Goal: Task Accomplishment & Management: Use online tool/utility

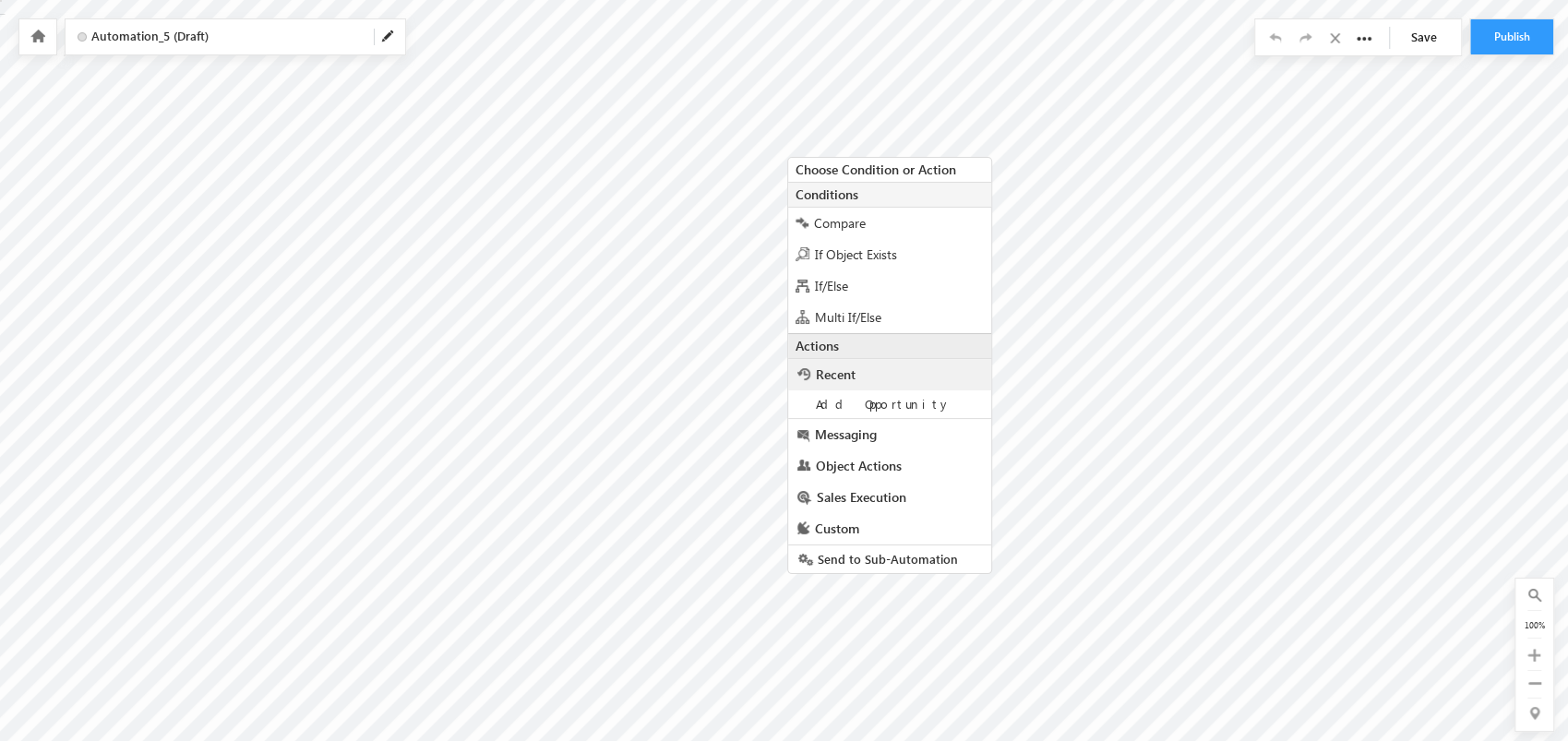
scroll to position [8, 0]
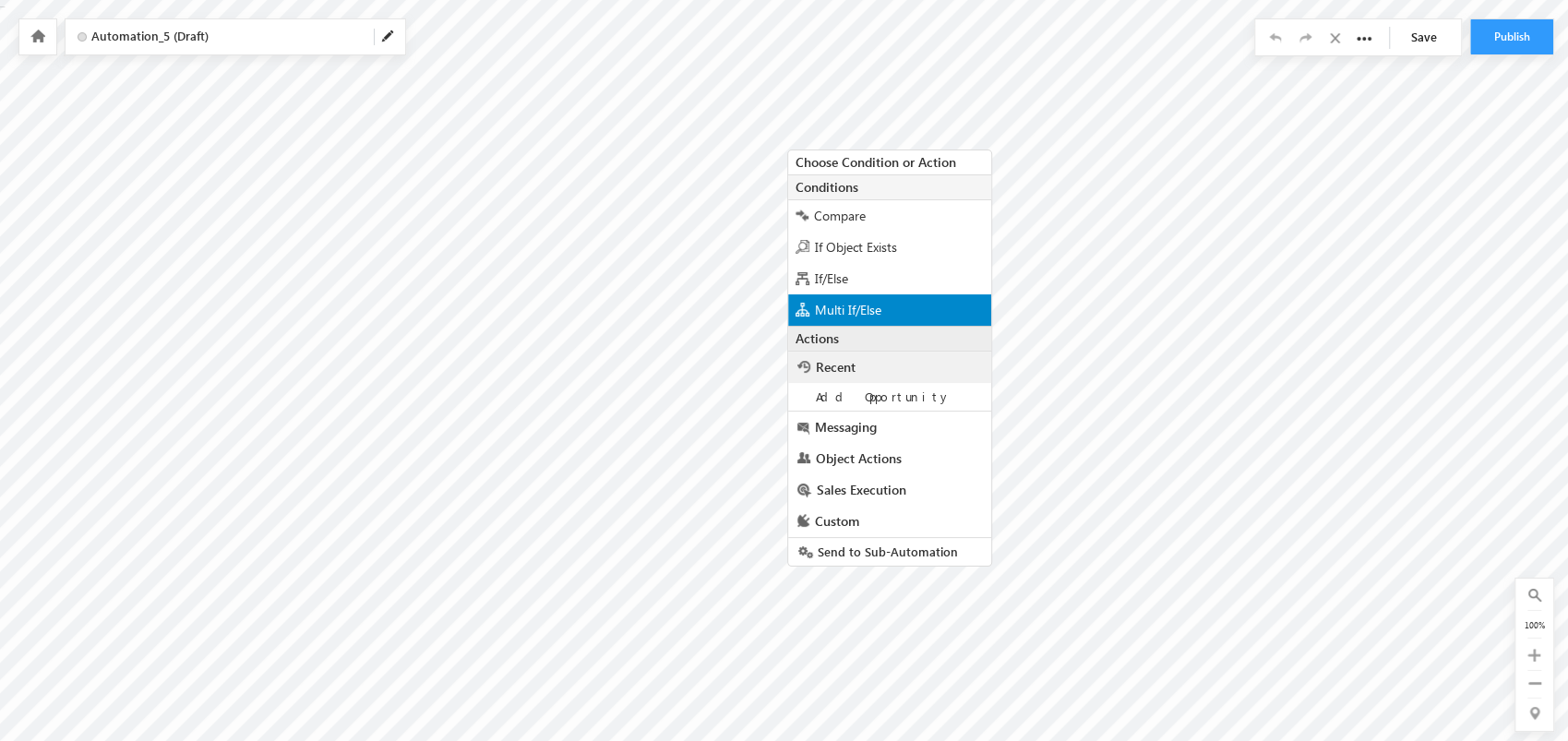
click at [908, 304] on div "Multi If/Else" at bounding box center [889, 310] width 203 height 31
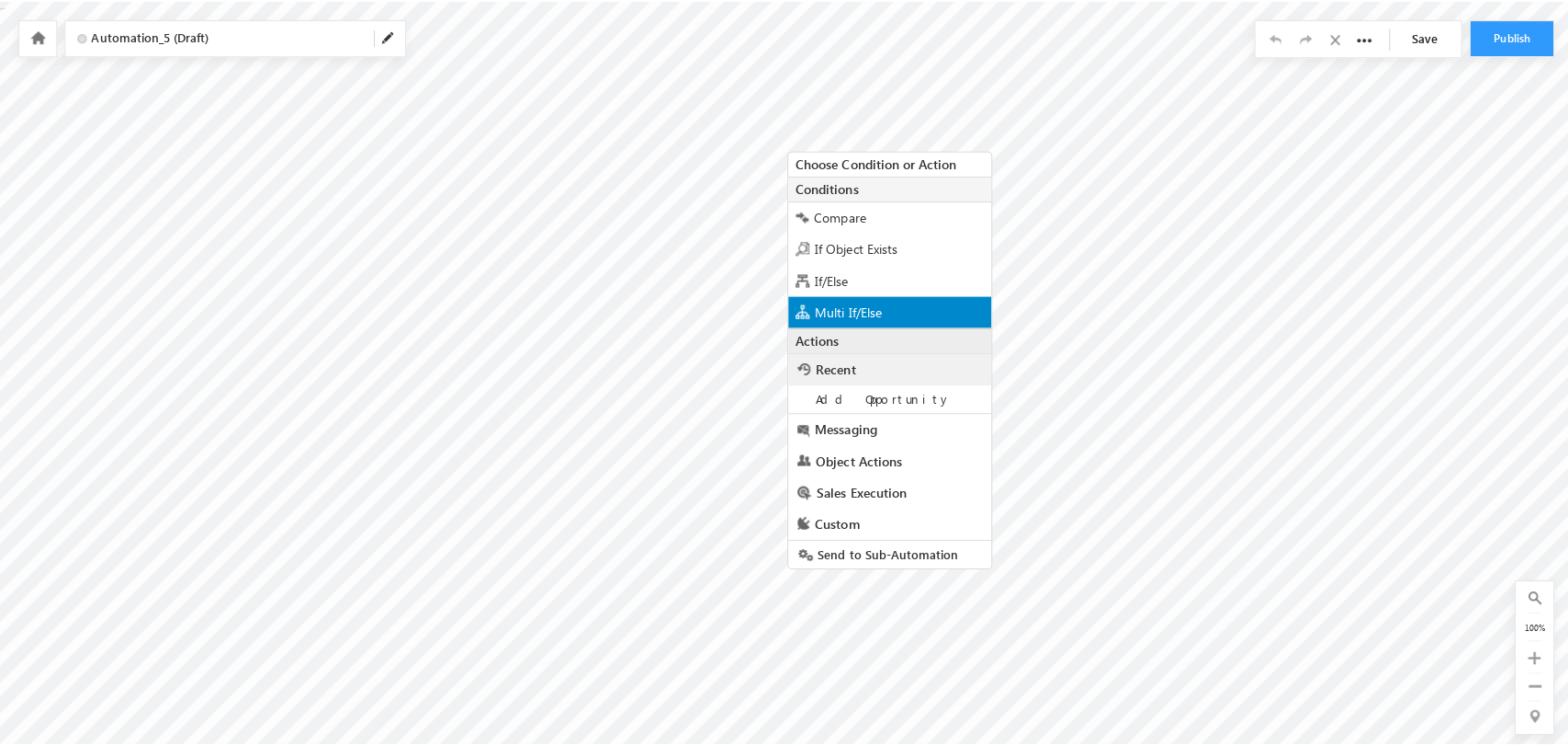
scroll to position [0, 0]
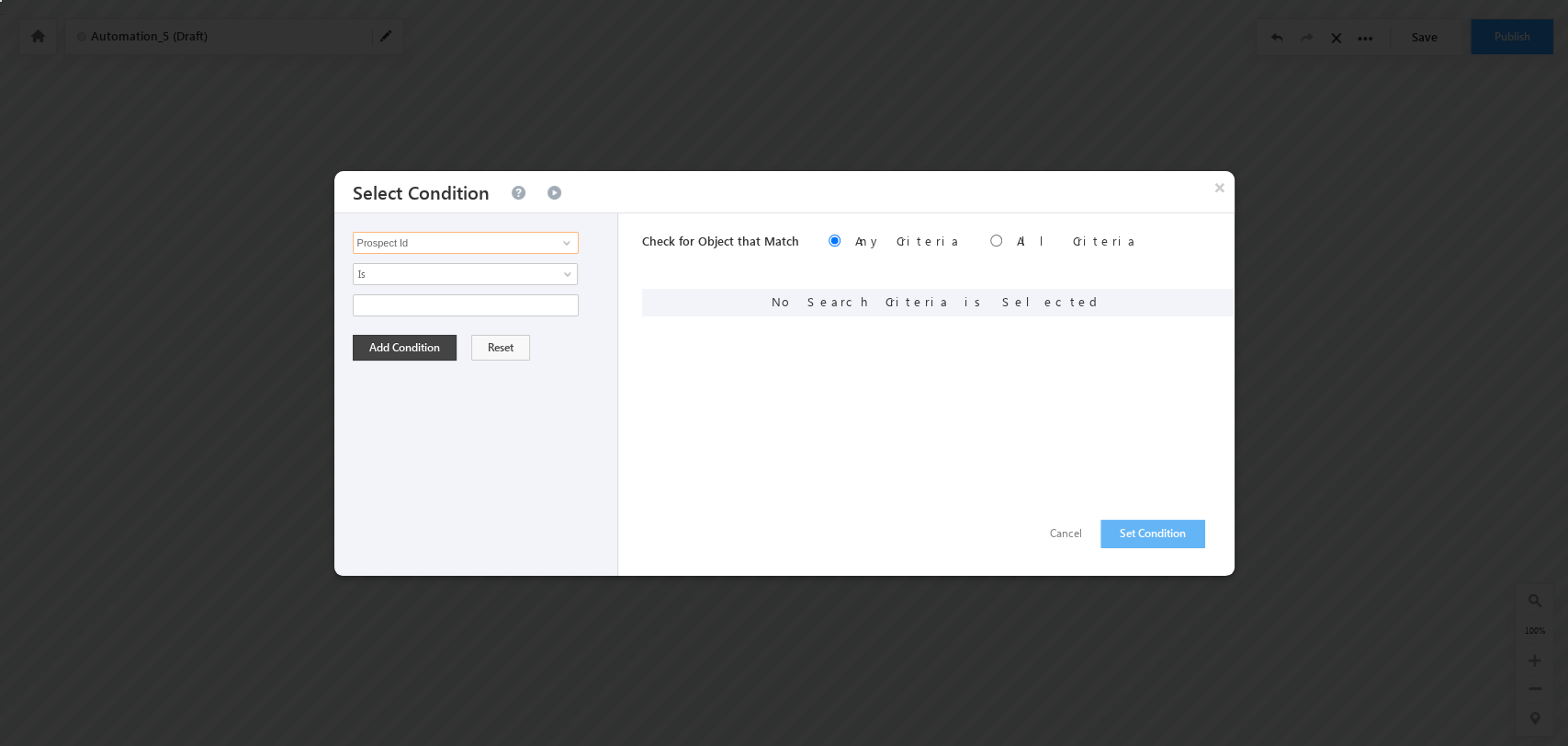
click at [541, 239] on input "Prospect Id" at bounding box center [466, 242] width 226 height 22
click at [449, 280] on link "Product" at bounding box center [466, 280] width 226 height 21
type input "Product"
click at [564, 304] on span "select" at bounding box center [569, 303] width 14 height 9
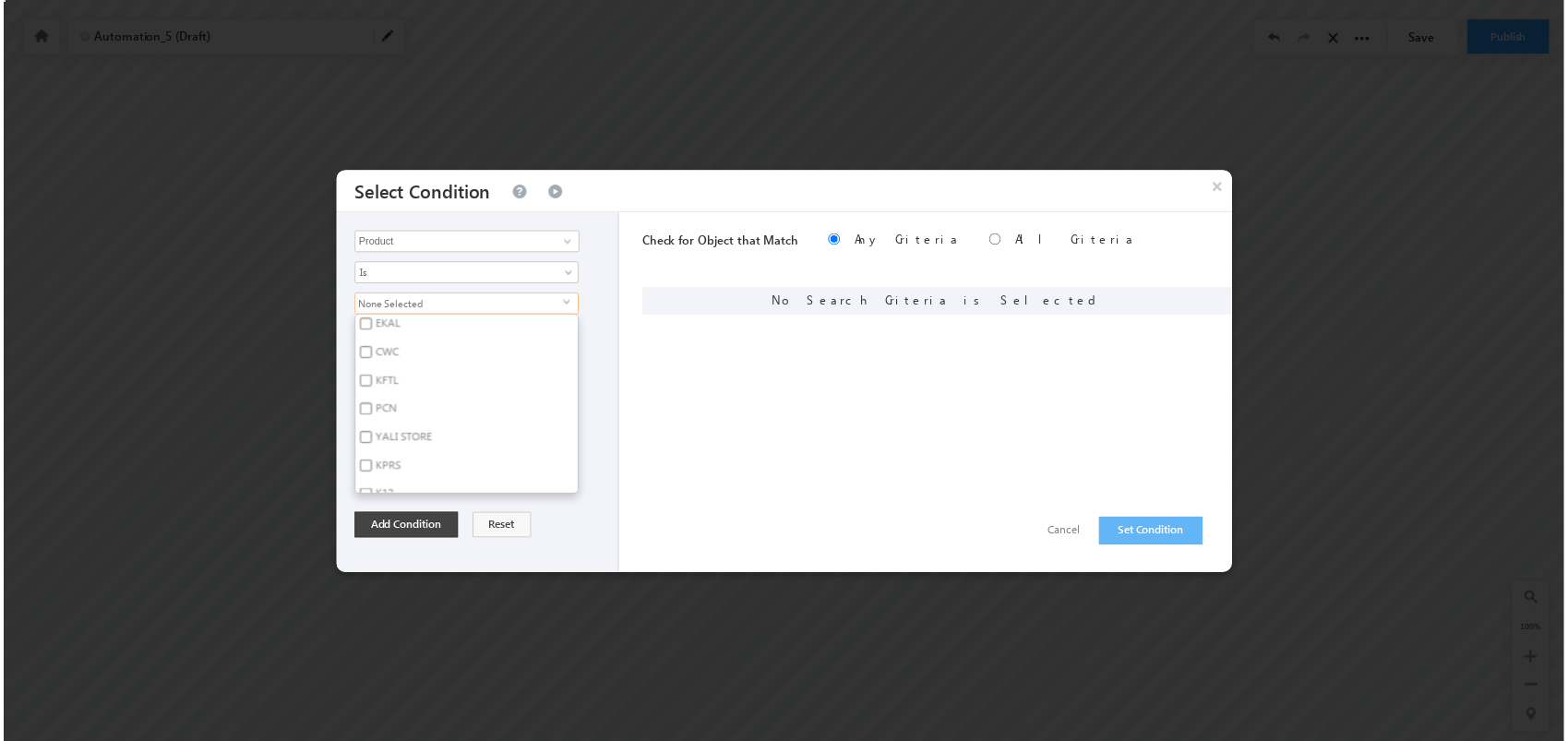
scroll to position [109, 0]
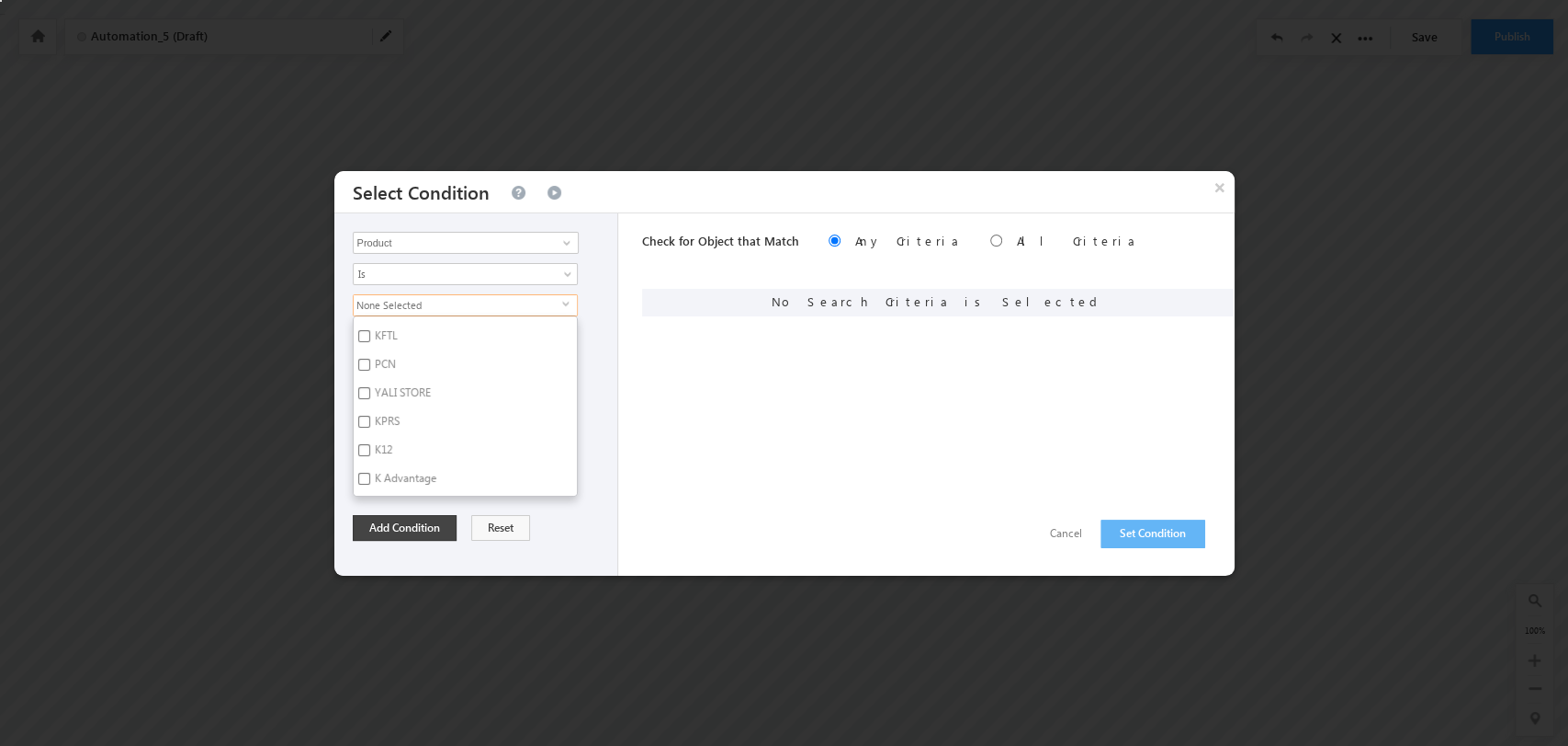
click at [382, 443] on label "K12" at bounding box center [382, 452] width 57 height 29
click at [370, 444] on input "K12" at bounding box center [364, 450] width 12 height 12
checkbox input "true"
click at [419, 528] on button "Add Condition" at bounding box center [405, 527] width 104 height 26
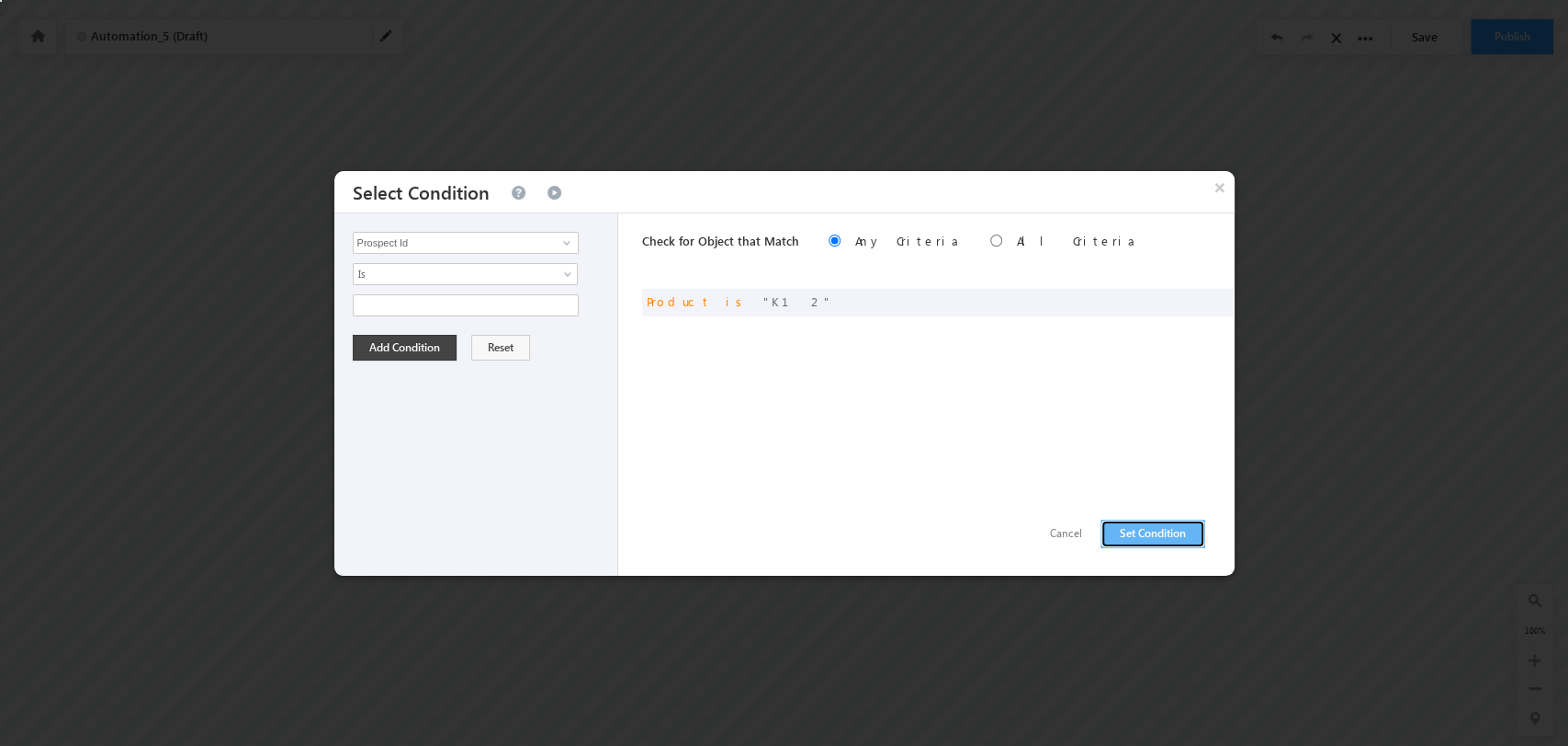
click at [1157, 525] on button "Set Condition" at bounding box center [1153, 534] width 104 height 29
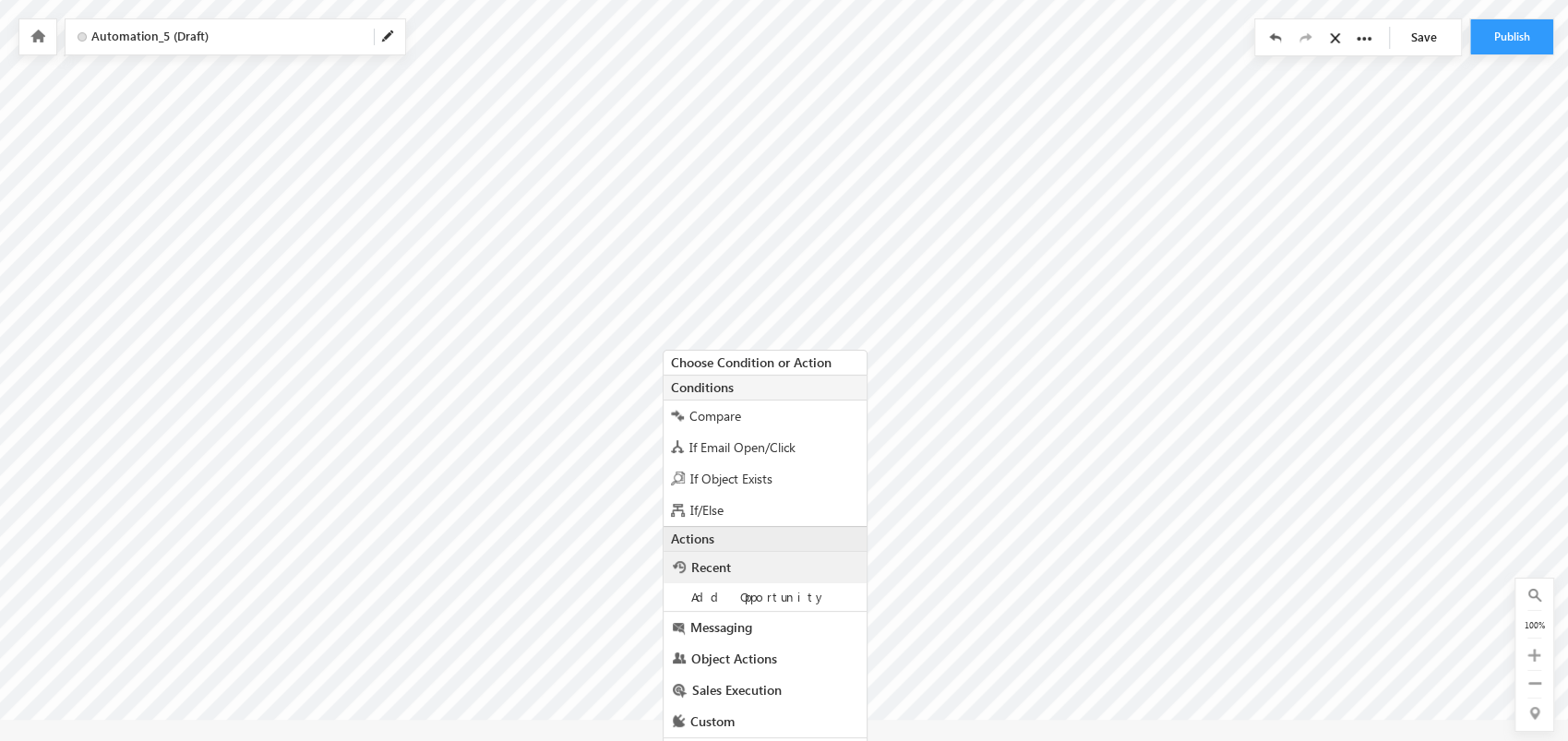
scroll to position [34, 0]
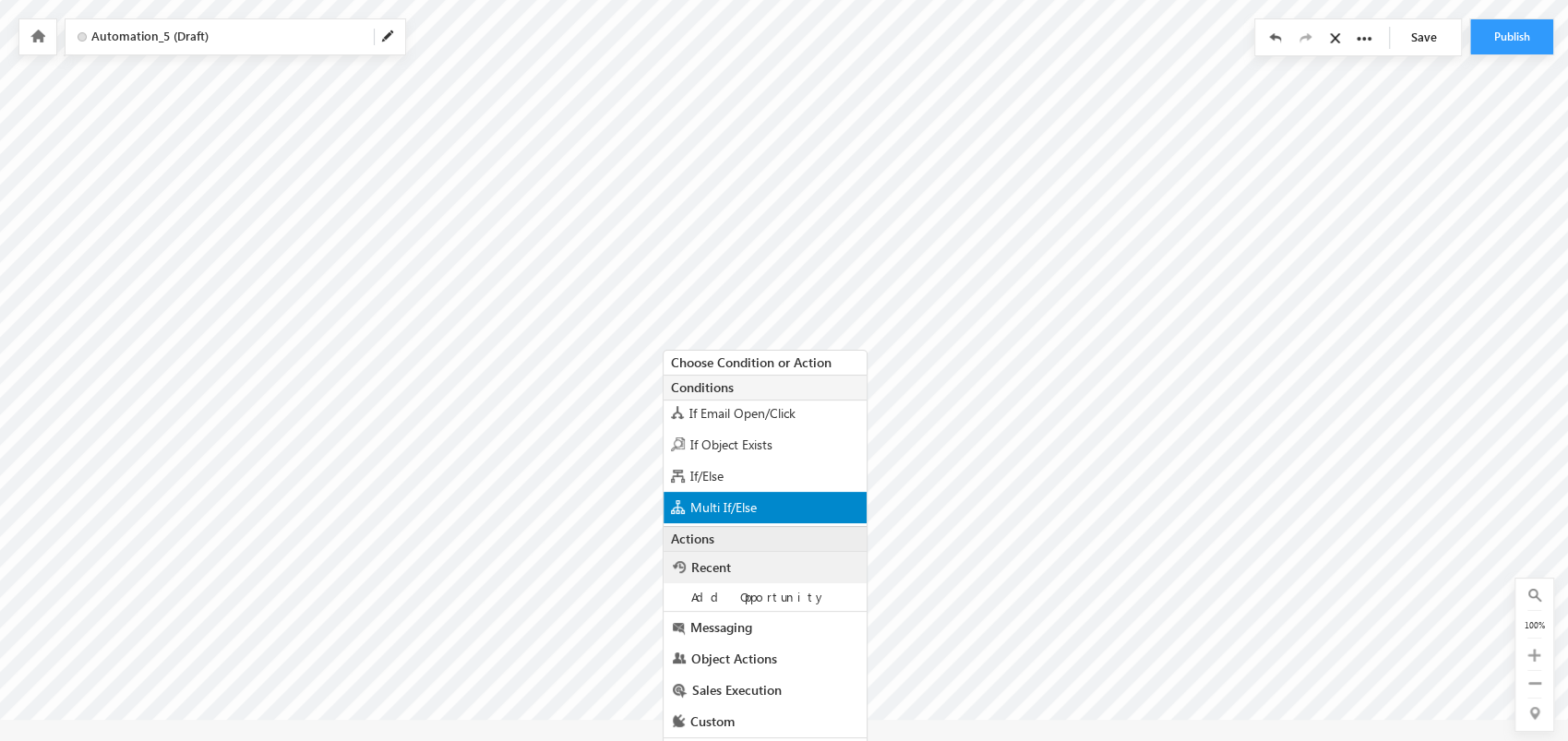
click at [799, 499] on div "Multi If/Else" at bounding box center [765, 507] width 203 height 31
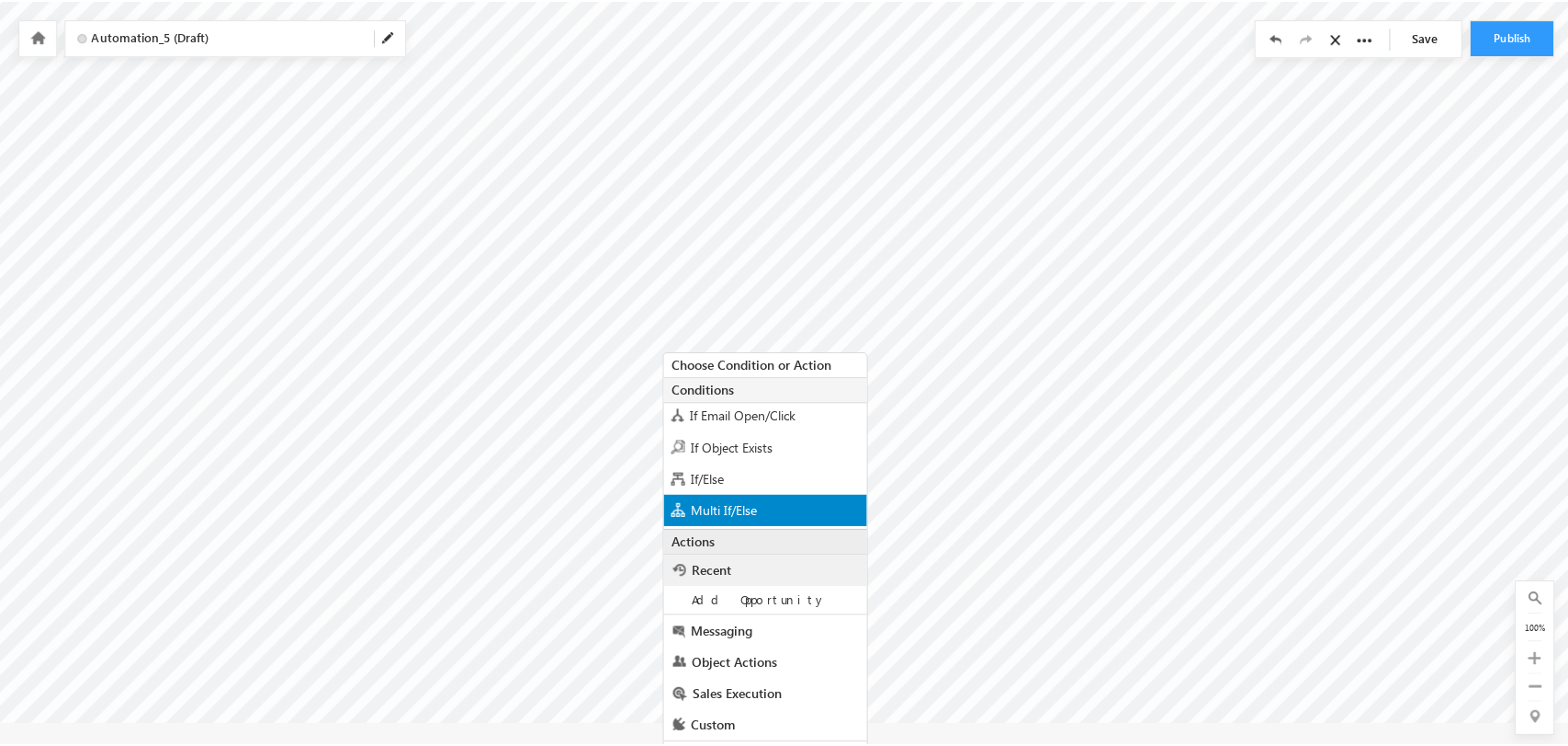
scroll to position [27, 0]
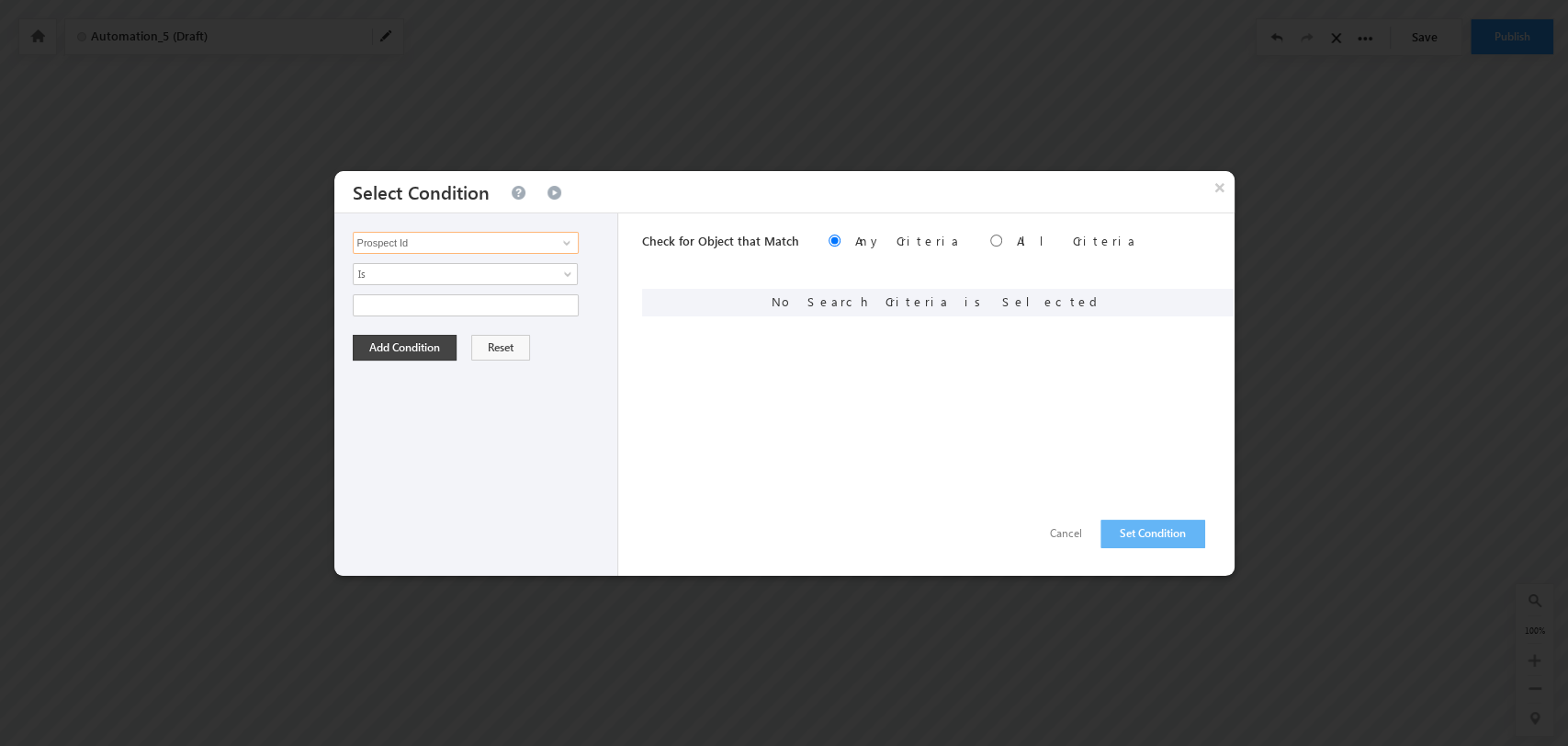
click at [484, 236] on input "Prospect Id" at bounding box center [466, 242] width 226 height 22
click at [486, 287] on link "Product" at bounding box center [466, 280] width 226 height 21
click at [557, 239] on link at bounding box center [564, 242] width 23 height 18
click at [474, 334] on link "Product Category" at bounding box center [466, 336] width 226 height 21
type input "Product Category"
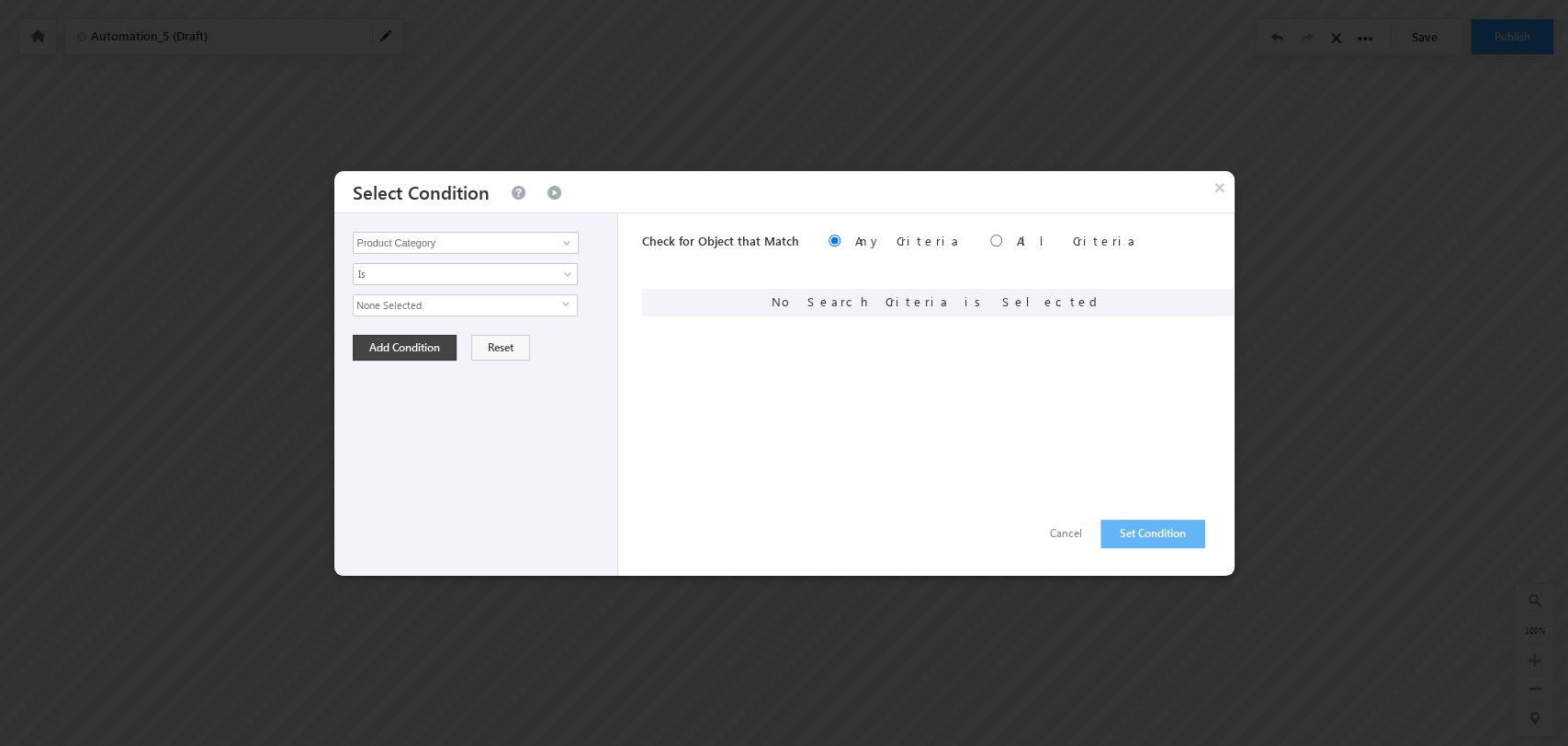
click at [564, 299] on span "select" at bounding box center [569, 303] width 14 height 9
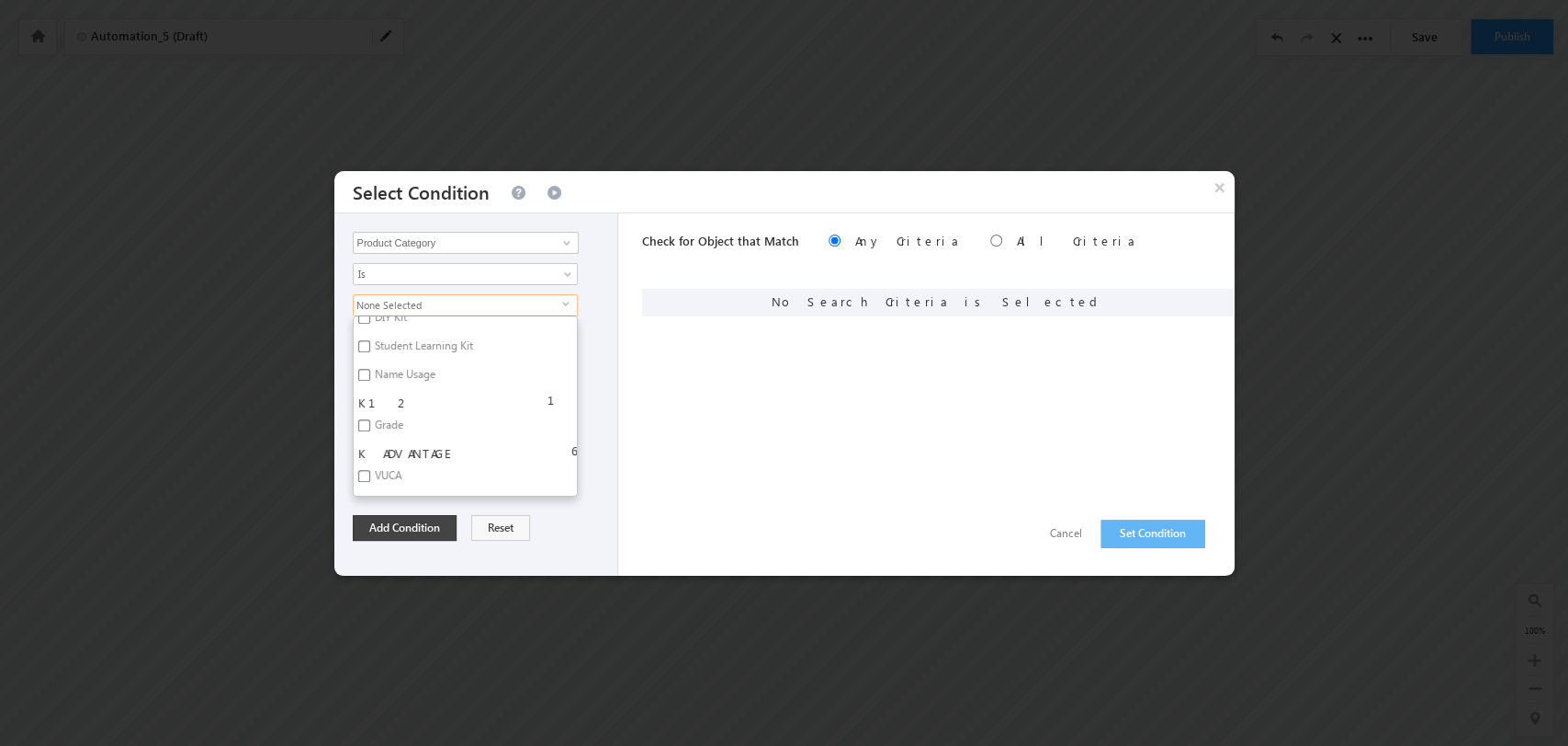
scroll to position [919, 0]
click at [387, 392] on label "Grade" at bounding box center [387, 395] width 68 height 29
click at [370, 392] on input "Grade" at bounding box center [364, 392] width 12 height 12
checkbox input "true"
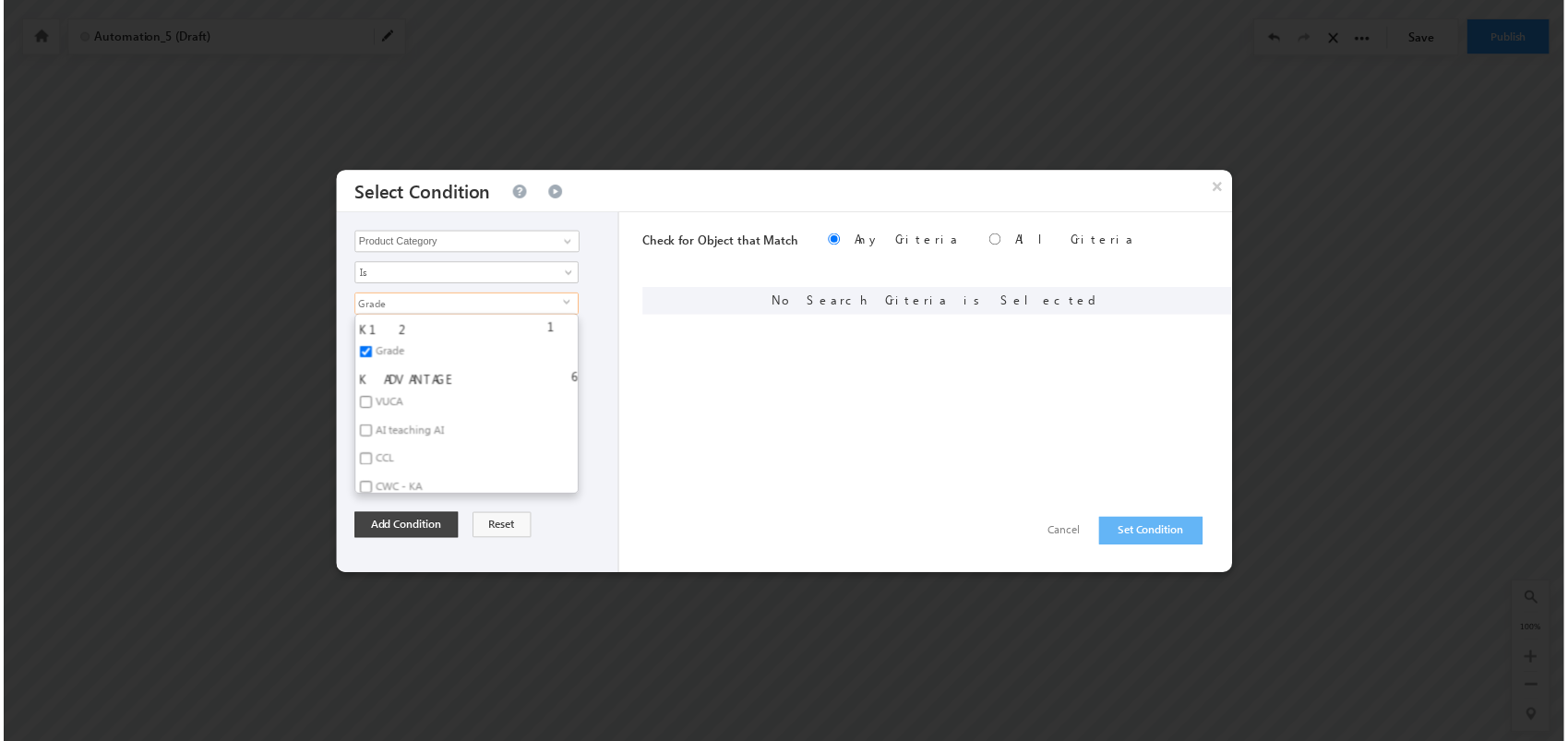
scroll to position [926, 0]
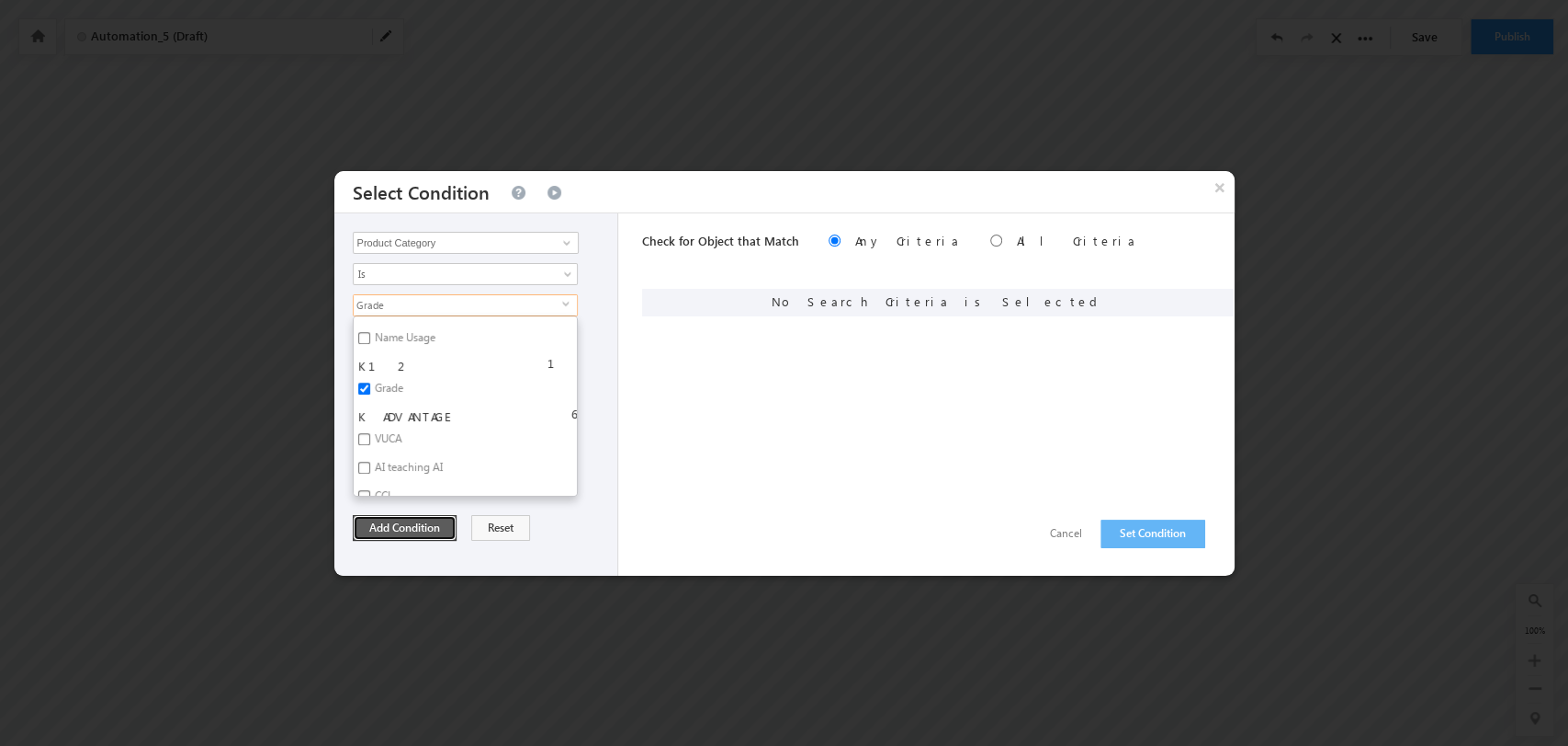
click at [430, 532] on button "Add Condition" at bounding box center [405, 527] width 104 height 26
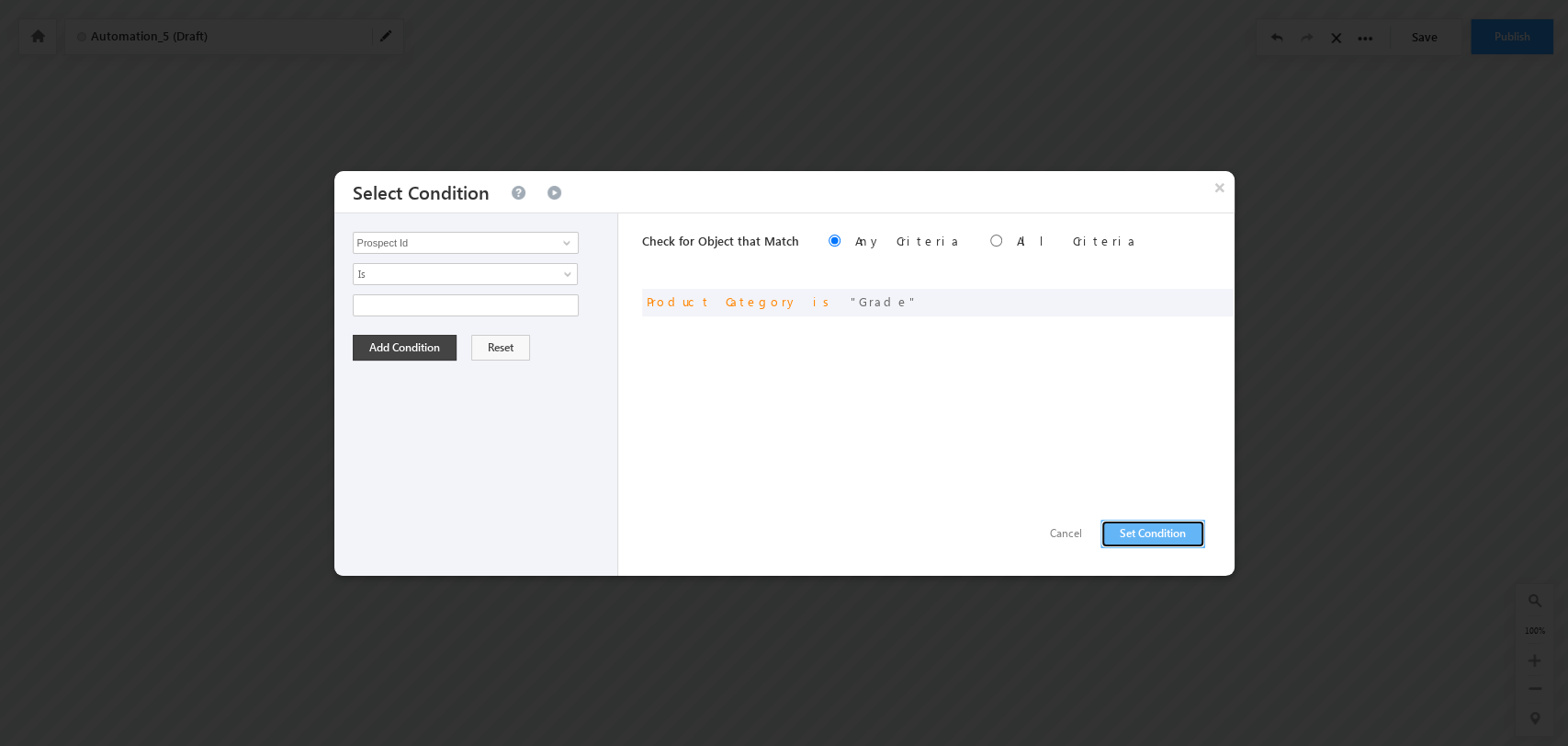
click at [1139, 537] on button "Set Condition" at bounding box center [1153, 534] width 104 height 29
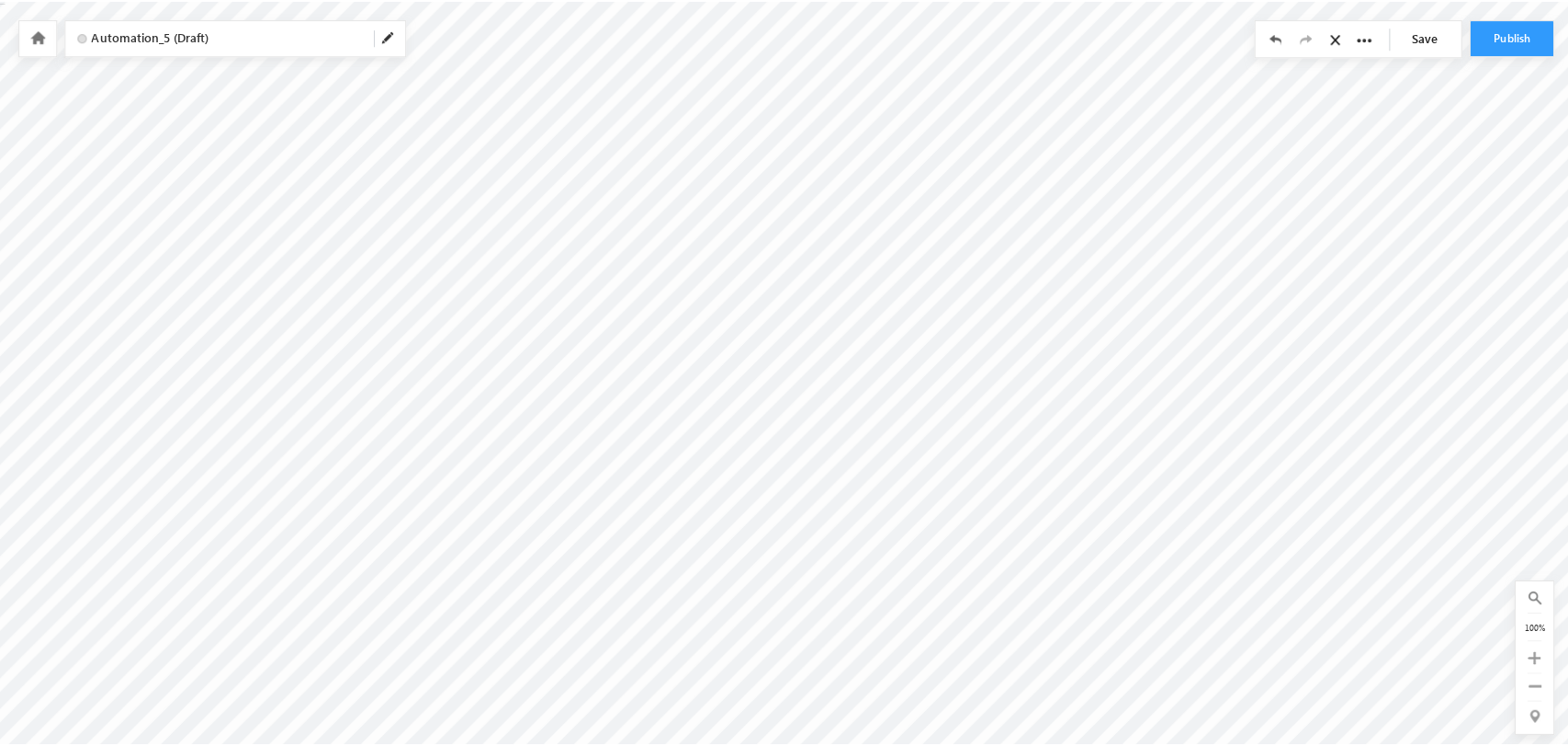
scroll to position [0, 0]
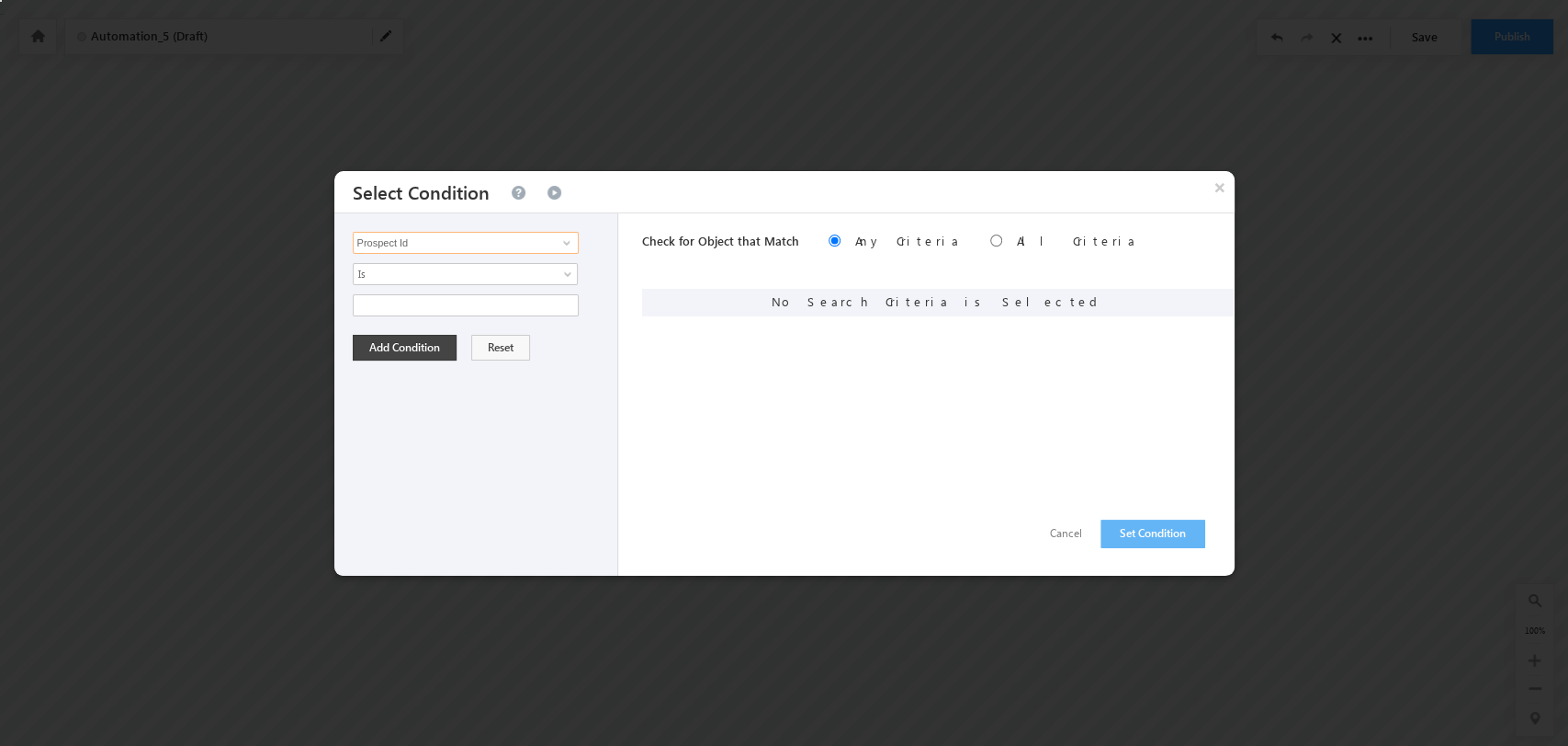
click at [535, 234] on input "Prospect Id" at bounding box center [466, 242] width 226 height 22
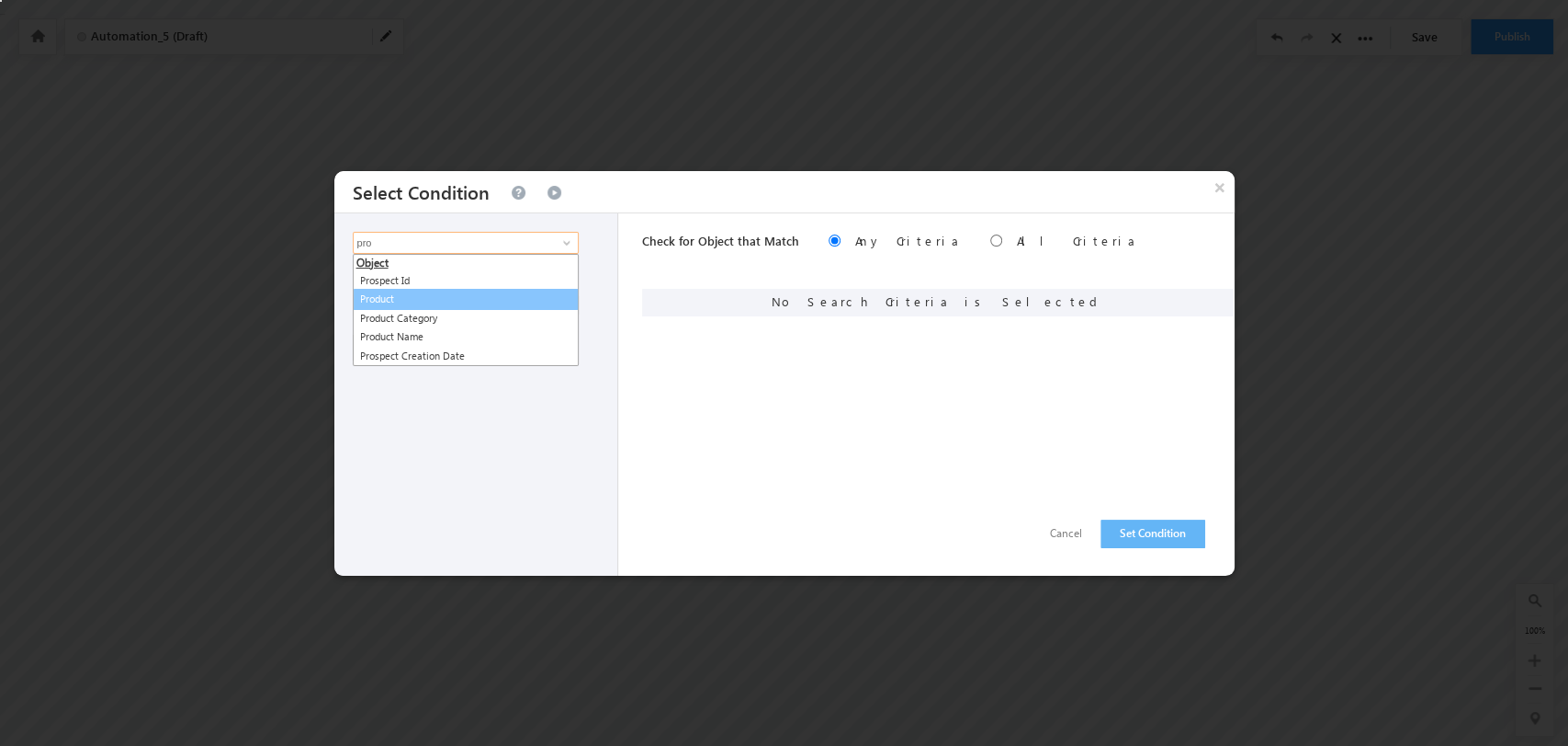
click at [416, 306] on link "Product" at bounding box center [466, 299] width 226 height 21
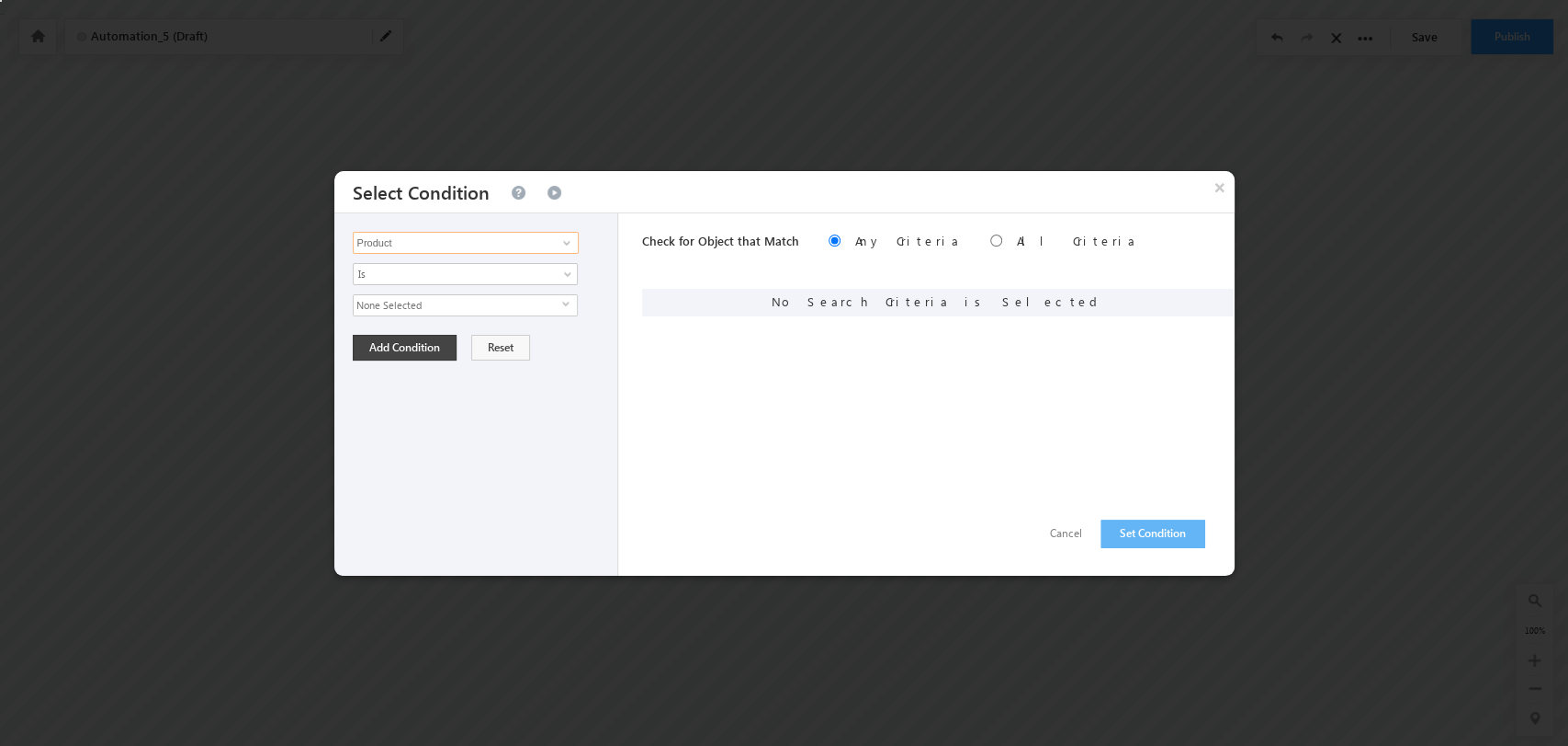
type input "Product"
click at [551, 305] on span "None Selected" at bounding box center [458, 305] width 209 height 20
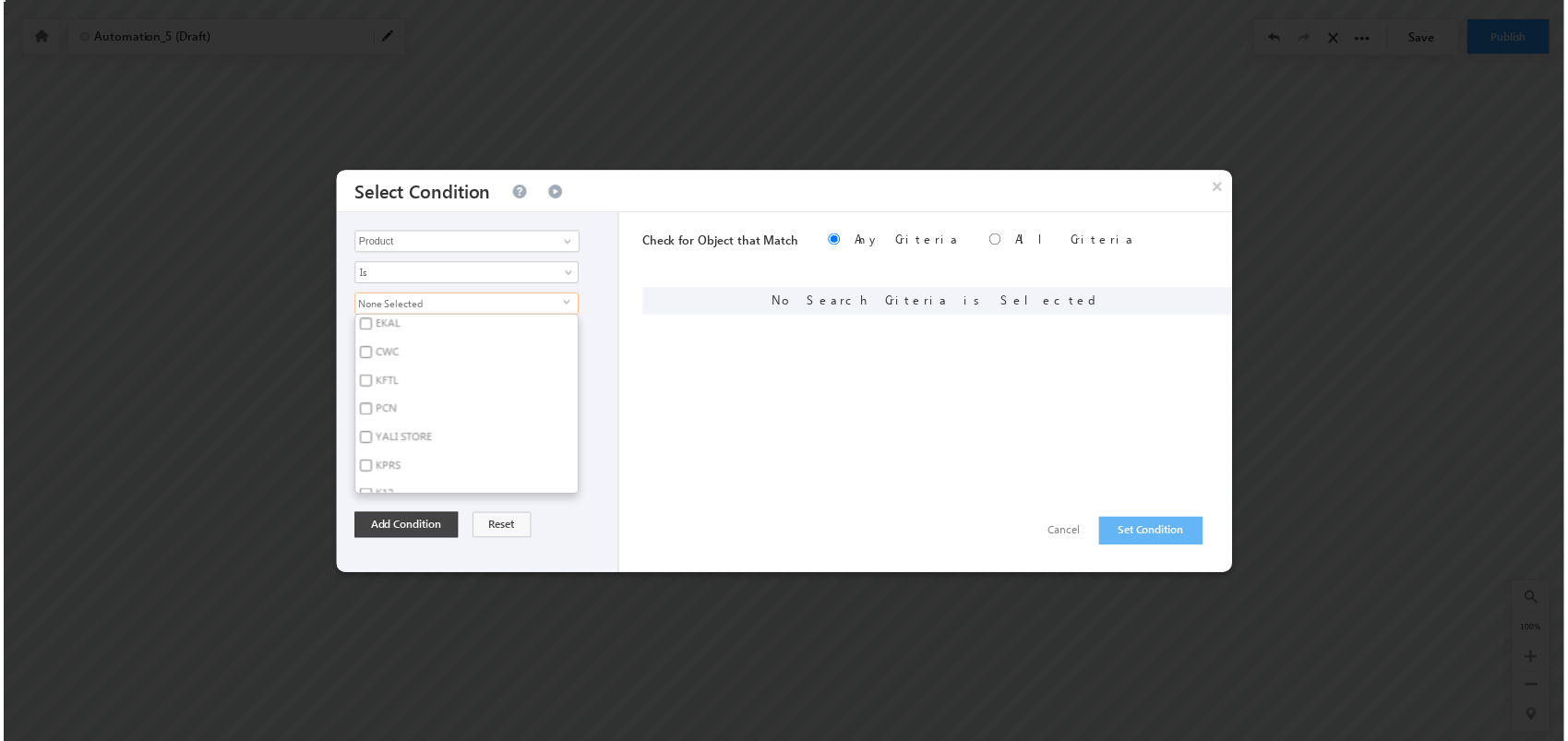
scroll to position [109, 0]
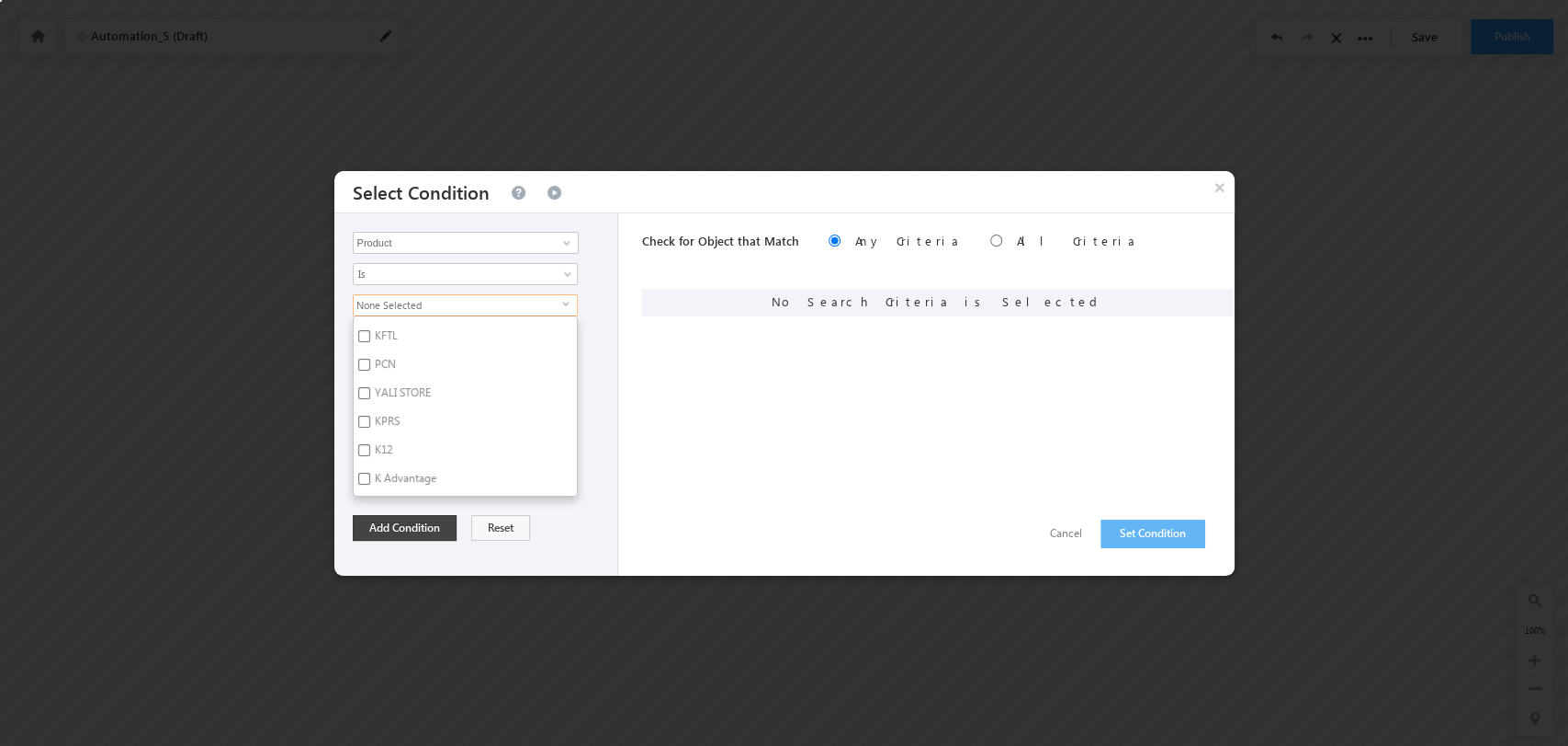
click at [416, 480] on label "K Advantage" at bounding box center [404, 481] width 101 height 29
click at [370, 480] on input "K Advantage" at bounding box center [364, 478] width 12 height 12
checkbox input "true"
click at [434, 522] on button "Add Condition" at bounding box center [405, 527] width 104 height 26
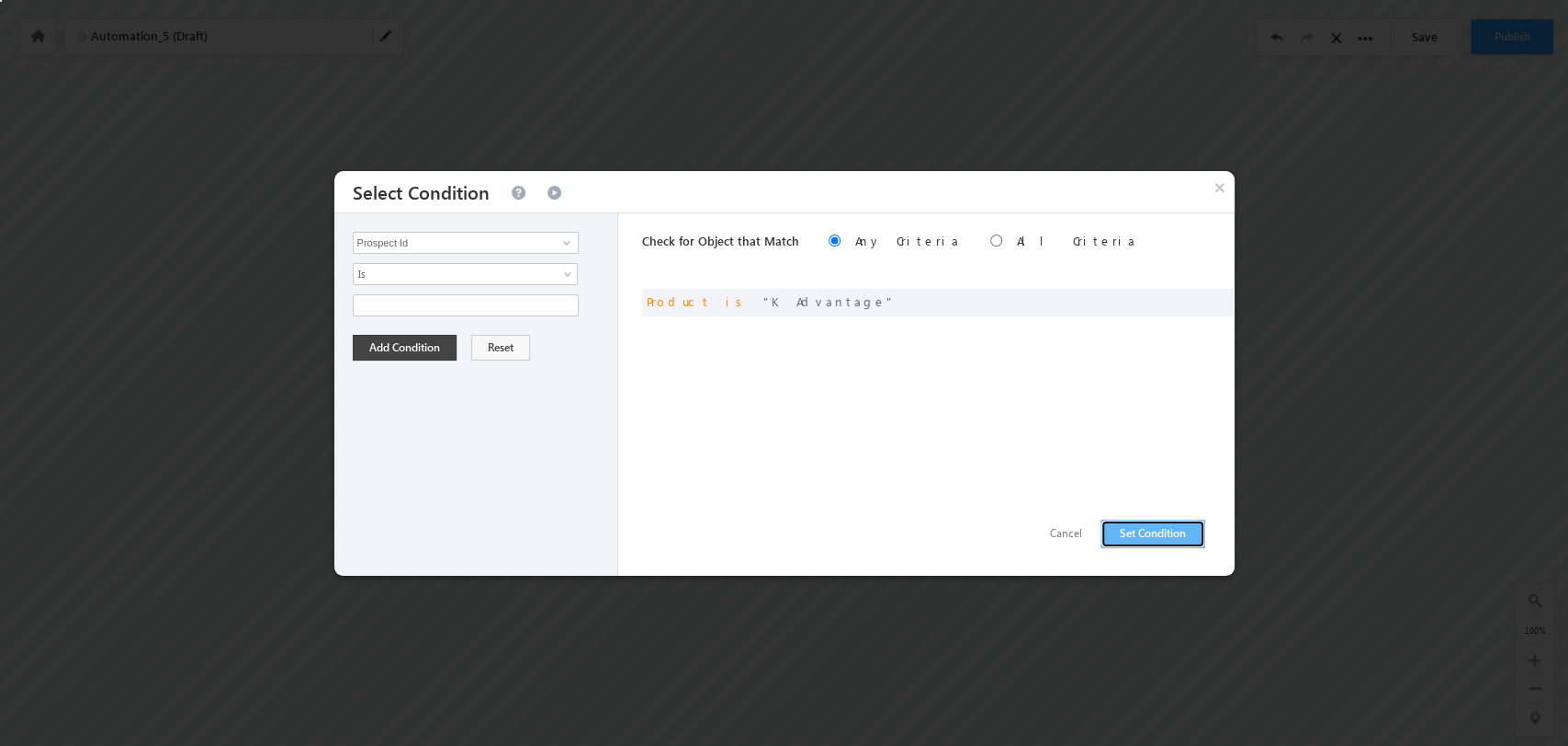
click at [1175, 530] on button "Set Condition" at bounding box center [1153, 534] width 104 height 29
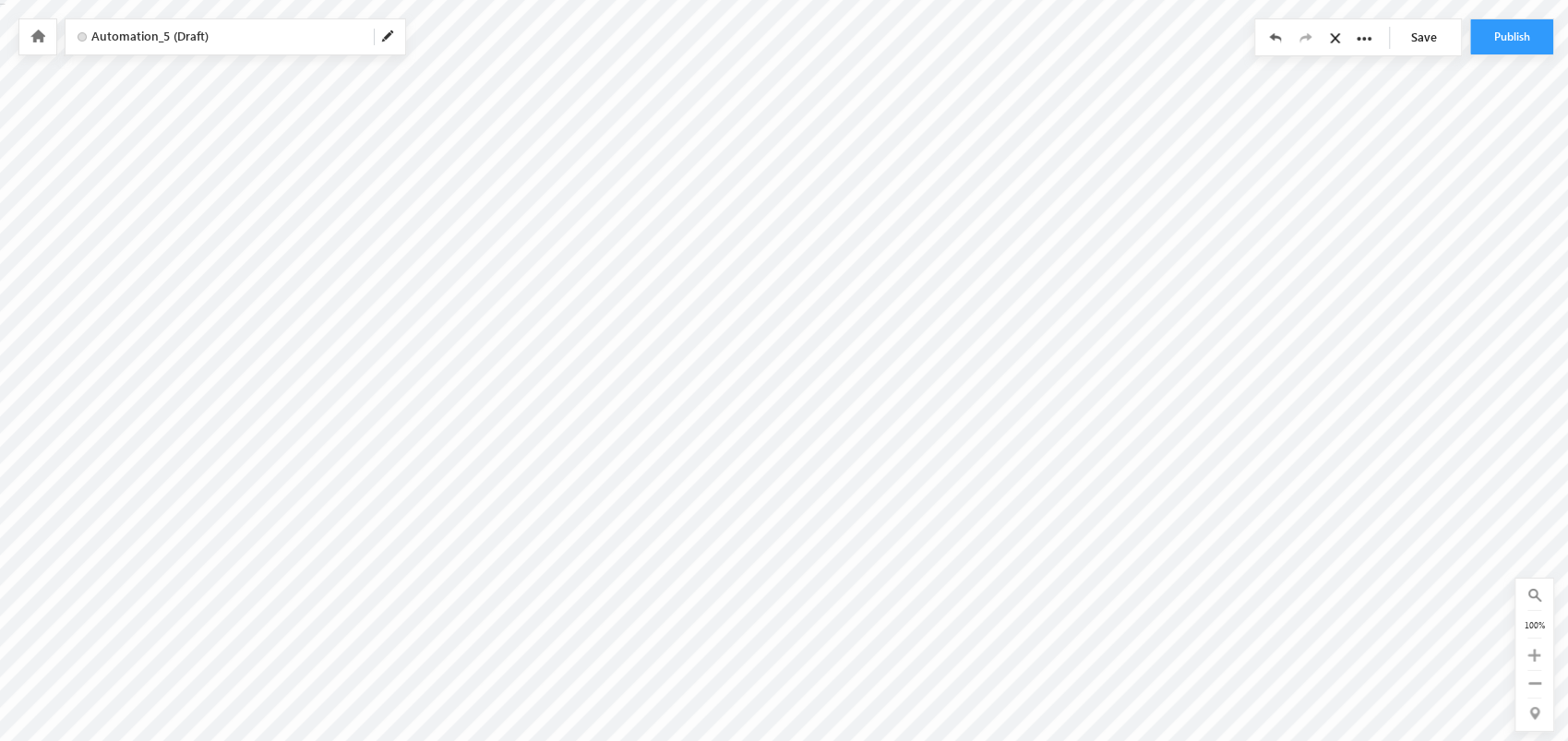
scroll to position [0, 0]
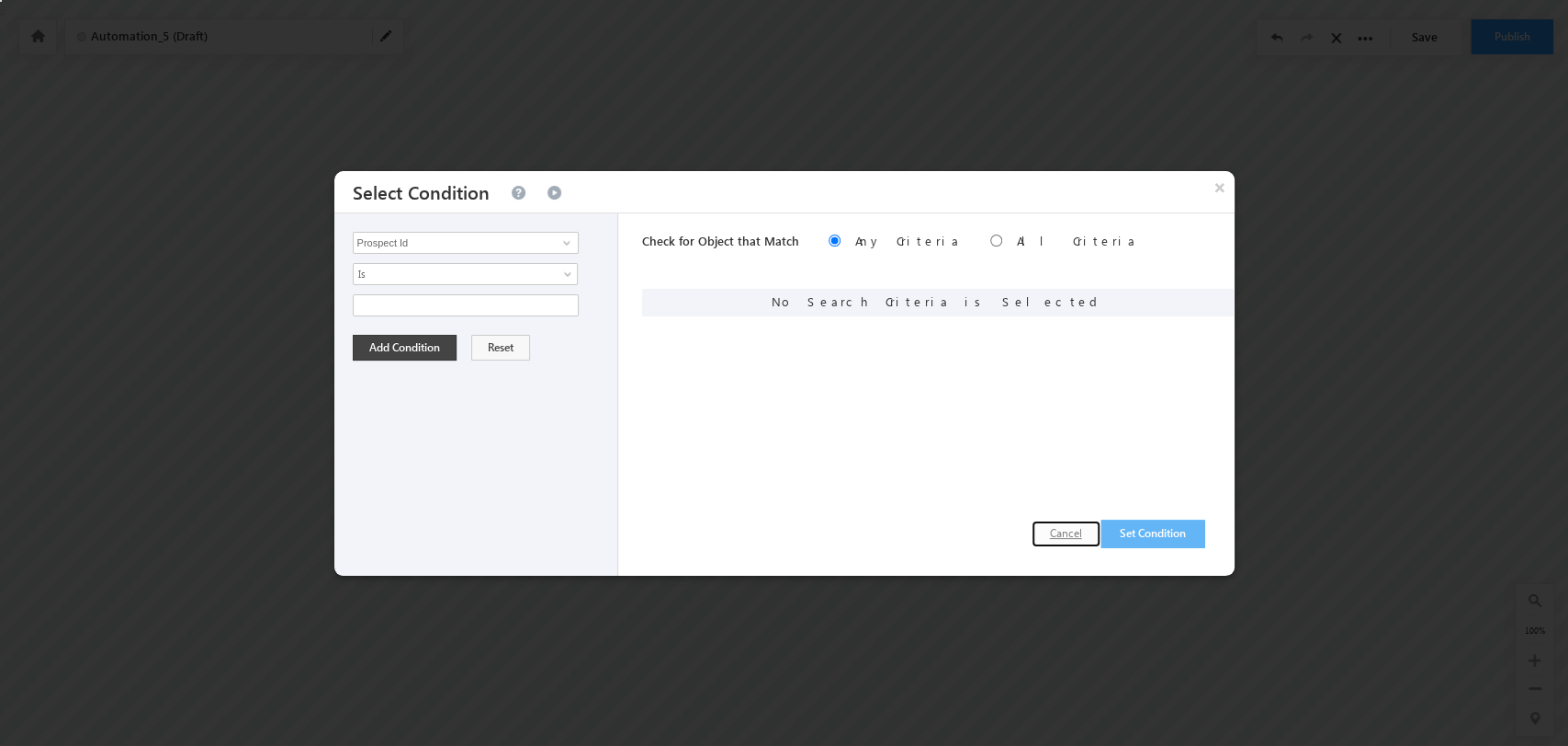
click at [1074, 529] on button "Cancel" at bounding box center [1066, 534] width 69 height 27
click at [495, 232] on input "Prospect Id" at bounding box center [466, 242] width 226 height 22
click at [493, 274] on link "Product" at bounding box center [466, 280] width 226 height 21
type input "Product"
click at [557, 303] on span "None Selected" at bounding box center [458, 305] width 209 height 20
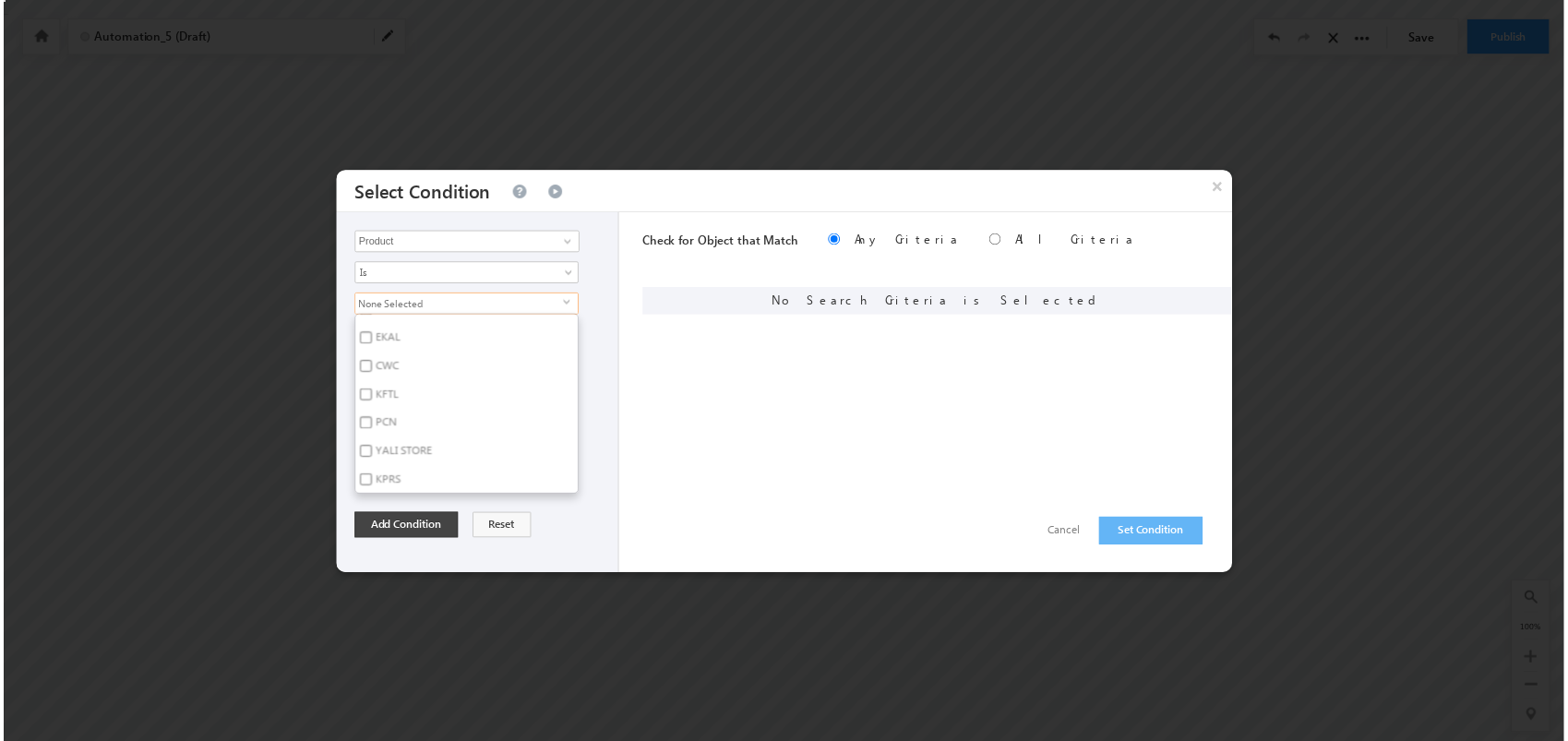
scroll to position [109, 0]
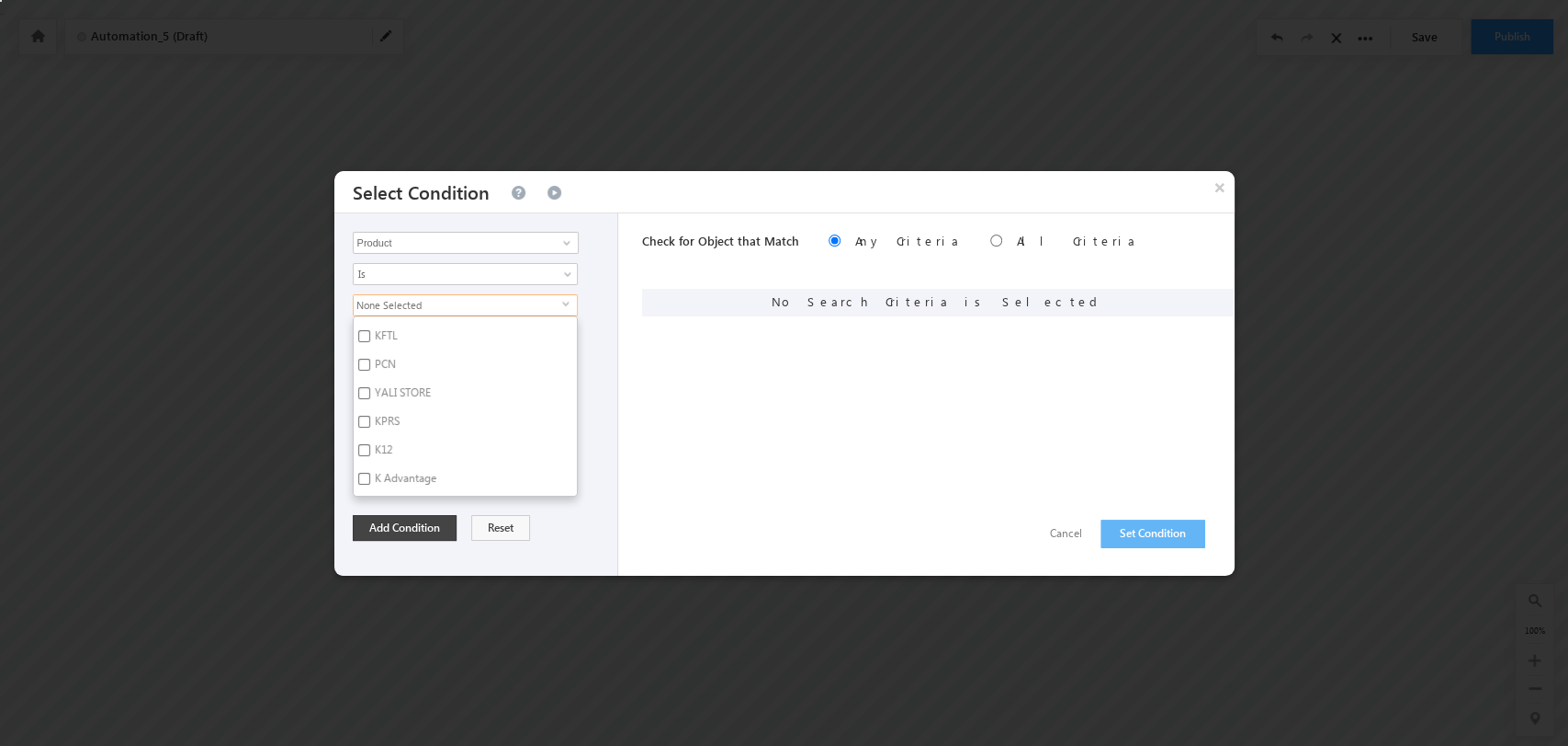
click at [387, 419] on label "KPRS" at bounding box center [386, 424] width 65 height 29
click at [370, 419] on input "KPRS" at bounding box center [364, 421] width 12 height 12
checkbox input "true"
click at [421, 525] on button "Add Condition" at bounding box center [405, 527] width 104 height 26
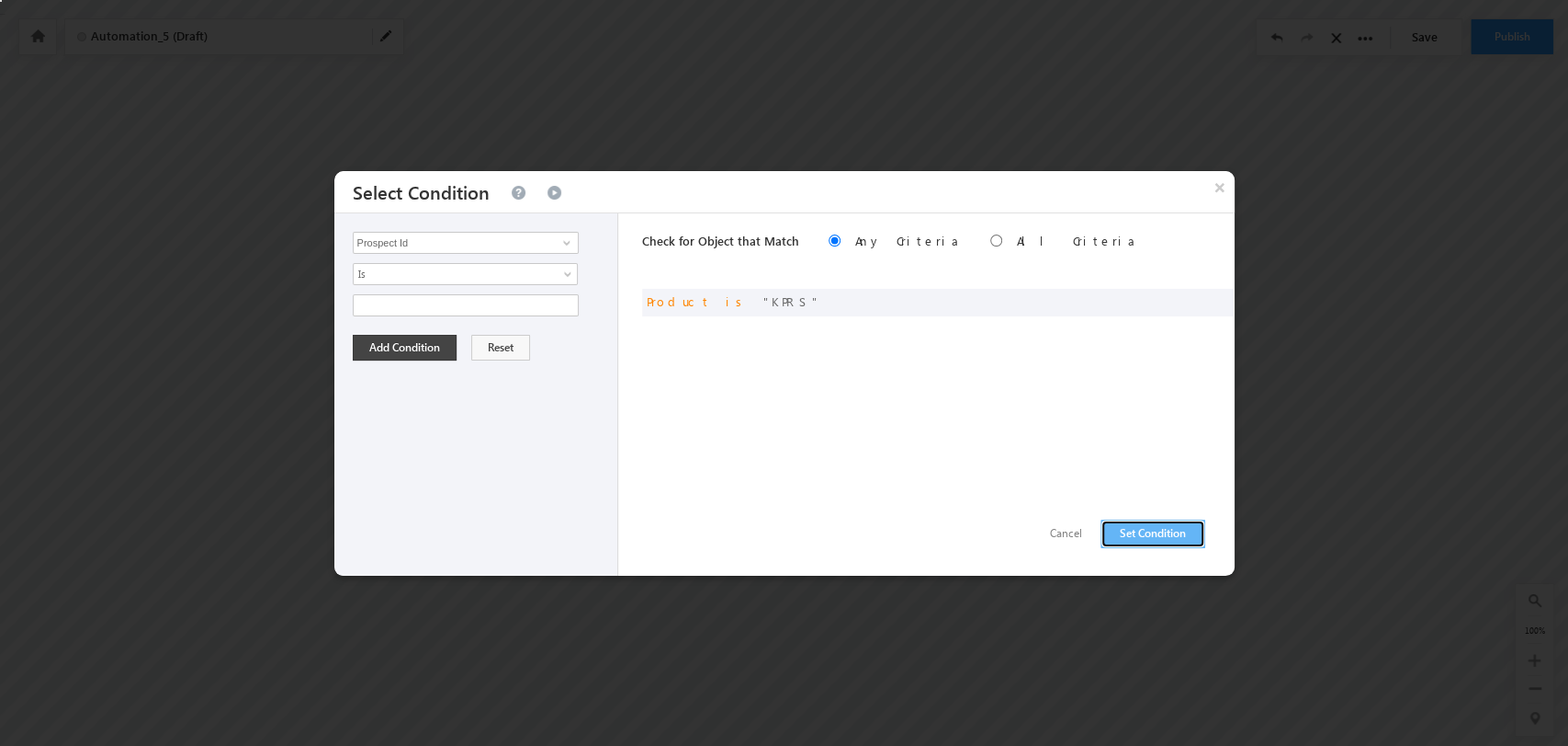
click at [1183, 529] on button "Set Condition" at bounding box center [1153, 534] width 104 height 29
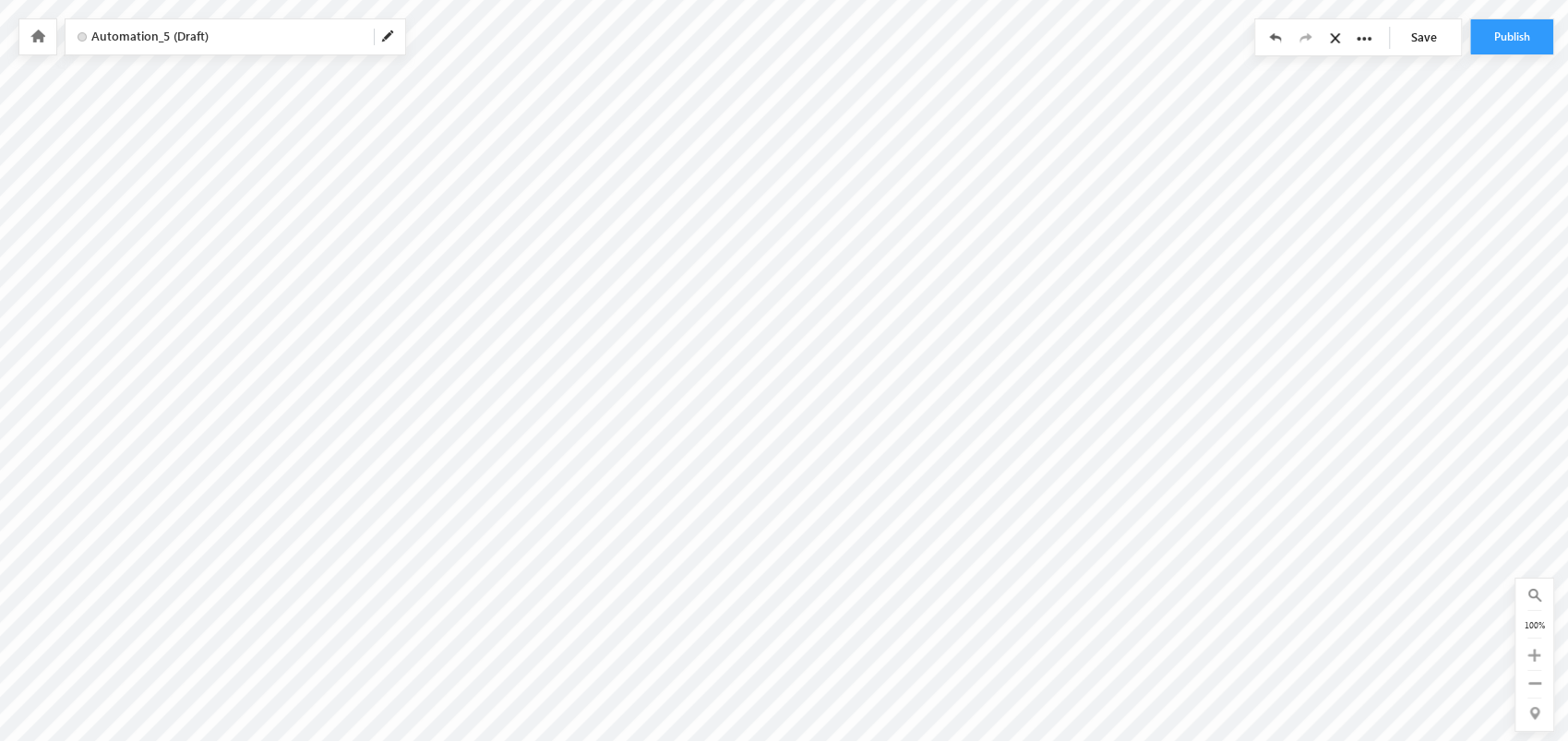
scroll to position [0, 0]
click at [383, 36] on span at bounding box center [388, 36] width 14 height 14
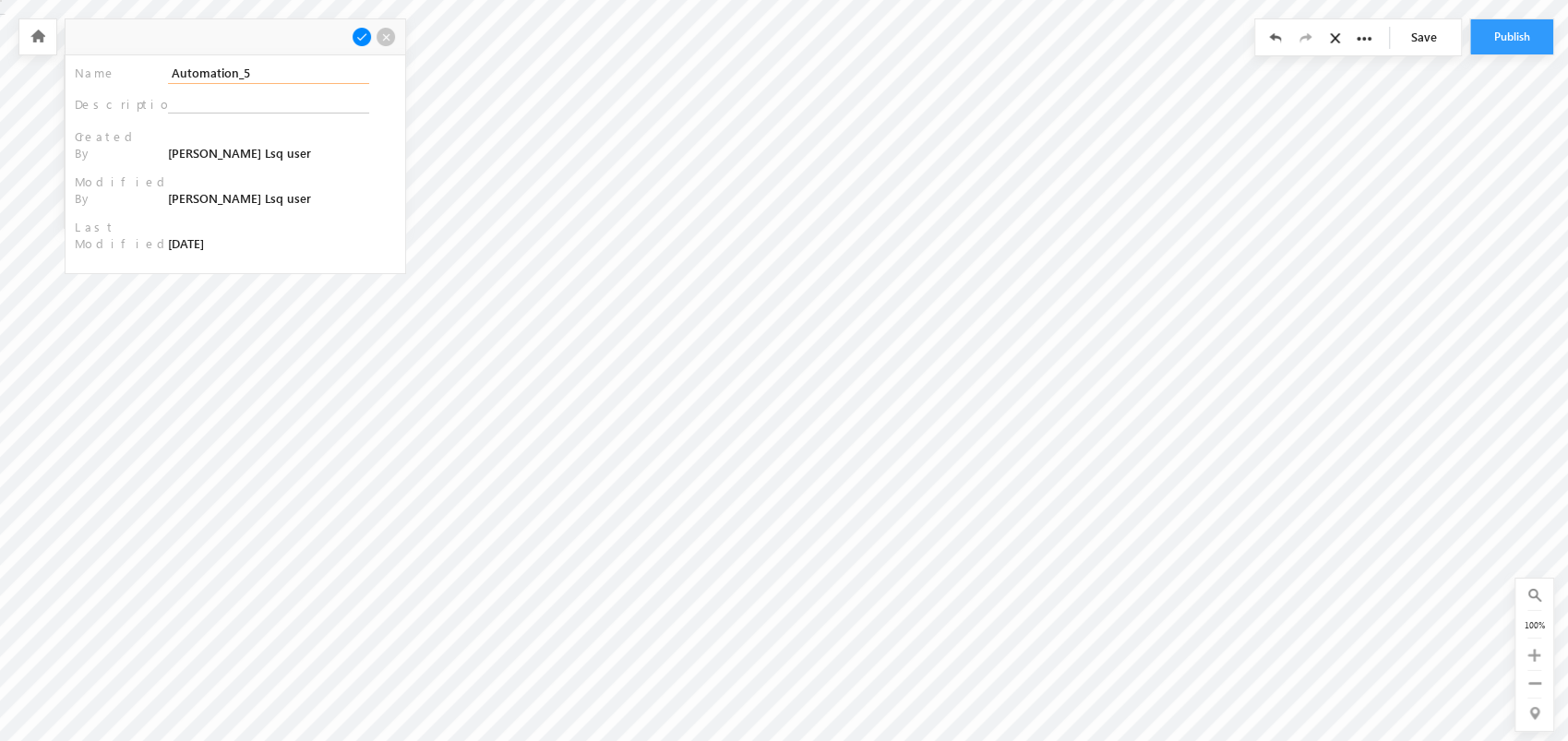
click at [0, 0] on div "Automation_5 (Draft) Name : Automation_5 Description :" at bounding box center [784, 0] width 1568 height 0
paste input "YALI STORE (Opp. create)"
click at [273, 71] on input "Automation_YALI STORE (Opp. create)" at bounding box center [268, 73] width 201 height 21
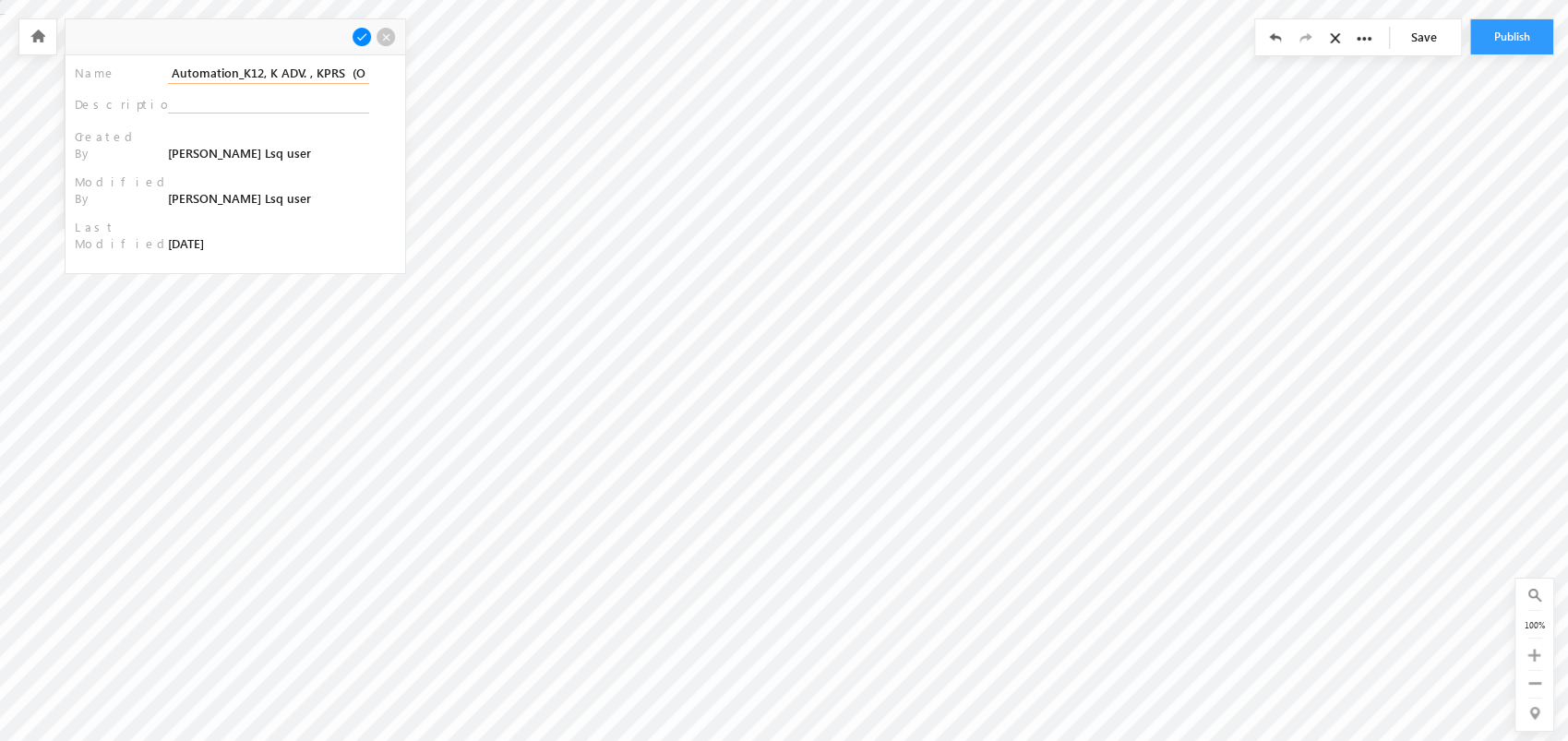
type input "Automation_K12, K ADV. , KPRS (Opp. create)"
click at [360, 42] on span at bounding box center [361, 36] width 20 height 20
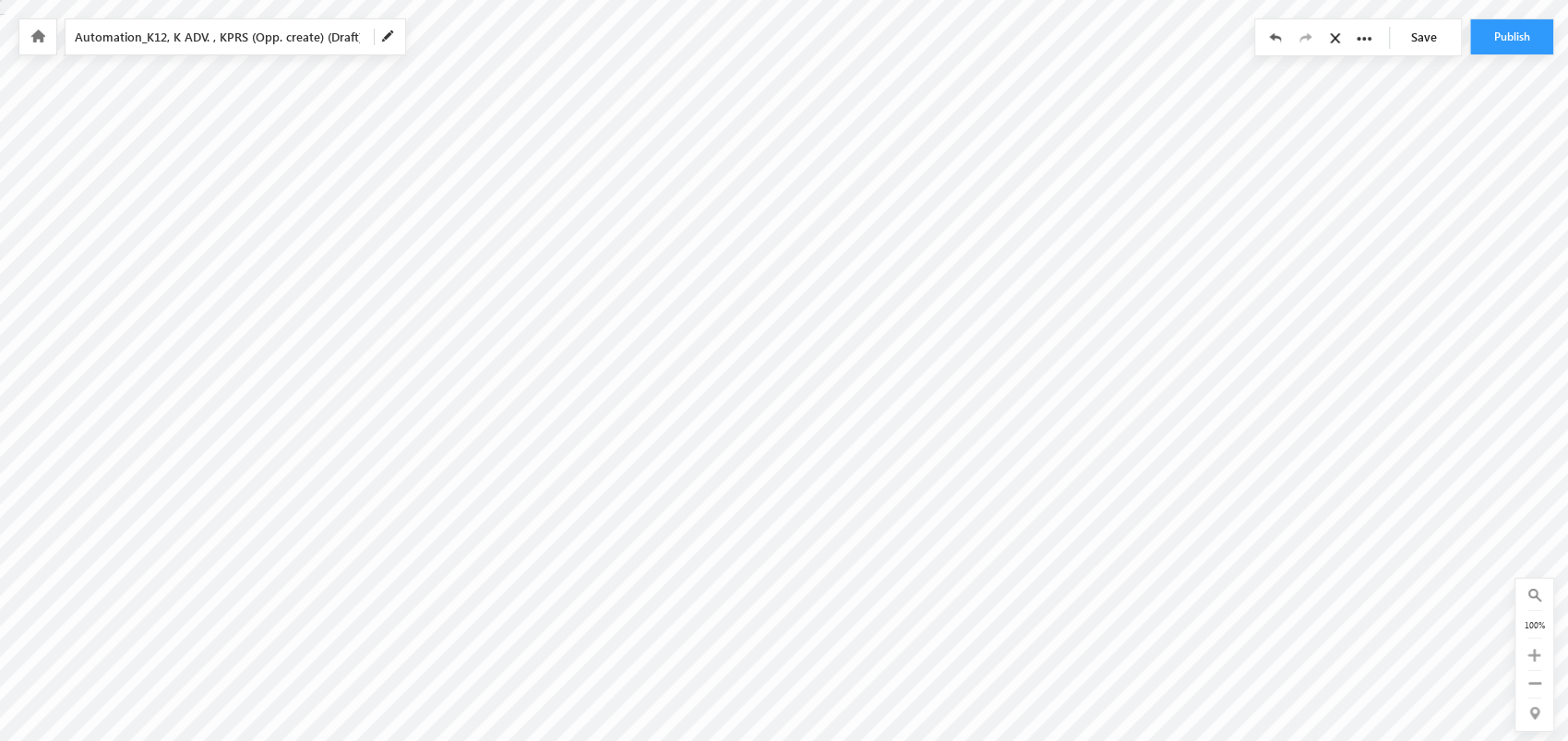
click at [1425, 38] on link "Save" at bounding box center [1429, 36] width 65 height 35
click at [1534, 688] on icon at bounding box center [1535, 683] width 13 height 13
click at [1445, 34] on link "Save" at bounding box center [1429, 36] width 65 height 35
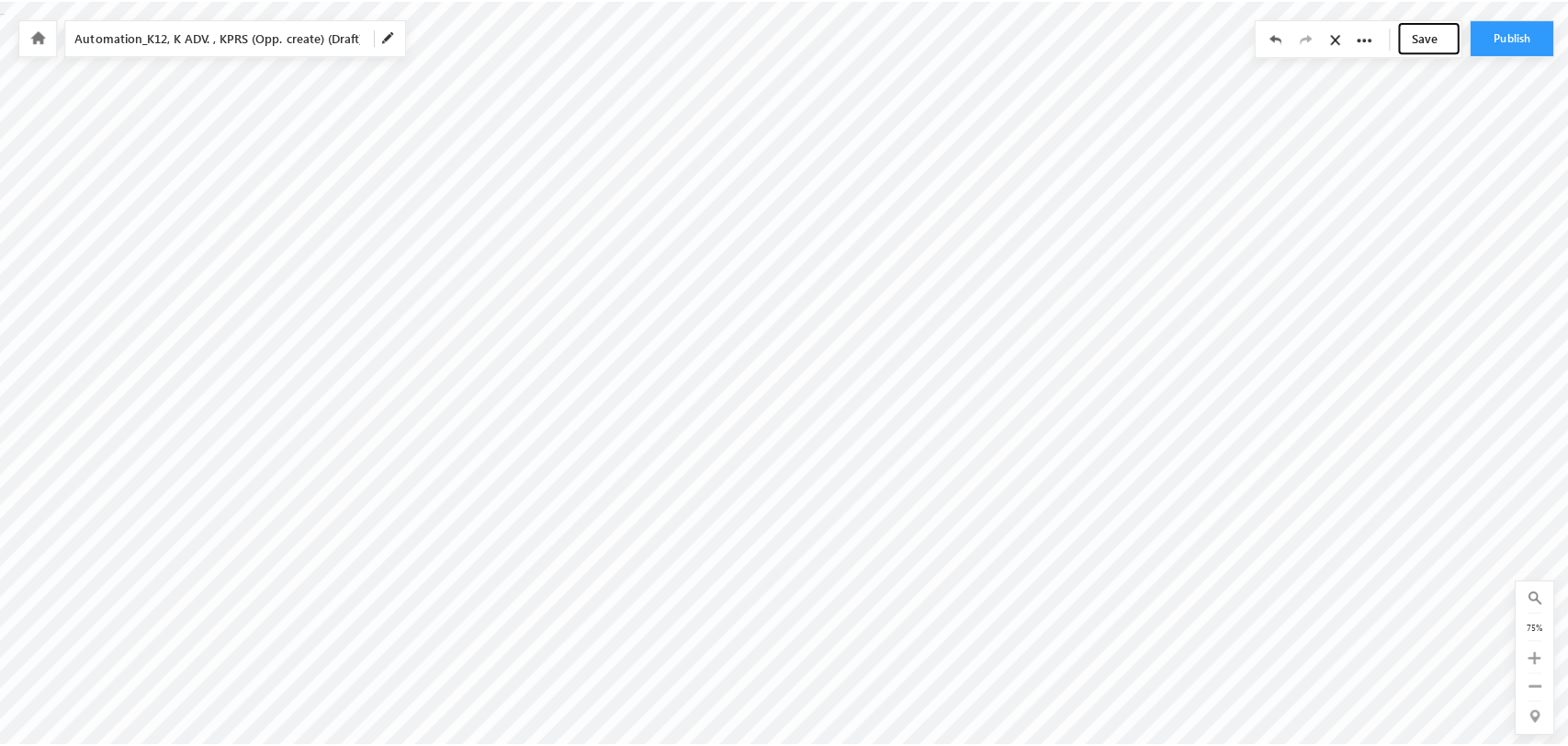
scroll to position [0, 0]
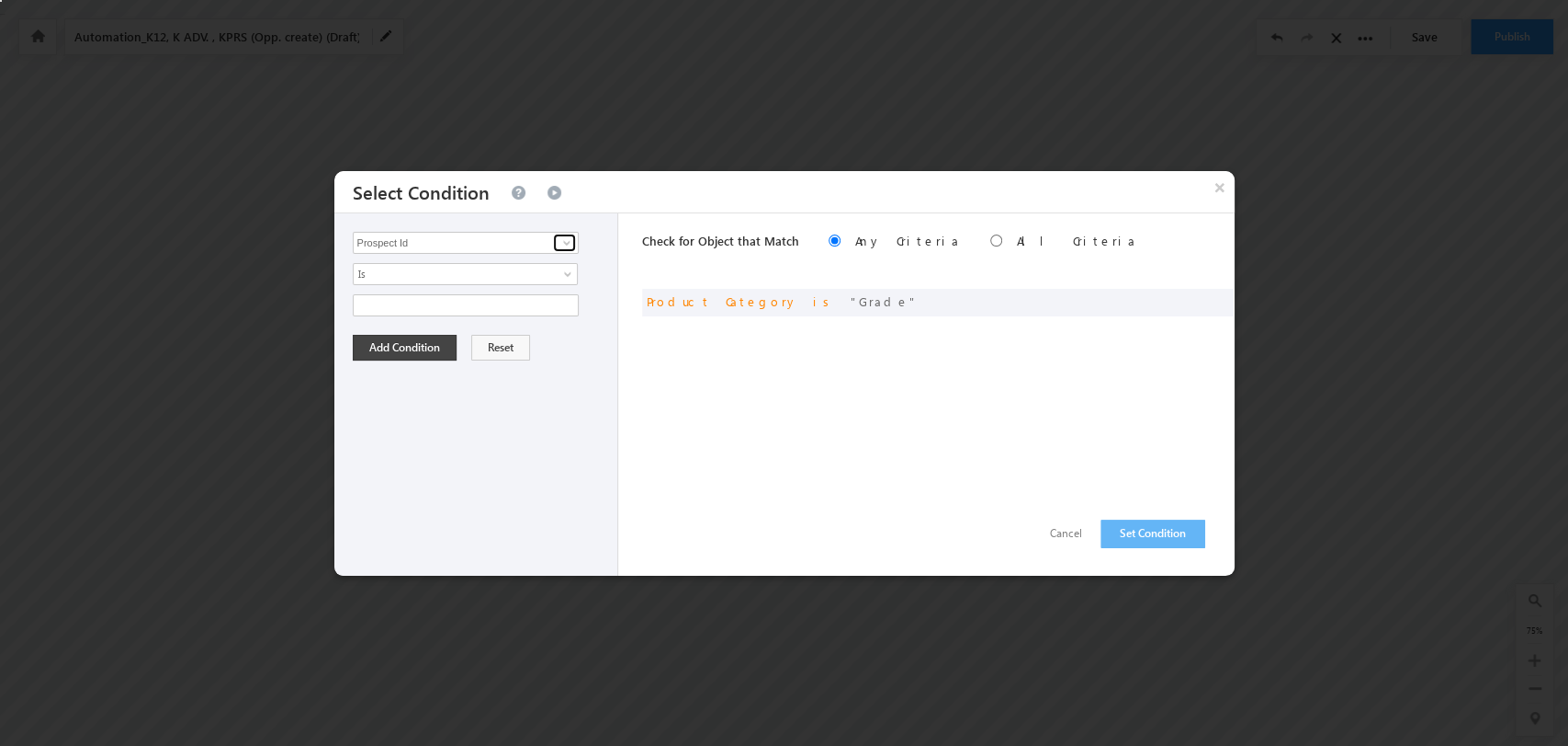
click at [559, 239] on span at bounding box center [566, 242] width 14 height 14
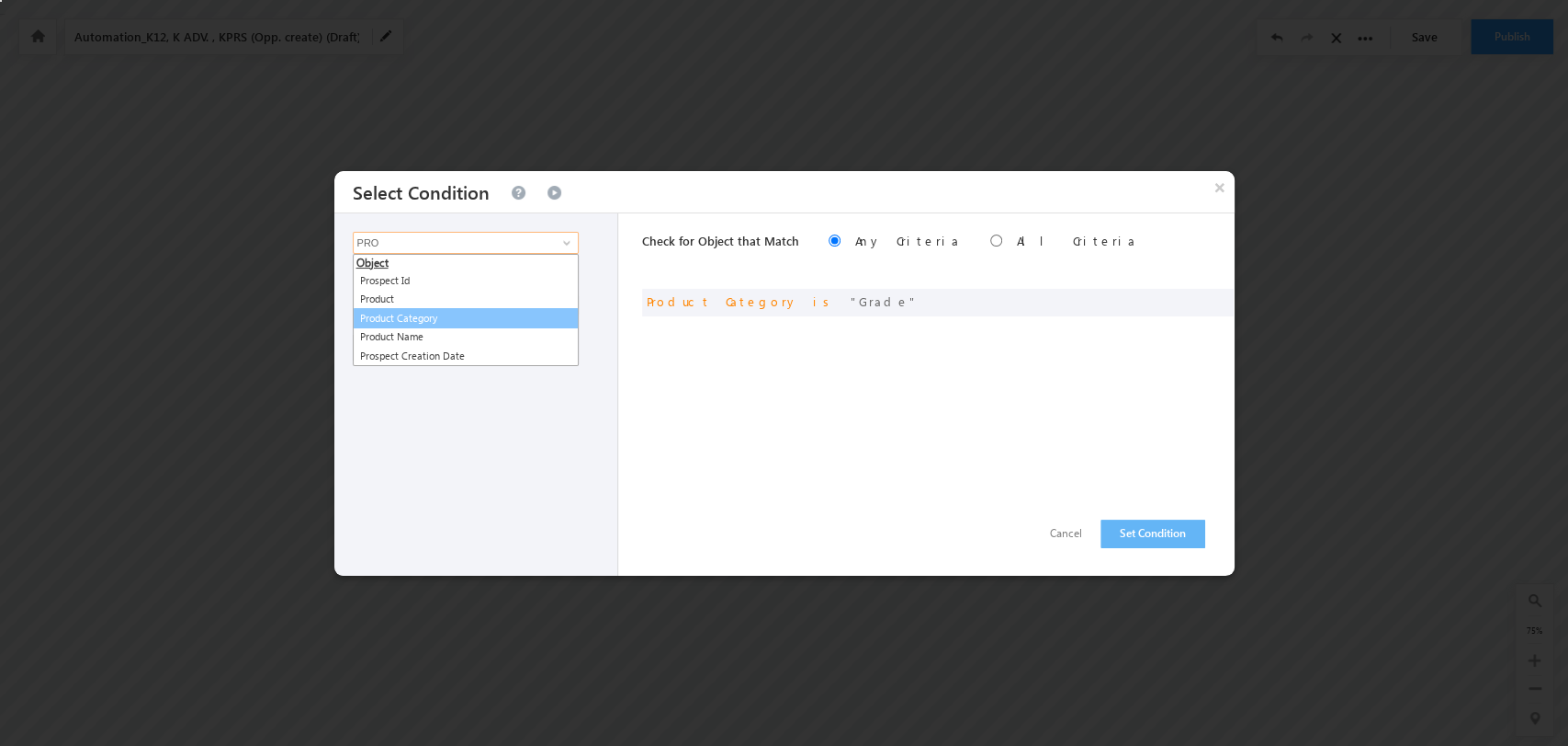
click at [467, 322] on link "Product Category" at bounding box center [466, 318] width 226 height 21
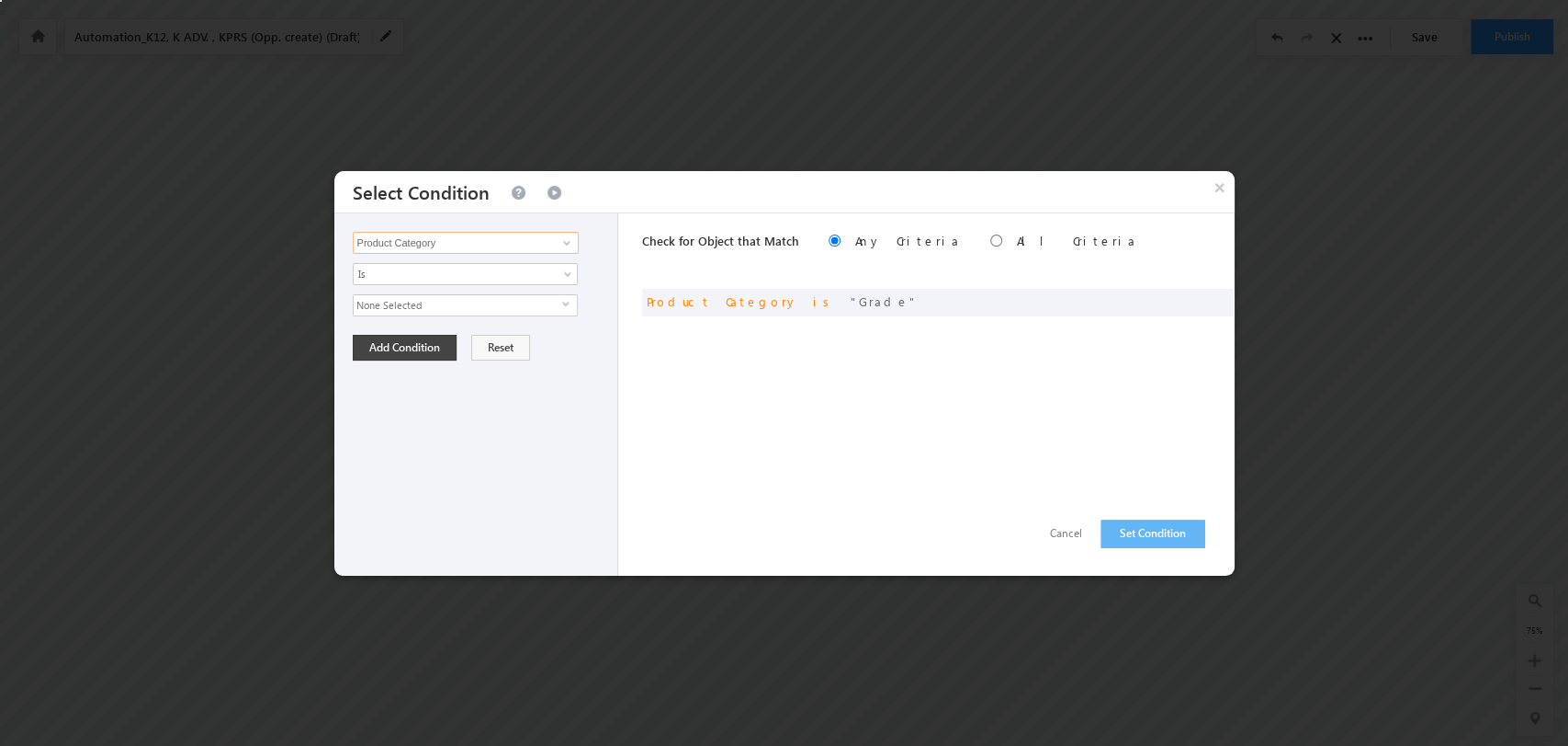
type input "Product Category"
click at [558, 306] on span "None Selected" at bounding box center [458, 305] width 209 height 20
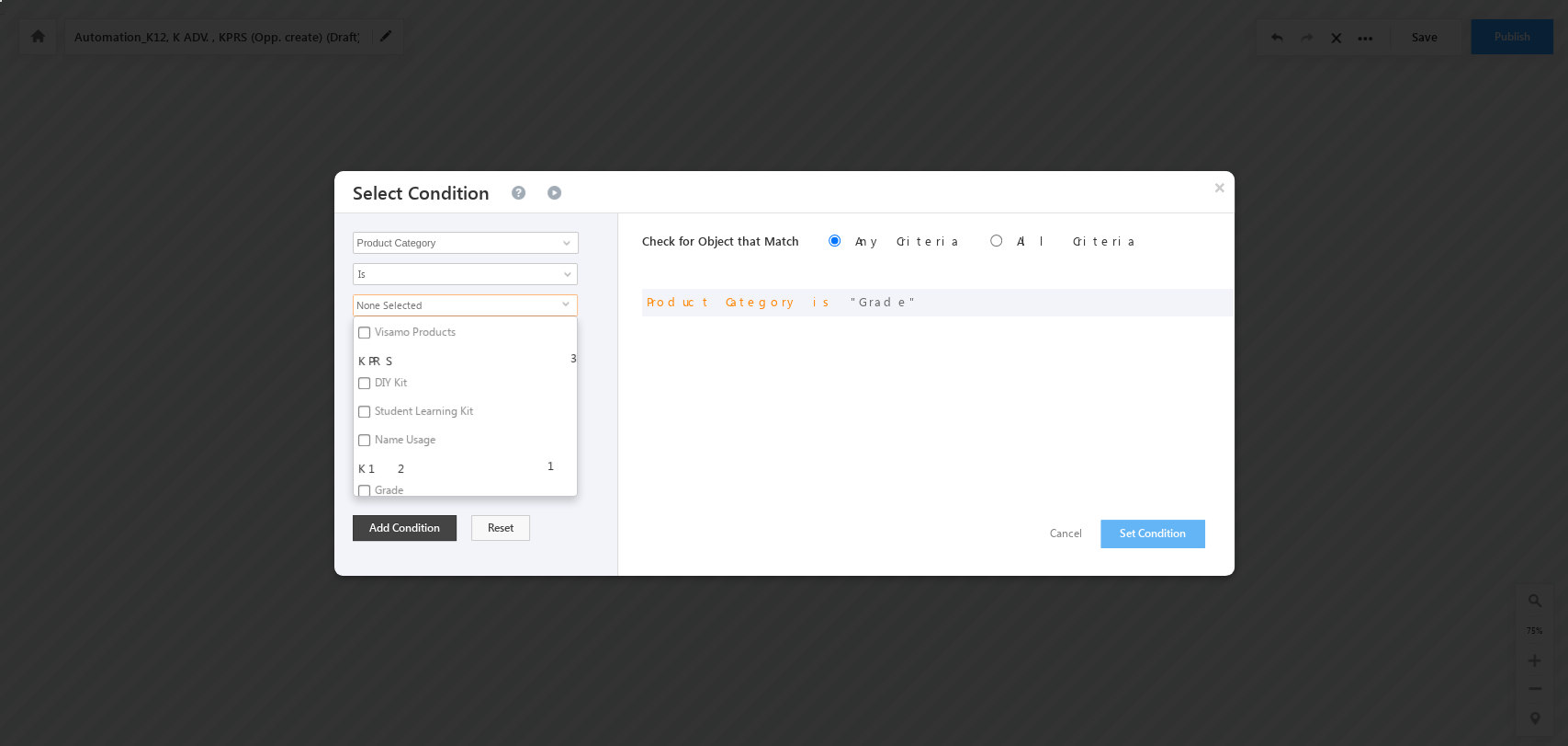
scroll to position [923, 0]
click at [846, 444] on div "Check for Object that Match Any Criteria All Criteria Note that the current tri…" at bounding box center [938, 393] width 593 height 362
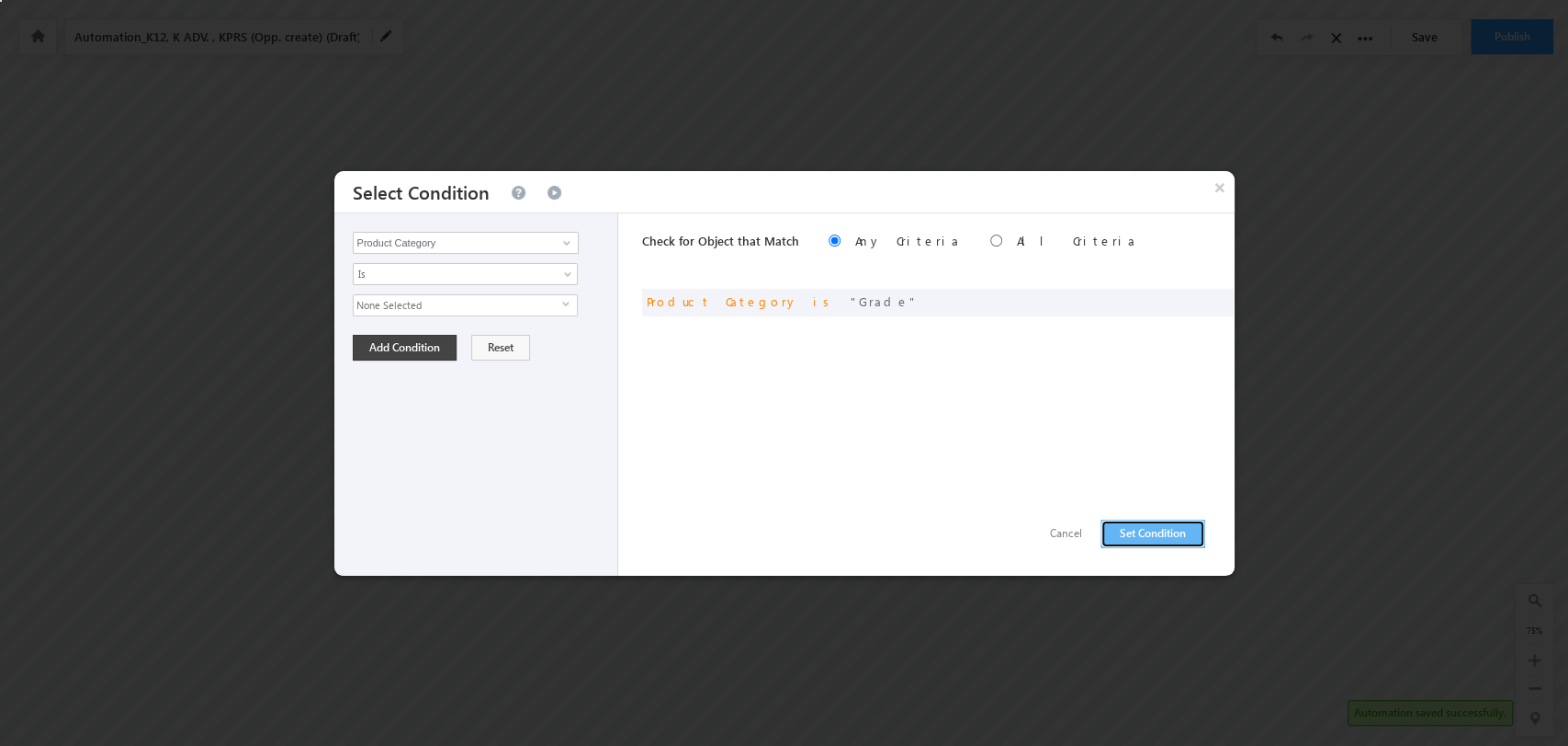
click at [1161, 530] on button "Set Condition" at bounding box center [1153, 534] width 104 height 29
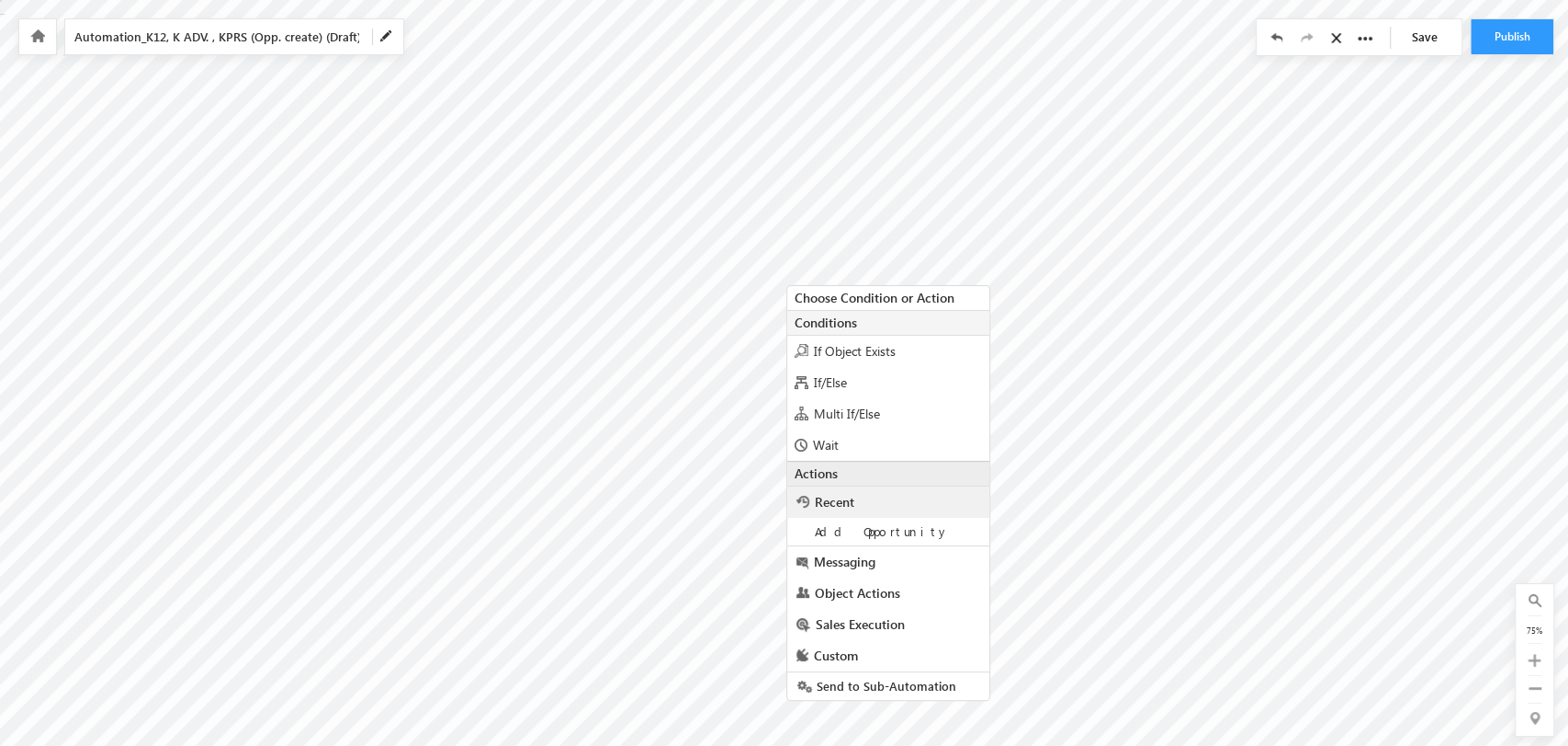
scroll to position [67, 0]
click at [900, 407] on div "Multi If/Else" at bounding box center [888, 409] width 202 height 31
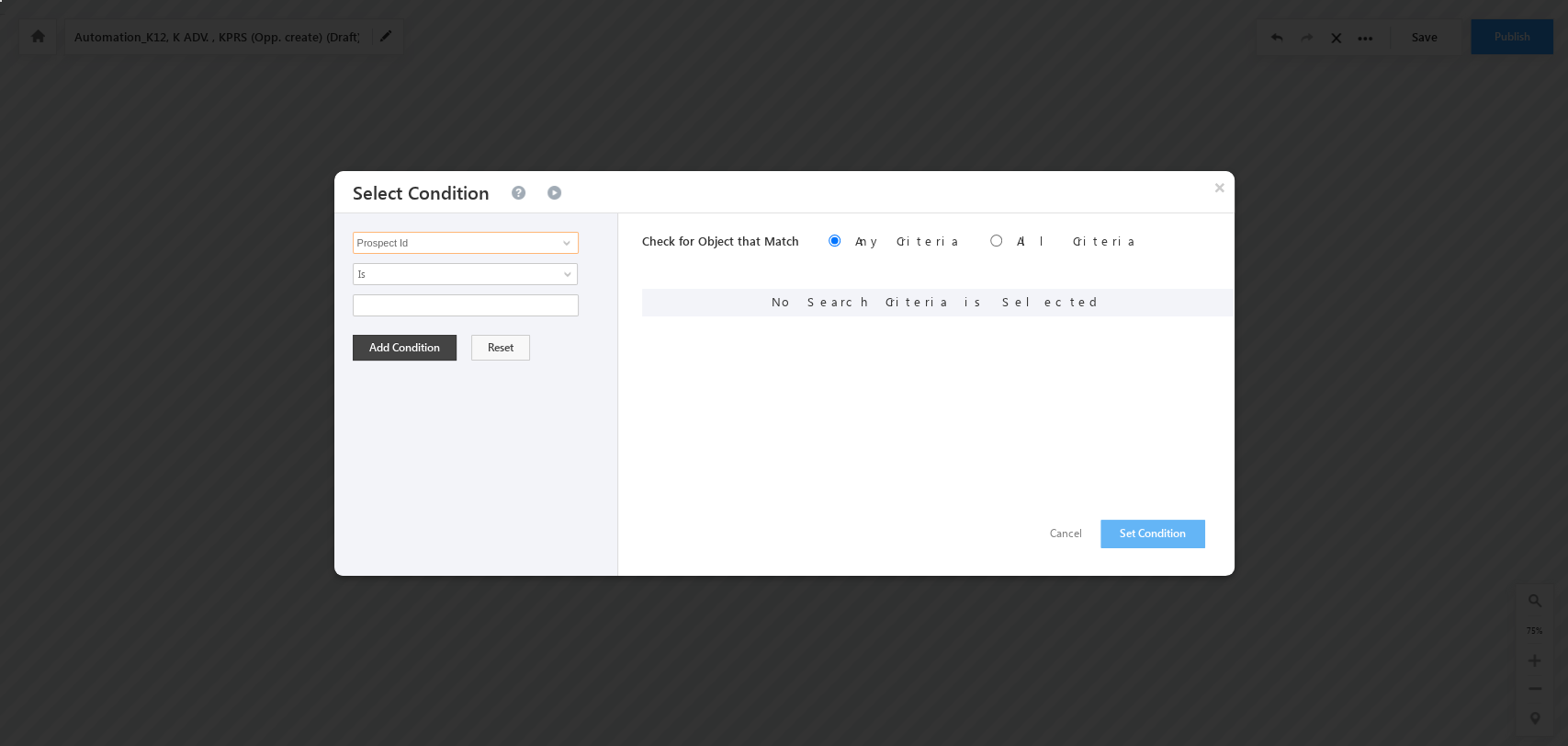
click at [495, 241] on input "Prospect Id" at bounding box center [466, 242] width 226 height 22
click at [485, 292] on link "Product Category" at bounding box center [466, 299] width 226 height 21
type input "Product Category"
click at [553, 296] on span "None Selected" at bounding box center [458, 305] width 209 height 20
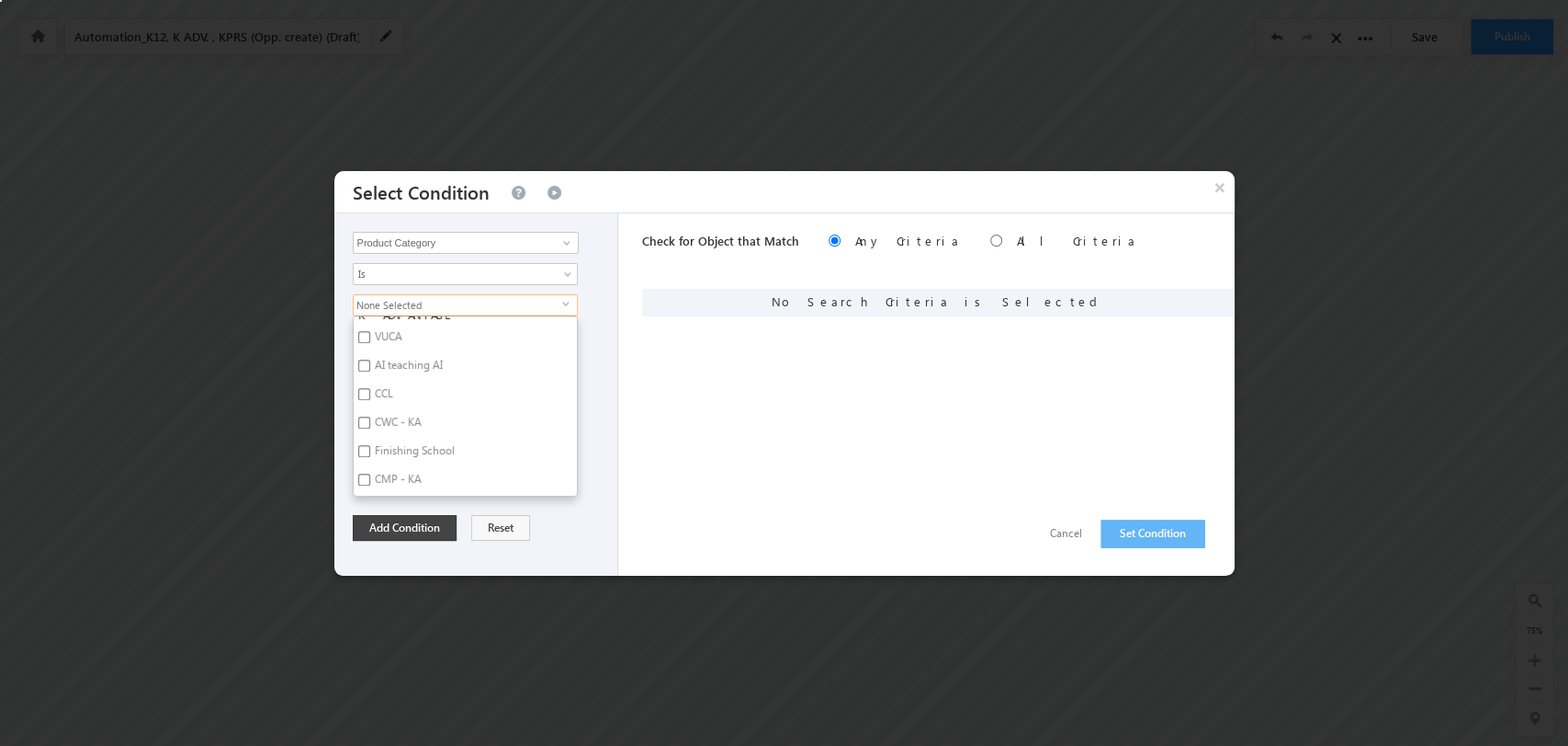
scroll to position [923, 0]
click at [394, 435] on label "VUCA" at bounding box center [387, 442] width 67 height 29
click at [370, 435] on input "VUCA" at bounding box center [364, 439] width 12 height 12
checkbox input "true"
click at [429, 524] on button "Add Condition" at bounding box center [405, 527] width 104 height 26
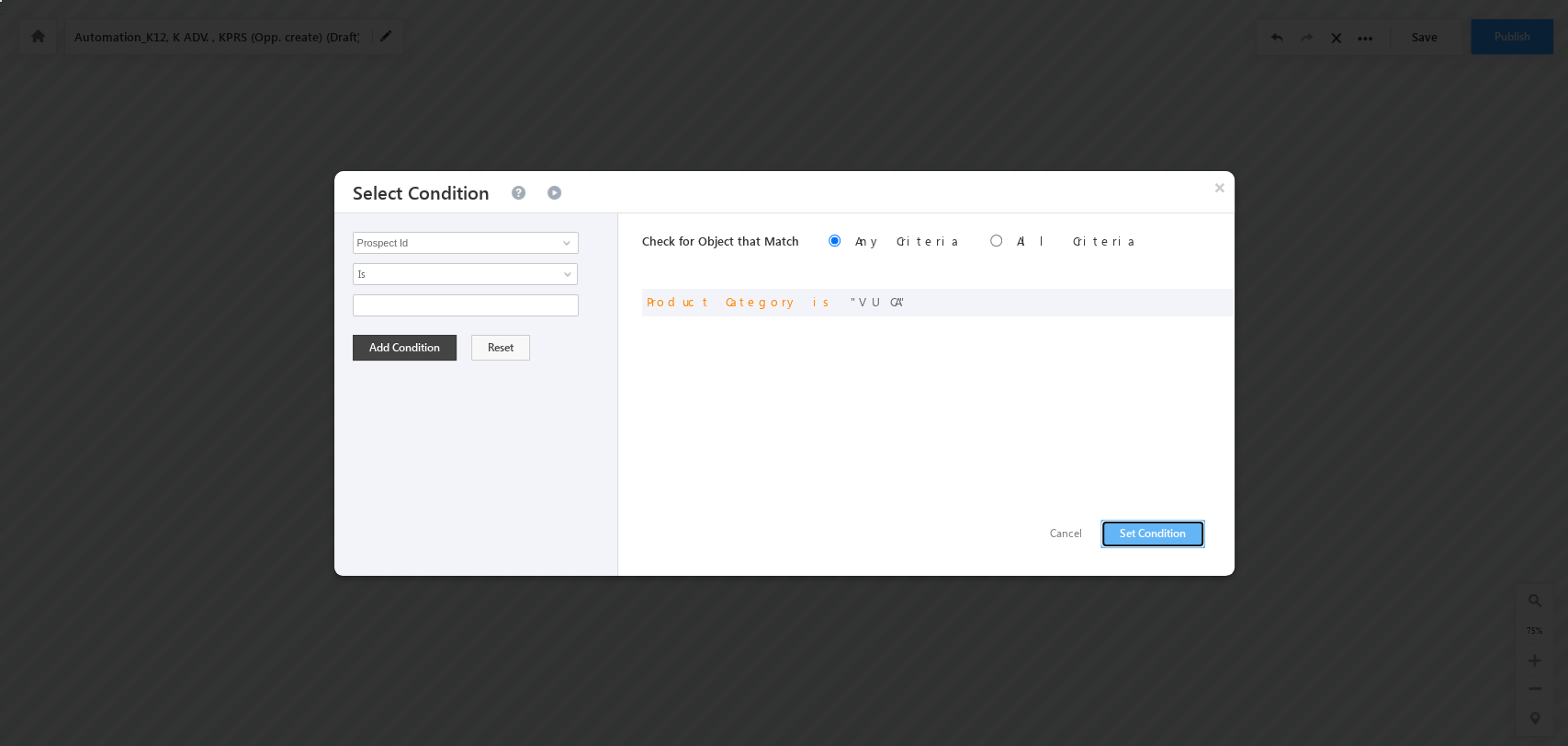
click at [1125, 521] on button "Set Condition" at bounding box center [1153, 534] width 104 height 29
click at [538, 244] on input "Prospect Id" at bounding box center [466, 242] width 226 height 22
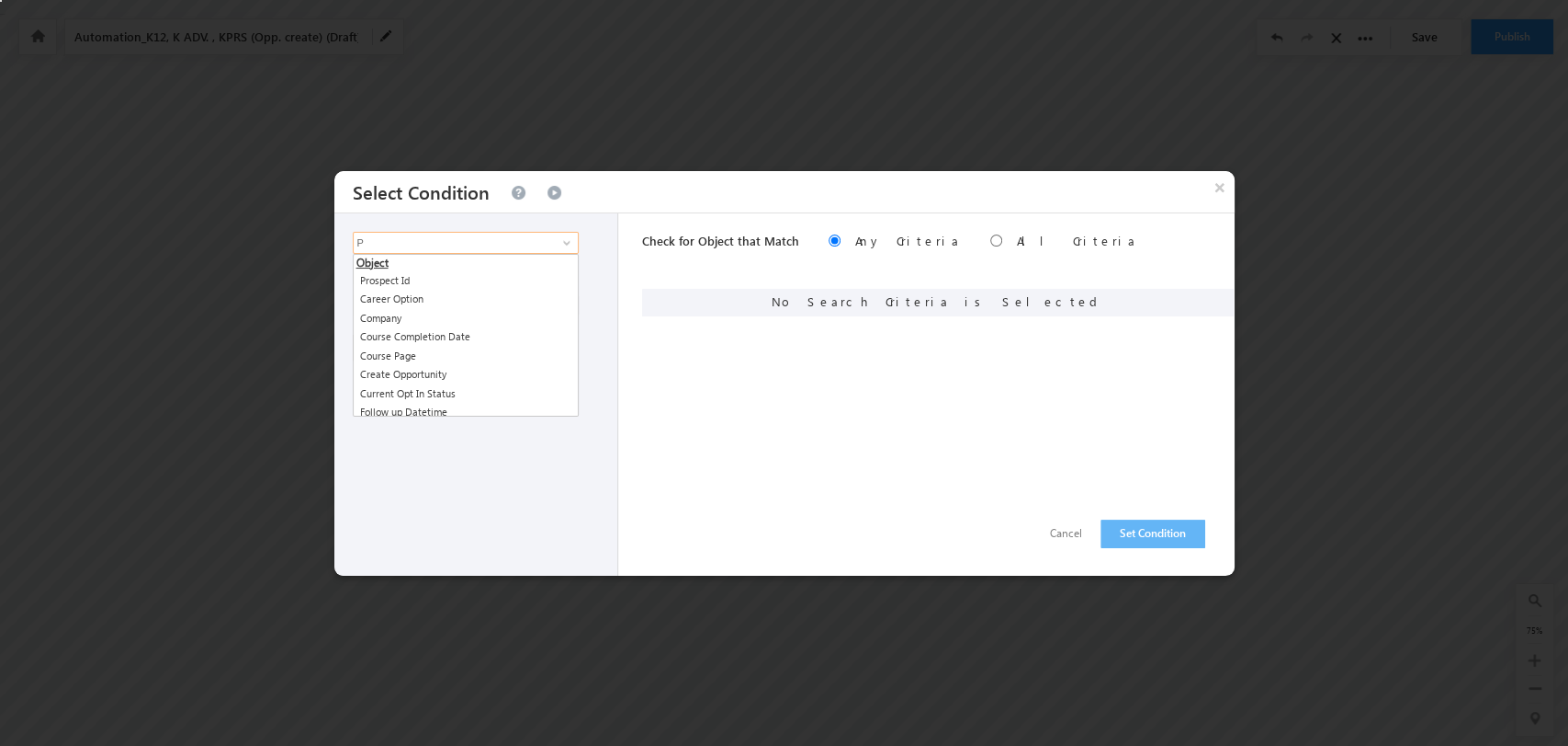
type input "P"
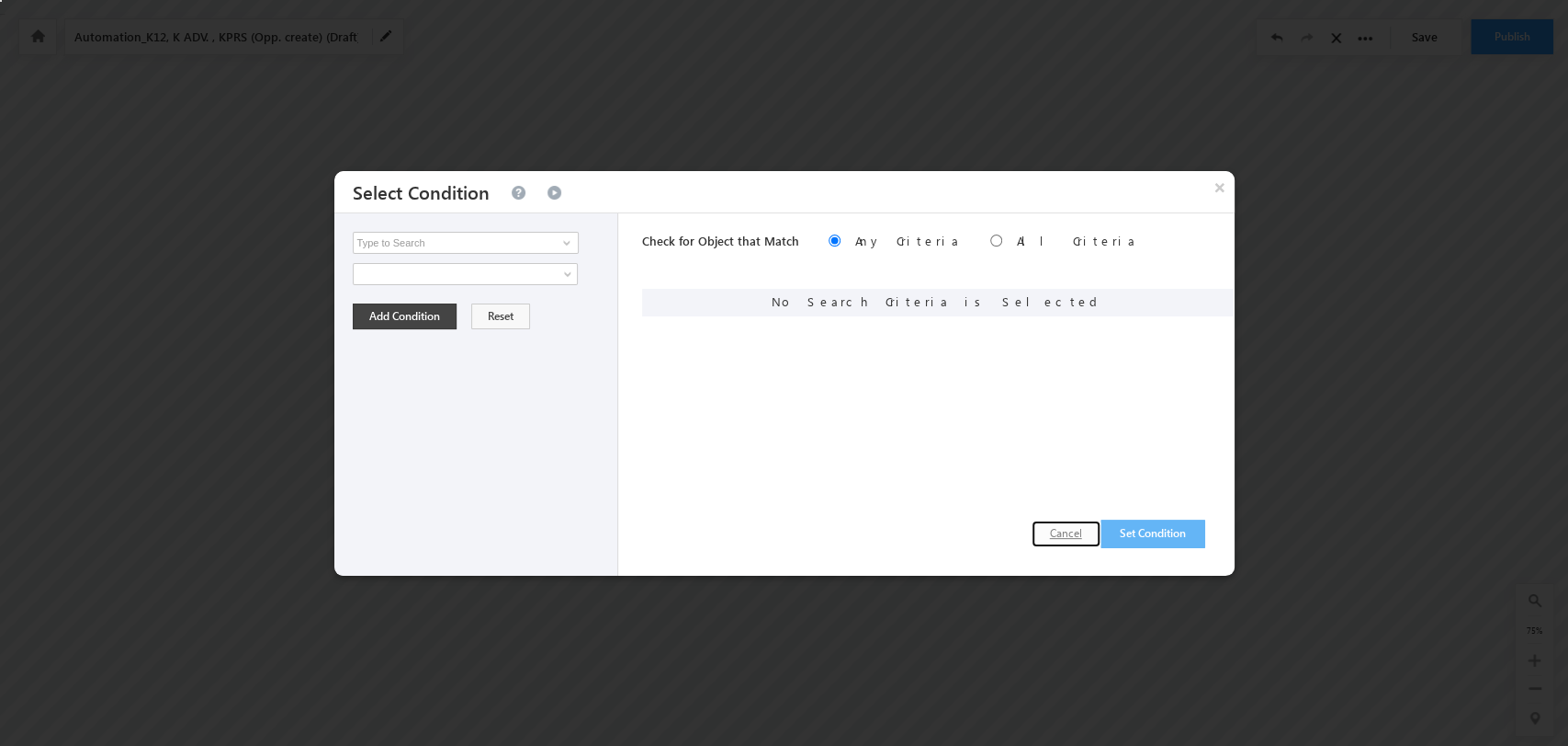
click at [1081, 531] on button "Cancel" at bounding box center [1066, 534] width 69 height 27
click at [560, 240] on span at bounding box center [566, 242] width 14 height 14
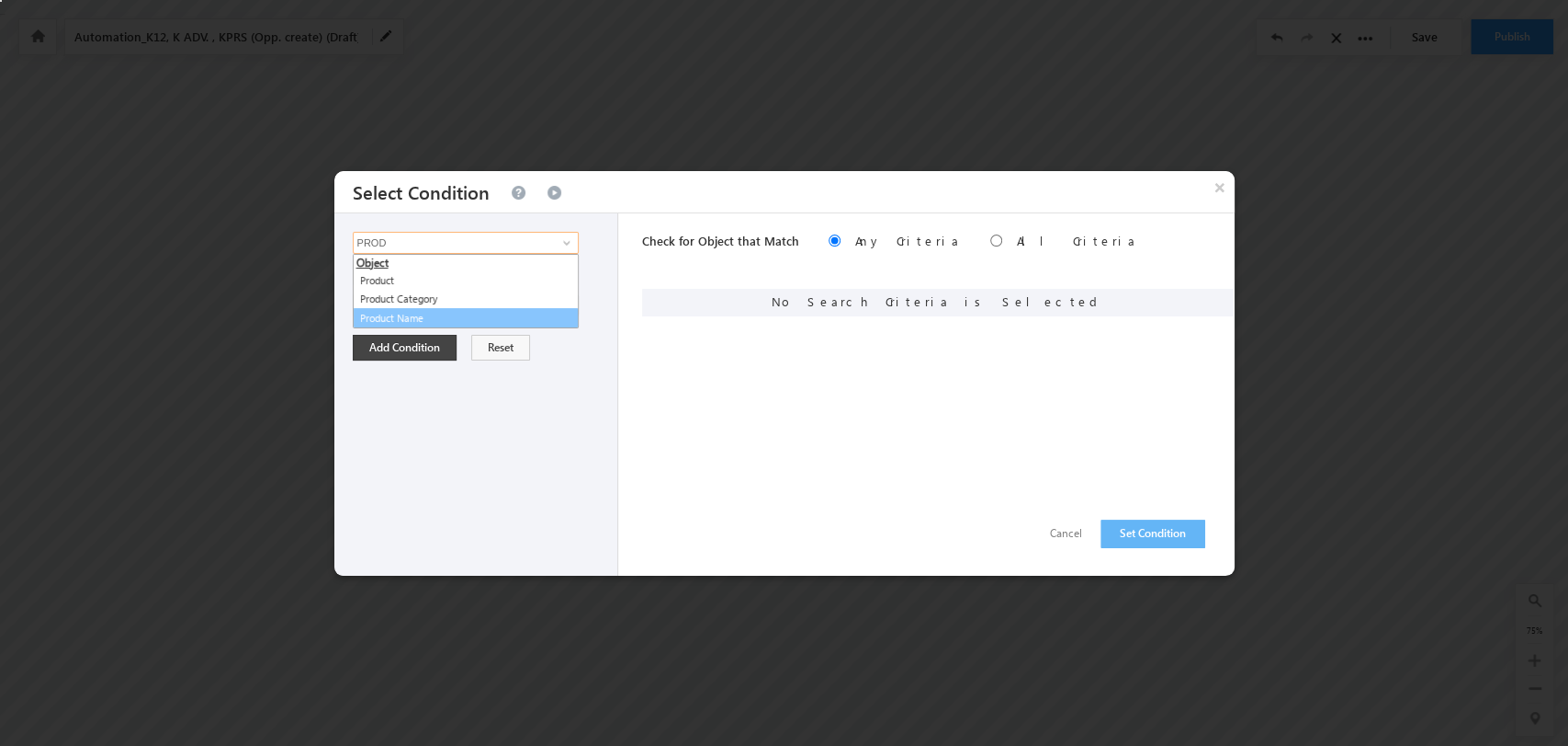
click at [507, 309] on link "Product Name" at bounding box center [466, 318] width 226 height 21
type input "Product Name"
click at [564, 241] on span at bounding box center [566, 242] width 14 height 14
click at [512, 293] on link "Product Category" at bounding box center [466, 299] width 226 height 21
type input "Product Category"
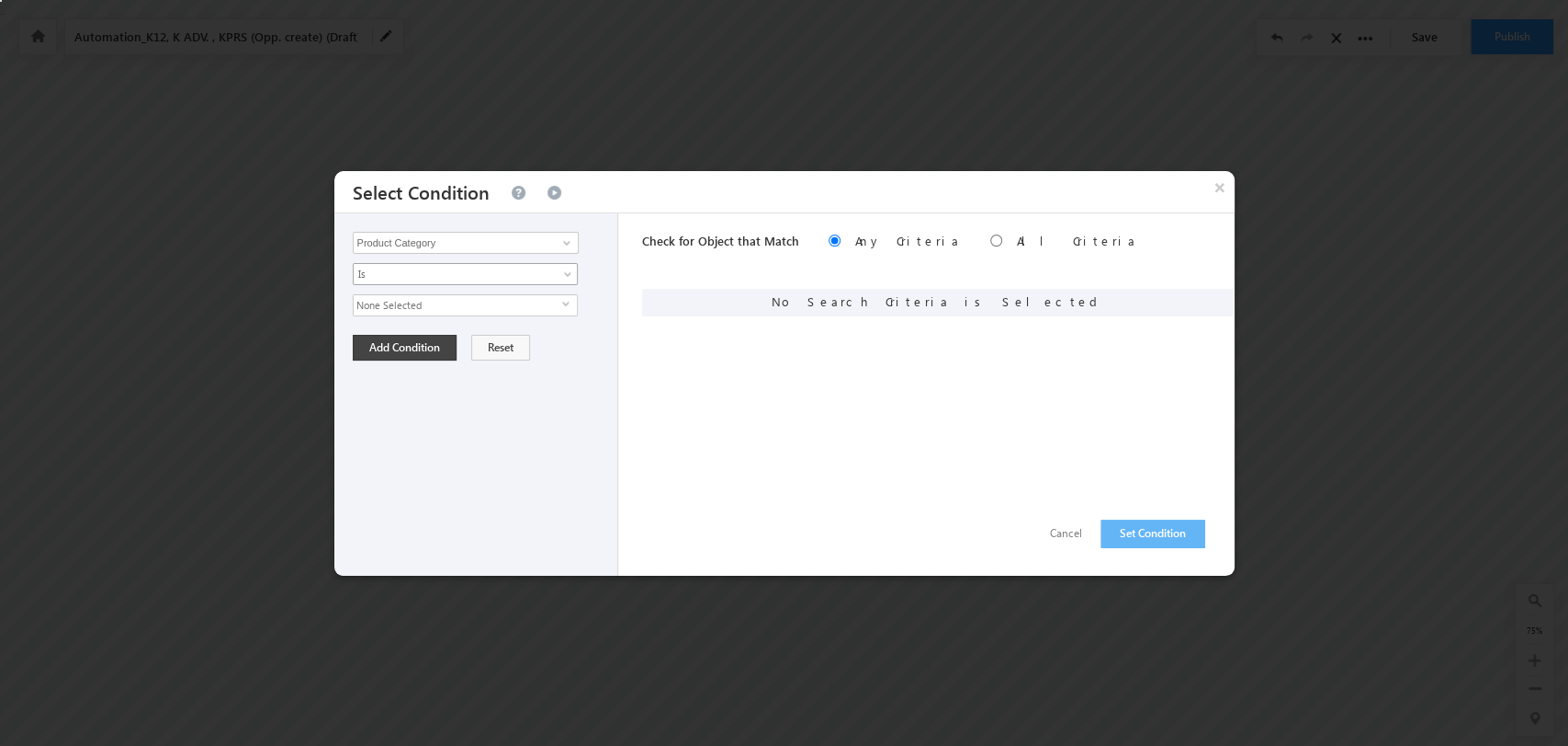
click at [558, 267] on link "Is" at bounding box center [465, 274] width 225 height 22
click at [573, 304] on span "select" at bounding box center [569, 303] width 14 height 9
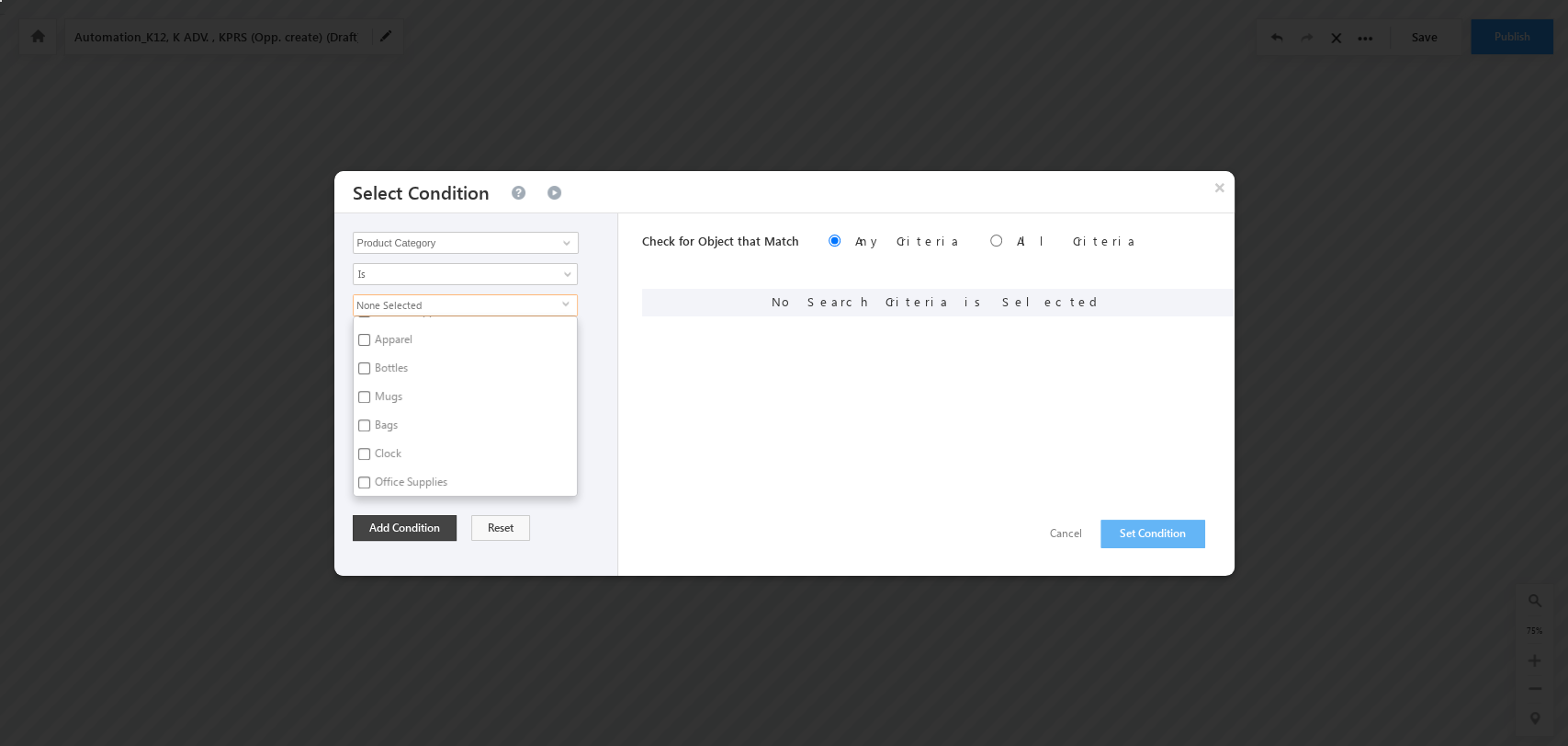
scroll to position [919, 0]
click at [426, 460] on label "AI teaching AI" at bounding box center [406, 474] width 107 height 29
click at [370, 466] on input "AI teaching AI" at bounding box center [364, 471] width 12 height 12
checkbox input "true"
click at [402, 529] on button "Add Condition" at bounding box center [405, 527] width 104 height 26
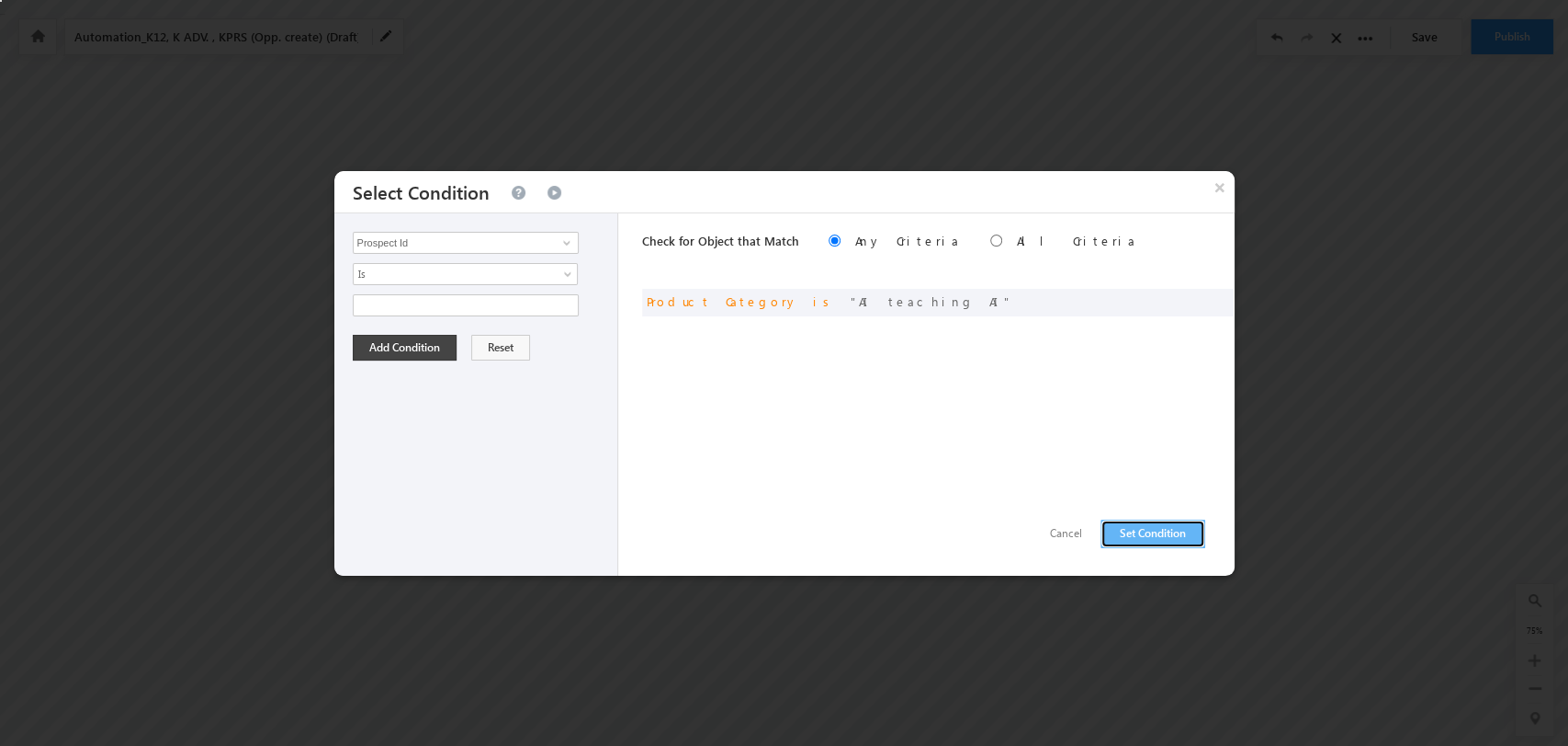
click at [1140, 520] on button "Set Condition" at bounding box center [1153, 534] width 104 height 29
click at [522, 241] on input "Prospect Id" at bounding box center [466, 242] width 226 height 22
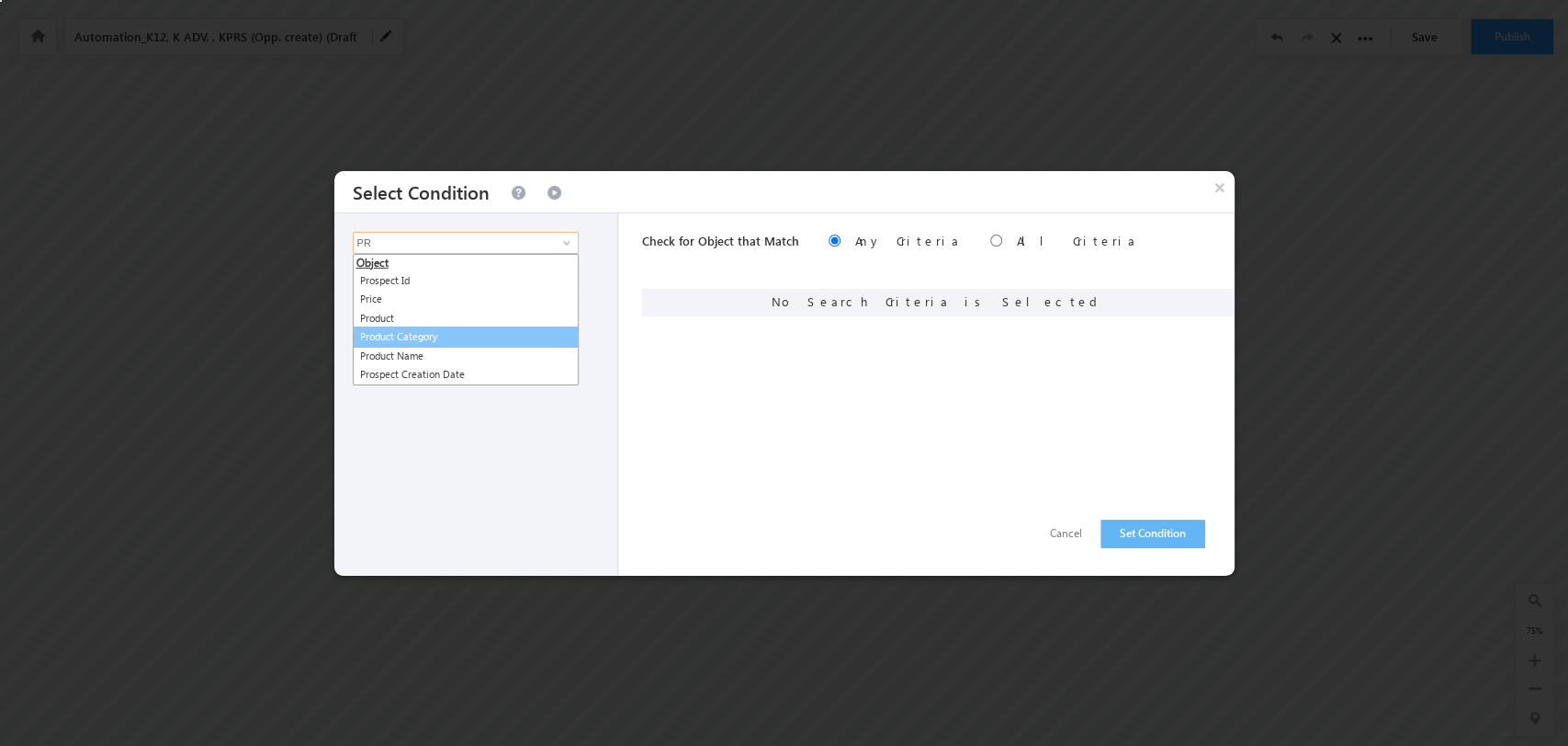
click at [447, 340] on link "Product Category" at bounding box center [466, 336] width 226 height 21
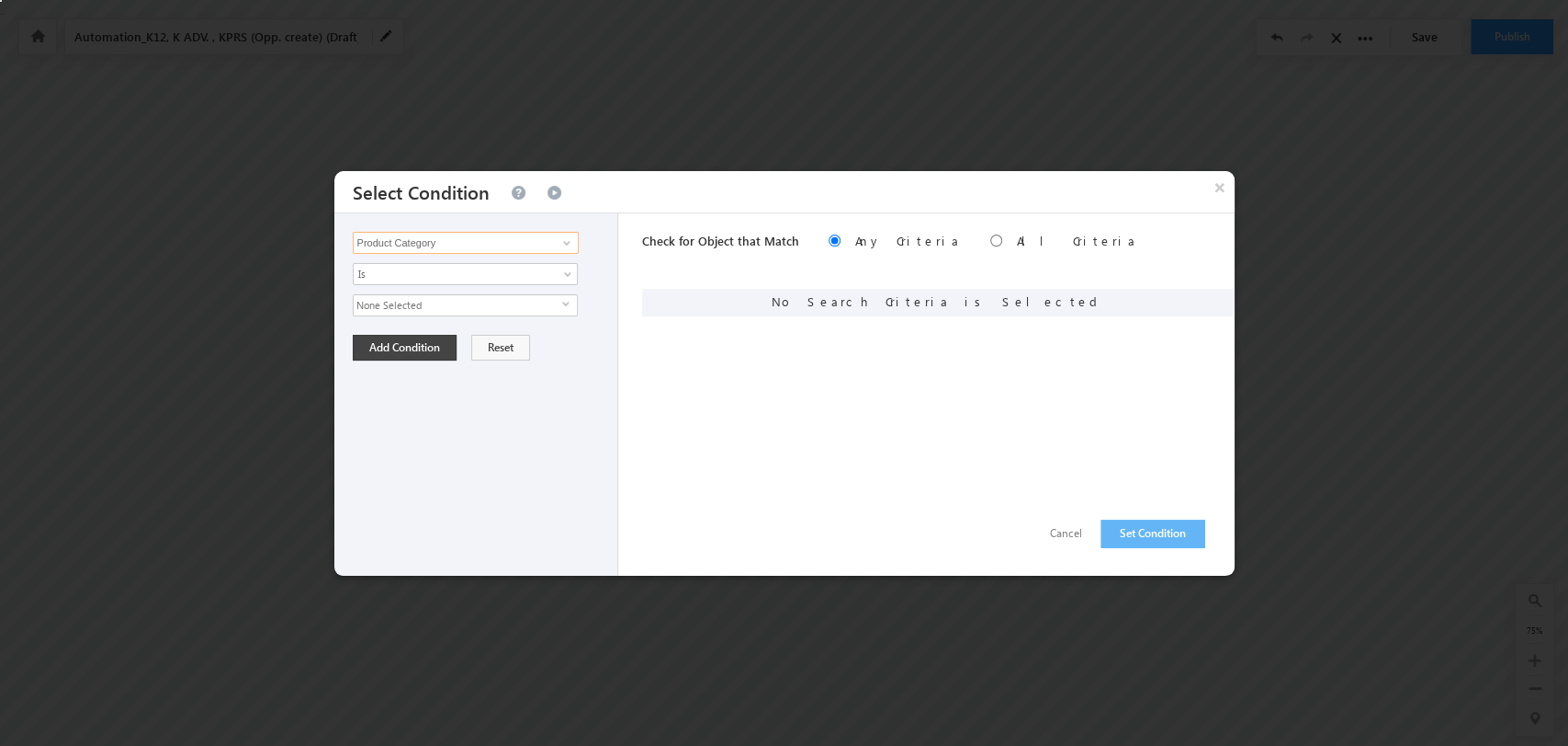
type input "Product Category"
click at [551, 300] on span "None Selected" at bounding box center [458, 305] width 209 height 20
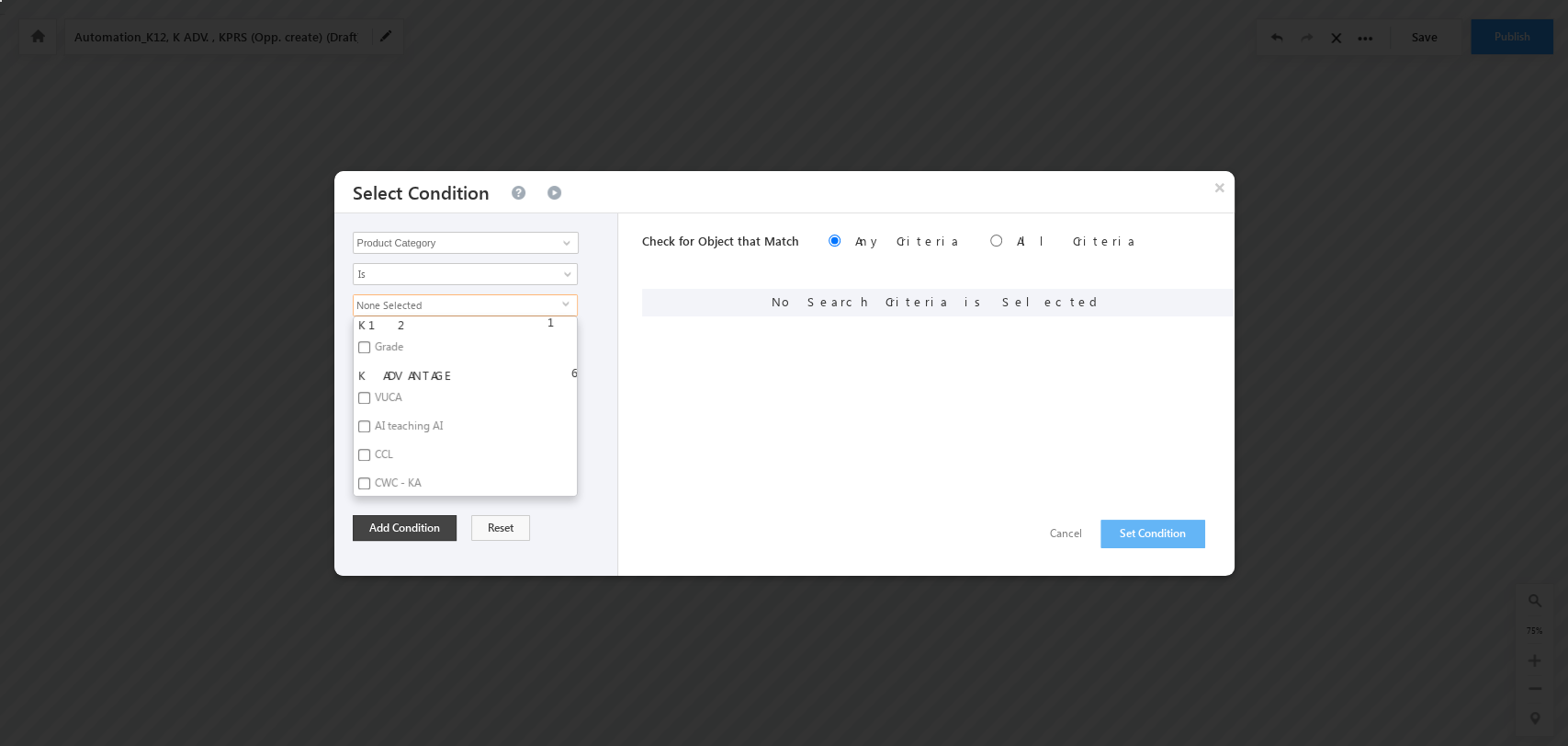
scroll to position [975, 0]
click at [366, 444] on input "CCL" at bounding box center [364, 444] width 12 height 12
checkbox input "true"
click at [411, 524] on button "Add Condition" at bounding box center [405, 527] width 104 height 26
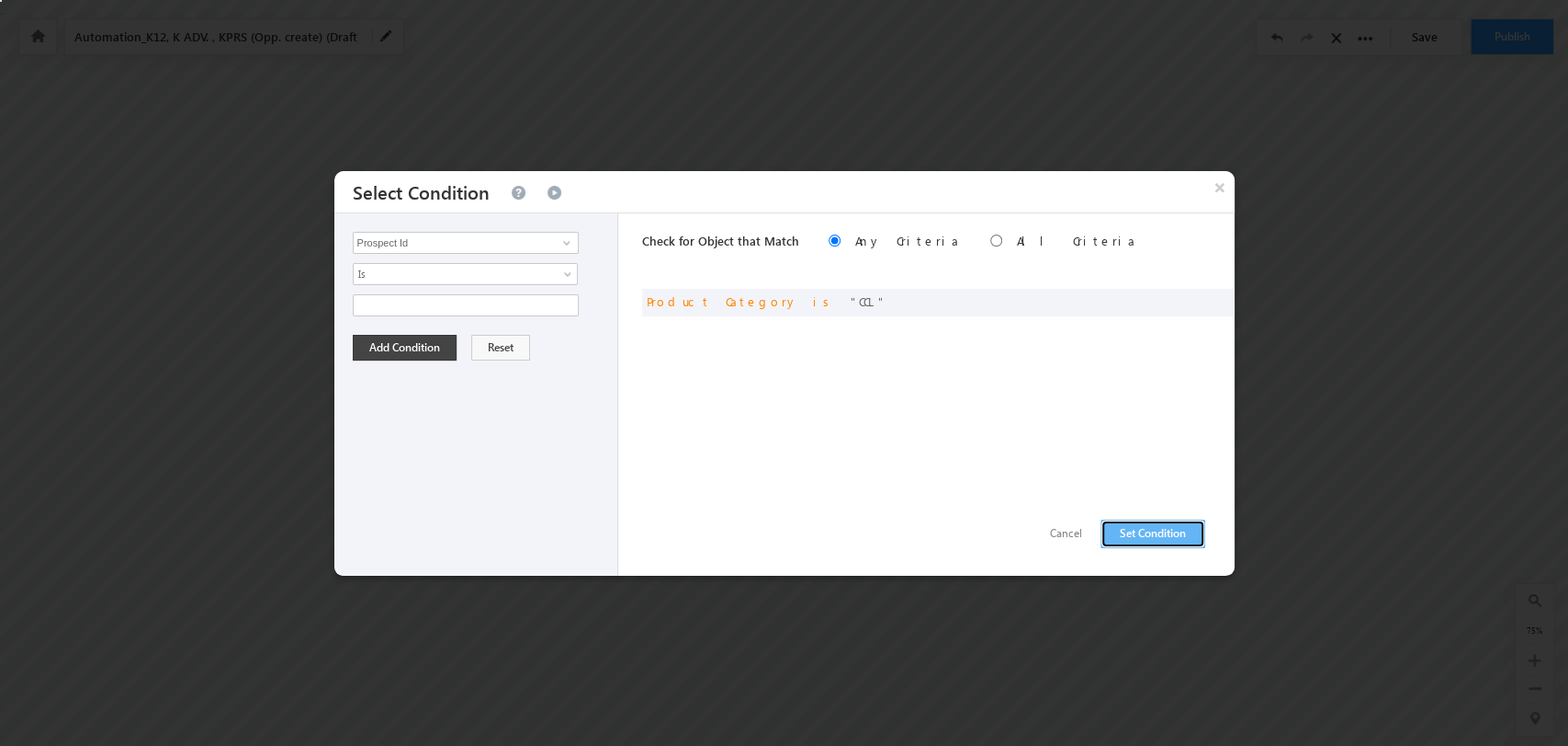
click at [1117, 531] on button "Set Condition" at bounding box center [1153, 534] width 104 height 29
click at [486, 240] on input "Prospect Id" at bounding box center [466, 242] width 226 height 22
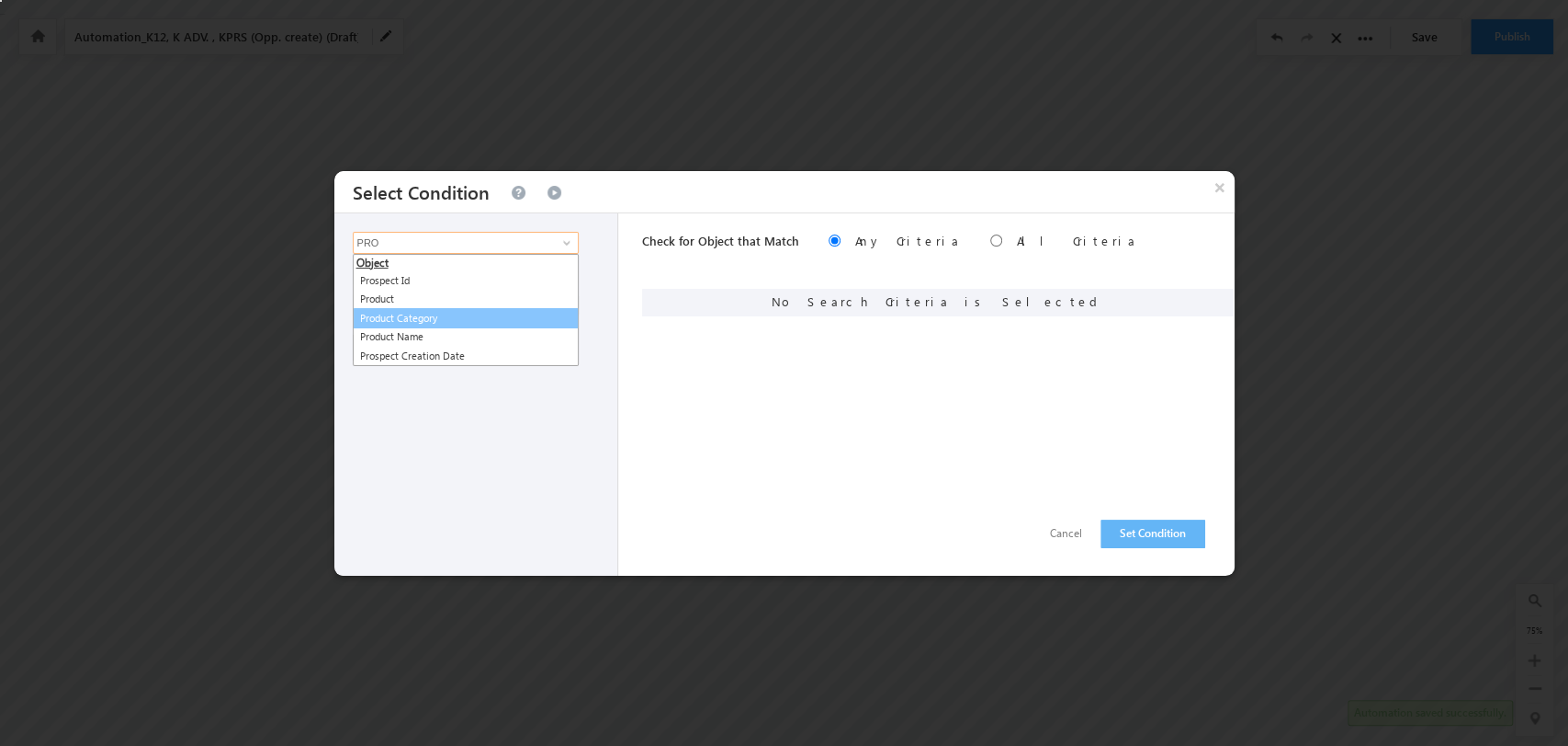
click at [513, 317] on link "Product Category" at bounding box center [466, 318] width 226 height 21
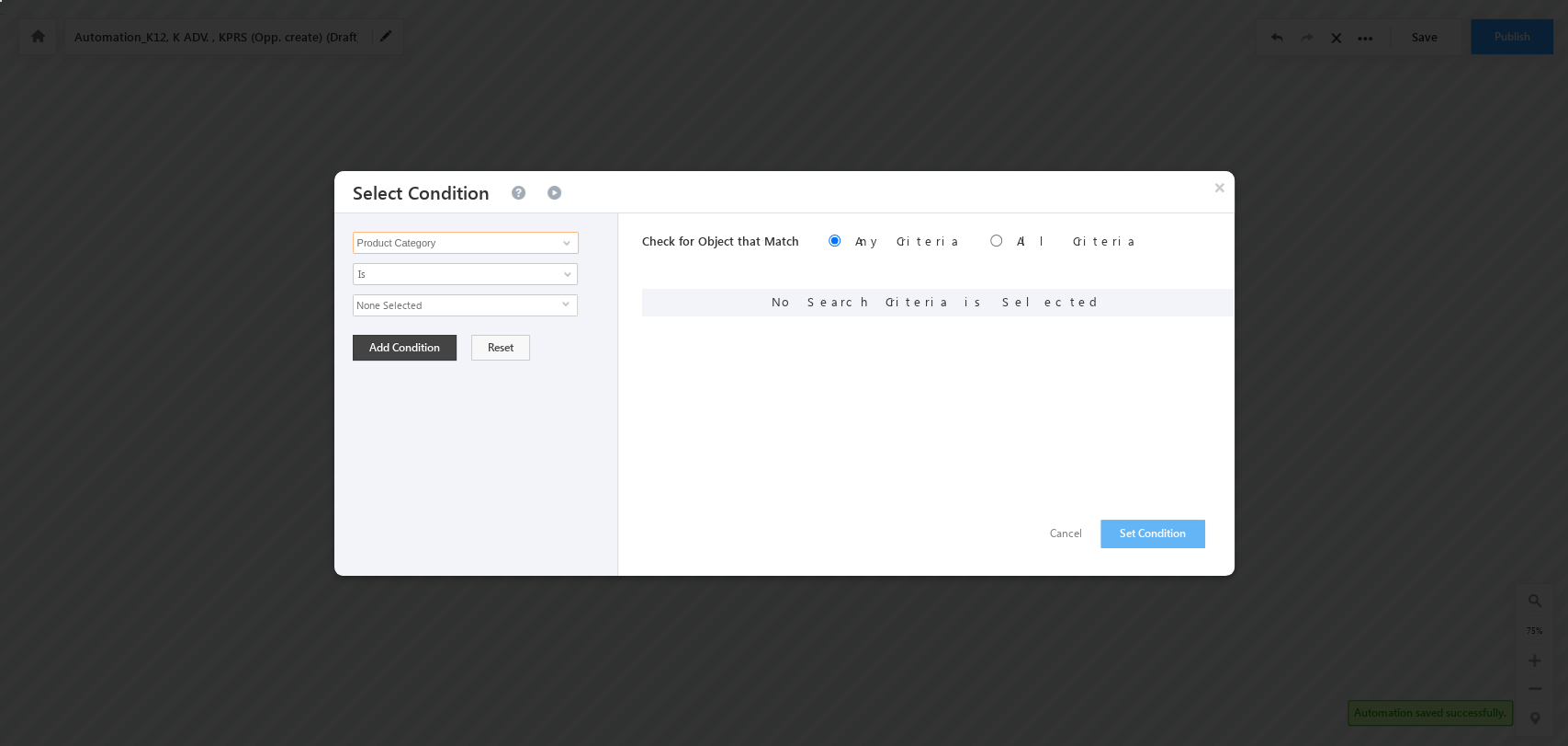
type input "Product Category"
click at [553, 307] on span "None Selected" at bounding box center [458, 305] width 209 height 20
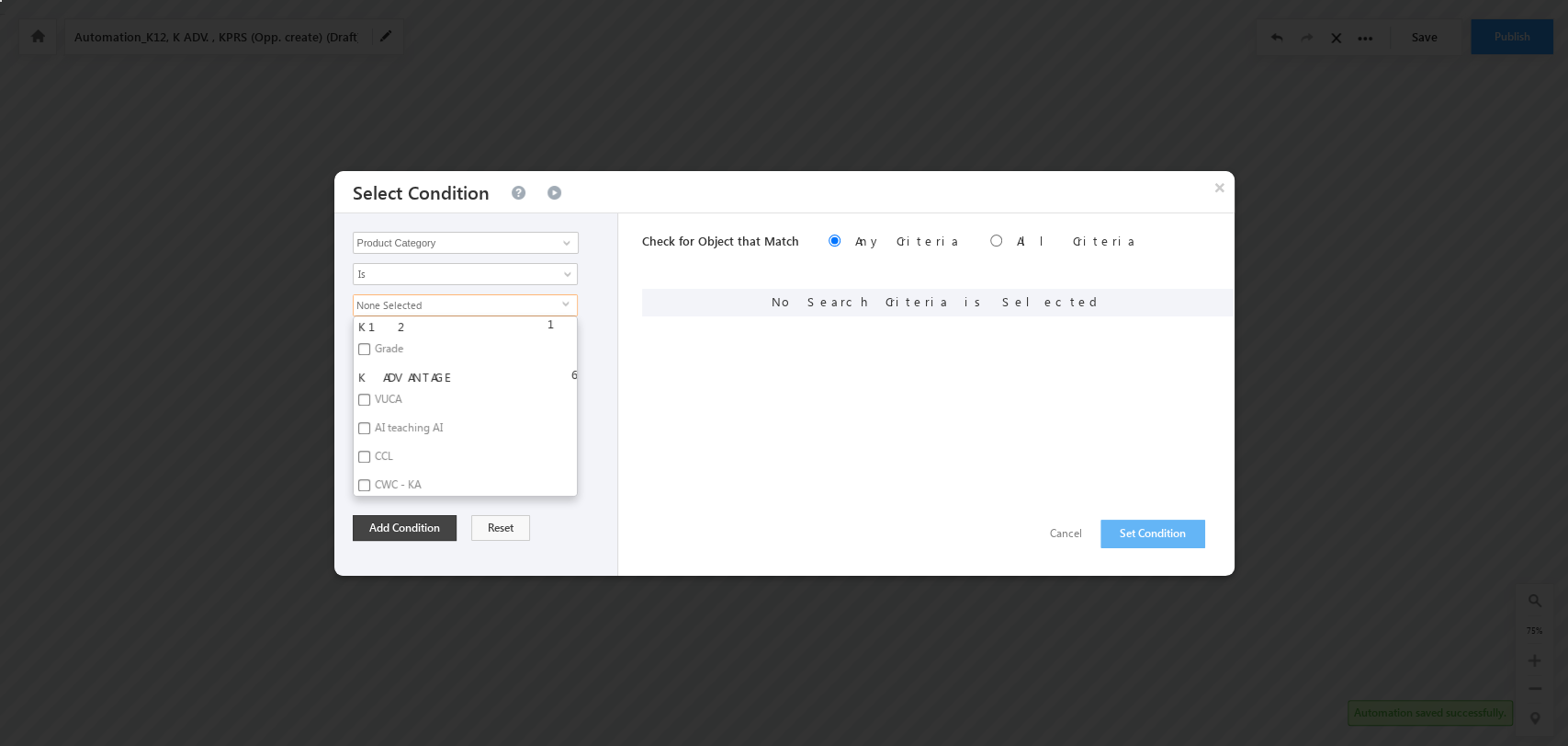
scroll to position [1025, 0]
click at [406, 420] on label "CWC - KA" at bounding box center [396, 425] width 86 height 29
click at [370, 420] on input "CWC - KA" at bounding box center [364, 422] width 12 height 12
checkbox input "true"
click at [429, 524] on button "Add Condition" at bounding box center [405, 527] width 104 height 26
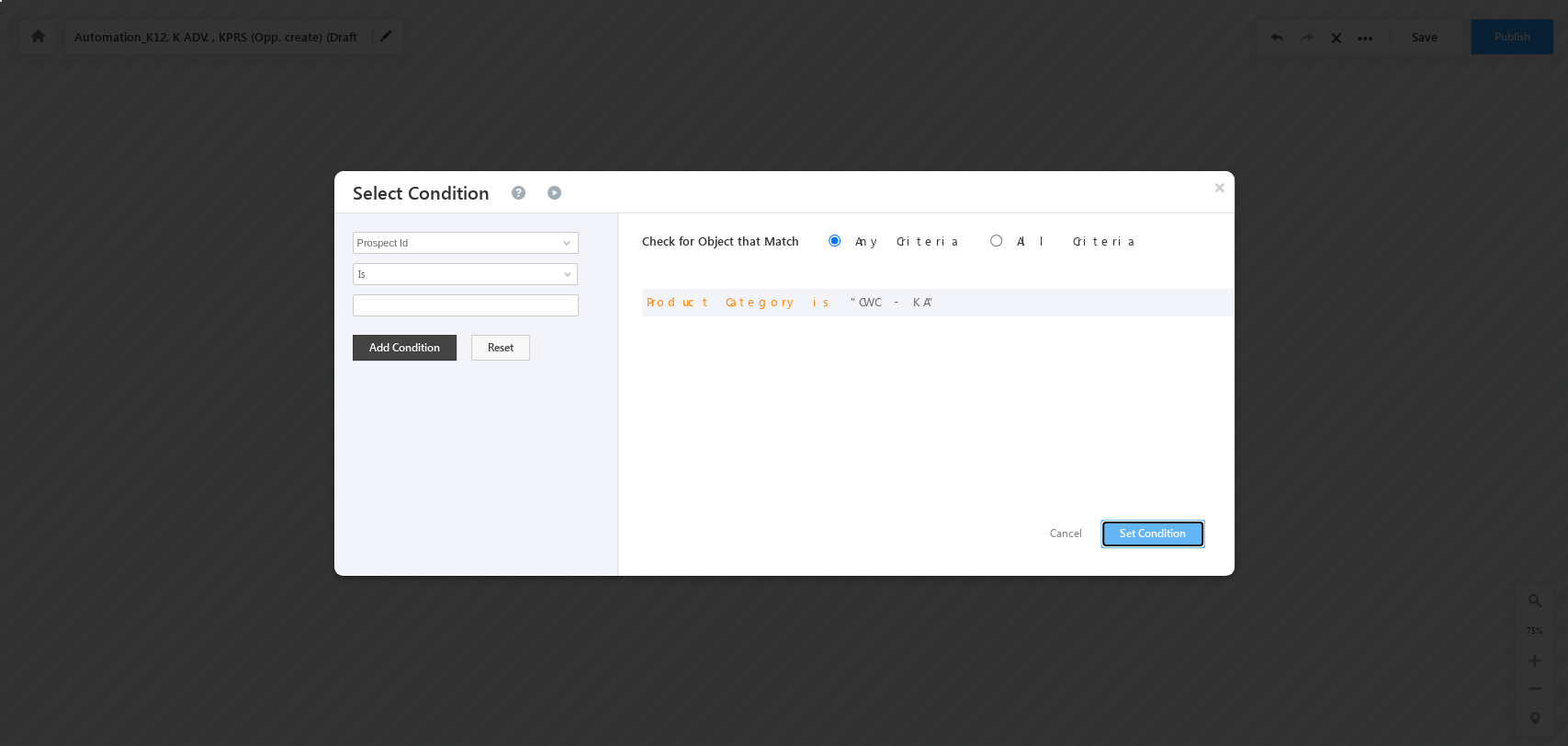
click at [1133, 523] on button "Set Condition" at bounding box center [1153, 534] width 104 height 29
click at [554, 241] on link at bounding box center [564, 242] width 23 height 18
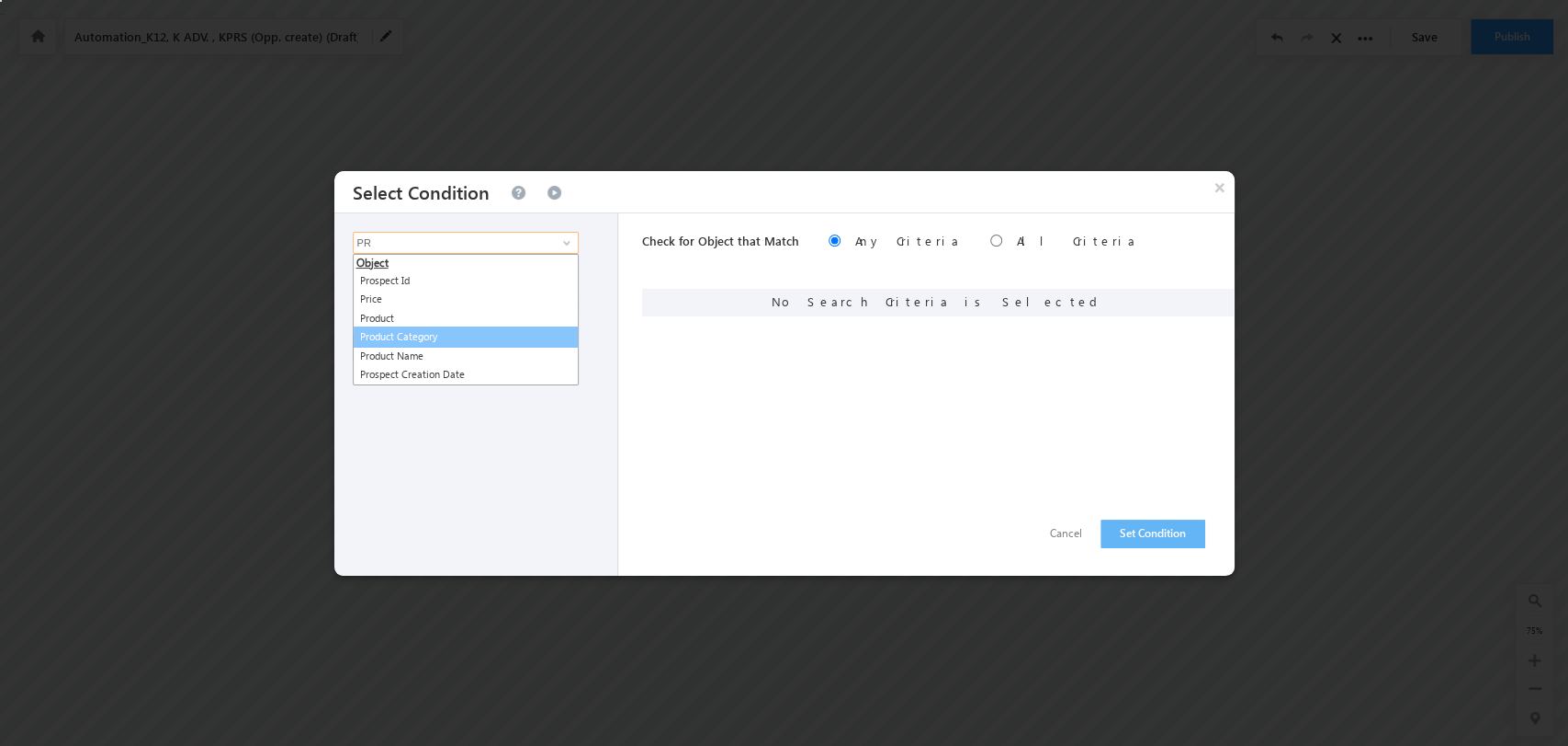
click at [528, 333] on link "Product Category" at bounding box center [466, 336] width 226 height 21
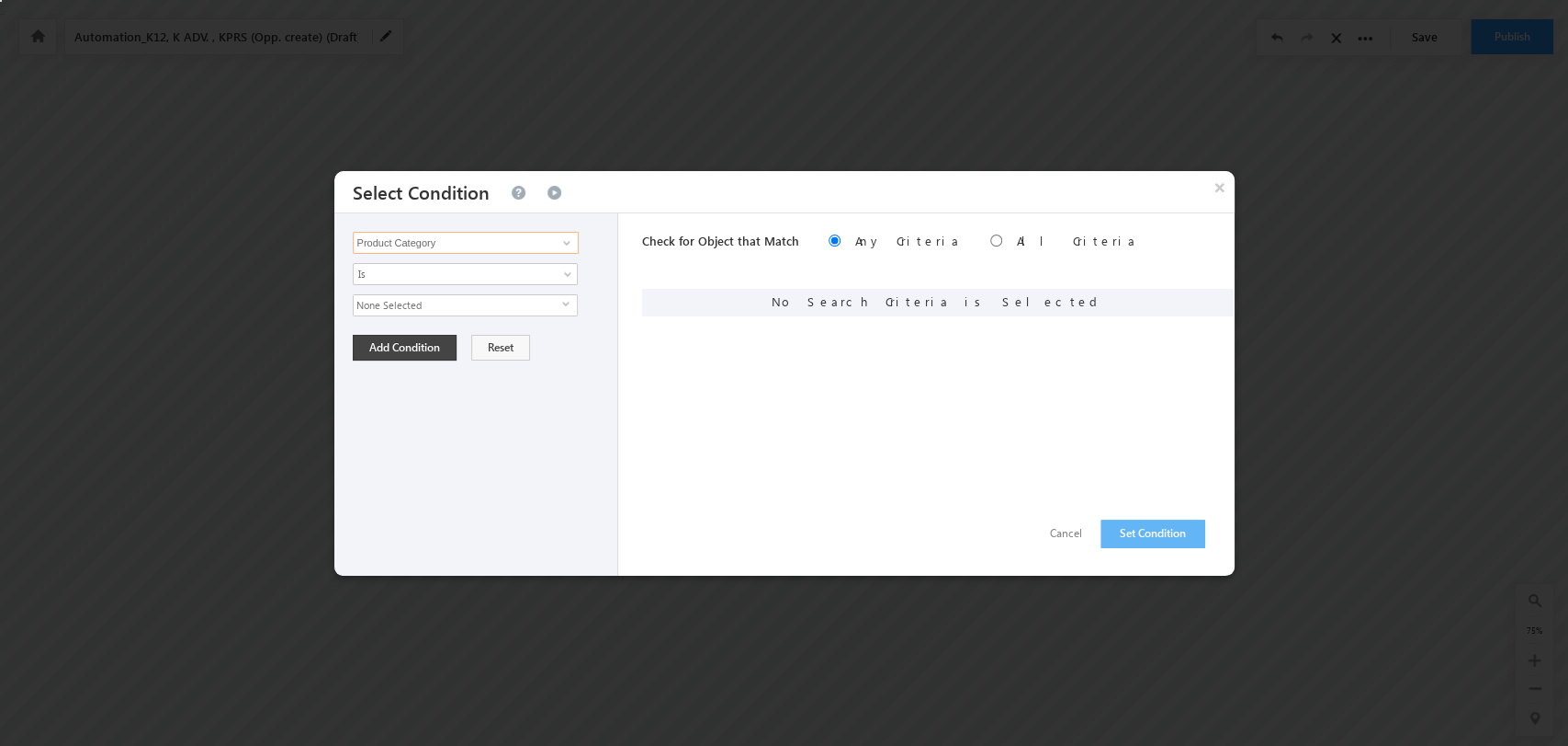
type input "Product Category"
click at [562, 303] on span "select" at bounding box center [569, 303] width 14 height 9
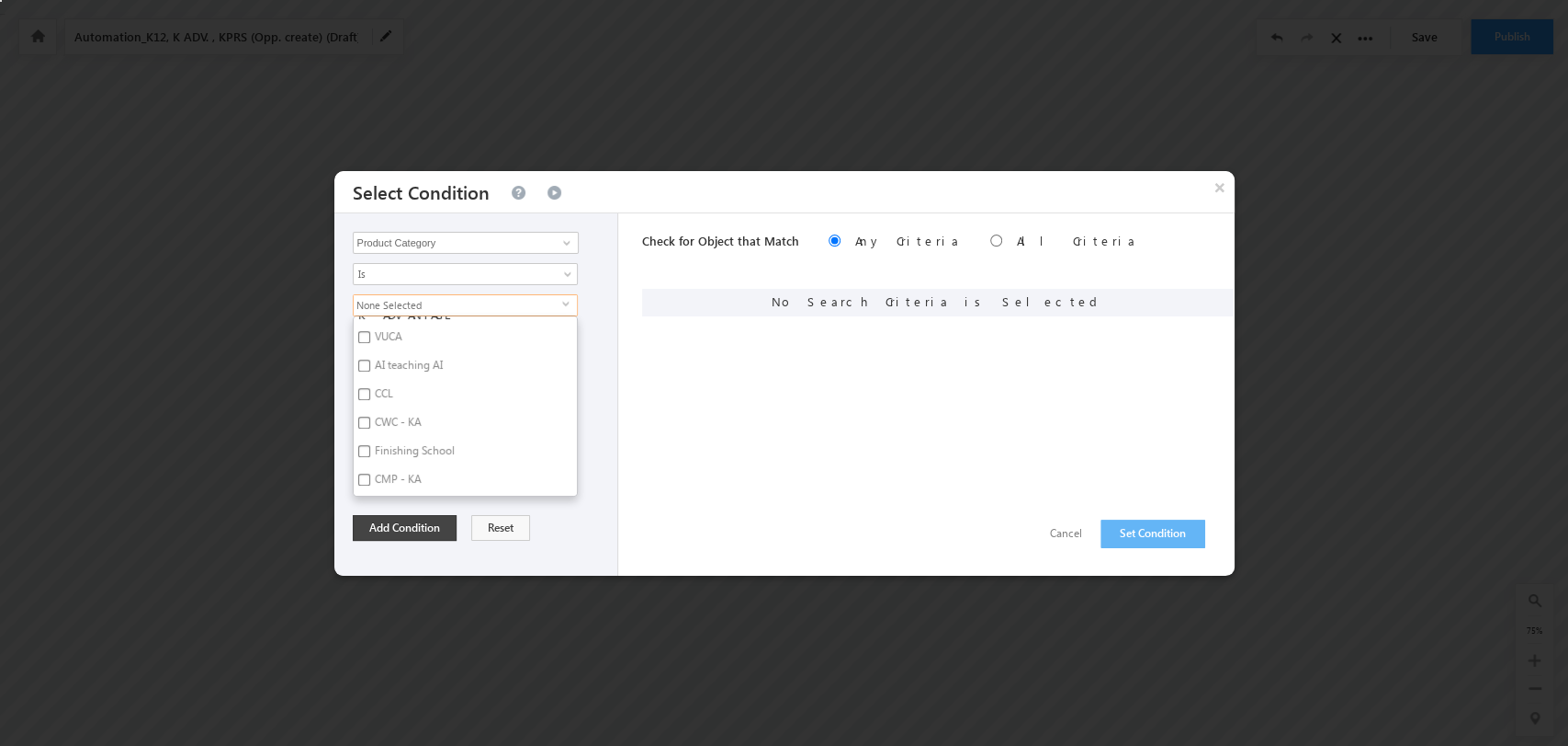
click at [438, 451] on label "Finishing School" at bounding box center [413, 453] width 120 height 29
click at [370, 451] on input "Finishing School" at bounding box center [364, 450] width 12 height 12
checkbox input "true"
click at [426, 525] on button "Add Condition" at bounding box center [405, 527] width 104 height 26
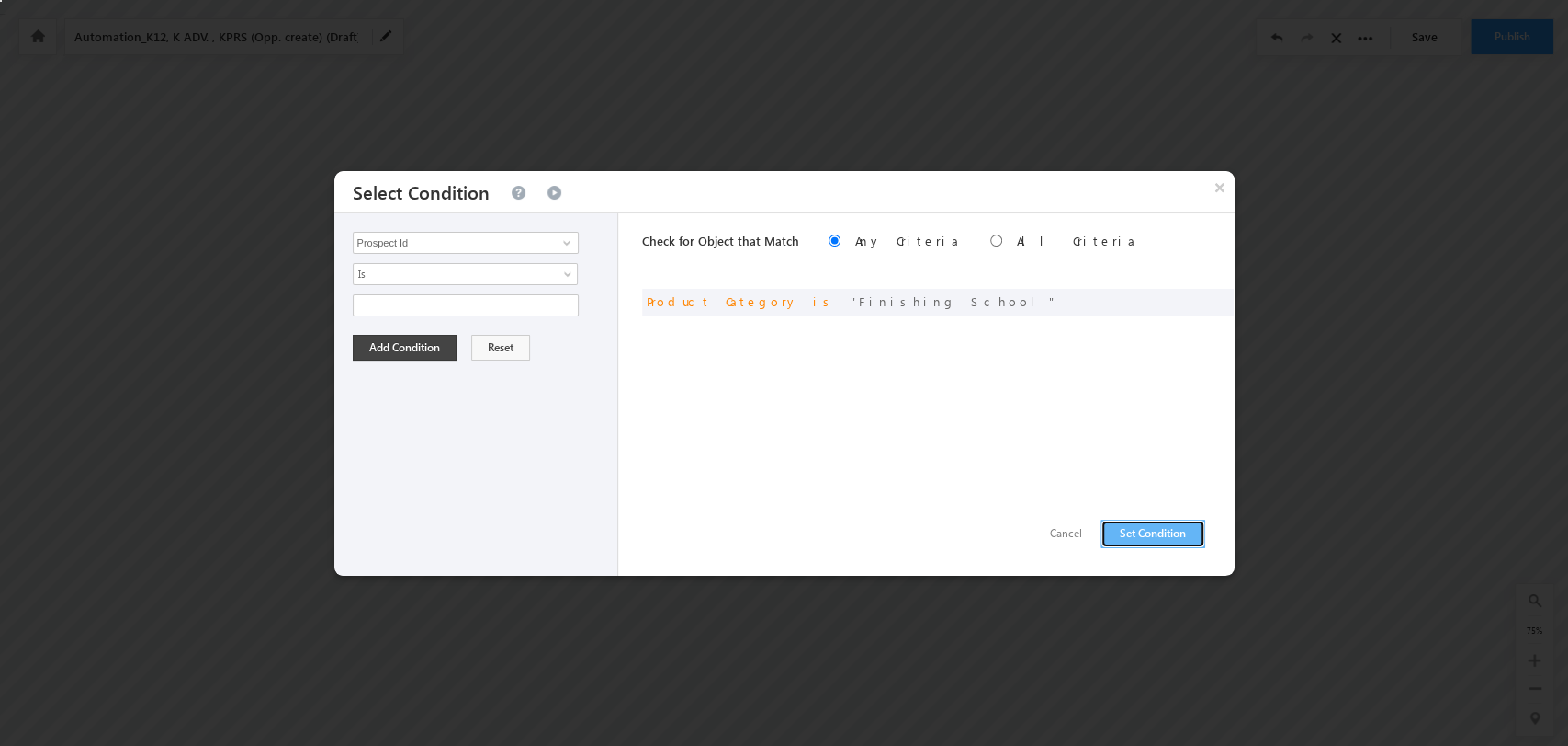
click at [1140, 526] on button "Set Condition" at bounding box center [1153, 534] width 104 height 29
click at [545, 219] on div "Prospect Id Academic Year Ad_Id Ad_Name Address Address 1 Address 2 Adset_name …" at bounding box center [477, 393] width 285 height 362
click at [512, 250] on input "Prospect Id" at bounding box center [466, 242] width 226 height 22
type input "O"
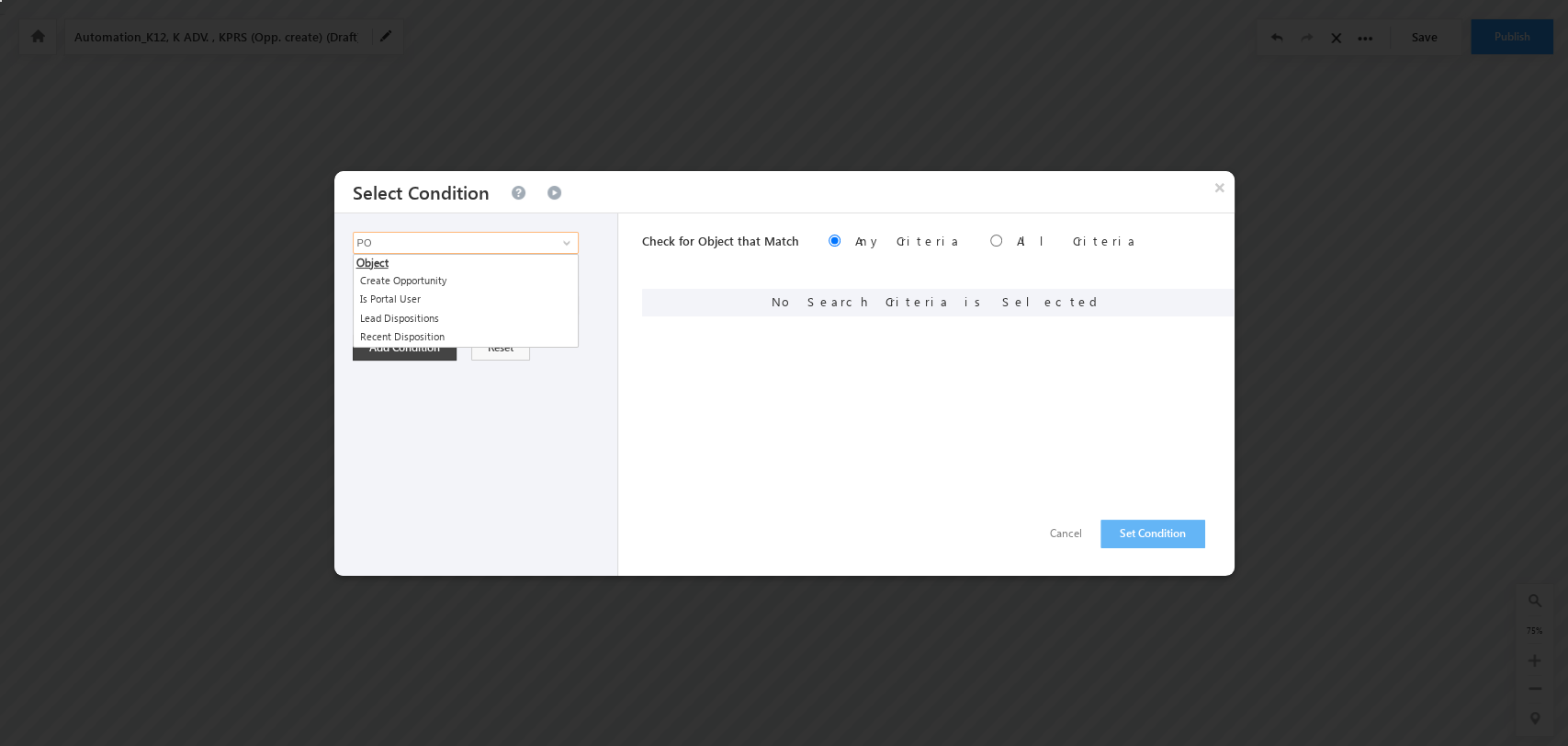
type input "P"
click at [507, 348] on link "Product Name" at bounding box center [466, 356] width 226 height 21
type input "Product Name"
click at [560, 239] on span at bounding box center [566, 242] width 14 height 14
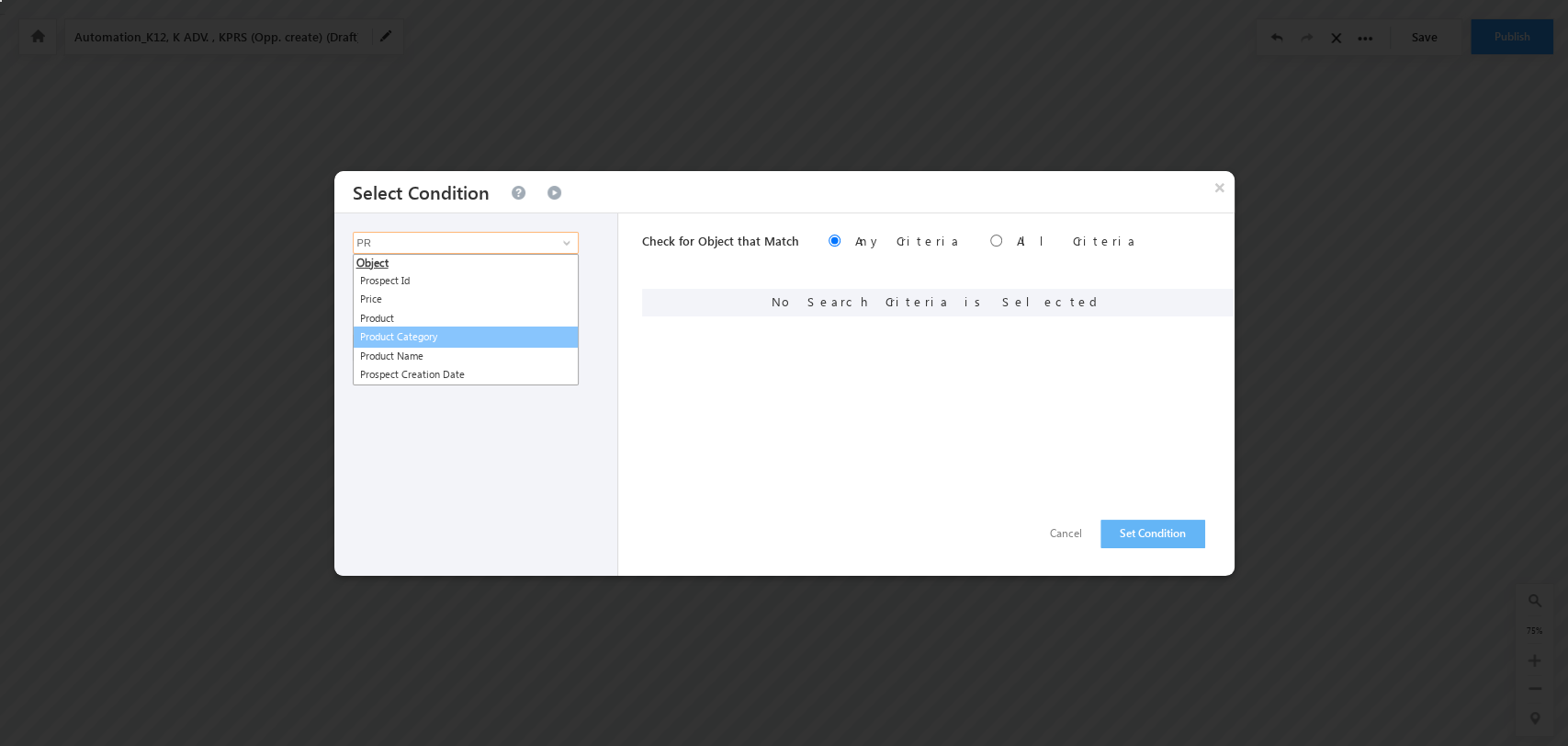
click at [451, 341] on link "Product Category" at bounding box center [466, 336] width 226 height 21
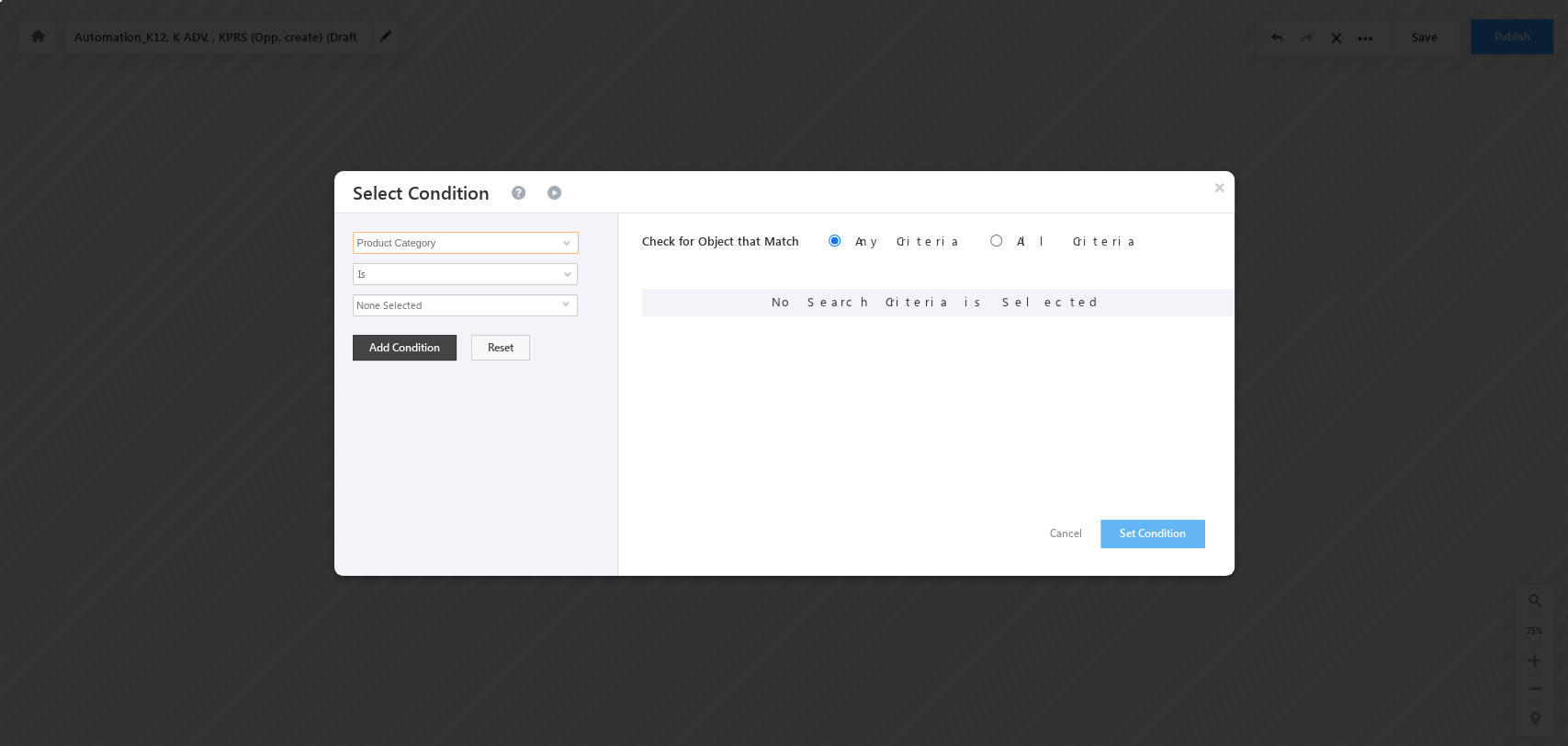
type input "Product Category"
click at [566, 299] on span "select" at bounding box center [569, 303] width 14 height 9
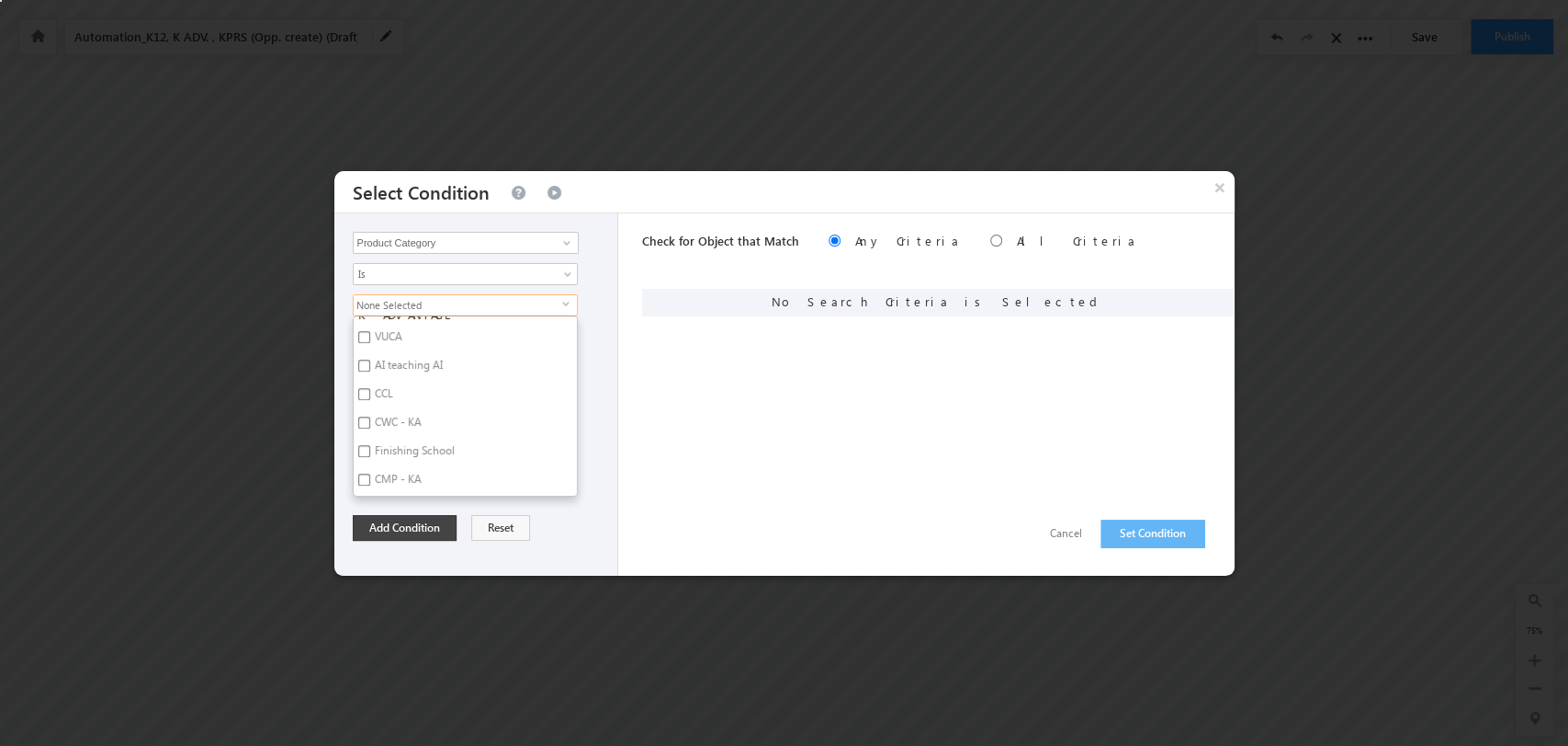
click at [397, 480] on label "CMP - KA" at bounding box center [396, 482] width 86 height 29
click at [370, 480] on input "CMP - KA" at bounding box center [364, 479] width 12 height 12
checkbox input "true"
click at [403, 523] on button "Add Condition" at bounding box center [405, 527] width 104 height 26
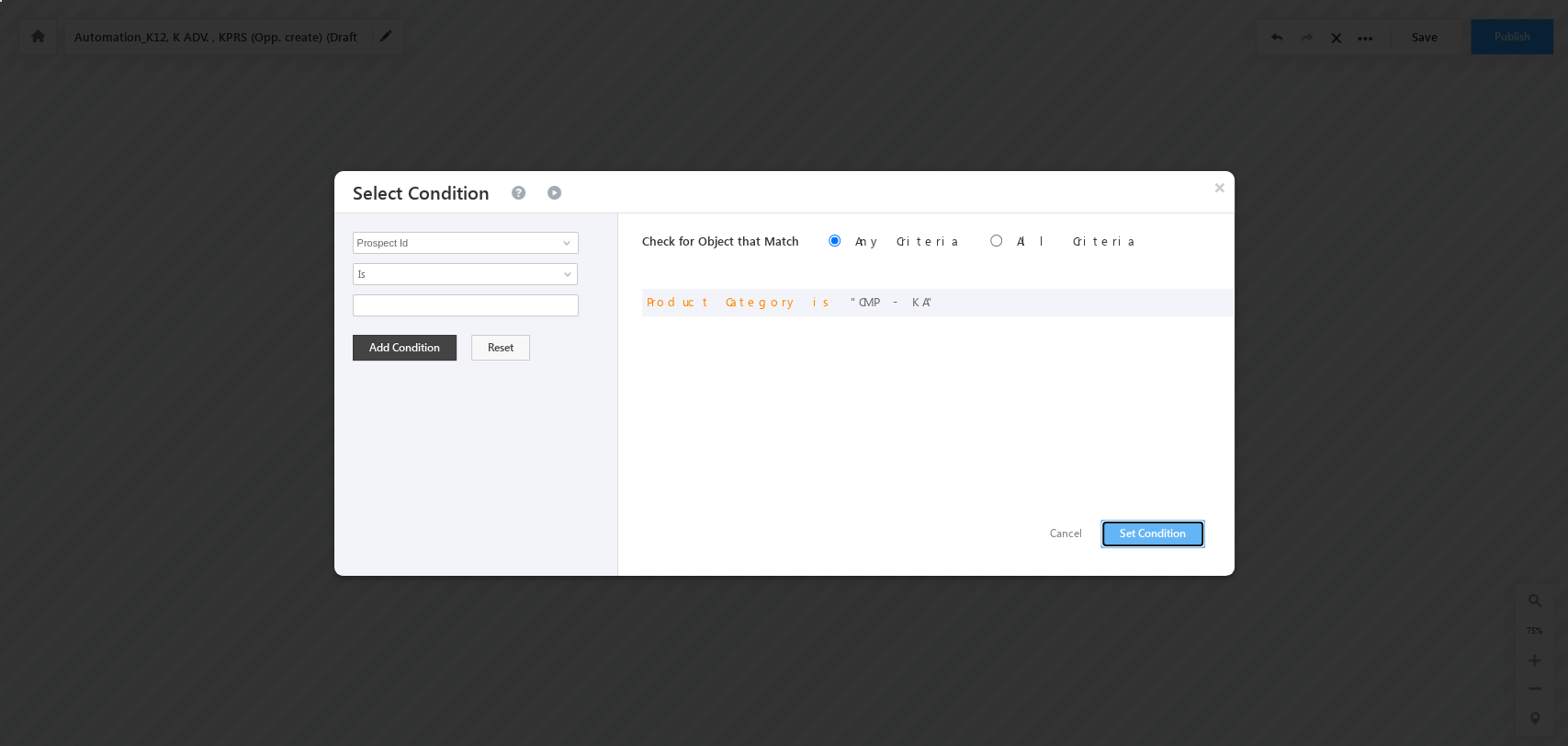
click at [1142, 526] on button "Set Condition" at bounding box center [1153, 534] width 104 height 29
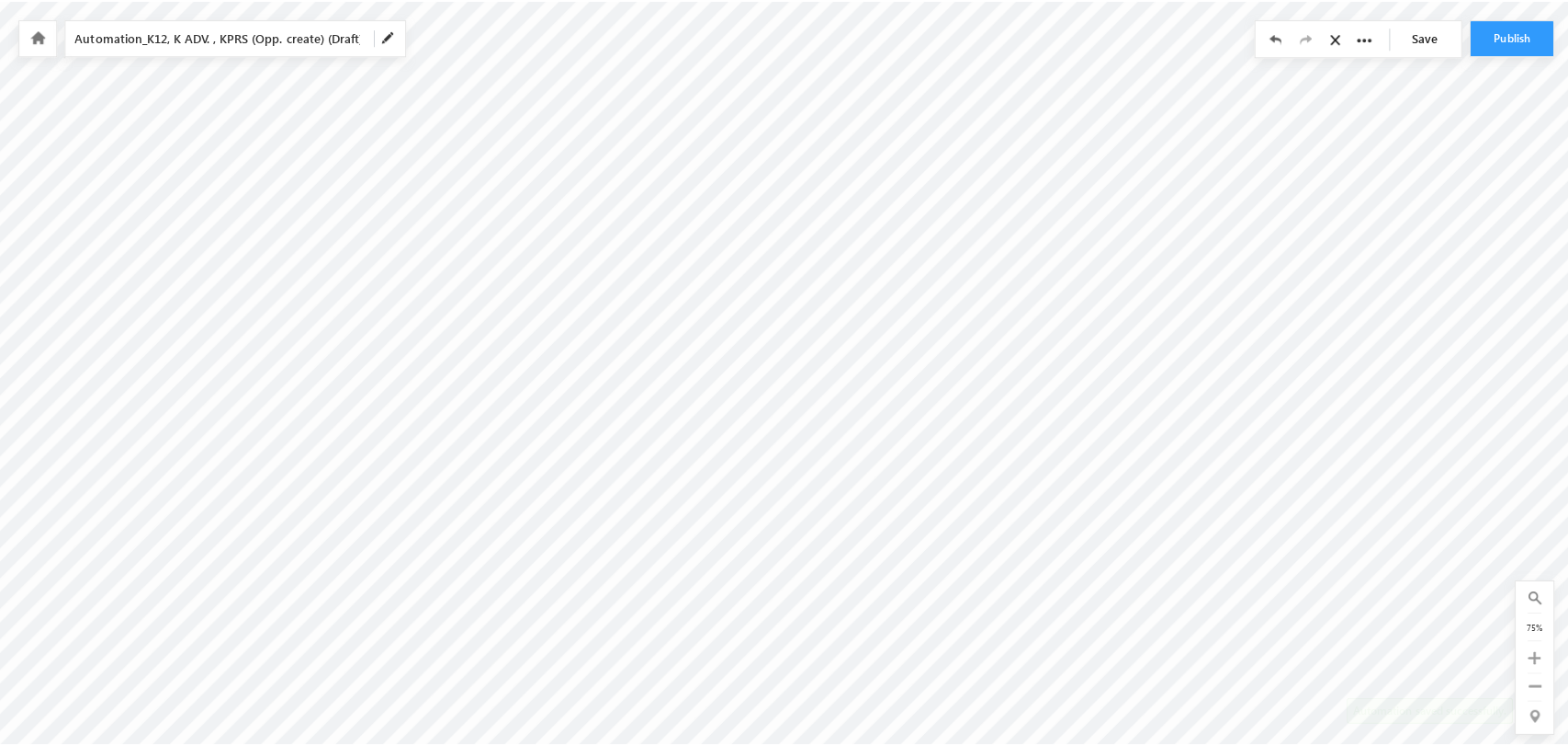
scroll to position [0, 390]
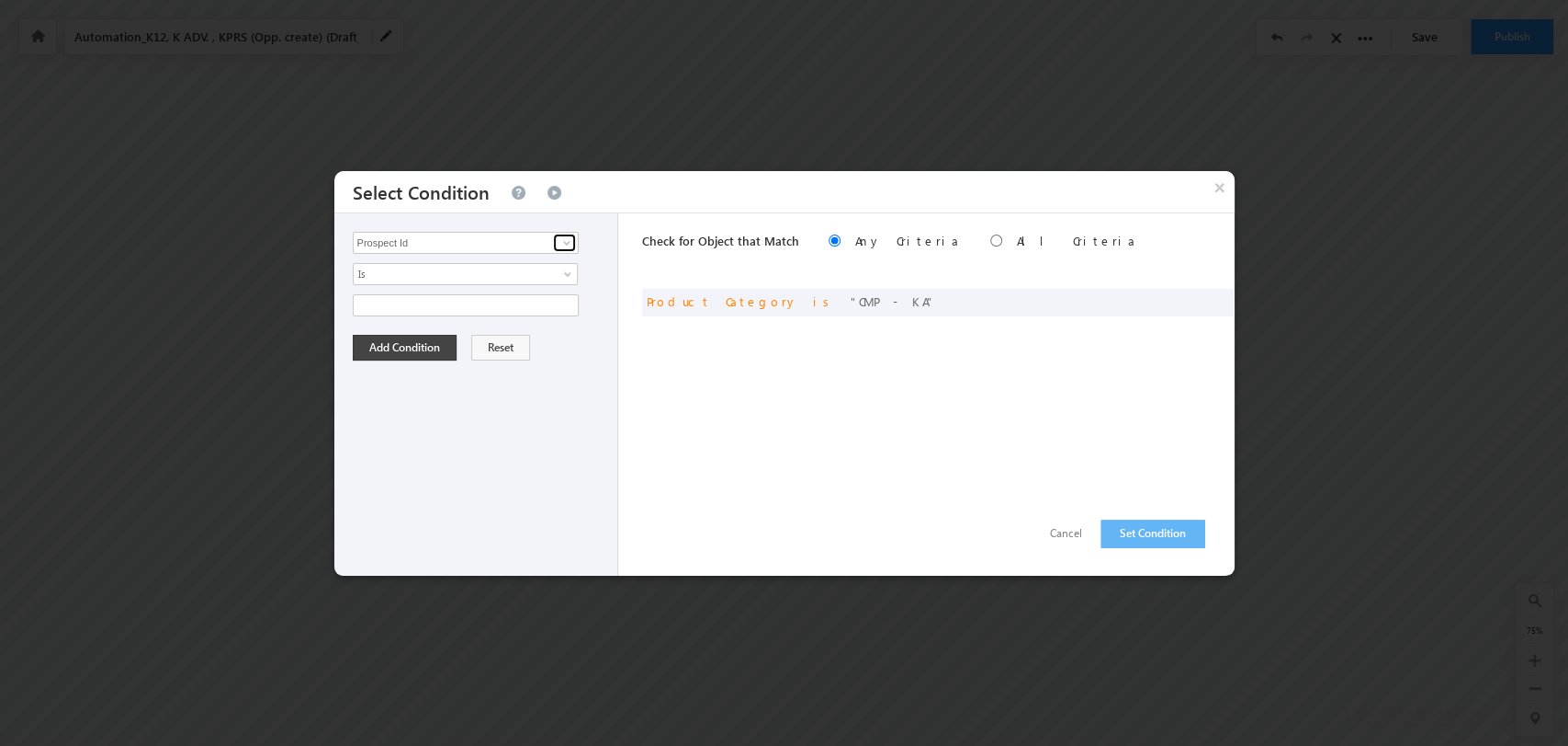
click at [559, 237] on span at bounding box center [566, 242] width 14 height 14
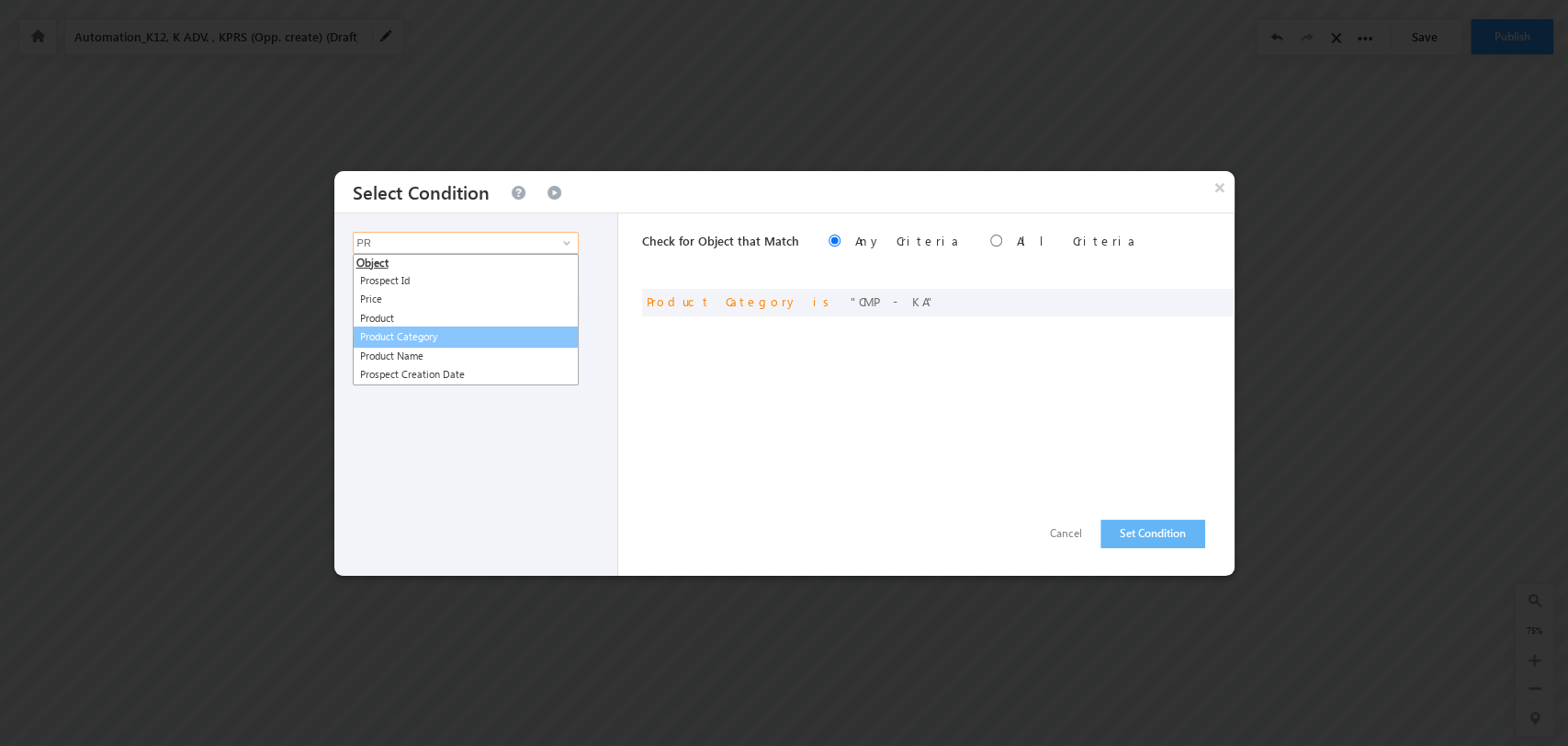
click at [480, 338] on link "Product Category" at bounding box center [466, 336] width 226 height 21
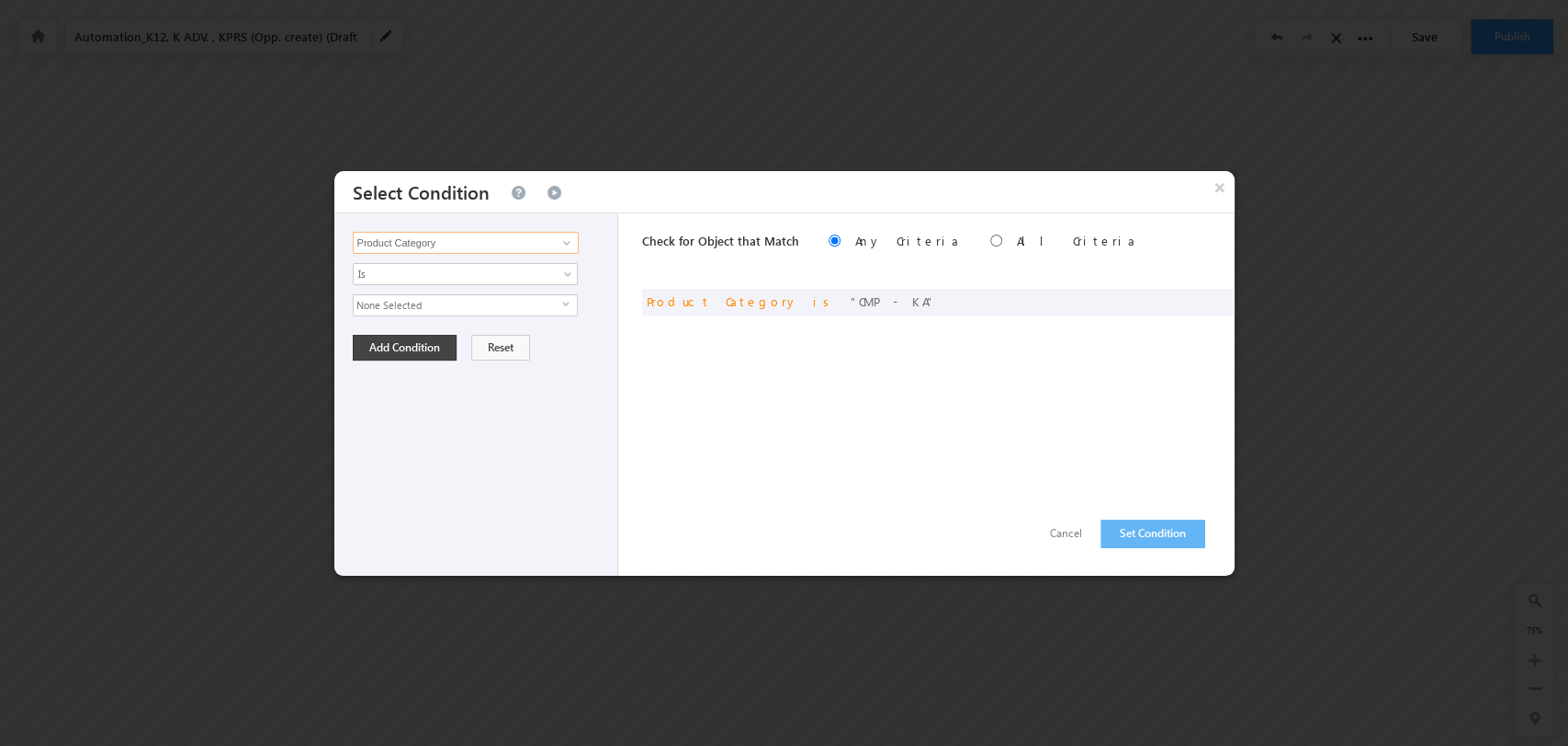
type input "Product Category"
click at [557, 301] on span "None Selected" at bounding box center [458, 305] width 209 height 20
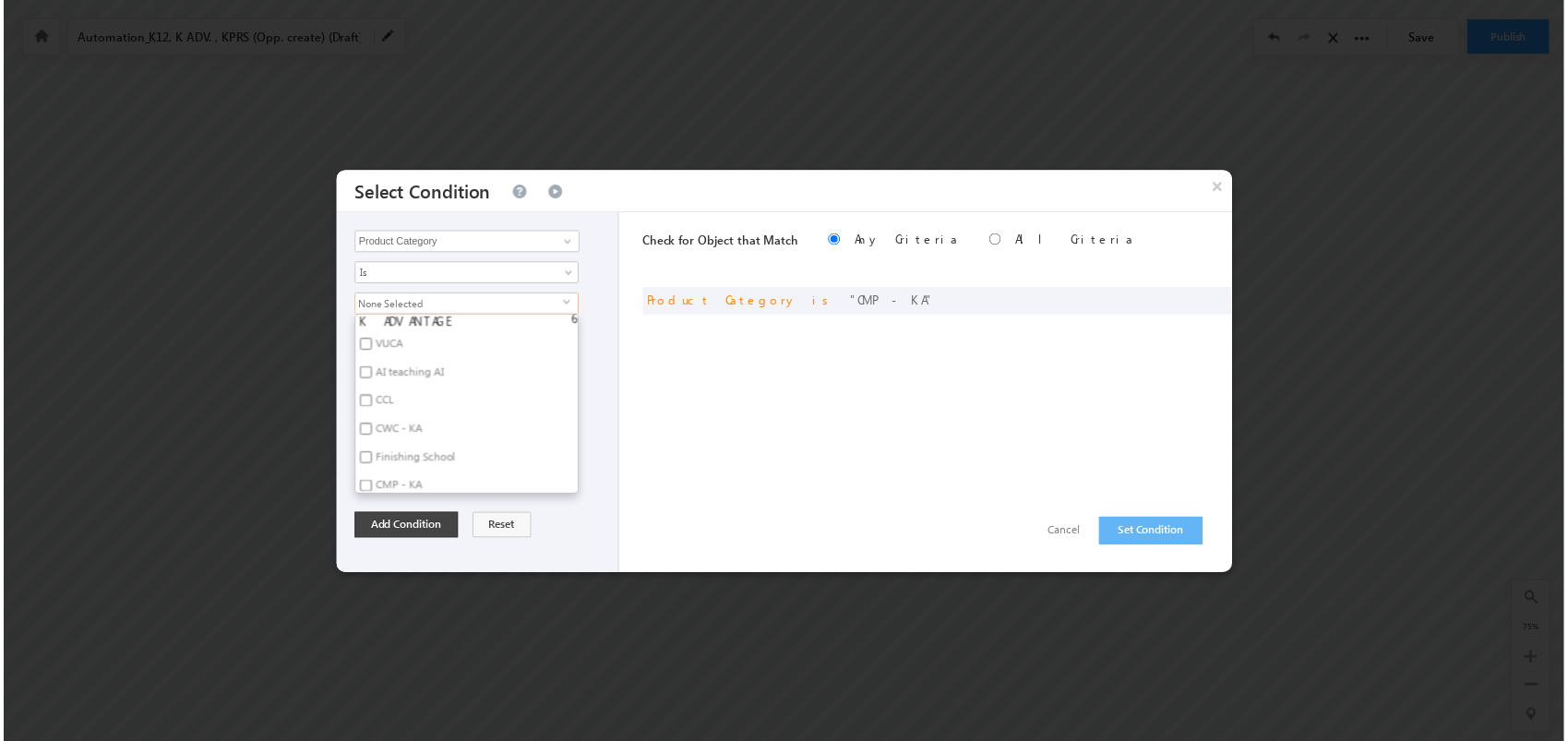
scroll to position [1029, 0]
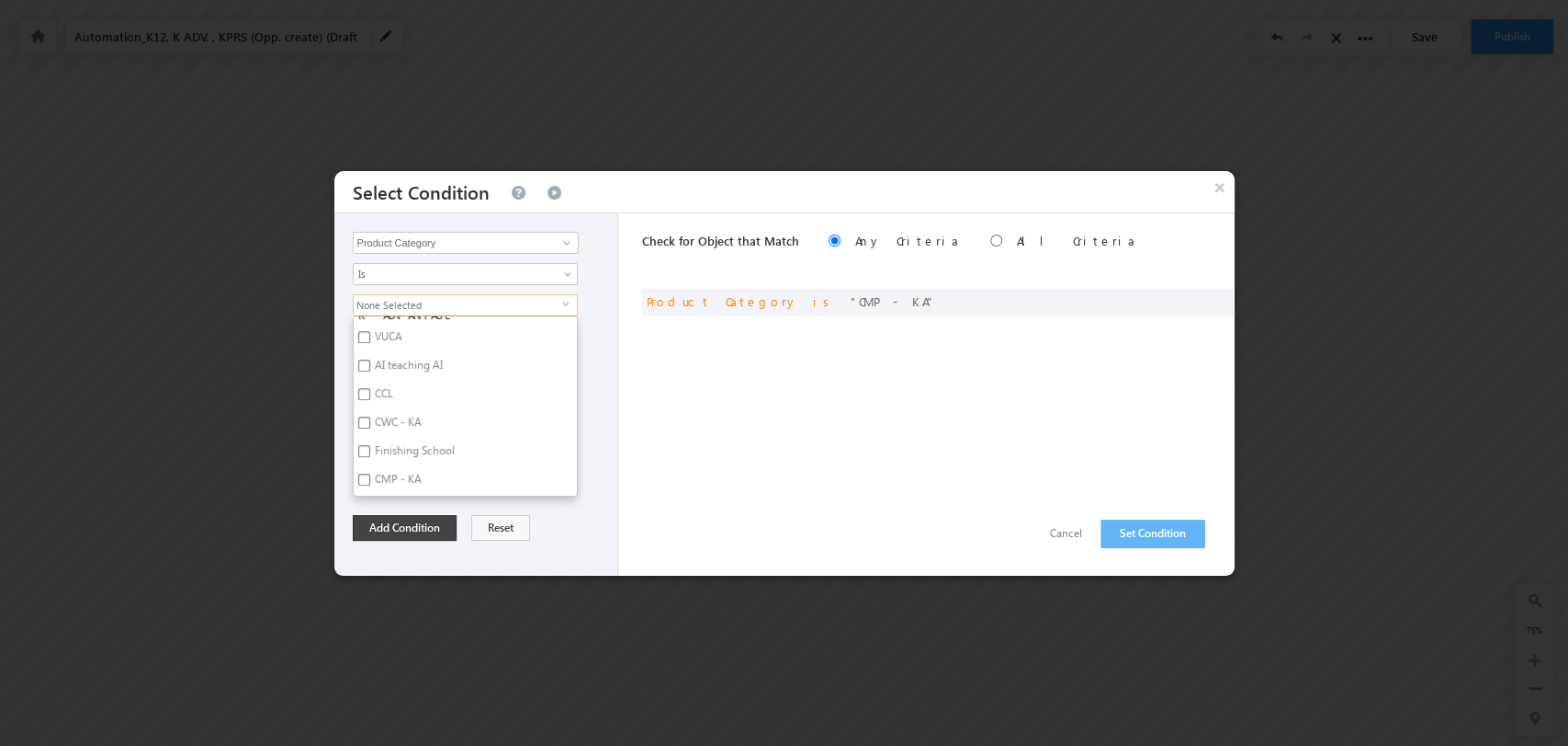
click at [899, 447] on div "Check for Object that Match Any Criteria All Criteria Note that the current tri…" at bounding box center [938, 393] width 593 height 362
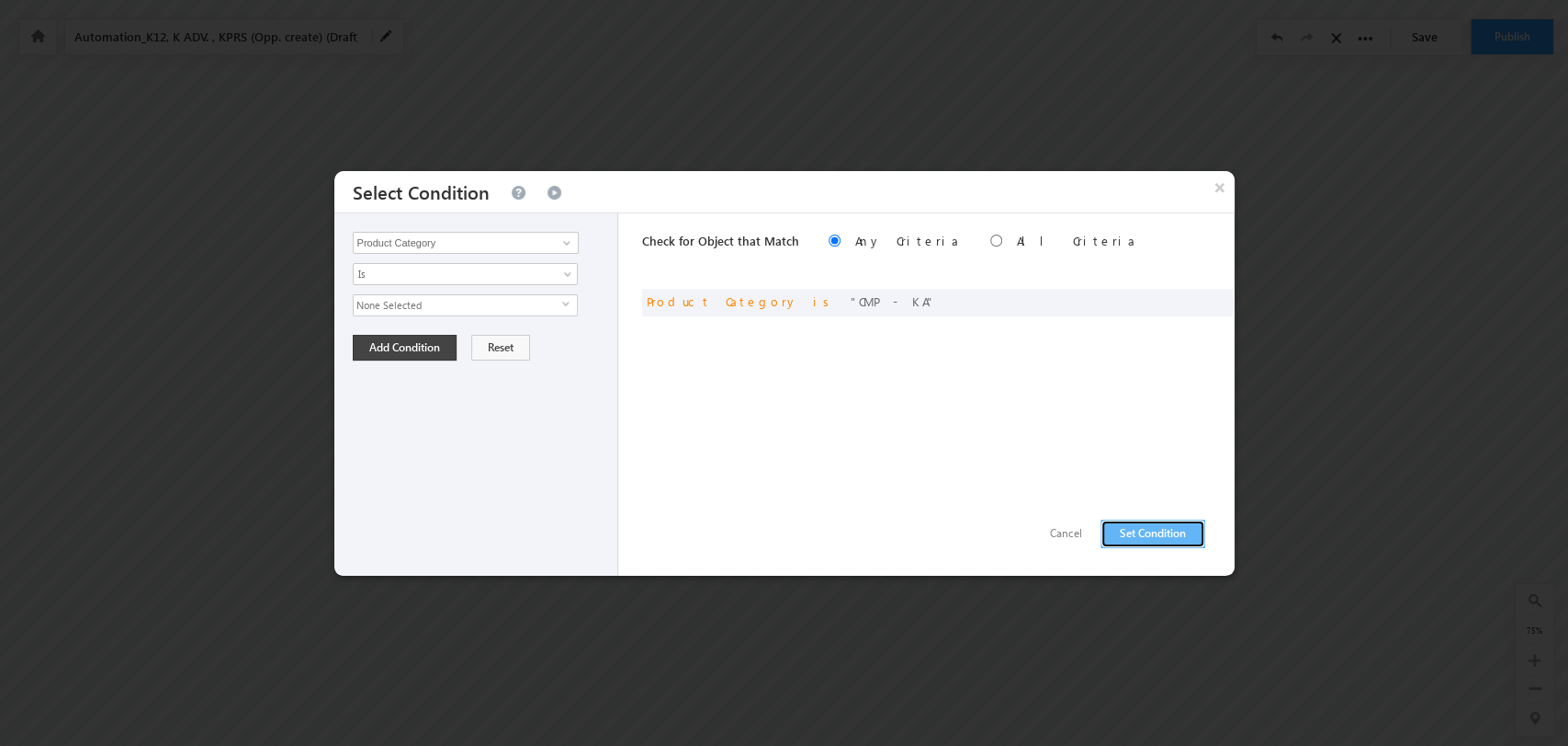
click at [1170, 524] on button "Set Condition" at bounding box center [1153, 534] width 104 height 29
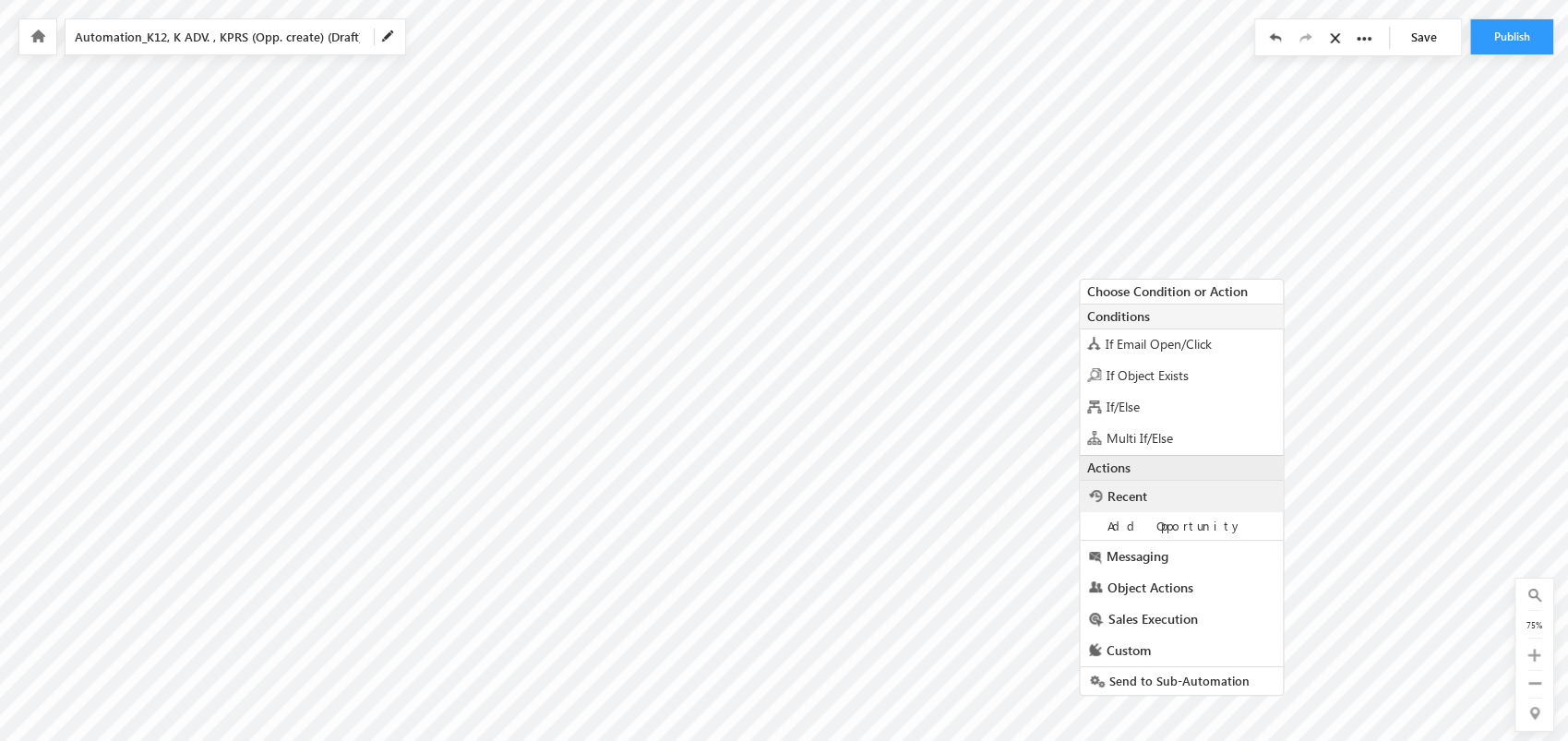
scroll to position [47, 0]
click at [1195, 410] on div "Multi If/Else" at bounding box center [1181, 423] width 203 height 31
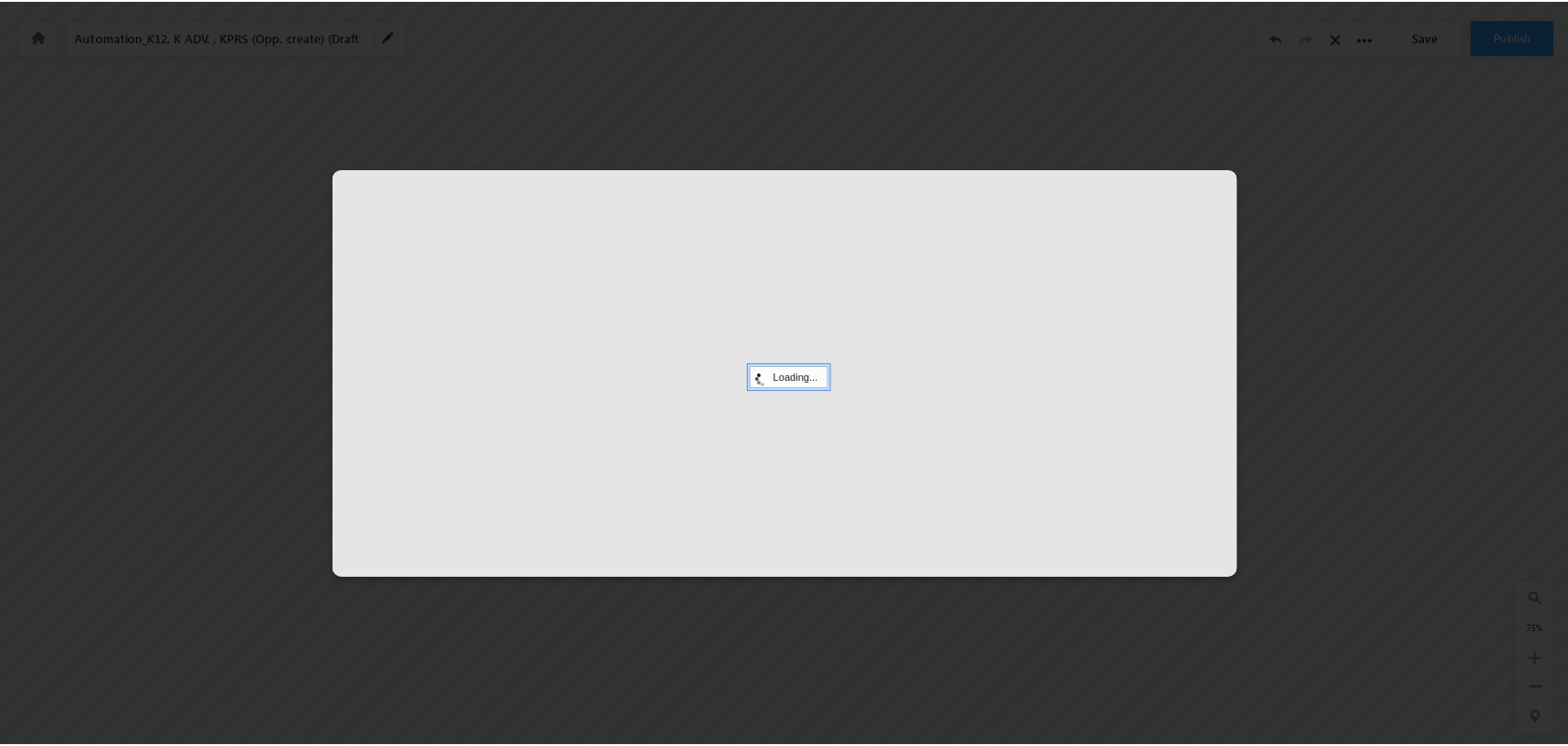
scroll to position [0, 875]
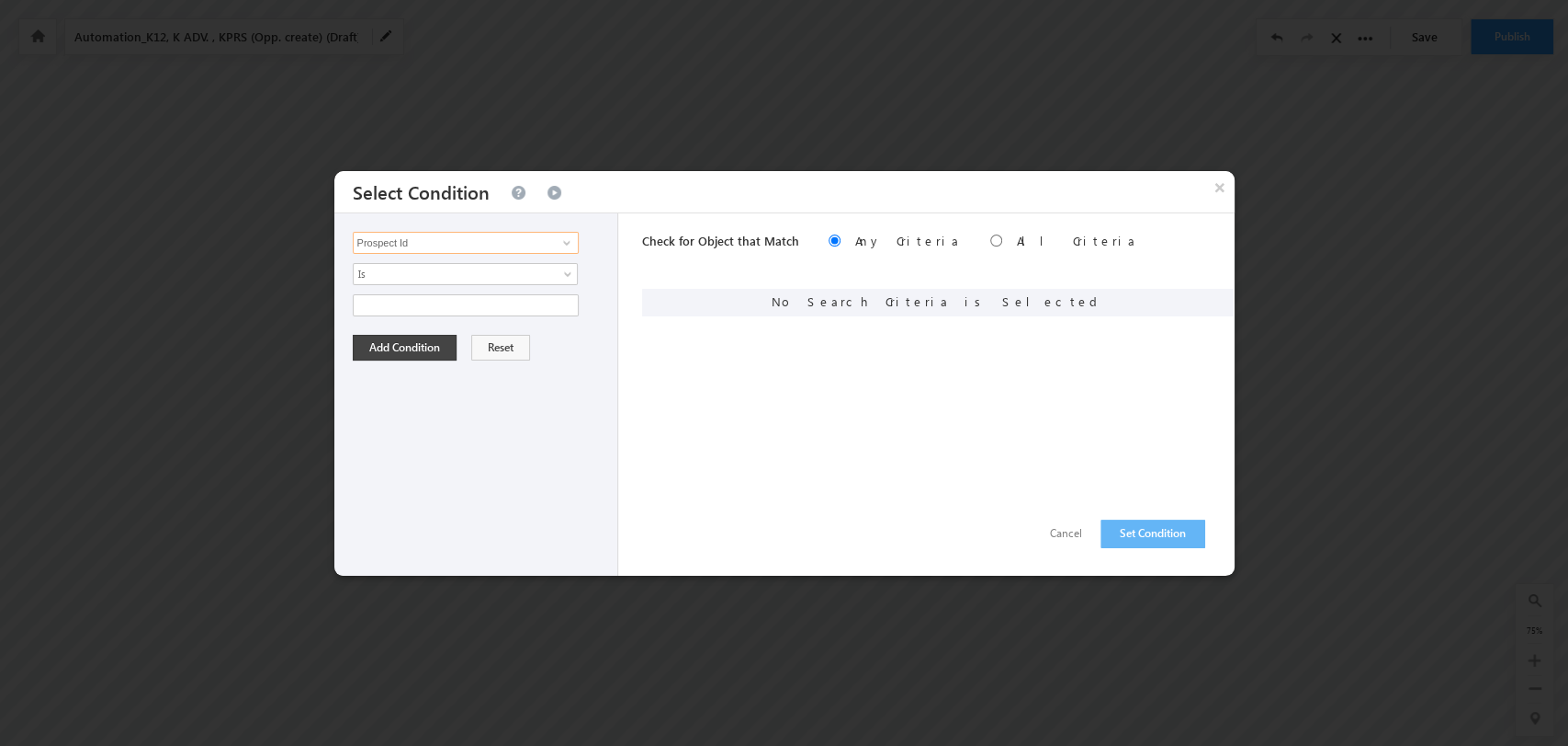
click at [454, 244] on input "Prospect Id" at bounding box center [466, 242] width 226 height 22
click at [508, 300] on link "Product Category" at bounding box center [466, 299] width 226 height 21
type input "Product Category"
click at [554, 299] on span "None Selected" at bounding box center [458, 305] width 209 height 20
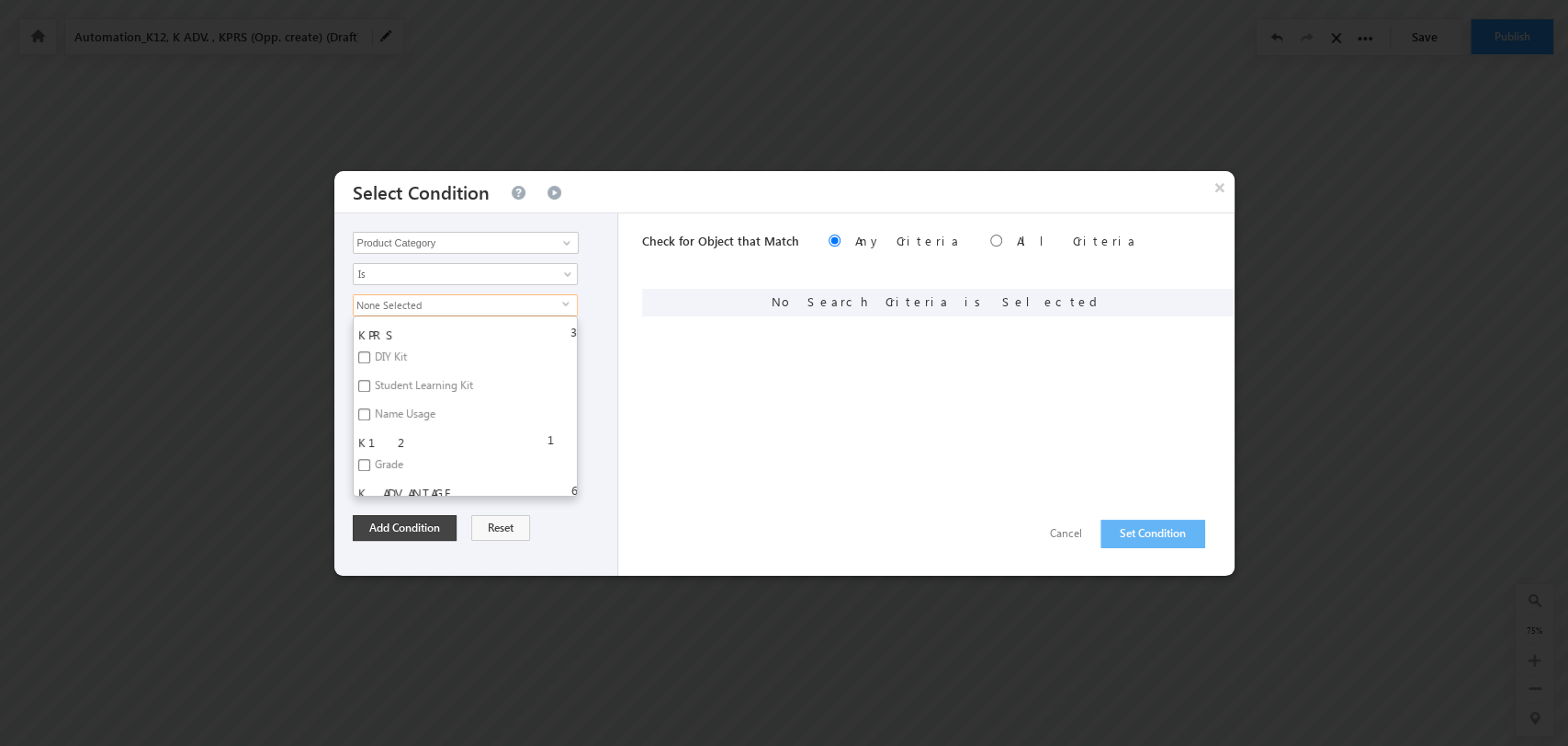
scroll to position [821, 0]
click at [390, 373] on label "DIY Kit" at bounding box center [388, 386] width 71 height 29
click at [370, 377] on input "DIY Kit" at bounding box center [364, 383] width 12 height 12
checkbox input "true"
click at [438, 529] on button "Add Condition" at bounding box center [405, 527] width 104 height 26
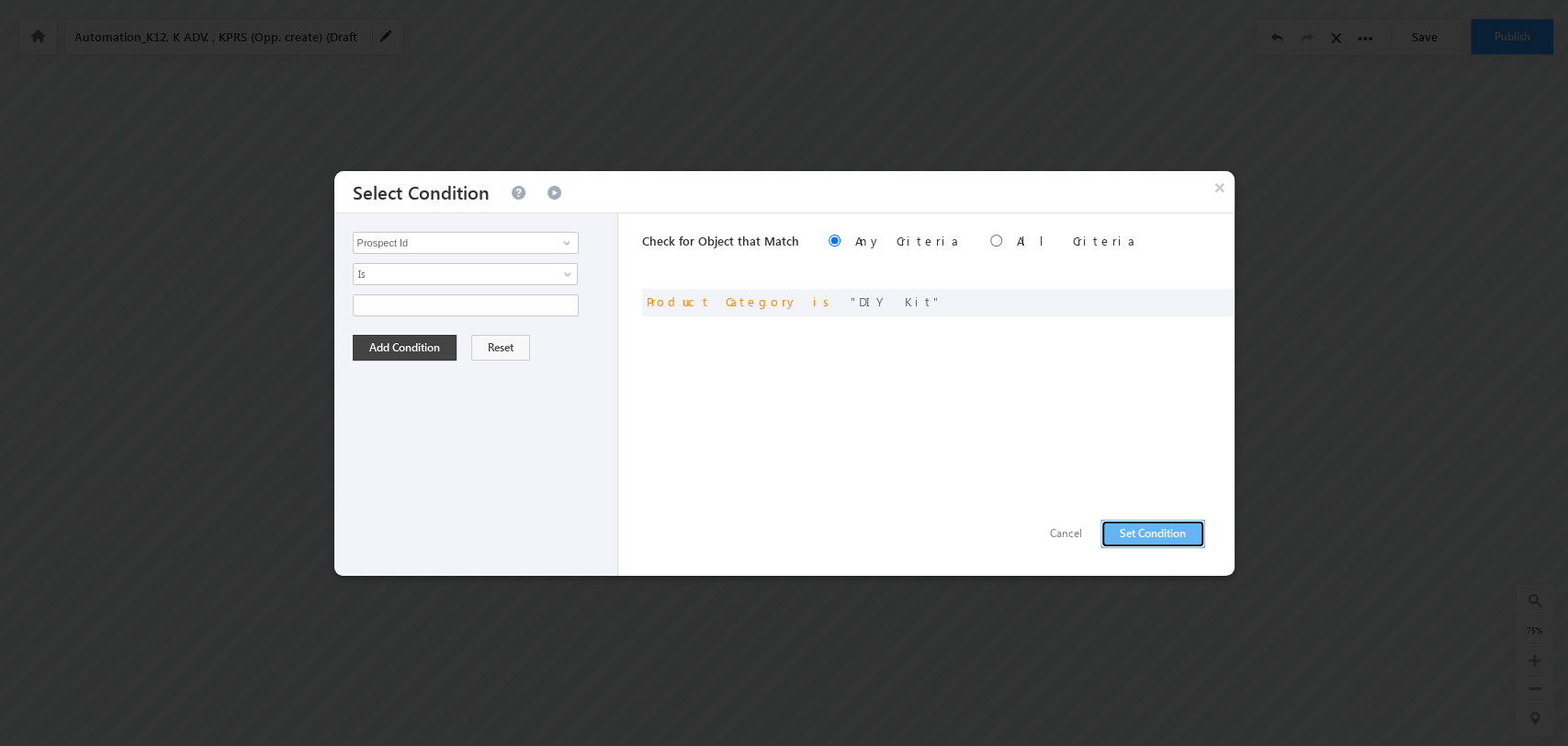
click at [1158, 523] on button "Set Condition" at bounding box center [1153, 534] width 104 height 29
click at [480, 252] on input "Prospect Id" at bounding box center [466, 242] width 226 height 22
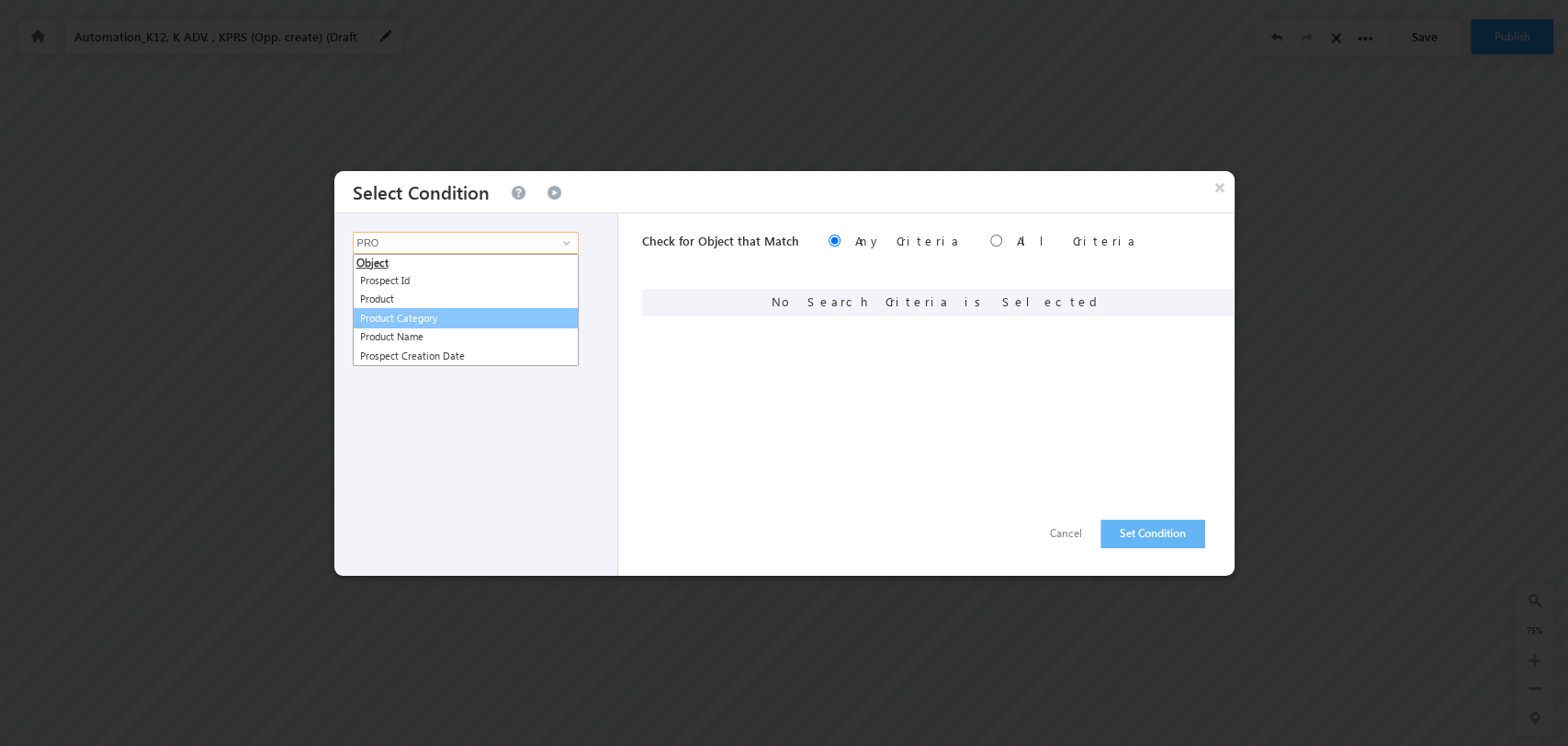
click at [493, 318] on link "Product Category" at bounding box center [466, 318] width 226 height 21
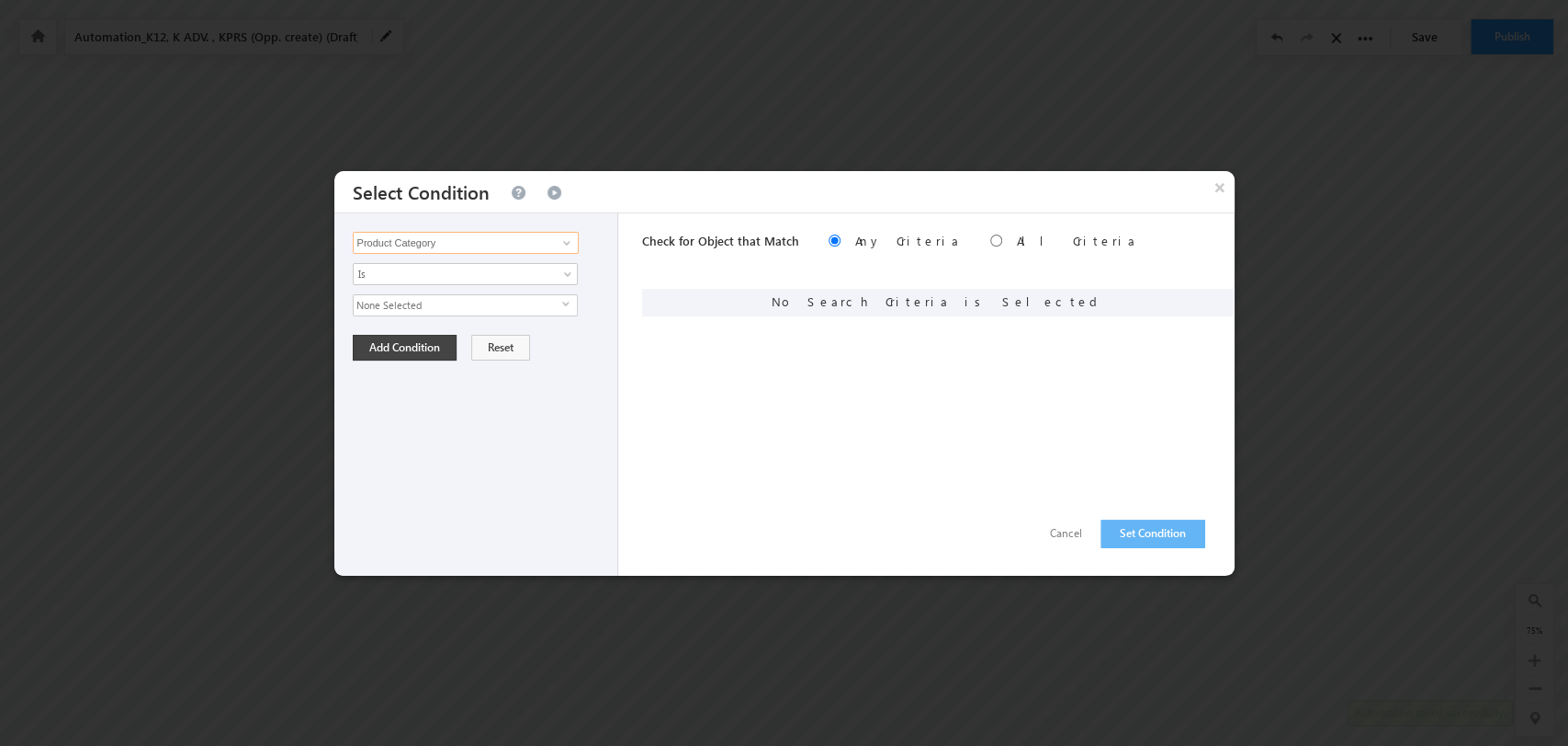
type input "Product Category"
click at [557, 300] on span "None Selected" at bounding box center [458, 305] width 209 height 20
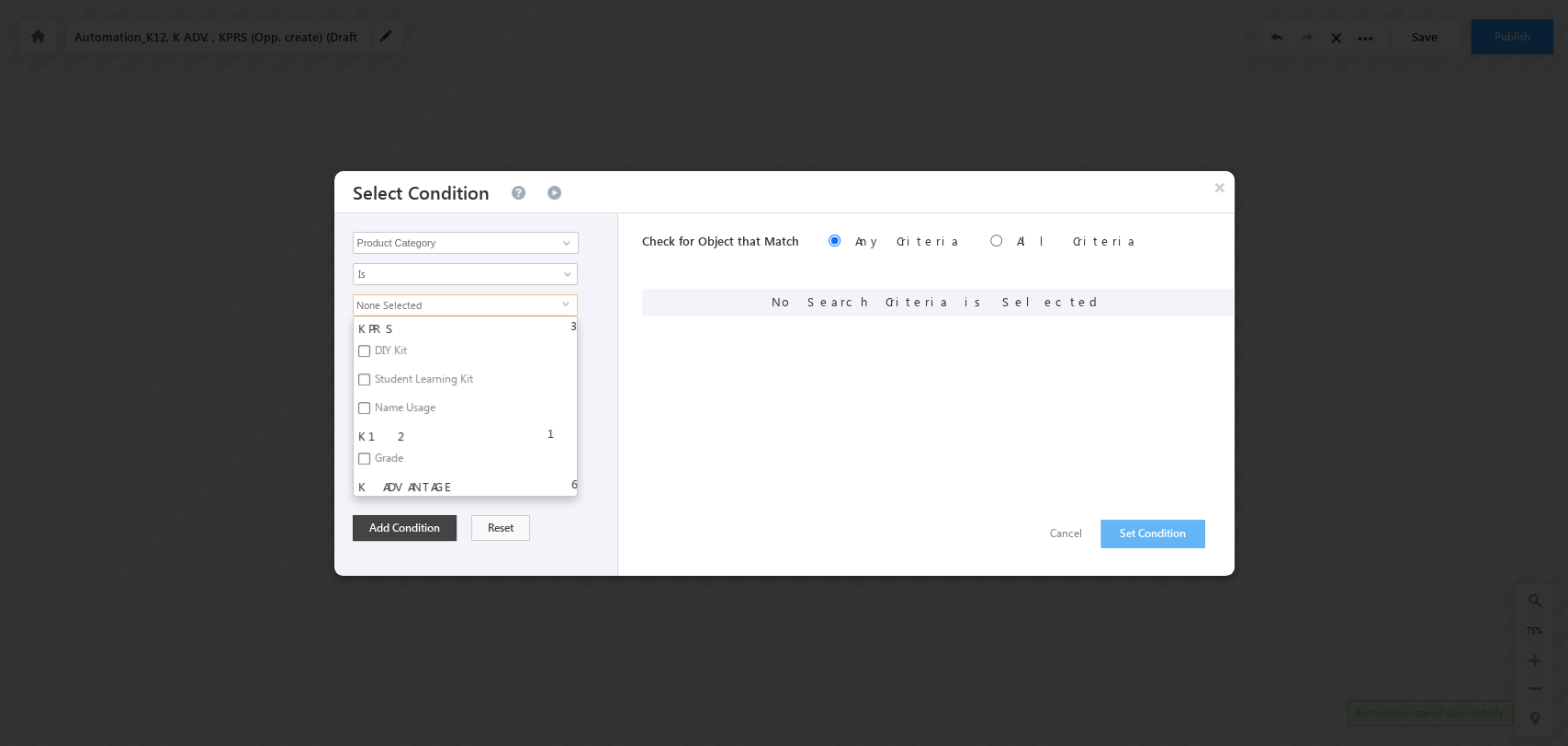
scroll to position [816, 0]
click at [418, 416] on label "Student Learning Kit" at bounding box center [422, 419] width 138 height 29
click at [370, 416] on input "Student Learning Kit" at bounding box center [364, 415] width 12 height 12
checkbox input "true"
click at [441, 523] on button "Add Condition" at bounding box center [405, 527] width 104 height 26
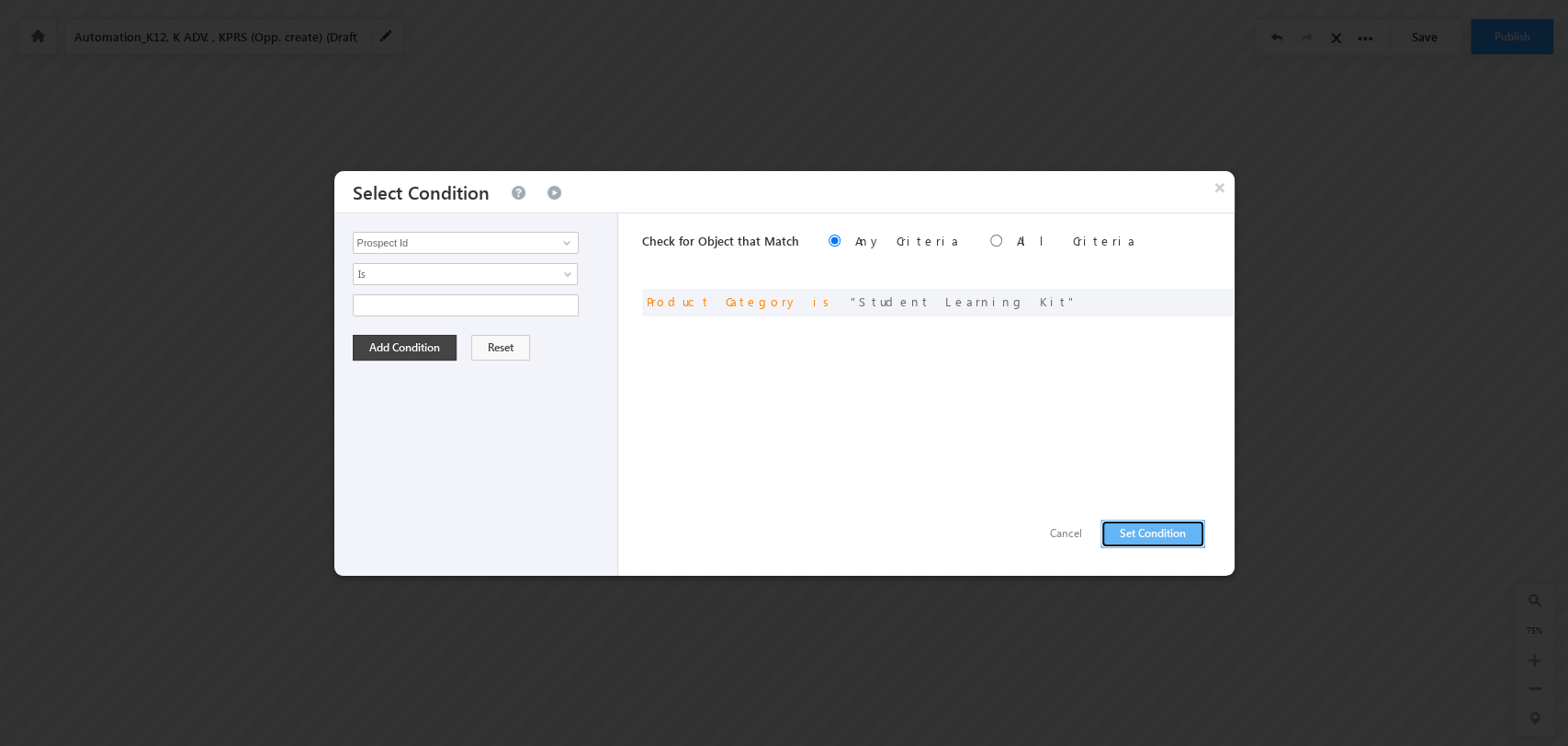
click at [1137, 525] on button "Set Condition" at bounding box center [1153, 534] width 104 height 29
click at [463, 240] on input "Prospect Id" at bounding box center [466, 242] width 226 height 22
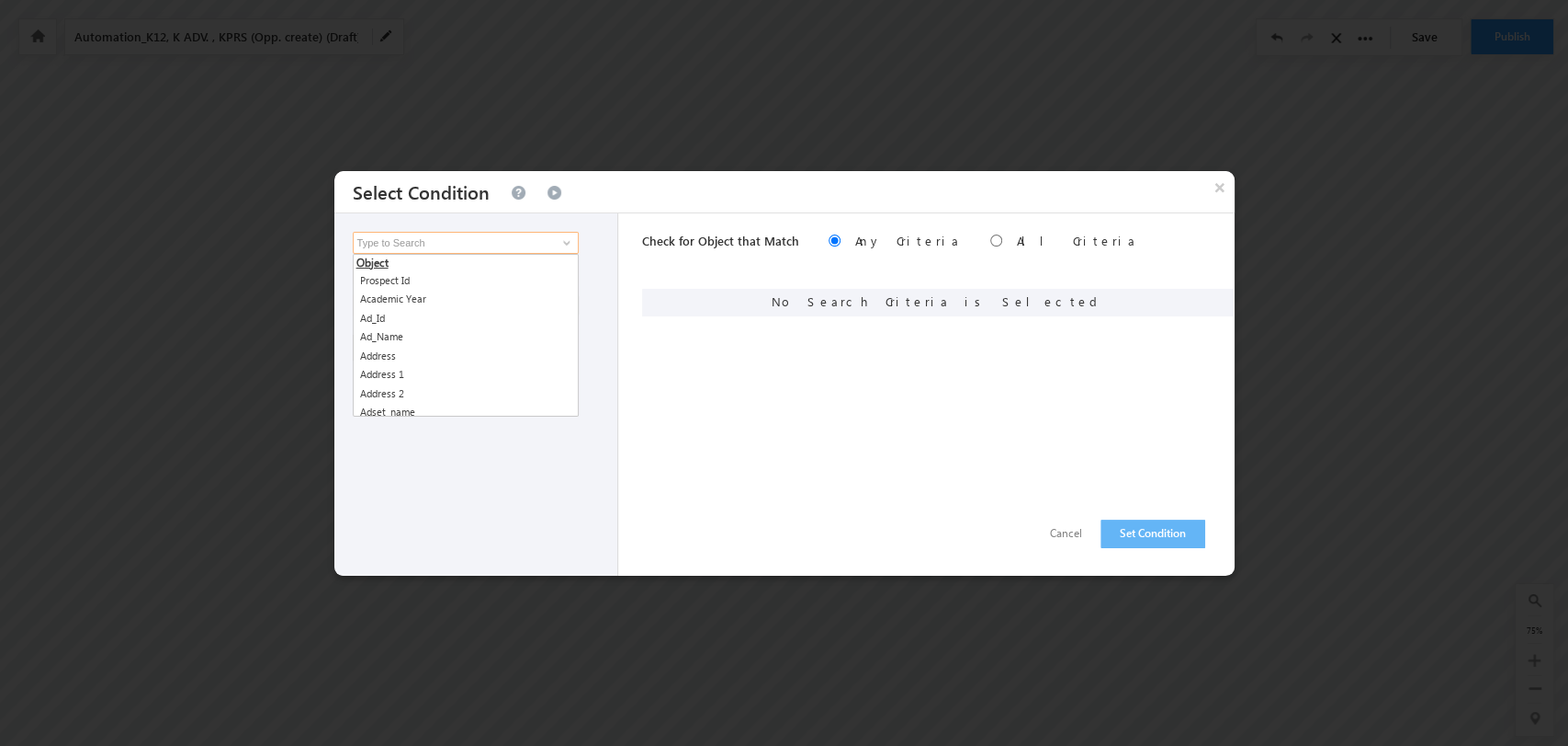
type input "["
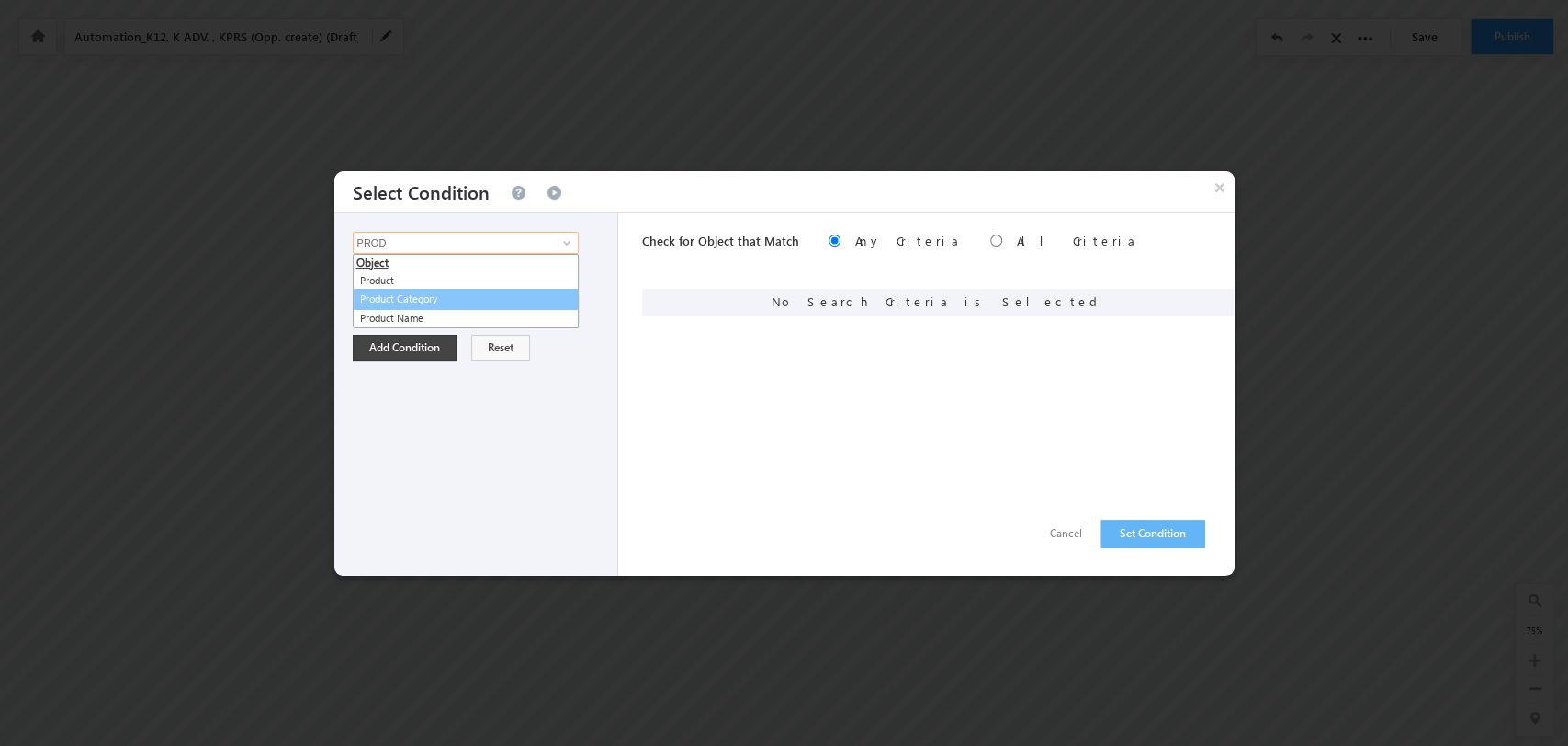
click at [465, 289] on link "Product Category" at bounding box center [466, 299] width 226 height 21
type input "Product Category"
click at [569, 296] on span "select" at bounding box center [569, 311] width 14 height 31
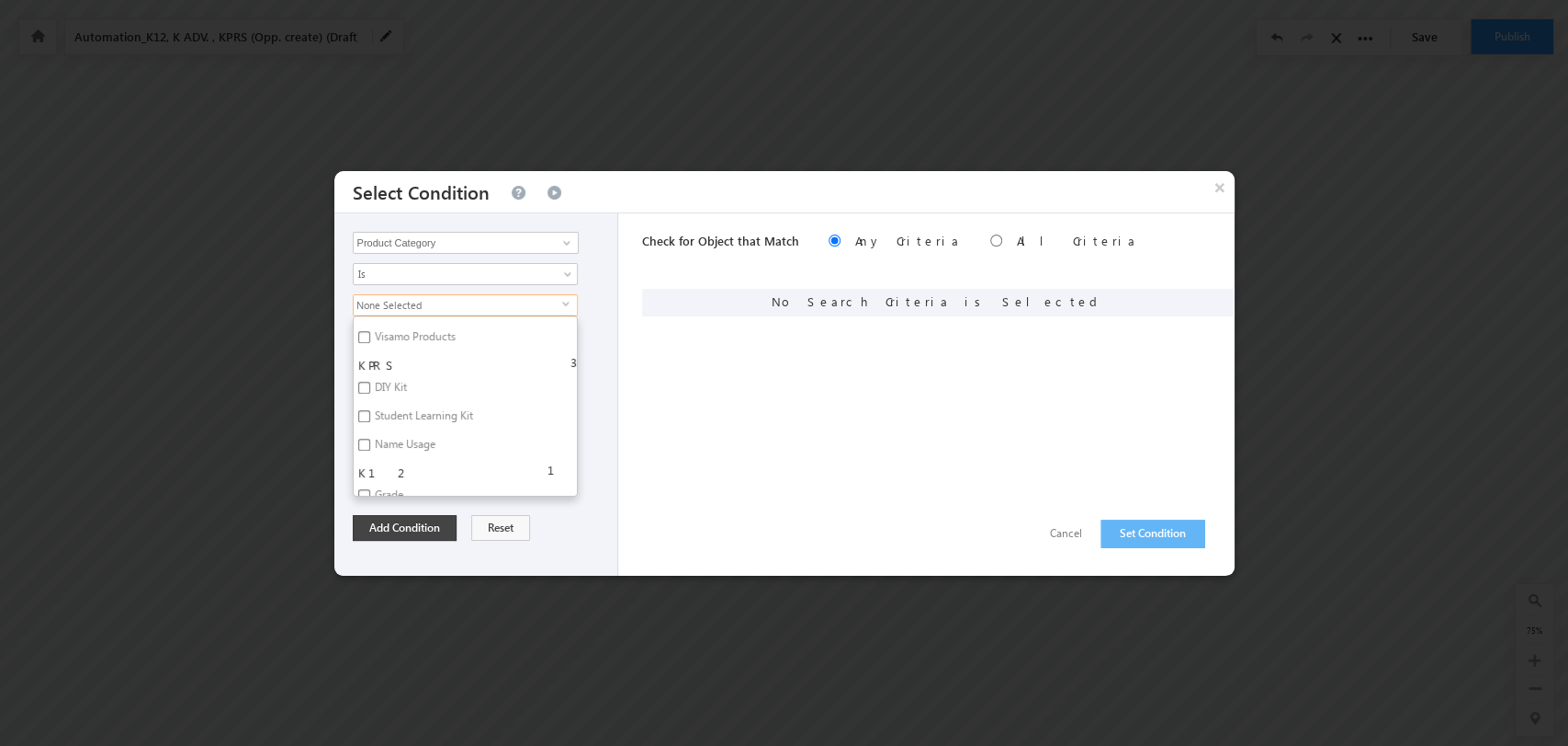
click at [430, 447] on label "Name Usage" at bounding box center [403, 448] width 100 height 29
click at [370, 447] on input "Name Usage" at bounding box center [364, 444] width 12 height 12
checkbox input "true"
click at [410, 531] on button "Add Condition" at bounding box center [405, 527] width 104 height 26
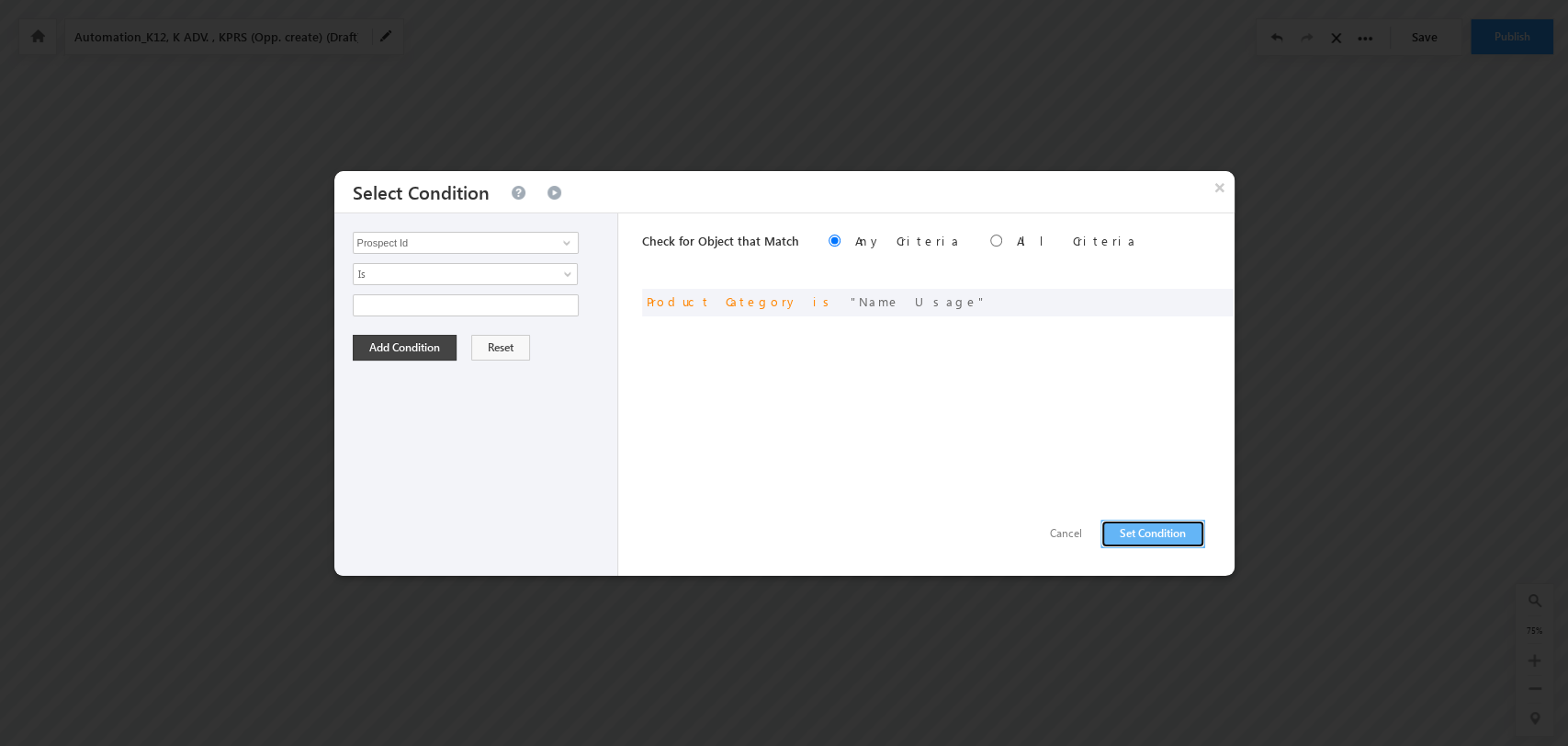
click at [1146, 539] on button "Set Condition" at bounding box center [1153, 534] width 104 height 29
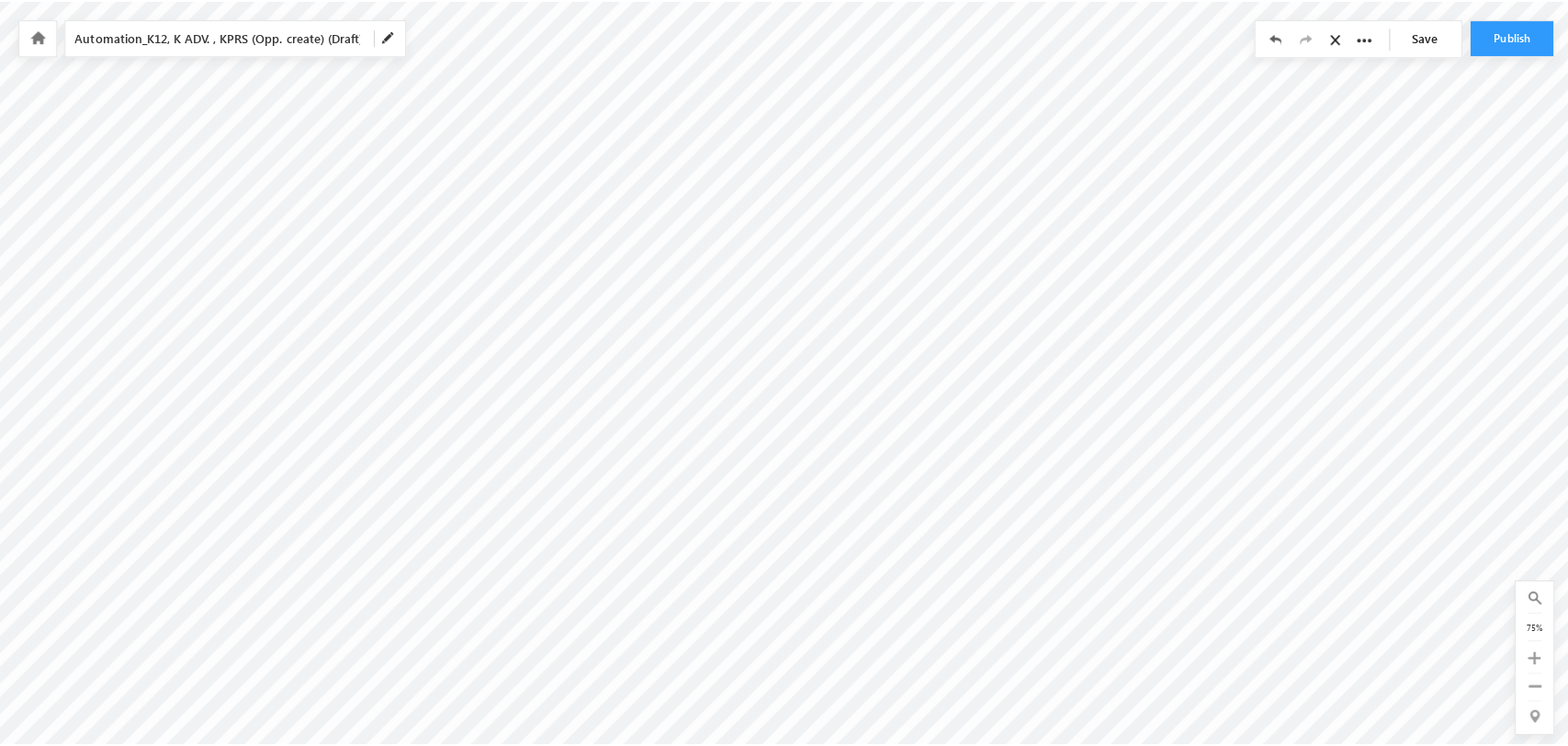
scroll to position [0, 1279]
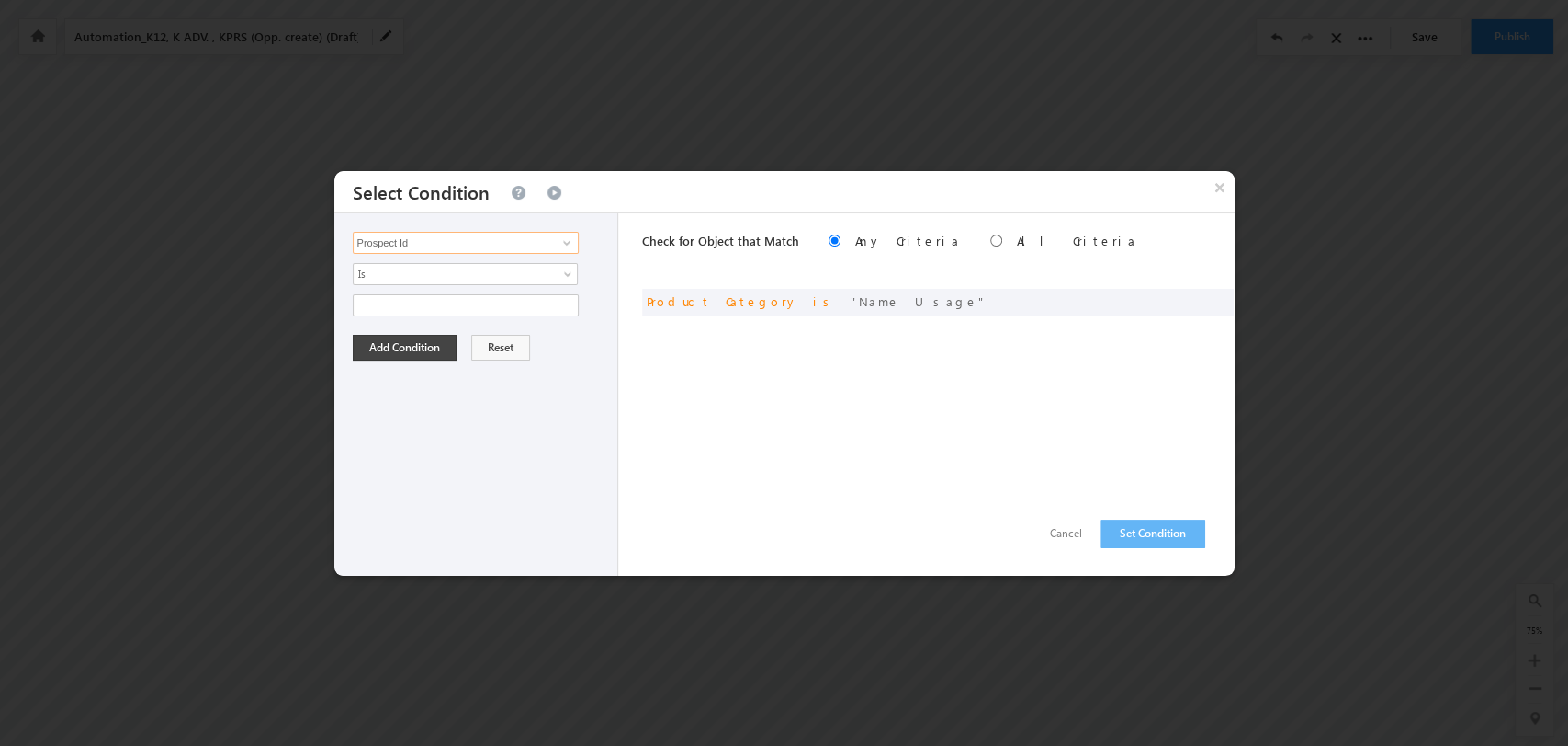
click at [534, 245] on input "Prospect Id" at bounding box center [466, 242] width 226 height 22
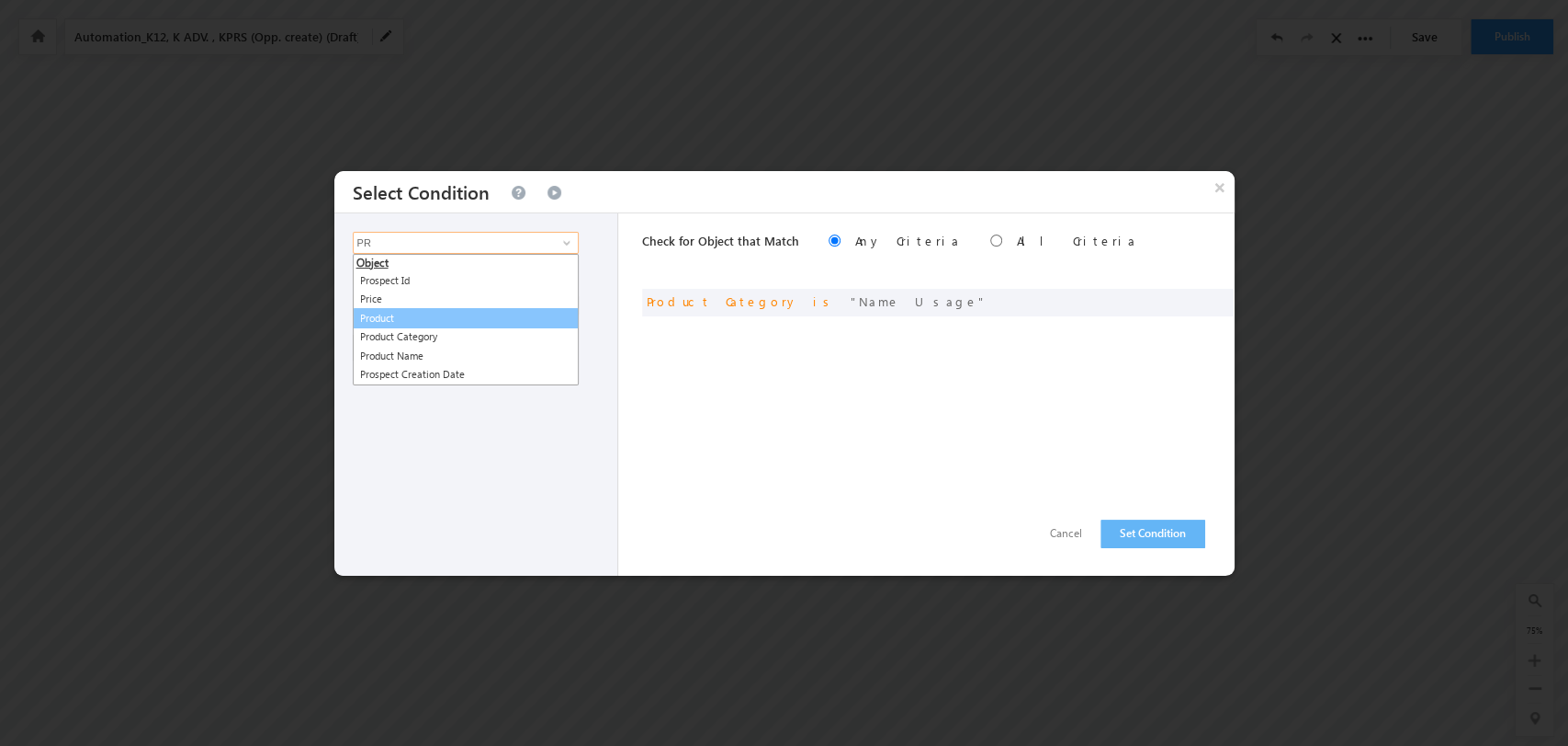
click at [496, 316] on link "Product" at bounding box center [466, 318] width 226 height 21
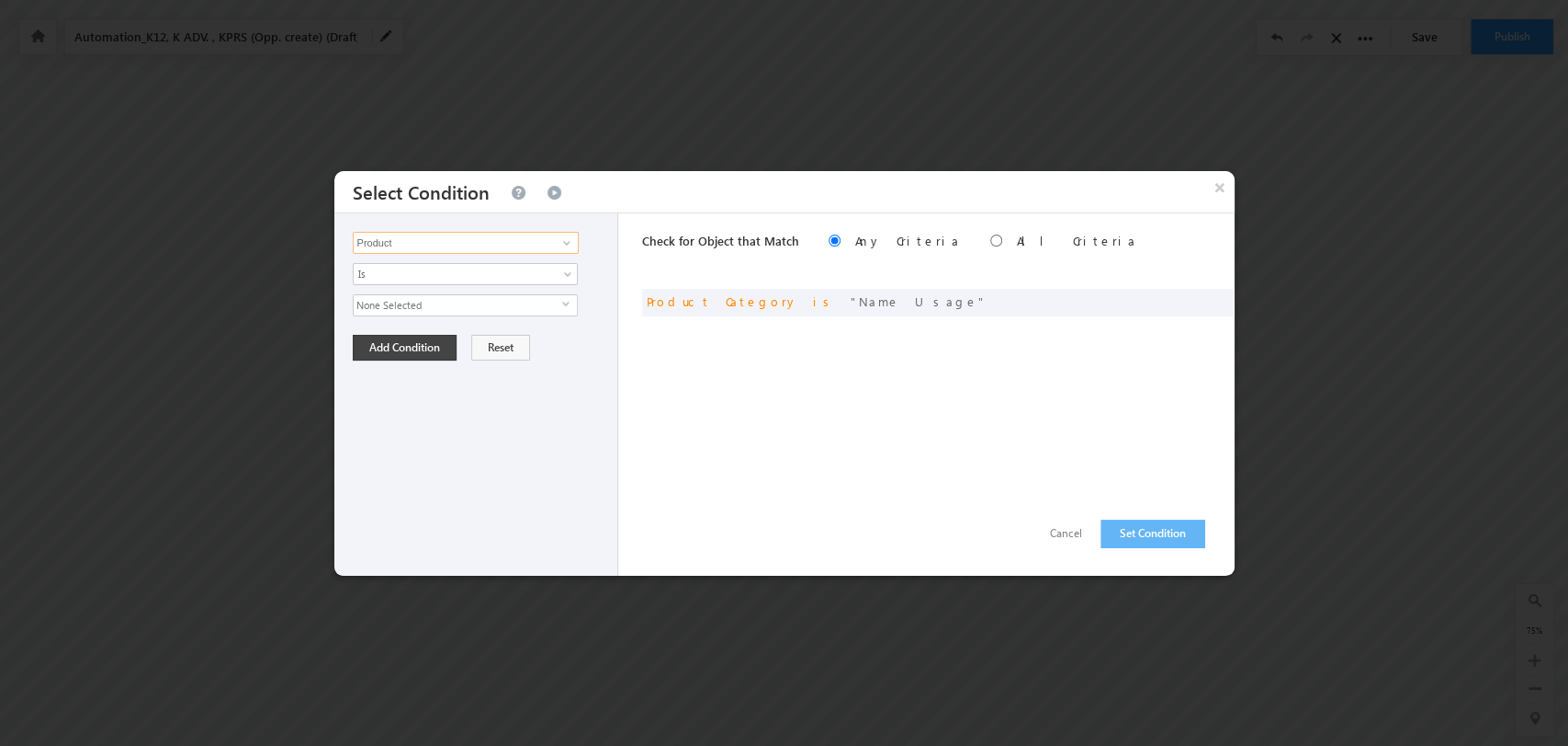
click at [507, 238] on input "Product" at bounding box center [466, 242] width 226 height 22
type input "Product"
click at [571, 238] on span at bounding box center [566, 242] width 14 height 14
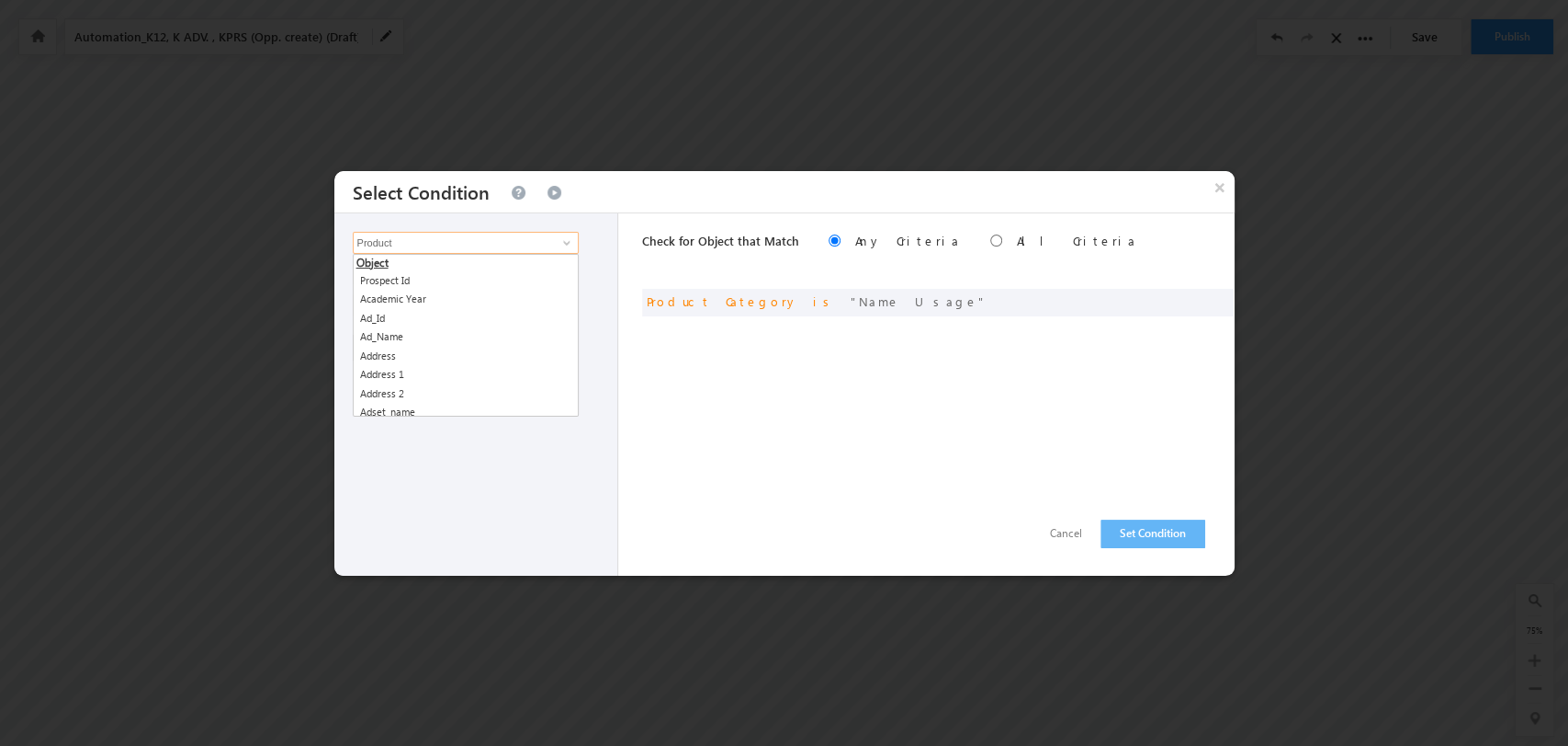
click at [537, 240] on input "Product" at bounding box center [466, 242] width 226 height 22
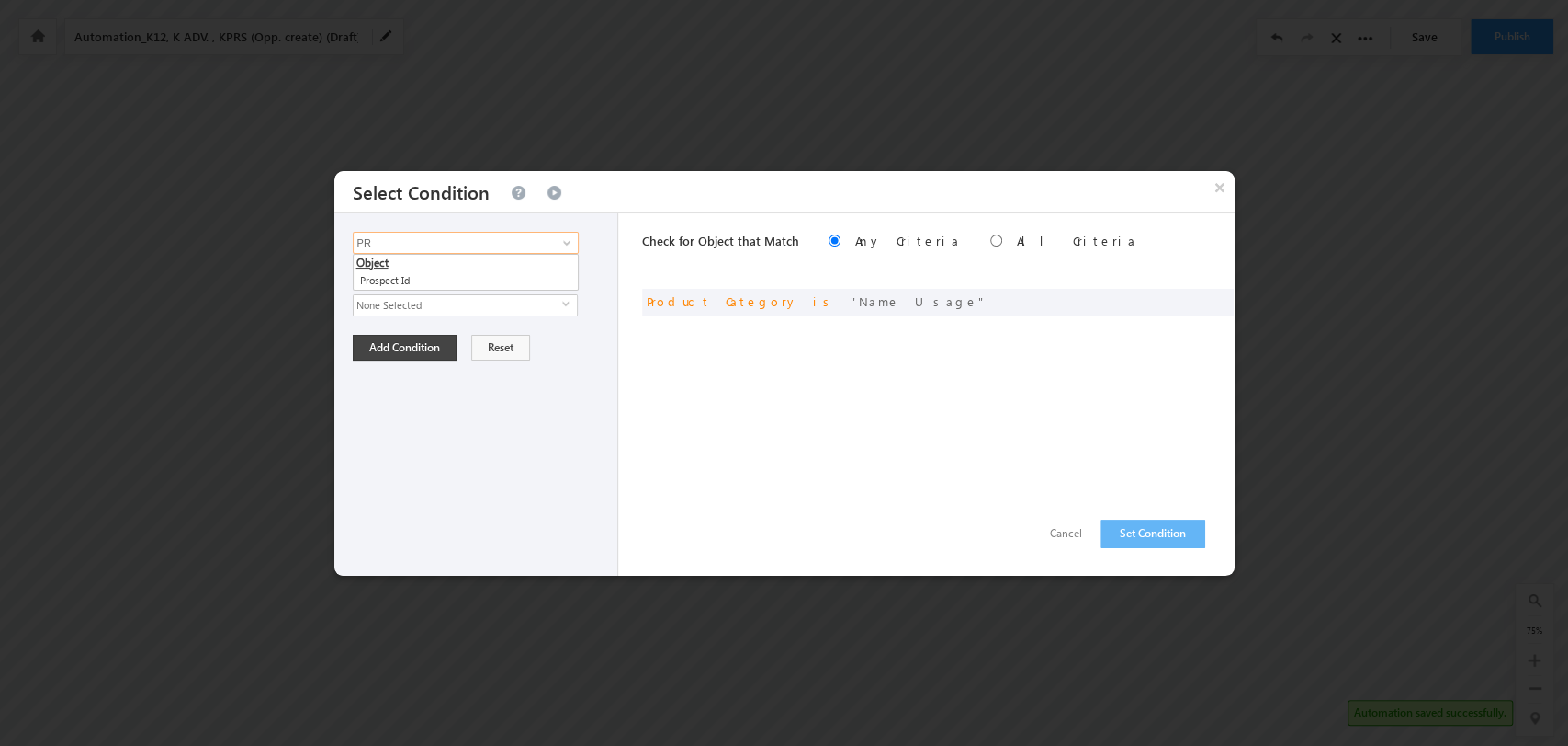
type input "P"
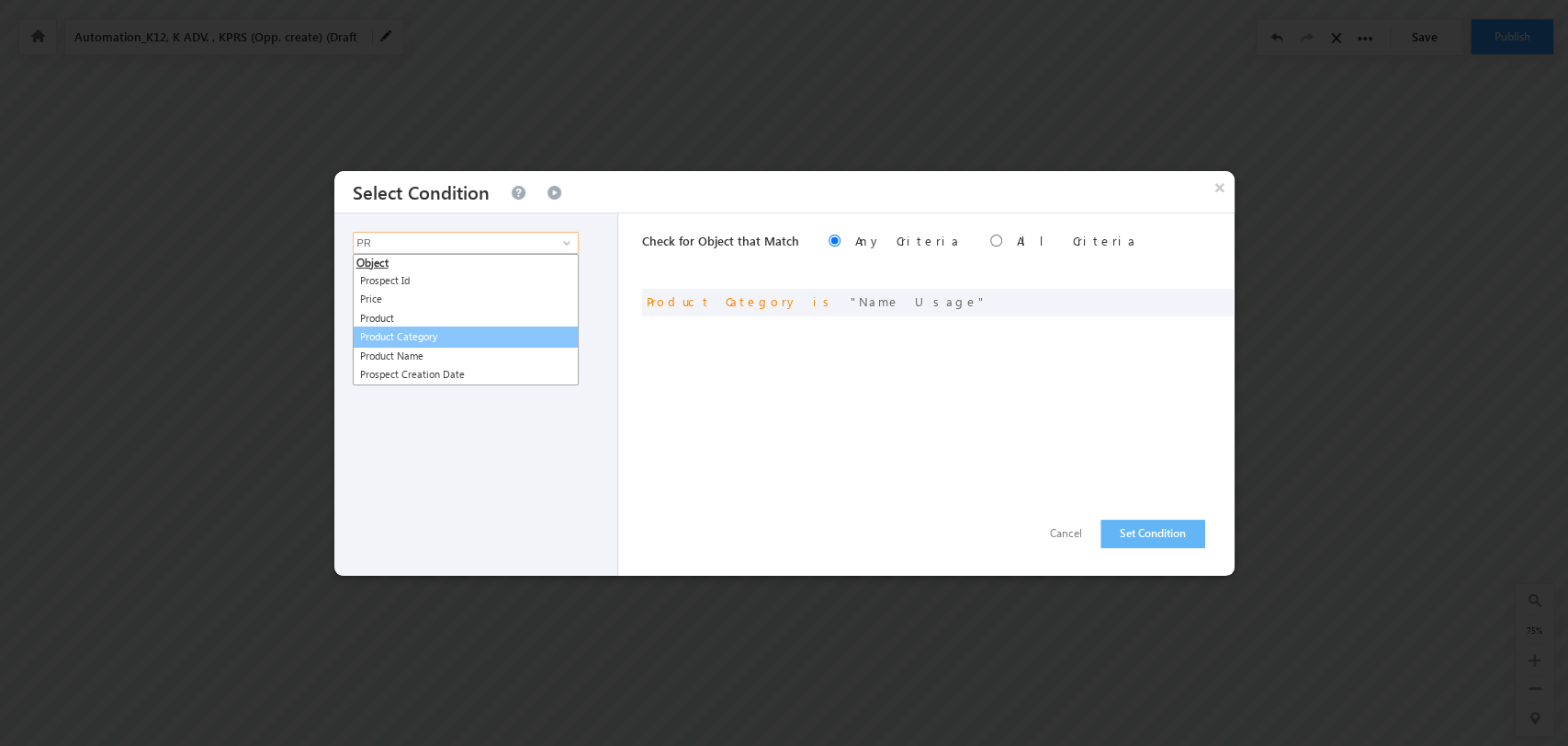
click at [531, 333] on link "Product Category" at bounding box center [466, 336] width 226 height 21
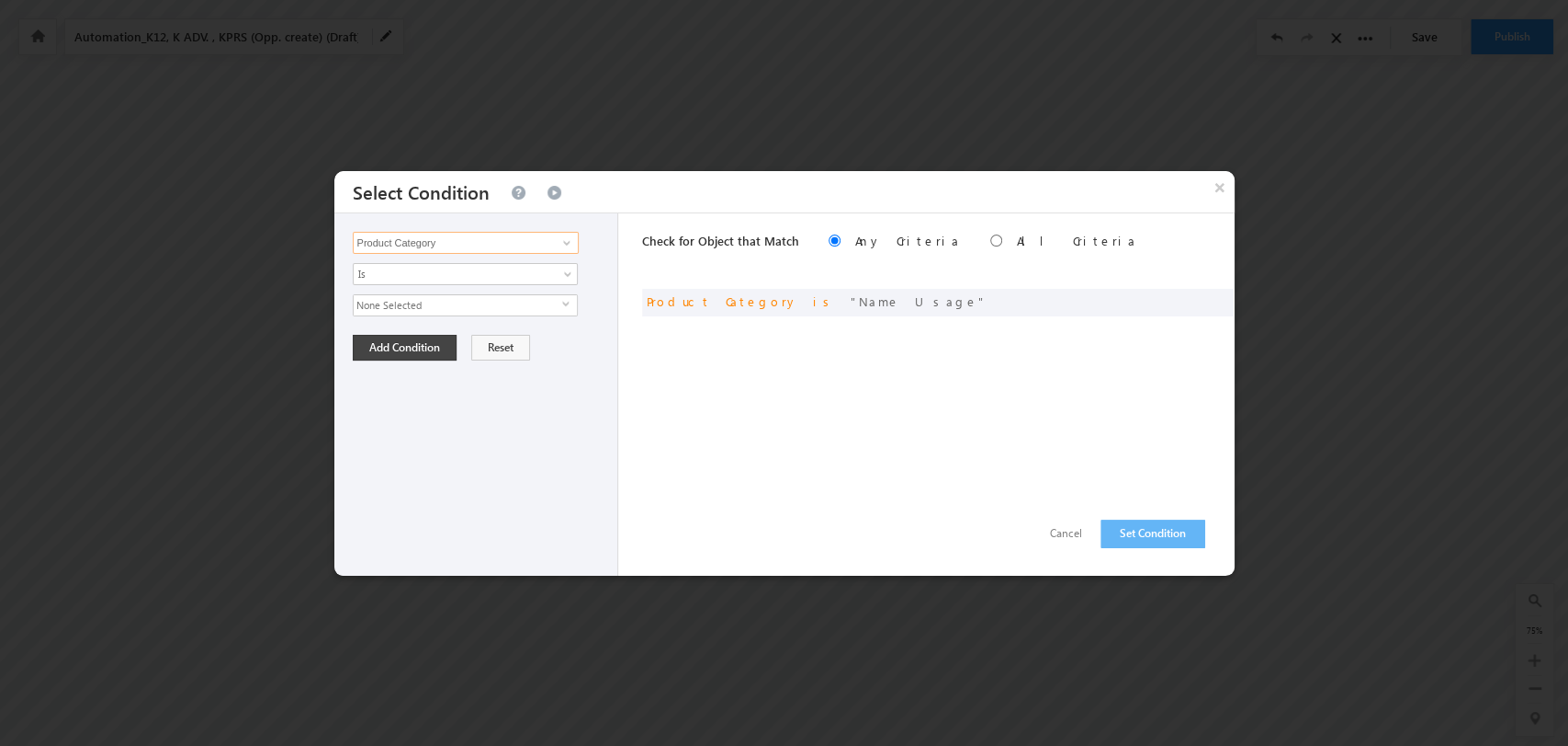
type input "Product Category"
click at [569, 301] on span "select" at bounding box center [569, 303] width 14 height 9
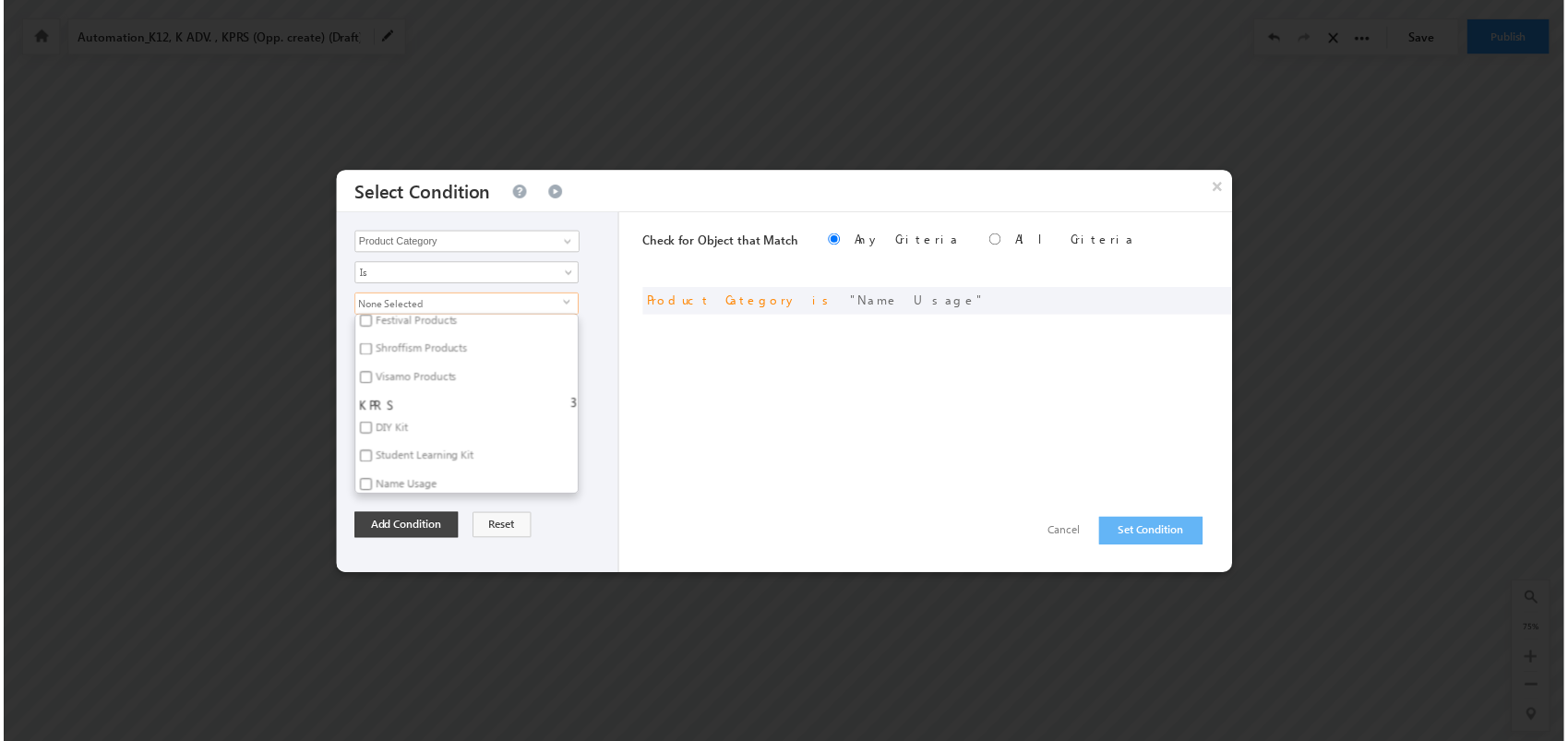
scroll to position [819, 0]
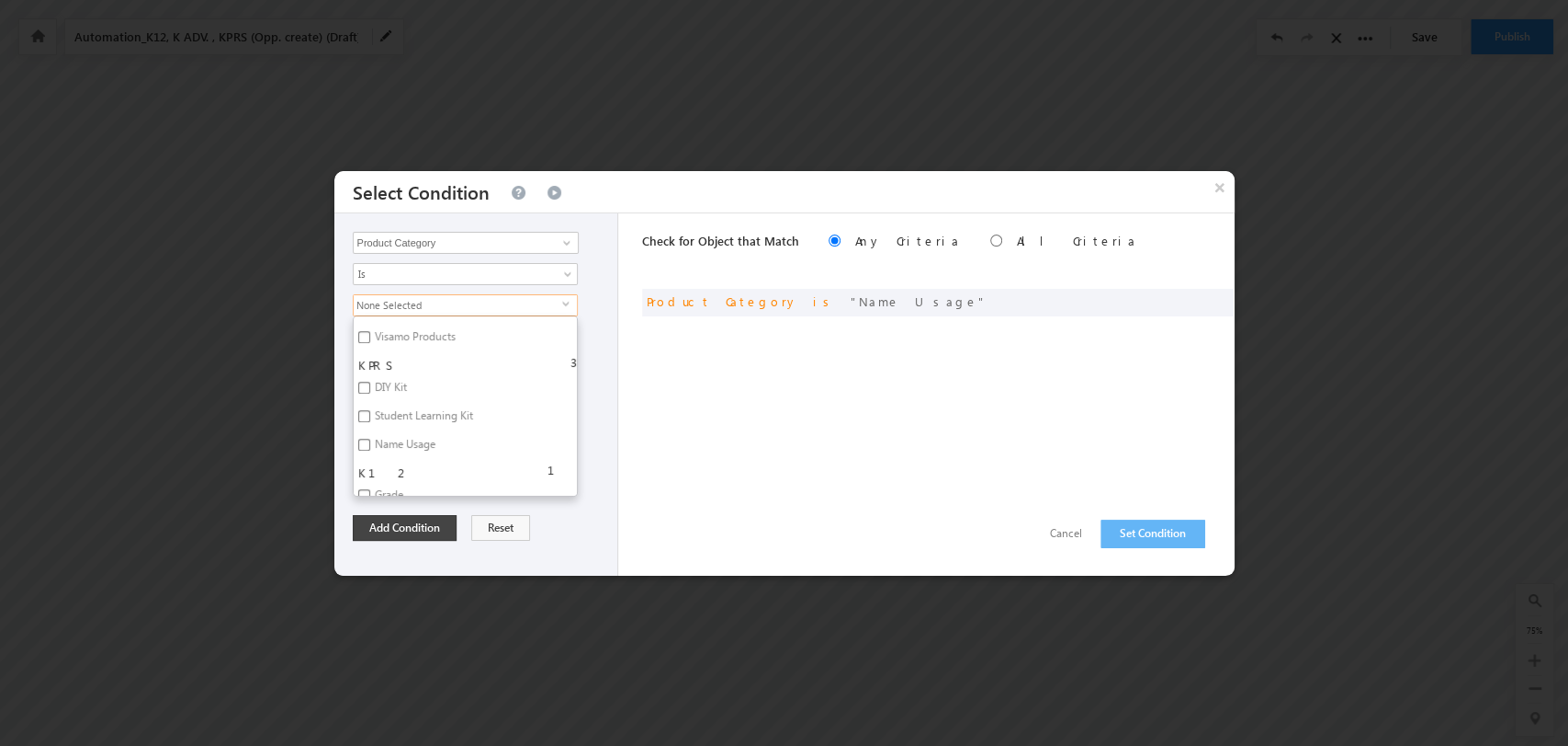
click at [803, 490] on div "Check for Object that Match Any Criteria All Criteria Note that the current tri…" at bounding box center [938, 393] width 593 height 362
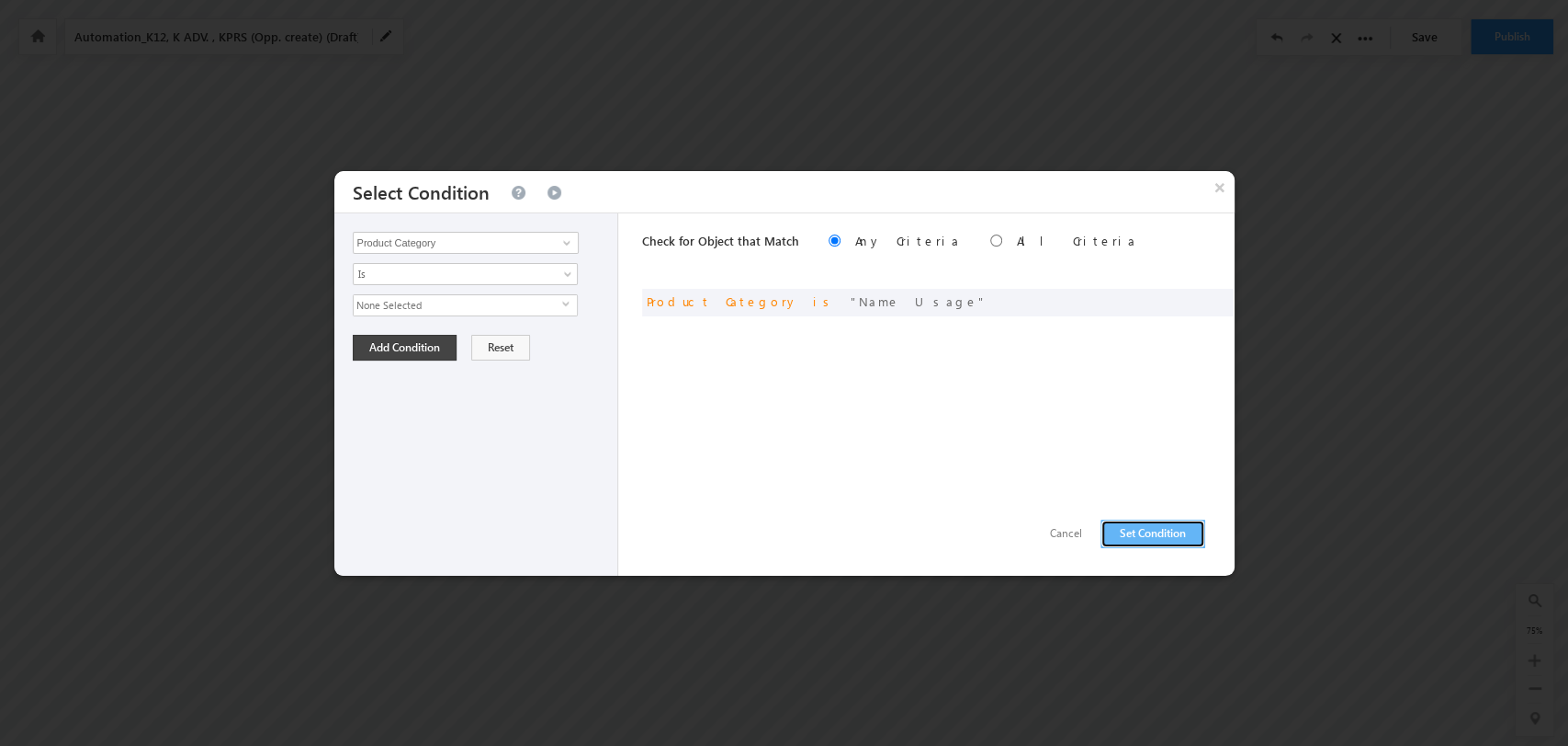
click at [1176, 526] on button "Set Condition" at bounding box center [1153, 534] width 104 height 29
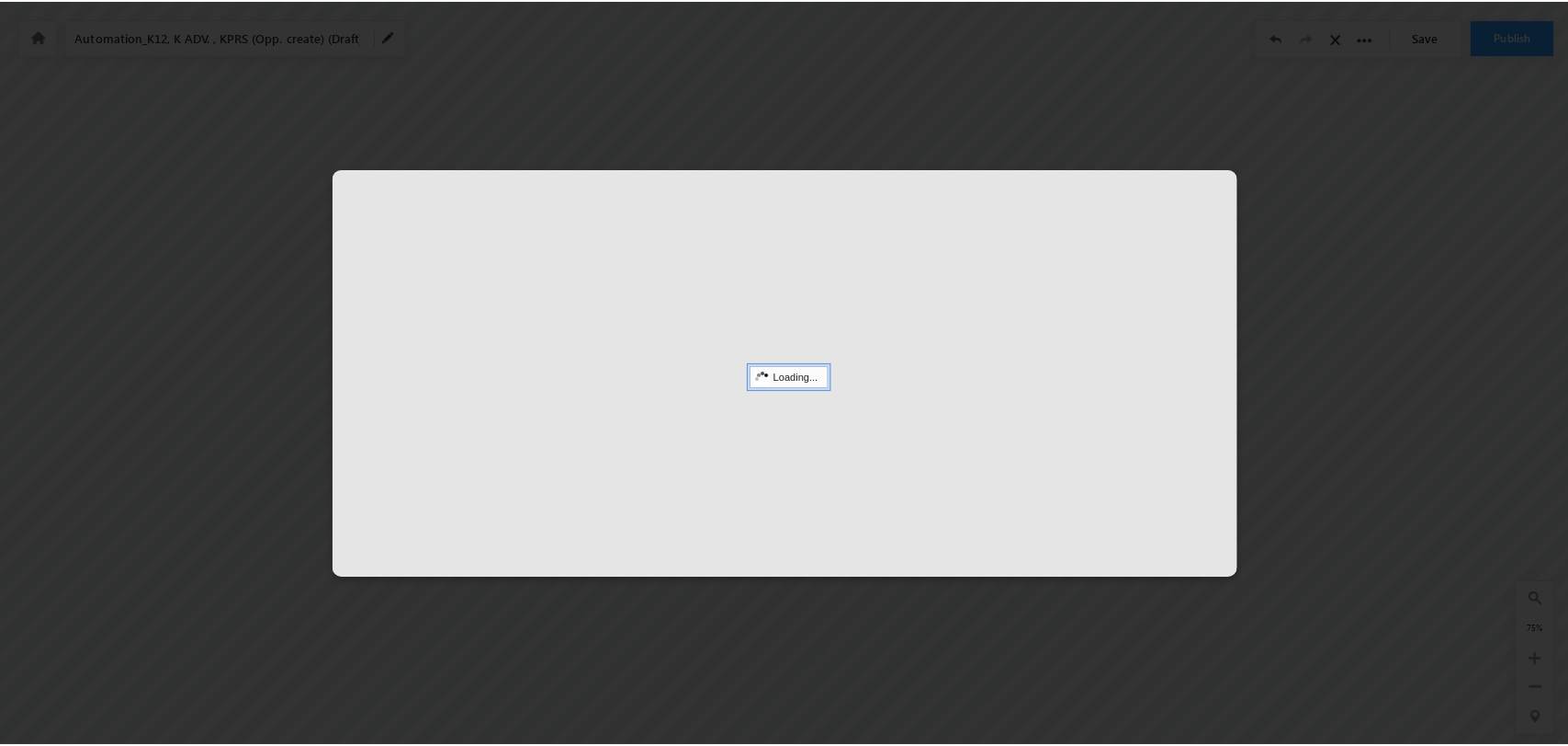
scroll to position [0, 1426]
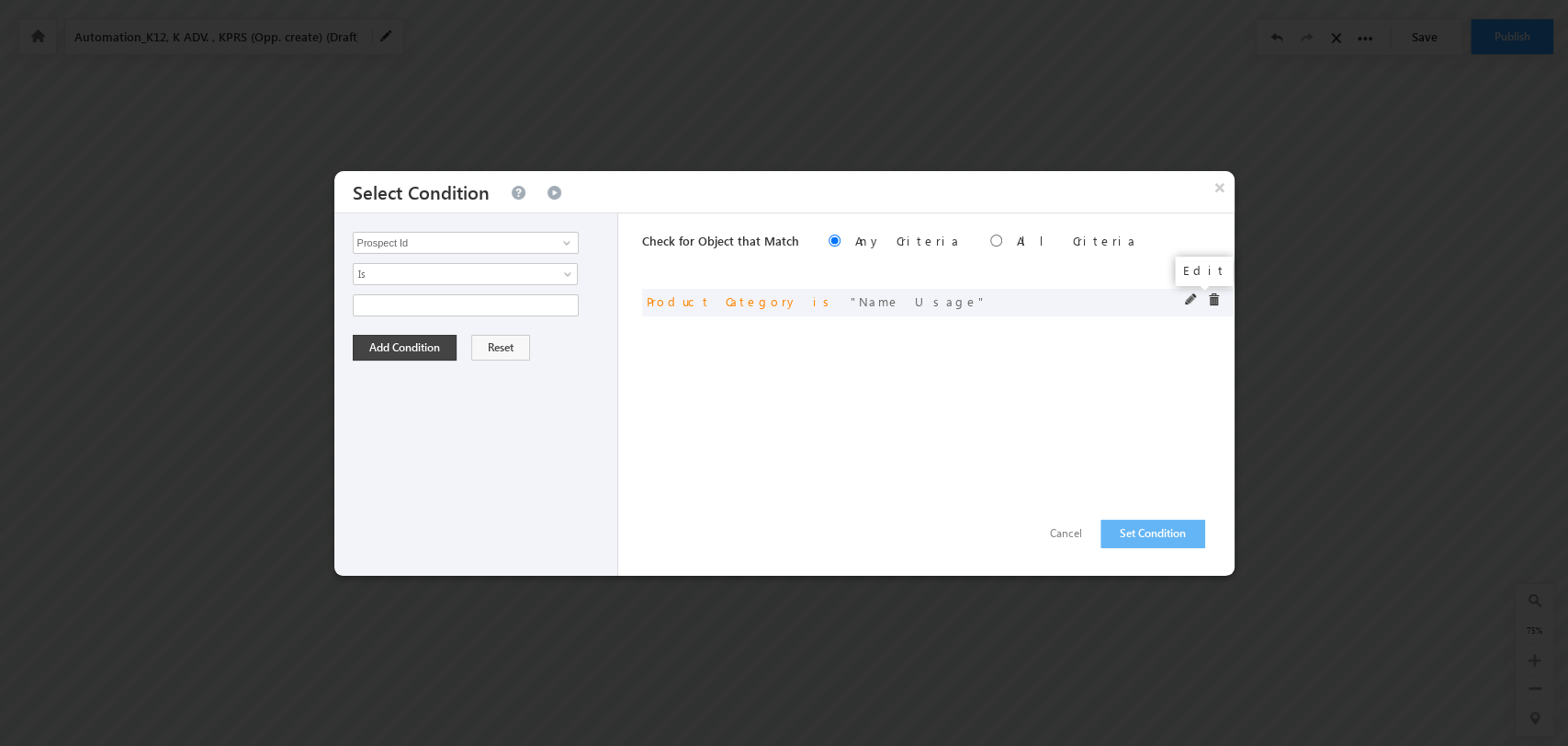
click at [1190, 299] on span at bounding box center [1192, 300] width 13 height 13
click at [566, 300] on span "select" at bounding box center [569, 303] width 14 height 9
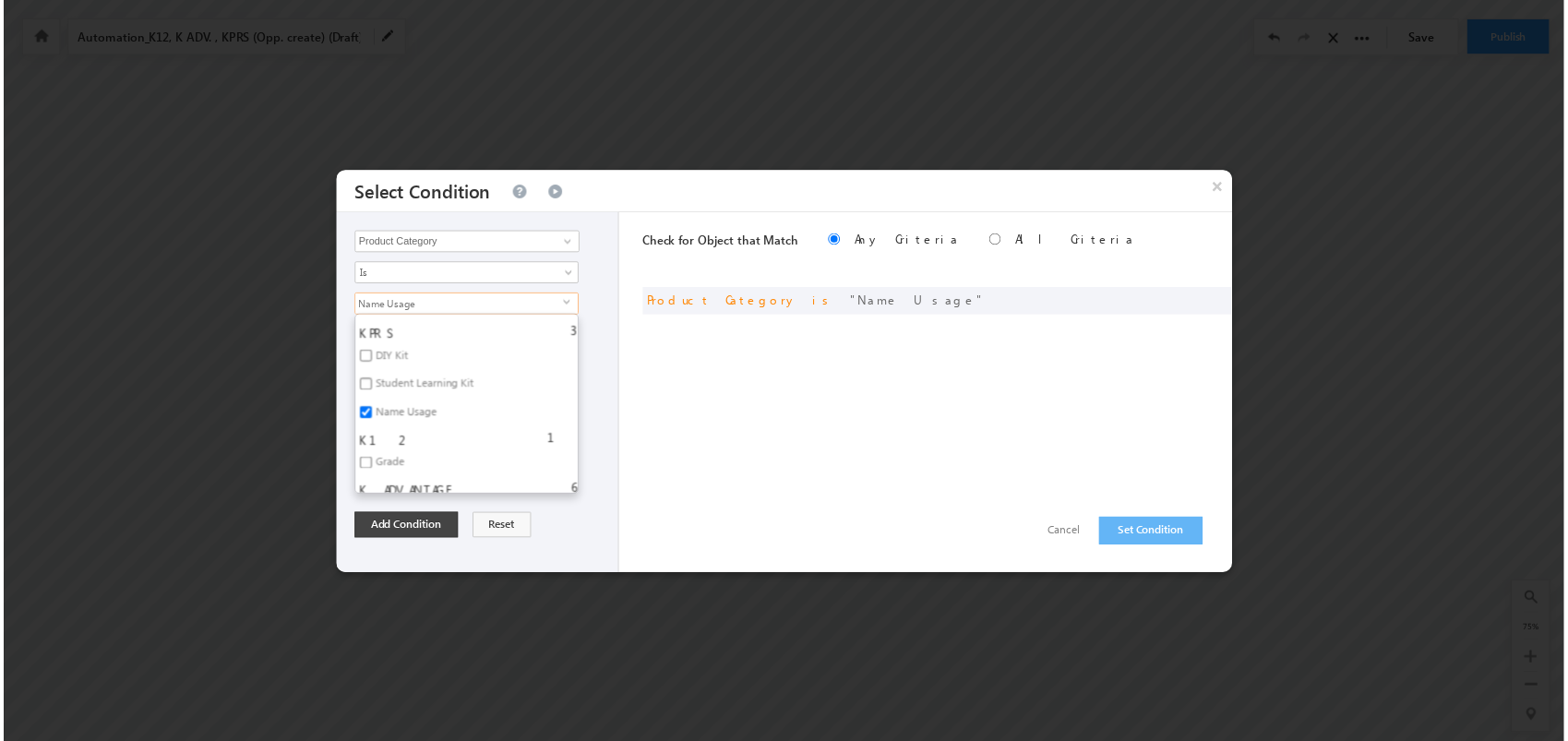
scroll to position [819, 0]
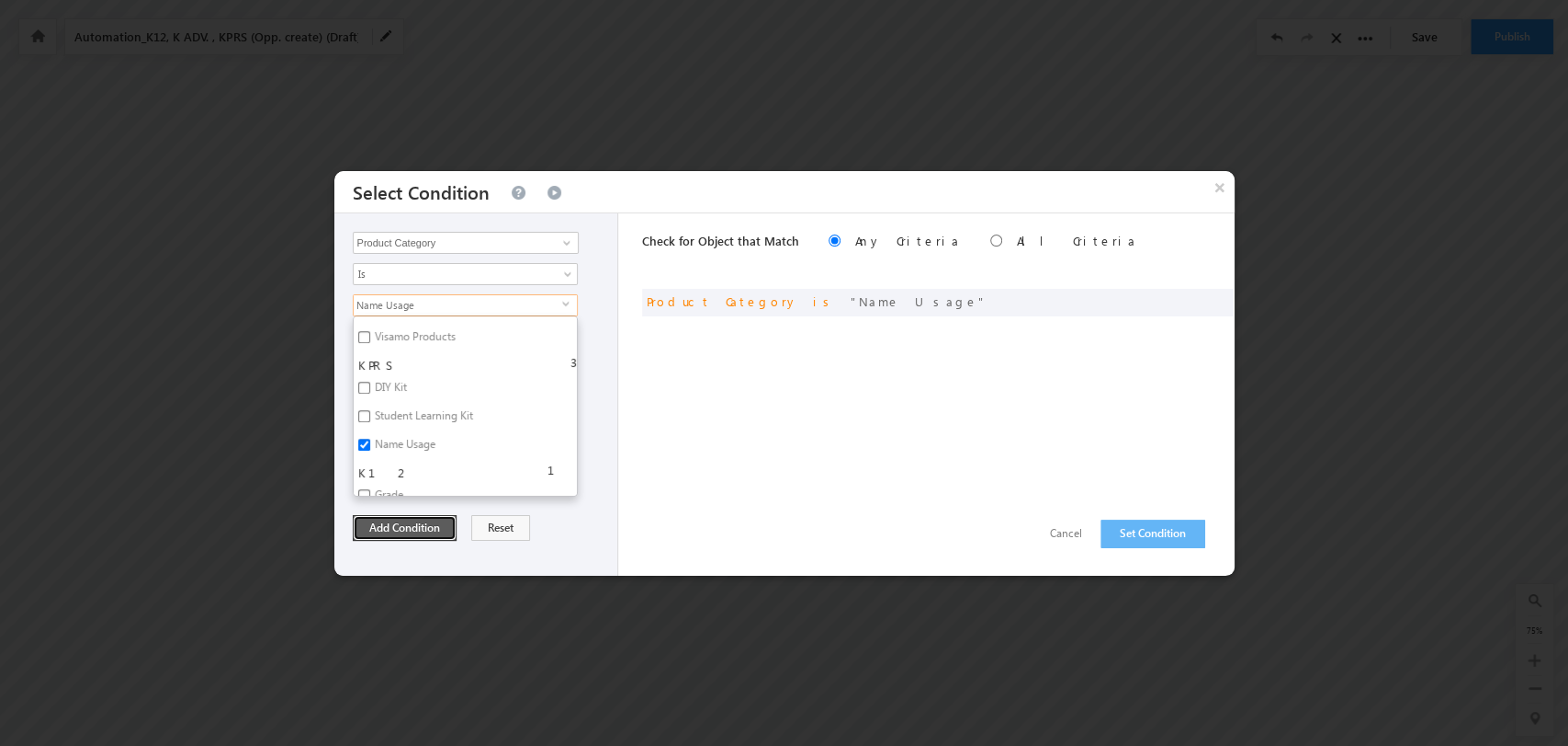
click at [407, 527] on button "Add Condition" at bounding box center [405, 527] width 104 height 26
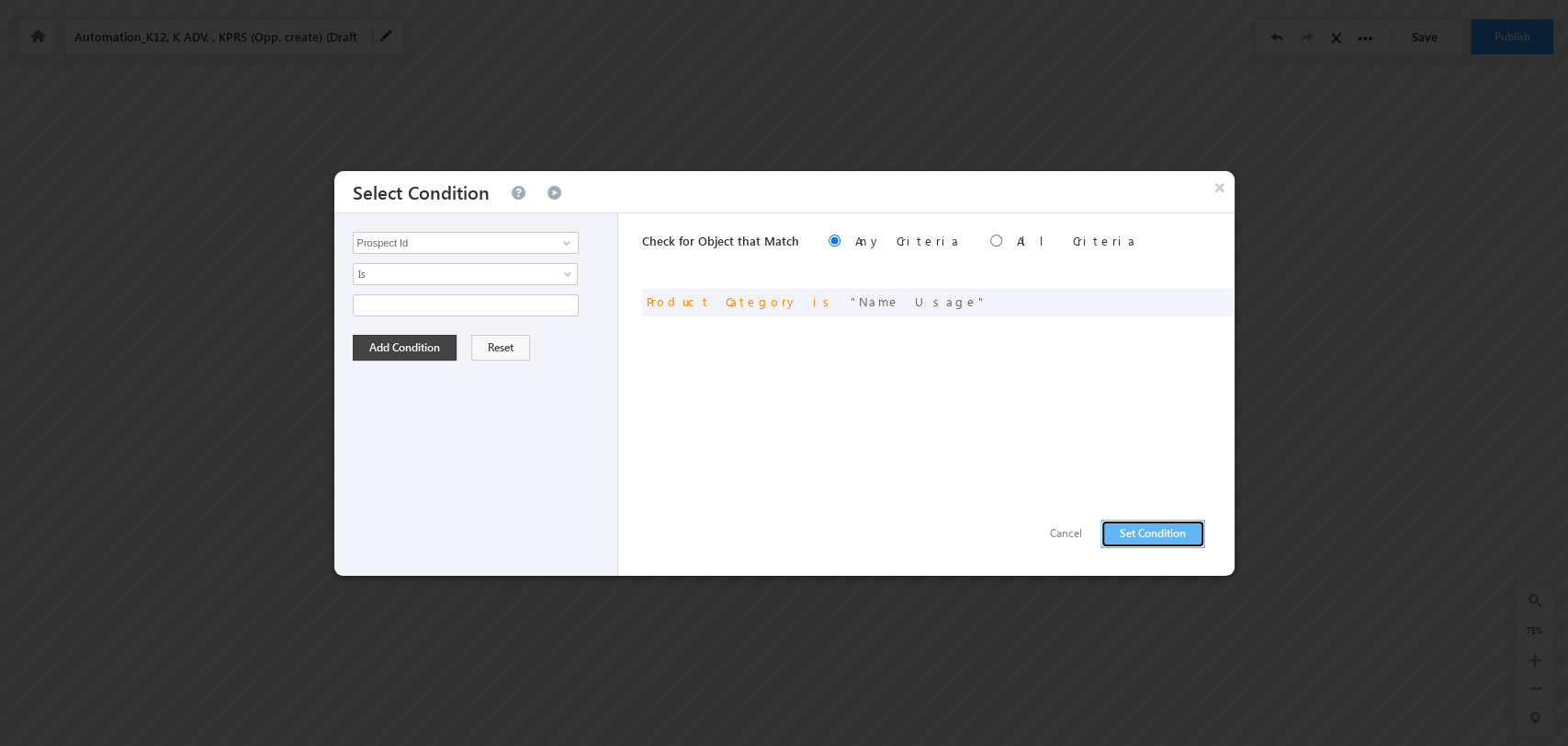
click at [1168, 524] on button "Set Condition" at bounding box center [1153, 534] width 104 height 29
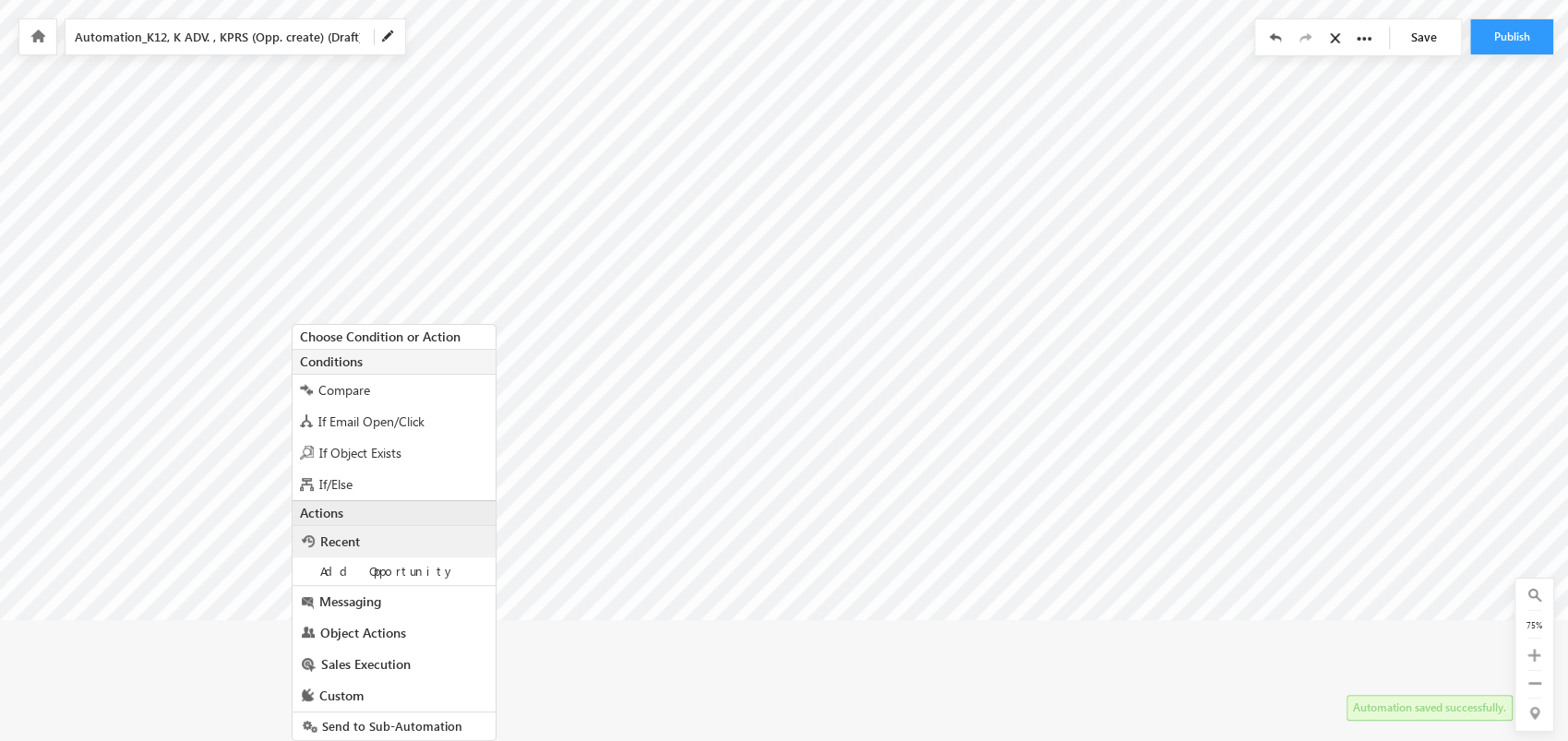
scroll to position [51, 0]
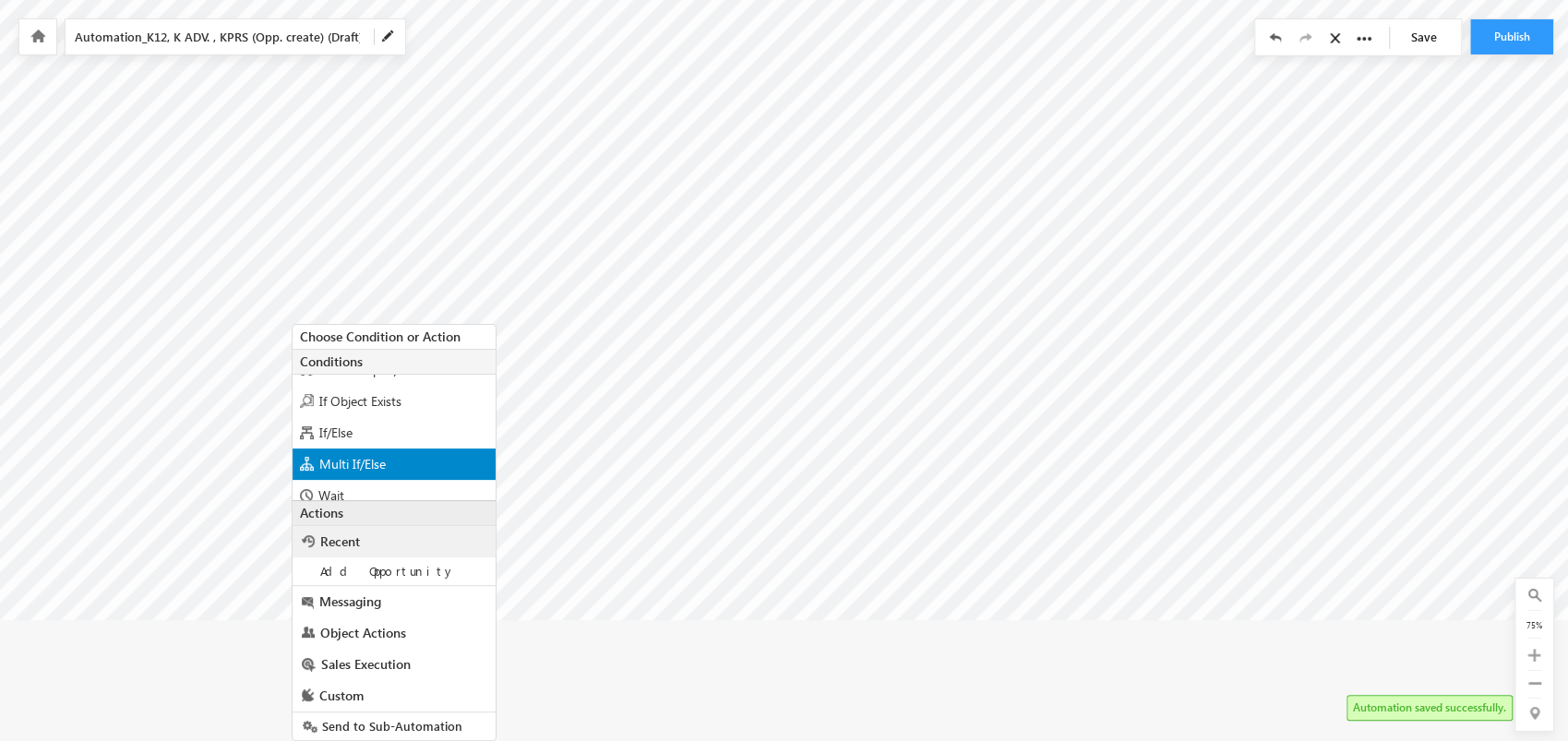
click at [445, 456] on div "Multi If/Else" at bounding box center [394, 463] width 203 height 31
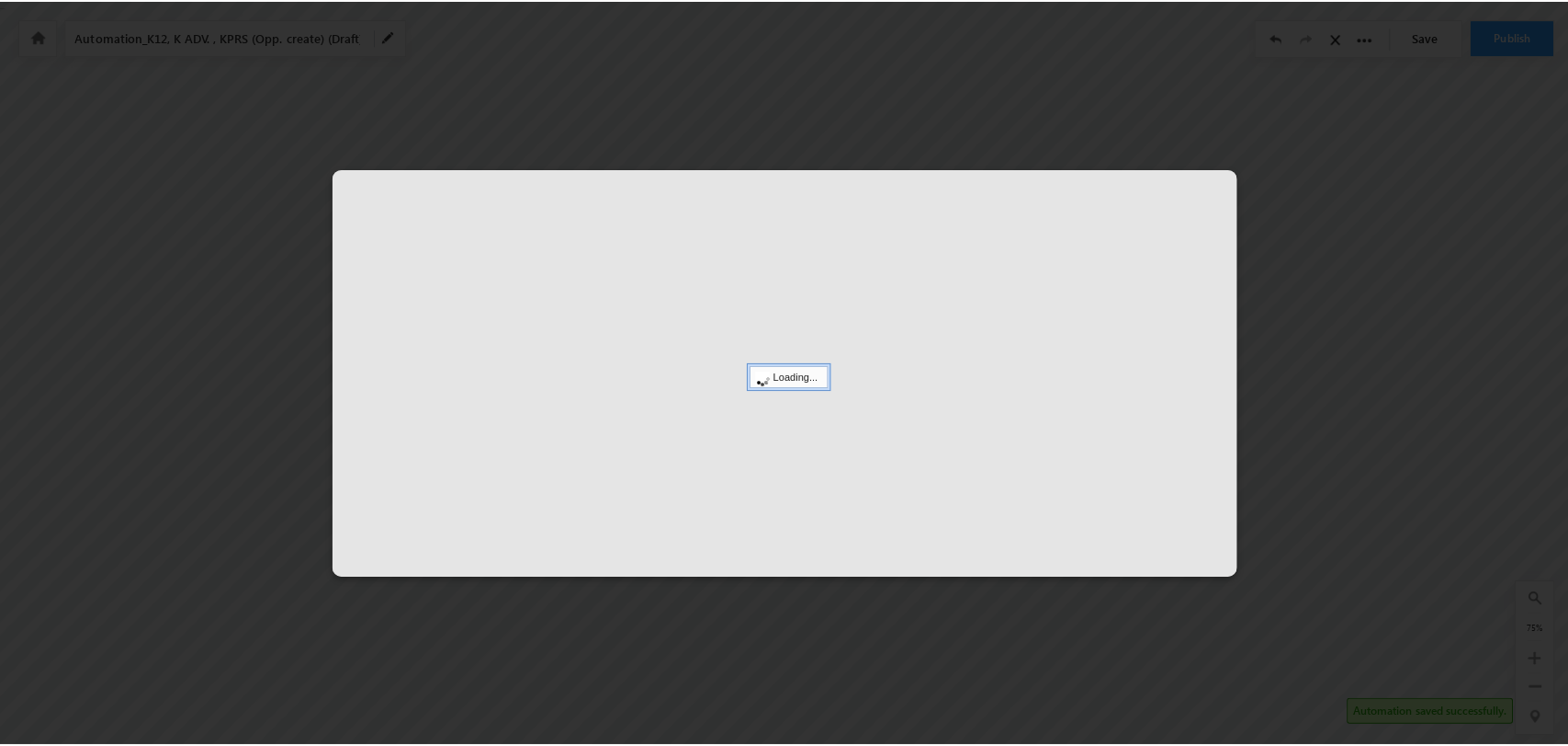
scroll to position [0, 0]
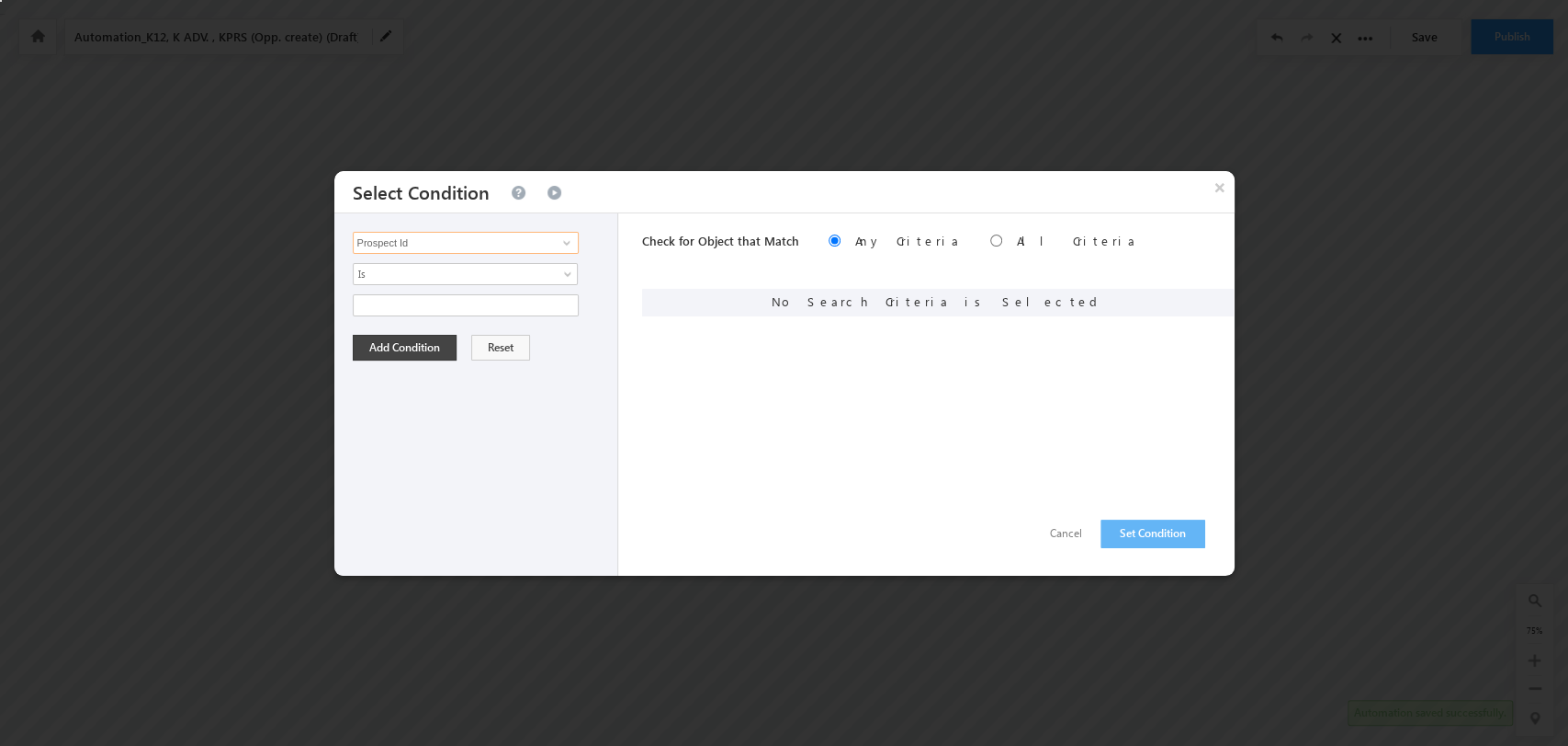
click at [503, 244] on input "Prospect Id" at bounding box center [466, 242] width 226 height 22
click at [489, 354] on link "Product Name" at bounding box center [466, 356] width 226 height 21
type input "Product Name"
click at [558, 301] on span "None Selected" at bounding box center [458, 305] width 209 height 20
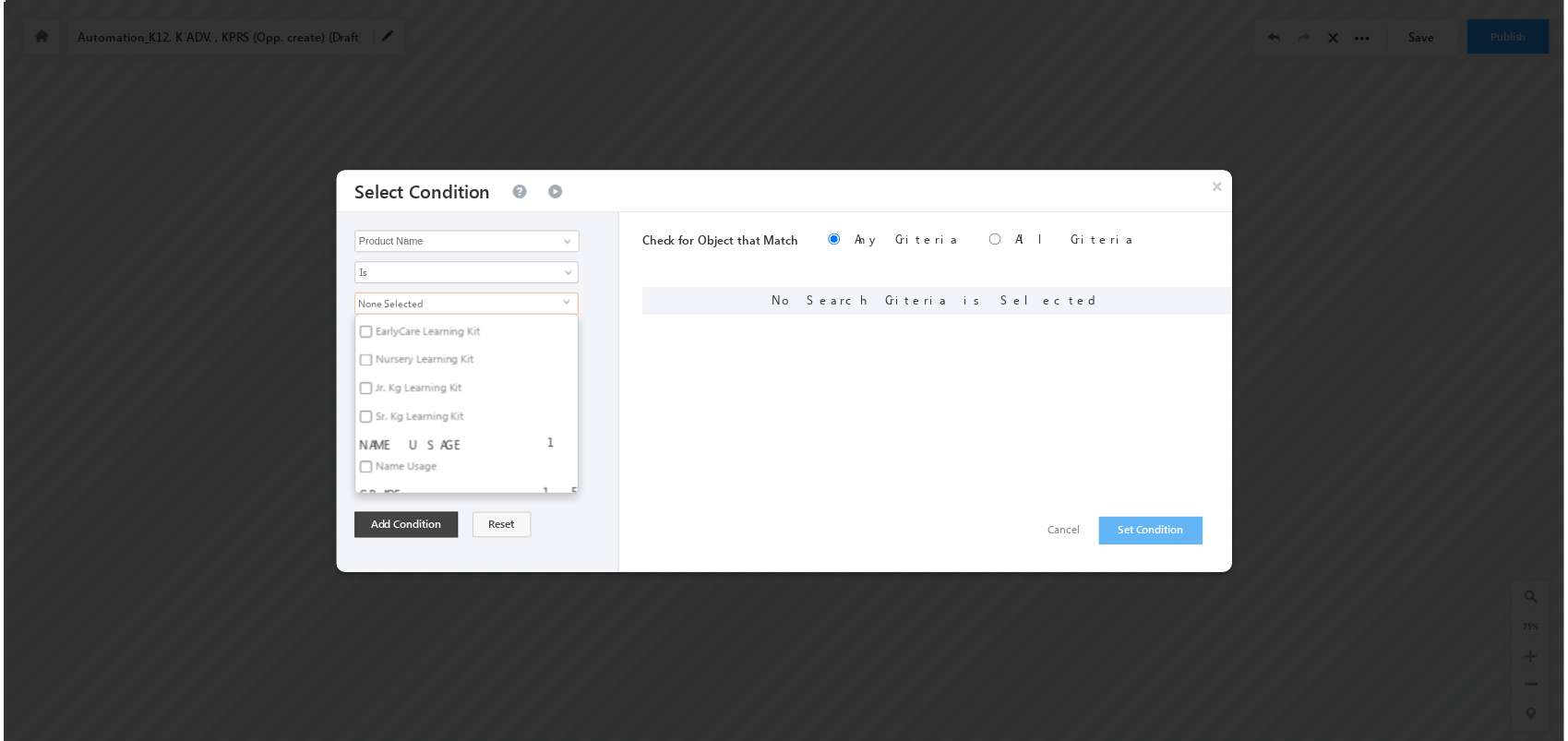
scroll to position [4305, 0]
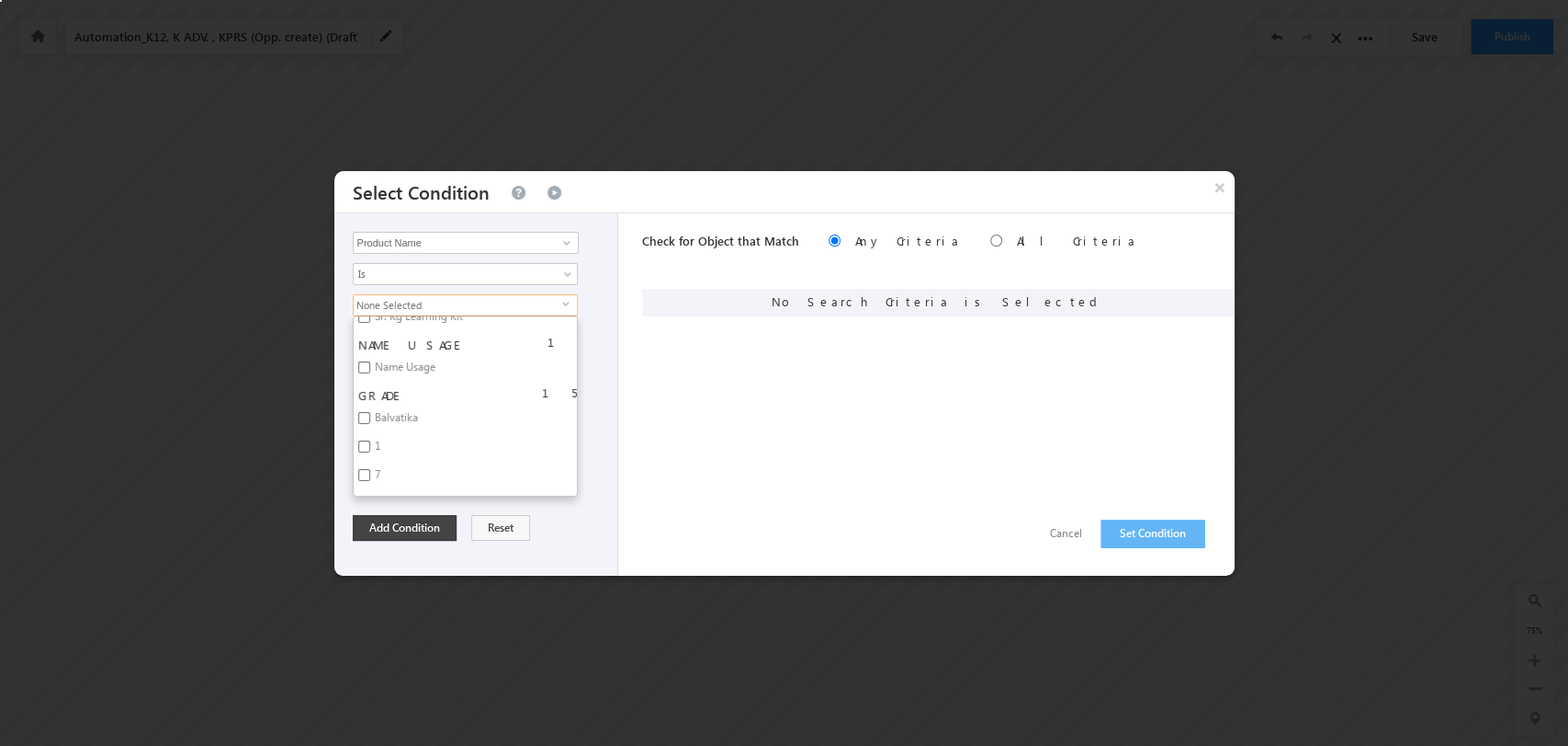
click at [403, 407] on label "Balvatika" at bounding box center [394, 421] width 83 height 29
click at [370, 411] on input "Balvatika" at bounding box center [364, 417] width 12 height 12
checkbox input "true"
click at [417, 519] on button "Add Condition" at bounding box center [405, 527] width 104 height 26
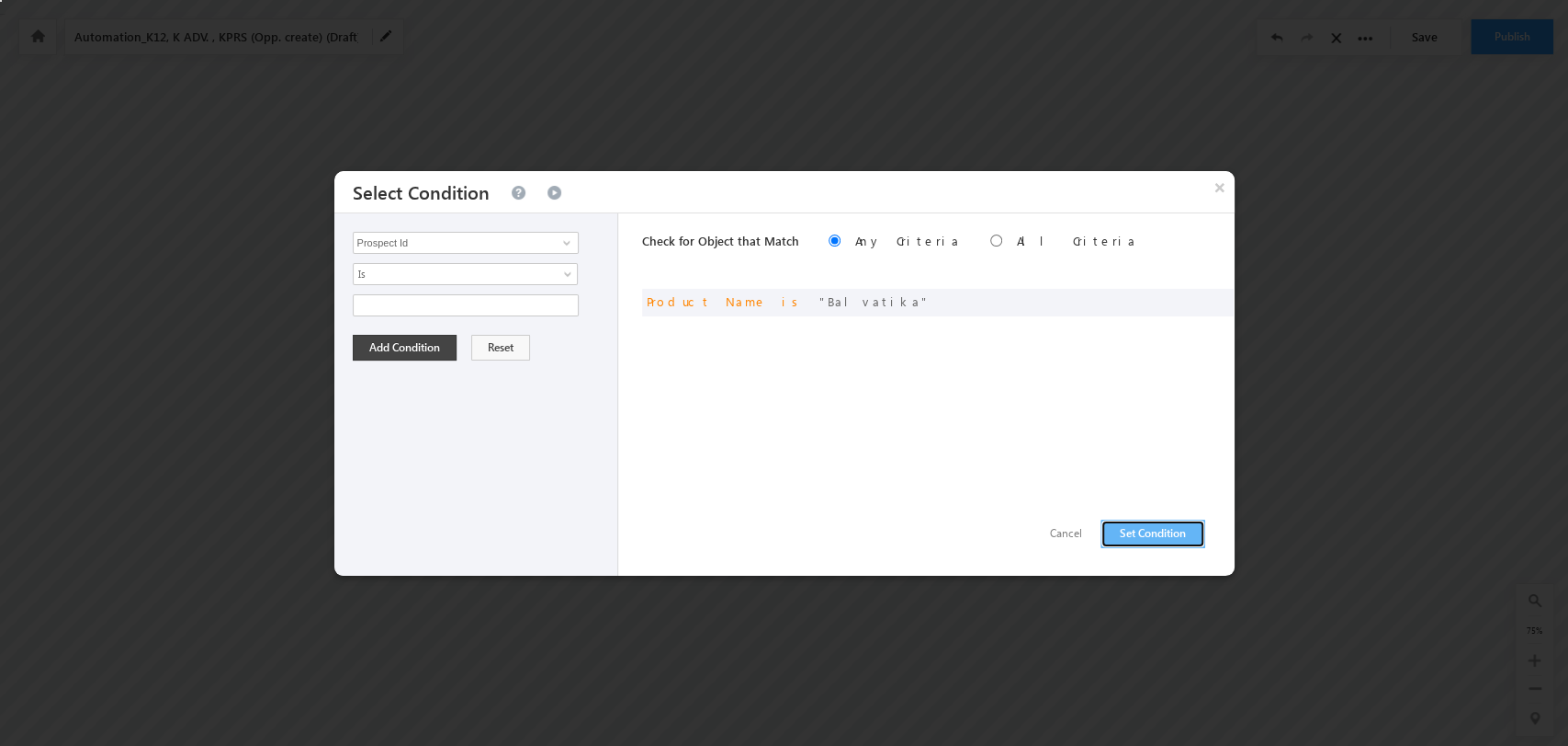
click at [1170, 530] on button "Set Condition" at bounding box center [1153, 534] width 104 height 29
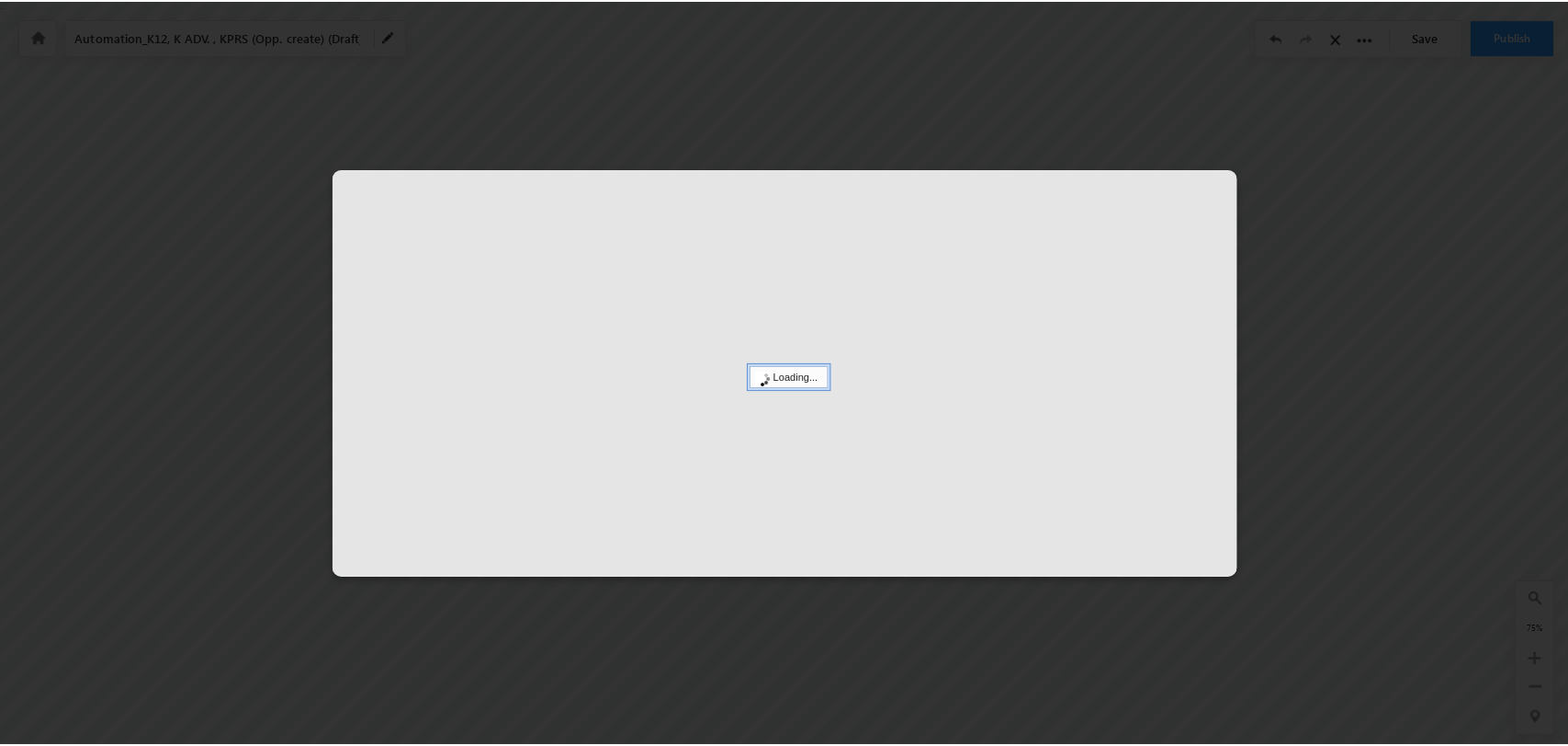
scroll to position [0, 0]
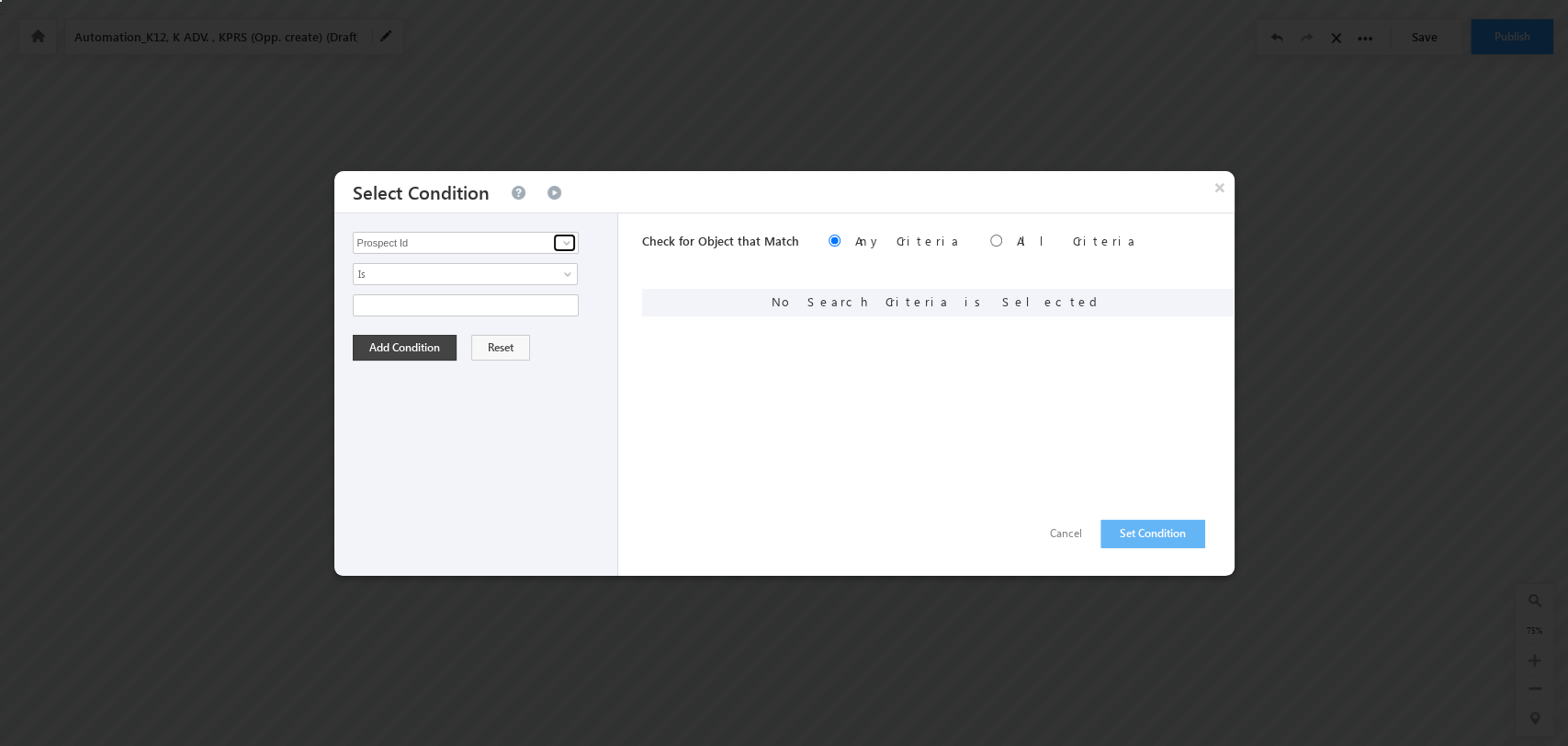
click at [563, 240] on span at bounding box center [566, 242] width 14 height 14
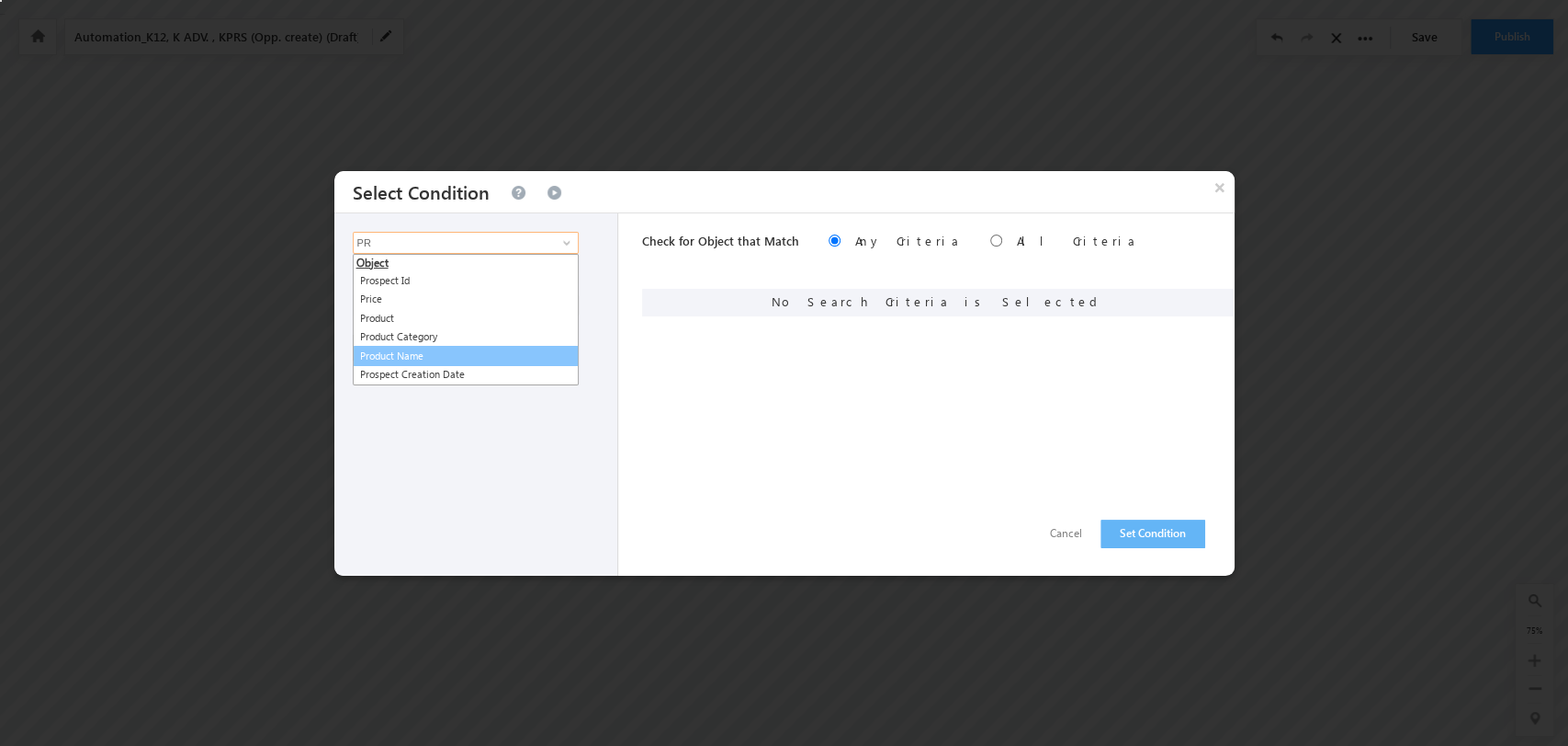
click at [454, 355] on link "Product Name" at bounding box center [466, 356] width 226 height 21
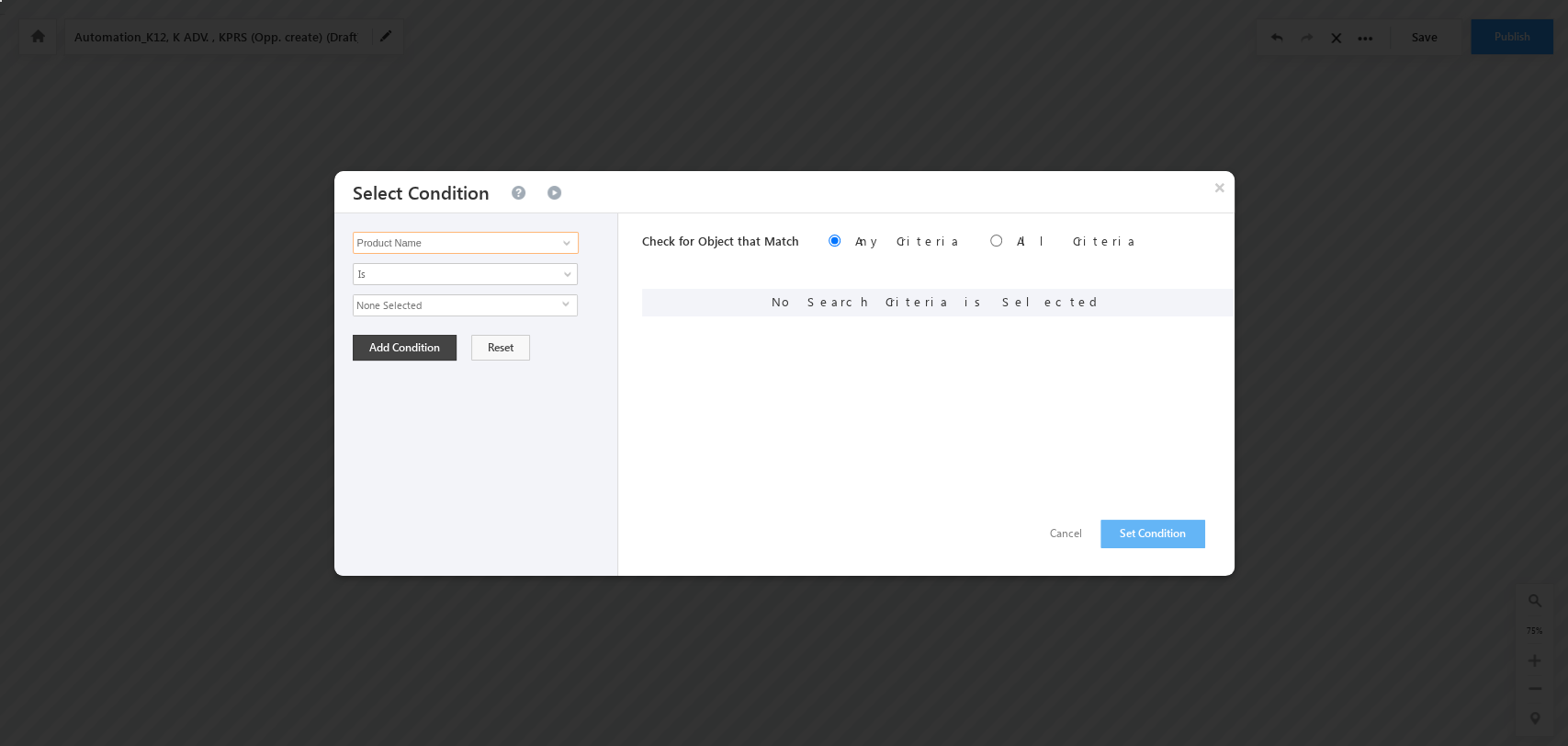
type input "Product Name"
click at [567, 303] on span "select" at bounding box center [569, 303] width 14 height 9
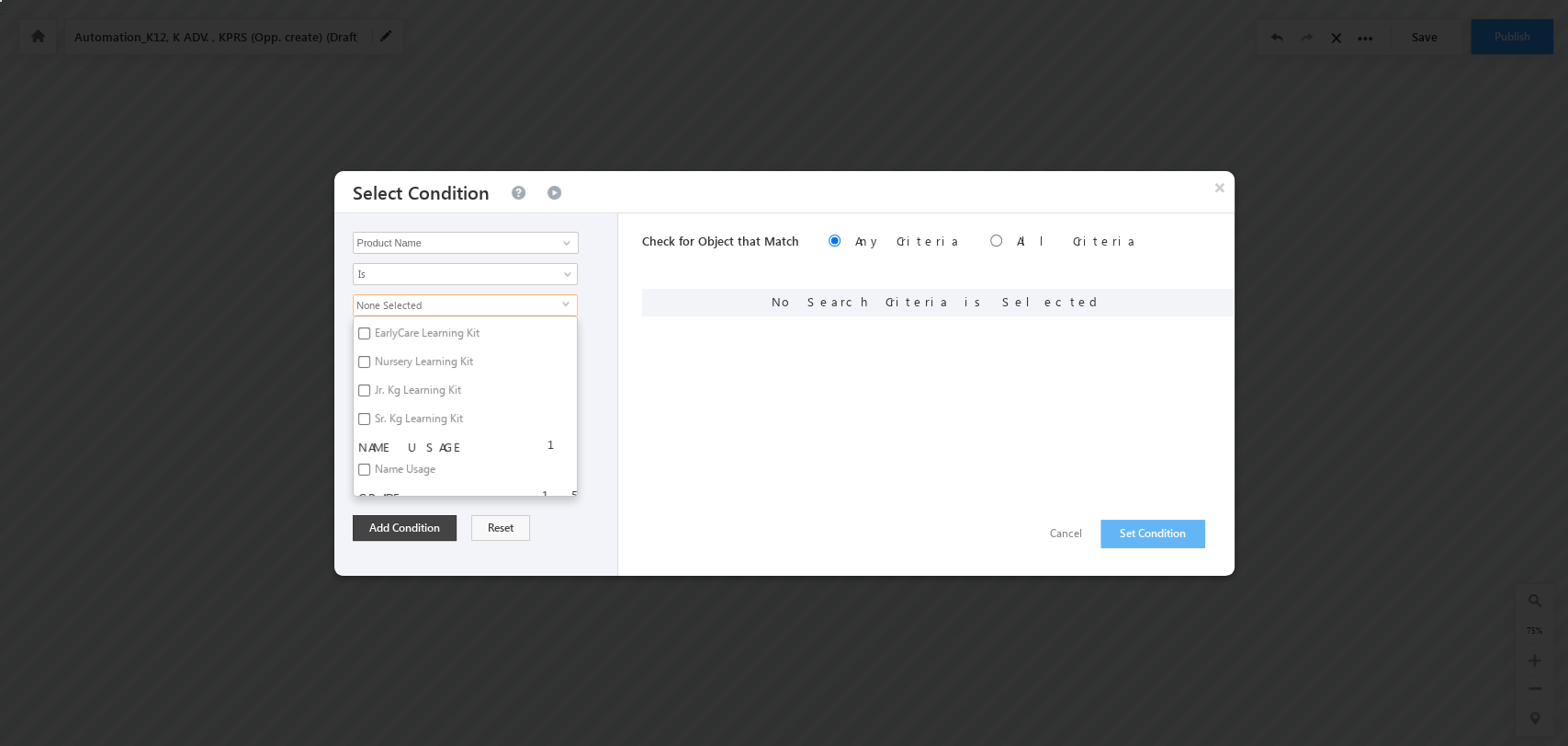
scroll to position [4290, 0]
click at [364, 440] on input "1" at bounding box center [364, 446] width 12 height 12
checkbox input "true"
click at [425, 526] on button "Add Condition" at bounding box center [405, 527] width 104 height 26
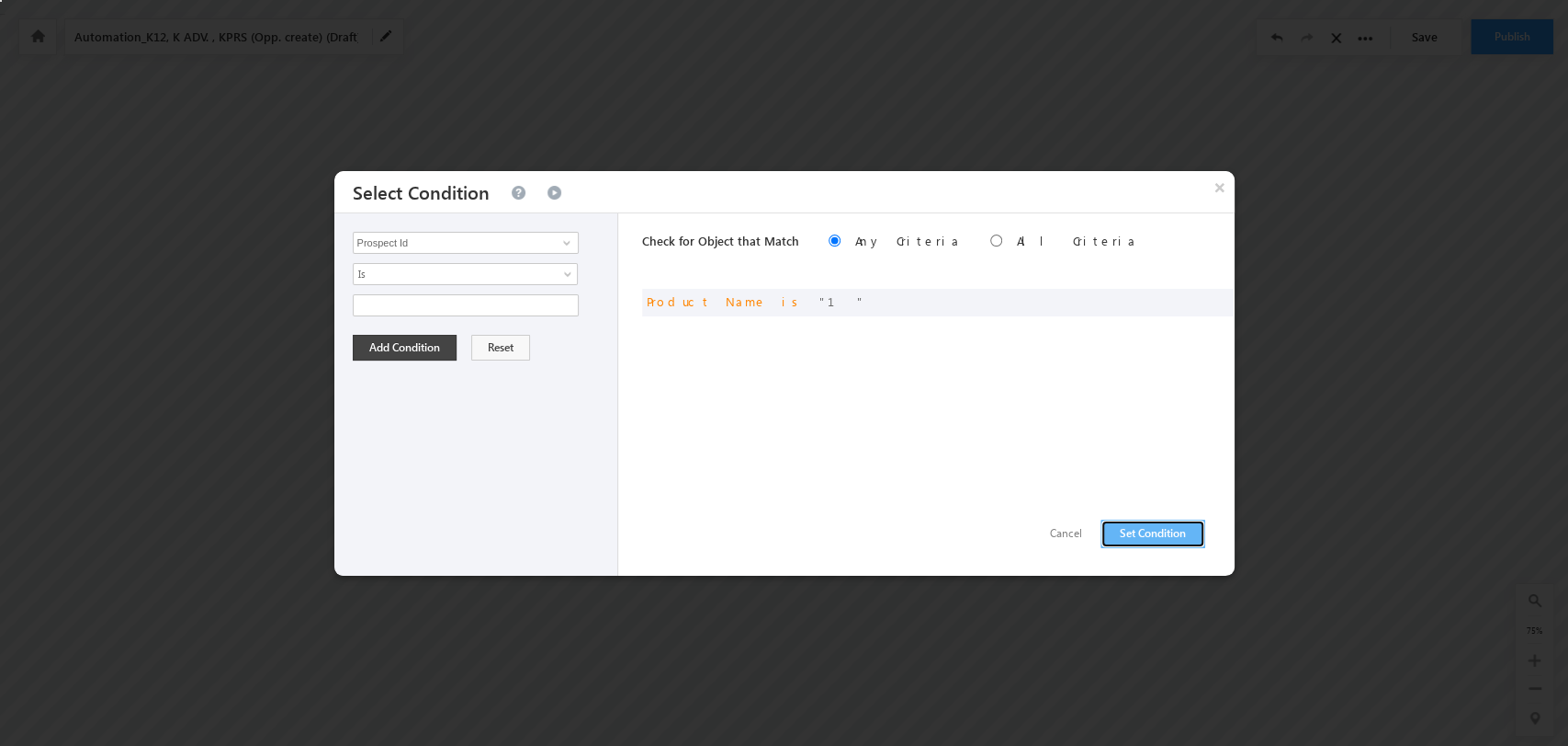
click at [1140, 534] on button "Set Condition" at bounding box center [1153, 534] width 104 height 29
click at [565, 240] on span at bounding box center [566, 242] width 14 height 14
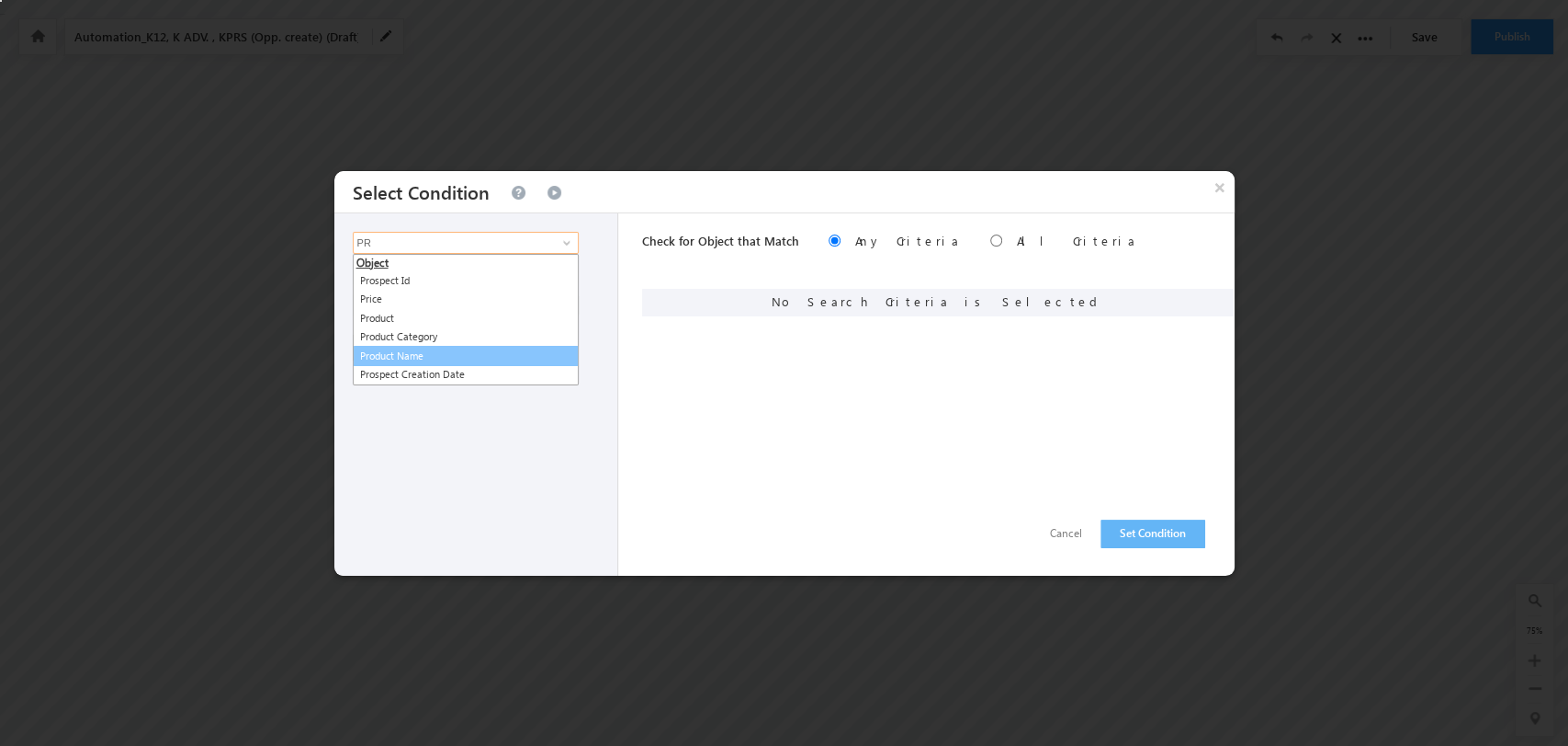
click at [478, 350] on link "Product Name" at bounding box center [466, 356] width 226 height 21
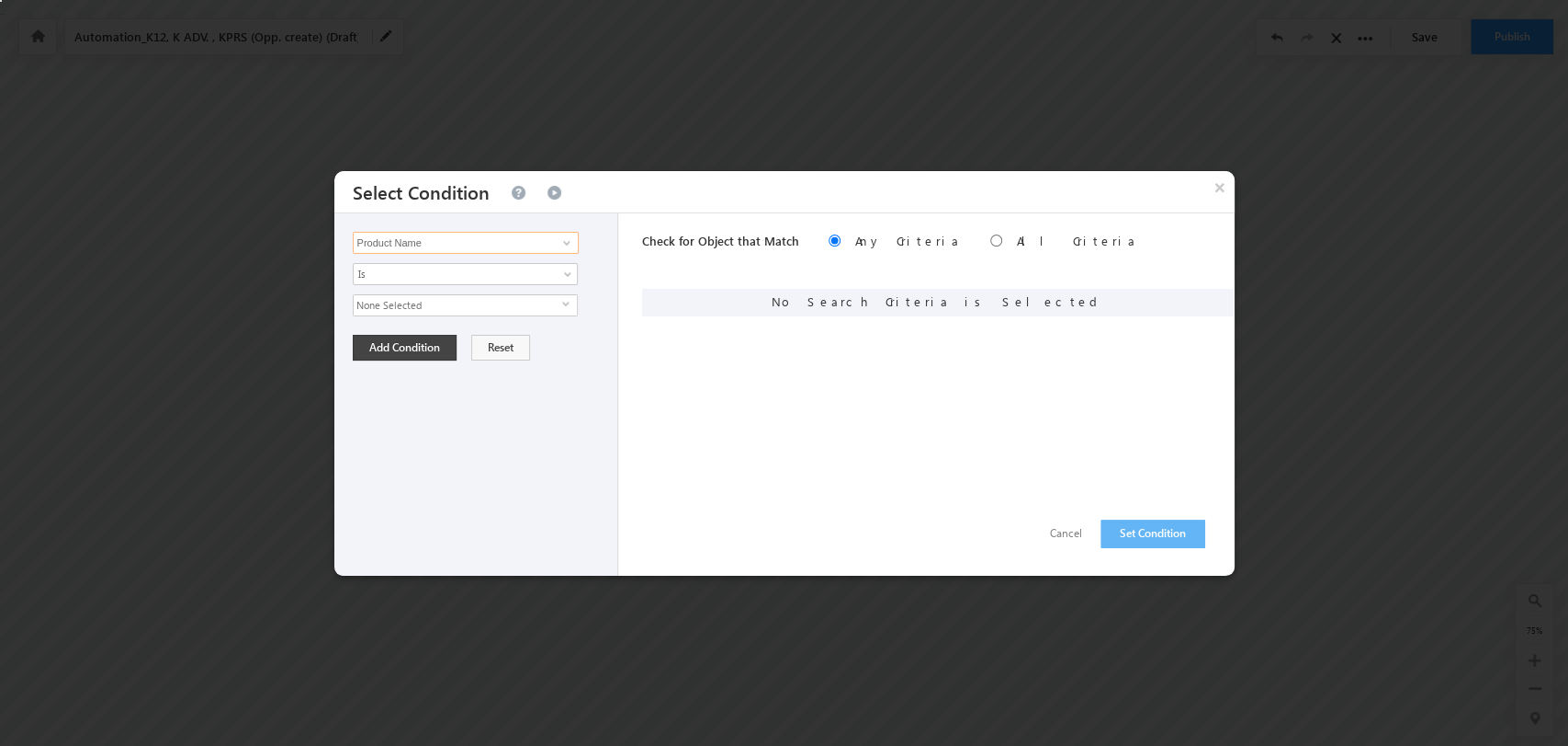
type input "Product Name"
click at [562, 299] on span "select" at bounding box center [569, 303] width 14 height 9
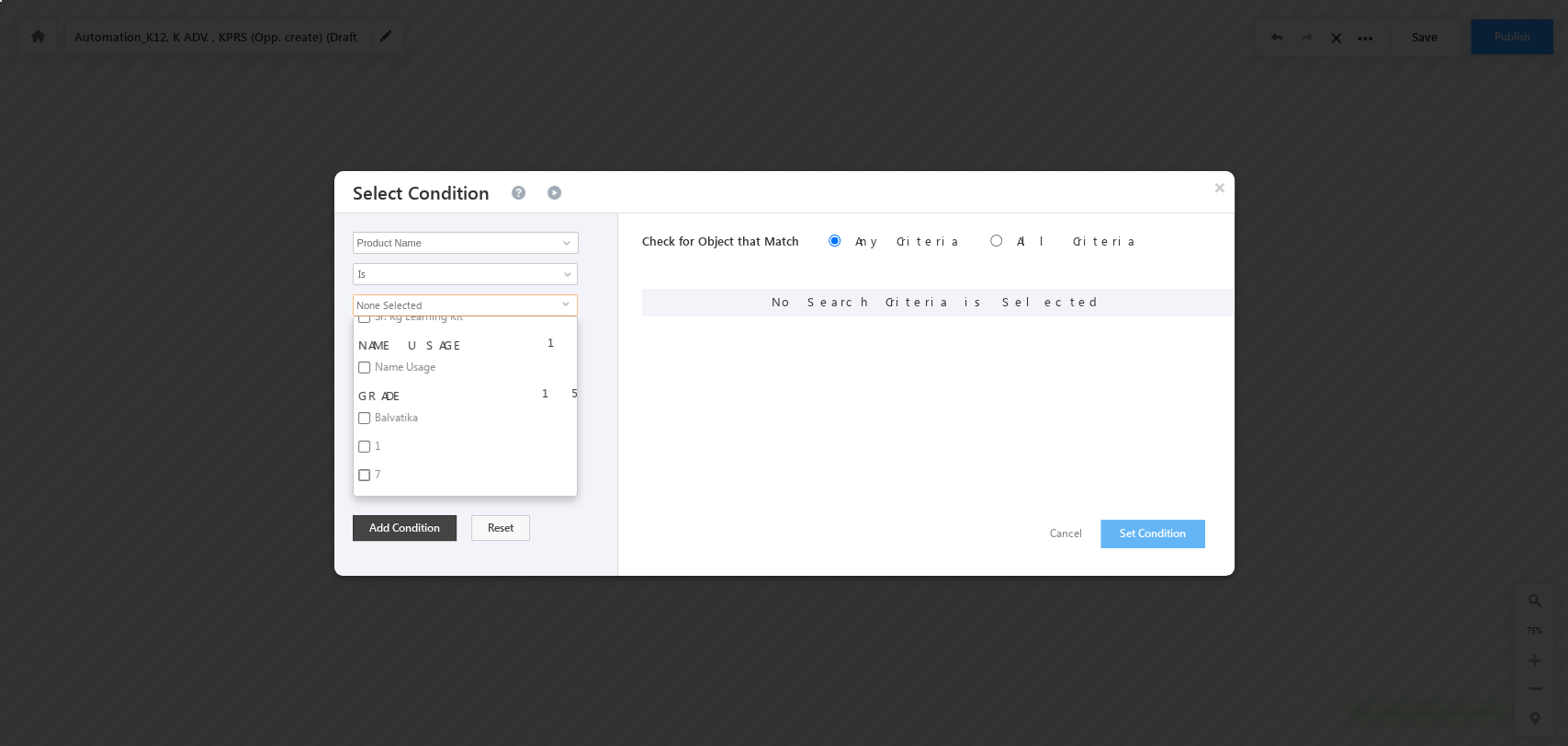
click at [366, 469] on input "7" at bounding box center [364, 474] width 12 height 12
checkbox input "true"
click at [431, 524] on button "Add Condition" at bounding box center [405, 527] width 104 height 26
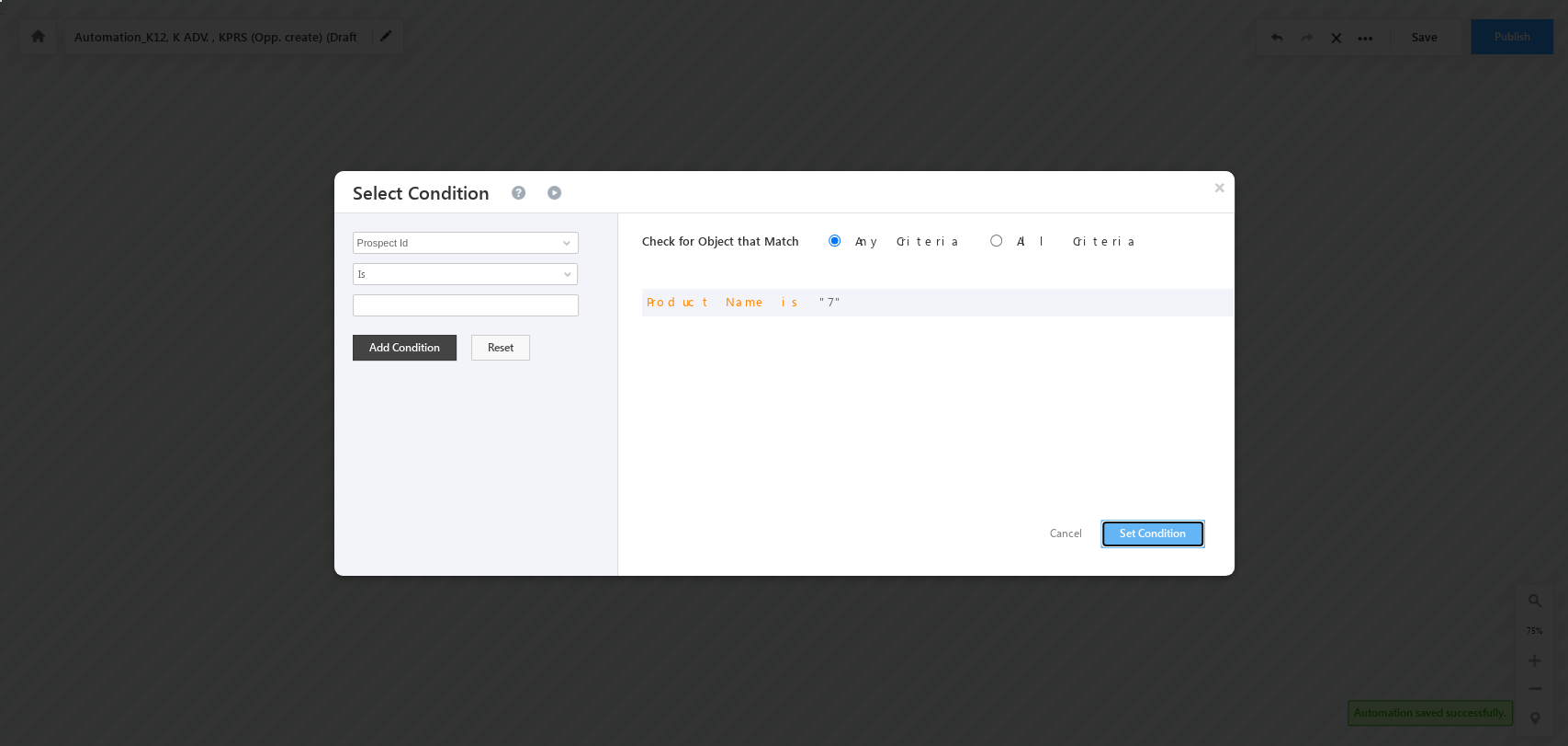
click at [1159, 532] on button "Set Condition" at bounding box center [1153, 534] width 104 height 29
click at [493, 249] on input "Prospect Id" at bounding box center [466, 242] width 226 height 22
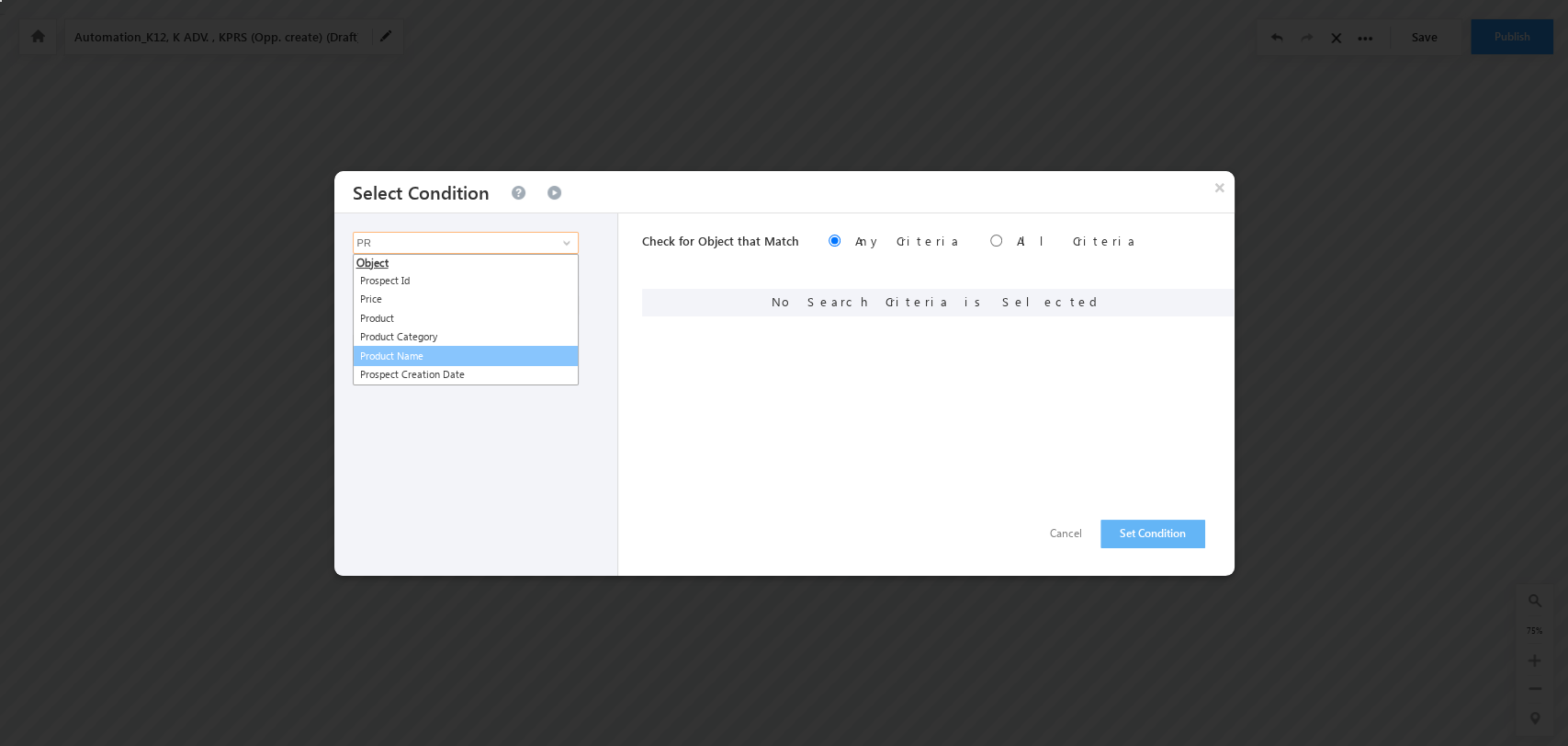
click at [445, 357] on link "Product Name" at bounding box center [466, 356] width 226 height 21
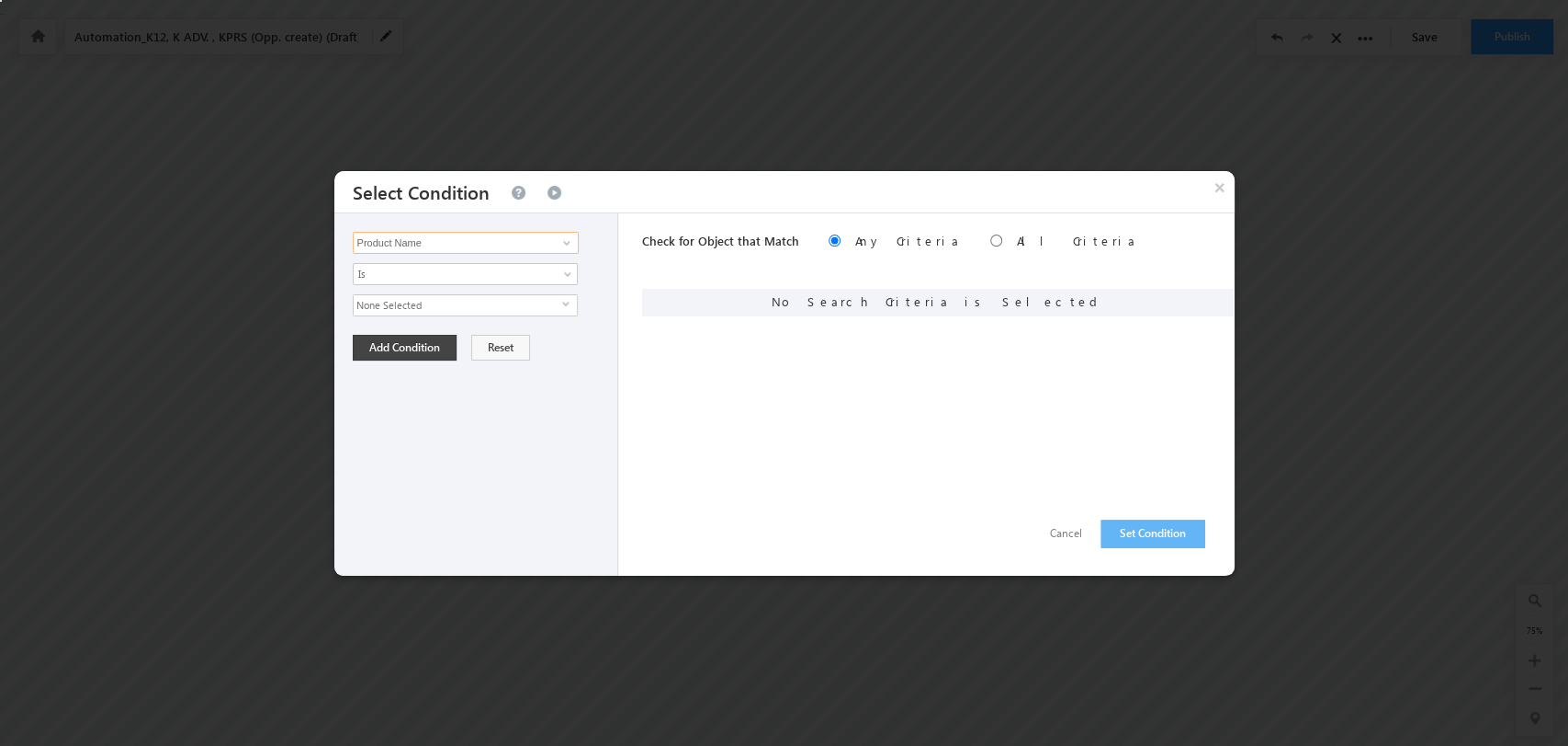
type input "Product Name"
click at [564, 299] on span "select" at bounding box center [569, 303] width 14 height 9
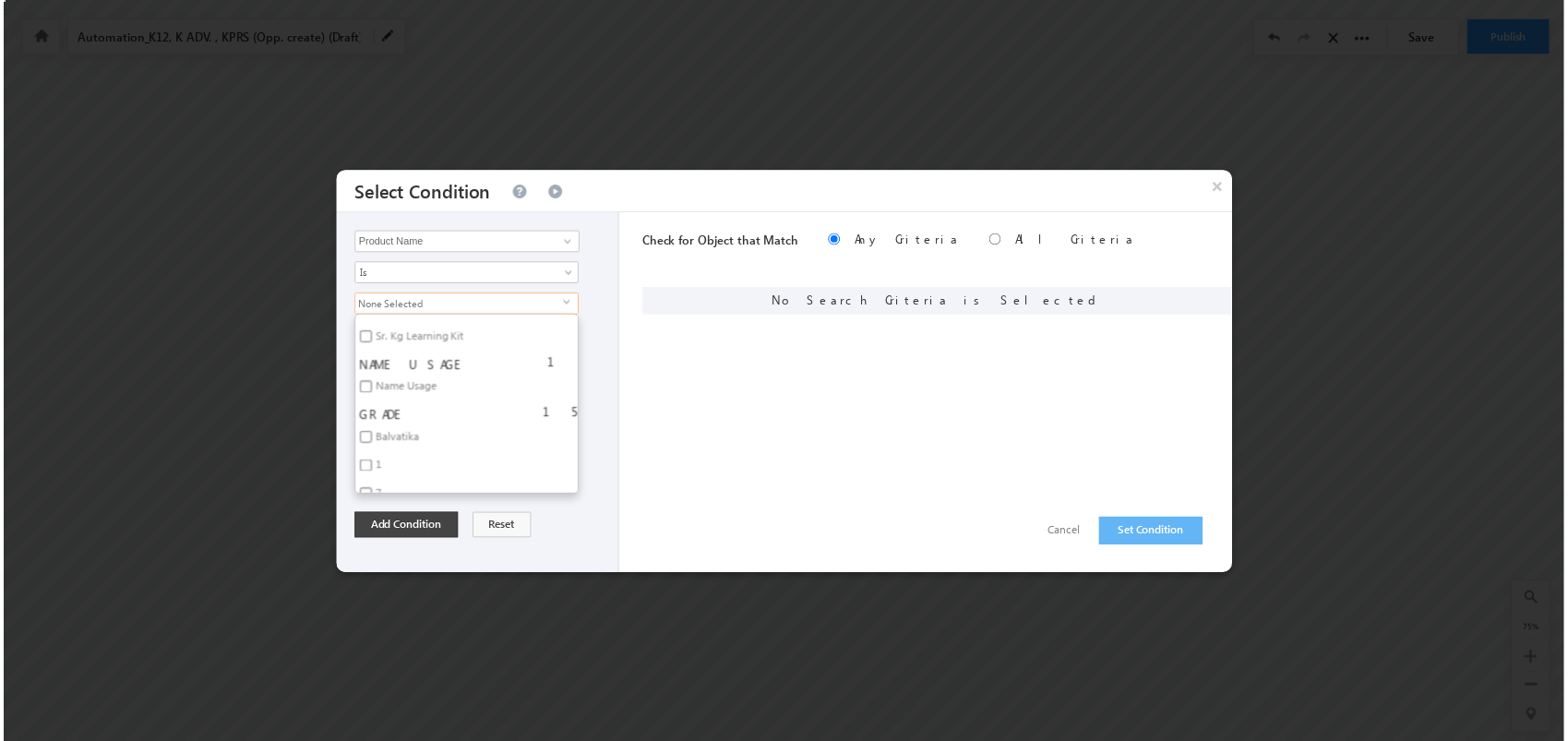
scroll to position [4256, 0]
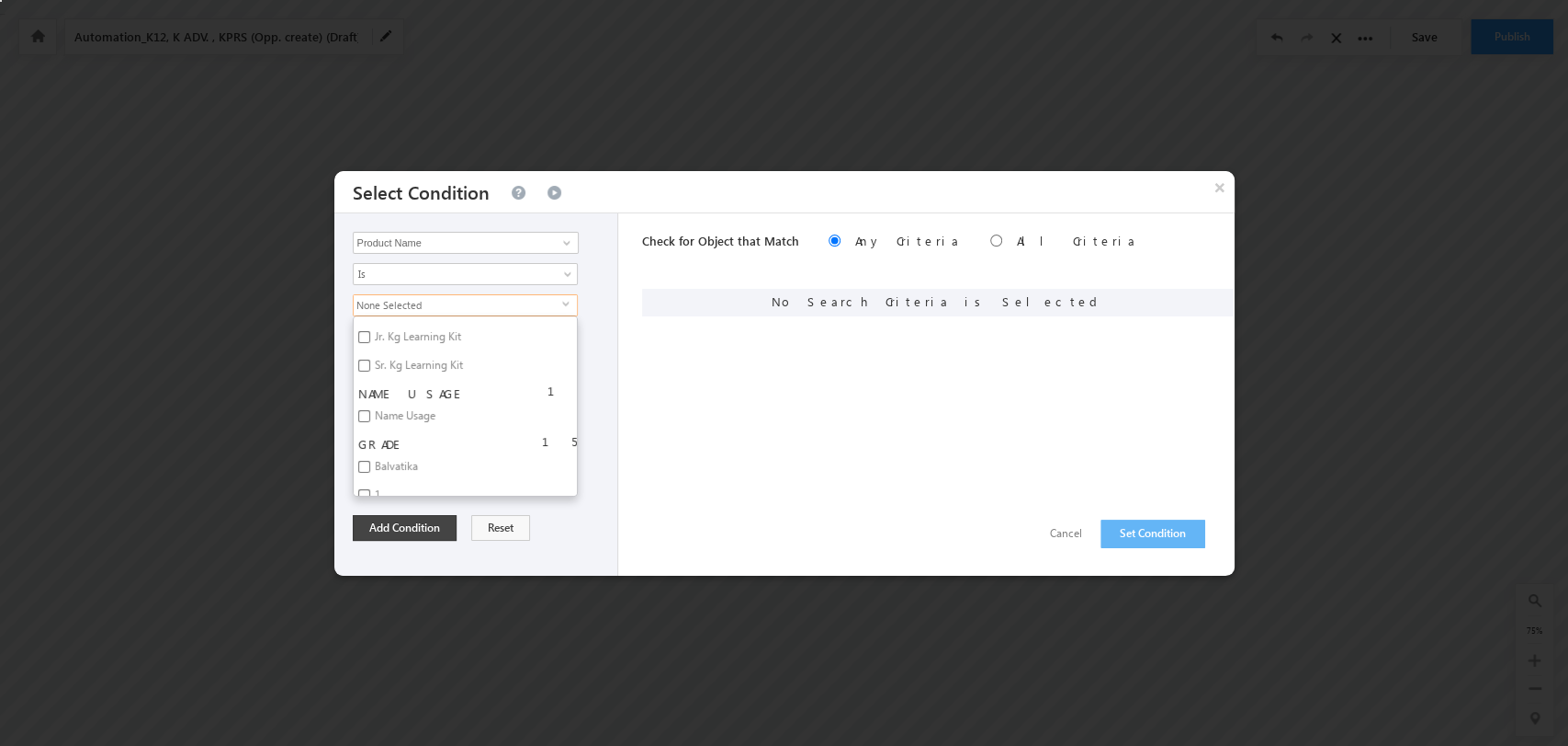
click at [353, 541] on label "9" at bounding box center [375, 555] width 45 height 29
click at [358, 546] on input "9" at bounding box center [364, 552] width 12 height 12
checkbox input "true"
click at [432, 519] on button "Add Condition" at bounding box center [405, 527] width 104 height 26
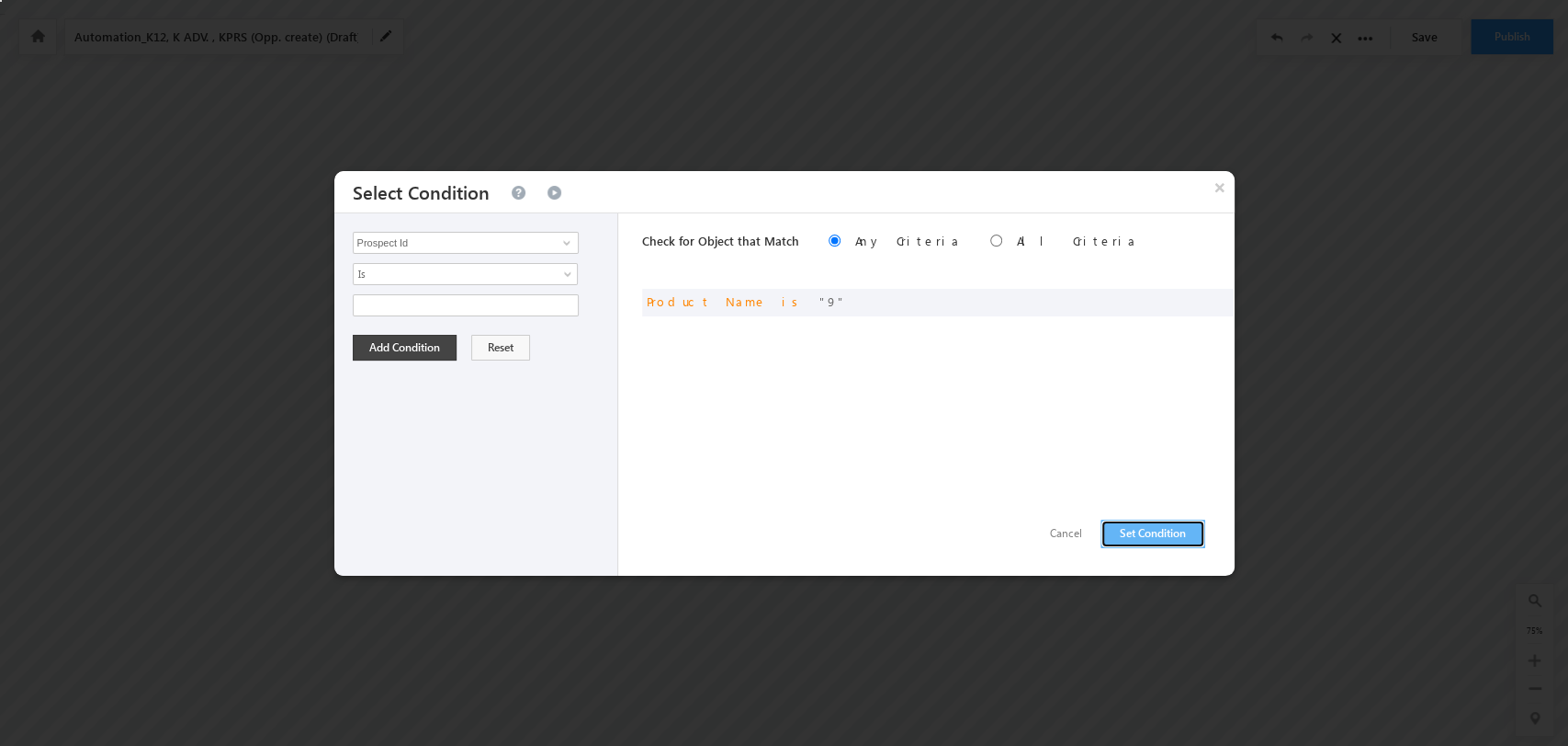
click at [1134, 524] on button "Set Condition" at bounding box center [1153, 534] width 104 height 29
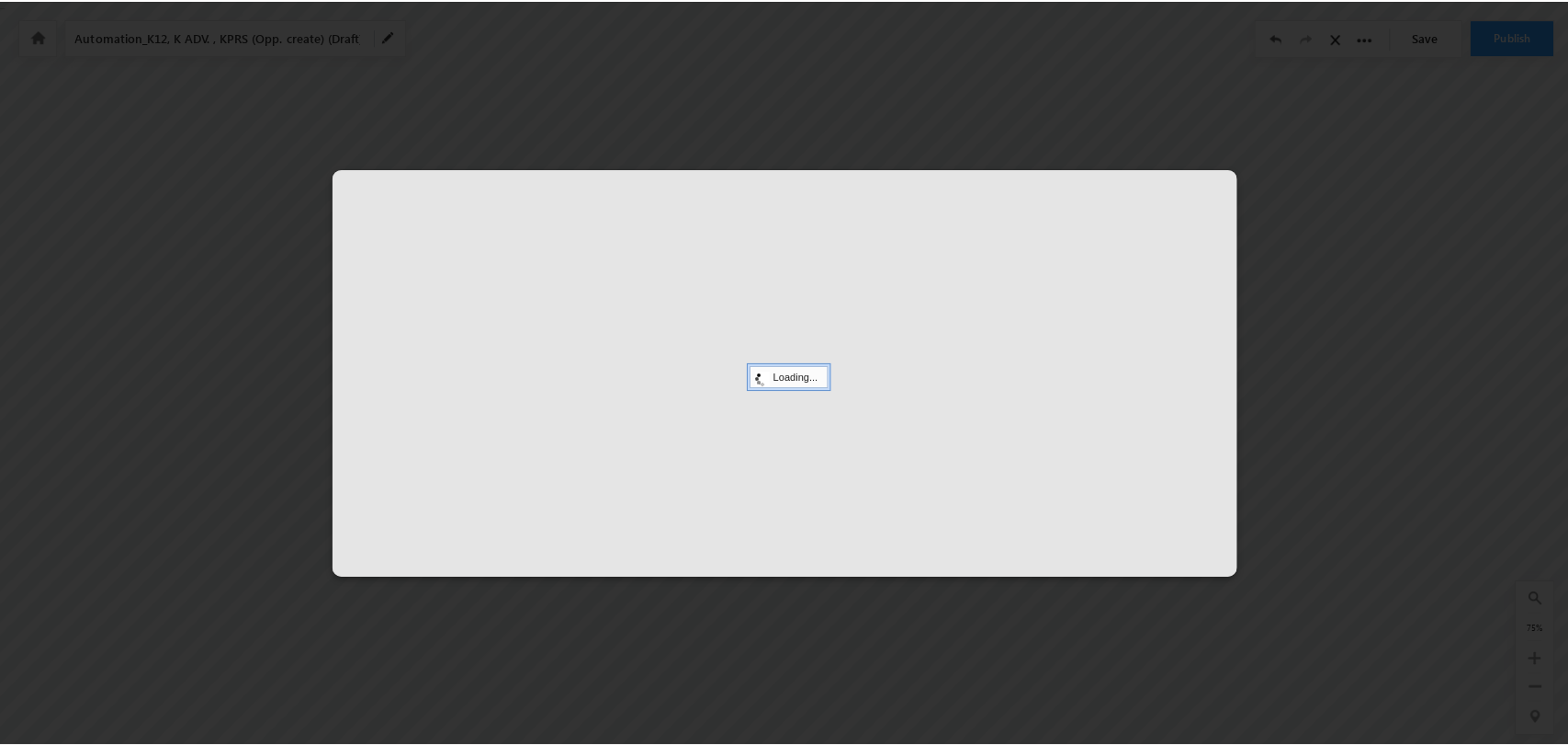
scroll to position [0, 0]
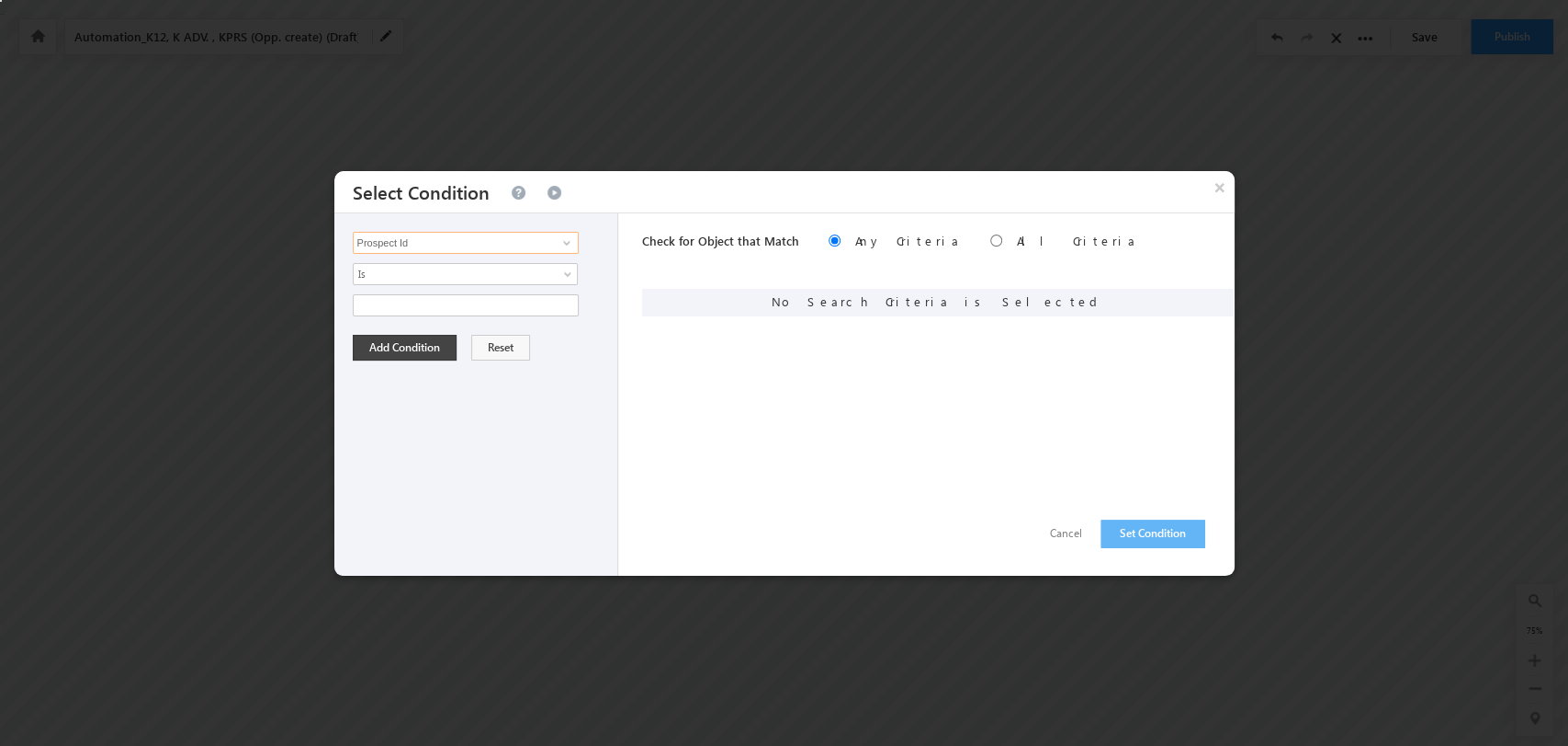
click at [545, 244] on input "Prospect Id" at bounding box center [466, 242] width 226 height 22
click at [467, 351] on link "Product Name" at bounding box center [466, 356] width 226 height 21
type input "Product Name"
click at [562, 296] on span "select" at bounding box center [569, 311] width 14 height 31
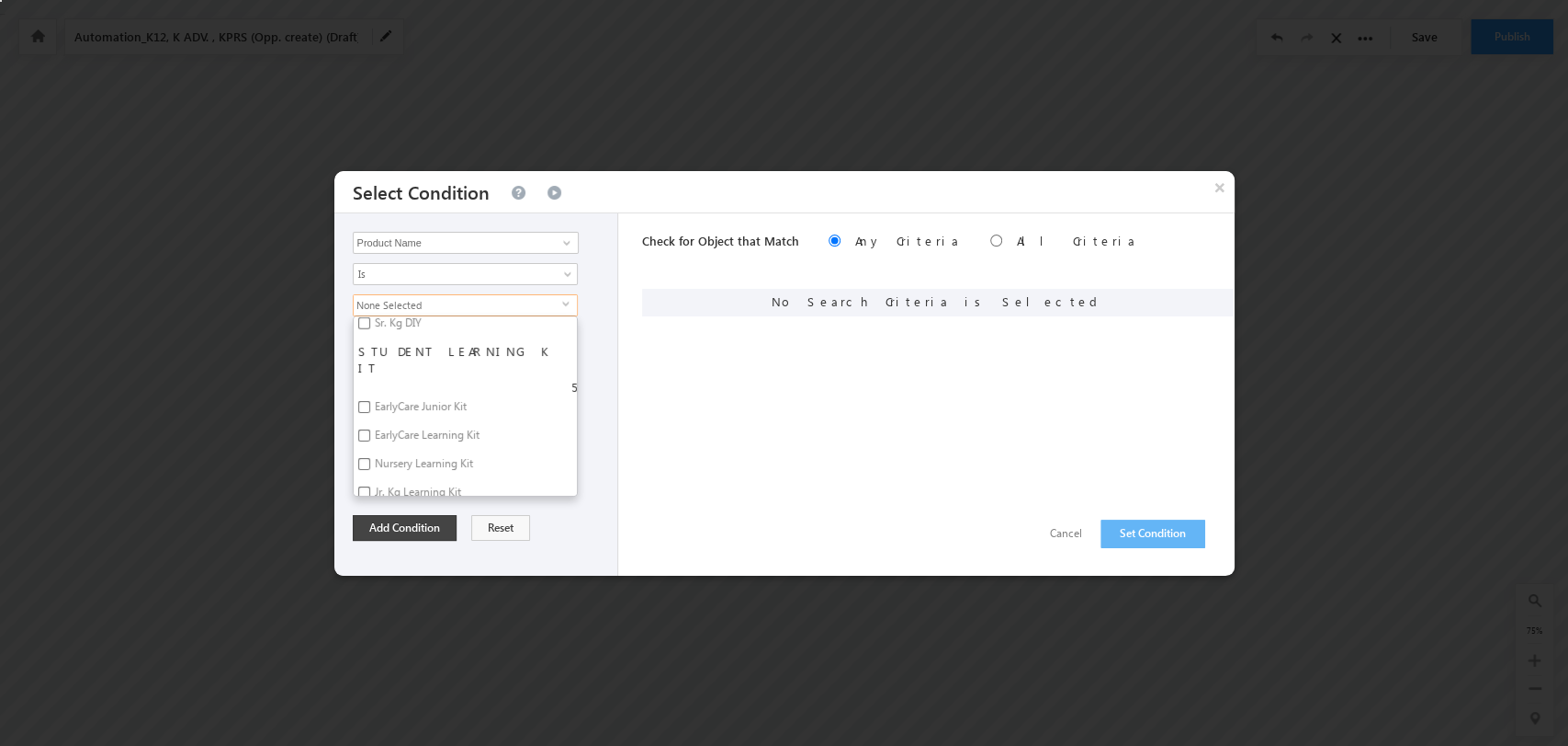
scroll to position [4290, 0]
click at [364, 526] on input "10" at bounding box center [364, 531] width 12 height 12
checkbox input "true"
click at [411, 525] on button "Add Condition" at bounding box center [405, 527] width 104 height 26
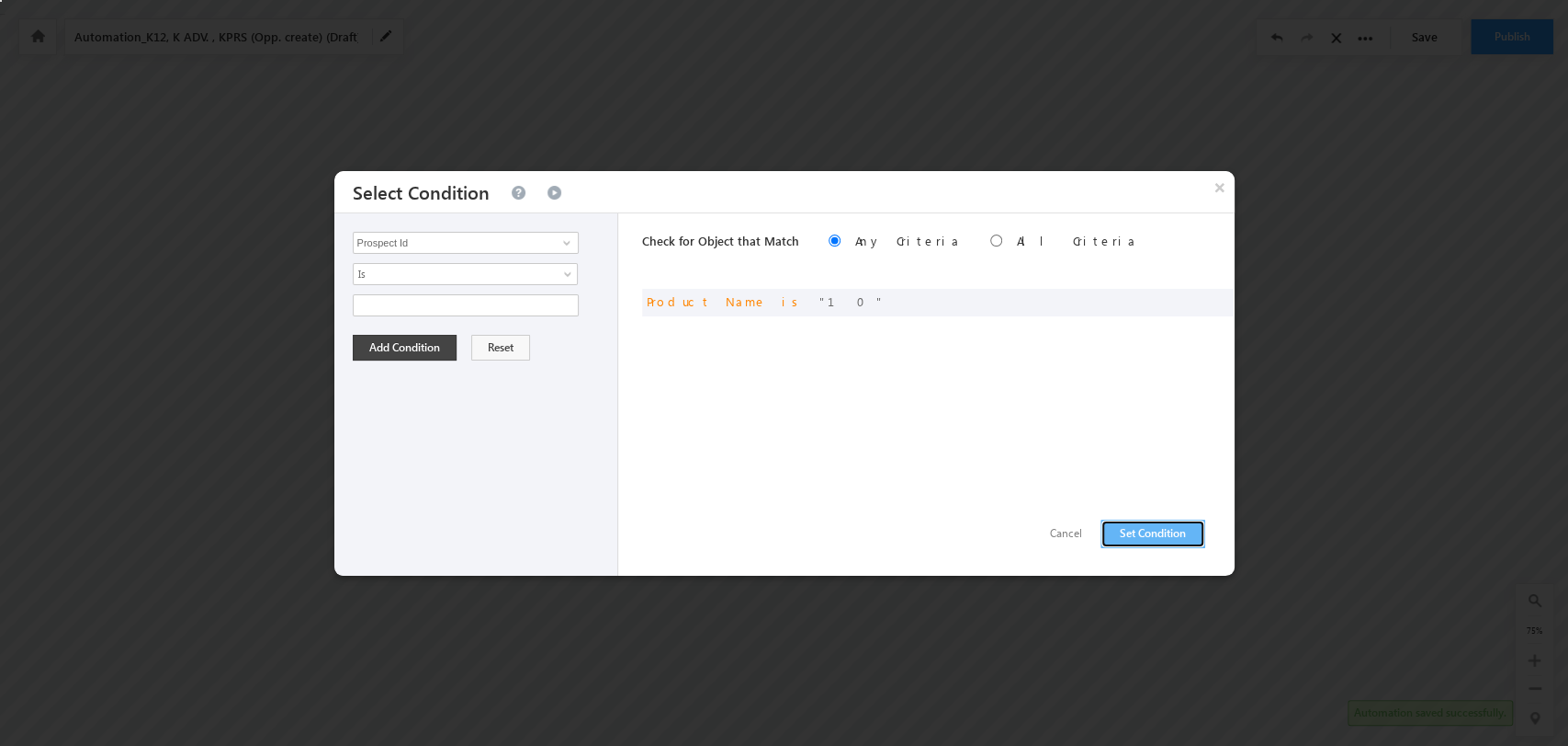
click at [1163, 528] on button "Set Condition" at bounding box center [1153, 534] width 104 height 29
click at [534, 240] on input "Prospect Id" at bounding box center [466, 242] width 226 height 22
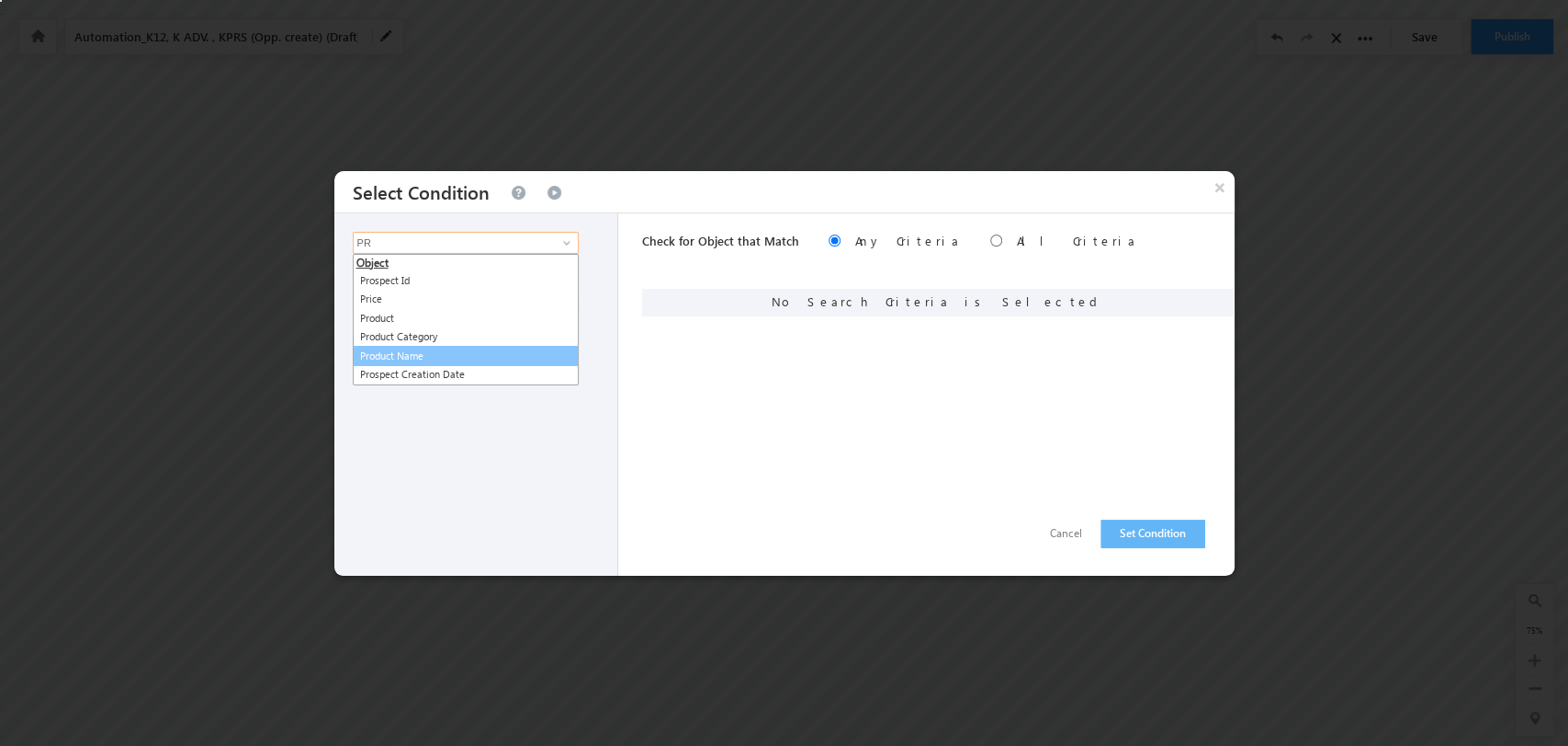
click at [476, 350] on link "Product Name" at bounding box center [466, 356] width 226 height 21
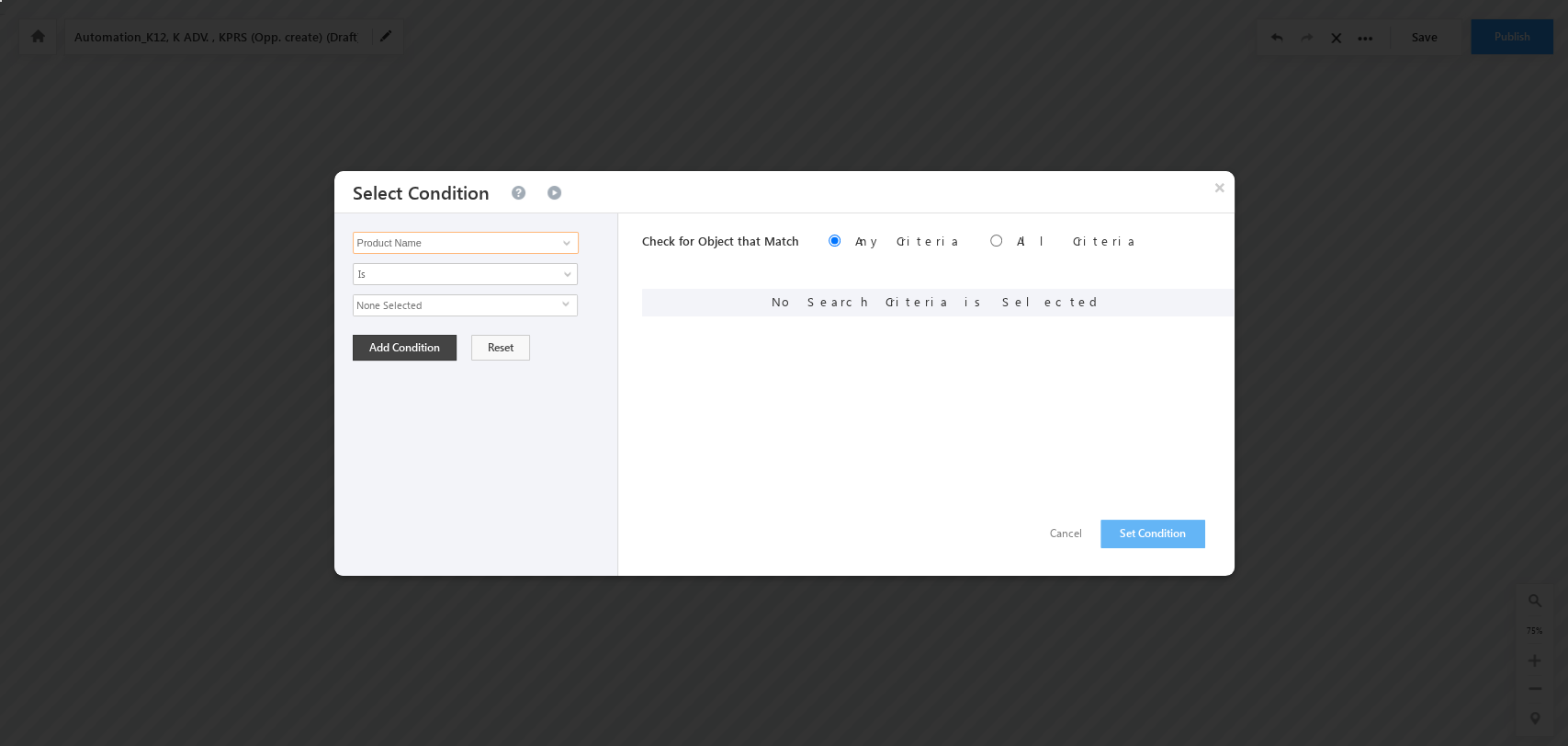
type input "Product Name"
click at [545, 296] on span "None Selected" at bounding box center [458, 305] width 209 height 20
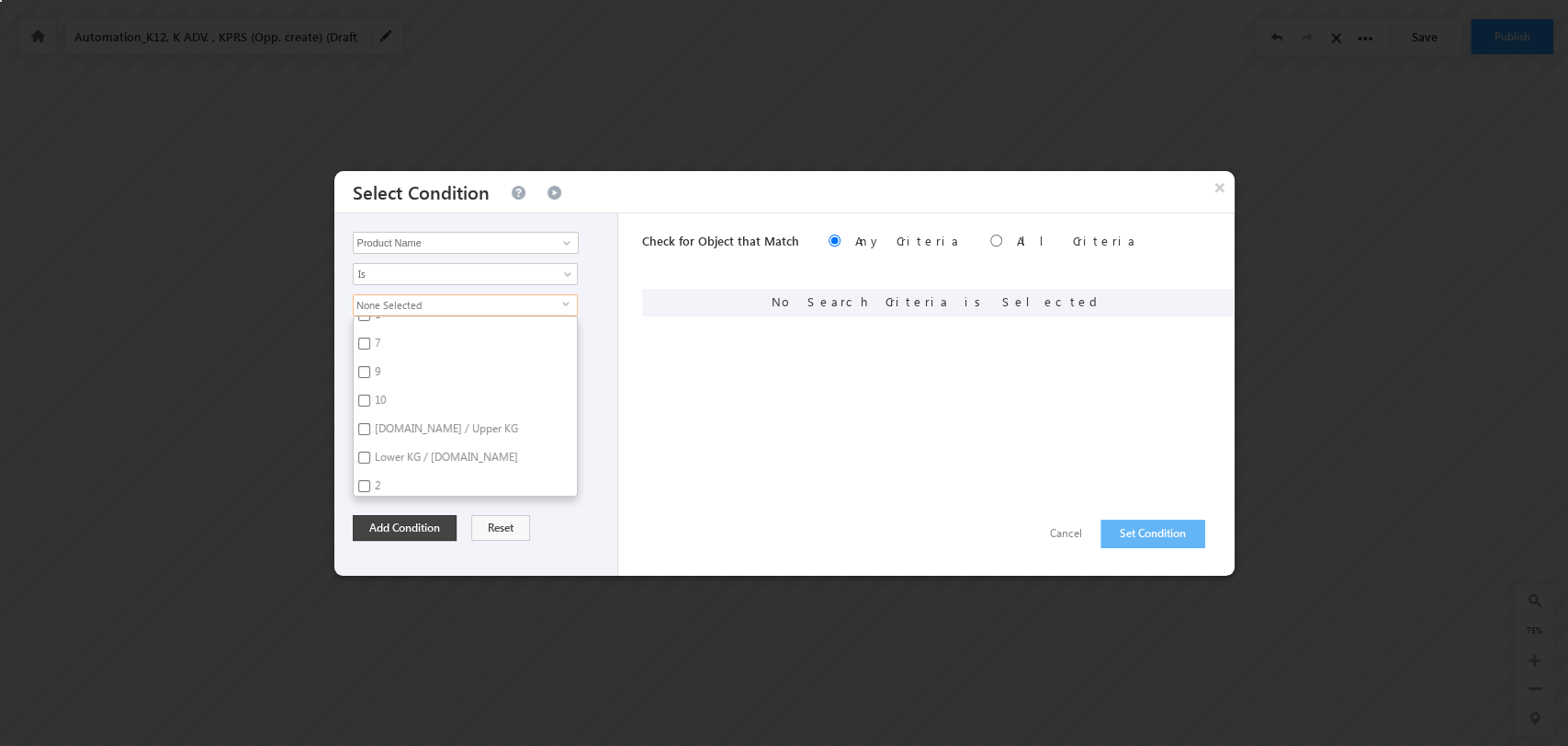
scroll to position [4392, 0]
click at [435, 447] on label "Sr.KG / Upper KG" at bounding box center [444, 461] width 183 height 29
click at [370, 452] on input "Sr.KG / Upper KG" at bounding box center [364, 458] width 12 height 12
checkbox input "true"
click at [416, 521] on button "Add Condition" at bounding box center [405, 527] width 104 height 26
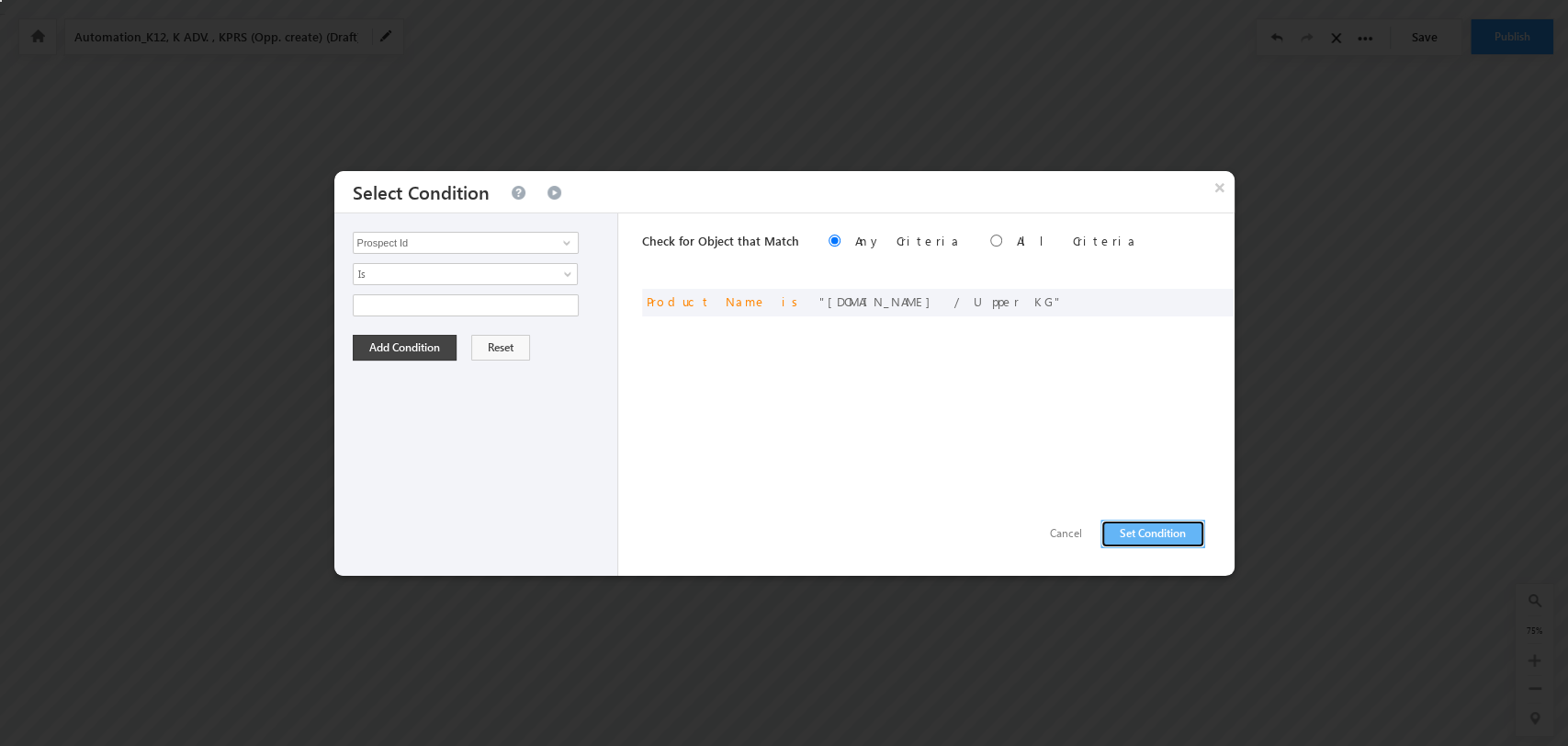
click at [1148, 528] on button "Set Condition" at bounding box center [1153, 534] width 104 height 29
click at [545, 242] on input "Prospect Id" at bounding box center [466, 242] width 226 height 22
click at [572, 240] on span at bounding box center [566, 242] width 14 height 14
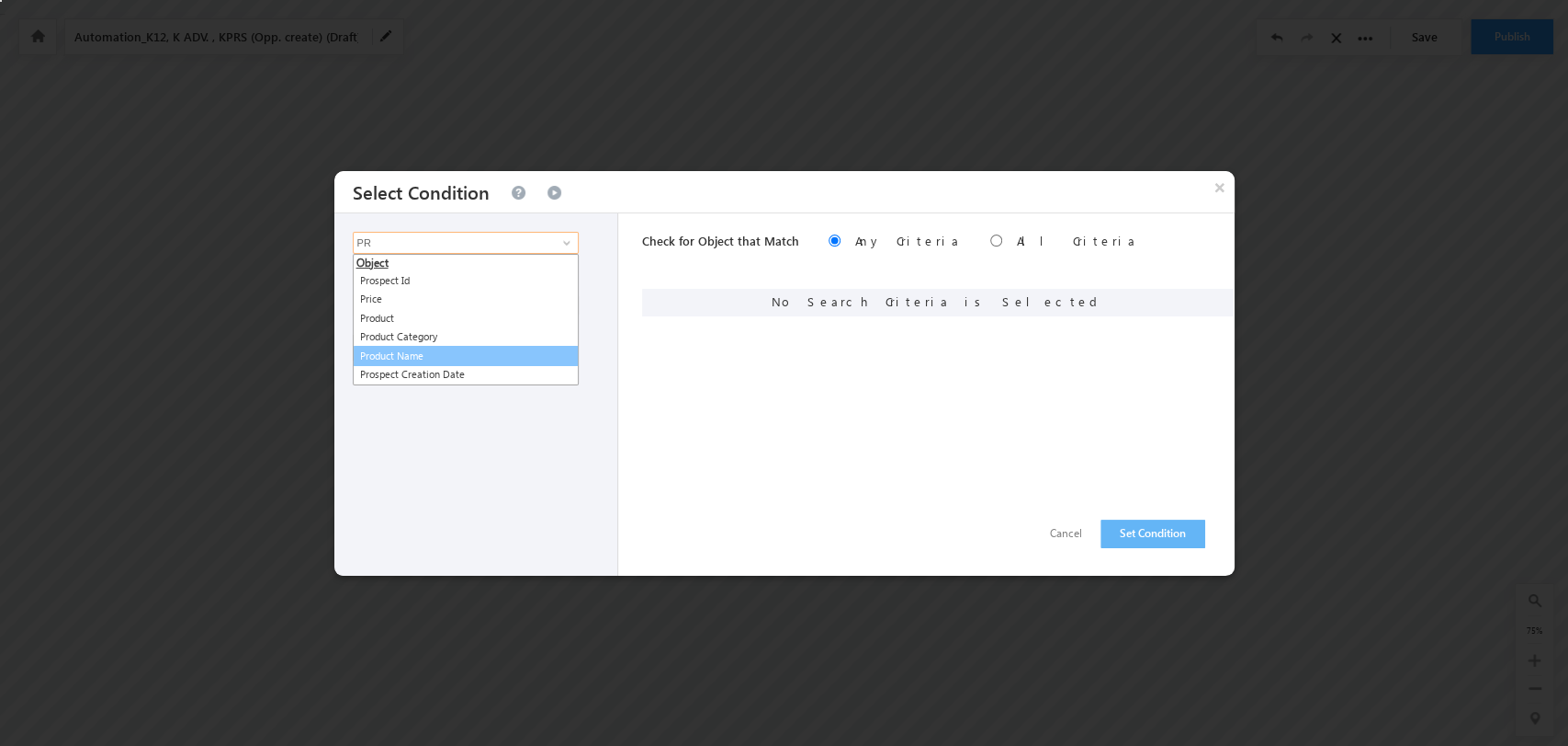
click at [470, 354] on link "Product Name" at bounding box center [466, 356] width 226 height 21
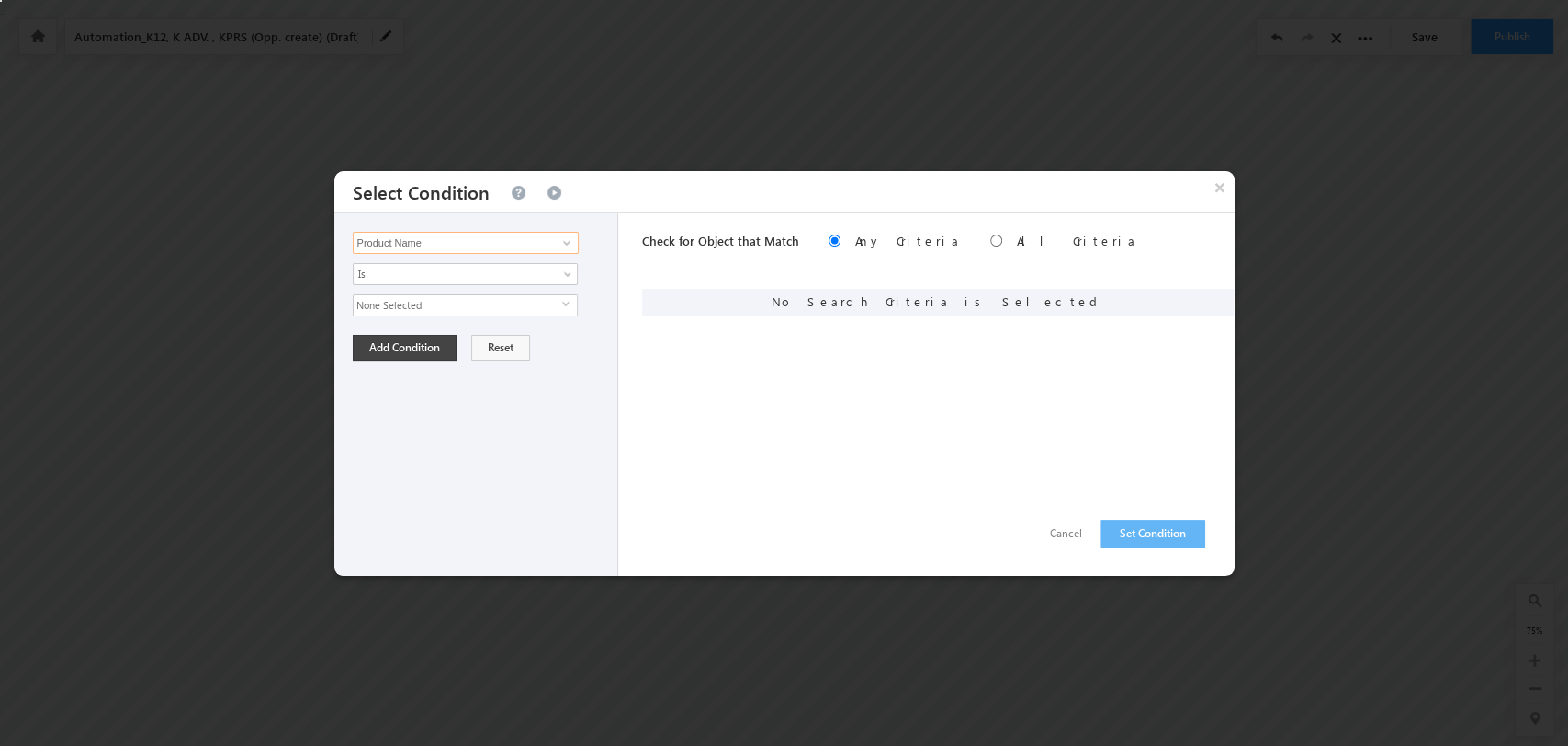
type input "Product Name"
click at [564, 296] on span "select" at bounding box center [569, 311] width 14 height 31
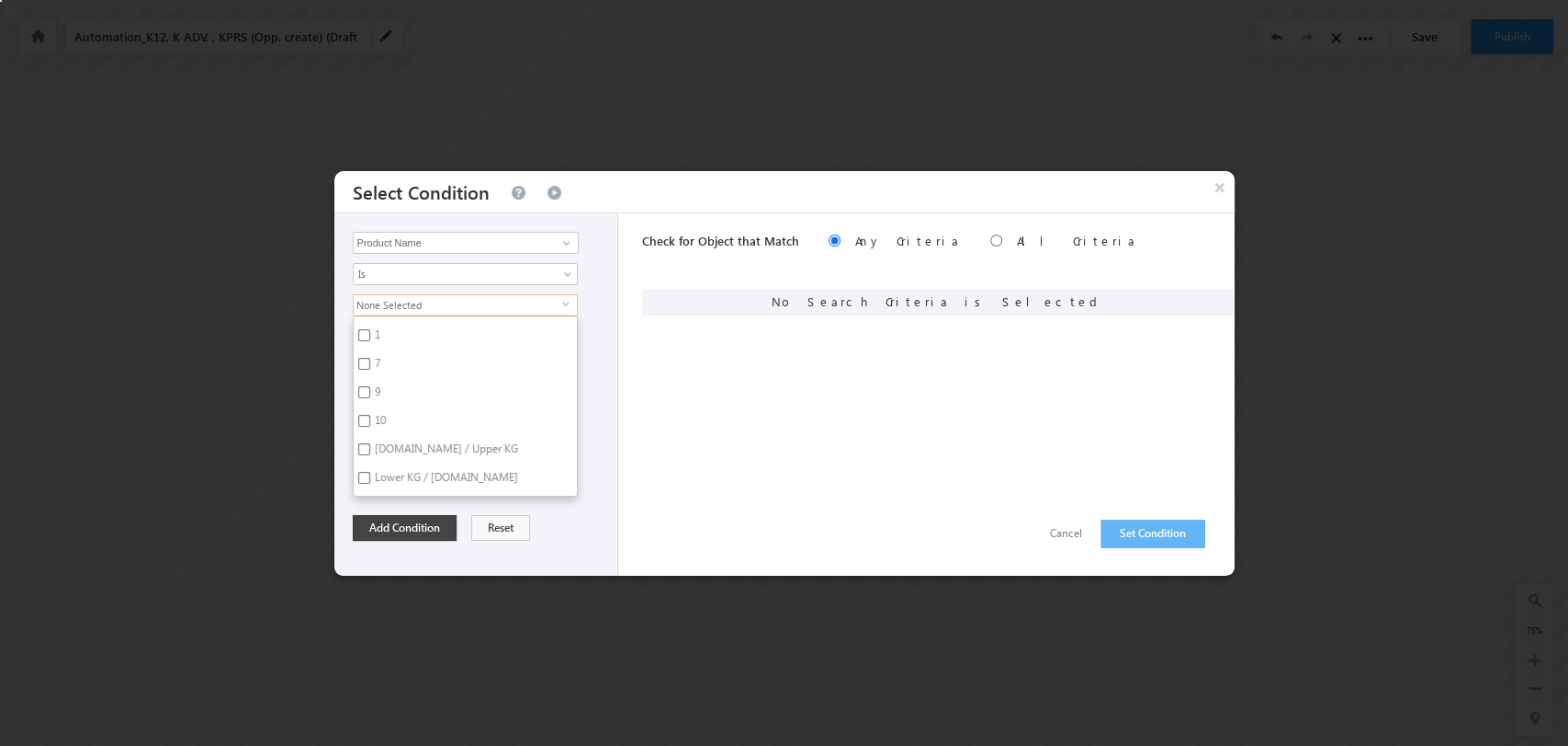
scroll to position [4430, 0]
click at [436, 437] on label "Lower KG / Jr.KG" at bounding box center [444, 451] width 183 height 29
click at [370, 442] on input "Lower KG / Jr.KG" at bounding box center [364, 448] width 12 height 12
checkbox input "true"
click at [426, 521] on button "Add Condition" at bounding box center [405, 527] width 104 height 26
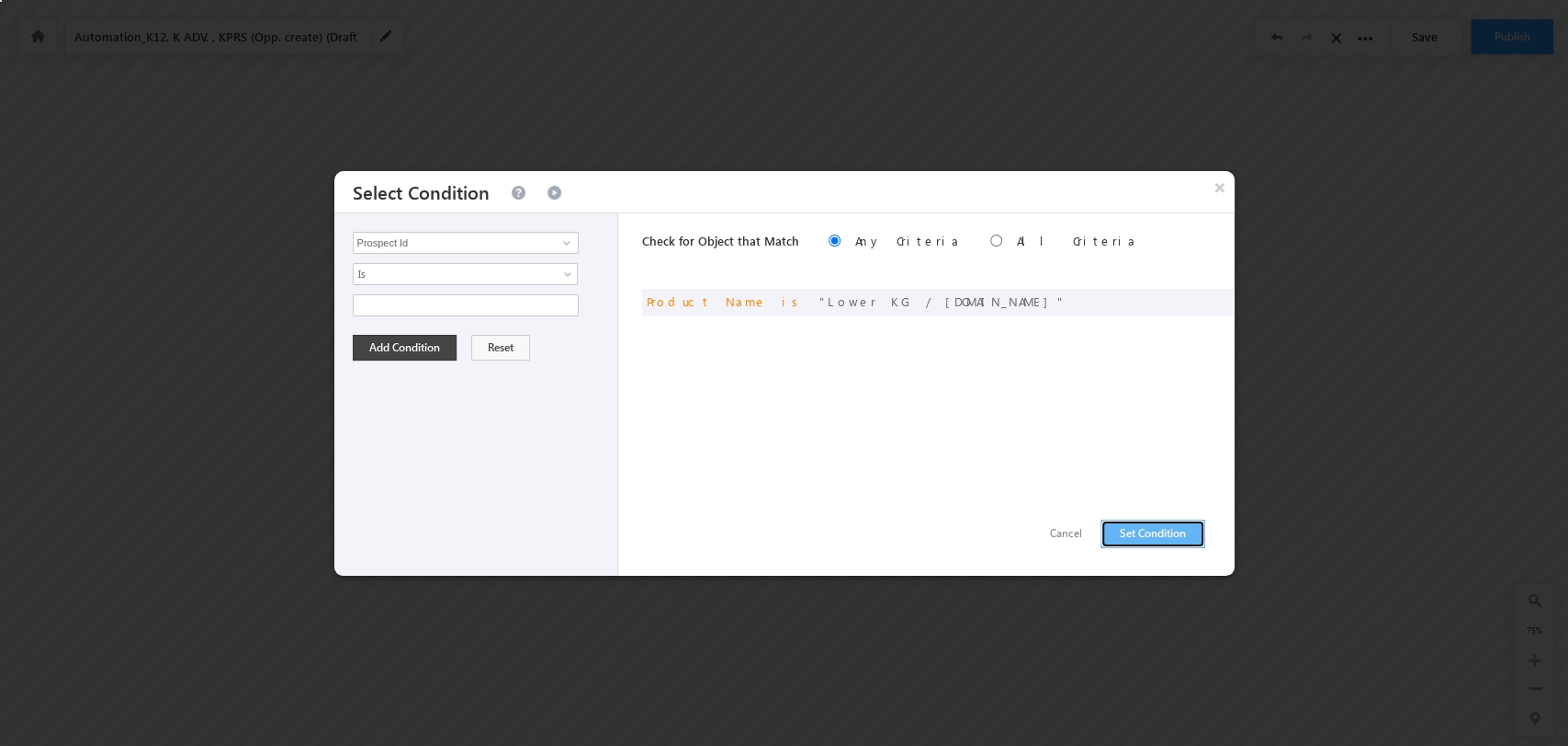
click at [1139, 526] on button "Set Condition" at bounding box center [1153, 534] width 104 height 29
click at [514, 248] on input "Prospect Id" at bounding box center [466, 242] width 226 height 22
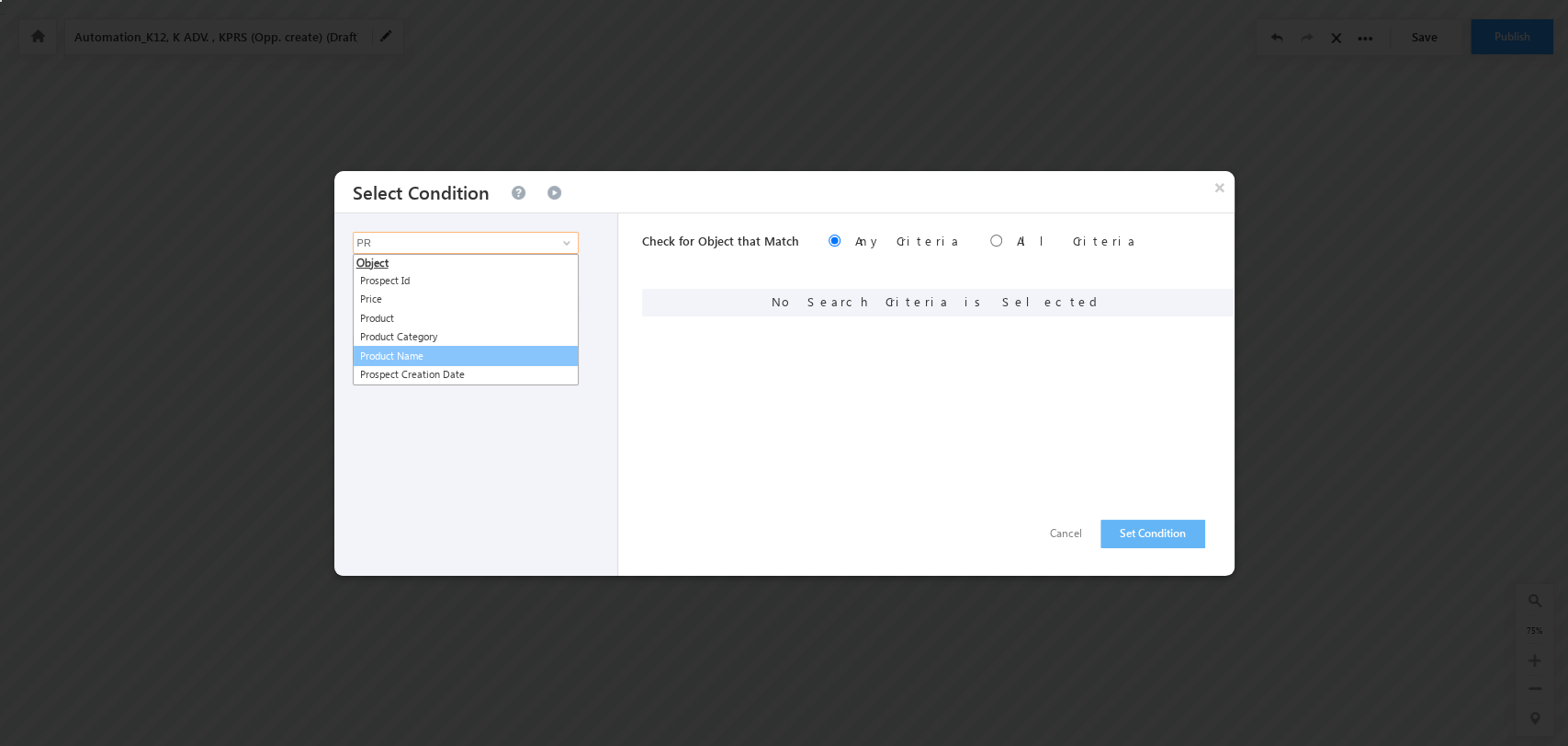
click at [448, 351] on link "Product Name" at bounding box center [466, 356] width 226 height 21
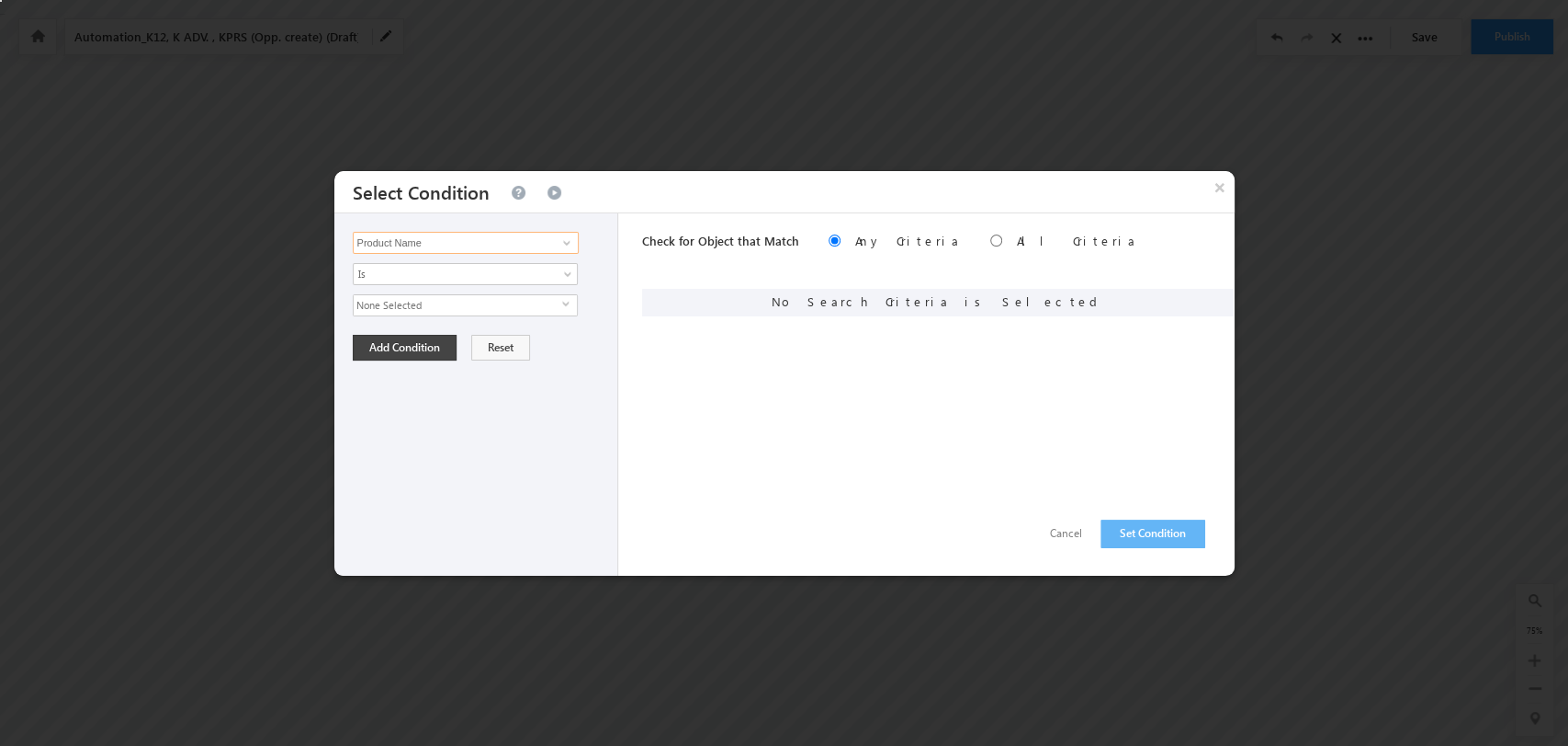
type input "Product Name"
click at [570, 299] on span "select" at bounding box center [569, 303] width 14 height 9
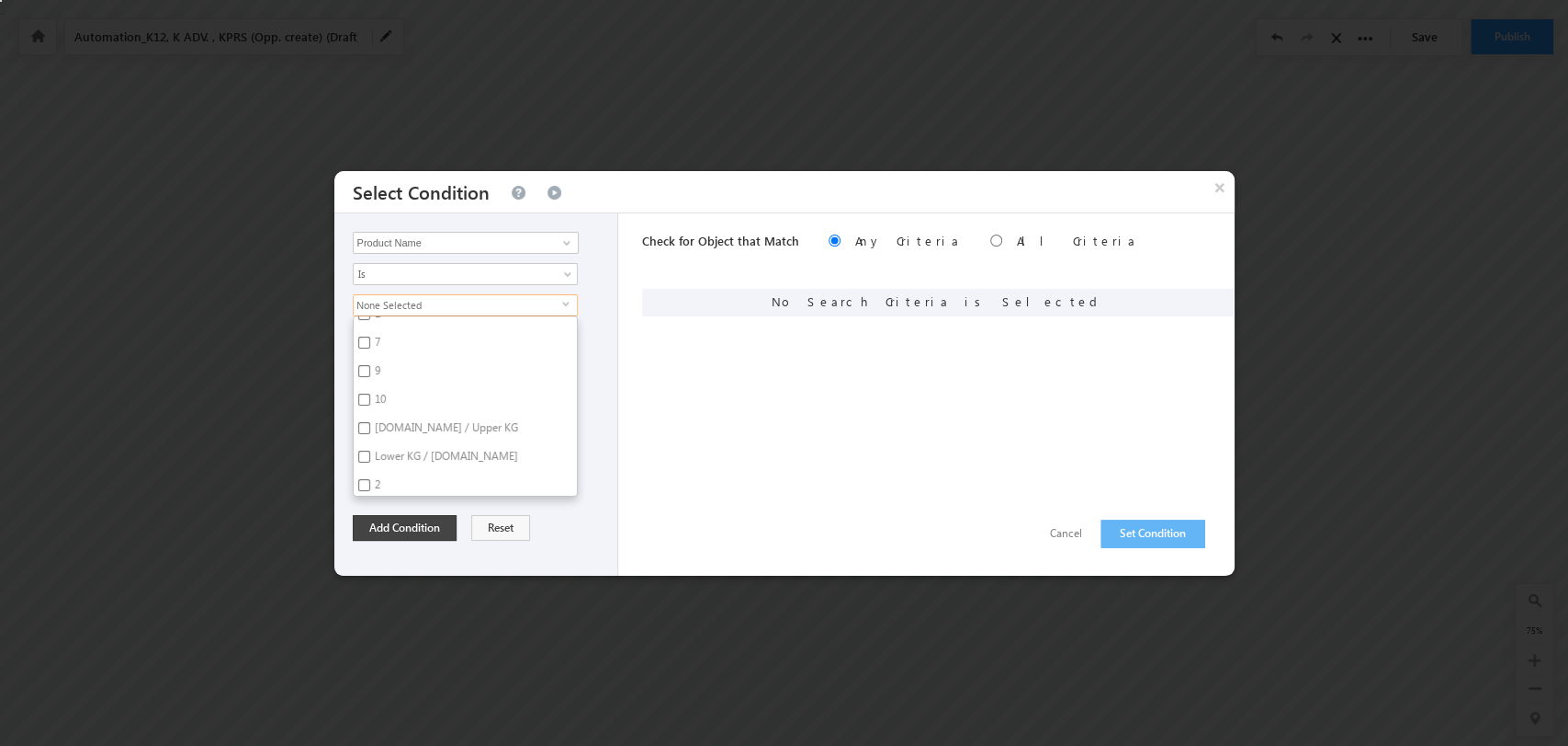
scroll to position [4395, 0]
click at [365, 507] on input "2" at bounding box center [364, 512] width 12 height 12
checkbox input "true"
click at [419, 526] on button "Add Condition" at bounding box center [405, 527] width 104 height 26
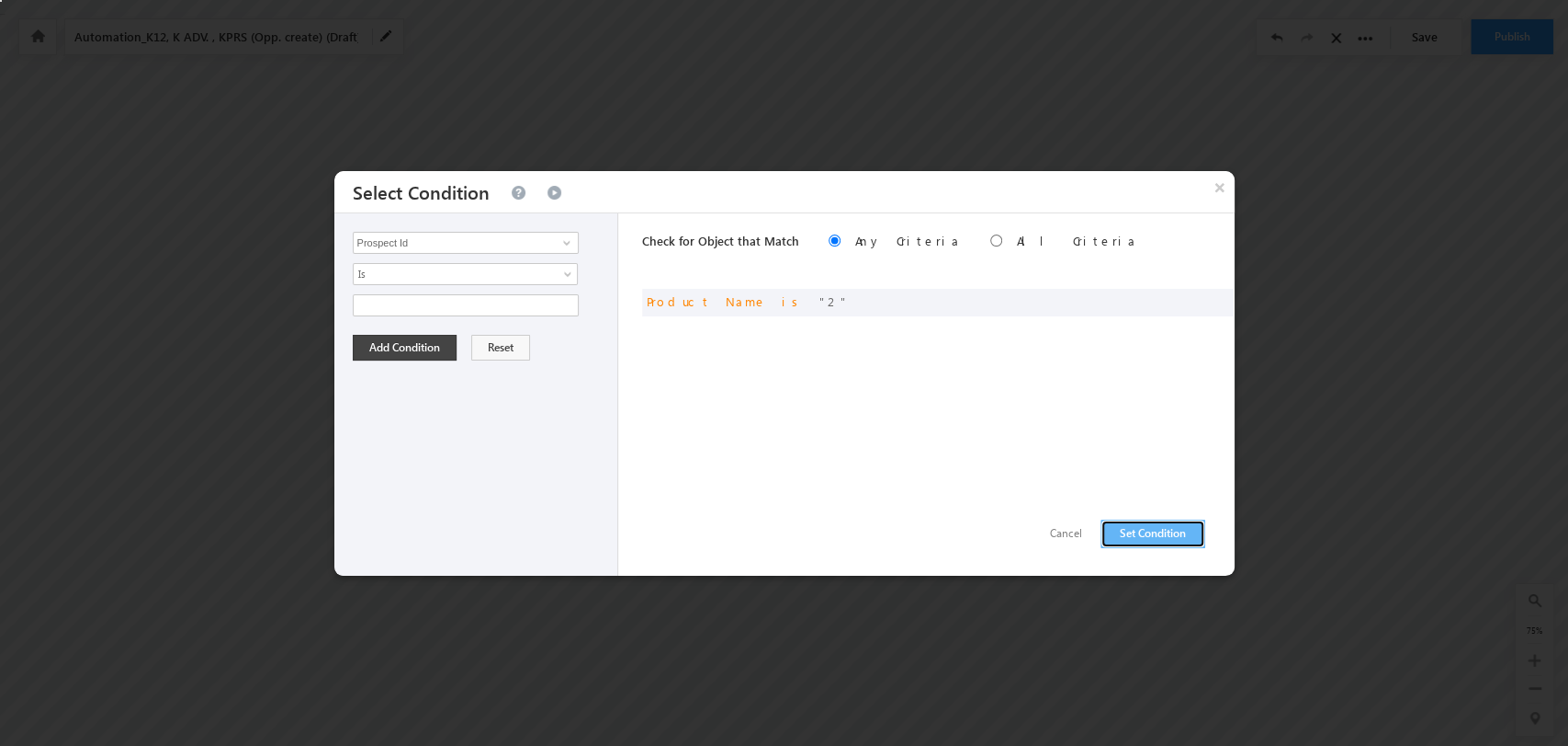
click at [1126, 529] on button "Set Condition" at bounding box center [1153, 534] width 104 height 29
click at [521, 235] on input "Prospect Id" at bounding box center [466, 242] width 226 height 22
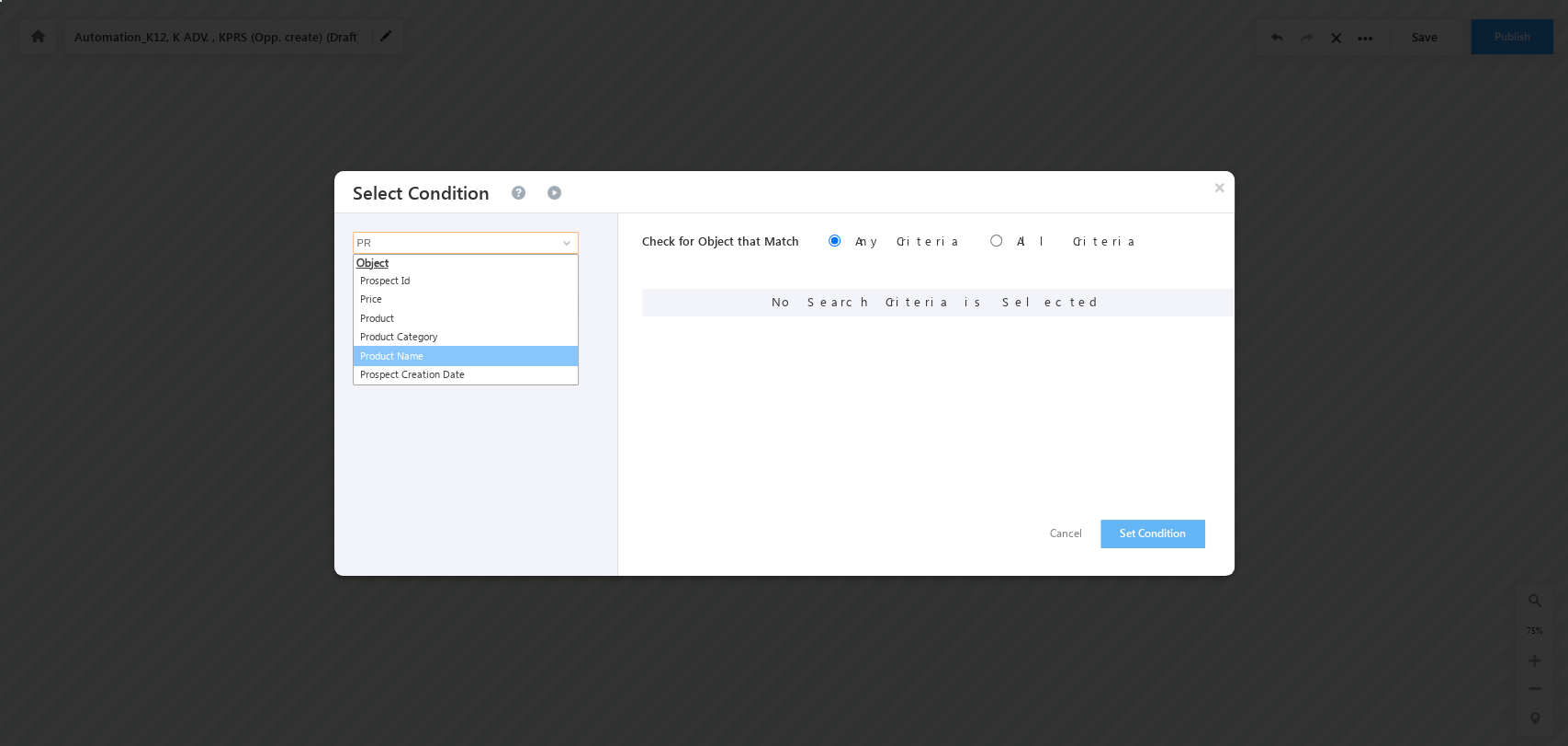
click at [493, 358] on link "Product Name" at bounding box center [466, 356] width 226 height 21
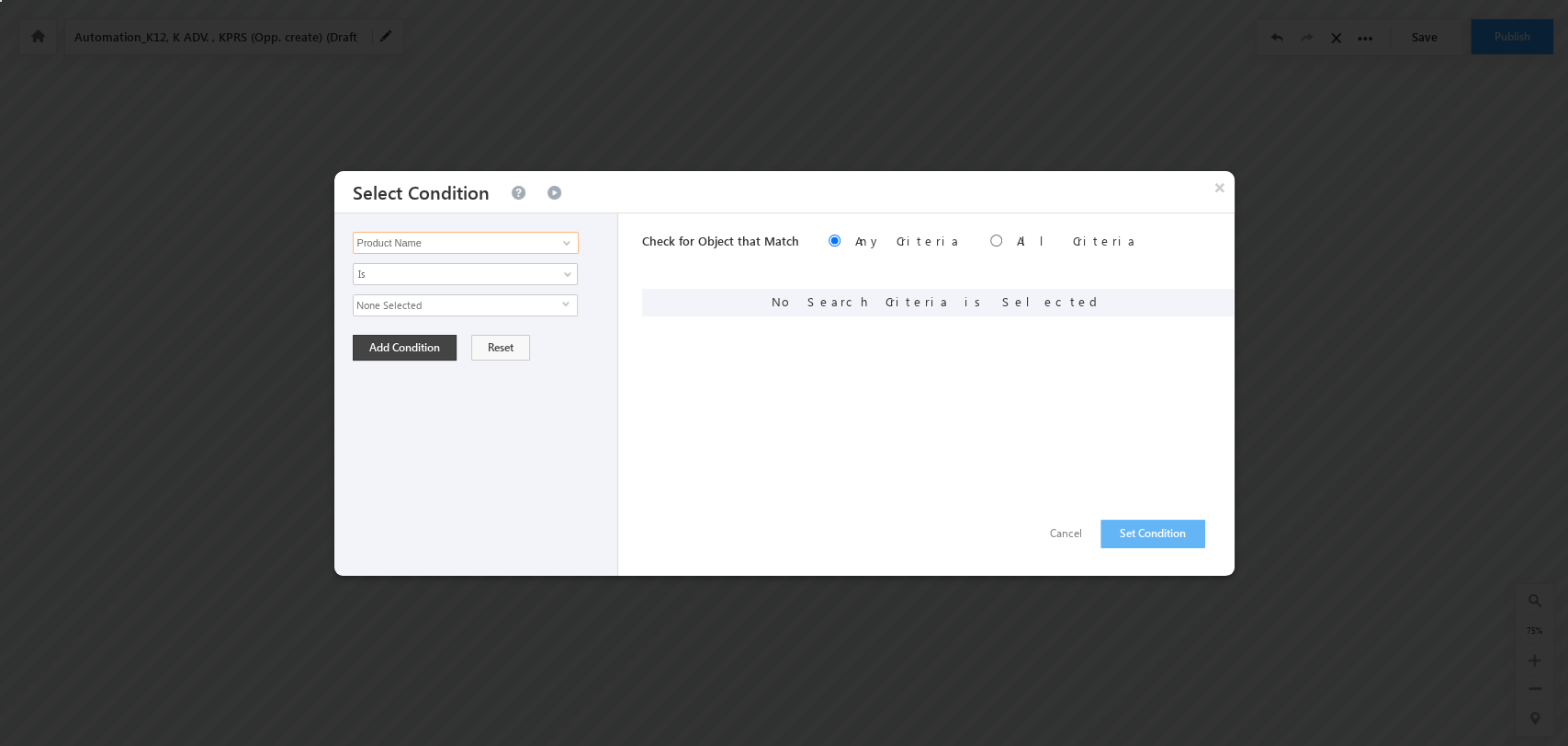
type input "Product Name"
click at [558, 297] on span "None Selected" at bounding box center [458, 305] width 209 height 20
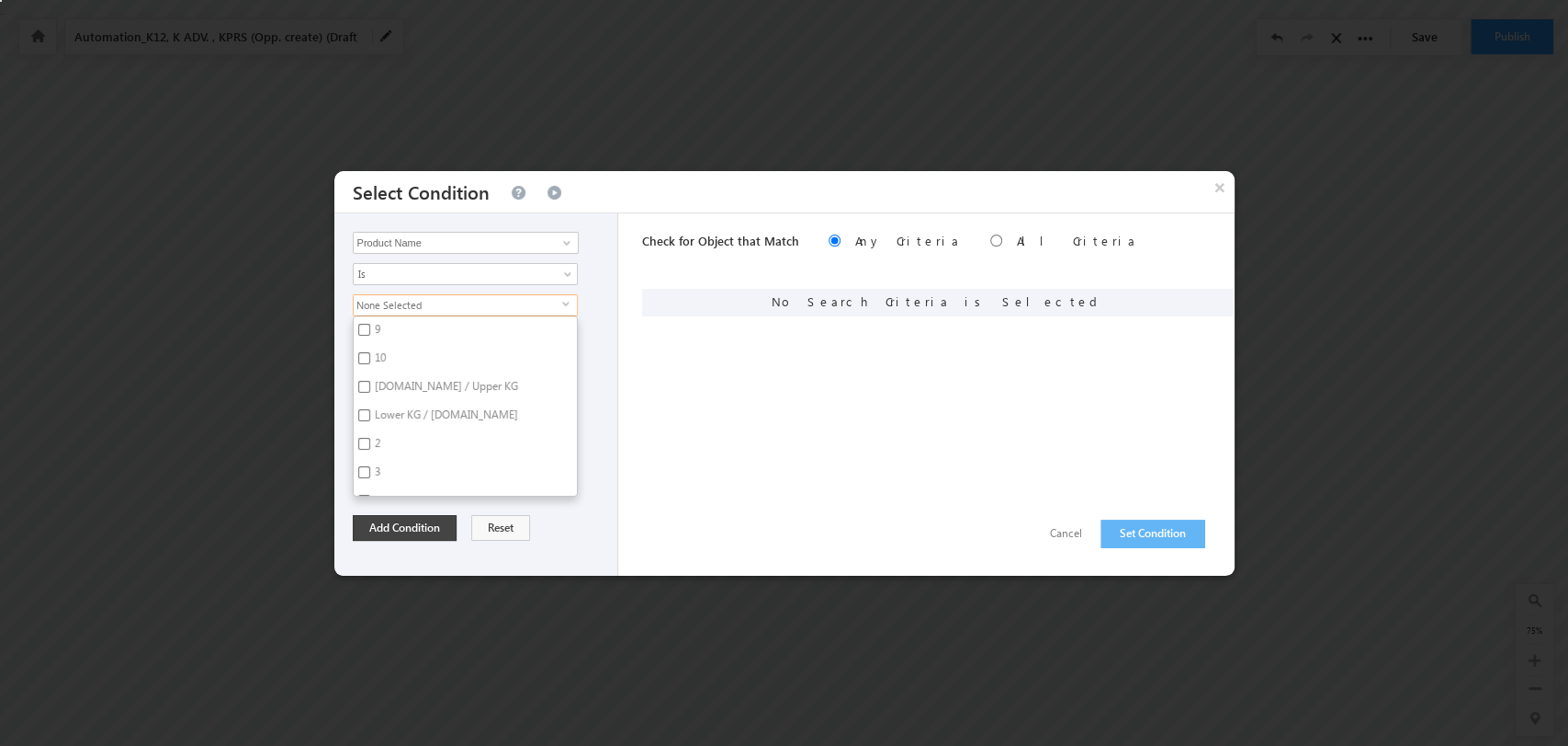
scroll to position [4494, 0]
click at [370, 430] on label "3" at bounding box center [375, 445] width 45 height 29
click at [370, 436] on input "3" at bounding box center [364, 442] width 12 height 12
checkbox input "true"
click at [412, 517] on button "Add Condition" at bounding box center [405, 527] width 104 height 26
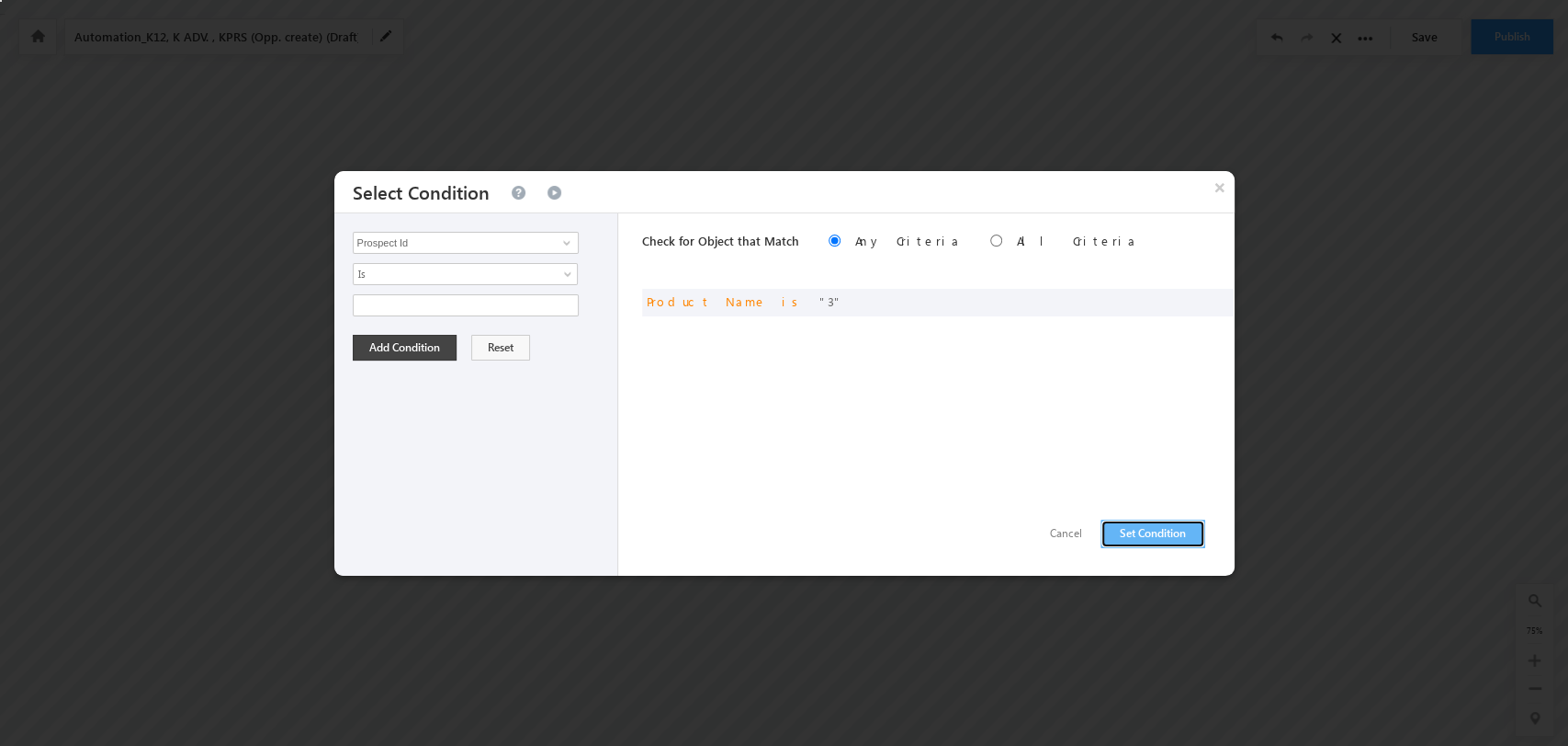
click at [1169, 528] on button "Set Condition" at bounding box center [1153, 534] width 104 height 29
click at [513, 246] on input "Prospect Id" at bounding box center [466, 242] width 226 height 22
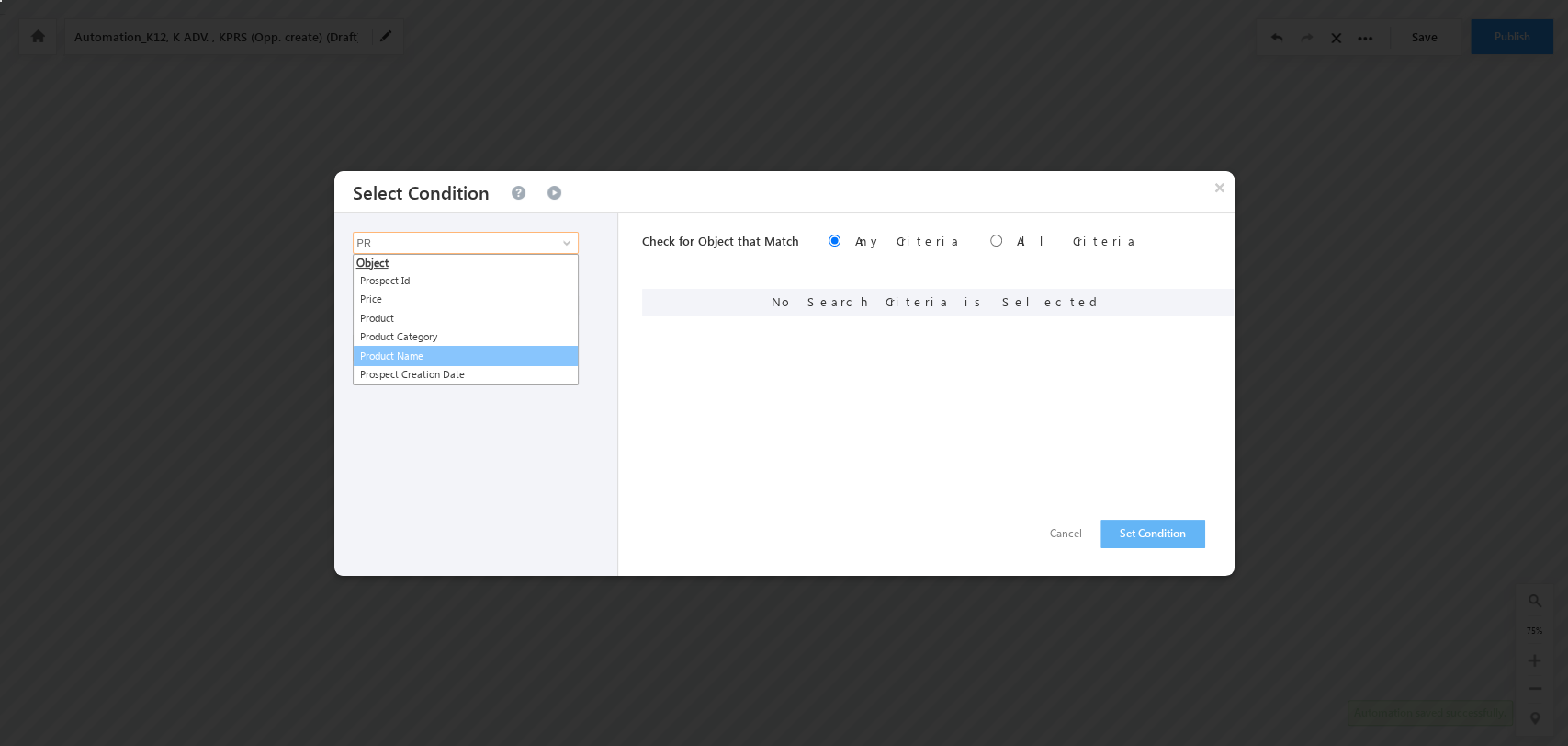
click at [478, 362] on link "Product Name" at bounding box center [466, 356] width 226 height 21
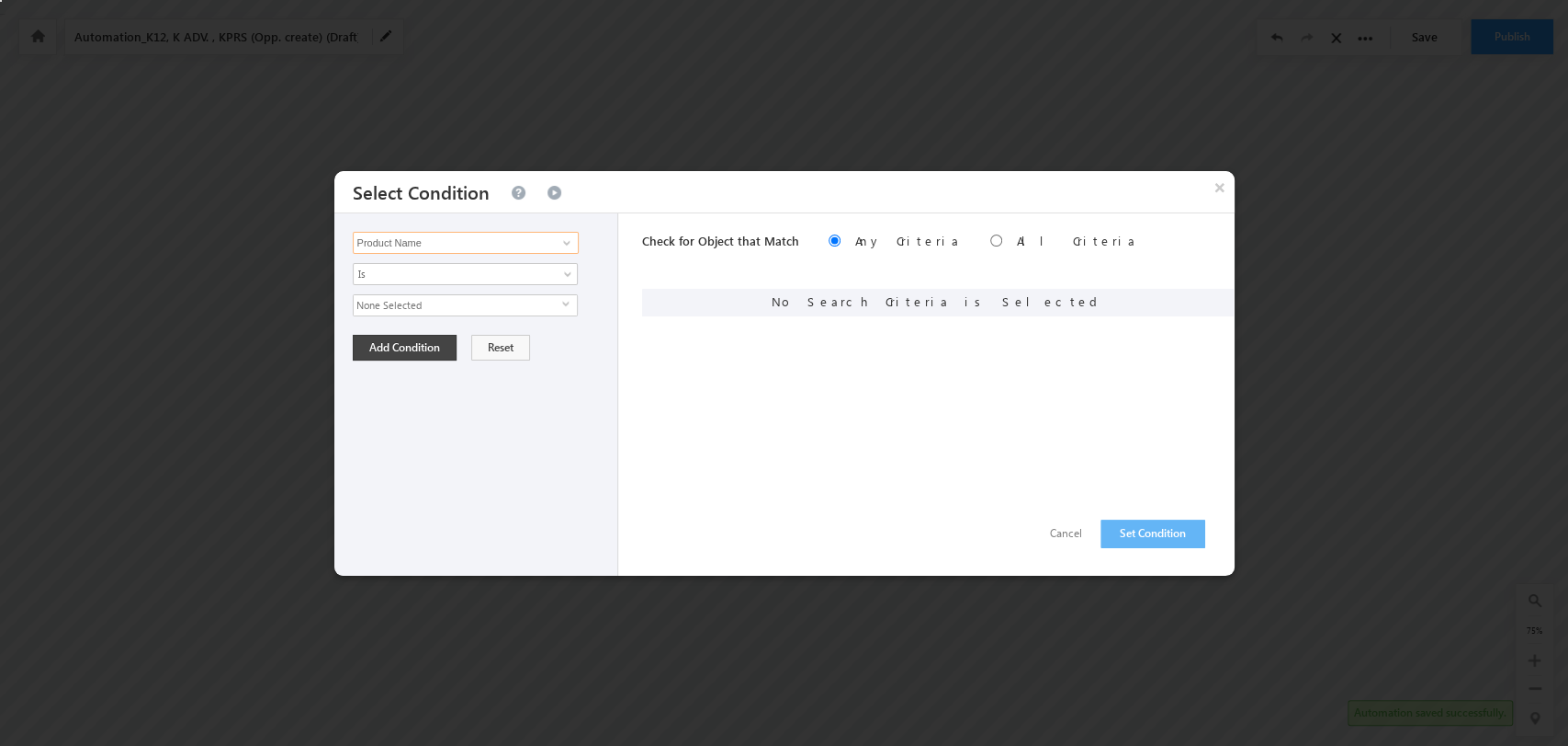
type input "Product Name"
click at [562, 296] on span "select" at bounding box center [569, 311] width 14 height 31
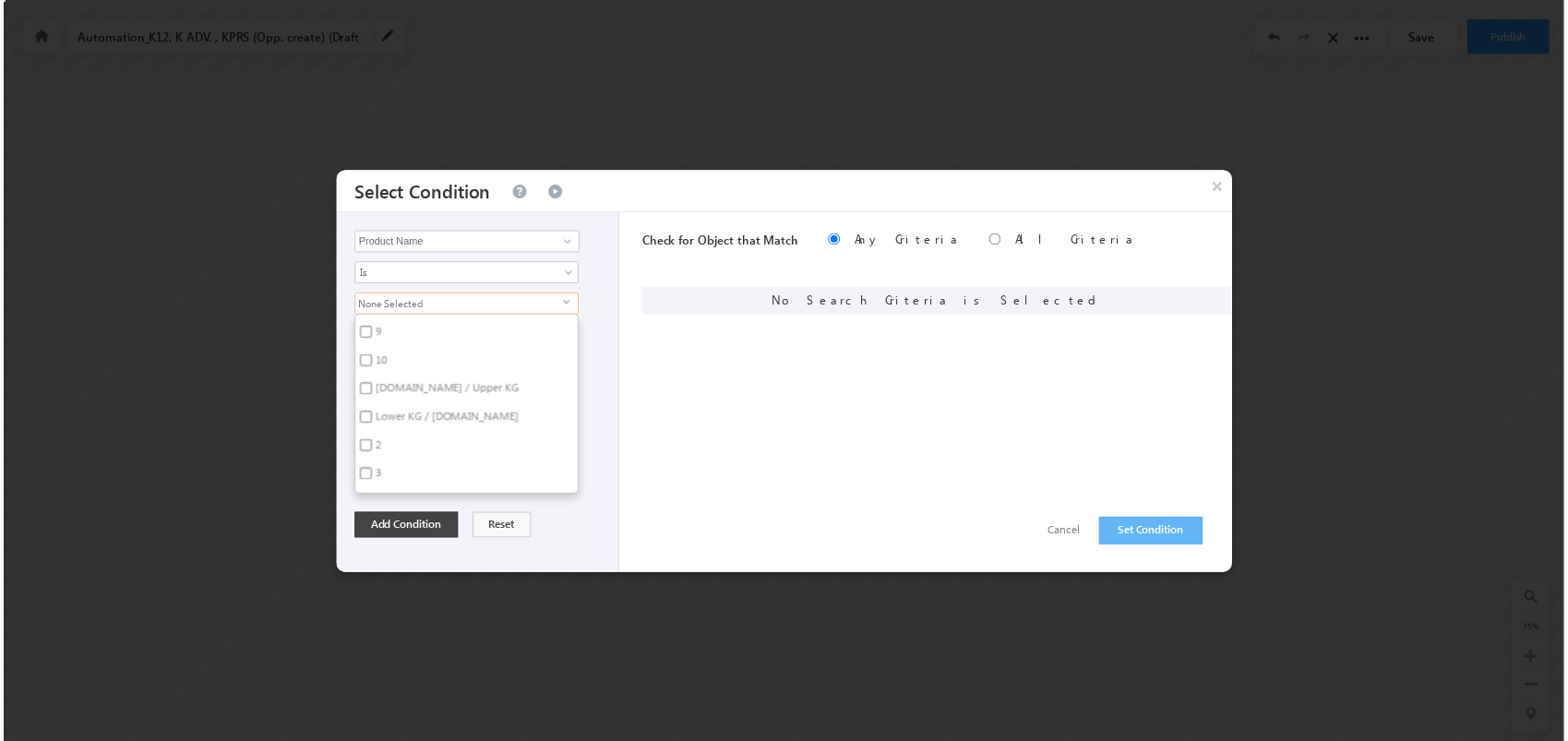
scroll to position [4532, 0]
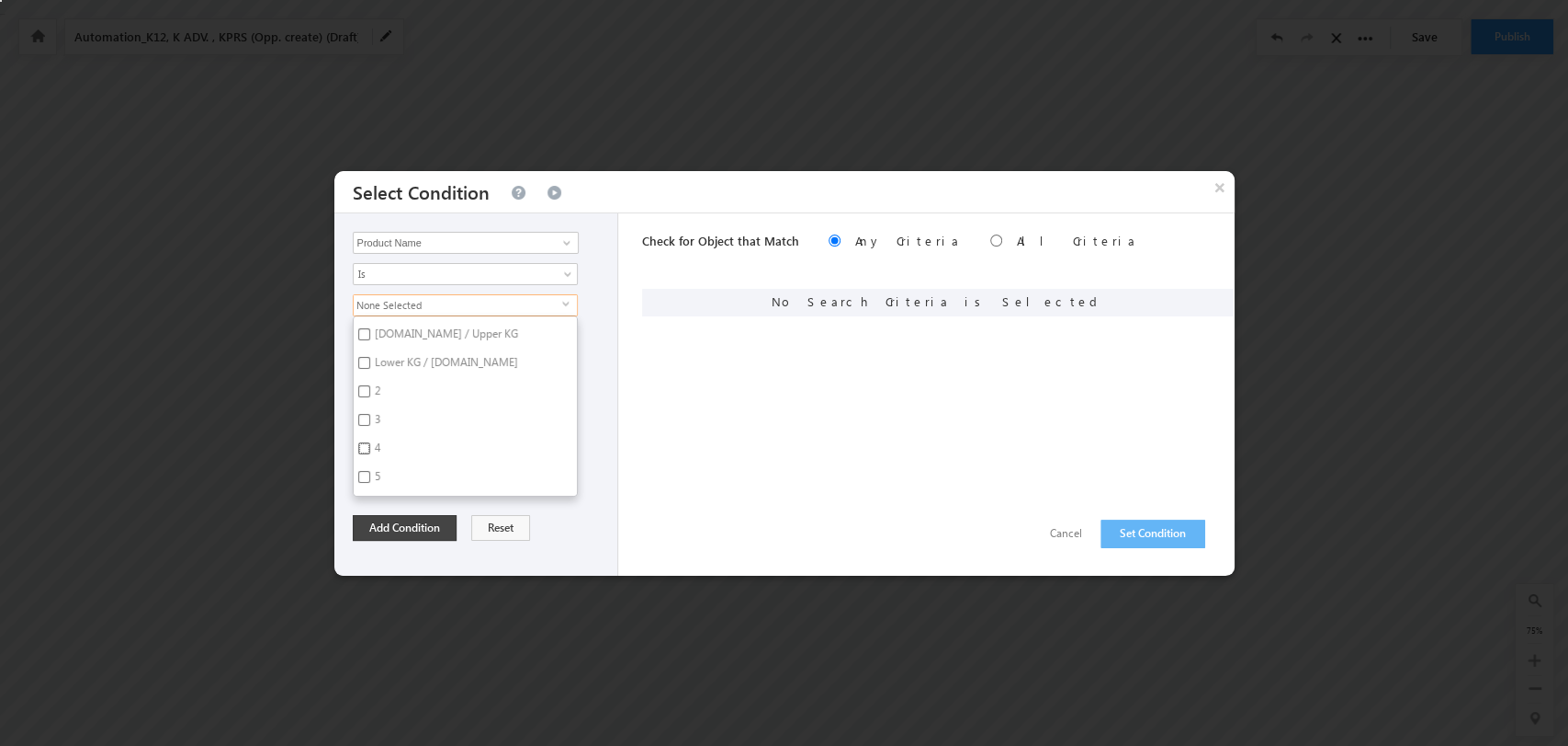
click at [365, 442] on input "4" at bounding box center [364, 448] width 12 height 12
checkbox input "true"
click at [427, 526] on button "Add Condition" at bounding box center [405, 527] width 104 height 26
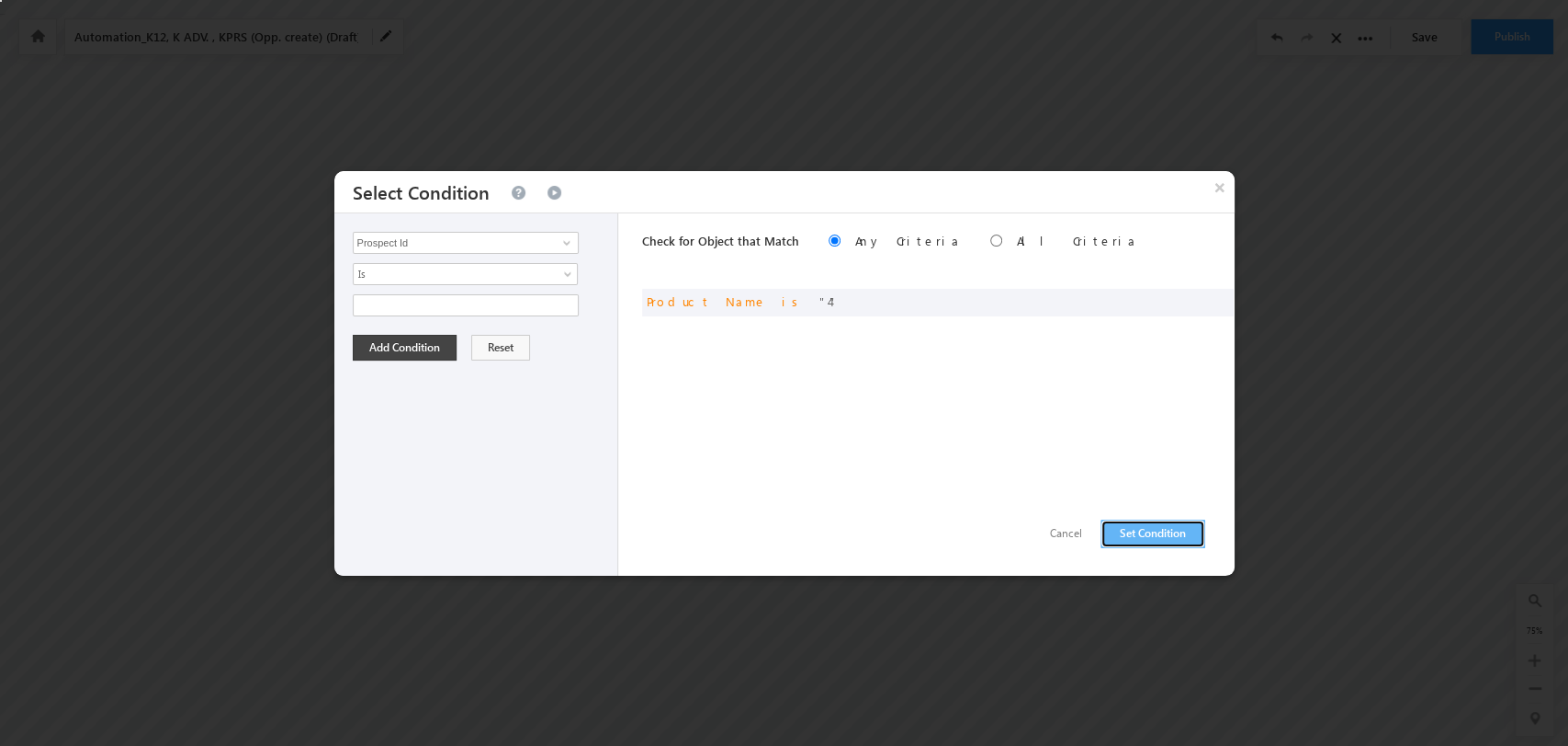
click at [1156, 523] on button "Set Condition" at bounding box center [1153, 534] width 104 height 29
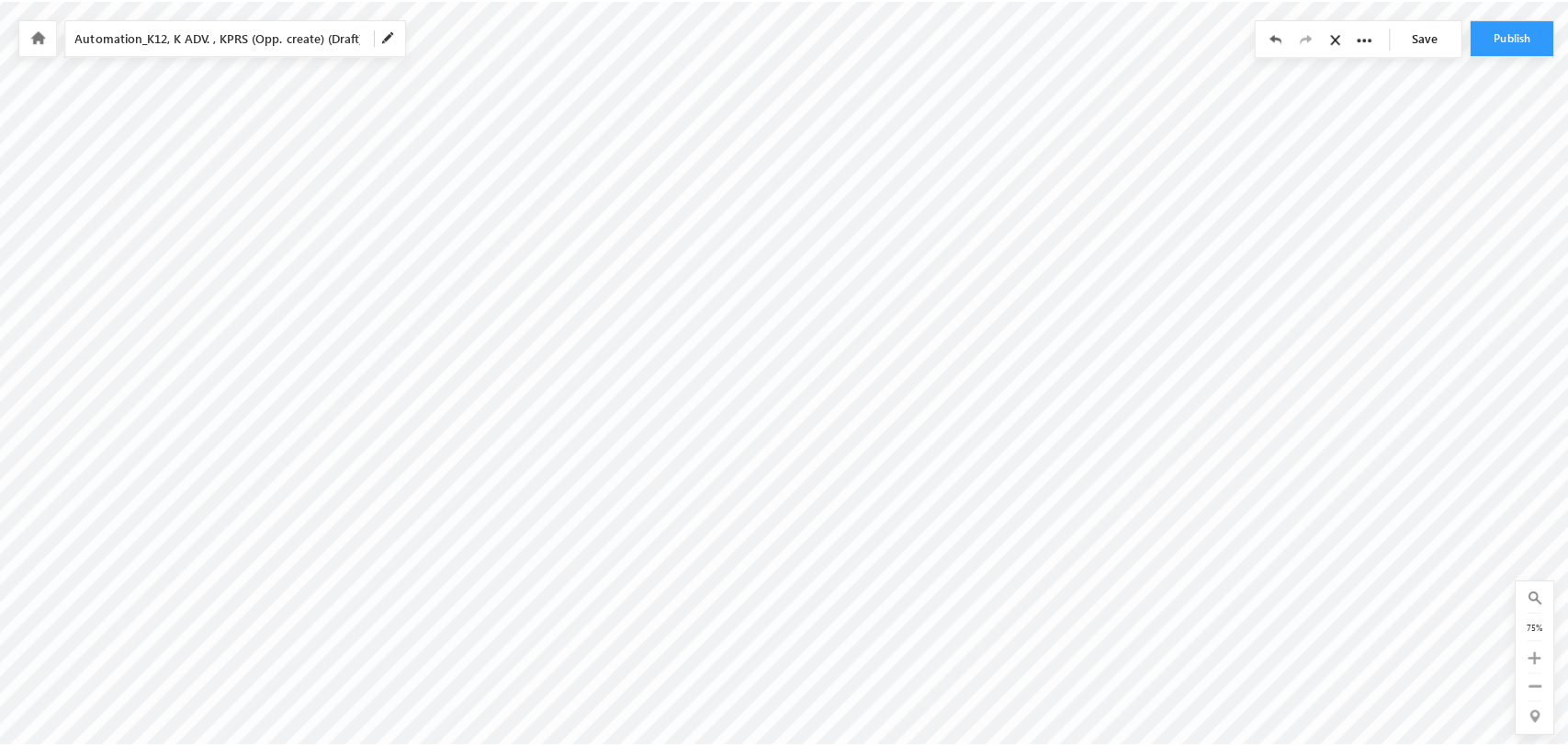
scroll to position [0, 890]
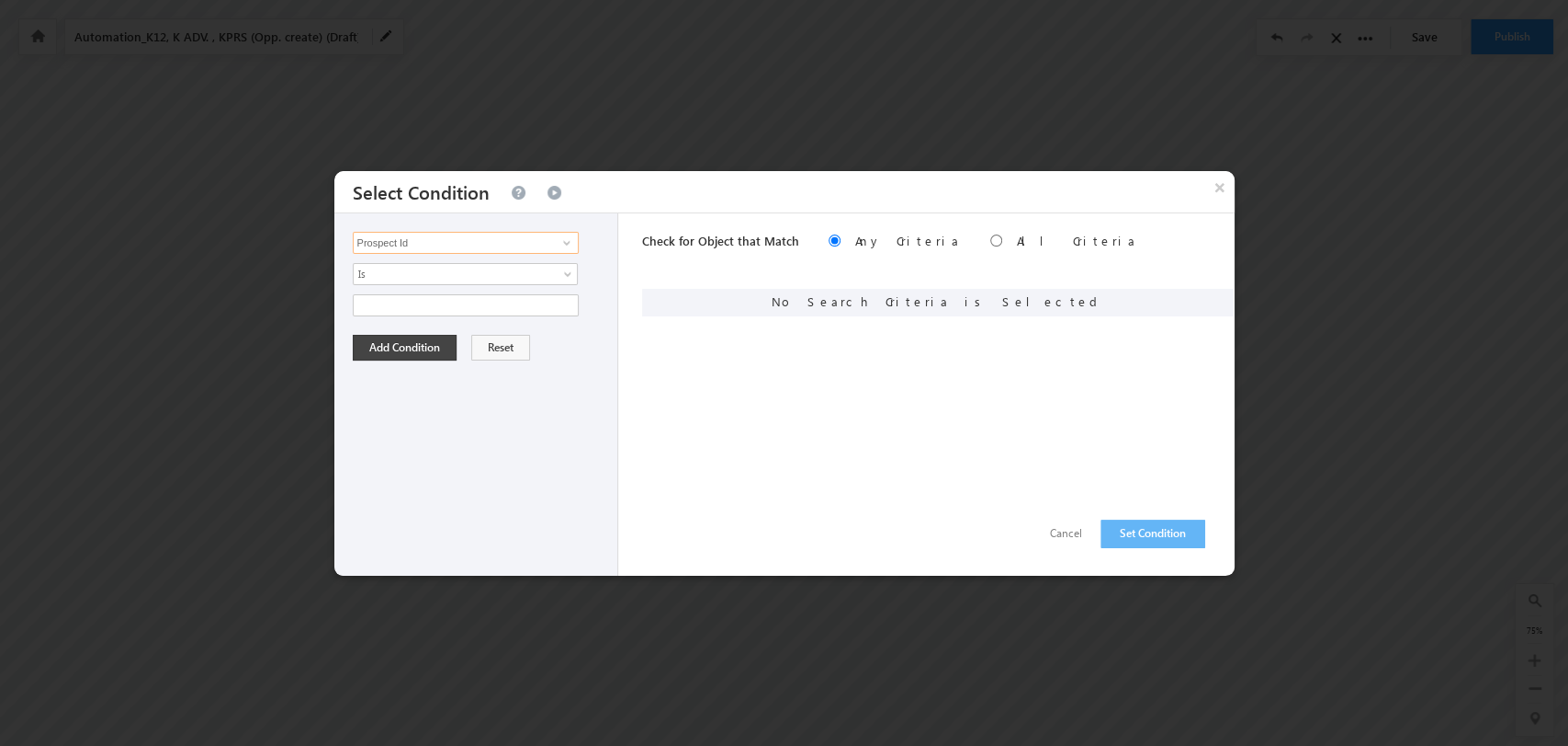
click at [514, 244] on input "Prospect Id" at bounding box center [466, 242] width 226 height 22
click at [501, 331] on link "Product Name" at bounding box center [466, 336] width 226 height 21
type input "Product Name"
click at [563, 303] on span "select" at bounding box center [569, 303] width 14 height 9
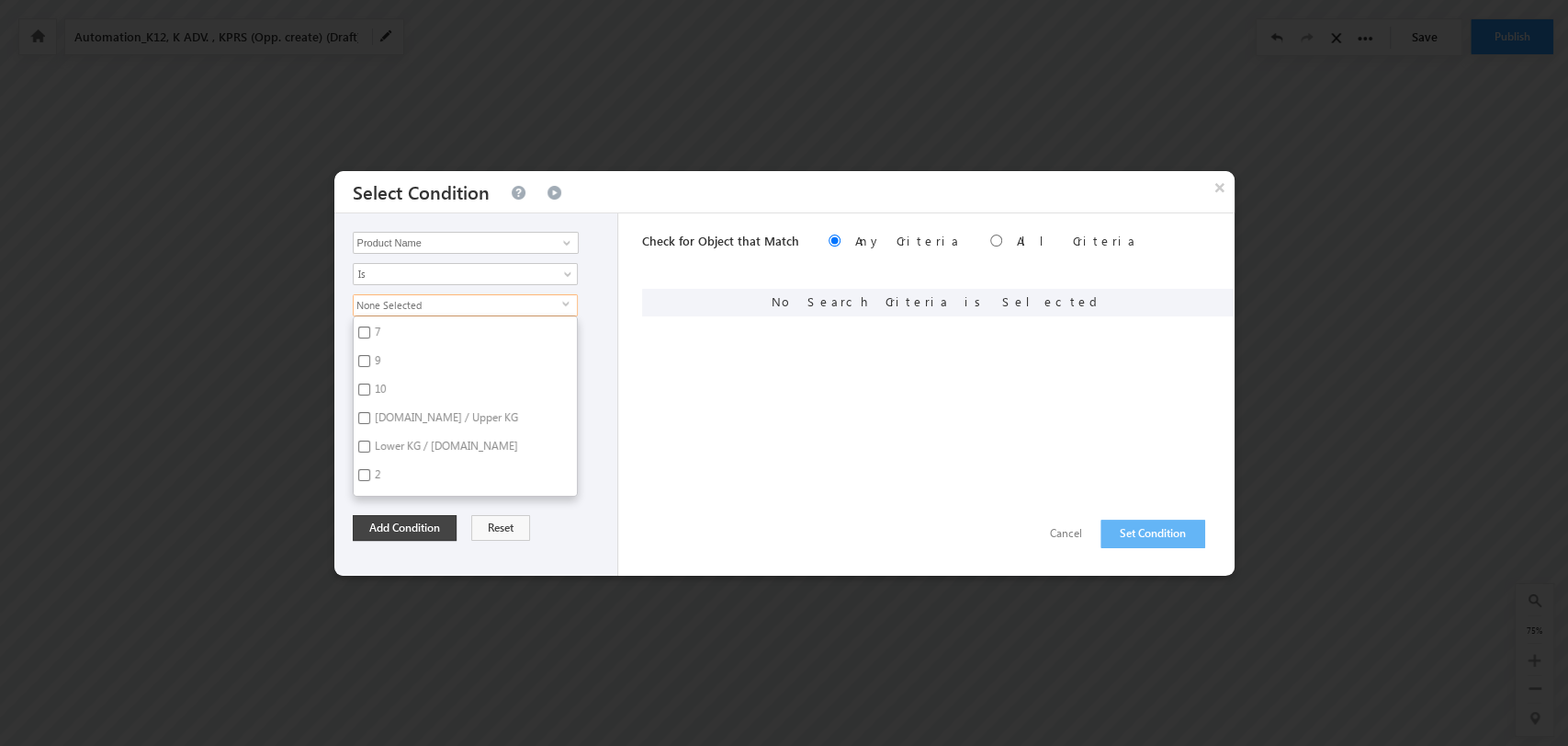
scroll to position [4515, 0]
click at [370, 467] on label "5" at bounding box center [375, 481] width 45 height 29
click at [370, 471] on input "5" at bounding box center [364, 477] width 12 height 12
checkbox input "true"
click at [436, 526] on button "Add Condition" at bounding box center [405, 527] width 104 height 26
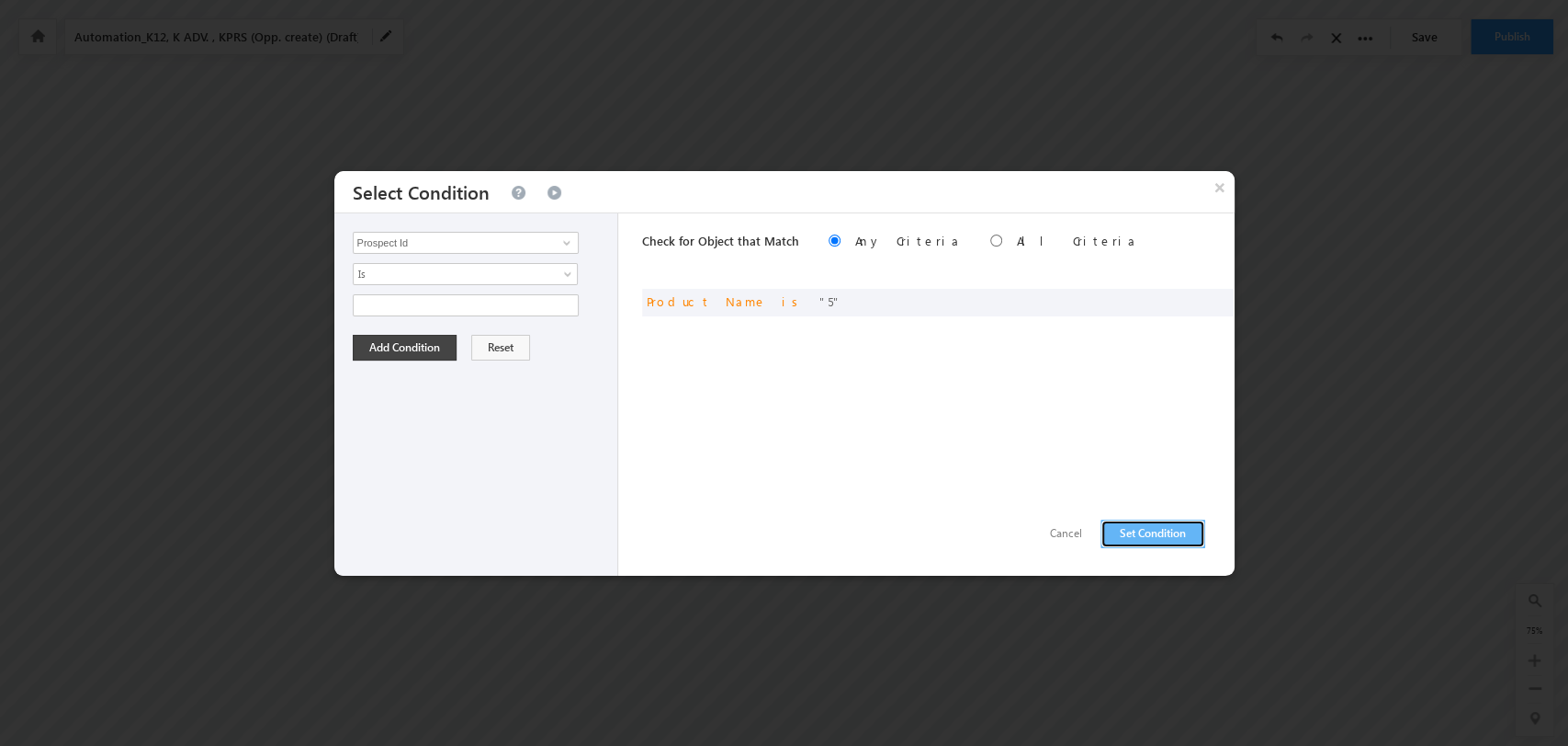
click at [1147, 537] on button "Set Condition" at bounding box center [1153, 534] width 104 height 29
click at [488, 244] on input "Prospect Id" at bounding box center [466, 242] width 226 height 22
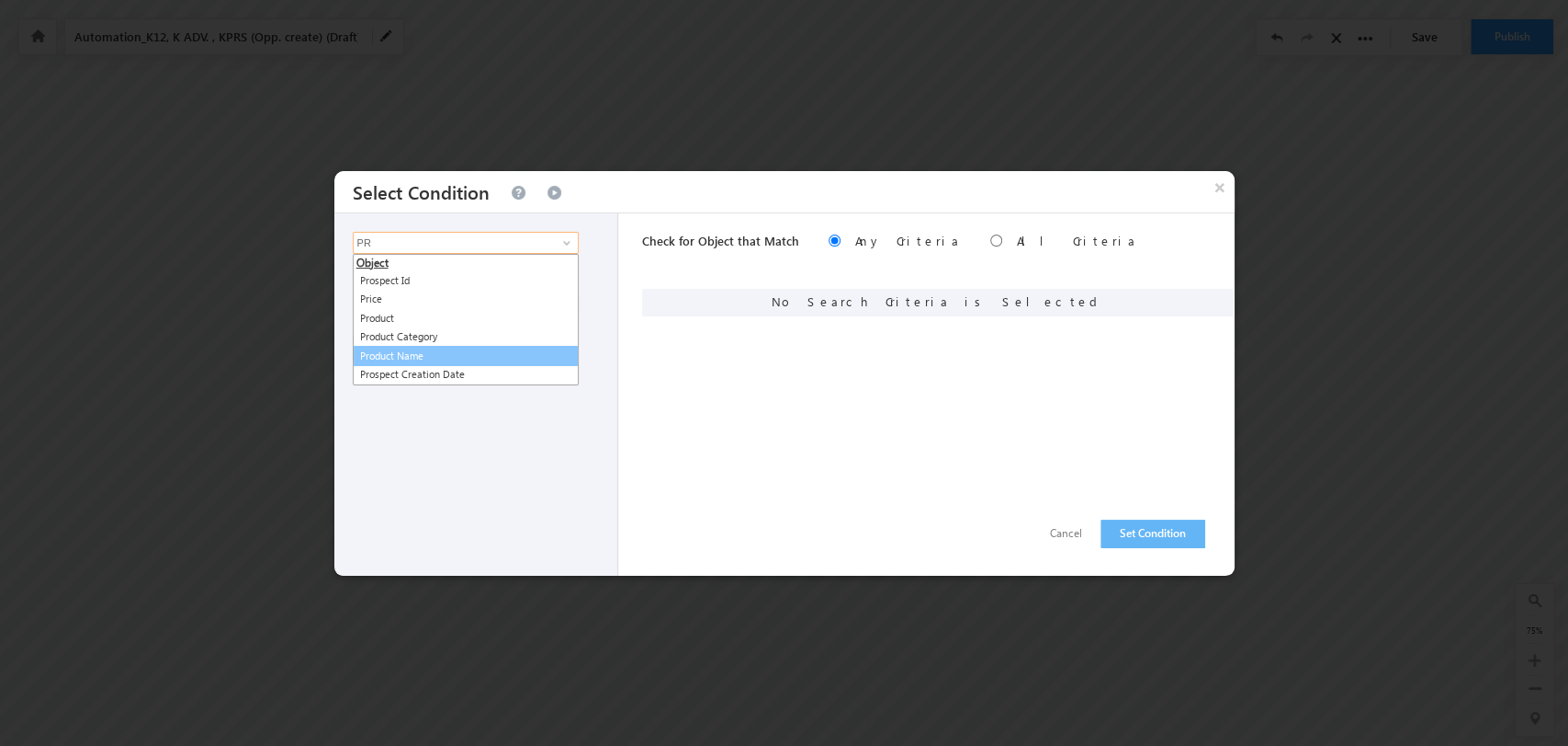
click at [485, 354] on link "Product Name" at bounding box center [466, 356] width 226 height 21
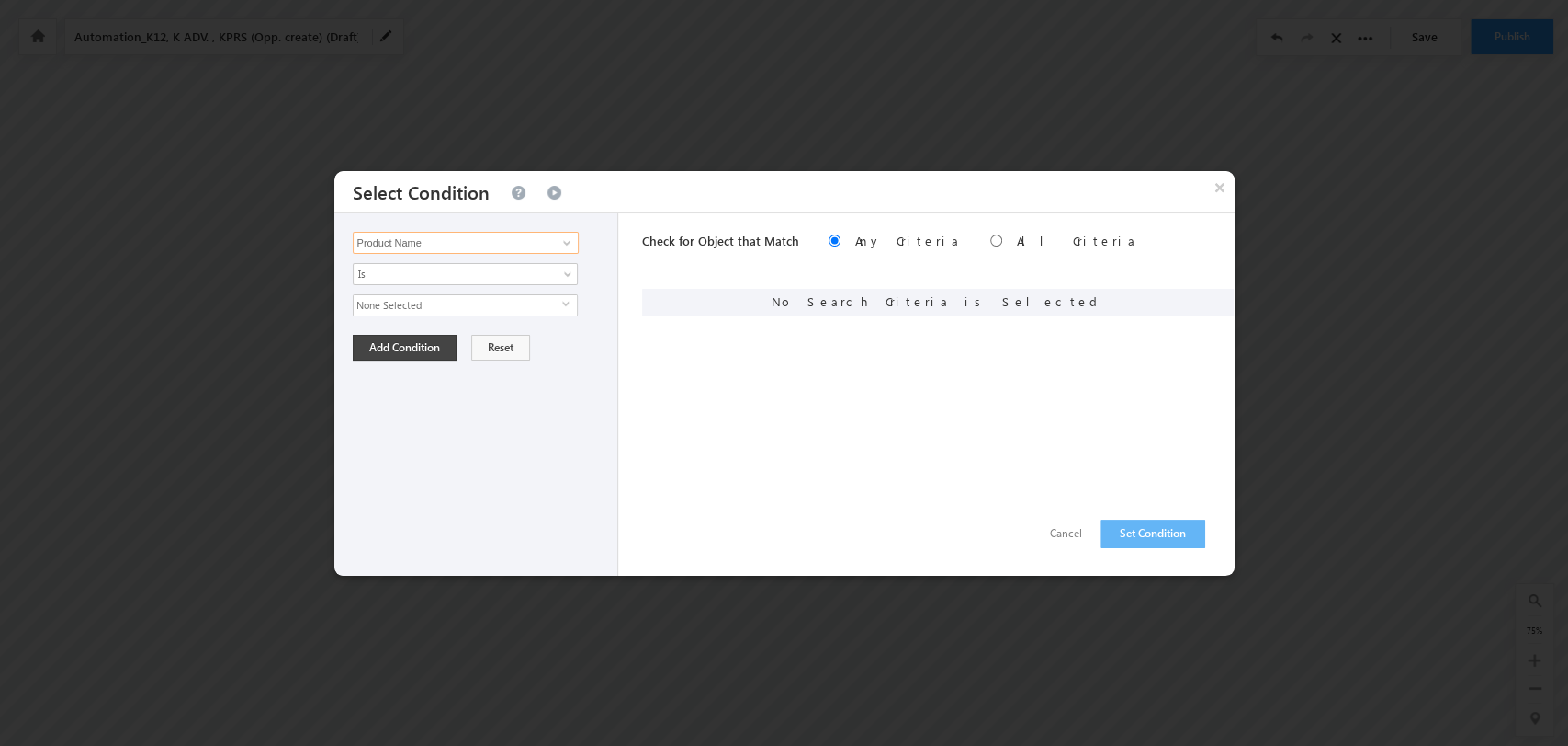
type input "Product Name"
click at [559, 297] on span "None Selected" at bounding box center [458, 305] width 209 height 20
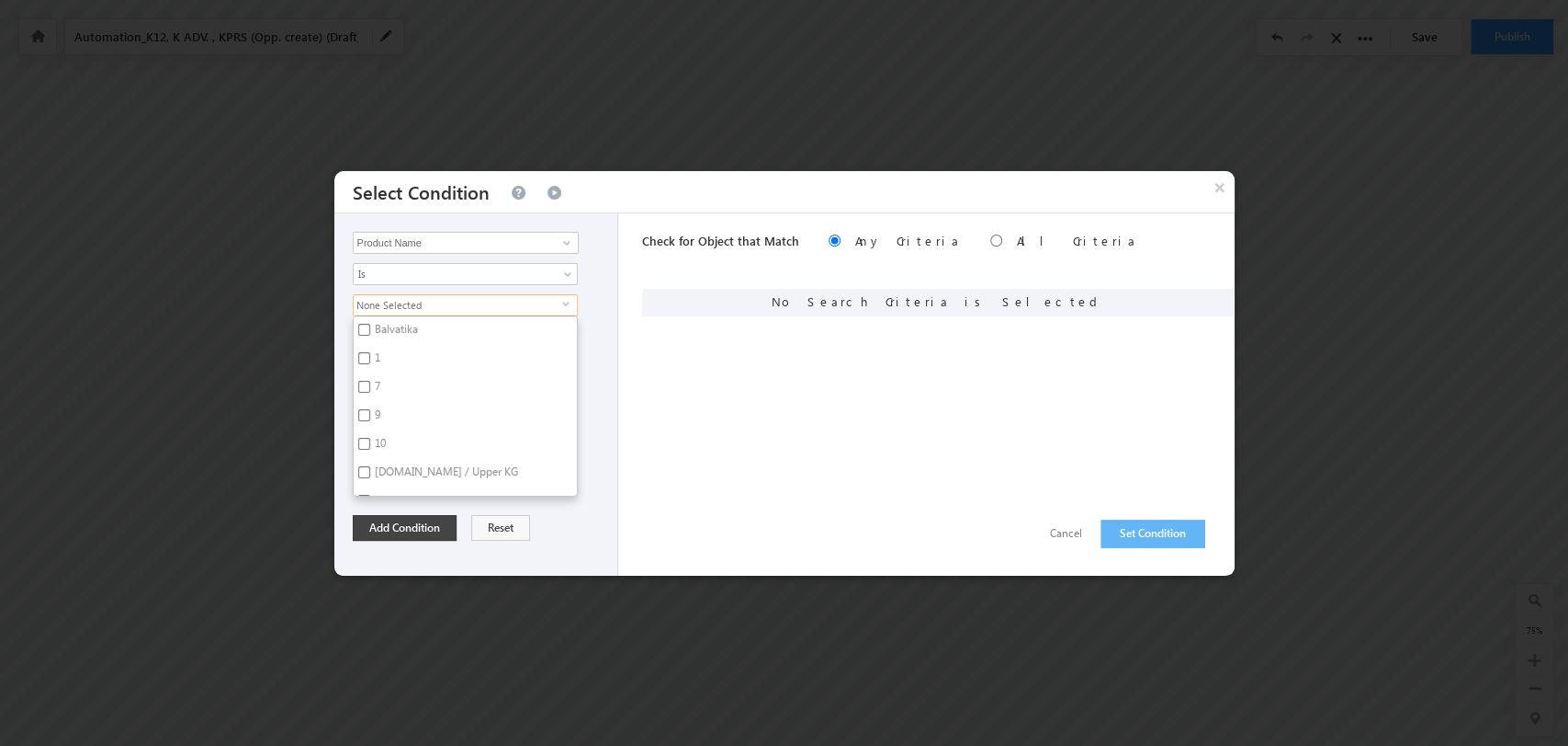
scroll to position [4569, 0]
click at [364, 446] on input "6" at bounding box center [364, 451] width 12 height 12
checkbox input "true"
click at [434, 521] on button "Add Condition" at bounding box center [405, 527] width 104 height 26
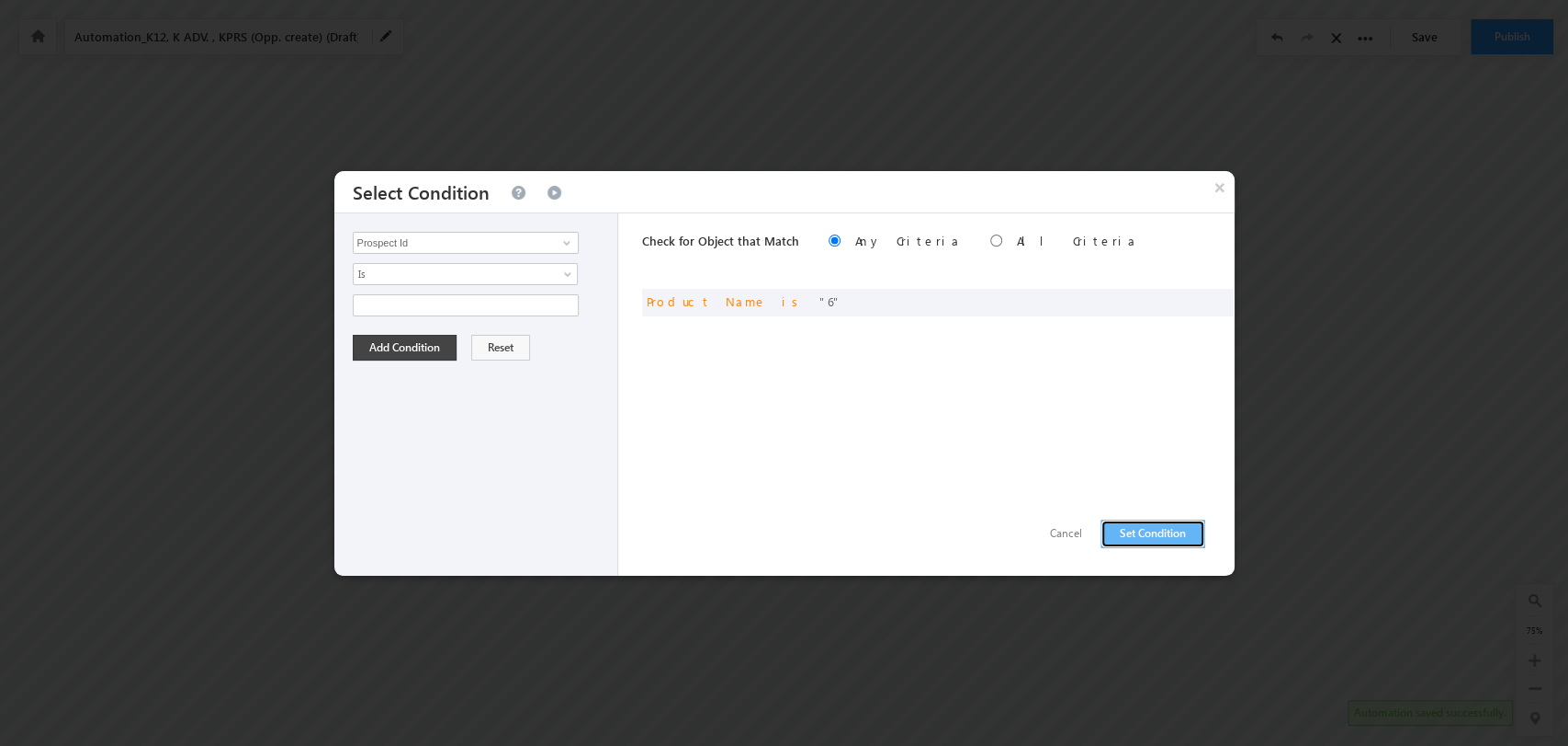
click at [1169, 527] on button "Set Condition" at bounding box center [1153, 534] width 104 height 29
click at [535, 249] on input "Prospect Id" at bounding box center [466, 242] width 226 height 22
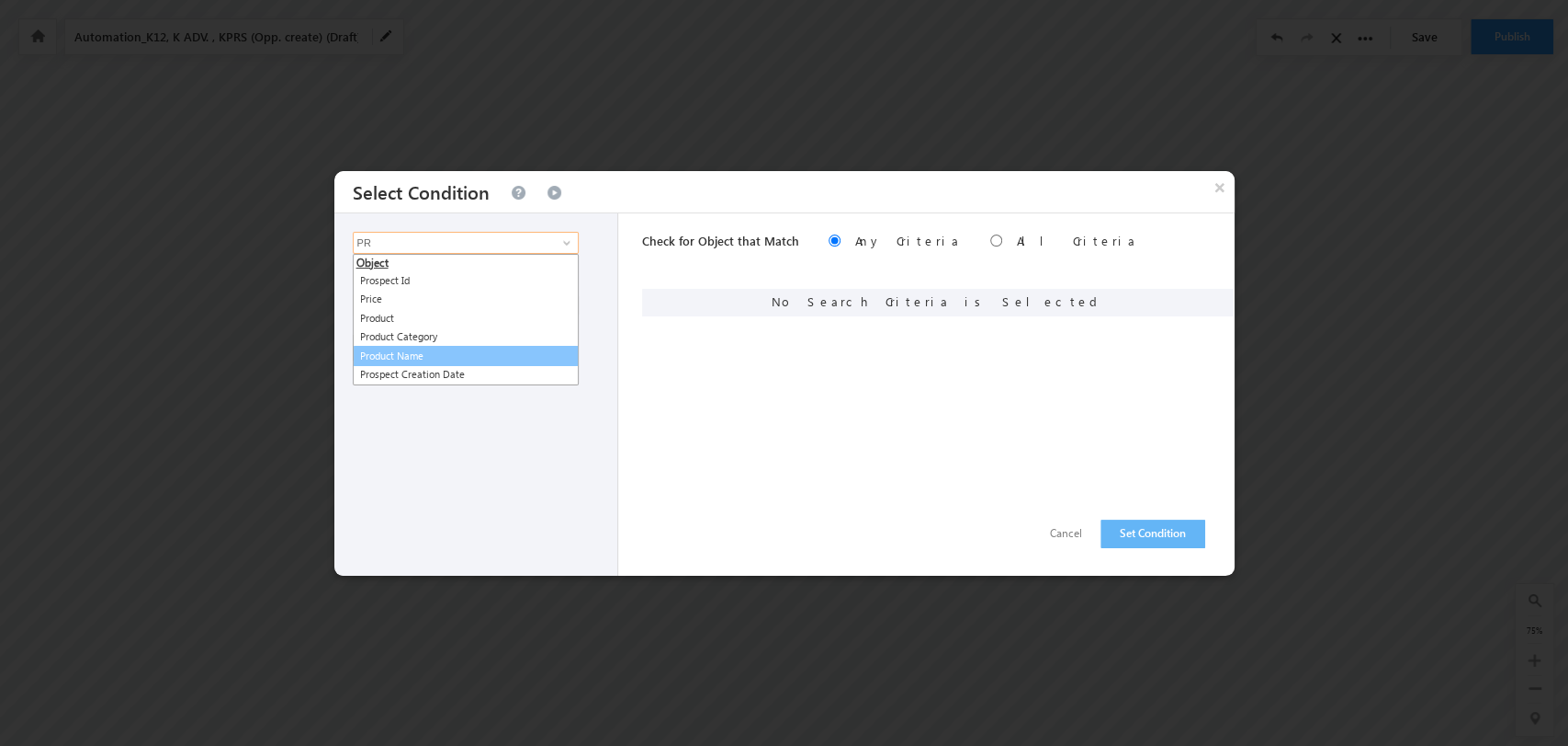
click at [450, 353] on link "Product Name" at bounding box center [466, 356] width 226 height 21
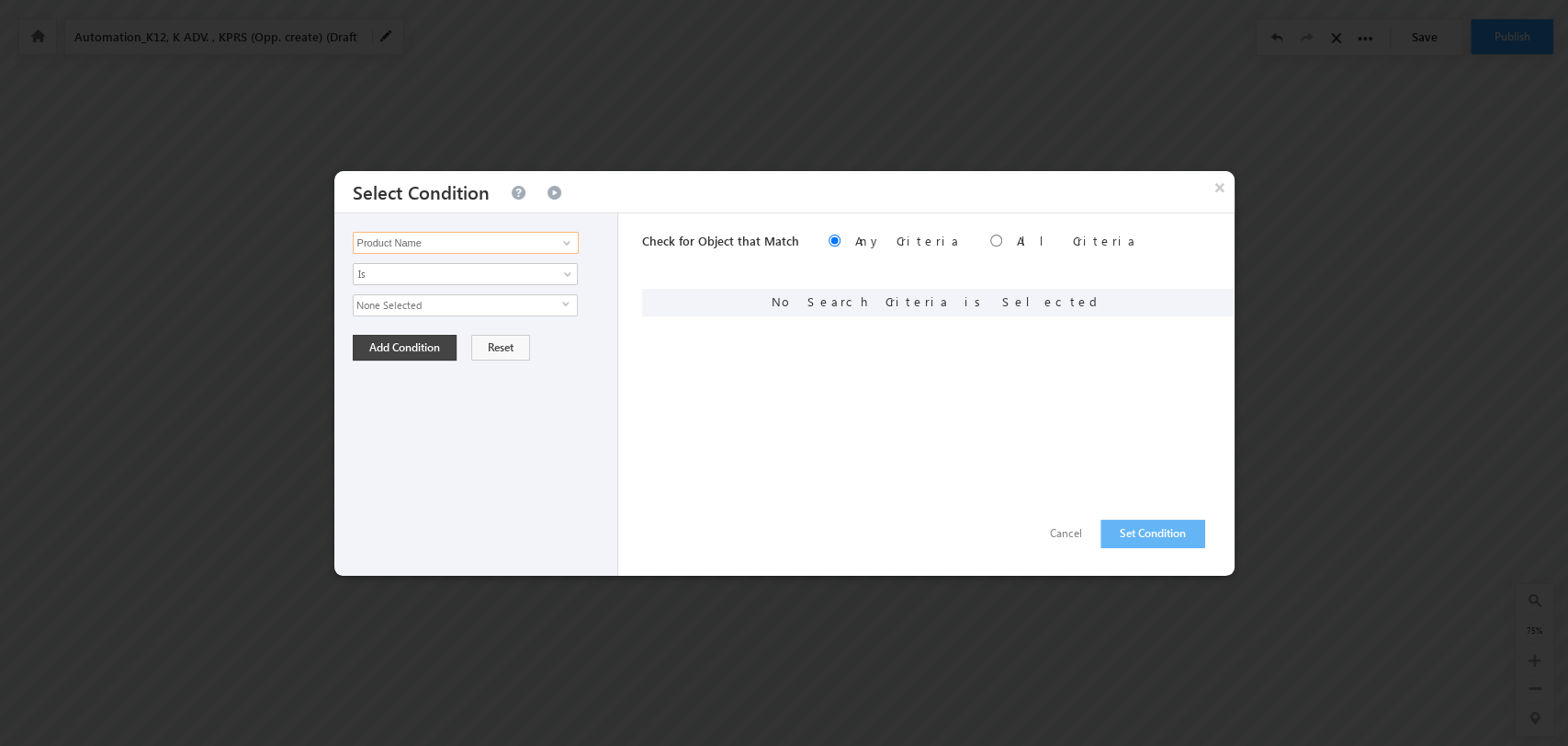
type input "Product Name"
click at [557, 303] on span "None Selected" at bounding box center [458, 305] width 209 height 20
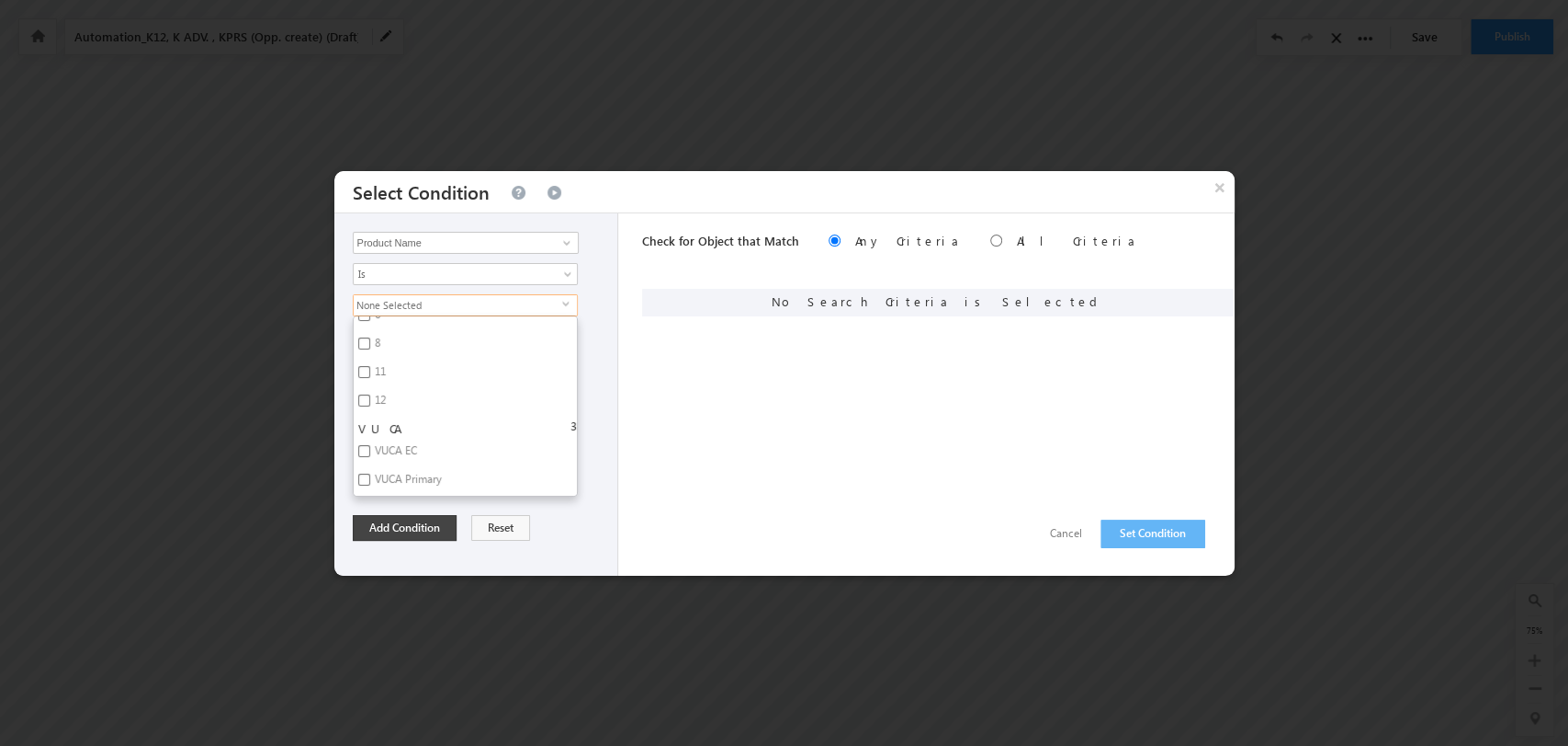
scroll to position [4543, 0]
click at [367, 495] on label "8" at bounding box center [375, 509] width 45 height 29
click at [367, 501] on input "8" at bounding box center [364, 507] width 12 height 12
checkbox input "true"
click at [429, 515] on button "Add Condition" at bounding box center [405, 527] width 104 height 26
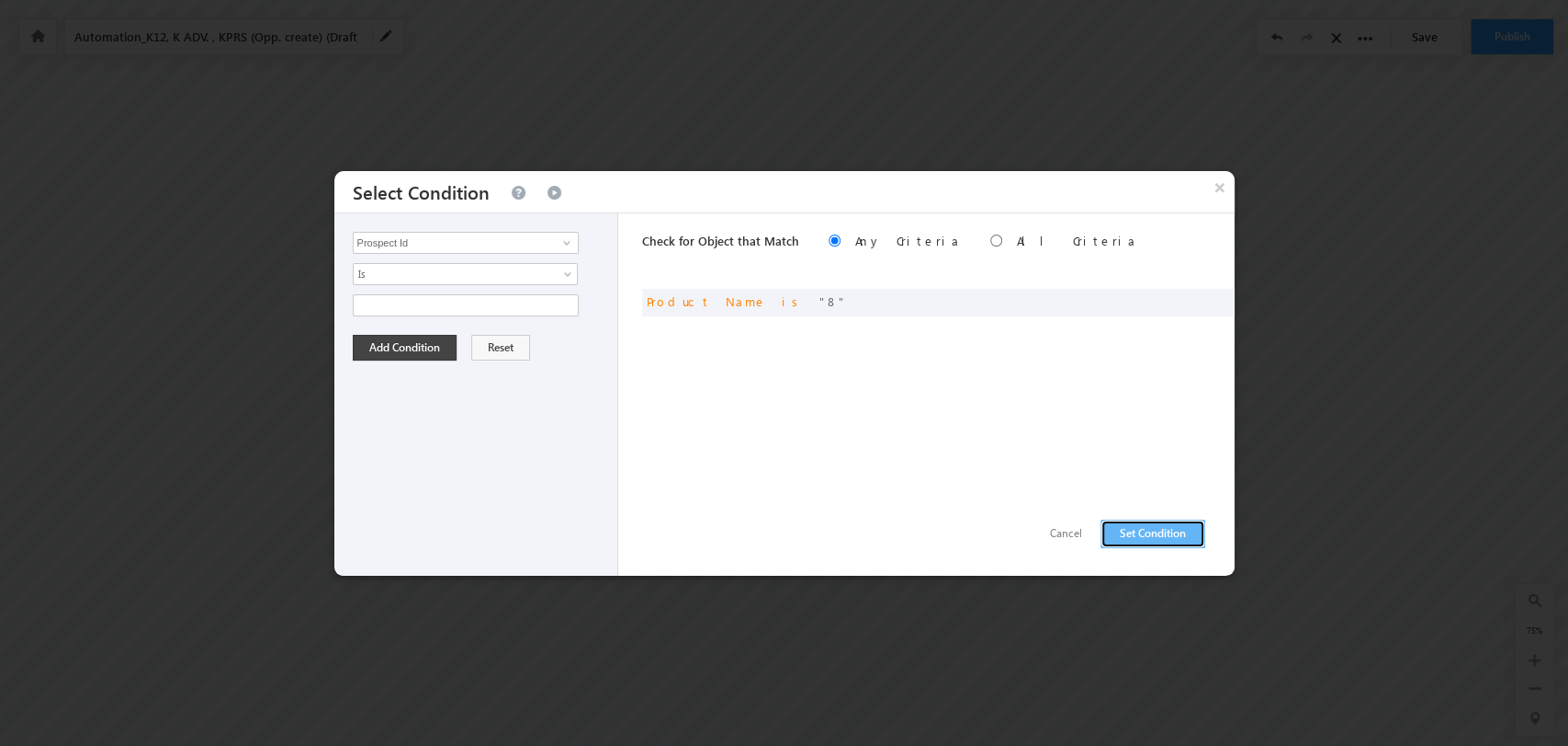
click at [1155, 528] on button "Set Condition" at bounding box center [1153, 534] width 104 height 29
click at [546, 245] on input "Prospect Id" at bounding box center [466, 242] width 226 height 22
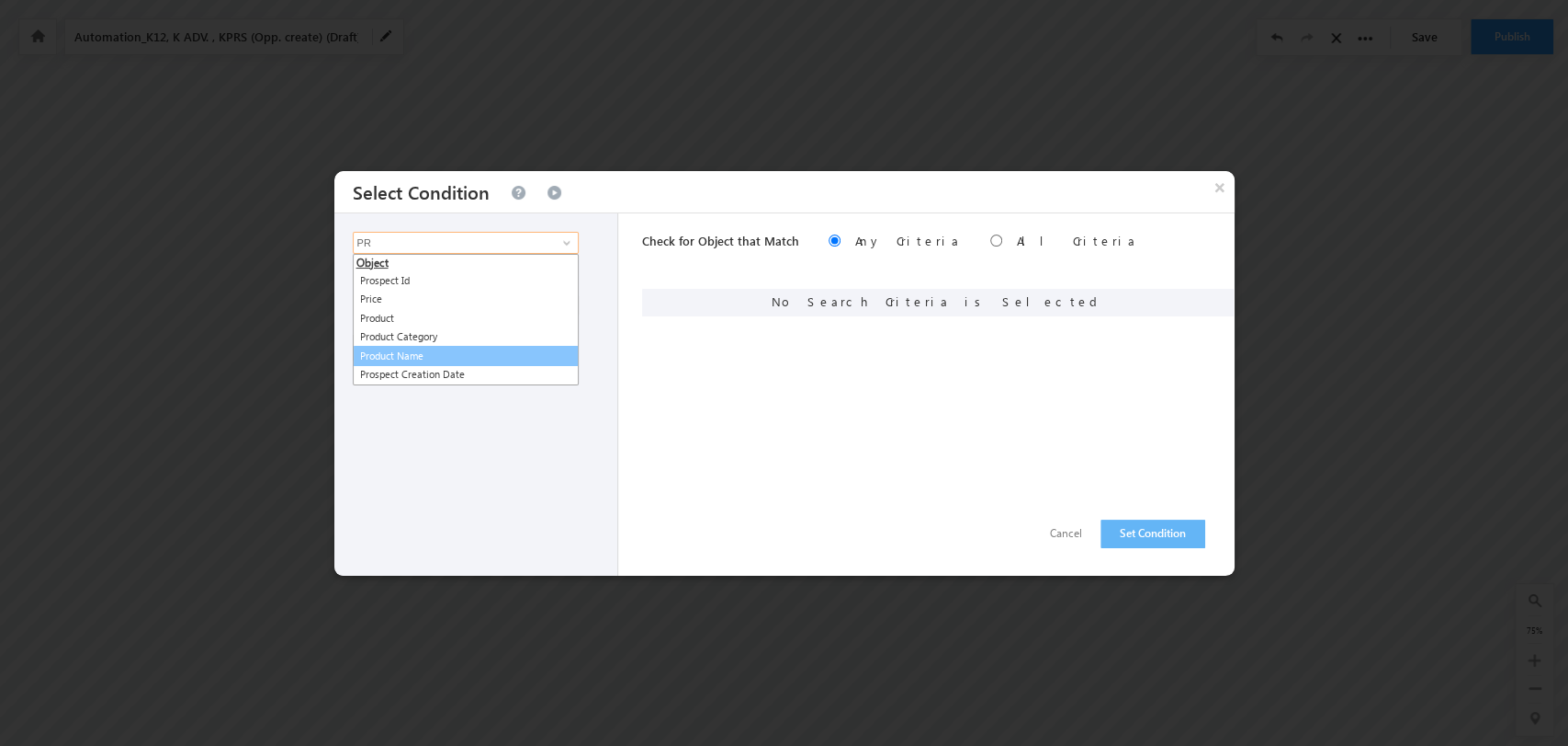
click at [493, 359] on link "Product Name" at bounding box center [466, 356] width 226 height 21
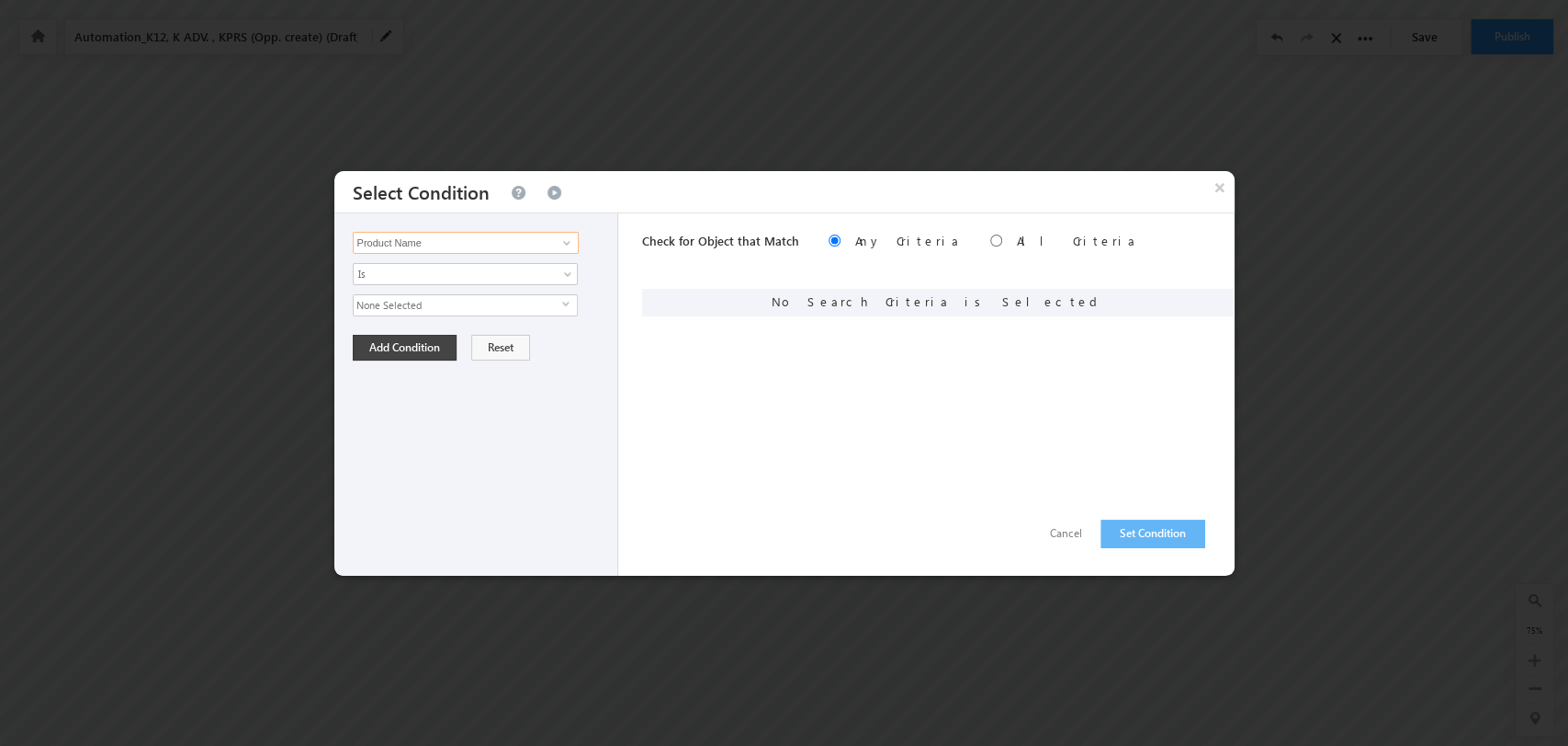
type input "Product Name"
click at [554, 308] on span "None Selected" at bounding box center [458, 305] width 209 height 20
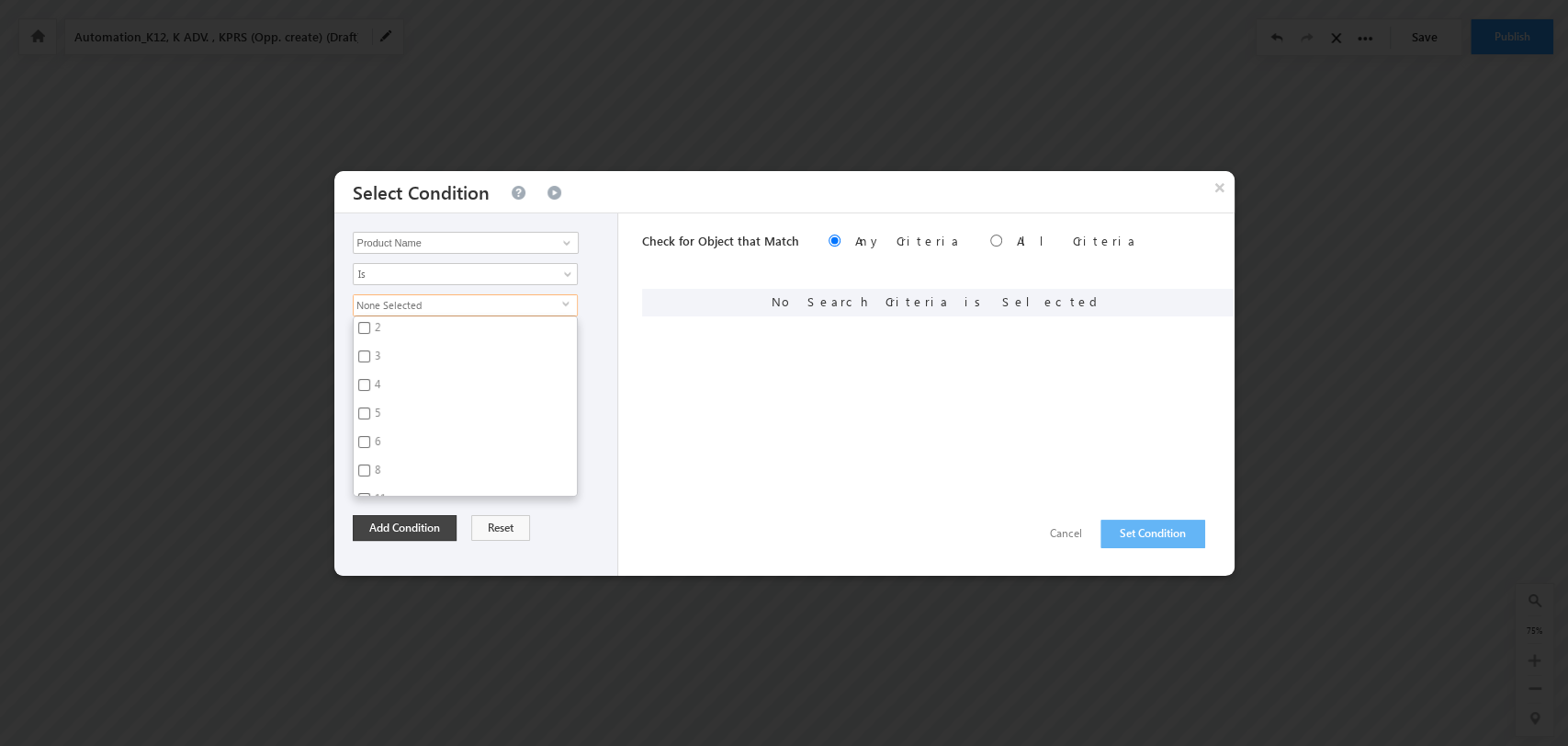
scroll to position [4597, 0]
click at [382, 469] on label "11" at bounding box center [378, 484] width 50 height 29
click at [370, 475] on input "11" at bounding box center [364, 481] width 12 height 12
checkbox input "true"
click at [443, 518] on button "Add Condition" at bounding box center [405, 527] width 104 height 26
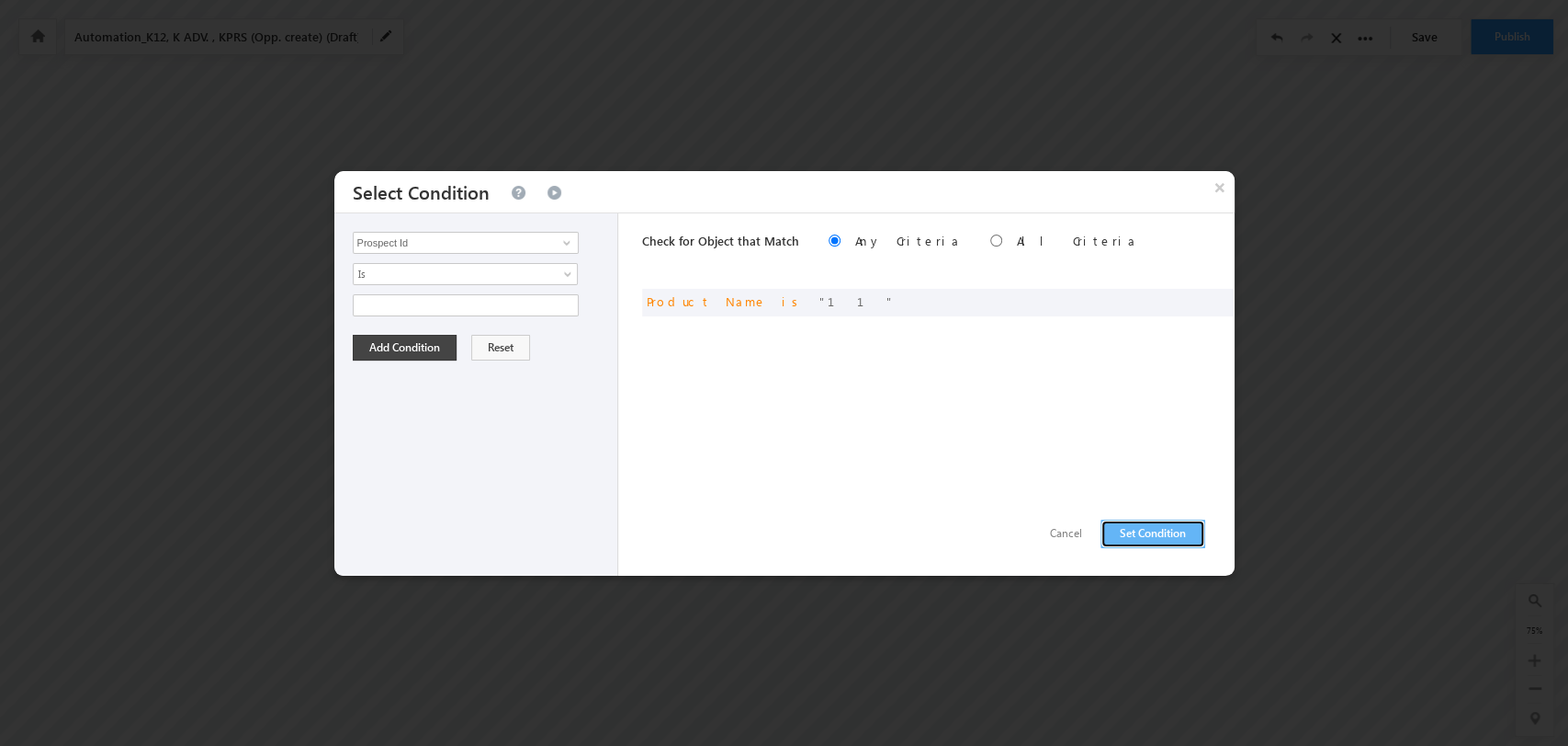
click at [1151, 527] on button "Set Condition" at bounding box center [1153, 534] width 104 height 29
click at [540, 233] on input "Prospect Id" at bounding box center [466, 242] width 226 height 22
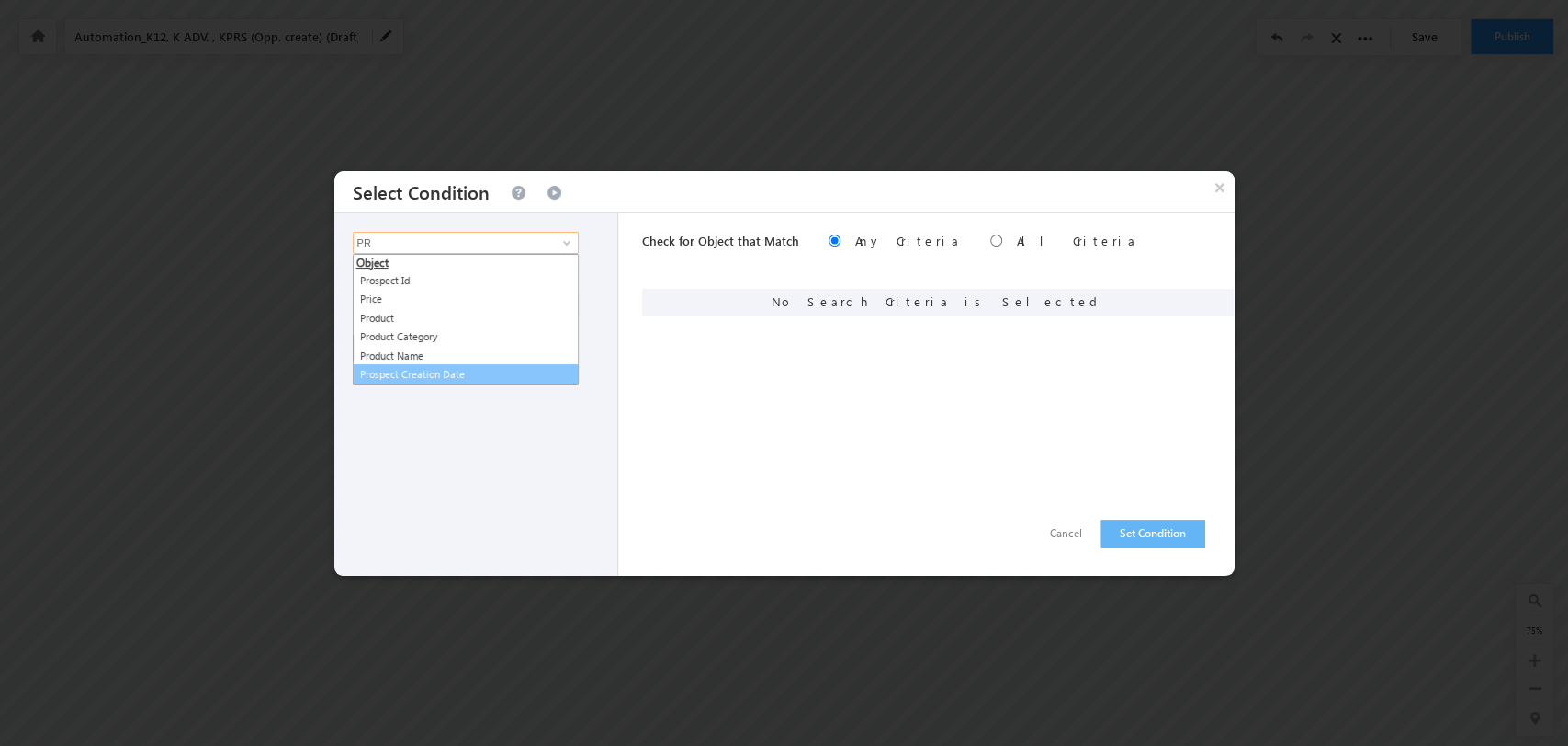
click at [512, 365] on link "Prospect Creation Date" at bounding box center [466, 374] width 226 height 21
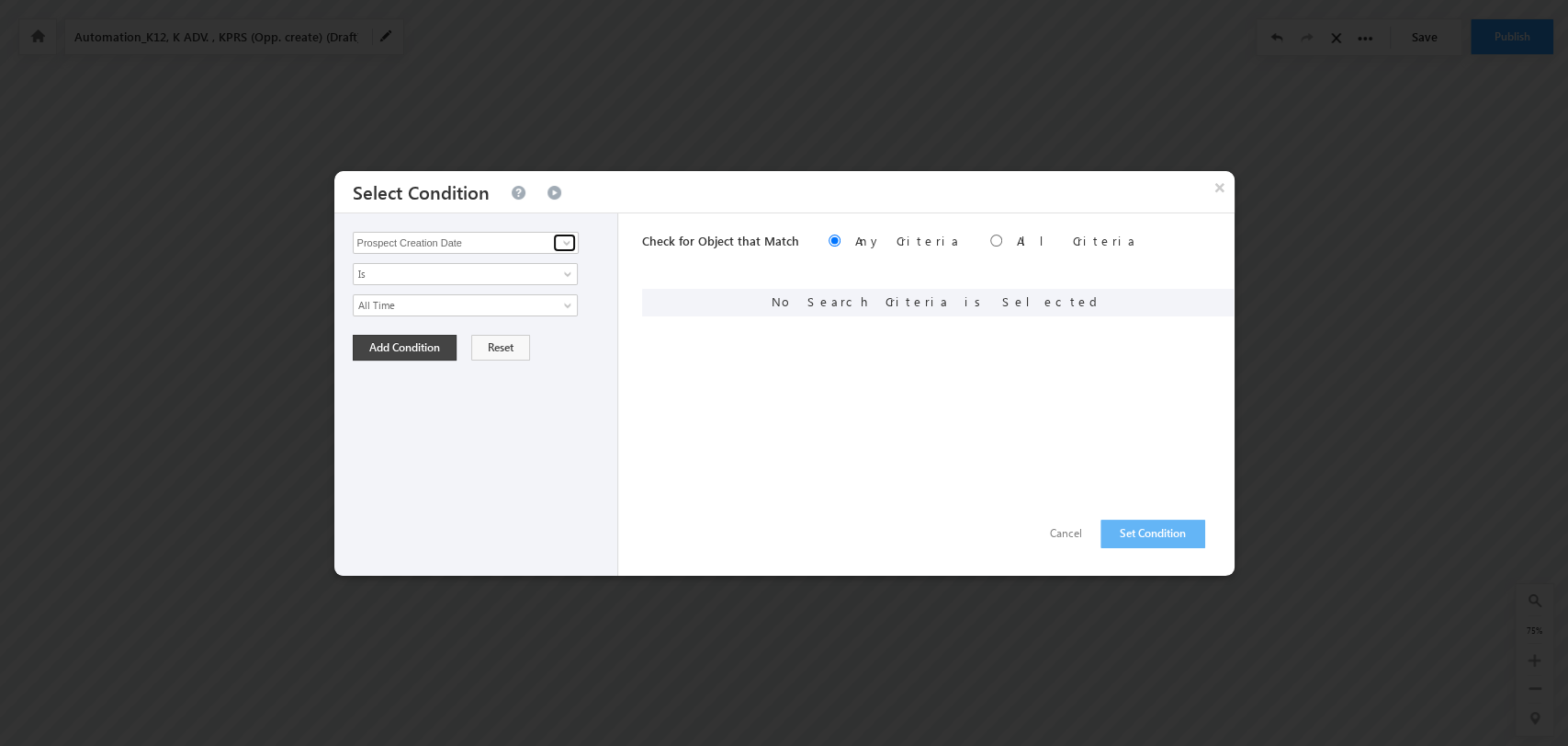
click at [565, 244] on span at bounding box center [566, 242] width 14 height 14
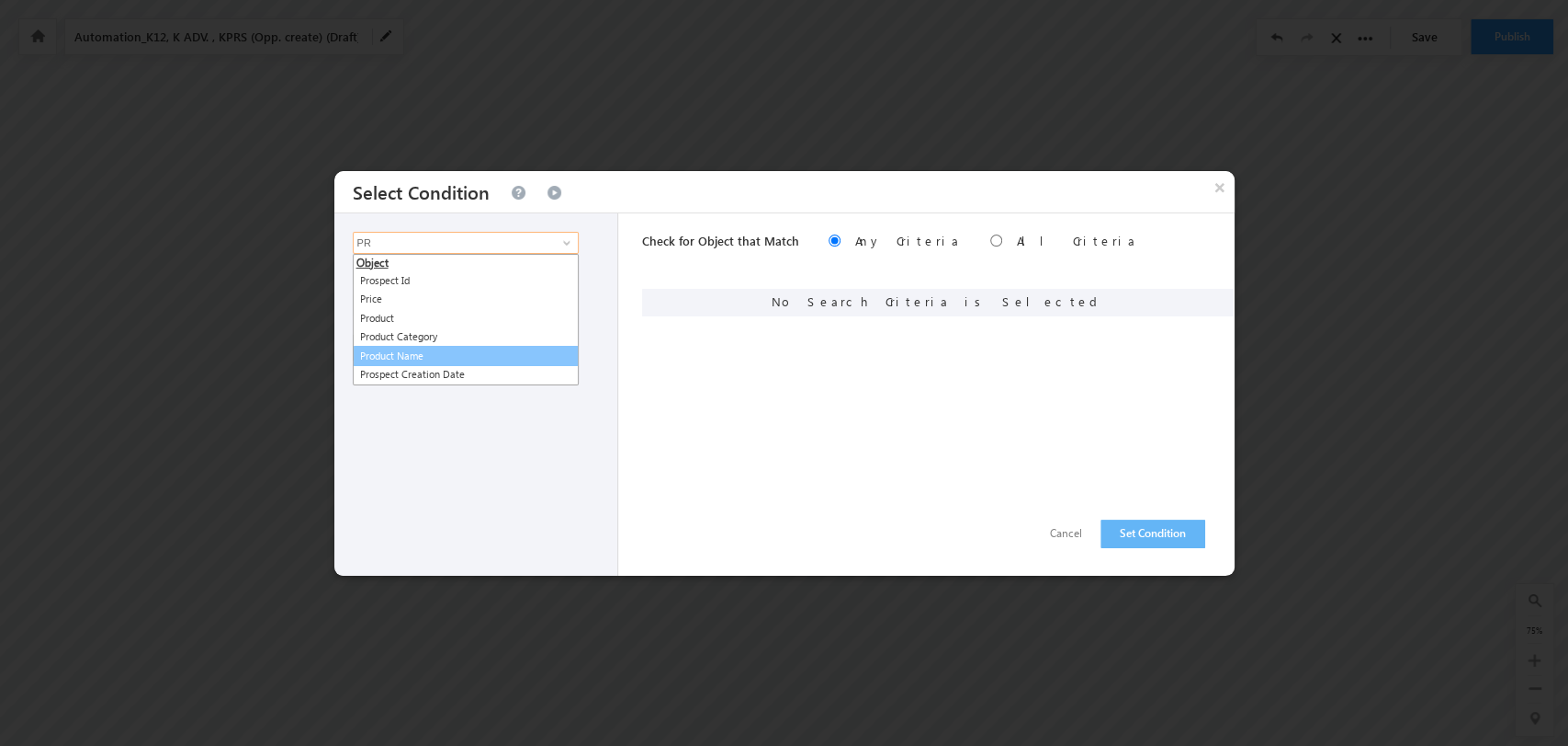
click at [524, 354] on link "Product Name" at bounding box center [466, 356] width 226 height 21
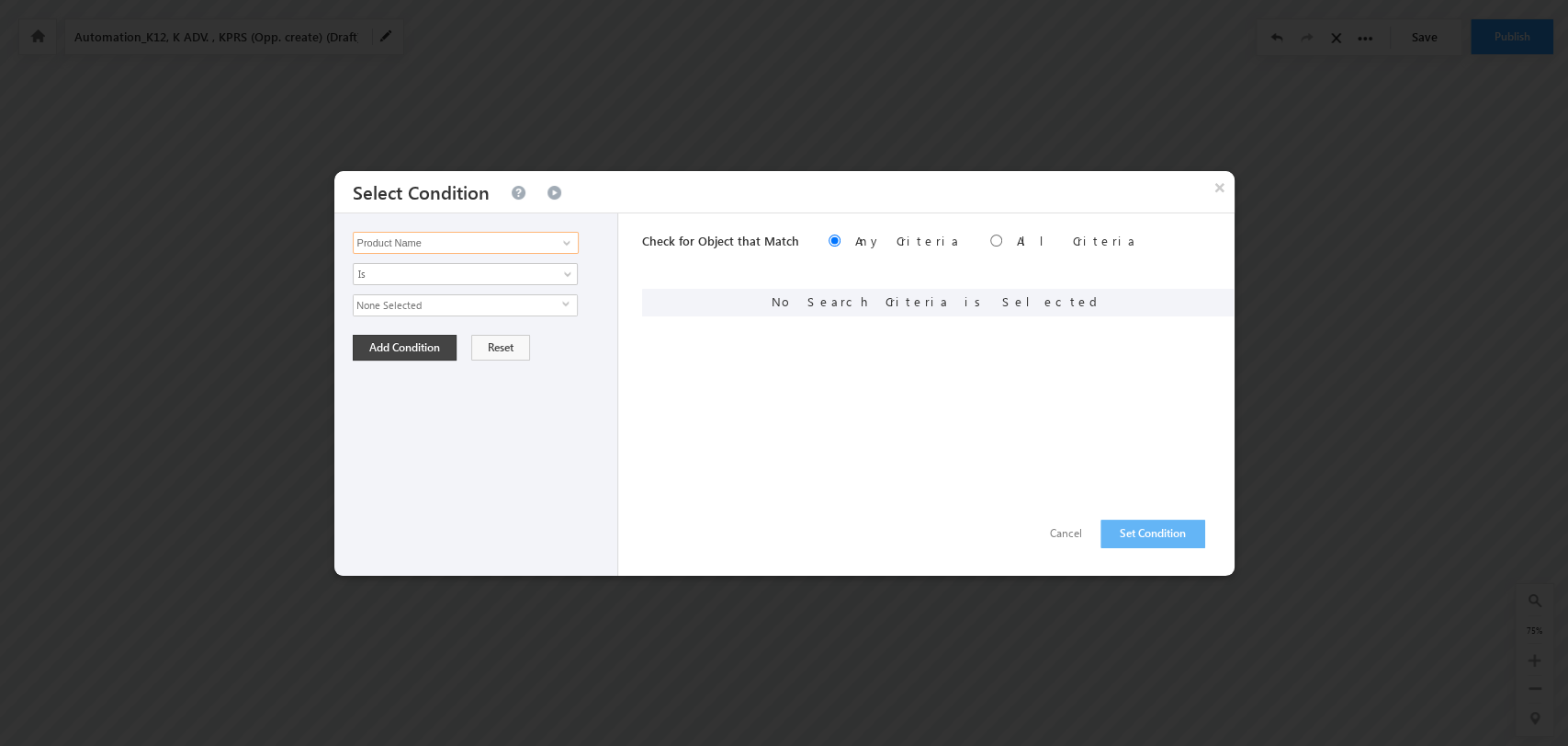
type input "Product Name"
click at [563, 301] on span "select" at bounding box center [569, 303] width 14 height 9
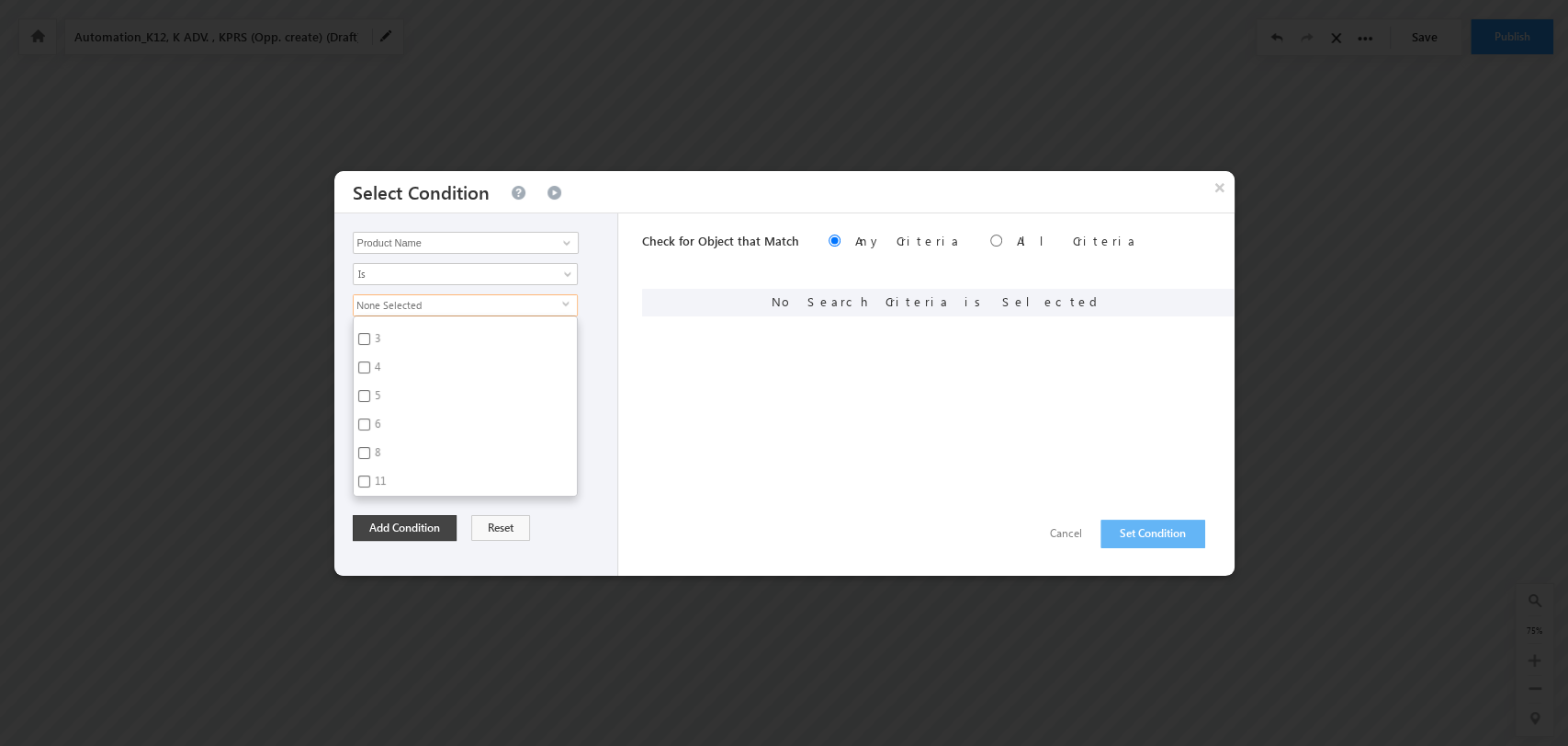
click at [368, 504] on input "12" at bounding box center [364, 509] width 12 height 12
checkbox input "true"
click at [418, 526] on button "Add Condition" at bounding box center [405, 527] width 104 height 26
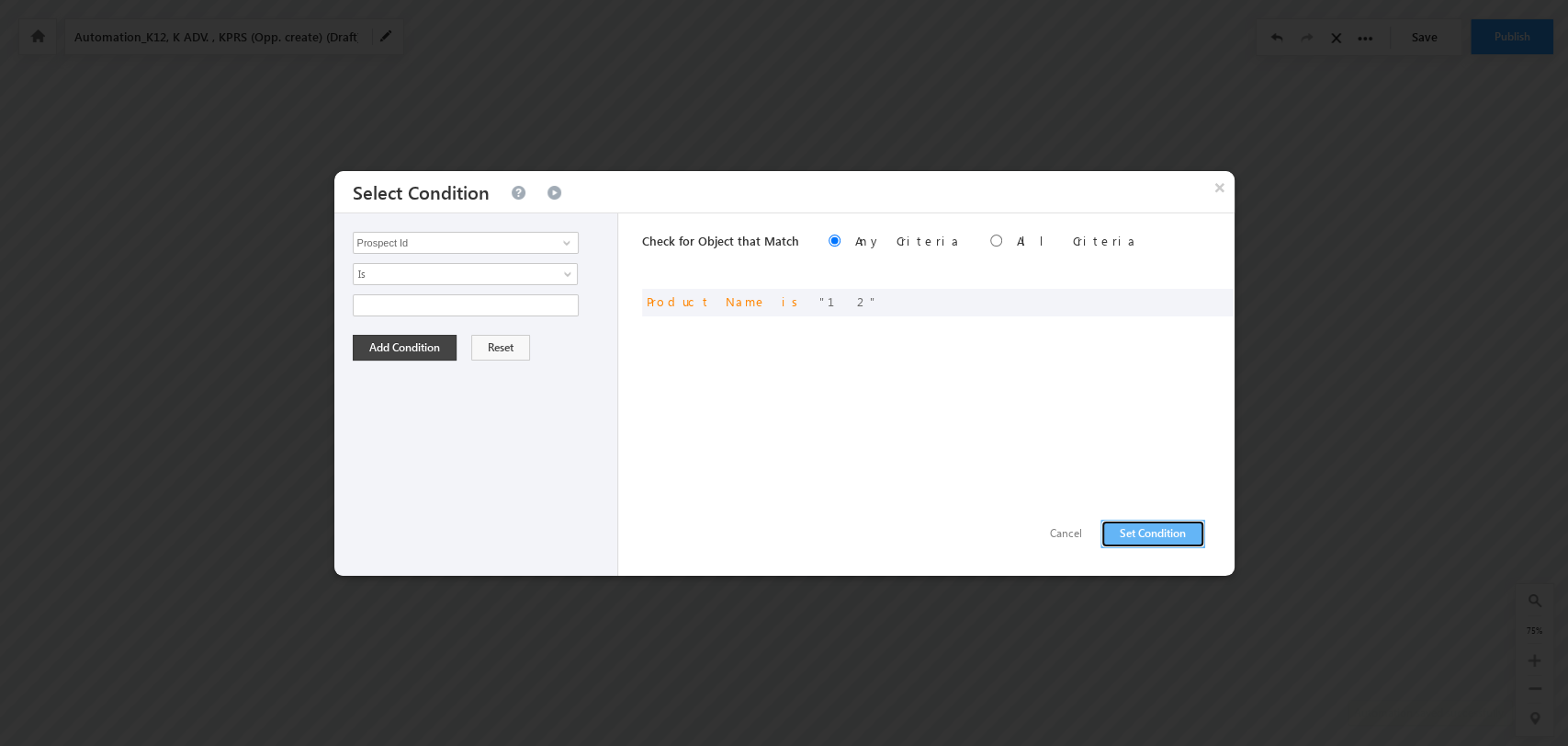
click at [1155, 531] on button "Set Condition" at bounding box center [1153, 534] width 104 height 29
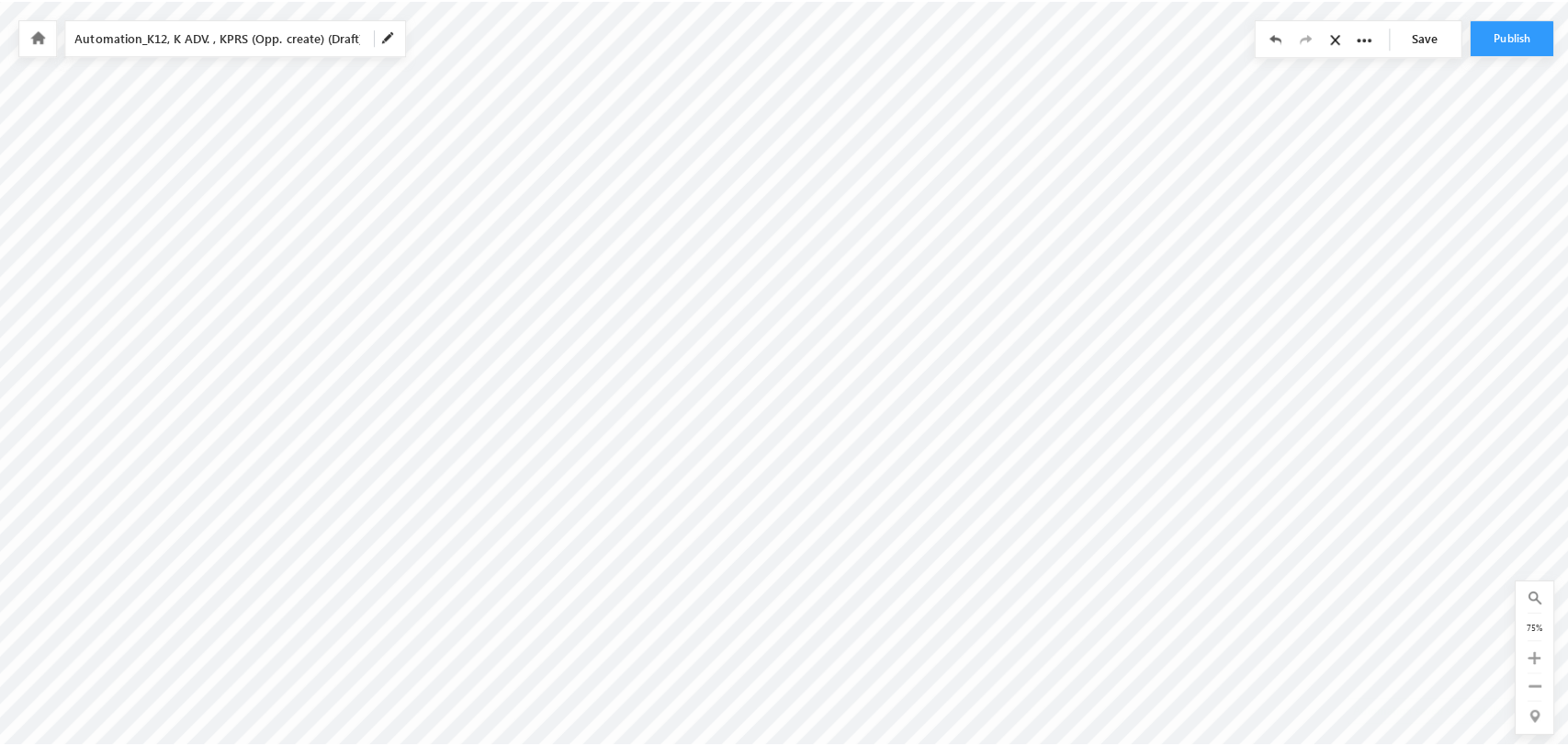
scroll to position [0, 1869]
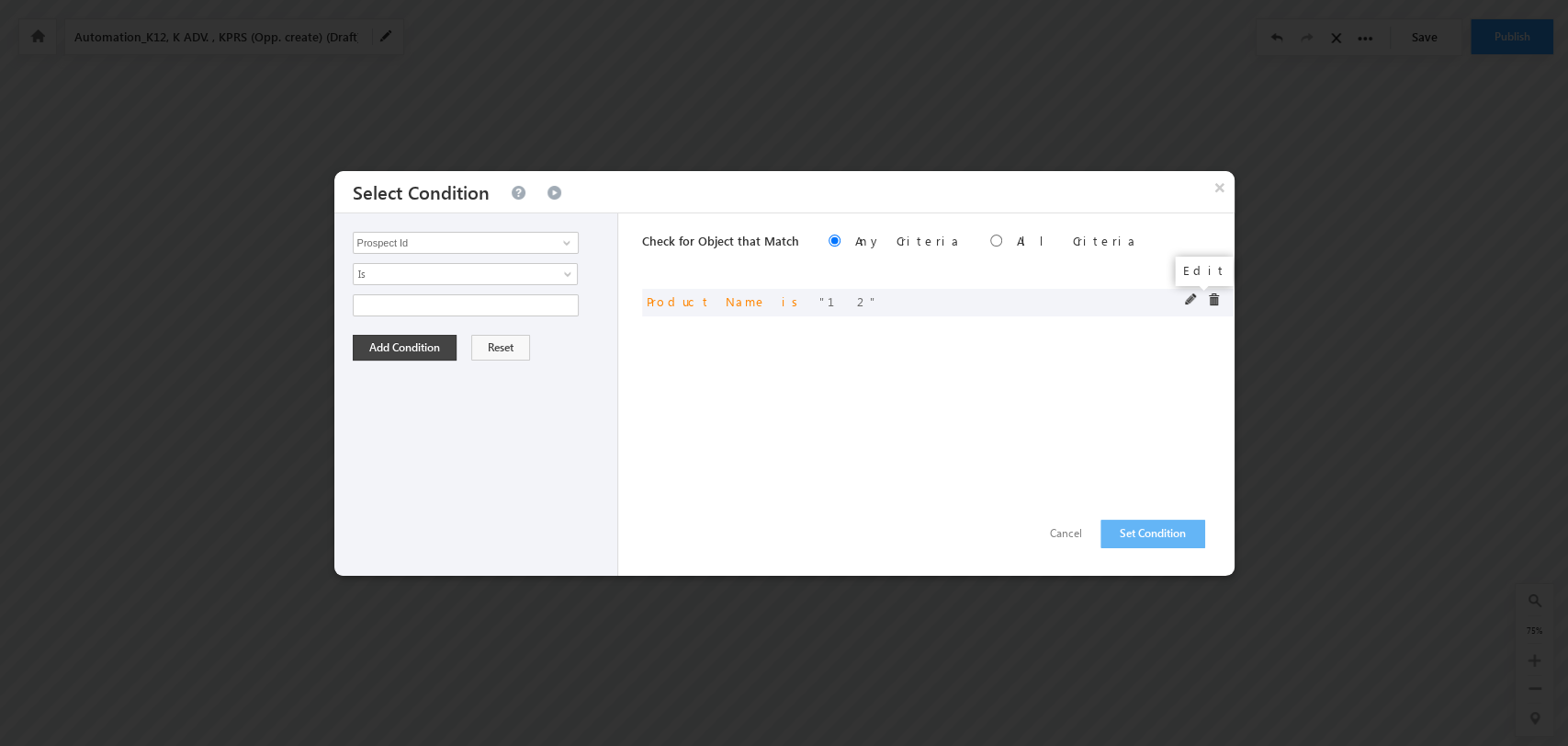
click at [1185, 300] on span at bounding box center [1192, 300] width 13 height 13
click at [1191, 301] on span at bounding box center [1192, 300] width 13 height 13
click at [566, 307] on span "select" at bounding box center [569, 311] width 14 height 31
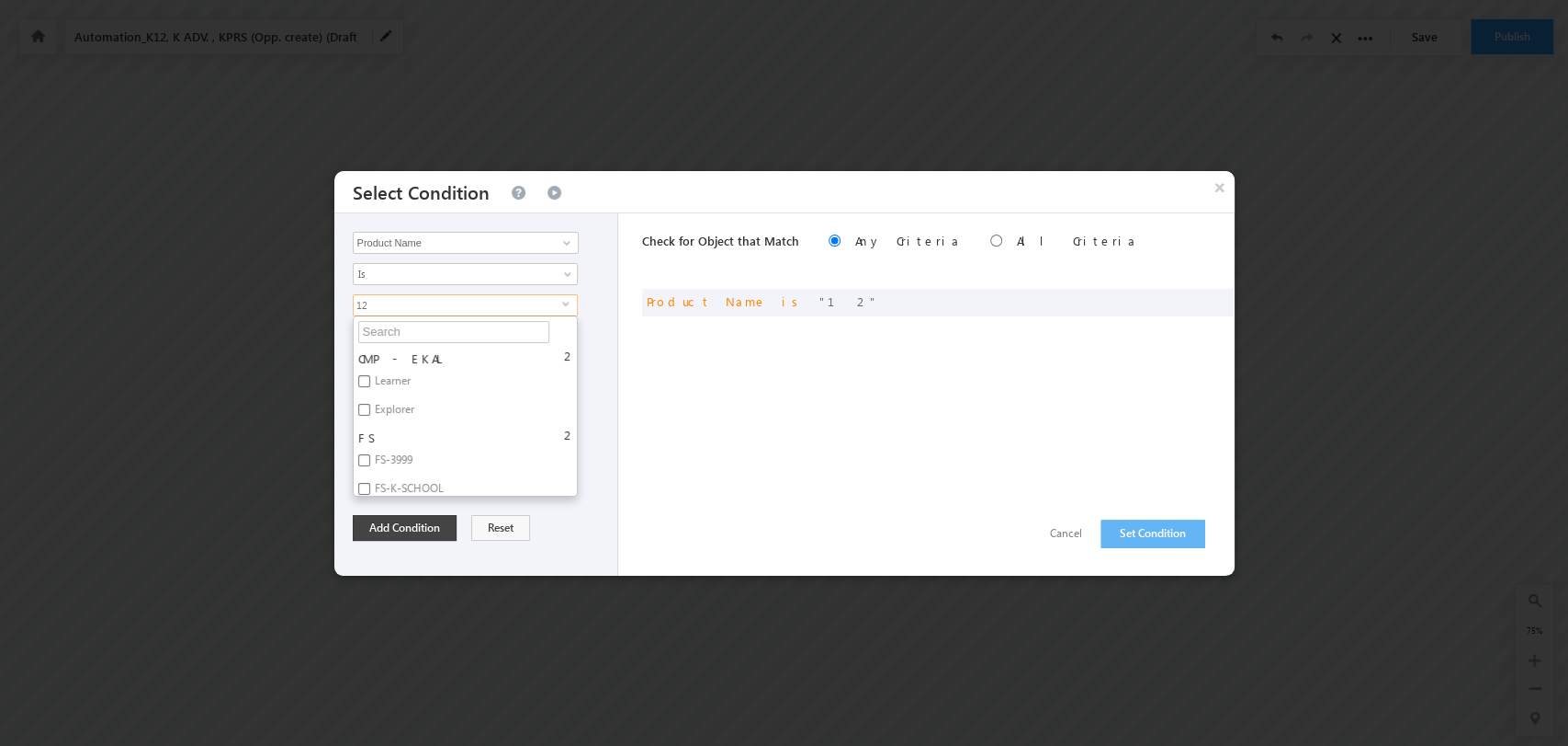
click at [559, 305] on span "12" at bounding box center [458, 305] width 209 height 20
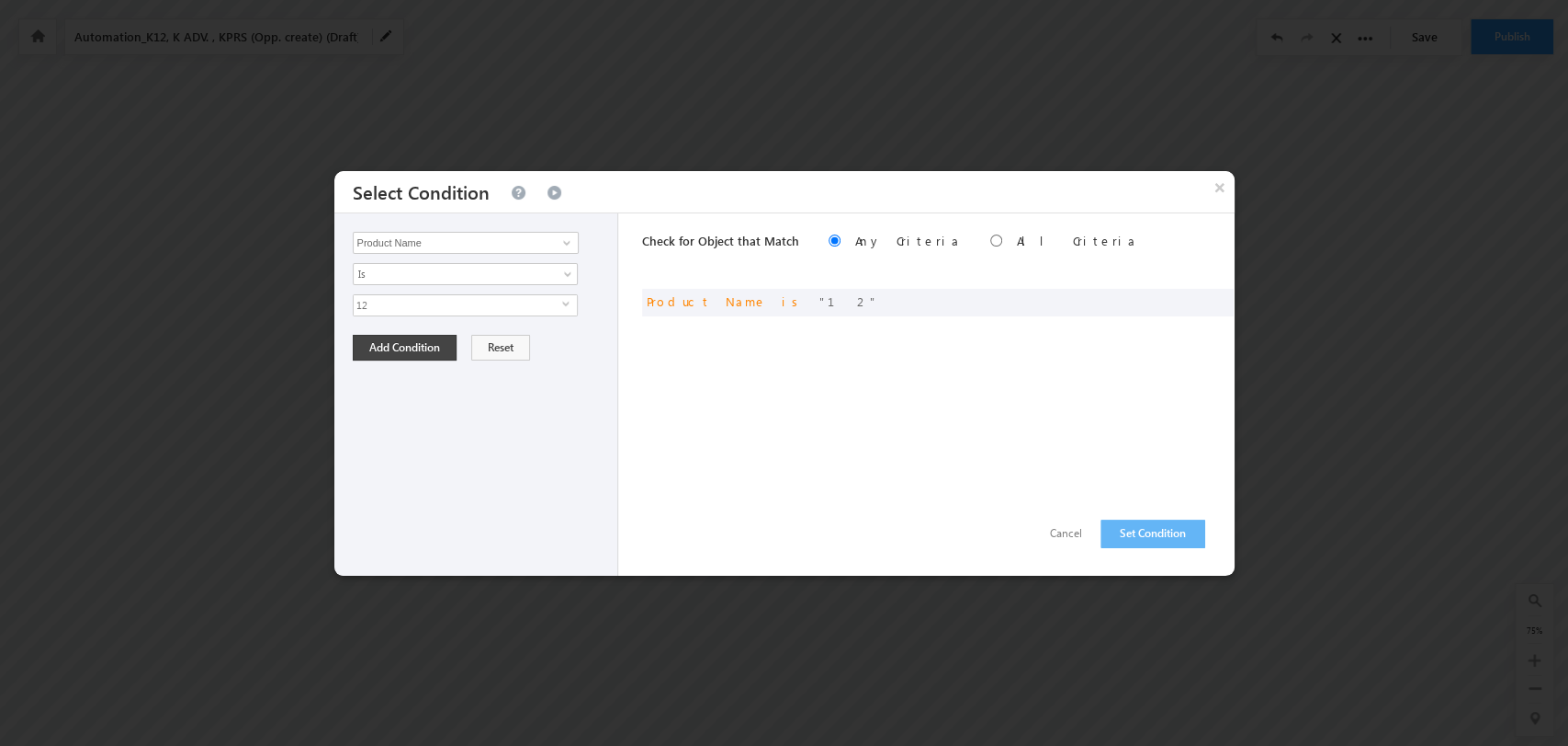
click at [559, 305] on span "12" at bounding box center [458, 305] width 209 height 20
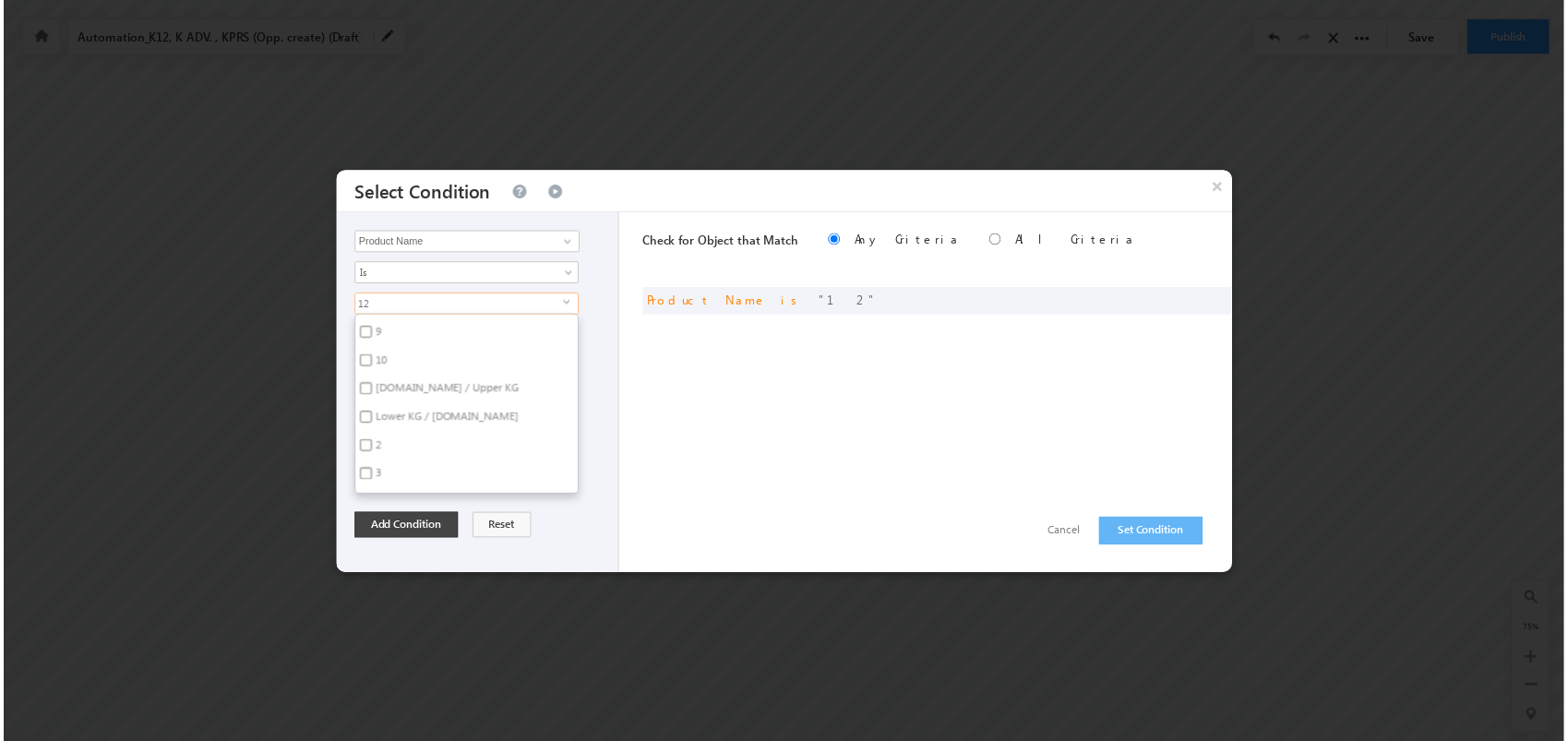
scroll to position [4668, 0]
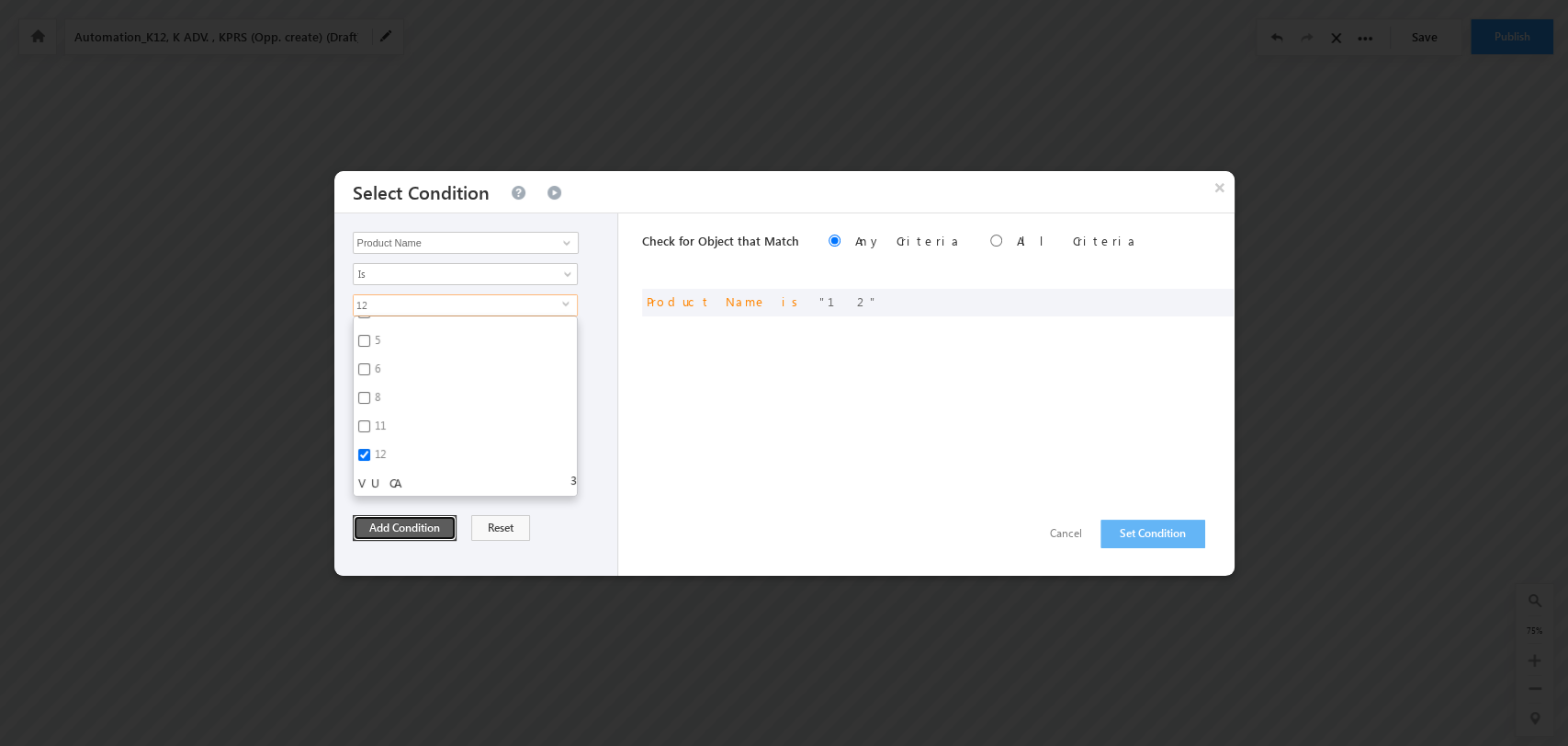
click at [427, 526] on button "Add Condition" at bounding box center [405, 527] width 104 height 26
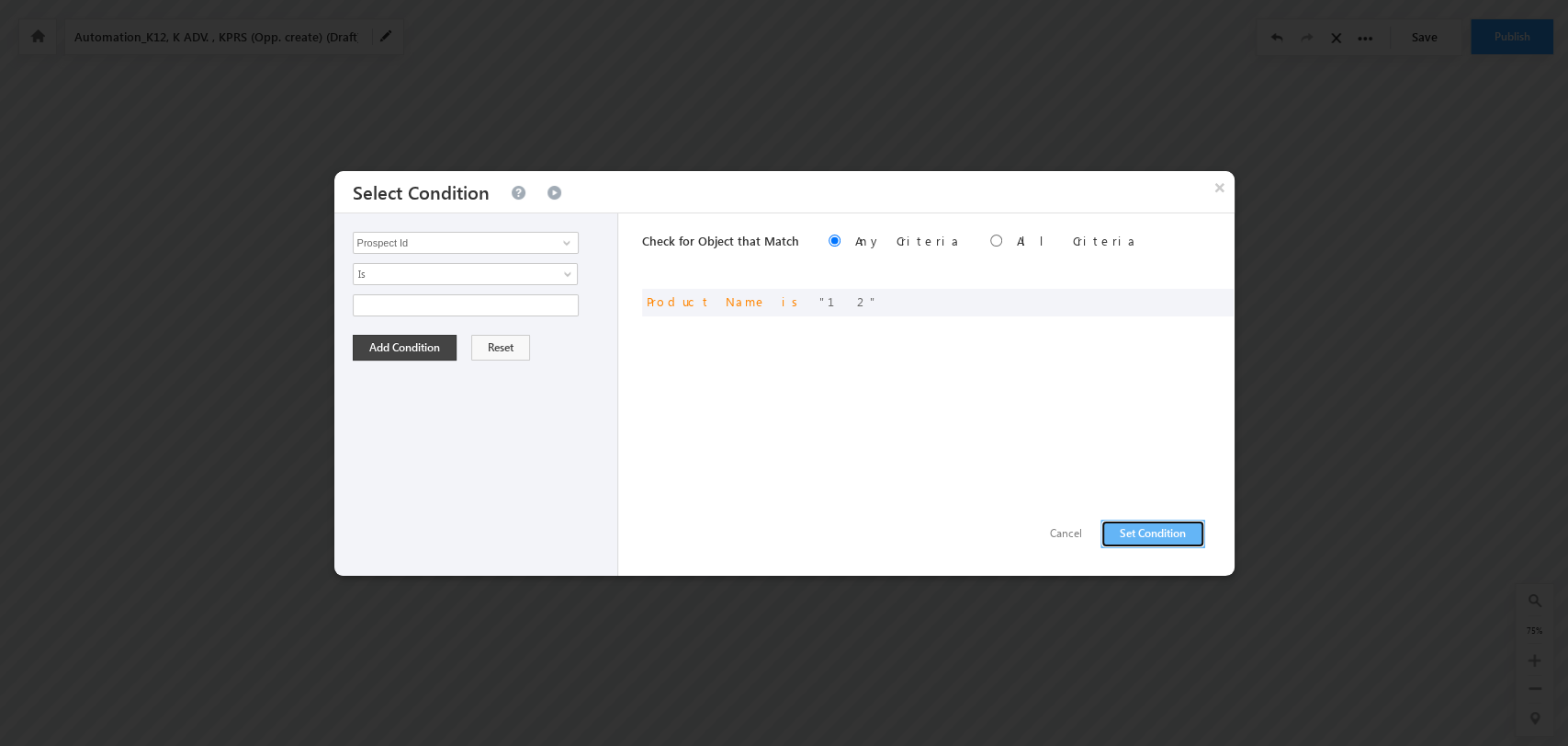
click at [1162, 528] on button "Set Condition" at bounding box center [1153, 534] width 104 height 29
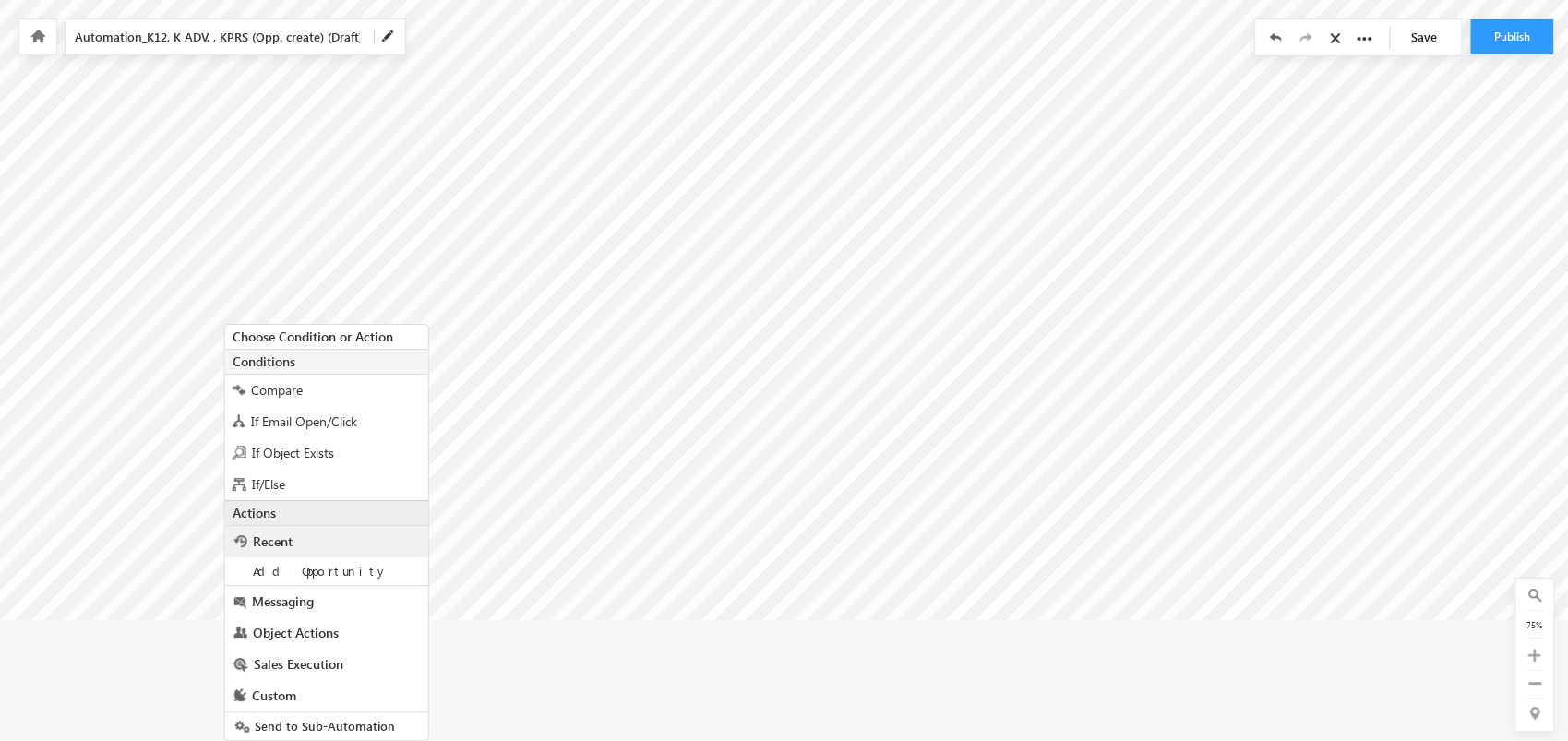
scroll to position [59, 0]
click at [352, 466] on div "Multi If/Else" at bounding box center [326, 456] width 203 height 31
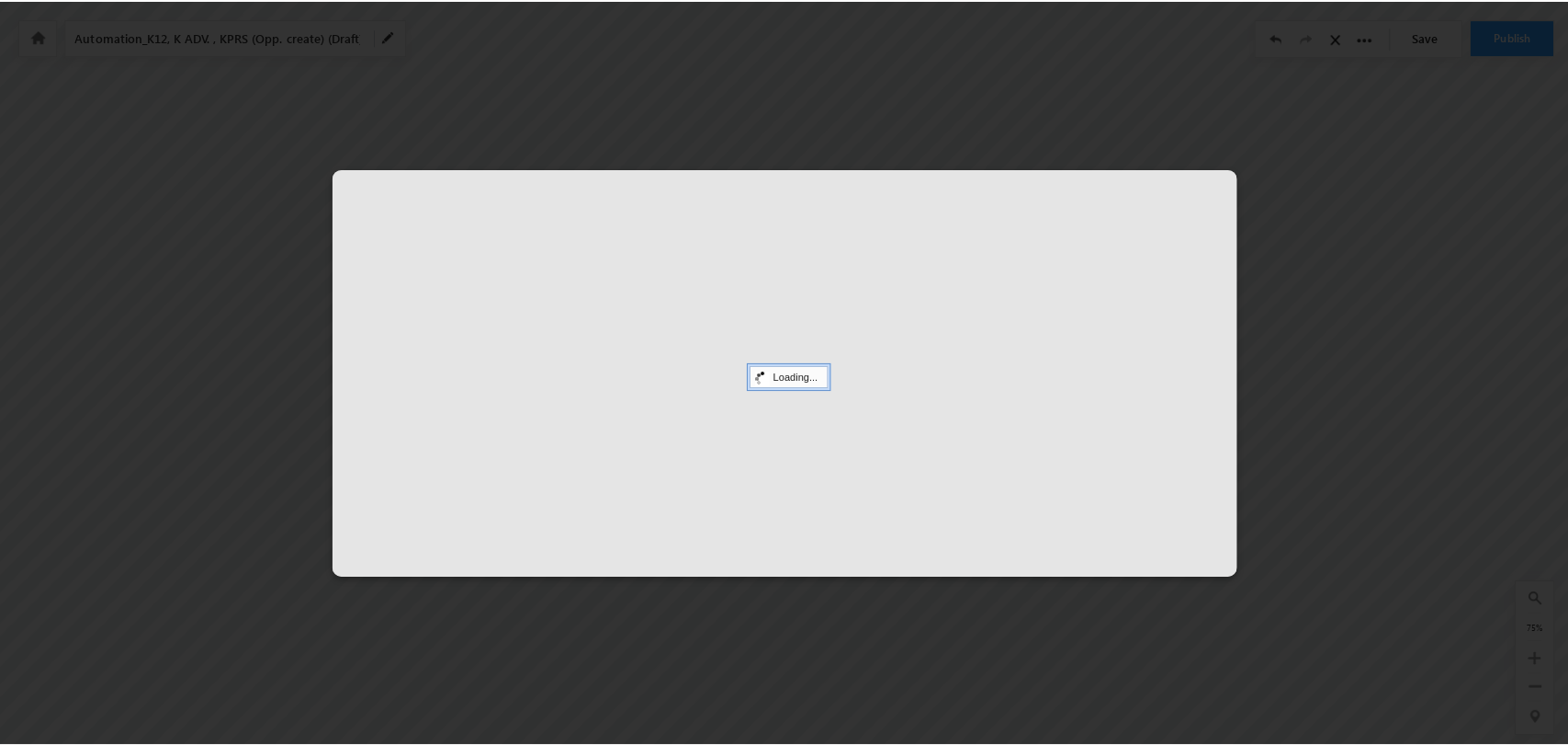
scroll to position [0, 3213]
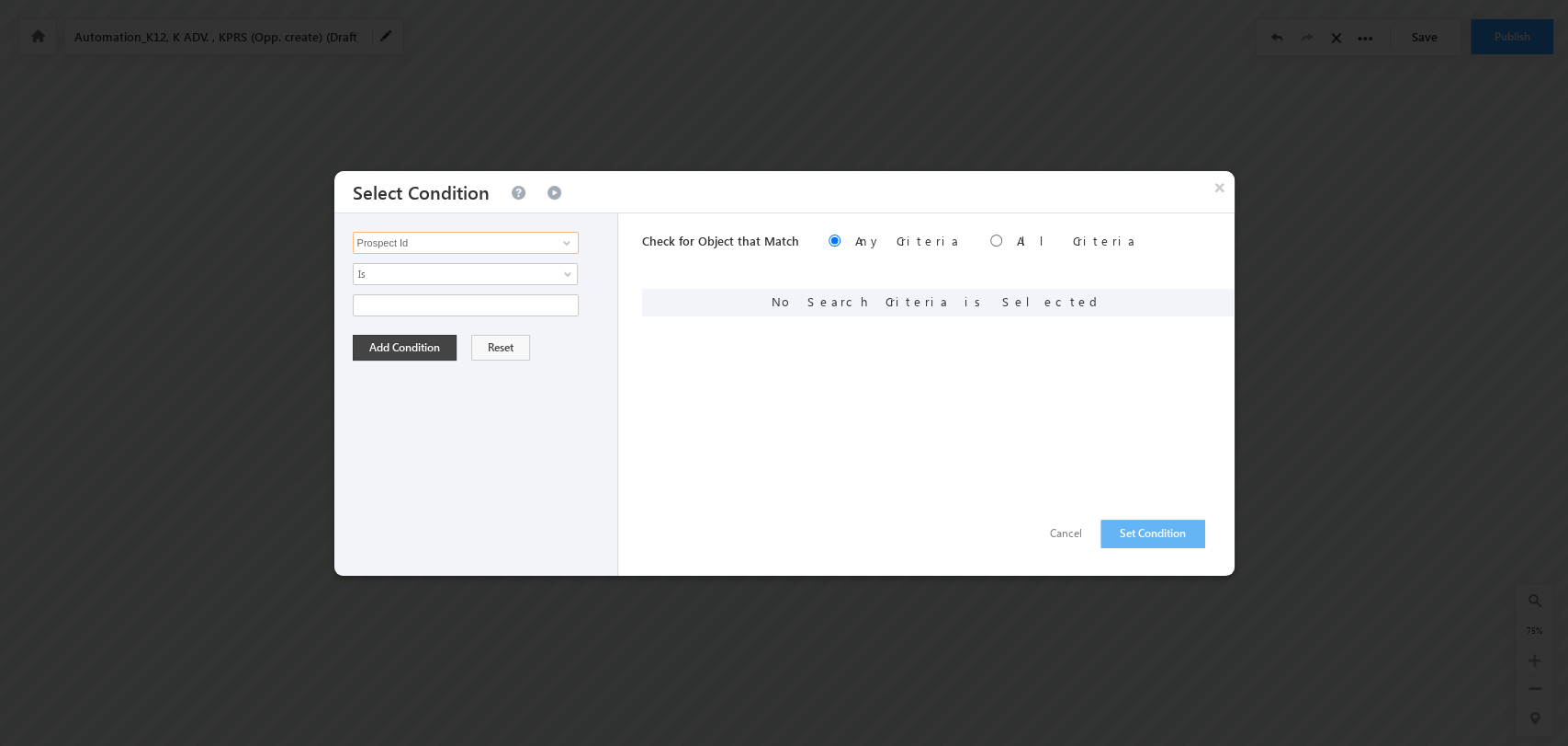
click at [509, 237] on input "Prospect Id" at bounding box center [466, 242] width 226 height 22
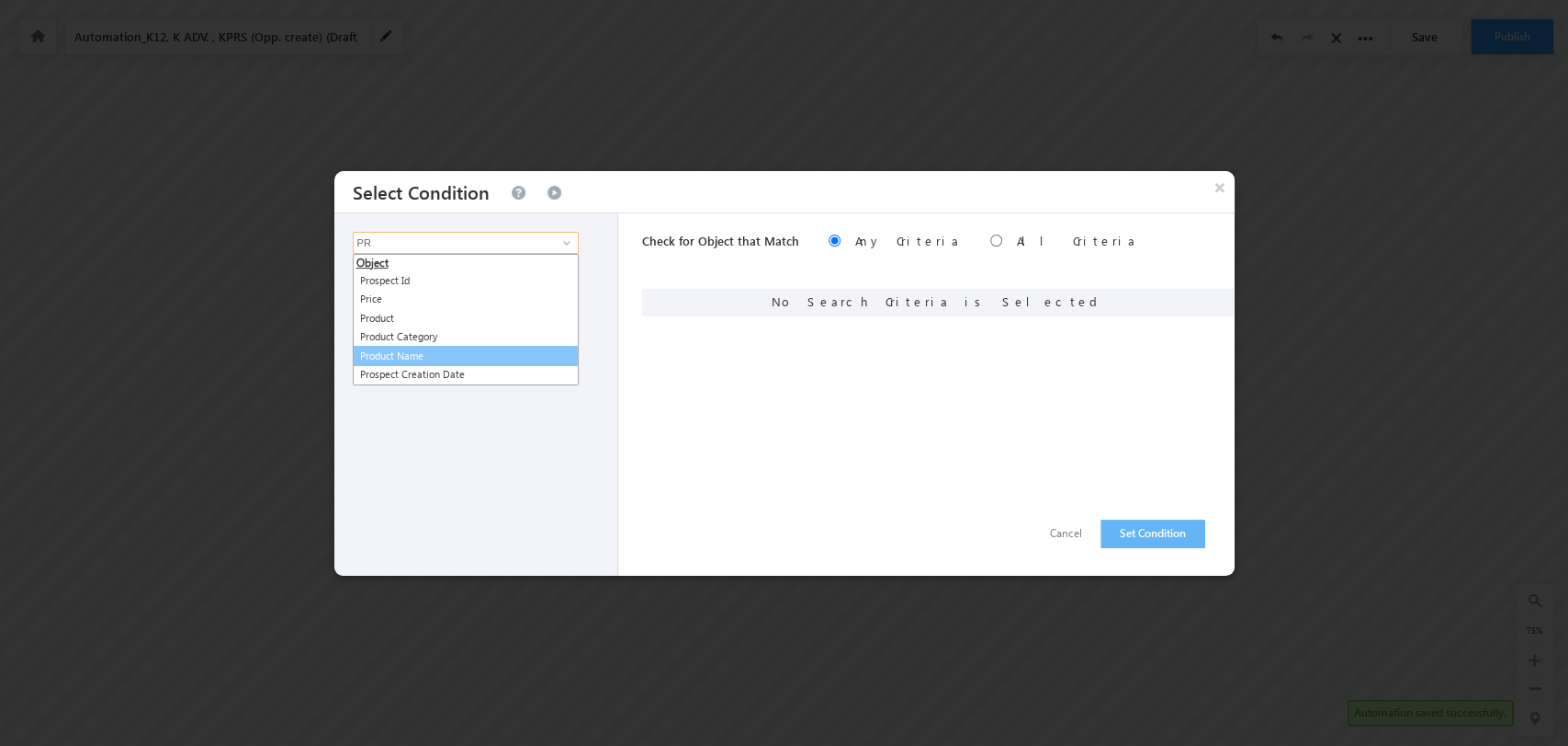
click at [440, 354] on link "Product Name" at bounding box center [466, 356] width 226 height 21
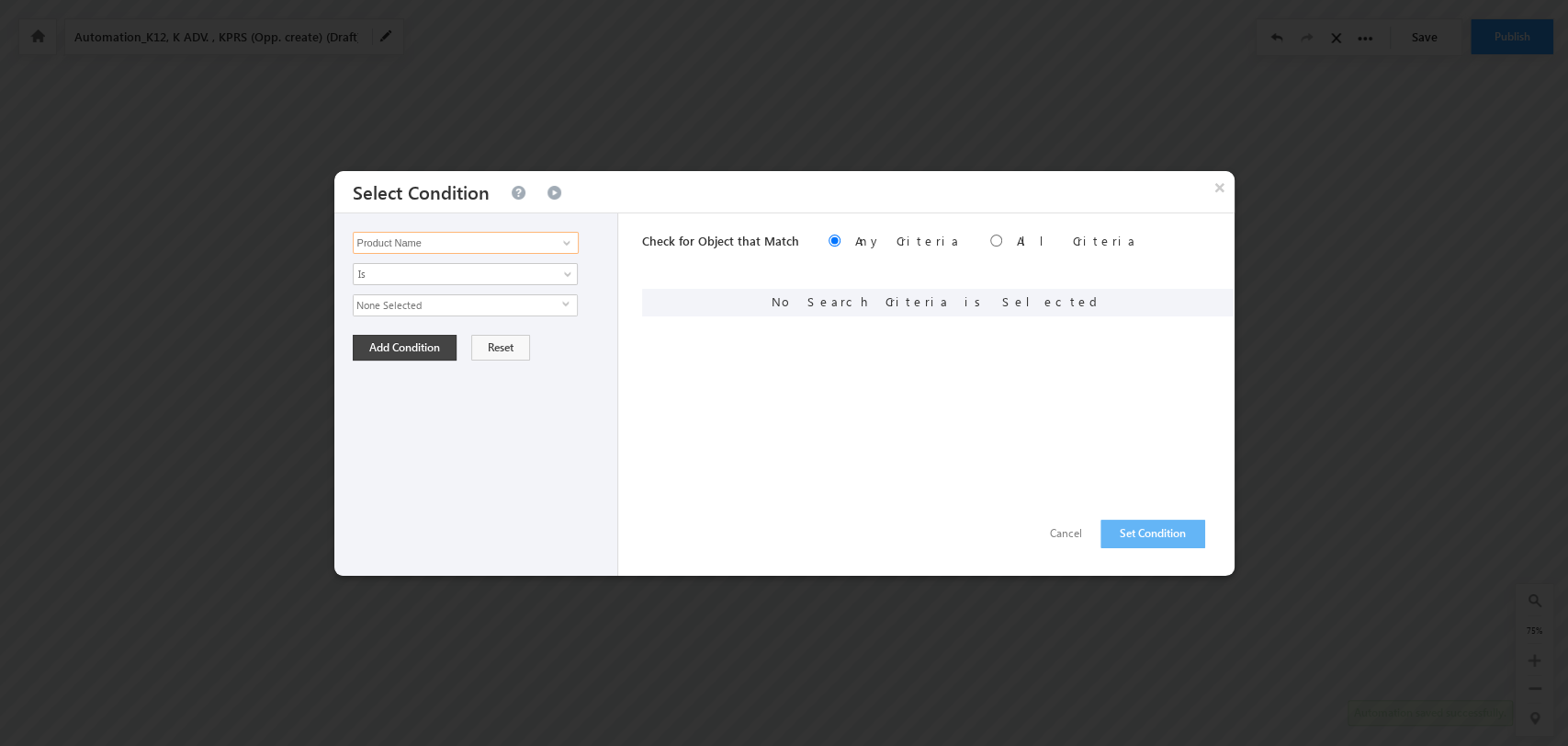
type input "Product Name"
click at [550, 299] on span "None Selected" at bounding box center [458, 305] width 209 height 20
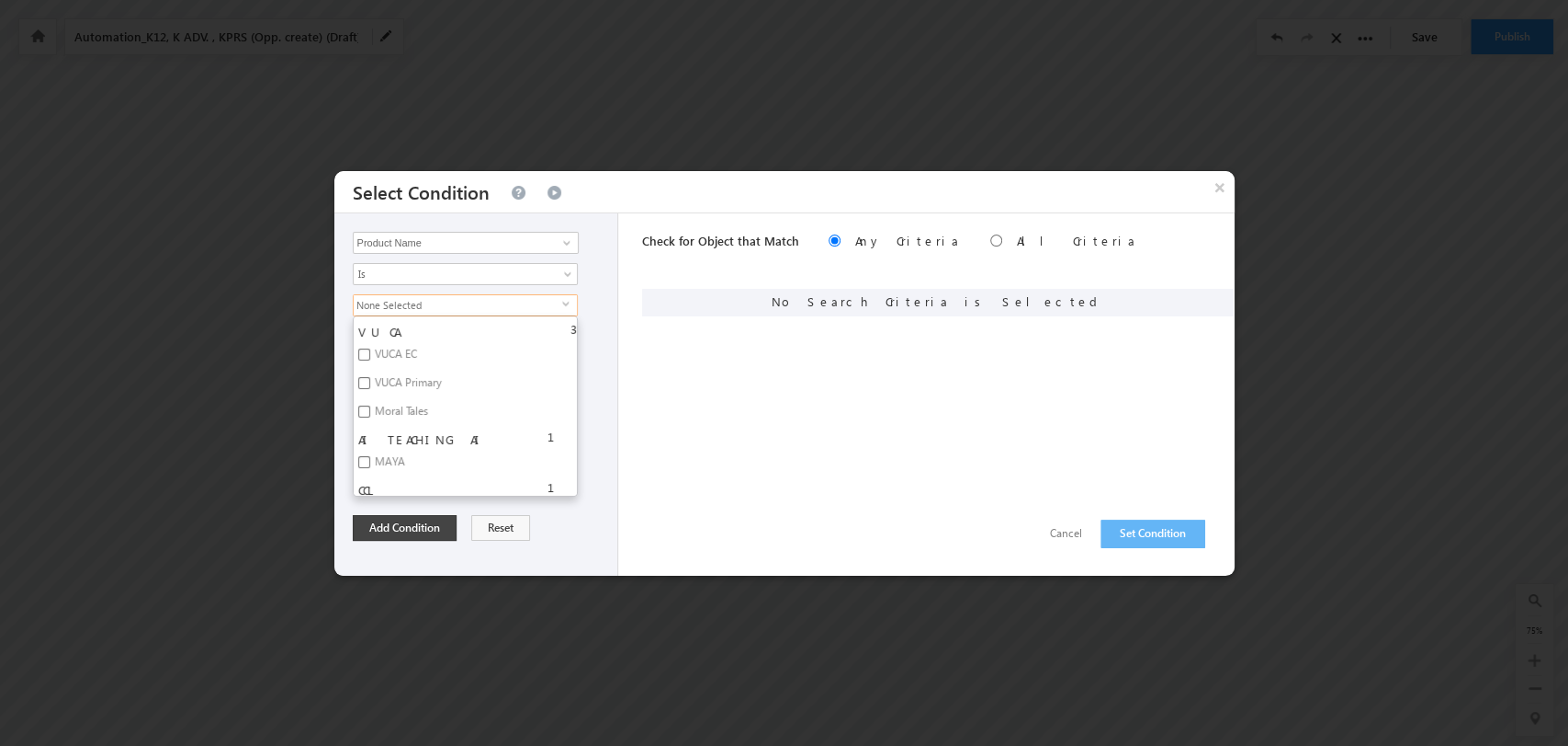
scroll to position [4701, 0]
click at [395, 445] on label "VUCA EC" at bounding box center [394, 459] width 82 height 29
click at [370, 450] on input "VUCA EC" at bounding box center [364, 456] width 12 height 12
checkbox input "true"
click at [427, 522] on button "Add Condition" at bounding box center [405, 527] width 104 height 26
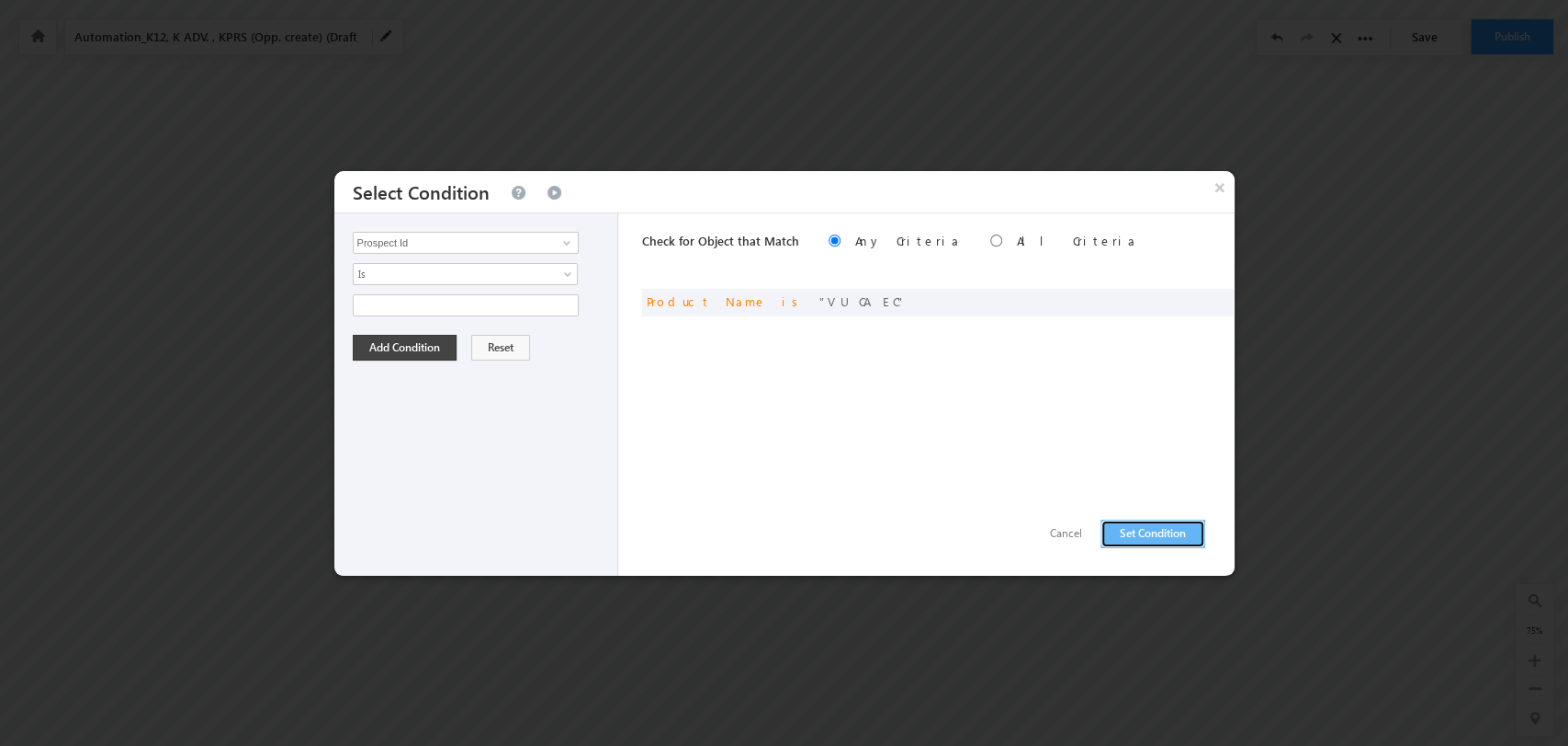
click at [1170, 526] on button "Set Condition" at bounding box center [1153, 534] width 104 height 29
click at [503, 242] on input "Prospect Id" at bounding box center [466, 242] width 226 height 22
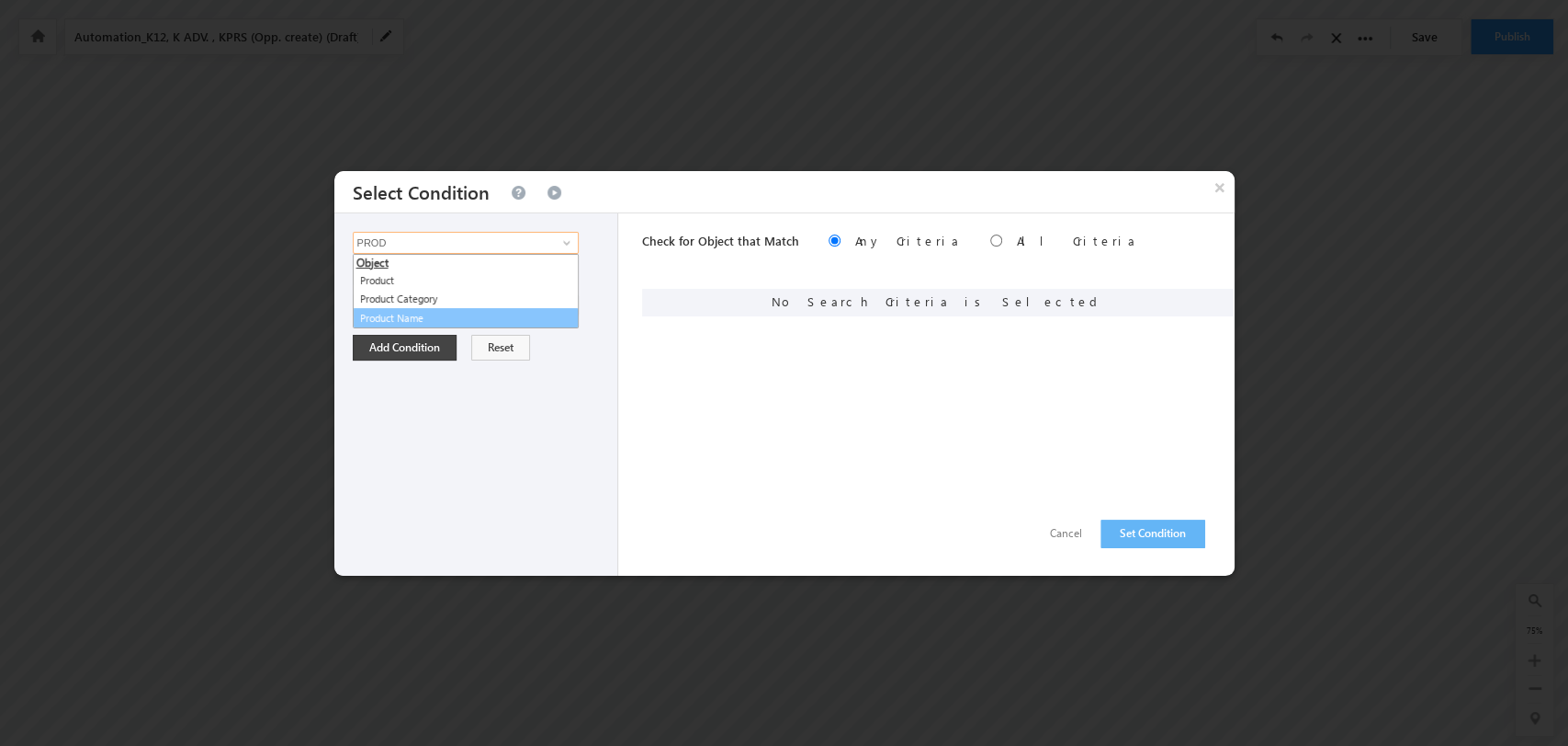
click at [536, 308] on link "Product Name" at bounding box center [466, 318] width 226 height 21
type input "Product Name"
click at [566, 296] on span "select" at bounding box center [569, 311] width 14 height 31
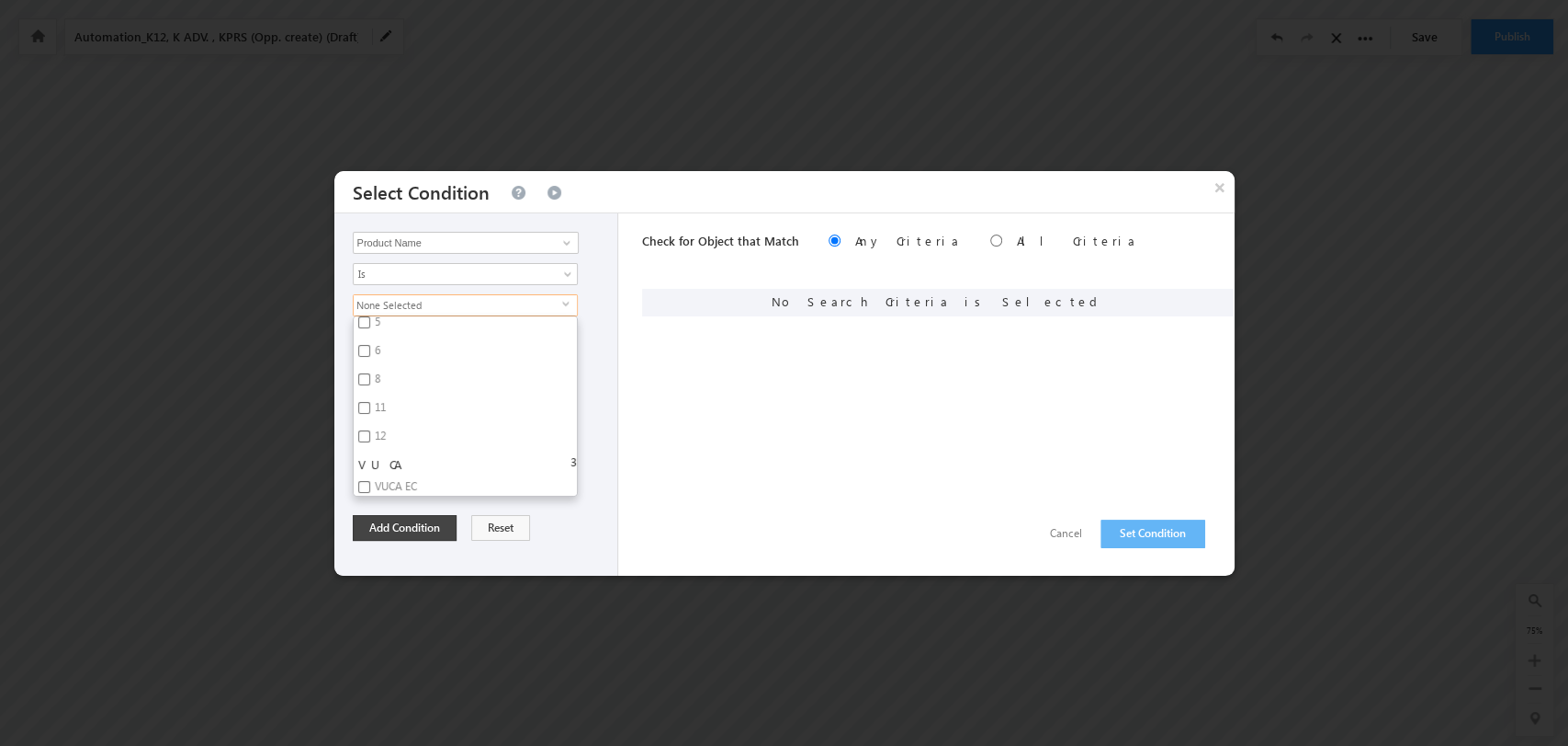
scroll to position [4700, 0]
click at [411, 474] on label "VUCA Primary" at bounding box center [406, 488] width 106 height 29
click at [370, 480] on input "VUCA Primary" at bounding box center [364, 486] width 12 height 12
checkbox input "true"
click at [417, 530] on button "Add Condition" at bounding box center [405, 527] width 104 height 26
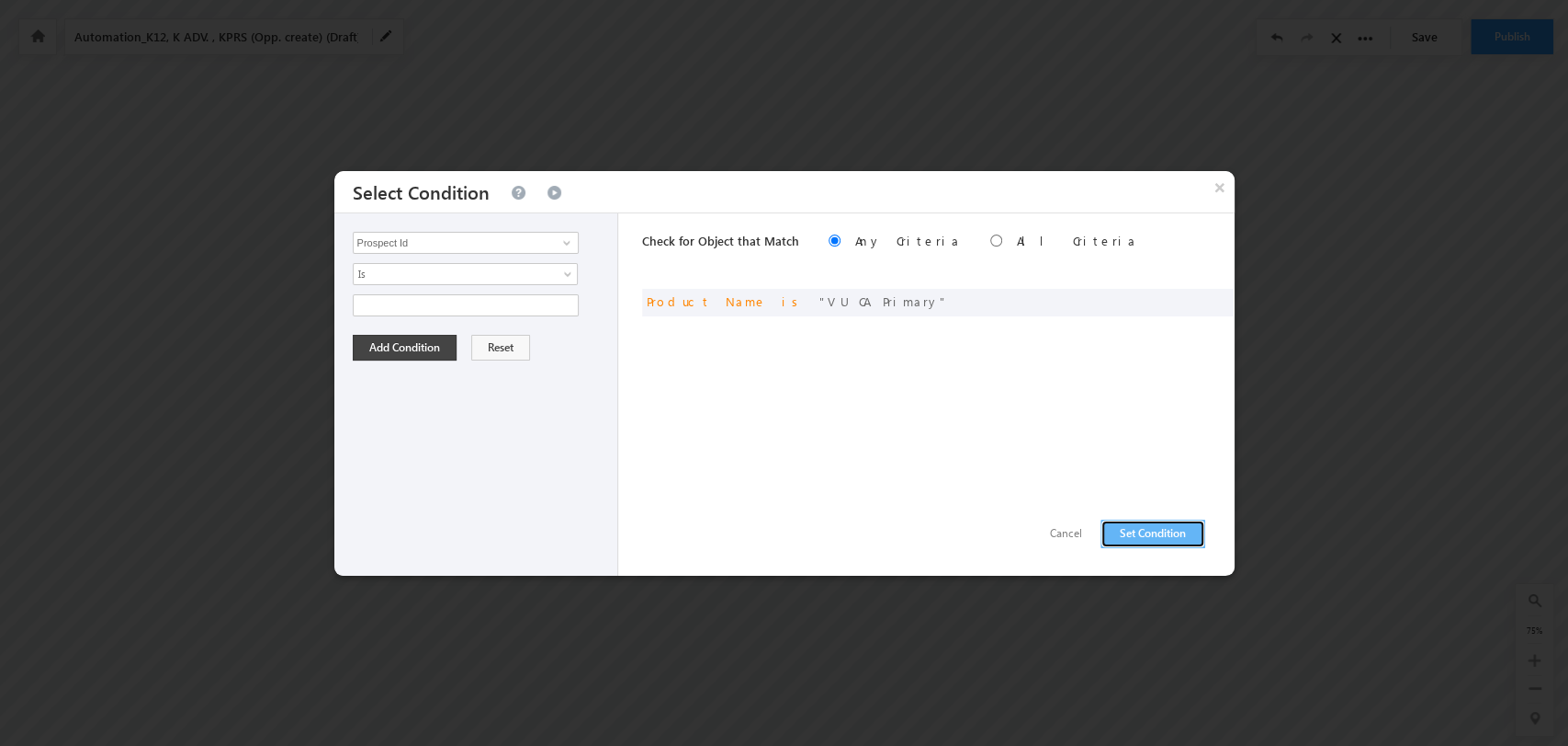
click at [1148, 537] on button "Set Condition" at bounding box center [1153, 534] width 104 height 29
click at [478, 250] on input "Prospect Id" at bounding box center [466, 242] width 226 height 22
click at [537, 326] on ul "Object Product Product Category Product Name" at bounding box center [466, 291] width 226 height 75
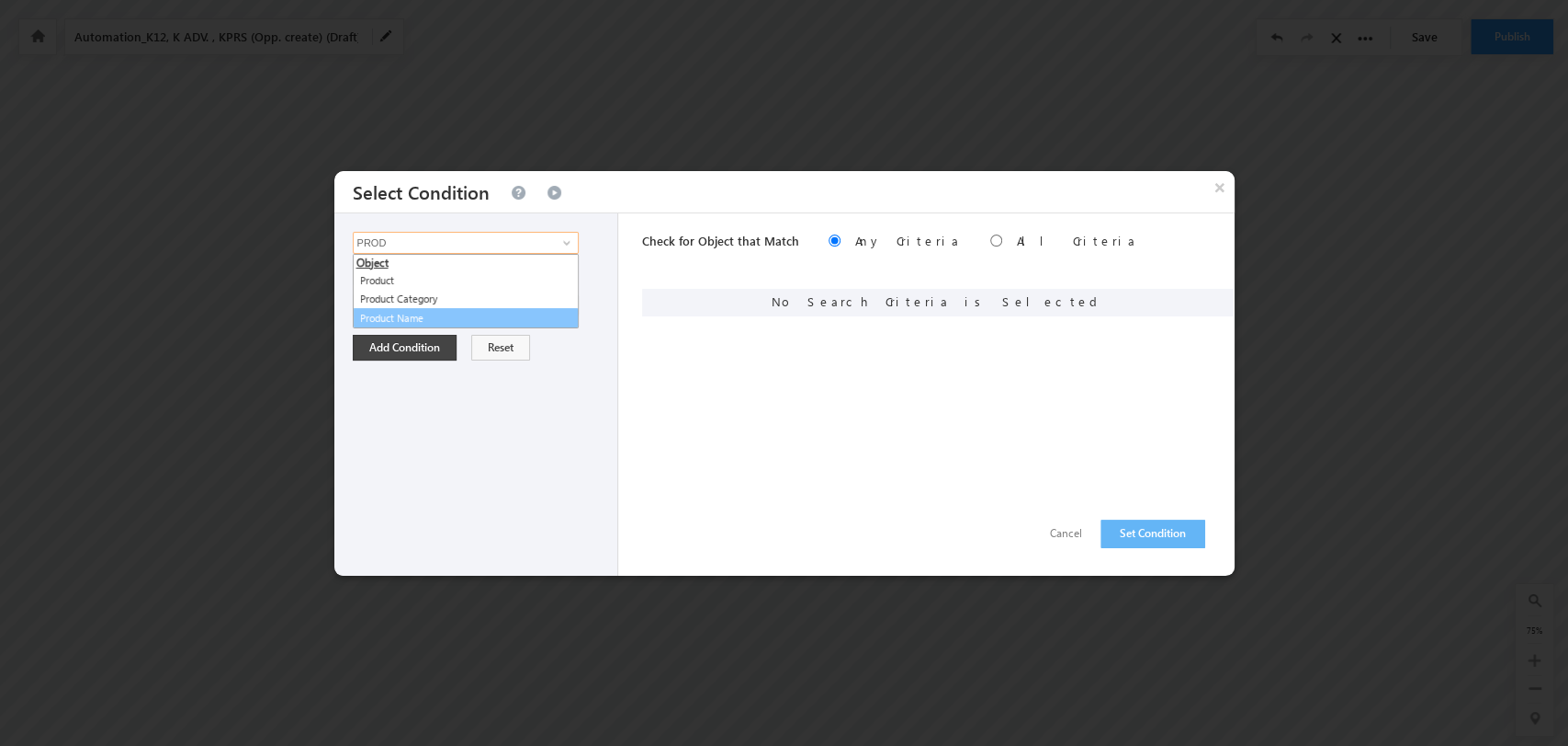
click at [519, 314] on link "Product Name" at bounding box center [466, 318] width 226 height 21
type input "Product Name"
click at [556, 307] on span "None Selected" at bounding box center [458, 305] width 209 height 20
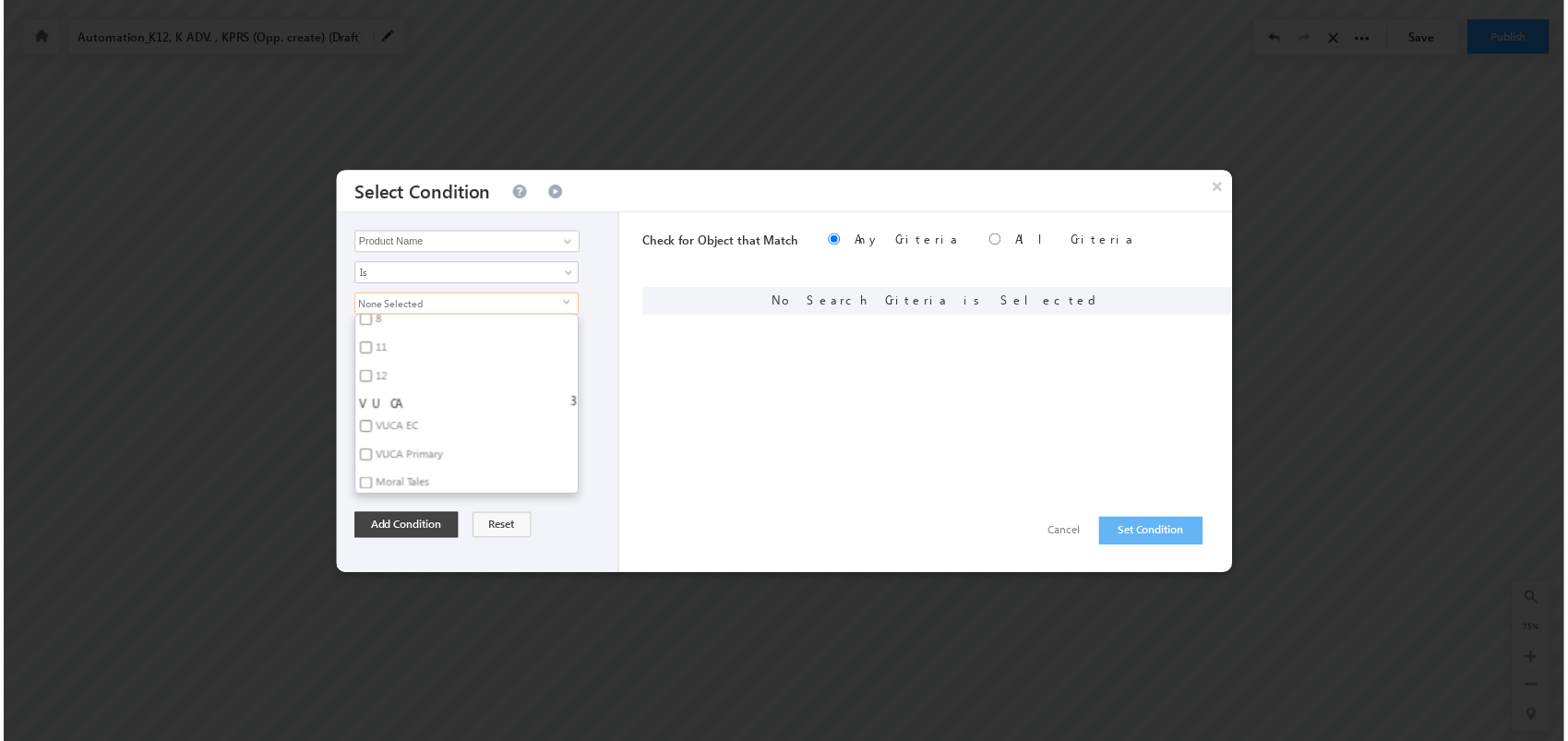
scroll to position [4718, 0]
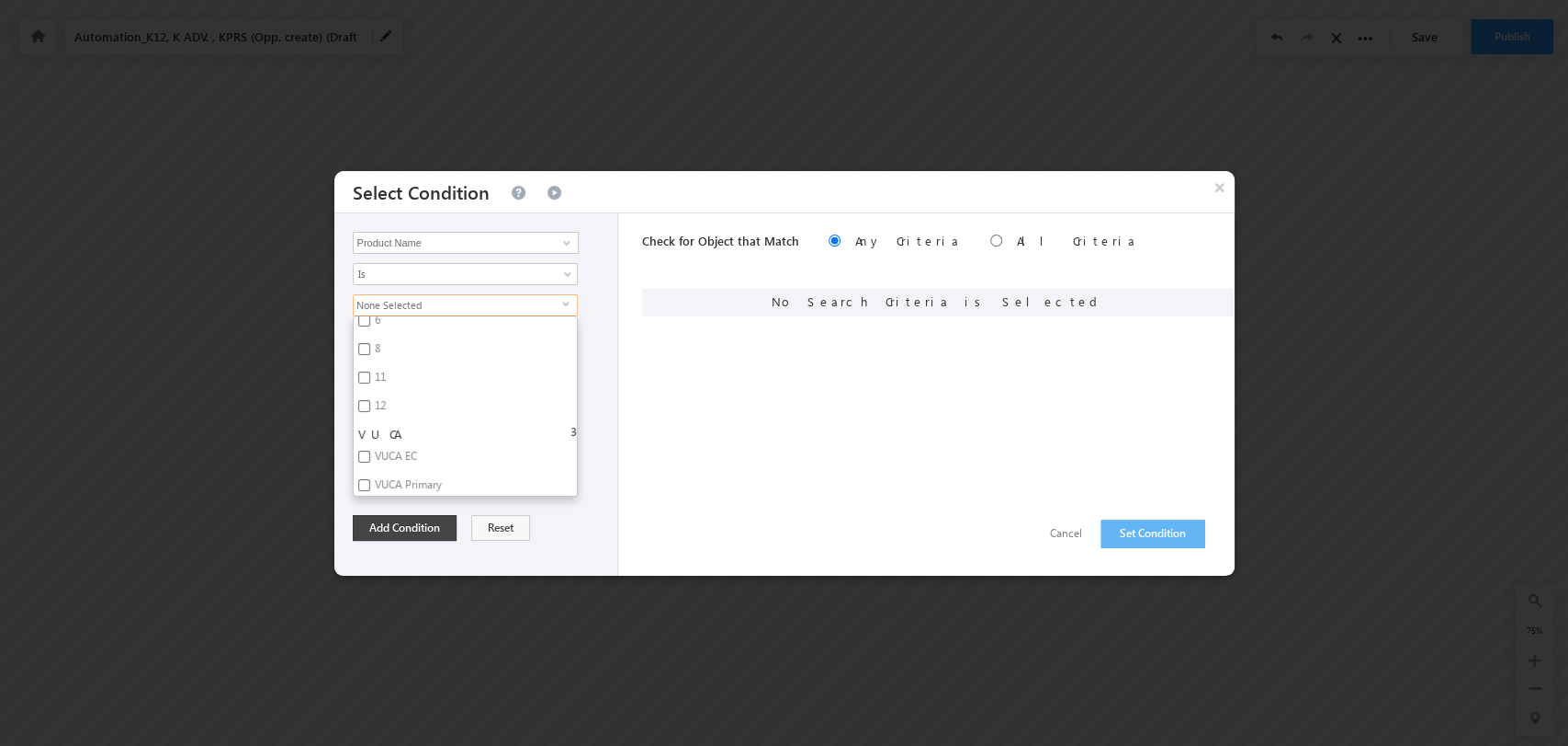
click at [406, 502] on label "Moral Tales" at bounding box center [400, 516] width 93 height 29
click at [370, 507] on input "Moral Tales" at bounding box center [364, 513] width 12 height 12
checkbox input "true"
click at [425, 526] on button "Add Condition" at bounding box center [405, 527] width 104 height 26
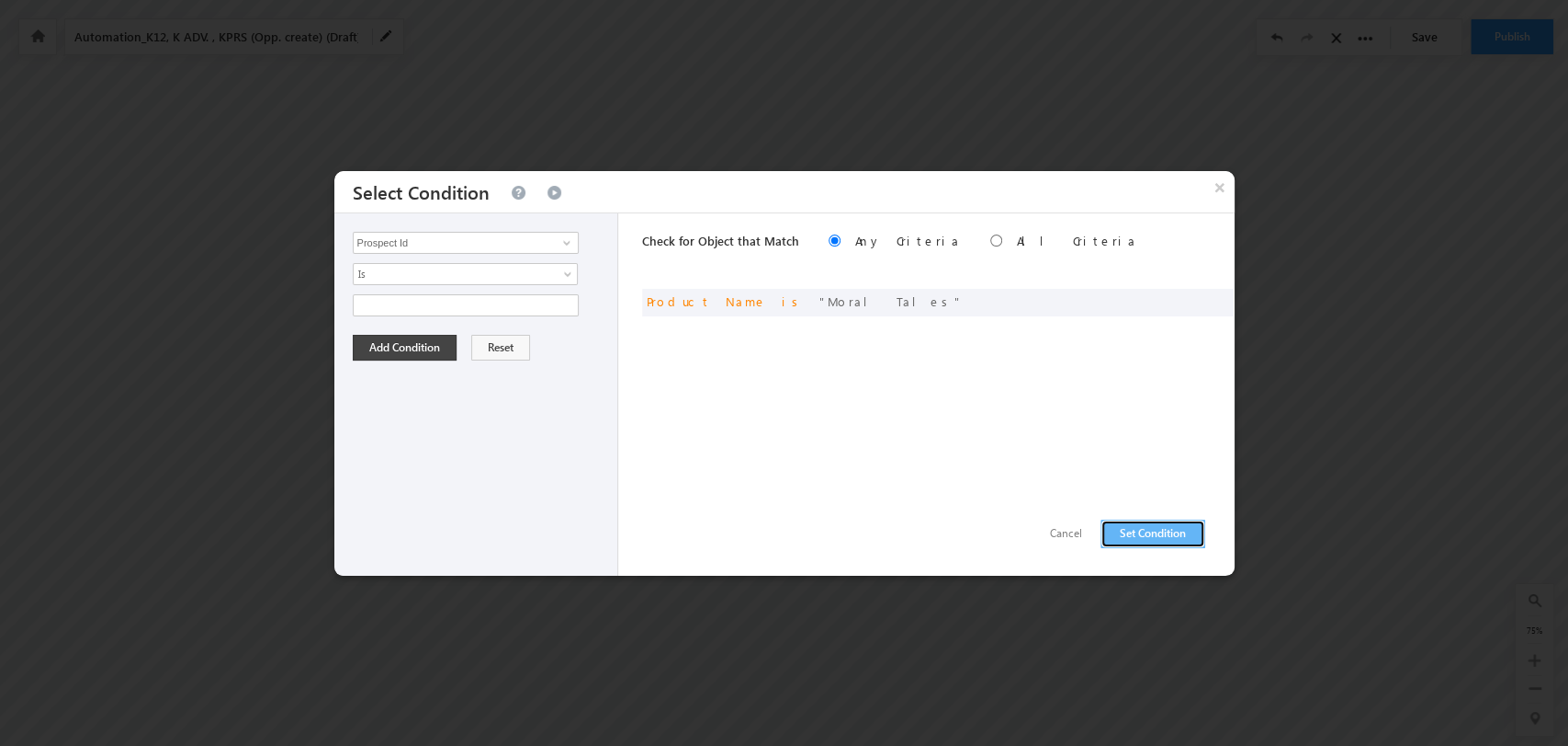
click at [1168, 540] on button "Set Condition" at bounding box center [1153, 534] width 104 height 29
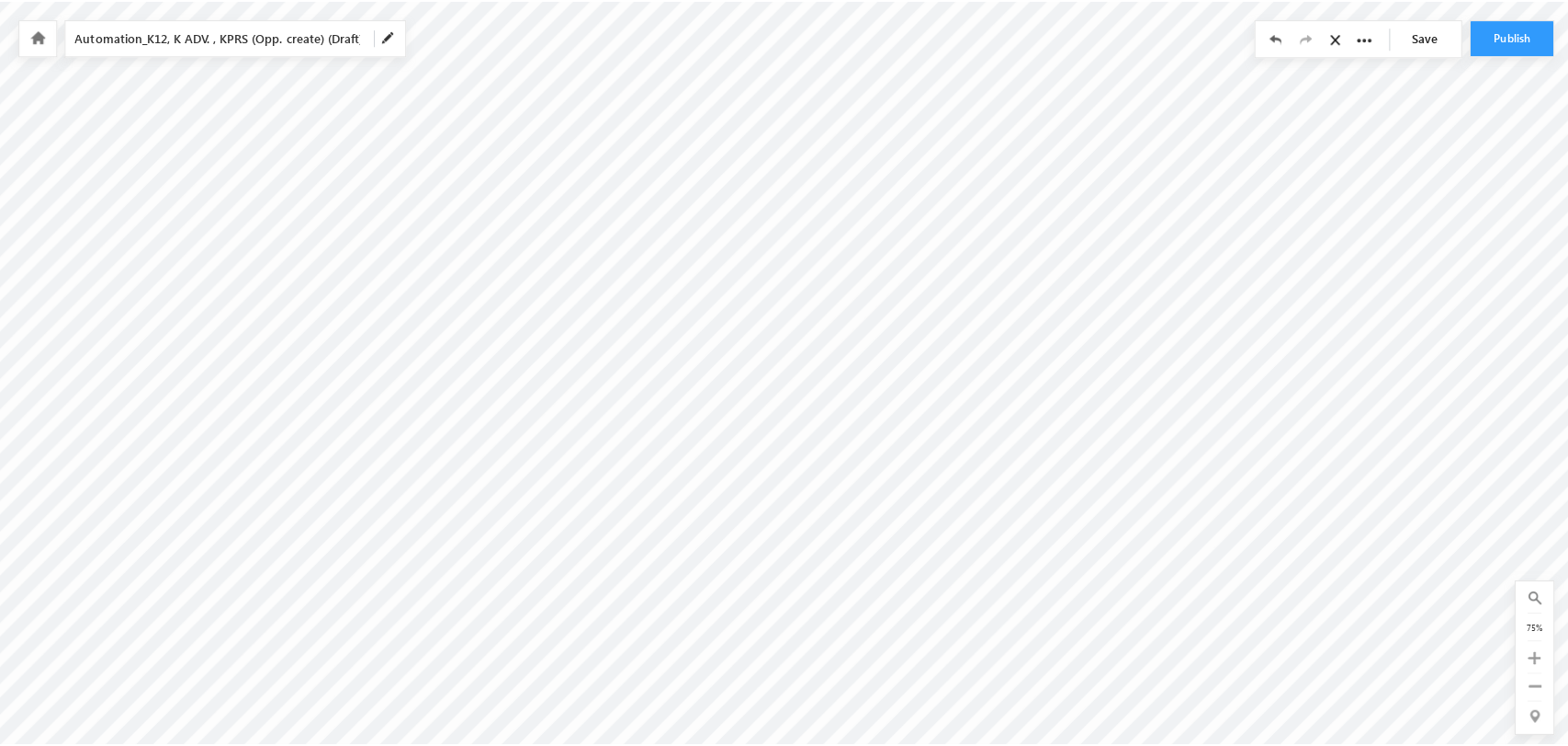
scroll to position [0, 3213]
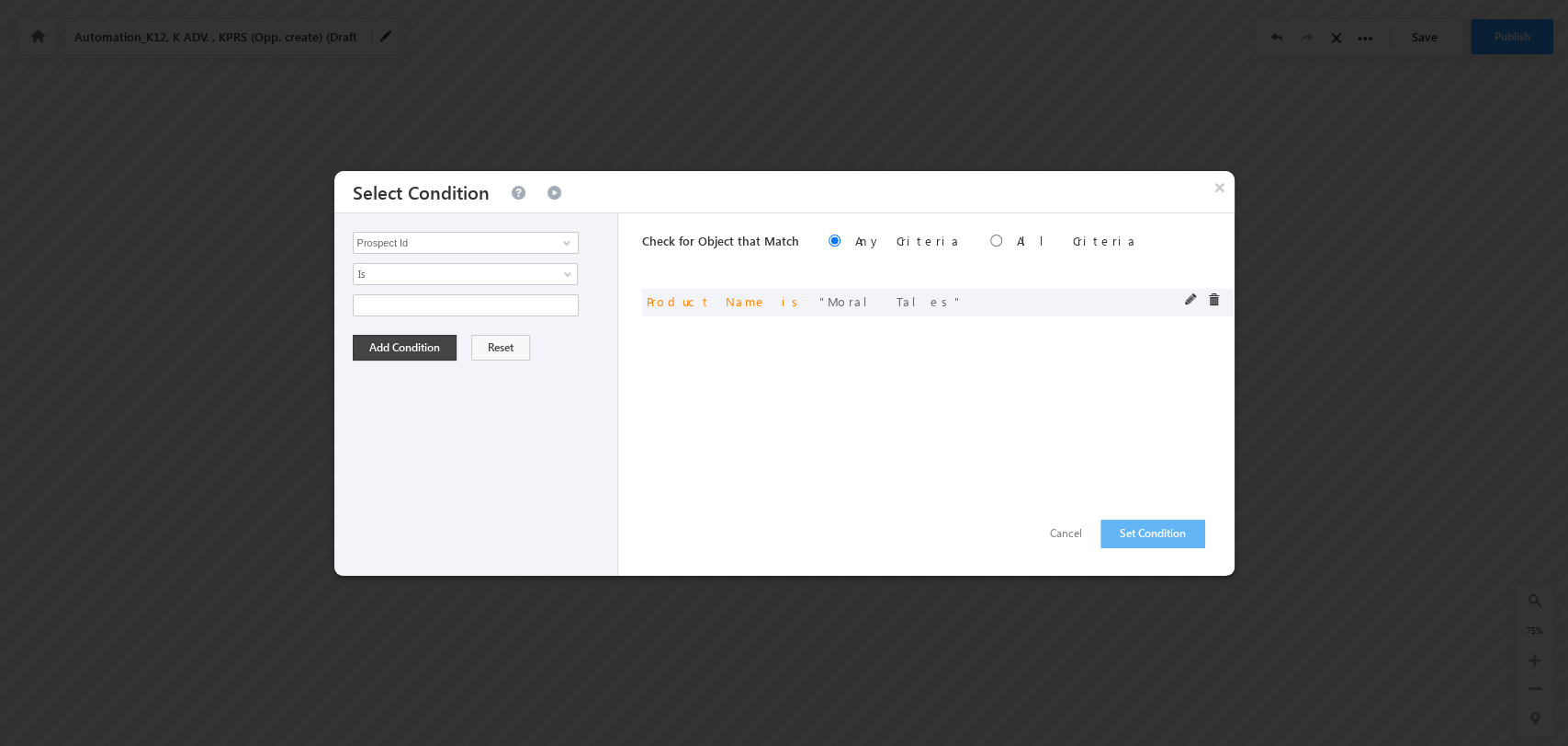
click at [1188, 299] on span at bounding box center [1192, 300] width 13 height 13
click at [566, 296] on span "select" at bounding box center [569, 311] width 14 height 31
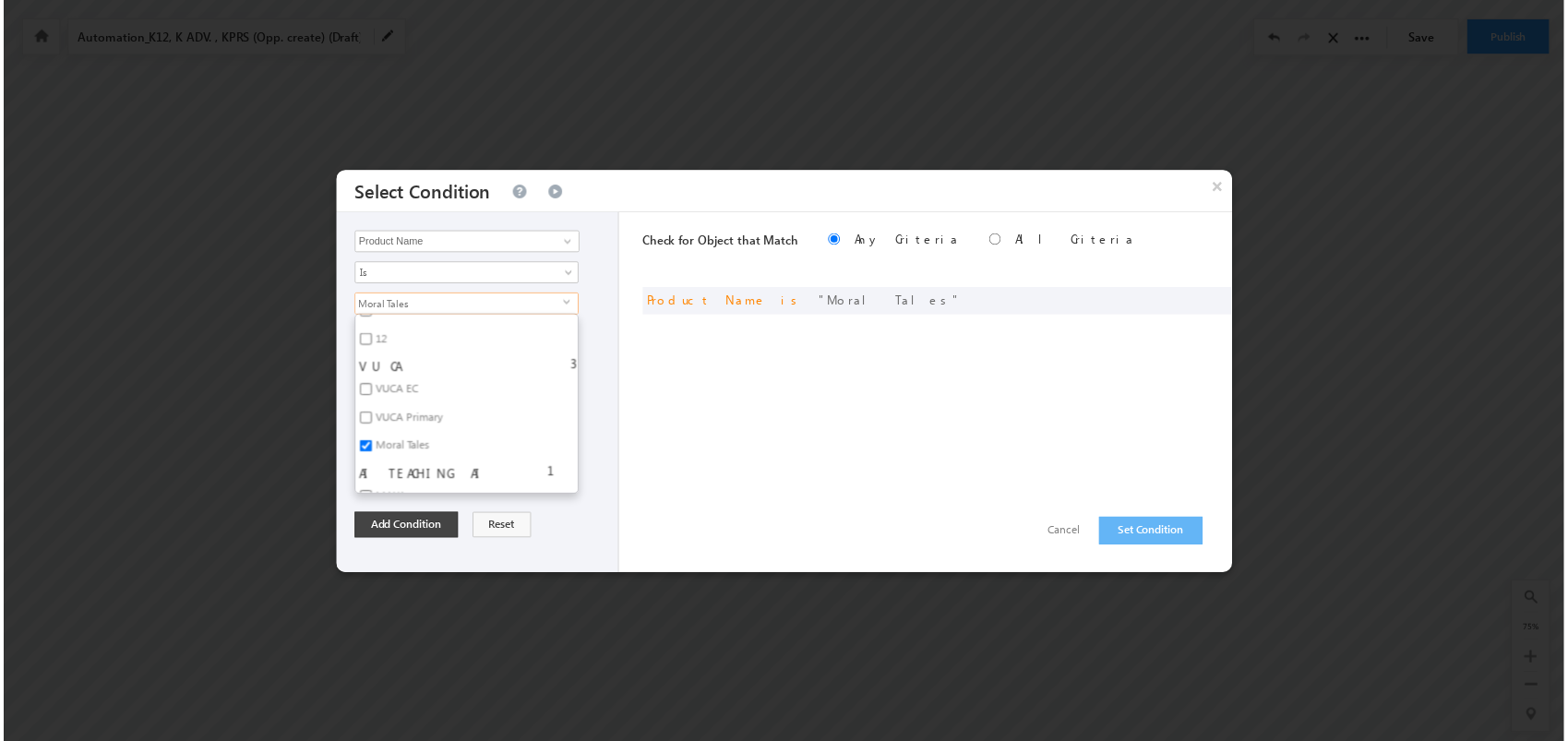
scroll to position [4818, 0]
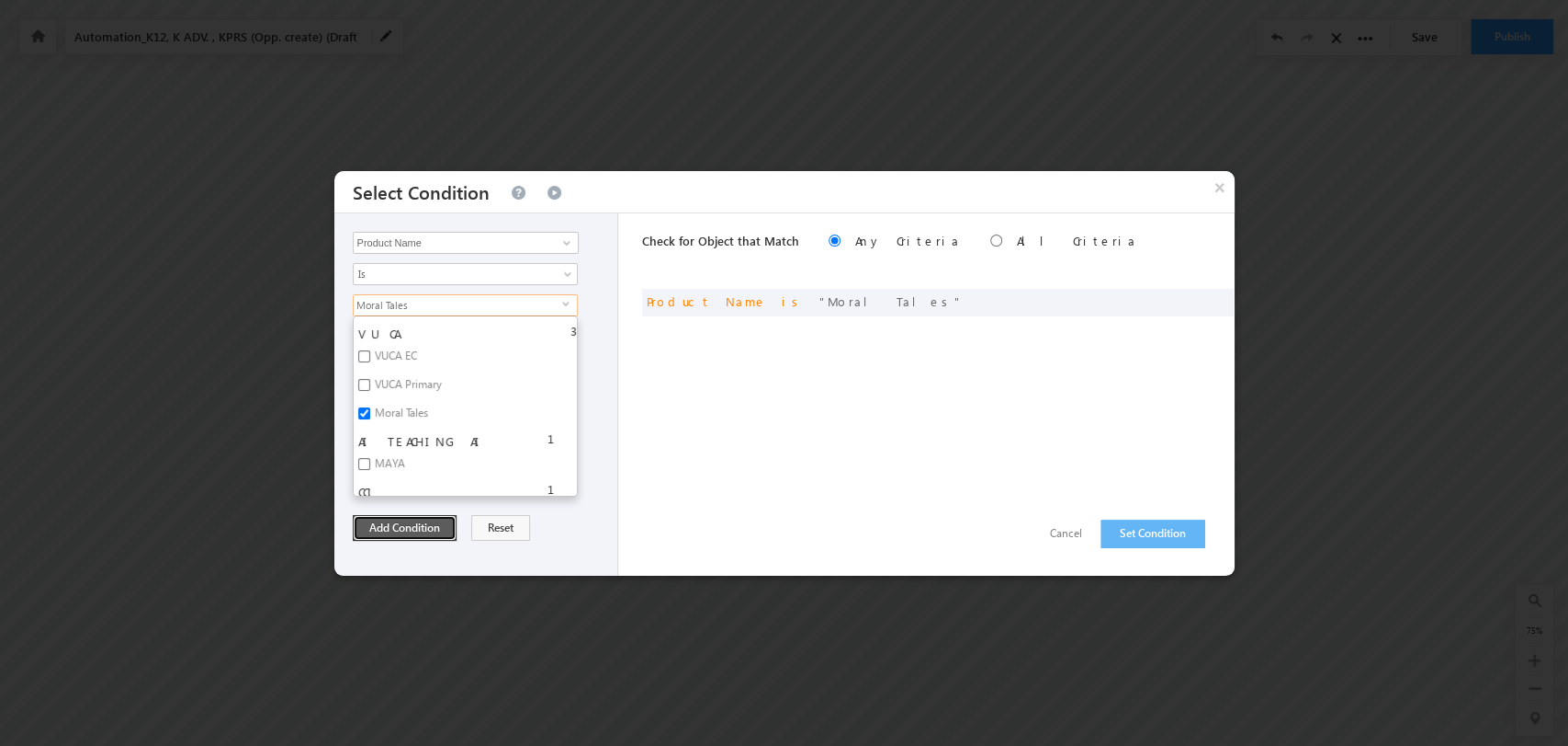
click at [427, 529] on button "Add Condition" at bounding box center [405, 527] width 104 height 26
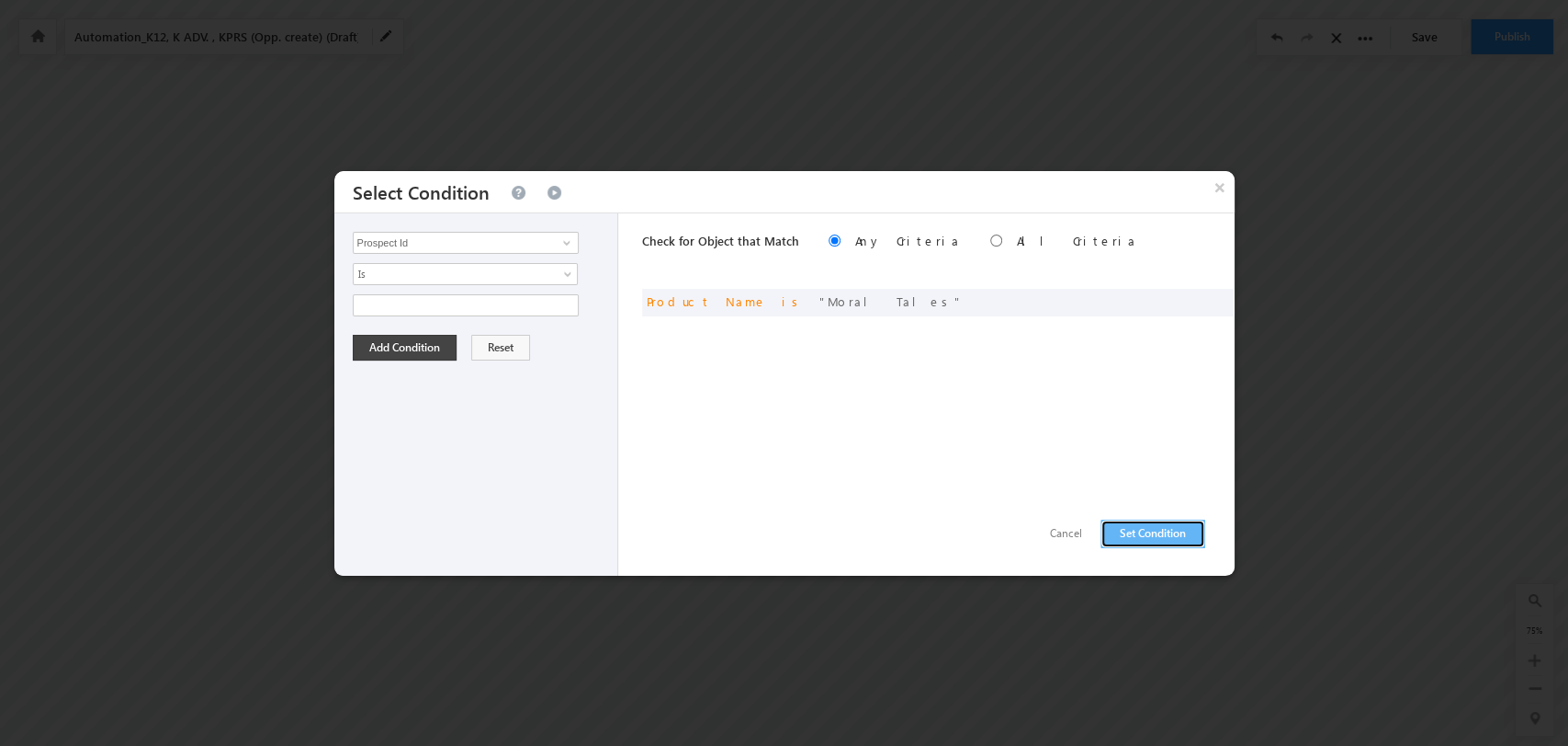
click at [1161, 529] on button "Set Condition" at bounding box center [1153, 534] width 104 height 29
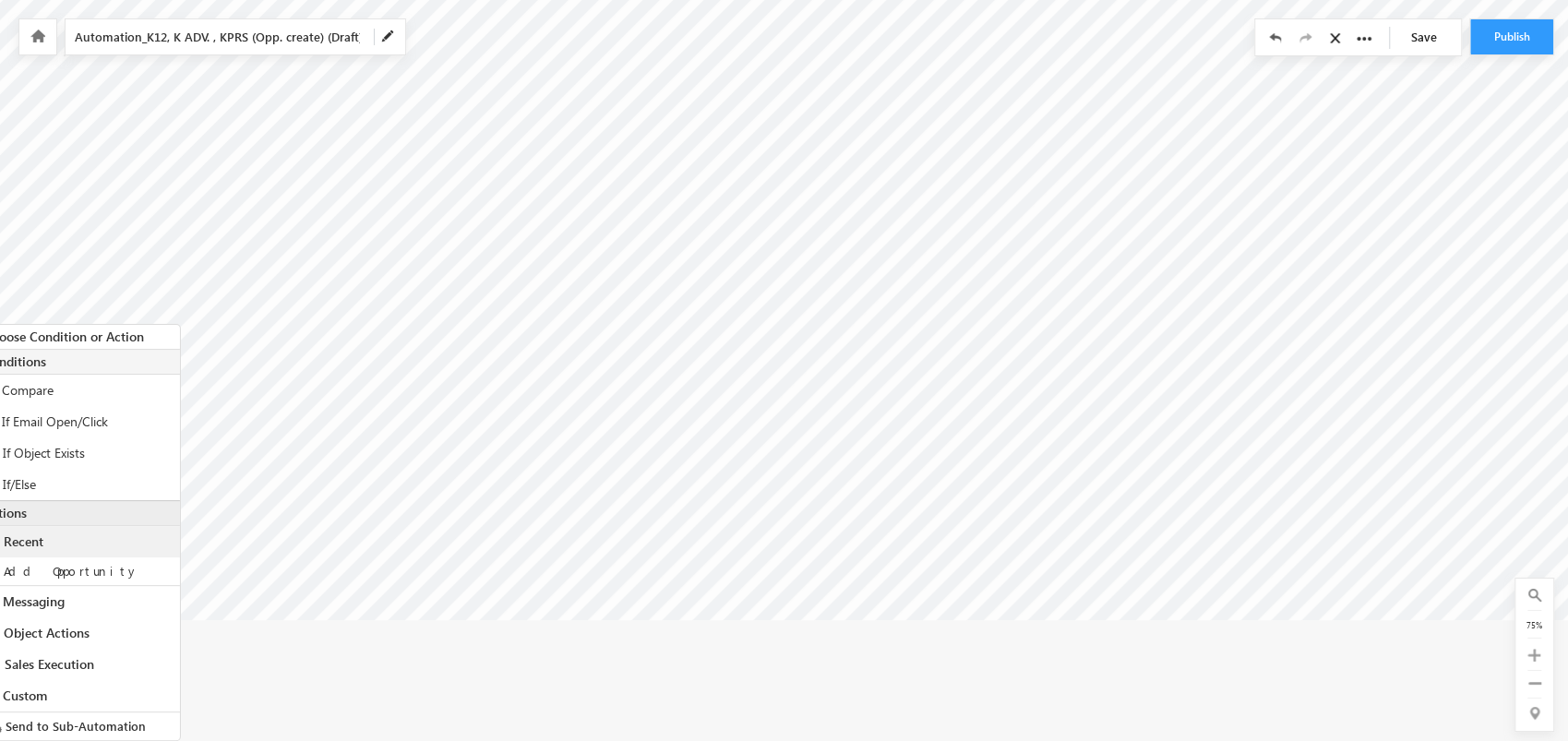
scroll to position [34, 0]
click at [117, 482] on div "Multi If/Else" at bounding box center [78, 482] width 203 height 31
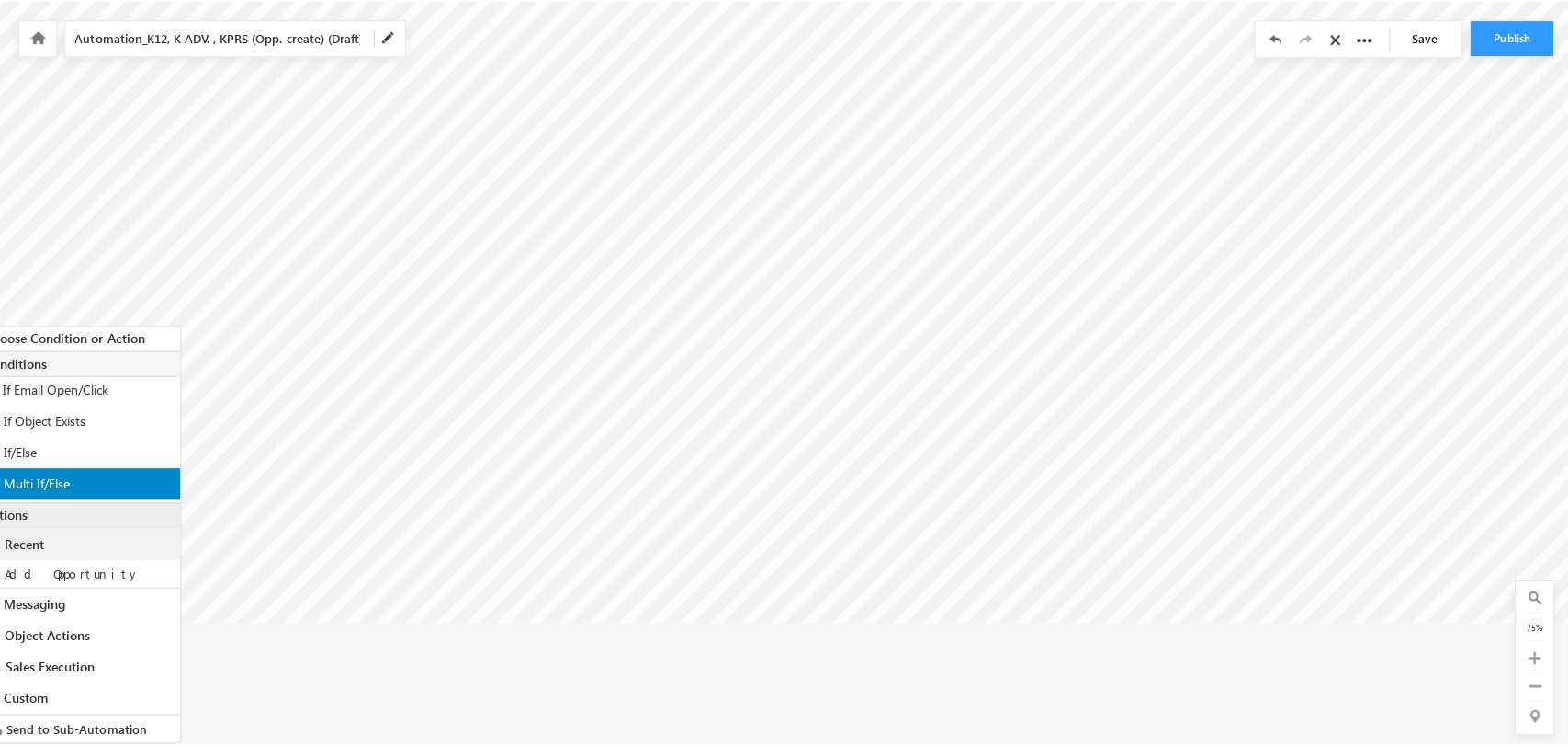
scroll to position [0, 4205]
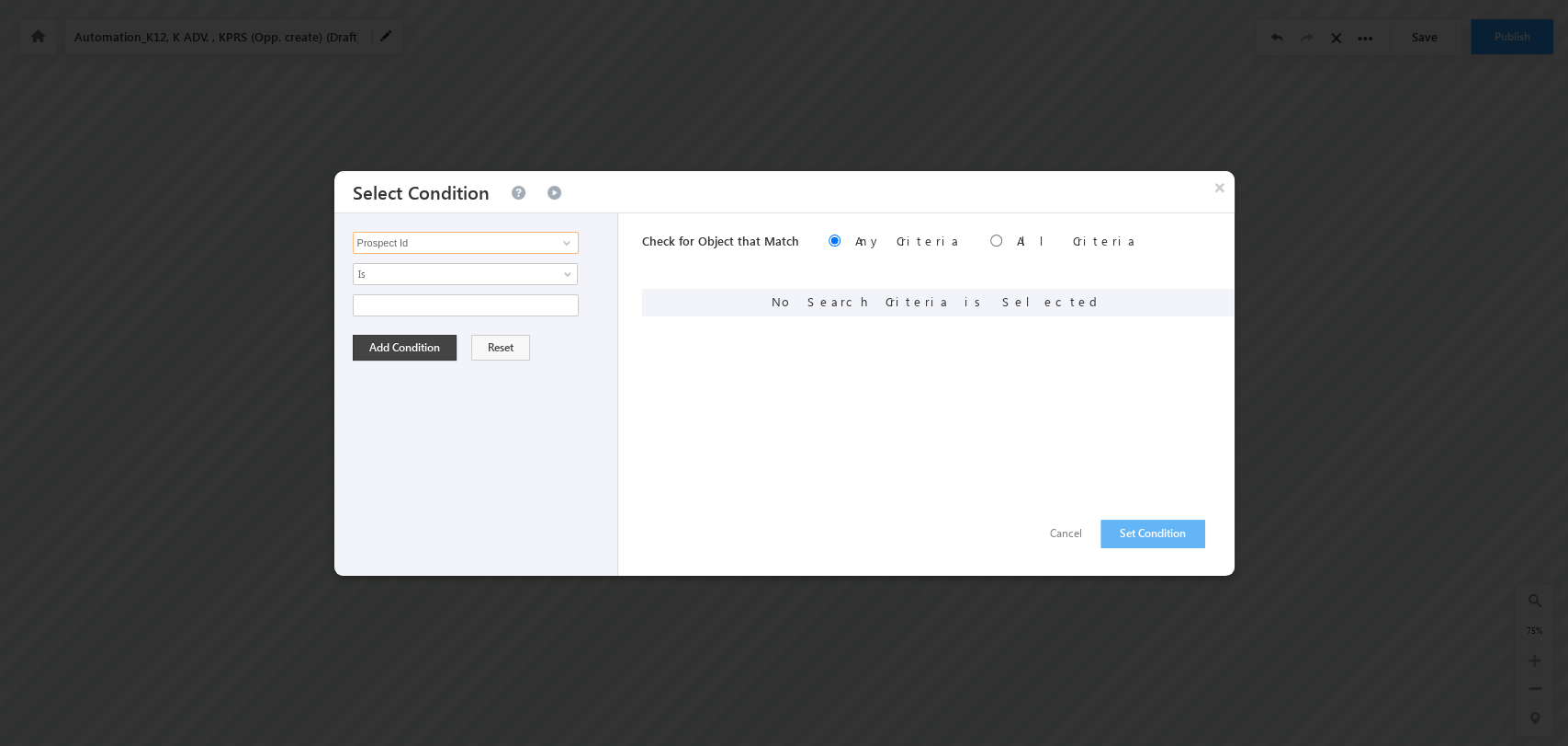
click at [495, 248] on input "Prospect Id" at bounding box center [466, 242] width 226 height 22
click at [507, 322] on link "Product Name" at bounding box center [466, 318] width 226 height 21
type input "Product Name"
click at [565, 302] on span "select" at bounding box center [569, 303] width 14 height 9
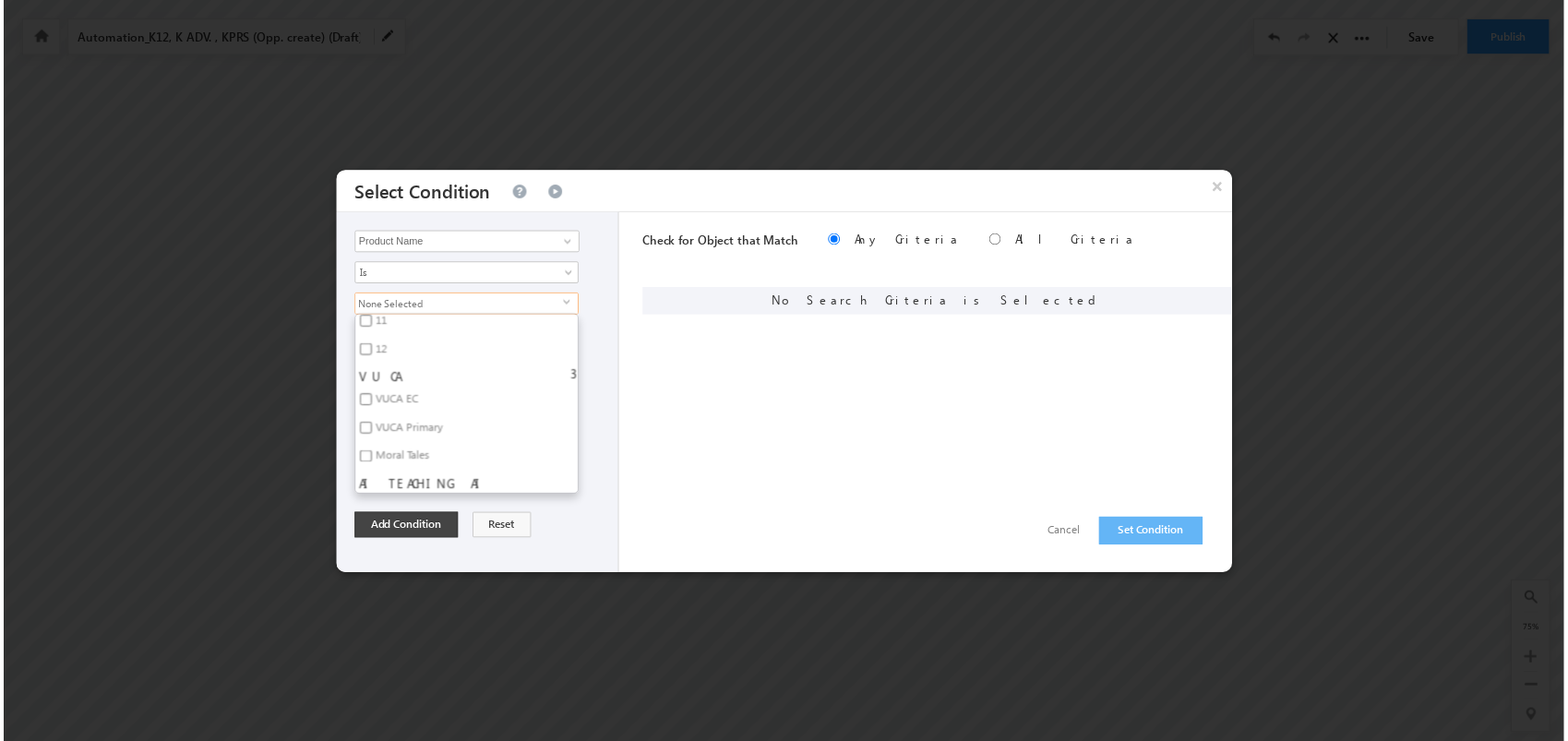
scroll to position [4818, 0]
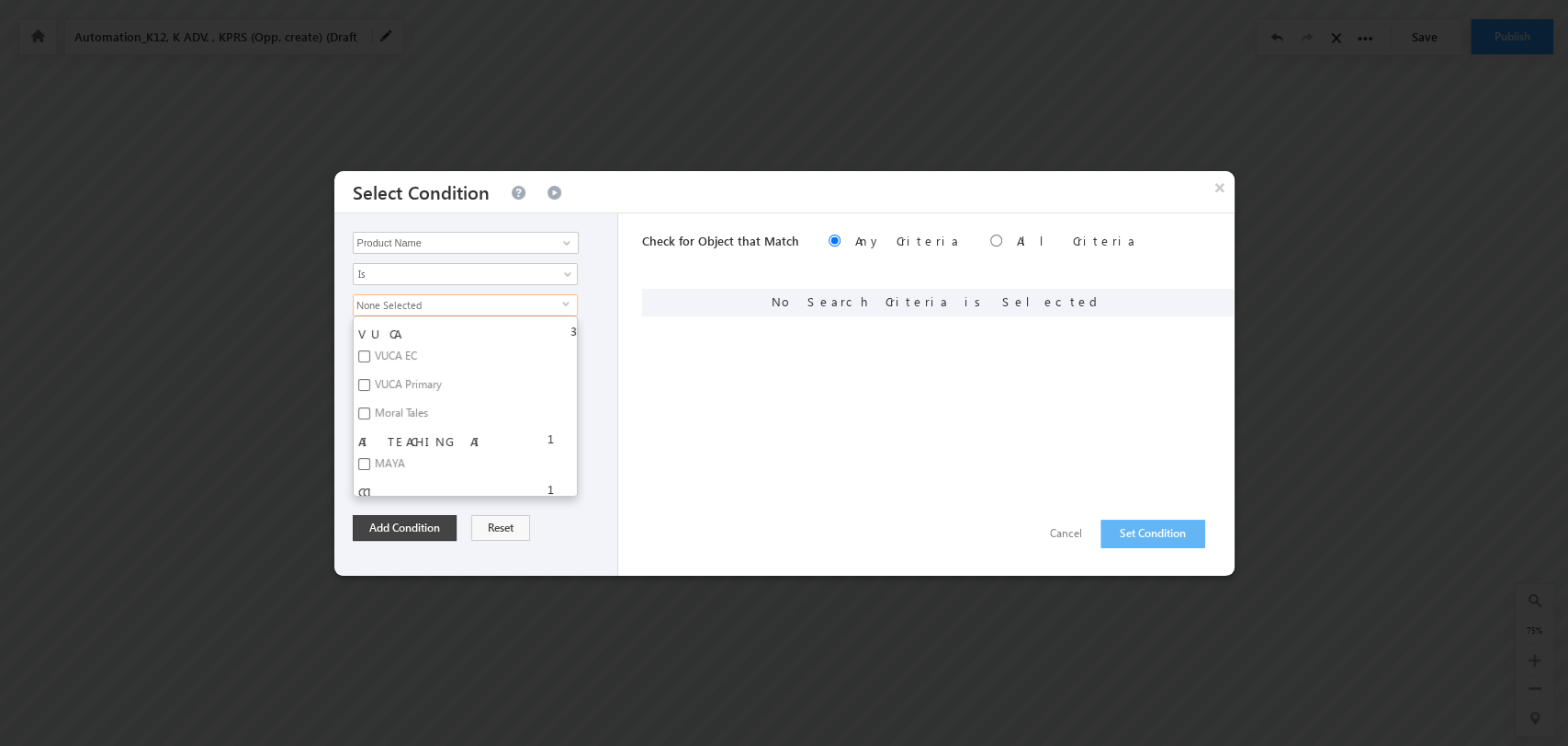
click at [375, 452] on label "MAYA" at bounding box center [388, 467] width 70 height 29
click at [370, 458] on input "MAYA" at bounding box center [364, 464] width 12 height 12
checkbox input "true"
click at [435, 526] on button "Add Condition" at bounding box center [405, 527] width 104 height 26
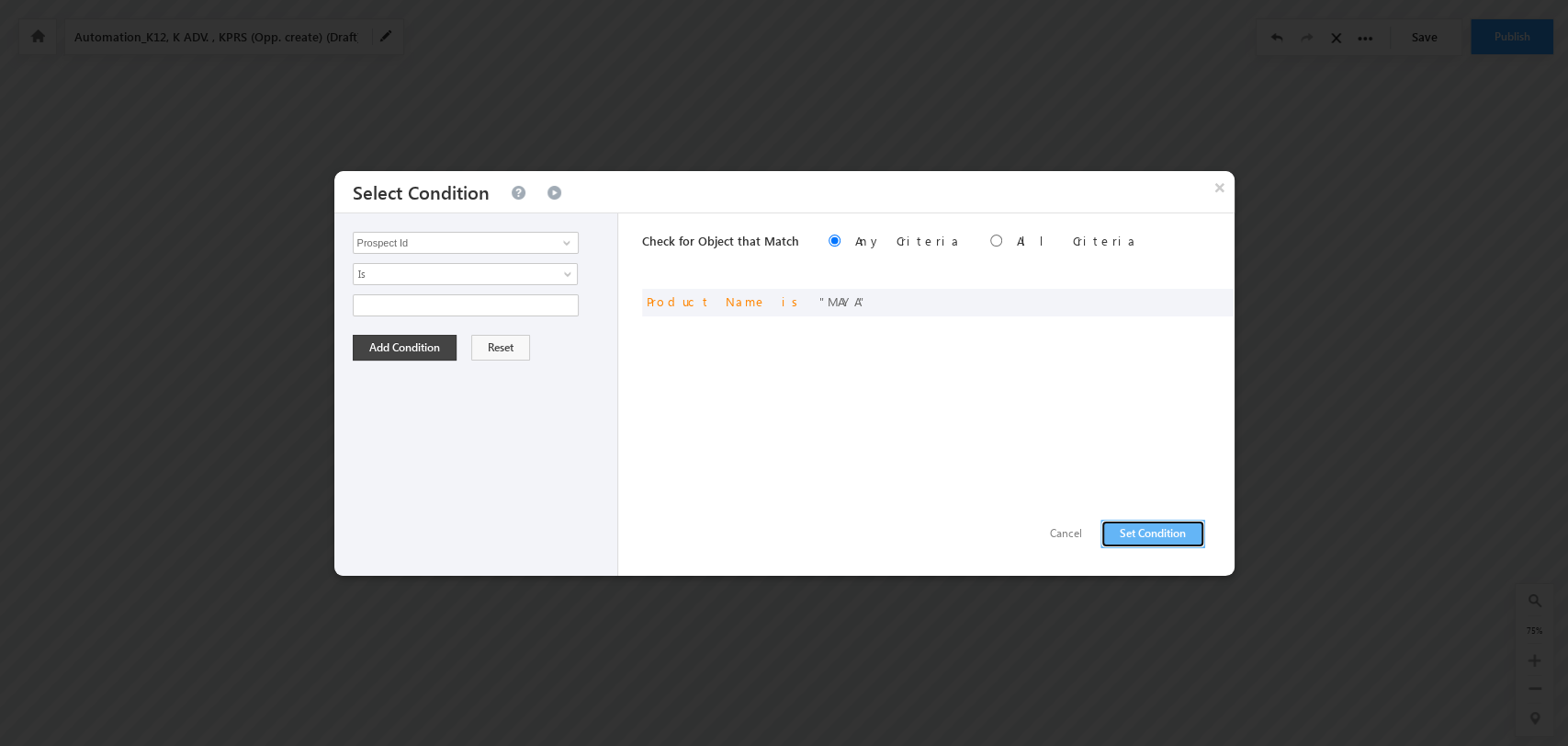
click at [1128, 524] on button "Set Condition" at bounding box center [1153, 534] width 104 height 29
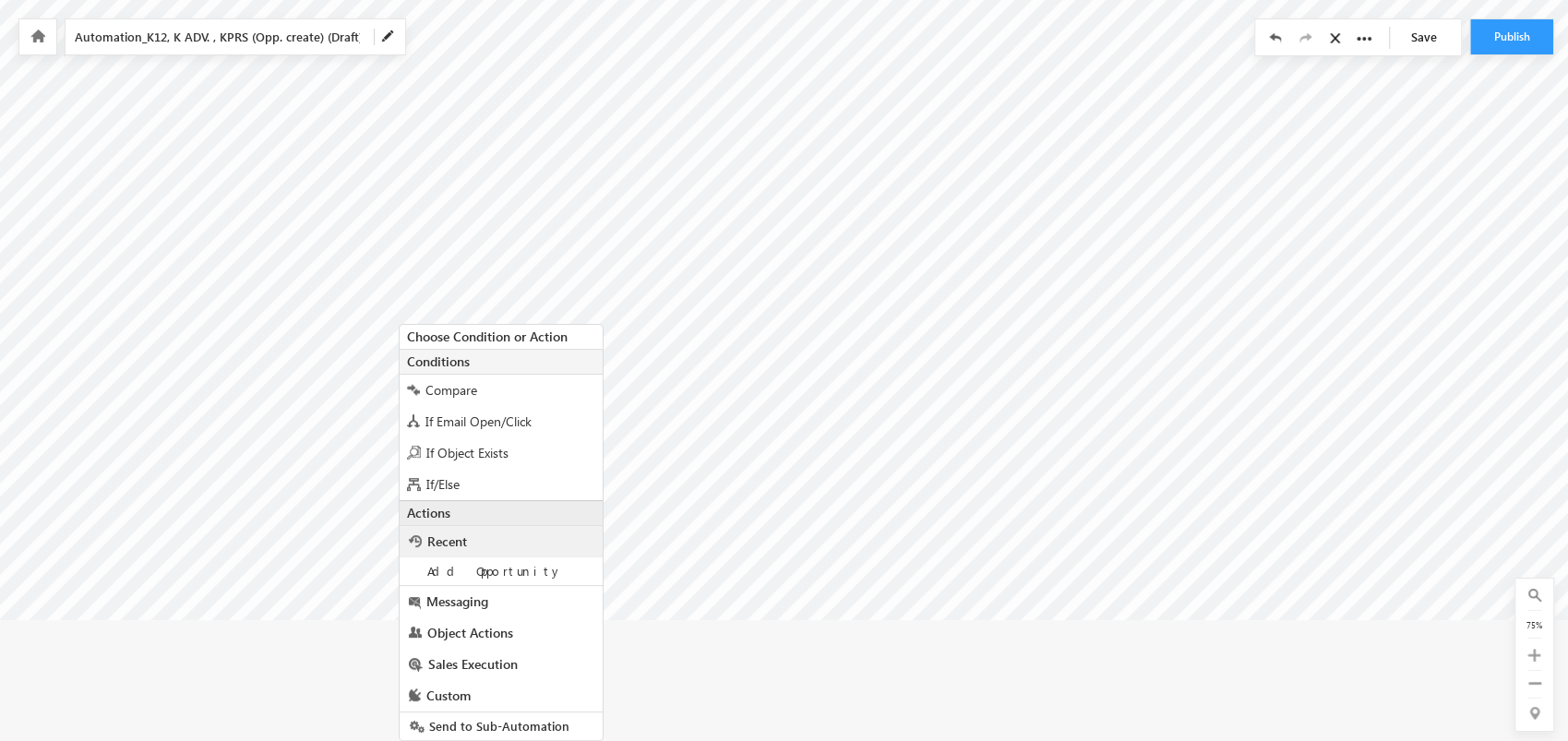
scroll to position [41, 0]
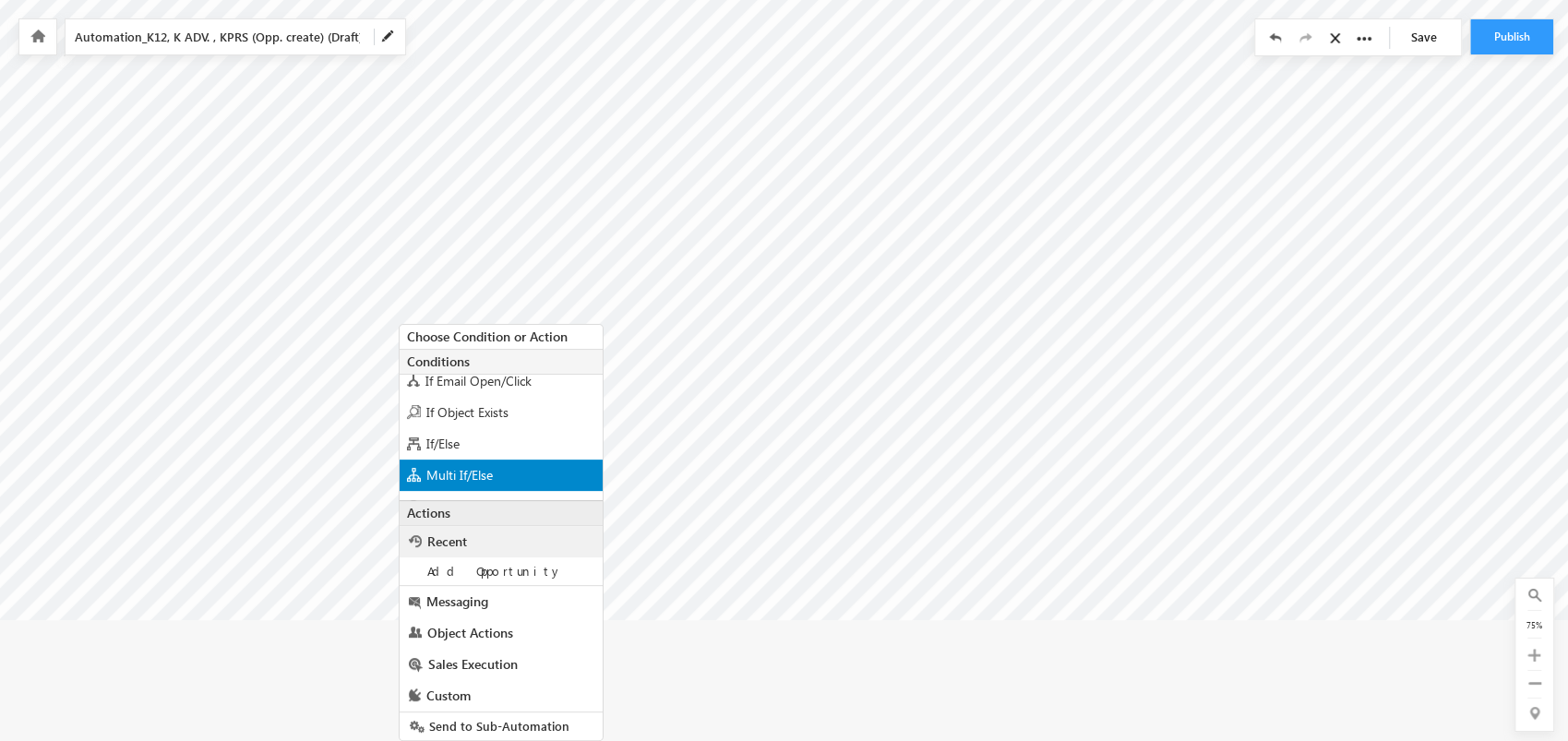
click at [555, 469] on div "Multi If/Else" at bounding box center [501, 475] width 203 height 31
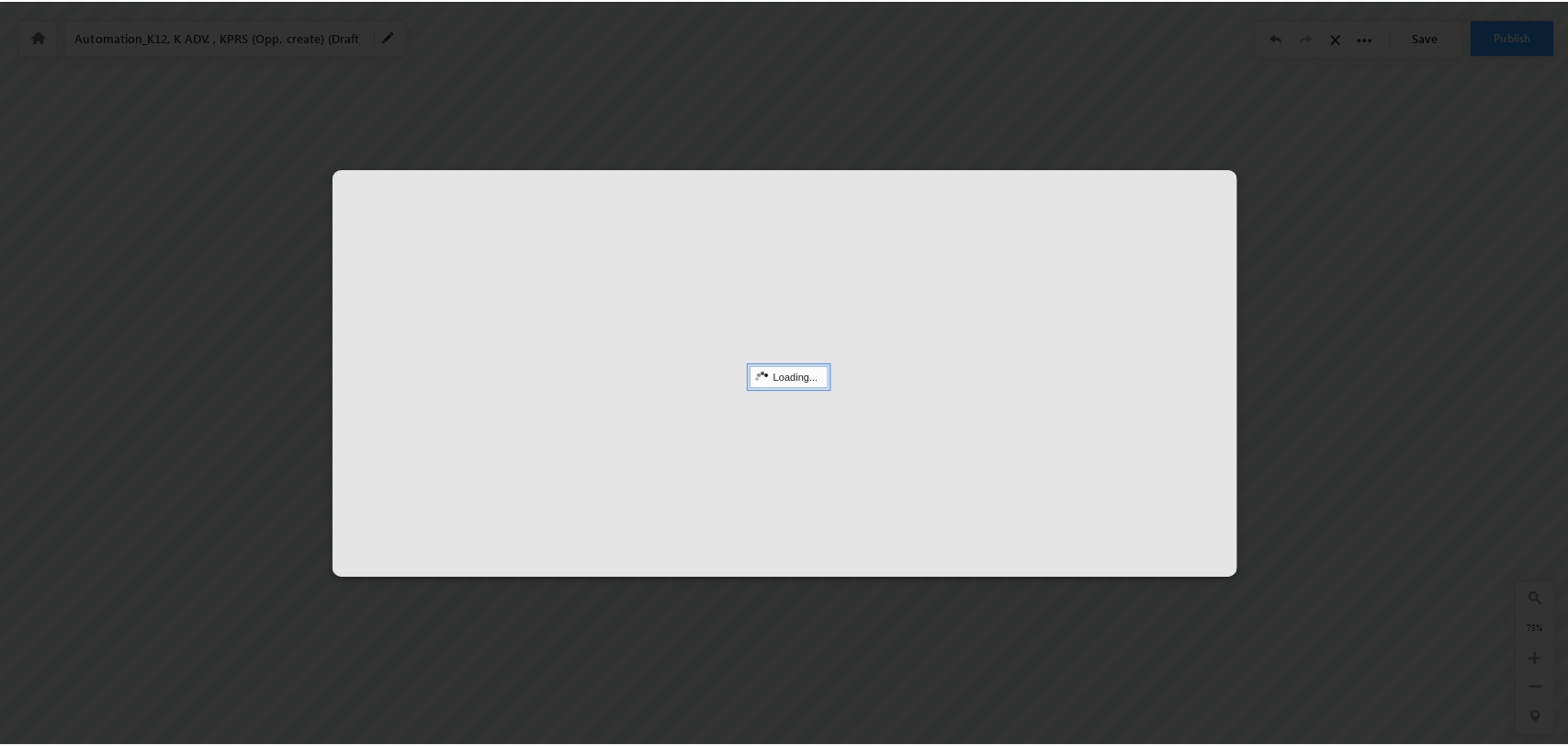
scroll to position [0, 4139]
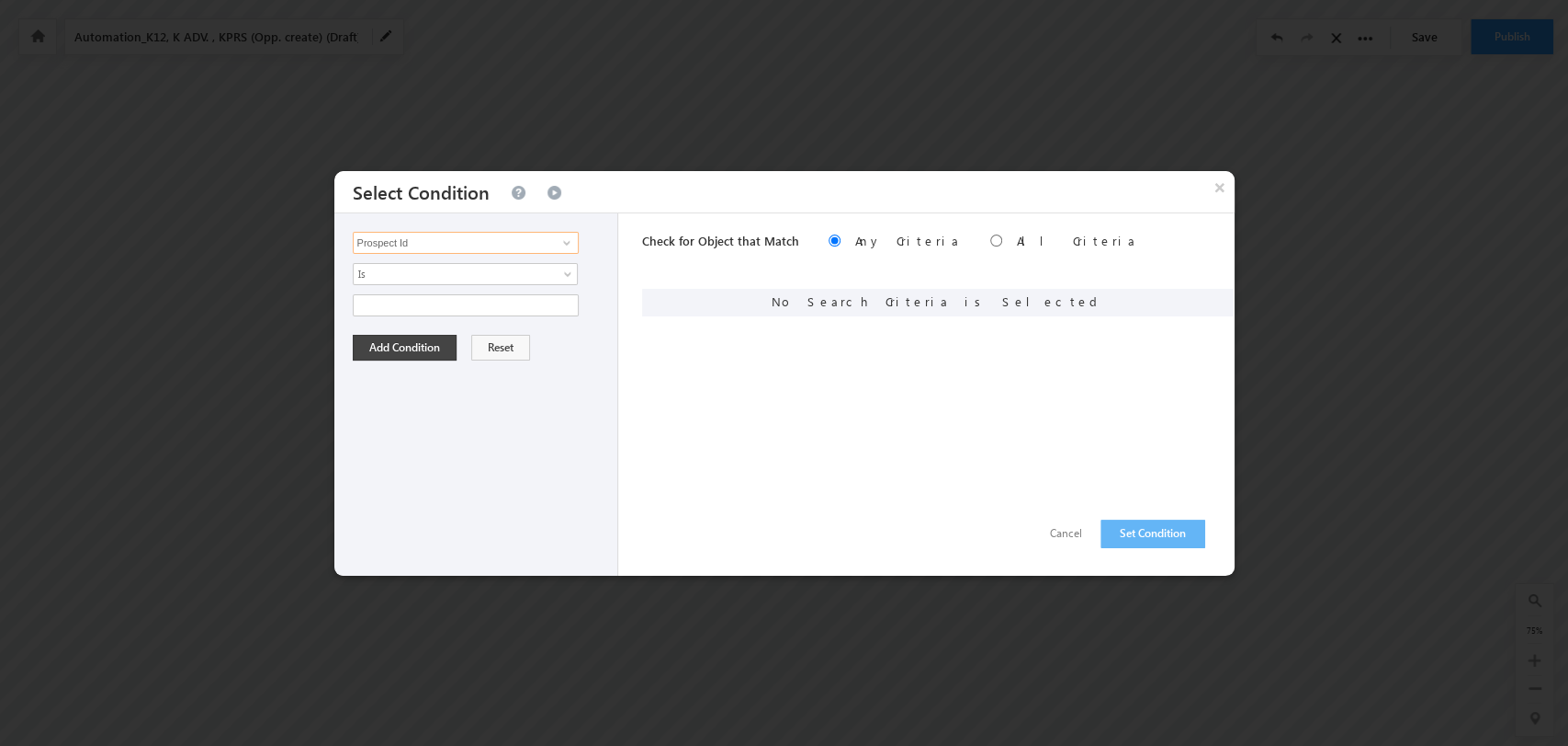
click at [509, 240] on input "Prospect Id" at bounding box center [466, 242] width 226 height 22
click at [514, 315] on link "Product Name" at bounding box center [466, 318] width 226 height 21
type input "Product Name"
click at [551, 304] on span "None Selected" at bounding box center [458, 305] width 209 height 20
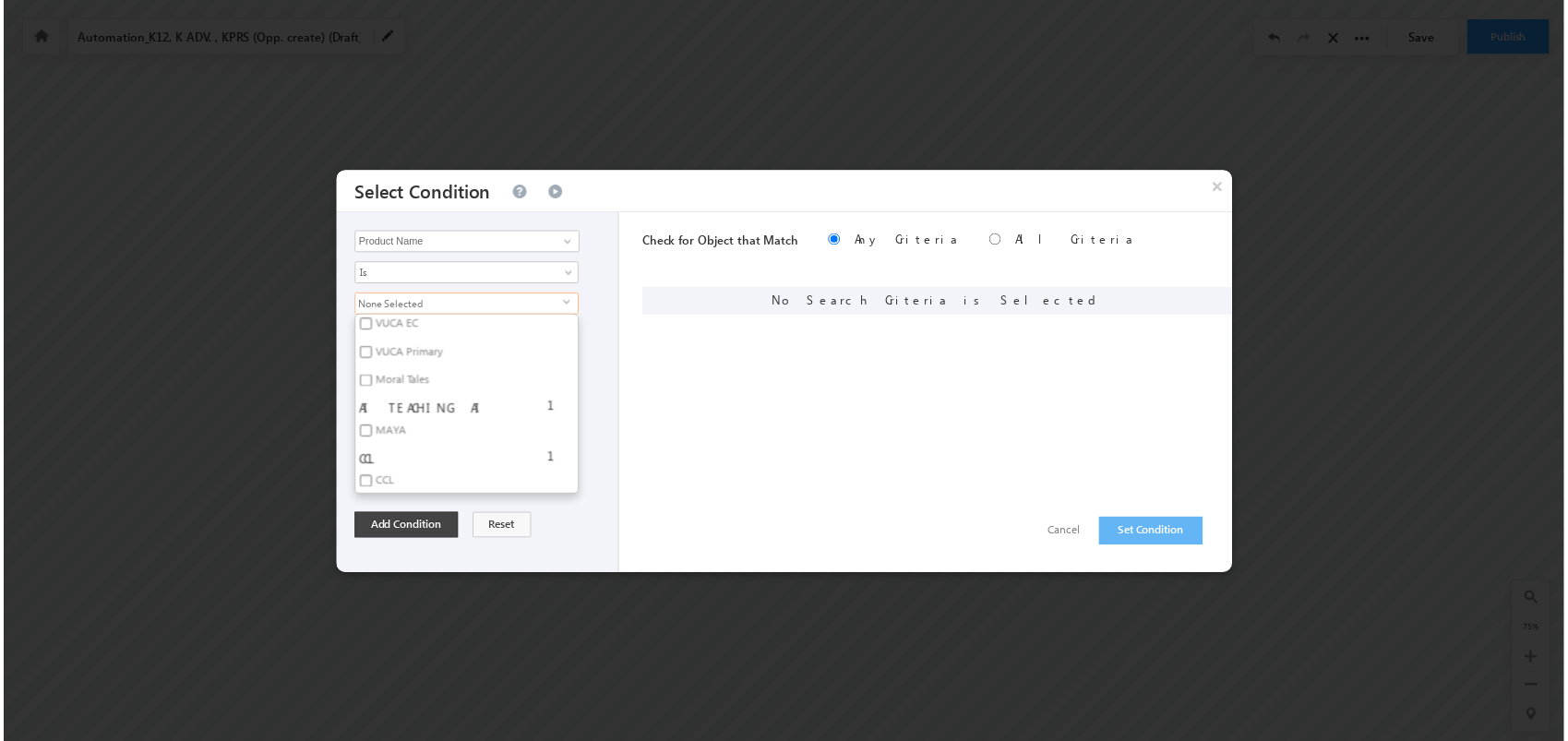
scroll to position [4885, 0]
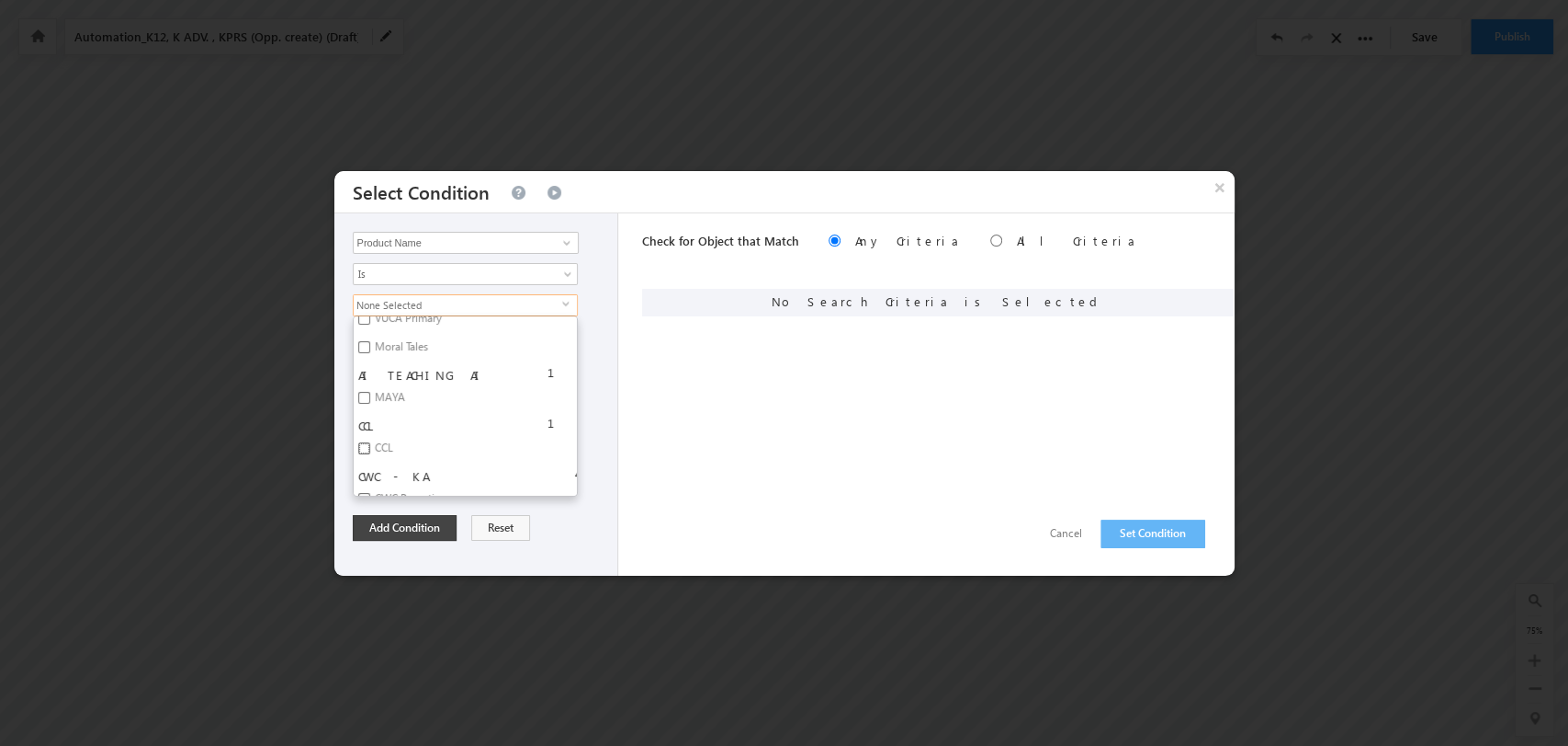
click at [366, 442] on input "CCL" at bounding box center [364, 448] width 12 height 12
checkbox input "true"
click at [435, 524] on button "Add Condition" at bounding box center [405, 527] width 104 height 26
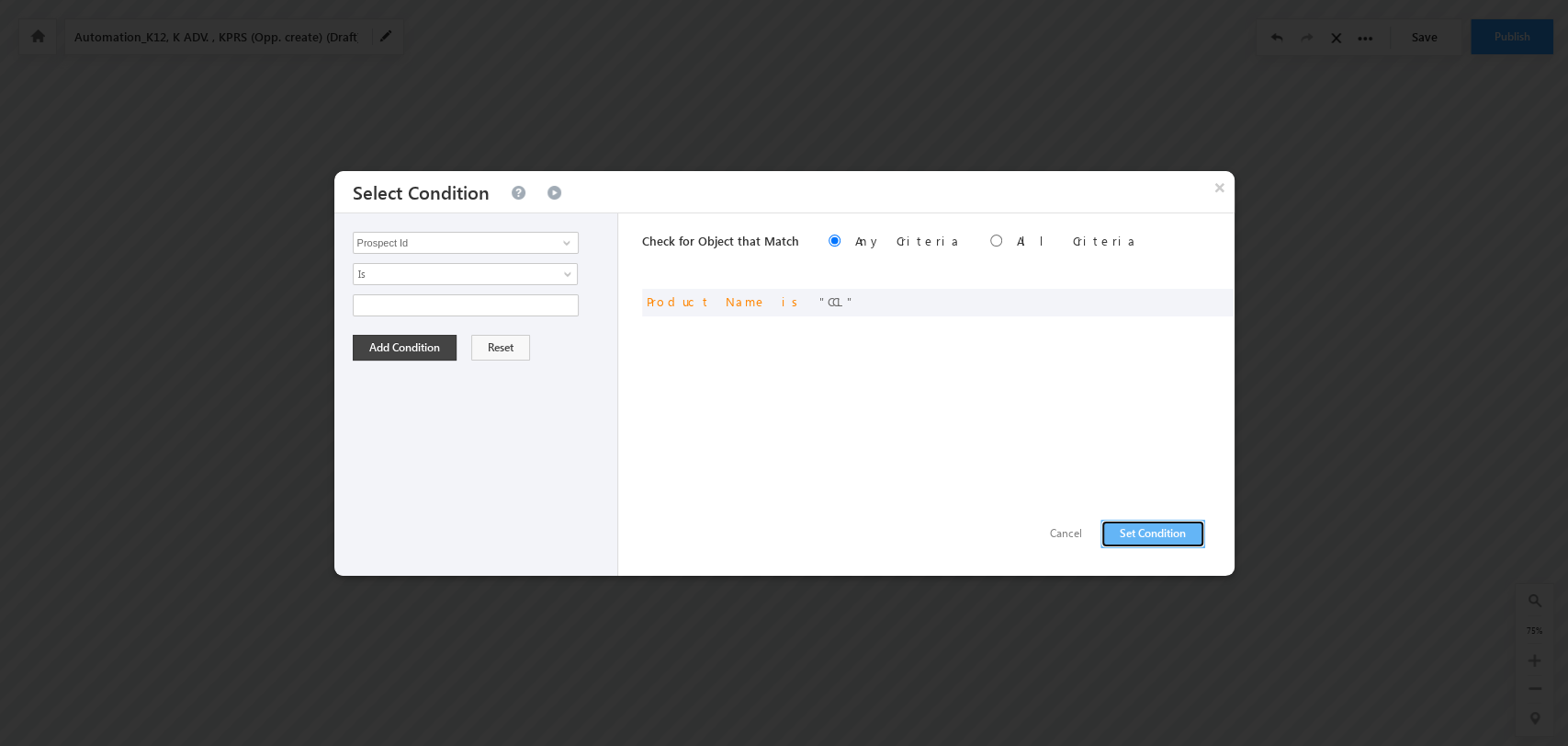
click at [1150, 538] on button "Set Condition" at bounding box center [1153, 534] width 104 height 29
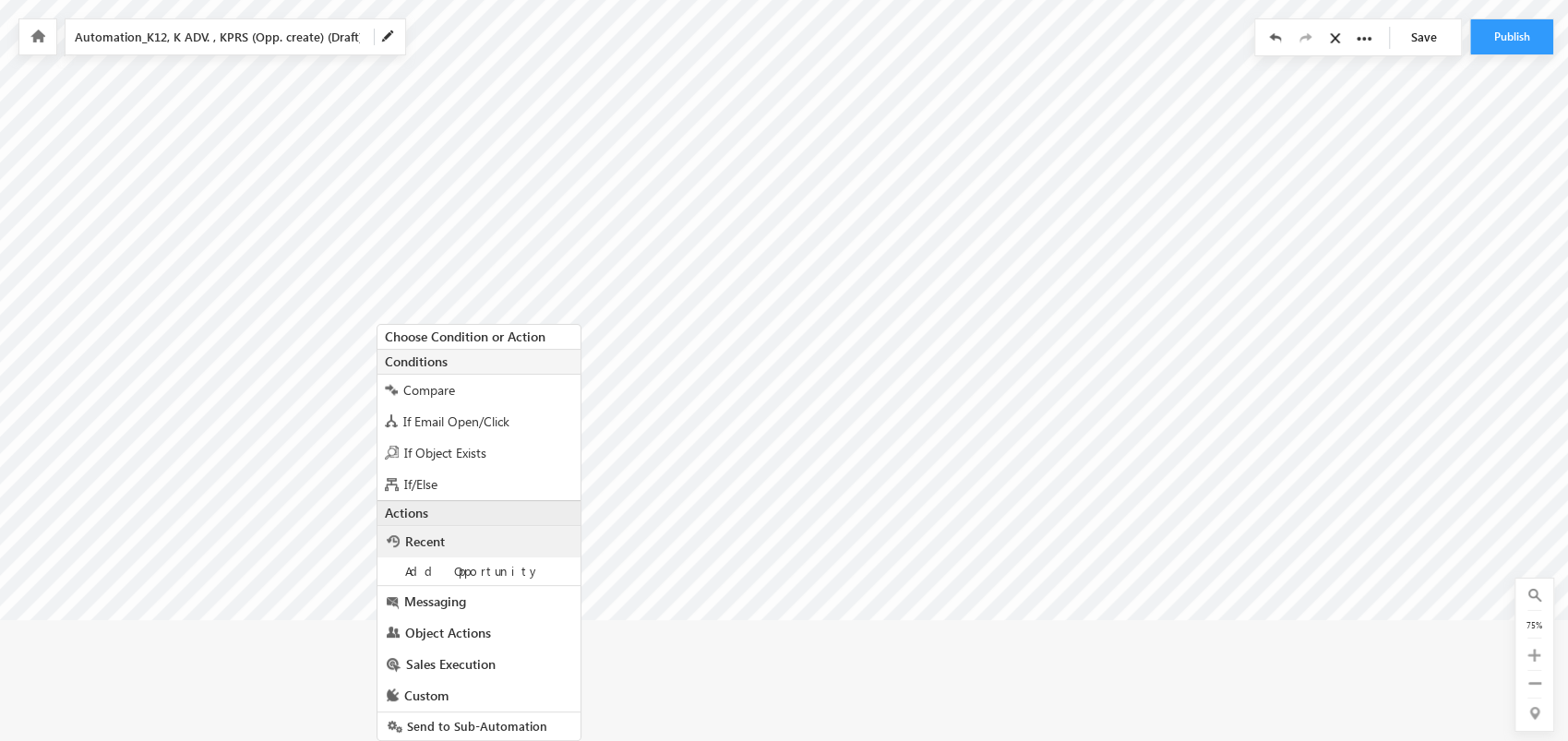
scroll to position [44, 0]
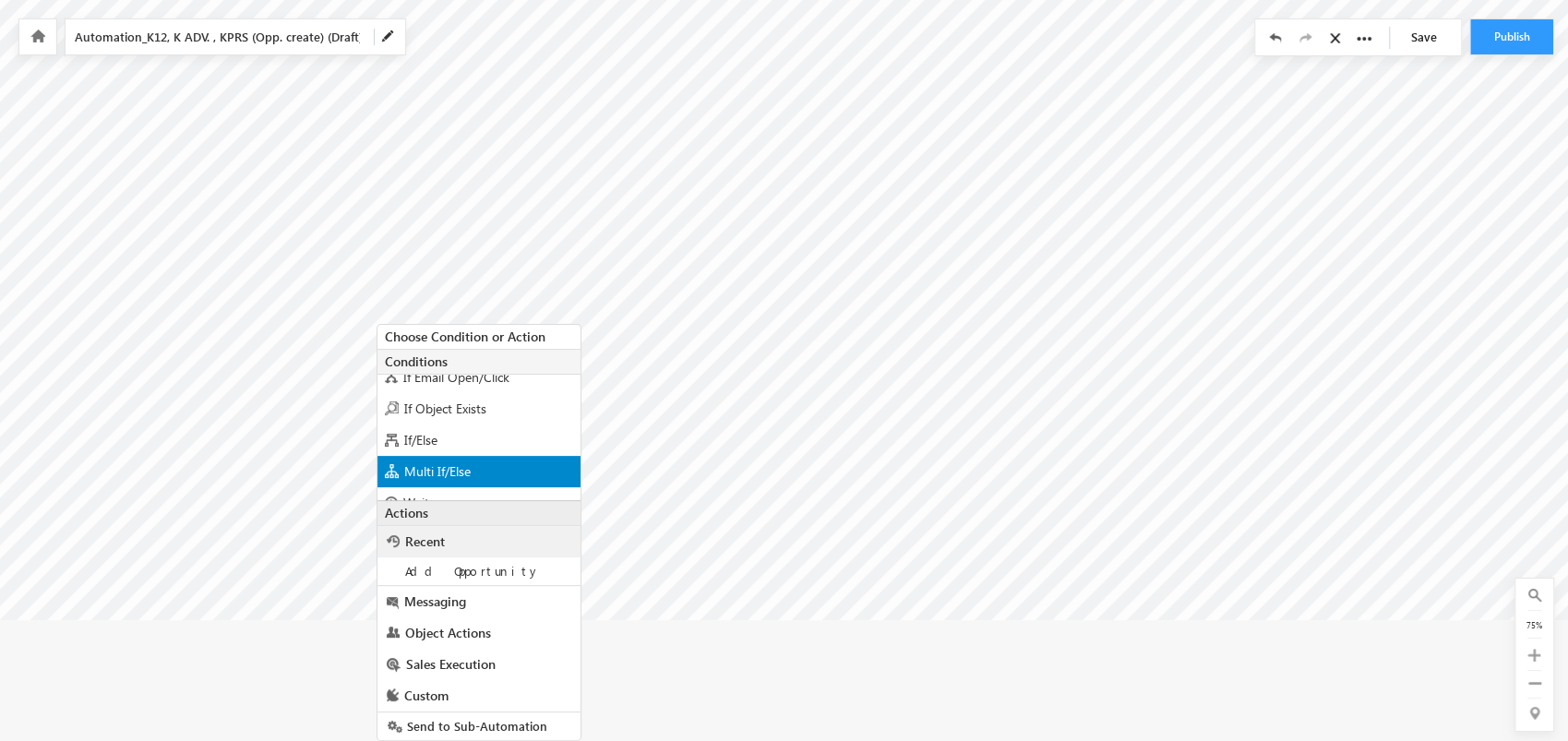
click at [514, 462] on div "Multi If/Else" at bounding box center [479, 471] width 203 height 31
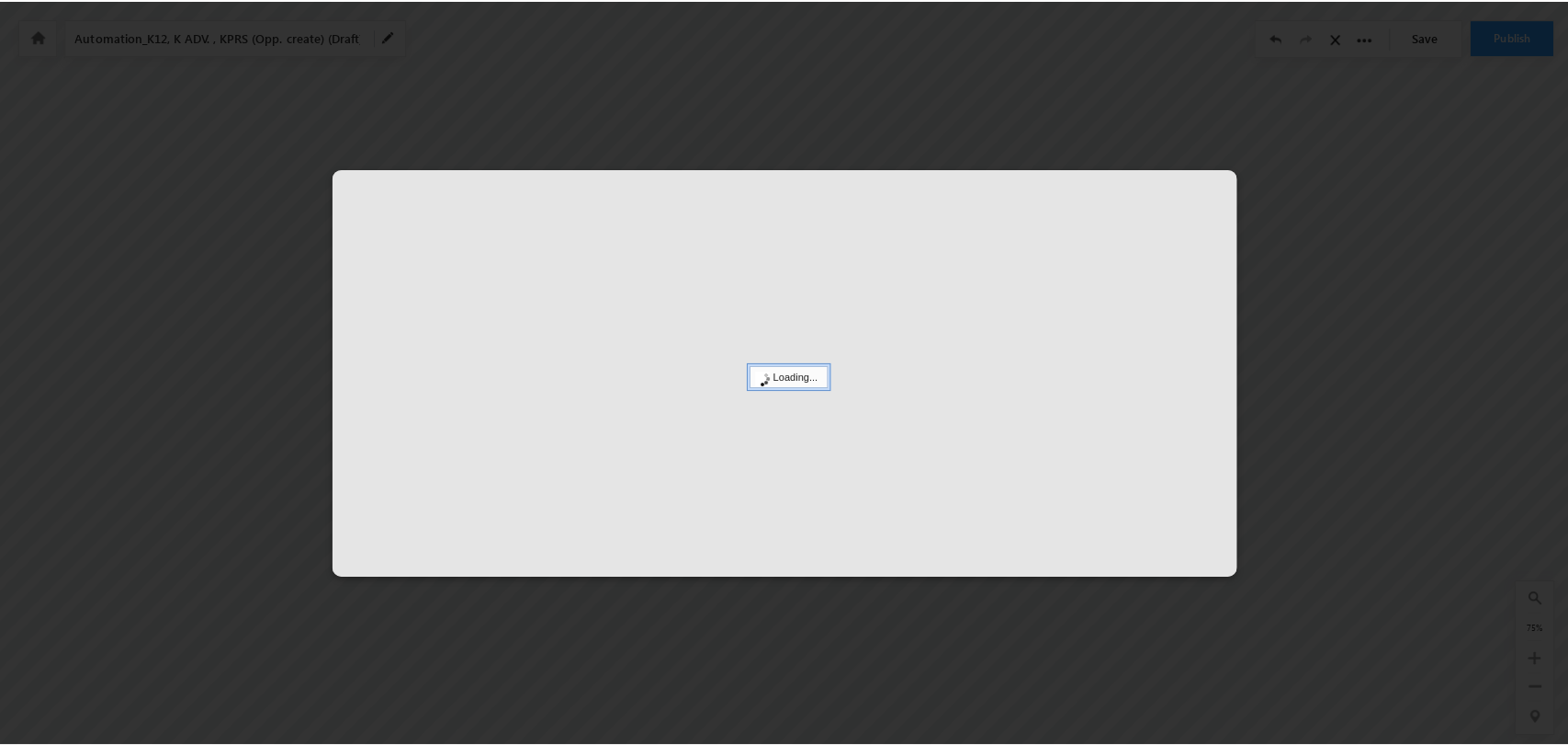
scroll to position [0, 4532]
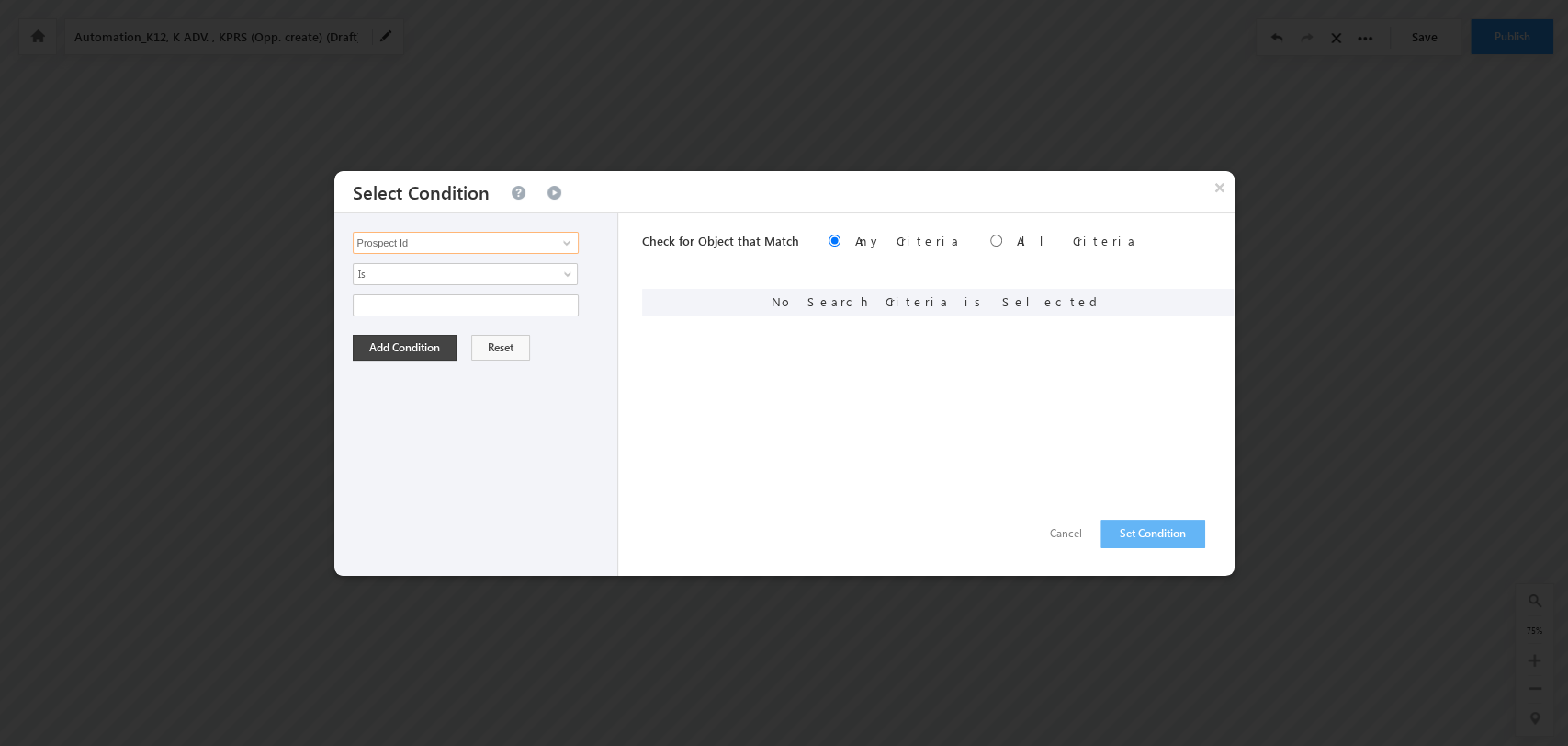
click at [475, 239] on input "Prospect Id" at bounding box center [466, 242] width 226 height 22
click at [492, 318] on link "Product Name" at bounding box center [466, 318] width 226 height 21
type input "Product Name"
click at [511, 300] on span "None Selected" at bounding box center [458, 305] width 209 height 20
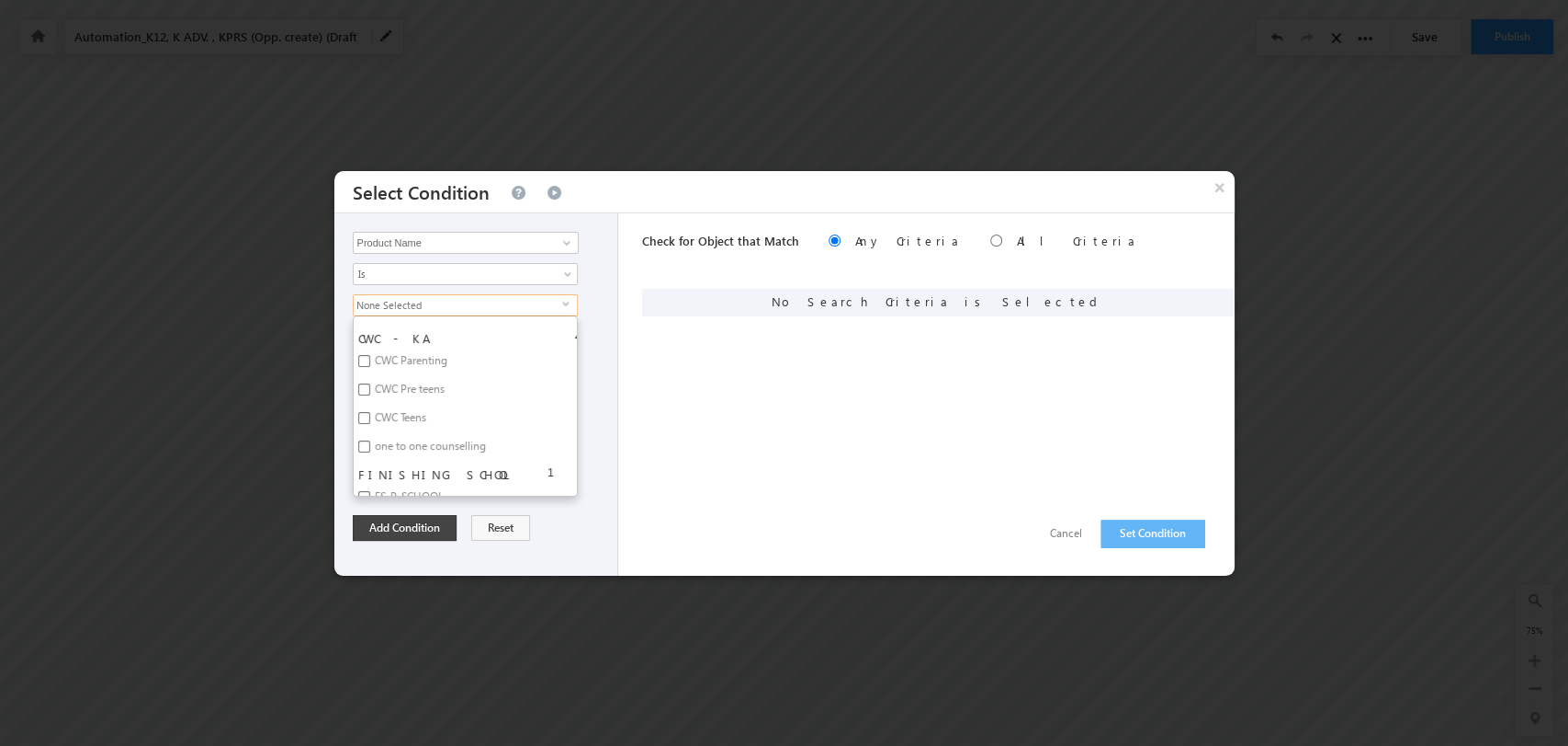
scroll to position [4904, 0]
click at [402, 430] on label "CWC - KA" at bounding box center [399, 440] width 92 height 22
click at [422, 451] on label "CWC Parenting" at bounding box center [409, 466] width 112 height 29
click at [370, 457] on input "CWC Parenting" at bounding box center [364, 463] width 12 height 12
checkbox input "true"
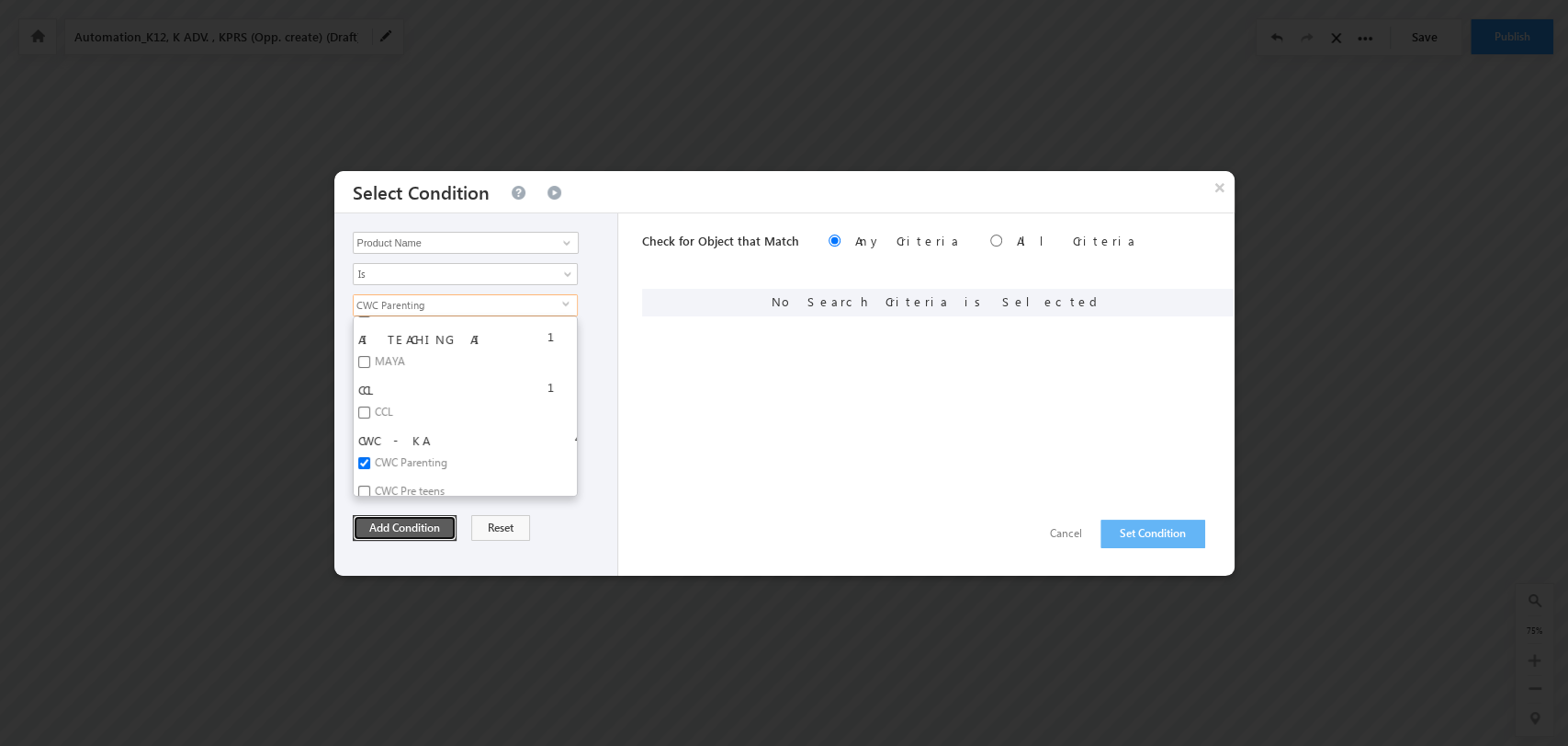
click at [425, 525] on button "Add Condition" at bounding box center [405, 527] width 104 height 26
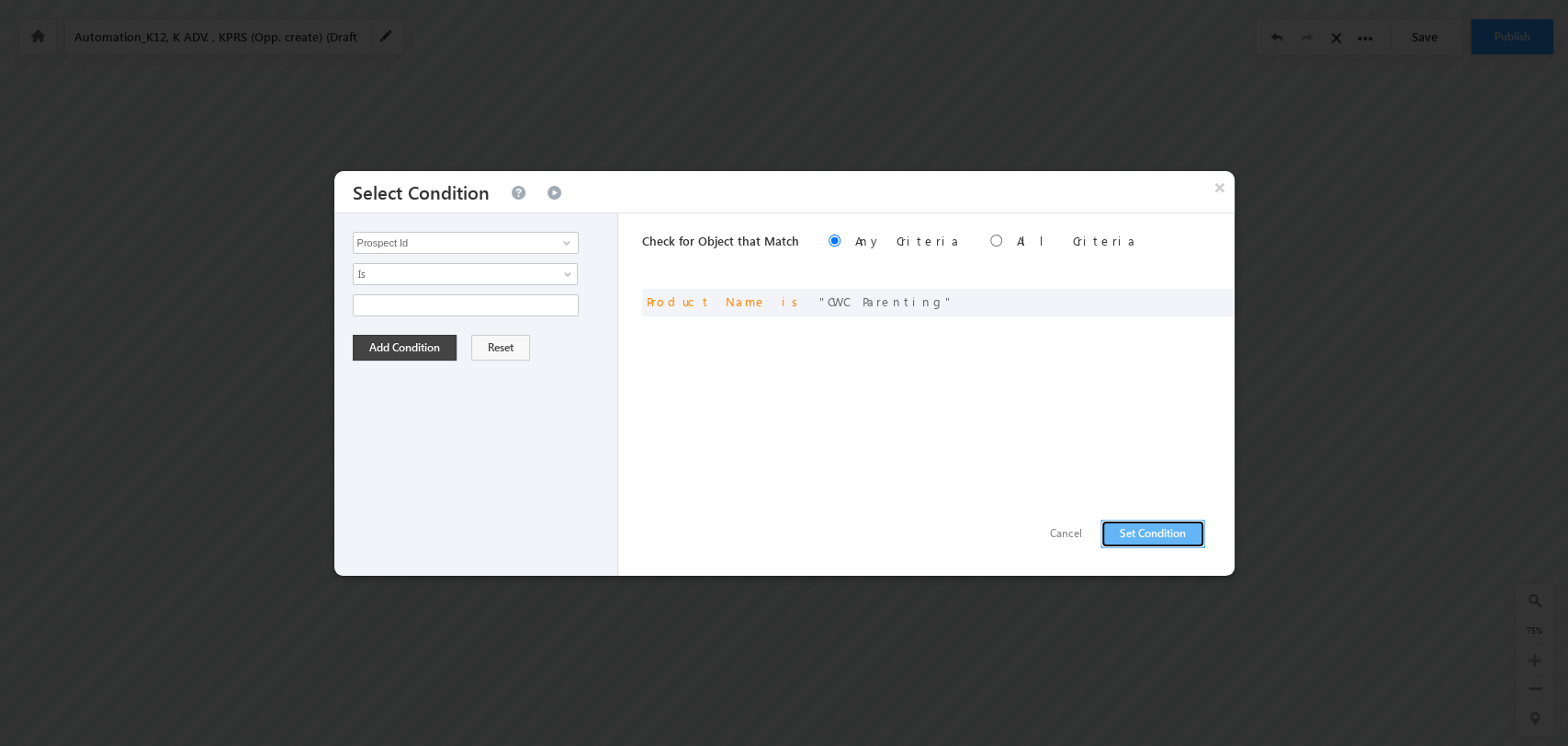
click at [1141, 531] on button "Set Condition" at bounding box center [1153, 534] width 104 height 29
click at [510, 246] on input "Prospect Id" at bounding box center [466, 242] width 226 height 22
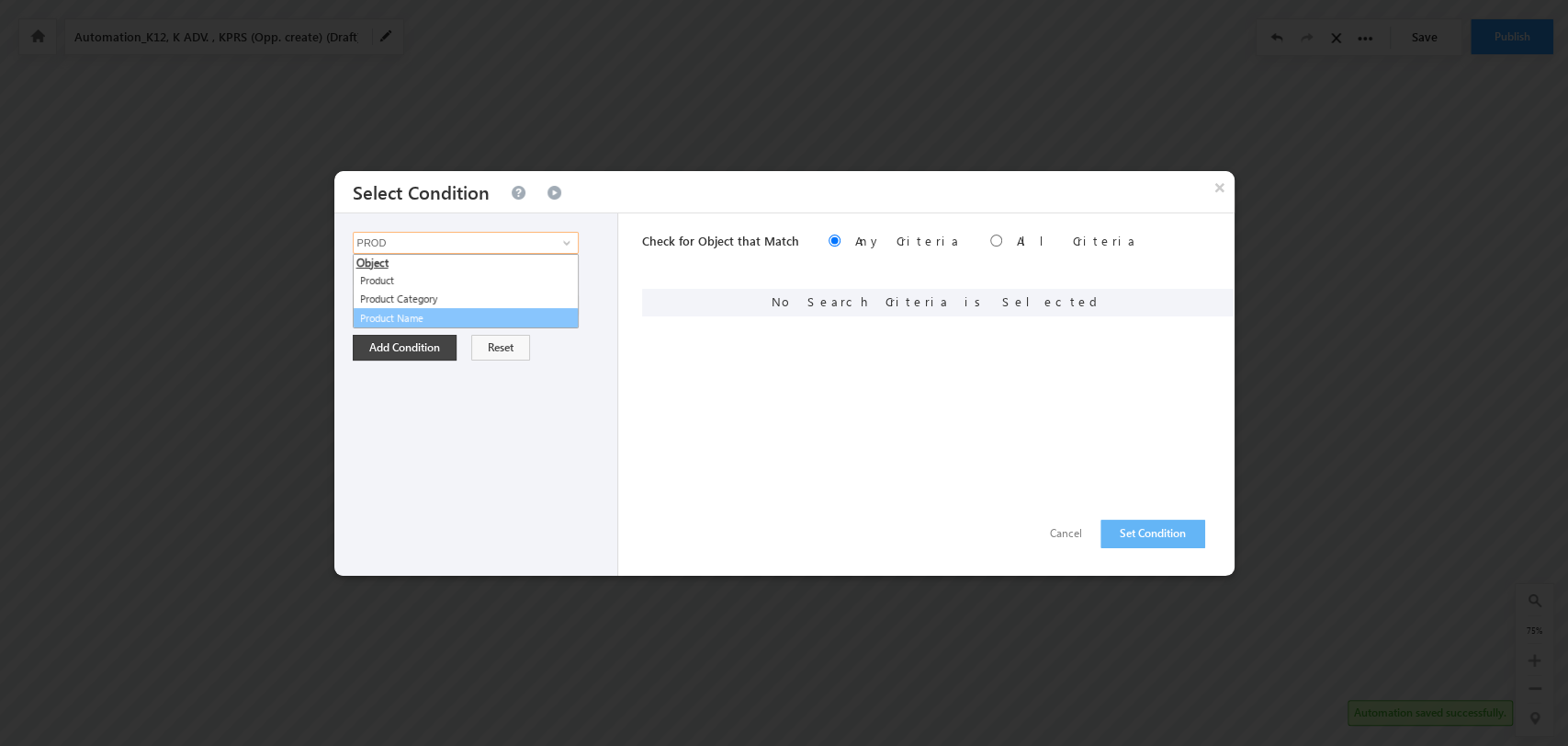
click at [499, 312] on link "Product Name" at bounding box center [466, 318] width 226 height 21
type input "Product Name"
click at [548, 303] on span "None Selected" at bounding box center [458, 305] width 209 height 20
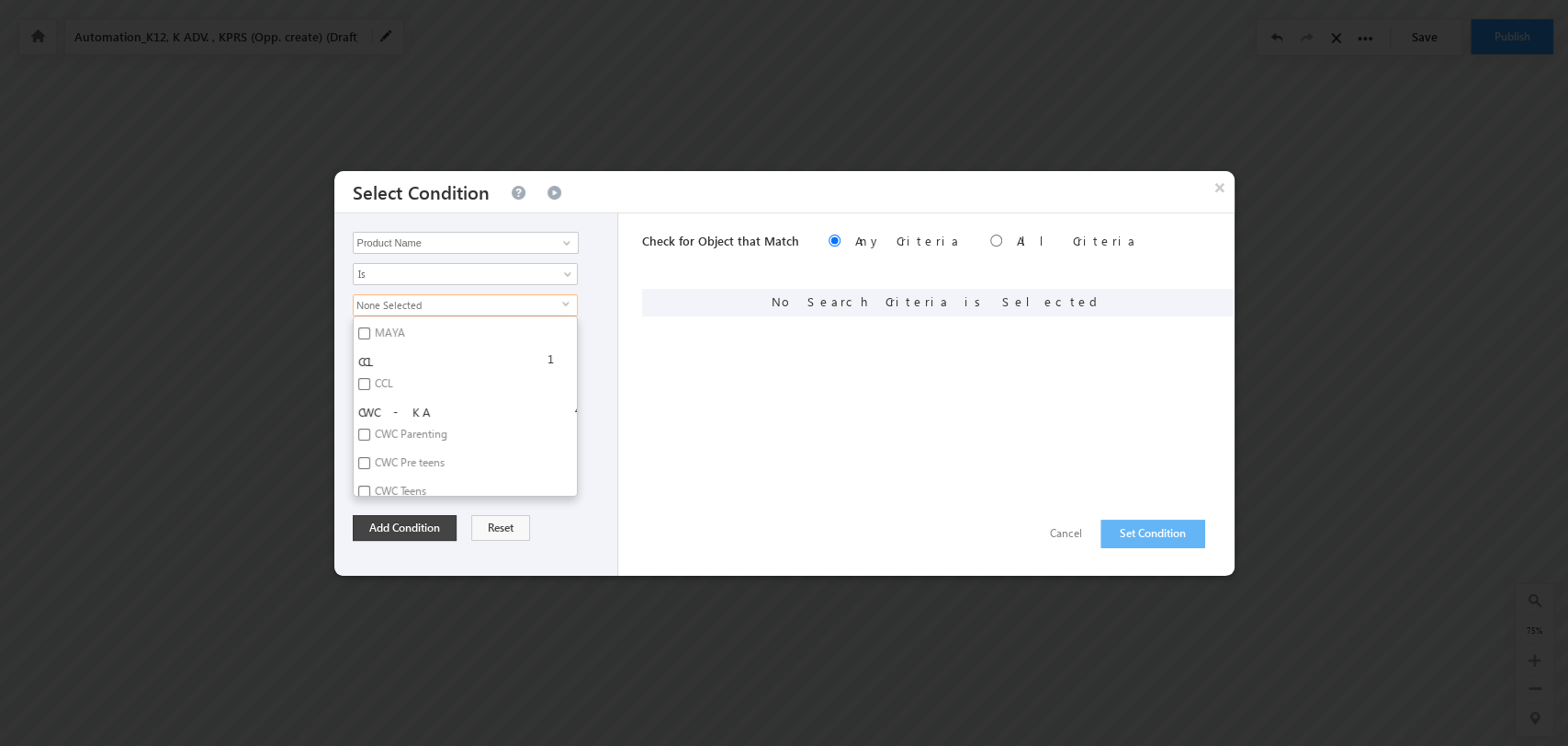
scroll to position [4906, 0]
click at [417, 477] on label "CWC Pre teens" at bounding box center [407, 491] width 109 height 29
click at [370, 483] on input "CWC Pre teens" at bounding box center [364, 488] width 12 height 12
checkbox input "true"
click at [425, 528] on button "Add Condition" at bounding box center [405, 527] width 104 height 26
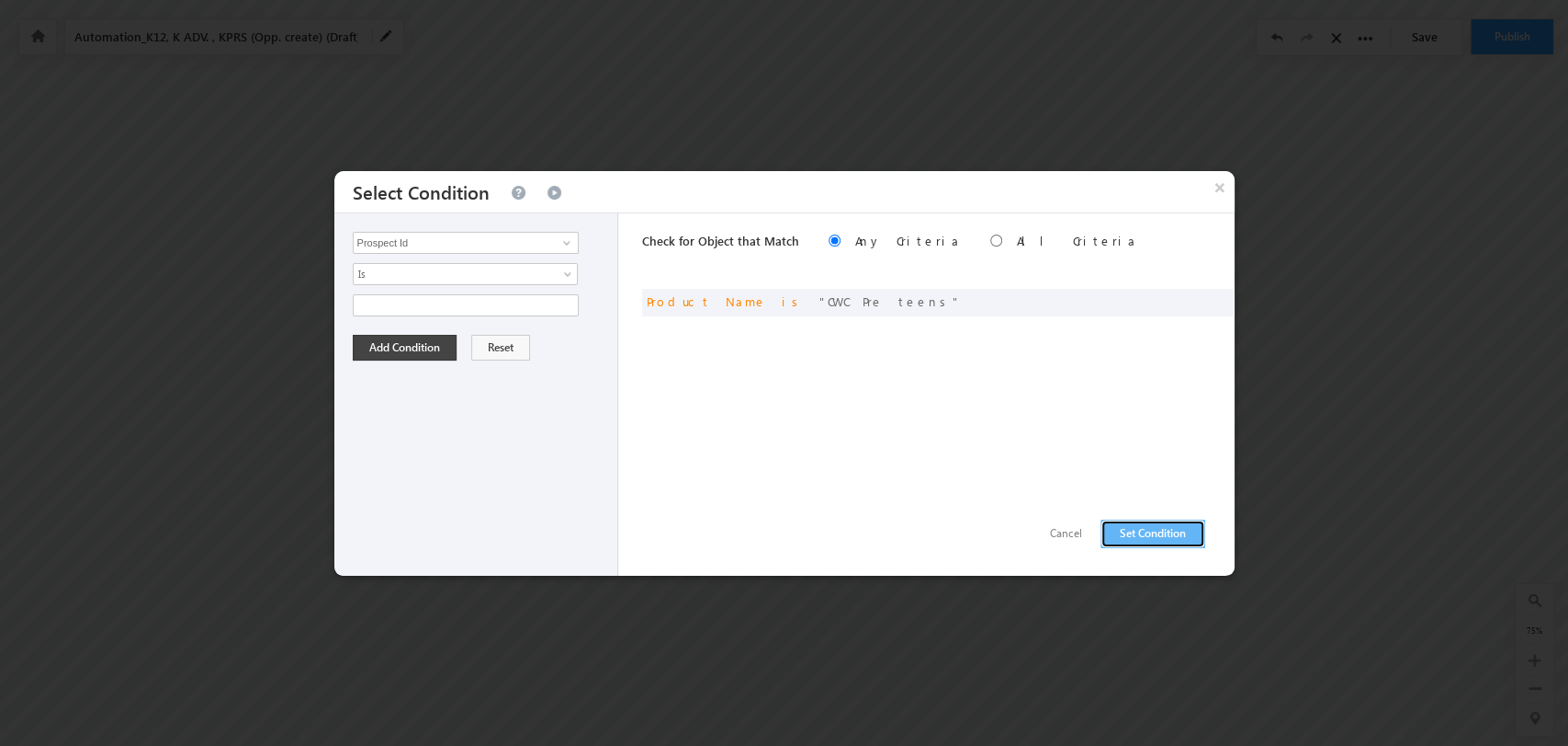
click at [1130, 524] on button "Set Condition" at bounding box center [1153, 534] width 104 height 29
click at [480, 245] on input "Prospect Id" at bounding box center [466, 242] width 226 height 22
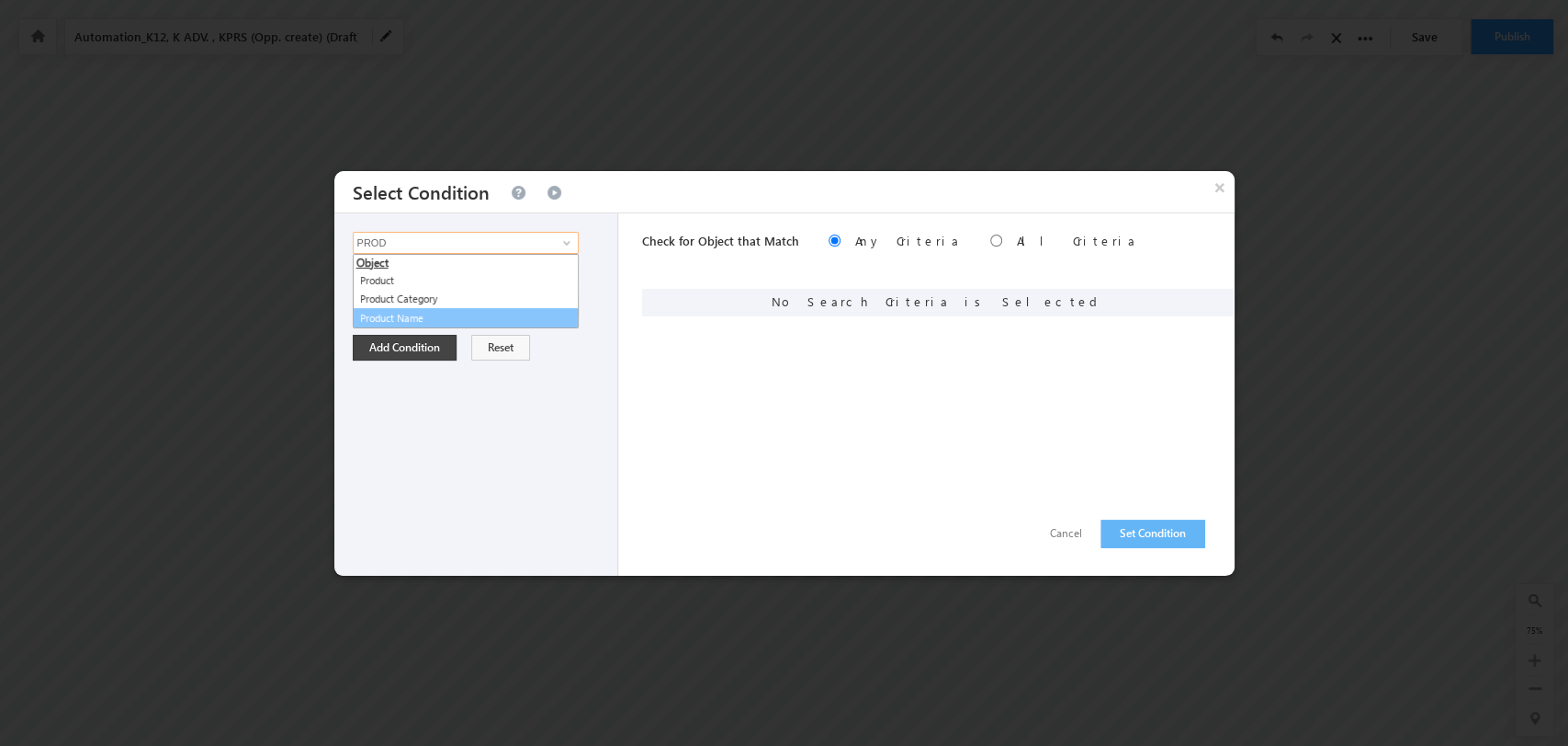
click at [508, 319] on link "Product Name" at bounding box center [466, 318] width 226 height 21
type input "Product Name"
click at [552, 299] on span "None Selected" at bounding box center [458, 305] width 209 height 20
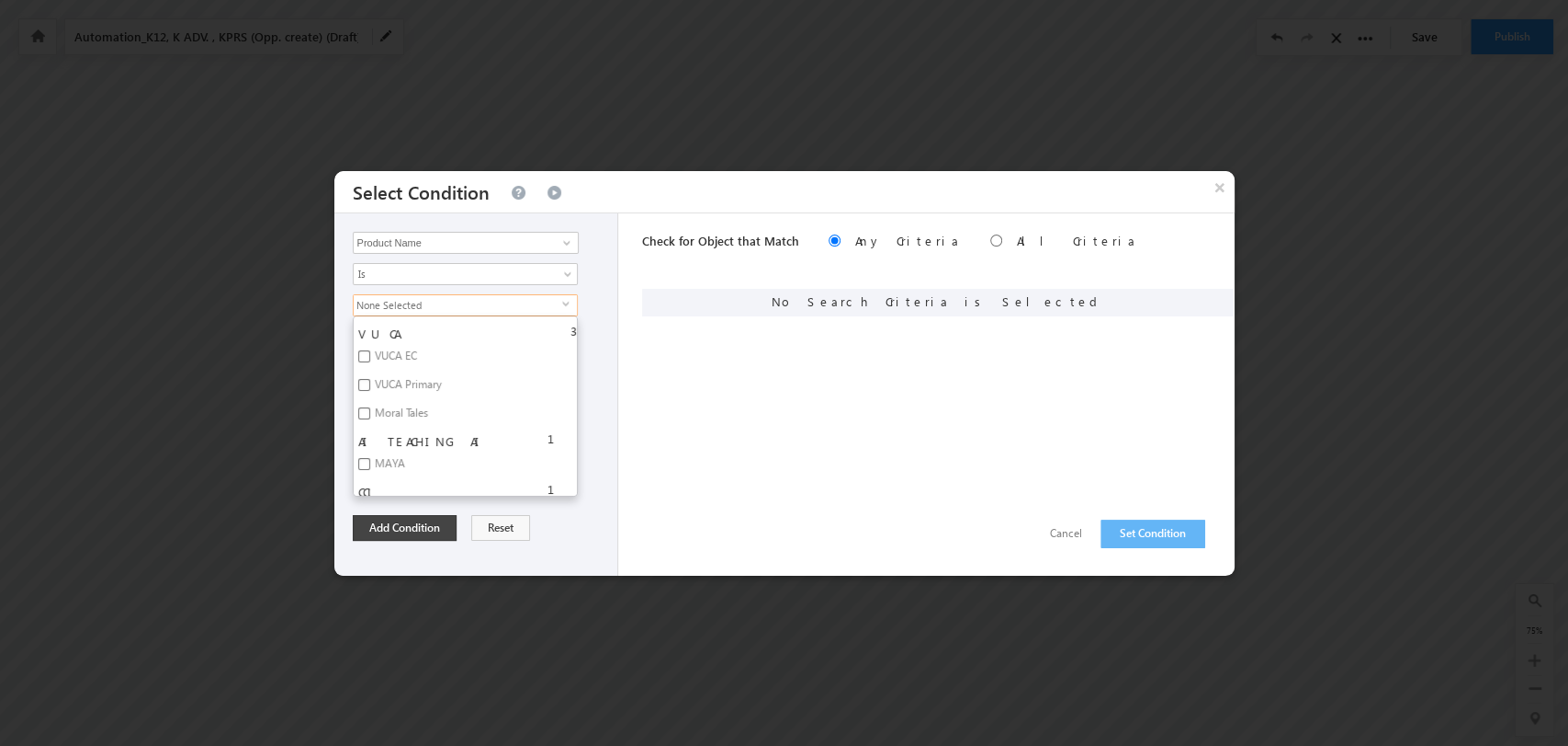
scroll to position [5005, 0]
click at [387, 407] on label "CWC Teens" at bounding box center [399, 421] width 91 height 29
click at [370, 411] on input "CWC Teens" at bounding box center [364, 417] width 12 height 12
checkbox input "true"
click at [414, 522] on button "Add Condition" at bounding box center [405, 527] width 104 height 26
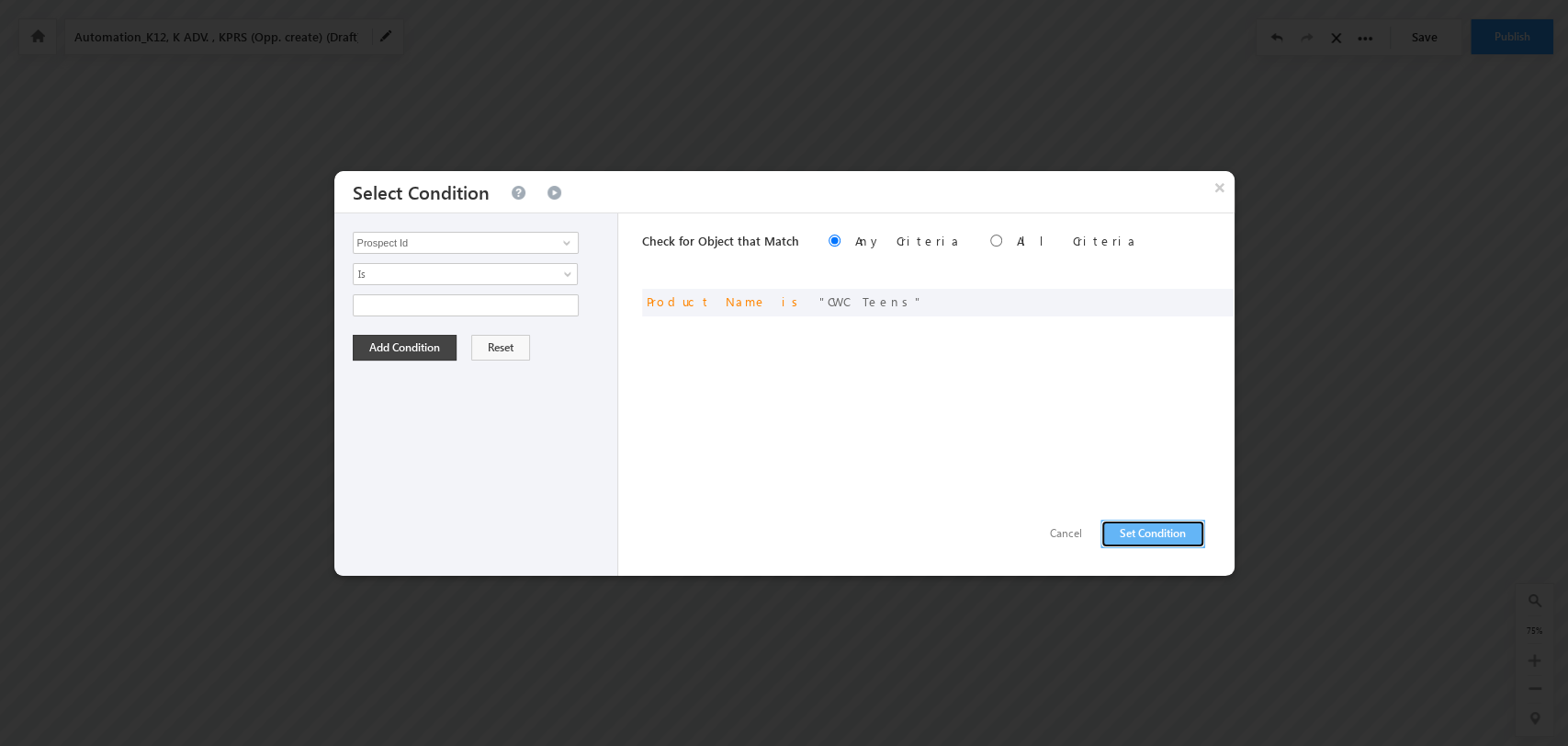
click at [1131, 526] on button "Set Condition" at bounding box center [1153, 534] width 104 height 29
click at [470, 237] on input "Prospect Id" at bounding box center [466, 242] width 226 height 22
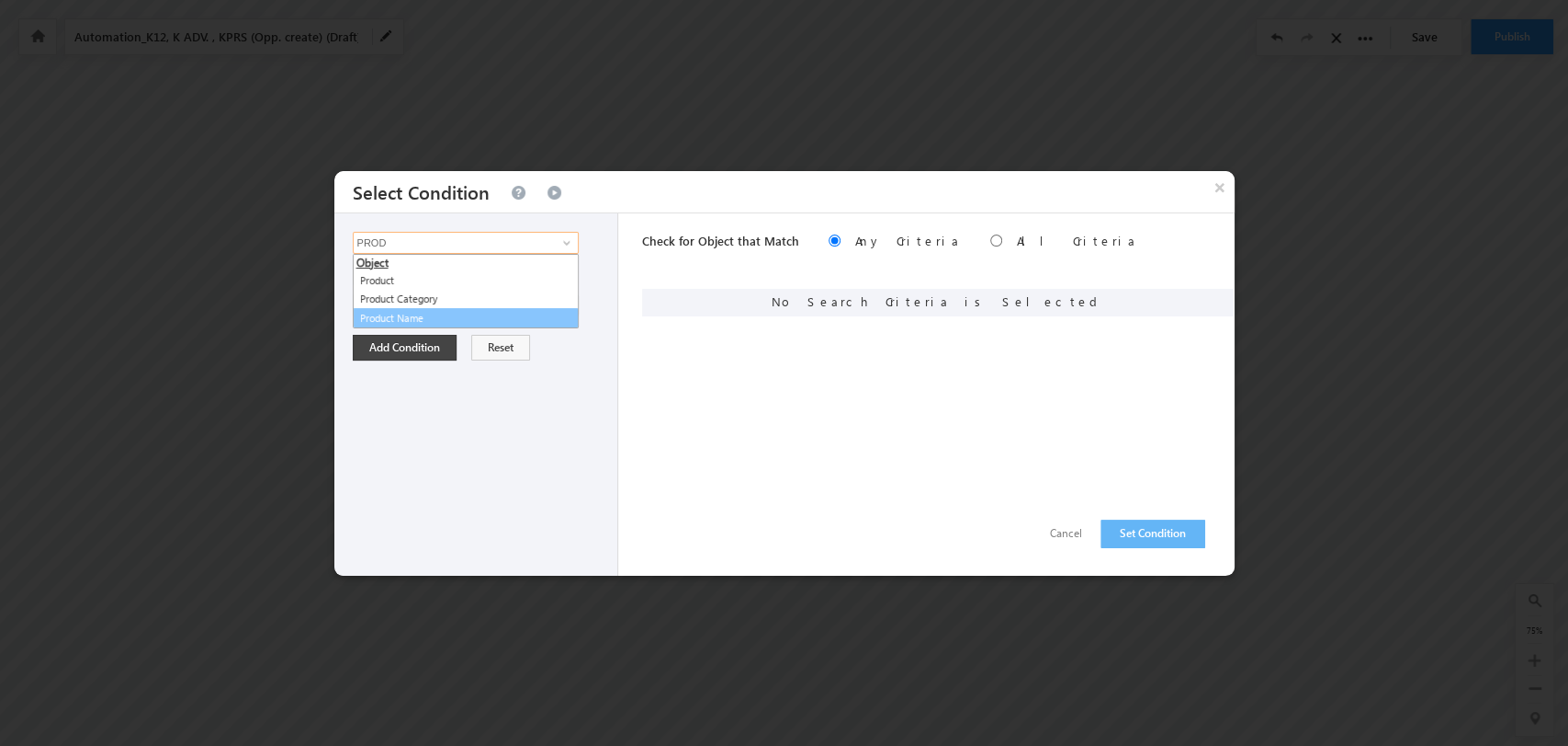
click at [425, 322] on link "Product Name" at bounding box center [466, 318] width 226 height 21
type input "Product Name"
click at [566, 299] on span "select" at bounding box center [569, 303] width 14 height 9
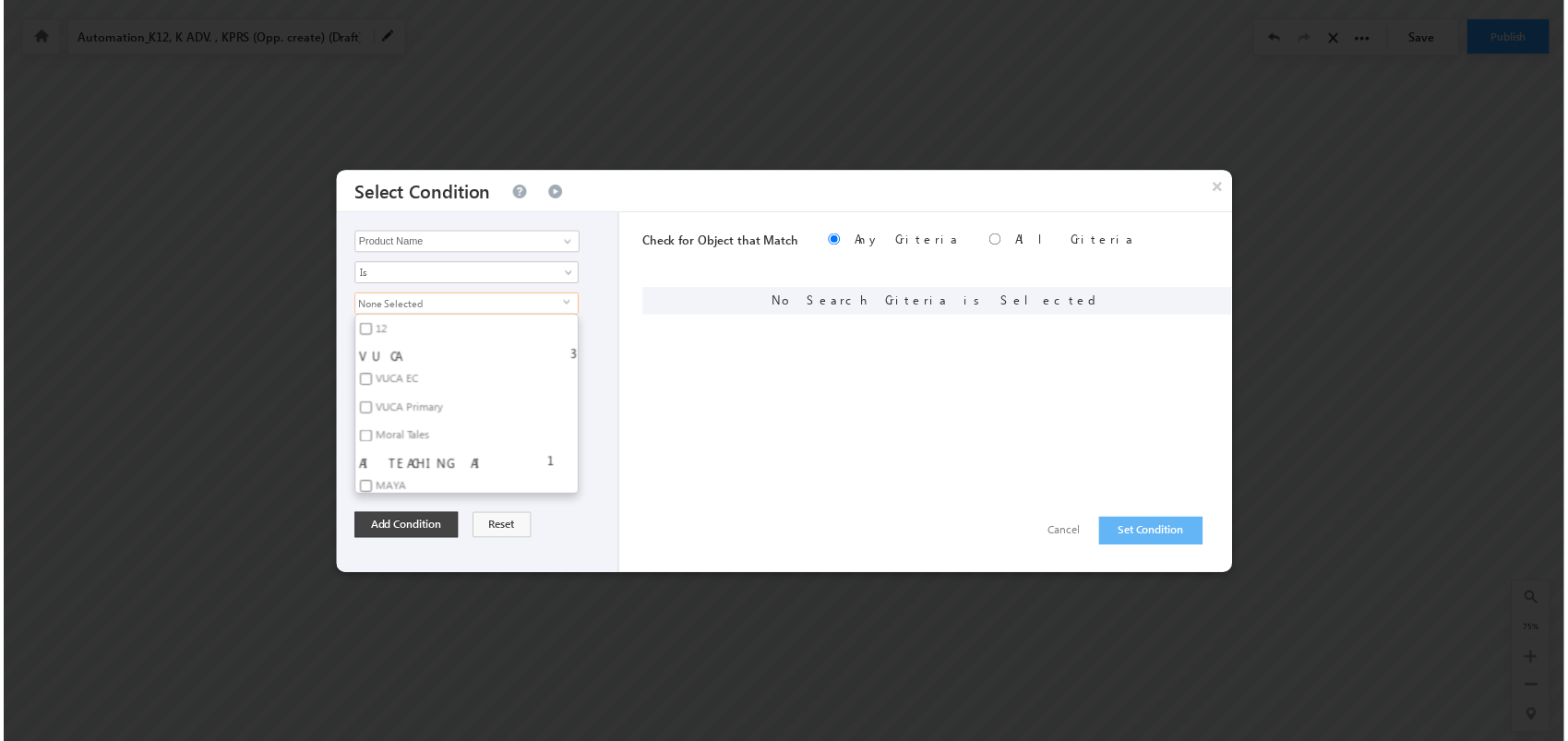
scroll to position [5026, 0]
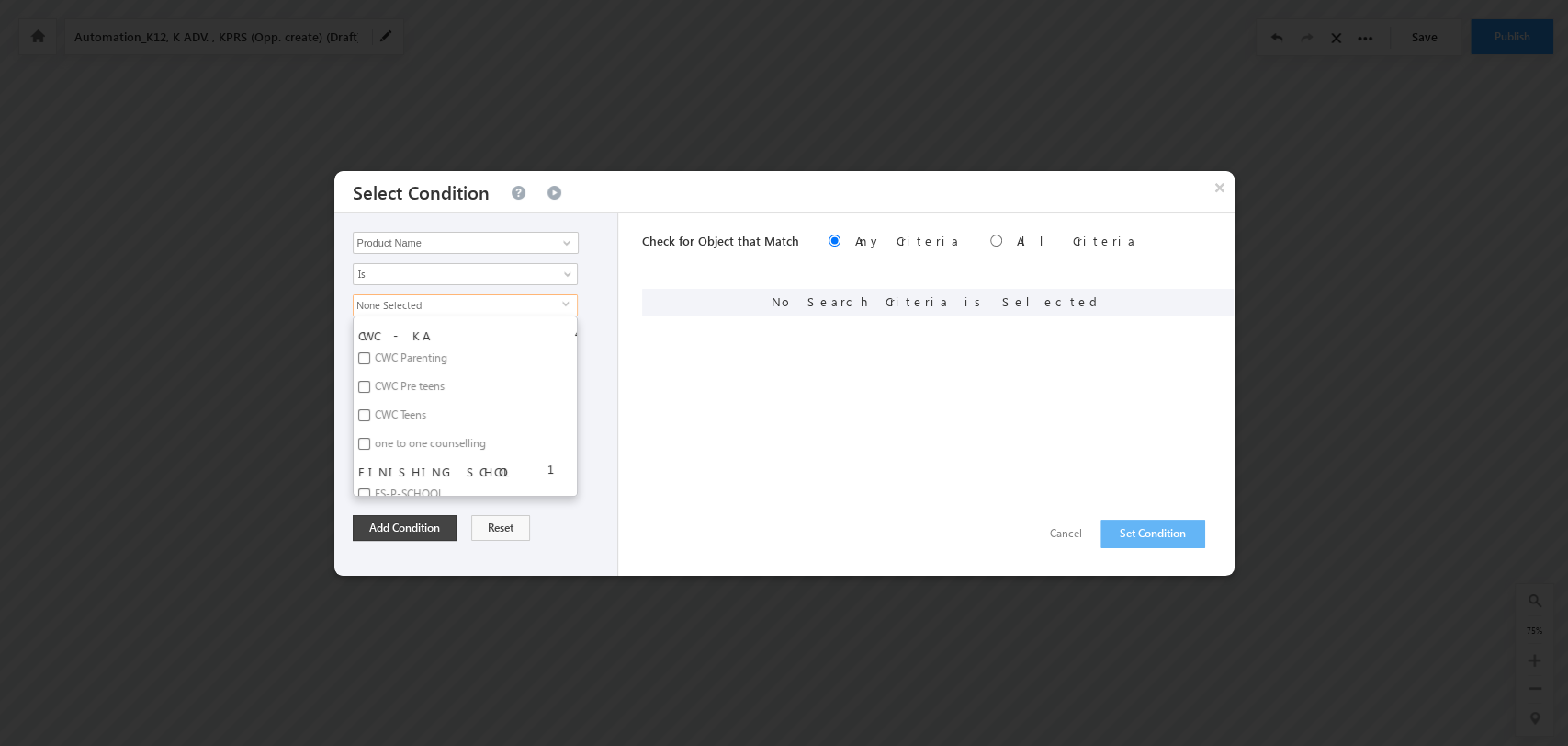
click at [452, 432] on label "one to one counselling" at bounding box center [428, 447] width 151 height 29
click at [370, 438] on input "one to one counselling" at bounding box center [364, 444] width 12 height 12
checkbox input "true"
click at [409, 529] on button "Add Condition" at bounding box center [405, 527] width 104 height 26
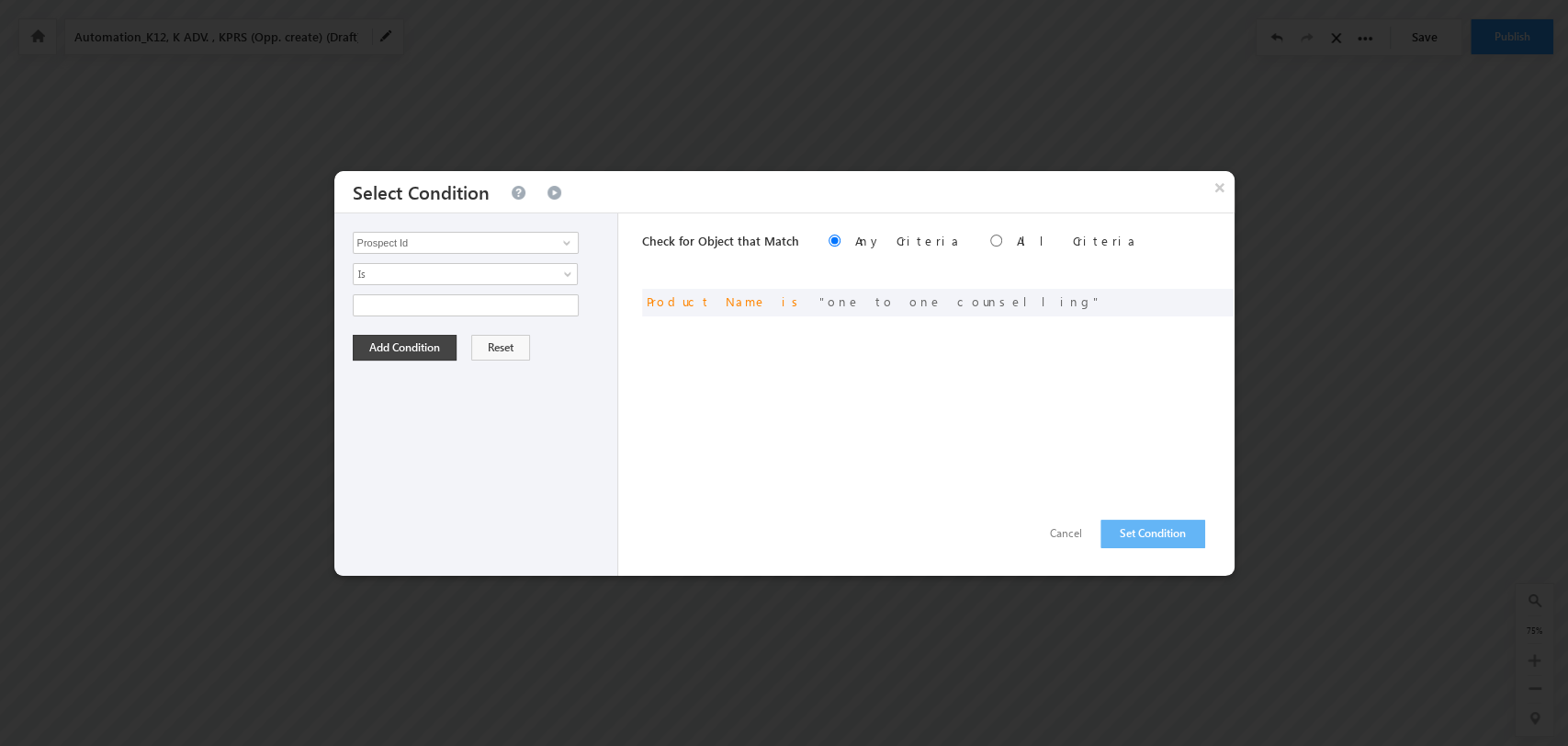
click at [1141, 512] on div "Check for Object that Match Any Criteria All Criteria Note that the current tri…" at bounding box center [938, 393] width 593 height 362
click at [1162, 526] on button "Set Condition" at bounding box center [1153, 534] width 104 height 29
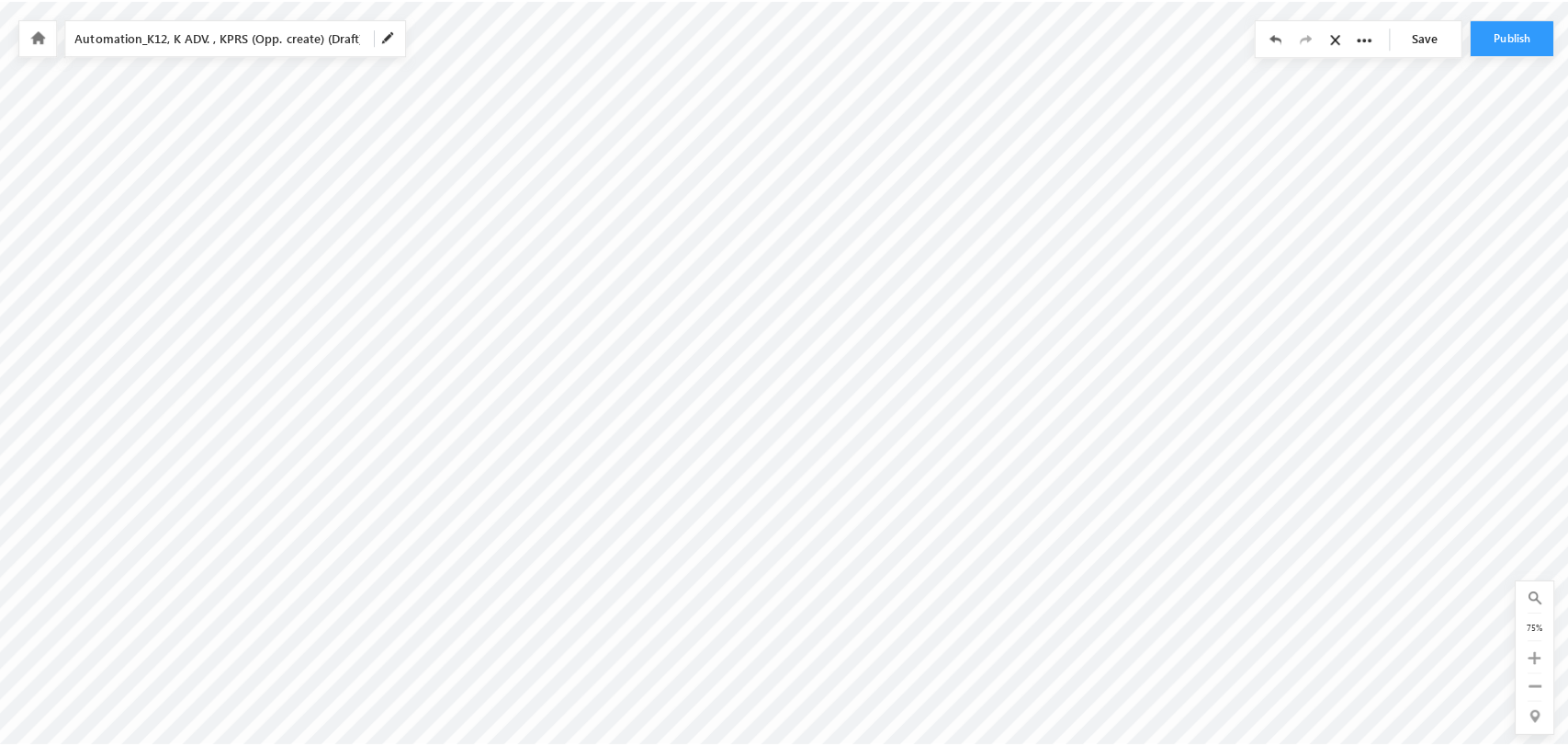
scroll to position [0, 4532]
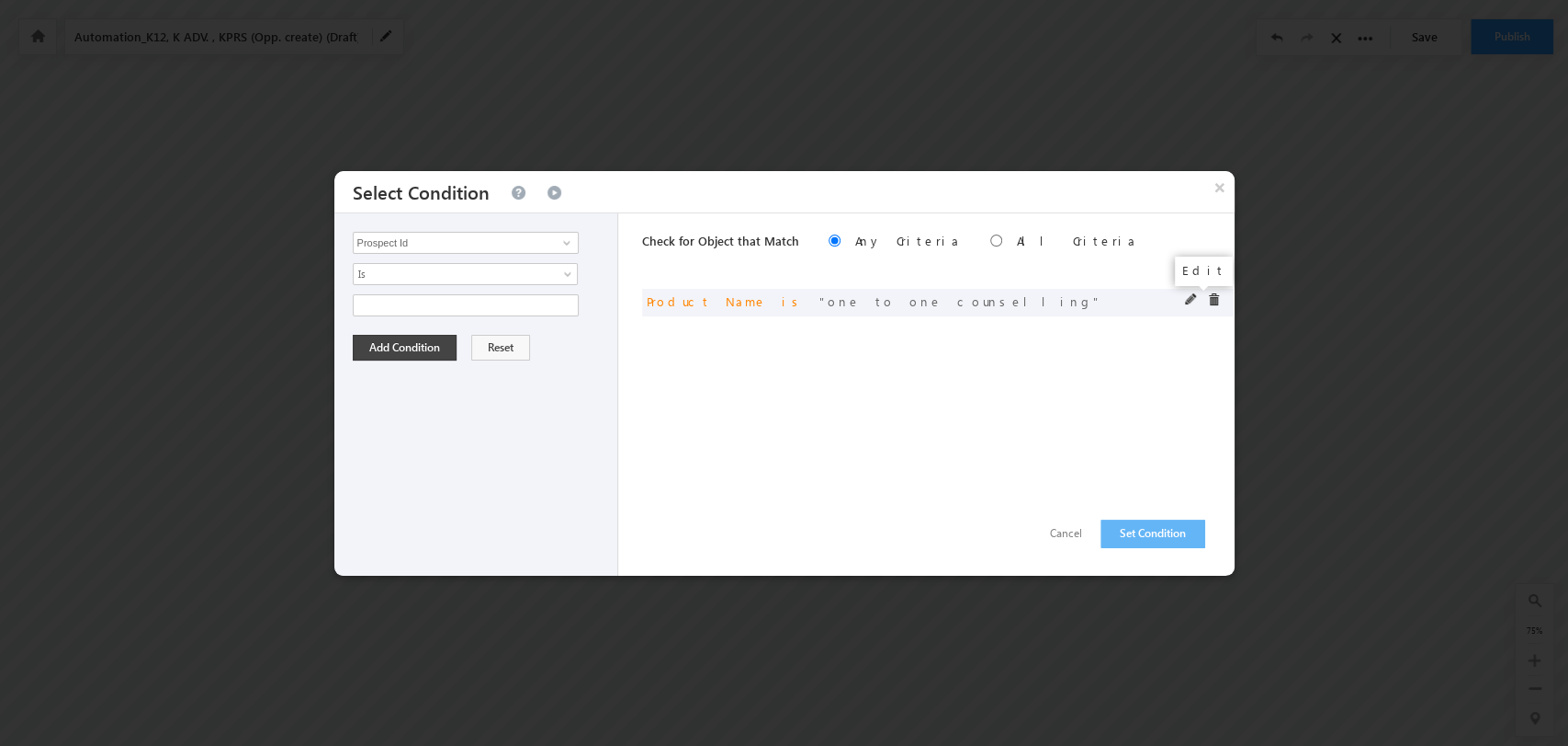
click at [1190, 301] on span at bounding box center [1192, 300] width 13 height 13
click at [565, 296] on span "select" at bounding box center [569, 311] width 14 height 31
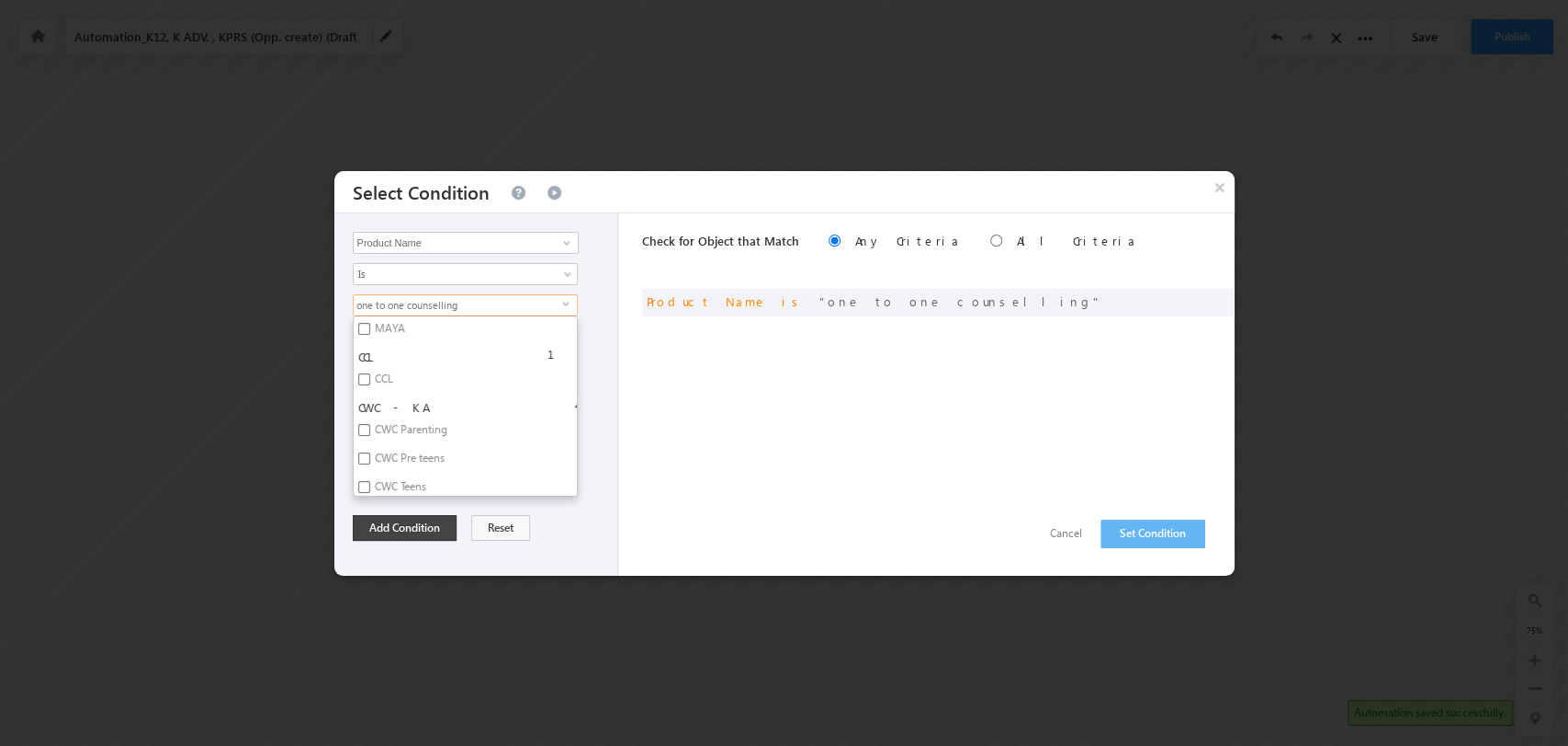
scroll to position [4906, 0]
drag, startPoint x: 567, startPoint y: 472, endPoint x: 572, endPoint y: 486, distance: 14.9
click at [572, 486] on ul "CMP - EKAL 2 Learner Explorer FS 2 FS-3999 FS-K-SCHOOL CWC 4 CWC Parenting CWC …" at bounding box center [465, 406] width 225 height 182
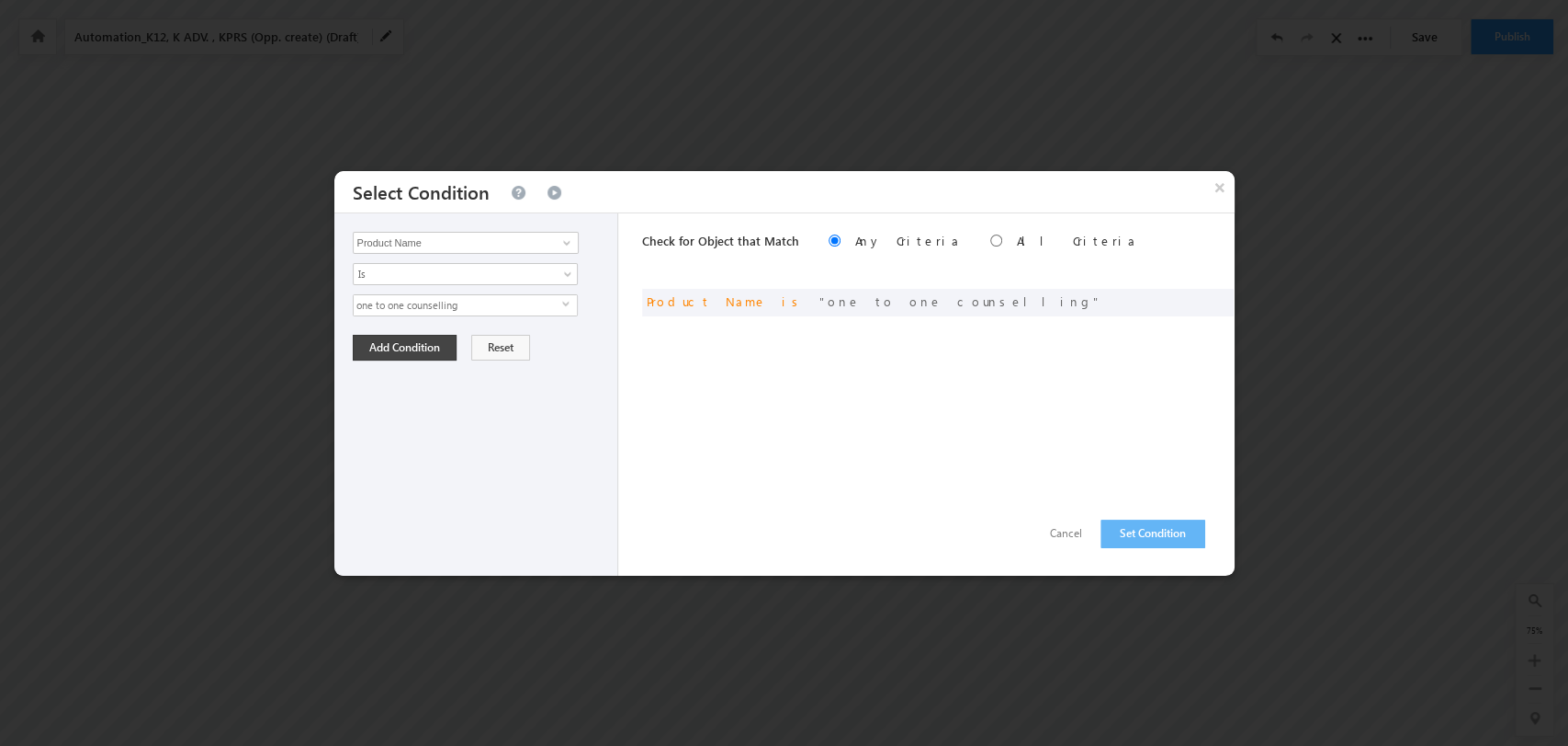
click at [556, 310] on span "one to one counselling" at bounding box center [458, 305] width 209 height 20
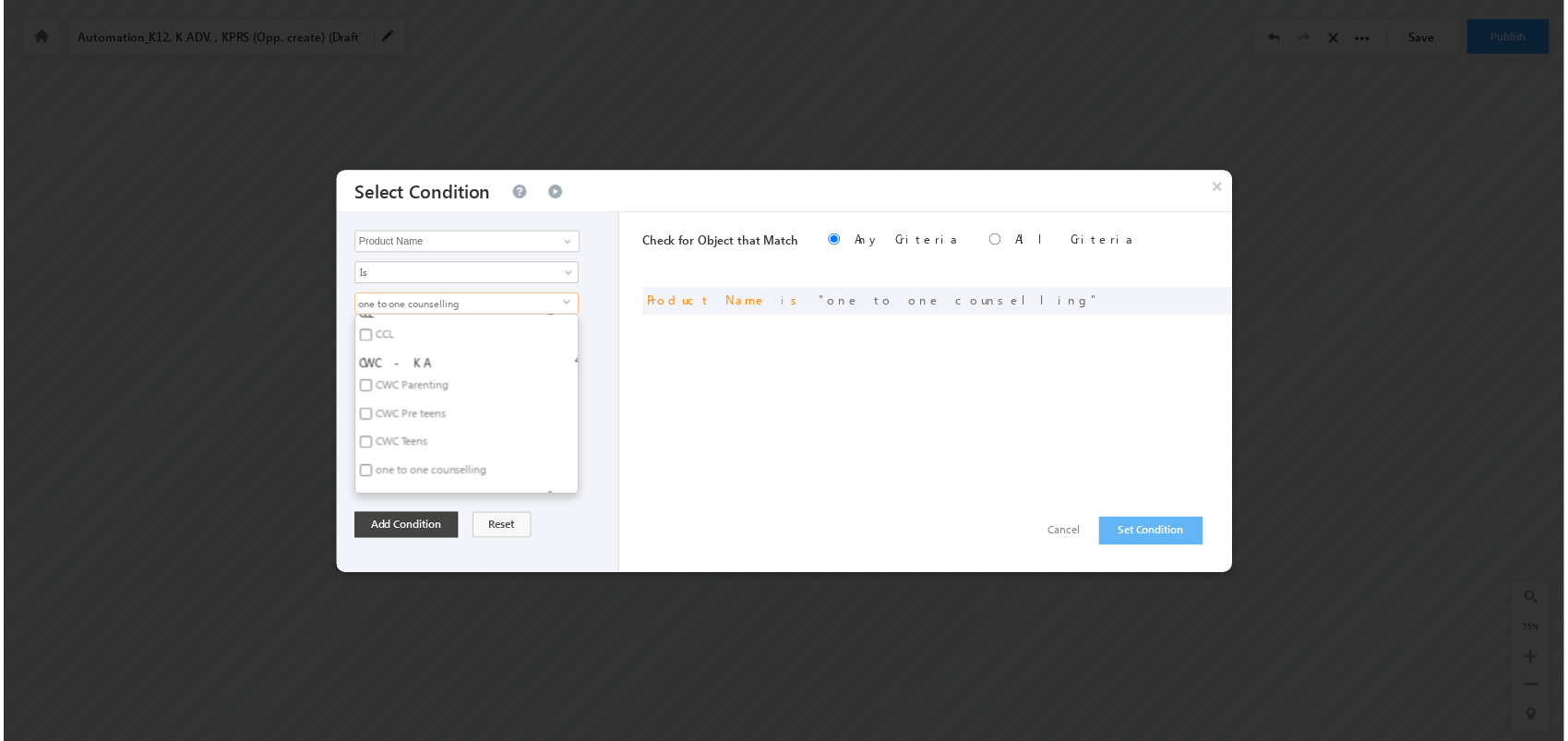
scroll to position [5026, 0]
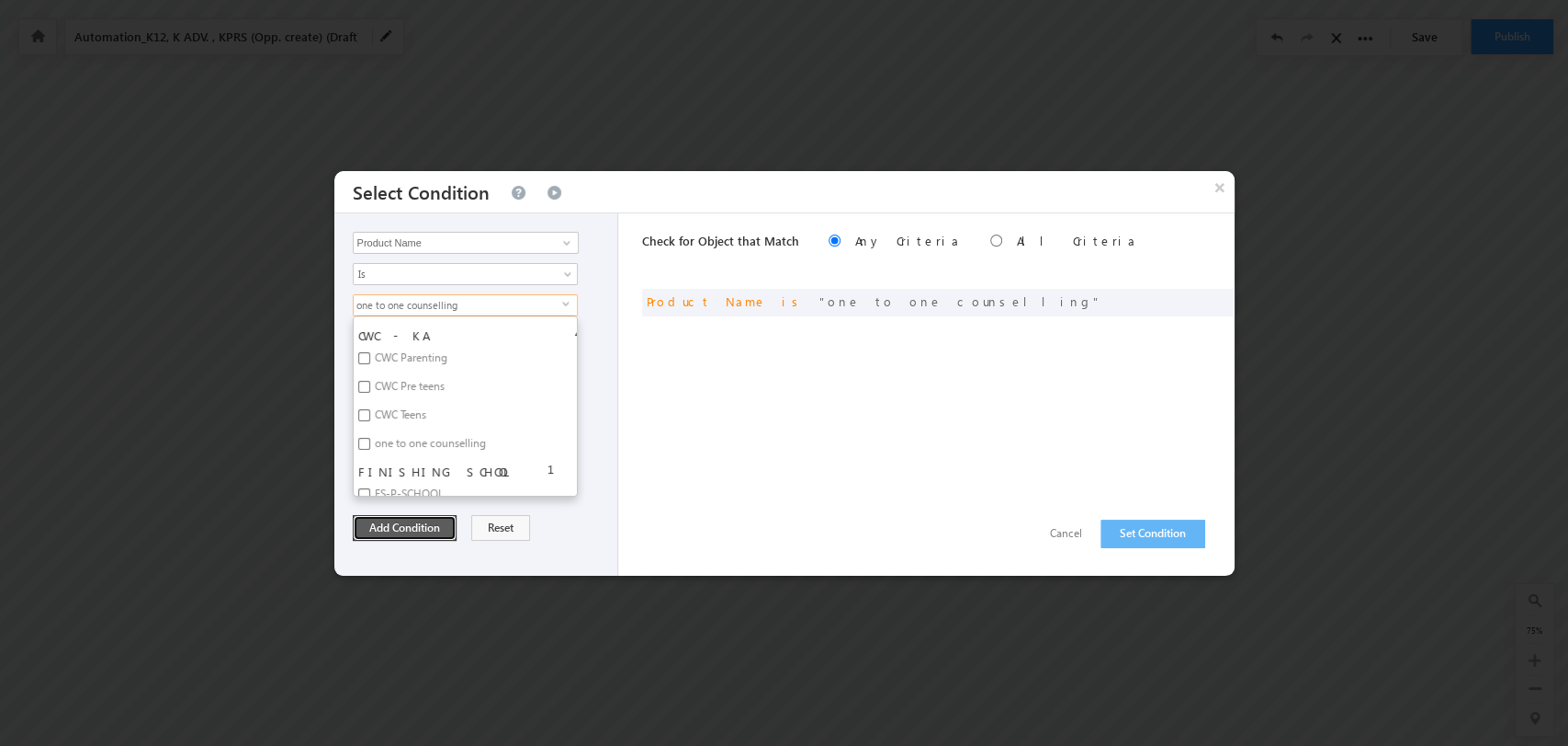
click at [419, 528] on button "Add Condition" at bounding box center [405, 527] width 104 height 26
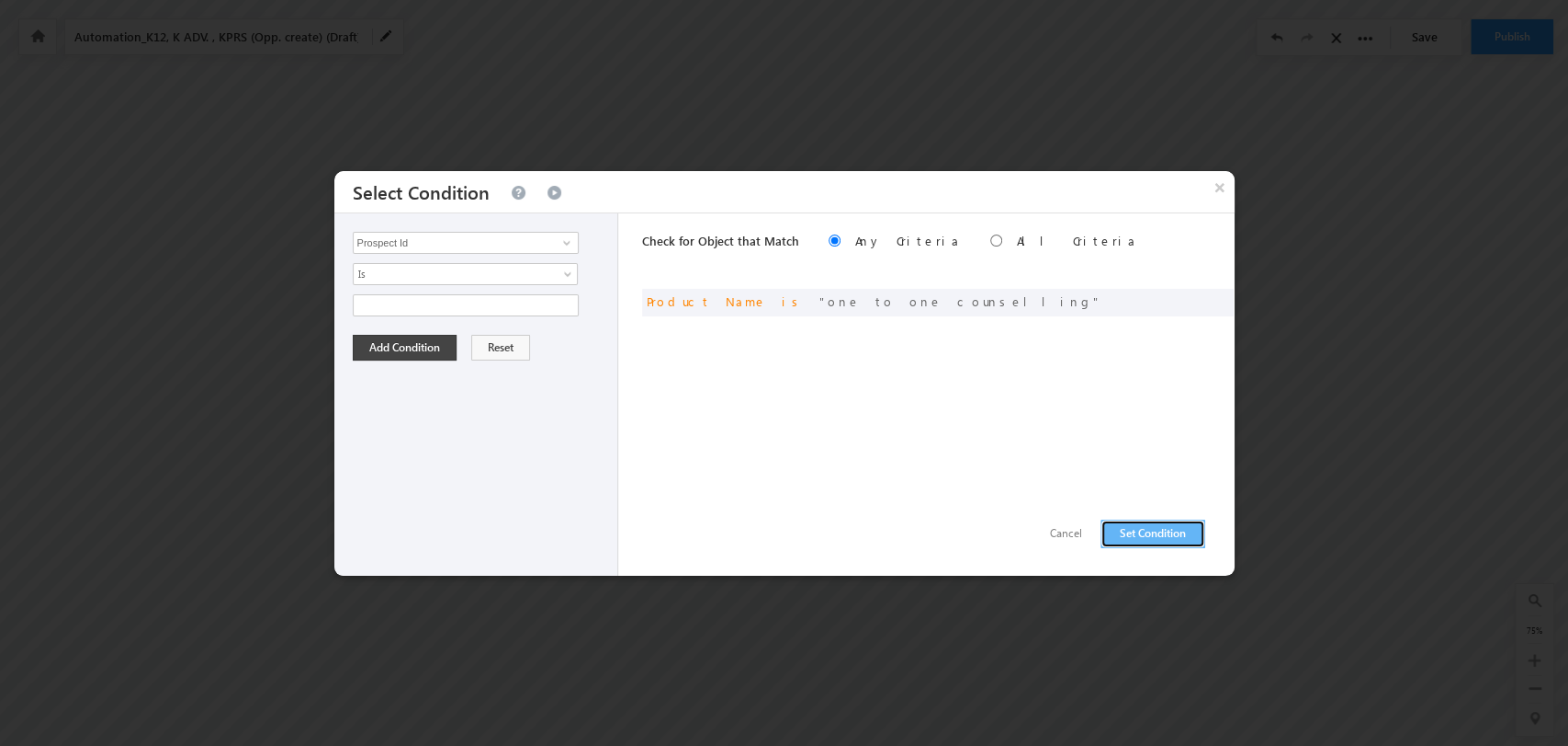
click at [1163, 531] on button "Set Condition" at bounding box center [1153, 534] width 104 height 29
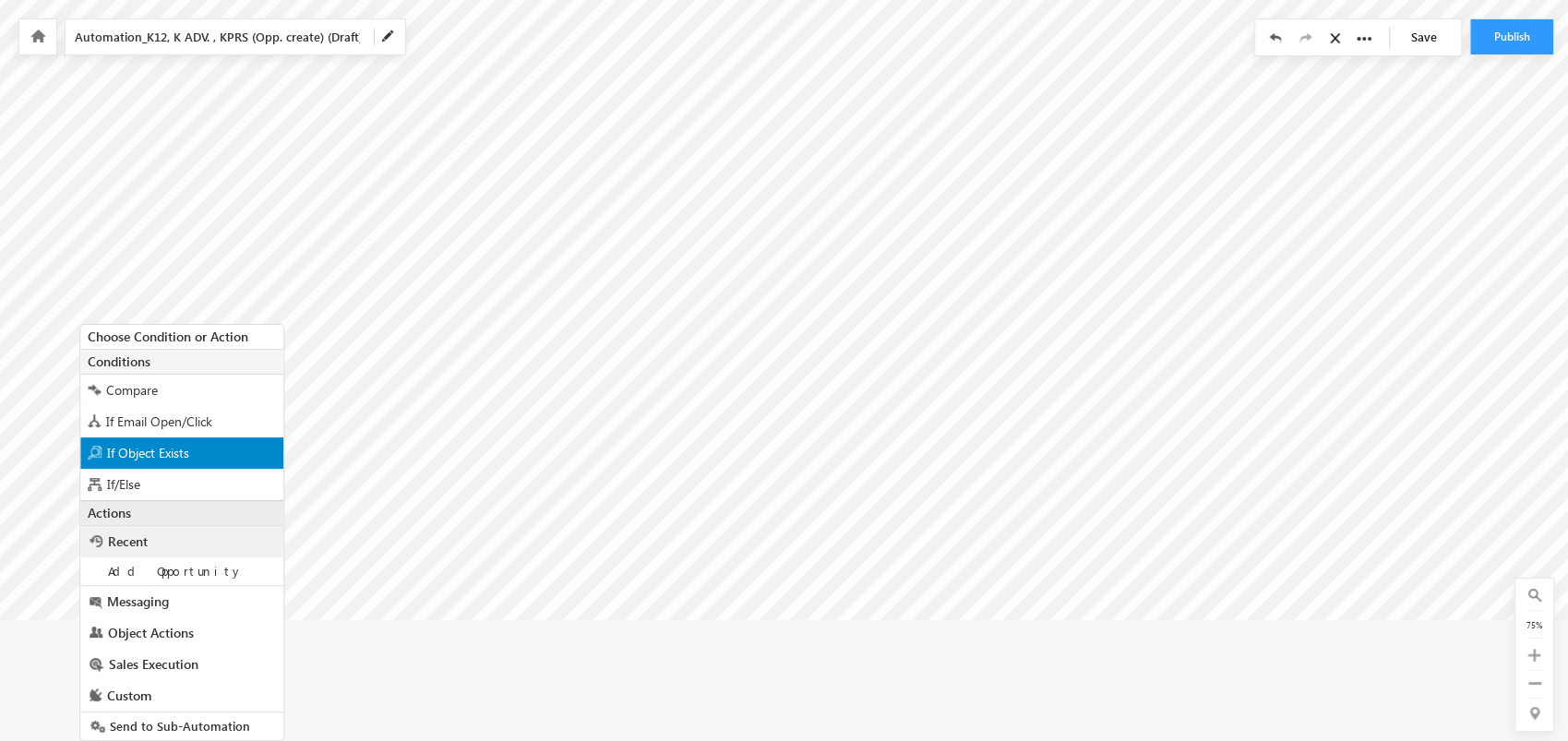
scroll to position [128, 5923]
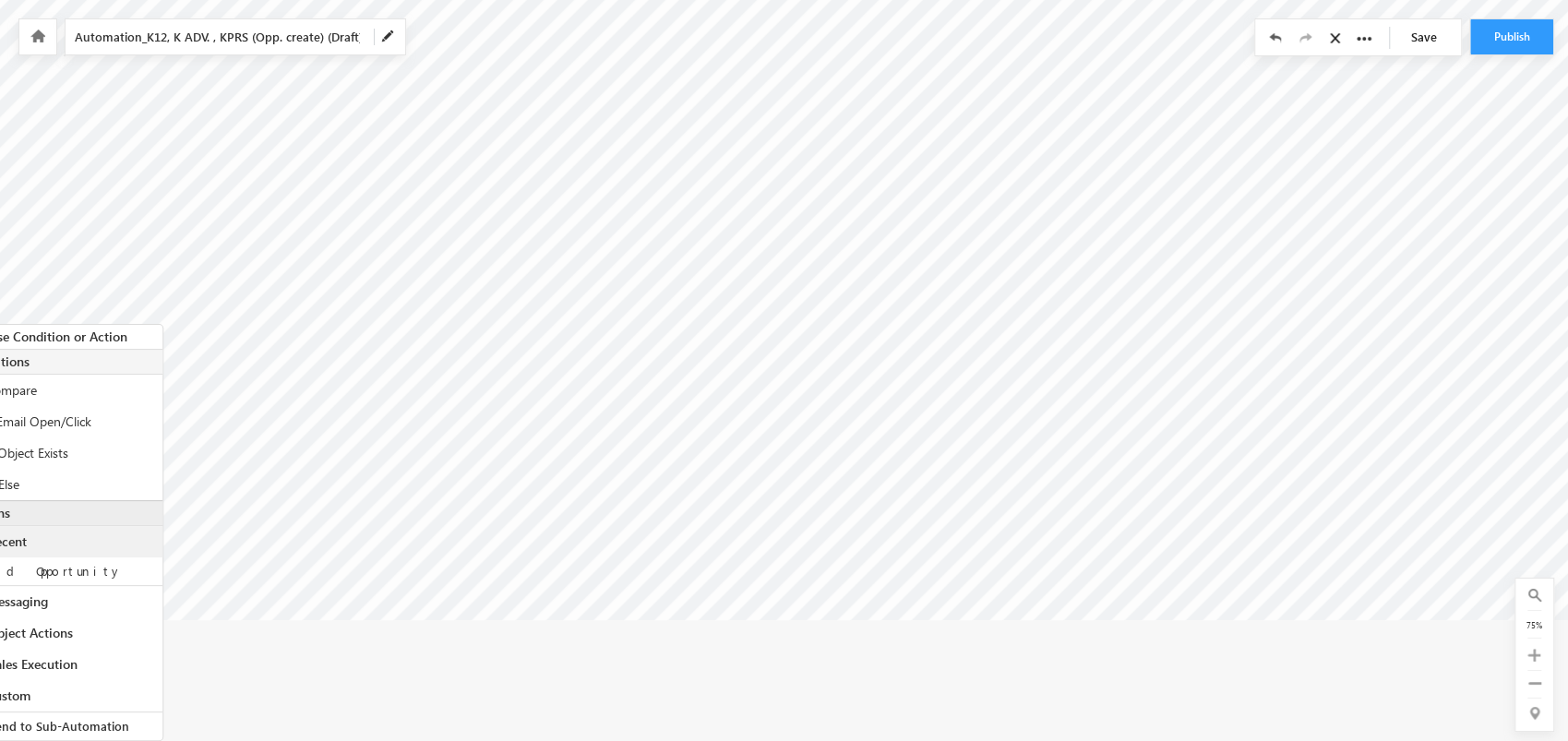
drag, startPoint x: 1320, startPoint y: 739, endPoint x: 1250, endPoint y: 751, distance: 71.0
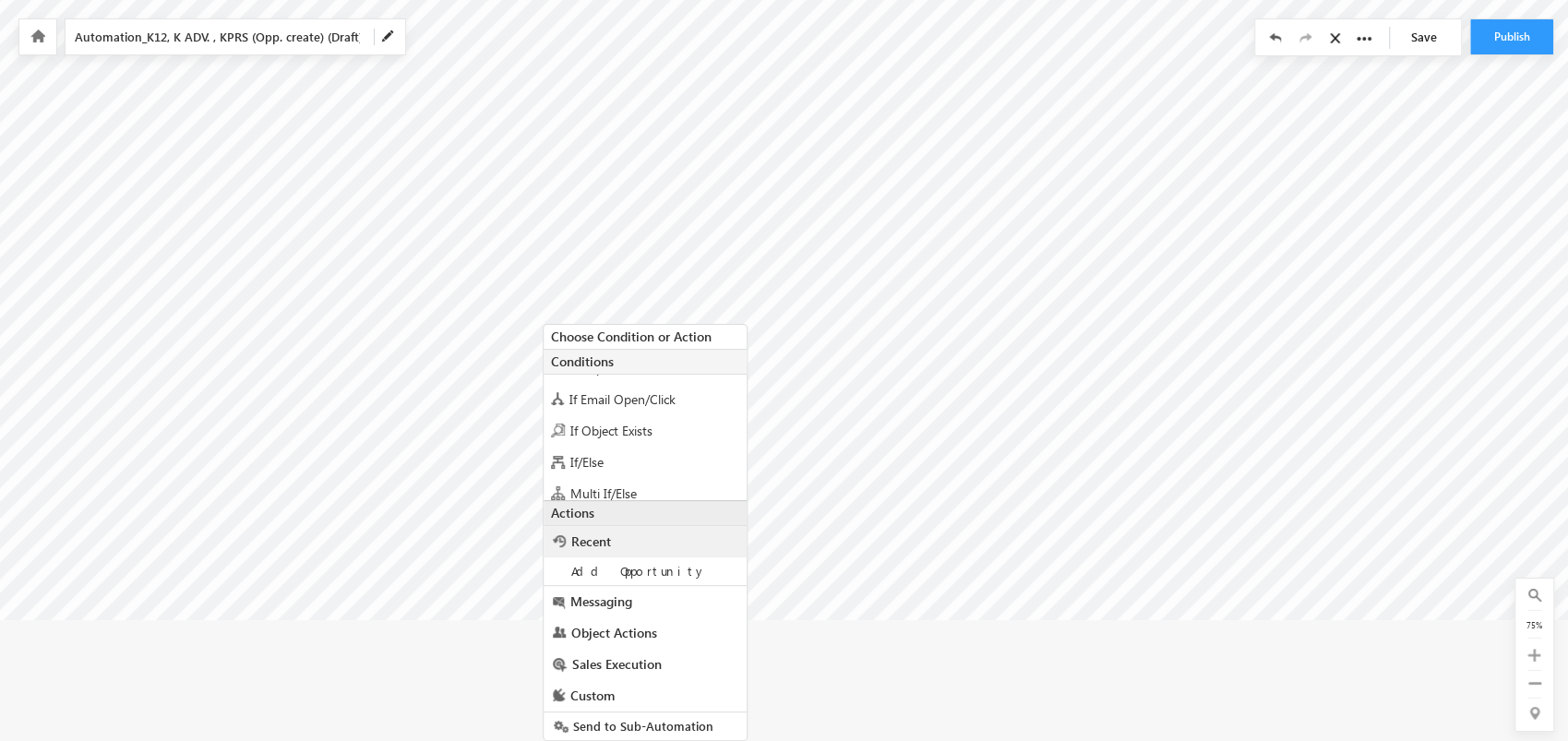
scroll to position [32, 0]
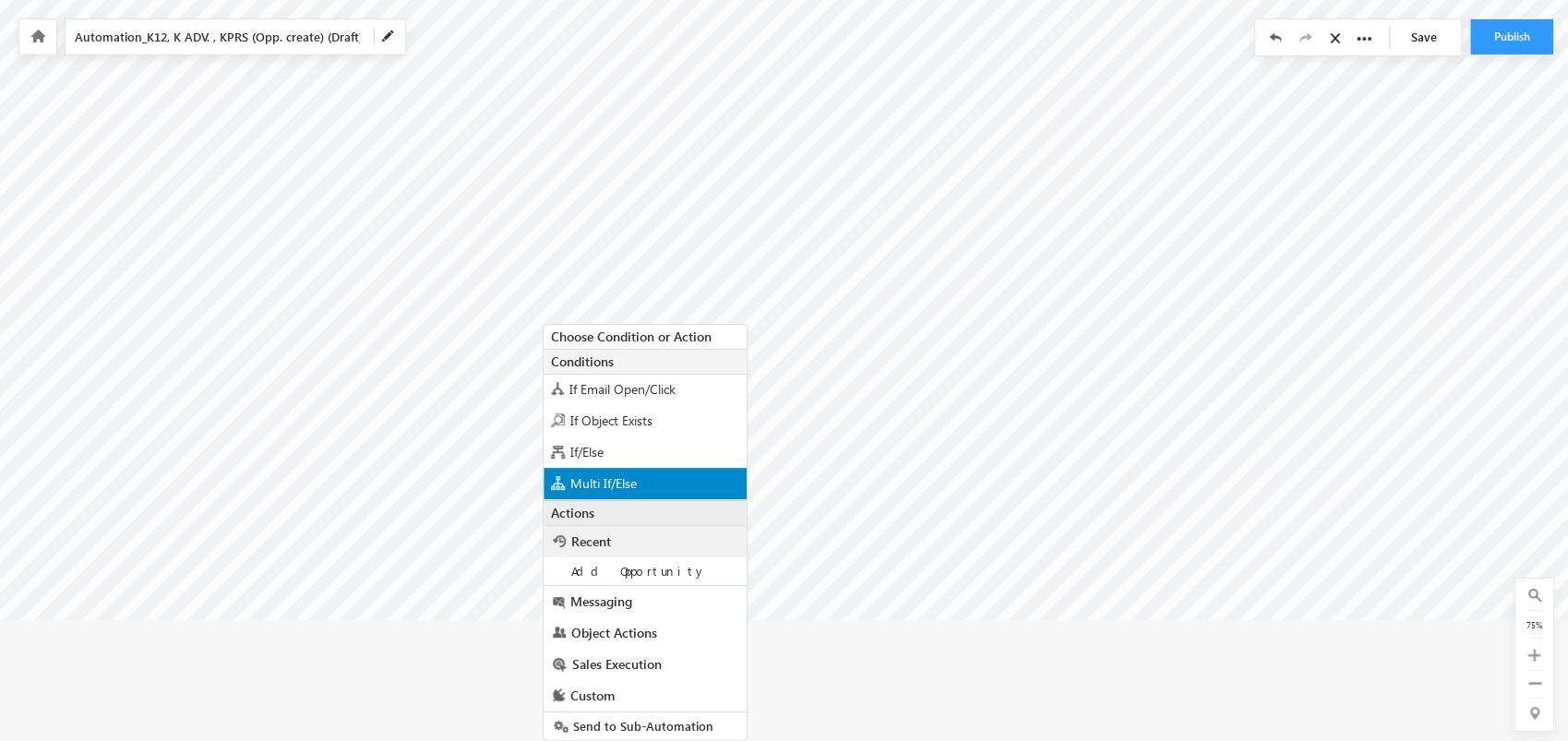
click at [670, 476] on div "Multi If/Else" at bounding box center [645, 484] width 203 height 31
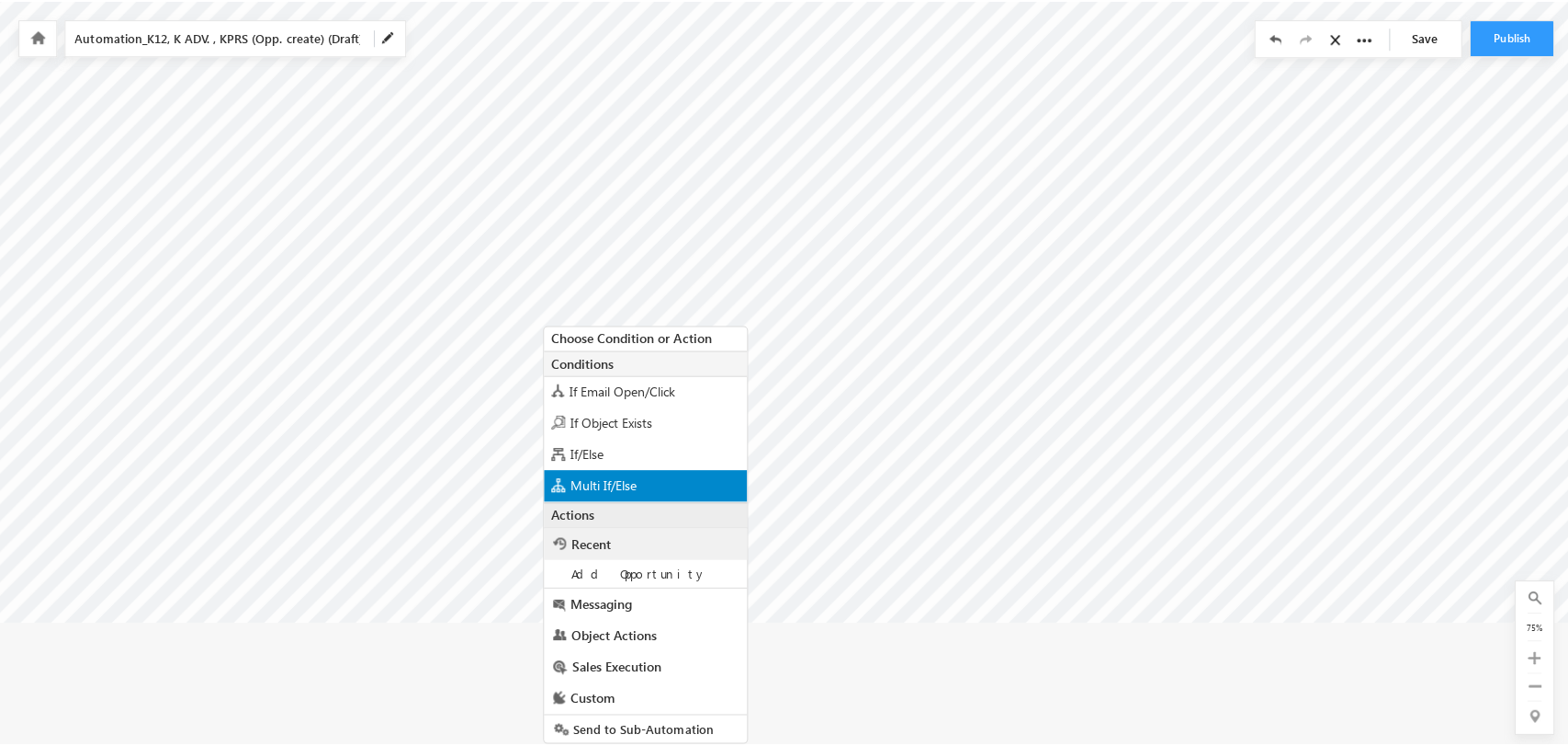
scroll to position [0, 5317]
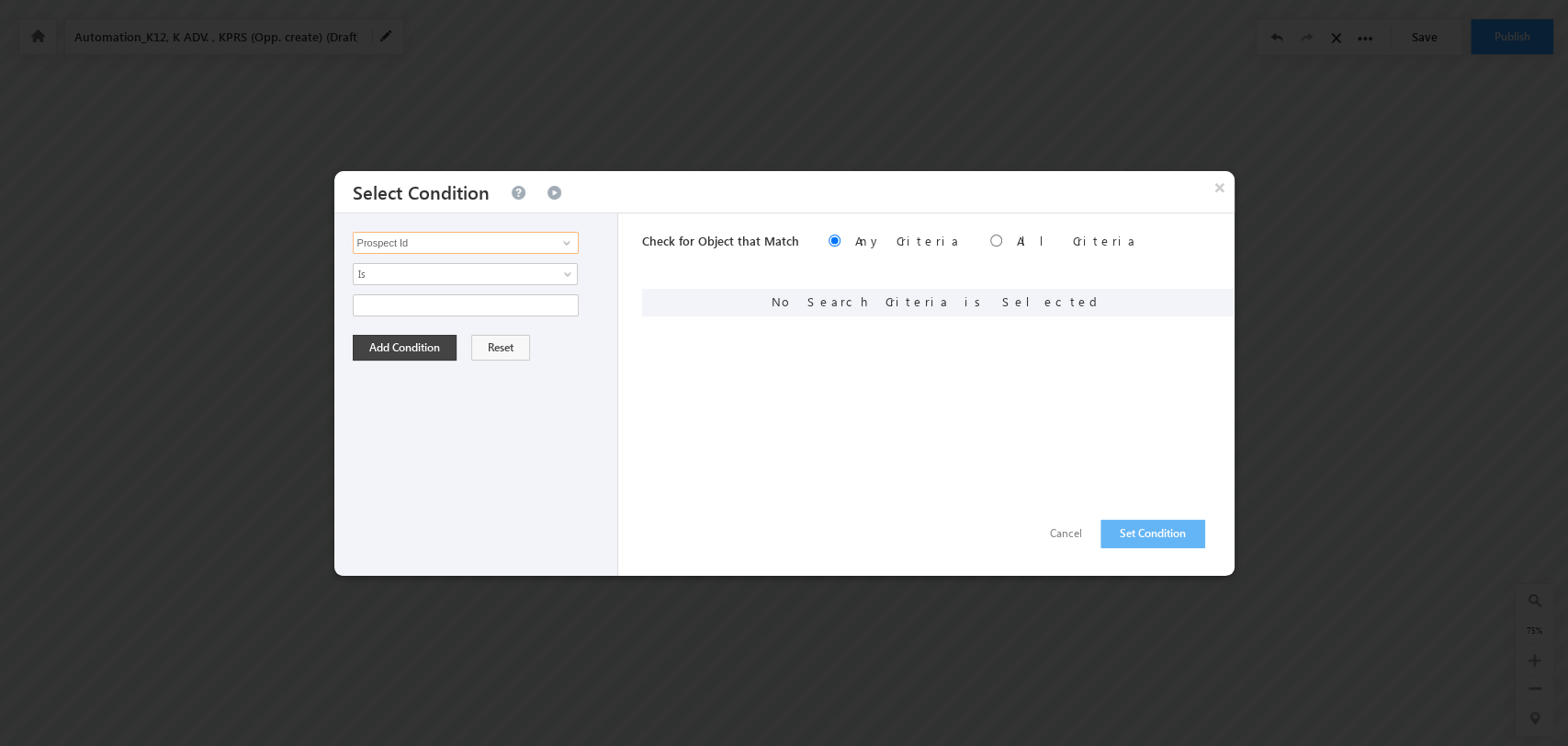
click at [444, 236] on input "Prospect Id" at bounding box center [466, 242] width 226 height 22
click at [516, 314] on link "Product Name" at bounding box center [466, 318] width 226 height 21
type input "Product Name"
click at [558, 306] on span "None Selected" at bounding box center [458, 305] width 209 height 20
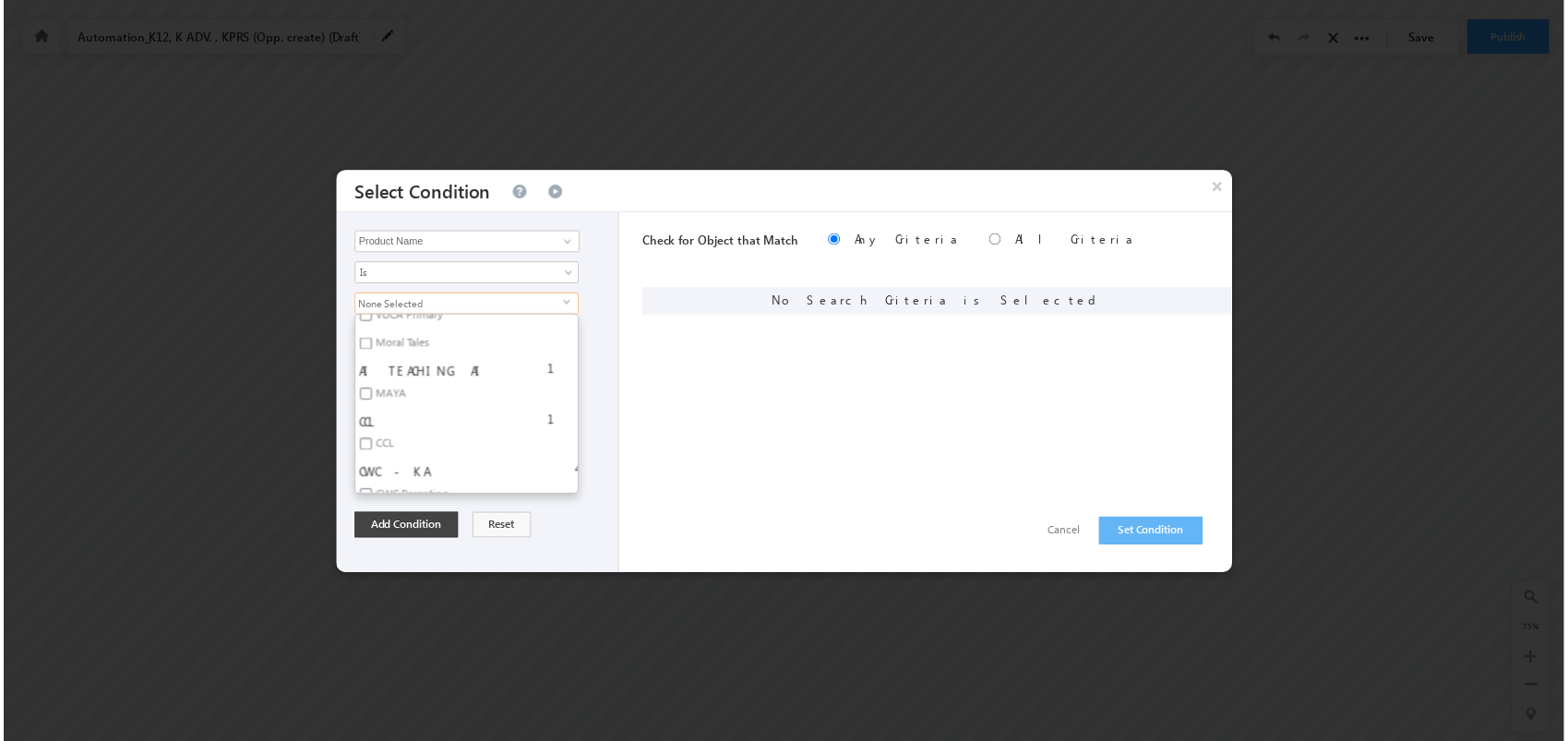
scroll to position [5026, 0]
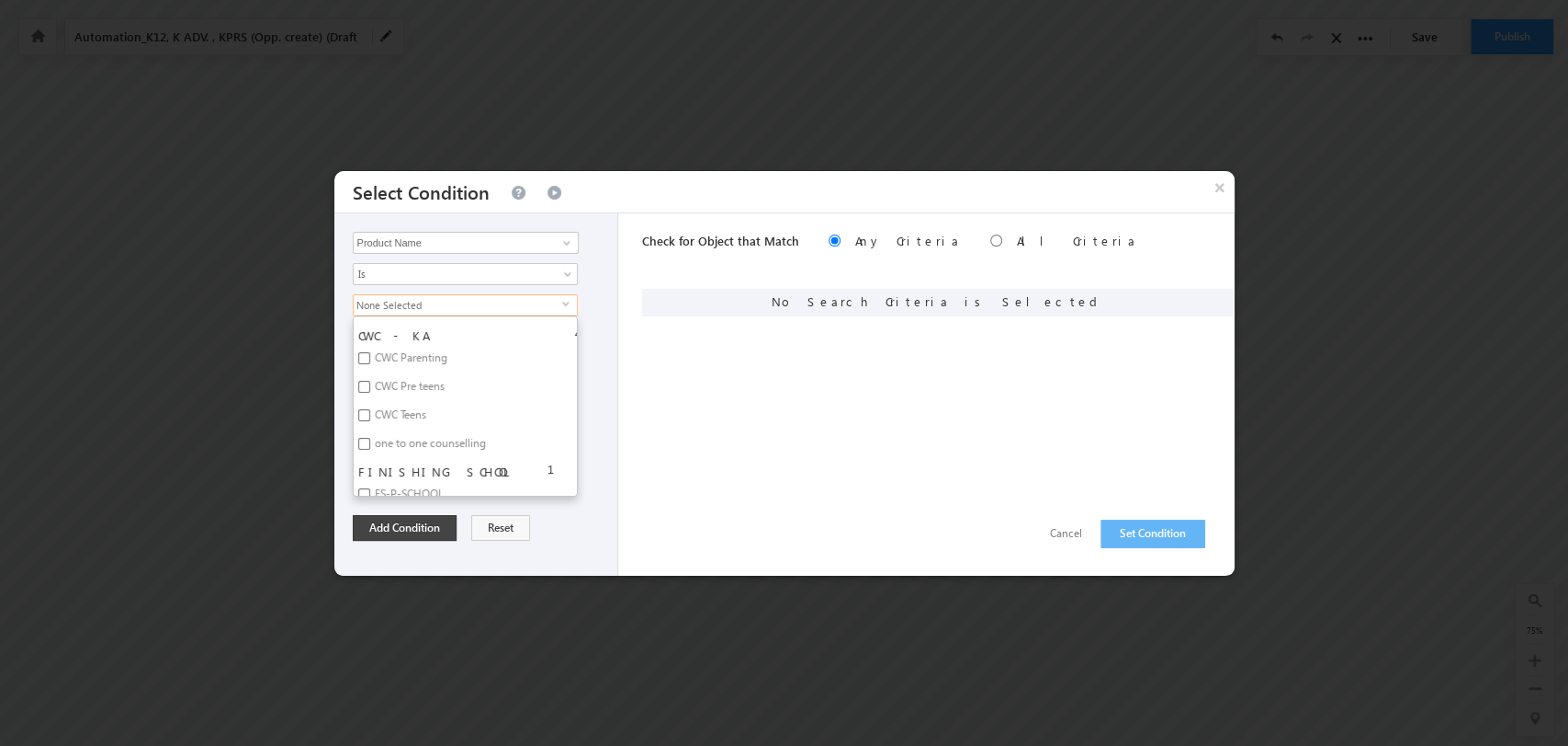
click at [409, 483] on label "FS-P-SCHOOL" at bounding box center [407, 497] width 108 height 29
click at [370, 488] on input "FS-P-SCHOOL" at bounding box center [364, 494] width 12 height 12
checkbox input "true"
click at [424, 529] on button "Add Condition" at bounding box center [405, 527] width 104 height 26
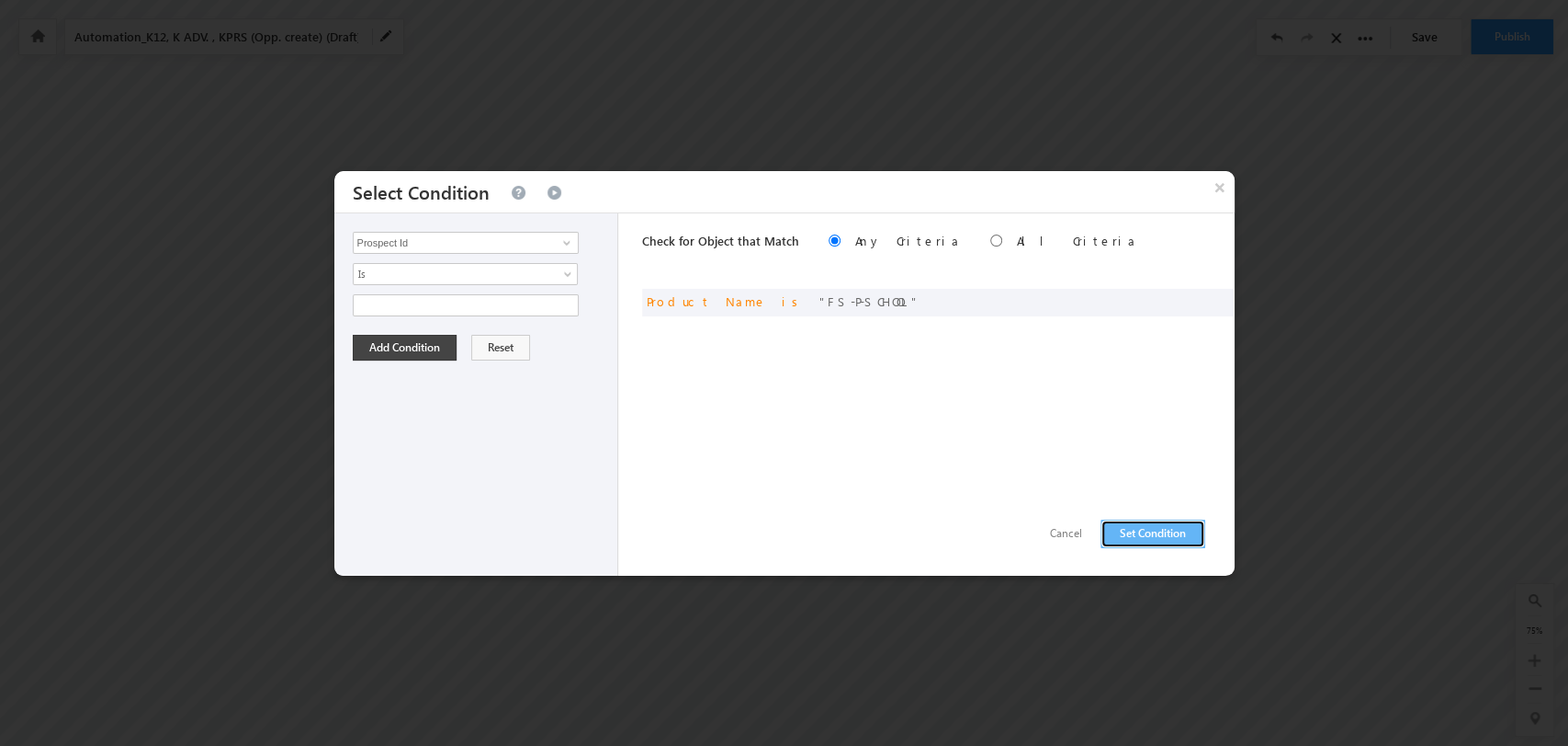
click at [1179, 526] on button "Set Condition" at bounding box center [1153, 534] width 104 height 29
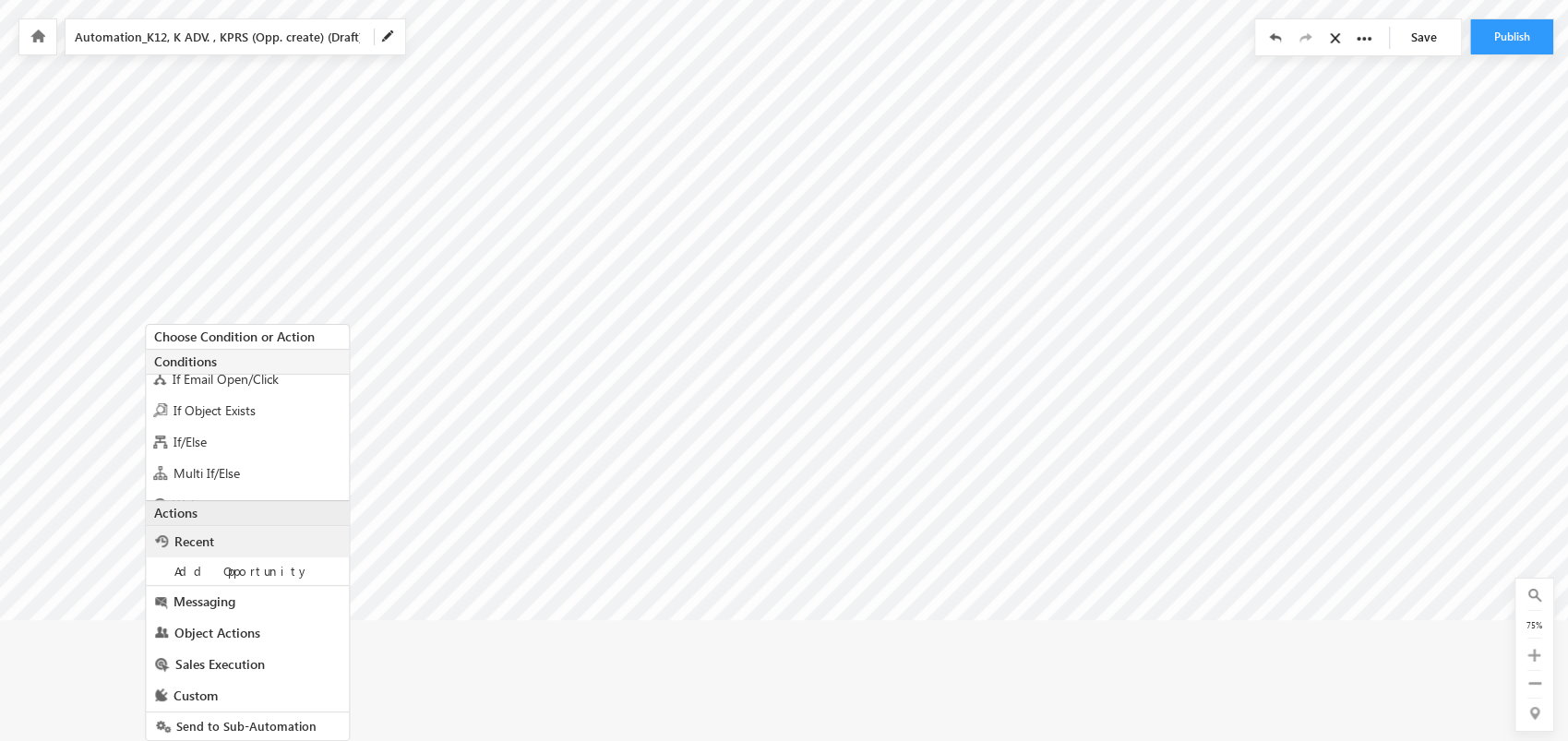
scroll to position [44, 0]
click at [316, 458] on div "Multi If/Else" at bounding box center [247, 471] width 203 height 31
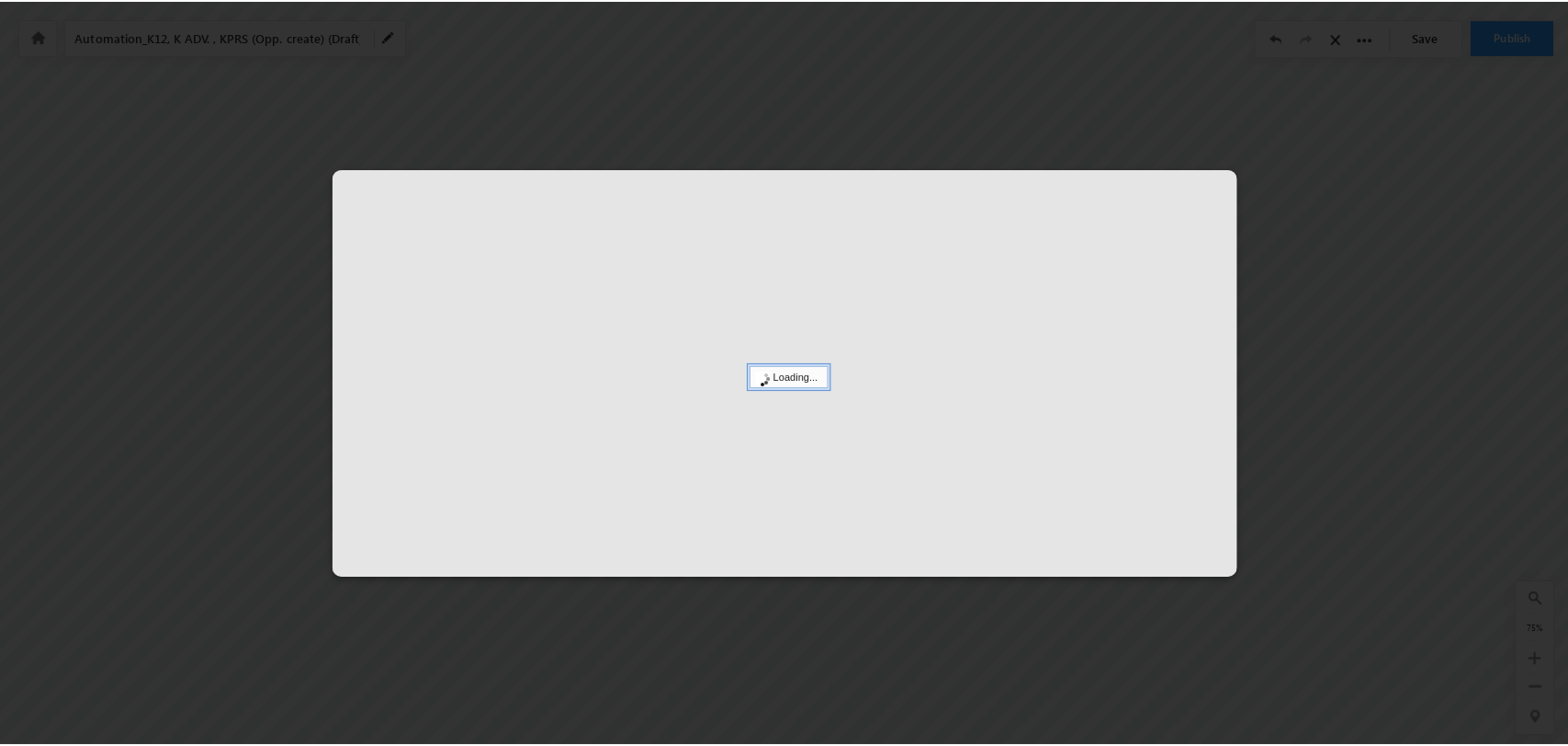
scroll to position [0, 6066]
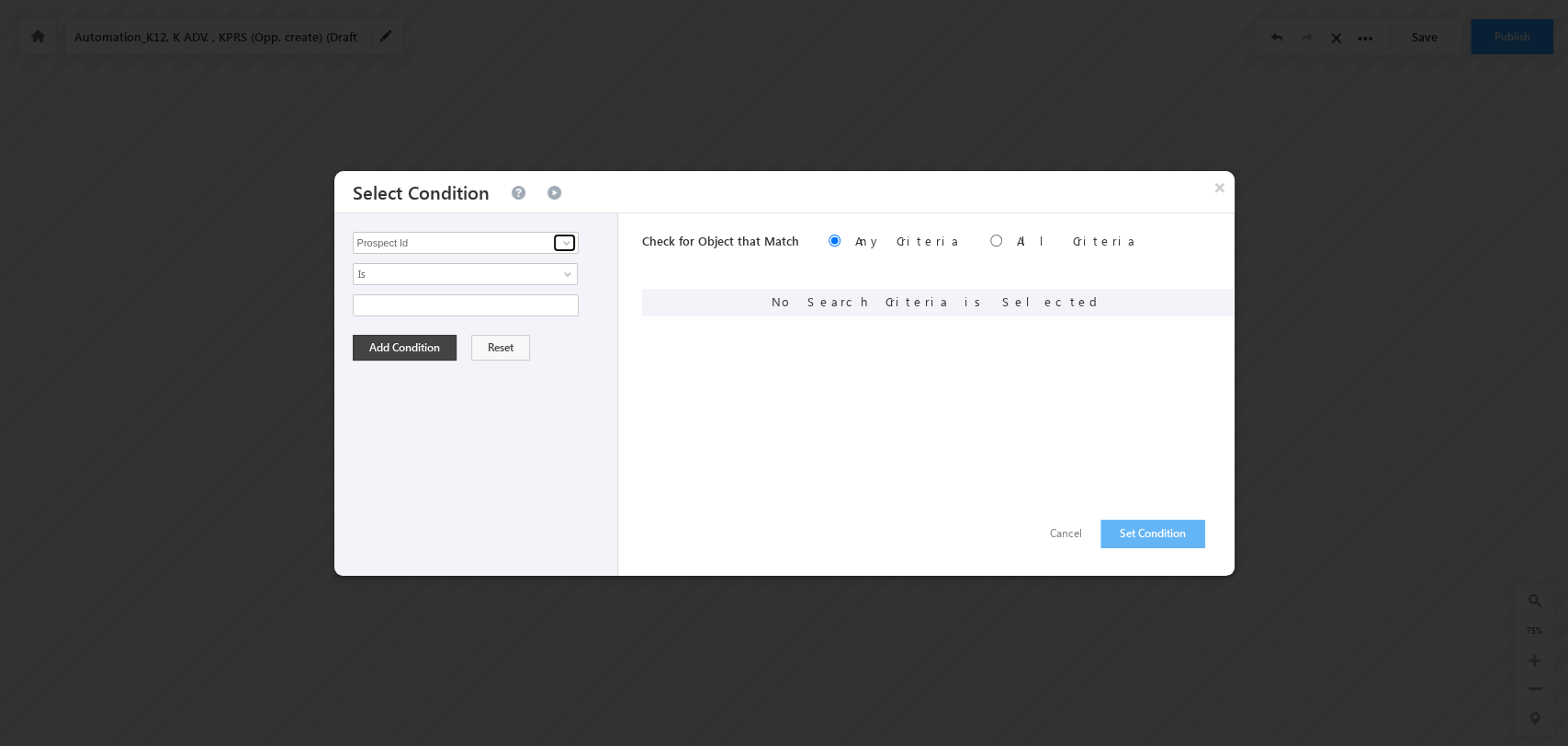
click at [559, 241] on span at bounding box center [566, 242] width 14 height 14
click at [481, 318] on link "Product Name" at bounding box center [466, 318] width 226 height 21
type input "Product Name"
click at [551, 303] on span "None Selected" at bounding box center [458, 305] width 209 height 20
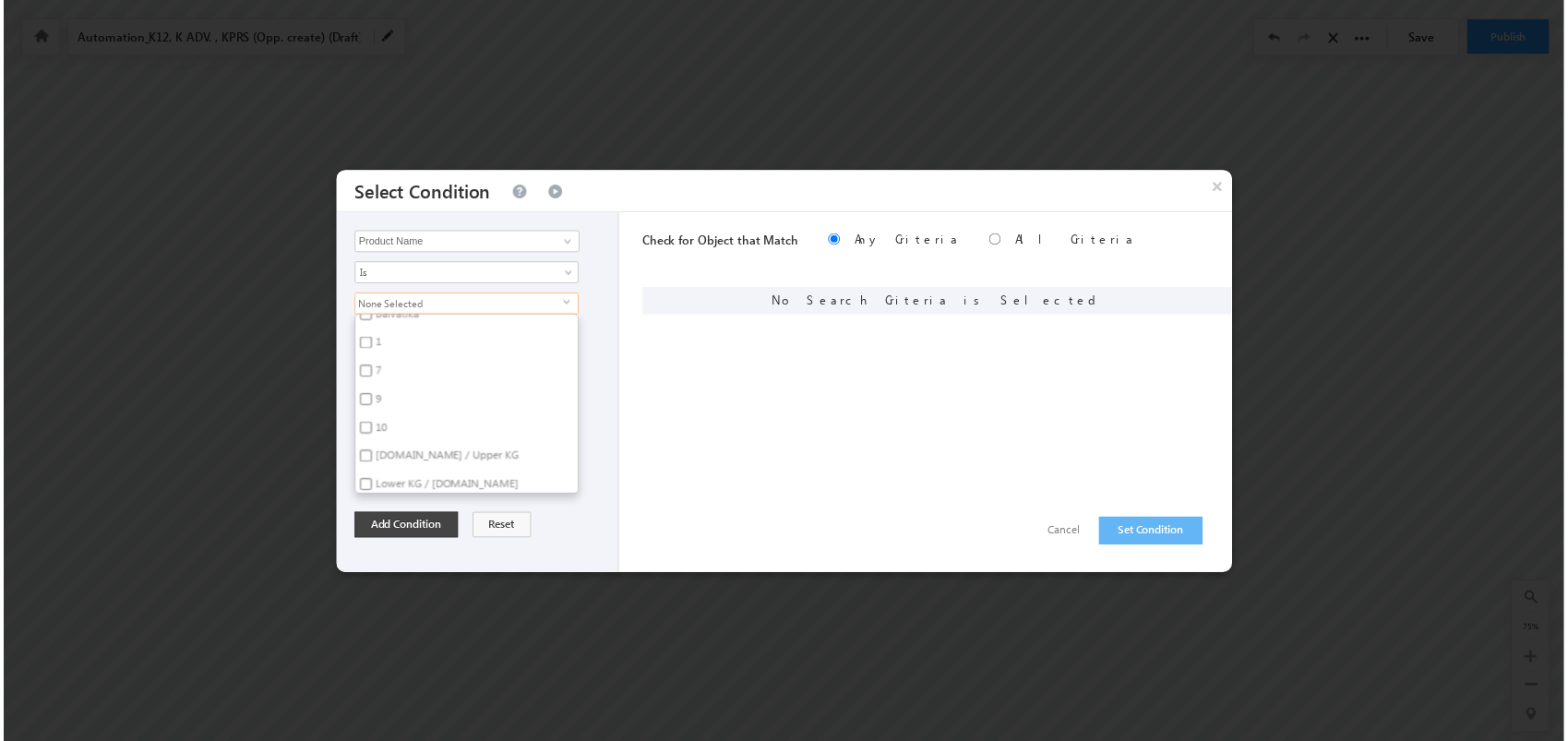
scroll to position [5026, 0]
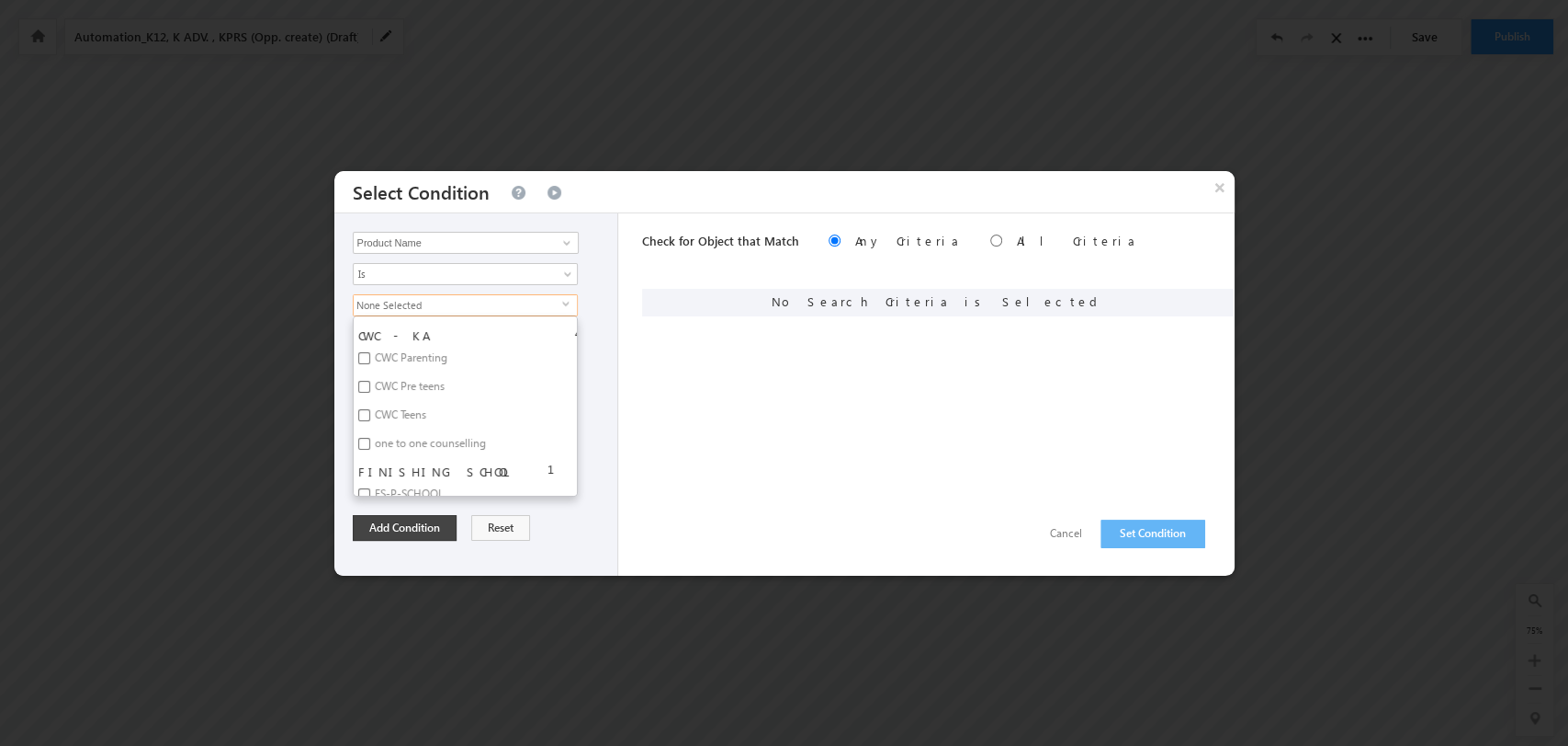
click at [443, 533] on label "CMP-P-SCHOOL" at bounding box center [413, 547] width 121 height 29
click at [370, 539] on input "CMP-P-SCHOOL" at bounding box center [364, 545] width 12 height 12
checkbox input "true"
click at [579, 489] on div "CMP-P-SCHOOL select CMP - EKAL 2 Learner Explorer FS 2 FS-3999 FS-K-SCHOOL CWC …" at bounding box center [482, 395] width 256 height 202
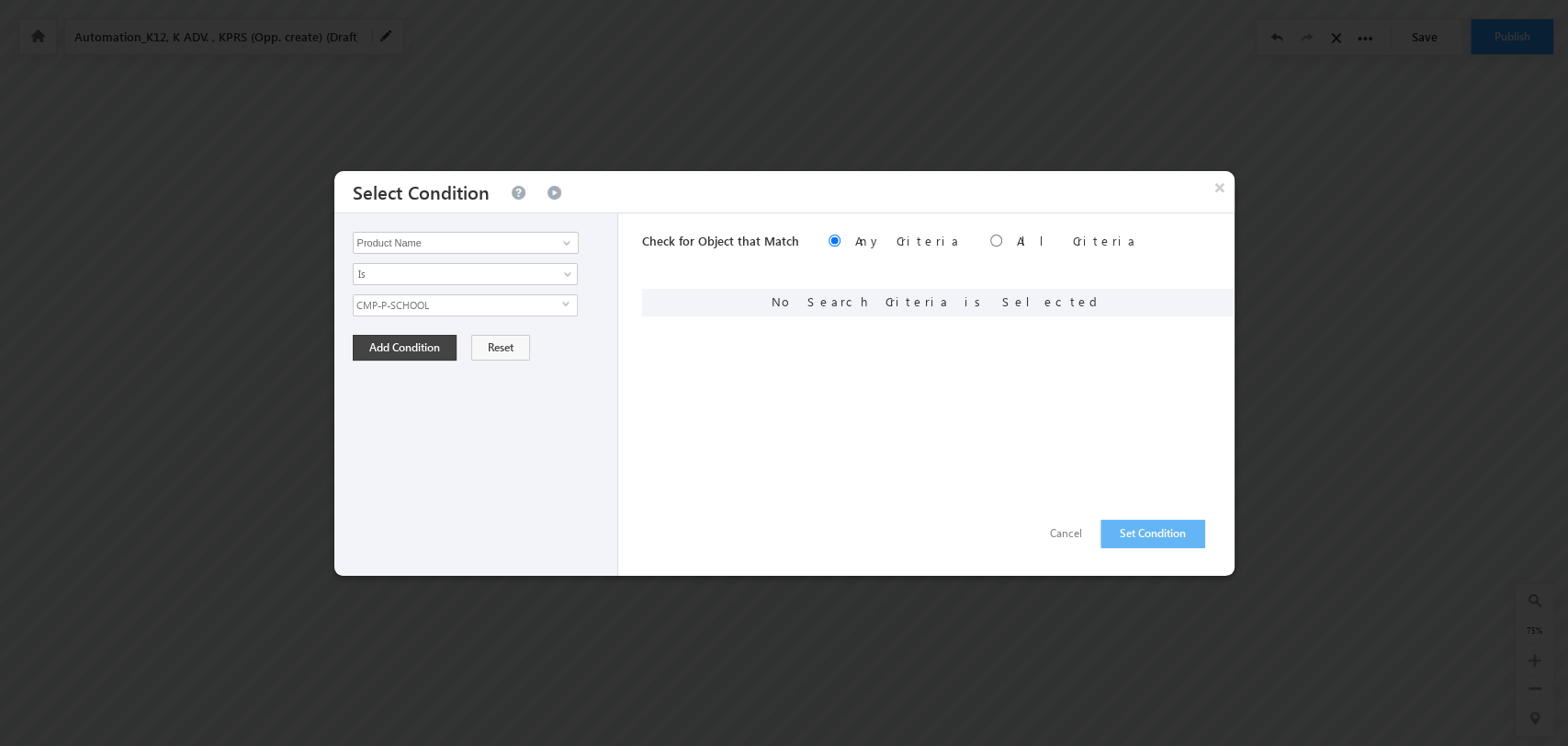
click at [559, 301] on span "CMP-P-SCHOOL" at bounding box center [458, 305] width 209 height 20
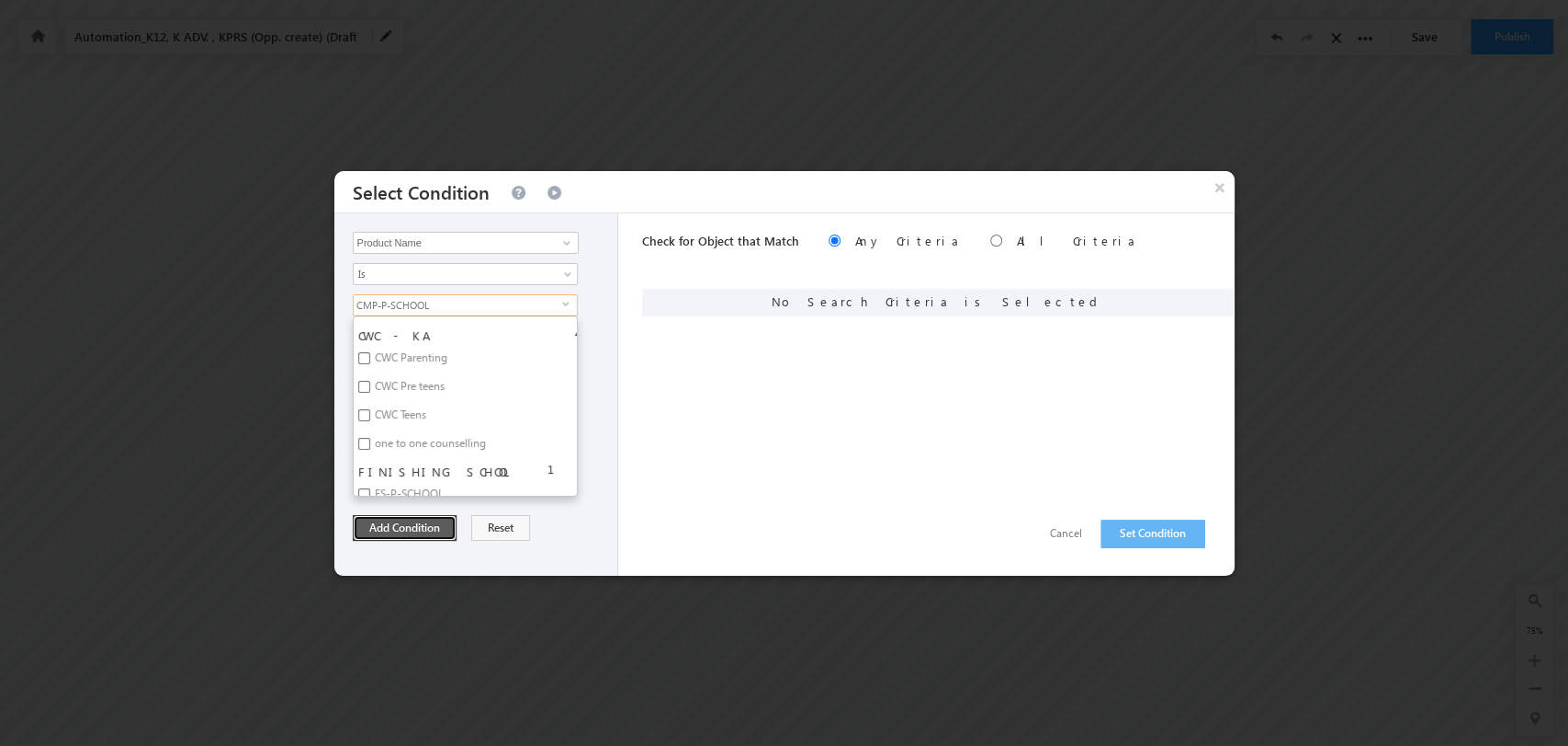
click at [420, 526] on button "Add Condition" at bounding box center [405, 527] width 104 height 26
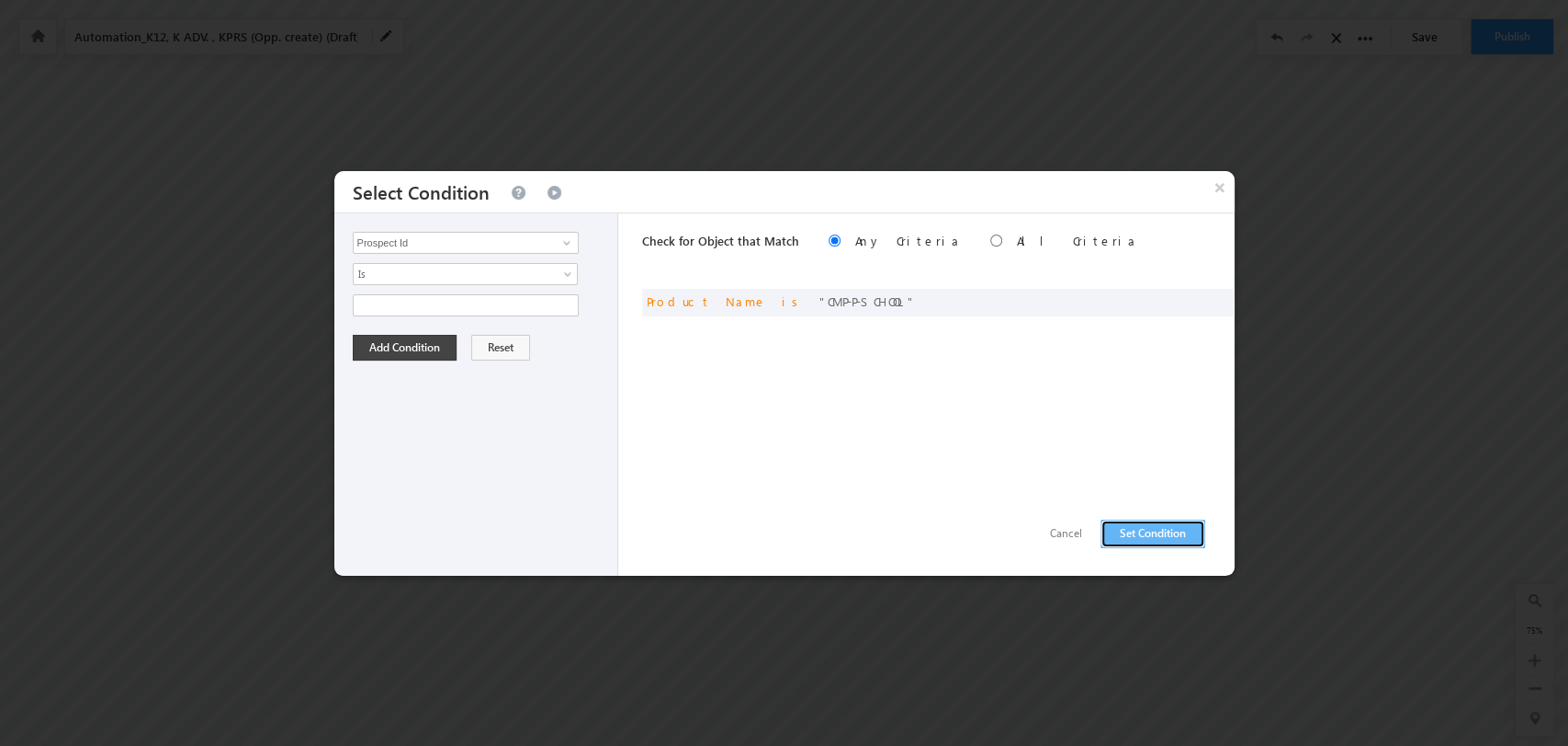
click at [1119, 523] on button "Set Condition" at bounding box center [1153, 534] width 104 height 29
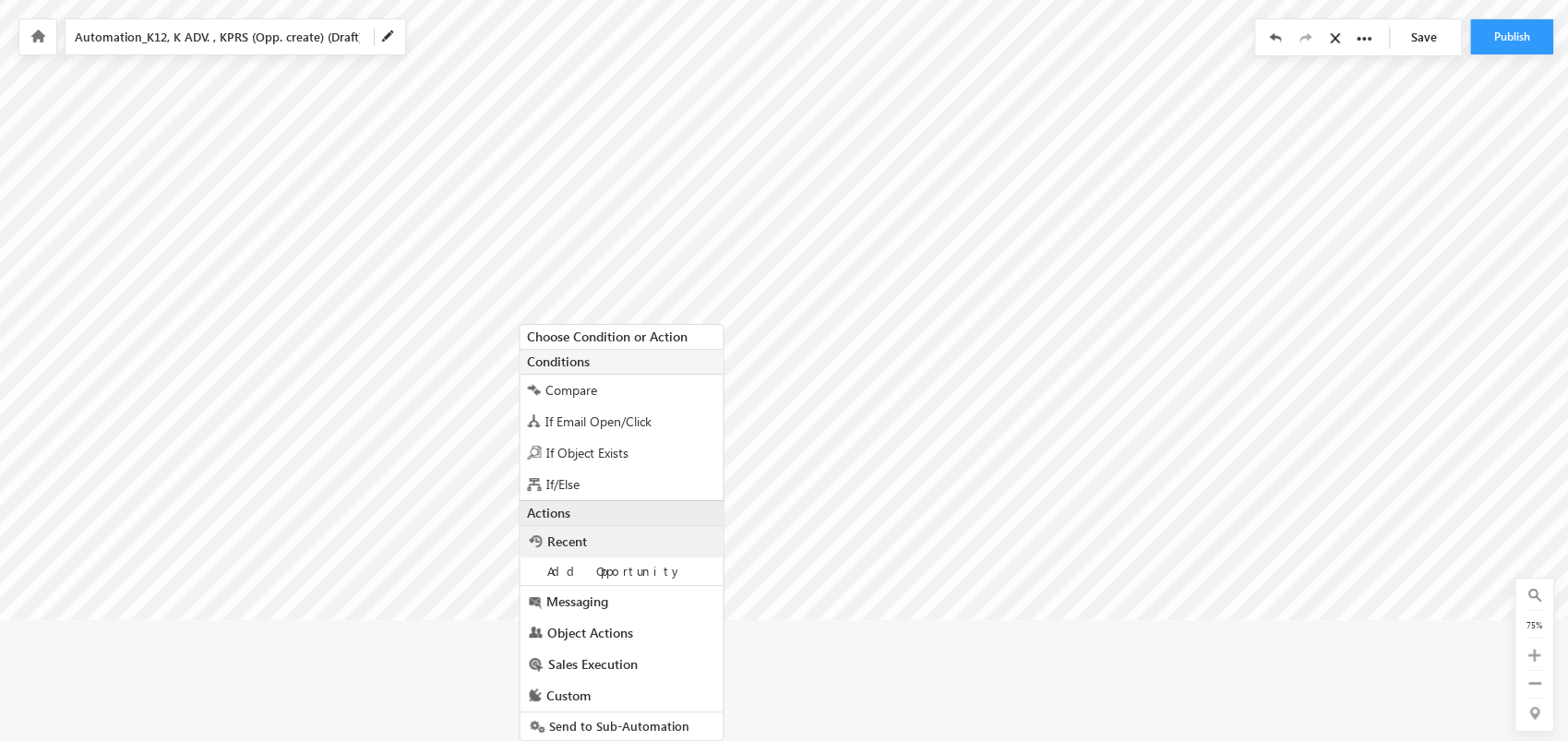
scroll to position [41, 0]
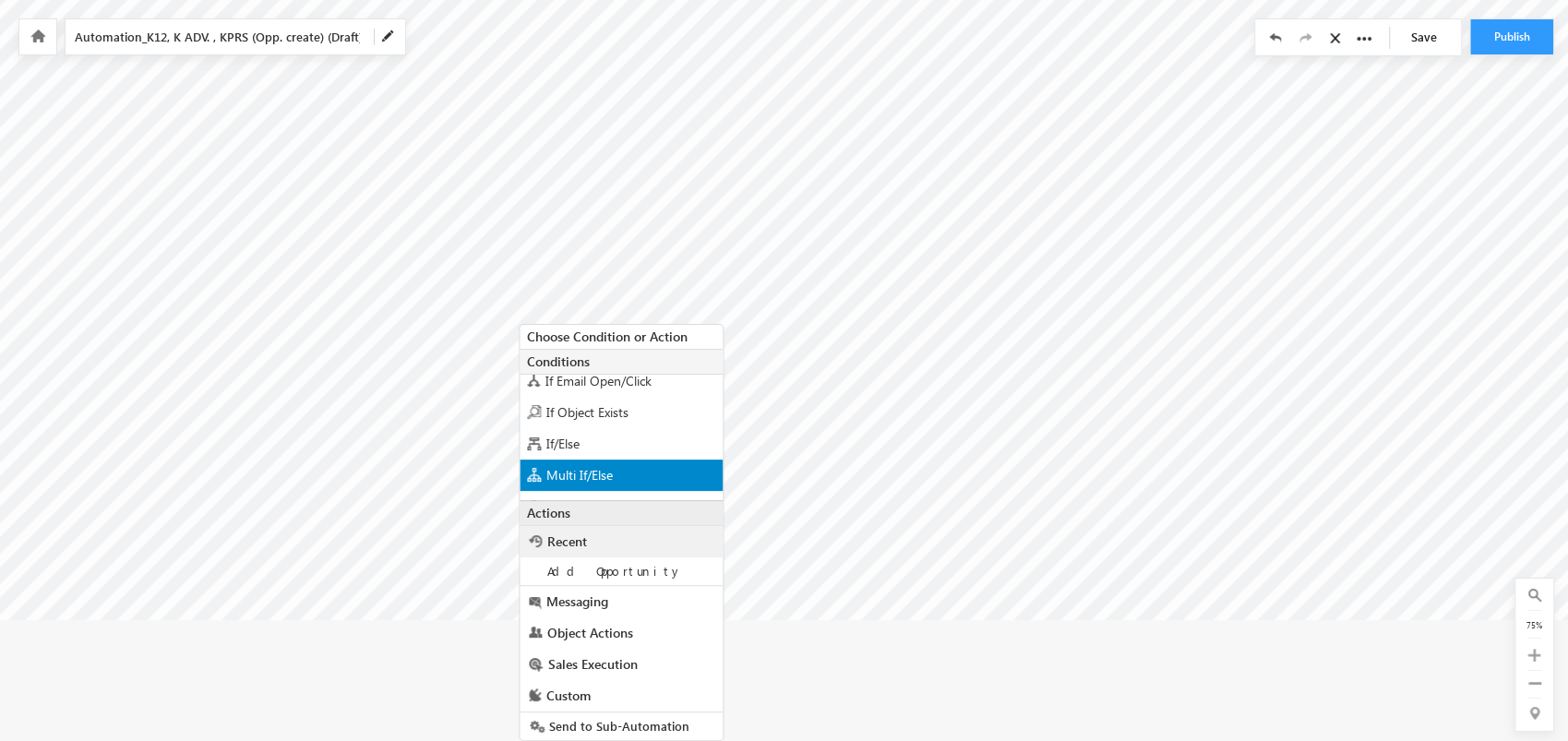
click at [655, 473] on div "Multi If/Else" at bounding box center [621, 475] width 203 height 31
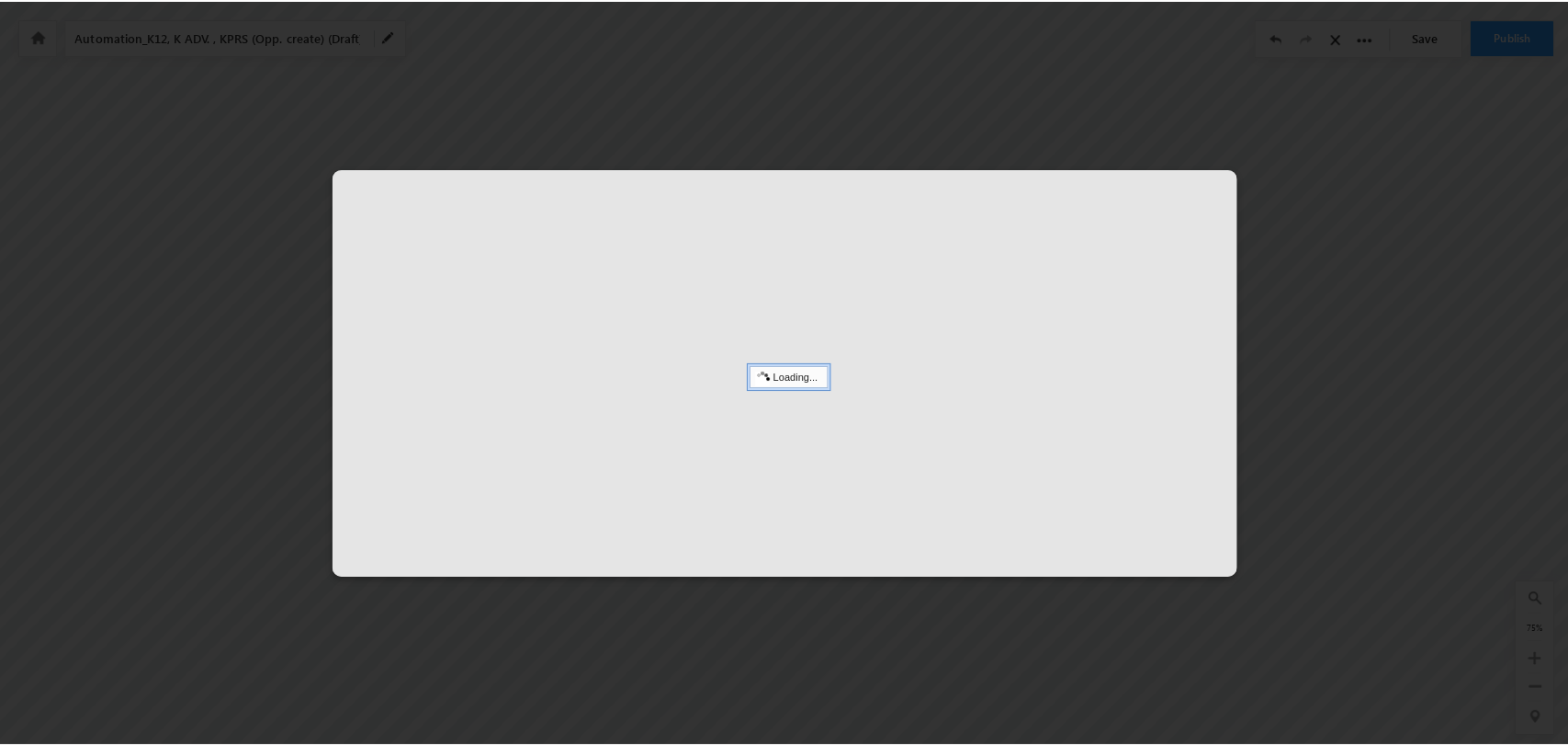
scroll to position [0, 6252]
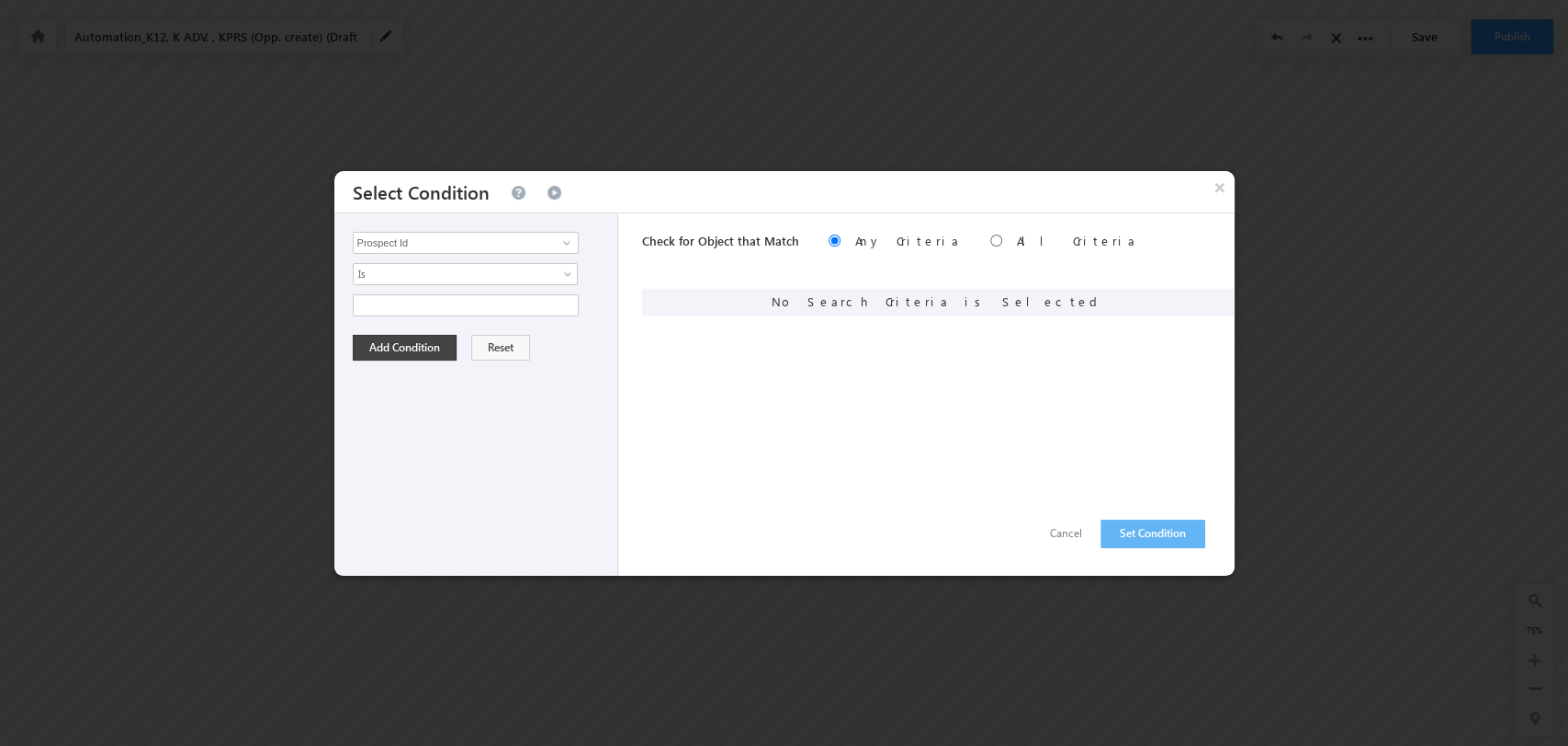
click at [524, 230] on div "Prospect Id Academic Year Ad_Id Ad_Name Address Address 1 Address 2 Adset_name …" at bounding box center [477, 393] width 285 height 362
click at [519, 238] on input "Prospect Id" at bounding box center [466, 242] width 226 height 22
click at [515, 311] on link "Product Name" at bounding box center [466, 318] width 226 height 21
type input "Product Name"
click at [554, 298] on span "None Selected" at bounding box center [458, 305] width 209 height 20
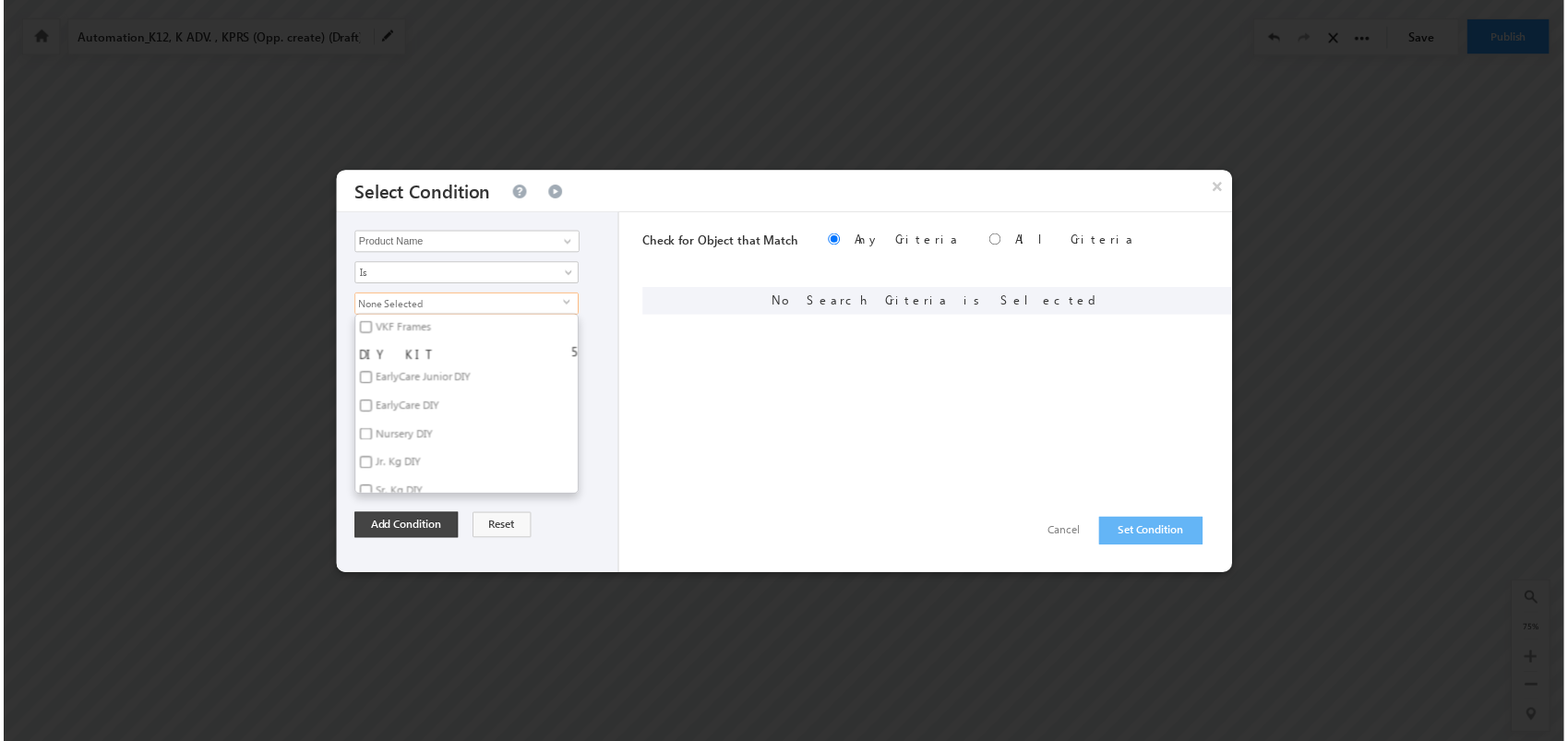
scroll to position [3896, 0]
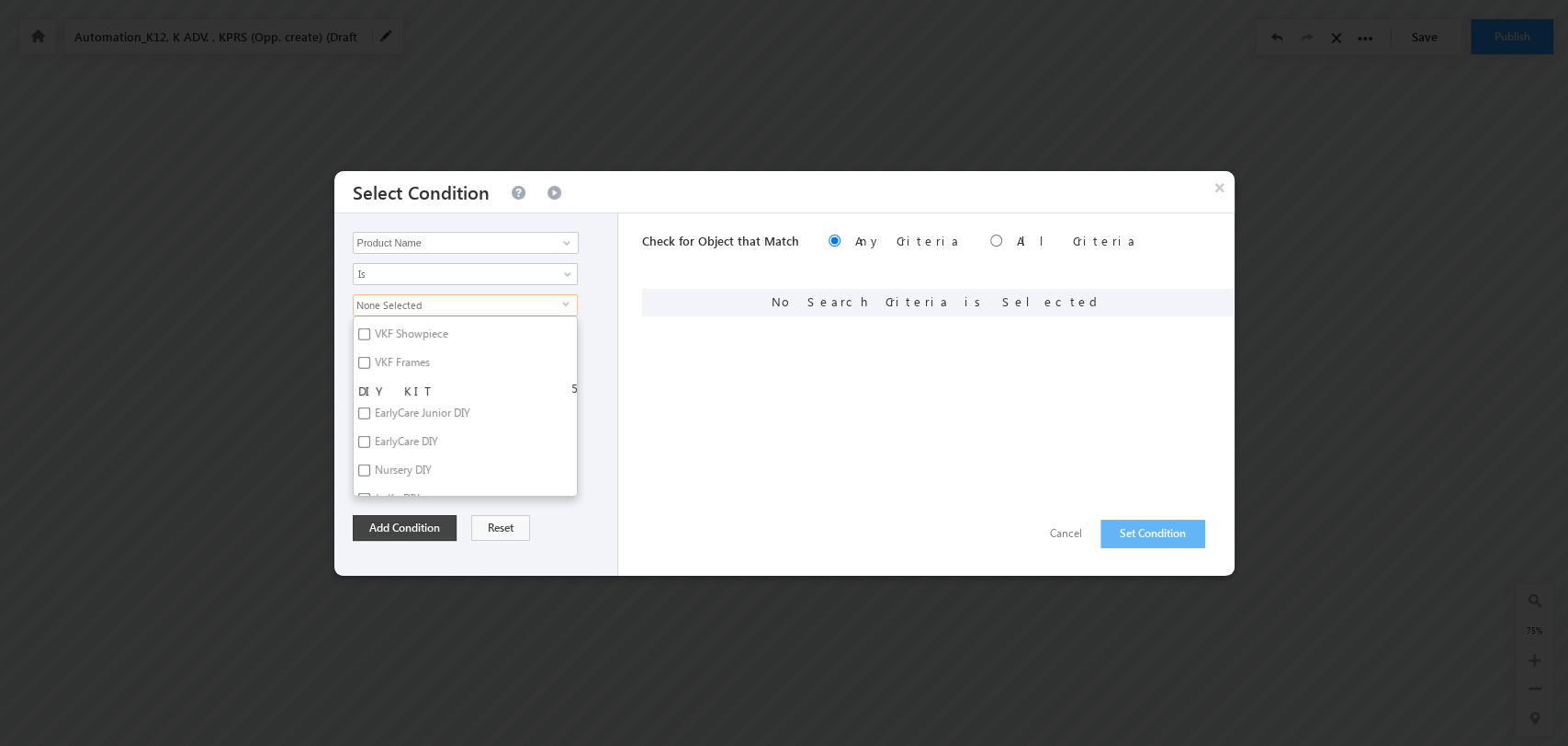
click at [434, 402] on label "EarlyCare Junior DIY" at bounding box center [421, 416] width 135 height 29
click at [370, 408] on input "EarlyCare Junior DIY" at bounding box center [364, 413] width 12 height 12
checkbox input "true"
click at [412, 528] on button "Add Condition" at bounding box center [405, 527] width 104 height 26
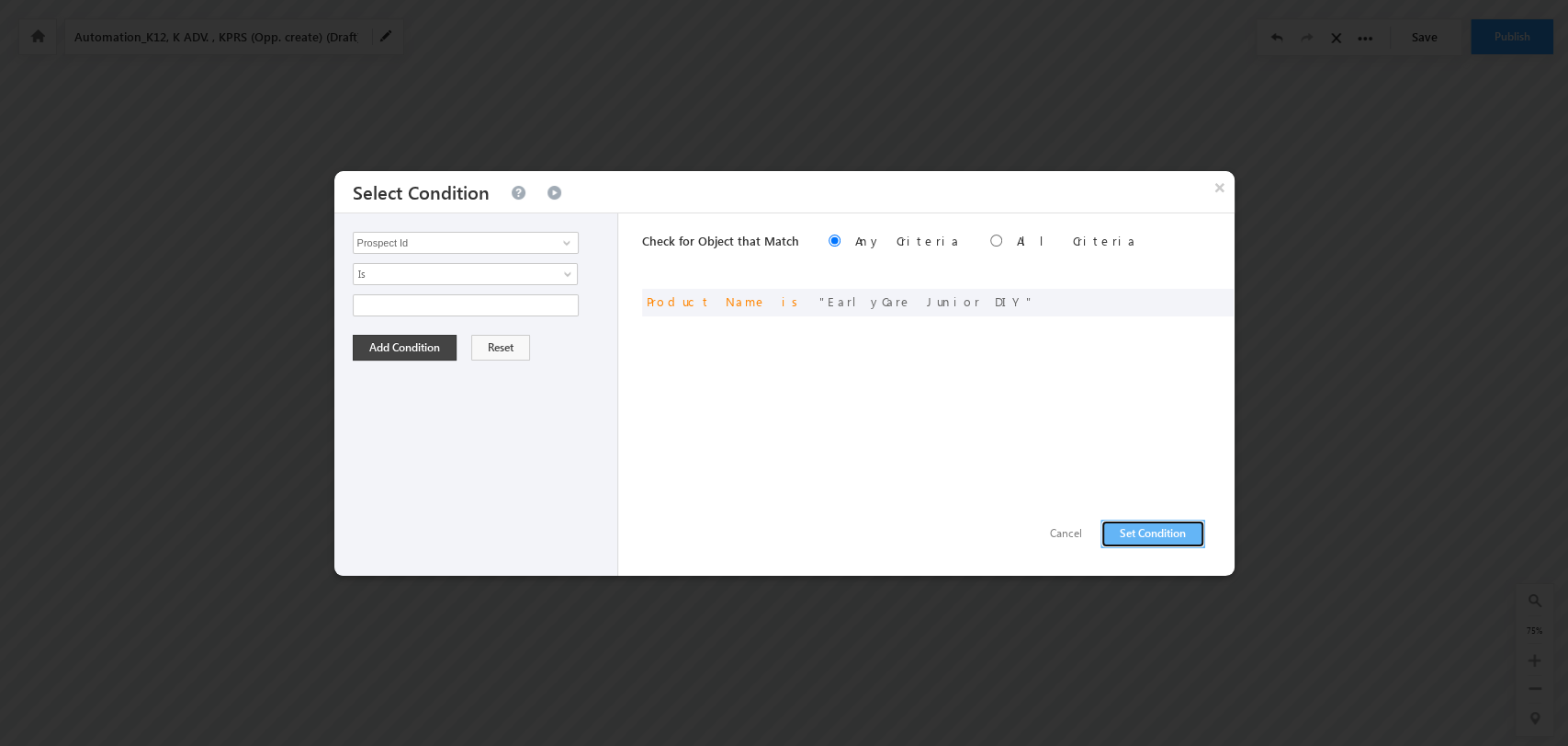
click at [1165, 523] on button "Set Condition" at bounding box center [1153, 534] width 104 height 29
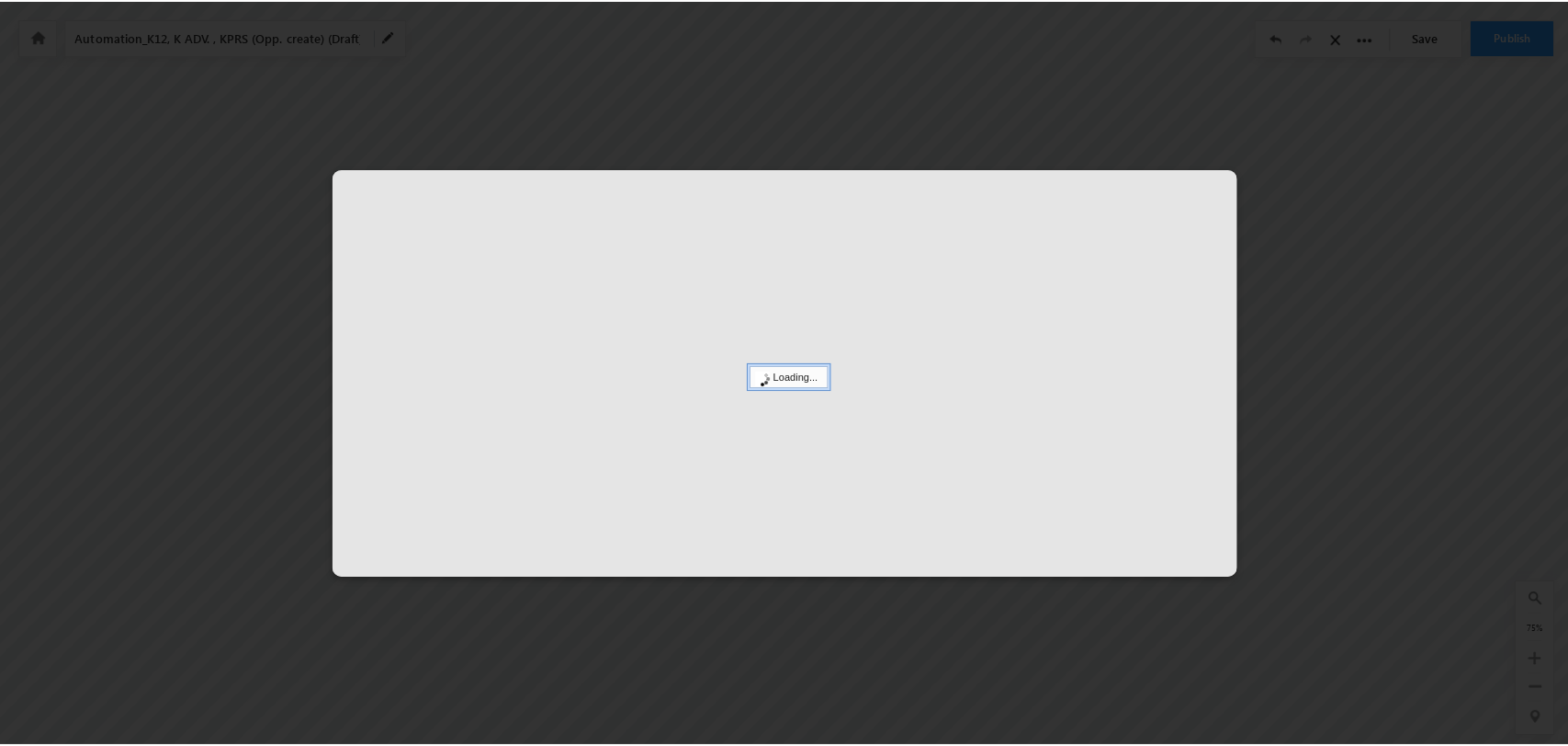
scroll to position [0, 6437]
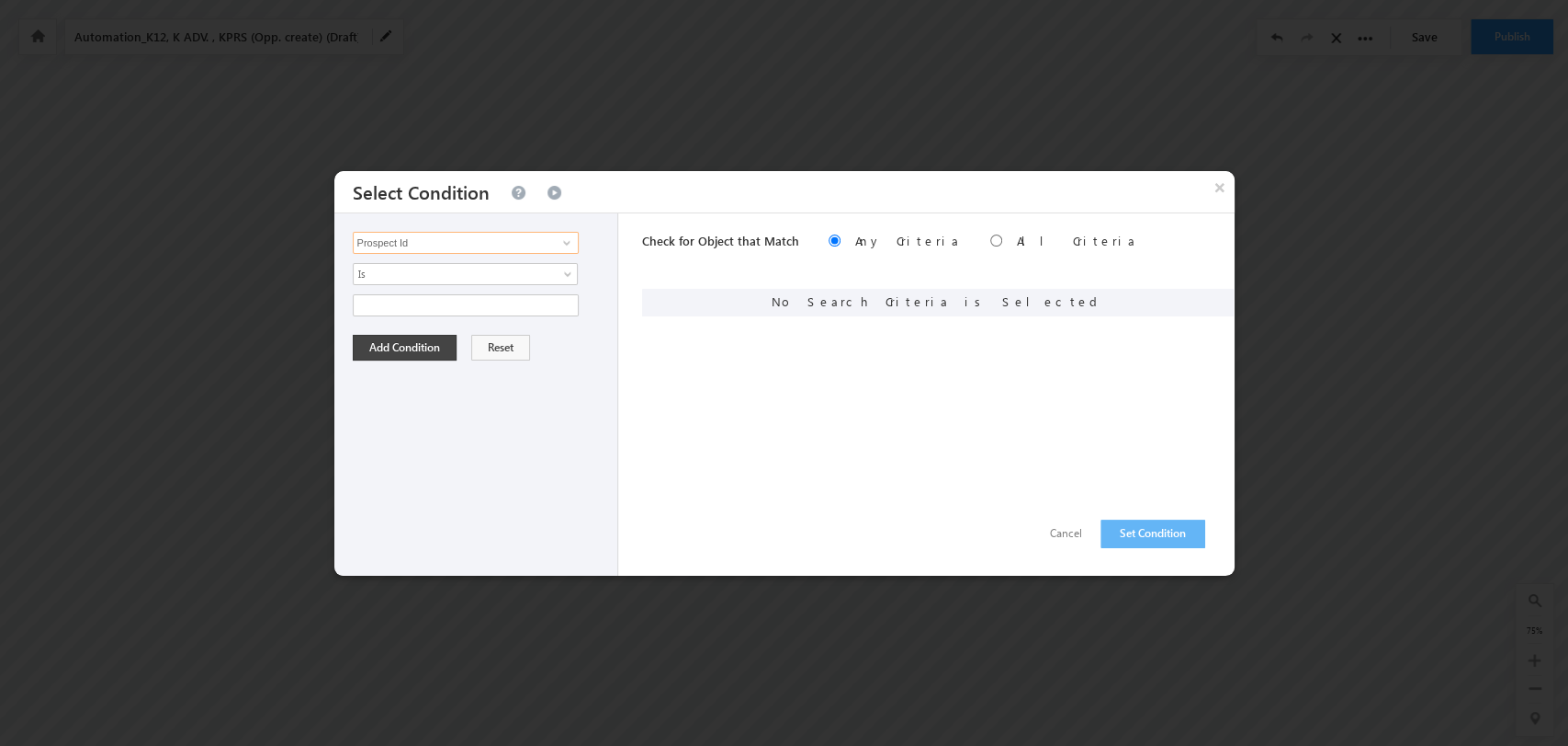
click at [536, 238] on input "Prospect Id" at bounding box center [466, 242] width 226 height 22
click at [515, 308] on link "Product Name" at bounding box center [466, 318] width 226 height 21
type input "Product Name"
click at [529, 309] on span "None Selected" at bounding box center [458, 305] width 209 height 20
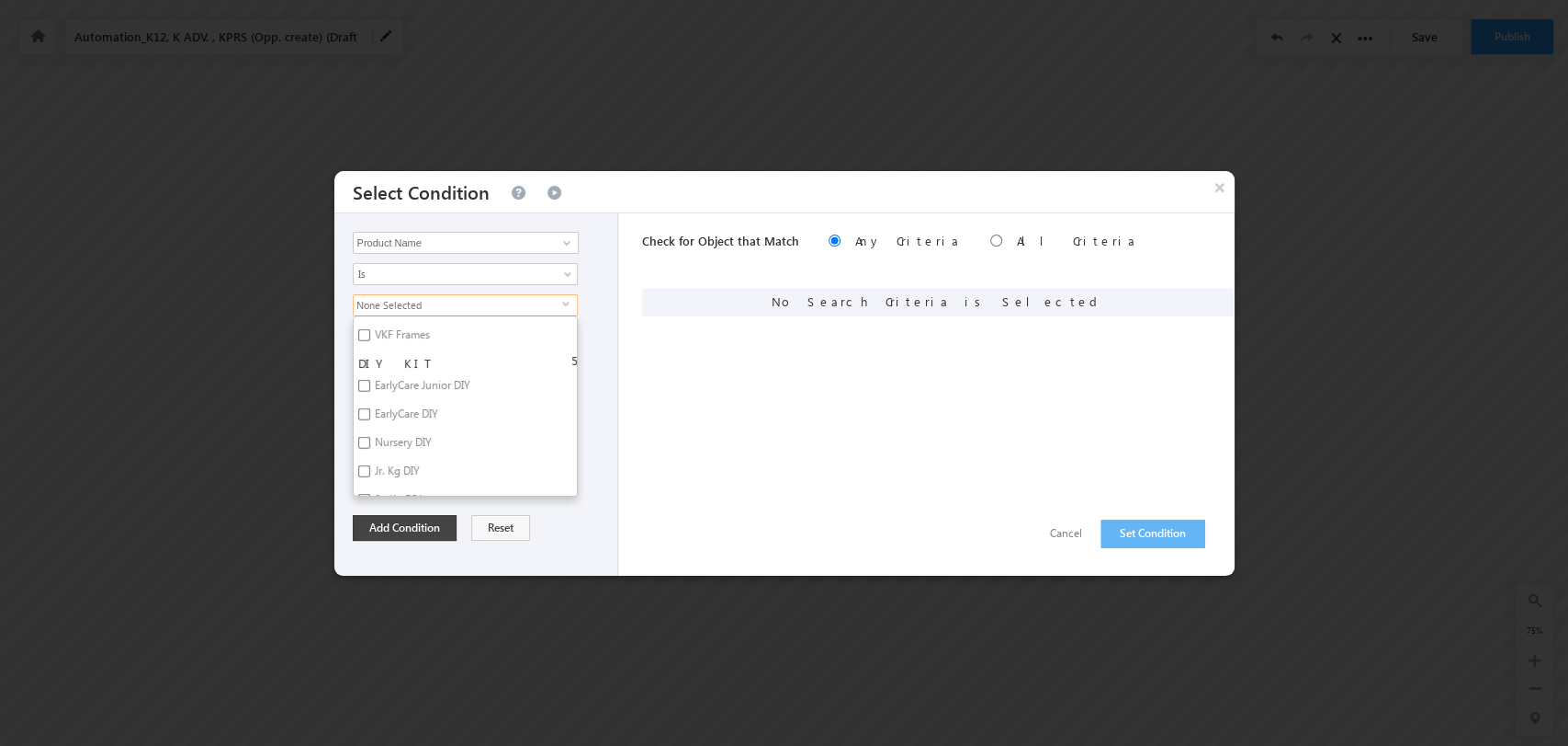
scroll to position [3882, 0]
click at [417, 430] on label "EarlyCare DIY" at bounding box center [405, 445] width 103 height 29
click at [370, 436] on input "EarlyCare DIY" at bounding box center [364, 442] width 12 height 12
checkbox input "true"
click at [420, 524] on button "Add Condition" at bounding box center [405, 527] width 104 height 26
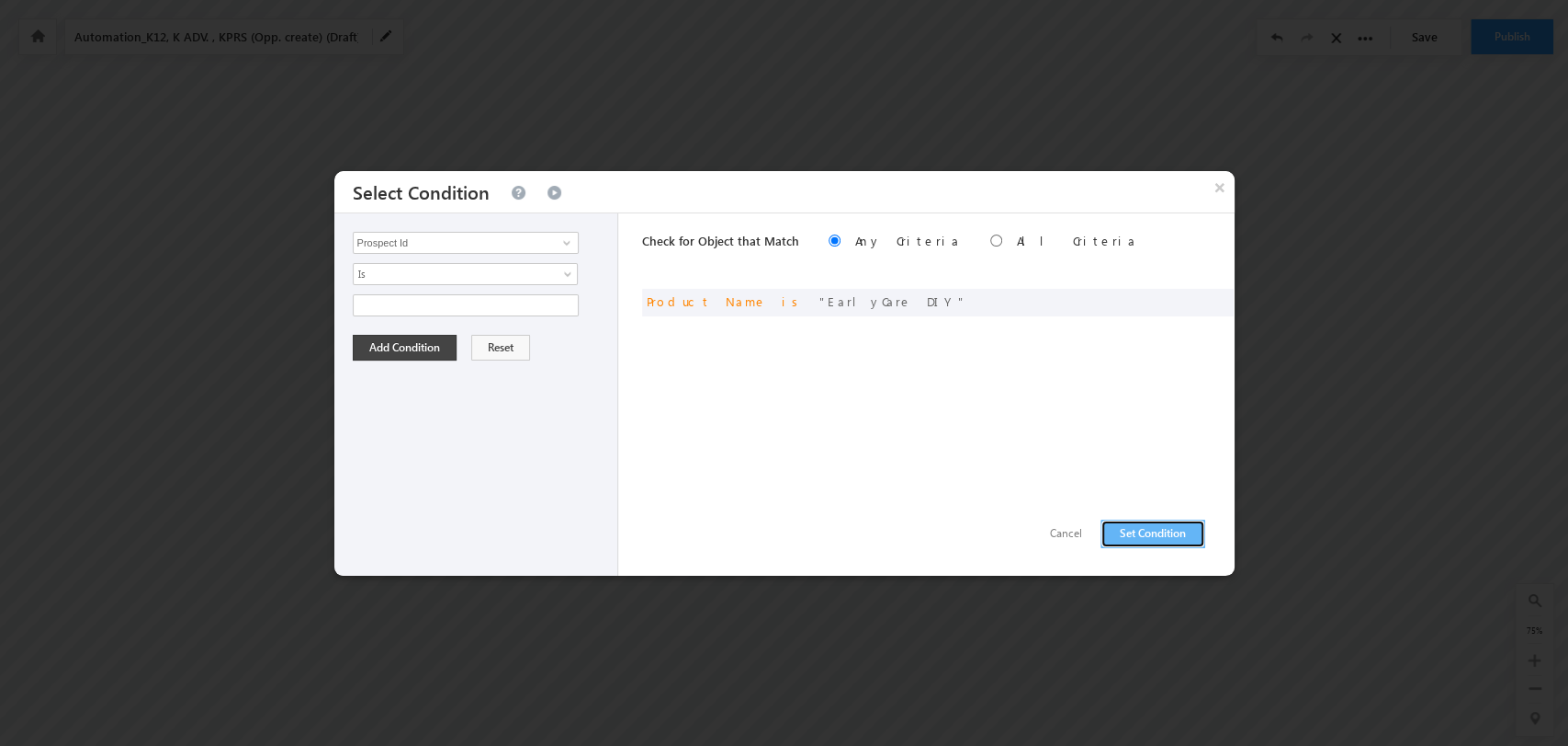
click at [1135, 531] on button "Set Condition" at bounding box center [1153, 534] width 104 height 29
click at [517, 241] on input "Prospect Id" at bounding box center [466, 242] width 226 height 22
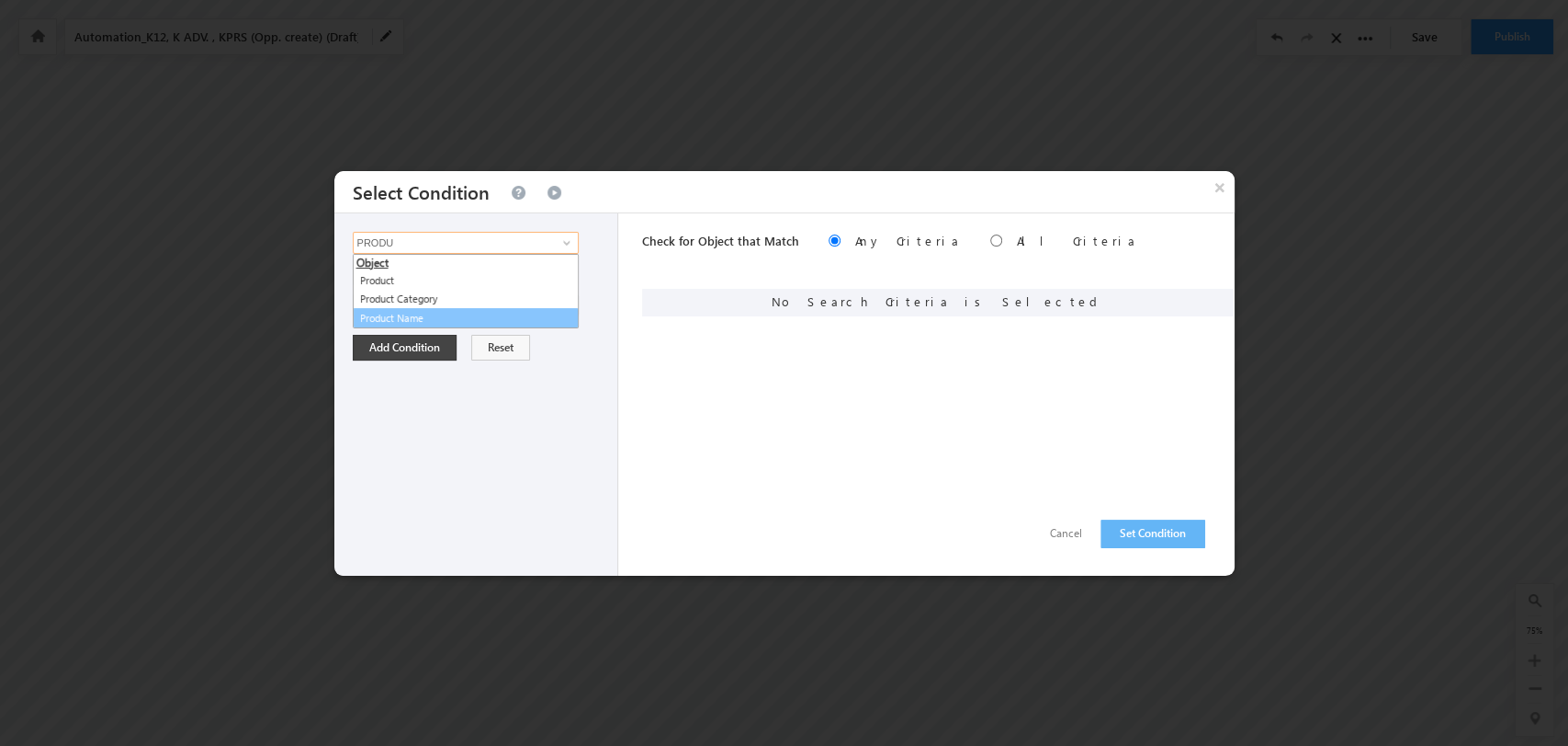
click at [531, 315] on link "Product Name" at bounding box center [466, 318] width 226 height 21
type input "Product Name"
click at [527, 307] on span "None Selected" at bounding box center [458, 305] width 209 height 20
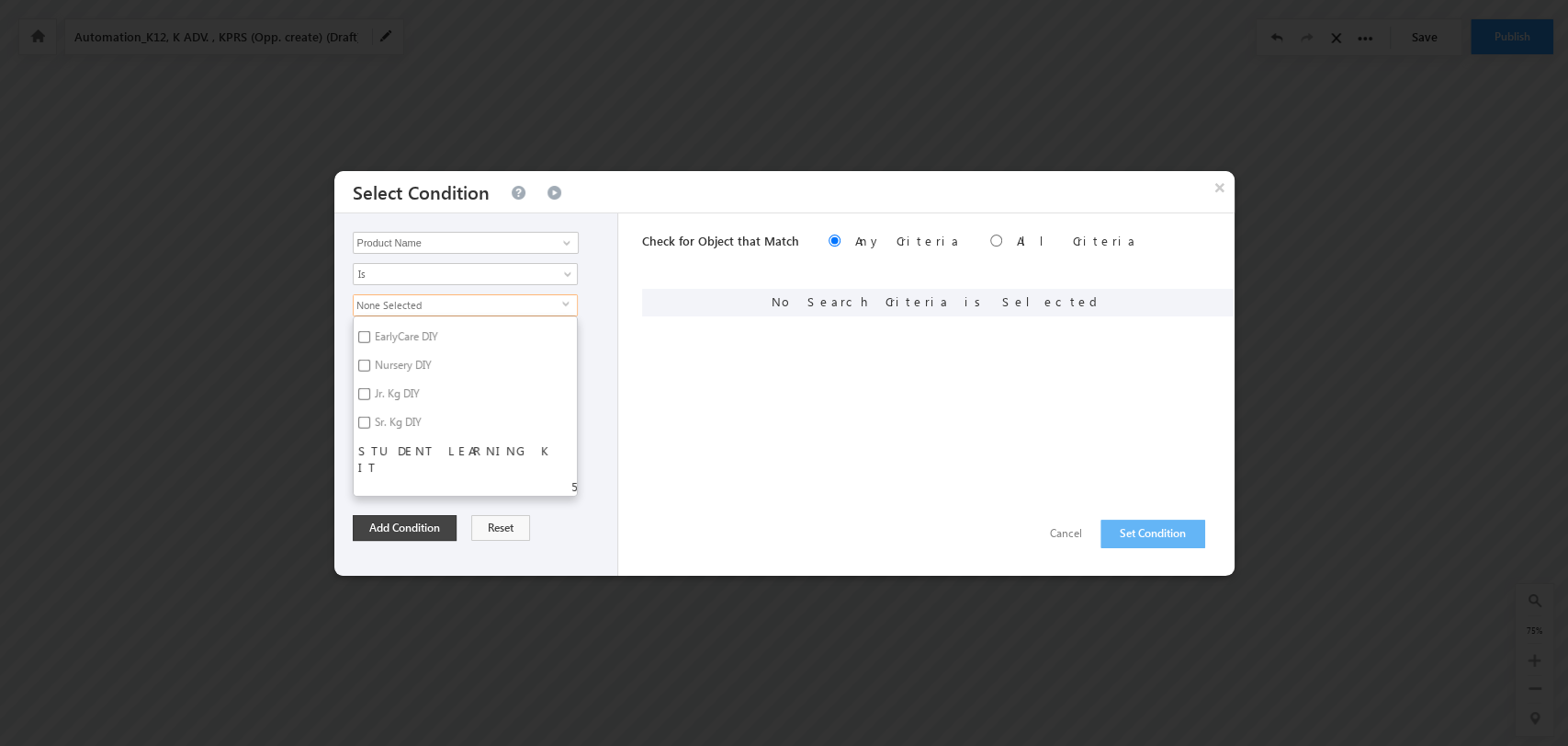
scroll to position [3884, 0]
click at [409, 457] on label "Nursery DIY" at bounding box center [402, 471] width 97 height 29
click at [370, 463] on input "Nursery DIY" at bounding box center [364, 469] width 12 height 12
checkbox input "true"
click at [433, 528] on button "Add Condition" at bounding box center [405, 527] width 104 height 26
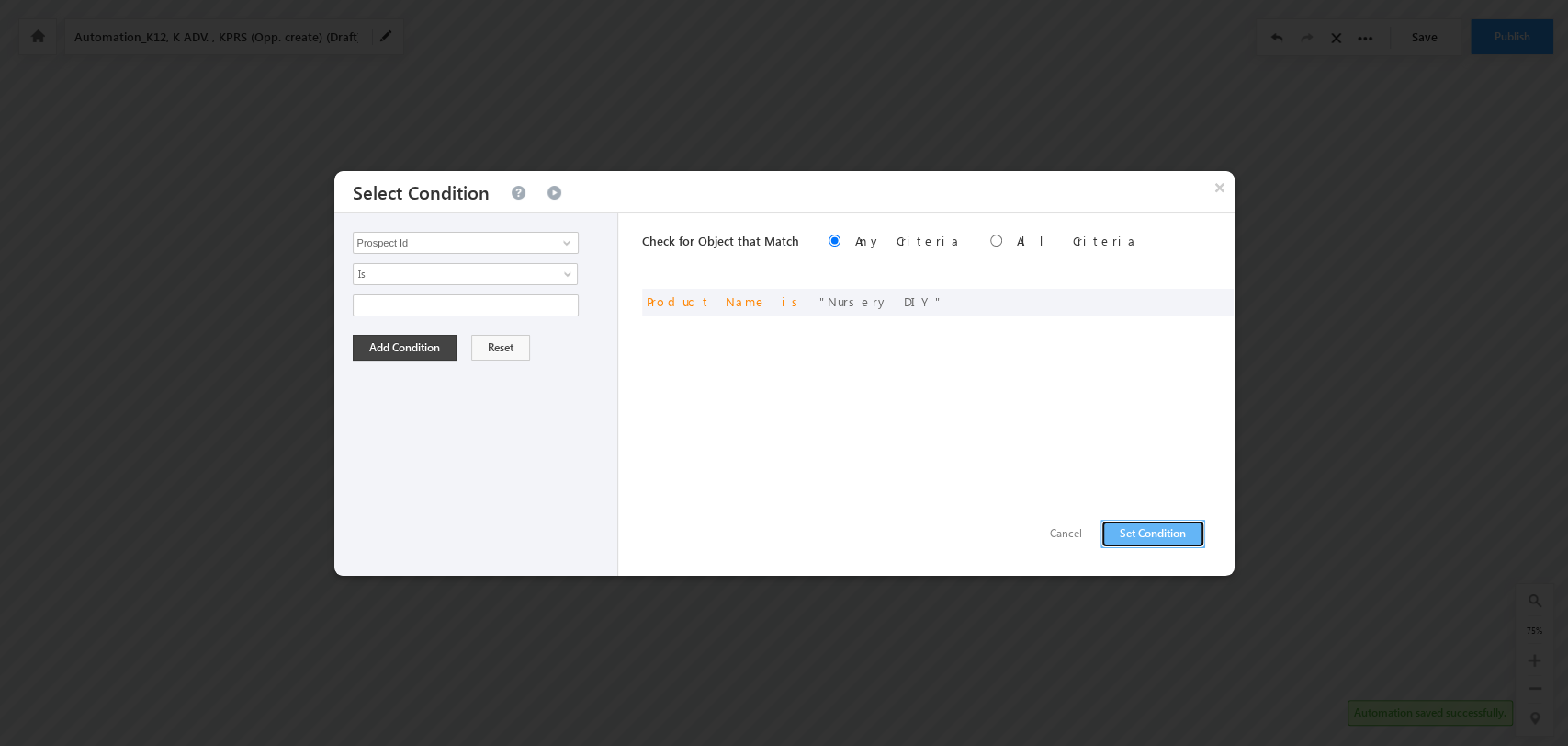
click at [1124, 526] on button "Set Condition" at bounding box center [1153, 534] width 104 height 29
click at [499, 253] on div "Prospect Id Academic Year Ad_Id Ad_Name Address Address 1 Address 2 Adset_name …" at bounding box center [477, 393] width 285 height 362
click at [495, 250] on input "Prospect Id" at bounding box center [466, 242] width 226 height 22
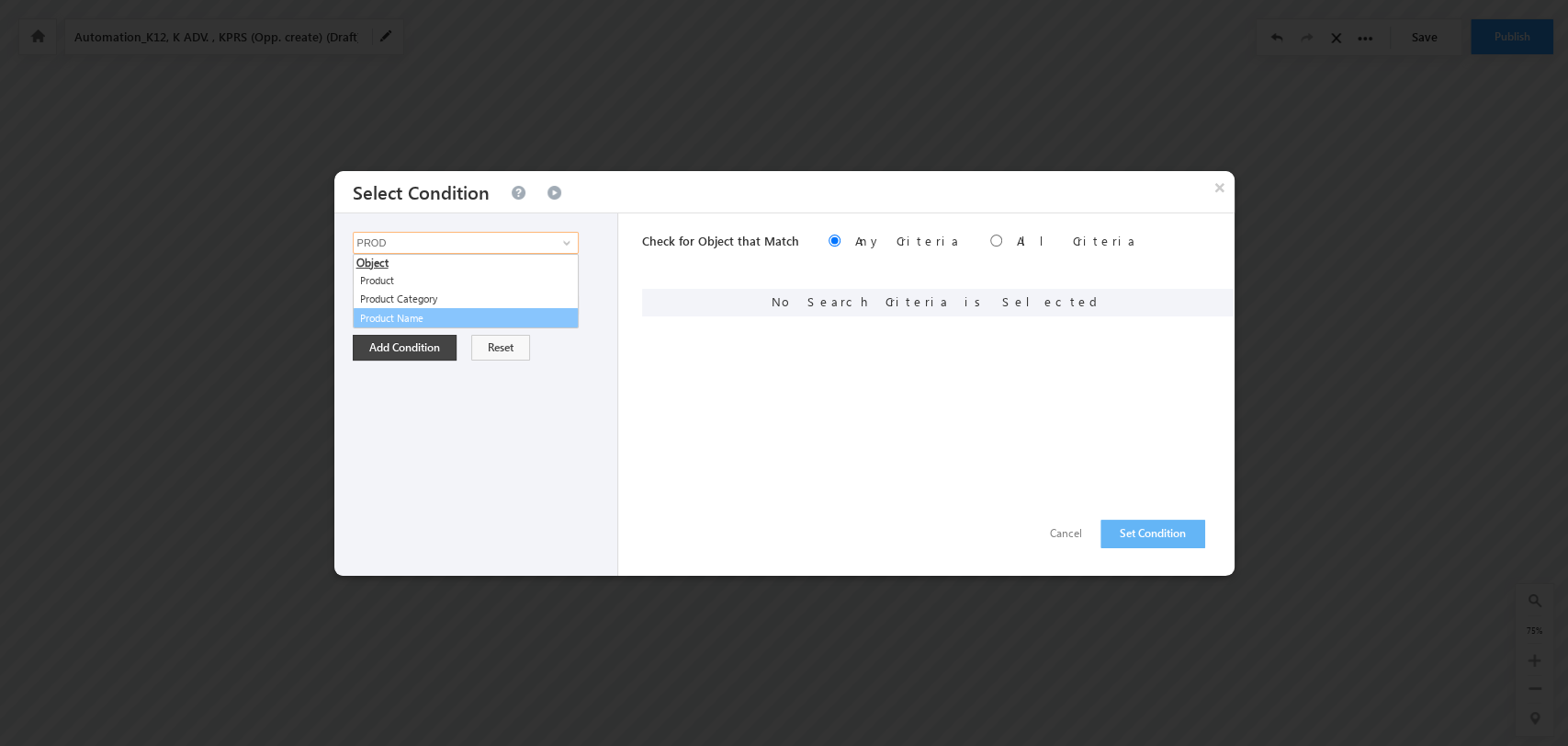
type input "PROD"
click at [528, 329] on div "Prospect Id Academic Year Ad_Id Ad_Name Address Address 1 Address 2 Adset_name …" at bounding box center [477, 393] width 285 height 362
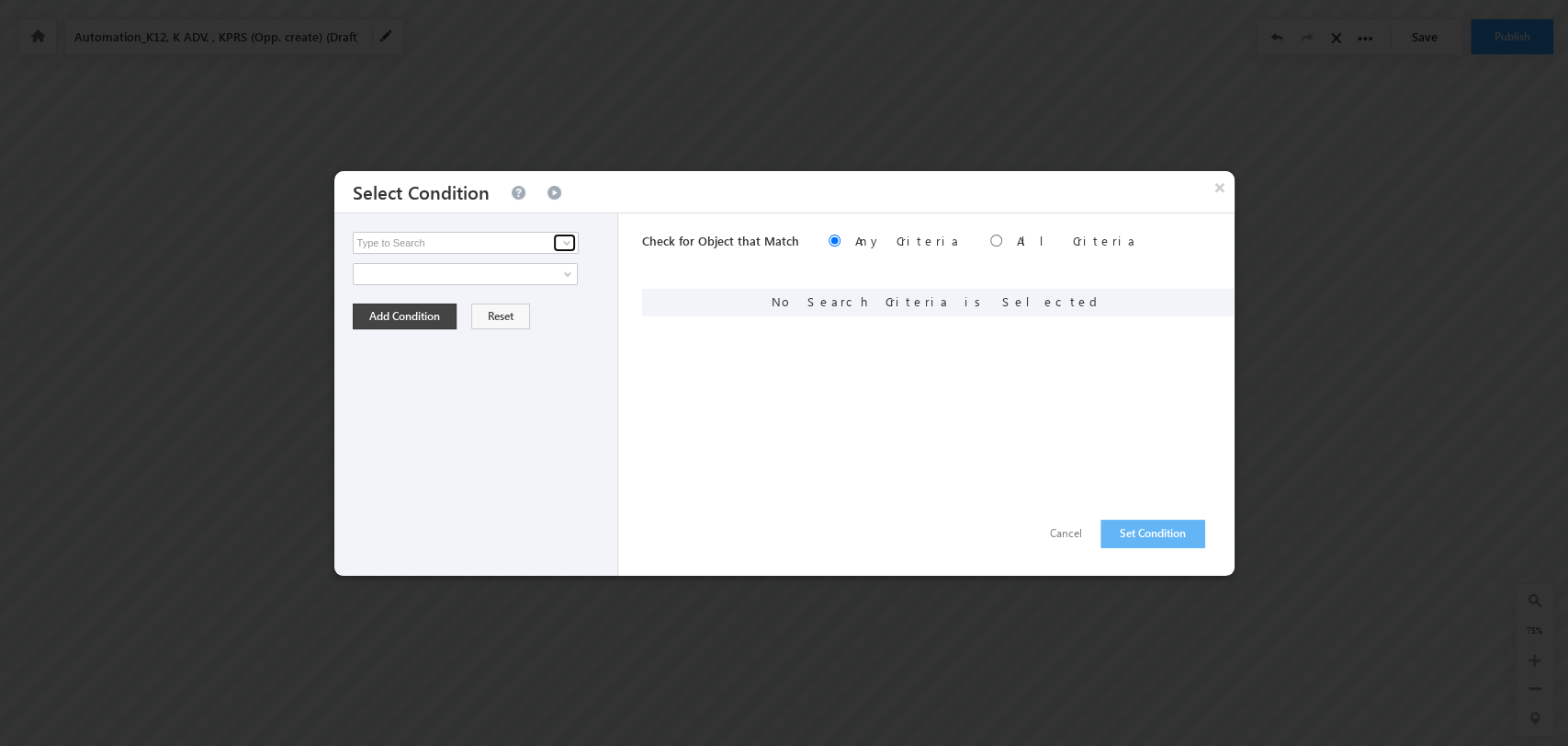
click at [563, 240] on span at bounding box center [566, 242] width 14 height 14
click at [524, 309] on link "Product Name" at bounding box center [466, 318] width 226 height 21
type input "Product Name"
click at [552, 304] on span "None Selected" at bounding box center [458, 305] width 209 height 20
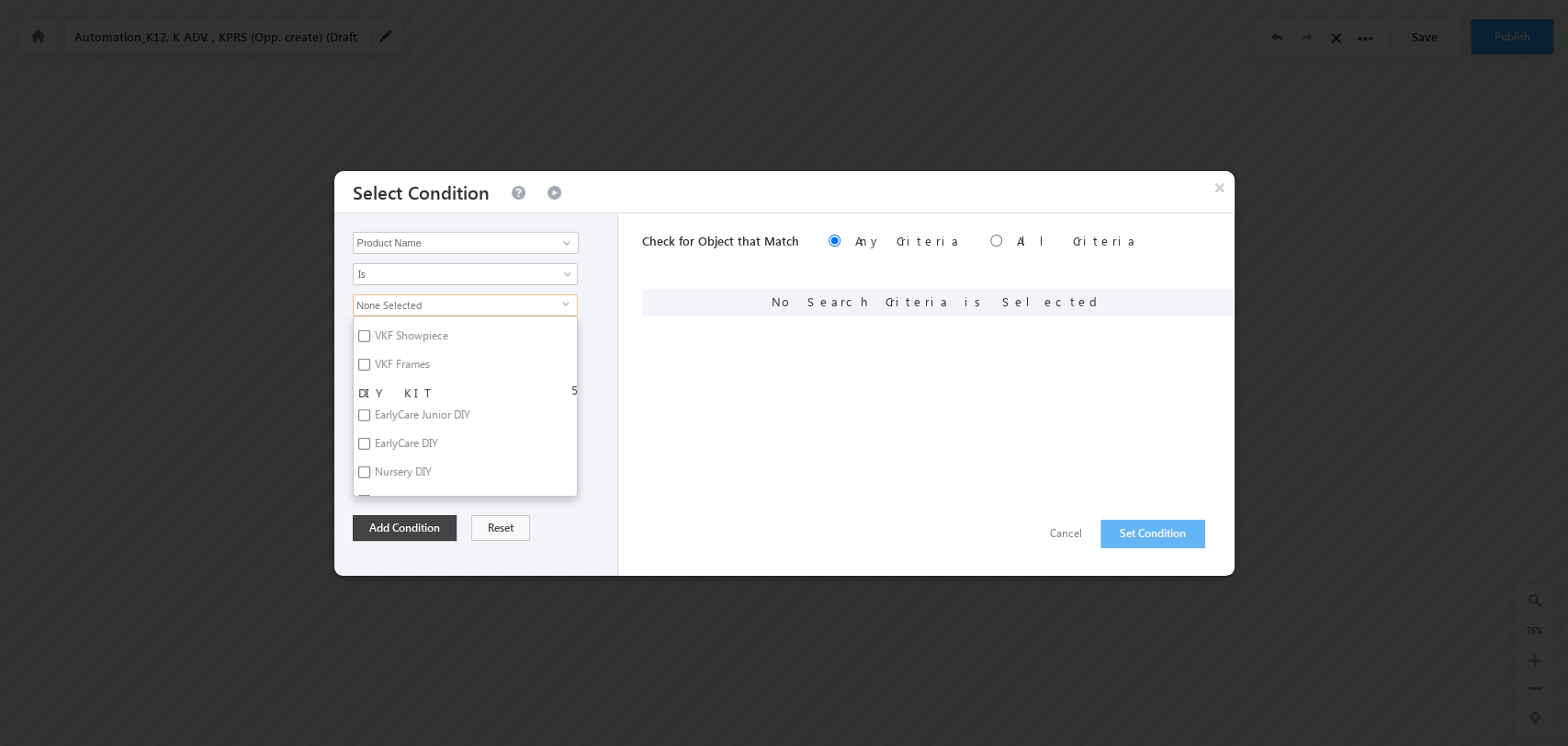
scroll to position [3882, 0]
click at [408, 488] on label "Jr. Kg DIY" at bounding box center [395, 502] width 85 height 29
click at [370, 493] on input "Jr. Kg DIY" at bounding box center [364, 499] width 12 height 12
checkbox input "true"
click at [415, 520] on button "Add Condition" at bounding box center [405, 527] width 104 height 26
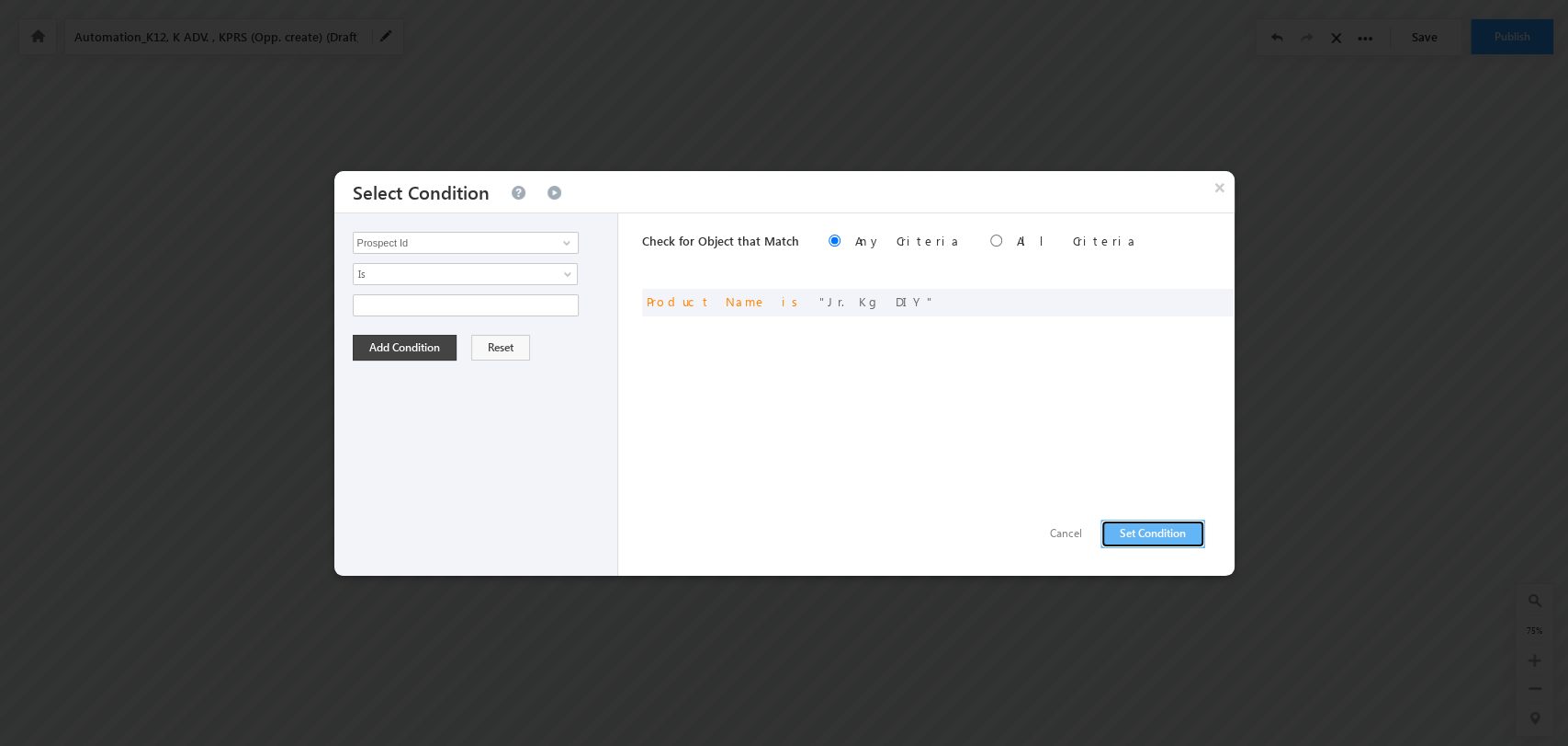
click at [1147, 522] on button "Set Condition" at bounding box center [1153, 534] width 104 height 29
click at [490, 245] on input "Prospect Id" at bounding box center [466, 242] width 226 height 22
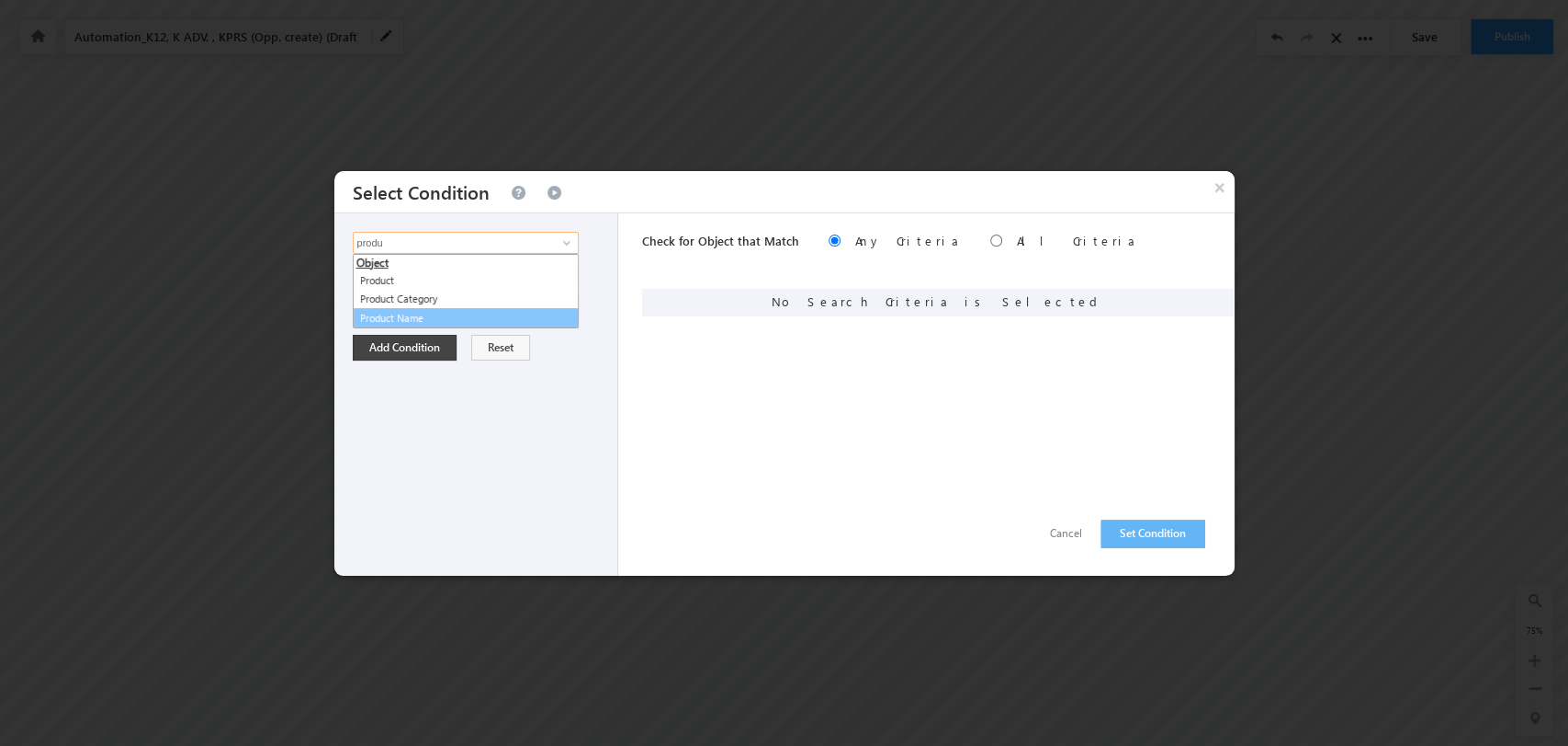
click at [474, 319] on link "Product Name" at bounding box center [466, 318] width 226 height 21
type input "Product Name"
click at [550, 297] on span "None Selected" at bounding box center [458, 305] width 209 height 20
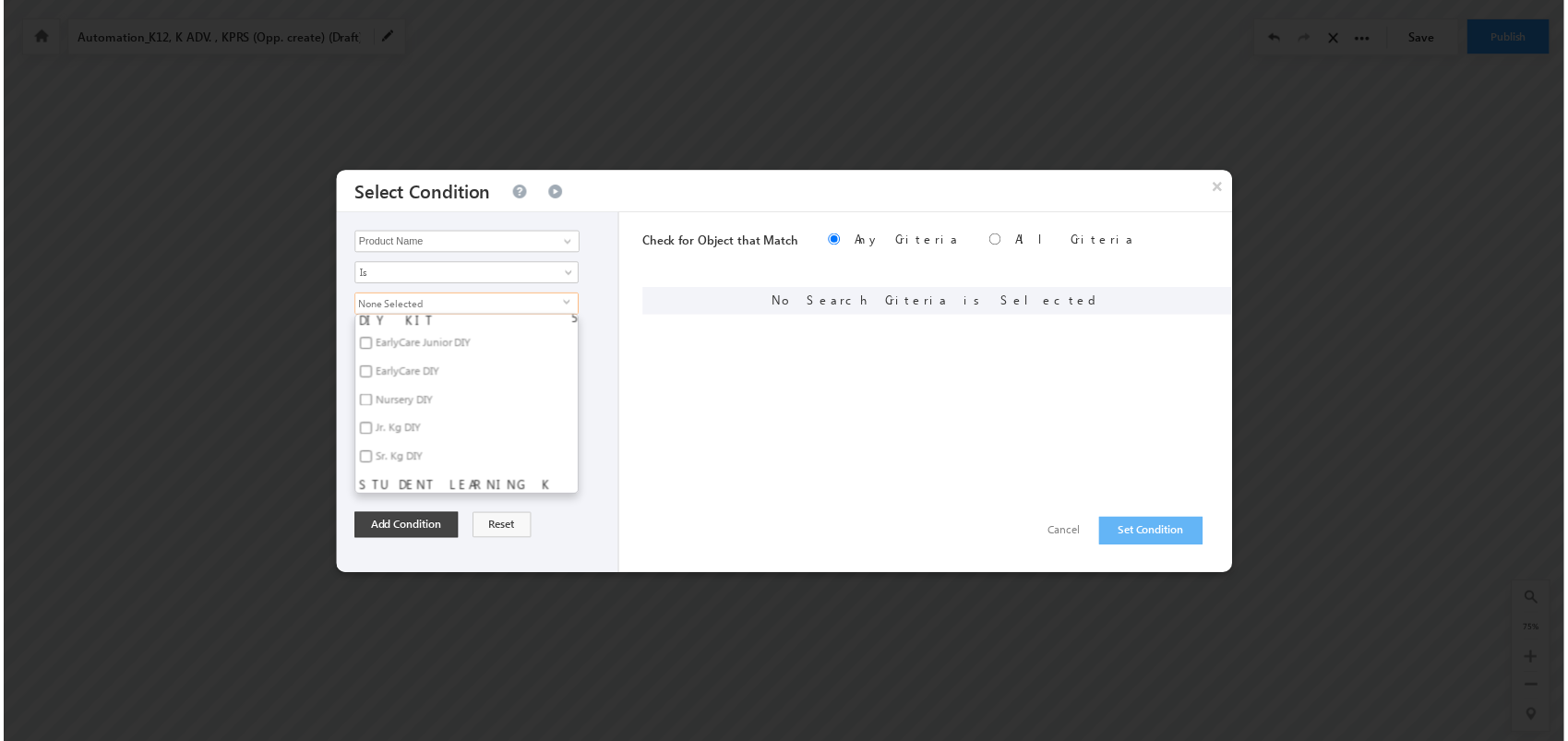
scroll to position [3998, 0]
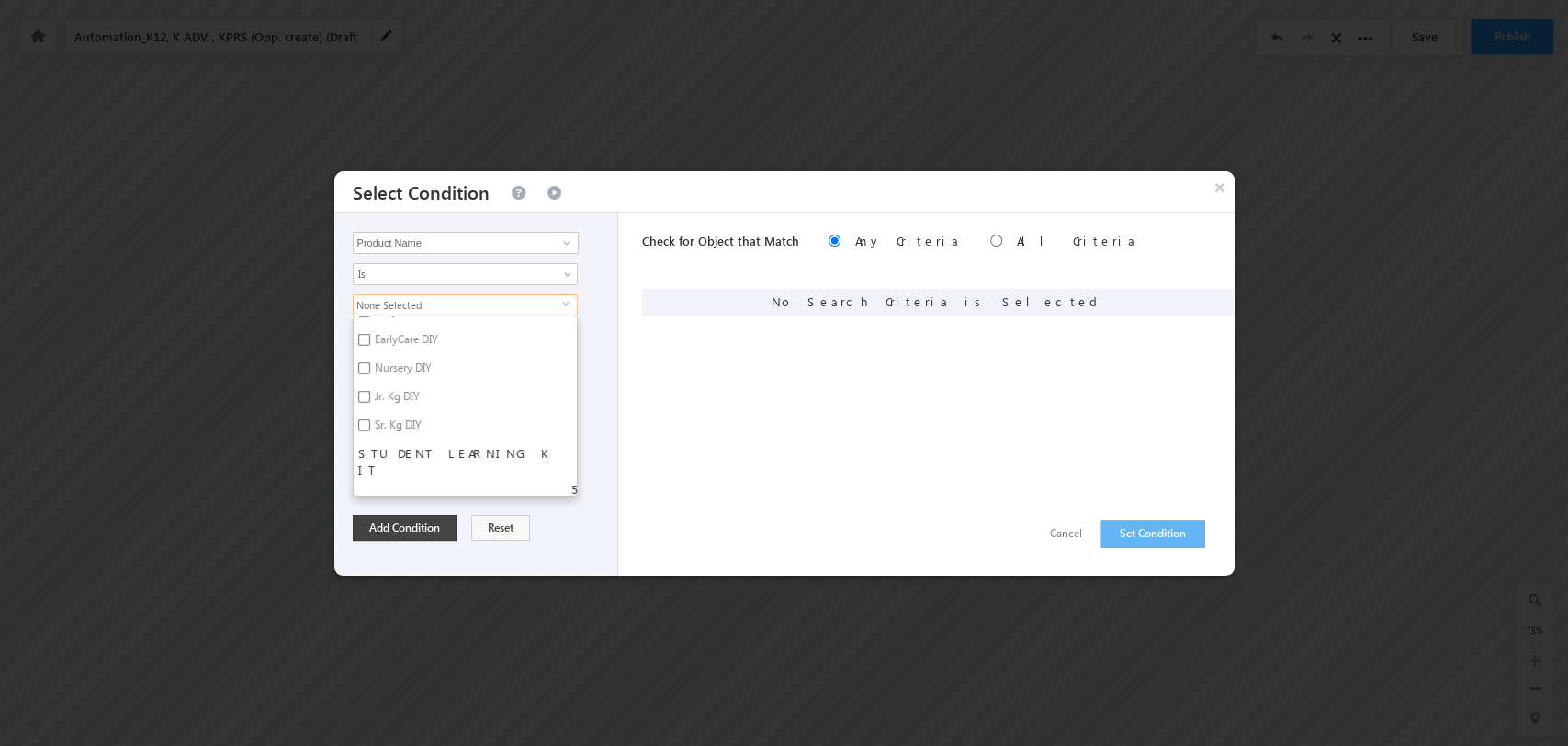
click at [386, 413] on label "Sr. Kg DIY" at bounding box center [396, 428] width 86 height 29
click at [370, 419] on input "Sr. Kg DIY" at bounding box center [364, 425] width 12 height 12
checkbox input "true"
click at [421, 531] on button "Add Condition" at bounding box center [405, 527] width 104 height 26
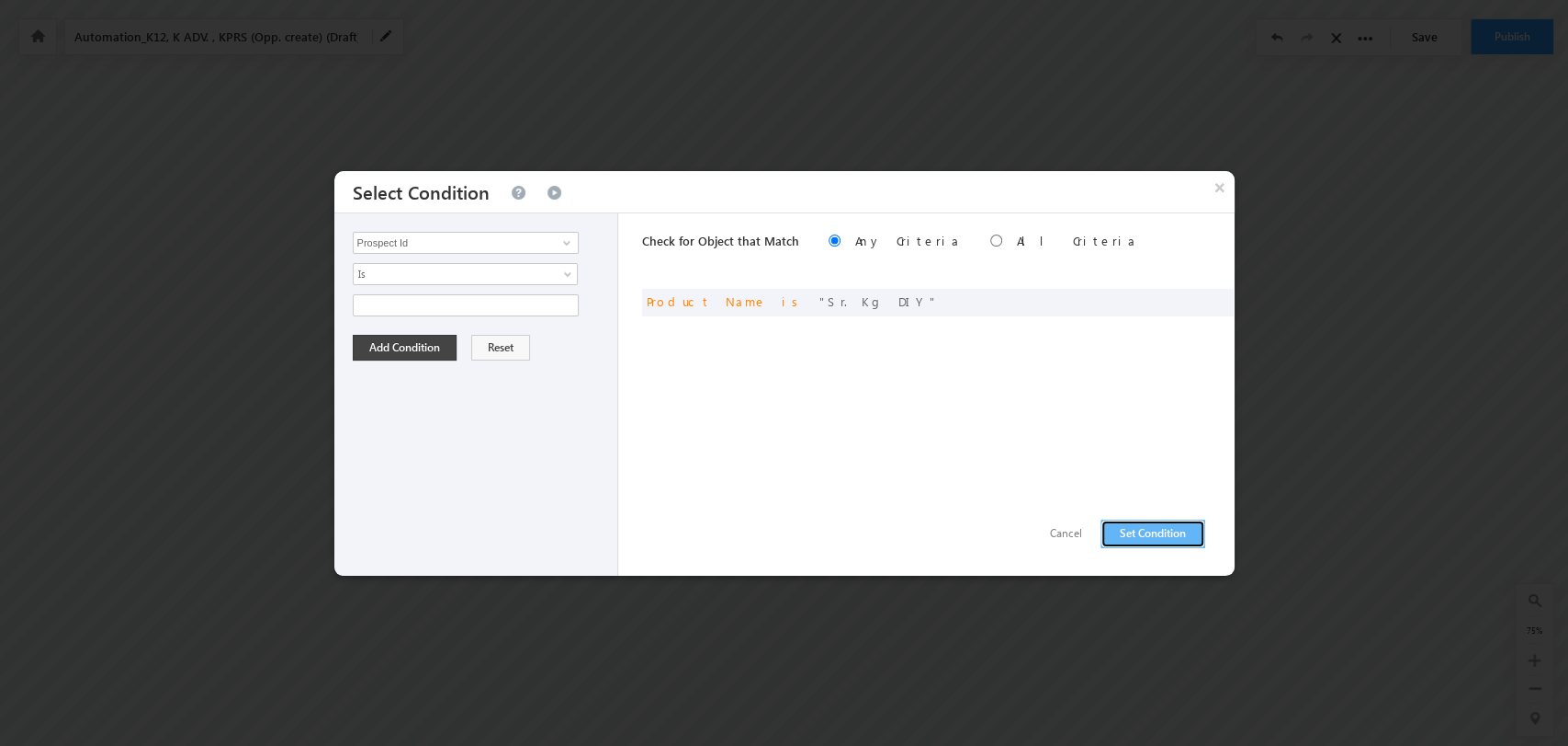
click at [1171, 540] on button "Set Condition" at bounding box center [1153, 534] width 104 height 29
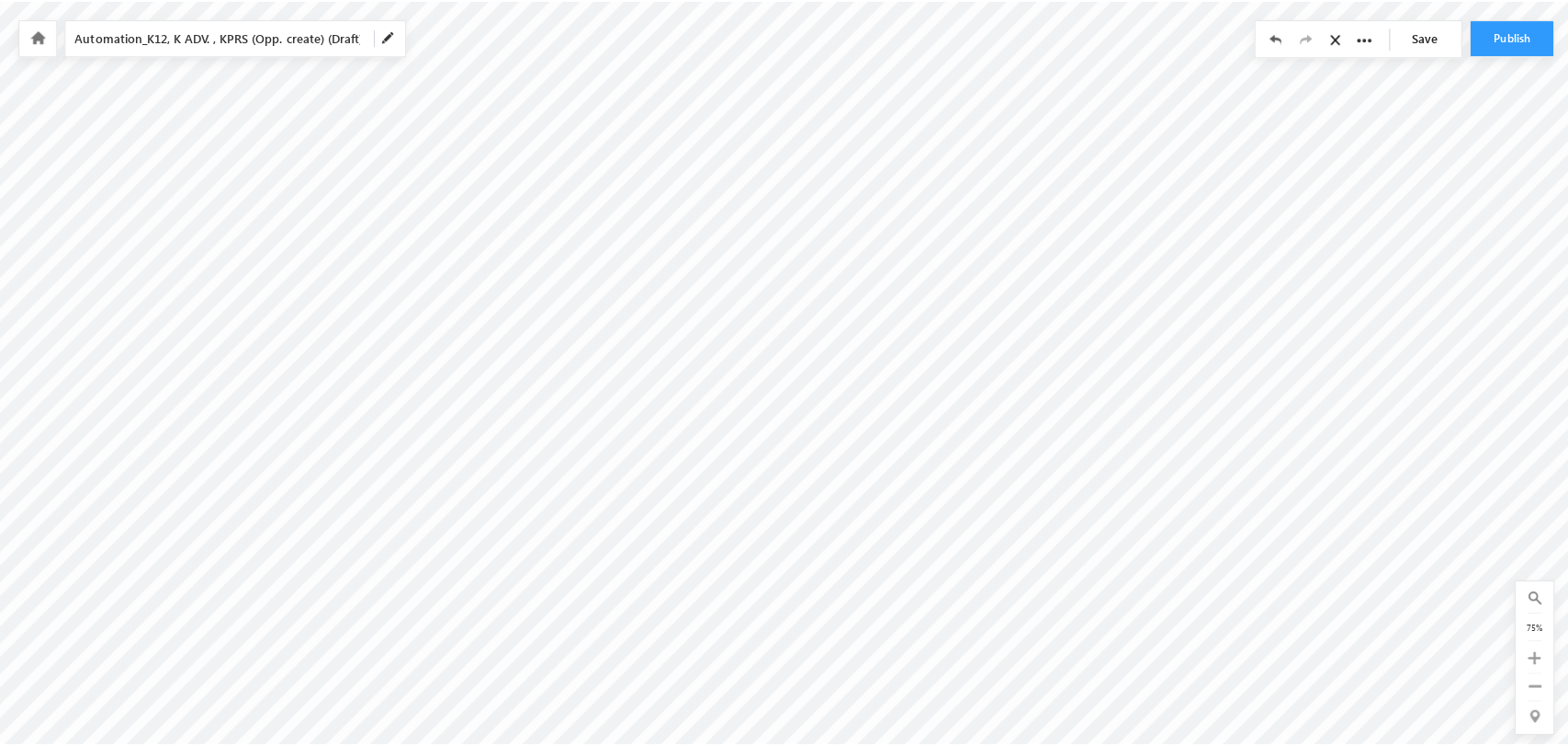
scroll to position [0, 6437]
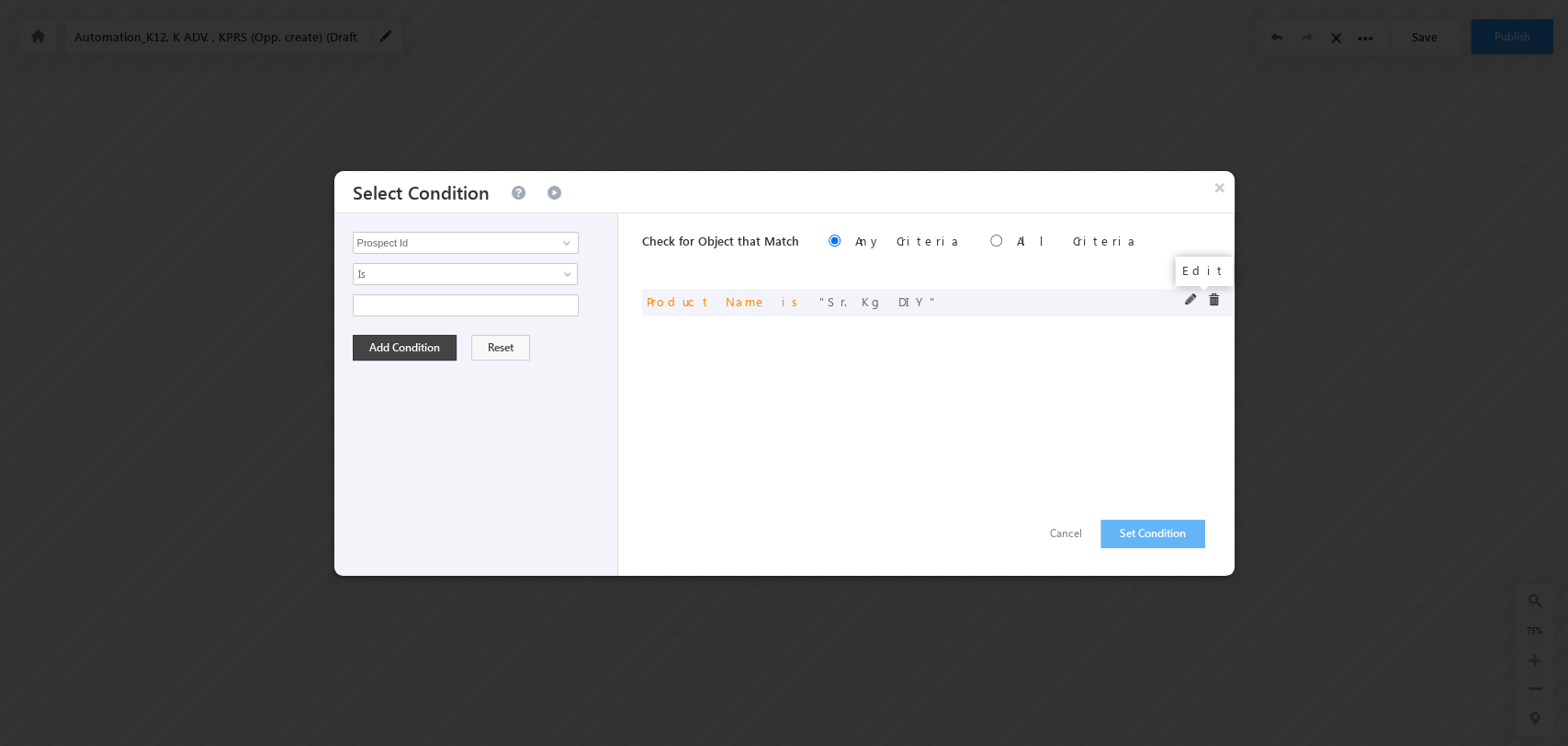
click at [1186, 297] on span at bounding box center [1192, 300] width 13 height 13
click at [557, 300] on span "Sr. Kg DIY" at bounding box center [458, 305] width 209 height 20
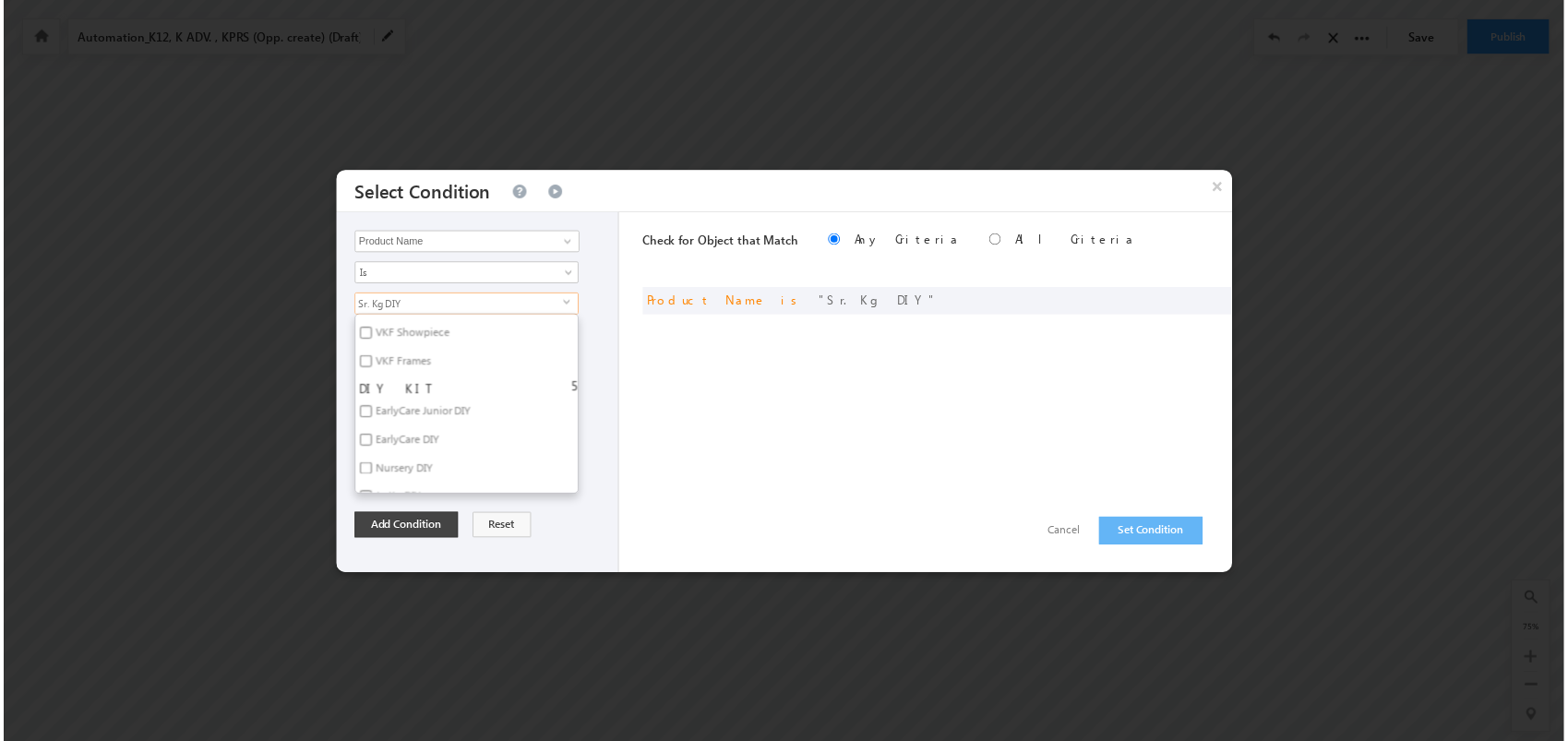
scroll to position [3927, 0]
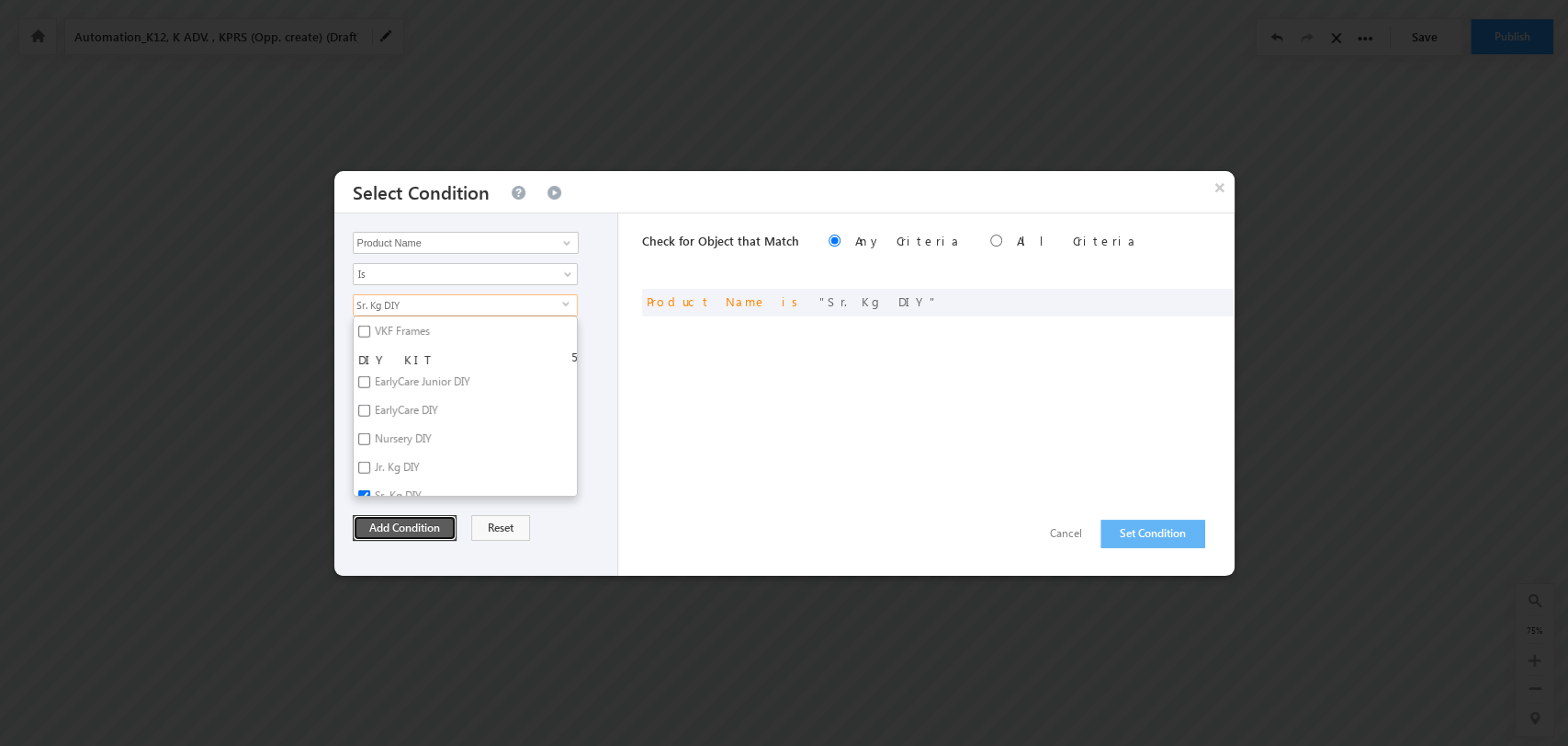
click at [410, 529] on button "Add Condition" at bounding box center [405, 527] width 104 height 26
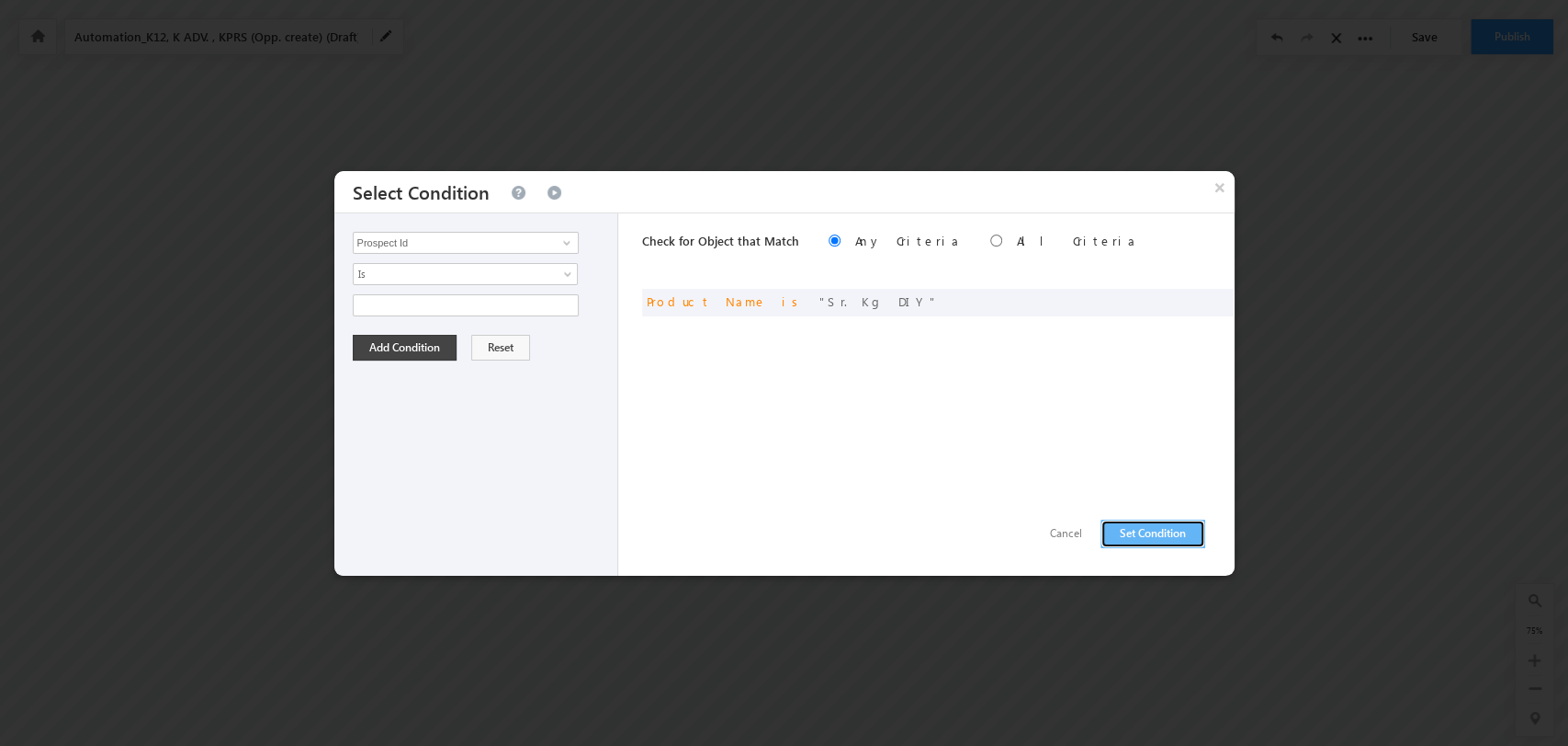
click at [1125, 526] on button "Set Condition" at bounding box center [1153, 534] width 104 height 29
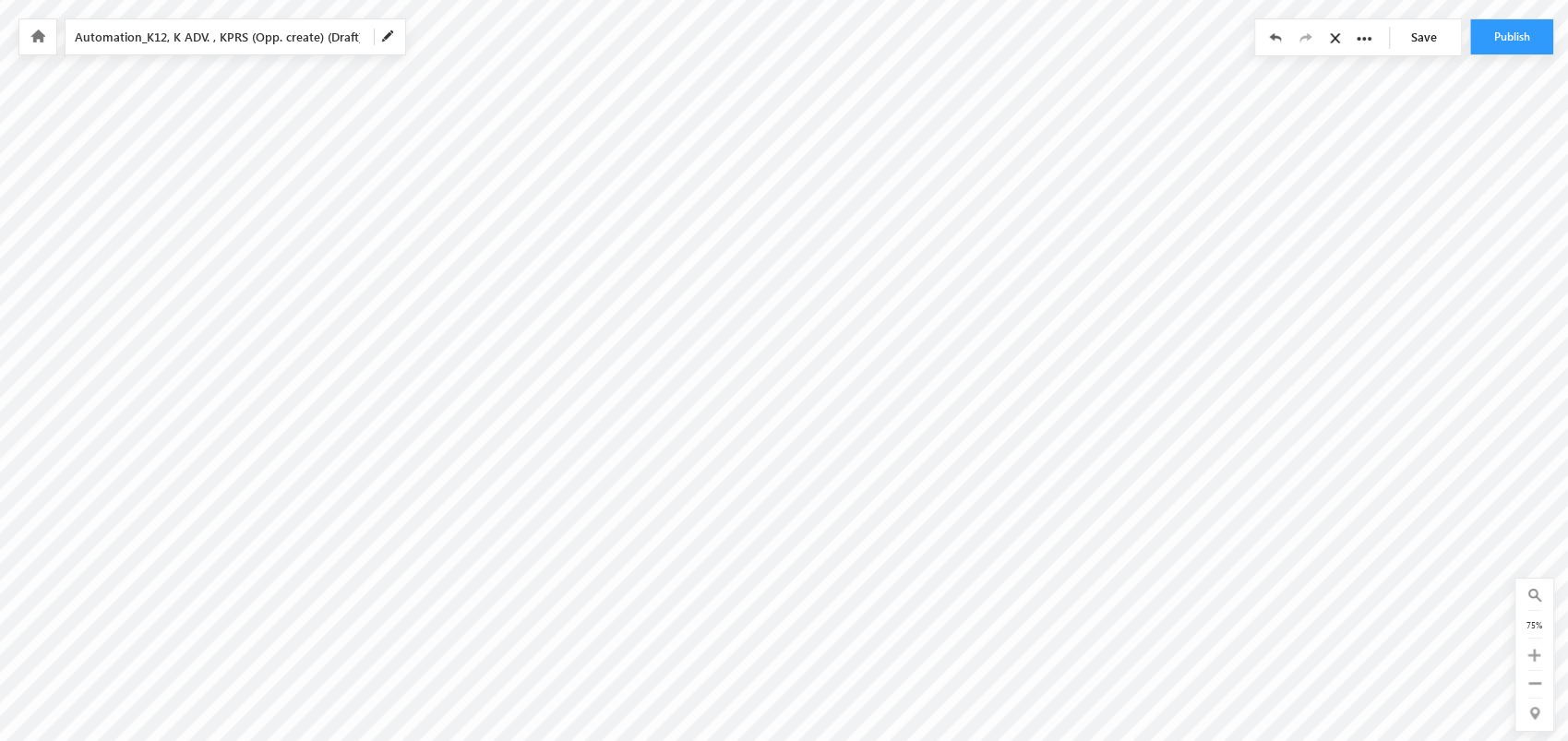
scroll to position [0, 7224]
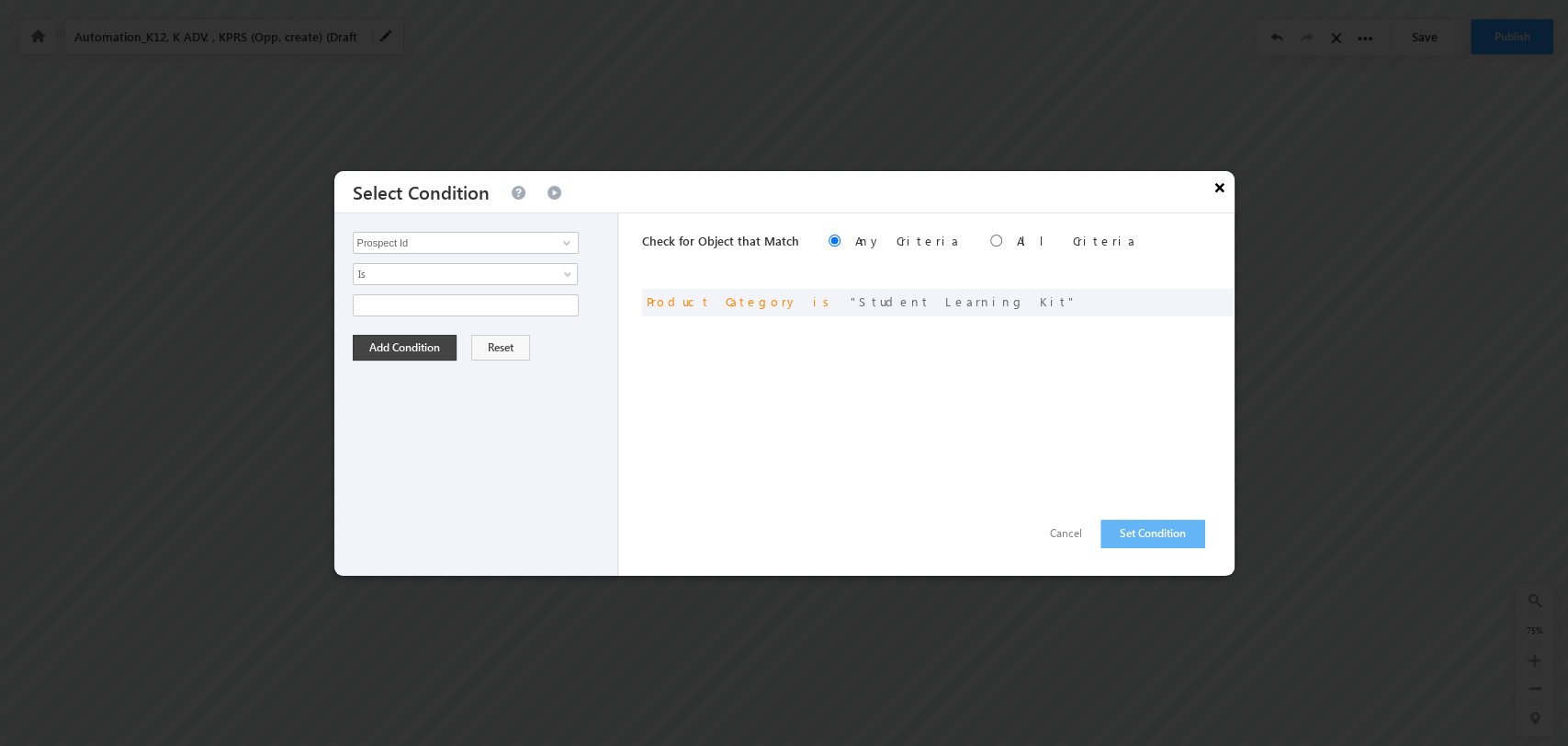
click at [1220, 185] on button "×" at bounding box center [1219, 187] width 29 height 32
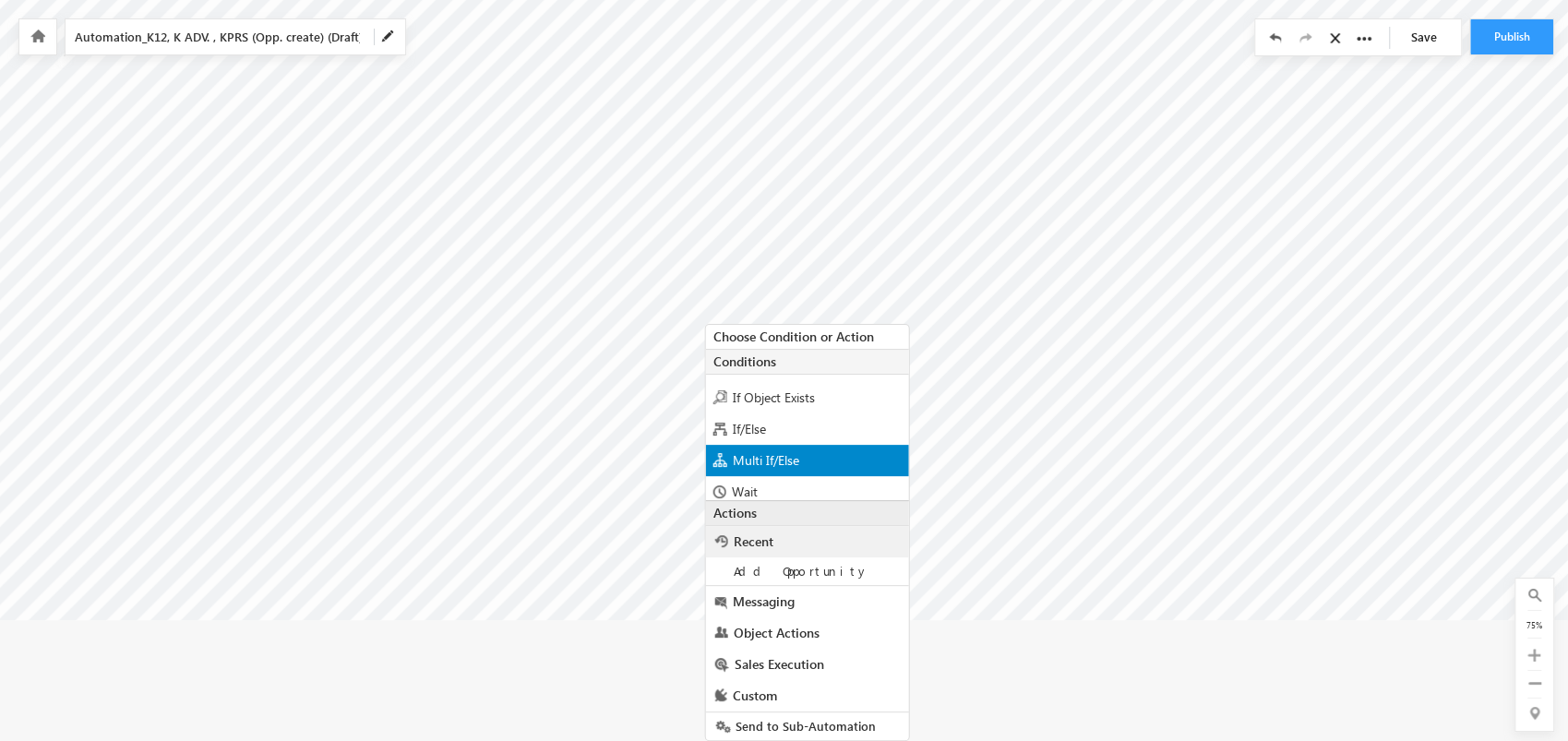
scroll to position [57, 0]
click at [819, 462] on div "Multi If/Else" at bounding box center [807, 458] width 203 height 31
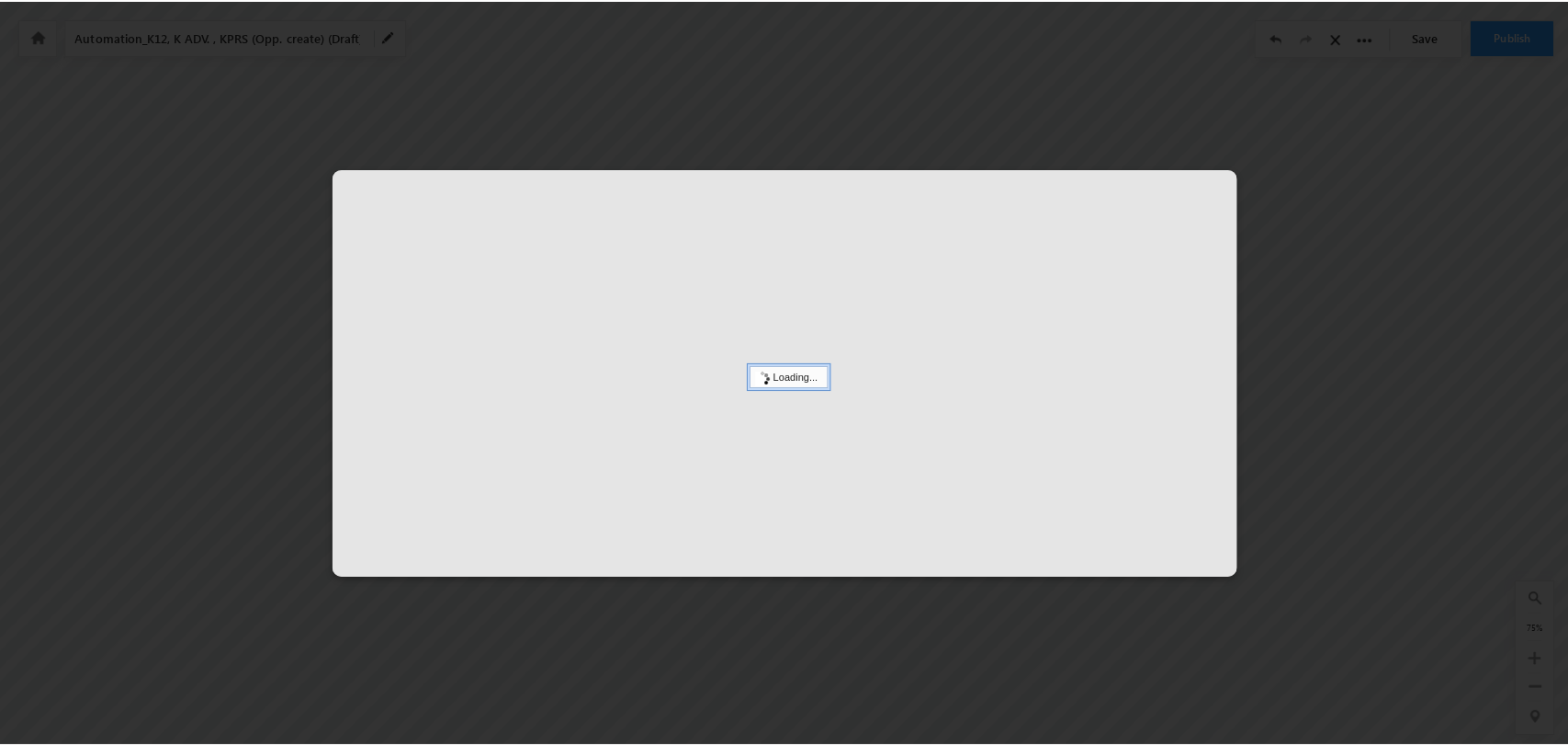
scroll to position [0, 7201]
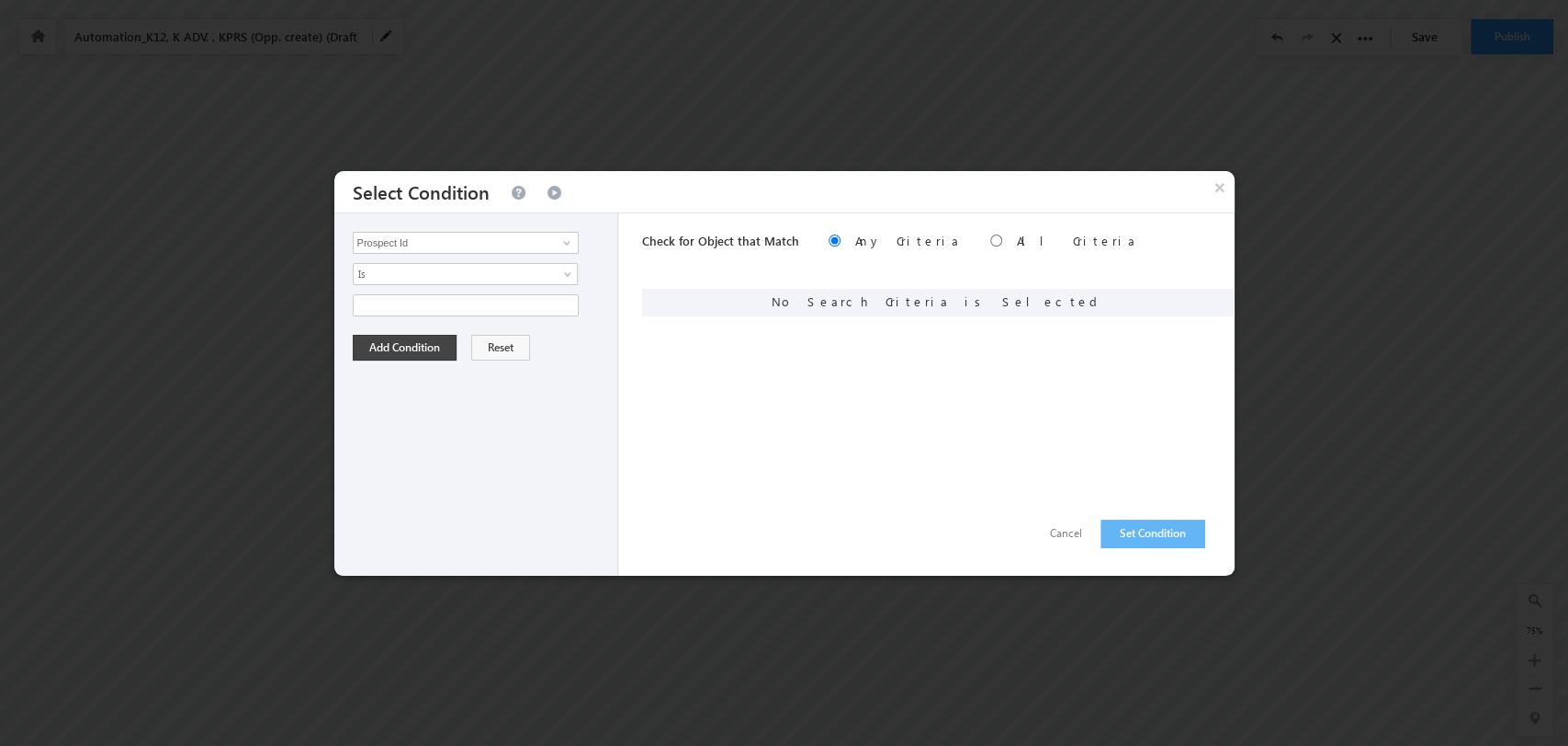
click at [456, 222] on div "Prospect Id Academic Year Ad_Id Ad_Name Address Address 1 Address 2 Adset_name …" at bounding box center [477, 393] width 285 height 362
click at [457, 232] on input "Prospect Id" at bounding box center [466, 242] width 226 height 22
click at [505, 309] on link "Product Name" at bounding box center [466, 318] width 226 height 21
type input "Product Name"
click at [547, 303] on span "None Selected" at bounding box center [458, 305] width 209 height 20
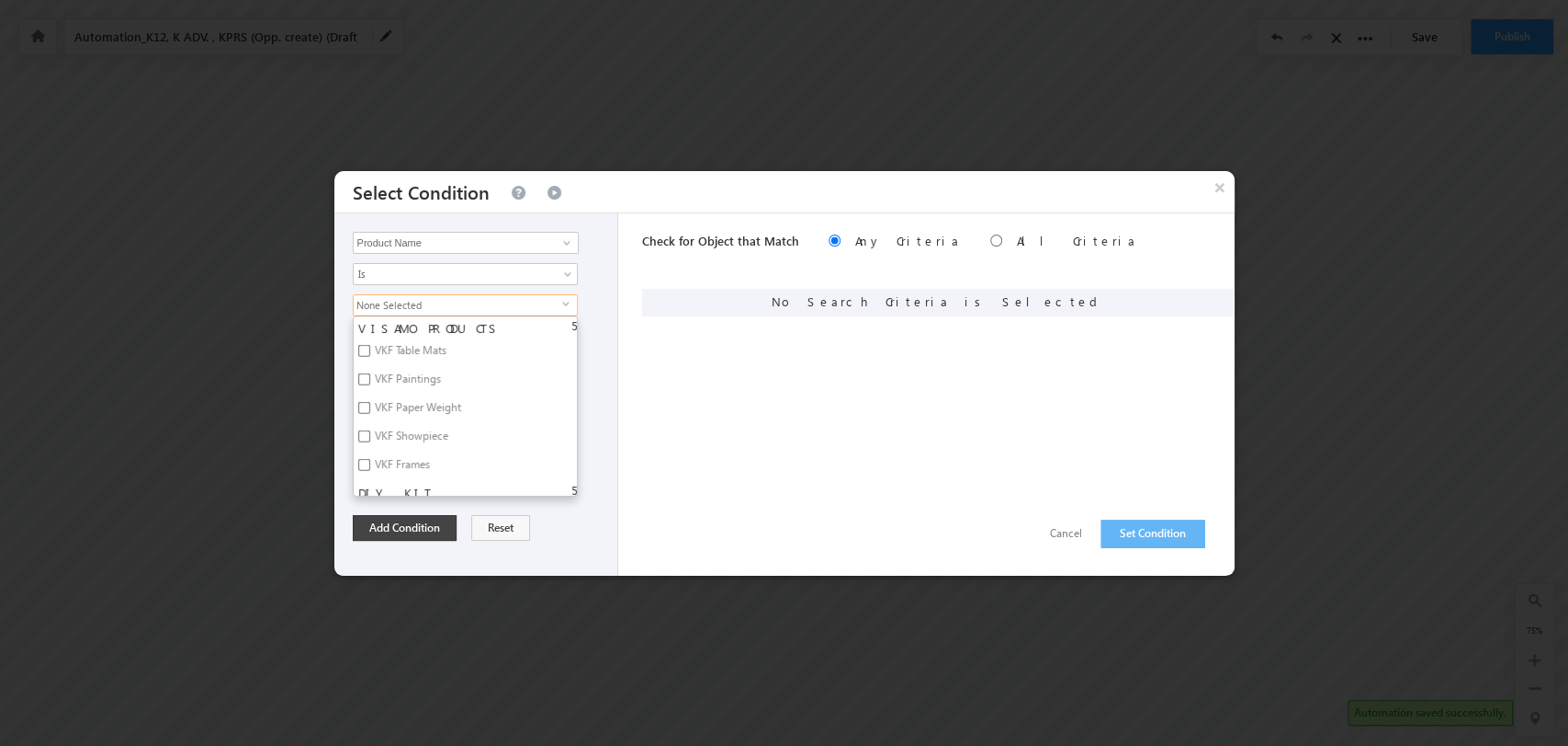
scroll to position [3984, 0]
click at [446, 497] on label "EarlyCare Junior Kit" at bounding box center [419, 511] width 131 height 29
click at [370, 503] on input "EarlyCare Junior Kit" at bounding box center [364, 508] width 12 height 12
checkbox input "true"
click at [430, 523] on button "Add Condition" at bounding box center [405, 527] width 104 height 26
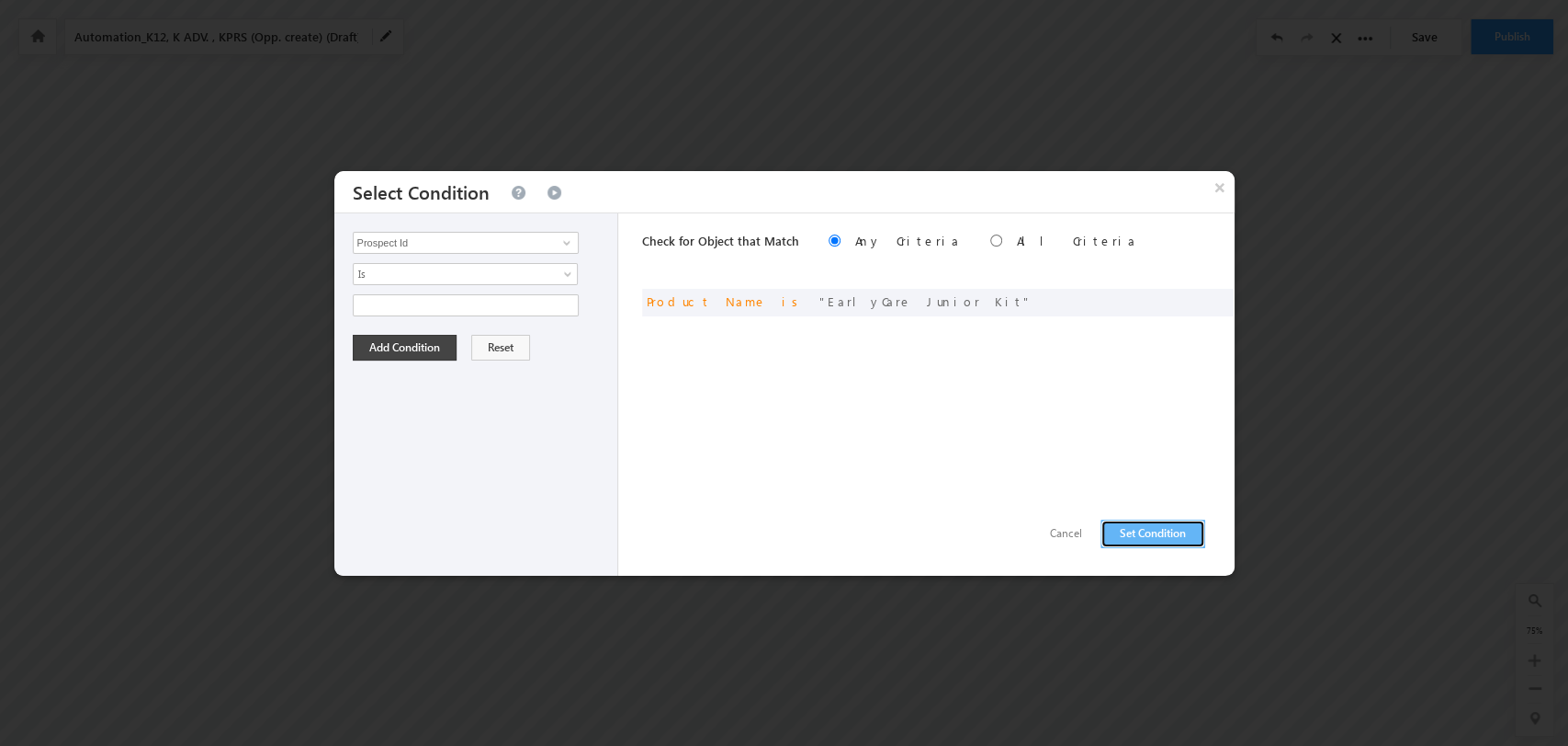
click at [1146, 530] on button "Set Condition" at bounding box center [1153, 534] width 104 height 29
click at [522, 245] on input "Prospect Id" at bounding box center [466, 242] width 226 height 22
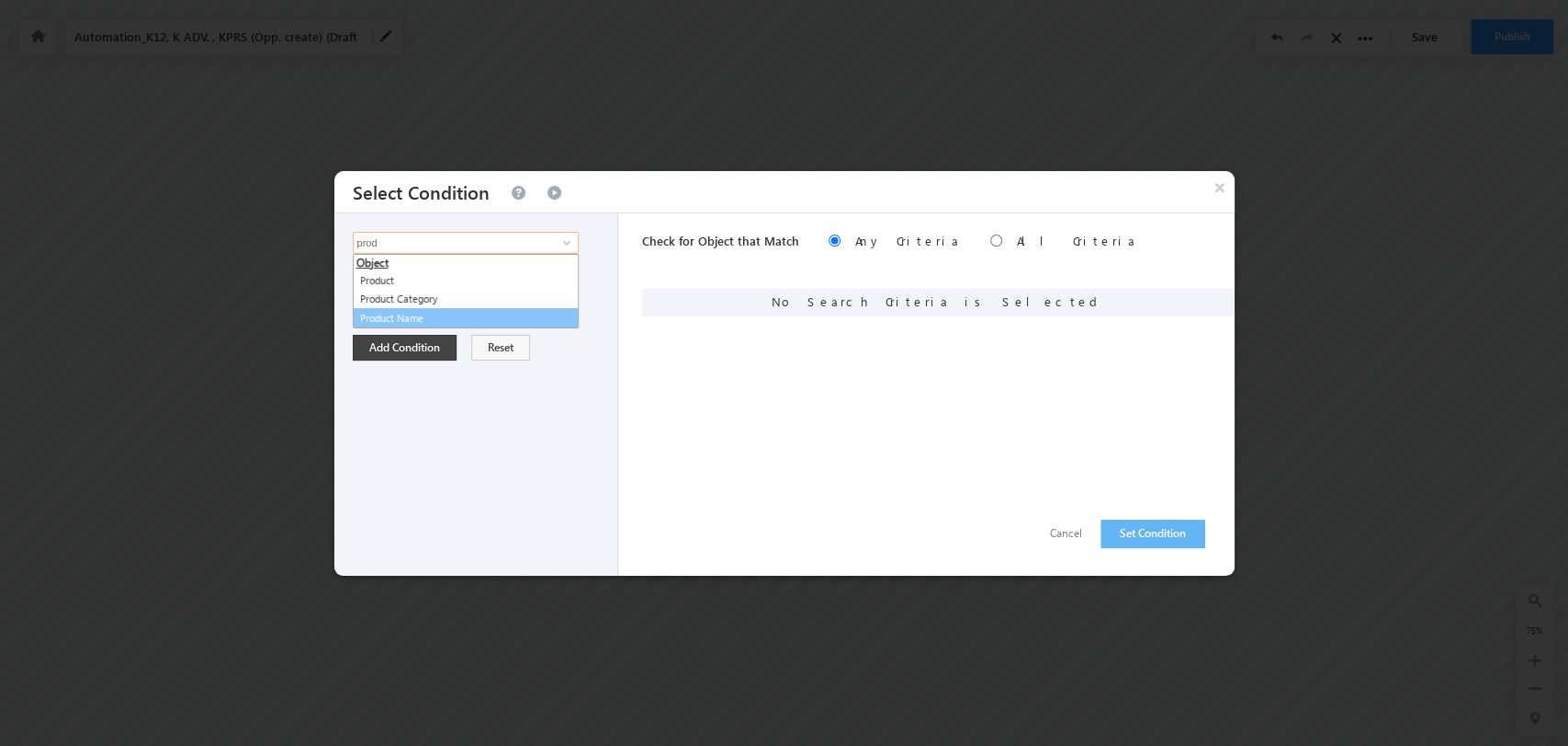
click at [498, 311] on link "Product Name" at bounding box center [466, 318] width 226 height 21
type input "Product Name"
click at [557, 305] on span "None Selected" at bounding box center [458, 305] width 209 height 20
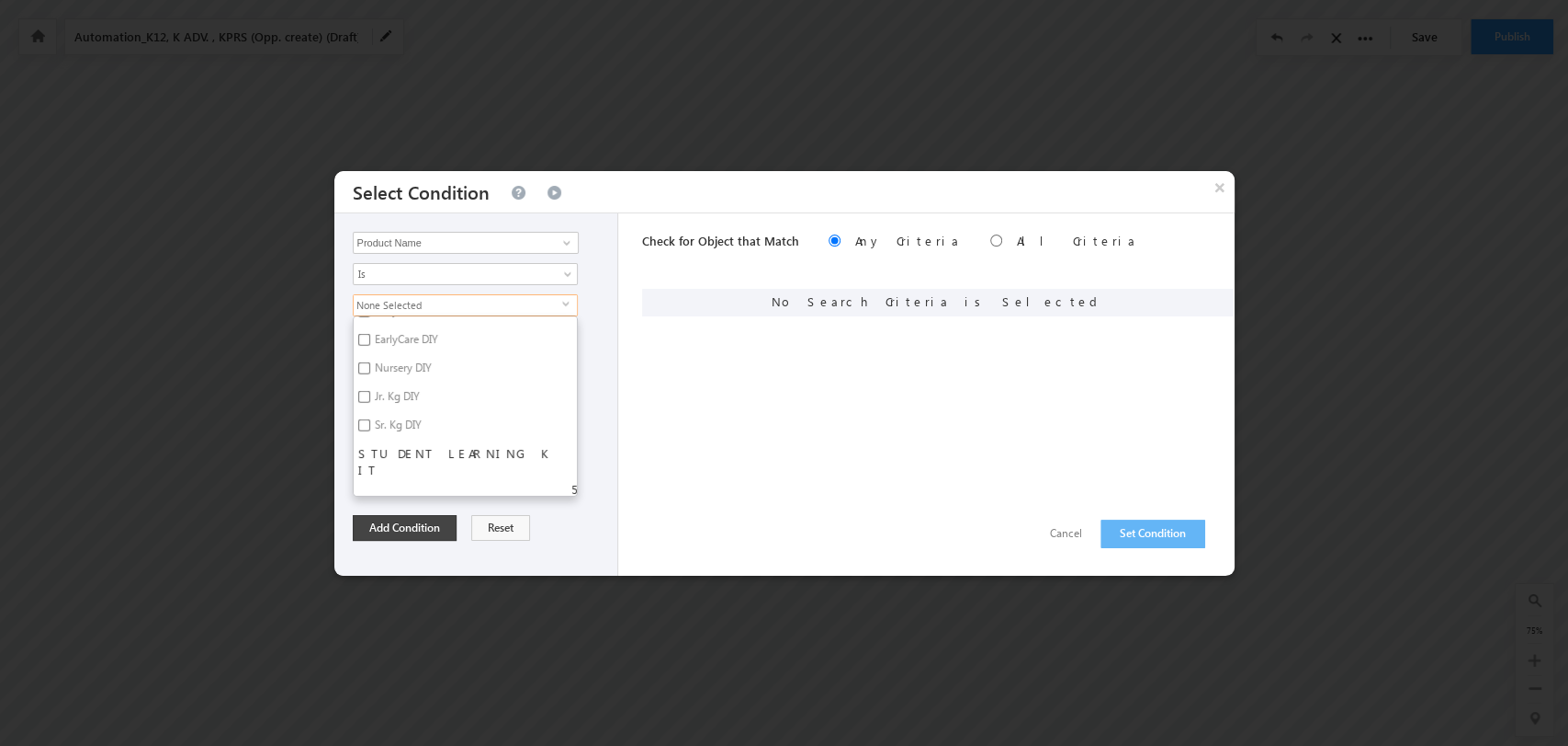
click at [440, 526] on label "EarlyCare Learning Kit" at bounding box center [425, 540] width 144 height 29
click at [370, 531] on input "EarlyCare Learning Kit" at bounding box center [364, 537] width 12 height 12
checkbox input "true"
click at [414, 524] on button "Add Condition" at bounding box center [405, 527] width 104 height 26
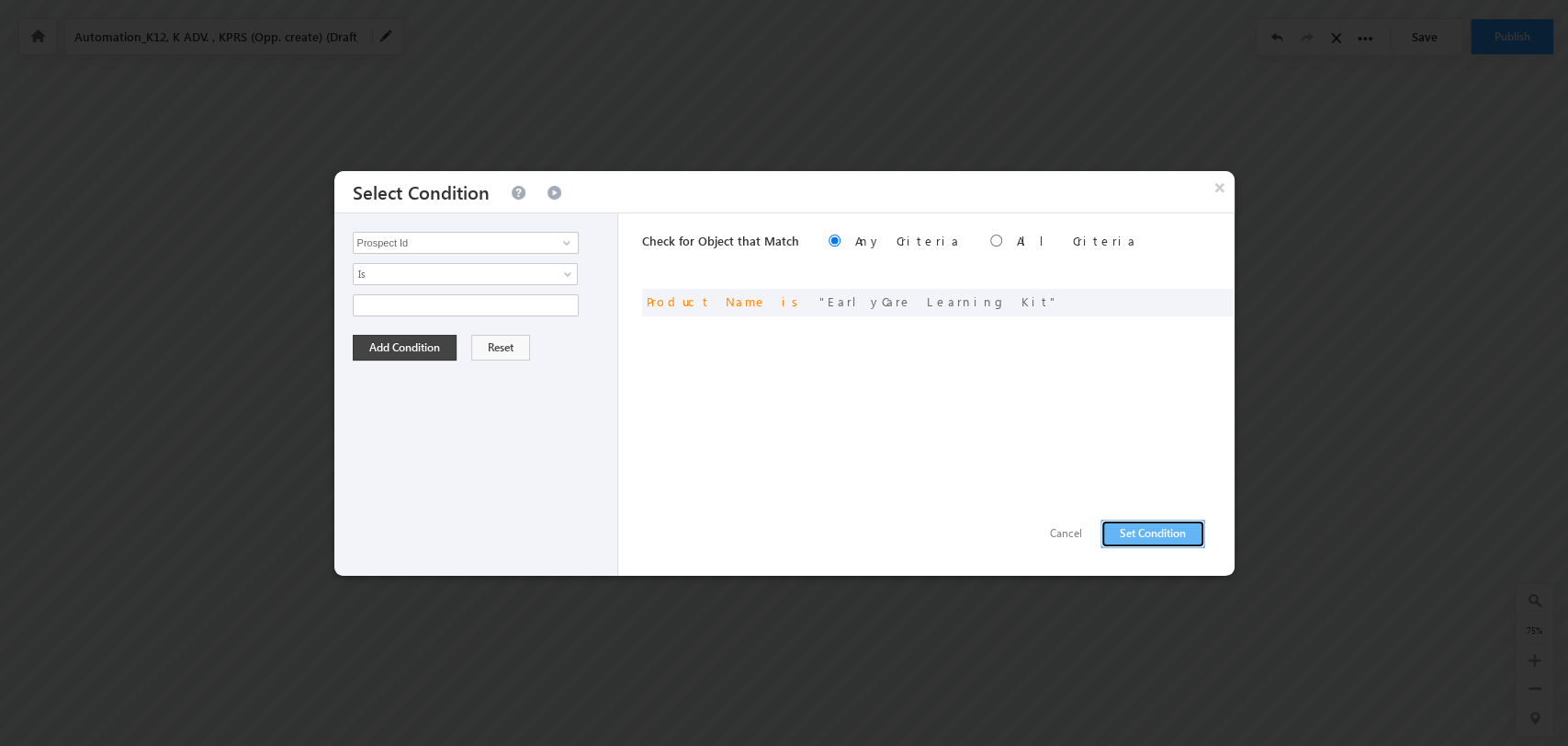
click at [1150, 526] on button "Set Condition" at bounding box center [1153, 534] width 104 height 29
click at [500, 240] on input "Prospect Id" at bounding box center [466, 242] width 226 height 22
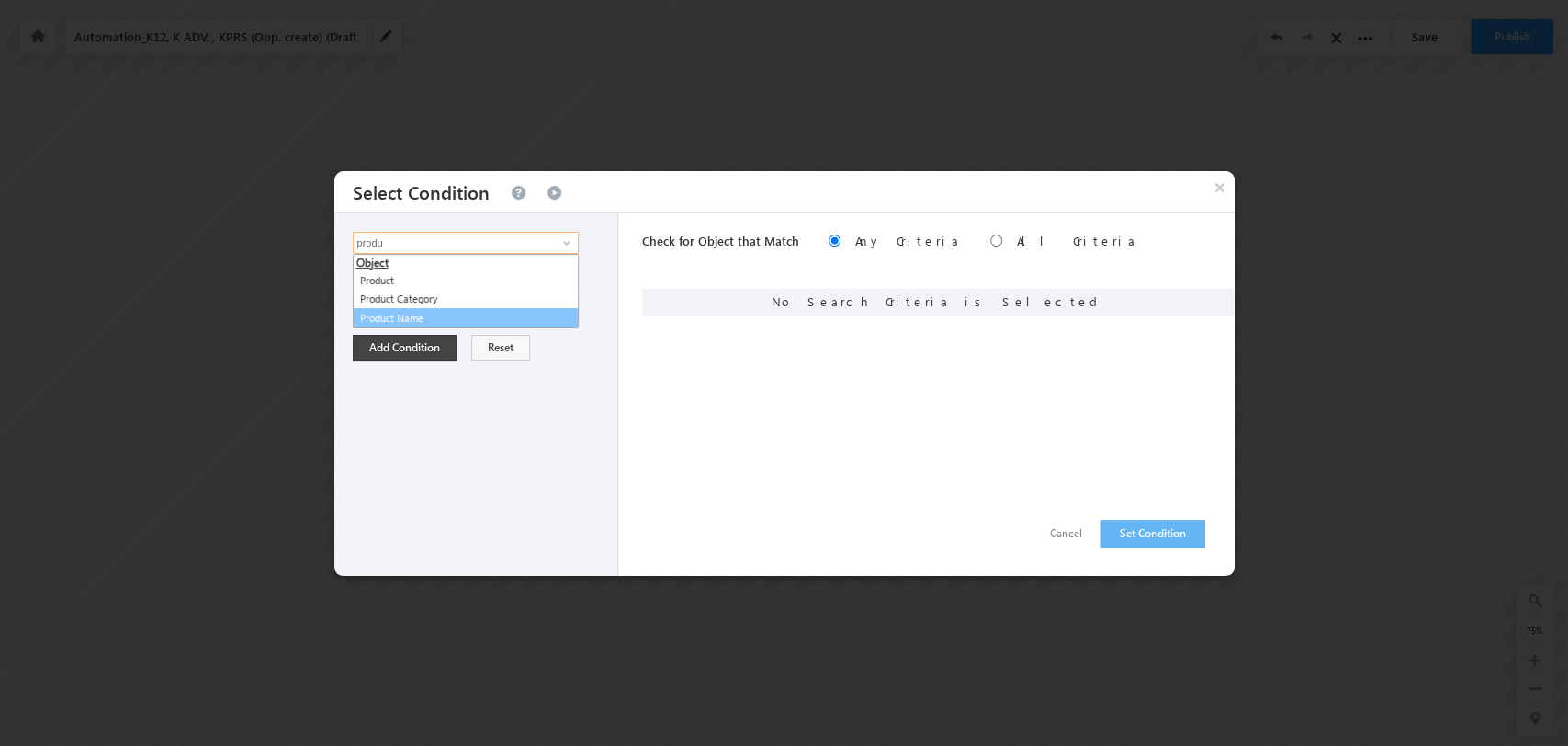
click at [470, 317] on link "Product Name" at bounding box center [466, 318] width 226 height 21
type input "Product Name"
click at [565, 308] on span "select" at bounding box center [569, 311] width 14 height 31
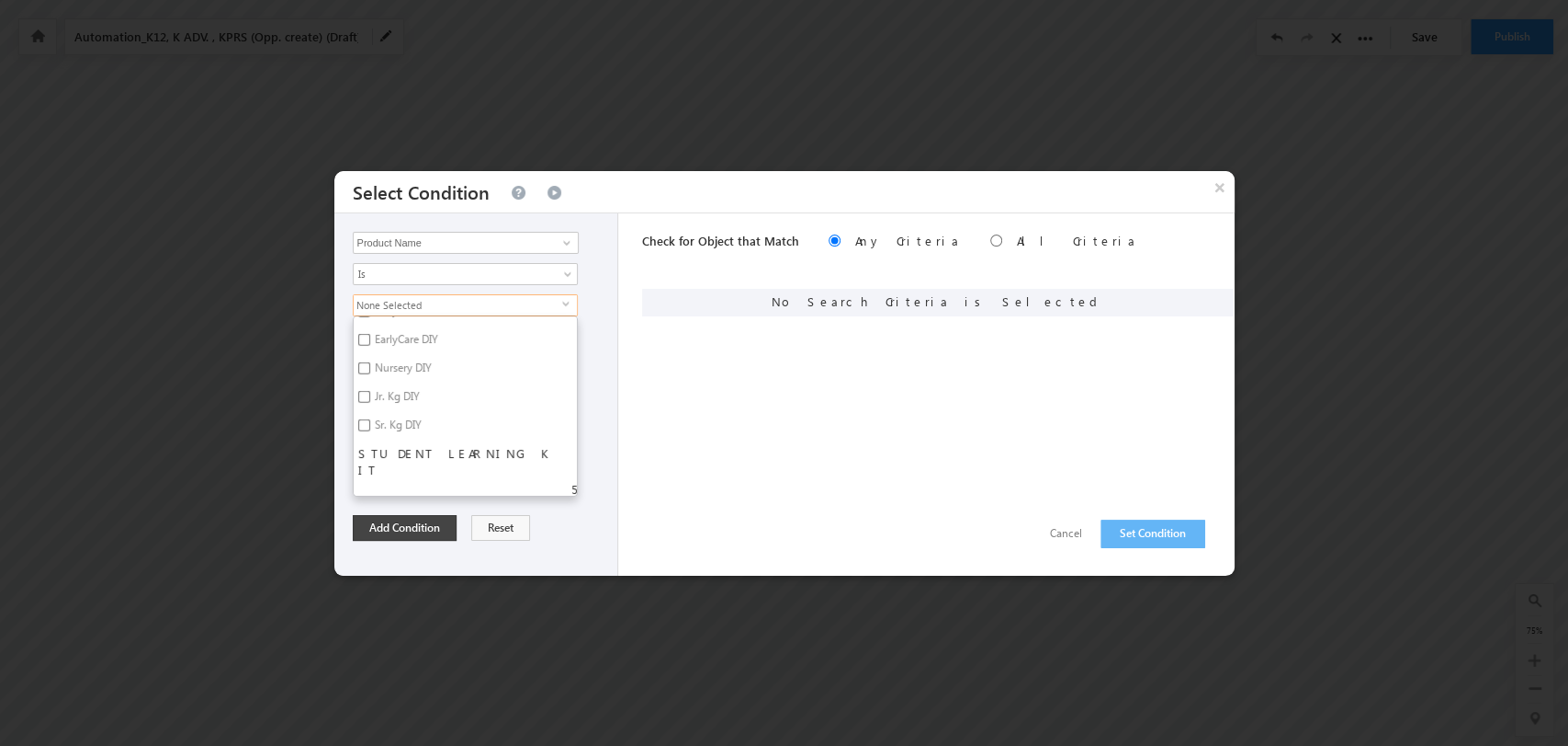
scroll to position [4085, 0]
click at [457, 452] on label "Nursery Learning Kit" at bounding box center [422, 467] width 138 height 29
click at [370, 458] on input "Nursery Learning Kit" at bounding box center [364, 464] width 12 height 12
checkbox input "true"
click at [401, 516] on button "Add Condition" at bounding box center [405, 527] width 104 height 26
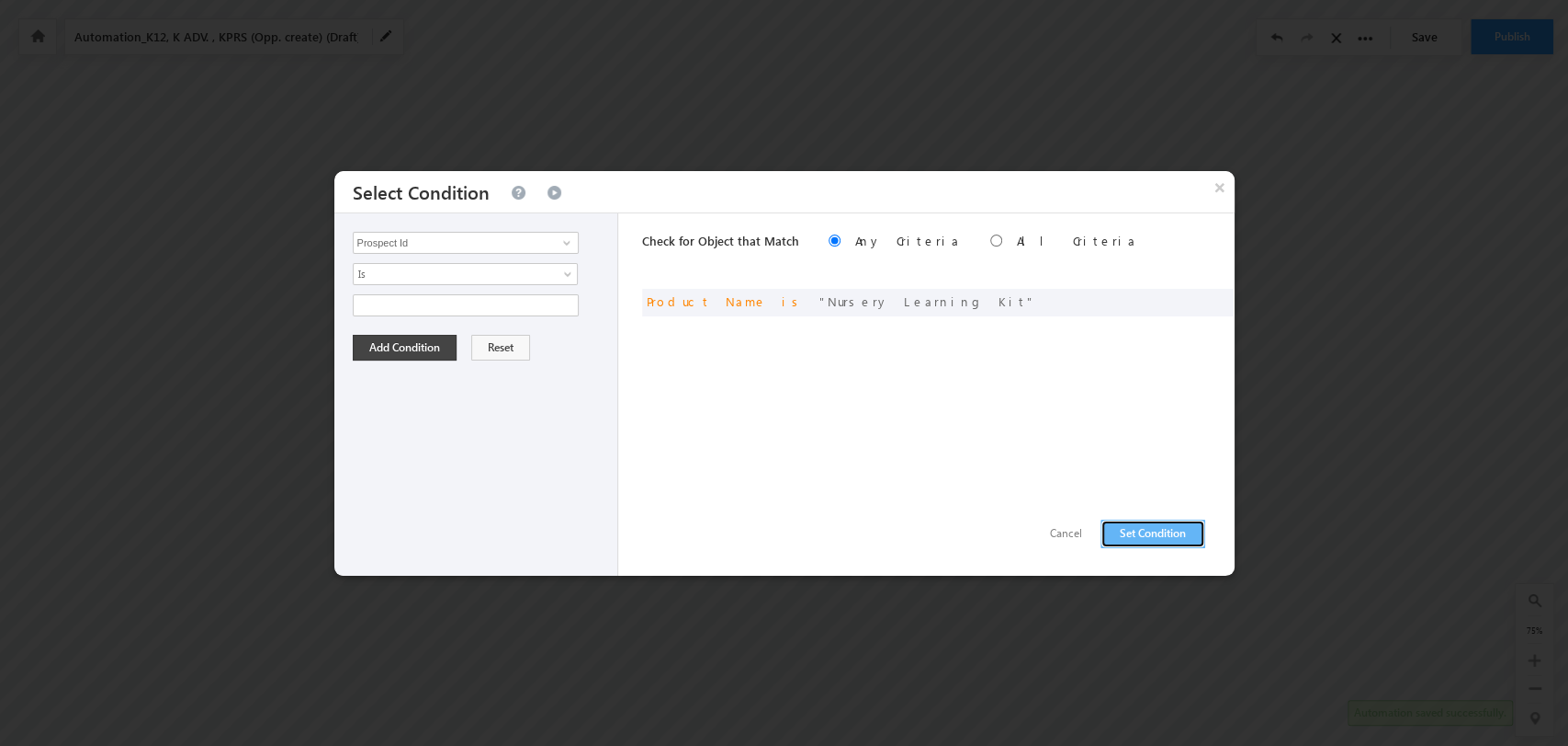
click at [1128, 538] on button "Set Condition" at bounding box center [1153, 534] width 104 height 29
click at [470, 238] on input "Prospect Id" at bounding box center [466, 242] width 226 height 22
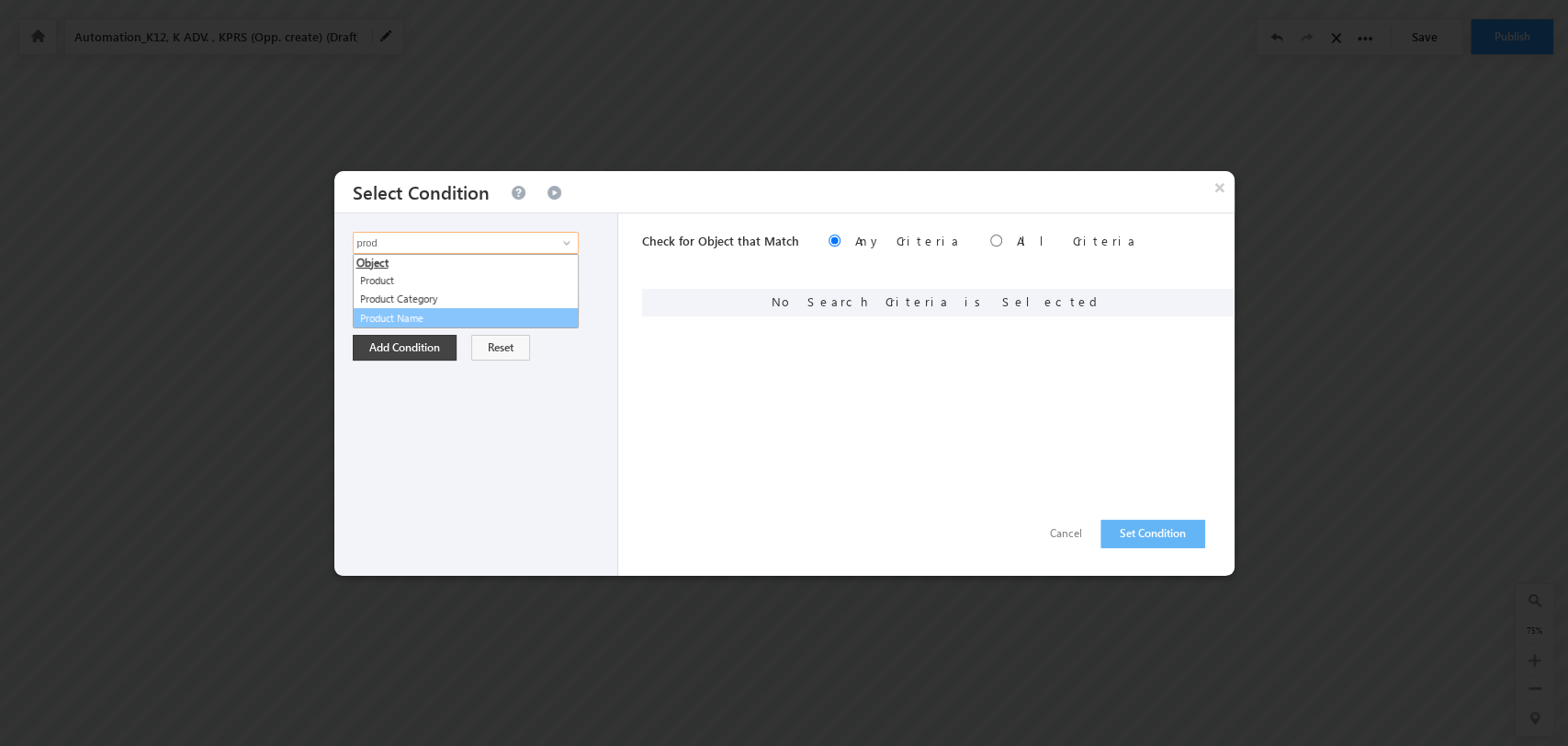
click at [461, 308] on link "Product Name" at bounding box center [466, 318] width 226 height 21
type input "Product Name"
click at [544, 296] on span "None Selected" at bounding box center [458, 305] width 209 height 20
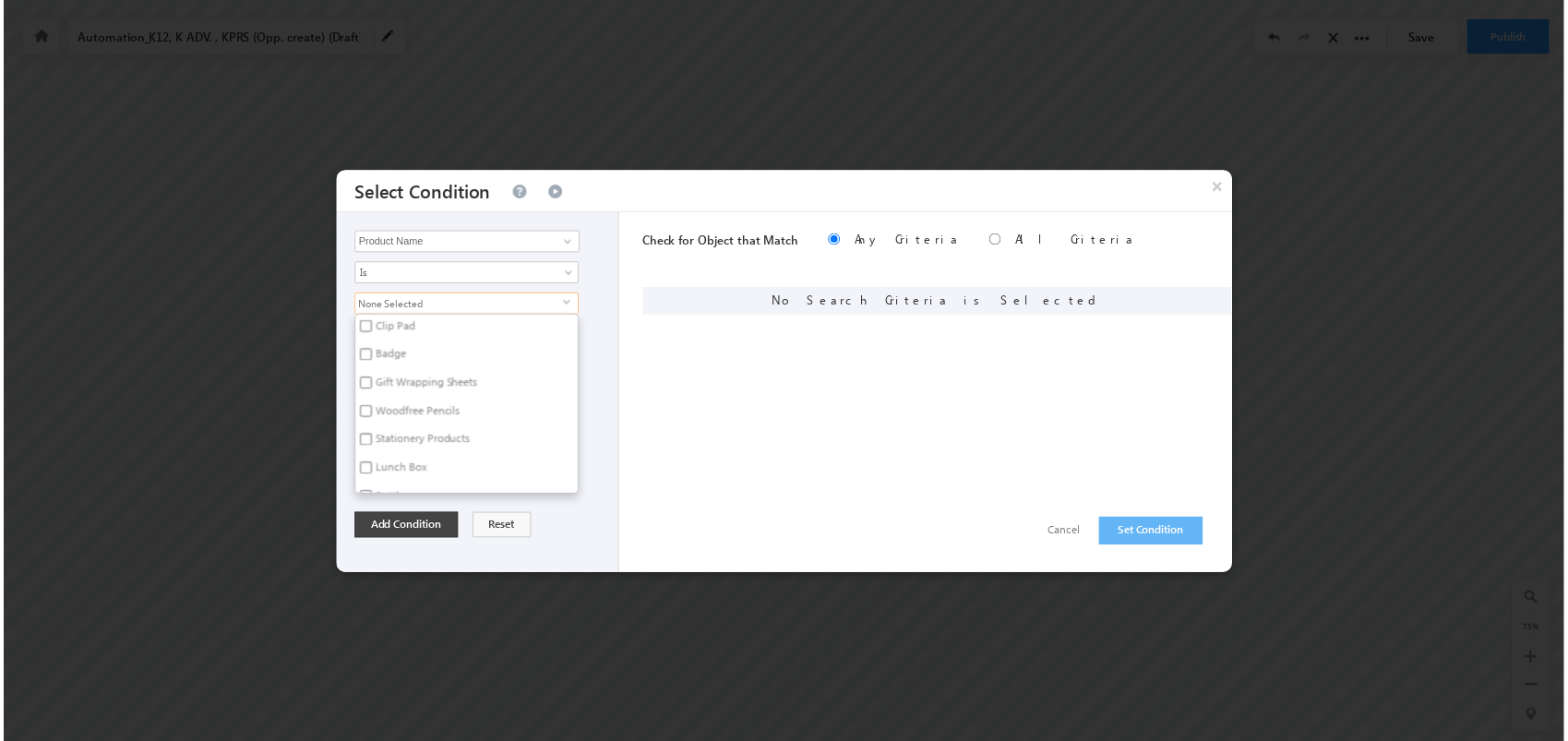
scroll to position [1025, 0]
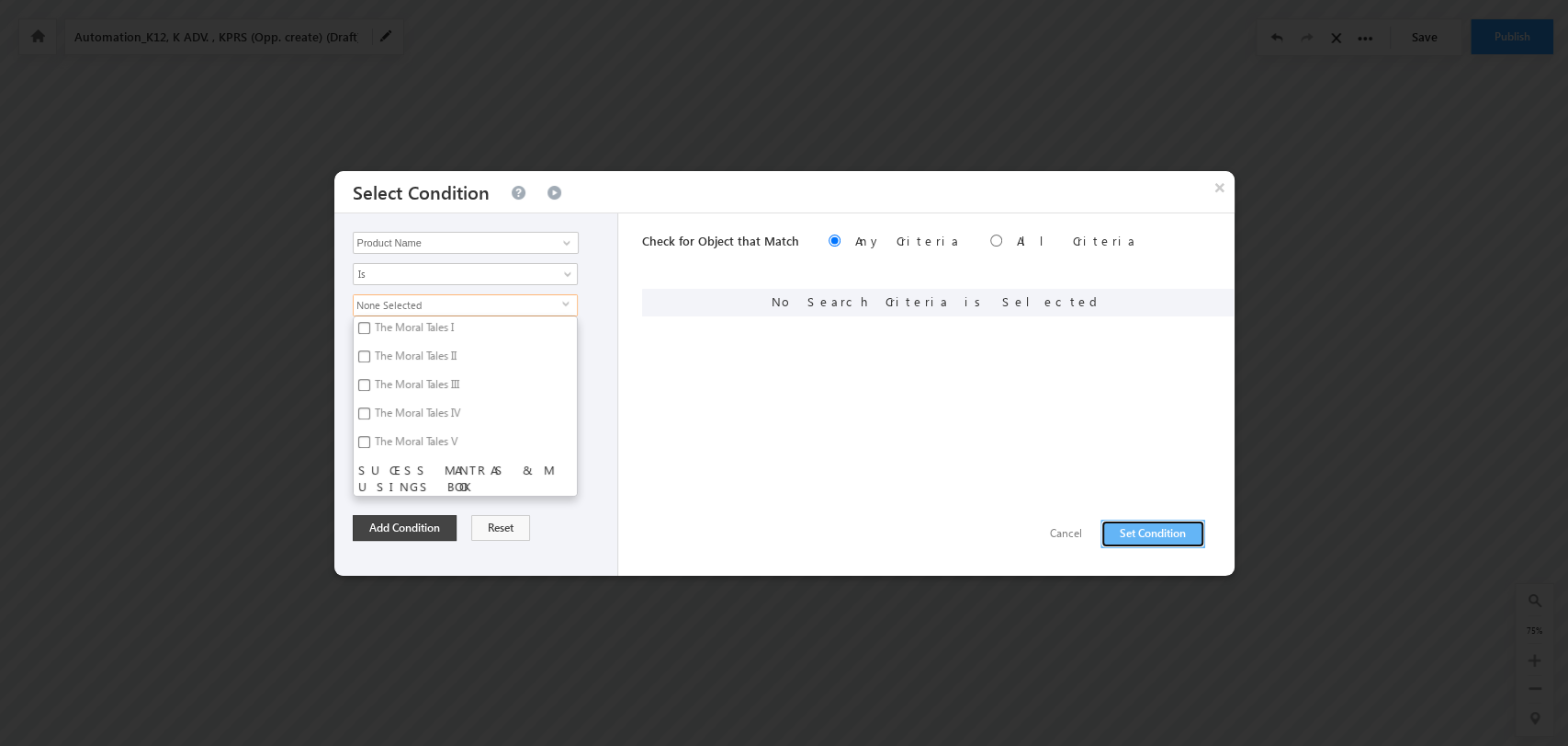
click at [1127, 531] on button "Set Condition" at bounding box center [1153, 534] width 104 height 29
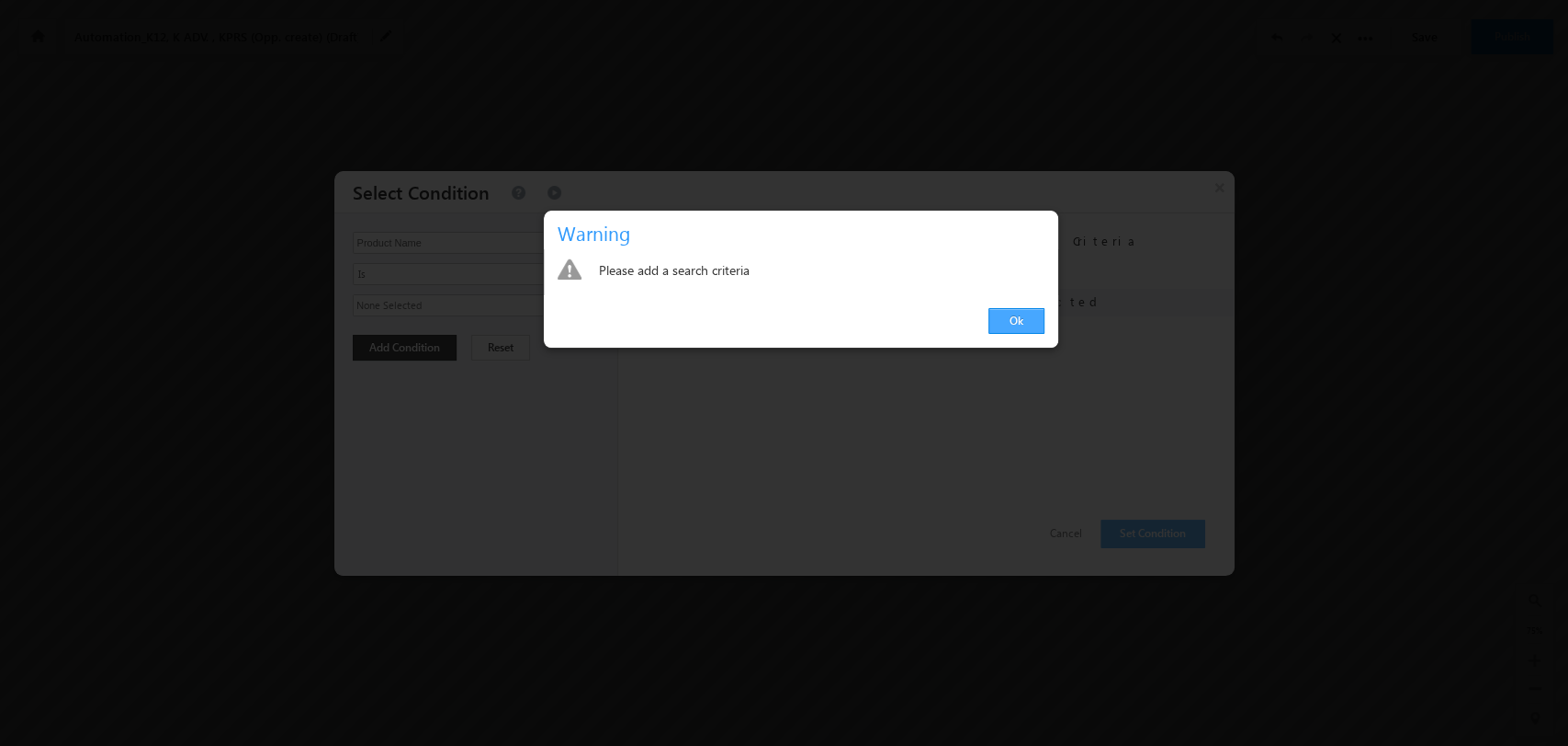
click at [1031, 319] on link "Ok" at bounding box center [1016, 320] width 56 height 26
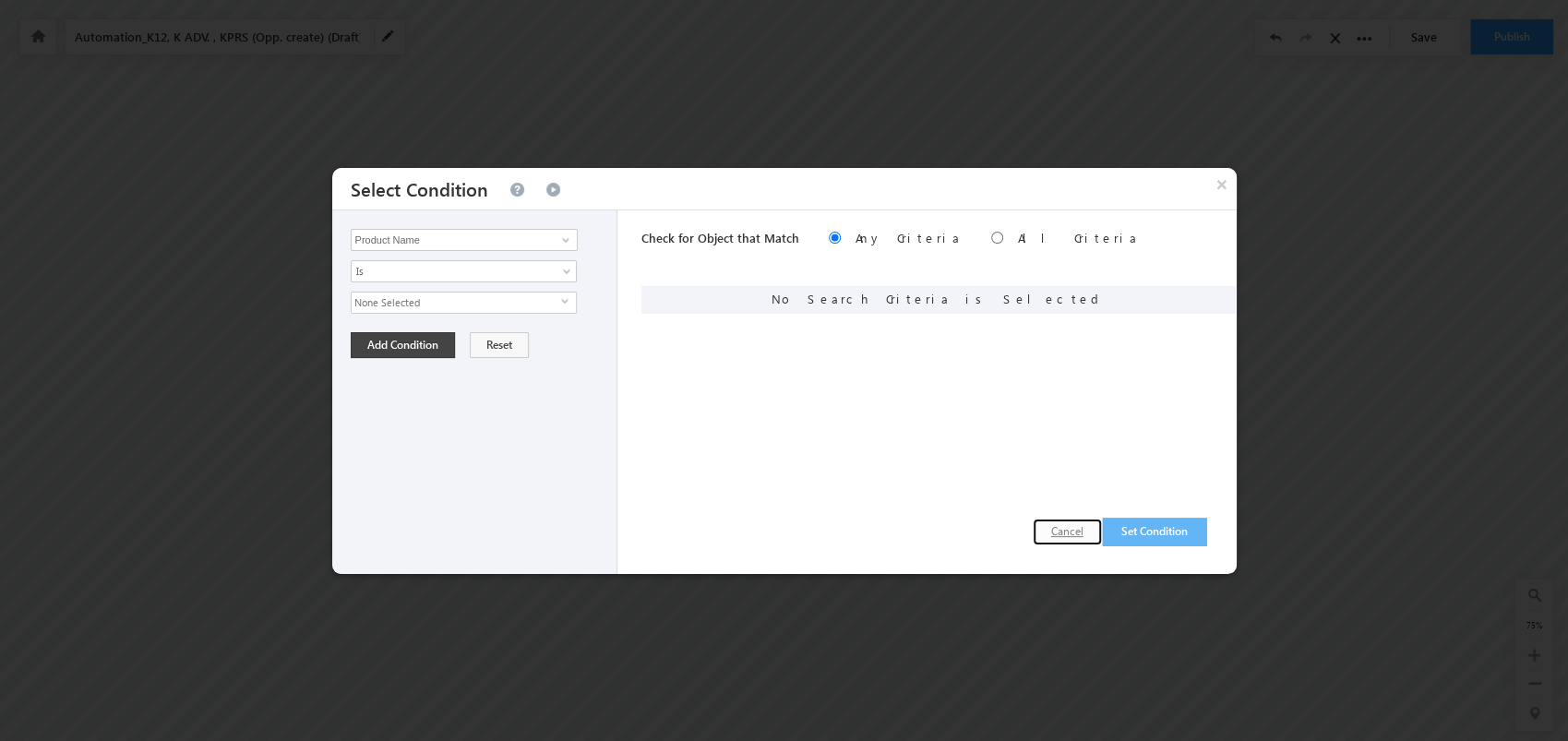
click at [1061, 527] on button "Cancel" at bounding box center [1067, 532] width 70 height 27
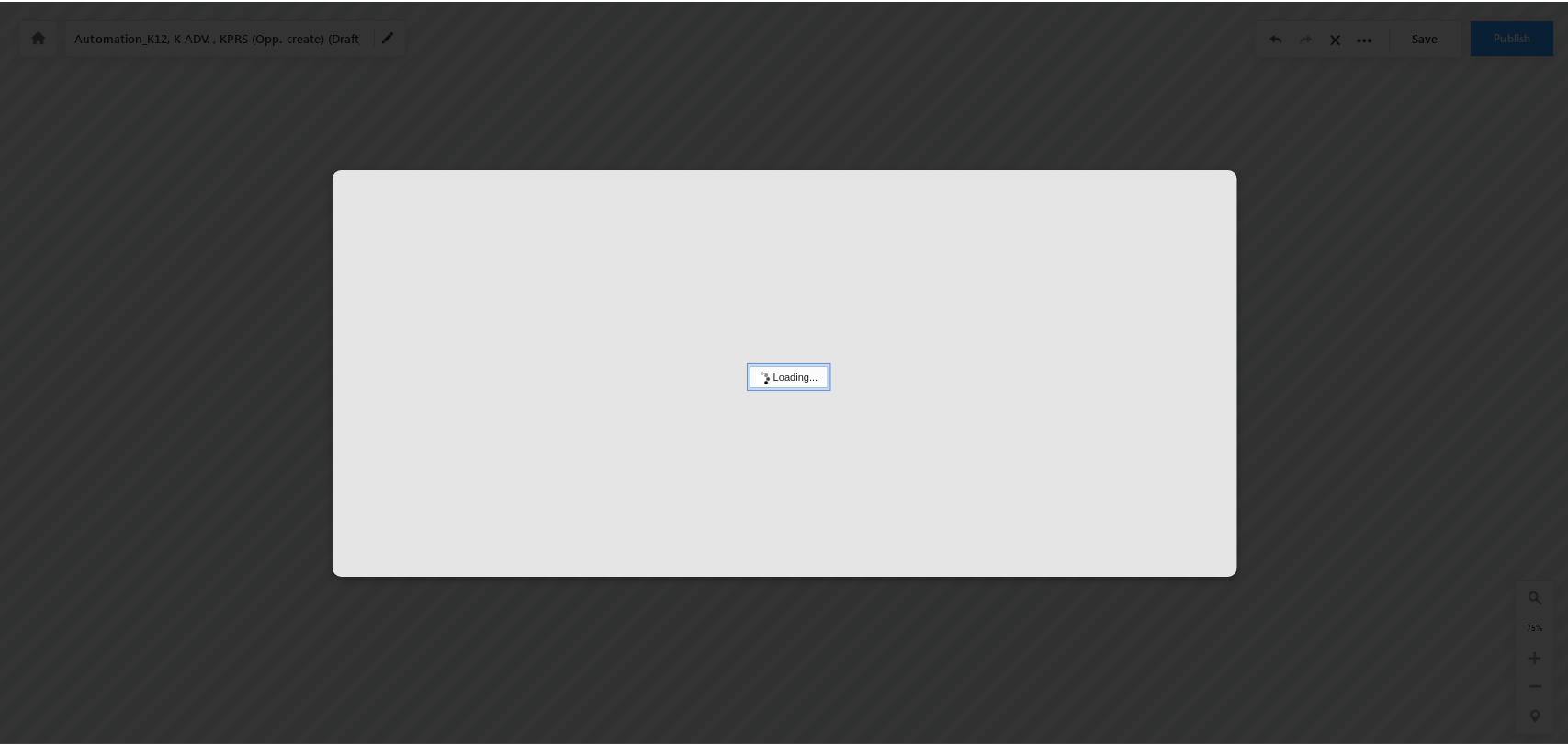
scroll to position [0, 7201]
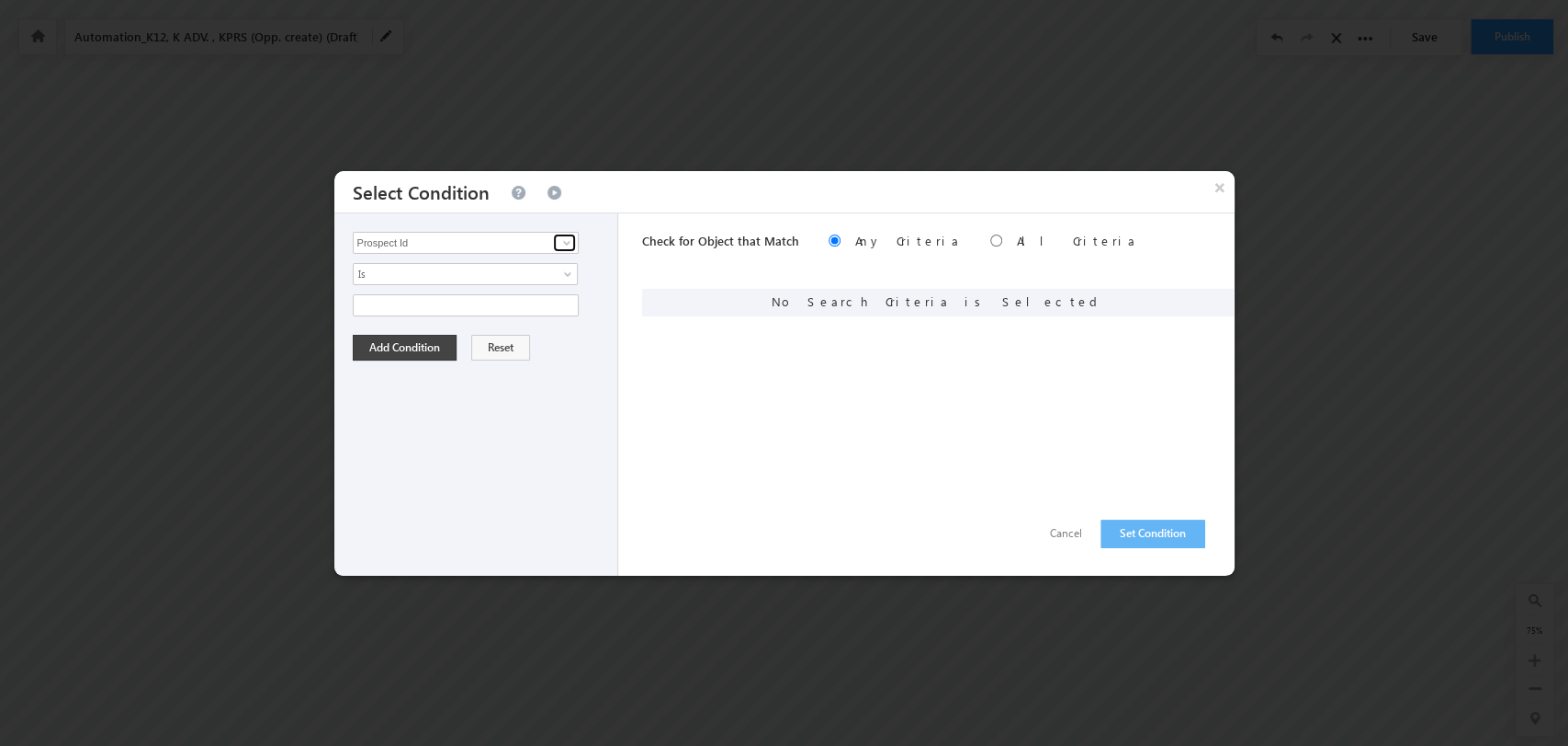
click at [571, 240] on span at bounding box center [566, 242] width 14 height 14
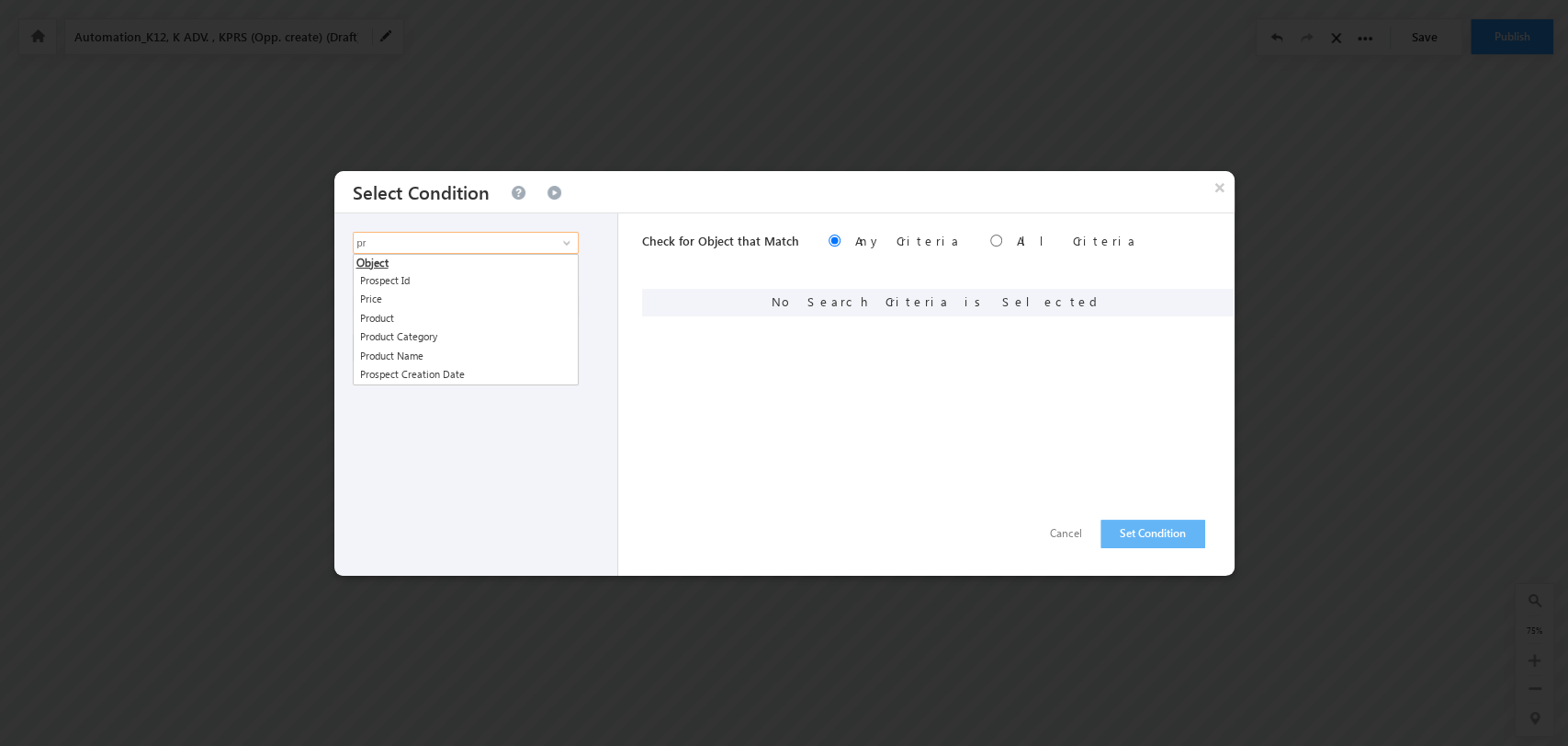
scroll to position [0, 0]
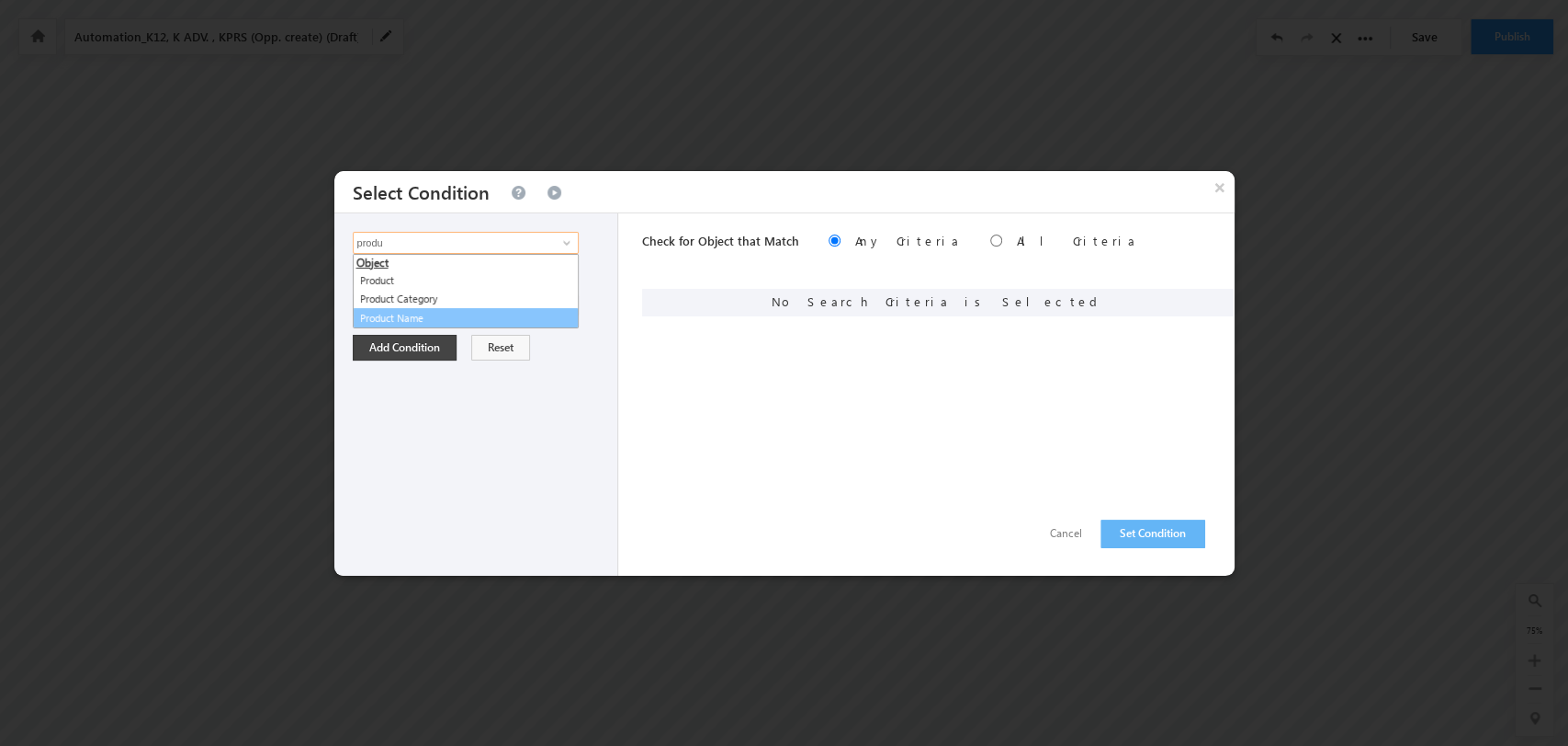
click at [476, 320] on link "Product Name" at bounding box center [466, 318] width 226 height 21
type input "Product Name"
click at [557, 296] on span "None Selected" at bounding box center [458, 305] width 209 height 20
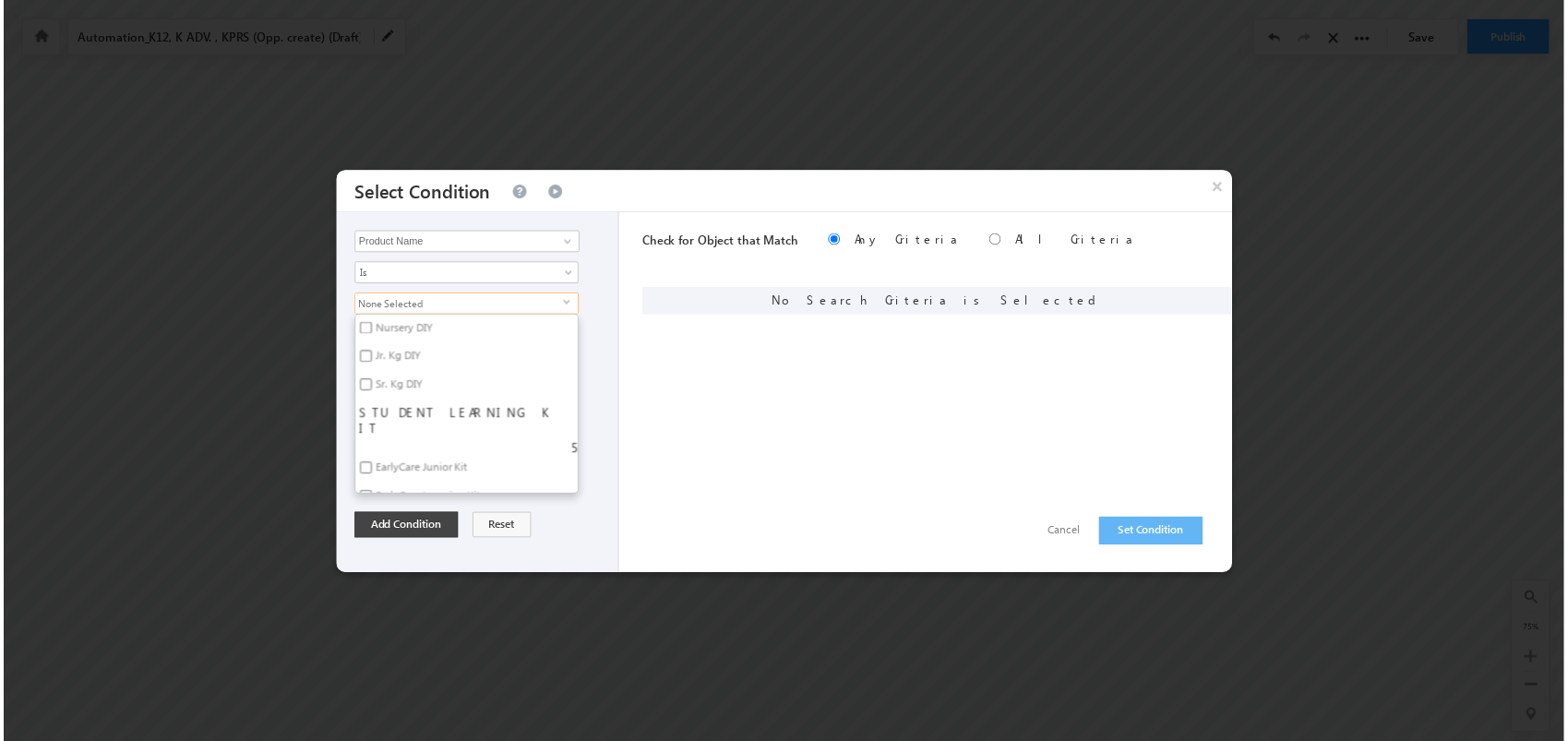
scroll to position [4174, 0]
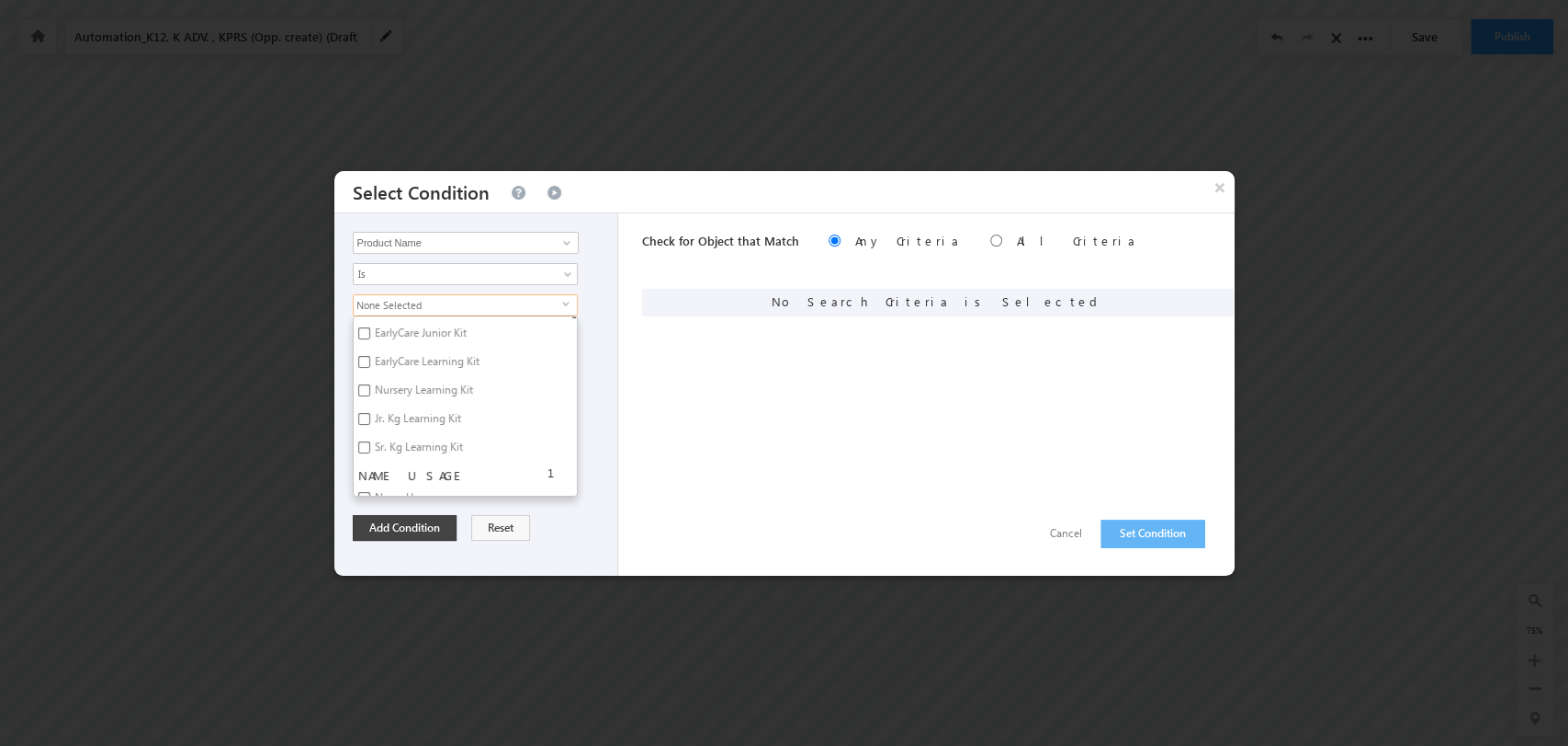
click at [422, 408] on label "Jr. Kg Learning Kit" at bounding box center [416, 422] width 126 height 29
click at [370, 412] on input "Jr. Kg Learning Kit" at bounding box center [364, 418] width 12 height 12
checkbox input "true"
click at [402, 524] on button "Add Condition" at bounding box center [405, 527] width 104 height 26
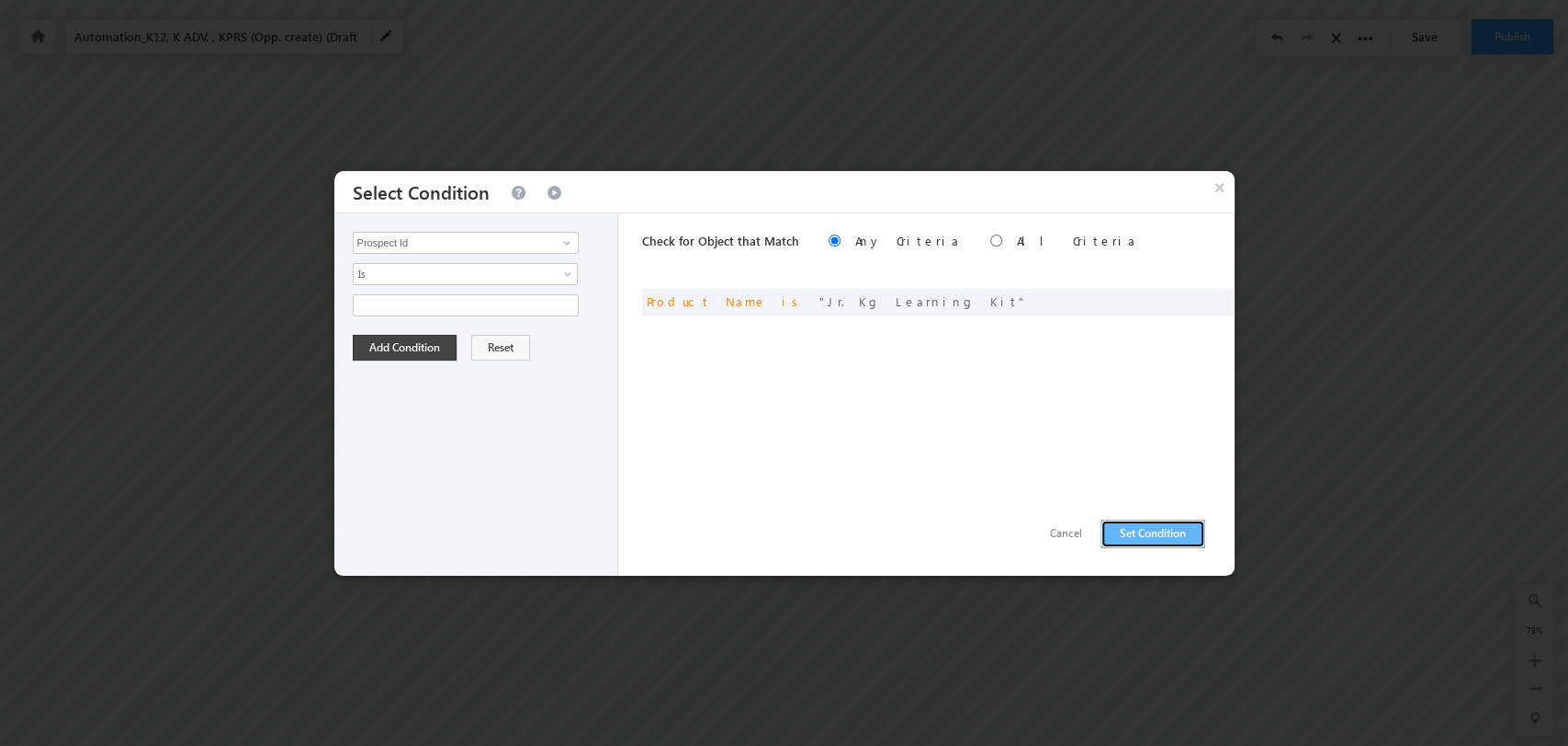
click at [1174, 537] on button "Set Condition" at bounding box center [1153, 534] width 104 height 29
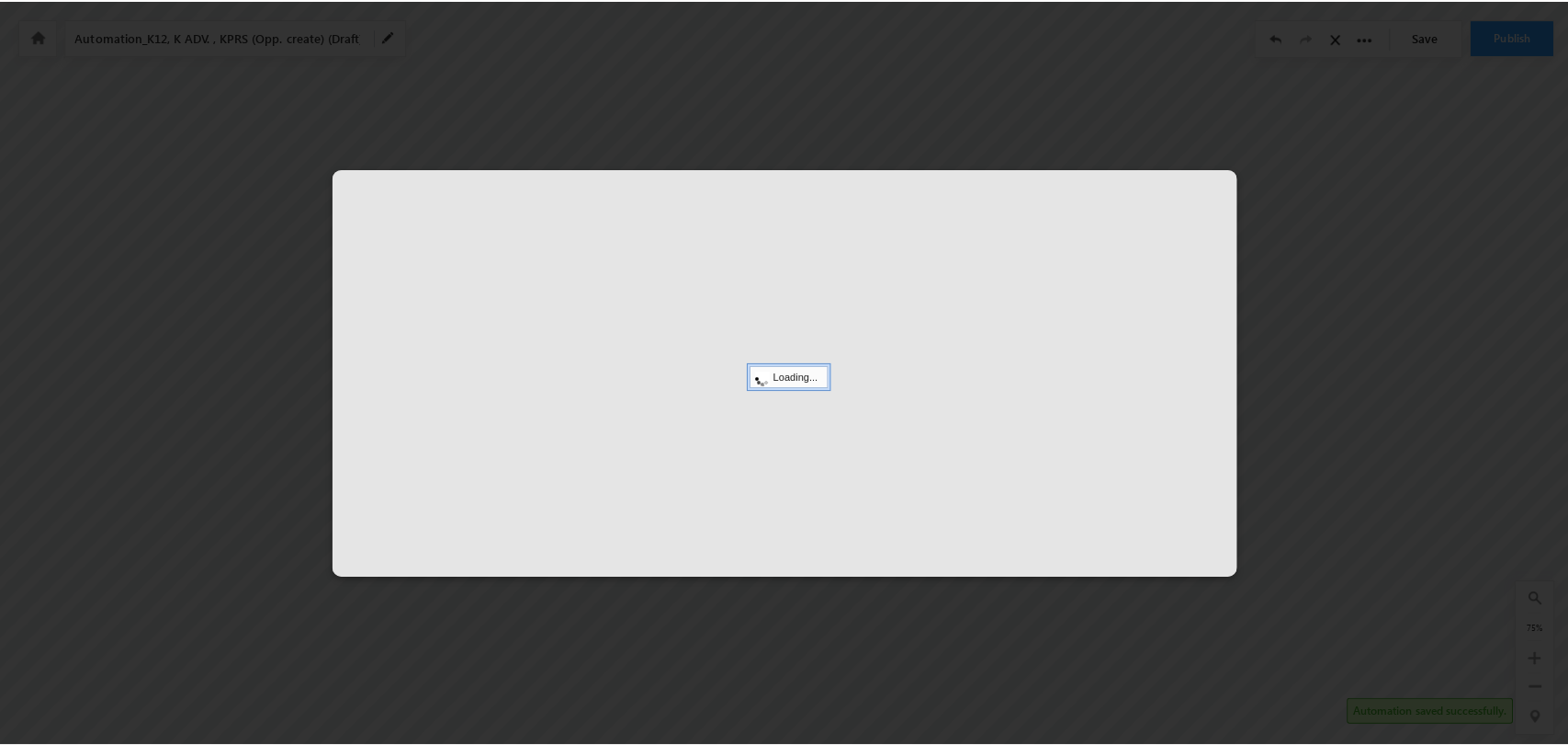
scroll to position [0, 7201]
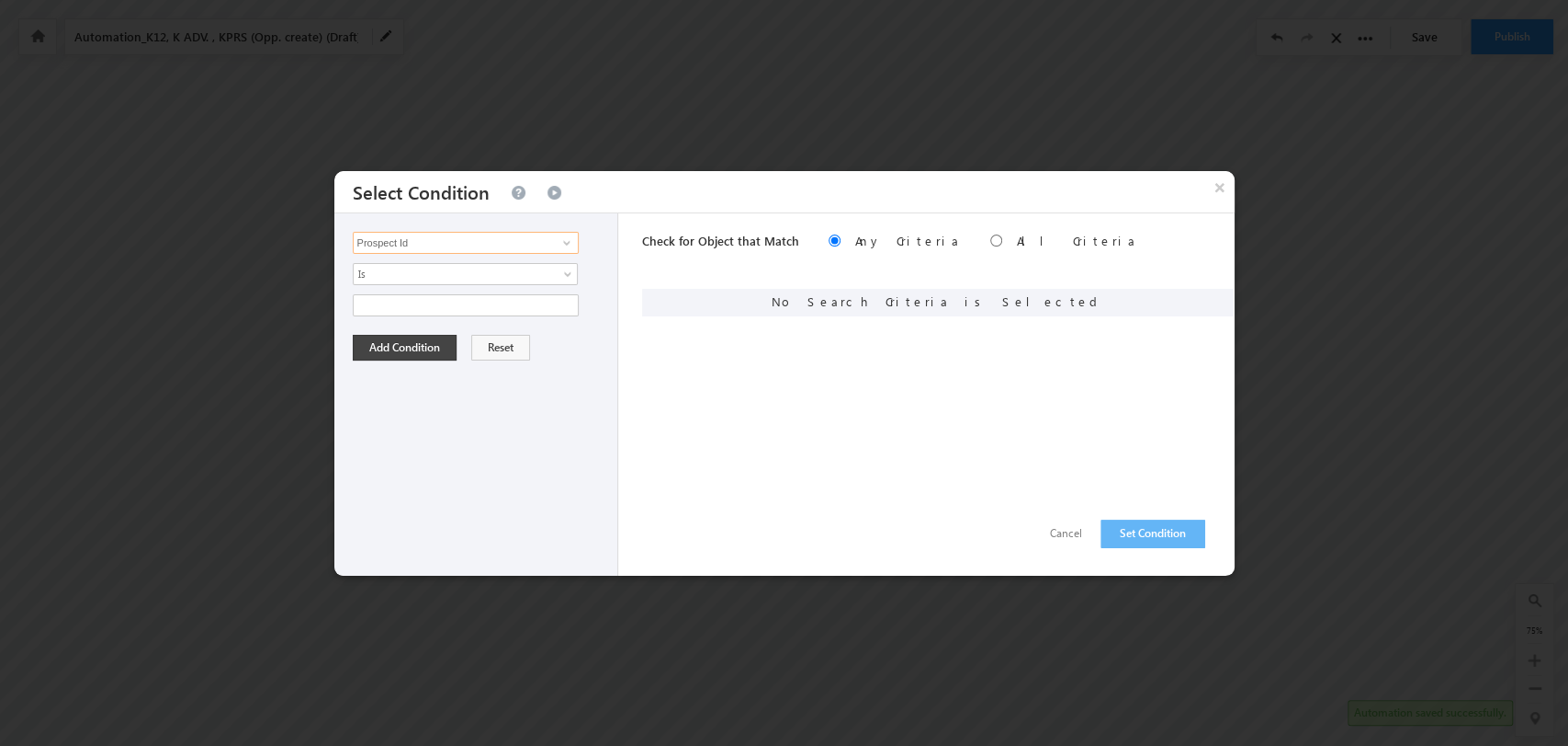
click at [495, 244] on input "Prospect Id" at bounding box center [466, 242] width 226 height 22
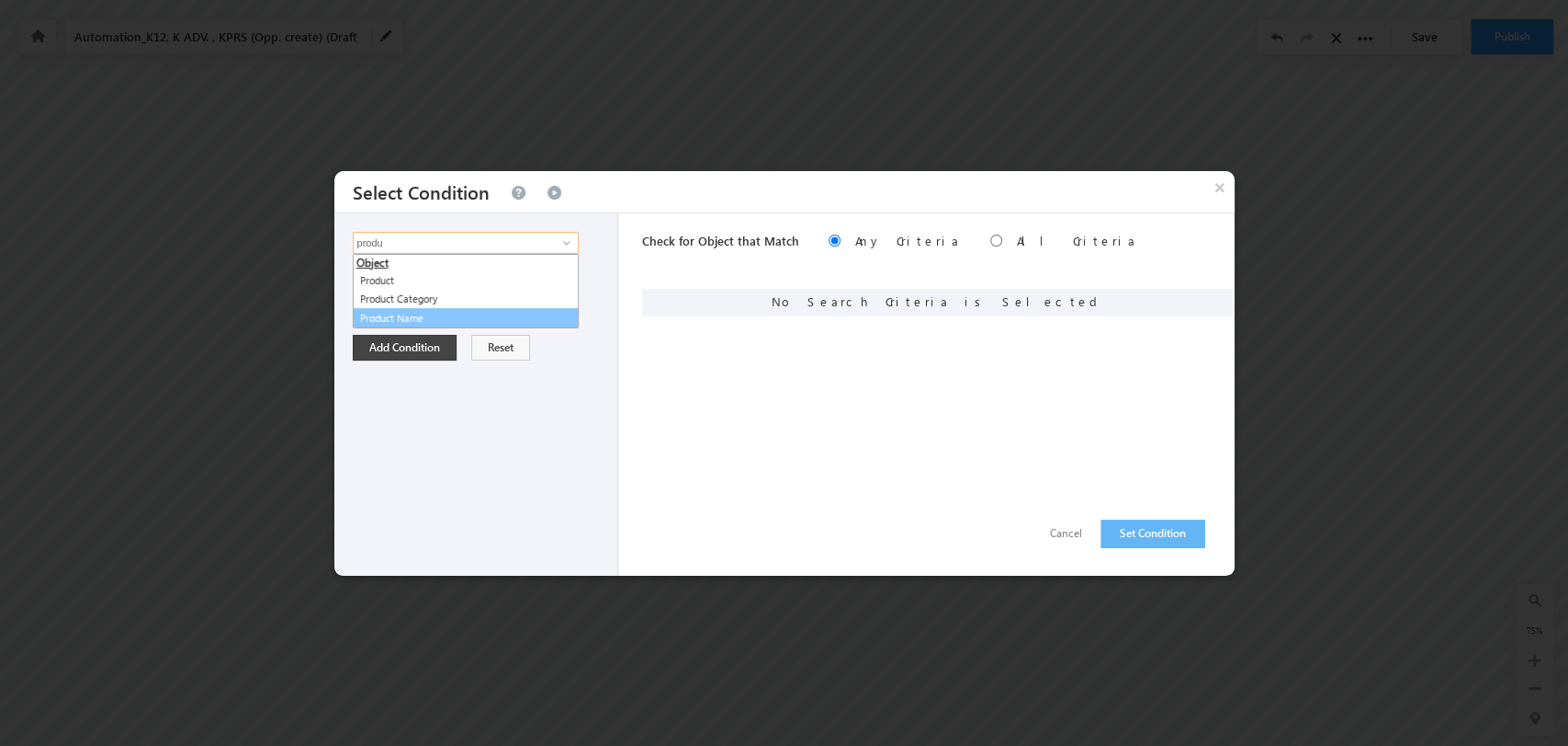
click at [520, 321] on link "Product Name" at bounding box center [466, 318] width 226 height 21
type input "Product Name"
click at [576, 295] on div "None Selected select" at bounding box center [465, 305] width 225 height 22
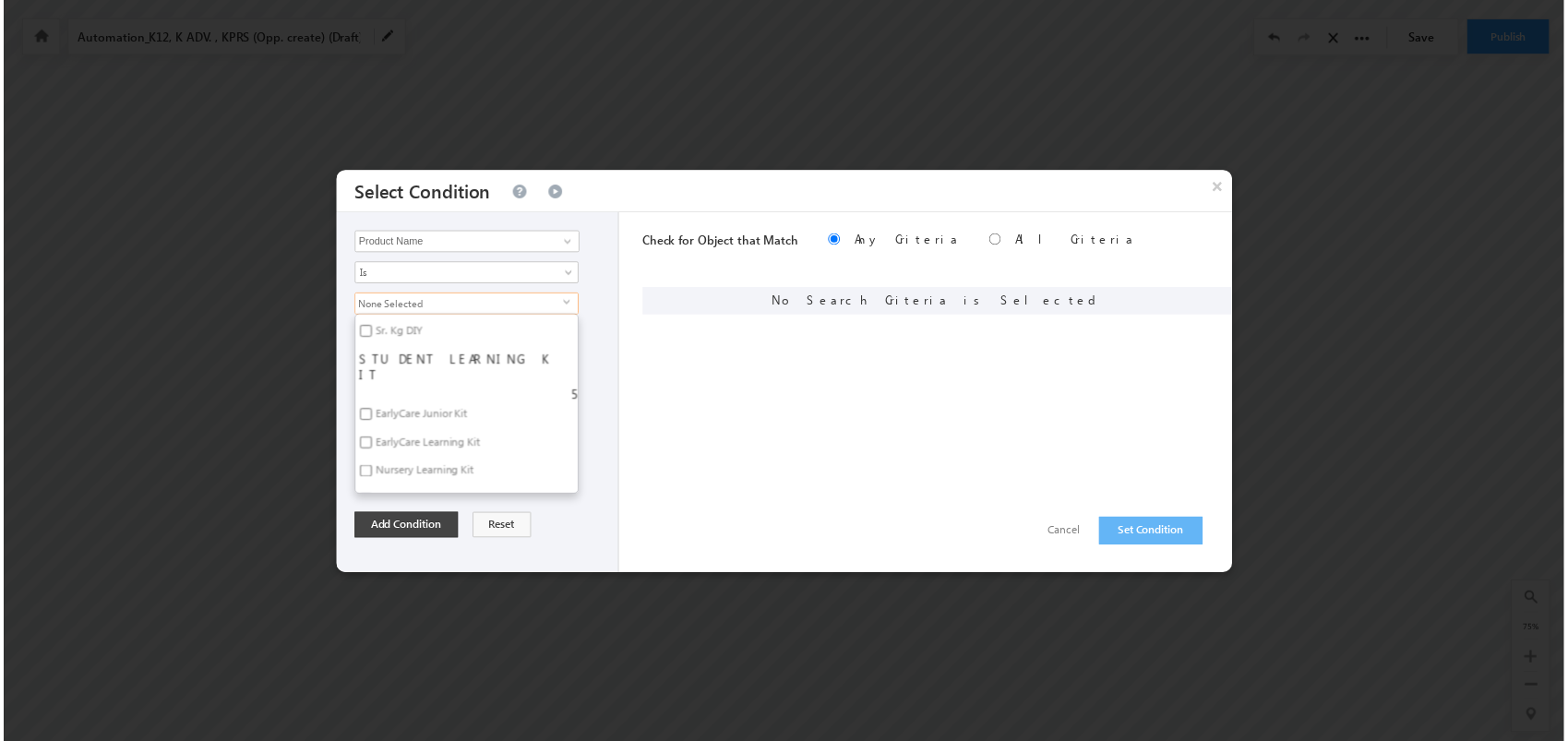
scroll to position [4174, 0]
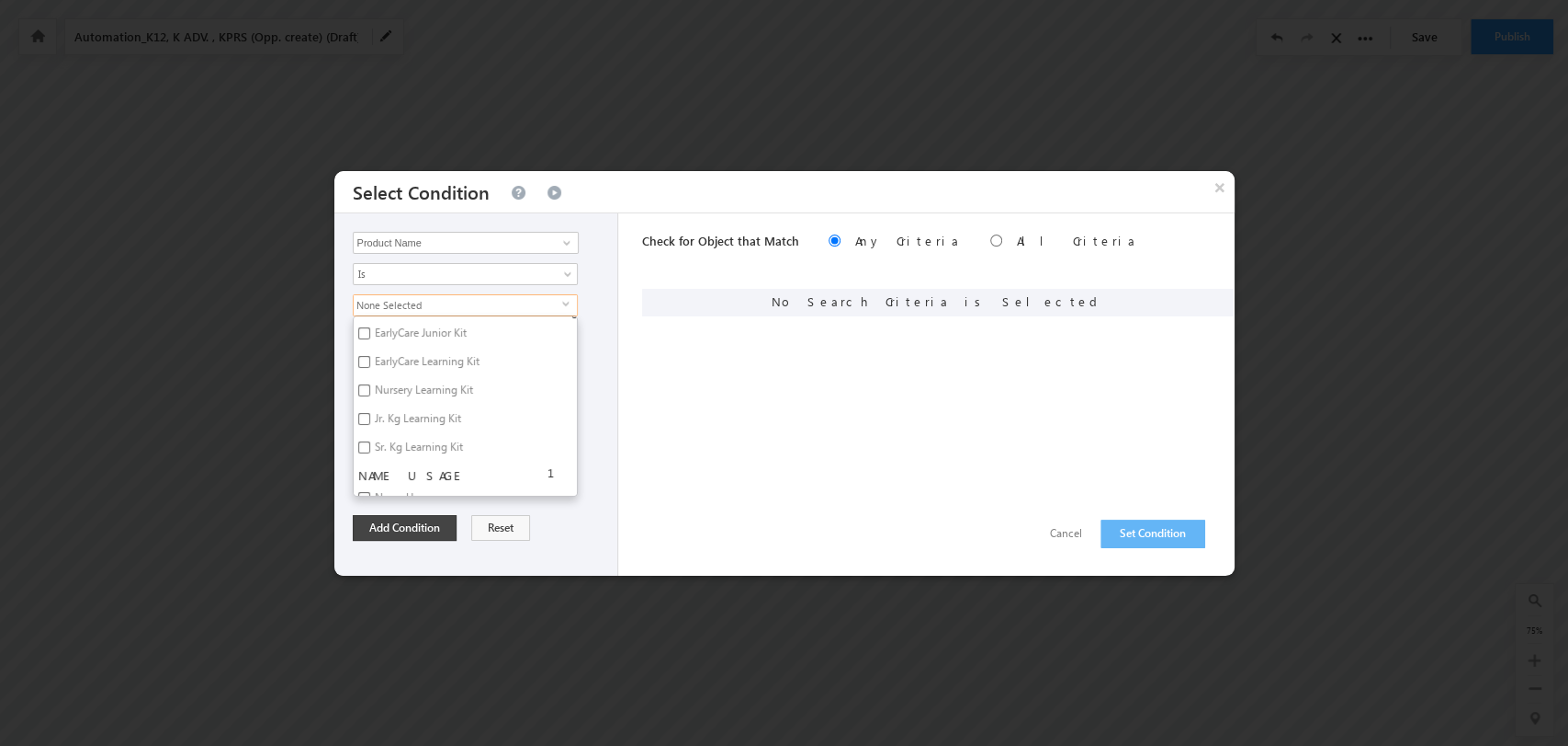
click at [435, 436] on label "Sr. Kg Learning Kit" at bounding box center [417, 450] width 127 height 29
click at [370, 441] on input "Sr. Kg Learning Kit" at bounding box center [364, 447] width 12 height 12
checkbox input "true"
click at [425, 528] on button "Add Condition" at bounding box center [405, 527] width 104 height 26
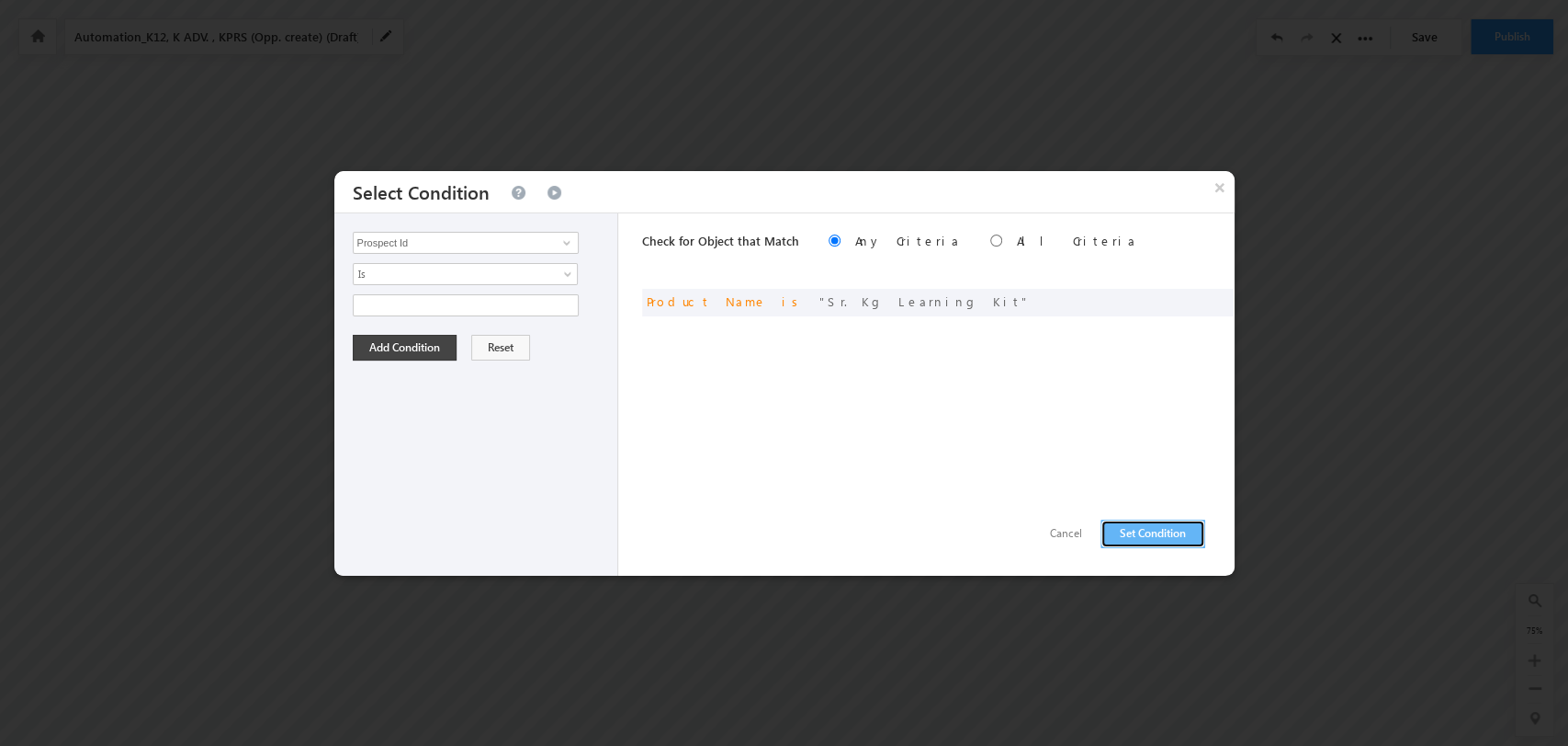
click at [1155, 525] on button "Set Condition" at bounding box center [1153, 534] width 104 height 29
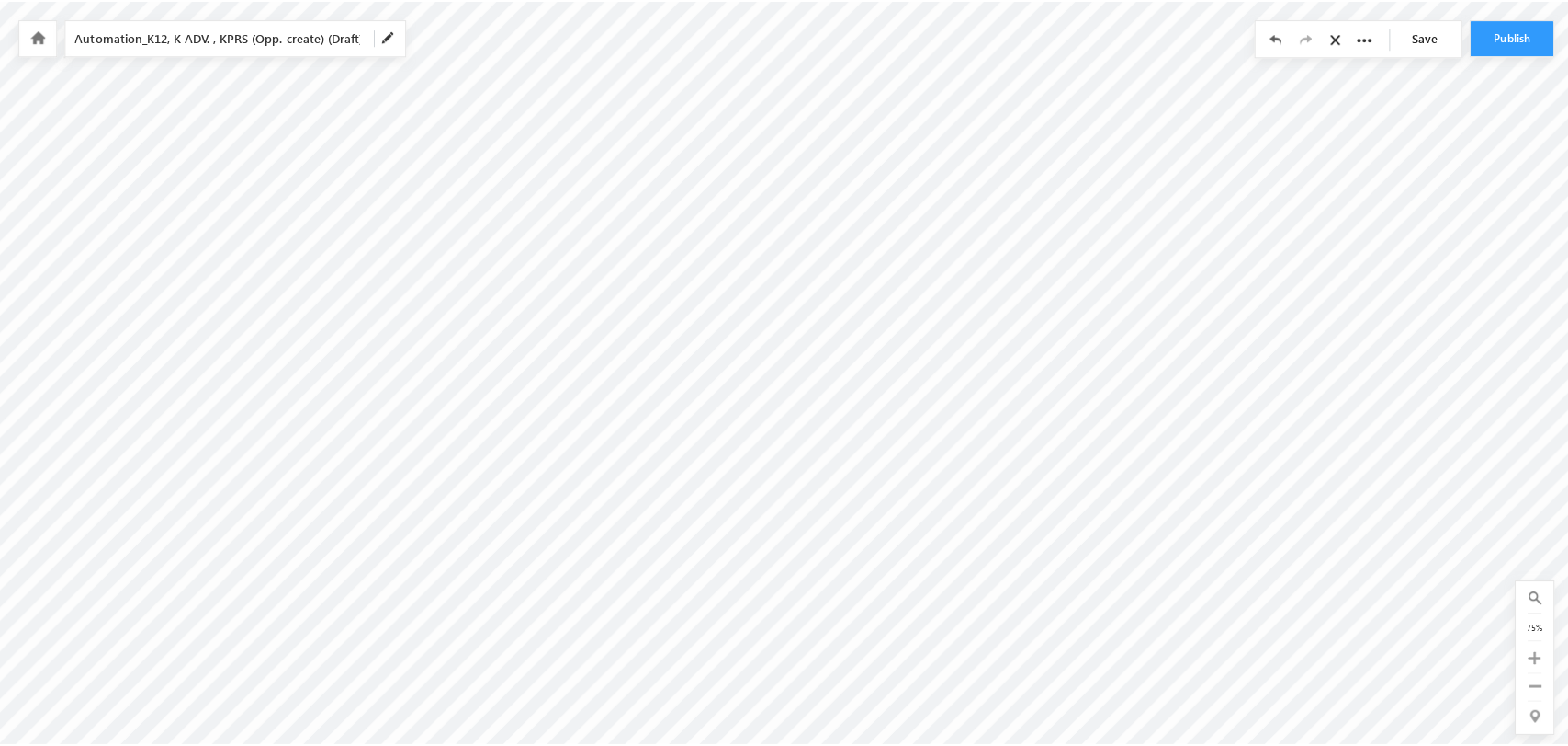
scroll to position [0, 7534]
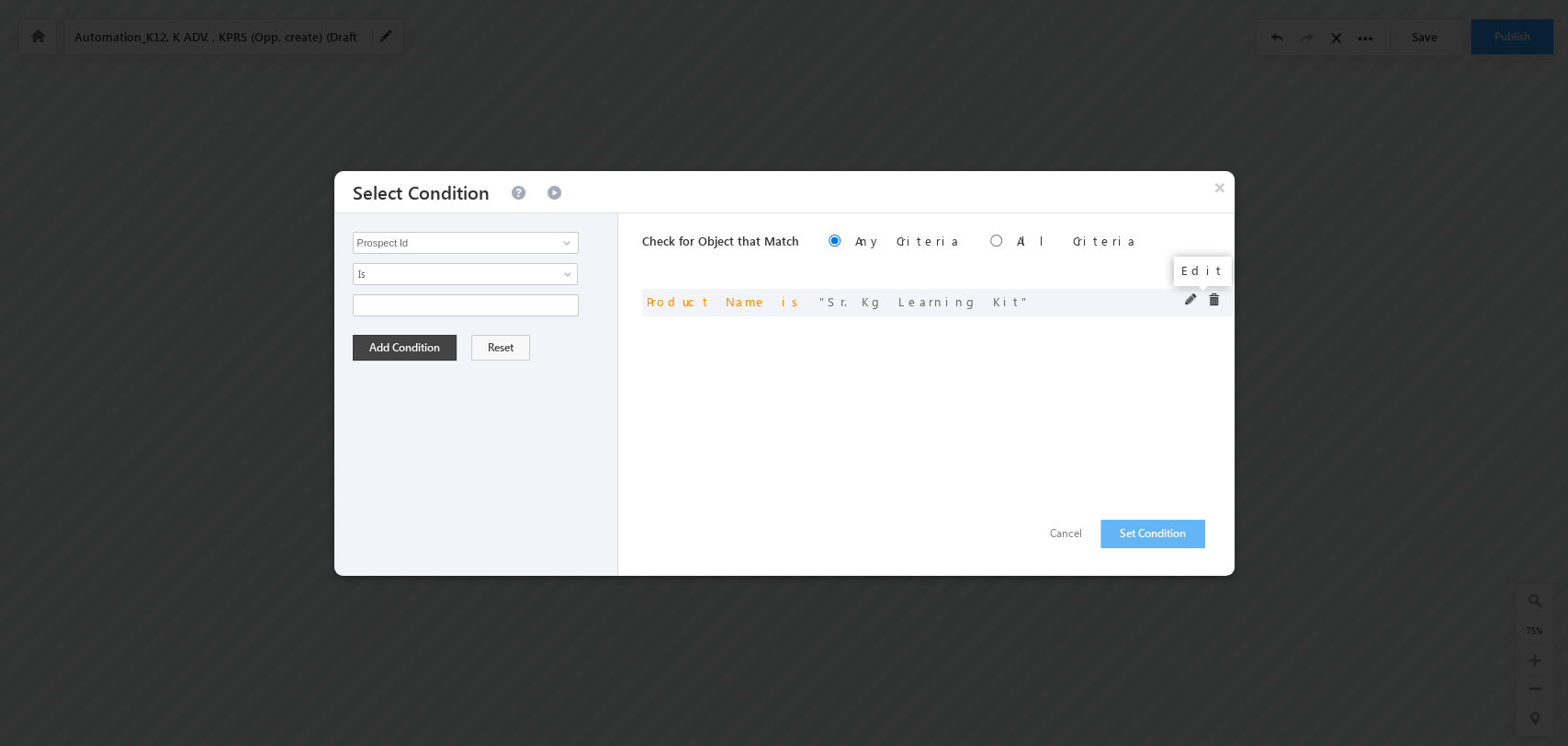
click at [1195, 302] on span at bounding box center [1192, 300] width 13 height 13
click at [576, 303] on div "Sr. Kg Learning Kit select" at bounding box center [465, 305] width 225 height 22
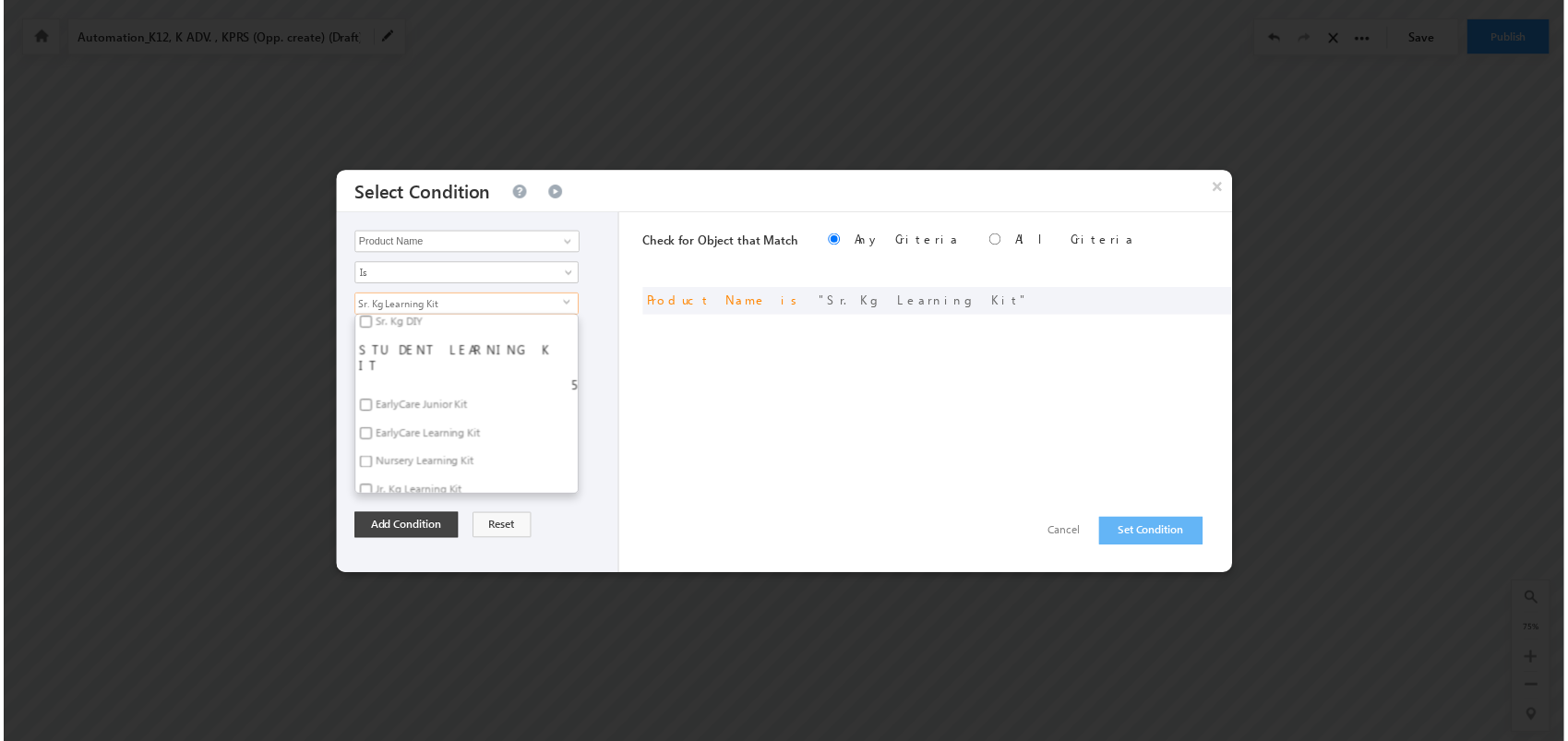
scroll to position [4203, 0]
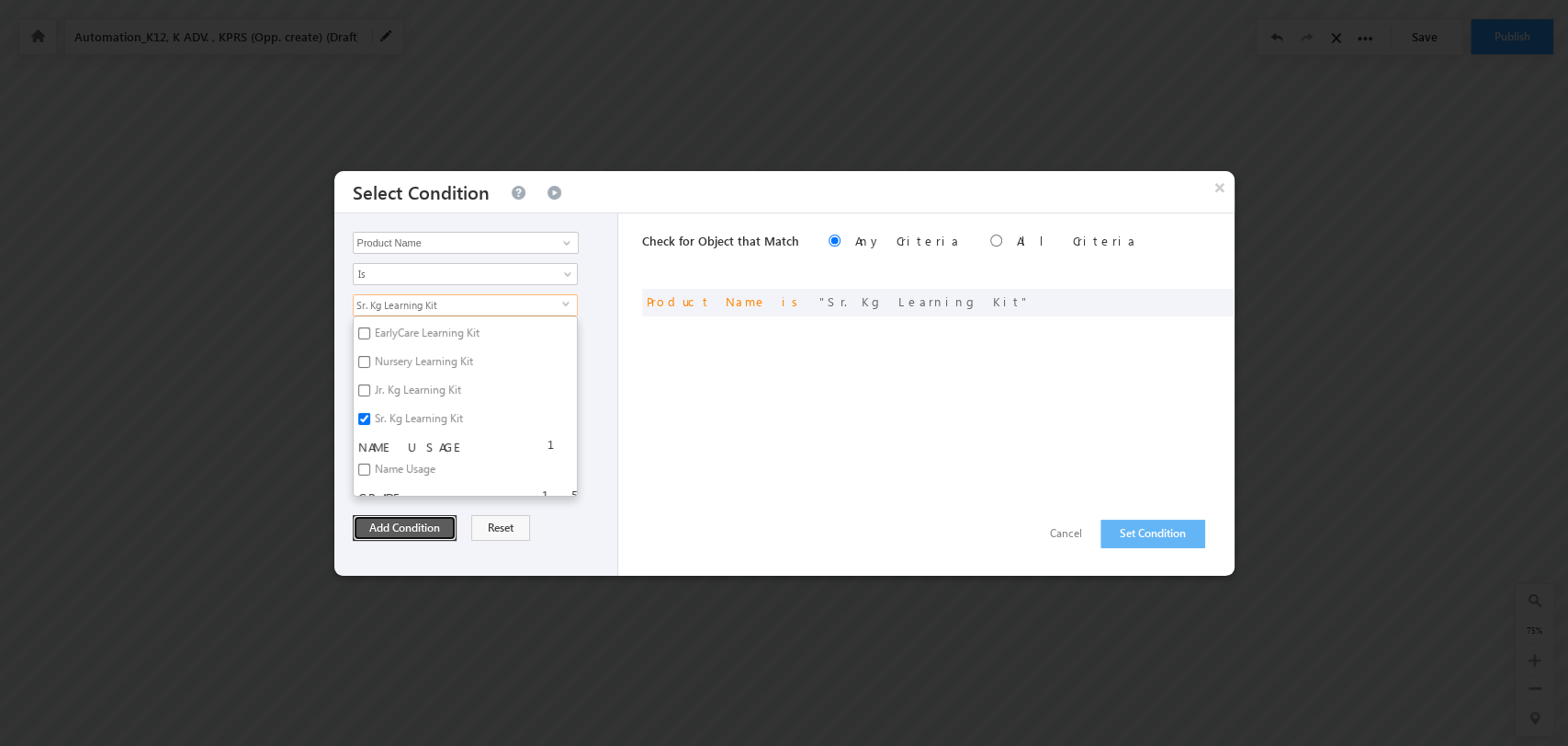
click at [438, 525] on button "Add Condition" at bounding box center [405, 527] width 104 height 26
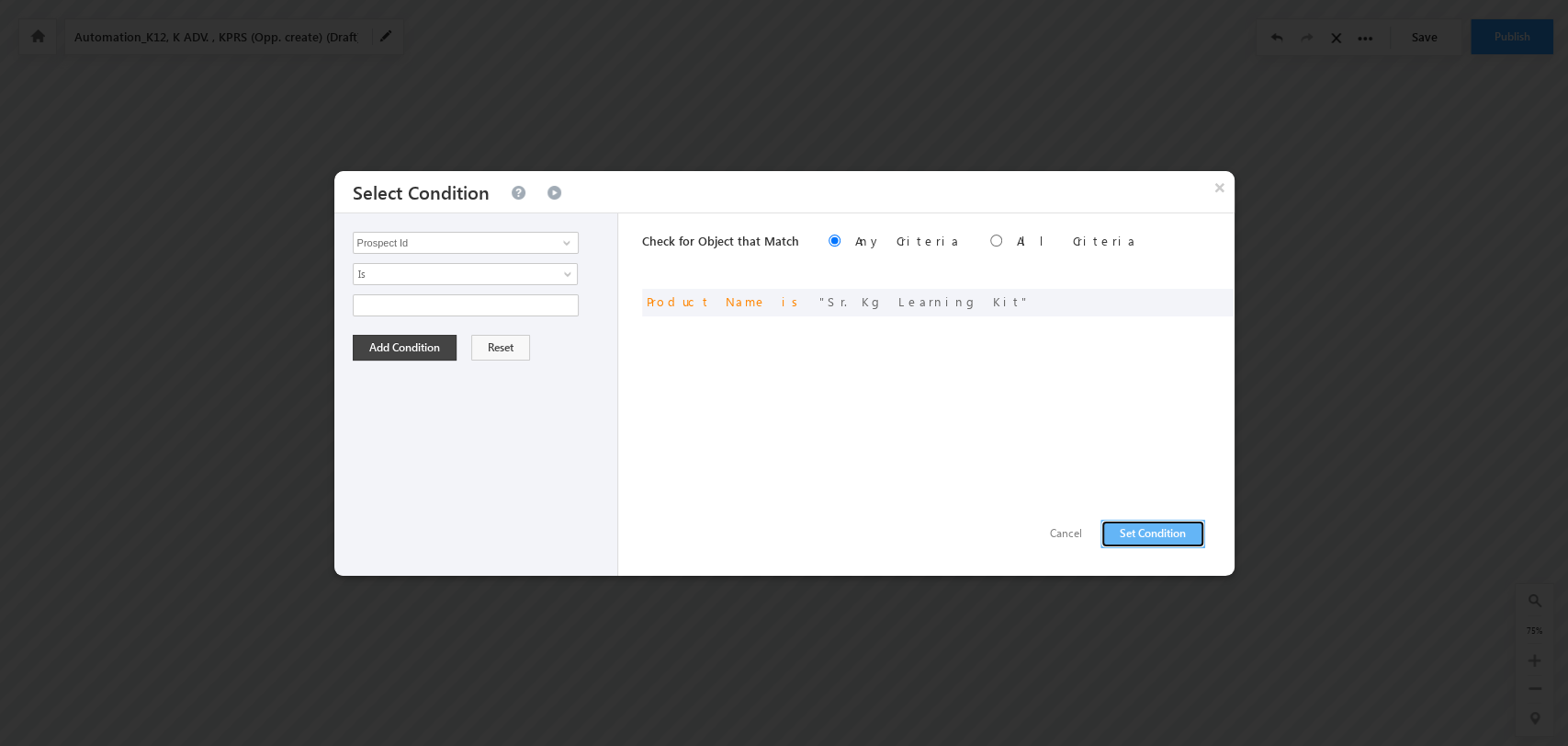
click at [1150, 526] on button "Set Condition" at bounding box center [1153, 534] width 104 height 29
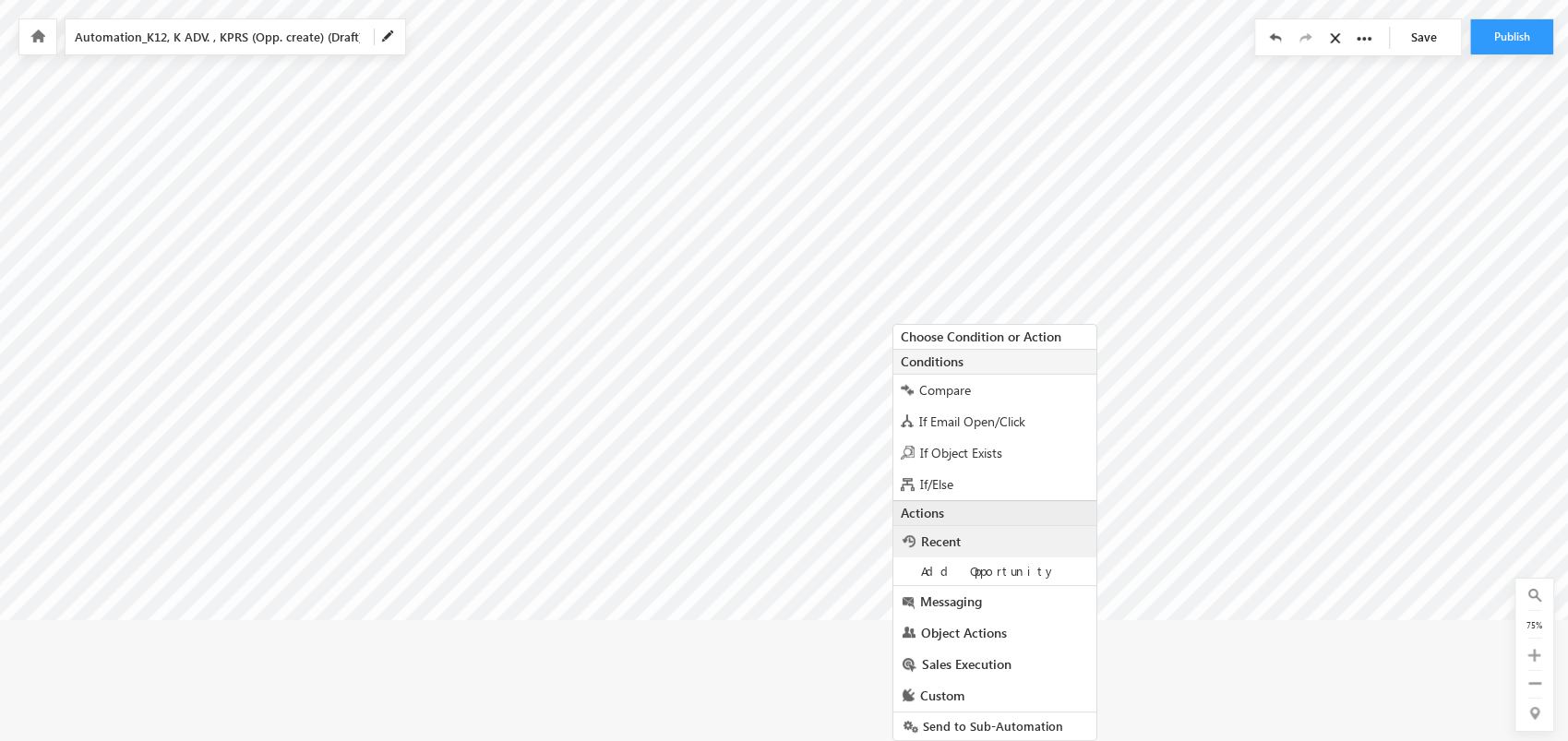
scroll to position [43, 0]
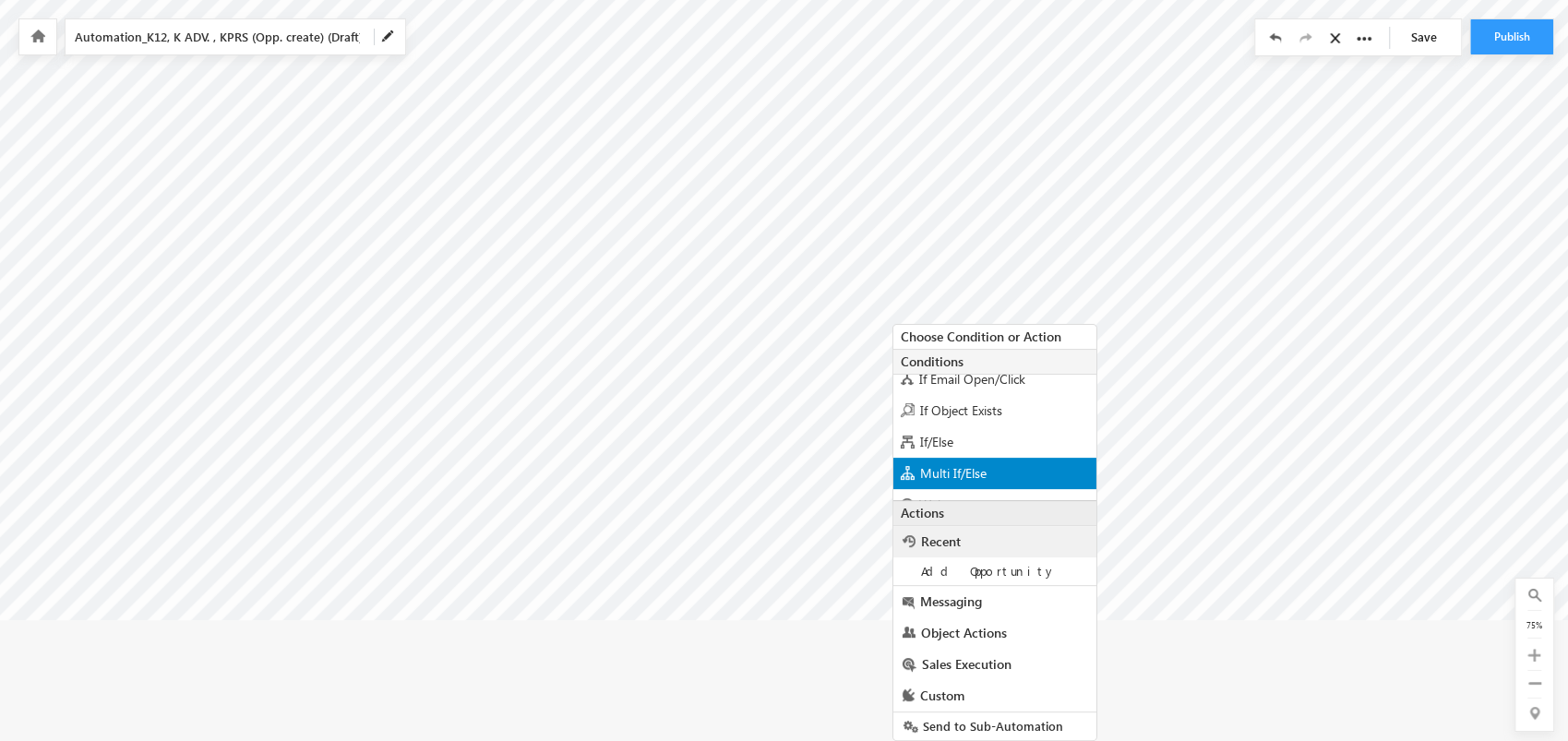
click at [1029, 468] on div "Multi If/Else" at bounding box center [995, 473] width 203 height 31
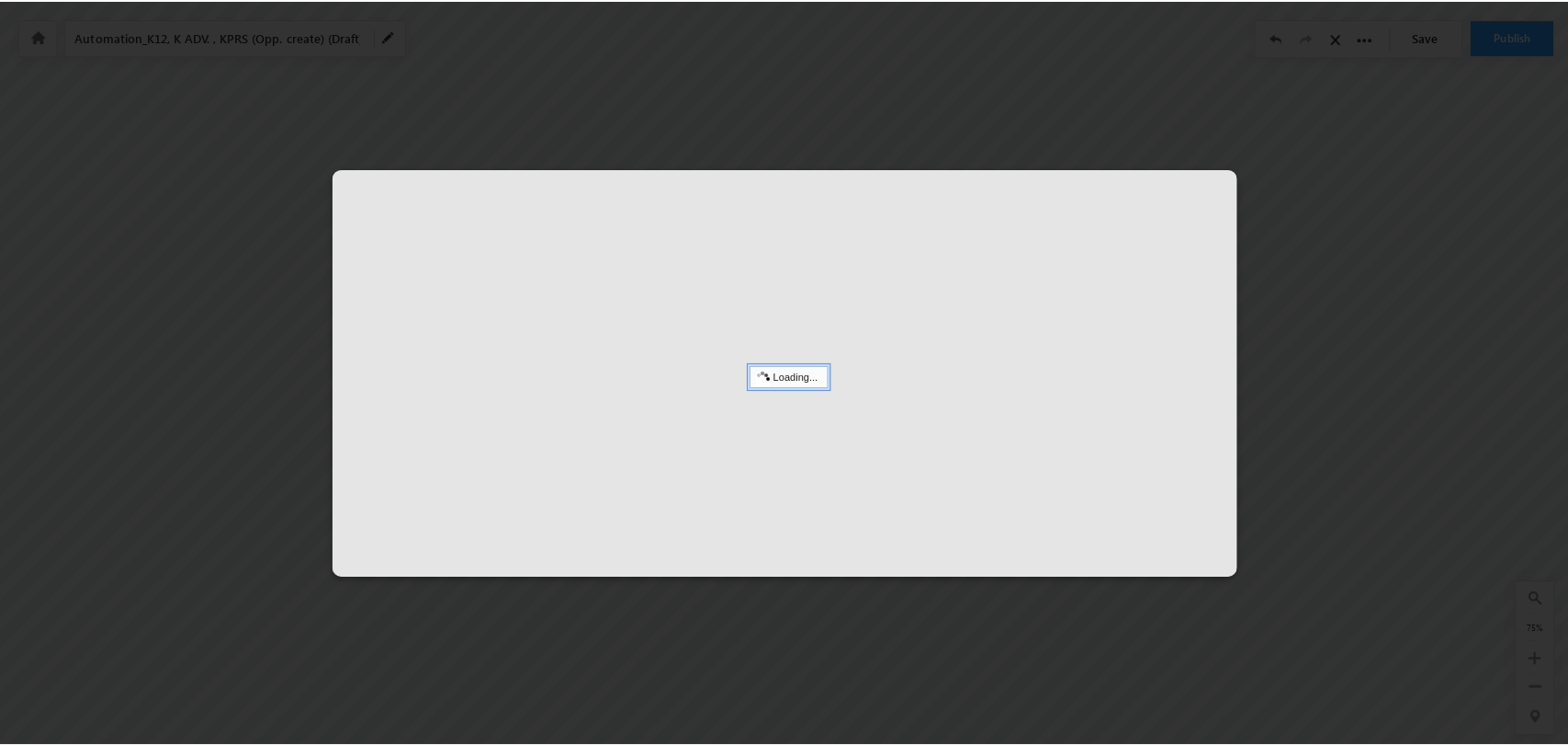
scroll to position [0, 8131]
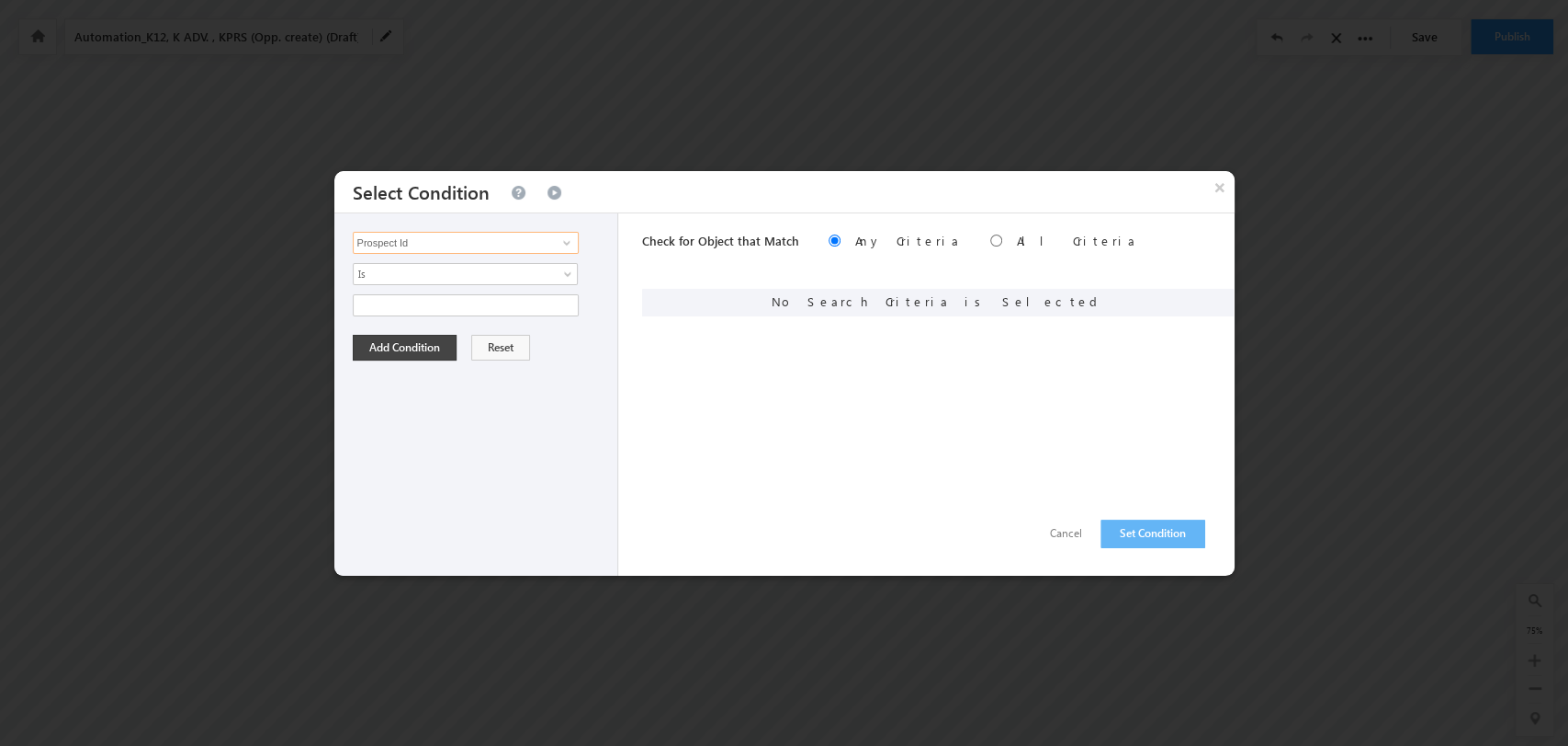
click at [464, 241] on input "Prospect Id" at bounding box center [466, 242] width 226 height 22
click at [509, 315] on link "Product Name" at bounding box center [466, 318] width 226 height 21
type input "Product Name"
click at [559, 303] on span "None Selected" at bounding box center [458, 305] width 209 height 20
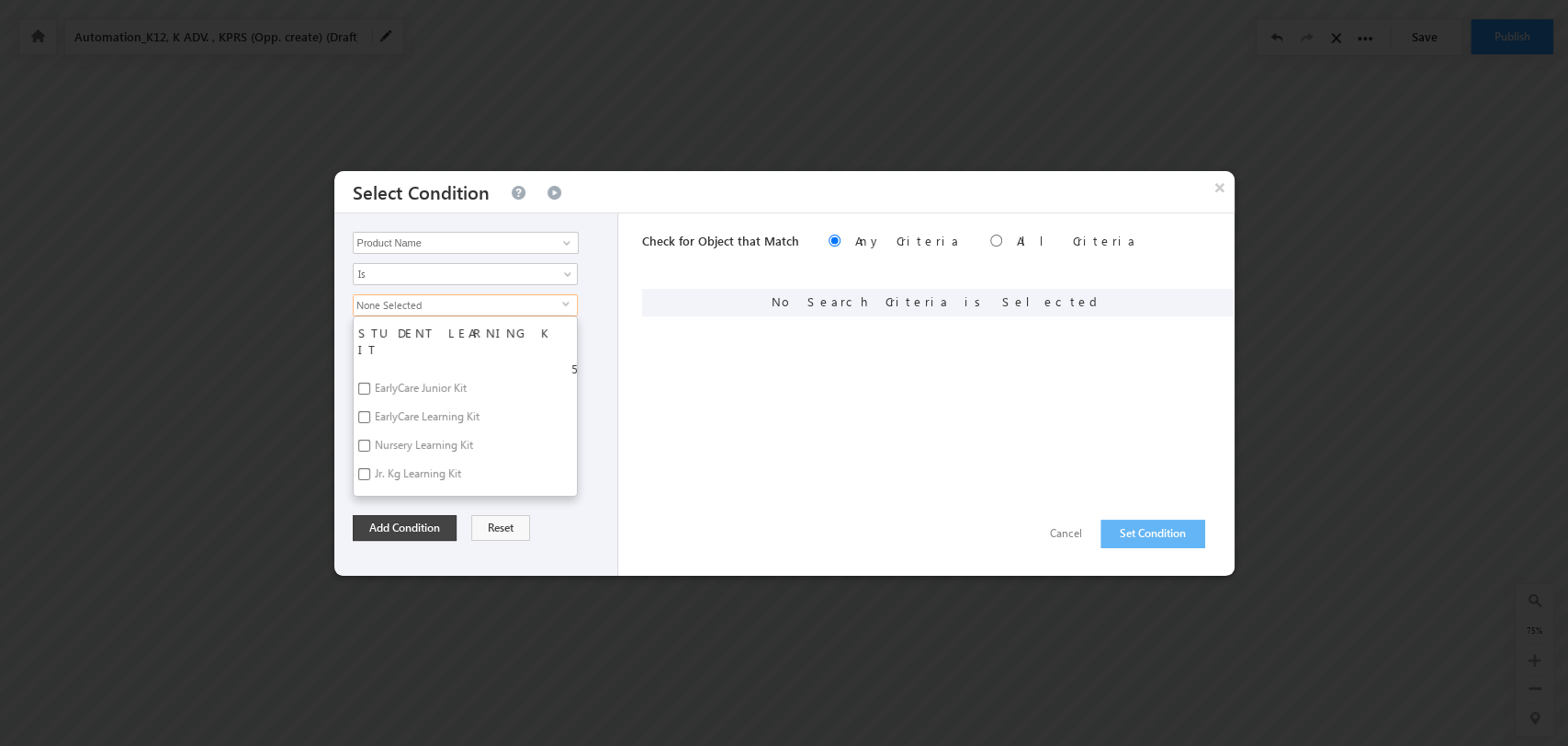
scroll to position [4242, 0]
click at [421, 404] on label "Name Usage" at bounding box center [403, 418] width 100 height 29
click at [370, 410] on input "Name Usage" at bounding box center [364, 415] width 12 height 12
checkbox input "true"
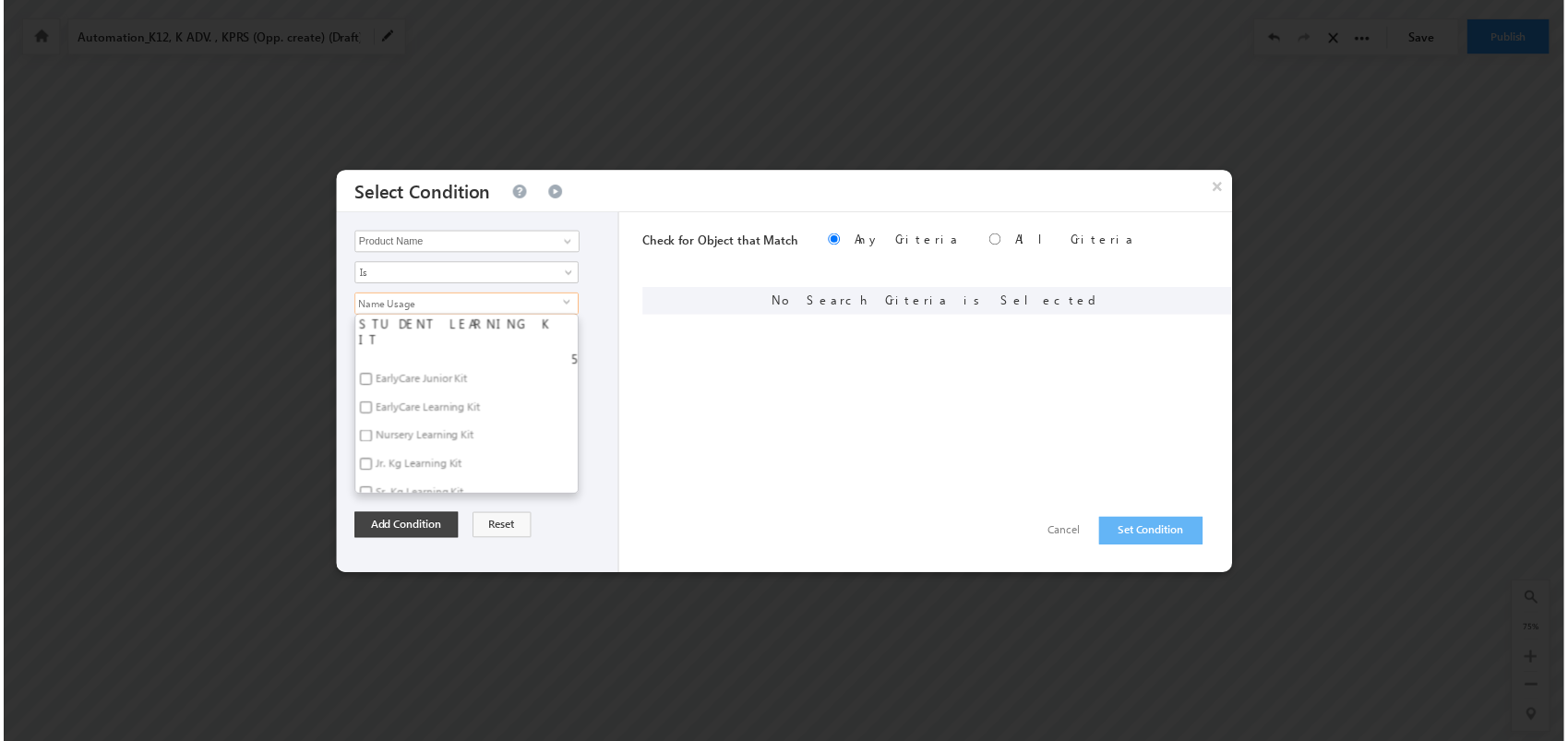
scroll to position [4229, 0]
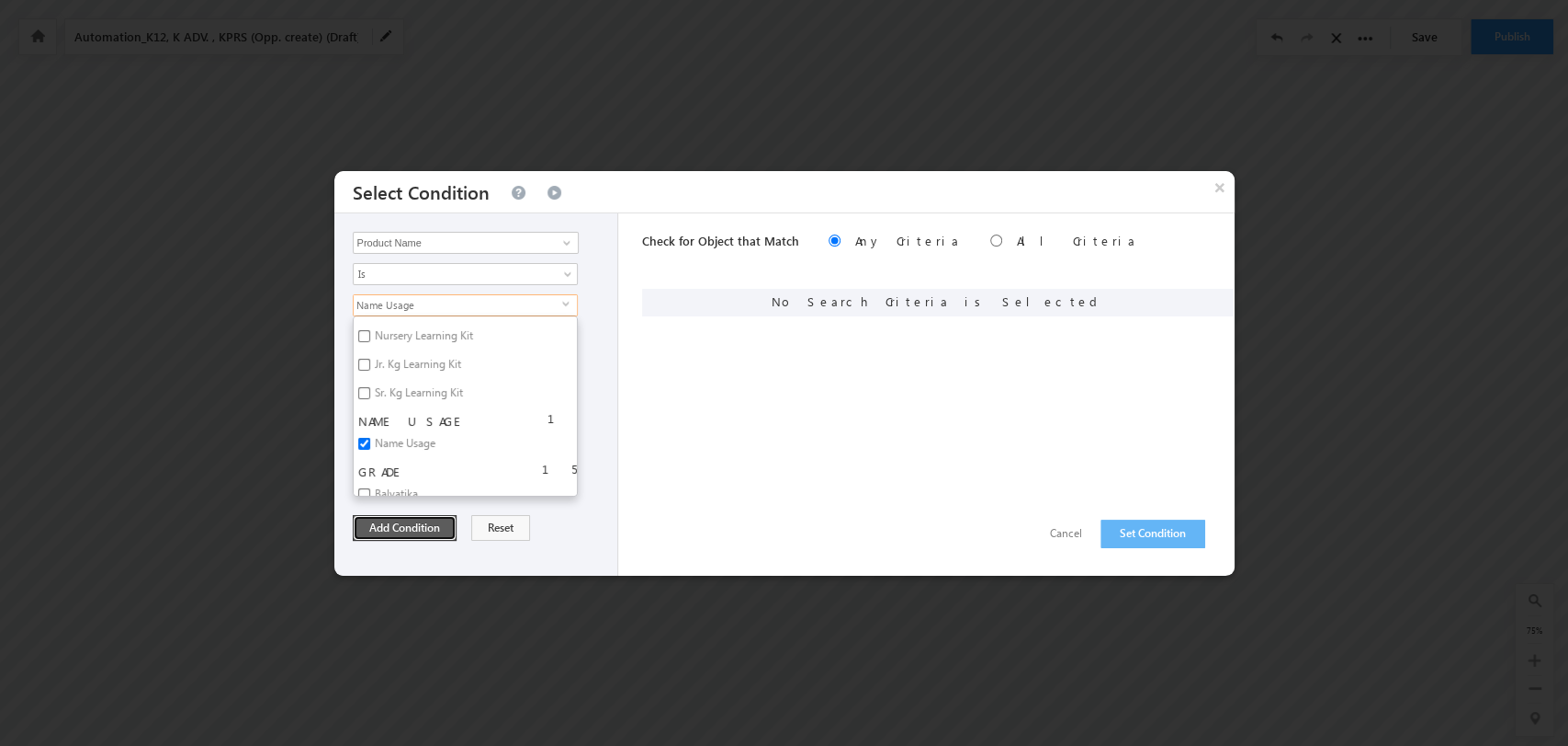
click at [436, 524] on button "Add Condition" at bounding box center [405, 527] width 104 height 26
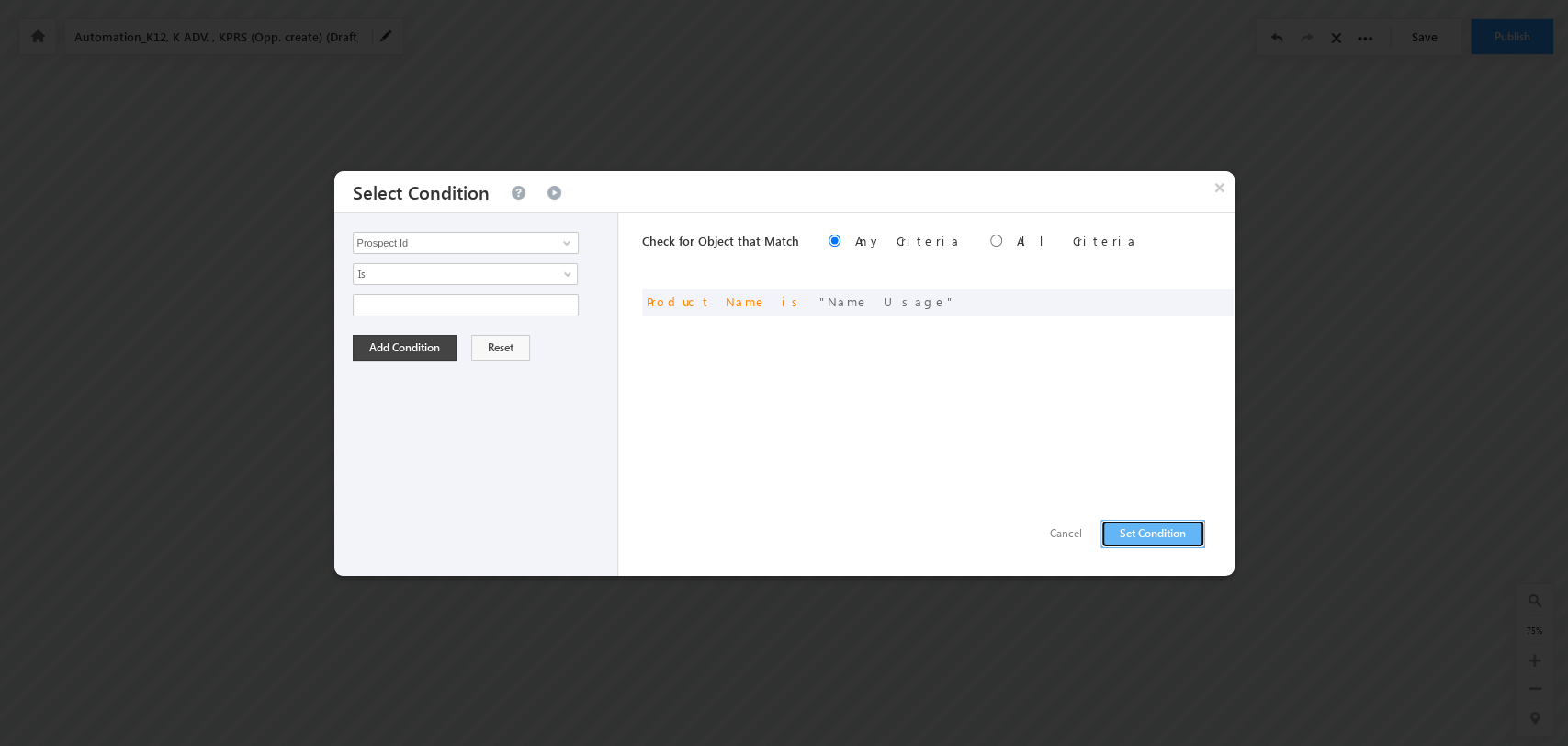
click at [1124, 536] on button "Set Condition" at bounding box center [1153, 534] width 104 height 29
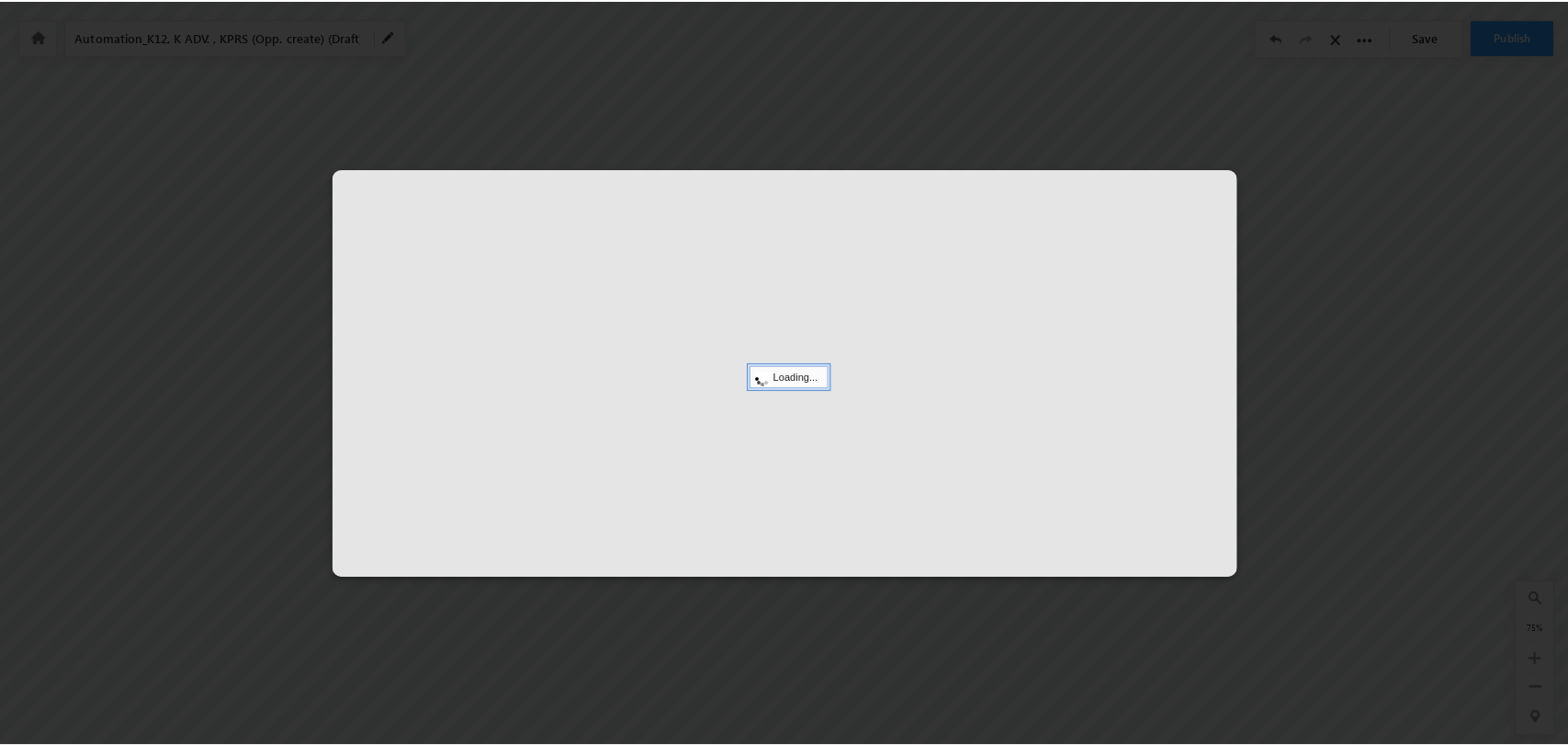
scroll to position [0, 8131]
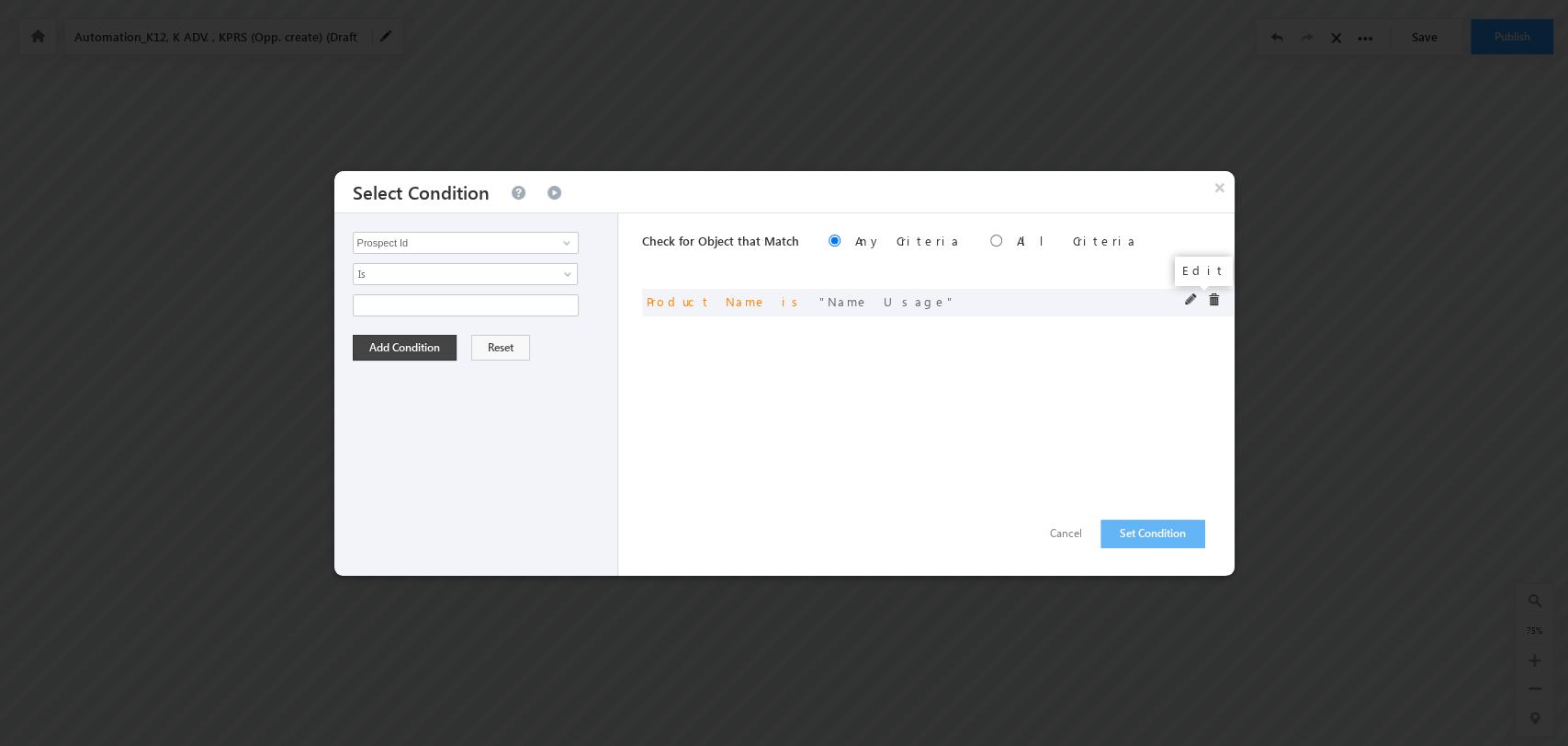
click at [1188, 297] on span at bounding box center [1192, 300] width 13 height 13
click at [565, 303] on span "select" at bounding box center [569, 303] width 14 height 9
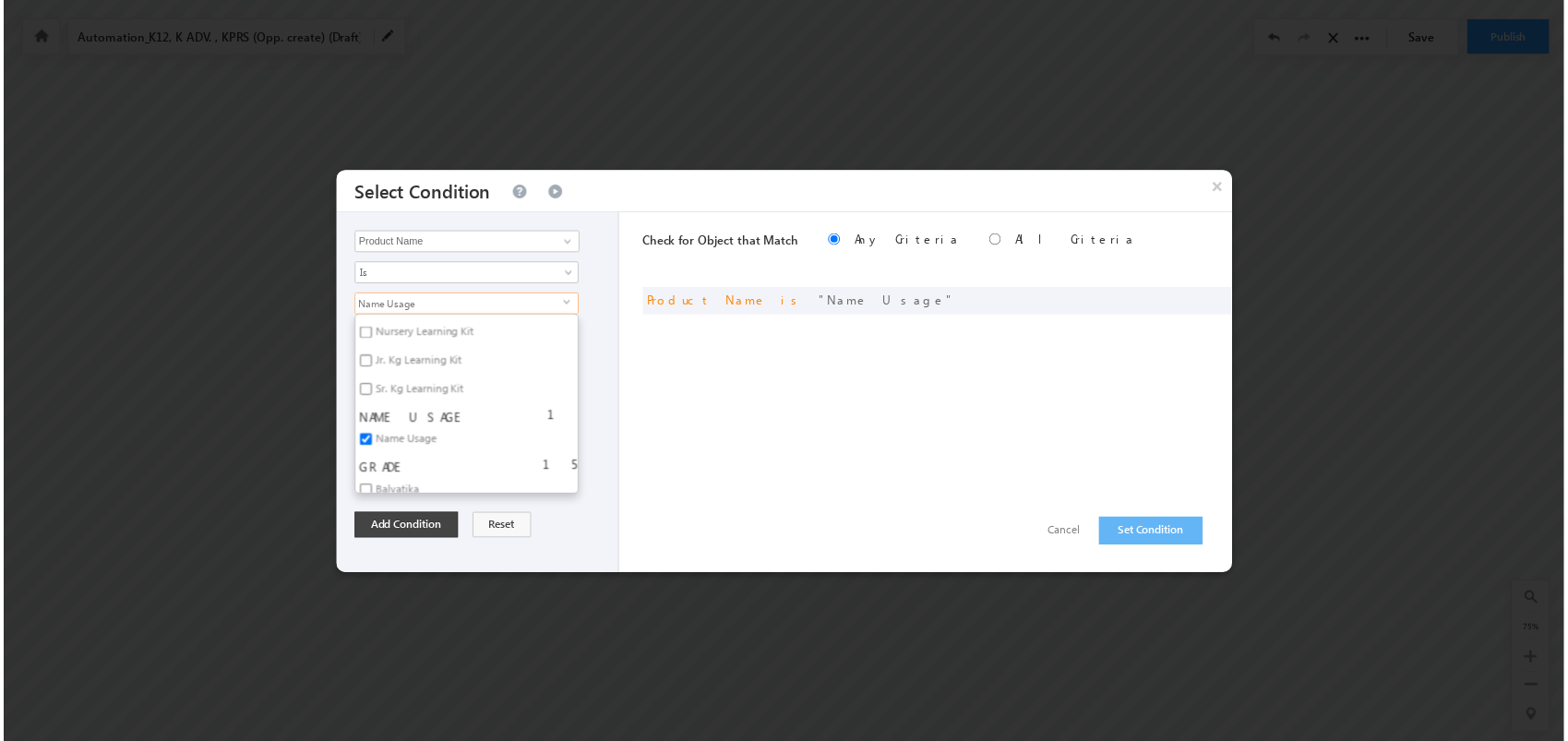
scroll to position [4206, 0]
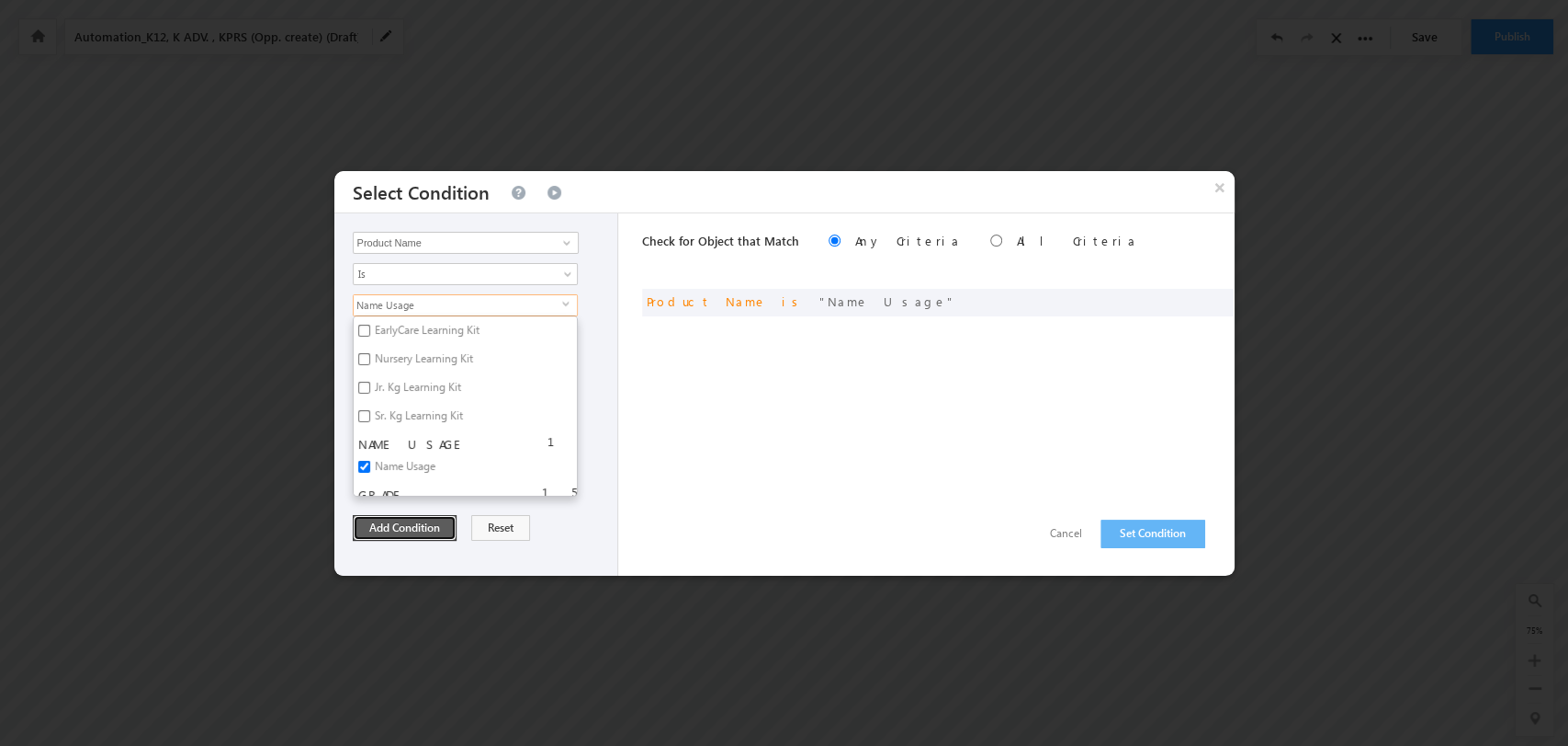
click at [433, 525] on button "Add Condition" at bounding box center [405, 527] width 104 height 26
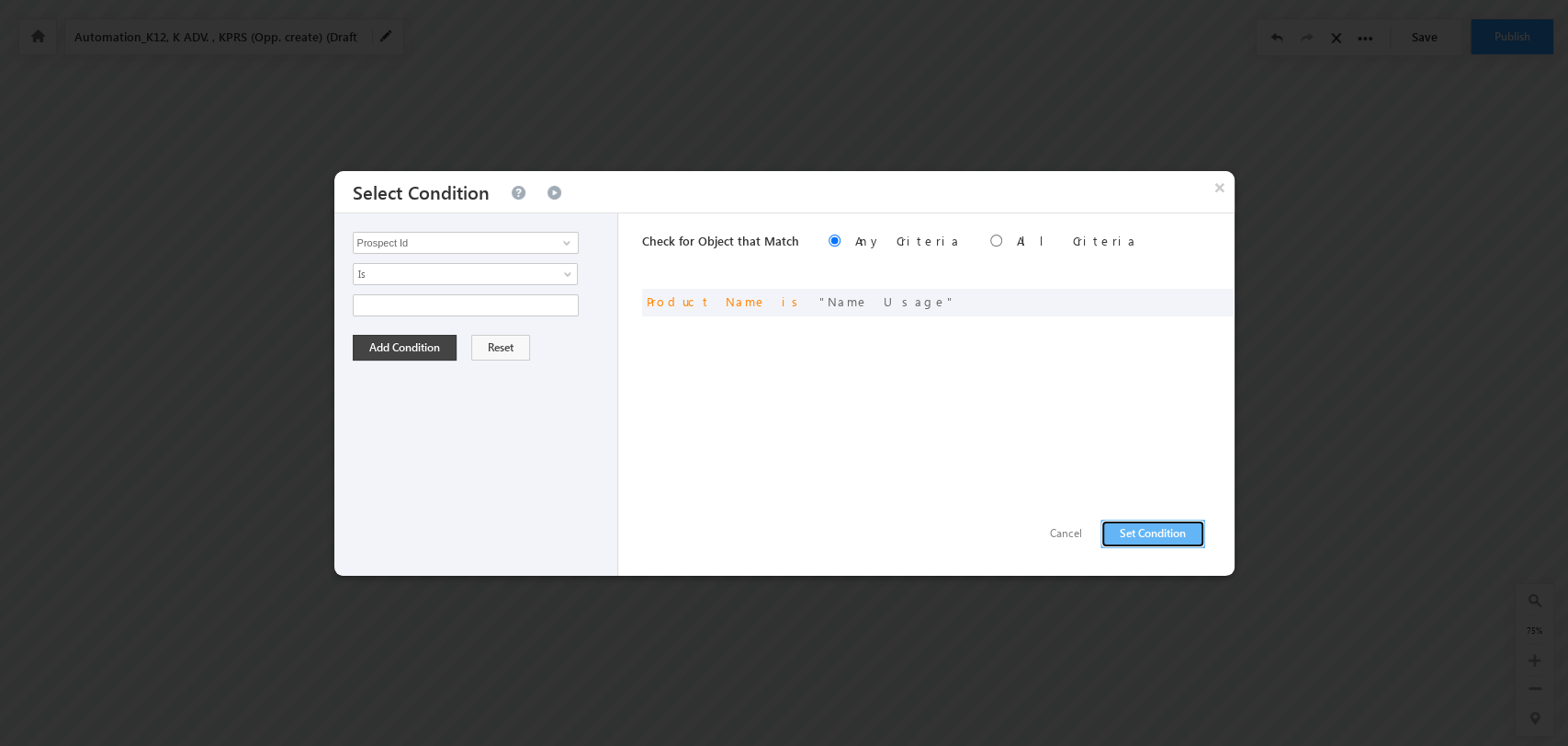
click at [1146, 520] on button "Set Condition" at bounding box center [1153, 534] width 104 height 29
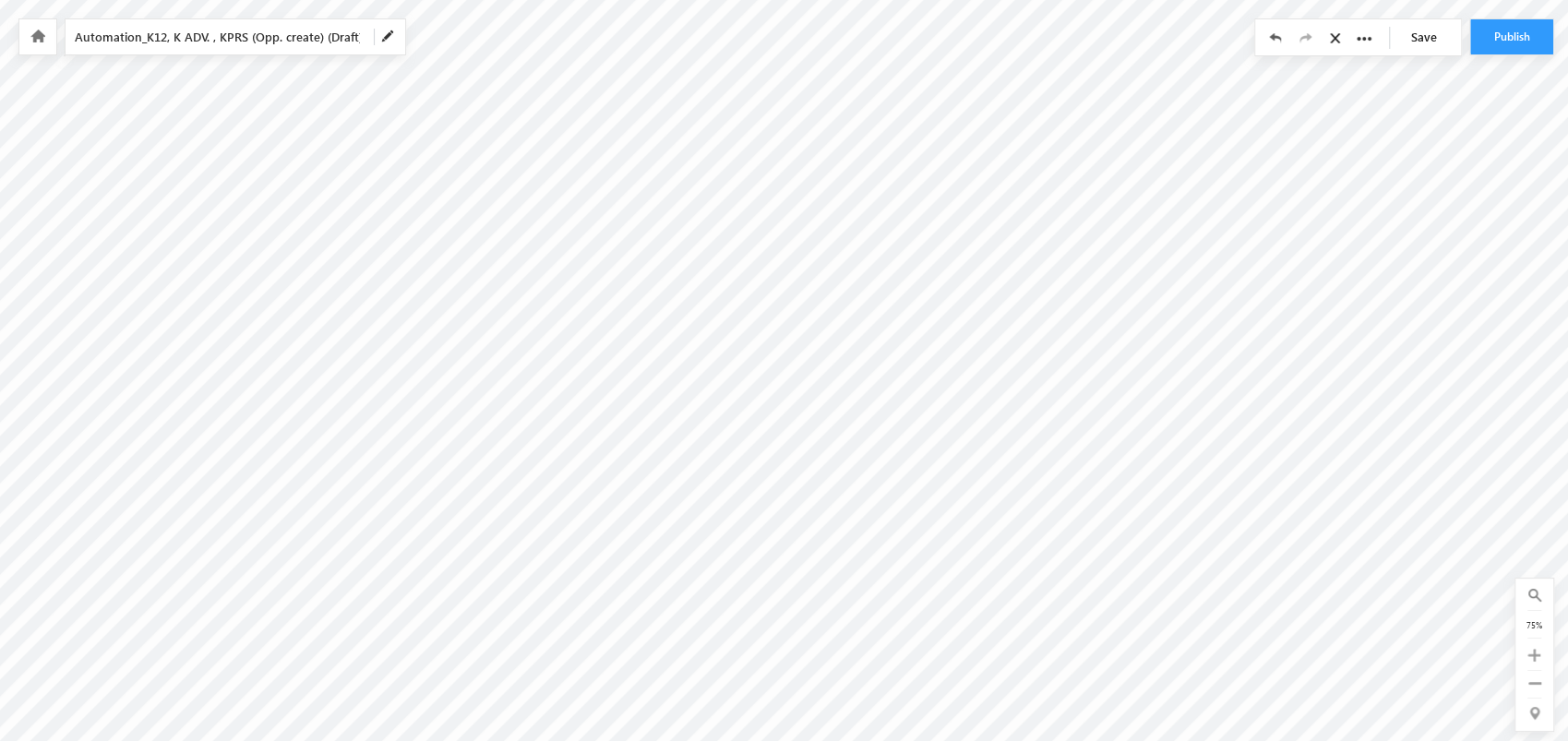
scroll to position [8, 0]
click at [340, 454] on html "Automation saved successfully. Your session has expired. Please click here to l…" at bounding box center [784, 223] width 1568 height 462
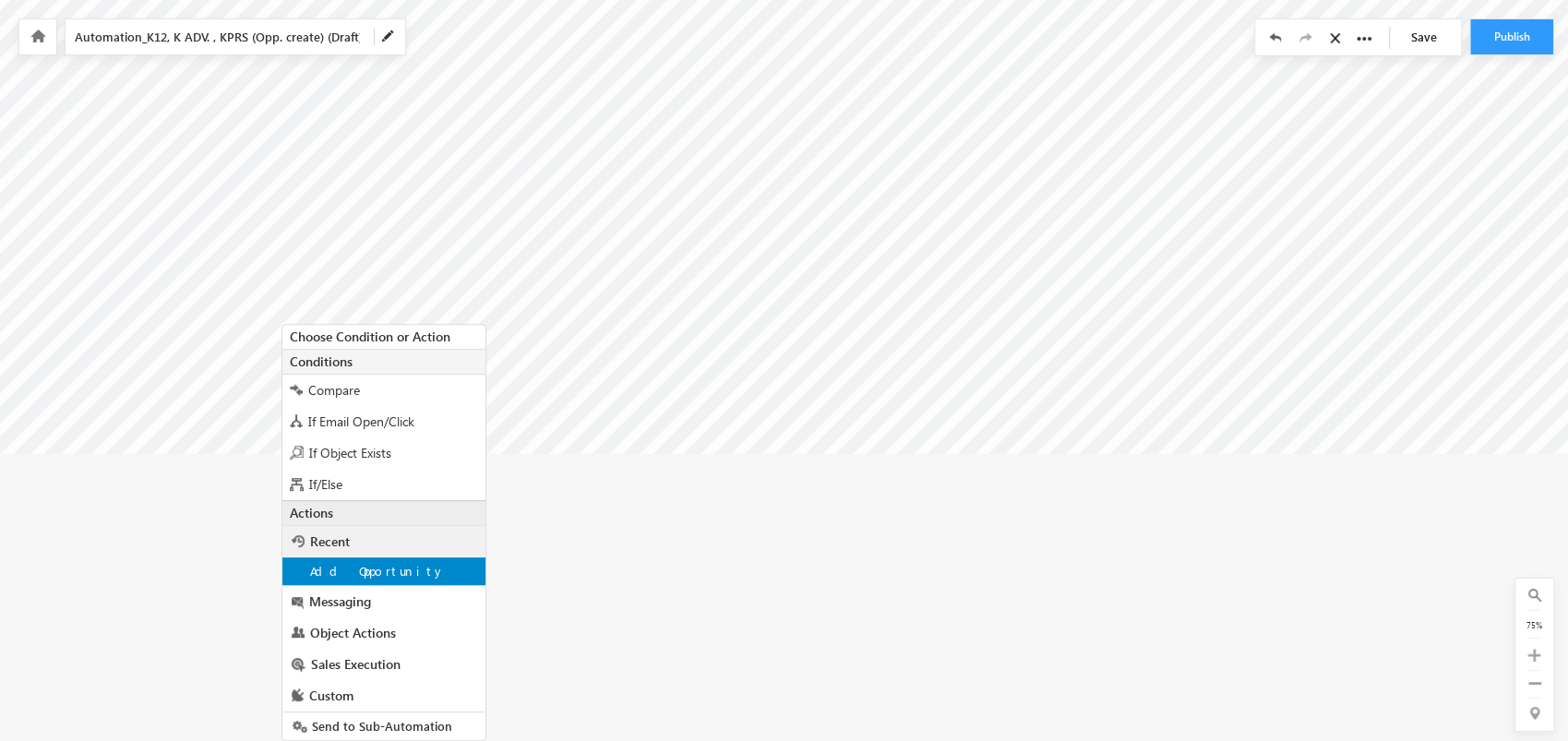
click at [382, 580] on div "Add Opportunity" at bounding box center [383, 570] width 203 height 28
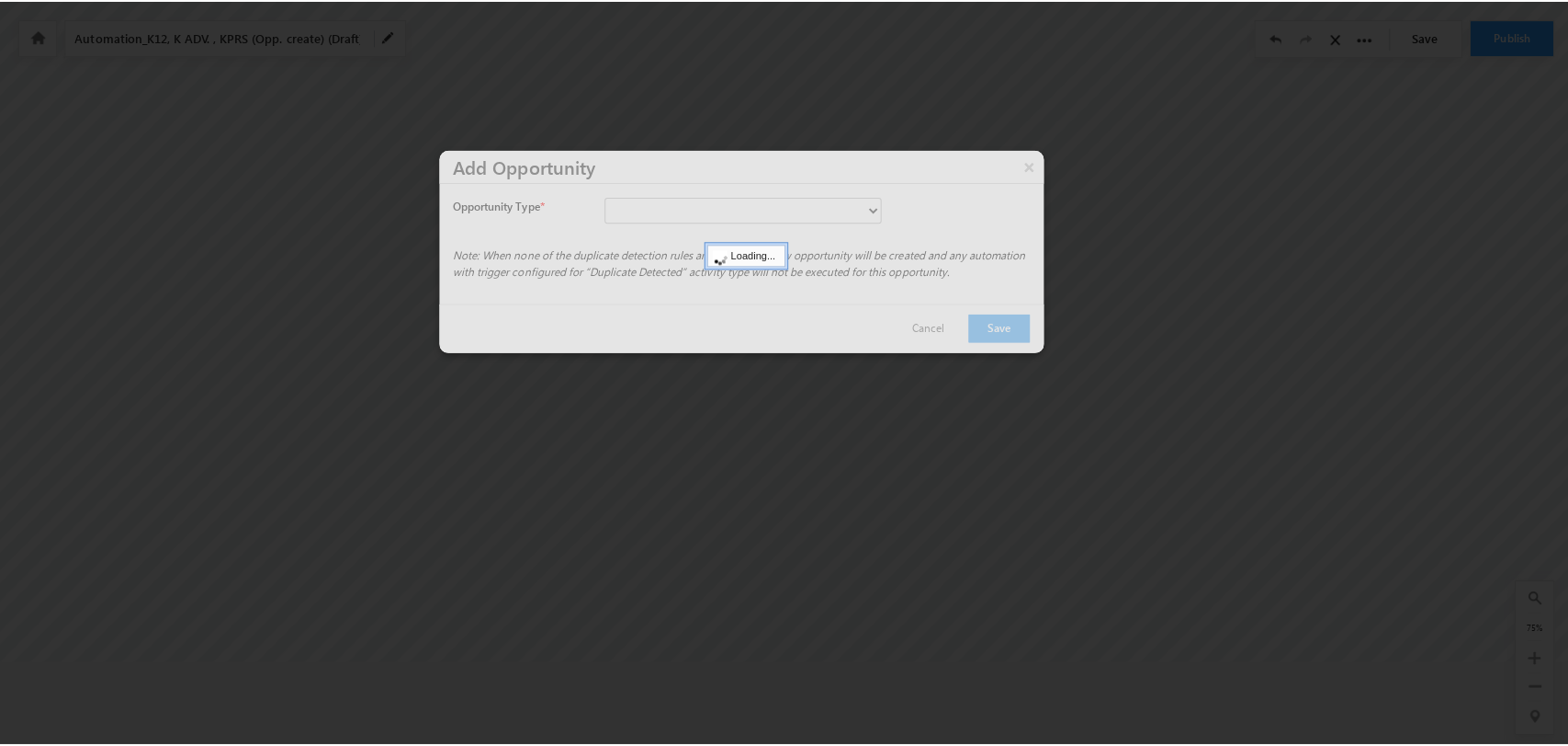
scroll to position [82, 0]
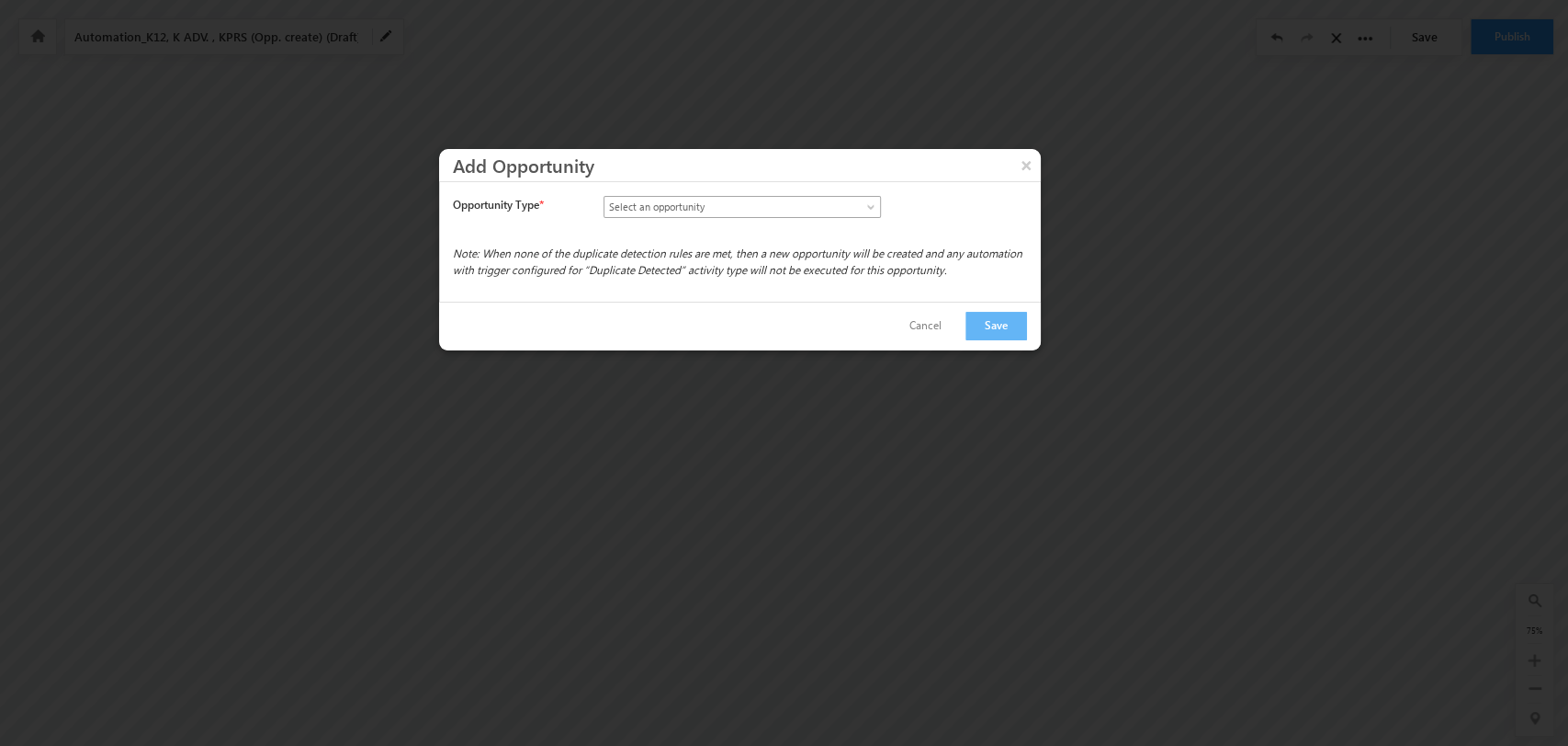
click at [777, 208] on span "Select an opportunity" at bounding box center [727, 206] width 243 height 16
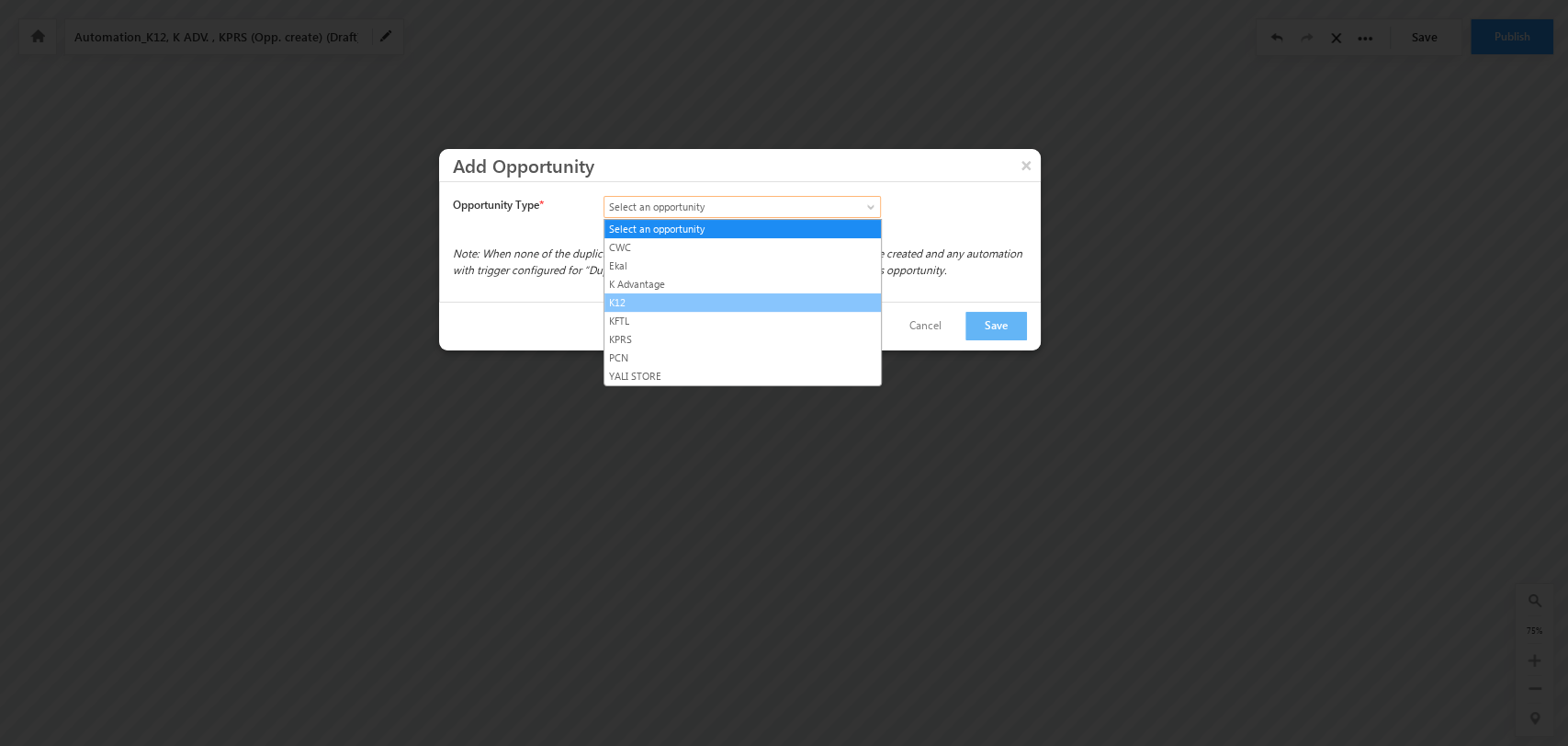
click at [703, 296] on link "K12" at bounding box center [743, 302] width 276 height 16
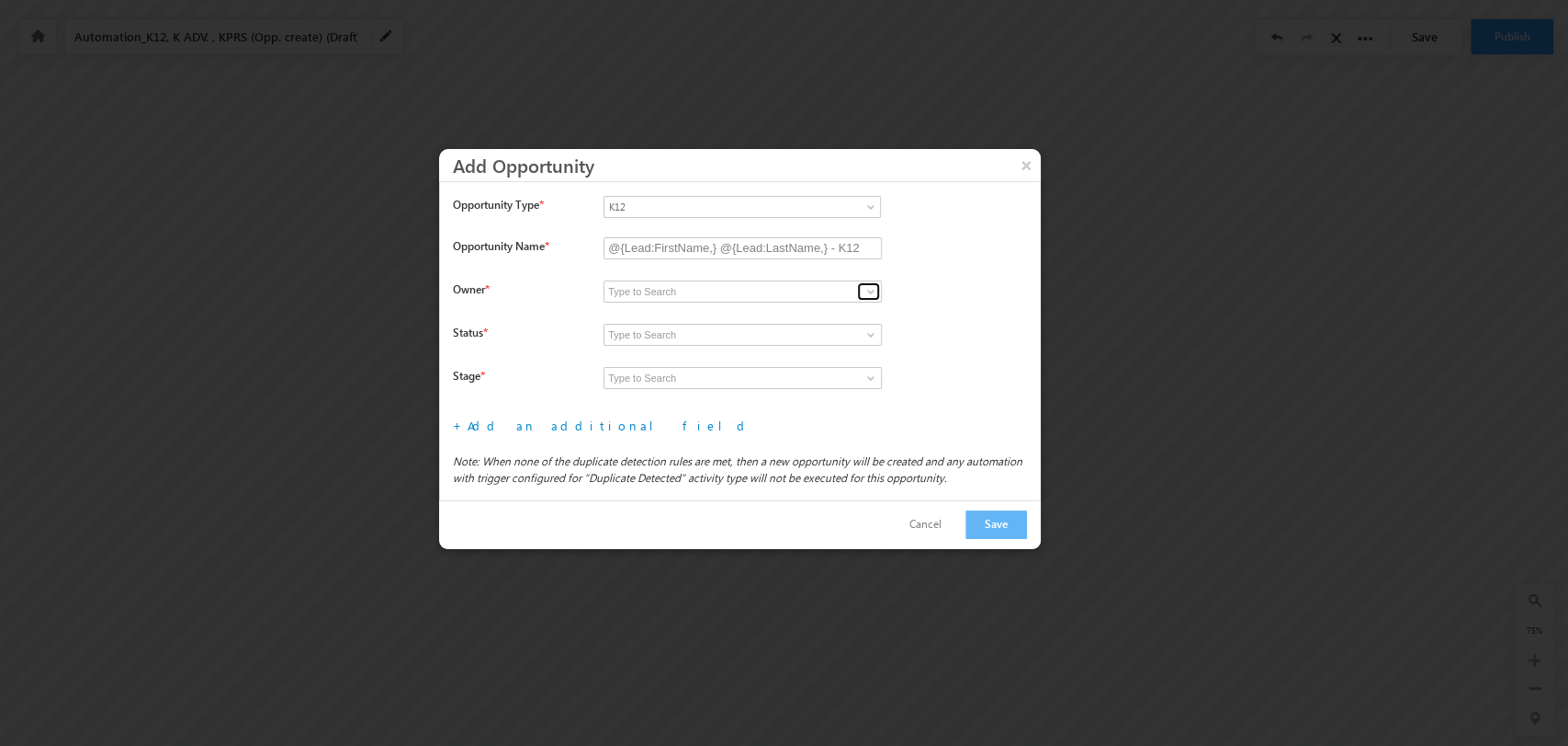
click at [864, 291] on span at bounding box center [870, 291] width 14 height 14
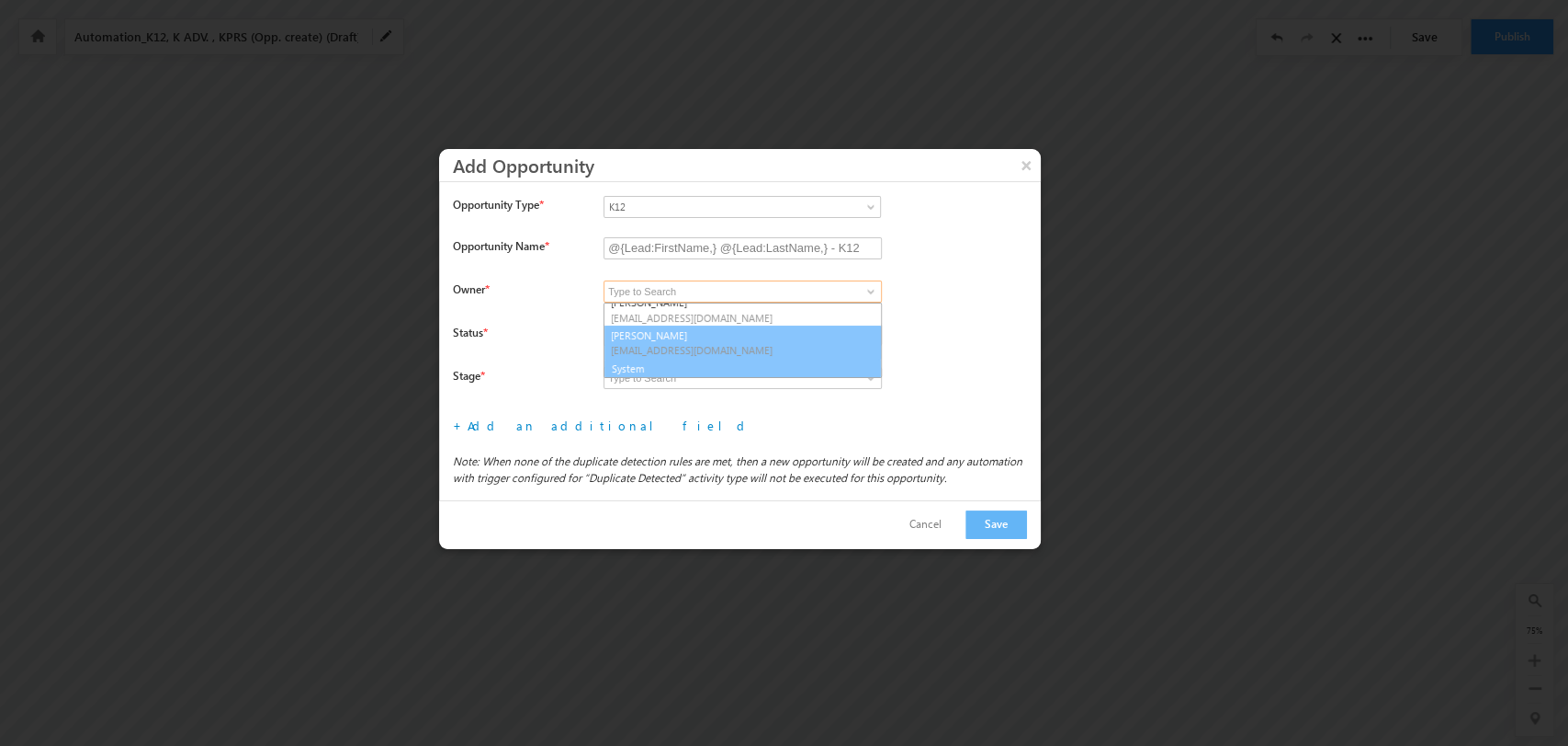
scroll to position [272, 0]
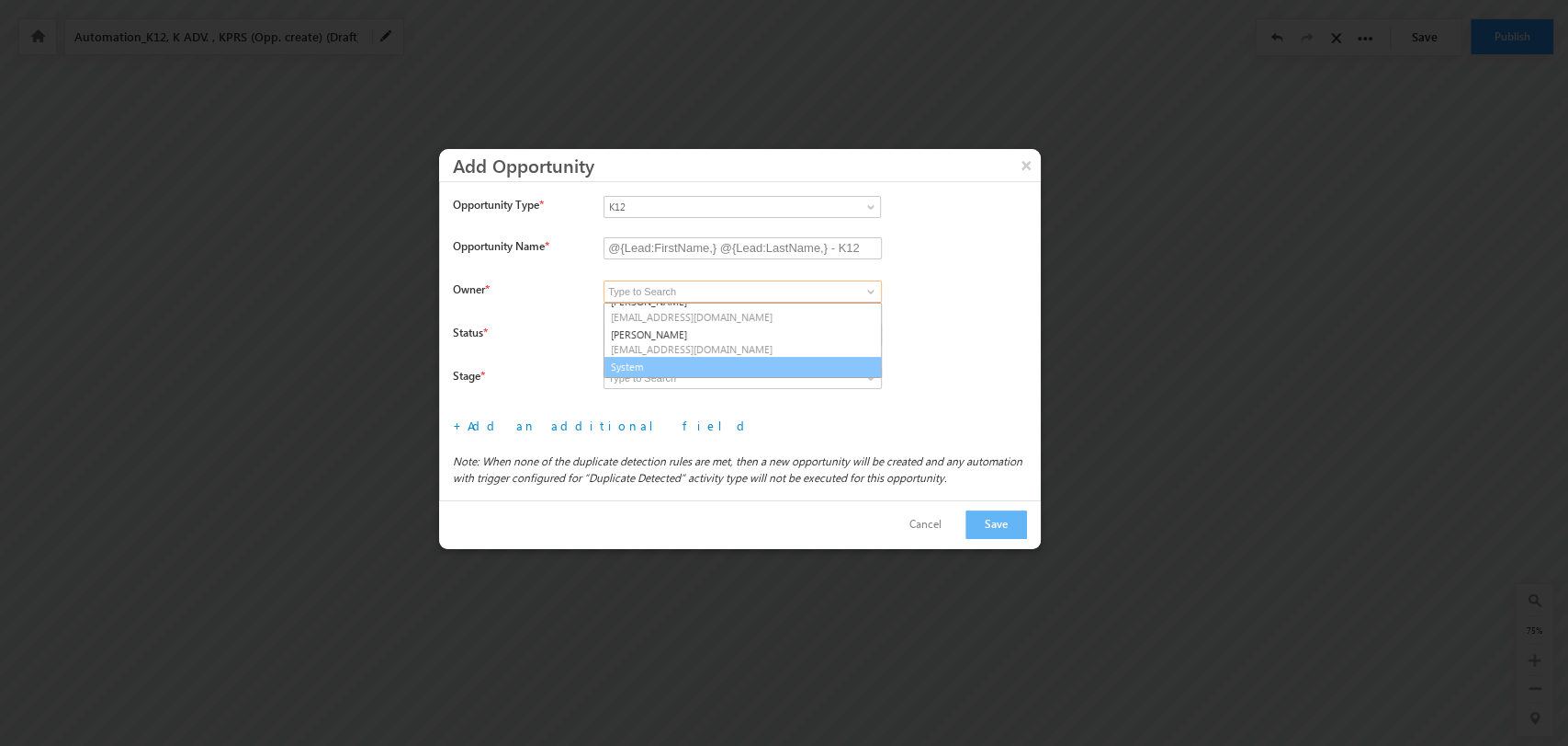
click at [764, 366] on link "System" at bounding box center [743, 367] width 278 height 21
type input "System"
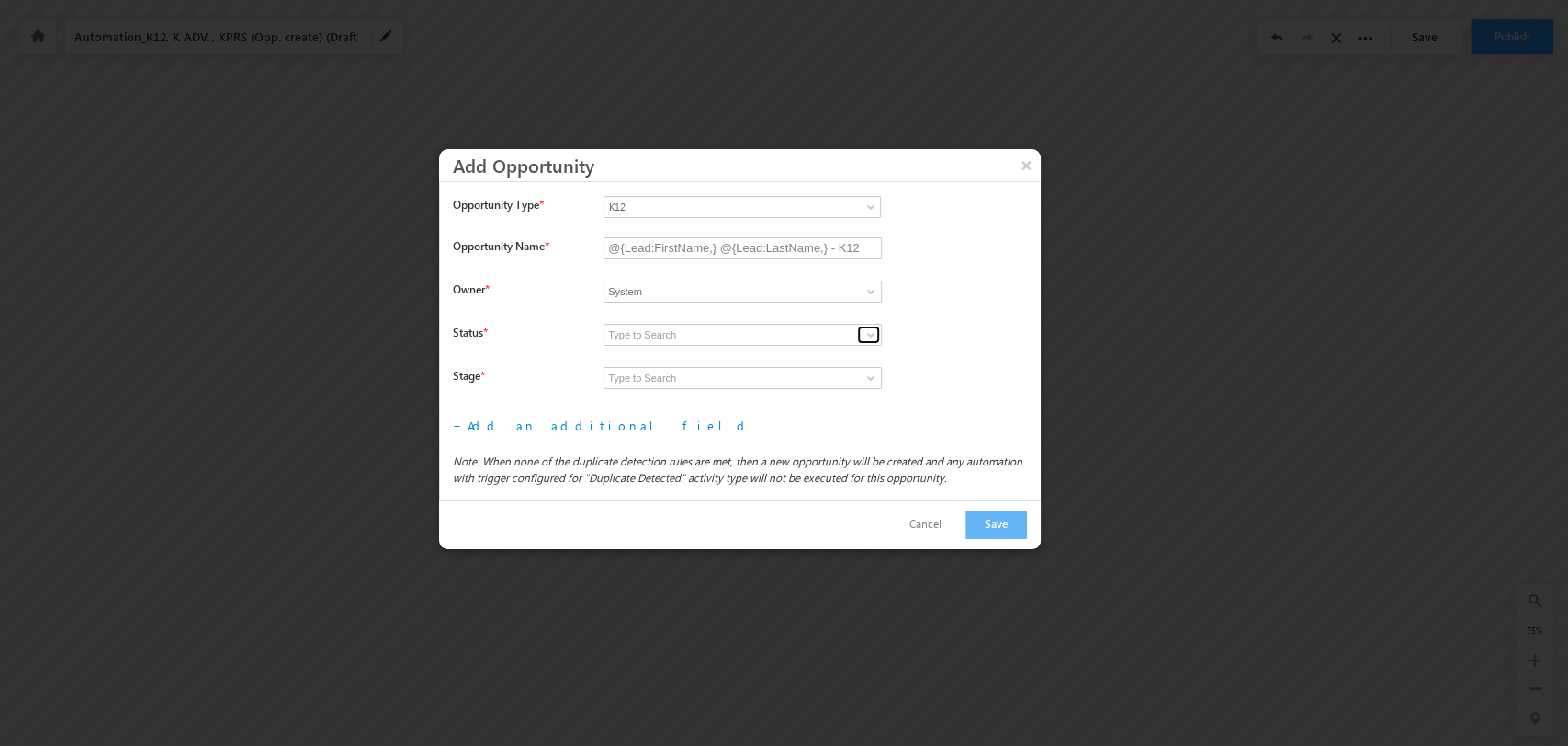
click at [872, 327] on span at bounding box center [870, 334] width 14 height 14
click at [779, 354] on link "Open" at bounding box center [743, 356] width 278 height 21
type input "Open"
click at [871, 379] on span at bounding box center [870, 377] width 14 height 14
click at [768, 409] on link "Qualification" at bounding box center [743, 419] width 278 height 21
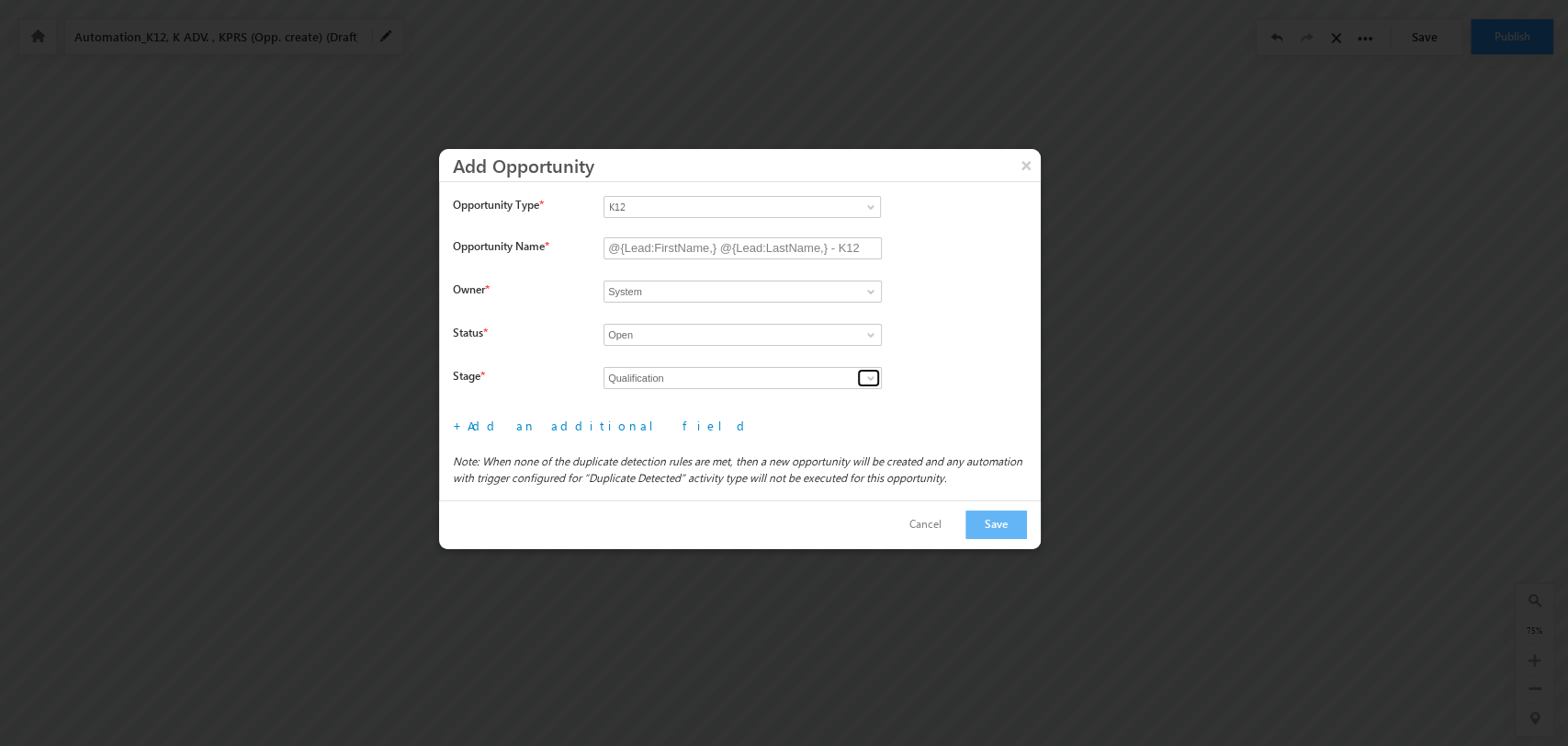
click at [866, 377] on span at bounding box center [870, 377] width 14 height 14
click at [774, 399] on link "Prospecting" at bounding box center [743, 399] width 278 height 21
type input "Prospecting"
click at [565, 421] on link "Add an additional field" at bounding box center [609, 425] width 284 height 15
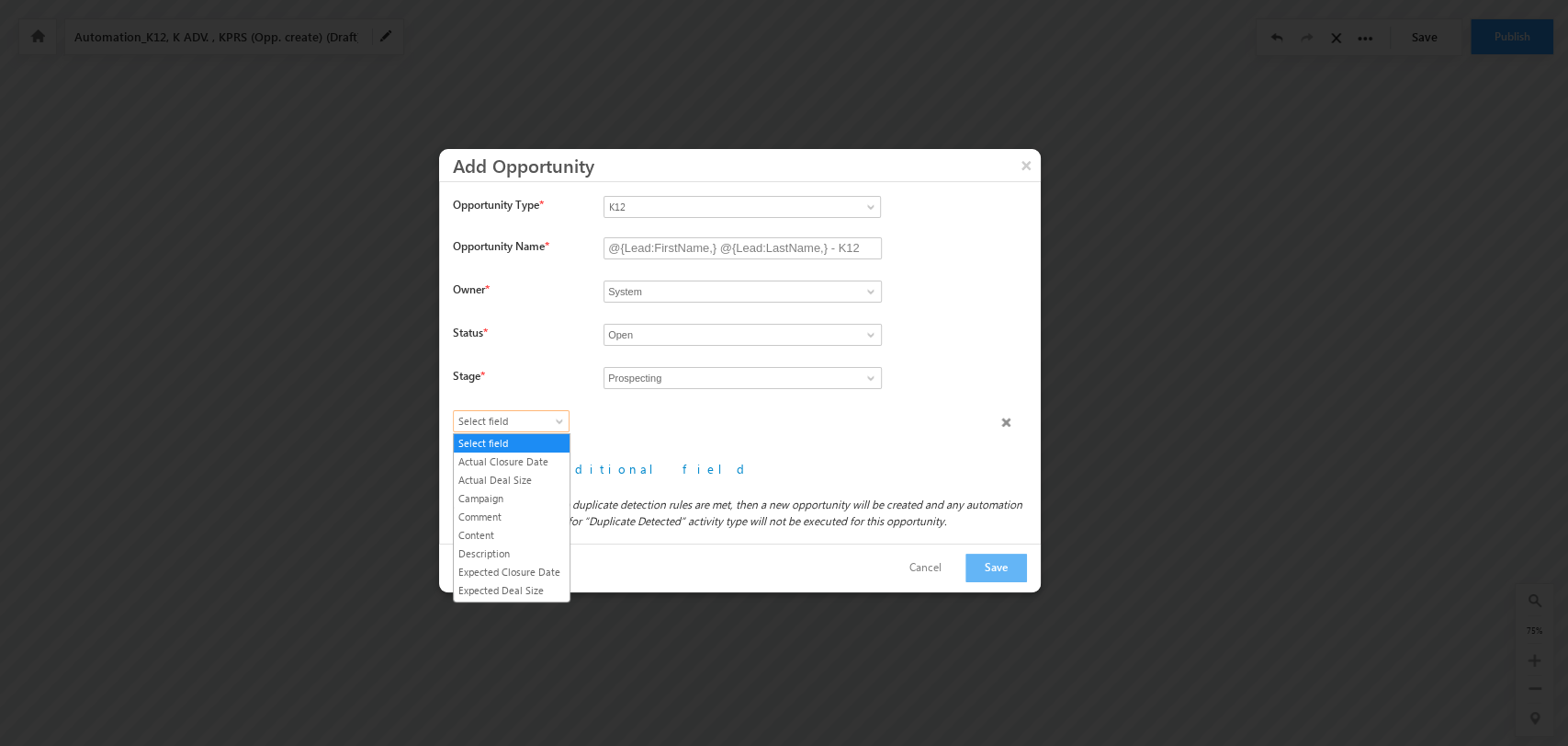
click at [540, 421] on span "Select field" at bounding box center [507, 420] width 106 height 16
click at [520, 512] on link "Lead Type" at bounding box center [512, 503] width 116 height 16
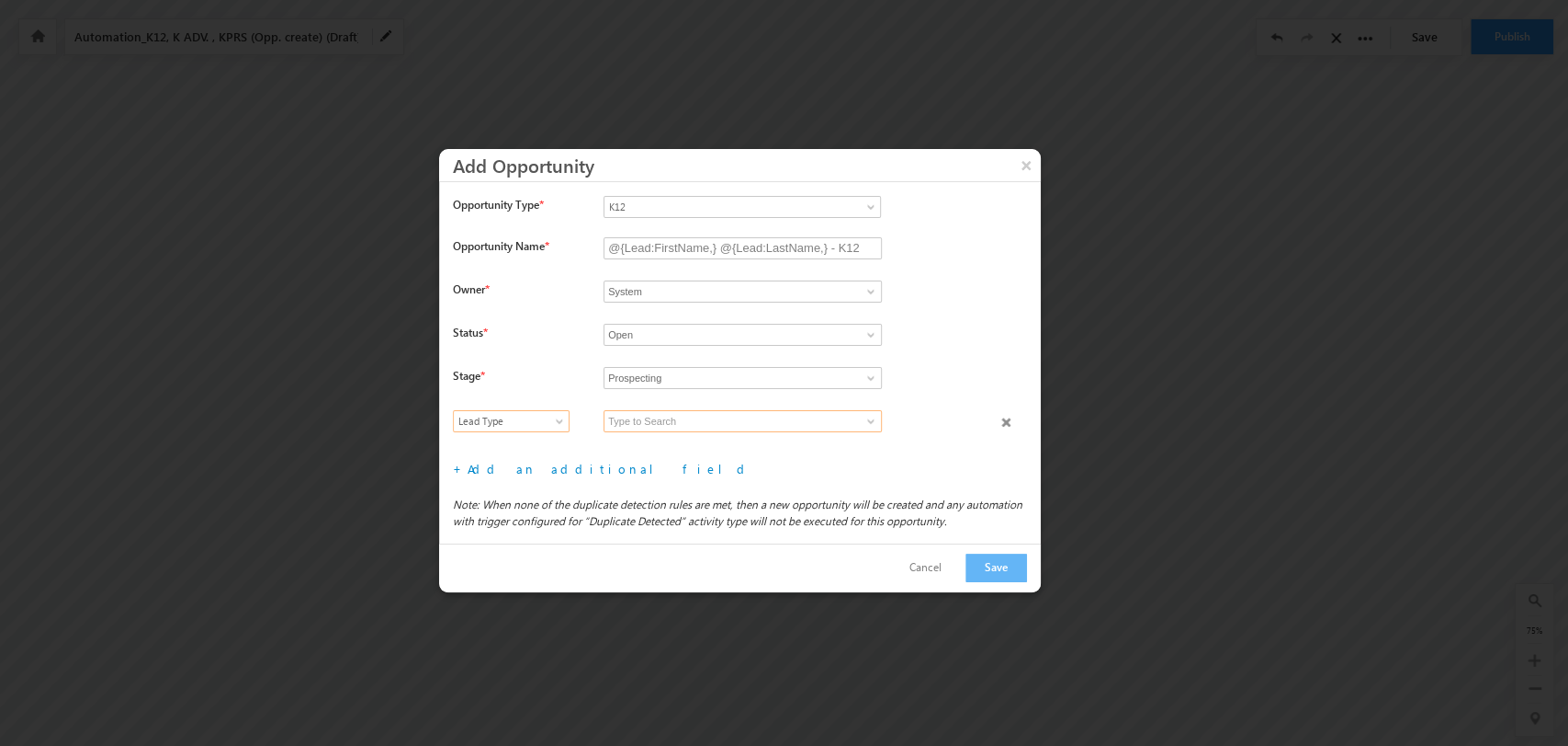
click at [853, 416] on input at bounding box center [743, 420] width 278 height 22
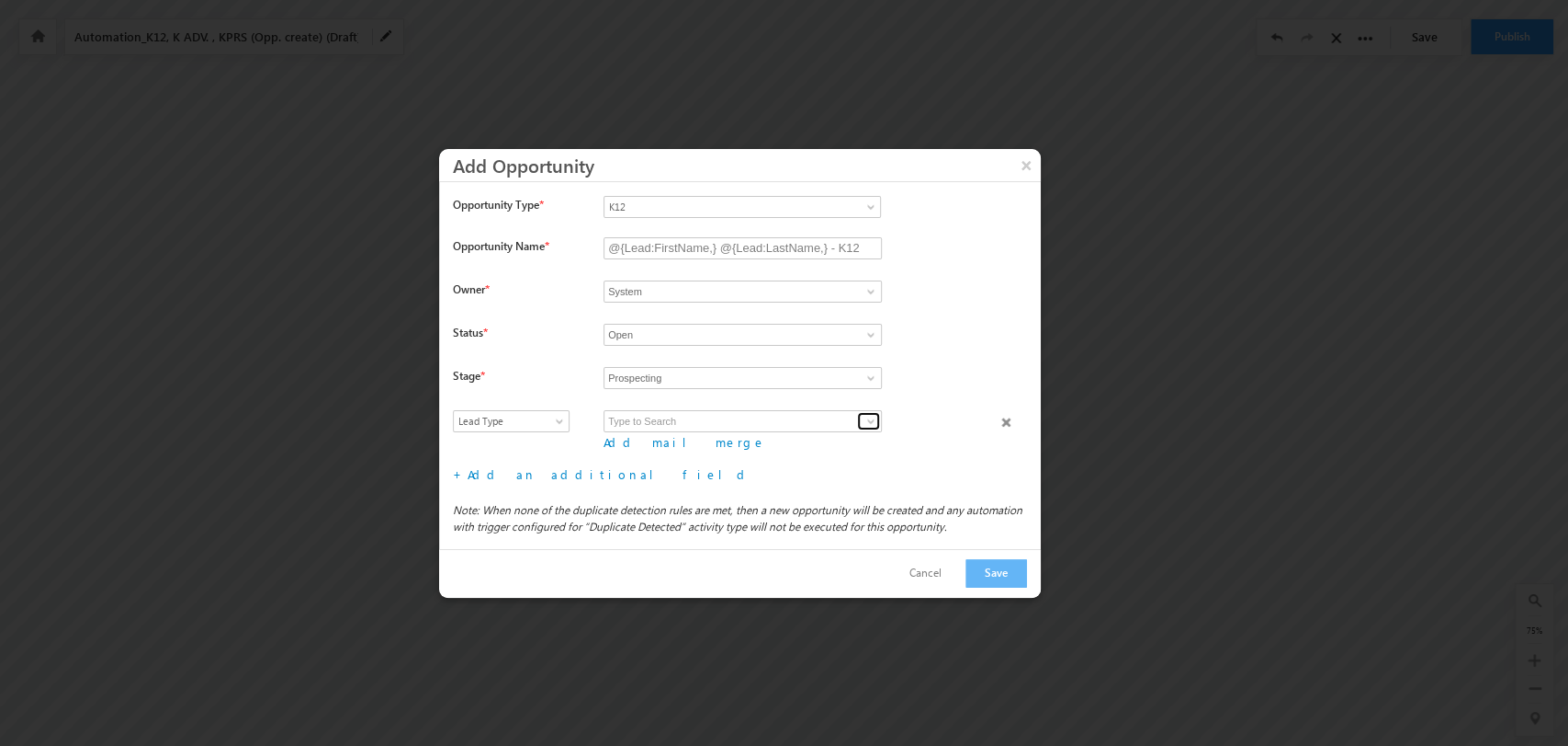
click at [873, 416] on span at bounding box center [870, 420] width 14 height 14
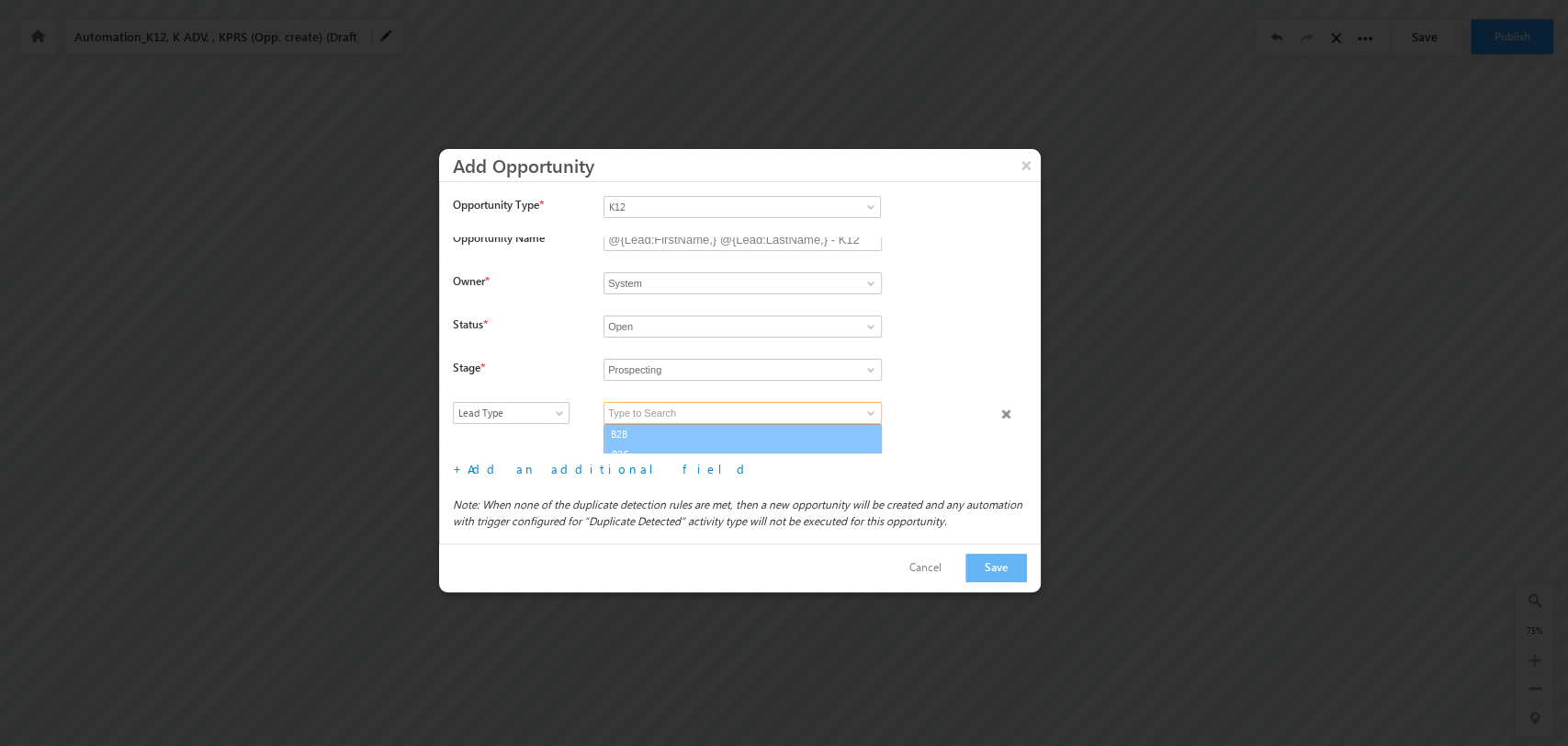
scroll to position [17, 0]
click at [718, 443] on link "B2C" at bounding box center [743, 445] width 278 height 21
type input "B2C"
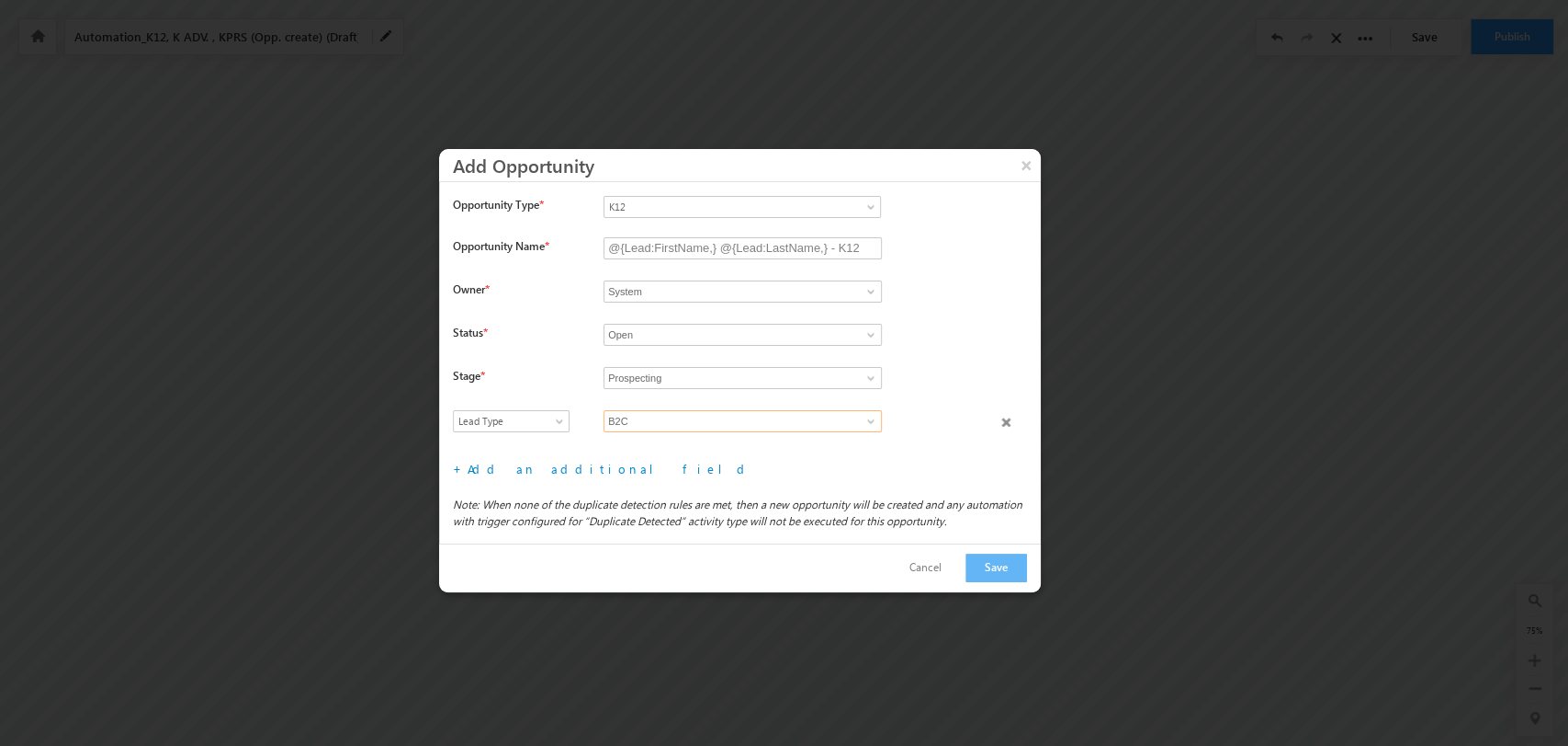
scroll to position [0, 0]
click at [515, 473] on link "Add an additional field" at bounding box center [609, 469] width 284 height 15
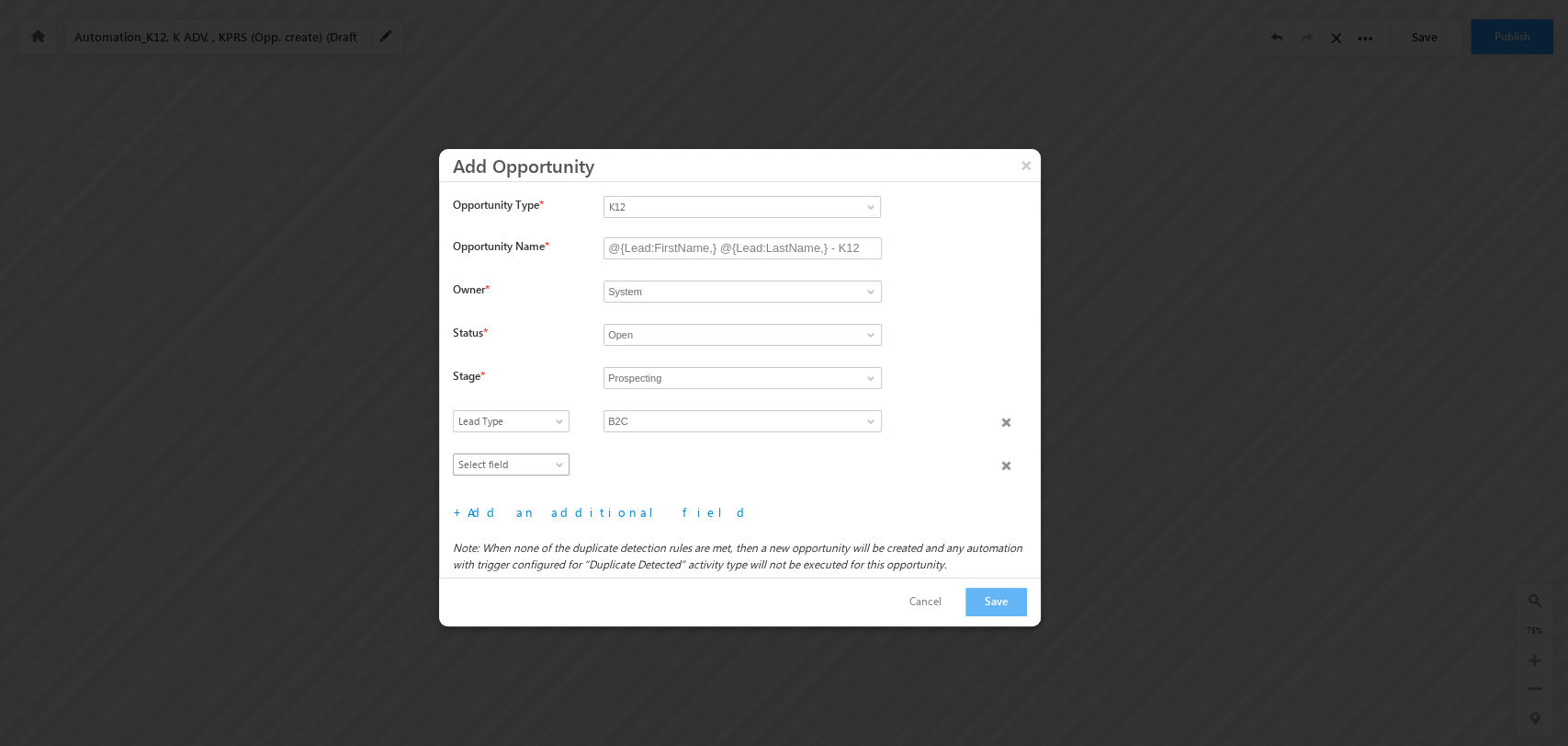
click at [517, 456] on span "Select field" at bounding box center [507, 464] width 106 height 16
click at [532, 632] on link "Product Type" at bounding box center [512, 622] width 116 height 16
click at [868, 465] on span at bounding box center [870, 464] width 14 height 14
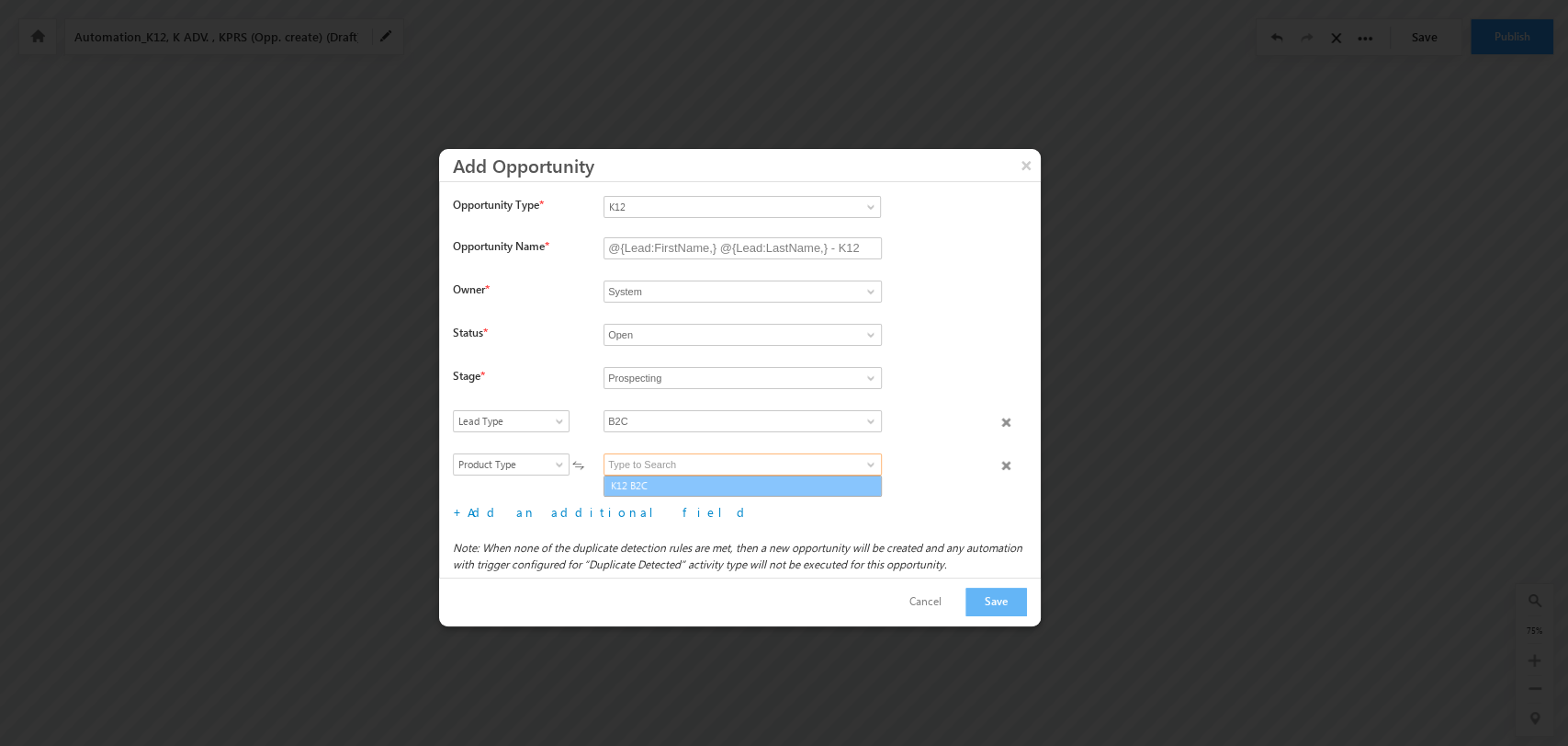
click at [688, 486] on link "K12 B2C" at bounding box center [743, 486] width 278 height 21
type input "K12 B2C"
click at [539, 518] on link "Add an additional field" at bounding box center [609, 511] width 284 height 15
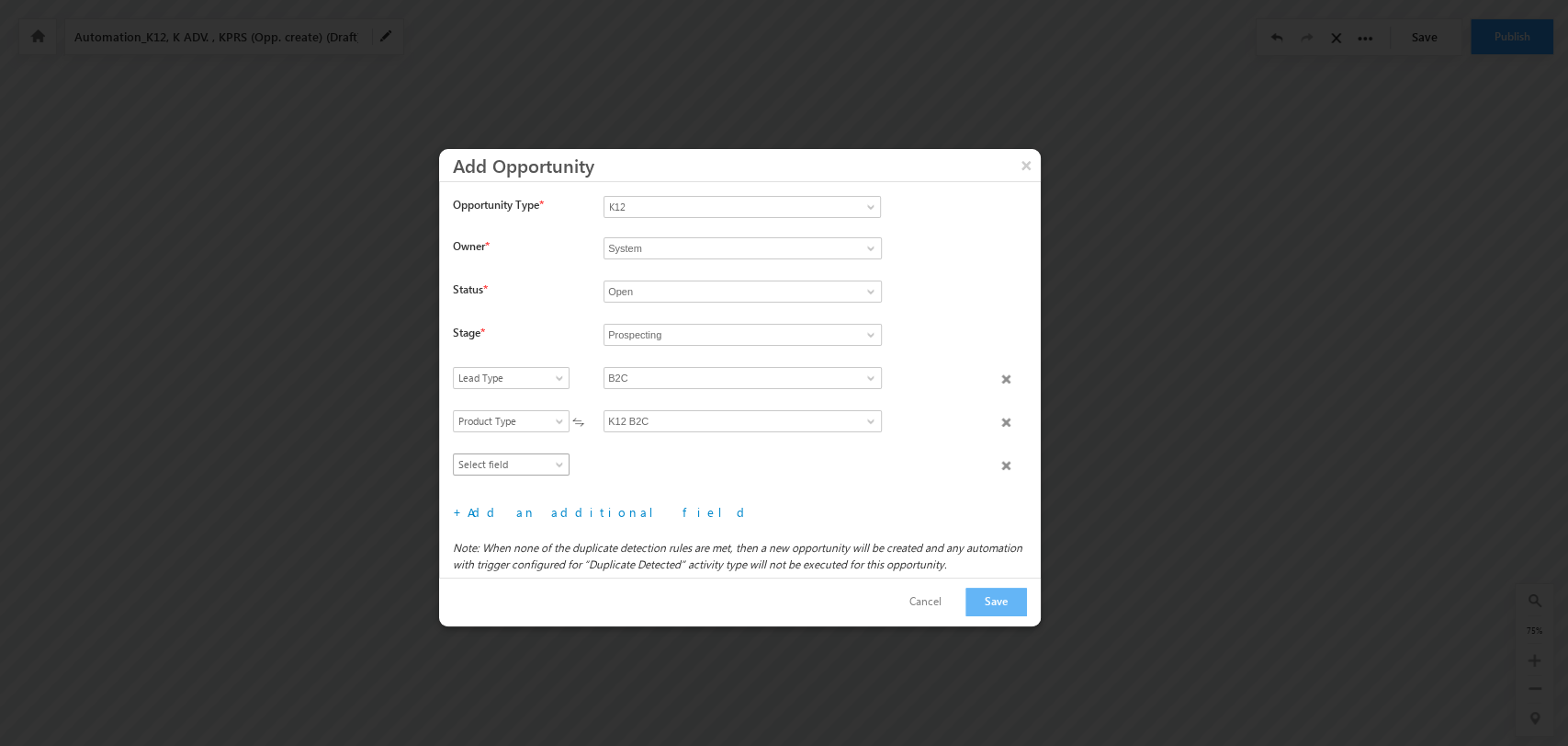
click at [520, 462] on span "Select field" at bounding box center [507, 464] width 106 height 16
click at [519, 558] on link "Product Category" at bounding box center [512, 549] width 116 height 16
click at [863, 457] on span at bounding box center [870, 464] width 14 height 14
click at [740, 482] on link "Grade" at bounding box center [743, 486] width 278 height 21
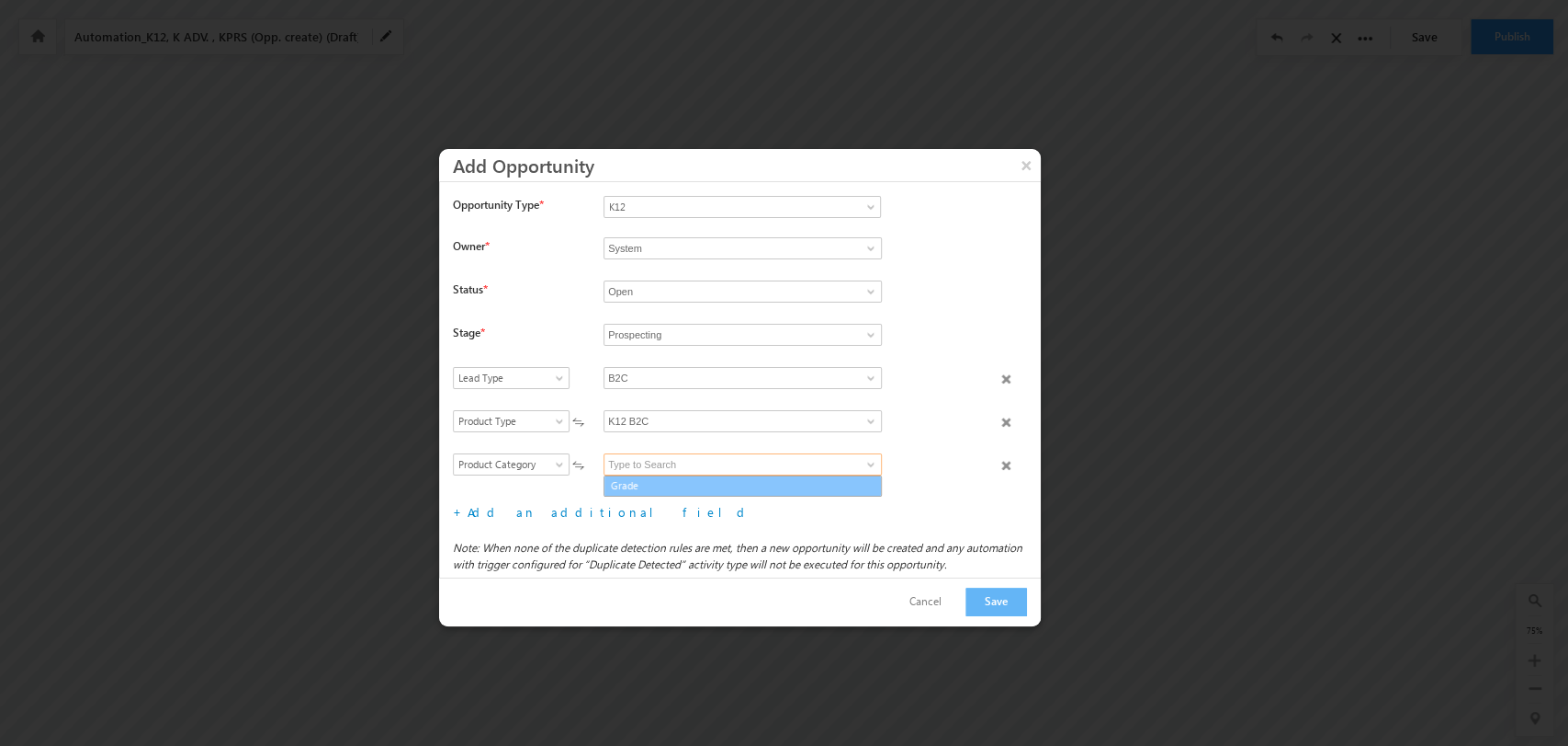
type input "Grade"
click at [522, 507] on link "Add an additional field" at bounding box center [609, 511] width 284 height 15
click at [515, 479] on div "Select field Actual Closure Date Actual Deal Size Campaign Comment Content Desc…" at bounding box center [746, 474] width 588 height 43
click at [505, 470] on span "Select field" at bounding box center [507, 464] width 106 height 16
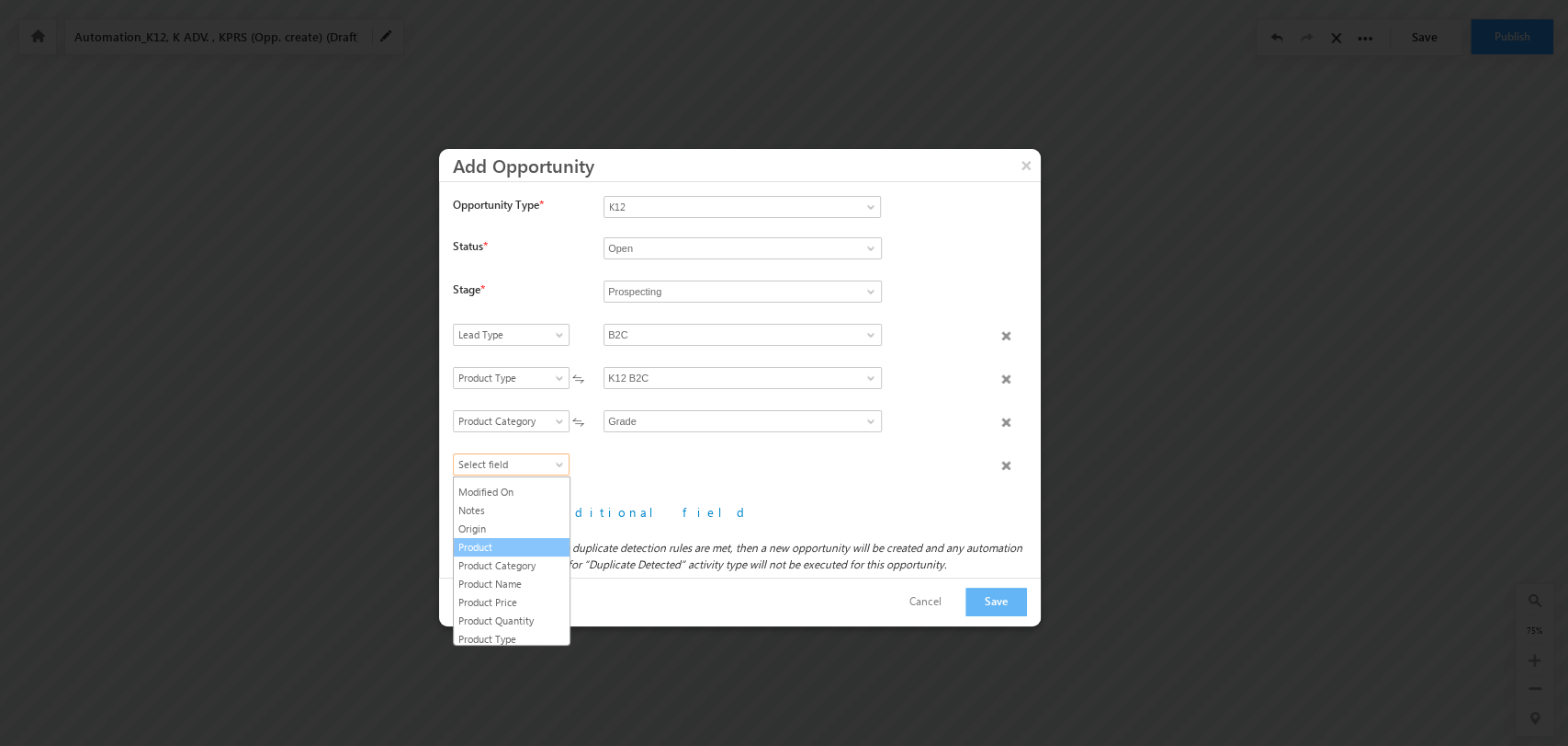
scroll to position [212, 0]
click at [530, 577] on link "Product Name" at bounding box center [512, 567] width 116 height 16
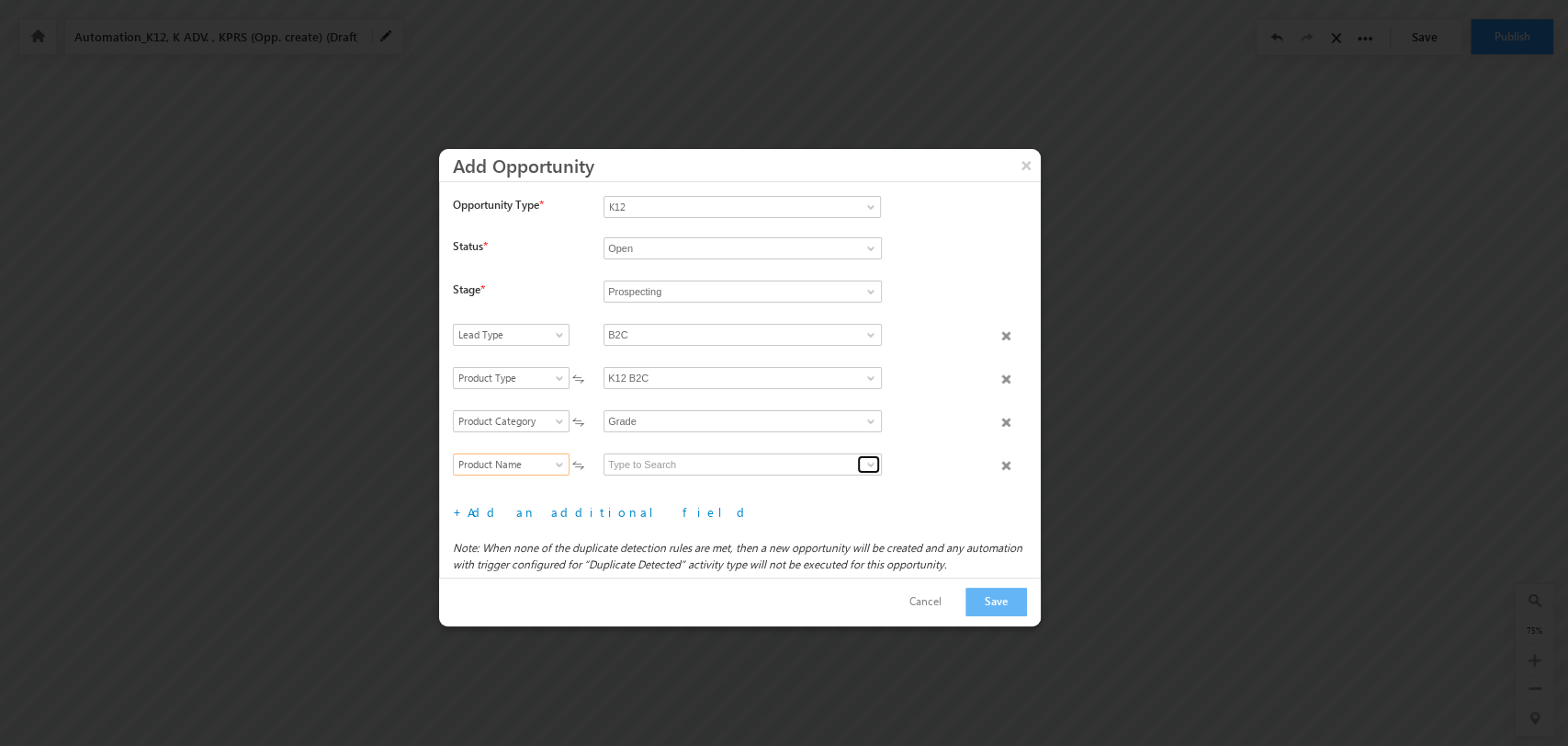
click at [863, 465] on span at bounding box center [870, 464] width 14 height 14
click at [814, 479] on link "Balvatika" at bounding box center [743, 486] width 278 height 21
type input "Balvatika"
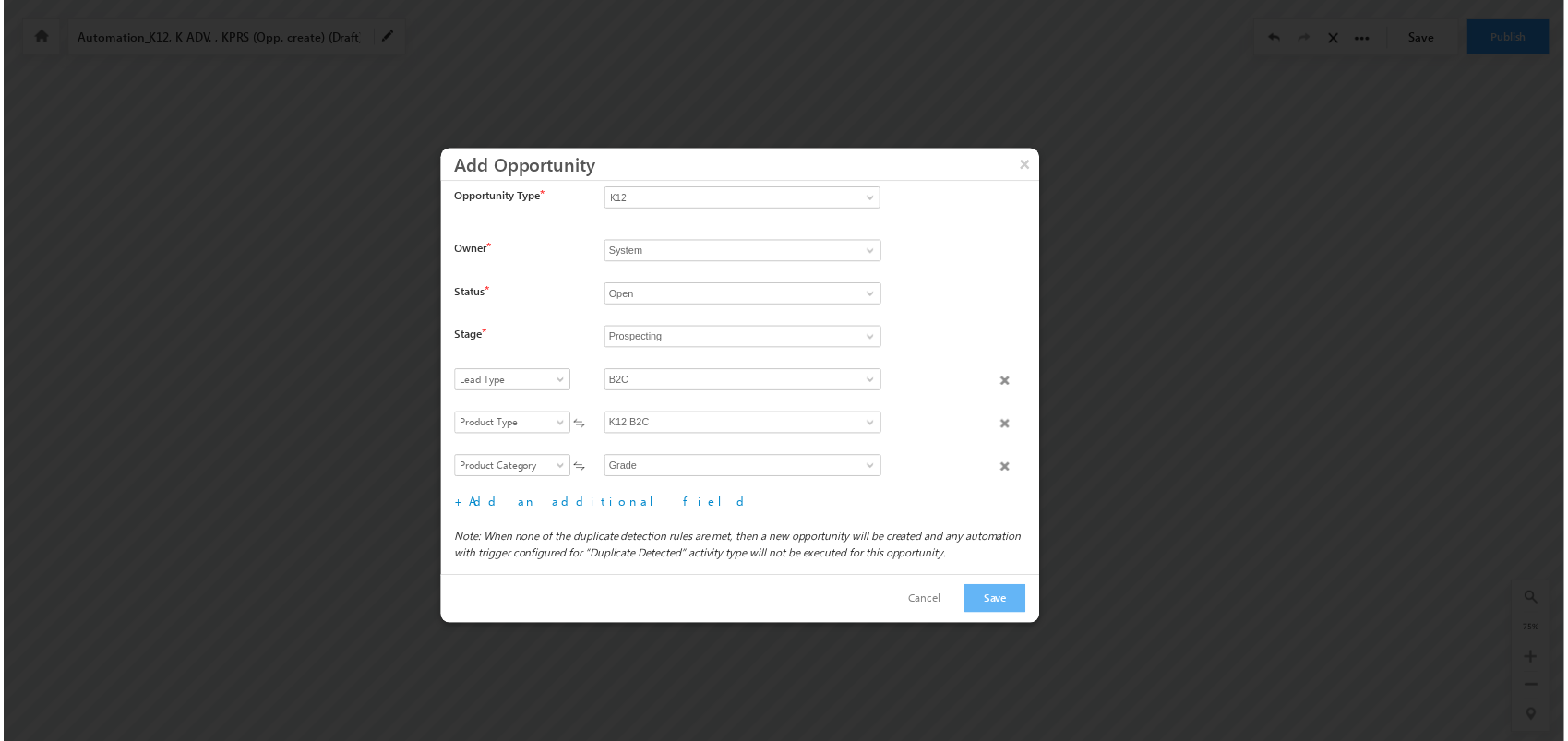
scroll to position [86, 0]
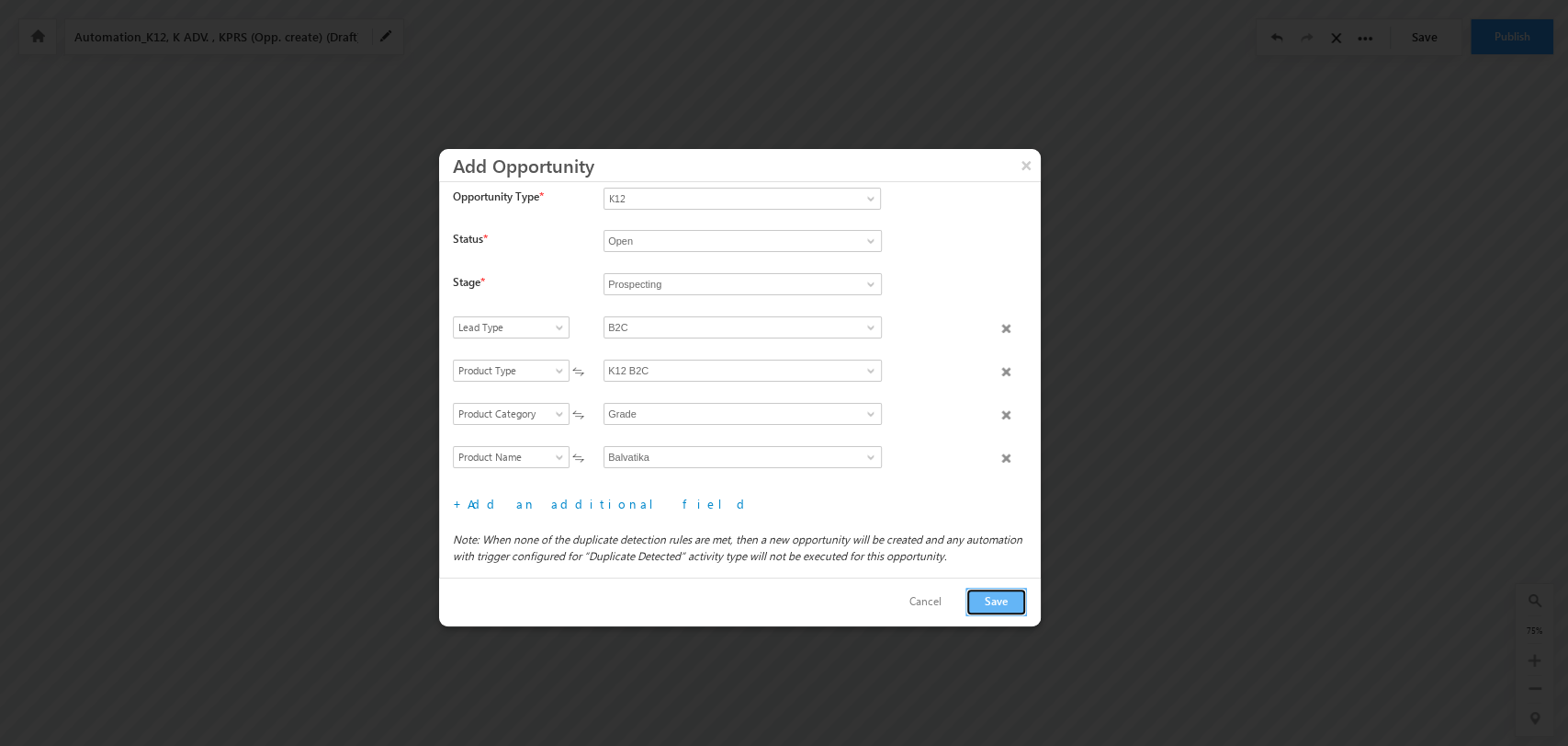
click at [983, 596] on button "Save" at bounding box center [996, 602] width 62 height 29
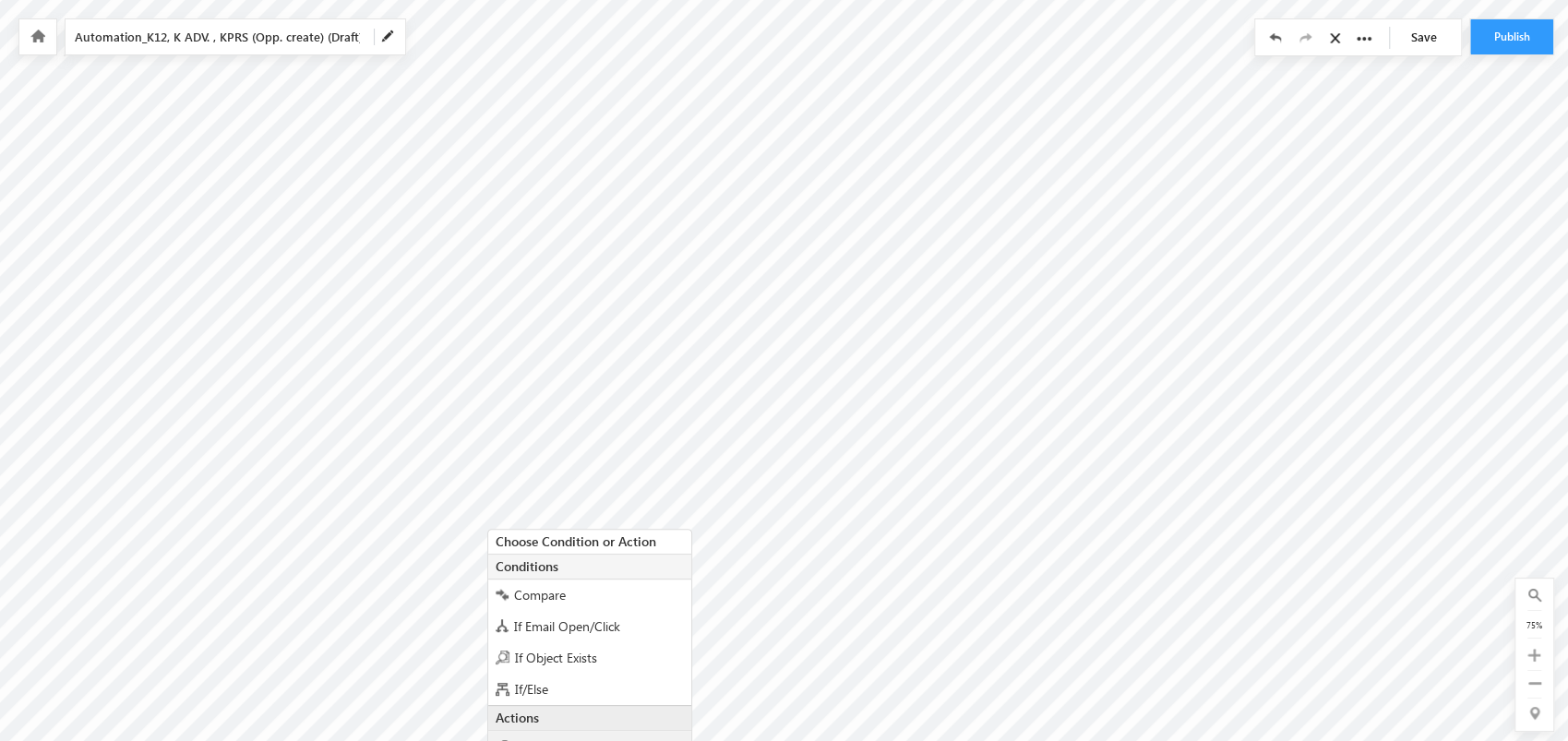
scroll to position [296, 0]
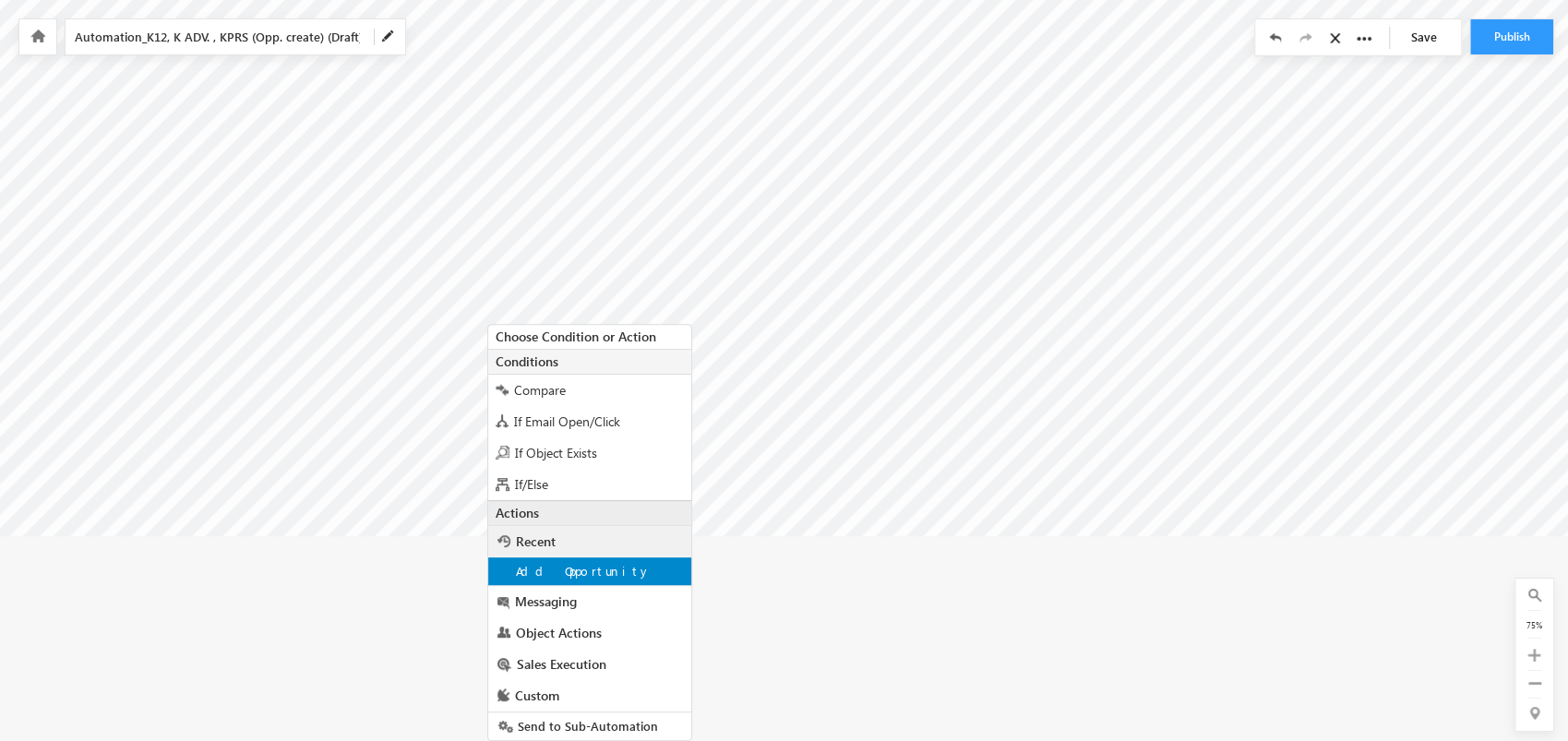
click at [628, 566] on div "Add Opportunity" at bounding box center [589, 570] width 203 height 28
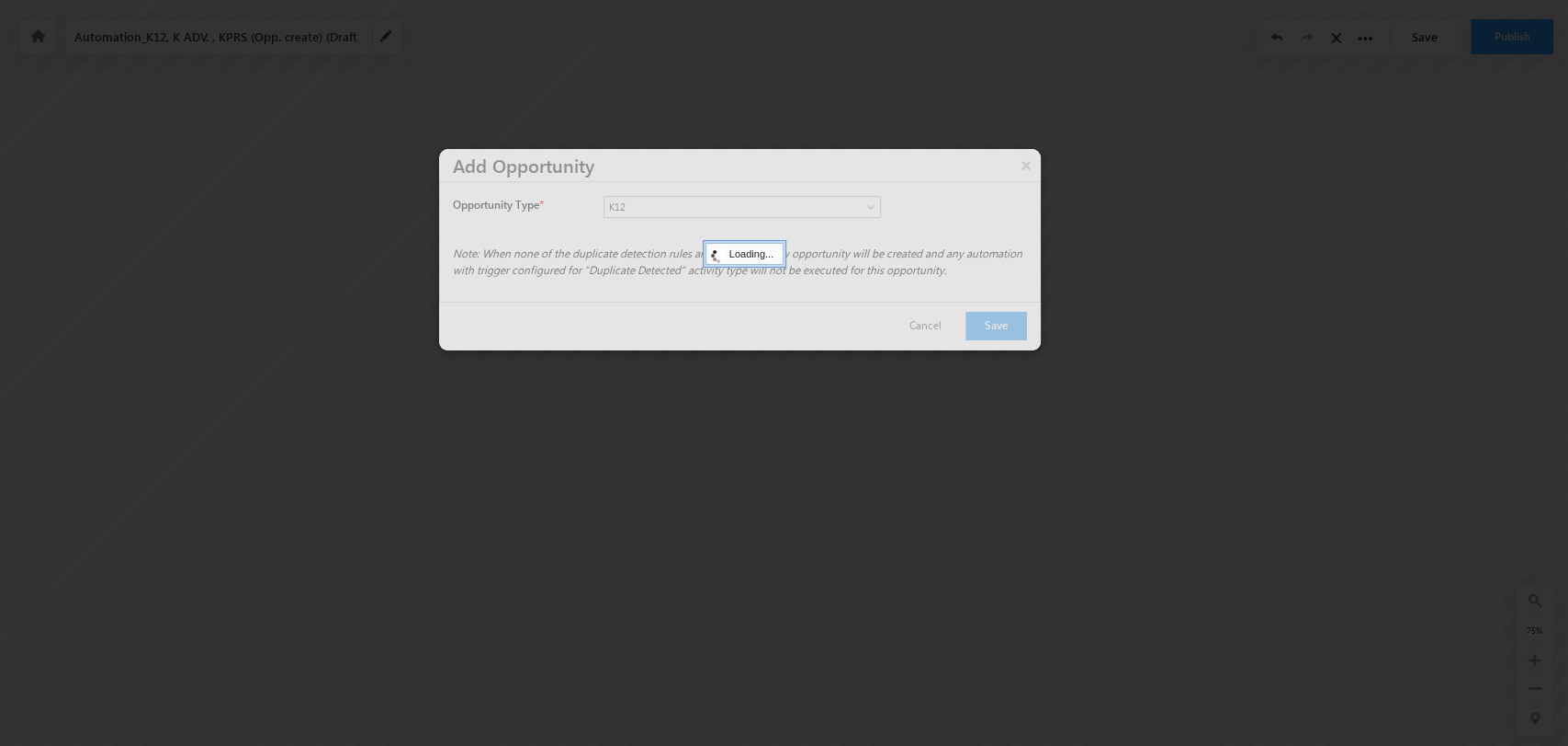
scroll to position [0, 0]
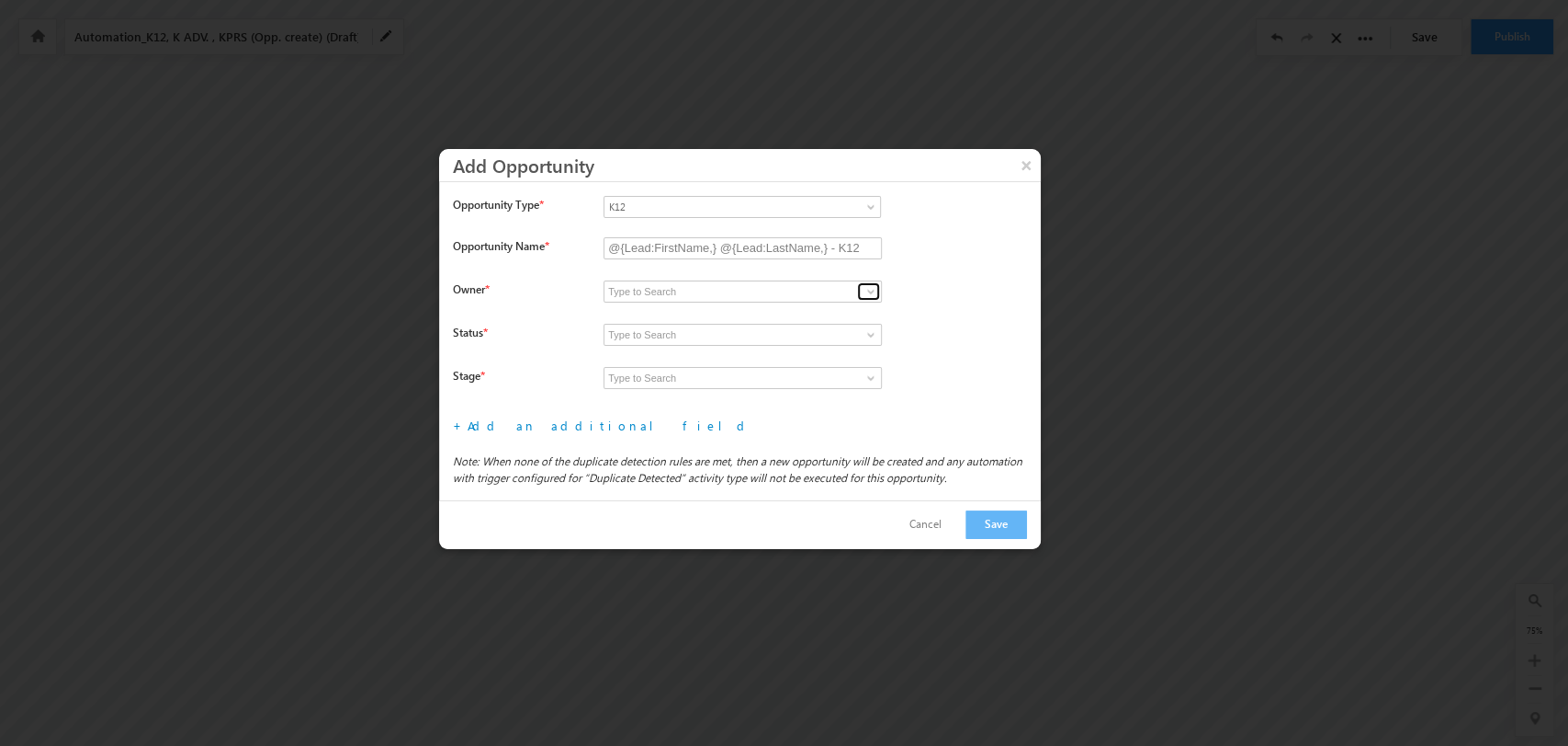
click at [874, 295] on span at bounding box center [870, 291] width 14 height 14
click at [871, 289] on span at bounding box center [870, 291] width 14 height 14
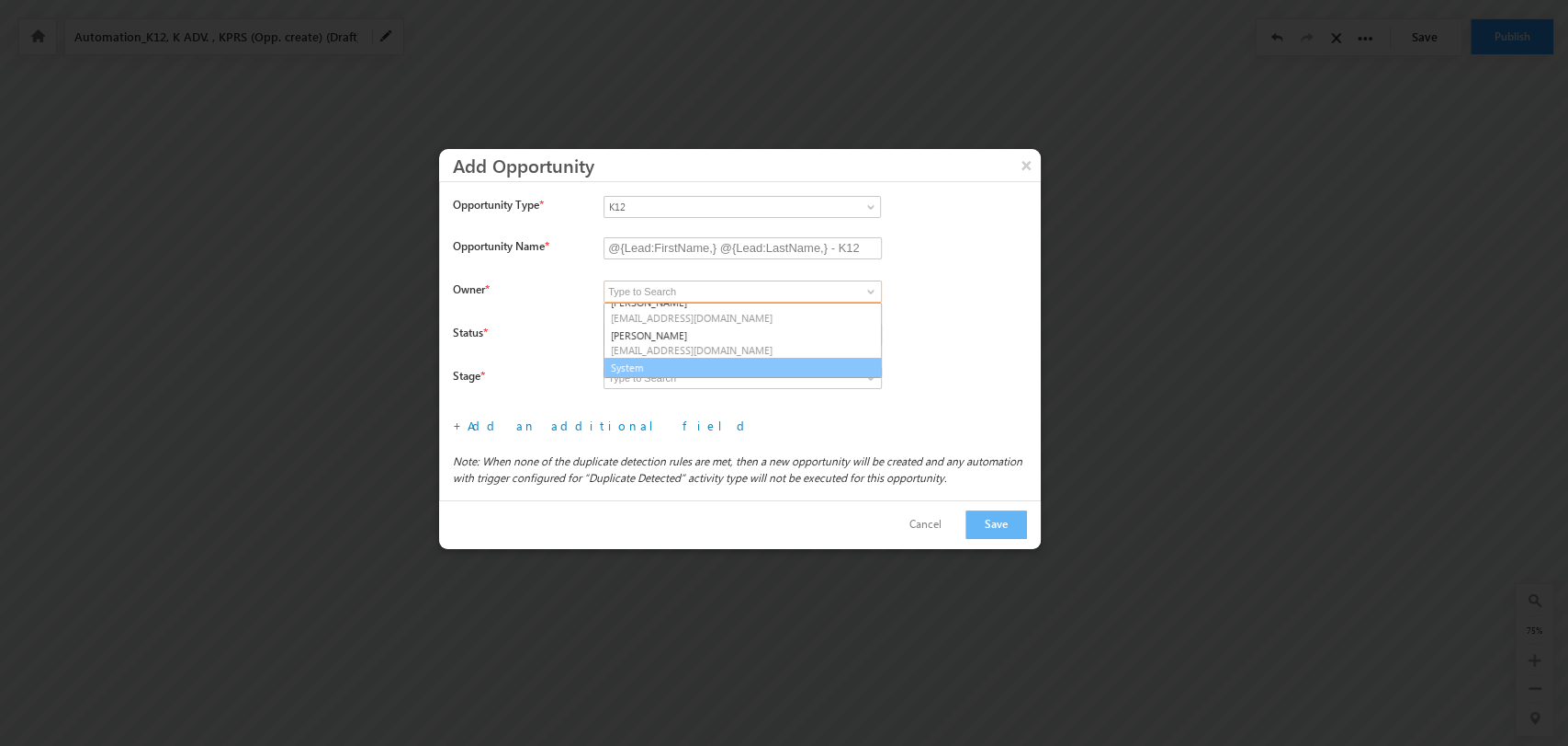
scroll to position [272, 0]
click at [691, 364] on link "System" at bounding box center [743, 367] width 278 height 21
type input "System"
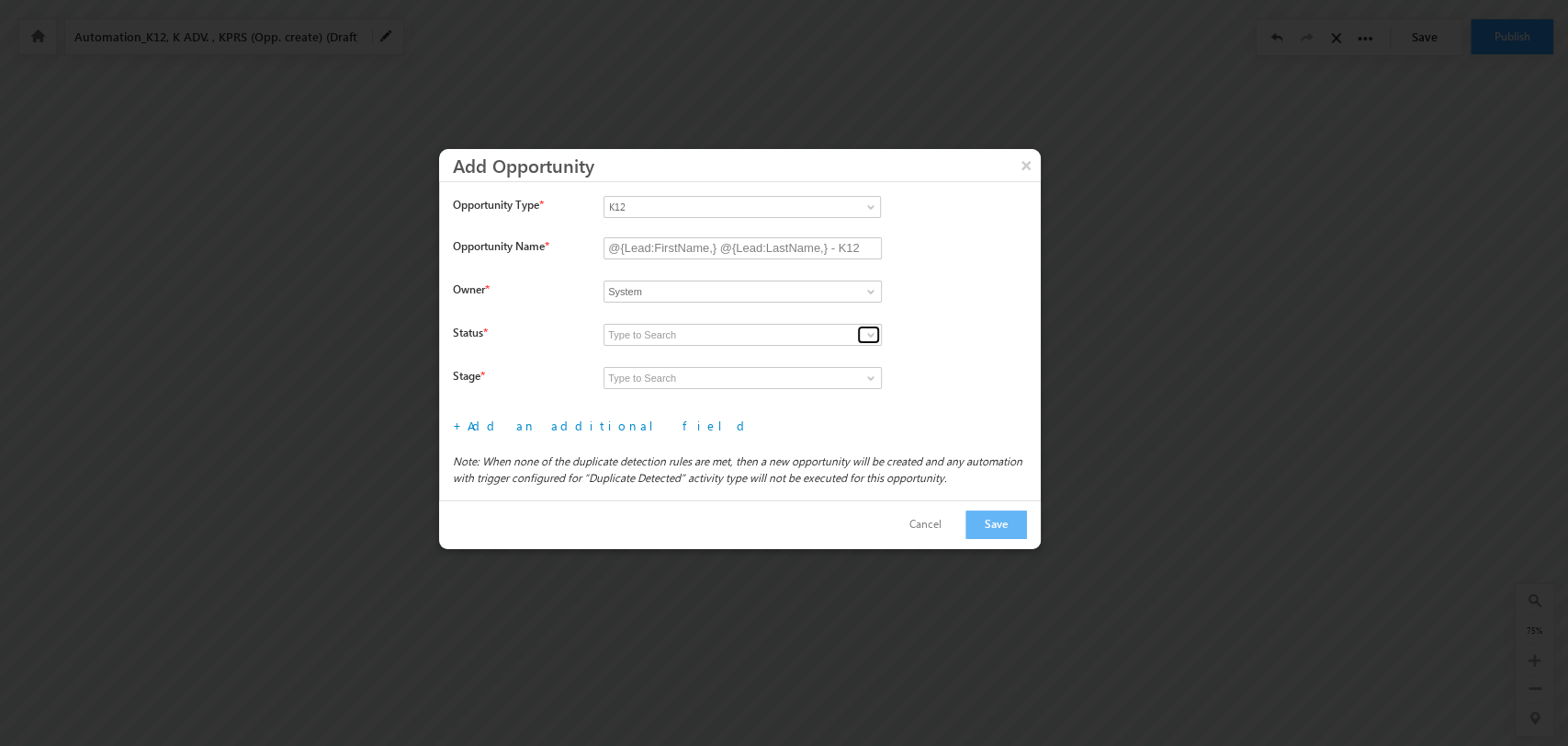
click at [876, 329] on span at bounding box center [870, 334] width 14 height 14
click at [793, 349] on link "Open" at bounding box center [743, 356] width 278 height 21
type input "Open"
click at [867, 382] on span at bounding box center [870, 377] width 14 height 14
click at [794, 405] on link "Prospecting" at bounding box center [743, 399] width 278 height 21
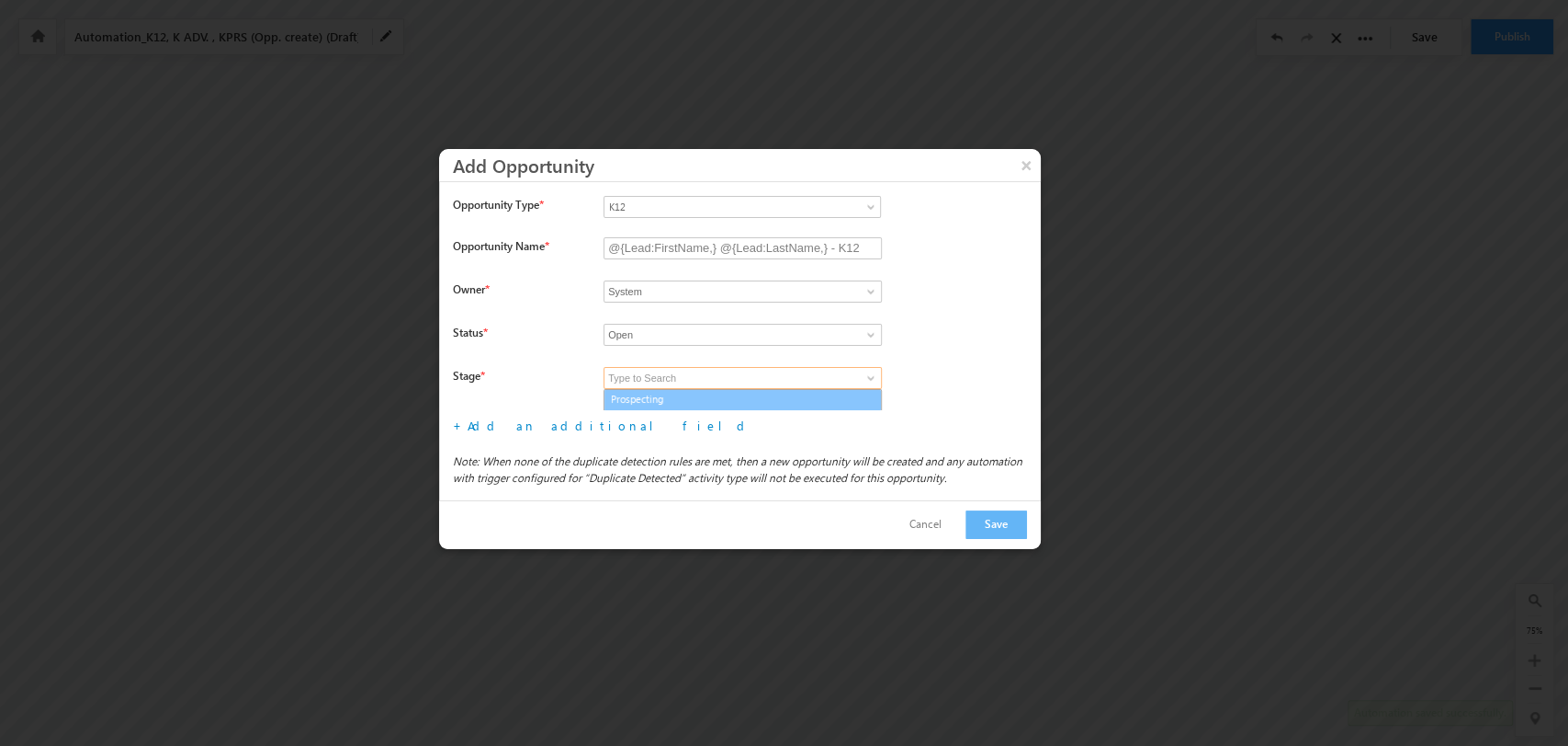
type input "Prospecting"
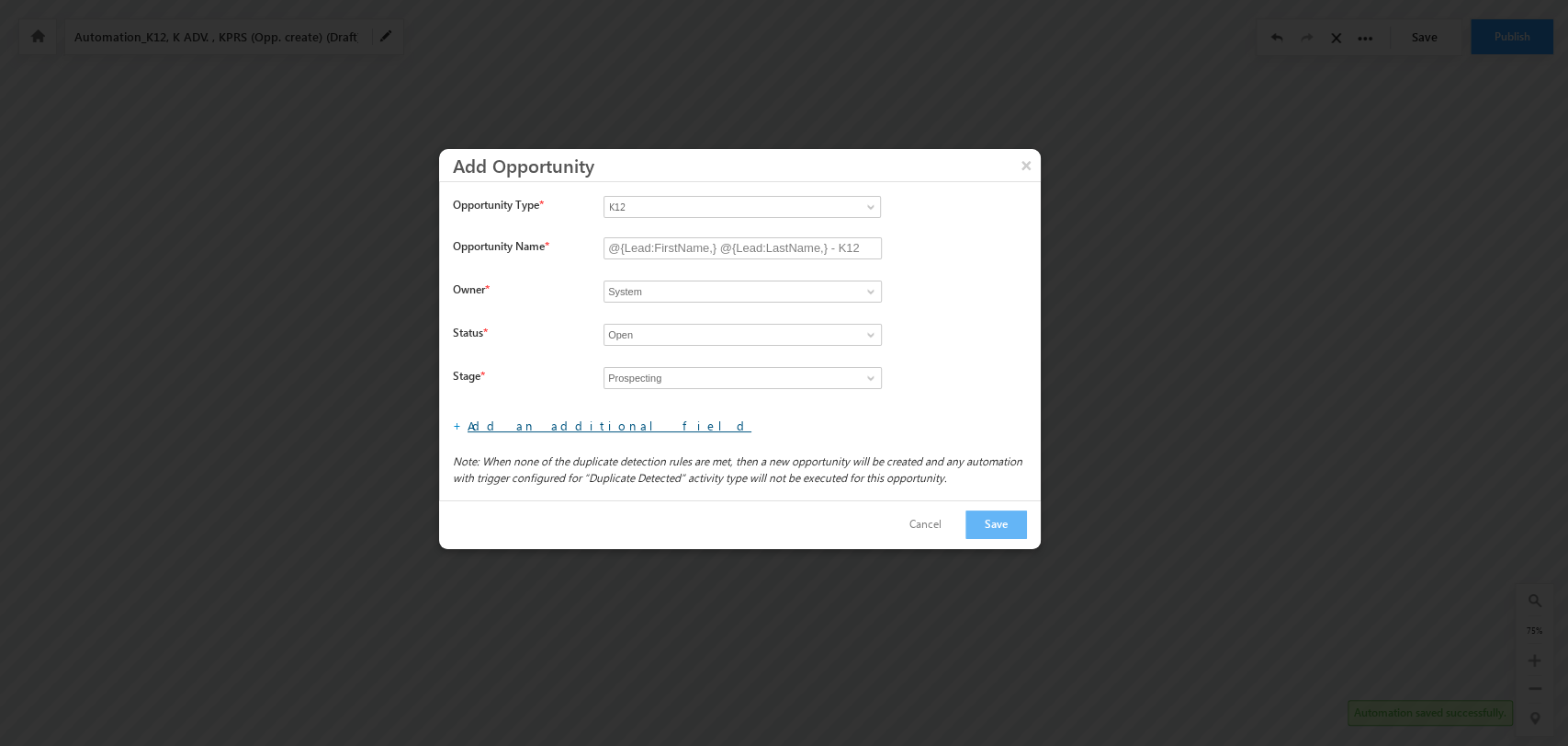
click at [543, 427] on link "Add an additional field" at bounding box center [609, 425] width 284 height 15
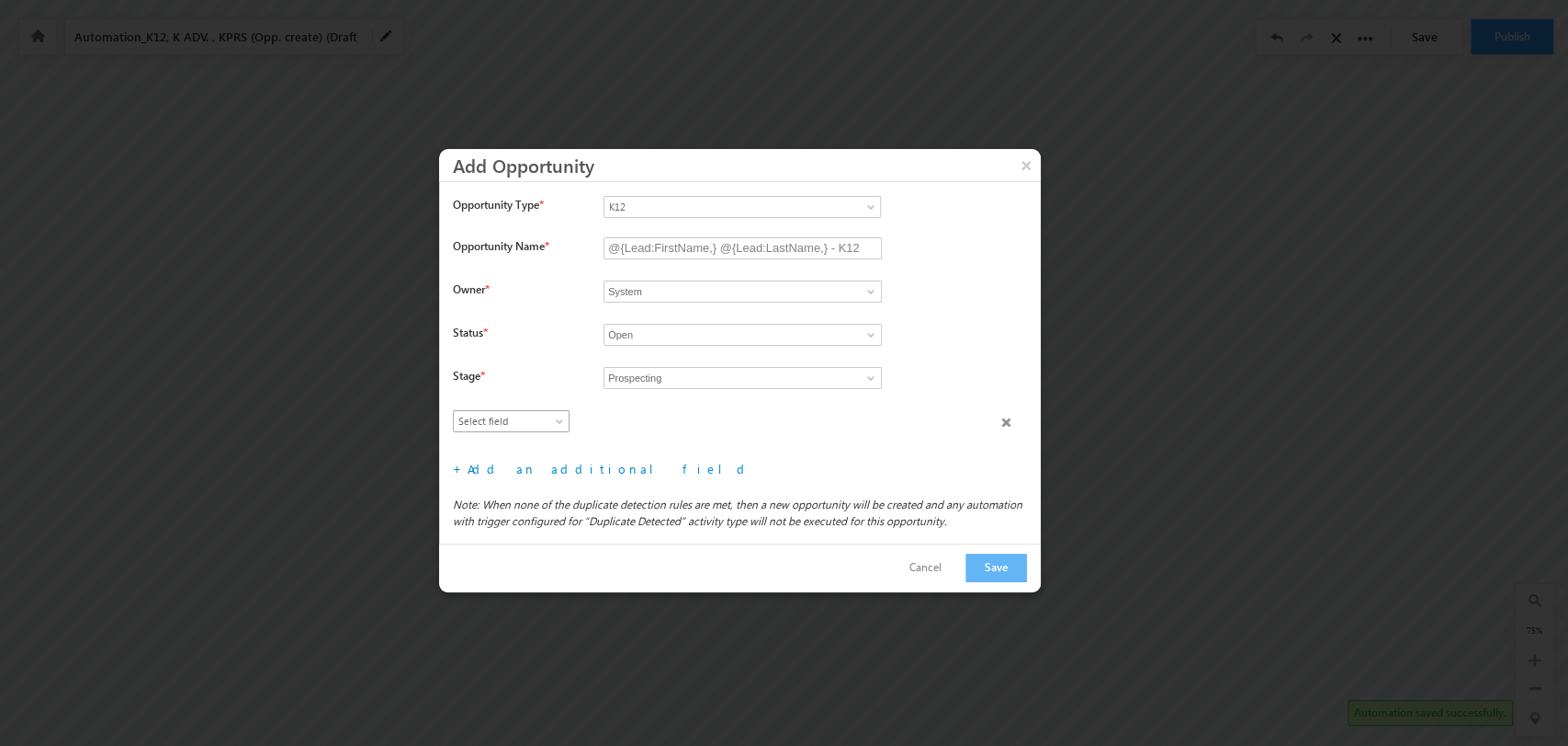
click at [516, 378] on body "Automation saved successfully. Your session has expired. Please click here to l…" at bounding box center [784, 148] width 1568 height 460
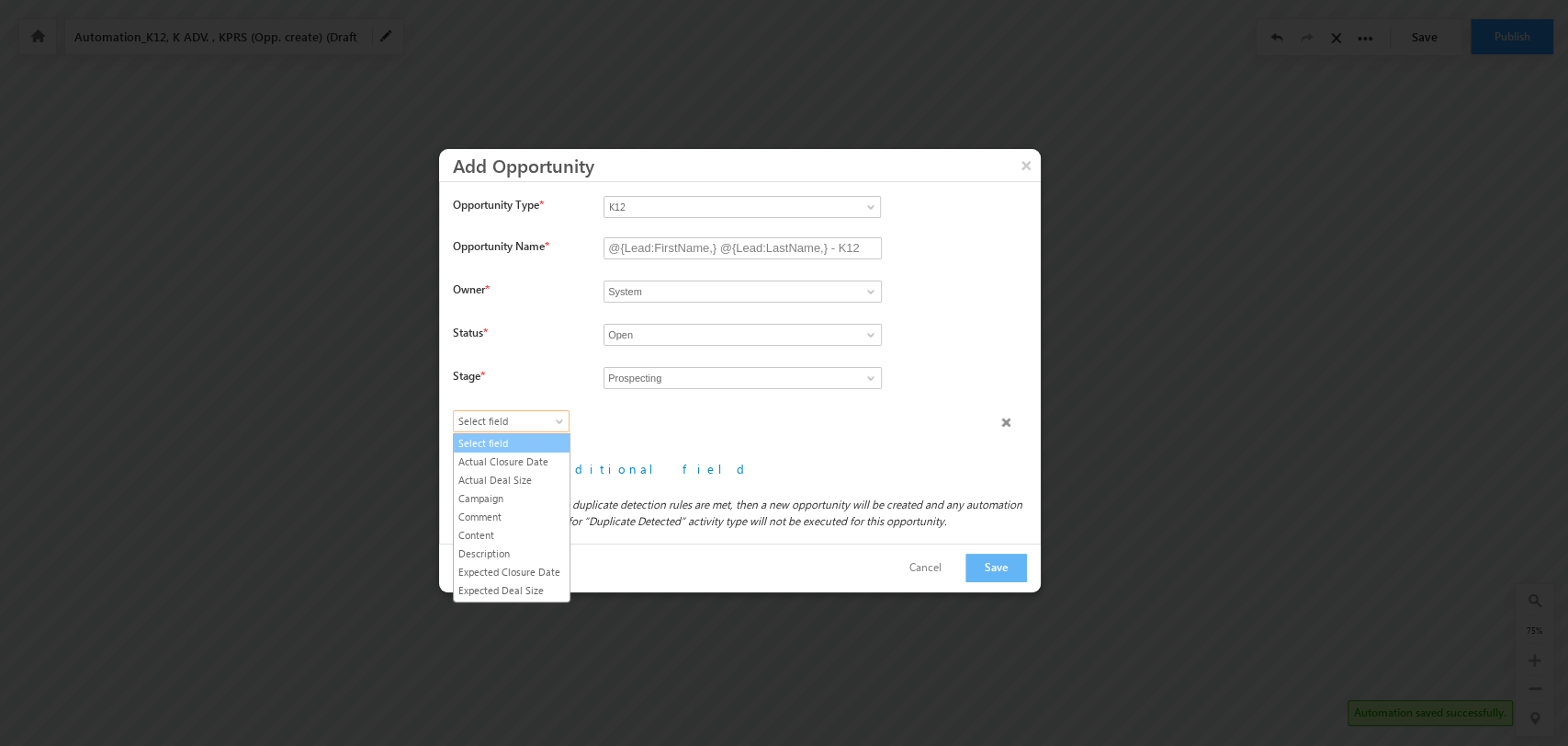
scroll to position [105, 0]
click at [546, 507] on li "Lead Type" at bounding box center [512, 504] width 116 height 18
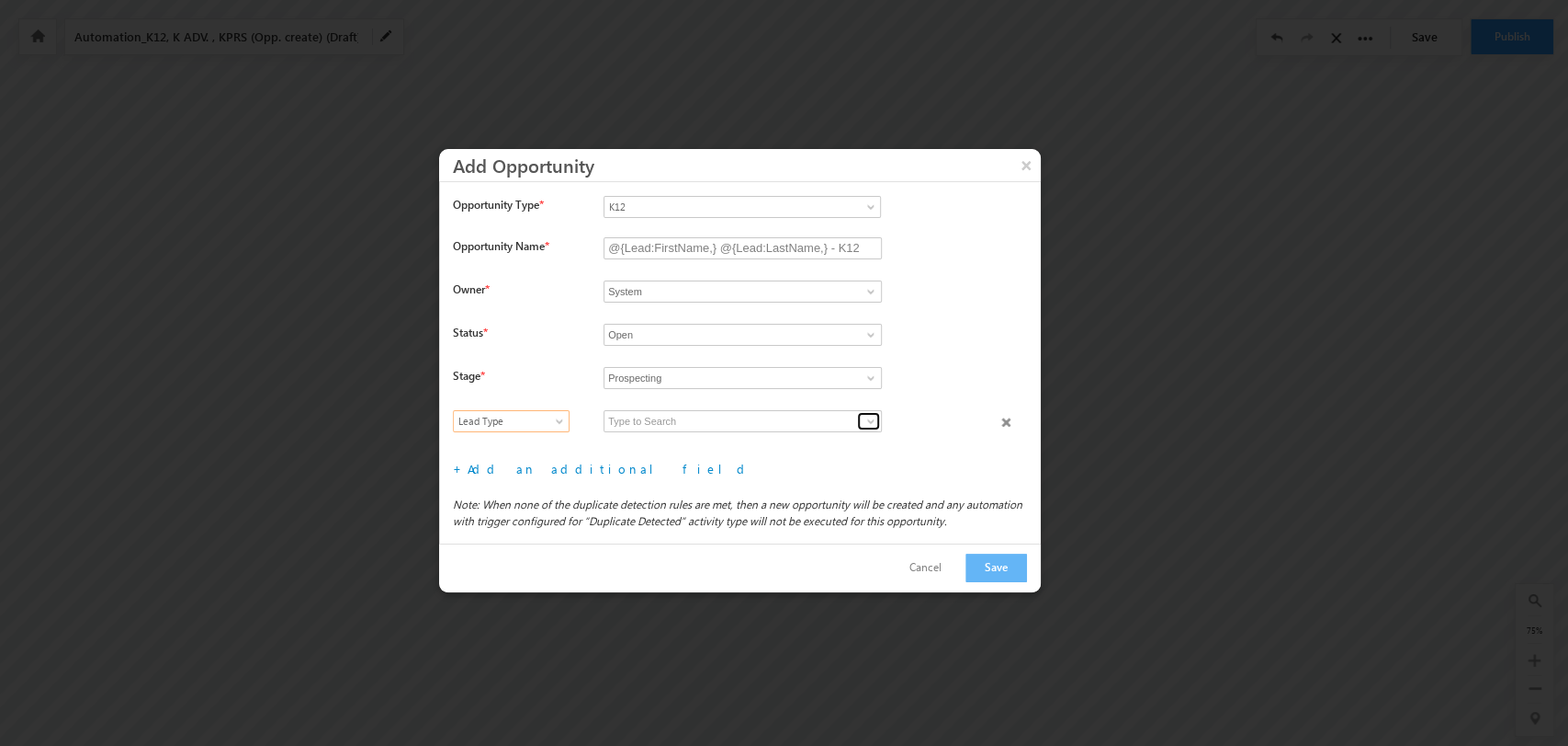
click at [867, 421] on span at bounding box center [870, 420] width 14 height 14
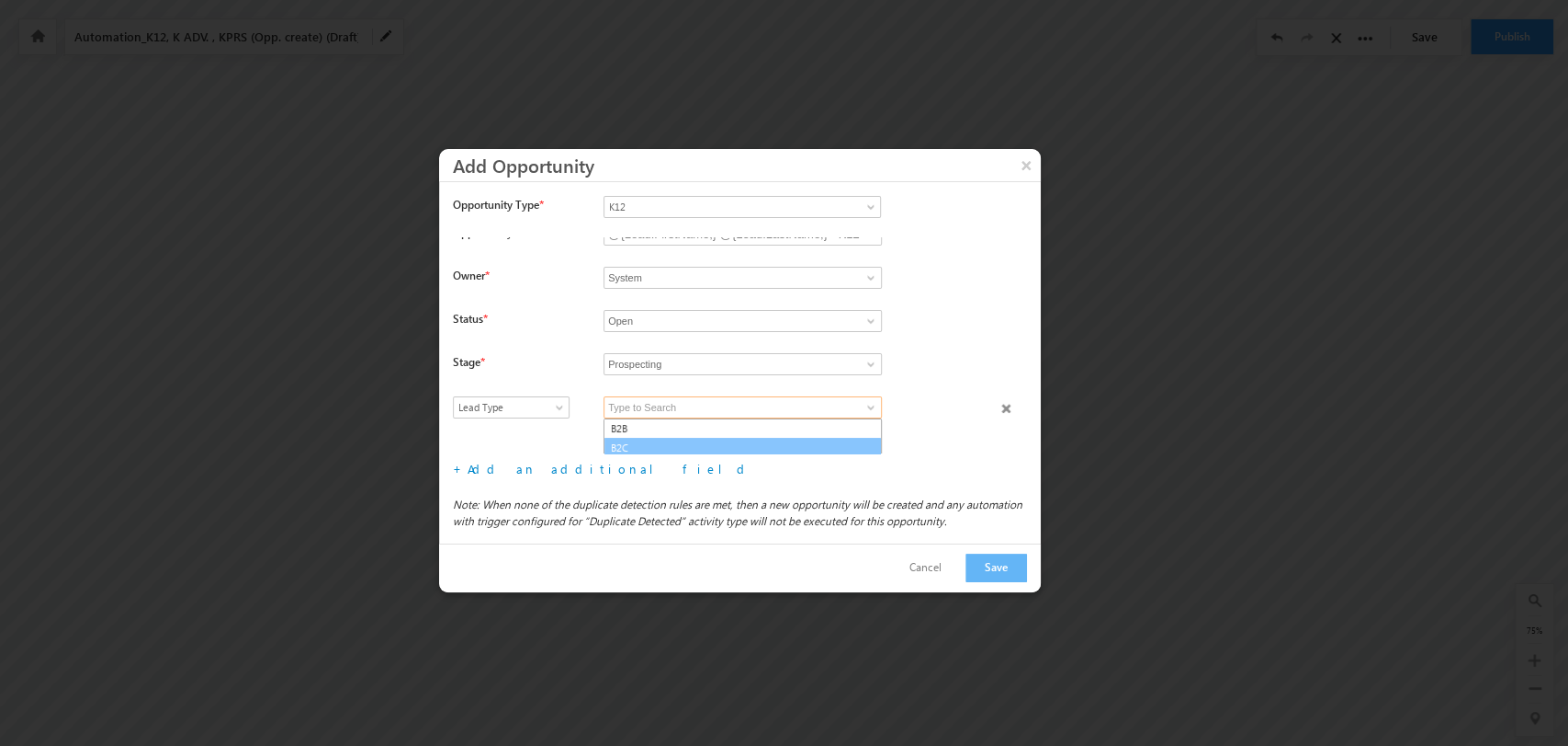
scroll to position [17, 0]
click at [691, 443] on link "B2C" at bounding box center [743, 445] width 278 height 21
type input "B2C"
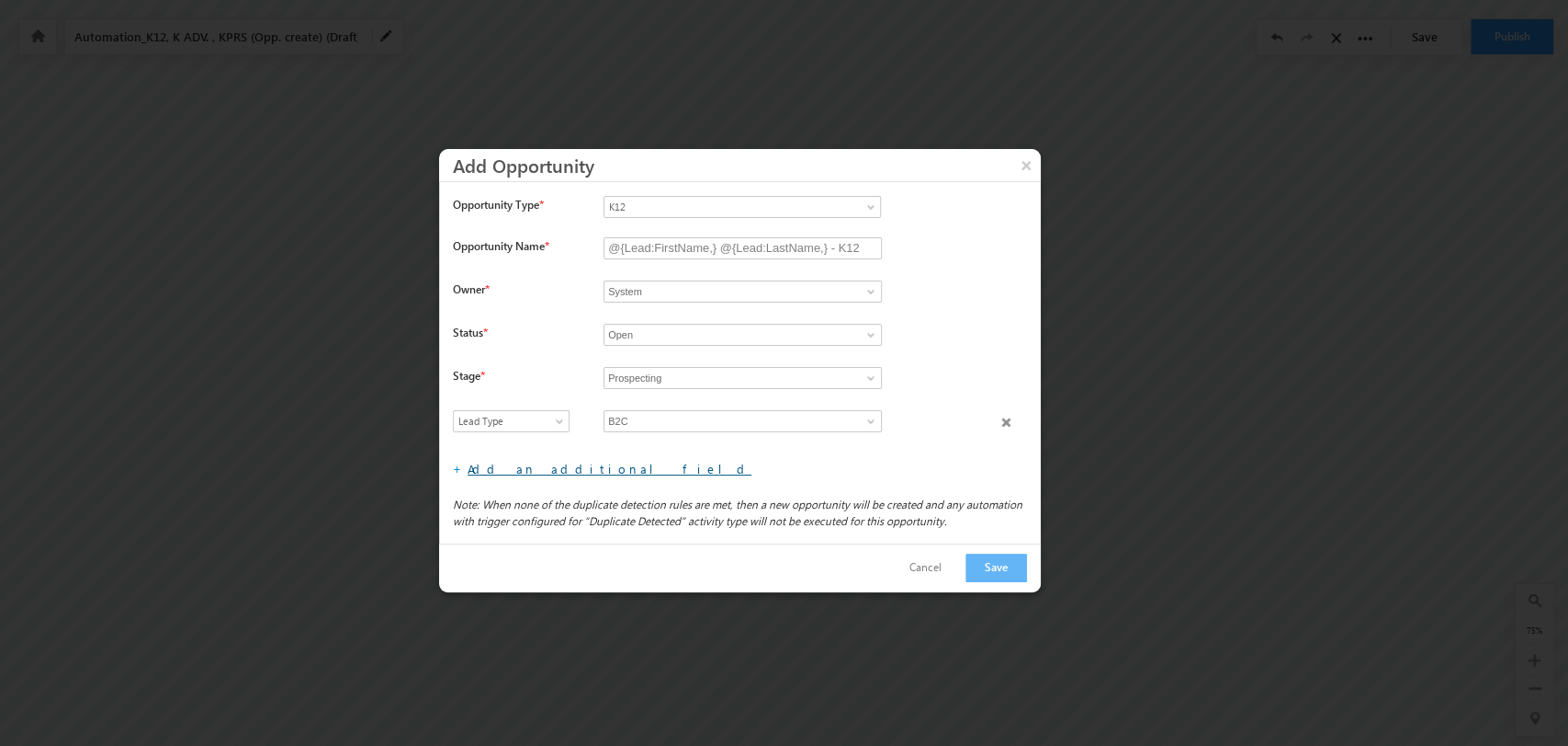
click at [522, 467] on link "Add an additional field" at bounding box center [609, 469] width 284 height 15
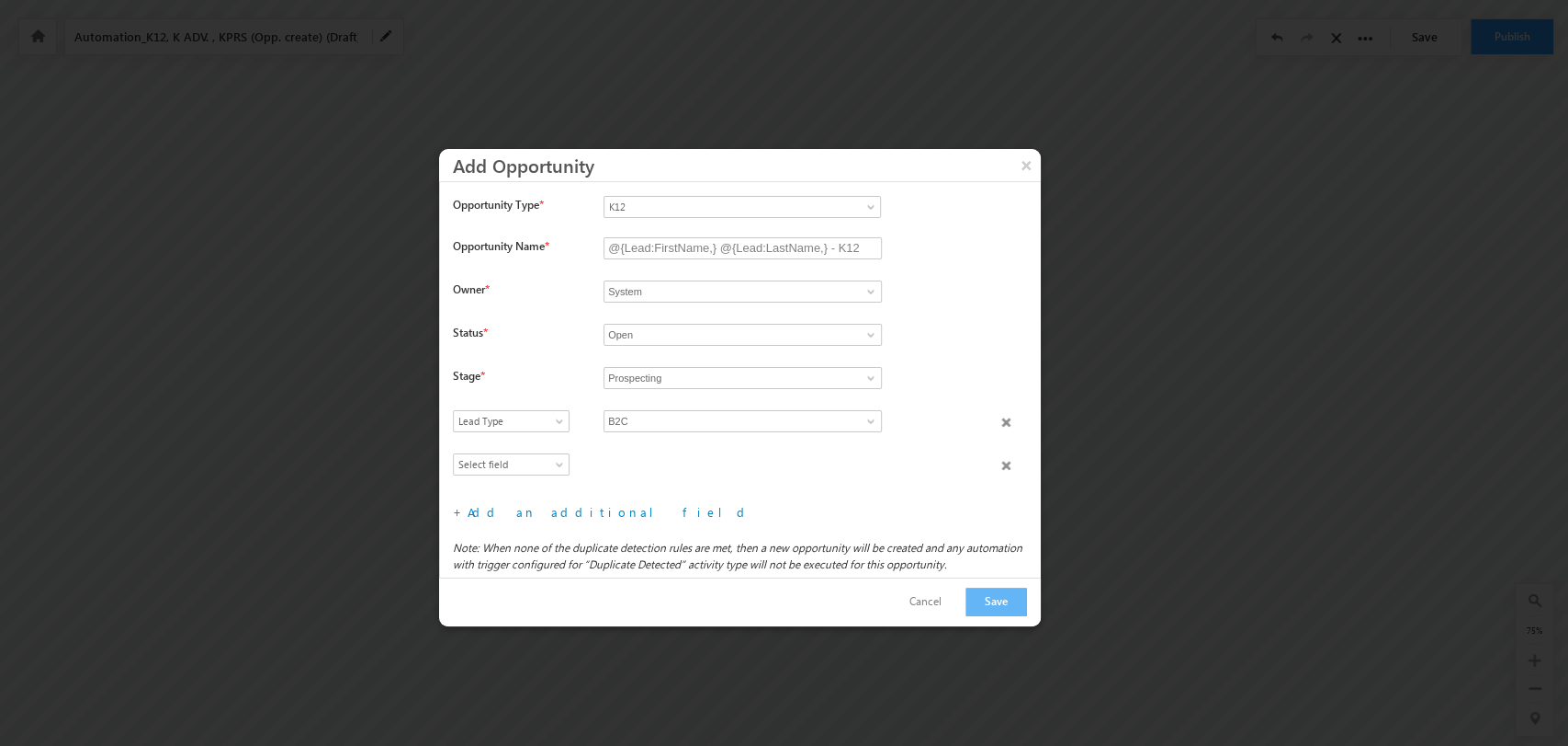
click at [522, 442] on div "Select field Actual Closure Date Actual Deal Size Campaign Comment Content Desc…" at bounding box center [746, 430] width 588 height 43
click at [542, 461] on span "Select field" at bounding box center [507, 464] width 106 height 16
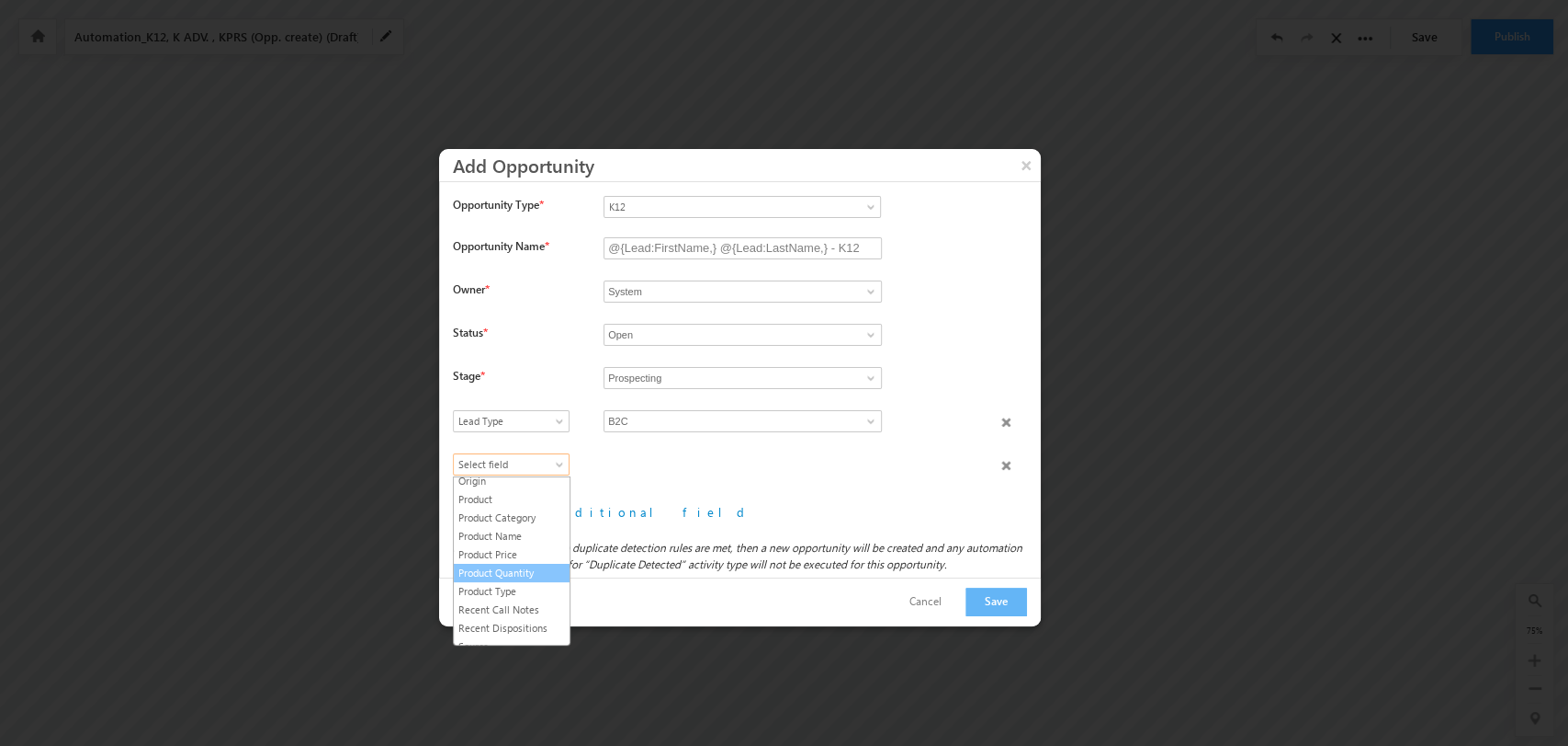
scroll to position [285, 0]
click at [520, 561] on link "Product Type" at bounding box center [512, 561] width 116 height 16
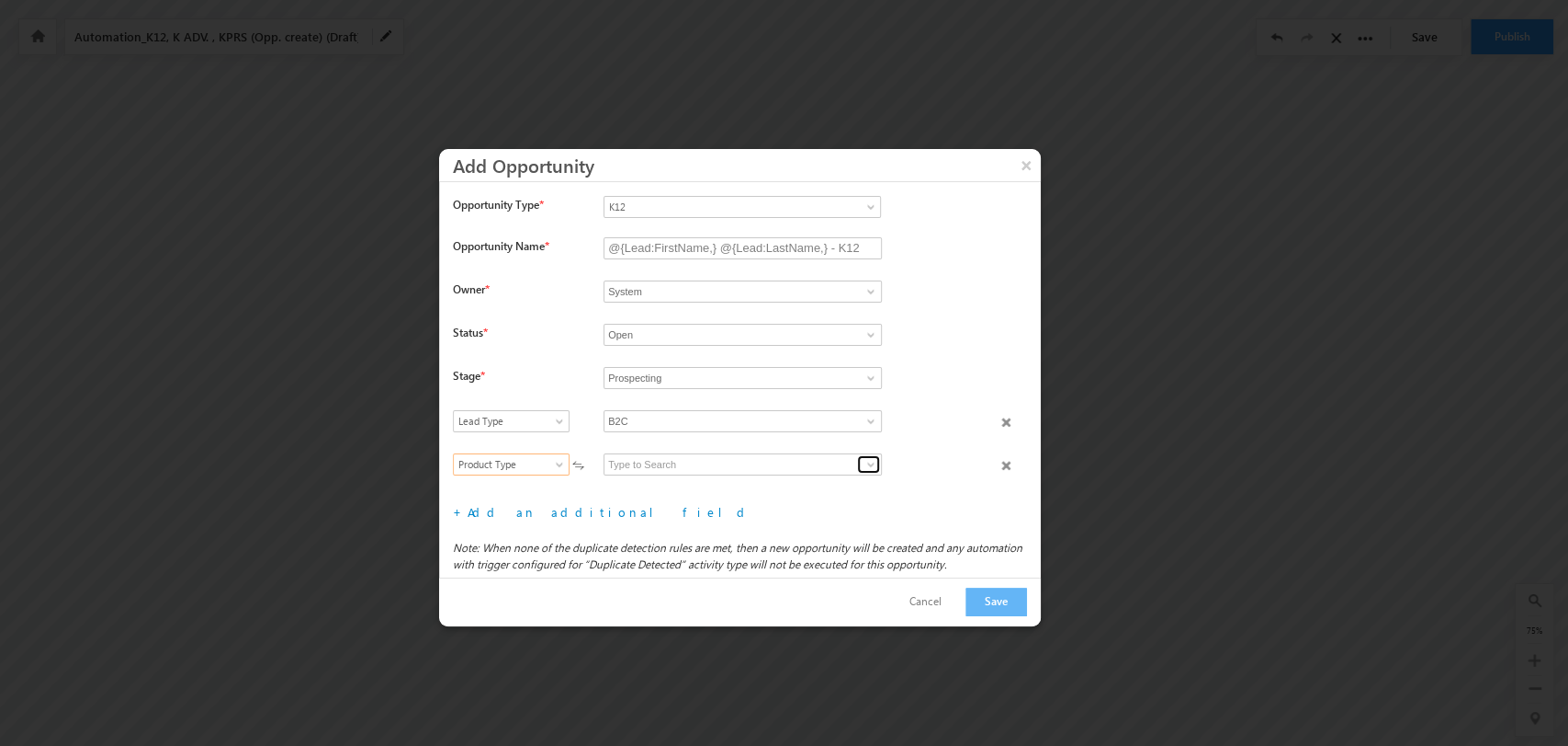
click at [864, 465] on span at bounding box center [870, 464] width 14 height 14
click at [786, 480] on link "K12 B2C" at bounding box center [743, 486] width 278 height 21
type input "K12 B2C"
click at [562, 513] on link "Add an additional field" at bounding box center [609, 511] width 284 height 15
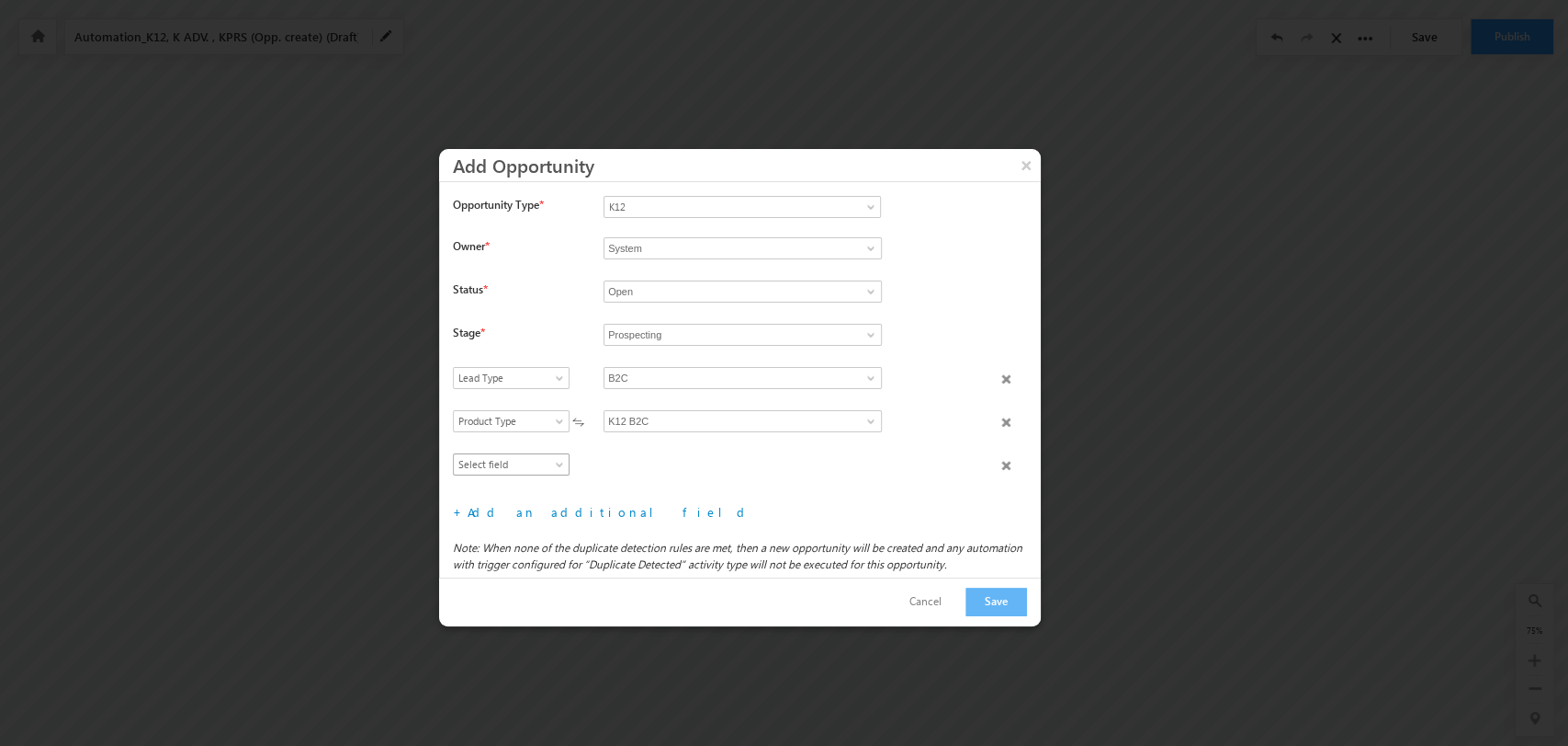
click at [521, 456] on span "Select field" at bounding box center [507, 464] width 106 height 16
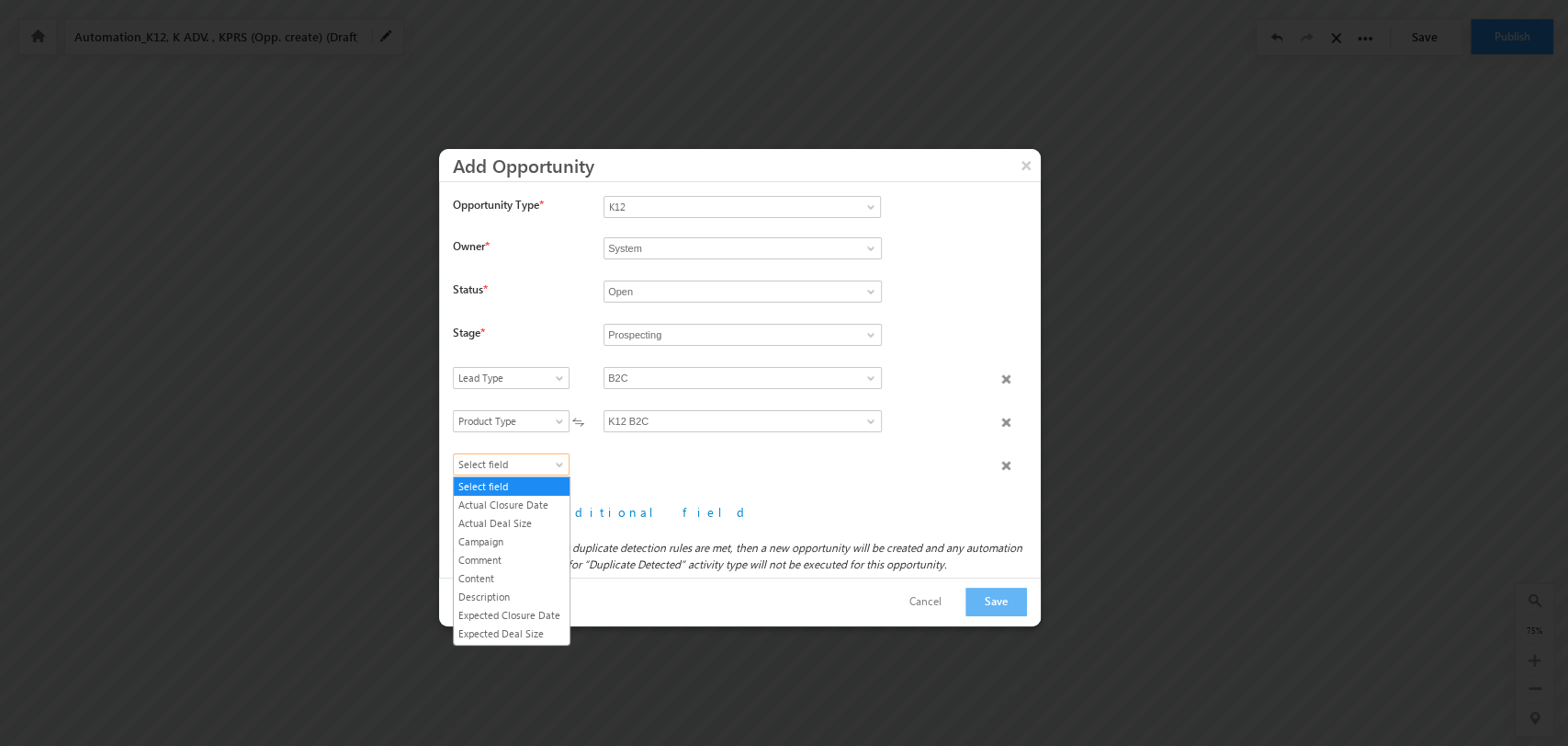
scroll to position [197, 0]
click at [532, 574] on link "Product Category" at bounding box center [512, 564] width 116 height 16
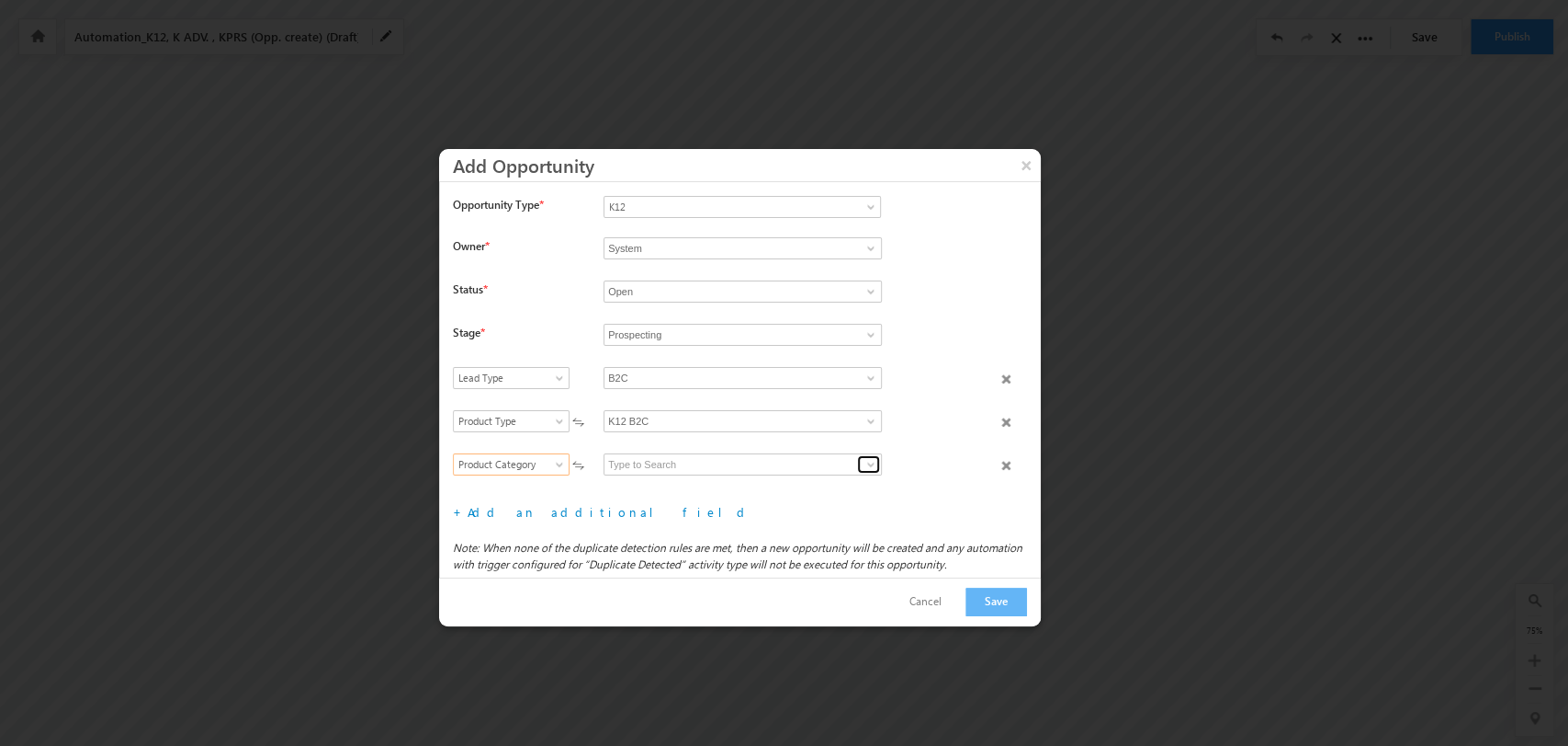
click at [863, 461] on span at bounding box center [870, 464] width 14 height 14
click at [765, 475] on link "Grade" at bounding box center [743, 486] width 278 height 21
type input "Grade"
click at [551, 517] on link "Add an additional field" at bounding box center [609, 511] width 284 height 15
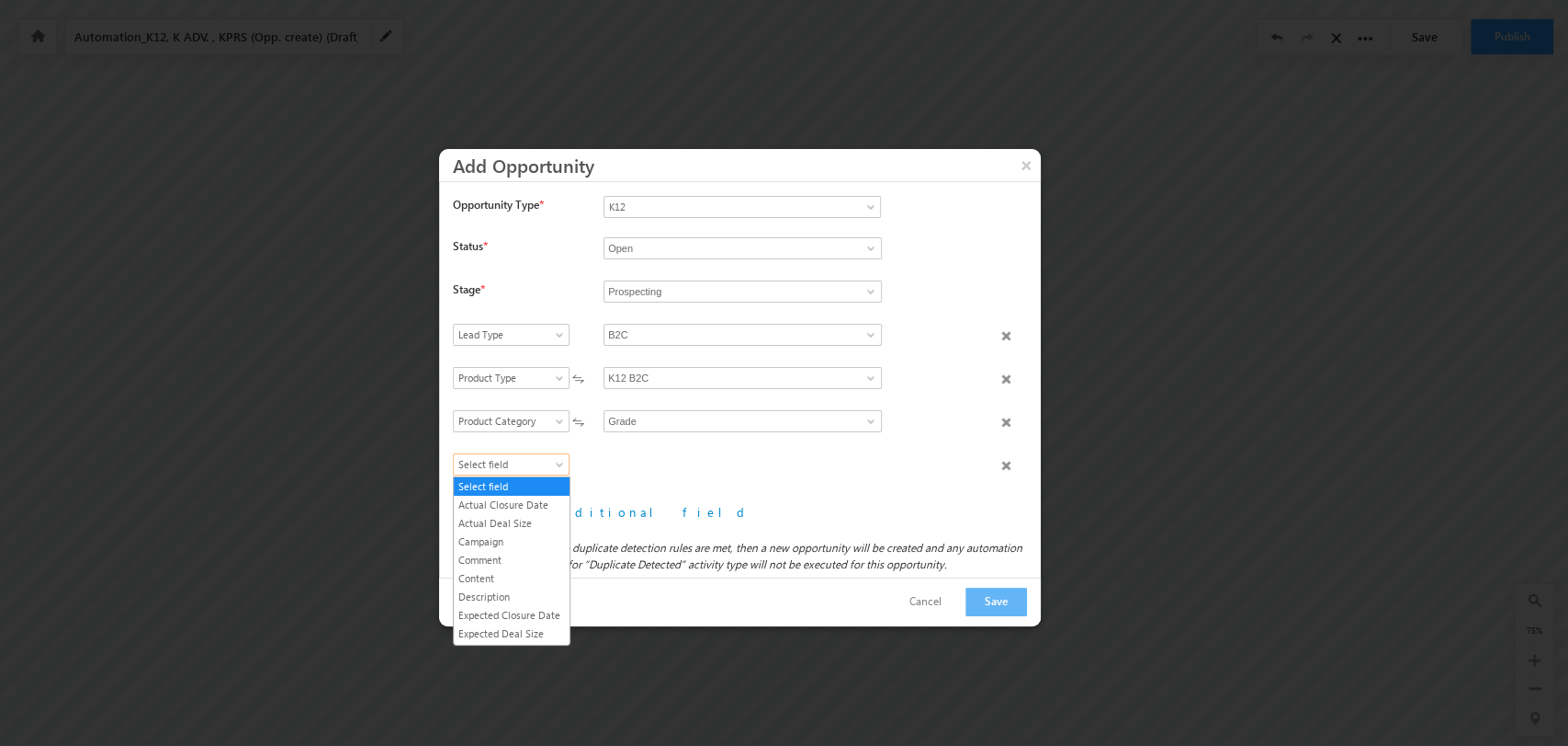
click at [522, 457] on span "Select field" at bounding box center [507, 464] width 106 height 16
click at [512, 507] on link "Product Name" at bounding box center [512, 506] width 116 height 16
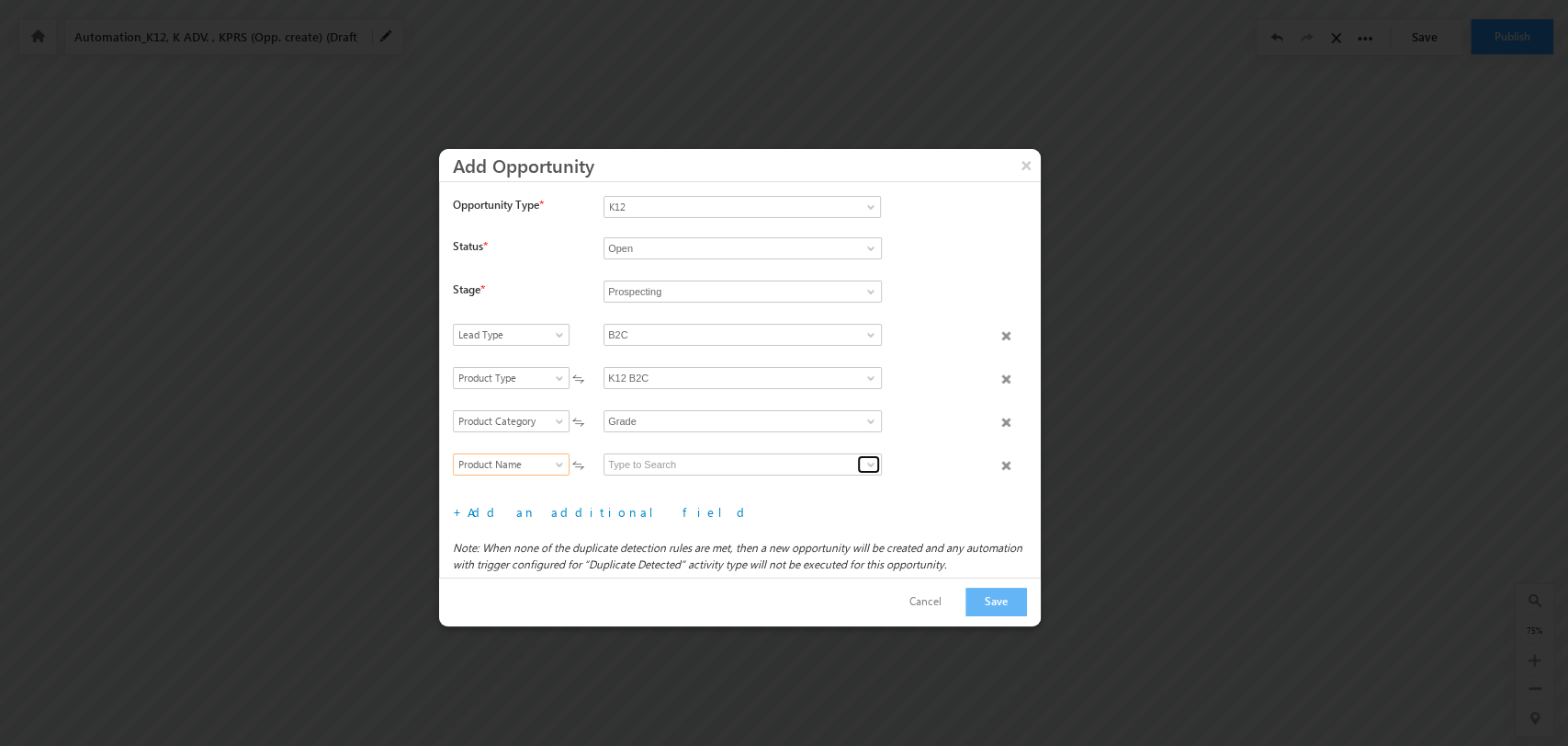
click at [864, 458] on span at bounding box center [870, 464] width 14 height 14
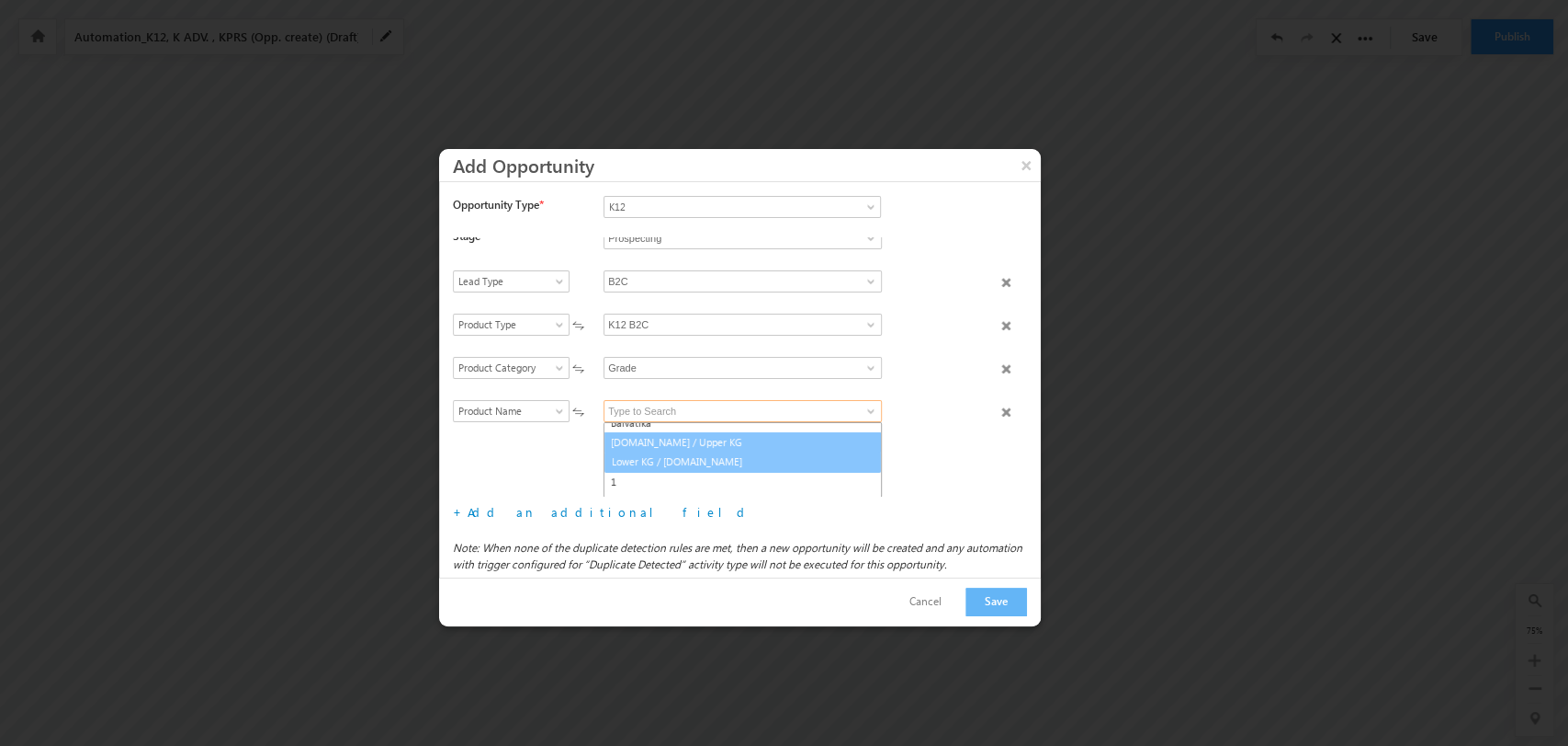
scroll to position [0, 0]
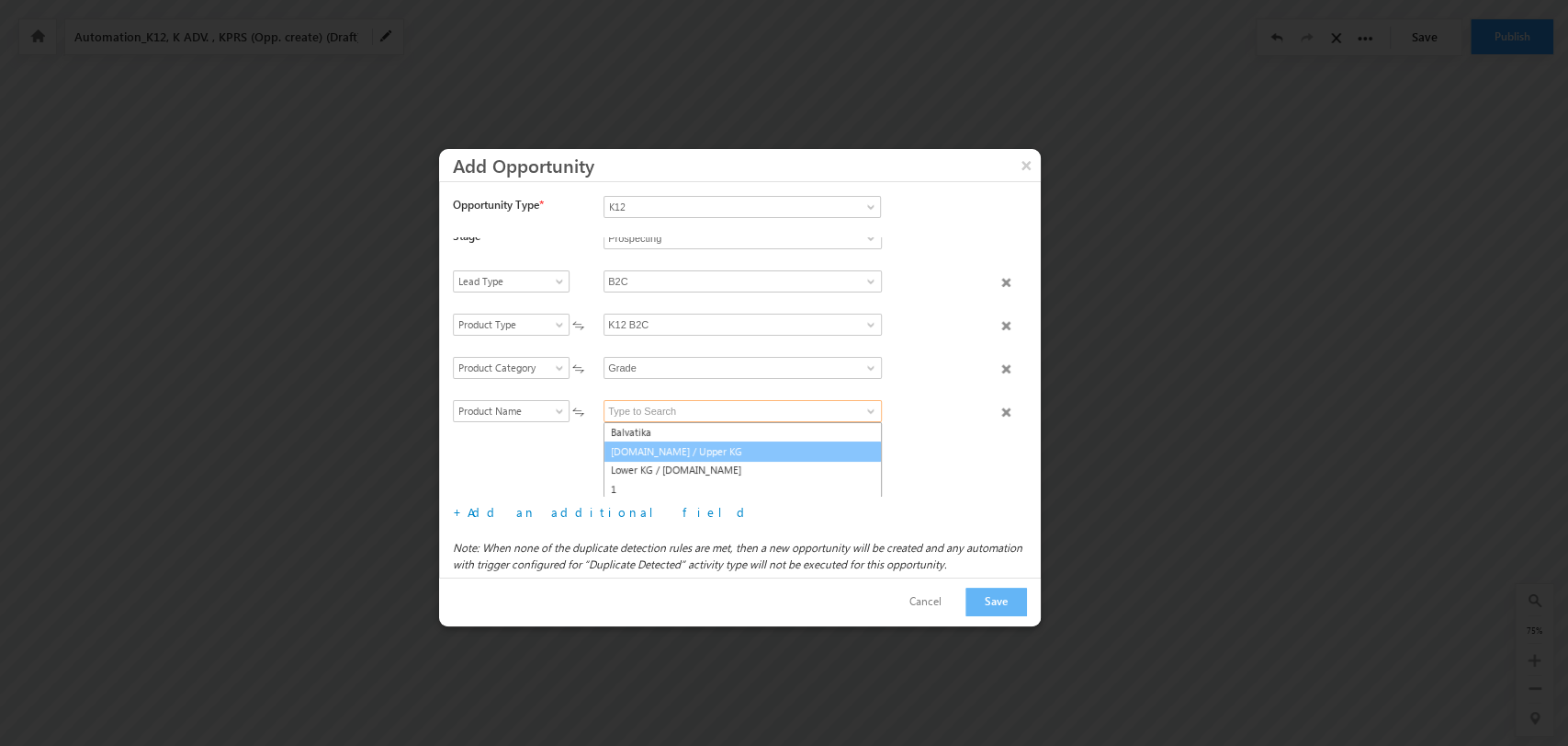
click at [722, 450] on link "Sr.KG / Upper KG" at bounding box center [743, 451] width 278 height 21
type input "Sr.KG / Upper KG"
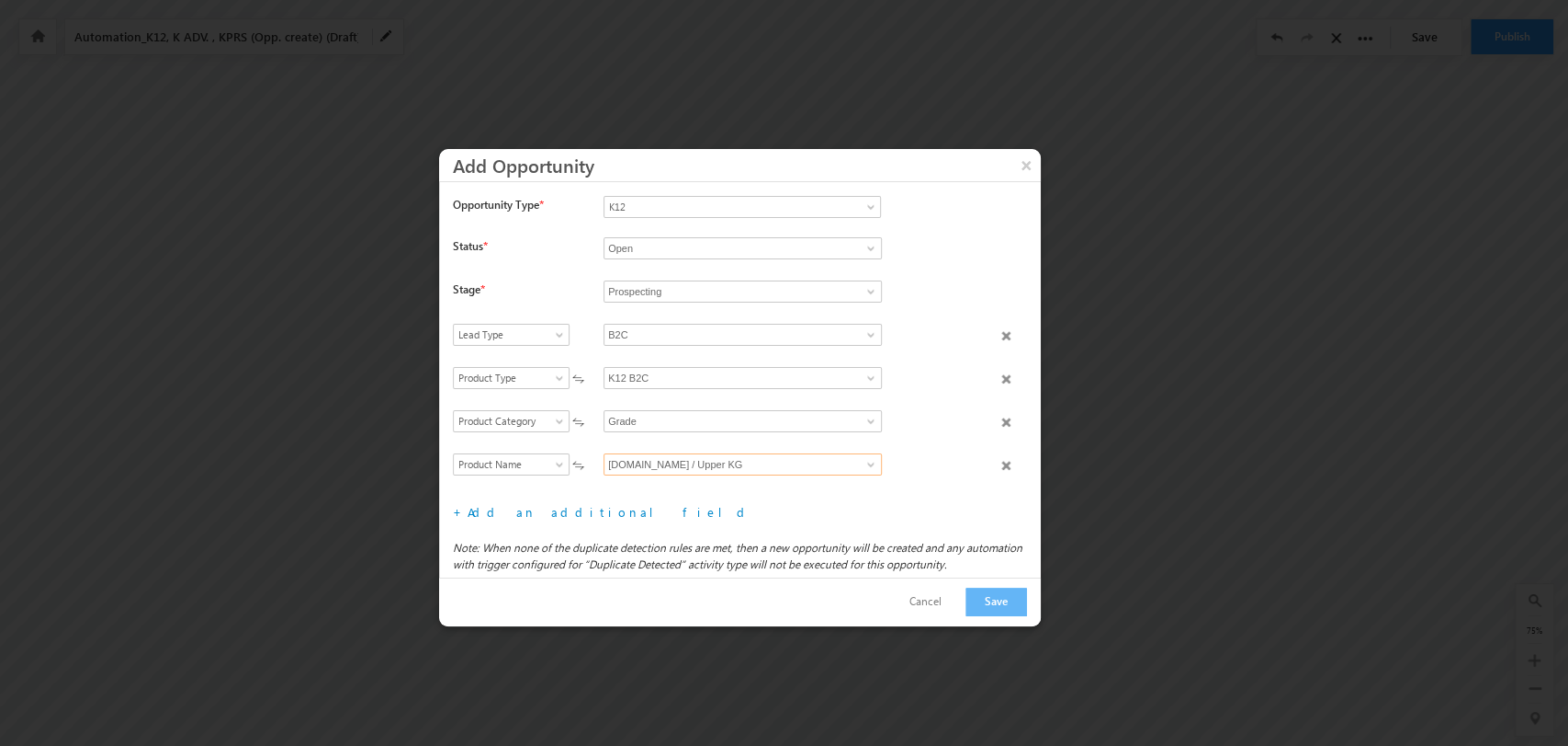
scroll to position [86, 0]
click at [858, 462] on link at bounding box center [869, 464] width 23 height 18
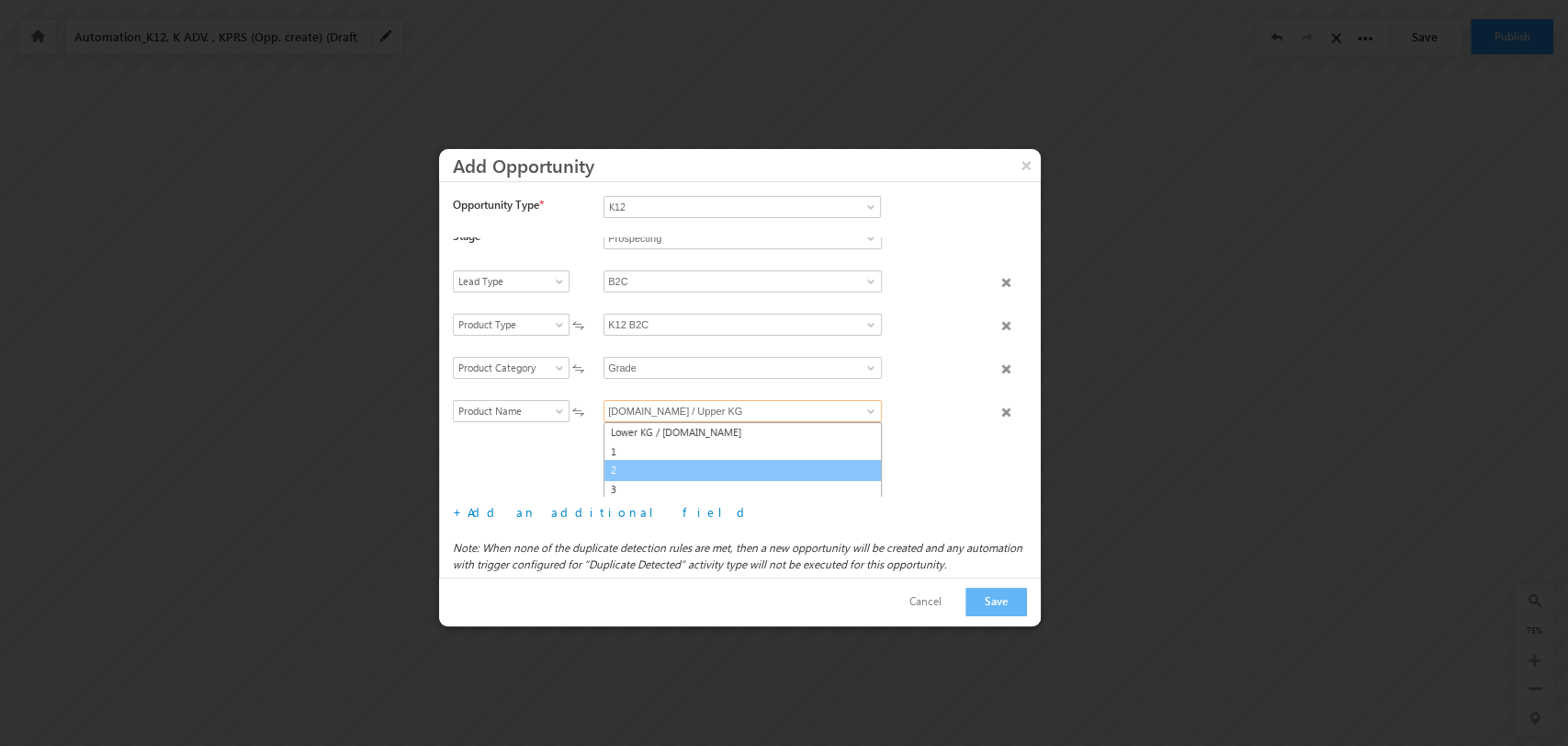
scroll to position [0, 0]
click at [721, 448] on link "Sr.KG / Upper KG" at bounding box center [743, 451] width 278 height 21
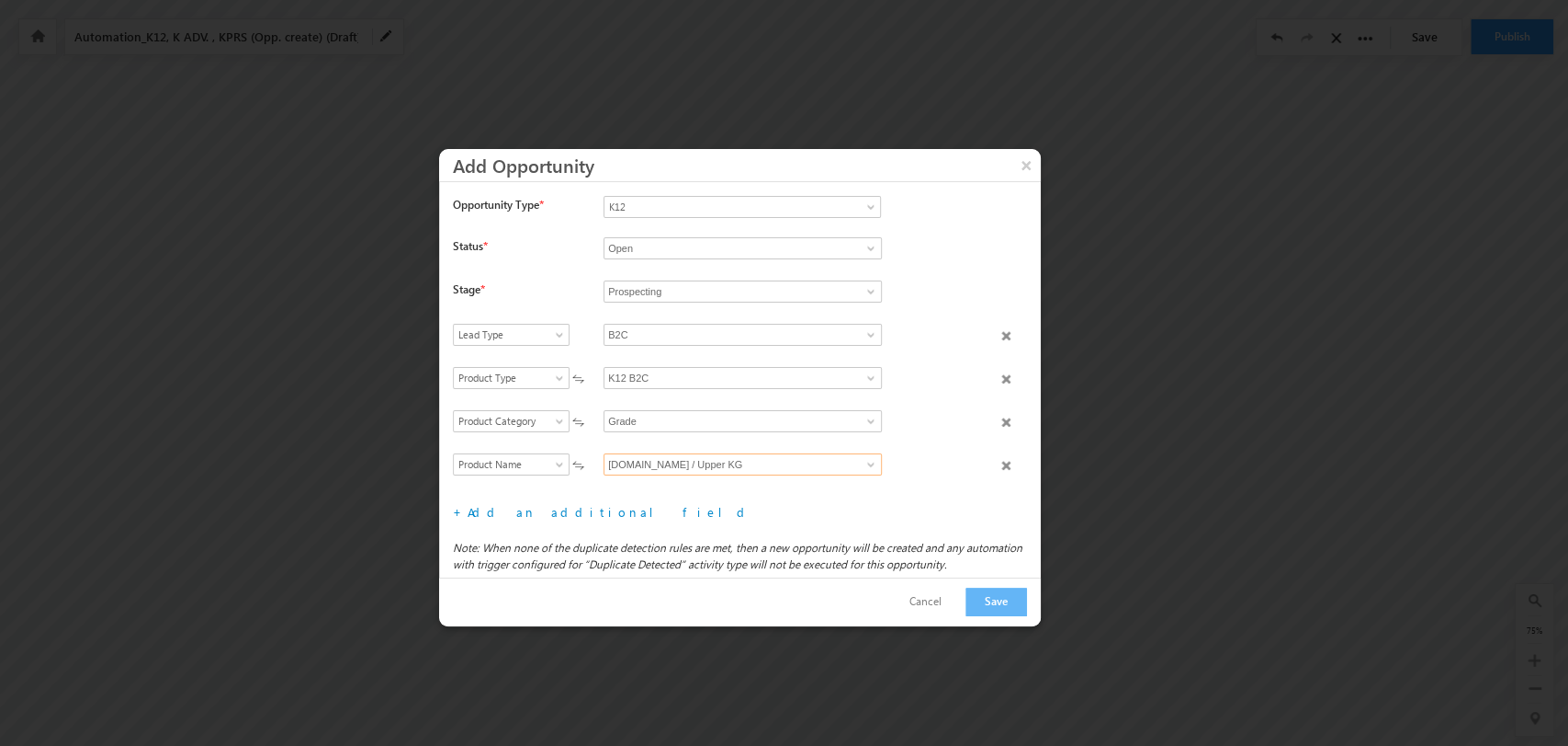
scroll to position [86, 0]
click at [1007, 603] on button "Save" at bounding box center [996, 602] width 62 height 29
click at [864, 462] on span at bounding box center [870, 465] width 14 height 14
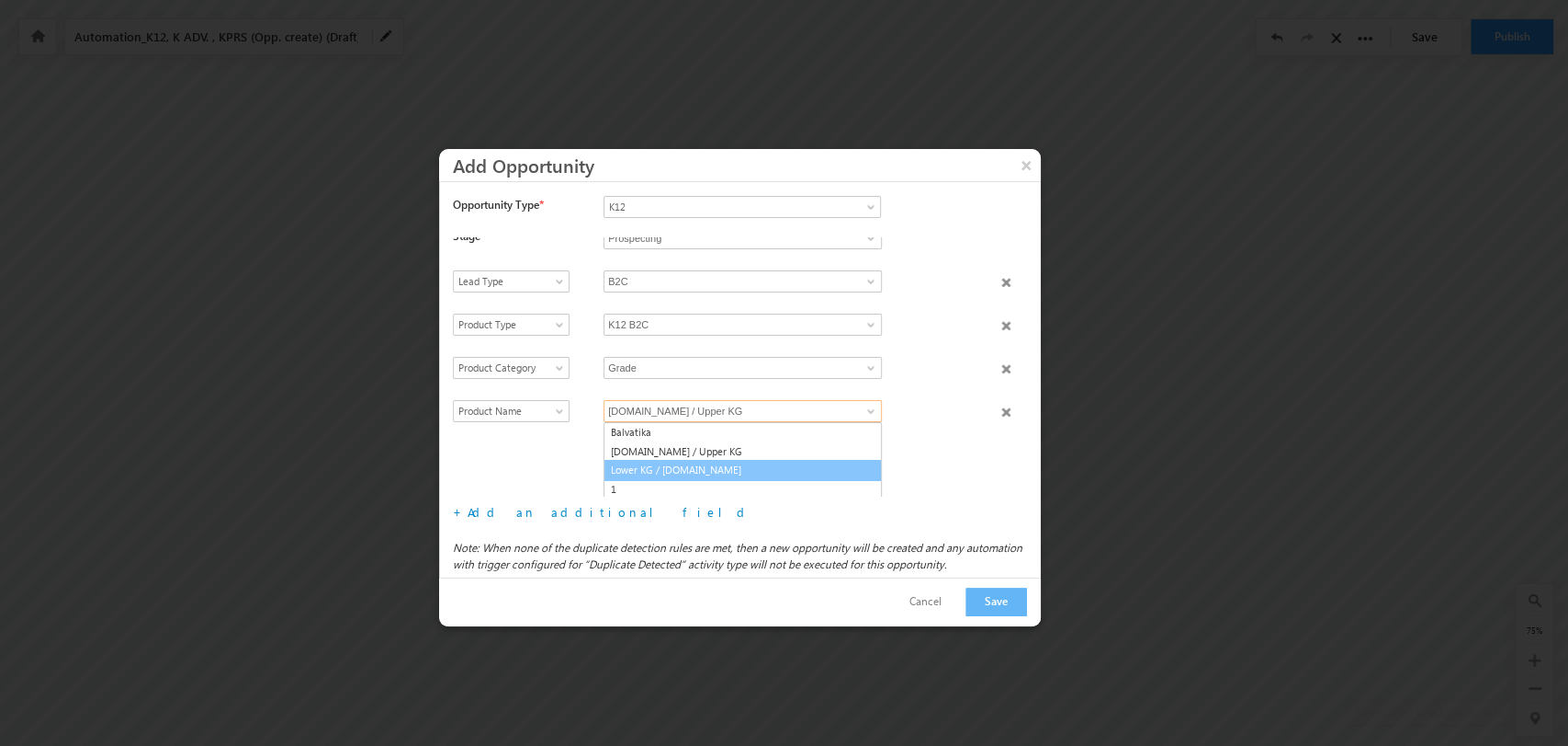
scroll to position [3, 0]
click at [761, 485] on link "1" at bounding box center [743, 487] width 278 height 21
type input "1"
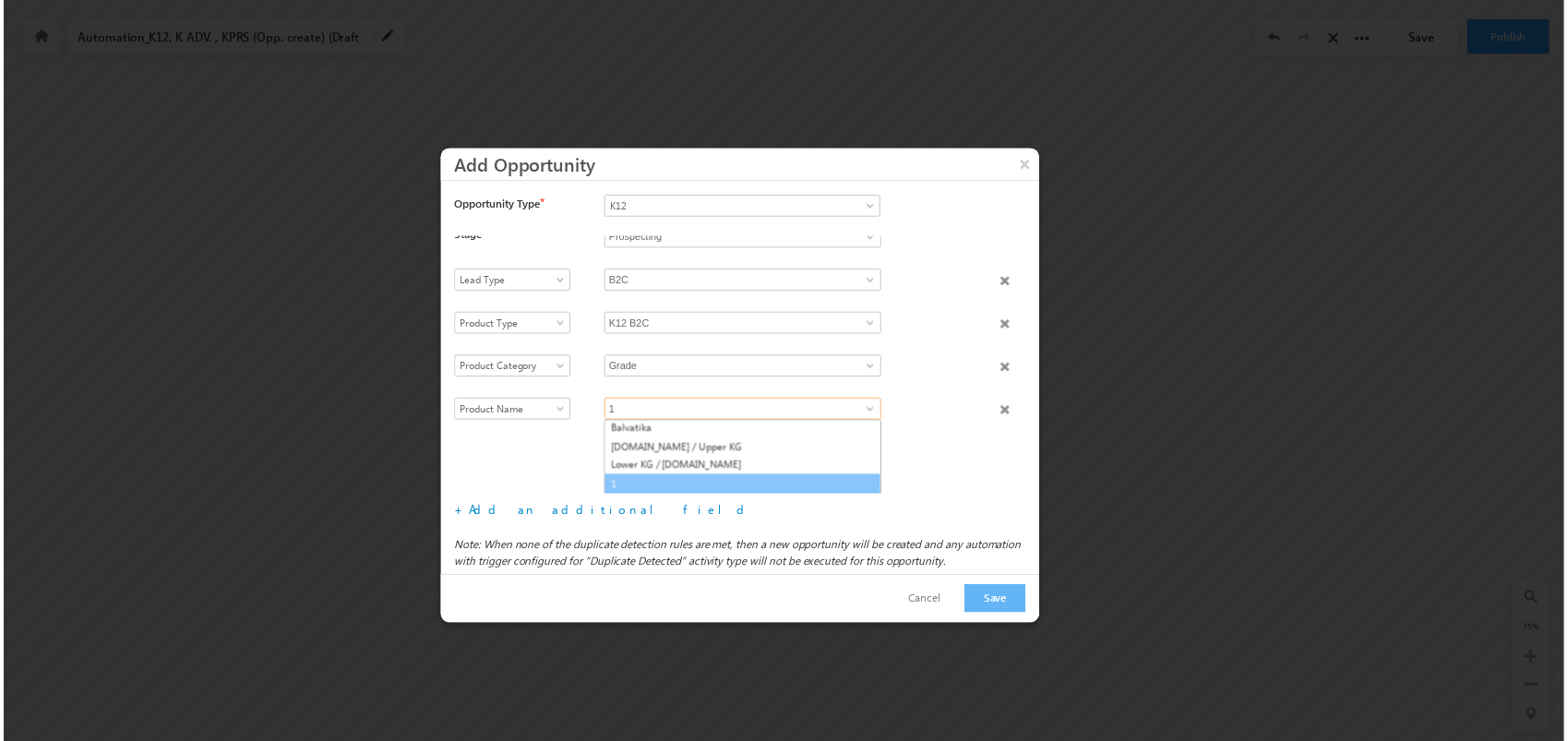
scroll to position [87, 0]
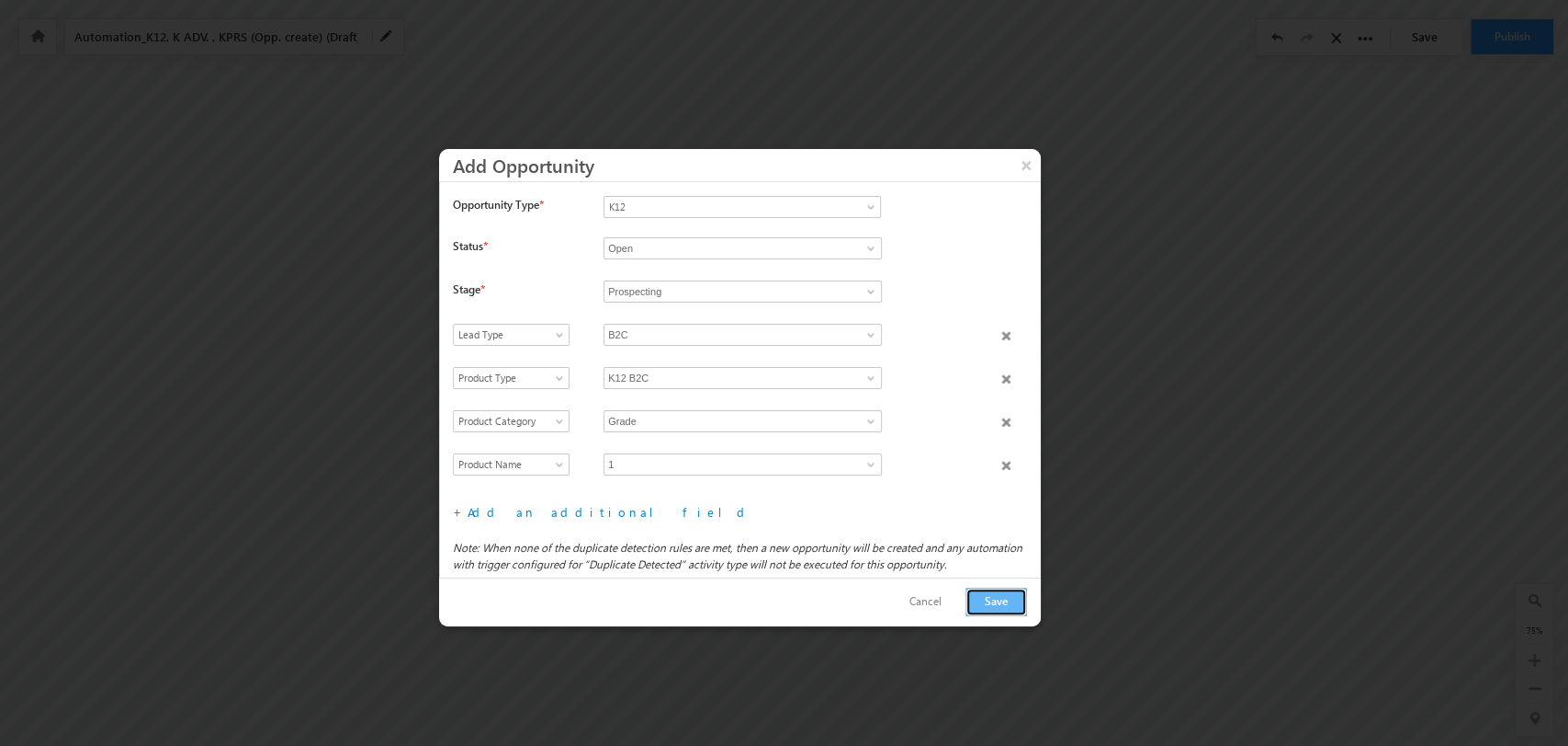
click at [976, 593] on button "Save" at bounding box center [996, 602] width 62 height 29
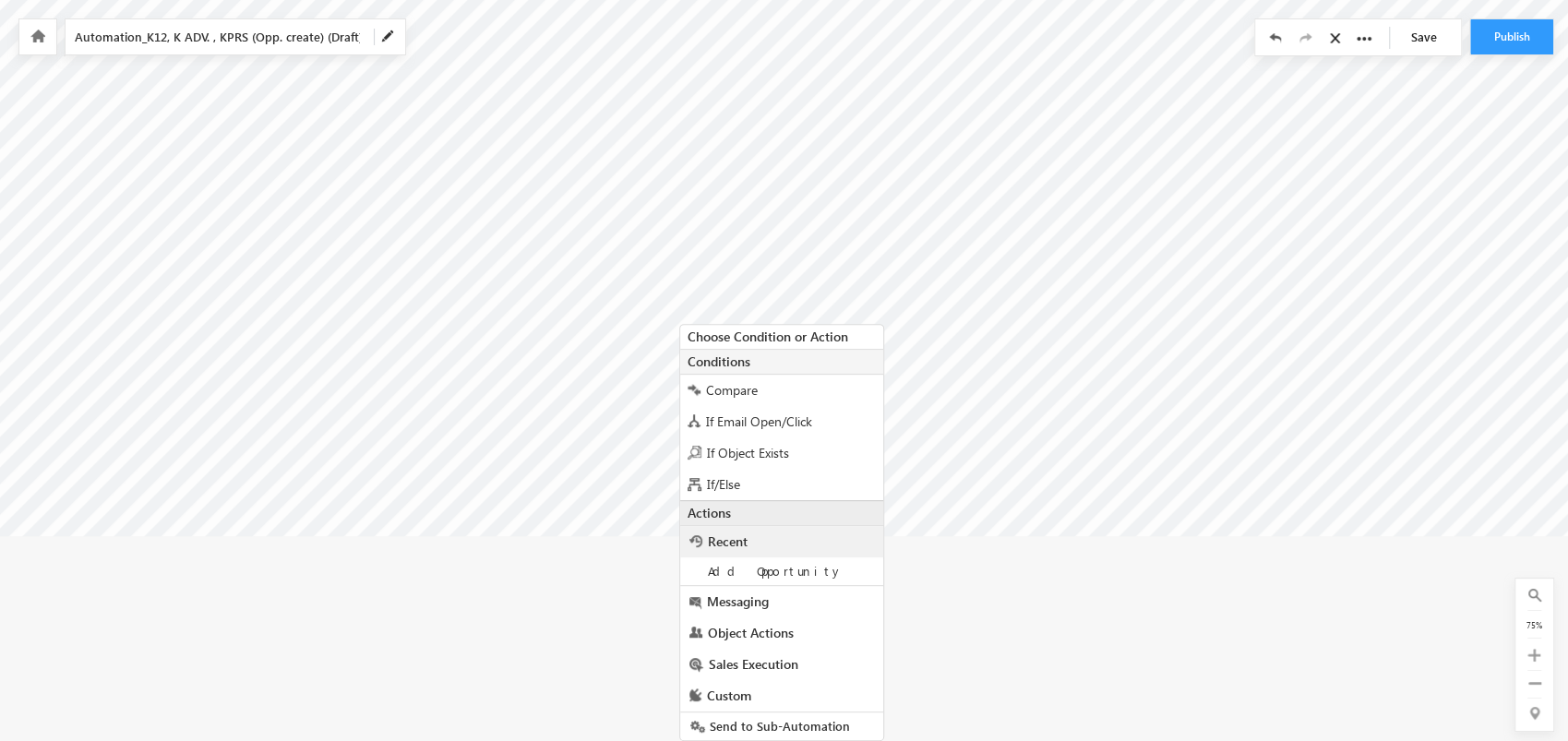
scroll to position [296, 0]
click at [787, 566] on span "Add Opportunity" at bounding box center [775, 570] width 135 height 15
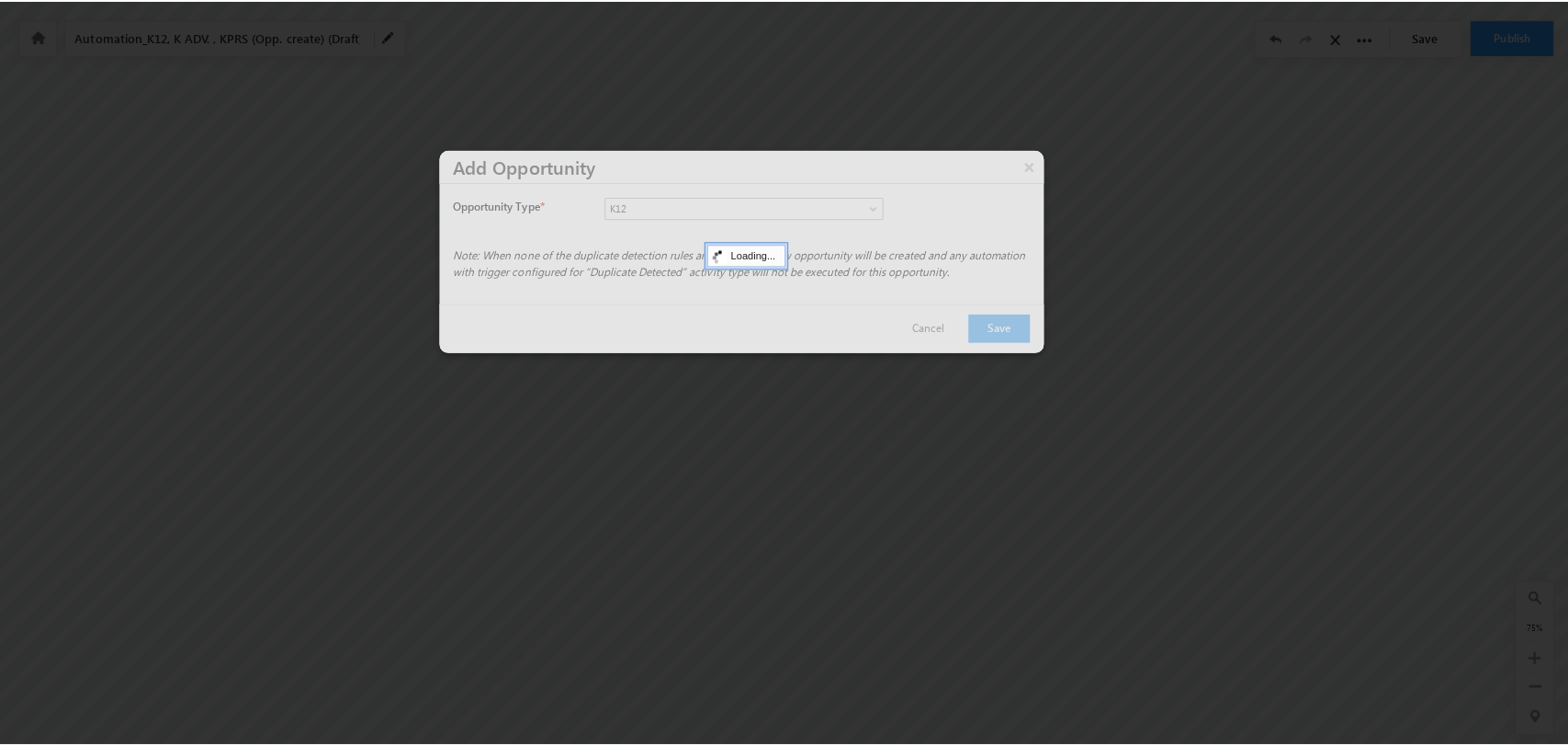
scroll to position [82, 0]
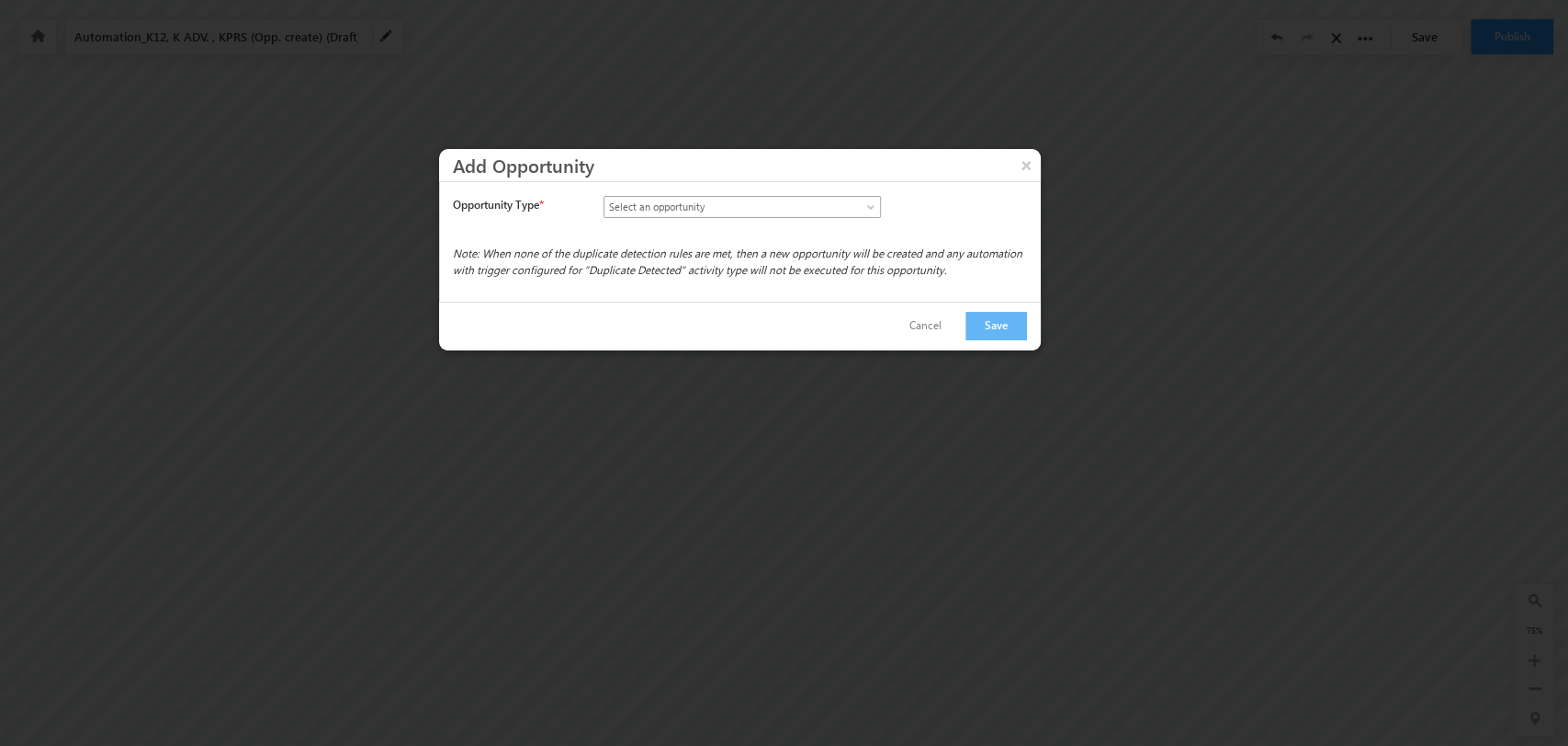
click at [856, 208] on link "Select an opportunity" at bounding box center [743, 206] width 277 height 22
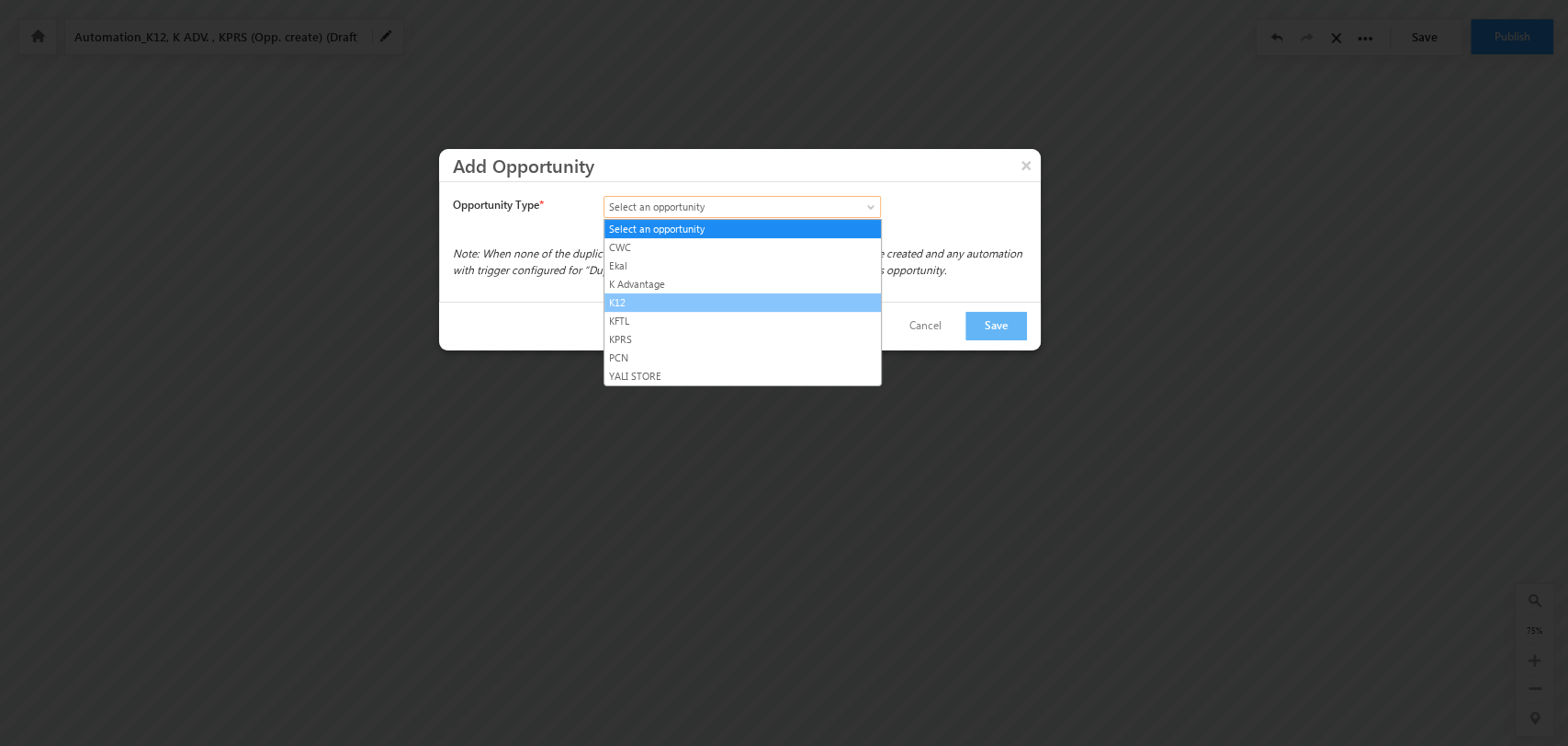
click at [717, 295] on link "K12" at bounding box center [743, 302] width 276 height 16
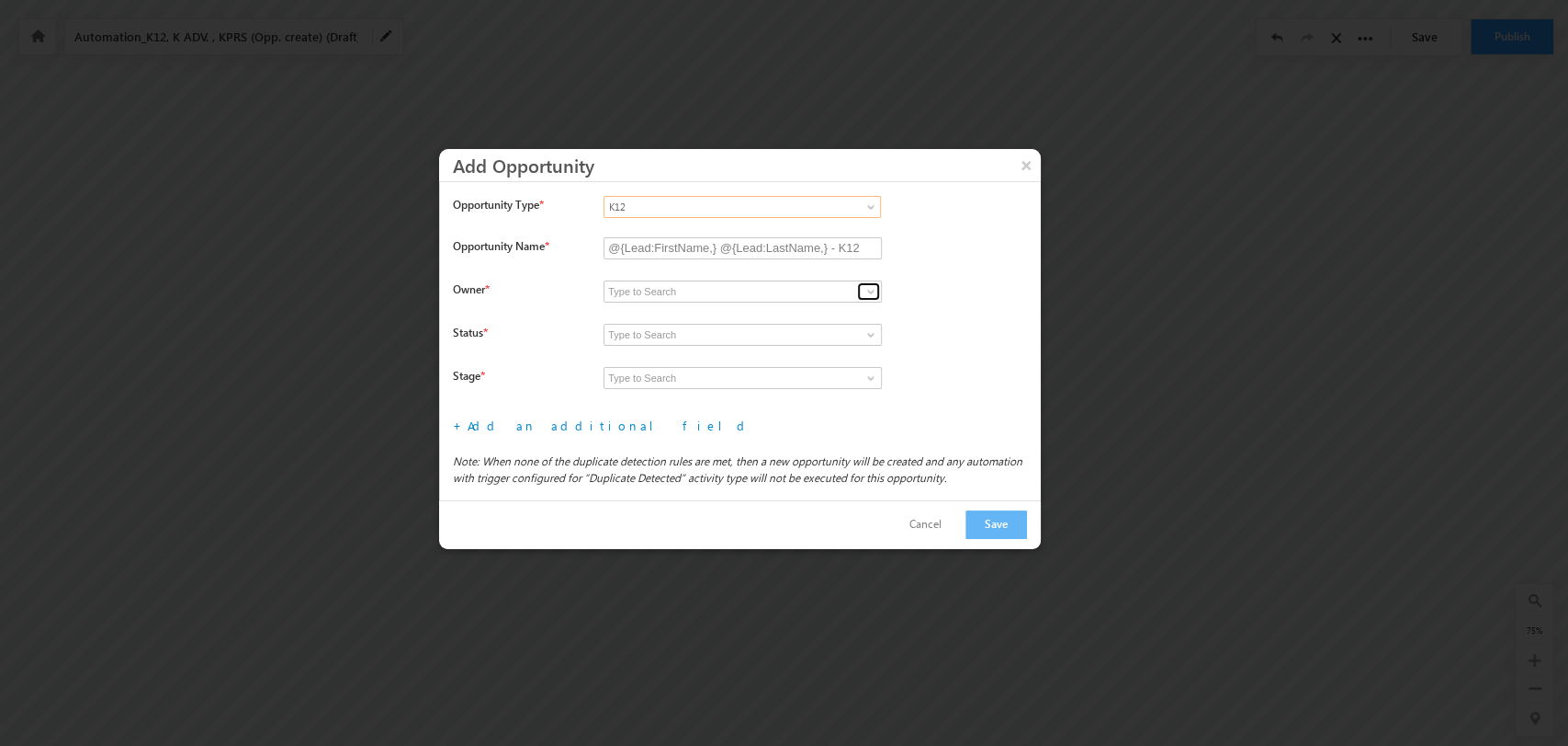
click at [861, 289] on link at bounding box center [869, 291] width 23 height 18
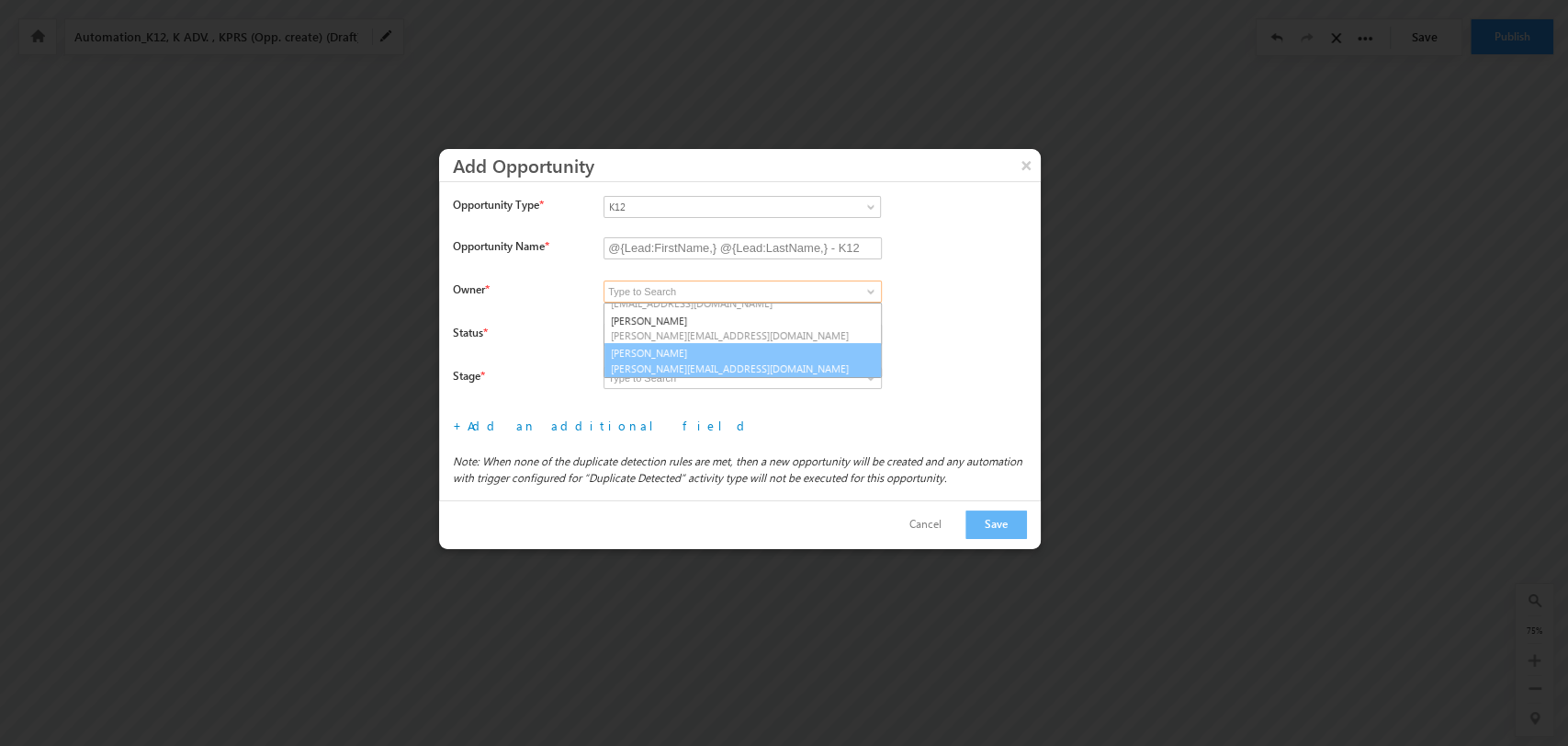
scroll to position [272, 0]
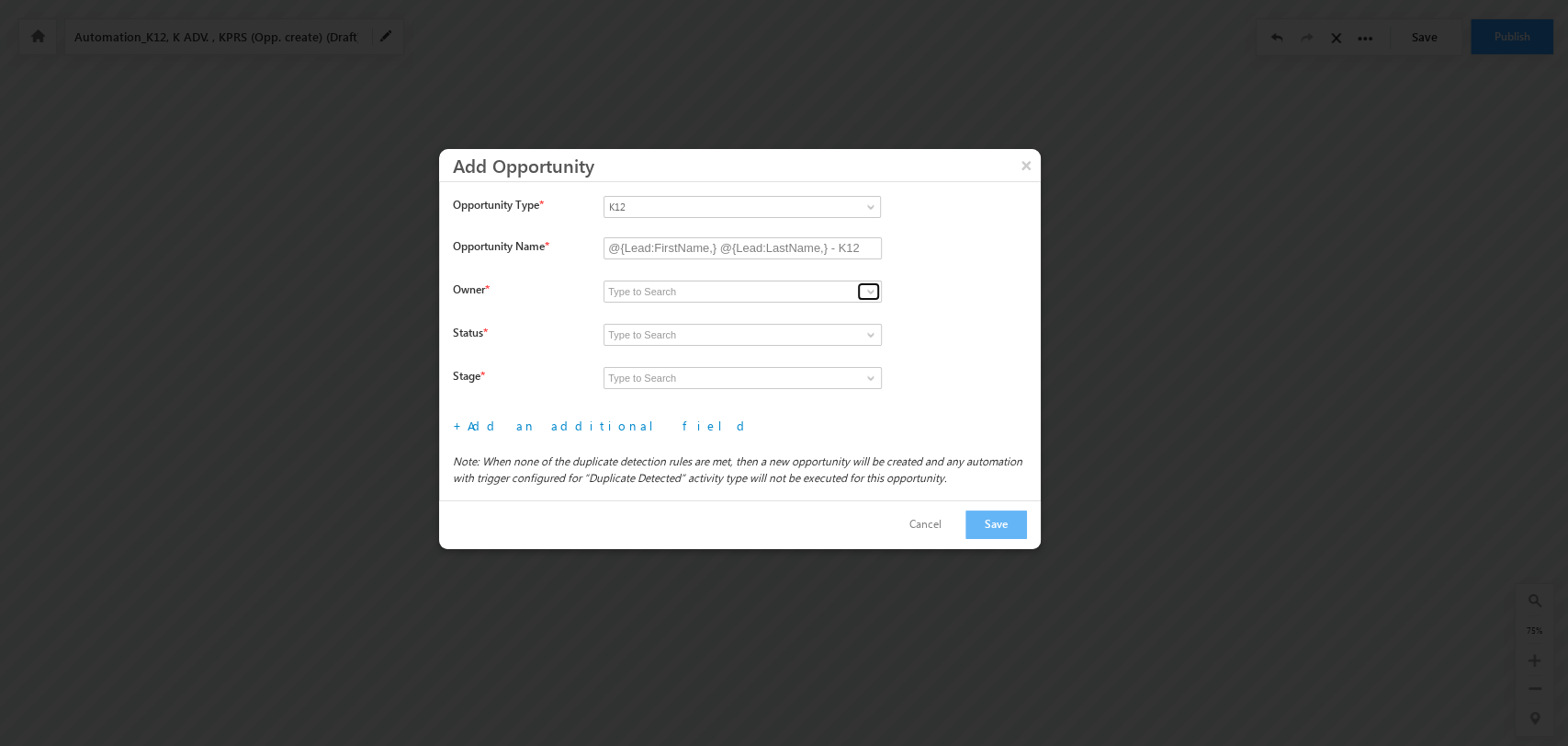
click at [869, 288] on span at bounding box center [870, 291] width 14 height 14
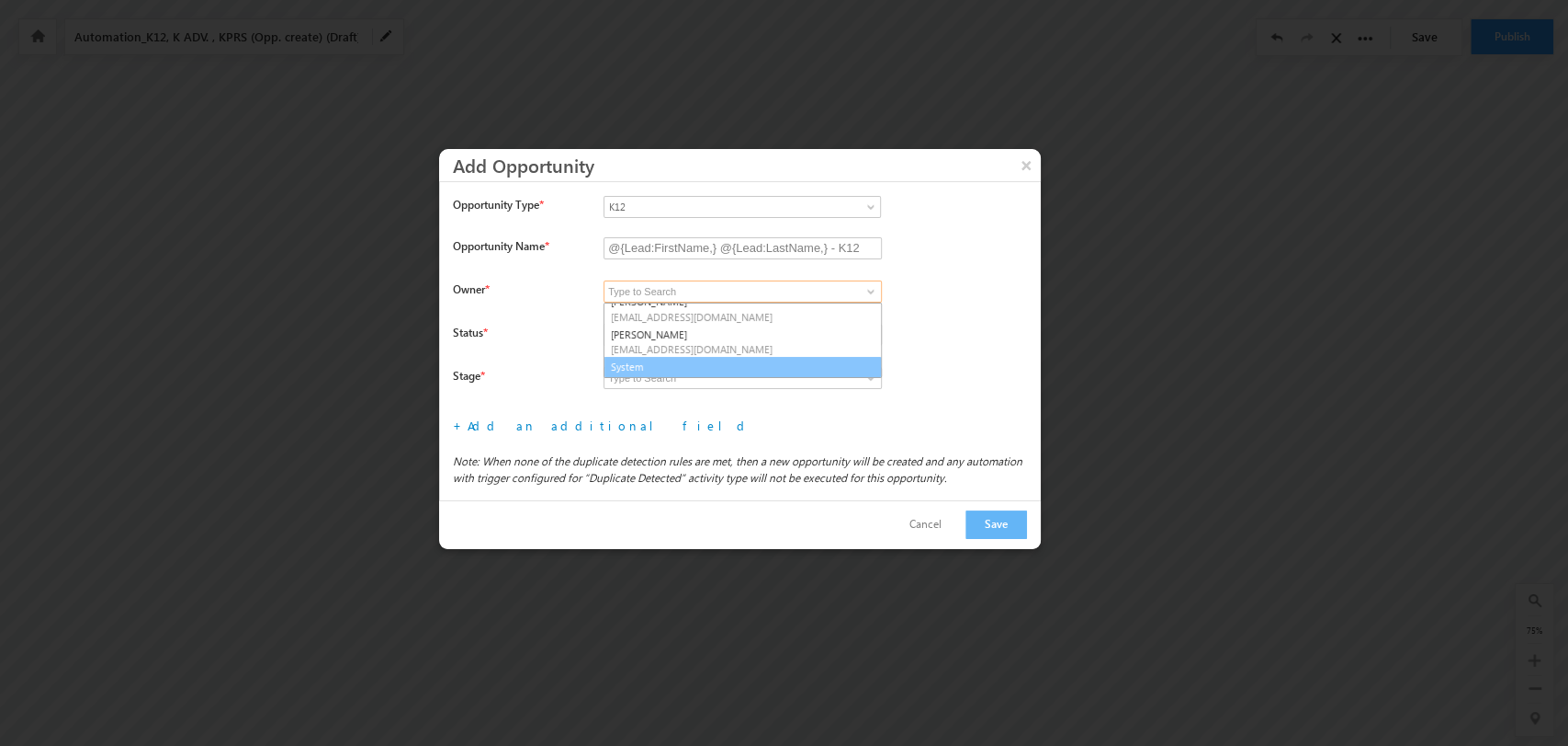
click at [757, 369] on link "System" at bounding box center [743, 367] width 278 height 21
type input "System"
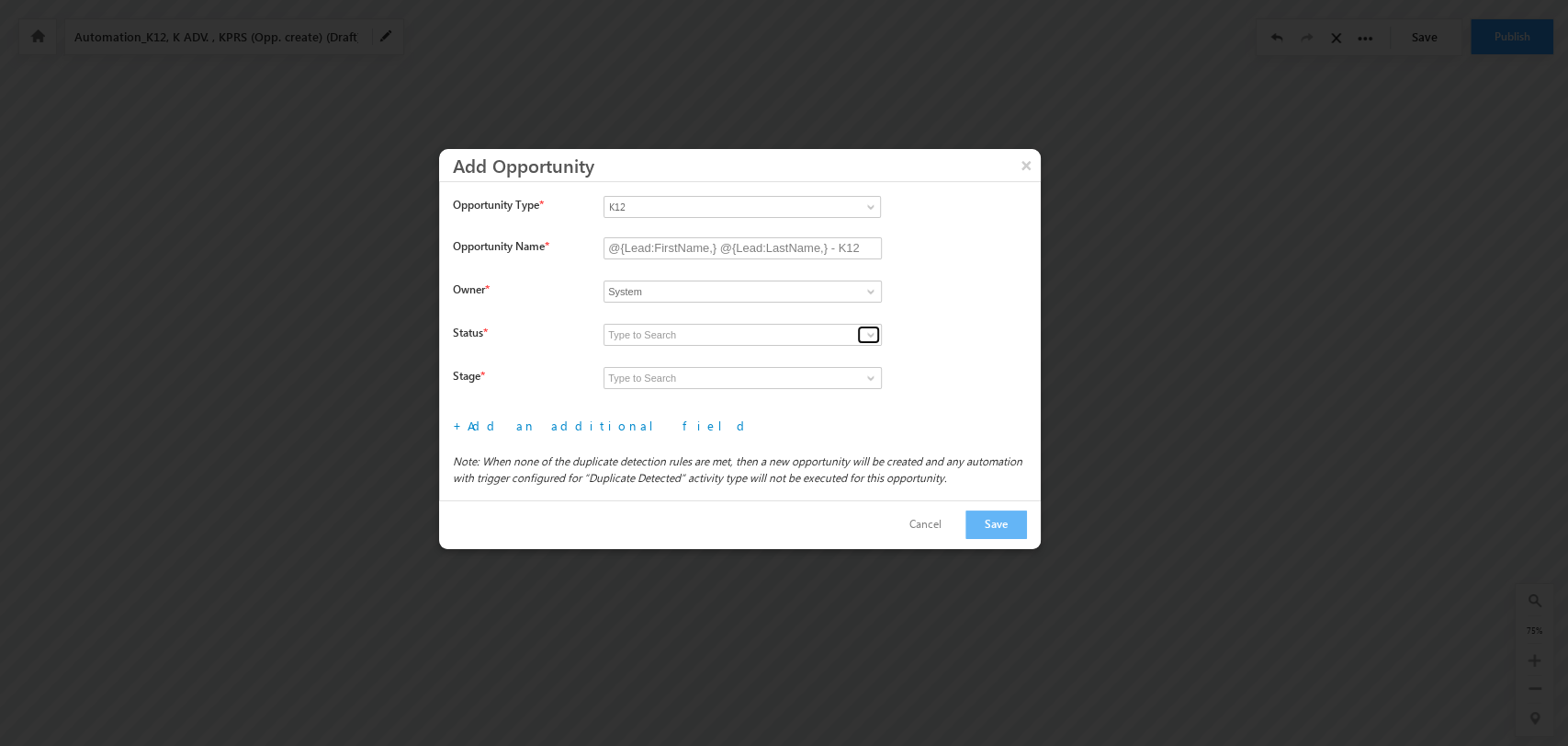
click at [873, 327] on span at bounding box center [870, 334] width 14 height 14
click at [727, 354] on link "Open" at bounding box center [743, 356] width 278 height 21
type input "Open"
click at [875, 377] on span at bounding box center [870, 377] width 14 height 14
click at [784, 399] on link "Prospecting" at bounding box center [743, 399] width 278 height 21
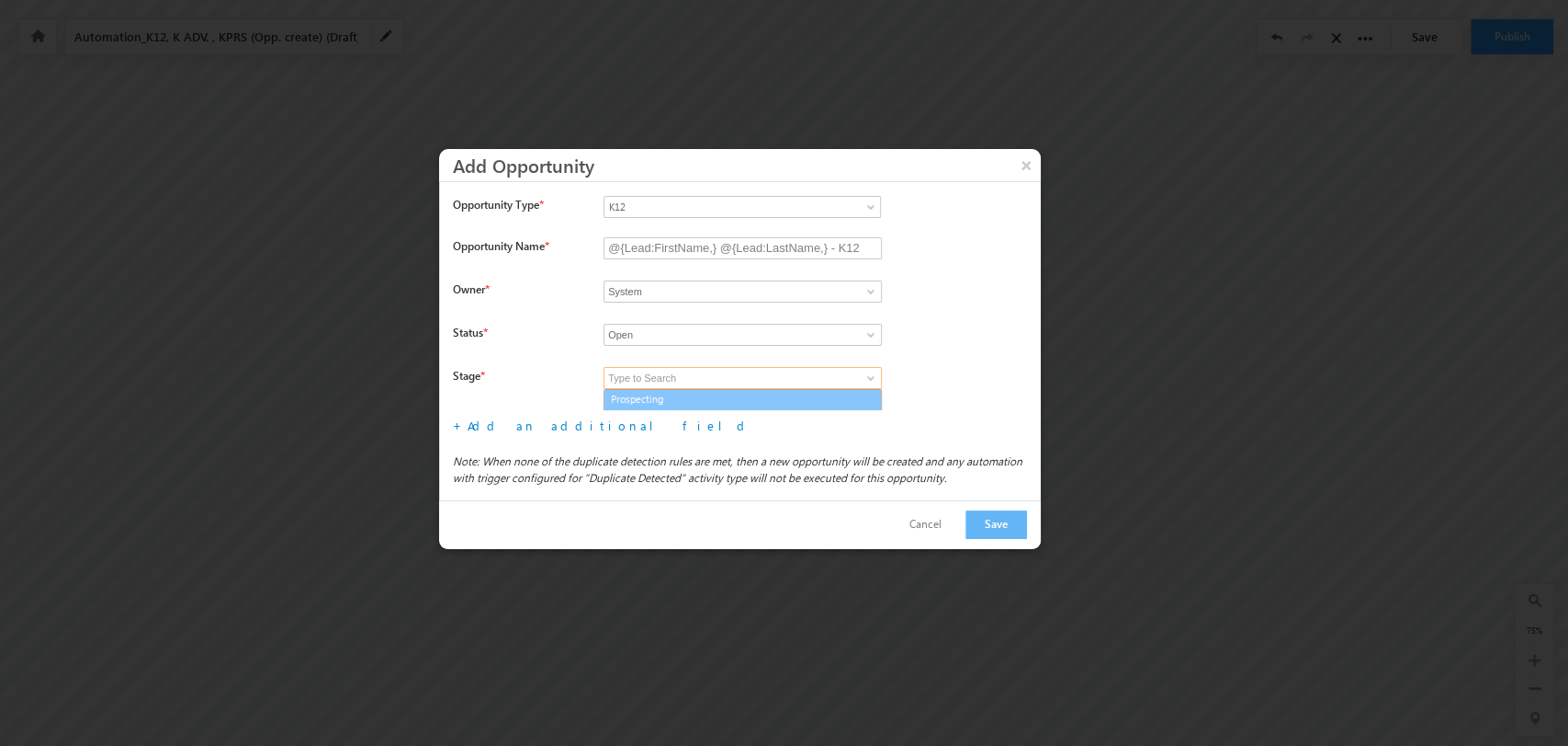
type input "Prospecting"
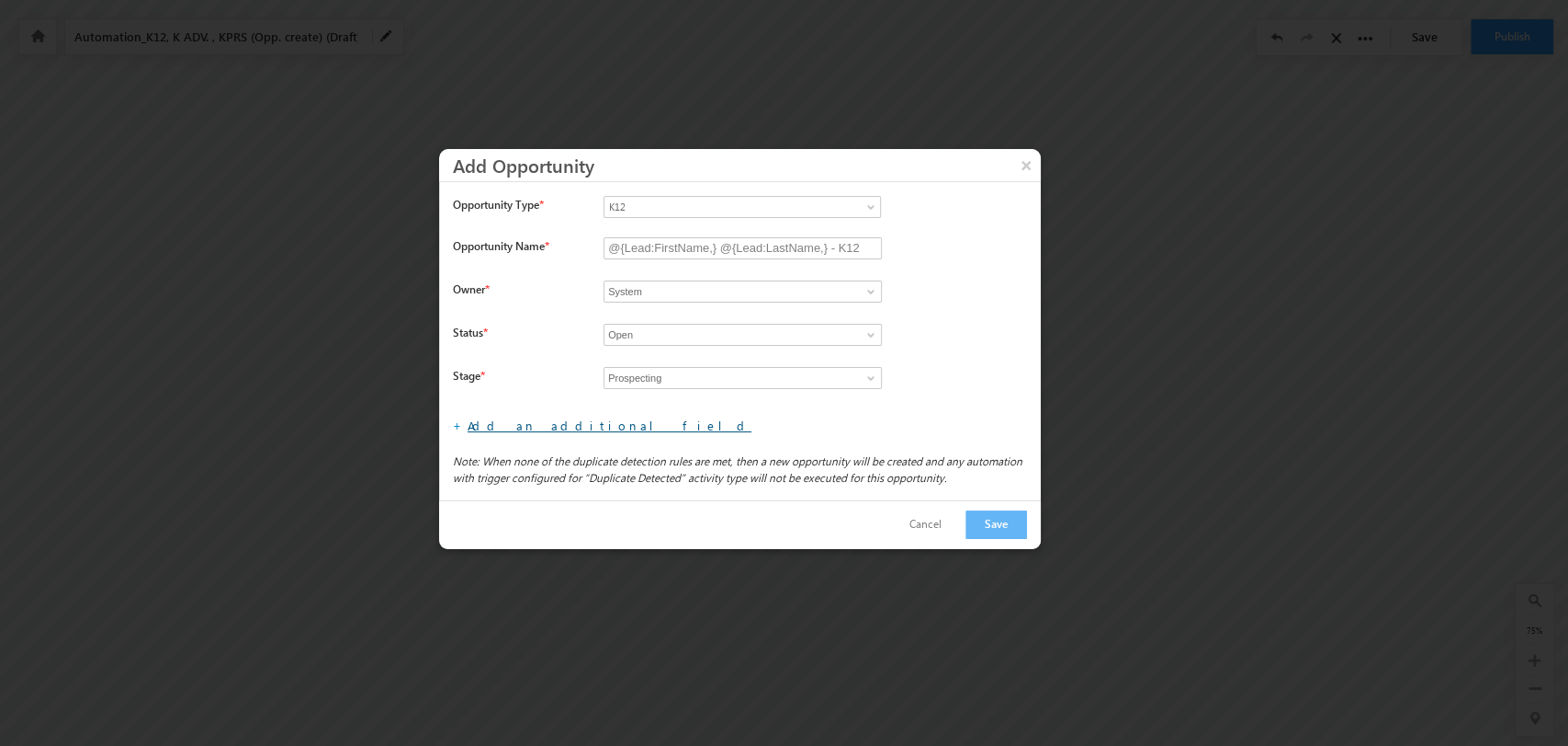
click at [532, 429] on link "Add an additional field" at bounding box center [609, 425] width 284 height 15
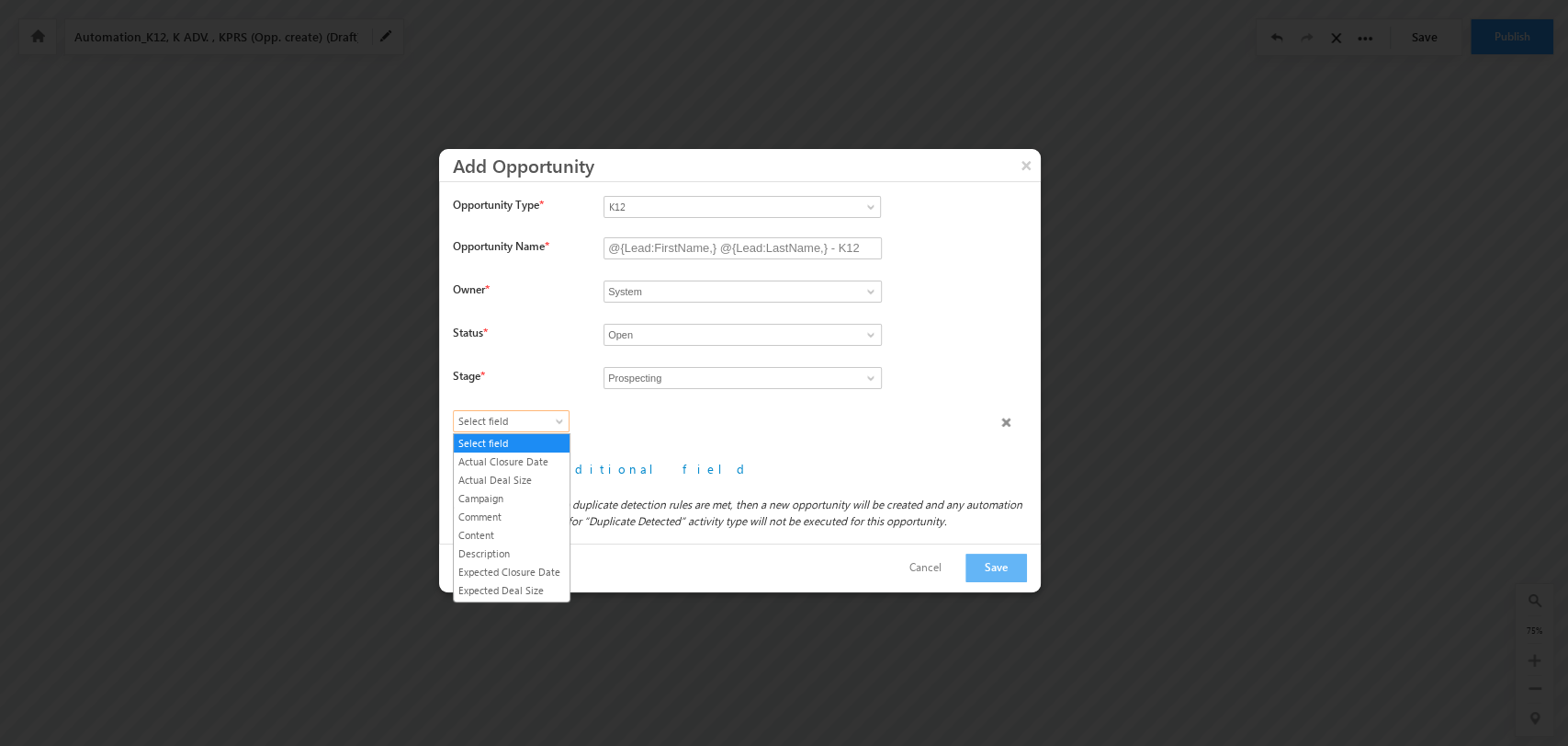
click at [528, 427] on span "Select field" at bounding box center [507, 420] width 106 height 16
click at [539, 512] on link "Lead Type" at bounding box center [512, 503] width 116 height 16
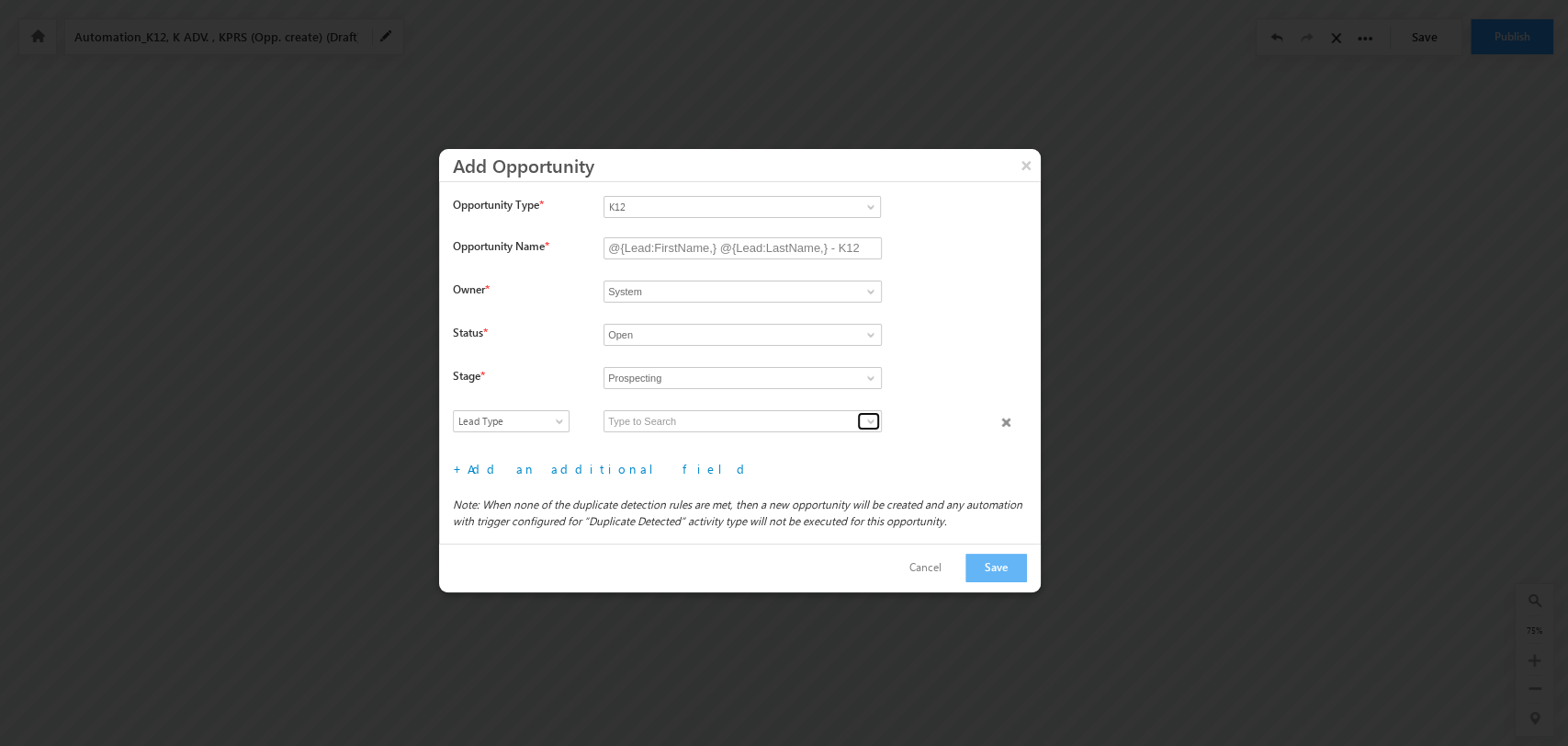
click at [861, 423] on link at bounding box center [869, 420] width 23 height 18
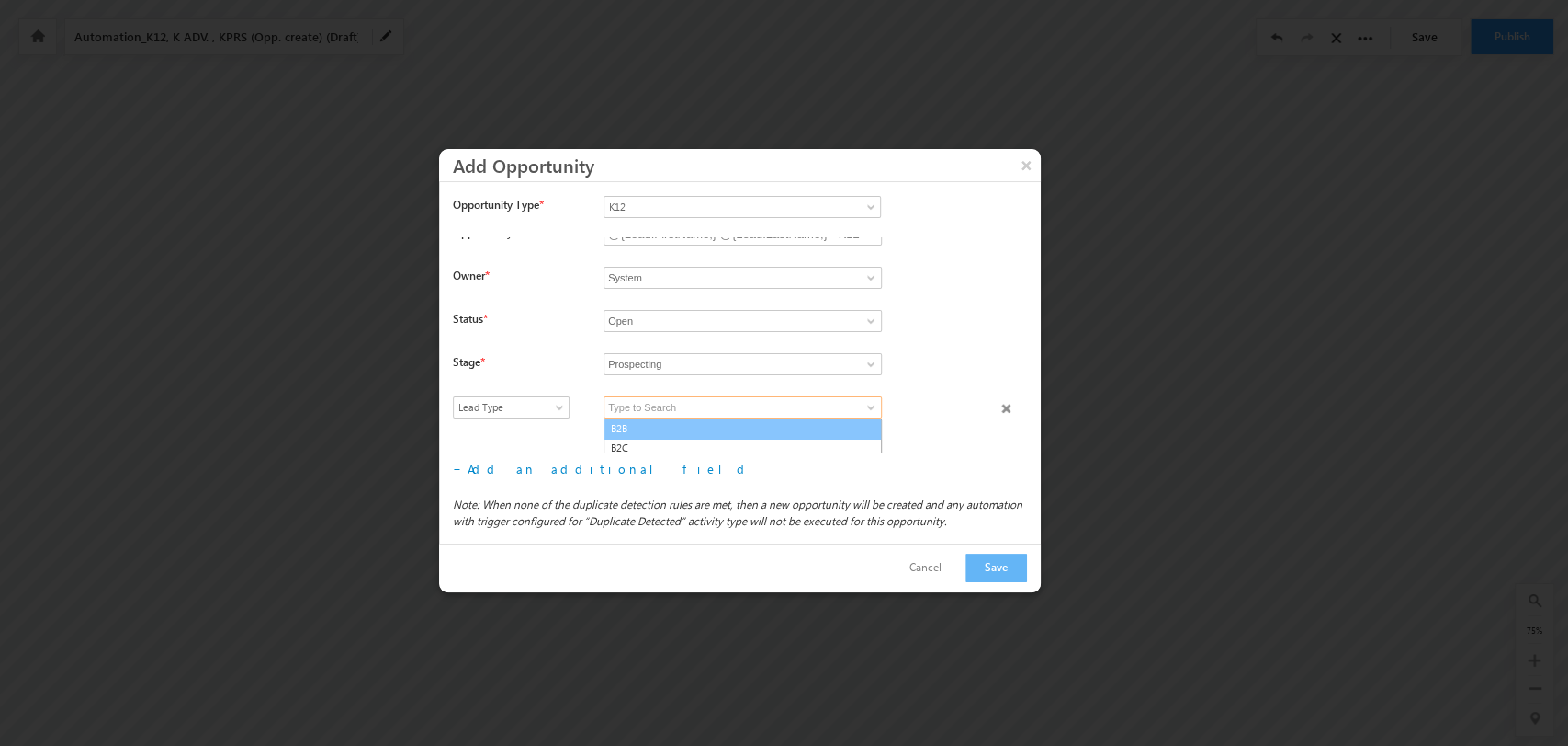
scroll to position [17, 0]
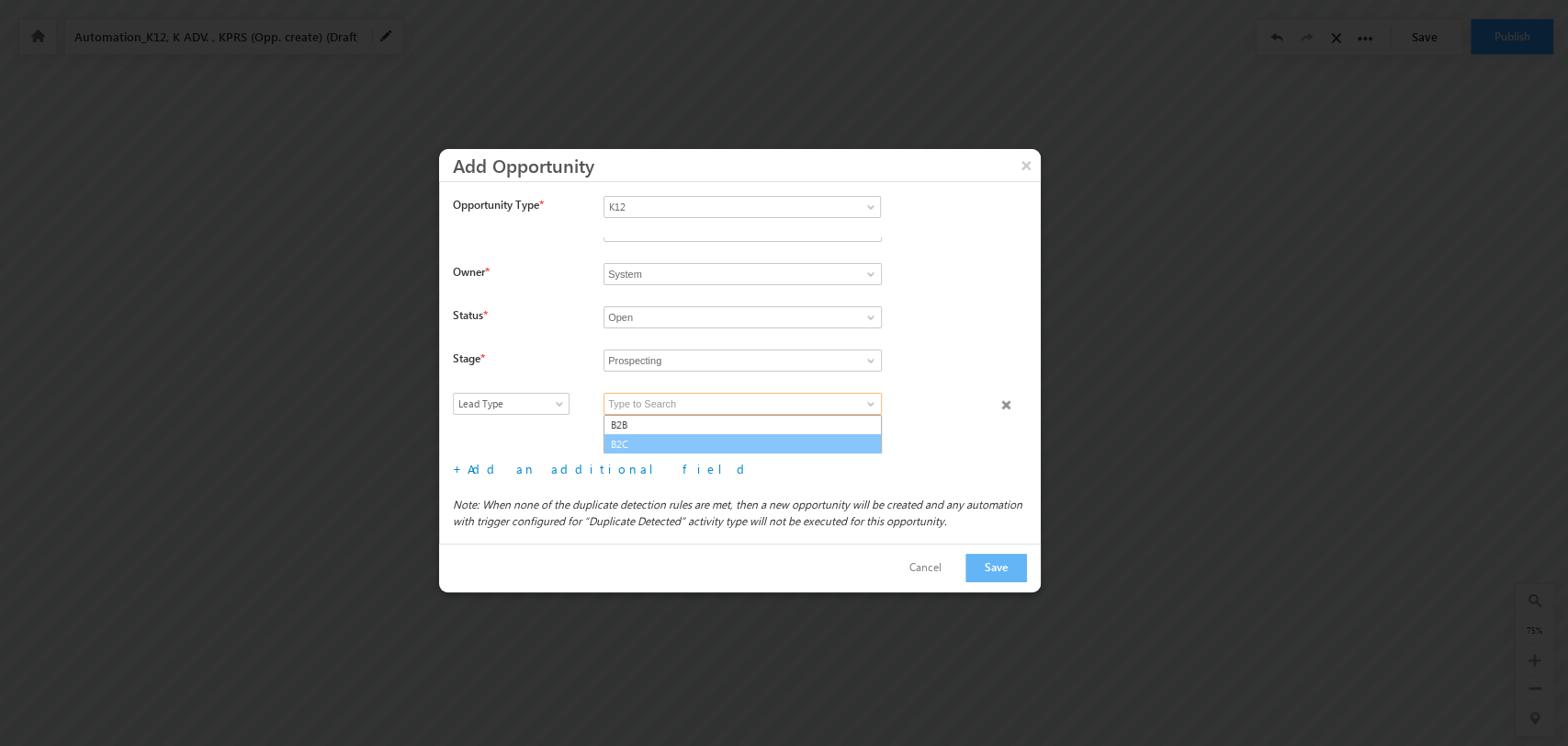
click at [708, 440] on link "B2C" at bounding box center [743, 445] width 278 height 21
type input "B2C"
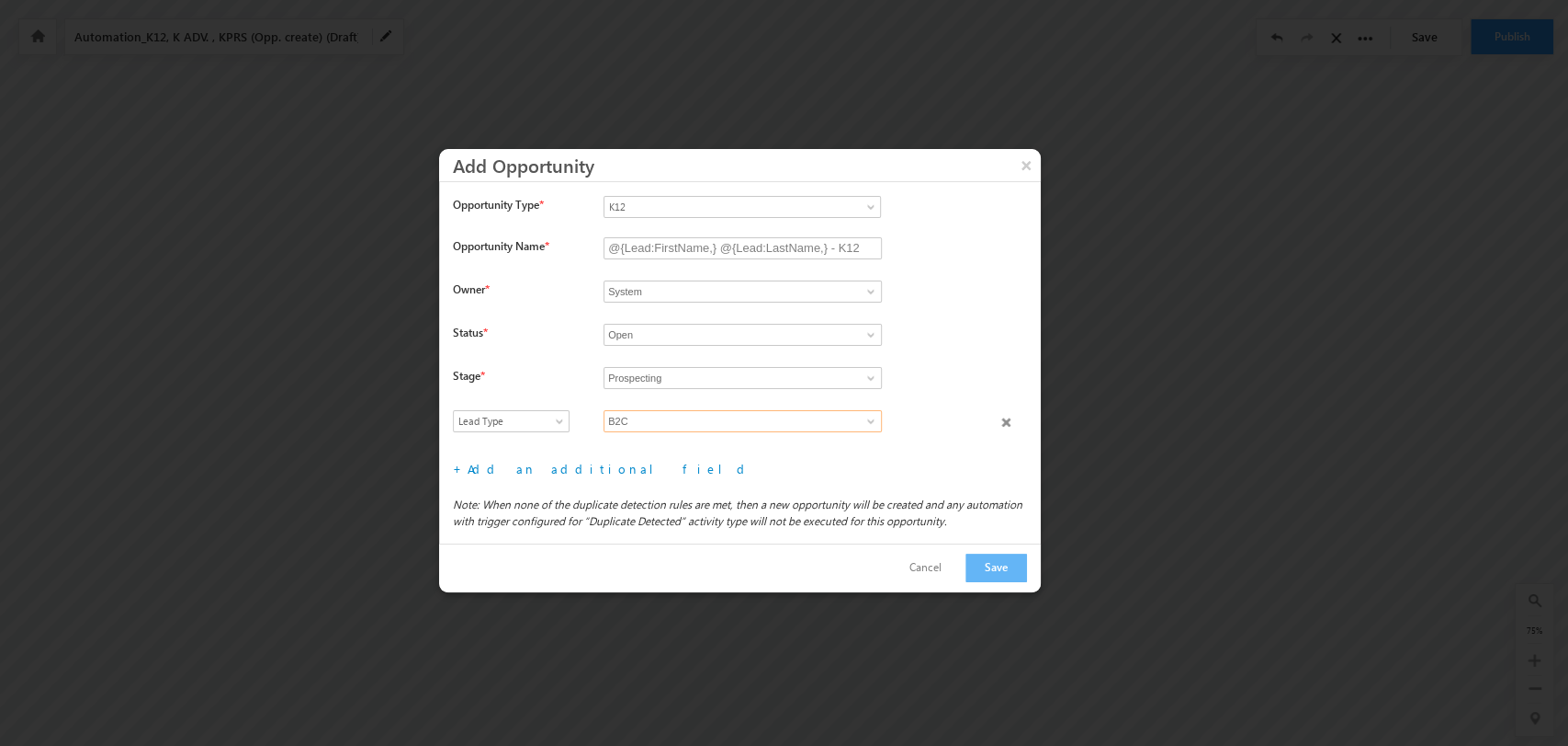
scroll to position [0, 0]
click at [548, 468] on link "Add an additional field" at bounding box center [609, 469] width 284 height 15
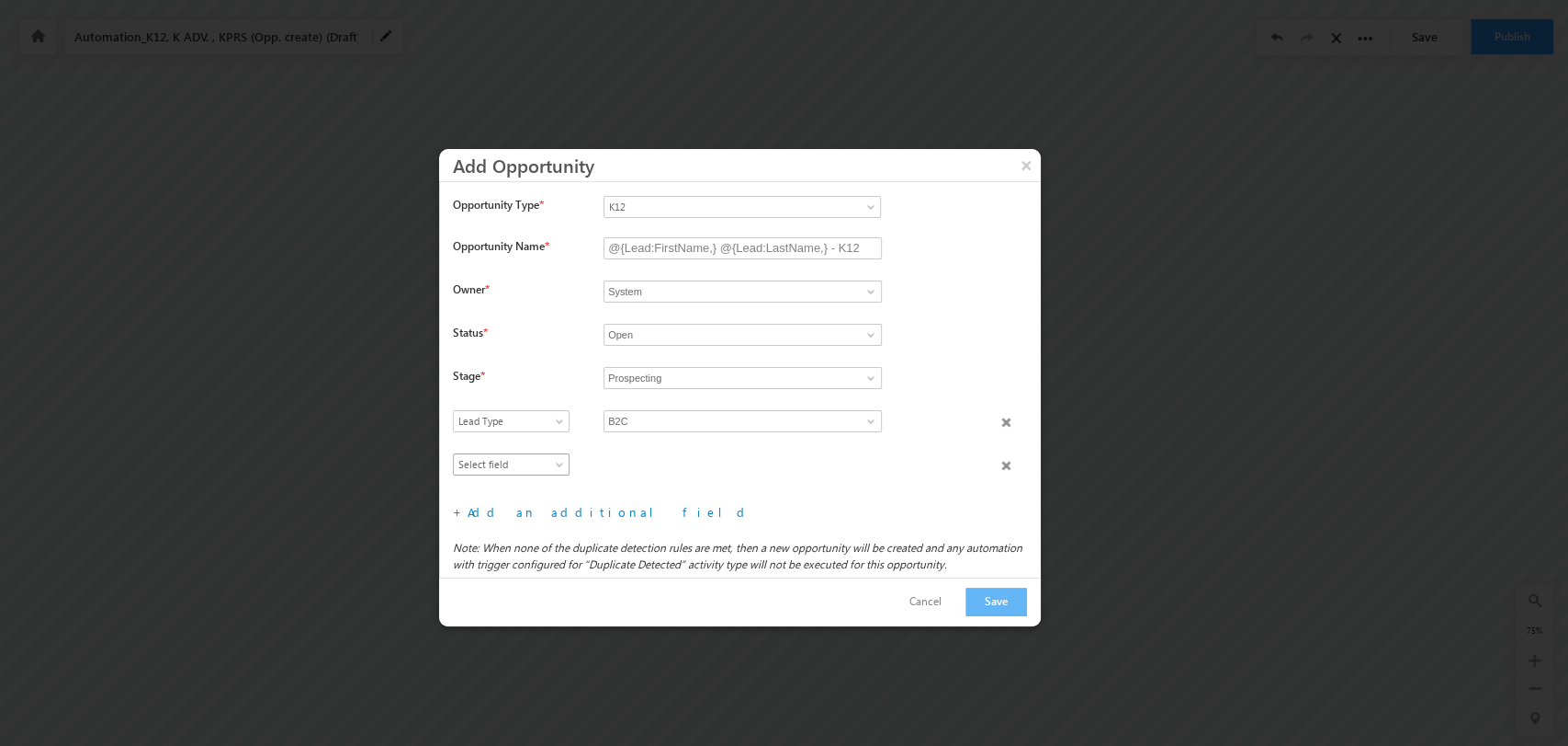
click at [537, 462] on span "Select field" at bounding box center [507, 464] width 106 height 16
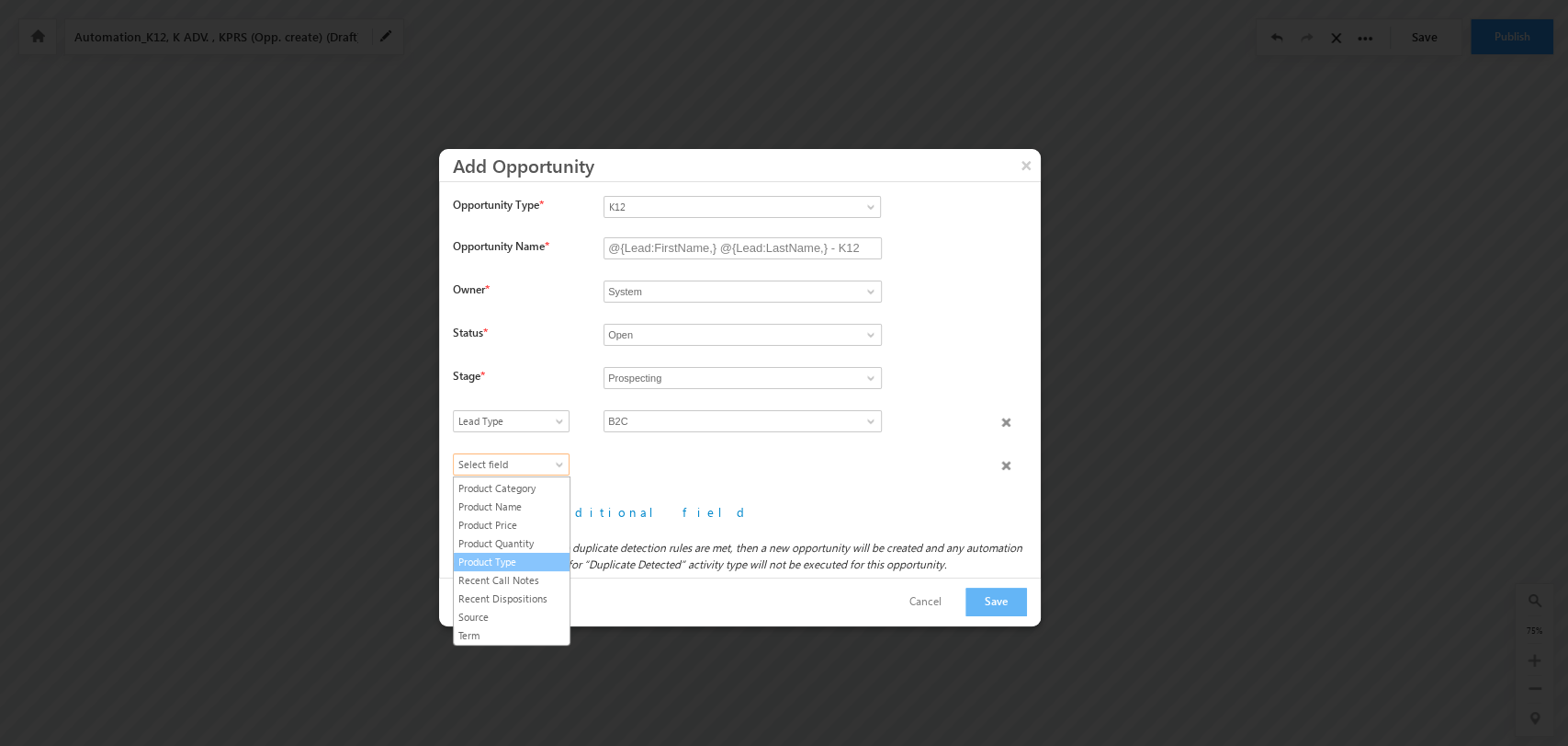
click at [525, 564] on link "Product Type" at bounding box center [512, 561] width 116 height 16
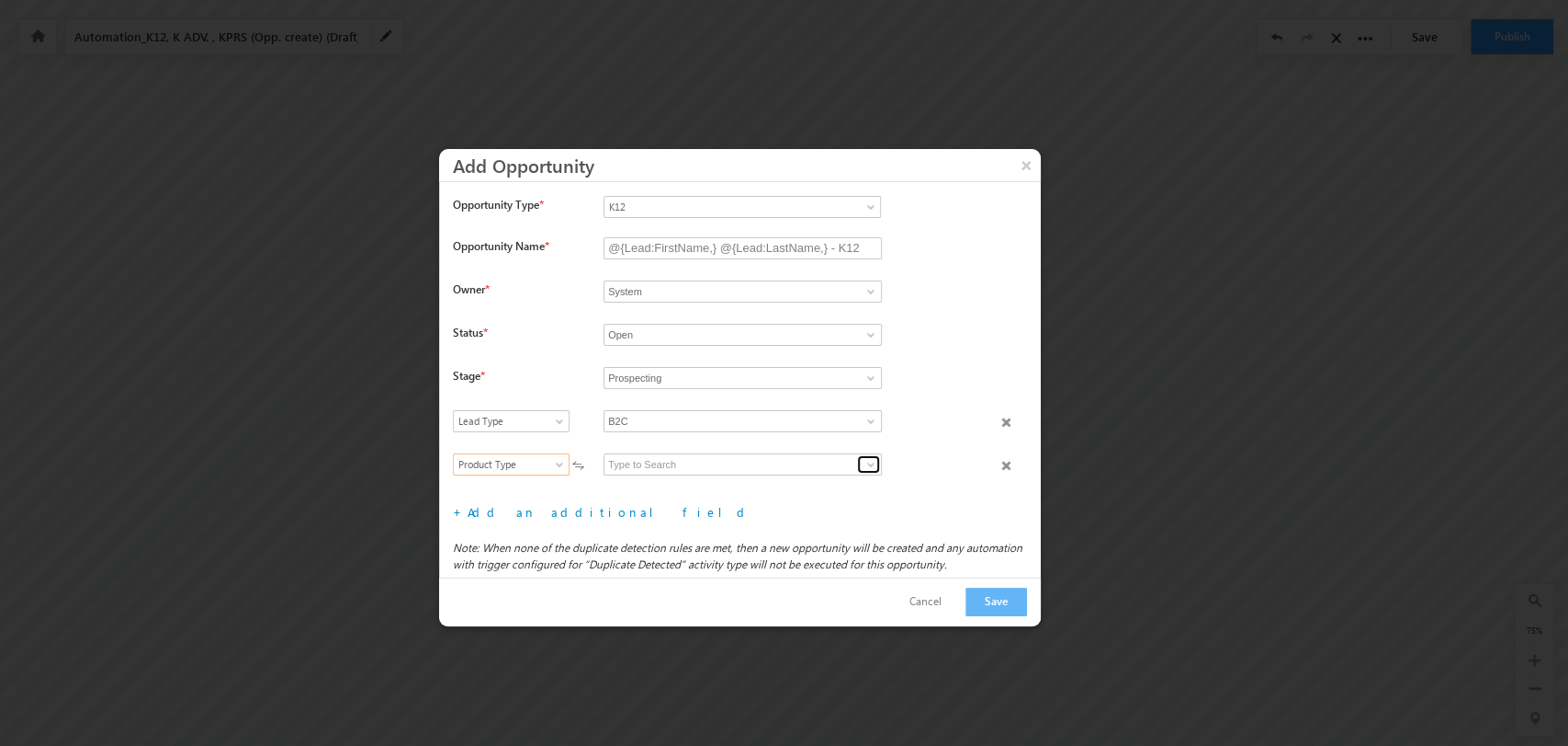
click at [869, 465] on span at bounding box center [870, 464] width 14 height 14
click at [756, 484] on link "K12 B2C" at bounding box center [743, 486] width 278 height 21
type input "K12 B2C"
click at [574, 510] on link "Add an additional field" at bounding box center [609, 511] width 284 height 15
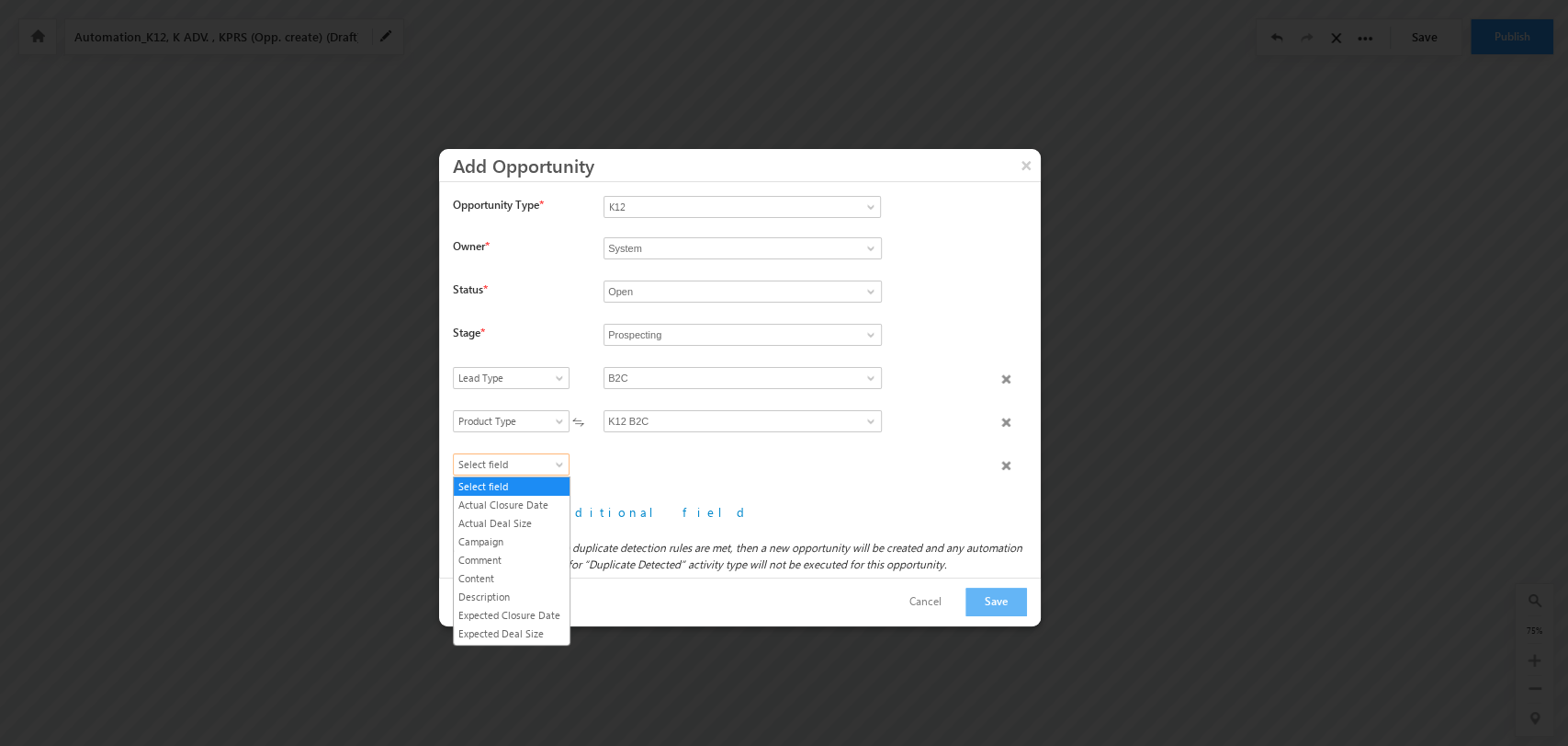
click at [519, 464] on span "Select field" at bounding box center [507, 464] width 106 height 16
click at [526, 574] on link "Product Category" at bounding box center [512, 564] width 116 height 16
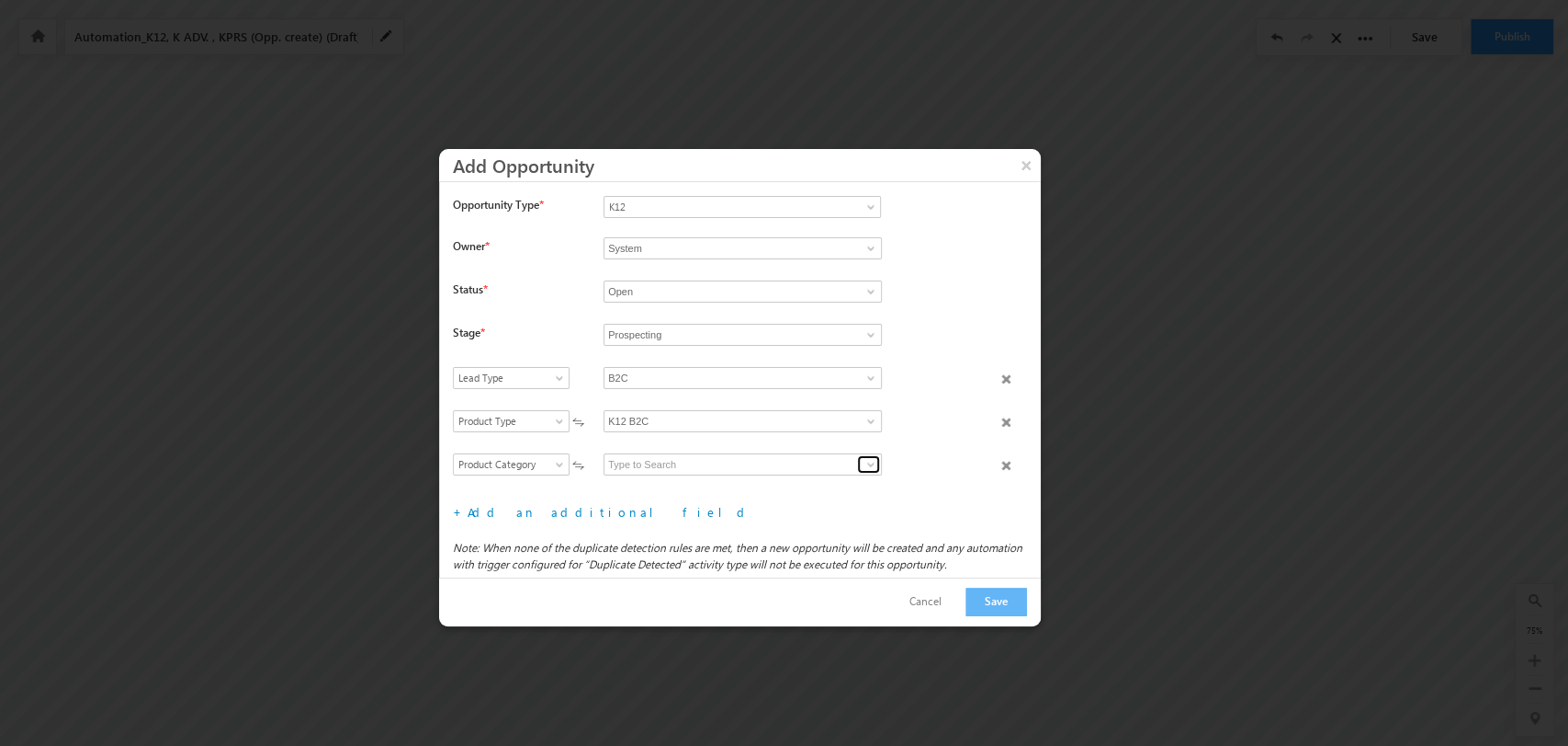
click at [863, 458] on span at bounding box center [870, 464] width 14 height 14
click at [704, 488] on link "Grade" at bounding box center [743, 486] width 278 height 21
type input "Grade"
click at [557, 517] on link "Add an additional field" at bounding box center [609, 511] width 284 height 15
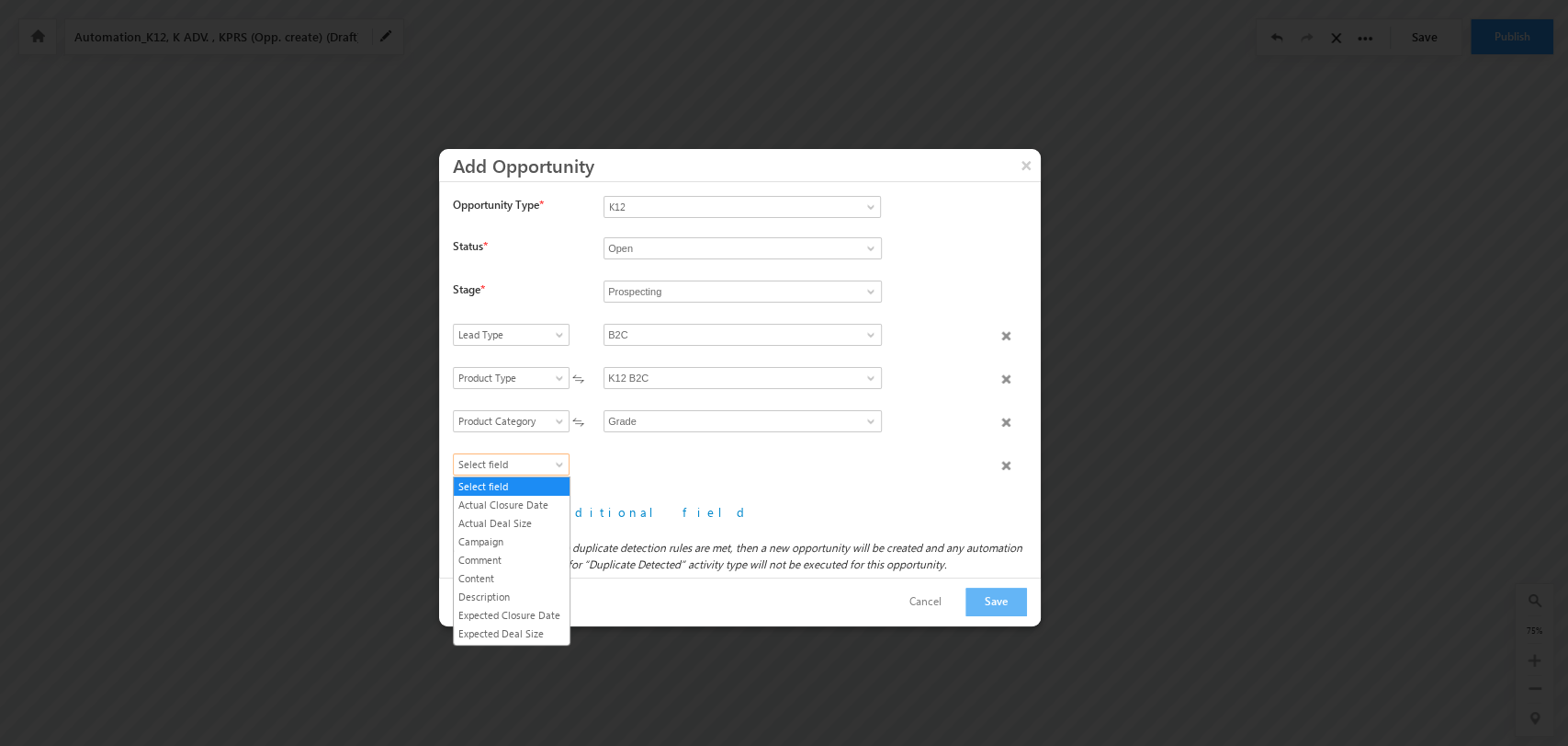
click at [537, 453] on link "Select field" at bounding box center [511, 464] width 117 height 22
click at [534, 574] on link "Product Category" at bounding box center [512, 564] width 116 height 16
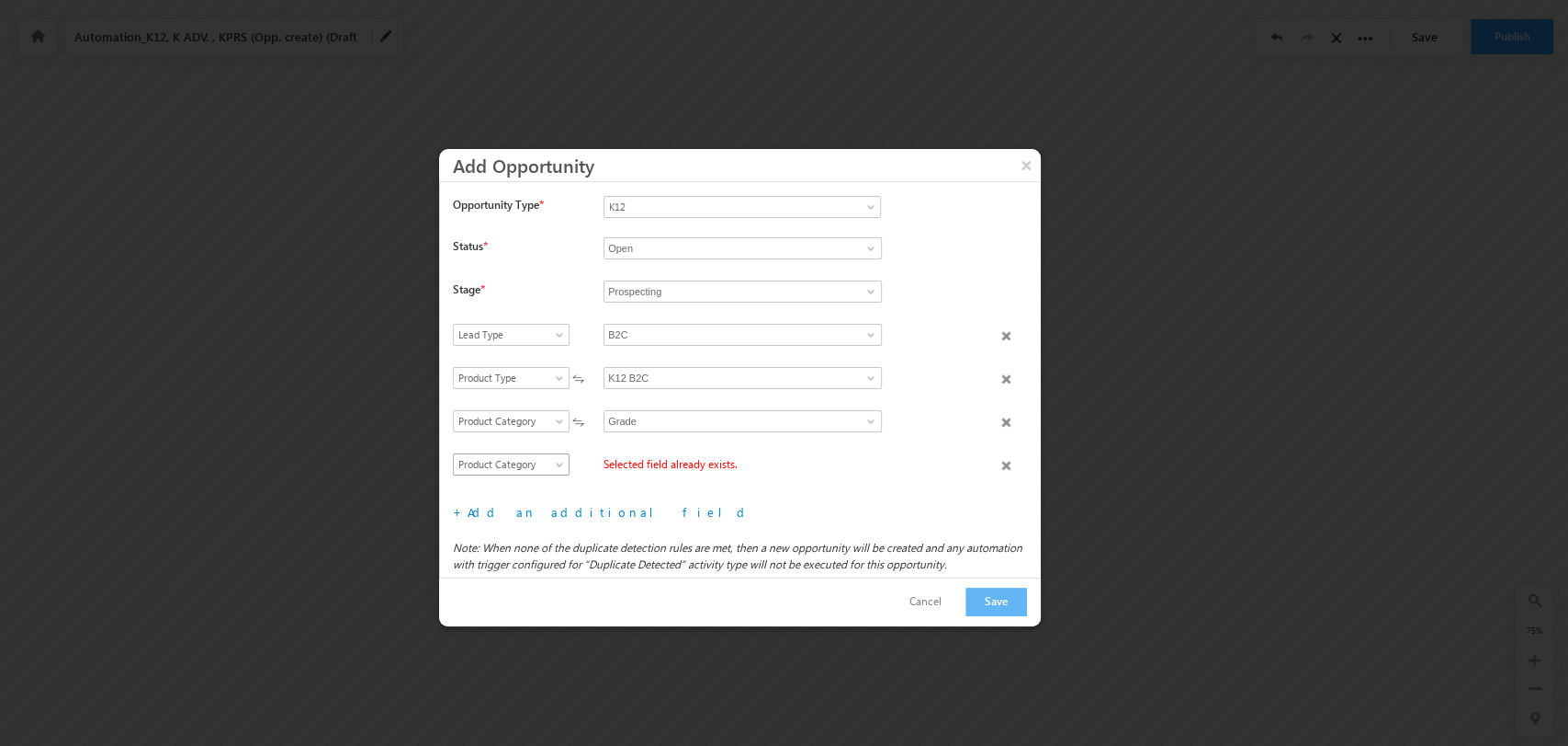
click at [547, 462] on span "Product Category" at bounding box center [507, 464] width 106 height 16
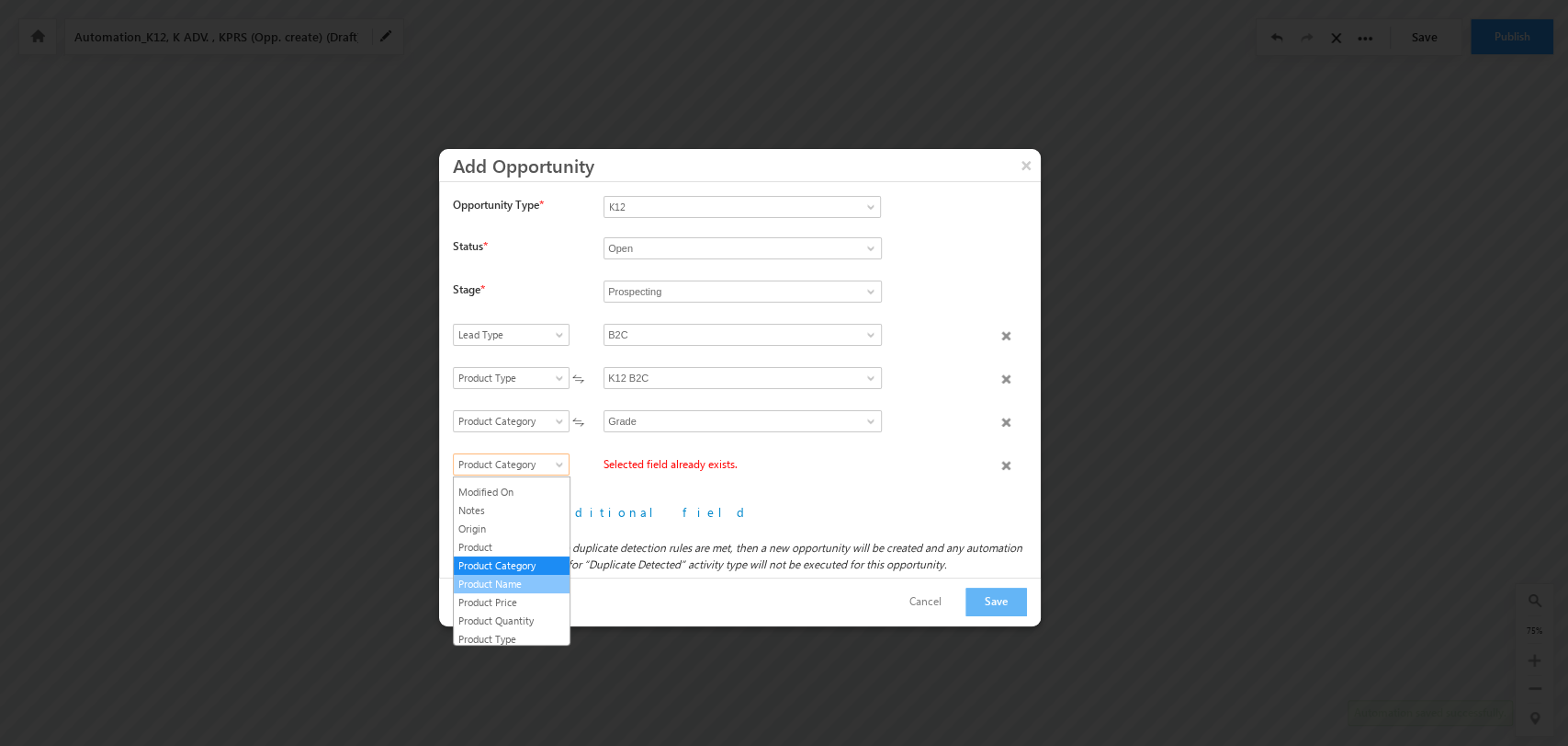
click at [533, 592] on link "Product Name" at bounding box center [512, 583] width 116 height 16
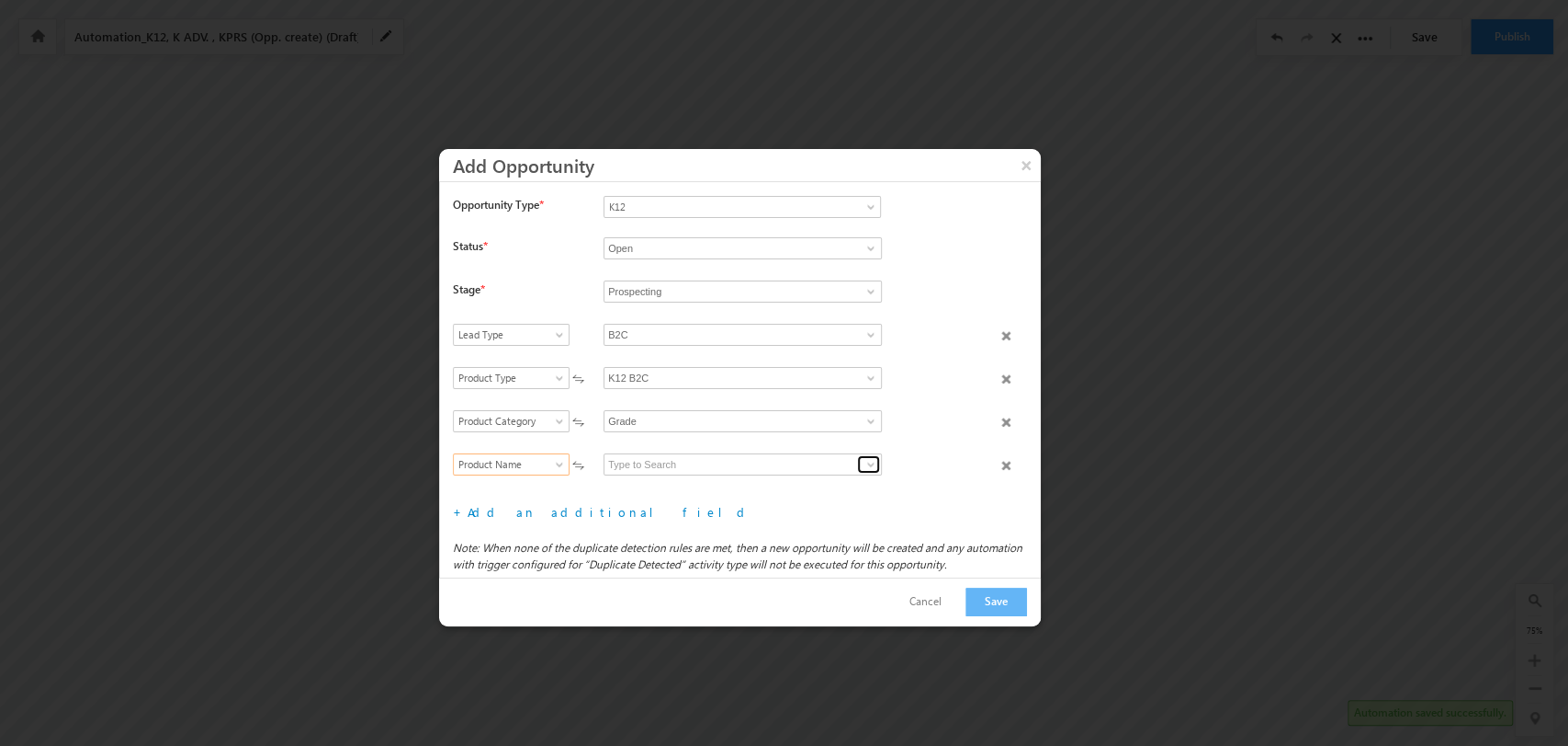
click at [863, 457] on span at bounding box center [870, 464] width 14 height 14
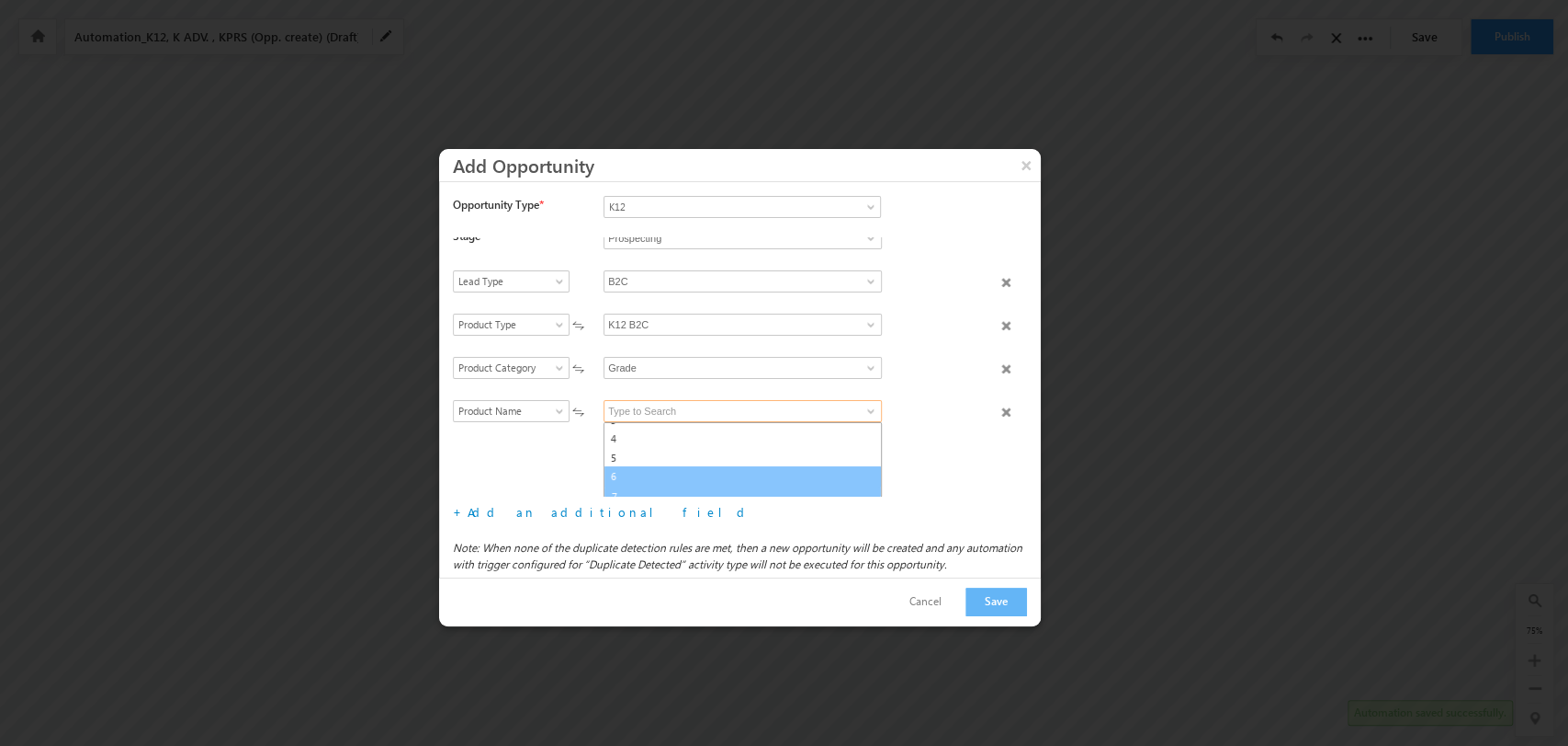
scroll to position [116, 0]
click at [733, 488] on link "7" at bounding box center [743, 487] width 278 height 21
type input "7"
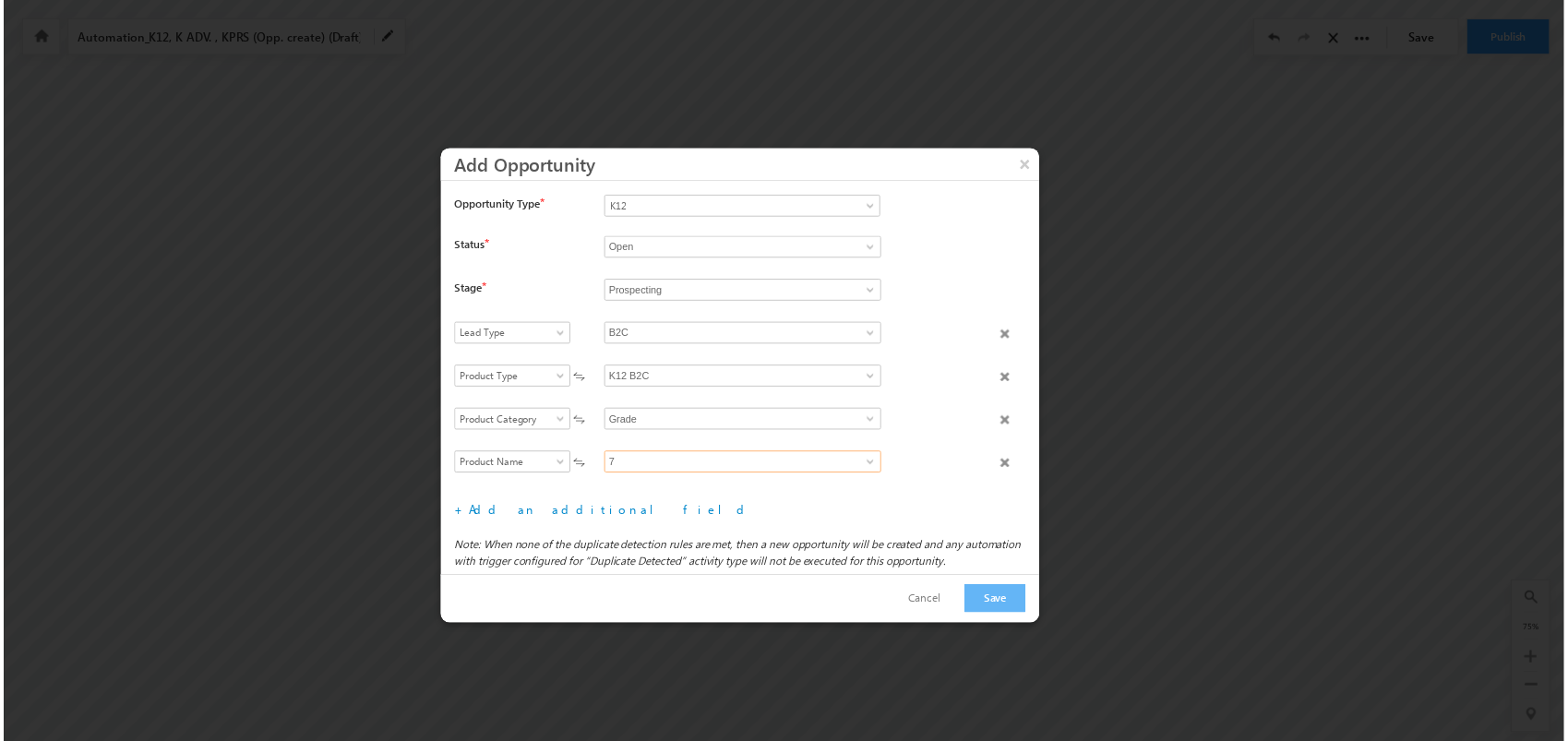
scroll to position [86, 0]
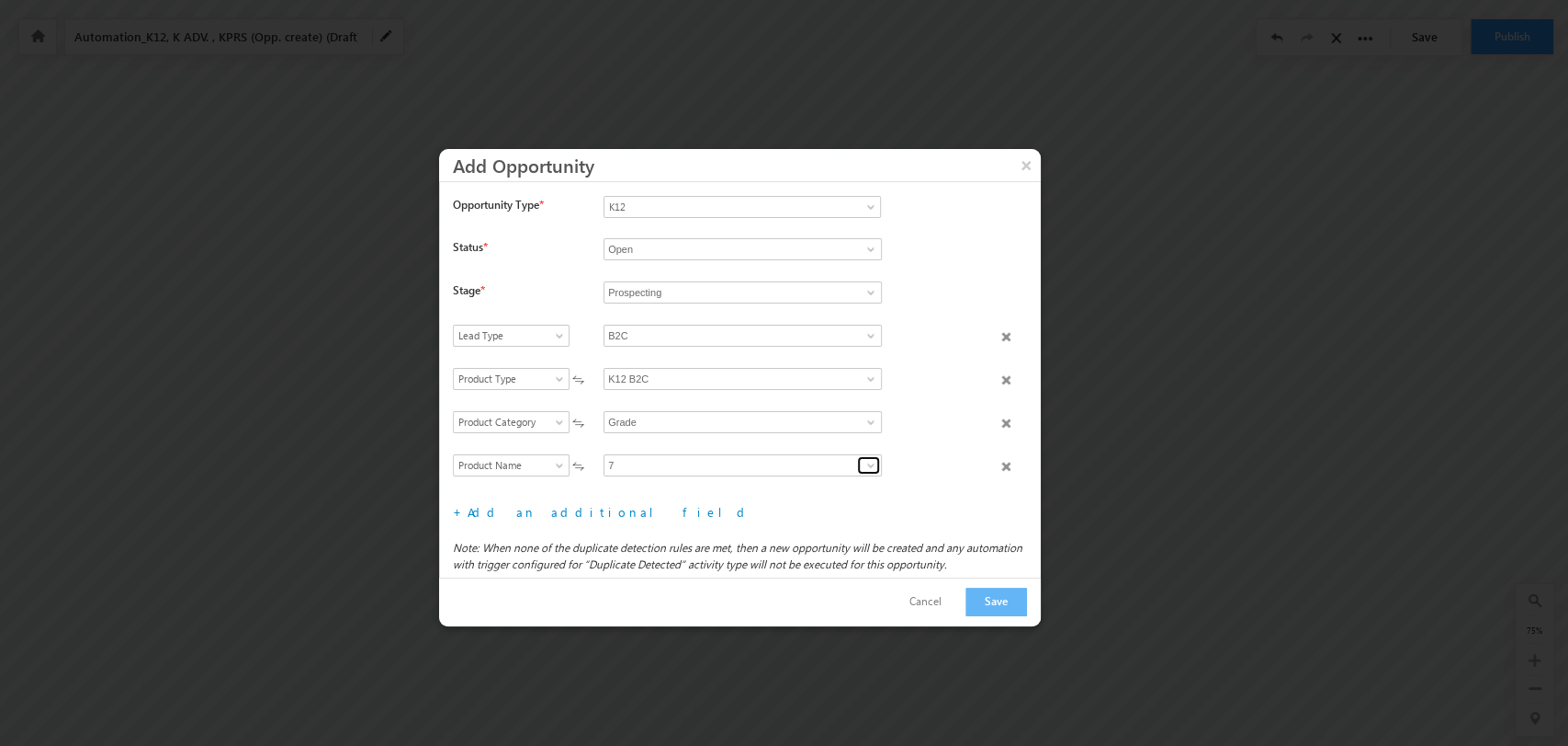
click at [867, 466] on span at bounding box center [870, 465] width 14 height 14
click at [833, 492] on div "Select field Actual Closure Date Actual Deal Size Campaign Comment Content Desc…" at bounding box center [746, 475] width 588 height 43
click at [985, 603] on button "Save" at bounding box center [996, 602] width 62 height 29
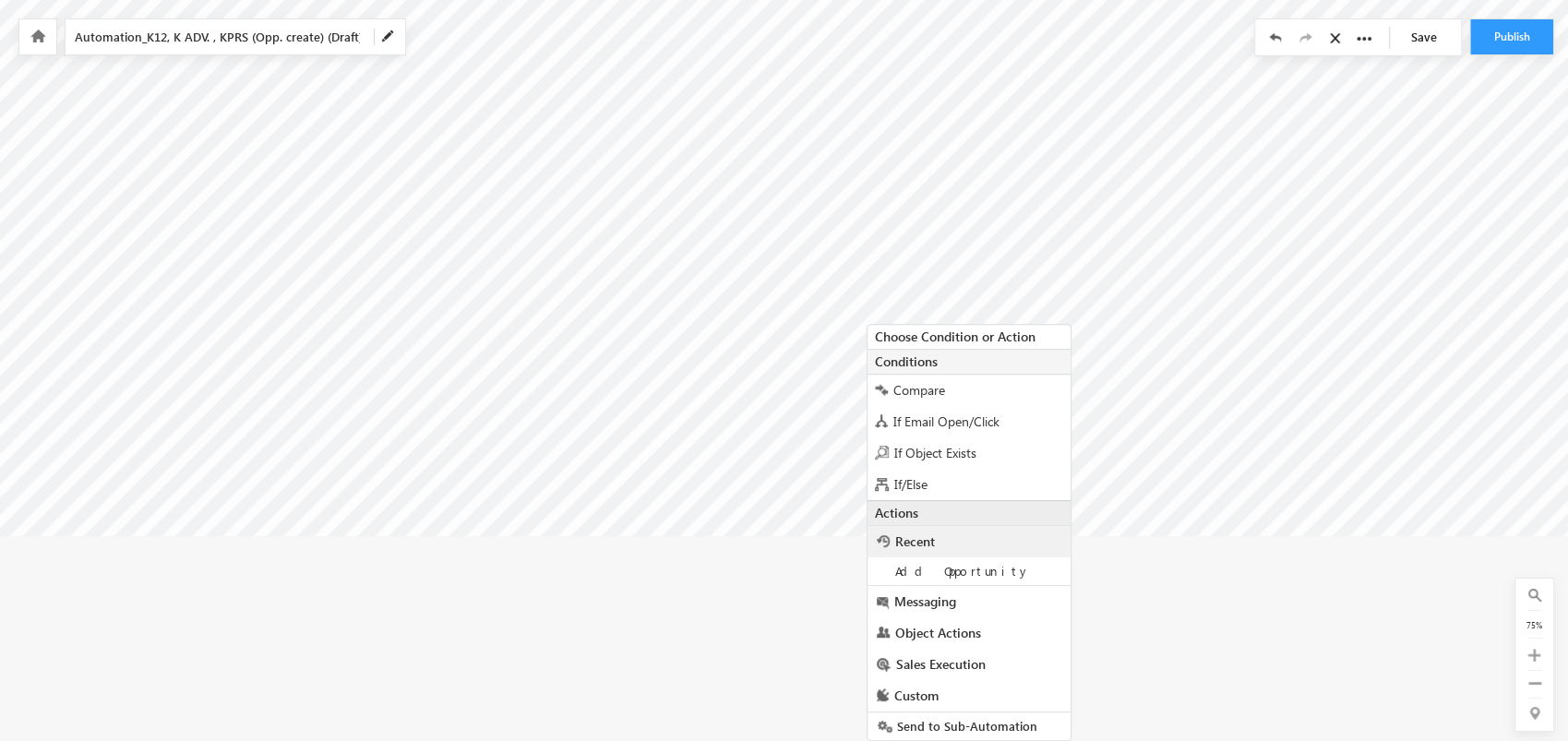
scroll to position [296, 0]
click at [914, 569] on span "Add Opportunity" at bounding box center [962, 570] width 135 height 15
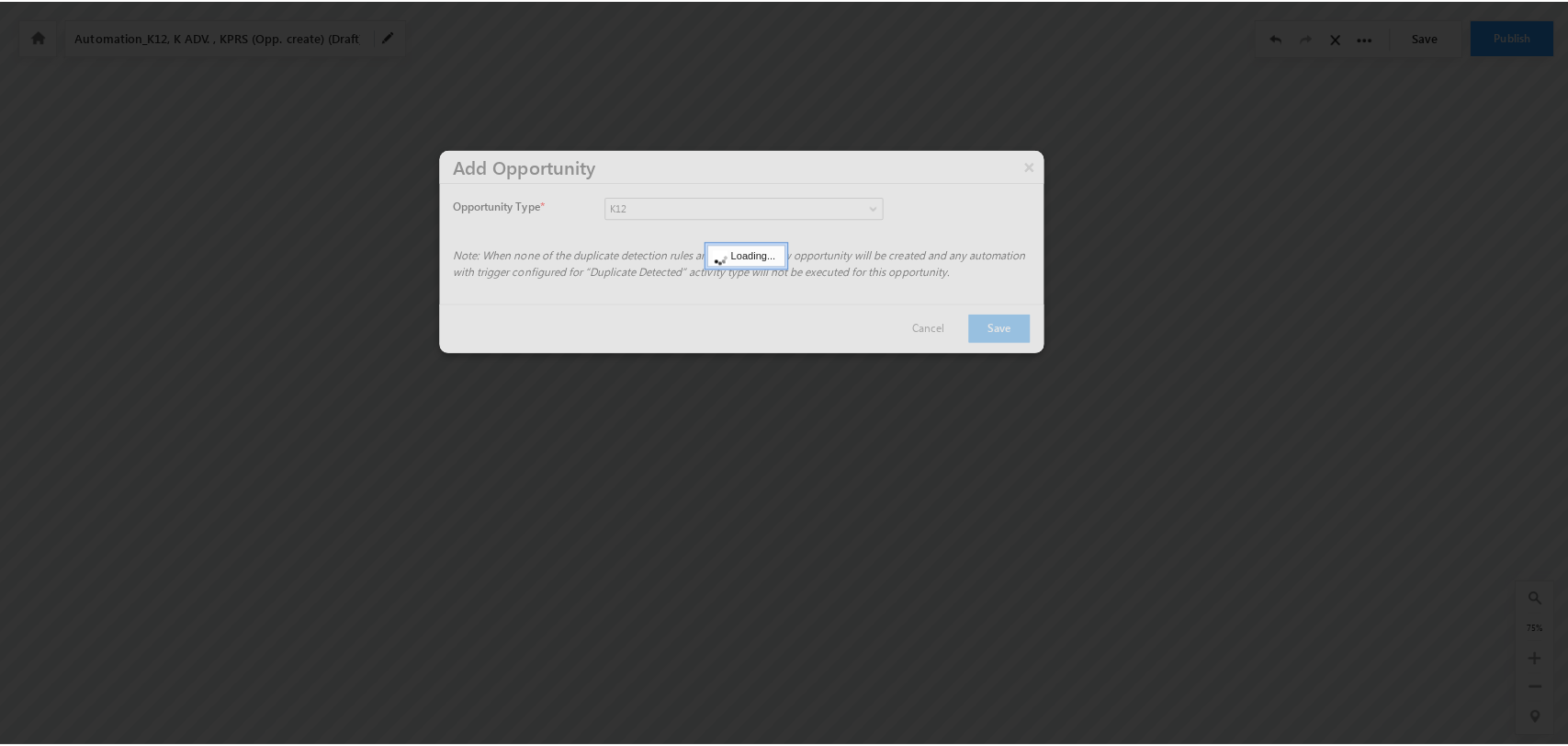
scroll to position [82, 0]
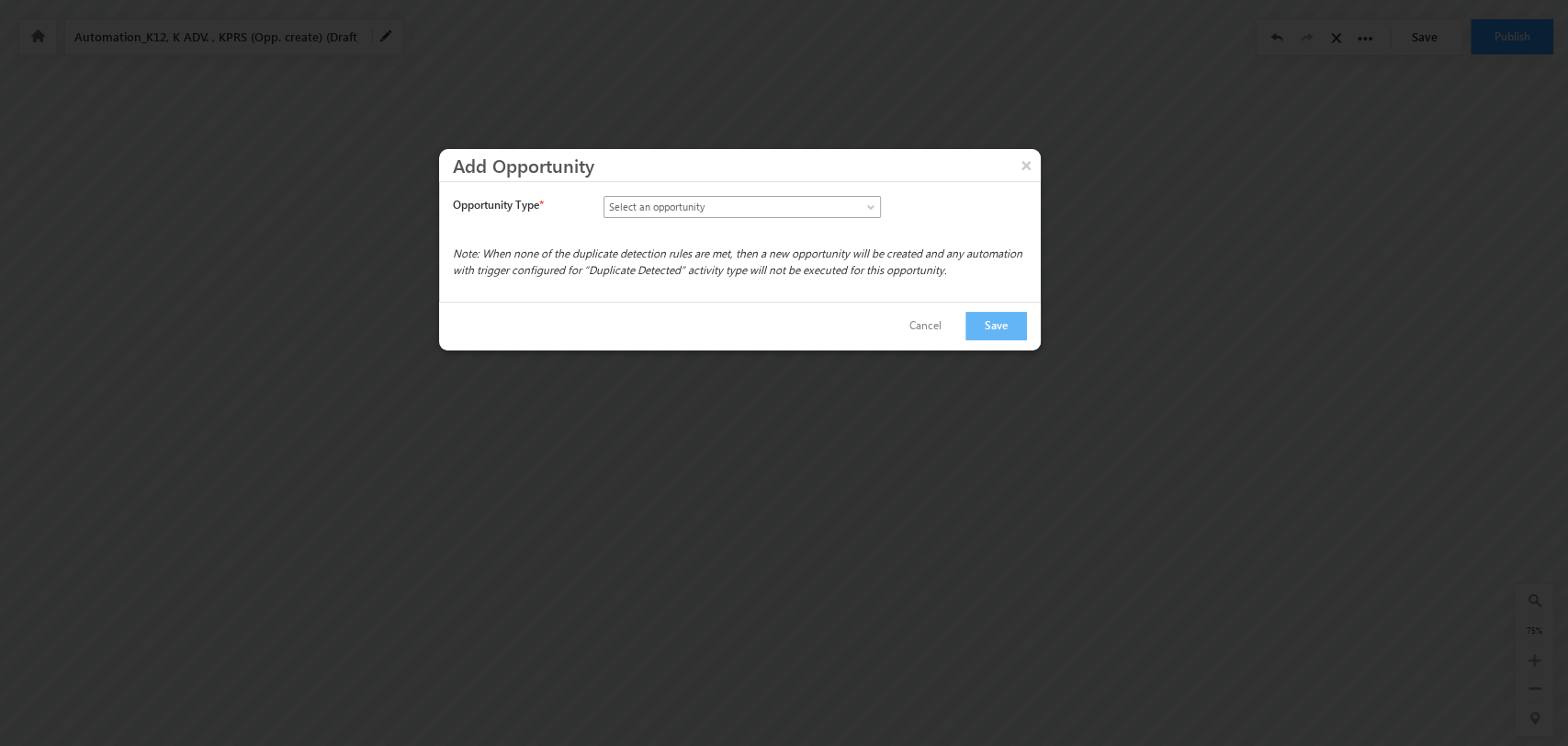
click at [848, 204] on link "Select an opportunity" at bounding box center [743, 206] width 277 height 22
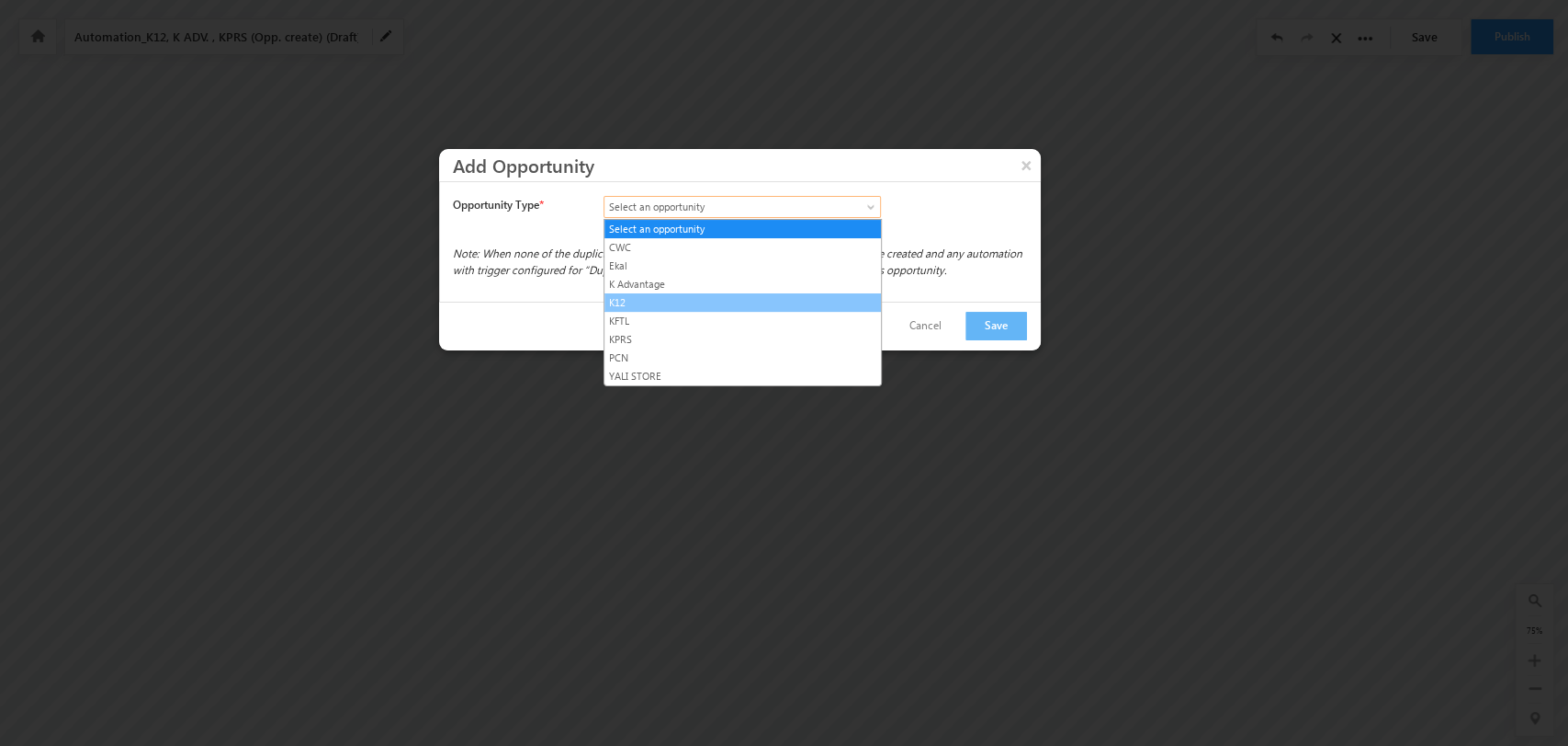
click at [741, 306] on link "K12" at bounding box center [743, 302] width 276 height 16
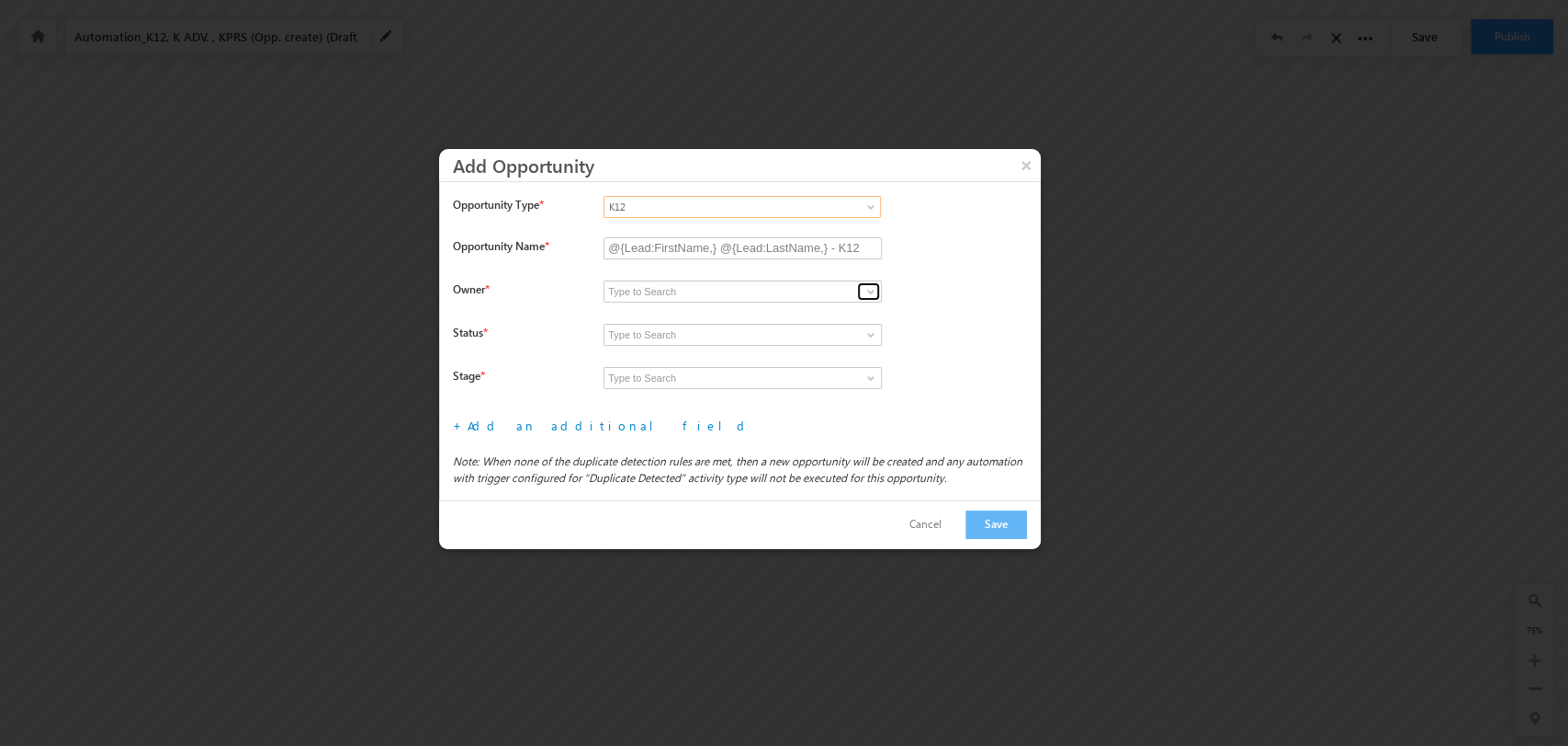
click at [862, 292] on link at bounding box center [869, 291] width 23 height 18
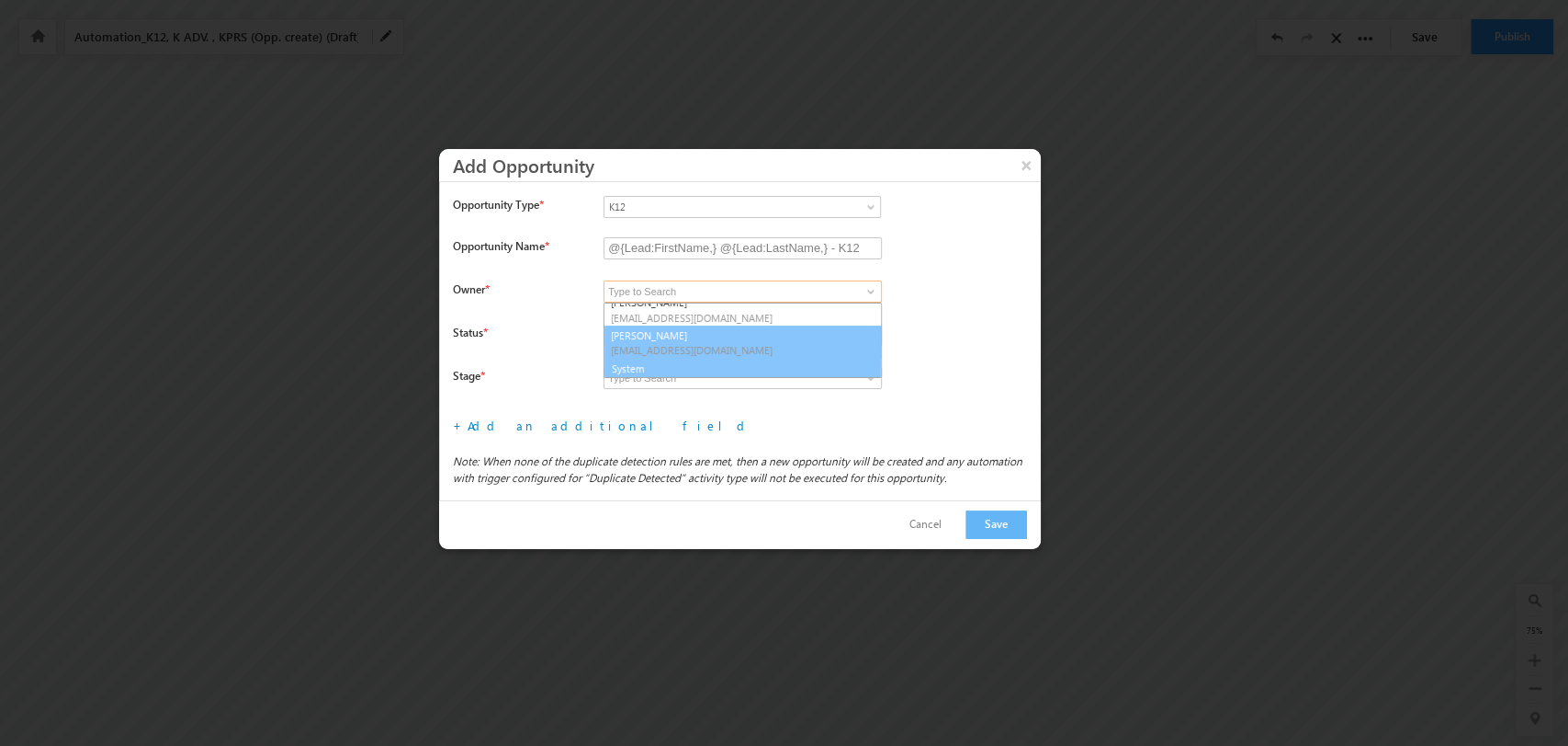
scroll to position [272, 0]
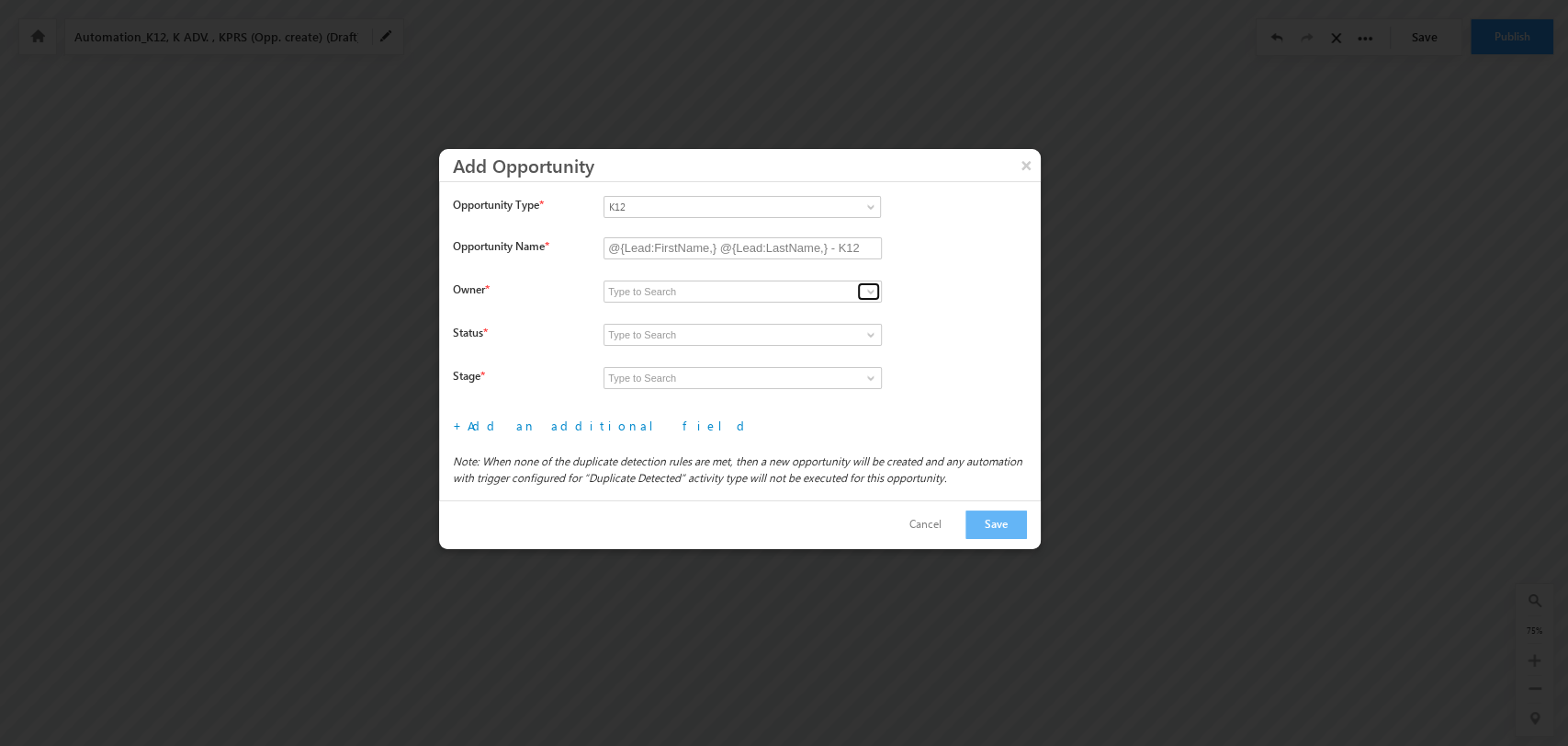
click at [871, 290] on span at bounding box center [870, 291] width 14 height 14
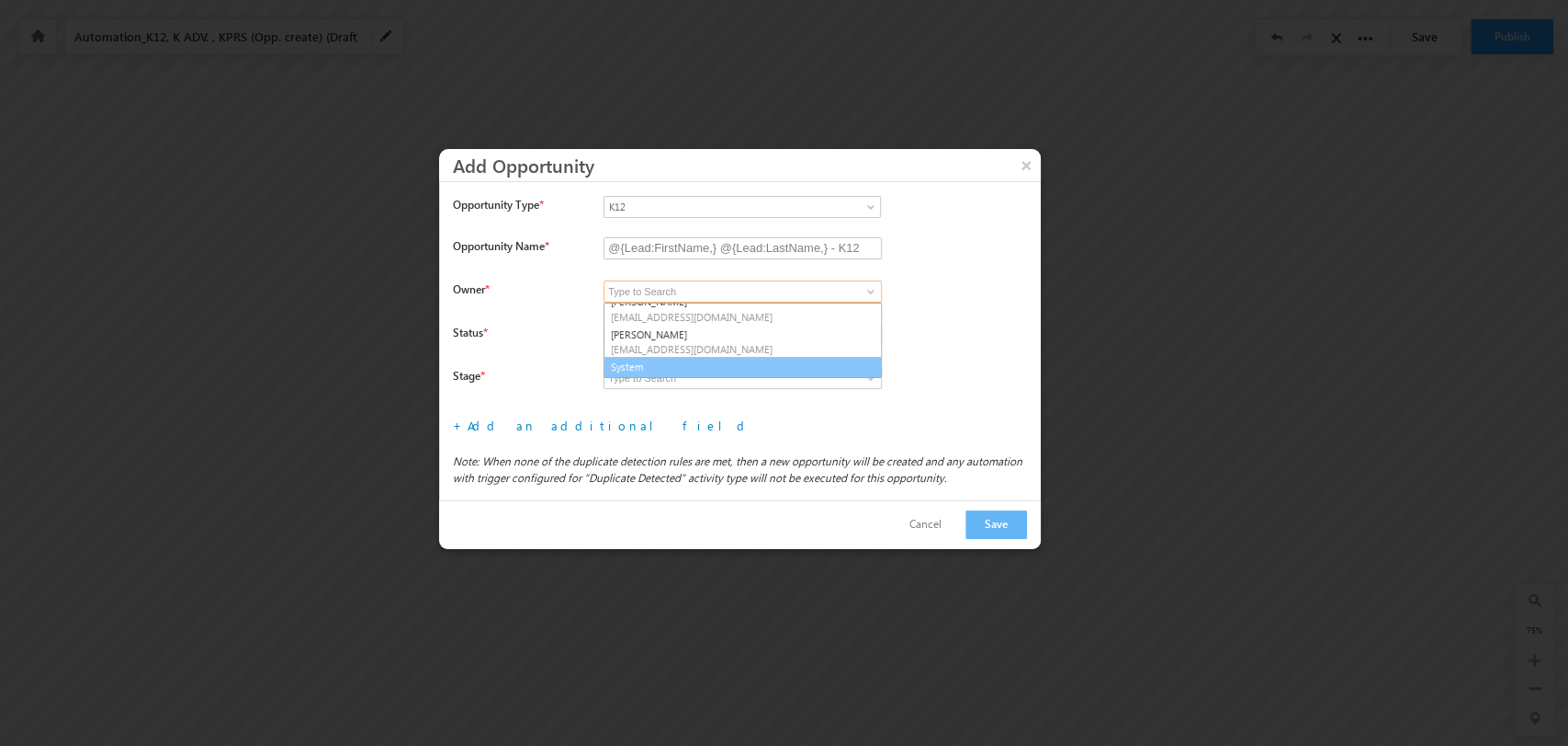
click at [752, 360] on link "System" at bounding box center [743, 367] width 278 height 21
type input "System"
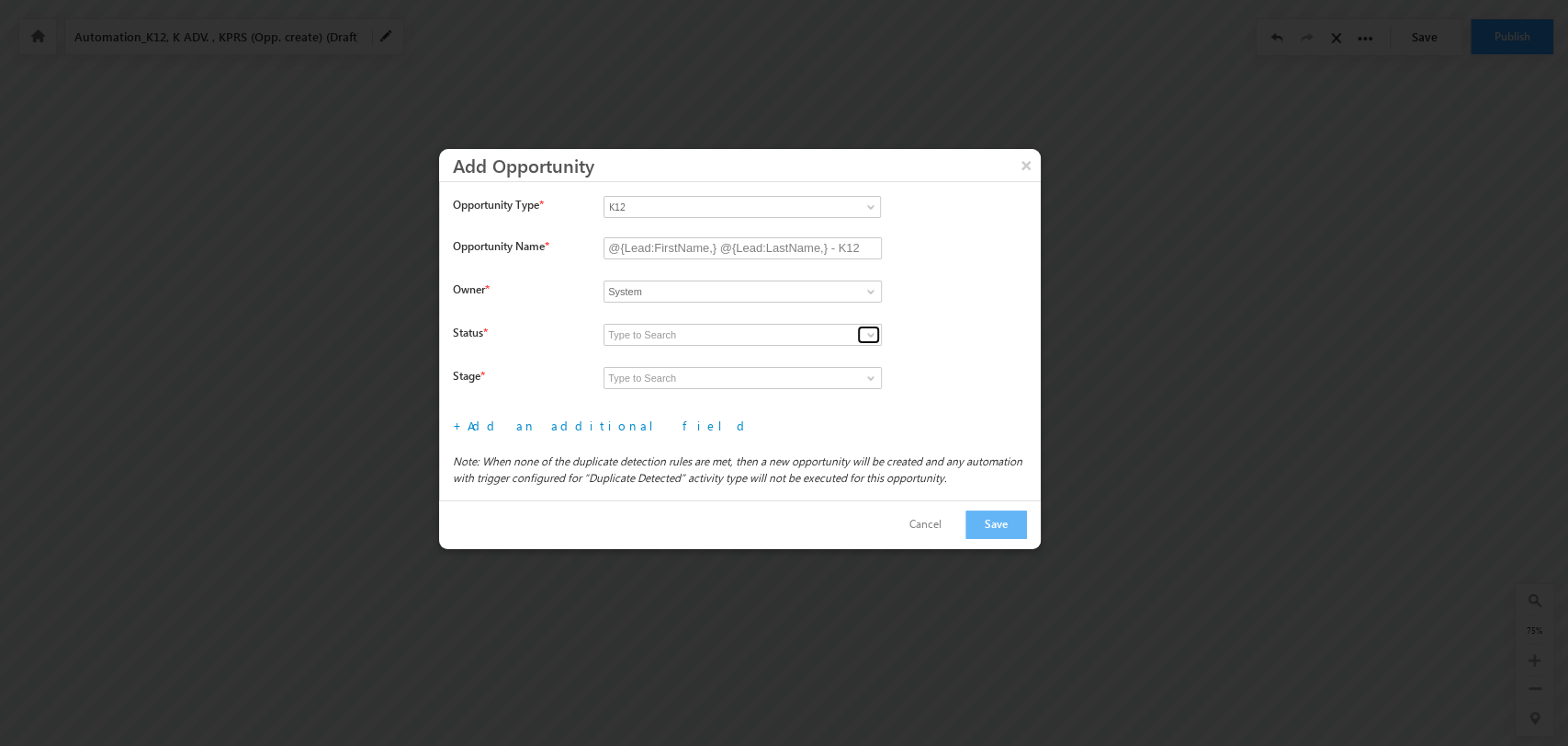
click at [875, 331] on span at bounding box center [870, 334] width 14 height 14
click at [804, 354] on link "Open" at bounding box center [743, 356] width 278 height 21
type input "Open"
click at [875, 373] on span at bounding box center [870, 377] width 14 height 14
click at [791, 392] on link "Prospecting" at bounding box center [743, 399] width 278 height 21
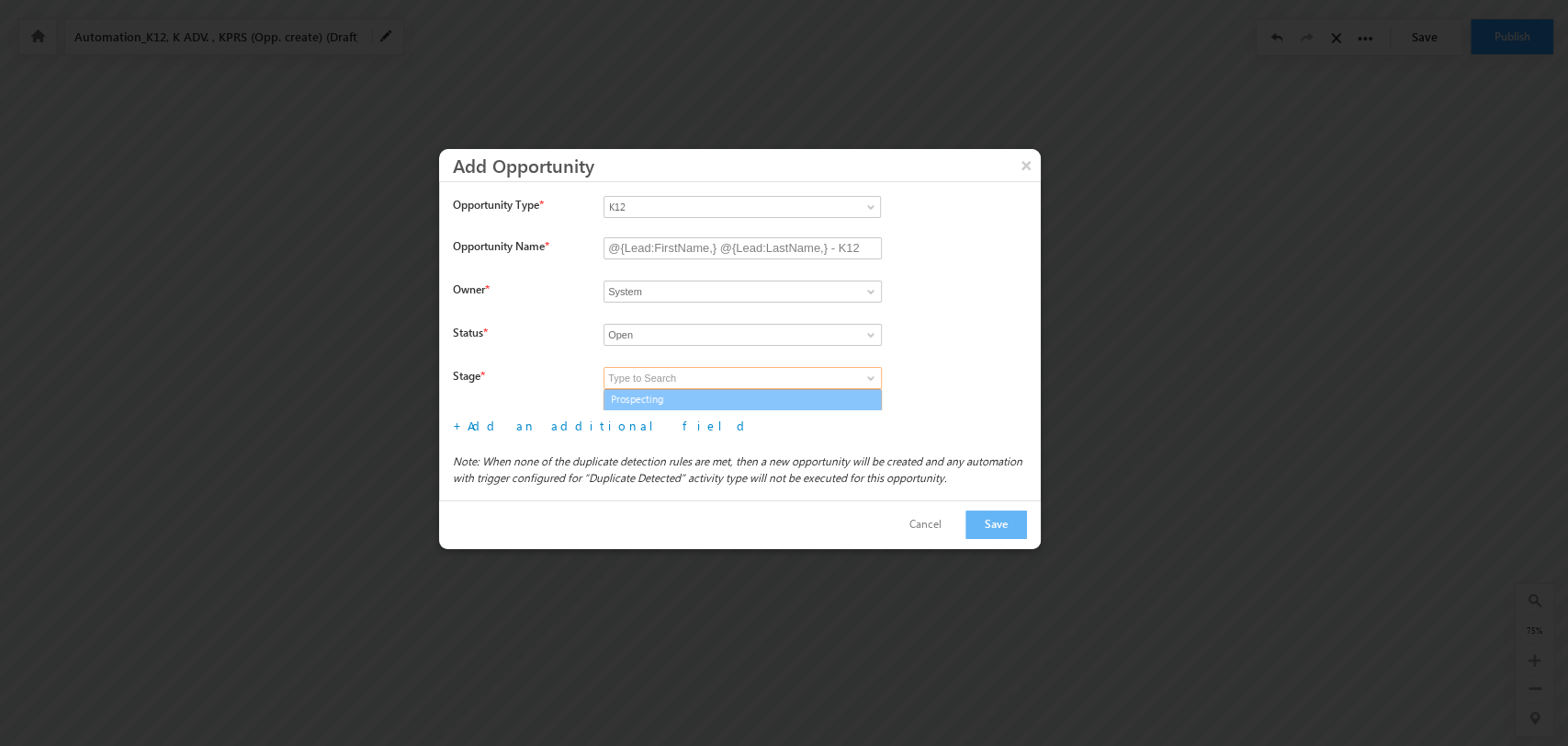
type input "Prospecting"
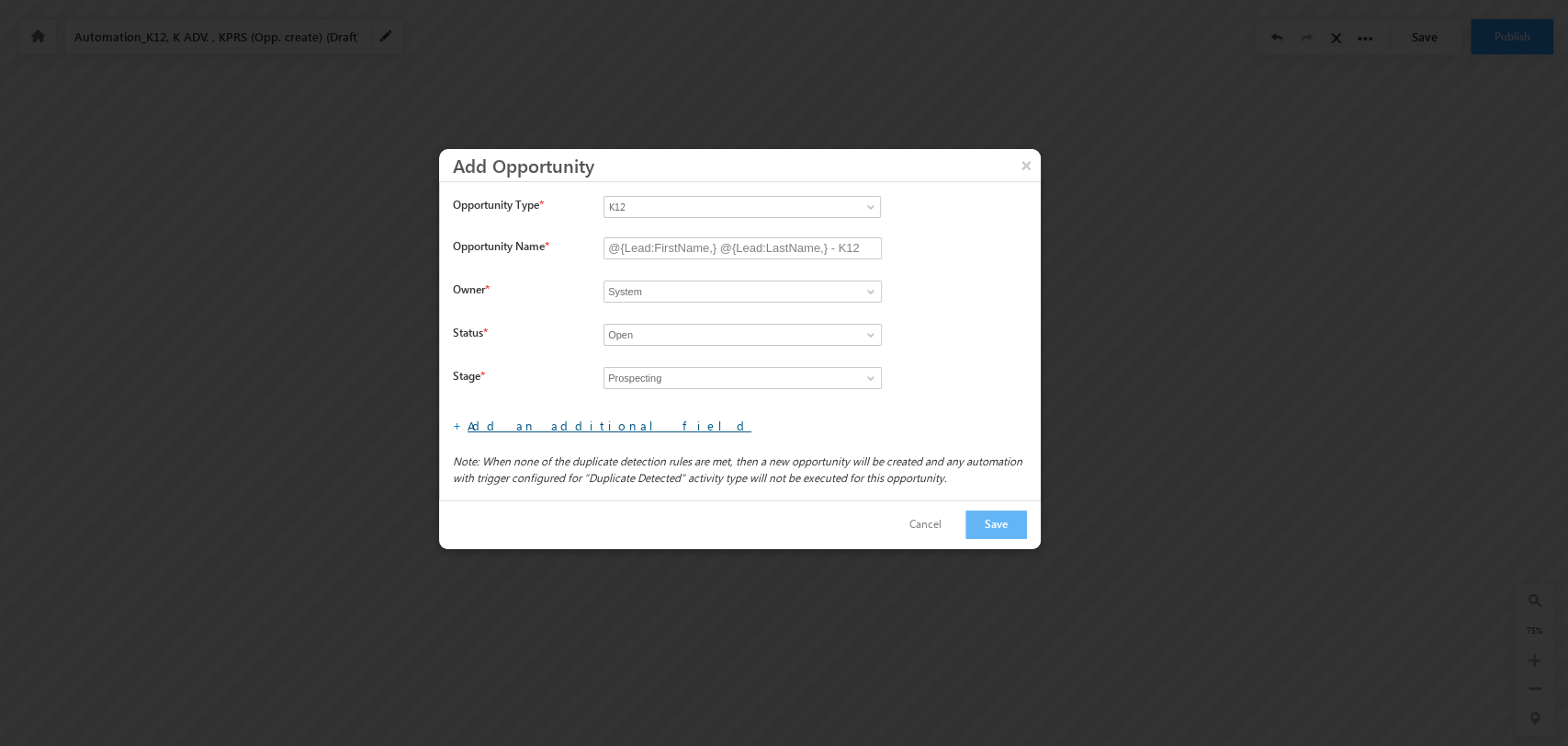
click at [561, 419] on link "Add an additional field" at bounding box center [609, 425] width 284 height 15
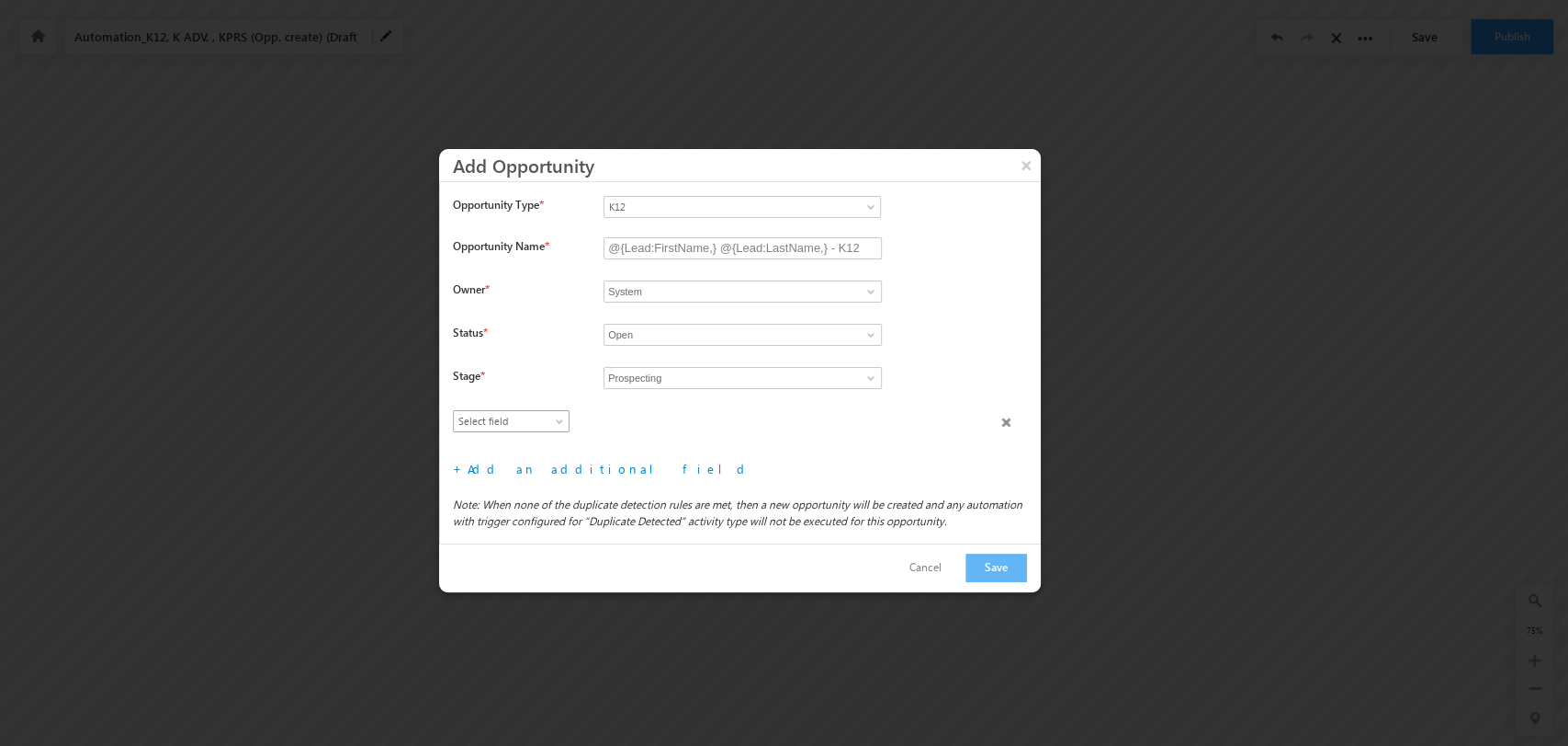
click at [551, 410] on link "Select field" at bounding box center [511, 420] width 117 height 22
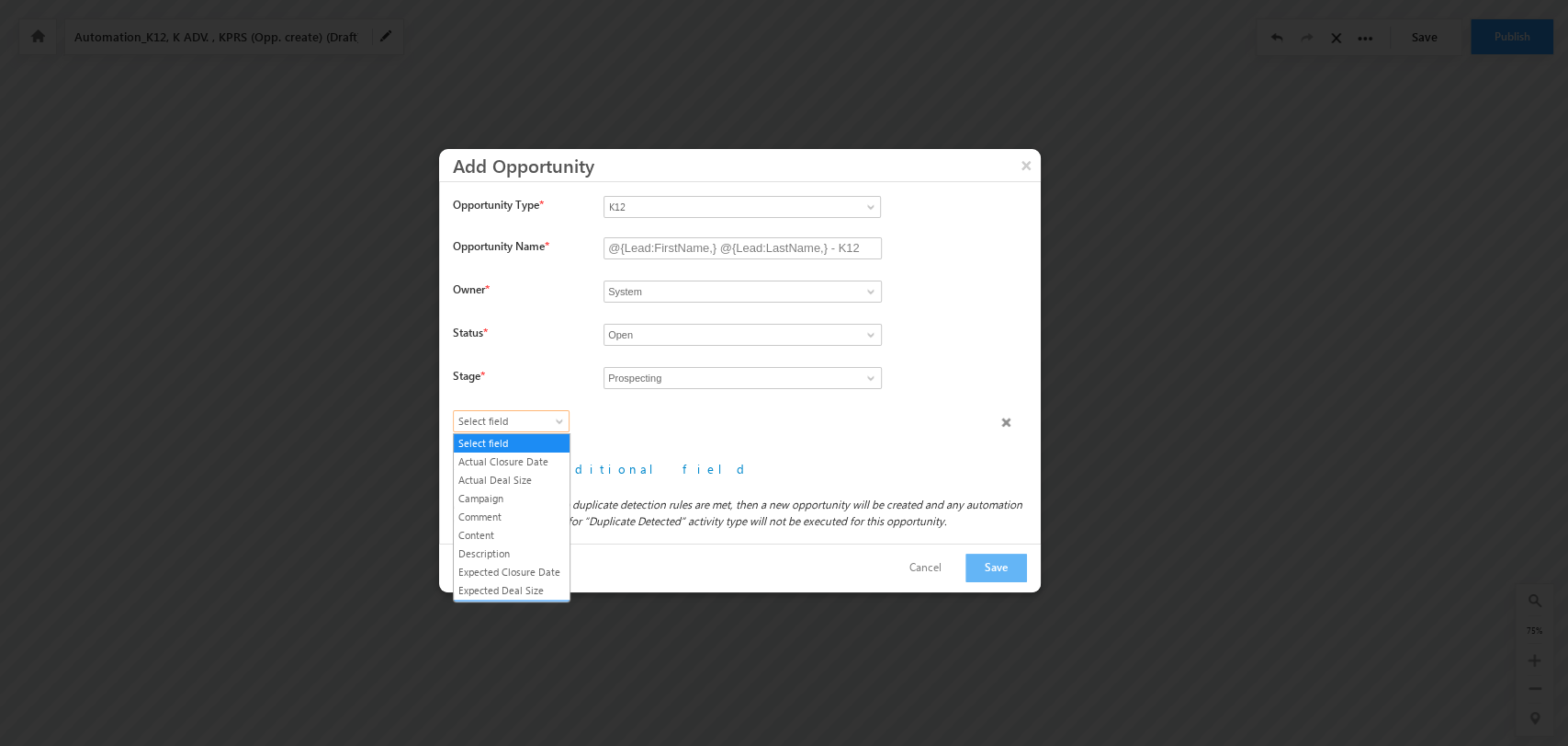
scroll to position [105, 0]
click at [500, 512] on link "Lead Type" at bounding box center [512, 503] width 116 height 16
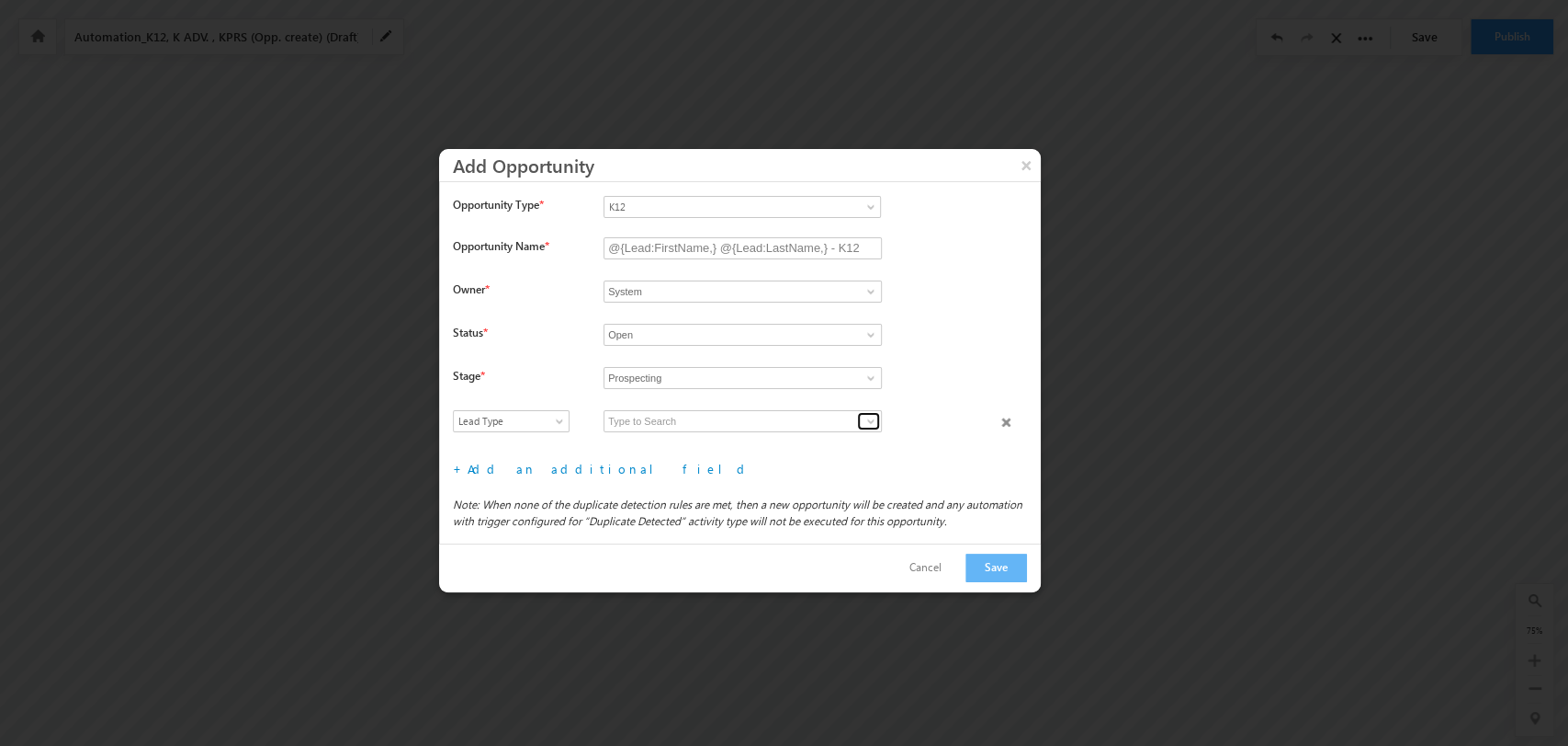
click at [870, 414] on span at bounding box center [870, 420] width 14 height 14
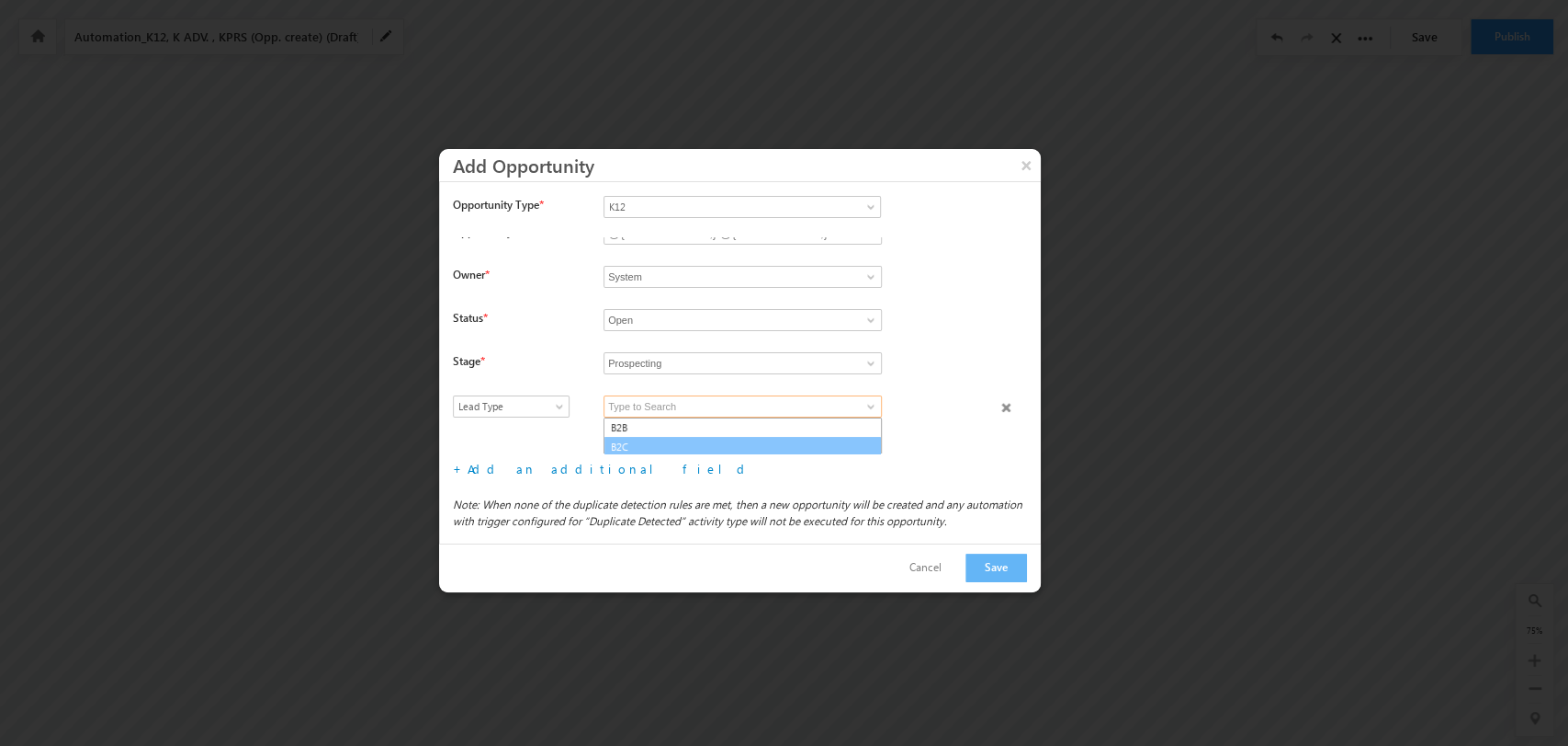
scroll to position [17, 0]
click at [700, 441] on link "B2C" at bounding box center [743, 445] width 278 height 21
type input "B2C"
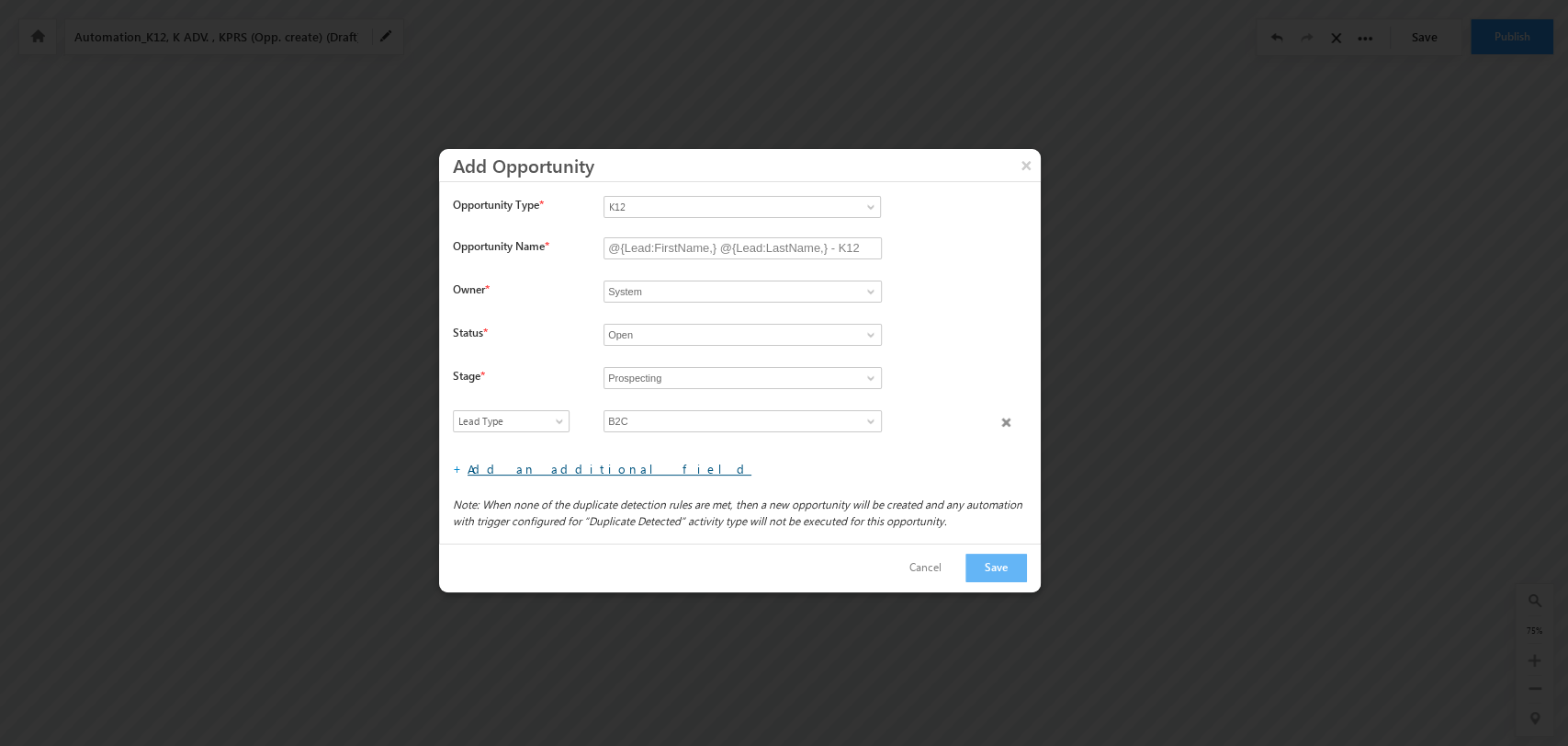
click at [508, 471] on link "Add an additional field" at bounding box center [609, 469] width 284 height 15
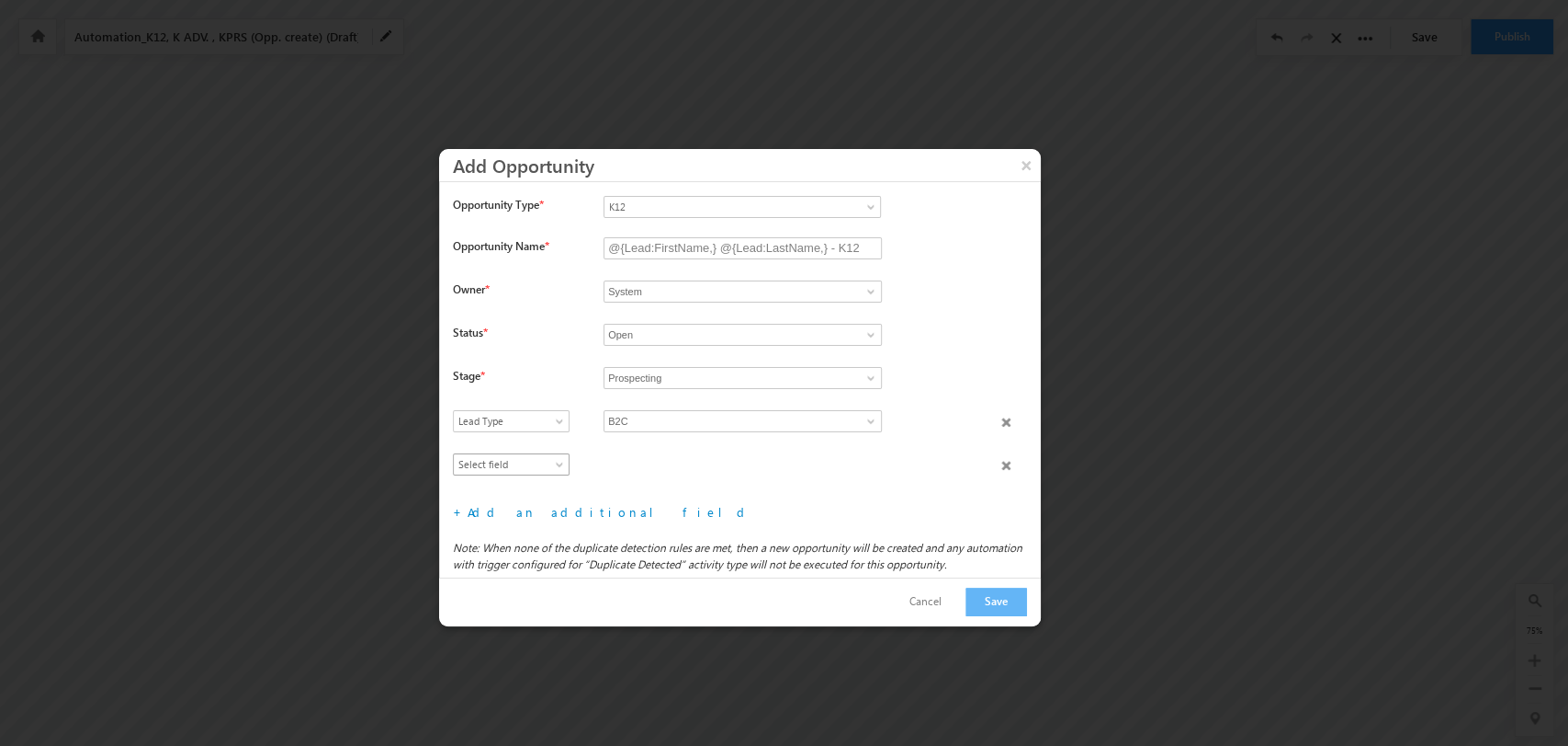
click at [520, 466] on span "Select field" at bounding box center [507, 464] width 106 height 16
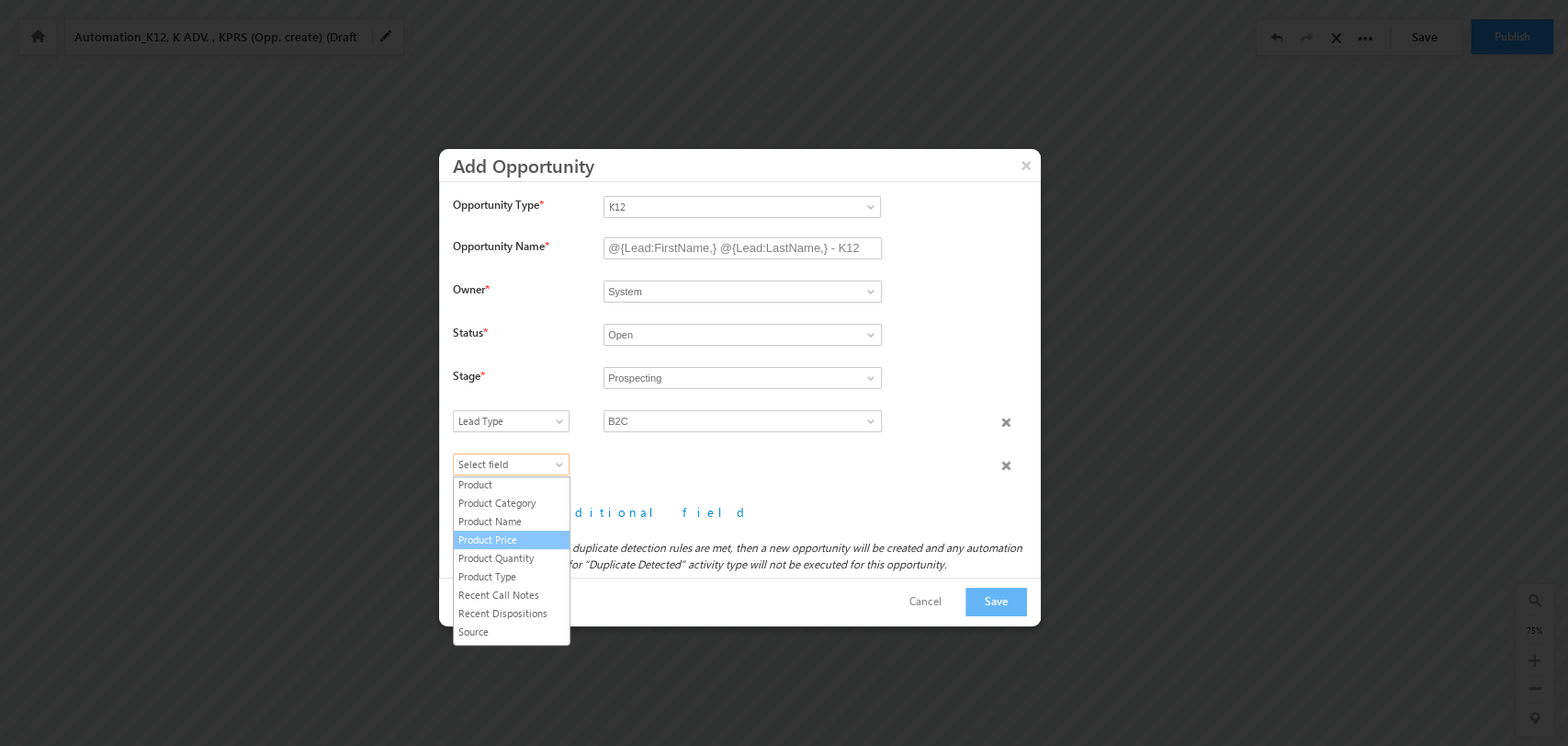
scroll to position [285, 0]
click at [510, 558] on link "Product Type" at bounding box center [512, 561] width 116 height 16
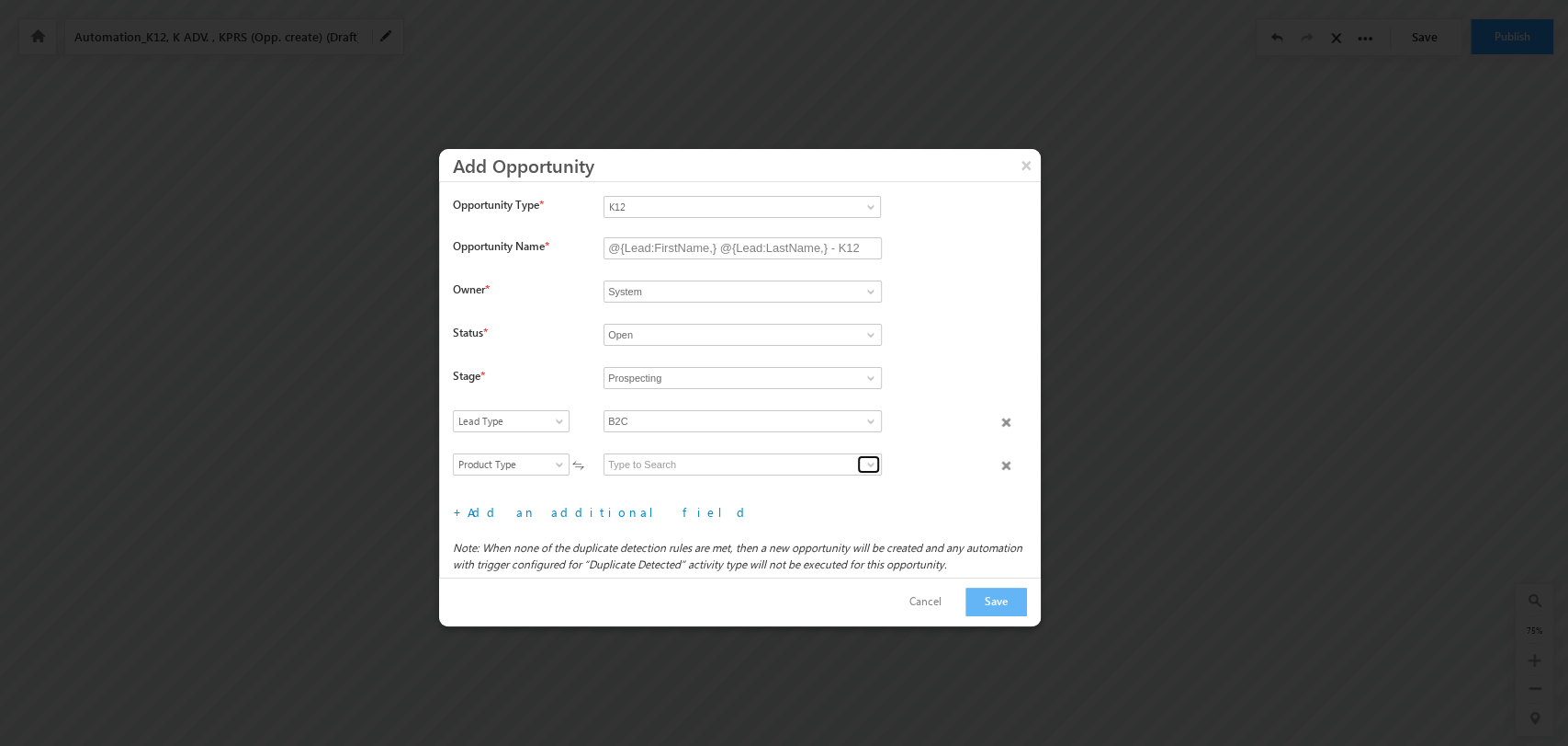
click at [863, 458] on span at bounding box center [870, 464] width 14 height 14
click at [749, 487] on link "K12 B2C" at bounding box center [743, 486] width 278 height 21
type input "K12 B2C"
click at [538, 511] on link "Add an additional field" at bounding box center [609, 511] width 284 height 15
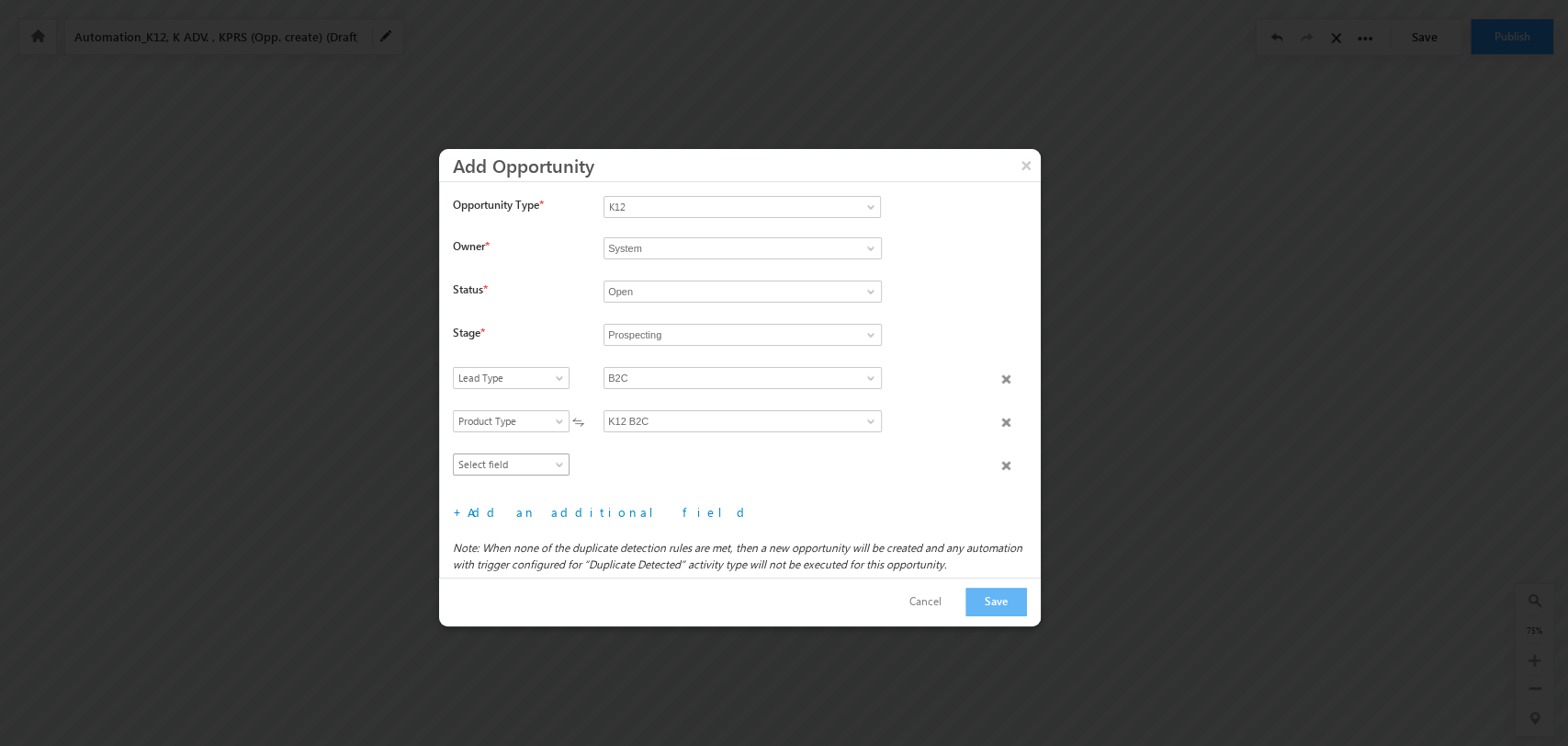
click at [524, 459] on span "Select field" at bounding box center [507, 464] width 106 height 16
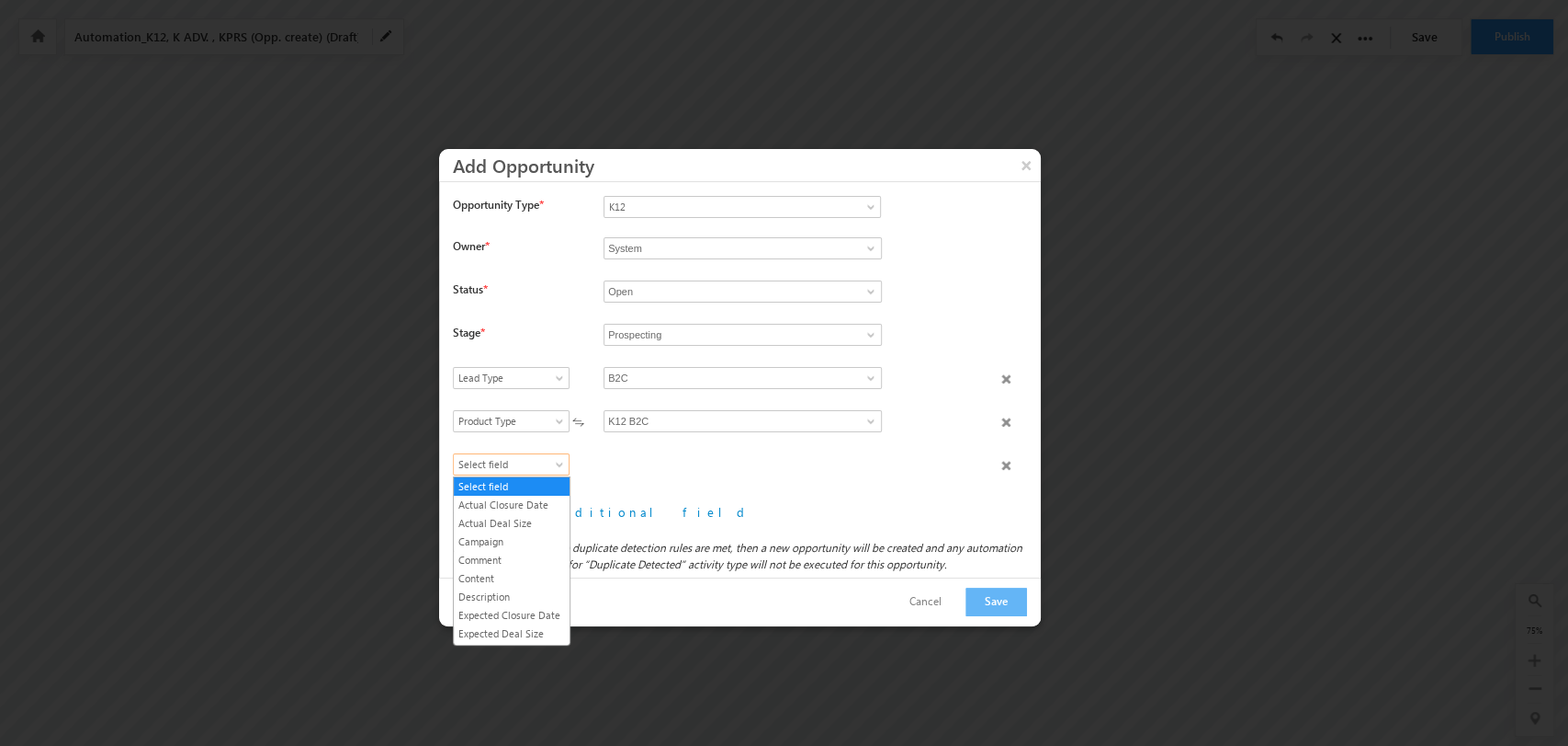
scroll to position [197, 0]
click at [539, 574] on link "Product Category" at bounding box center [512, 564] width 116 height 16
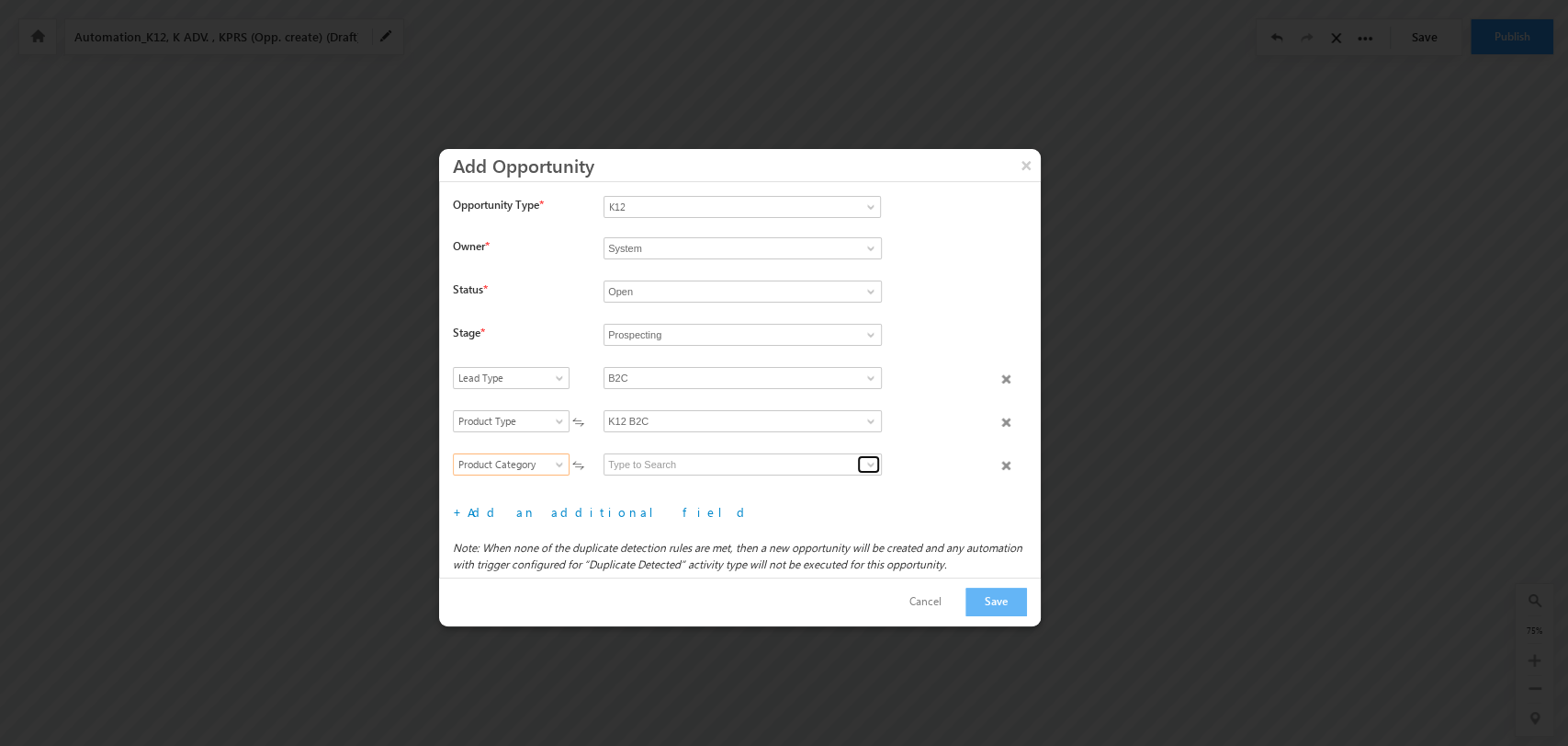
click at [858, 457] on link at bounding box center [869, 464] width 23 height 18
click at [760, 480] on link "Grade" at bounding box center [743, 486] width 278 height 21
type input "Grade"
click at [543, 515] on link "Add an additional field" at bounding box center [609, 511] width 284 height 15
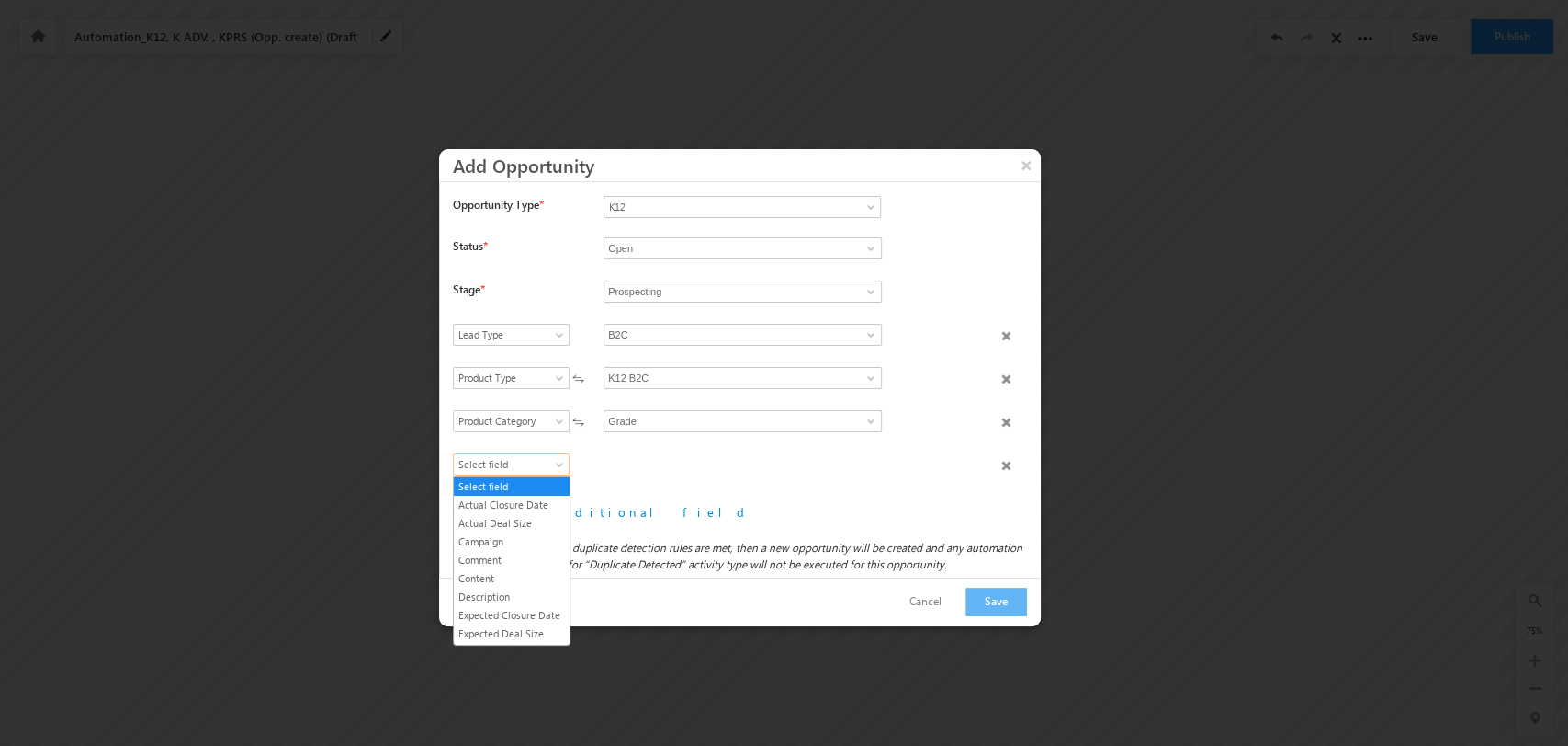
click at [530, 456] on span "Select field" at bounding box center [507, 464] width 106 height 16
click at [520, 592] on link "Product Name" at bounding box center [512, 583] width 116 height 16
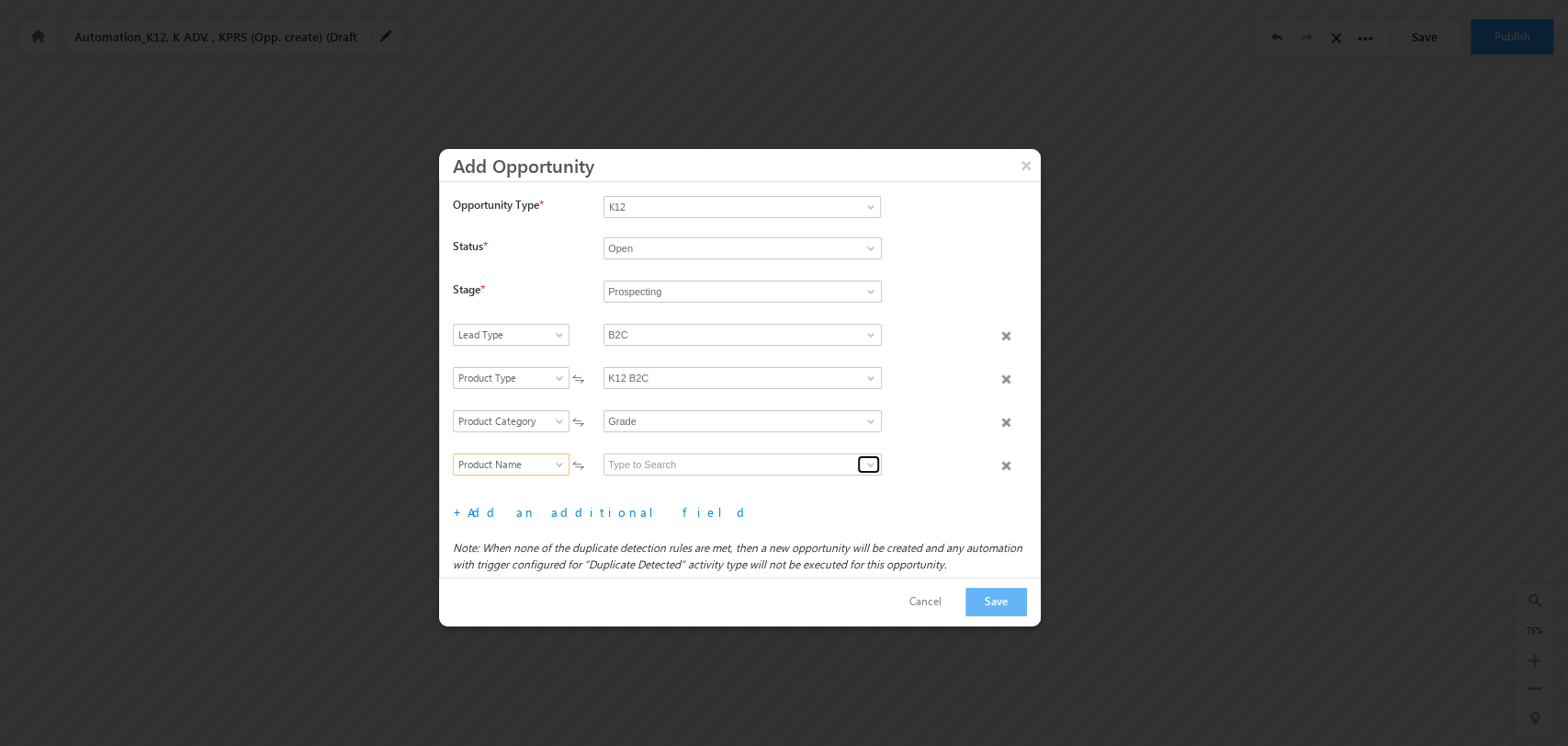
click at [868, 458] on span at bounding box center [870, 464] width 14 height 14
click at [721, 476] on link "9" at bounding box center [743, 486] width 278 height 21
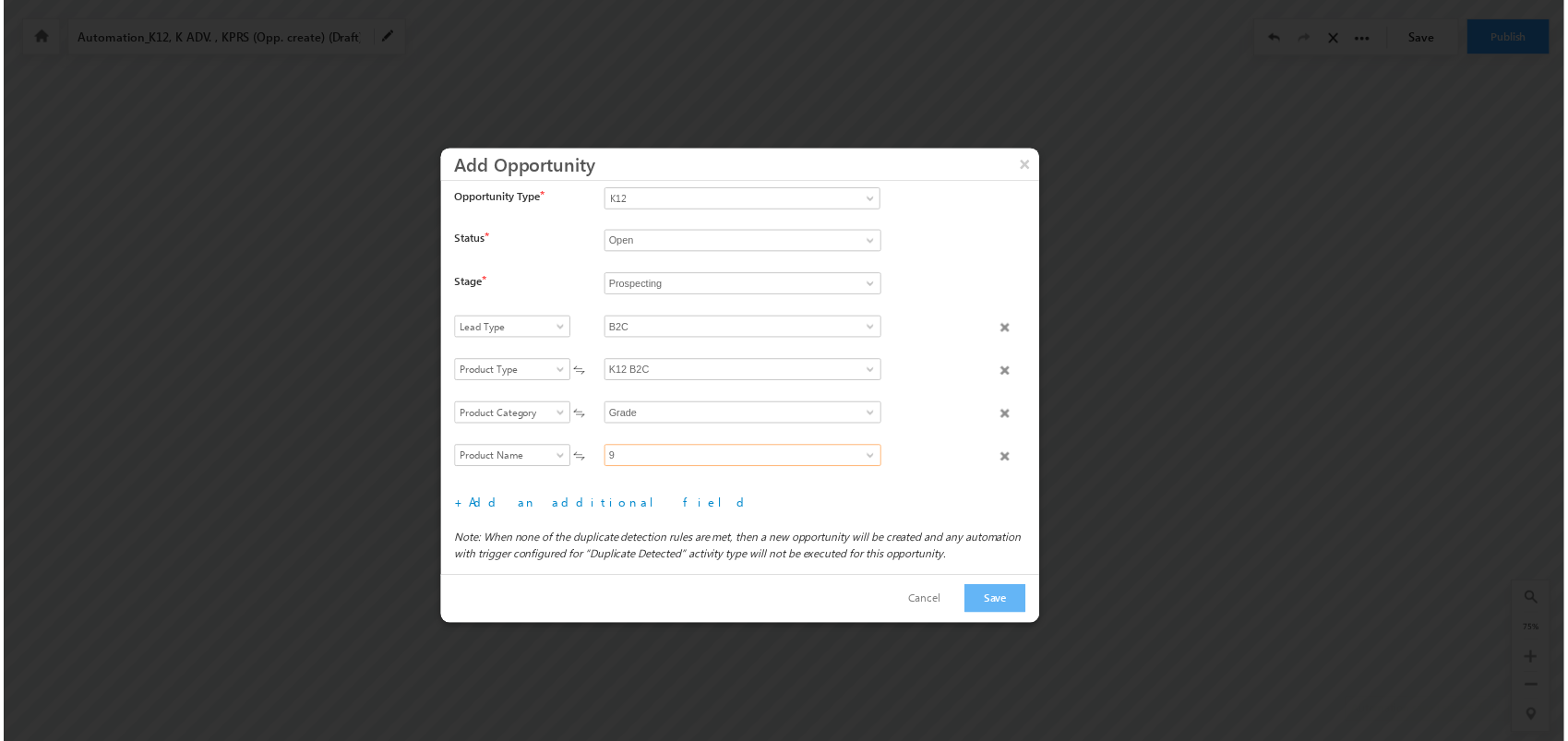
scroll to position [9, 0]
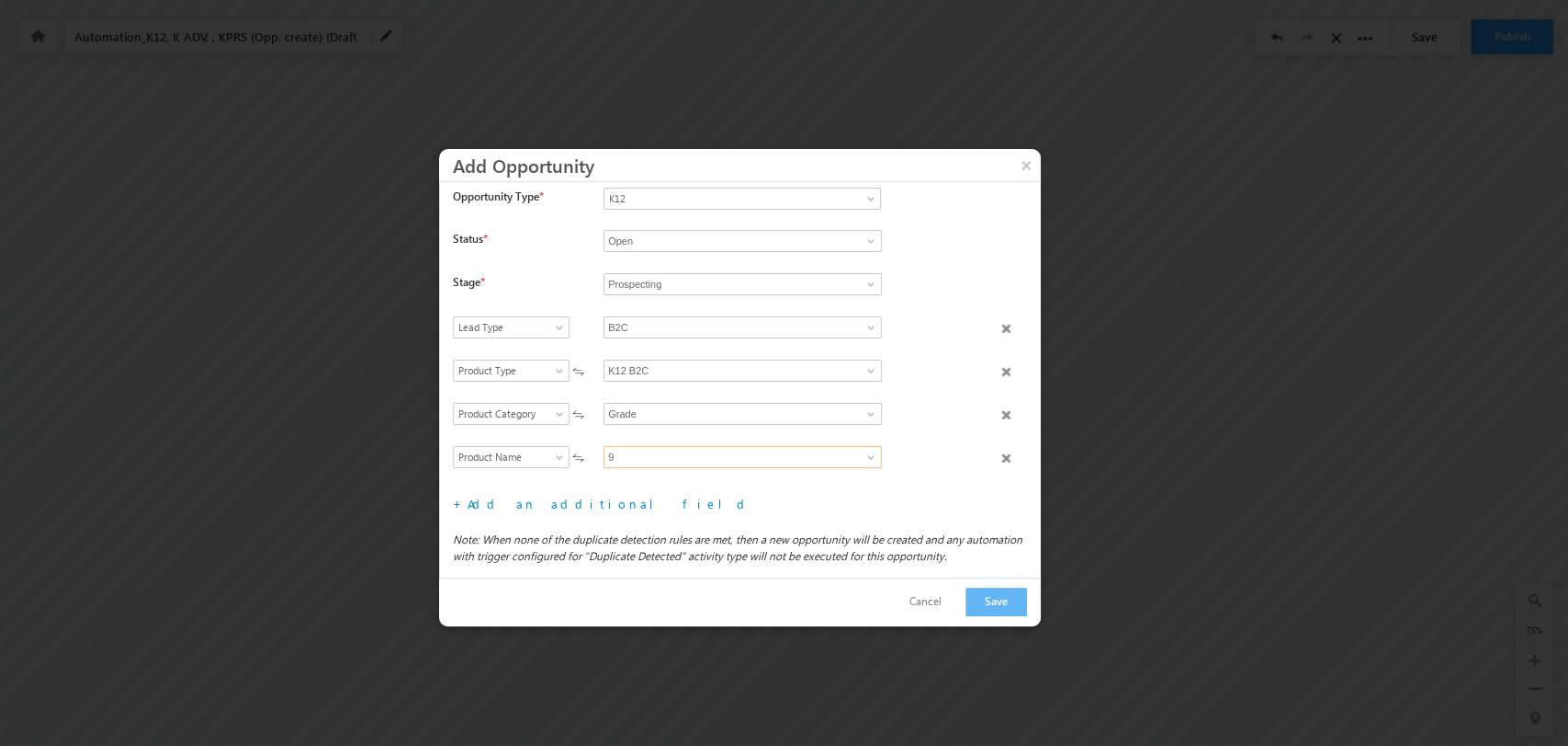
type input "9"
click at [1017, 598] on button "Save" at bounding box center [996, 602] width 62 height 29
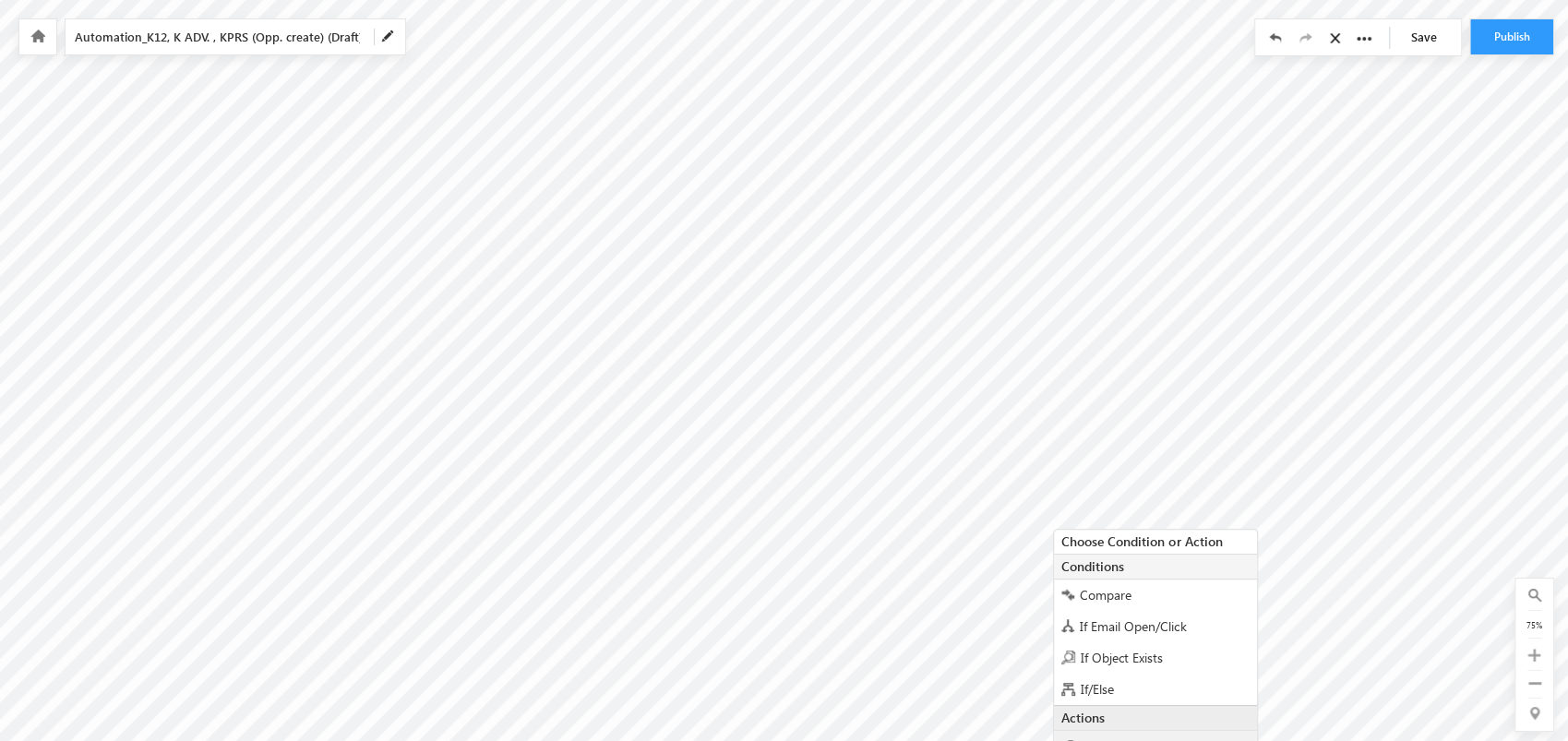
scroll to position [296, 0]
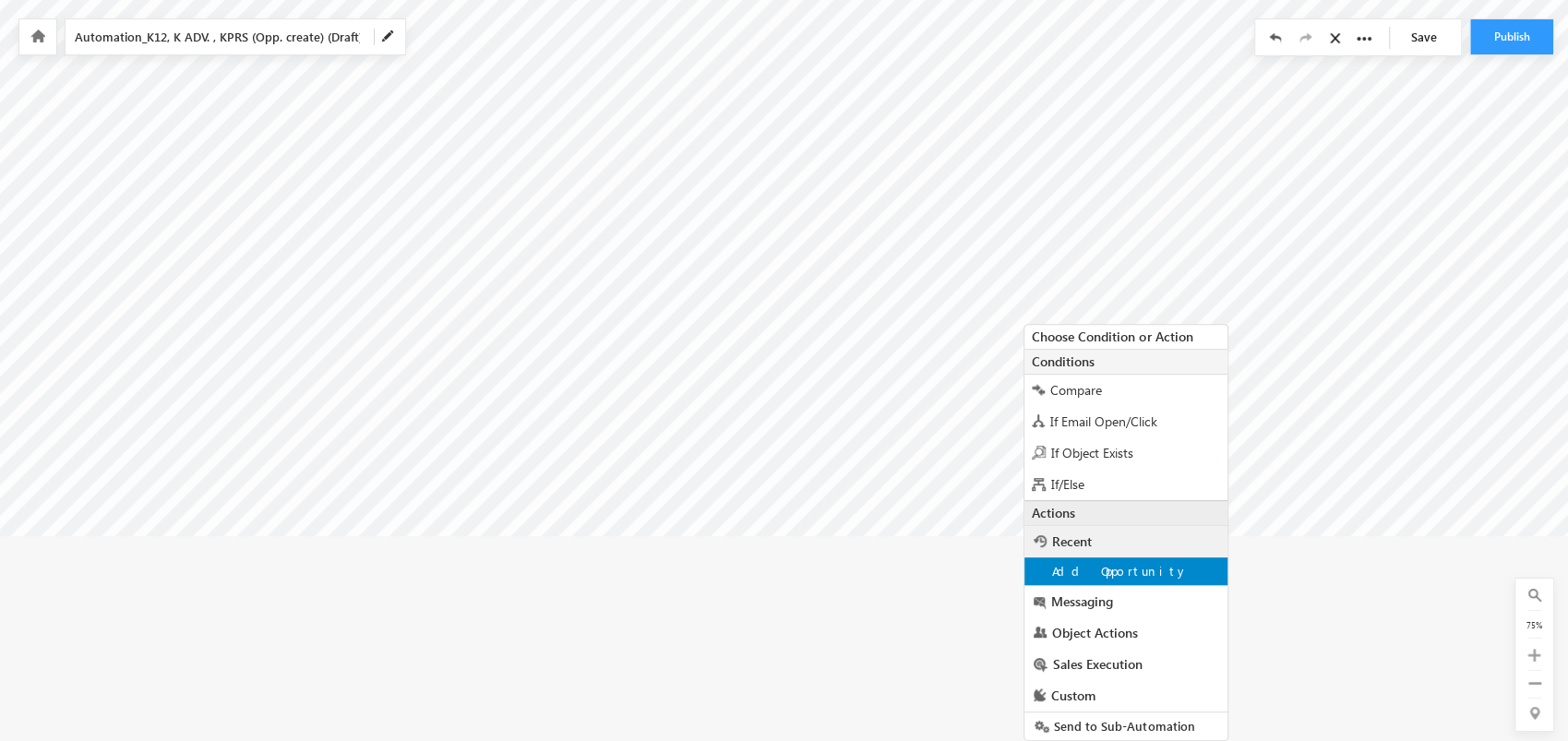
click at [1129, 565] on span "Add Opportunity" at bounding box center [1120, 570] width 135 height 15
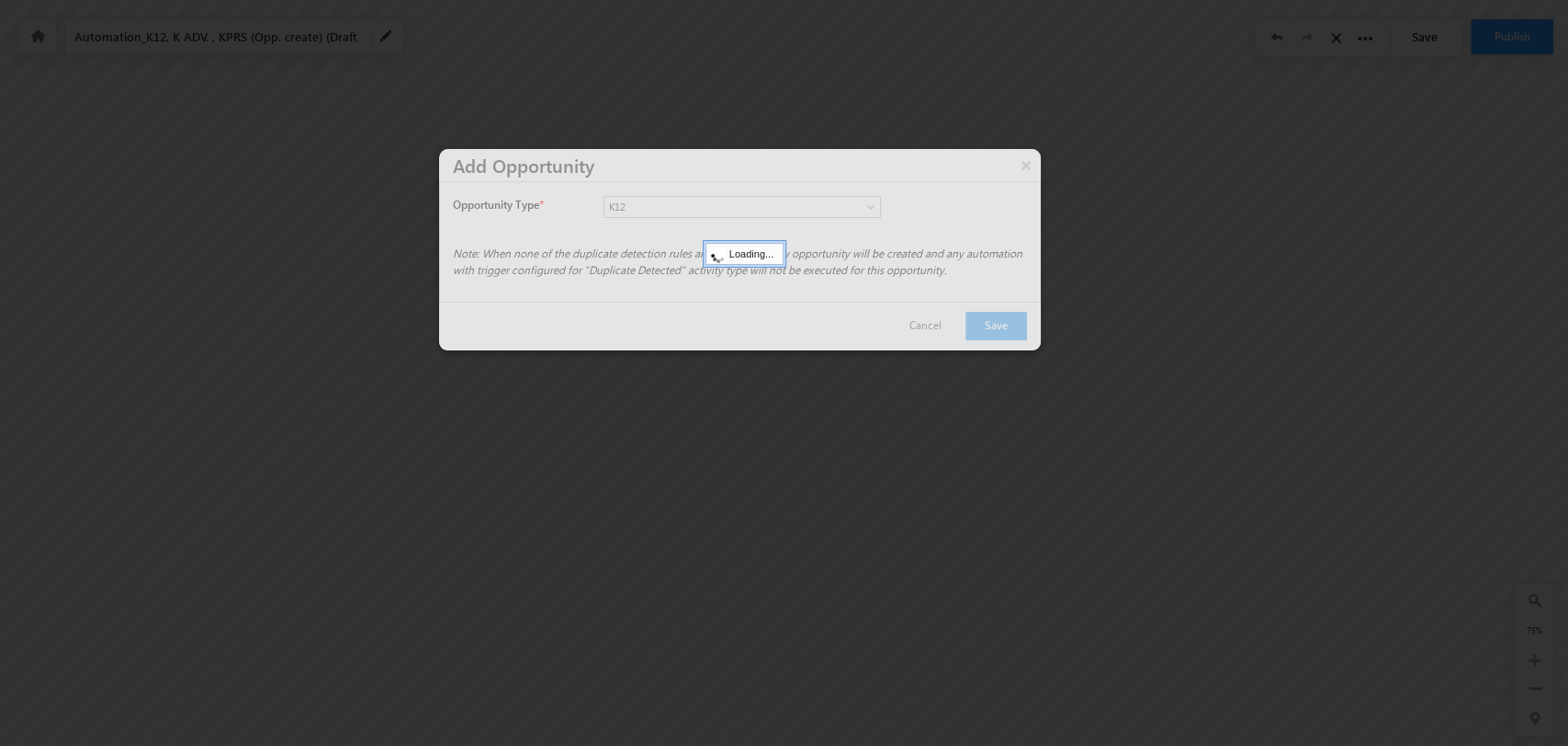
scroll to position [0, 0]
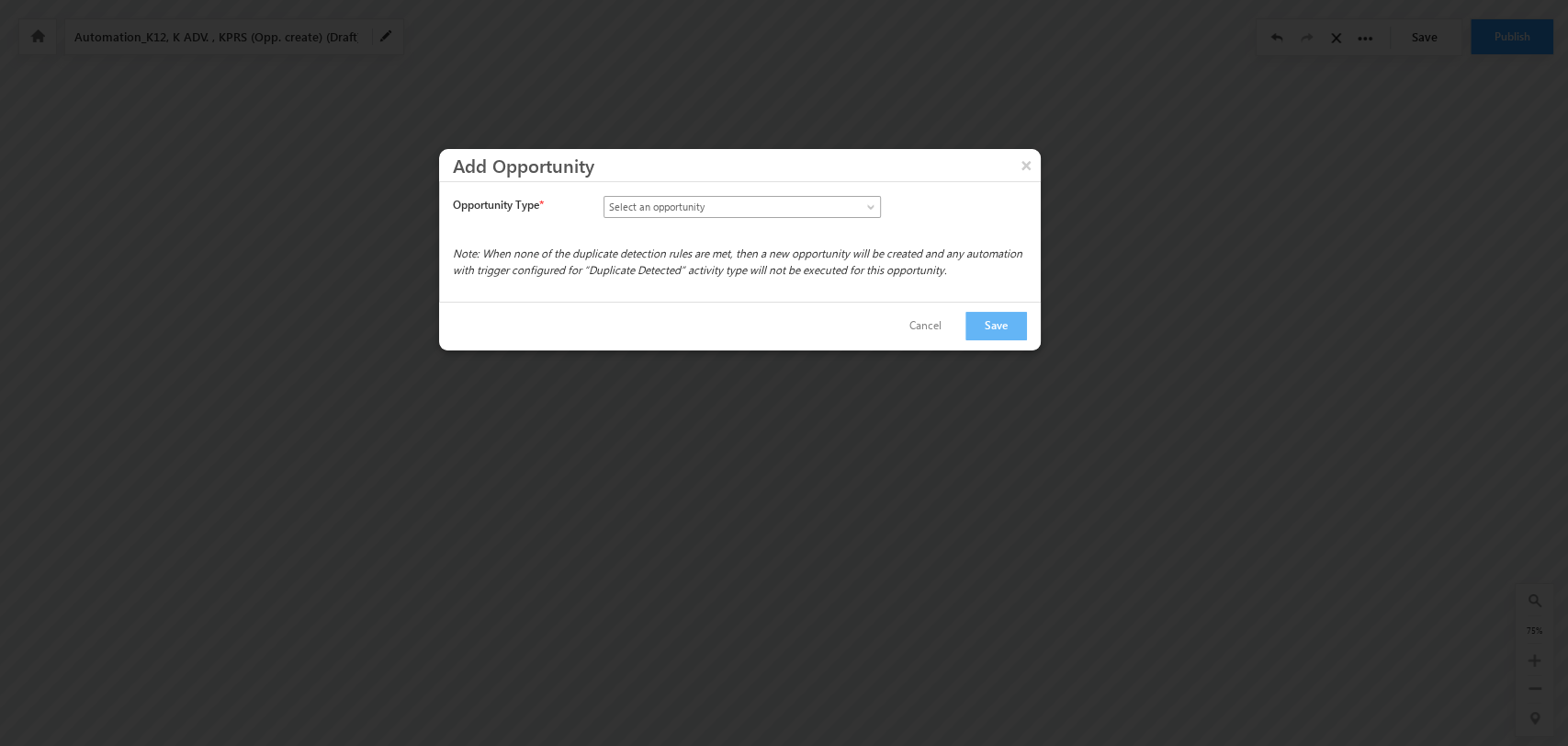
click at [777, 205] on span "Select an opportunity" at bounding box center [727, 206] width 243 height 16
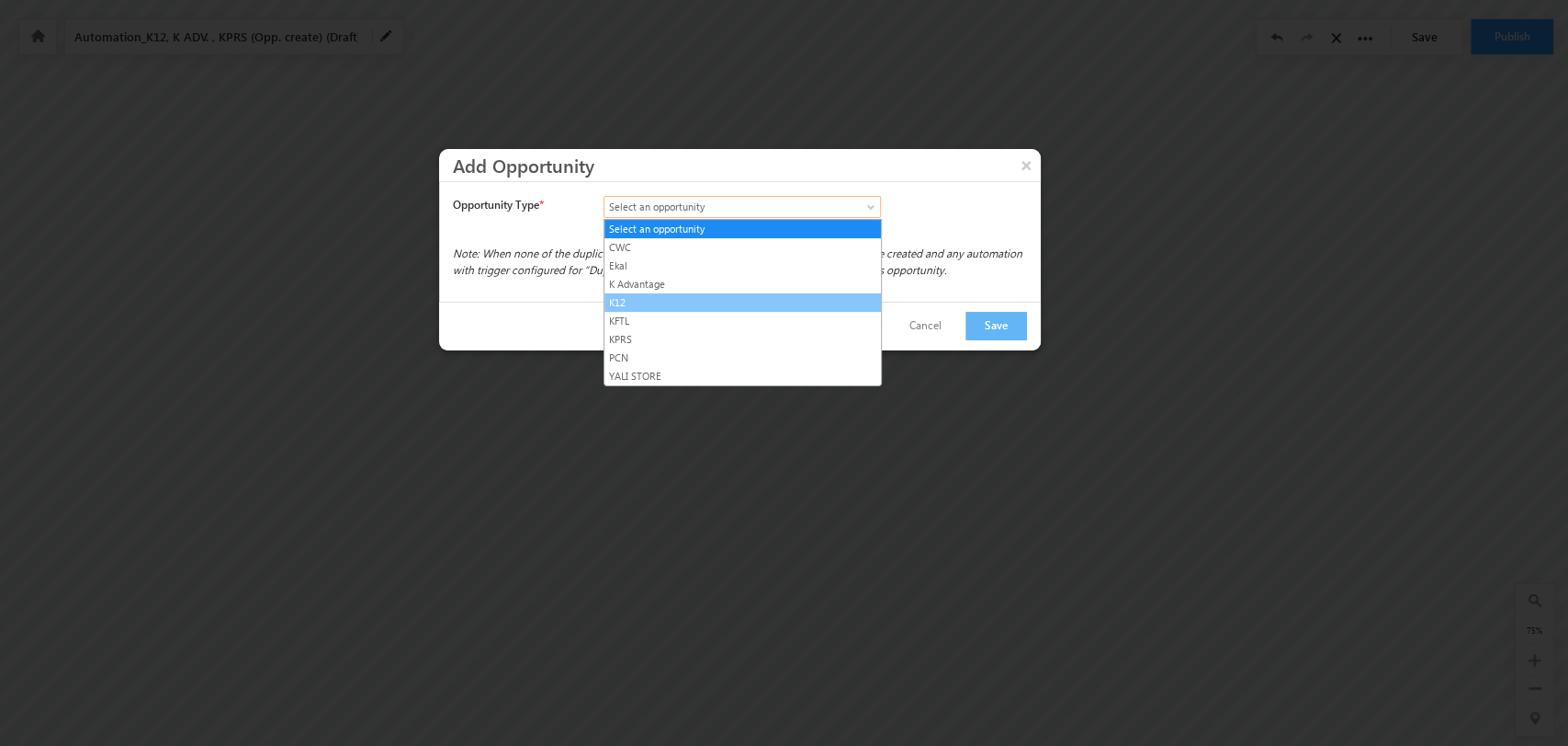
click at [764, 308] on link "K12" at bounding box center [743, 302] width 276 height 16
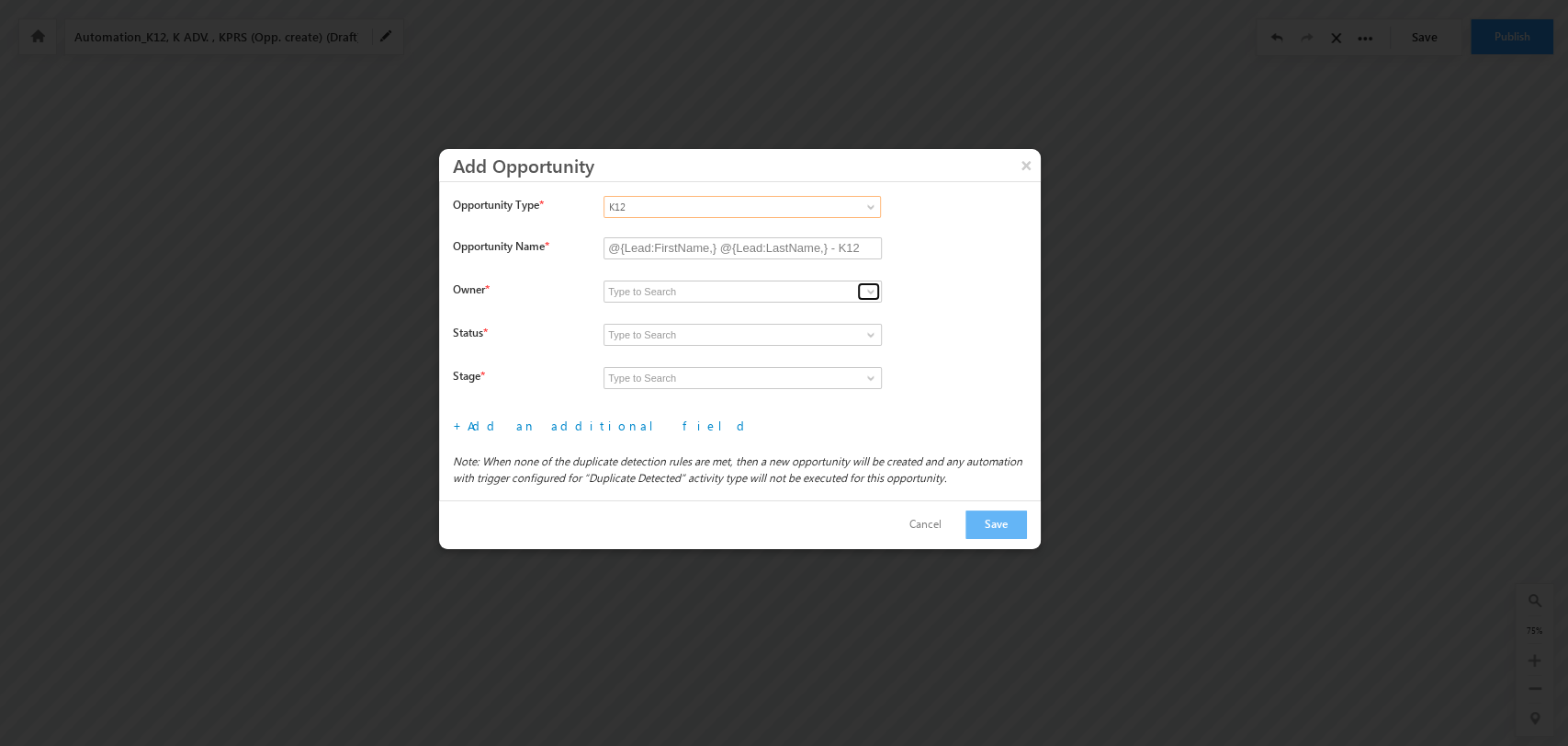
click at [866, 294] on span at bounding box center [870, 291] width 14 height 14
click at [866, 287] on span at bounding box center [870, 291] width 14 height 14
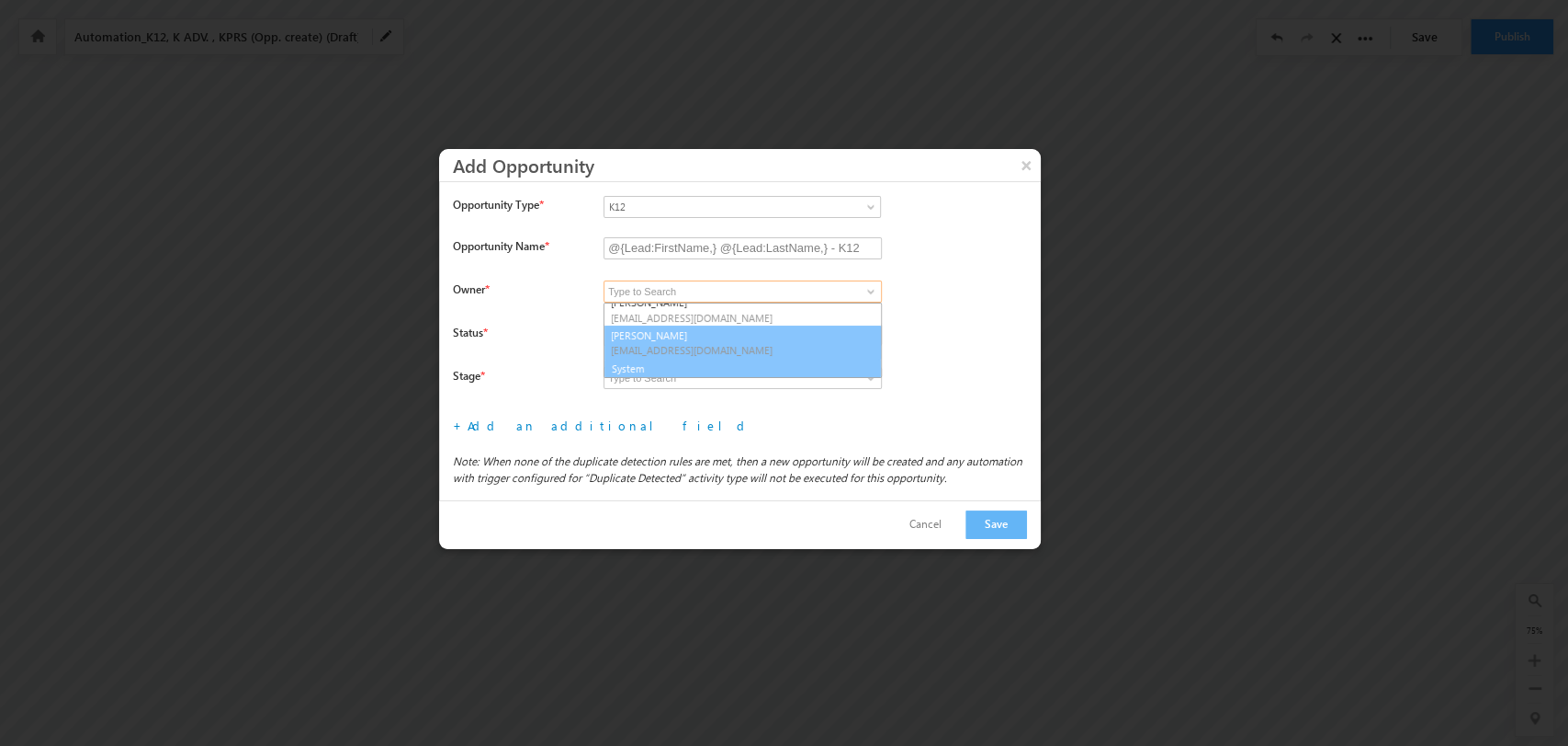
scroll to position [272, 0]
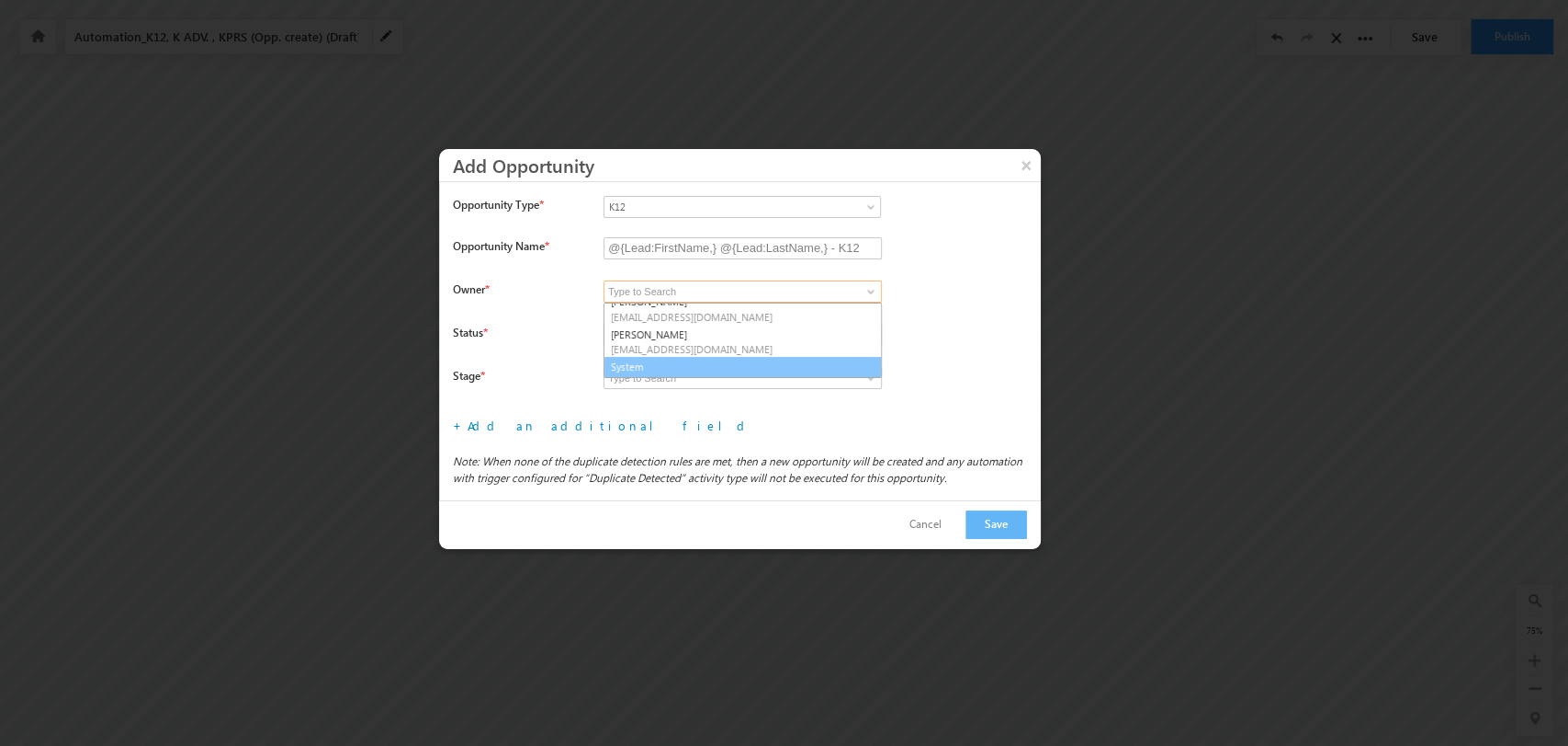
click at [748, 363] on link "System" at bounding box center [743, 367] width 278 height 21
type input "System"
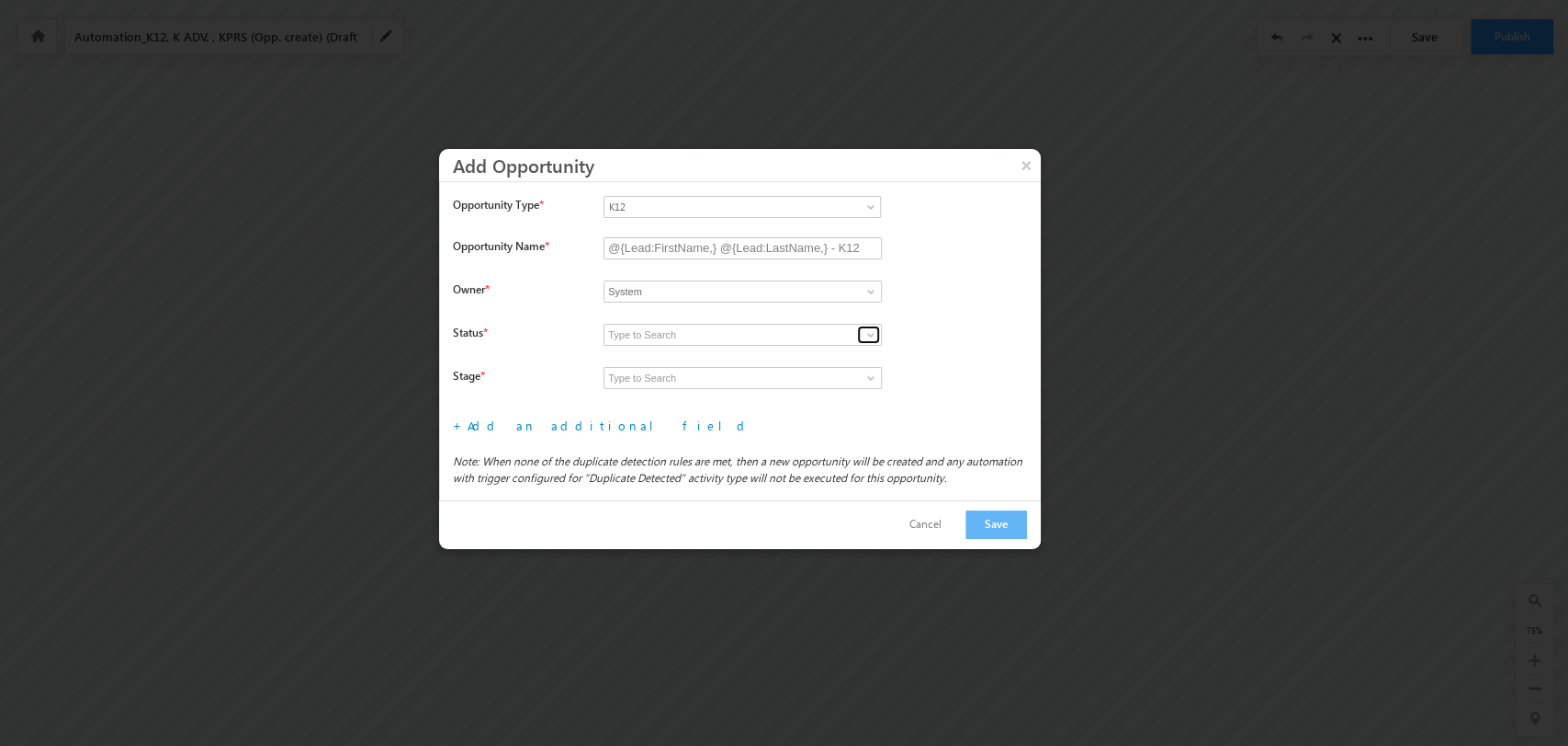
click at [867, 328] on span at bounding box center [870, 334] width 14 height 14
click at [756, 351] on link "Open" at bounding box center [743, 356] width 278 height 21
type input "Open"
click at [870, 376] on span at bounding box center [870, 377] width 14 height 14
click at [776, 399] on link "Prospecting" at bounding box center [743, 399] width 278 height 21
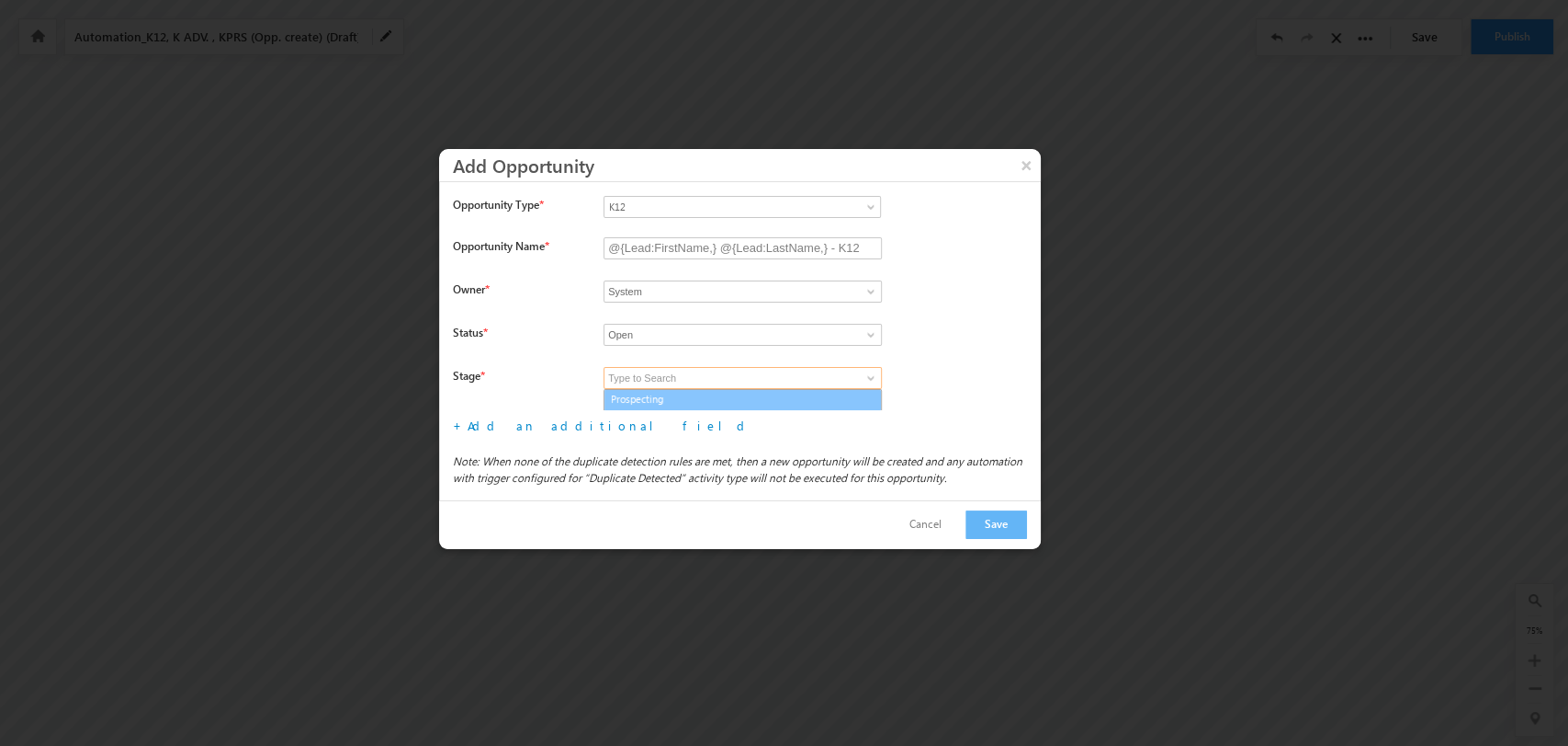
type input "Prospecting"
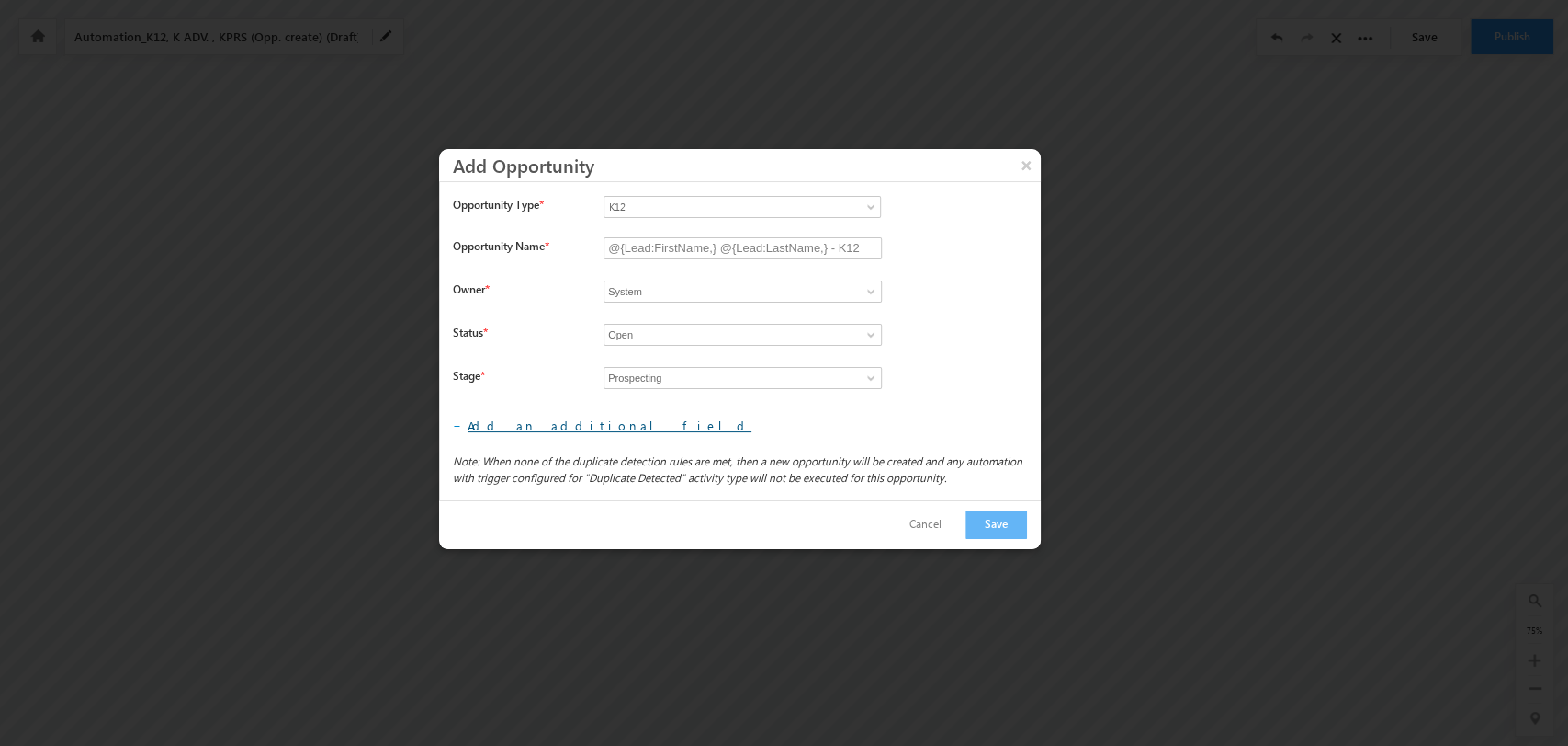
click at [563, 419] on link "Add an additional field" at bounding box center [609, 425] width 284 height 15
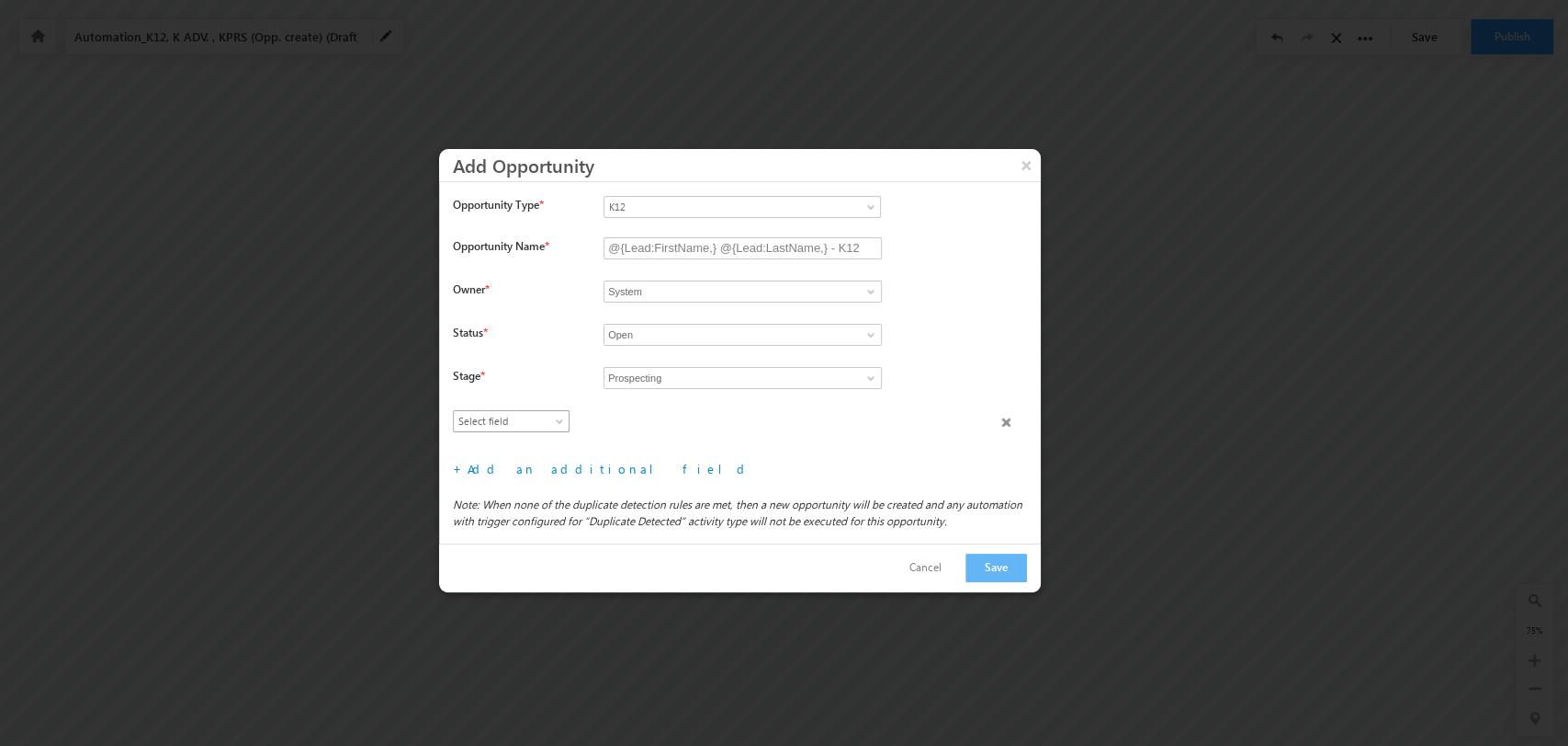
click at [528, 427] on span "Select field" at bounding box center [507, 420] width 106 height 16
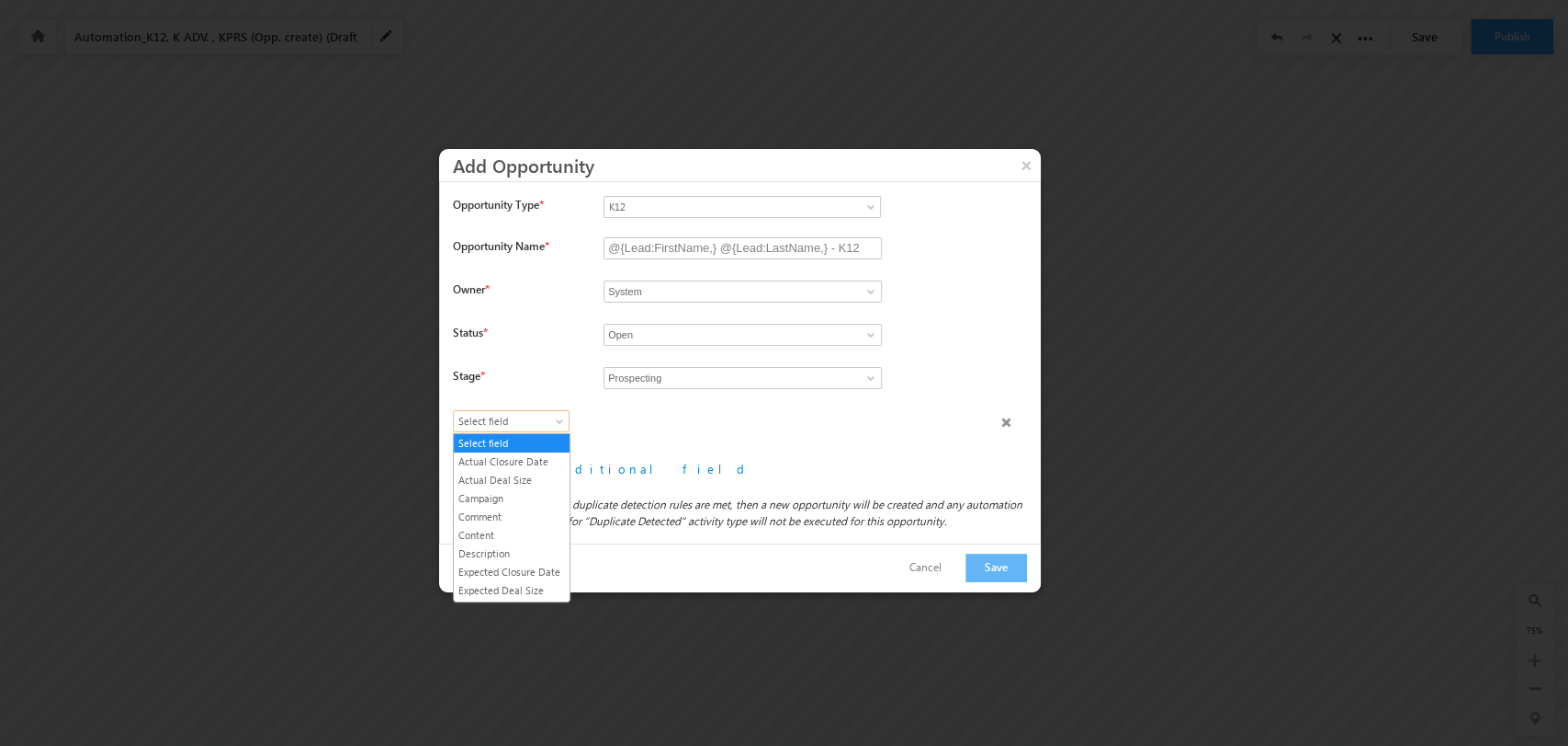
scroll to position [105, 0]
click at [505, 512] on link "Lead Type" at bounding box center [512, 503] width 116 height 16
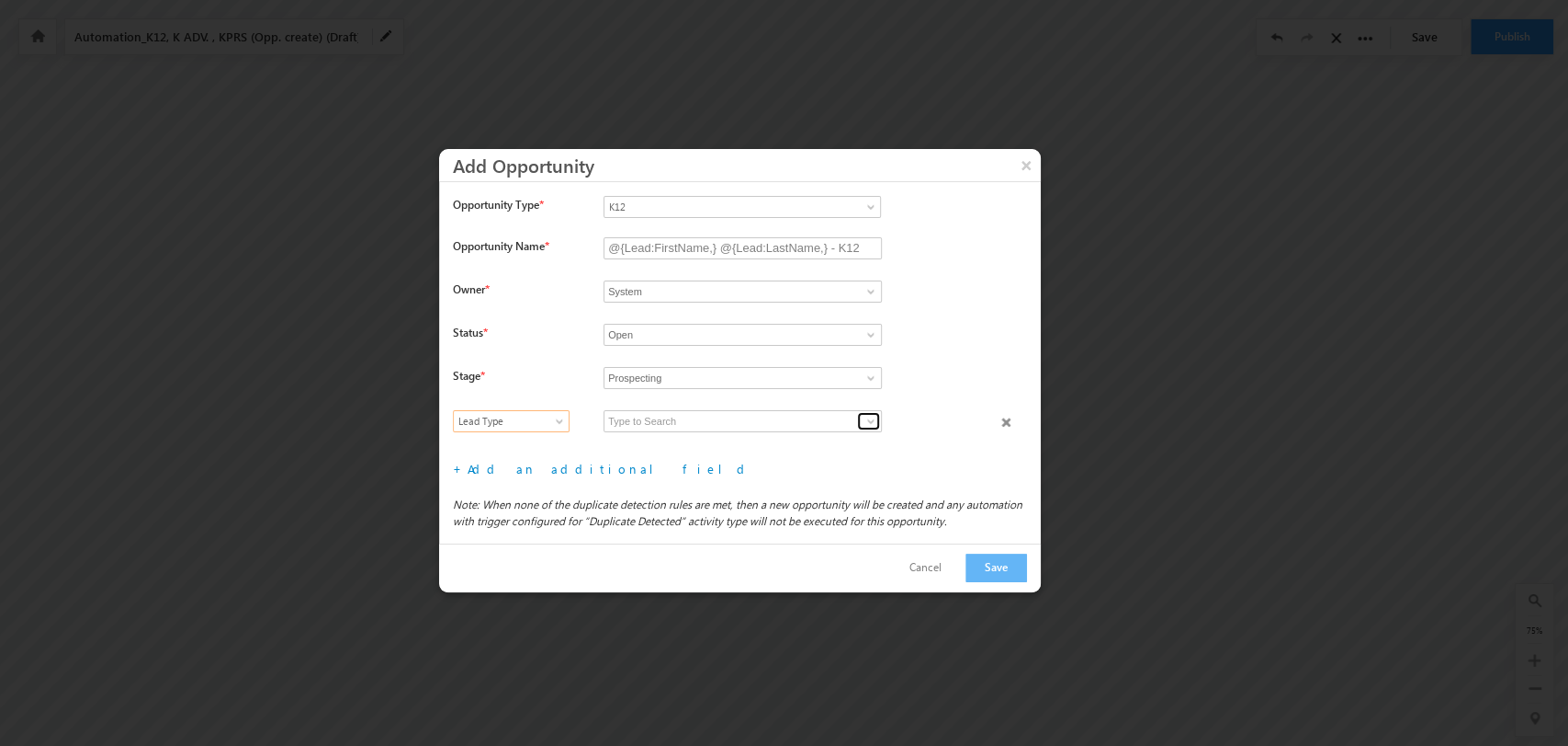
click at [868, 421] on span at bounding box center [870, 420] width 14 height 14
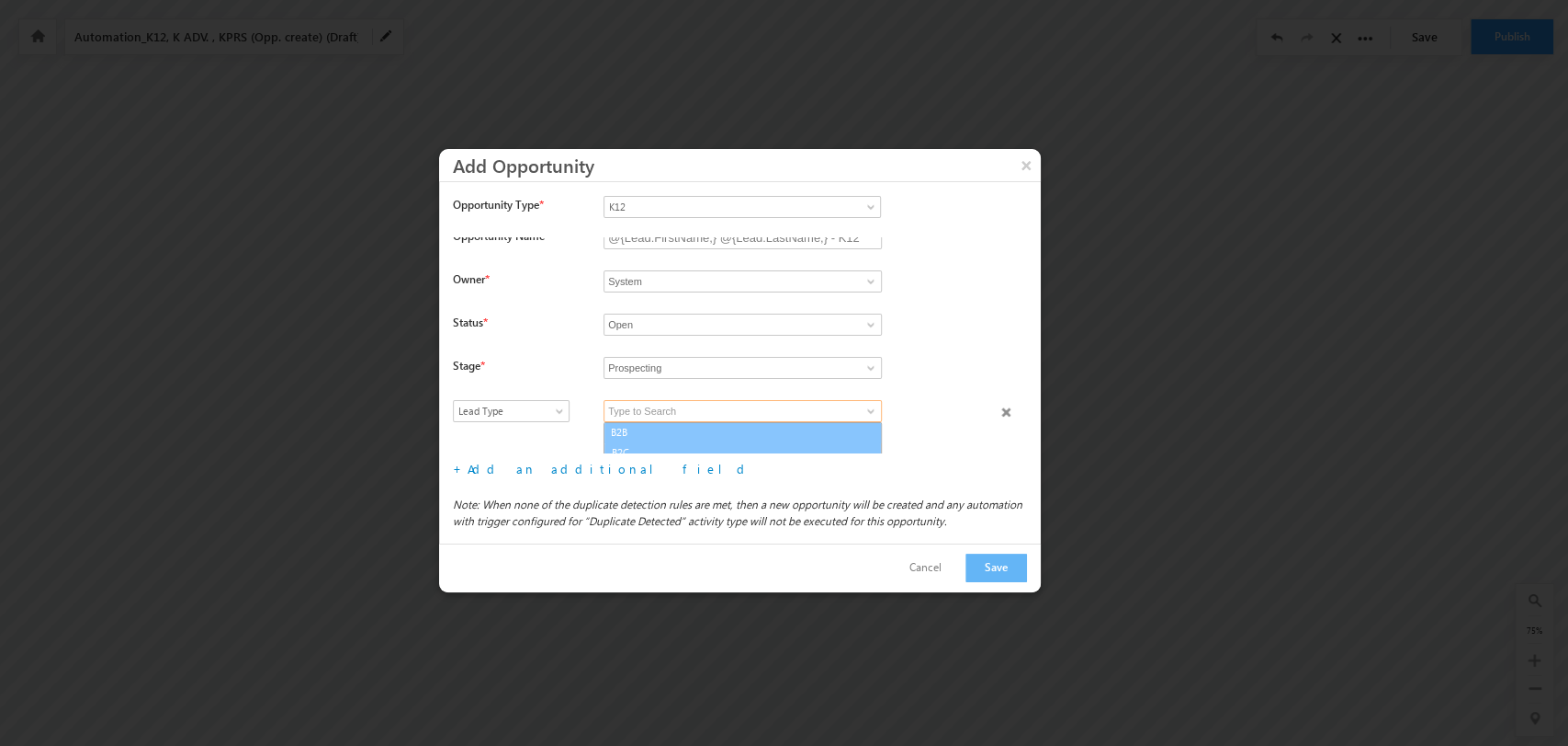
scroll to position [17, 0]
click at [738, 443] on link "B2C" at bounding box center [743, 445] width 278 height 21
type input "B2C"
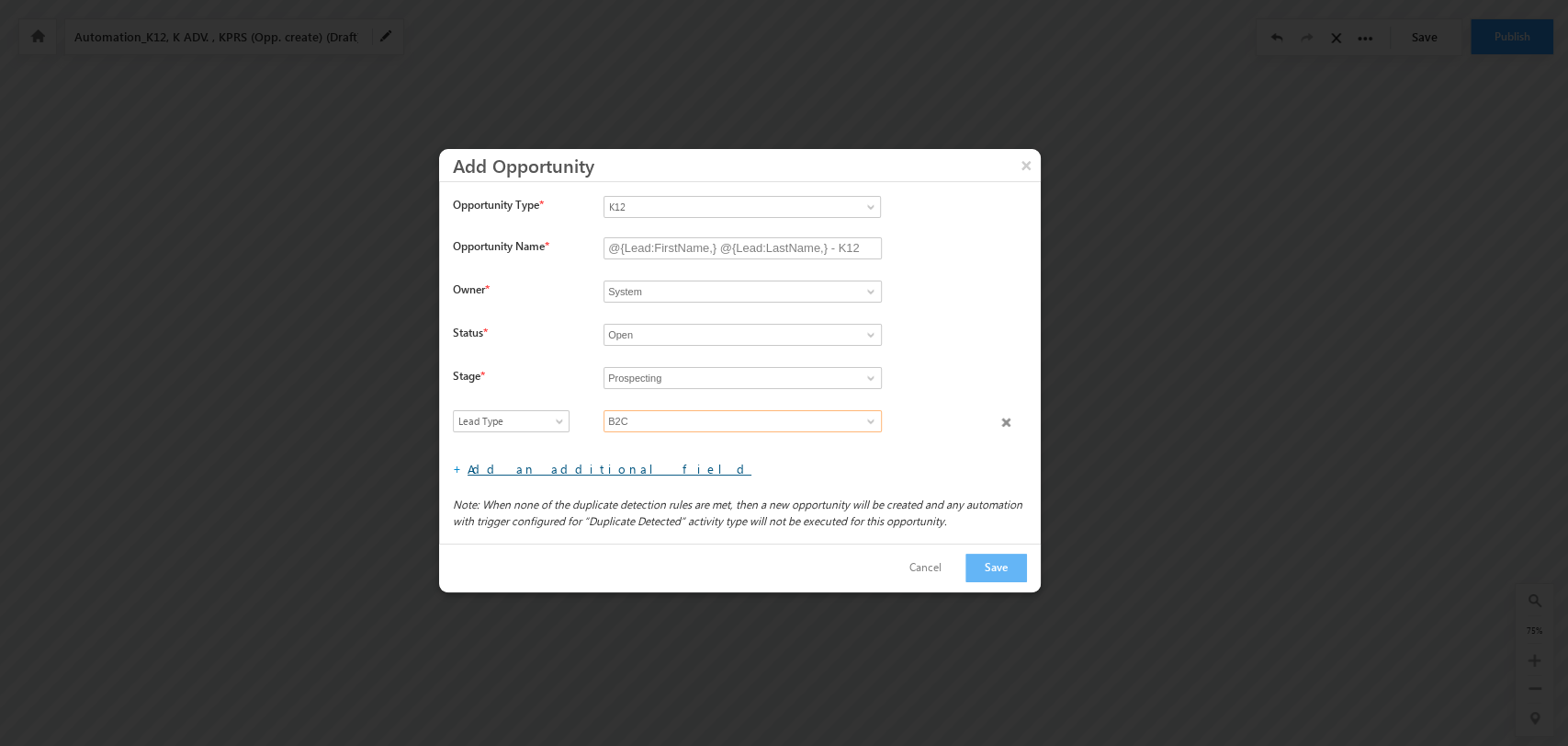
scroll to position [0, 0]
click at [551, 469] on link "Add an additional field" at bounding box center [609, 469] width 284 height 15
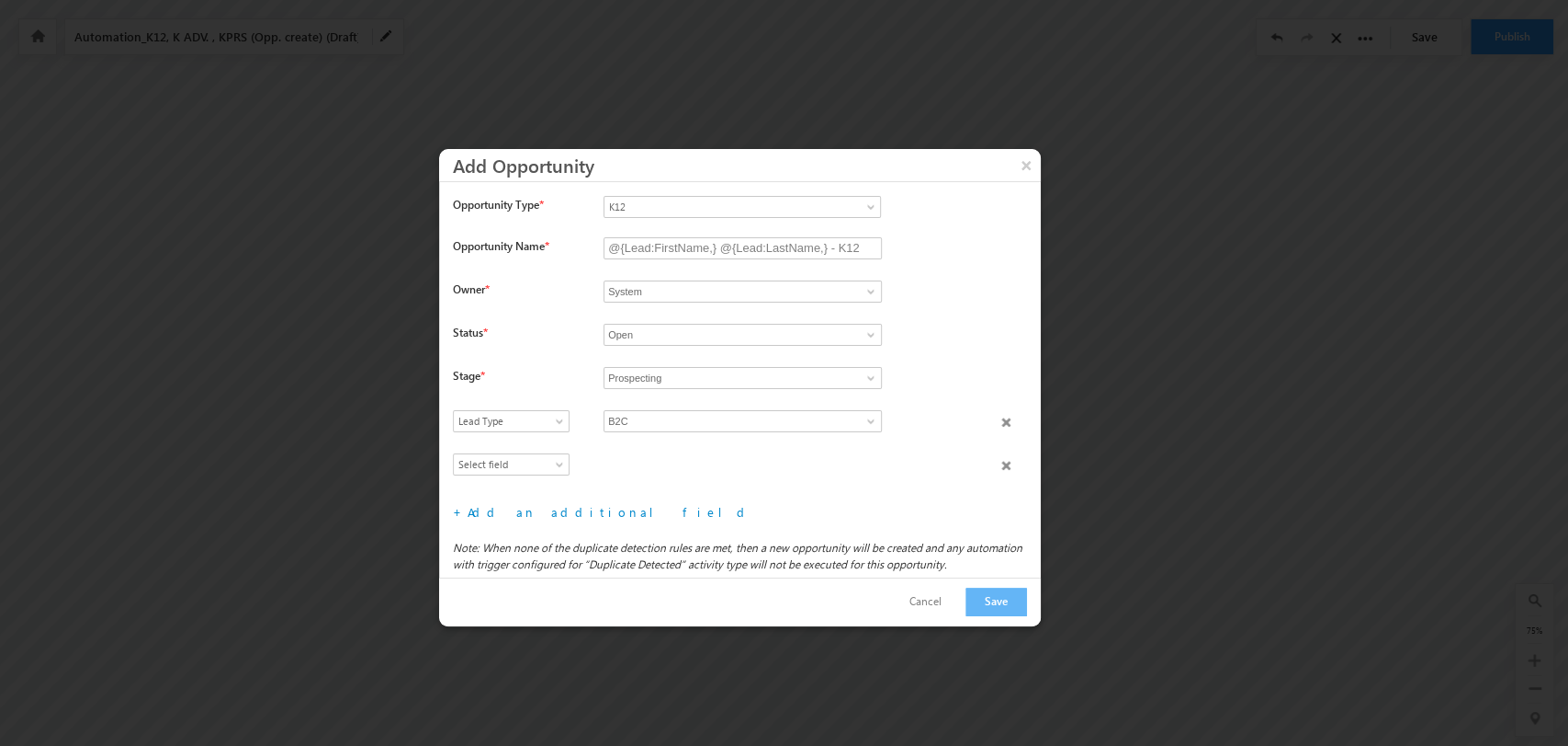
click at [533, 450] on div "Select field Actual Closure Date Actual Deal Size Campaign Comment Content Desc…" at bounding box center [746, 430] width 588 height 43
click at [534, 458] on span "Select field" at bounding box center [507, 464] width 106 height 16
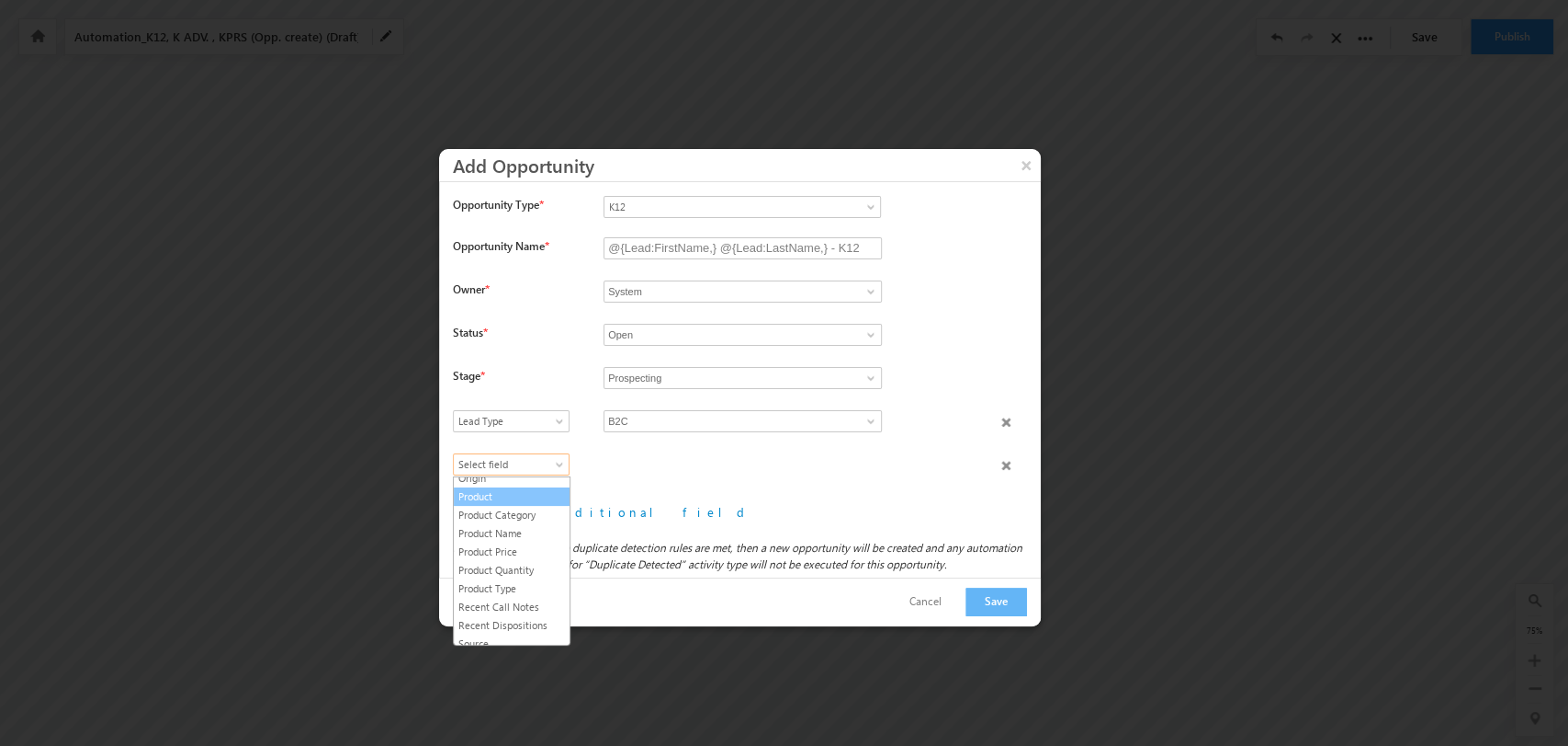
scroll to position [285, 0]
click at [516, 559] on link "Product Type" at bounding box center [512, 561] width 116 height 16
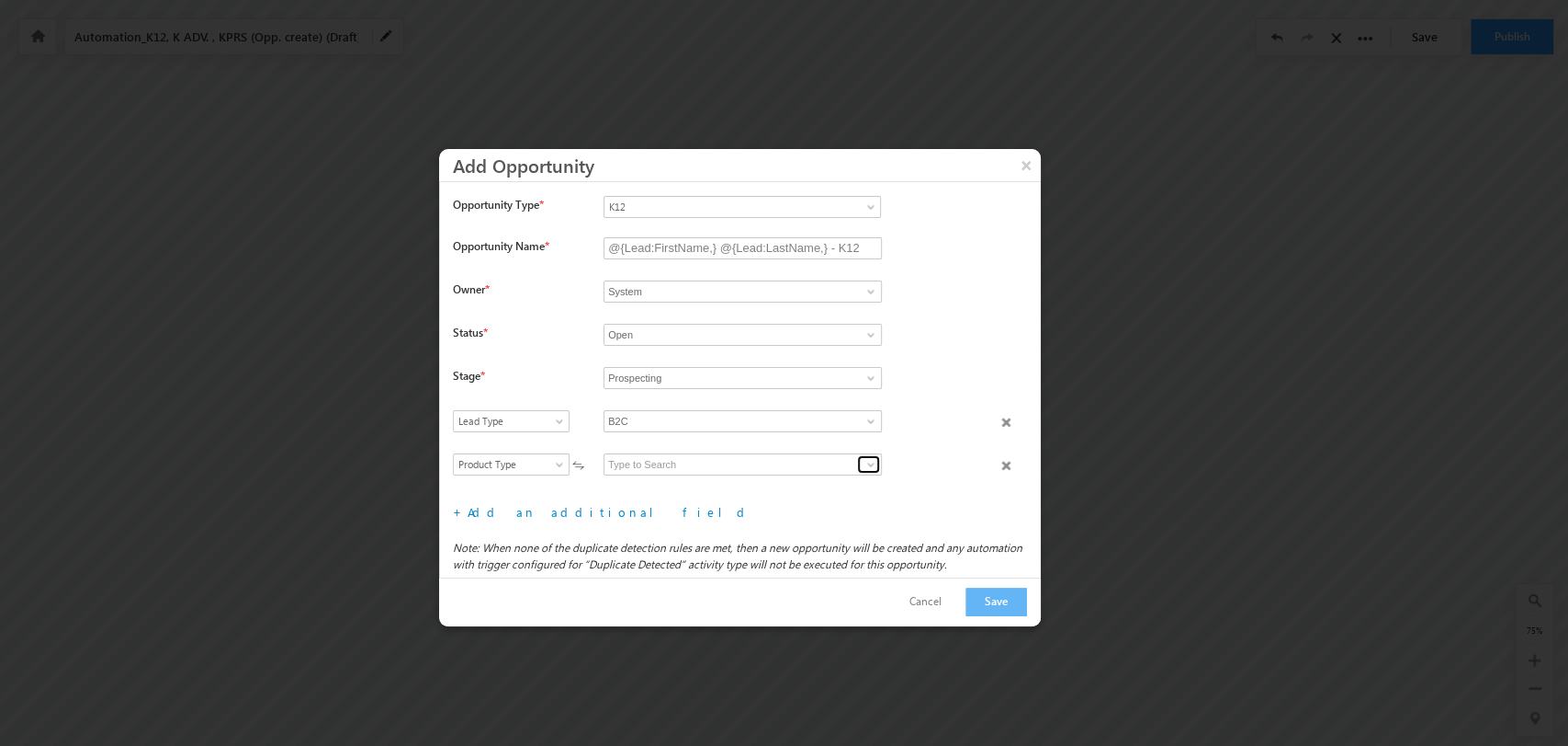
click at [867, 461] on span at bounding box center [870, 464] width 14 height 14
click at [780, 481] on link "K12 B2C" at bounding box center [743, 486] width 278 height 21
type input "K12 B2C"
click at [493, 513] on link "Add an additional field" at bounding box center [609, 511] width 284 height 15
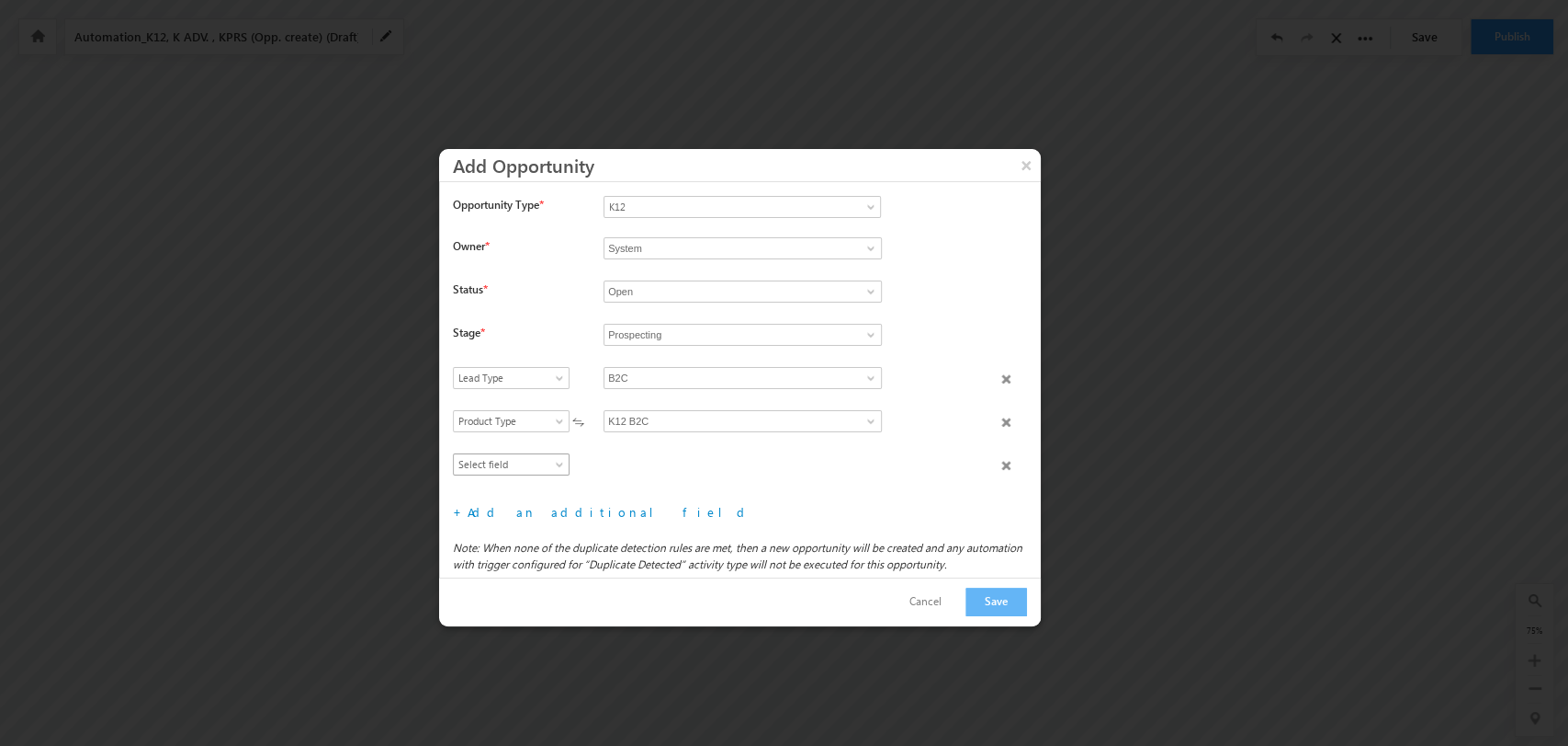
click at [508, 467] on span "Select field" at bounding box center [507, 464] width 106 height 16
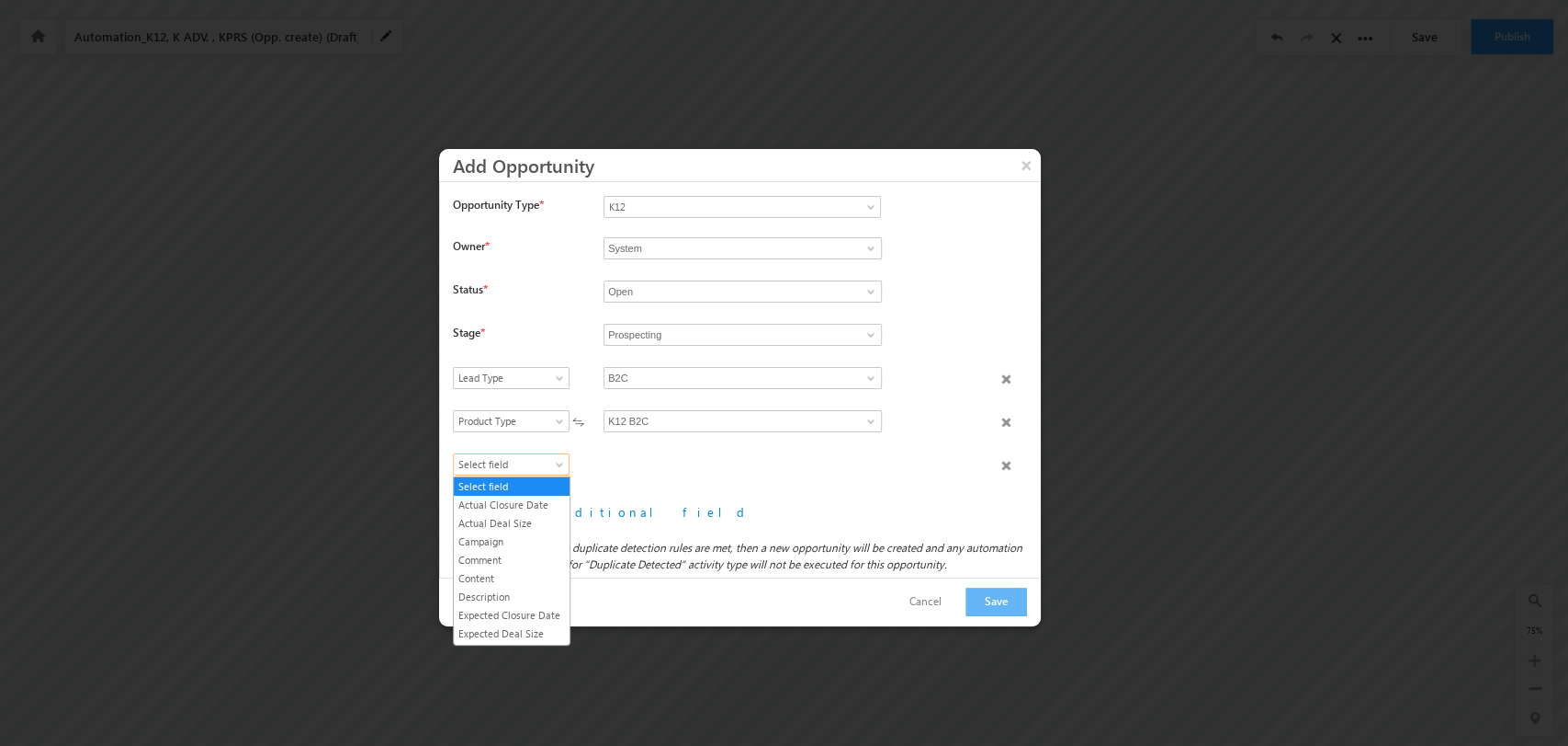
scroll to position [197, 0]
click at [510, 570] on link "Product Category" at bounding box center [512, 564] width 116 height 16
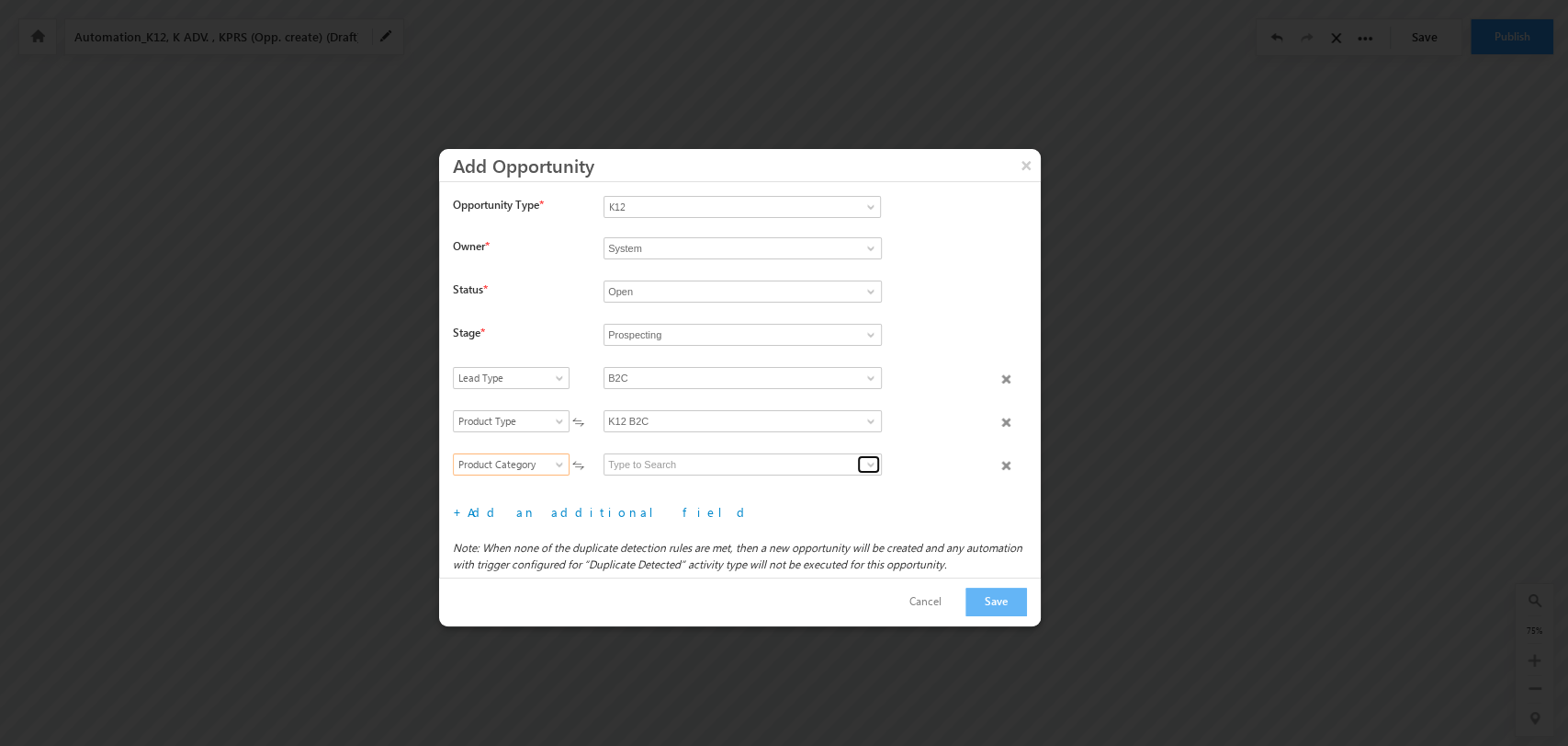
click at [867, 463] on span at bounding box center [870, 464] width 14 height 14
click at [759, 480] on link "Grade" at bounding box center [743, 486] width 278 height 21
type input "Grade"
click at [549, 508] on link "Add an additional field" at bounding box center [609, 511] width 284 height 15
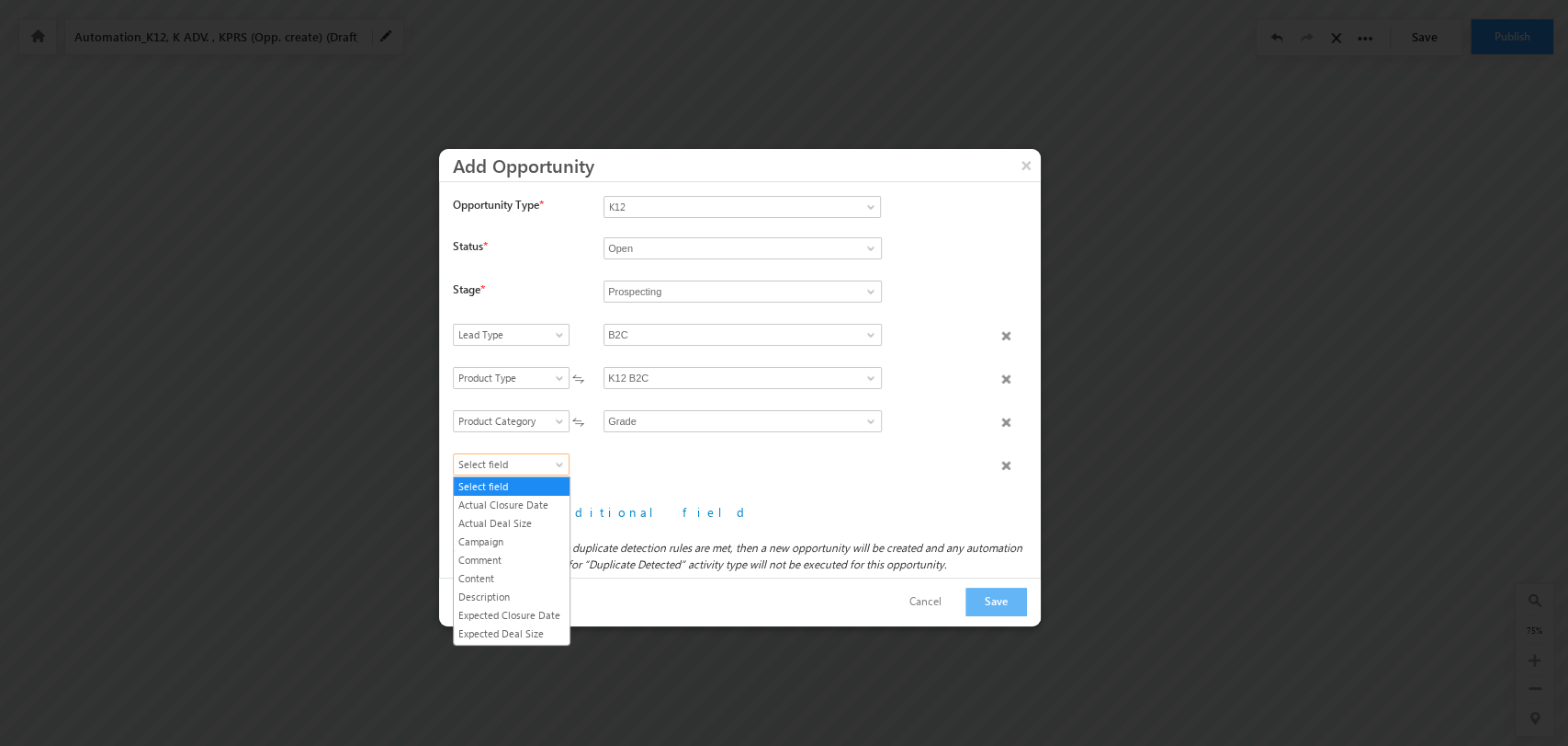
click at [515, 458] on span "Select field" at bounding box center [507, 464] width 106 height 16
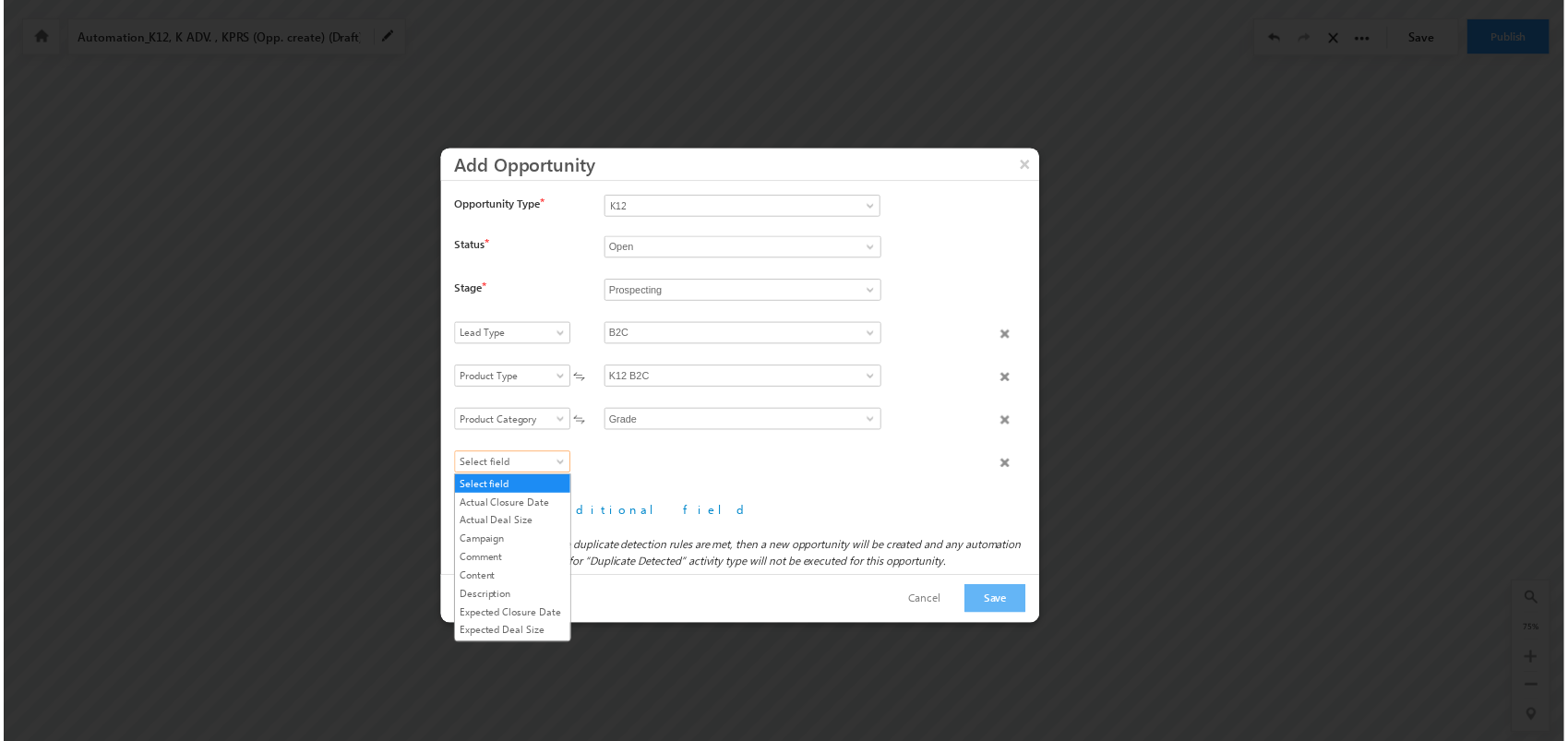
scroll to position [197, 0]
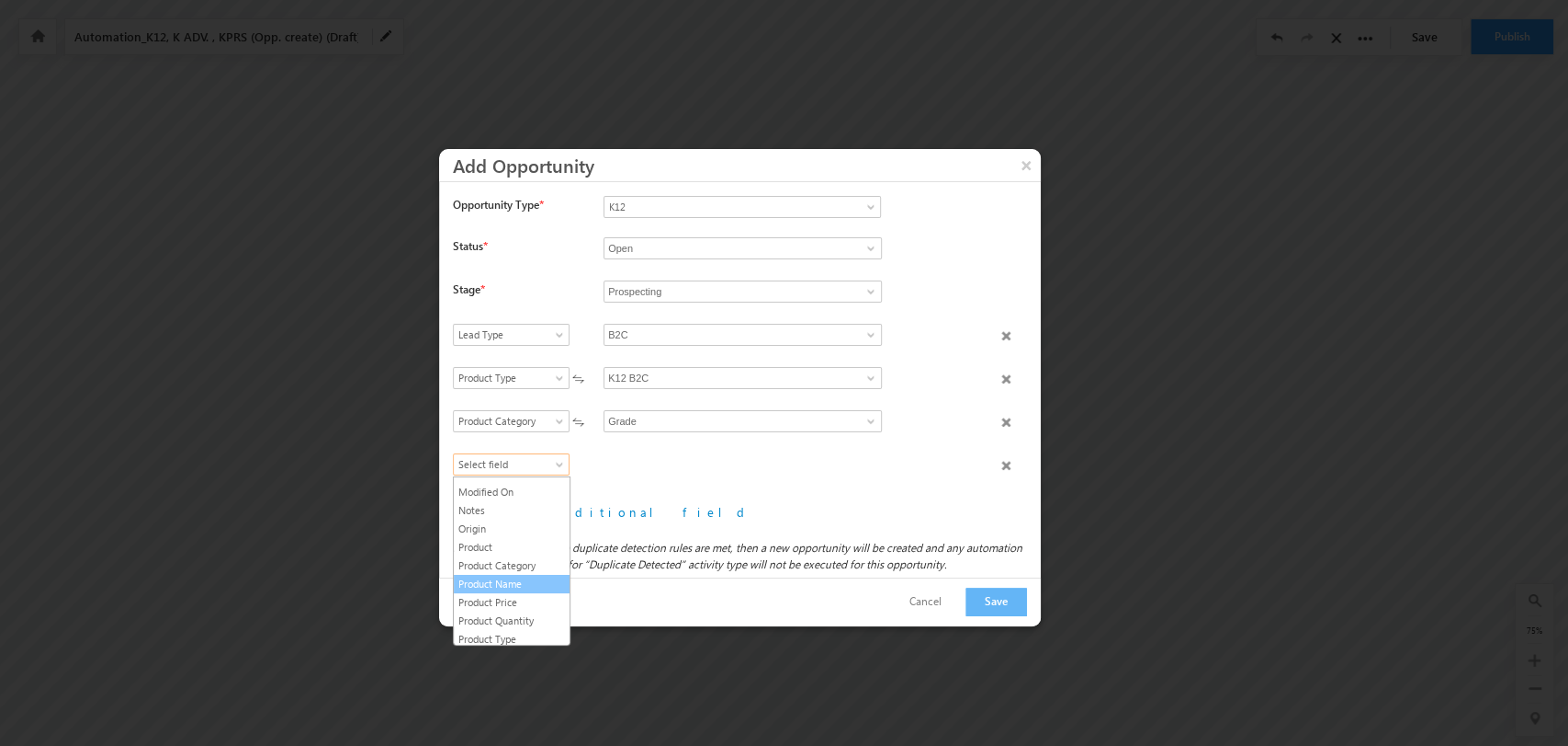
click at [510, 592] on link "Product Name" at bounding box center [512, 583] width 116 height 16
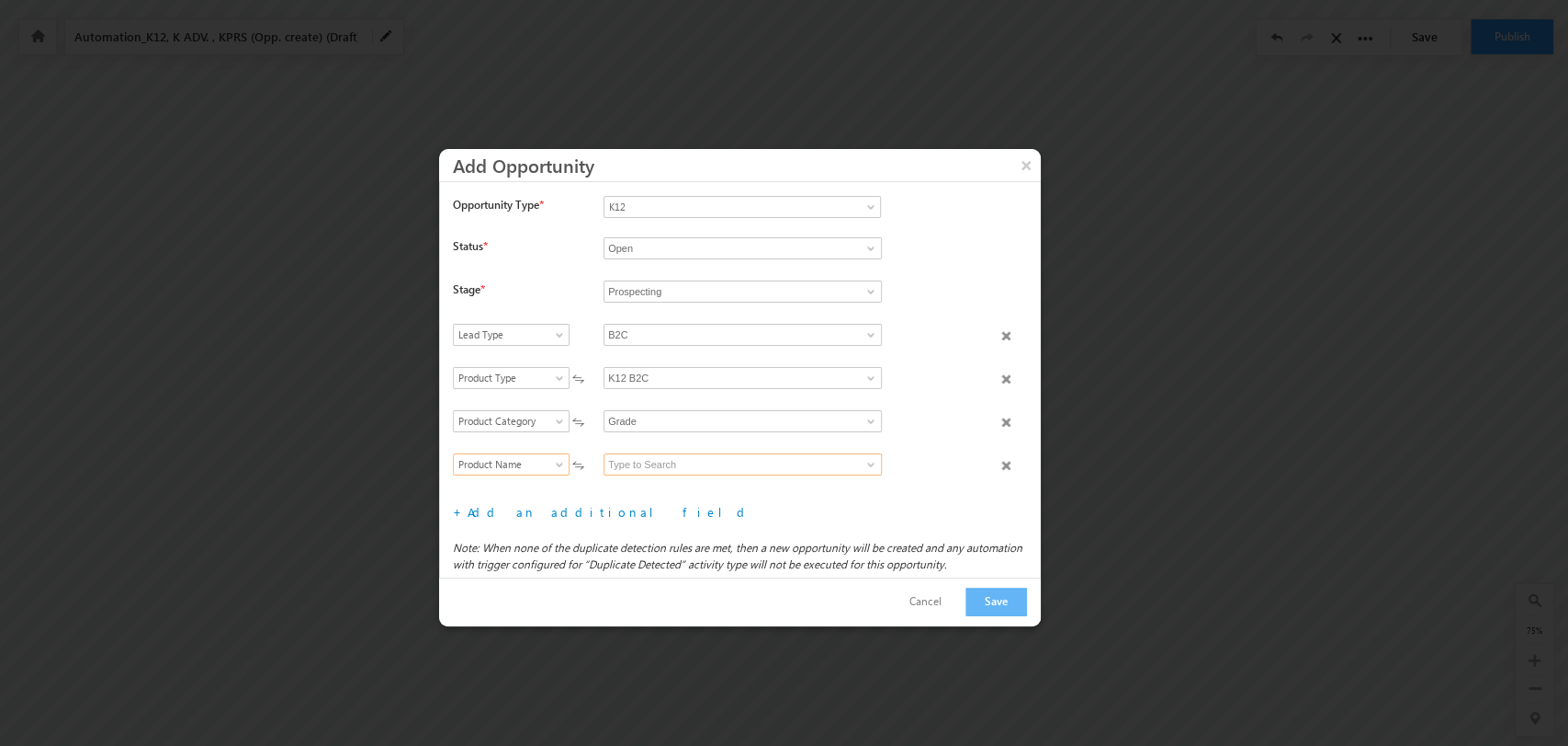
click at [744, 458] on input at bounding box center [743, 464] width 278 height 22
click at [699, 480] on link "10" at bounding box center [743, 486] width 278 height 21
type input "10"
click at [999, 604] on button "Save" at bounding box center [996, 602] width 62 height 29
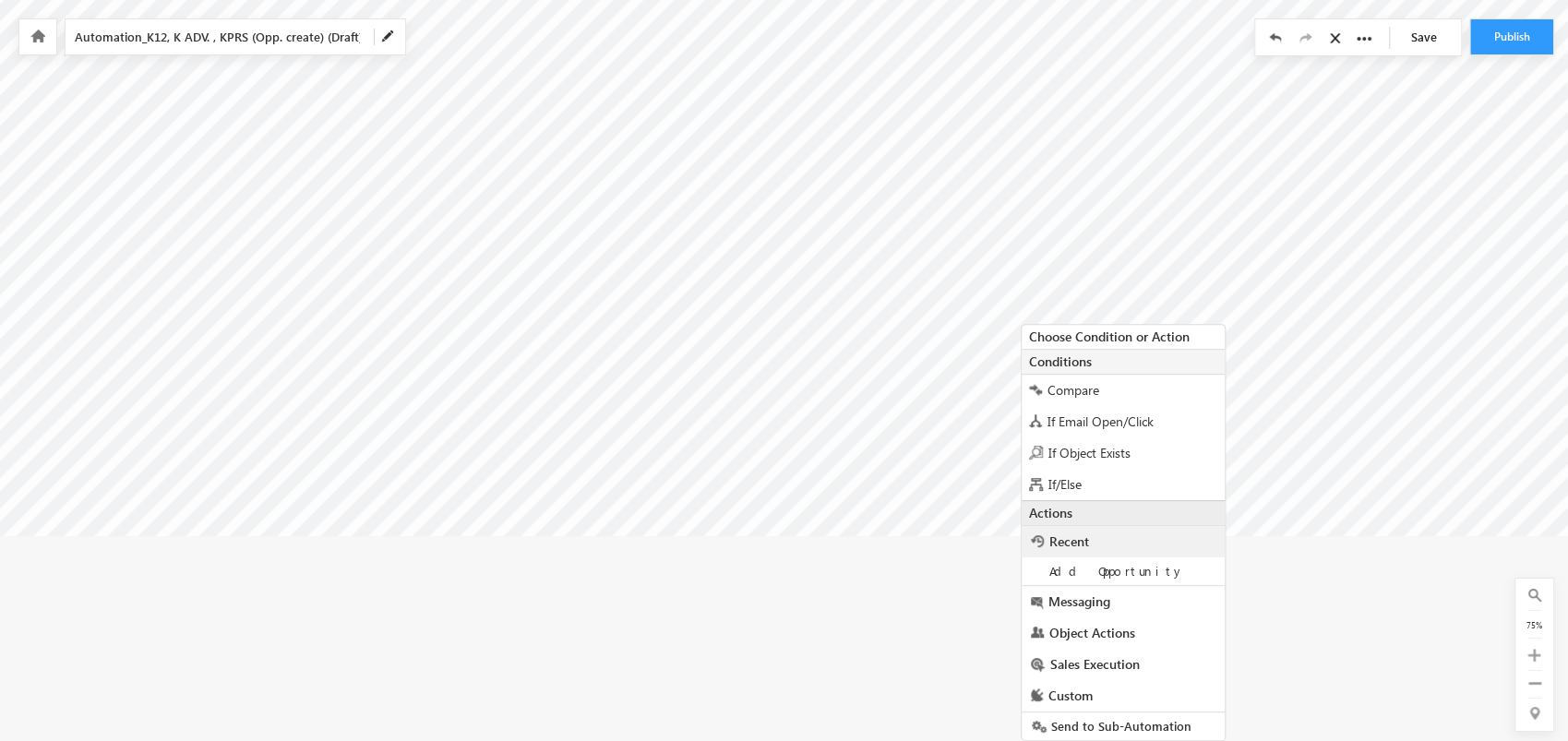
scroll to position [296, 279]
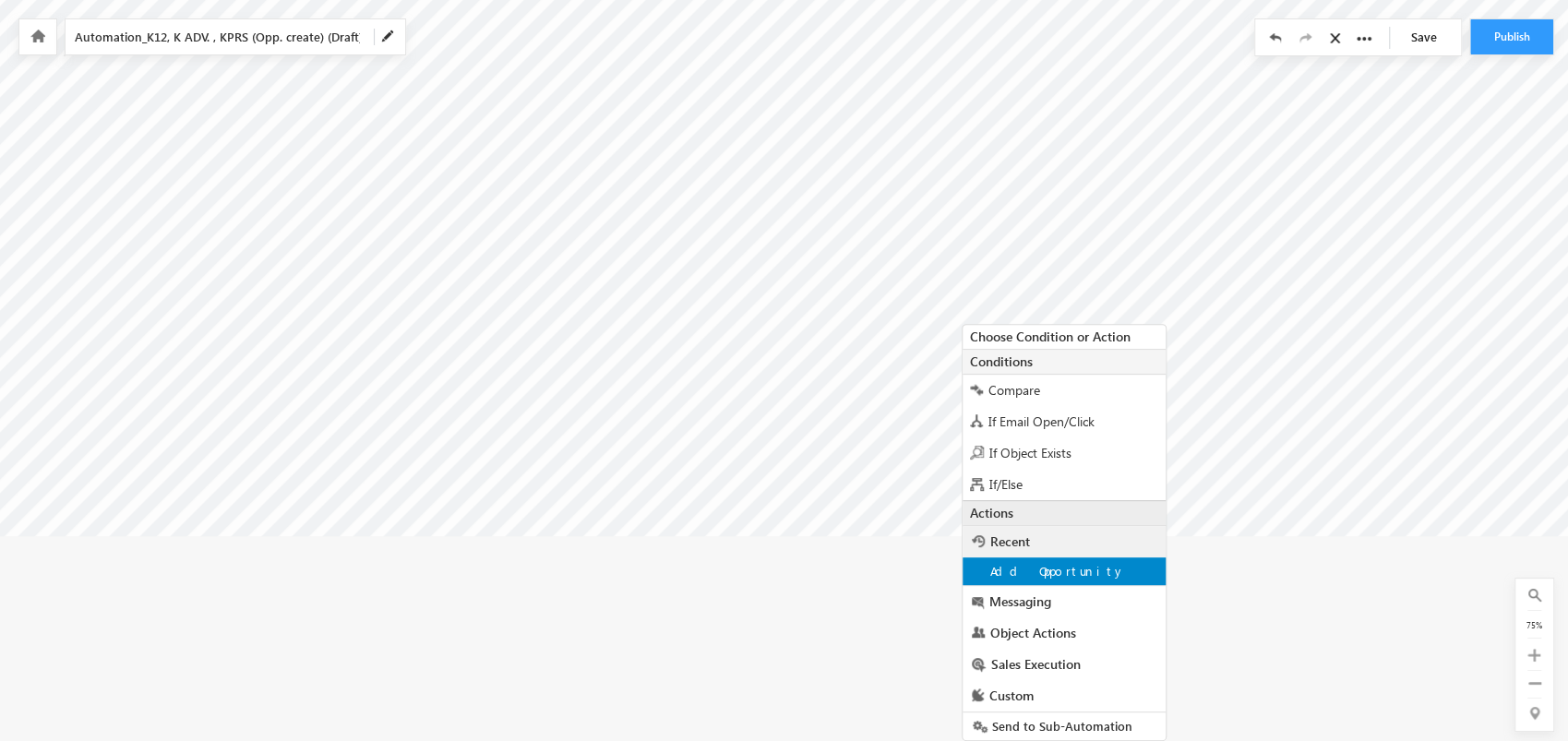
click at [1057, 573] on span "Add Opportunity" at bounding box center [1058, 570] width 135 height 15
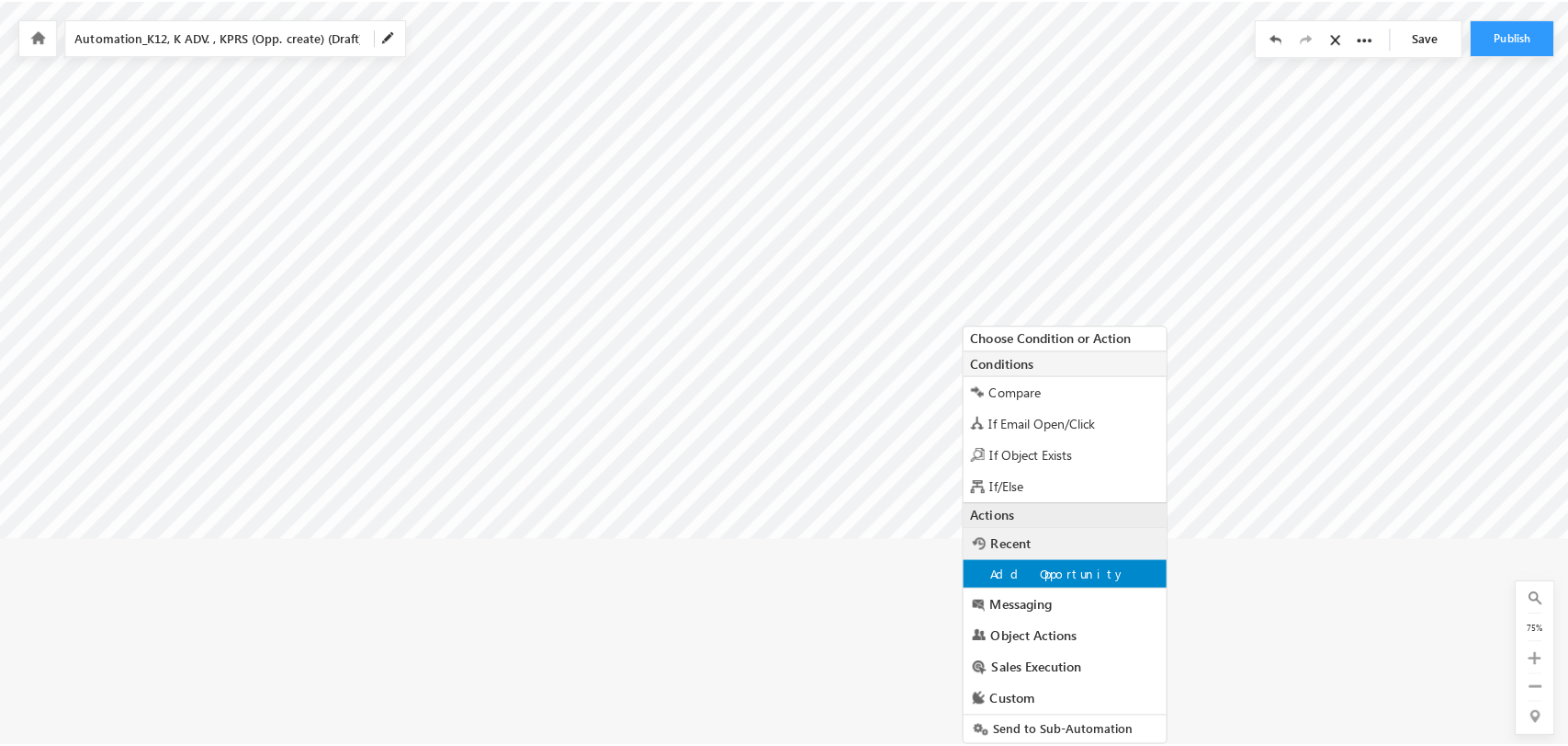
scroll to position [82, 277]
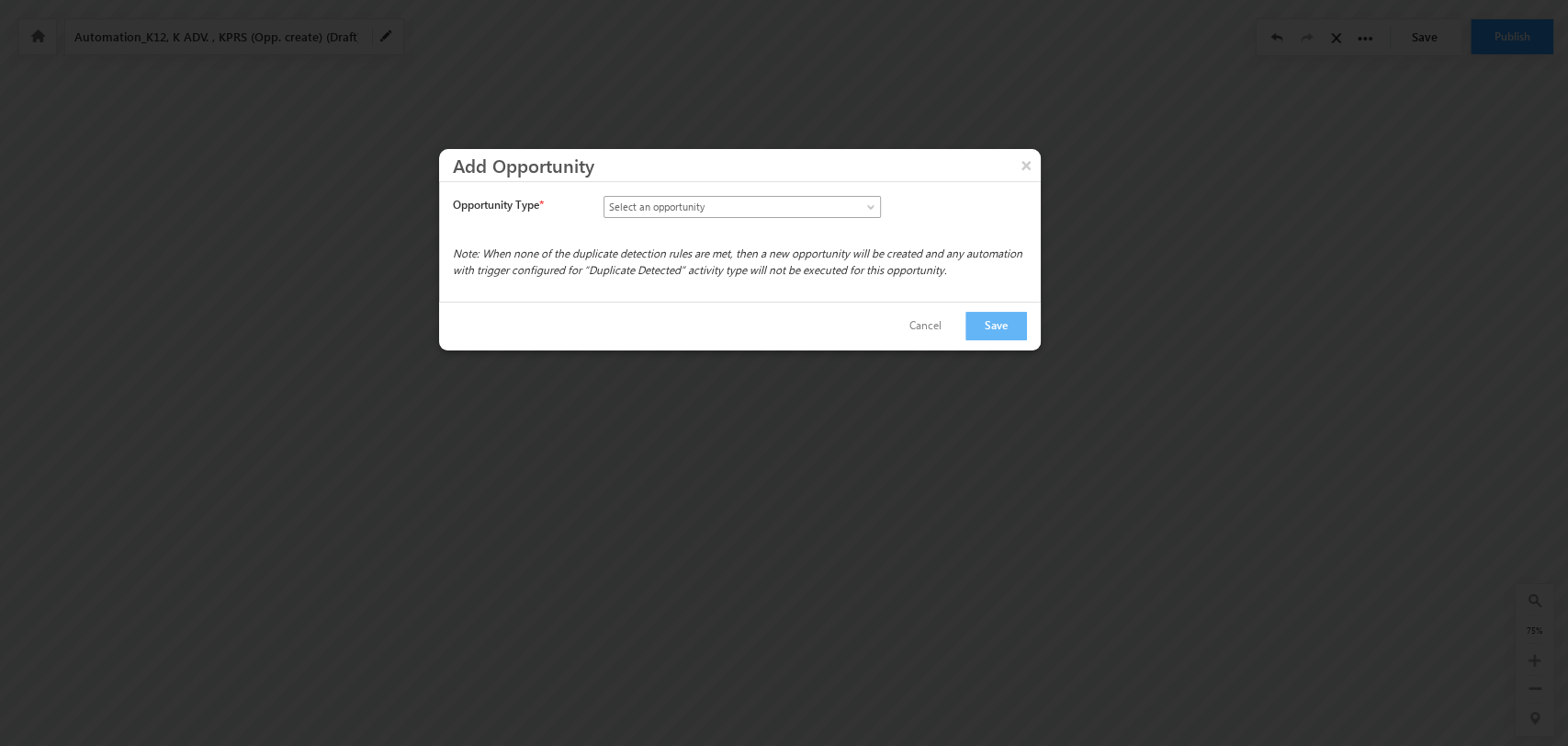
click at [810, 215] on link "Select an opportunity" at bounding box center [743, 206] width 277 height 22
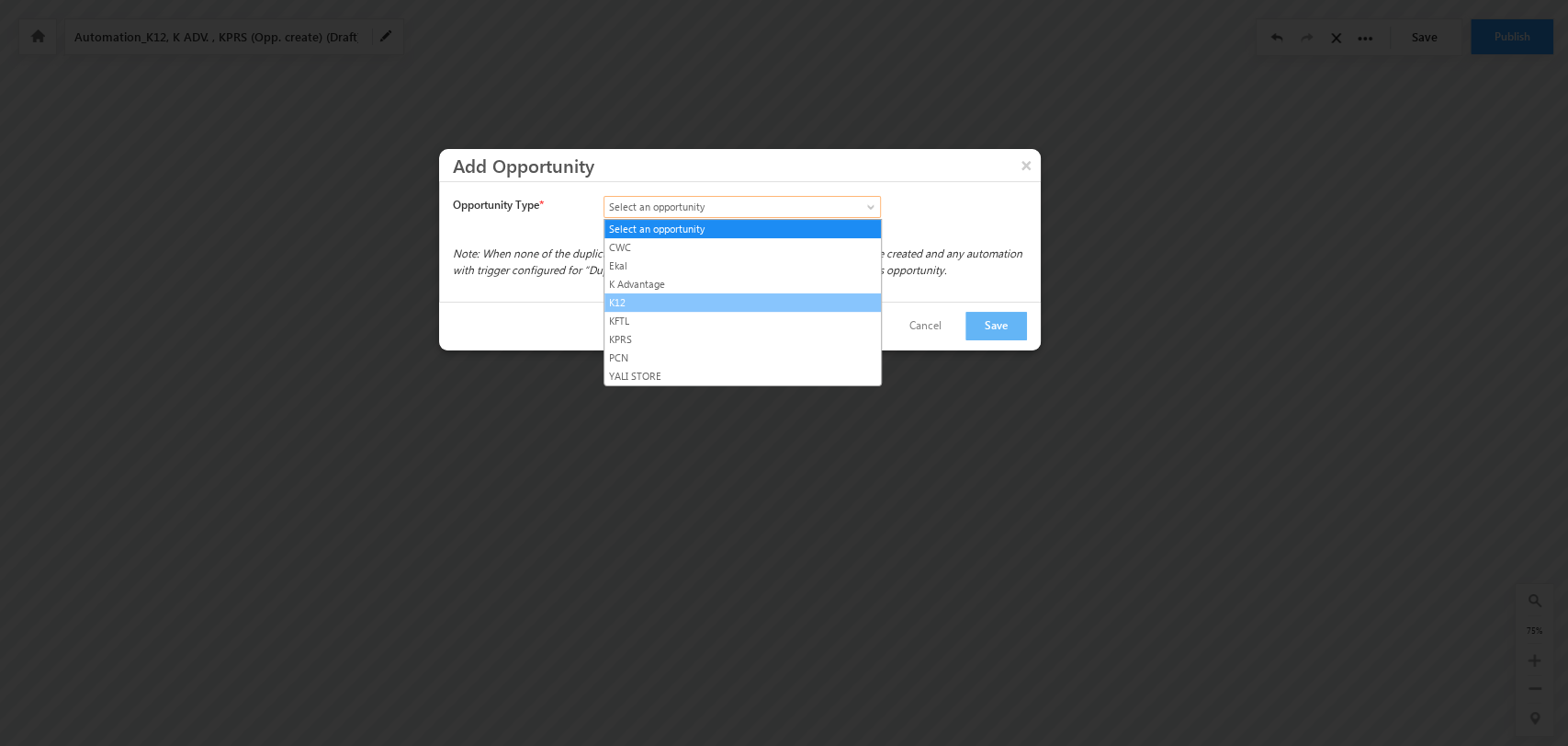
click at [721, 301] on link "K12" at bounding box center [743, 302] width 276 height 16
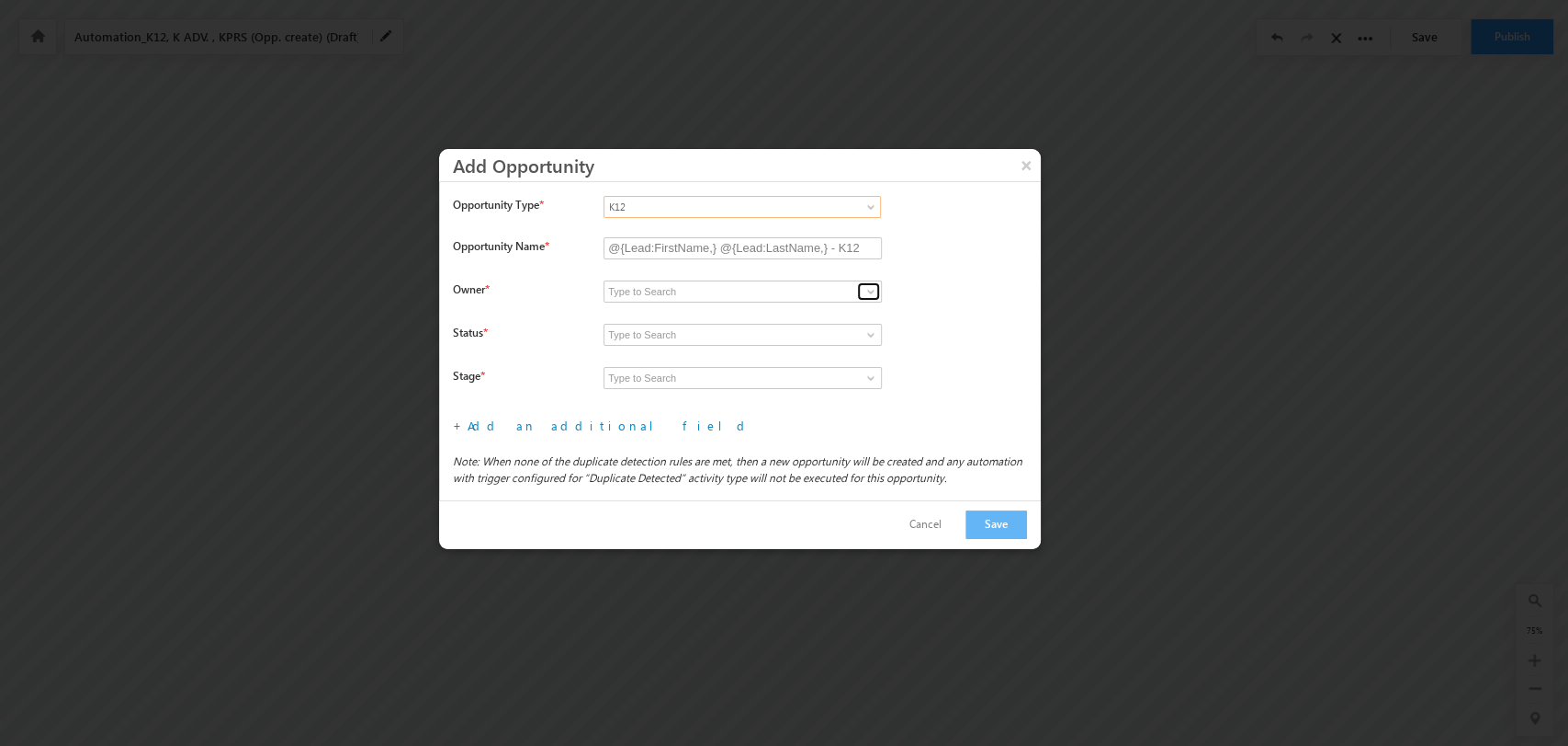
click at [866, 291] on span at bounding box center [870, 291] width 14 height 14
click at [874, 287] on span at bounding box center [870, 291] width 14 height 14
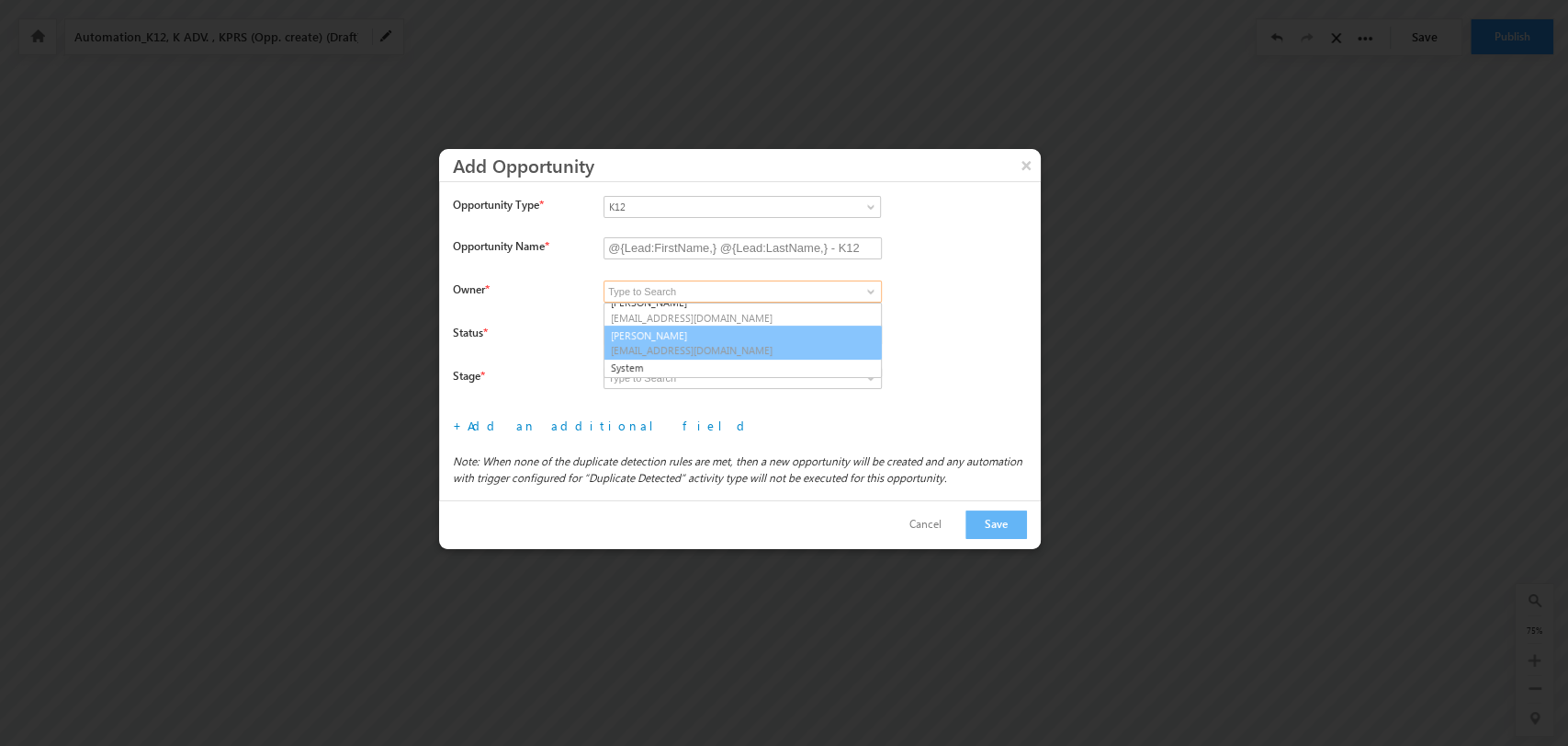
click at [727, 359] on link "System" at bounding box center [743, 368] width 276 height 19
type input "System"
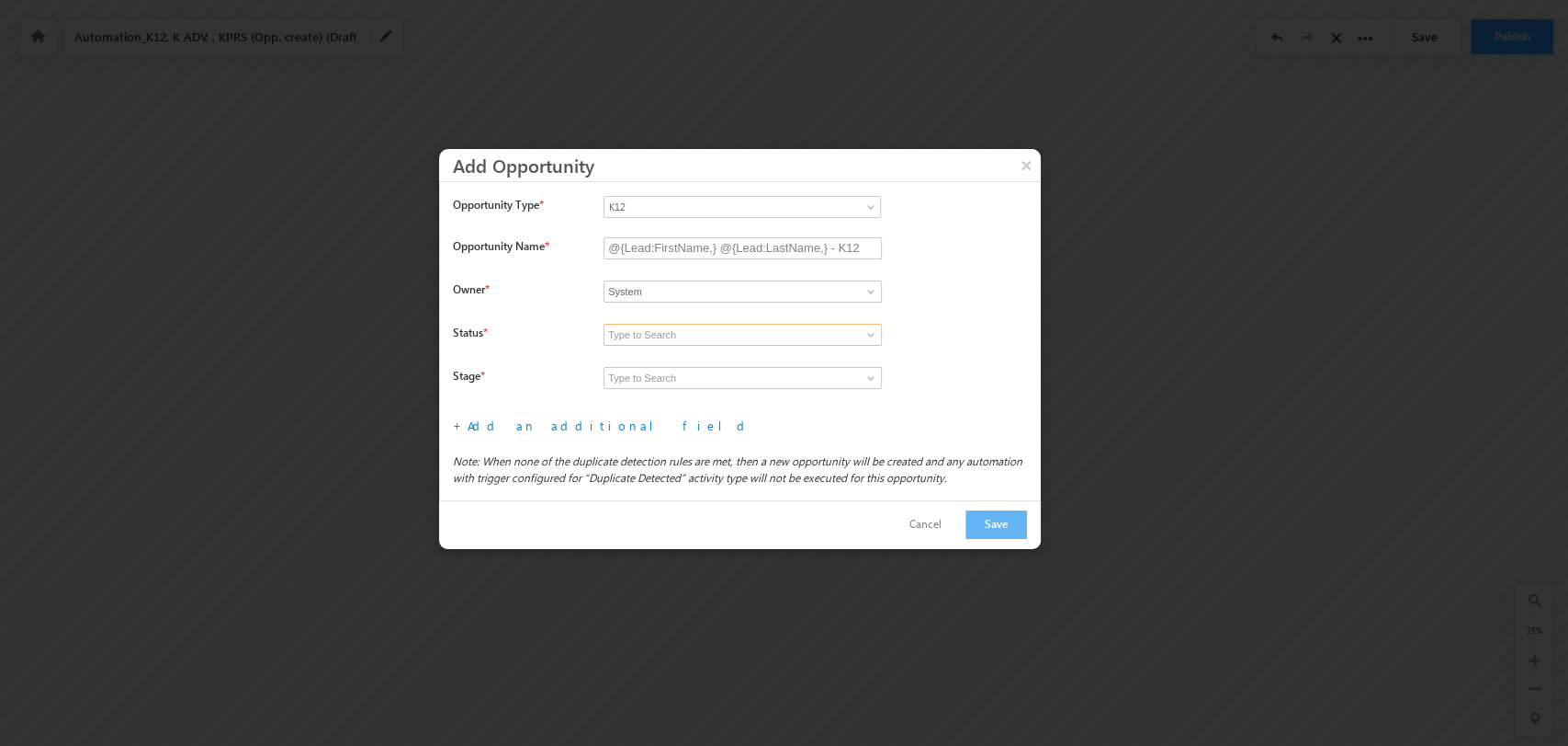
click at [757, 336] on input at bounding box center [743, 335] width 278 height 22
click at [862, 335] on link at bounding box center [869, 334] width 23 height 18
click at [809, 350] on link "Open" at bounding box center [743, 356] width 278 height 21
type input "Open"
click at [870, 378] on span at bounding box center [870, 377] width 14 height 14
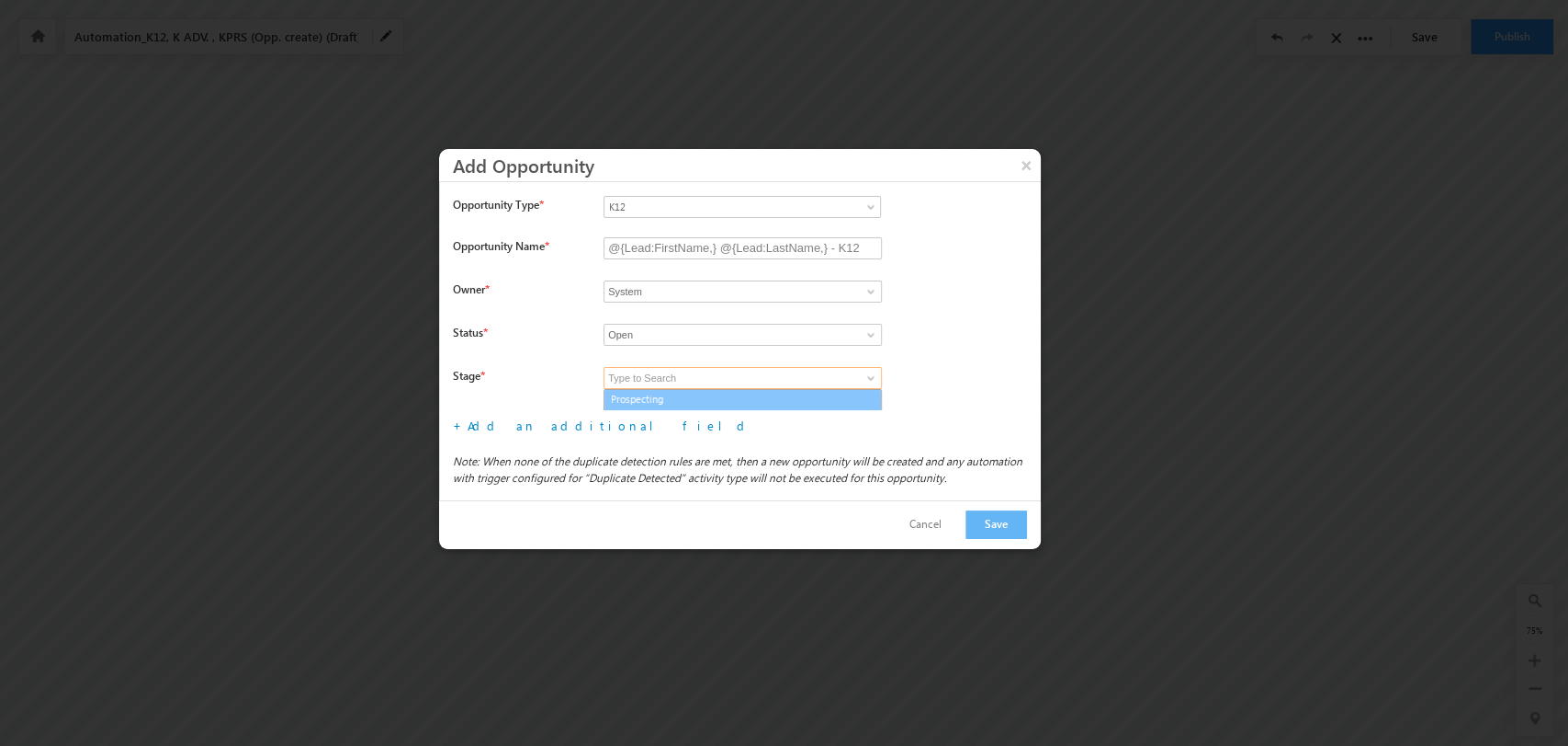
click at [789, 400] on link "Prospecting" at bounding box center [743, 399] width 278 height 21
type input "Prospecting"
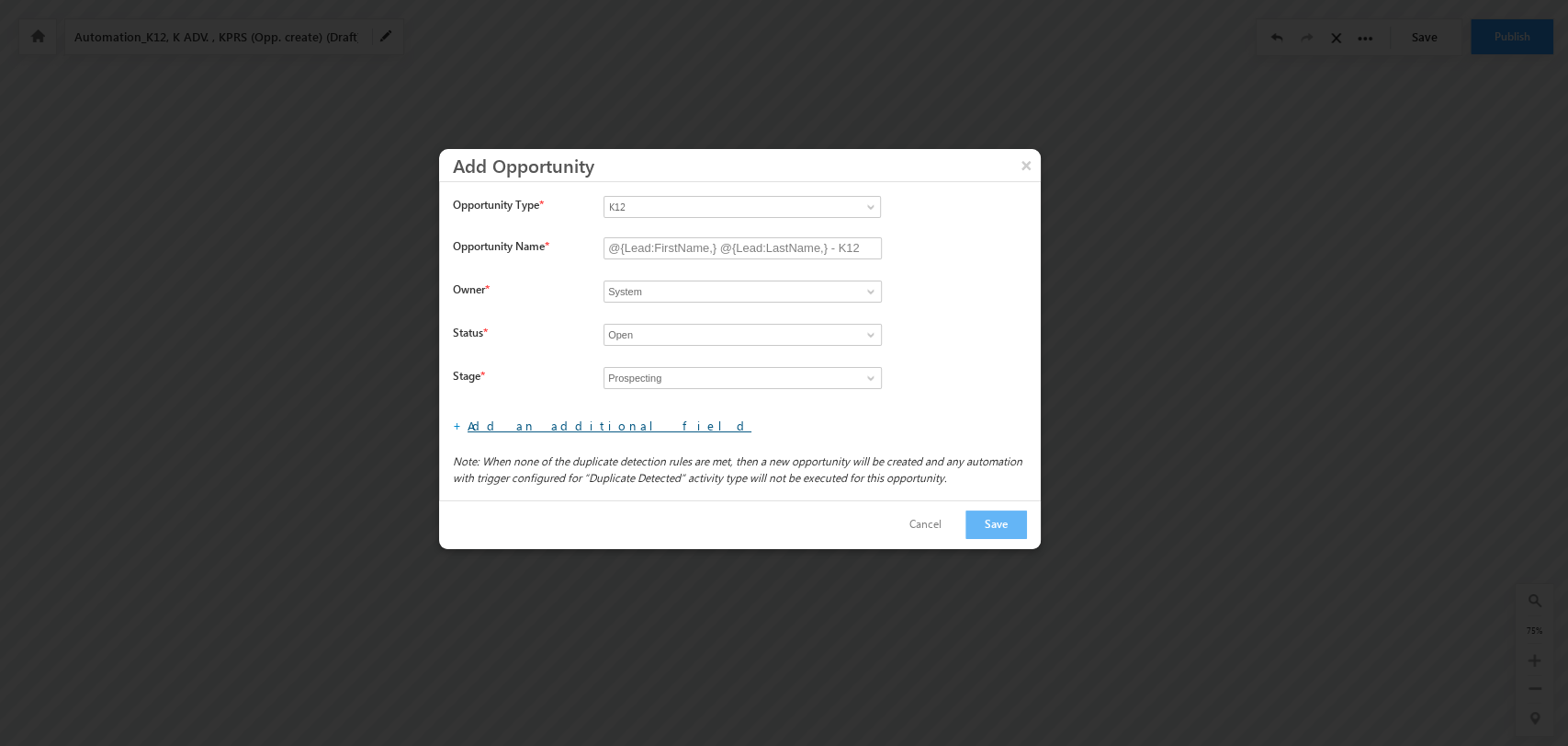
click at [534, 426] on link "Add an additional field" at bounding box center [609, 425] width 284 height 15
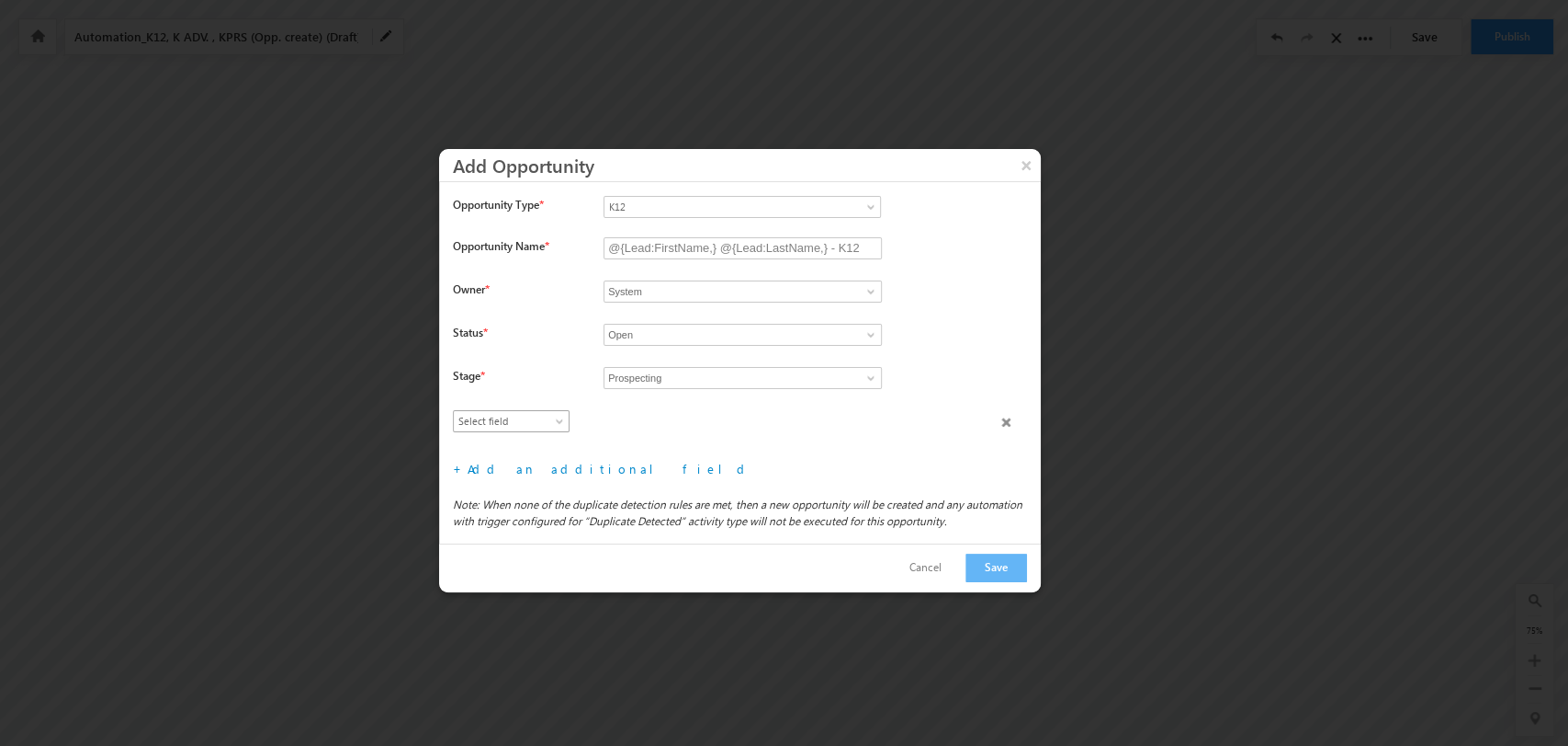
click at [522, 419] on span "Select field" at bounding box center [507, 420] width 106 height 16
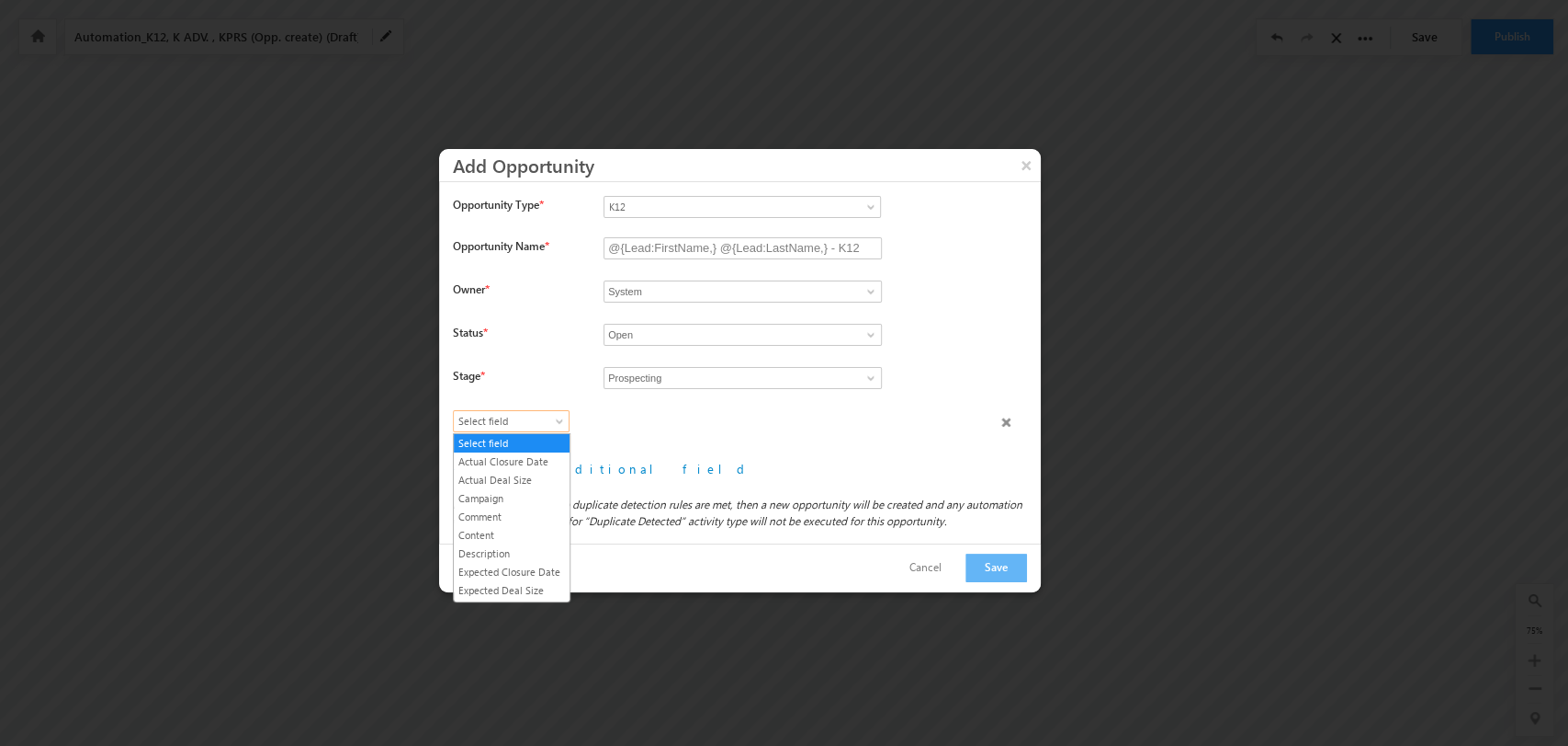
scroll to position [105, 0]
click at [514, 508] on link "Lead Type" at bounding box center [512, 503] width 116 height 16
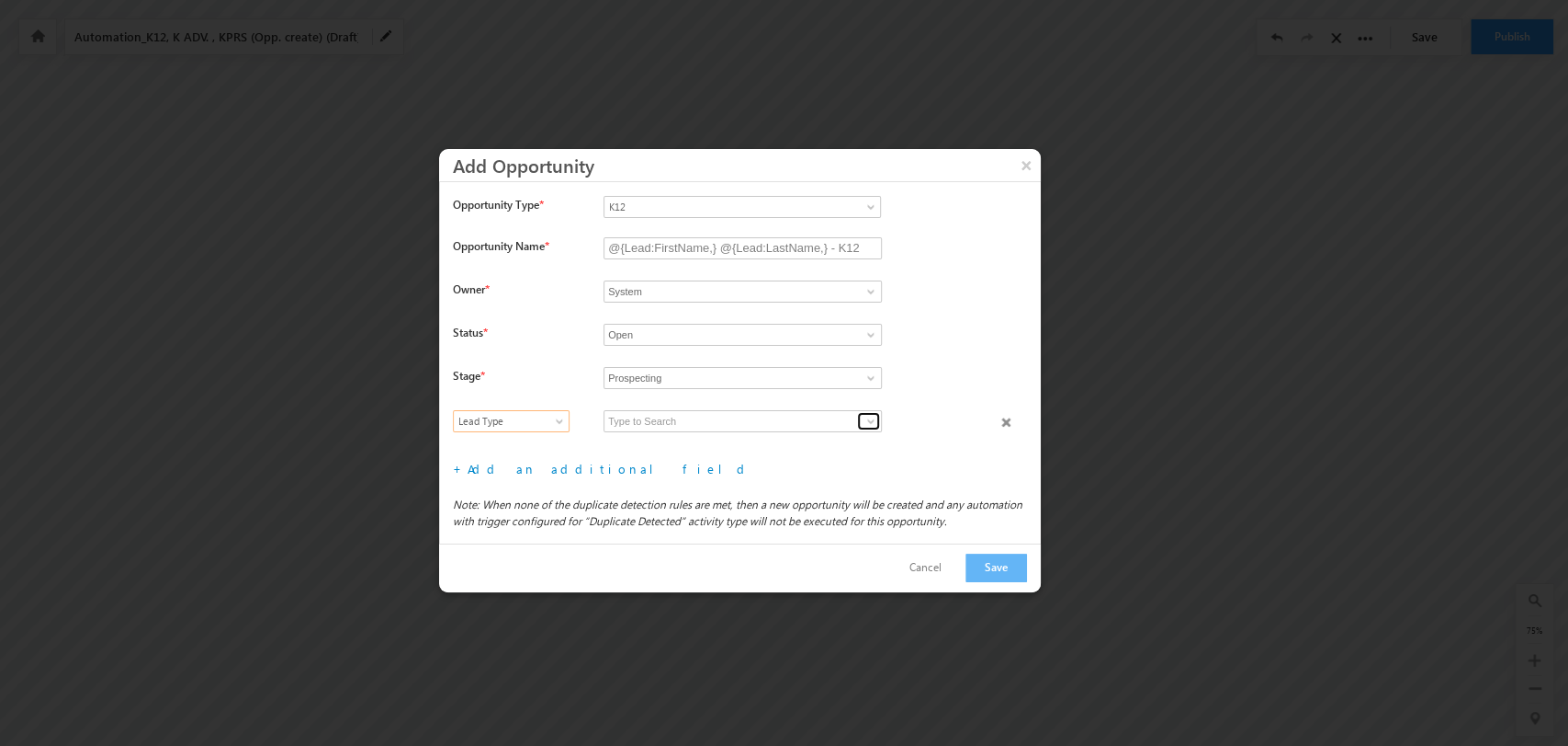
click at [866, 420] on span at bounding box center [870, 420] width 14 height 14
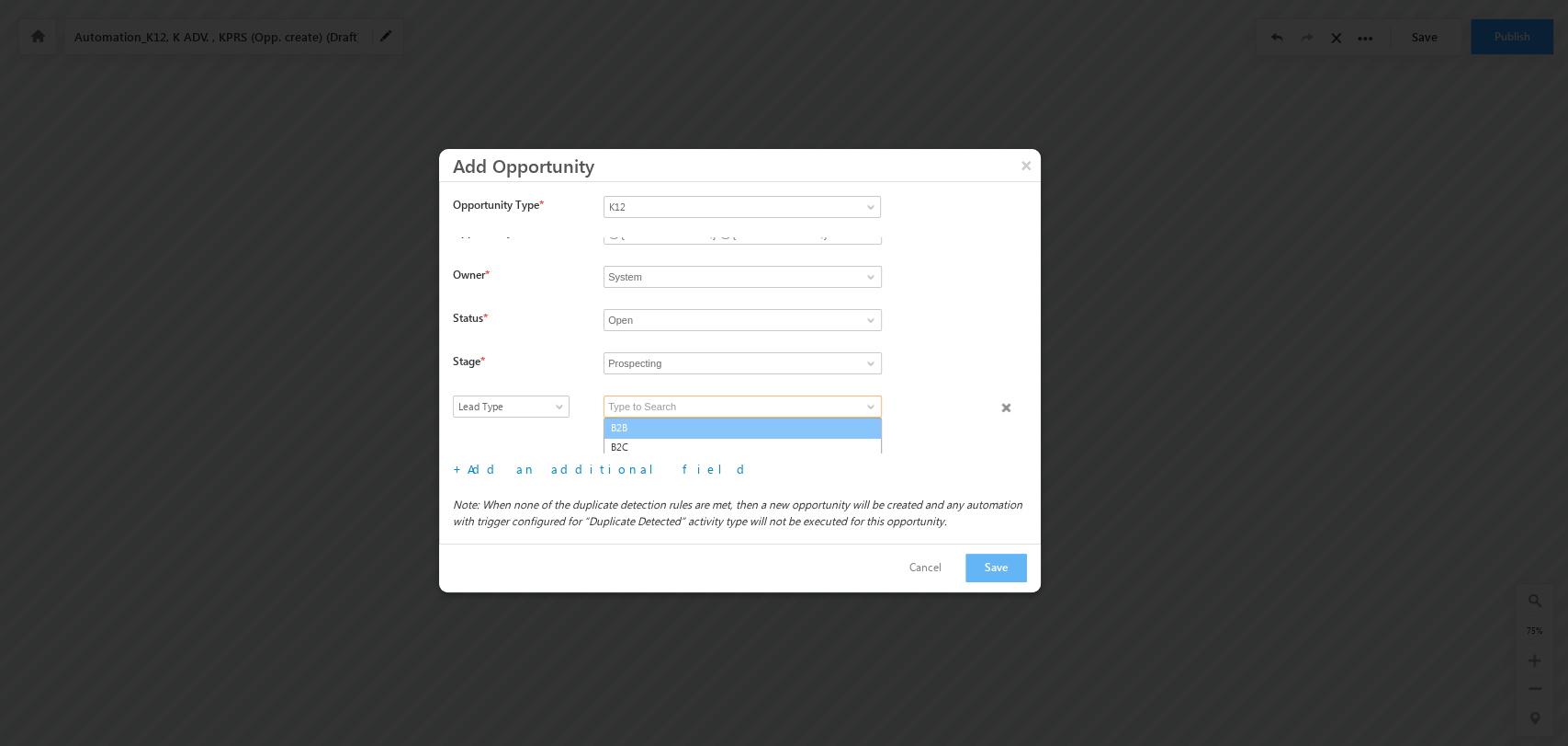
scroll to position [17, 0]
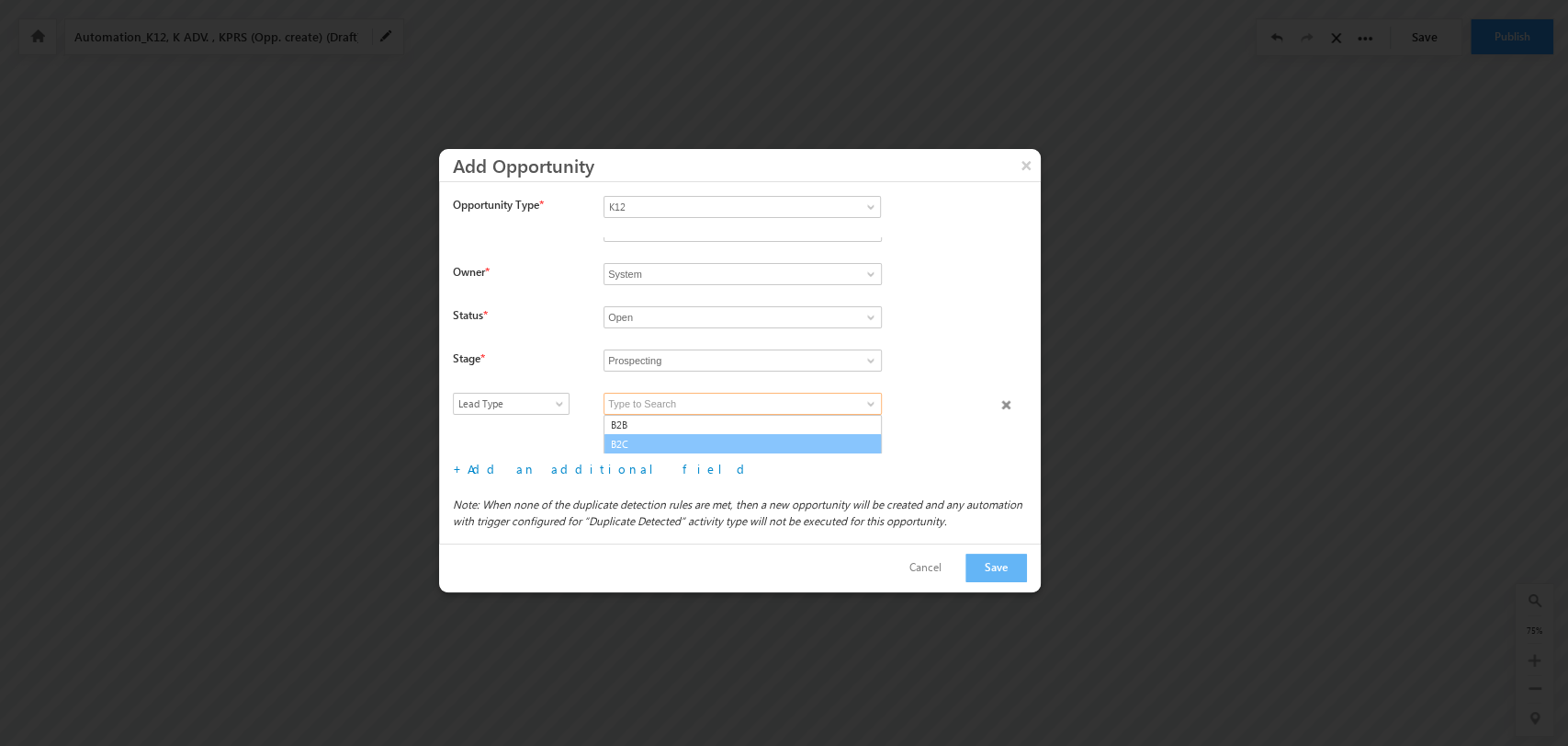
click at [741, 443] on link "B2C" at bounding box center [743, 445] width 278 height 21
type input "B2C"
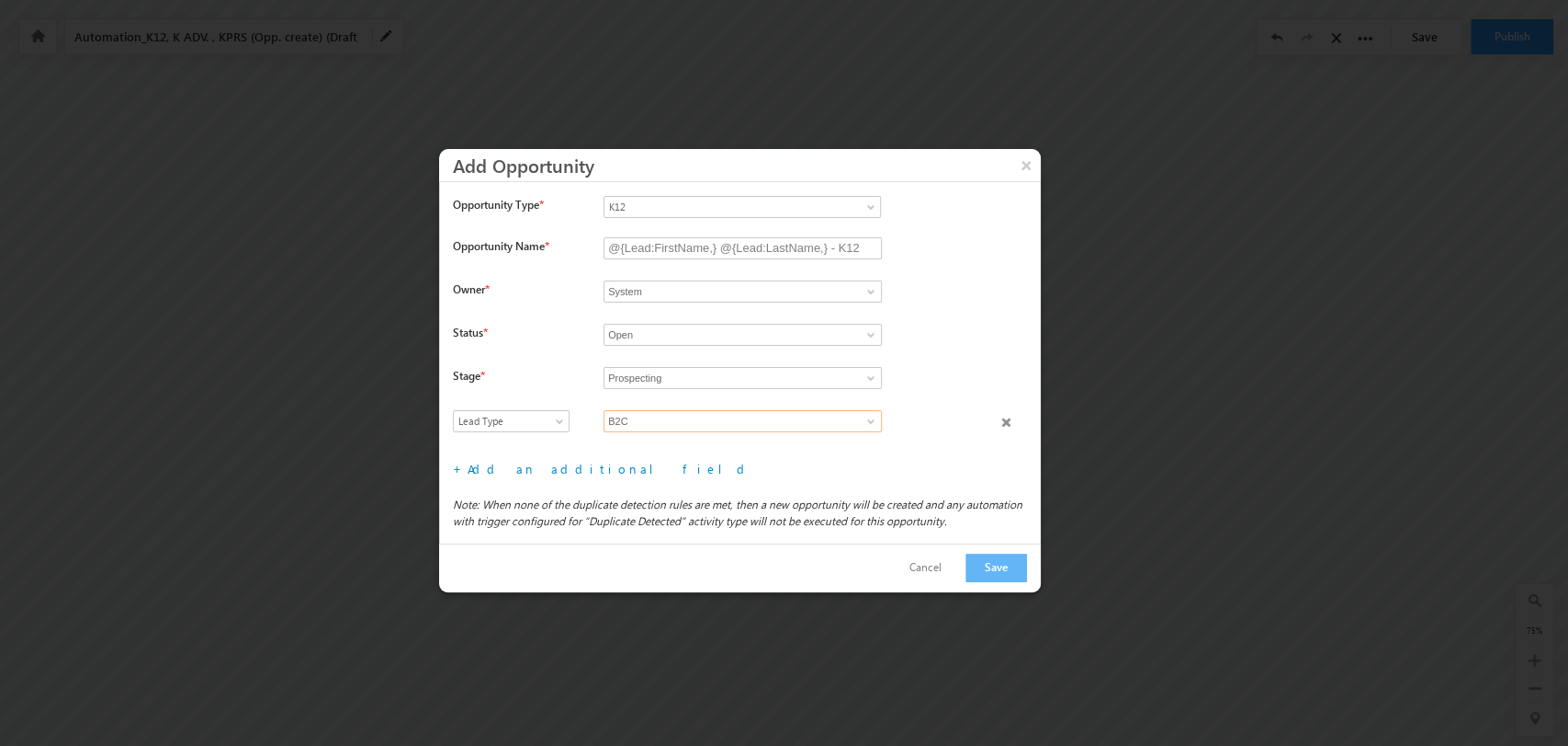
scroll to position [0, 0]
click at [541, 467] on link "Add an additional field" at bounding box center [609, 469] width 284 height 15
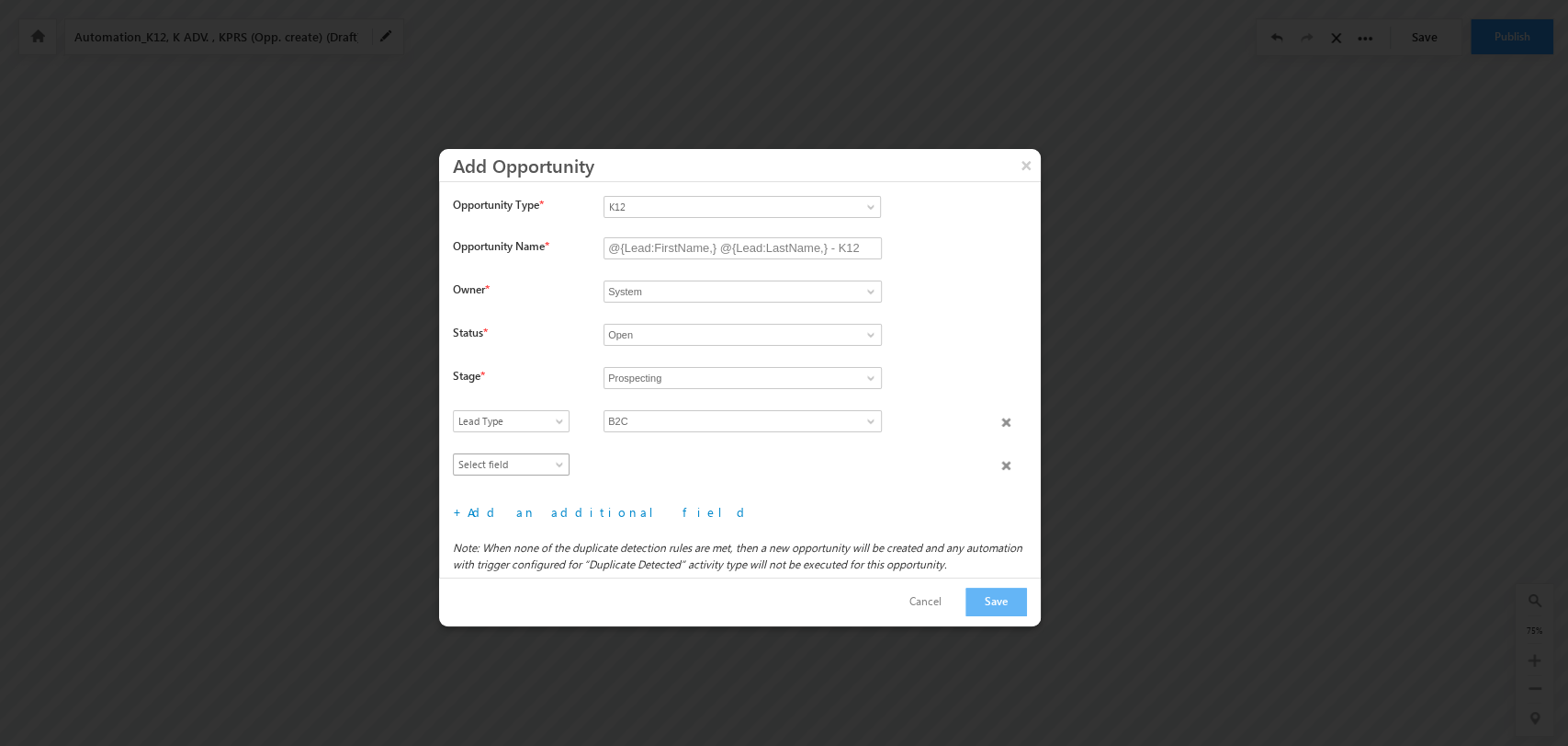
click at [547, 459] on span "Select field" at bounding box center [507, 464] width 106 height 16
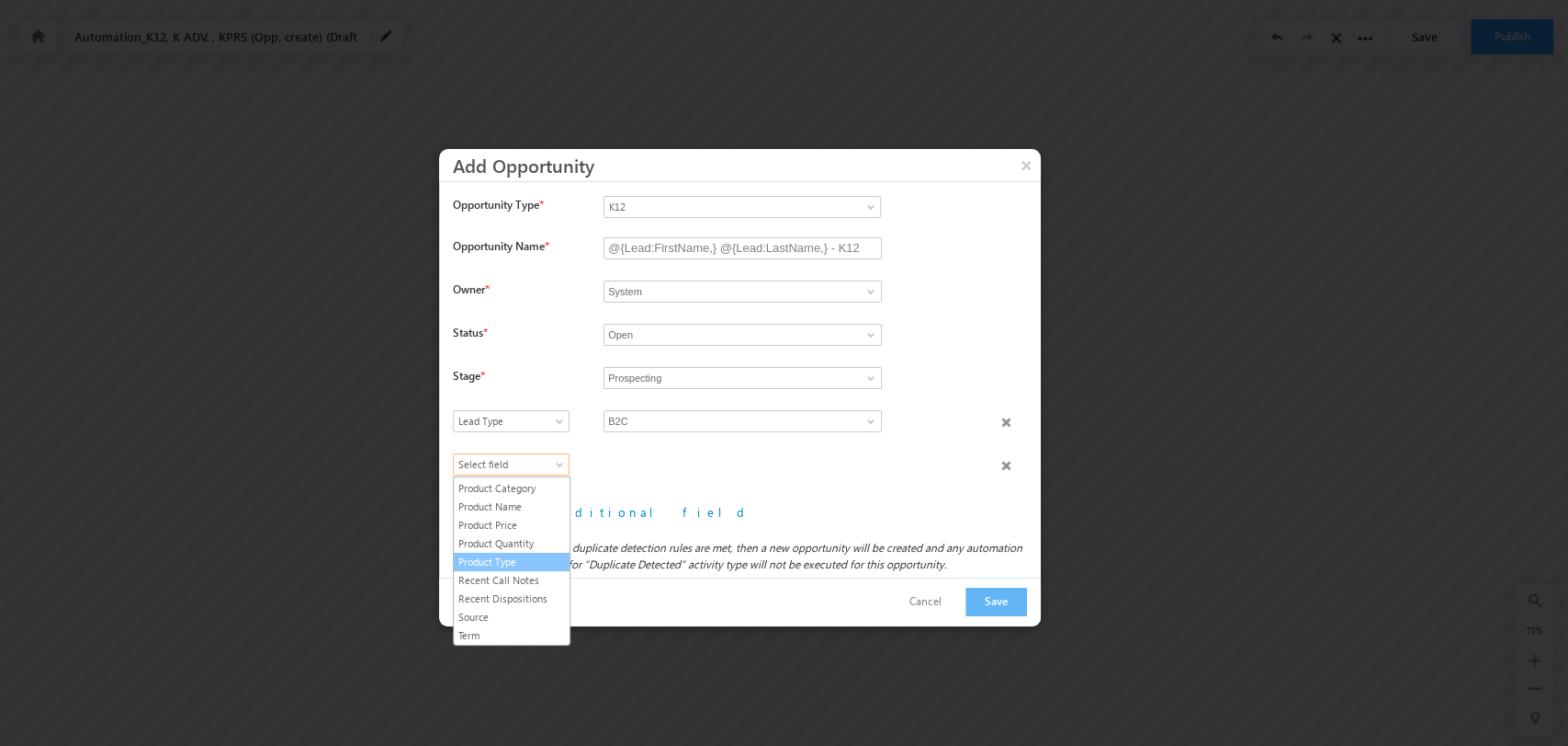
click at [522, 558] on link "Product Type" at bounding box center [512, 561] width 116 height 16
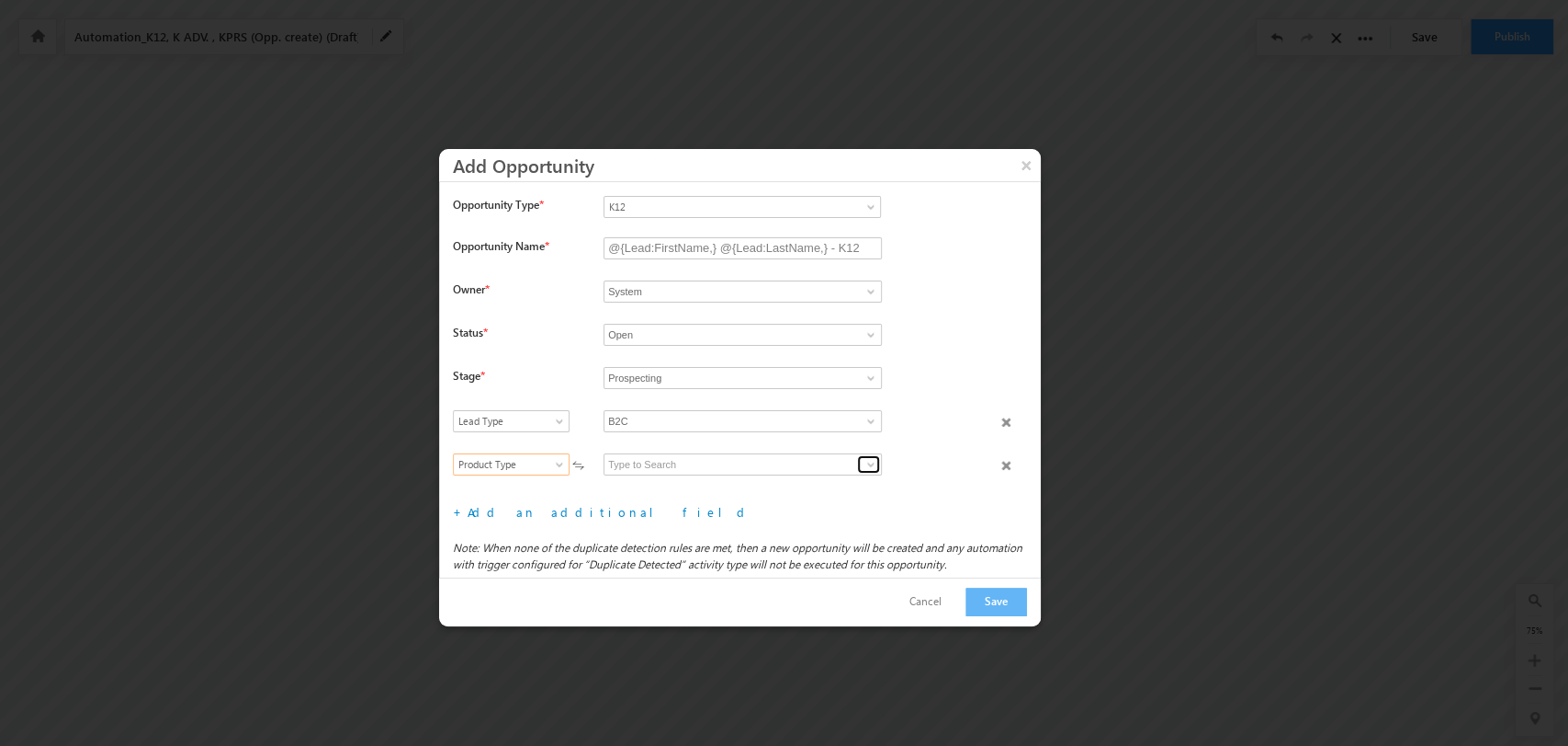
click at [860, 464] on link at bounding box center [869, 464] width 23 height 18
click at [748, 483] on link "K12 B2C" at bounding box center [743, 486] width 278 height 21
type input "K12 B2C"
click at [523, 512] on link "Add an additional field" at bounding box center [609, 511] width 284 height 15
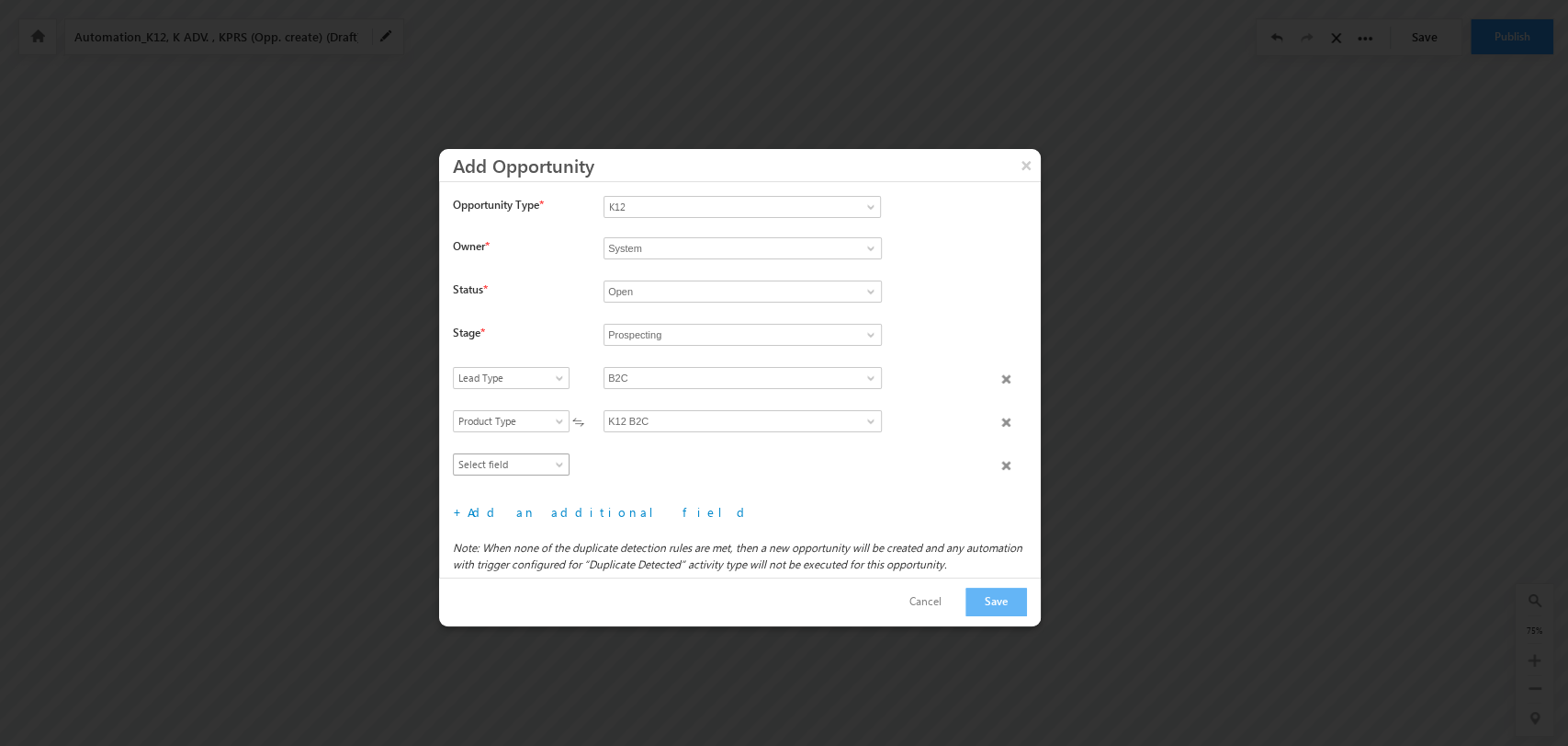
click at [541, 456] on span "Select field" at bounding box center [507, 464] width 106 height 16
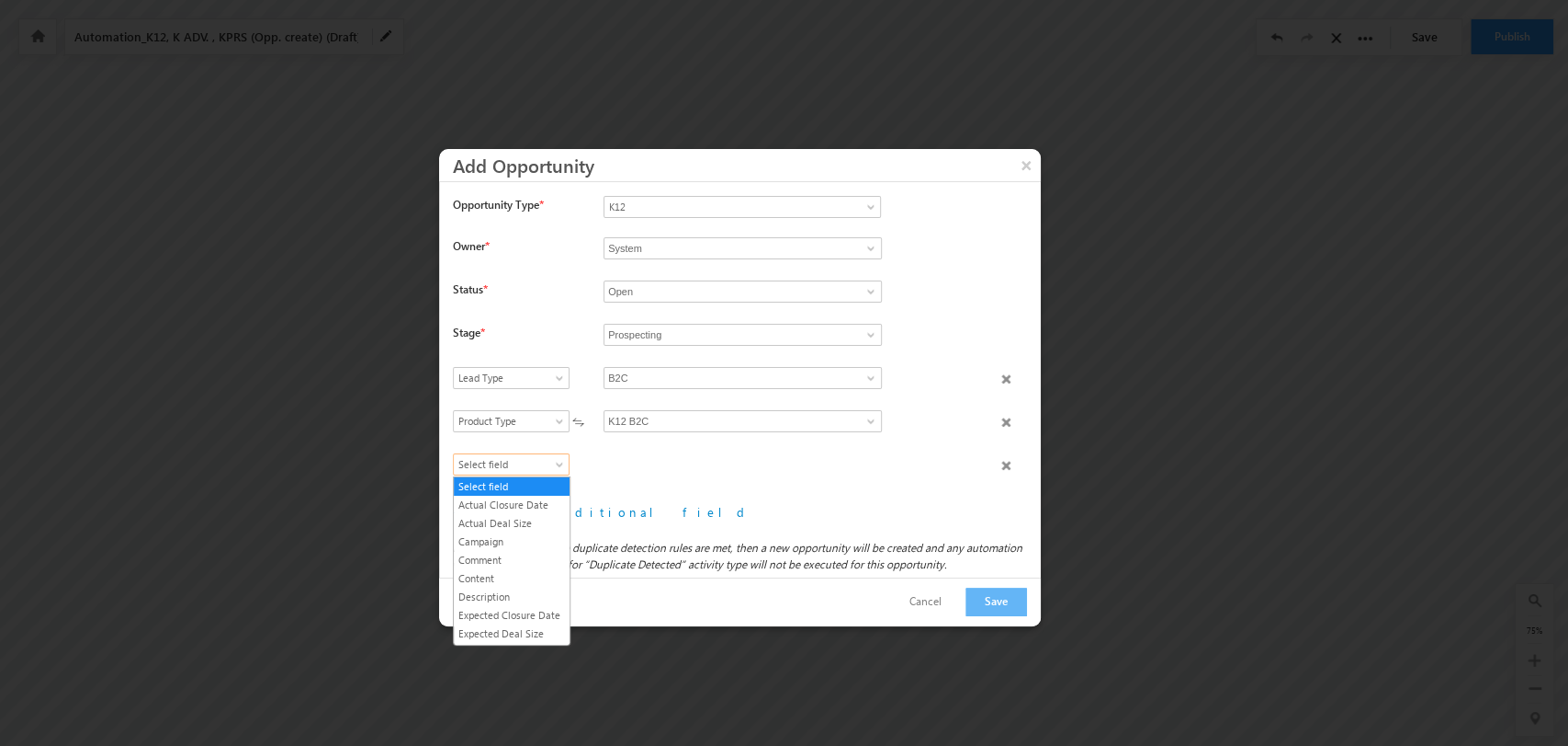
scroll to position [197, 0]
click at [500, 574] on link "Product Category" at bounding box center [512, 564] width 116 height 16
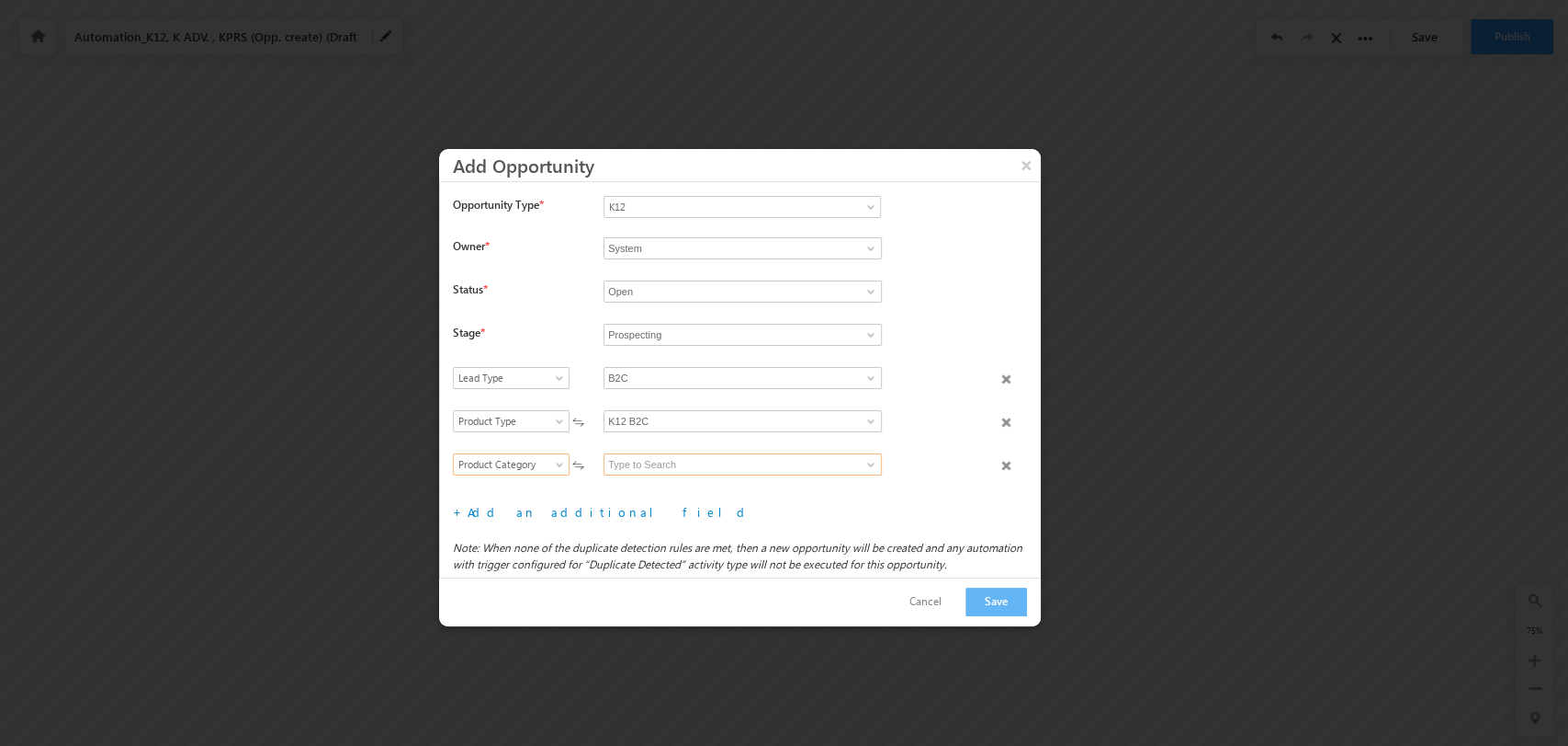
click at [862, 453] on input at bounding box center [743, 464] width 278 height 22
click at [863, 466] on span at bounding box center [870, 464] width 14 height 14
click at [770, 491] on link "Grade" at bounding box center [743, 486] width 278 height 21
type input "Grade"
click at [549, 507] on link "Add an additional field" at bounding box center [609, 511] width 284 height 15
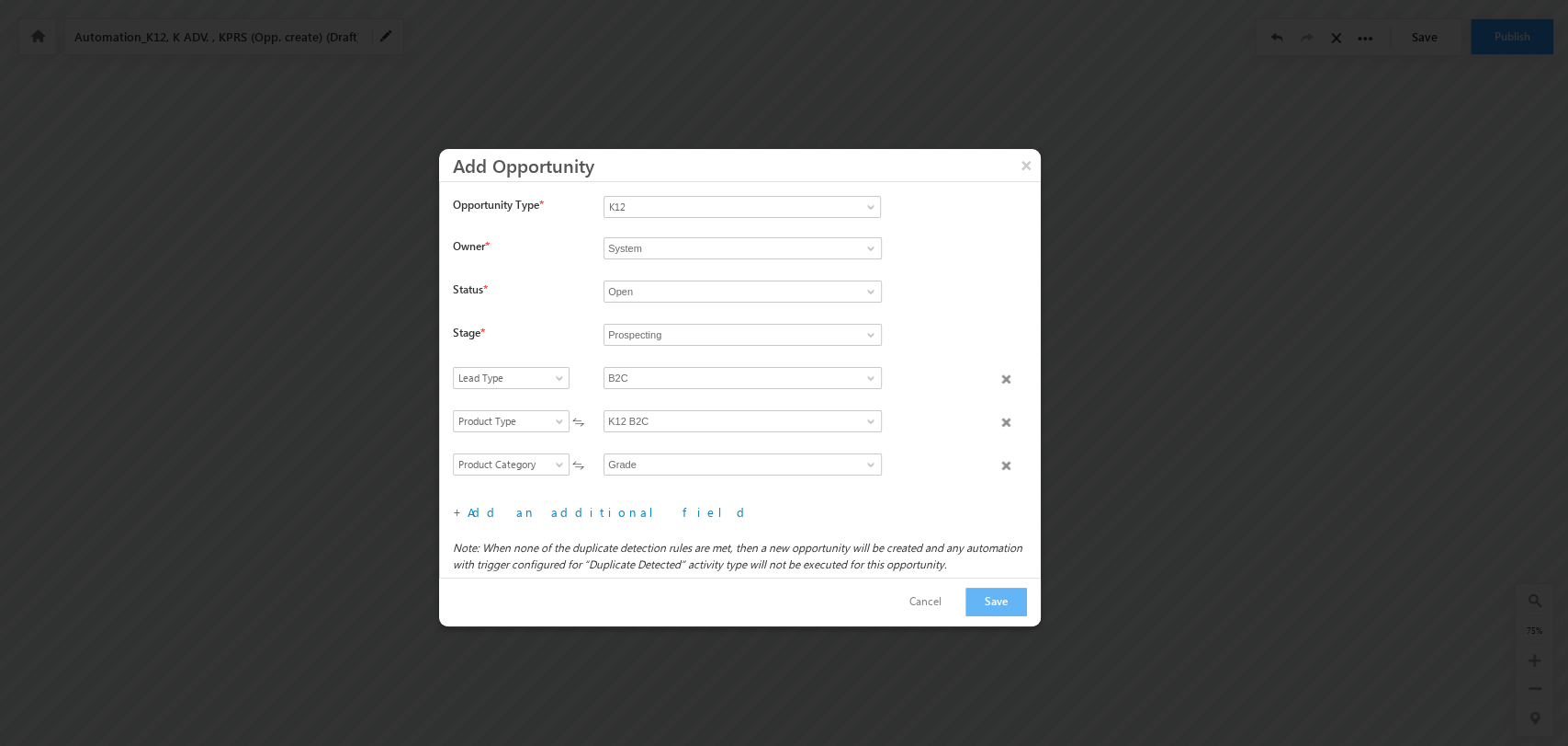
scroll to position [86, 0]
click at [534, 460] on span "Select field" at bounding box center [507, 464] width 106 height 16
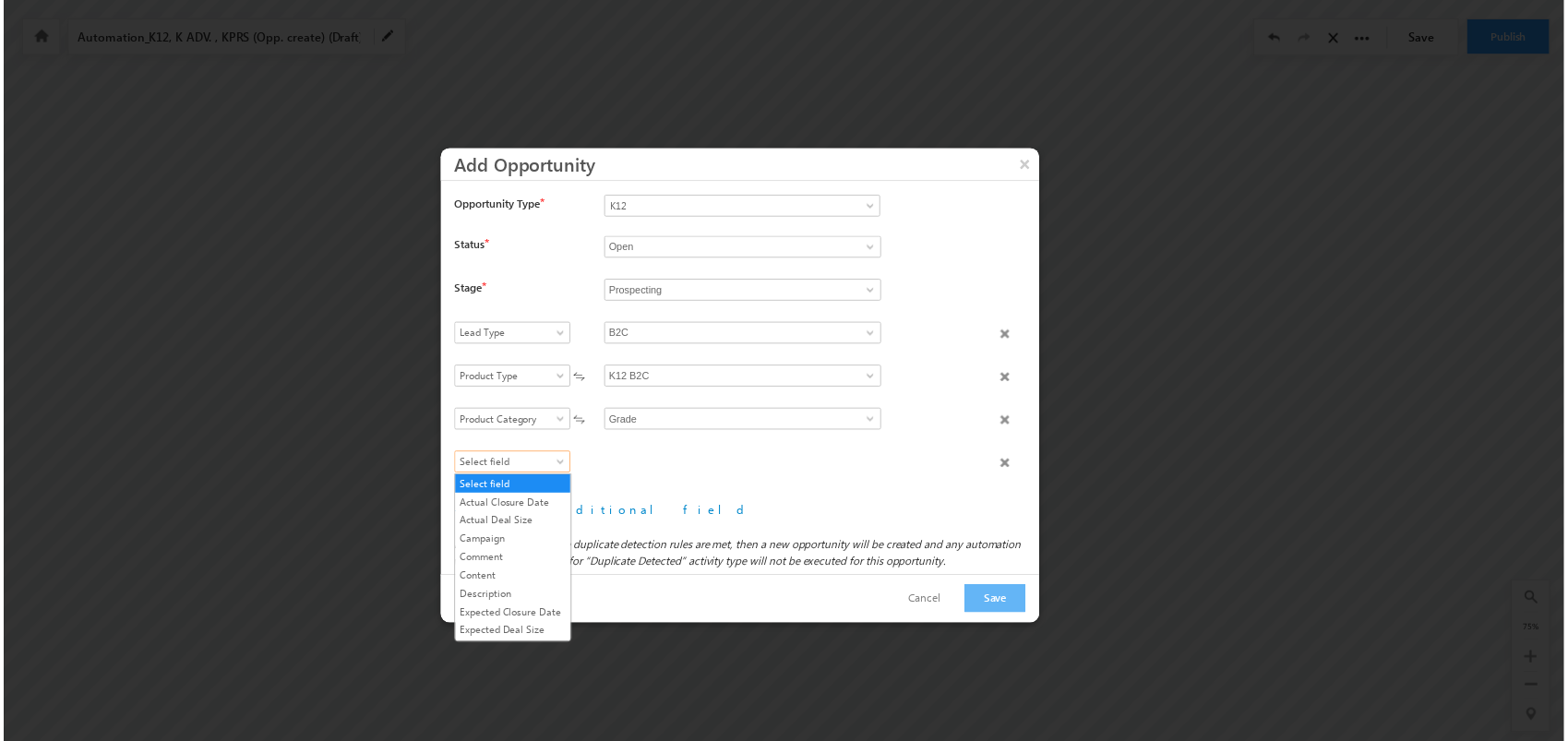
scroll to position [197, 0]
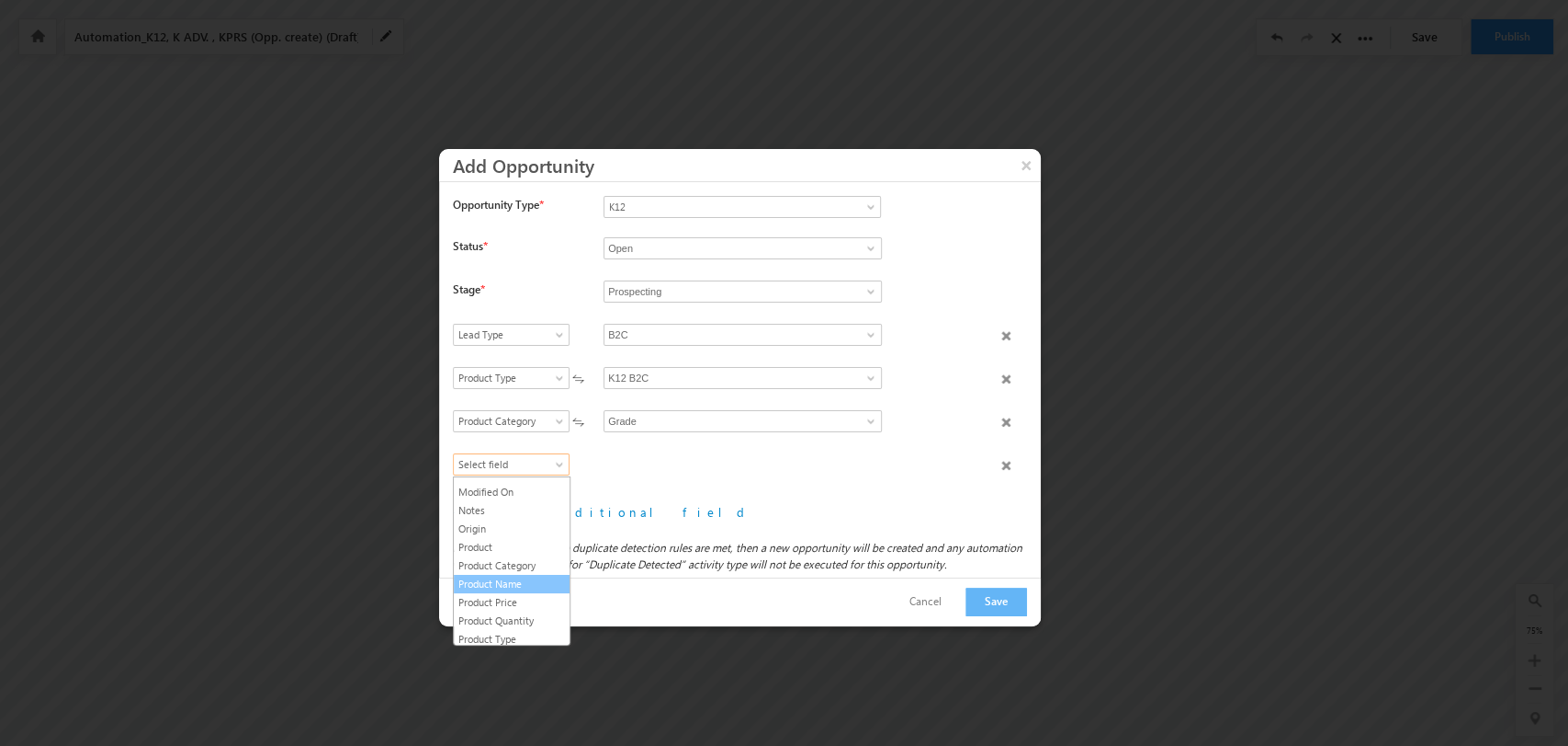
click at [514, 592] on link "Product Name" at bounding box center [512, 583] width 116 height 16
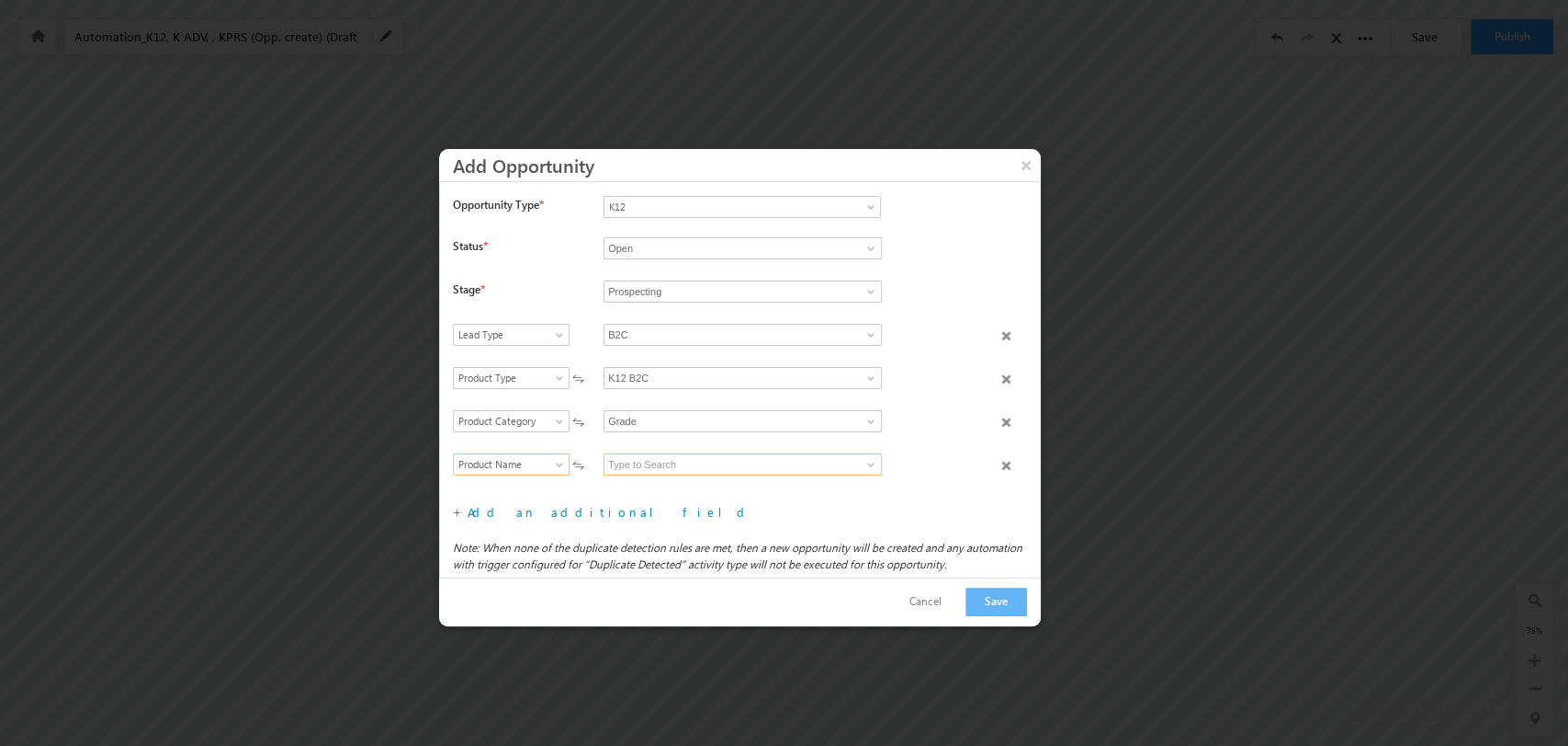
click at [790, 462] on input at bounding box center [743, 464] width 278 height 22
type input "d"
click at [784, 476] on link "Sr.KG / Upper KG" at bounding box center [743, 486] width 278 height 21
type input "Sr.KG / Upper KG"
click at [991, 600] on button "Save" at bounding box center [996, 602] width 62 height 29
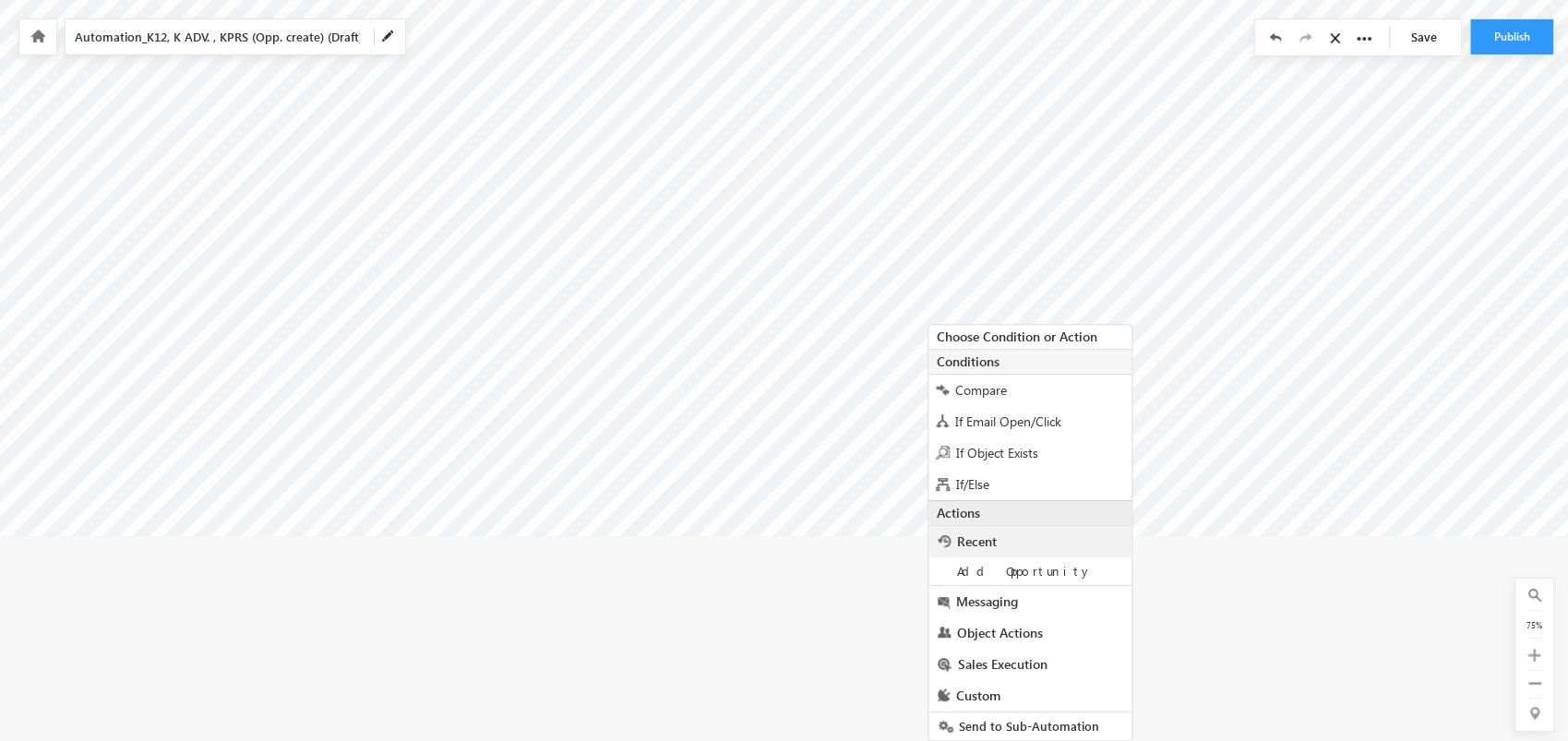
scroll to position [296, 527]
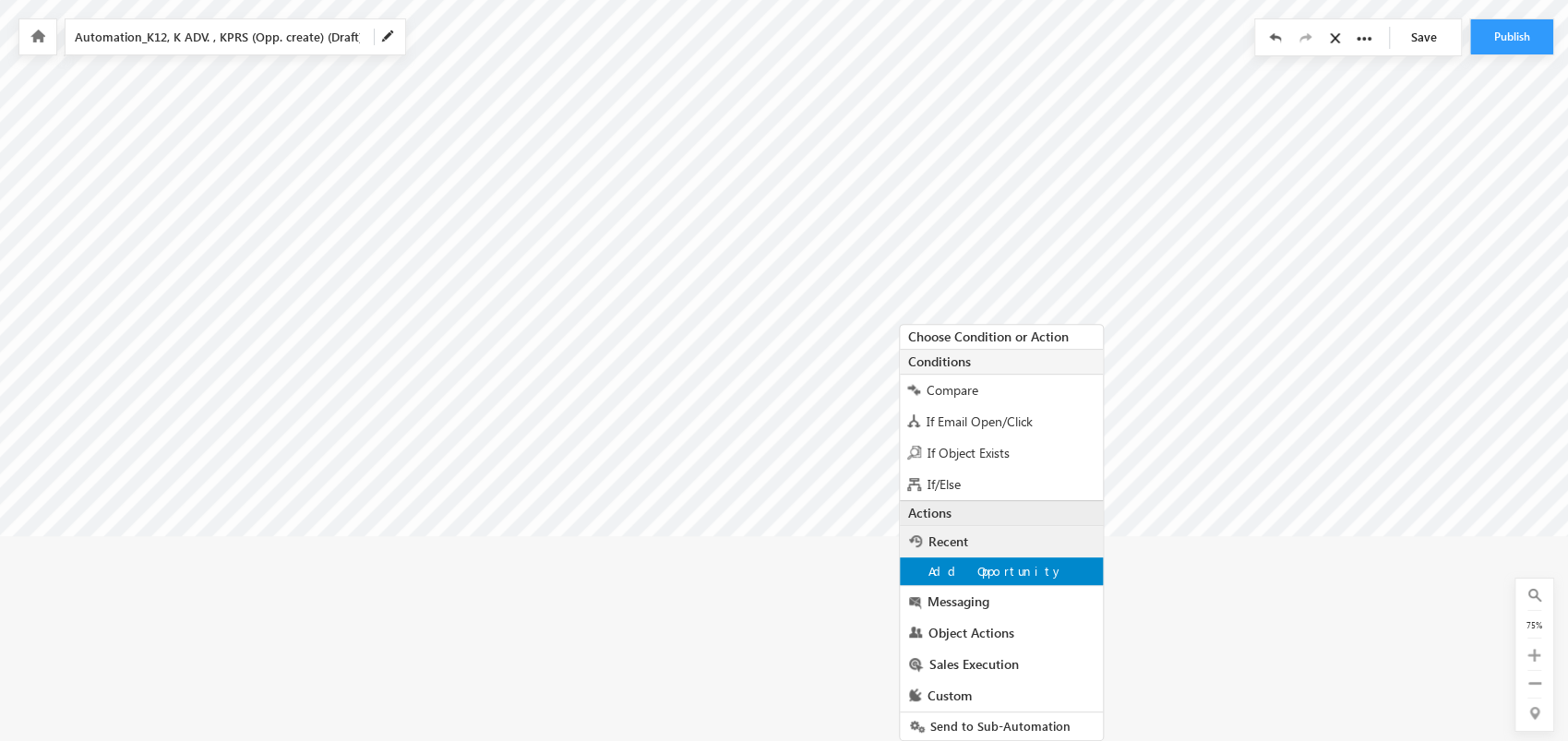
click at [1065, 566] on div "Add Opportunity" at bounding box center [1001, 570] width 203 height 28
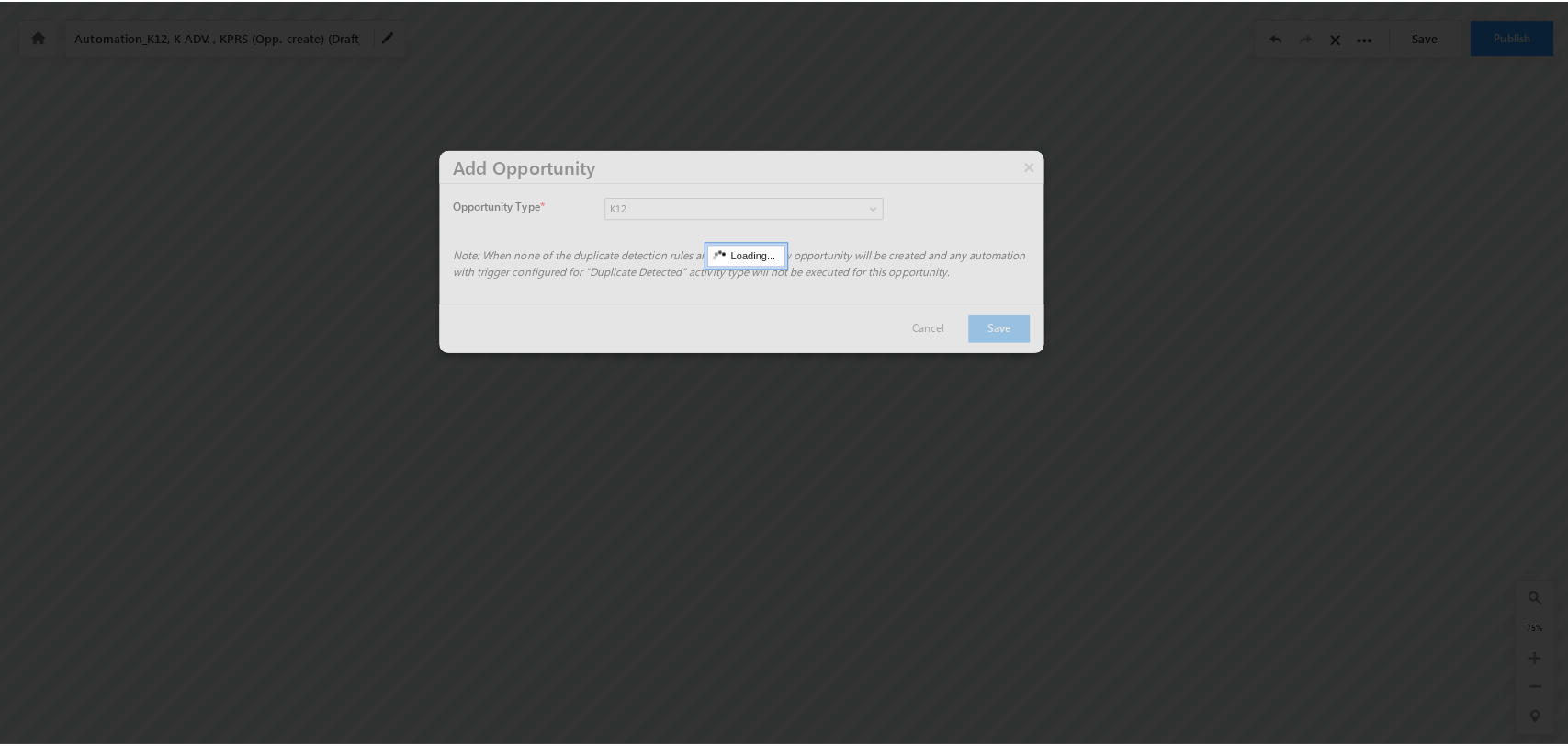
scroll to position [82, 525]
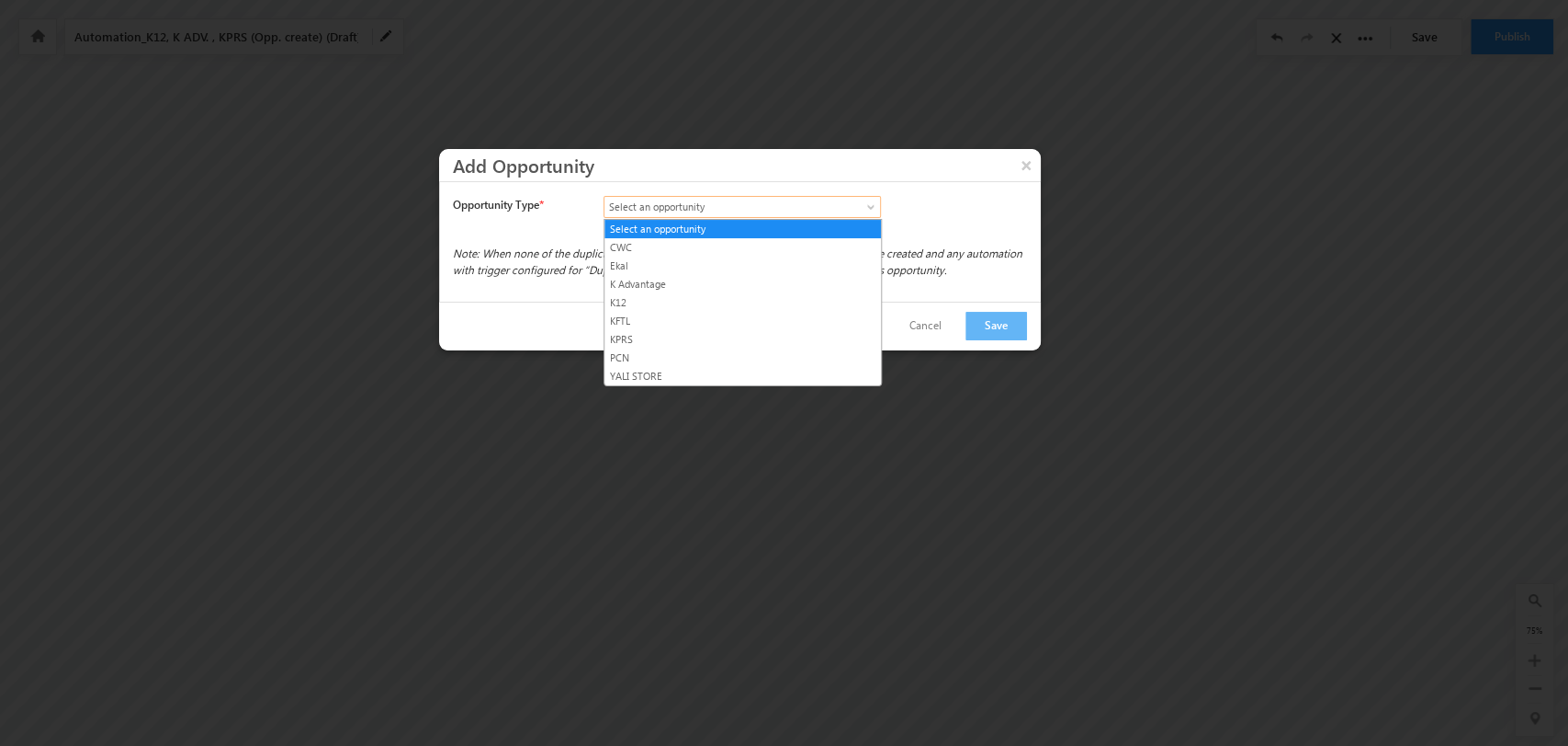
click at [853, 201] on link "Select an opportunity" at bounding box center [743, 206] width 277 height 22
click at [708, 296] on link "K12" at bounding box center [743, 302] width 276 height 16
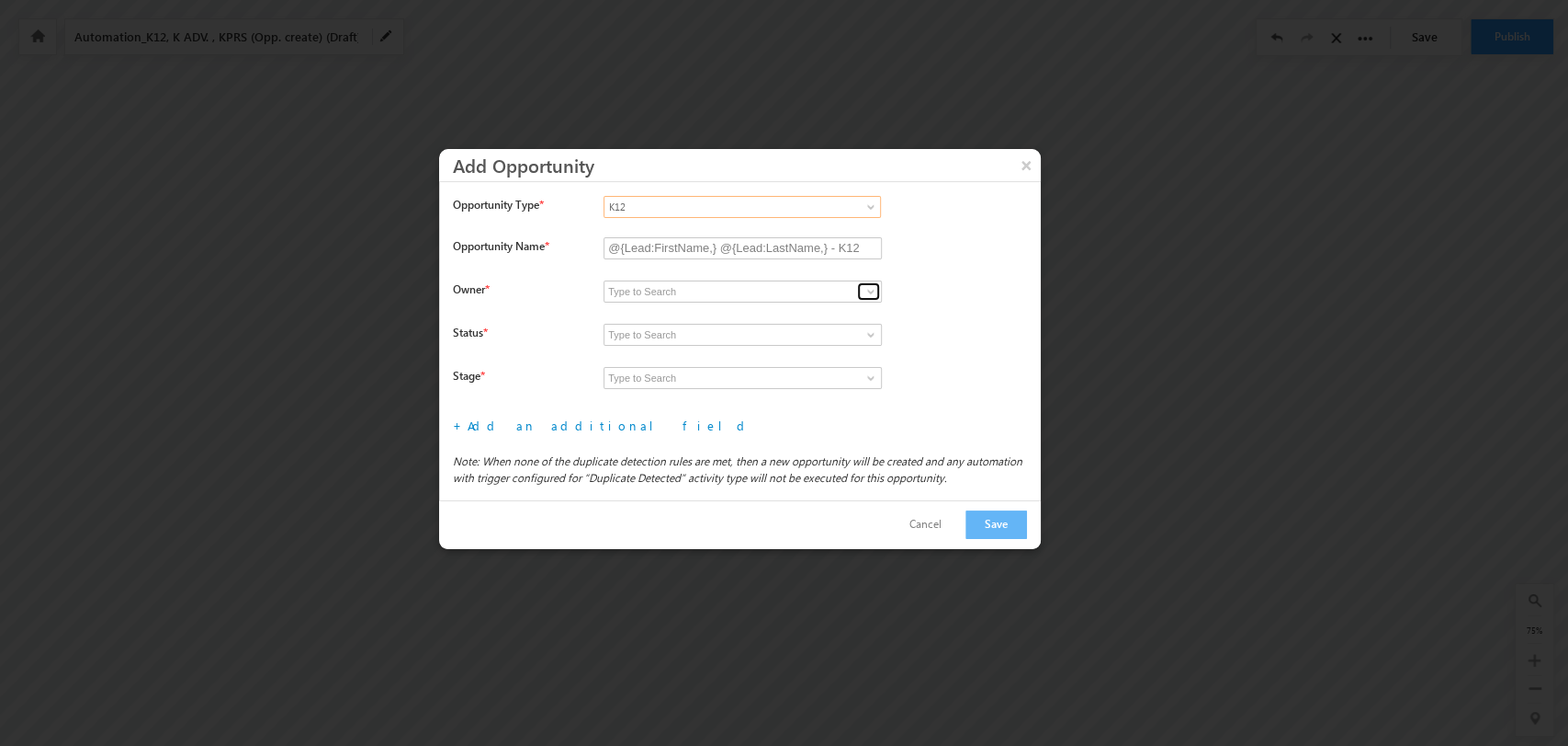
click at [867, 290] on span at bounding box center [870, 291] width 14 height 14
click at [869, 291] on span at bounding box center [870, 291] width 14 height 14
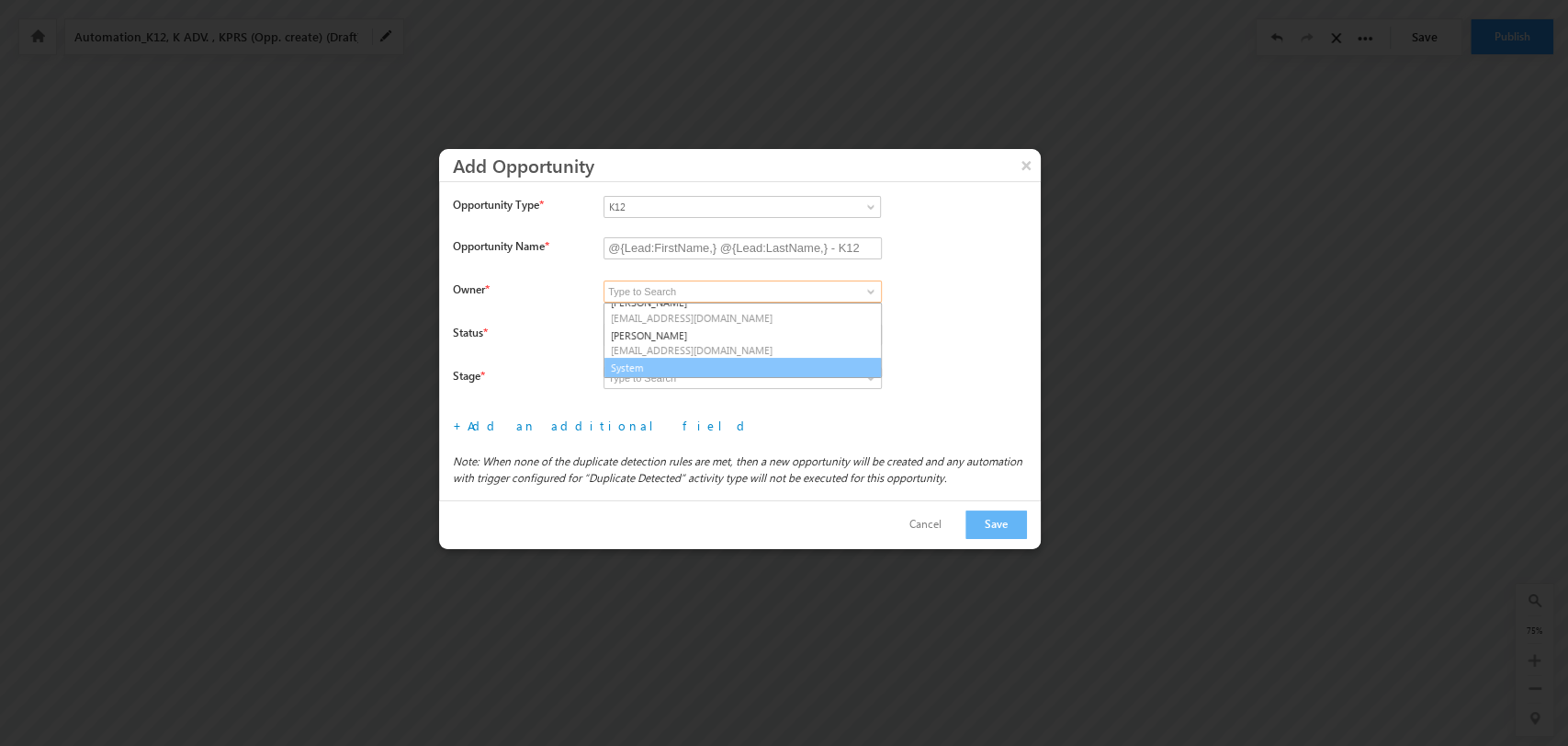
scroll to position [272, 0]
click at [726, 361] on link "System" at bounding box center [743, 367] width 278 height 21
type input "System"
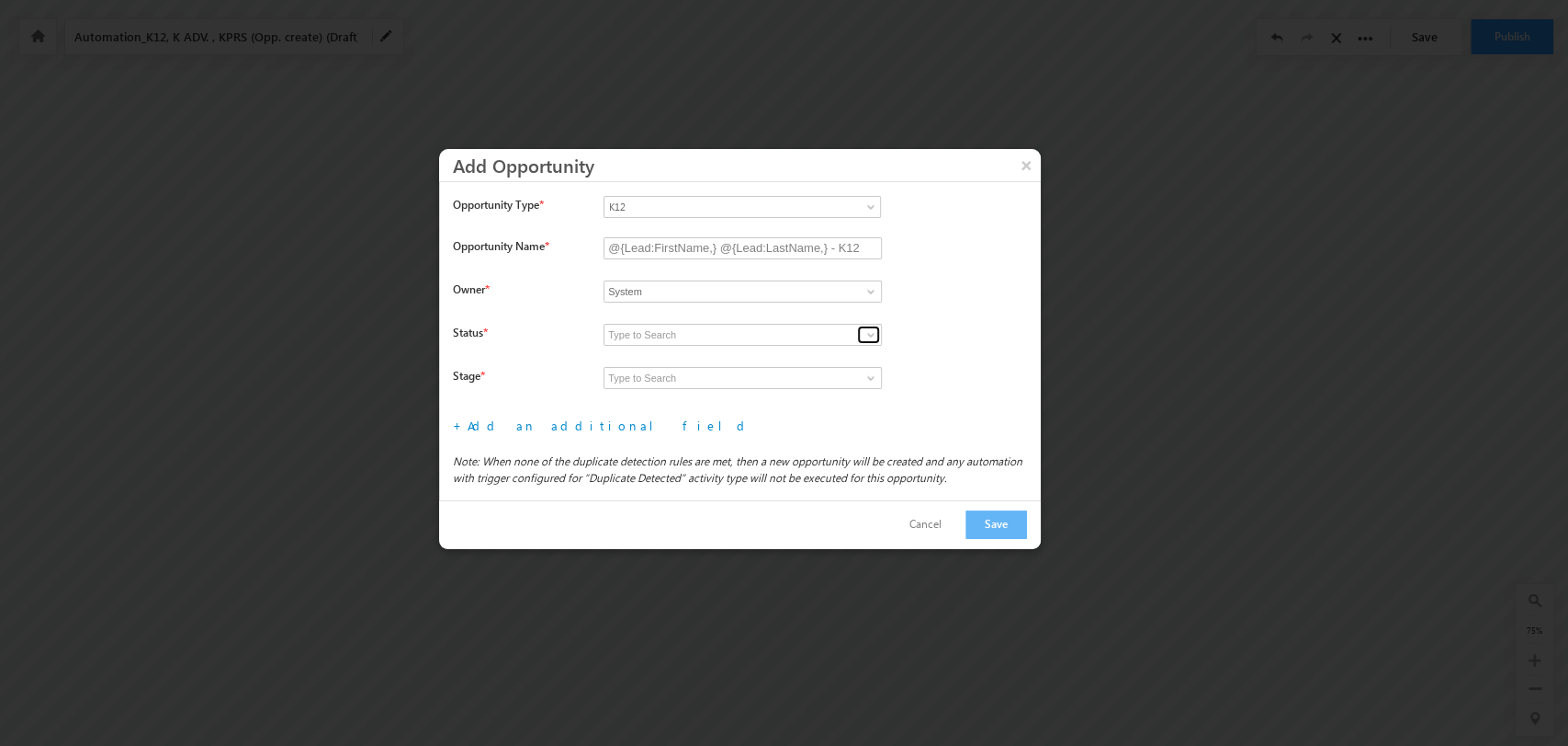
click at [866, 333] on span at bounding box center [870, 334] width 14 height 14
click at [789, 357] on link "Open" at bounding box center [743, 356] width 278 height 21
type input "Open"
click at [864, 379] on span at bounding box center [870, 377] width 14 height 14
click at [824, 393] on link "Prospecting" at bounding box center [743, 399] width 278 height 21
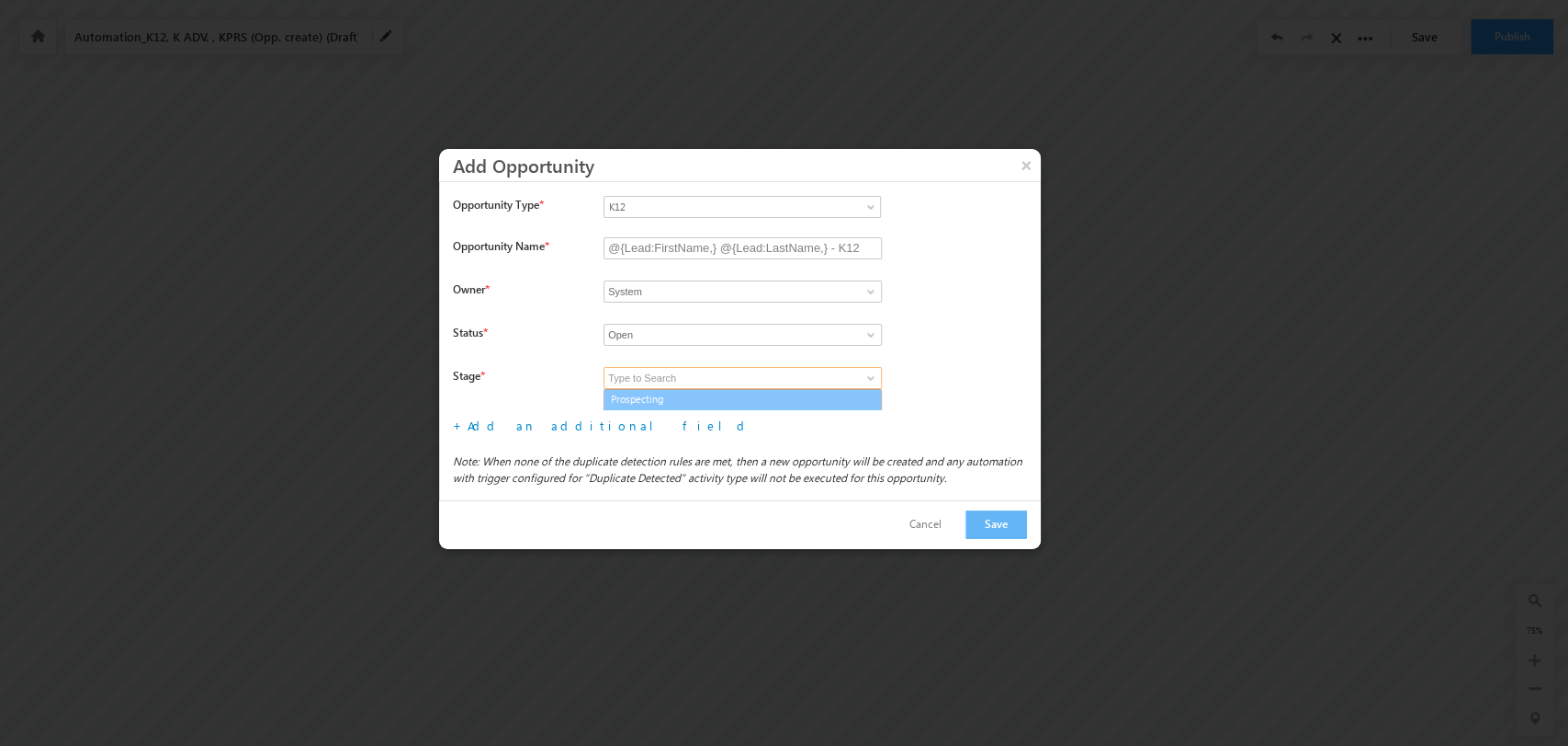
type input "Prospecting"
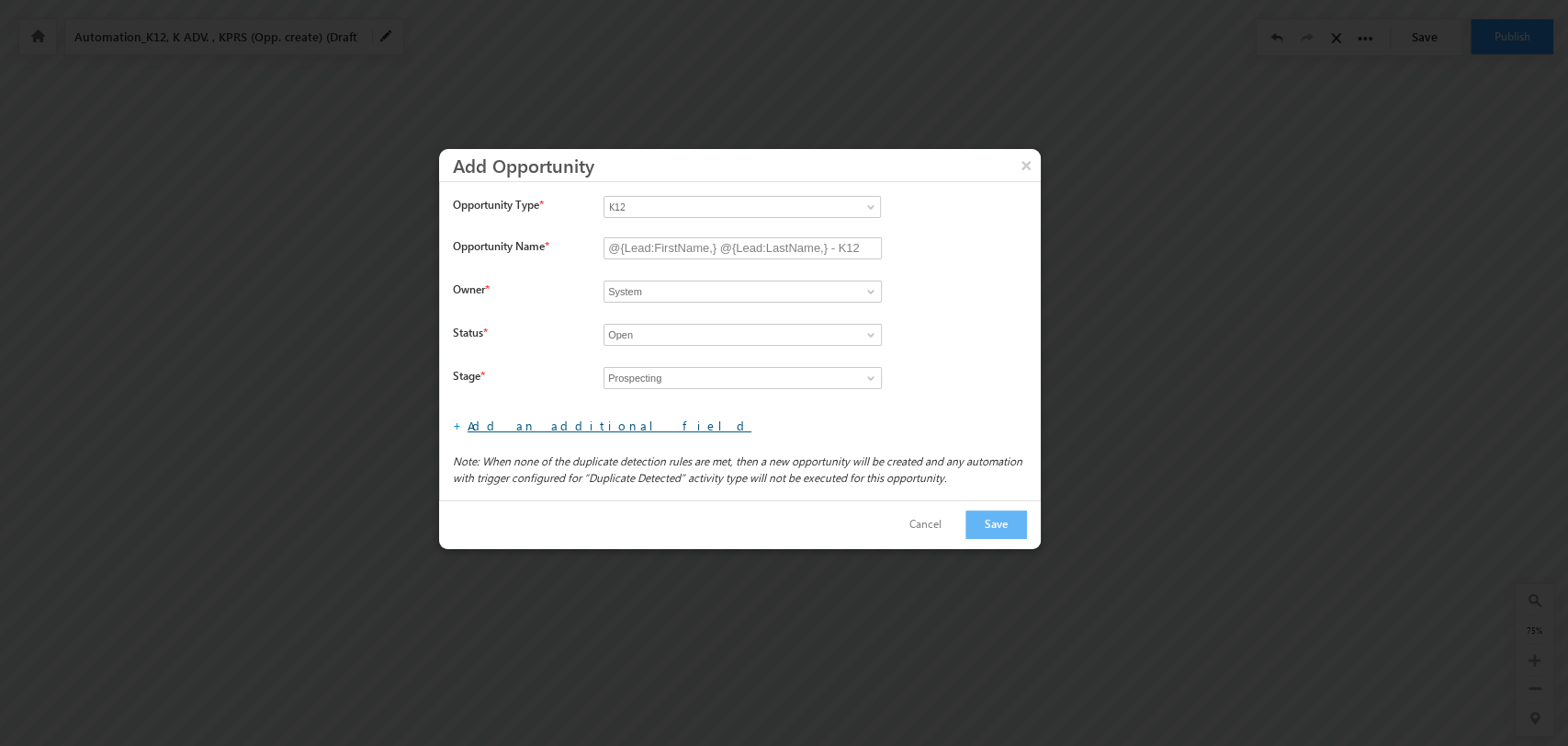
click at [572, 421] on link "Add an additional field" at bounding box center [609, 425] width 284 height 15
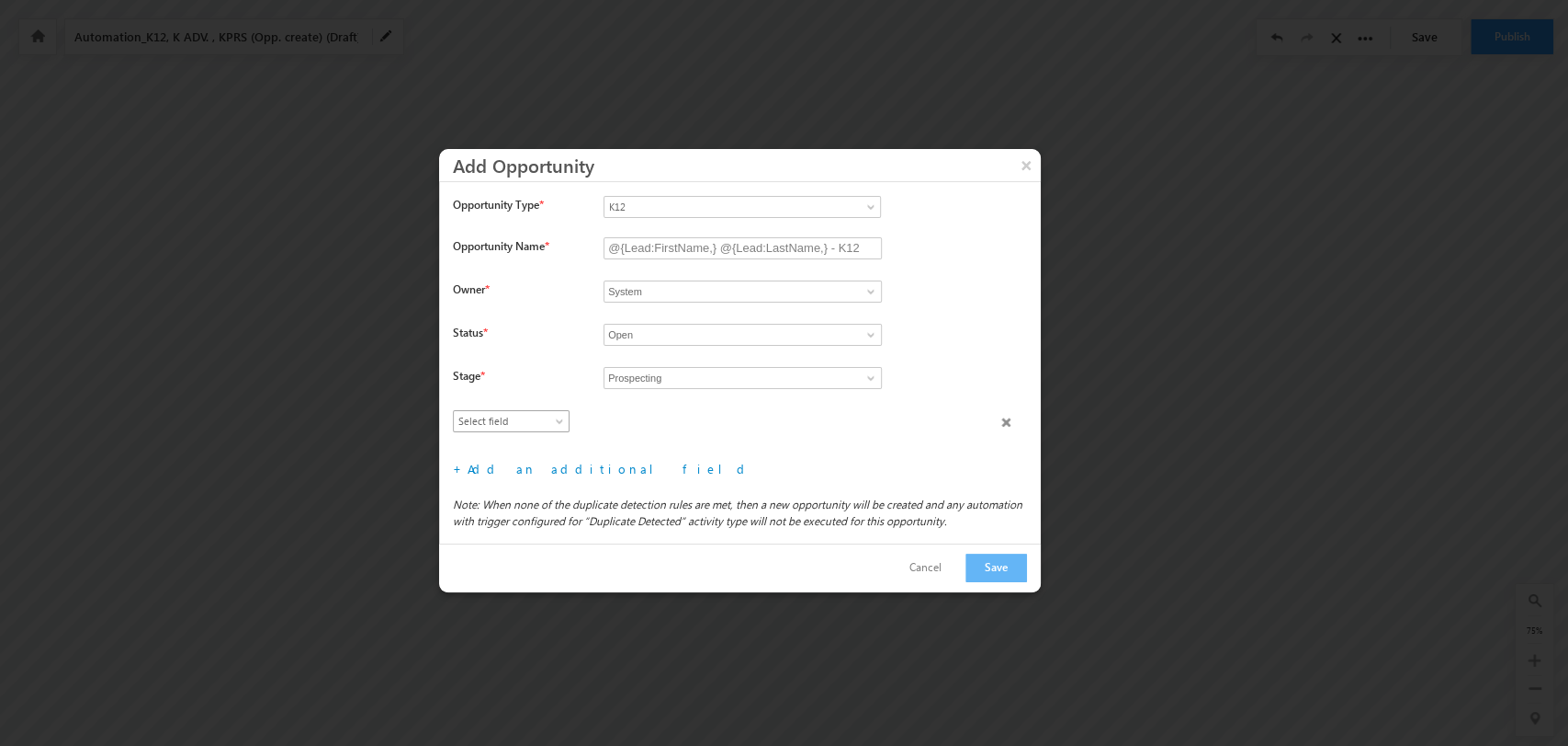
click at [536, 427] on span "Select field" at bounding box center [507, 420] width 106 height 16
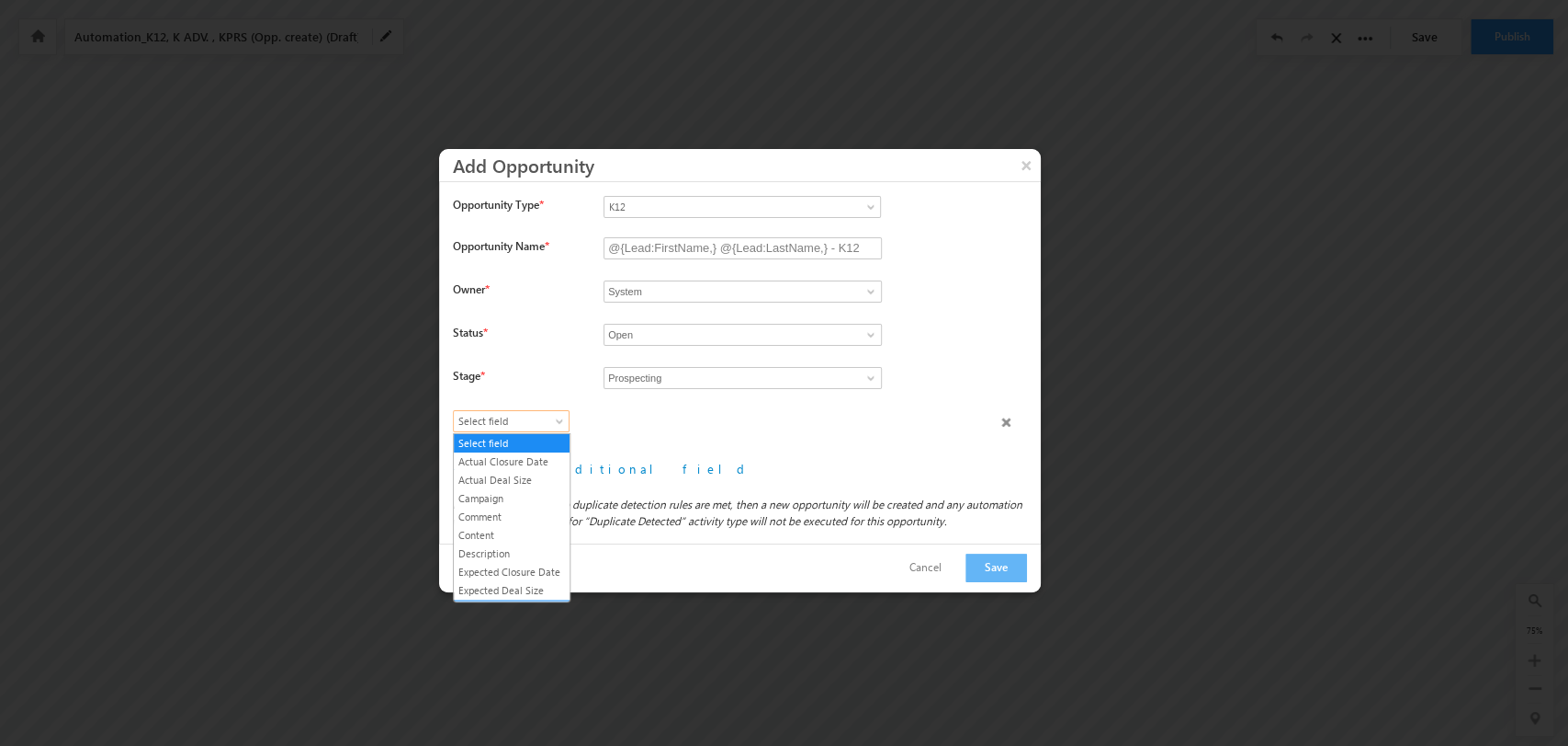
scroll to position [105, 0]
drag, startPoint x: 520, startPoint y: 520, endPoint x: 829, endPoint y: 403, distance: 330.4
click at [520, 512] on link "Lead Type" at bounding box center [512, 503] width 116 height 16
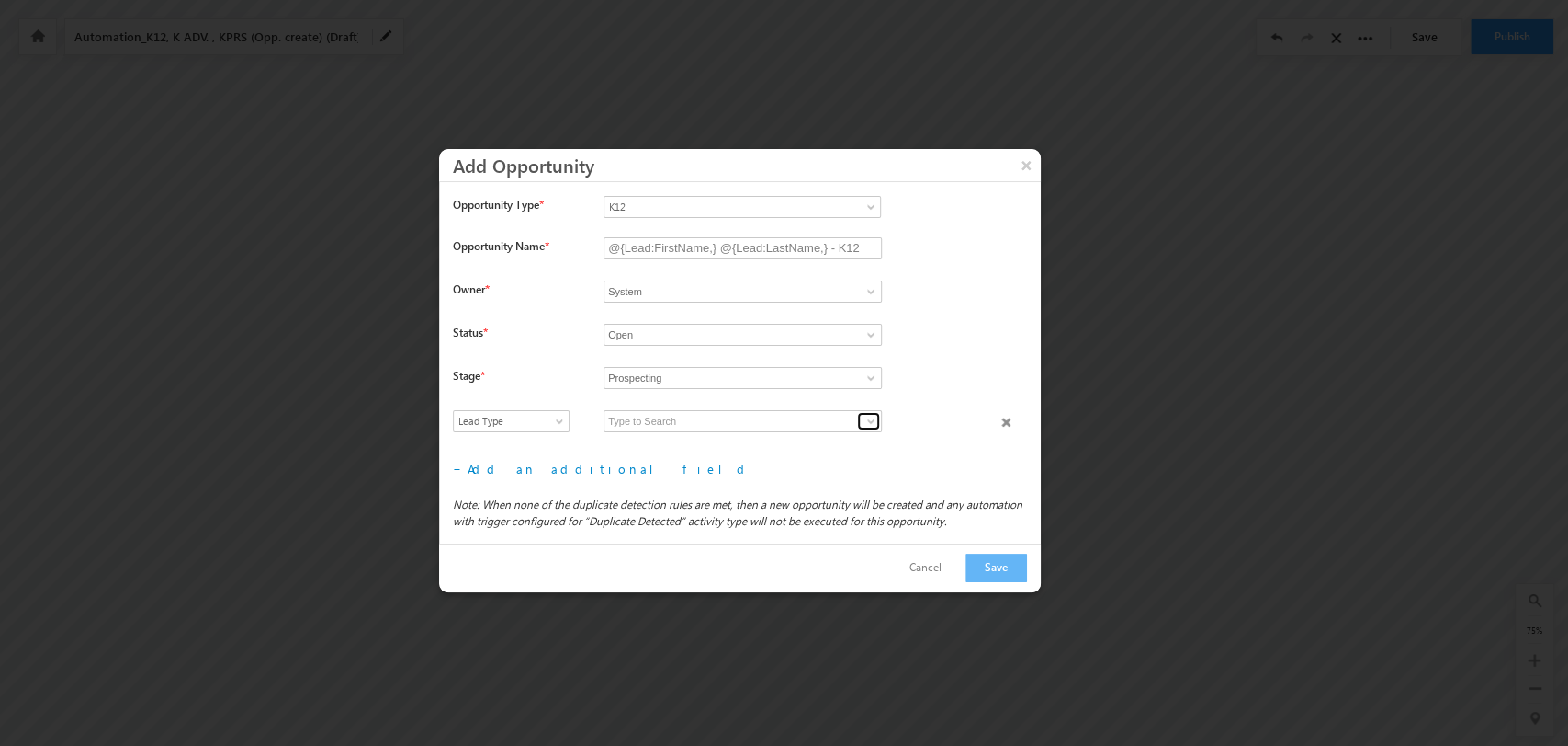
click at [860, 420] on link at bounding box center [869, 420] width 23 height 18
click at [783, 453] on div "+ Add an additional field File type fields that belong to a Custom Field Set, c…" at bounding box center [746, 469] width 588 height 30
click at [874, 412] on link at bounding box center [869, 420] width 23 height 18
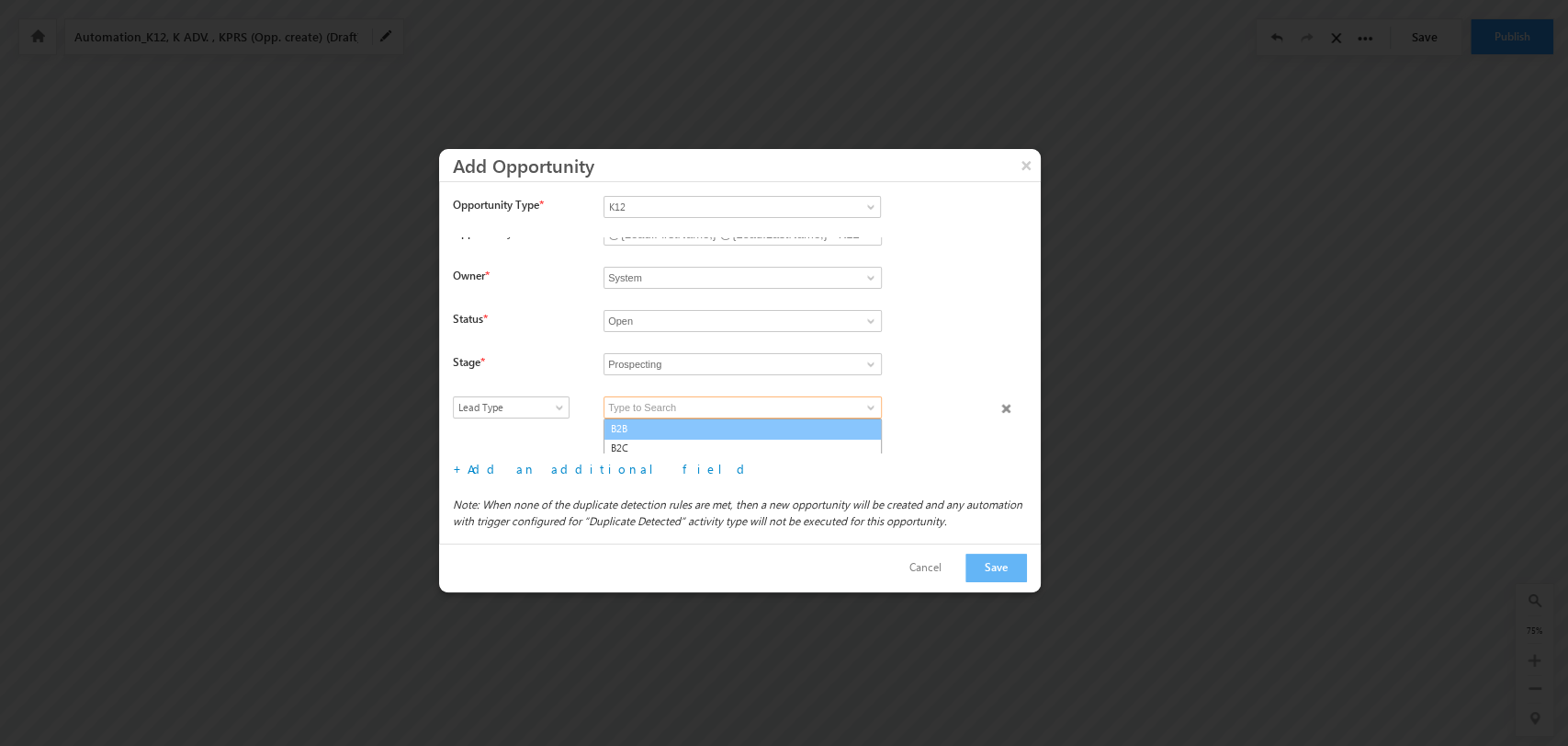
scroll to position [17, 0]
click at [737, 430] on link "B2B" at bounding box center [743, 425] width 278 height 21
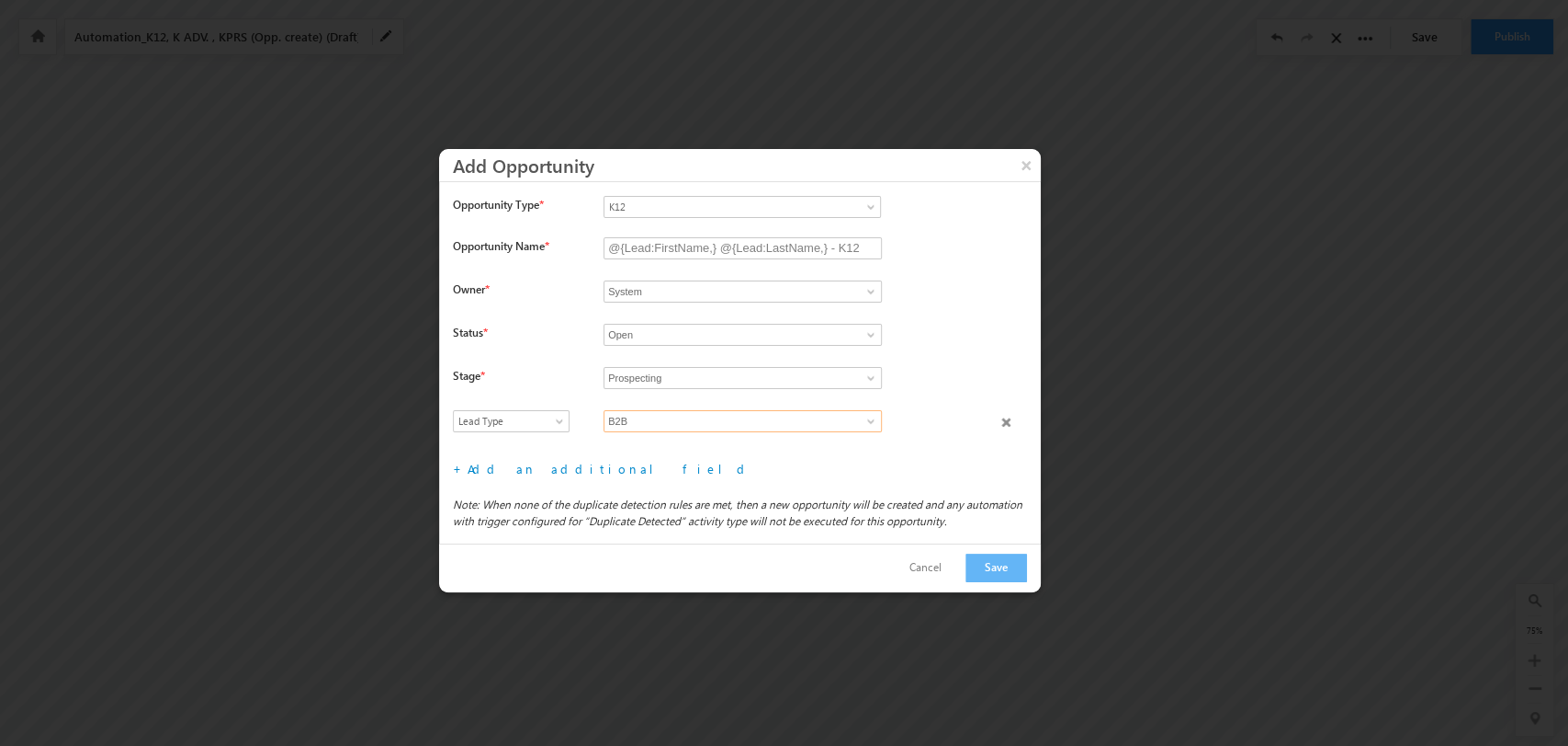
scroll to position [0, 0]
click at [869, 421] on span at bounding box center [870, 420] width 14 height 14
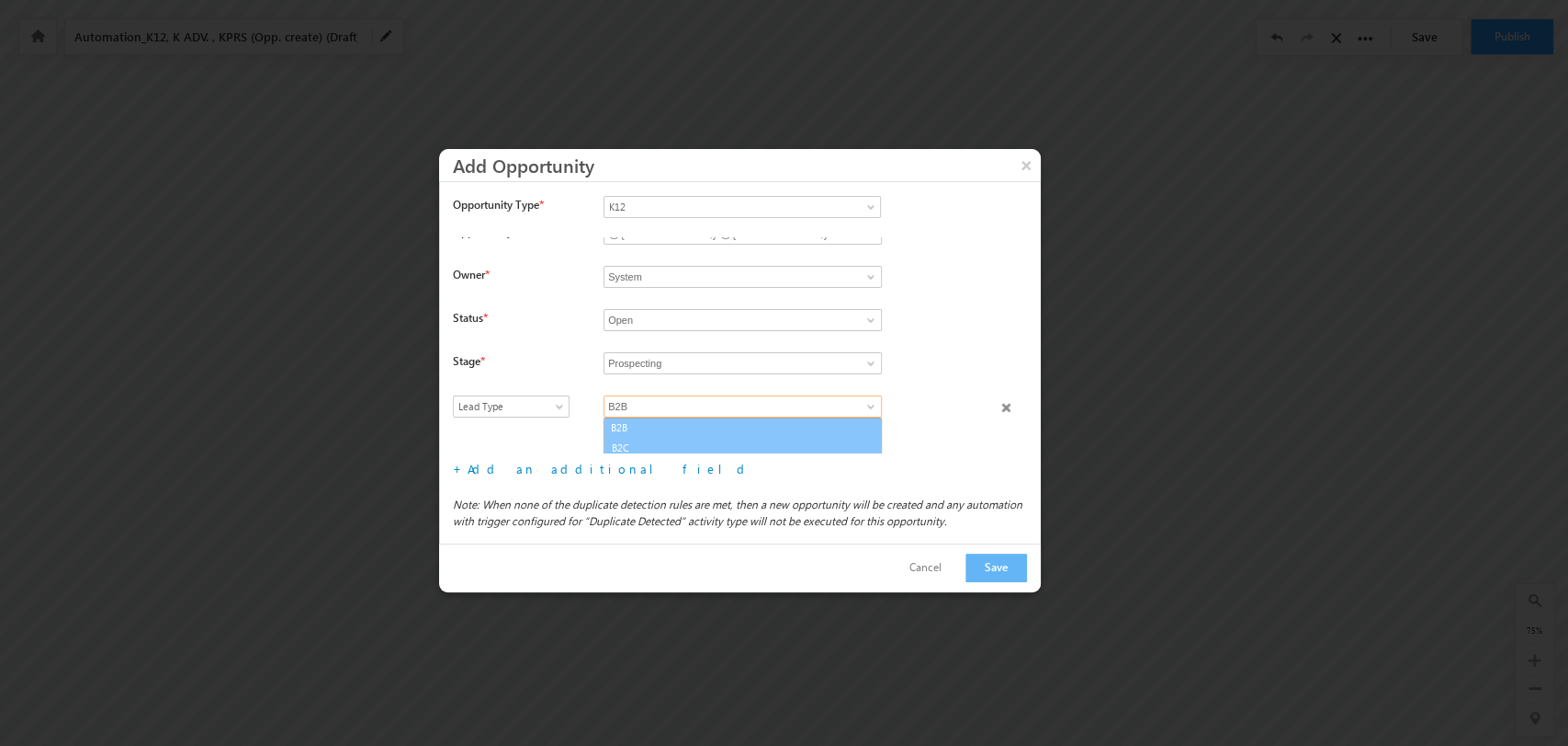
scroll to position [17, 0]
click at [715, 443] on link "B2C" at bounding box center [743, 445] width 278 height 21
type input "B2C"
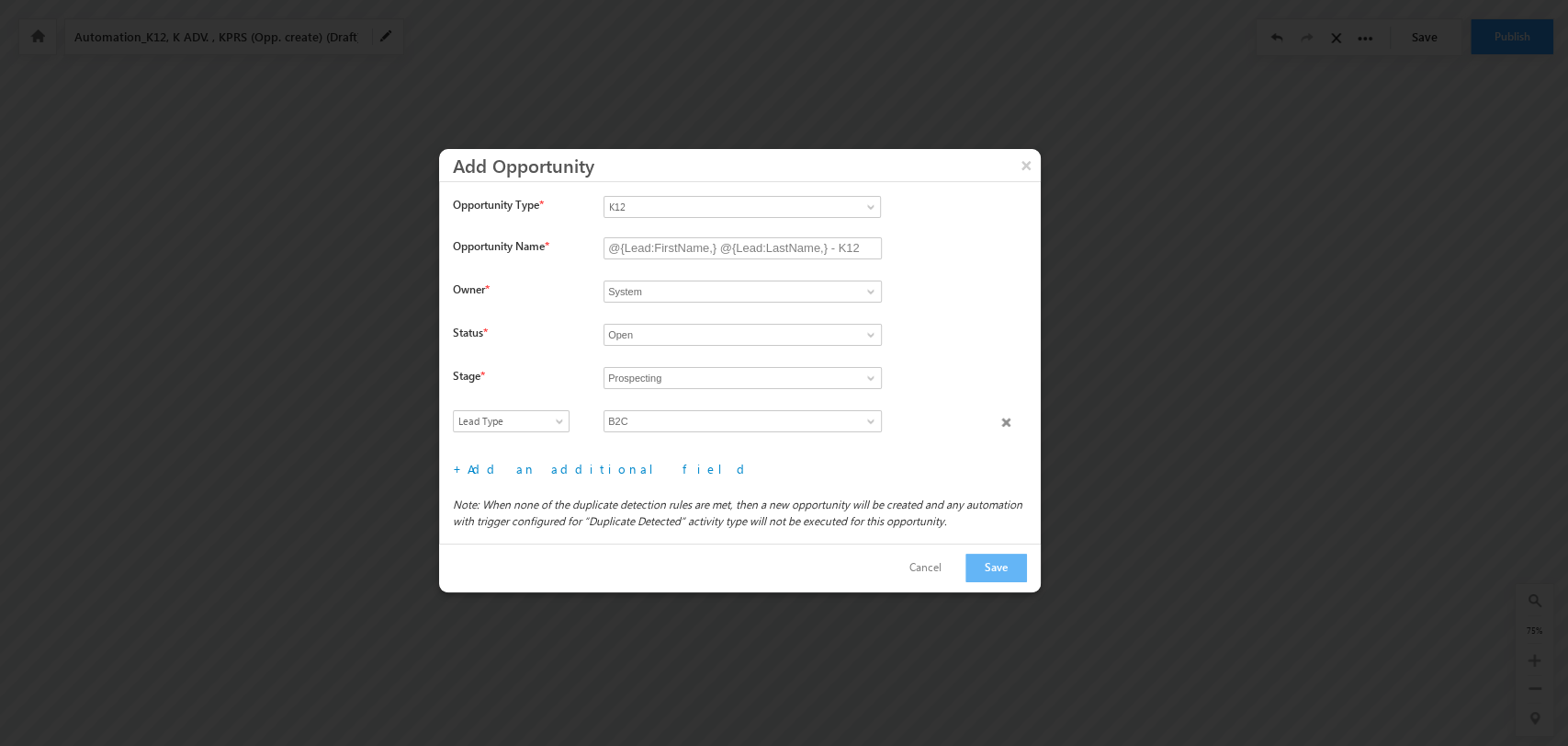
click at [525, 480] on div "+ Add an additional field File type fields that belong to a Custom Field Set, c…" at bounding box center [746, 469] width 588 height 30
click at [516, 472] on link "Add an additional field" at bounding box center [609, 469] width 284 height 15
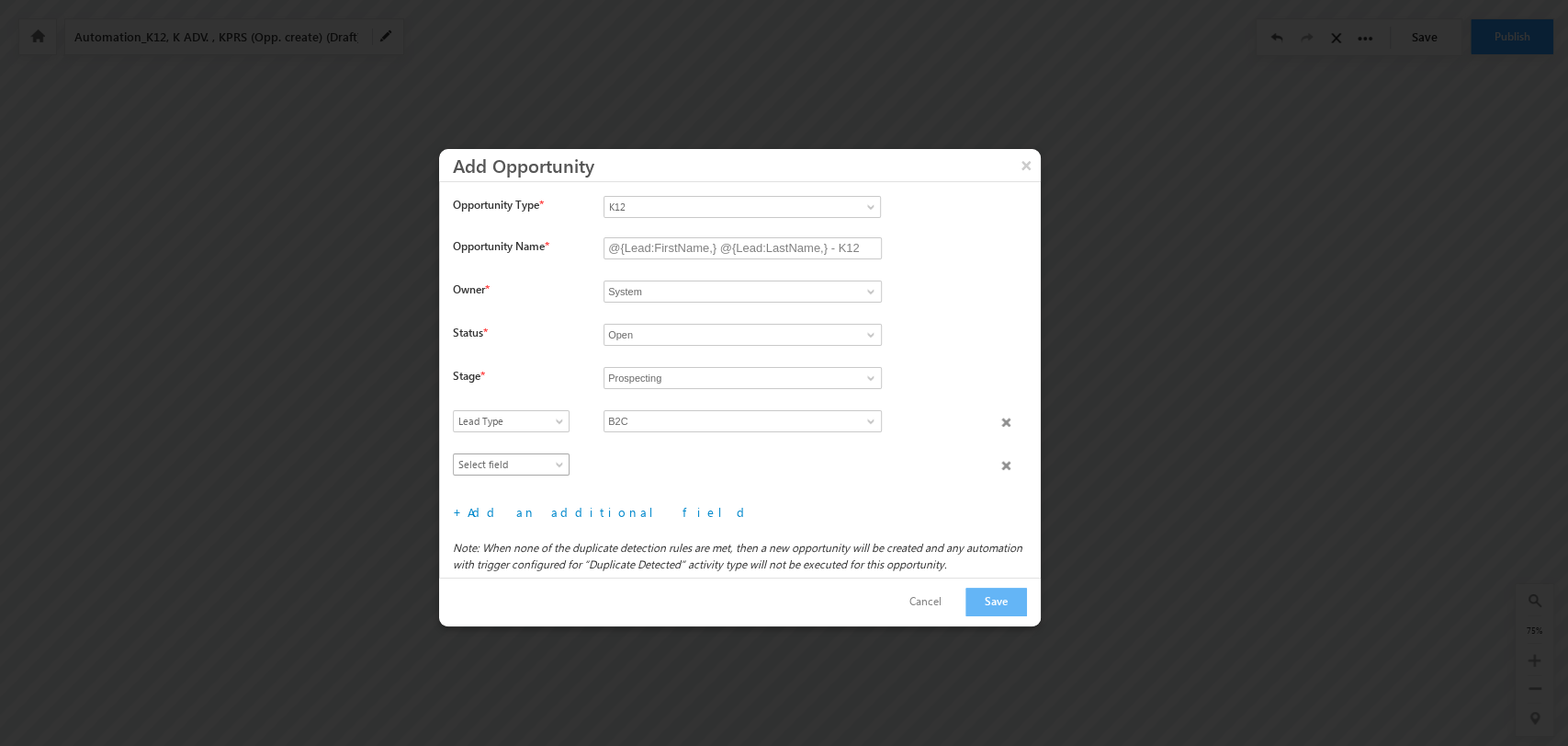
click at [515, 456] on span "Select field" at bounding box center [507, 464] width 106 height 16
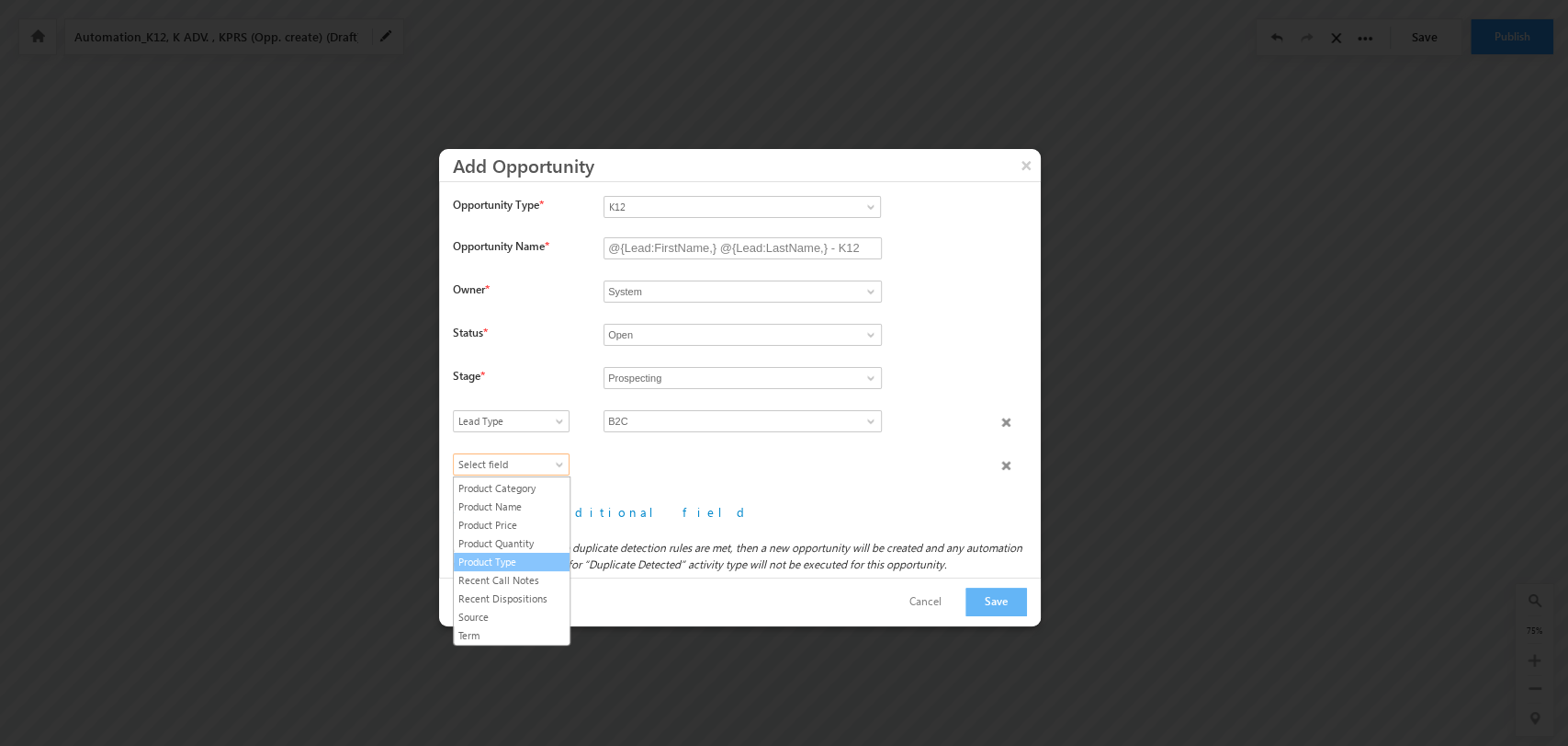
click at [516, 561] on link "Product Type" at bounding box center [512, 561] width 116 height 16
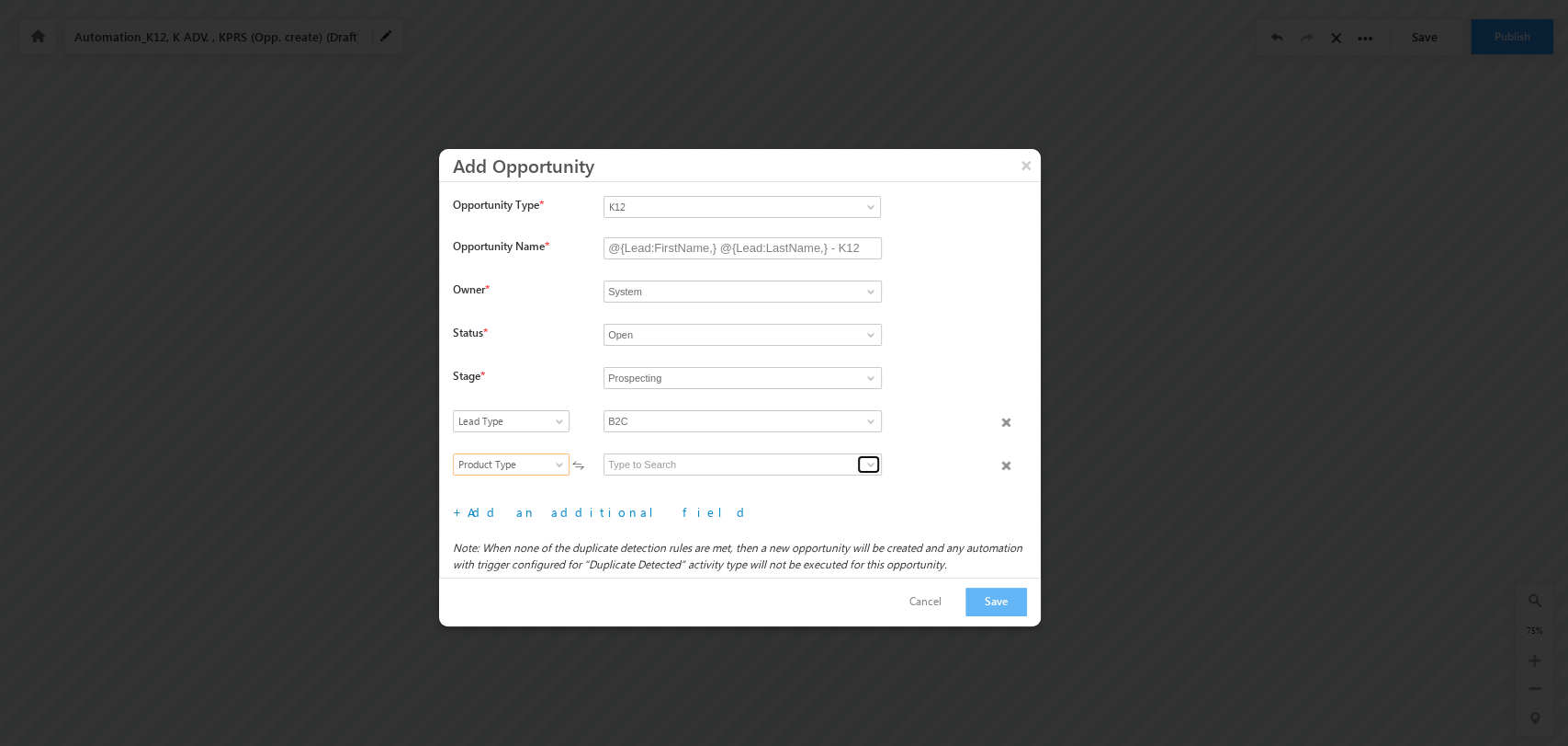
click at [865, 467] on span at bounding box center [870, 464] width 14 height 14
click at [784, 477] on link "K12 B2C" at bounding box center [743, 487] width 276 height 21
type input "K12 B2C"
click at [522, 509] on link "Add an additional field" at bounding box center [609, 511] width 284 height 15
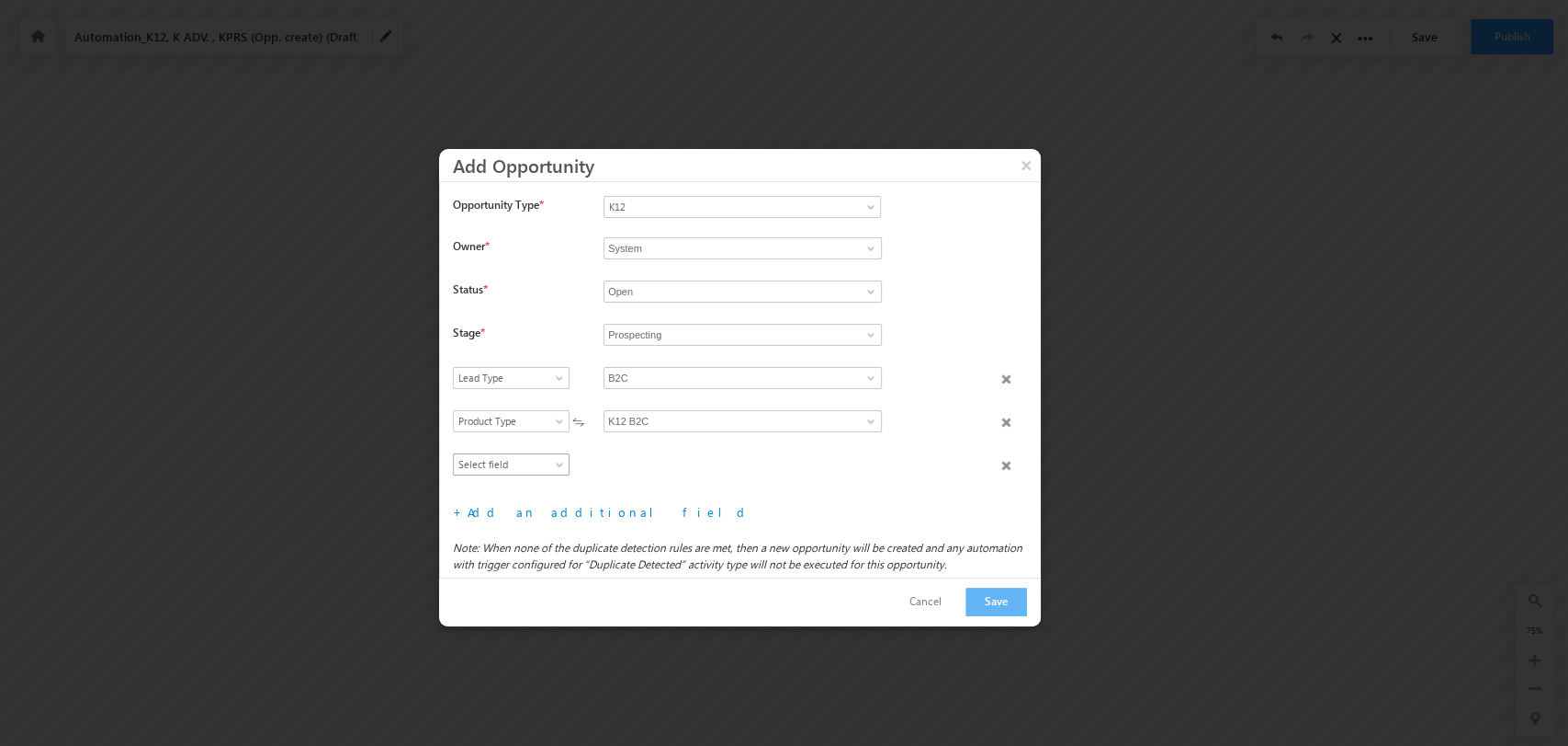
click at [519, 469] on span "Select field" at bounding box center [507, 464] width 106 height 16
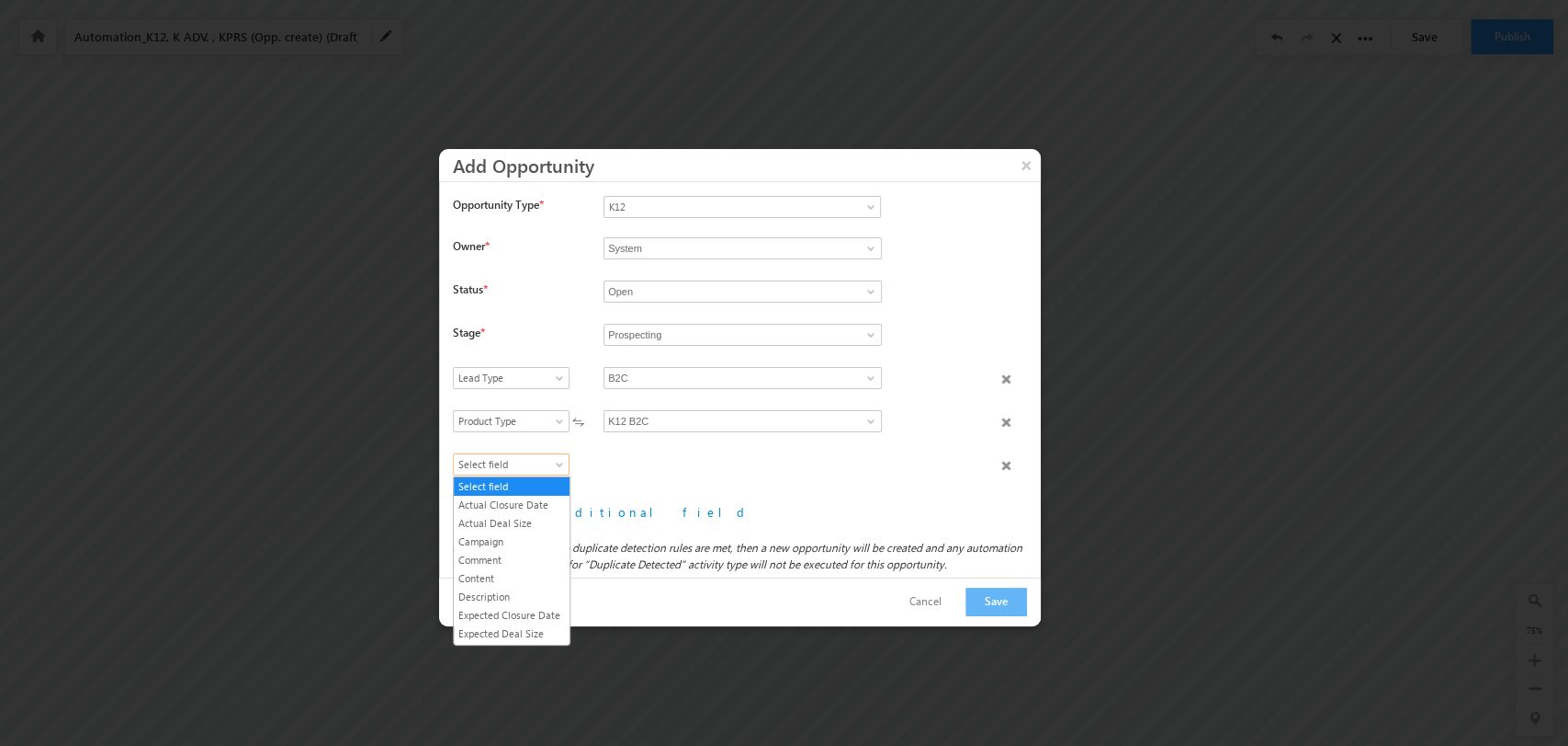
scroll to position [197, 0]
click at [520, 574] on link "Product Category" at bounding box center [512, 564] width 116 height 16
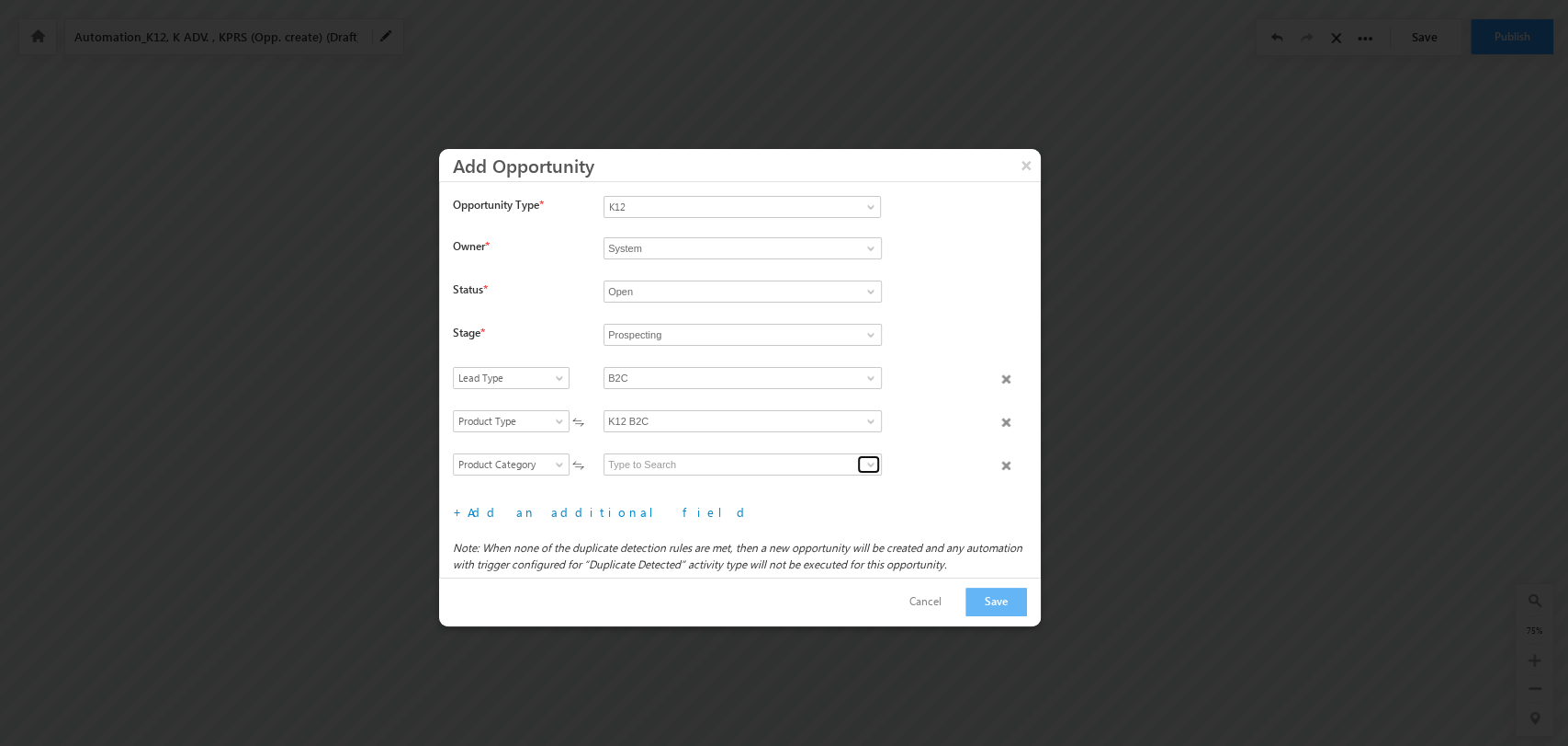
click at [869, 458] on span at bounding box center [870, 464] width 14 height 14
click at [792, 478] on link "Grade" at bounding box center [743, 487] width 276 height 21
type input "Grade"
click at [524, 511] on link "Add an additional field" at bounding box center [609, 511] width 284 height 15
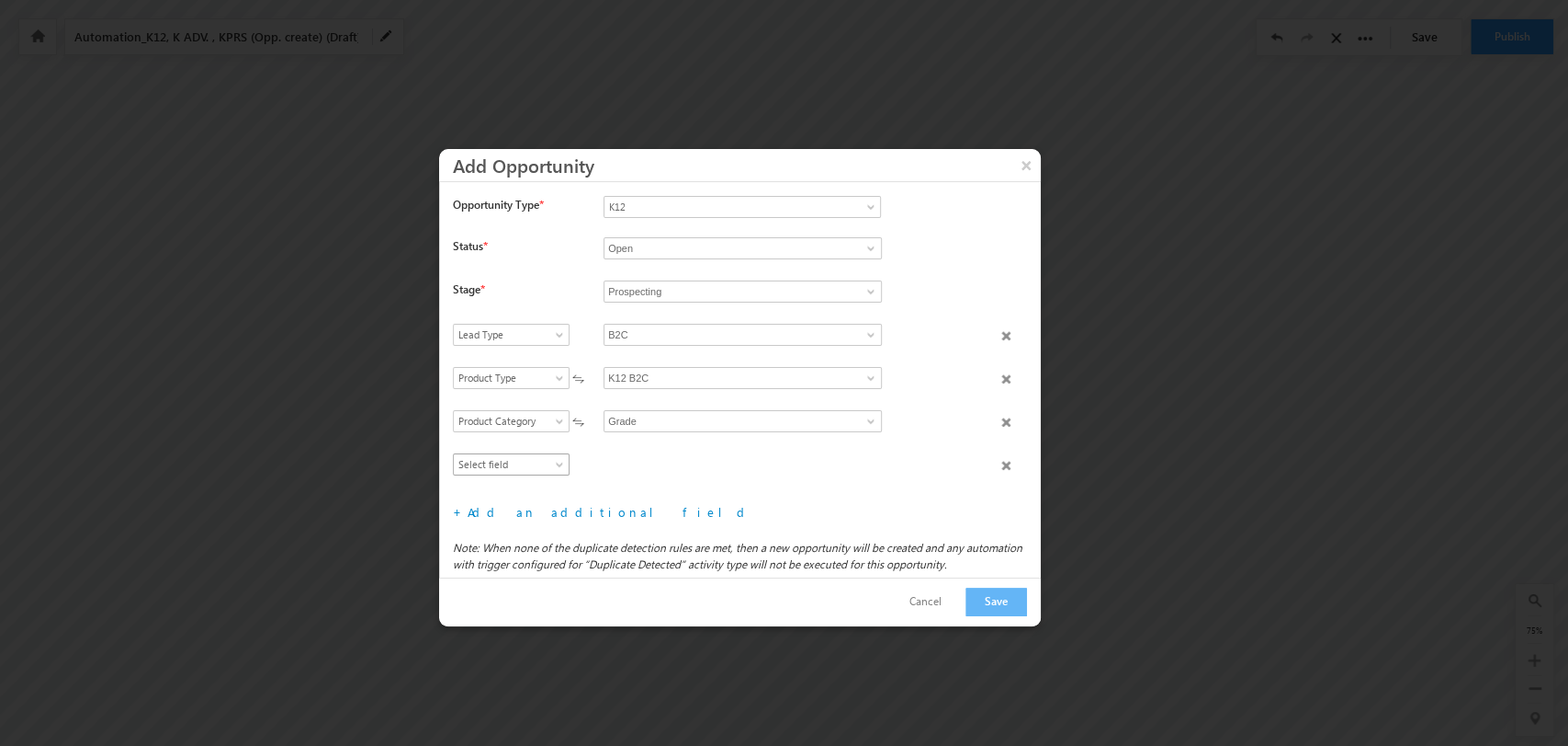
click at [499, 463] on span "Select field" at bounding box center [507, 464] width 106 height 16
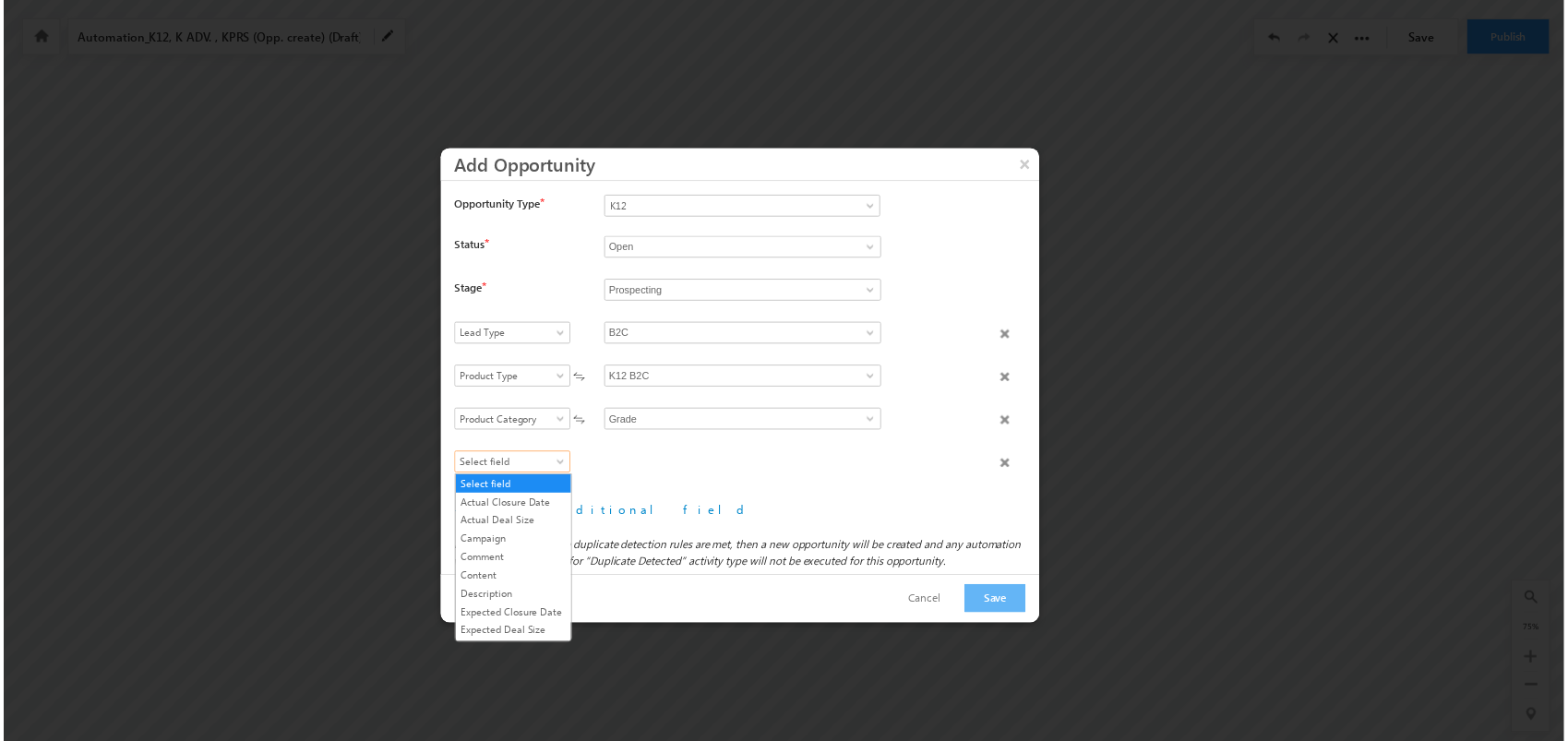
scroll to position [197, 0]
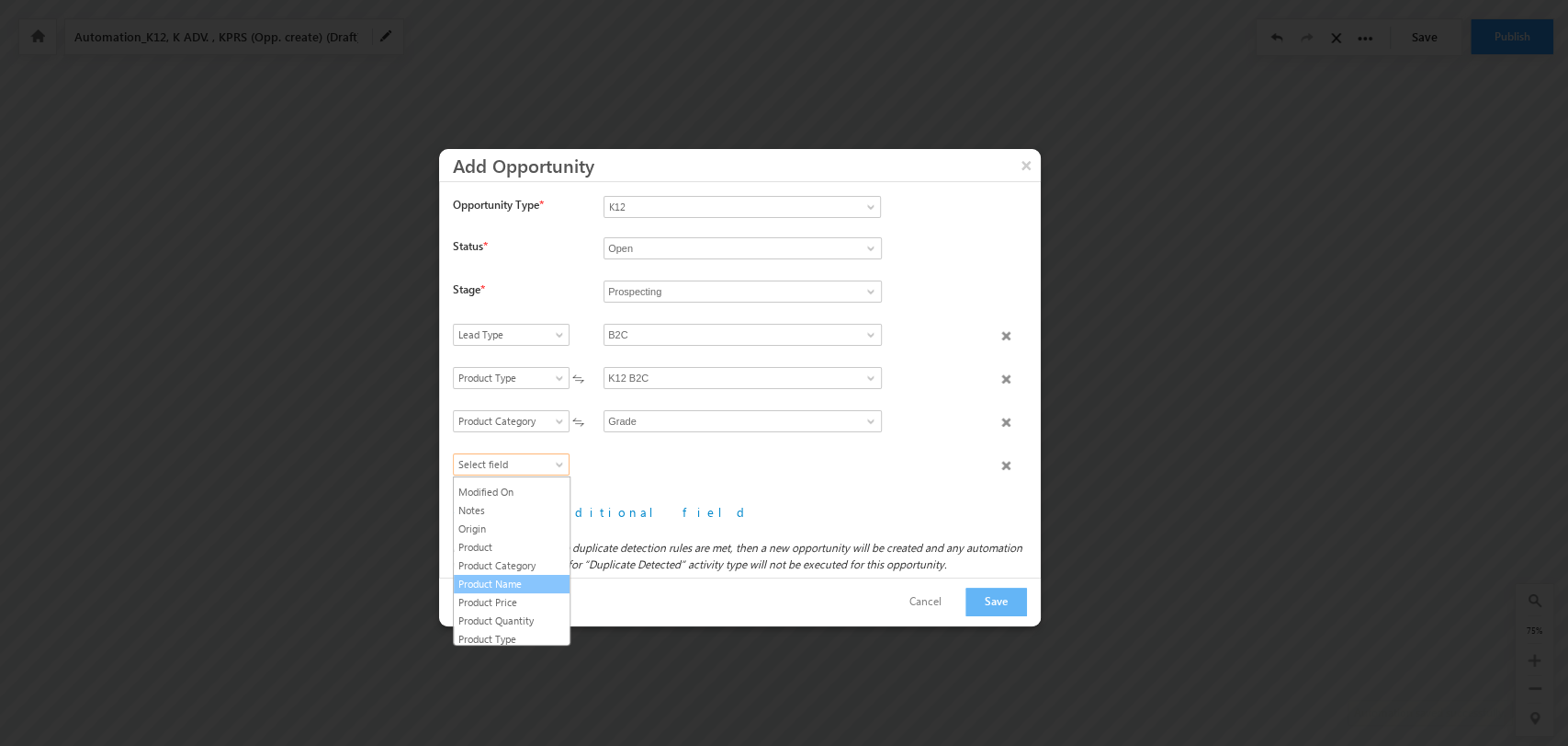
drag, startPoint x: 529, startPoint y: 592, endPoint x: 637, endPoint y: 529, distance: 125.0
click at [529, 592] on link "Product Name" at bounding box center [512, 583] width 116 height 16
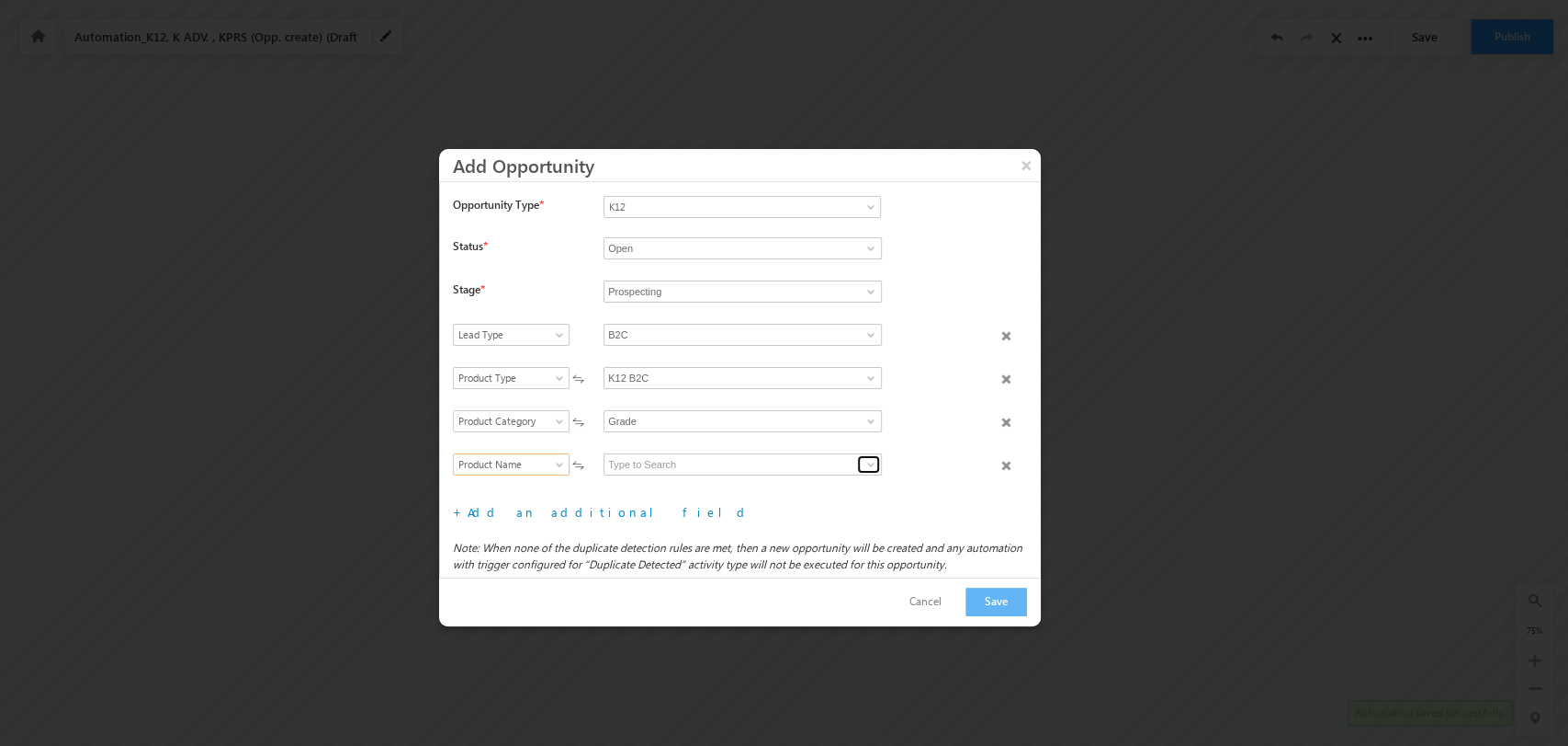
click at [863, 458] on span at bounding box center [870, 464] width 14 height 14
click at [818, 477] on link "Lower KG / Jr.KG" at bounding box center [743, 486] width 278 height 21
type input "Lower KG / Jr.KG"
click at [998, 603] on button "Save" at bounding box center [996, 602] width 62 height 29
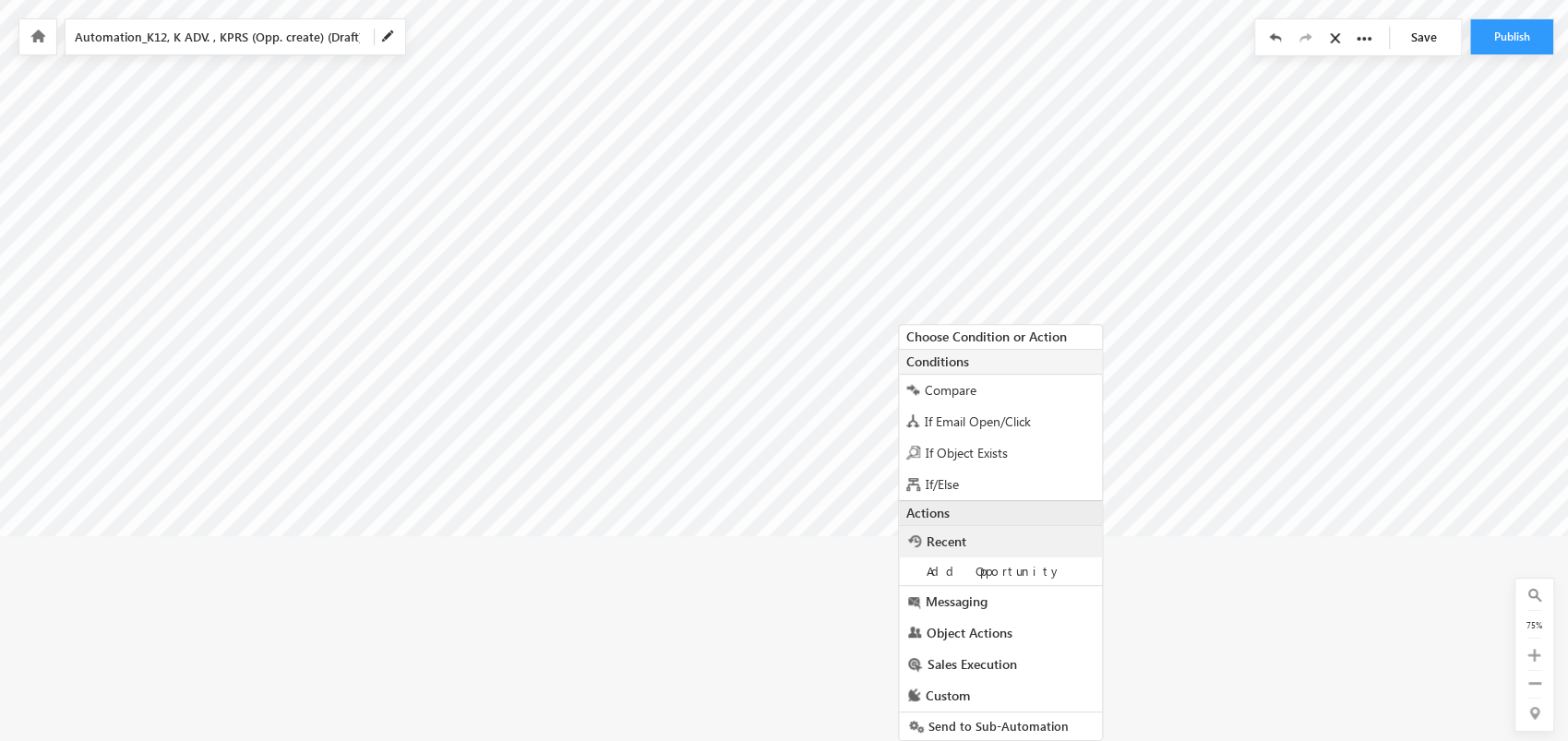
scroll to position [296, 776]
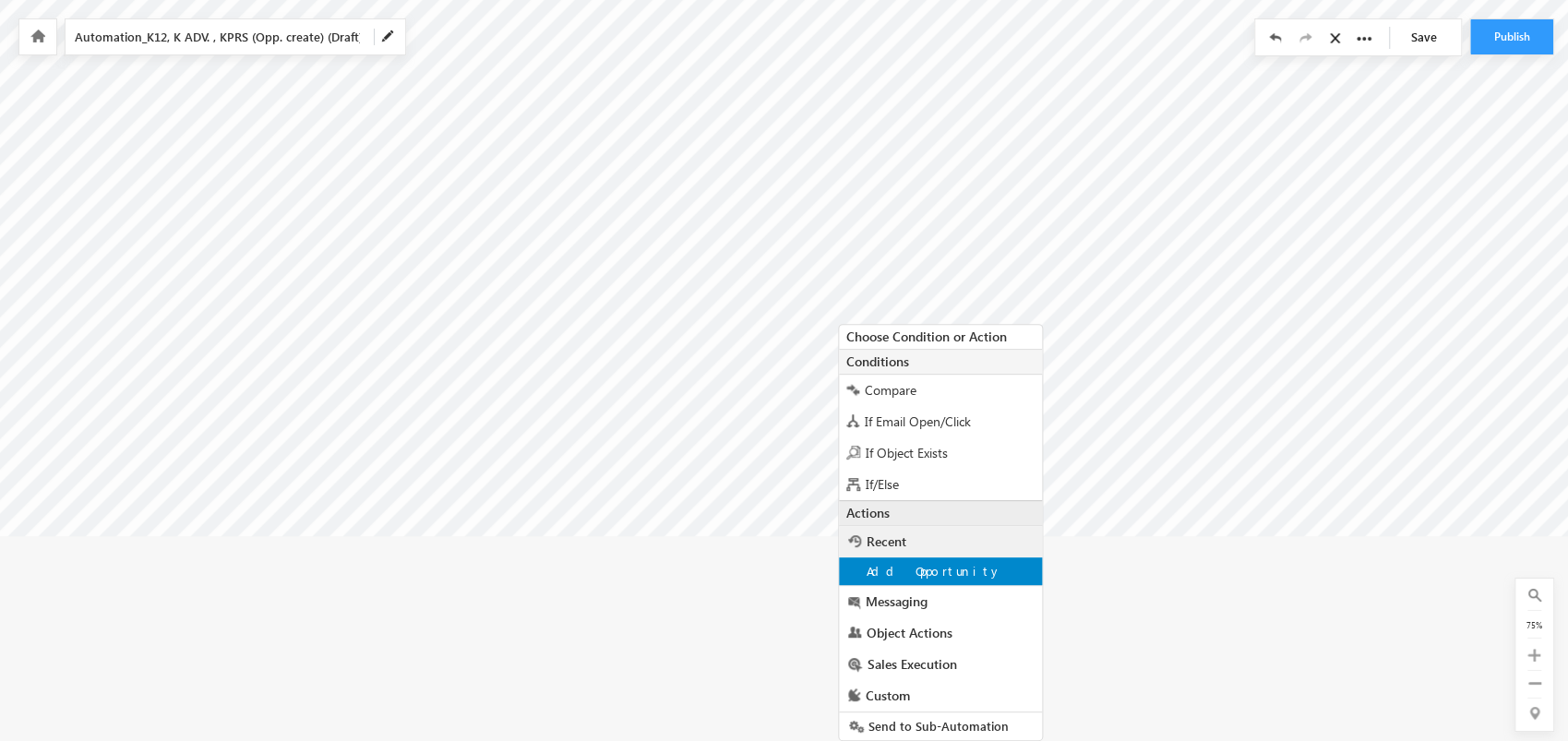
click at [974, 562] on div "Add Opportunity" at bounding box center [939, 570] width 203 height 28
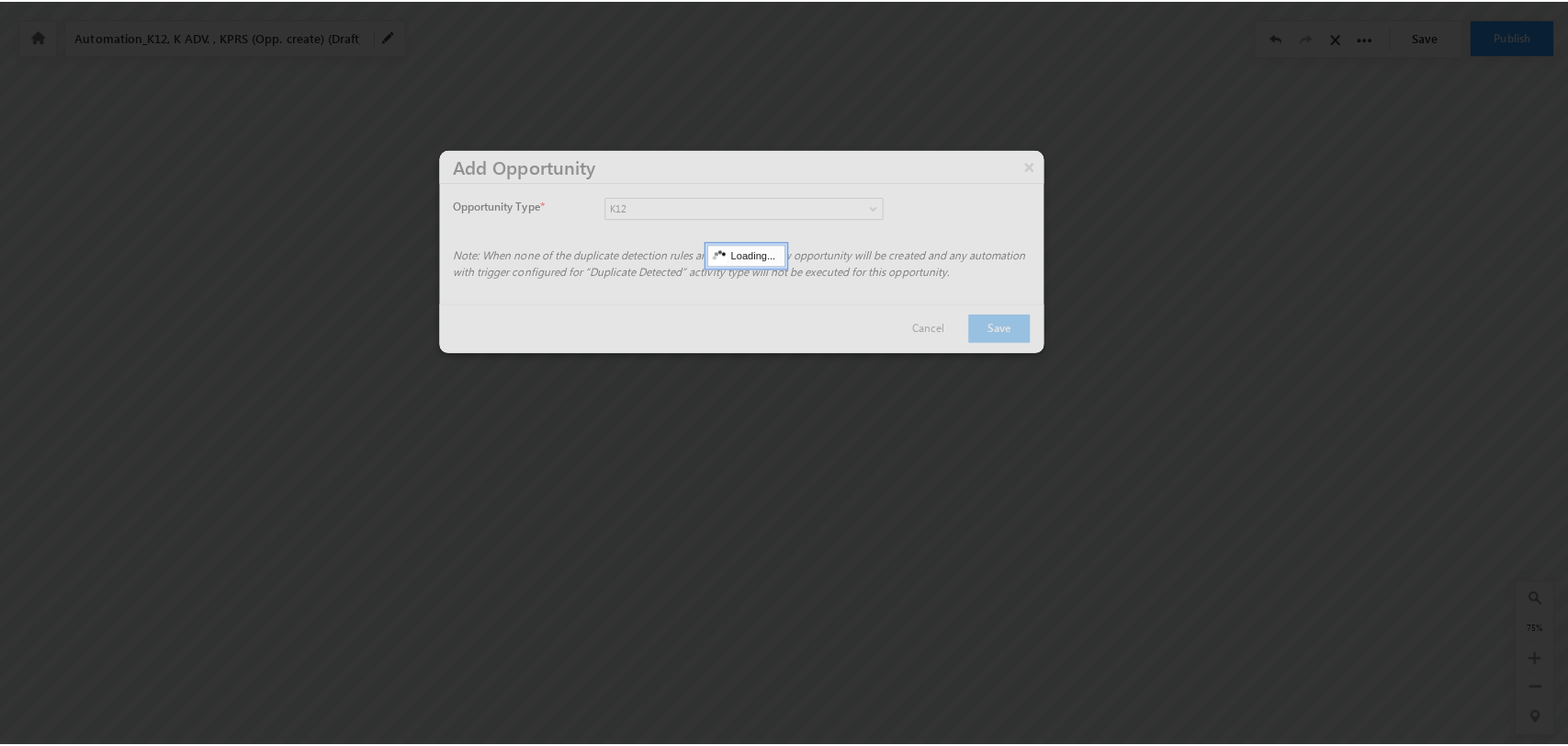
scroll to position [82, 773]
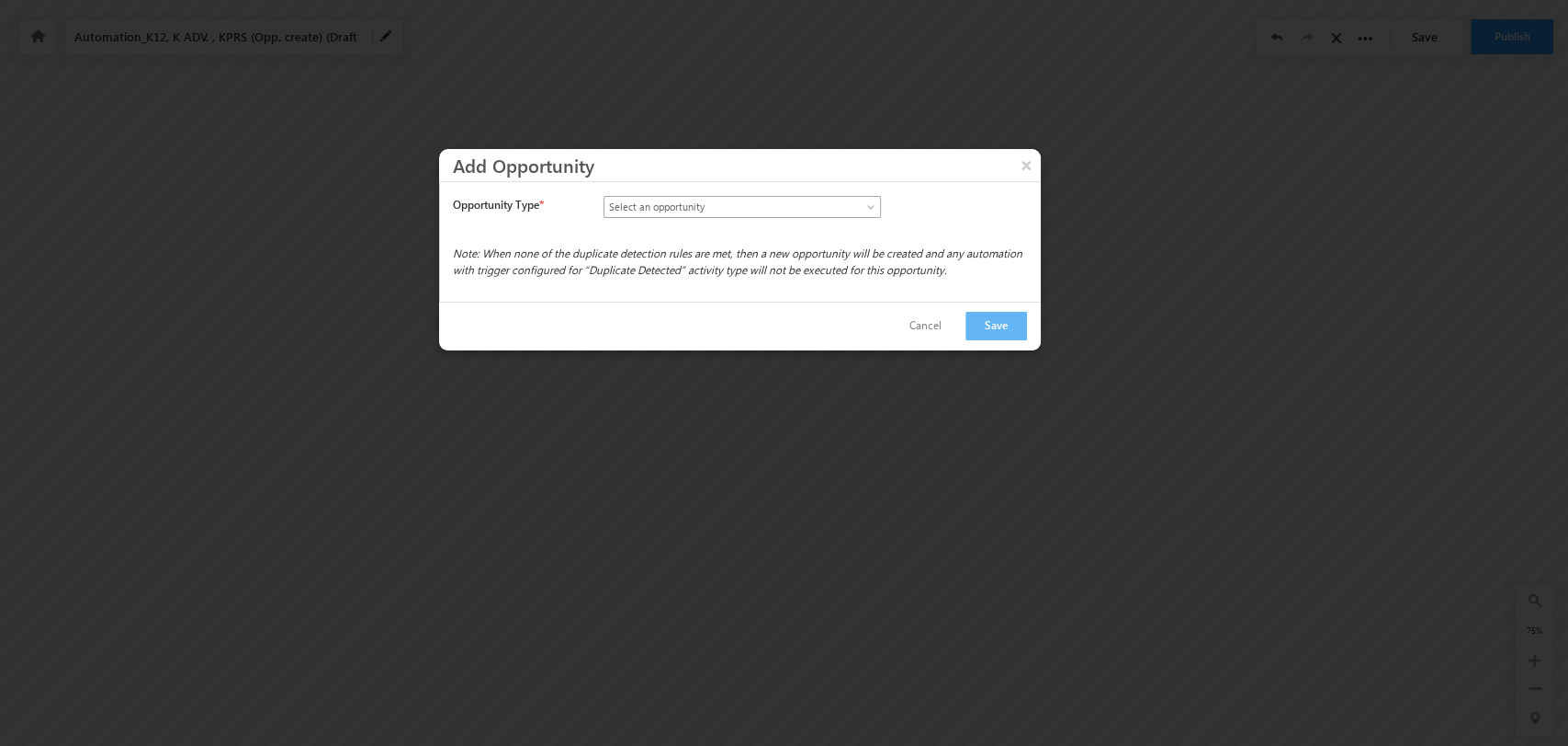
click at [867, 201] on link "Select an opportunity" at bounding box center [743, 206] width 277 height 22
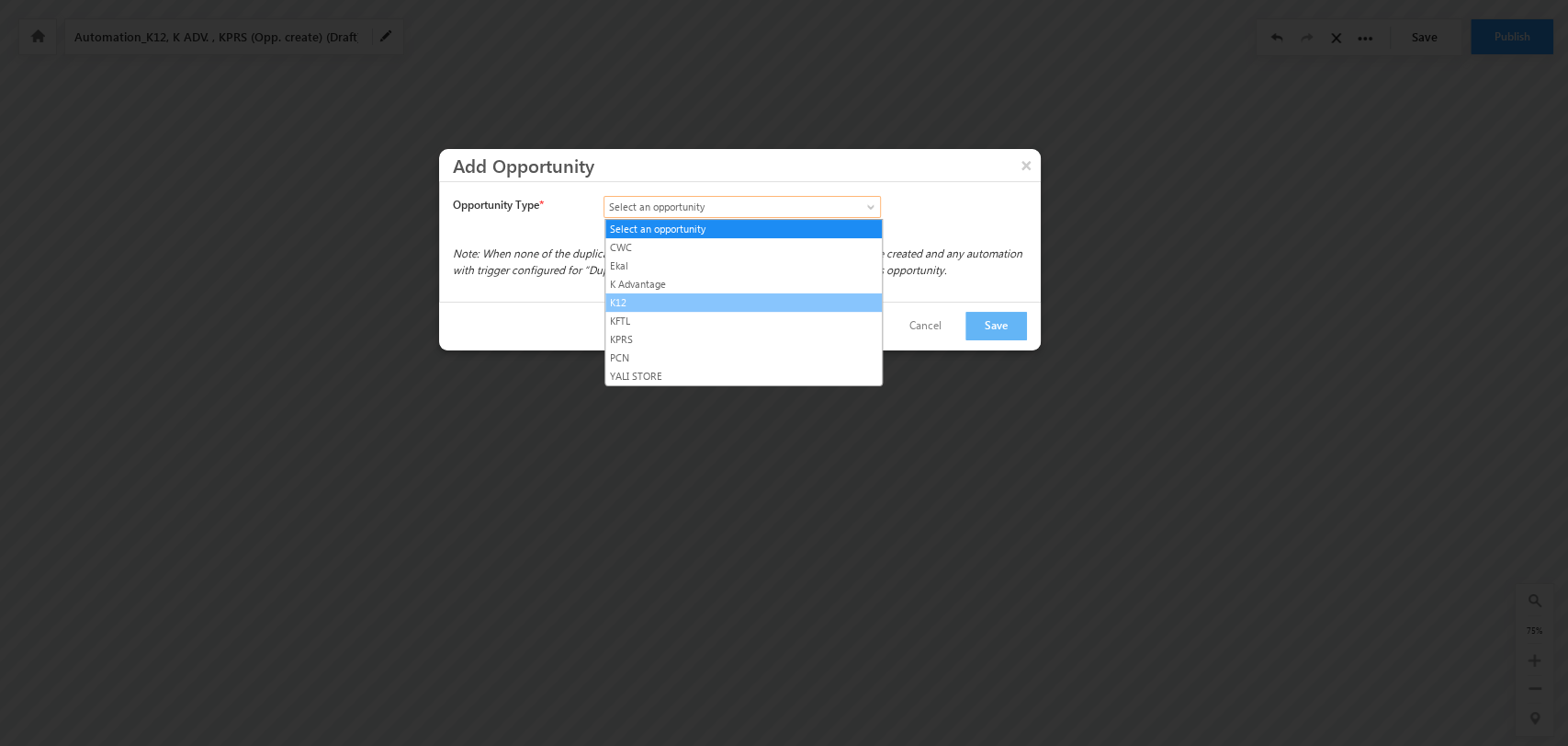
click at [748, 298] on link "K12" at bounding box center [744, 302] width 276 height 16
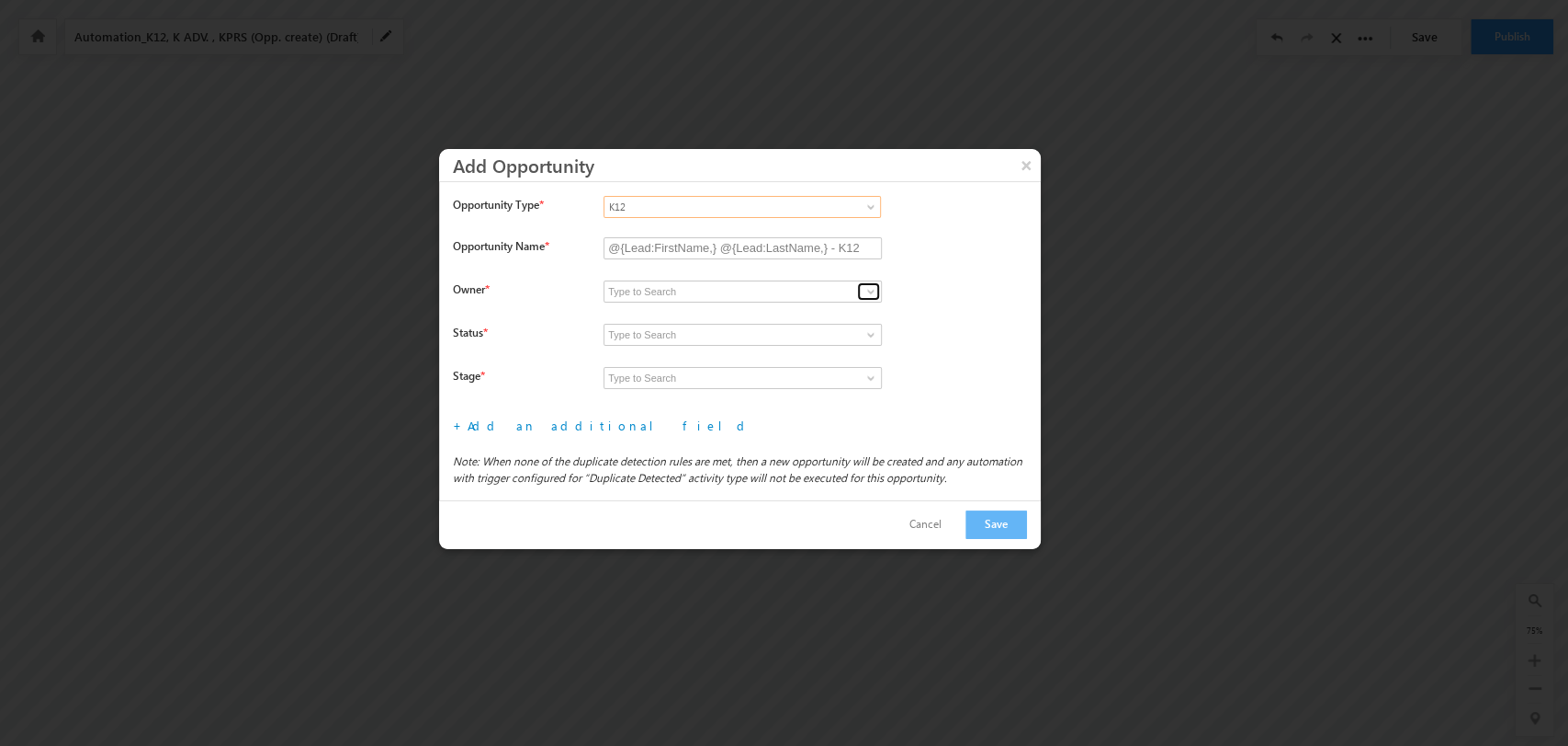
click at [861, 296] on link at bounding box center [869, 291] width 23 height 18
click at [878, 291] on link at bounding box center [869, 291] width 23 height 18
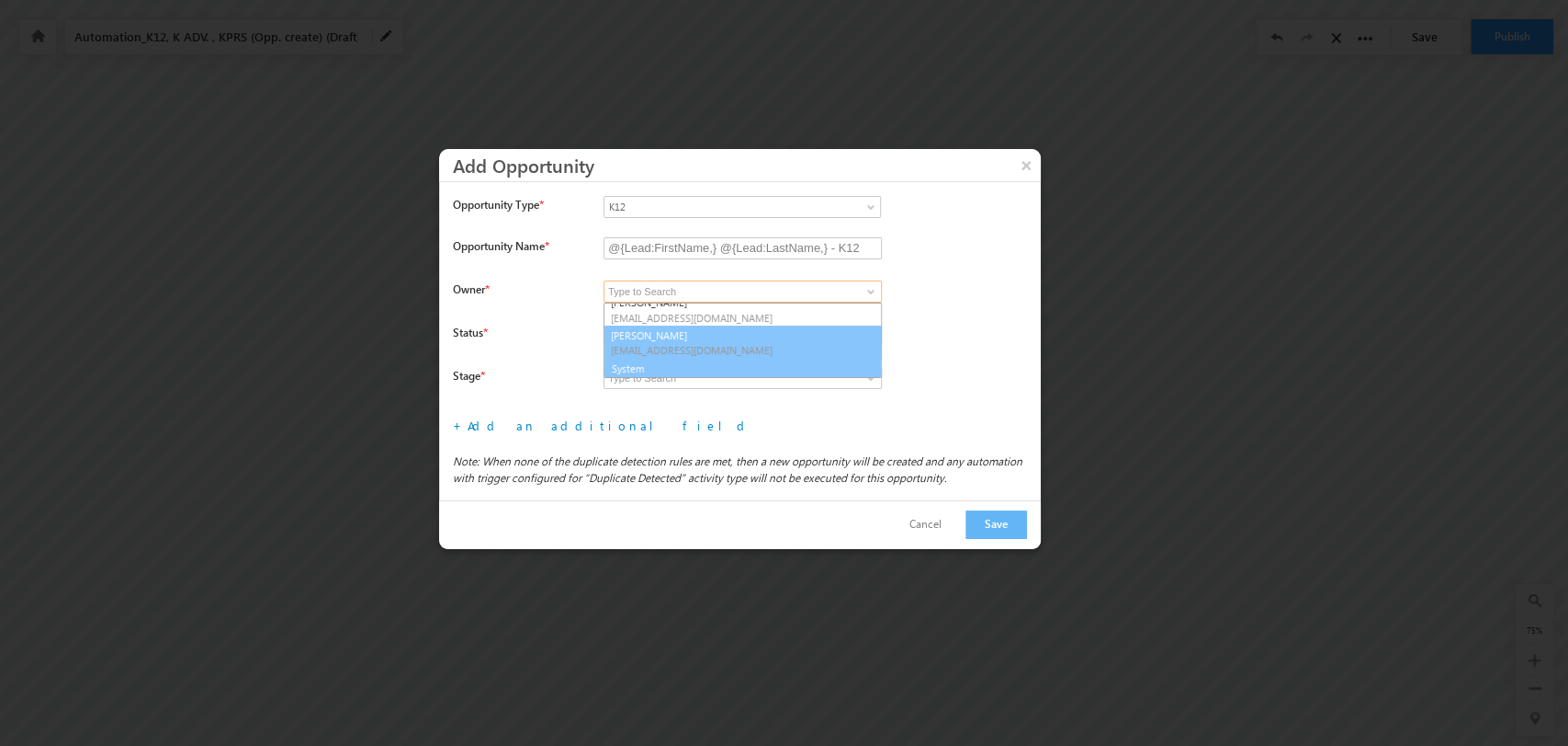
scroll to position [272, 0]
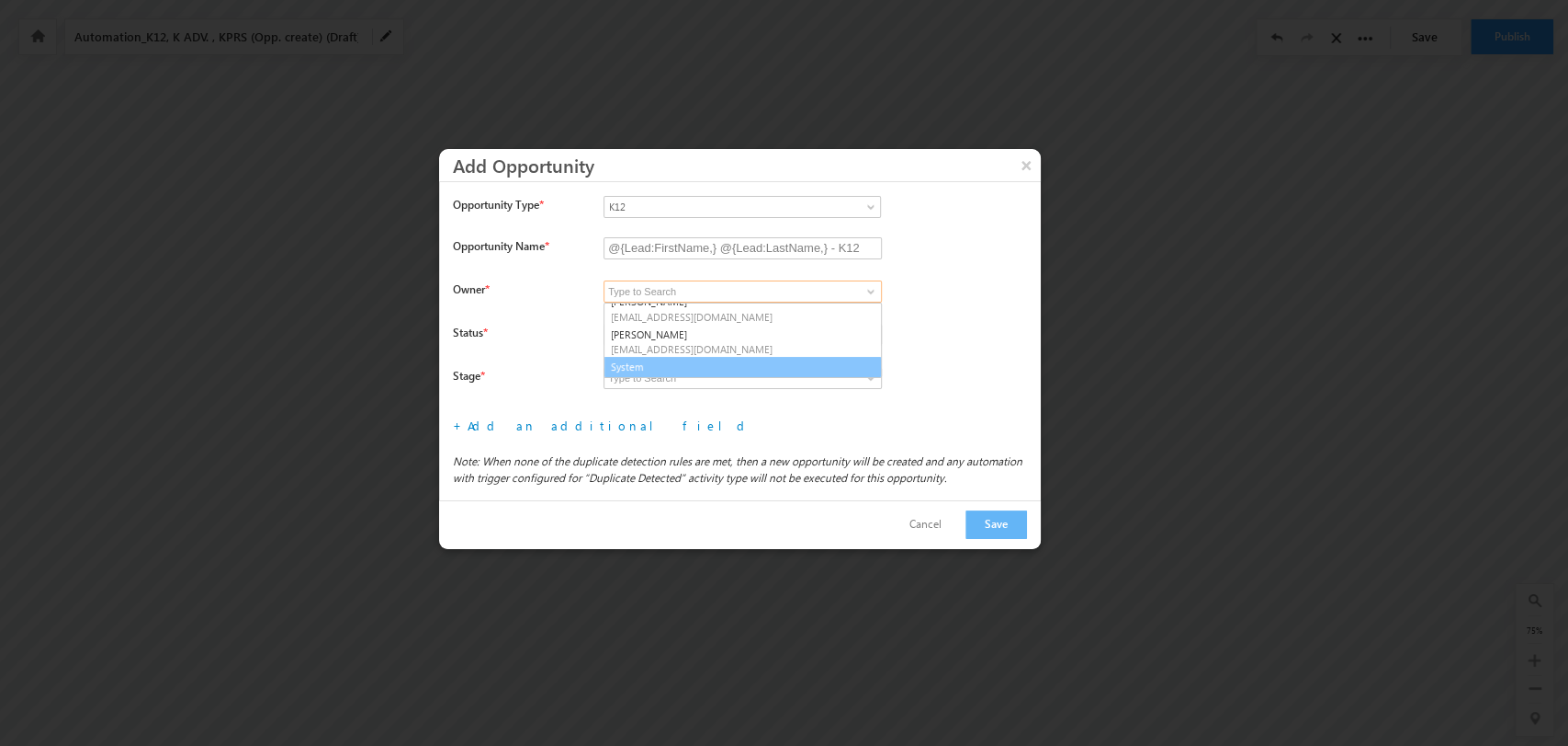
click at [766, 362] on link "System" at bounding box center [743, 367] width 278 height 21
type input "System"
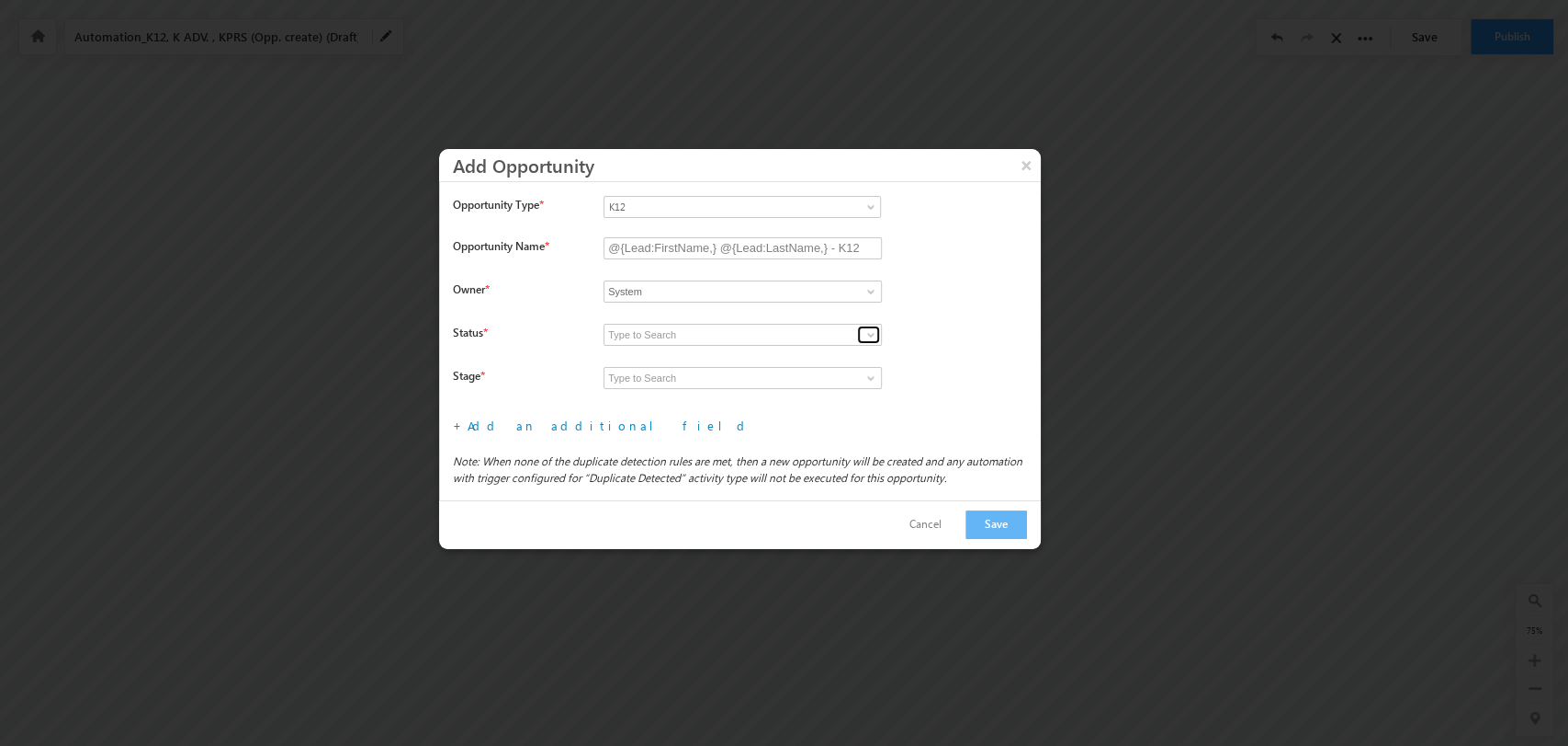
click at [873, 333] on span at bounding box center [870, 334] width 14 height 14
click at [804, 356] on link "Open" at bounding box center [743, 356] width 278 height 21
type input "Open"
click at [864, 378] on span at bounding box center [870, 377] width 14 height 14
click at [831, 395] on link "Prospecting" at bounding box center [743, 399] width 278 height 21
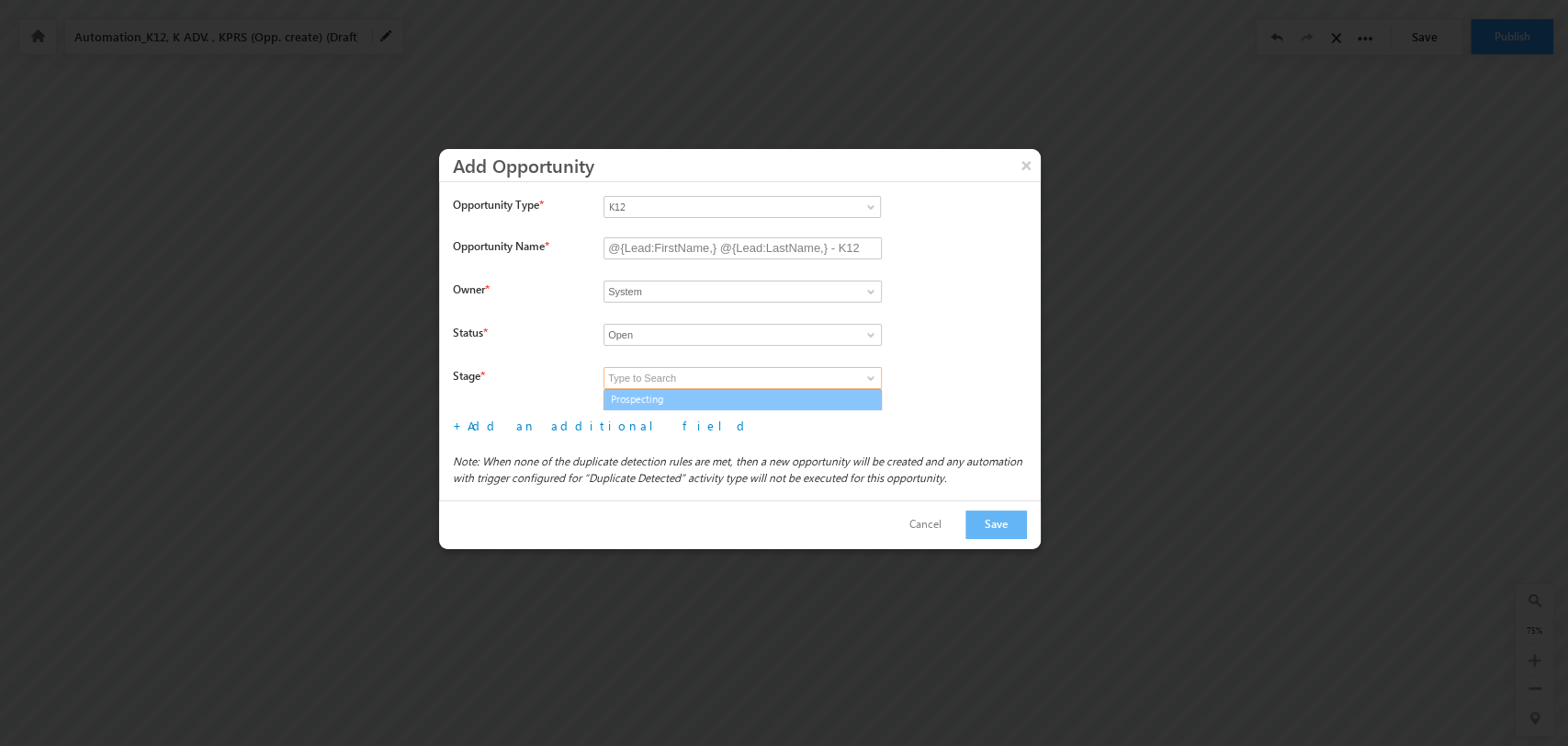
type input "Prospecting"
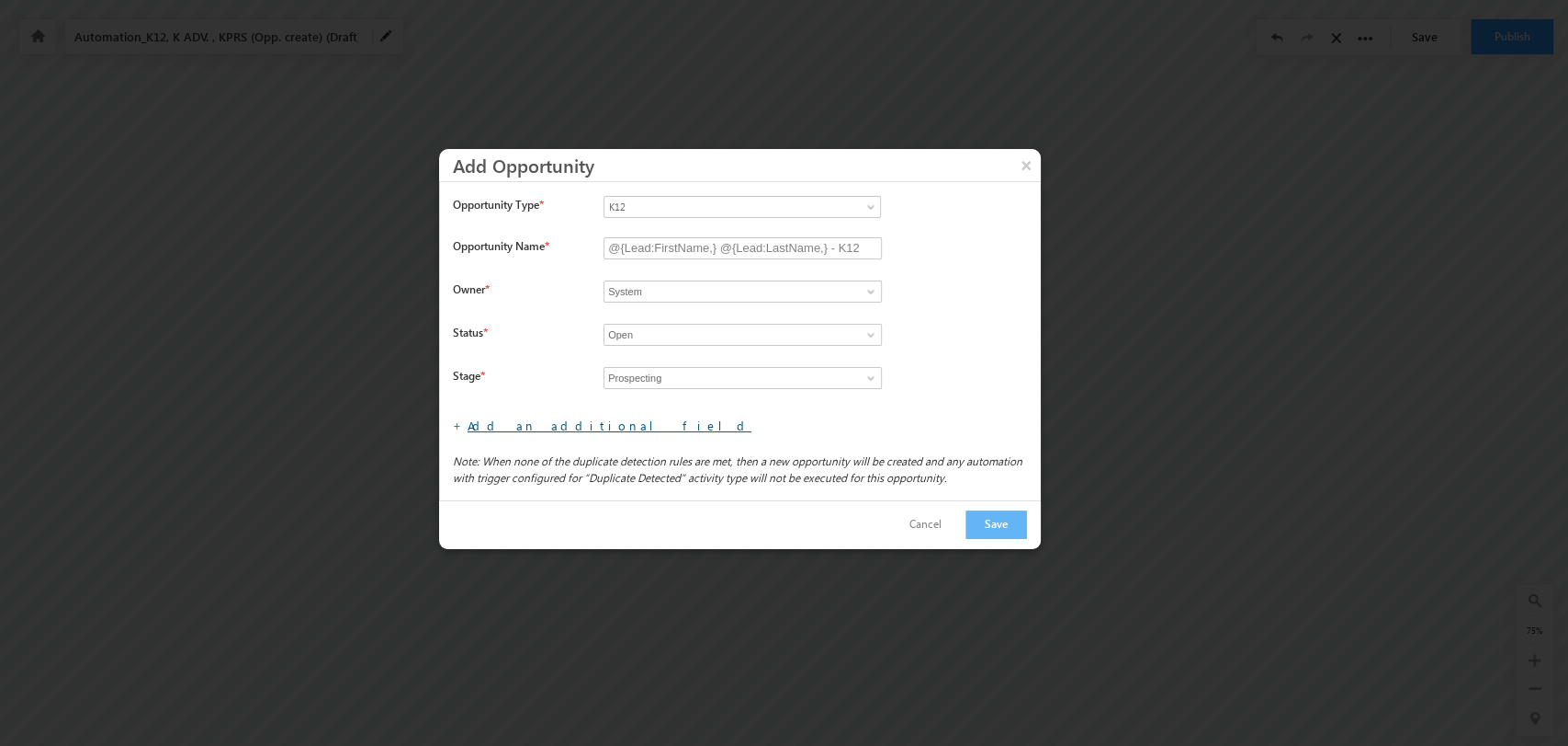
click at [554, 417] on link "Add an additional field" at bounding box center [609, 425] width 284 height 15
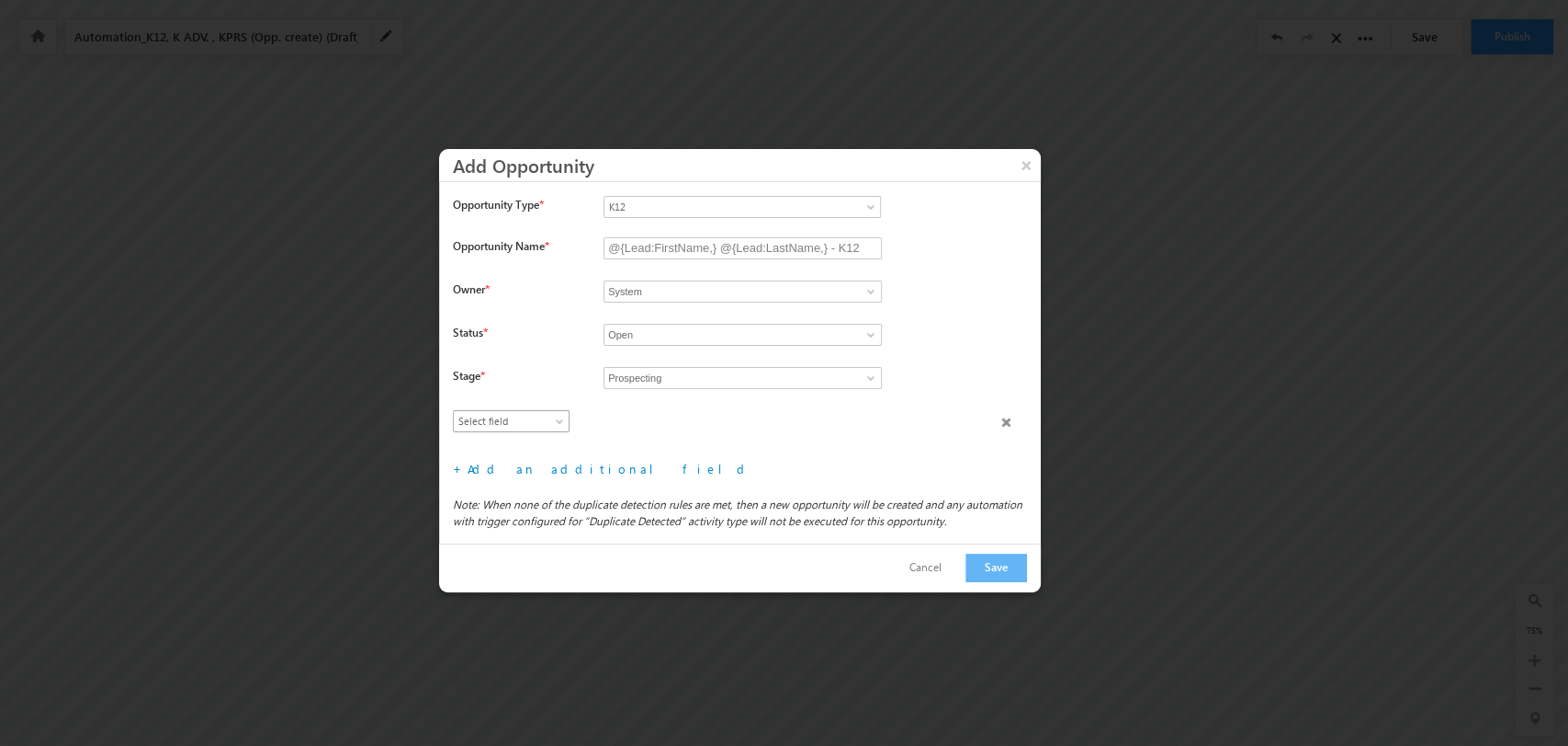
click at [543, 420] on span "Select field" at bounding box center [507, 420] width 106 height 16
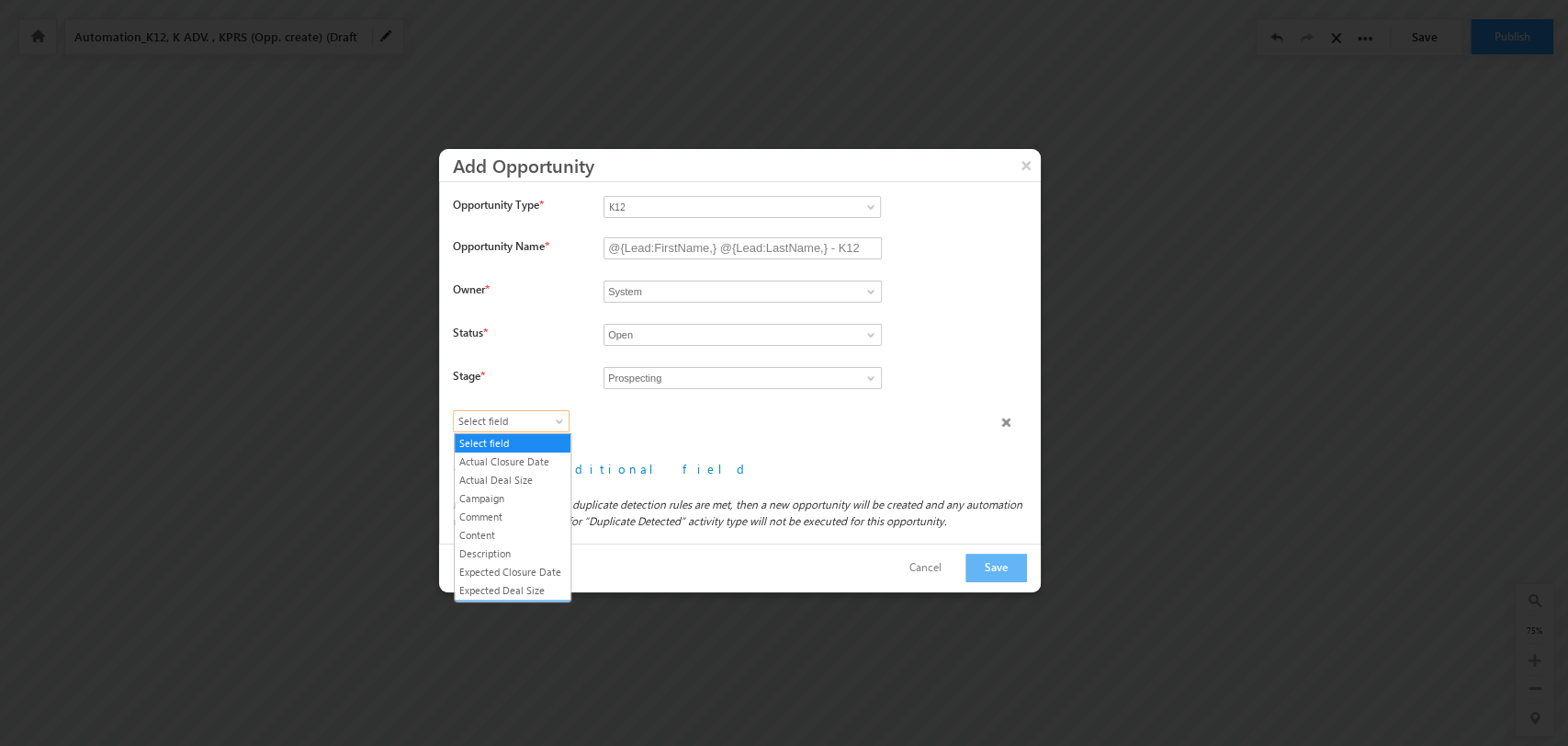
scroll to position [105, 0]
click at [525, 512] on link "Lead Type" at bounding box center [513, 503] width 116 height 16
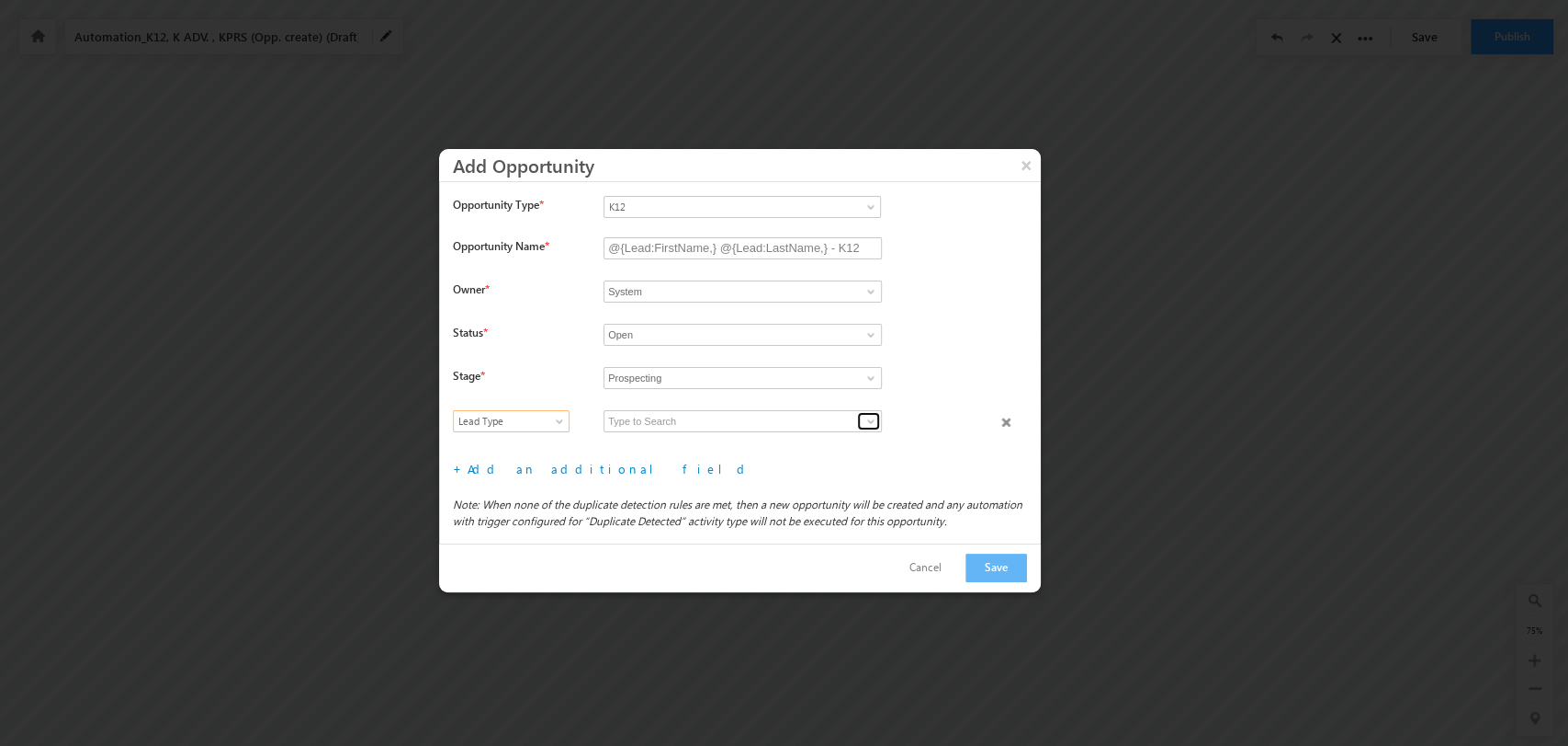
click at [875, 416] on span at bounding box center [870, 420] width 14 height 14
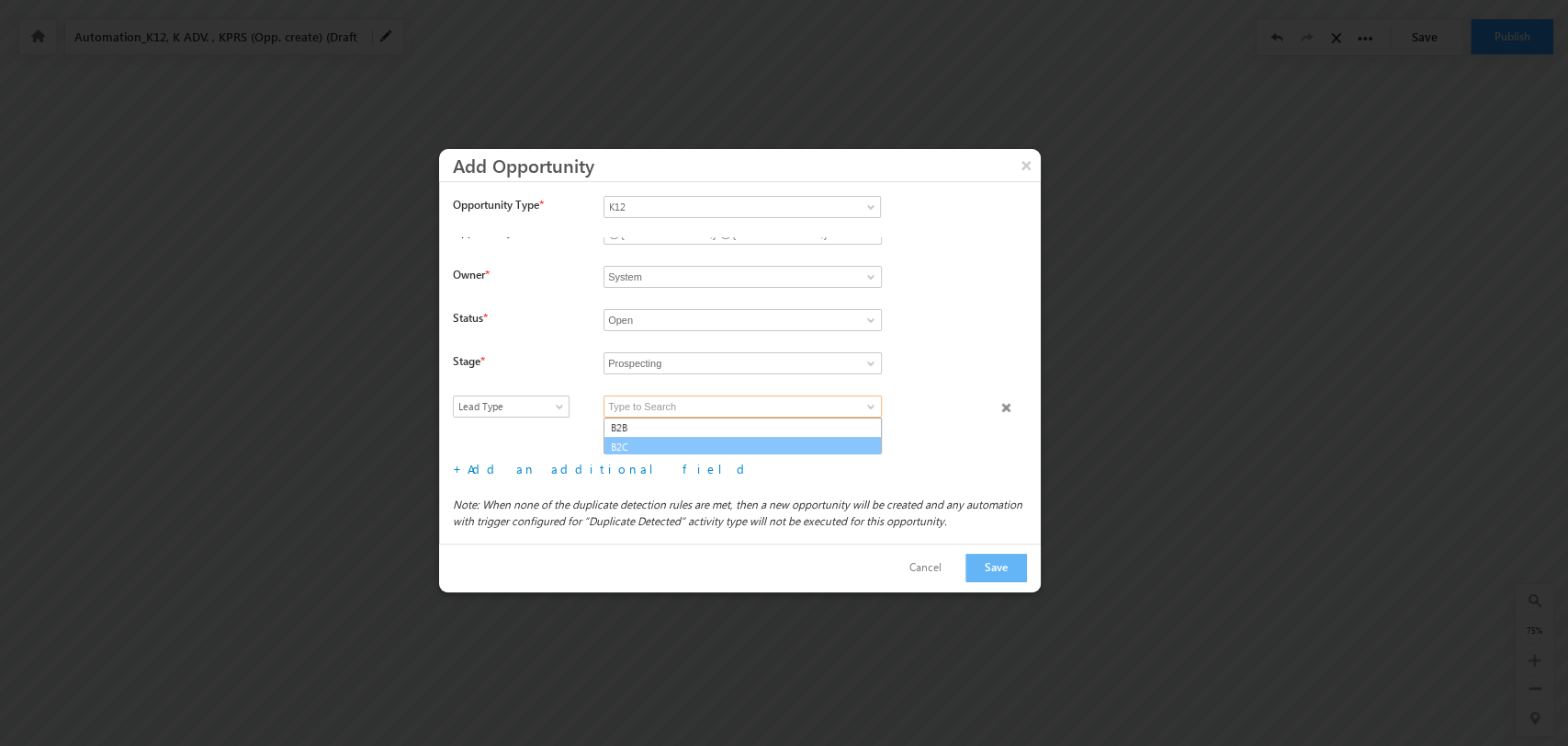
scroll to position [17, 0]
click at [739, 436] on link "B2C" at bounding box center [743, 445] width 278 height 21
type input "B2C"
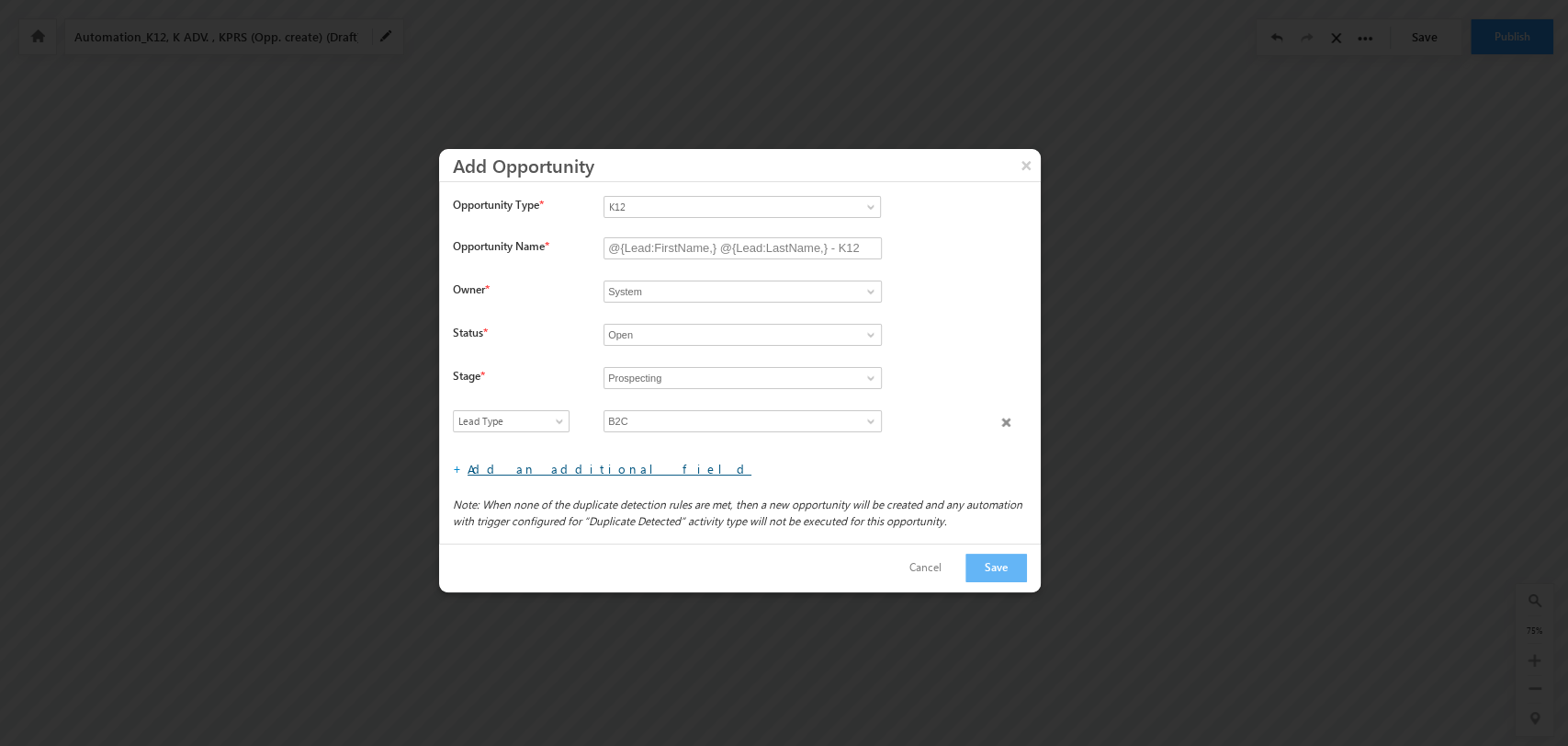
click at [511, 467] on link "Add an additional field" at bounding box center [609, 469] width 284 height 15
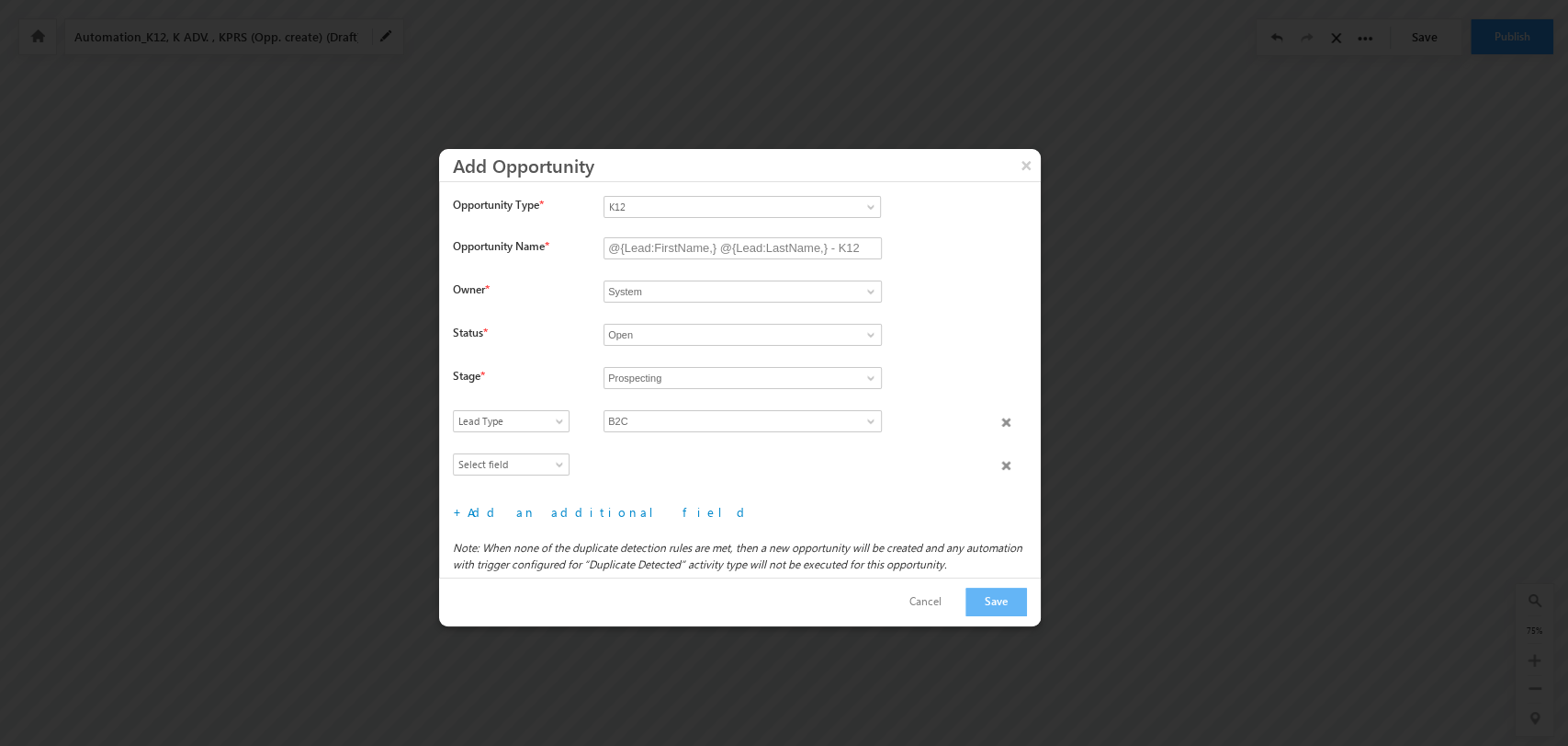
click at [537, 443] on div "Select field Actual Closure Date Actual Deal Size Campaign Comment Content Desc…" at bounding box center [746, 430] width 588 height 43
click at [537, 459] on span "Select field" at bounding box center [507, 464] width 106 height 16
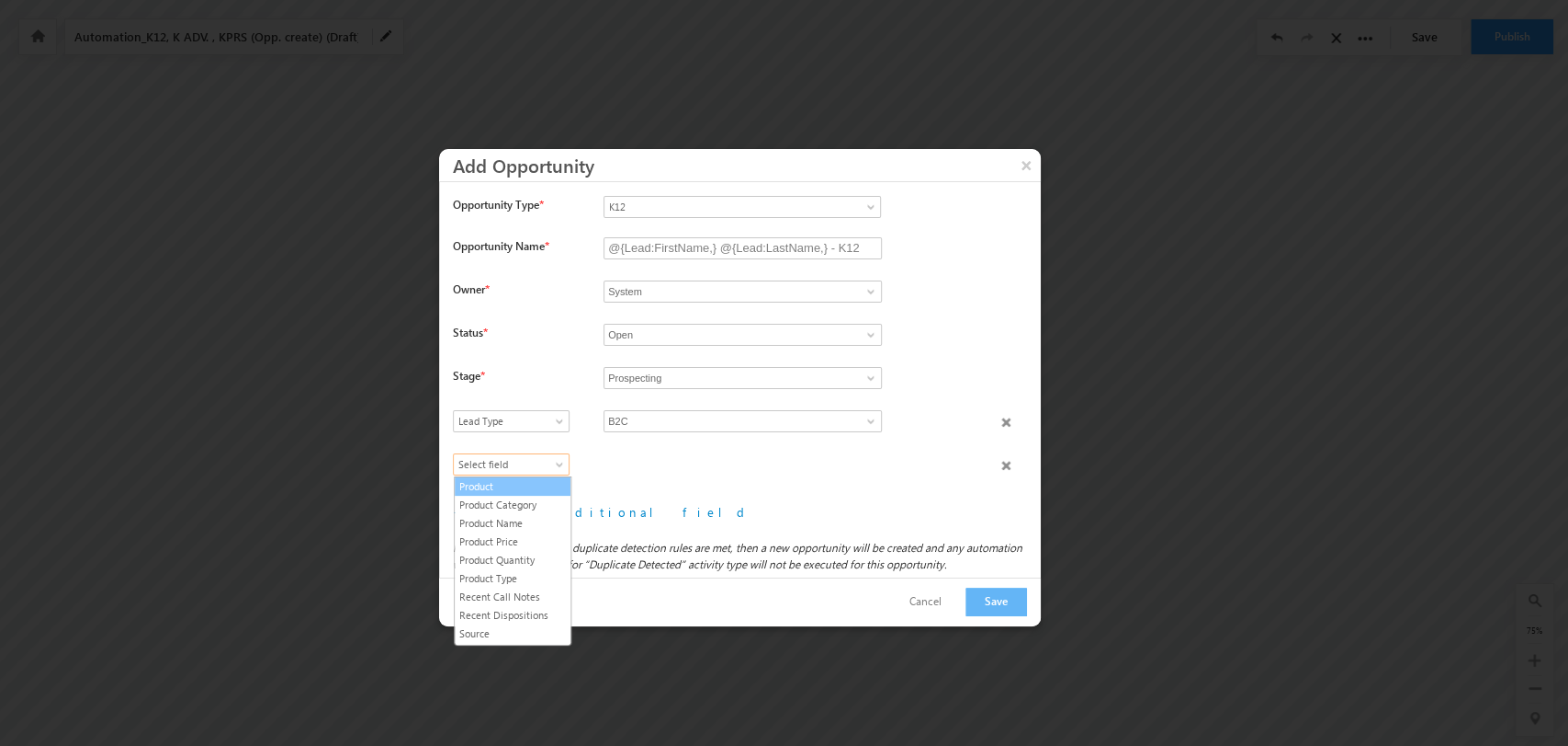
scroll to position [285, 0]
click at [514, 556] on link "Product Type" at bounding box center [513, 561] width 116 height 16
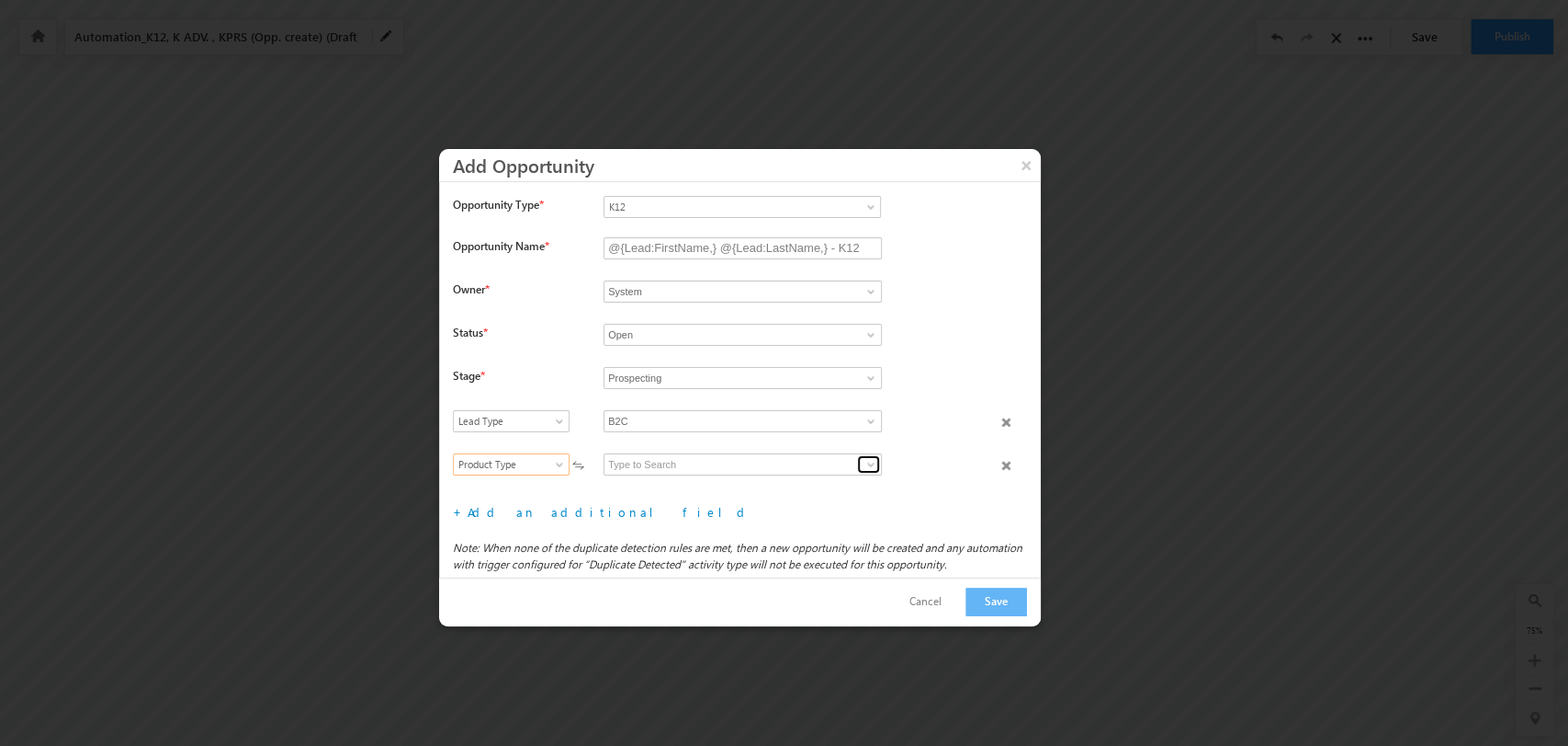
click at [863, 458] on span at bounding box center [870, 464] width 14 height 14
click at [791, 471] on input at bounding box center [743, 464] width 278 height 22
click at [751, 478] on link "K12 B2C" at bounding box center [743, 486] width 278 height 21
type input "K12 B2C"
click at [530, 512] on link "Add an additional field" at bounding box center [609, 511] width 284 height 15
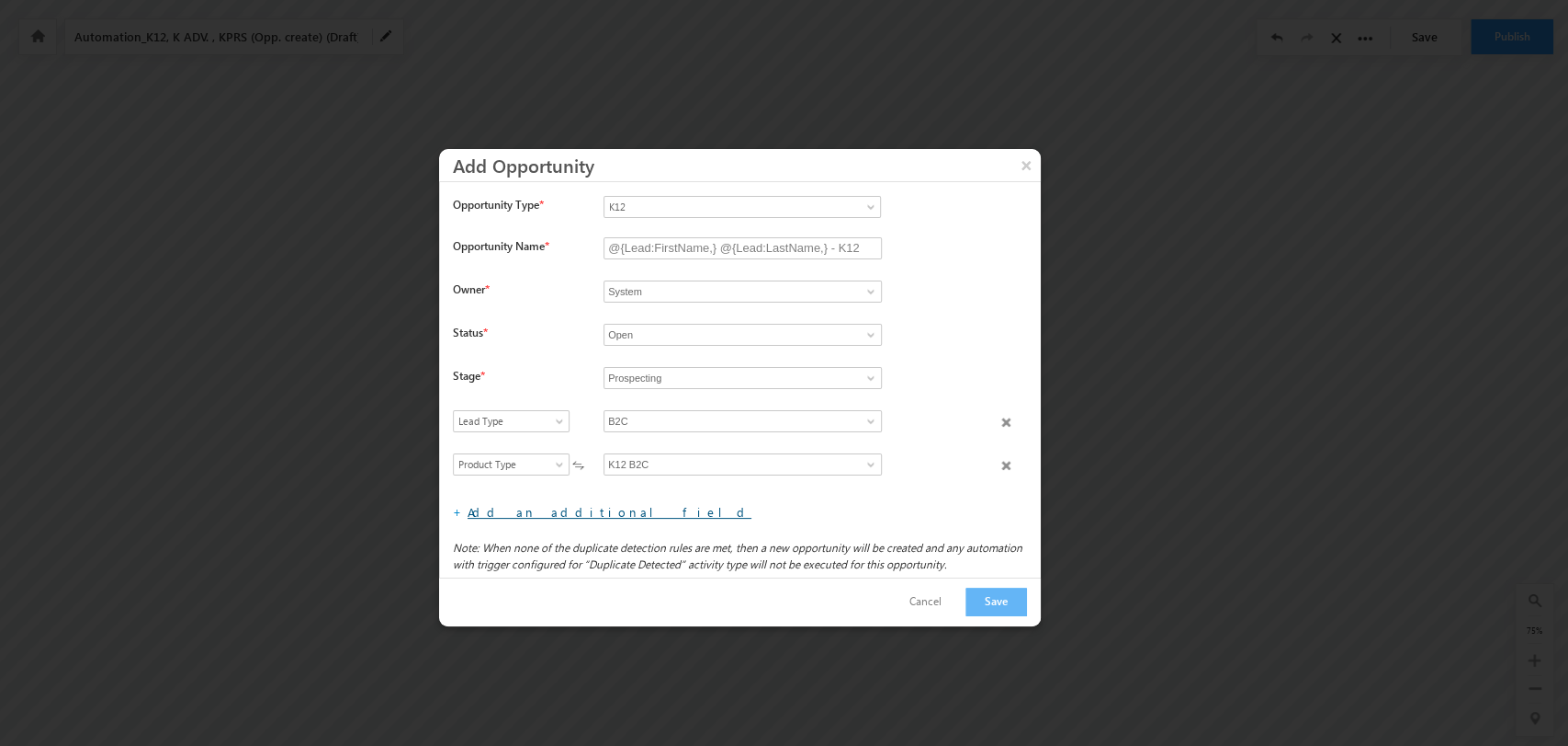
scroll to position [43, 0]
click at [525, 475] on div "Select field Actual Closure Date Actual Deal Size Campaign Comment Content Desc…" at bounding box center [520, 466] width 136 height 26
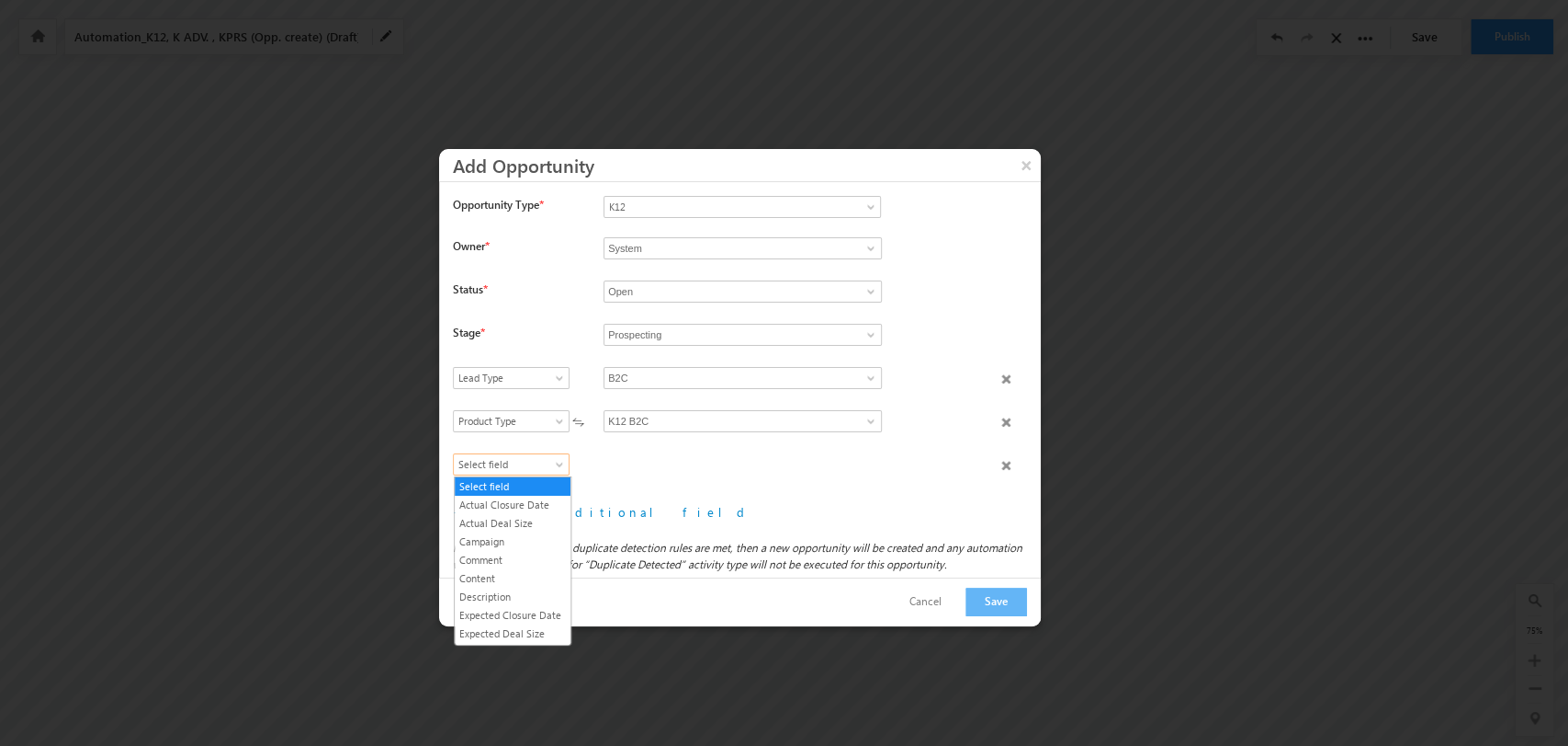
click at [519, 469] on span "Select field" at bounding box center [507, 464] width 106 height 16
click at [491, 573] on link "Product Category" at bounding box center [513, 564] width 116 height 16
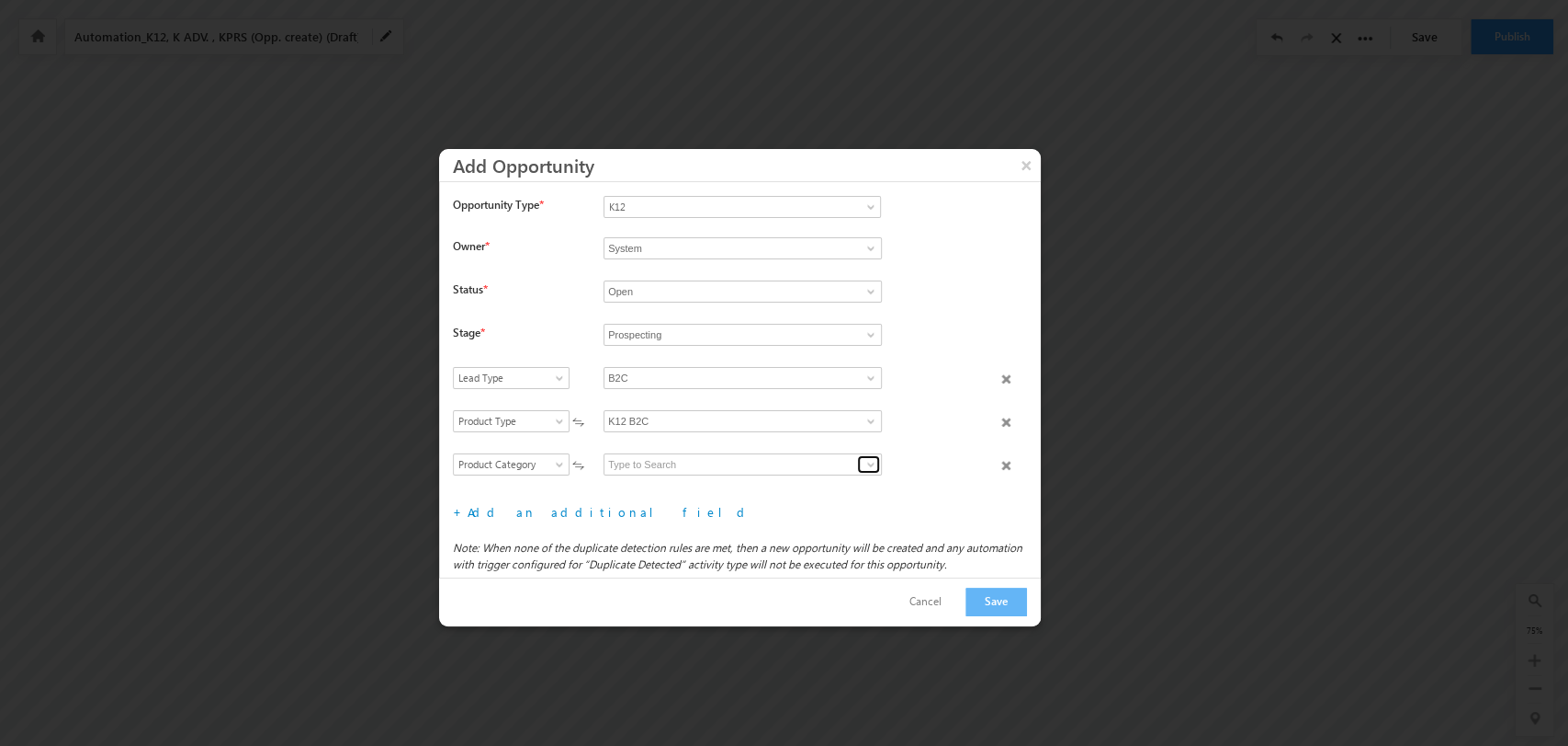
click at [863, 465] on span at bounding box center [870, 464] width 14 height 14
click at [776, 481] on link "Grade" at bounding box center [743, 486] width 278 height 21
type input "Grade"
click at [548, 506] on link "Add an additional field" at bounding box center [609, 511] width 284 height 15
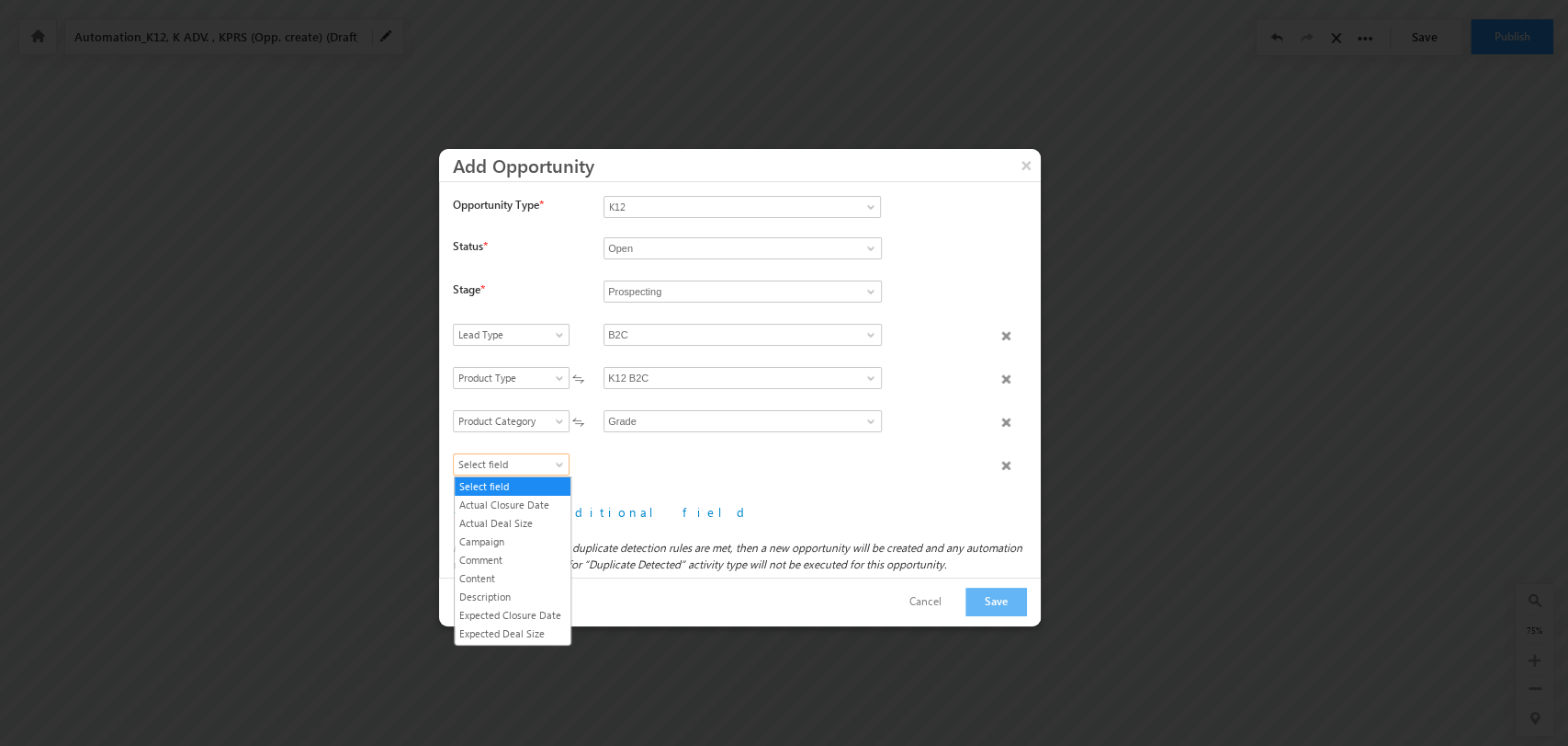
click at [538, 458] on span "Select field" at bounding box center [507, 464] width 106 height 16
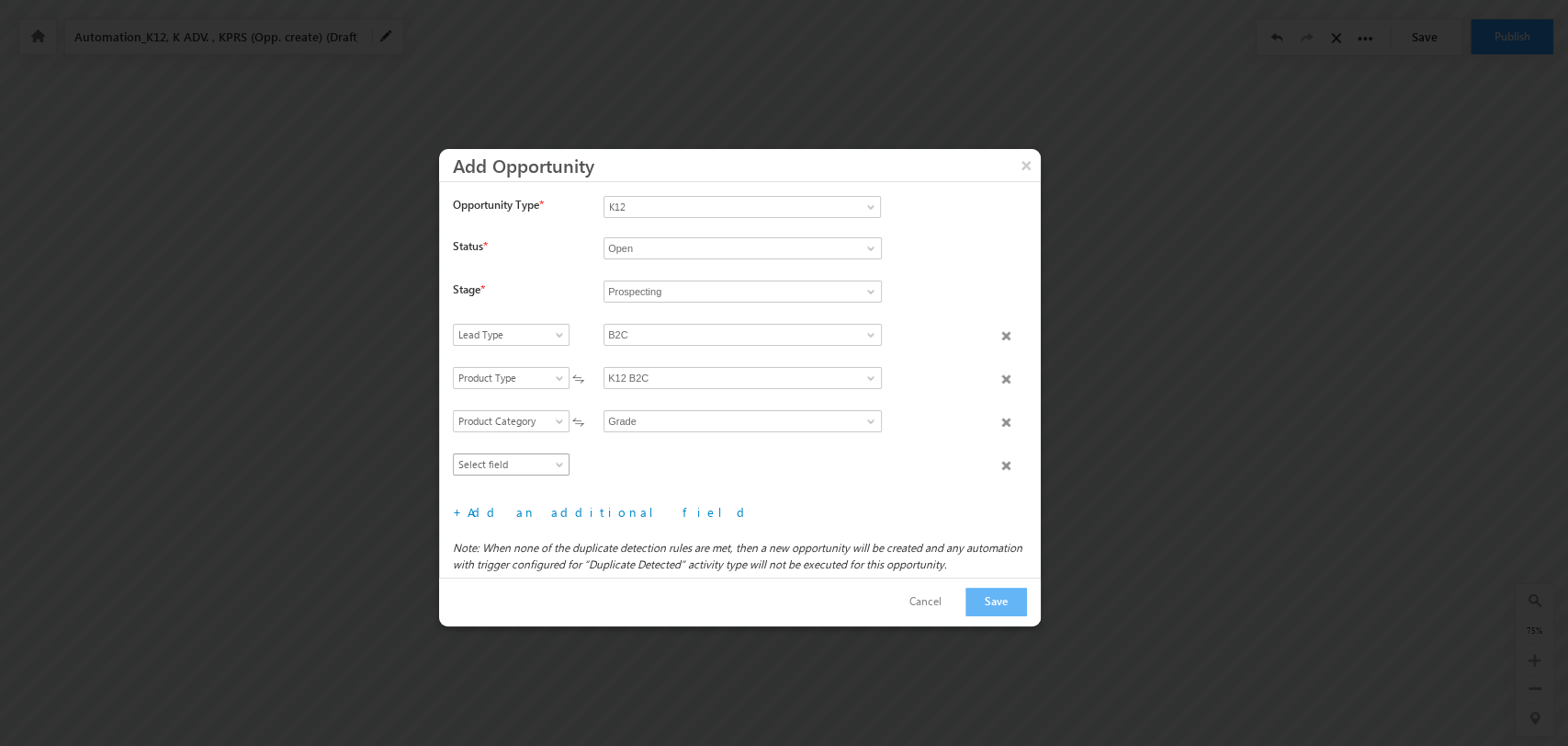
click at [538, 458] on span "Select field" at bounding box center [507, 464] width 106 height 16
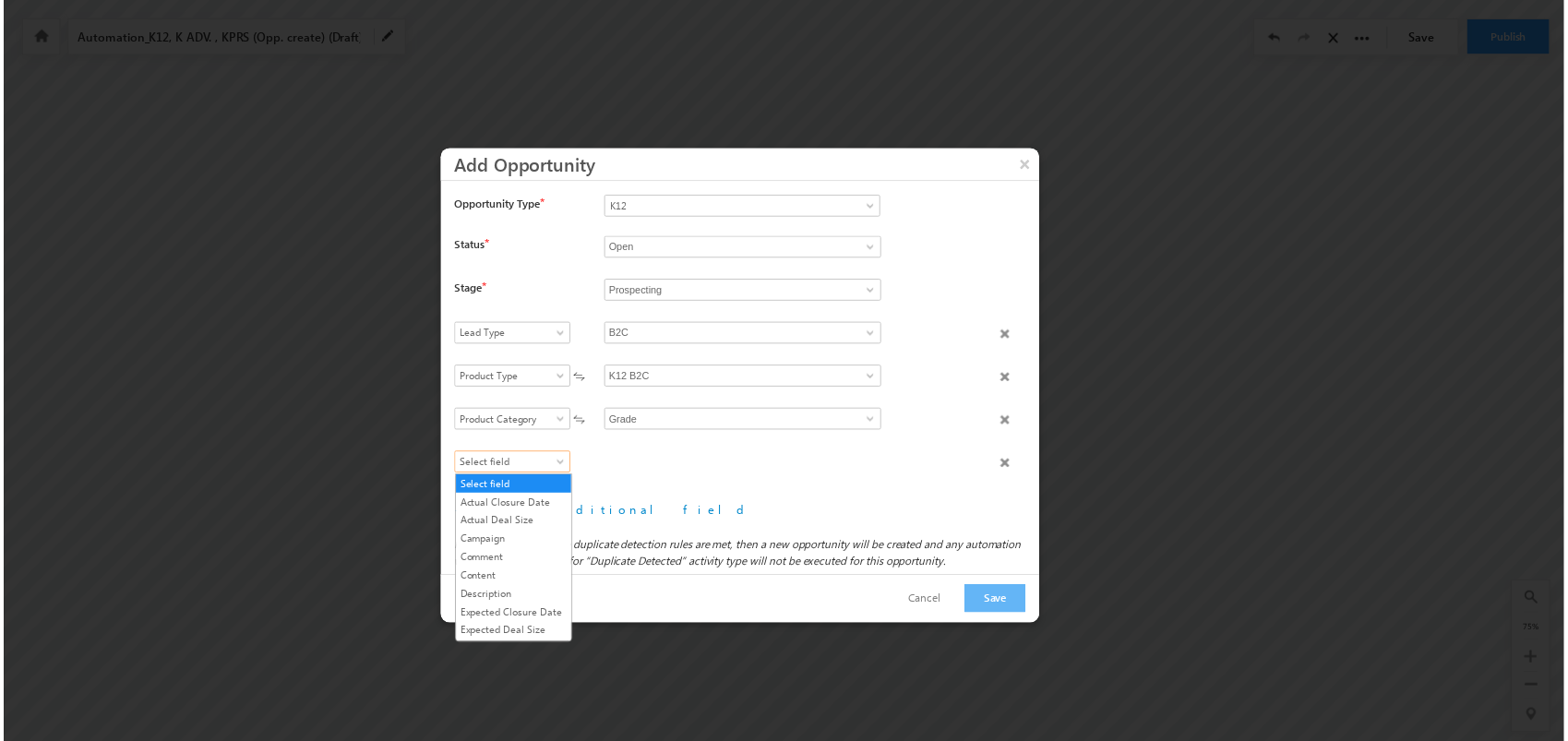
scroll to position [197, 0]
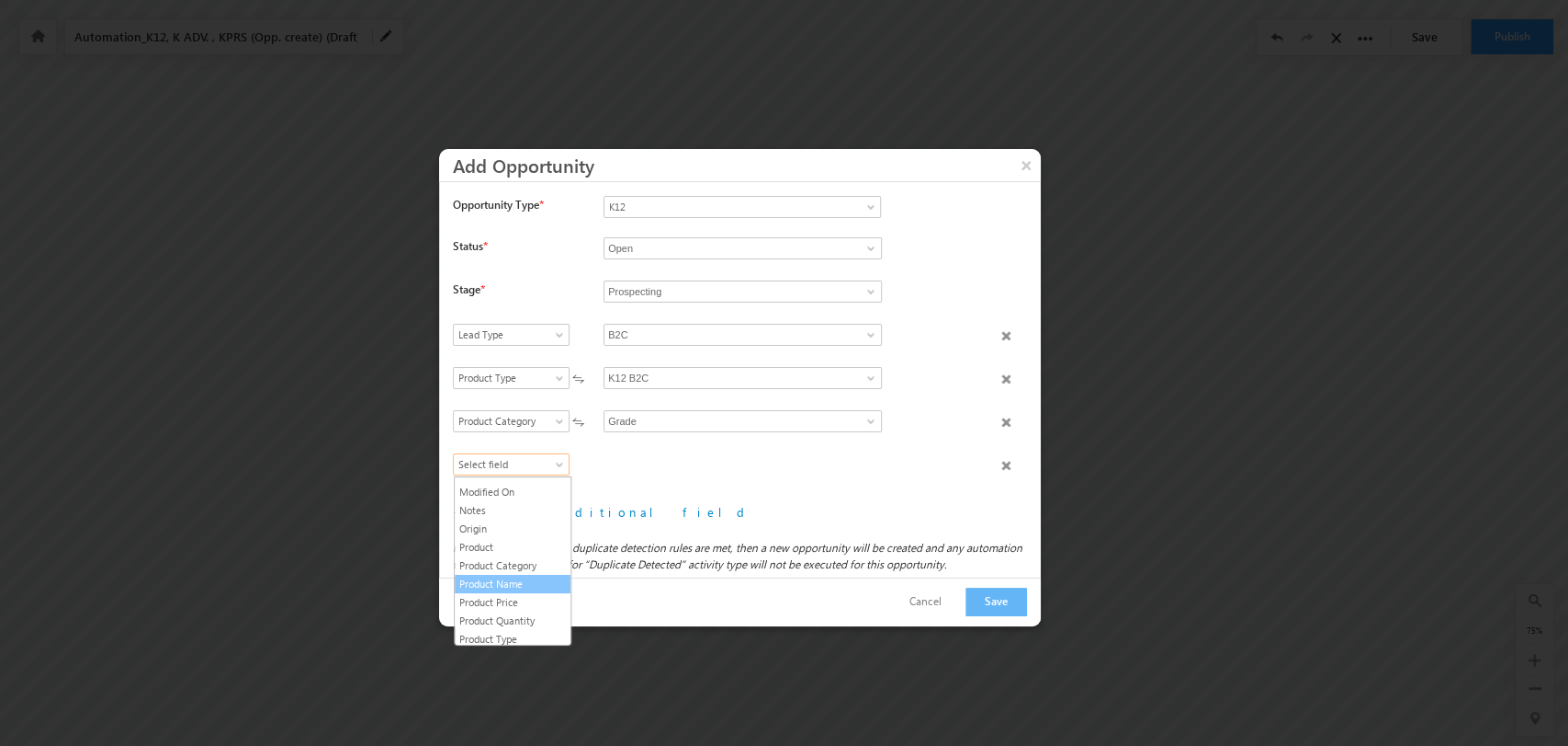
click at [546, 592] on link "Product Name" at bounding box center [513, 583] width 116 height 16
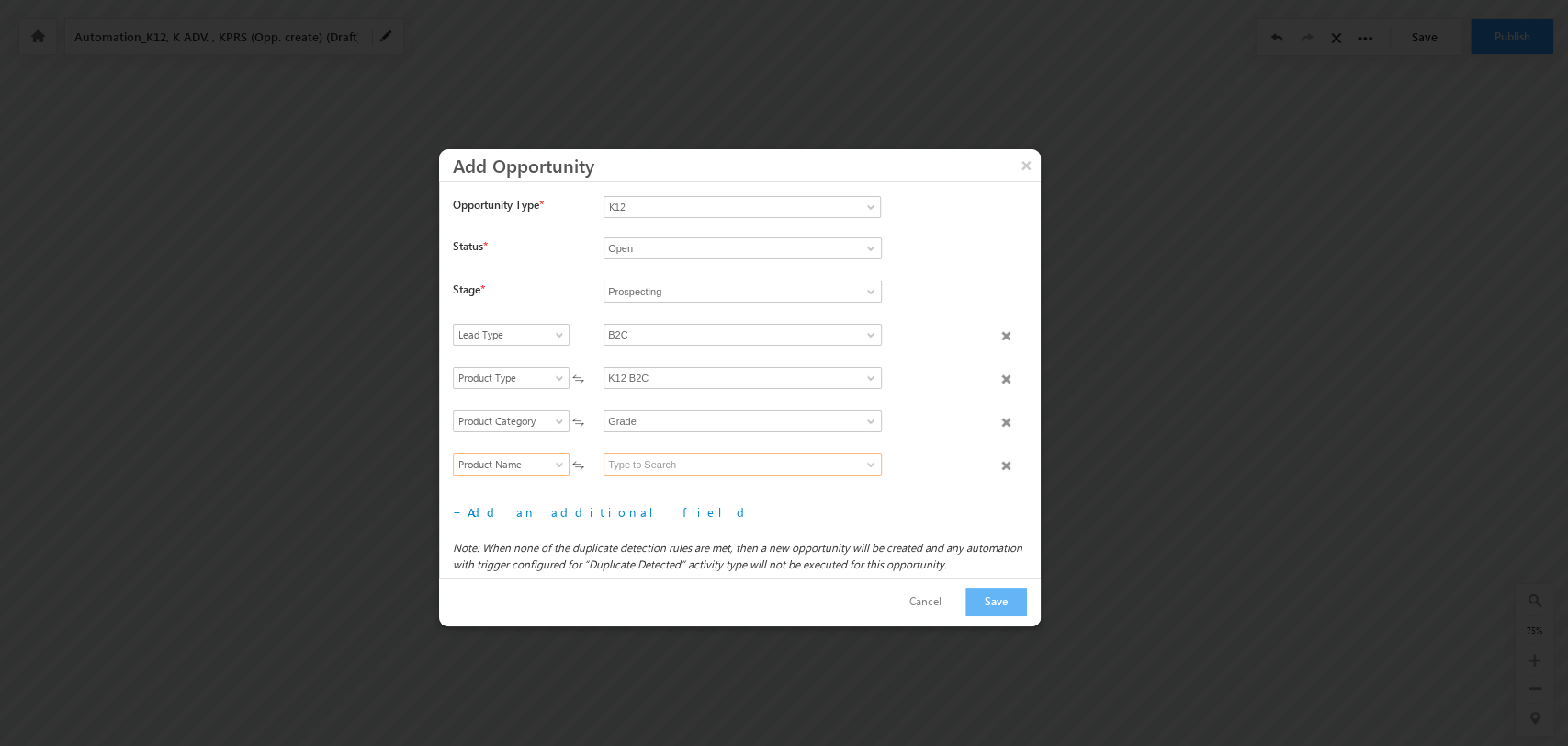
click at [749, 458] on input at bounding box center [743, 464] width 278 height 22
click at [744, 488] on link "2" at bounding box center [743, 486] width 278 height 21
type input "2"
click at [1010, 598] on button "Save" at bounding box center [996, 602] width 62 height 29
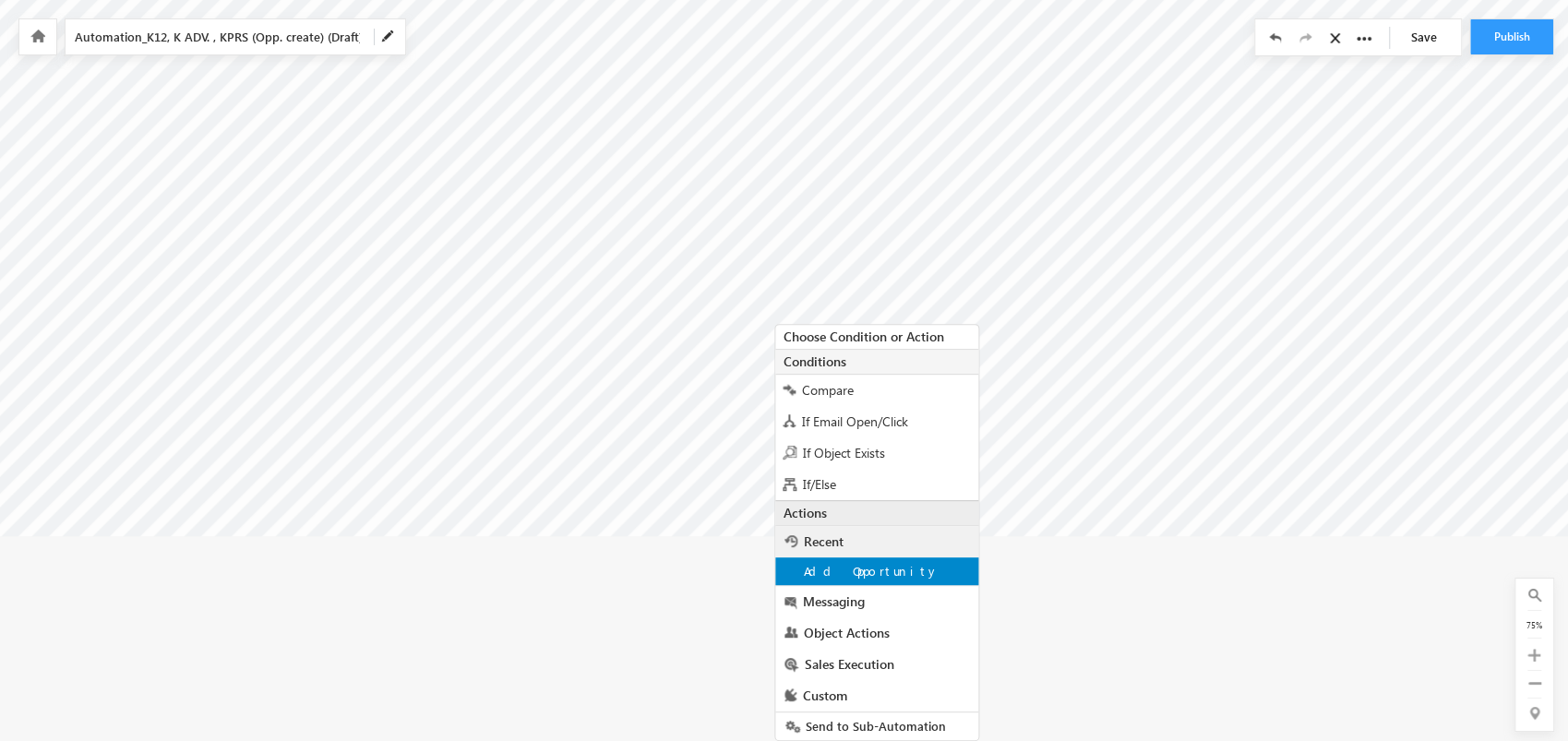
click at [922, 570] on div "Add Opportunity" at bounding box center [877, 570] width 203 height 28
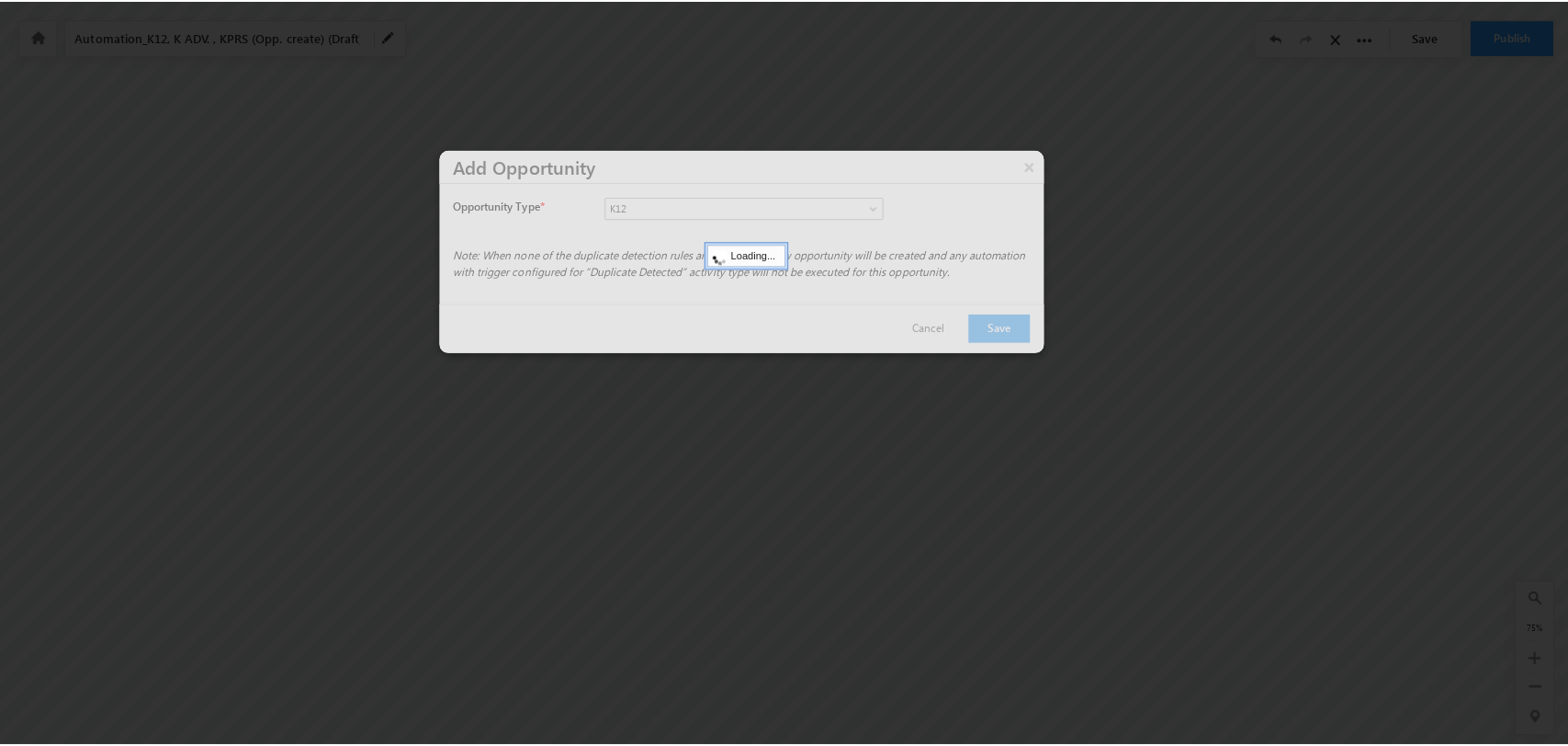
scroll to position [82, 1022]
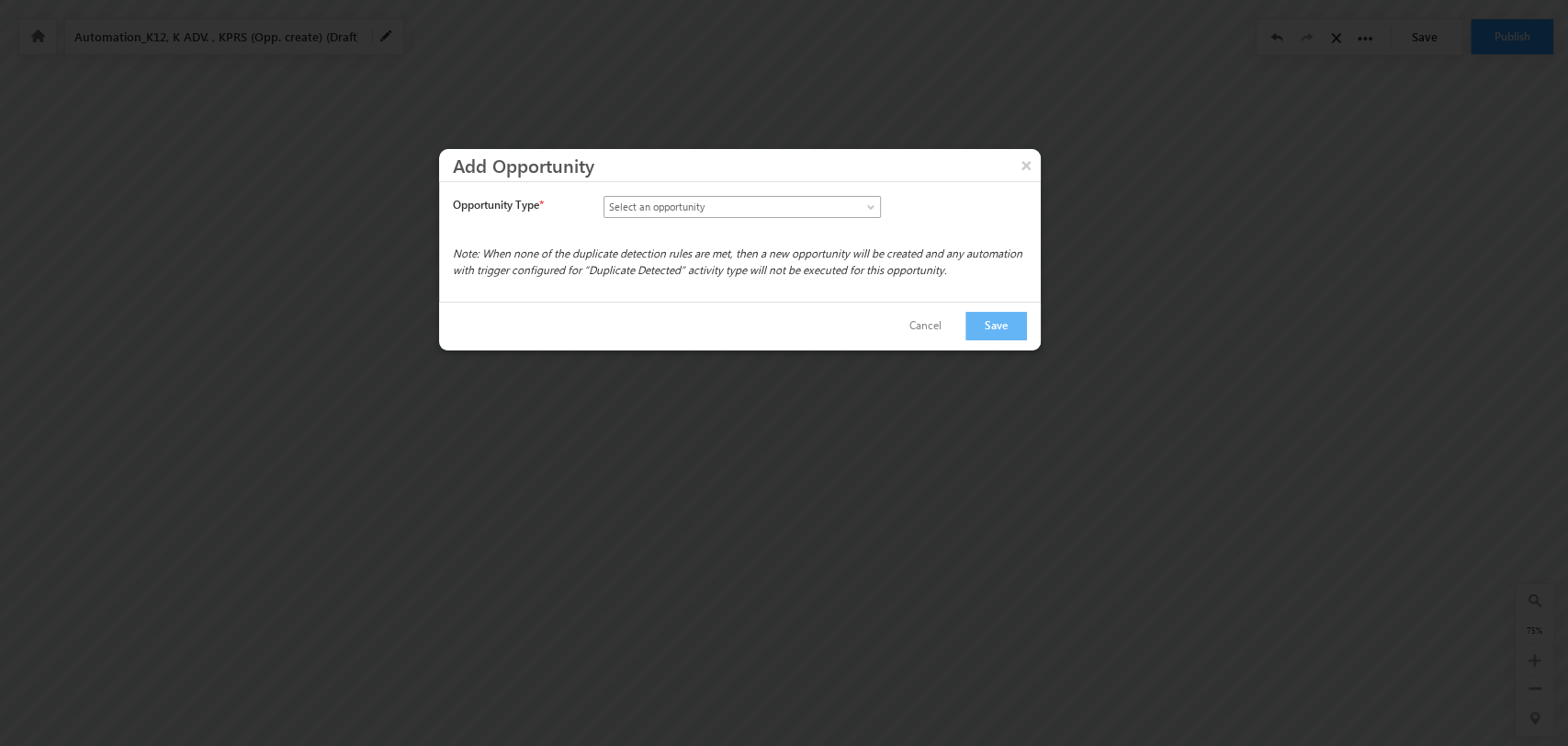
click at [802, 203] on span "Select an opportunity" at bounding box center [727, 206] width 243 height 16
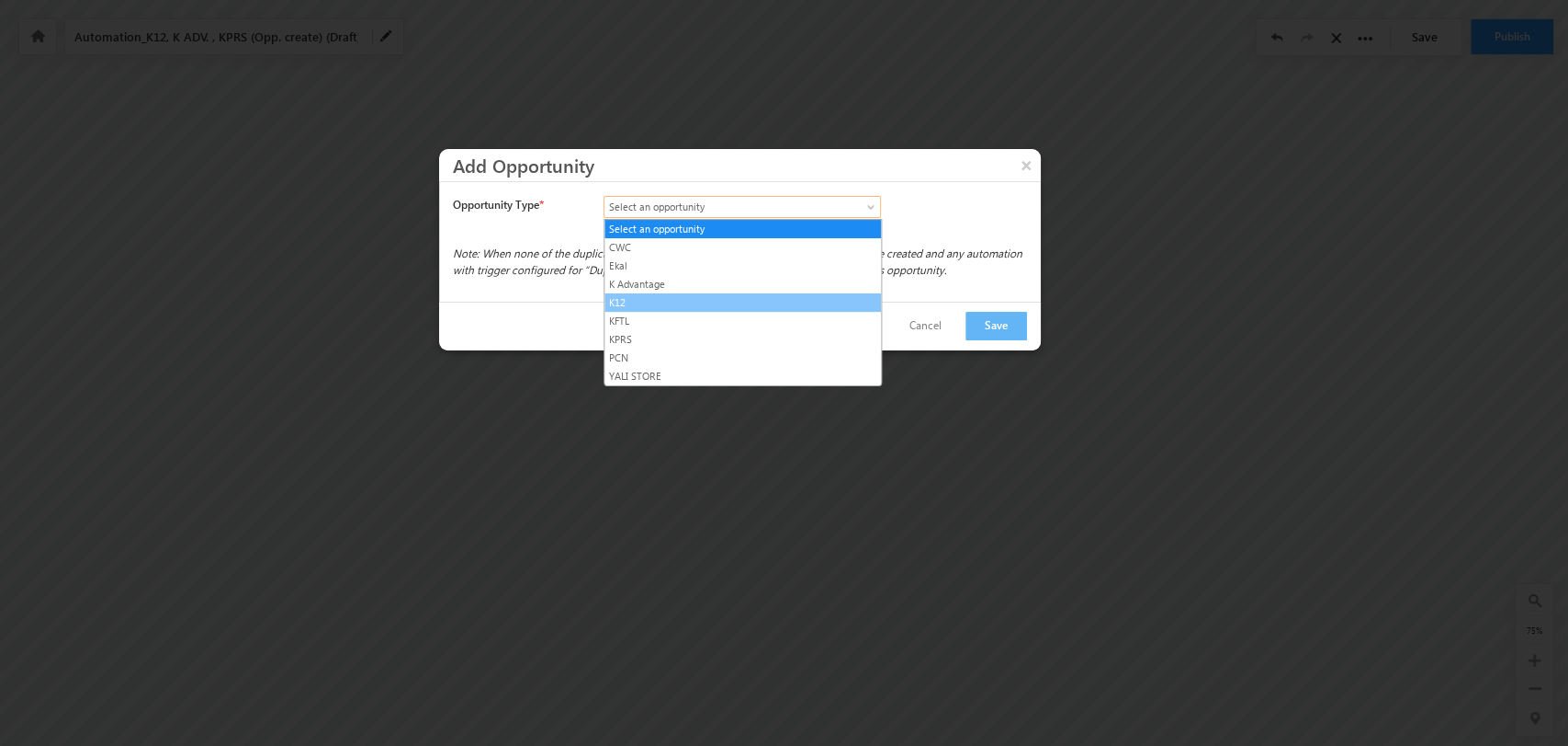
click at [746, 301] on link "K12" at bounding box center [743, 302] width 276 height 16
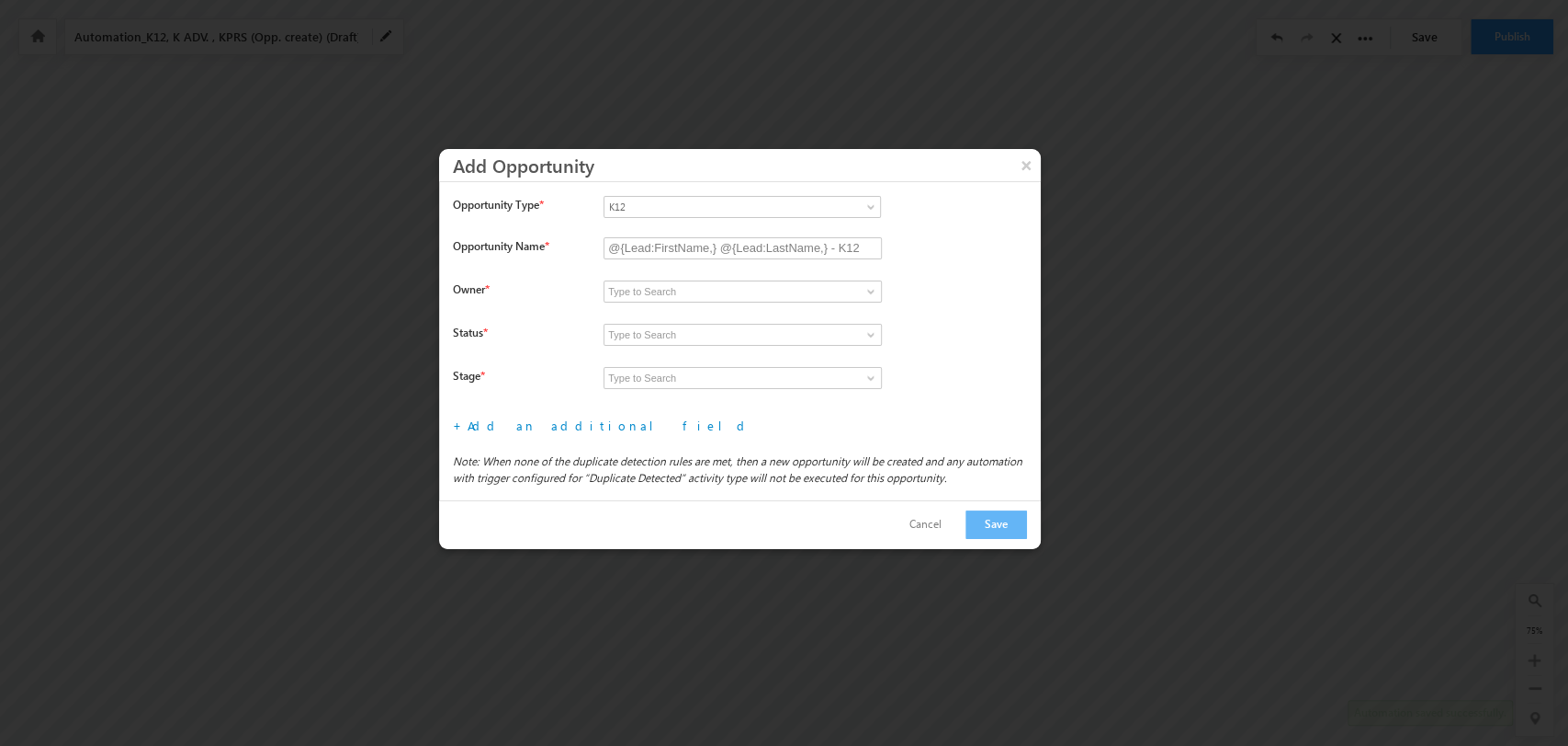
click at [871, 287] on span at bounding box center [870, 291] width 14 height 14
click at [874, 290] on span at bounding box center [870, 291] width 14 height 14
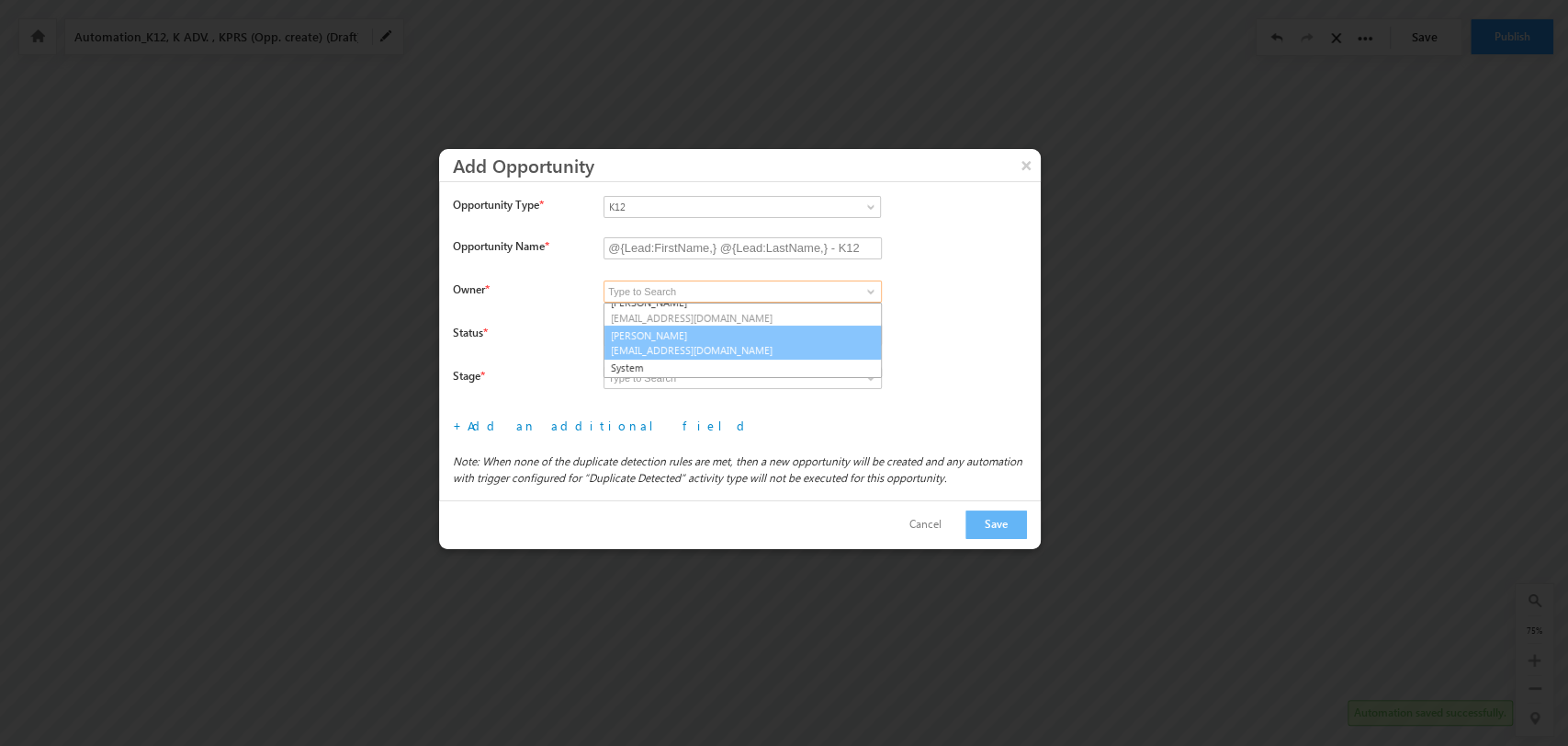
click at [718, 354] on span "manoj@kalorex.org" at bounding box center [743, 350] width 264 height 14
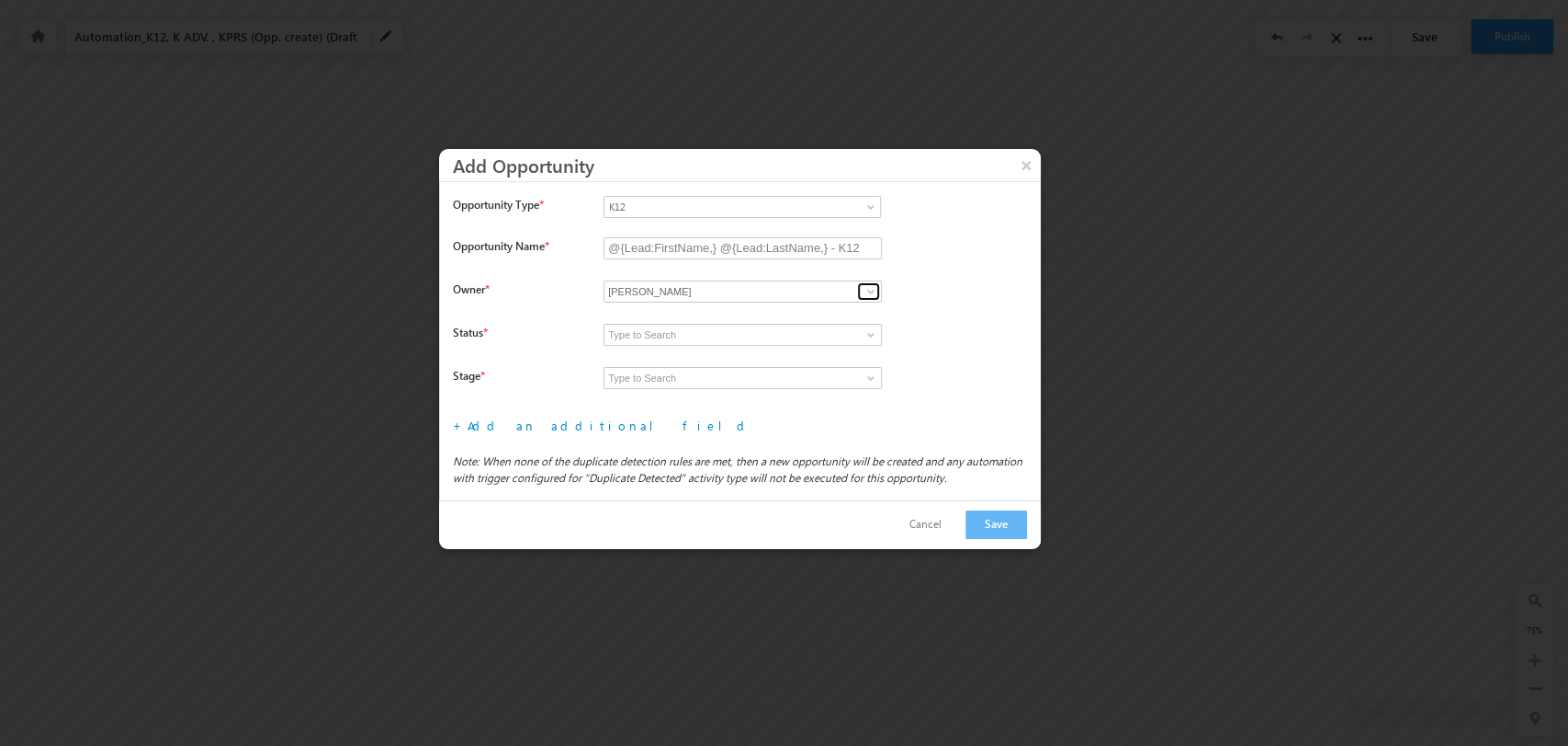
click at [871, 290] on span at bounding box center [870, 291] width 14 height 14
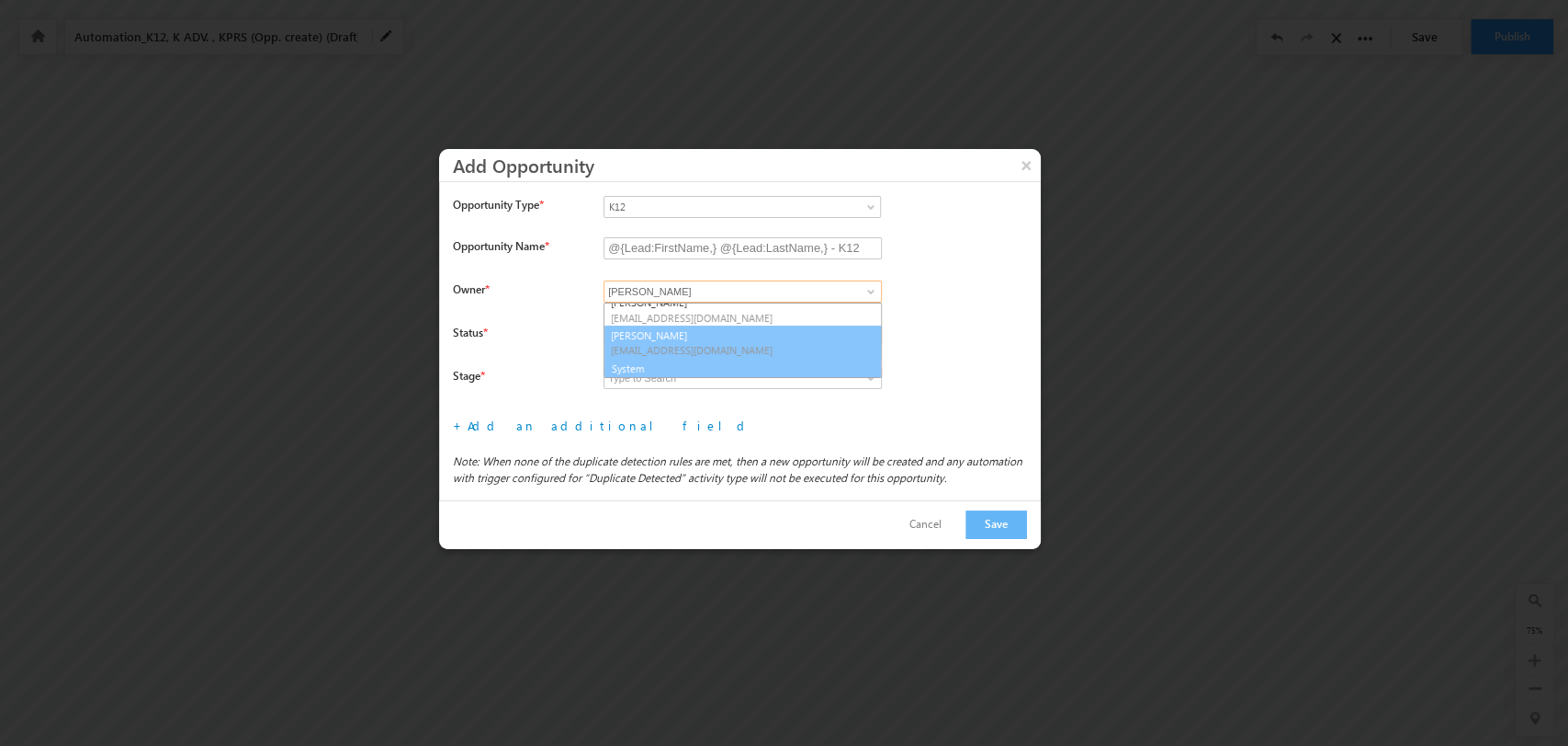
scroll to position [272, 0]
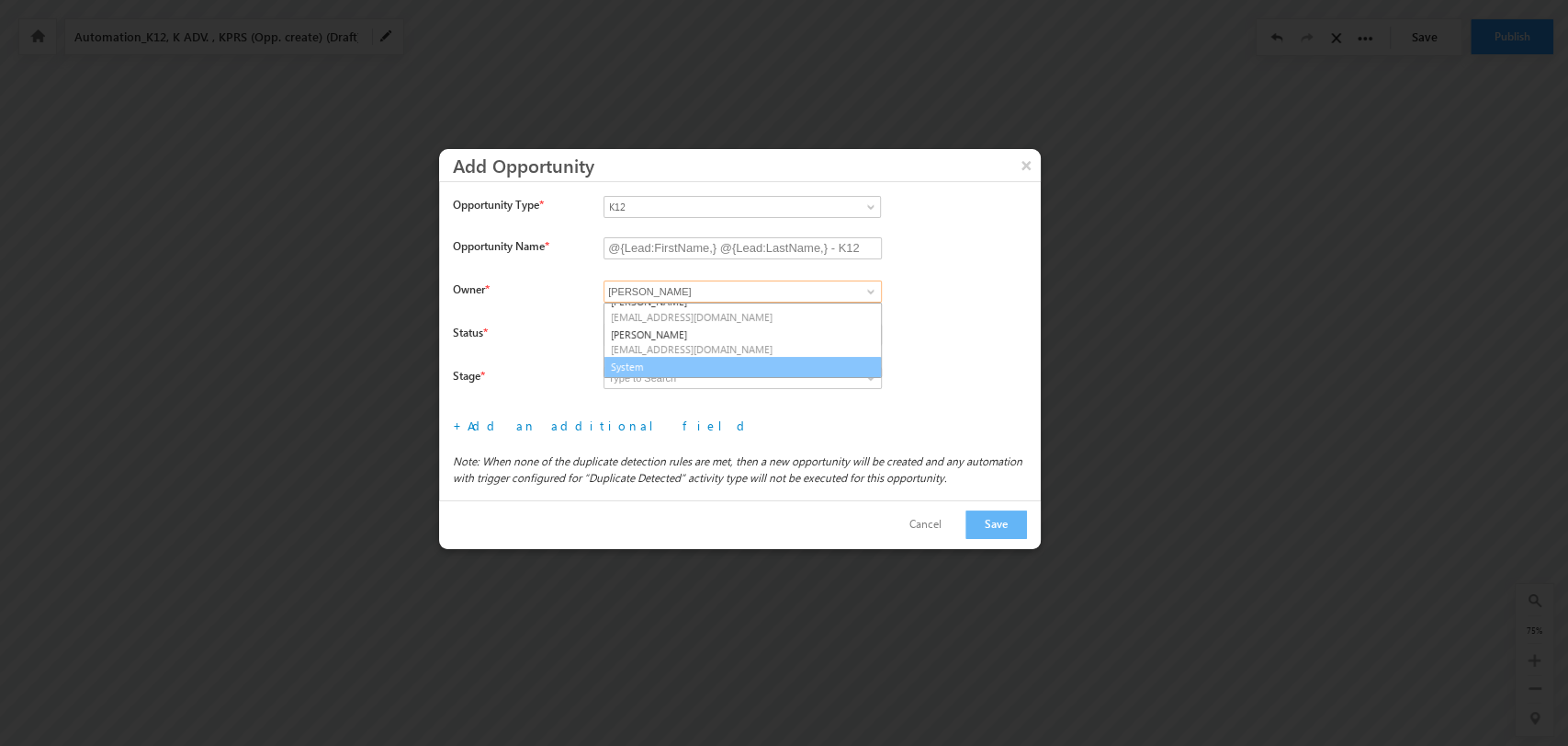
click at [707, 371] on link "System" at bounding box center [743, 367] width 278 height 21
type input "System"
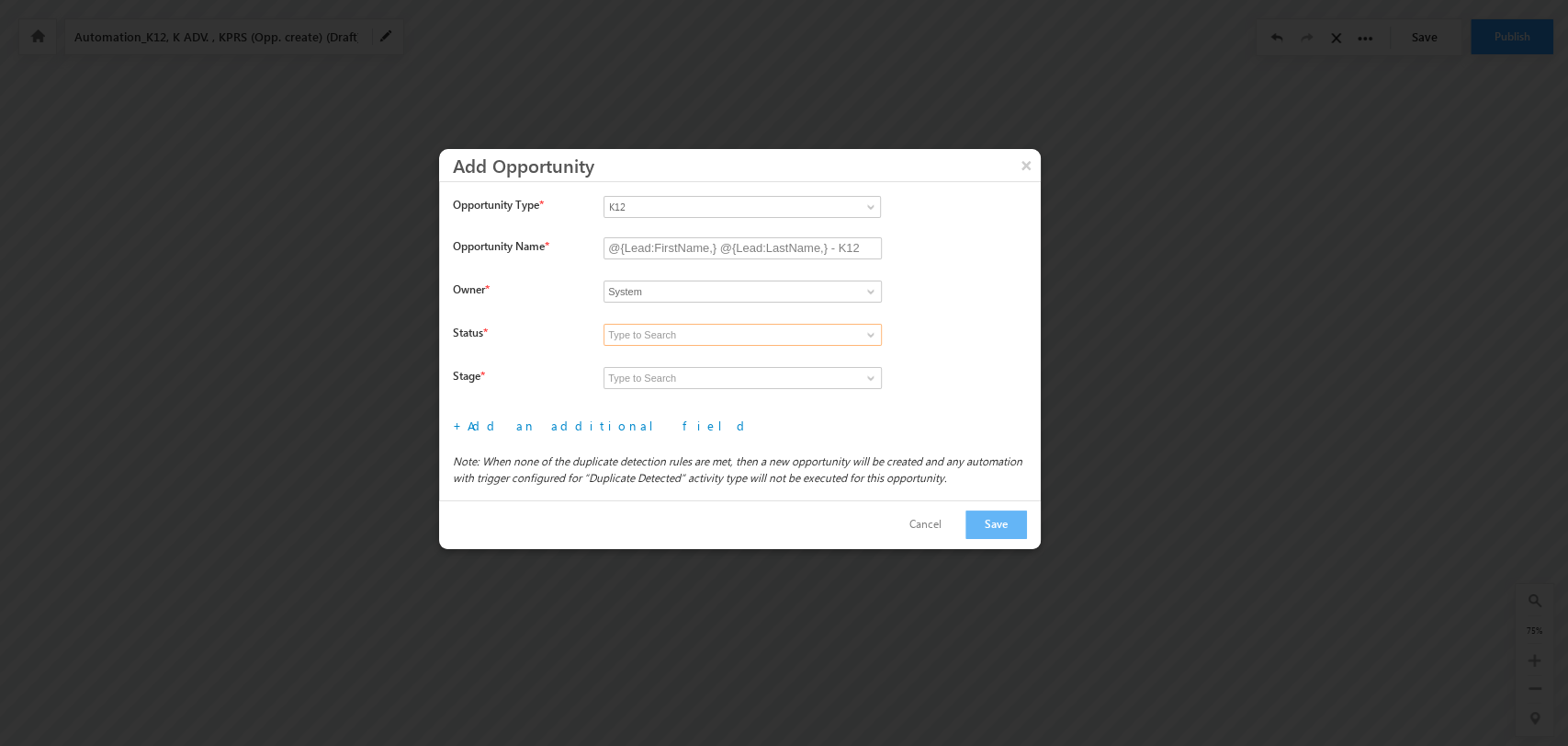
click at [869, 324] on input at bounding box center [743, 335] width 278 height 22
click at [863, 329] on span at bounding box center [870, 334] width 14 height 14
click at [783, 369] on link "Won" at bounding box center [743, 375] width 278 height 21
click at [872, 333] on span at bounding box center [870, 334] width 14 height 14
click at [778, 358] on link "Open" at bounding box center [743, 356] width 278 height 21
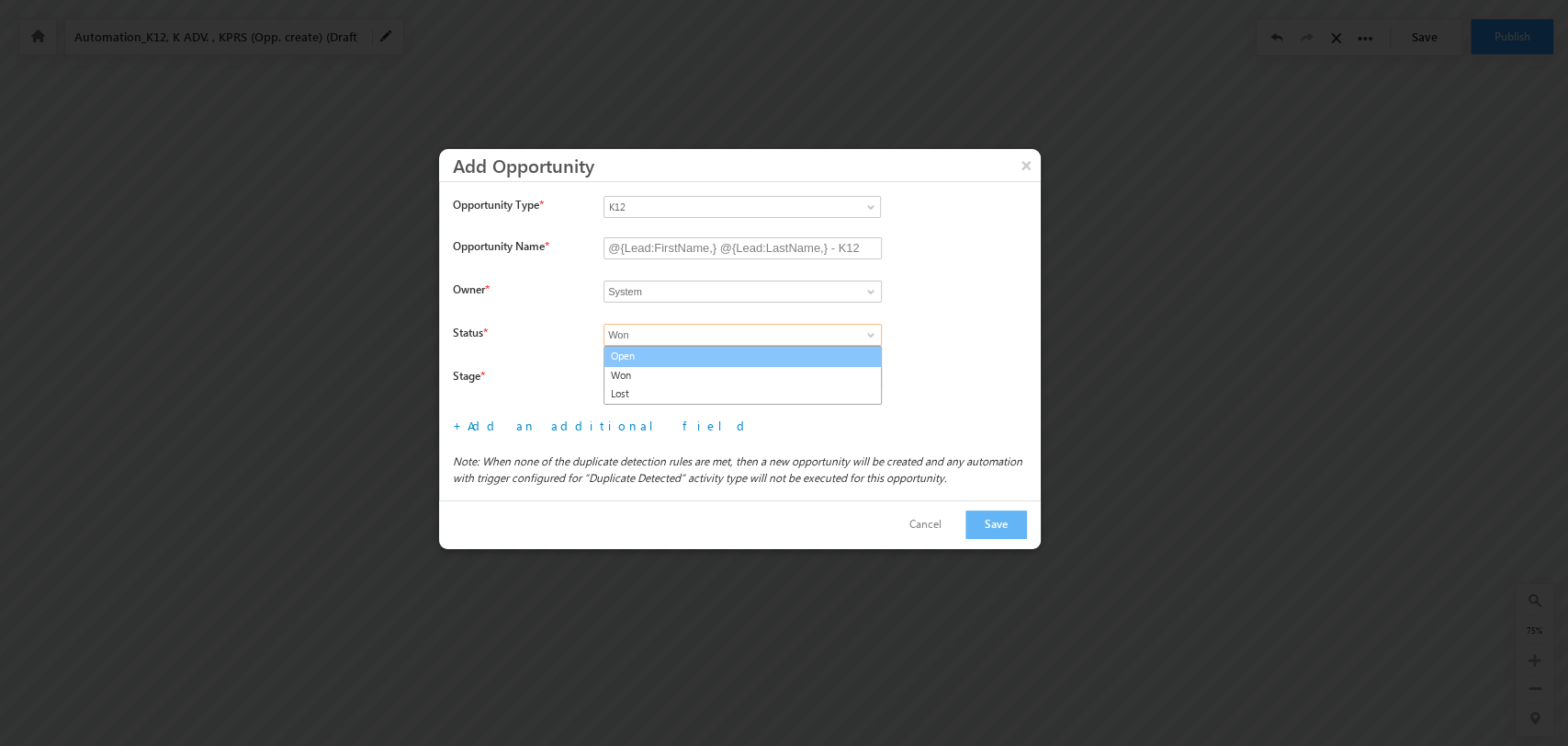
type input "Open"
click at [871, 370] on link at bounding box center [869, 377] width 23 height 18
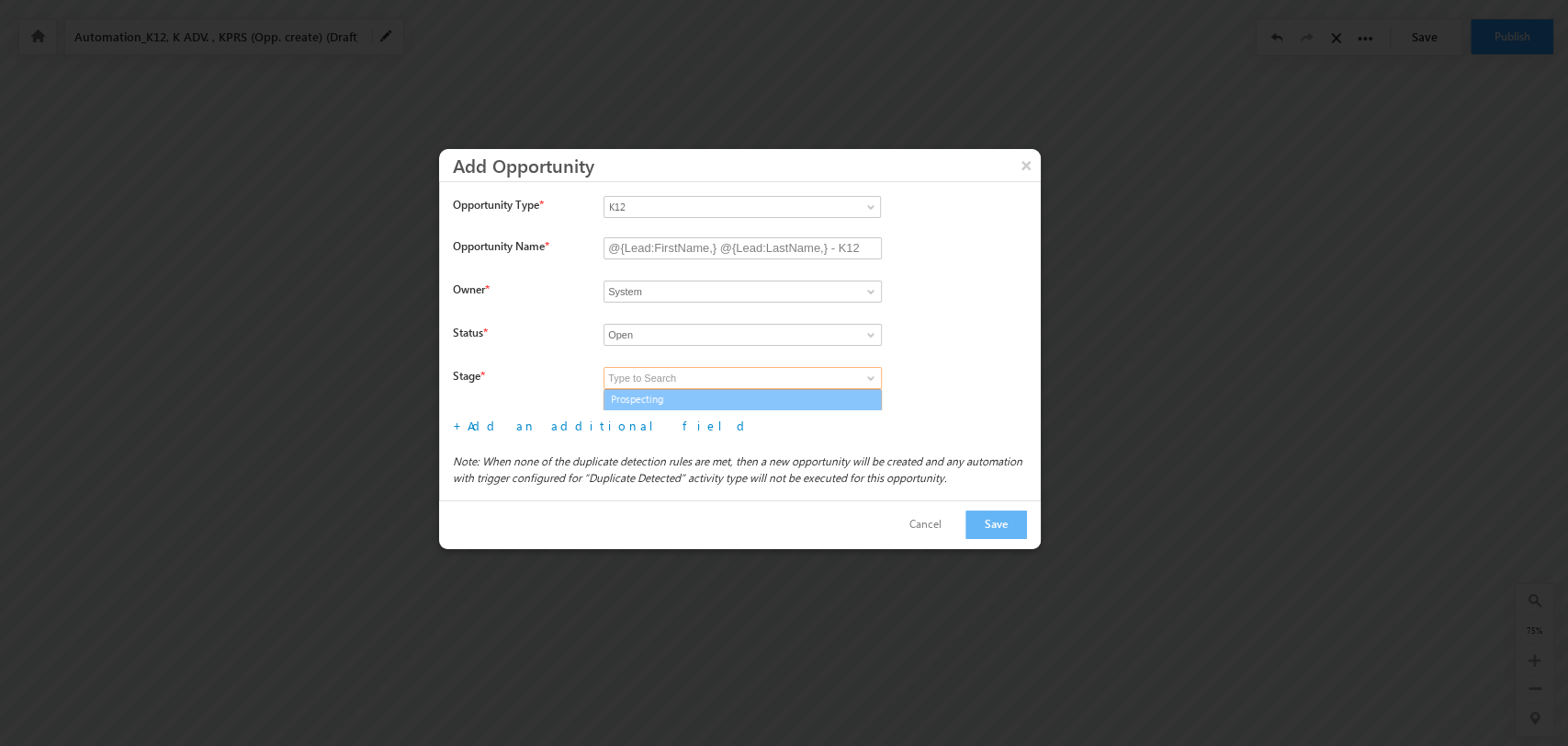
click at [791, 398] on link "Prospecting" at bounding box center [743, 399] width 278 height 21
type input "Prospecting"
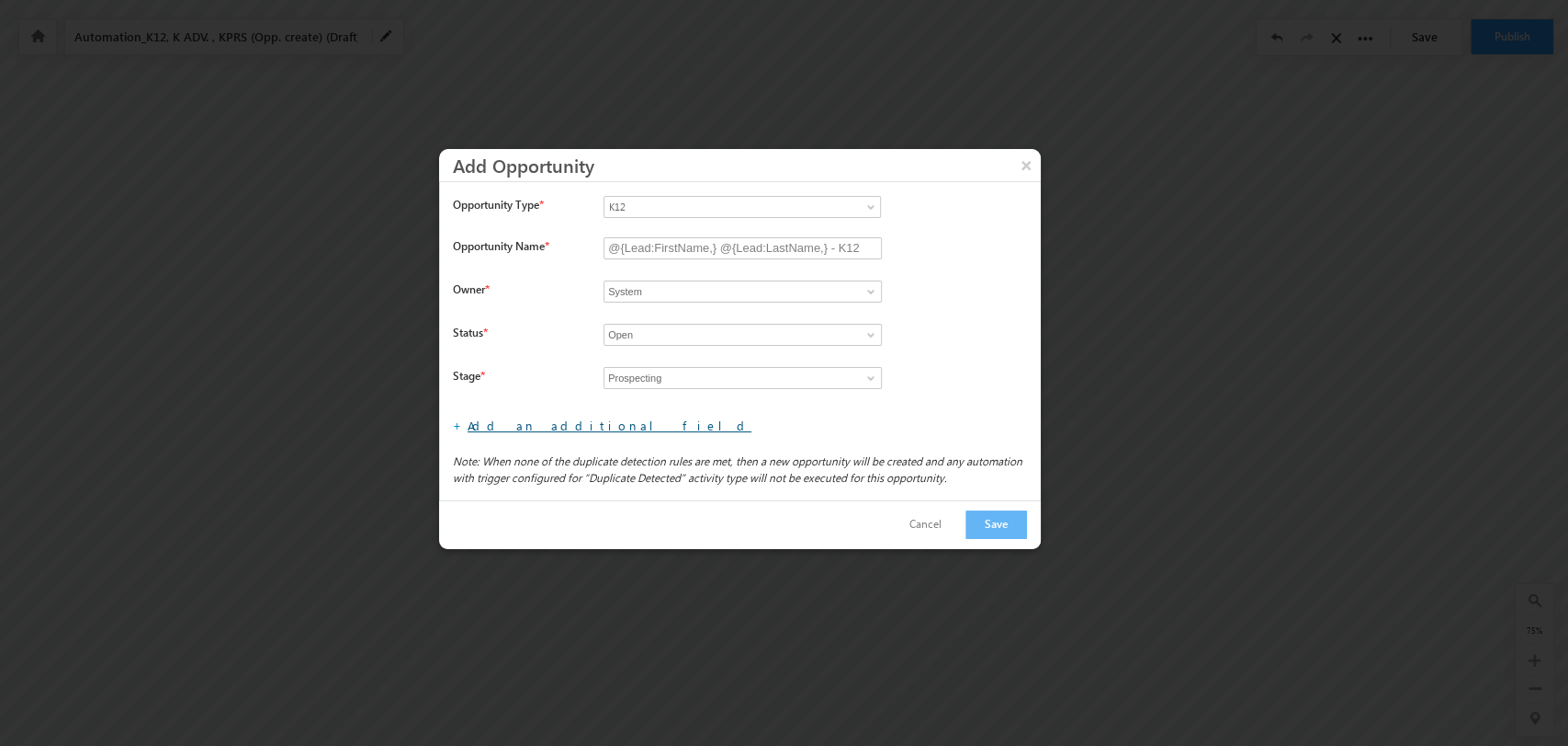
click at [538, 424] on link "Add an additional field" at bounding box center [609, 425] width 284 height 15
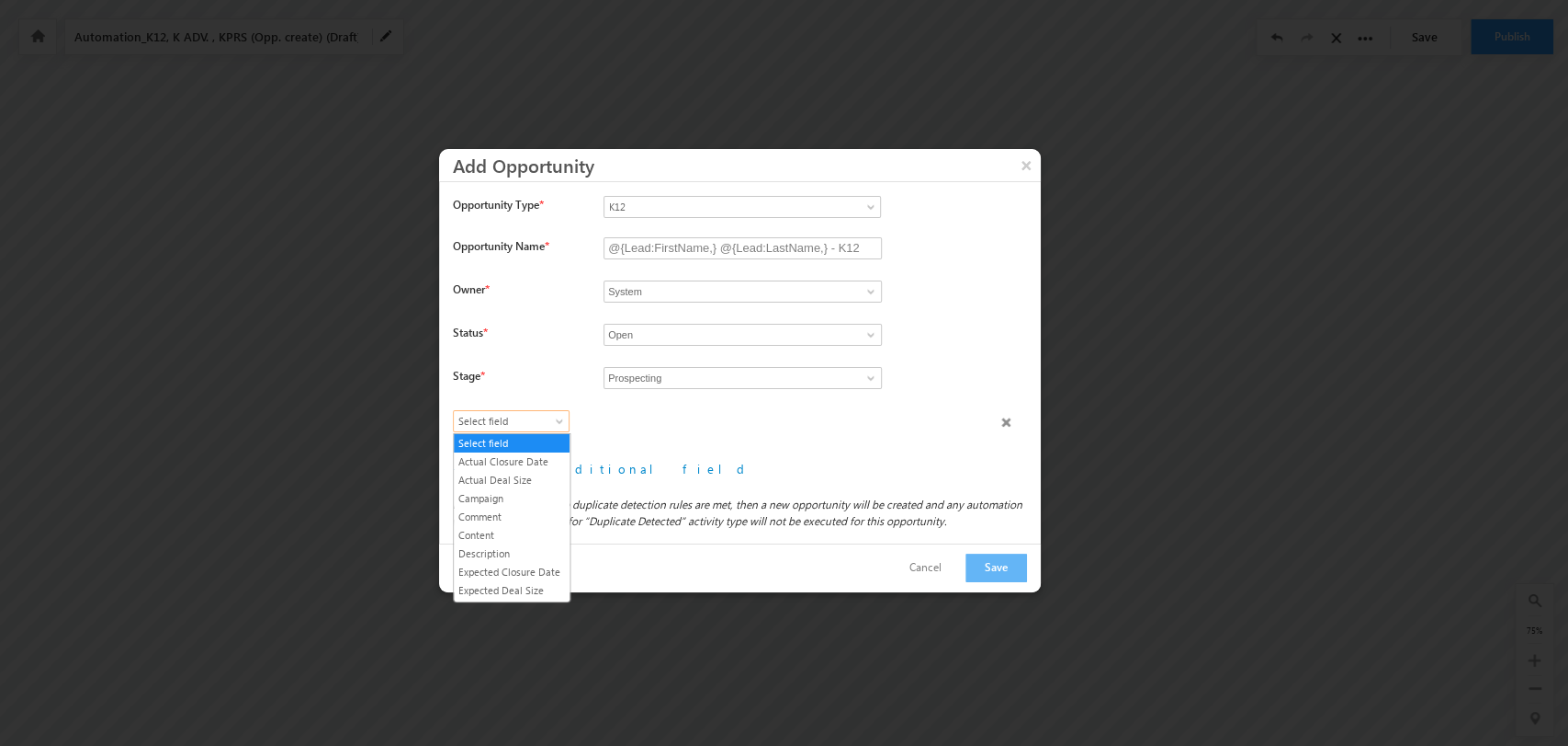
click at [537, 424] on span "Select field" at bounding box center [507, 420] width 106 height 16
click at [522, 512] on link "Lead Type" at bounding box center [512, 503] width 116 height 16
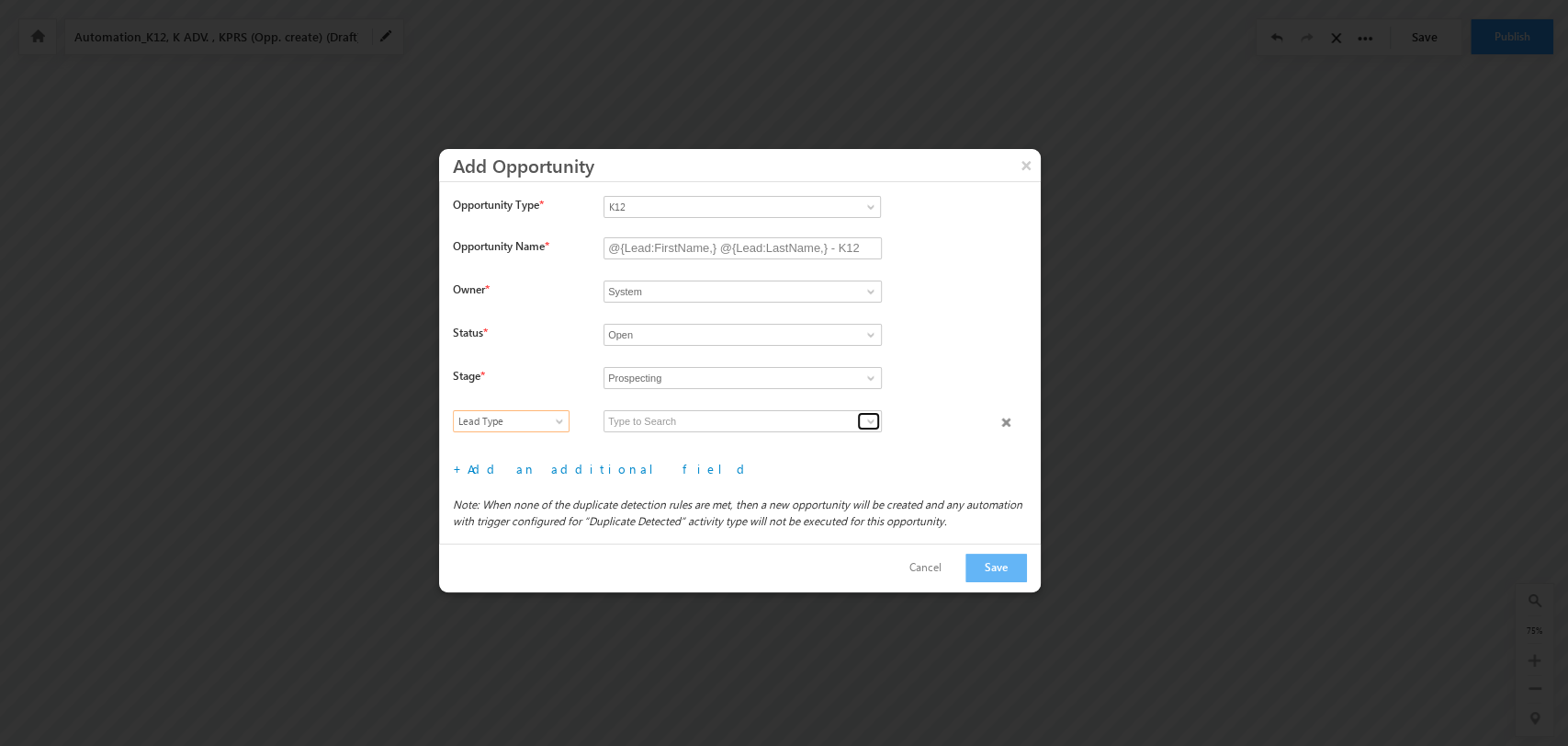
click at [875, 413] on span at bounding box center [870, 420] width 14 height 14
click at [805, 439] on link "B2B" at bounding box center [743, 443] width 278 height 21
click at [868, 421] on span at bounding box center [870, 420] width 14 height 14
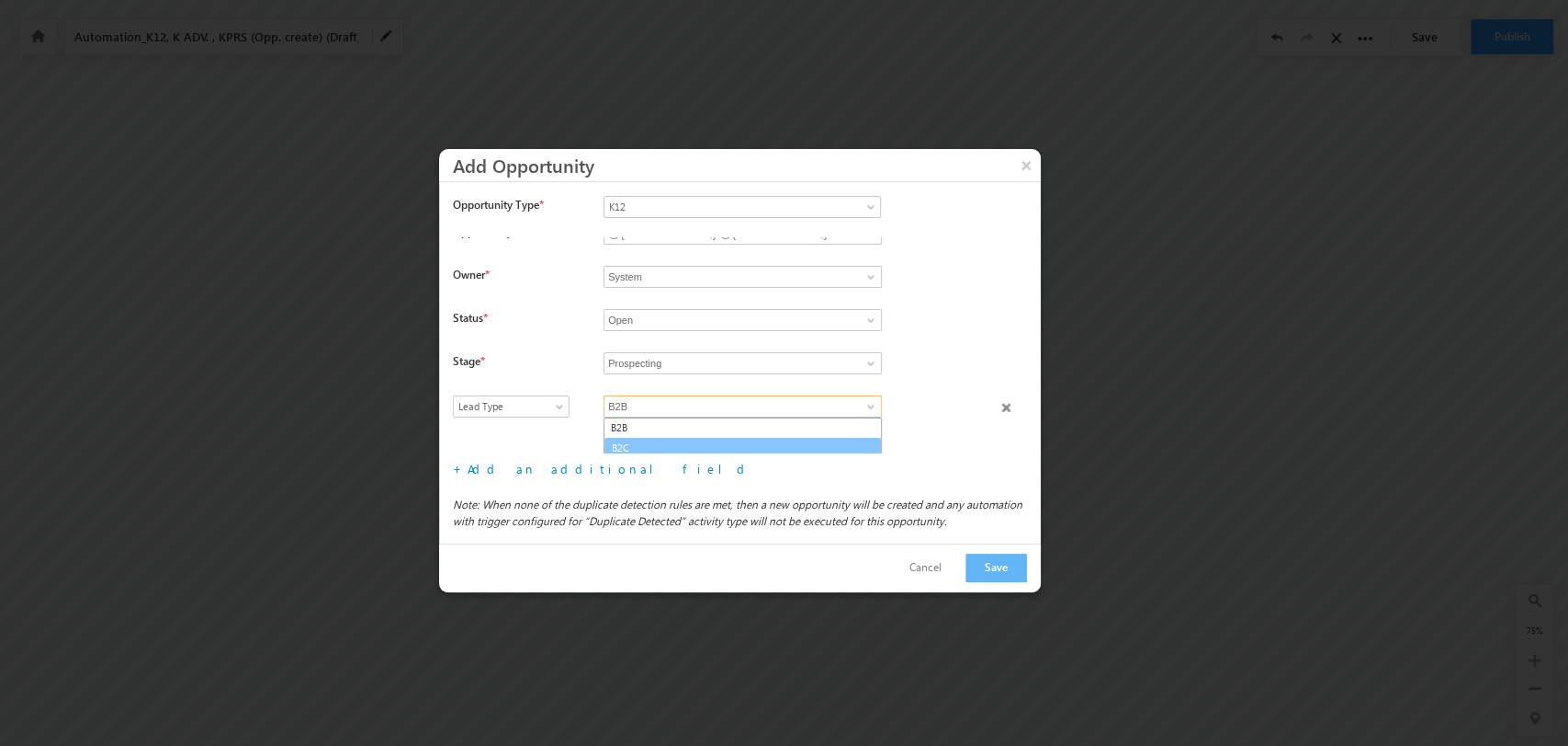
scroll to position [17, 0]
click at [783, 440] on link "B2C" at bounding box center [743, 445] width 278 height 21
type input "B2C"
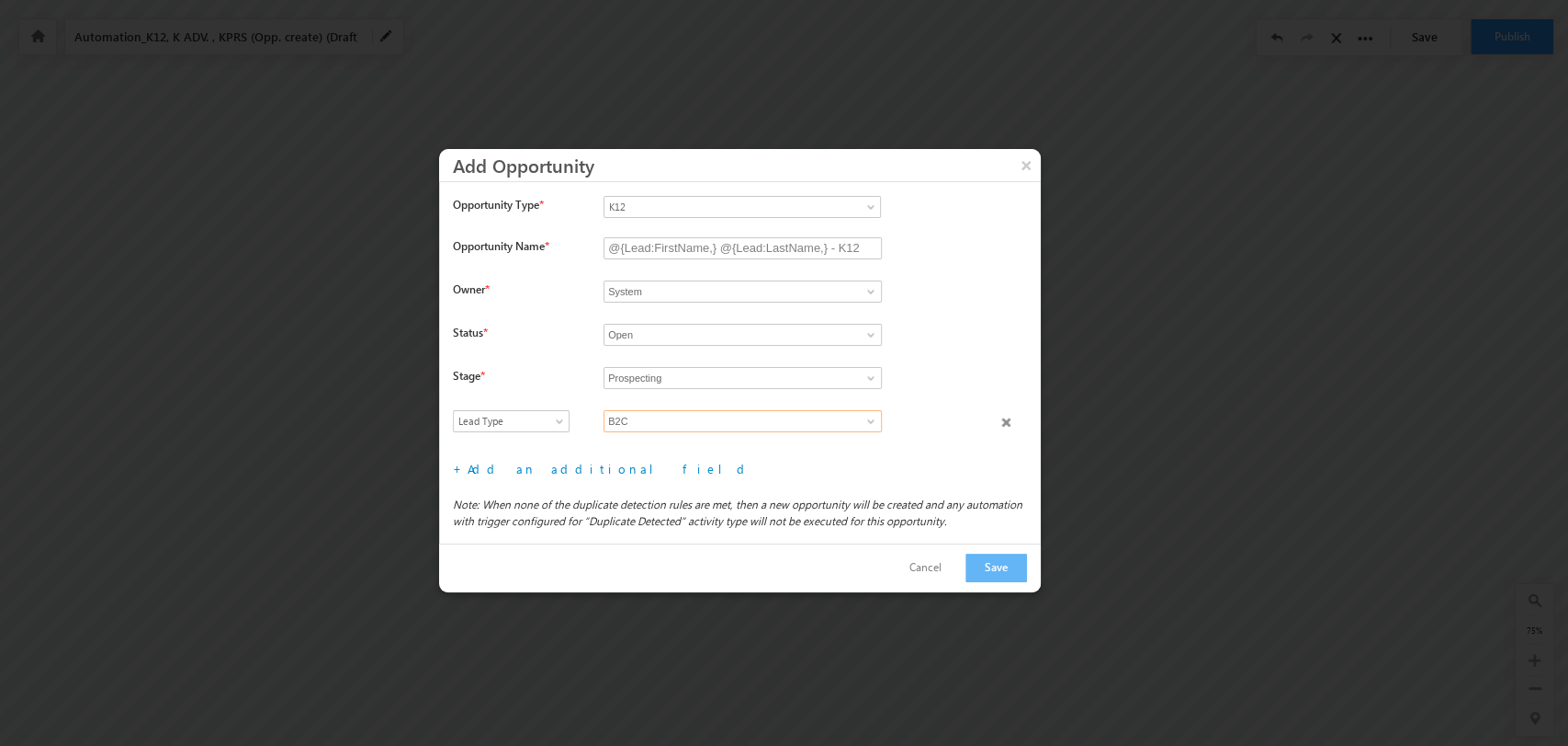
scroll to position [0, 0]
click at [532, 476] on div "+ Add an additional field File type fields that belong to a Custom Field Set, c…" at bounding box center [746, 469] width 588 height 30
click at [537, 459] on div "+ Add an additional field File type fields that belong to a Custom Field Set, c…" at bounding box center [746, 469] width 588 height 30
click at [532, 476] on div "+ Add an additional field File type fields that belong to a Custom Field Set, c…" at bounding box center [746, 469] width 588 height 30
click at [537, 464] on link "Add an additional field" at bounding box center [609, 469] width 284 height 15
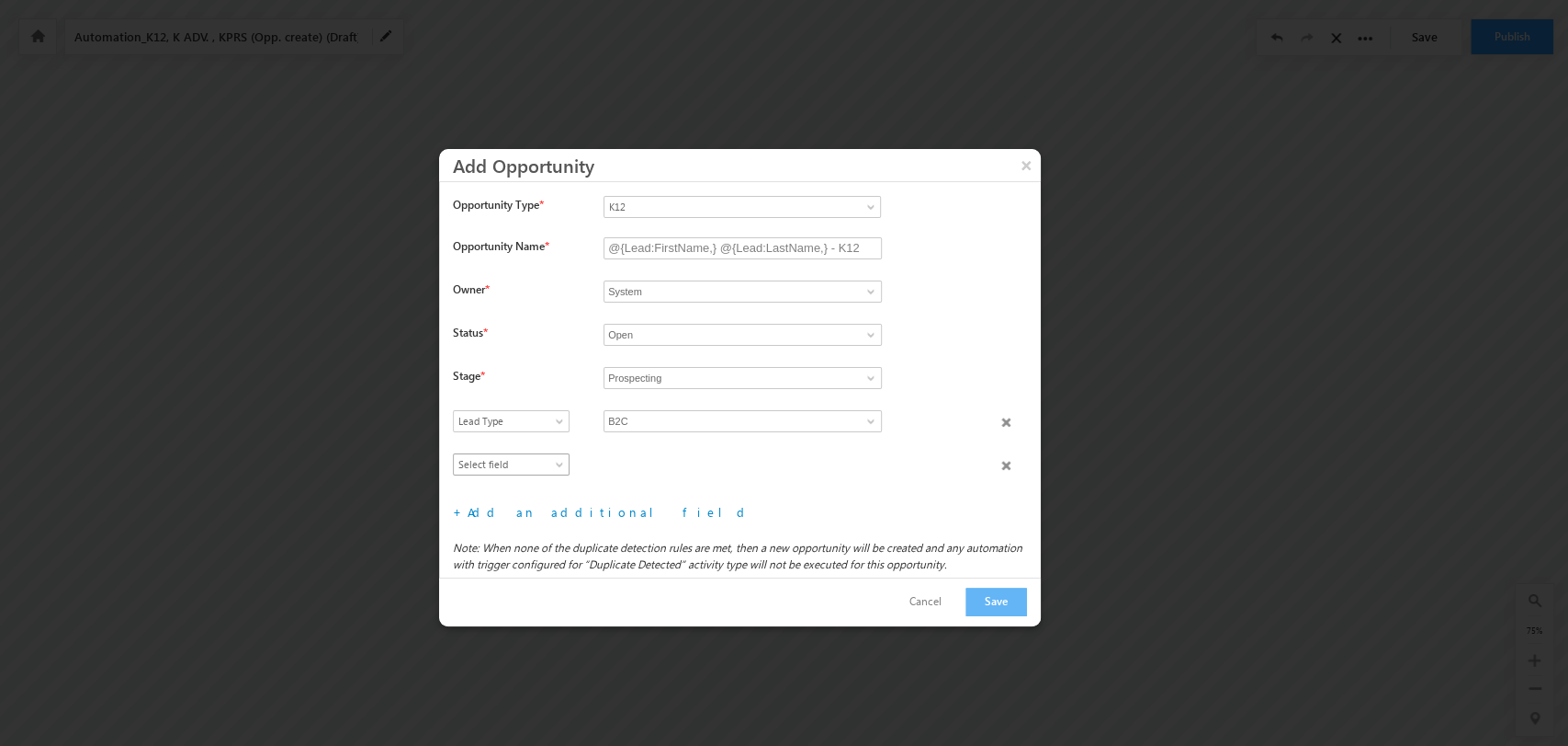
click at [539, 460] on span "Select field" at bounding box center [507, 464] width 106 height 16
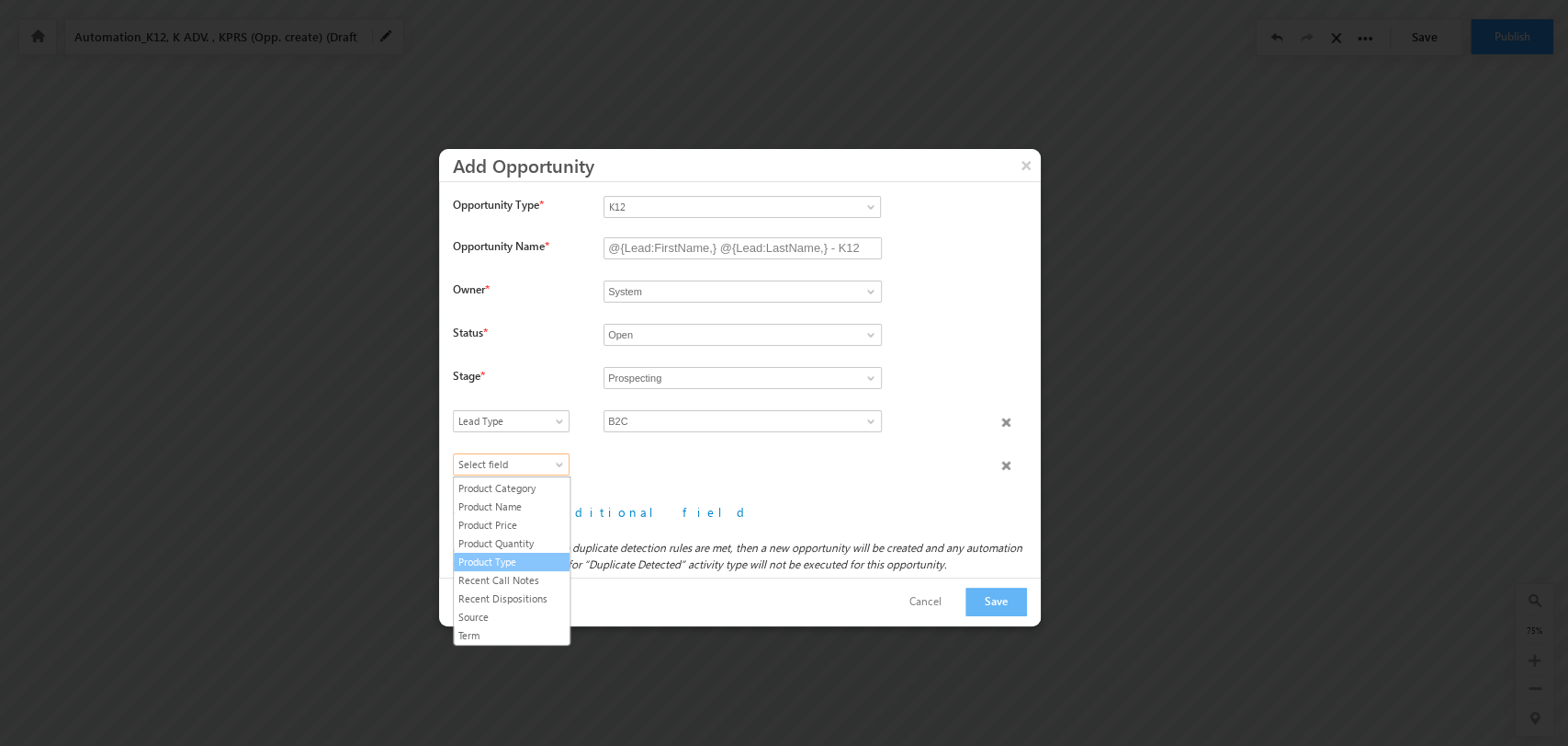
drag, startPoint x: 538, startPoint y: 564, endPoint x: 575, endPoint y: 551, distance: 39.2
click at [538, 564] on link "Product Type" at bounding box center [512, 561] width 116 height 16
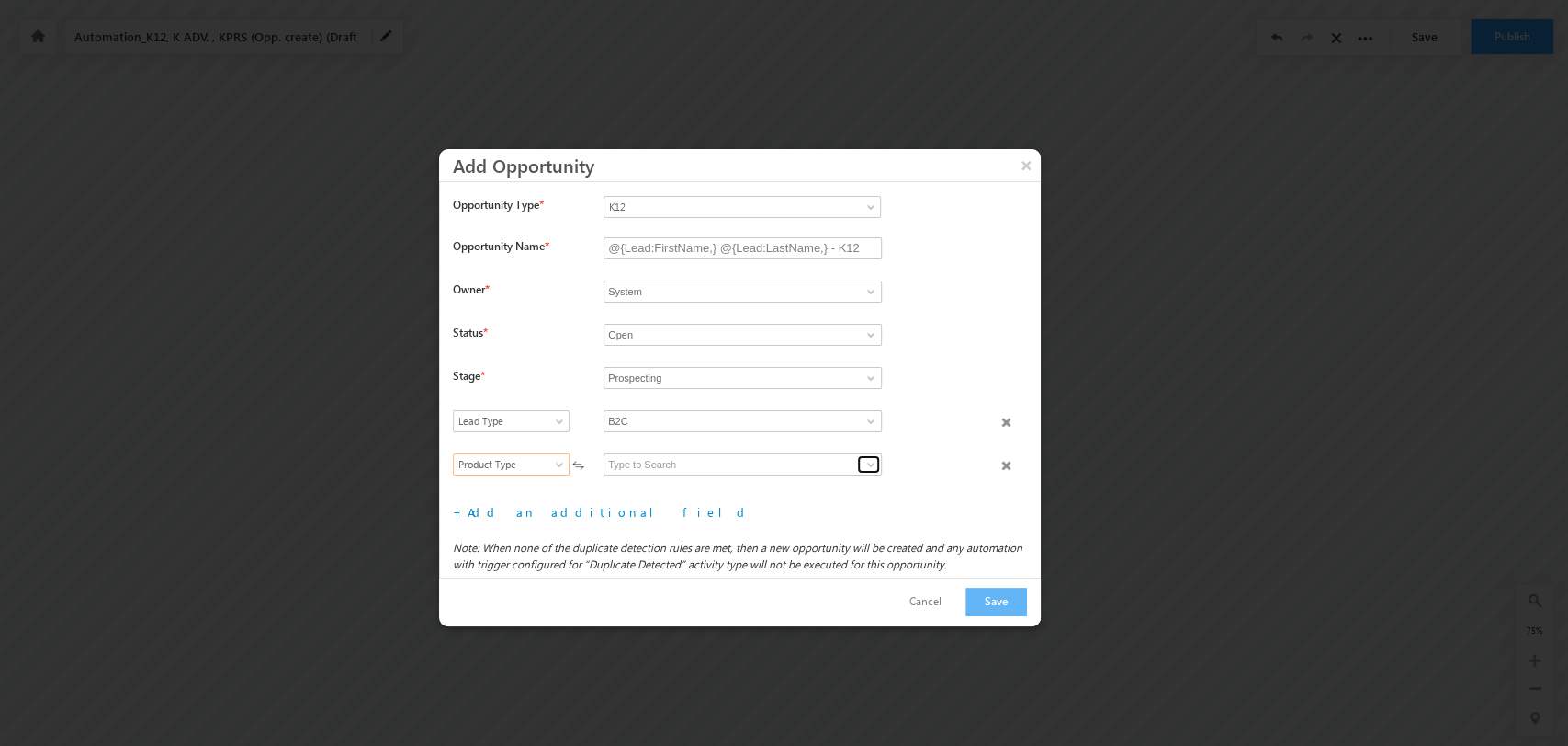
click at [858, 466] on link at bounding box center [869, 464] width 23 height 18
click at [802, 485] on link "K12 B2C" at bounding box center [743, 486] width 278 height 21
type input "K12 B2C"
click at [542, 508] on link "Add an additional field" at bounding box center [609, 511] width 284 height 15
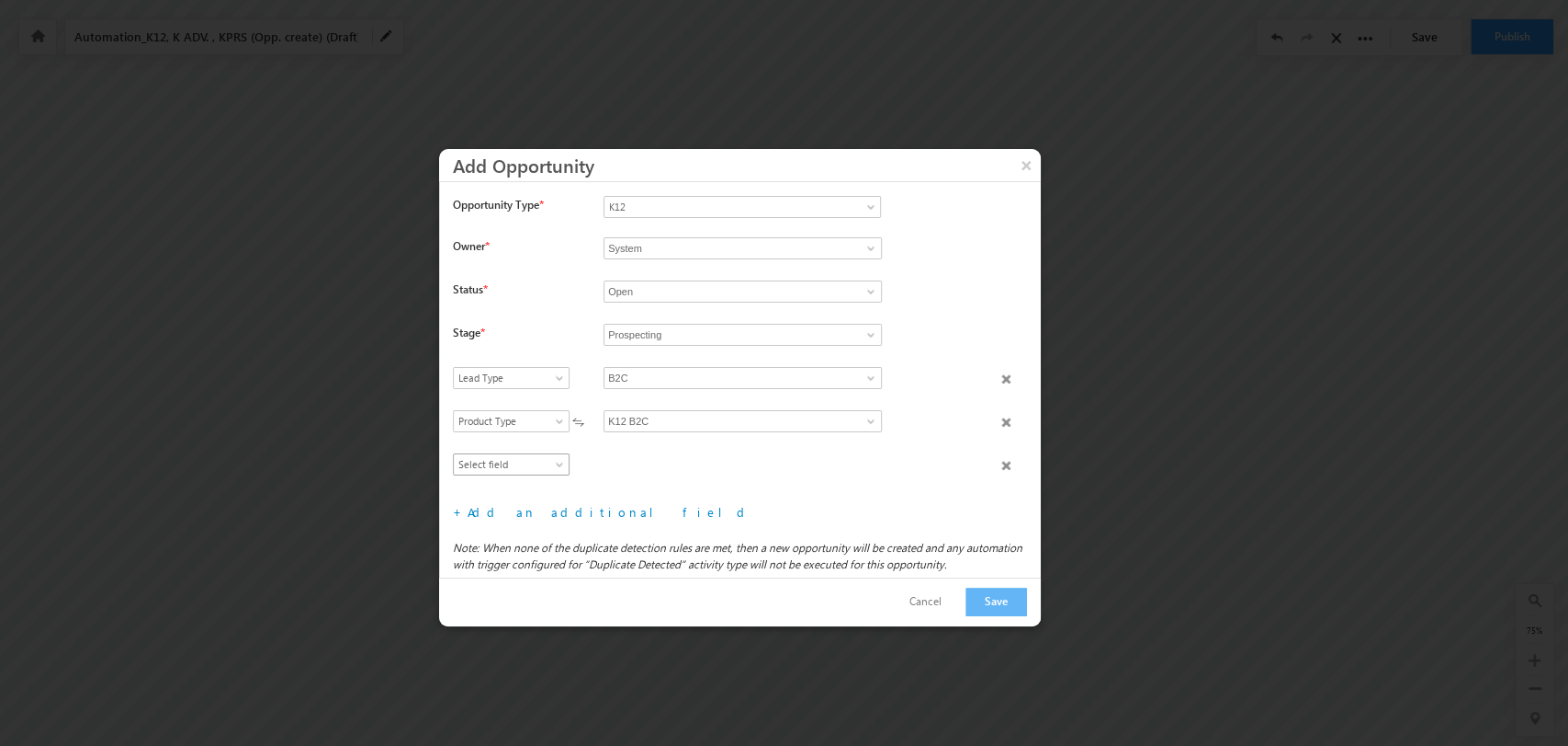
click at [524, 464] on span "Select field" at bounding box center [507, 464] width 106 height 16
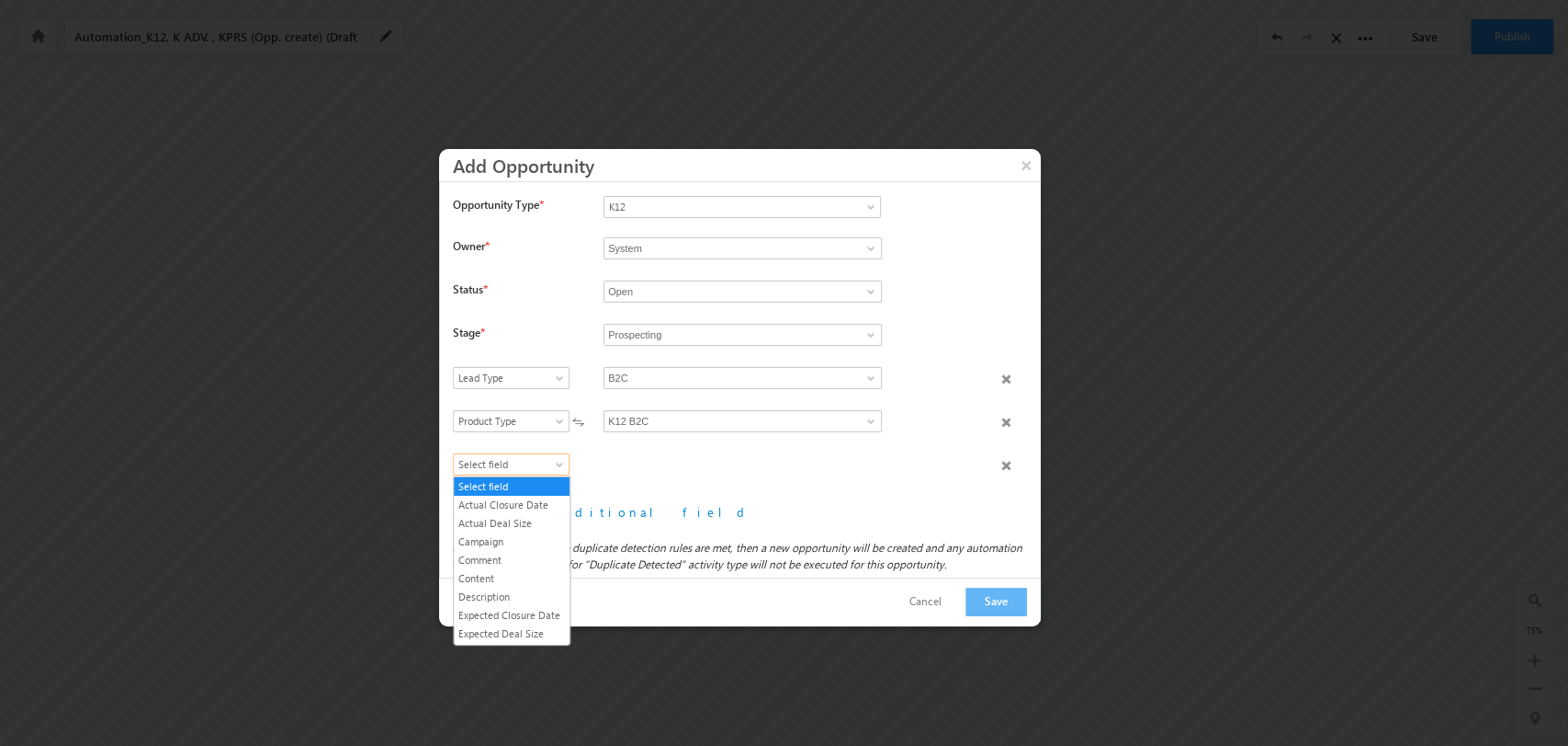
scroll to position [197, 0]
click at [526, 574] on link "Product Category" at bounding box center [512, 564] width 116 height 16
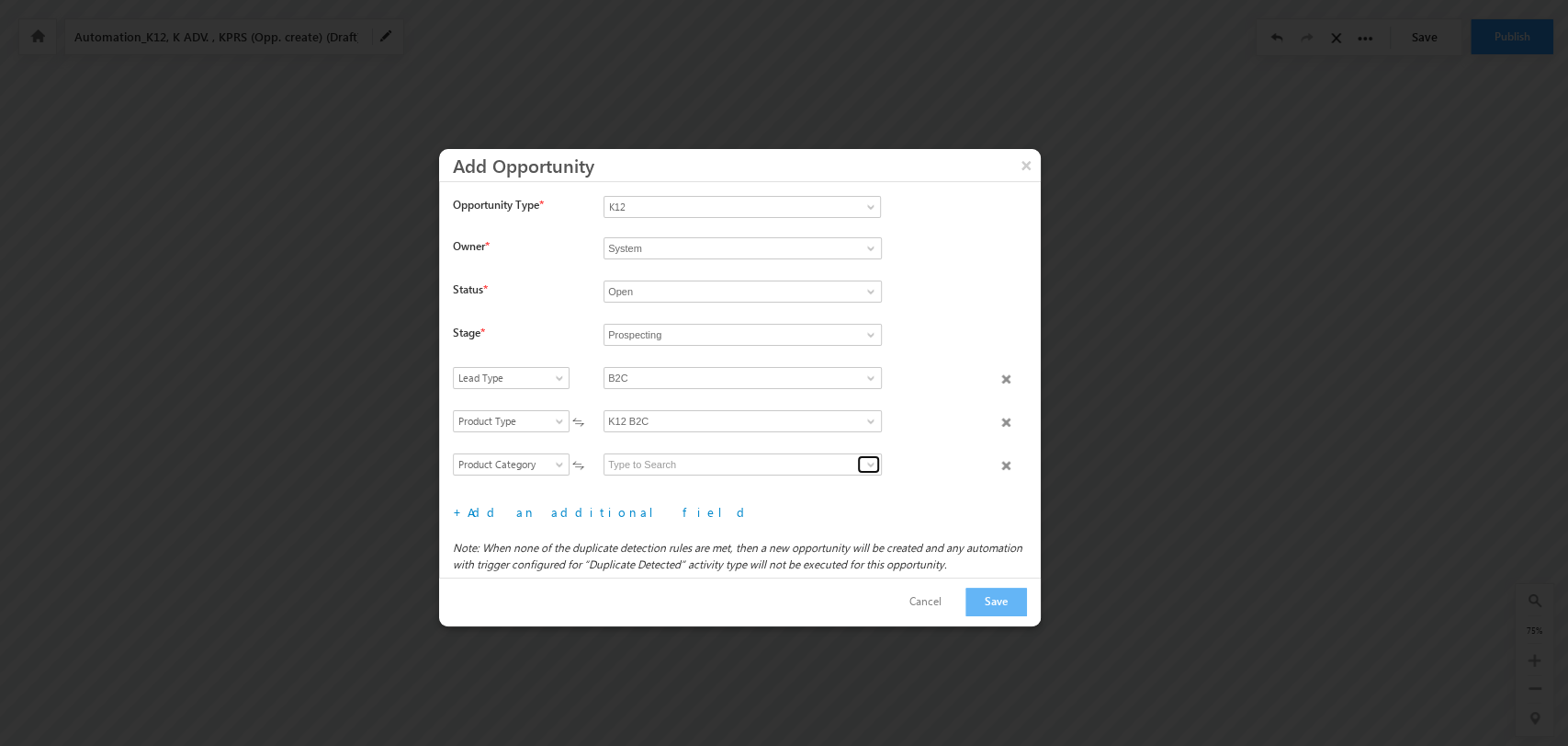
click at [863, 469] on span at bounding box center [870, 464] width 14 height 14
click at [743, 484] on link "Grade" at bounding box center [743, 486] width 278 height 21
type input "Grade"
click at [550, 507] on link "Add an additional field" at bounding box center [609, 511] width 284 height 15
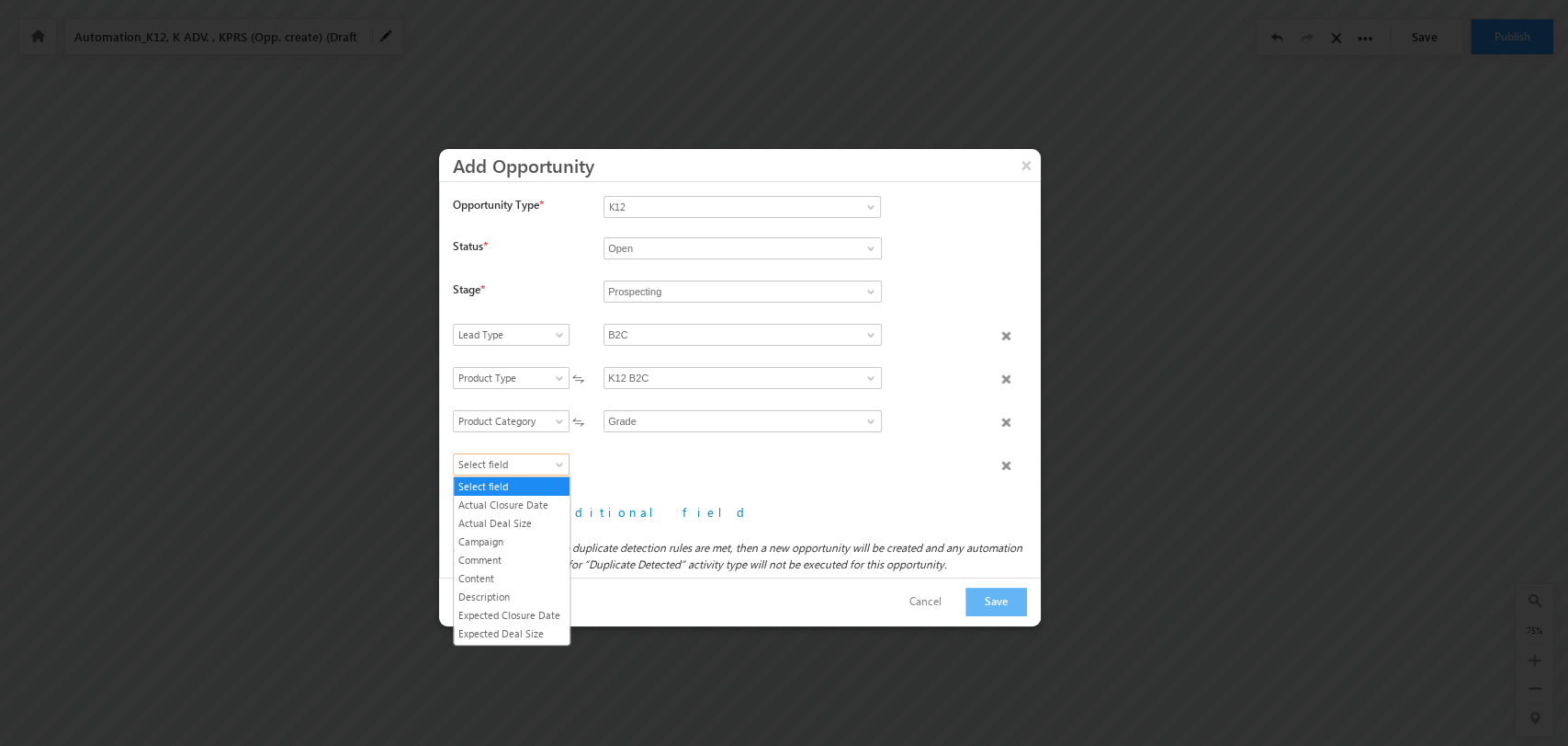
click at [515, 463] on span "Select field" at bounding box center [507, 464] width 106 height 16
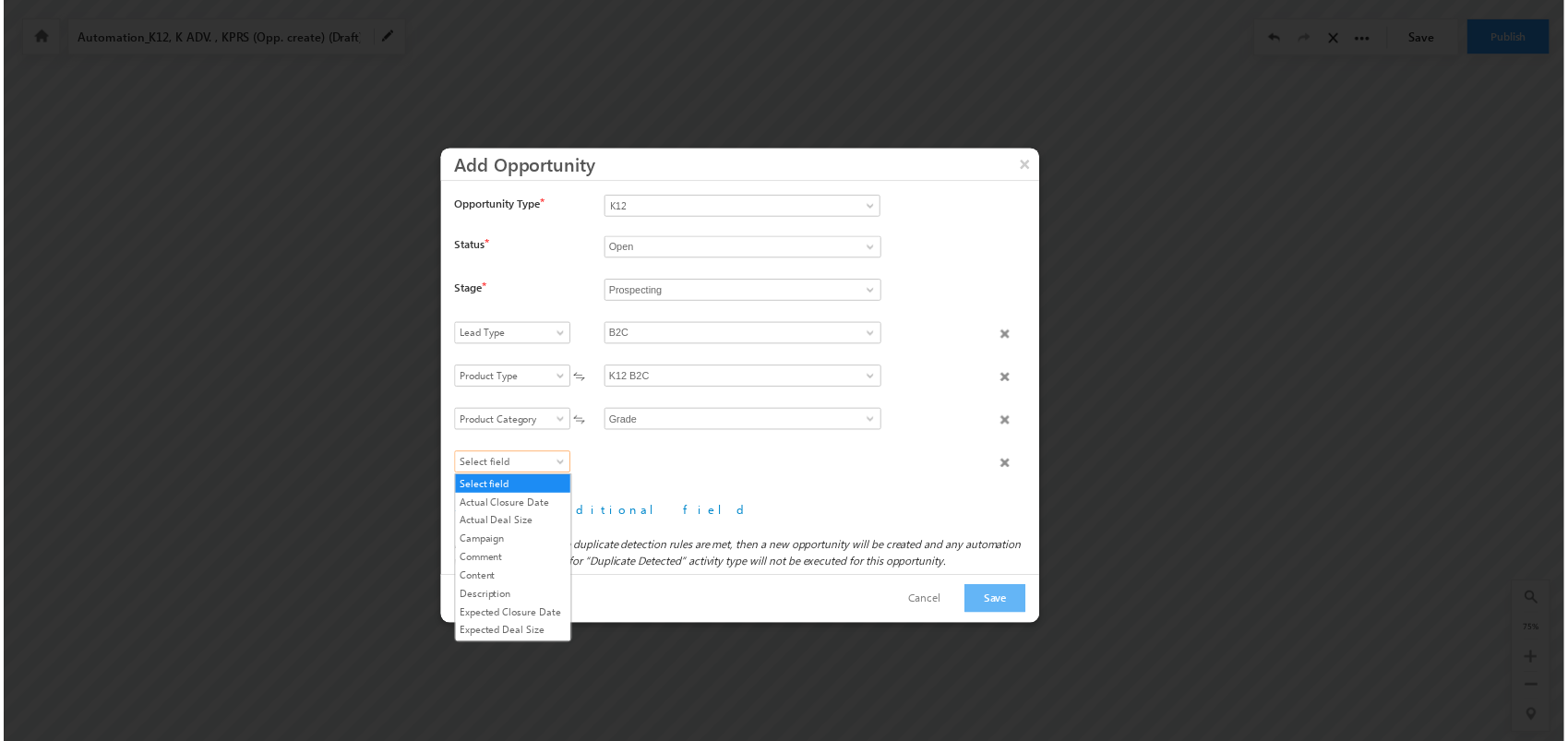
scroll to position [197, 0]
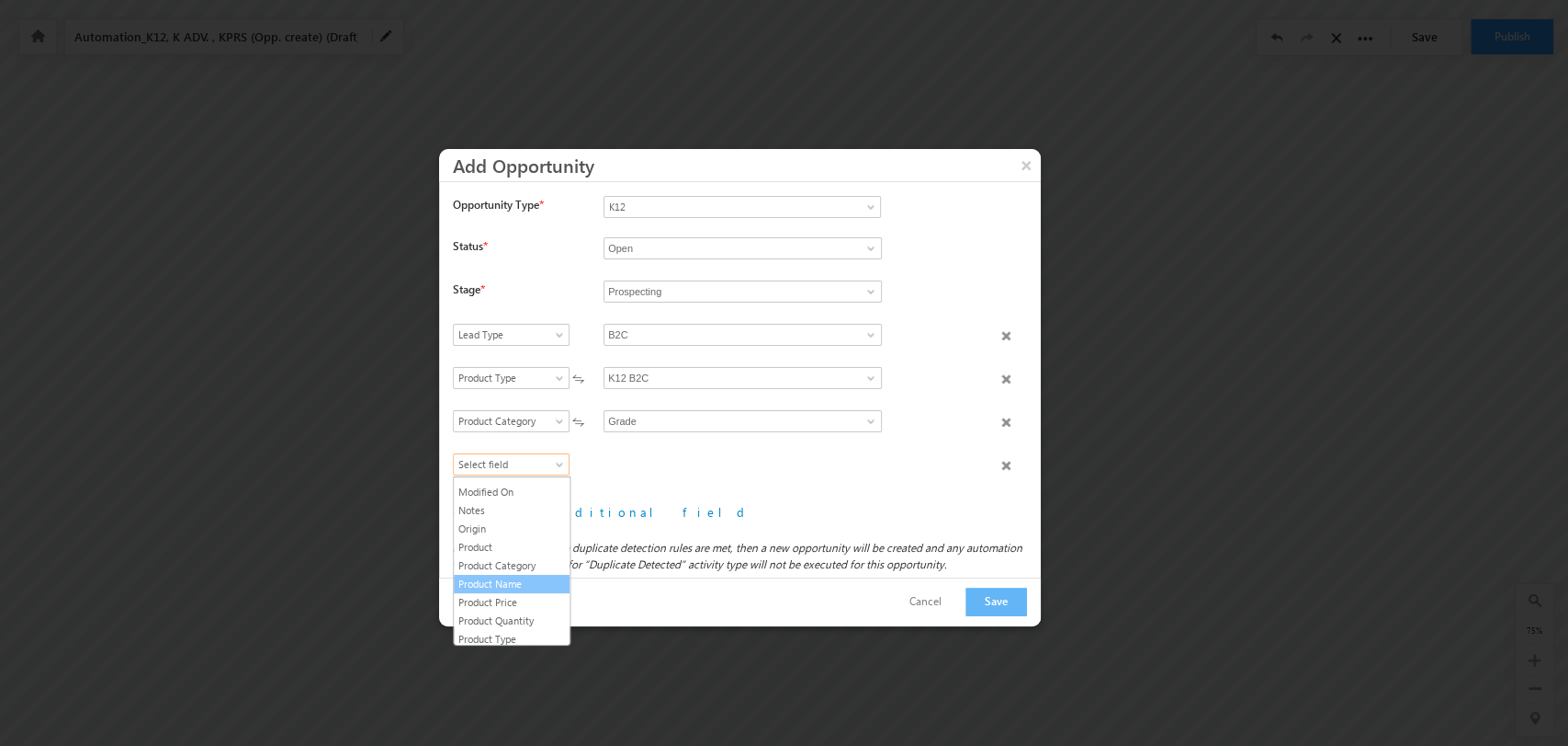
drag, startPoint x: 512, startPoint y: 594, endPoint x: 529, endPoint y: 583, distance: 20.2
click at [512, 592] on link "Product Name" at bounding box center [512, 583] width 116 height 16
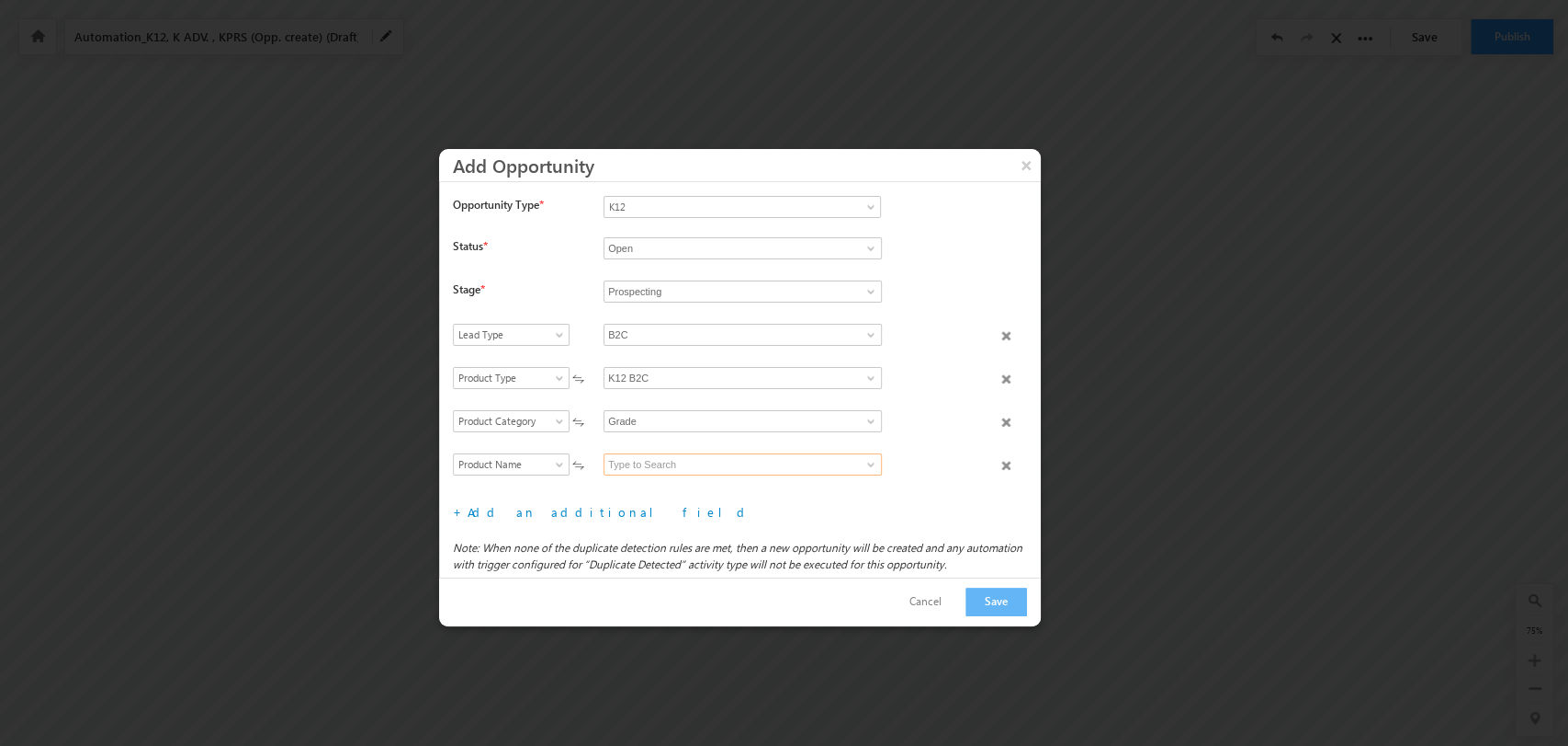
click at [746, 456] on input at bounding box center [743, 464] width 278 height 22
click at [737, 485] on link "3" at bounding box center [743, 486] width 278 height 21
type input "3"
click at [1013, 597] on button "Save" at bounding box center [996, 602] width 62 height 29
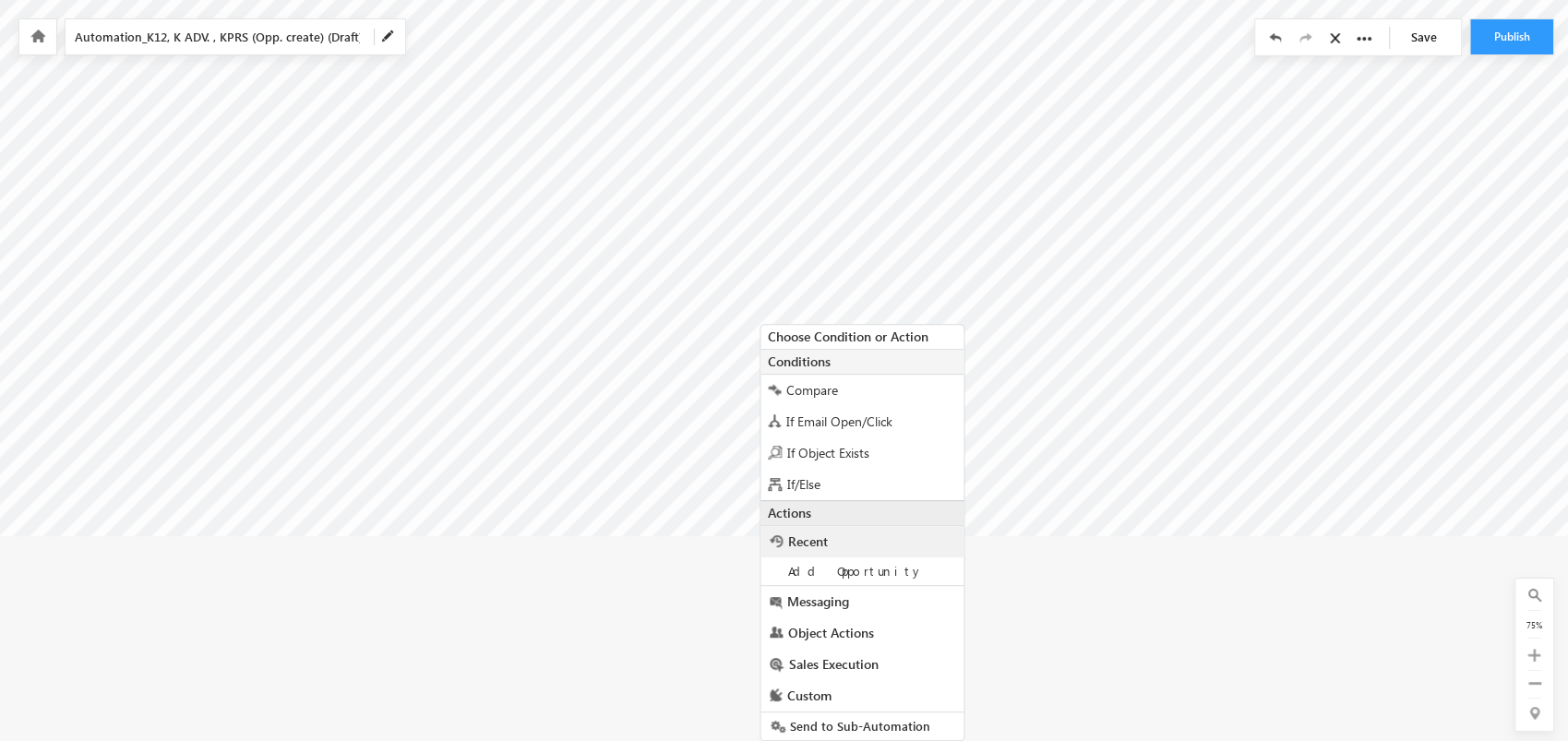
scroll to position [296, 1275]
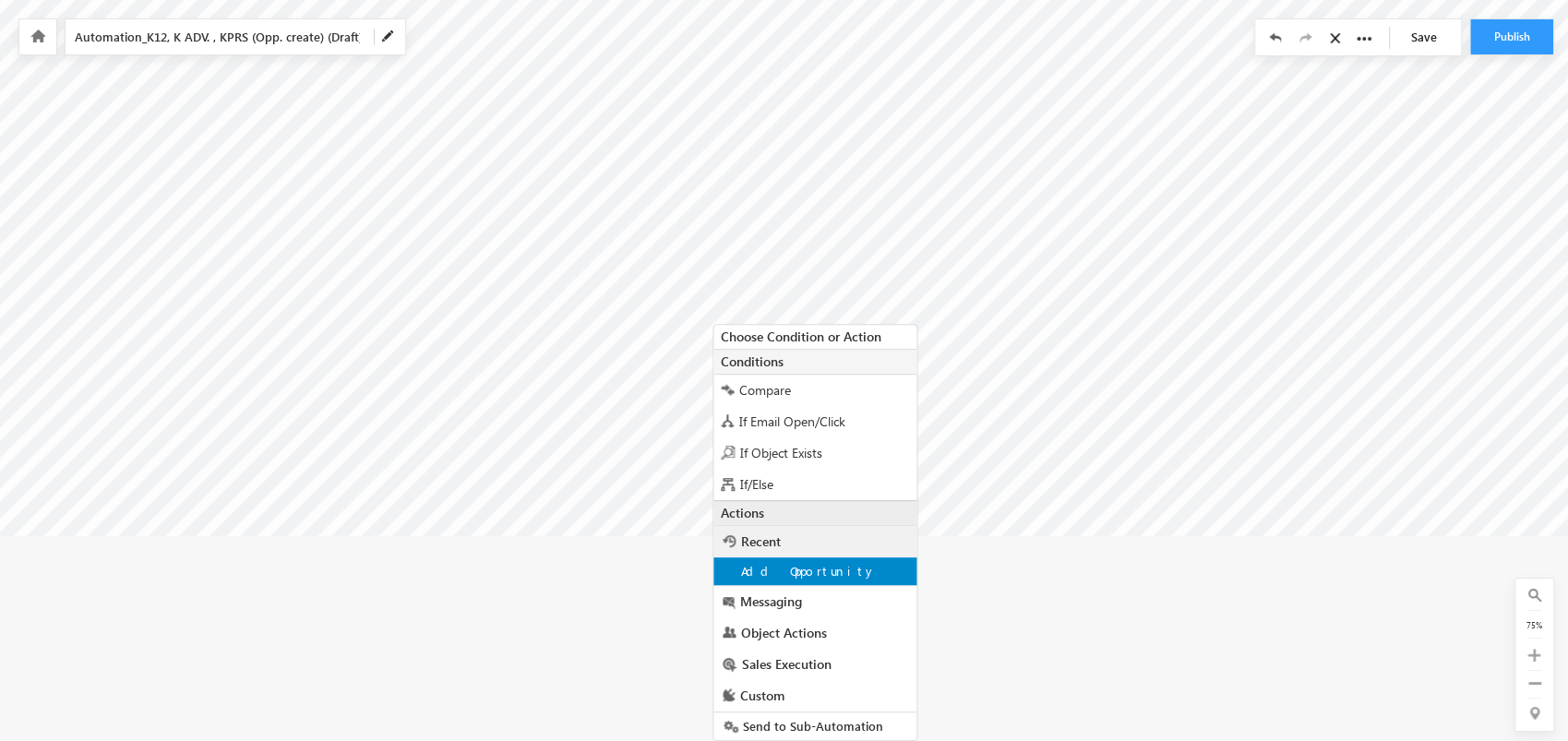
click at [839, 575] on div "Add Opportunity" at bounding box center [815, 570] width 203 height 28
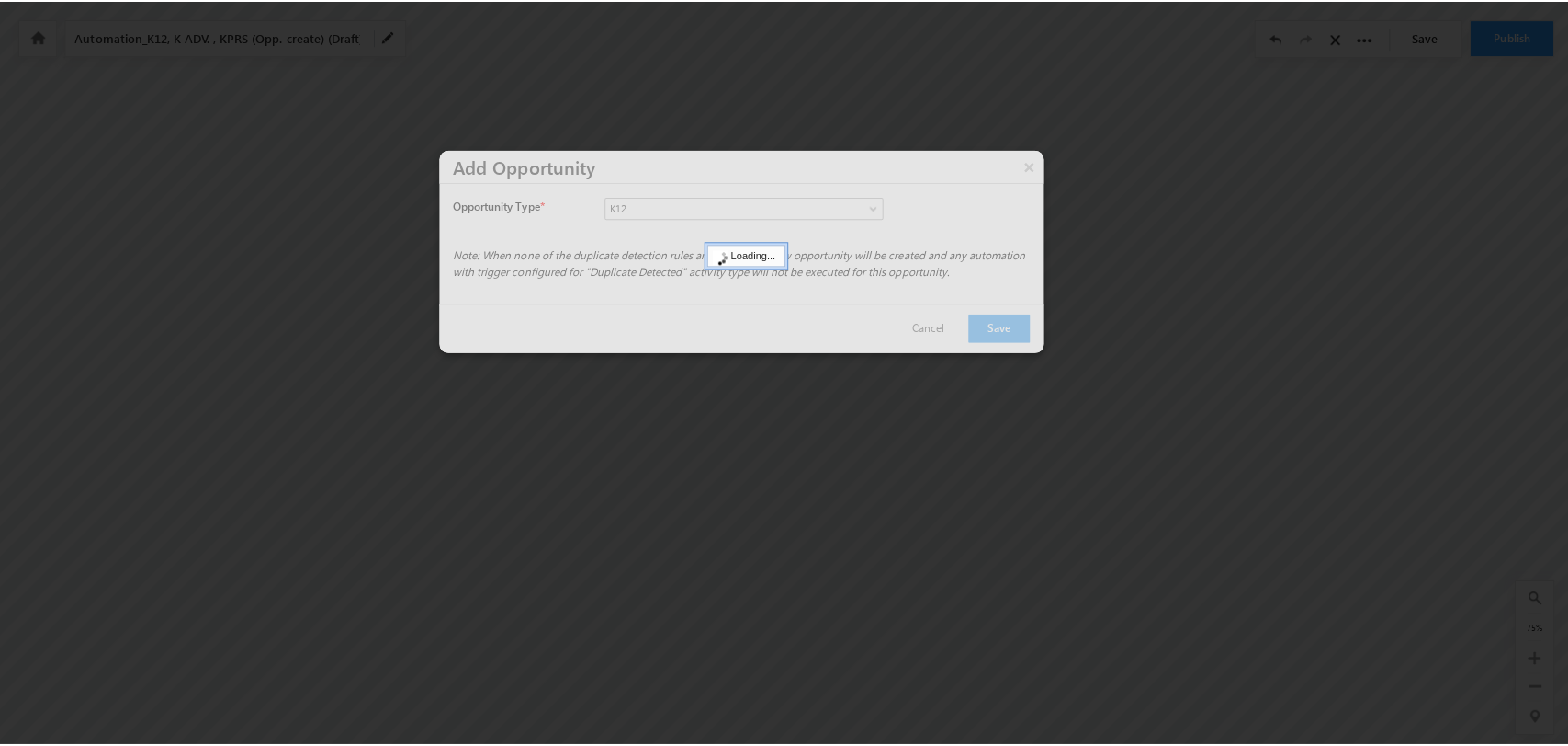
scroll to position [82, 1270]
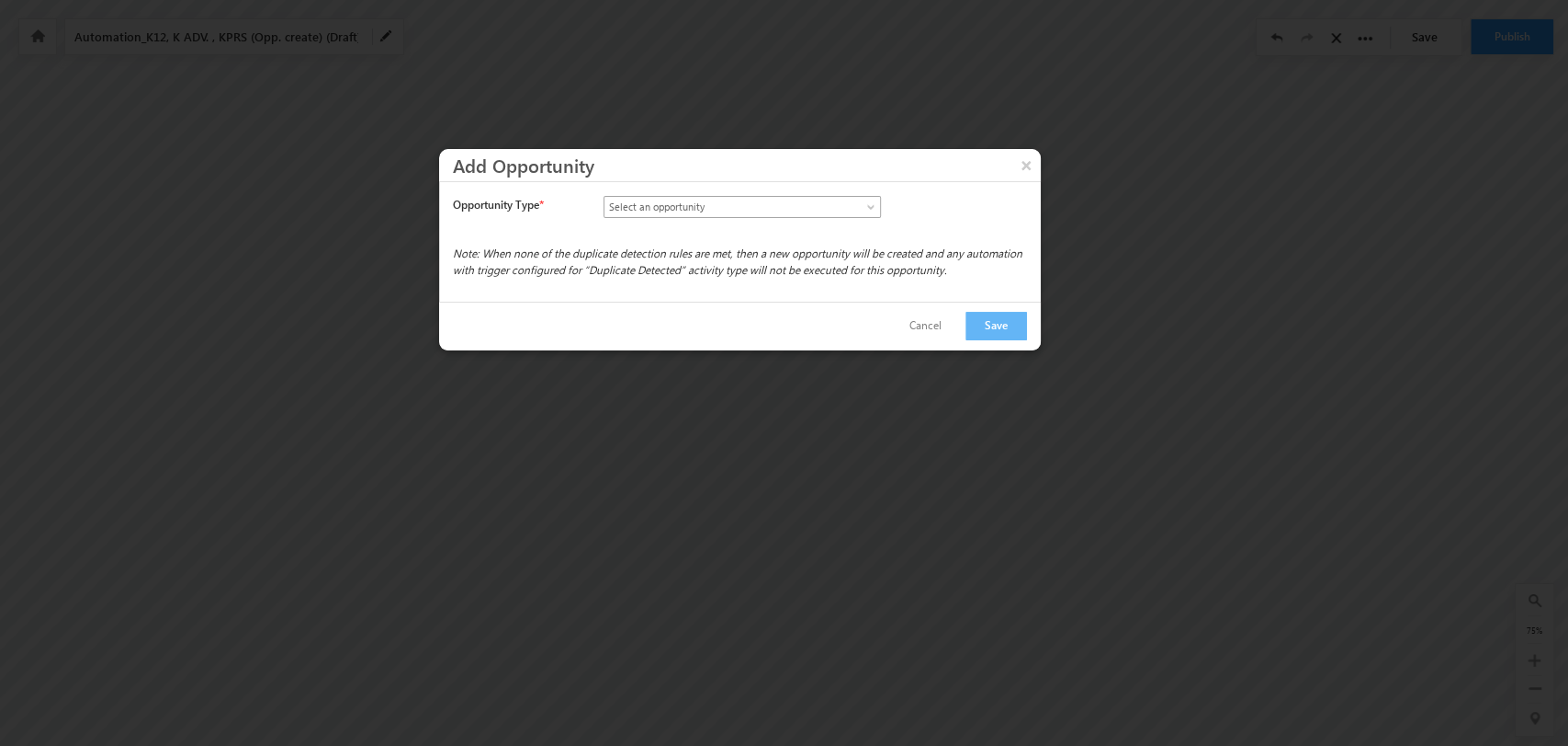
click at [860, 201] on link "Select an opportunity" at bounding box center [743, 206] width 277 height 22
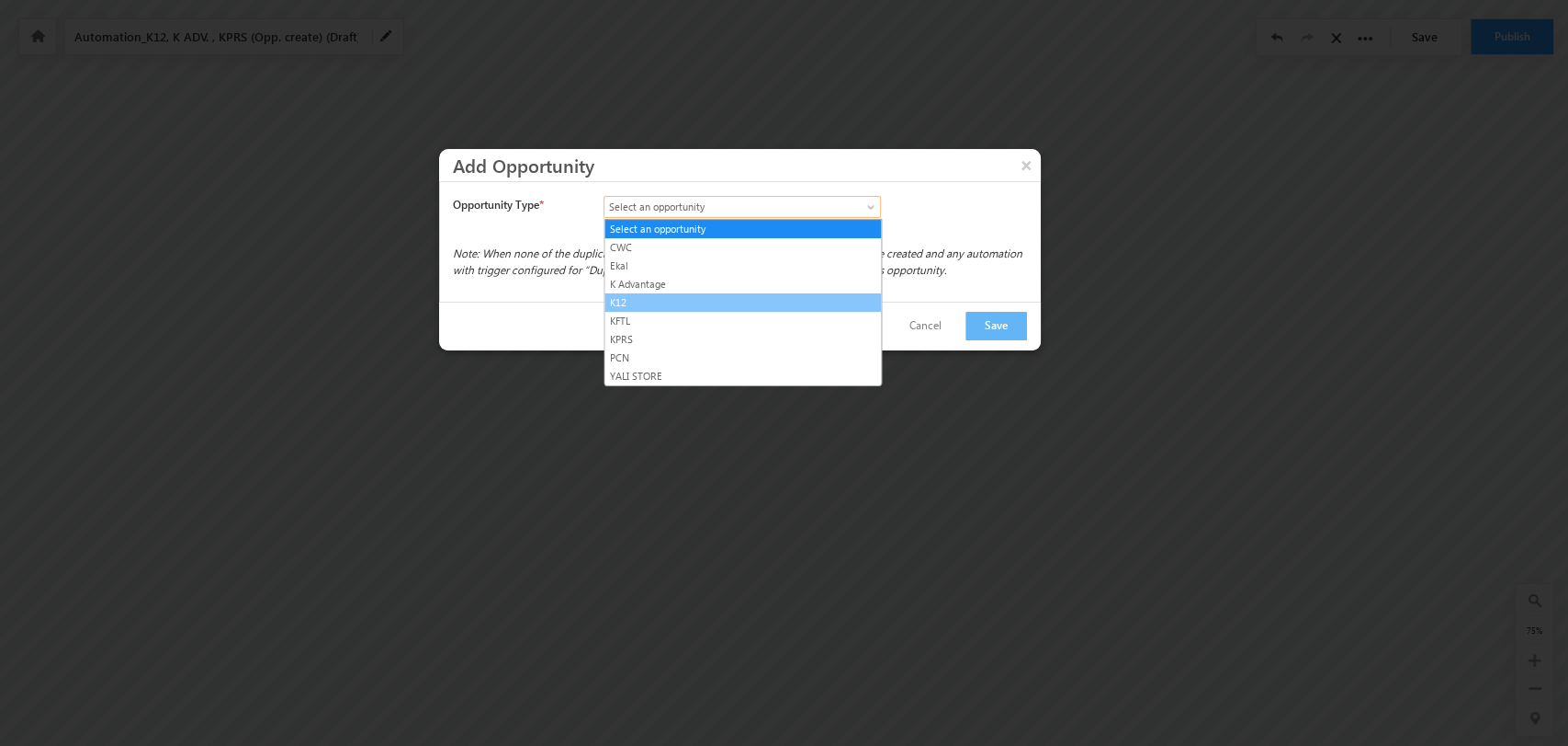
click at [821, 295] on link "K12" at bounding box center [743, 302] width 276 height 16
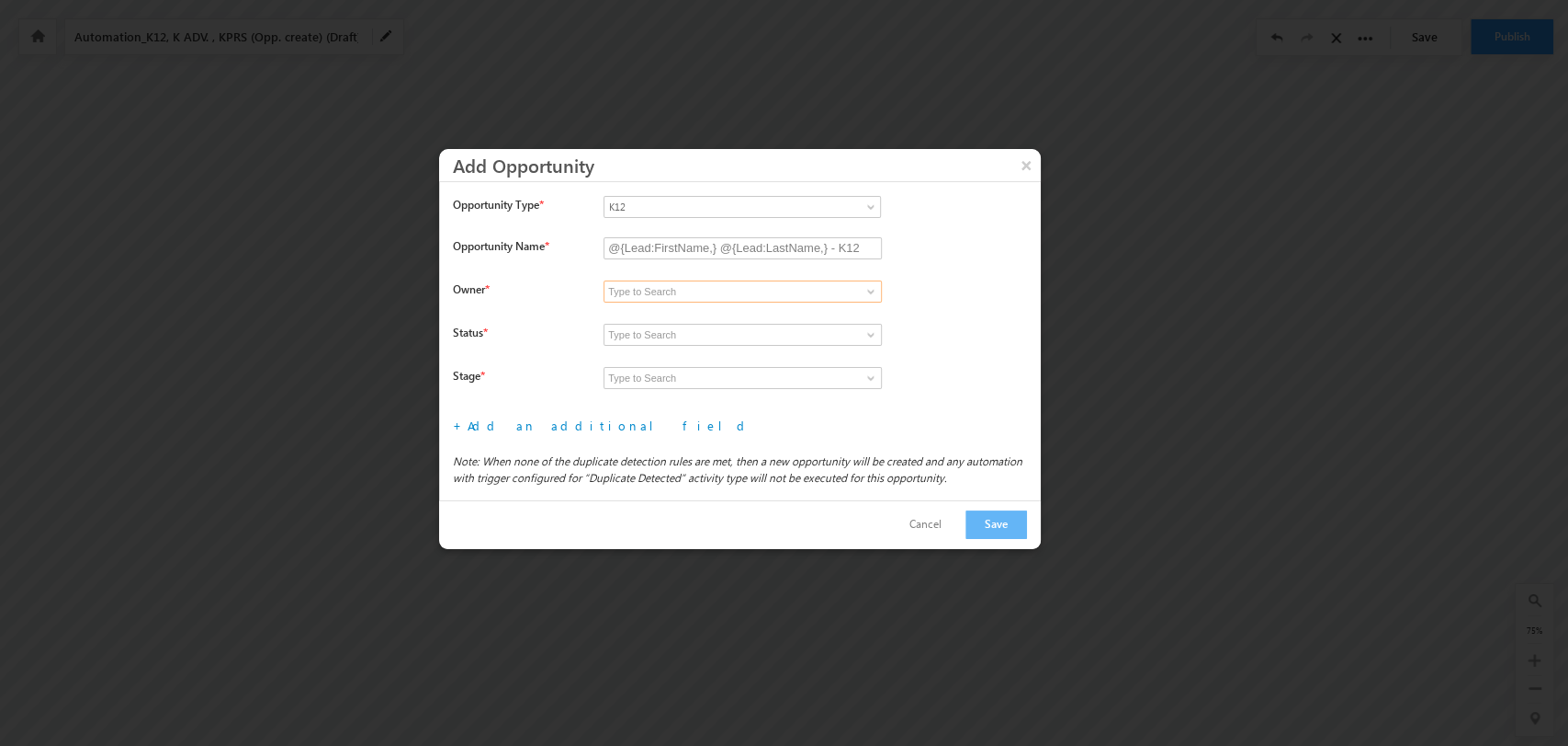
click at [845, 288] on input at bounding box center [743, 291] width 278 height 22
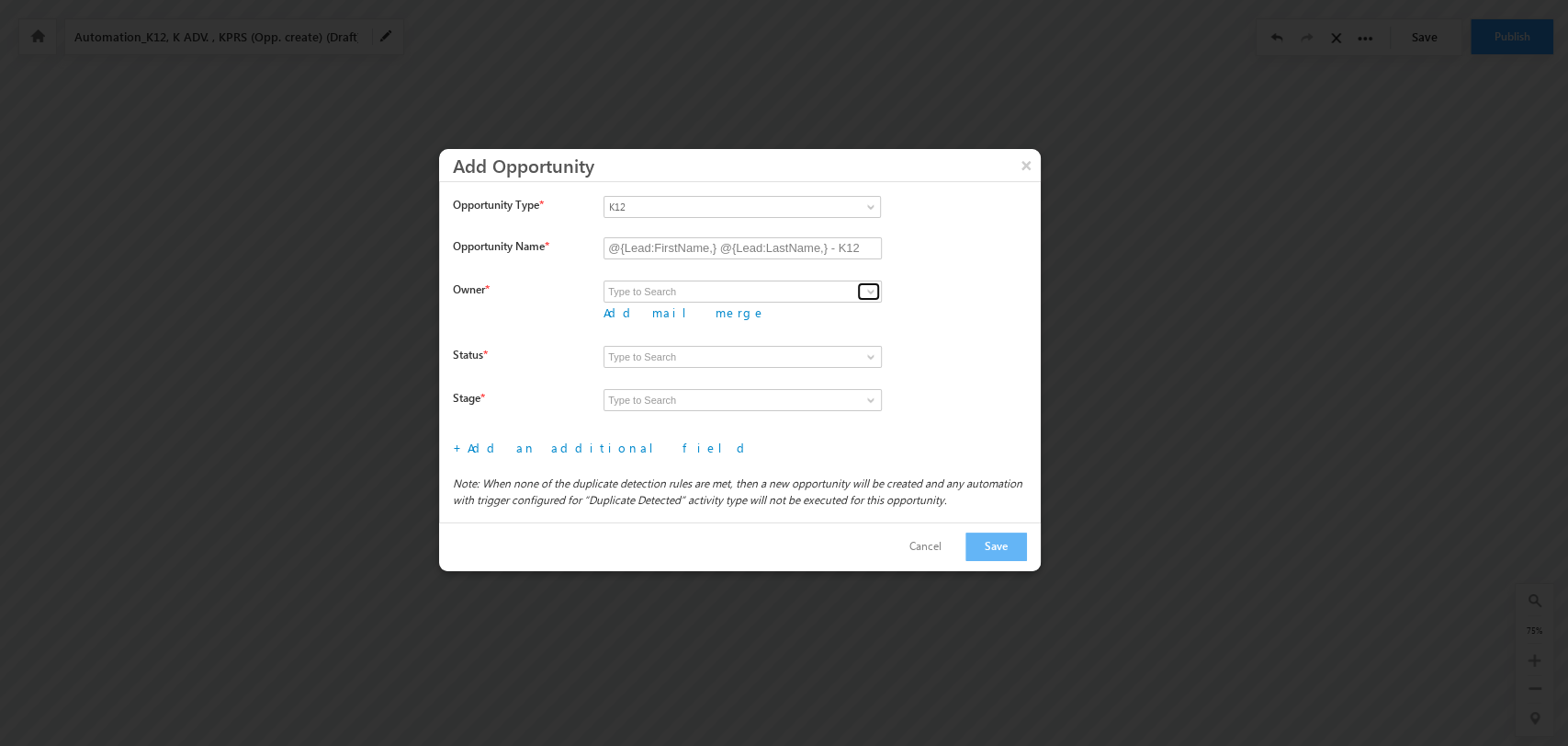
click at [864, 282] on link at bounding box center [869, 291] width 23 height 18
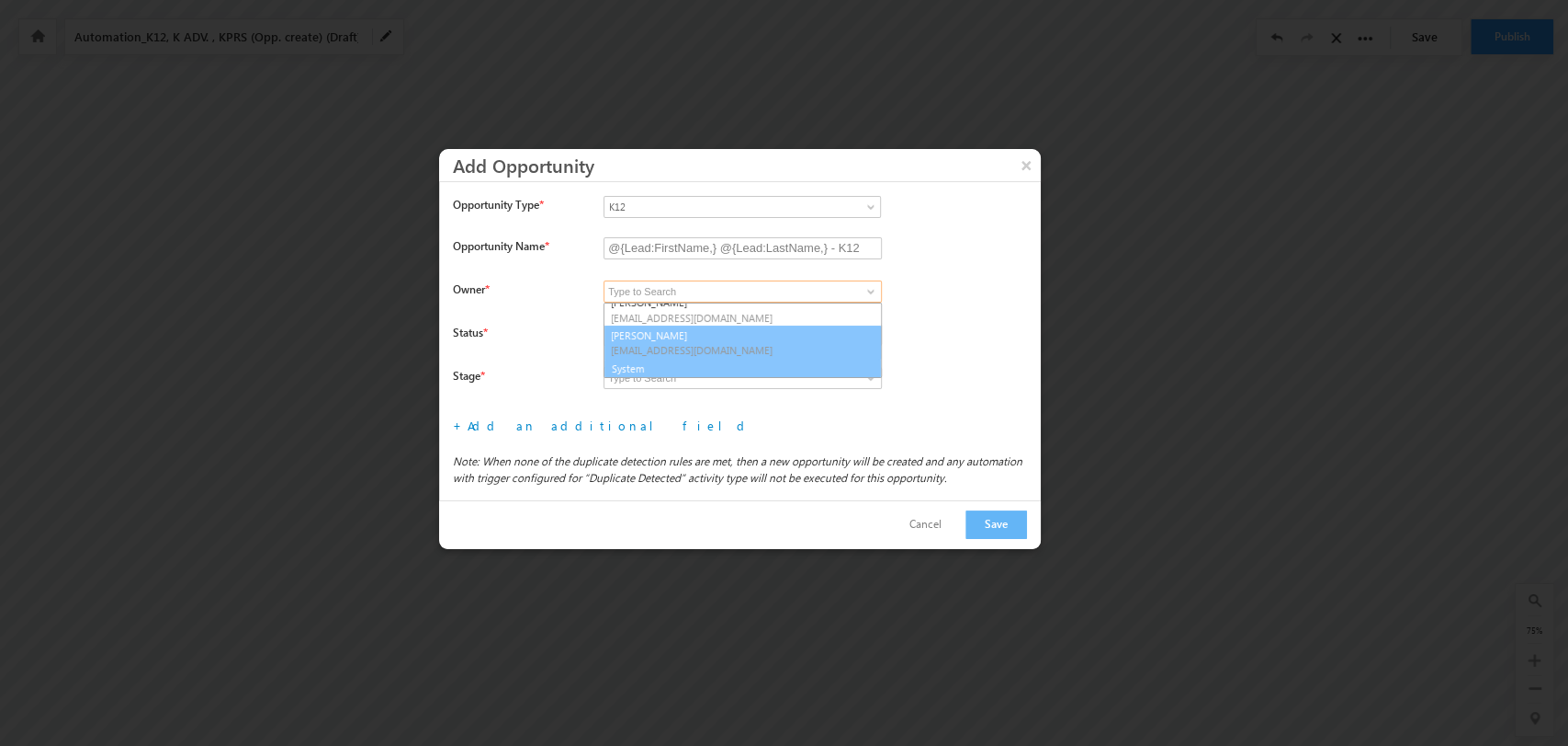
scroll to position [272, 0]
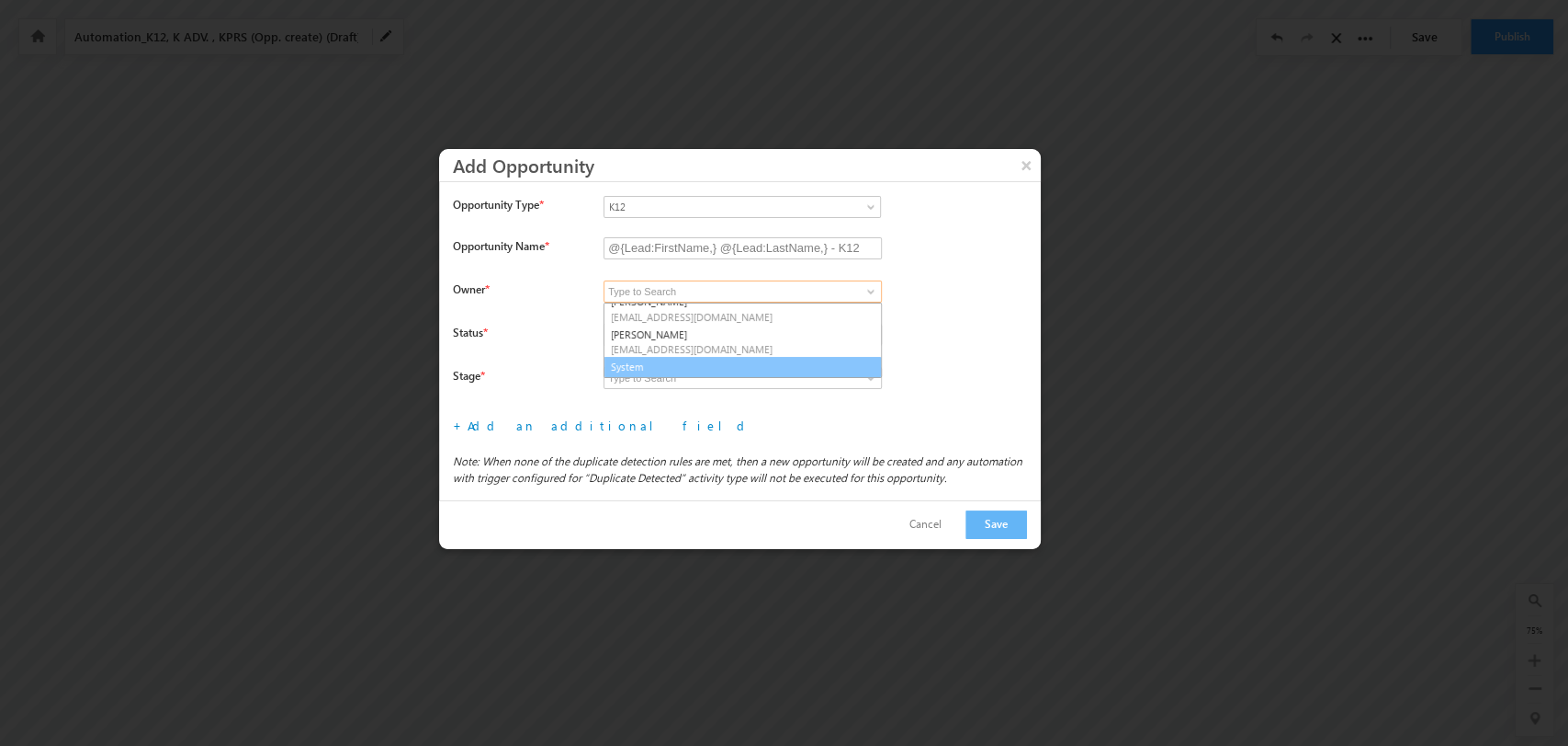
click at [716, 361] on link "System" at bounding box center [743, 367] width 278 height 21
type input "System"
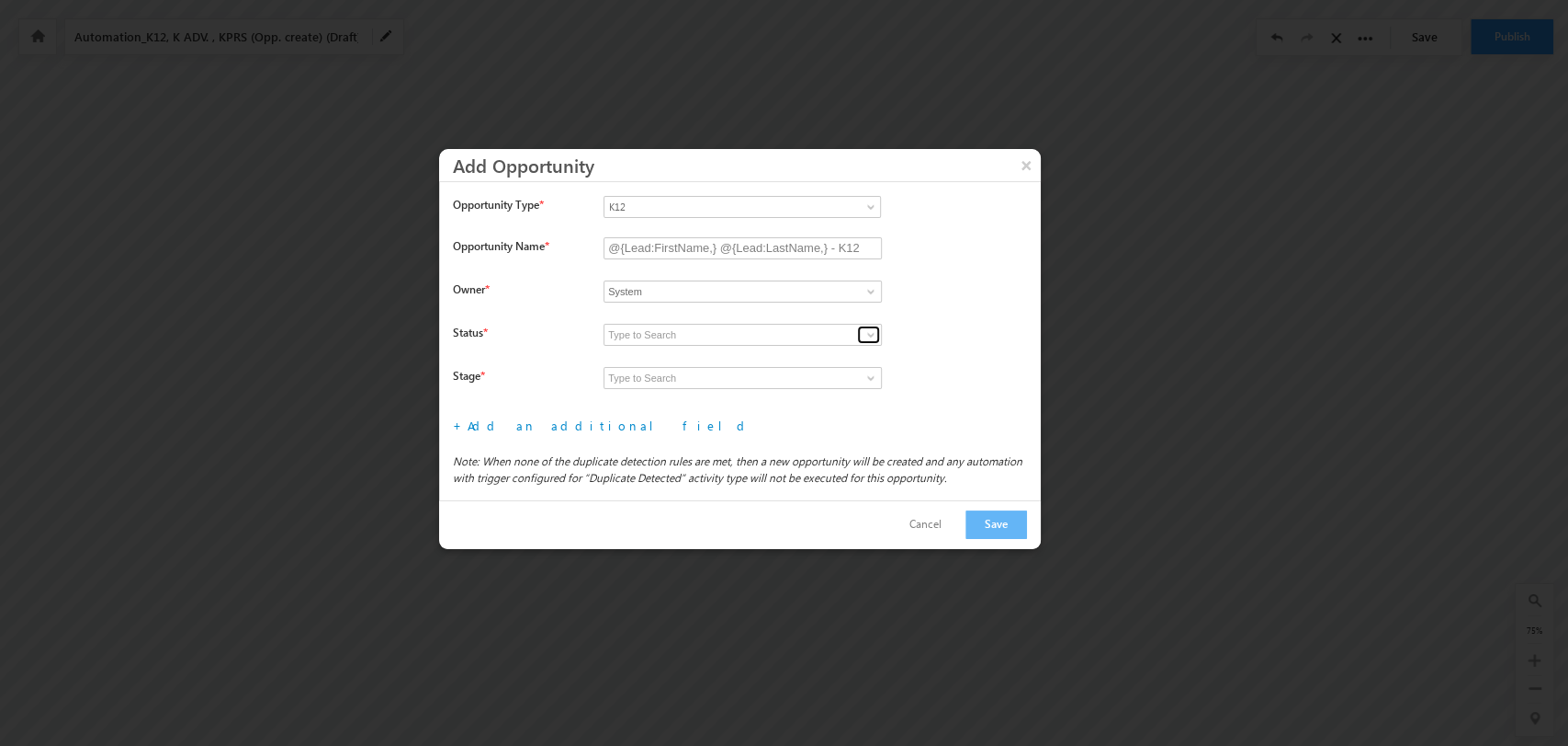
click at [869, 329] on span at bounding box center [870, 334] width 14 height 14
click at [773, 348] on link "Open" at bounding box center [743, 356] width 278 height 21
type input "Open"
click at [871, 377] on span at bounding box center [870, 377] width 14 height 14
click at [808, 392] on link "Prospecting" at bounding box center [743, 399] width 278 height 21
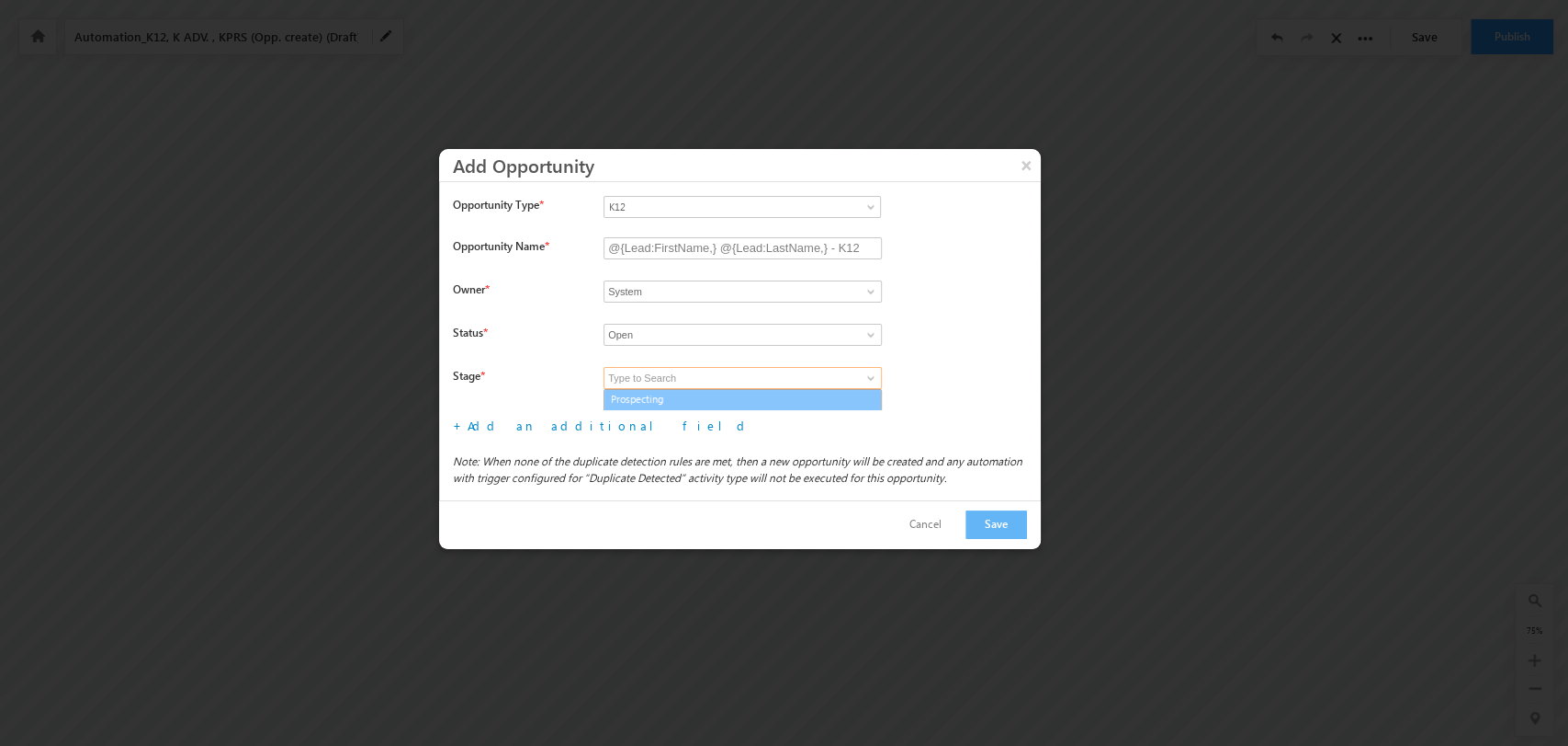
type input "Prospecting"
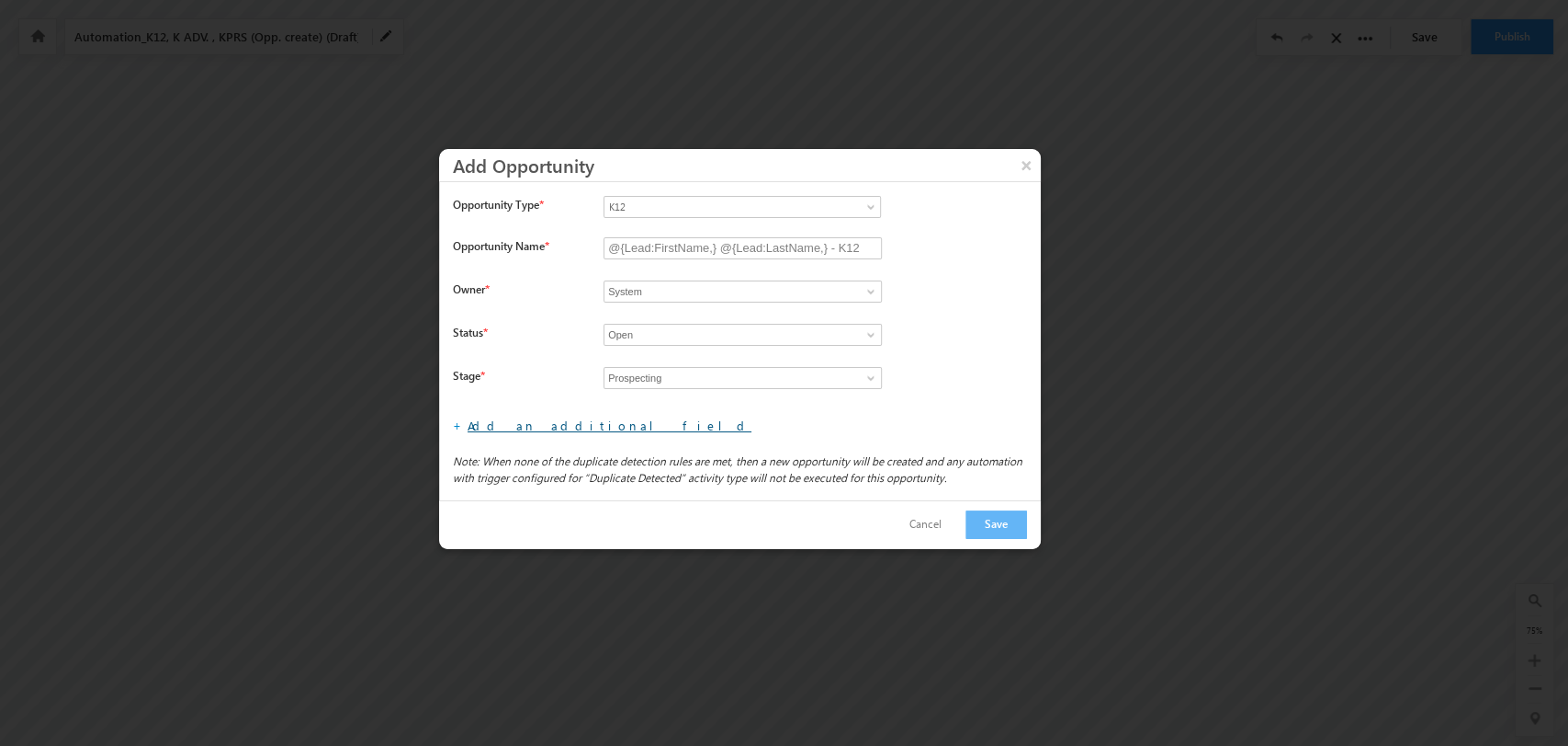
click at [538, 417] on link "Add an additional field" at bounding box center [609, 425] width 284 height 15
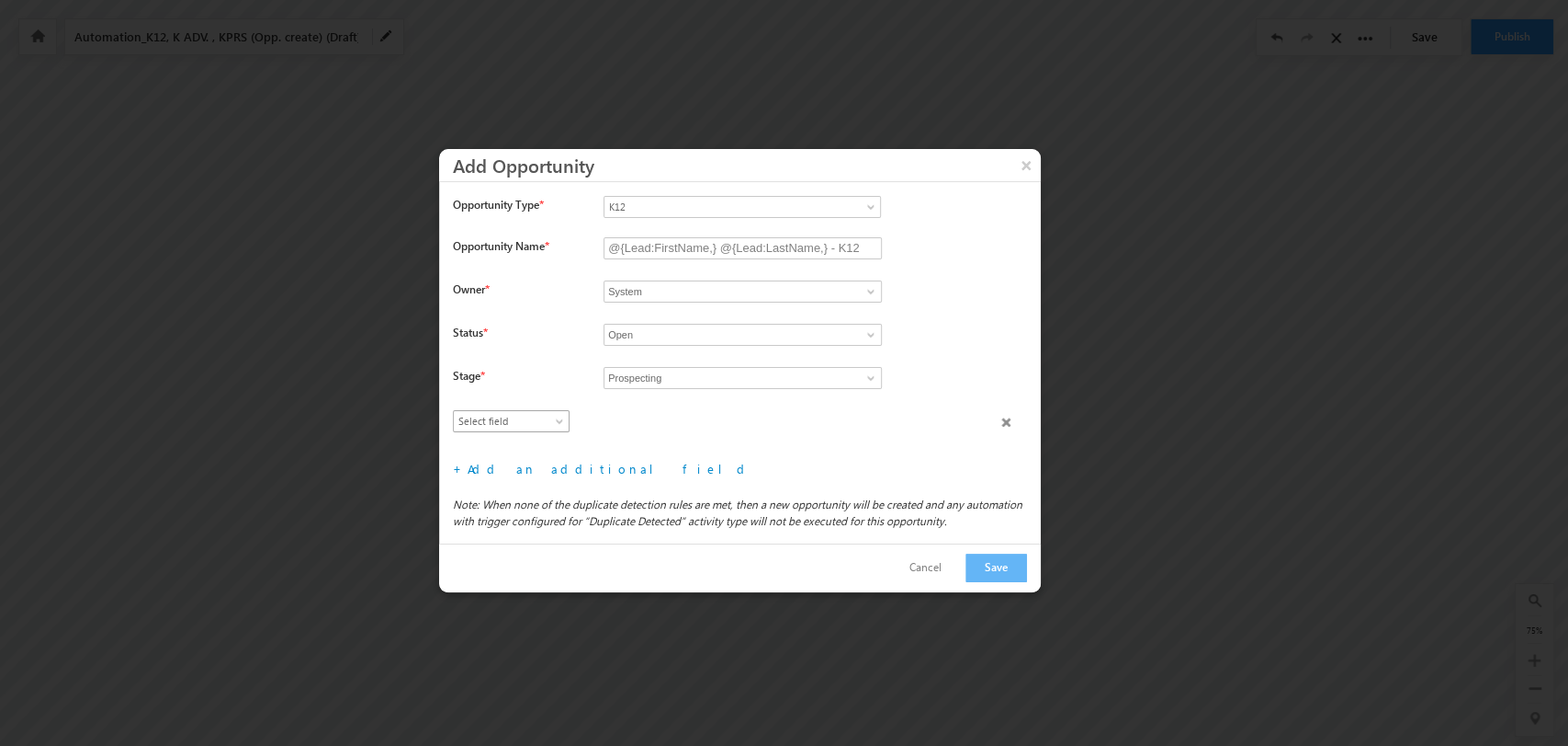
click at [529, 418] on span "Select field" at bounding box center [507, 420] width 106 height 16
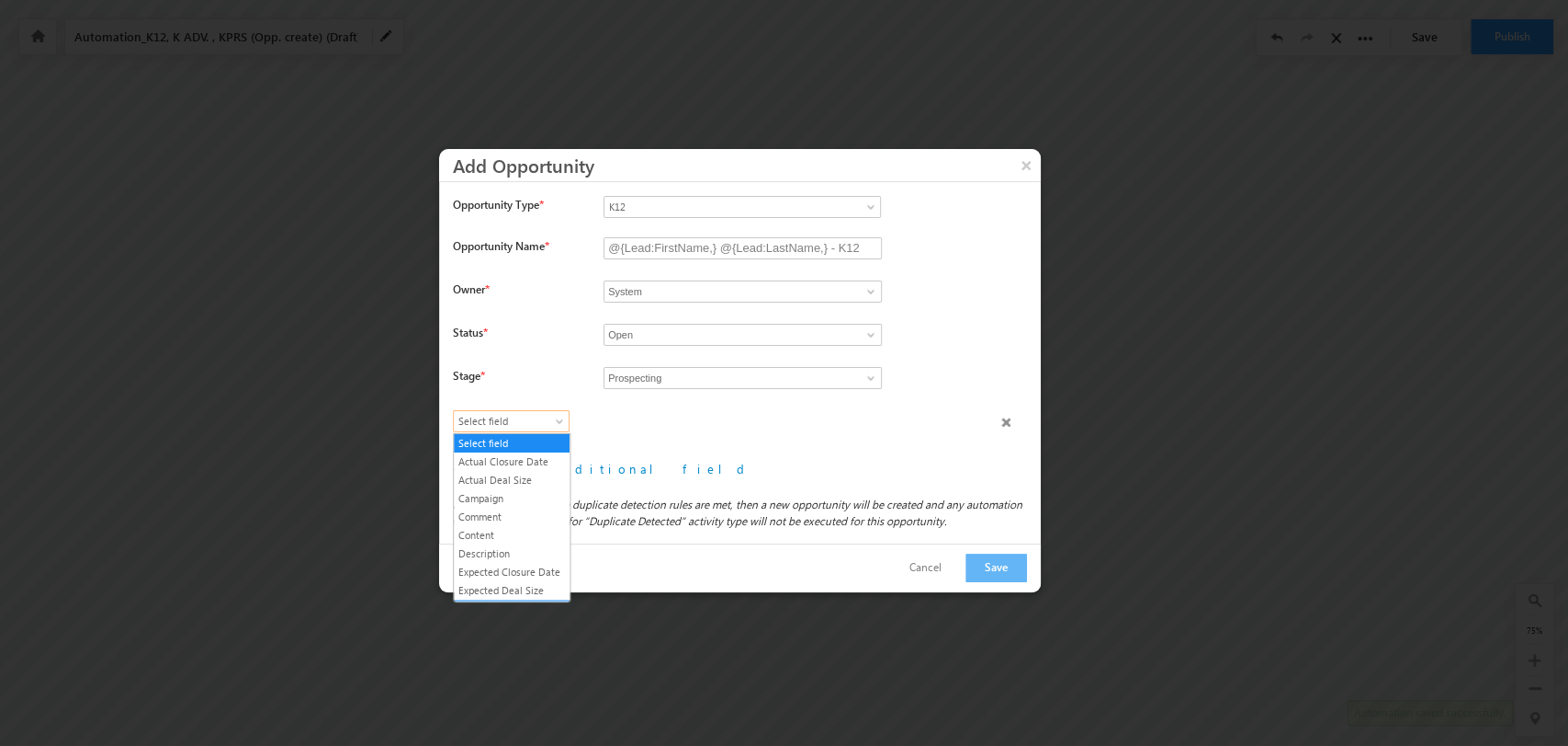
scroll to position [105, 0]
click at [497, 512] on link "Lead Type" at bounding box center [512, 503] width 116 height 16
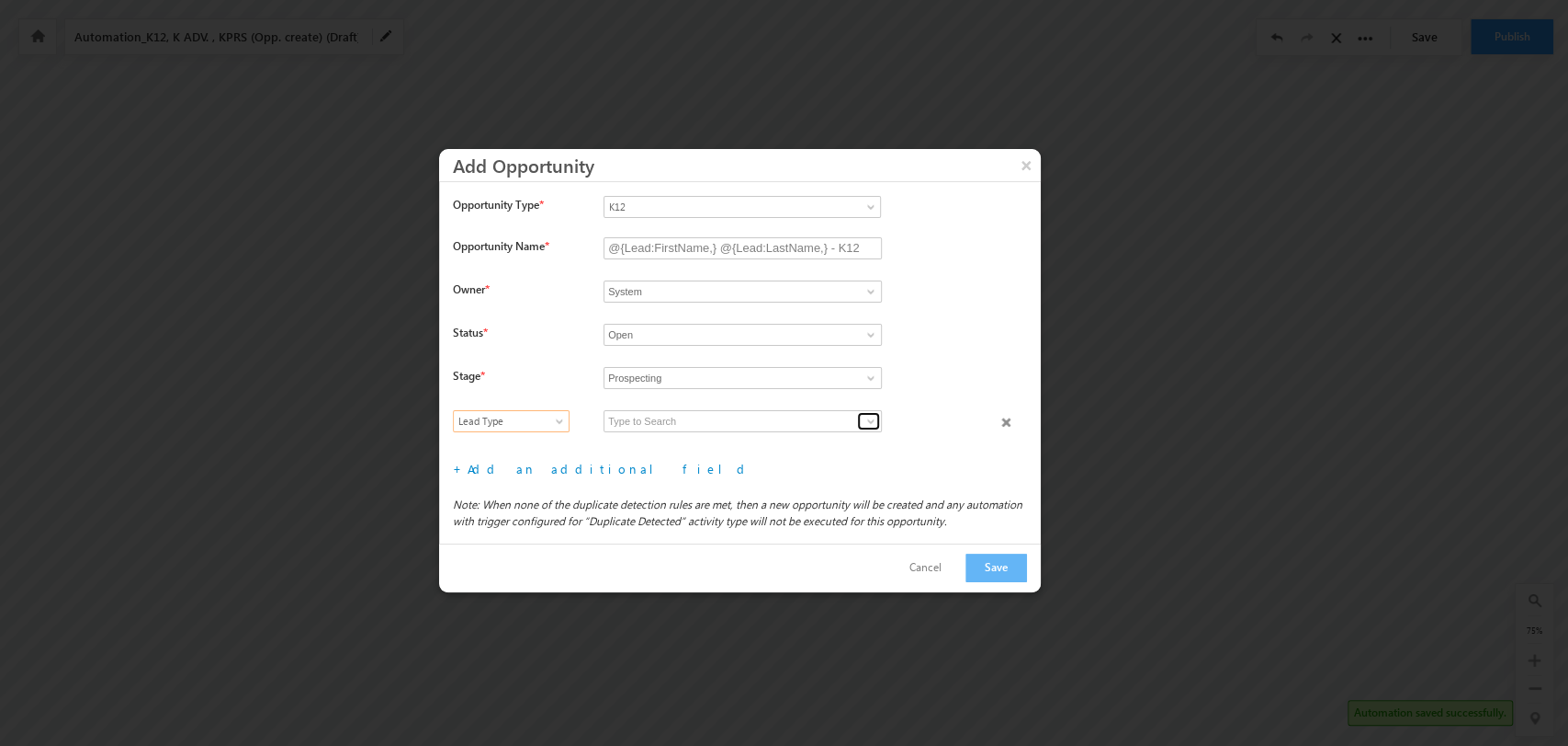
click at [863, 415] on span at bounding box center [870, 420] width 14 height 14
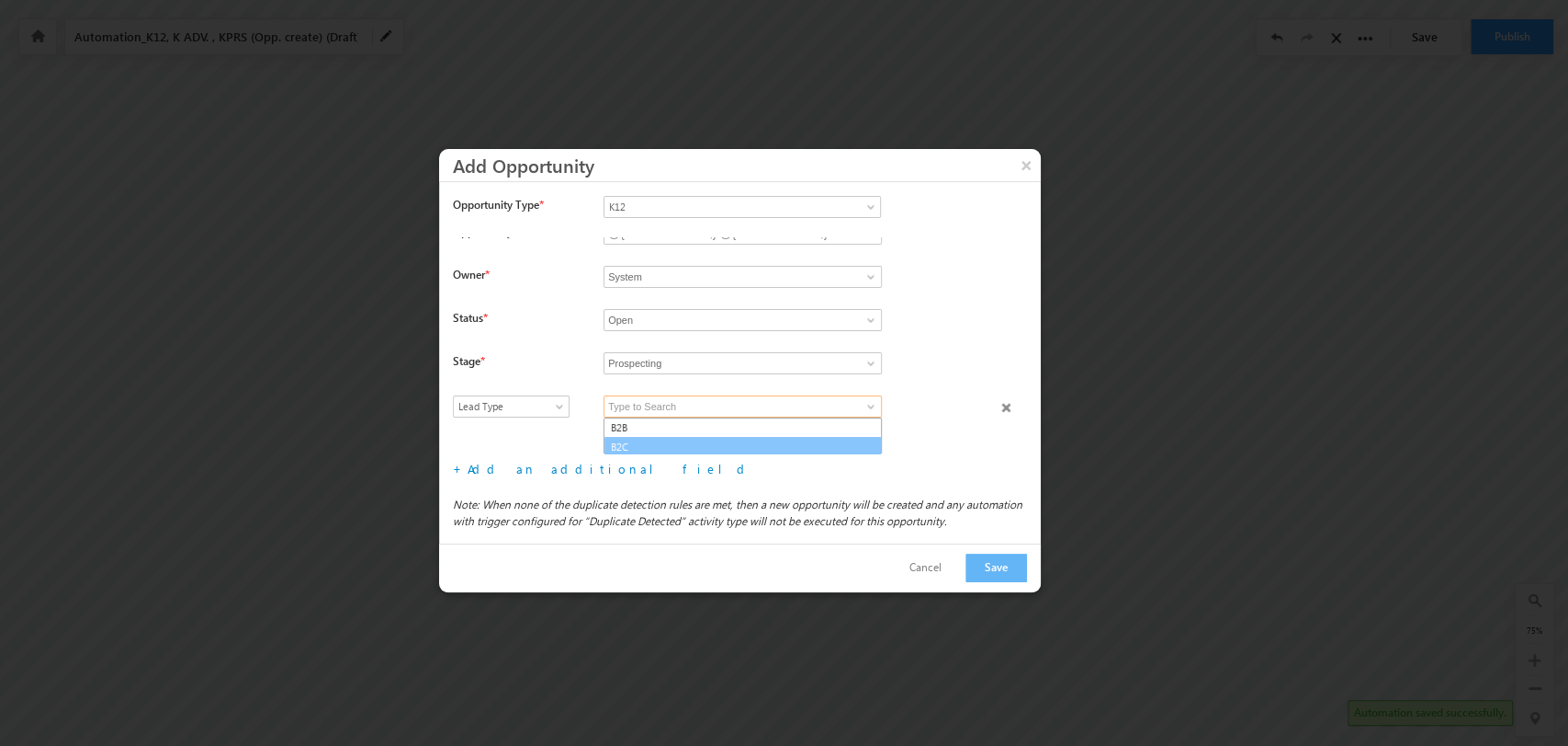
scroll to position [17, 0]
click at [726, 438] on link "B2C" at bounding box center [743, 445] width 278 height 21
type input "B2C"
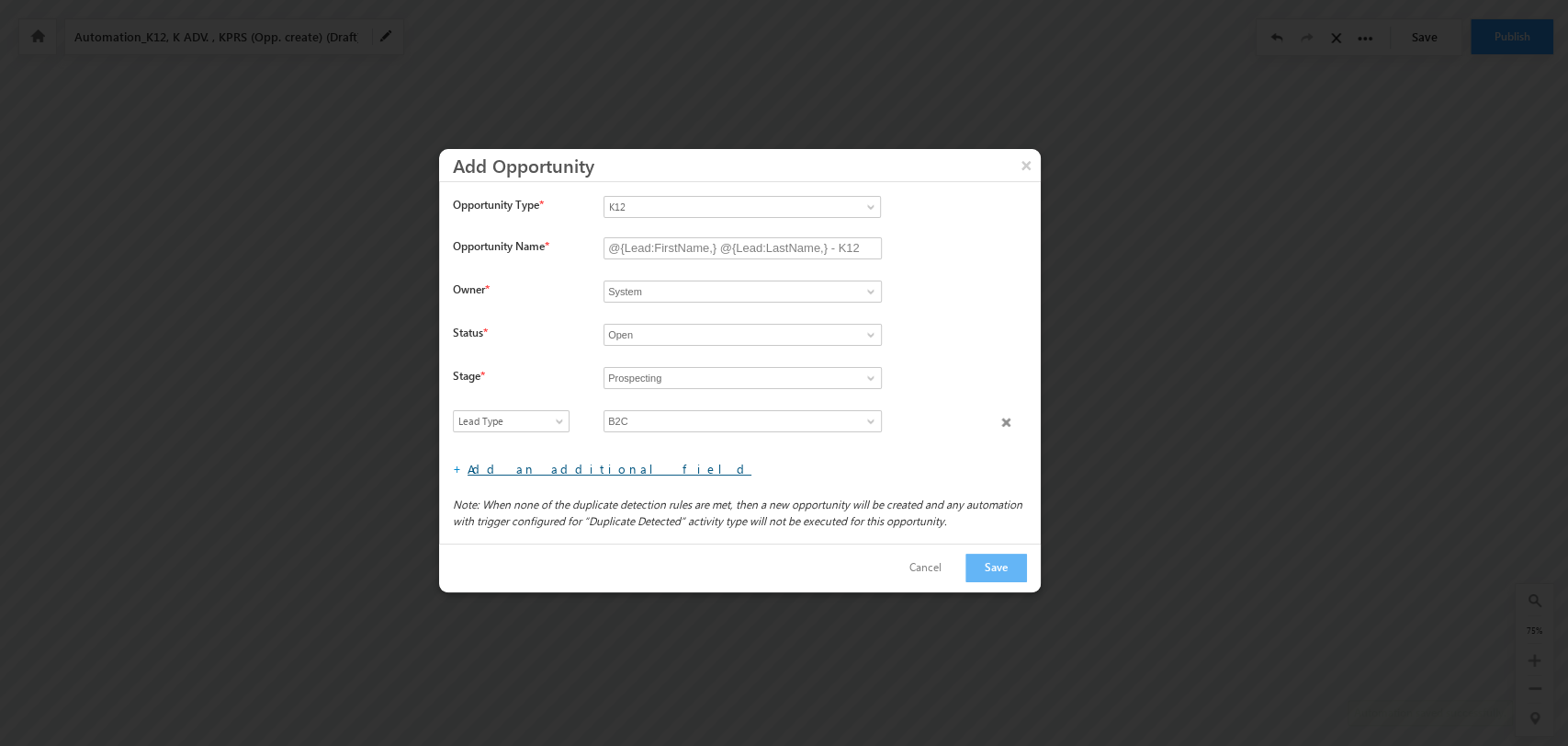
click at [518, 467] on link "Add an additional field" at bounding box center [609, 469] width 284 height 15
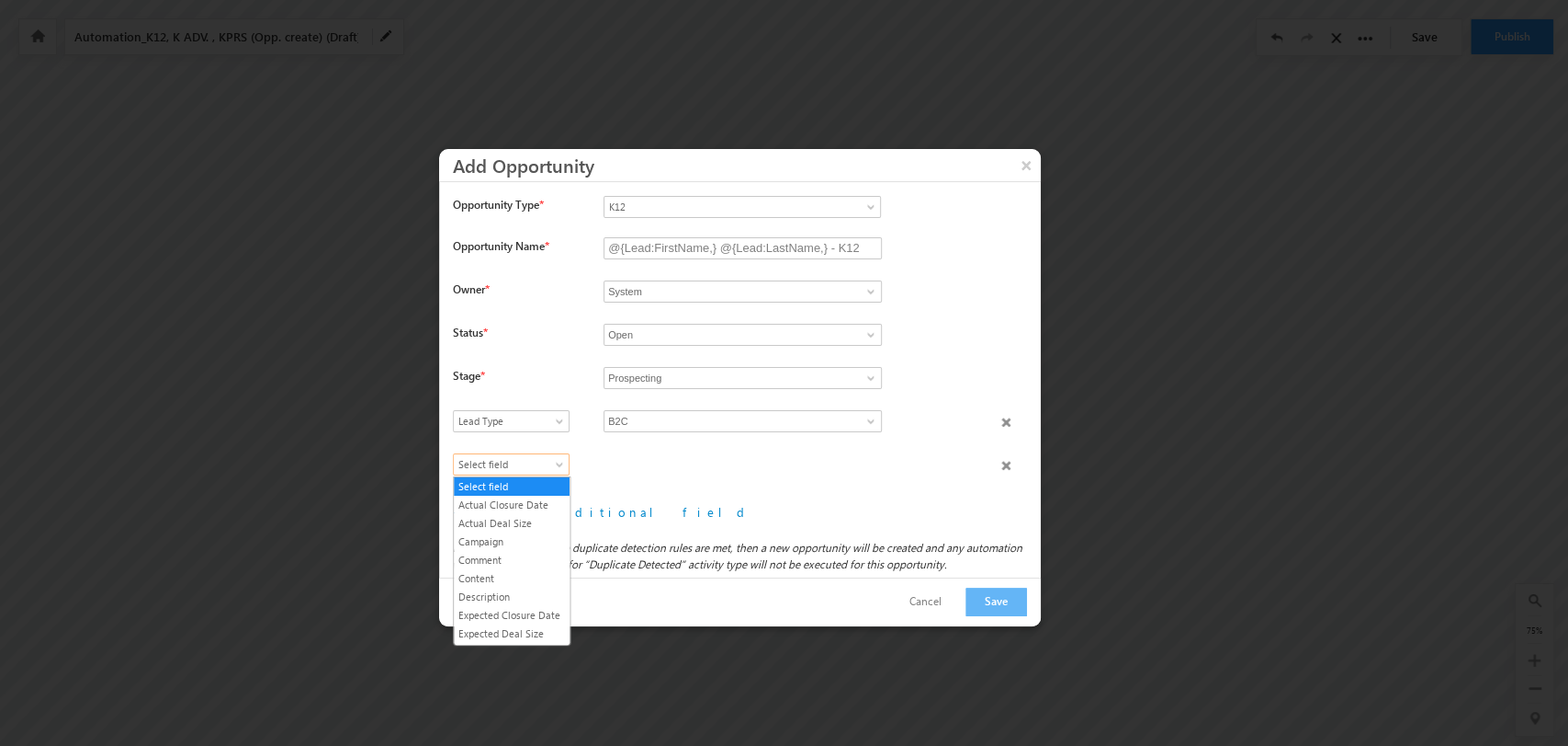
click at [538, 461] on span "Select field" at bounding box center [507, 464] width 106 height 16
click at [527, 561] on link "Product Type" at bounding box center [512, 561] width 116 height 16
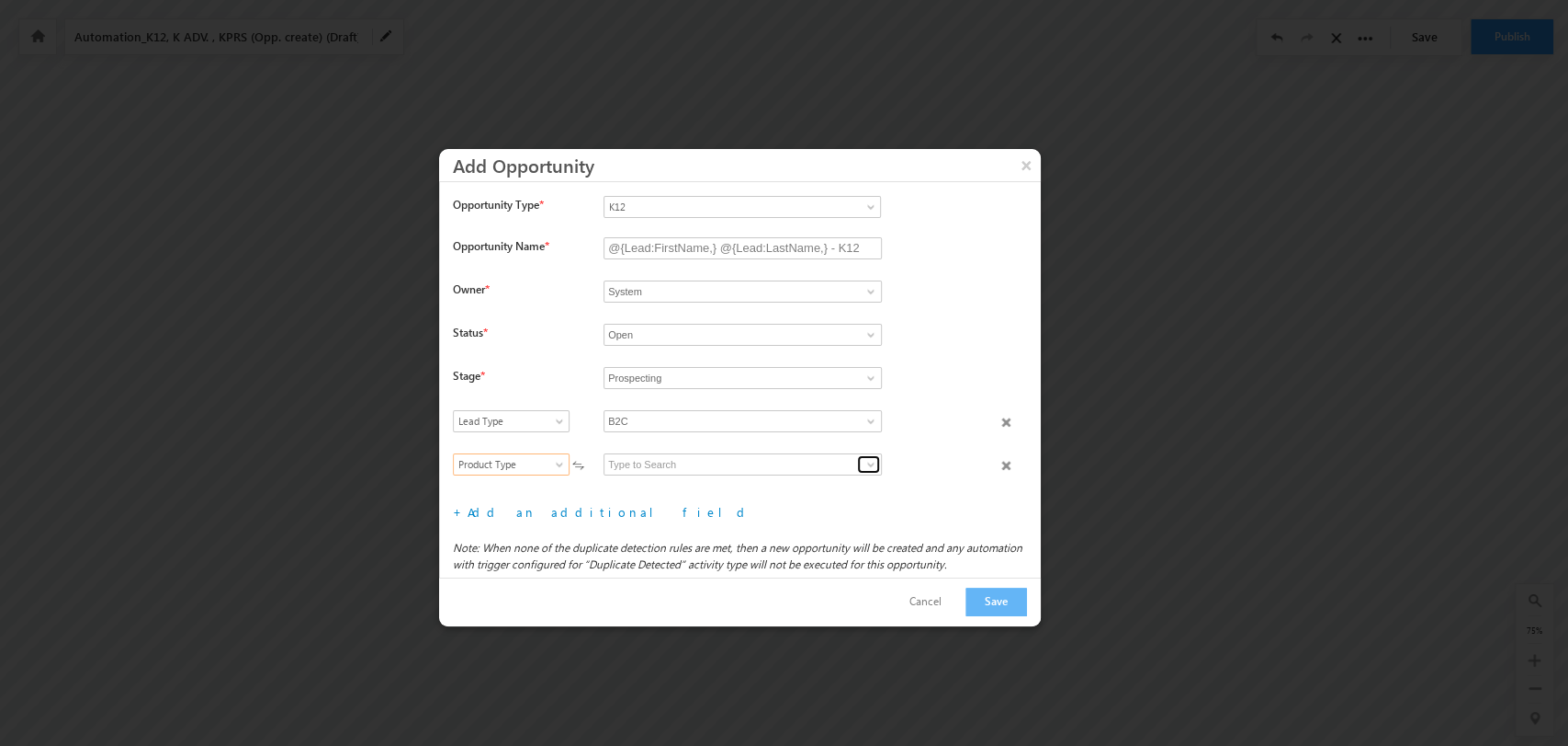
click at [867, 464] on span at bounding box center [870, 464] width 14 height 14
click at [823, 478] on link "K12 B2C" at bounding box center [743, 486] width 278 height 21
type input "K12 B2C"
click at [493, 509] on link "Add an additional field" at bounding box center [609, 511] width 284 height 15
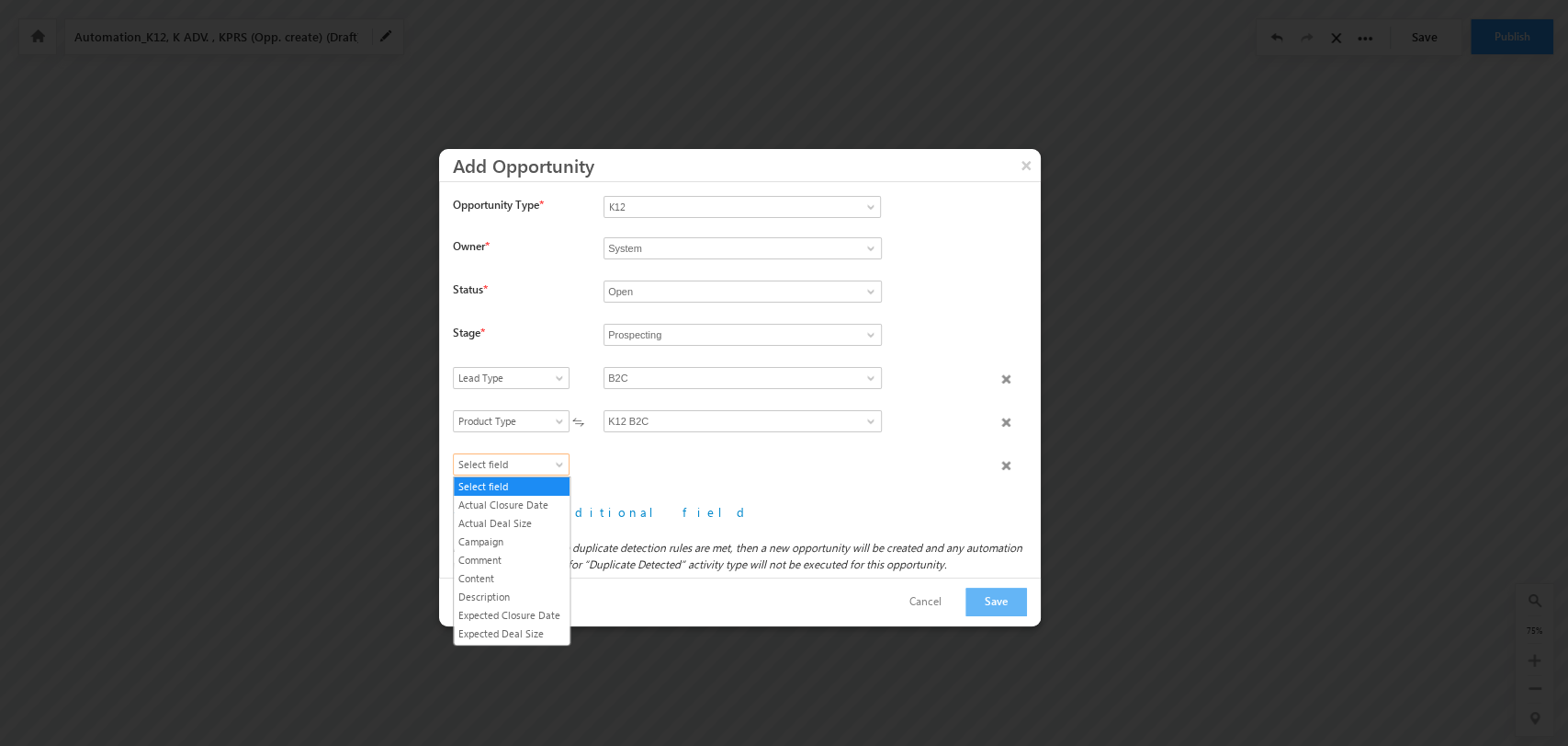
click at [510, 469] on span "Select field" at bounding box center [507, 464] width 106 height 16
click at [515, 573] on link "Product Category" at bounding box center [512, 564] width 116 height 16
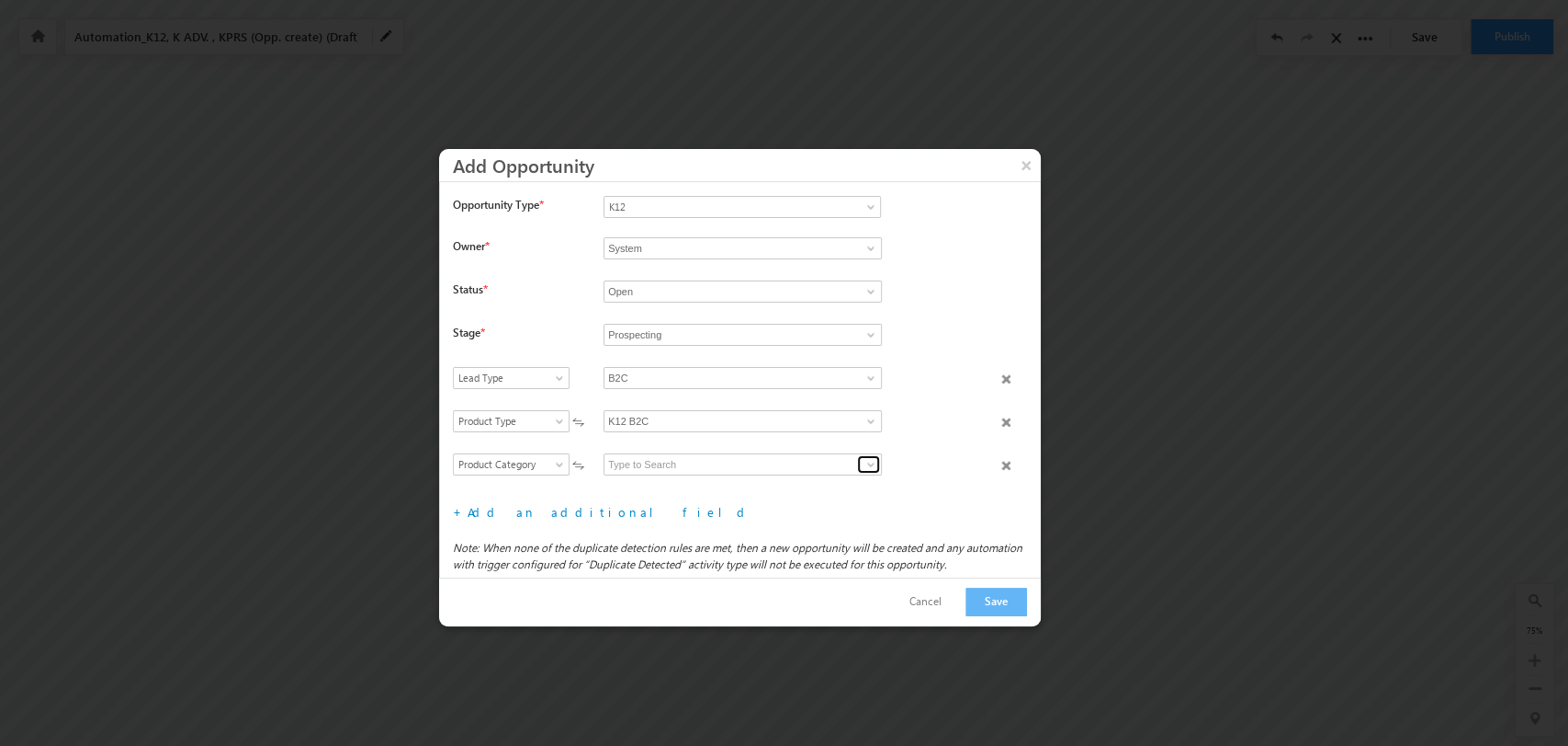
click at [858, 464] on link at bounding box center [869, 464] width 23 height 18
click at [785, 482] on link "Grade" at bounding box center [743, 486] width 278 height 21
type input "Grade"
click at [499, 514] on link "Add an additional field" at bounding box center [609, 511] width 284 height 15
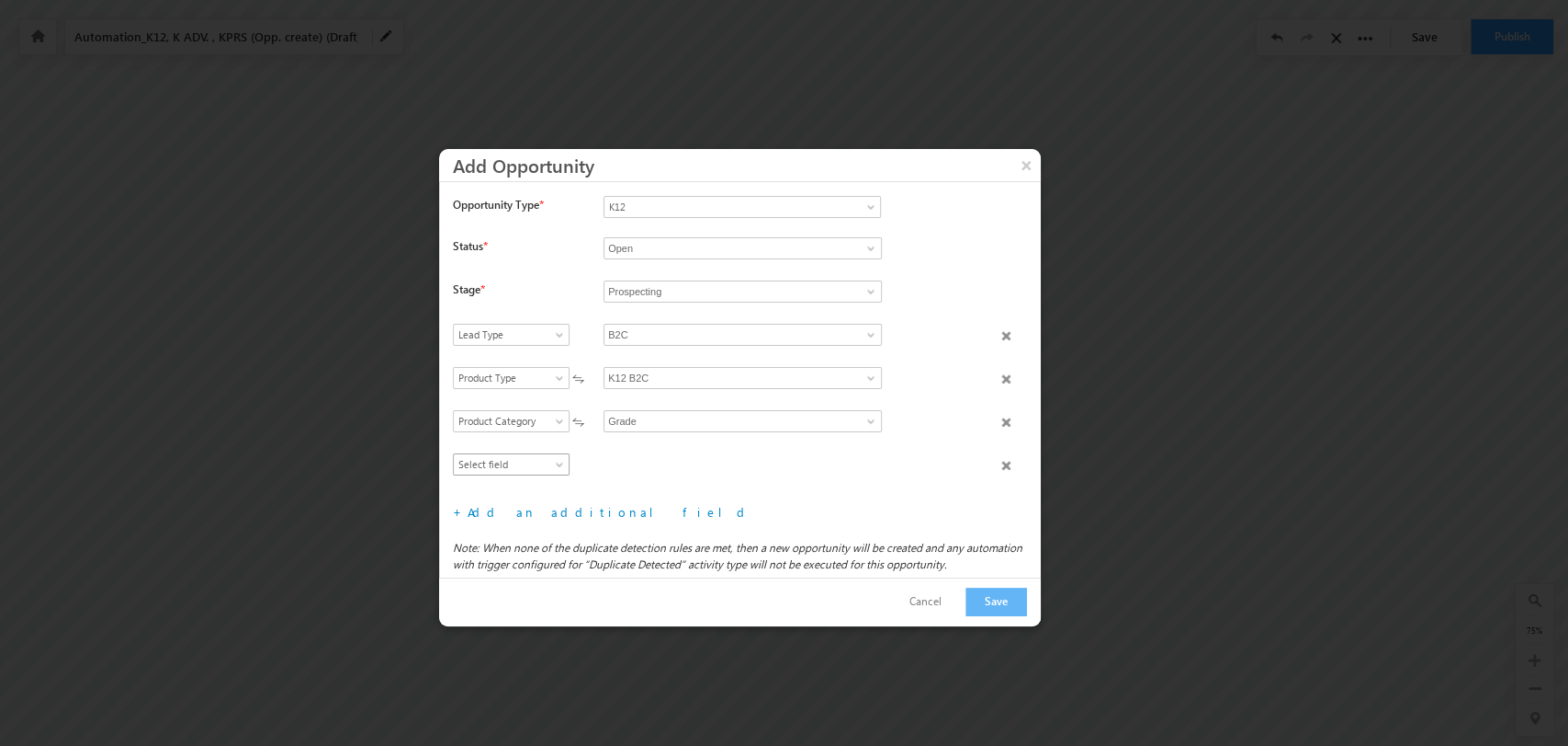
click at [516, 460] on span "Select field" at bounding box center [507, 464] width 106 height 16
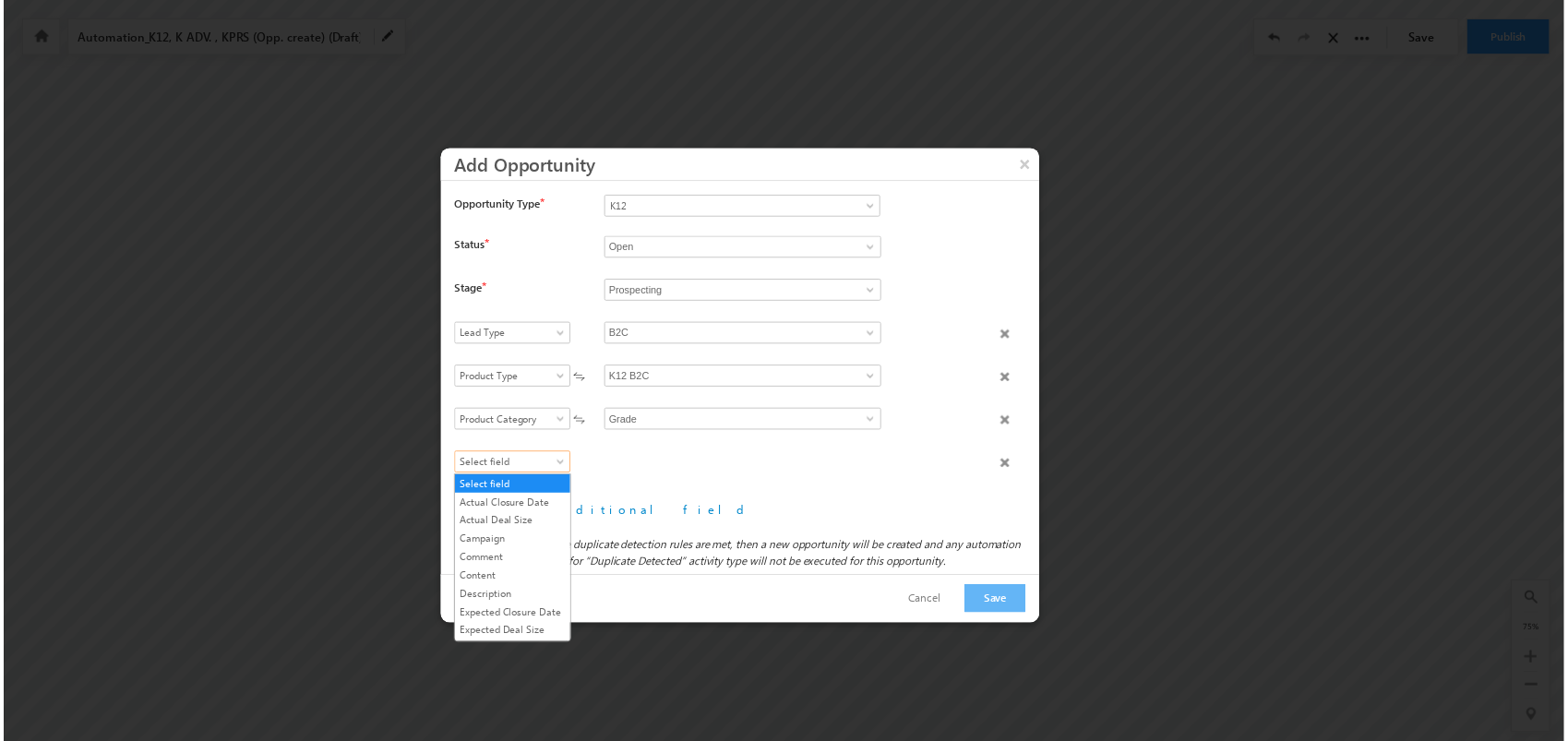
scroll to position [197, 0]
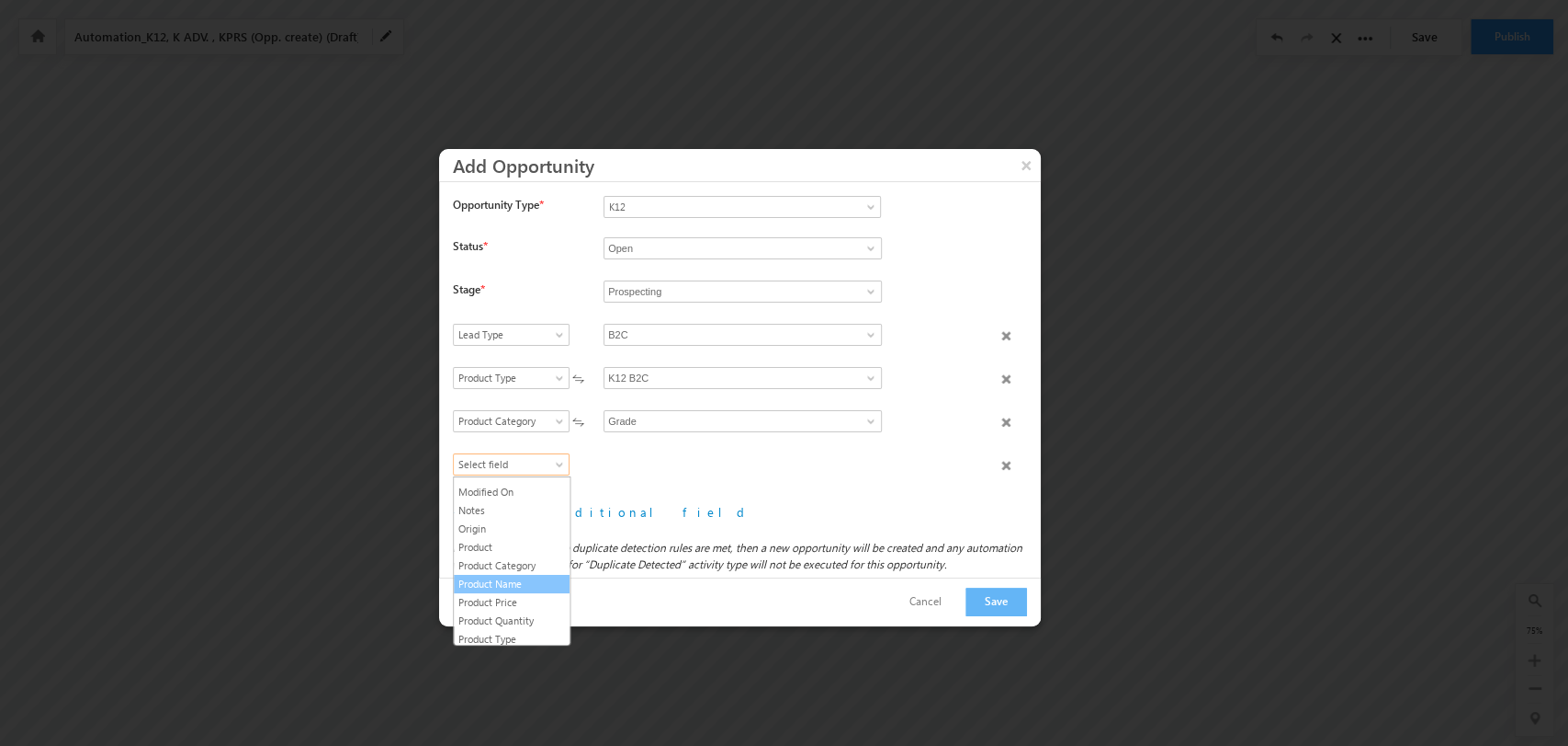
click at [508, 588] on link "Product Name" at bounding box center [512, 583] width 116 height 16
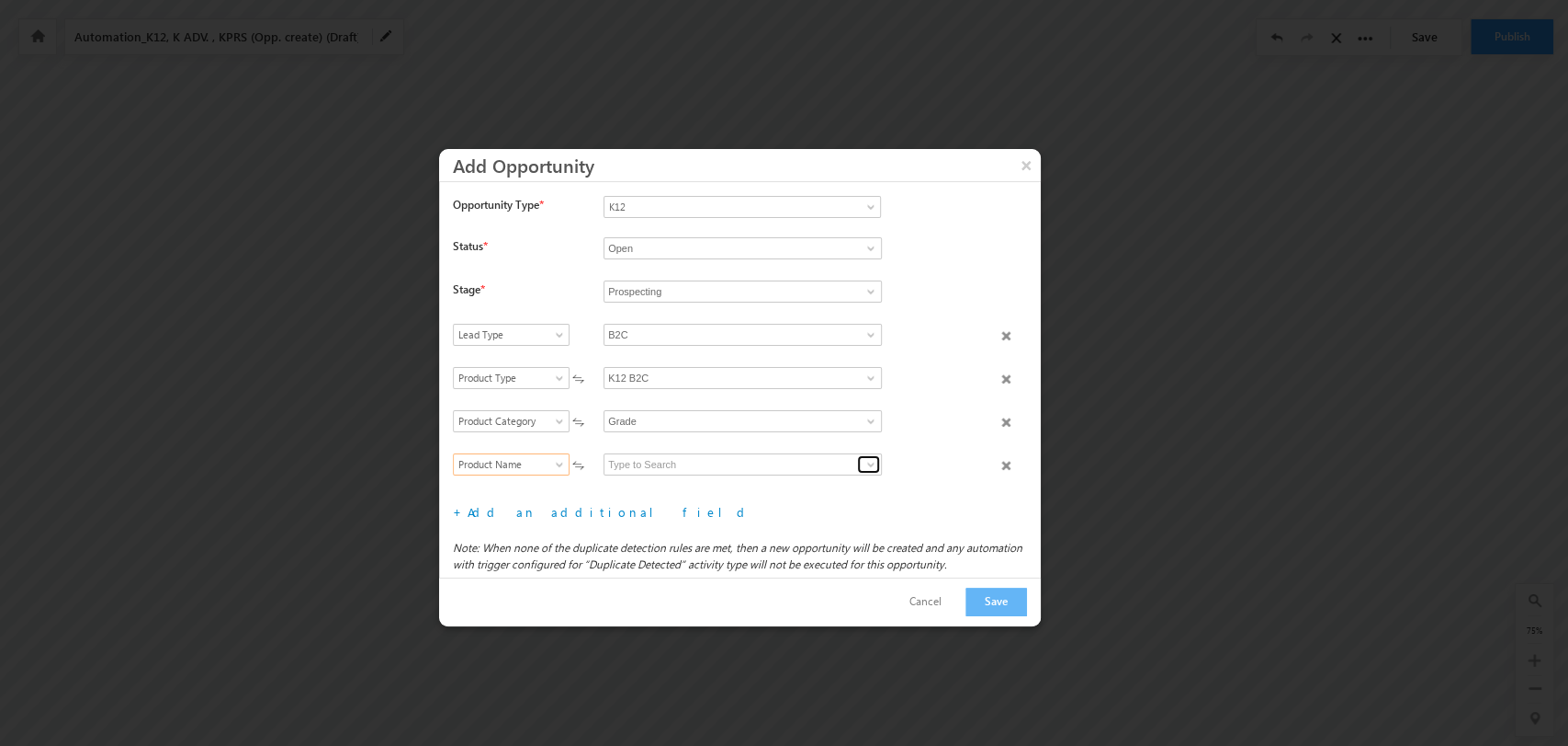
click at [859, 461] on link at bounding box center [869, 464] width 23 height 18
click at [757, 477] on link "4" at bounding box center [743, 486] width 278 height 21
type input "4"
click at [1009, 597] on button "Save" at bounding box center [996, 602] width 62 height 29
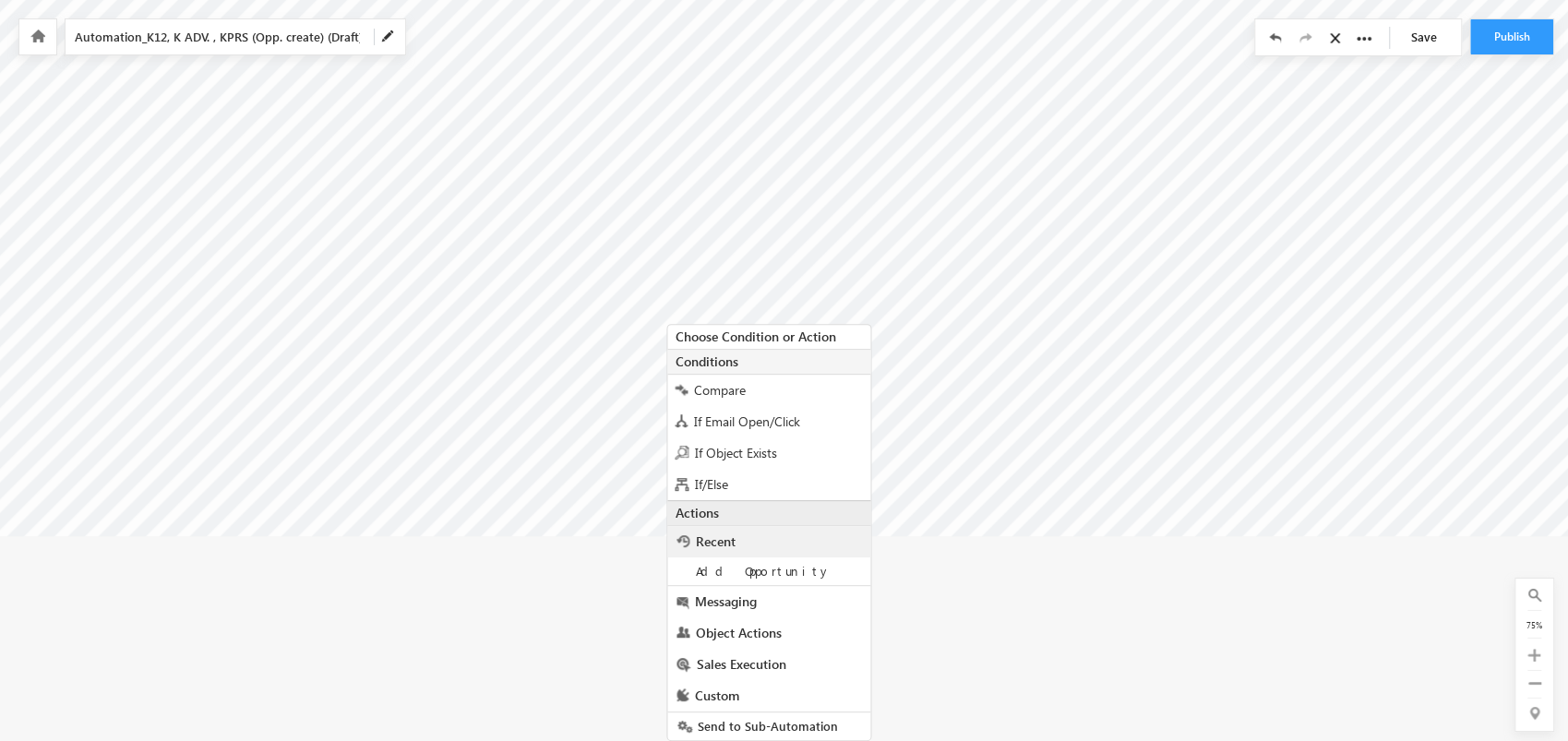
scroll to position [296, 1524]
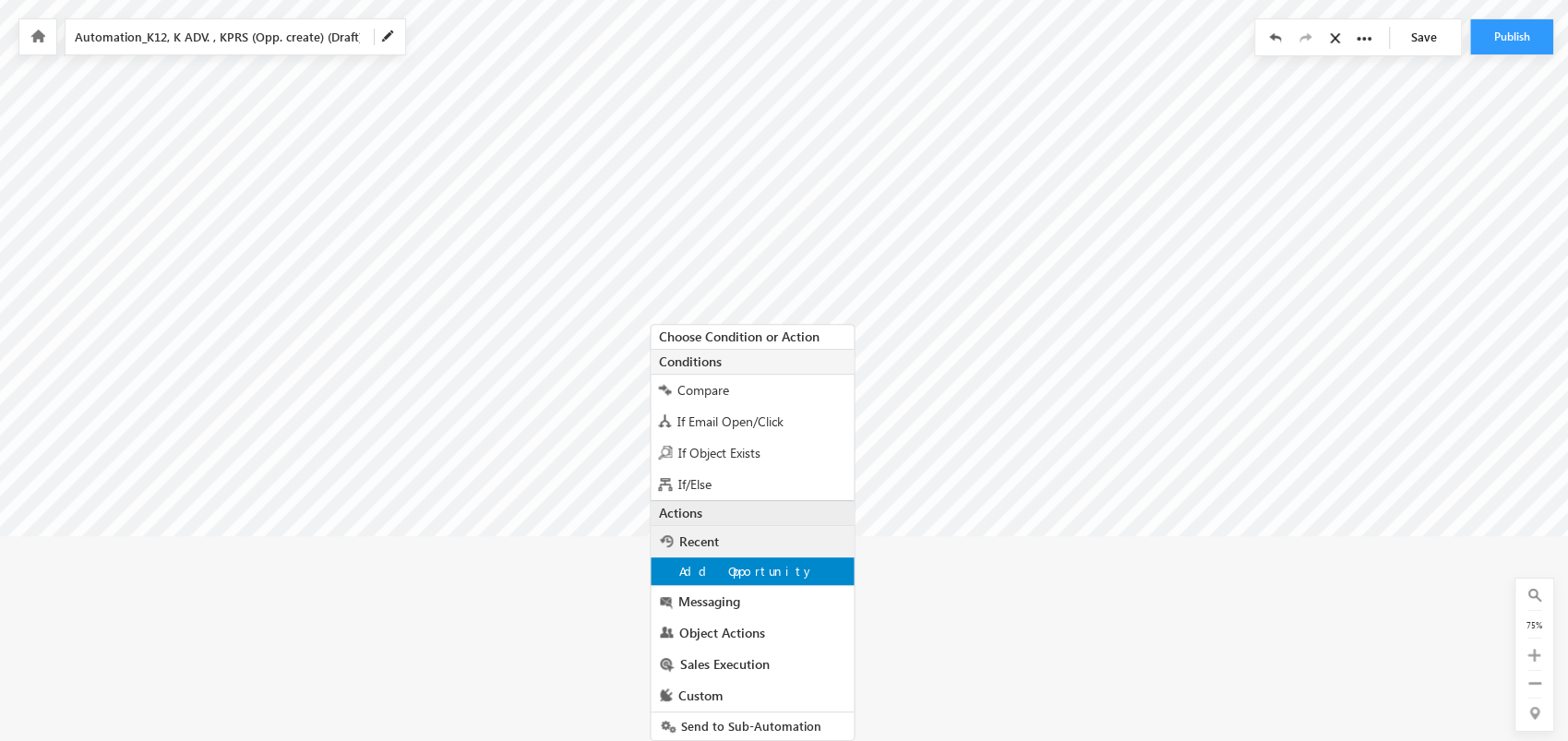
click at [761, 558] on div "Add Opportunity" at bounding box center [752, 570] width 203 height 28
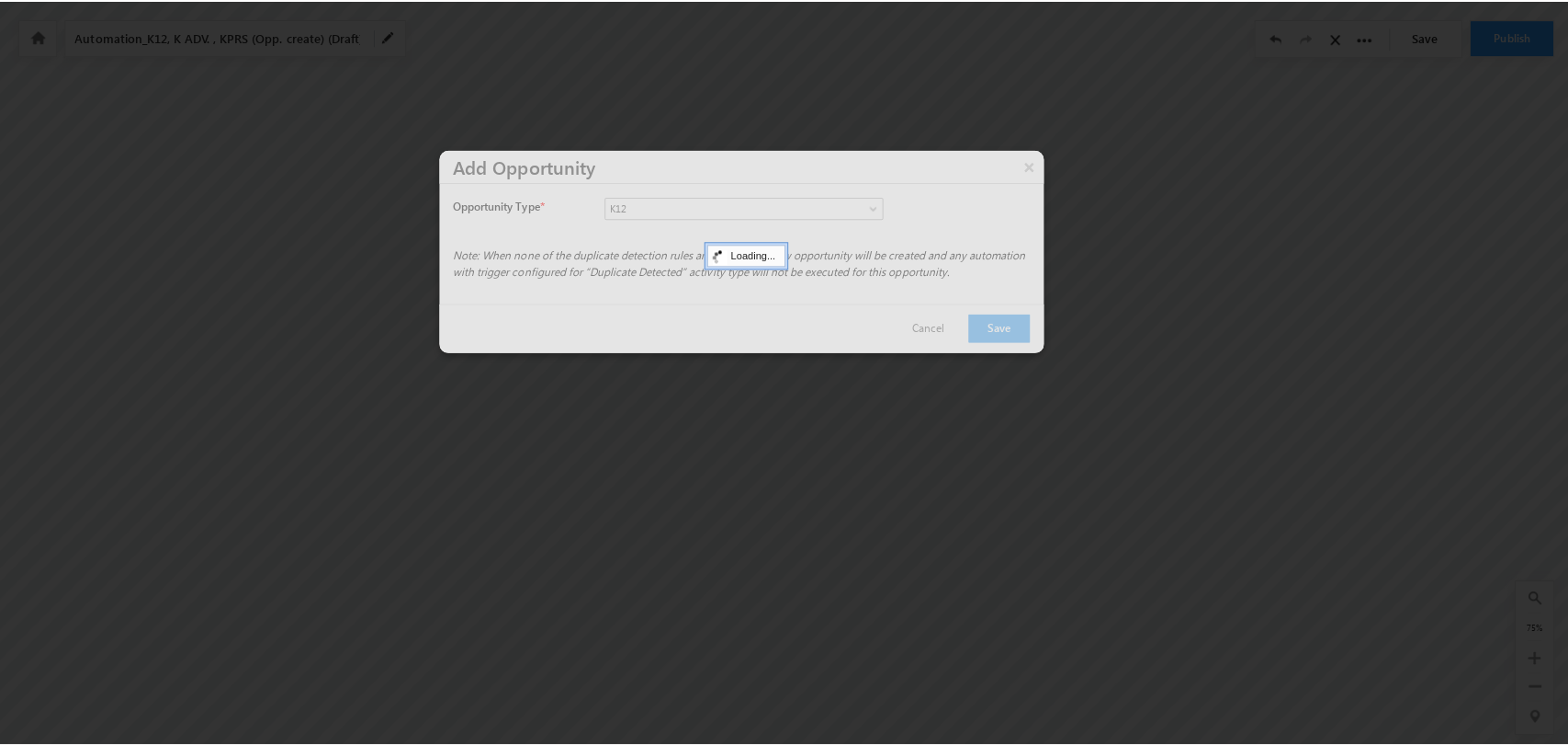
scroll to position [82, 1518]
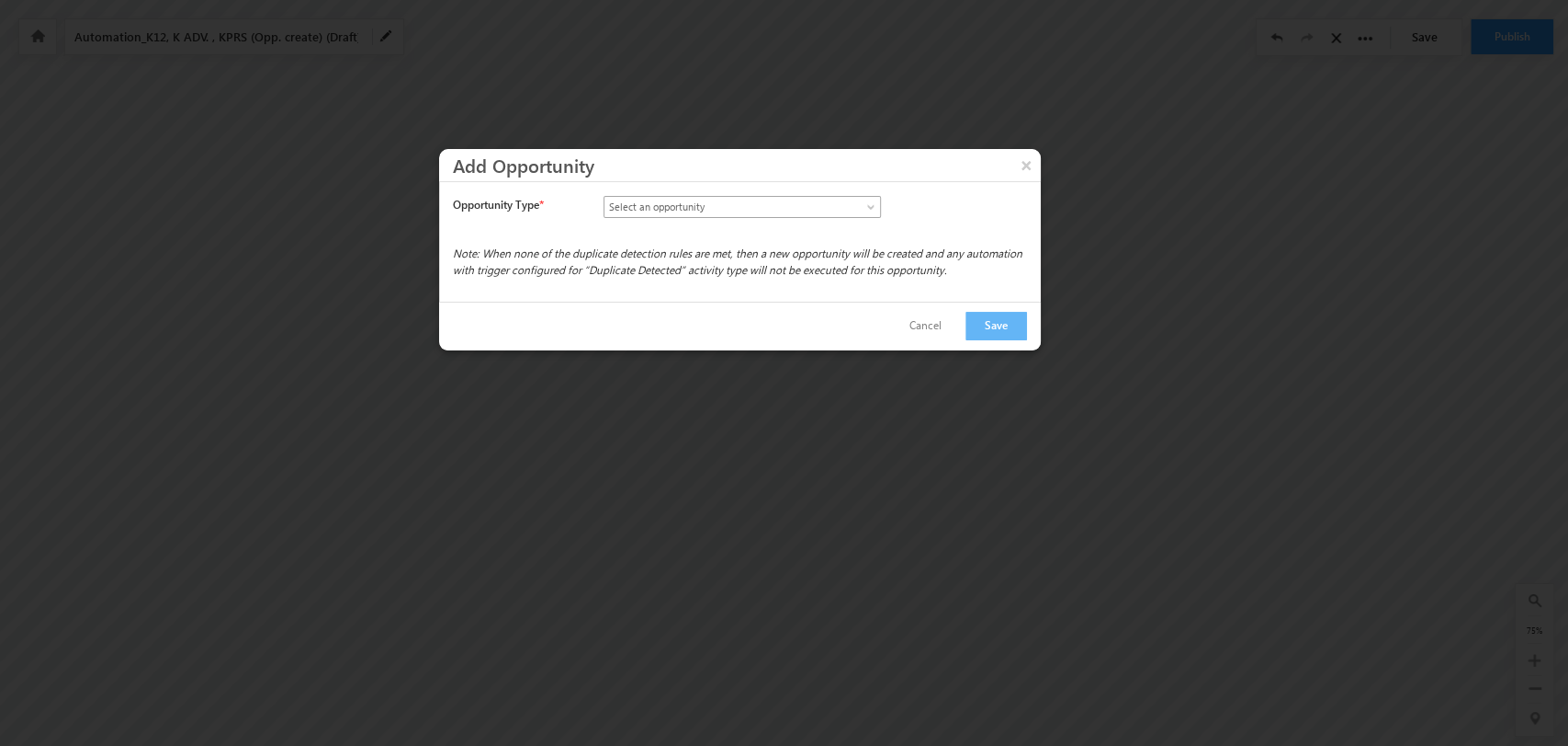
click at [860, 208] on link "Select an opportunity" at bounding box center [743, 206] width 277 height 22
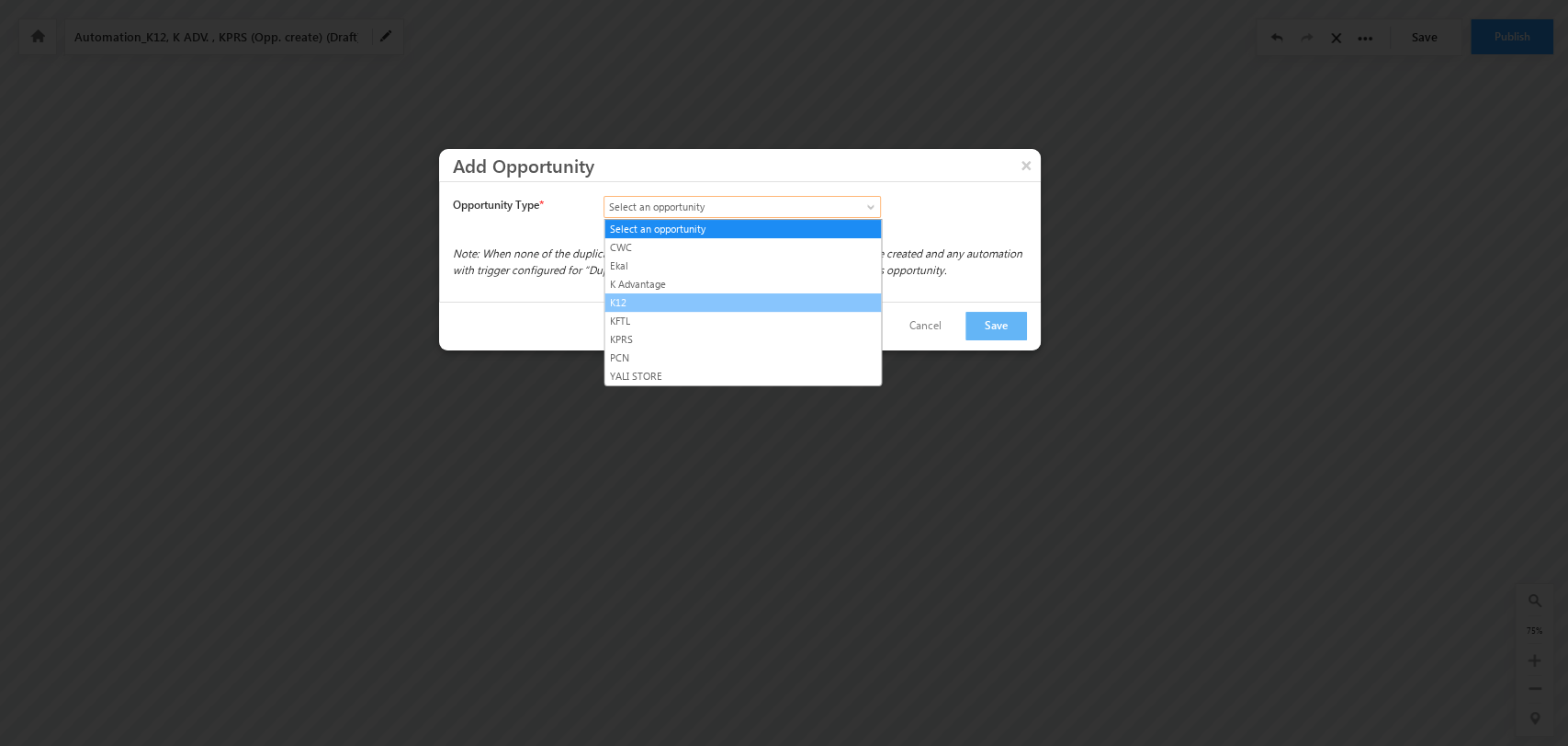
click at [794, 296] on link "K12" at bounding box center [743, 302] width 276 height 16
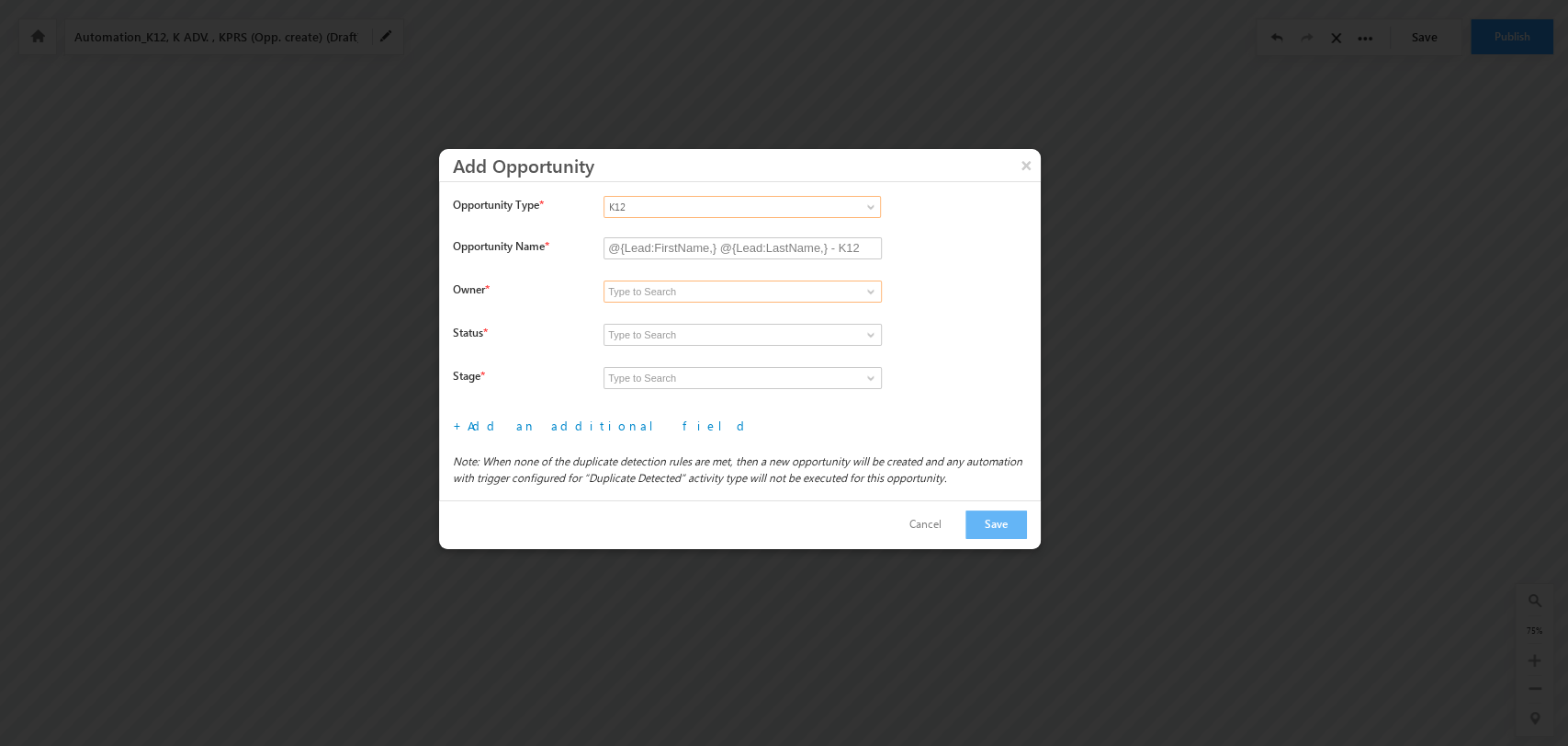
click at [860, 281] on input at bounding box center [743, 291] width 278 height 22
click at [873, 289] on span at bounding box center [870, 291] width 14 height 14
click at [864, 284] on span at bounding box center [870, 291] width 14 height 14
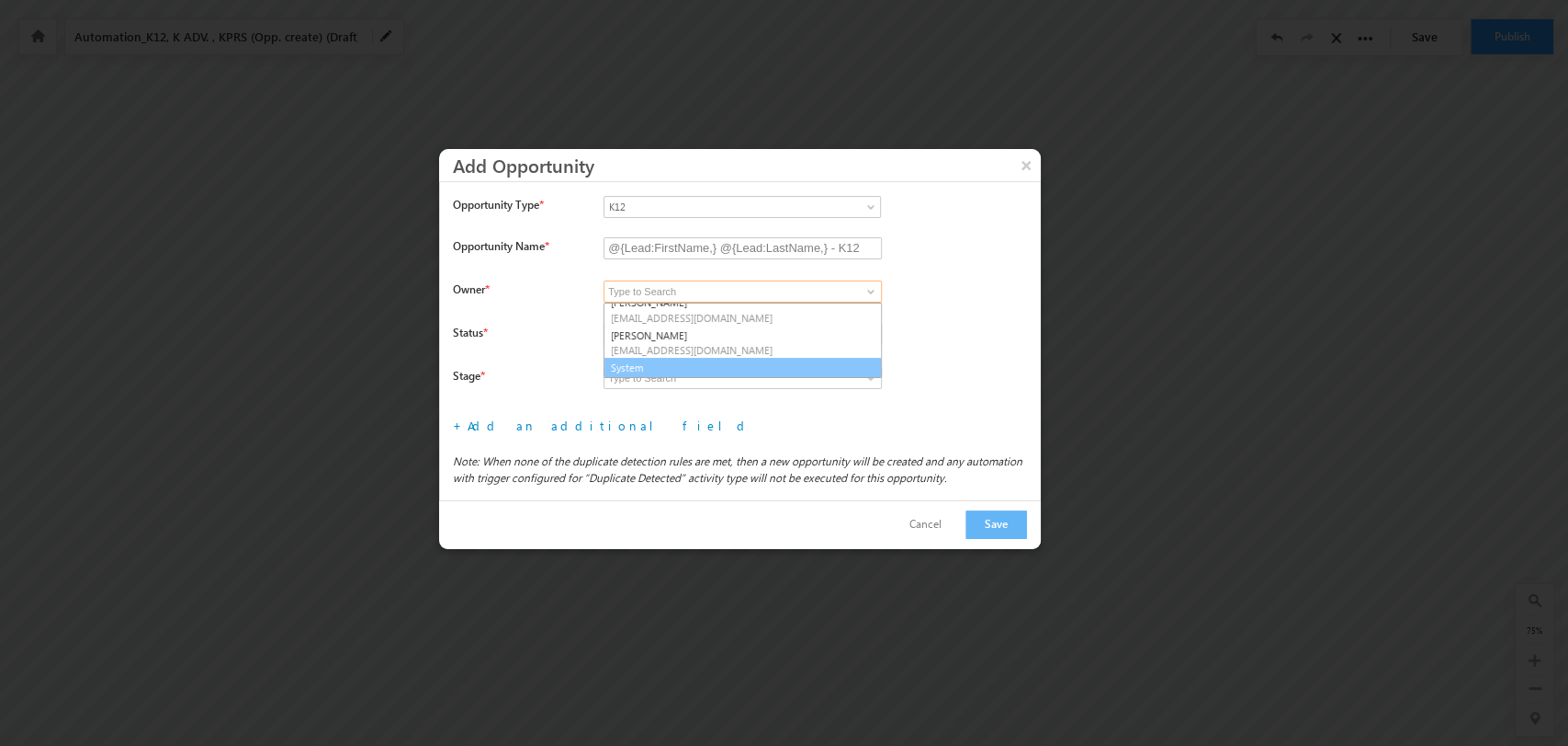
scroll to position [272, 0]
click at [741, 362] on link "System" at bounding box center [743, 367] width 278 height 21
type input "System"
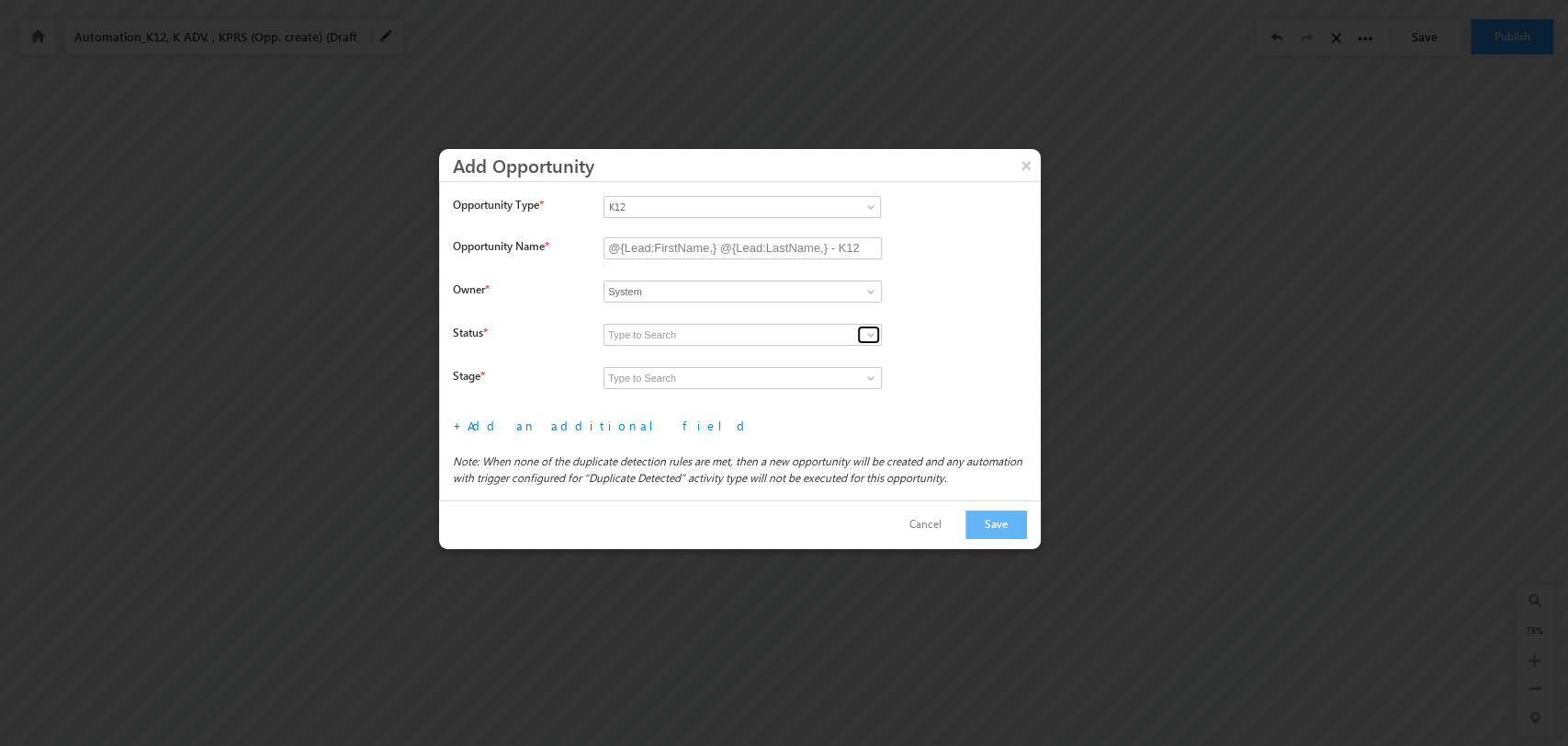
click at [870, 334] on span at bounding box center [870, 334] width 14 height 14
click at [814, 354] on link "Open" at bounding box center [743, 356] width 278 height 21
type input "Open"
click at [872, 377] on span at bounding box center [870, 377] width 14 height 14
click at [813, 399] on link "Prospecting" at bounding box center [743, 399] width 278 height 21
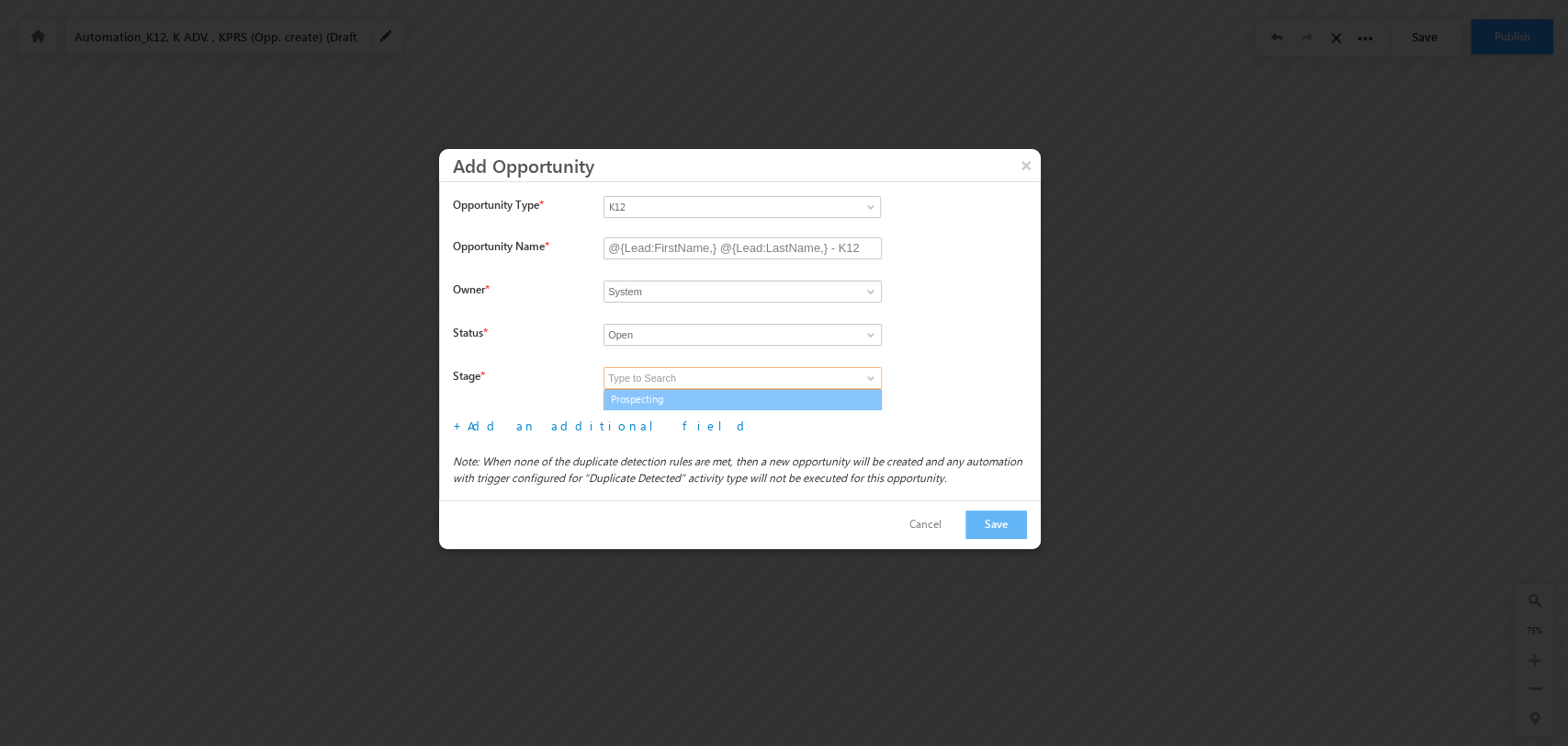
type input "Prospecting"
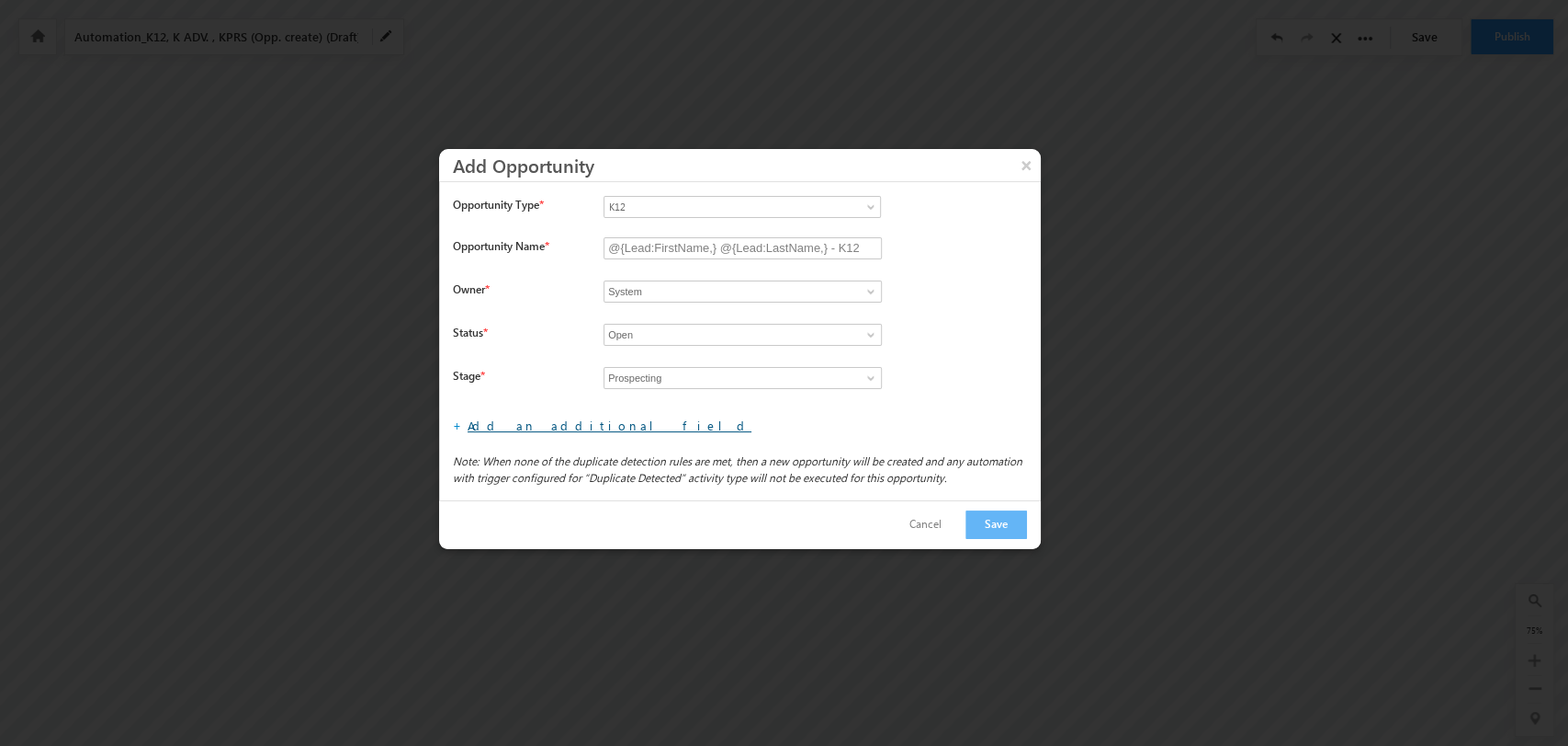
click at [540, 431] on link "Add an additional field" at bounding box center [609, 425] width 284 height 15
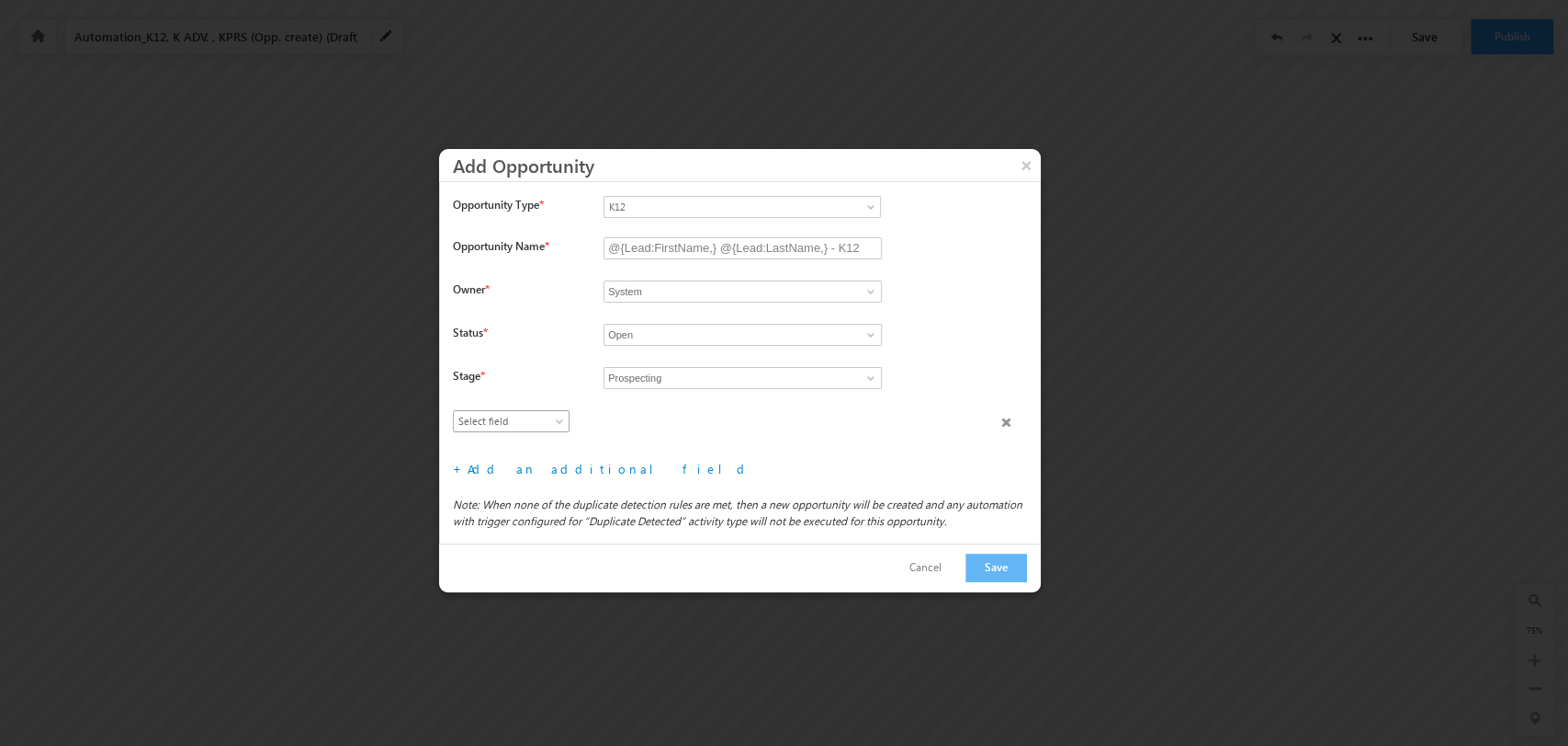
click at [520, 430] on link "Select field" at bounding box center [511, 420] width 117 height 22
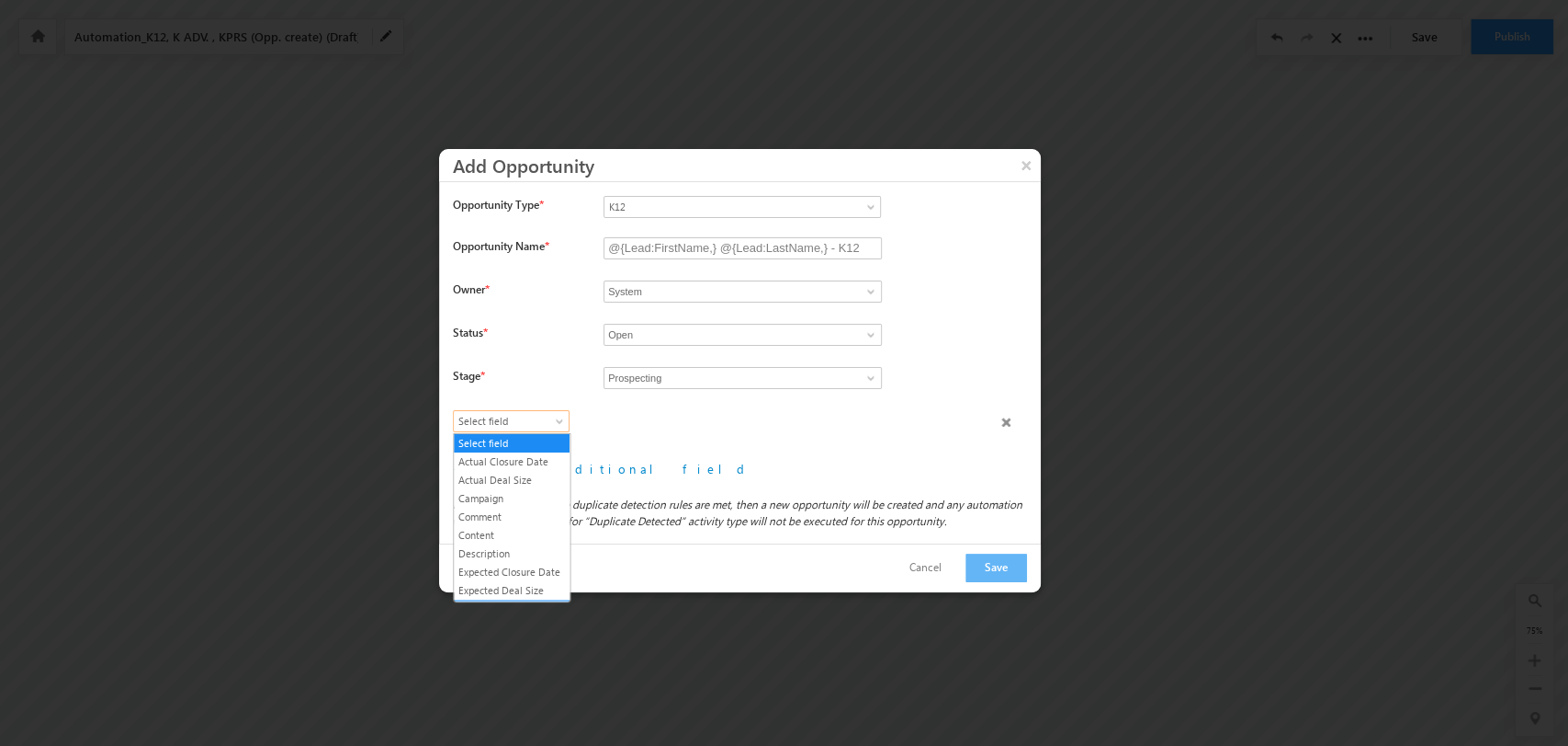
scroll to position [105, 0]
click at [529, 509] on link "Lead Type" at bounding box center [512, 503] width 116 height 16
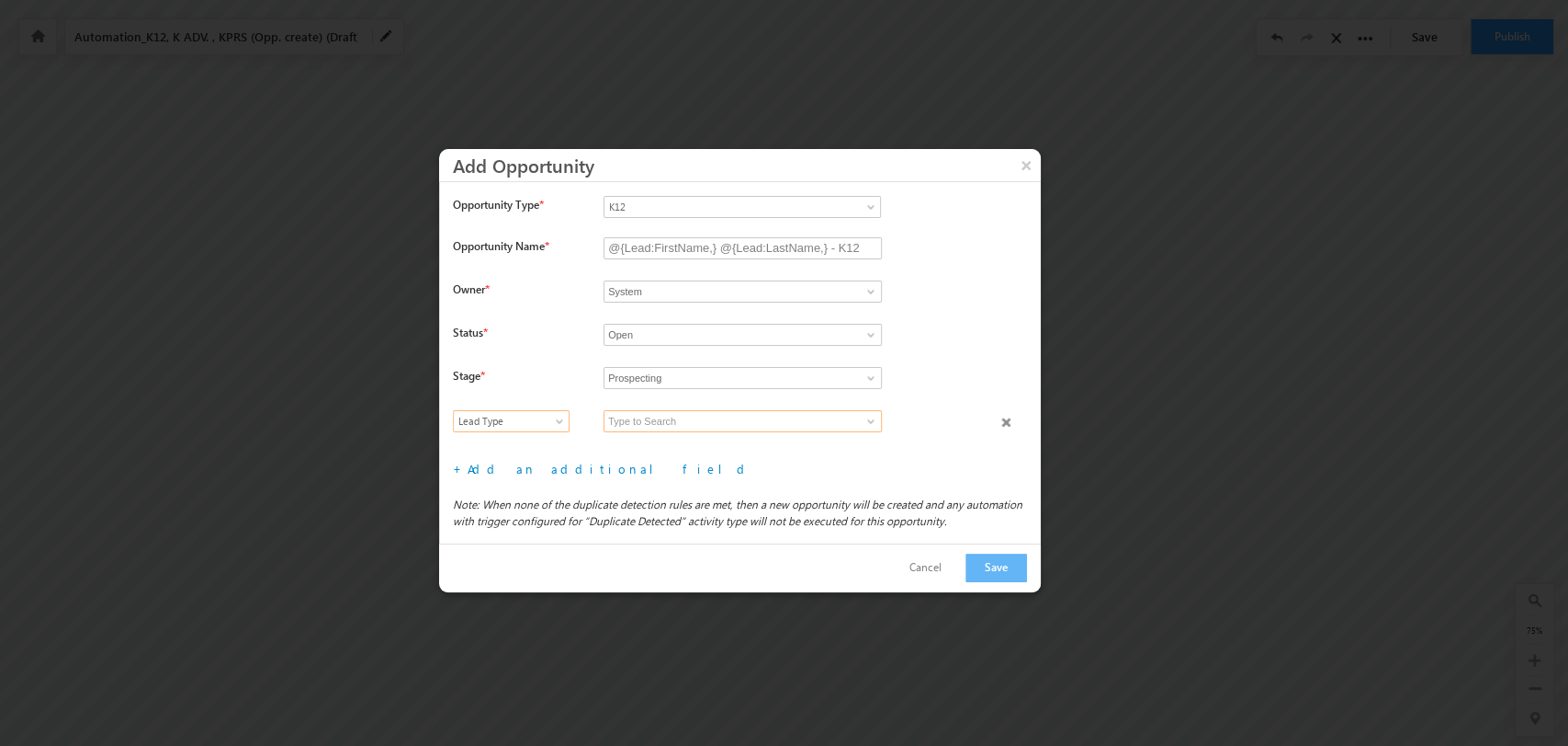
click at [865, 410] on input at bounding box center [743, 420] width 278 height 22
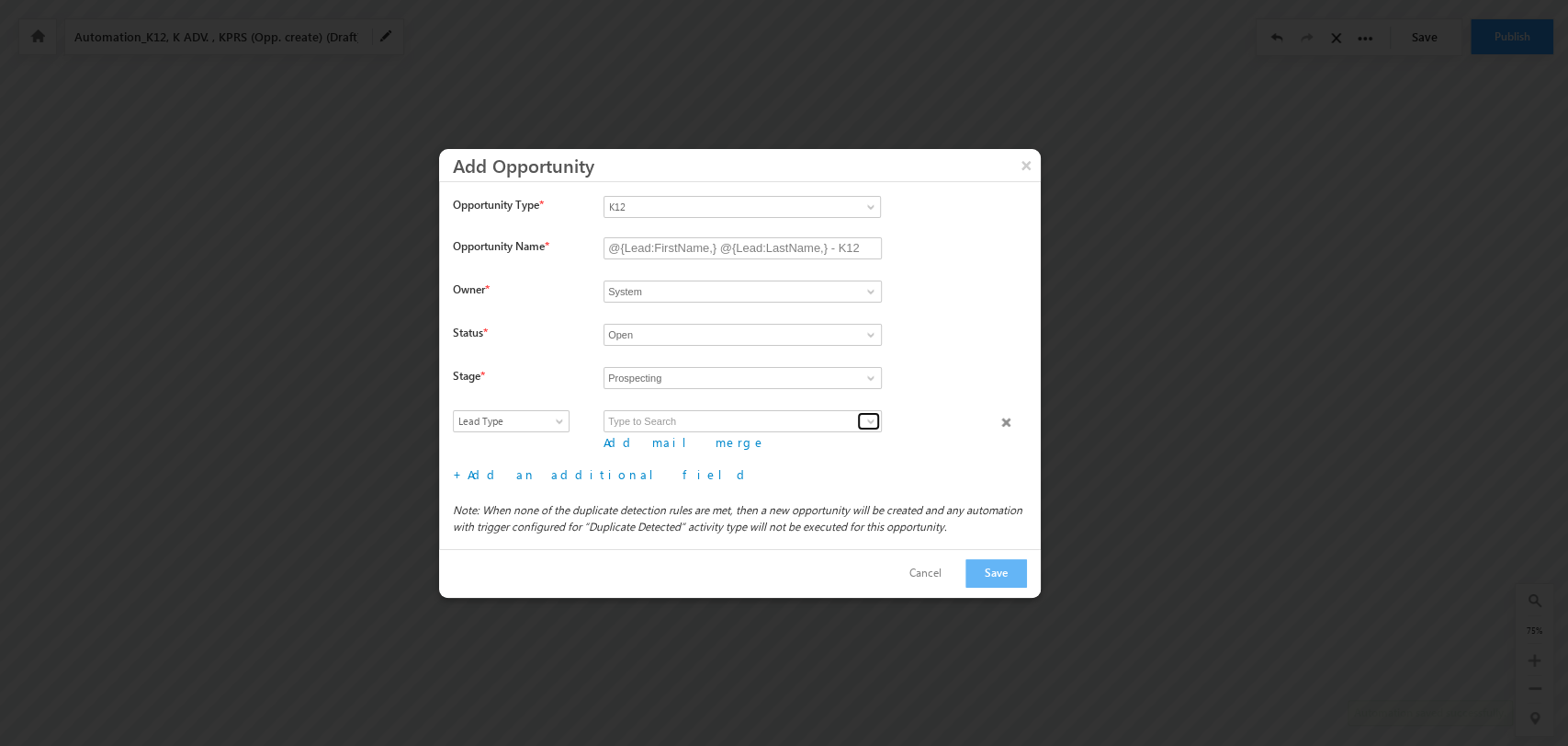
click at [869, 417] on span at bounding box center [870, 420] width 14 height 14
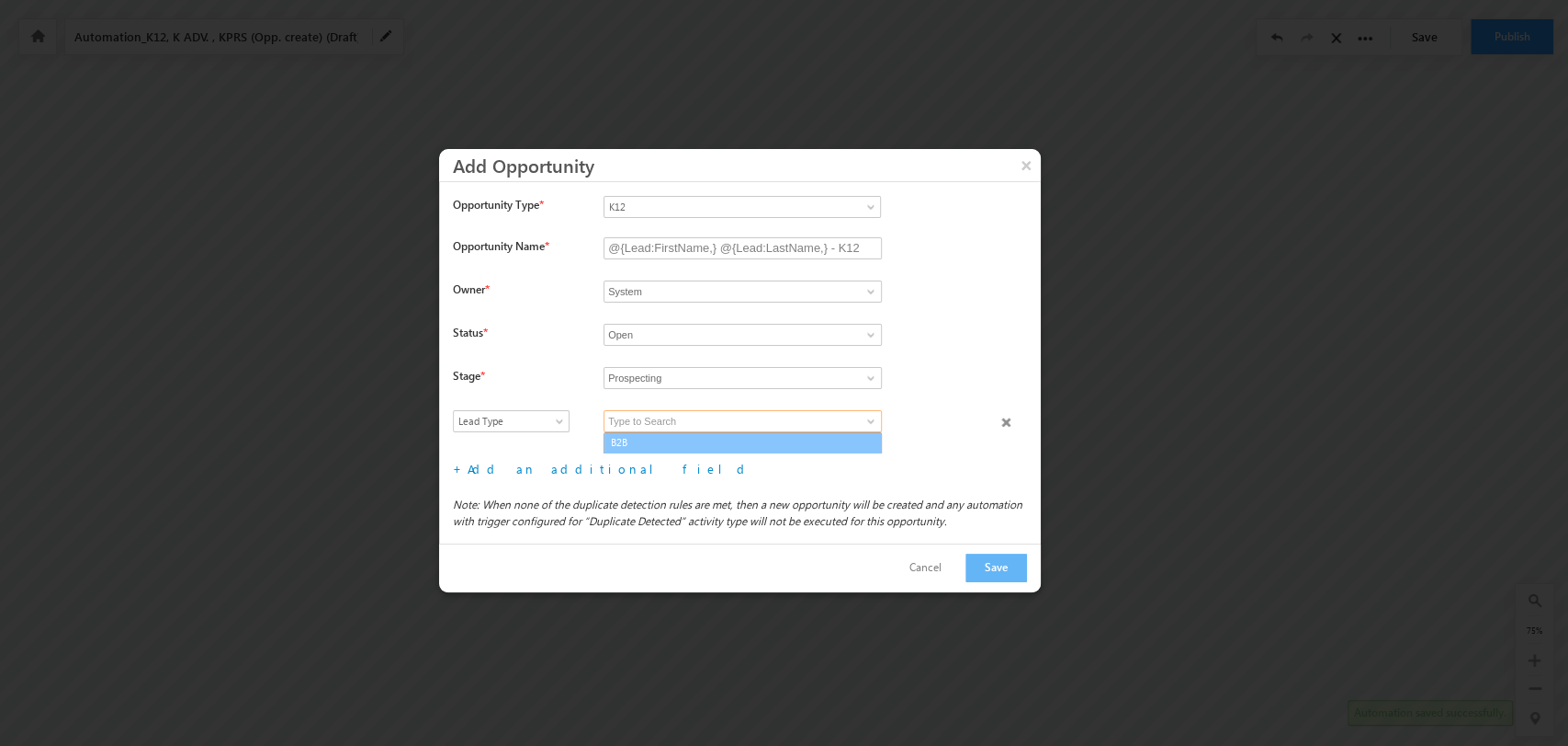
scroll to position [17, 0]
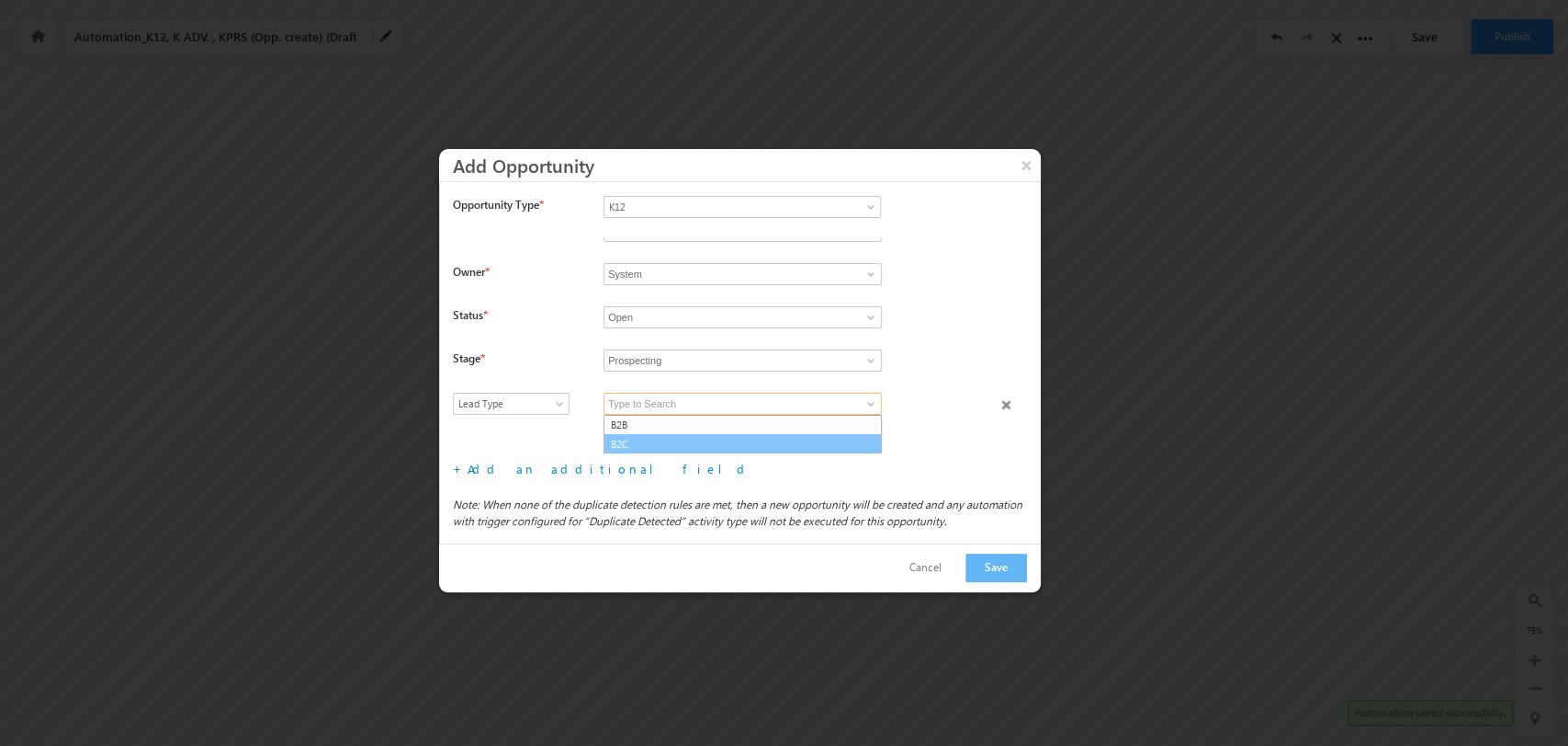
click at [708, 448] on link "B2C" at bounding box center [743, 445] width 278 height 21
type input "B2C"
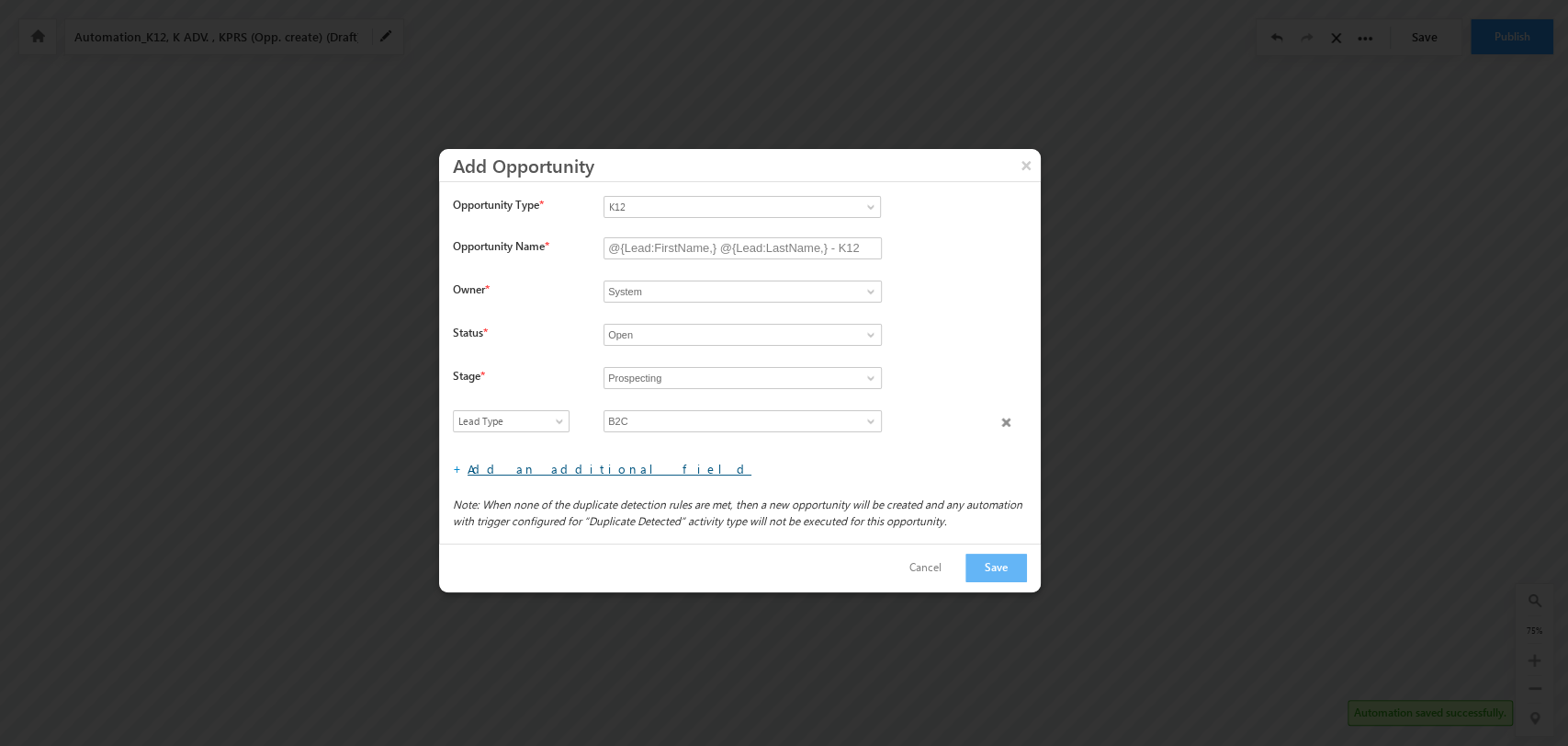
click at [537, 472] on link "Add an additional field" at bounding box center [609, 469] width 284 height 15
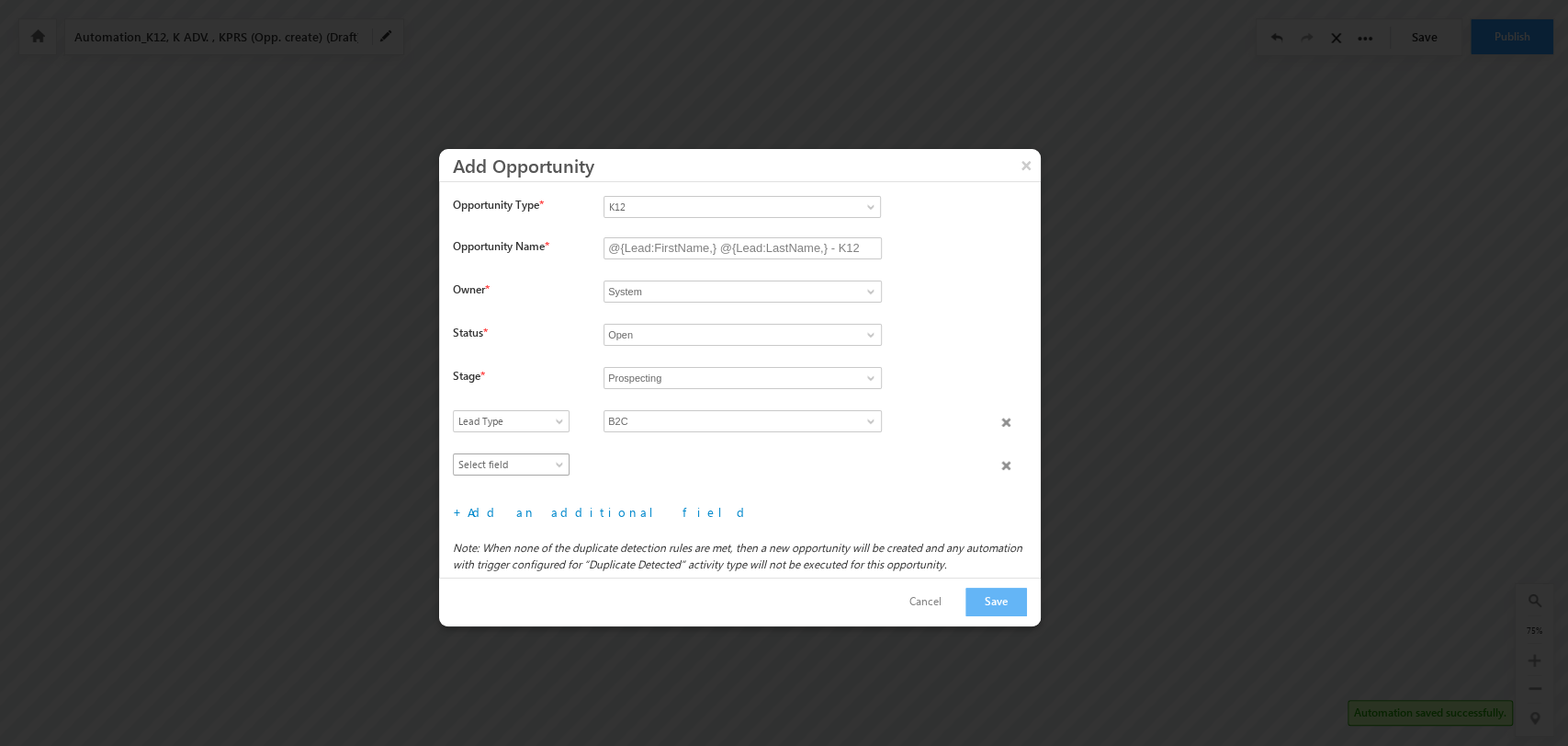
click at [536, 464] on span "Select field" at bounding box center [507, 464] width 106 height 16
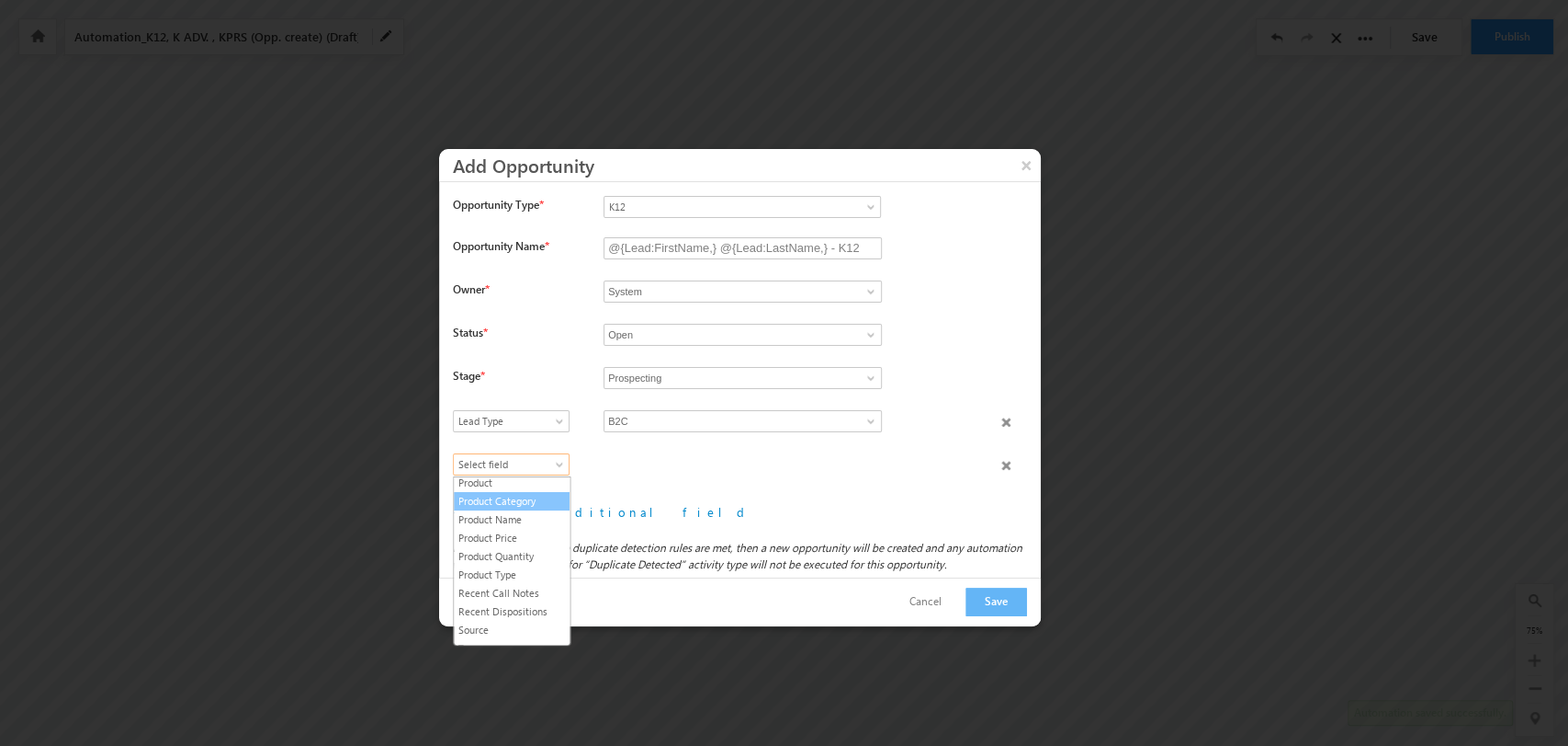
scroll to position [285, 0]
click at [513, 561] on link "Product Type" at bounding box center [512, 561] width 116 height 16
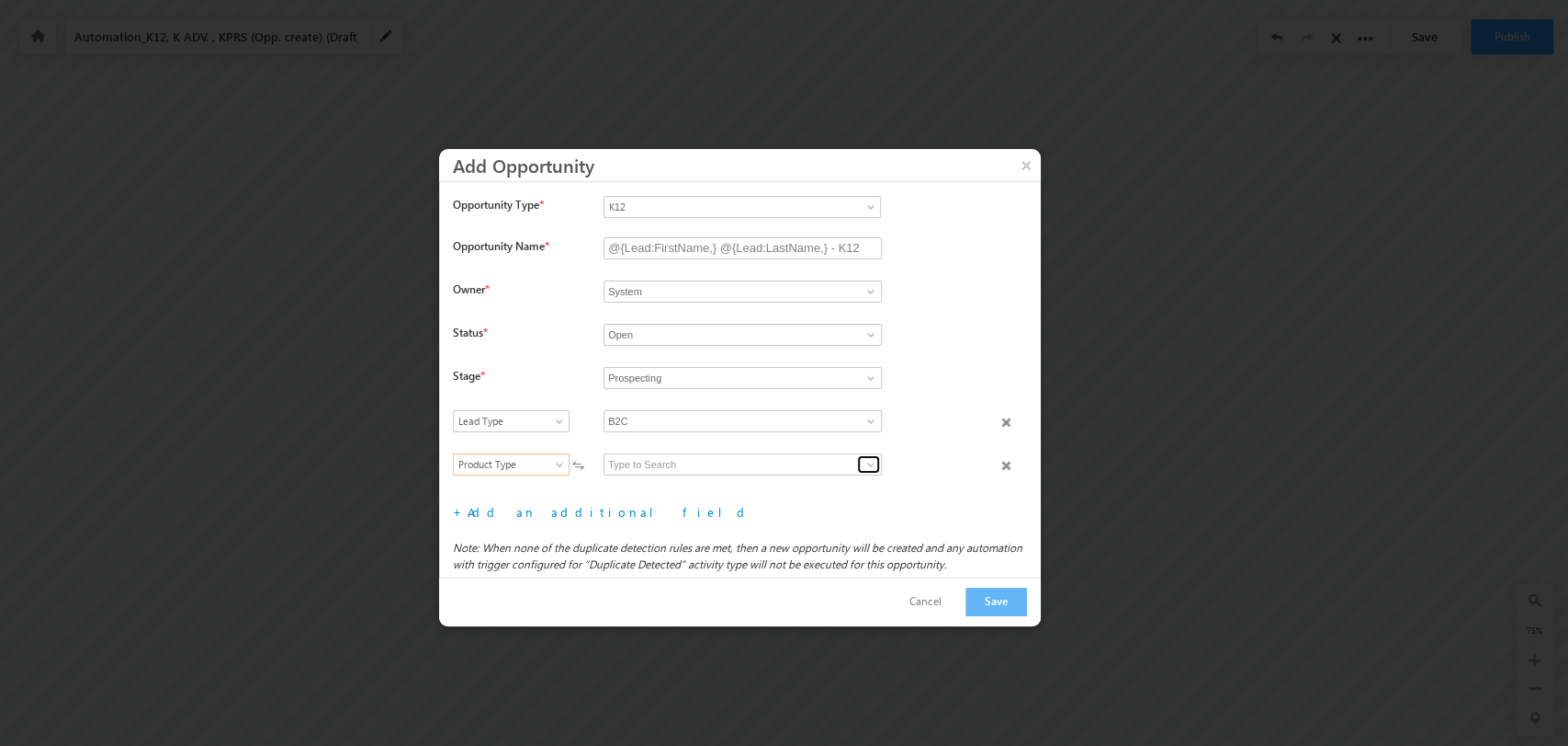
click at [863, 466] on span at bounding box center [870, 464] width 14 height 14
click at [809, 485] on link "K12 B2C" at bounding box center [743, 486] width 278 height 21
type input "K12 B2C"
click at [551, 507] on link "Add an additional field" at bounding box center [609, 511] width 284 height 15
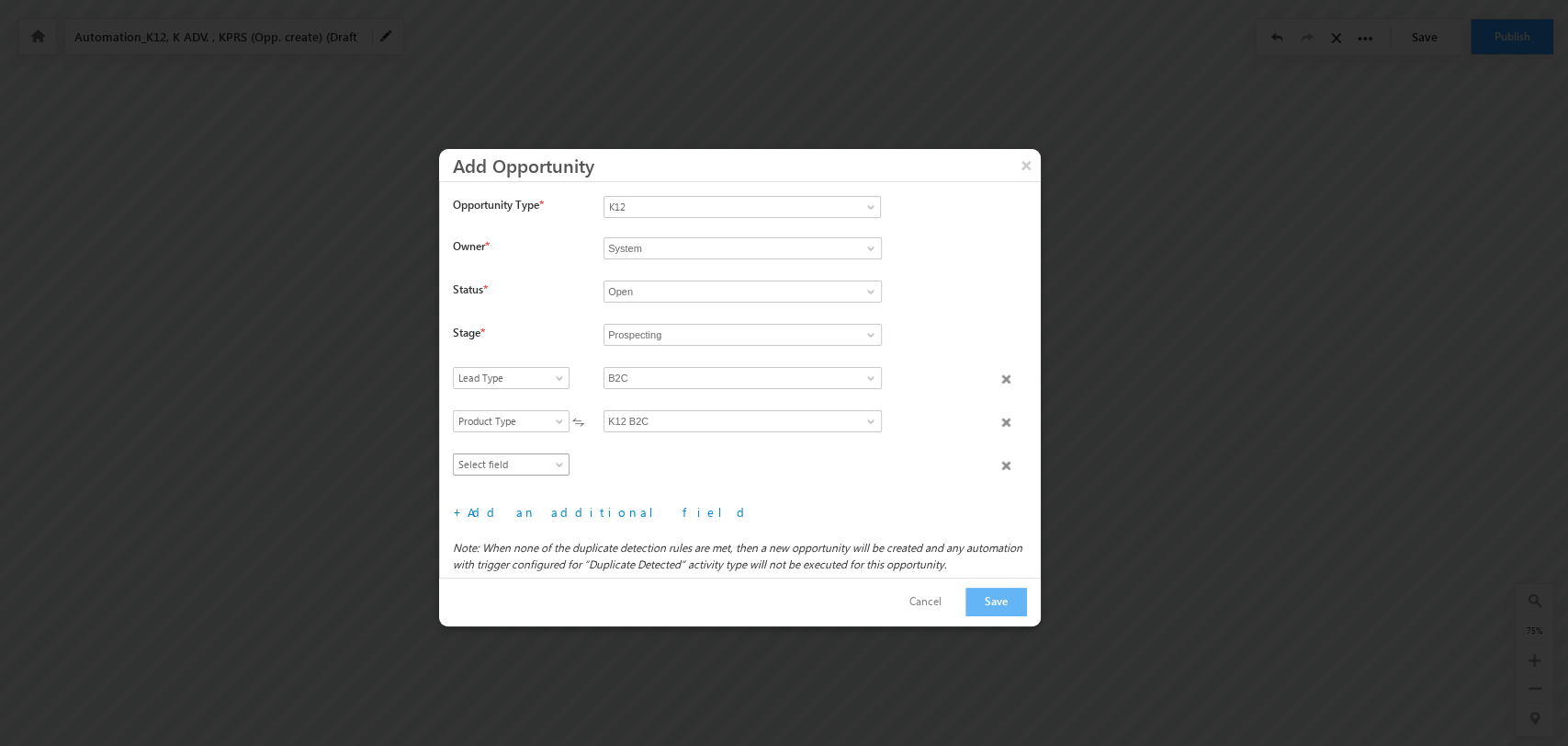
click at [538, 466] on span "Select field" at bounding box center [507, 464] width 106 height 16
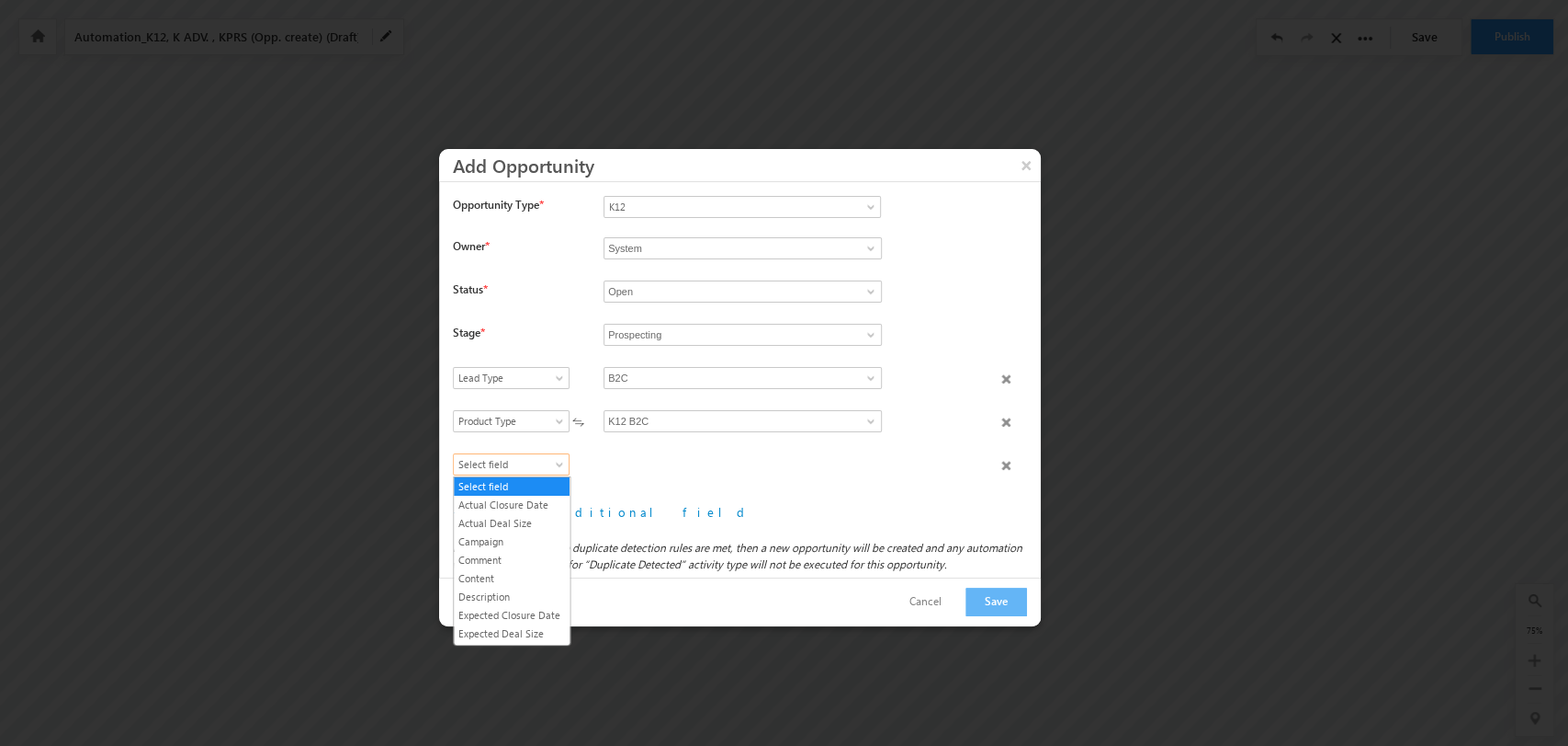
scroll to position [197, 0]
click at [526, 571] on link "Product Category" at bounding box center [512, 564] width 116 height 16
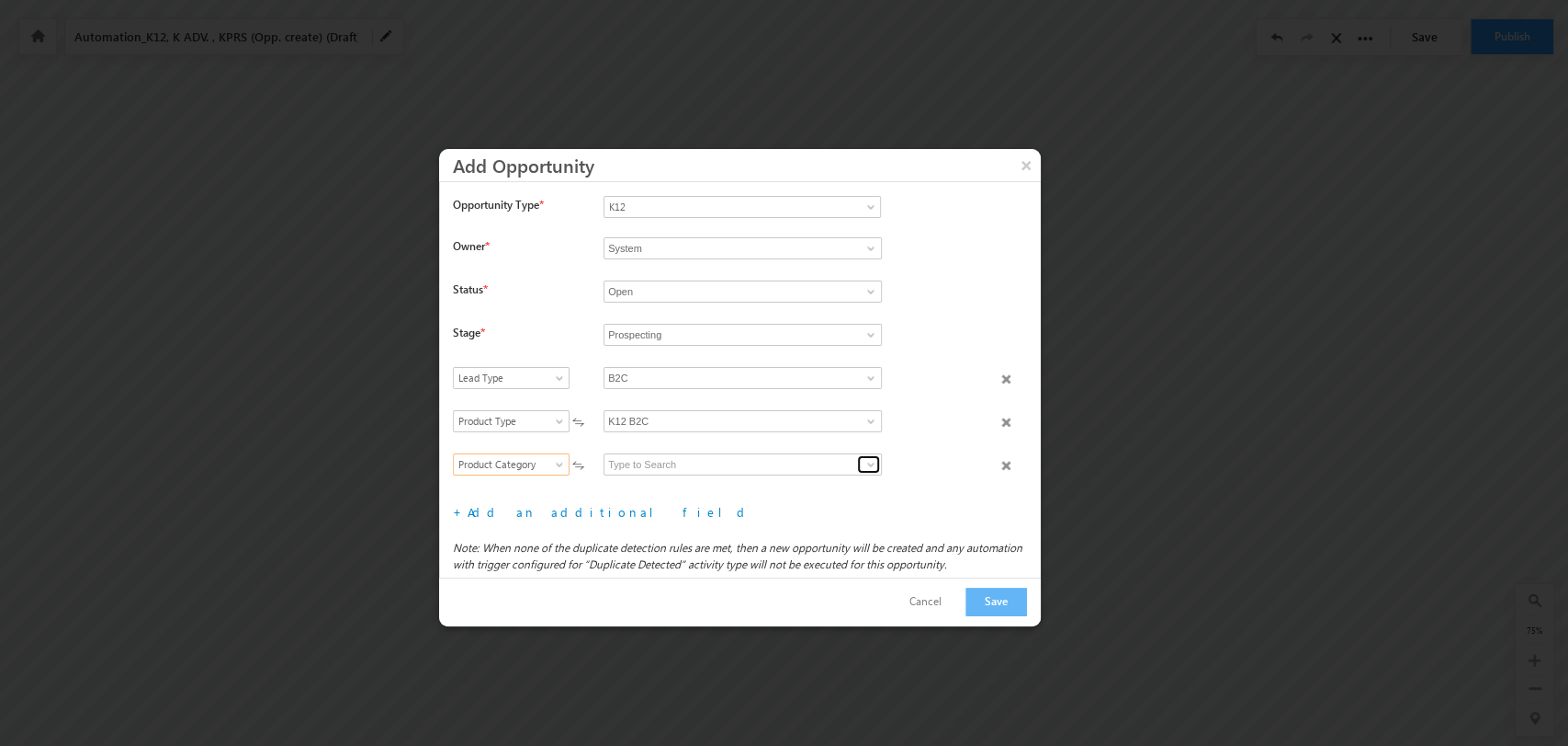
click at [866, 462] on span at bounding box center [870, 464] width 14 height 14
click at [783, 476] on link "Grade" at bounding box center [743, 486] width 278 height 21
type input "Grade"
click at [531, 511] on link "Add an additional field" at bounding box center [609, 511] width 284 height 15
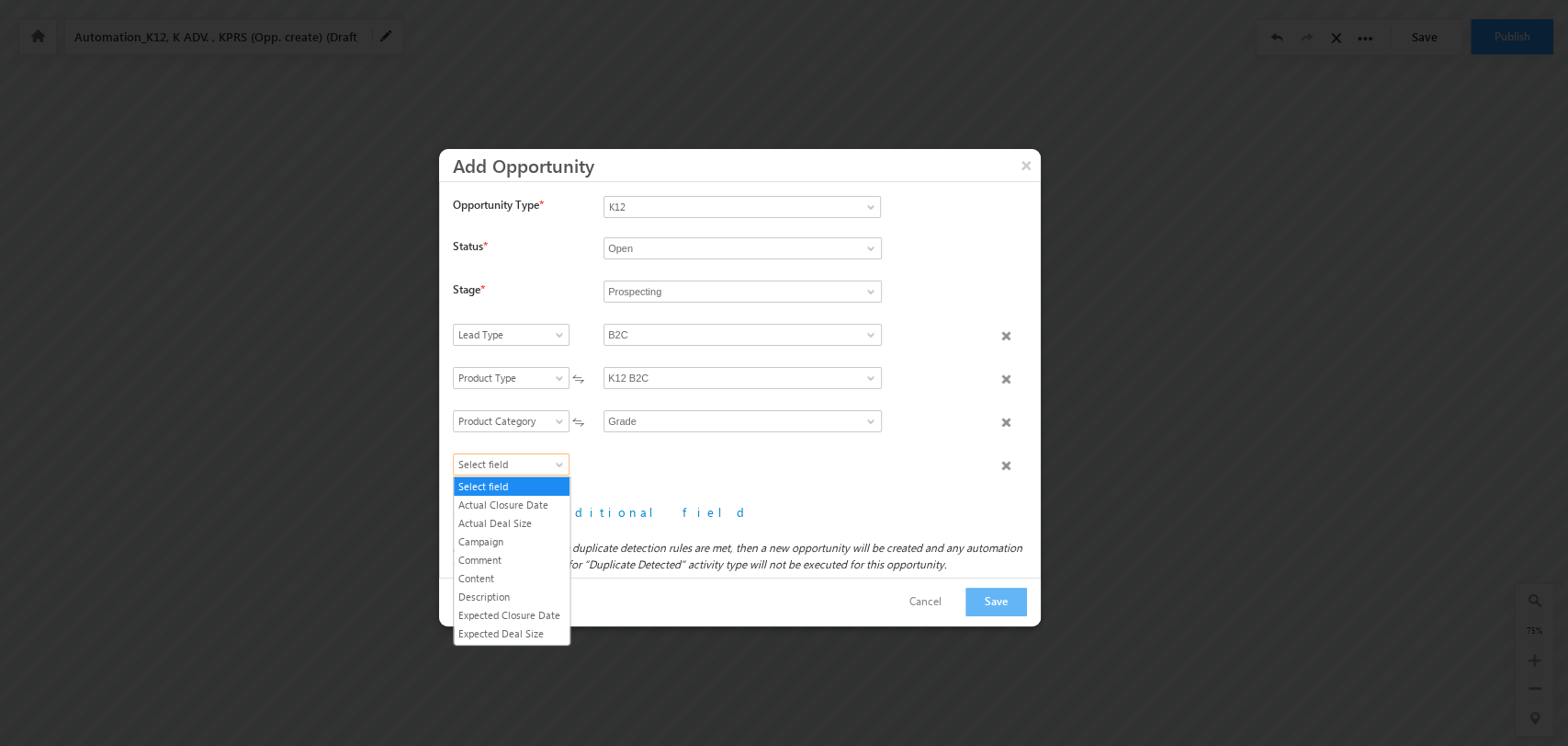
click at [523, 462] on span "Select field" at bounding box center [507, 464] width 106 height 16
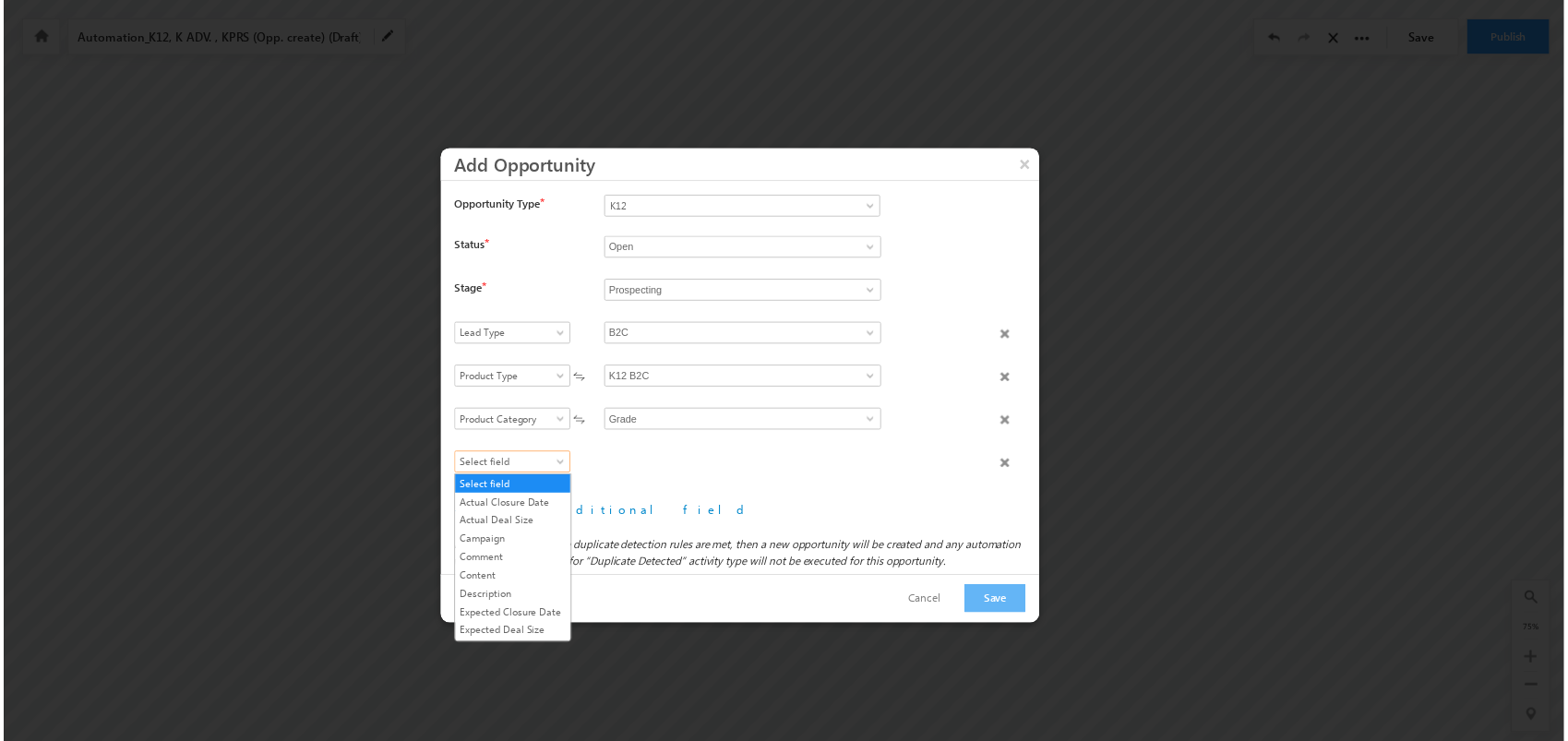
scroll to position [197, 0]
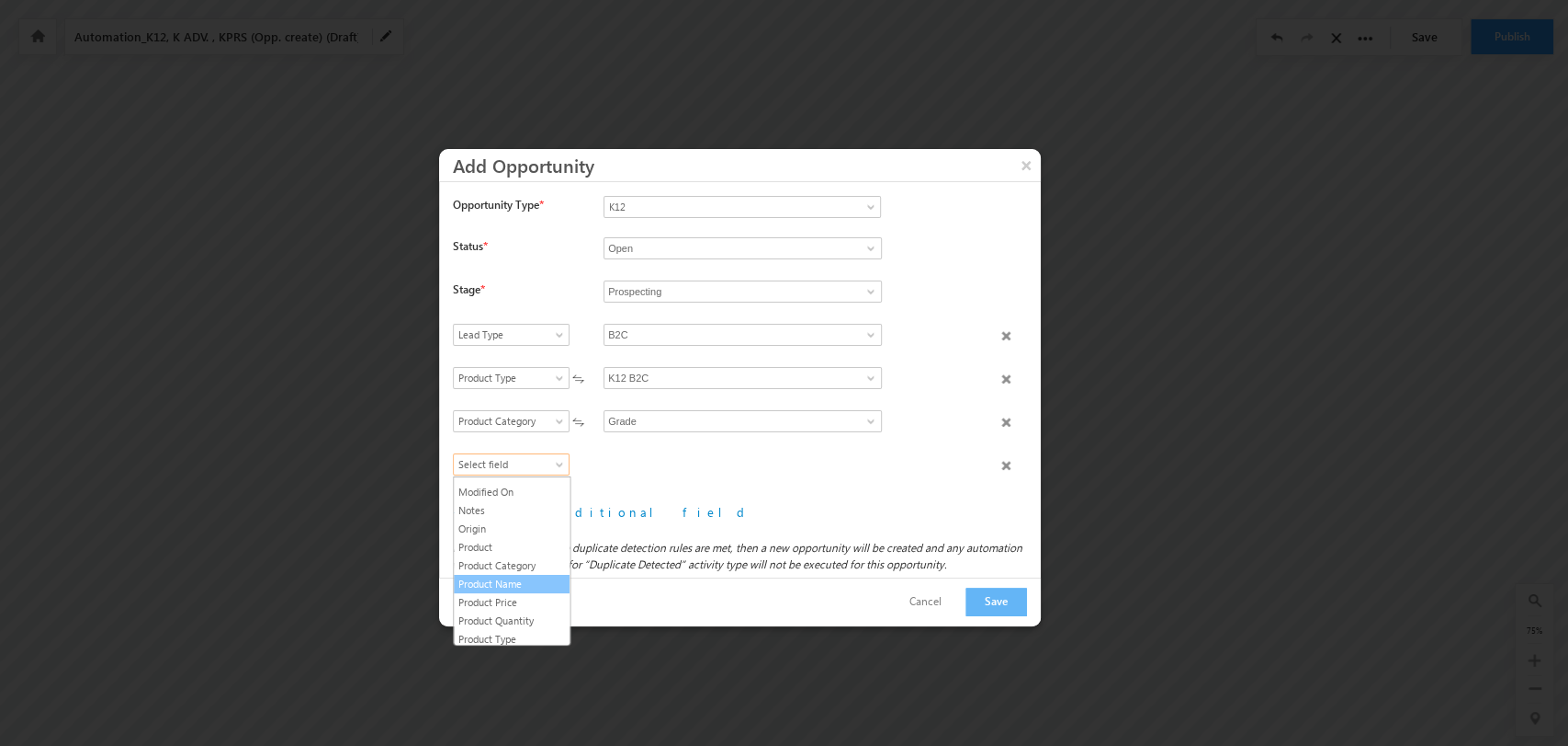
click at [527, 592] on link "Product Name" at bounding box center [512, 583] width 116 height 16
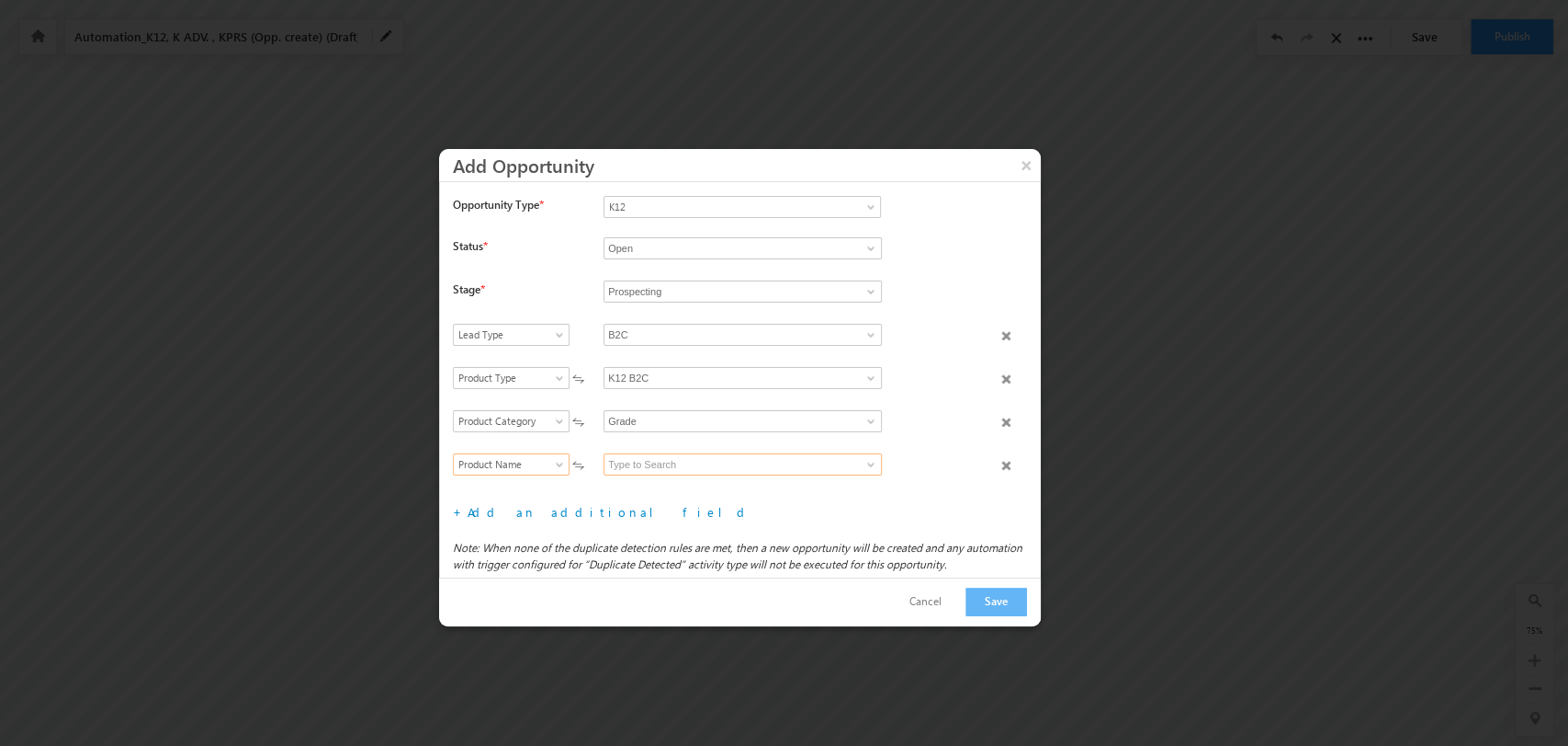
click at [706, 456] on input at bounding box center [743, 464] width 278 height 22
click at [715, 480] on link "5" at bounding box center [743, 486] width 278 height 21
type input "5"
click at [987, 608] on button "Save" at bounding box center [996, 602] width 62 height 29
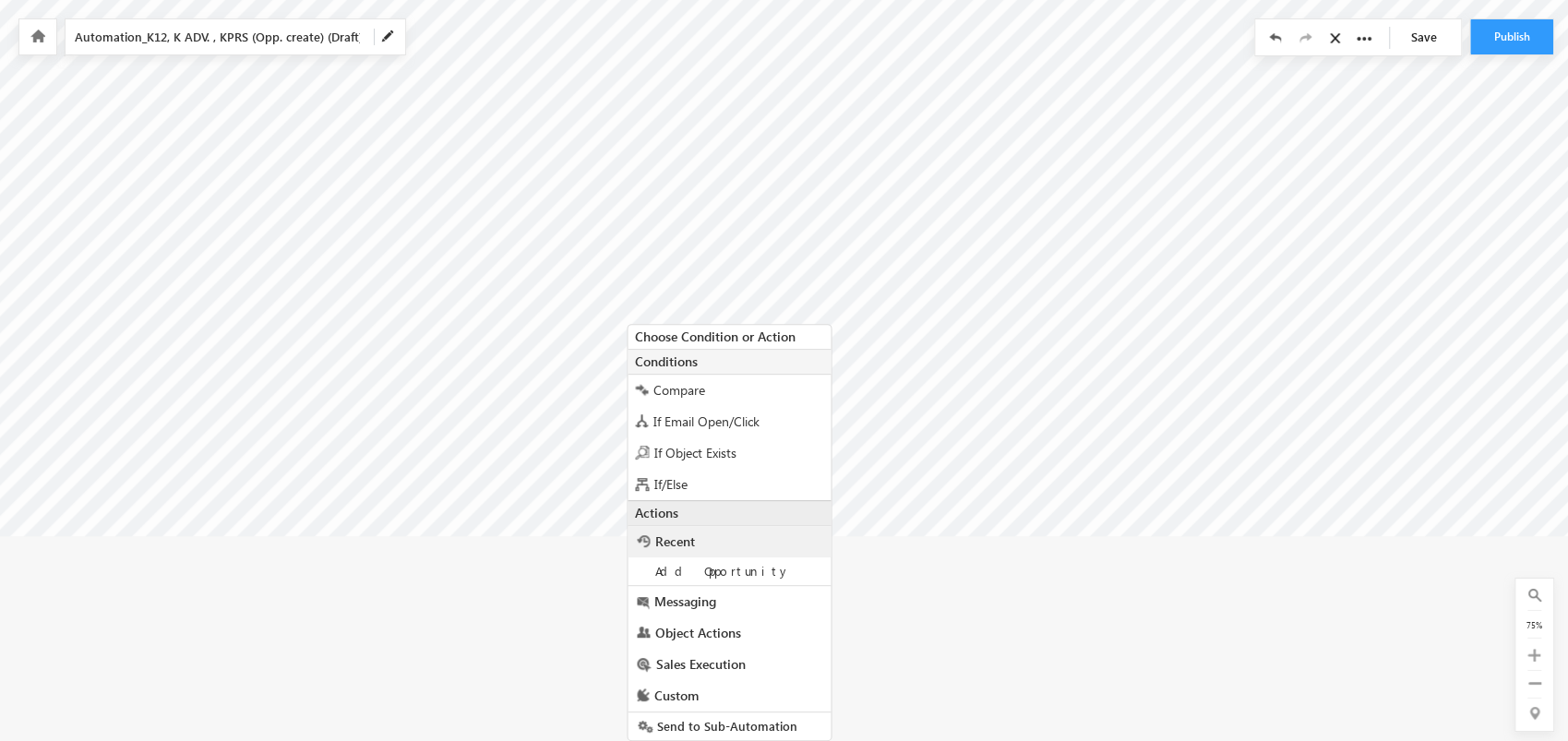
scroll to position [296, 1773]
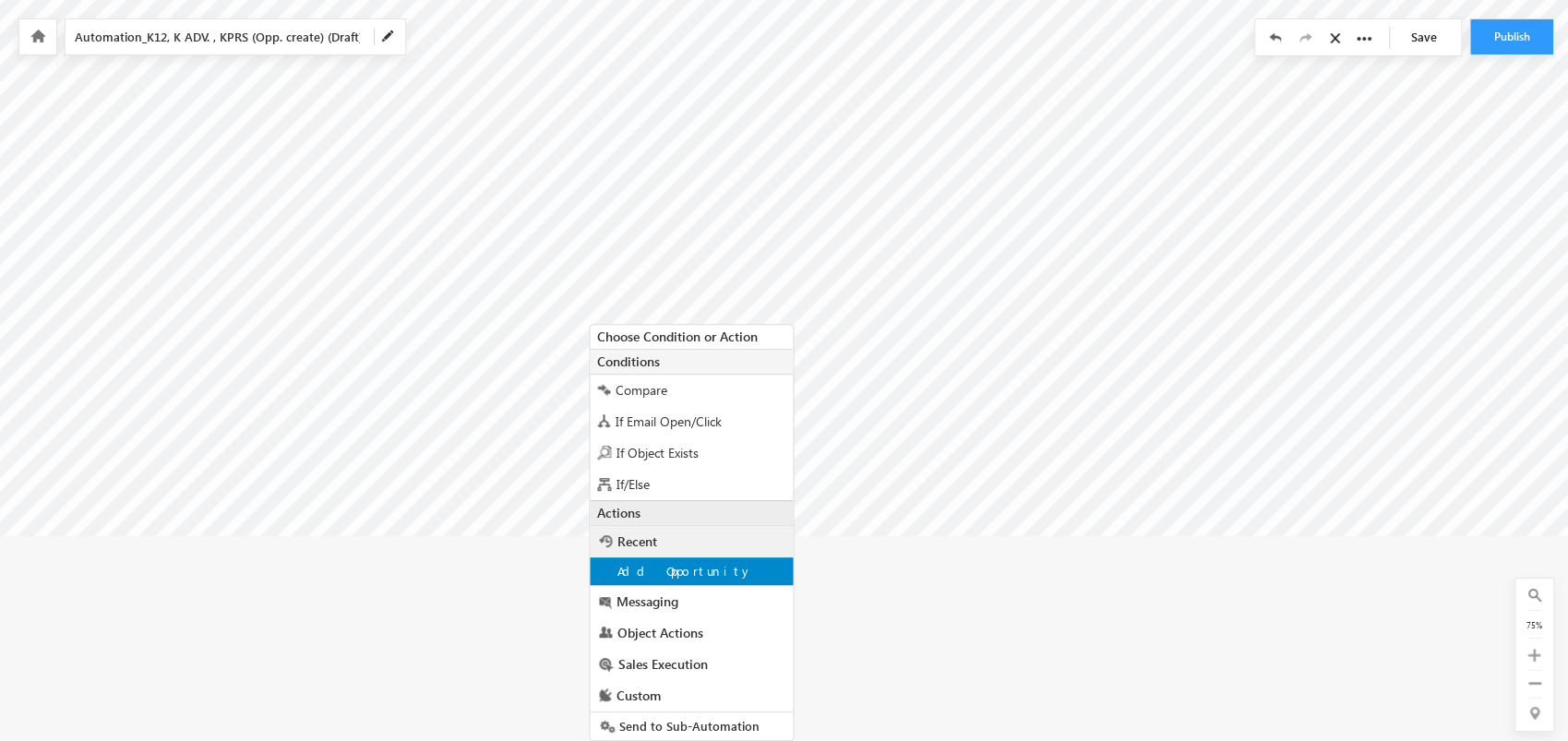
click at [749, 571] on div "Add Opportunity" at bounding box center [691, 570] width 203 height 28
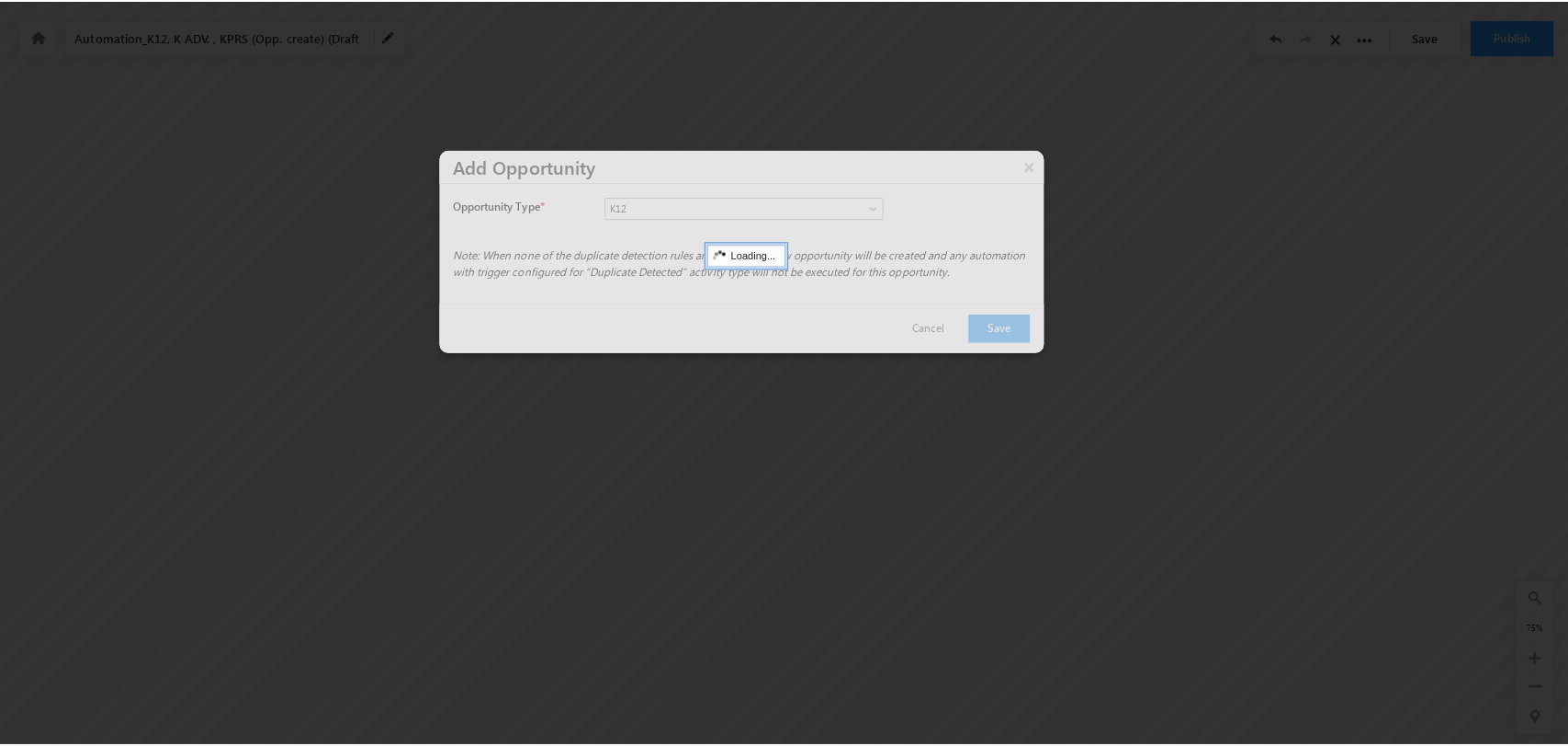
scroll to position [82, 1766]
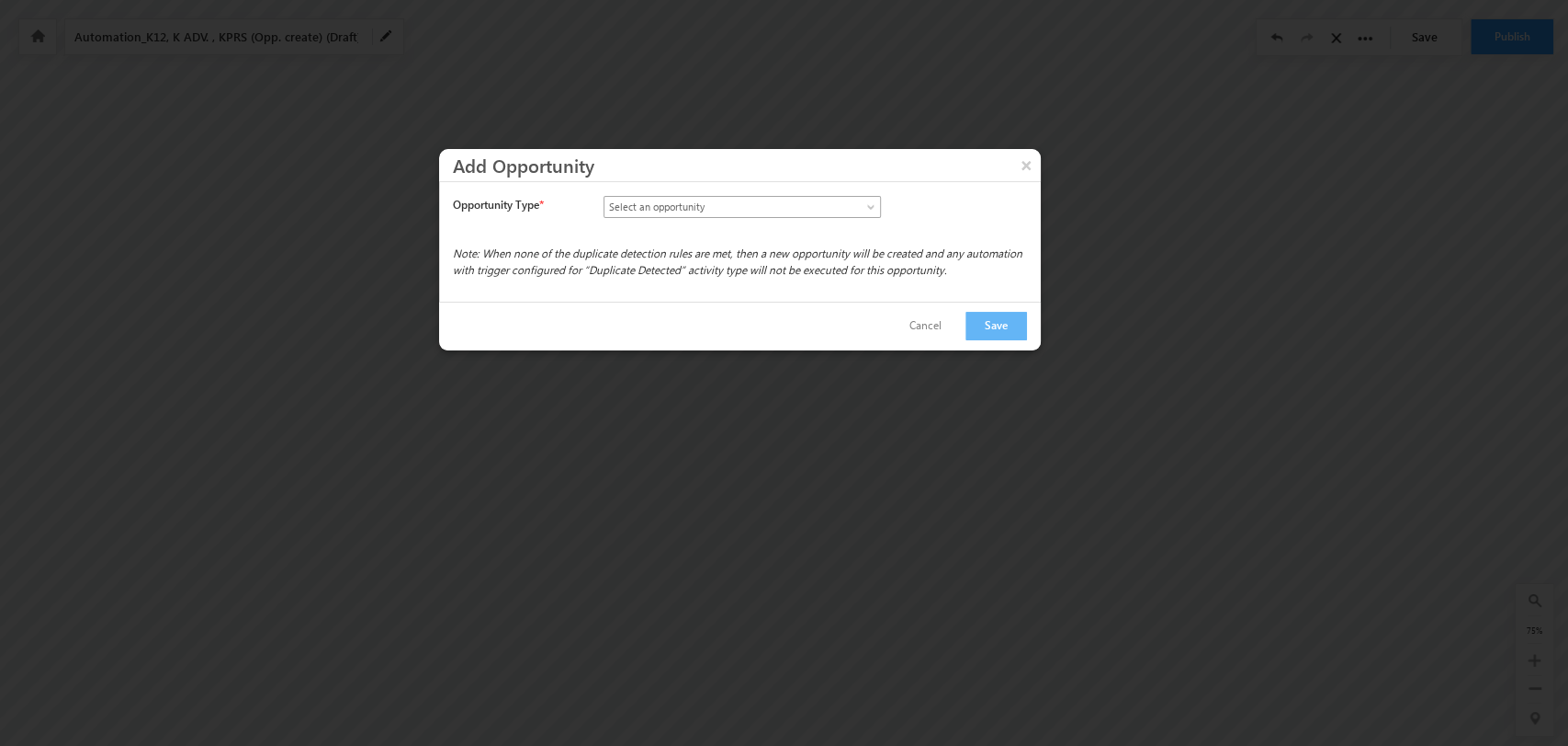
click at [859, 201] on link "Select an opportunity" at bounding box center [743, 206] width 277 height 22
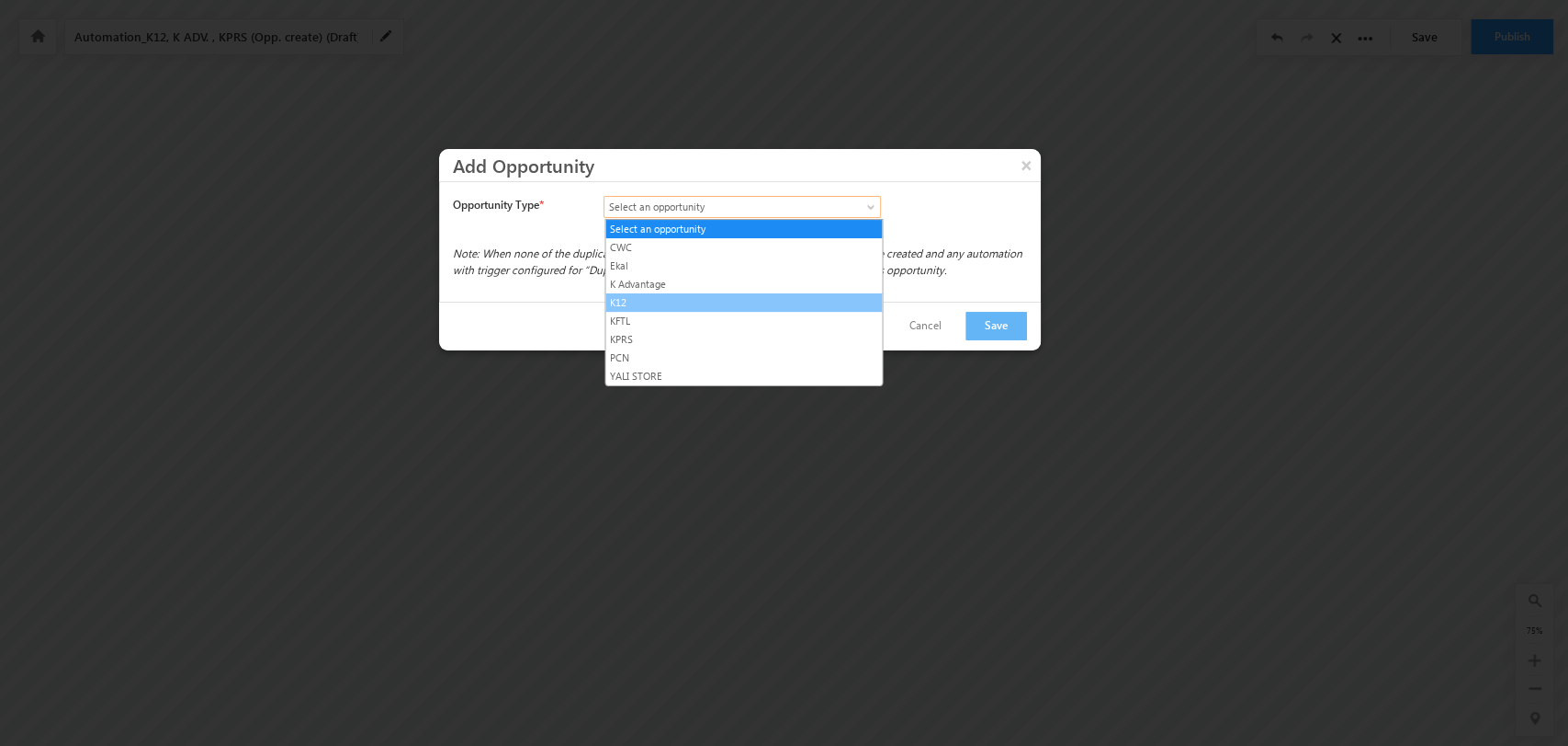
click at [756, 299] on link "K12" at bounding box center [744, 302] width 276 height 16
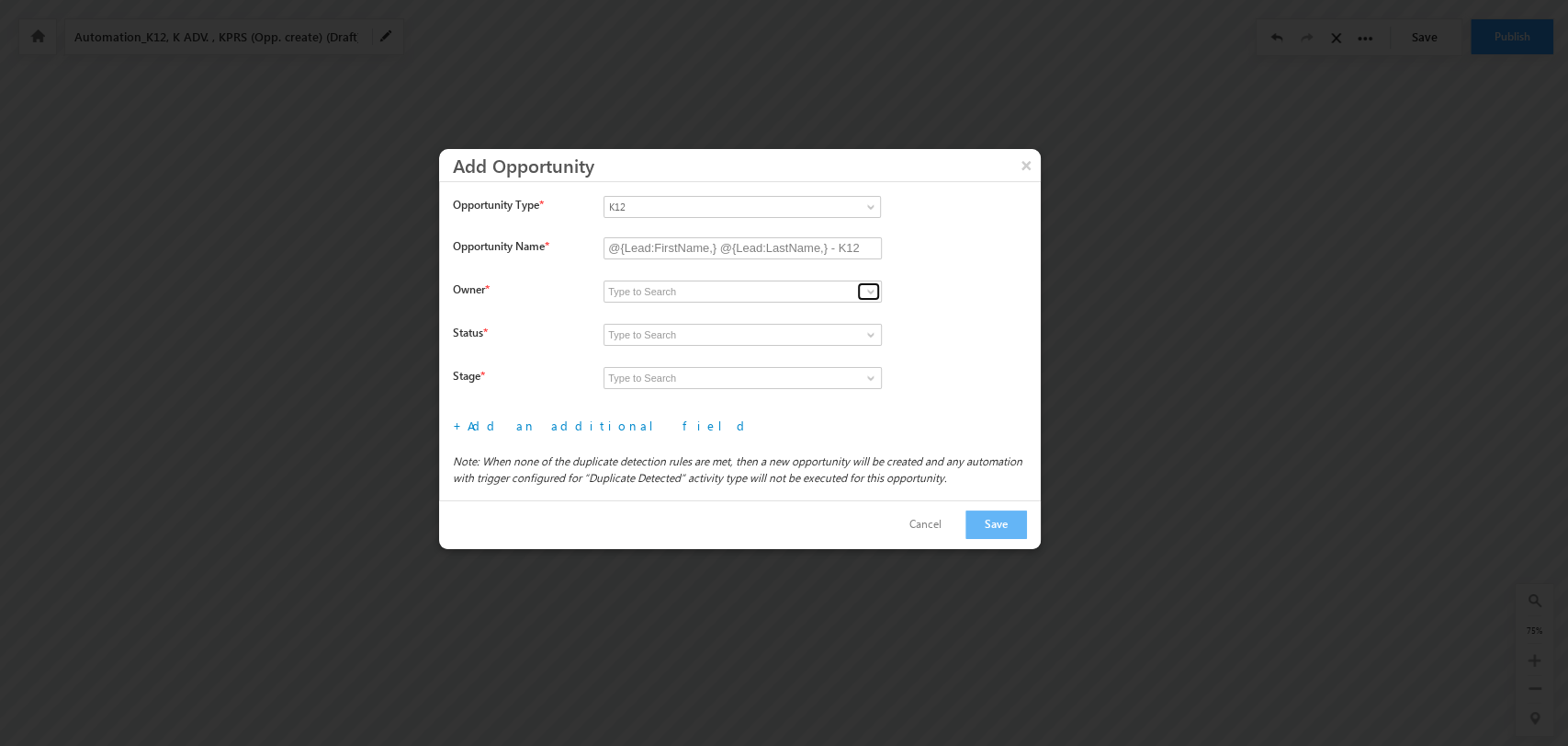
click at [872, 290] on span at bounding box center [870, 291] width 14 height 14
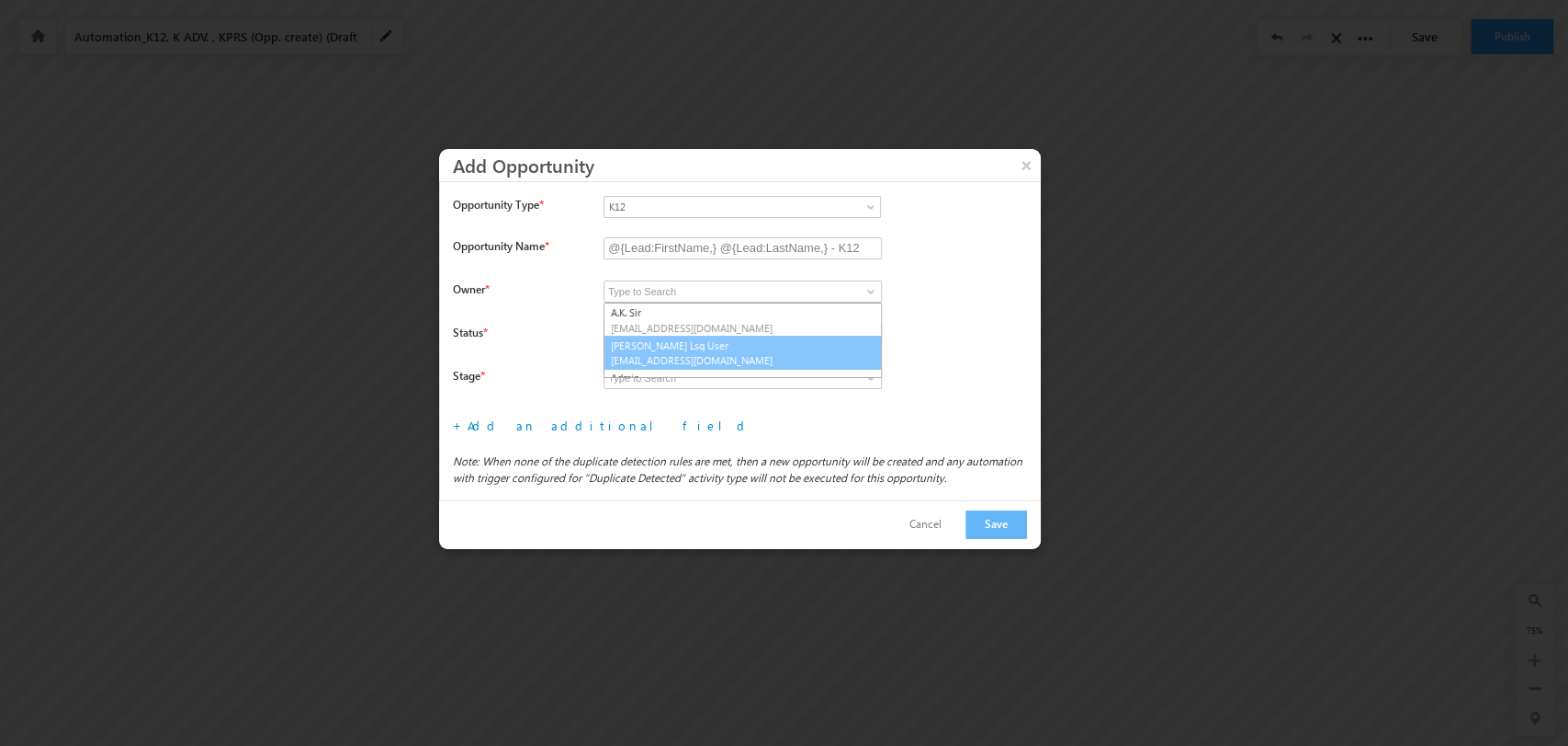
scroll to position [0, 0]
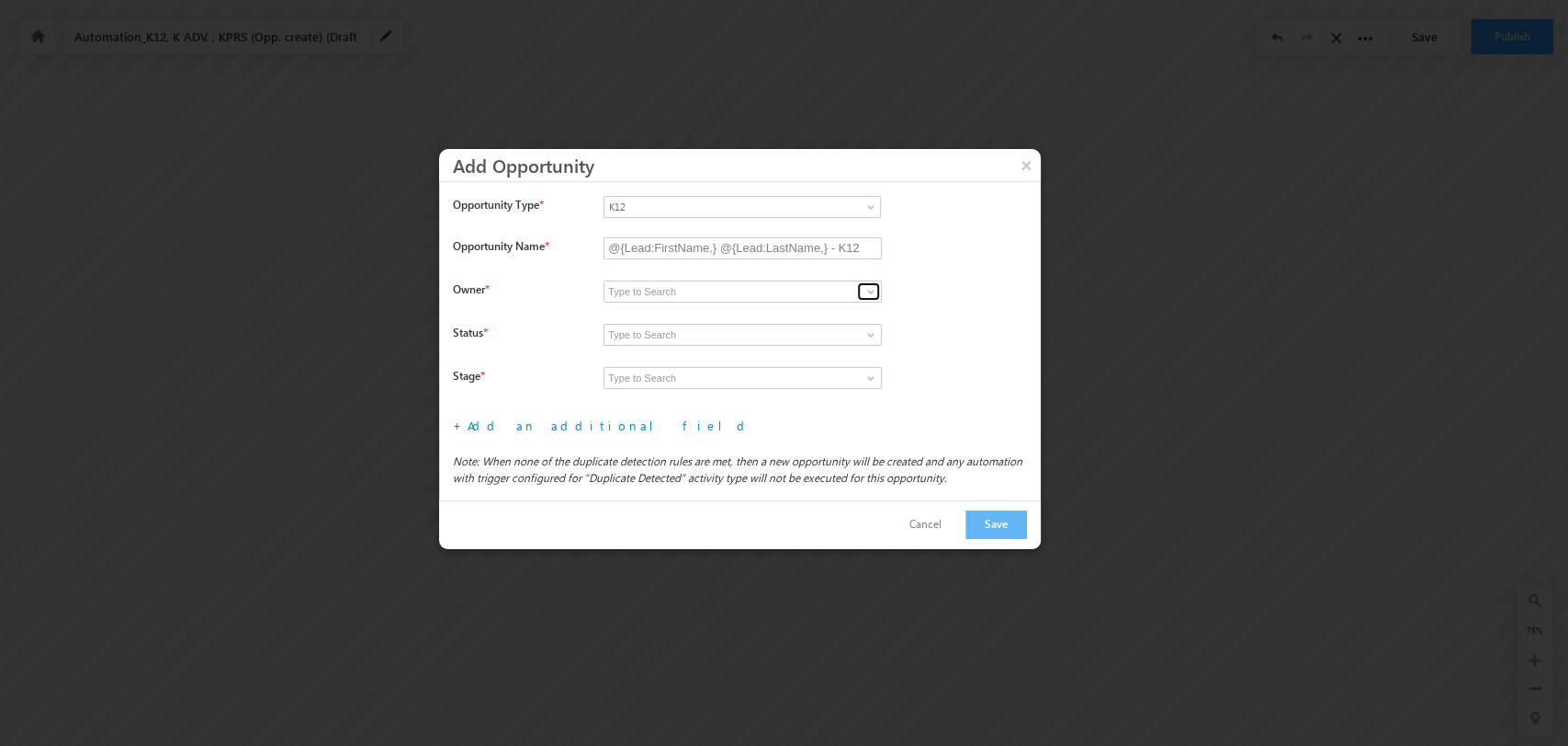
click at [860, 291] on link at bounding box center [869, 291] width 23 height 18
click at [860, 288] on link at bounding box center [869, 291] width 23 height 18
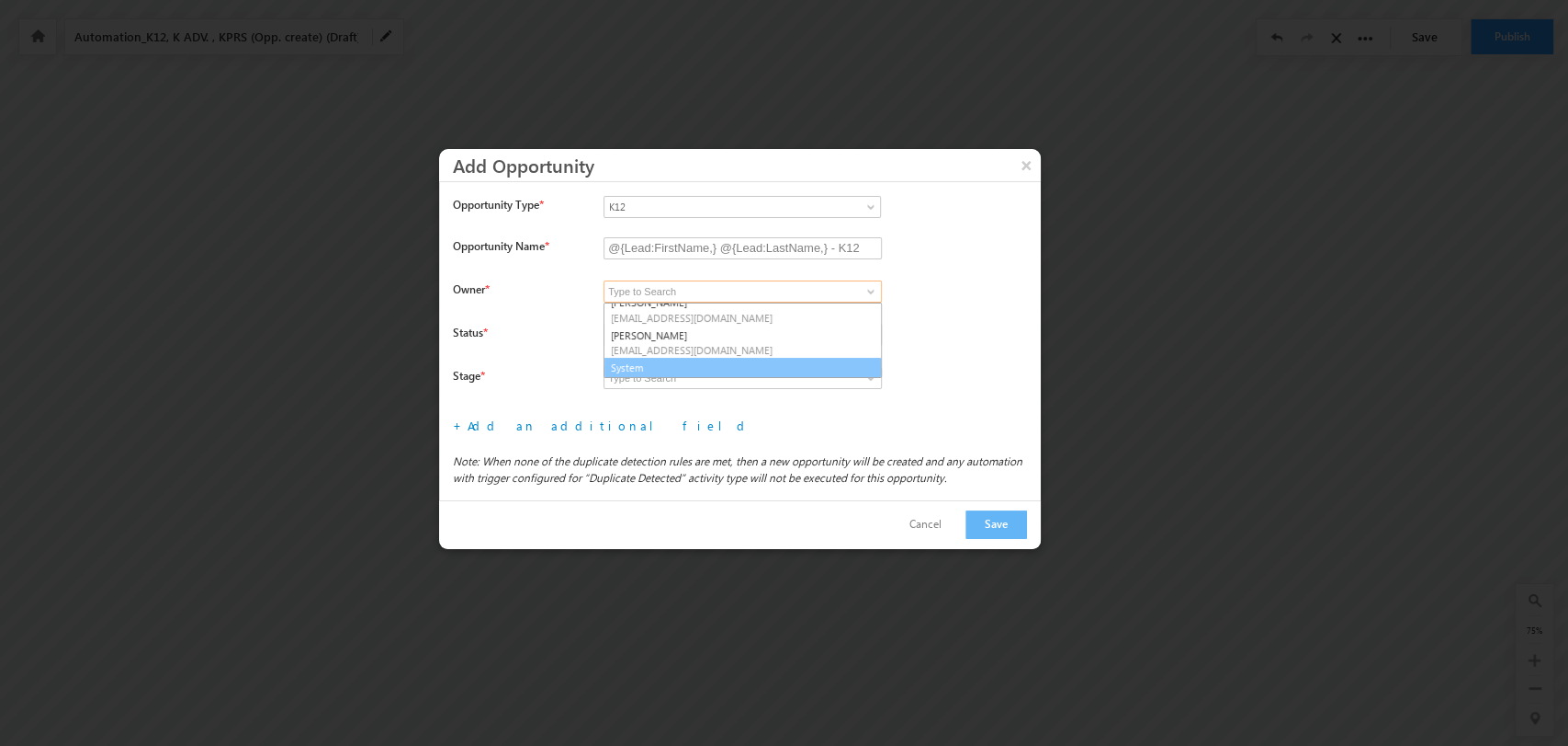
scroll to position [272, 0]
click at [732, 365] on link "System" at bounding box center [743, 367] width 278 height 21
type input "System"
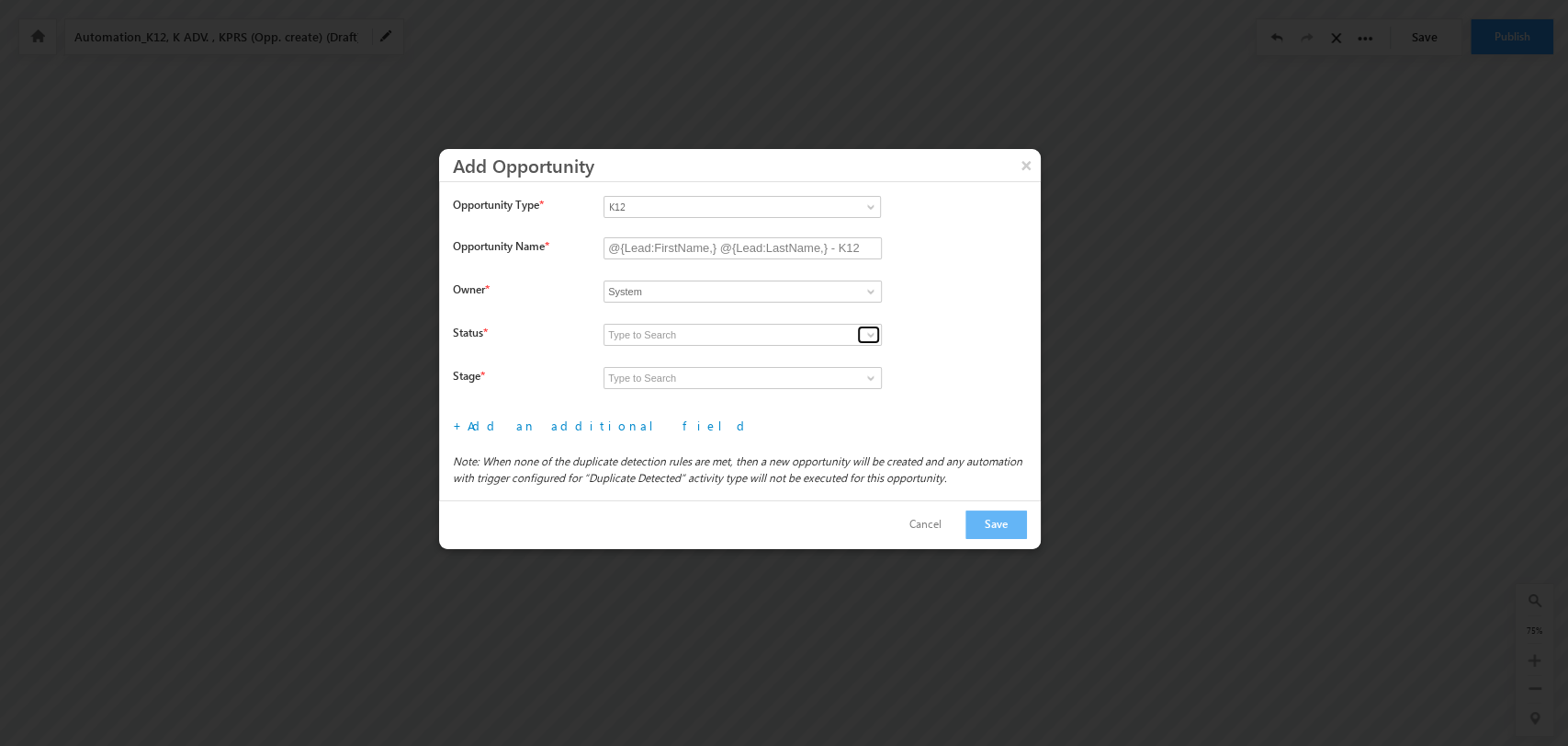
click at [864, 333] on span at bounding box center [870, 334] width 14 height 14
click at [784, 355] on link "Open" at bounding box center [743, 356] width 278 height 21
type input "Open"
click at [868, 381] on span at bounding box center [870, 377] width 14 height 14
click at [784, 393] on link "Prospecting" at bounding box center [743, 399] width 278 height 21
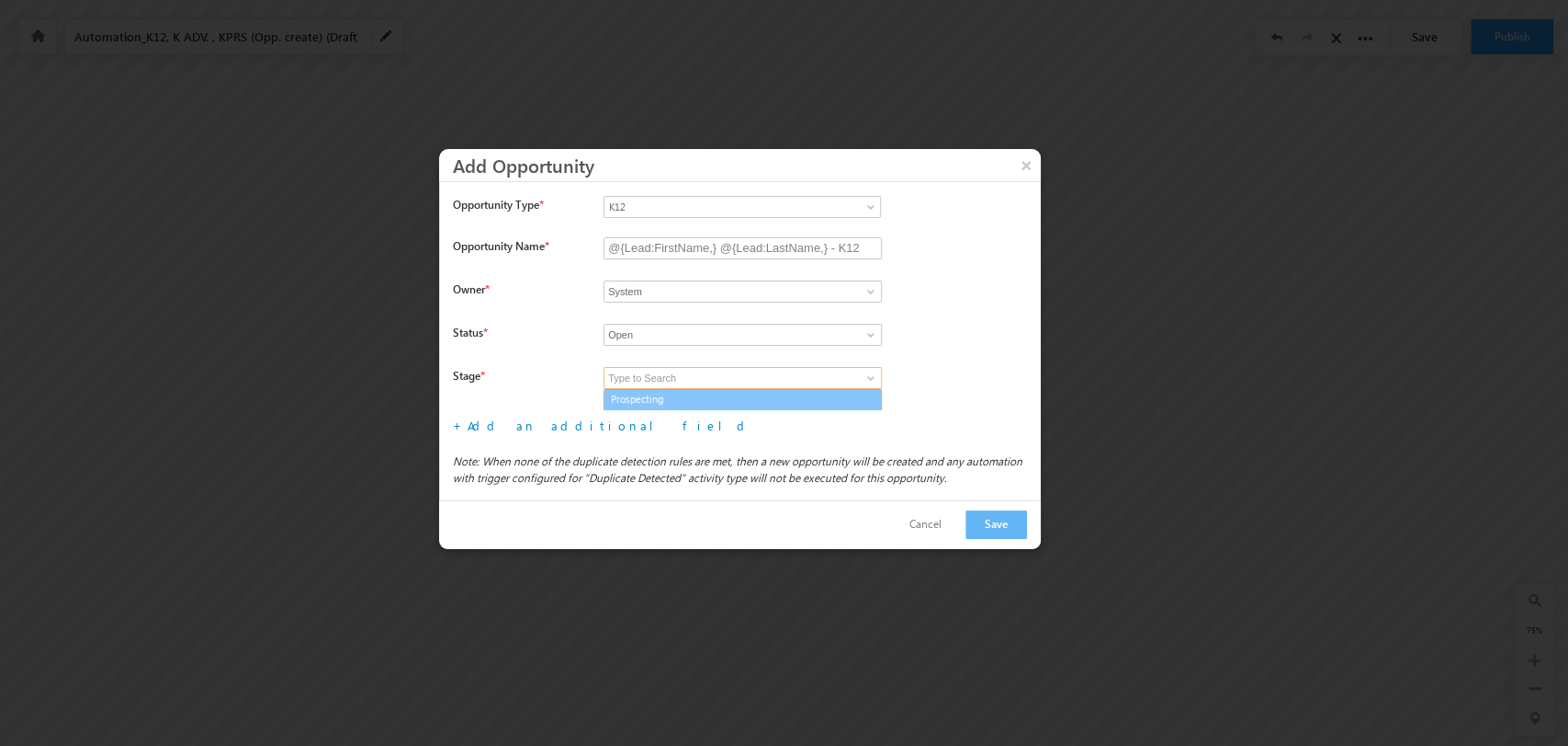
type input "Prospecting"
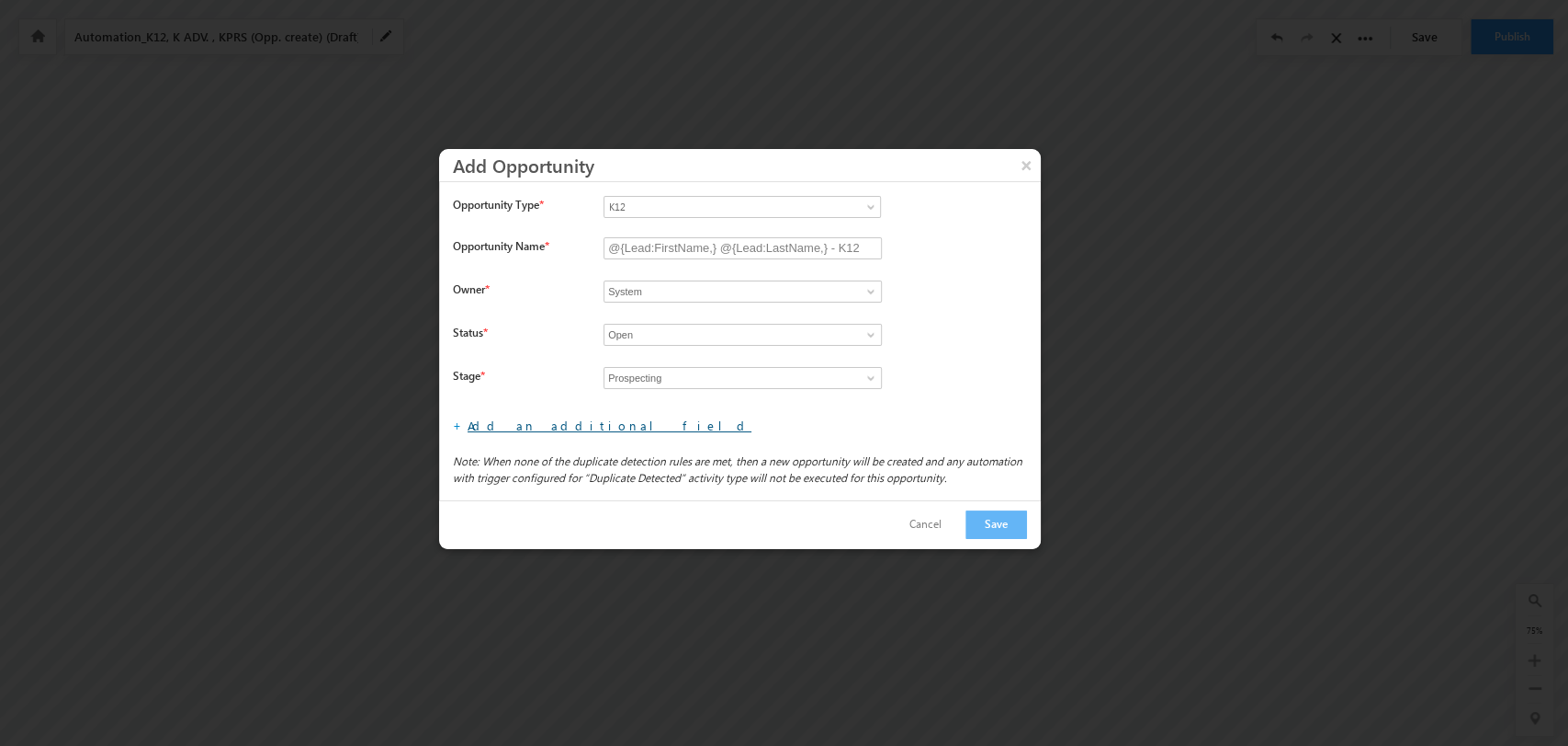
click at [541, 428] on link "Add an additional field" at bounding box center [609, 425] width 284 height 15
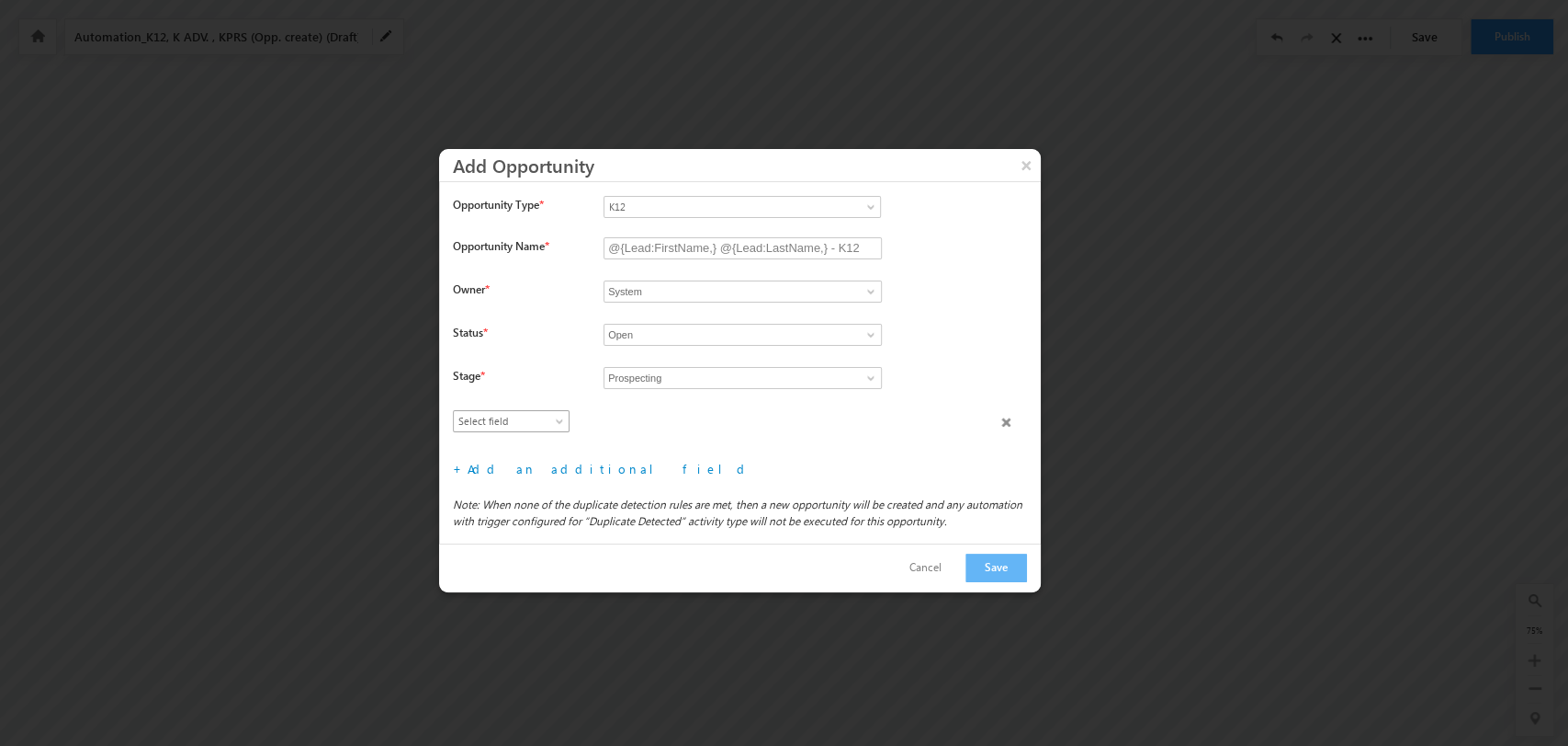
click at [525, 412] on span "Select field" at bounding box center [507, 420] width 106 height 16
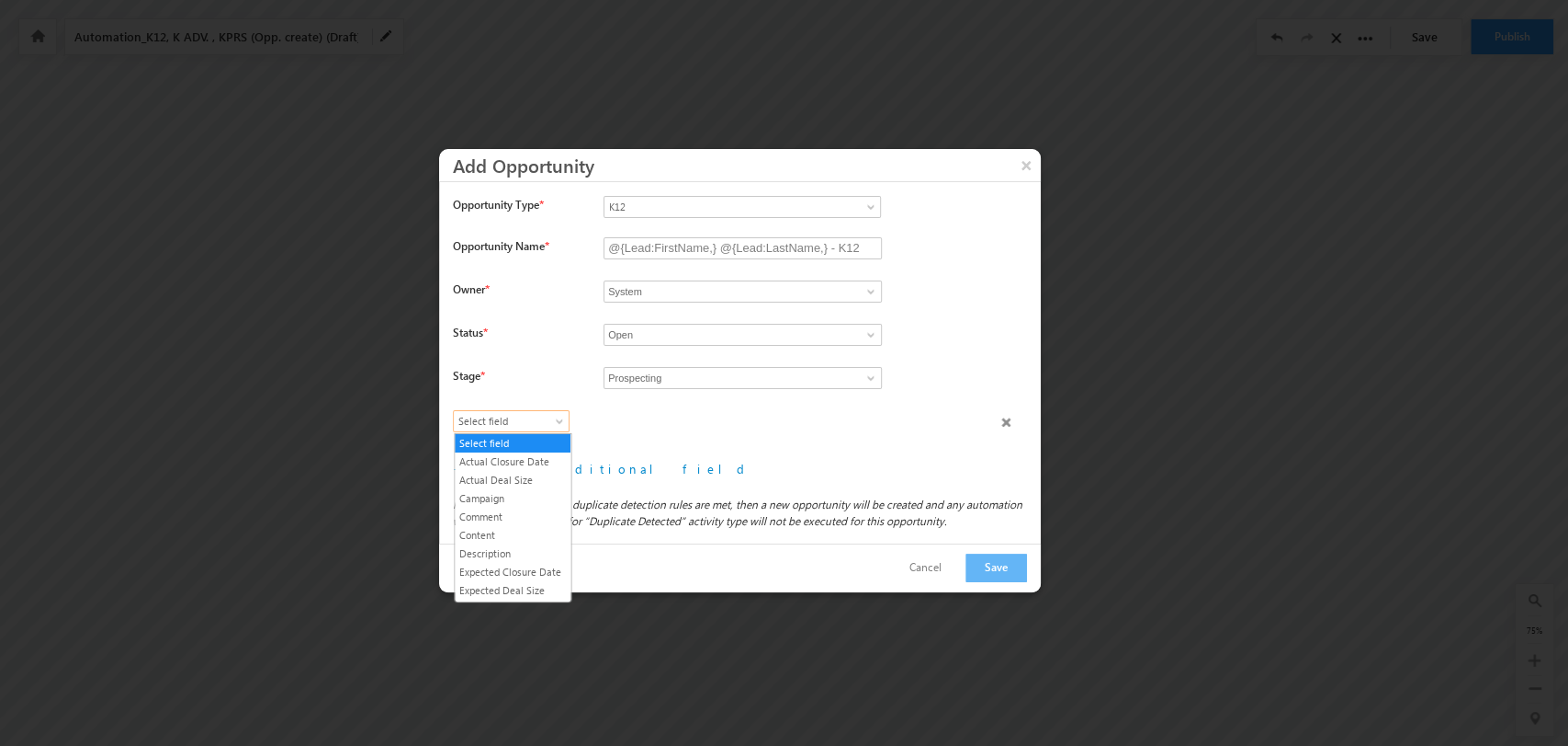
scroll to position [105, 0]
click at [514, 512] on link "Lead Type" at bounding box center [513, 503] width 116 height 16
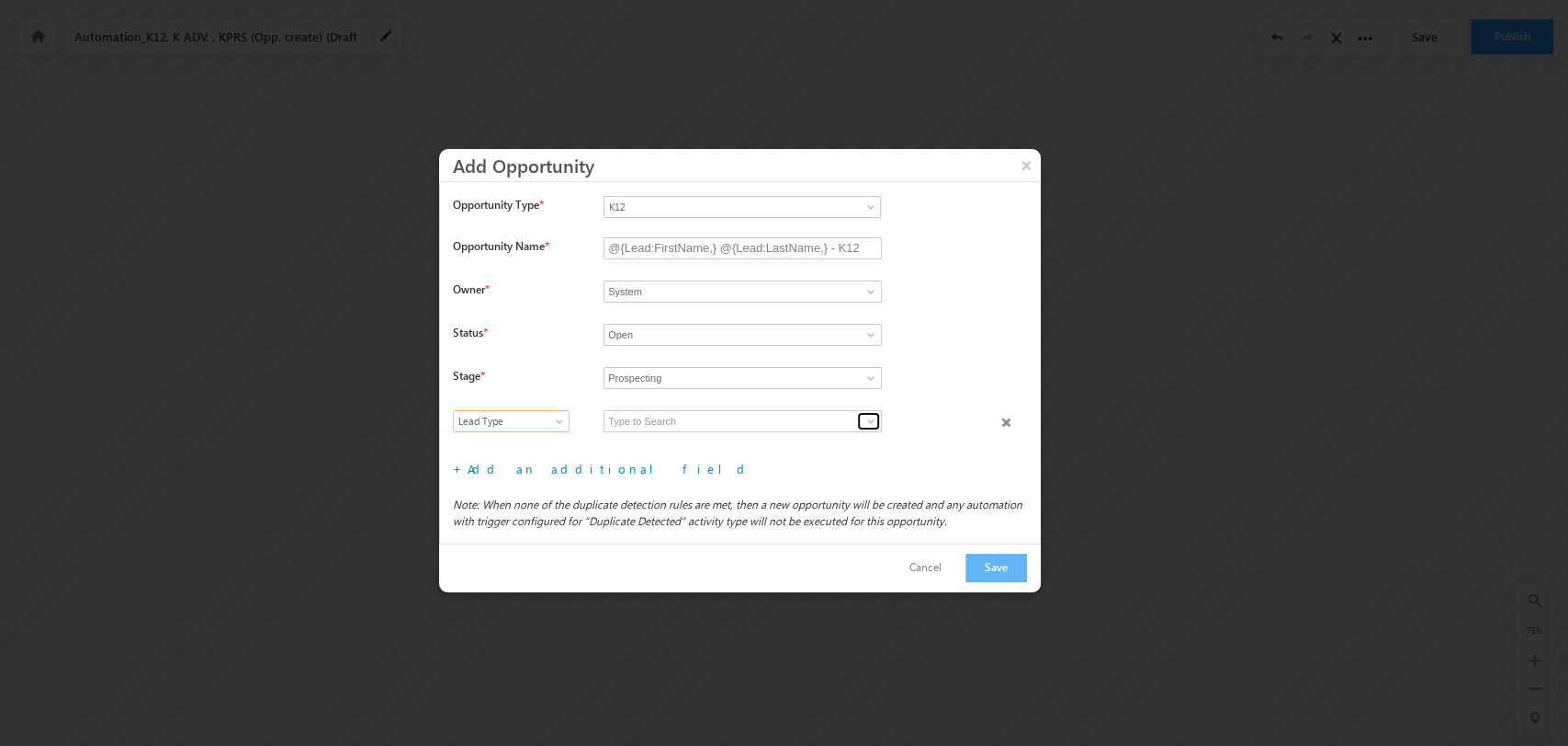
click at [860, 414] on link at bounding box center [869, 420] width 23 height 18
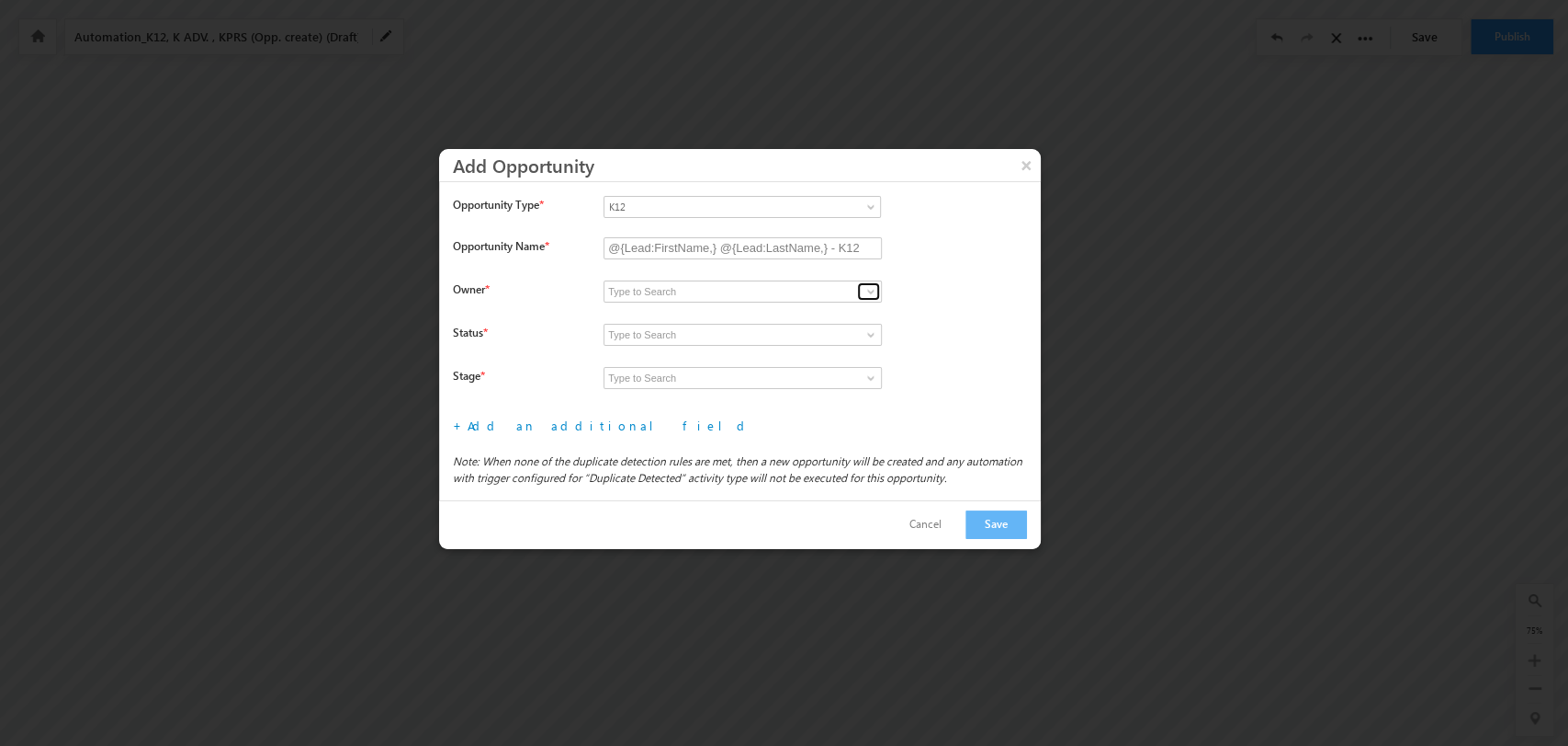
click at [867, 287] on span at bounding box center [870, 291] width 14 height 14
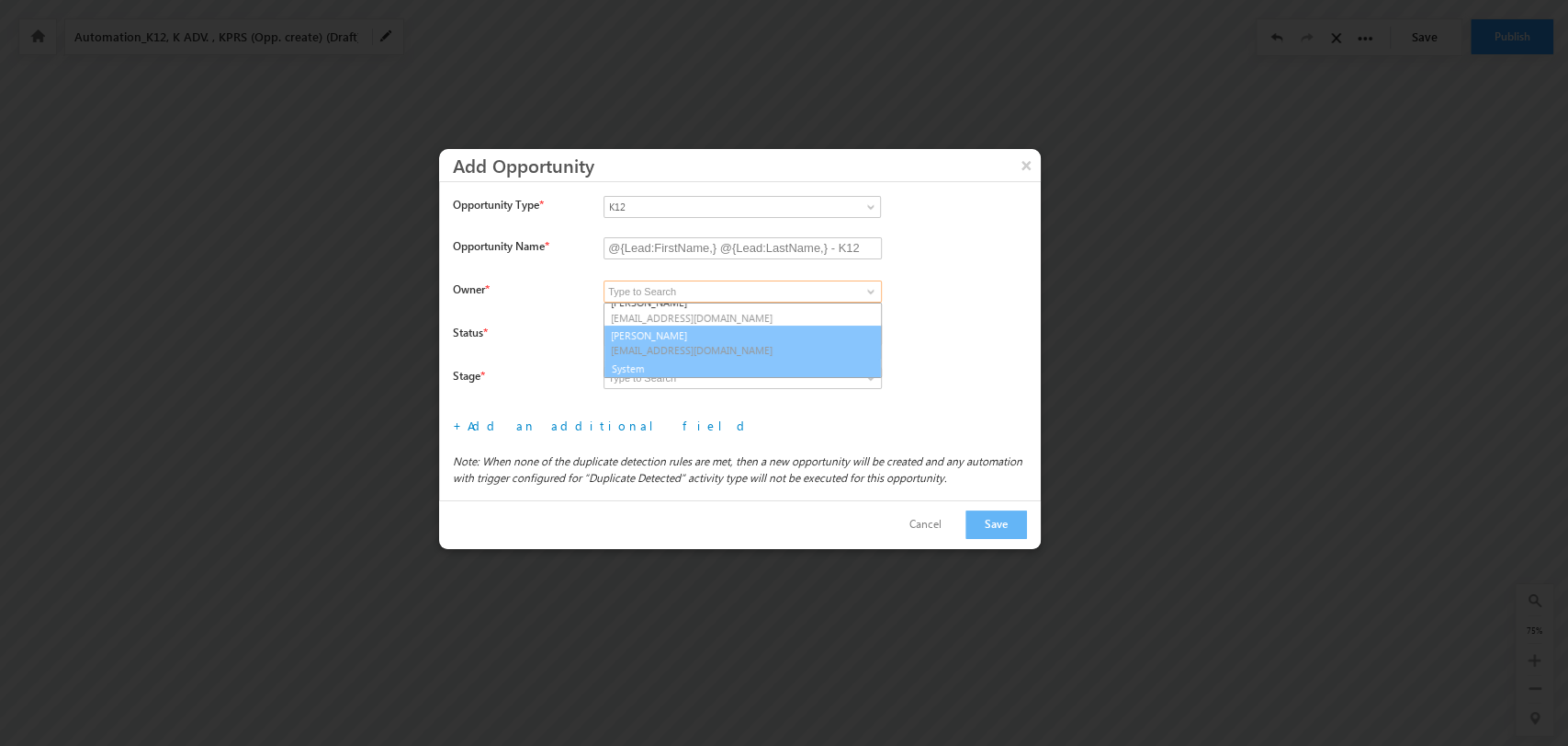
scroll to position [272, 0]
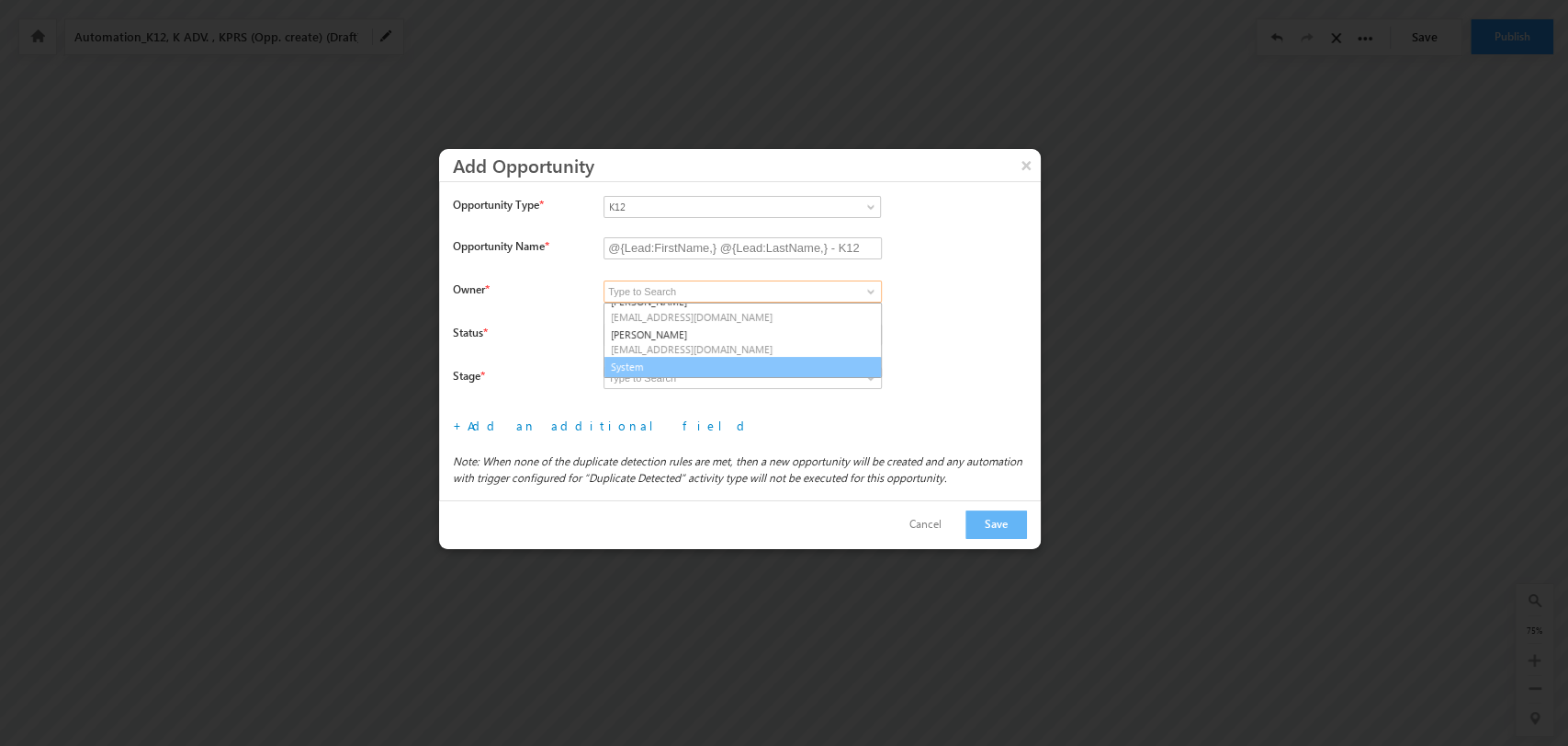
click at [757, 357] on link "System" at bounding box center [743, 367] width 278 height 21
type input "System"
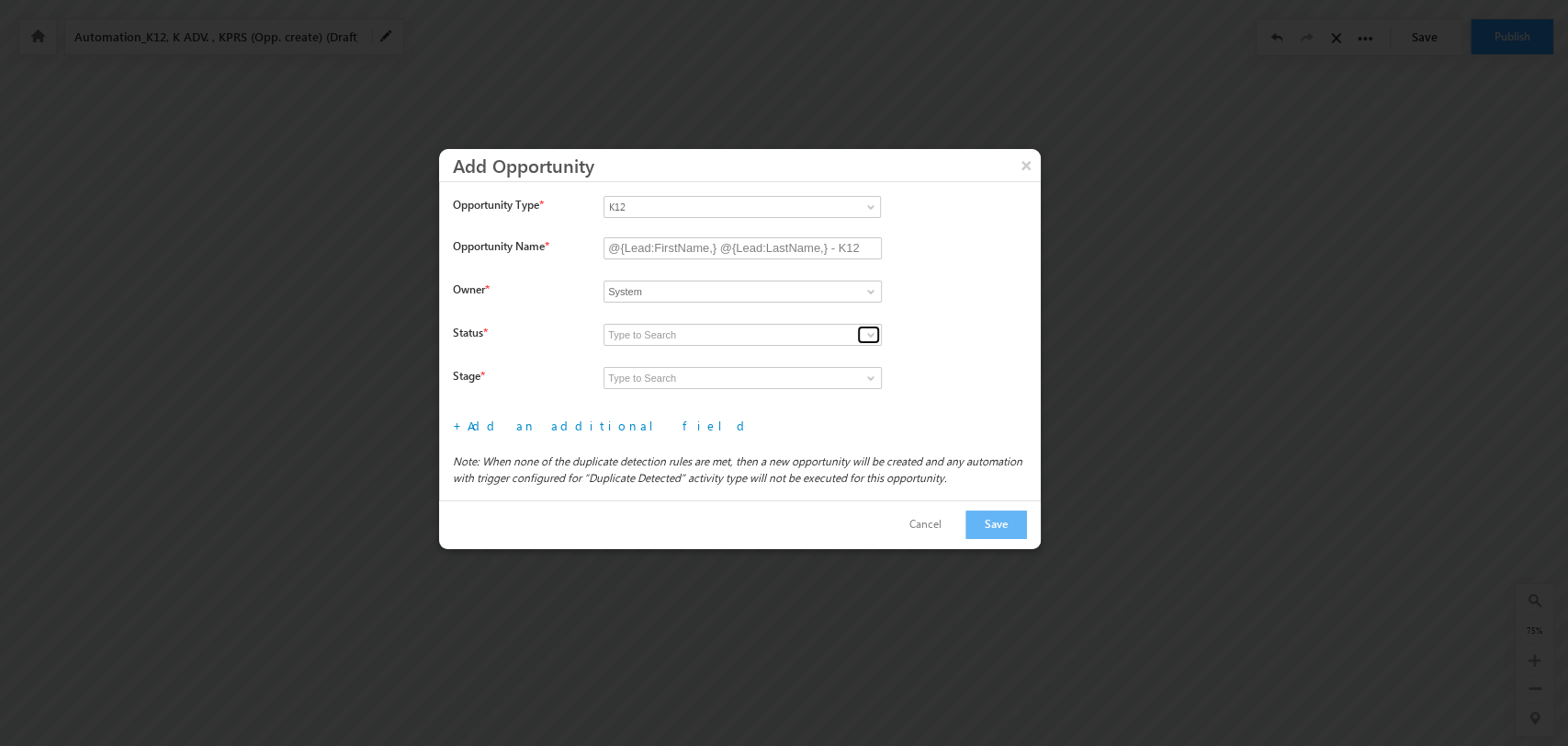
click at [860, 328] on link at bounding box center [869, 334] width 23 height 18
click at [778, 350] on link "Open" at bounding box center [743, 356] width 278 height 21
type input "Open"
click at [861, 377] on link at bounding box center [869, 377] width 23 height 18
click at [760, 392] on link "Prospecting" at bounding box center [743, 399] width 278 height 21
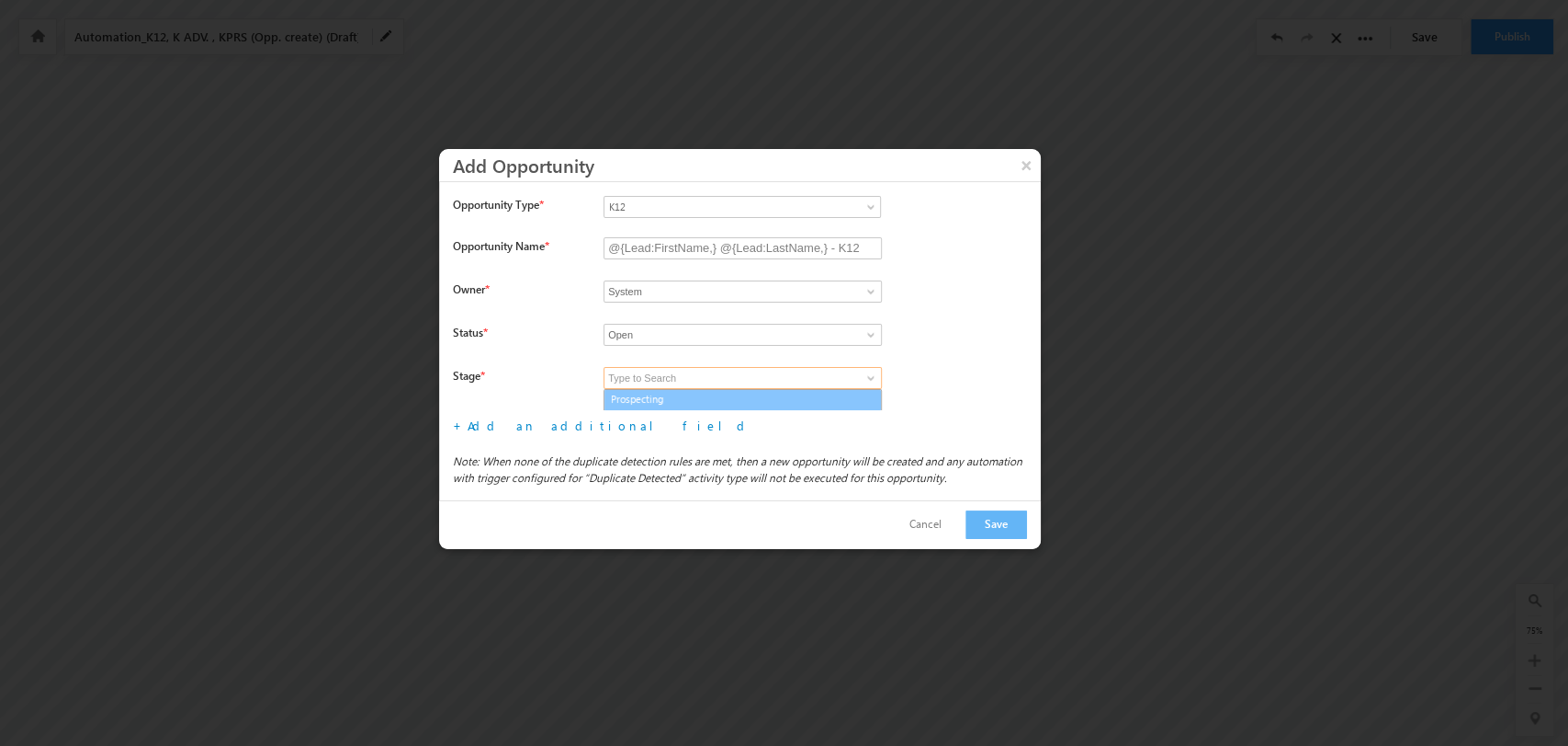
type input "Prospecting"
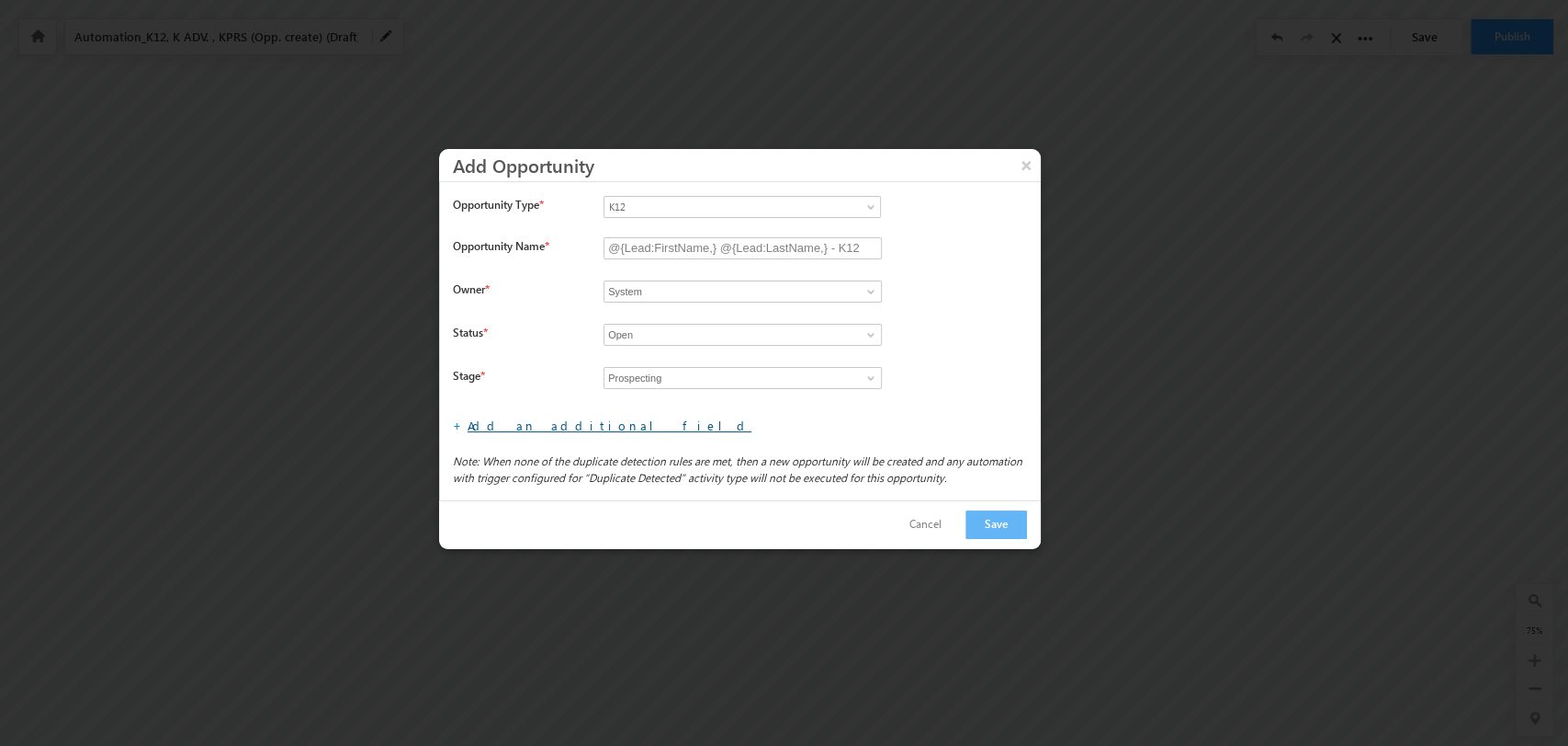
click at [476, 429] on link "Add an additional field" at bounding box center [609, 425] width 284 height 15
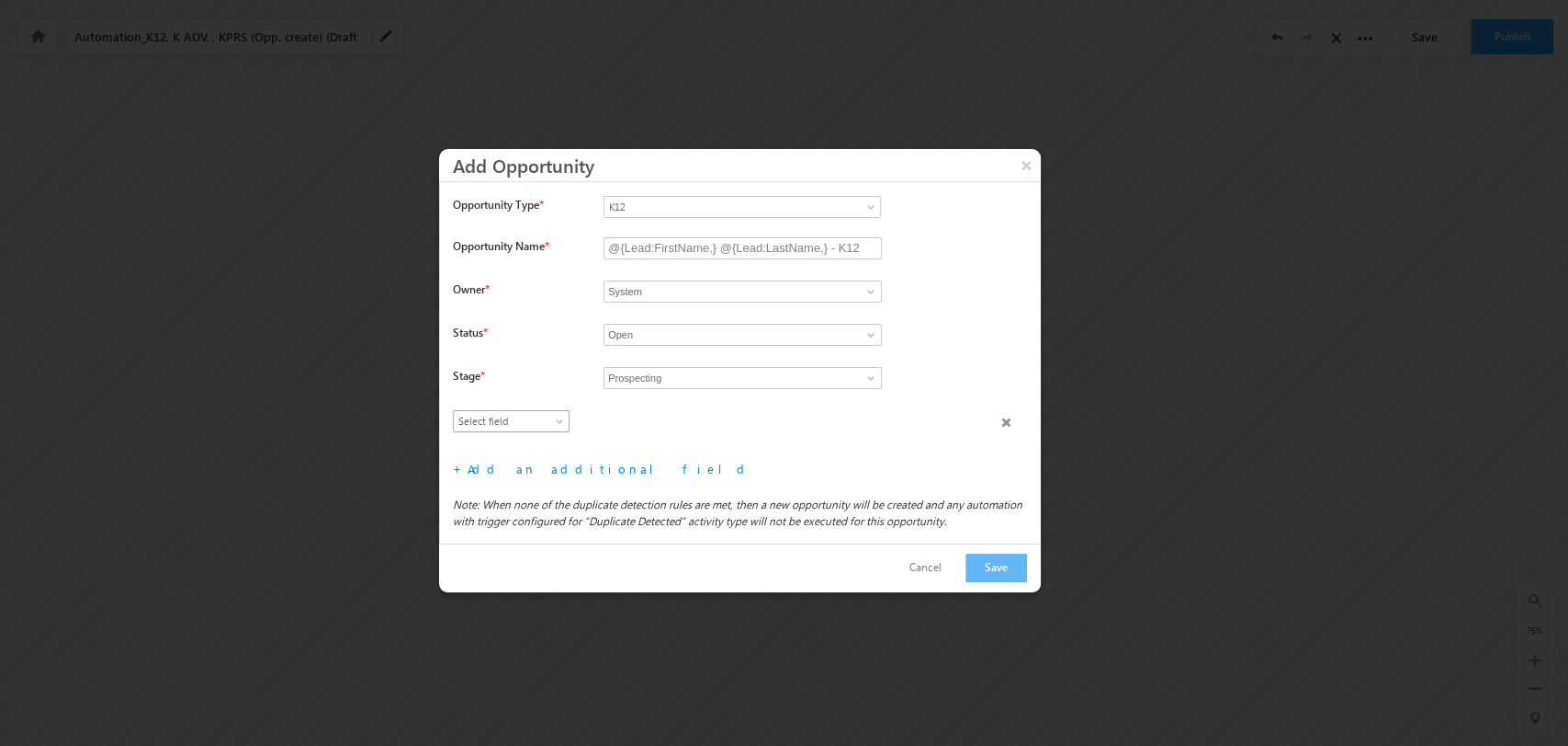
click at [529, 417] on span "Select field" at bounding box center [507, 420] width 106 height 16
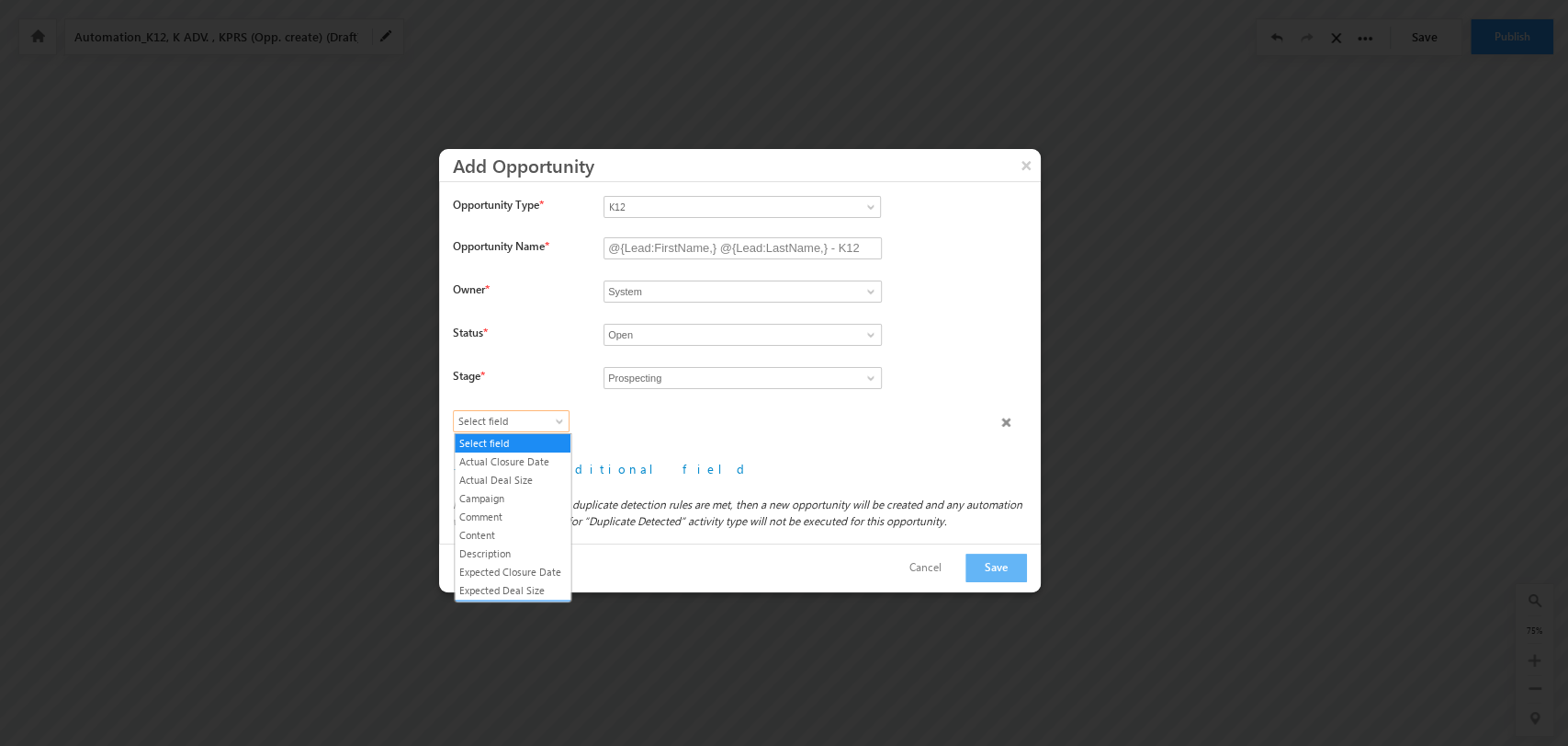
scroll to position [105, 0]
click at [517, 512] on link "Lead Type" at bounding box center [513, 503] width 116 height 16
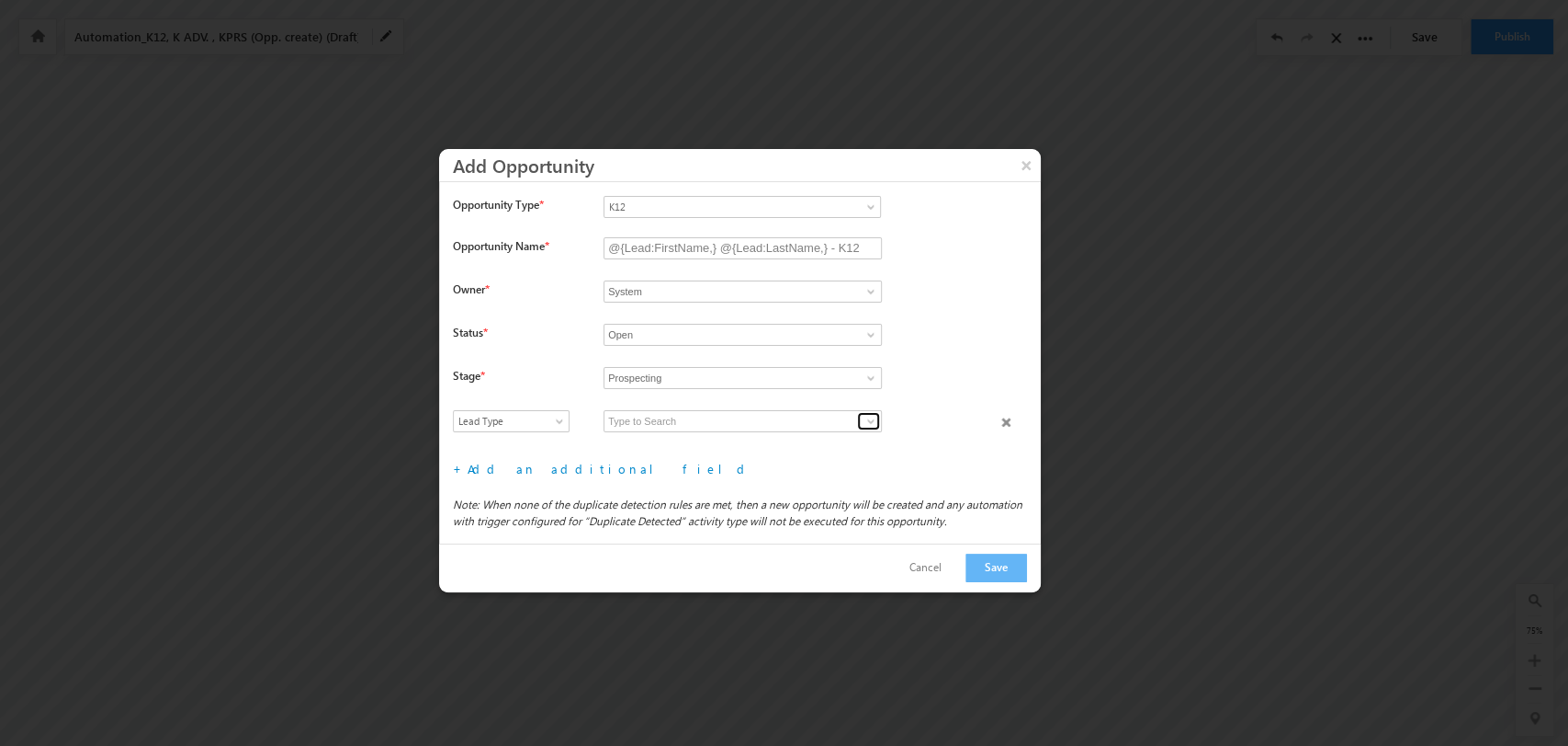
click at [861, 421] on link at bounding box center [869, 420] width 23 height 18
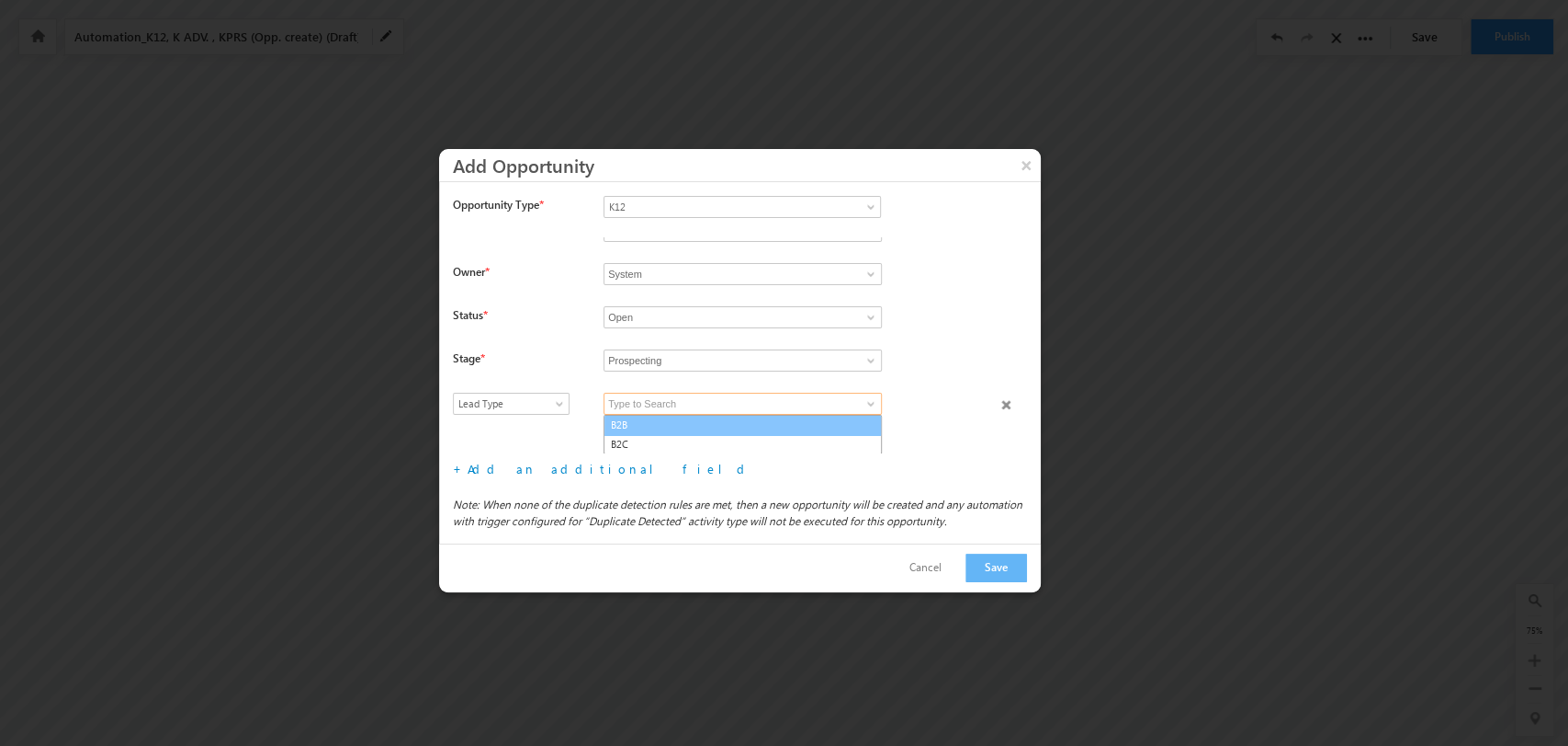
click at [748, 427] on link "B2B" at bounding box center [743, 425] width 278 height 21
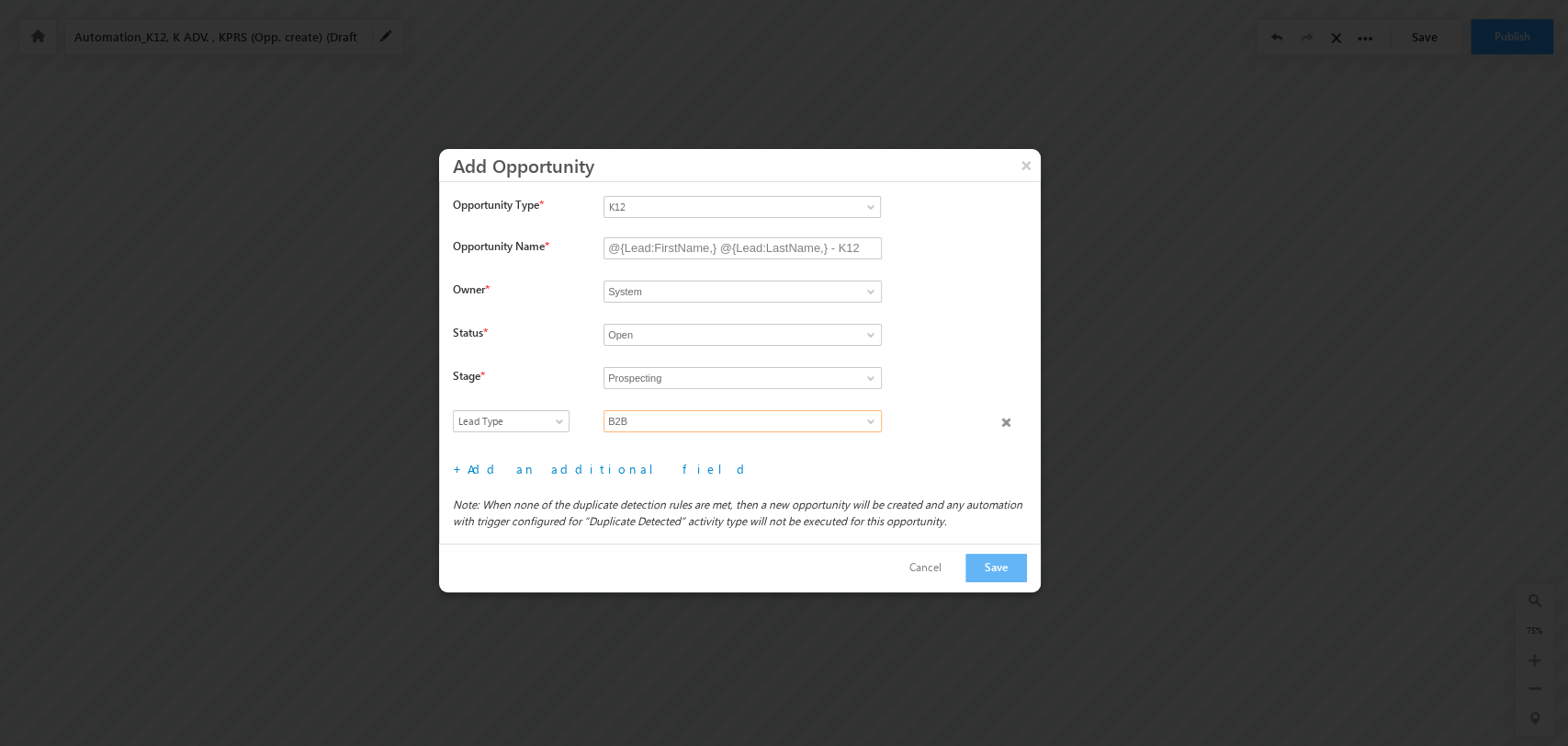
scroll to position [0, 0]
click at [871, 417] on span at bounding box center [870, 420] width 14 height 14
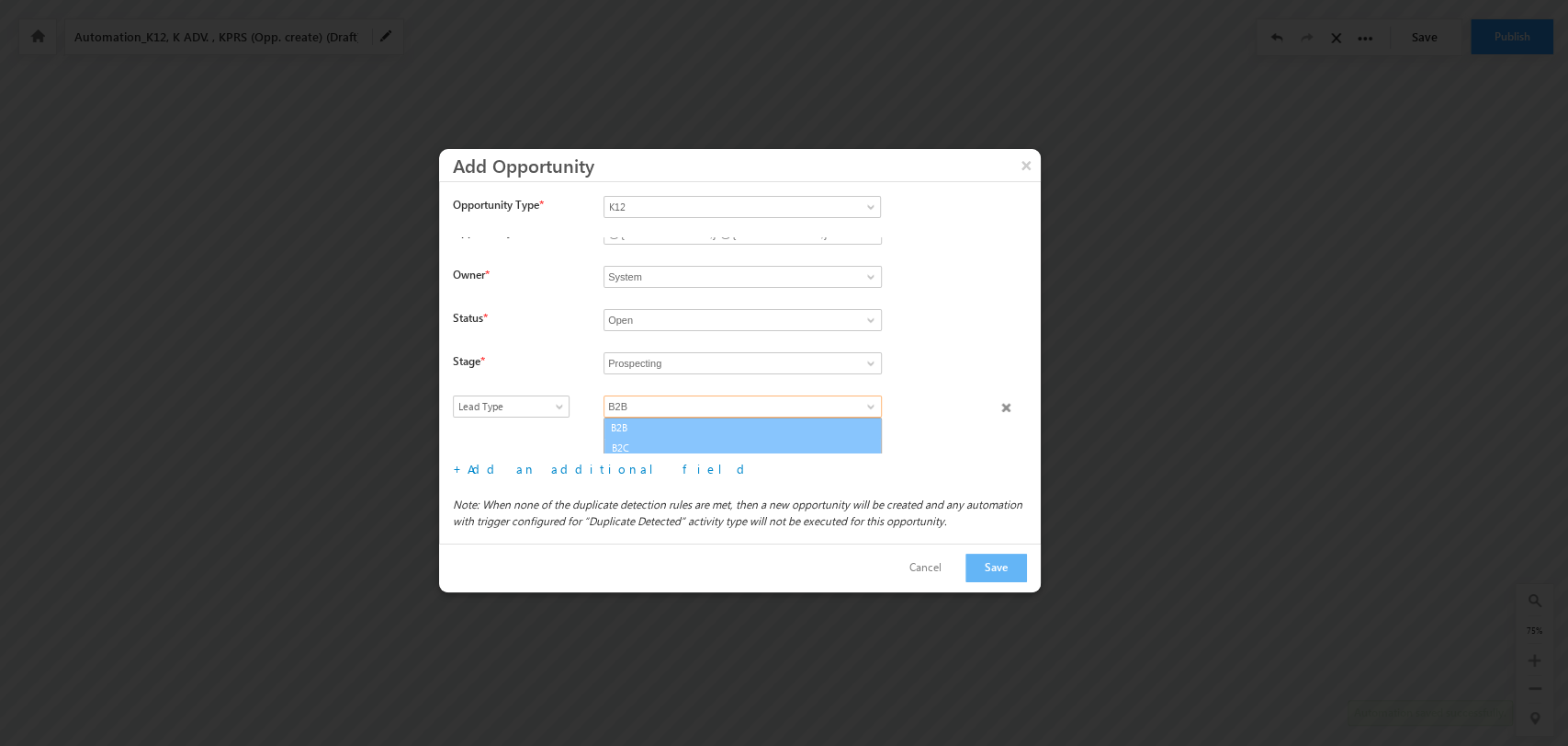
scroll to position [17, 0]
click at [757, 439] on link "B2C" at bounding box center [743, 445] width 278 height 21
type input "B2C"
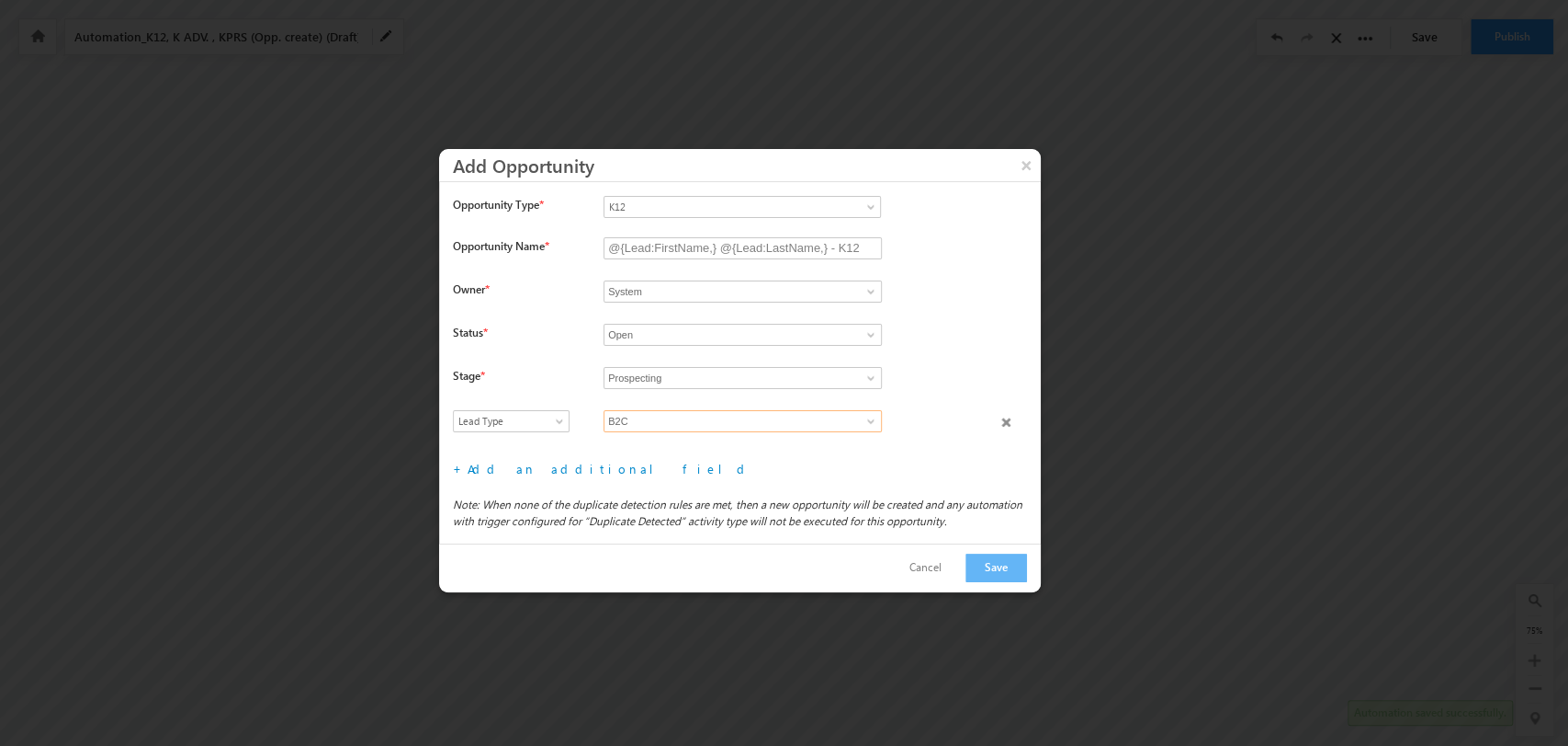
scroll to position [0, 0]
click at [536, 472] on link "Add an additional field" at bounding box center [609, 469] width 284 height 15
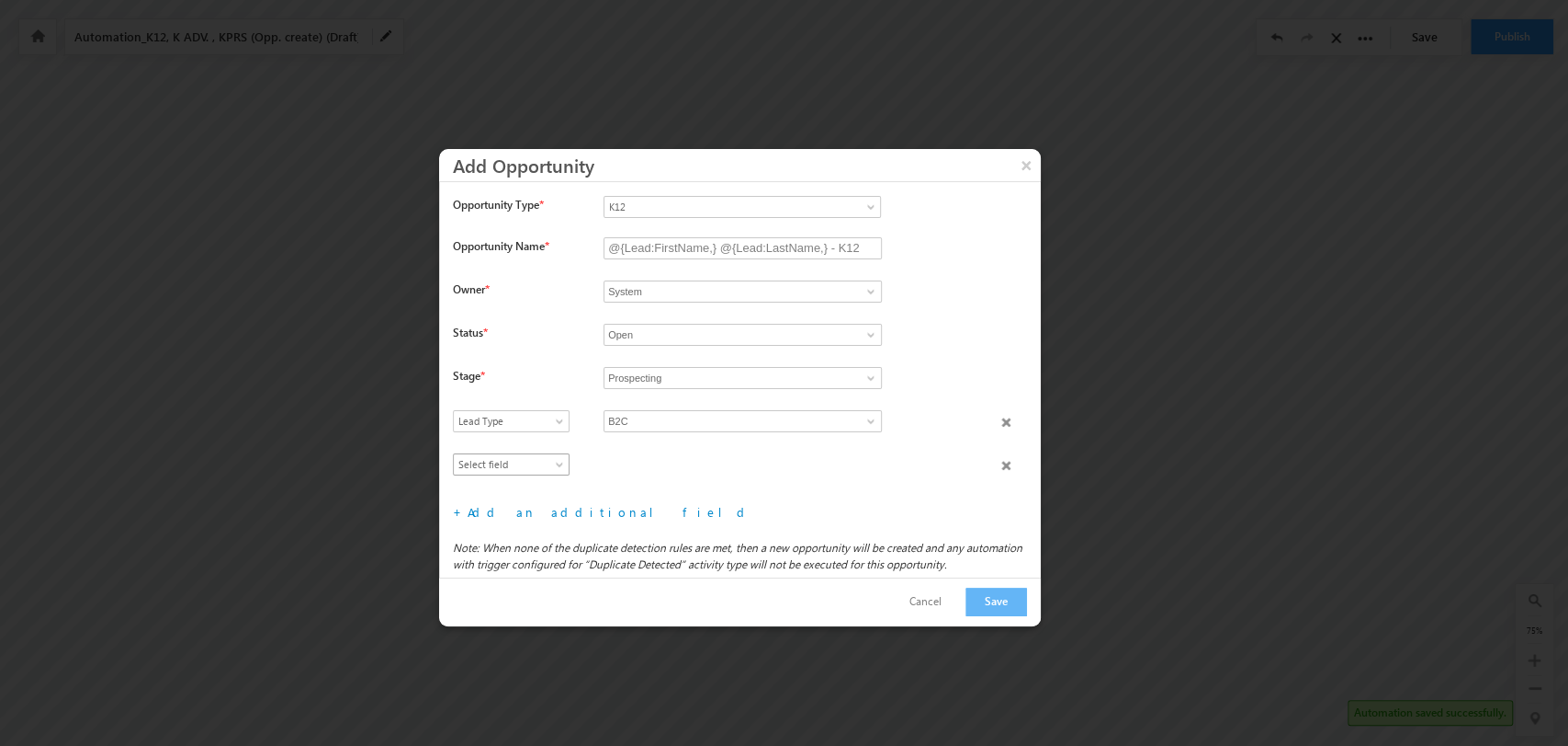
click at [522, 460] on span "Select field" at bounding box center [507, 464] width 106 height 16
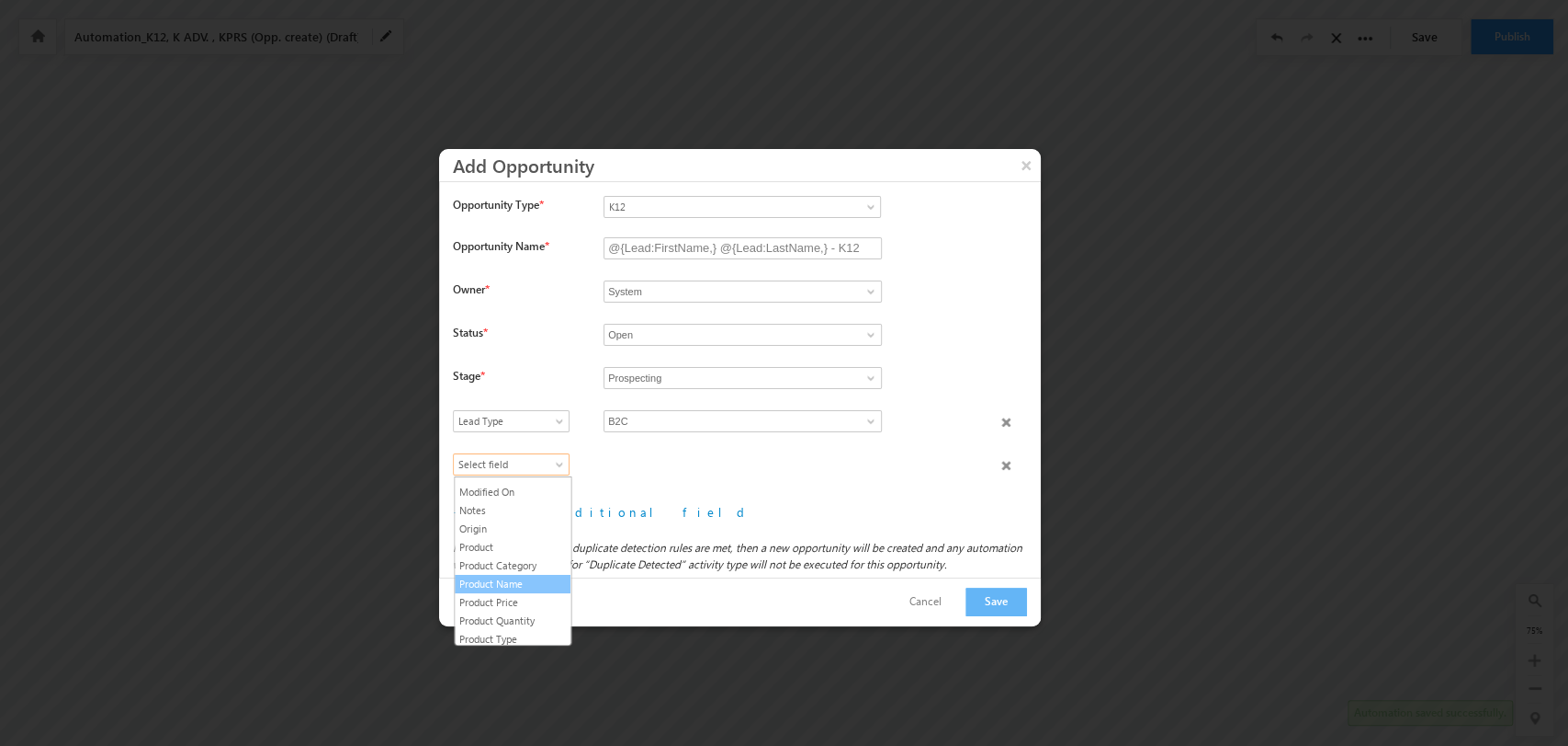
scroll to position [285, 0]
click at [509, 561] on link "Product Type" at bounding box center [513, 561] width 116 height 16
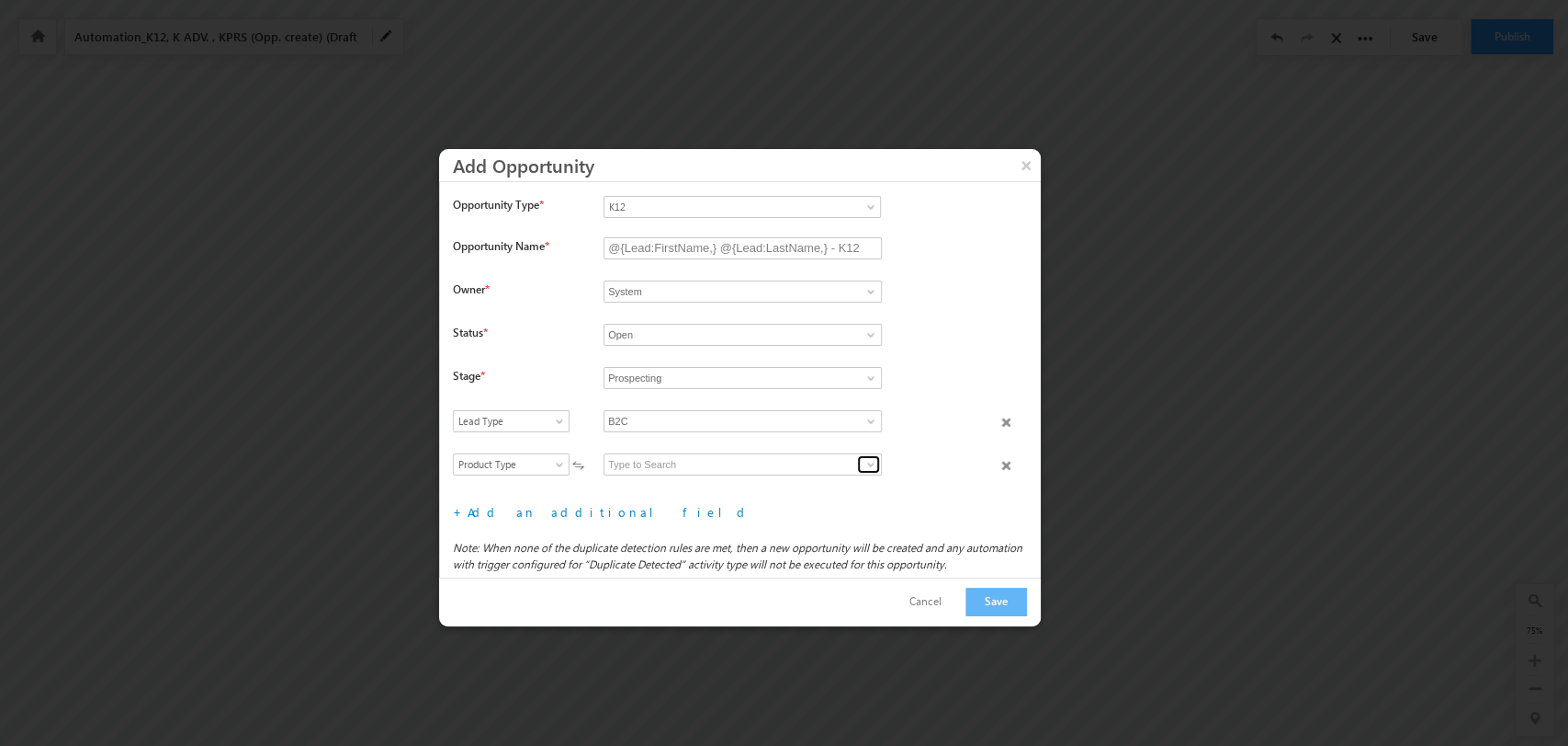
click at [866, 466] on span at bounding box center [870, 464] width 14 height 14
click at [756, 484] on link "K12 B2C" at bounding box center [743, 486] width 278 height 21
type input "K12 B2C"
click at [537, 516] on link "Add an additional field" at bounding box center [609, 511] width 284 height 15
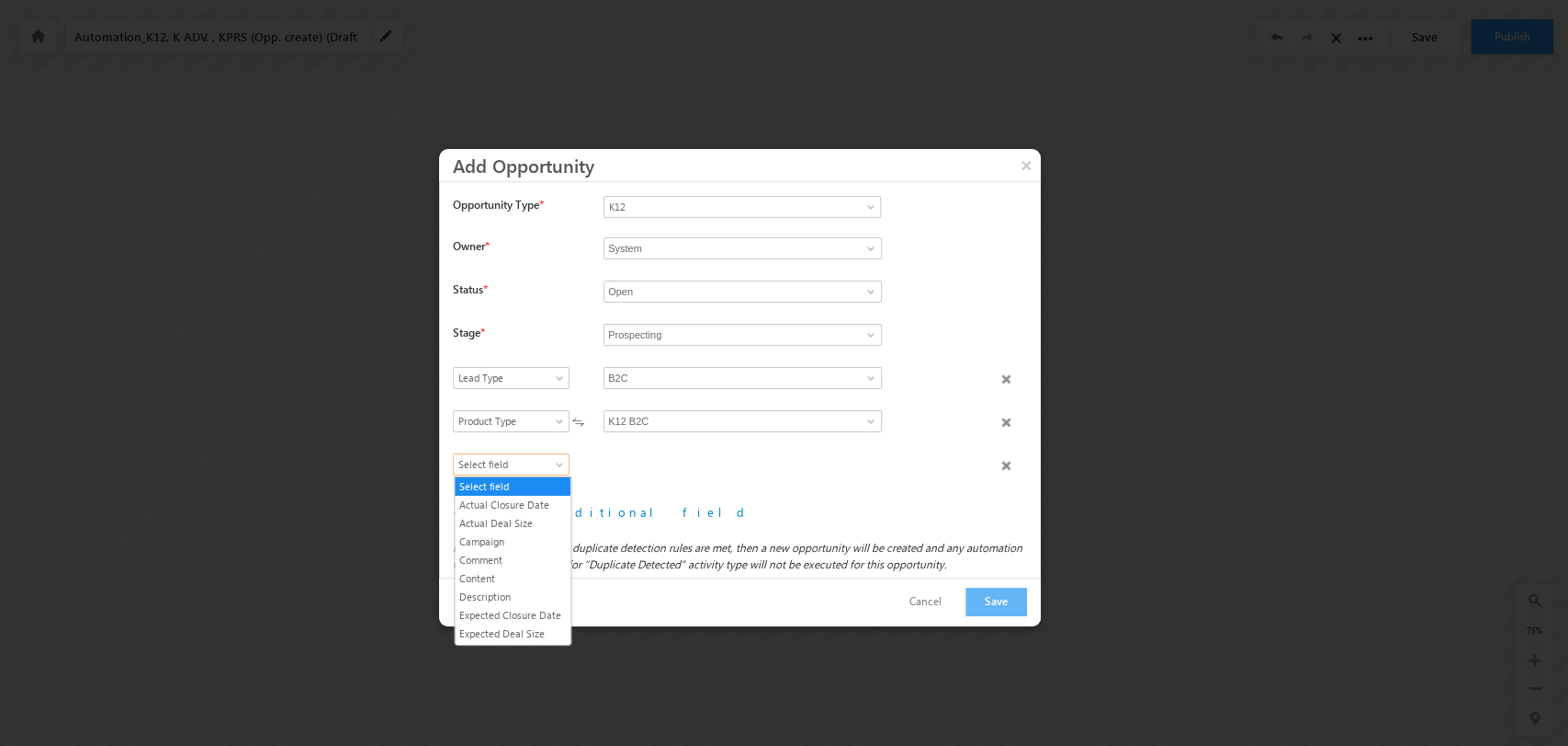
click at [544, 468] on span "Select field" at bounding box center [507, 464] width 106 height 16
click at [558, 571] on link "Product Category" at bounding box center [513, 564] width 116 height 16
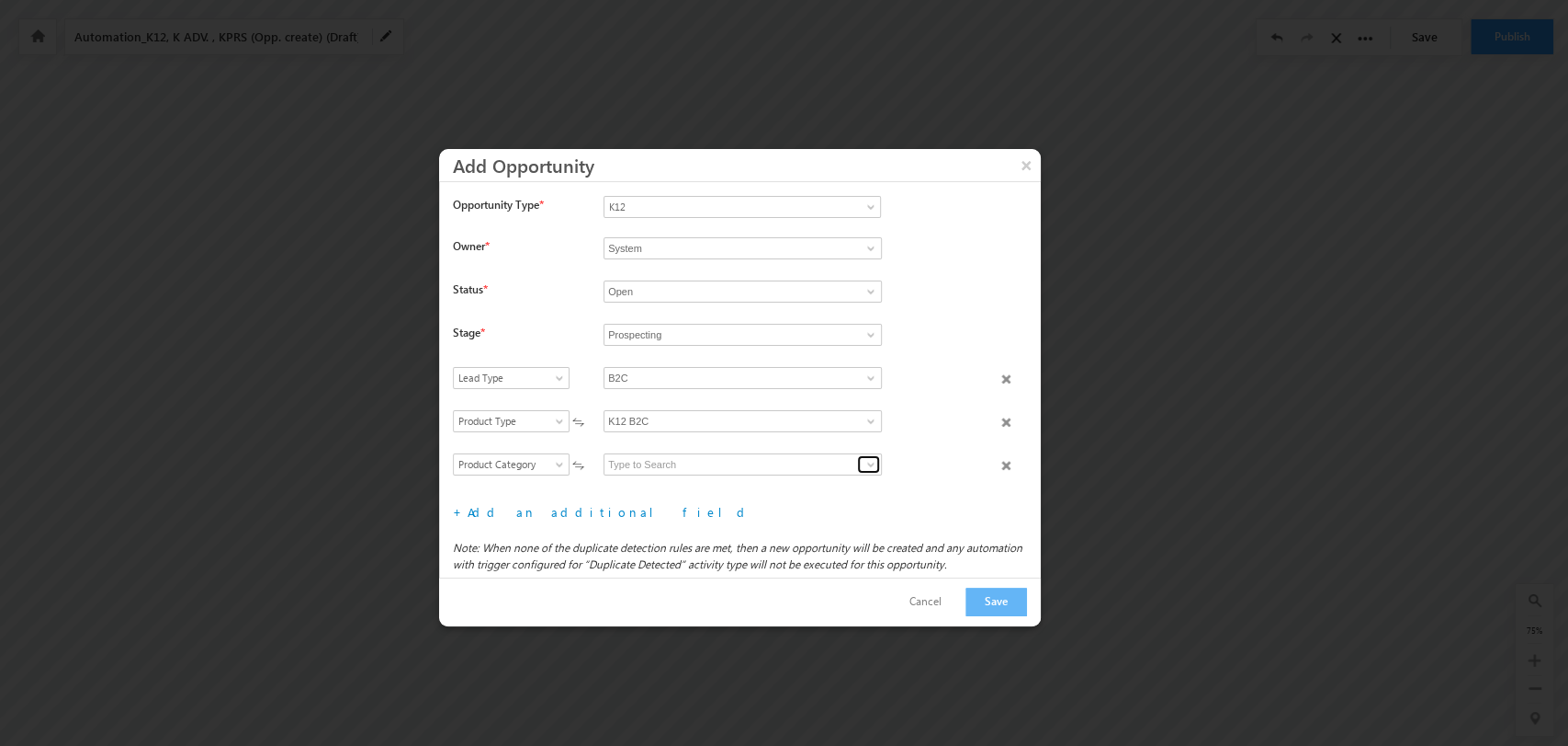
click at [865, 464] on span at bounding box center [870, 464] width 14 height 14
click at [772, 488] on link "Grade" at bounding box center [743, 486] width 278 height 21
type input "Grade"
click at [532, 509] on link "Add an additional field" at bounding box center [609, 511] width 284 height 15
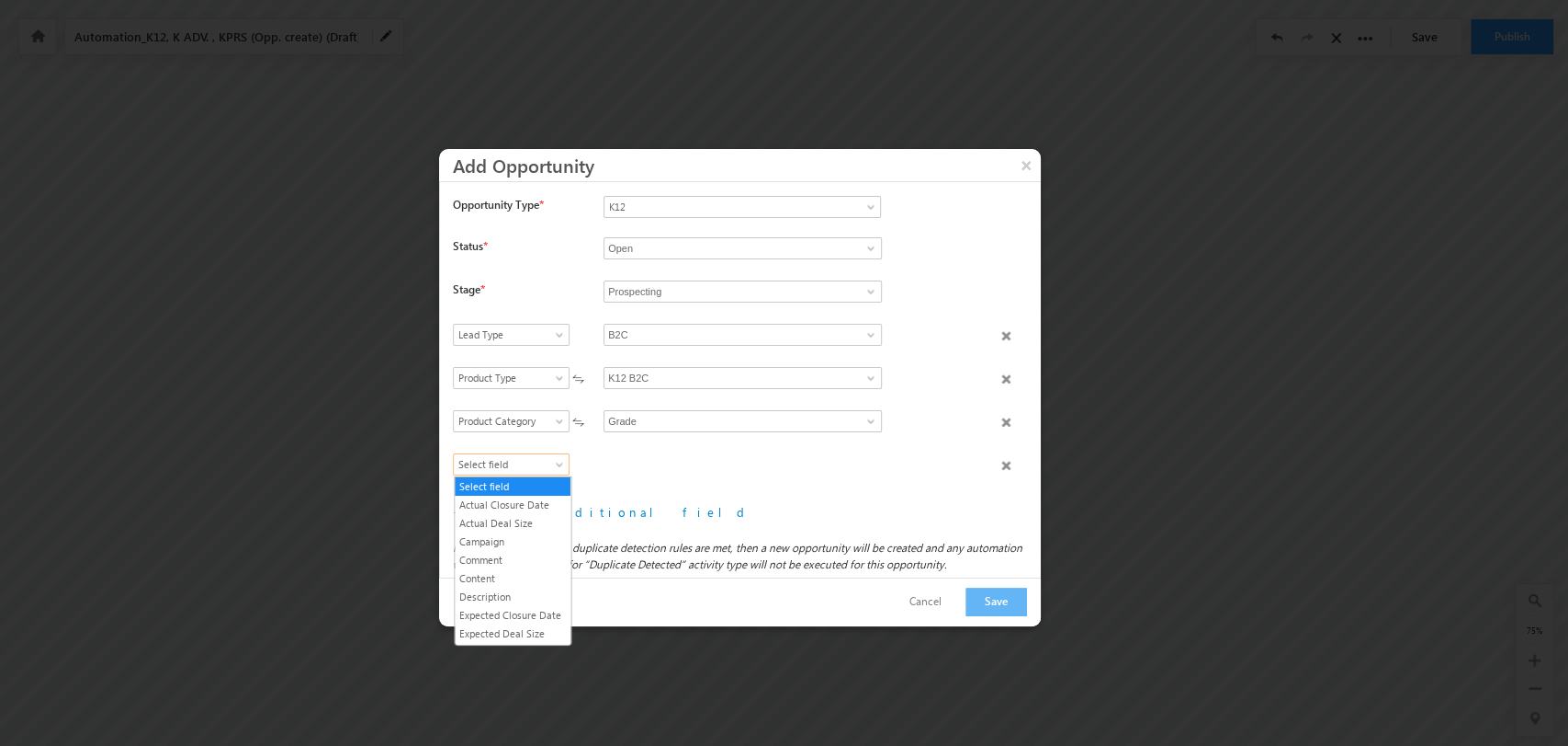
click at [521, 458] on span "Select field" at bounding box center [507, 464] width 106 height 16
click at [495, 592] on link "Product Name" at bounding box center [513, 583] width 116 height 16
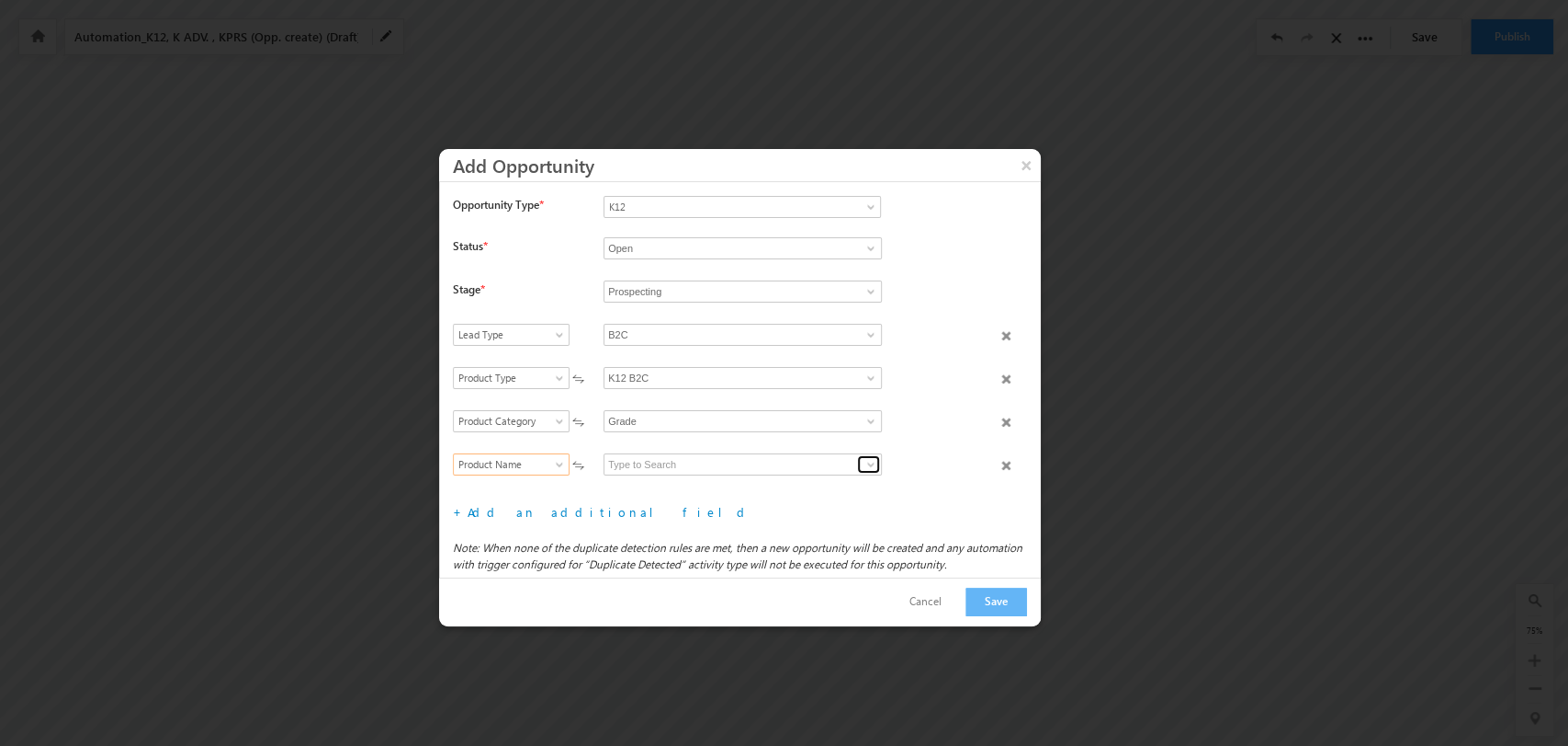
click at [865, 460] on span at bounding box center [870, 464] width 14 height 14
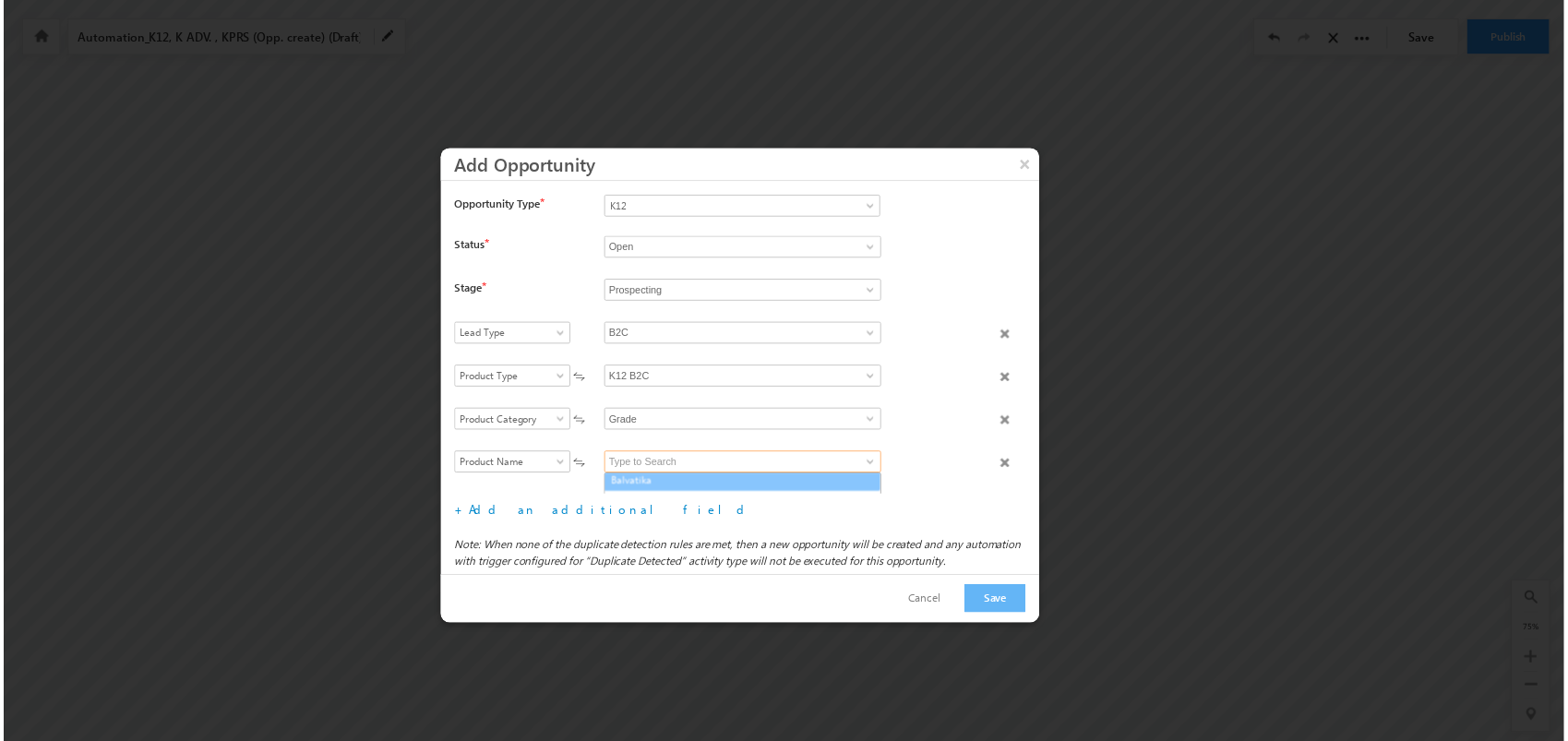
scroll to position [0, 0]
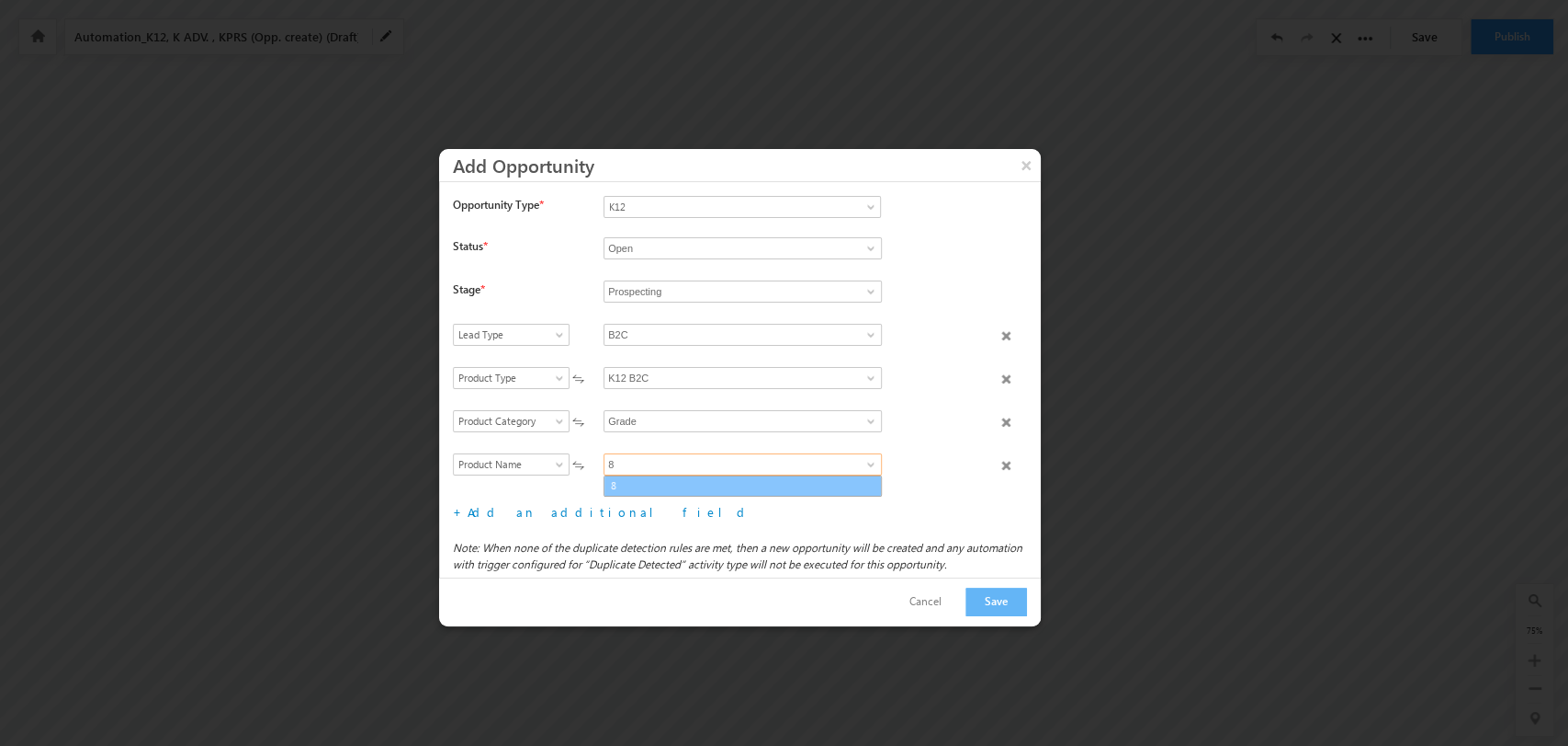
click at [779, 487] on link "8" at bounding box center [743, 486] width 278 height 21
type input "8"
click at [1003, 591] on button "Save" at bounding box center [996, 602] width 62 height 29
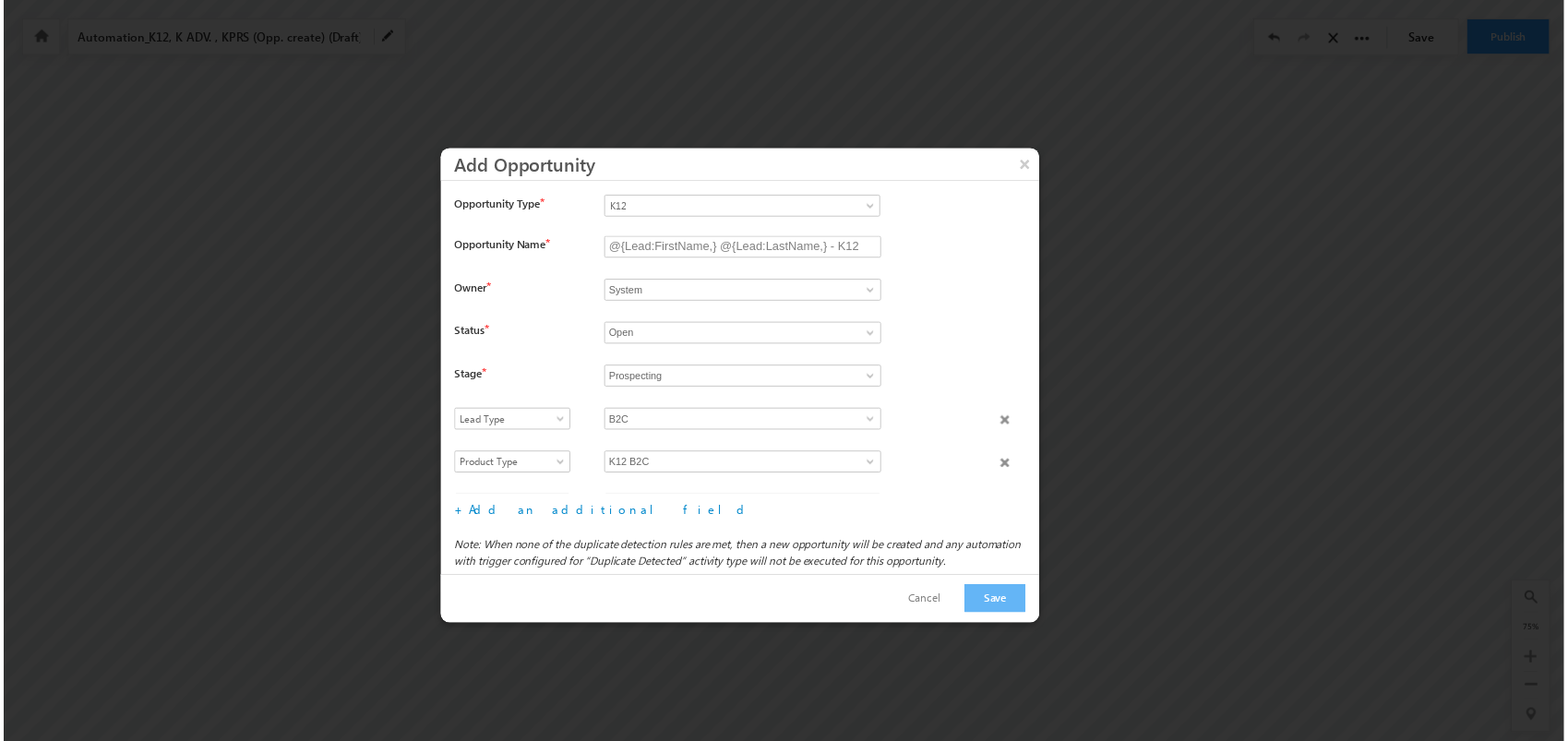
scroll to position [86, 0]
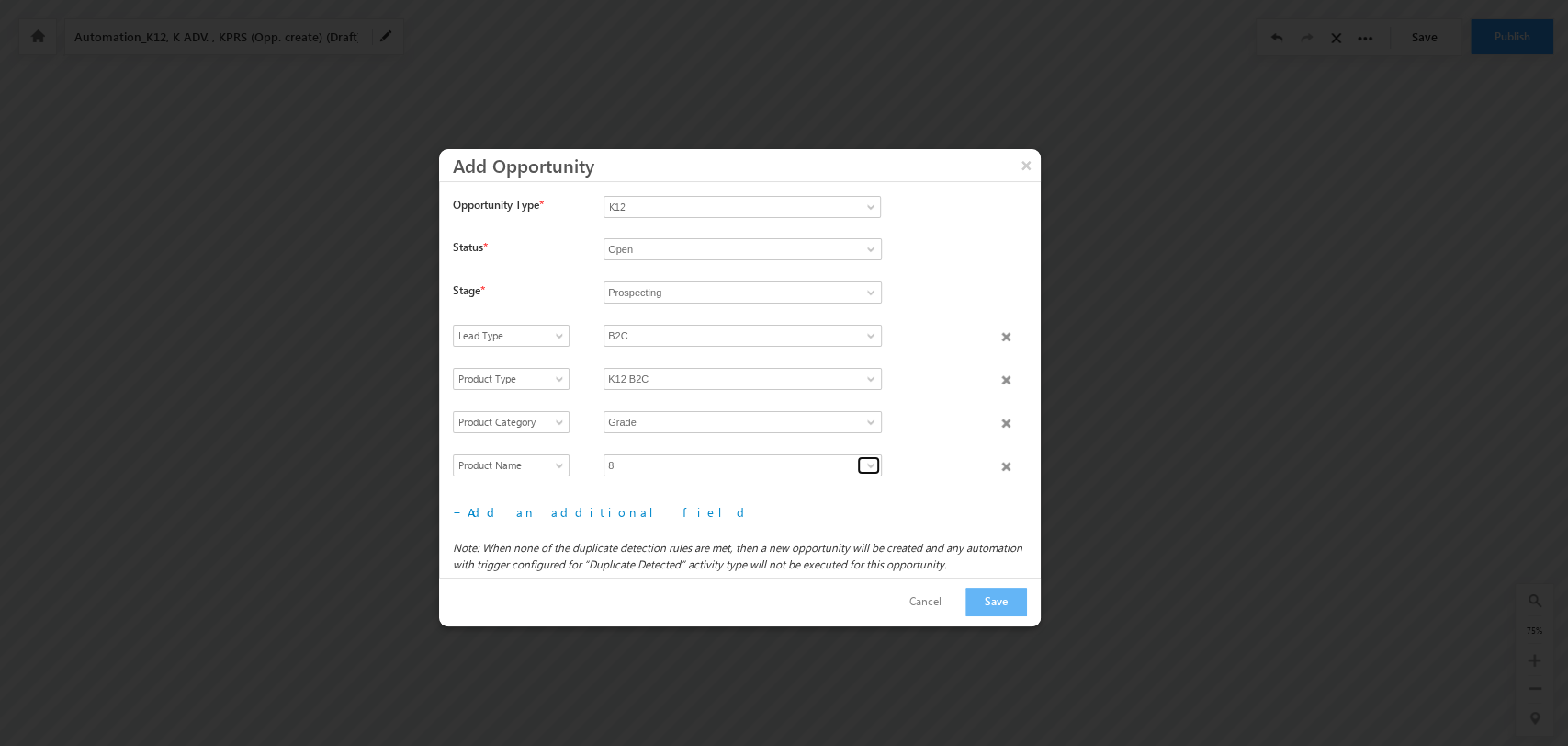
click at [863, 465] on span at bounding box center [870, 465] width 14 height 14
click at [808, 461] on input "8" at bounding box center [743, 465] width 278 height 22
click at [761, 489] on link "6" at bounding box center [743, 487] width 278 height 21
type input "6"
click at [989, 595] on button "Save" at bounding box center [996, 602] width 62 height 29
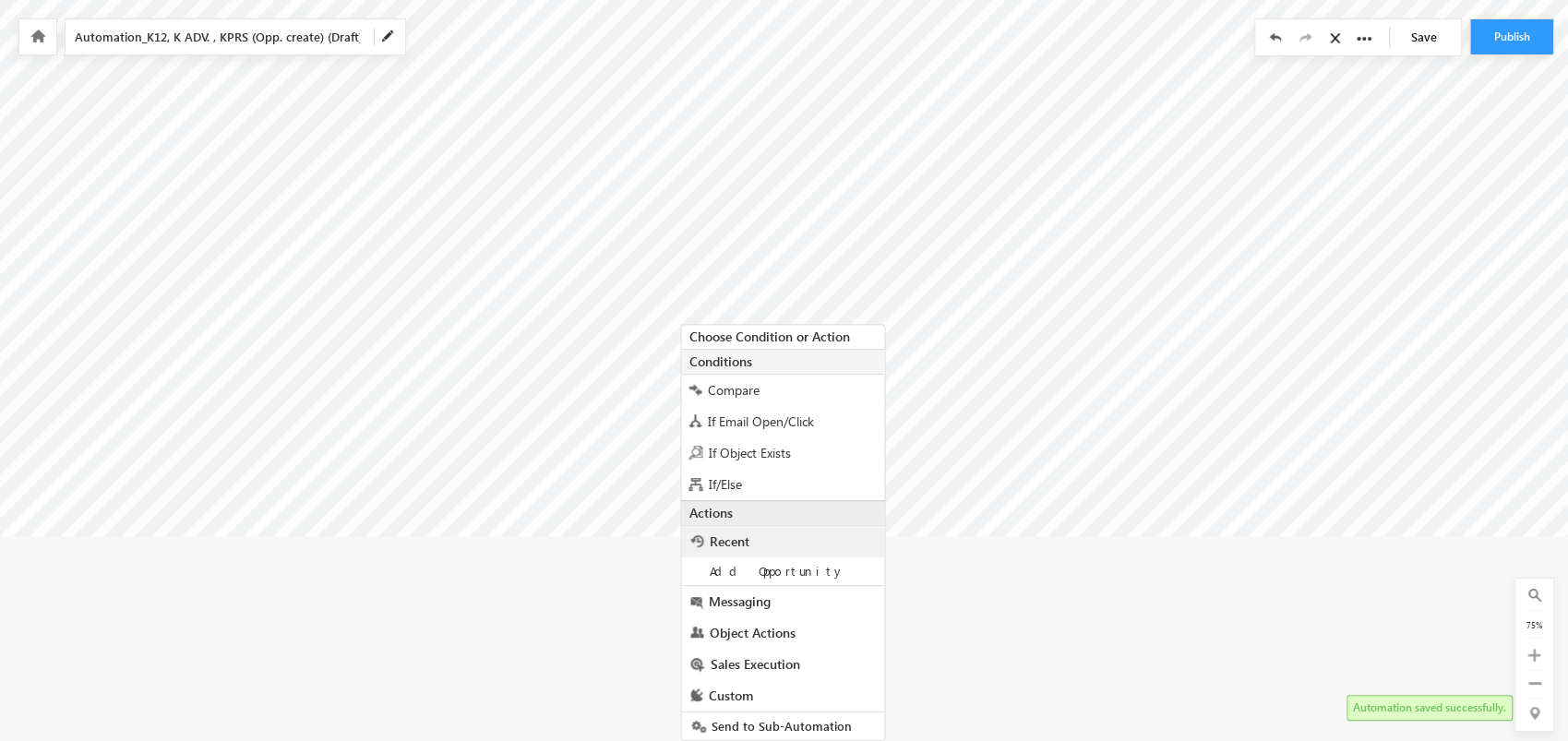
scroll to position [296, 2023]
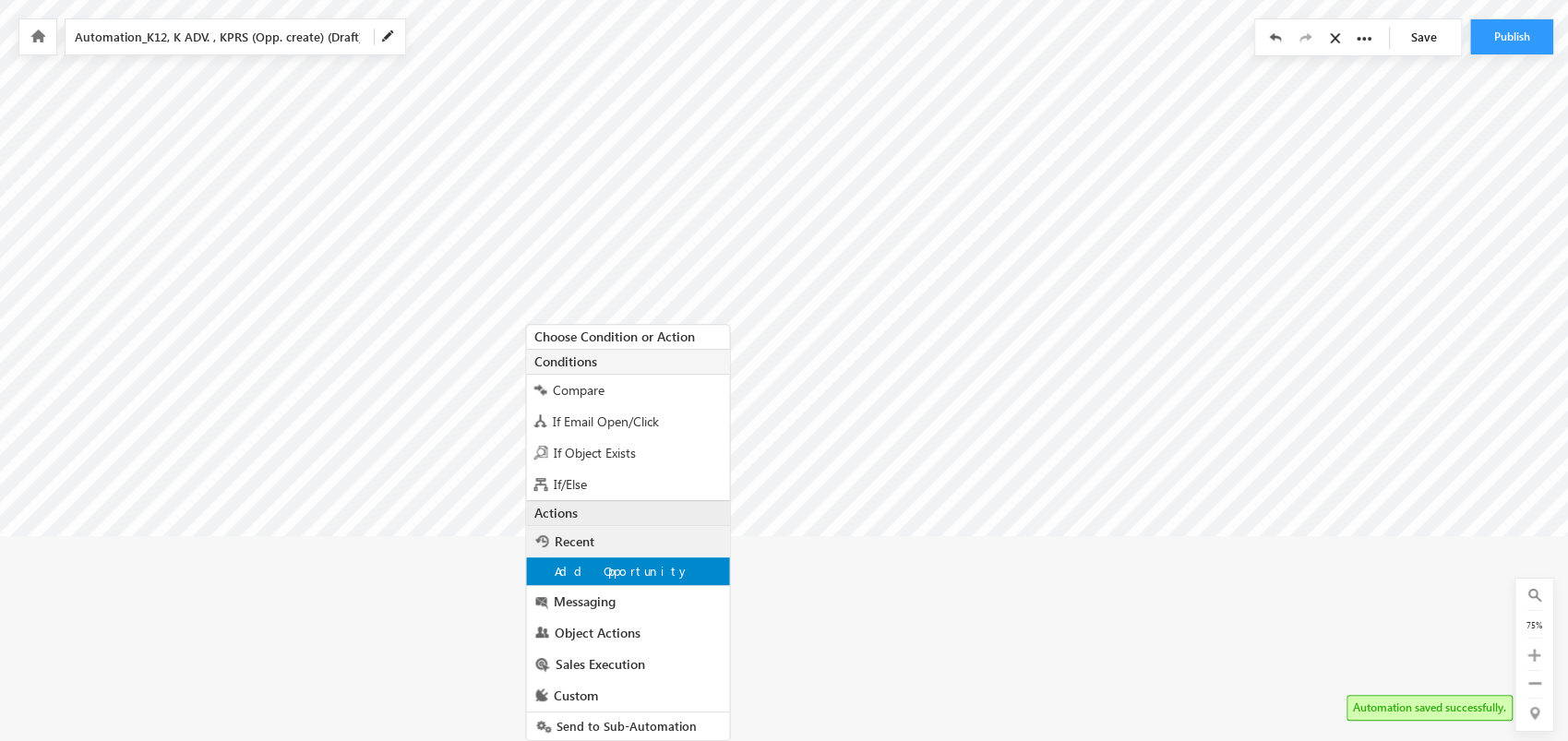
click at [671, 560] on div "Add Opportunity" at bounding box center [627, 570] width 203 height 28
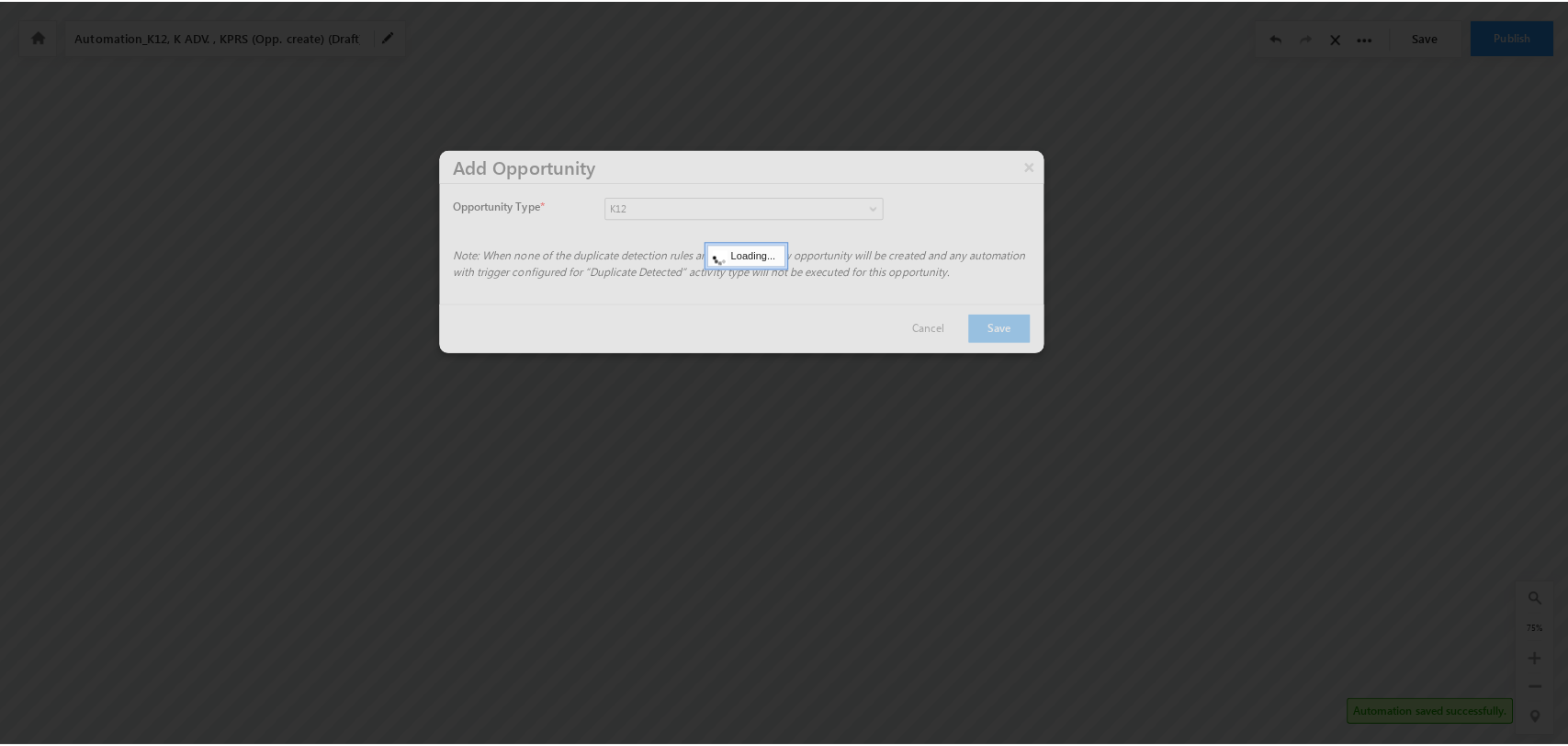
scroll to position [82, 2014]
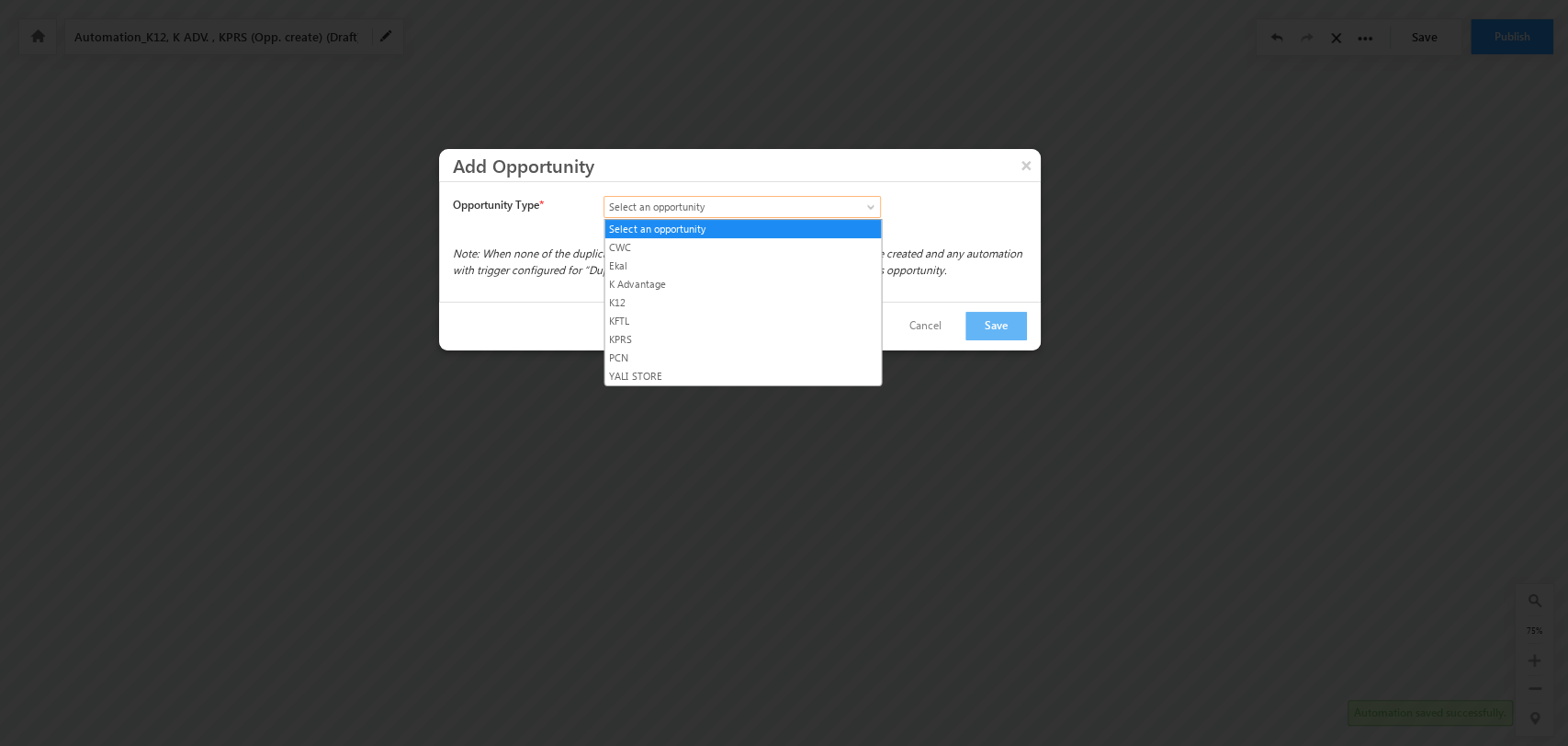
click at [866, 204] on span at bounding box center [872, 210] width 14 height 14
click at [753, 302] on link "K12" at bounding box center [743, 302] width 276 height 16
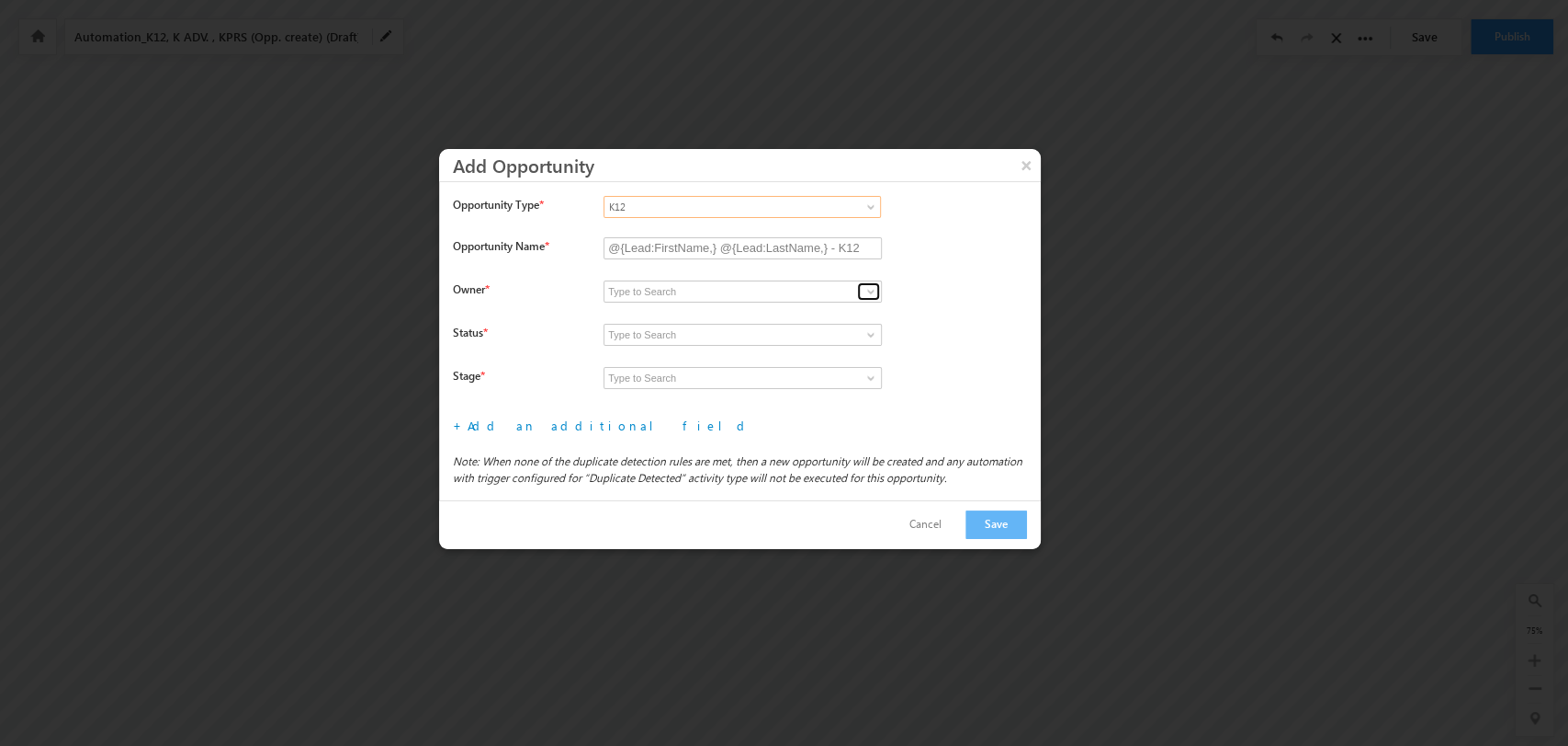
click at [863, 285] on span at bounding box center [870, 291] width 14 height 14
click at [868, 289] on span at bounding box center [870, 291] width 14 height 14
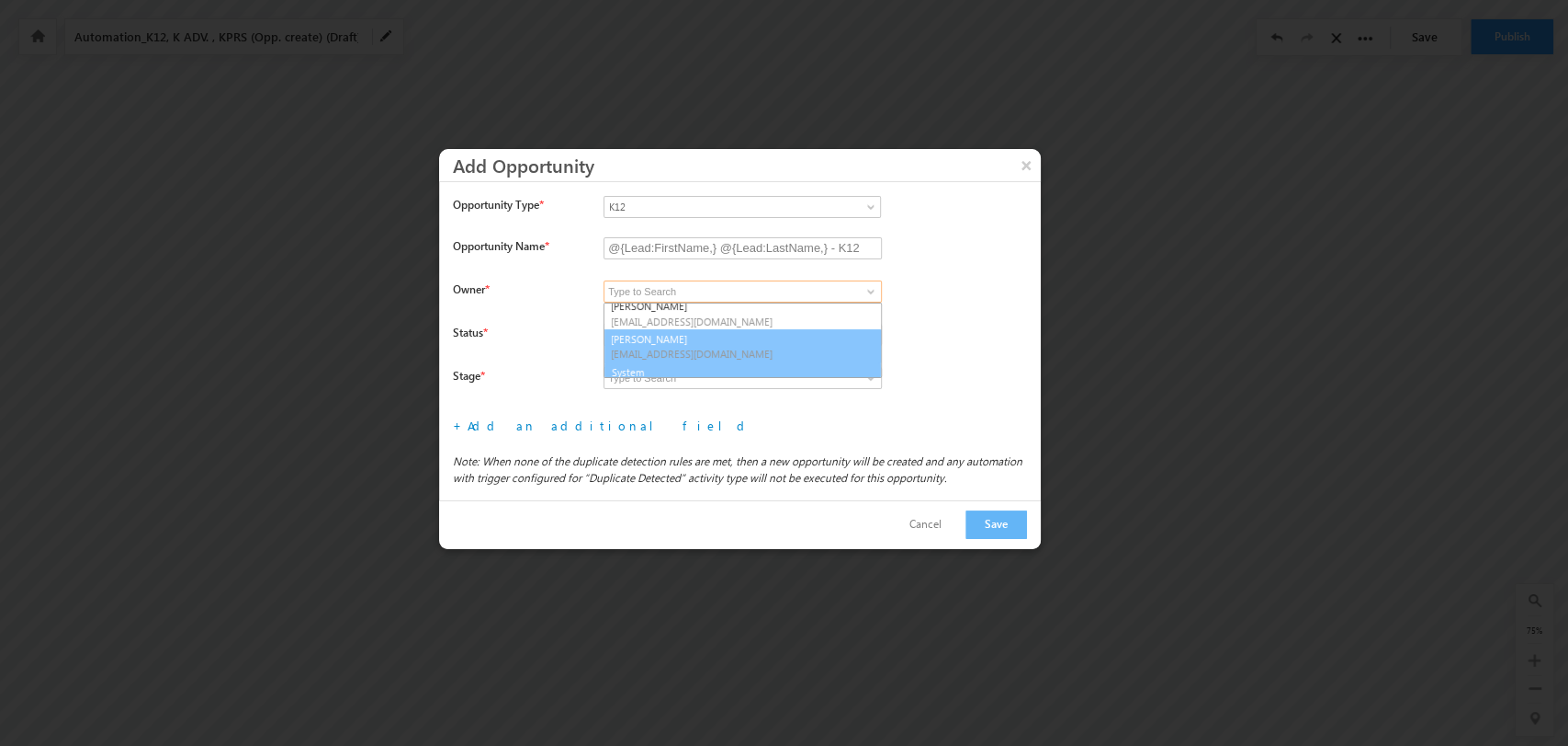
scroll to position [272, 0]
click at [748, 365] on link "System" at bounding box center [743, 367] width 278 height 21
type input "System"
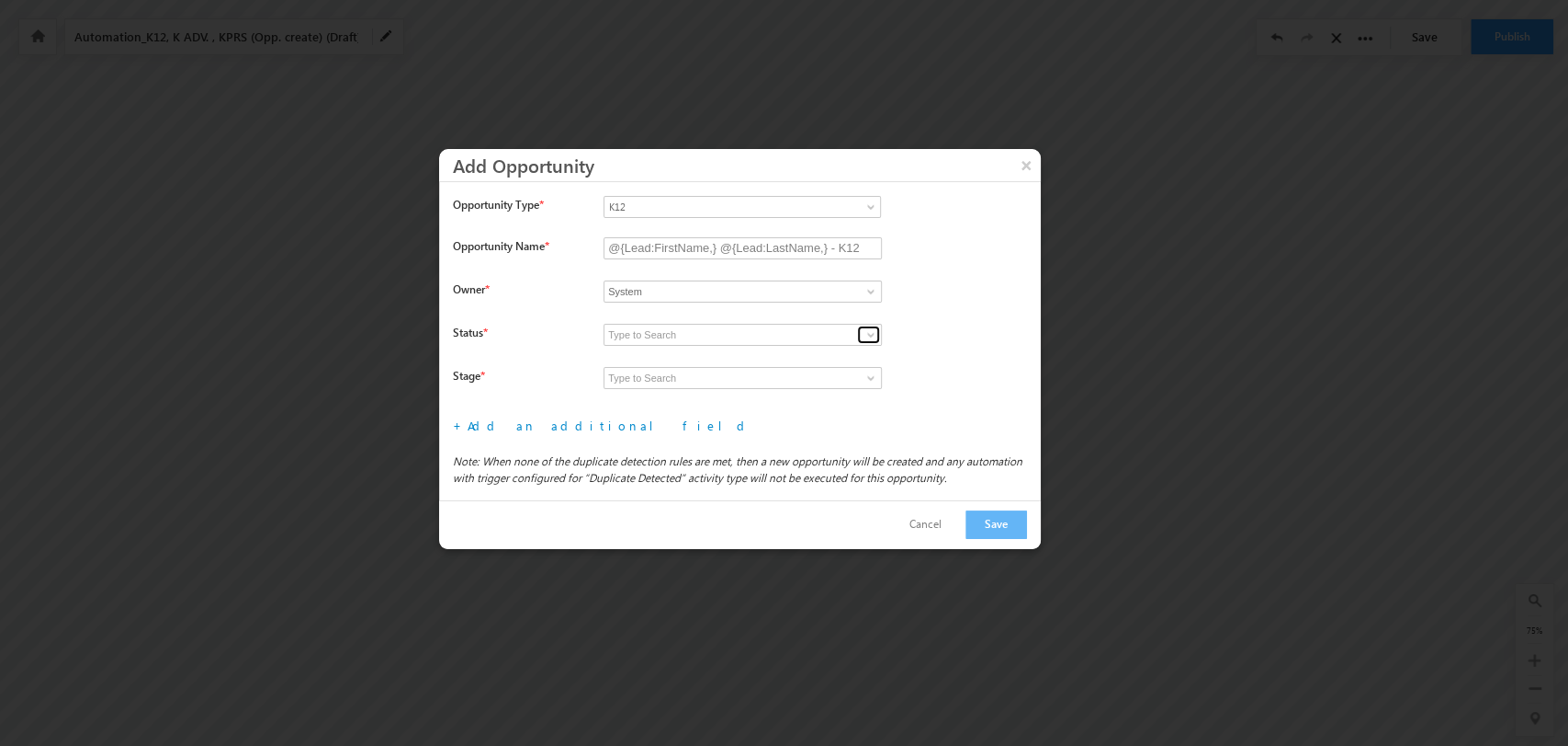
click at [863, 336] on span at bounding box center [870, 334] width 14 height 14
click at [804, 354] on link "Open" at bounding box center [743, 356] width 278 height 21
type input "Open"
click at [860, 377] on link at bounding box center [869, 377] width 23 height 18
click at [787, 392] on link "Prospecting" at bounding box center [743, 399] width 278 height 21
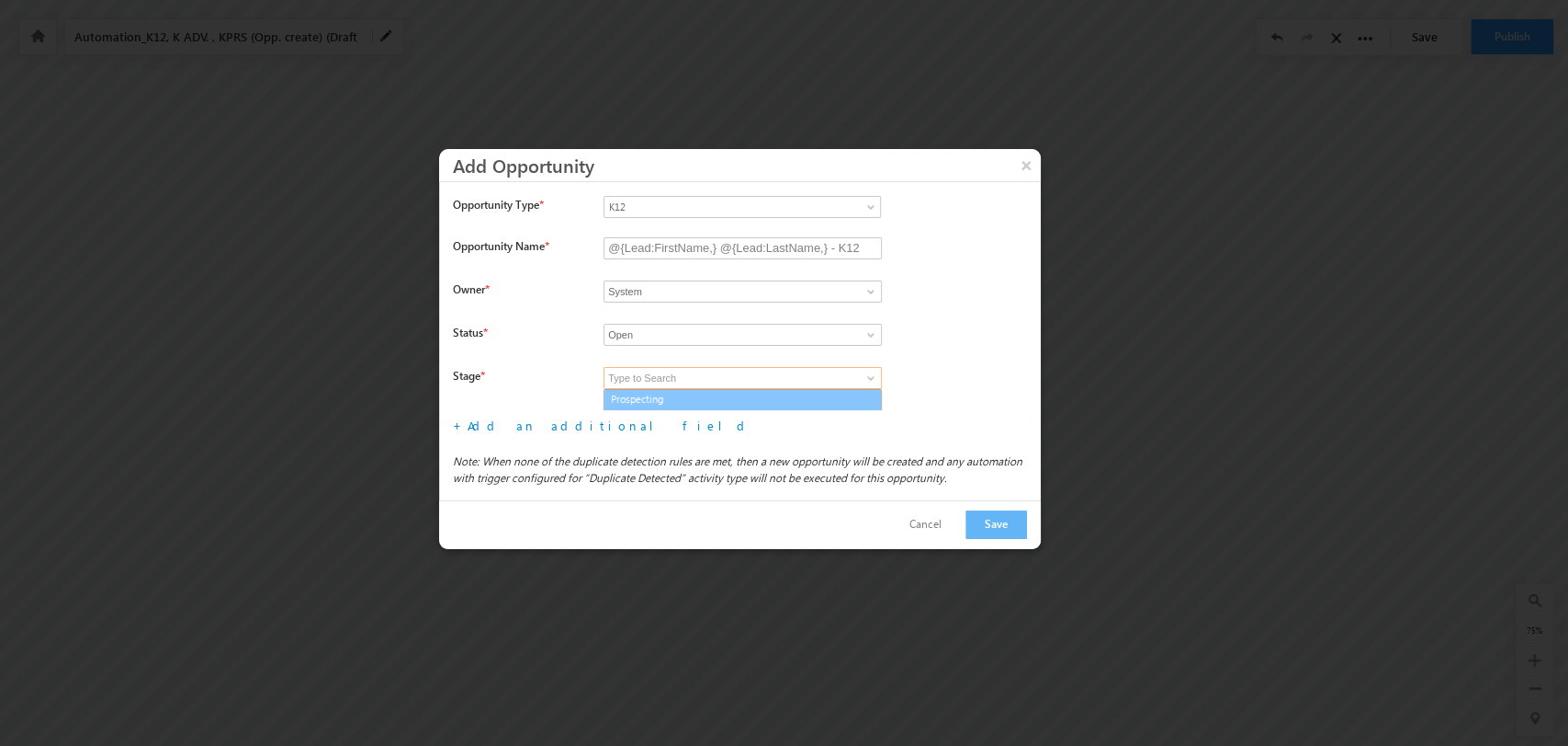
type input "Prospecting"
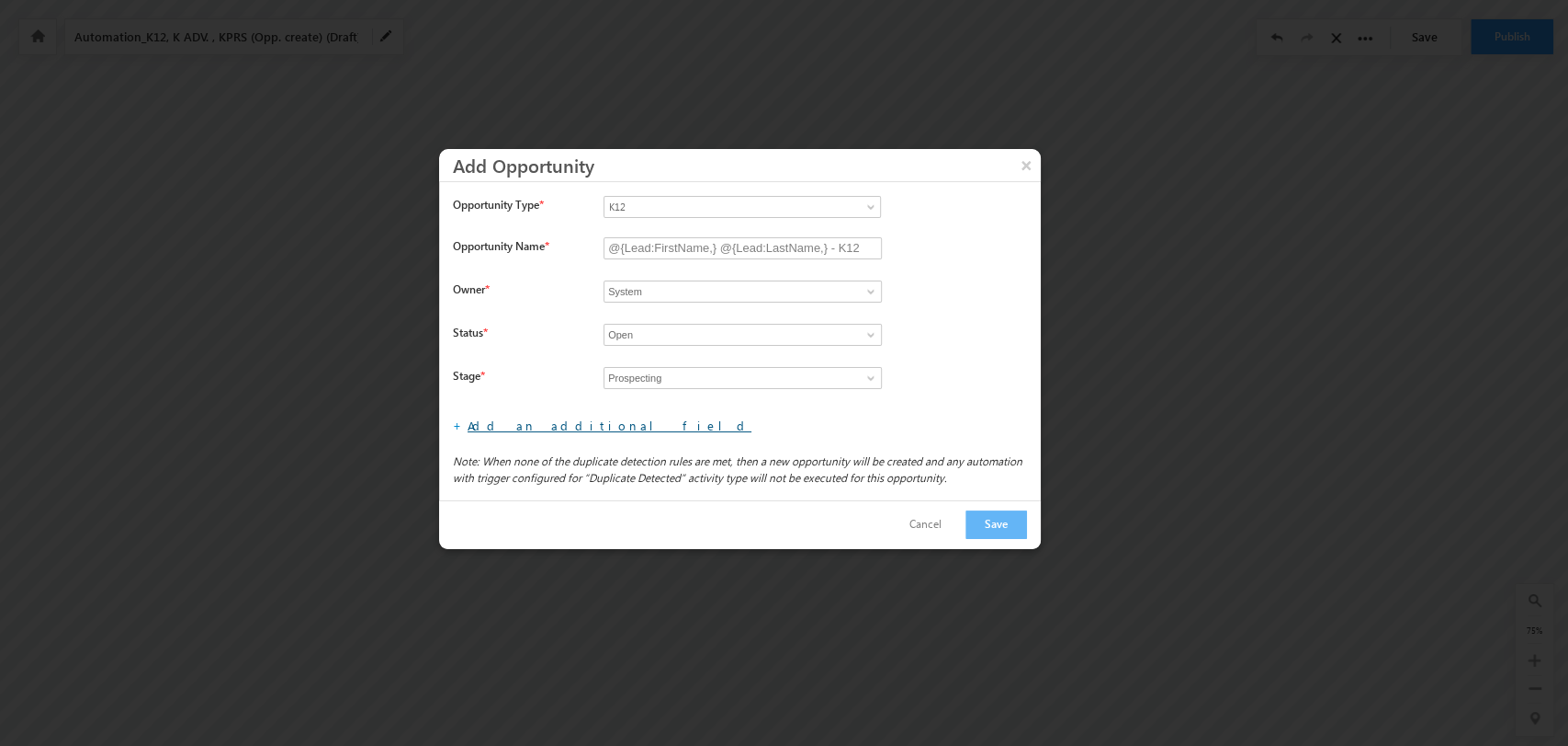
click at [540, 417] on link "Add an additional field" at bounding box center [609, 425] width 284 height 15
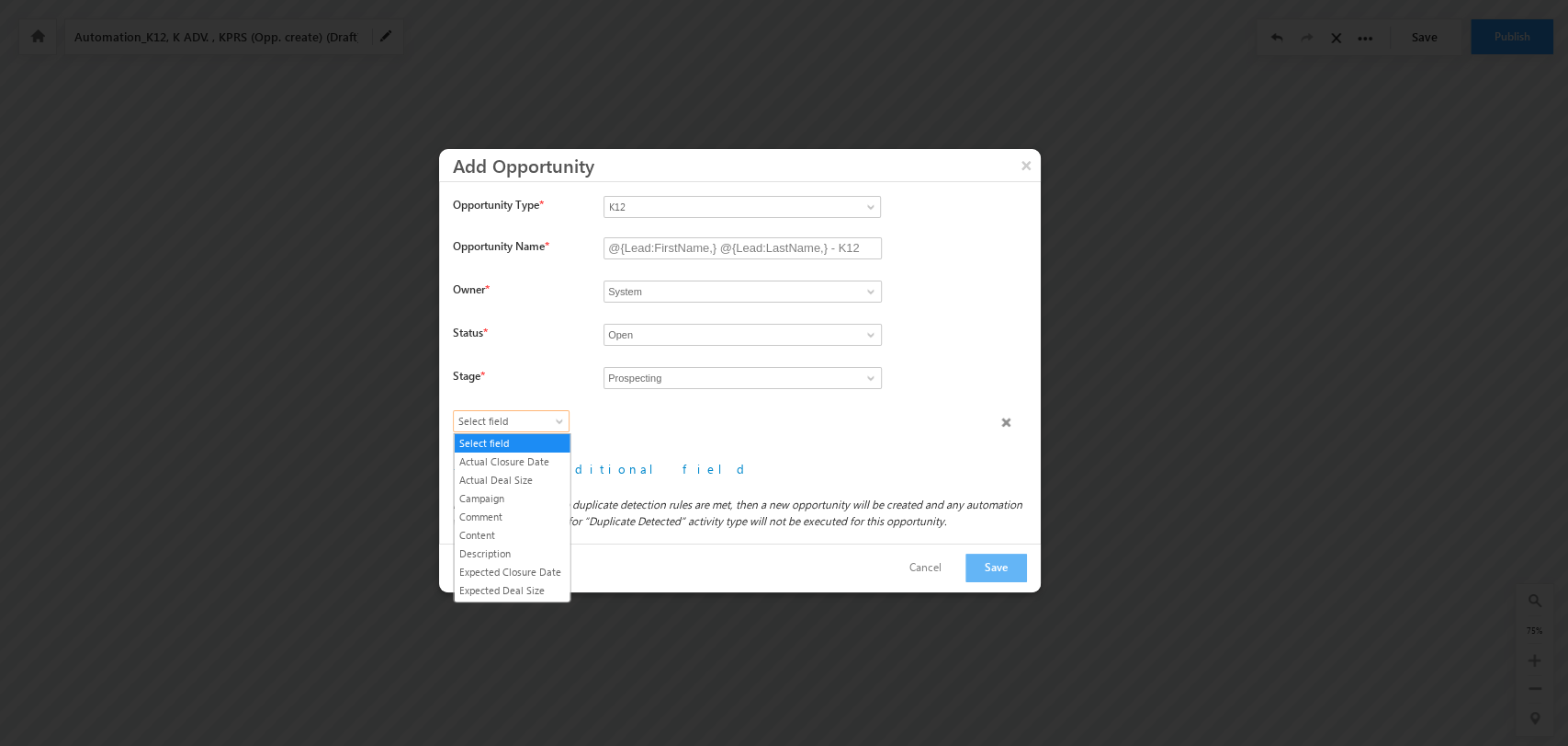
click at [536, 418] on span "Select field" at bounding box center [507, 420] width 106 height 16
click at [529, 494] on link "Expected Deal Size" at bounding box center [512, 485] width 116 height 16
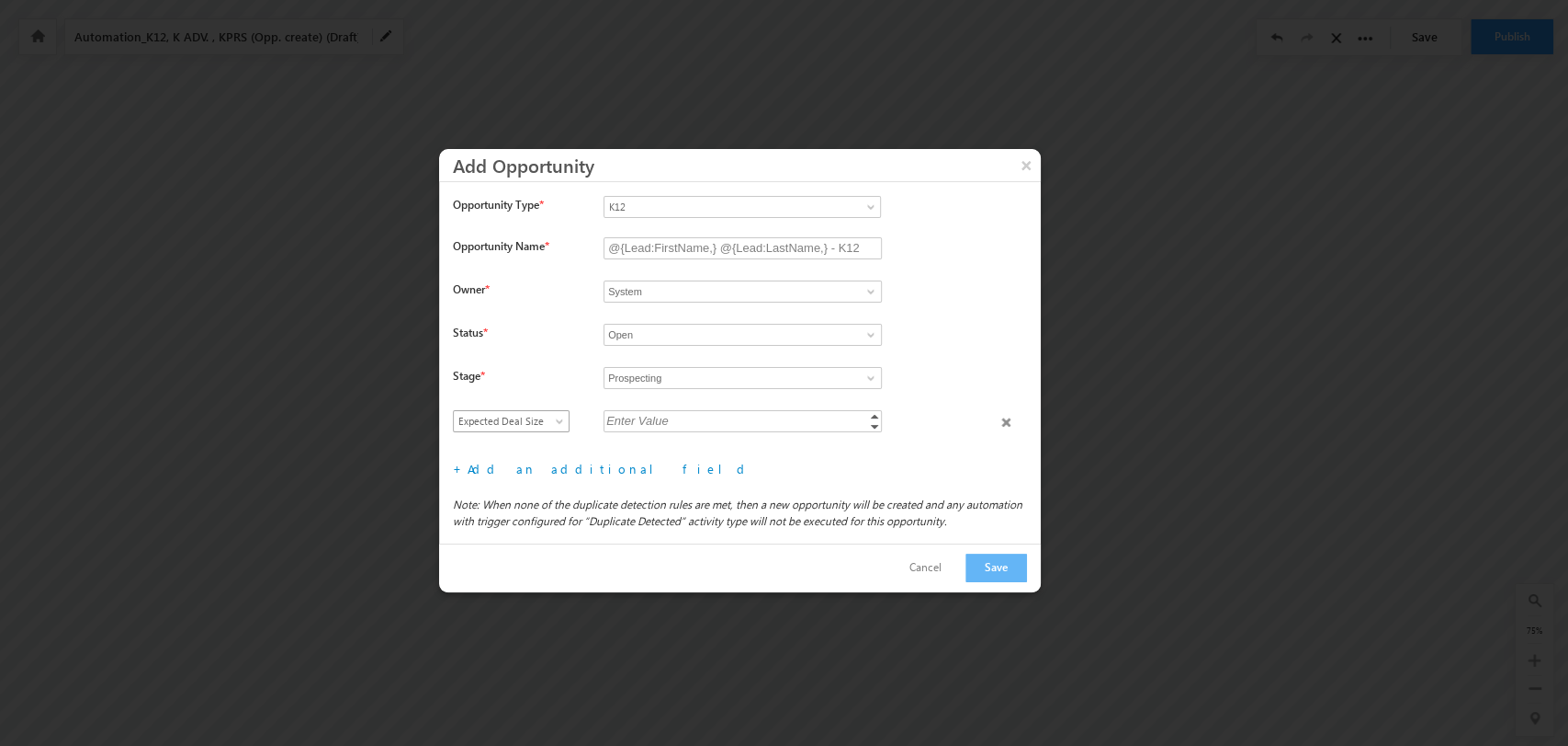
click at [538, 415] on span "Expected Deal Size" at bounding box center [507, 420] width 106 height 16
click at [517, 512] on link "Lead Type" at bounding box center [512, 503] width 116 height 16
click at [863, 421] on span at bounding box center [870, 420] width 14 height 14
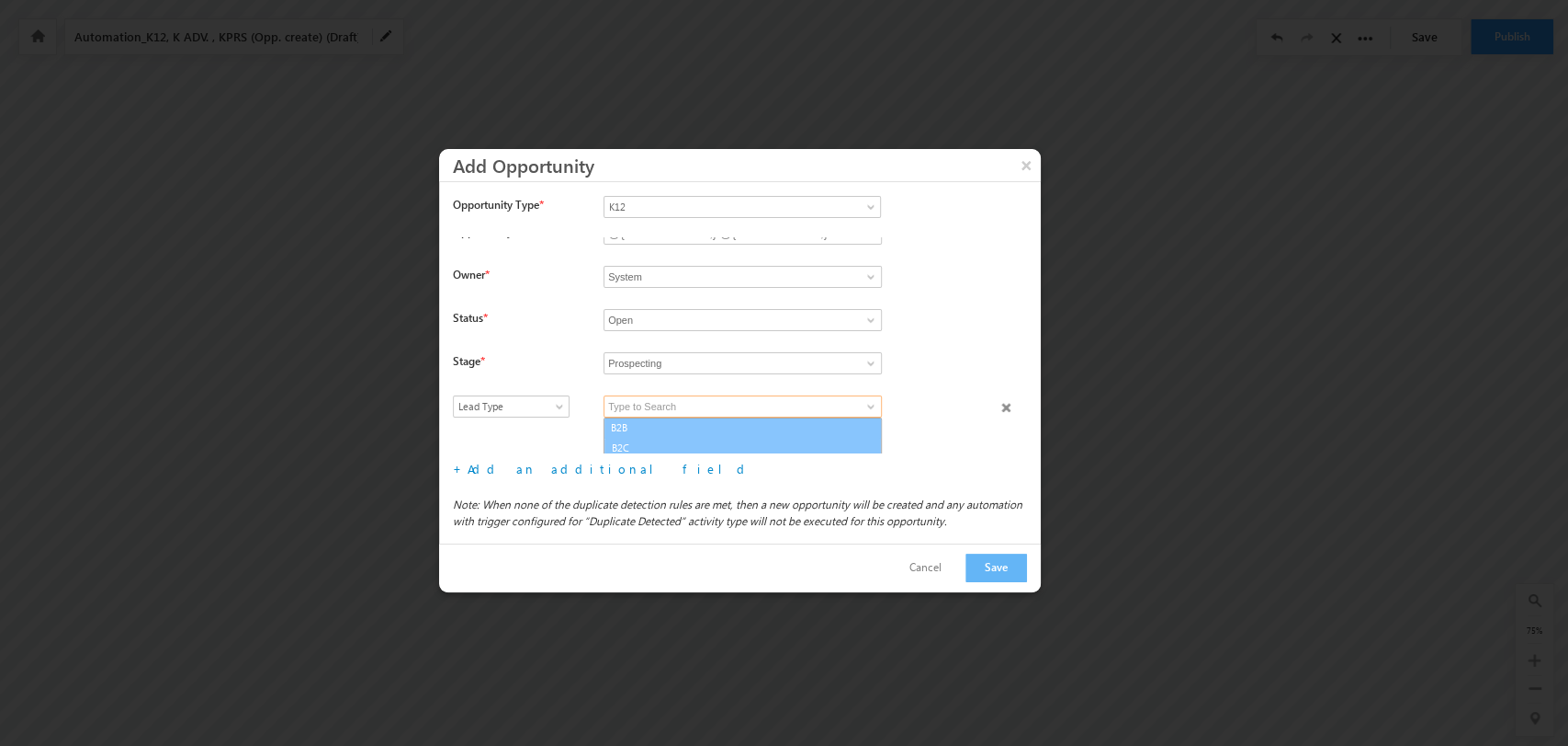
scroll to position [17, 0]
click at [719, 437] on link "B2C" at bounding box center [743, 445] width 278 height 21
type input "B2C"
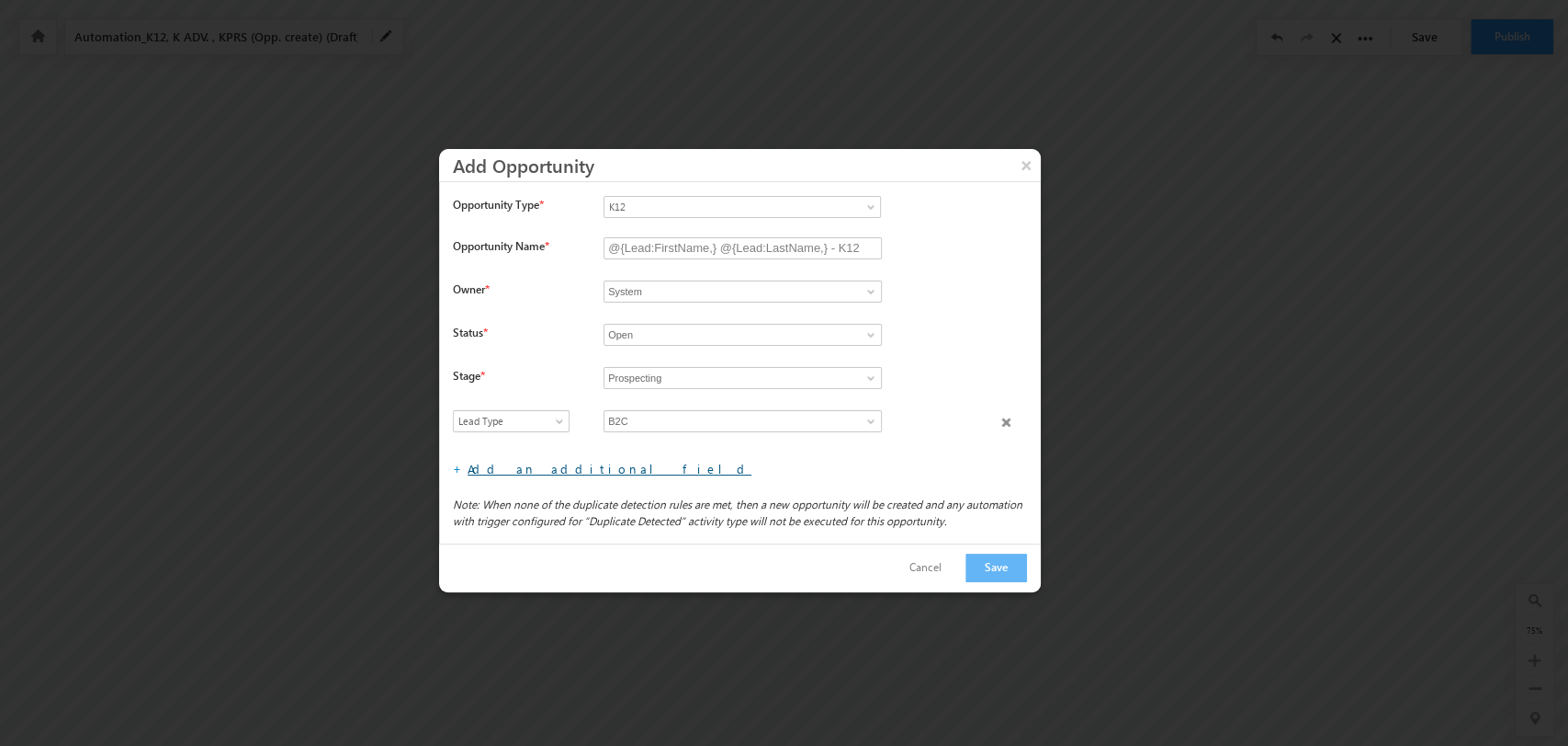
click at [551, 465] on link "Add an additional field" at bounding box center [609, 469] width 284 height 15
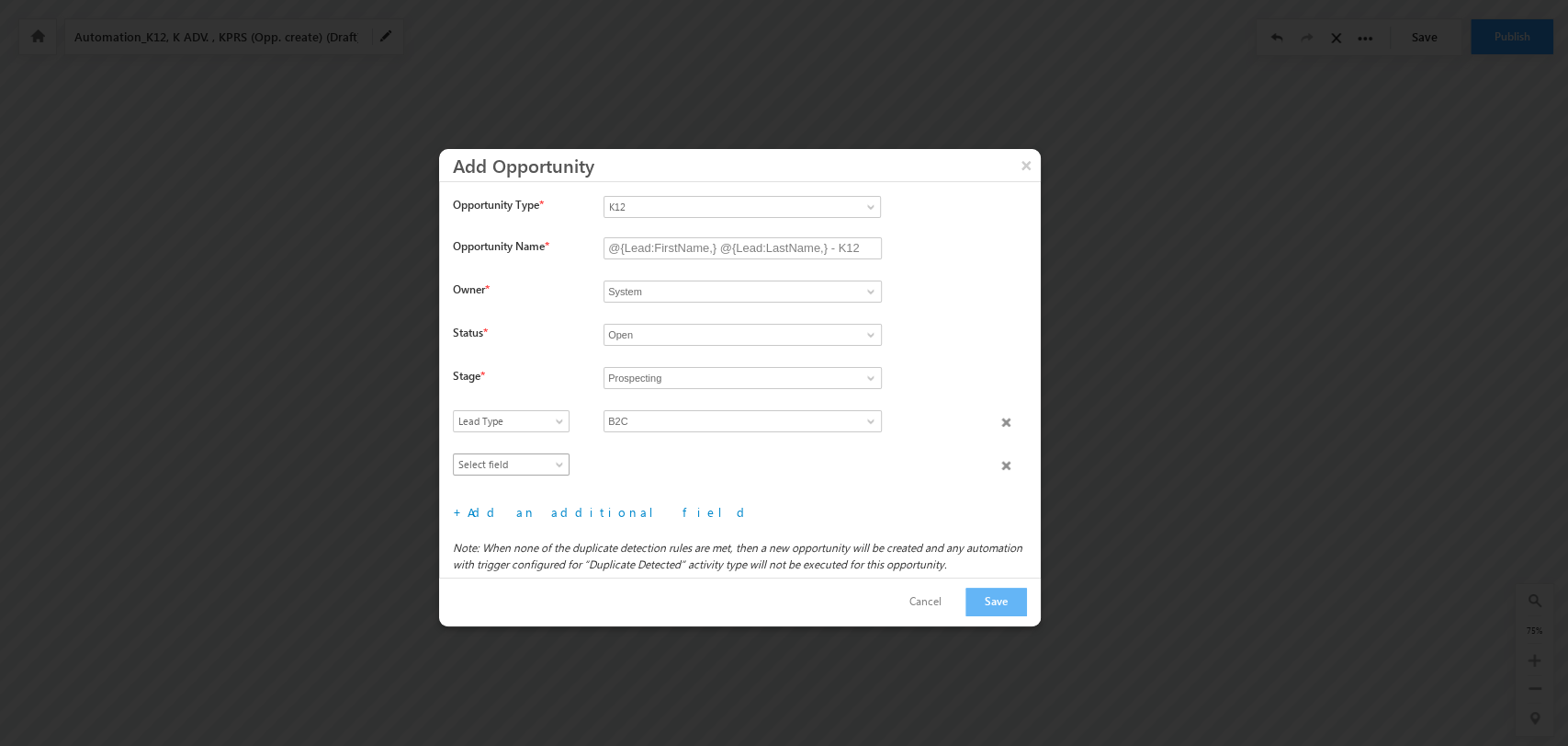
click at [529, 466] on span "Select field" at bounding box center [507, 464] width 106 height 16
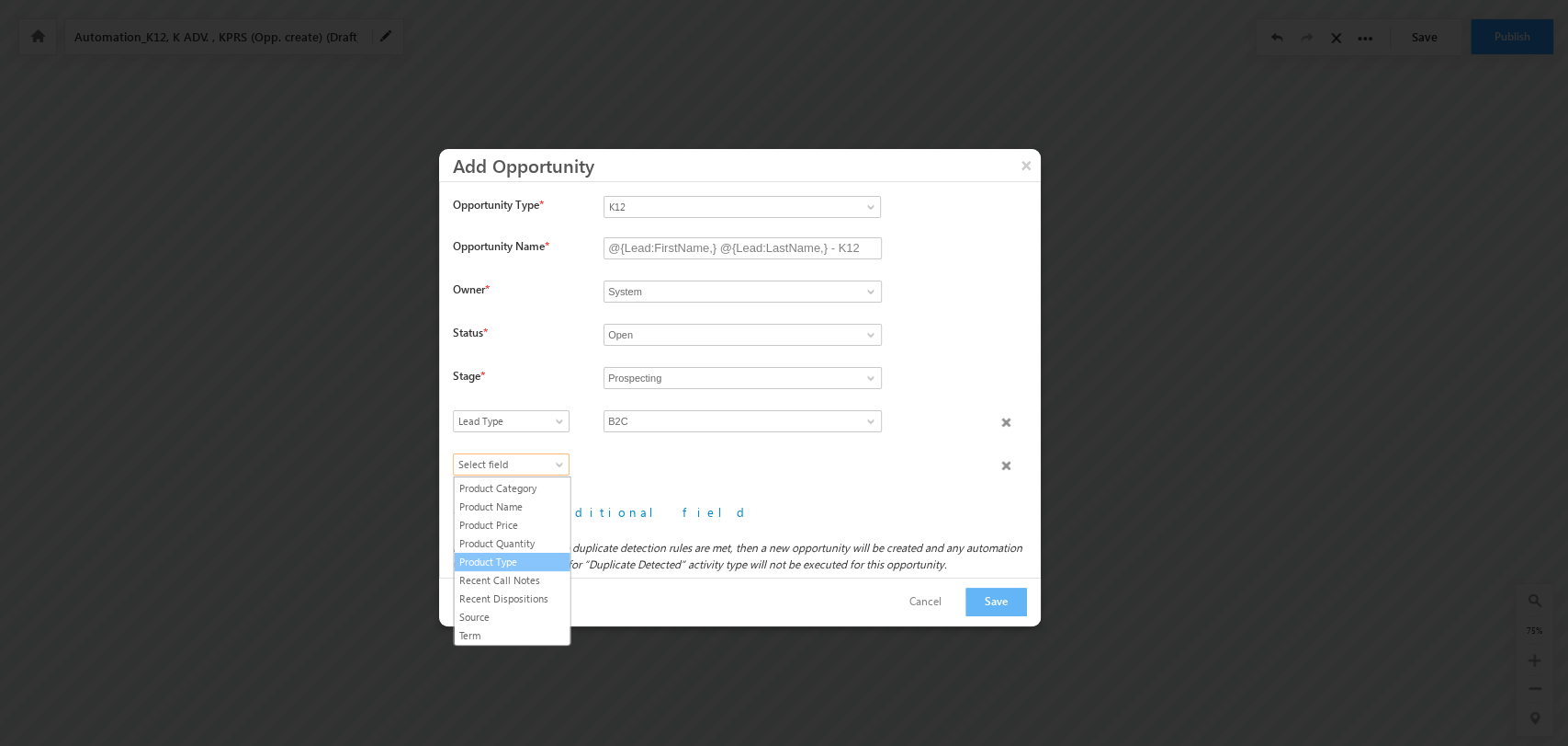
click at [525, 559] on link "Product Type" at bounding box center [512, 561] width 116 height 16
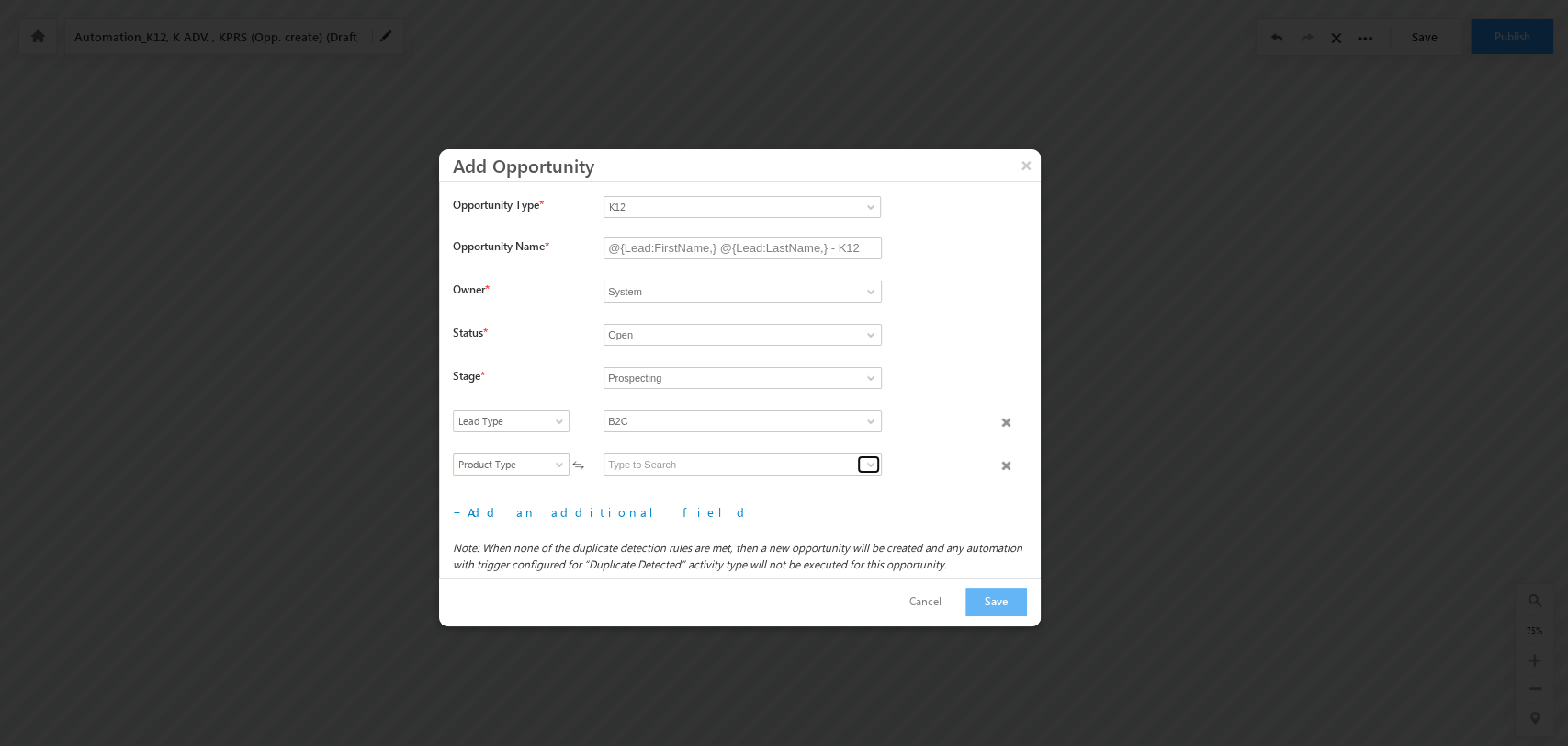
click at [867, 459] on span at bounding box center [870, 464] width 14 height 14
click at [775, 488] on link "K12 B2C" at bounding box center [743, 486] width 278 height 21
type input "K12 B2C"
click at [558, 509] on link "Add an additional field" at bounding box center [609, 511] width 284 height 15
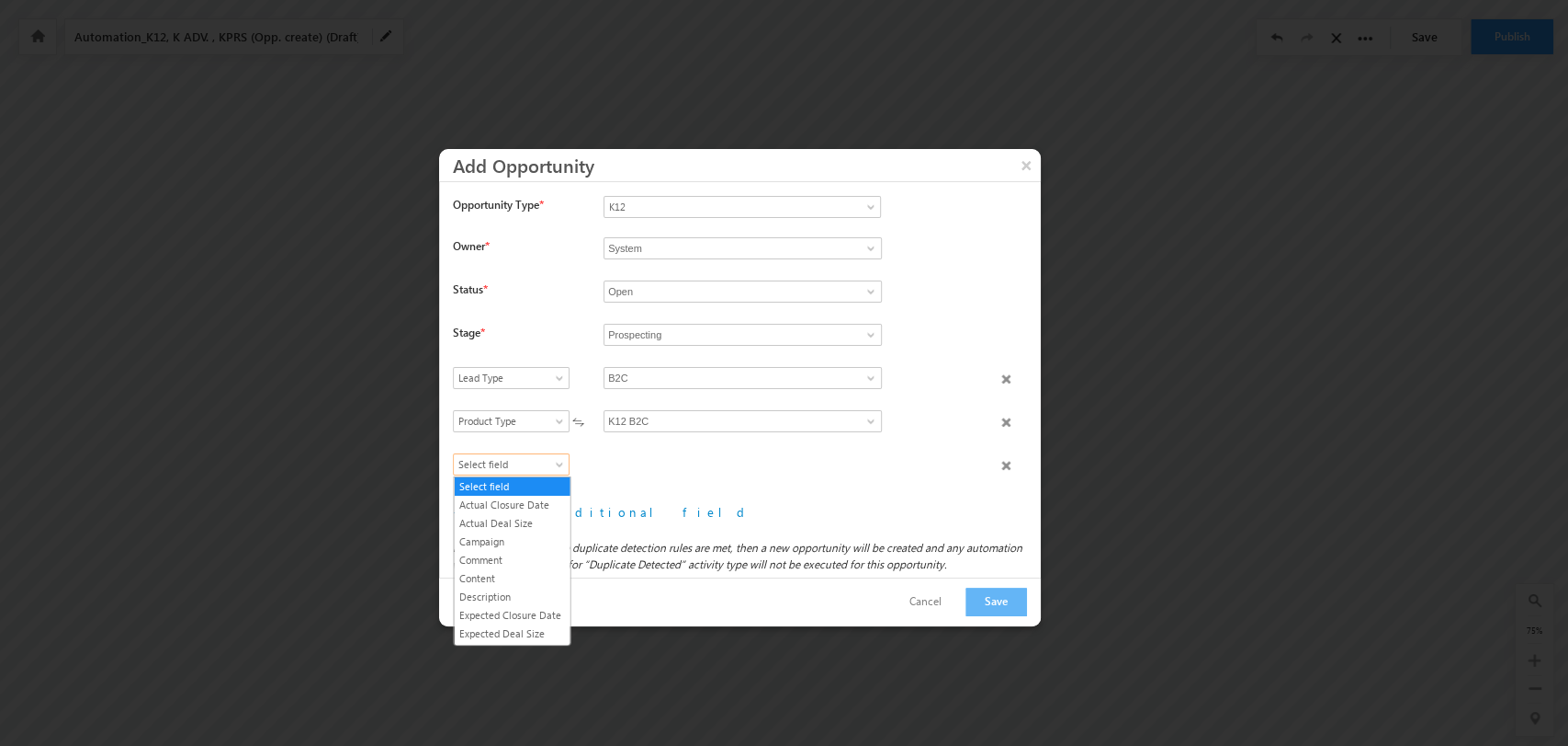
click at [526, 460] on span "Select field" at bounding box center [507, 464] width 106 height 16
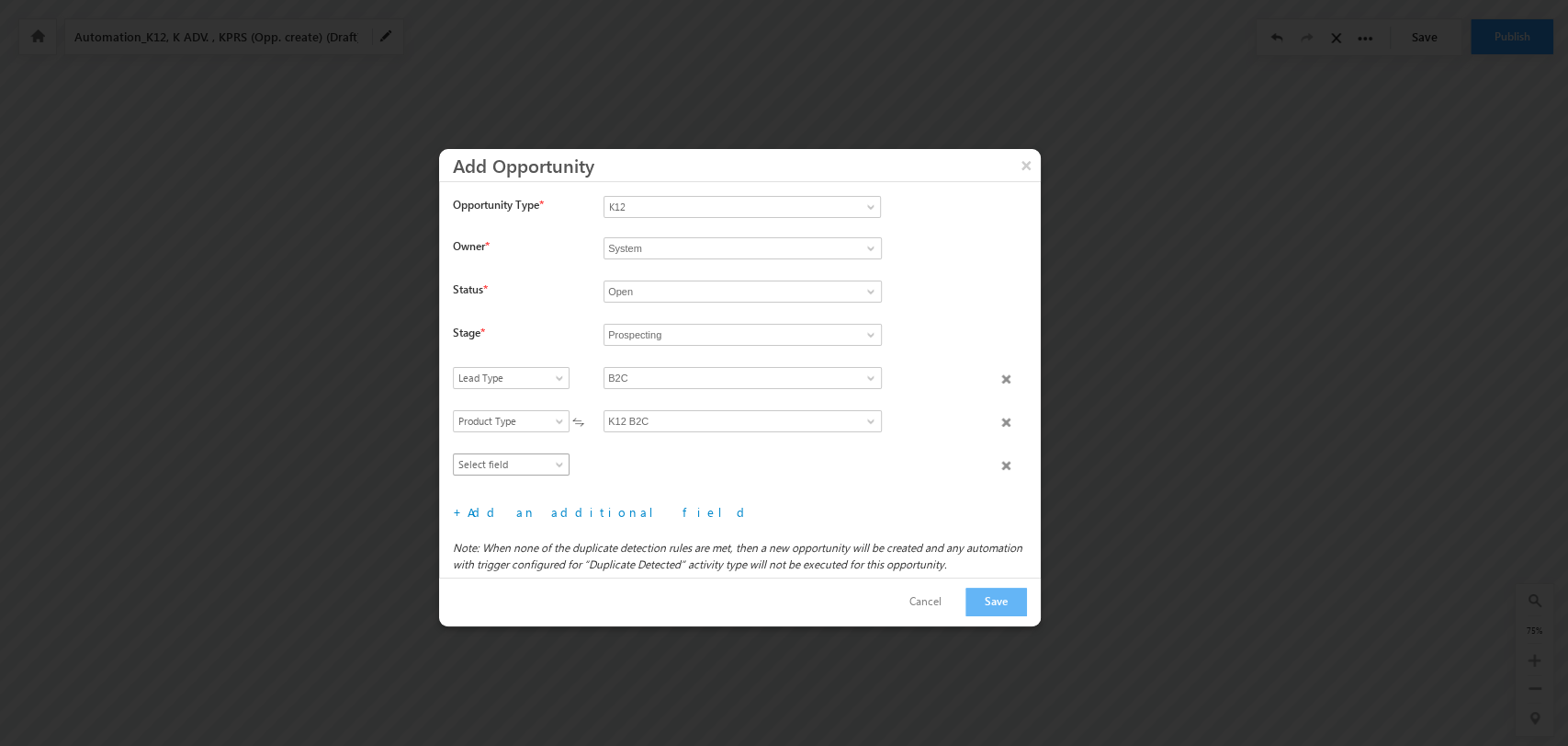
click at [522, 461] on span "Select field" at bounding box center [507, 464] width 106 height 16
click at [522, 461] on span "Product" at bounding box center [507, 464] width 106 height 16
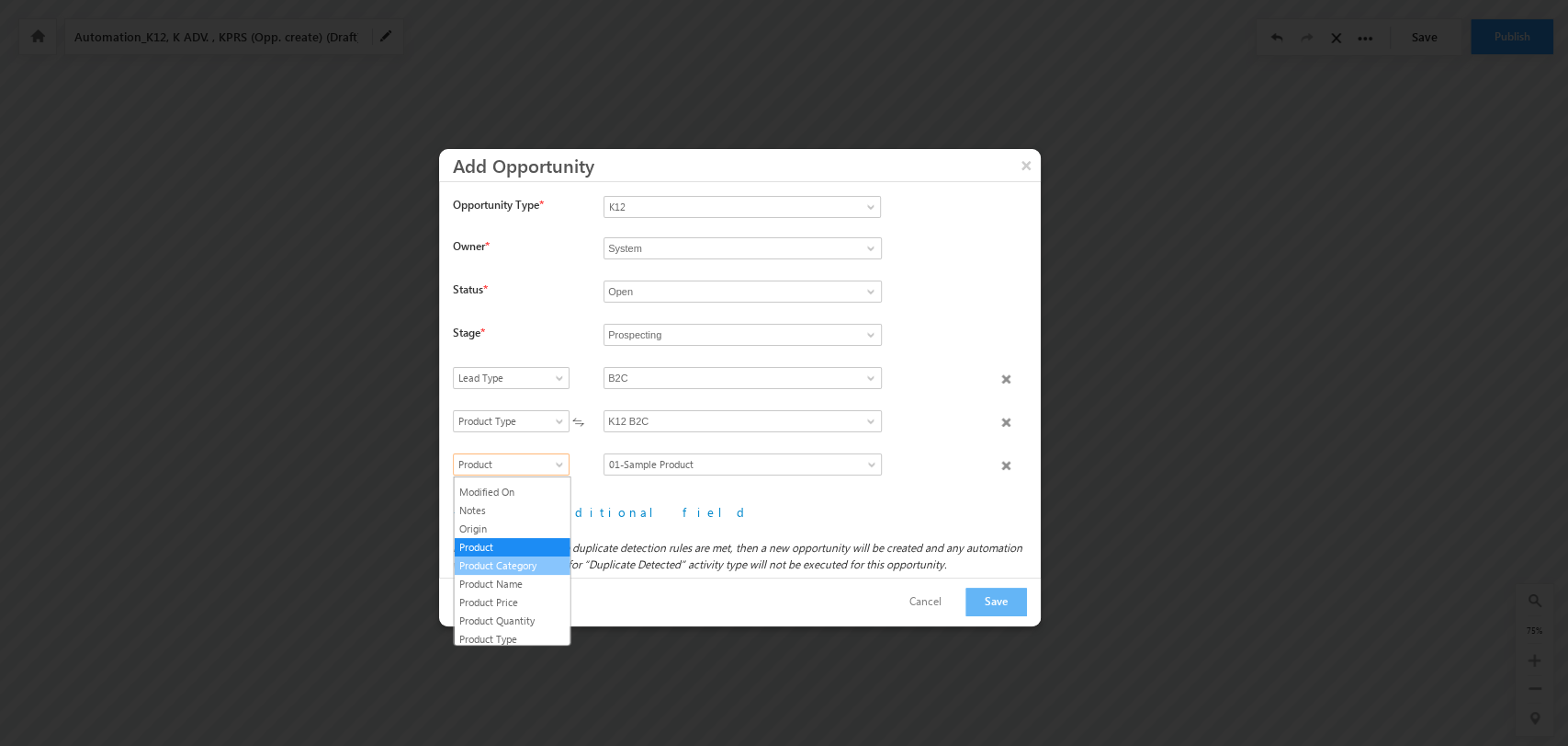
click at [529, 574] on link "Product Category" at bounding box center [512, 564] width 116 height 16
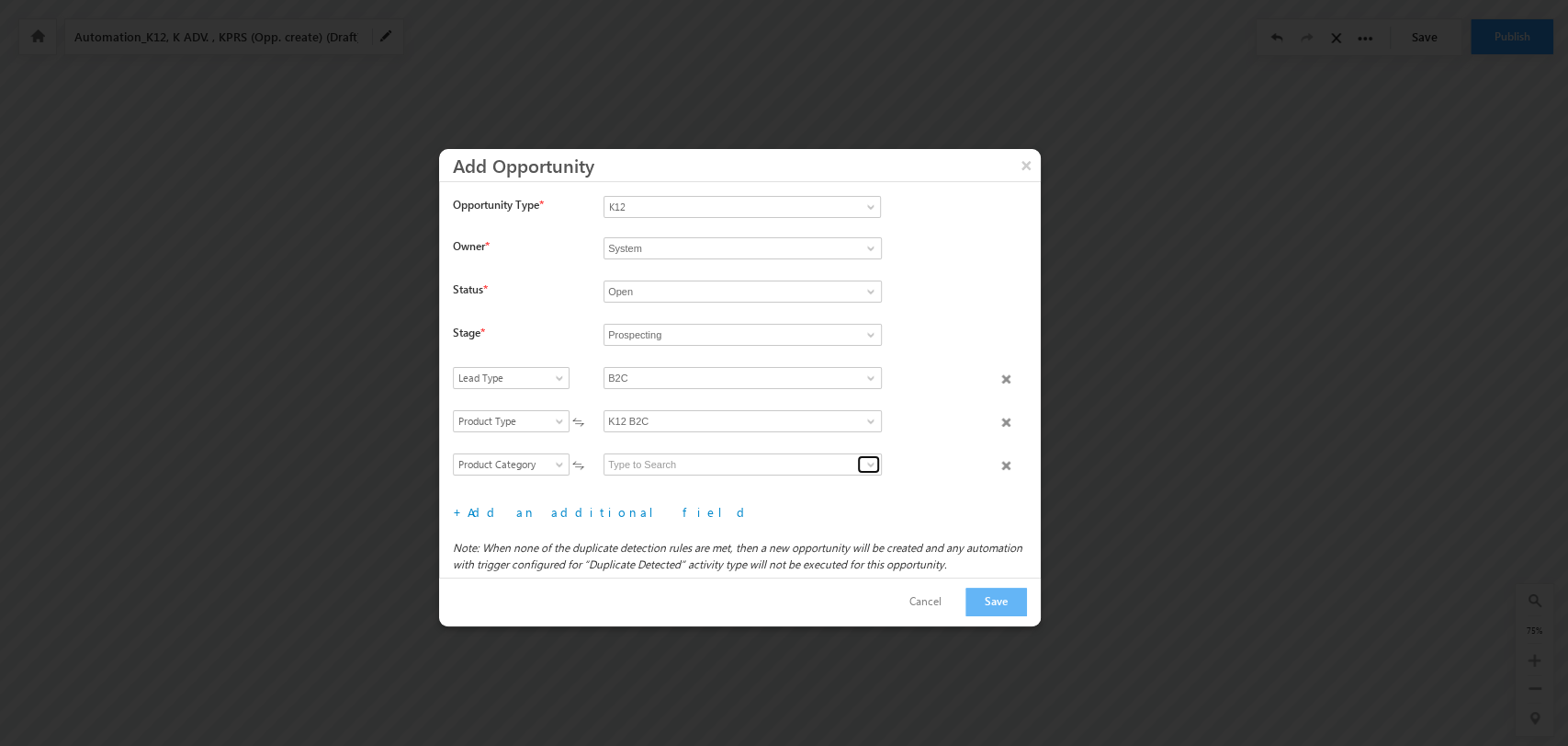
click at [863, 465] on span at bounding box center [870, 464] width 14 height 14
click at [803, 480] on link "Grade" at bounding box center [743, 486] width 278 height 21
type input "Grade"
click at [515, 506] on link "Add an additional field" at bounding box center [609, 511] width 284 height 15
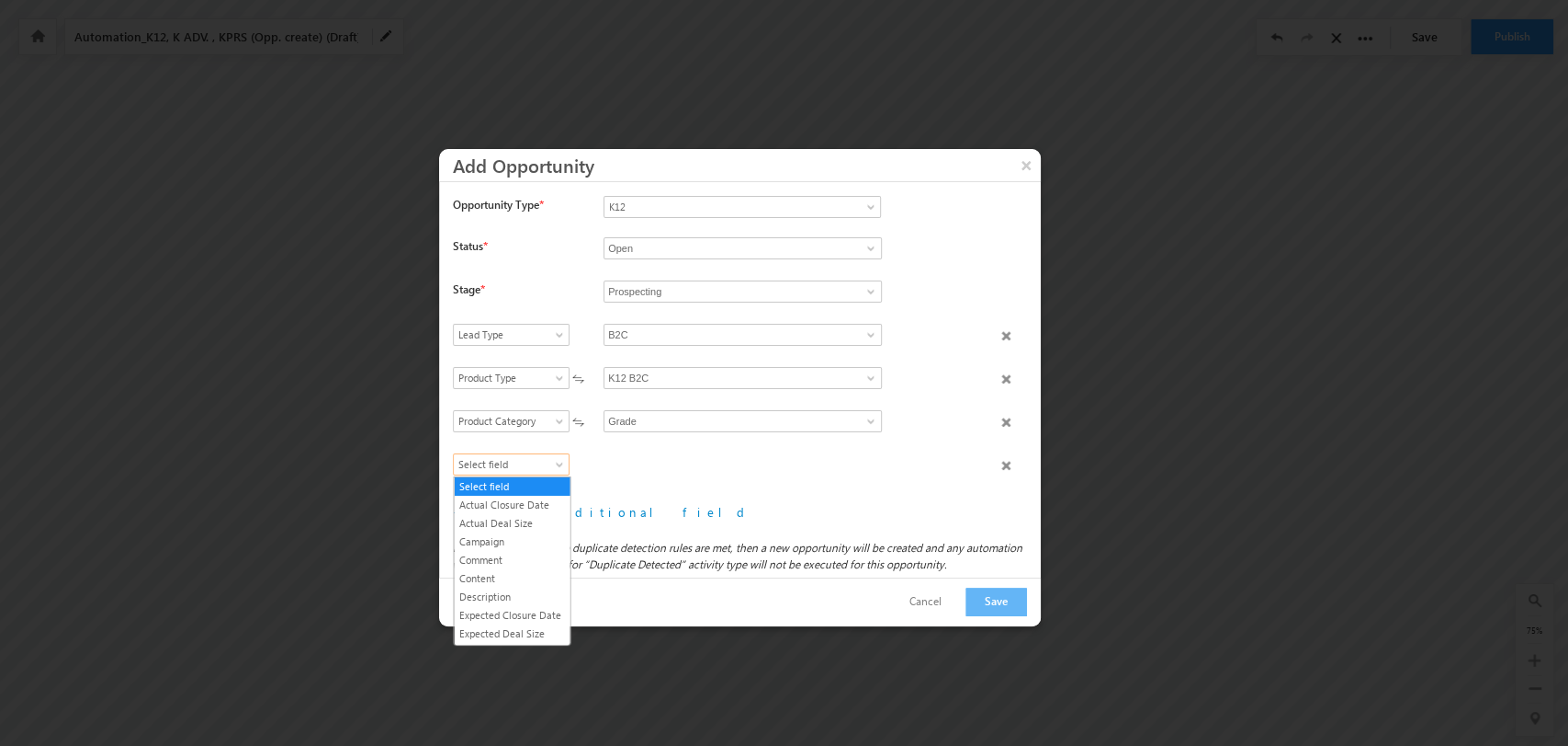
click at [543, 456] on span "Select field" at bounding box center [507, 464] width 106 height 16
click at [503, 590] on link "Product Name" at bounding box center [512, 583] width 116 height 16
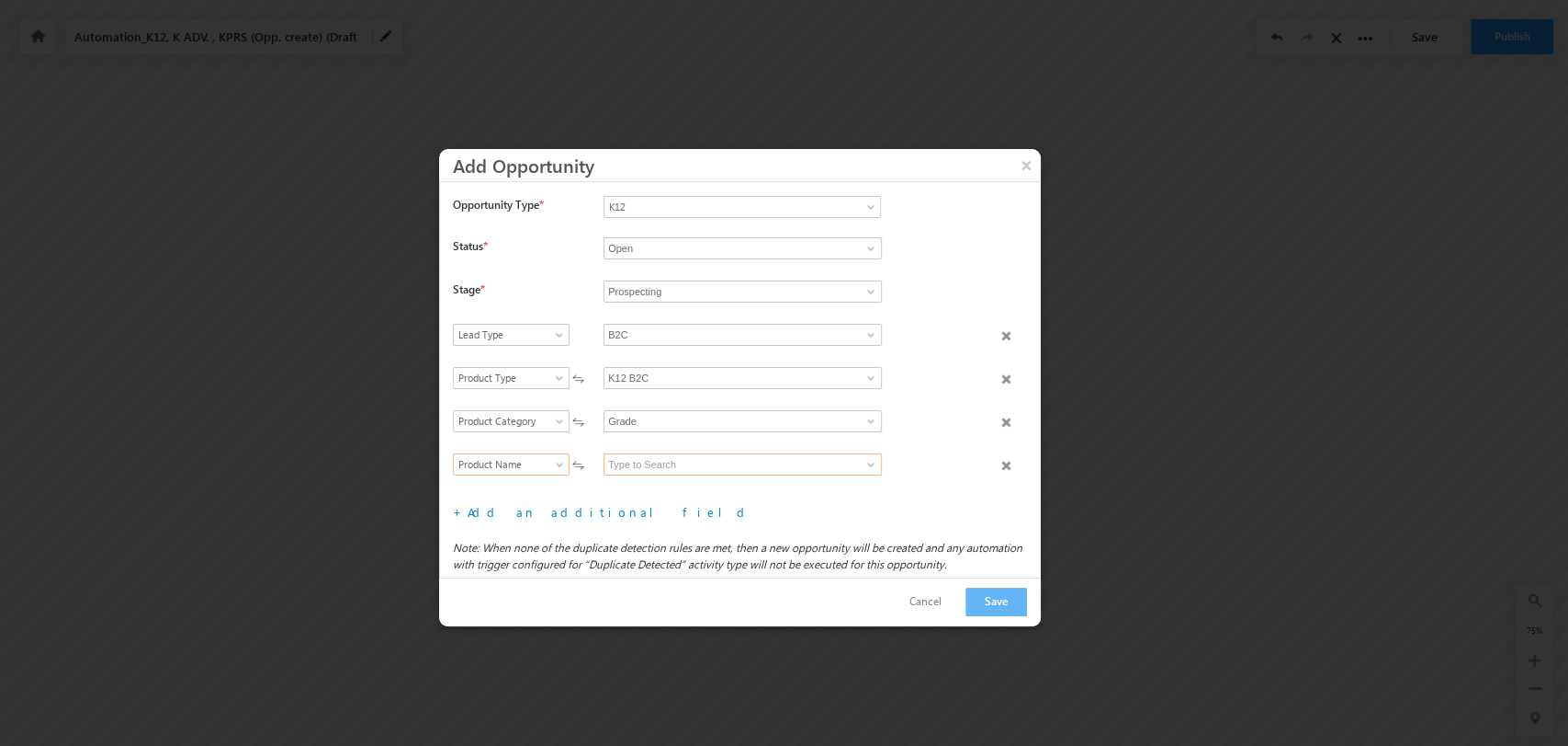
click at [744, 458] on input at bounding box center [743, 464] width 278 height 22
click at [717, 483] on link "8" at bounding box center [743, 486] width 278 height 21
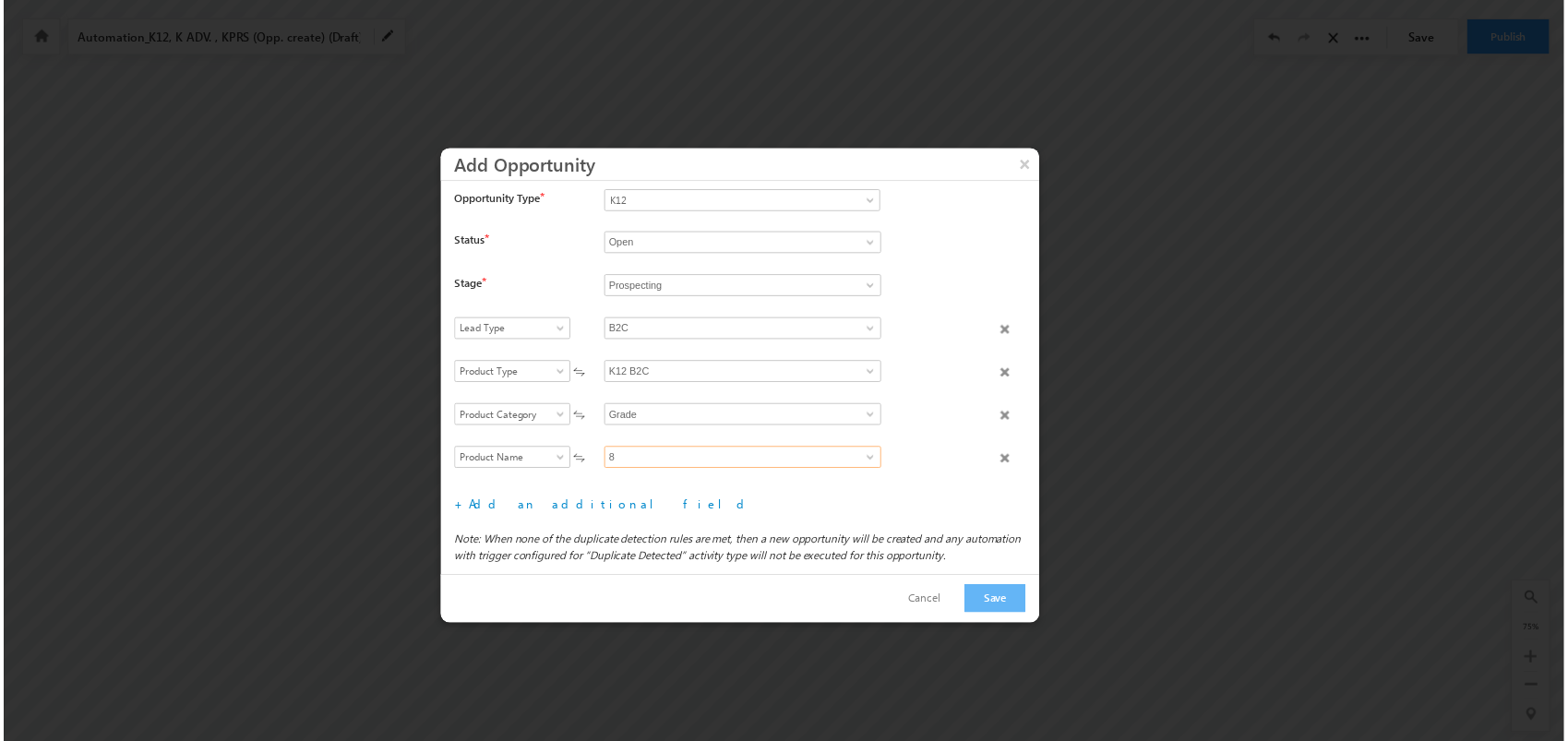
scroll to position [9, 0]
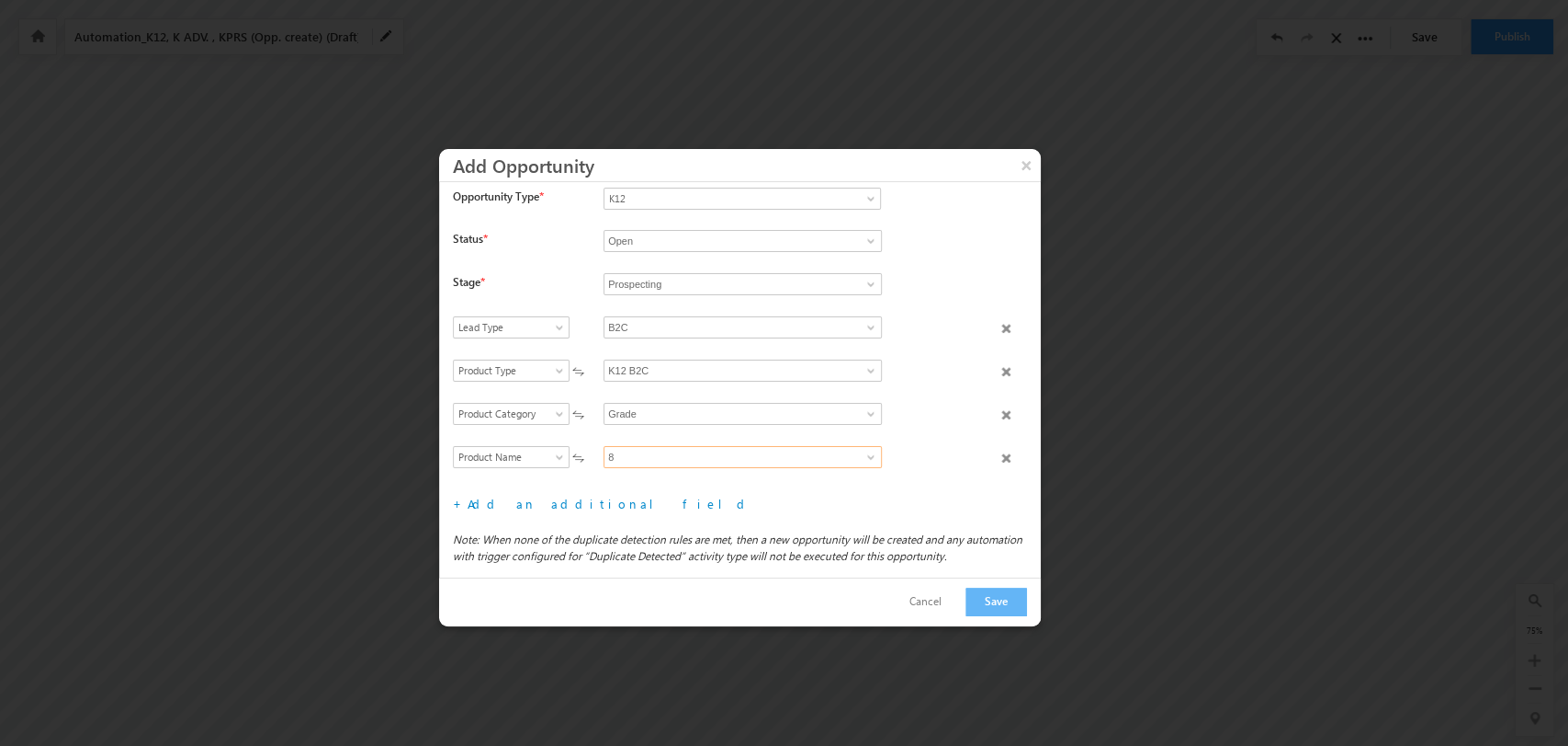
type input "8"
click at [1002, 605] on button "Save" at bounding box center [996, 602] width 62 height 29
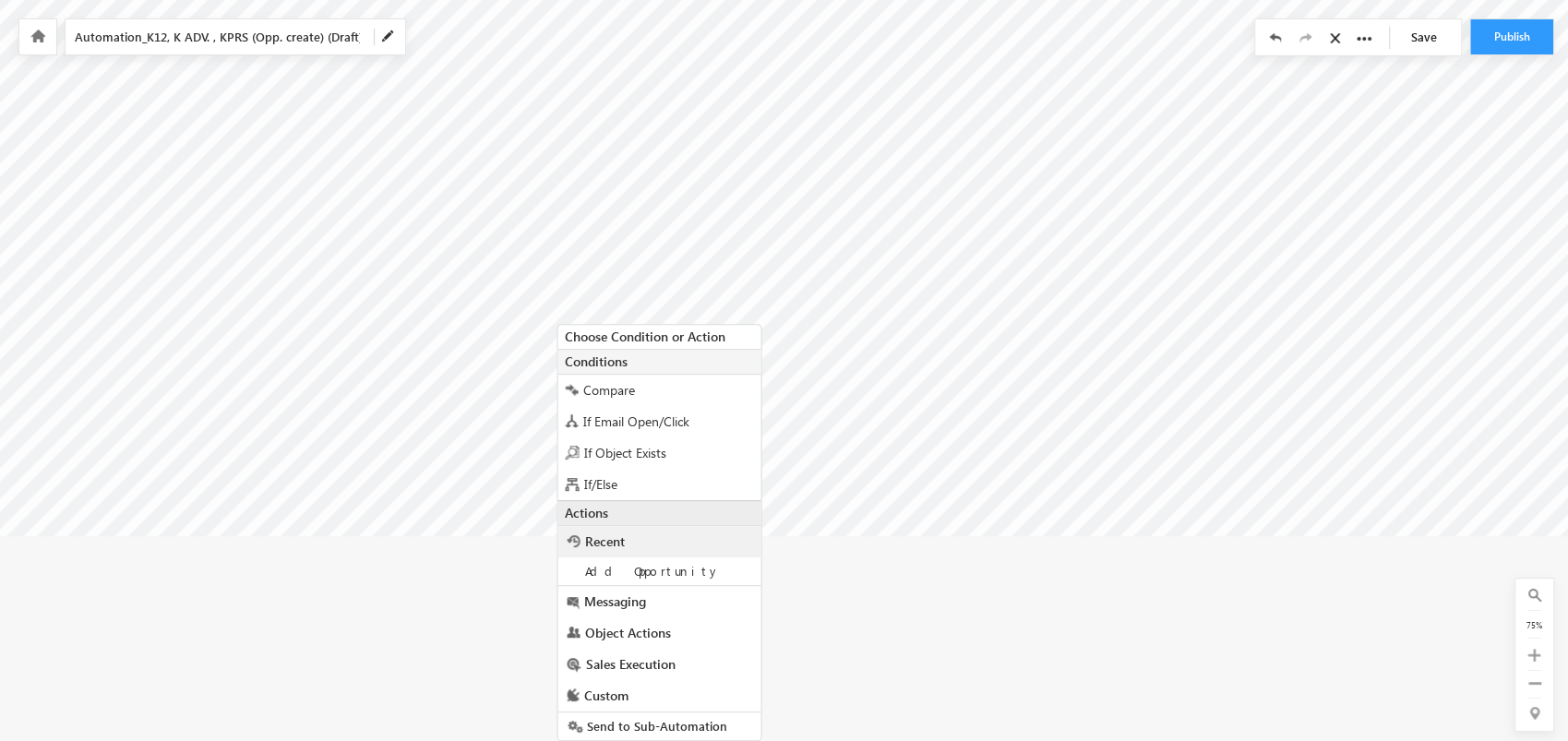
scroll to position [296, 2272]
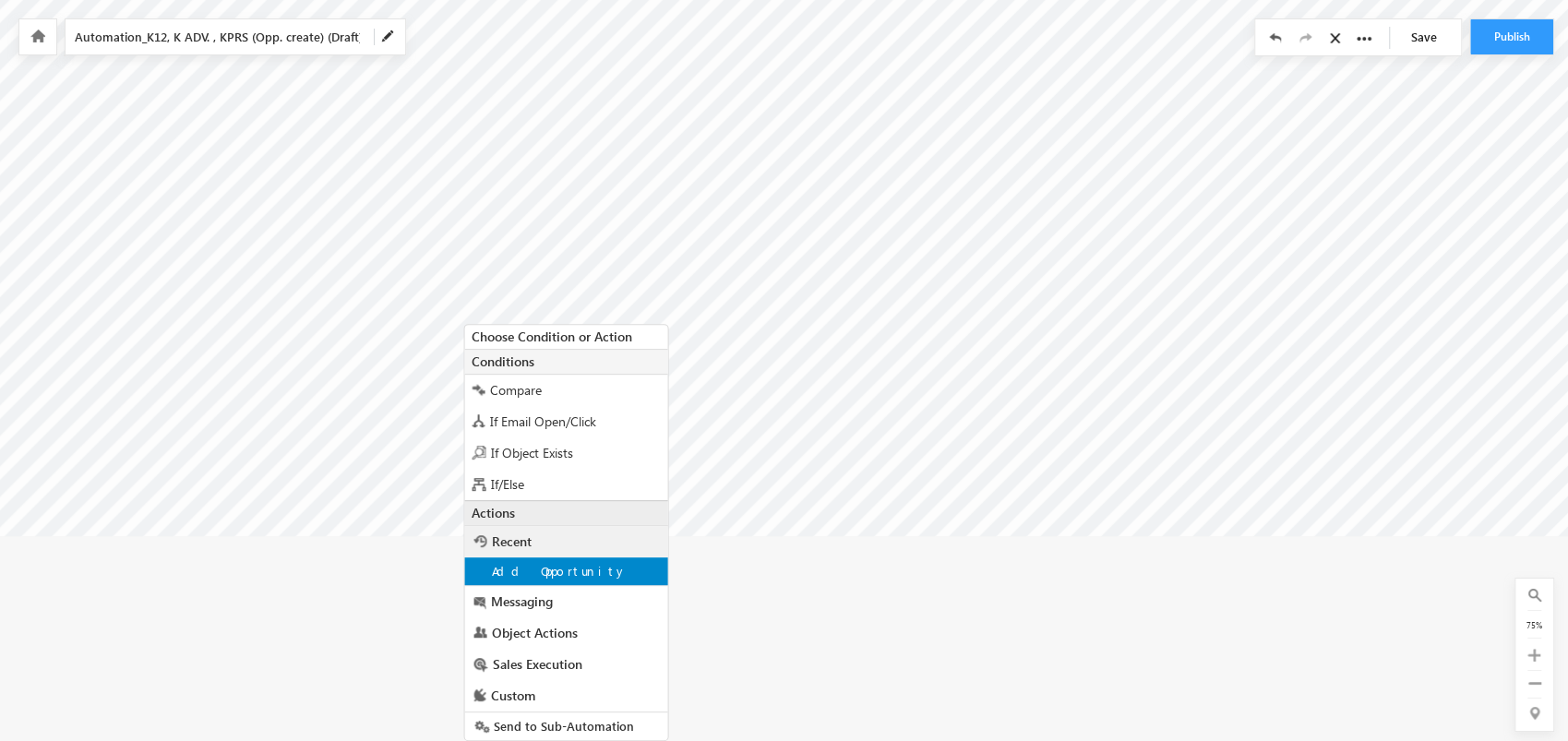
click at [612, 572] on div "Add Opportunity" at bounding box center [566, 570] width 203 height 28
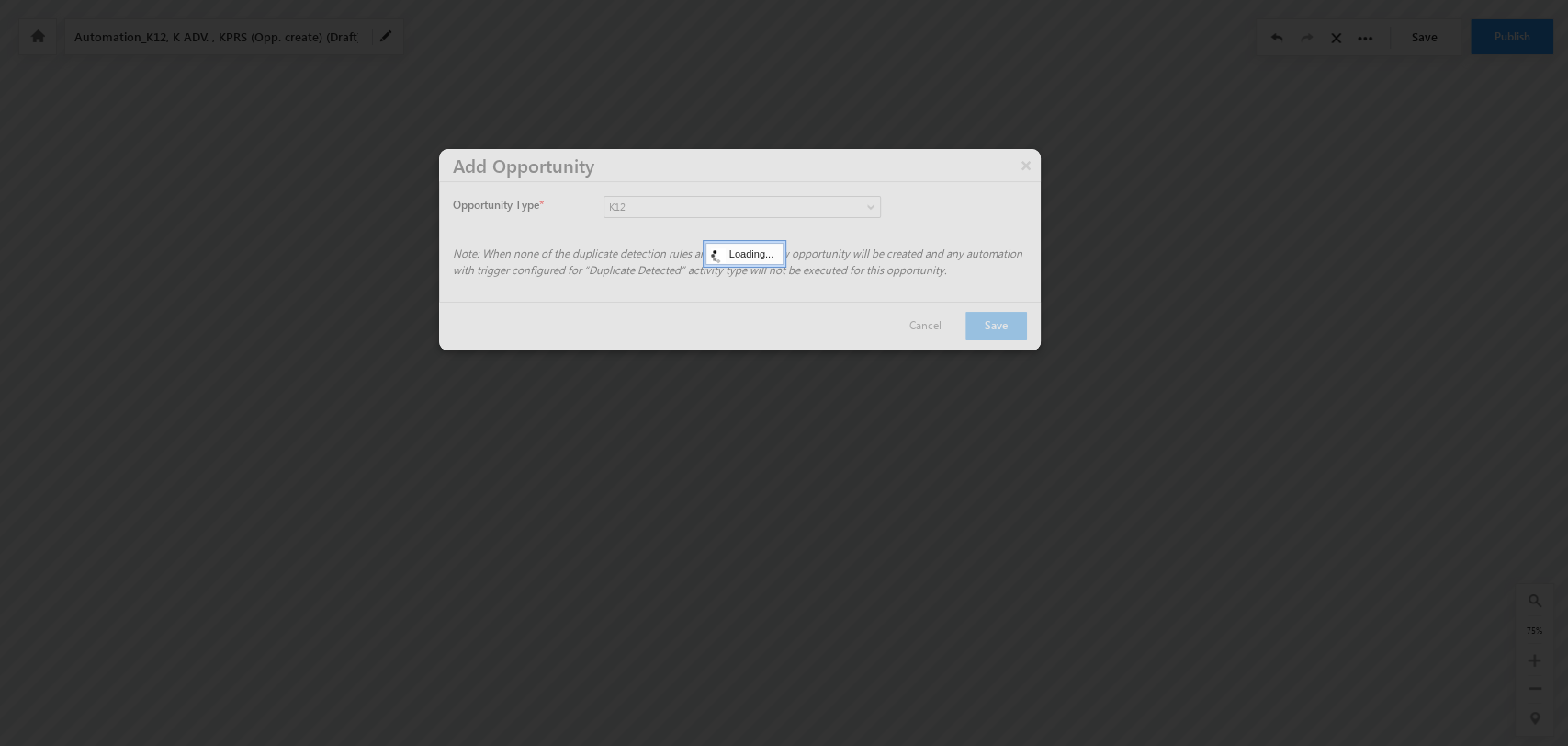
scroll to position [0, 0]
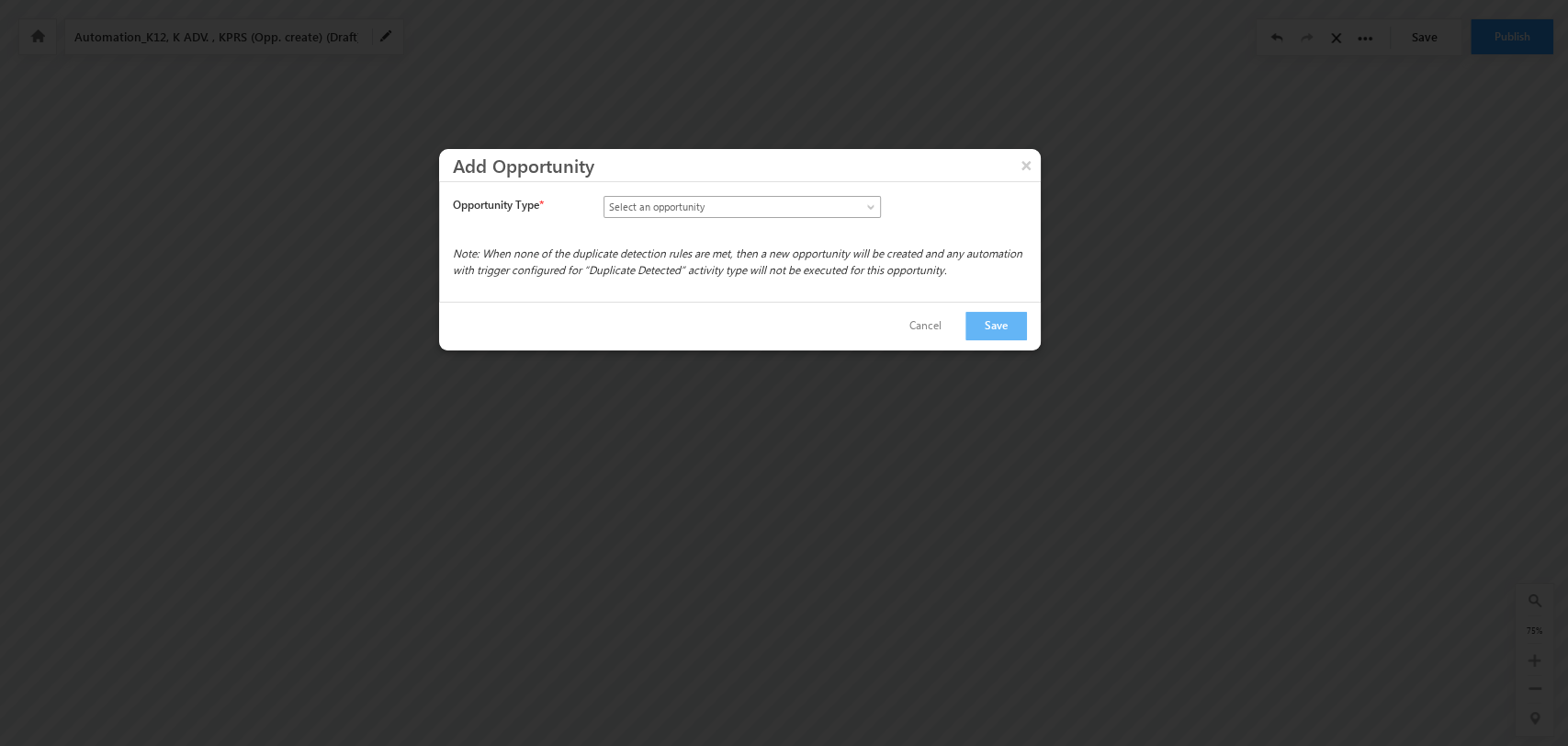
click at [857, 201] on link "Select an opportunity" at bounding box center [743, 206] width 277 height 22
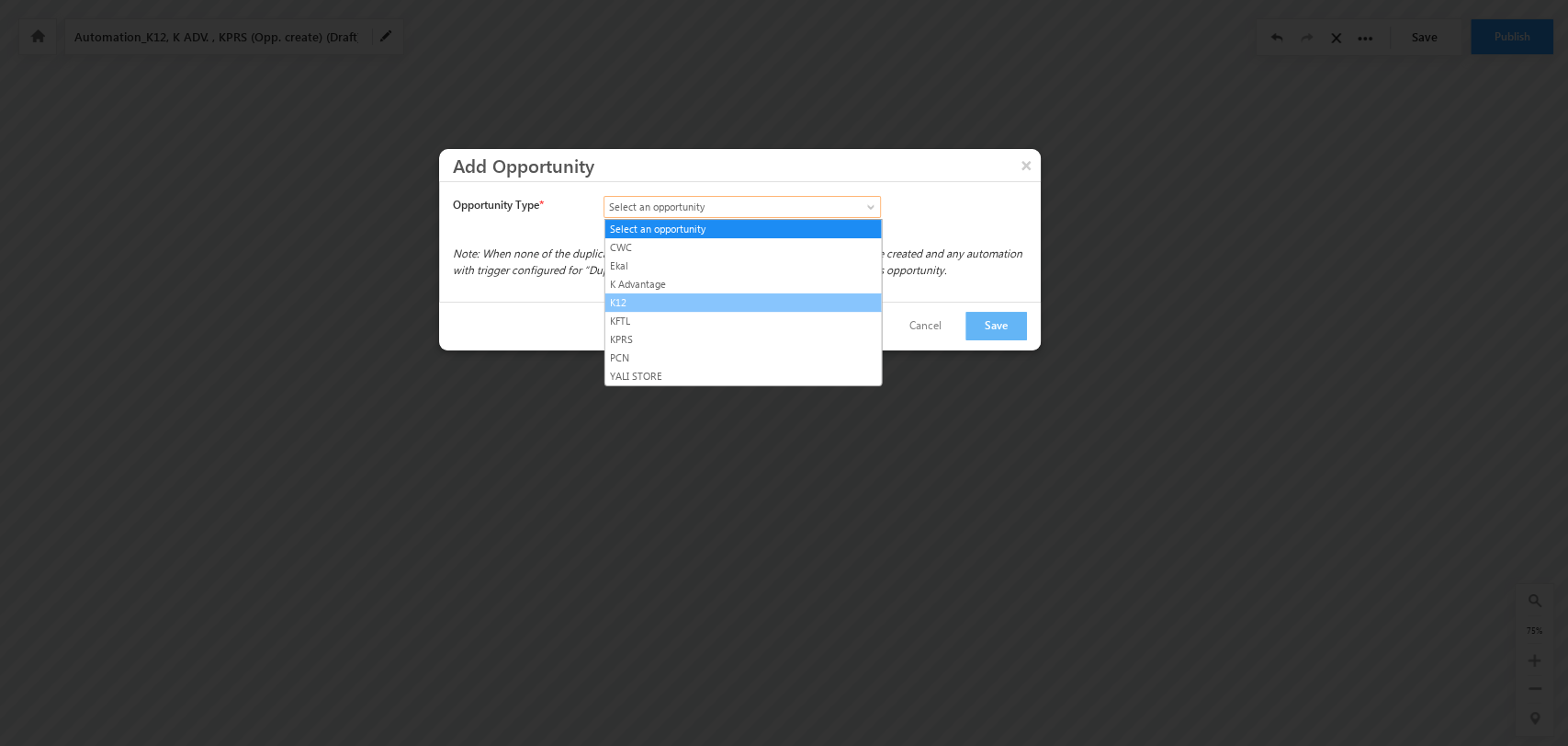
click at [764, 303] on link "K12" at bounding box center [743, 302] width 276 height 16
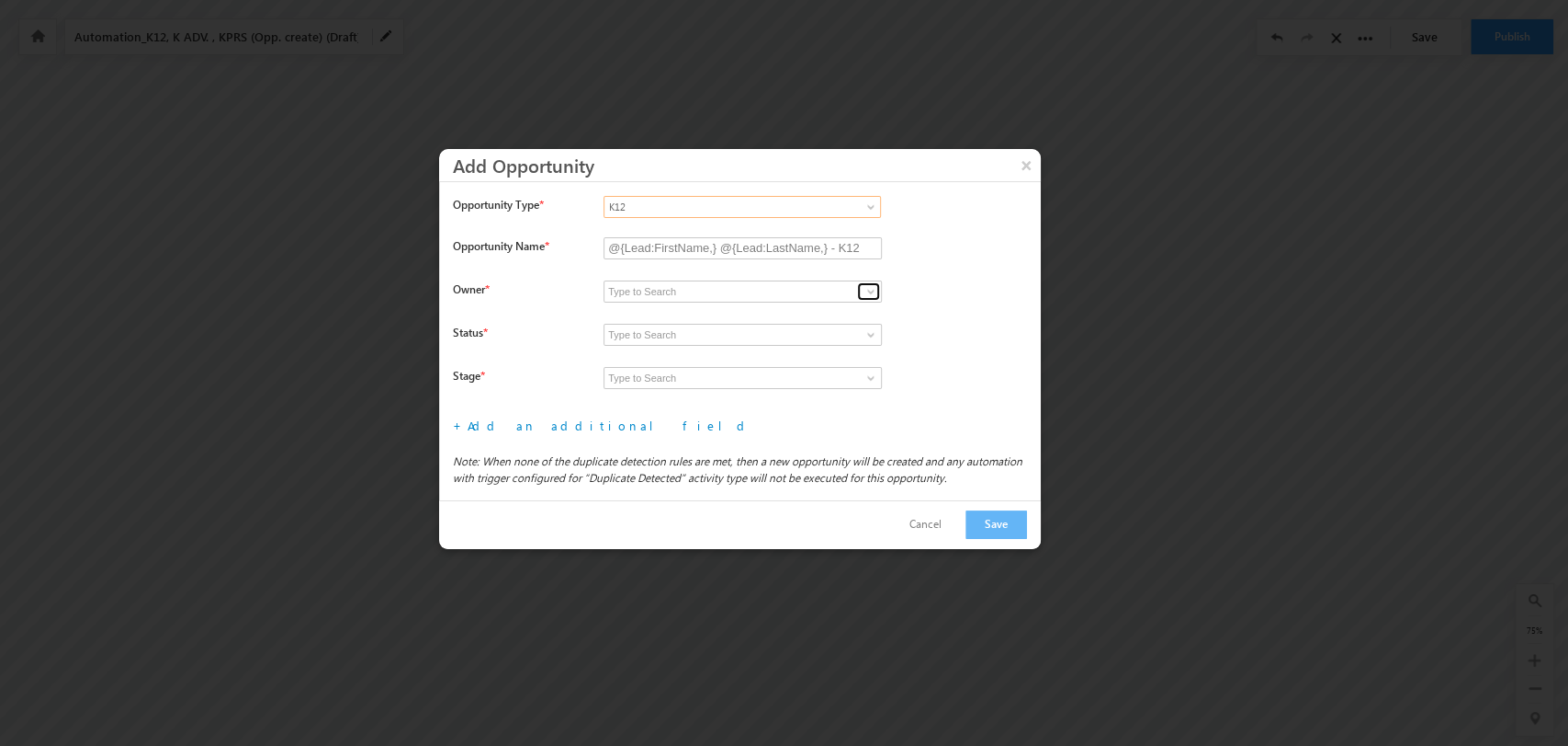
click at [867, 289] on span at bounding box center [870, 291] width 14 height 14
click at [887, 284] on div "Add mail merge" at bounding box center [822, 301] width 438 height 43
click at [860, 285] on link at bounding box center [869, 291] width 23 height 18
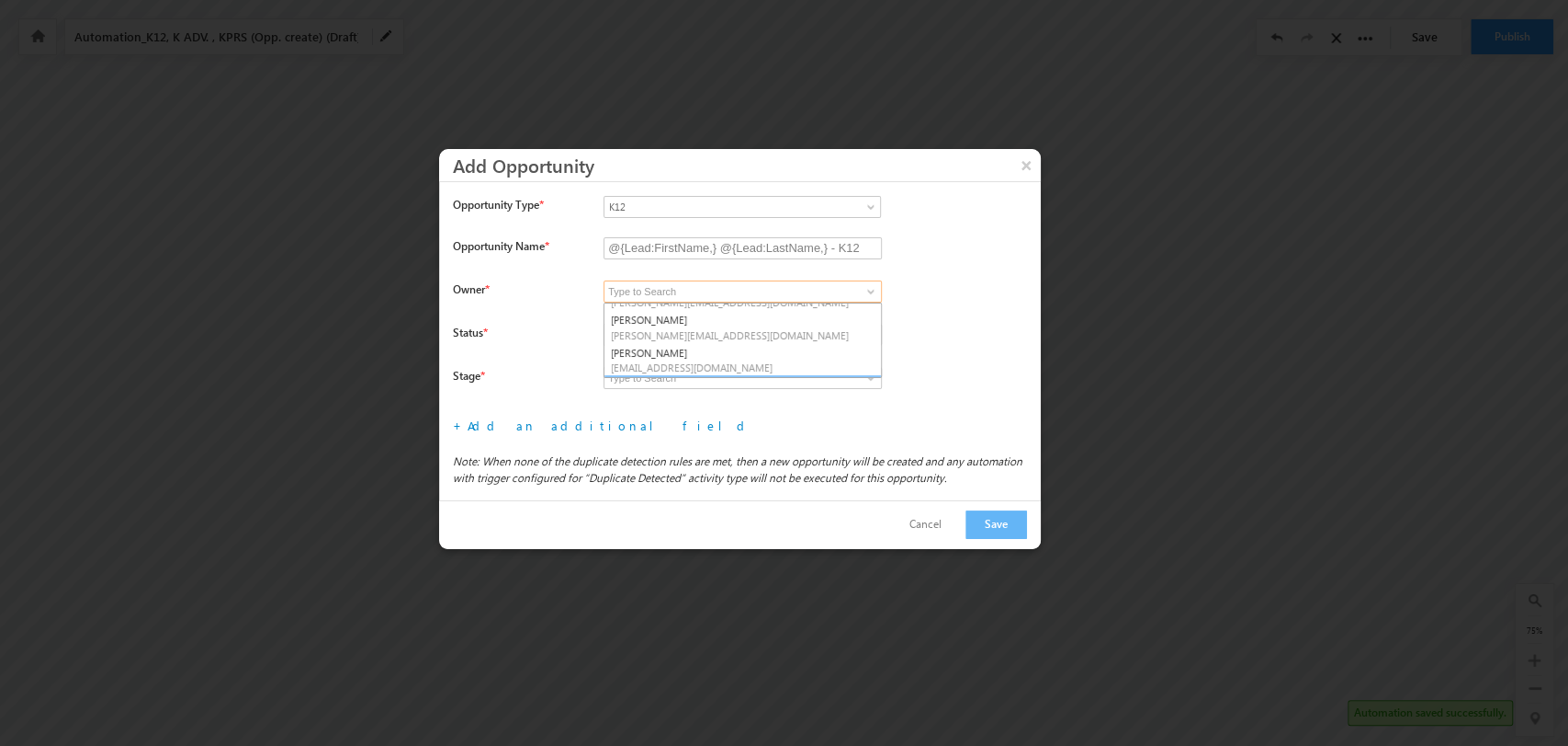
scroll to position [271, 0]
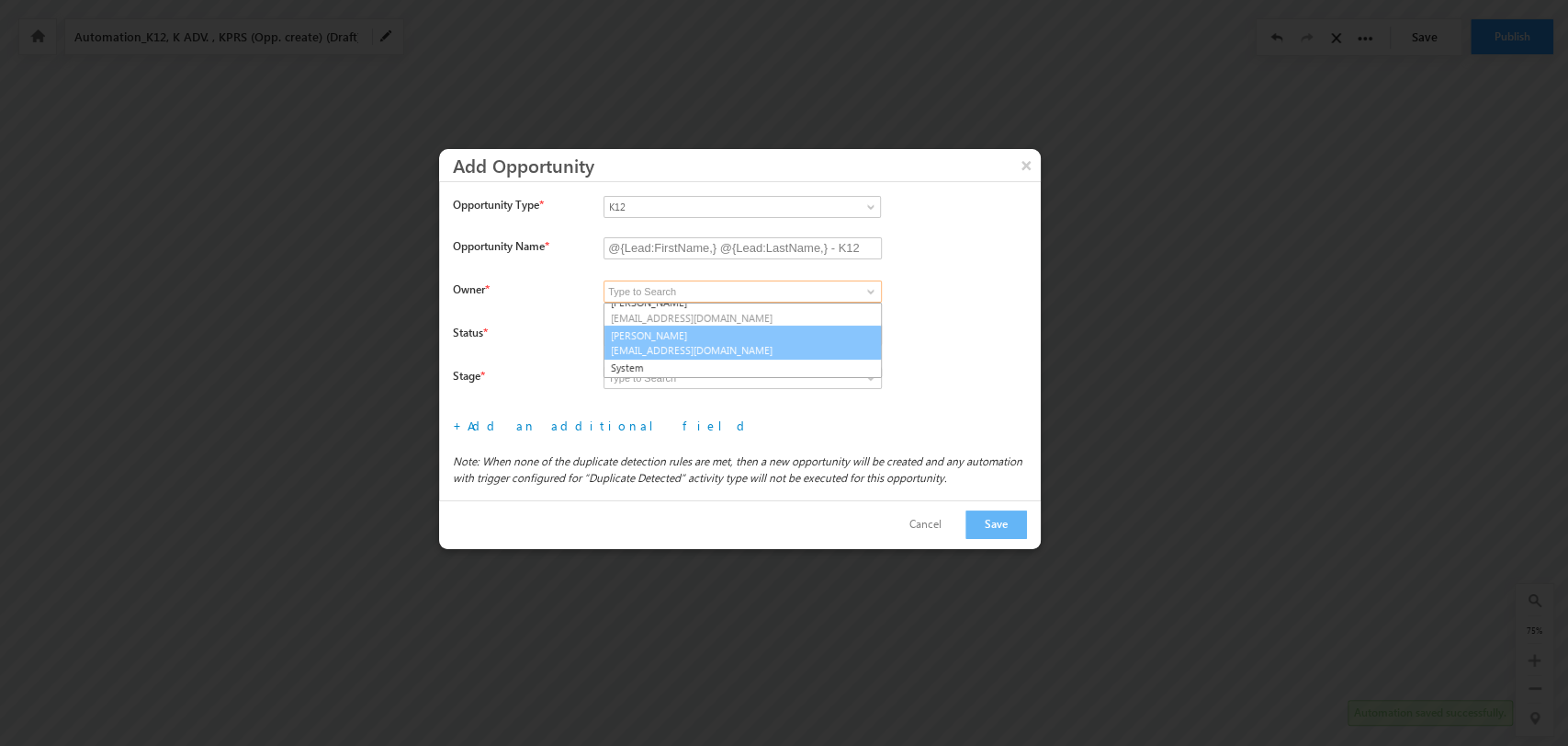
click at [736, 356] on link "Manoj Tiwari manoj@kalorex.org" at bounding box center [743, 342] width 278 height 35
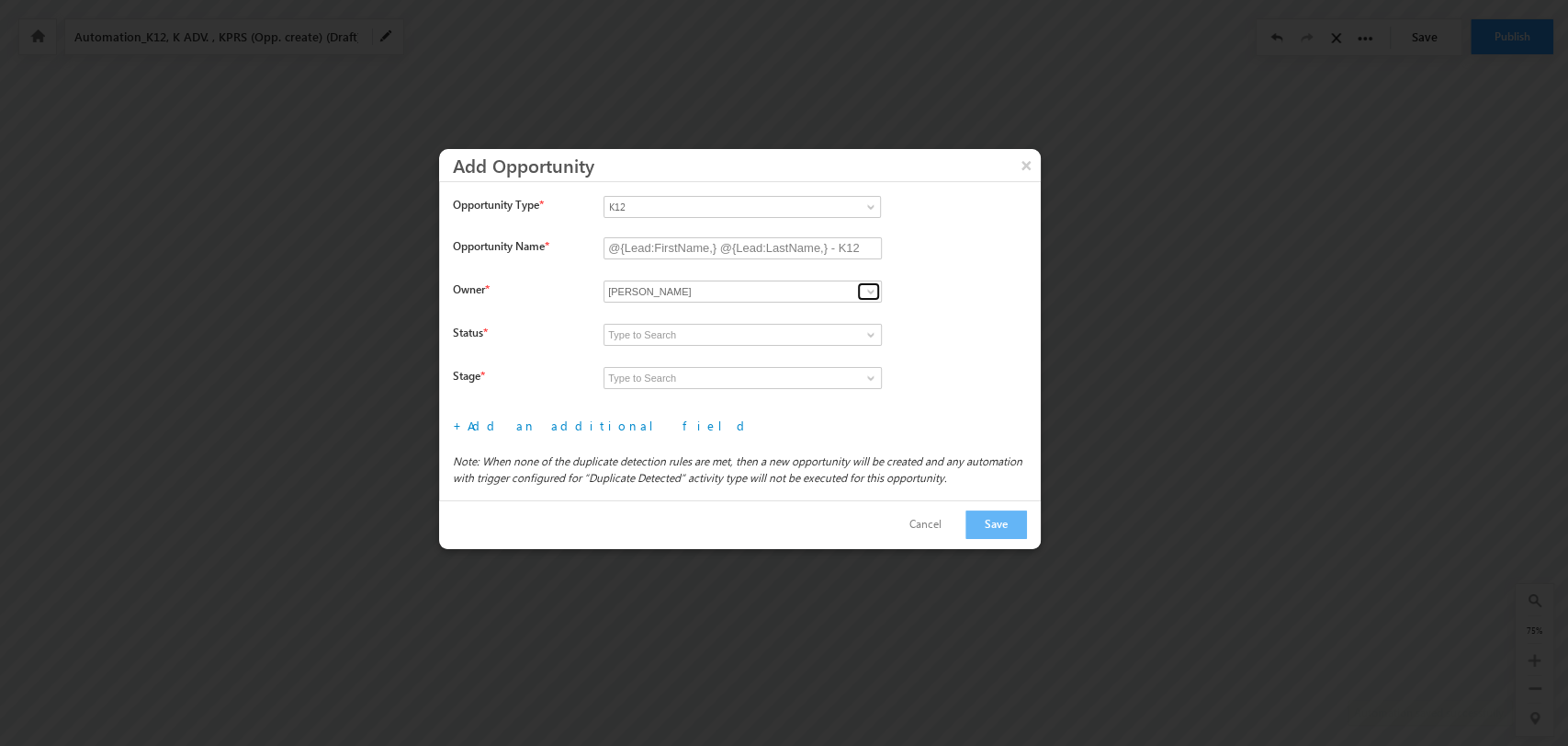
click at [863, 285] on span at bounding box center [870, 291] width 14 height 14
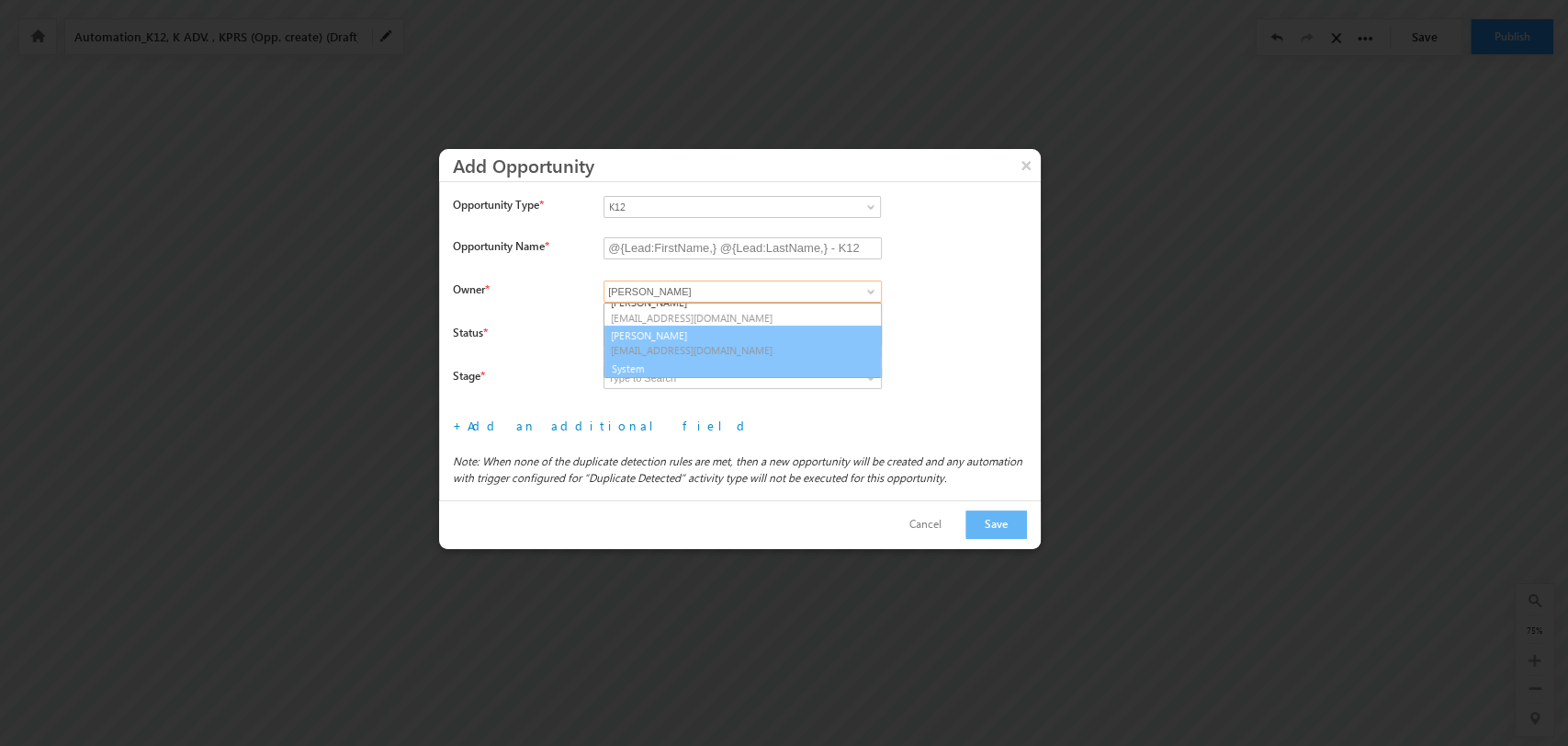
scroll to position [272, 0]
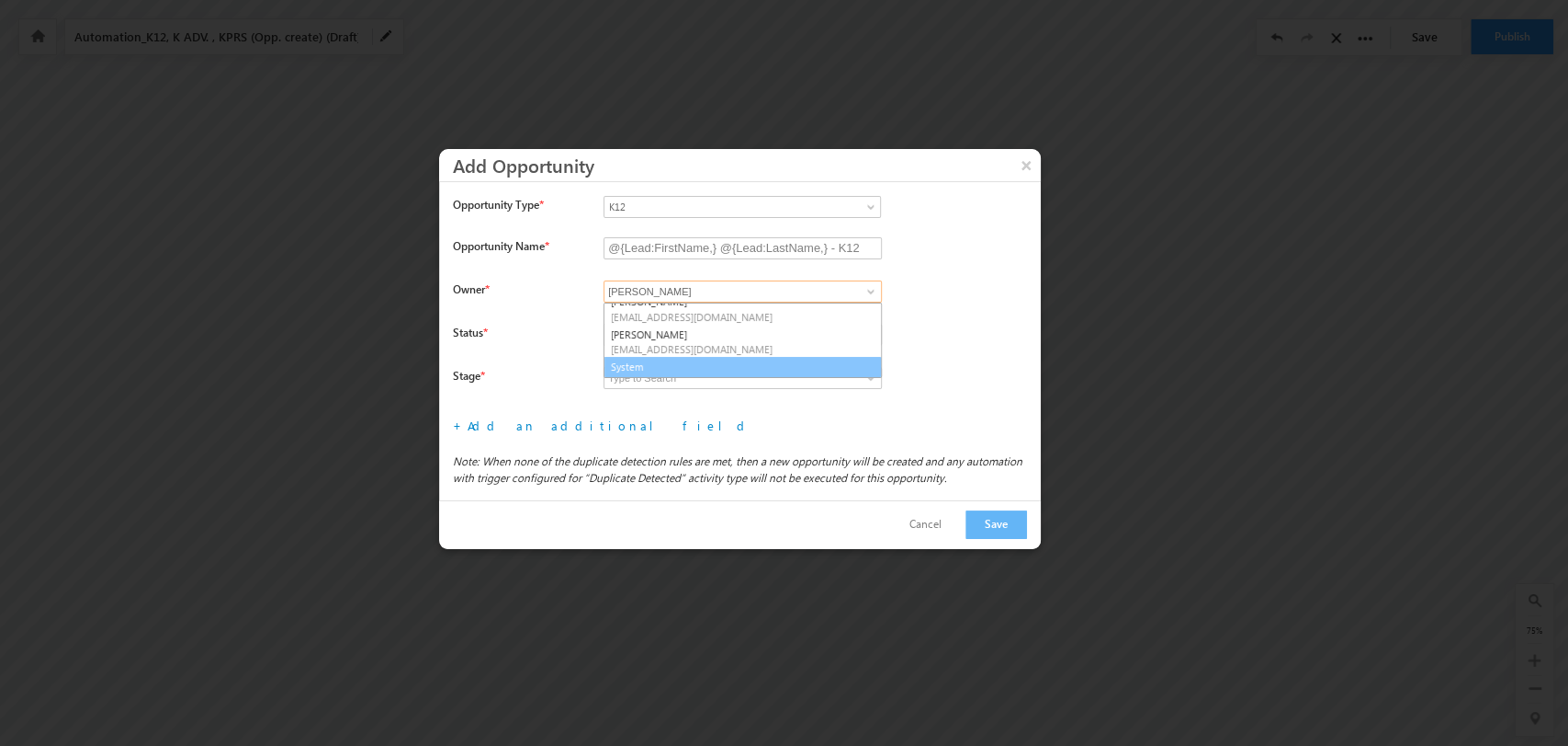
click at [708, 366] on link "System" at bounding box center [743, 367] width 278 height 21
type input "System"
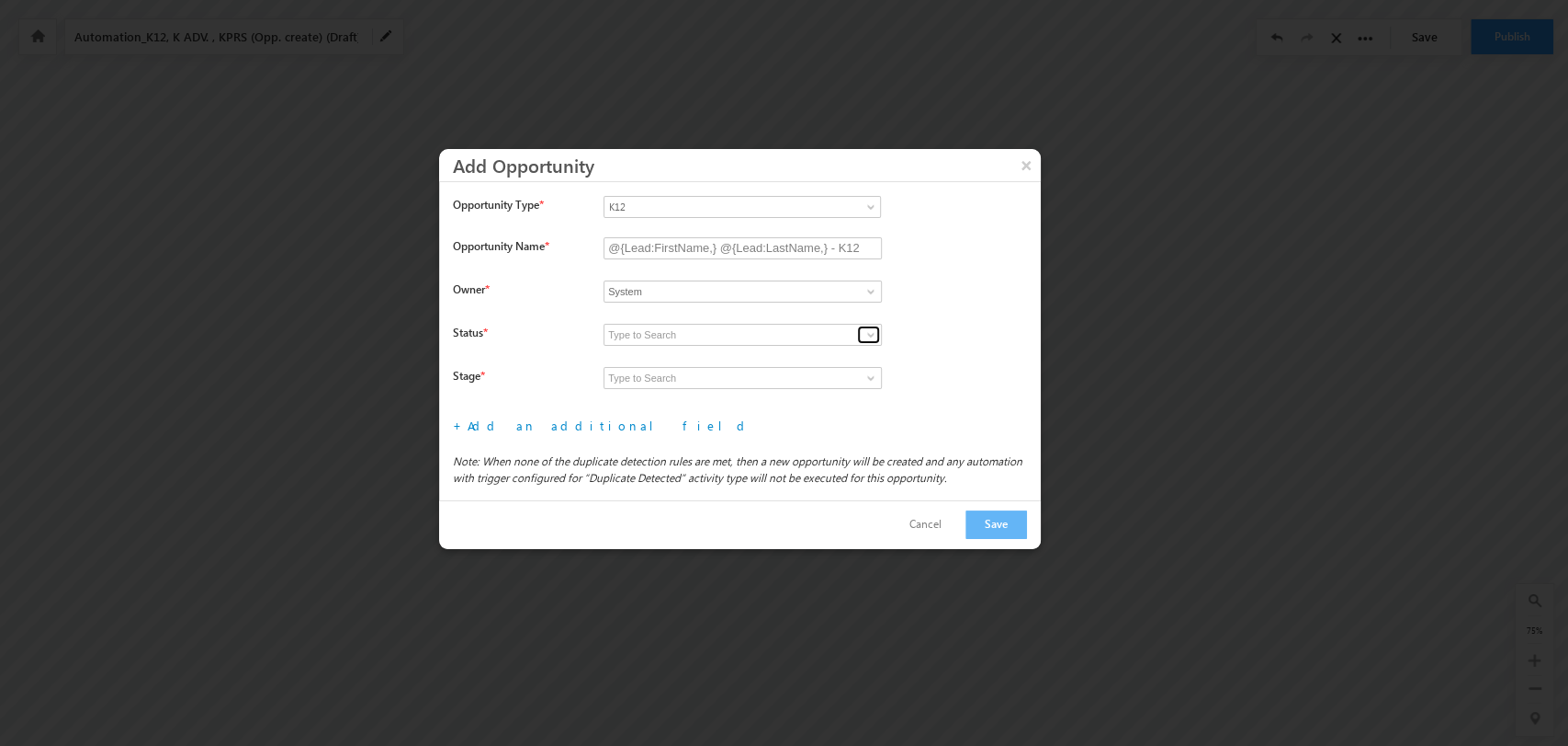
click at [867, 339] on span at bounding box center [870, 334] width 14 height 14
click at [785, 354] on link "Open" at bounding box center [743, 356] width 278 height 21
type input "Open"
click at [864, 377] on span at bounding box center [870, 377] width 14 height 14
click at [798, 395] on link "Prospecting" at bounding box center [743, 399] width 278 height 21
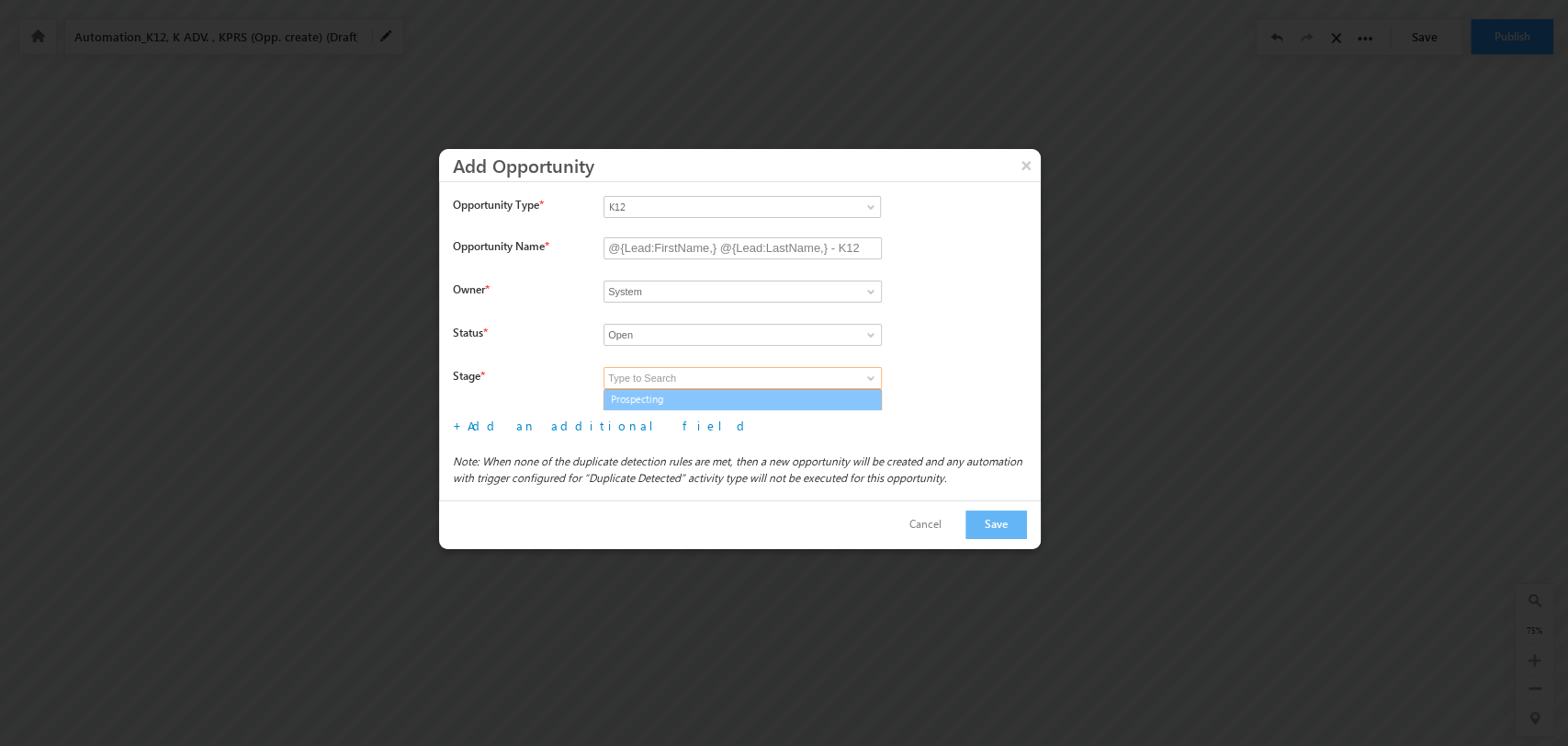
type input "Prospecting"
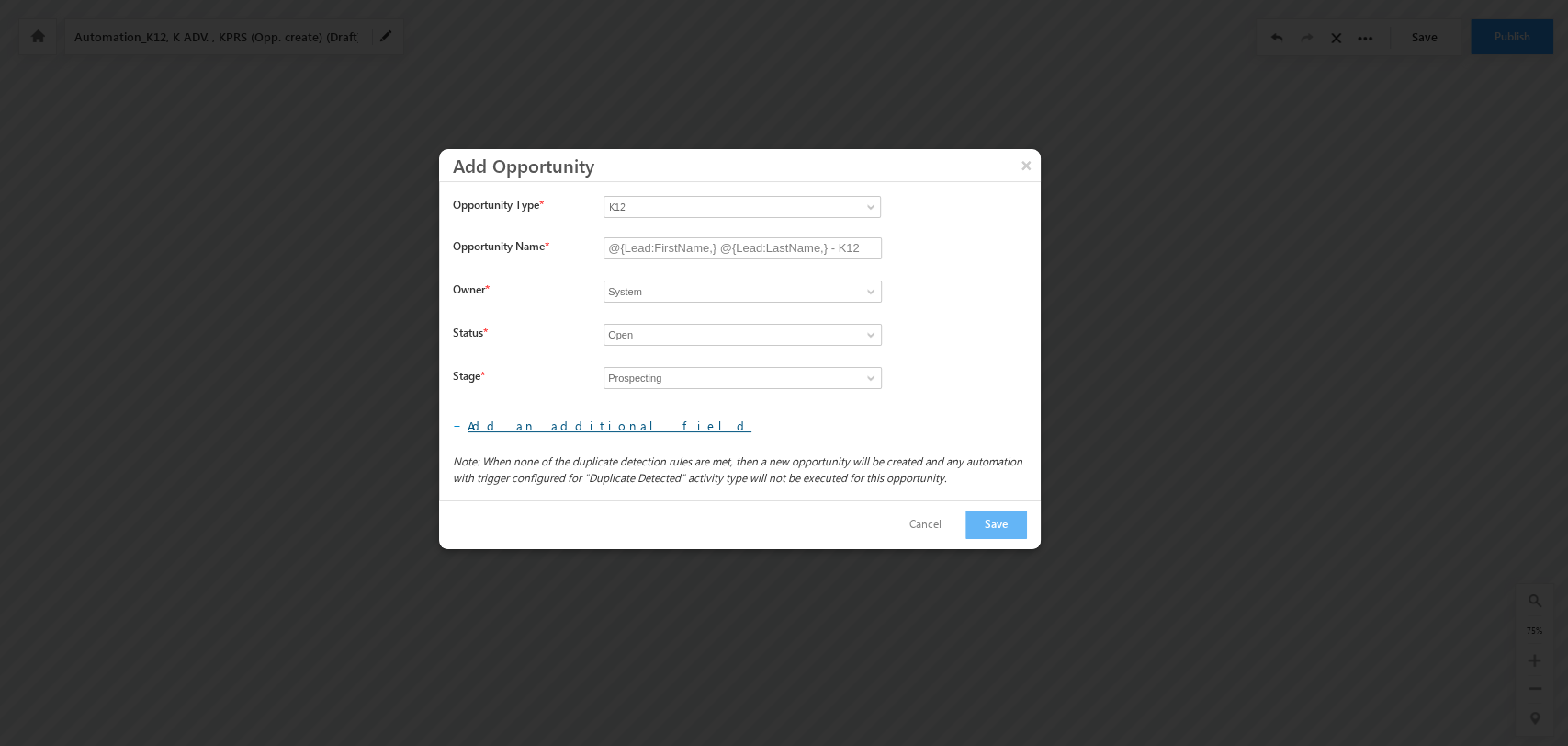
click at [498, 429] on link "Add an additional field" at bounding box center [609, 425] width 284 height 15
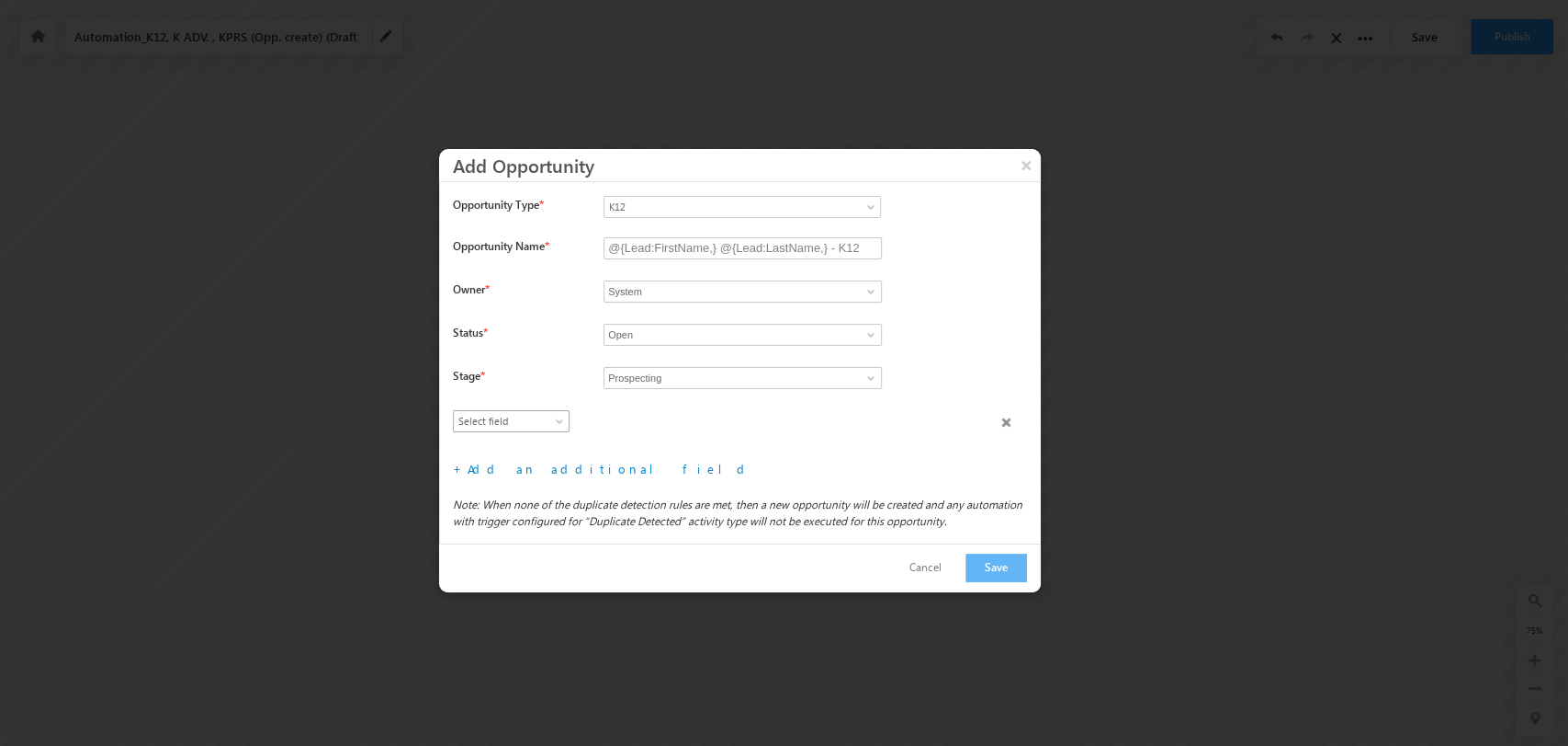
click at [500, 423] on span "Select field" at bounding box center [507, 420] width 106 height 16
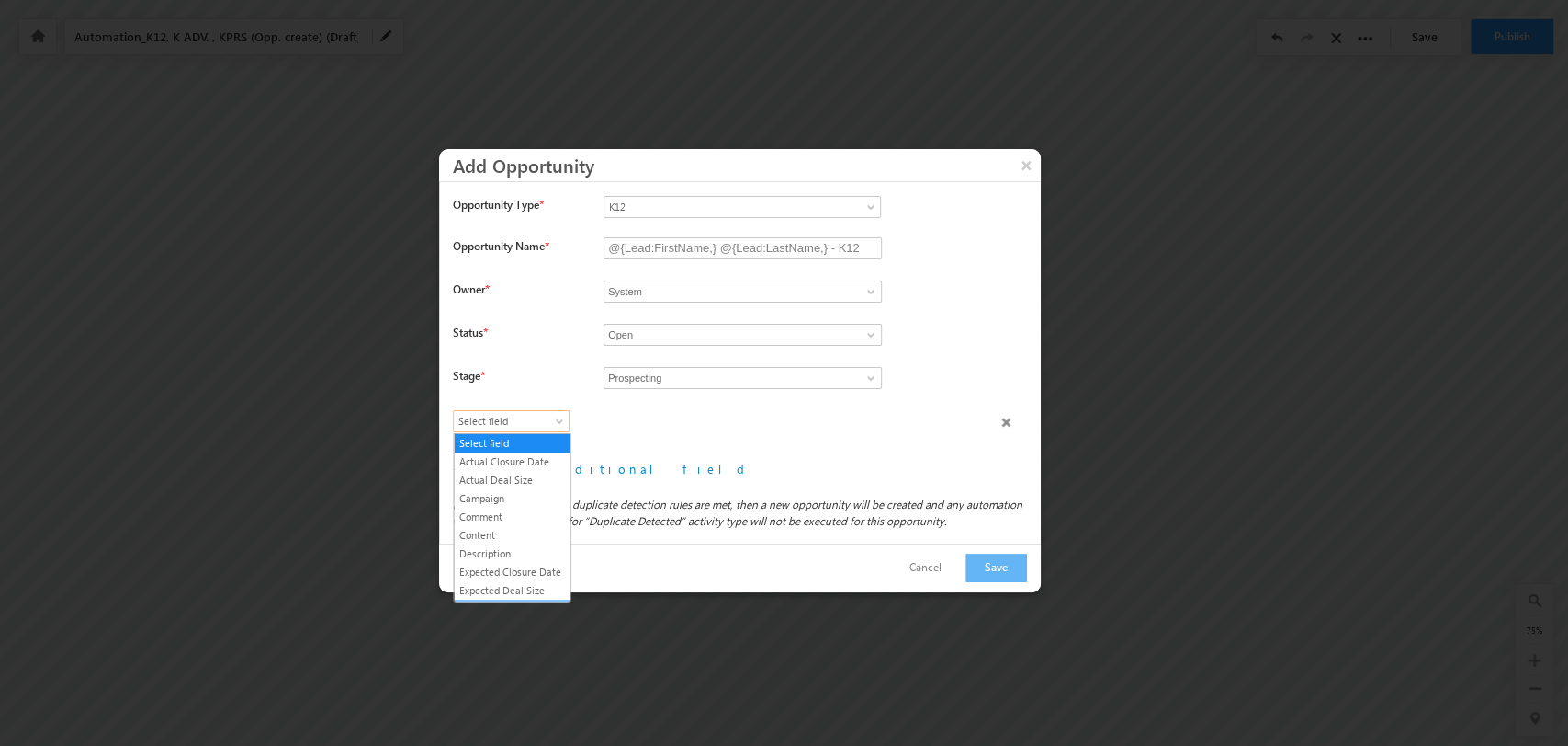
scroll to position [105, 0]
drag, startPoint x: 518, startPoint y: 519, endPoint x: 806, endPoint y: 444, distance: 297.6
click at [518, 512] on link "Lead Type" at bounding box center [512, 503] width 116 height 16
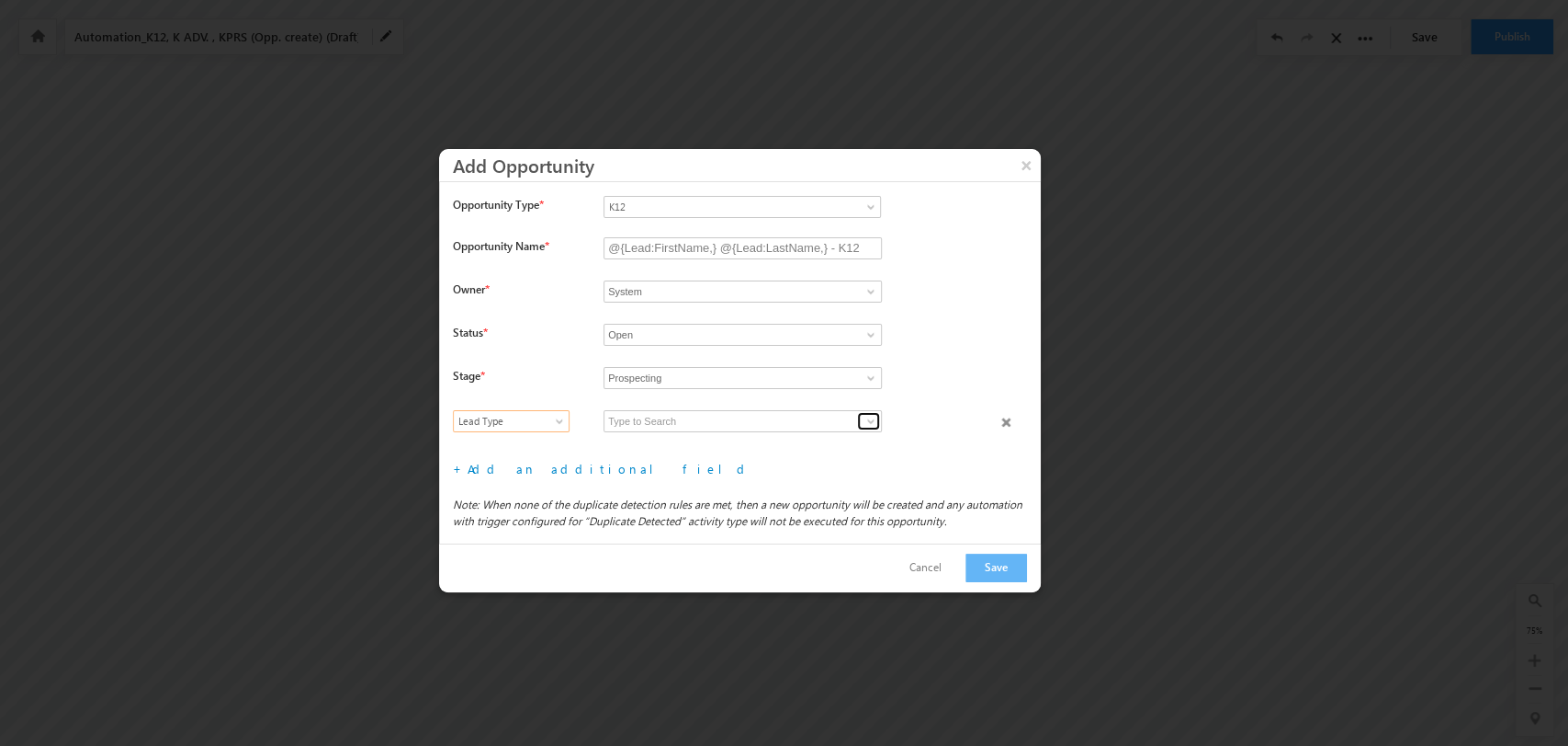
click at [865, 419] on span at bounding box center [870, 420] width 14 height 14
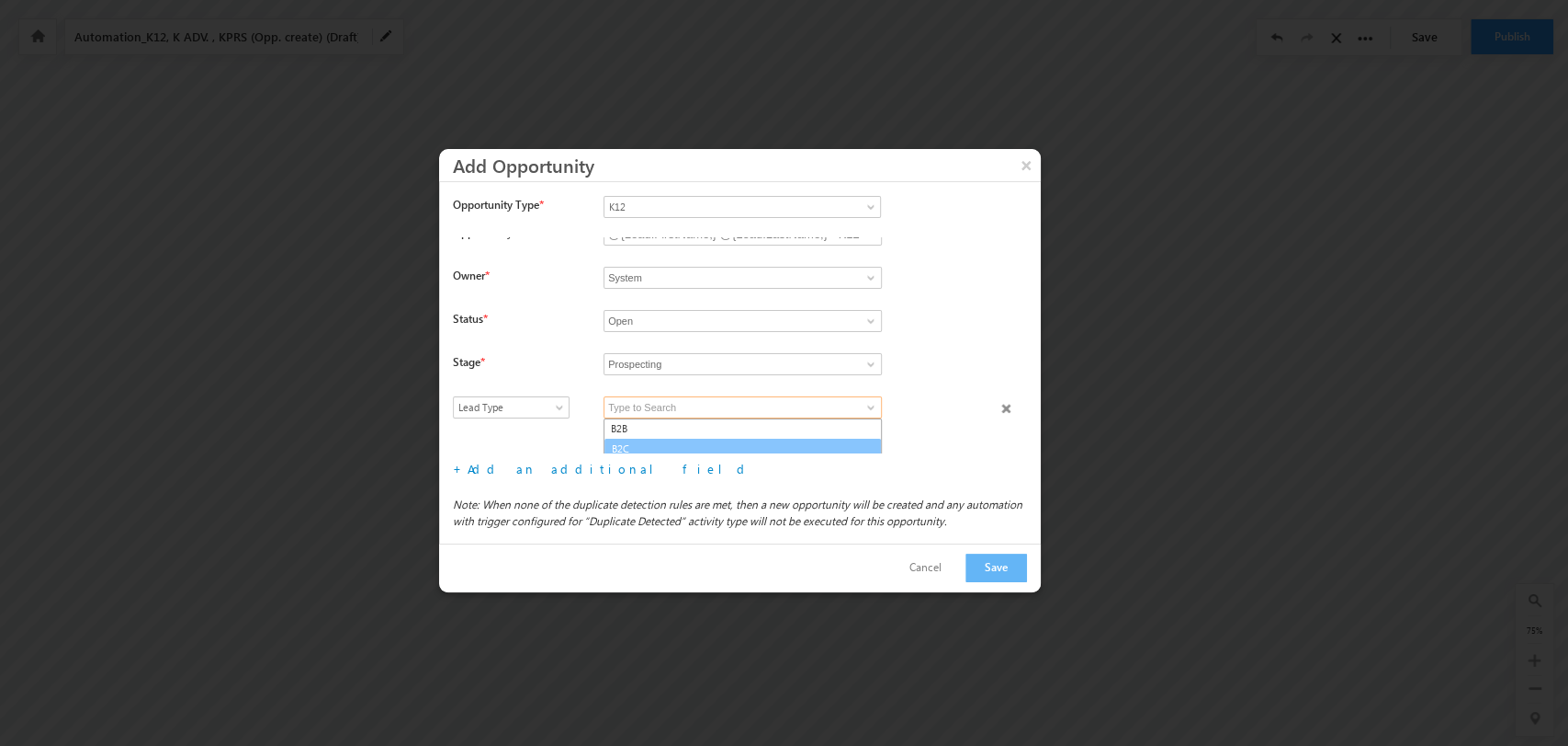
scroll to position [17, 0]
click at [698, 443] on link "B2C" at bounding box center [743, 445] width 278 height 21
type input "B2C"
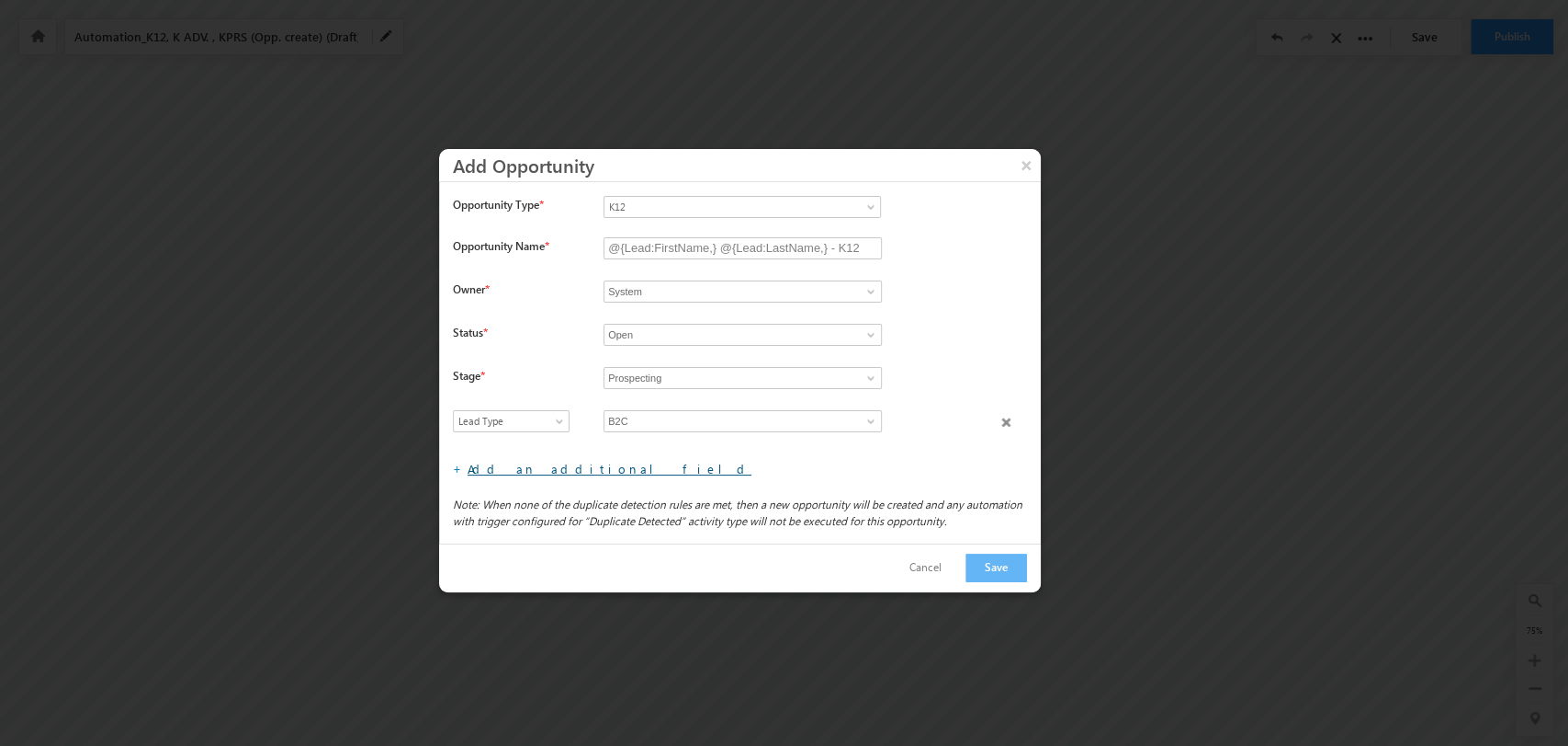
click at [515, 473] on link "Add an additional field" at bounding box center [609, 469] width 284 height 15
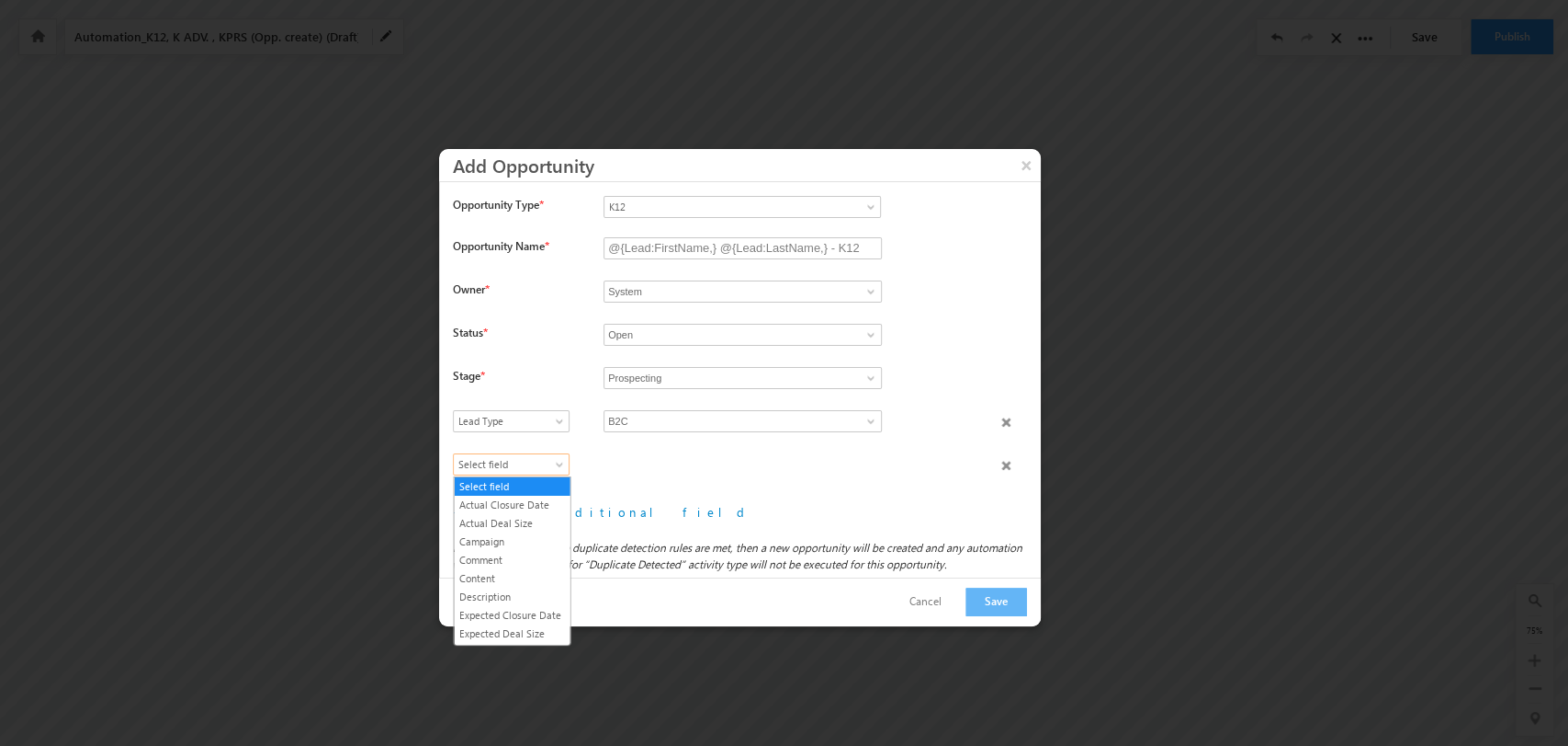
click at [513, 467] on span "Select field" at bounding box center [507, 464] width 106 height 16
click at [521, 553] on link "Product Type" at bounding box center [512, 561] width 116 height 16
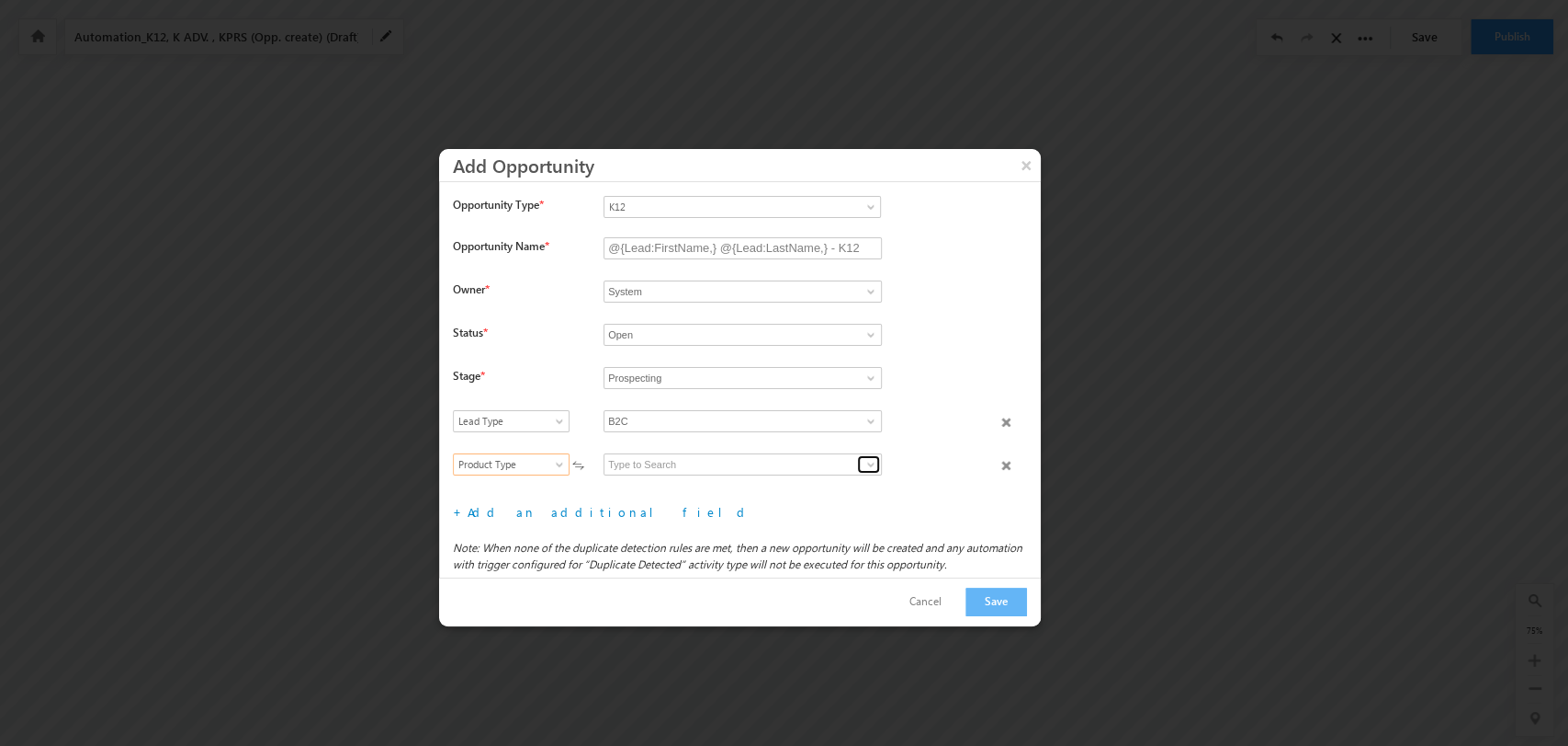
click at [859, 466] on link at bounding box center [869, 464] width 23 height 18
click at [761, 488] on link "K12 B2C" at bounding box center [743, 486] width 278 height 21
type input "K12 B2C"
click at [522, 504] on link "Add an additional field" at bounding box center [609, 511] width 284 height 15
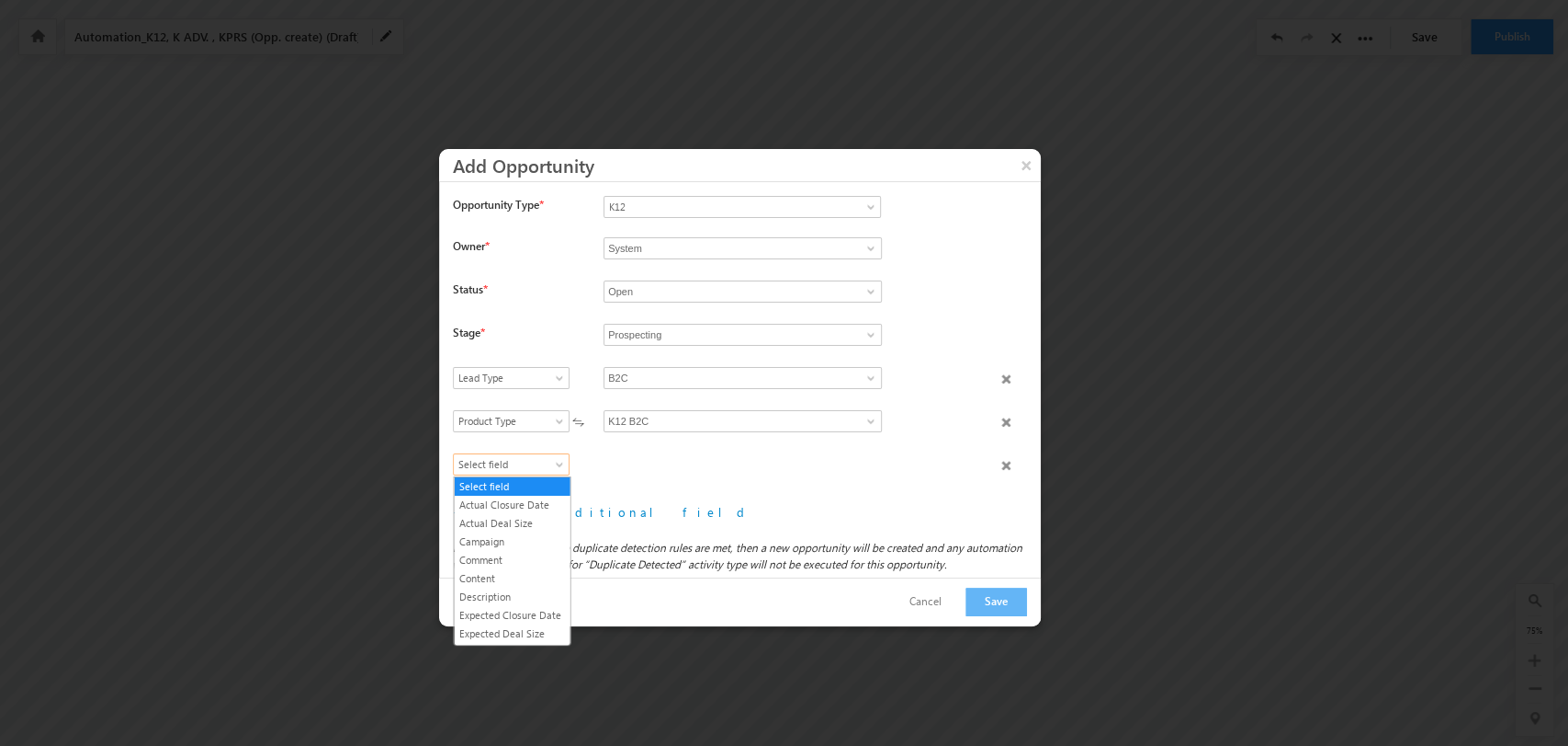
click at [528, 463] on span "Select field" at bounding box center [507, 464] width 106 height 16
drag, startPoint x: 530, startPoint y: 570, endPoint x: 573, endPoint y: 552, distance: 46.6
click at [530, 570] on link "Product Category" at bounding box center [512, 564] width 116 height 16
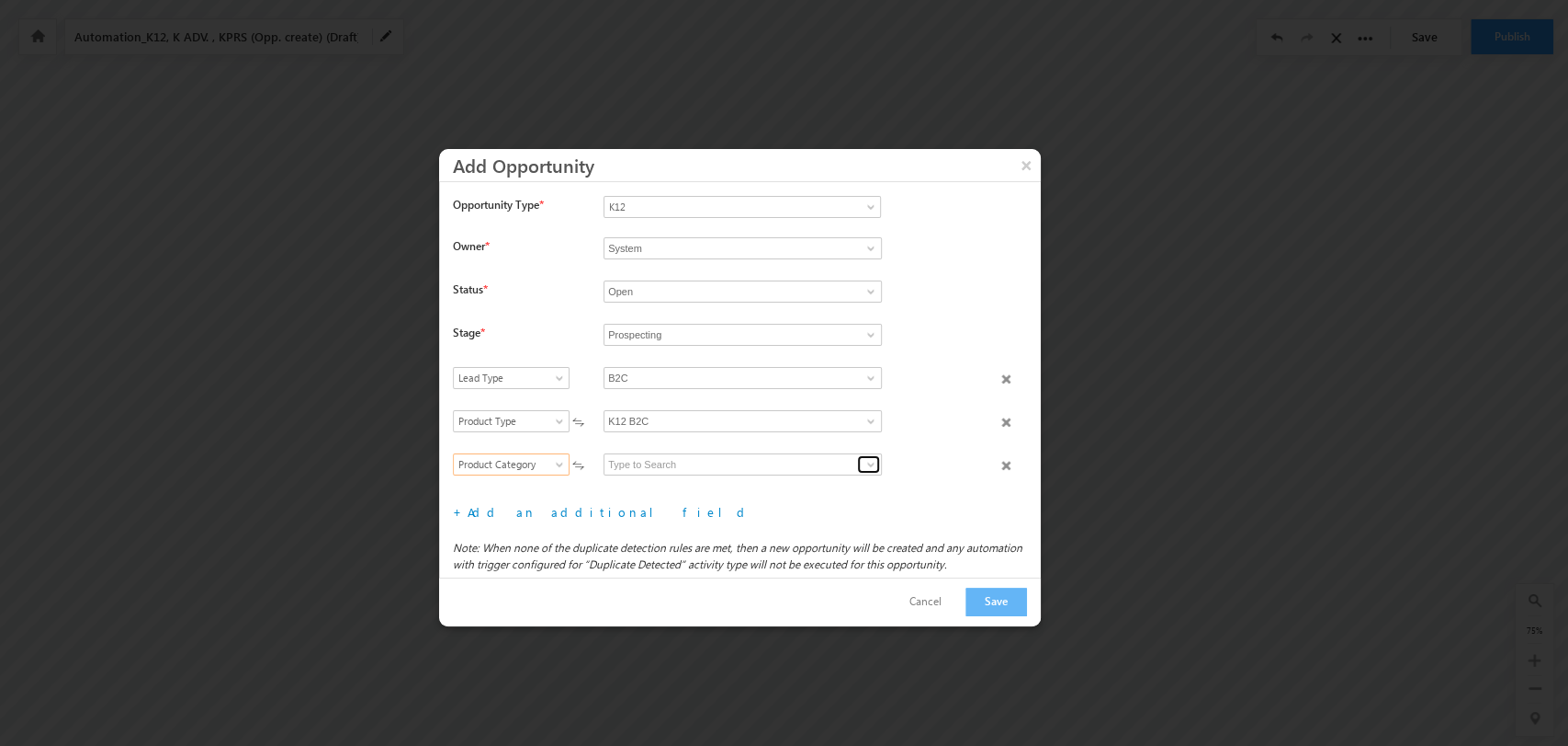
click at [871, 466] on span at bounding box center [870, 464] width 14 height 14
click at [819, 481] on link "Grade" at bounding box center [743, 487] width 276 height 21
type input "Grade"
click at [549, 505] on link "Add an additional field" at bounding box center [609, 511] width 284 height 15
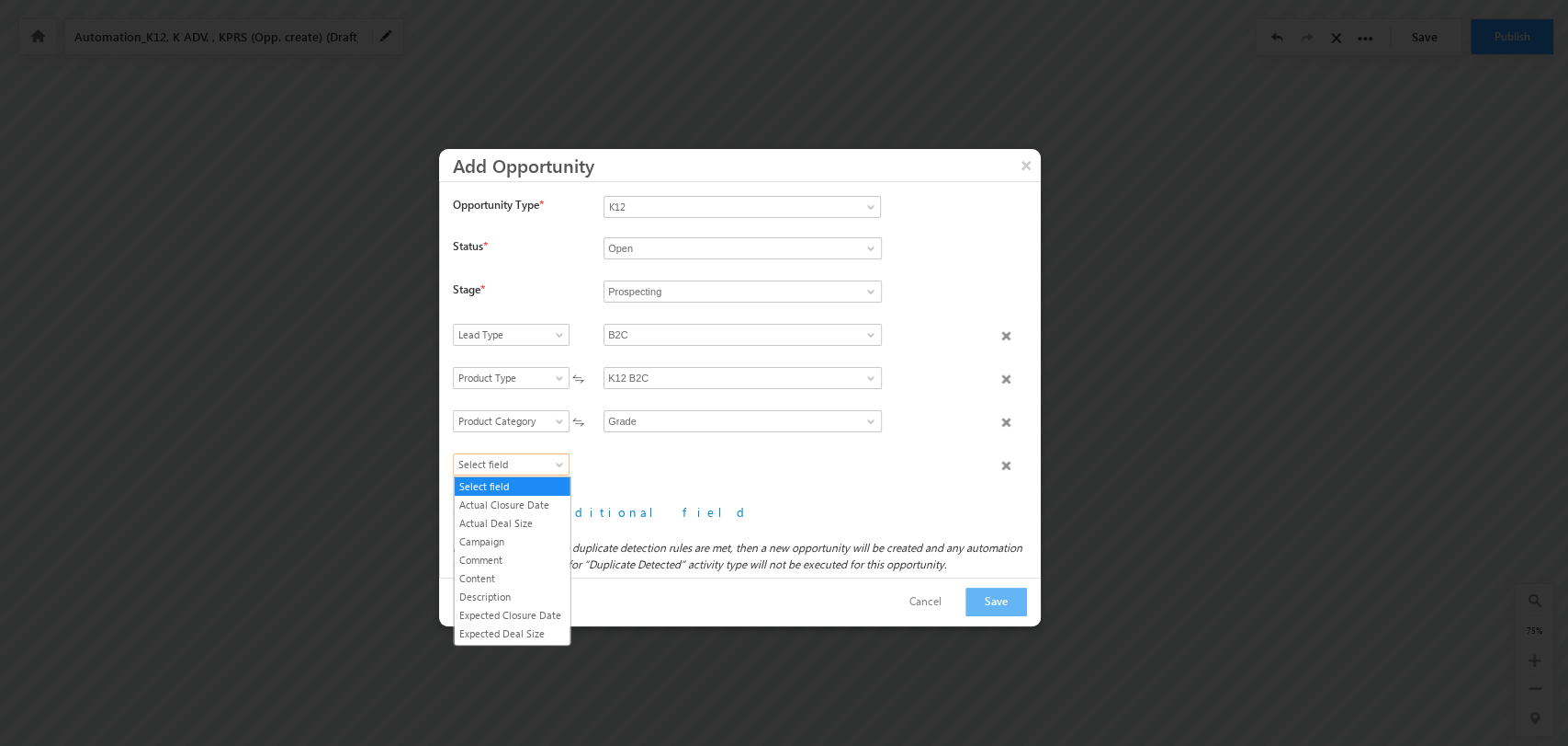
click at [548, 471] on span "Select field" at bounding box center [507, 464] width 106 height 16
click at [543, 591] on link "Product Name" at bounding box center [512, 583] width 116 height 16
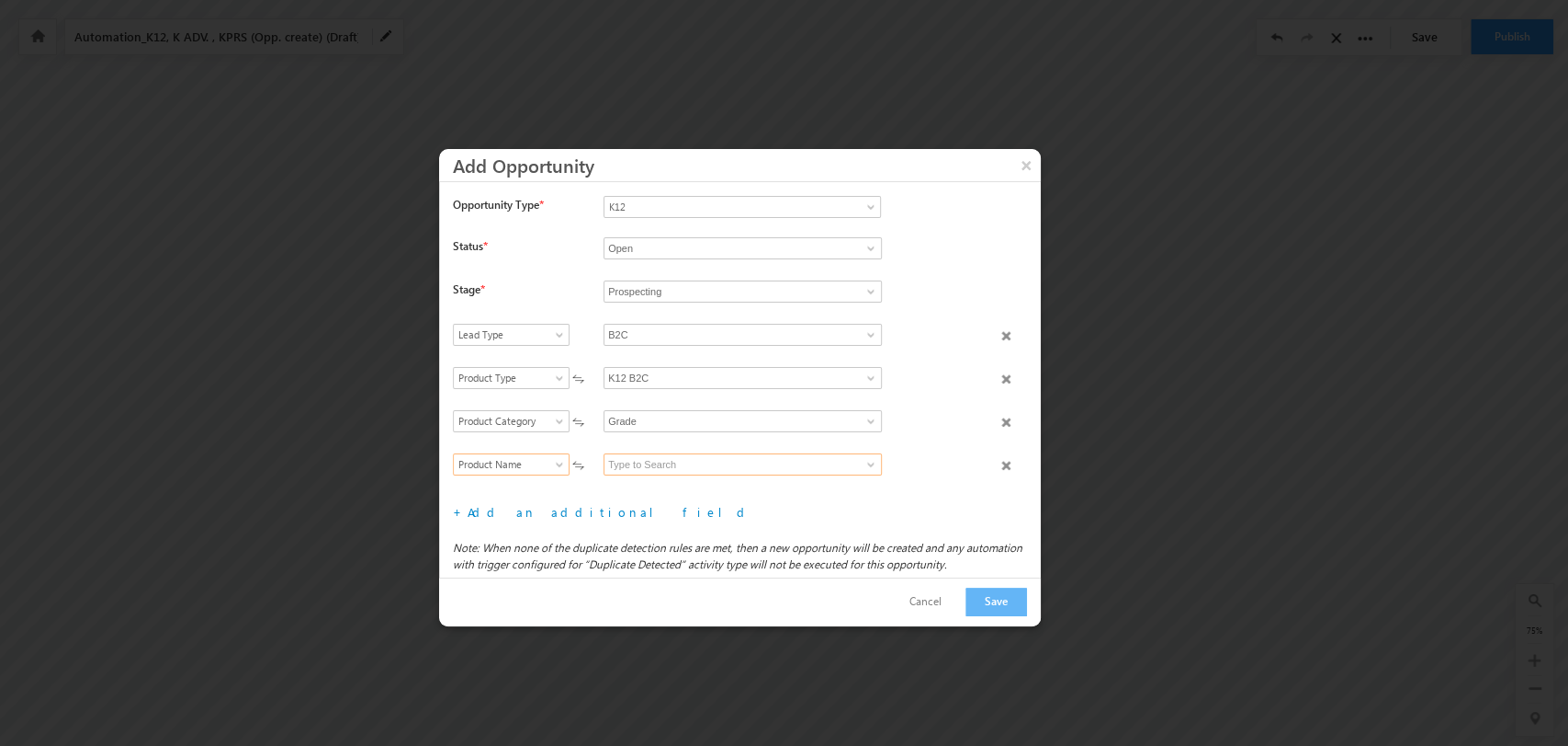
click at [805, 462] on input at bounding box center [743, 464] width 278 height 22
click at [765, 486] on link "11" at bounding box center [743, 486] width 278 height 21
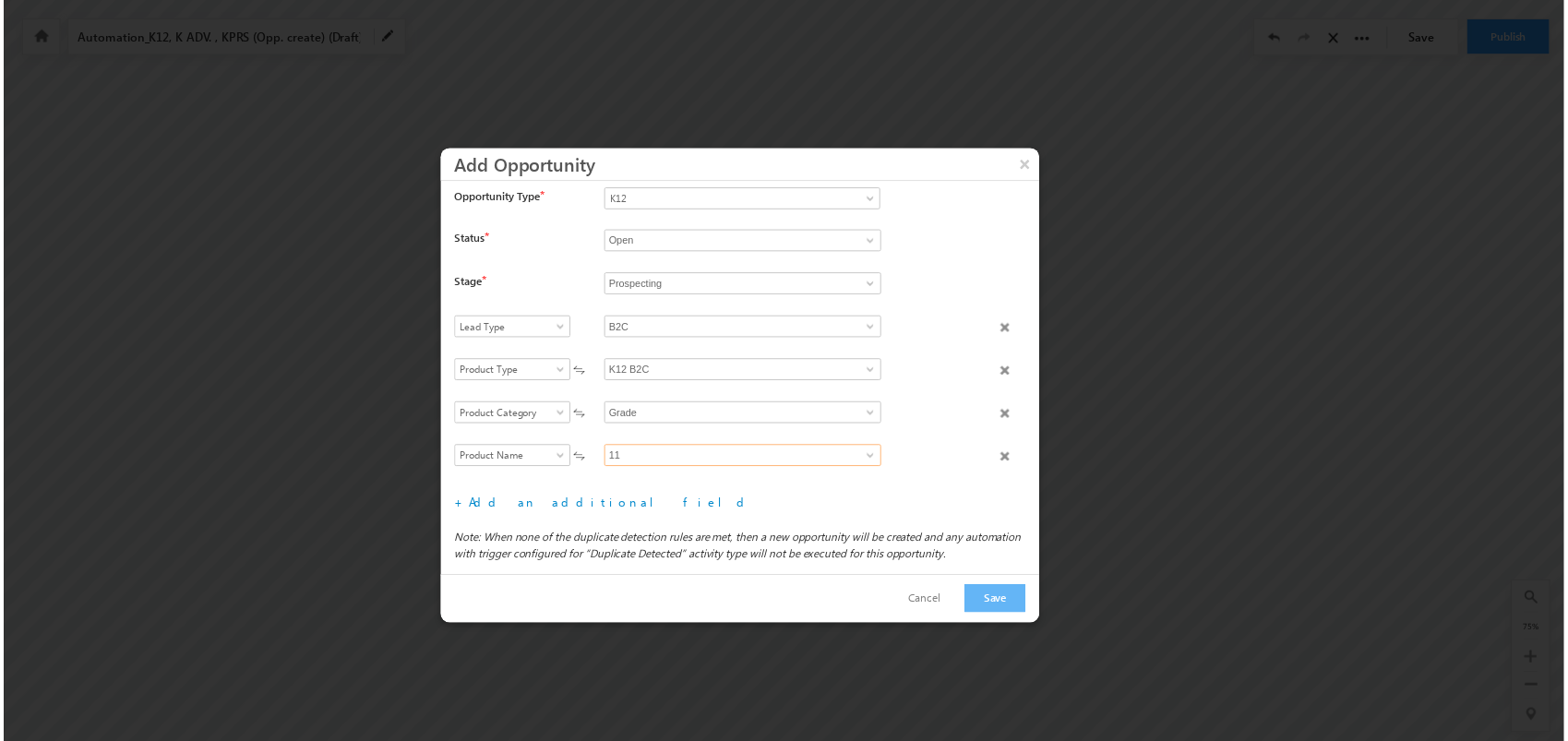
scroll to position [9, 0]
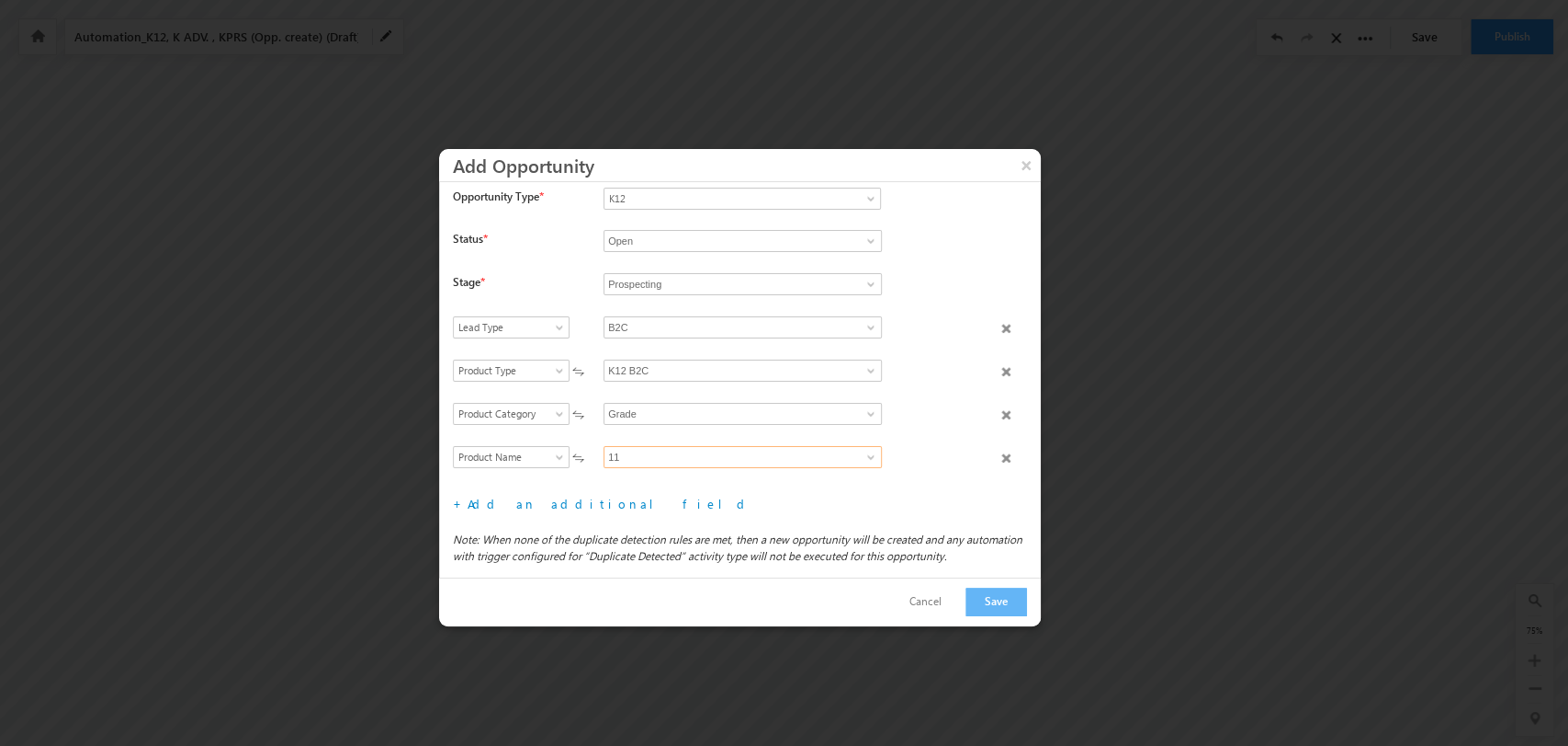
type input "11"
click at [1005, 596] on button "Save" at bounding box center [996, 602] width 62 height 29
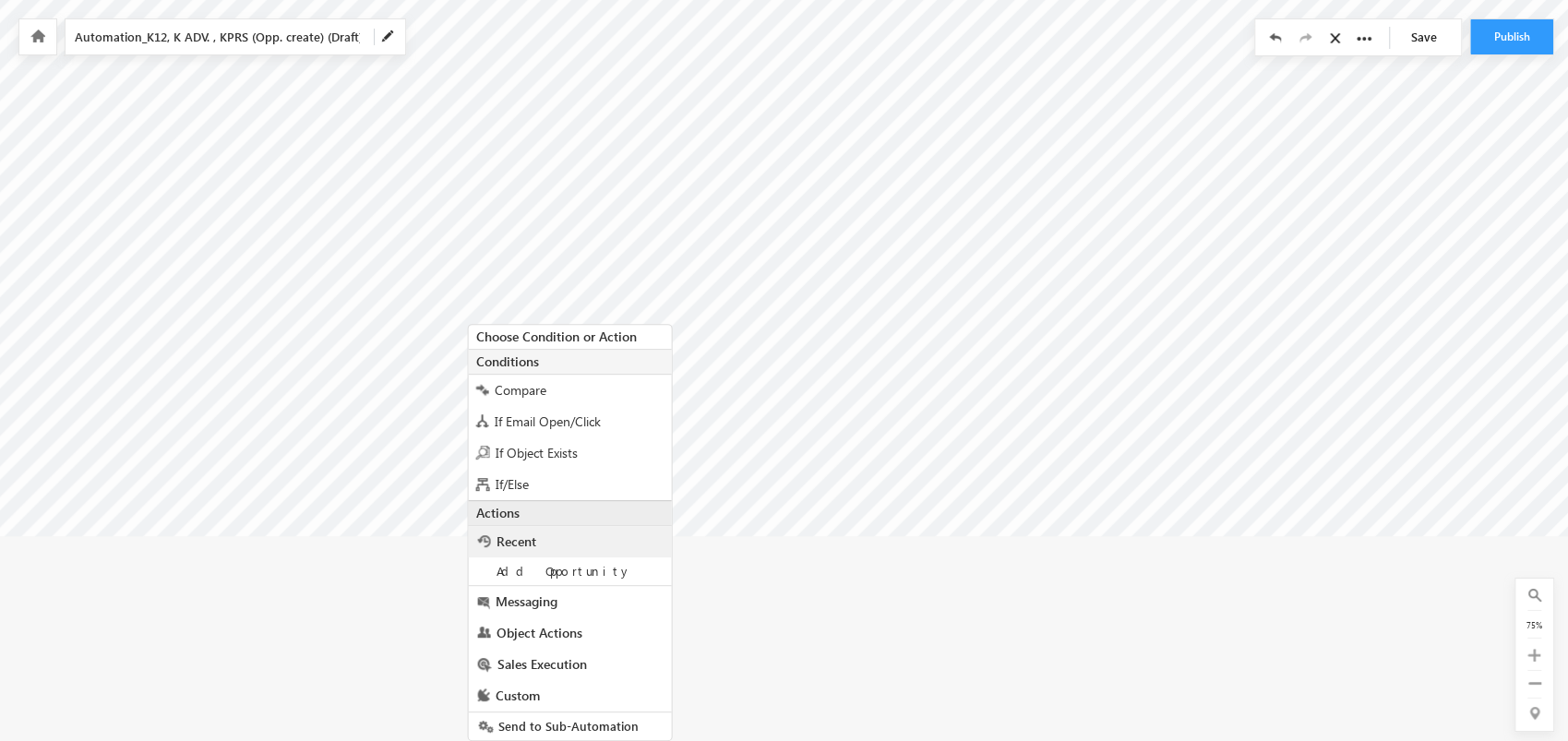
scroll to position [296, 2521]
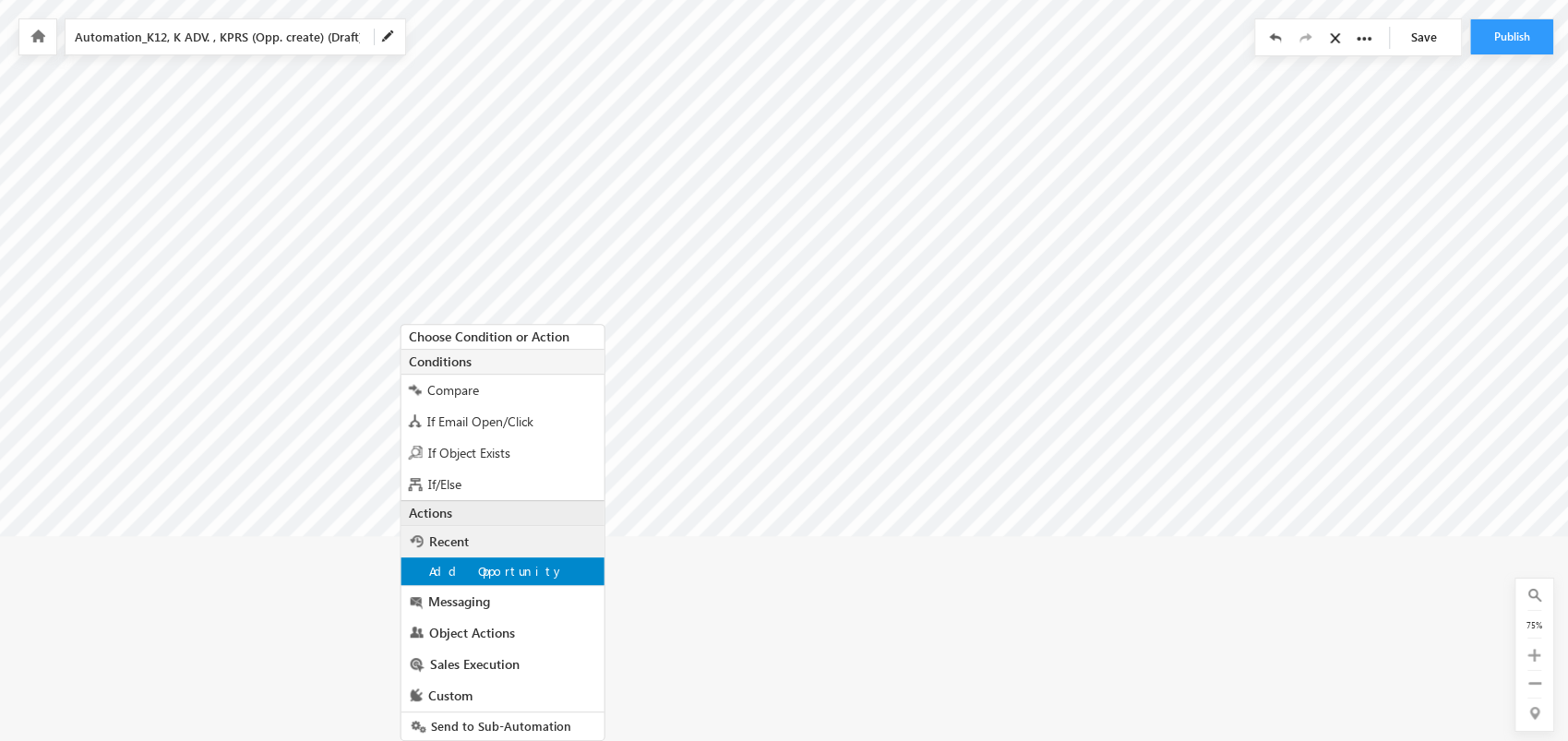
click at [575, 559] on div "Add Opportunity" at bounding box center [503, 570] width 203 height 28
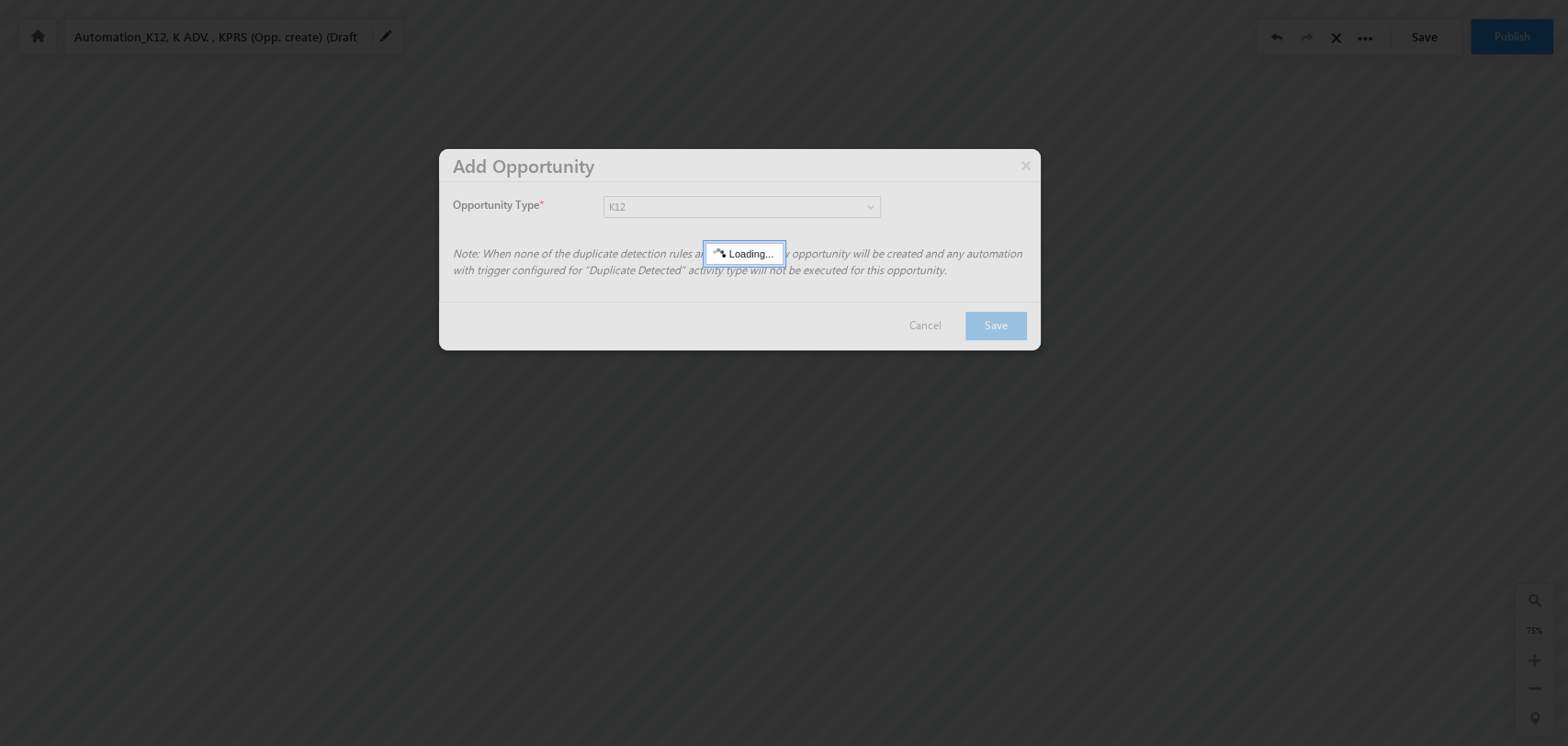
scroll to position [0, 0]
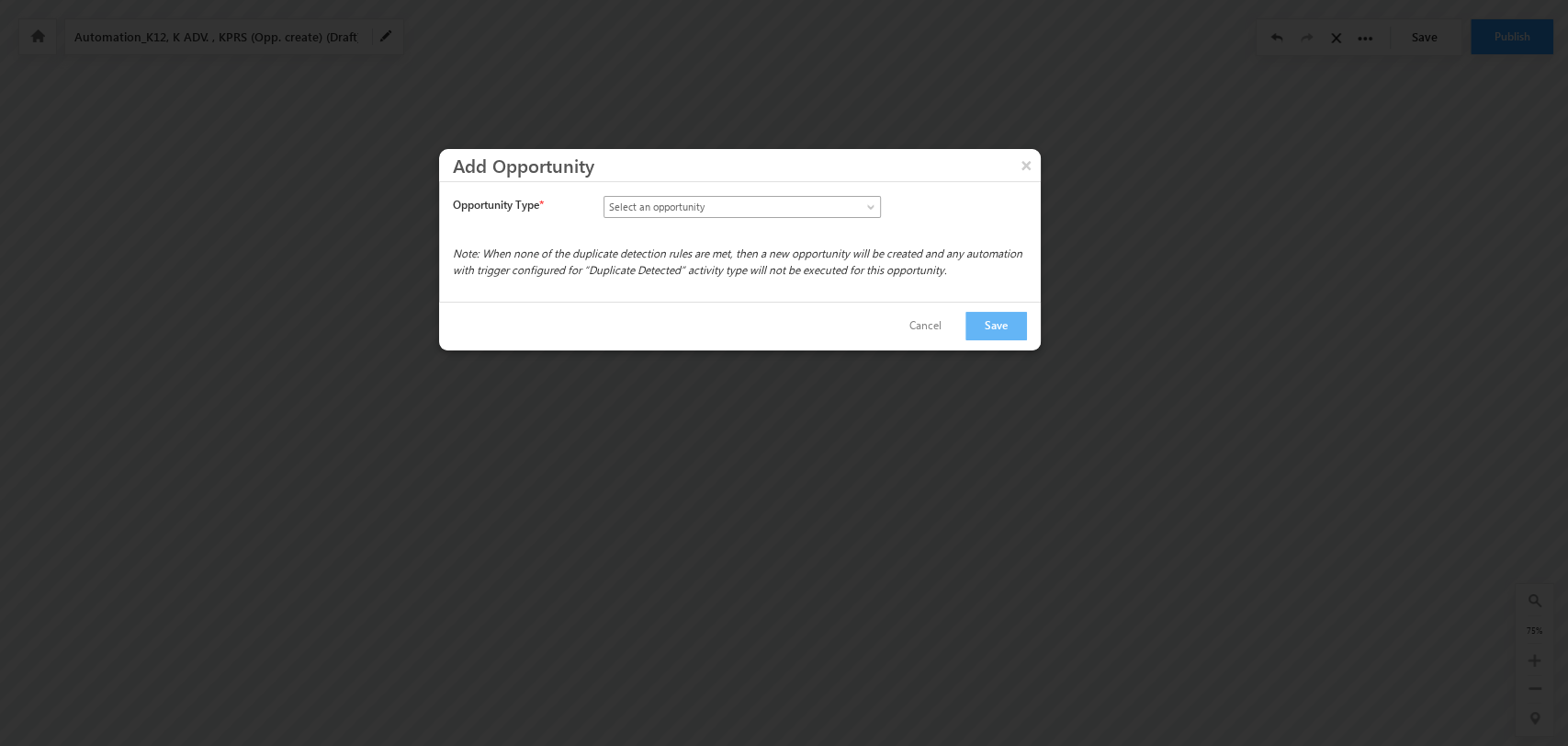
click at [861, 207] on link "Select an opportunity" at bounding box center [743, 206] width 277 height 22
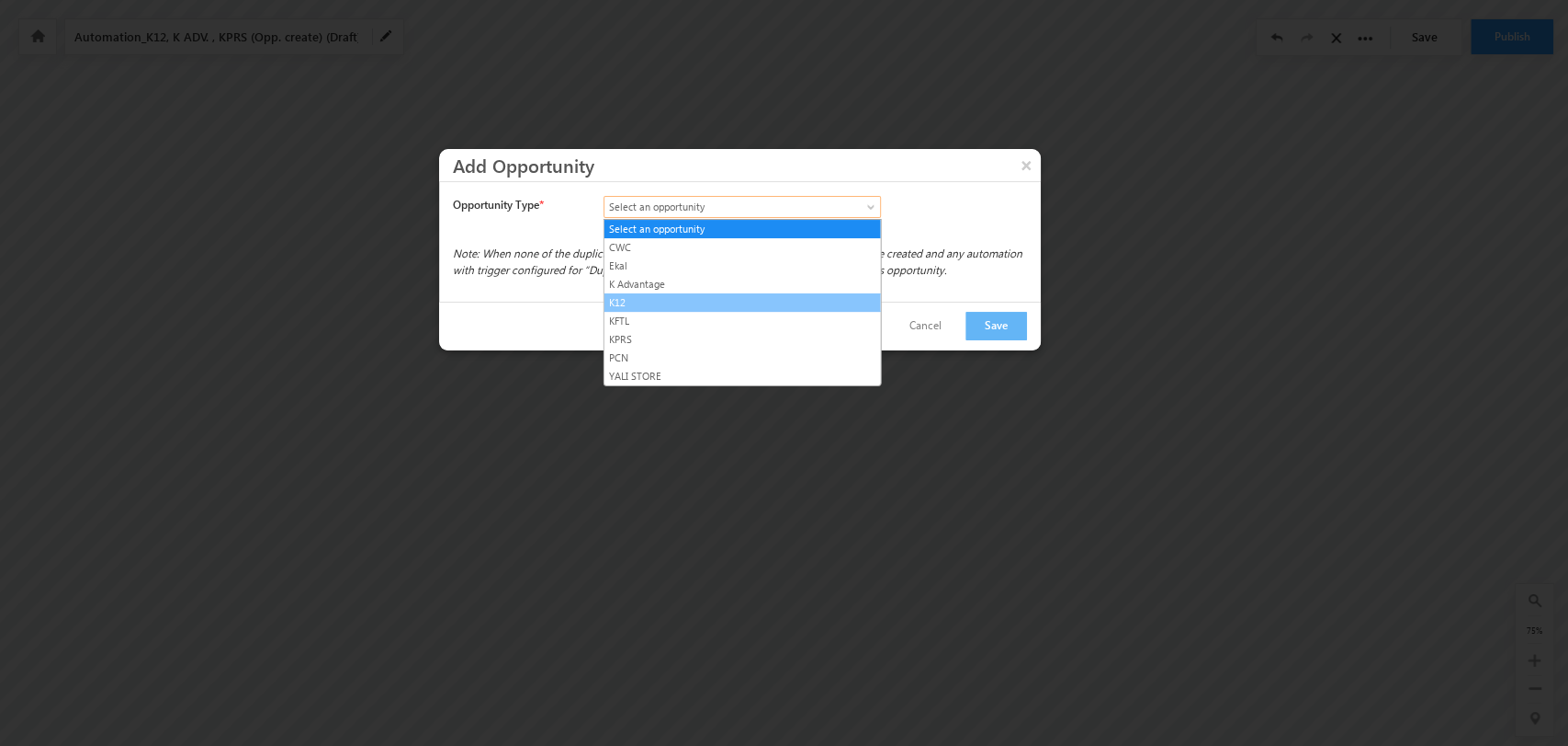
click at [774, 303] on link "K12" at bounding box center [743, 302] width 276 height 16
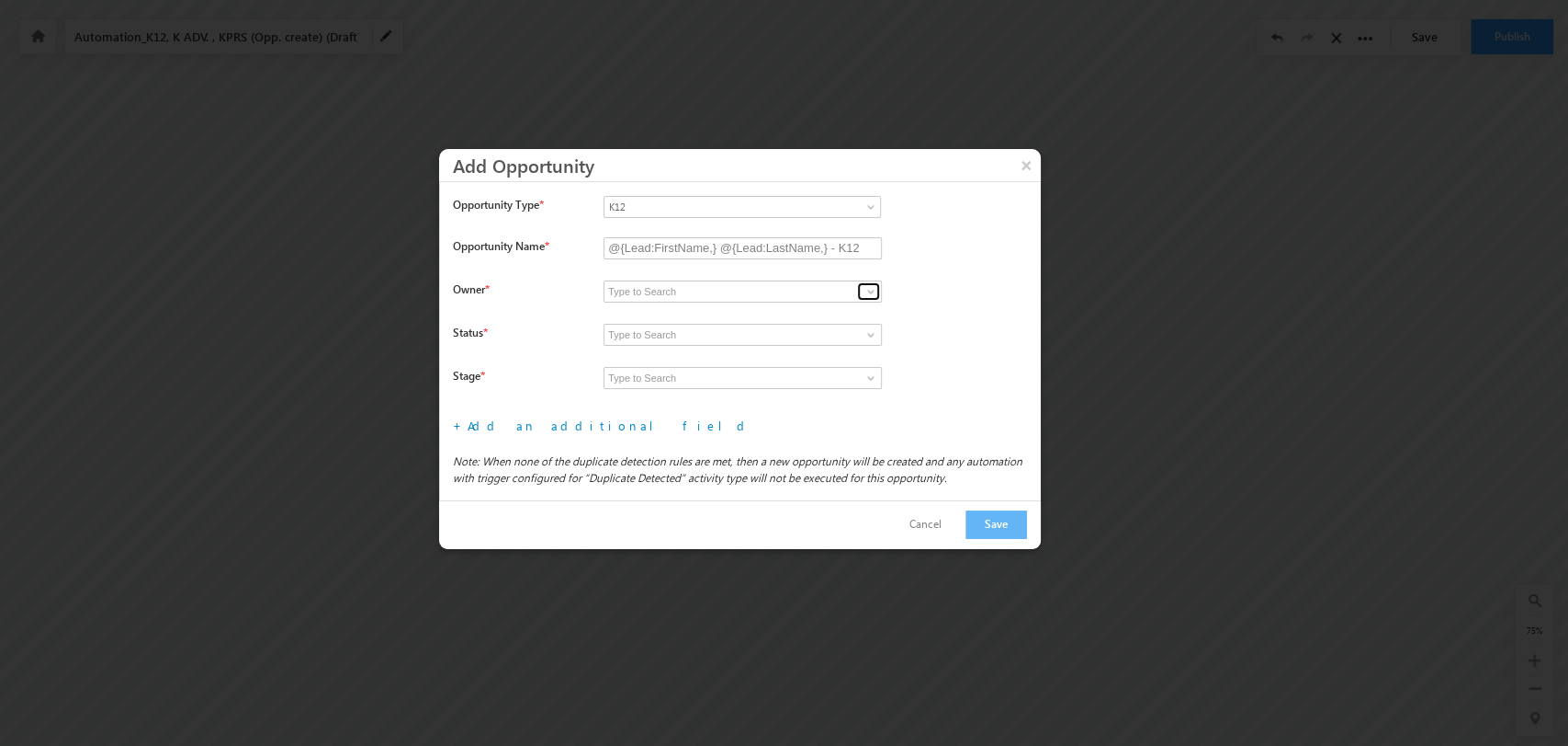
click at [861, 288] on link at bounding box center [869, 291] width 23 height 18
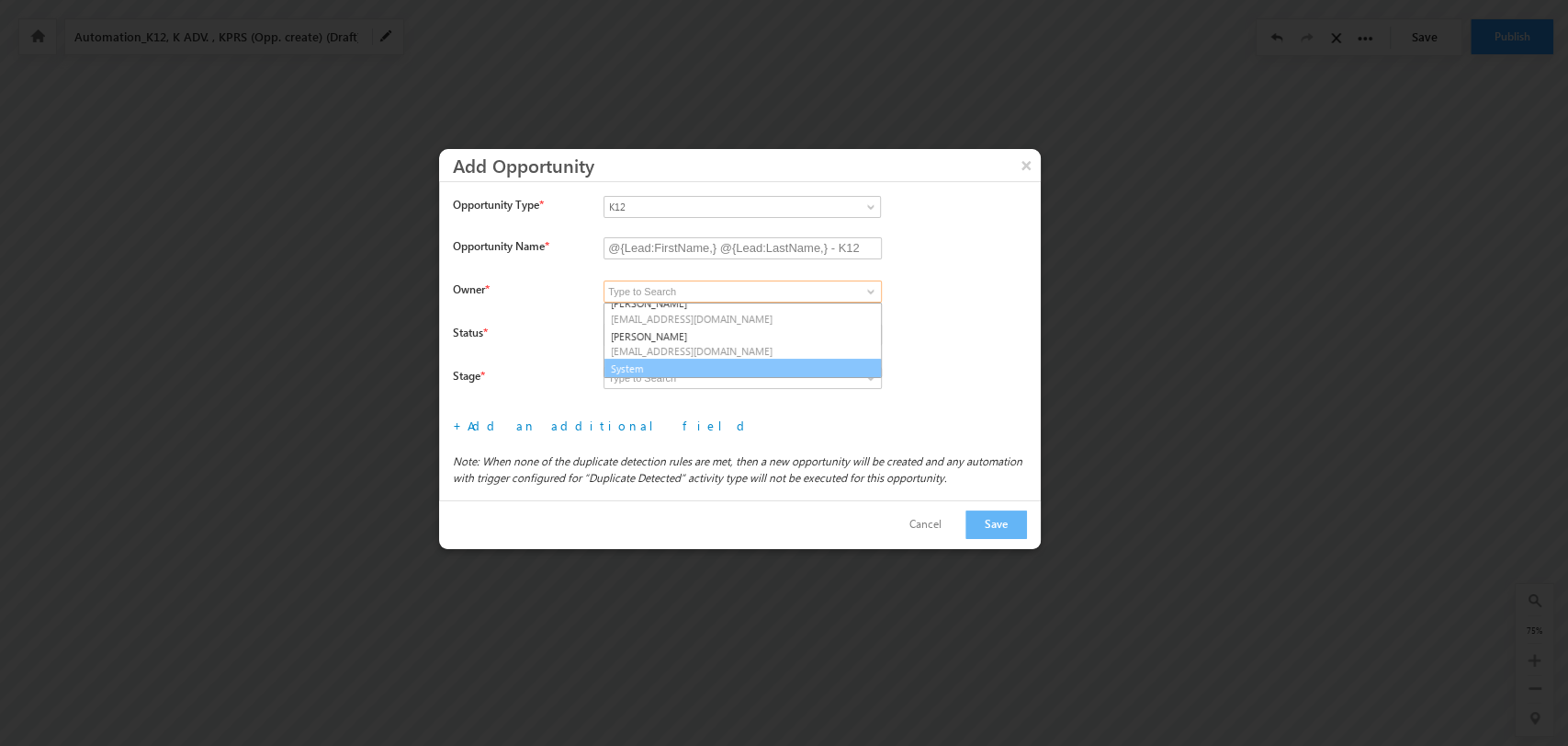
scroll to position [272, 0]
click at [736, 362] on link "System" at bounding box center [743, 367] width 278 height 21
type input "System"
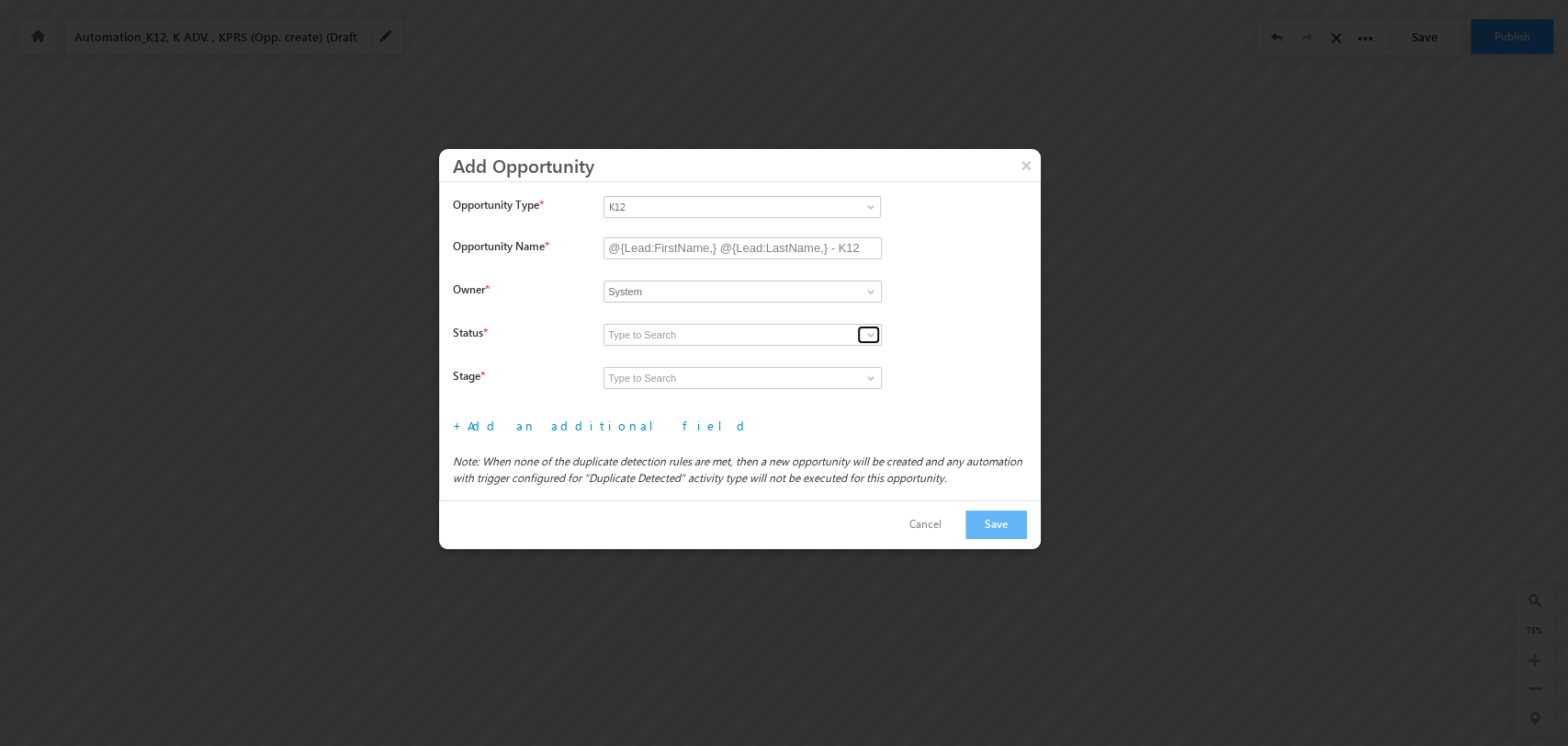
click at [865, 333] on span at bounding box center [870, 334] width 14 height 14
click at [803, 348] on link "Open" at bounding box center [743, 356] width 278 height 21
type input "Open"
click at [869, 375] on span at bounding box center [870, 377] width 14 height 14
click at [807, 391] on link "Prospecting" at bounding box center [743, 399] width 278 height 21
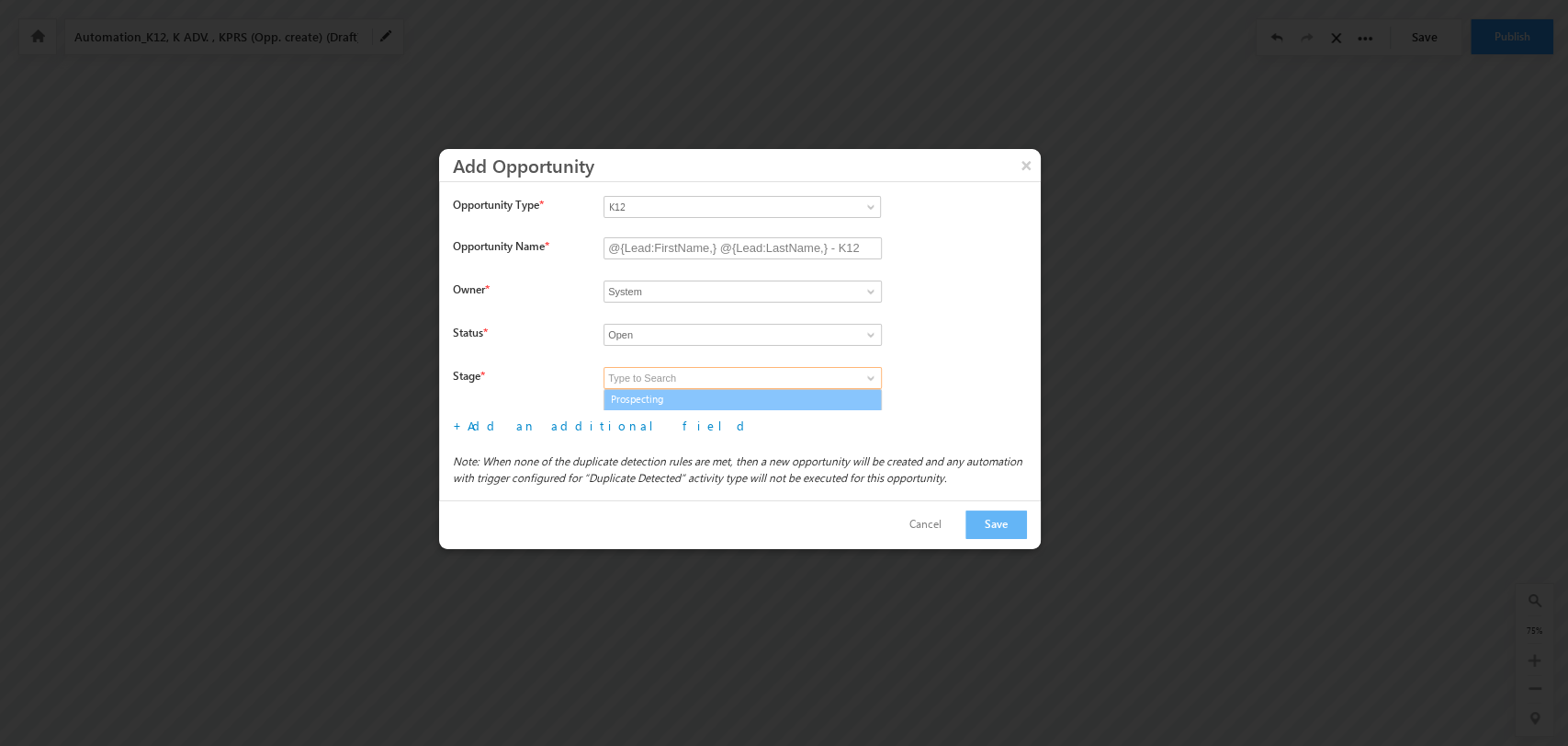
type input "Prospecting"
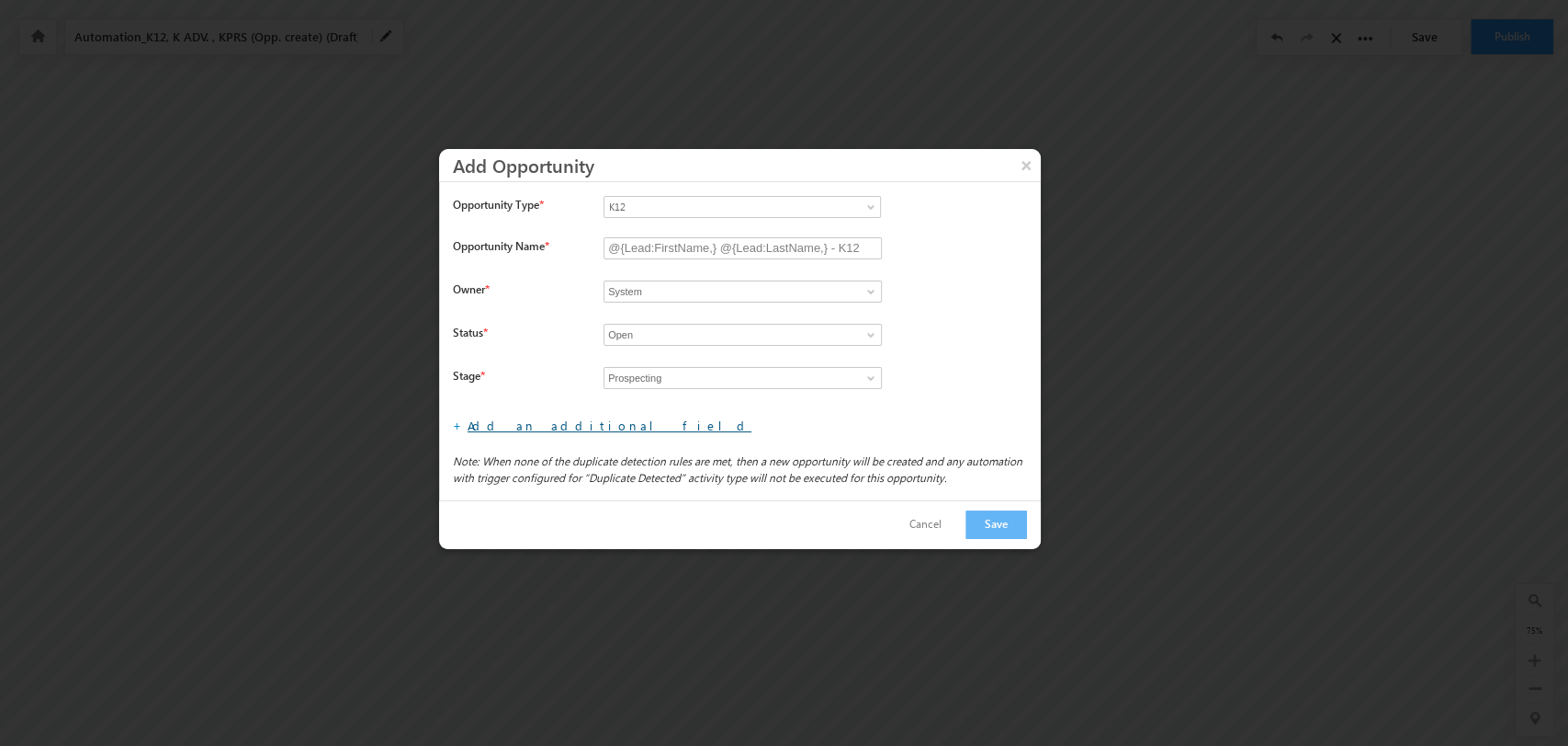
click at [494, 428] on link "Add an additional field" at bounding box center [609, 425] width 284 height 15
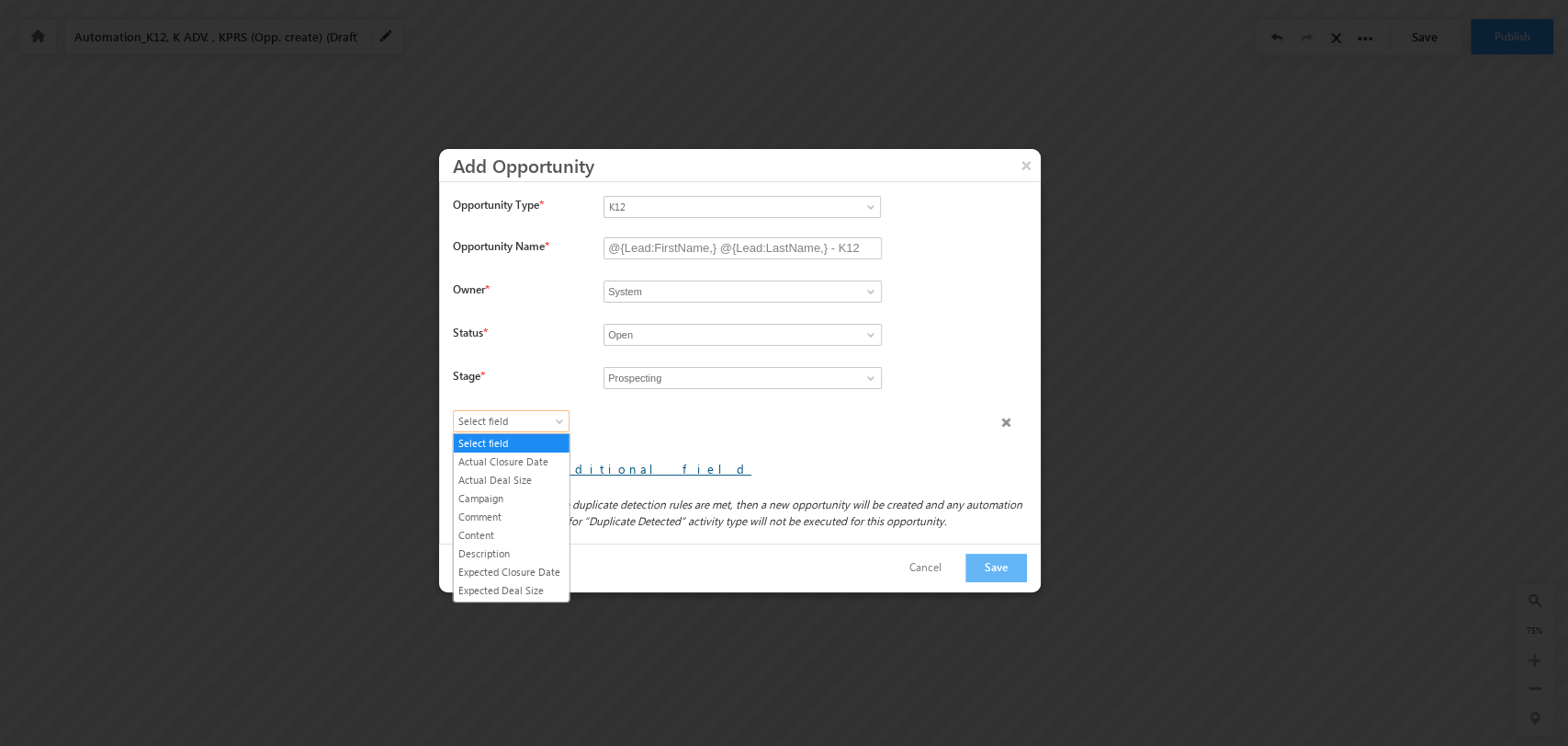
click at [495, 428] on span "Select field" at bounding box center [507, 420] width 106 height 16
click at [538, 512] on link "Lead Type" at bounding box center [512, 503] width 116 height 16
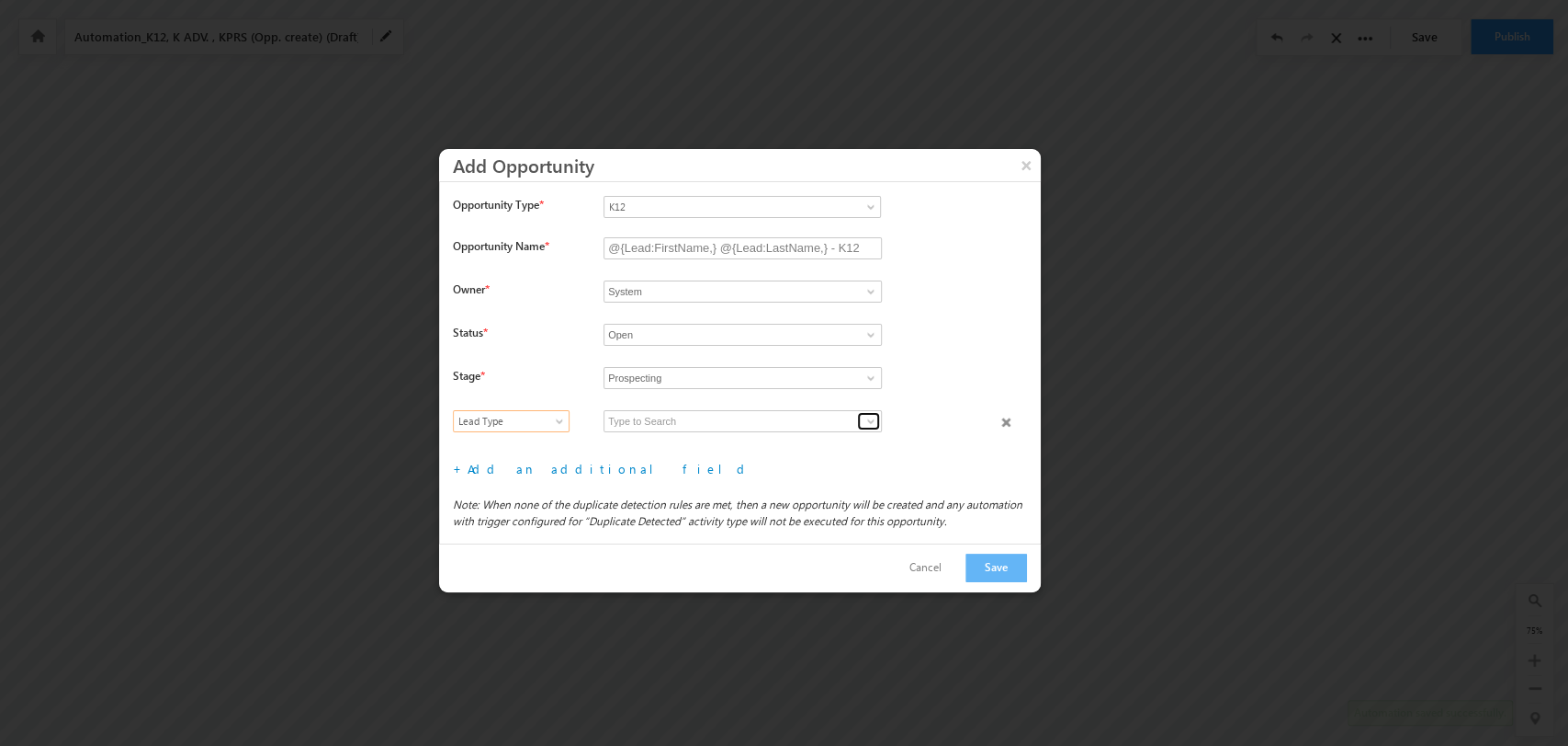
click at [868, 418] on span at bounding box center [870, 420] width 14 height 14
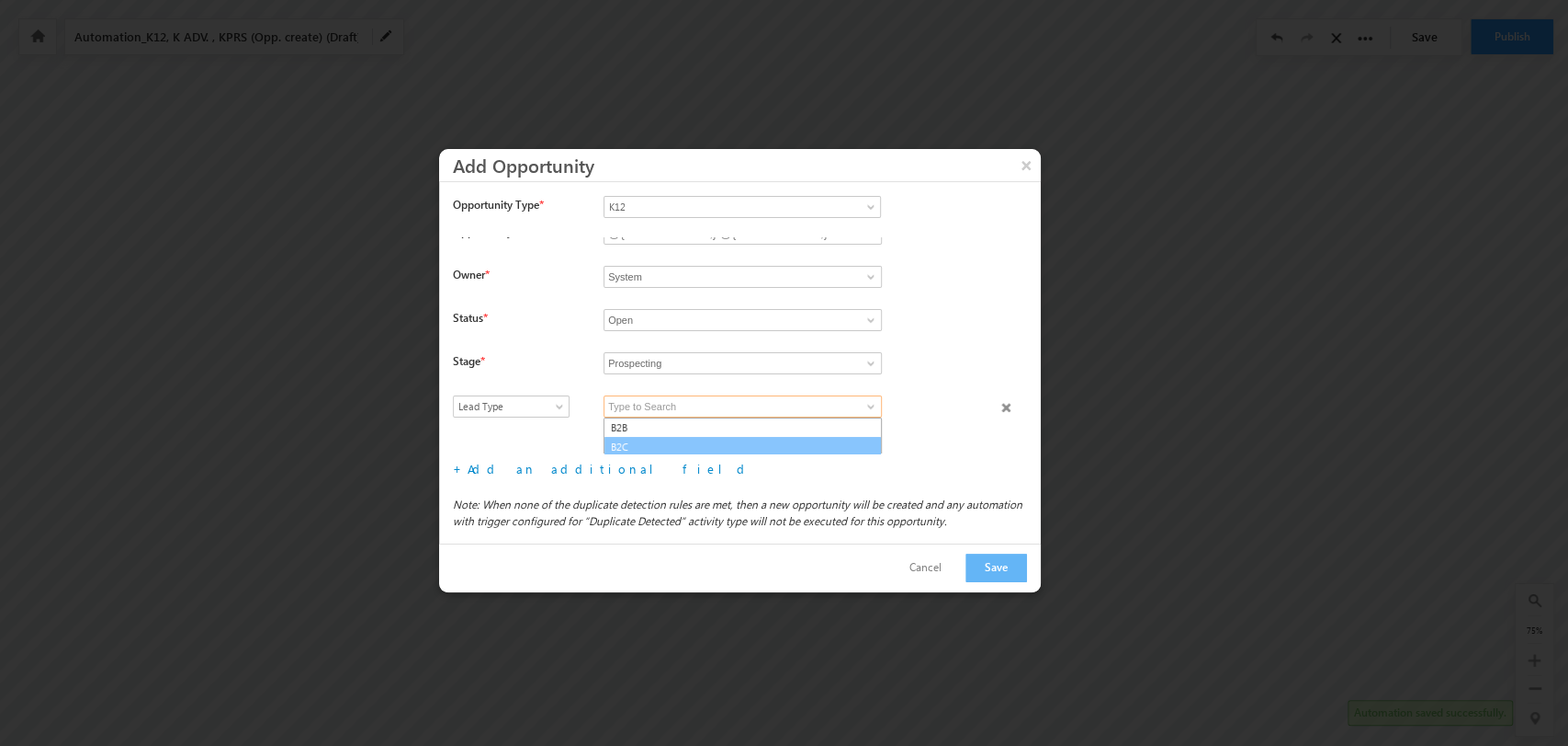
scroll to position [17, 0]
click at [736, 449] on link "B2C" at bounding box center [743, 445] width 278 height 21
type input "B2C"
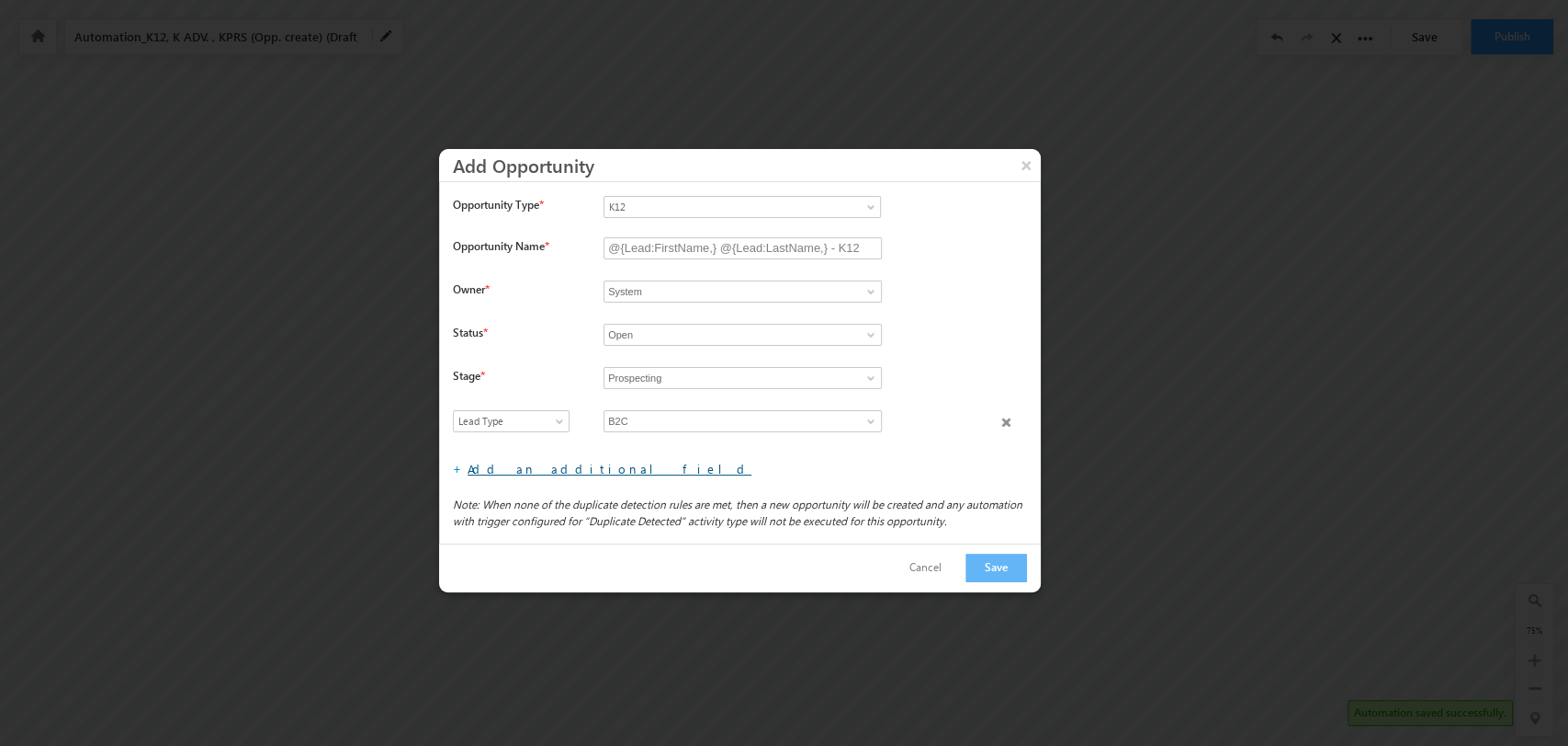
click at [534, 466] on link "Add an additional field" at bounding box center [609, 469] width 284 height 15
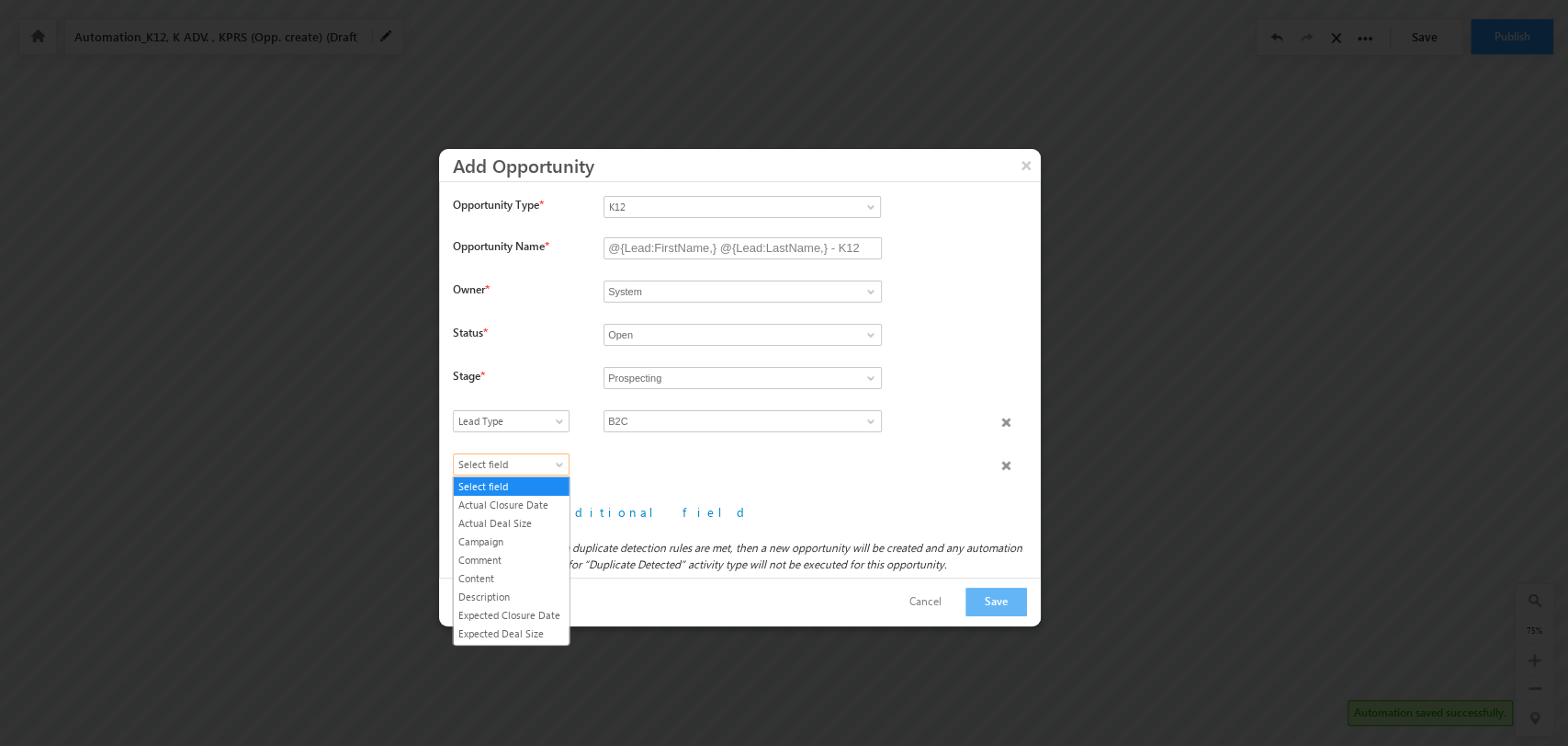
click at [550, 465] on span "Select field" at bounding box center [507, 464] width 106 height 16
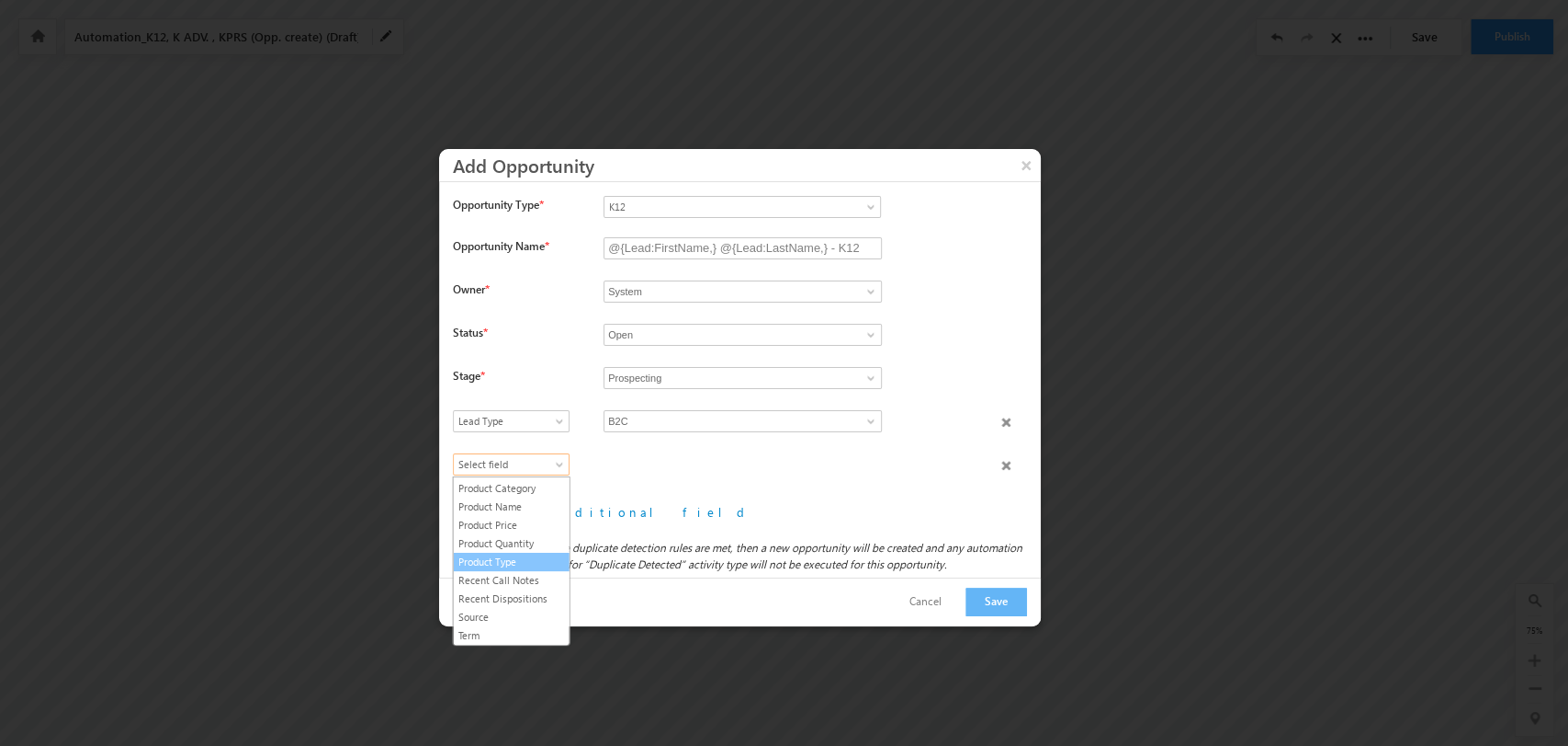
click at [515, 555] on link "Product Type" at bounding box center [512, 561] width 116 height 16
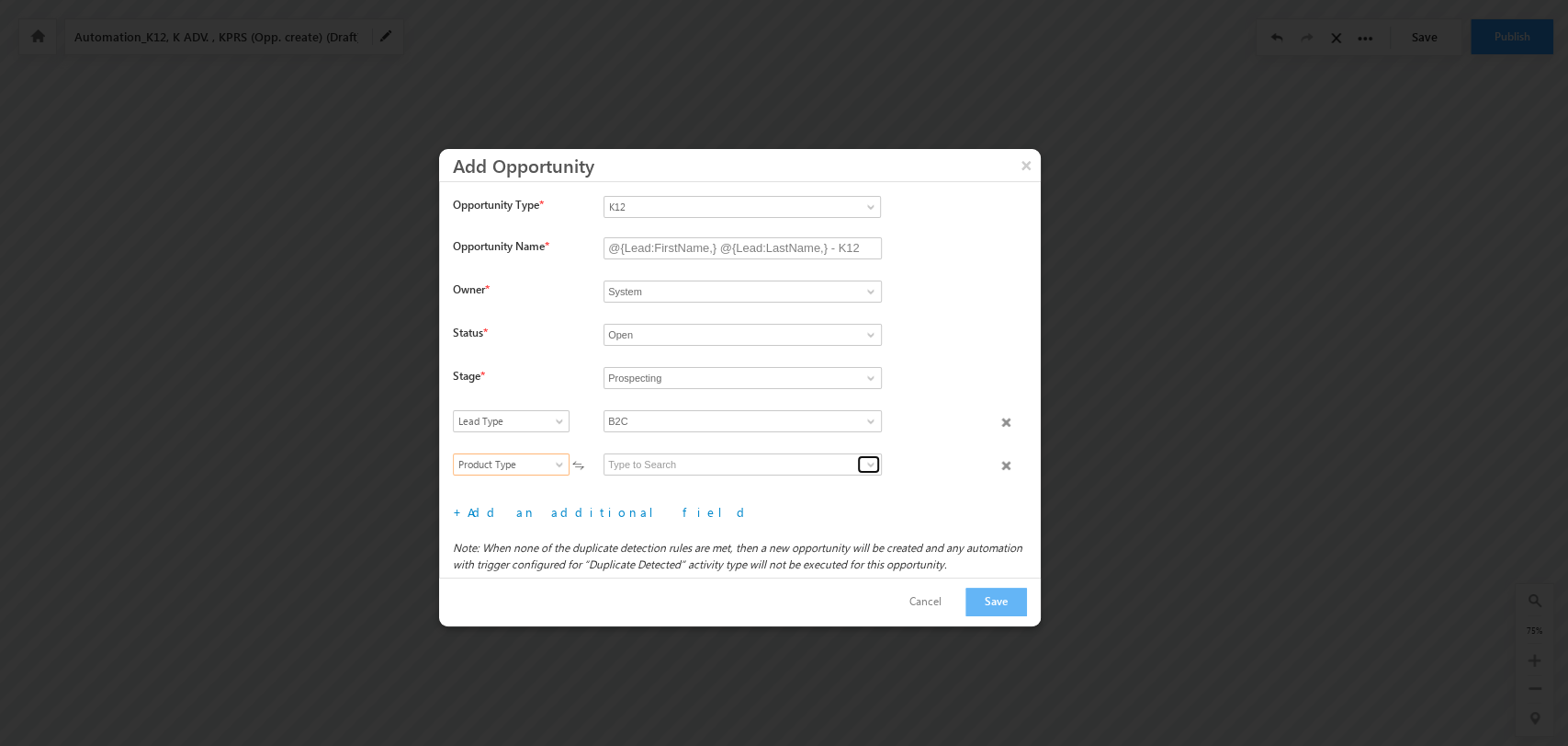
click at [864, 460] on span at bounding box center [870, 464] width 14 height 14
click at [784, 475] on ul "K12 B2C" at bounding box center [743, 486] width 278 height 21
click at [730, 477] on link "K12 B2C" at bounding box center [743, 486] width 278 height 21
type input "K12 B2C"
click at [551, 507] on link "Add an additional field" at bounding box center [609, 511] width 284 height 15
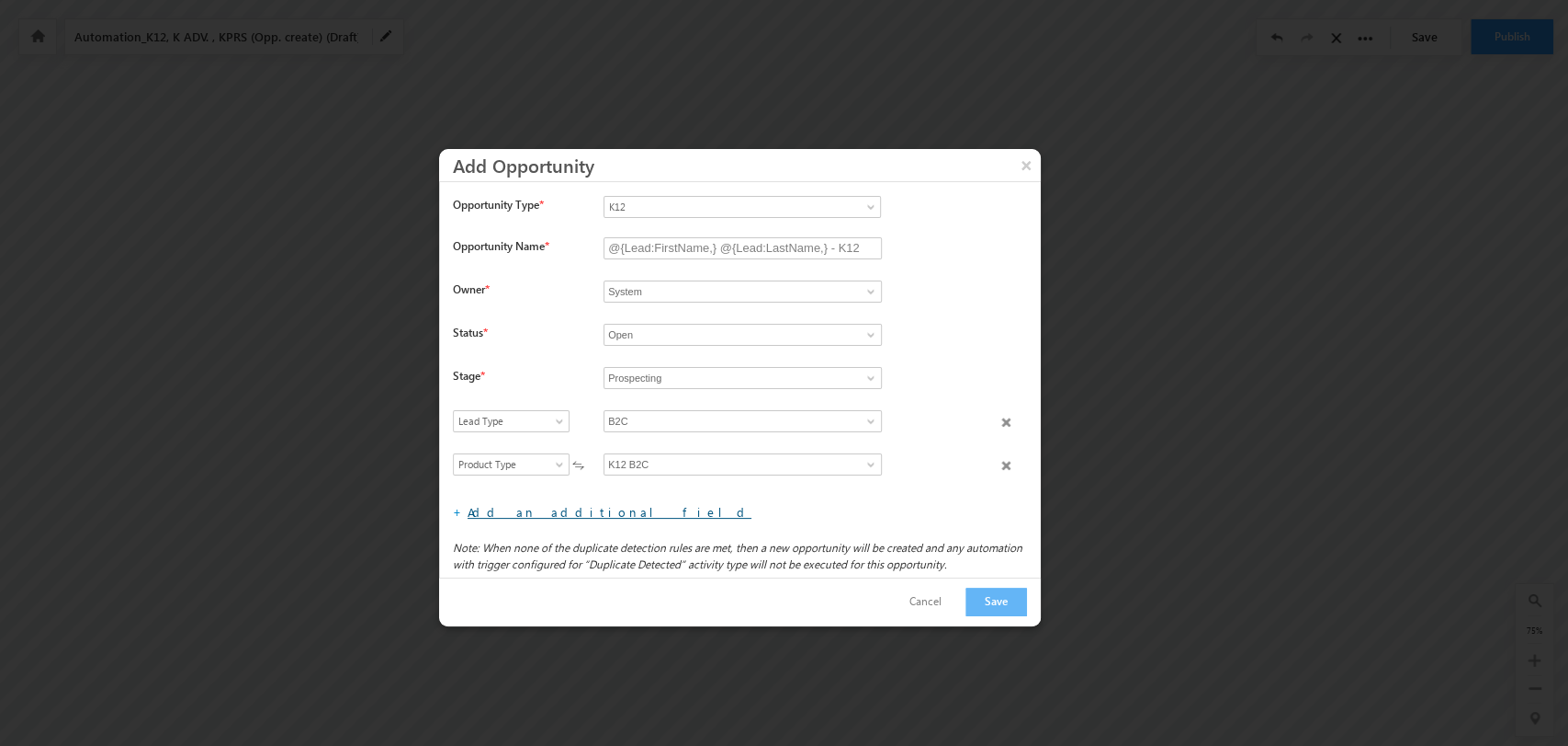
scroll to position [43, 0]
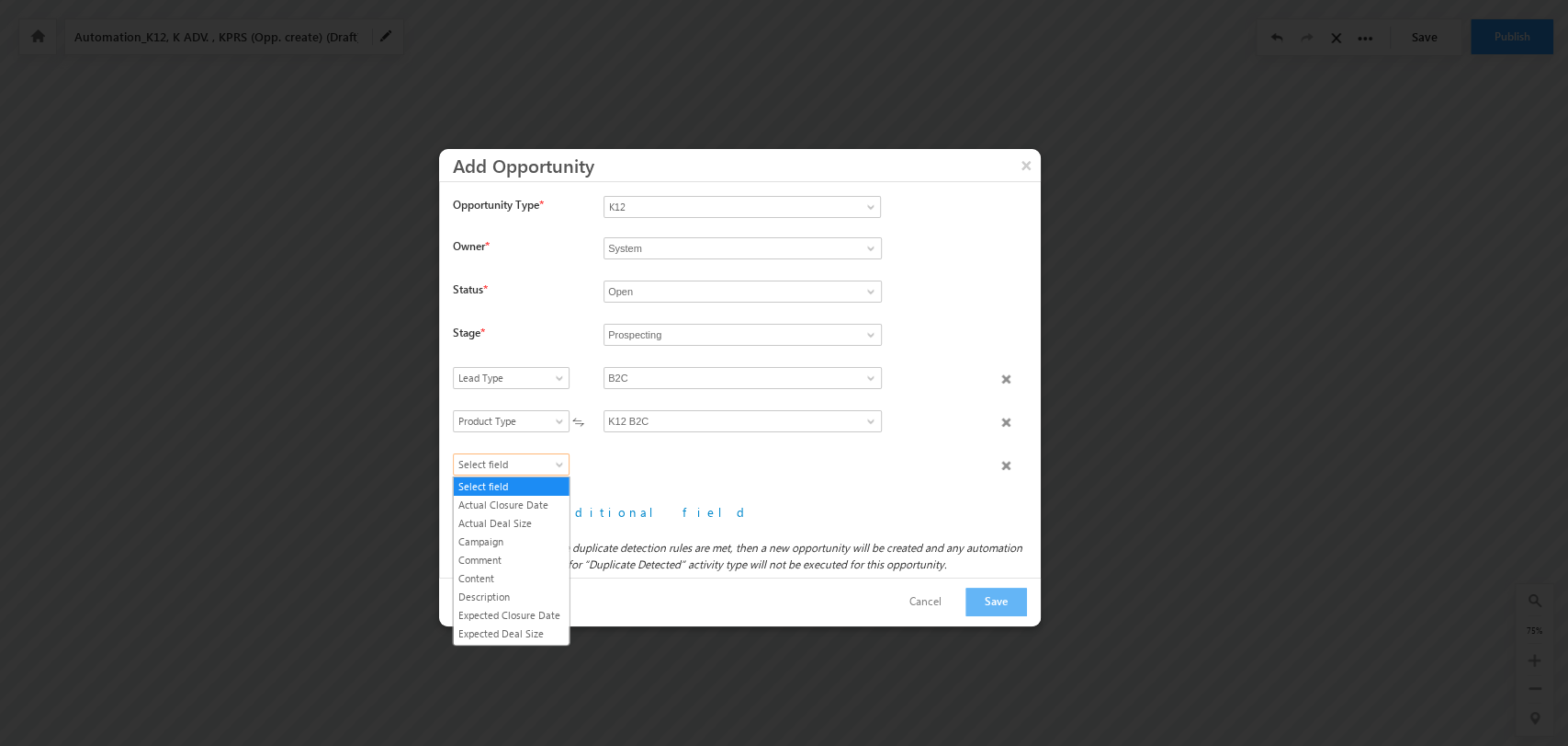
click at [537, 467] on span "Select field" at bounding box center [507, 464] width 106 height 16
click at [541, 574] on link "Product Category" at bounding box center [512, 564] width 116 height 16
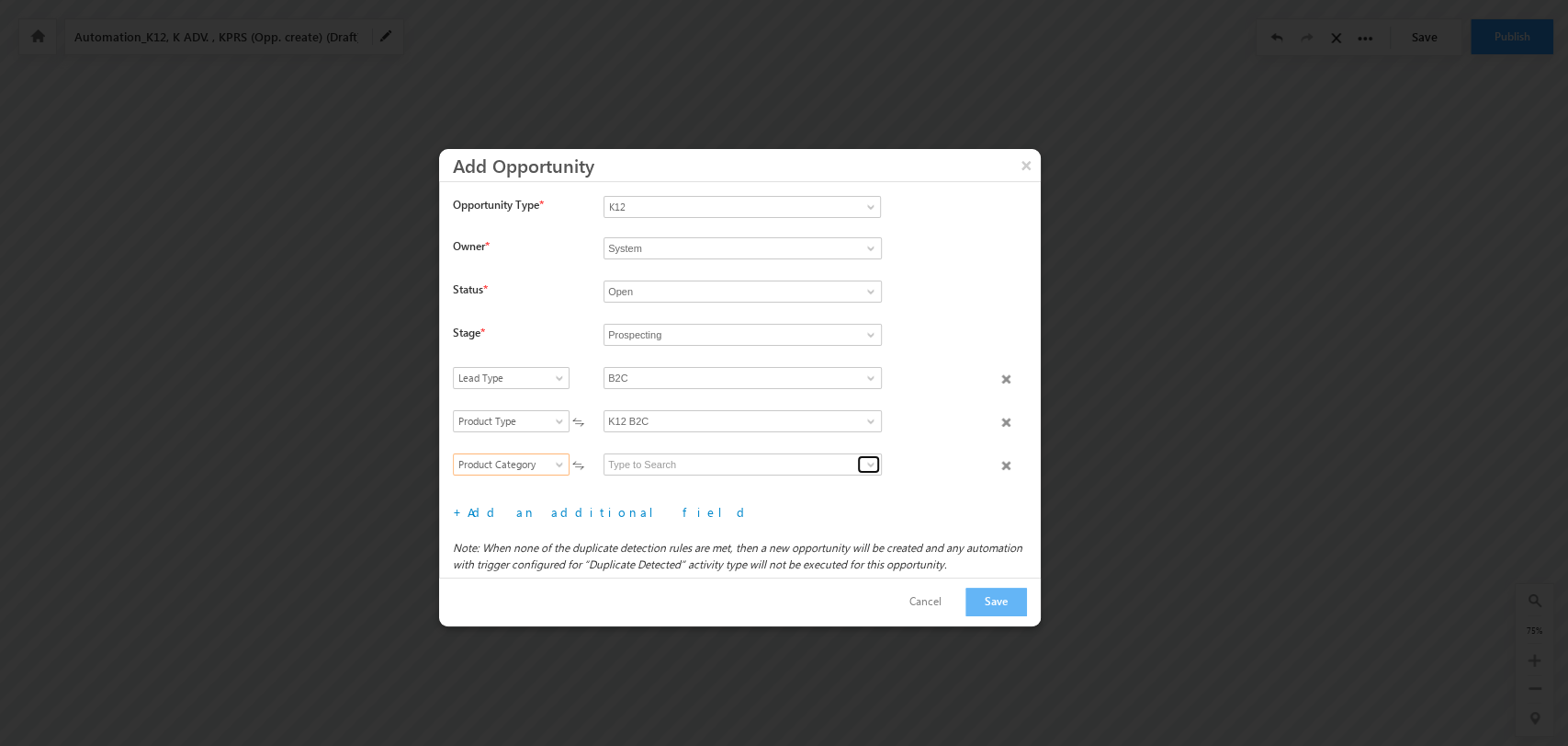
click at [858, 460] on link at bounding box center [869, 464] width 23 height 18
click at [751, 488] on link "Grade" at bounding box center [743, 486] width 278 height 21
type input "Grade"
click at [501, 520] on div "+ Add an additional field File type fields that belong to a Custom Field Set, c…" at bounding box center [746, 511] width 588 height 30
click at [497, 513] on link "Add an additional field" at bounding box center [609, 511] width 284 height 15
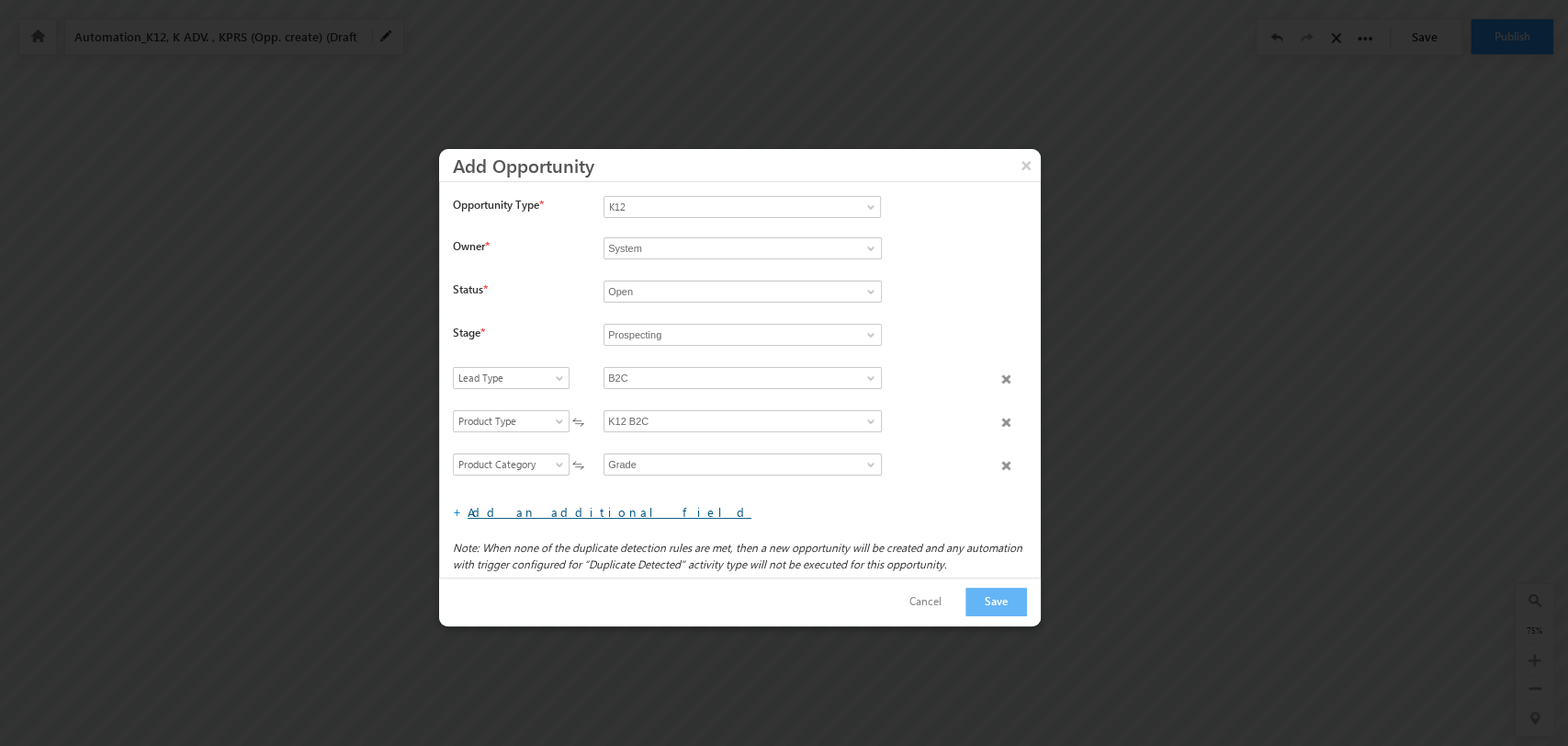
scroll to position [86, 0]
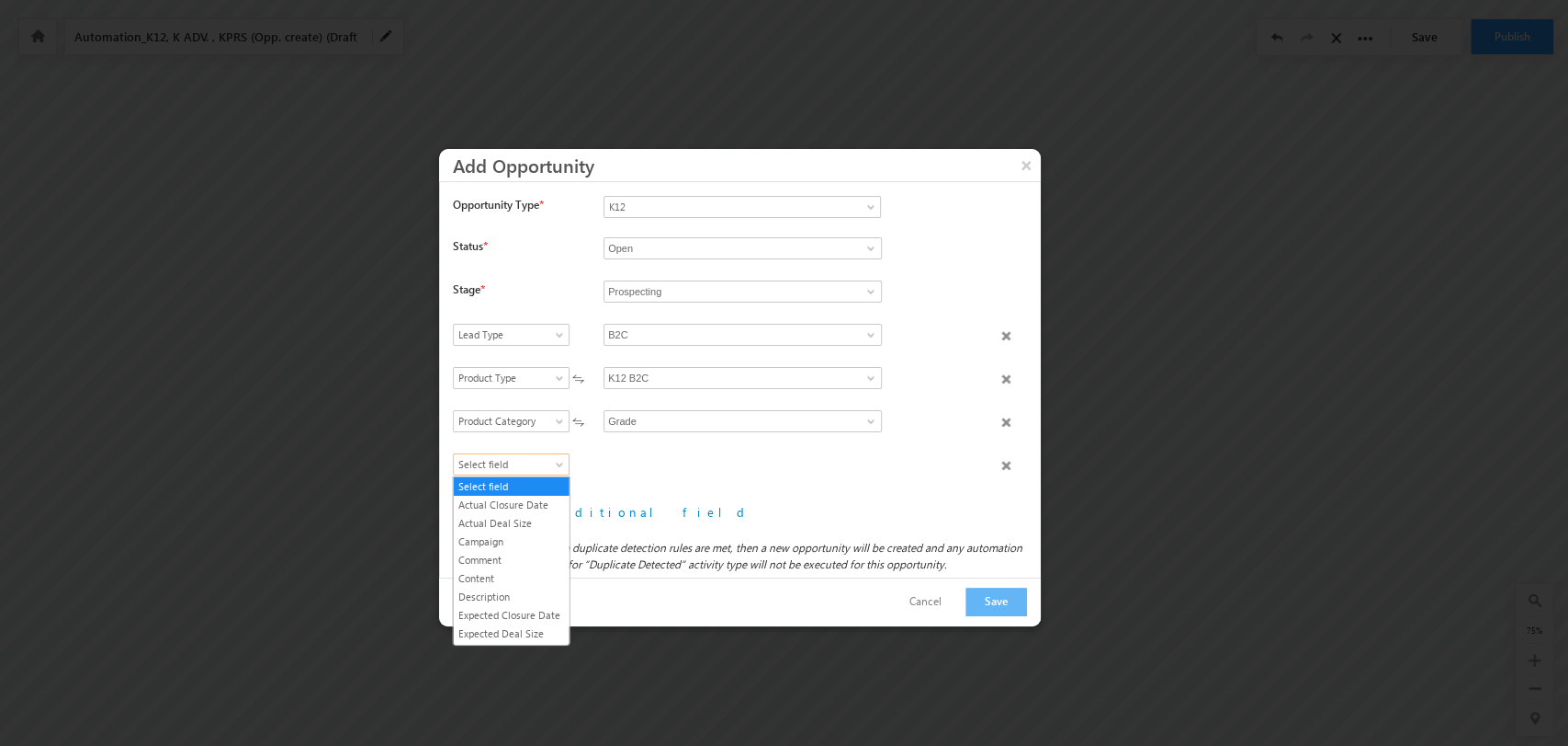
click at [557, 462] on span at bounding box center [560, 468] width 14 height 14
click at [532, 592] on link "Product Name" at bounding box center [512, 583] width 116 height 16
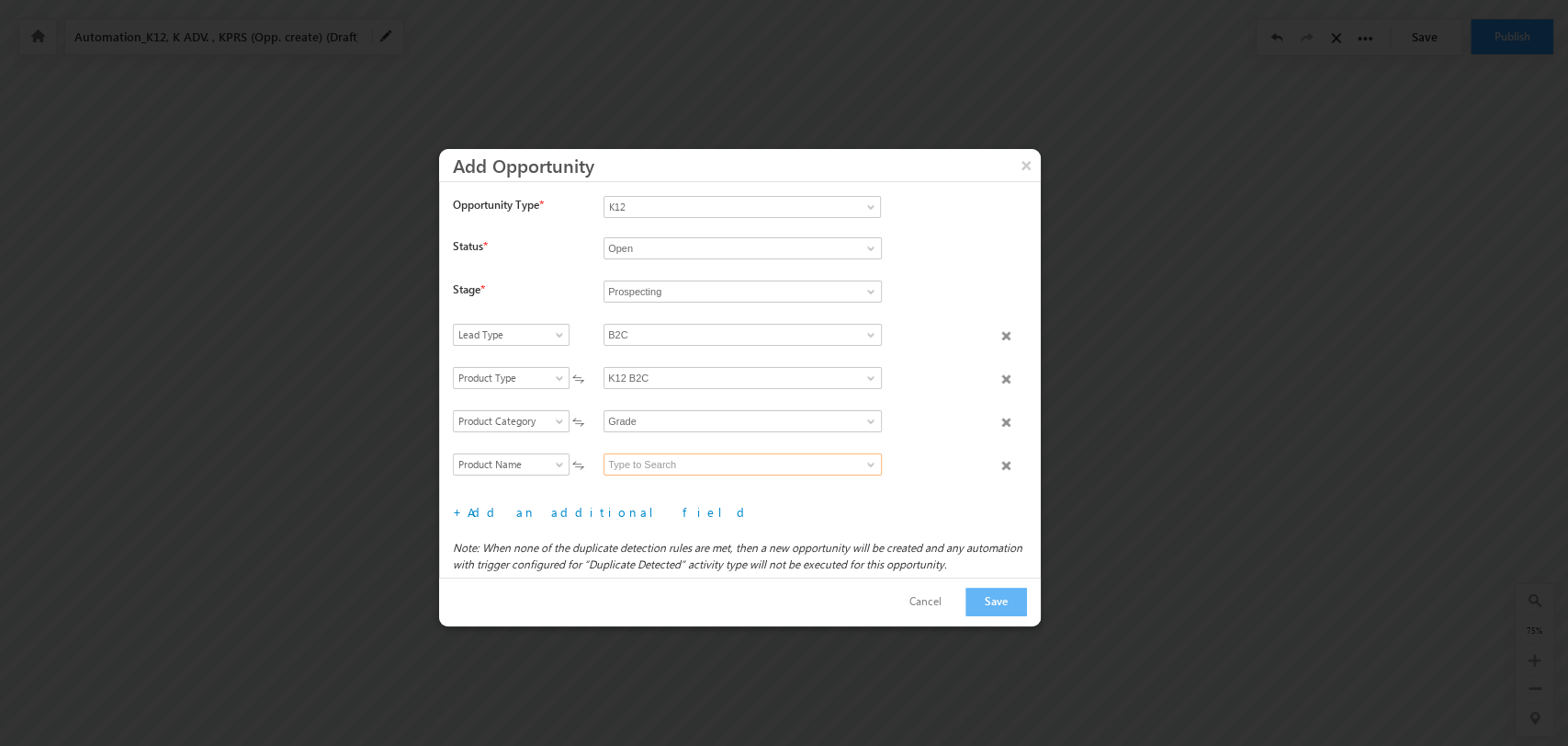
click at [786, 468] on input at bounding box center [743, 464] width 278 height 22
click at [742, 483] on link "12" at bounding box center [743, 486] width 278 height 21
type input "12"
click at [960, 603] on button "Cancel" at bounding box center [925, 602] width 69 height 27
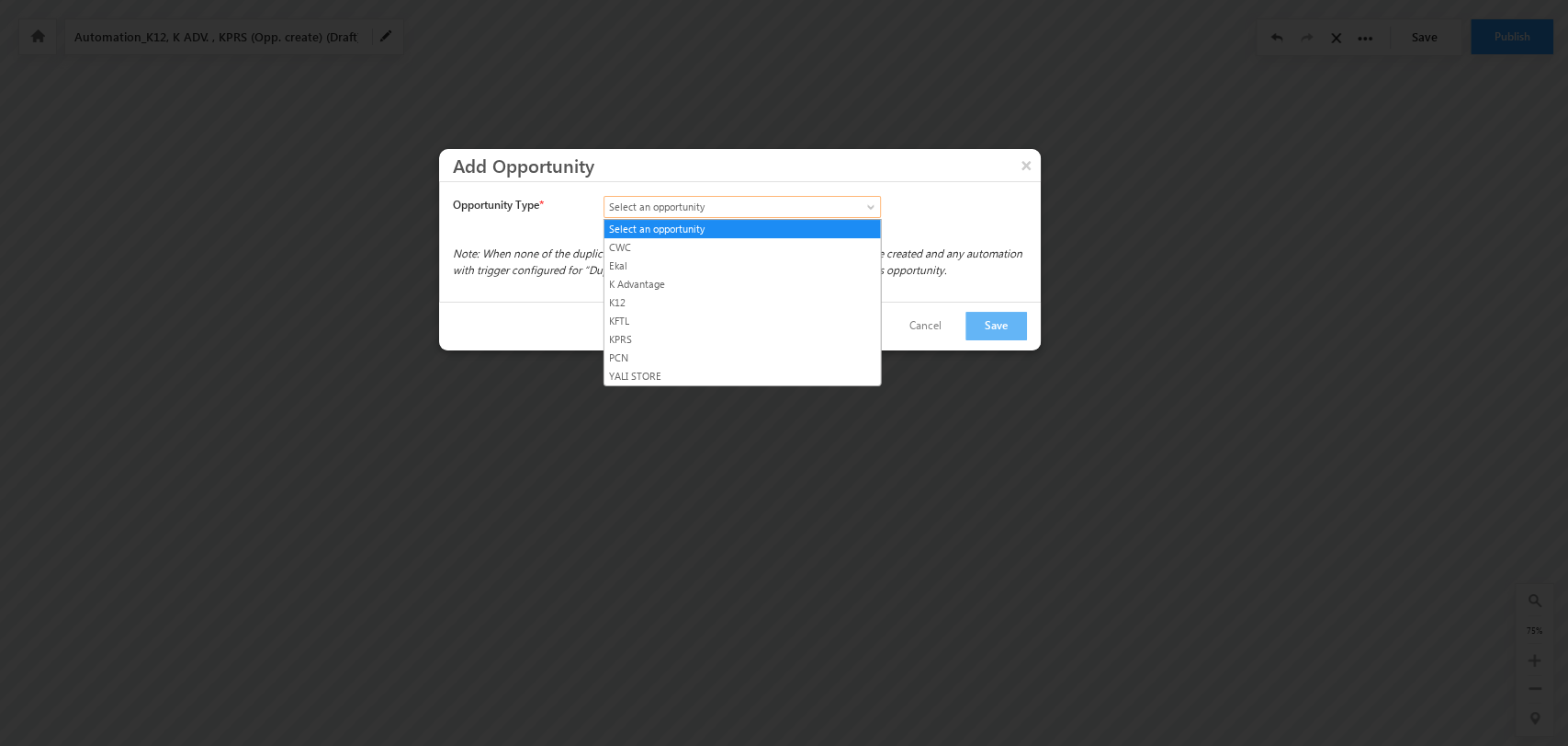
click at [865, 203] on span at bounding box center [872, 210] width 14 height 14
click at [744, 302] on link "K12" at bounding box center [743, 302] width 276 height 16
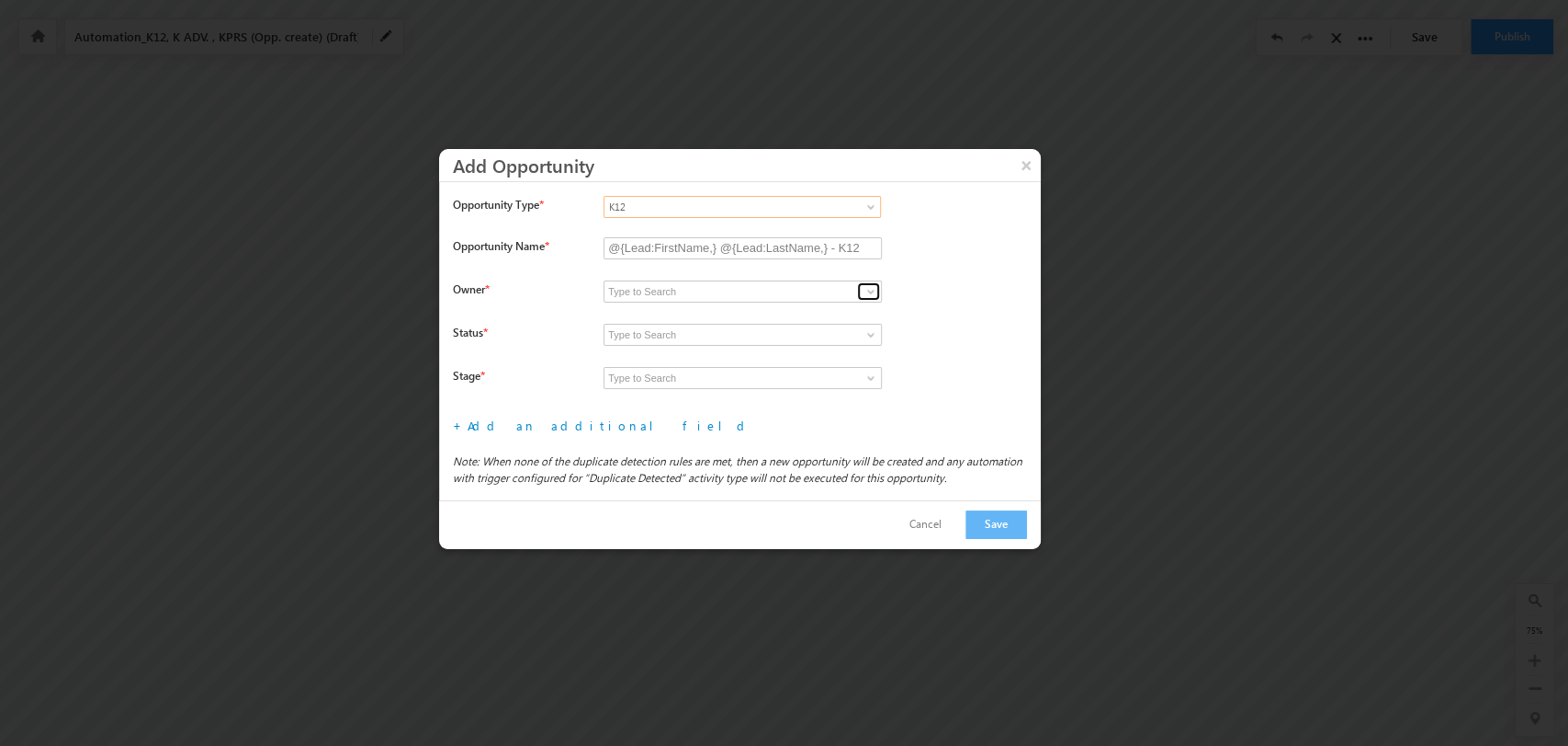
click at [870, 284] on span at bounding box center [870, 291] width 14 height 14
click at [864, 291] on span at bounding box center [870, 291] width 14 height 14
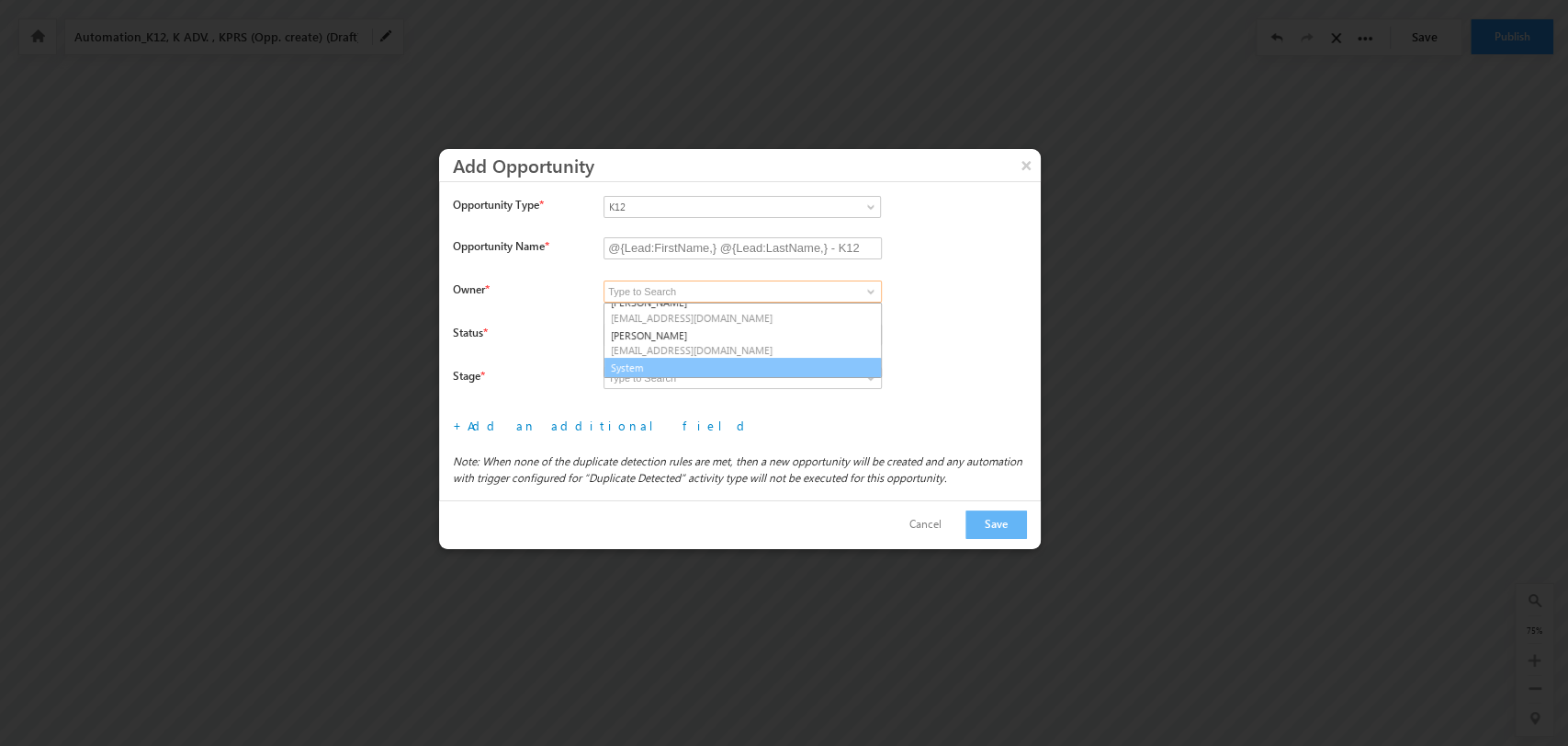
scroll to position [272, 0]
click at [723, 367] on link "System" at bounding box center [743, 367] width 278 height 21
type input "System"
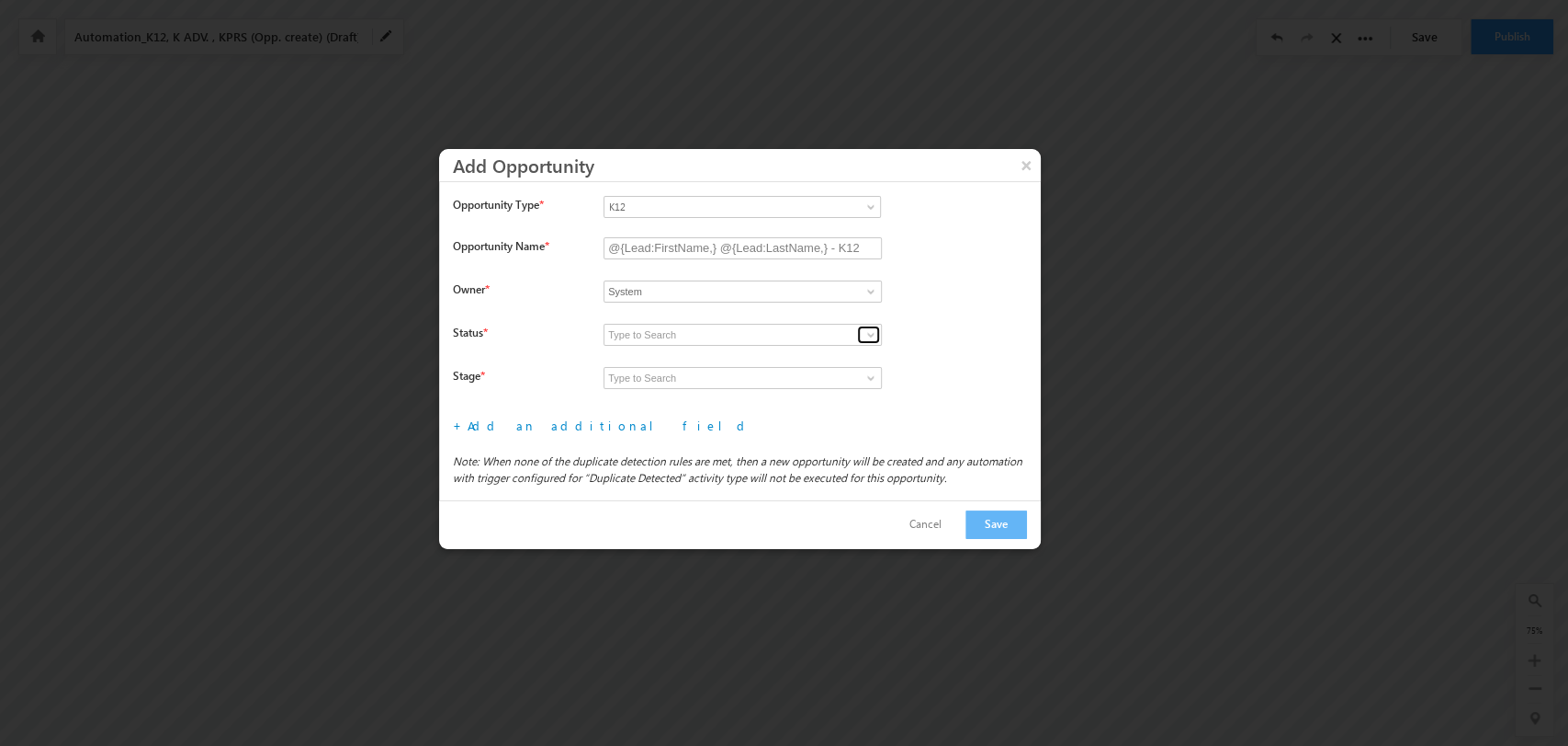
click at [869, 332] on span at bounding box center [870, 334] width 14 height 14
click at [802, 358] on link "Open" at bounding box center [743, 356] width 278 height 21
type input "Open"
click at [875, 374] on span at bounding box center [870, 377] width 14 height 14
click at [816, 393] on link "Prospecting" at bounding box center [743, 399] width 278 height 21
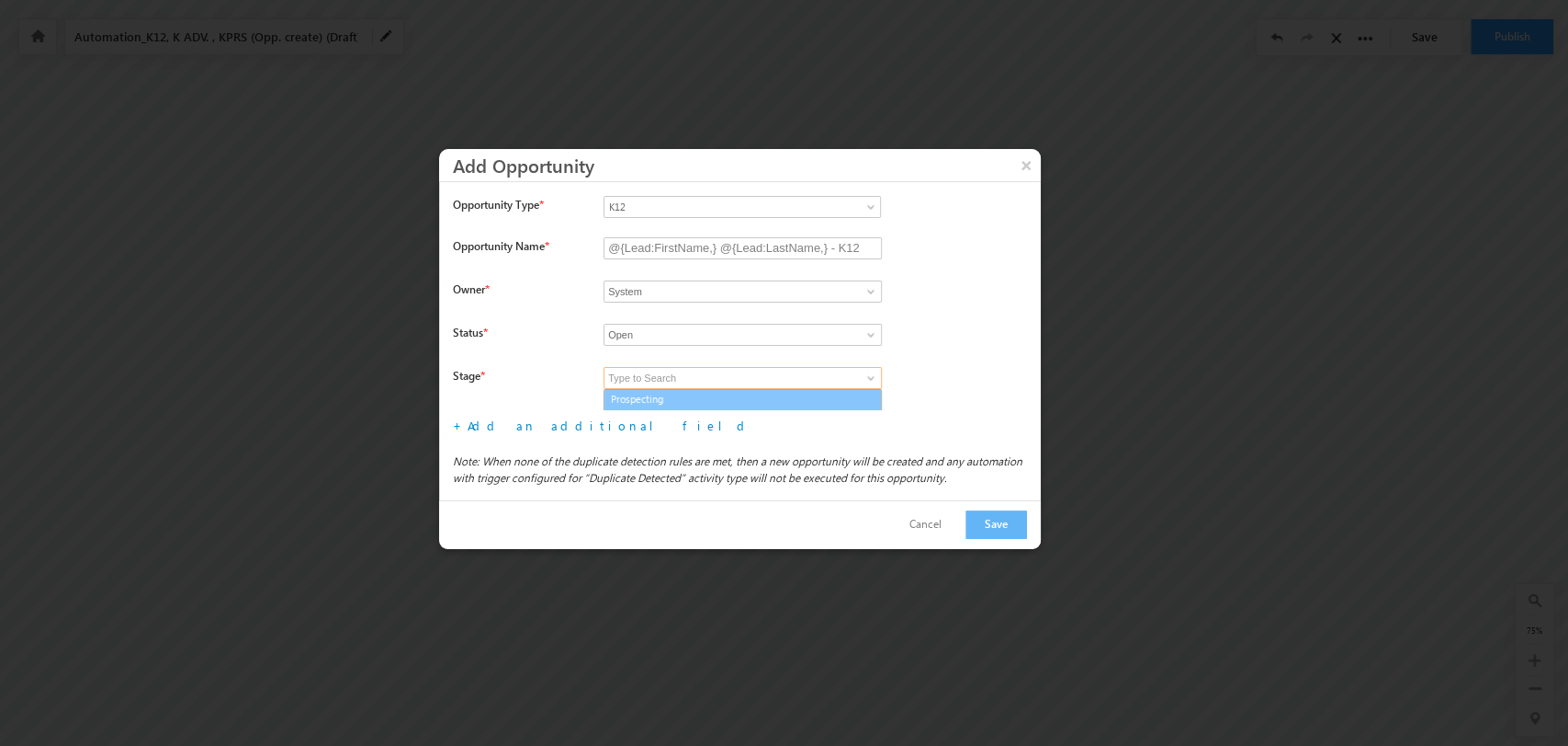
type input "Prospecting"
click at [521, 436] on div "+ Add an additional field File type fields that belong to a Custom Field Set, c…" at bounding box center [746, 425] width 588 height 30
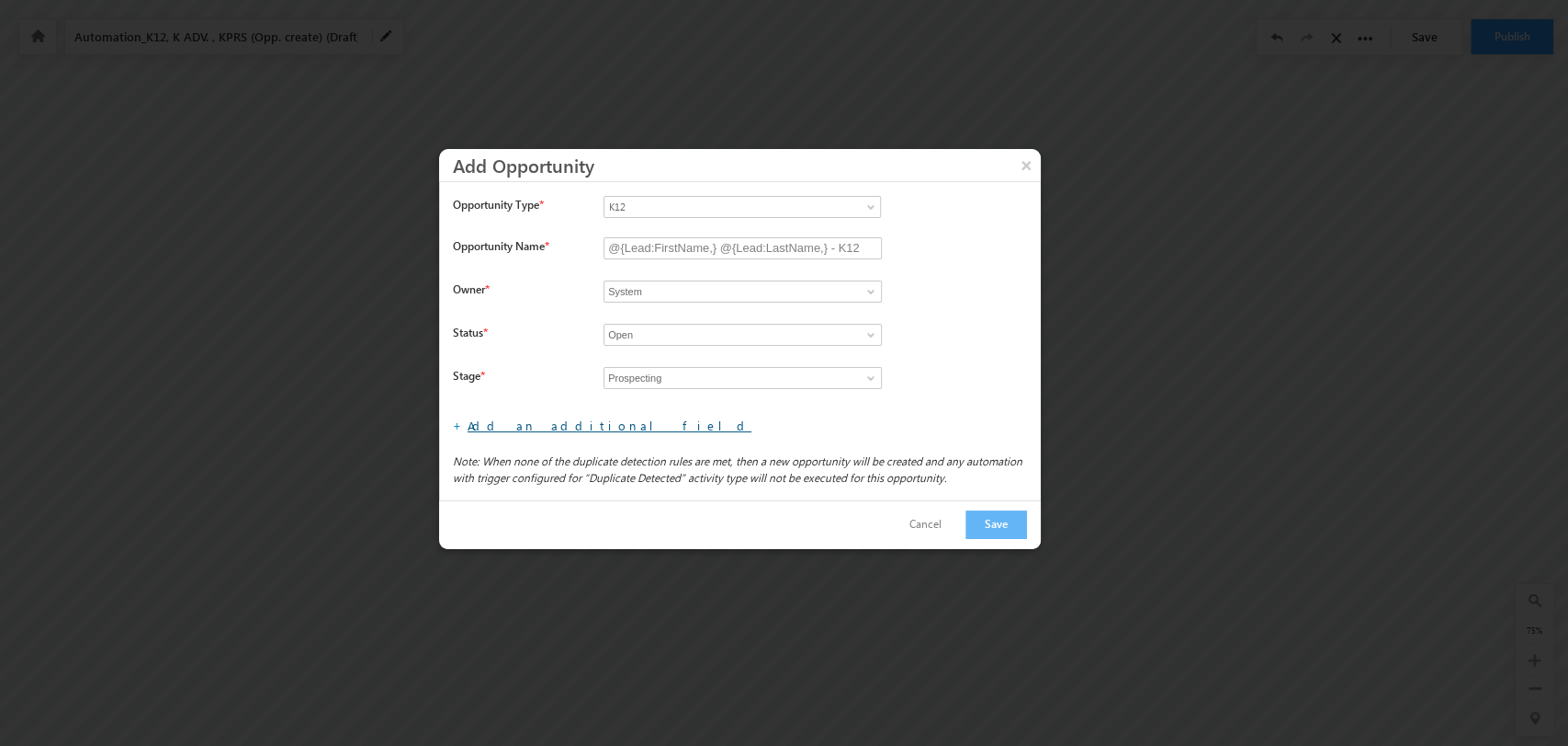
click at [515, 429] on link "Add an additional field" at bounding box center [609, 425] width 284 height 15
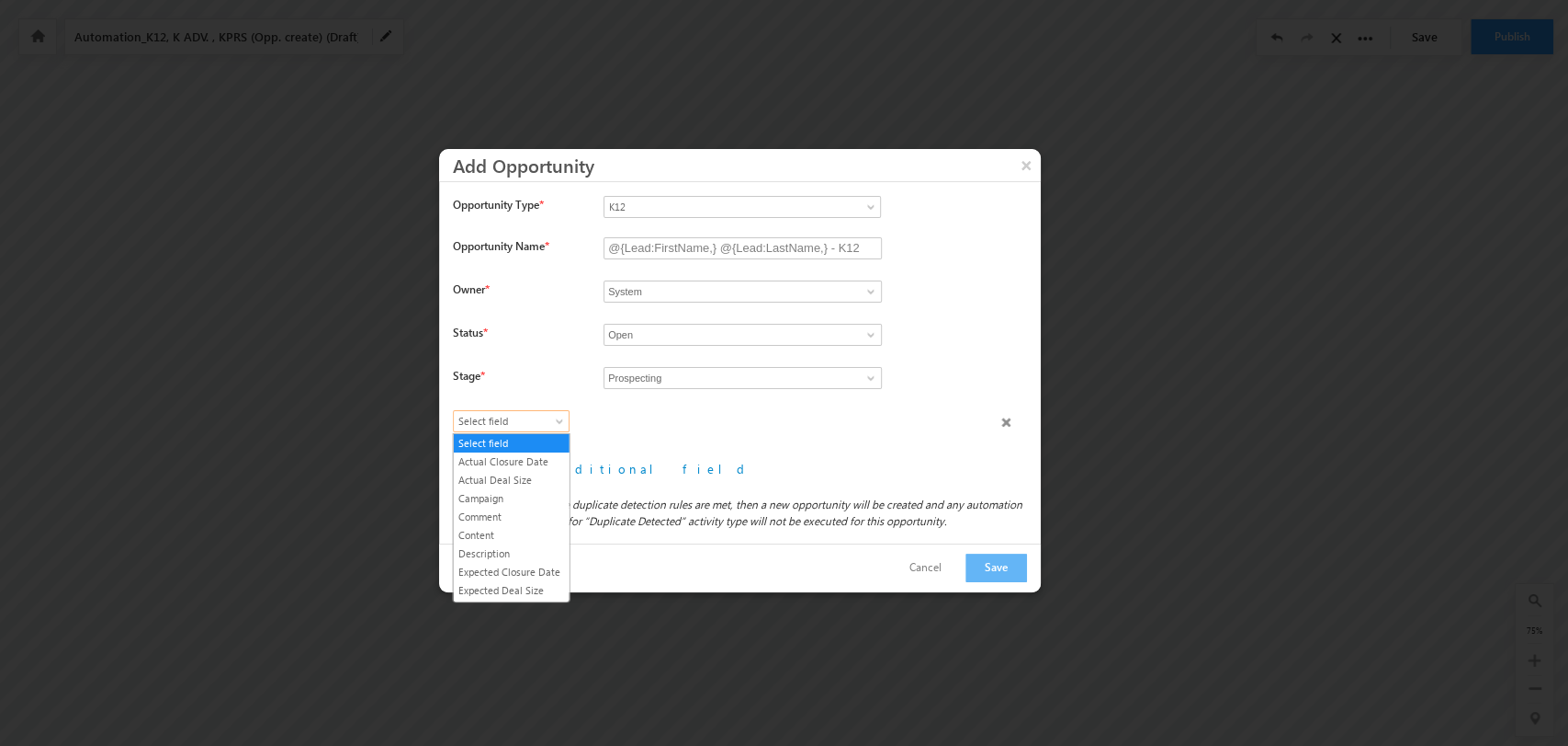
click at [509, 412] on span "Select field" at bounding box center [507, 420] width 106 height 16
click at [517, 509] on link "Lead Type" at bounding box center [512, 503] width 116 height 16
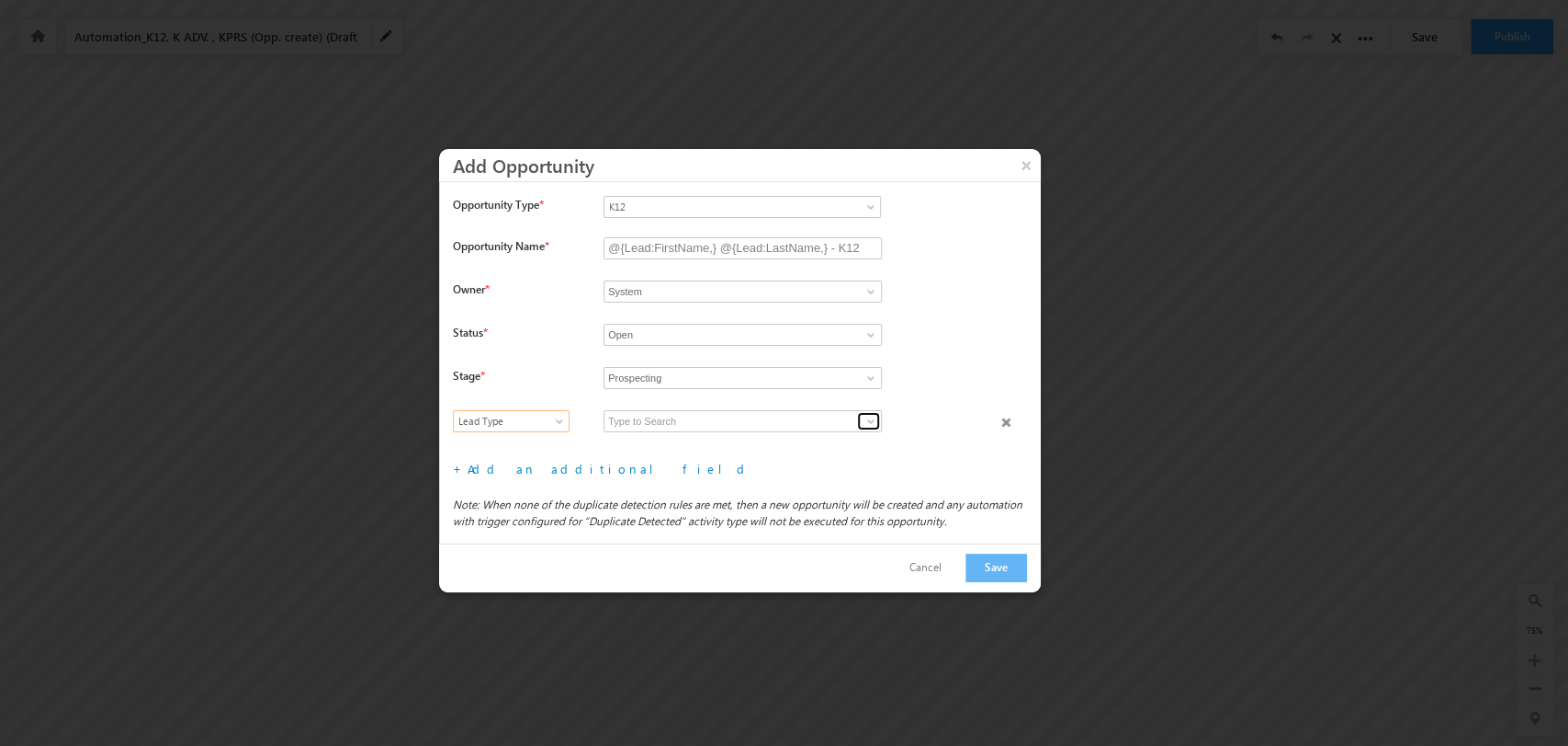
click at [876, 420] on span at bounding box center [870, 420] width 14 height 14
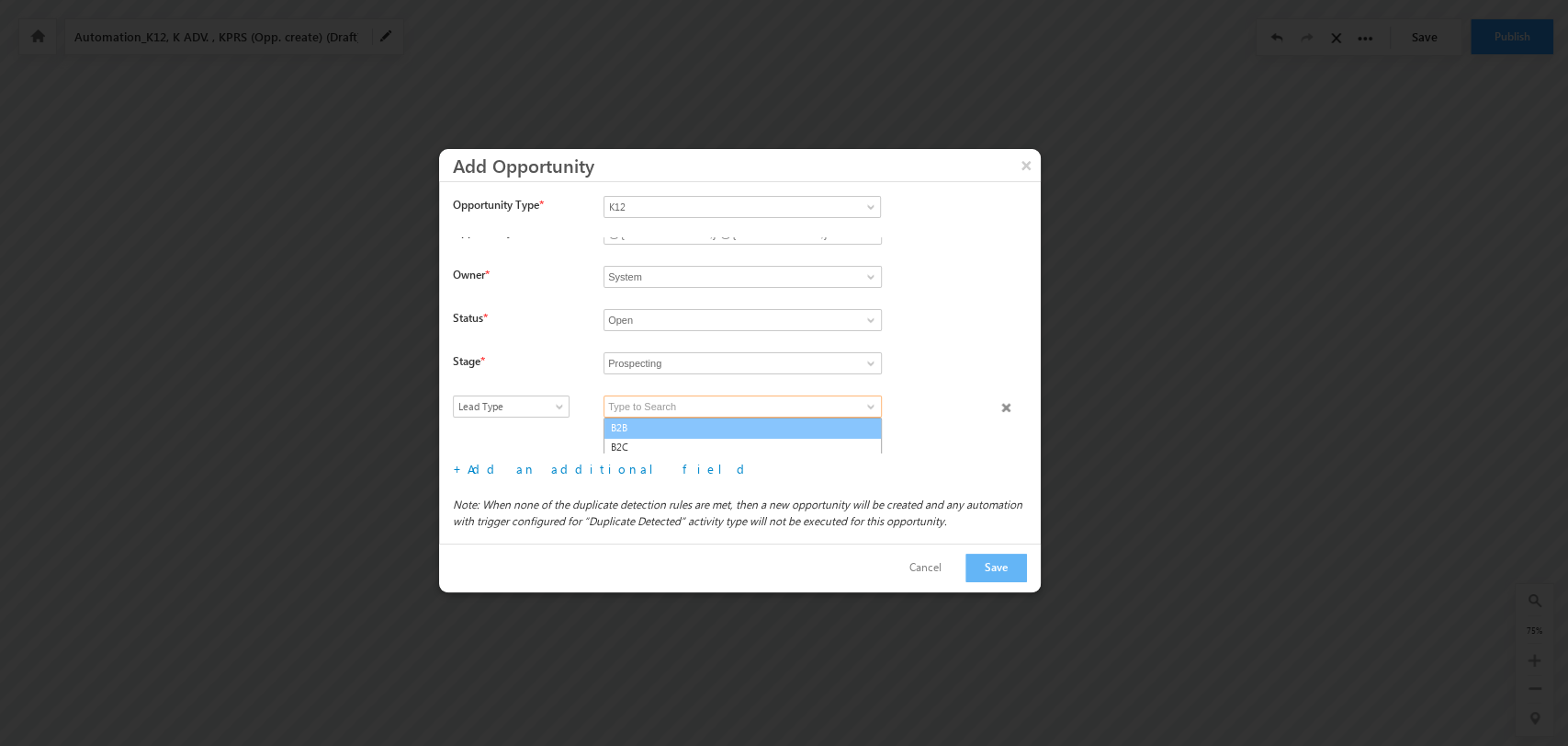
scroll to position [17, 0]
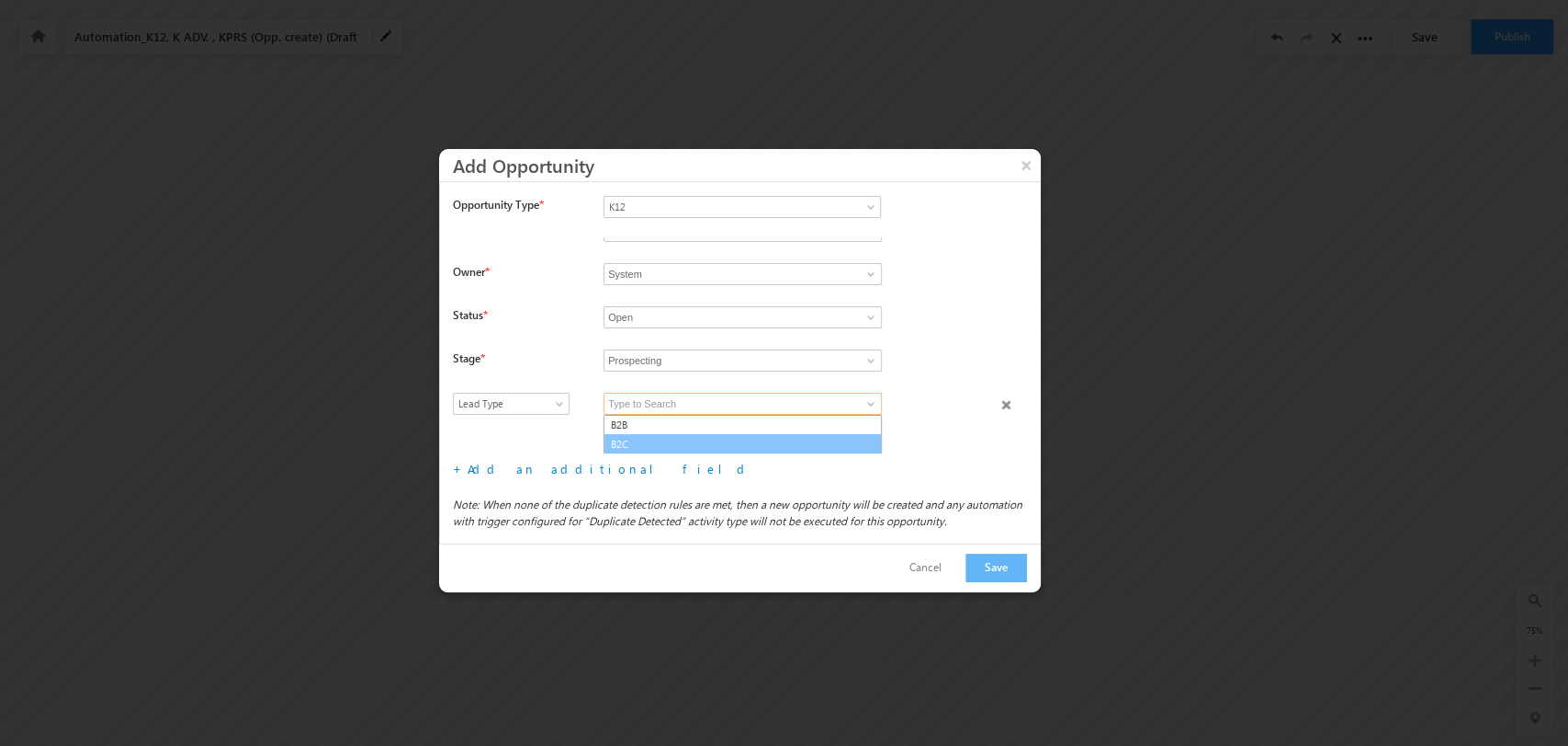
click at [723, 438] on link "B2C" at bounding box center [743, 445] width 278 height 21
type input "B2C"
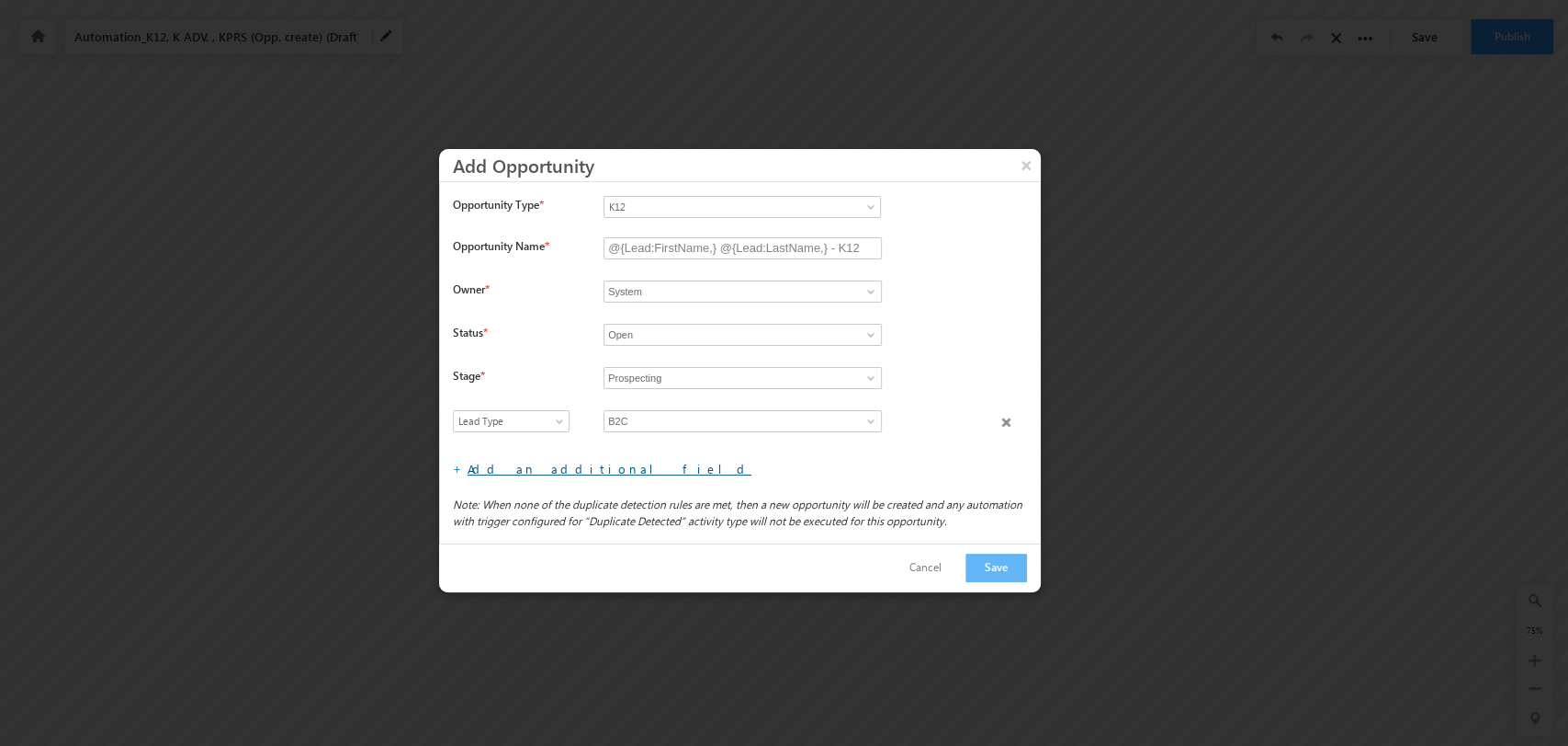
click at [519, 466] on link "Add an additional field" at bounding box center [609, 469] width 284 height 15
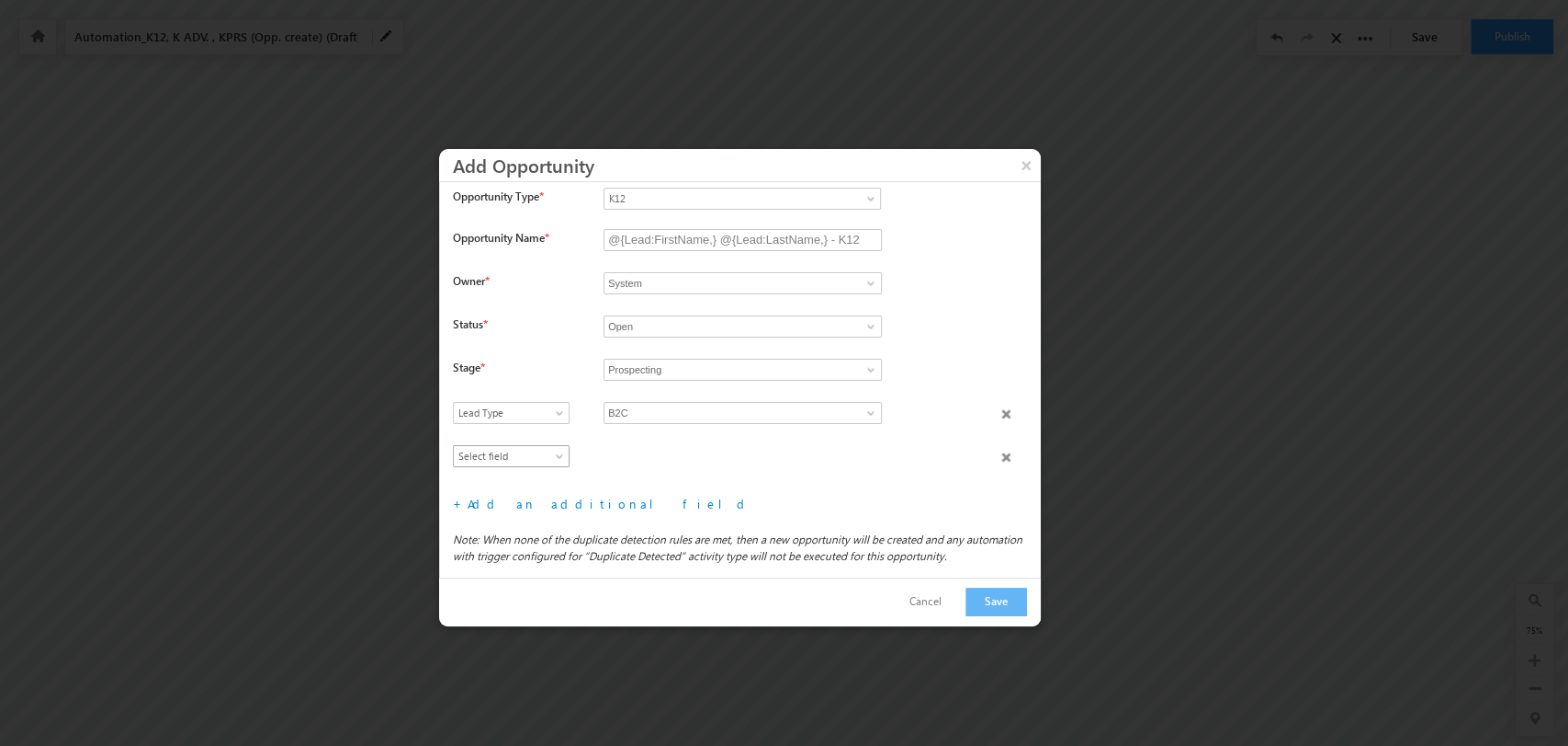
click at [539, 459] on span "Select field" at bounding box center [507, 455] width 106 height 16
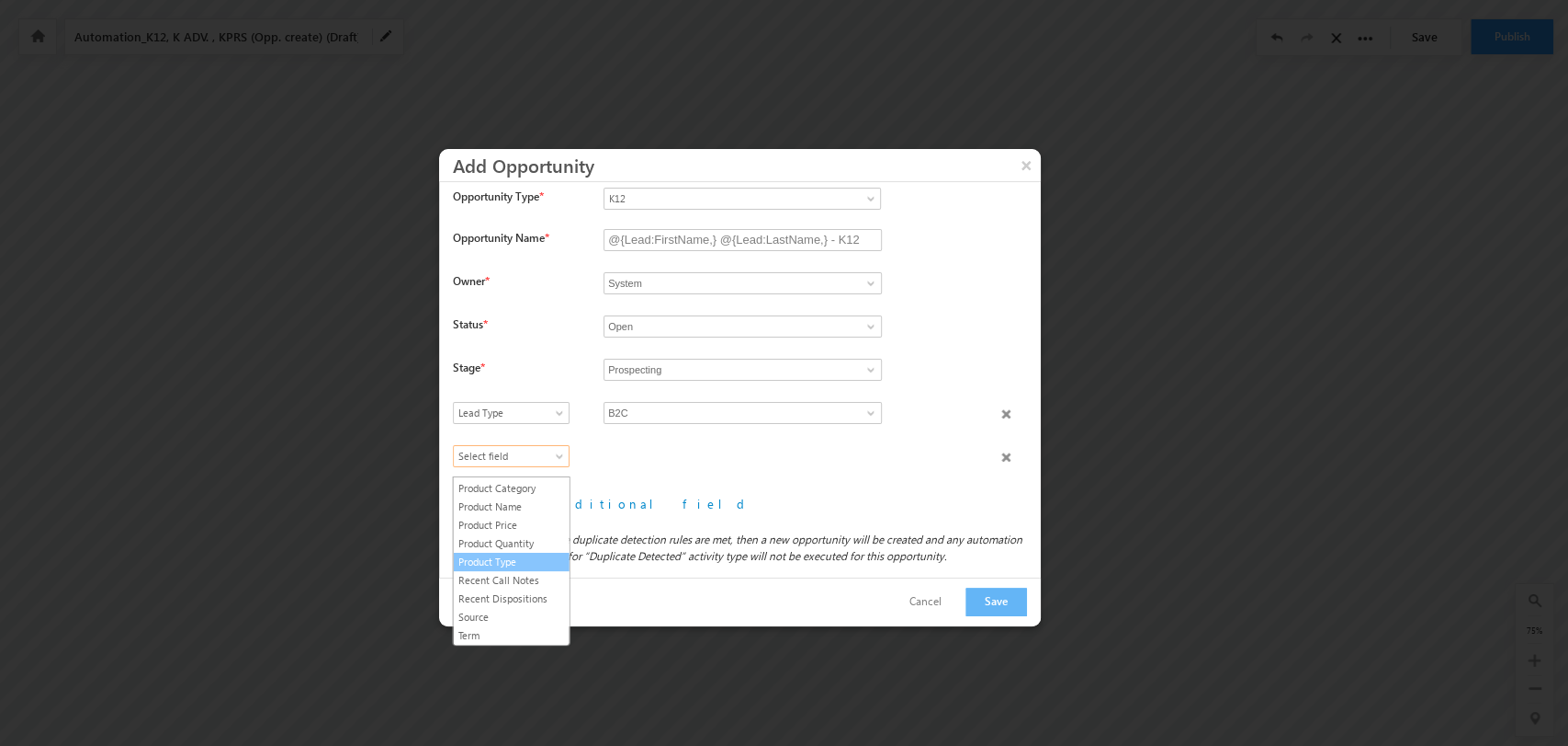
click at [520, 561] on link "Product Type" at bounding box center [512, 561] width 116 height 16
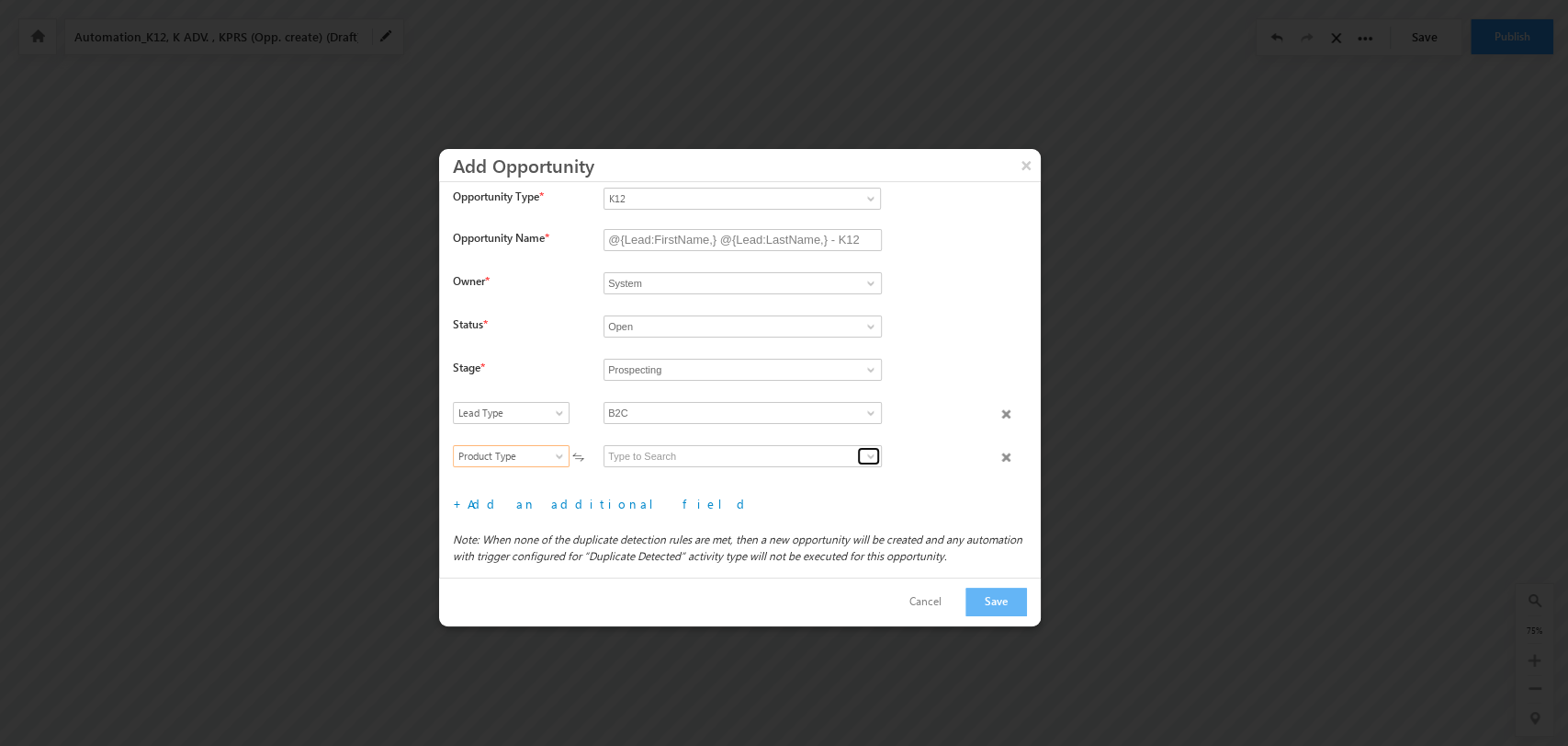
click at [863, 462] on span at bounding box center [870, 455] width 14 height 14
click at [789, 482] on link "K12 B2C" at bounding box center [743, 477] width 278 height 21
type input "K12 B2C"
drag, startPoint x: 545, startPoint y: 515, endPoint x: 546, endPoint y: 506, distance: 9.1
click at [547, 511] on link "Add an additional field" at bounding box center [609, 503] width 284 height 15
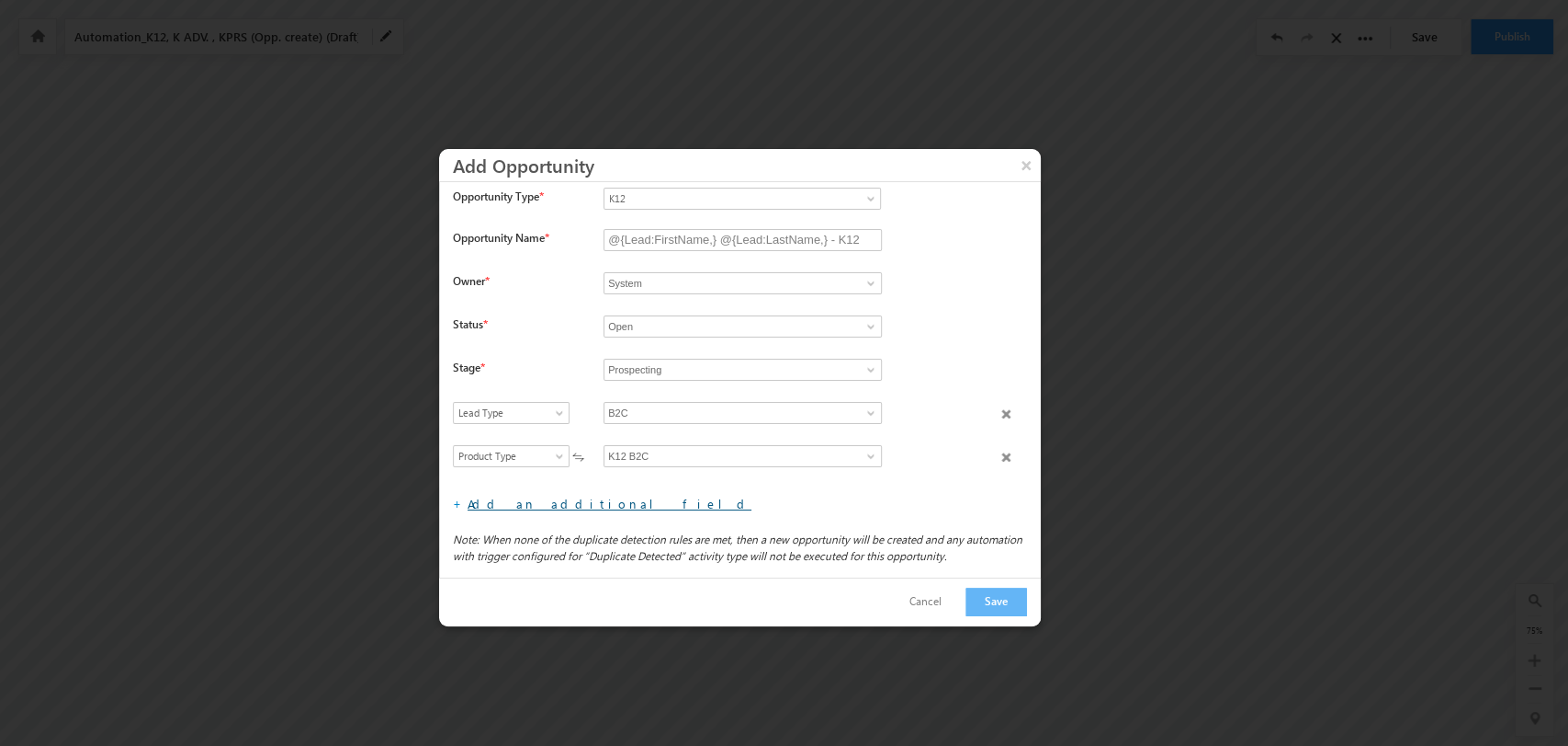
scroll to position [43, 0]
click at [538, 461] on span "Select field" at bounding box center [507, 455] width 106 height 16
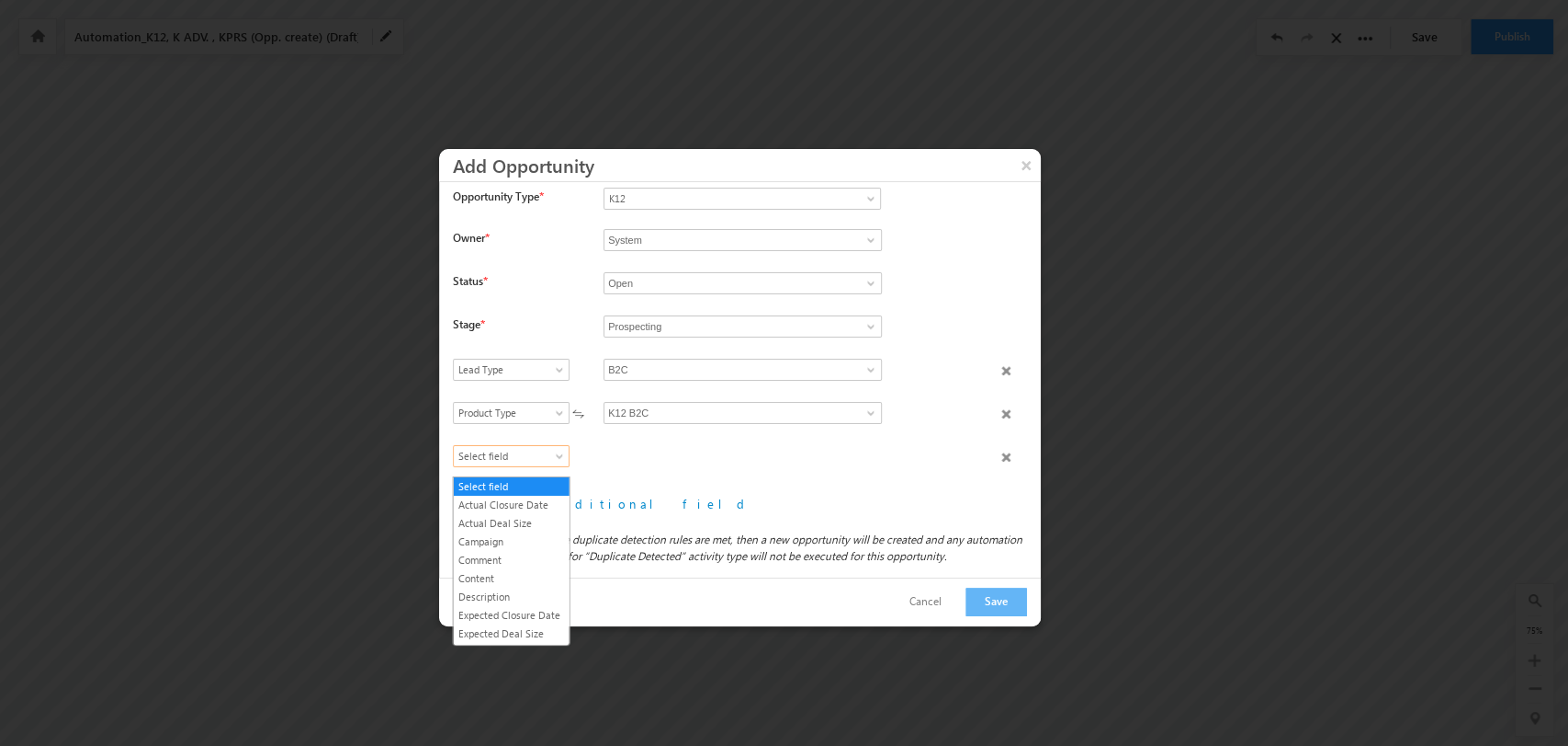
scroll to position [197, 0]
click at [517, 572] on link "Product Category" at bounding box center [512, 564] width 116 height 16
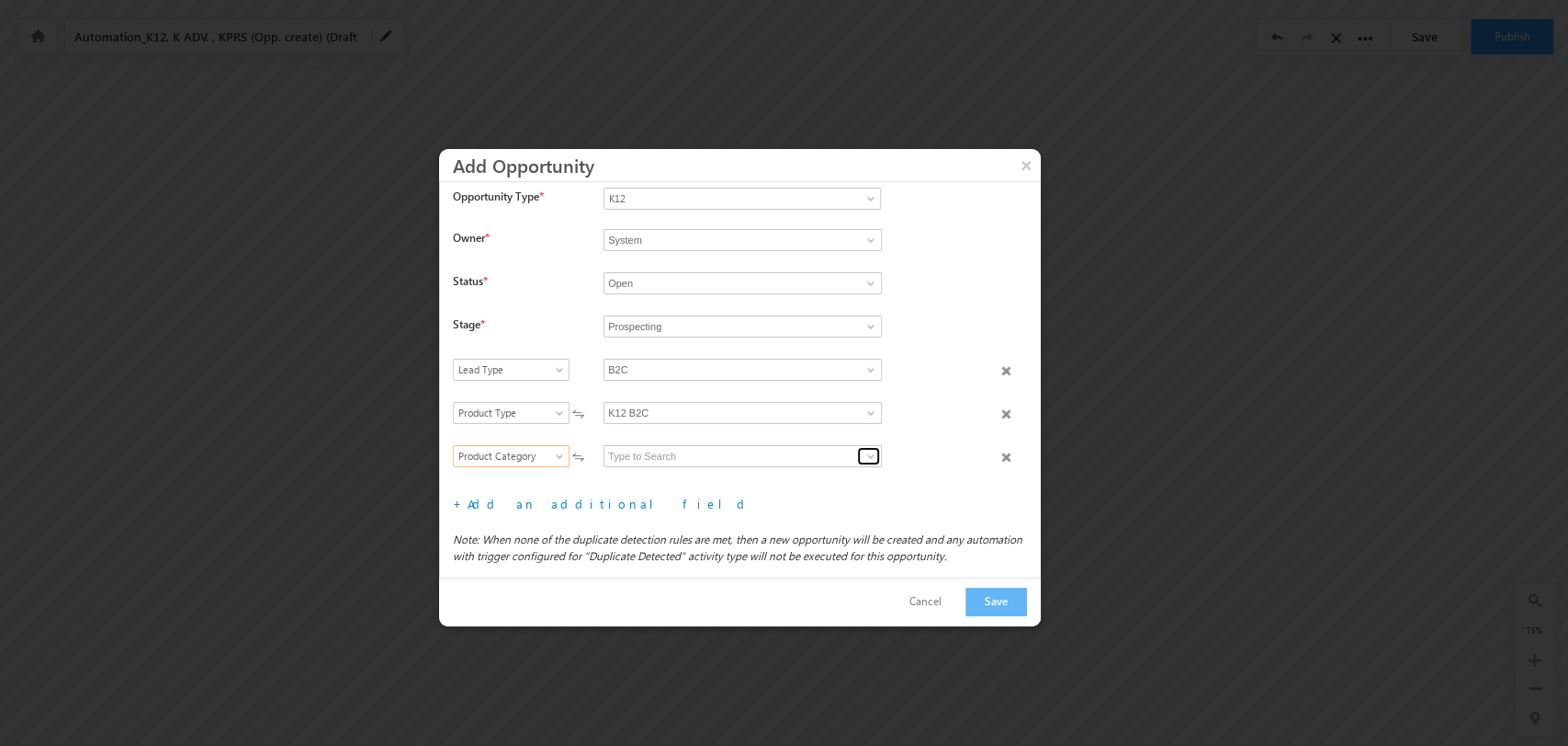
click at [861, 455] on link at bounding box center [869, 455] width 23 height 18
click at [769, 485] on link "Grade" at bounding box center [743, 477] width 278 height 21
type input "Grade"
click at [519, 511] on link "Add an additional field" at bounding box center [609, 503] width 284 height 15
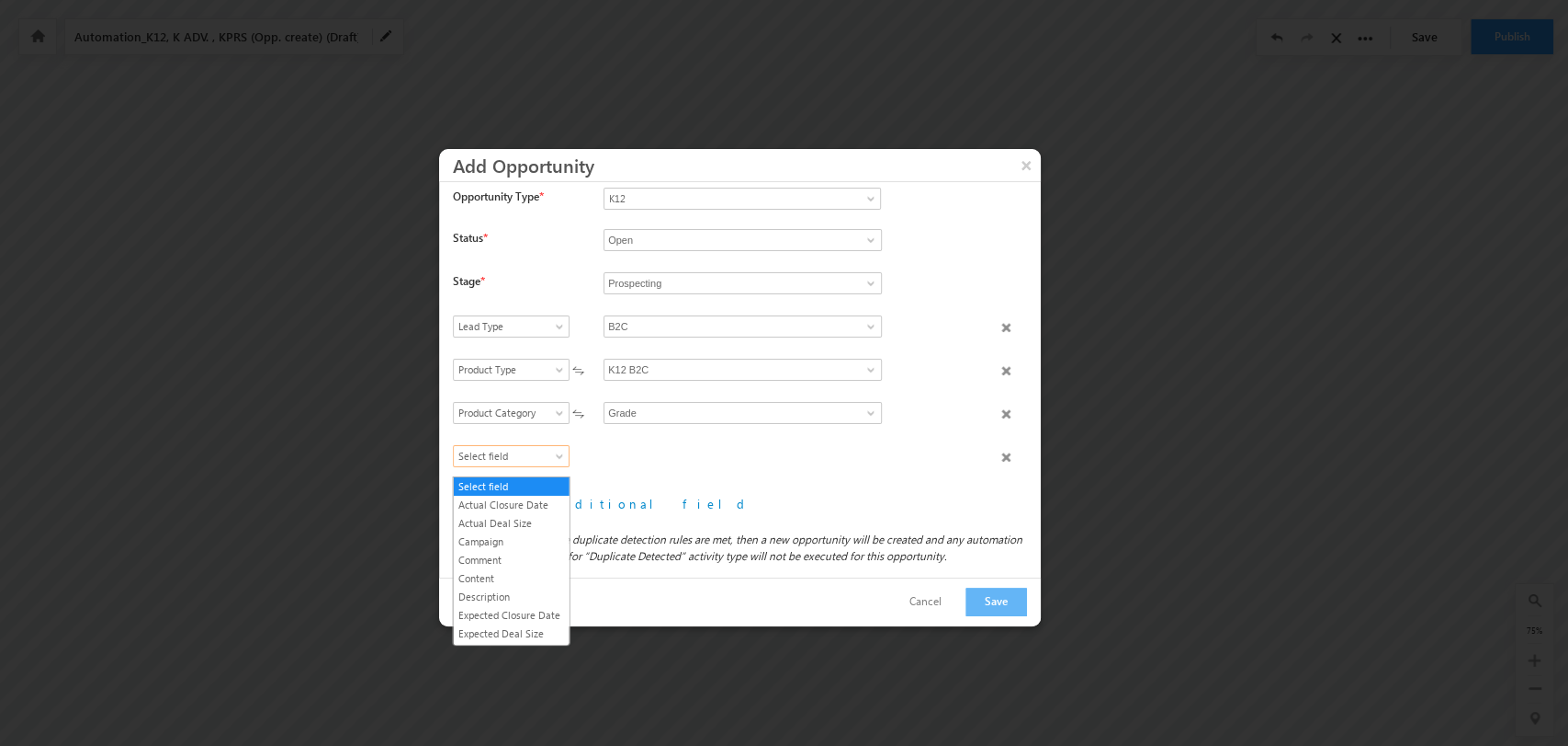
click at [552, 463] on span "Select field" at bounding box center [507, 455] width 106 height 16
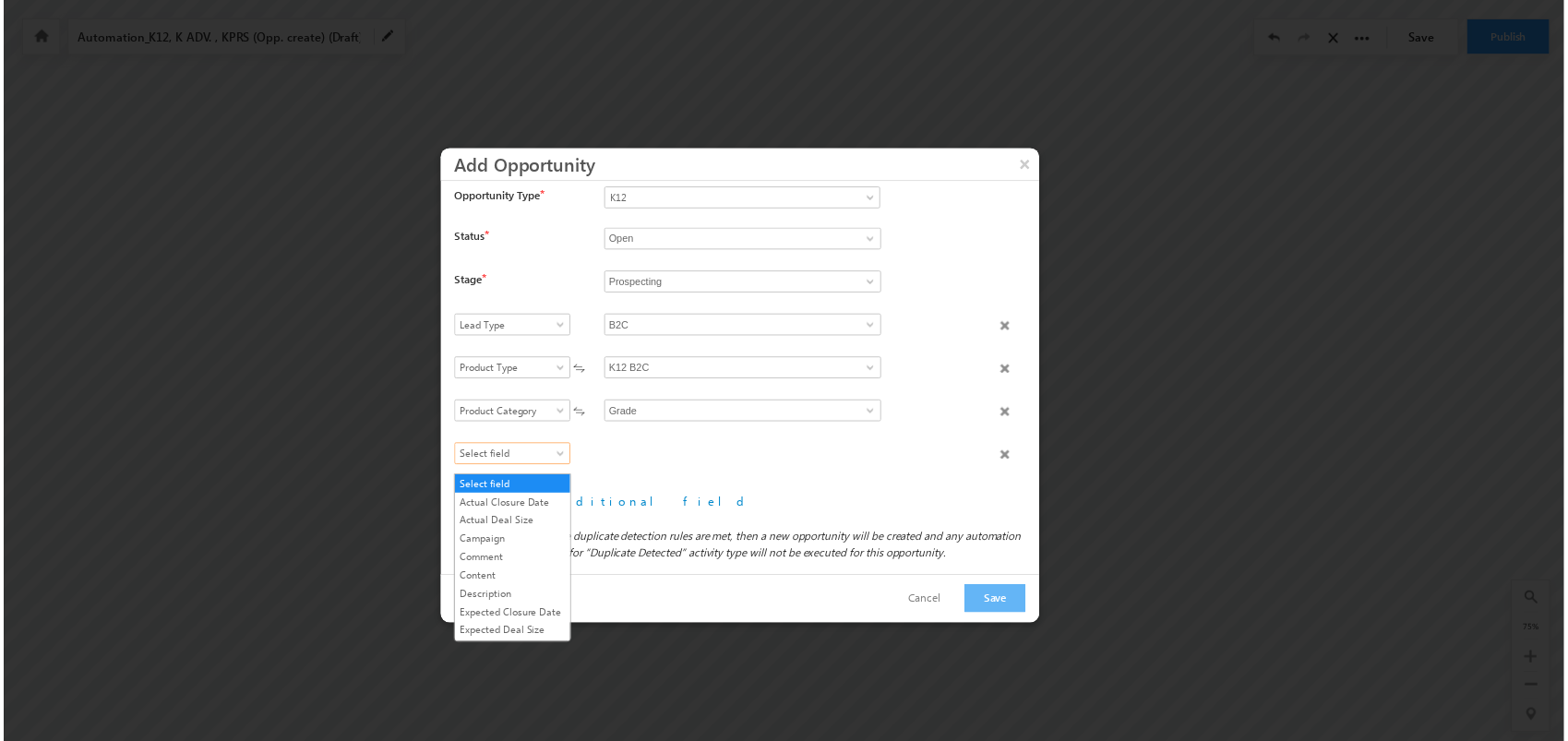
scroll to position [197, 0]
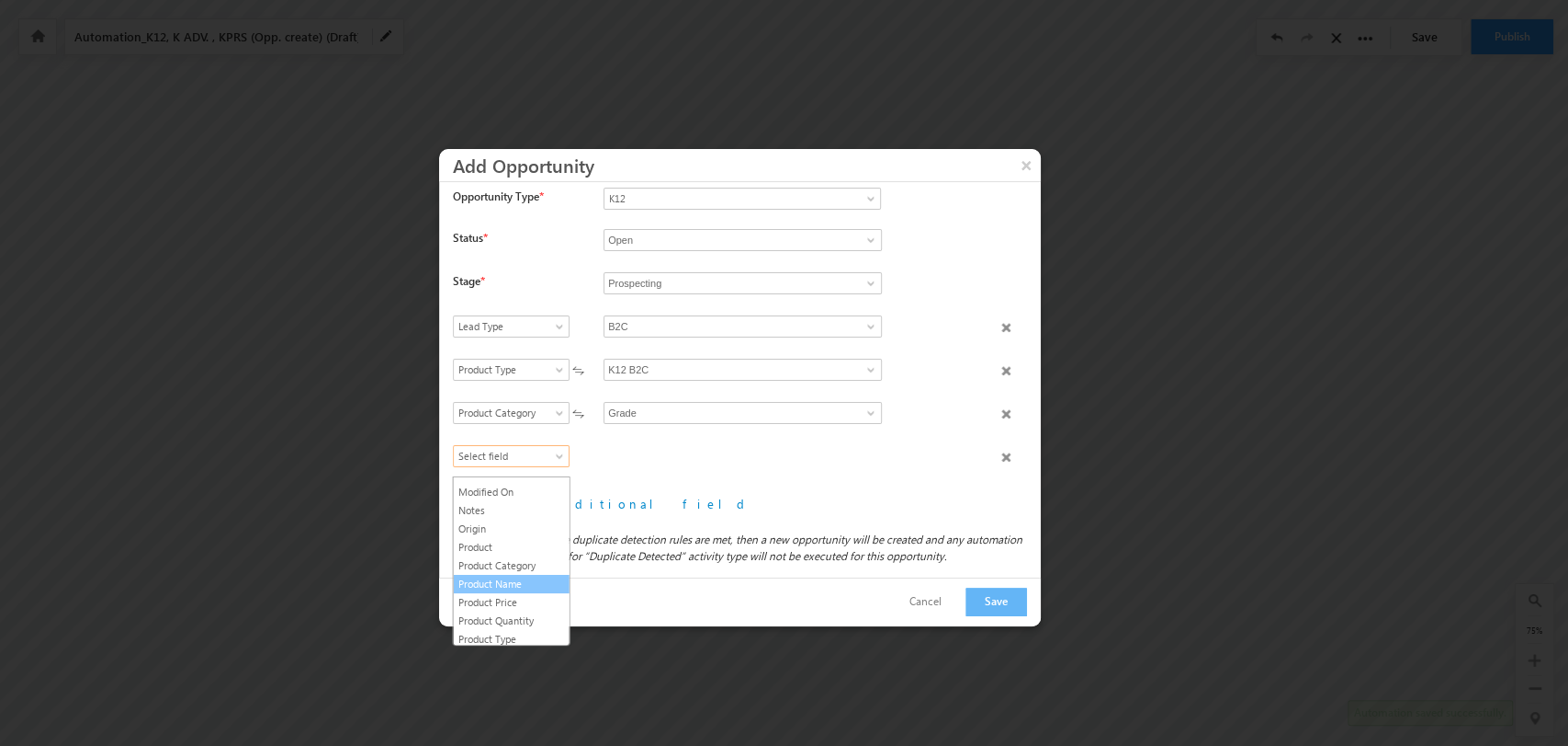
click at [512, 586] on link "Product Name" at bounding box center [512, 583] width 116 height 16
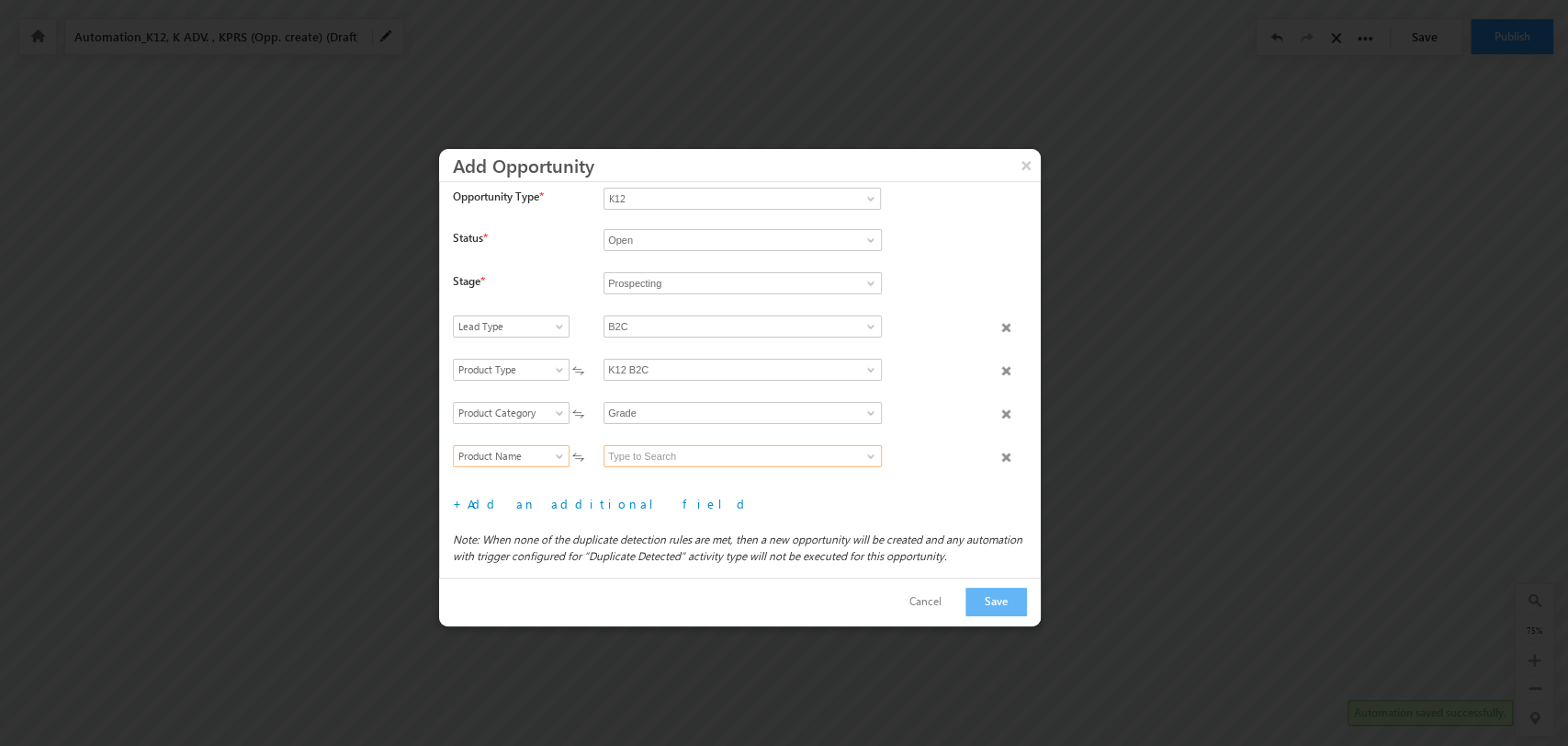
click at [702, 463] on input at bounding box center [743, 455] width 278 height 22
click at [736, 482] on link "12" at bounding box center [743, 477] width 278 height 21
type input "12"
click at [1009, 589] on button "Save" at bounding box center [996, 602] width 62 height 29
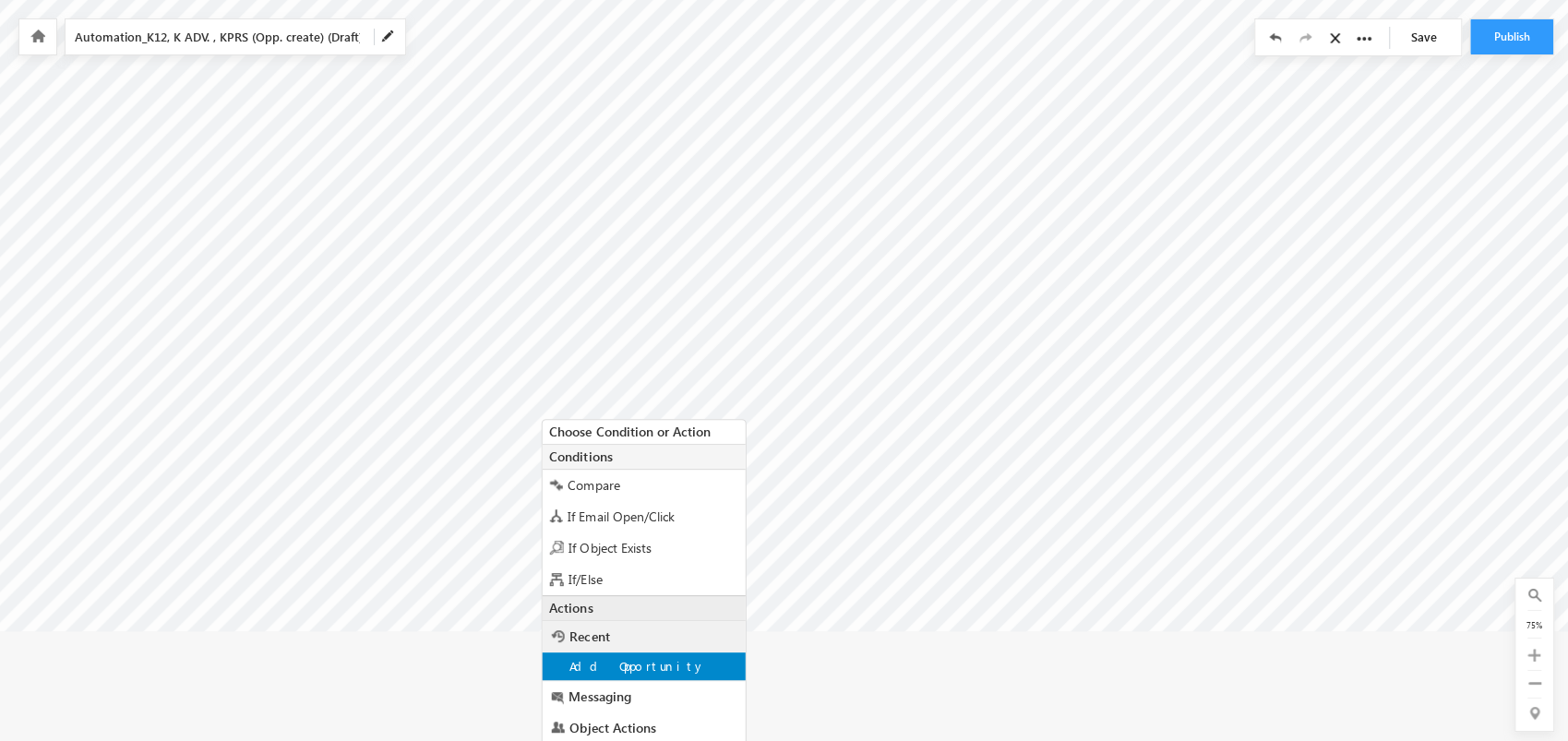
scroll to position [296, 2940]
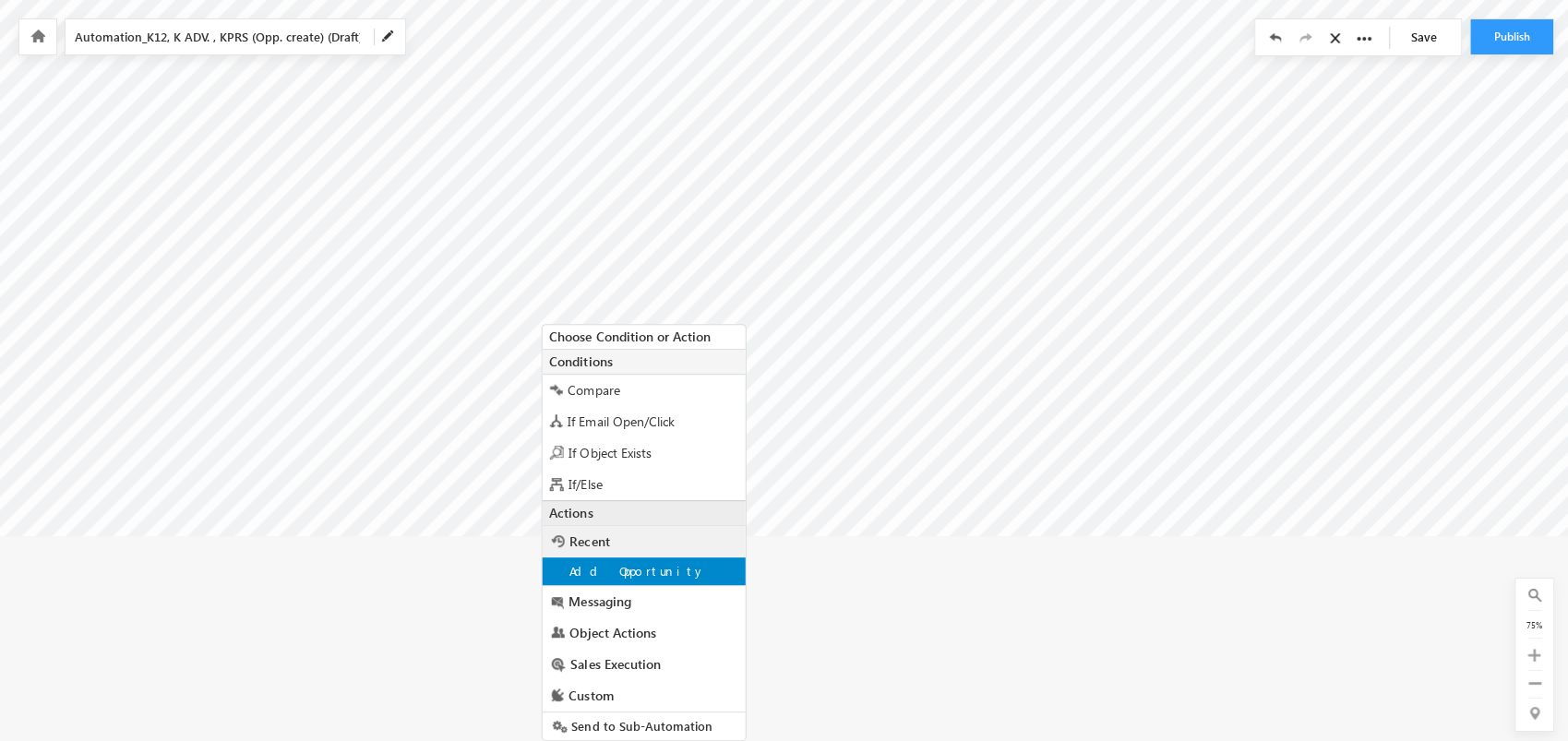
click at [693, 568] on div "Add Opportunity" at bounding box center [644, 570] width 203 height 28
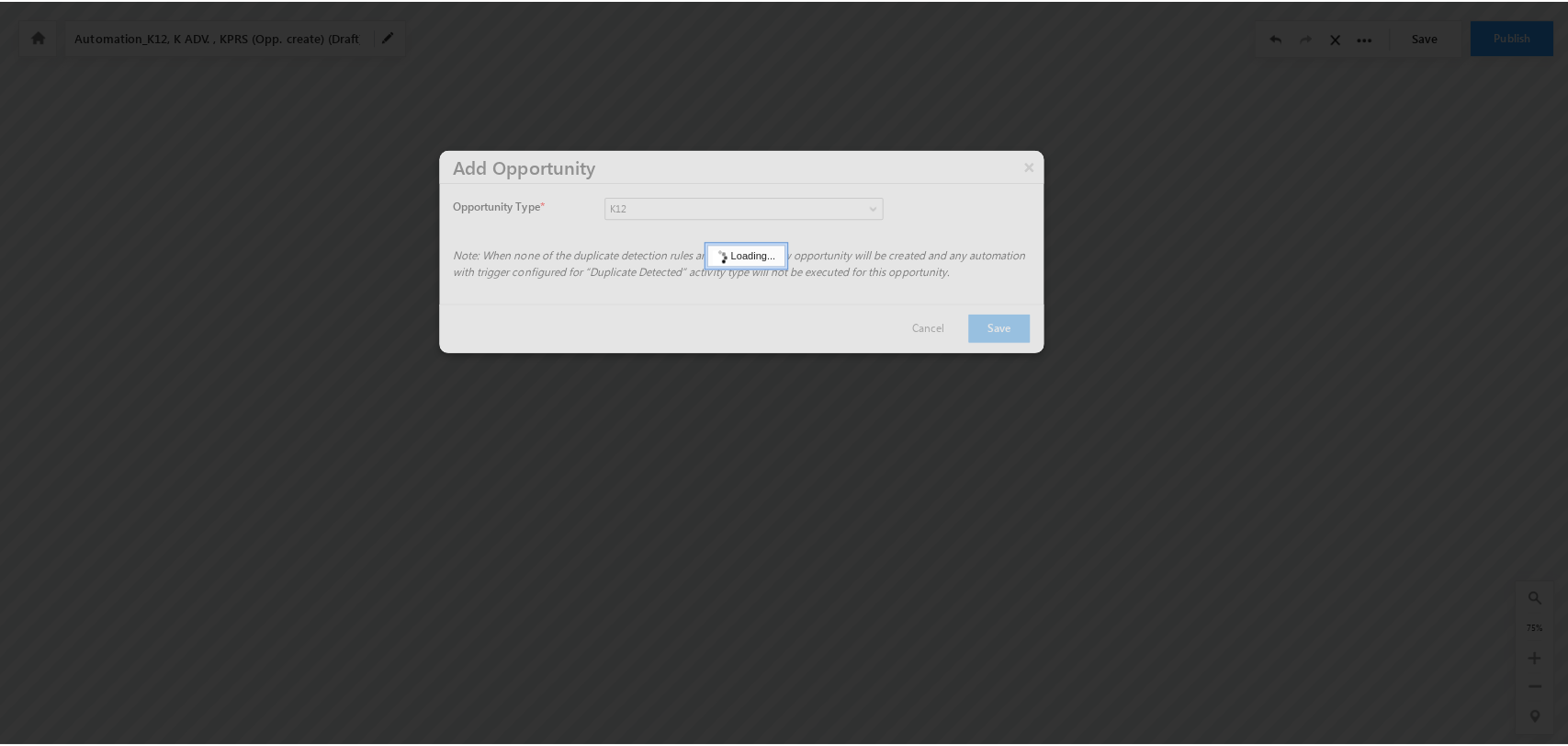
scroll to position [82, 2928]
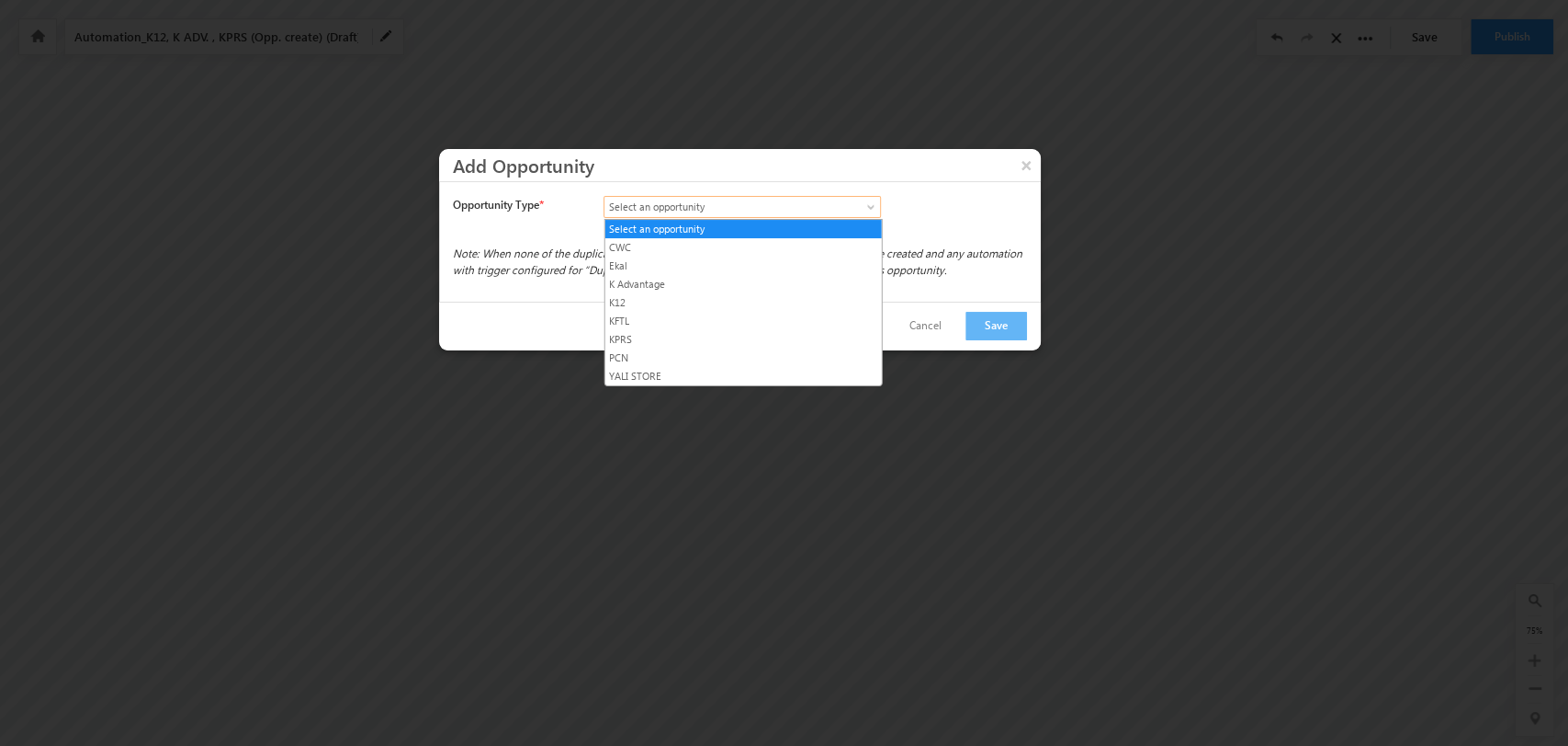
click at [832, 209] on span "Select an opportunity" at bounding box center [727, 206] width 243 height 16
click at [726, 280] on link "K Advantage" at bounding box center [744, 283] width 276 height 16
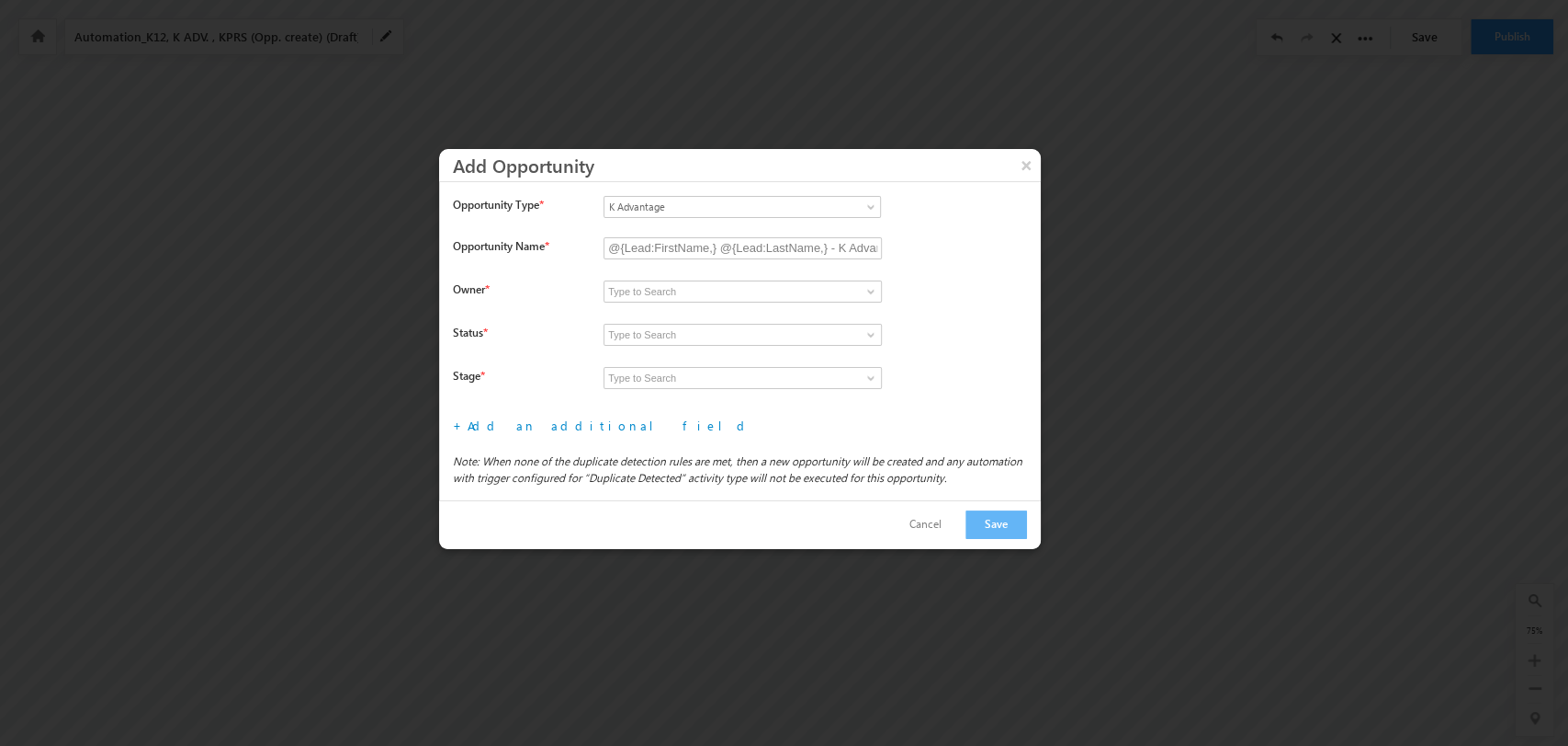
click at [869, 285] on span at bounding box center [870, 291] width 14 height 14
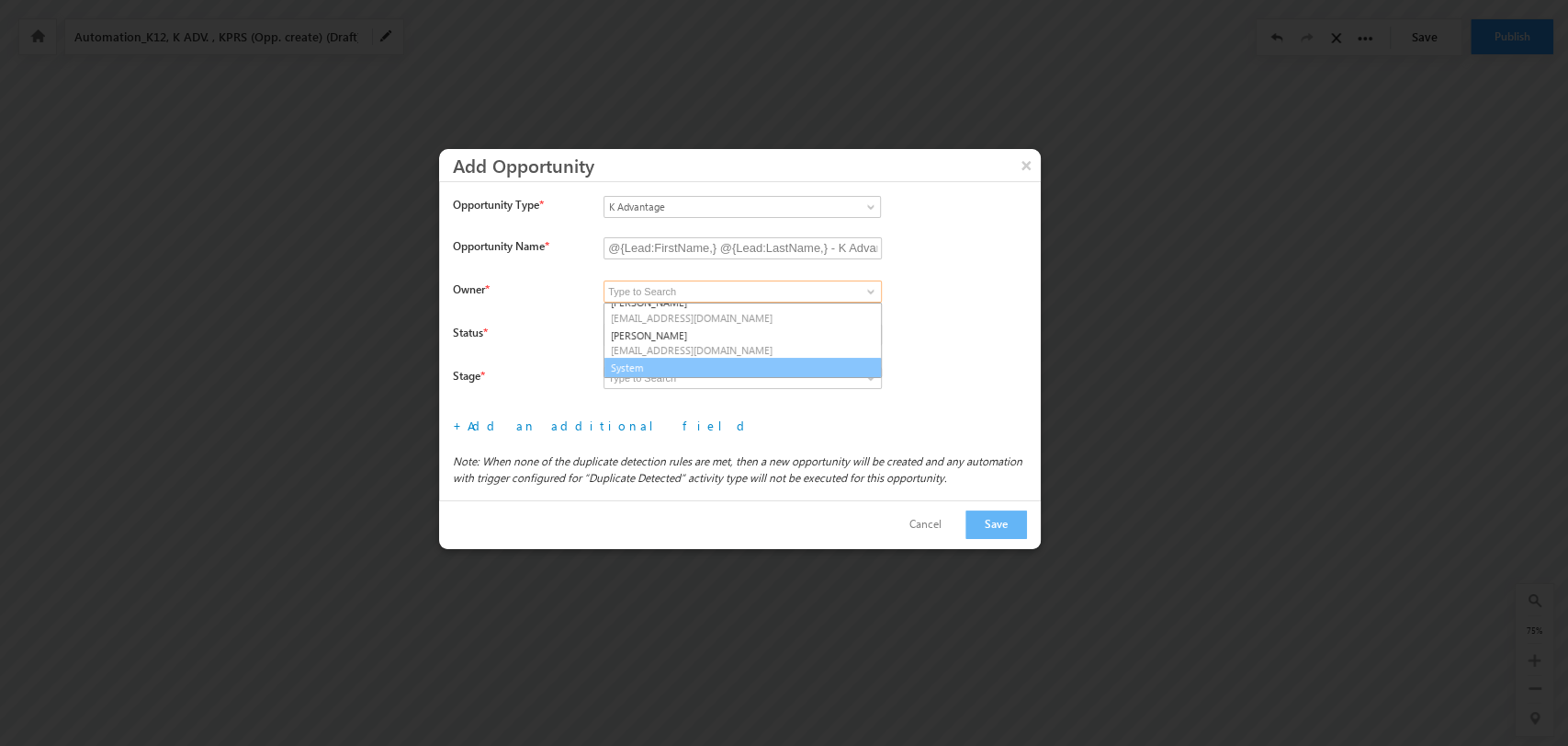
scroll to position [272, 0]
click at [761, 365] on link "System" at bounding box center [743, 367] width 278 height 21
type input "System"
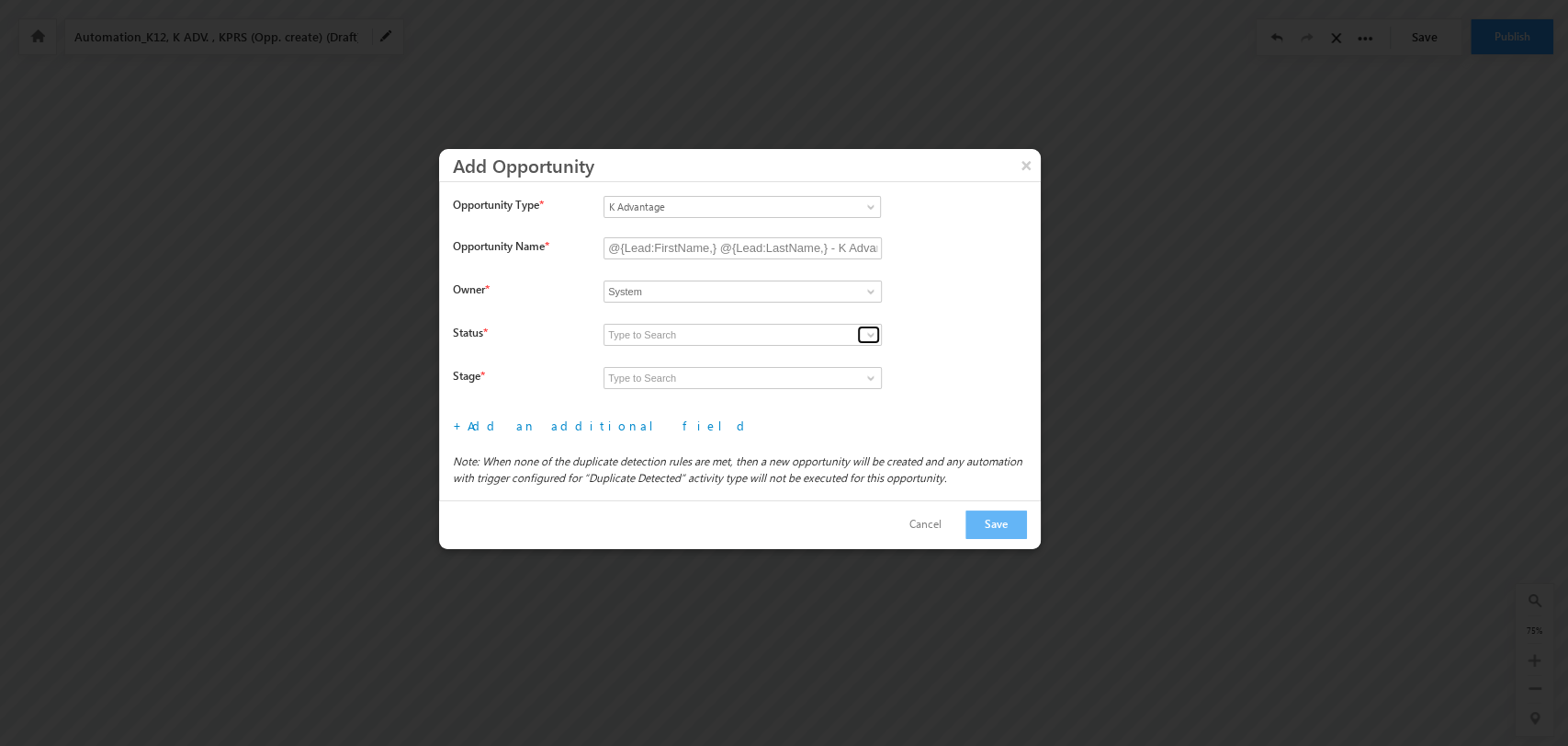
click at [860, 328] on link at bounding box center [869, 334] width 23 height 18
click at [709, 354] on link "Open" at bounding box center [743, 356] width 278 height 21
type input "Open"
click at [863, 378] on span at bounding box center [870, 377] width 14 height 14
click at [750, 406] on link "Prospecting" at bounding box center [743, 399] width 278 height 21
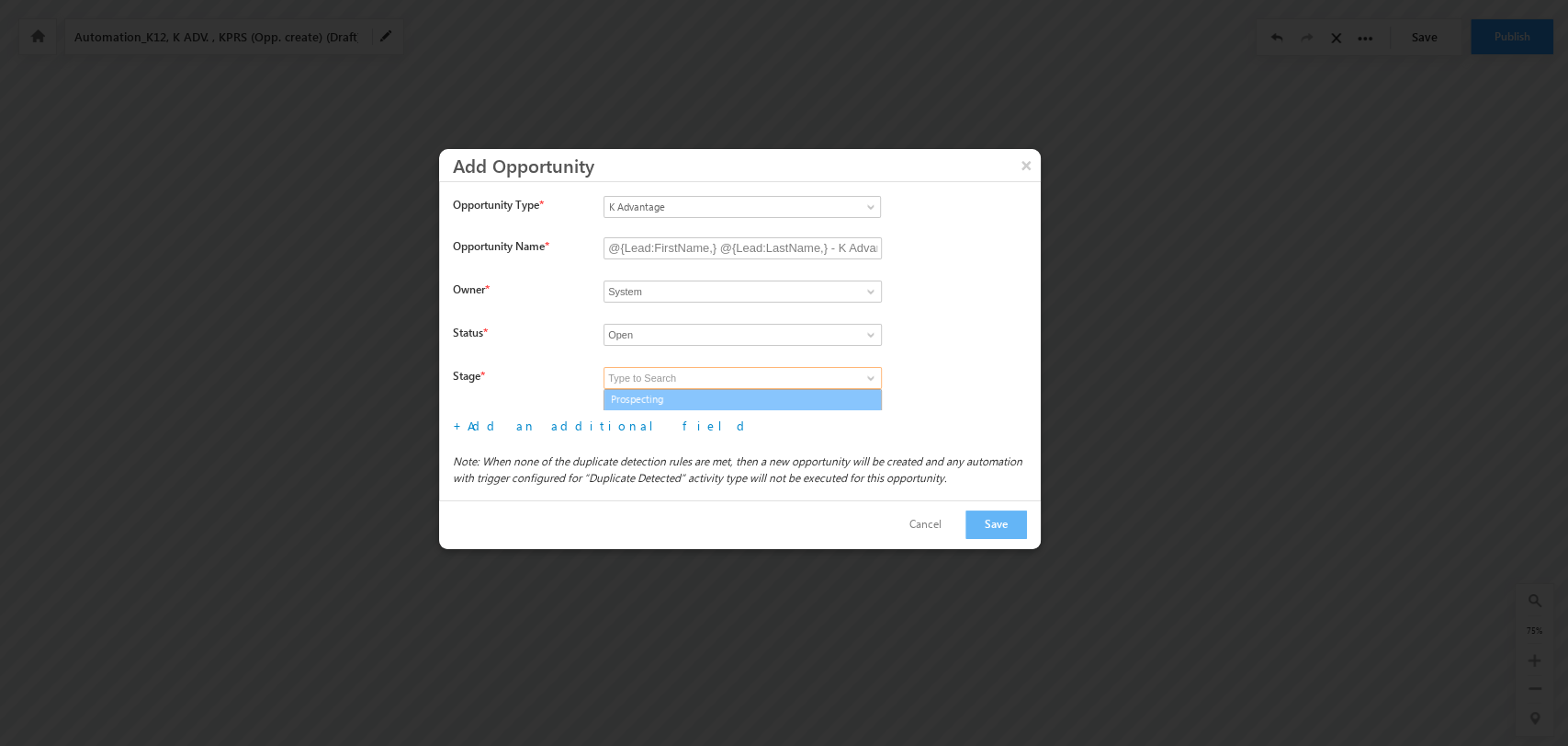
type input "Prospecting"
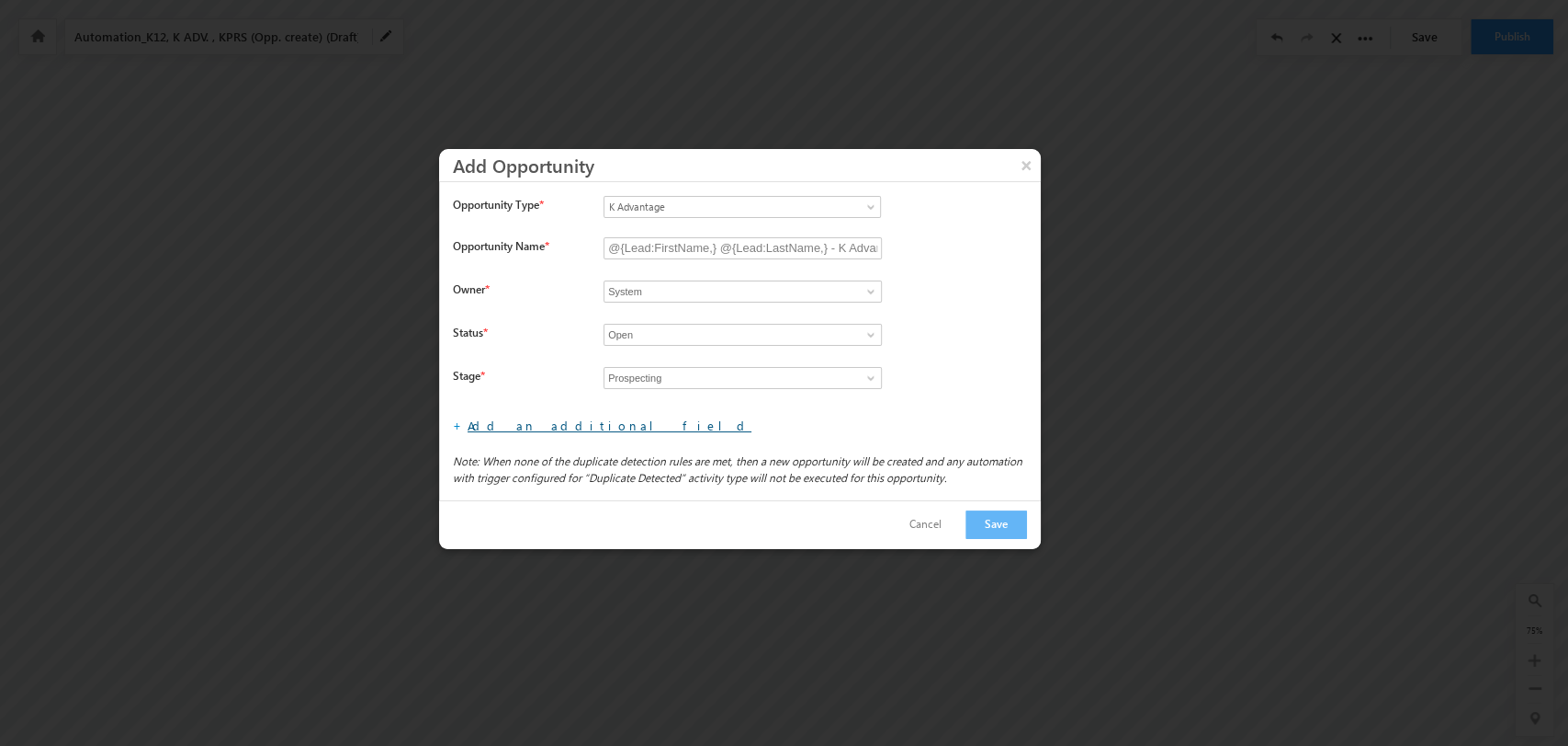
click at [516, 421] on link "Add an additional field" at bounding box center [609, 425] width 284 height 15
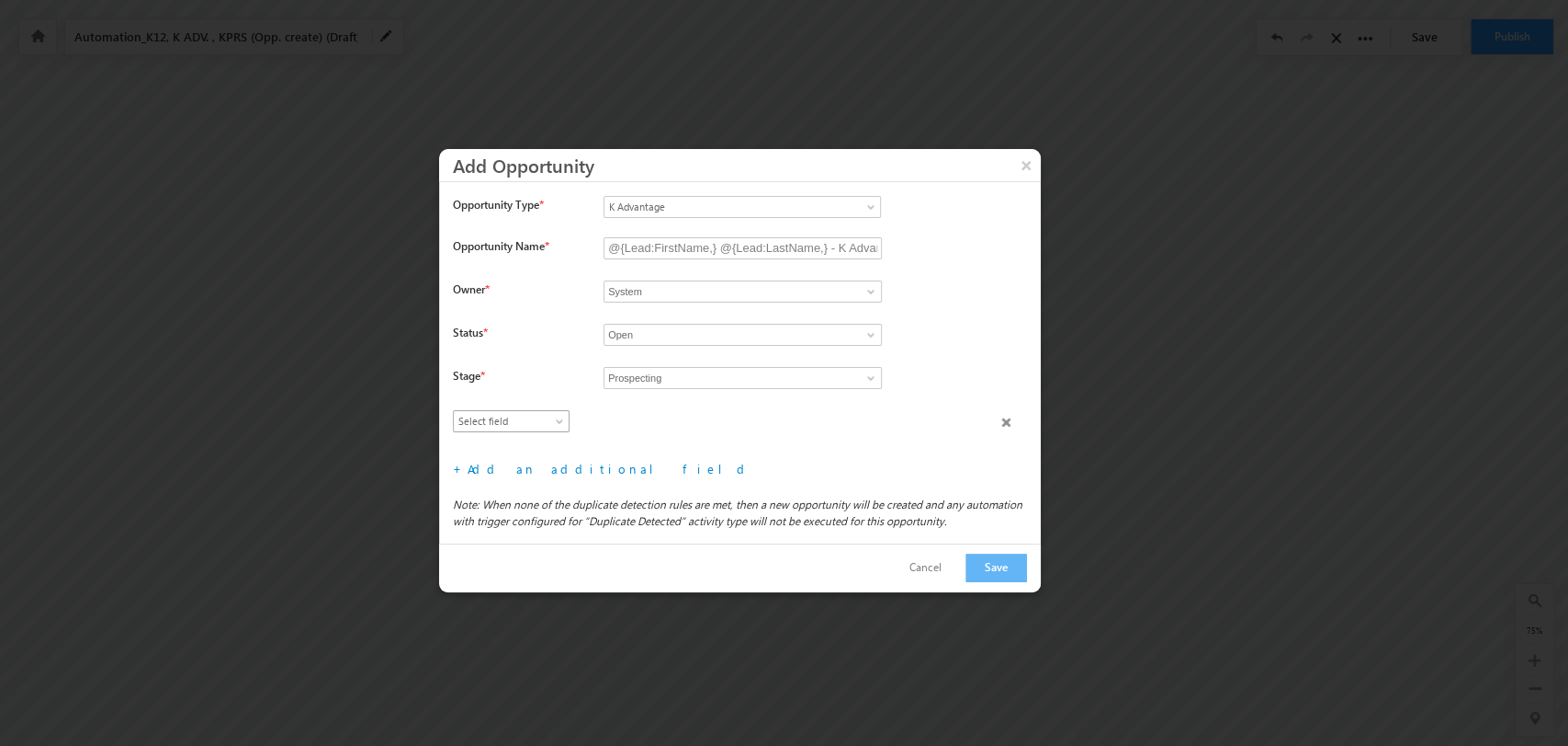
click at [515, 421] on span "Select field" at bounding box center [507, 420] width 106 height 16
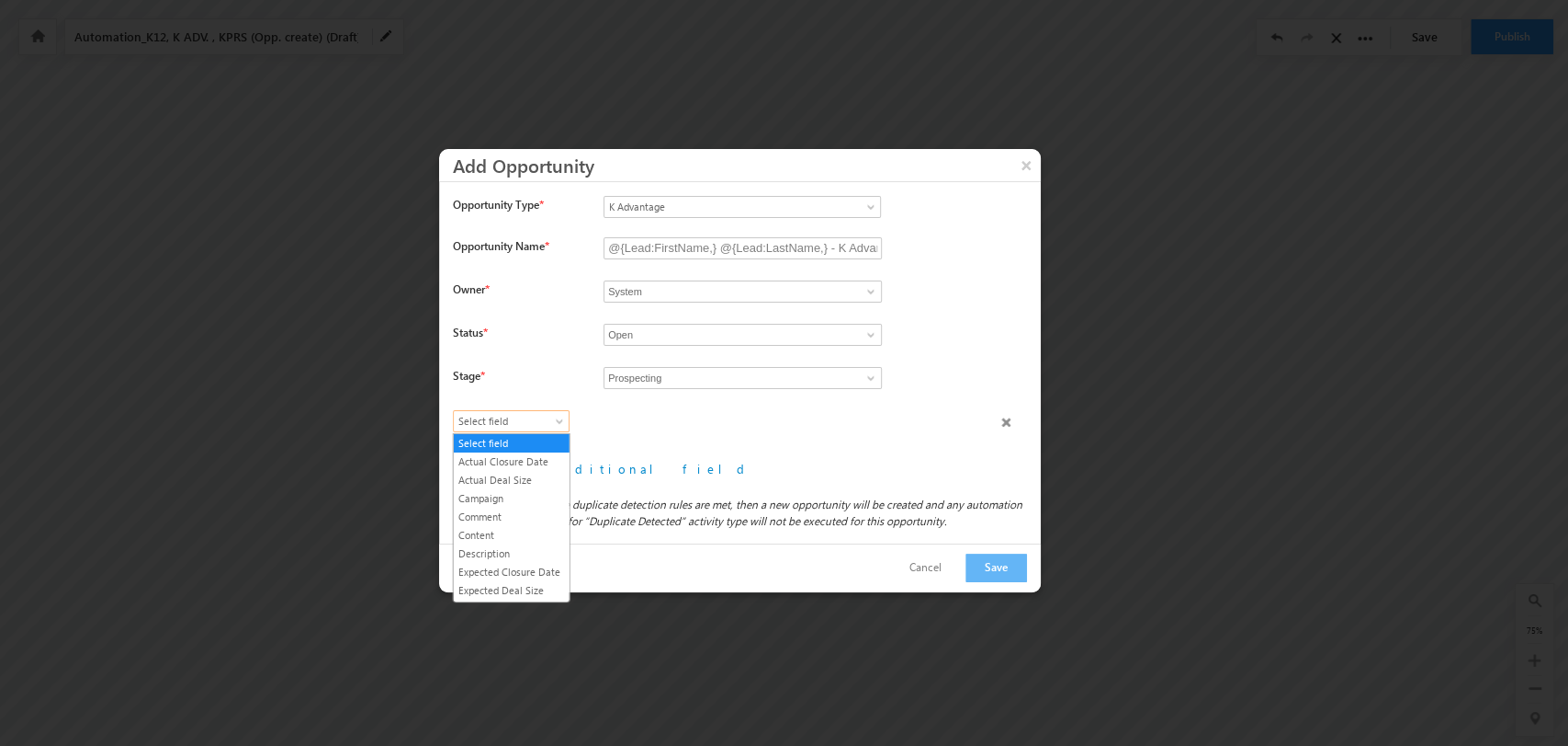
scroll to position [105, 0]
click at [519, 512] on link "Lead Type" at bounding box center [512, 503] width 116 height 16
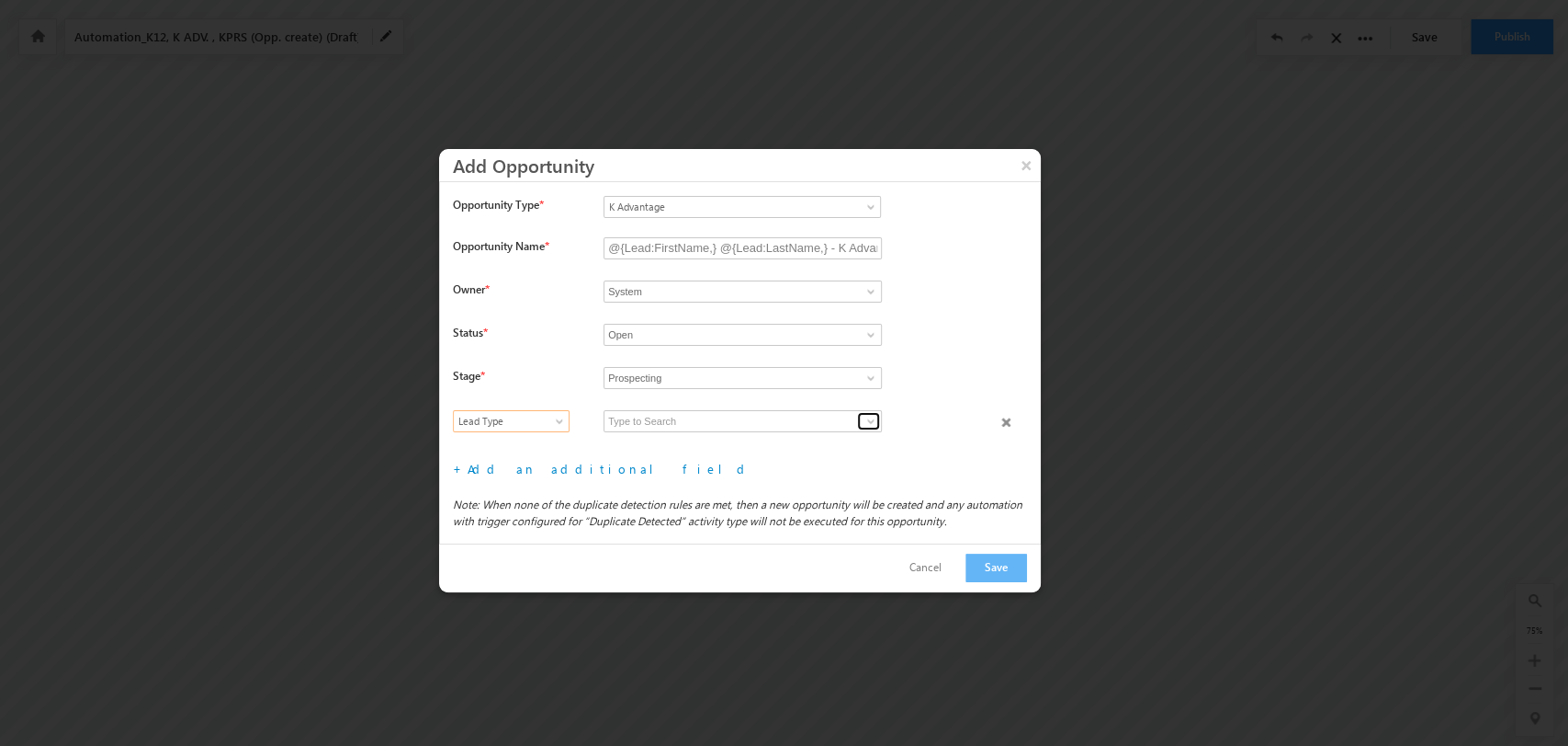
click at [869, 418] on span at bounding box center [870, 420] width 14 height 14
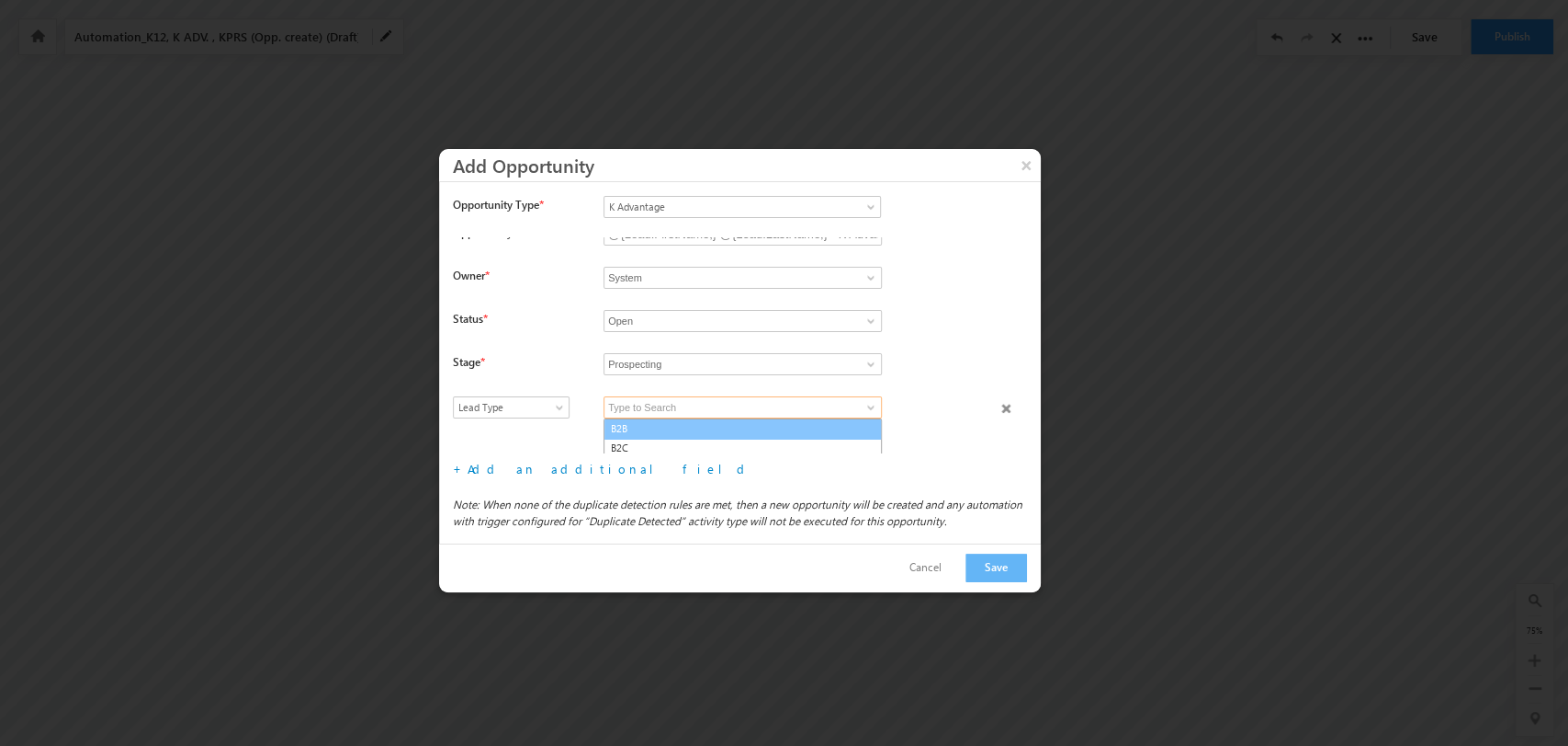
scroll to position [17, 0]
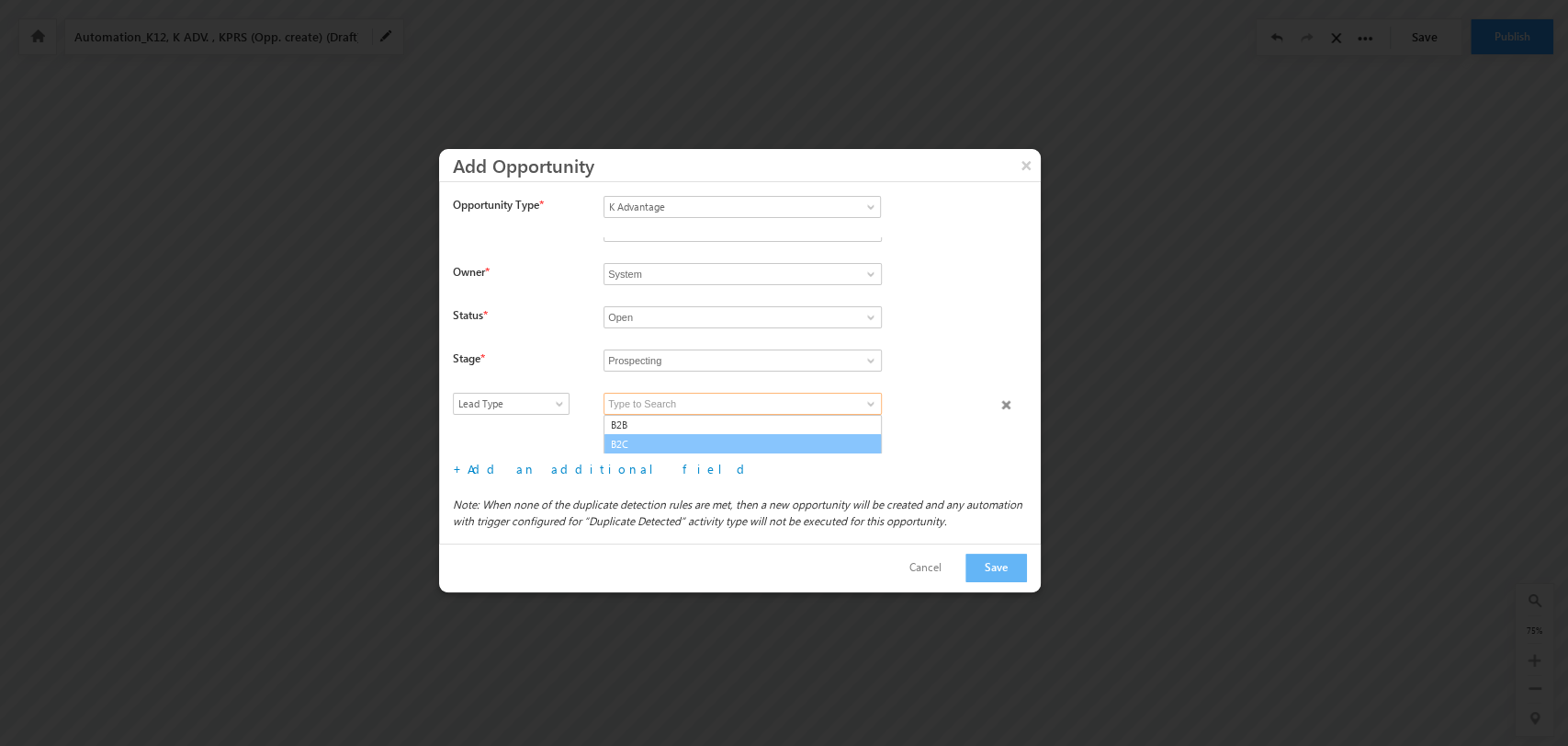
click at [690, 440] on link "B2C" at bounding box center [743, 445] width 278 height 21
type input "B2C"
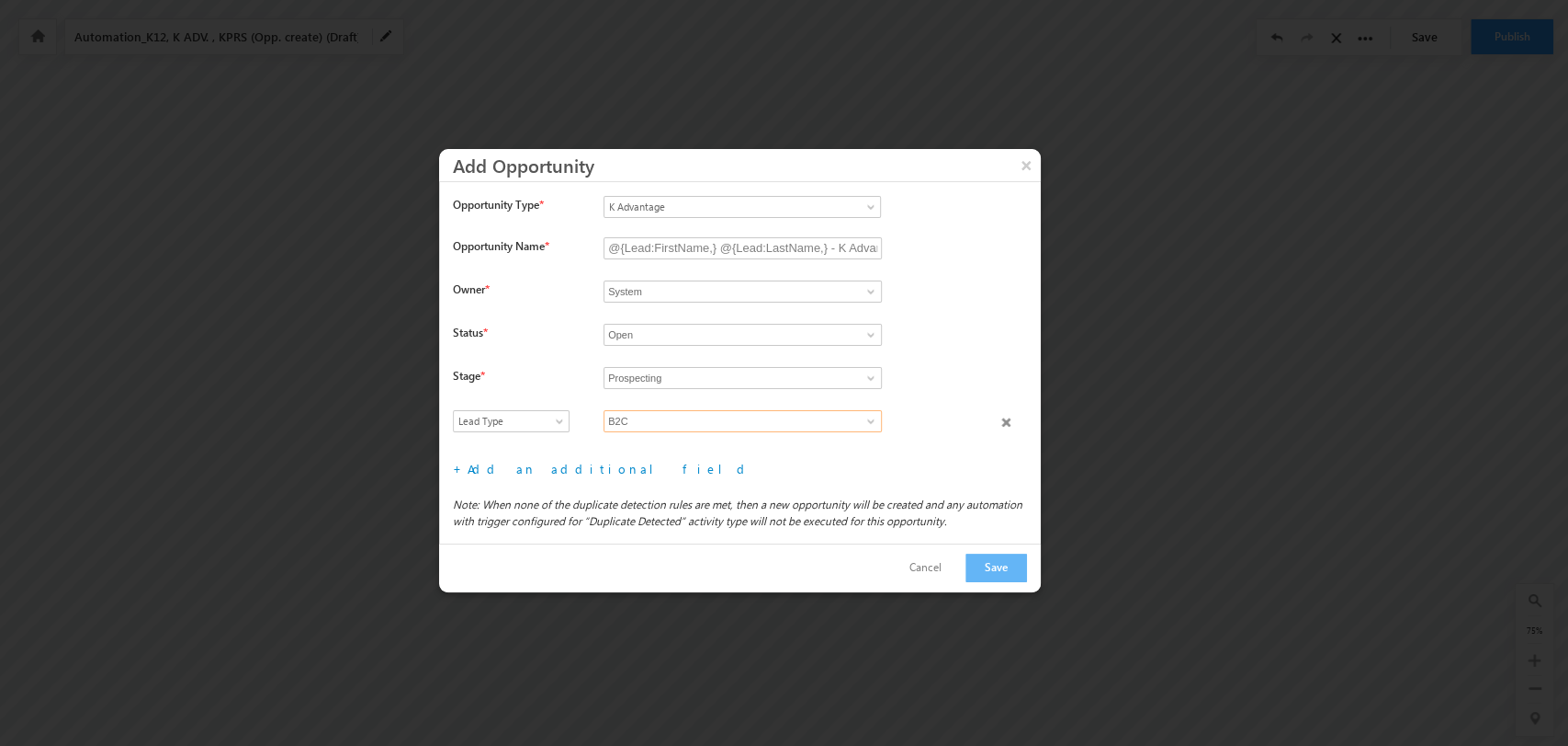
scroll to position [0, 0]
click at [558, 462] on link "Add an additional field" at bounding box center [609, 469] width 284 height 15
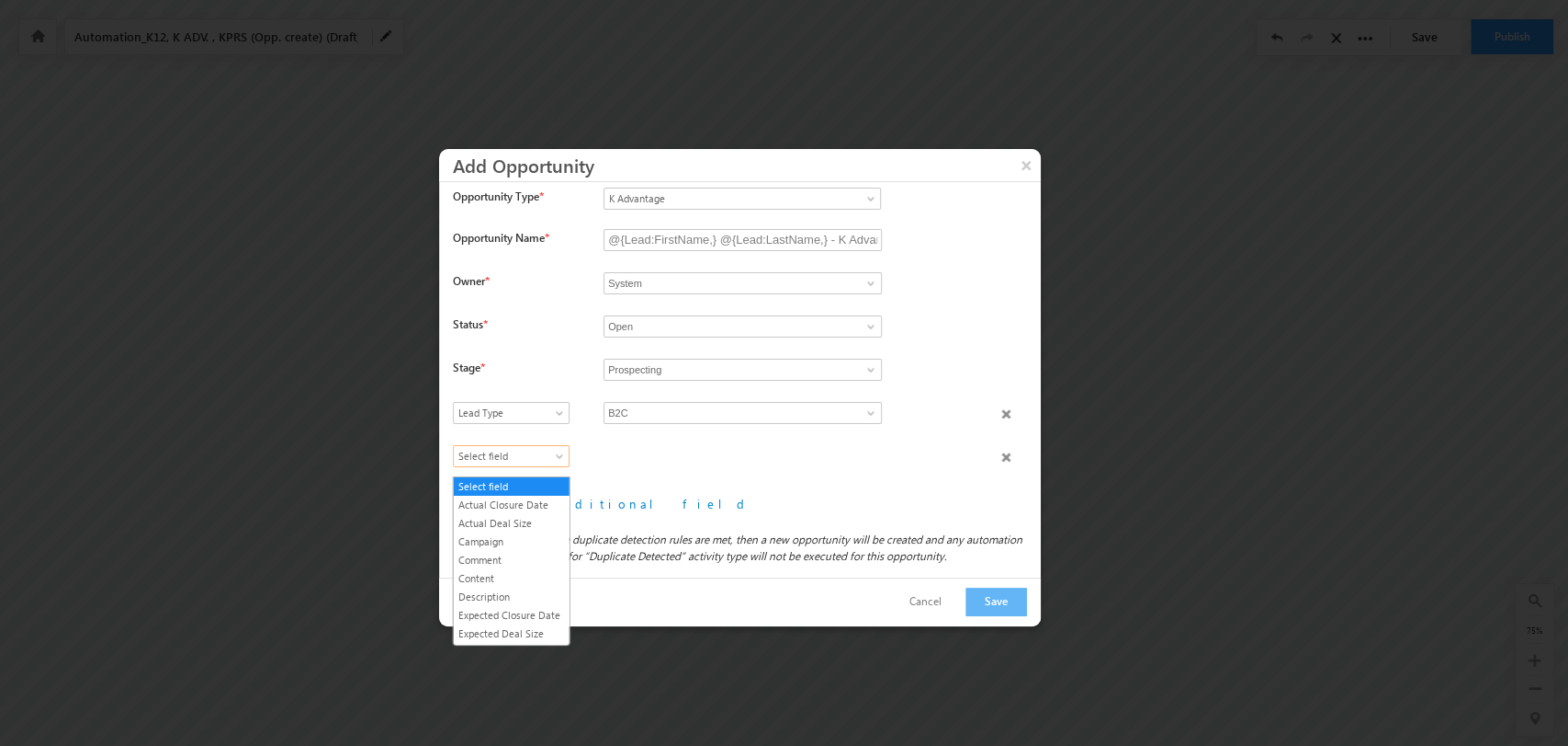
click at [536, 456] on span "Select field" at bounding box center [507, 455] width 106 height 16
click at [533, 566] on link "Product Type" at bounding box center [512, 561] width 116 height 16
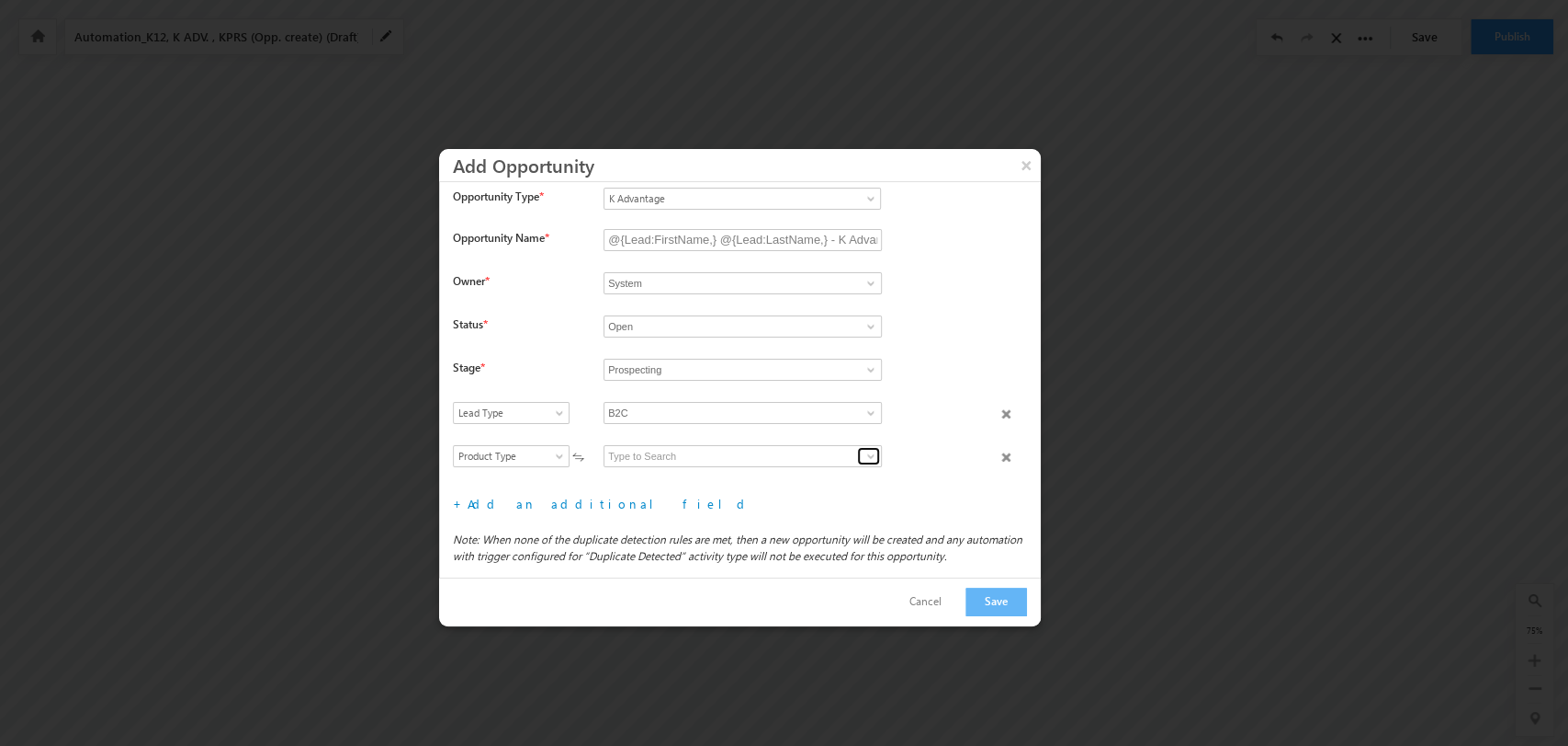
click at [871, 460] on span at bounding box center [870, 455] width 14 height 14
click at [759, 484] on link "K Advantage B2C" at bounding box center [743, 477] width 278 height 21
type input "K Advantage B2C"
click at [560, 509] on link "Add an additional field" at bounding box center [609, 503] width 284 height 15
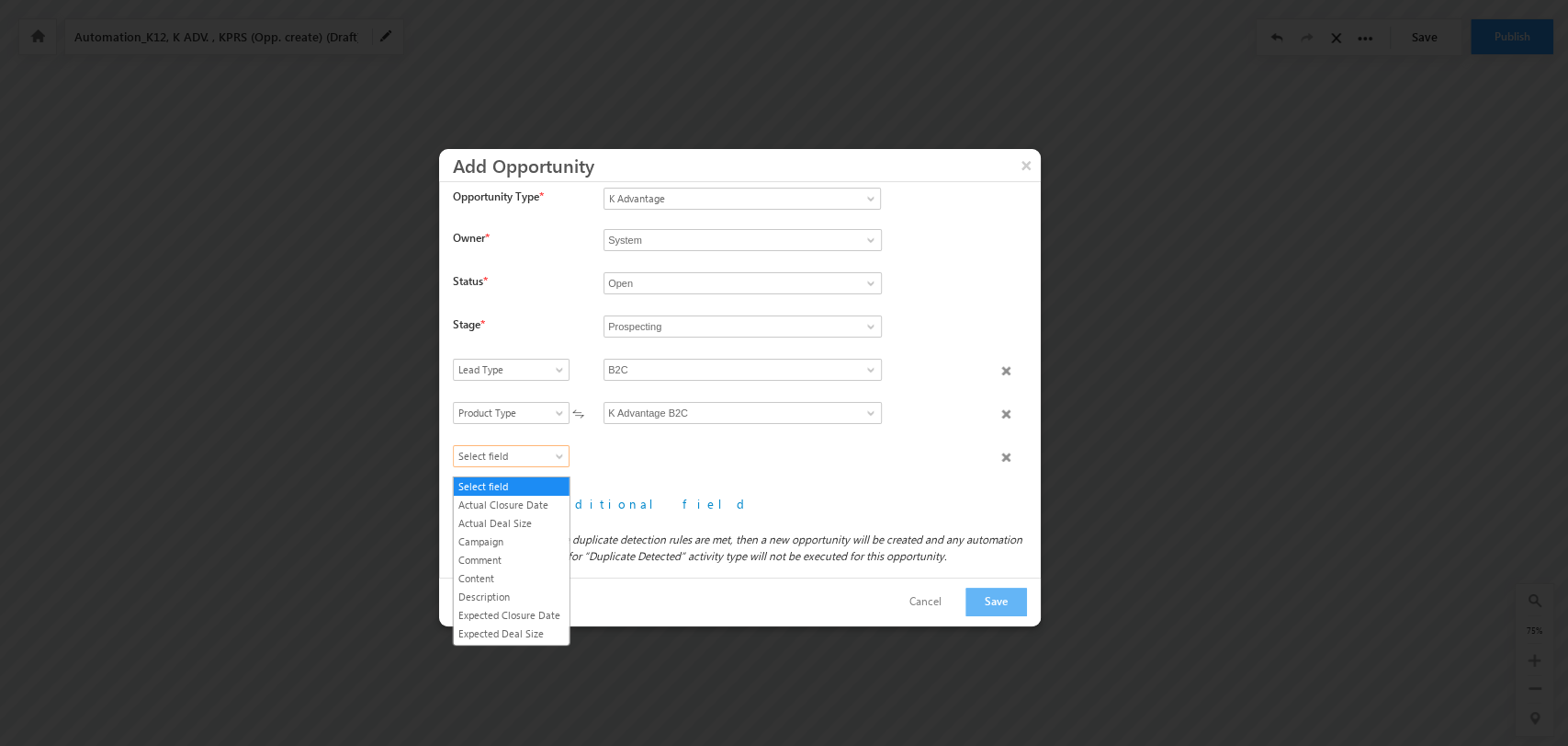
click at [545, 452] on link "Select field" at bounding box center [511, 455] width 117 height 22
click at [516, 574] on link "Product Category" at bounding box center [512, 564] width 116 height 16
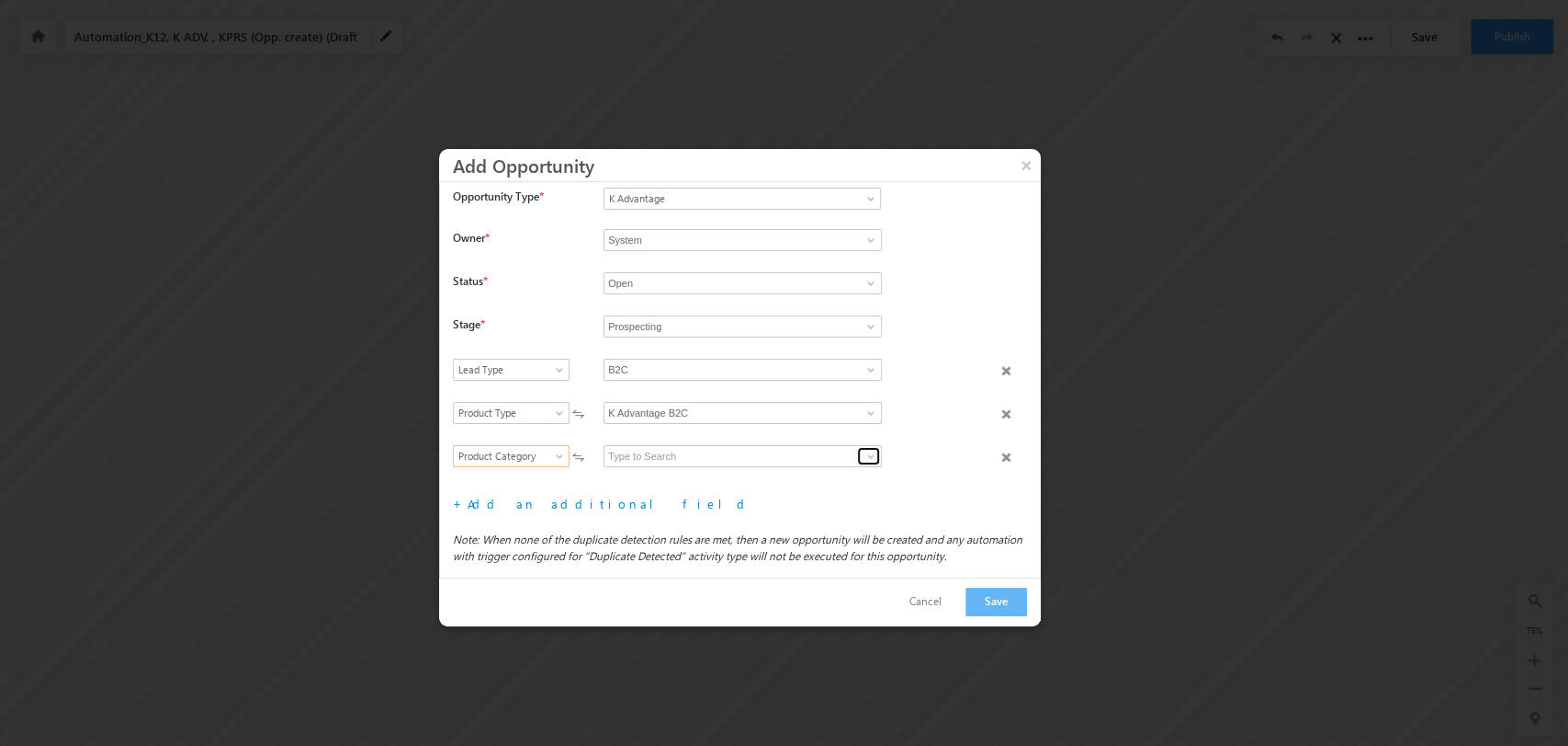
click at [863, 464] on span at bounding box center [870, 455] width 14 height 14
click at [755, 485] on link "VUCA" at bounding box center [743, 477] width 278 height 21
type input "VUCA"
click at [532, 511] on link "Add an additional field" at bounding box center [609, 503] width 284 height 15
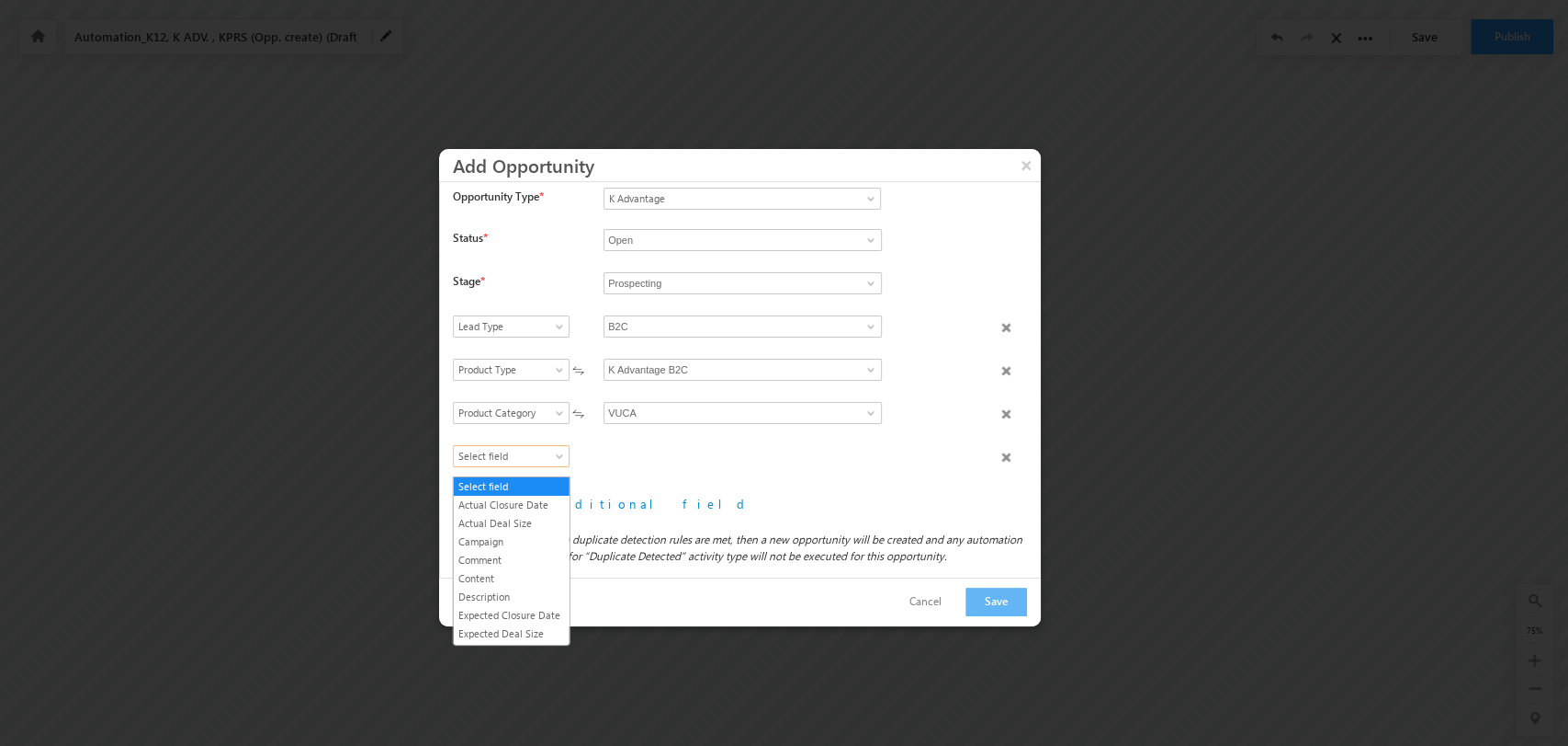
click at [551, 462] on span "Select field" at bounding box center [507, 455] width 106 height 16
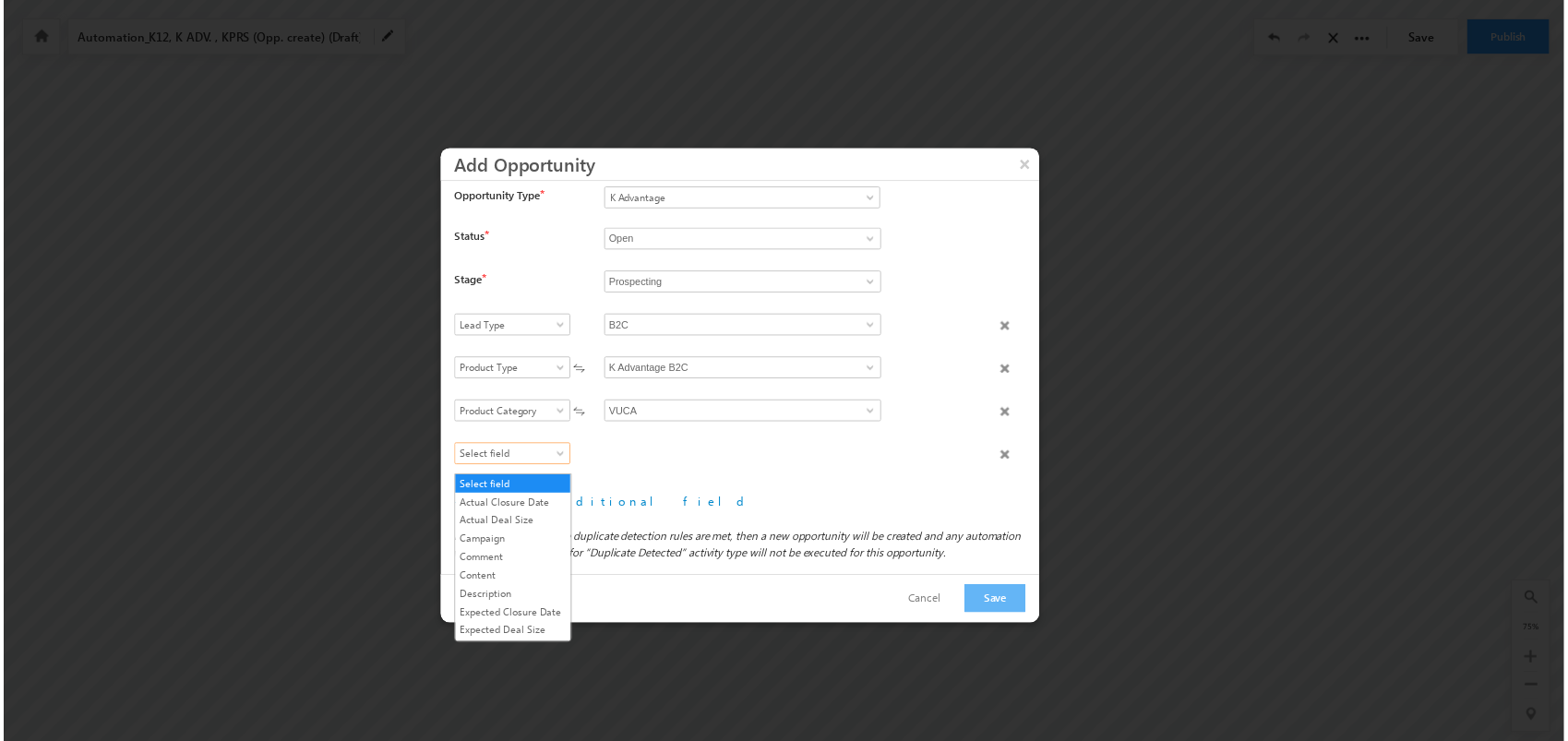
scroll to position [197, 0]
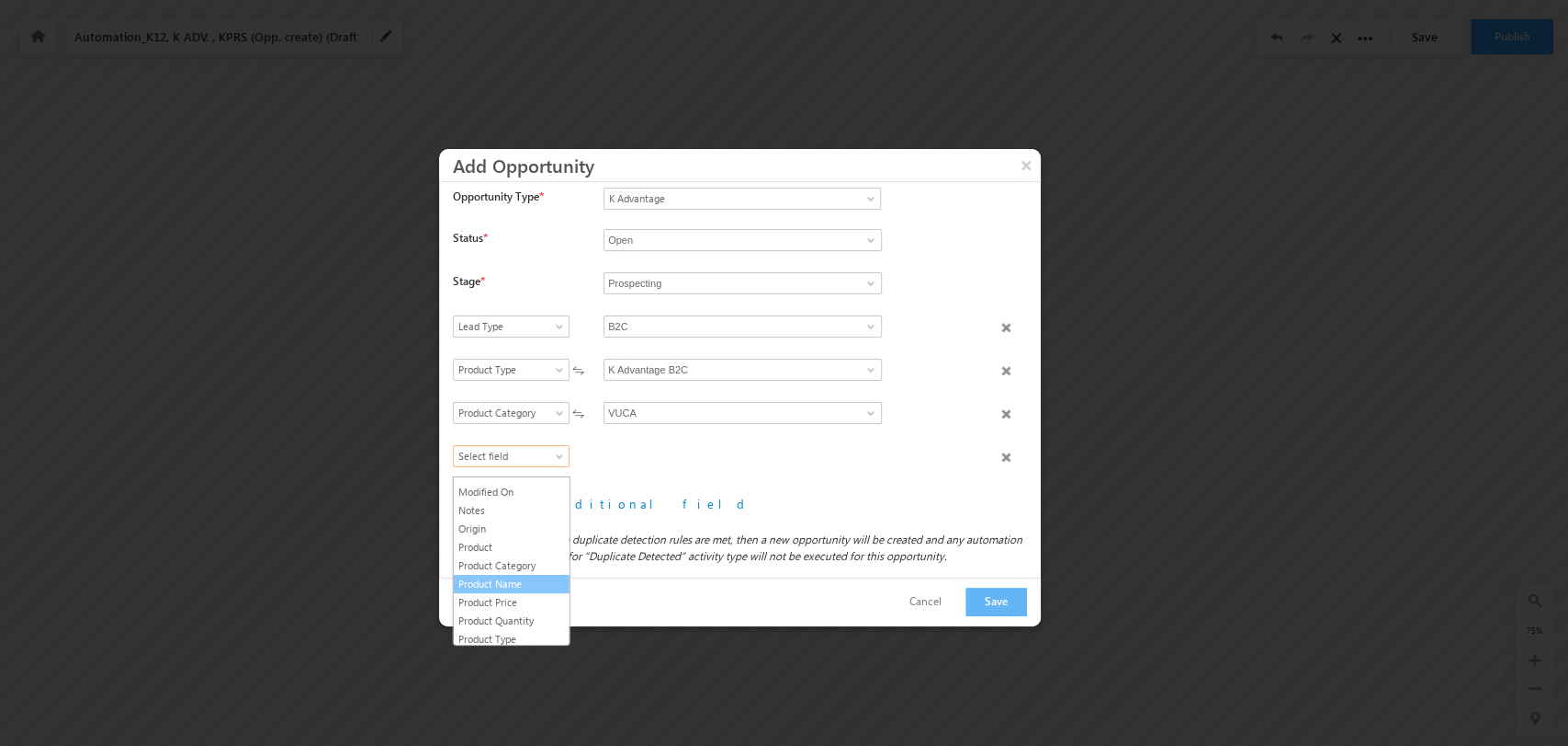
click at [544, 592] on link "Product Name" at bounding box center [512, 583] width 116 height 16
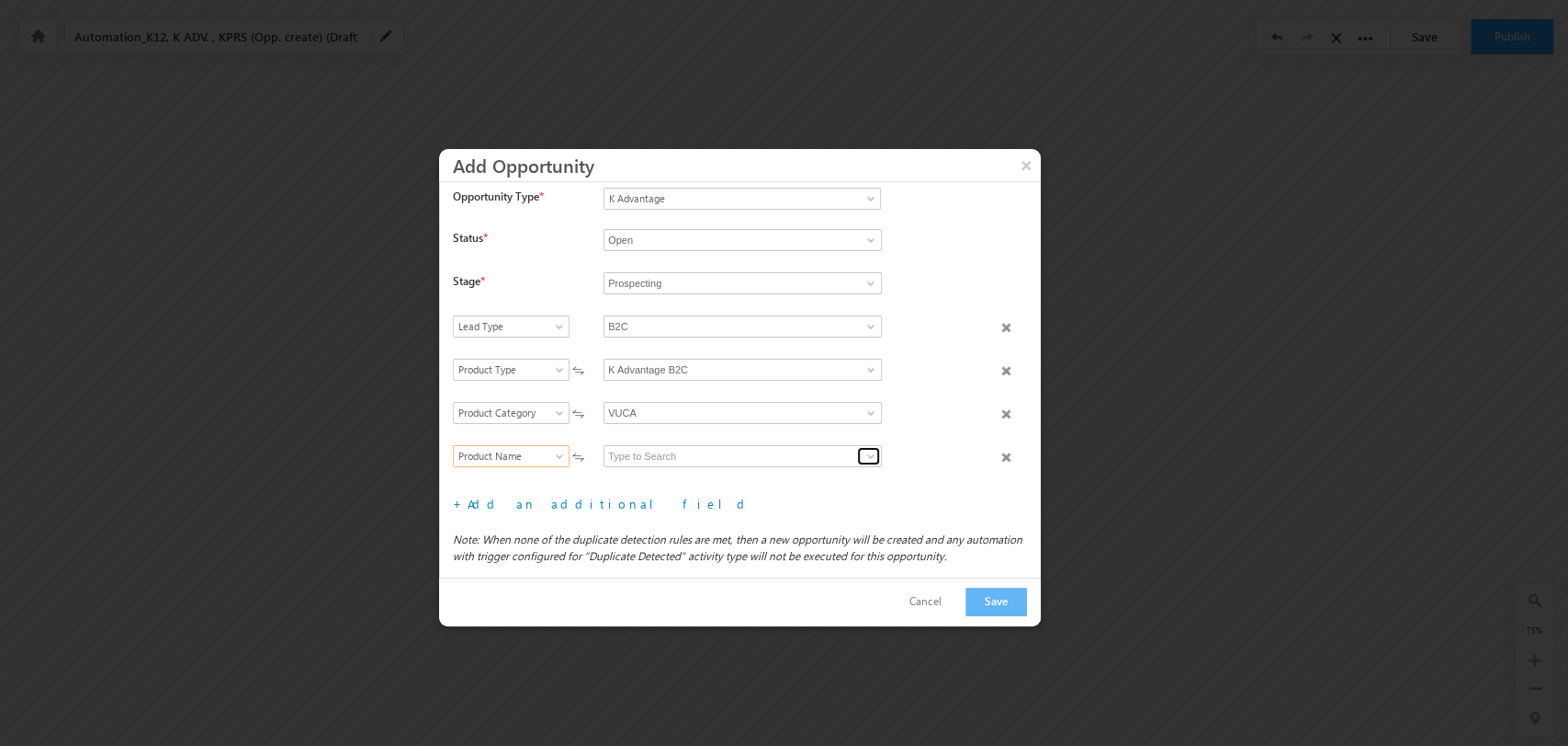
click at [865, 460] on span at bounding box center [870, 455] width 14 height 14
click at [802, 478] on link "VUCA EC" at bounding box center [743, 477] width 278 height 21
type input "VUCA EC"
click at [998, 593] on button "Save" at bounding box center [996, 602] width 62 height 29
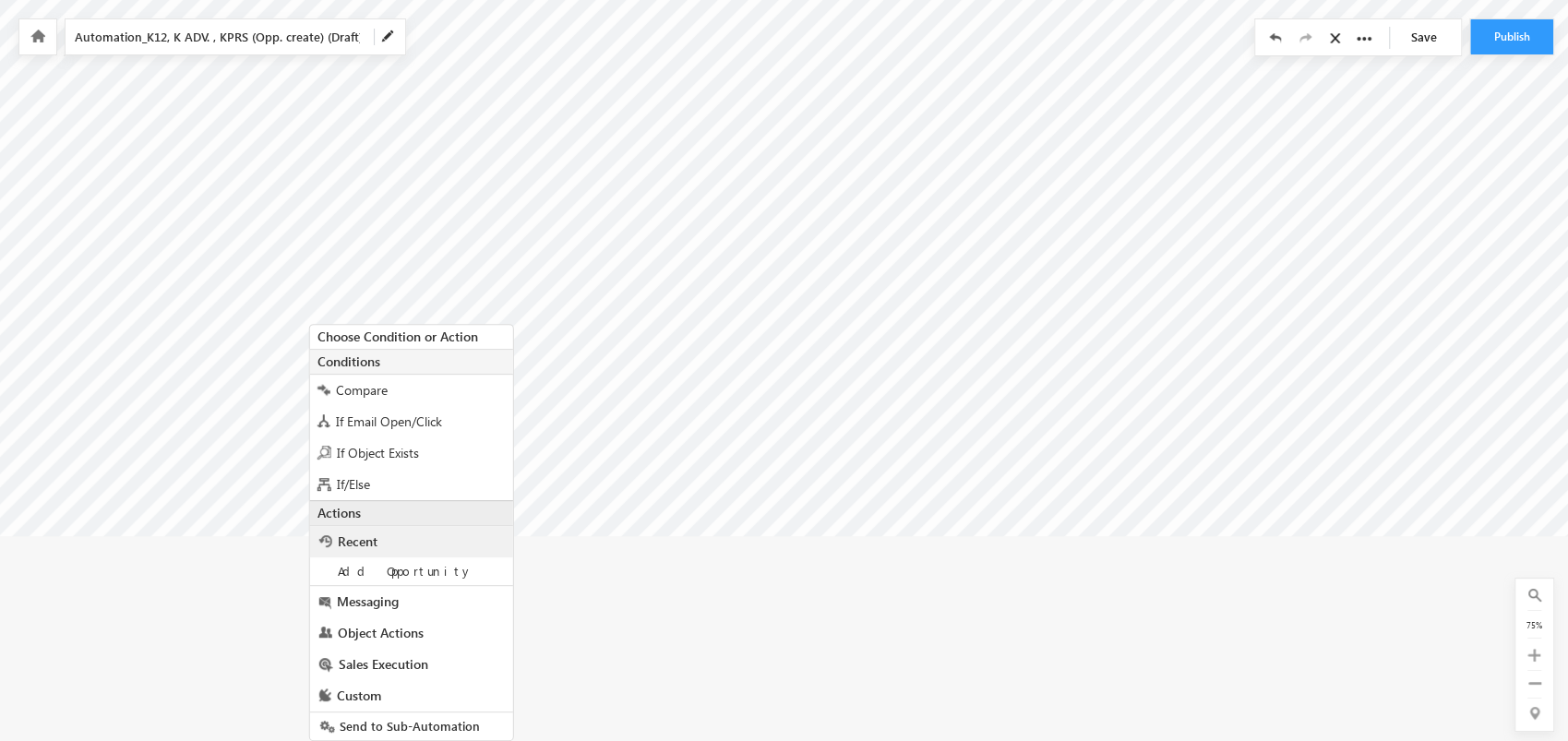
scroll to position [296, 3518]
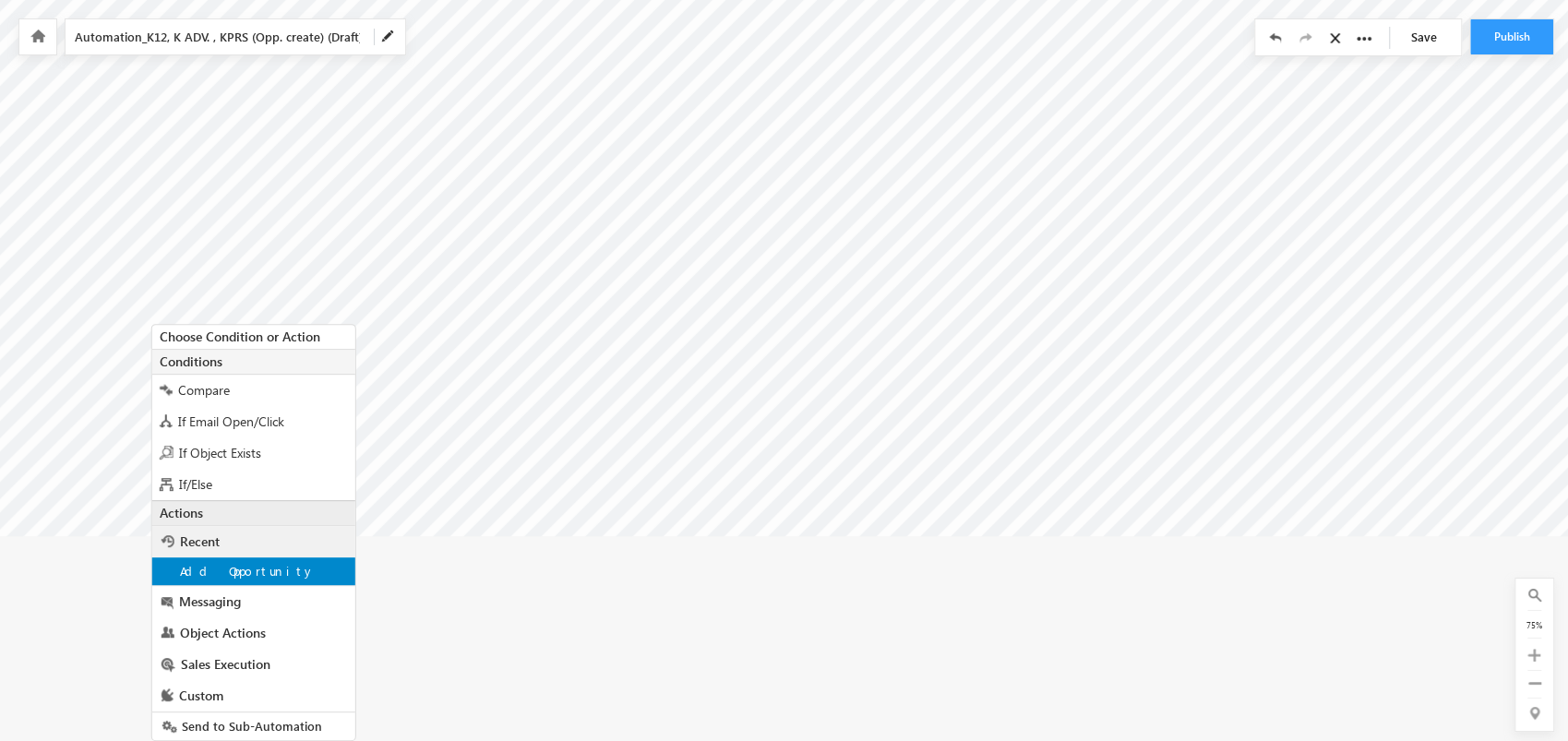
click at [296, 566] on div "Add Opportunity" at bounding box center [254, 570] width 203 height 28
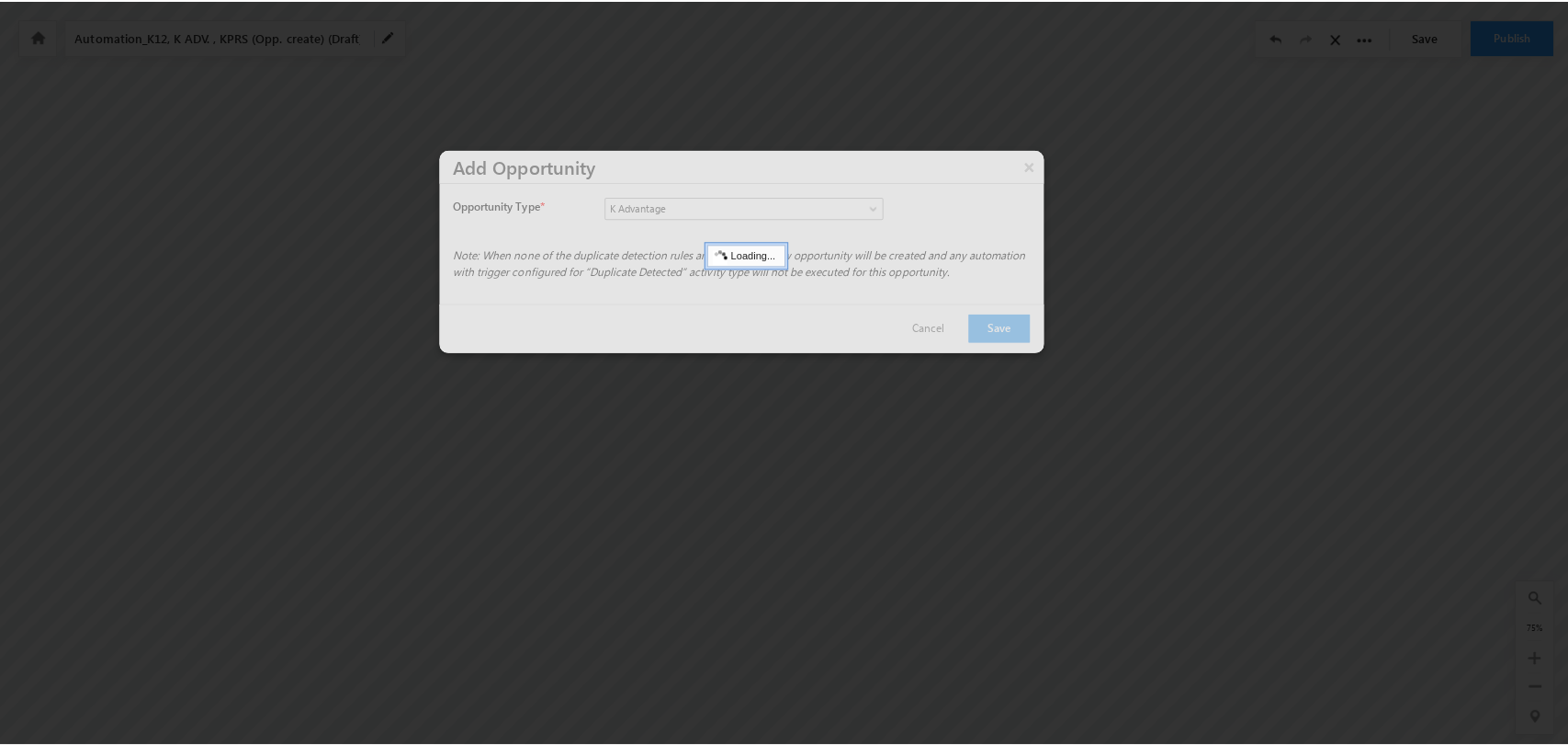
scroll to position [82, 3503]
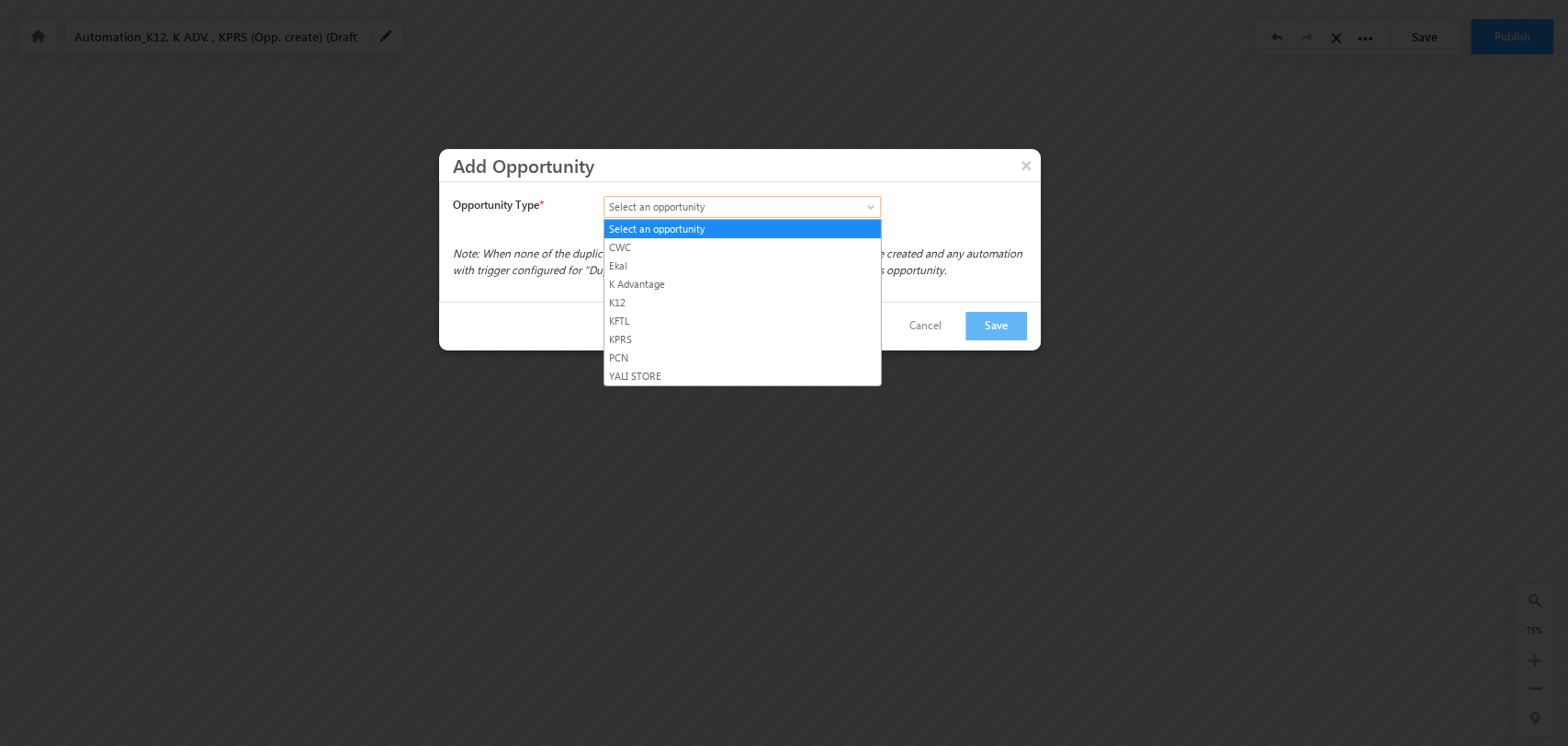
click at [850, 198] on link "Select an opportunity" at bounding box center [743, 206] width 277 height 22
click at [748, 285] on link "K Advantage" at bounding box center [743, 283] width 276 height 16
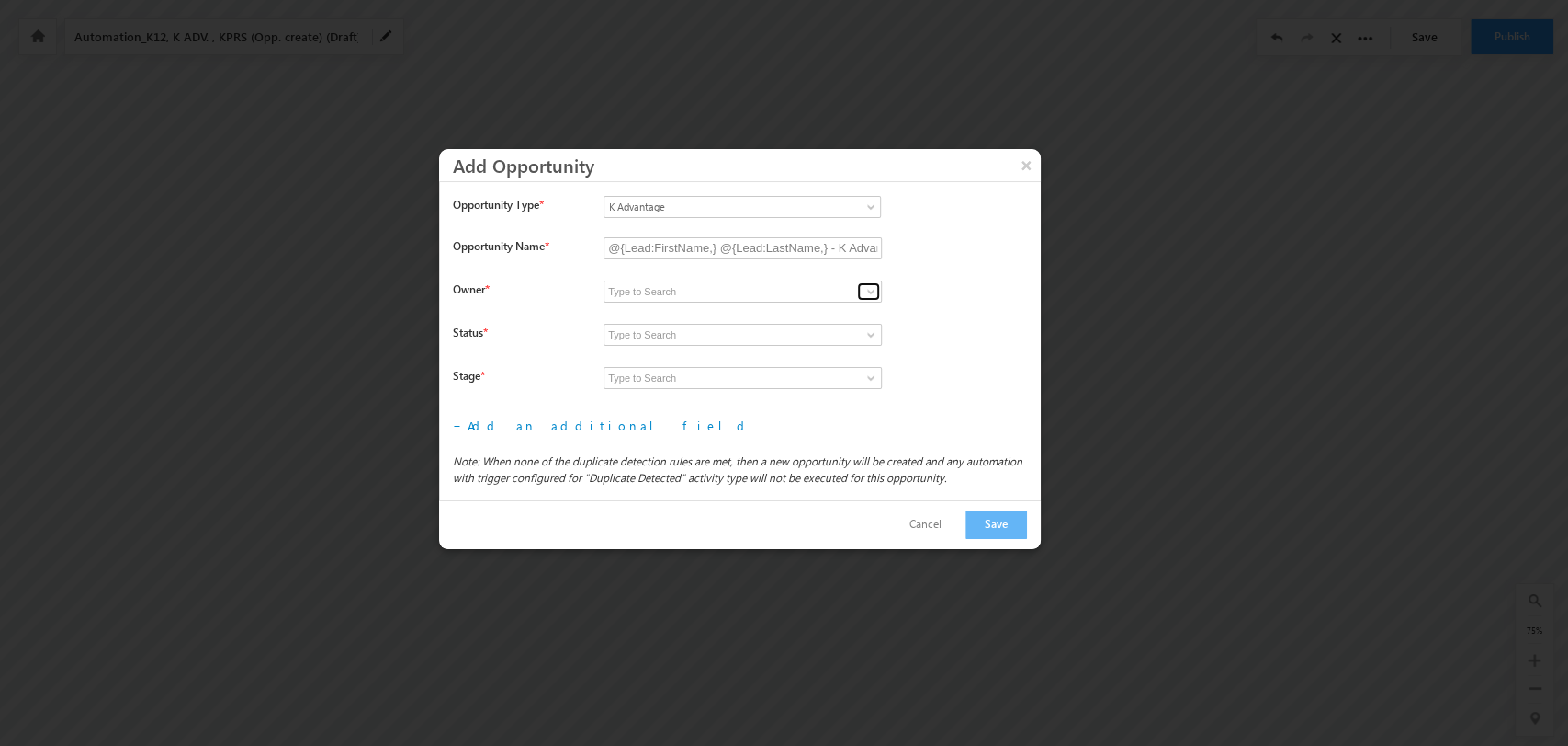
click at [874, 289] on span at bounding box center [870, 291] width 14 height 14
click at [867, 292] on span at bounding box center [870, 291] width 14 height 14
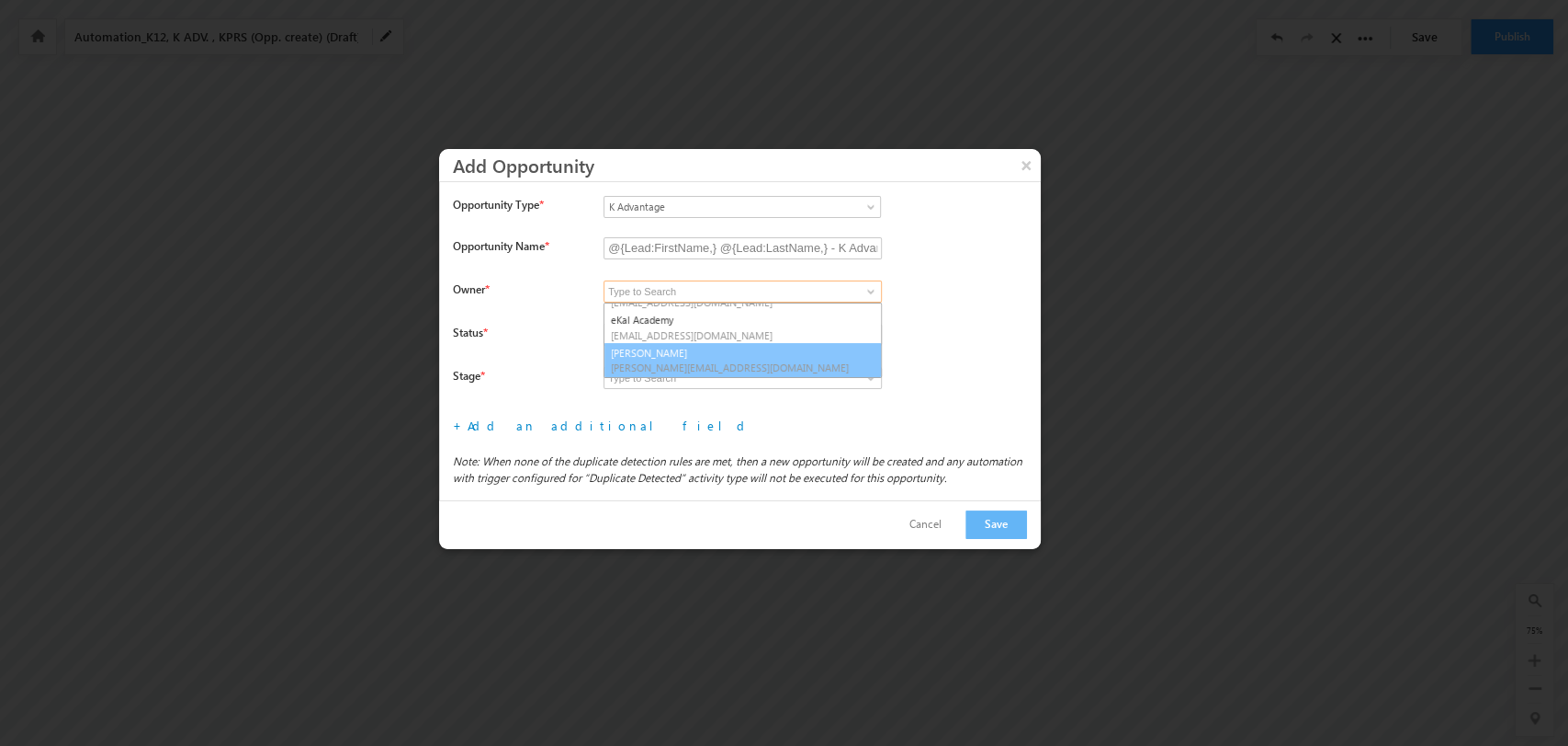
scroll to position [272, 0]
click at [728, 362] on link "System" at bounding box center [743, 367] width 278 height 21
type input "System"
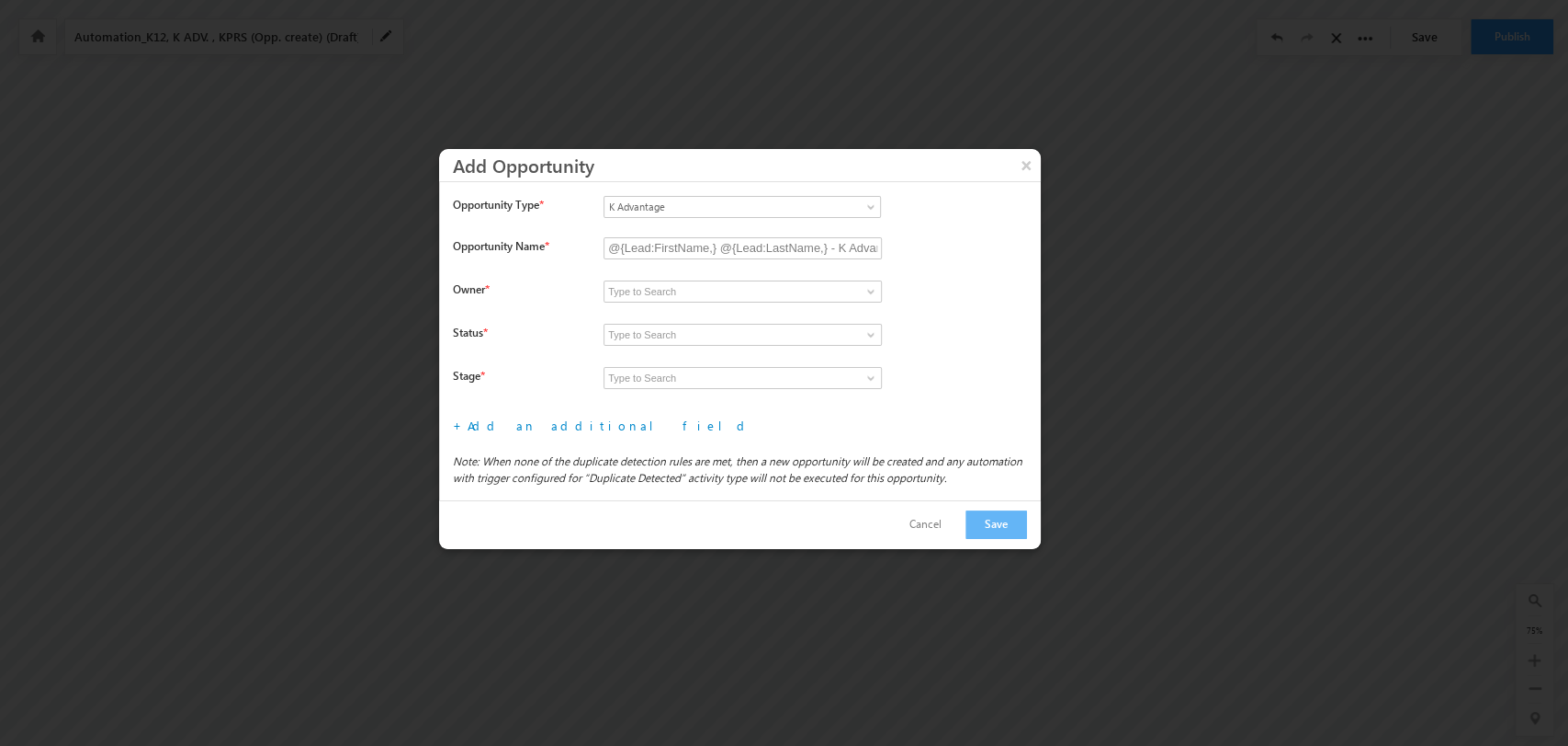
click at [872, 329] on span at bounding box center [870, 334] width 14 height 14
click at [860, 287] on link at bounding box center [869, 291] width 23 height 18
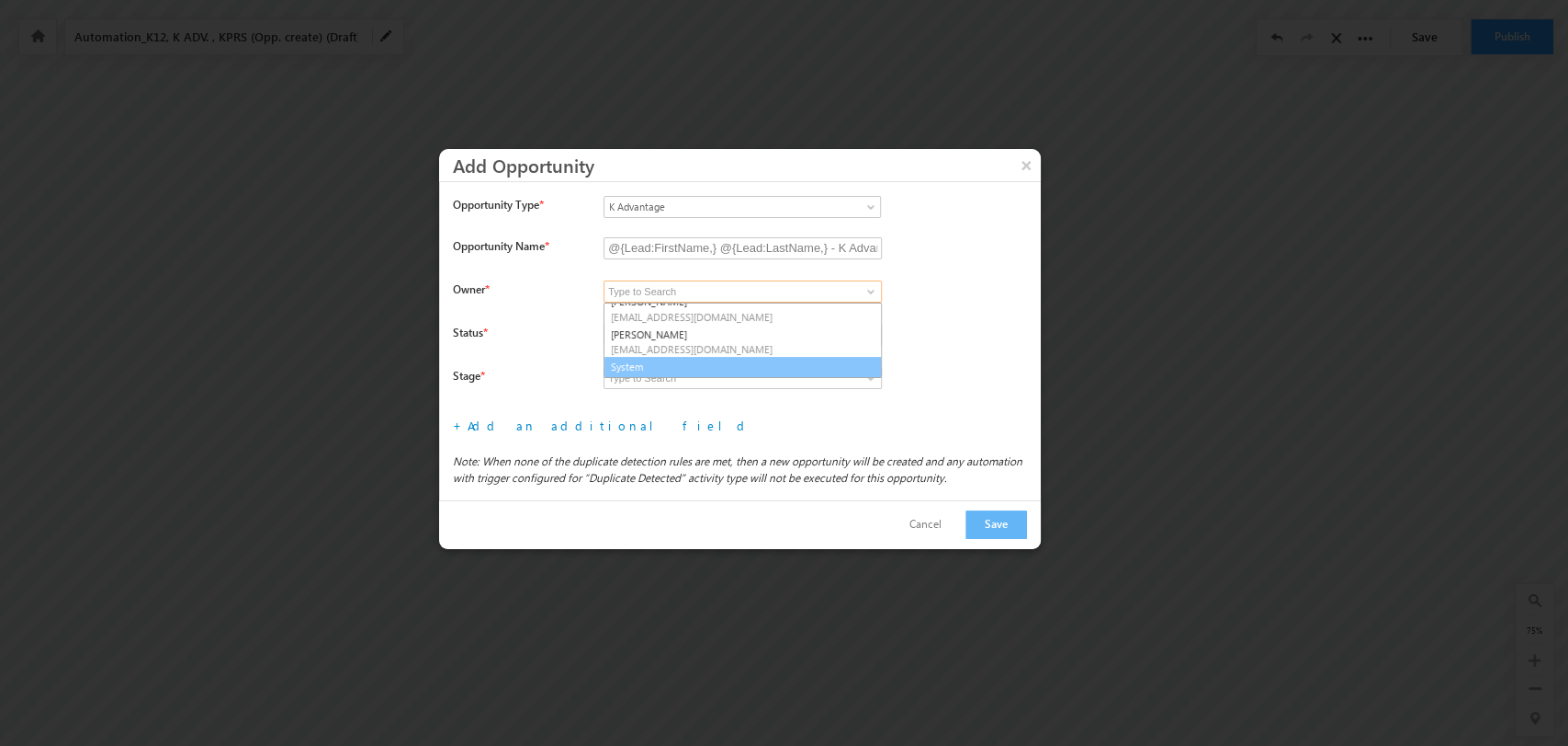
click at [707, 368] on link "System" at bounding box center [743, 367] width 278 height 21
type input "System"
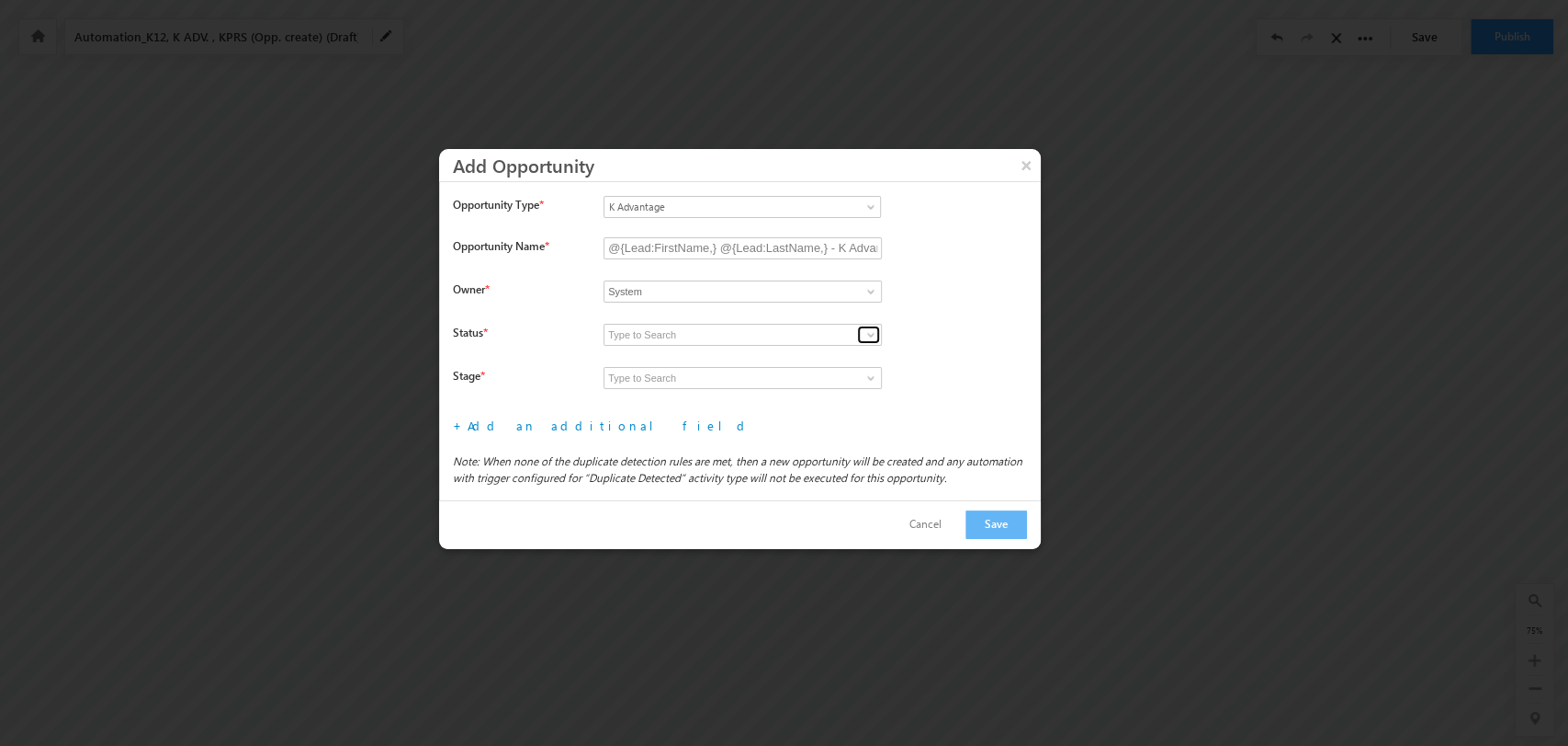
click at [867, 332] on span at bounding box center [870, 334] width 14 height 14
click at [767, 354] on link "Open" at bounding box center [743, 356] width 278 height 21
type input "Open"
click at [875, 373] on span at bounding box center [870, 377] width 14 height 14
click at [774, 396] on link "Prospecting" at bounding box center [743, 399] width 278 height 21
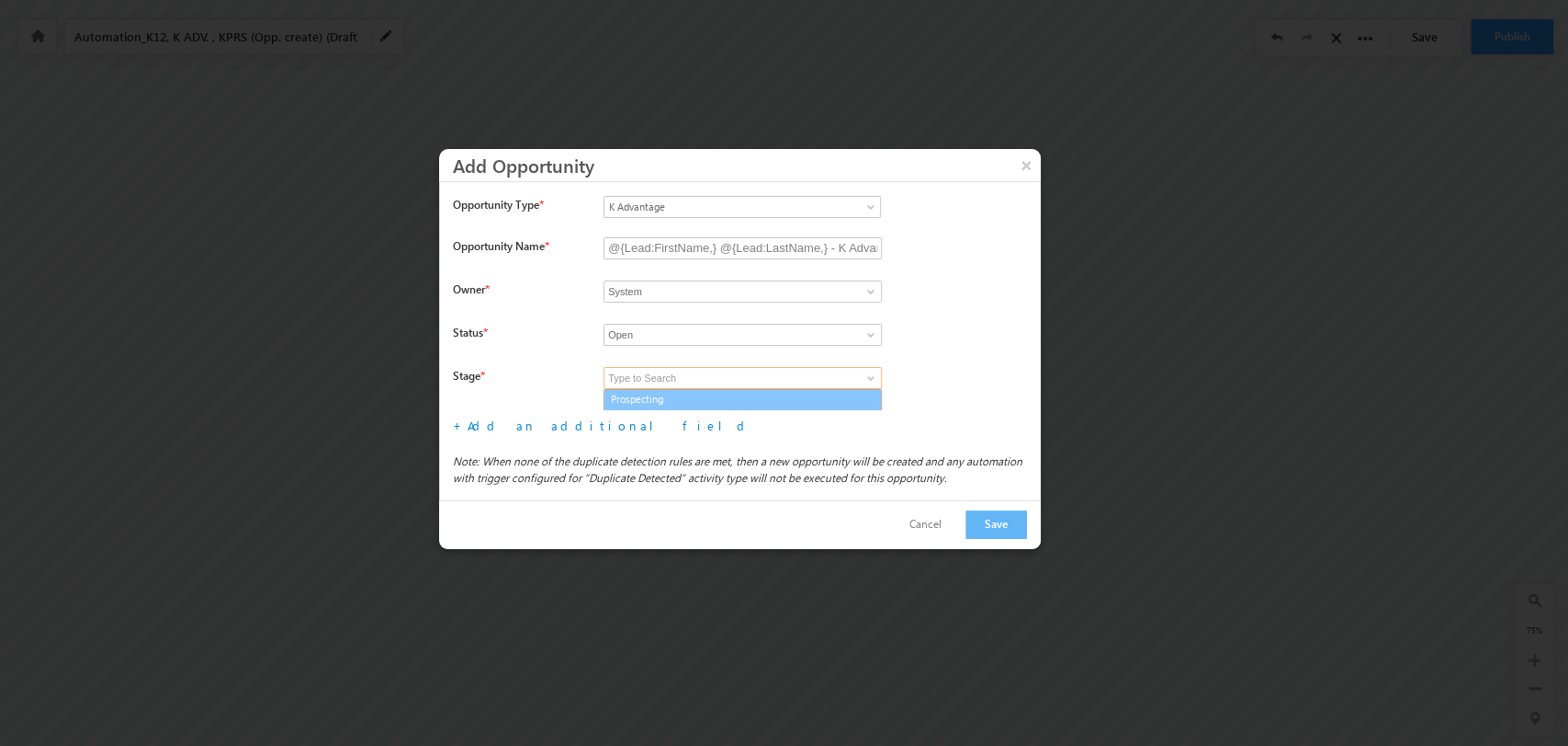
type input "Prospecting"
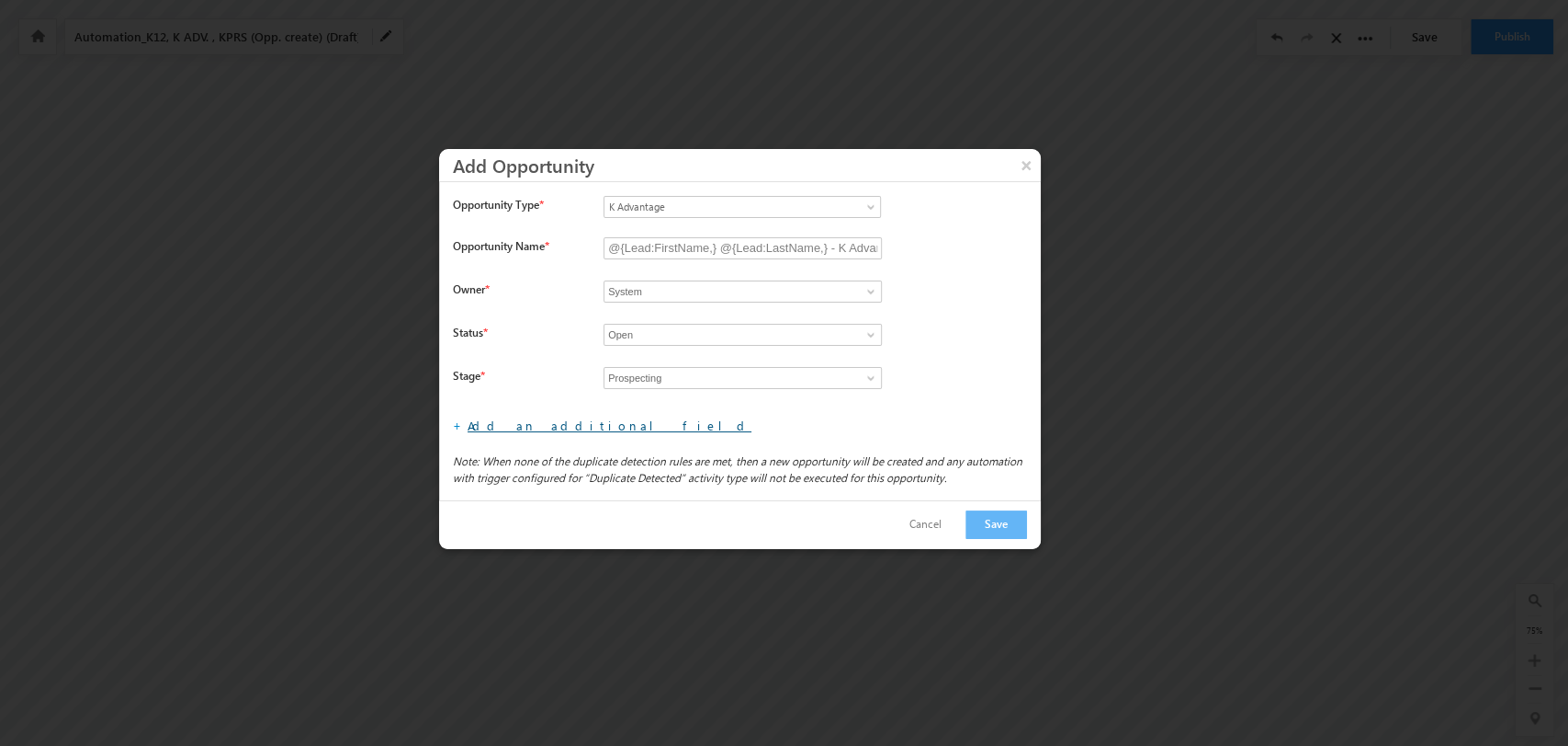
click at [554, 430] on link "Add an additional field" at bounding box center [609, 425] width 284 height 15
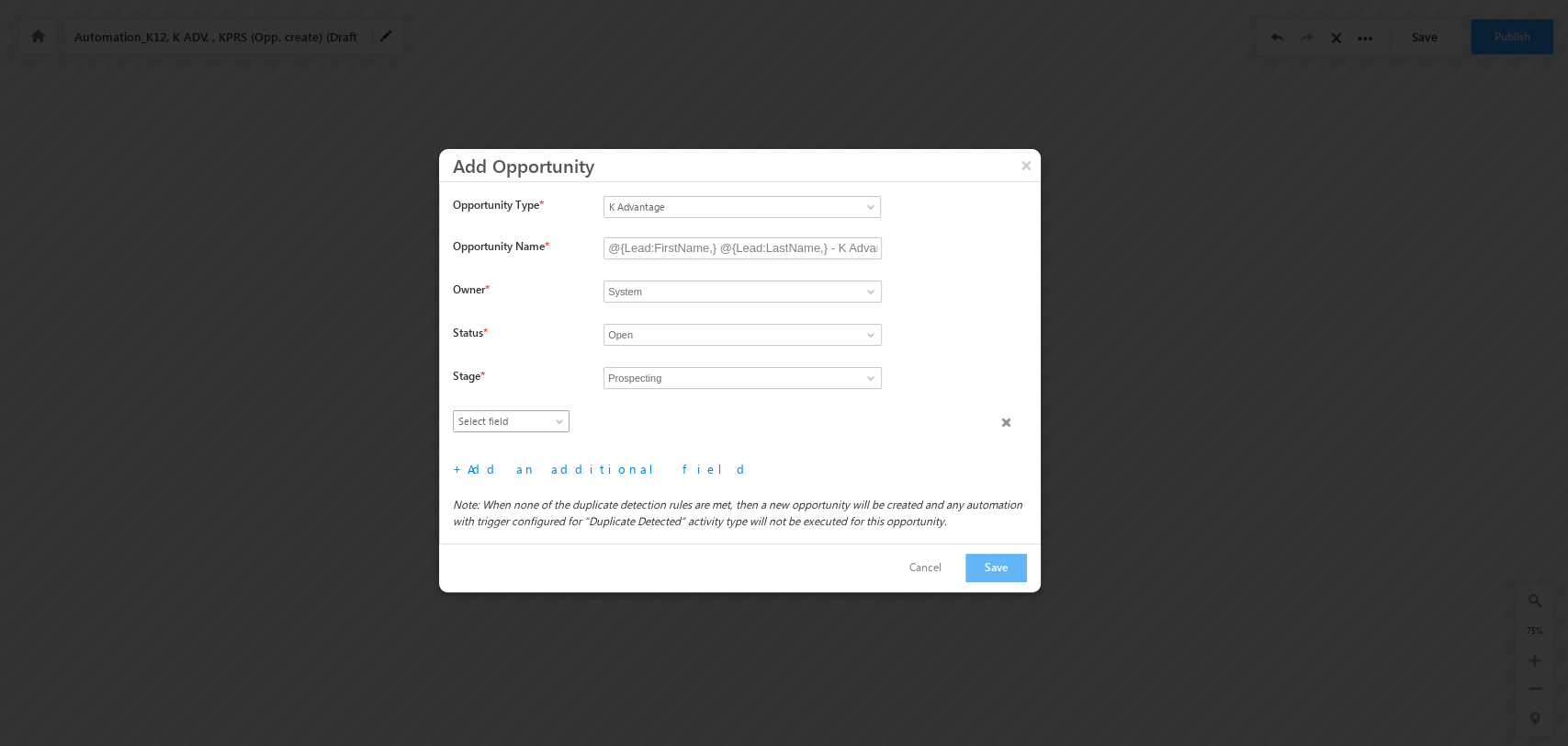
click at [538, 427] on span "Select field" at bounding box center [507, 420] width 106 height 16
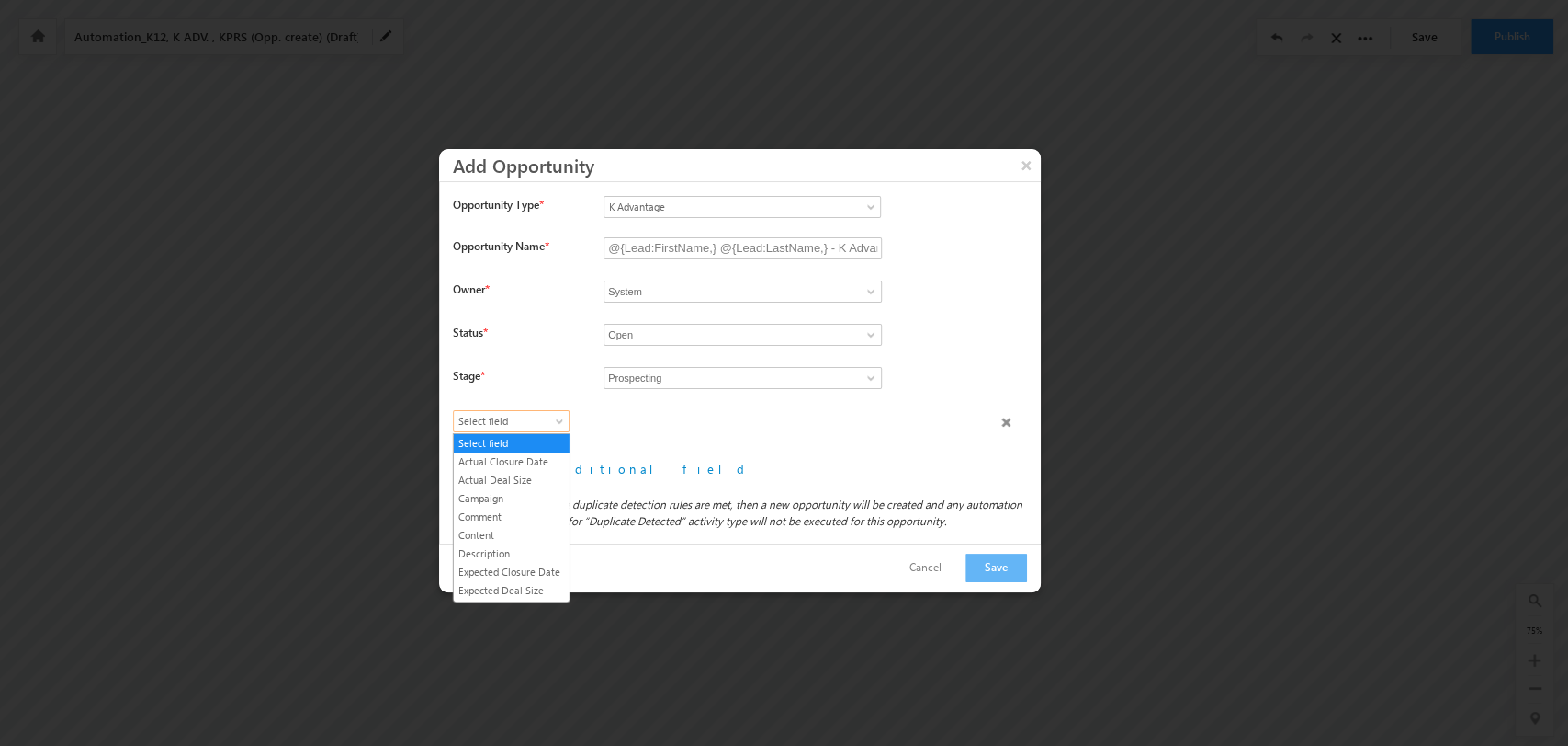
scroll to position [105, 0]
click at [526, 507] on li "Lead Type" at bounding box center [512, 504] width 116 height 18
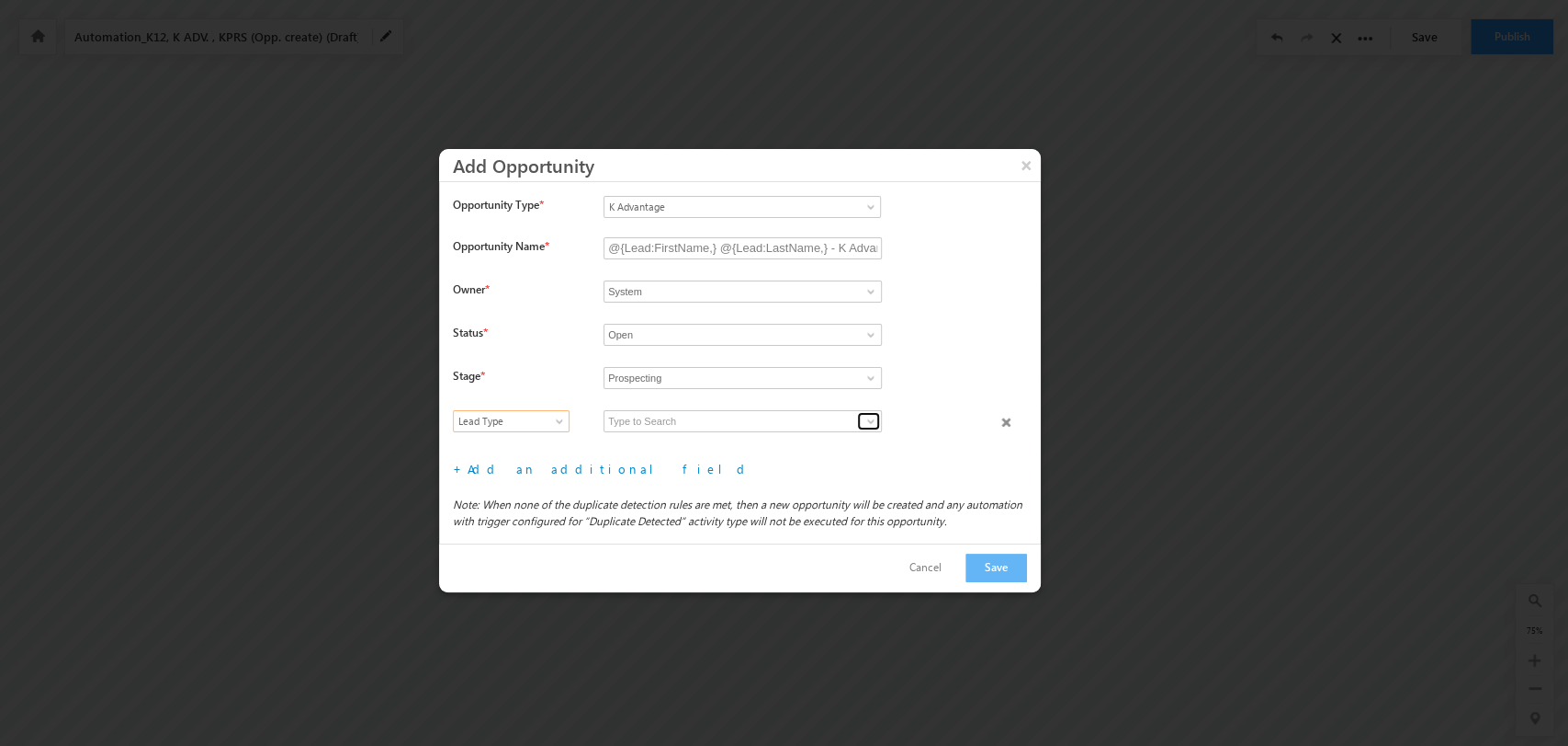
click at [866, 416] on span at bounding box center [870, 420] width 14 height 14
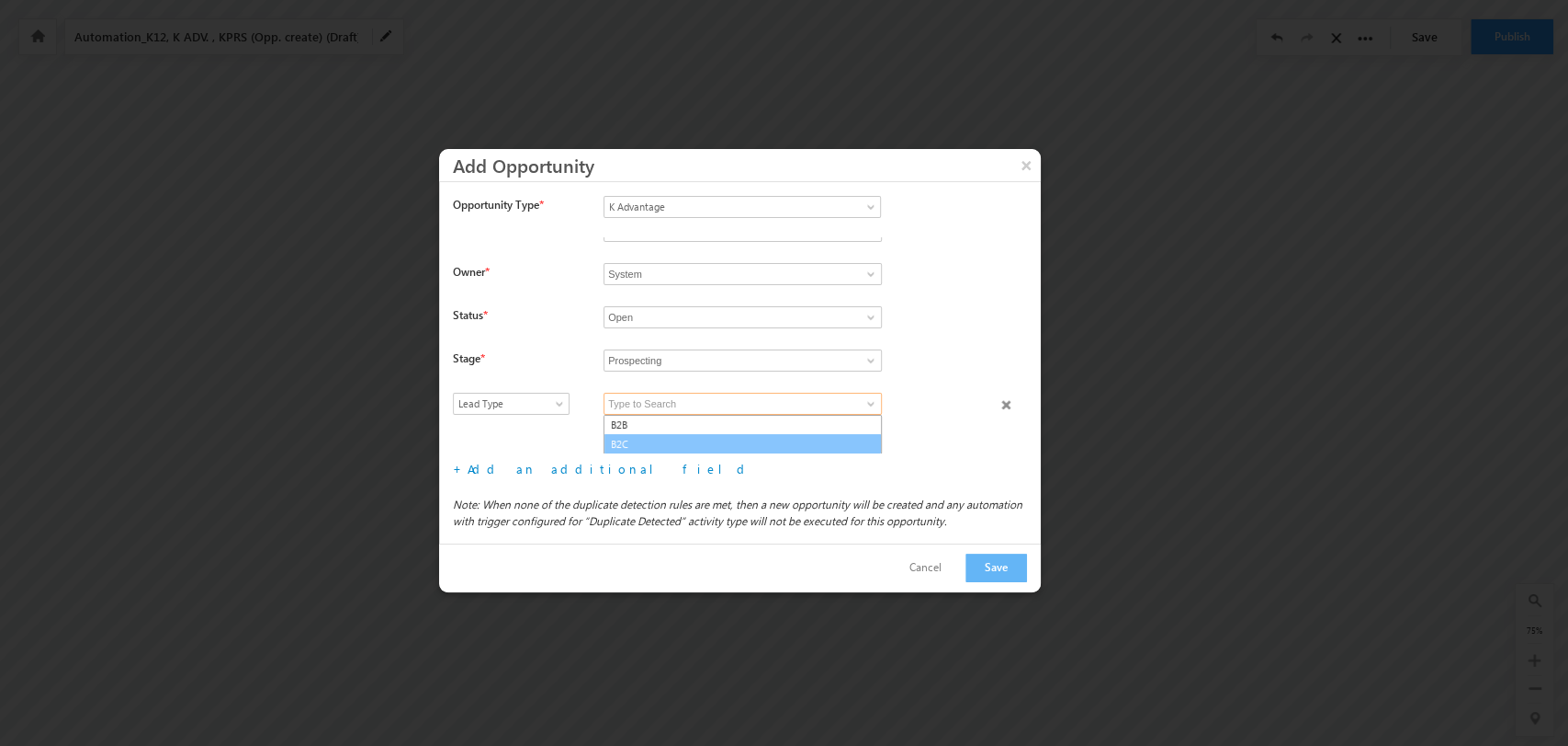
click at [737, 439] on link "B2C" at bounding box center [743, 445] width 278 height 21
type input "B2C"
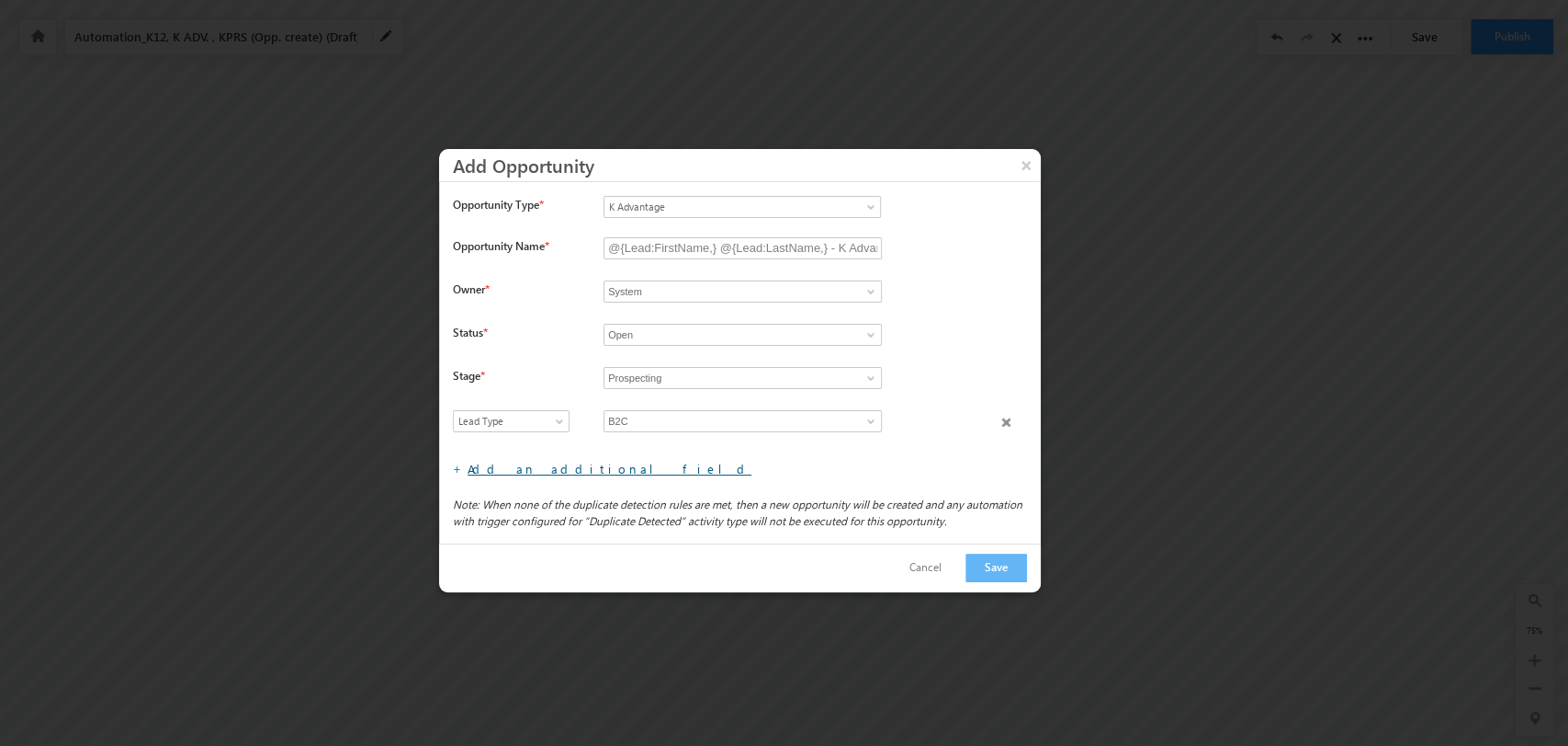
click at [513, 473] on link "Add an additional field" at bounding box center [609, 469] width 284 height 15
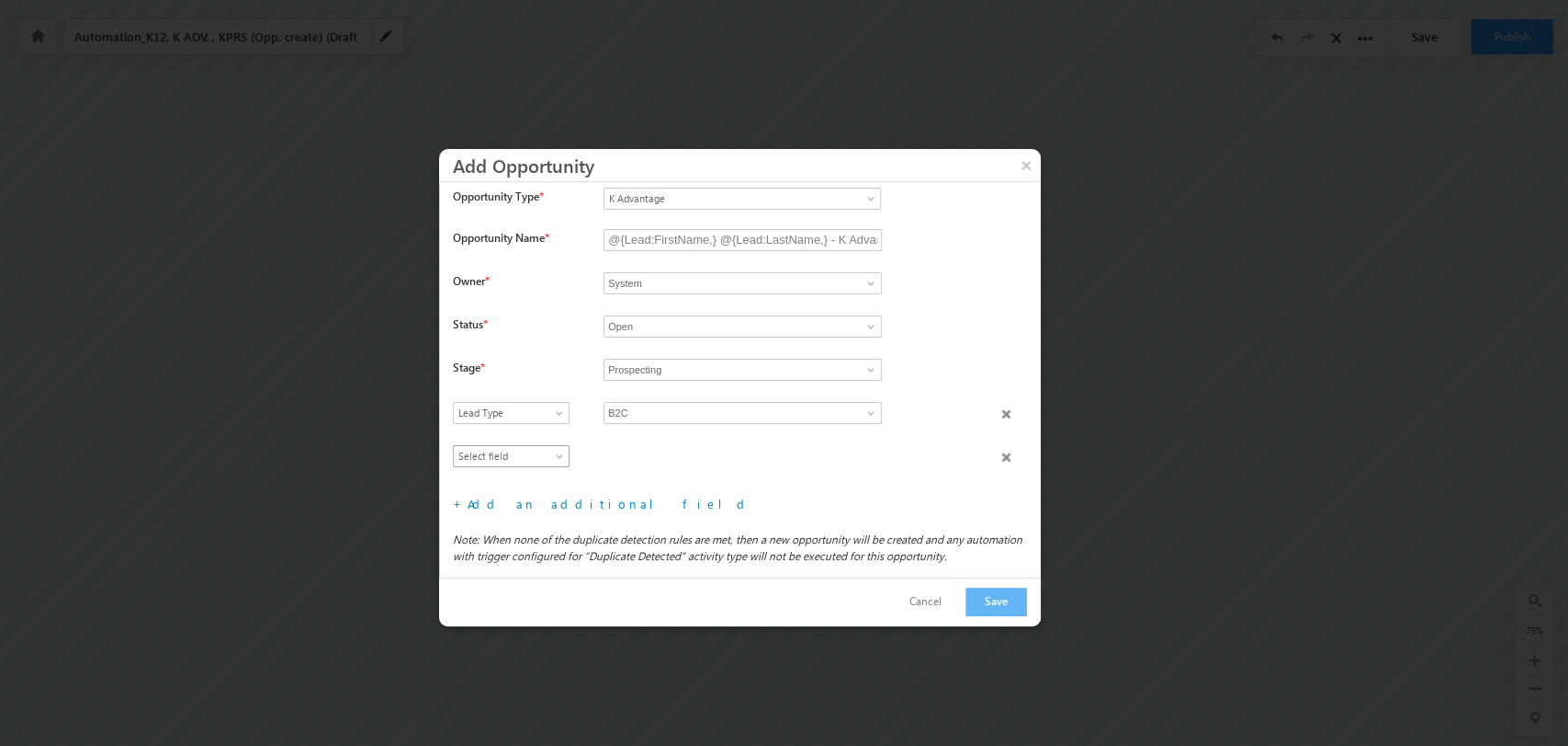
click at [520, 458] on span "Select field" at bounding box center [507, 455] width 106 height 16
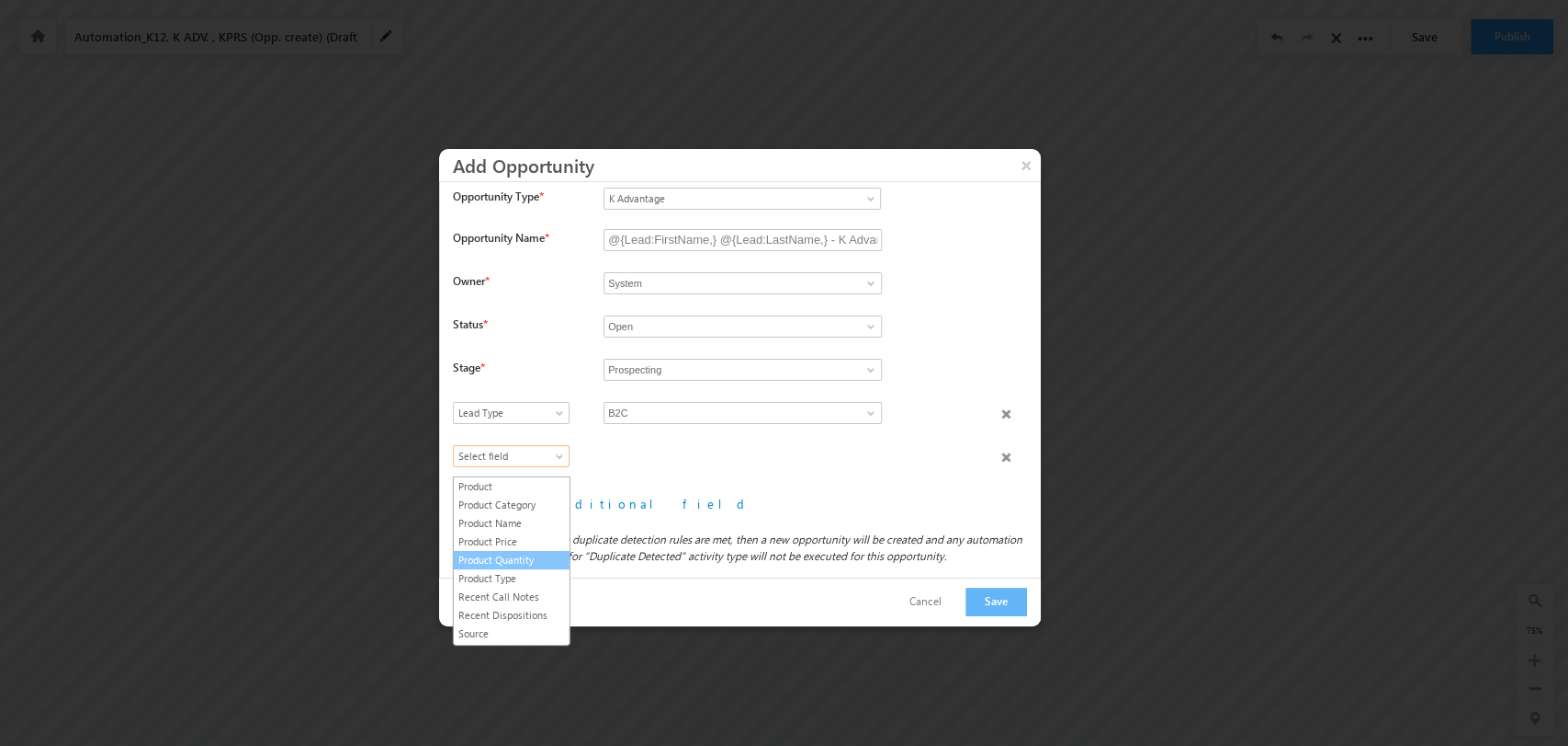
scroll to position [285, 0]
click at [528, 568] on link "Product Type" at bounding box center [512, 561] width 116 height 16
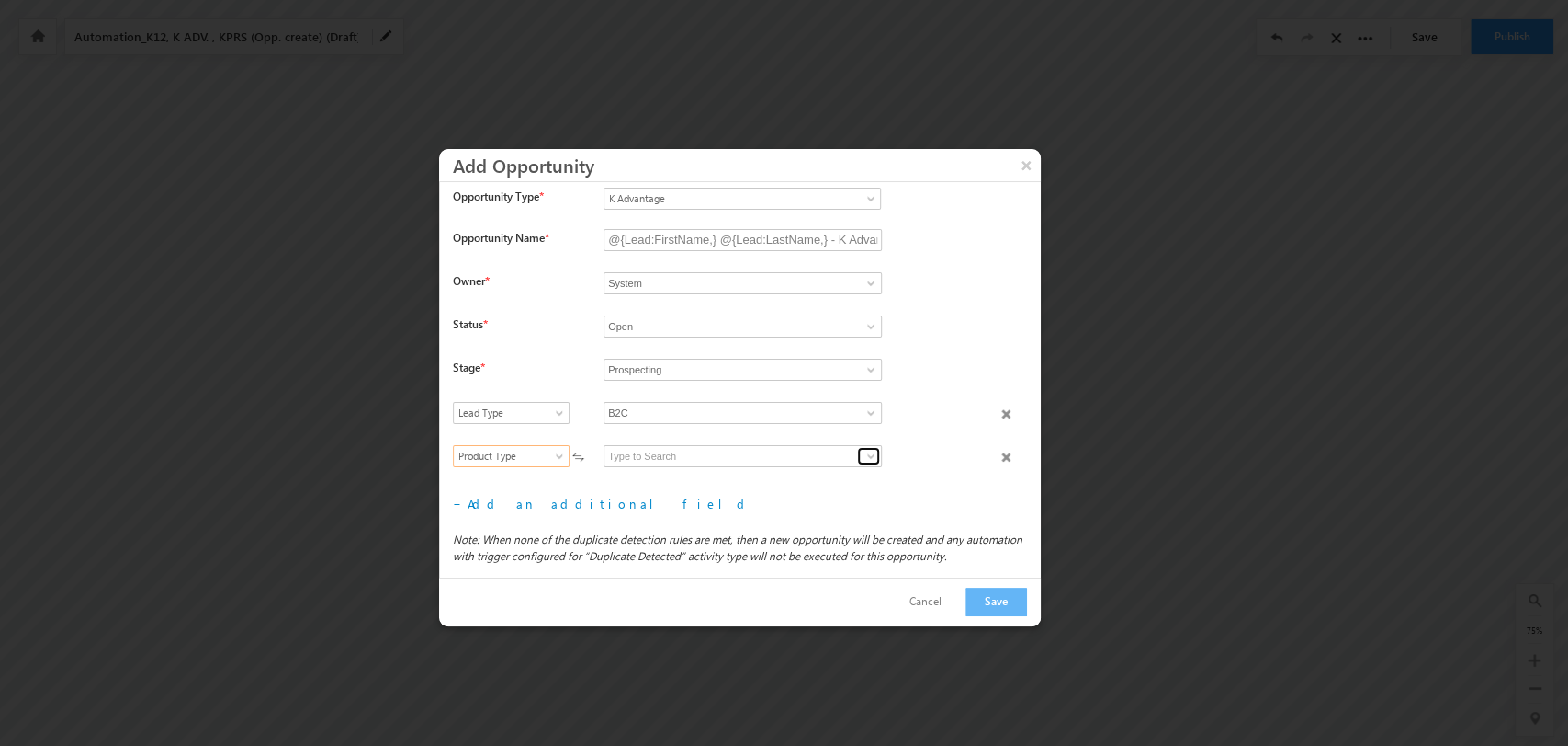
click at [860, 465] on link at bounding box center [869, 455] width 23 height 18
click at [775, 485] on link "K Advantage B2C" at bounding box center [743, 477] width 278 height 21
type input "K Advantage B2C"
click at [511, 511] on link "Add an additional field" at bounding box center [609, 503] width 284 height 15
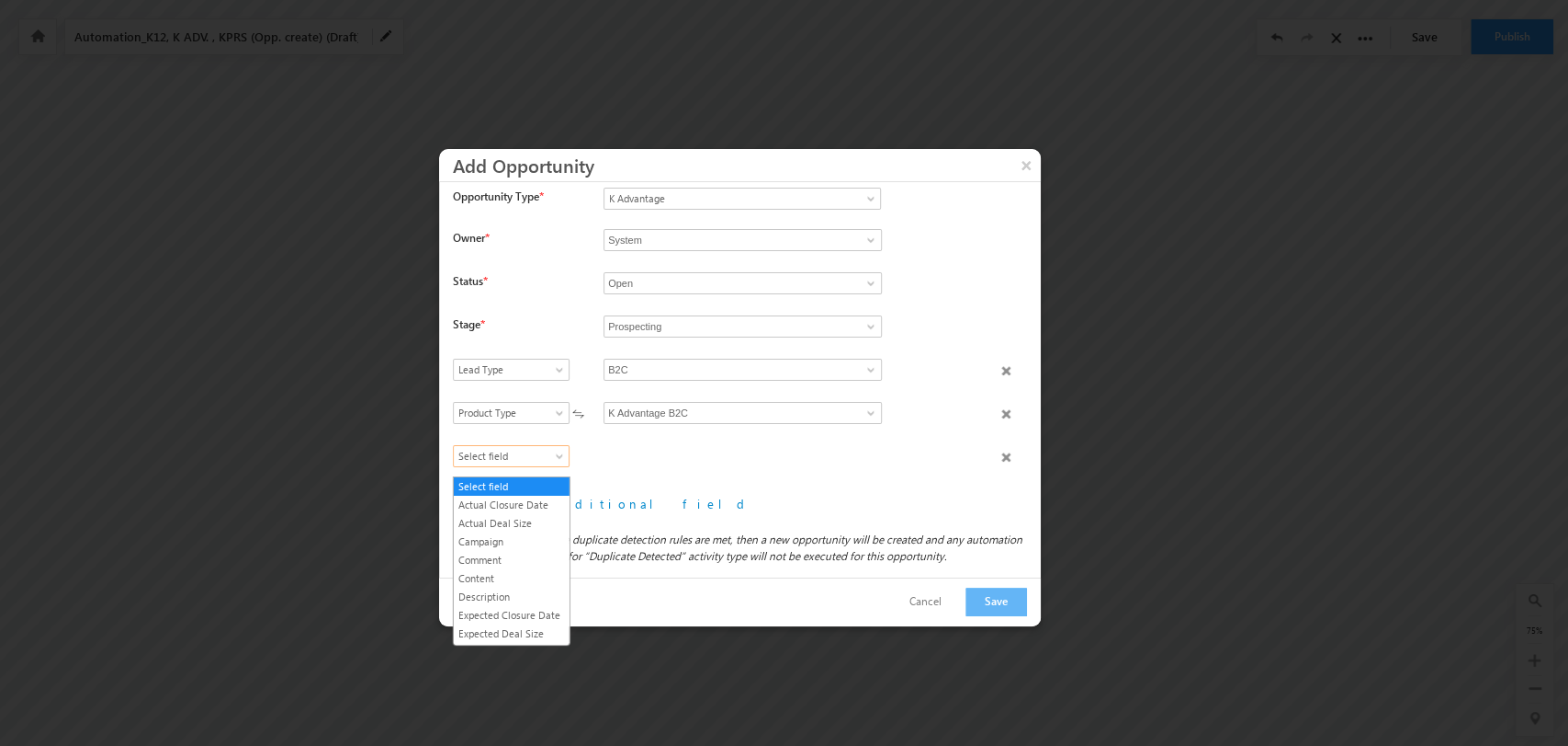
click at [511, 465] on span "Select field" at bounding box center [507, 455] width 106 height 16
click at [520, 573] on link "Product Category" at bounding box center [512, 564] width 116 height 16
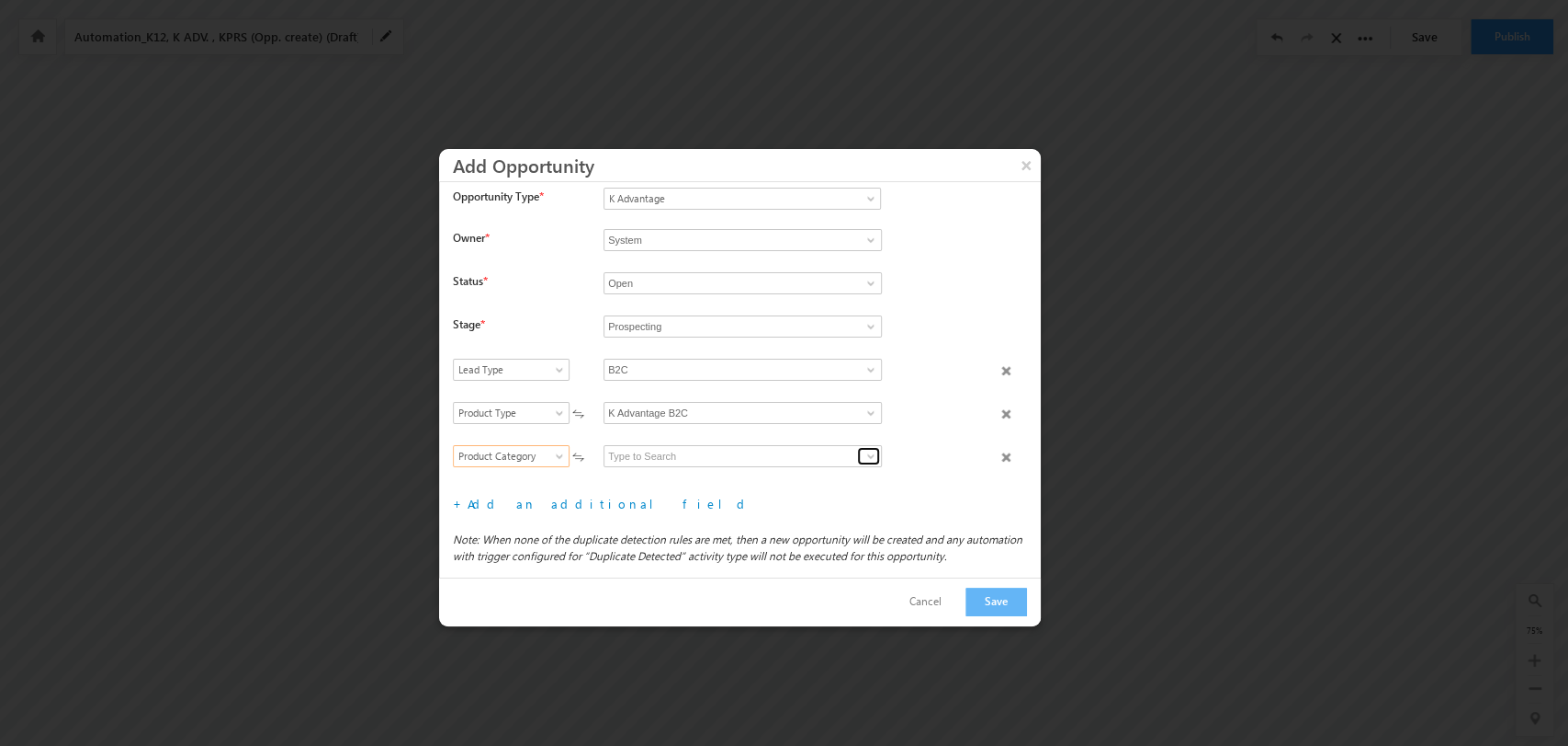
click at [868, 459] on span at bounding box center [870, 455] width 14 height 14
click at [779, 480] on link "VUCA" at bounding box center [743, 477] width 278 height 21
type input "VUCA"
click at [555, 511] on link "Add an additional field" at bounding box center [609, 503] width 284 height 15
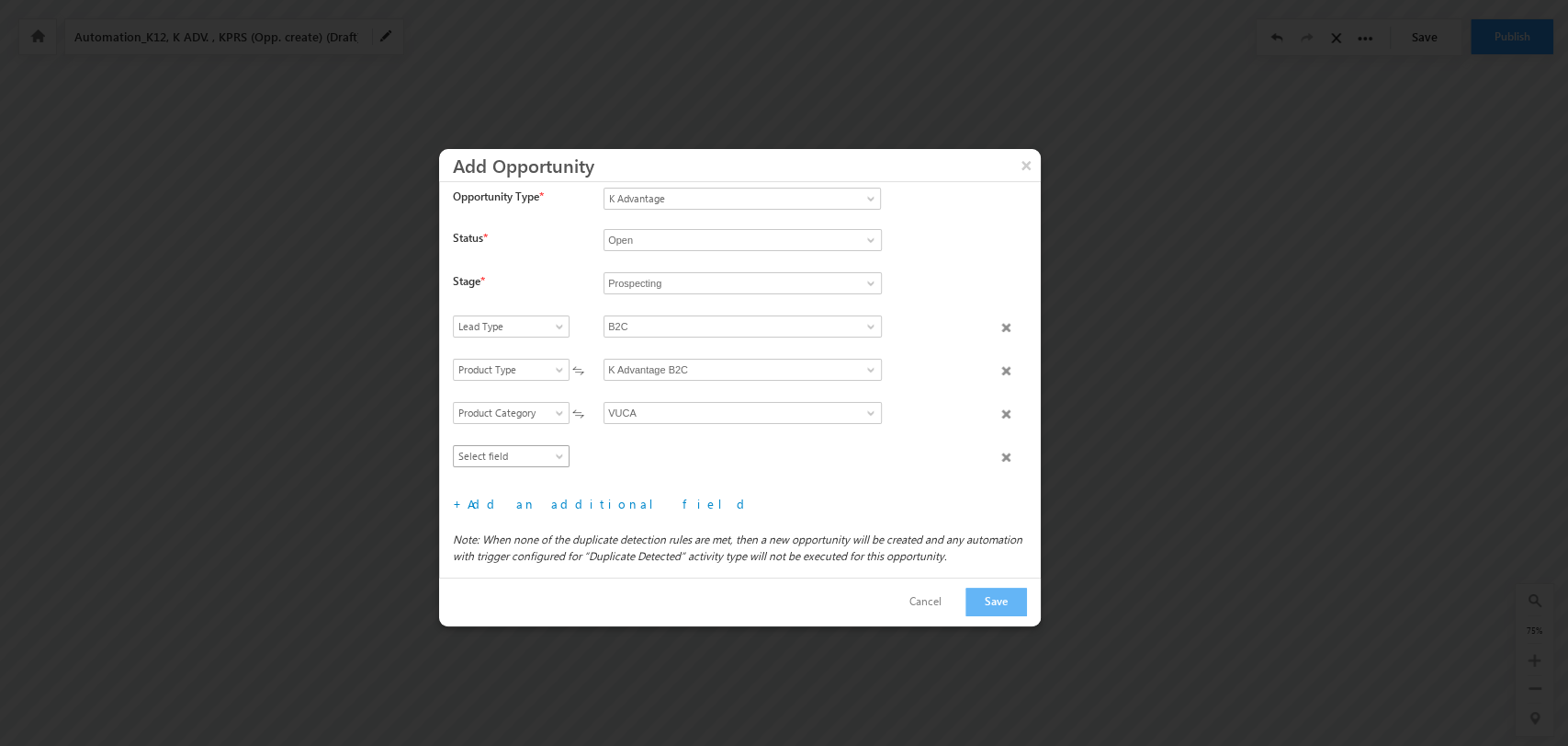
click at [532, 464] on span "Select field" at bounding box center [507, 455] width 106 height 16
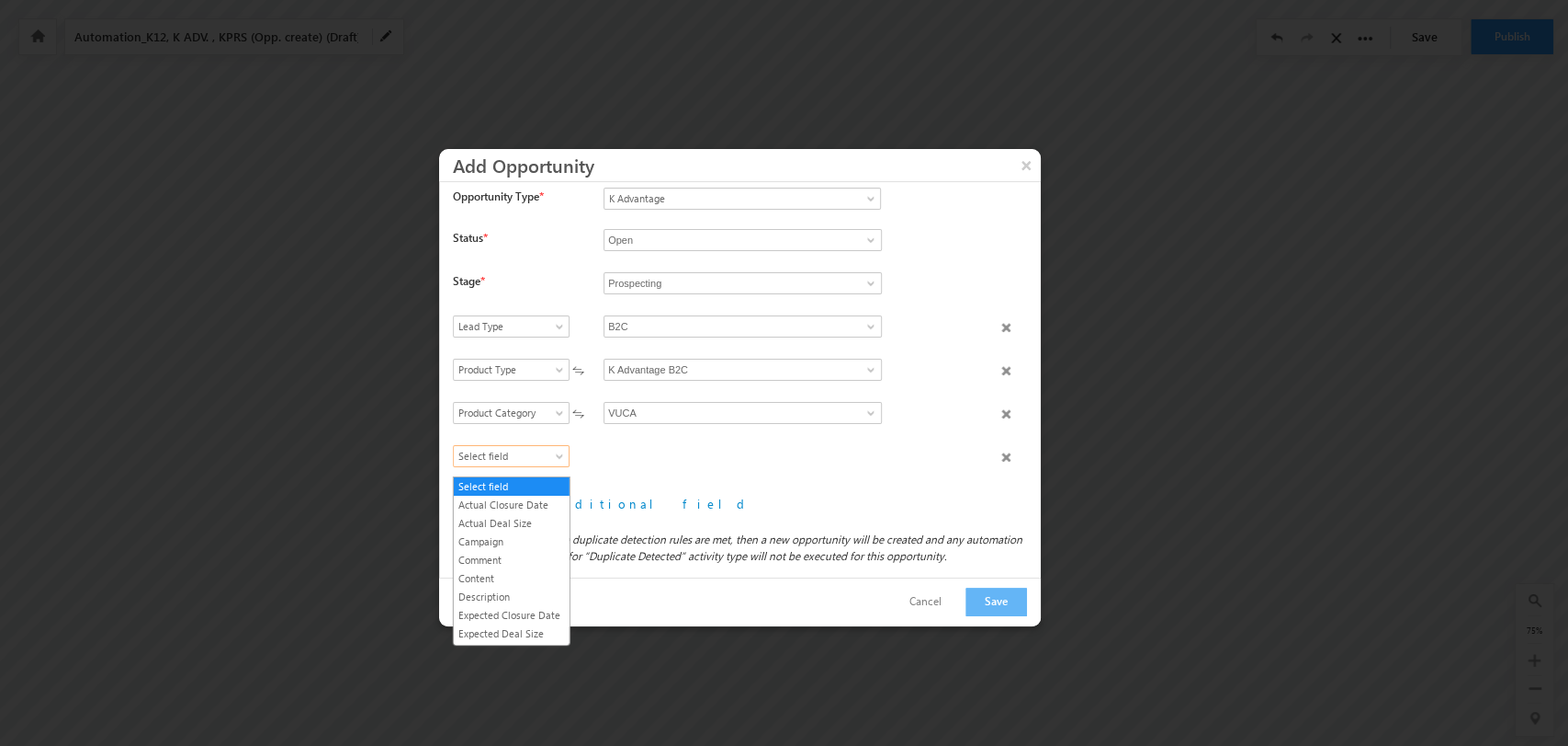
scroll to position [197, 0]
click at [538, 592] on link "Product Name" at bounding box center [512, 583] width 116 height 16
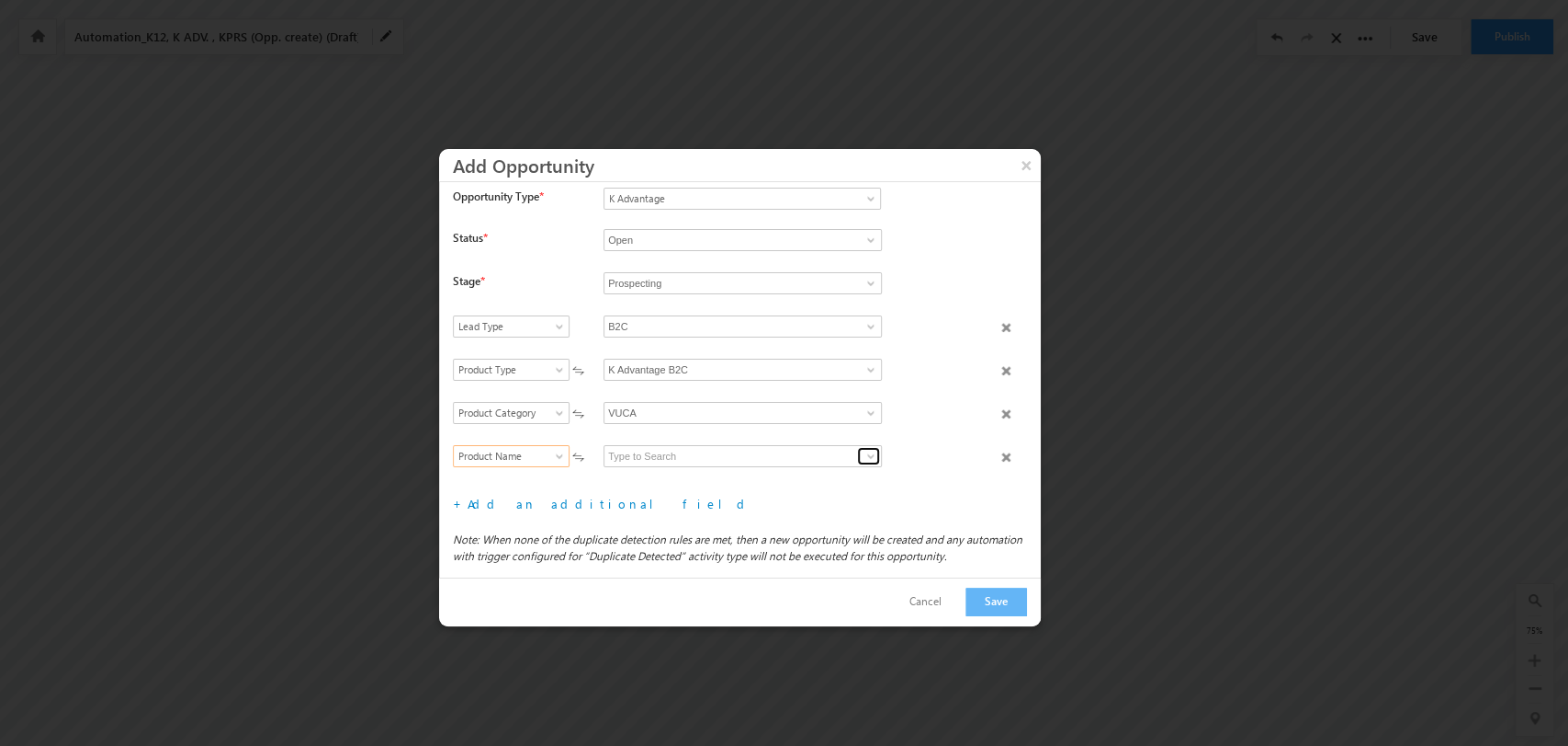
click at [863, 459] on span at bounding box center [870, 455] width 14 height 14
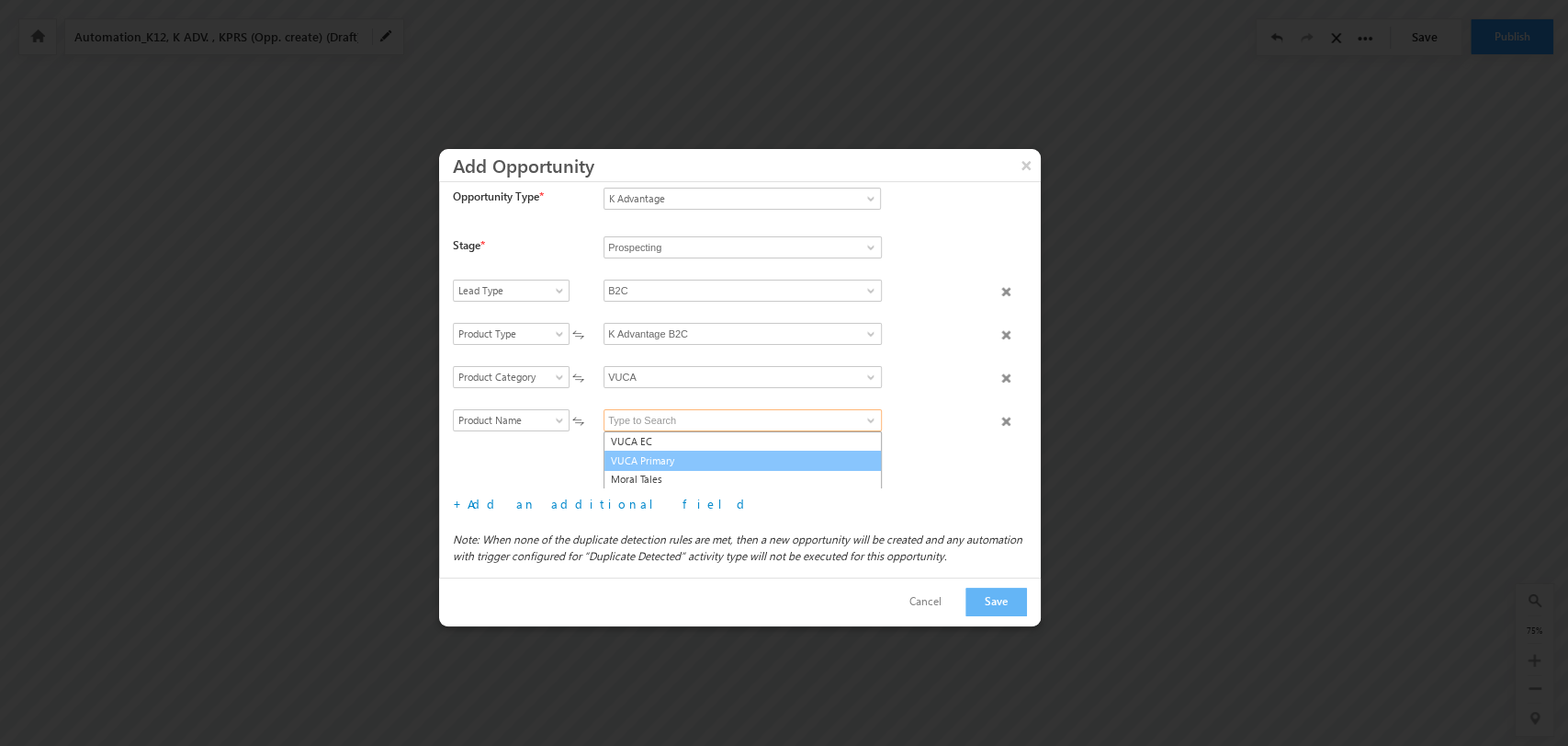
click at [786, 470] on link "VUCA Primary" at bounding box center [743, 461] width 278 height 21
type input "VUCA Primary"
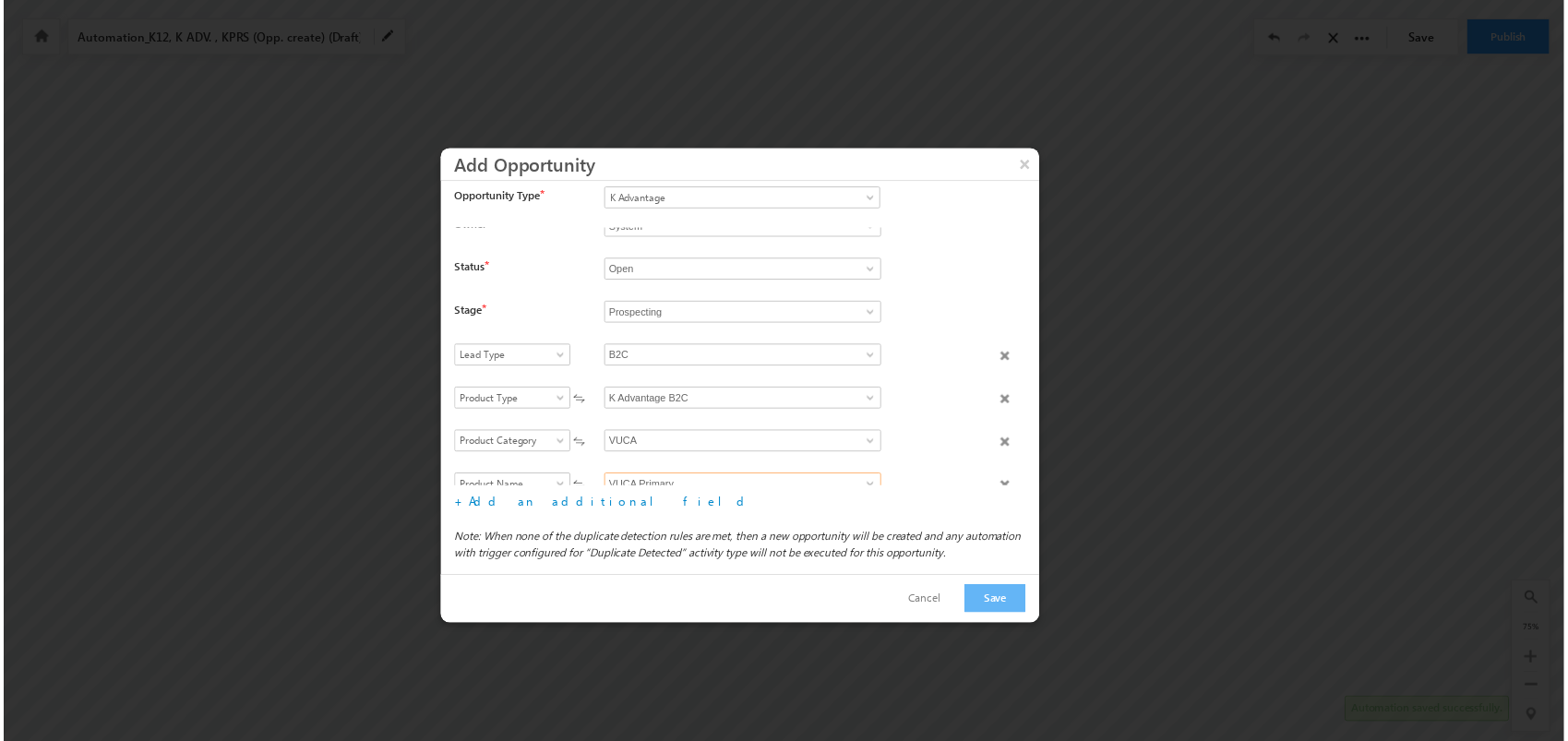
scroll to position [86, 0]
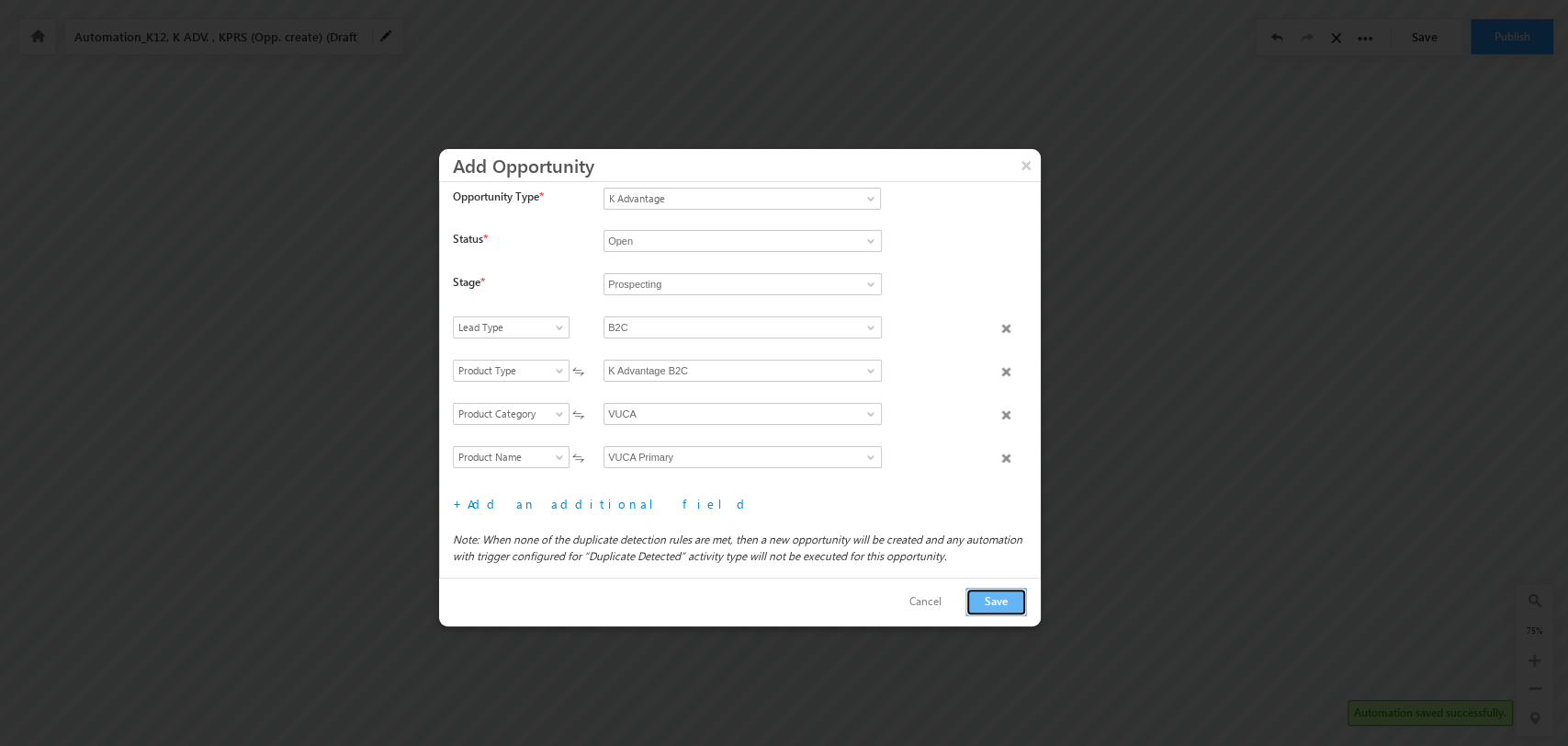
click at [985, 597] on button "Save" at bounding box center [996, 602] width 62 height 29
click at [1005, 604] on button "Save" at bounding box center [996, 602] width 62 height 29
click at [995, 600] on button "Save" at bounding box center [996, 602] width 62 height 29
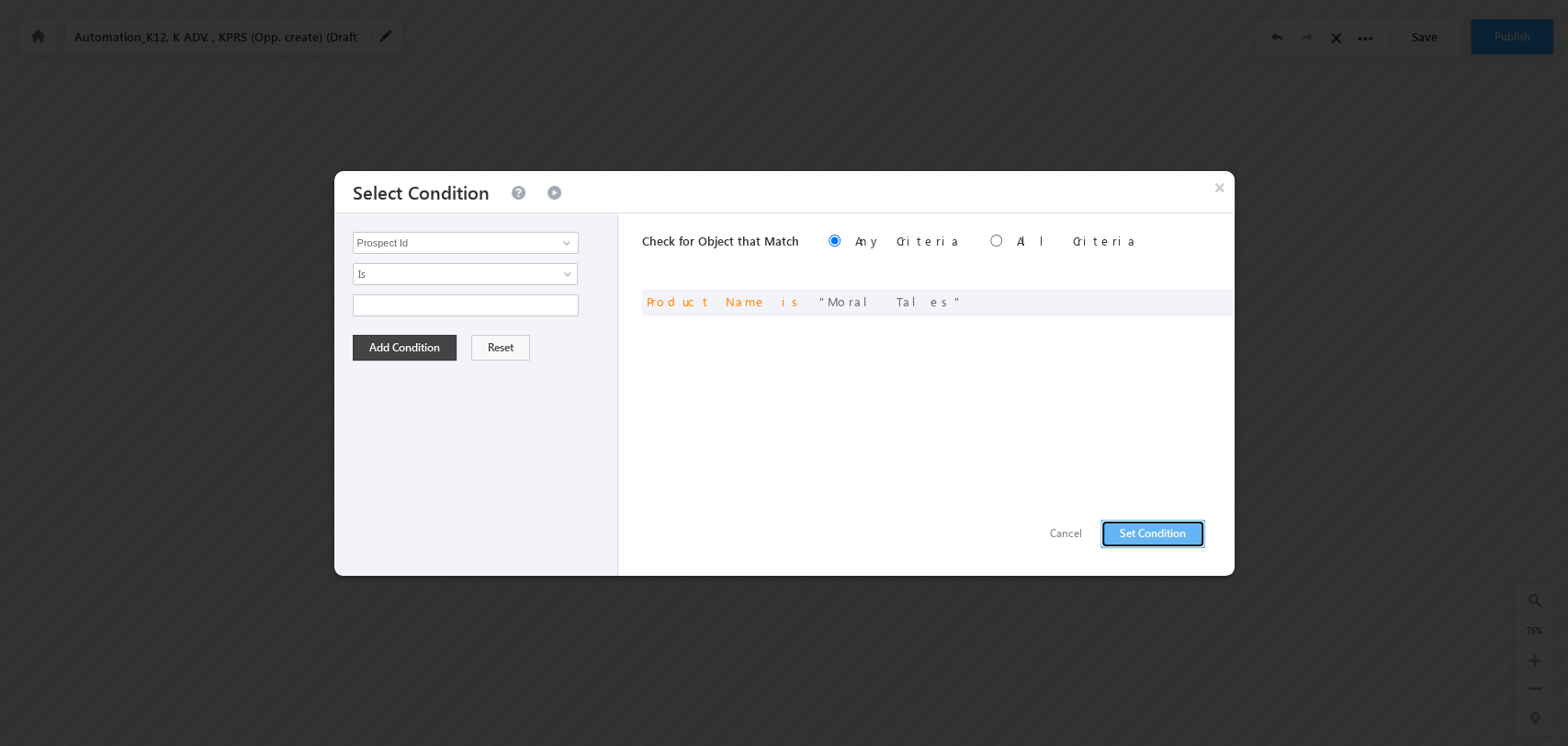
click at [1117, 528] on button "Set Condition" at bounding box center [1153, 534] width 104 height 29
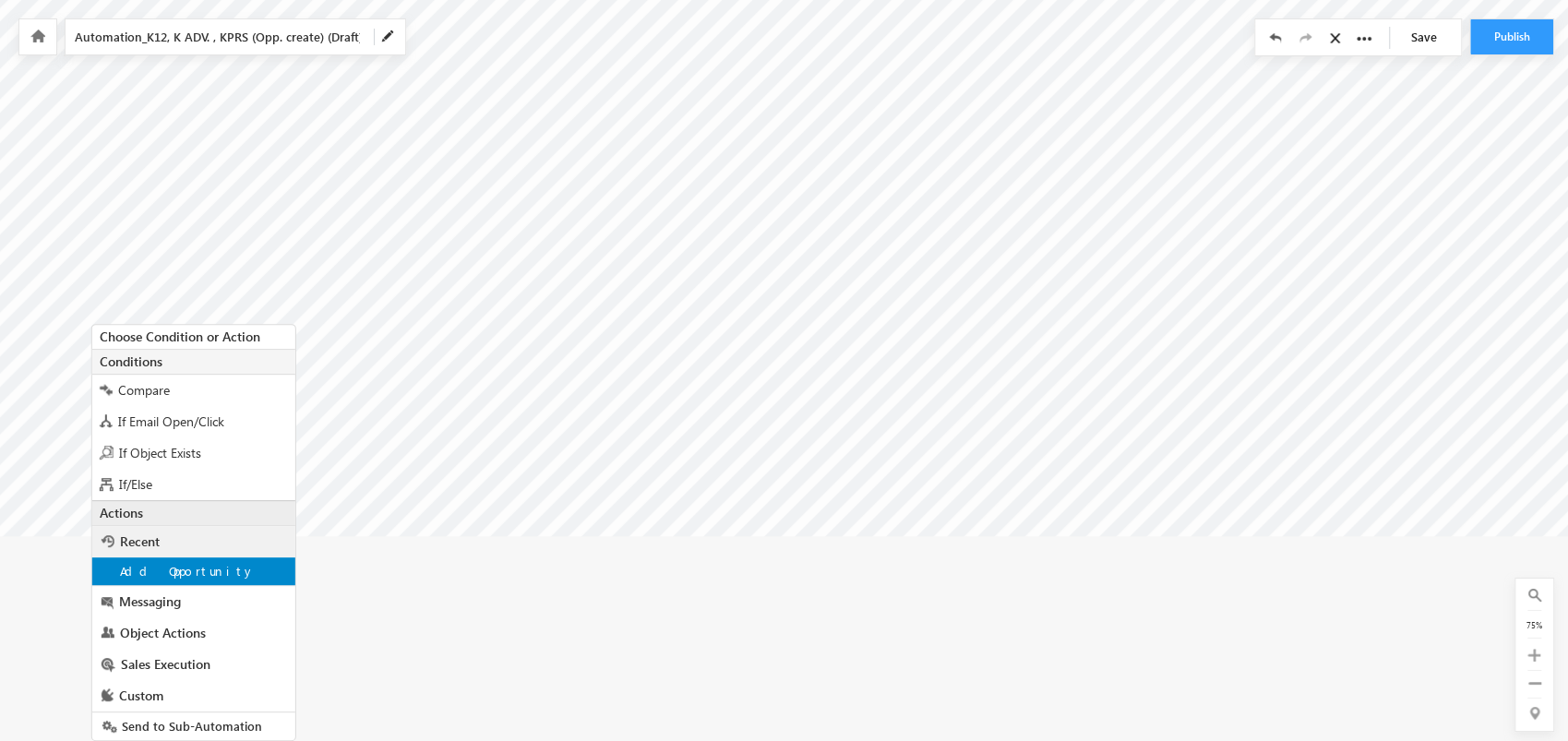
scroll to position [296, 3765]
click at [237, 558] on div "Add Opportunity" at bounding box center [193, 570] width 203 height 28
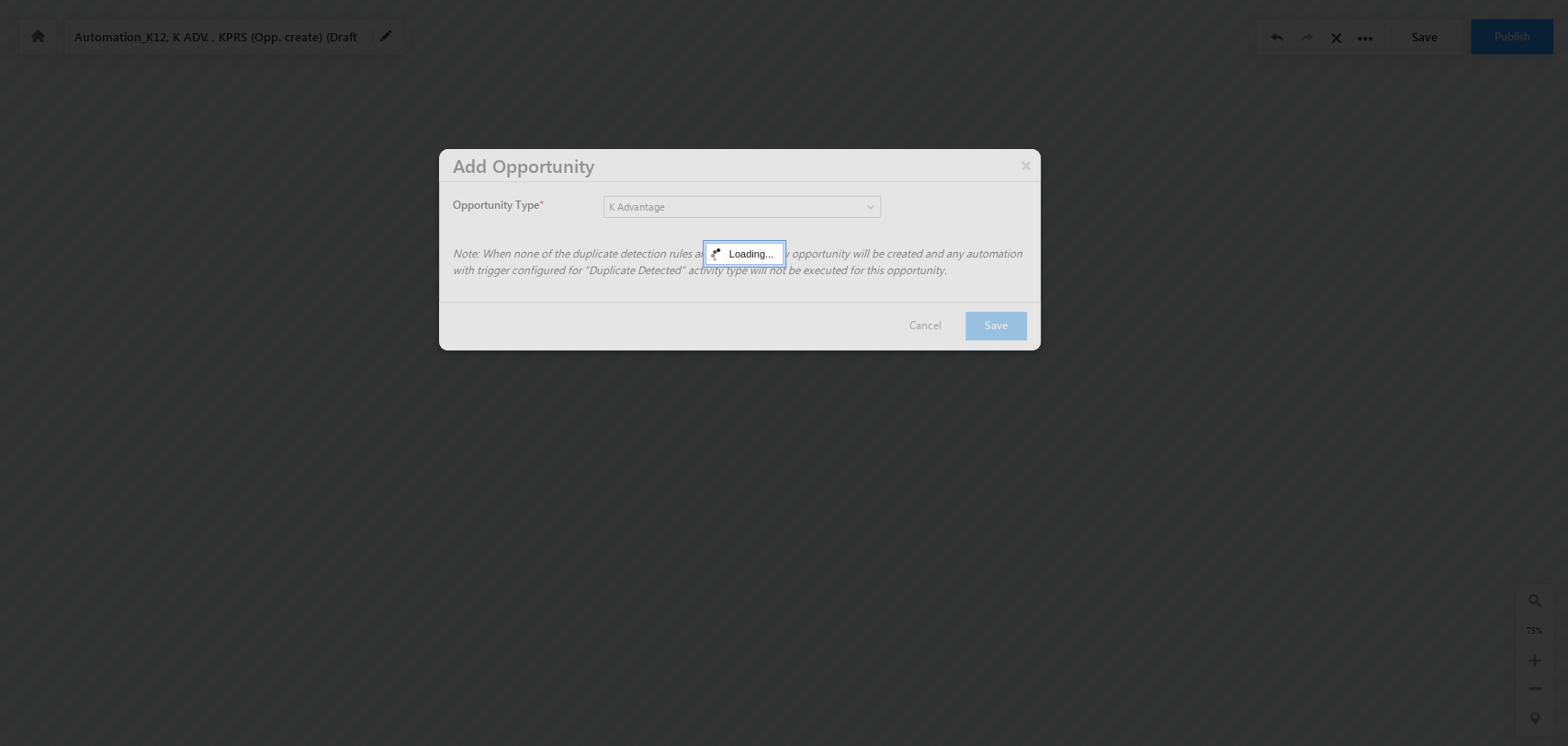
scroll to position [0, 0]
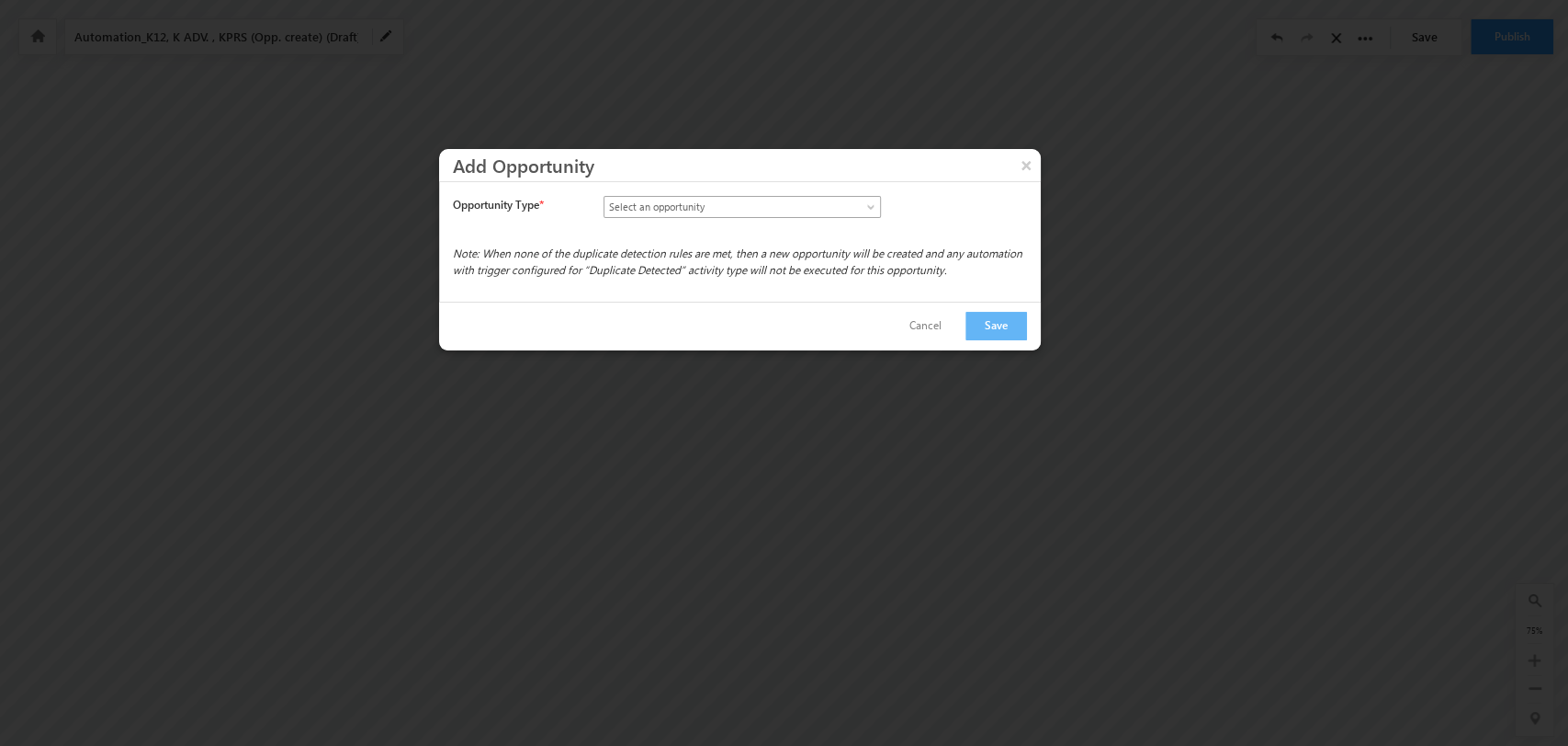
click at [874, 207] on span at bounding box center [872, 210] width 14 height 14
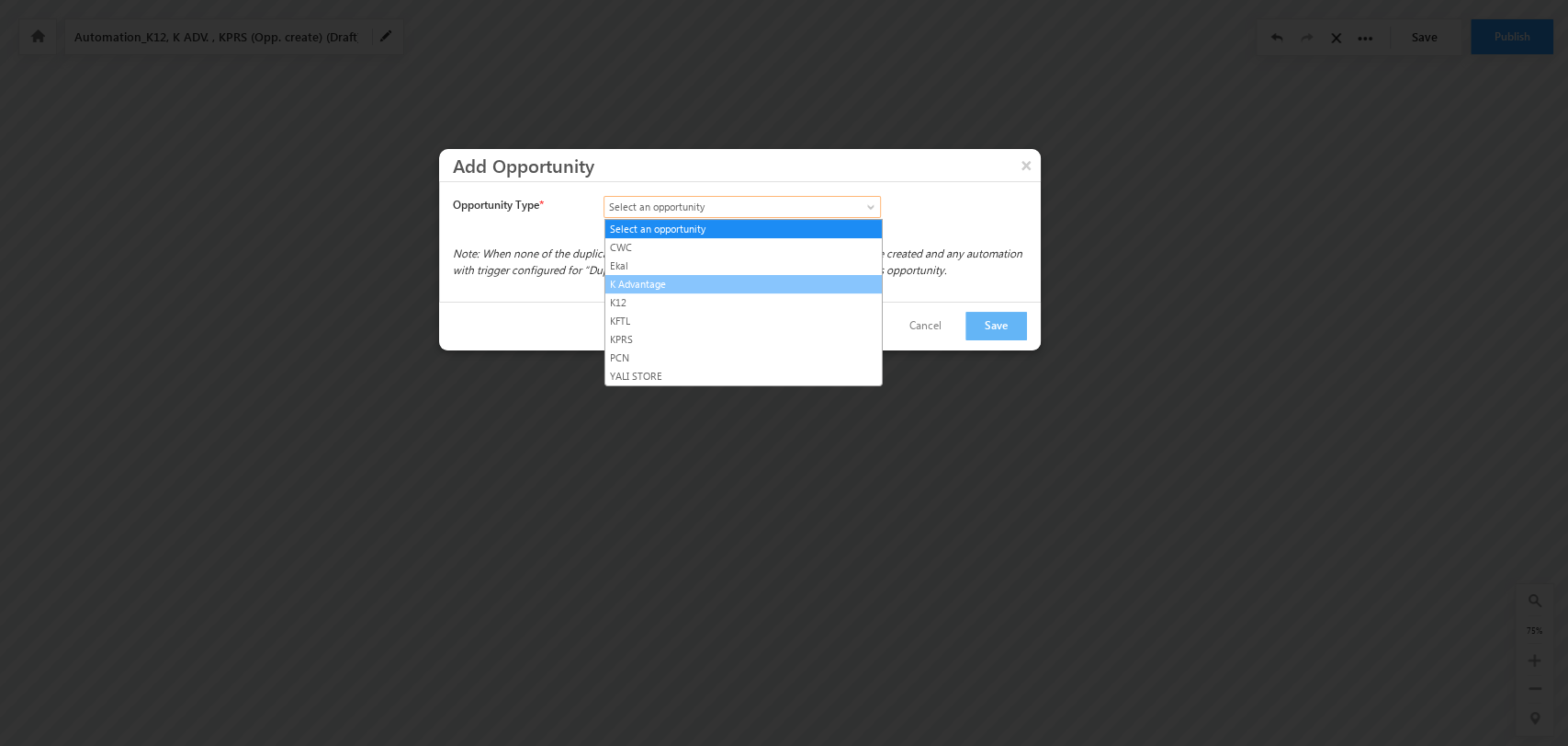
click at [723, 289] on link "K Advantage" at bounding box center [744, 283] width 276 height 16
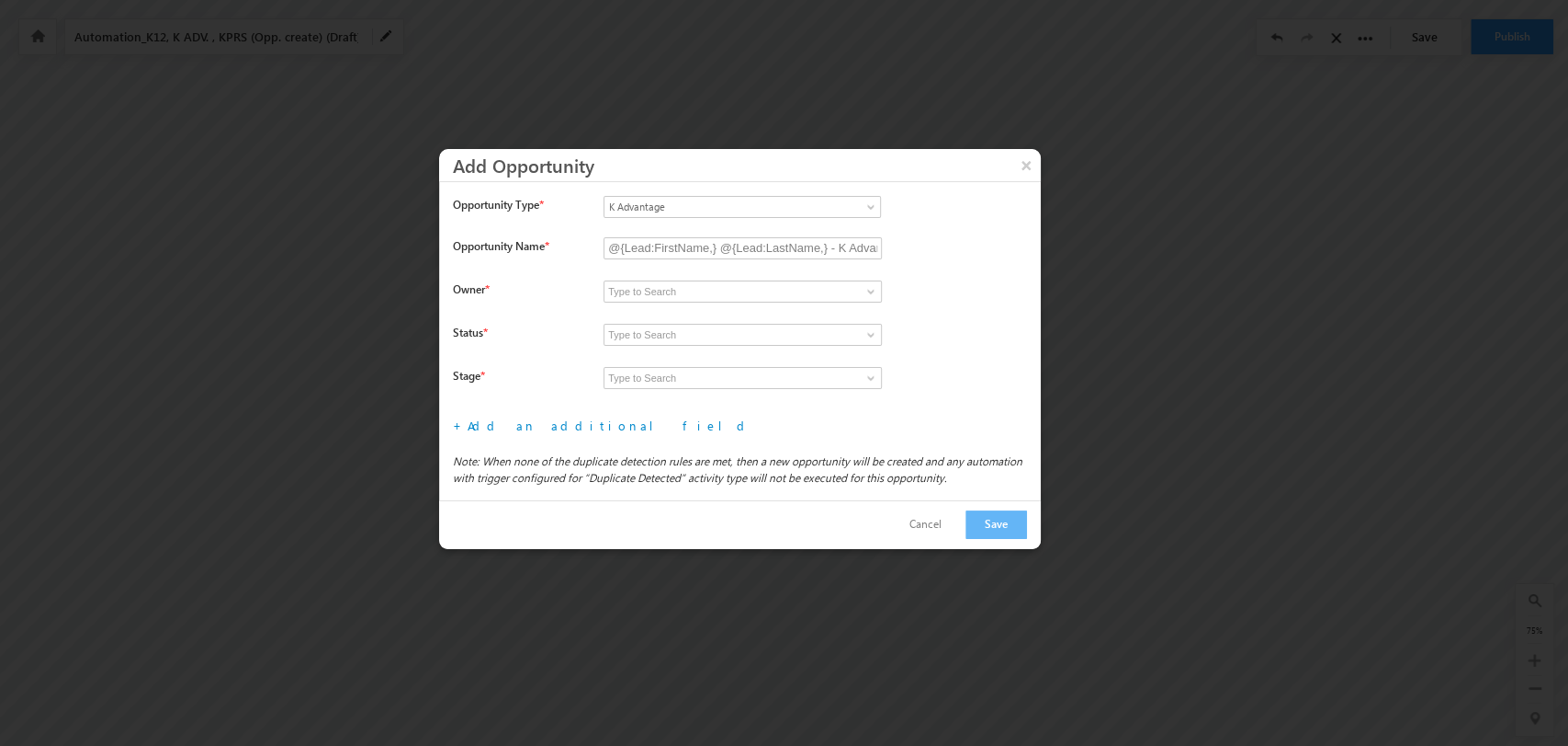
click at [852, 296] on input at bounding box center [743, 291] width 278 height 22
click at [874, 291] on span at bounding box center [870, 291] width 14 height 14
click at [875, 282] on link at bounding box center [869, 291] width 23 height 18
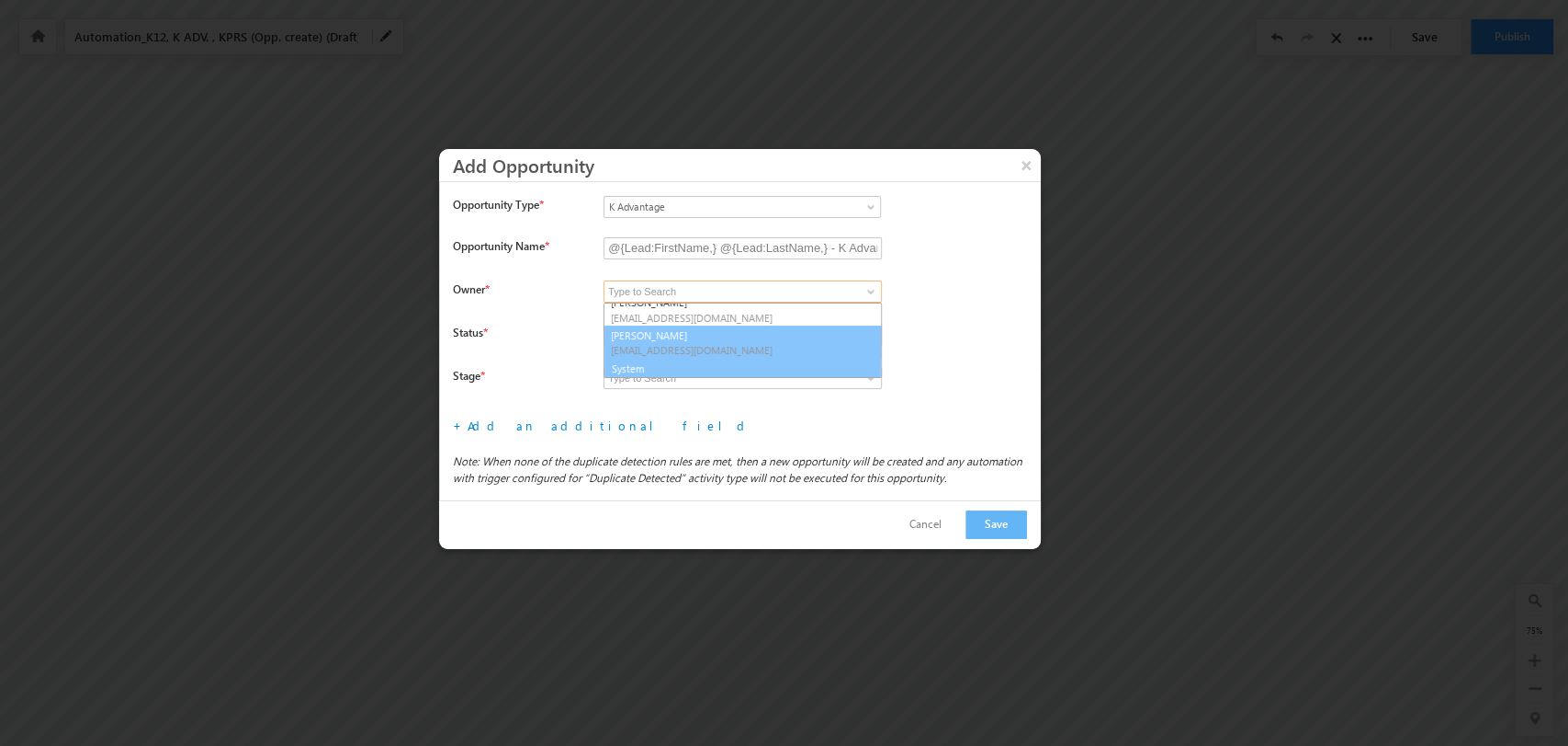
scroll to position [272, 0]
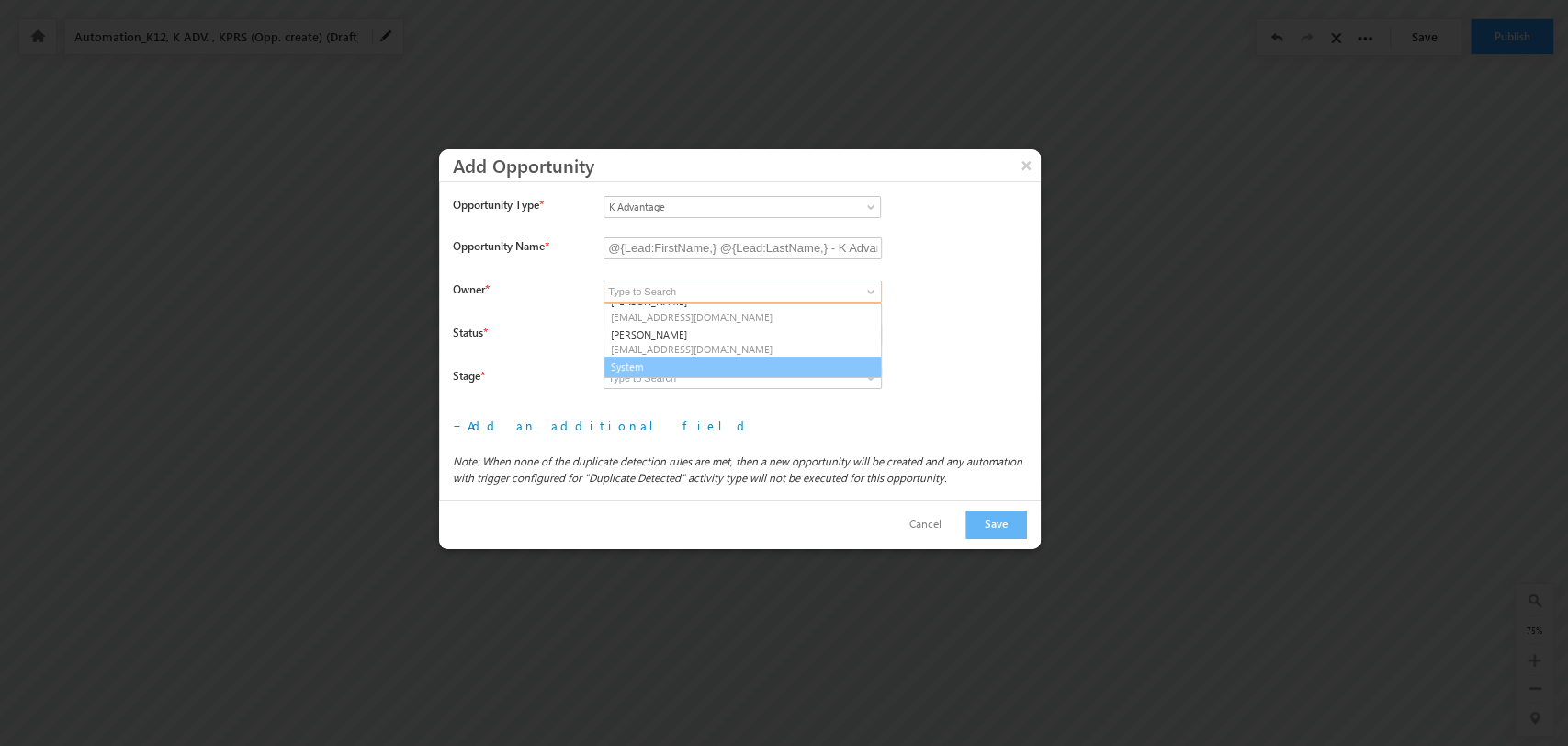
click at [764, 360] on link "System" at bounding box center [743, 367] width 278 height 21
type input "System"
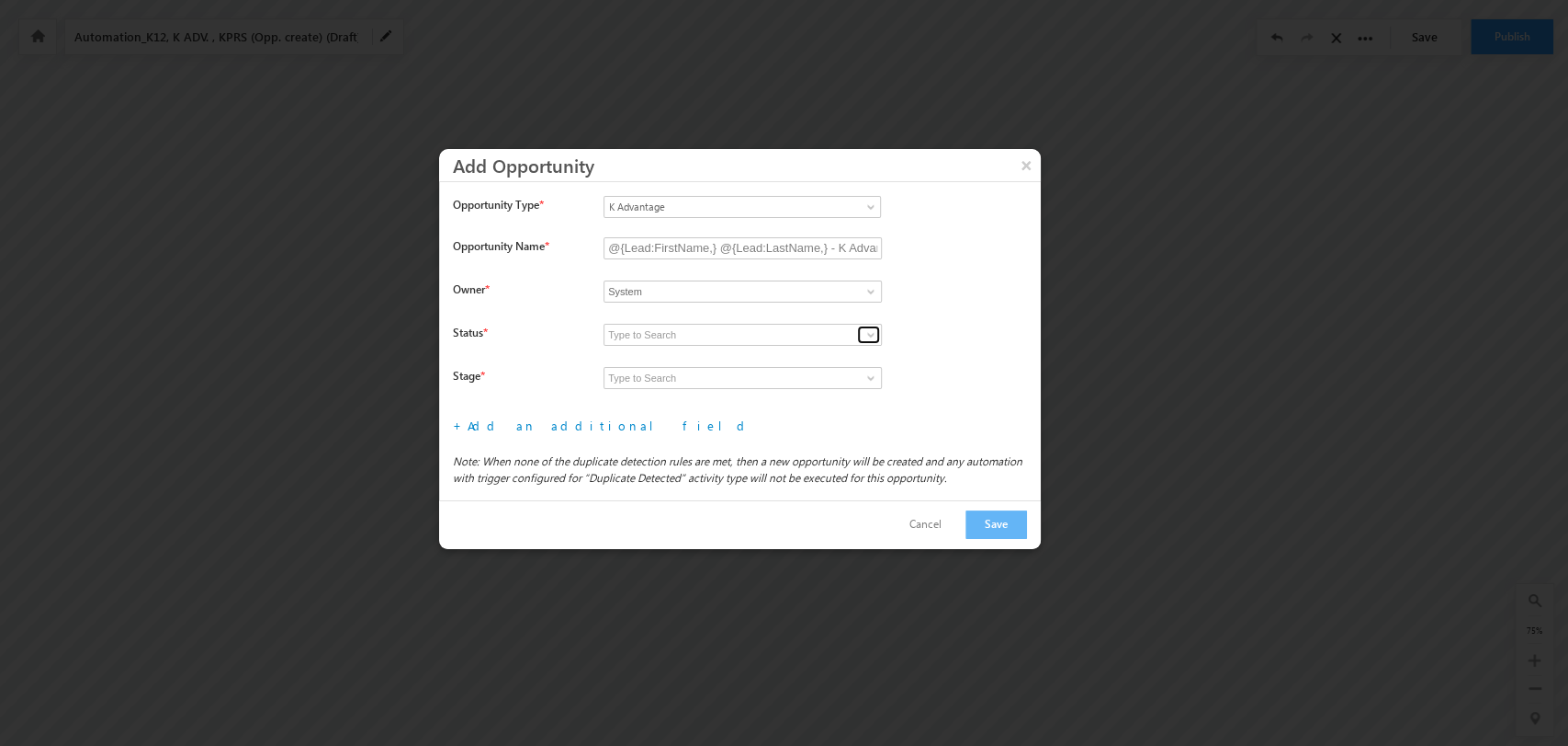
click at [868, 330] on span at bounding box center [870, 334] width 14 height 14
click at [808, 348] on link "Open" at bounding box center [743, 356] width 278 height 21
type input "Open"
click at [867, 374] on span at bounding box center [870, 377] width 14 height 14
click at [814, 399] on label at bounding box center [822, 396] width 438 height 16
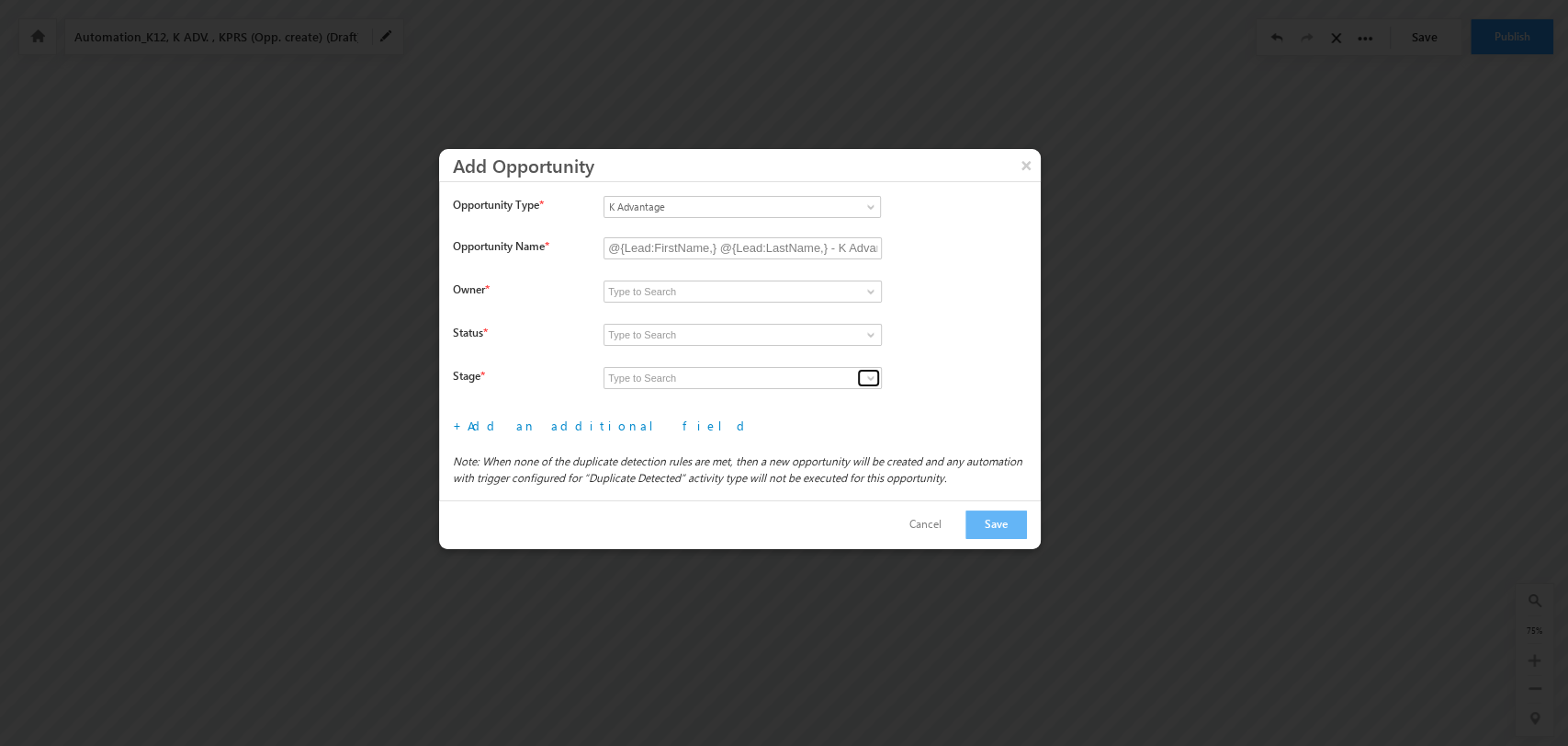
click at [868, 371] on span at bounding box center [870, 377] width 14 height 14
click at [851, 386] on input at bounding box center [743, 377] width 278 height 22
click at [865, 291] on span at bounding box center [870, 291] width 14 height 14
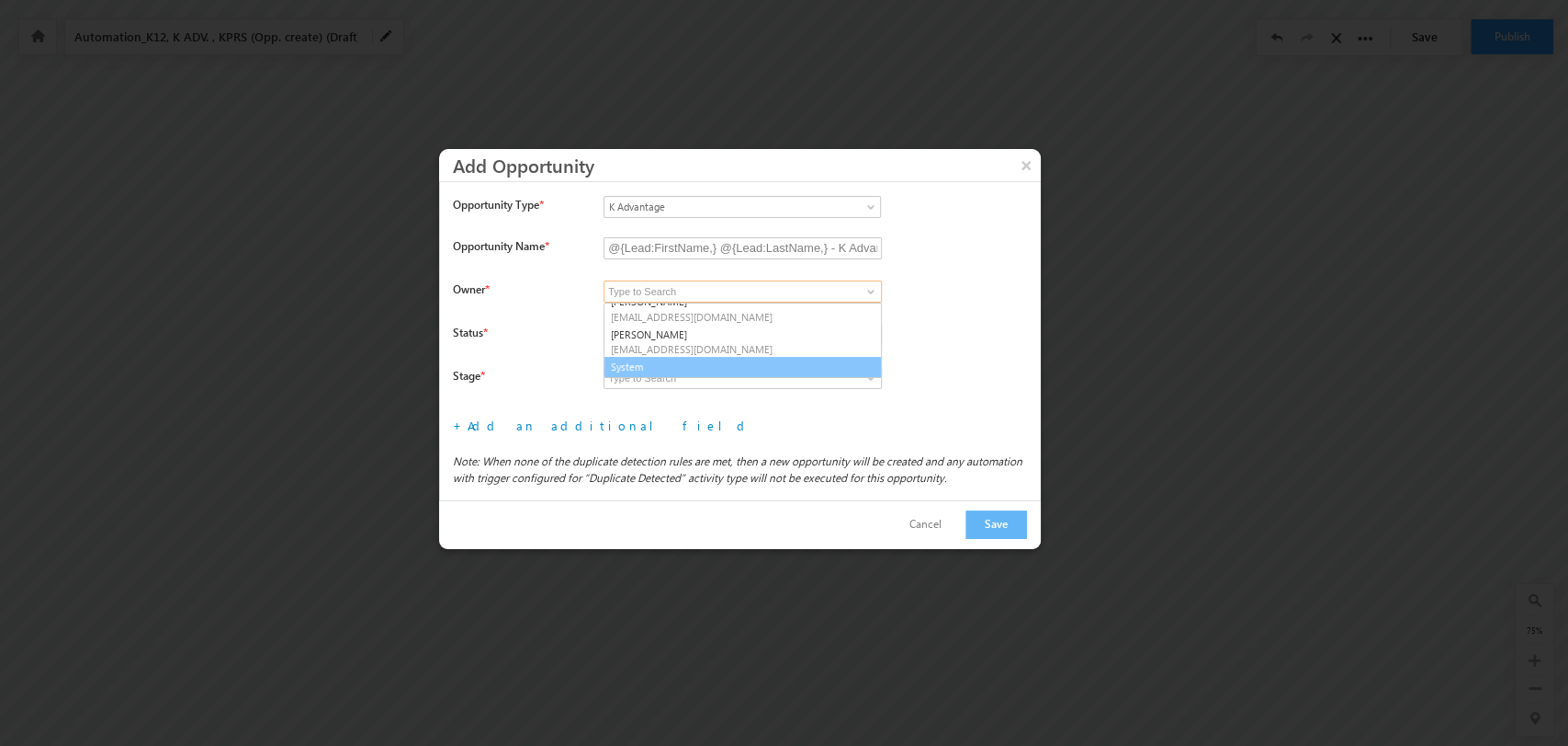
click at [763, 366] on link "System" at bounding box center [743, 367] width 278 height 21
type input "System"
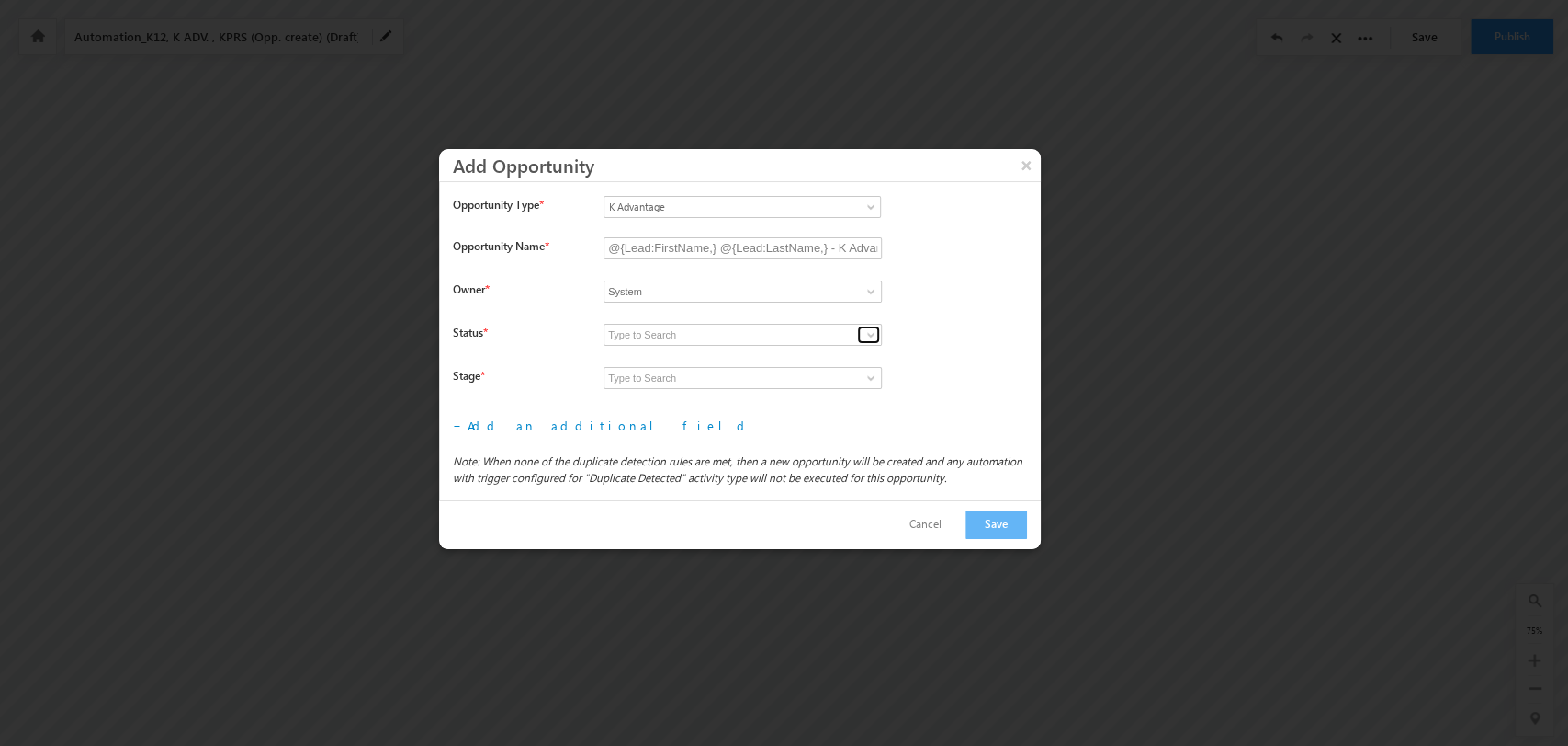
click at [867, 333] on span at bounding box center [870, 334] width 14 height 14
click at [798, 350] on link "Open" at bounding box center [743, 356] width 278 height 21
type input "Open"
click at [869, 371] on span at bounding box center [870, 377] width 14 height 14
click at [794, 392] on link "Prospecting" at bounding box center [743, 399] width 278 height 21
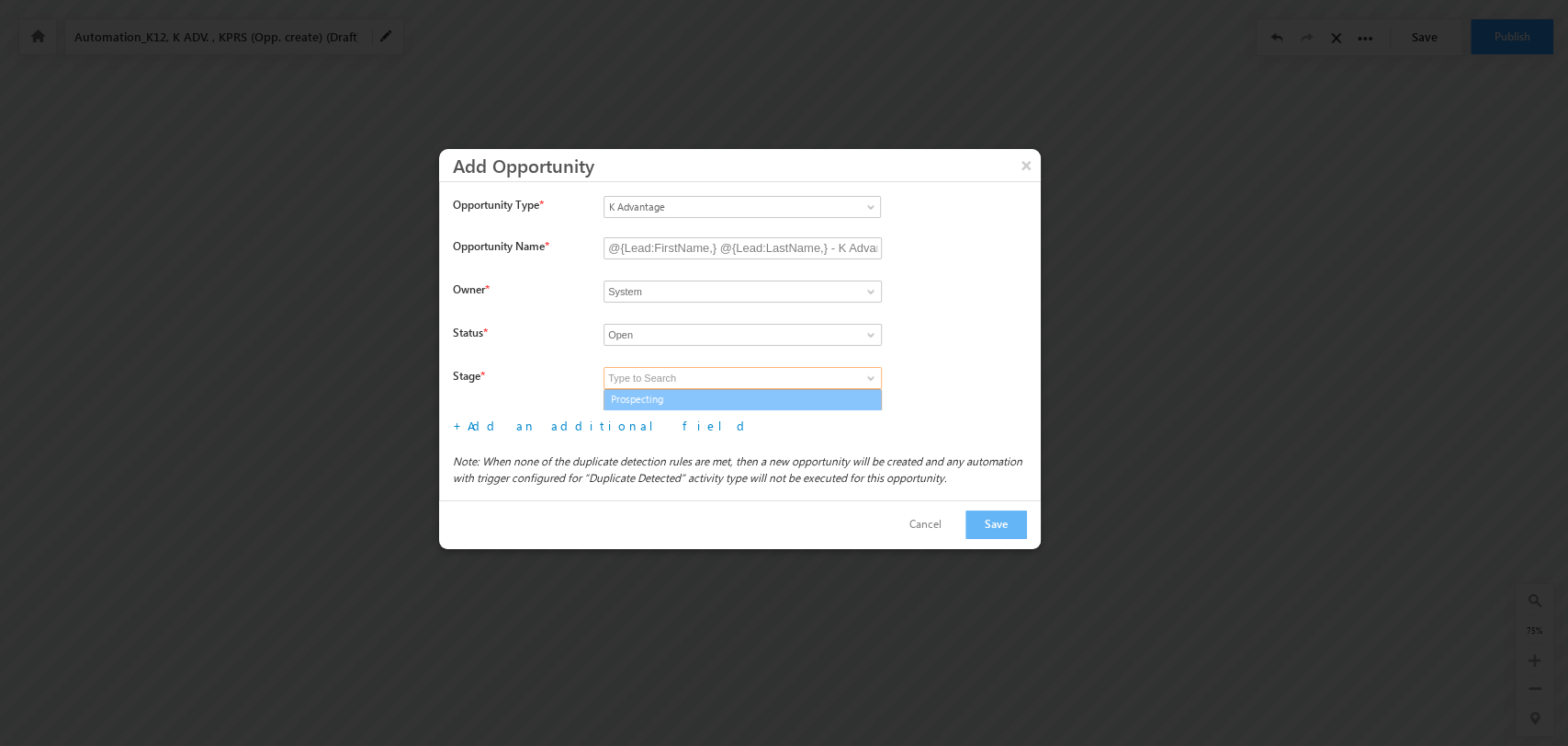
type input "Prospecting"
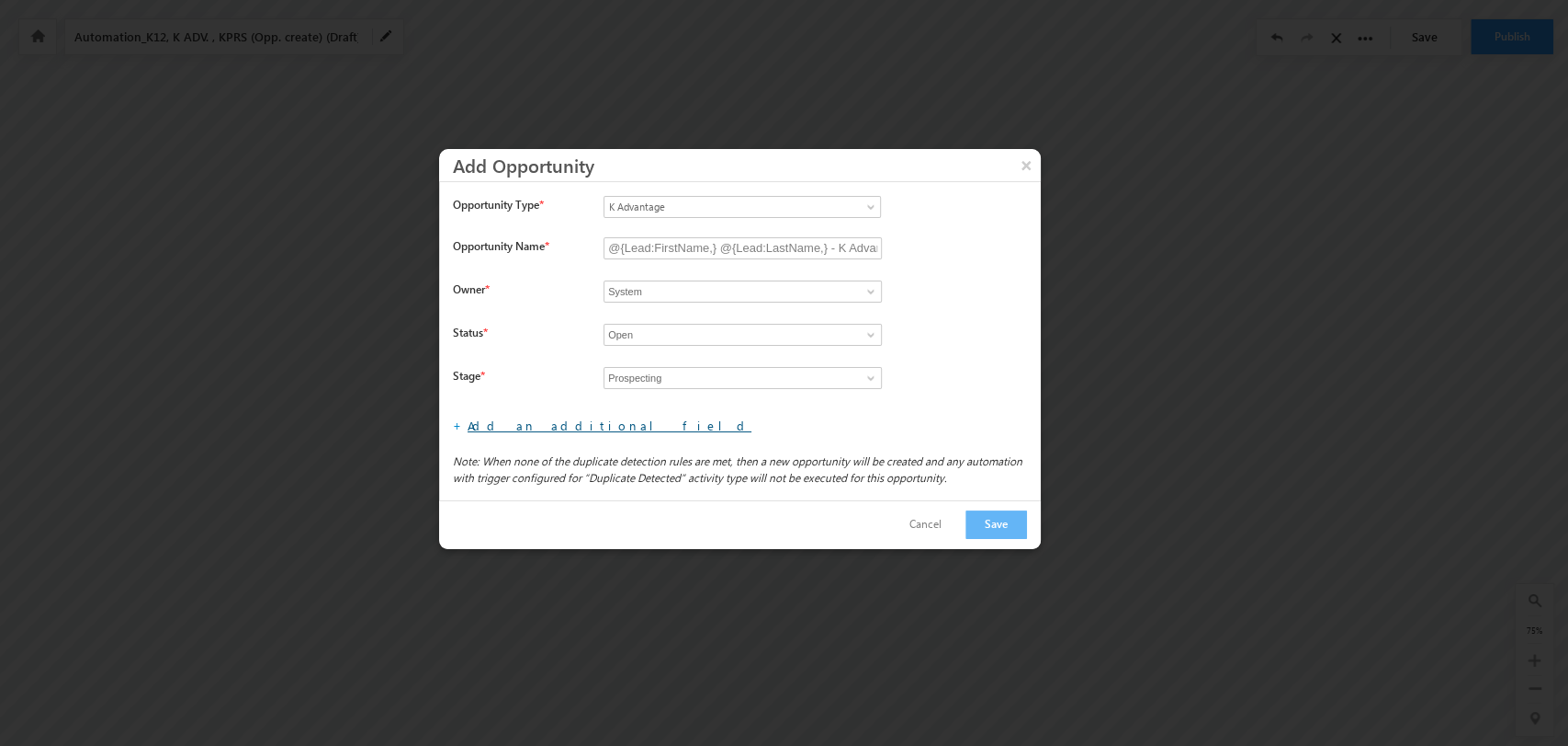
click at [493, 424] on link "Add an additional field" at bounding box center [609, 425] width 284 height 15
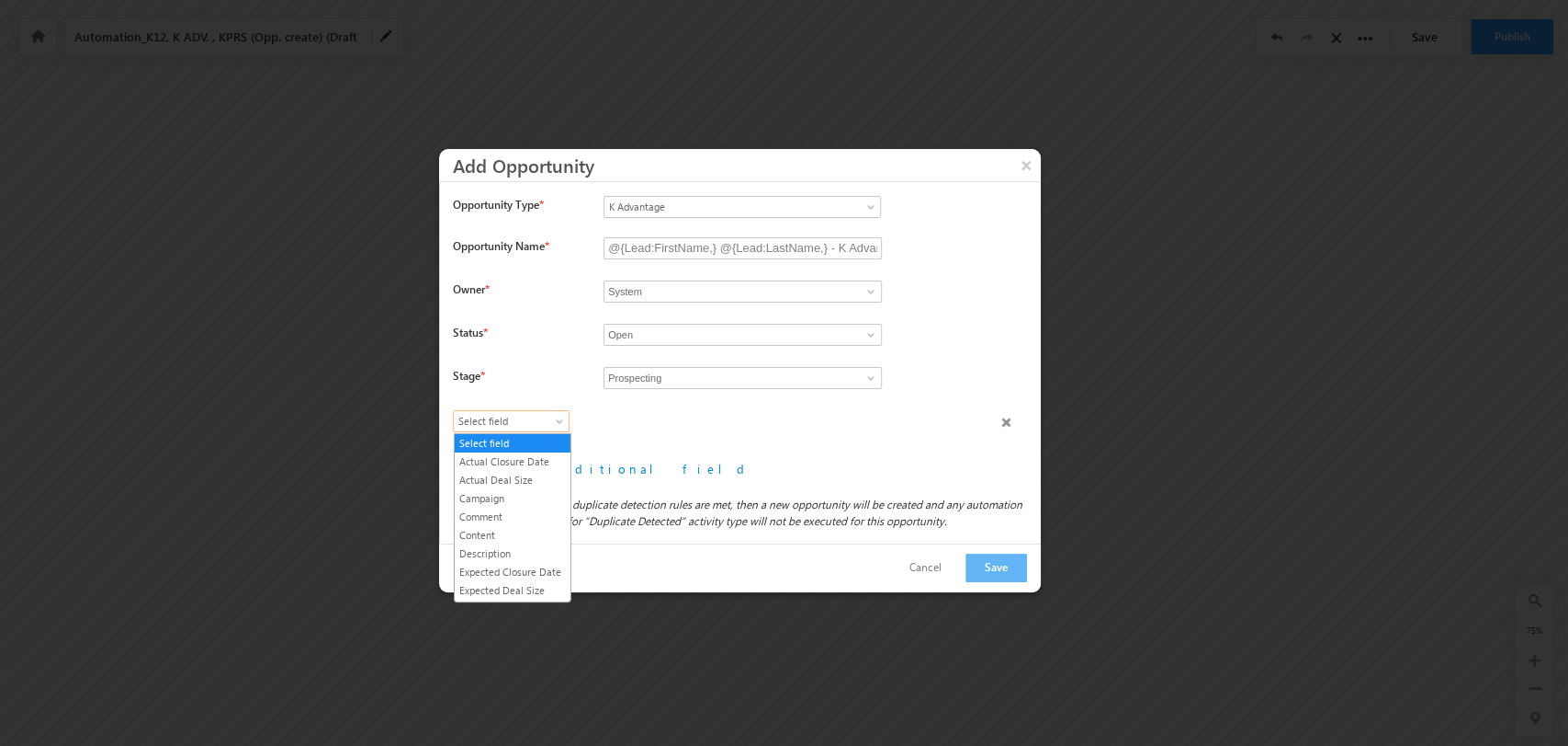
click at [538, 421] on span "Select field" at bounding box center [507, 420] width 106 height 16
click at [528, 512] on link "Lead Type" at bounding box center [513, 503] width 116 height 16
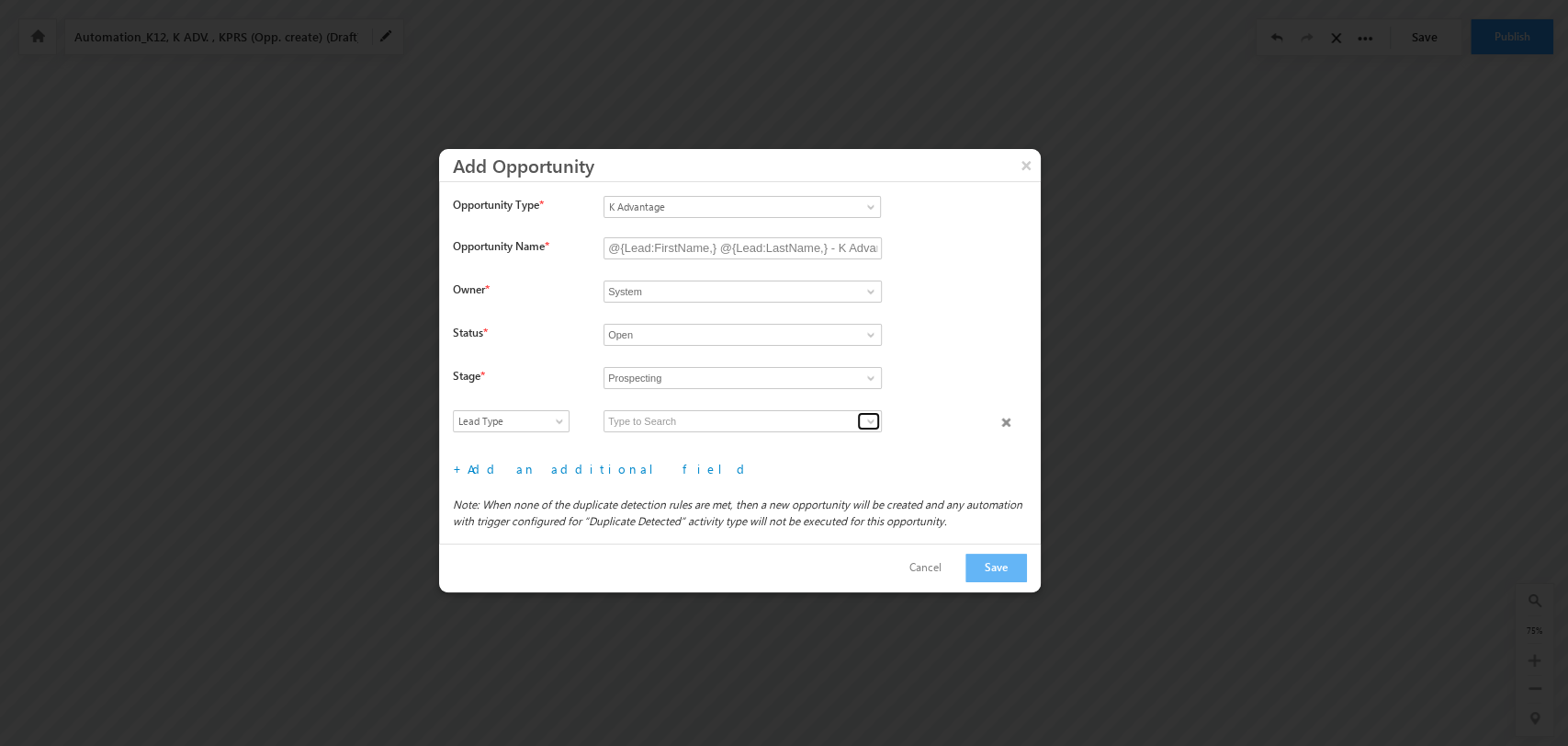
click at [867, 419] on span at bounding box center [870, 420] width 14 height 14
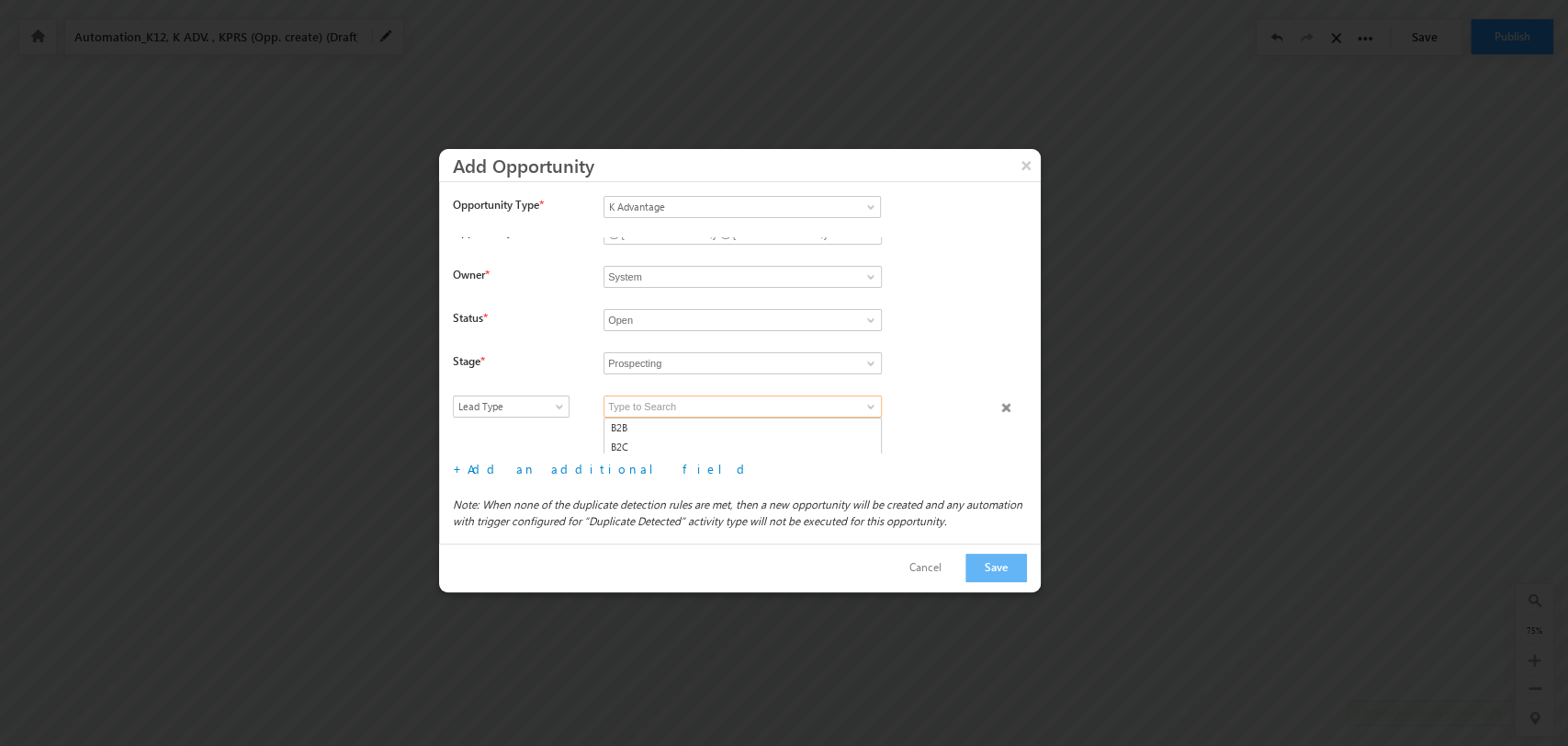
scroll to position [17, 0]
click at [733, 436] on link "B2C" at bounding box center [743, 445] width 278 height 21
type input "B2C"
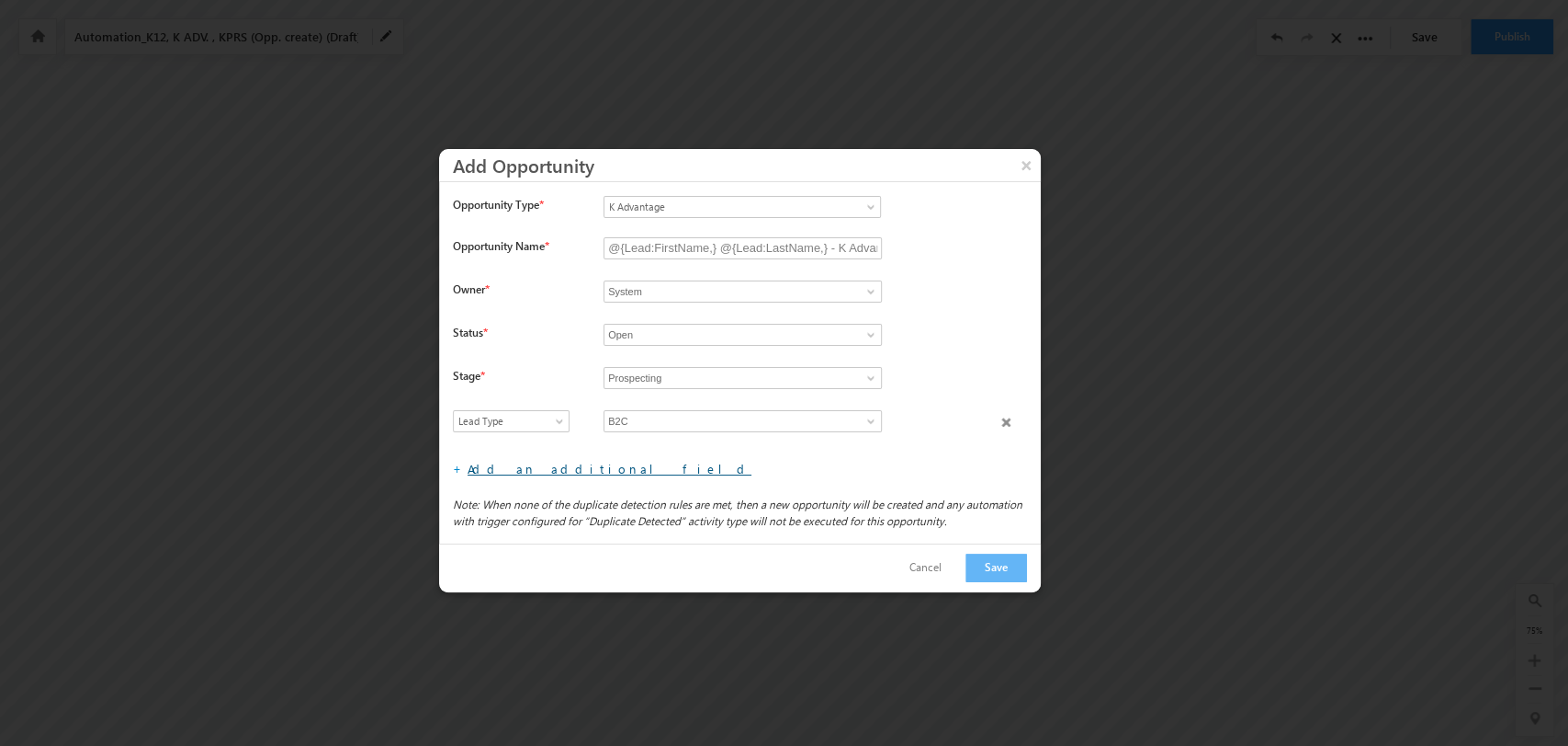
click at [530, 469] on link "Add an additional field" at bounding box center [609, 469] width 284 height 15
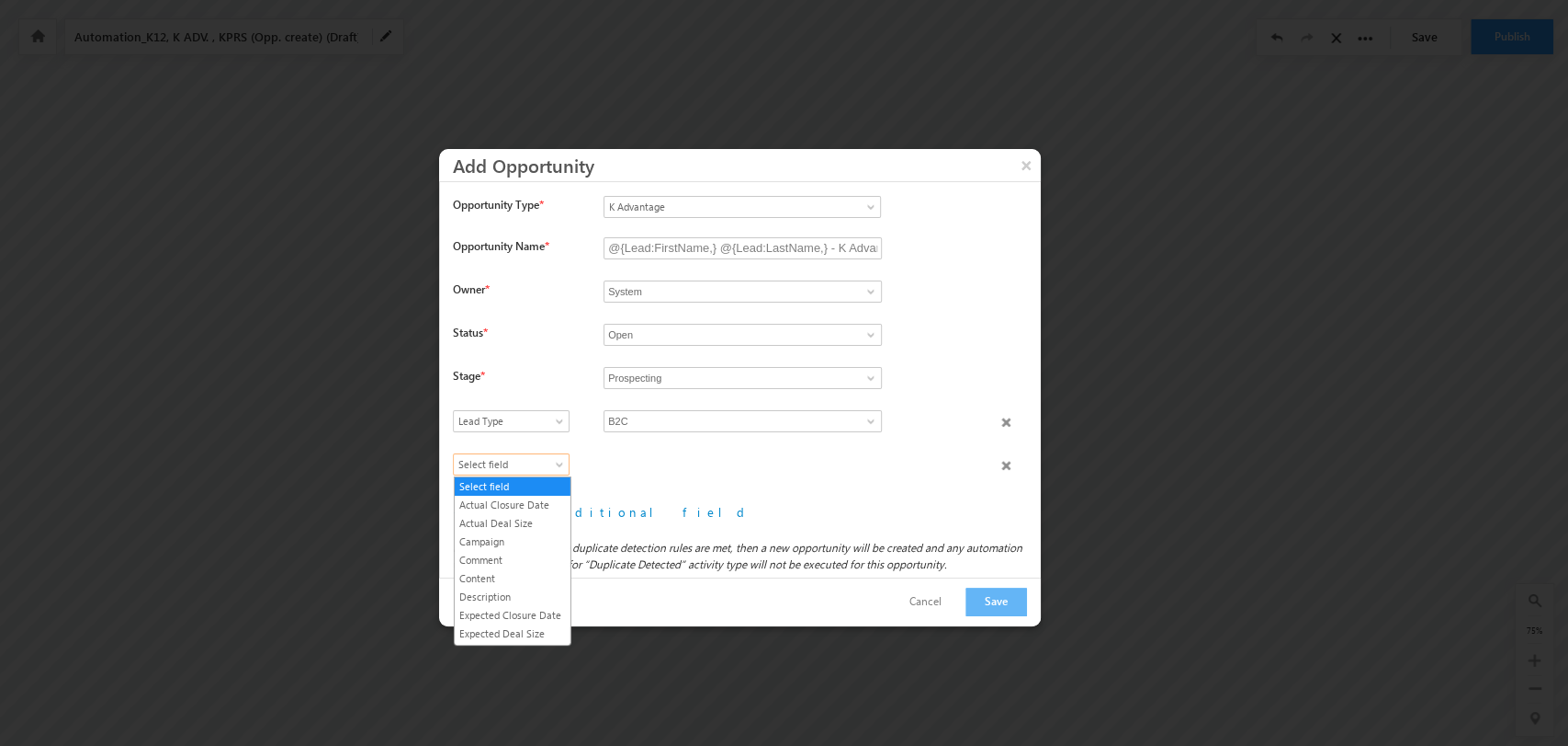
click at [533, 460] on span "Select field" at bounding box center [507, 464] width 106 height 16
click at [522, 574] on link "Product Category" at bounding box center [513, 564] width 116 height 16
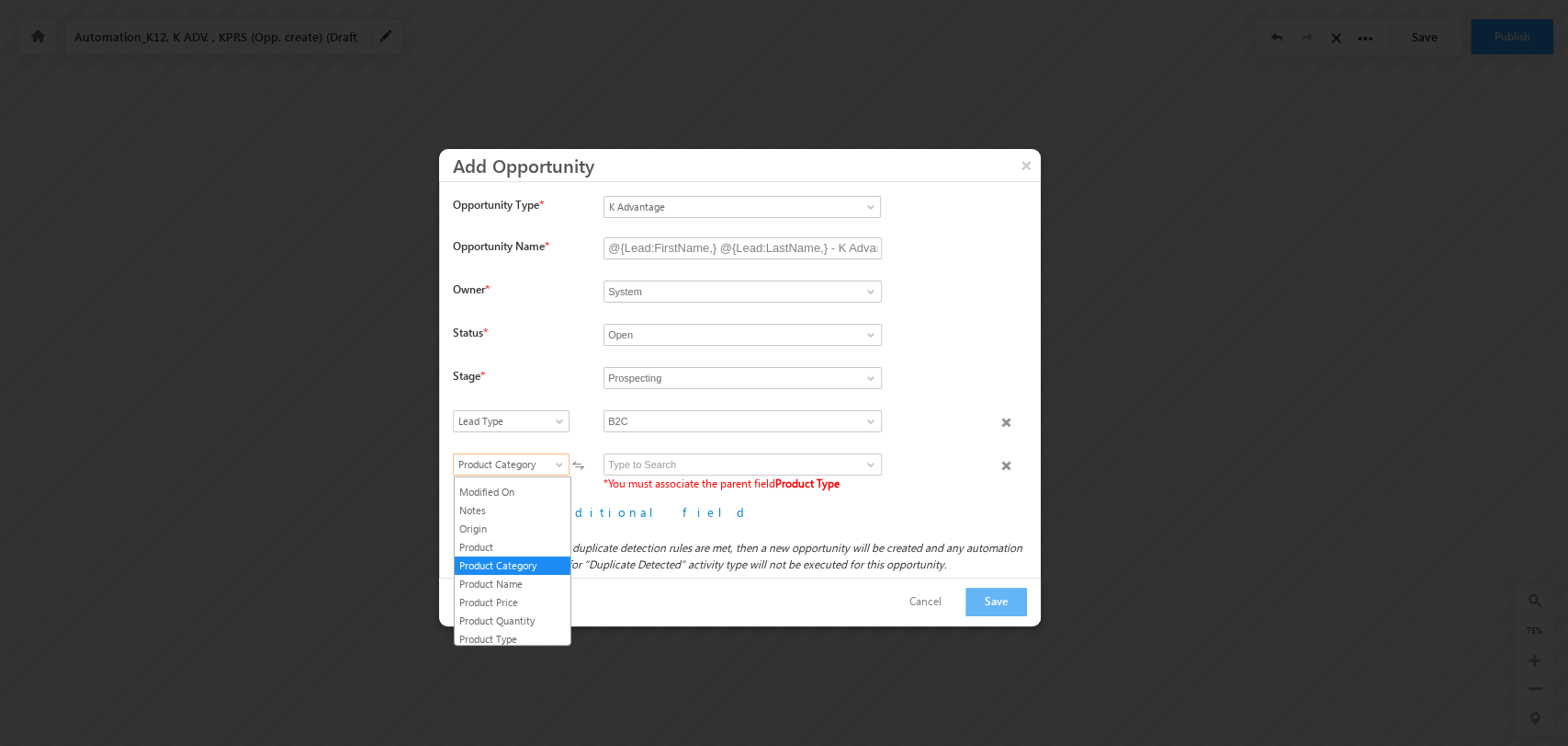
click at [548, 466] on span "Product Category" at bounding box center [507, 464] width 106 height 16
click at [529, 568] on link "Product Type" at bounding box center [513, 561] width 116 height 16
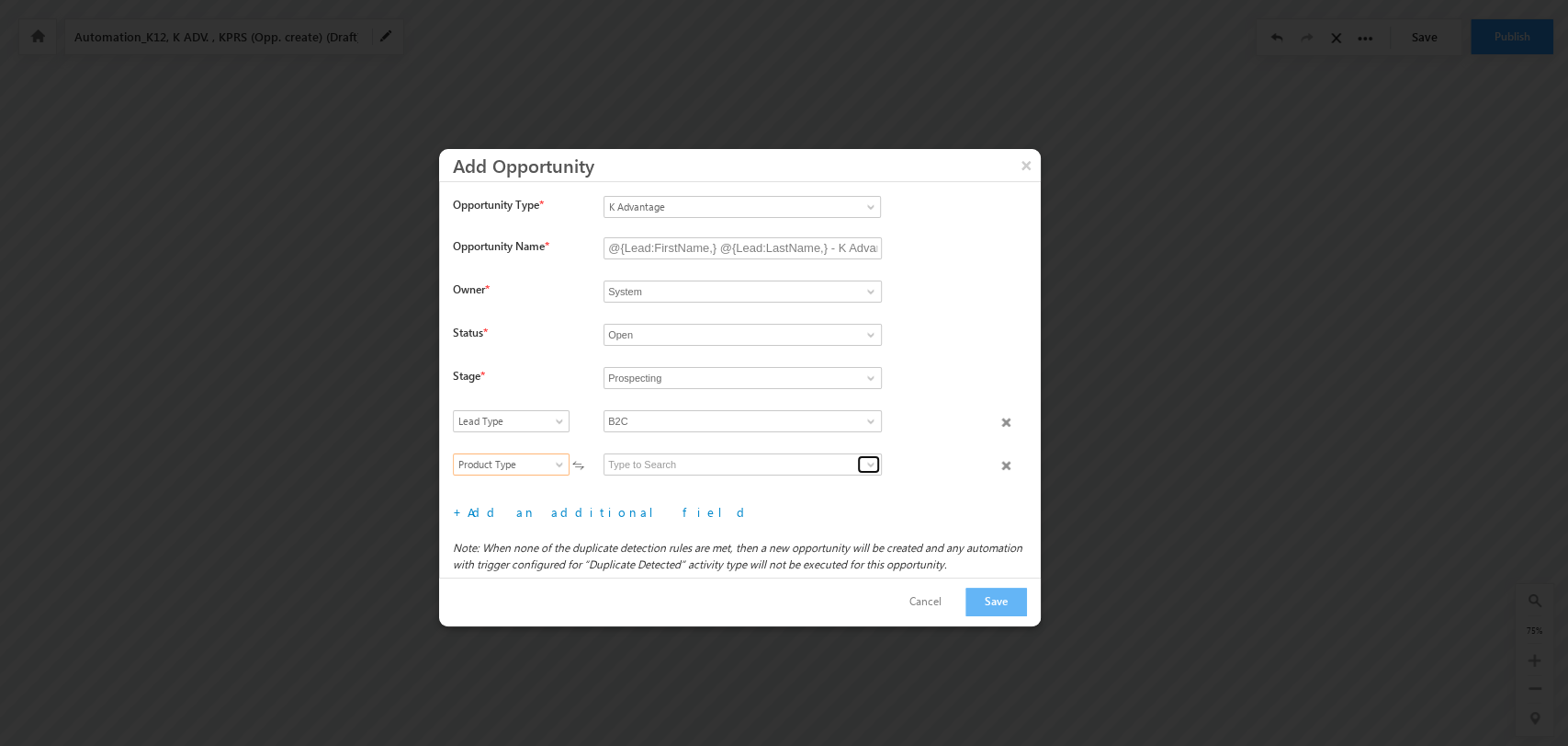
click at [865, 465] on link at bounding box center [869, 464] width 23 height 18
click at [765, 486] on link "K Advantage B2C" at bounding box center [743, 486] width 278 height 21
type input "K Advantage B2C"
click at [528, 517] on link "Add an additional field" at bounding box center [609, 511] width 284 height 15
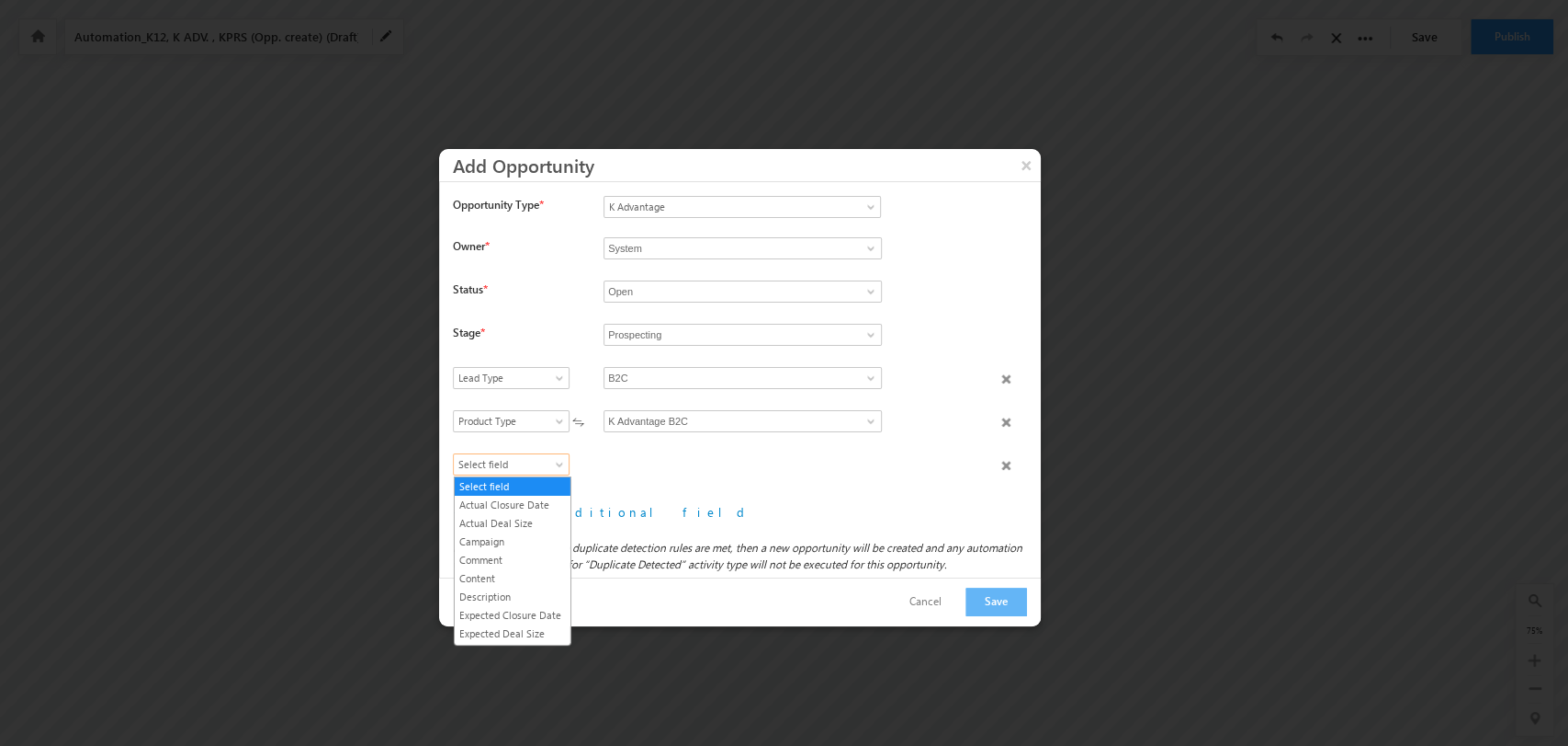
click at [527, 462] on span "Select field" at bounding box center [507, 464] width 106 height 16
click at [540, 574] on link "Product Category" at bounding box center [513, 564] width 116 height 16
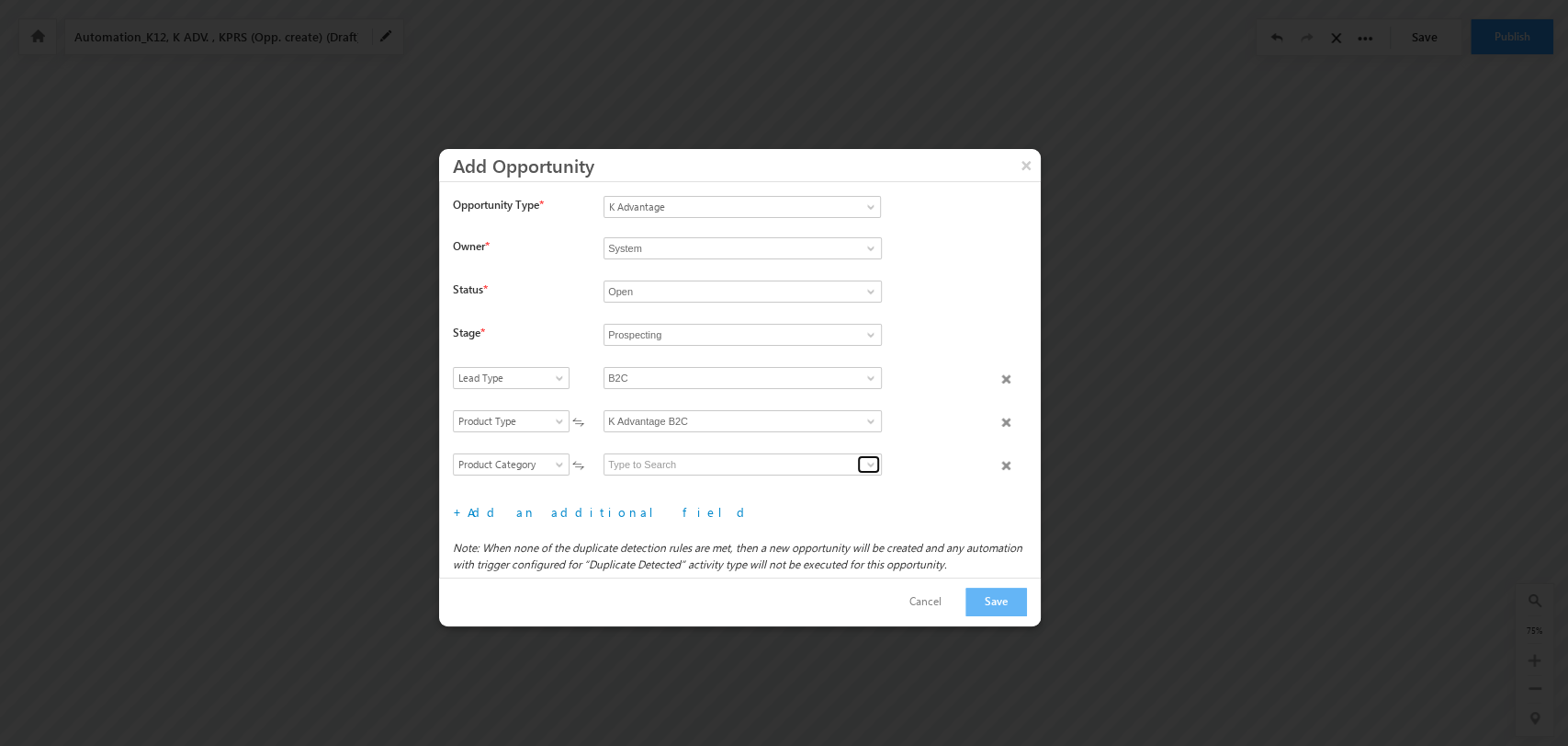
click at [864, 466] on link at bounding box center [869, 464] width 23 height 18
click at [776, 484] on link "VUCA" at bounding box center [743, 486] width 278 height 21
type input "VUCA"
click at [556, 509] on link "Add an additional field" at bounding box center [609, 511] width 284 height 15
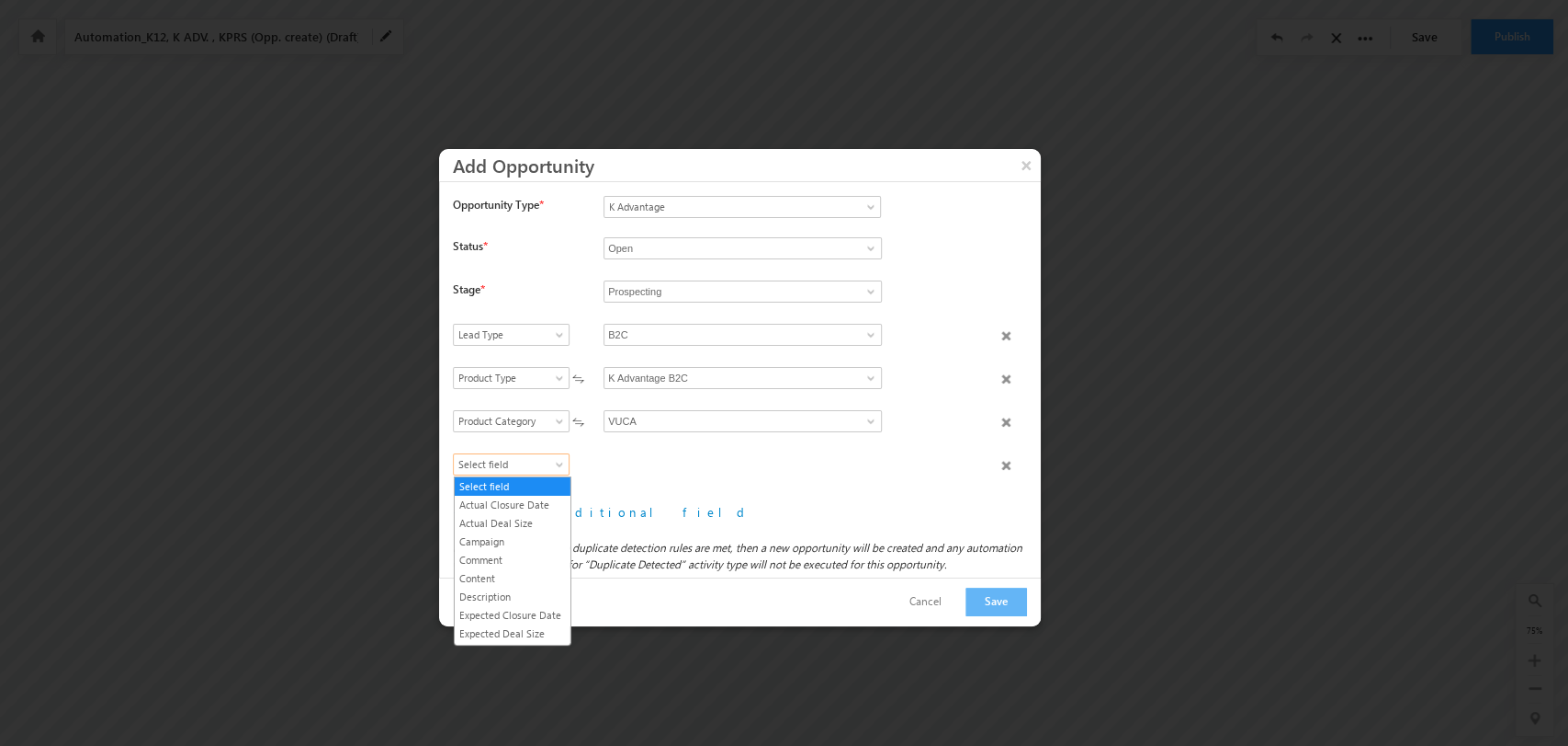
click at [537, 456] on span "Select field" at bounding box center [507, 464] width 106 height 16
click at [539, 592] on link "Product Name" at bounding box center [513, 583] width 116 height 16
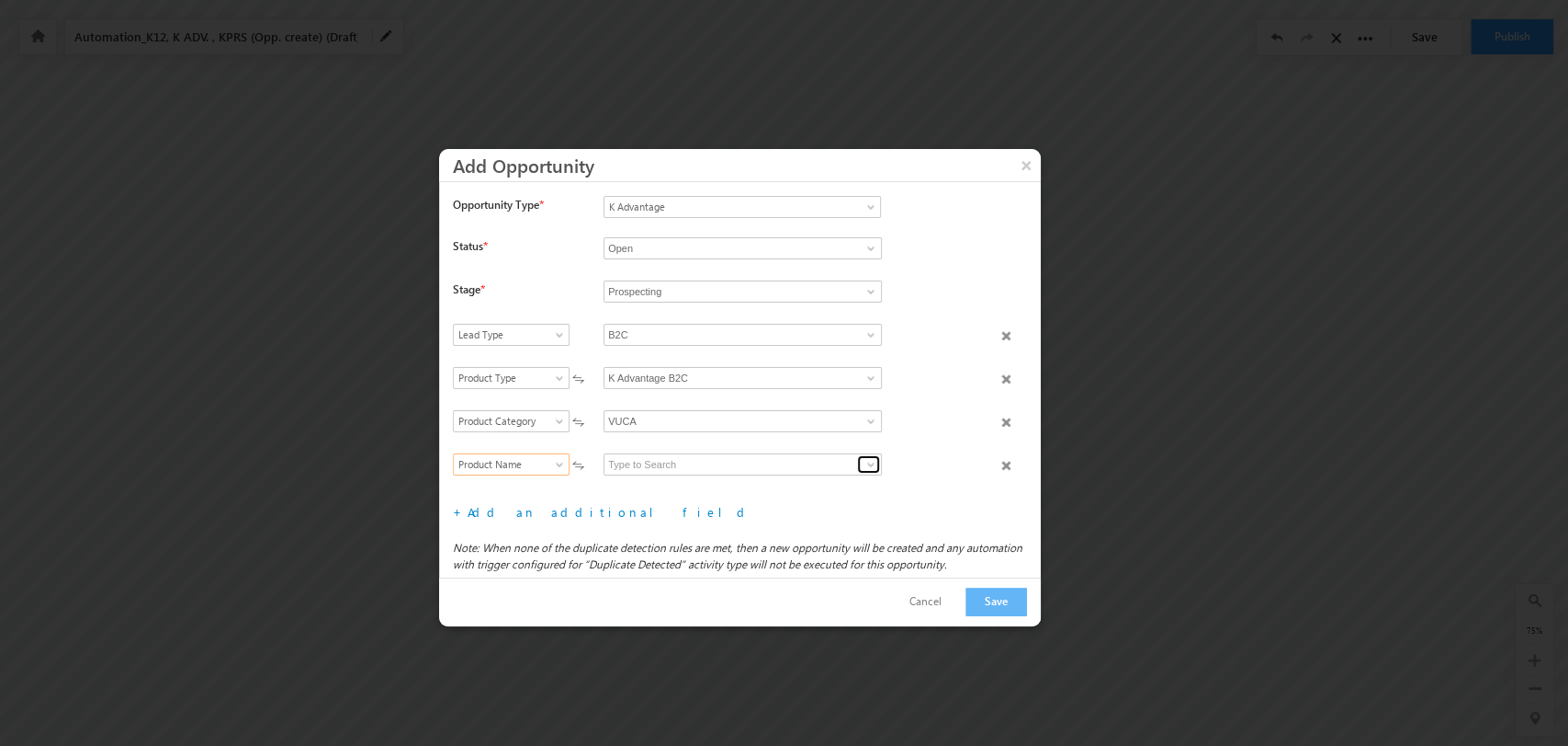
click at [864, 458] on span at bounding box center [870, 464] width 14 height 14
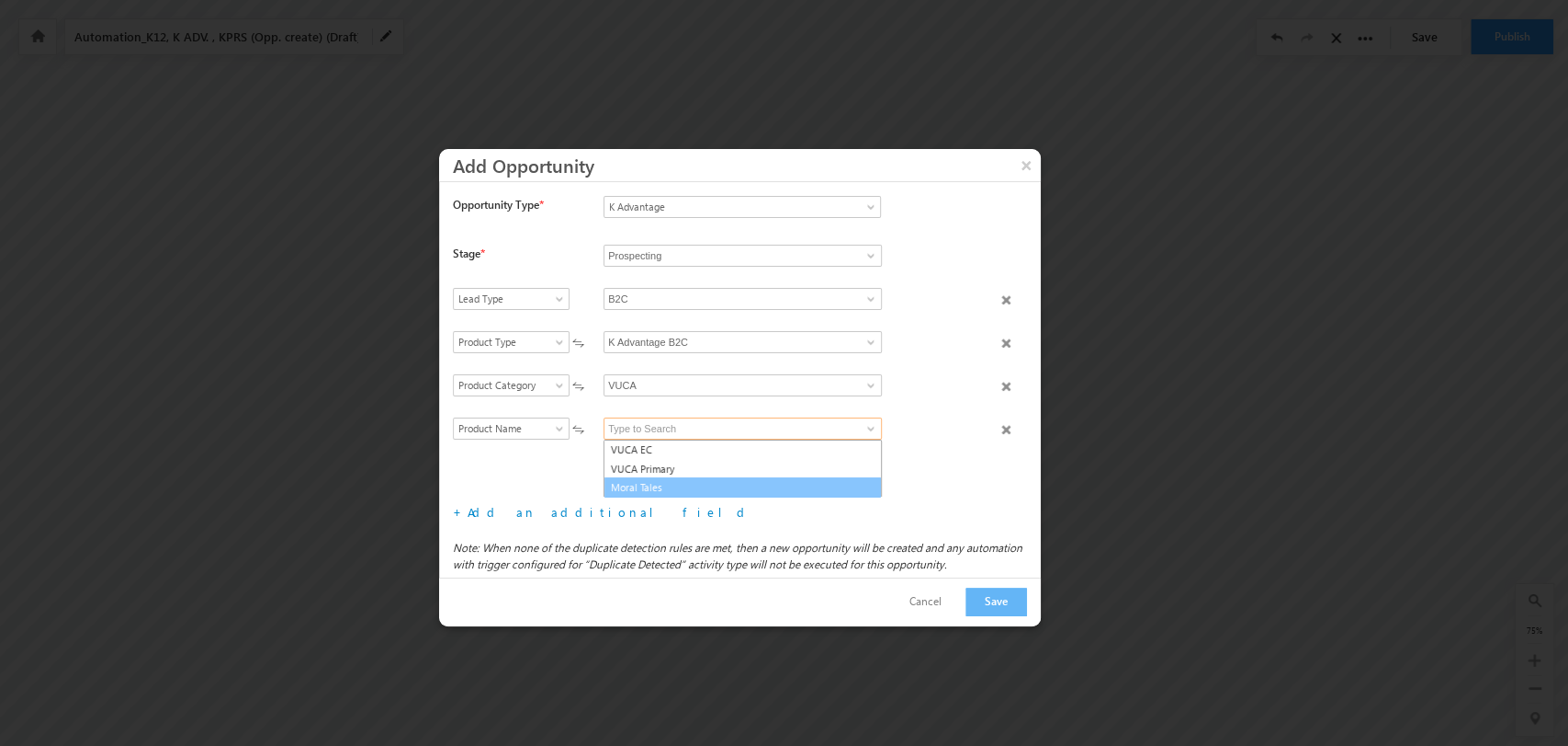
click at [732, 487] on link "Moral Tales" at bounding box center [743, 488] width 278 height 21
type input "Moral Tales"
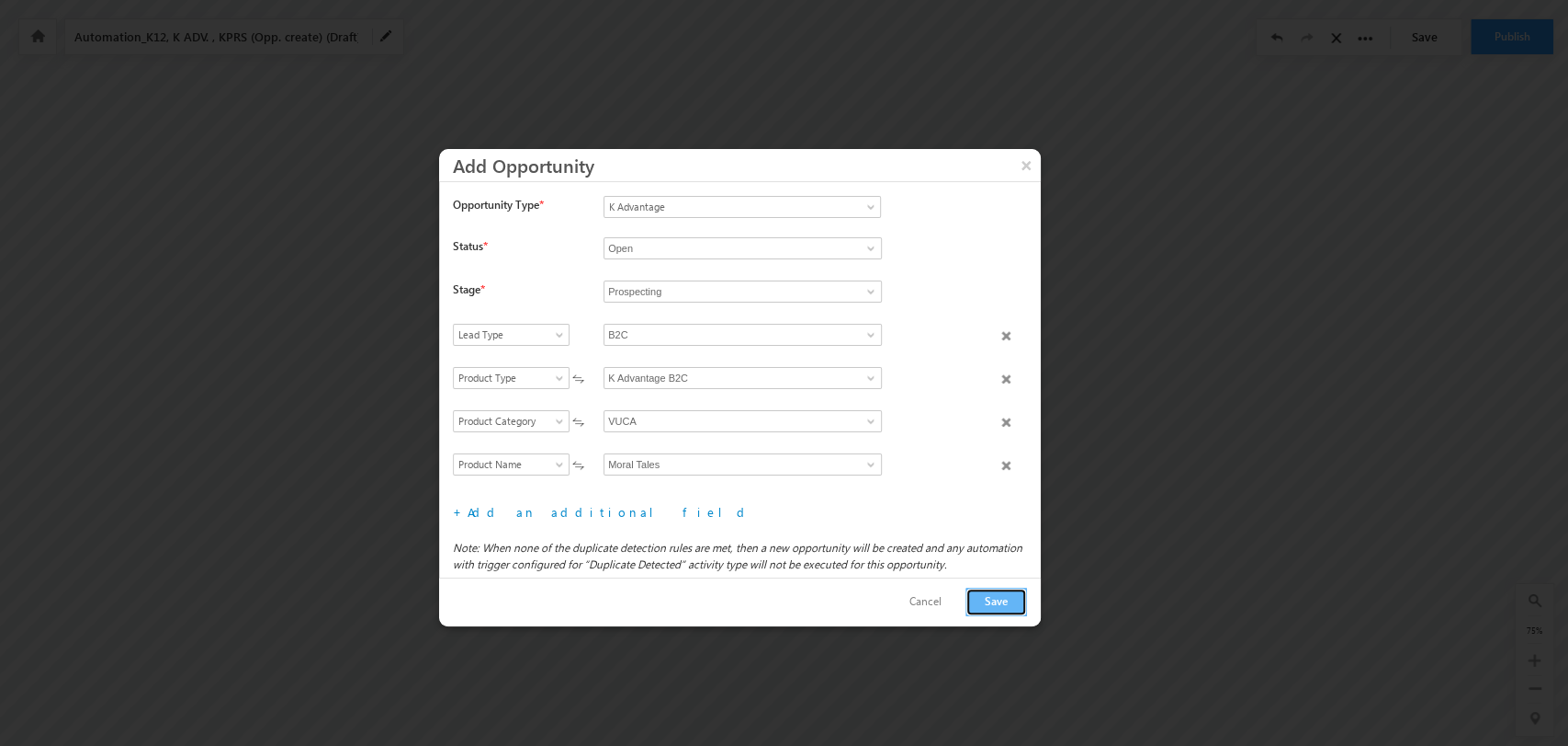
click at [977, 605] on button "Save" at bounding box center [996, 602] width 62 height 29
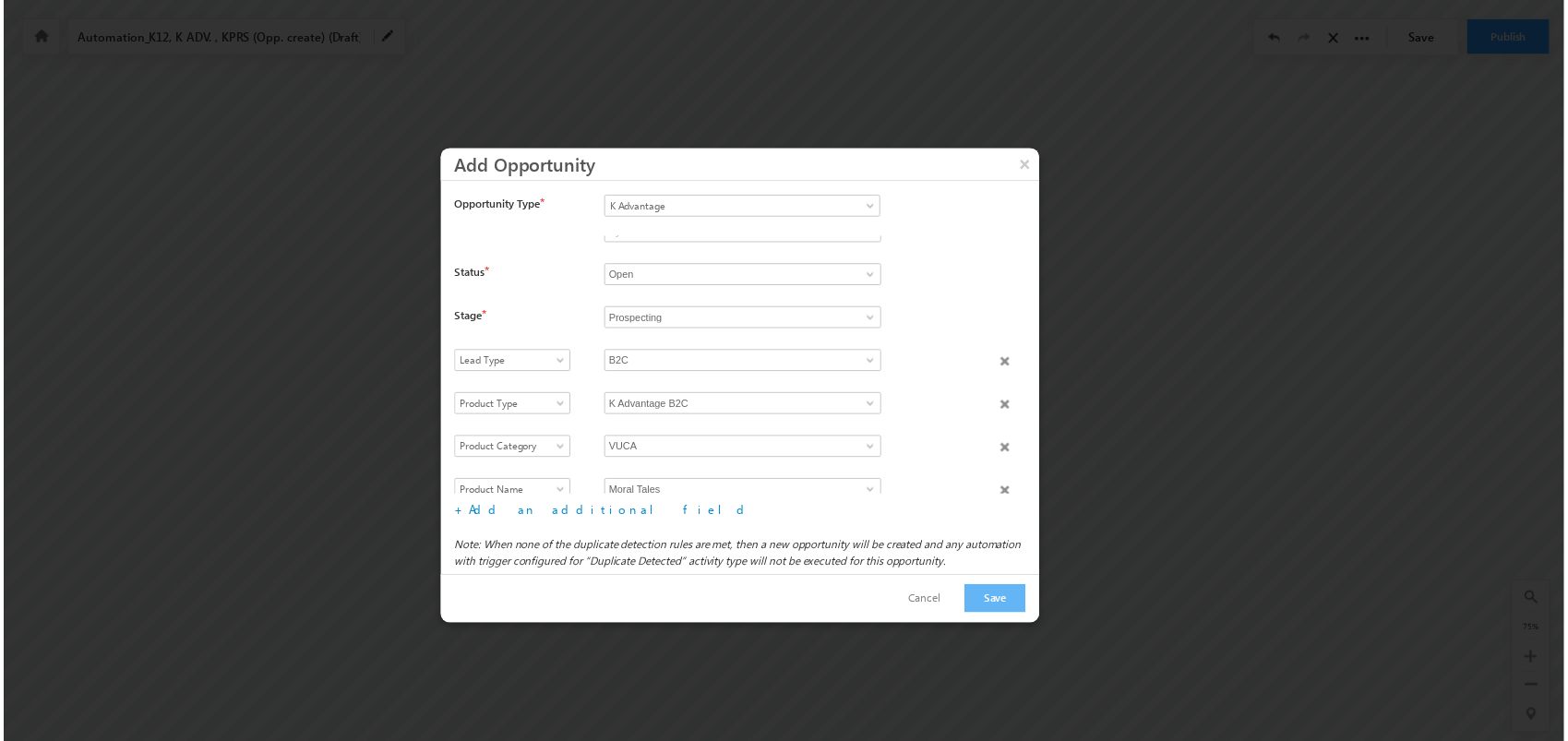
scroll to position [86, 0]
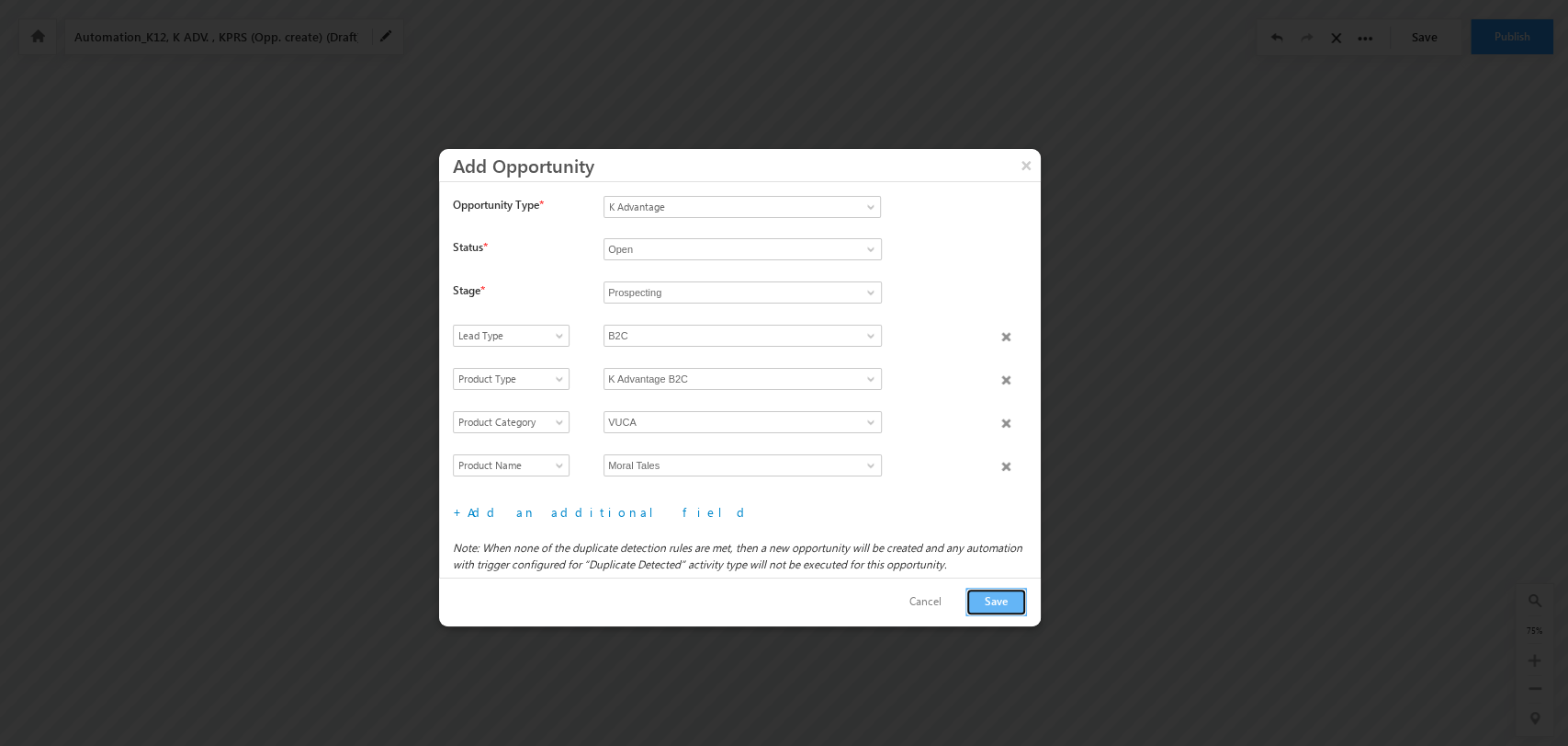
click at [1018, 596] on button "Save" at bounding box center [996, 602] width 62 height 29
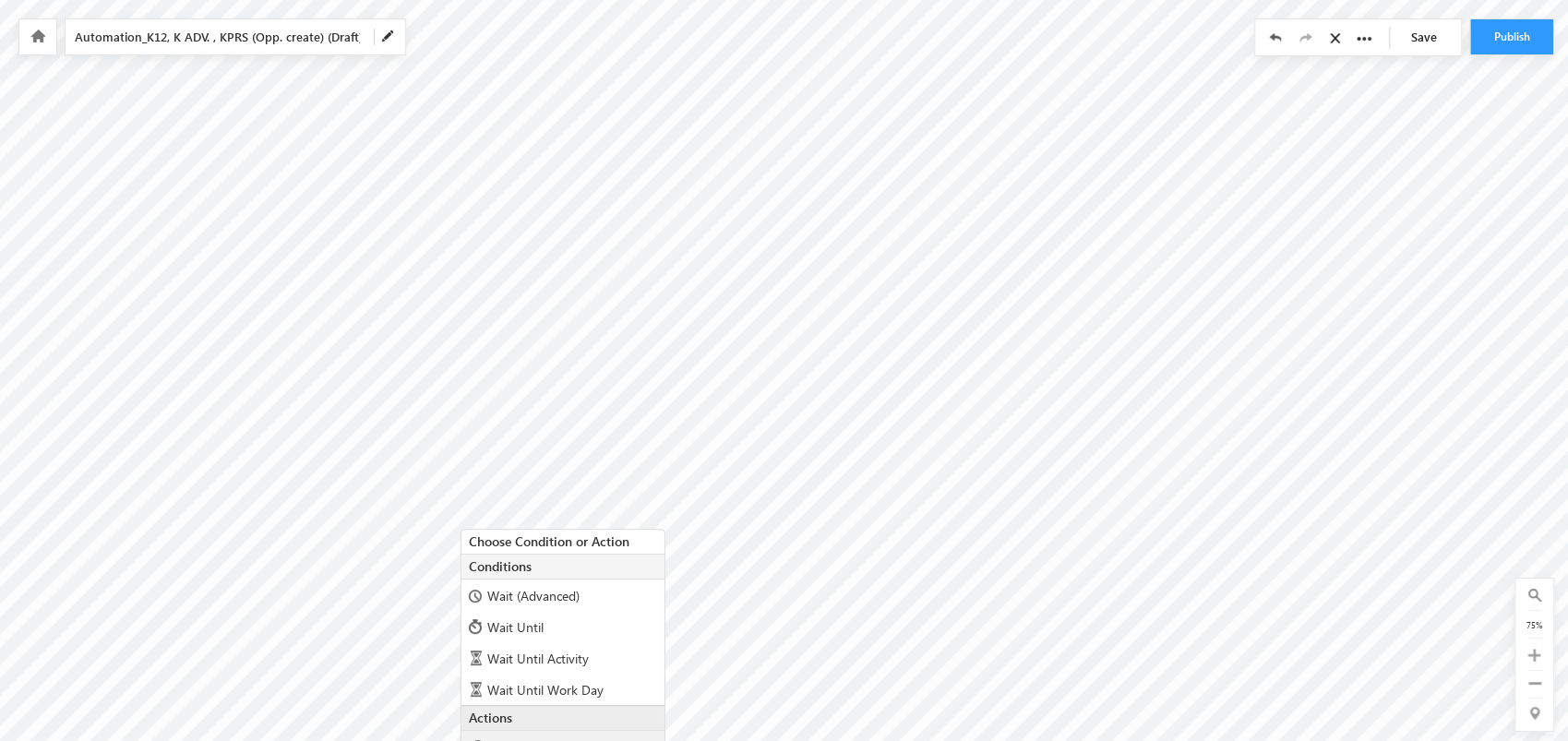
scroll to position [296, 3769]
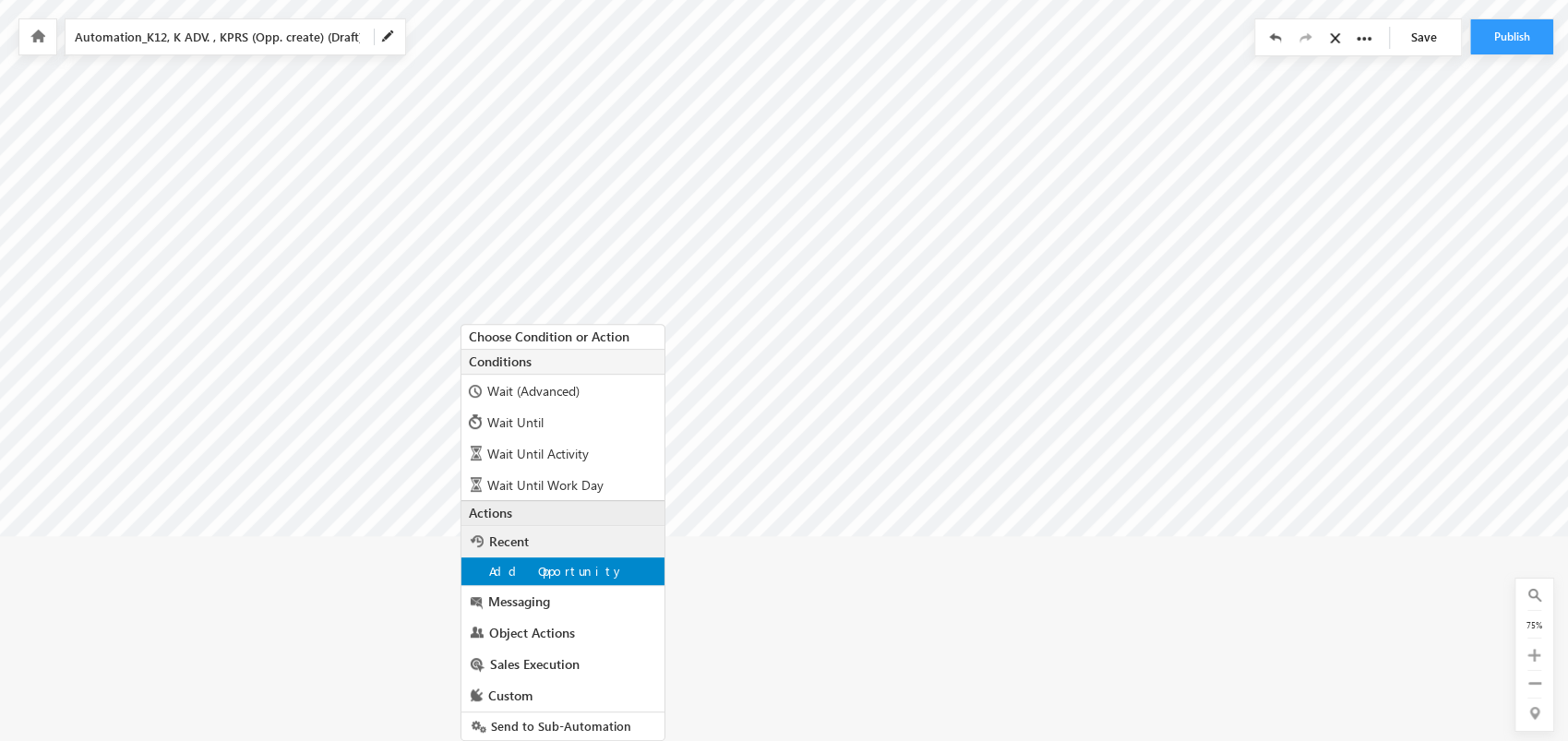
click at [582, 563] on div "Add Opportunity" at bounding box center [563, 570] width 203 height 28
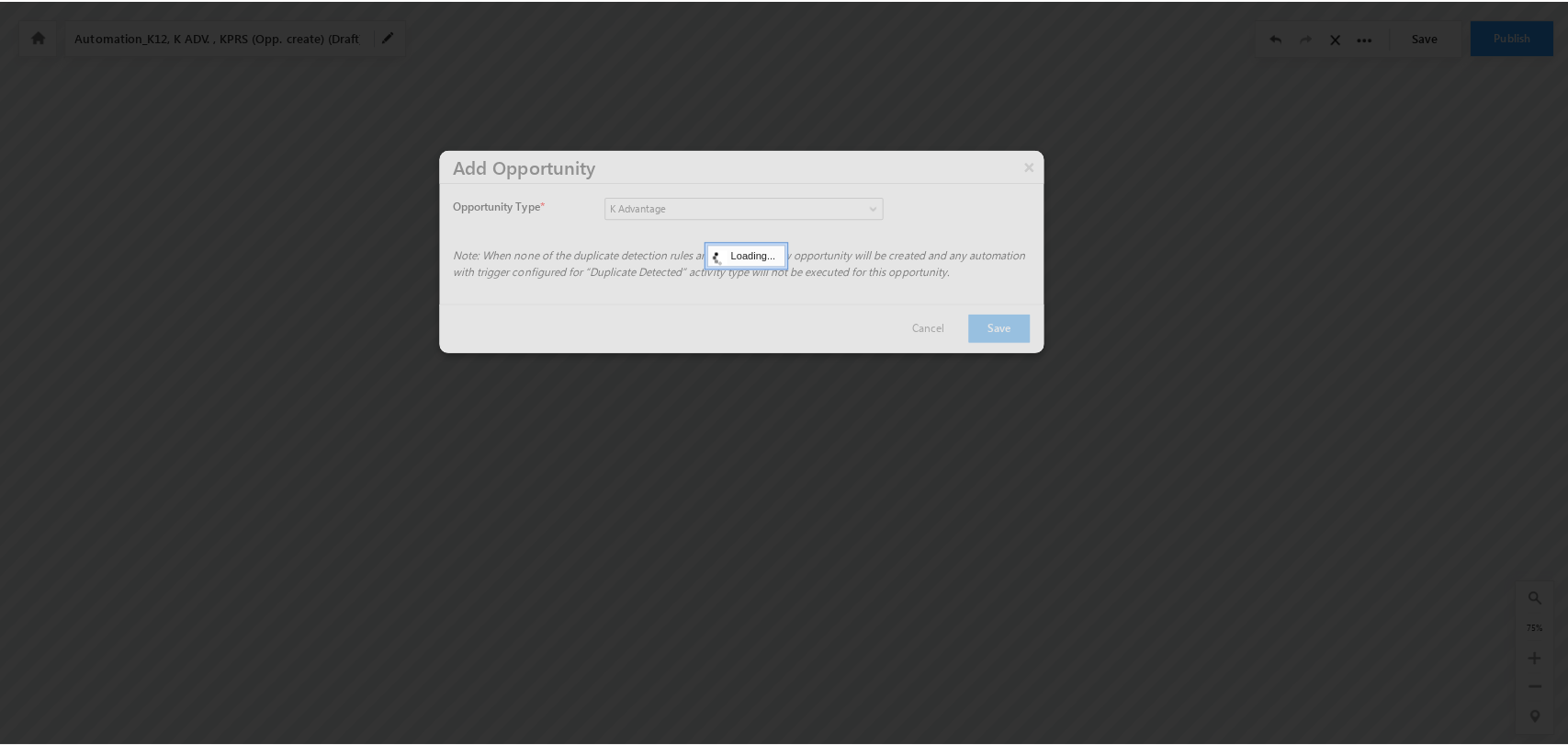
scroll to position [82, 3753]
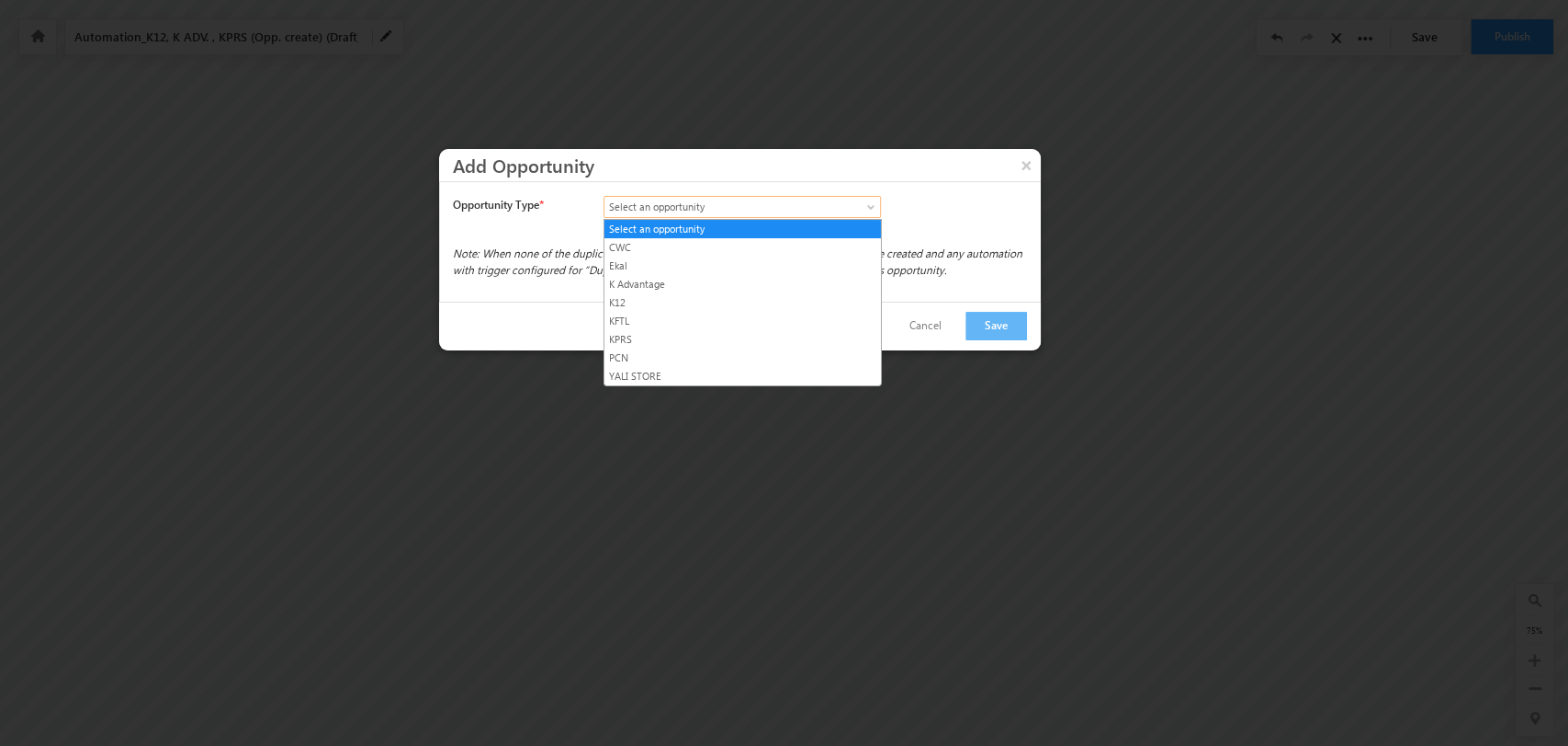
click at [865, 212] on span at bounding box center [872, 210] width 14 height 14
click at [806, 278] on link "K Advantage" at bounding box center [743, 283] width 276 height 16
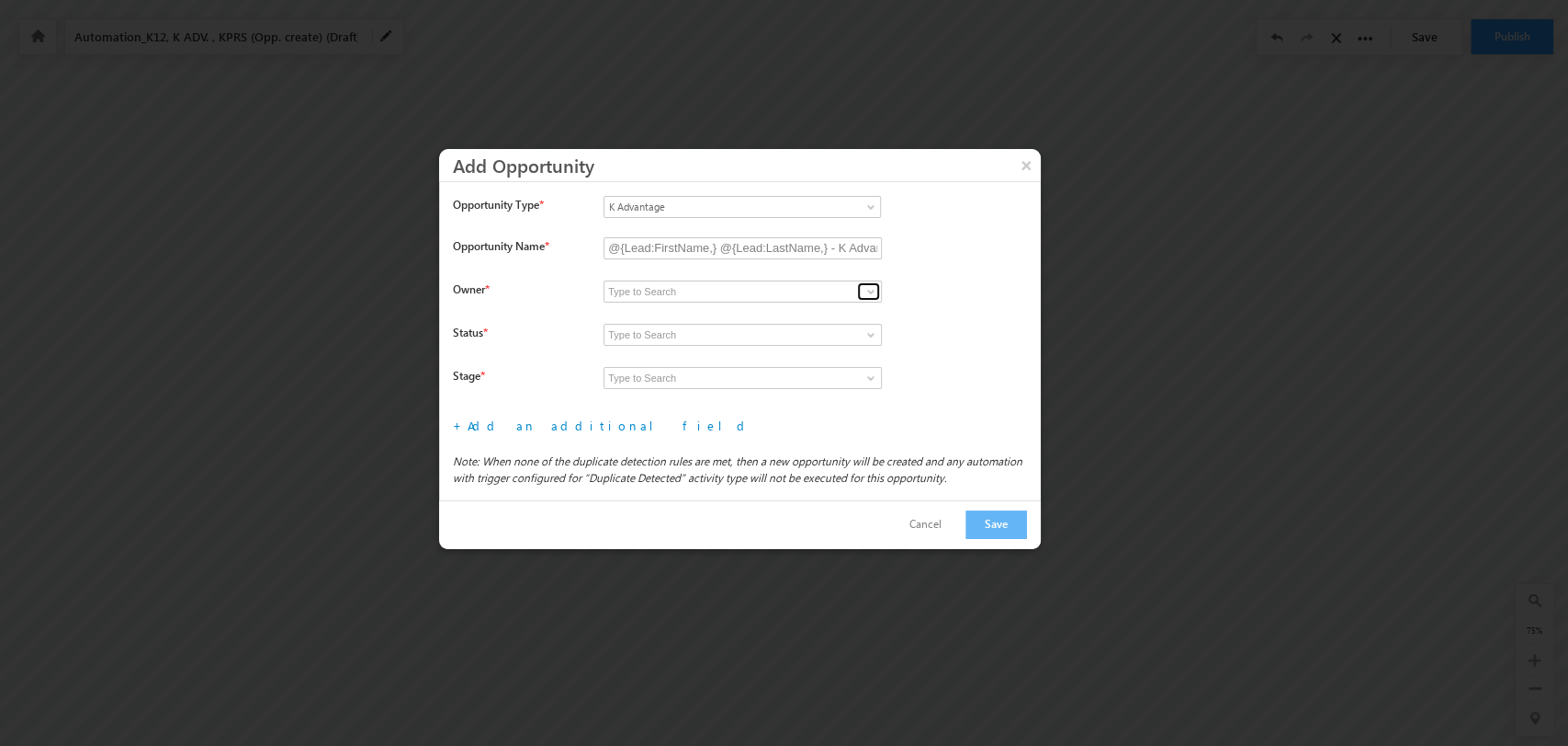
click at [864, 289] on span at bounding box center [870, 291] width 14 height 14
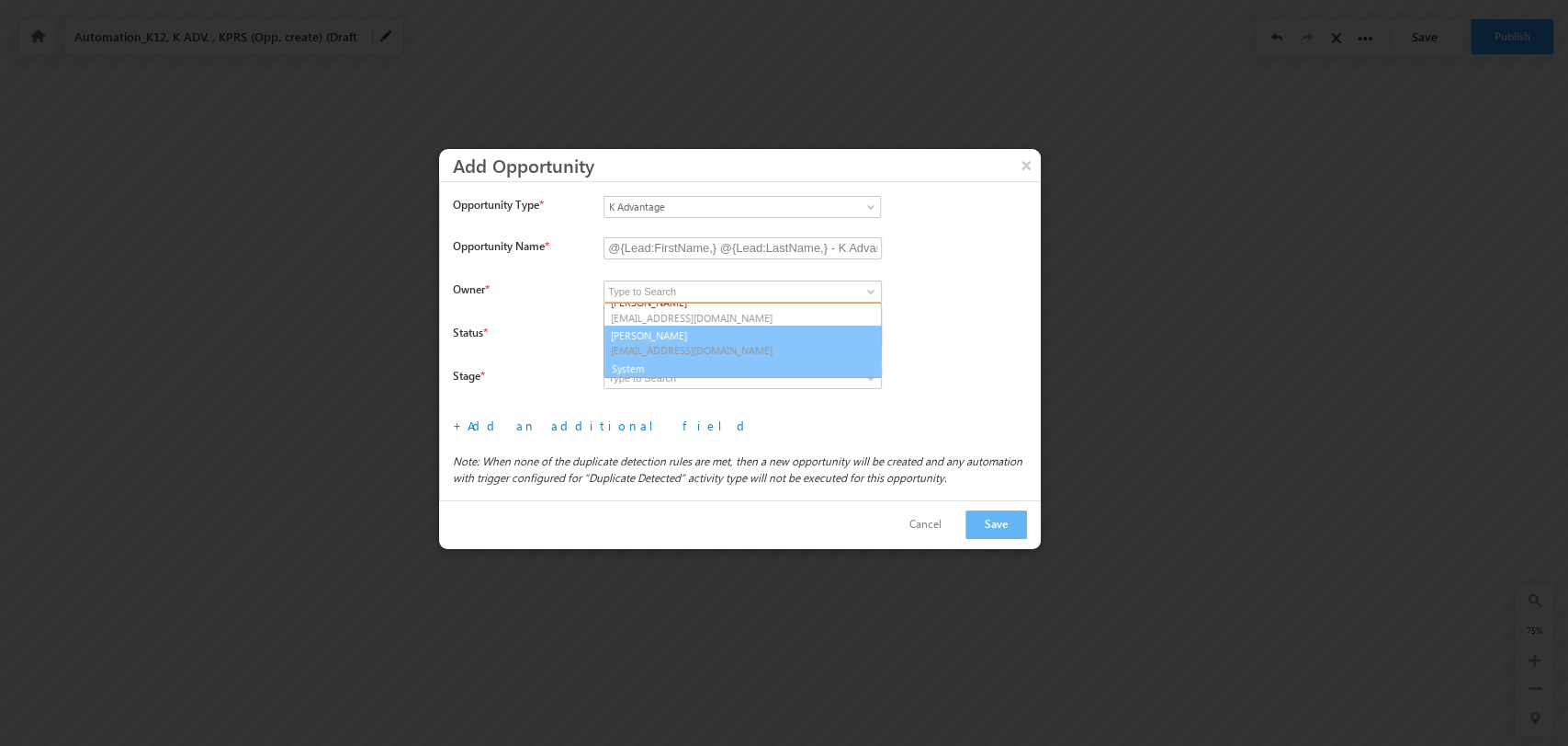
scroll to position [272, 0]
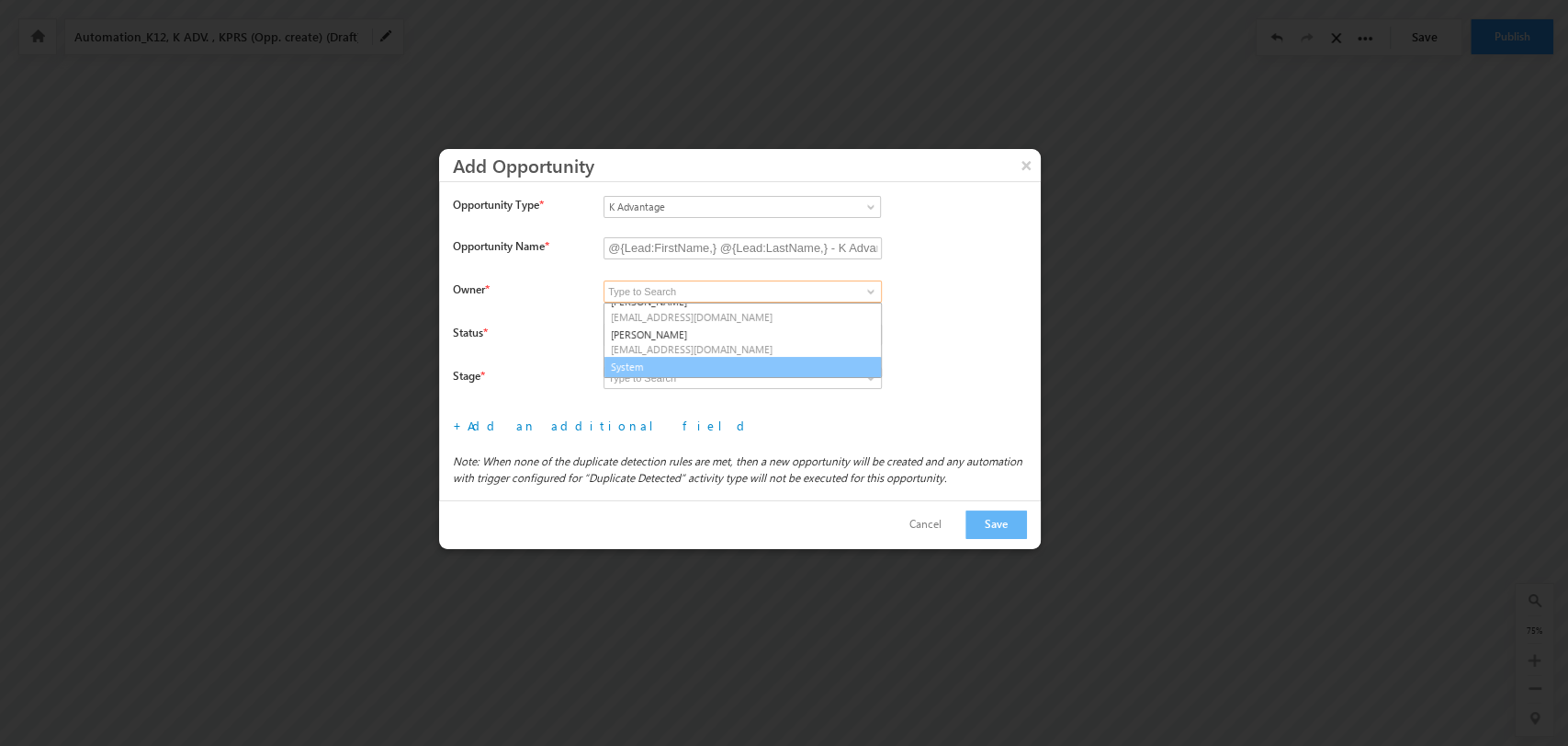
click at [750, 363] on link "System" at bounding box center [743, 367] width 278 height 21
type input "System"
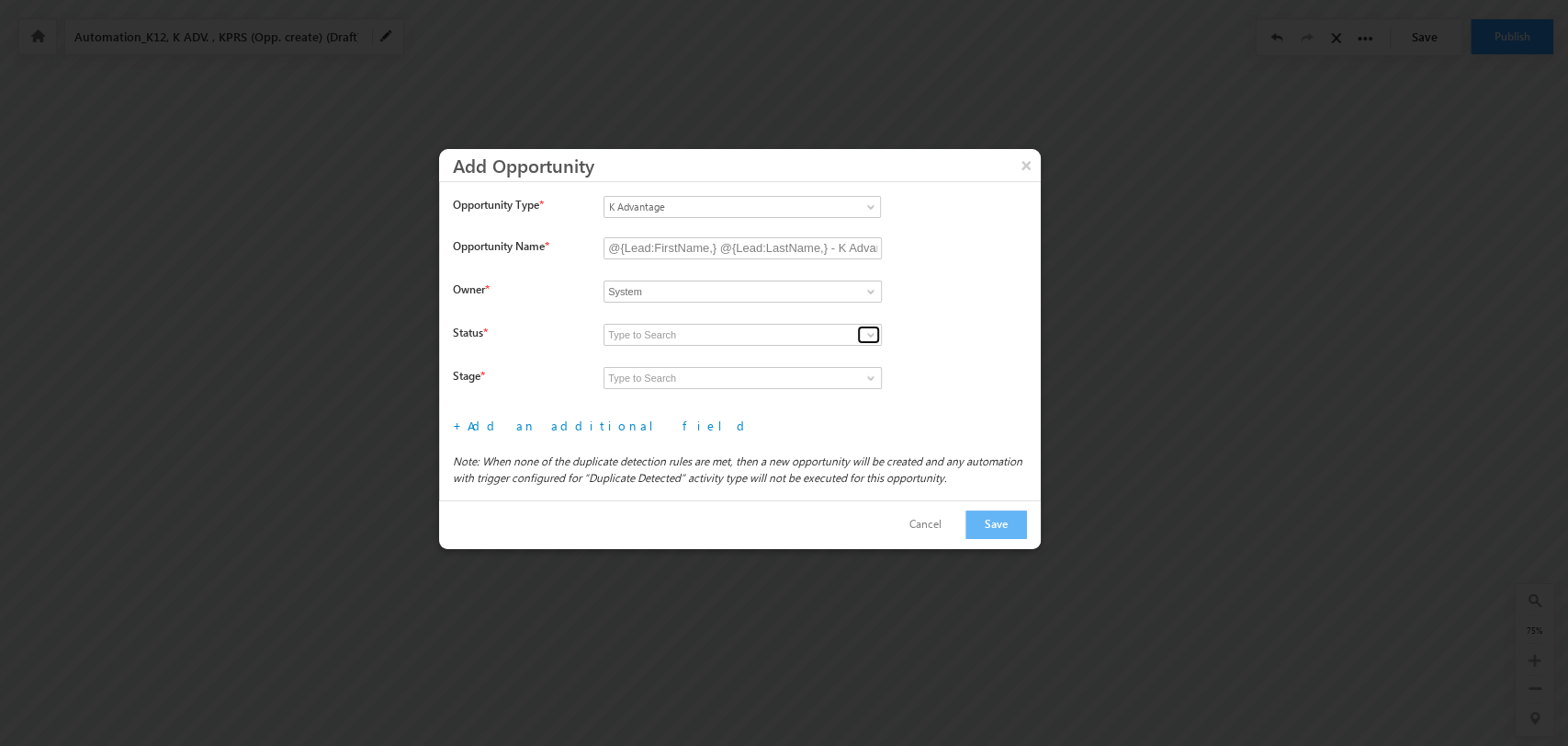
click at [867, 331] on span at bounding box center [870, 334] width 14 height 14
click at [797, 347] on link "Open" at bounding box center [743, 356] width 278 height 21
type input "Open"
click at [863, 374] on span at bounding box center [870, 377] width 14 height 14
click at [786, 394] on link "Prospecting" at bounding box center [743, 399] width 278 height 21
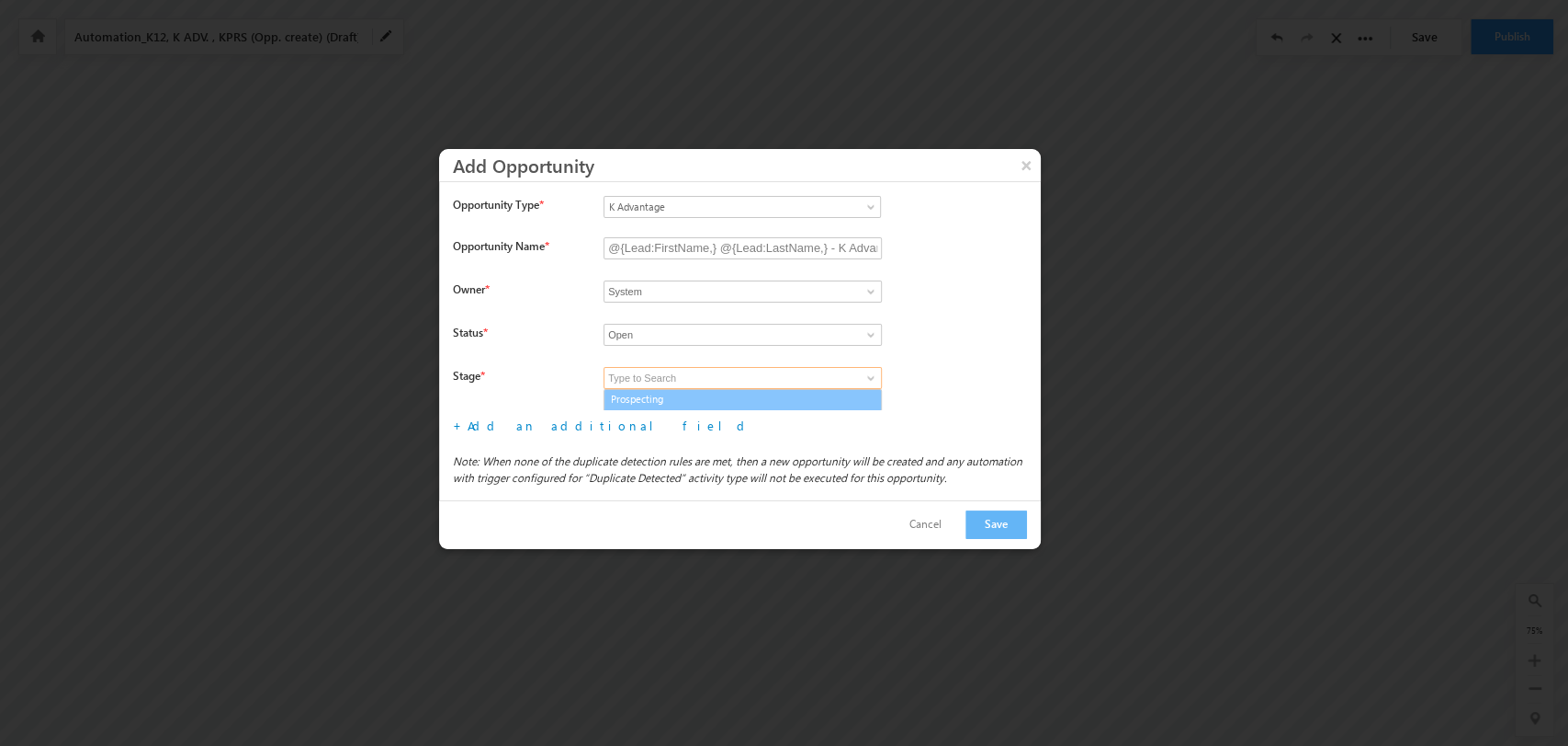
type input "Prospecting"
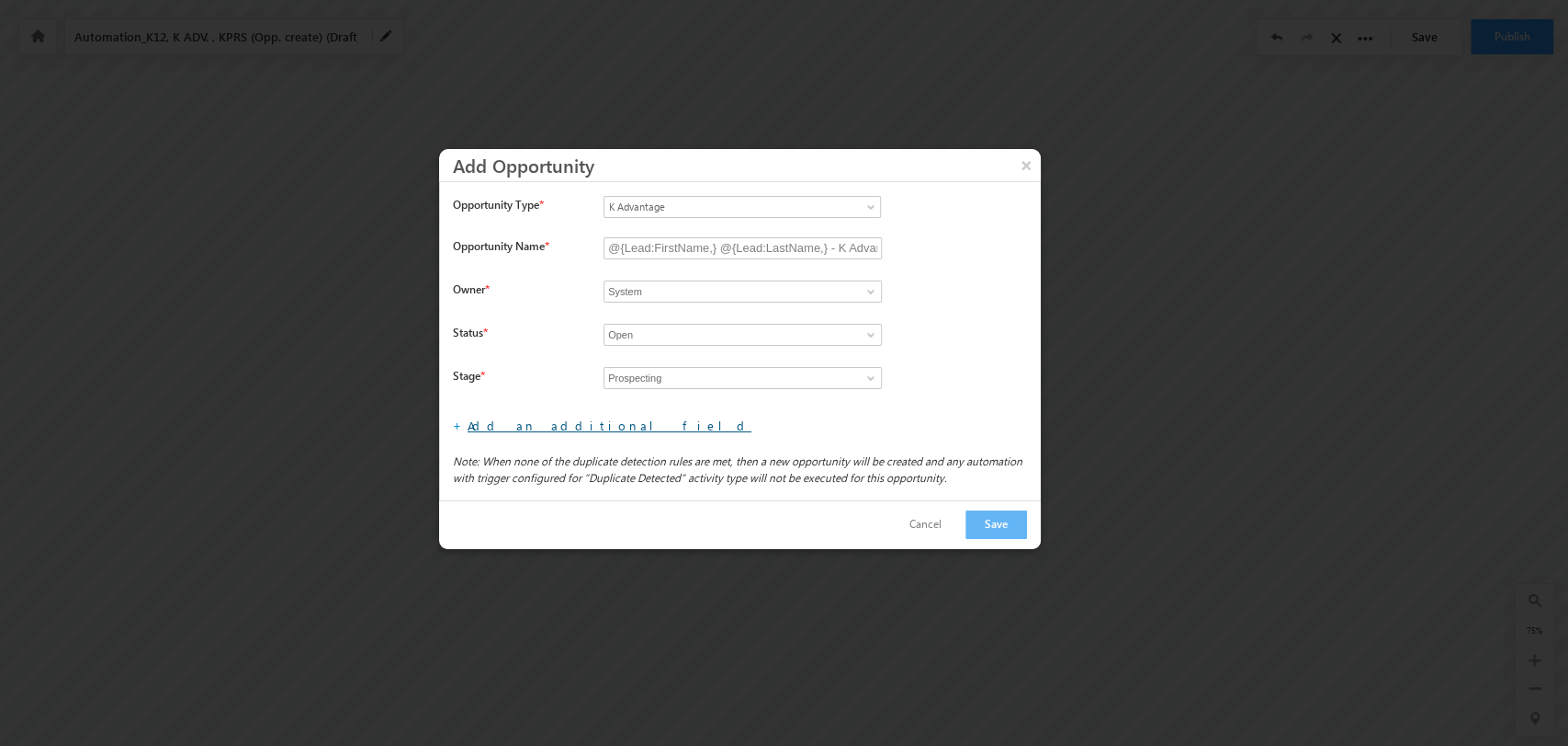
click at [516, 432] on link "Add an additional field" at bounding box center [609, 425] width 284 height 15
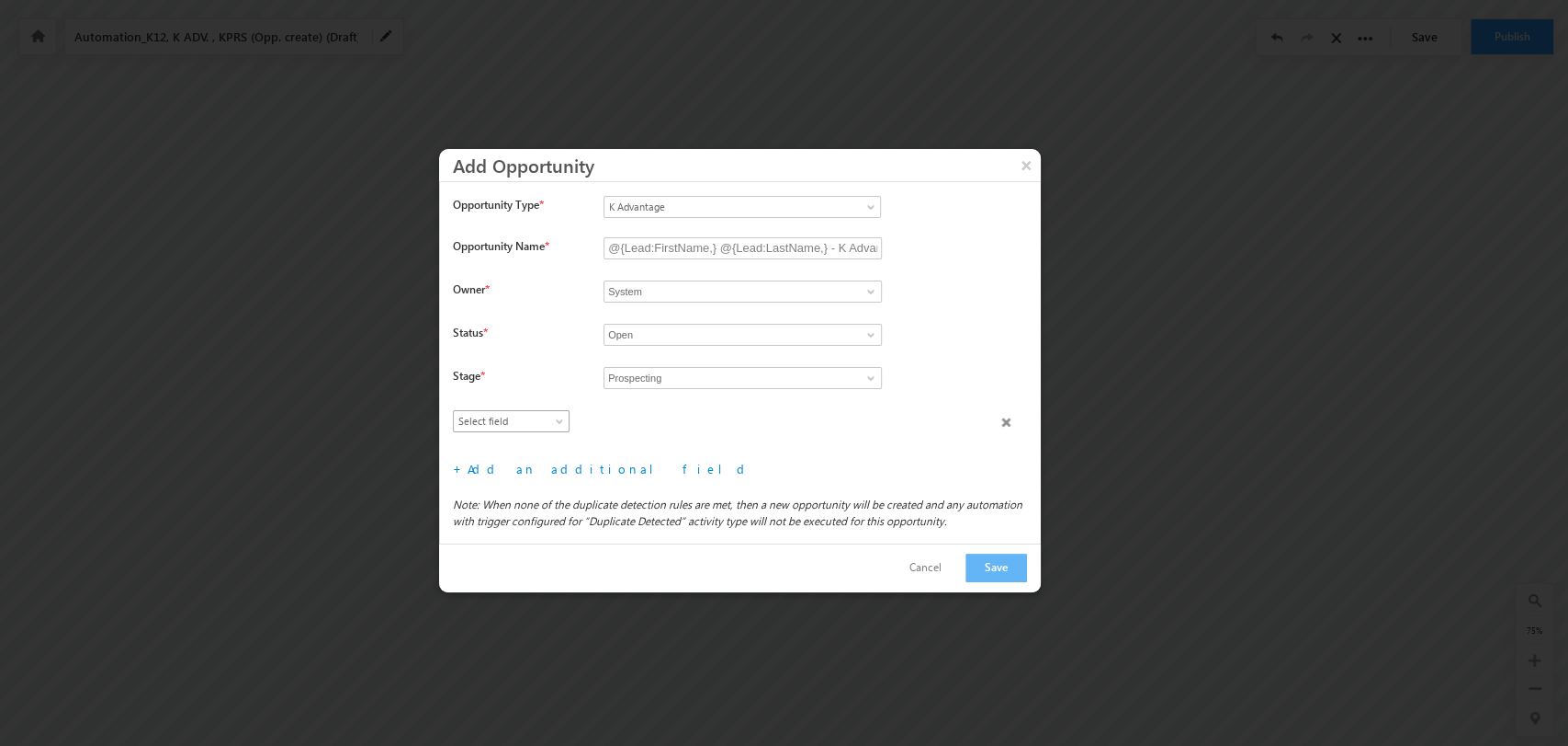
click at [516, 424] on span "Select field" at bounding box center [507, 420] width 106 height 16
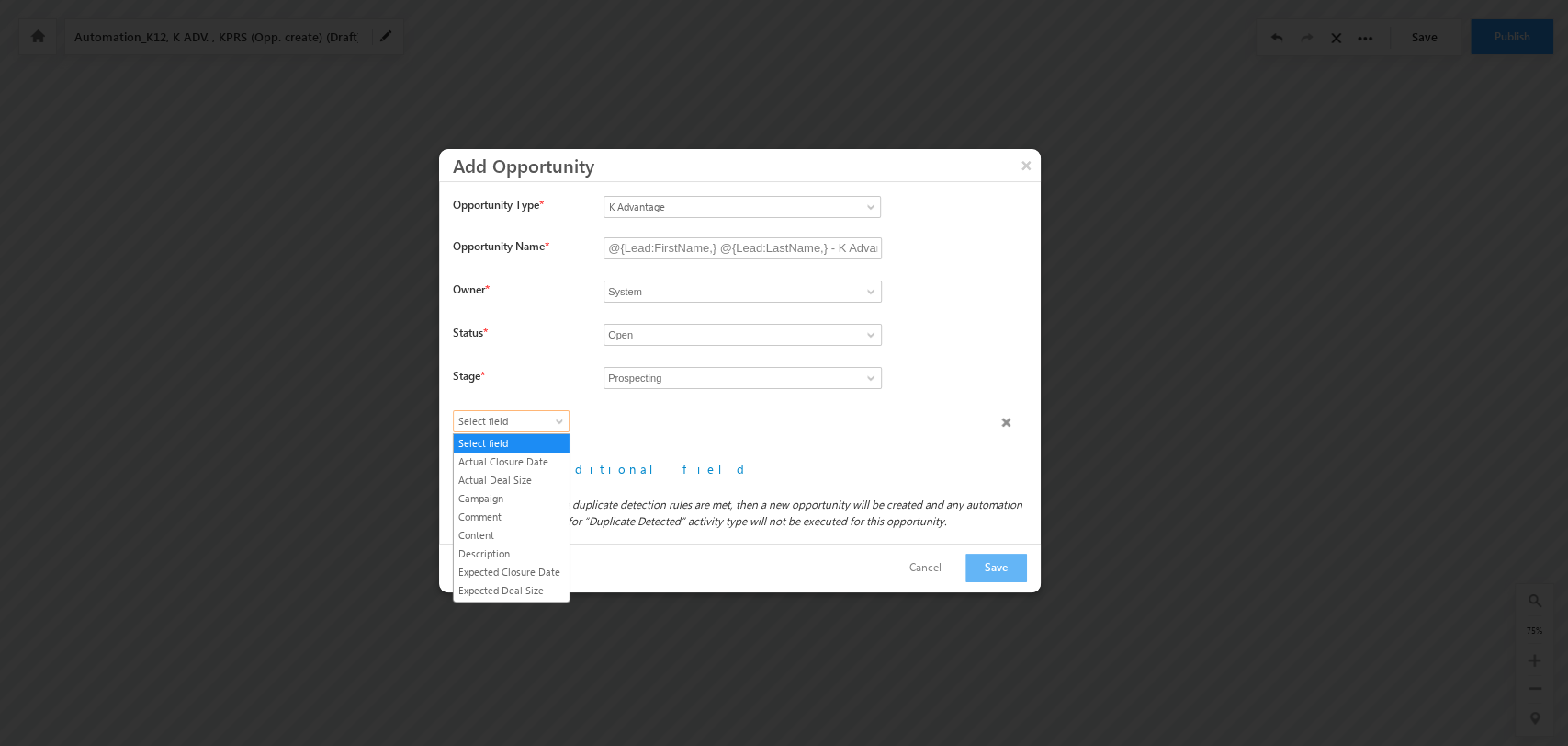
scroll to position [105, 0]
click at [528, 494] on link "Expected Deal Size" at bounding box center [512, 485] width 116 height 16
click at [557, 412] on span "Expected Deal Size" at bounding box center [507, 420] width 106 height 16
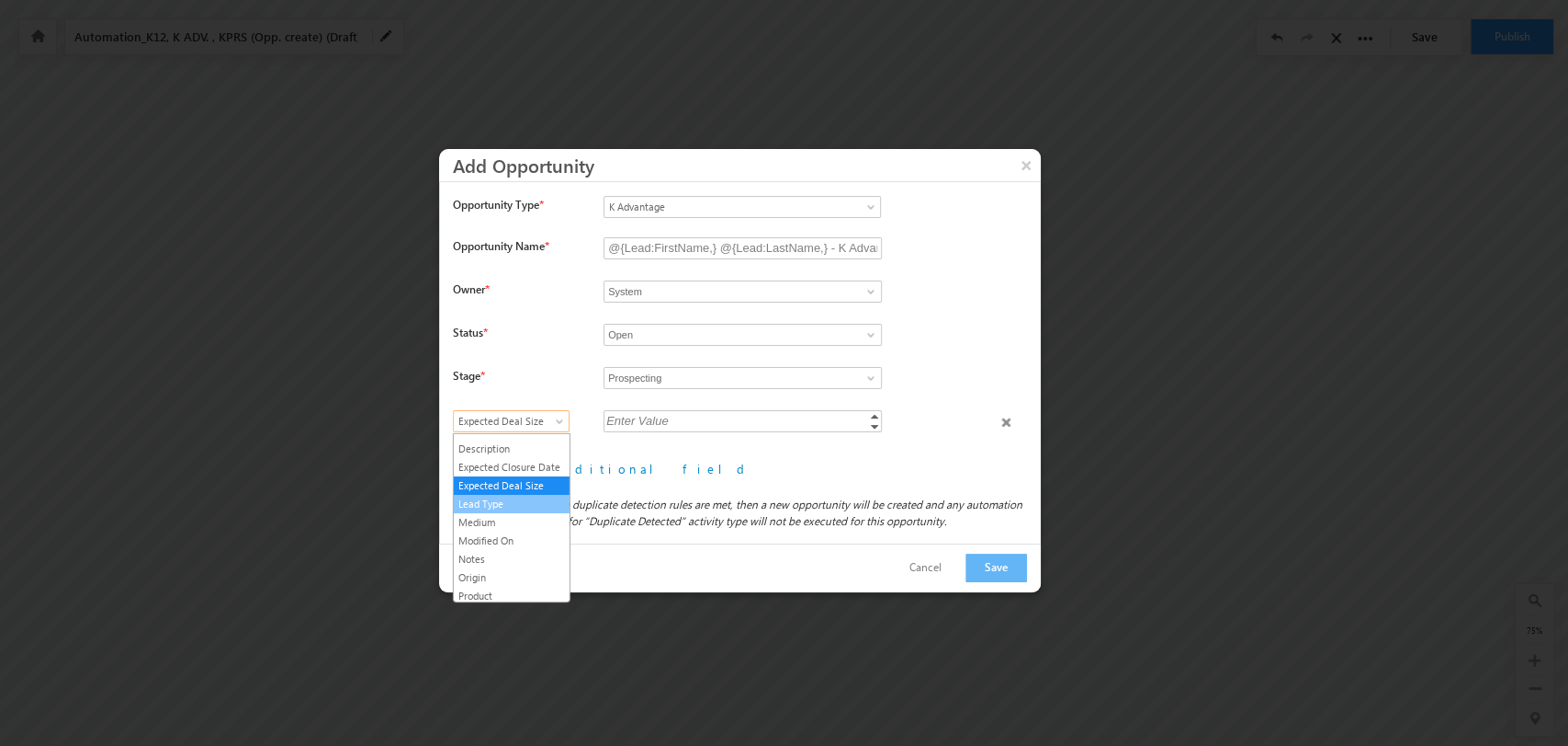
click at [547, 512] on link "Lead Type" at bounding box center [512, 503] width 116 height 16
click at [507, 518] on icon "Note: When none of the duplicate detection rules are met, then a new opportunit…" at bounding box center [738, 512] width 570 height 30
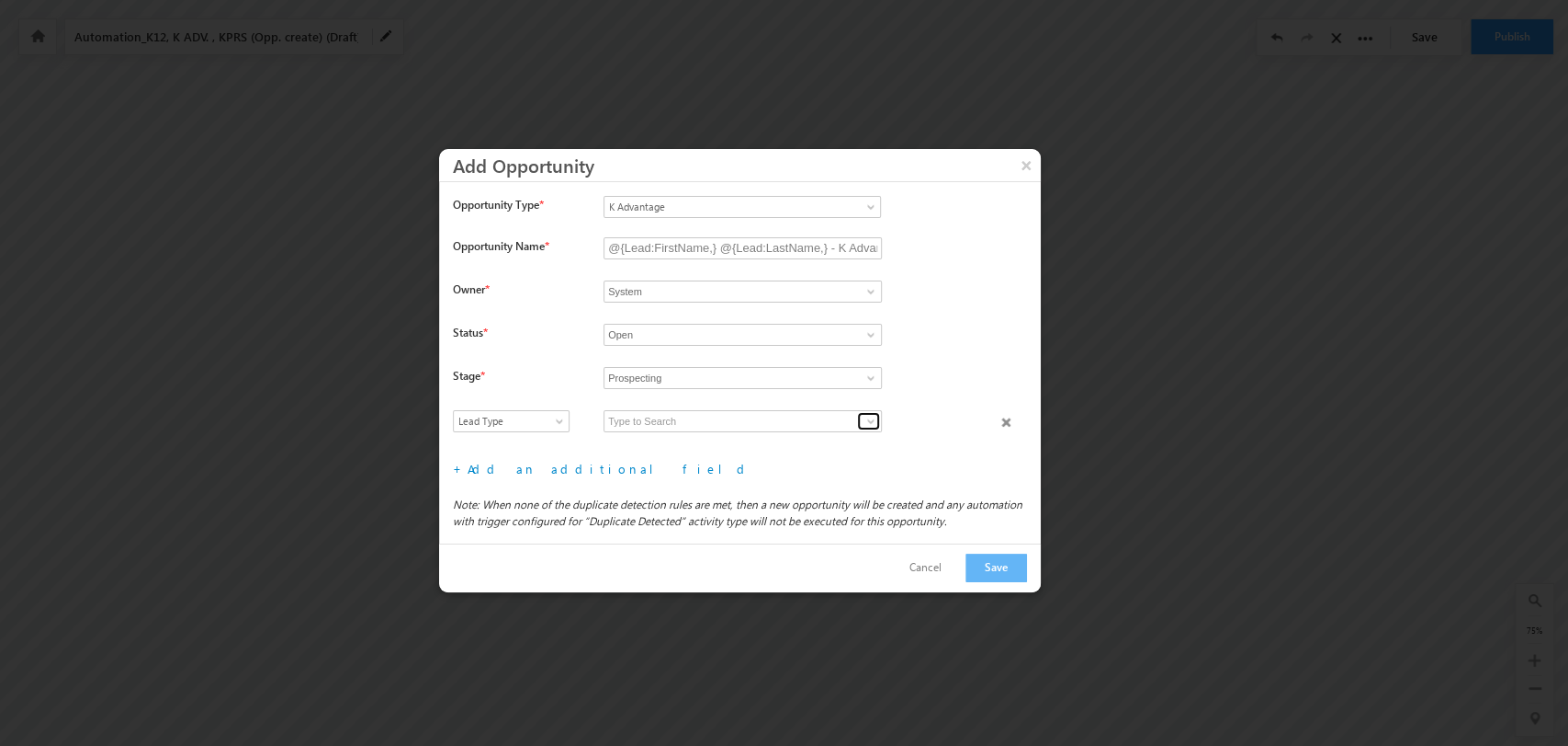
click at [866, 421] on span at bounding box center [870, 420] width 14 height 14
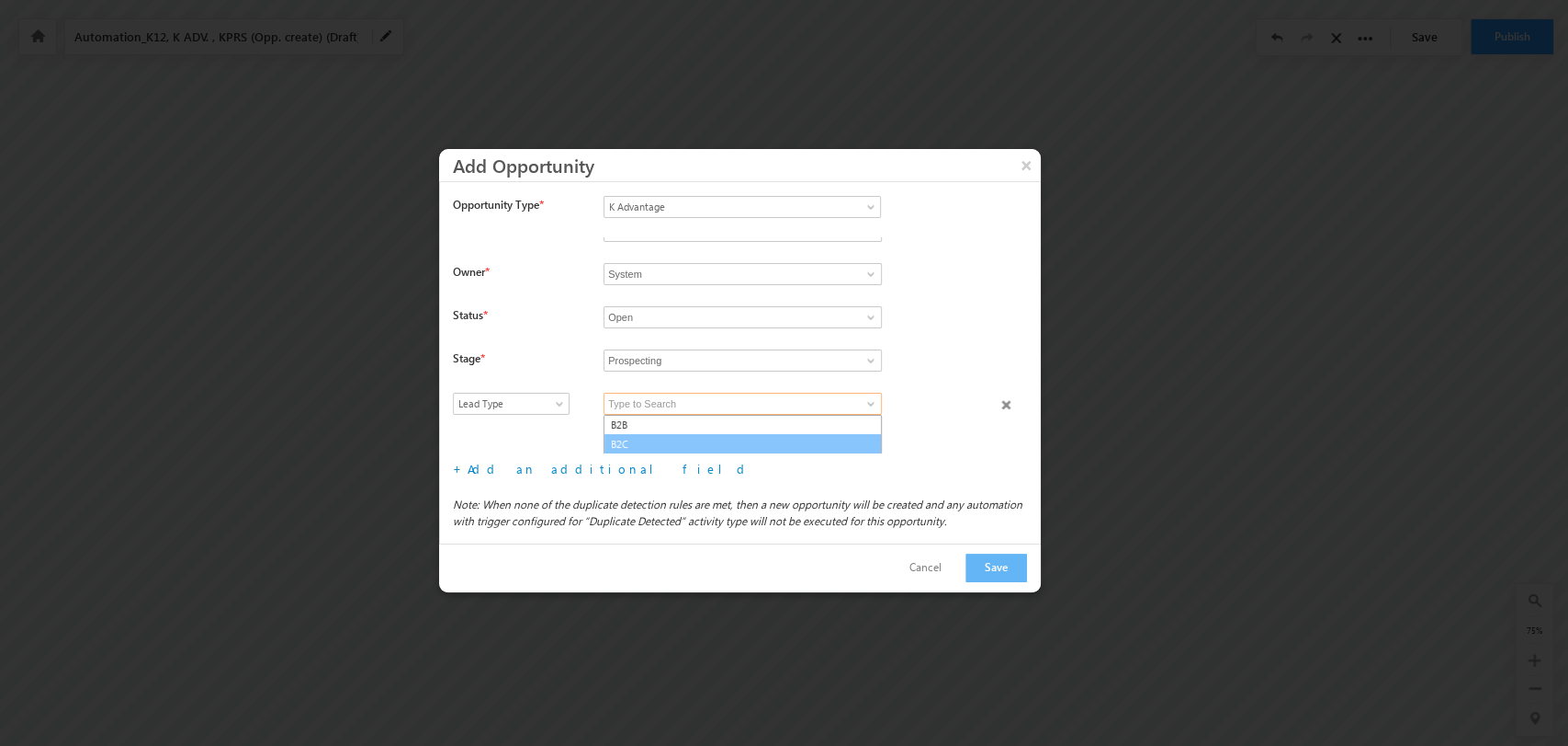
click at [746, 437] on link "B2C" at bounding box center [743, 445] width 278 height 21
type input "B2C"
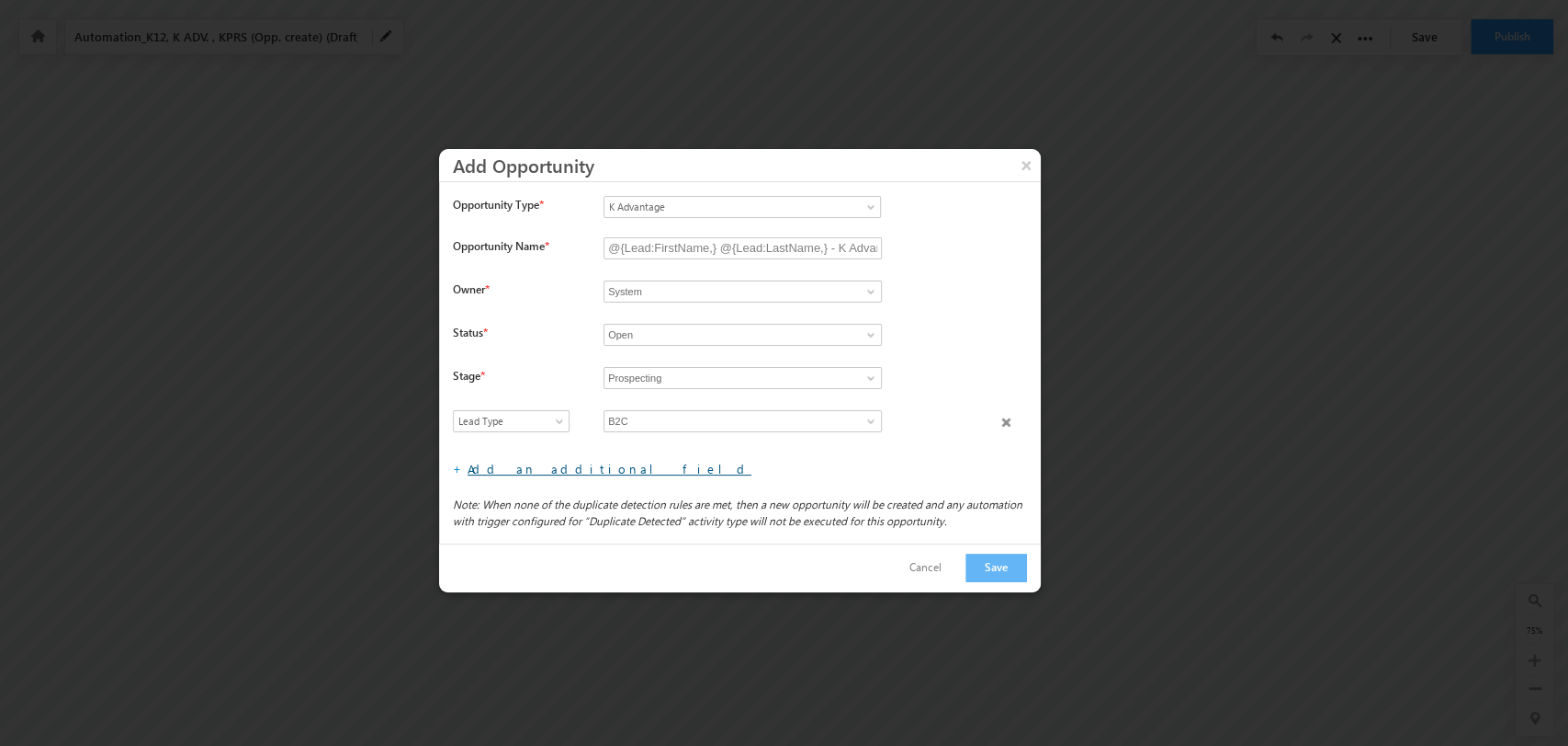
click at [553, 472] on link "Add an additional field" at bounding box center [609, 469] width 284 height 15
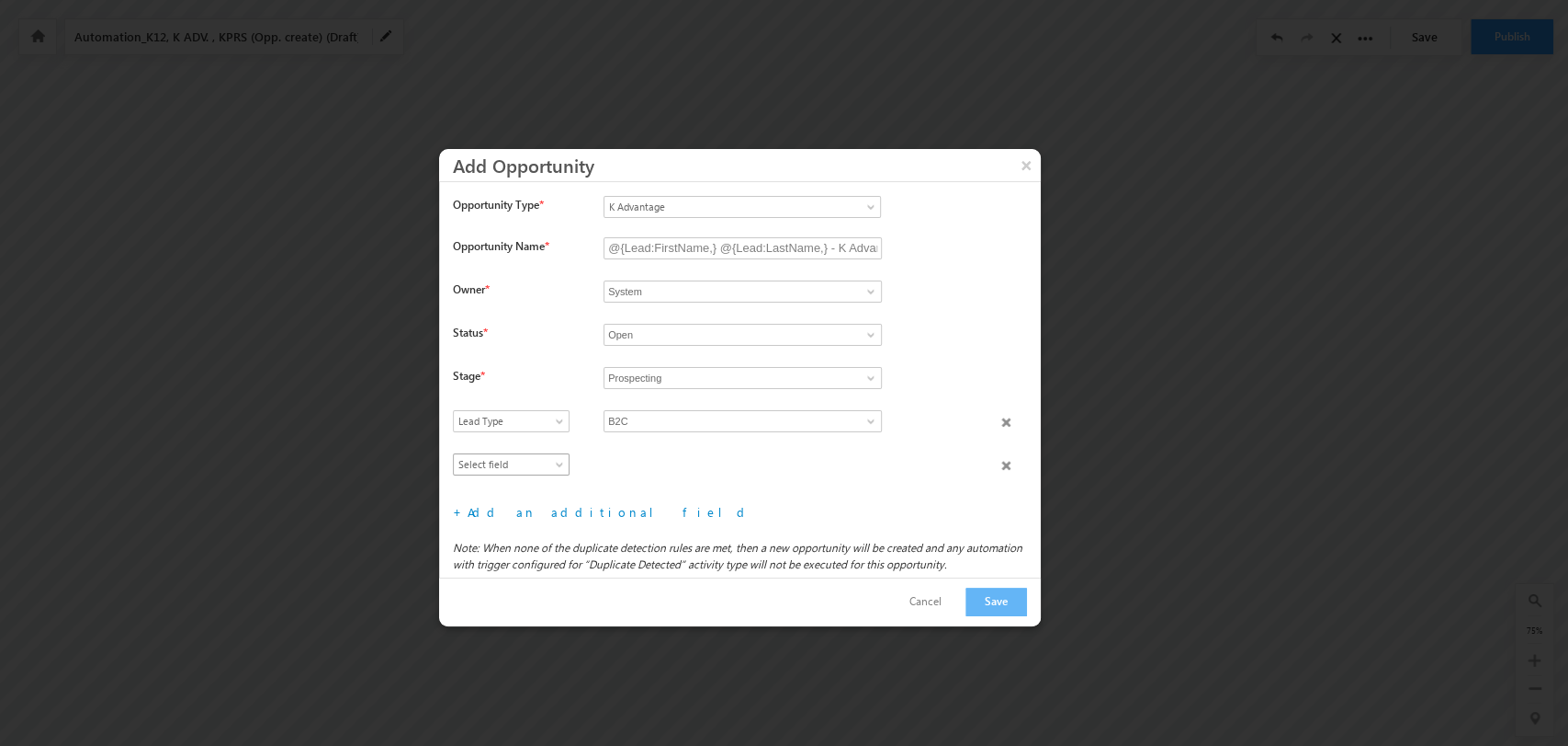
click at [540, 461] on span "Select field" at bounding box center [507, 464] width 106 height 16
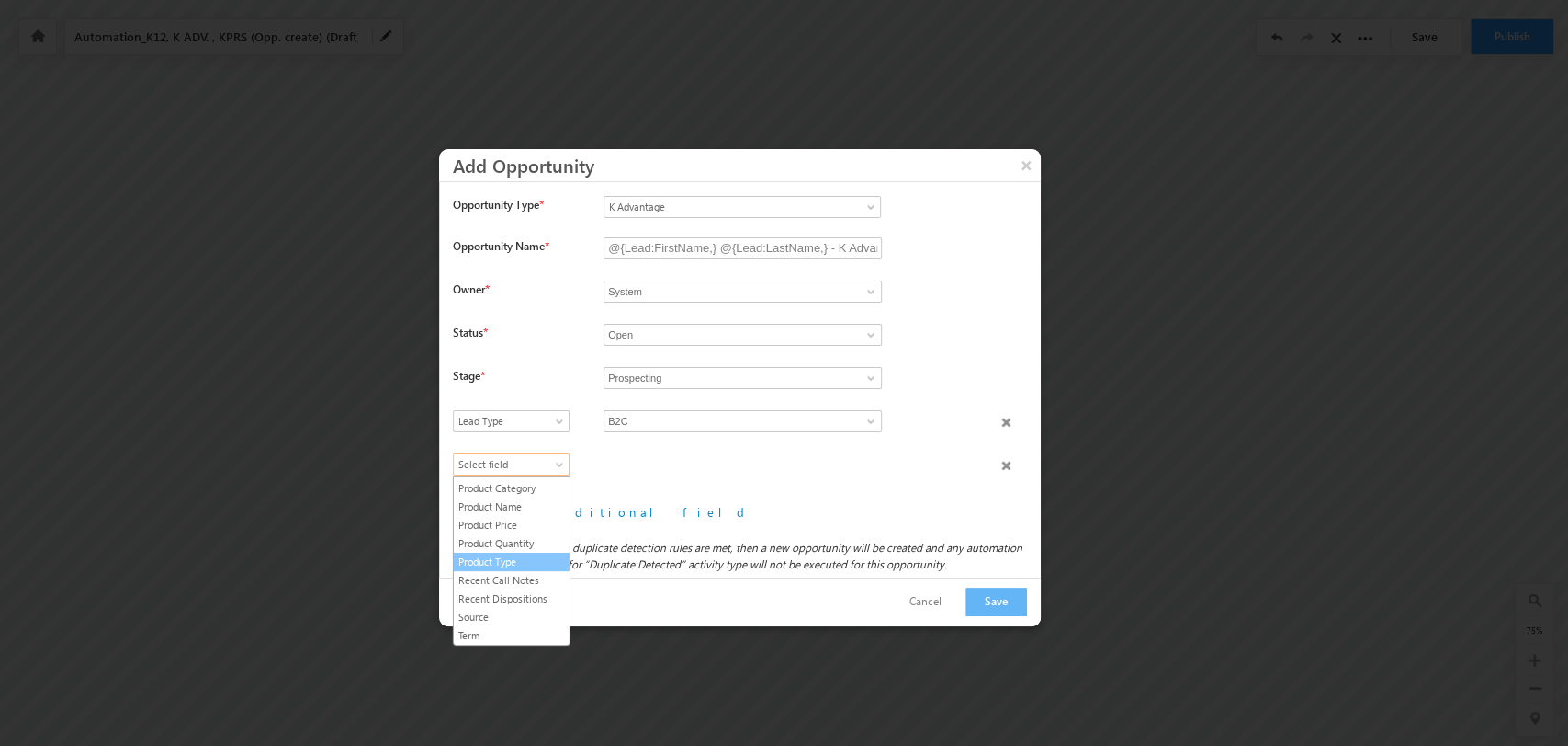
click at [522, 553] on link "Product Type" at bounding box center [512, 561] width 116 height 16
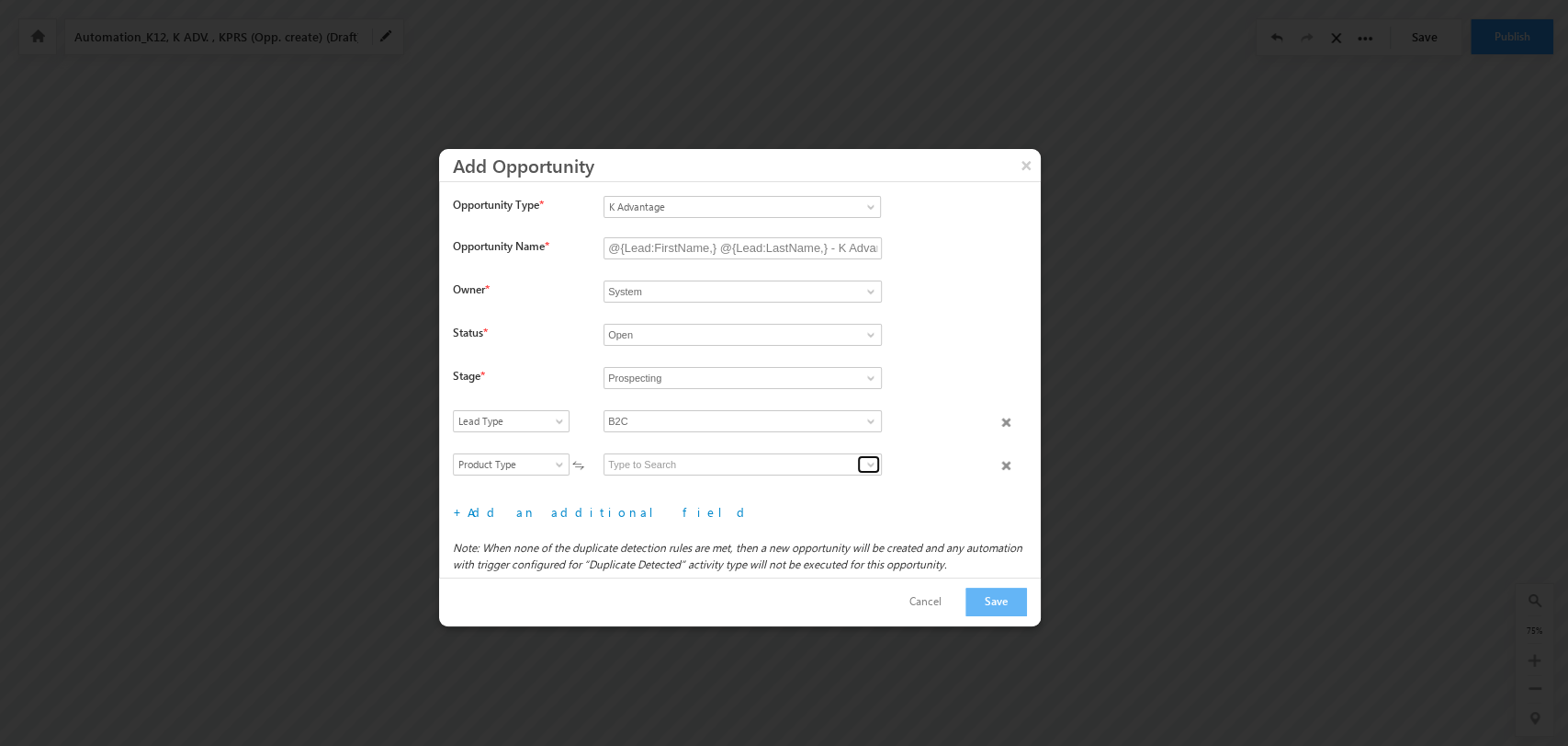
click at [867, 465] on span at bounding box center [870, 464] width 14 height 14
click at [788, 488] on link "K Advantage B2C" at bounding box center [743, 486] width 278 height 21
type input "K Advantage B2C"
click at [565, 515] on link "Add an additional field" at bounding box center [609, 511] width 284 height 15
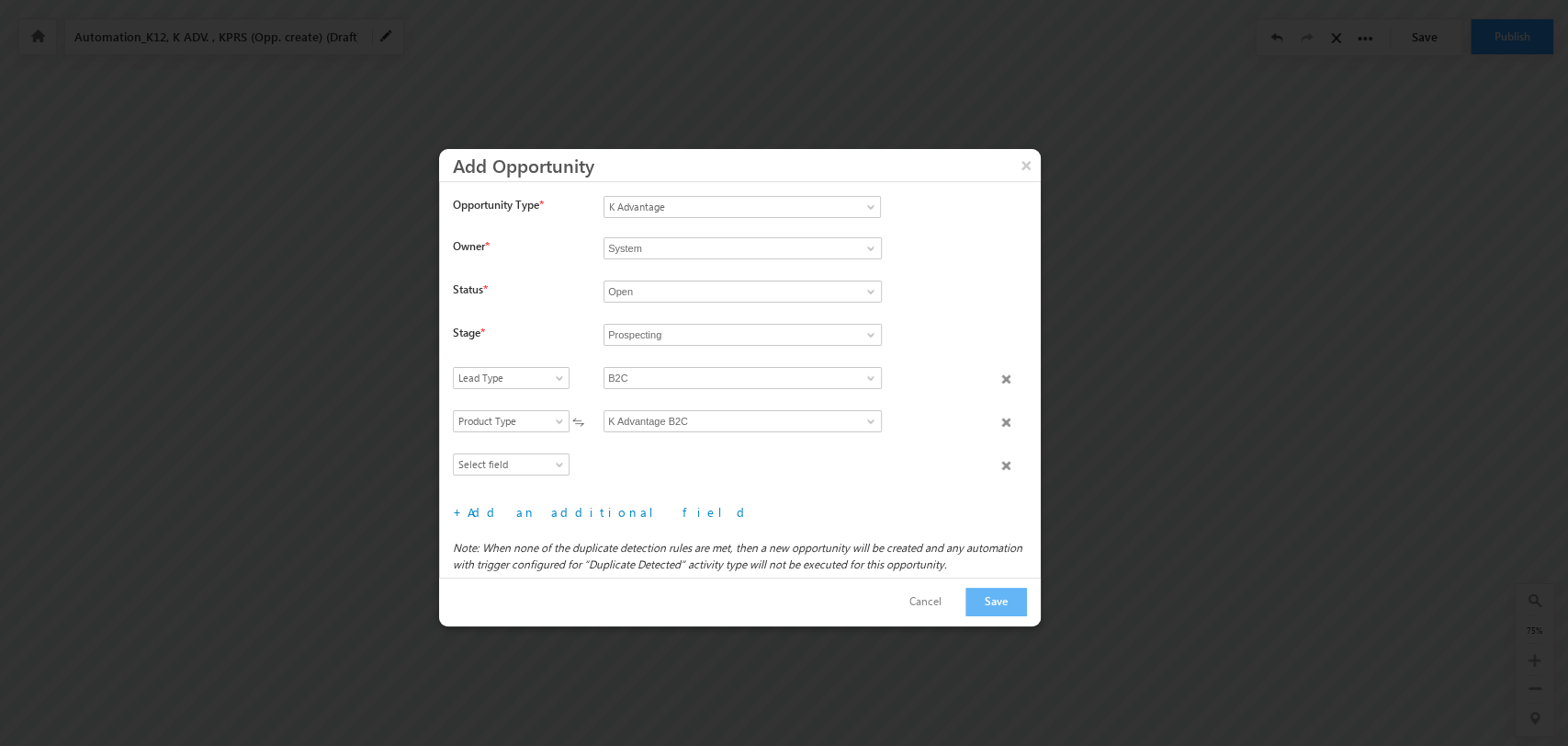
click at [536, 474] on div "Select field Actual Closure Date Actual Deal Size Campaign Comment Content Desc…" at bounding box center [520, 466] width 136 height 26
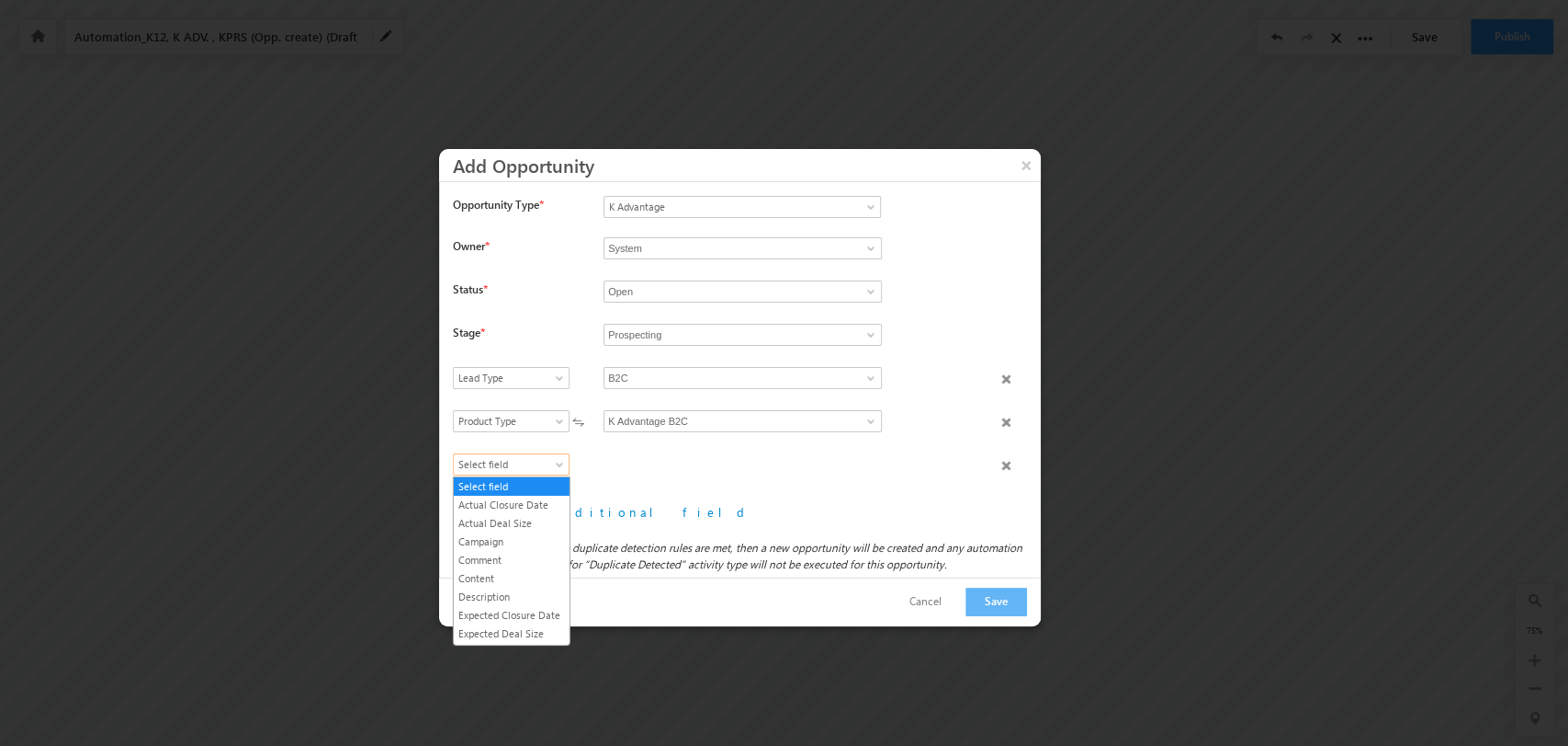
click at [520, 467] on span "Select field" at bounding box center [507, 464] width 106 height 16
drag, startPoint x: 522, startPoint y: 579, endPoint x: 543, endPoint y: 566, distance: 24.7
click at [522, 574] on link "Product Category" at bounding box center [512, 564] width 116 height 16
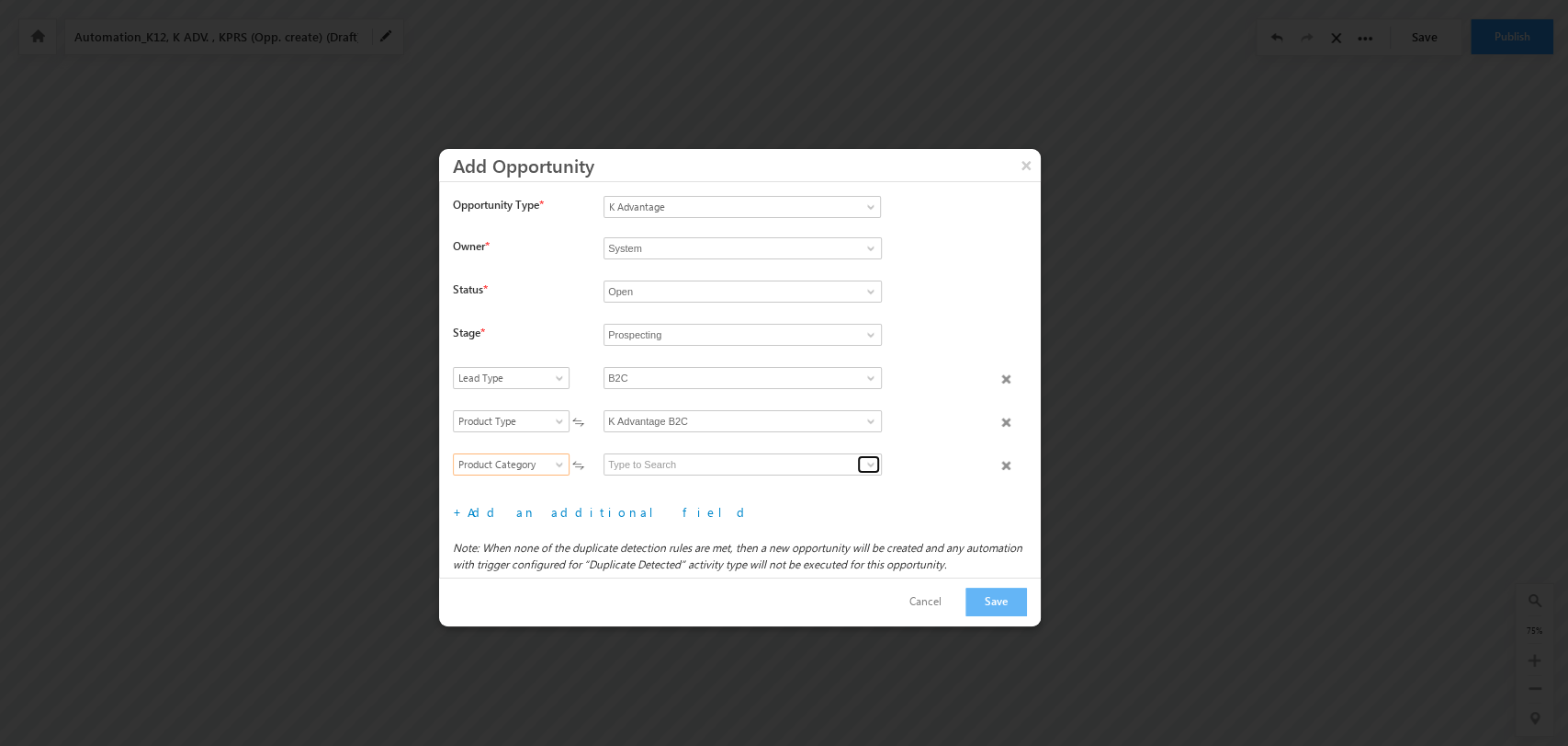
click at [863, 465] on span at bounding box center [870, 464] width 14 height 14
click at [784, 483] on link "VUCA" at bounding box center [743, 486] width 278 height 21
click at [865, 457] on span at bounding box center [870, 464] width 14 height 14
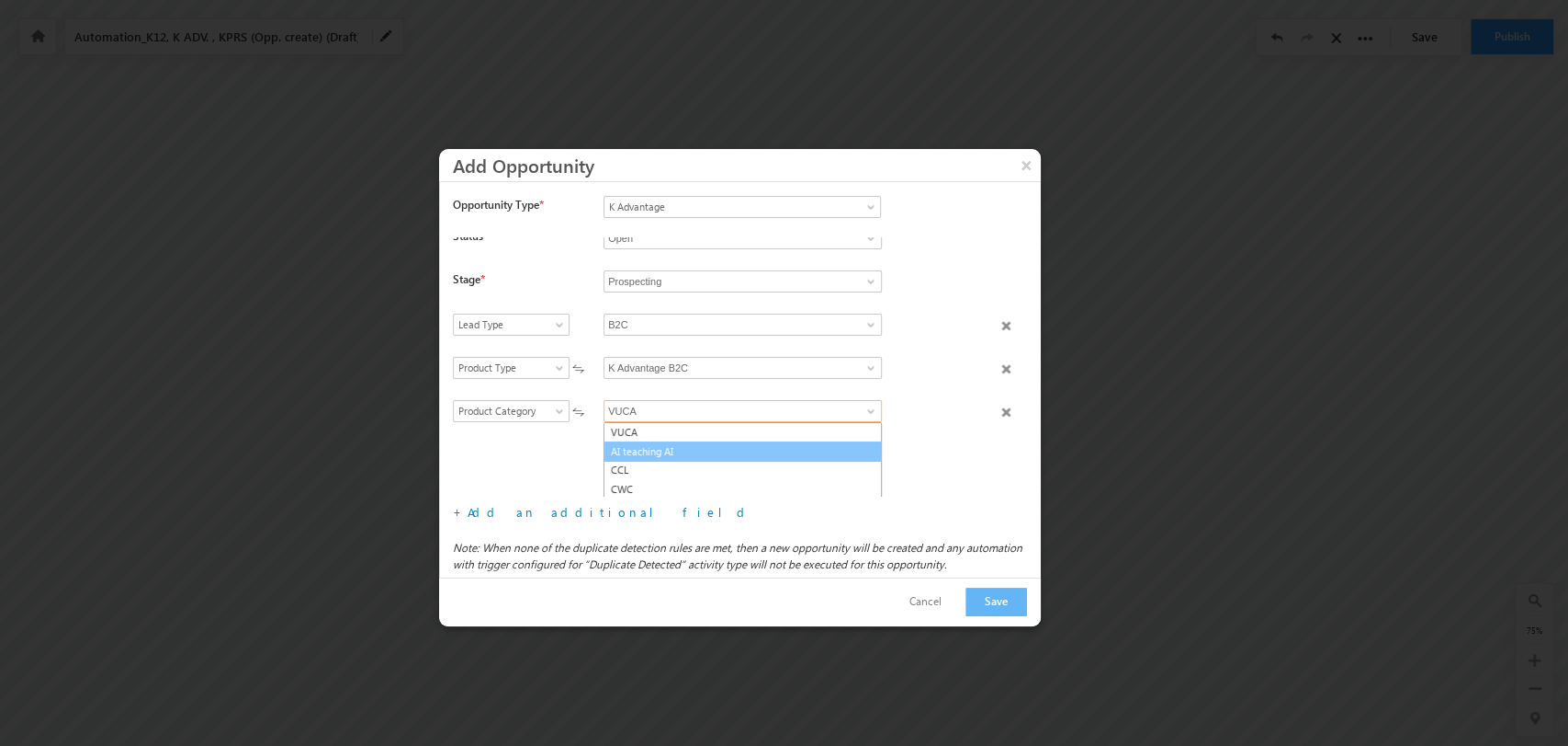
click at [798, 452] on link "AI teaching AI" at bounding box center [743, 451] width 278 height 21
type input "AI teaching AI"
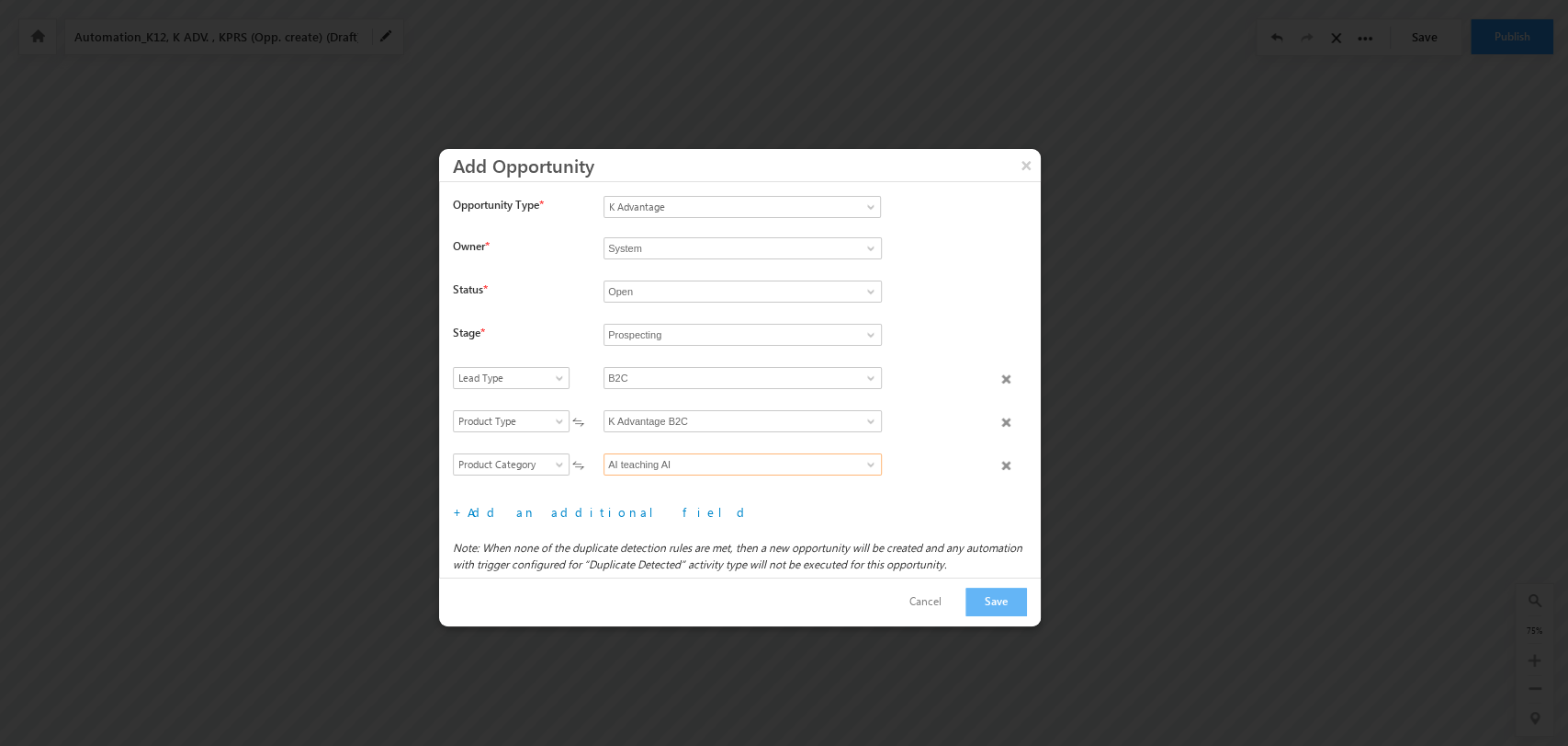
scroll to position [43, 0]
click at [534, 514] on link "Add an additional field" at bounding box center [609, 511] width 284 height 15
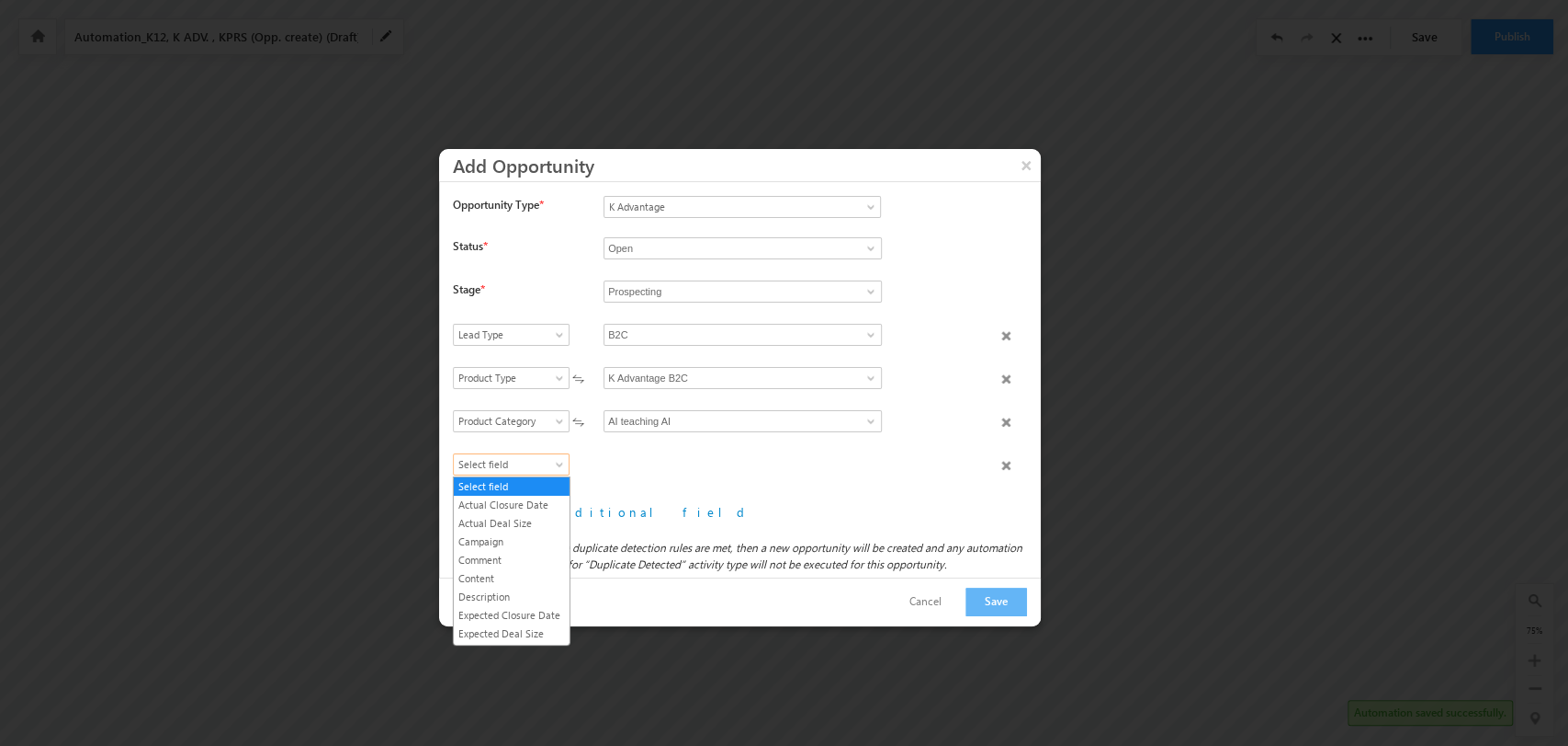
click at [558, 458] on span "Select field" at bounding box center [507, 464] width 106 height 16
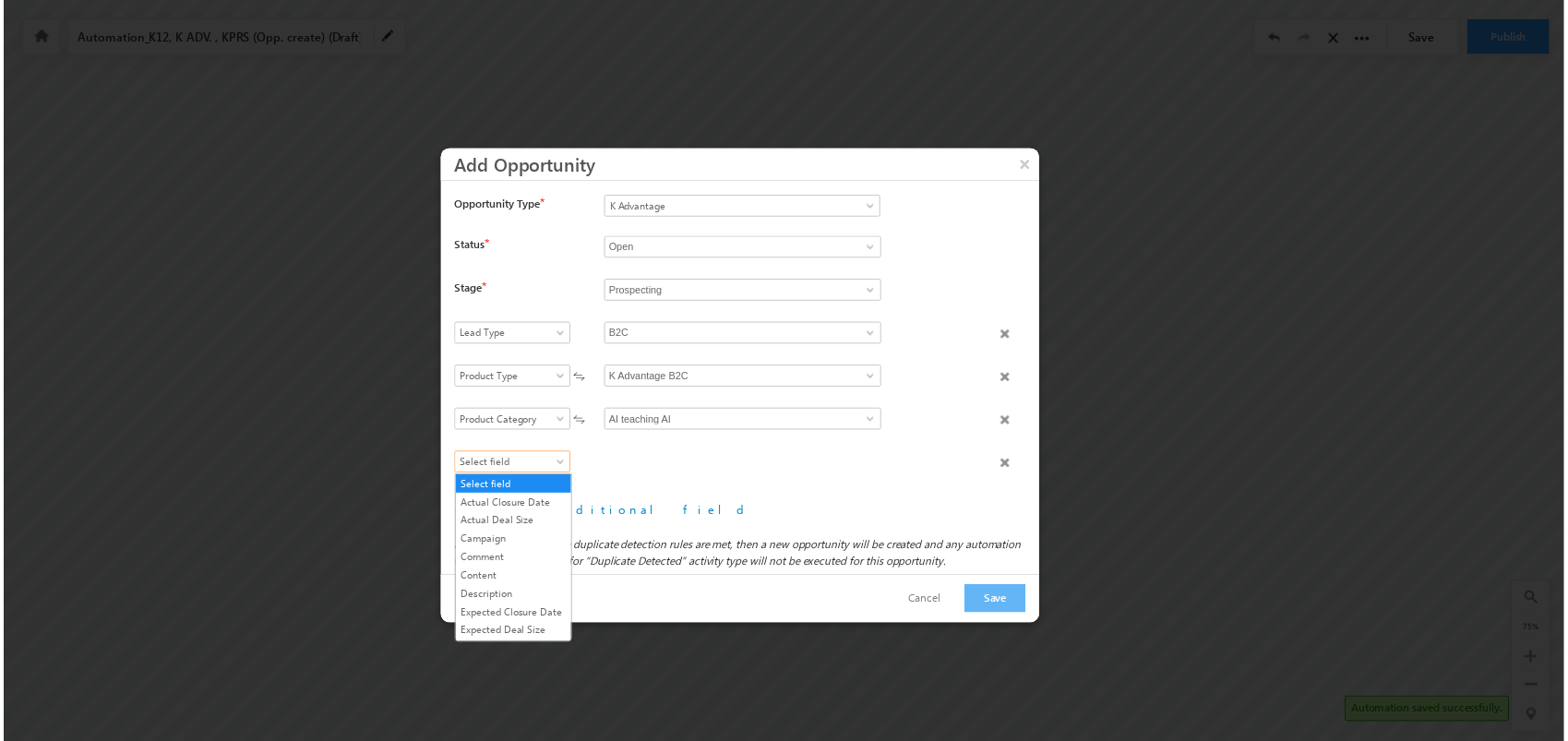
scroll to position [197, 0]
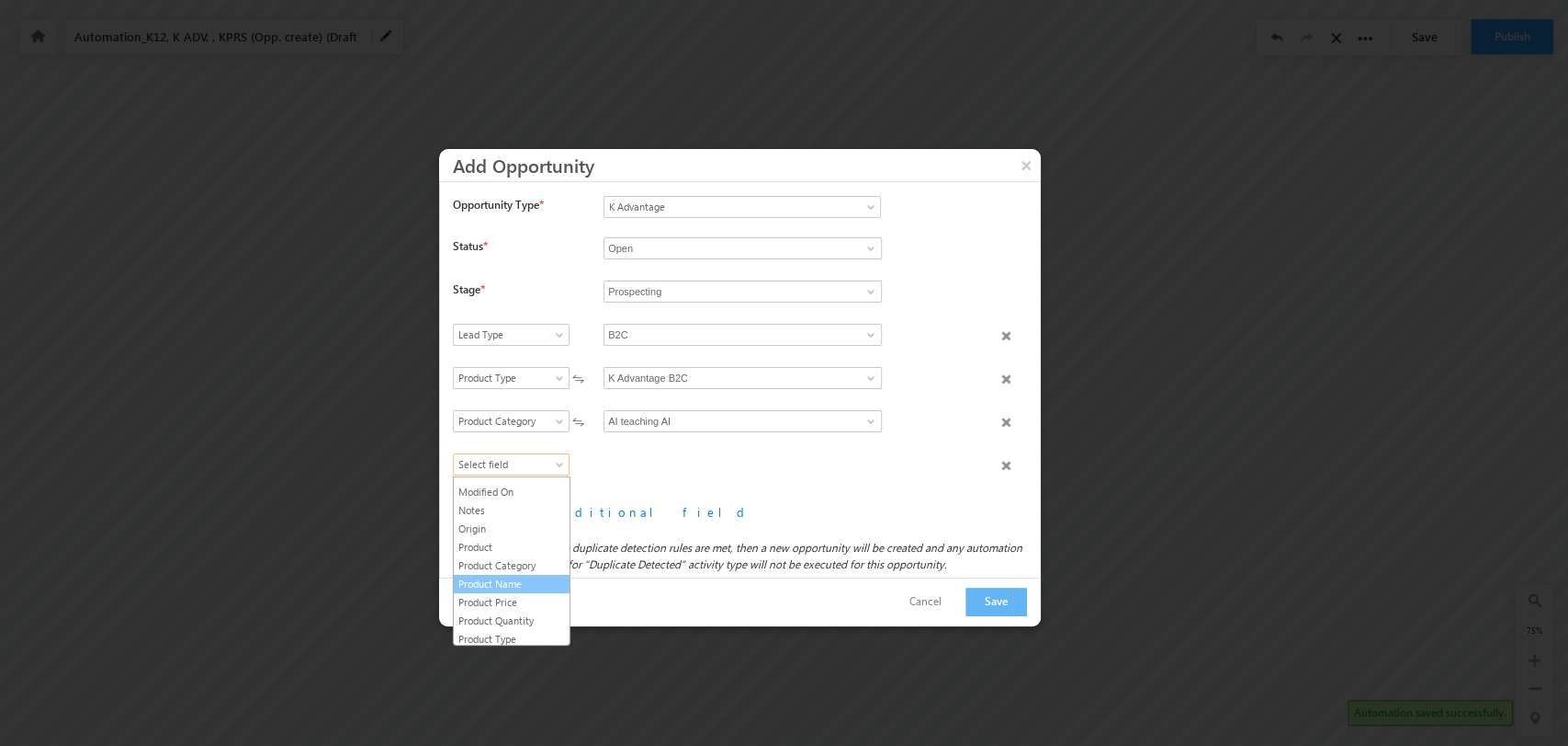
click at [537, 592] on link "Product Name" at bounding box center [512, 583] width 116 height 16
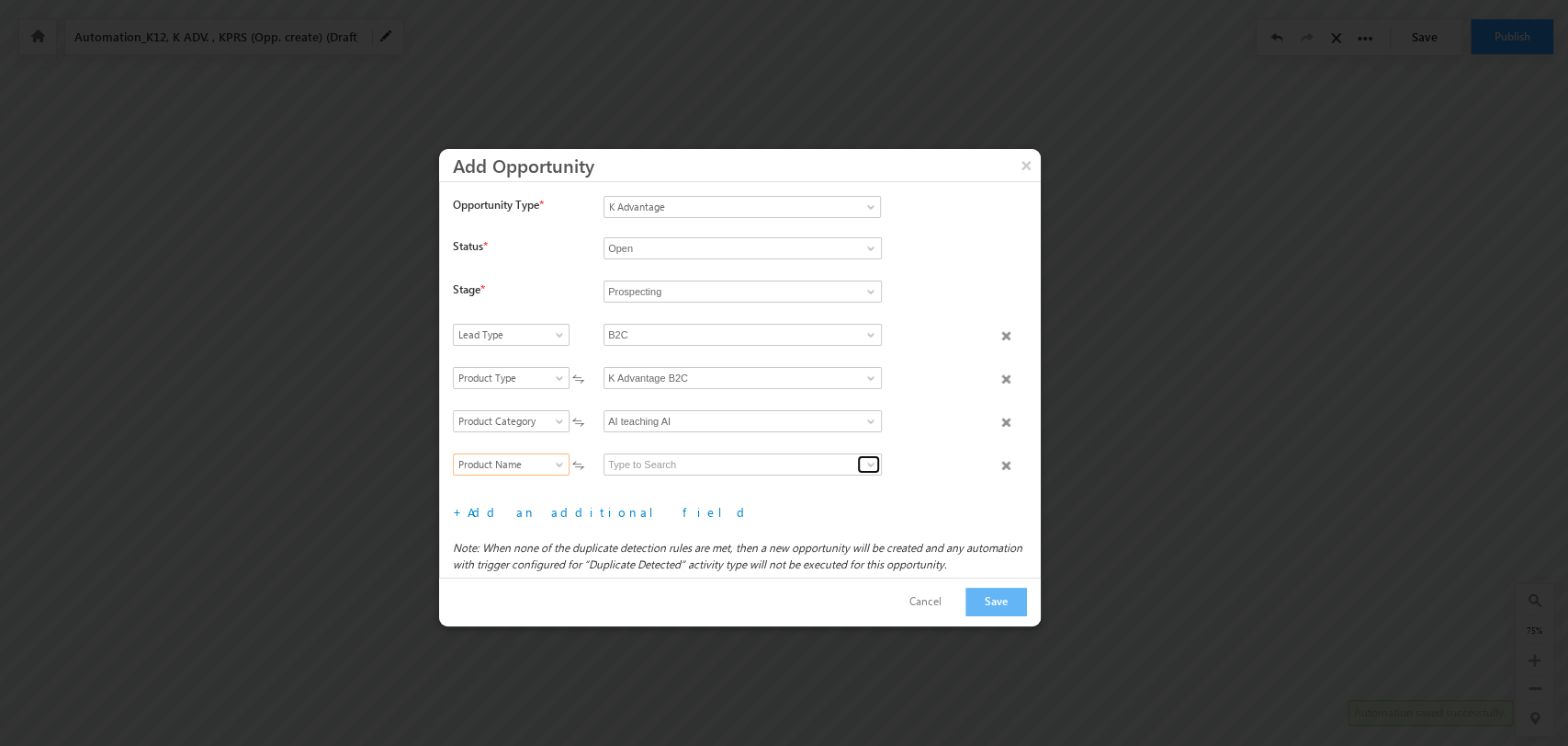
click at [866, 460] on span at bounding box center [870, 464] width 14 height 14
click at [814, 482] on link "MAYA" at bounding box center [743, 486] width 278 height 21
type input "MAYA"
click at [1002, 602] on button "Save" at bounding box center [996, 602] width 62 height 29
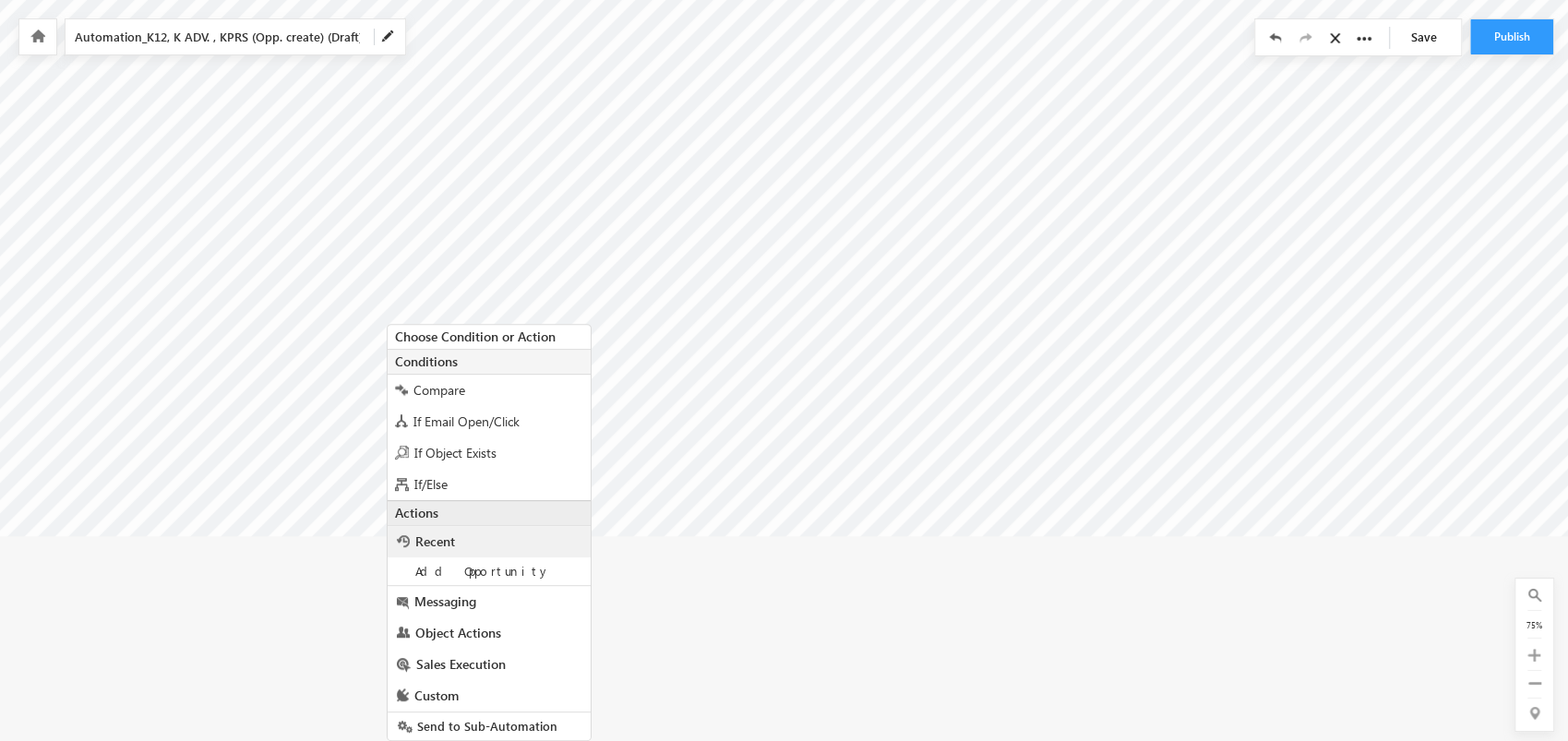
scroll to position [296, 4123]
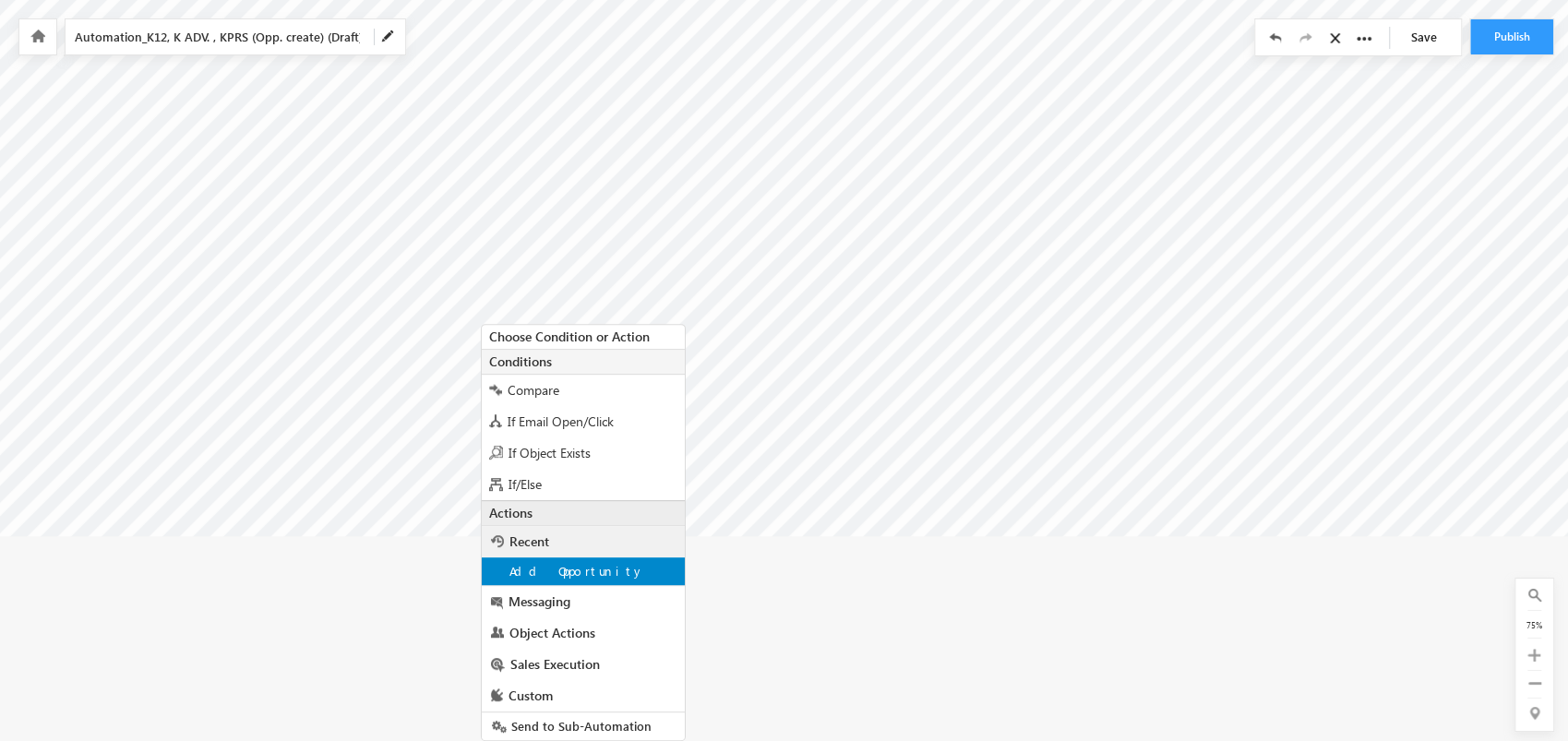
click at [603, 570] on div "Add Opportunity" at bounding box center [583, 570] width 203 height 28
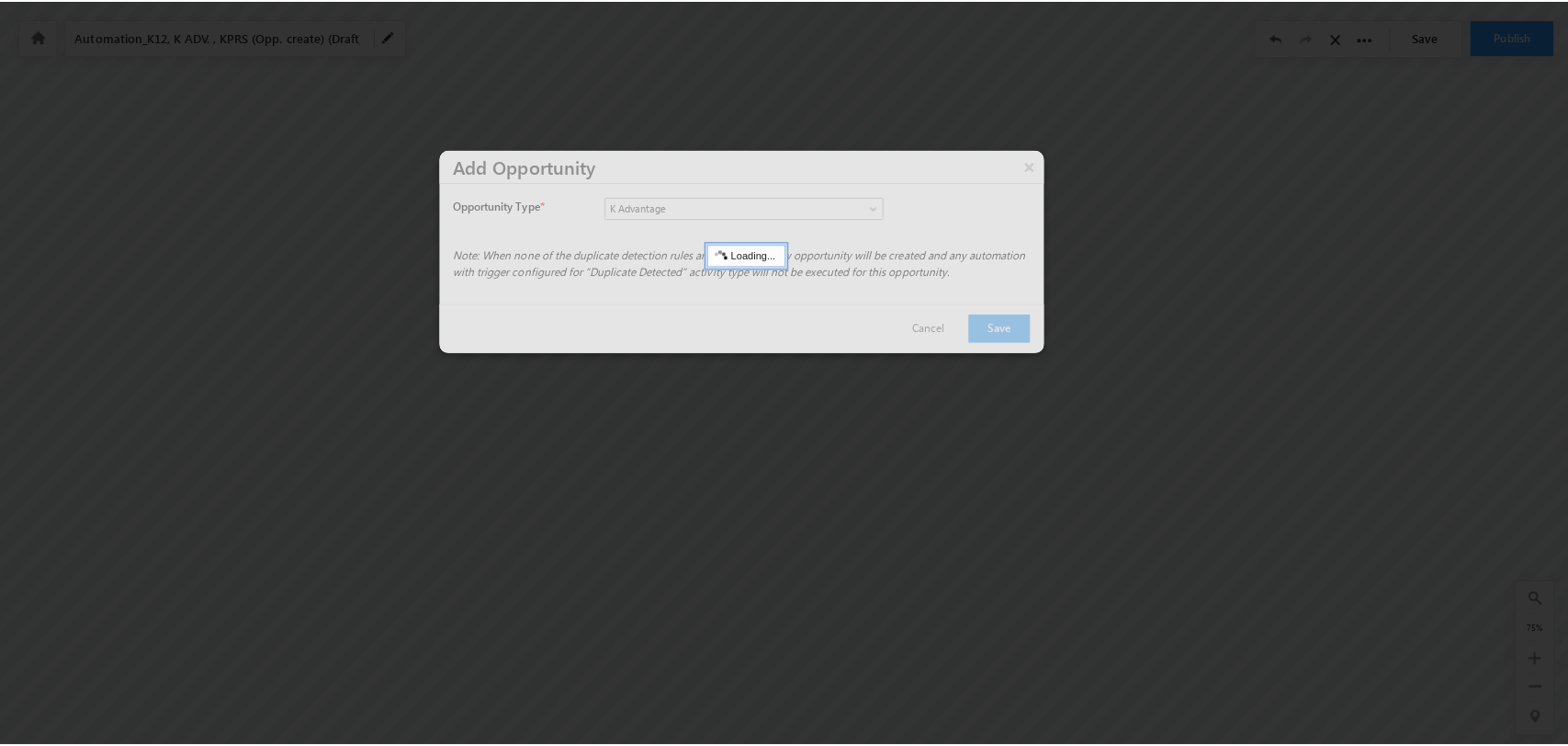
scroll to position [82, 4106]
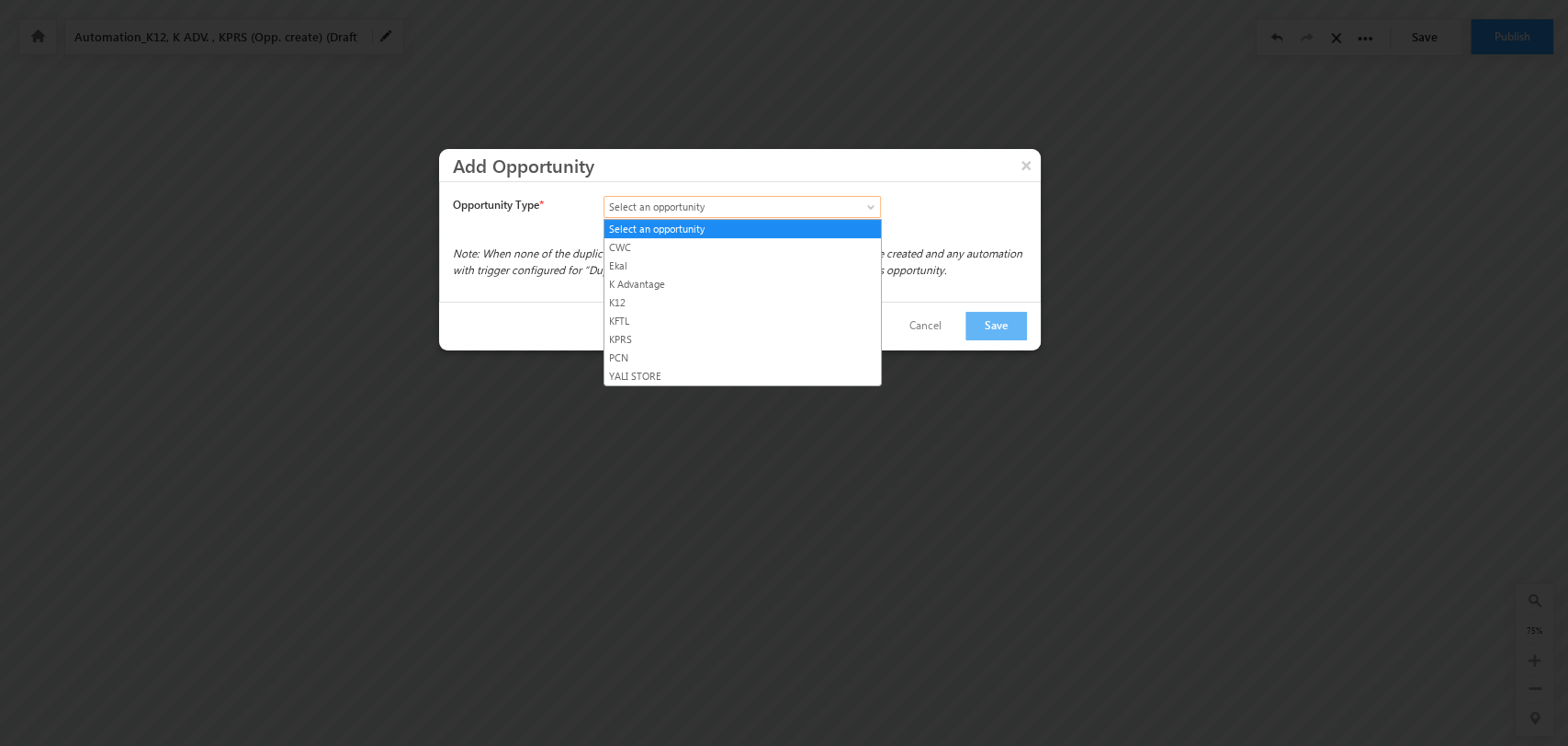
click at [860, 197] on link "Select an opportunity" at bounding box center [743, 206] width 277 height 22
click at [735, 283] on link "K Advantage" at bounding box center [743, 283] width 276 height 16
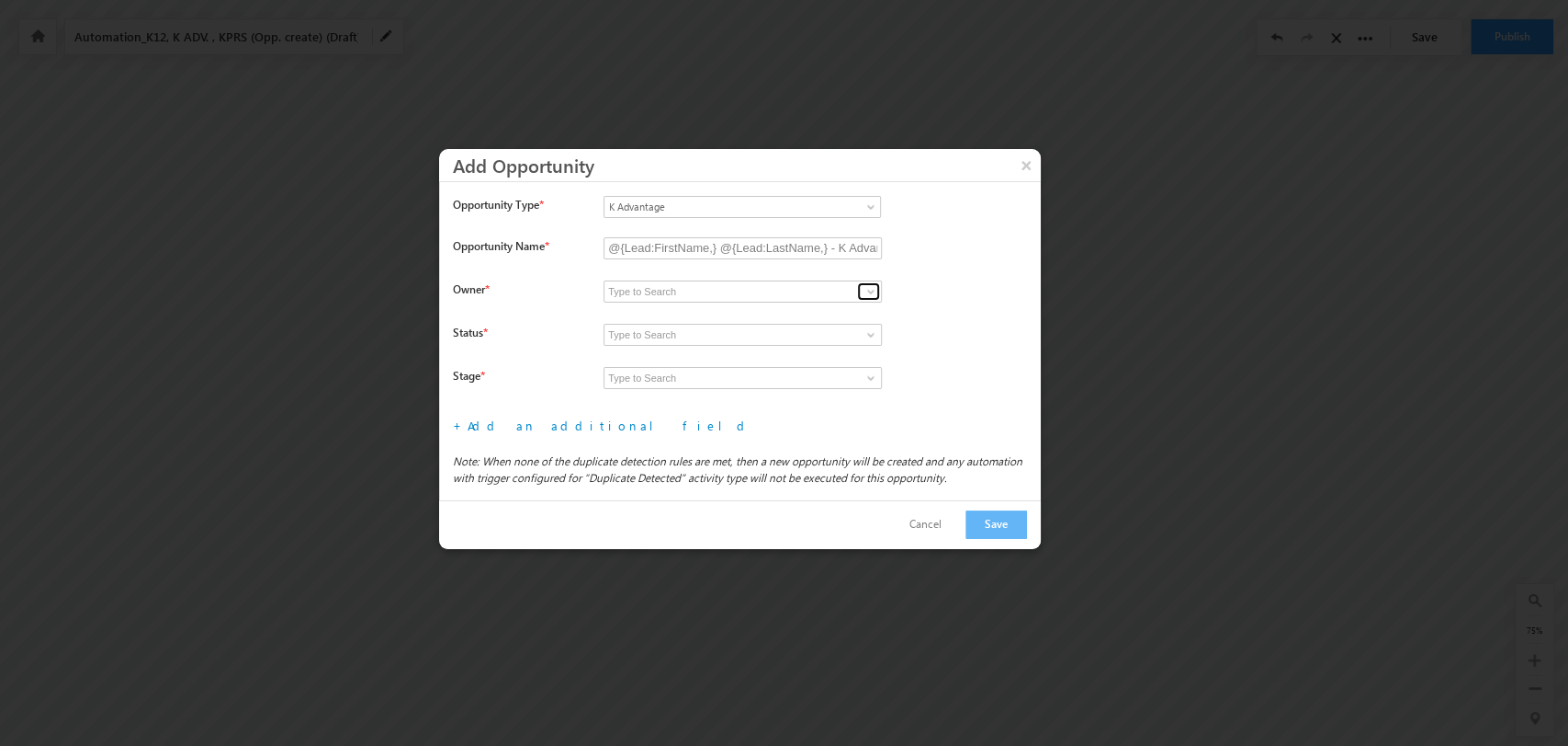
click at [866, 289] on span at bounding box center [870, 291] width 14 height 14
click at [869, 284] on span at bounding box center [870, 291] width 14 height 14
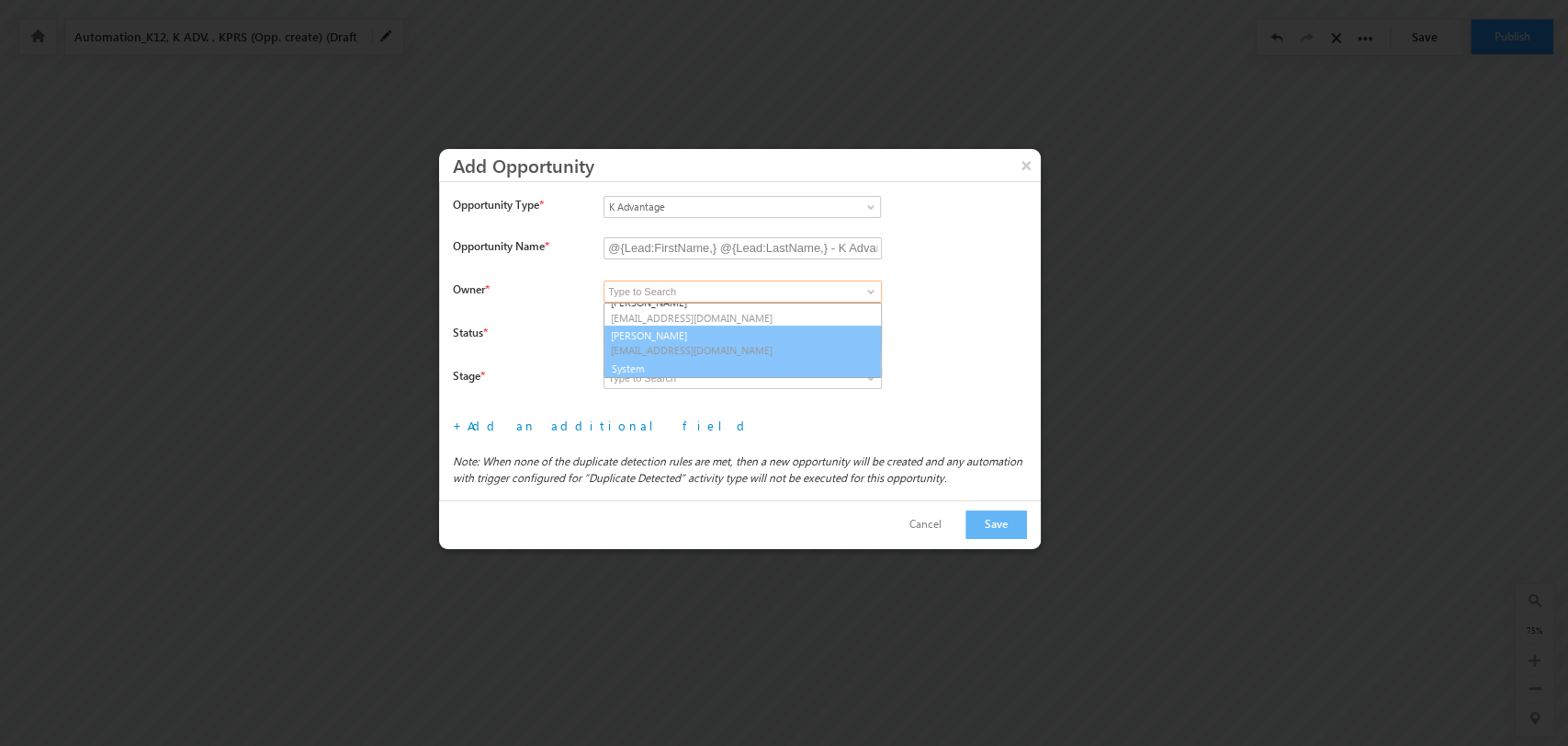
scroll to position [272, 0]
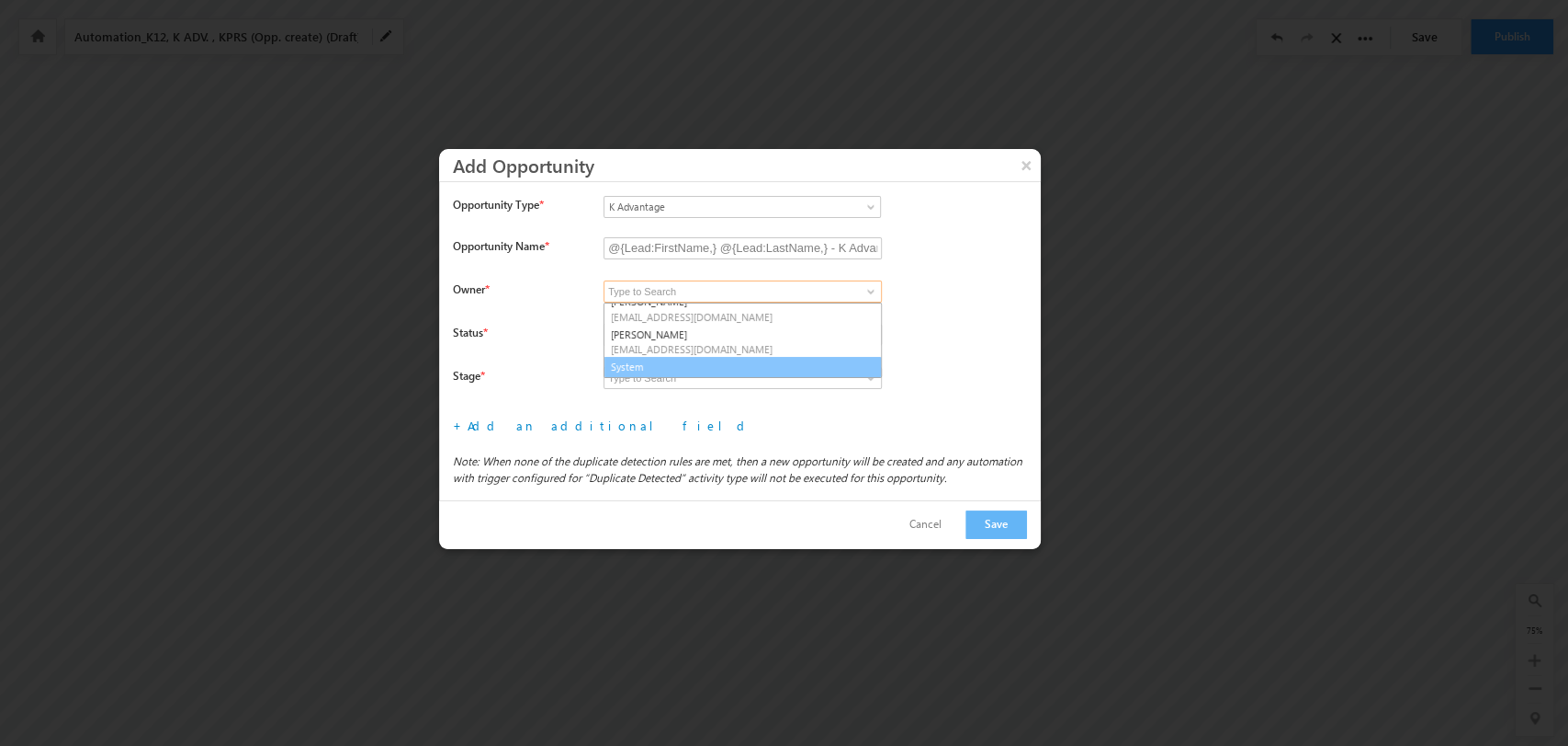
click at [746, 365] on link "System" at bounding box center [743, 367] width 278 height 21
type input "System"
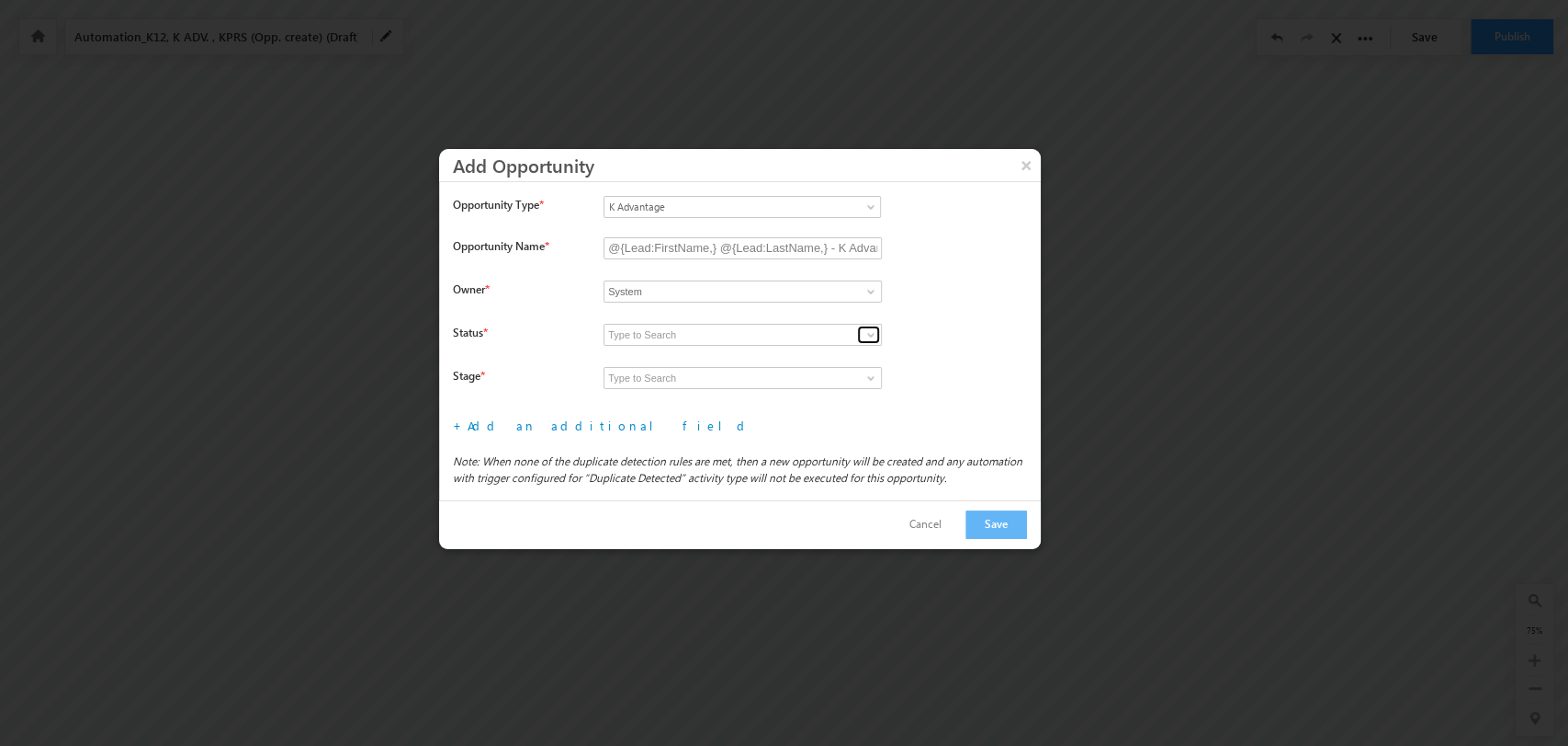
click at [870, 333] on span at bounding box center [870, 334] width 14 height 14
click at [793, 354] on link "Open" at bounding box center [743, 356] width 278 height 21
type input "Open"
click at [877, 373] on span at bounding box center [870, 377] width 14 height 14
click at [826, 386] on input at bounding box center [743, 377] width 278 height 22
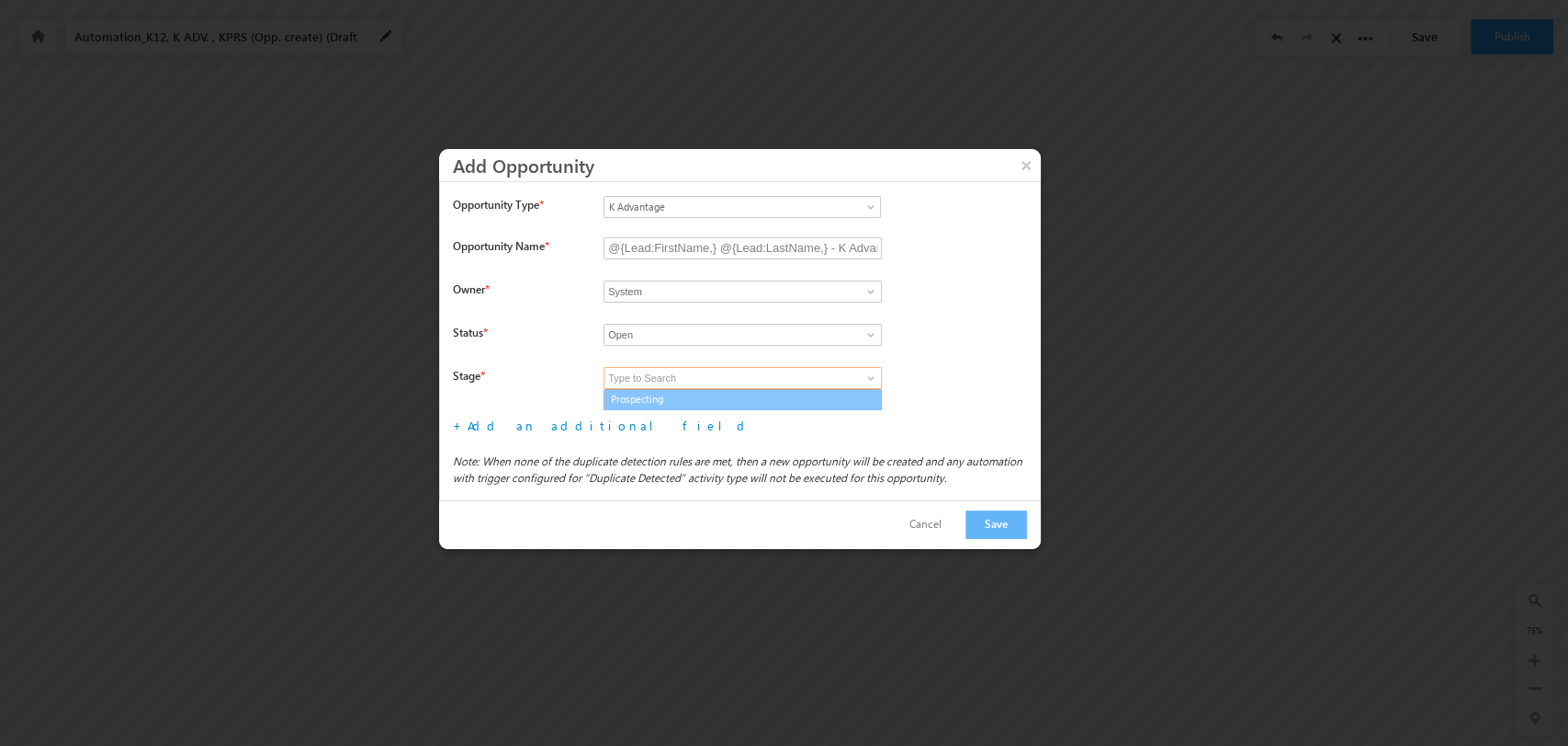
click at [805, 392] on link "Prospecting" at bounding box center [743, 399] width 278 height 21
type input "Prospecting"
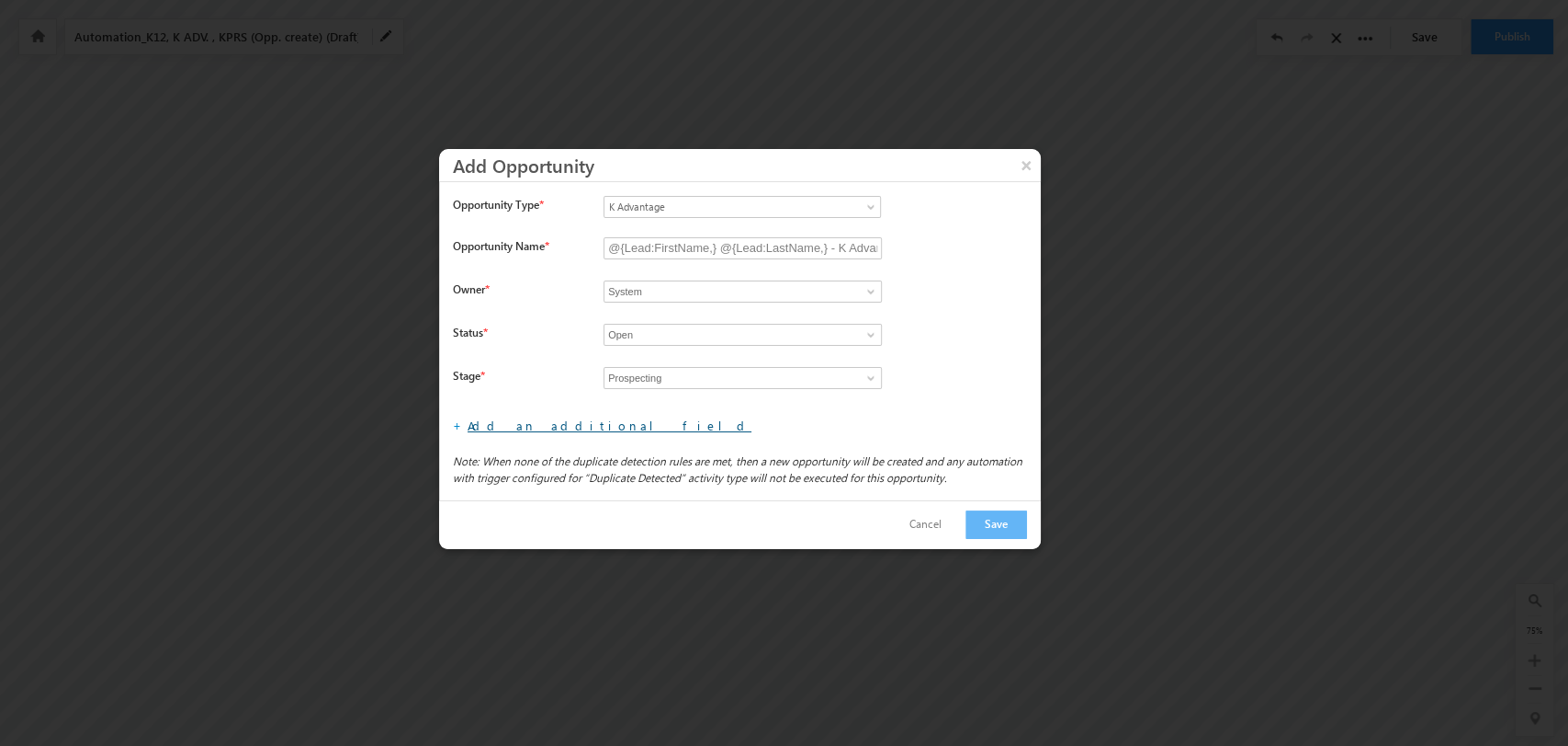
click at [521, 421] on link "Add an additional field" at bounding box center [609, 425] width 284 height 15
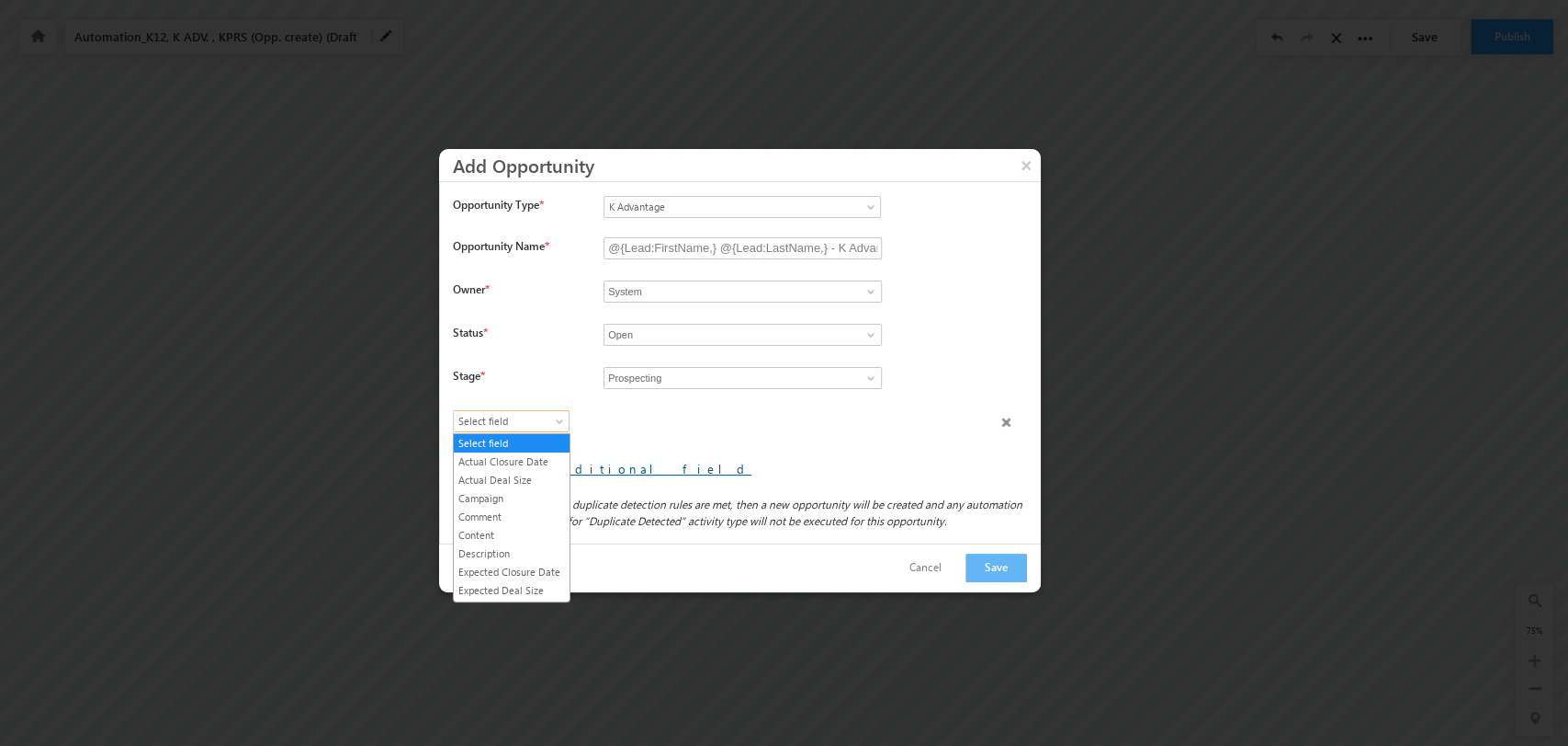
click at [521, 422] on span "Select field" at bounding box center [507, 420] width 106 height 16
click at [522, 512] on link "Lead Type" at bounding box center [512, 503] width 116 height 16
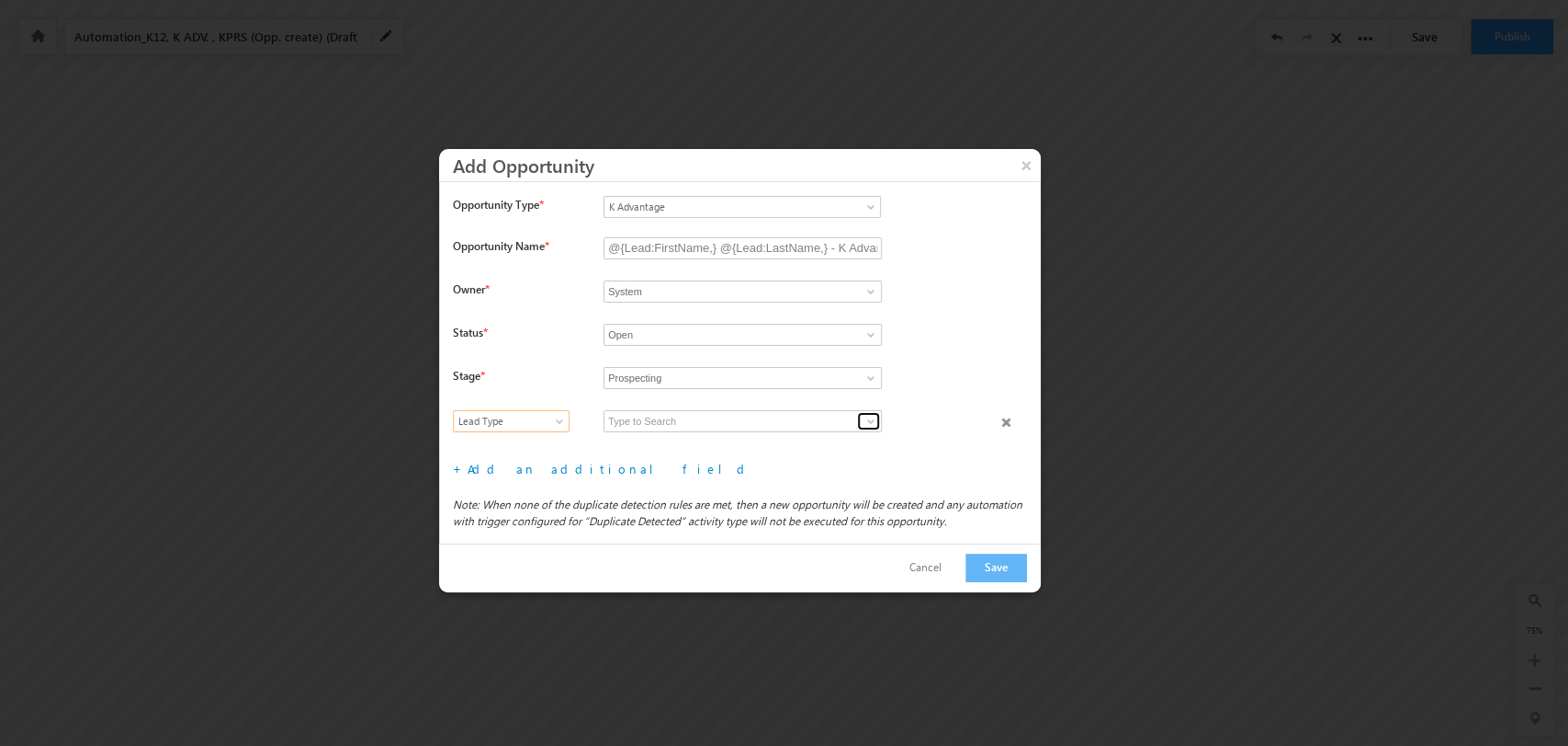
click at [873, 416] on span at bounding box center [870, 420] width 14 height 14
click at [785, 441] on link "B2B" at bounding box center [743, 443] width 278 height 21
click at [859, 420] on link at bounding box center [869, 420] width 23 height 18
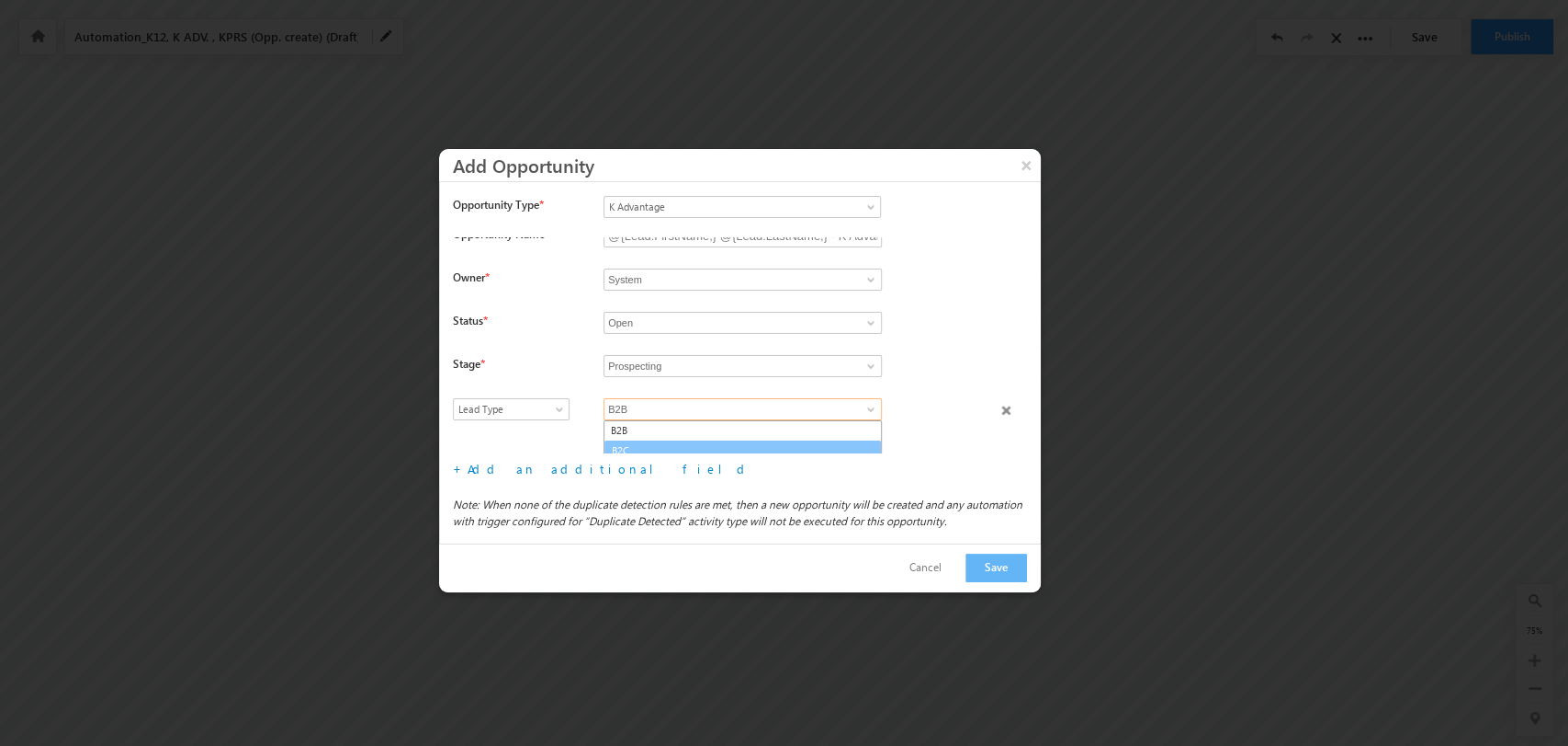
scroll to position [17, 0]
click at [743, 445] on link "B2C" at bounding box center [743, 445] width 278 height 21
type input "B2C"
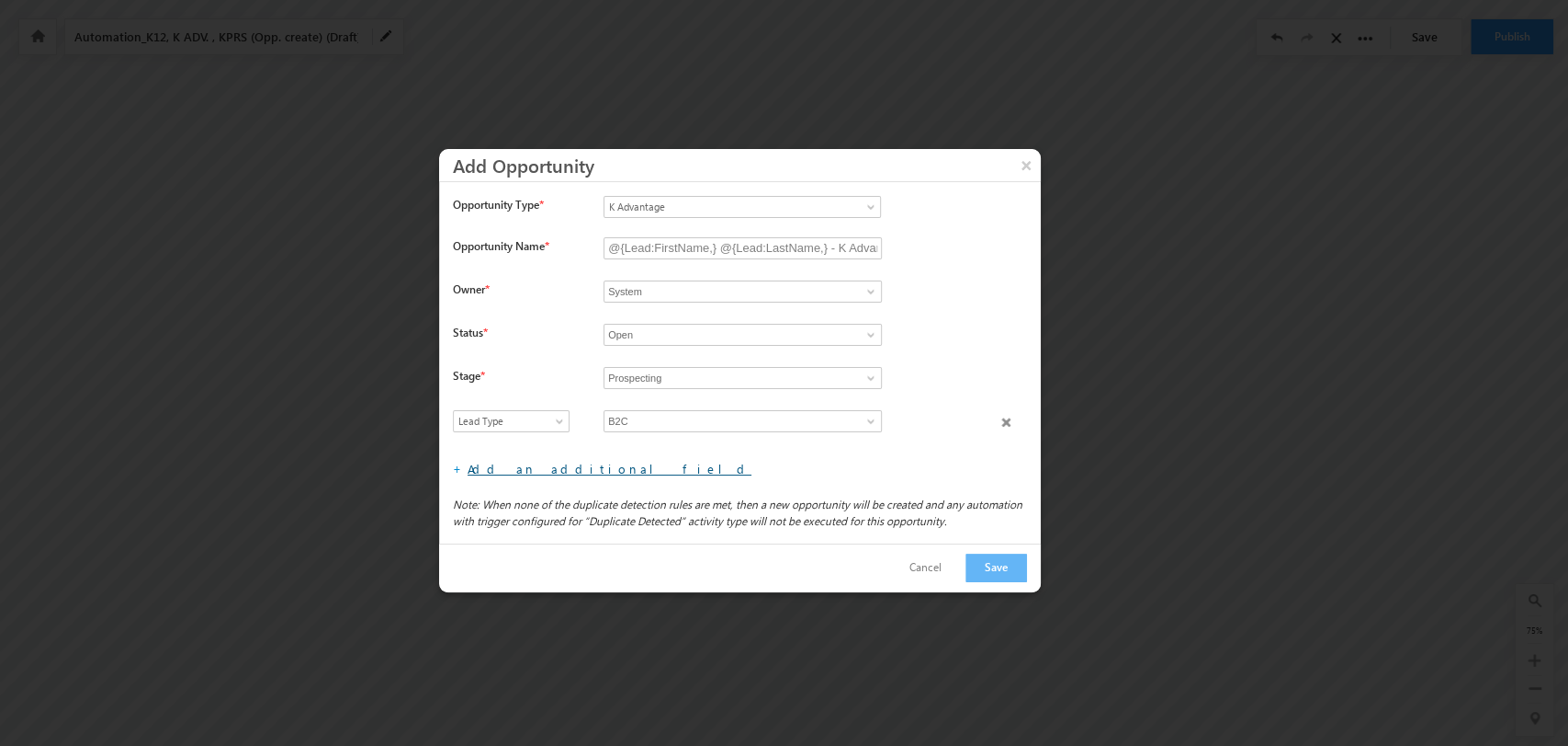
click at [533, 470] on link "Add an additional field" at bounding box center [609, 469] width 284 height 15
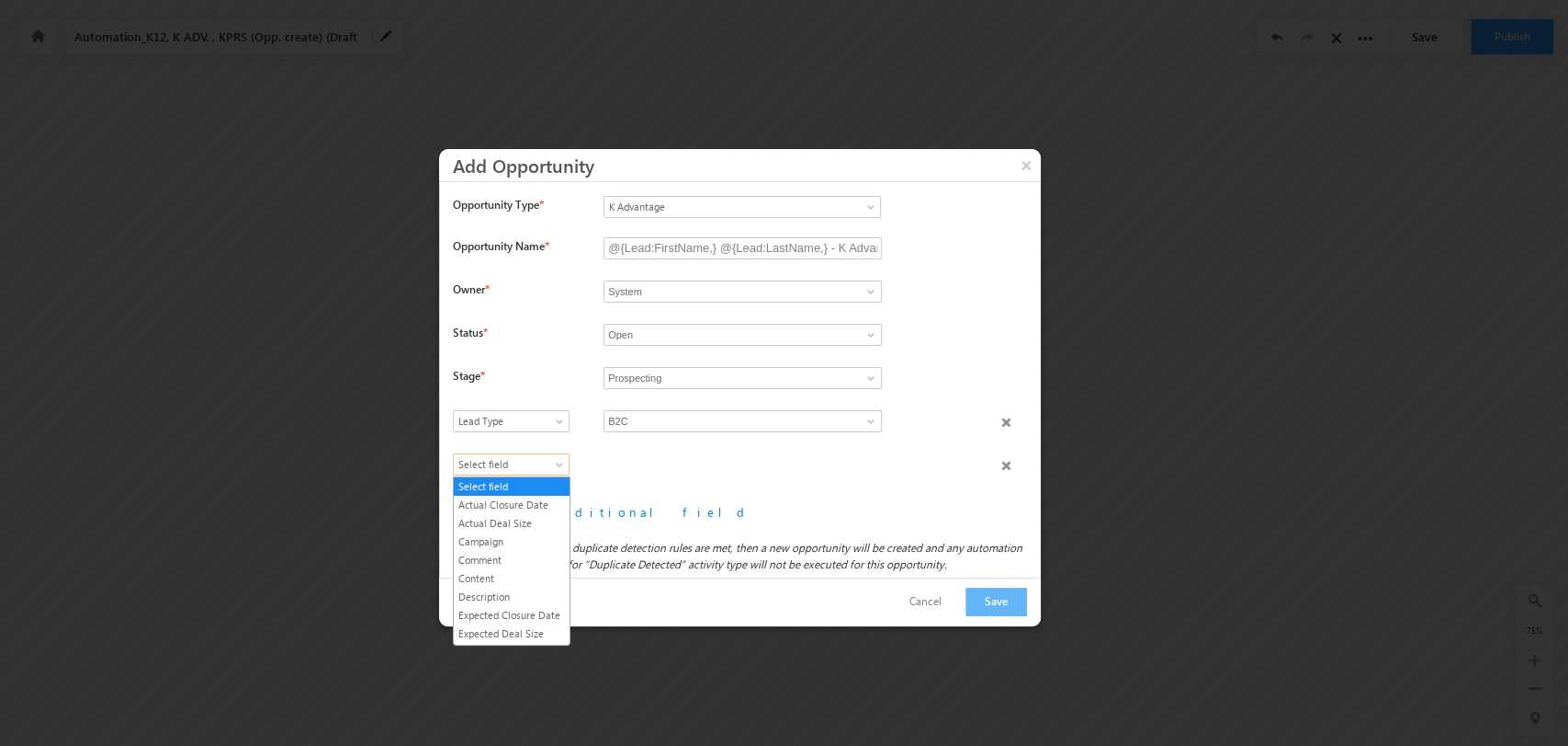
click at [544, 460] on span "Select field" at bounding box center [507, 464] width 106 height 16
click at [527, 564] on link "Product Type" at bounding box center [512, 561] width 116 height 16
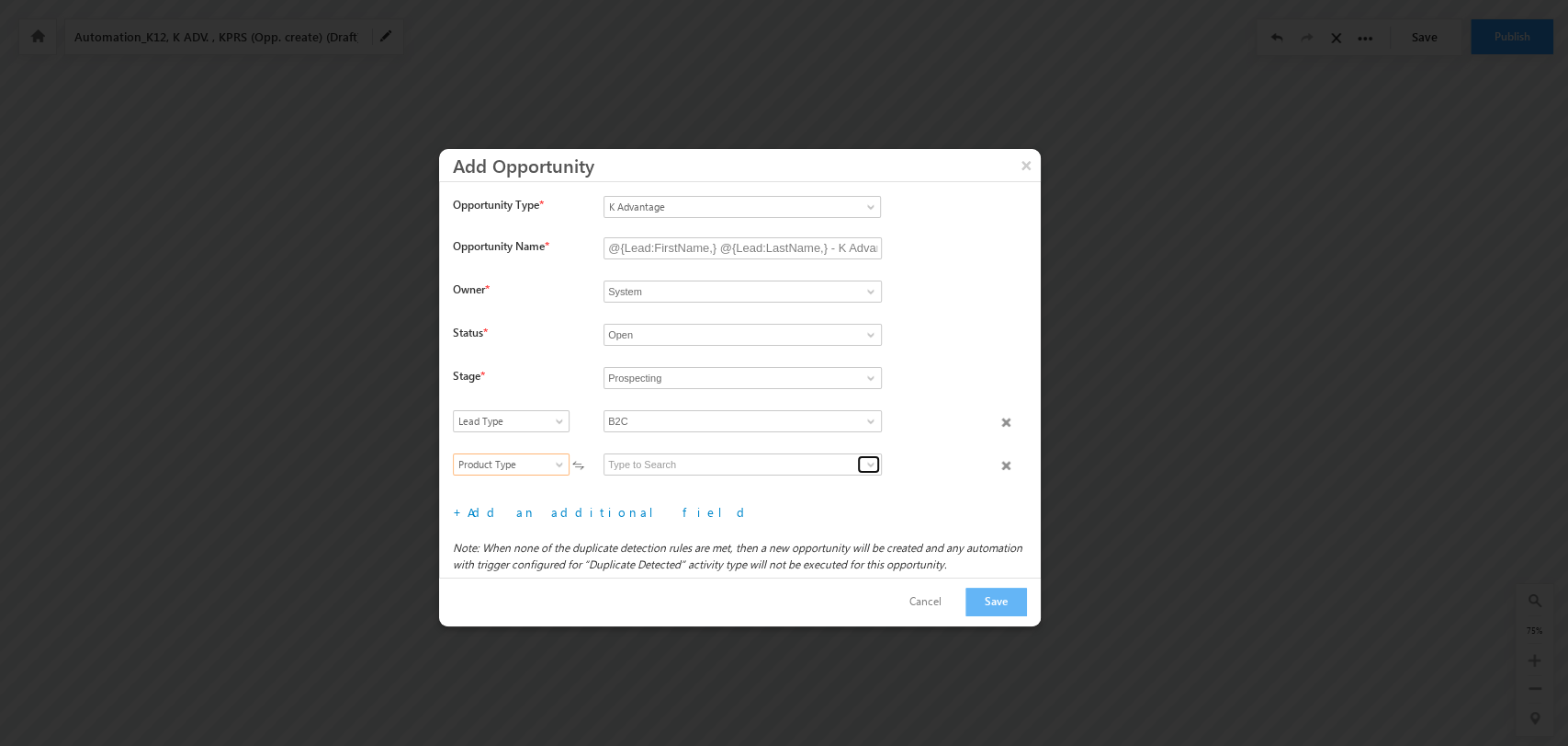
click at [866, 465] on span at bounding box center [870, 464] width 14 height 14
click at [769, 477] on link "K Advantage B2C" at bounding box center [743, 486] width 278 height 21
type input "K Advantage B2C"
click at [488, 516] on link "Add an additional field" at bounding box center [609, 511] width 284 height 15
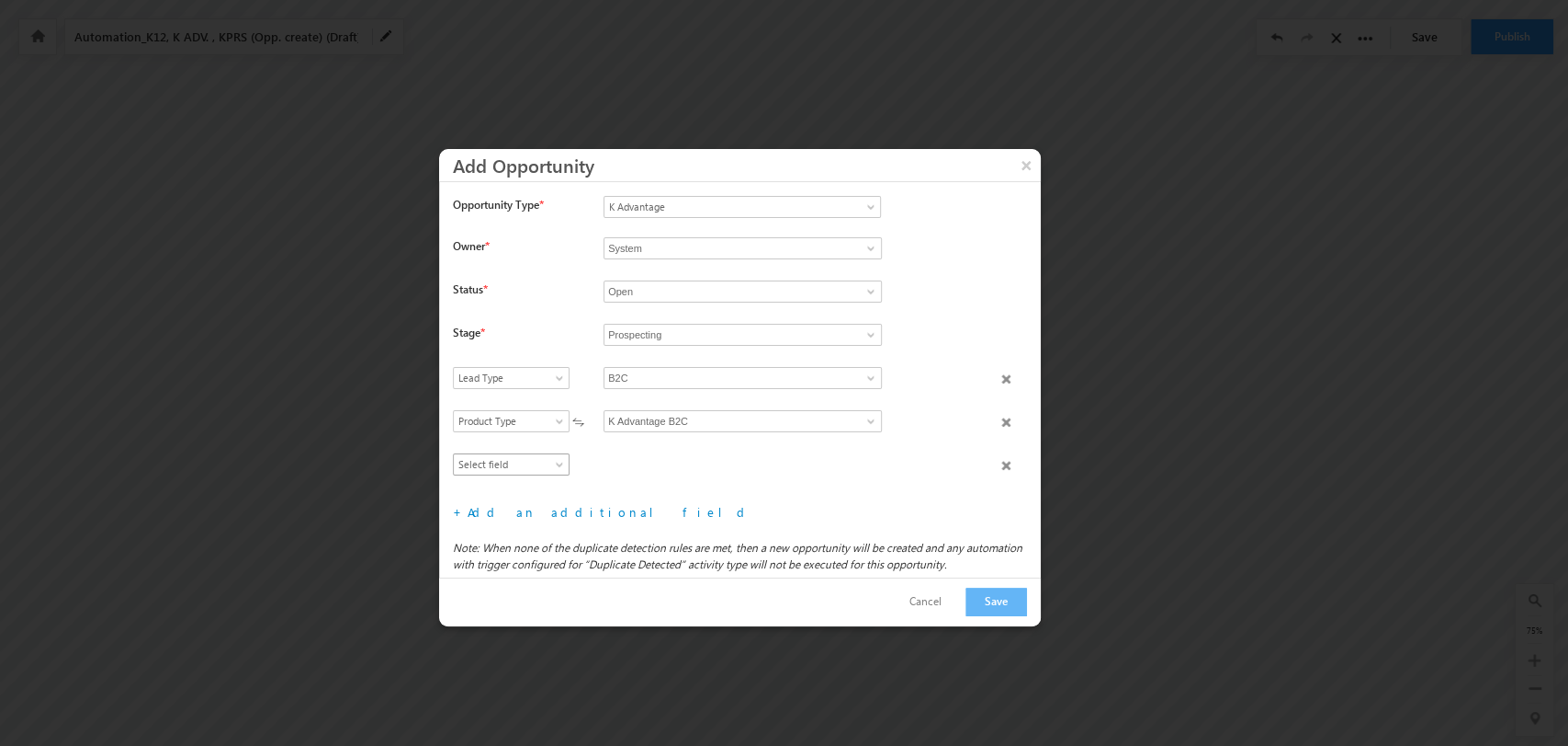
click at [508, 458] on span "Select field" at bounding box center [507, 464] width 106 height 16
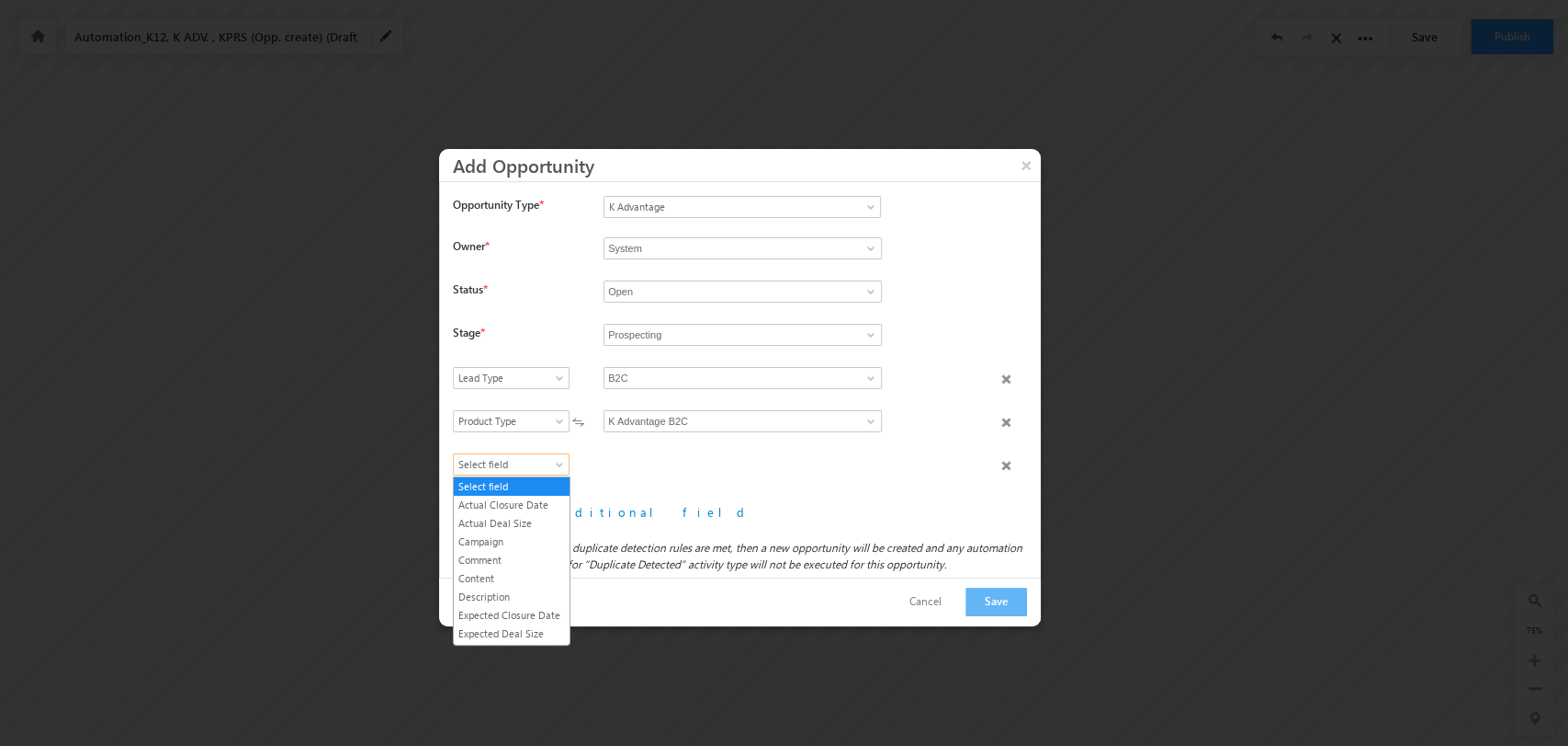
scroll to position [197, 0]
click at [529, 574] on link "Product Category" at bounding box center [512, 564] width 116 height 16
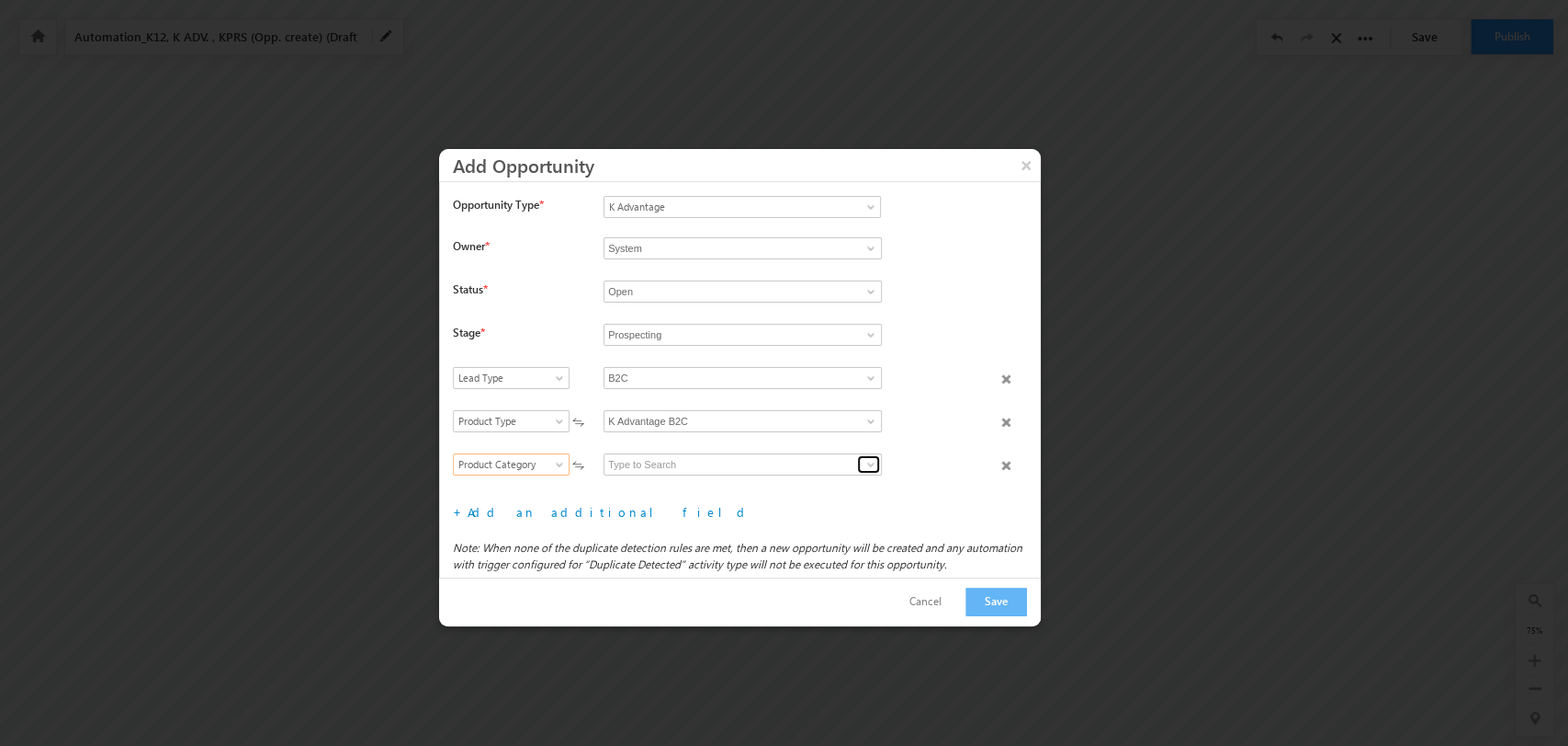
click at [867, 461] on span at bounding box center [870, 464] width 14 height 14
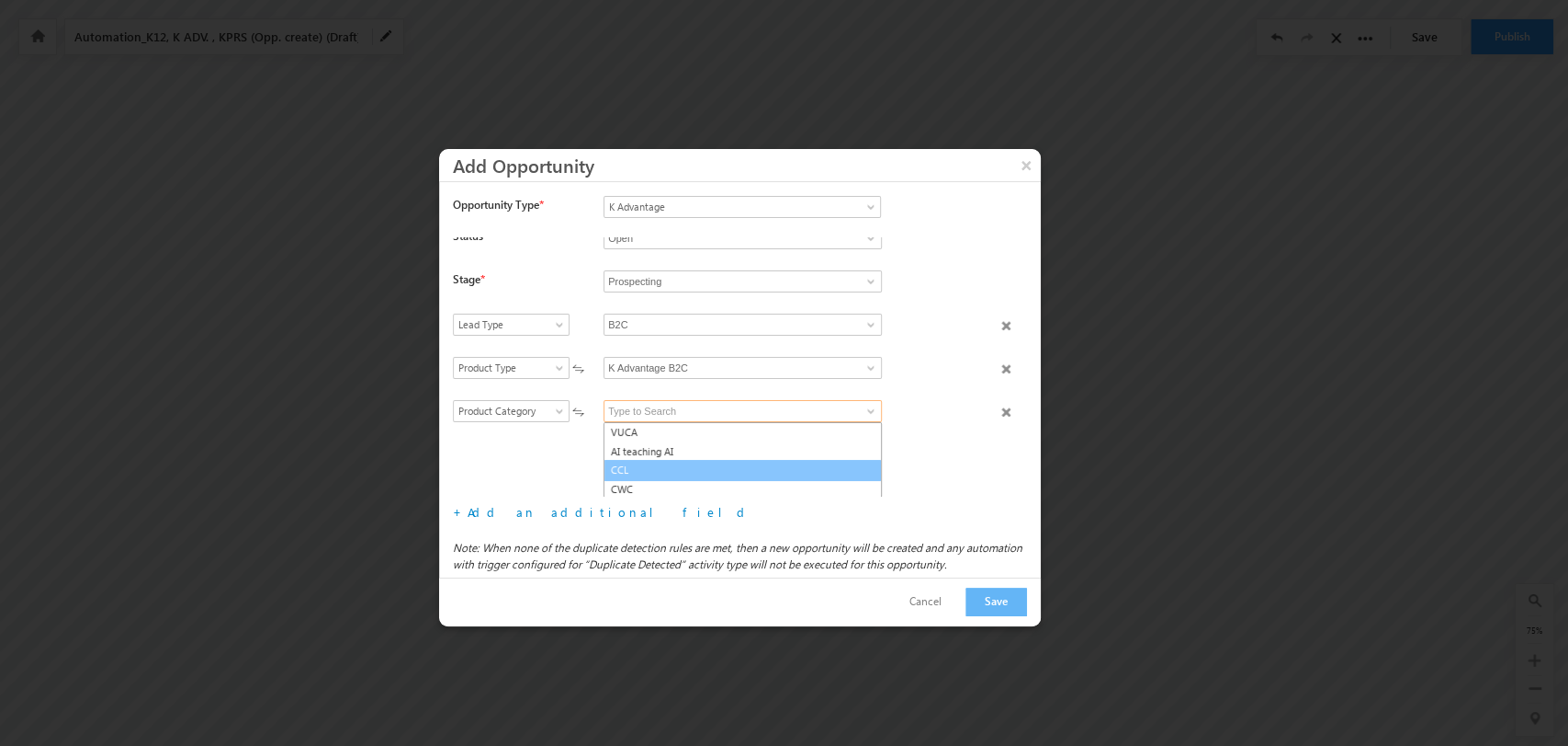
click at [749, 469] on link "CCL" at bounding box center [743, 470] width 278 height 21
type input "CCL"
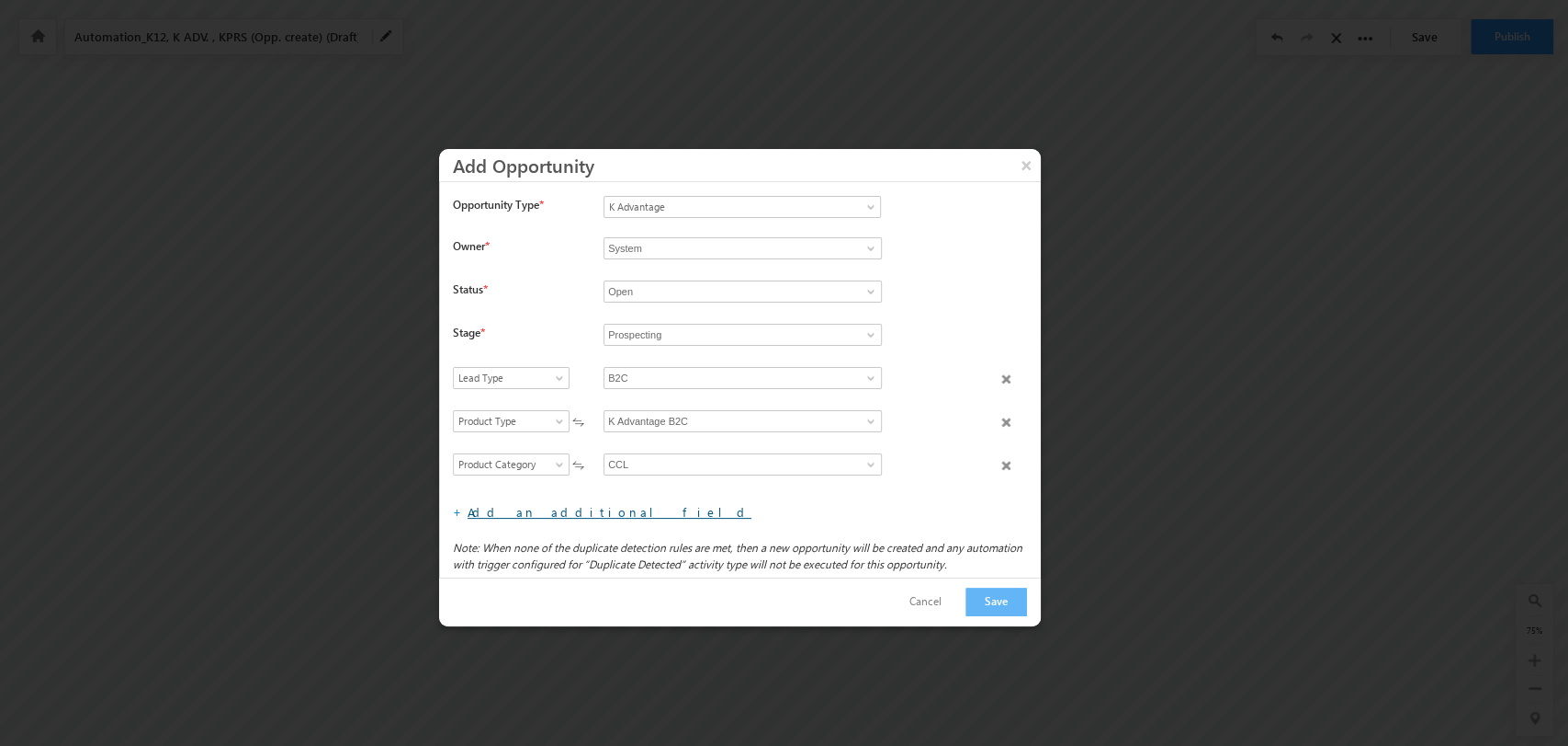
click at [533, 516] on link "Add an additional field" at bounding box center [609, 511] width 284 height 15
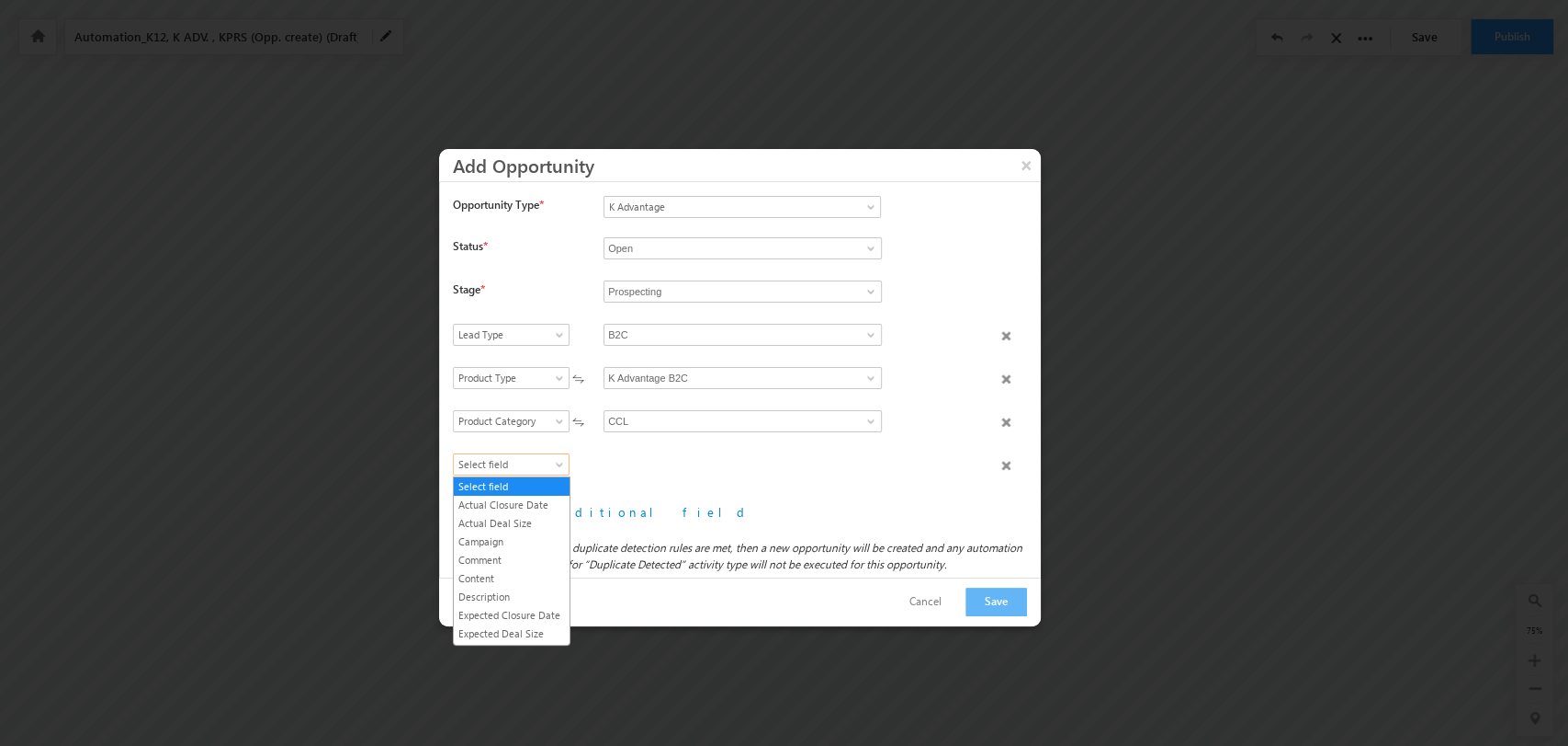
click at [519, 456] on span "Select field" at bounding box center [507, 464] width 106 height 16
click at [546, 591] on link "Product Name" at bounding box center [512, 583] width 116 height 16
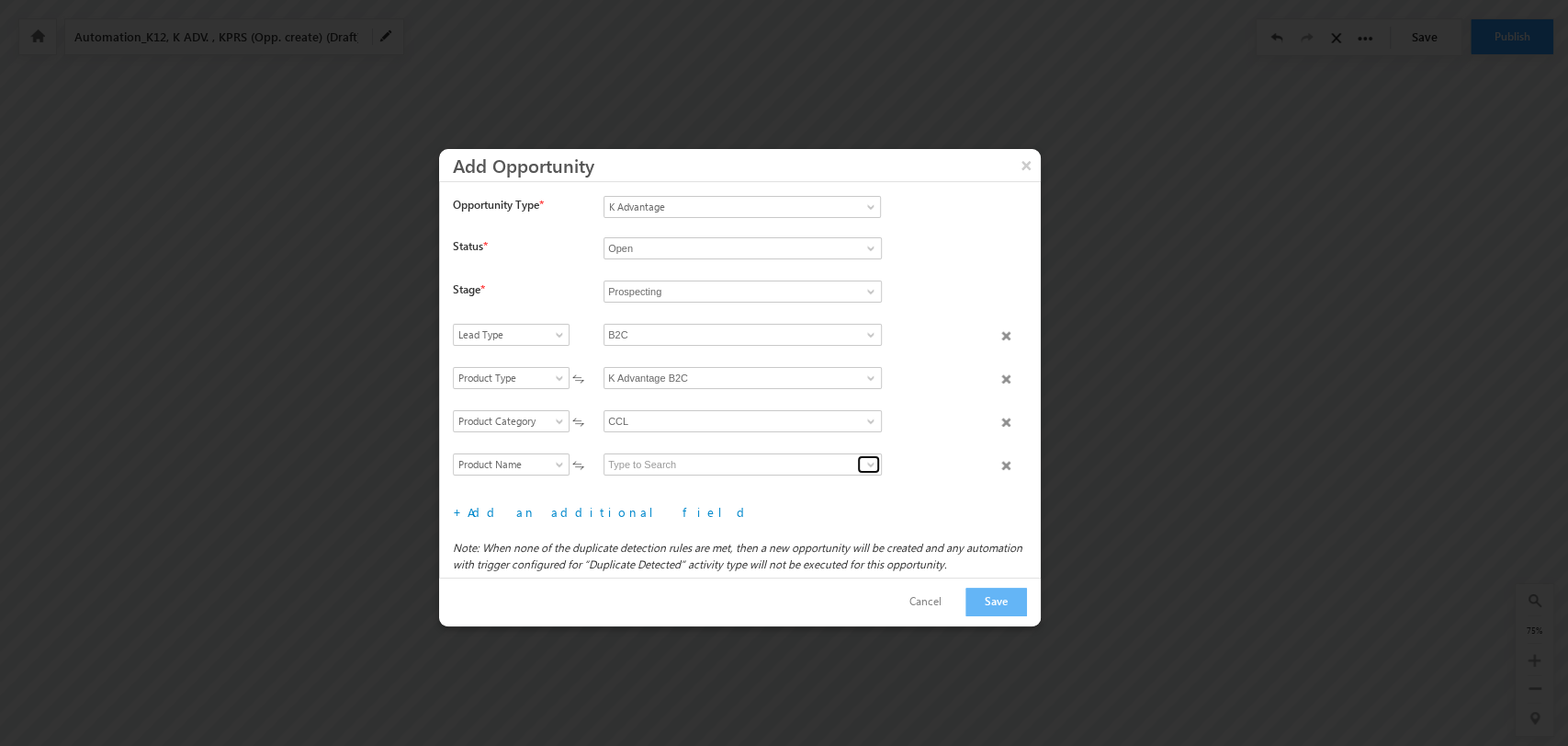
click at [871, 457] on span at bounding box center [870, 464] width 14 height 14
click at [788, 483] on link "CCL" at bounding box center [743, 487] width 278 height 21
type input "CCL"
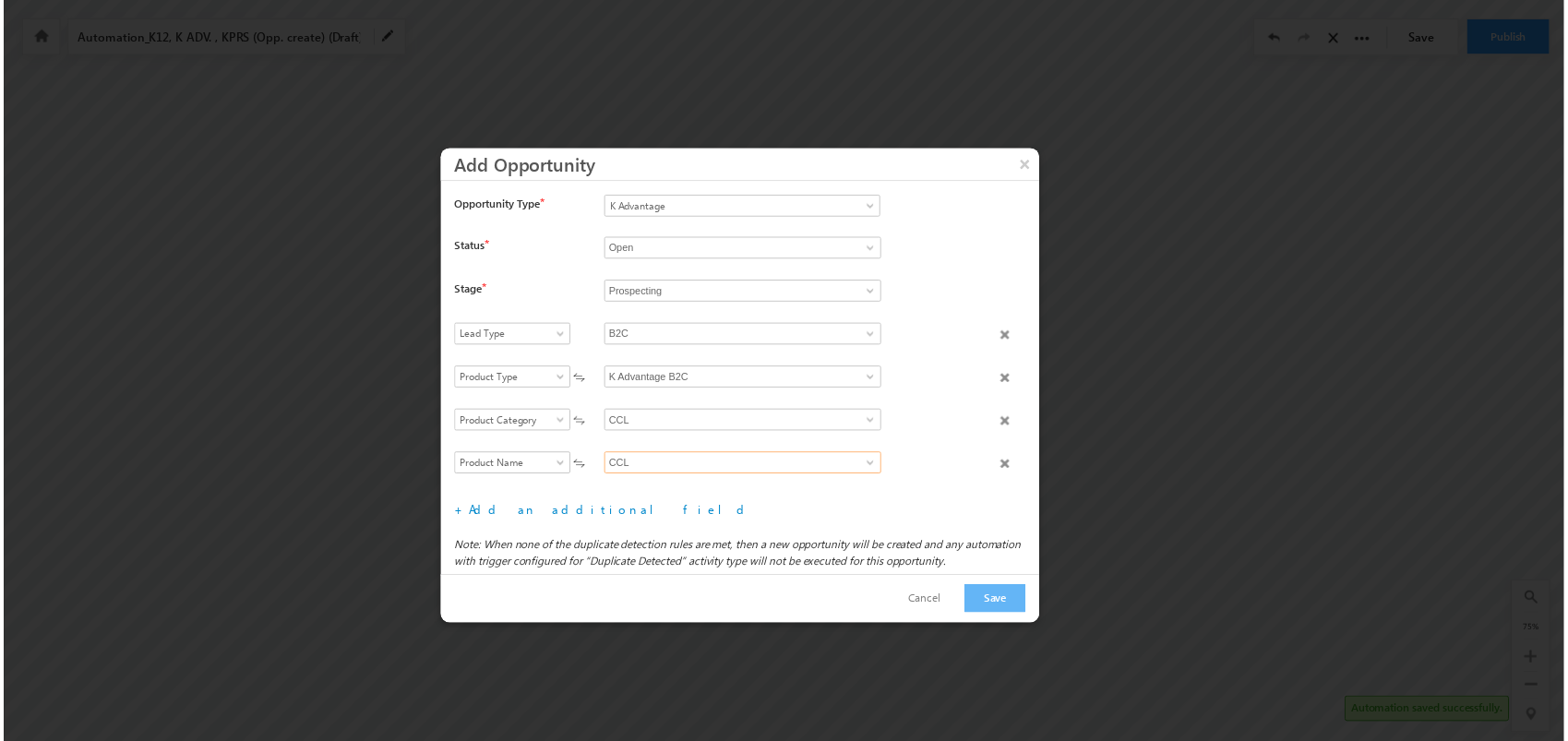
scroll to position [9, 0]
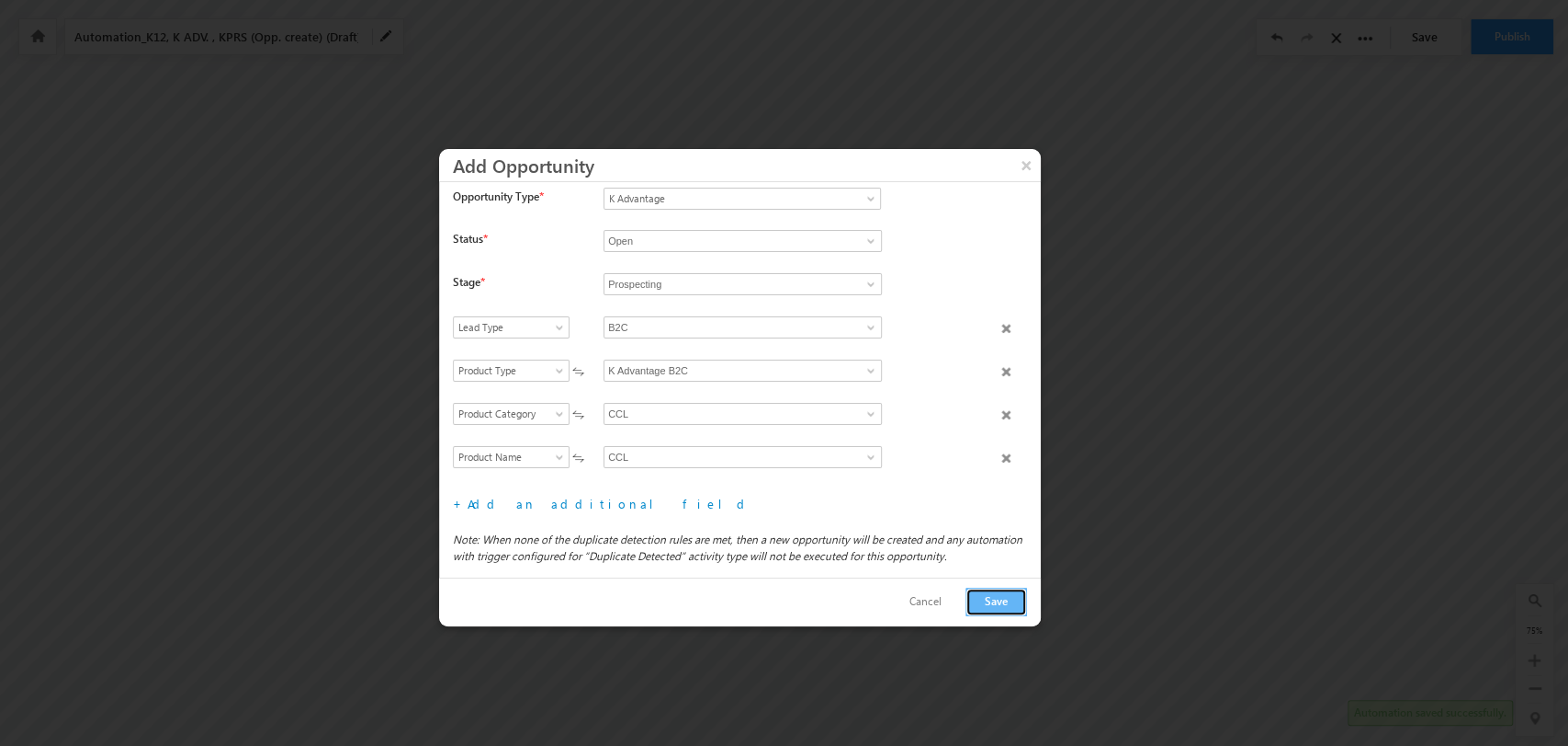
click at [998, 604] on button "Save" at bounding box center [996, 602] width 62 height 29
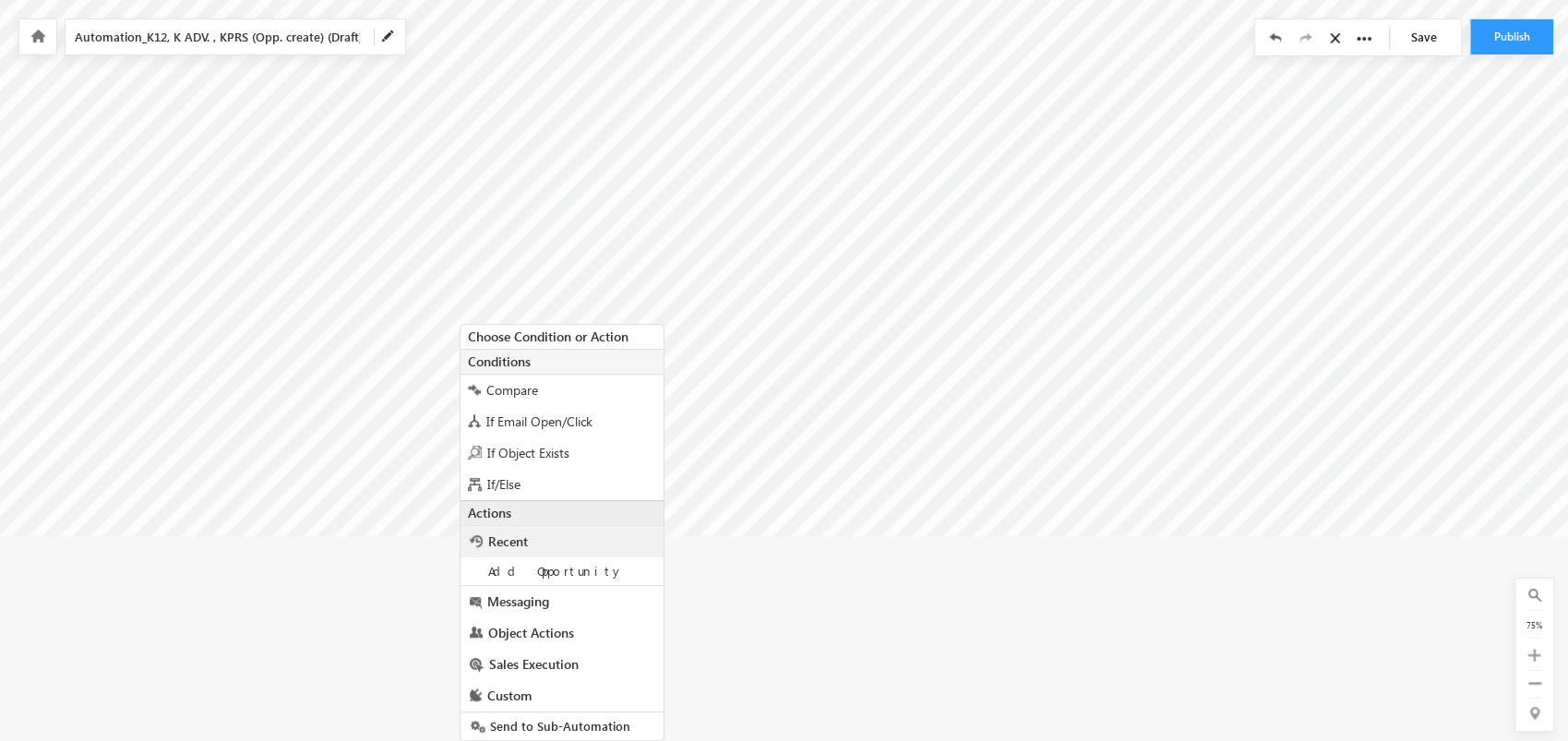
scroll to position [296, 4509]
click at [562, 572] on span "Add Opportunity" at bounding box center [565, 570] width 135 height 15
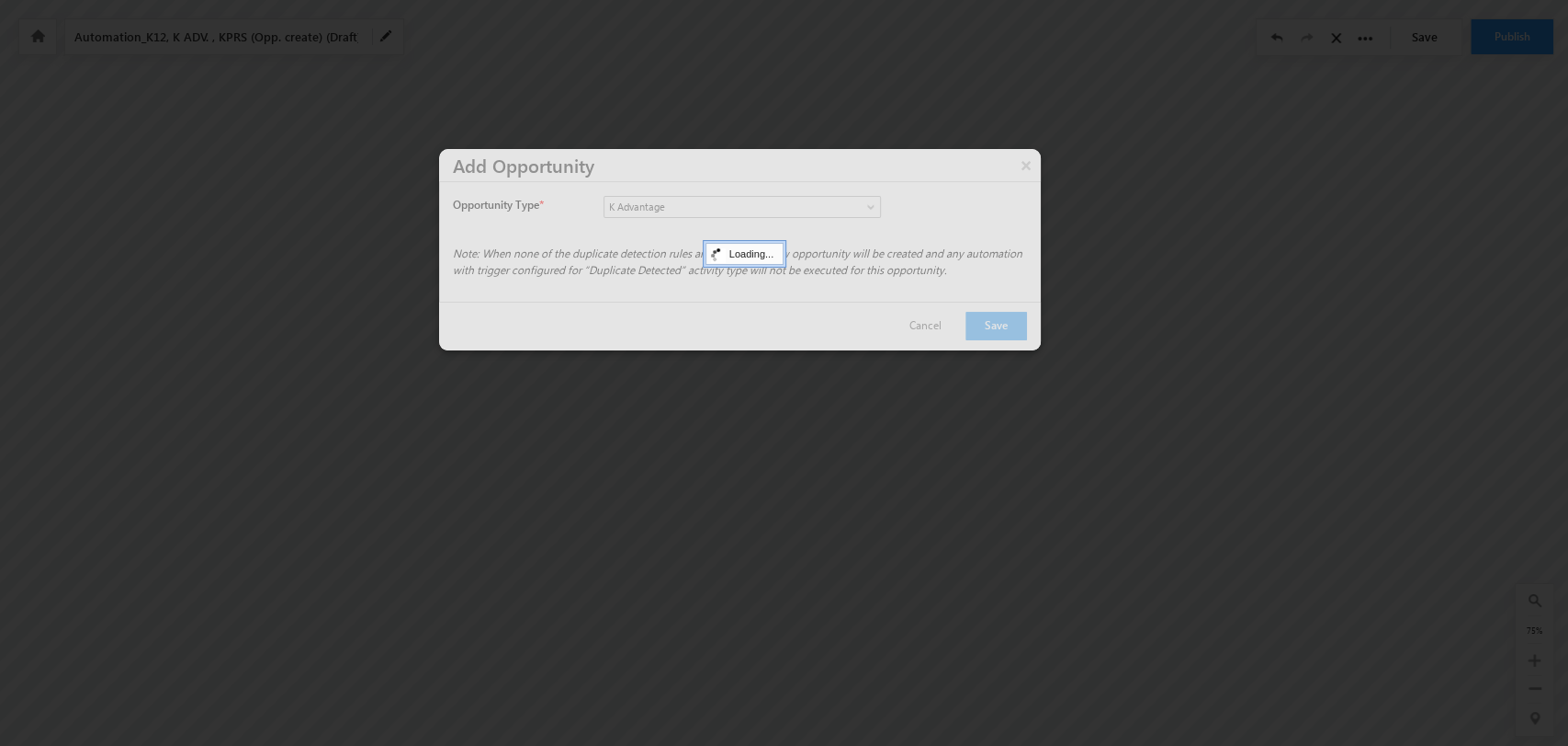
scroll to position [0, 0]
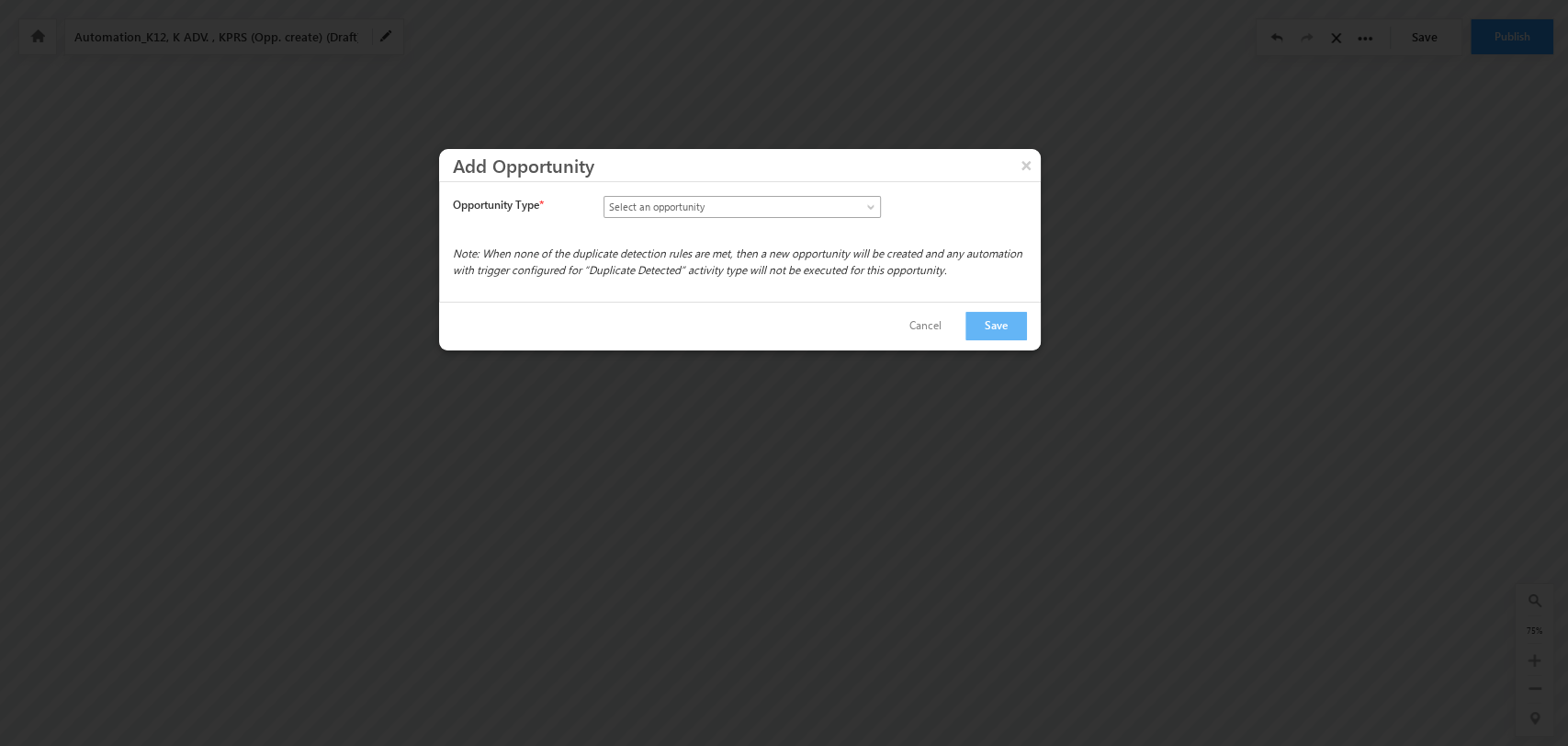
click at [853, 201] on link "Select an opportunity" at bounding box center [743, 206] width 277 height 22
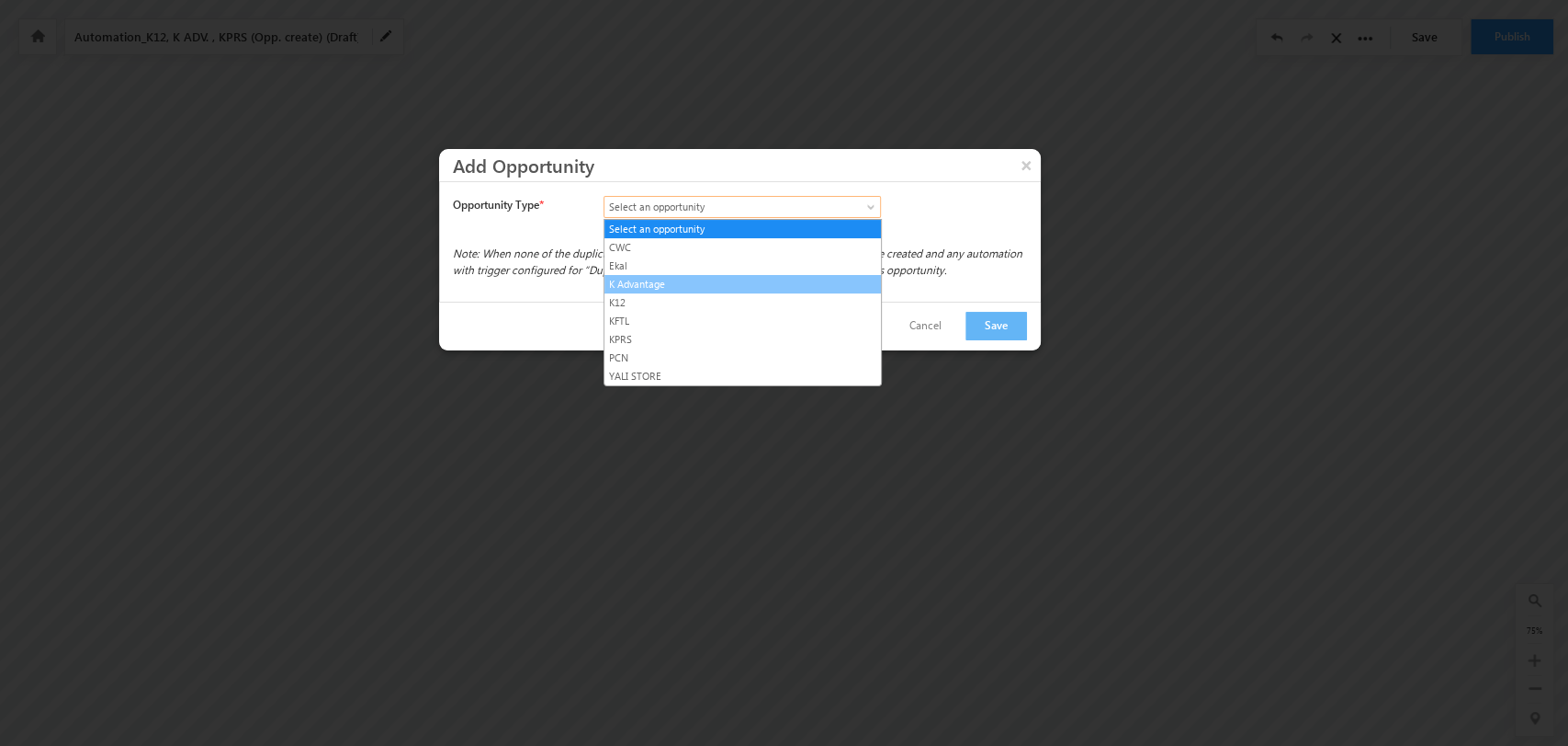
click at [756, 280] on link "K Advantage" at bounding box center [743, 283] width 276 height 16
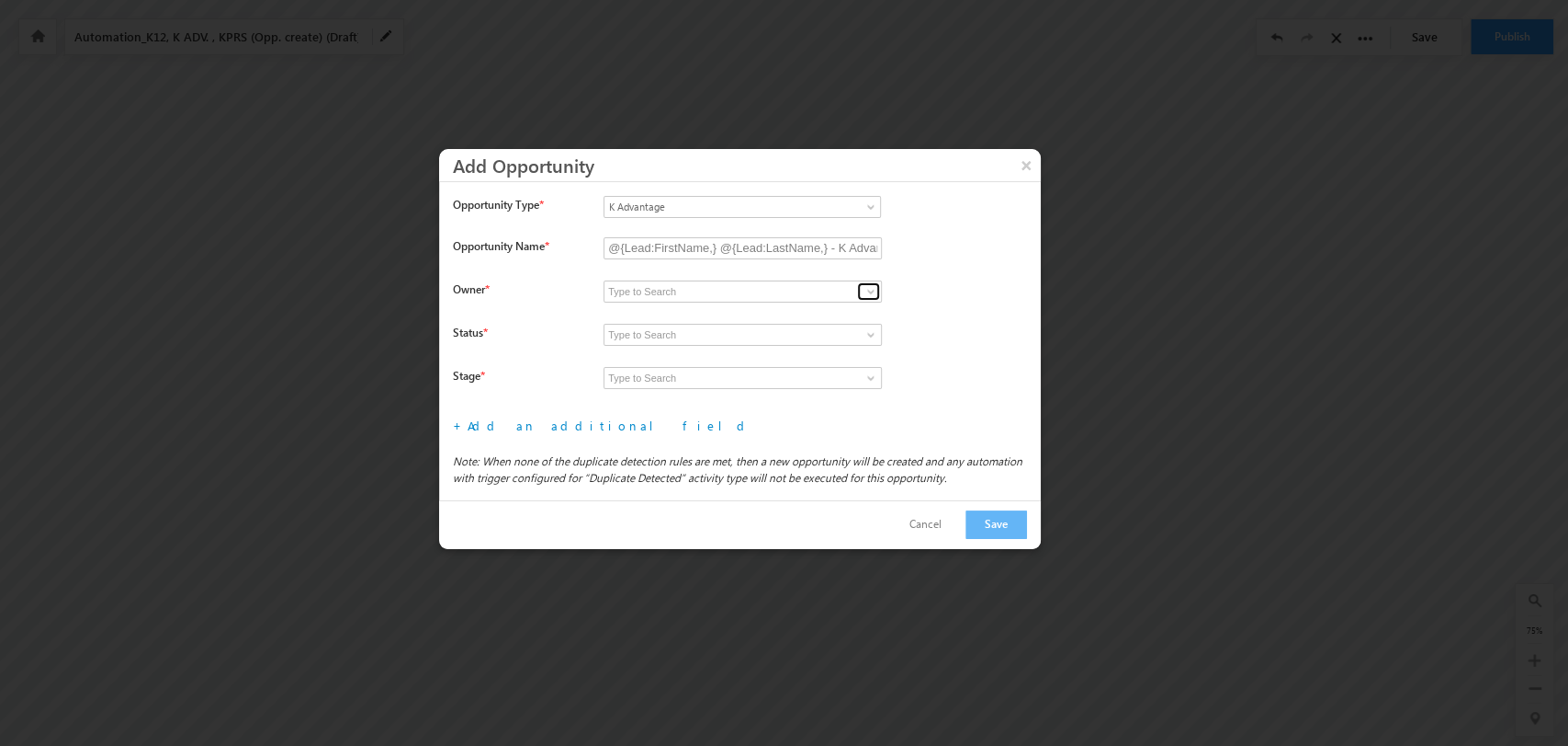
click at [860, 285] on link at bounding box center [869, 291] width 23 height 18
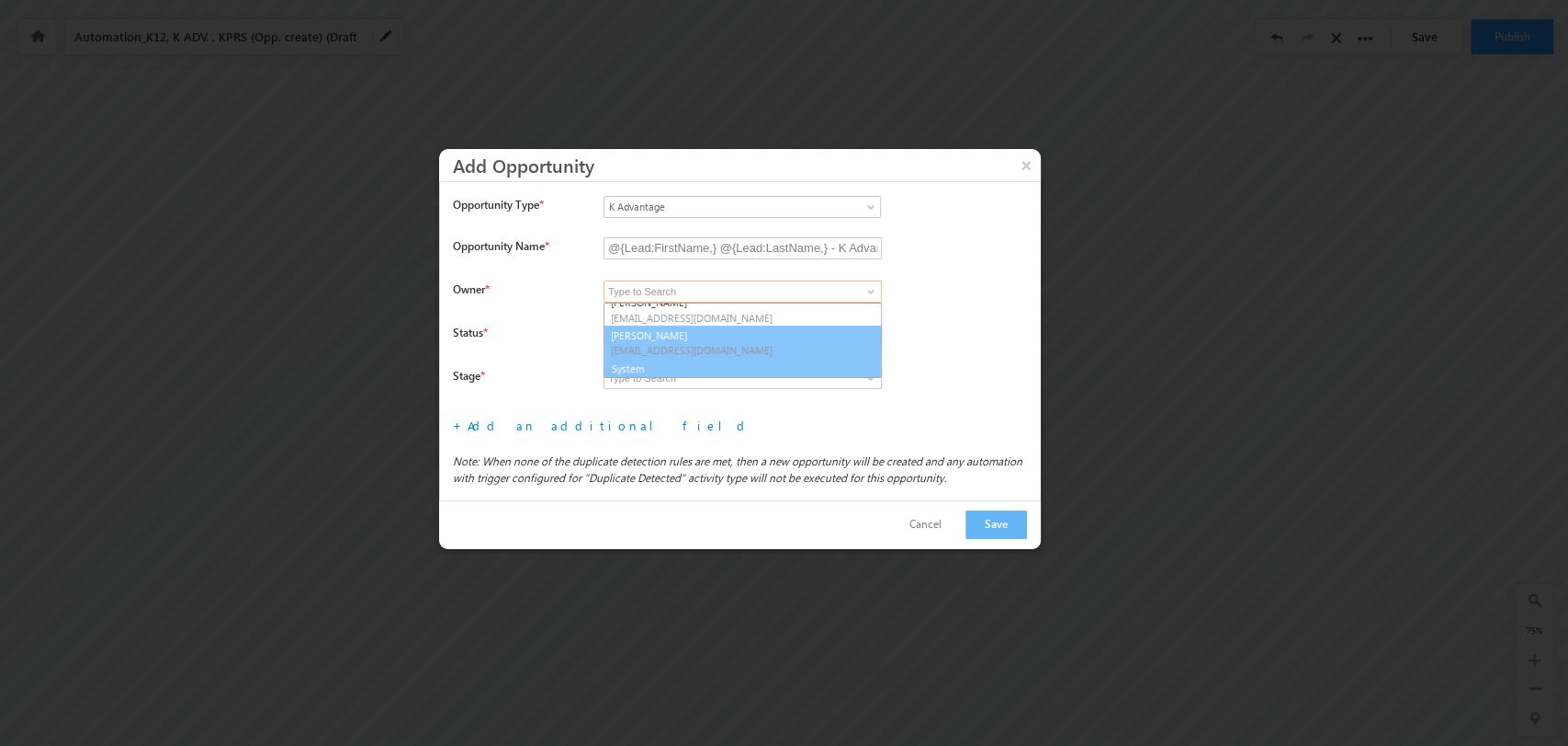
scroll to position [272, 0]
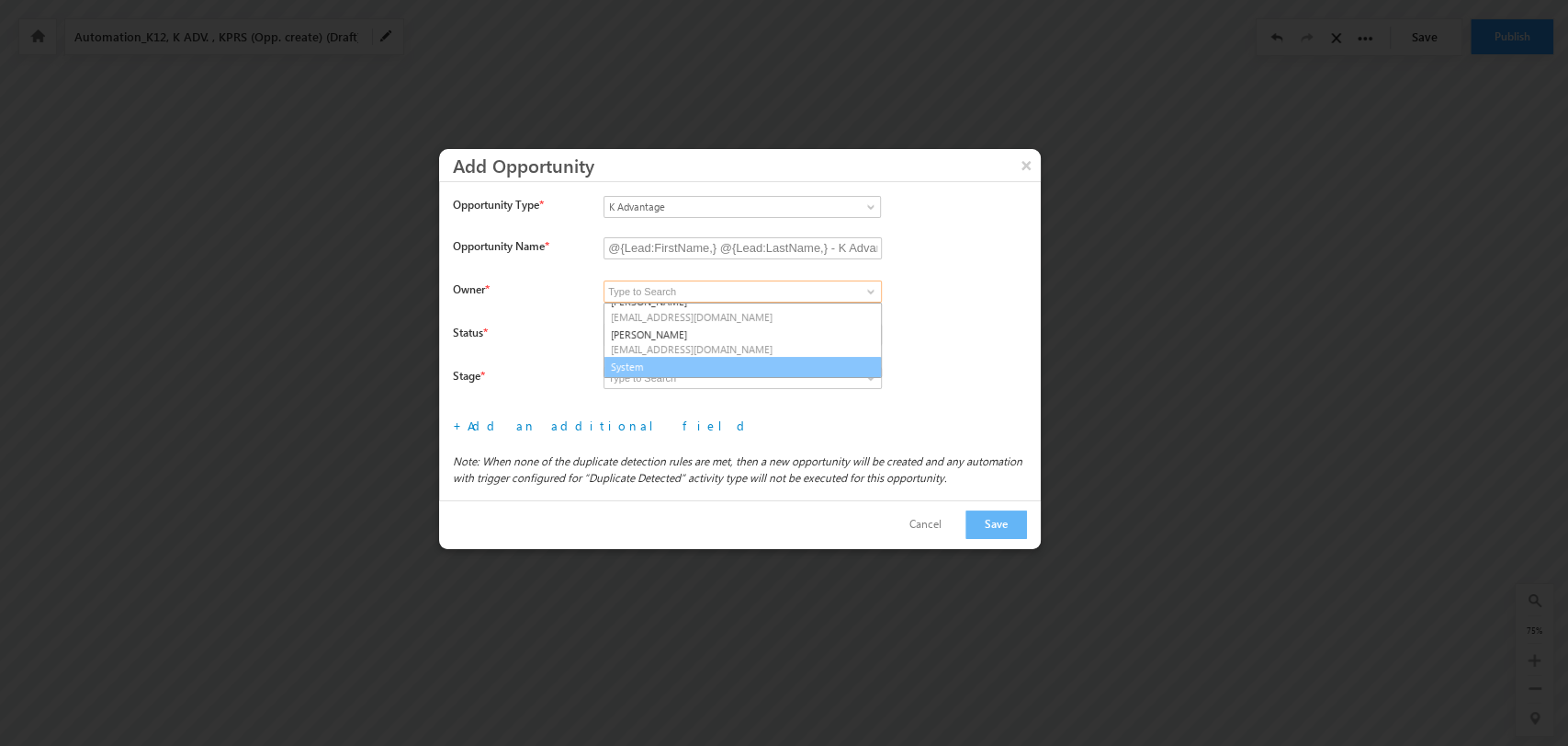
click at [737, 362] on link "System" at bounding box center [743, 367] width 278 height 21
type input "System"
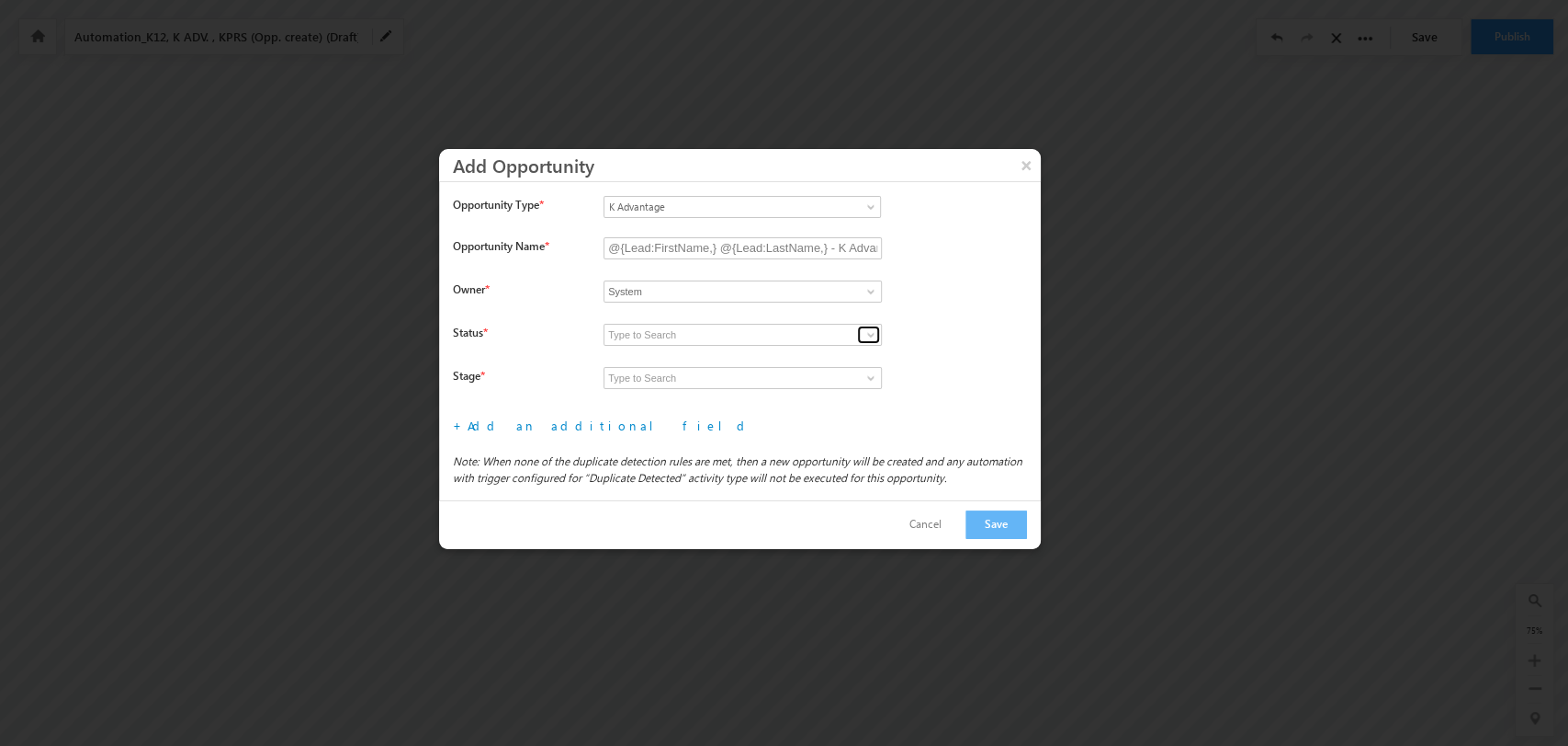
click at [858, 332] on link at bounding box center [869, 334] width 23 height 18
click at [766, 355] on link "Open" at bounding box center [743, 356] width 278 height 21
type input "Open"
click at [875, 379] on span at bounding box center [870, 377] width 14 height 14
click at [810, 392] on link "Prospecting" at bounding box center [743, 399] width 278 height 21
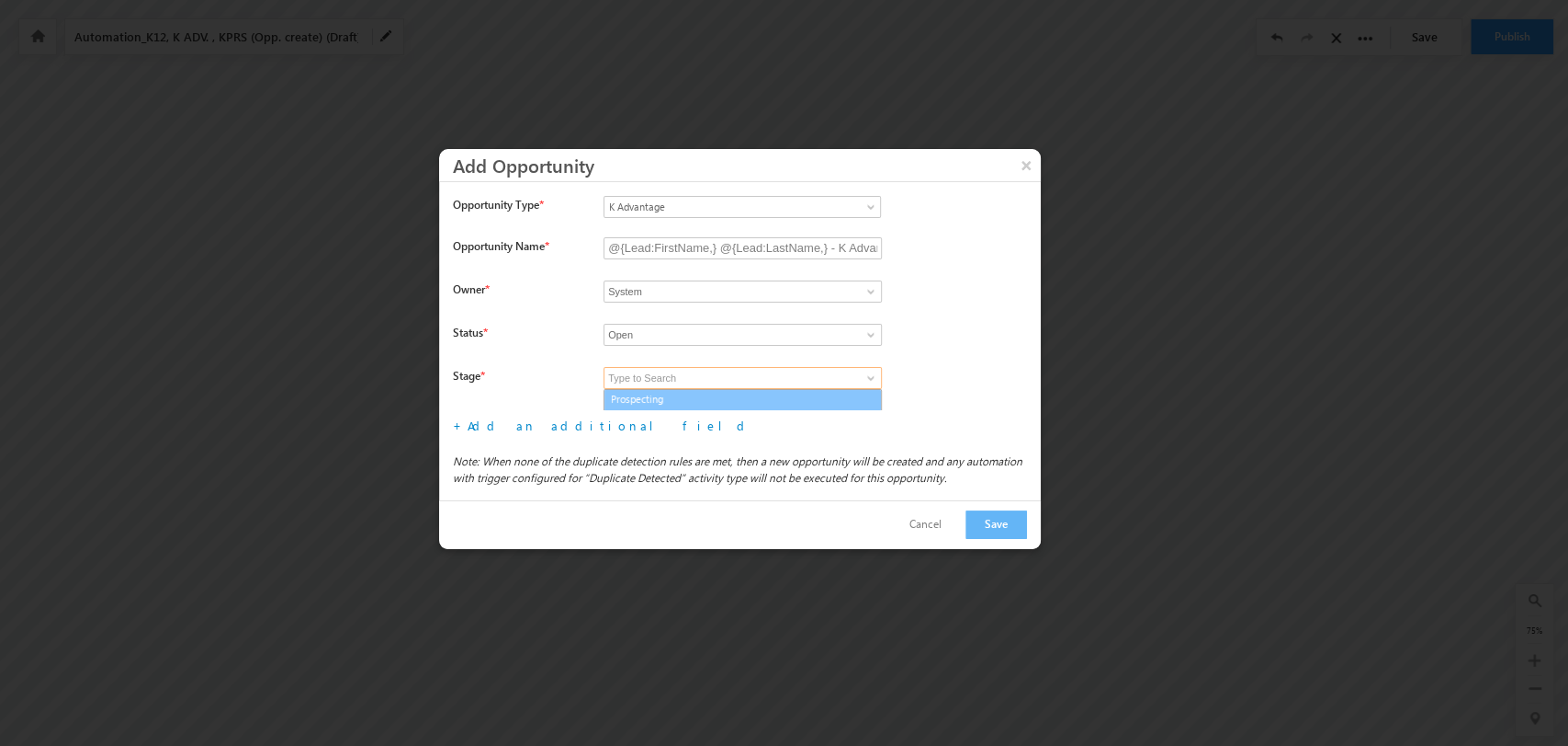
type input "Prospecting"
click at [529, 433] on div "+ Add an additional field File type fields that belong to a Custom Field Set, c…" at bounding box center [746, 425] width 588 height 30
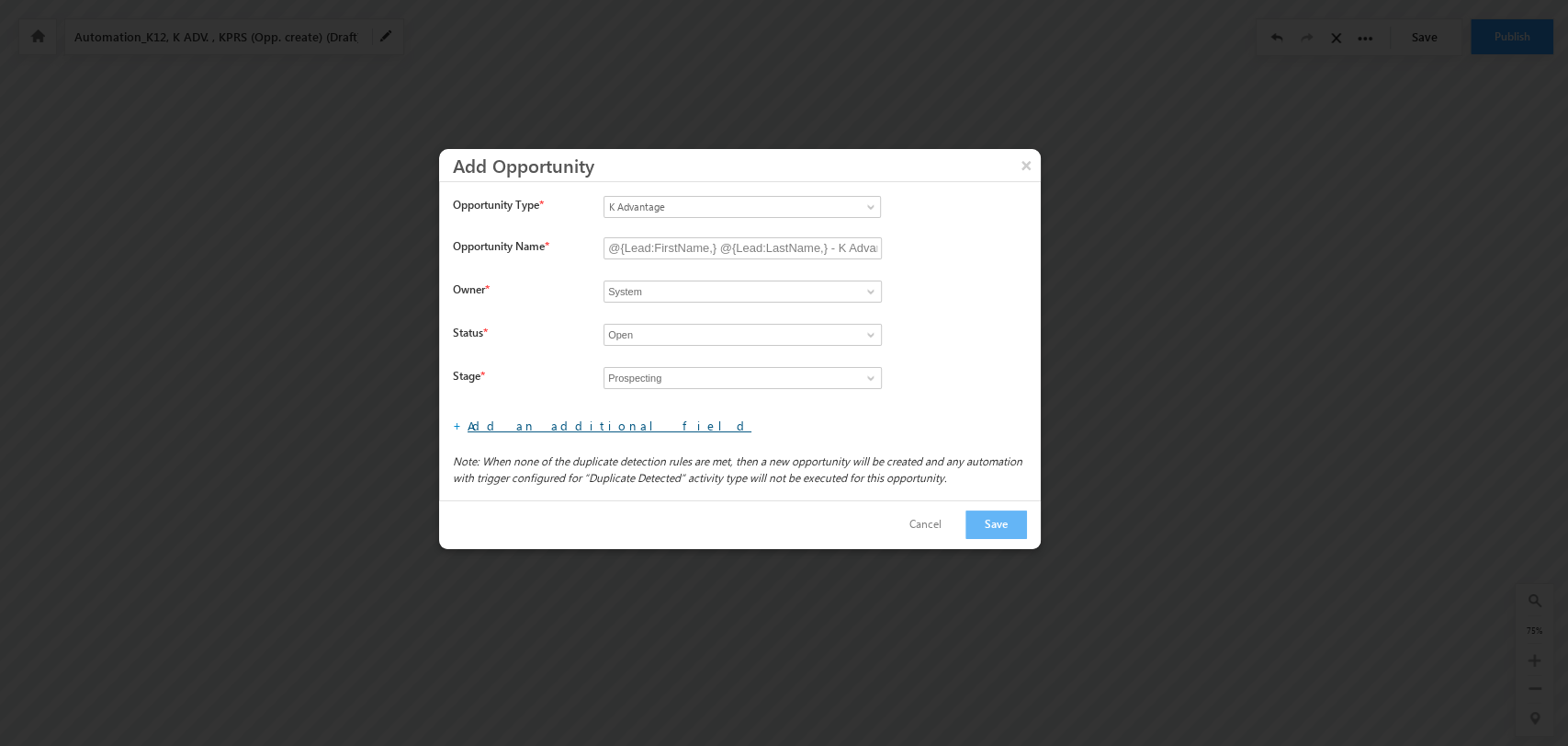
click at [524, 430] on link "Add an additional field" at bounding box center [609, 425] width 284 height 15
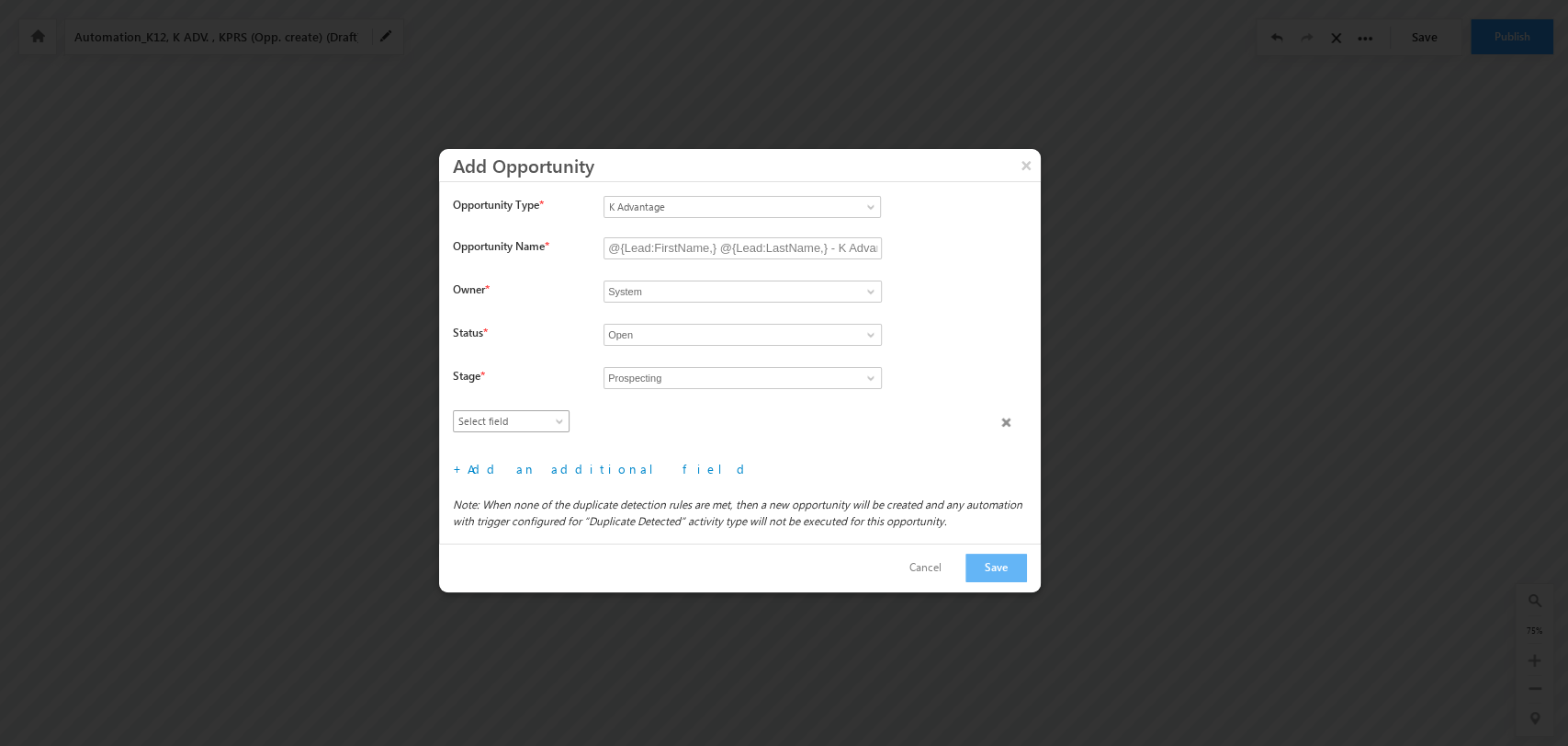
click at [522, 411] on link "Select field" at bounding box center [511, 420] width 117 height 22
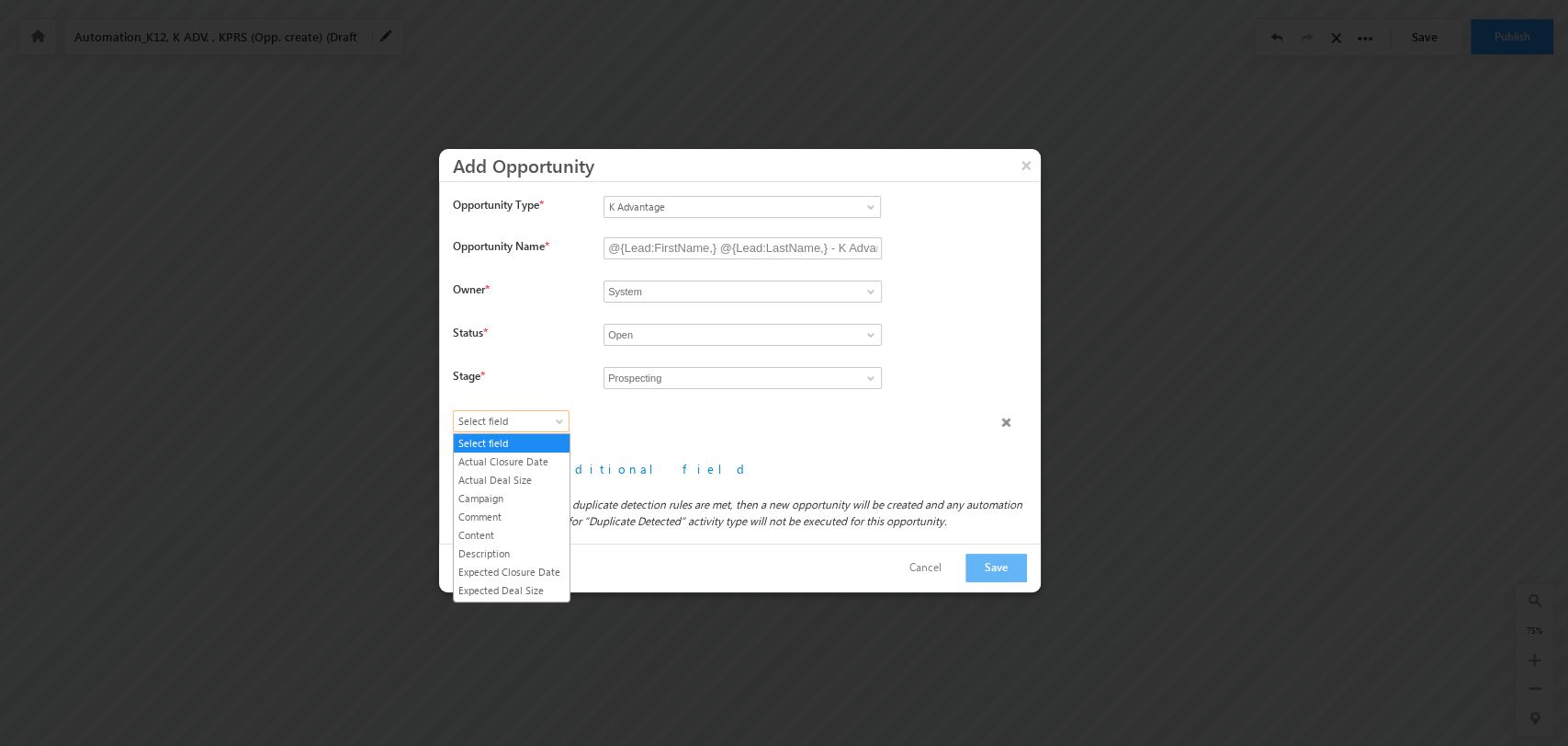
scroll to position [105, 0]
click at [531, 512] on link "Lead Type" at bounding box center [512, 503] width 116 height 16
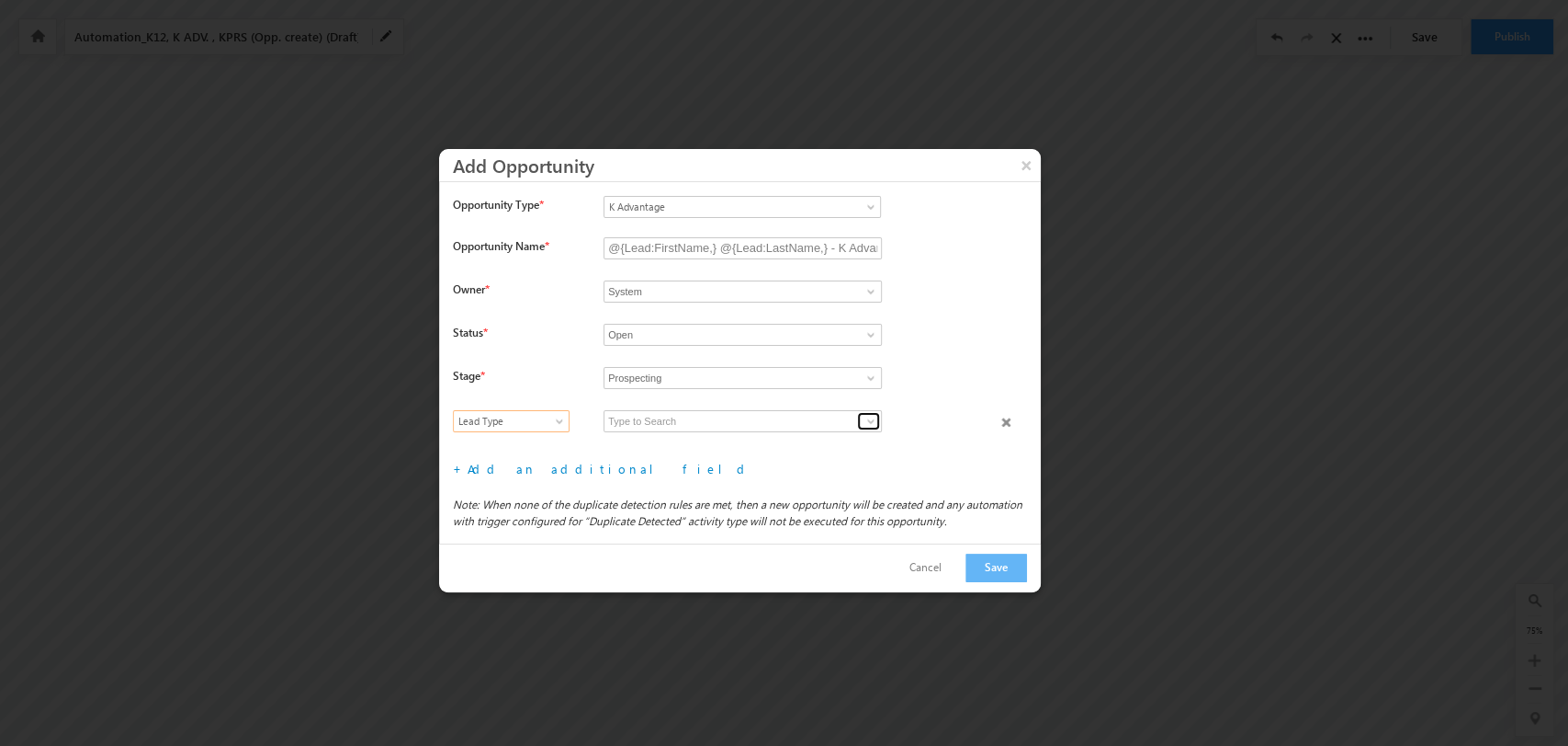
click at [872, 411] on link at bounding box center [869, 420] width 23 height 18
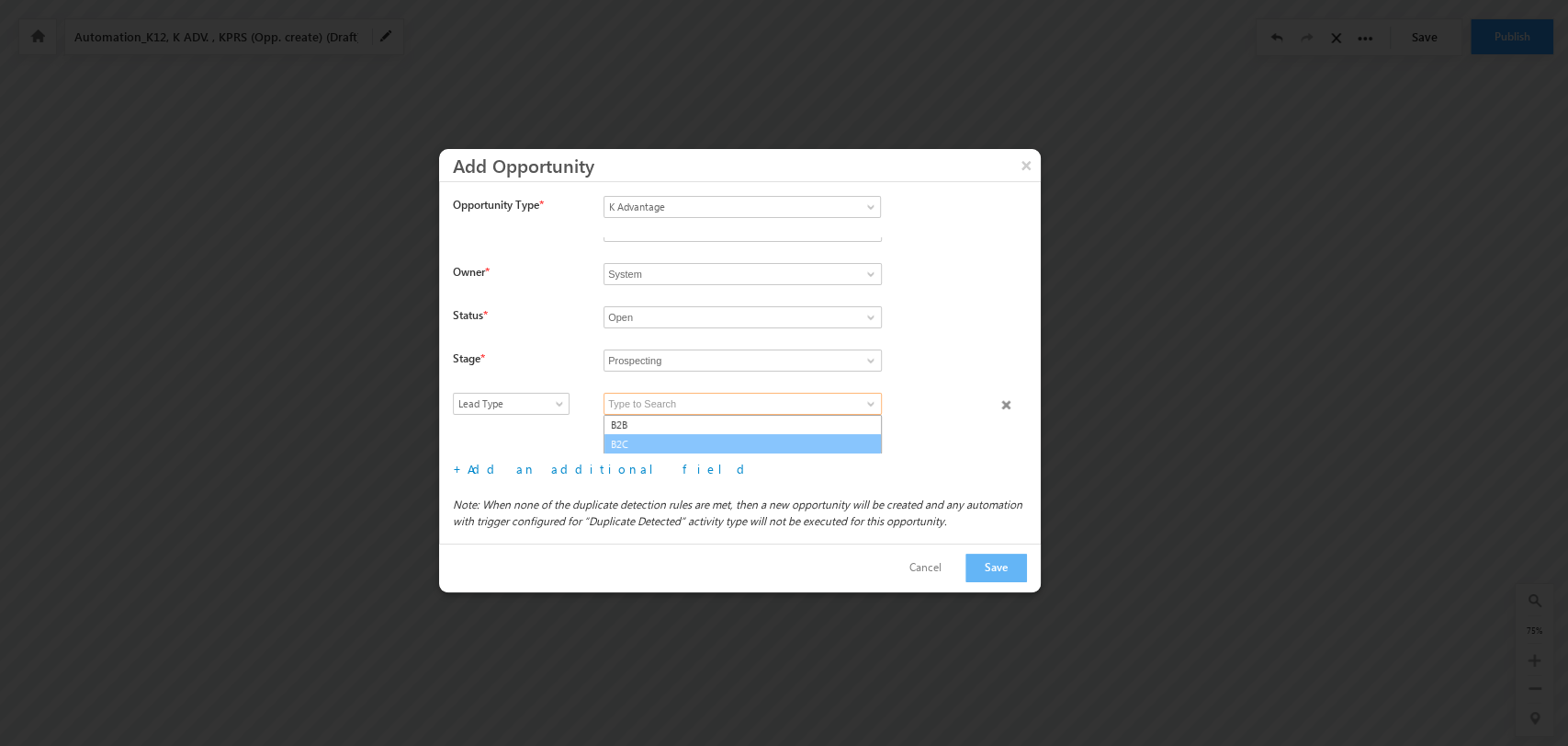
click at [757, 445] on link "B2C" at bounding box center [743, 445] width 278 height 21
type input "B2C"
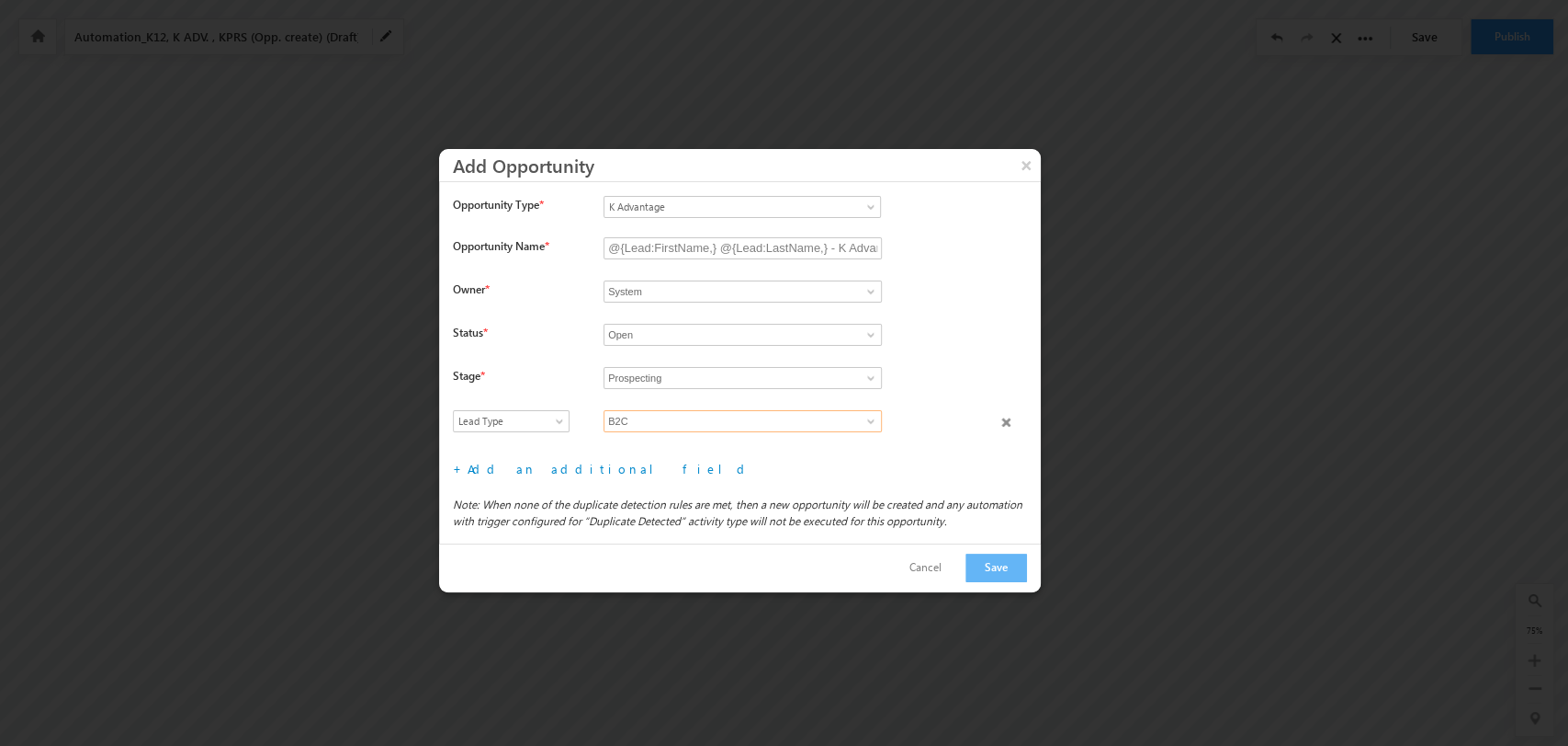
scroll to position [0, 0]
click at [551, 466] on link "Add an additional field" at bounding box center [609, 469] width 284 height 15
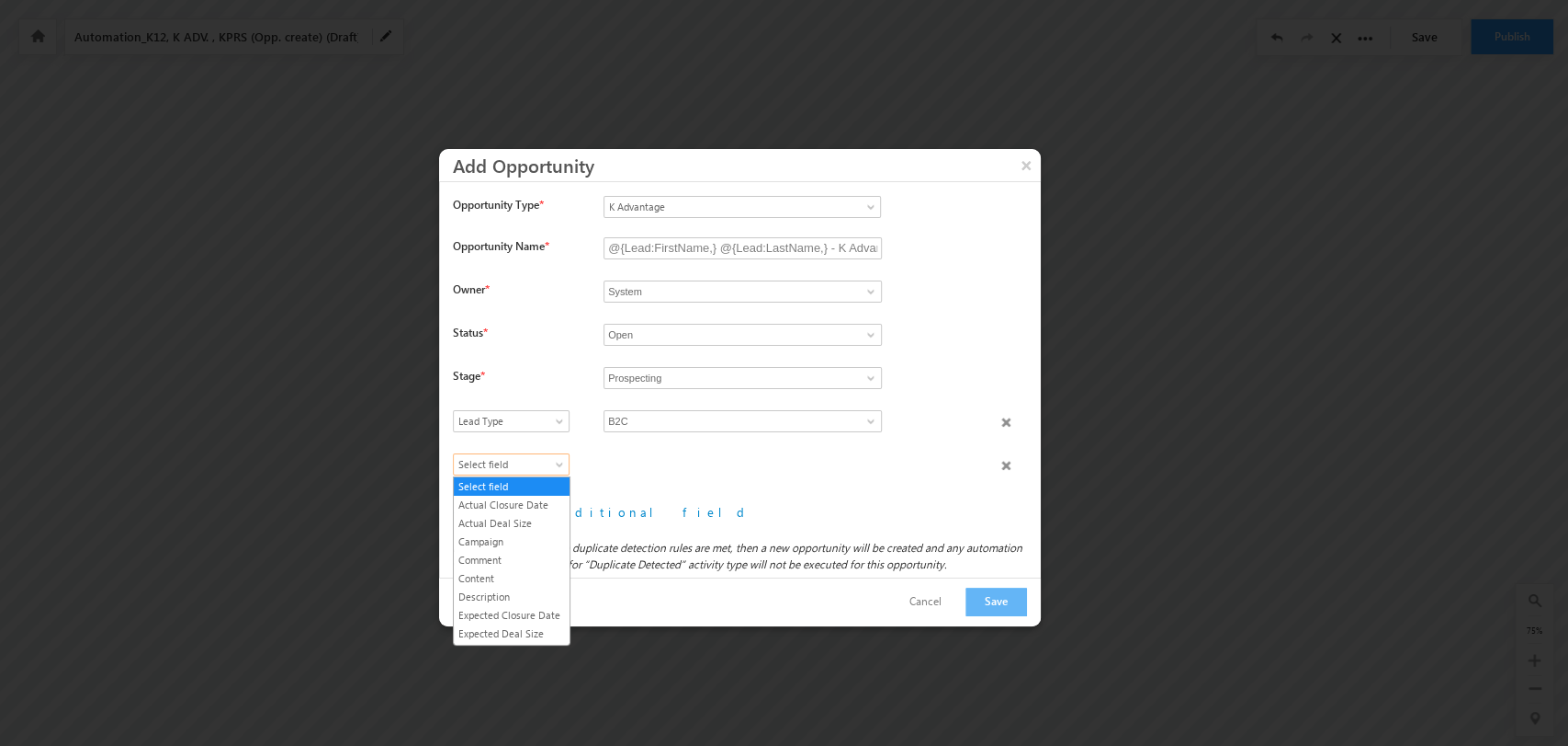
click at [547, 453] on link "Select field" at bounding box center [511, 464] width 117 height 22
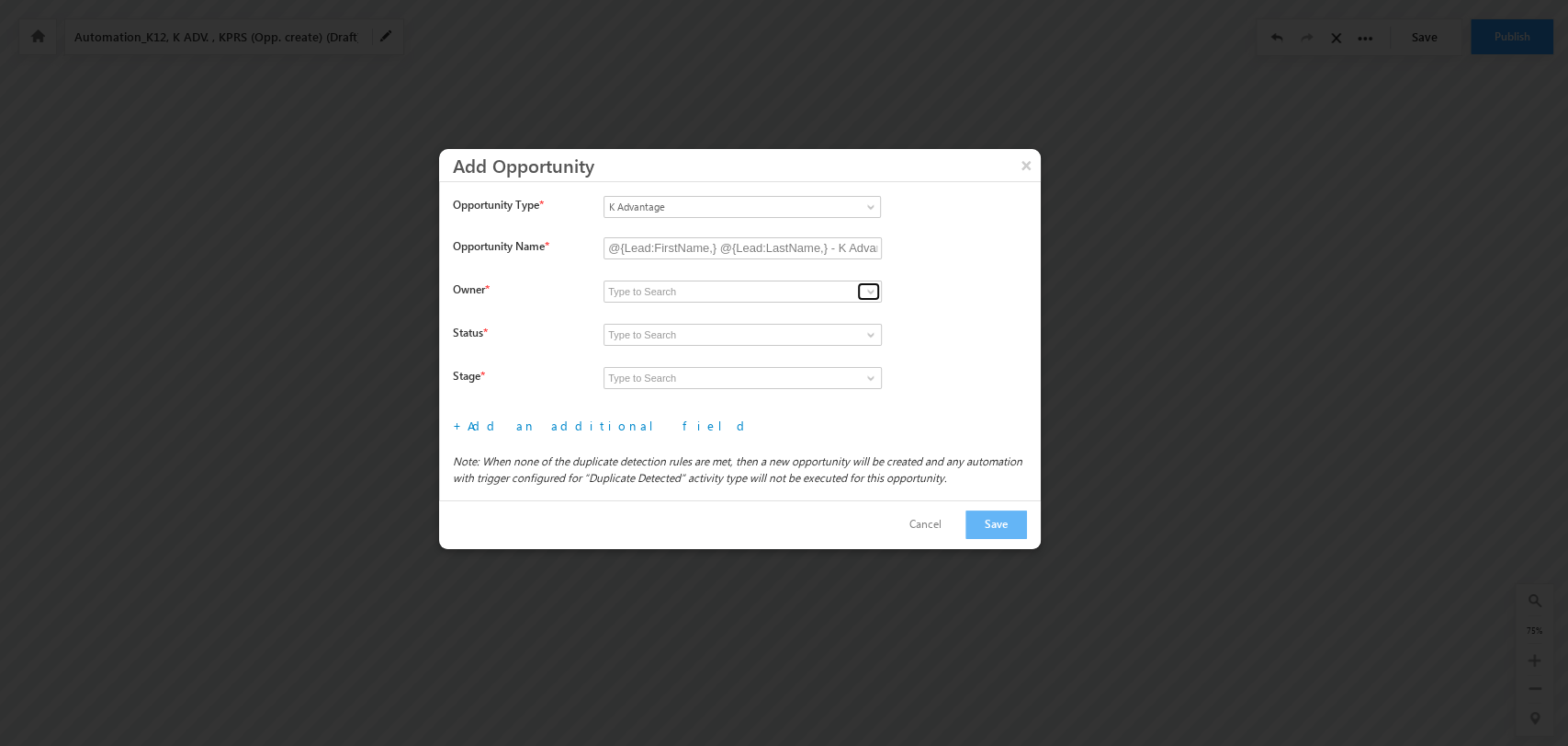
click at [874, 284] on span at bounding box center [870, 291] width 14 height 14
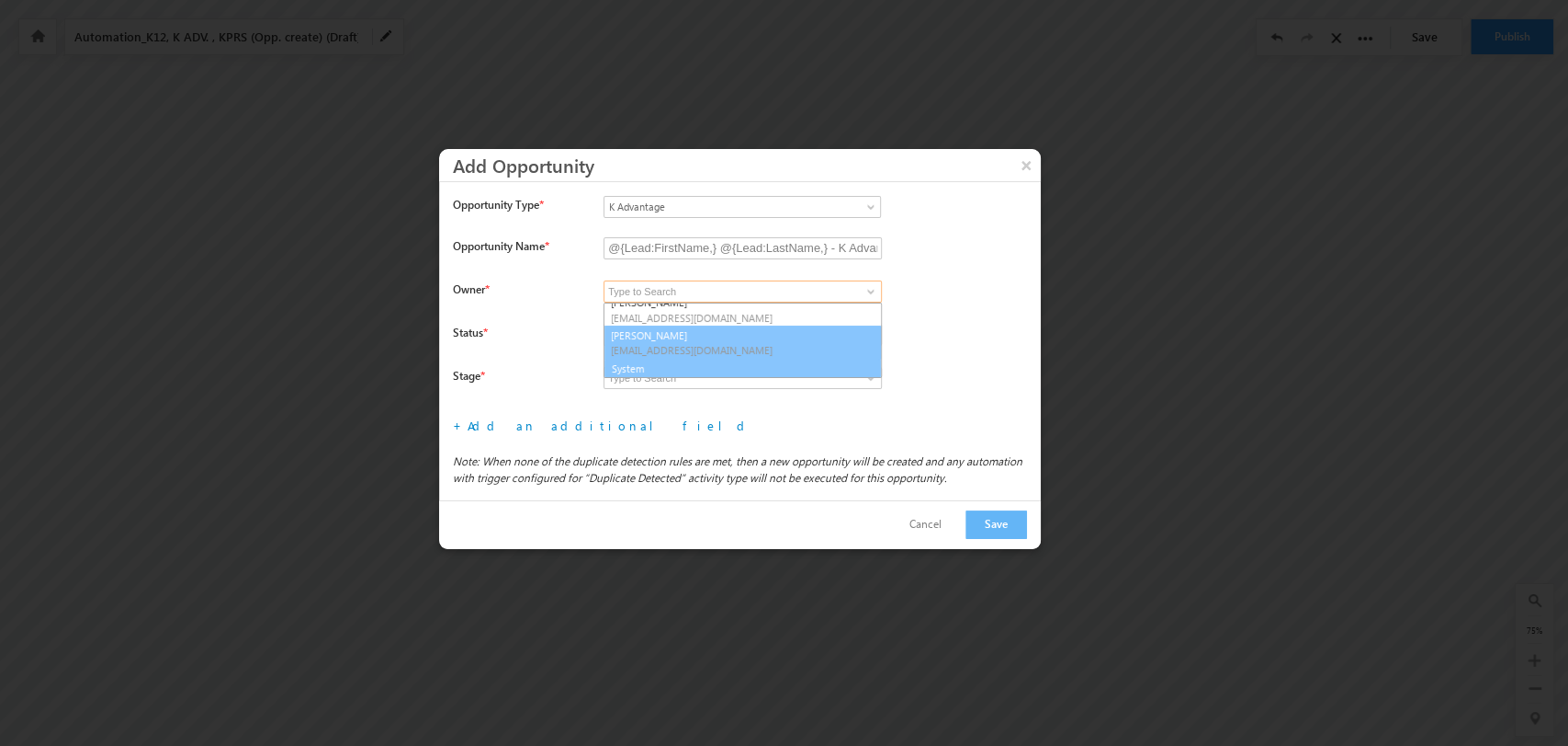
scroll to position [272, 0]
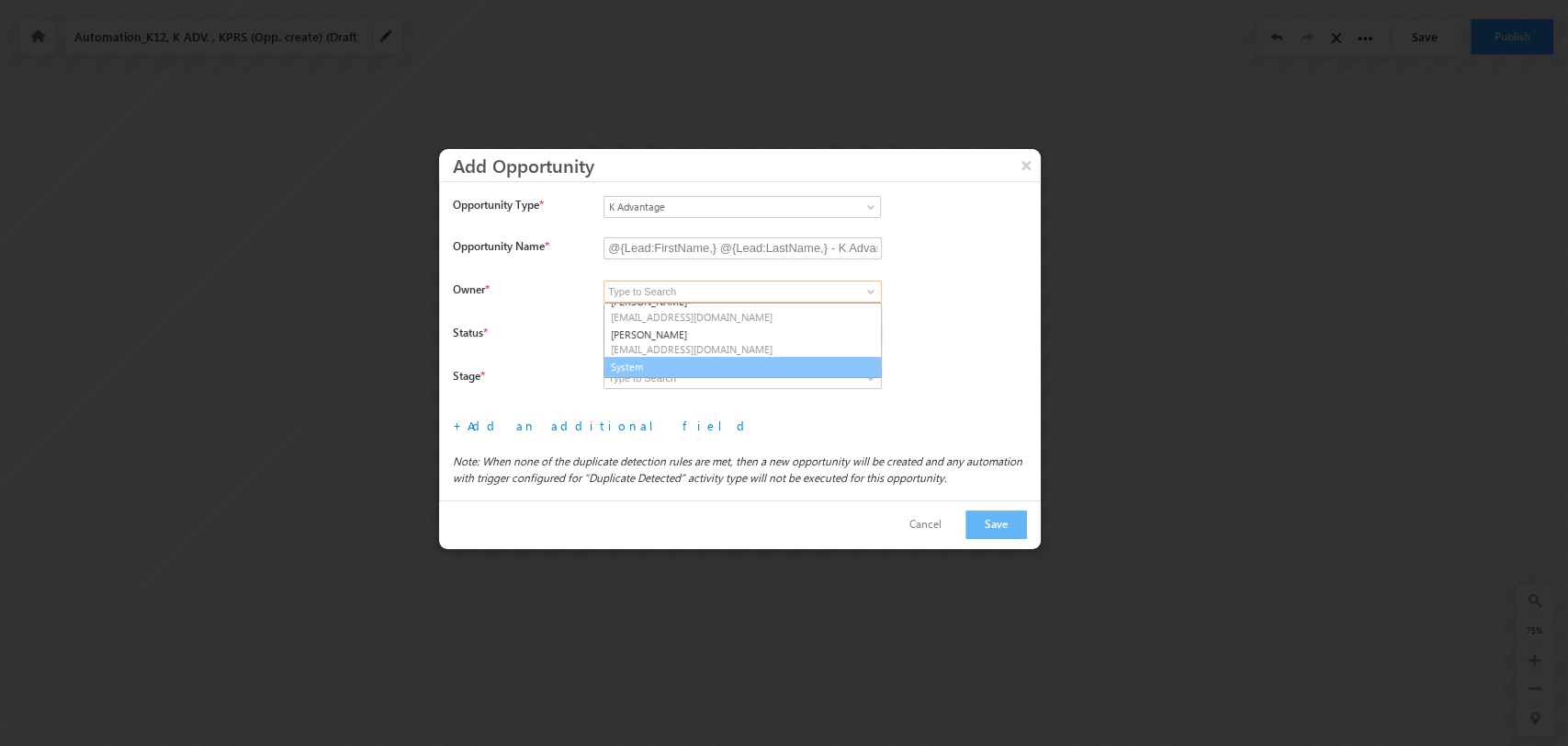
click at [733, 363] on link "System" at bounding box center [743, 367] width 278 height 21
type input "System"
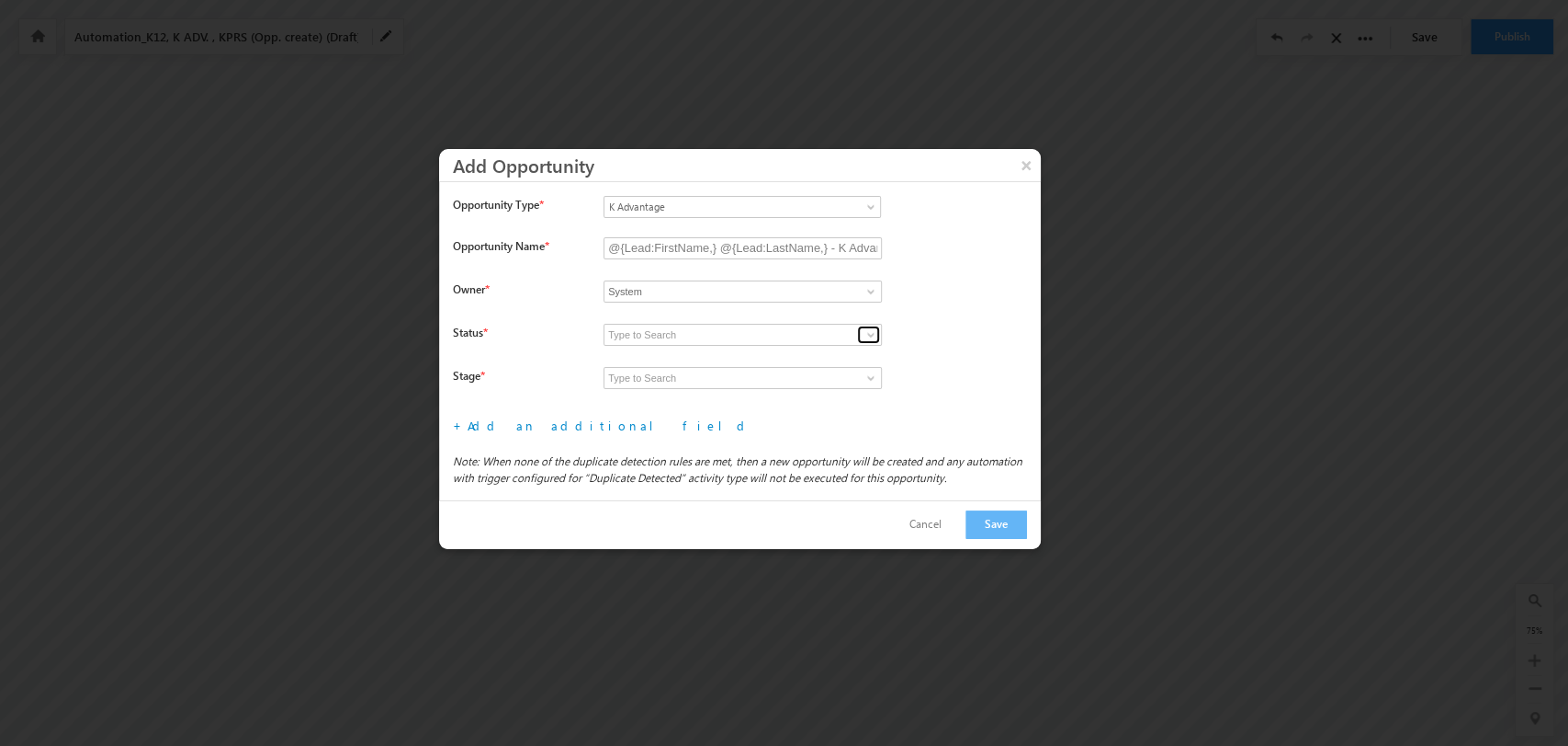
click at [872, 329] on span at bounding box center [870, 334] width 14 height 14
click at [802, 358] on link "Open" at bounding box center [743, 356] width 278 height 21
type input "Open"
click at [877, 377] on span at bounding box center [870, 377] width 14 height 14
click at [826, 392] on link "Prospecting" at bounding box center [743, 399] width 278 height 21
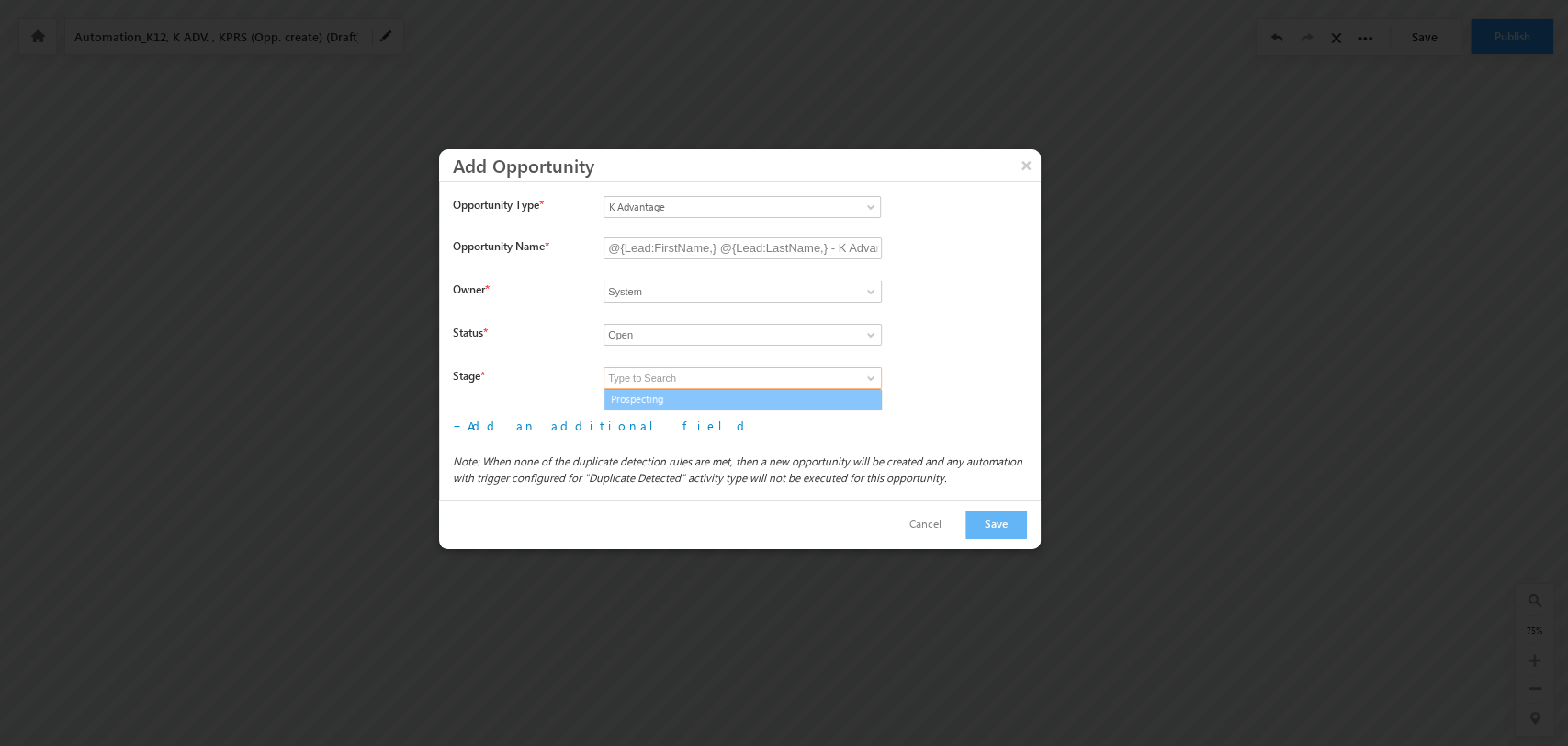
type input "Prospecting"
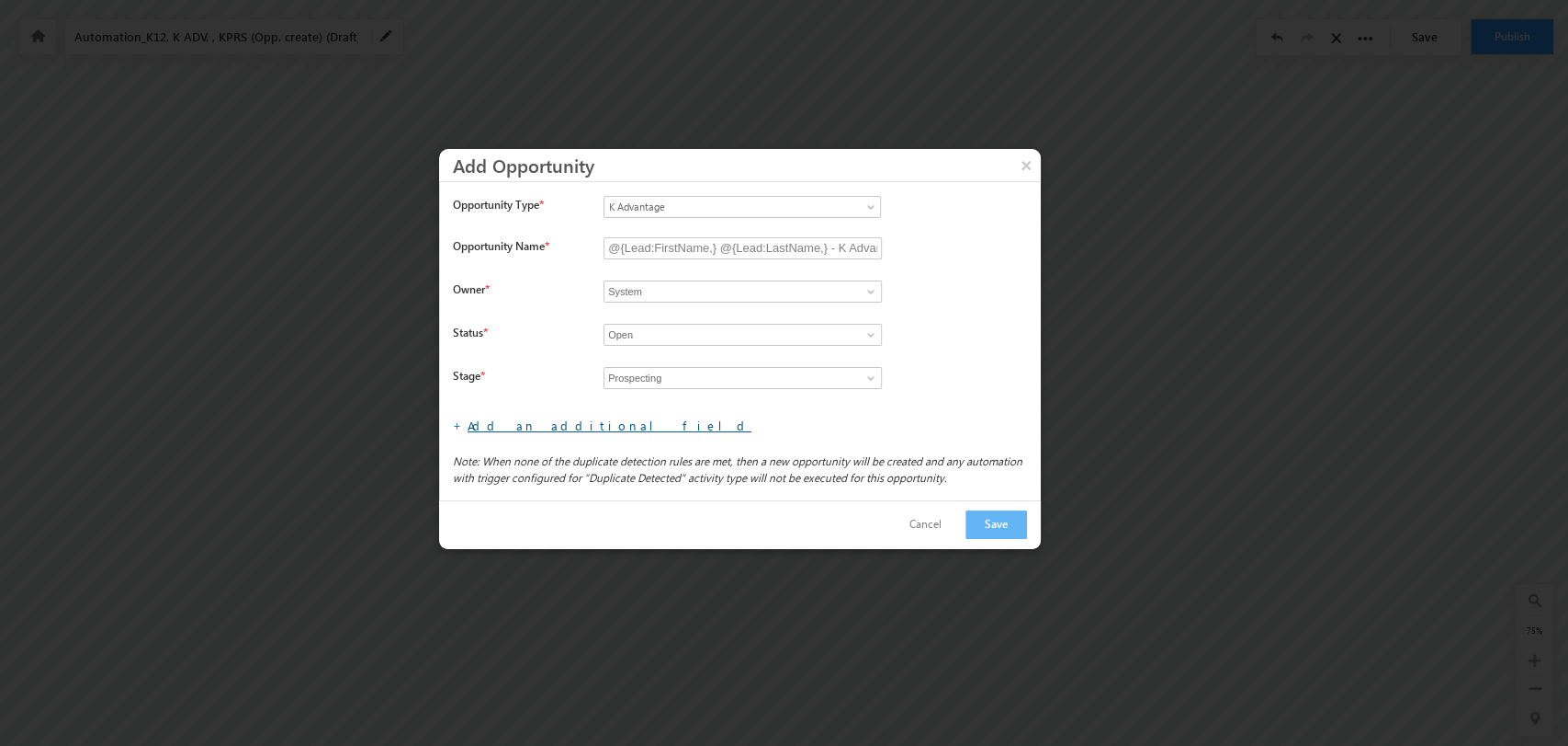
click at [561, 427] on link "Add an additional field" at bounding box center [609, 425] width 284 height 15
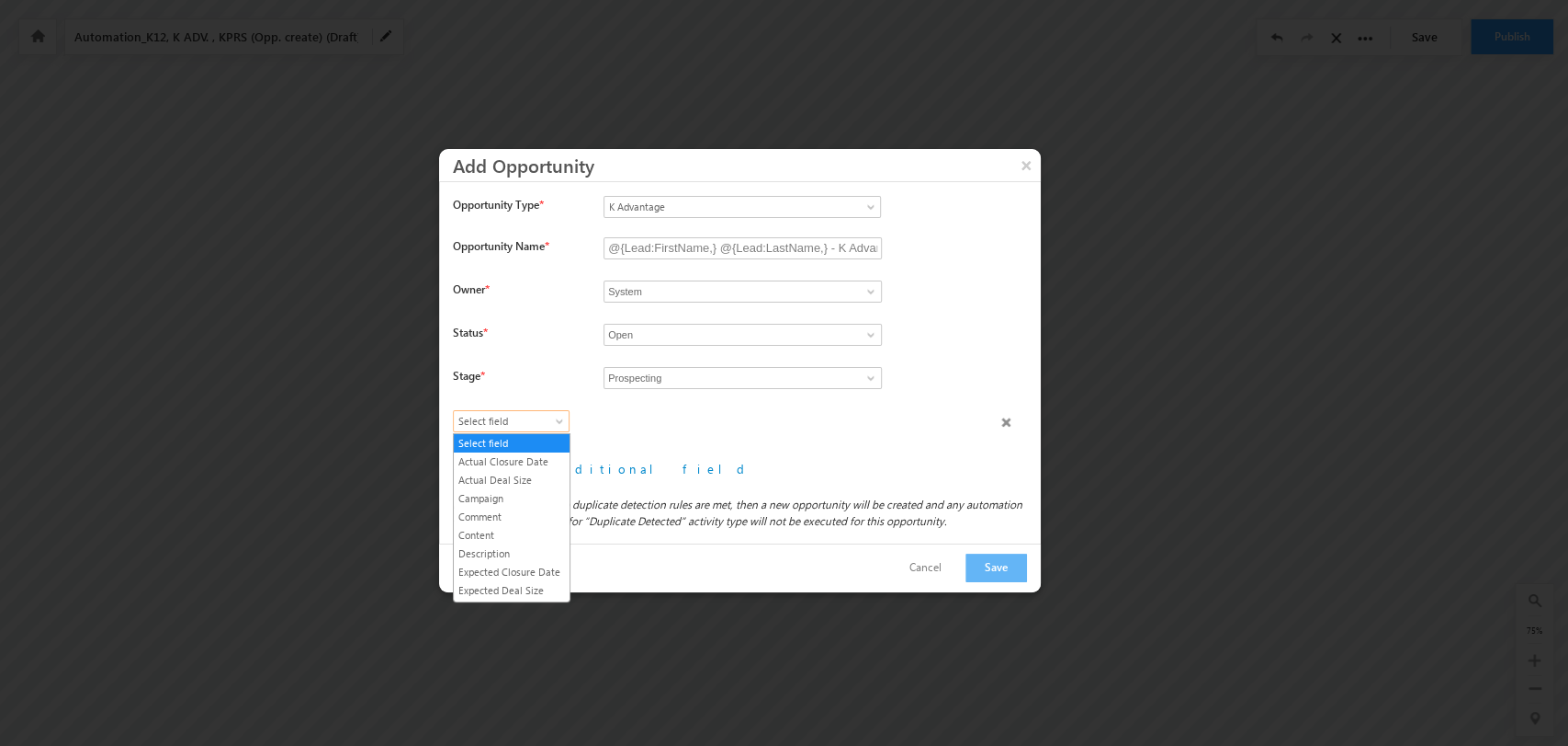
click at [550, 420] on span "Select field" at bounding box center [507, 420] width 106 height 16
click at [527, 512] on link "Lead Type" at bounding box center [512, 503] width 116 height 16
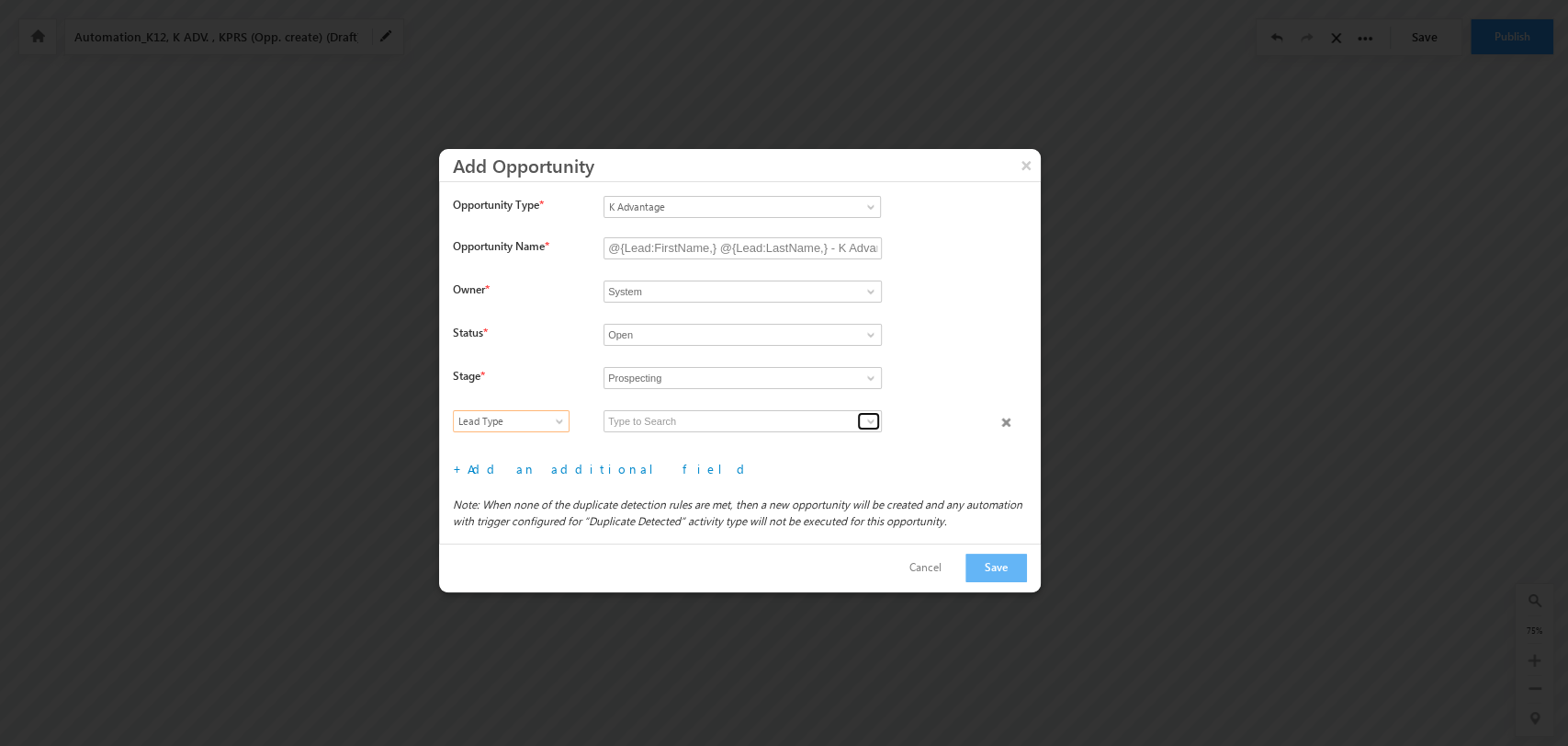
click at [869, 420] on span at bounding box center [870, 420] width 14 height 14
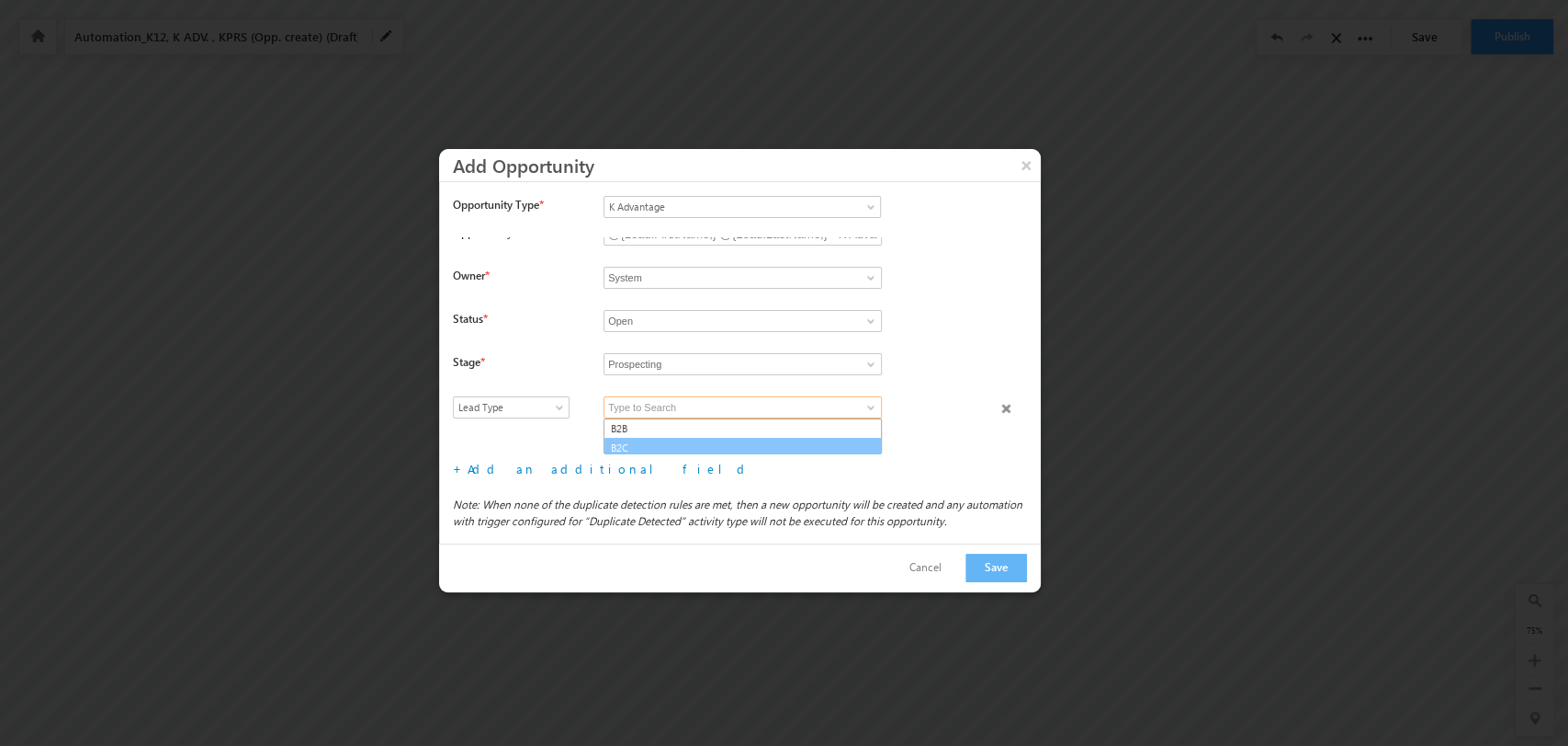
scroll to position [17, 0]
click at [750, 442] on link "B2C" at bounding box center [743, 445] width 278 height 21
type input "B2C"
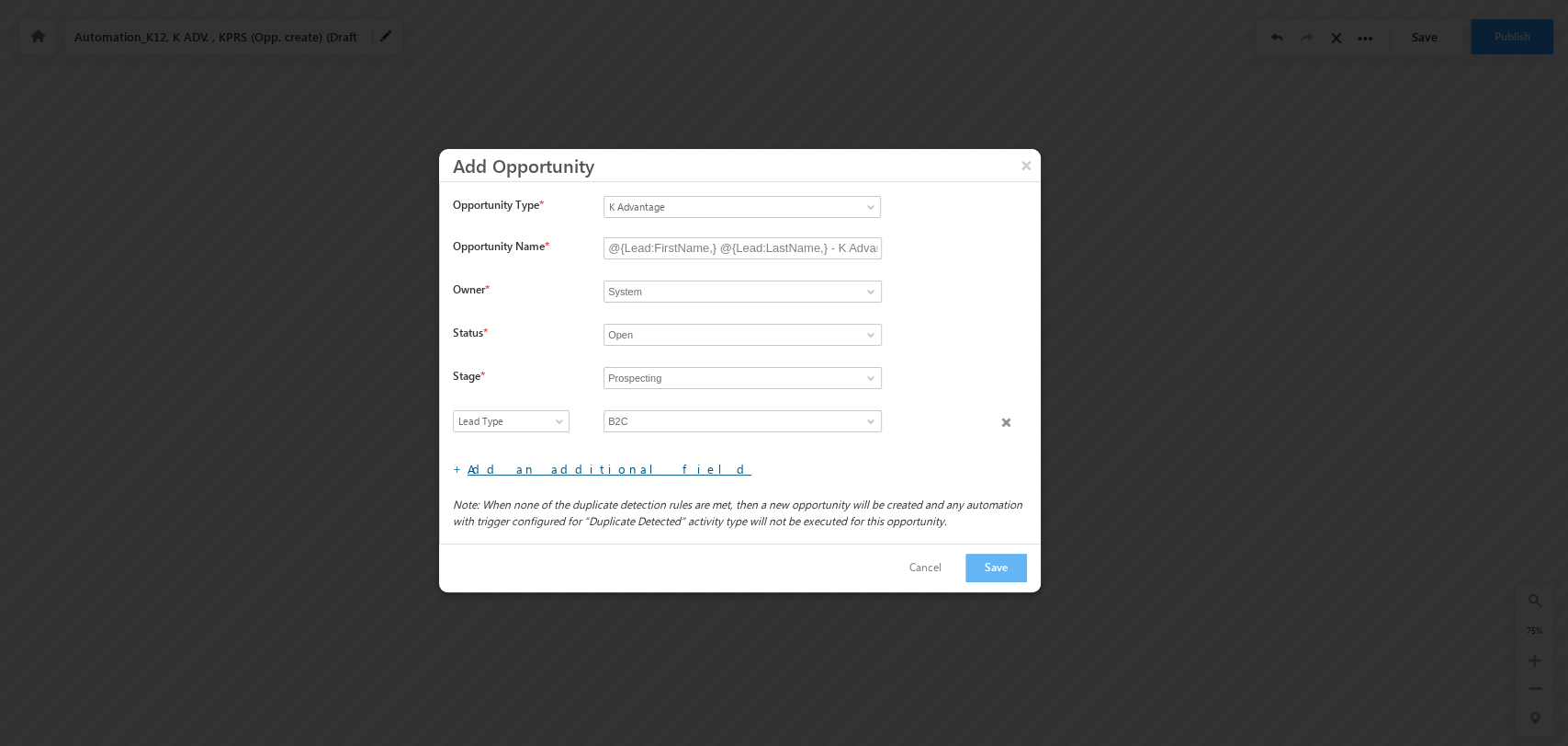
click at [532, 471] on link "Add an additional field" at bounding box center [609, 469] width 284 height 15
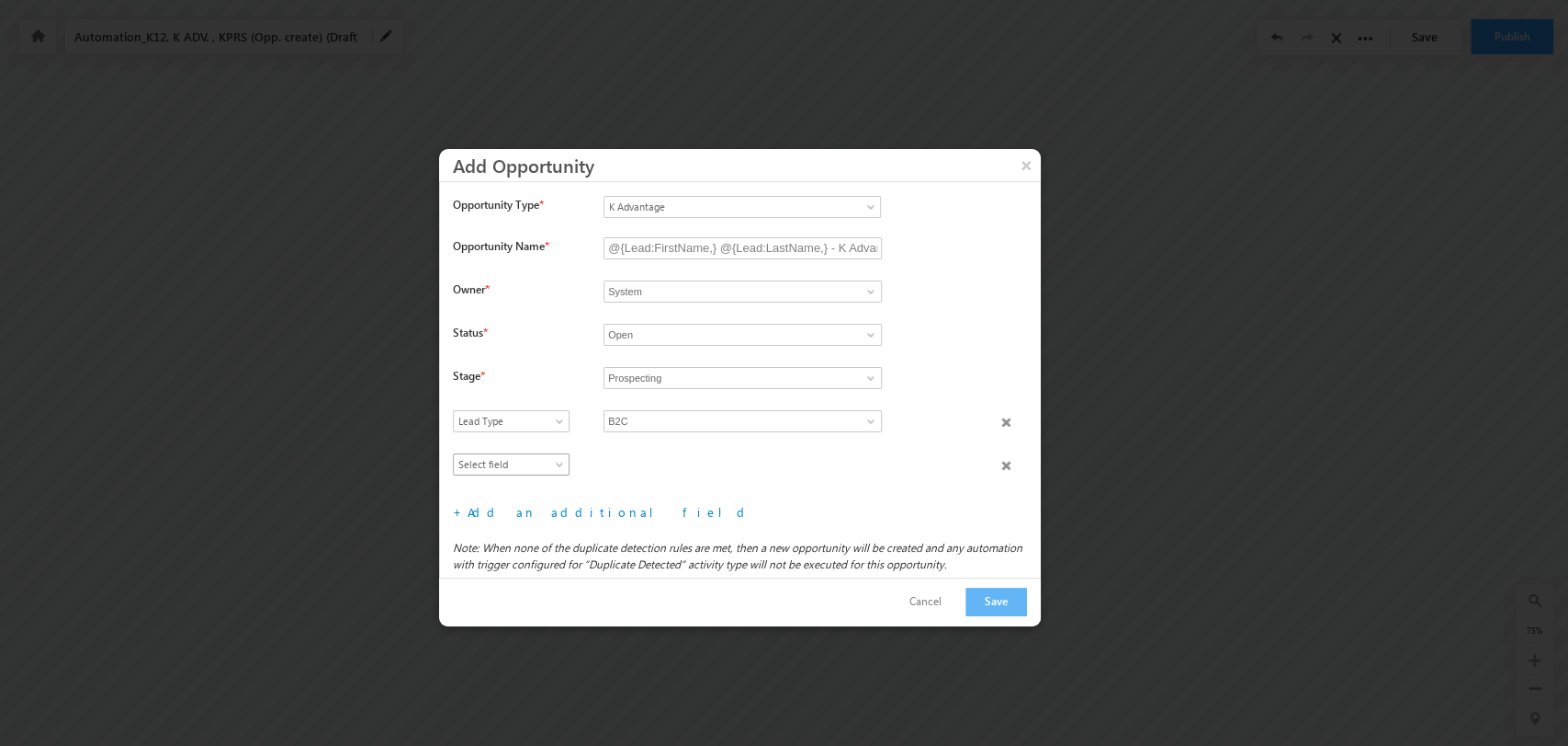
click at [533, 467] on span "Select field" at bounding box center [507, 464] width 106 height 16
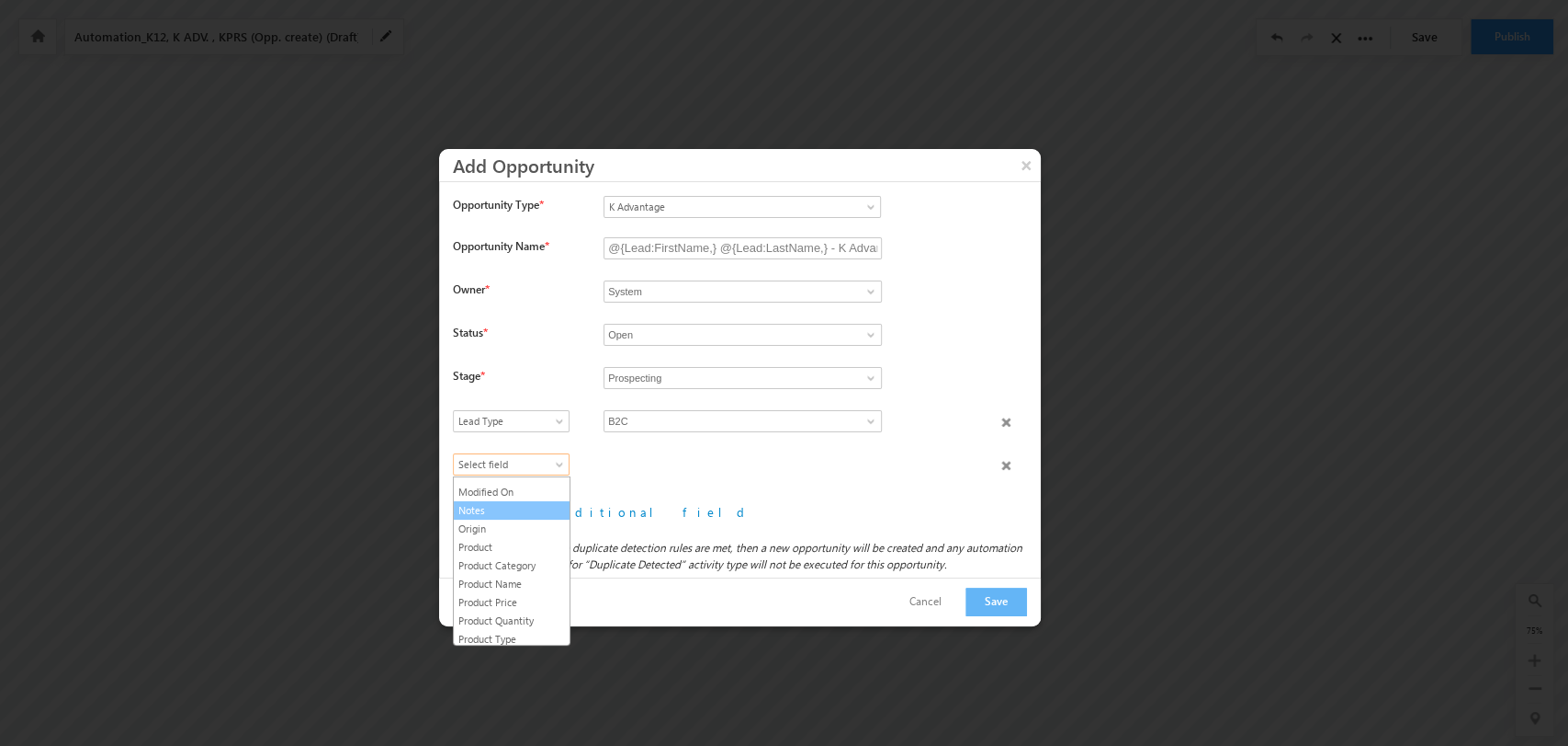
scroll to position [285, 0]
click at [539, 556] on link "Product Type" at bounding box center [512, 561] width 116 height 16
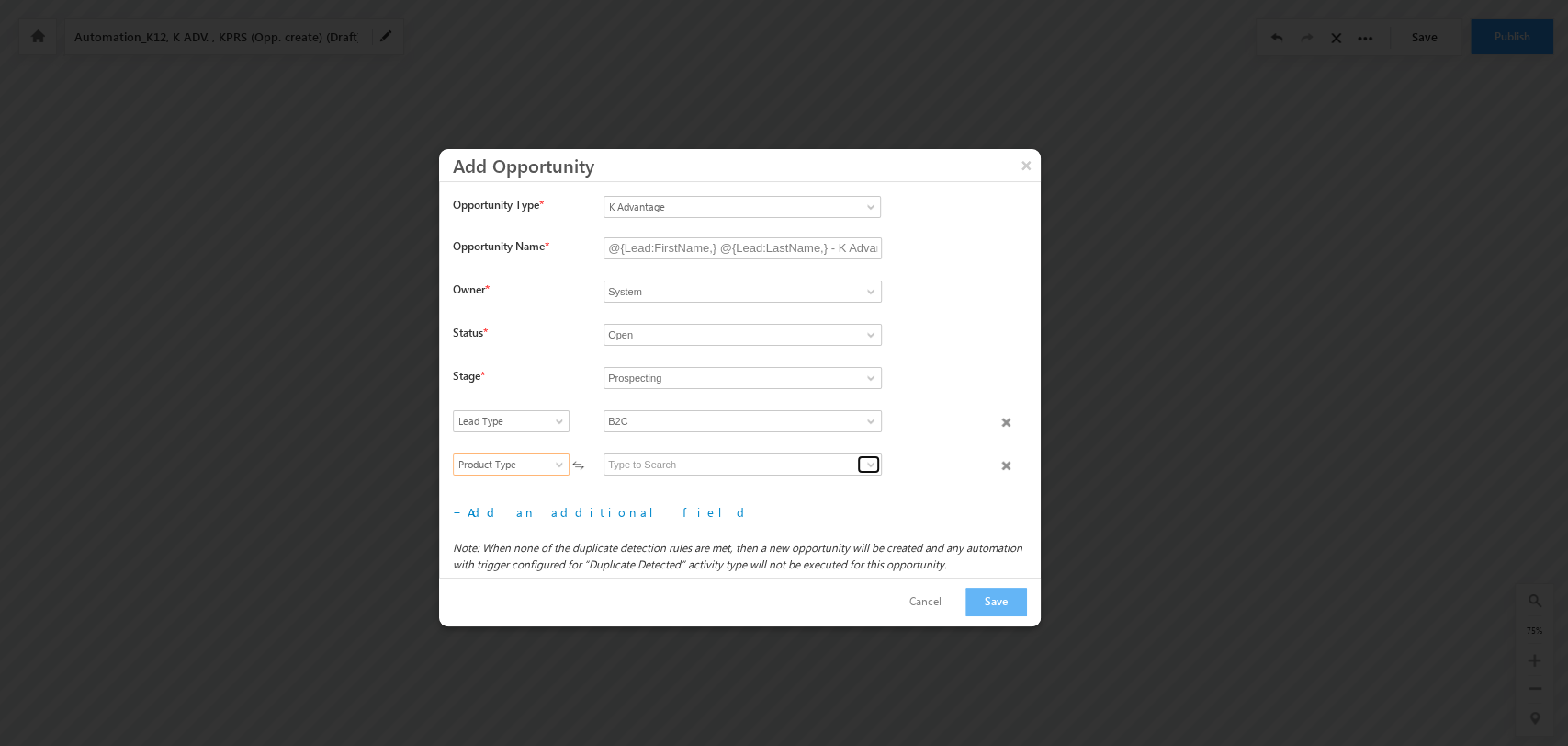
click at [860, 463] on link at bounding box center [869, 464] width 23 height 18
click at [801, 476] on link "K Advantage B2C" at bounding box center [743, 486] width 278 height 21
type input "K Advantage B2C"
click at [550, 513] on link "Add an additional field" at bounding box center [609, 511] width 284 height 15
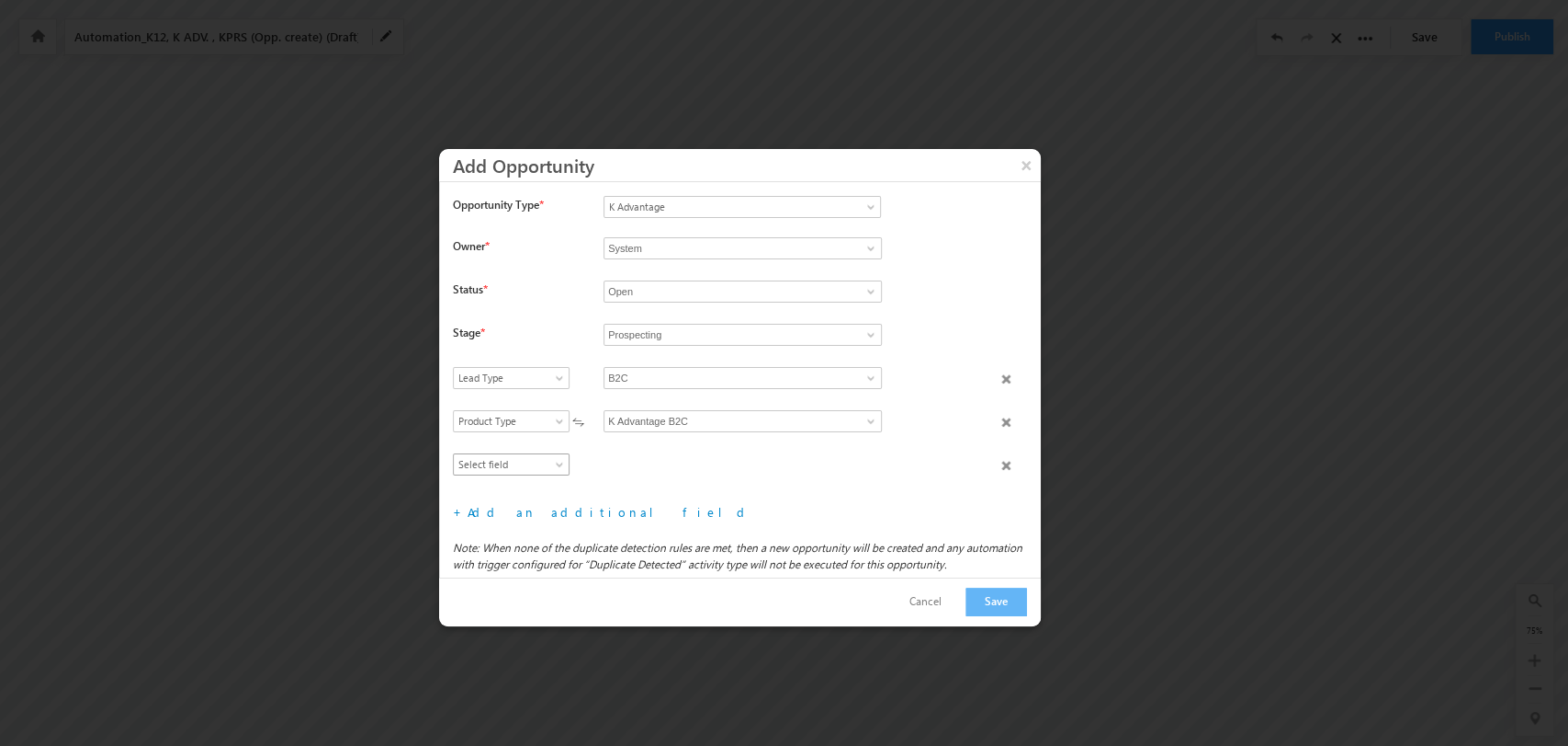
click at [534, 460] on span "Select field" at bounding box center [507, 464] width 106 height 16
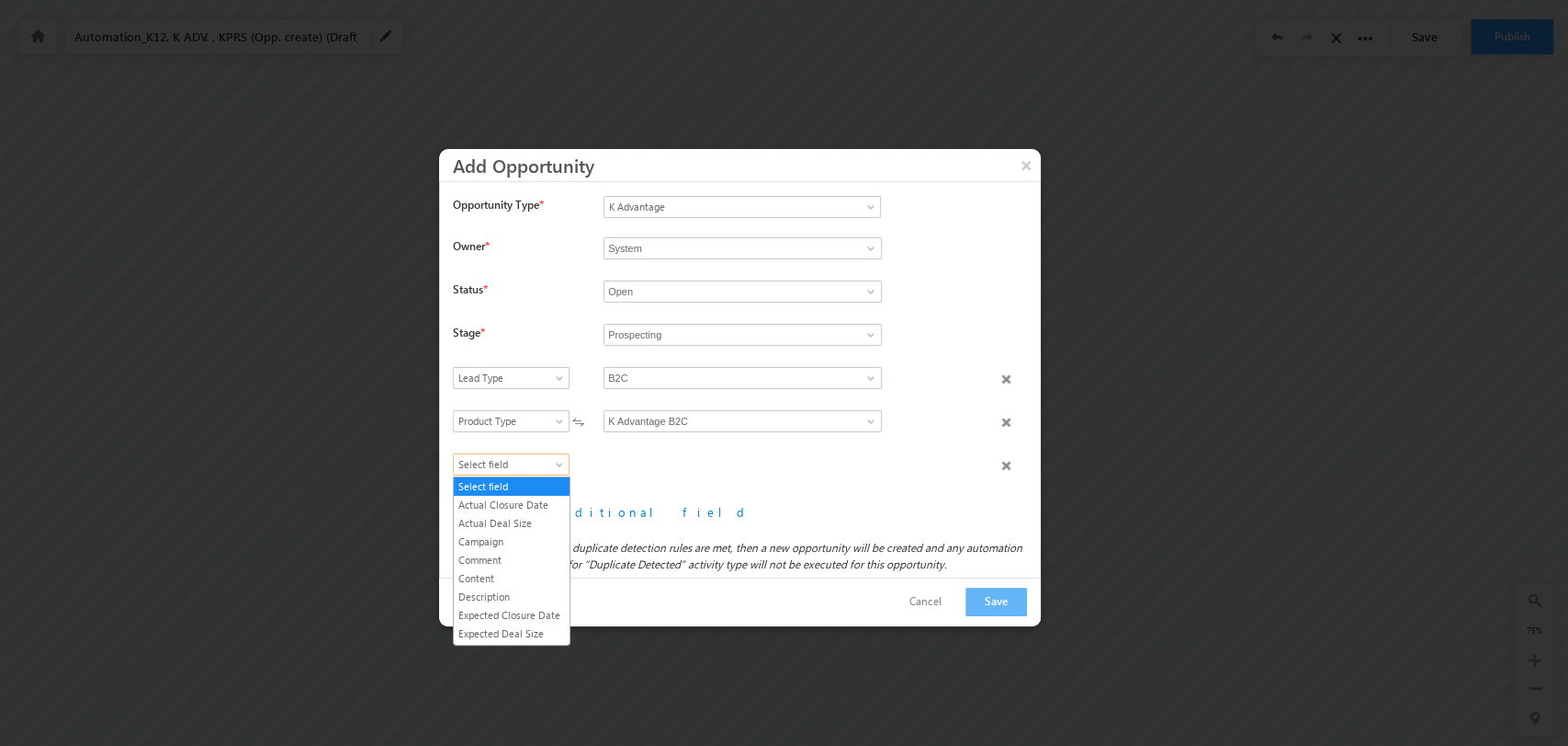
scroll to position [197, 0]
click at [526, 574] on link "Product Category" at bounding box center [512, 564] width 116 height 16
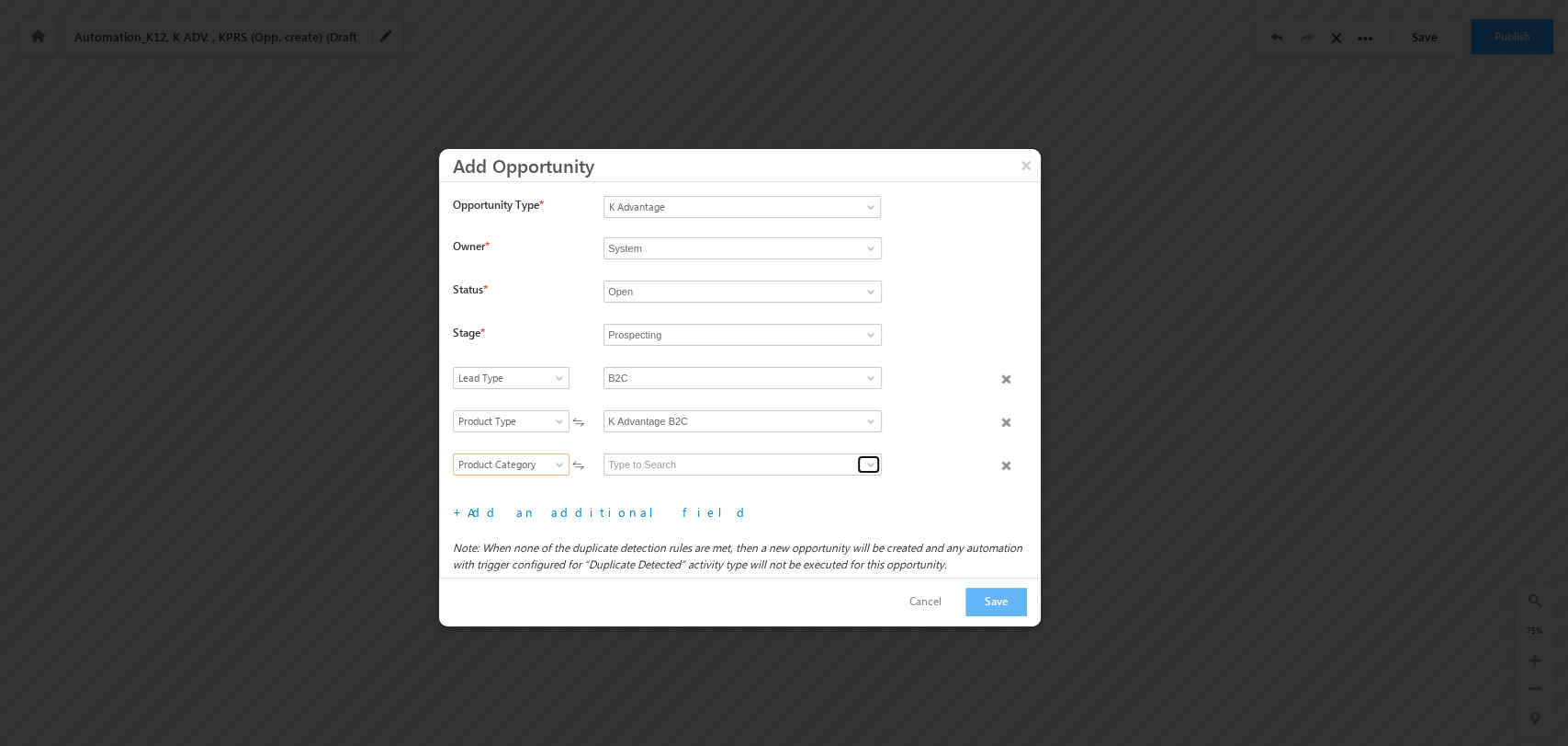
click at [867, 457] on span at bounding box center [870, 464] width 14 height 14
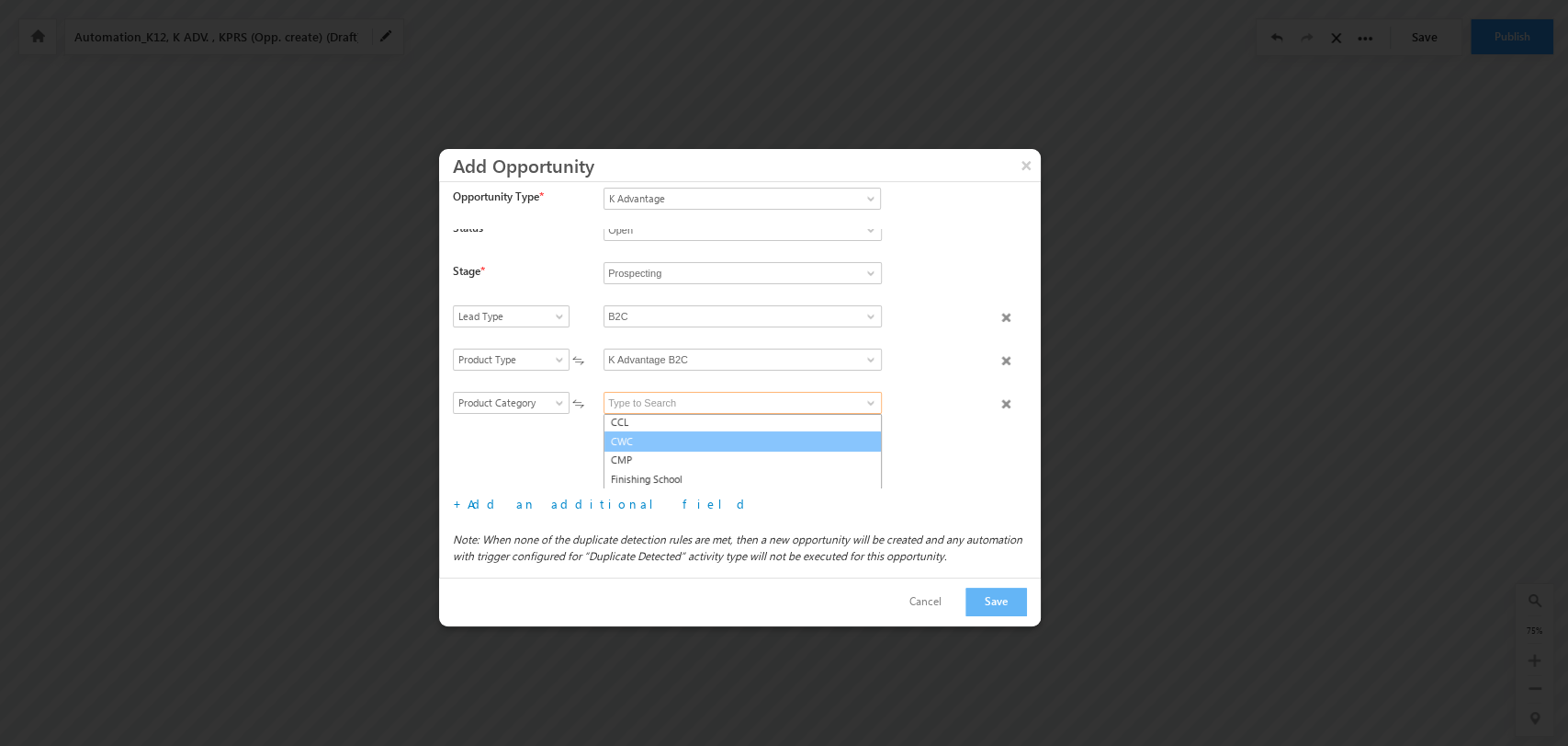
scroll to position [39, 0]
click at [743, 432] on link "CWC" at bounding box center [743, 443] width 278 height 21
type input "CWC"
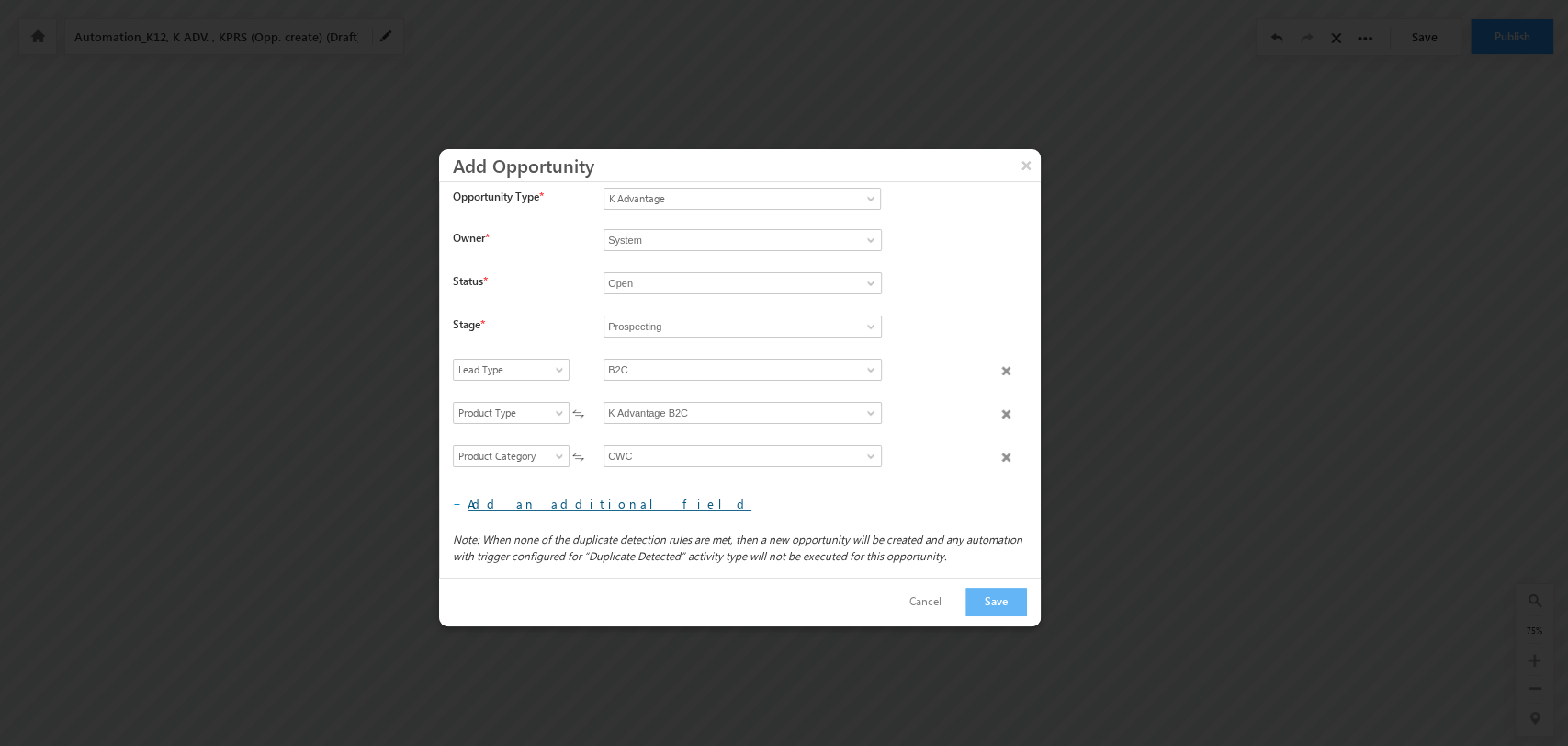
click at [561, 499] on link "Add an additional field" at bounding box center [609, 503] width 284 height 15
click at [542, 452] on span "Select field" at bounding box center [507, 455] width 106 height 16
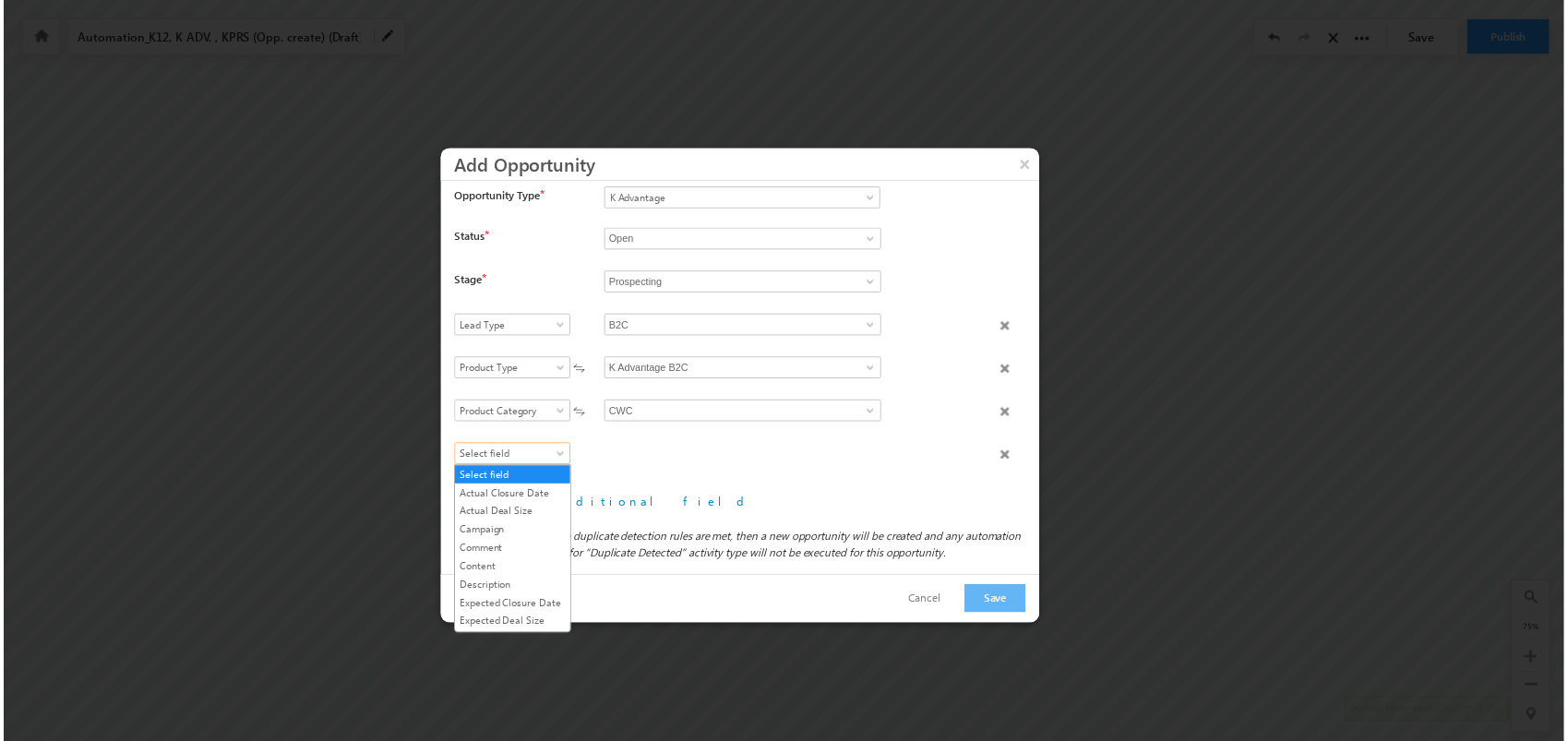
scroll to position [197, 0]
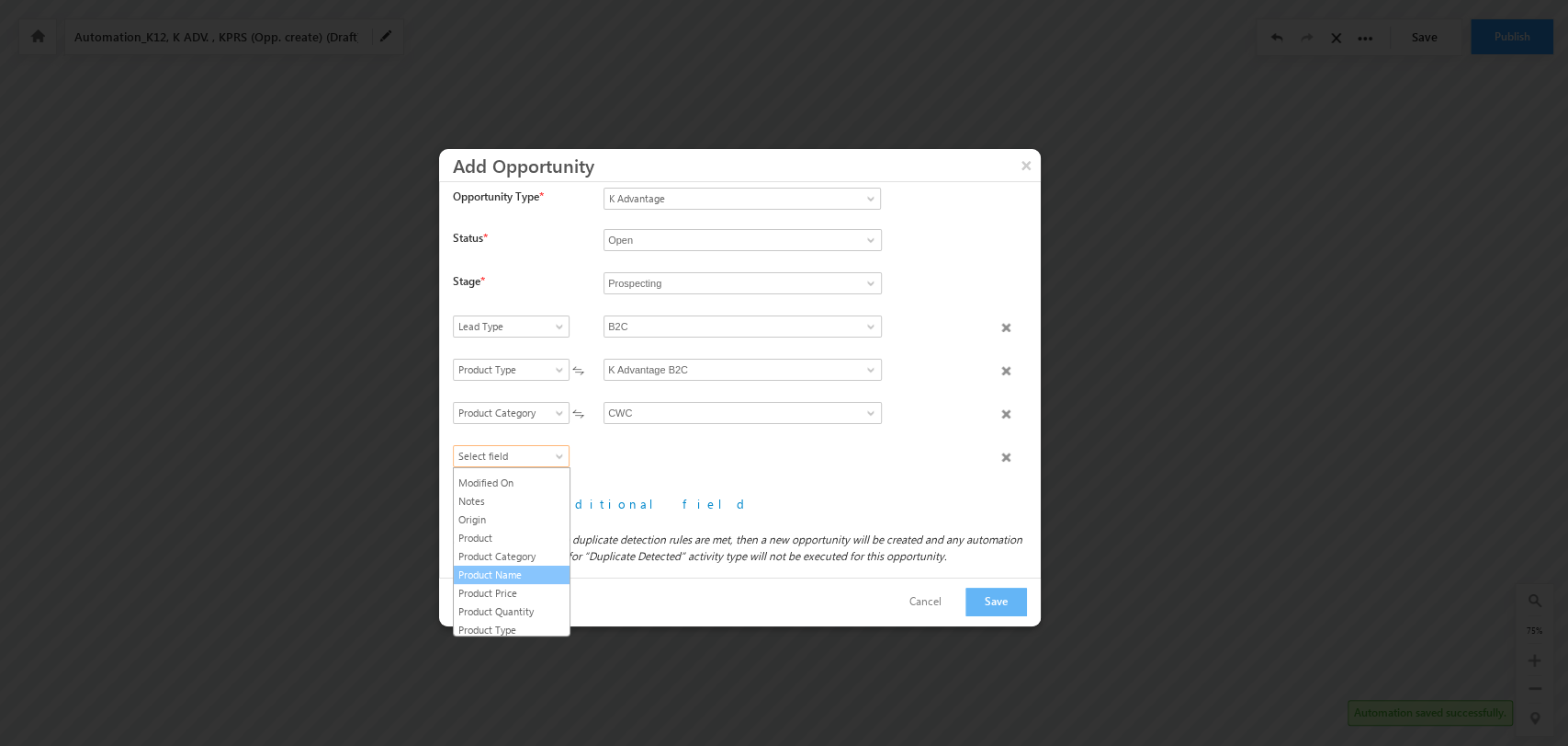
click at [533, 583] on link "Product Name" at bounding box center [512, 574] width 116 height 16
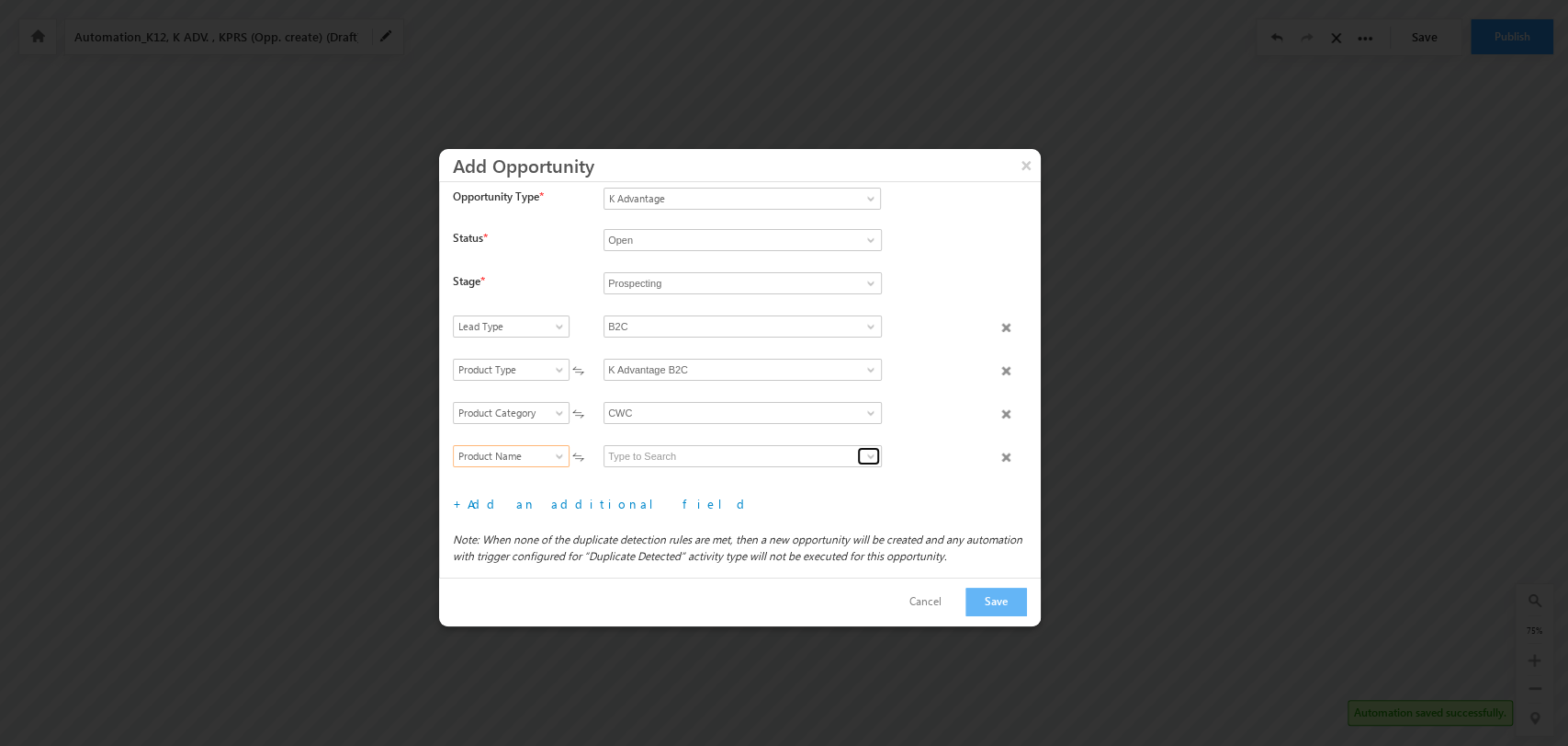
click at [863, 451] on span at bounding box center [870, 455] width 14 height 14
click at [764, 476] on link "CWC Parenting" at bounding box center [743, 477] width 278 height 21
type input "CWC Parenting"
click at [990, 602] on button "Save" at bounding box center [996, 602] width 62 height 29
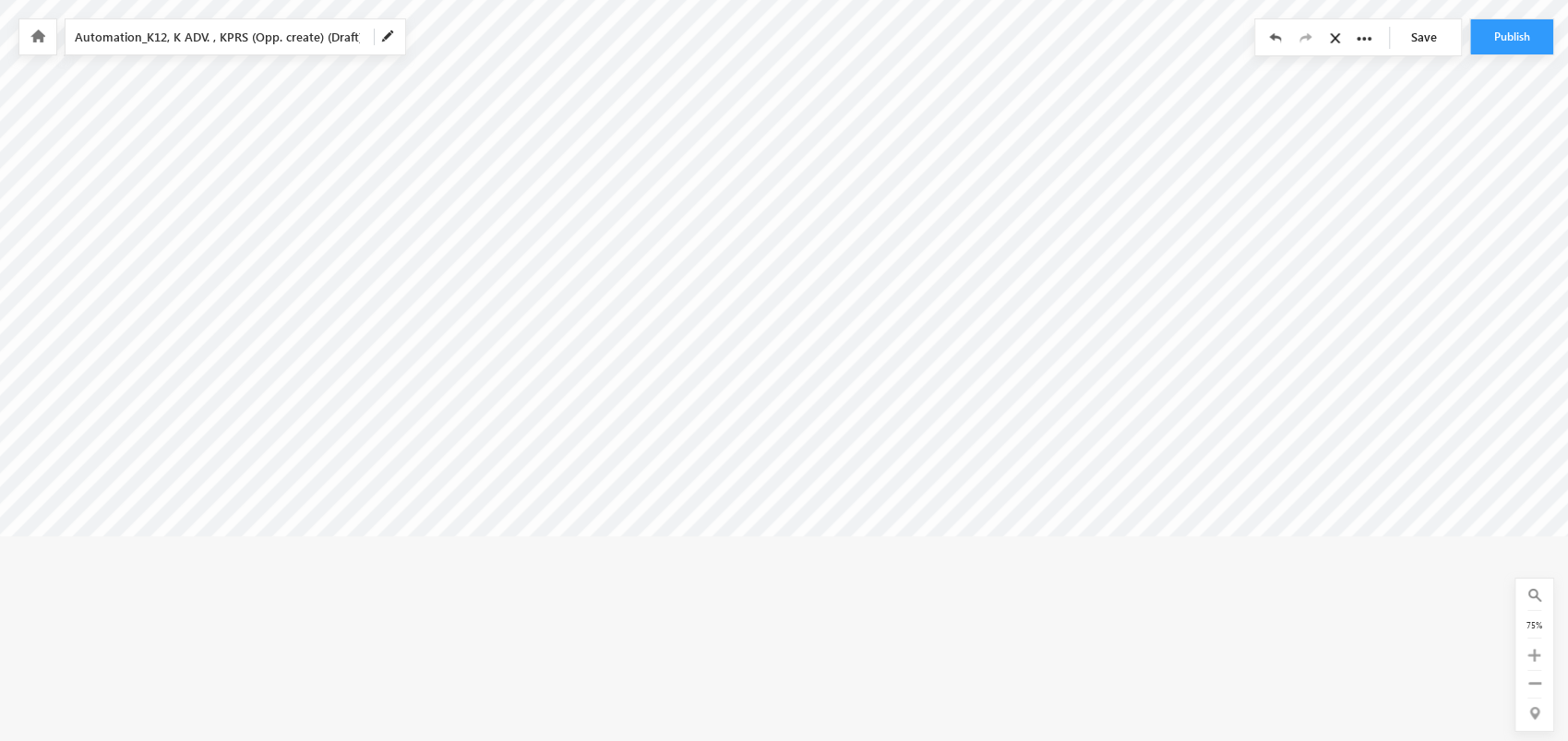
scroll to position [296, 5511]
drag, startPoint x: 1013, startPoint y: 740, endPoint x: 872, endPoint y: 751, distance: 141.4
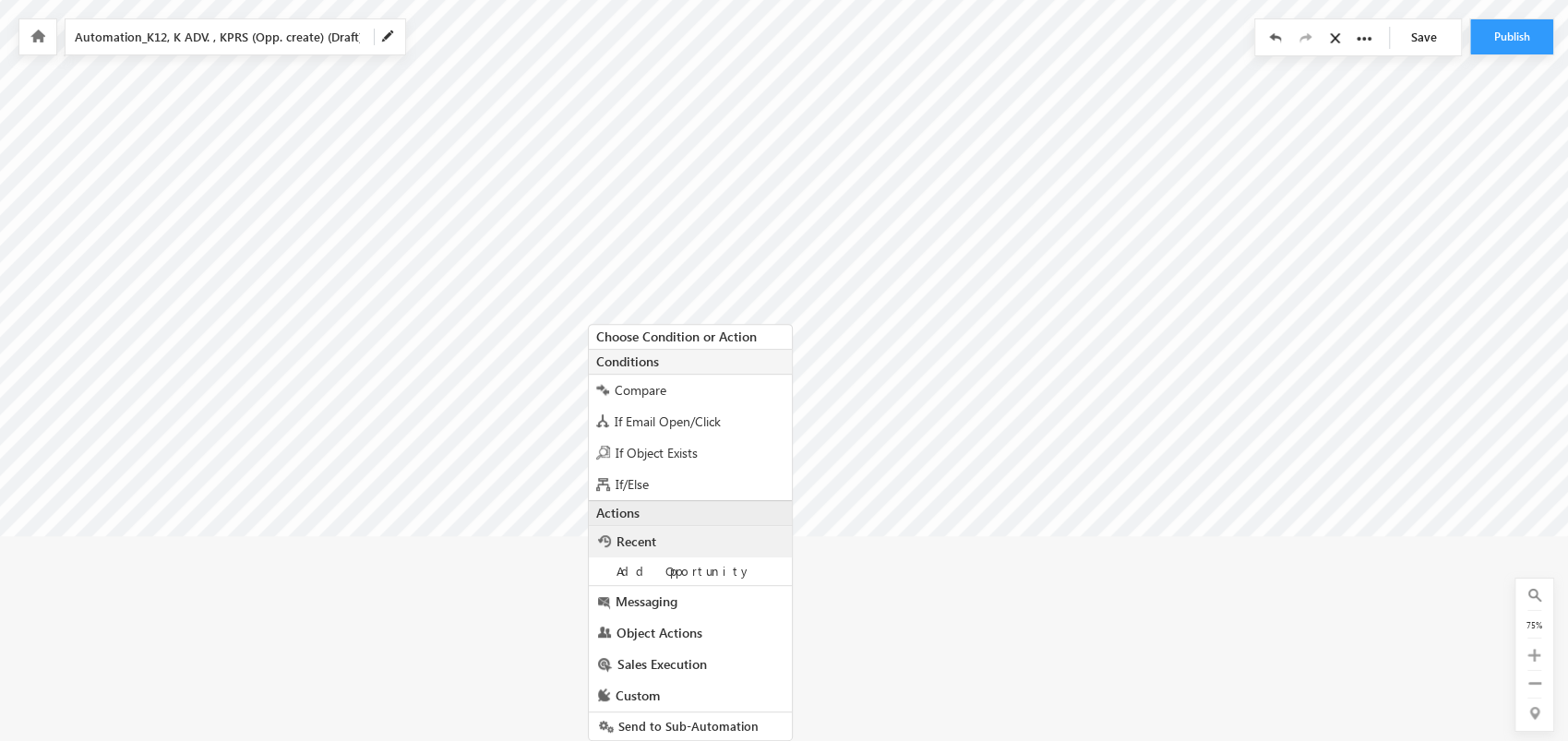
scroll to position [296, 4493]
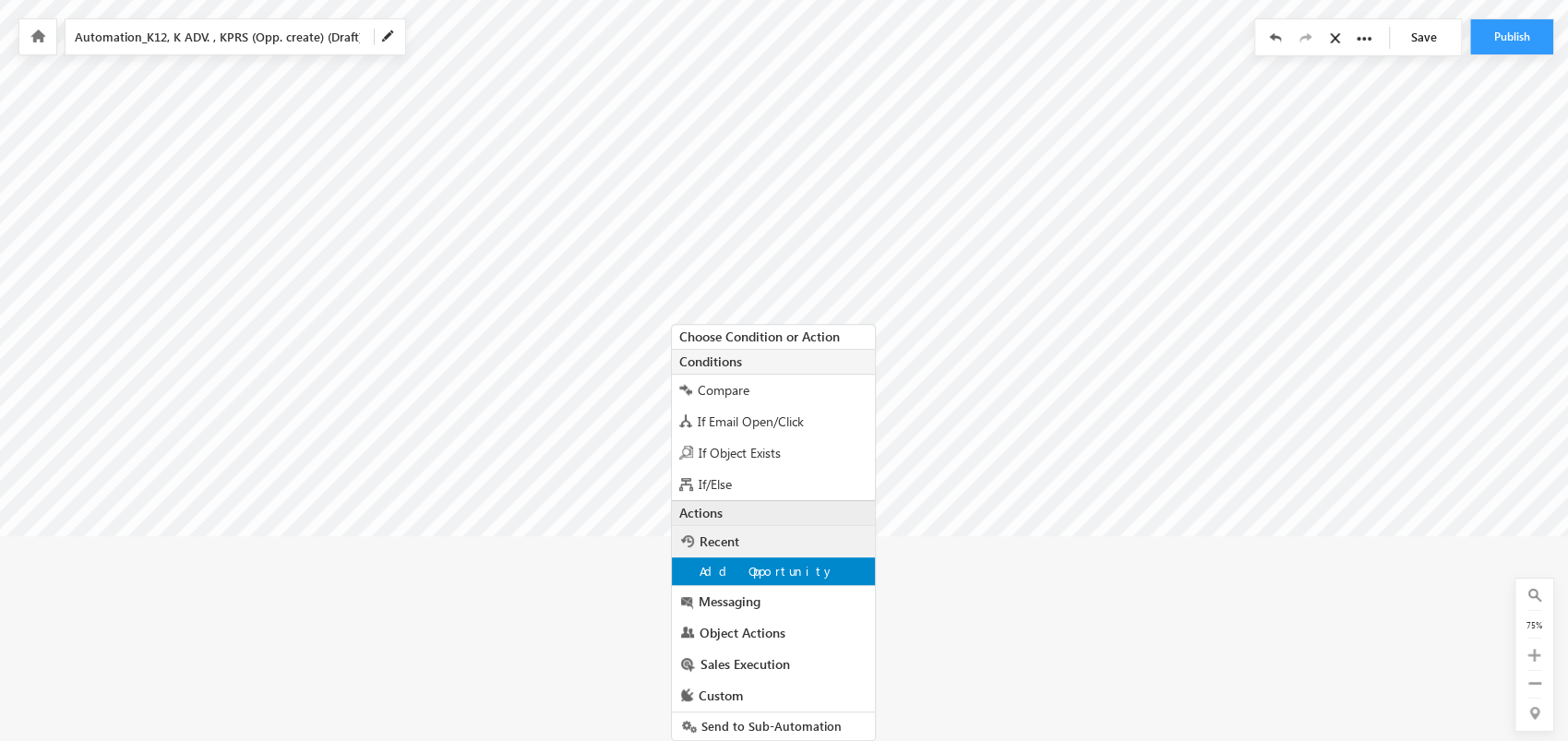
click at [773, 564] on span "Add Opportunity" at bounding box center [767, 570] width 135 height 15
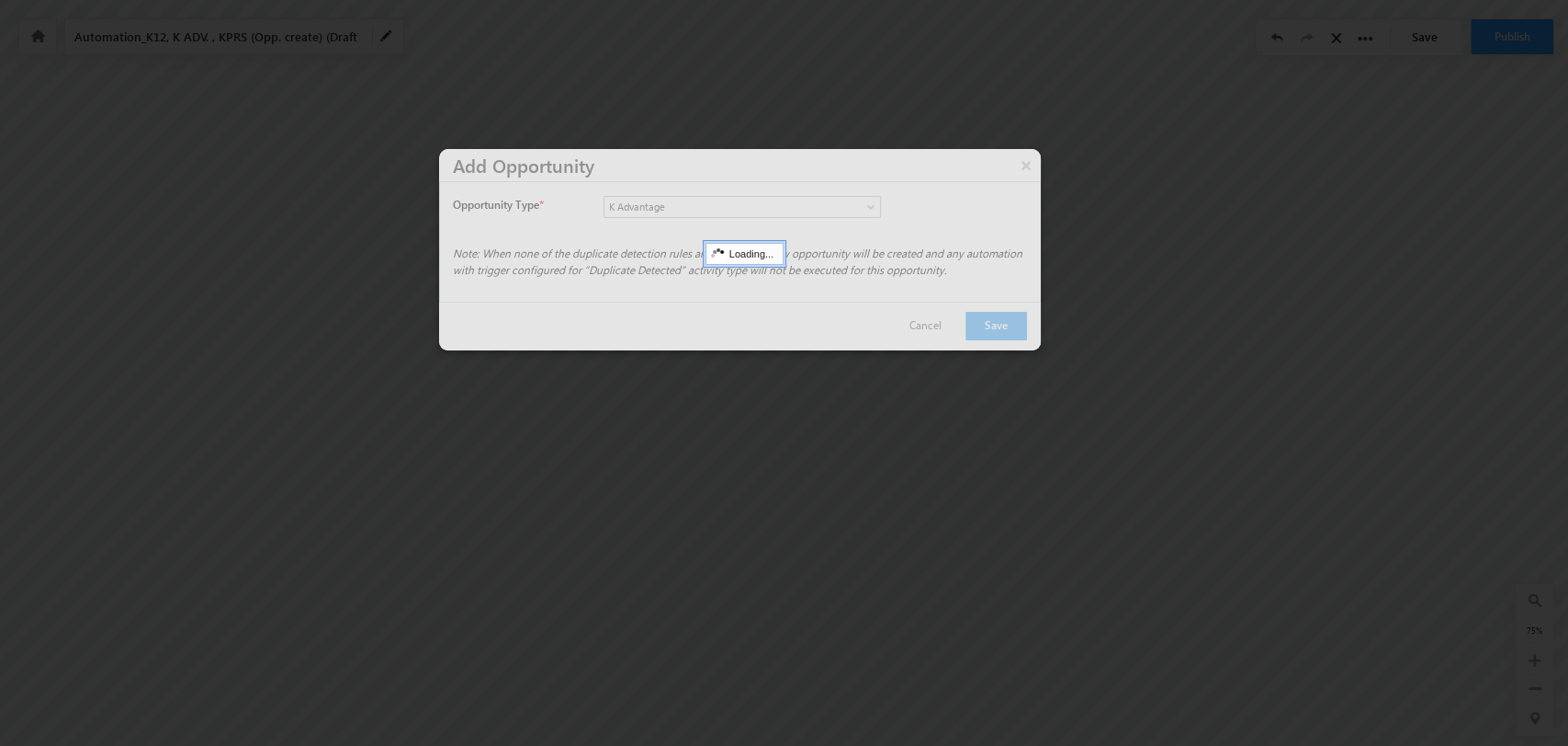
scroll to position [0, 0]
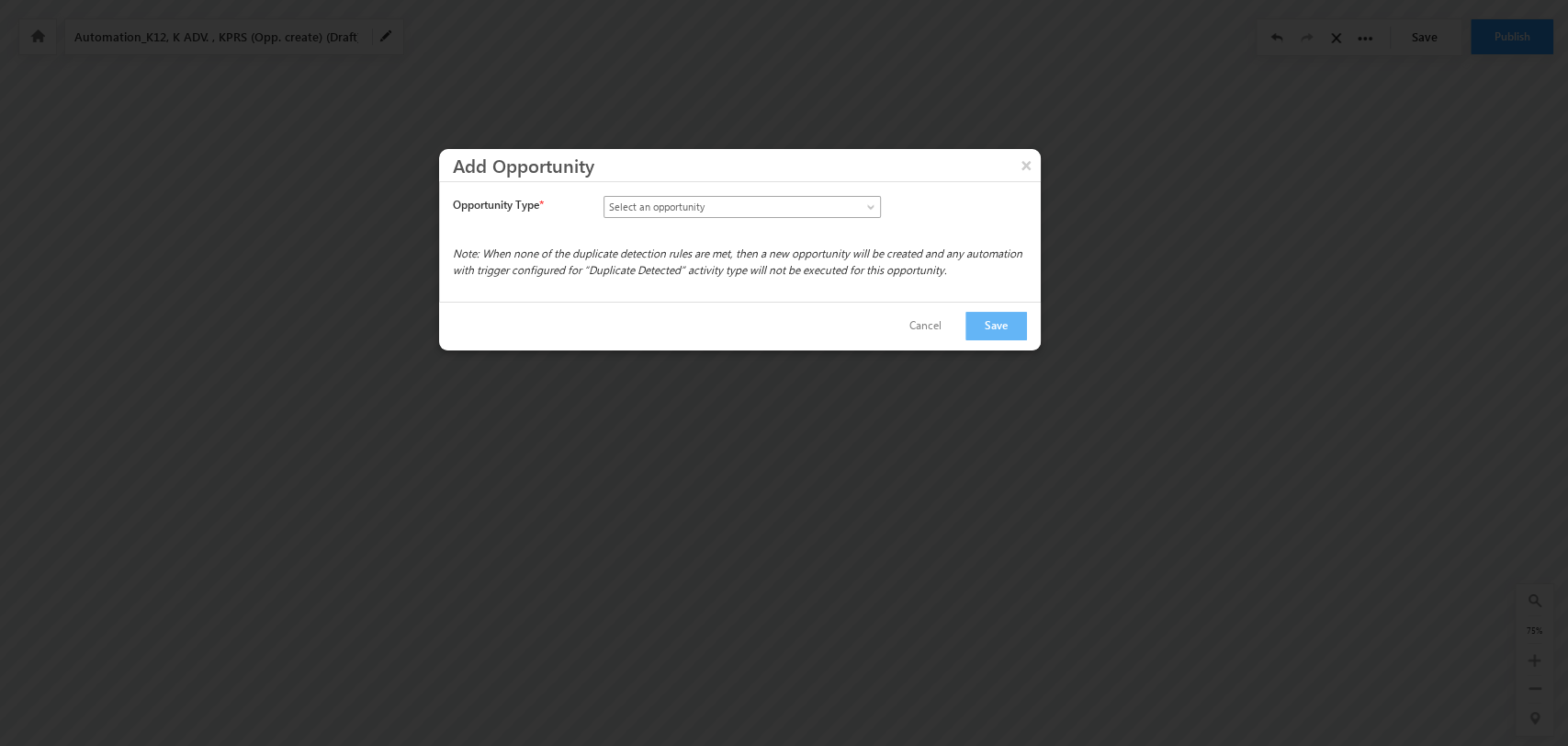
click at [850, 196] on link "Select an opportunity" at bounding box center [743, 206] width 277 height 22
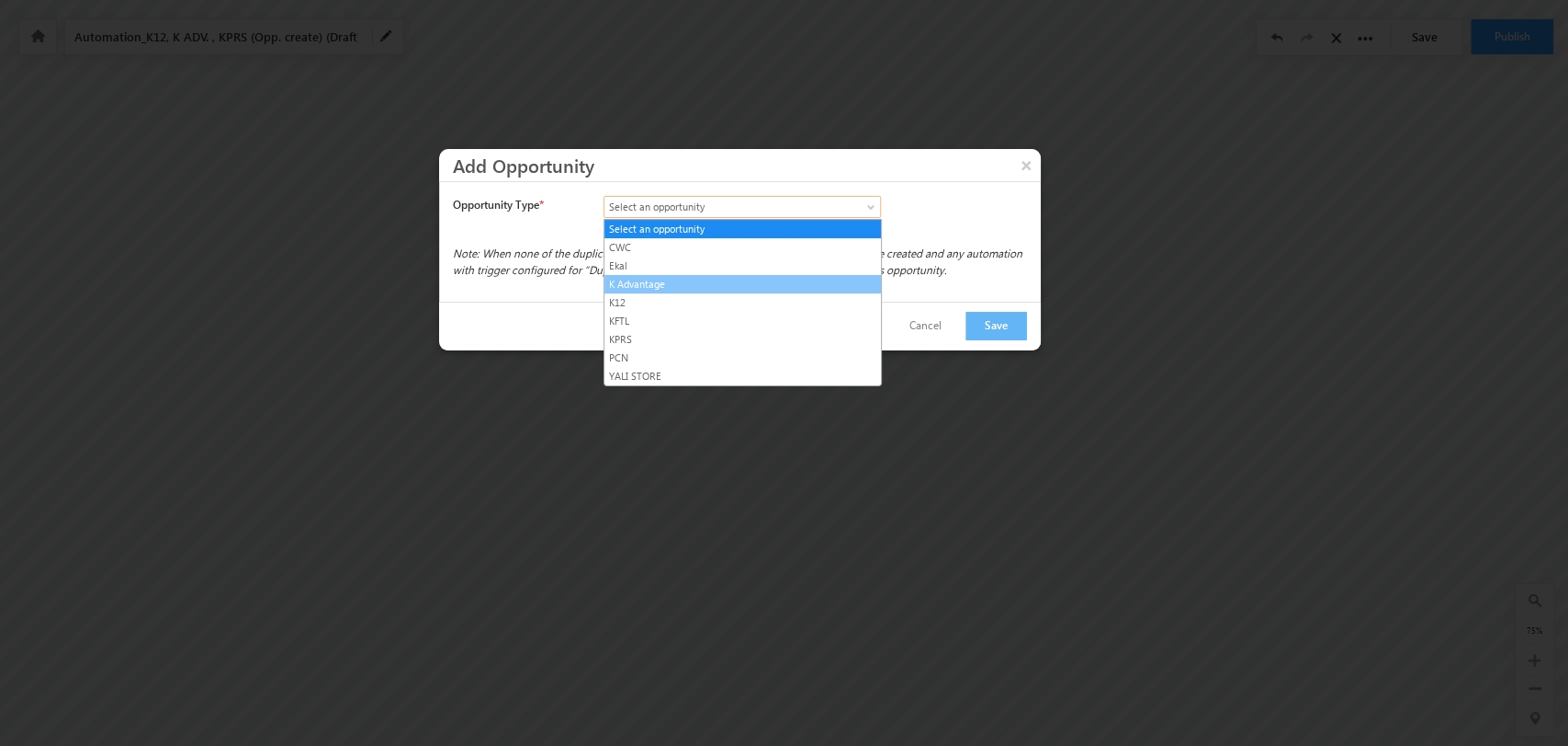
click
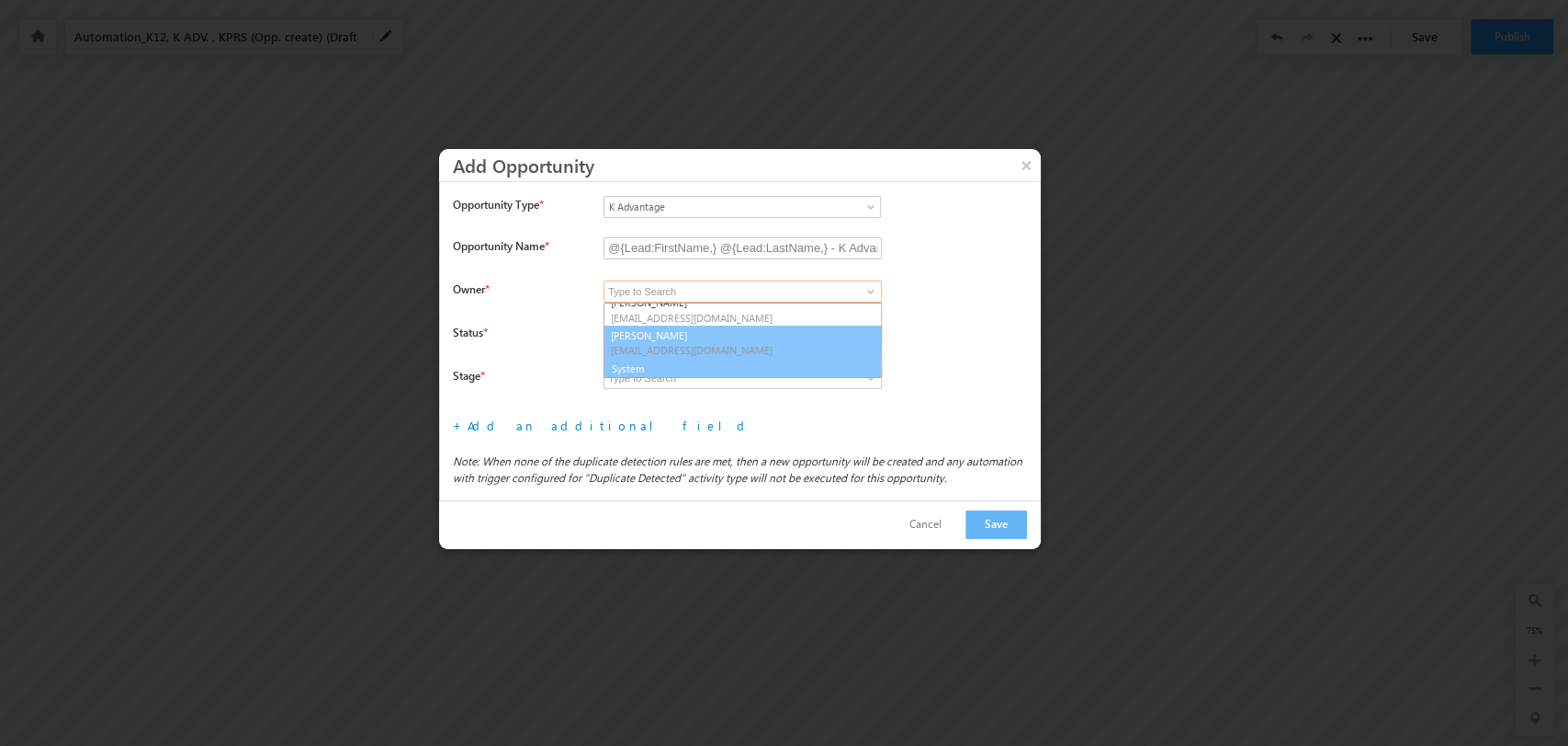
scroll to position [272, 0]
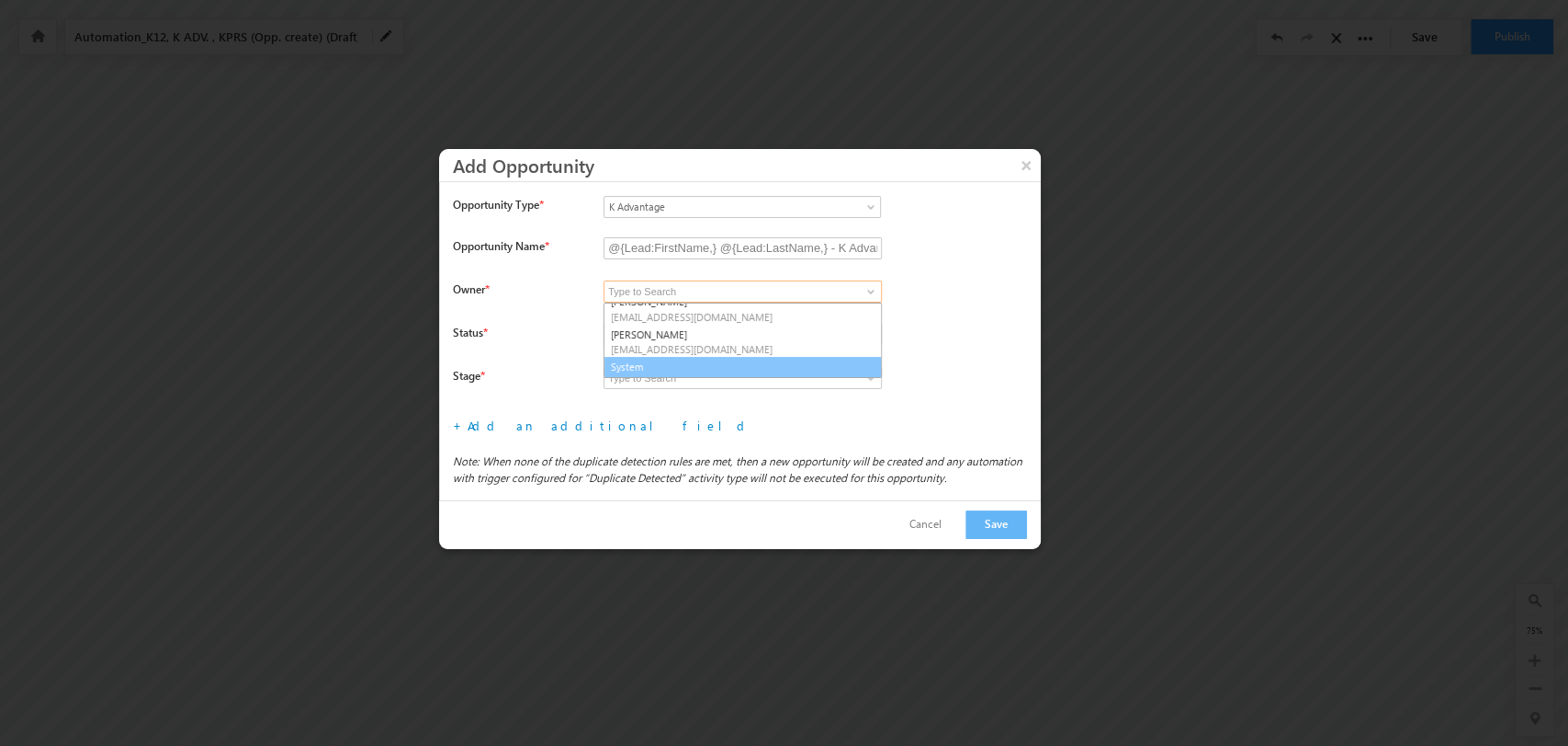
type input "System"
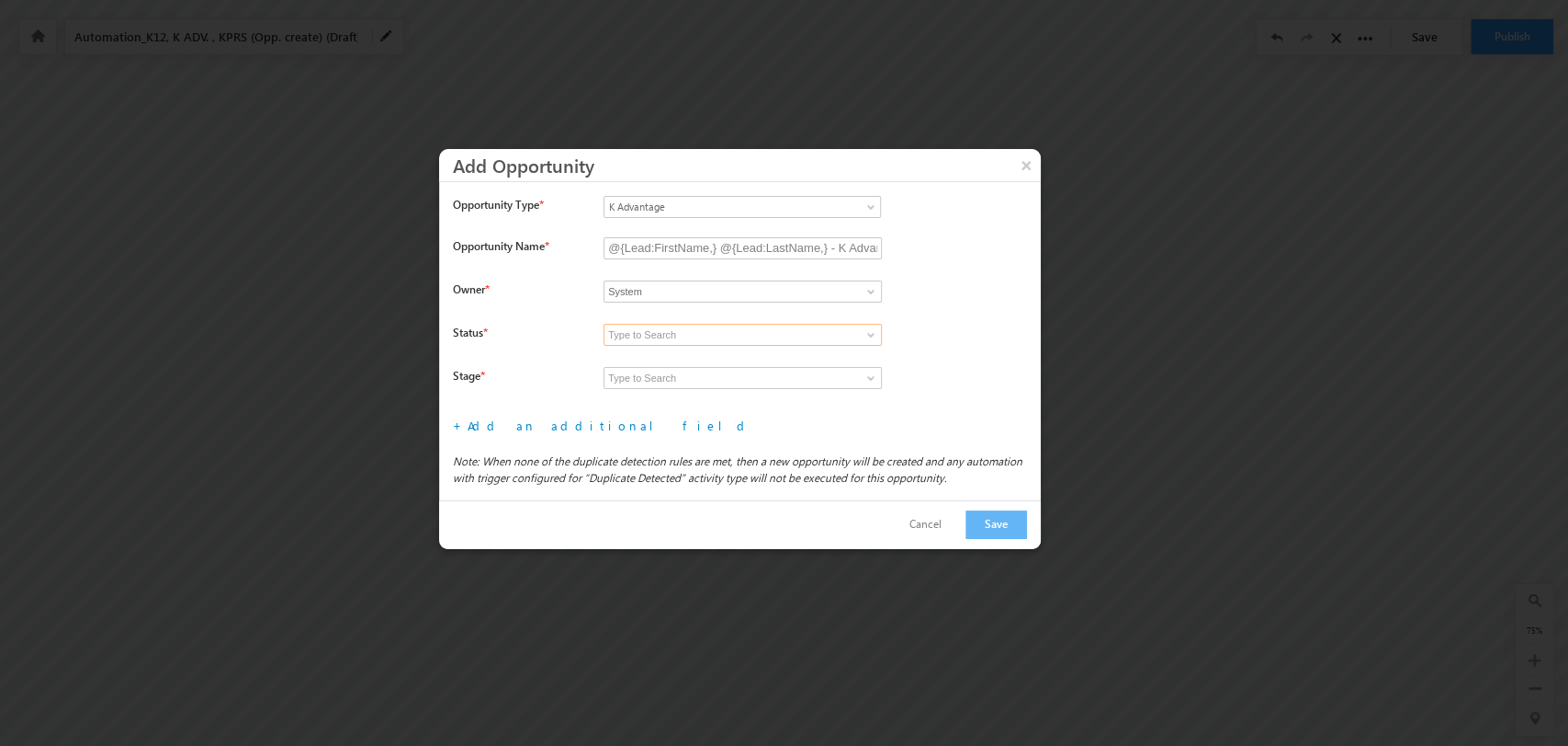
type input "Open"
type input "Prospecting"
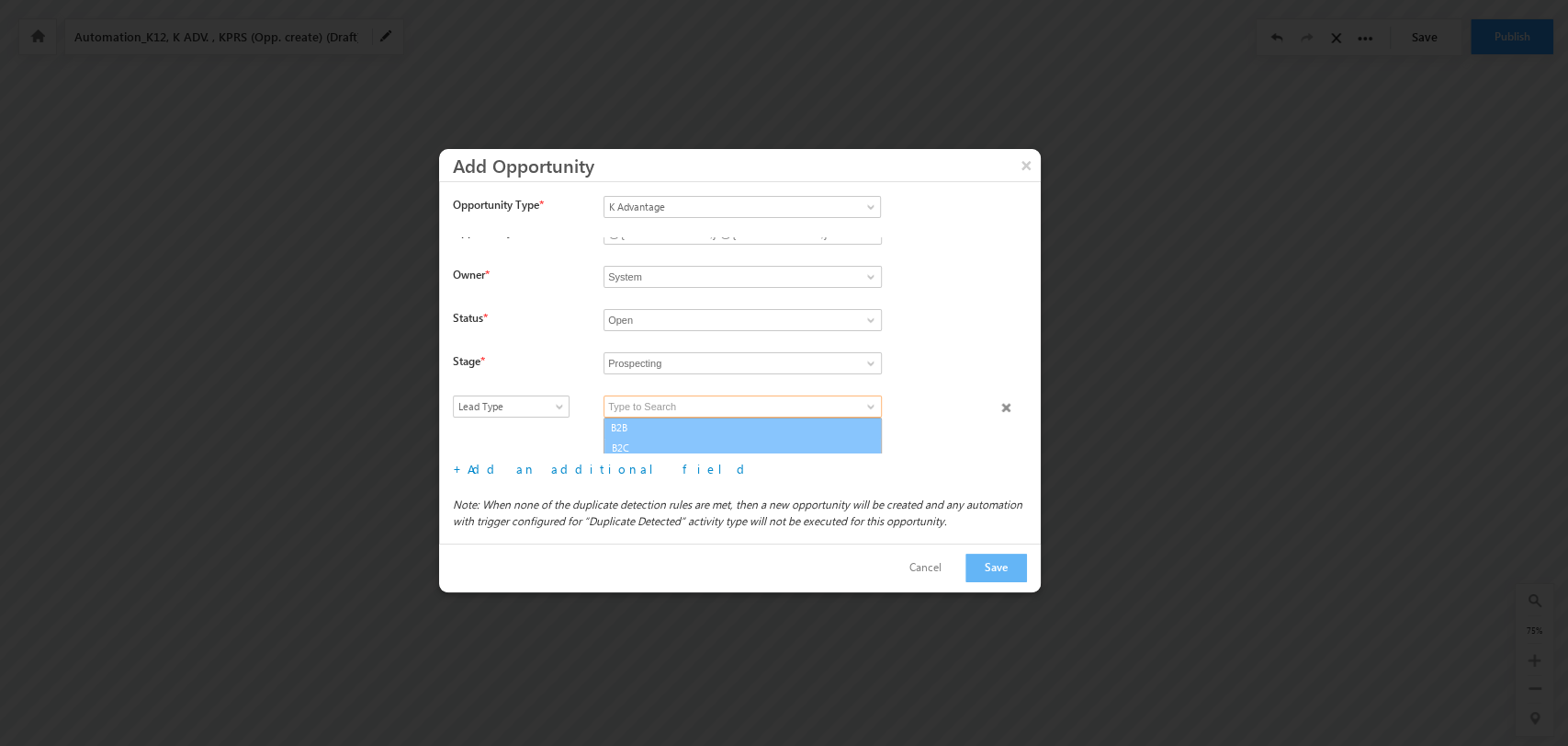
scroll to position [17, 0]
type input "B2C"
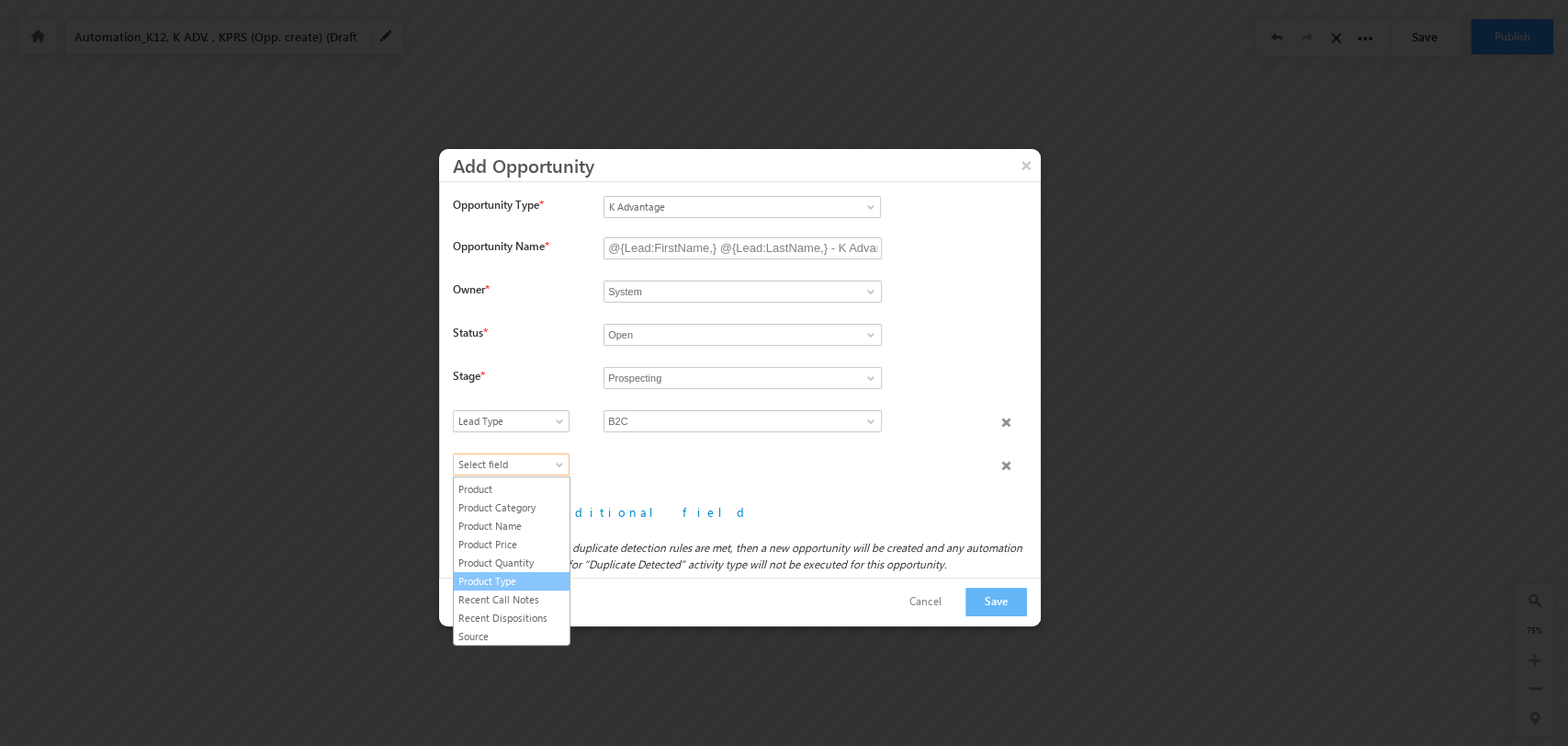
scroll to position [285, 0]
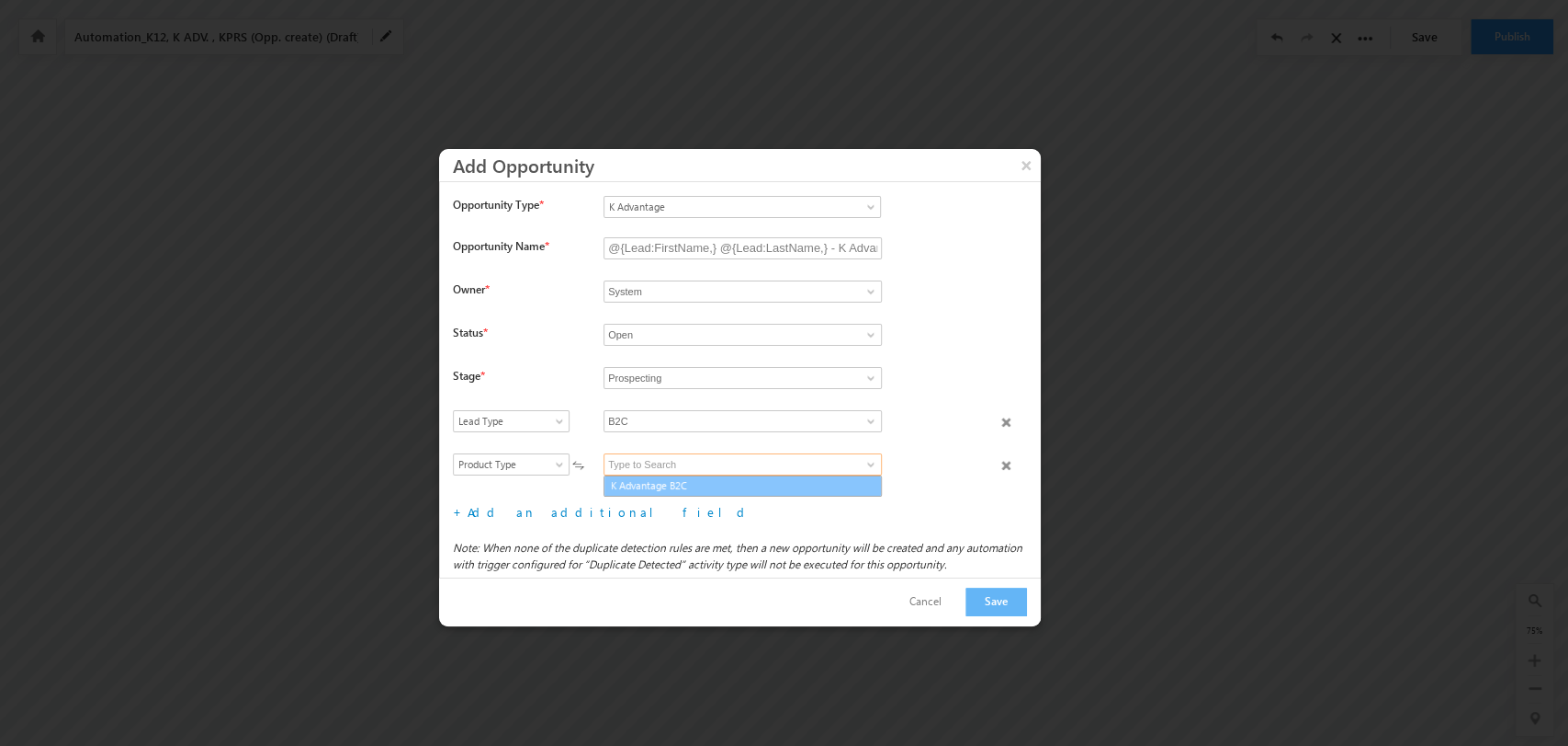
type input "K Advantage B2C"
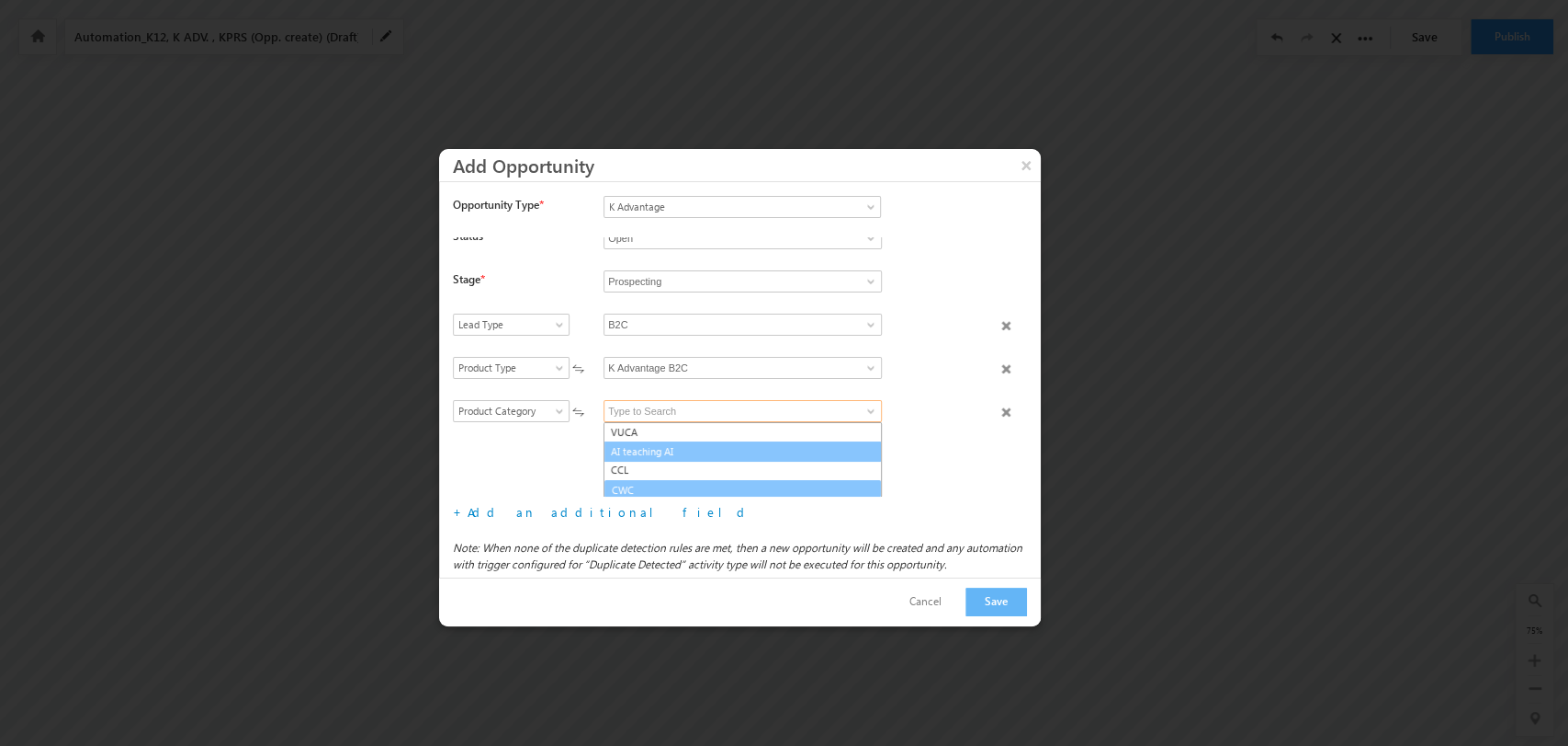
scroll to position [3, 0]
type input "CWC"
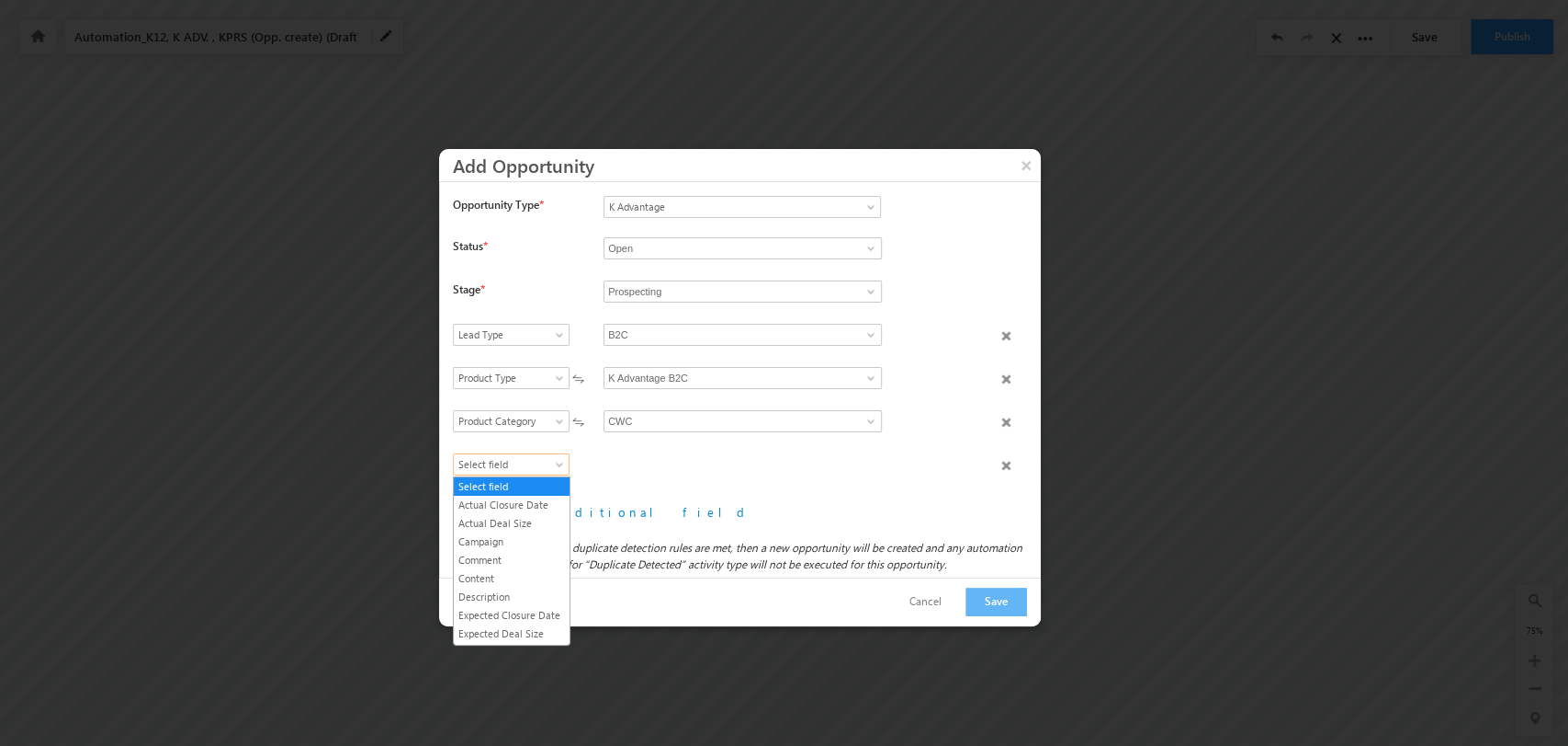
scroll to position [197, 0]
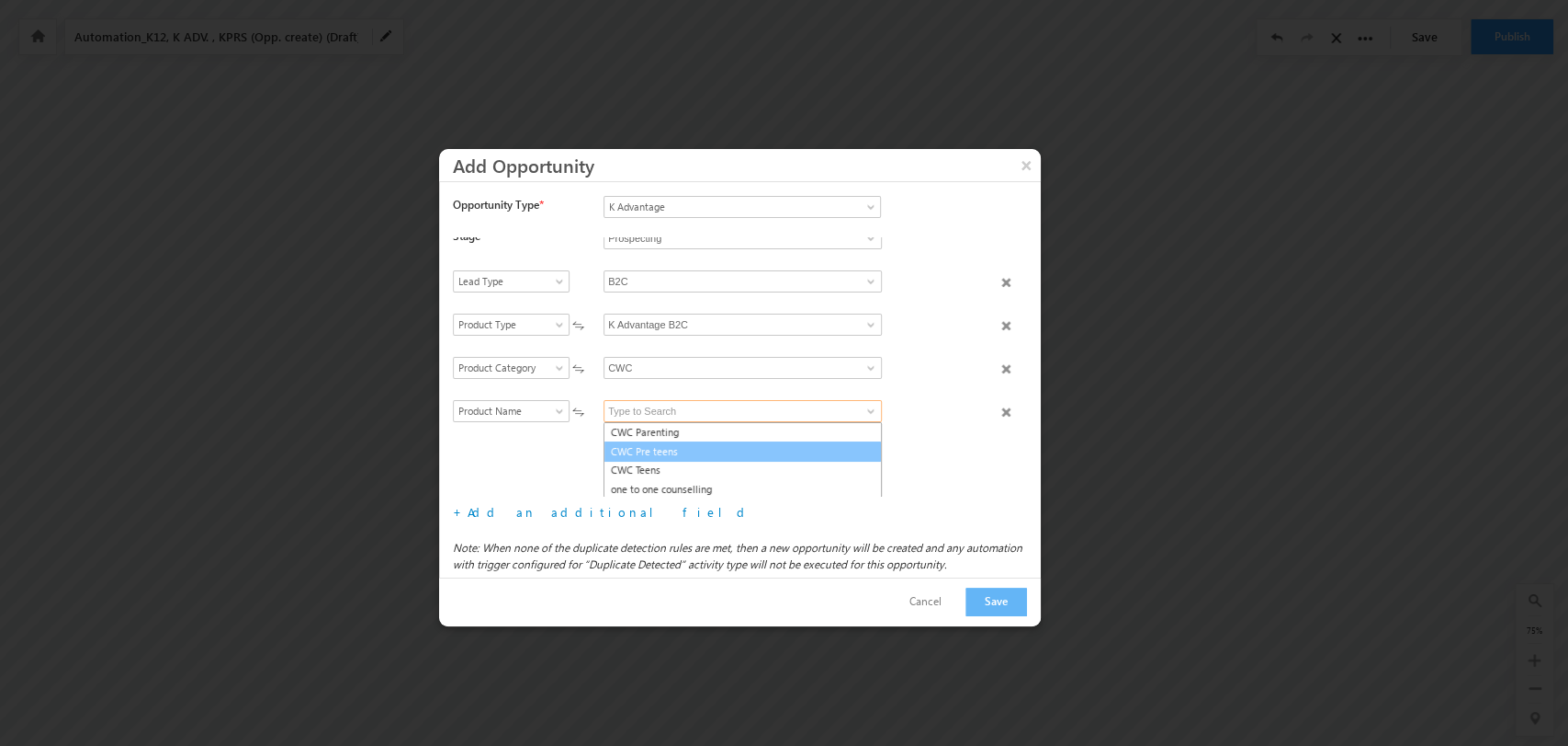
type input "CWC Pre teens"
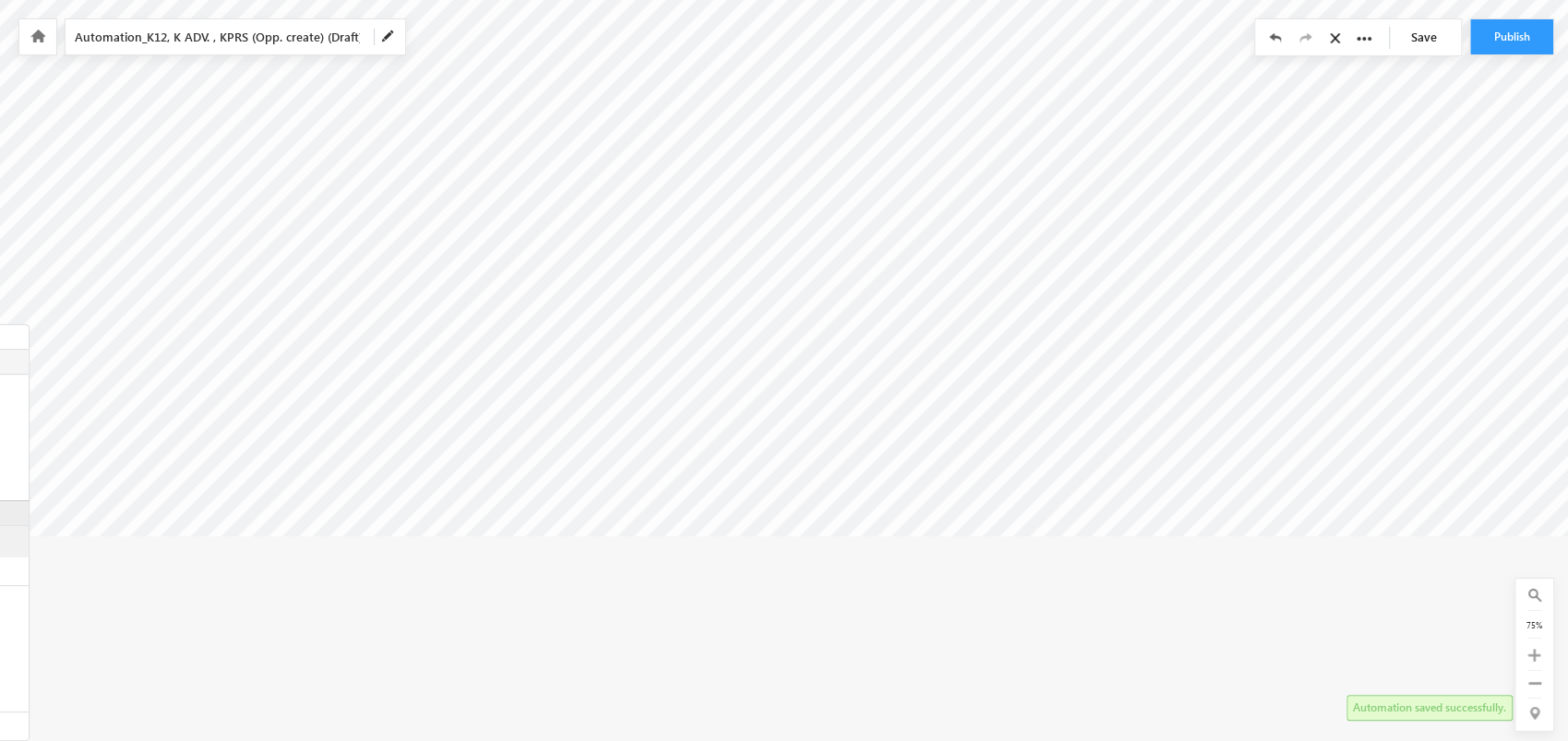
scroll to position [296, 5759]
drag, startPoint x: 1060, startPoint y: 740, endPoint x: 946, endPoint y: 742, distance: 114.0
drag, startPoint x: 969, startPoint y: 740, endPoint x: 887, endPoint y: 748, distance: 82.4
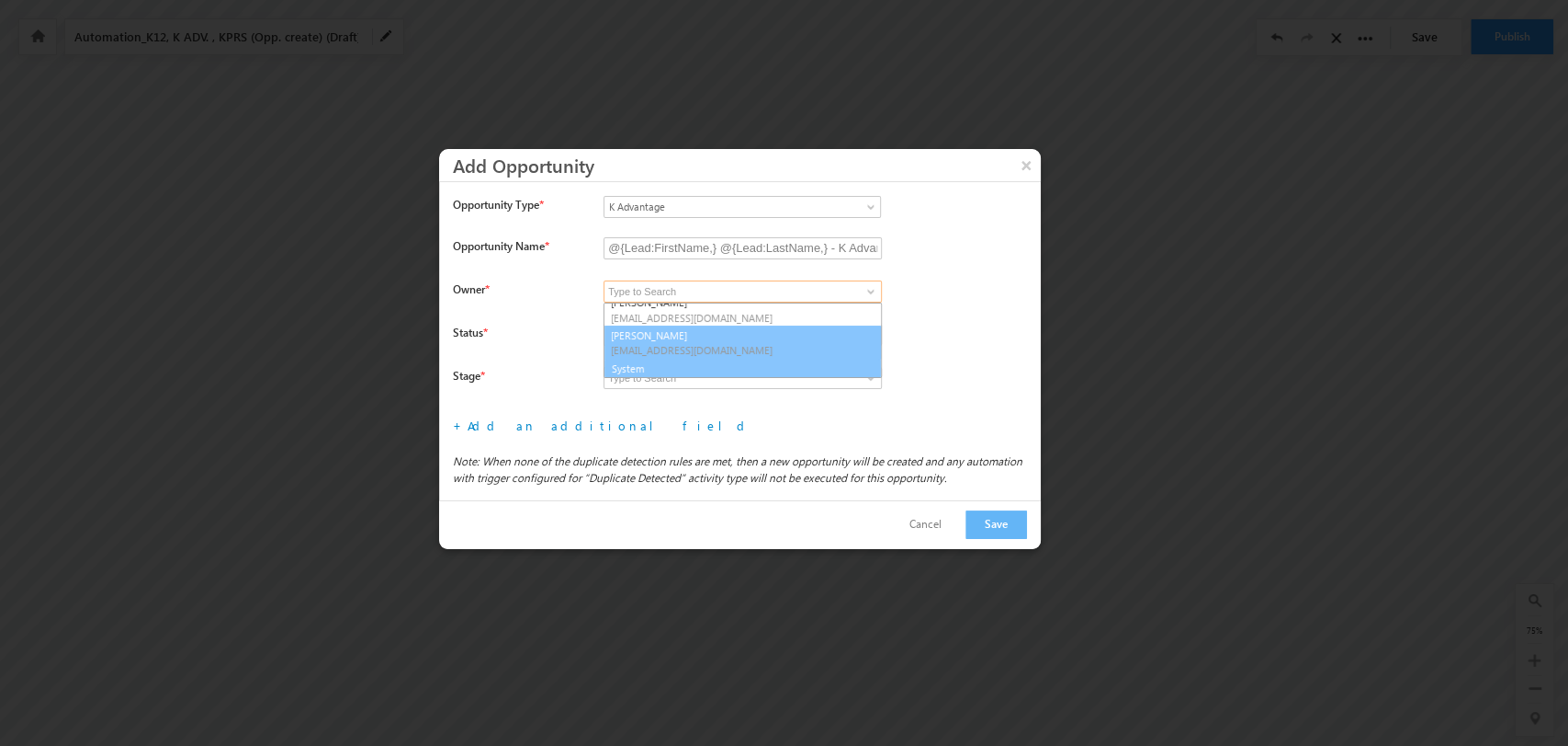
scroll to position [272, 0]
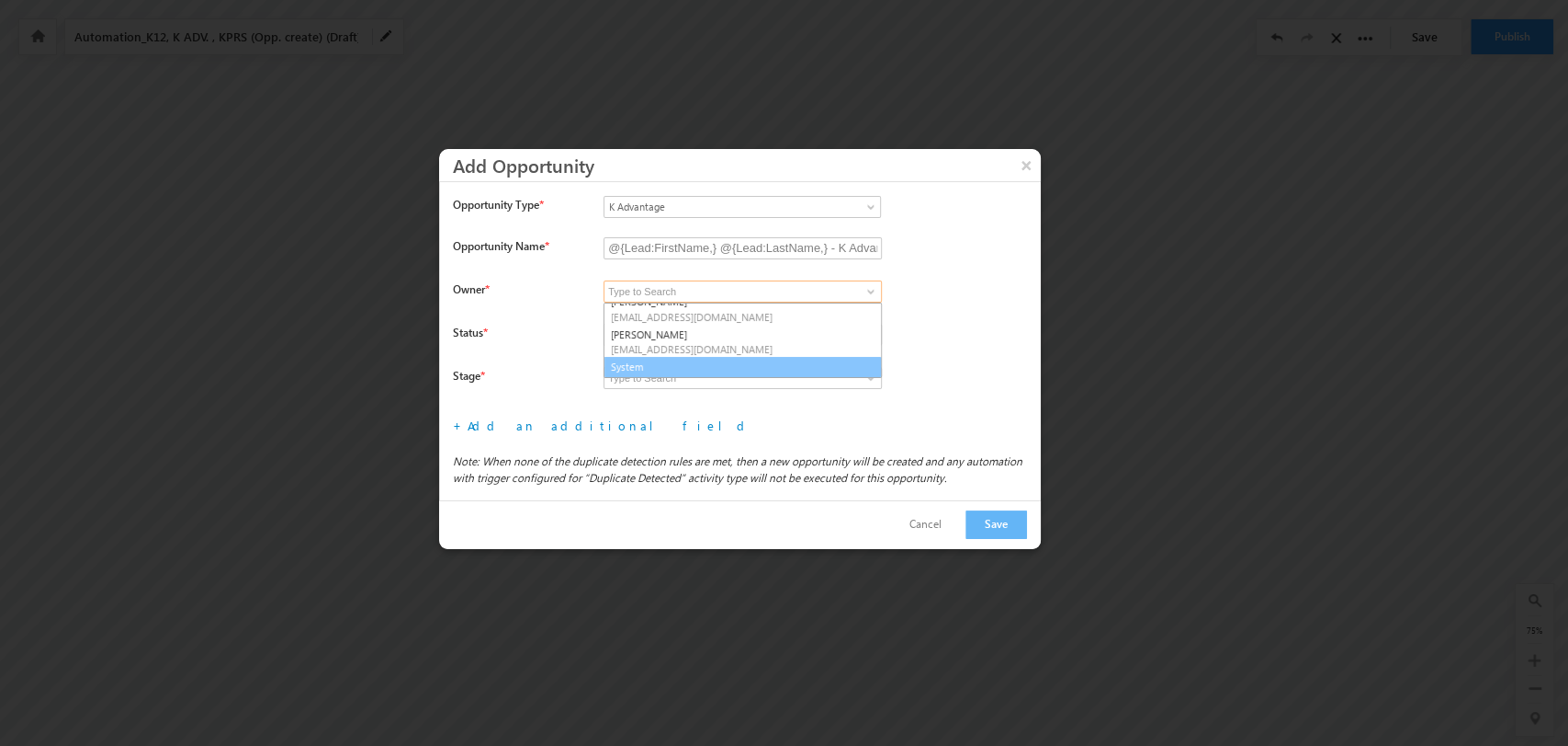
type input "System"
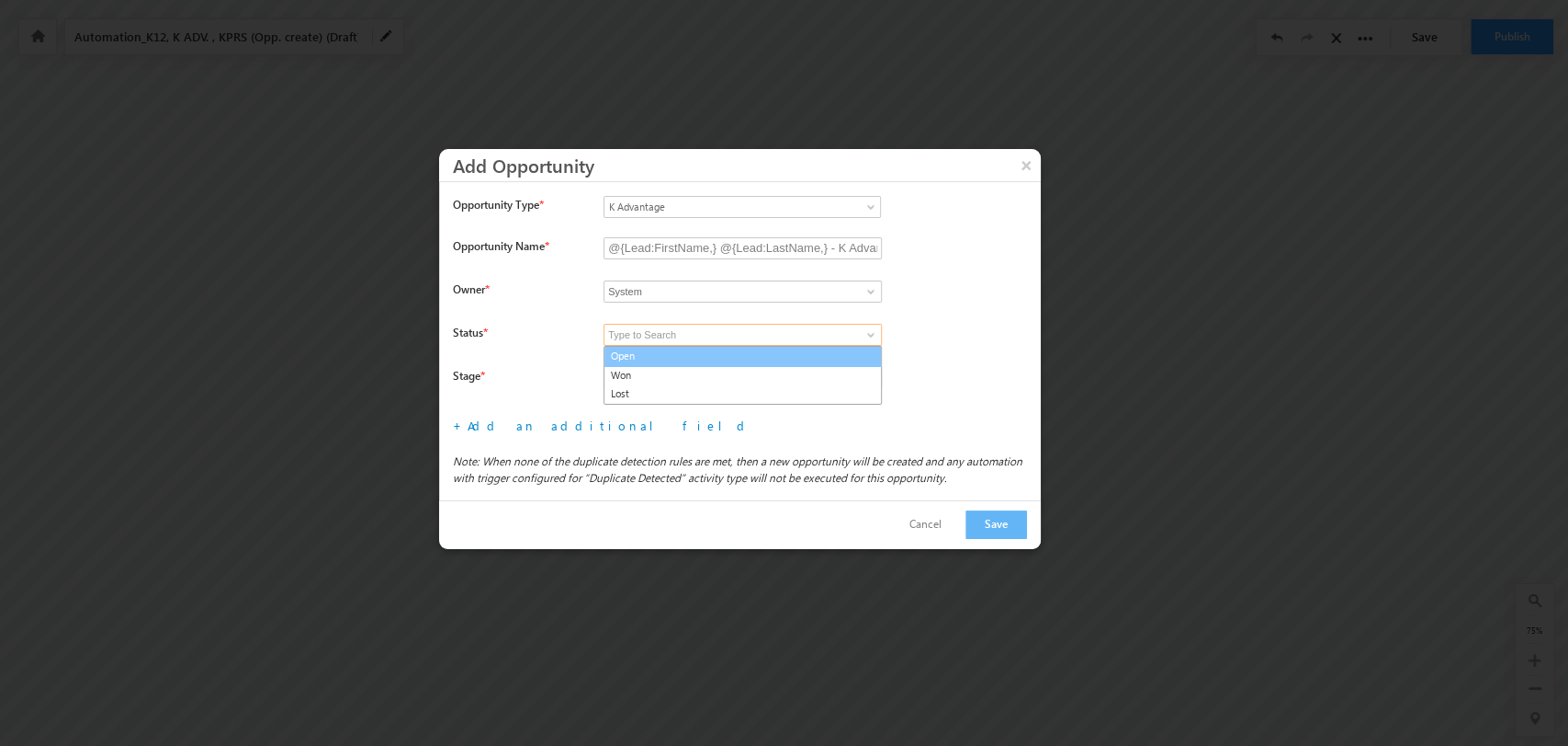
type input "Open"
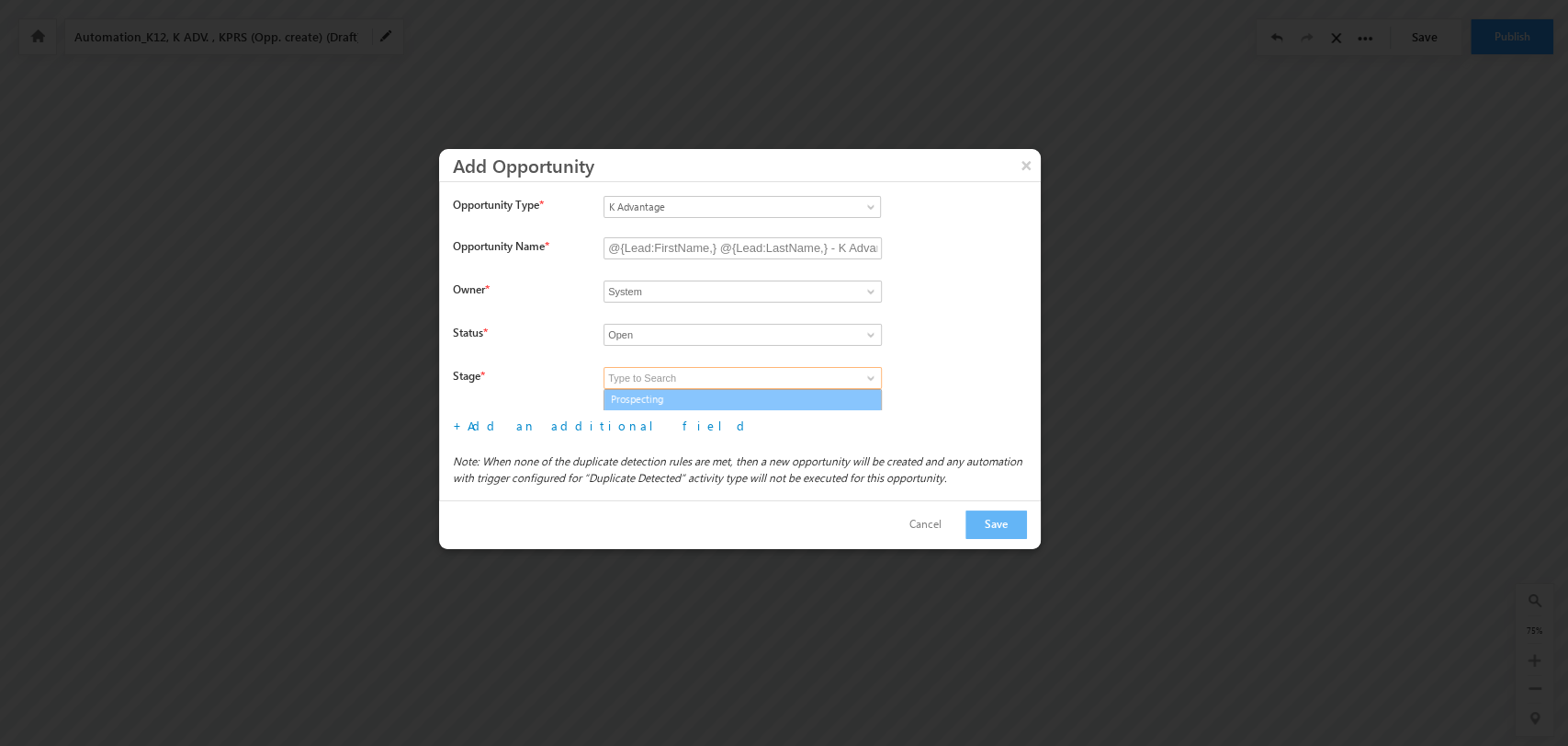
type input "Prospecting"
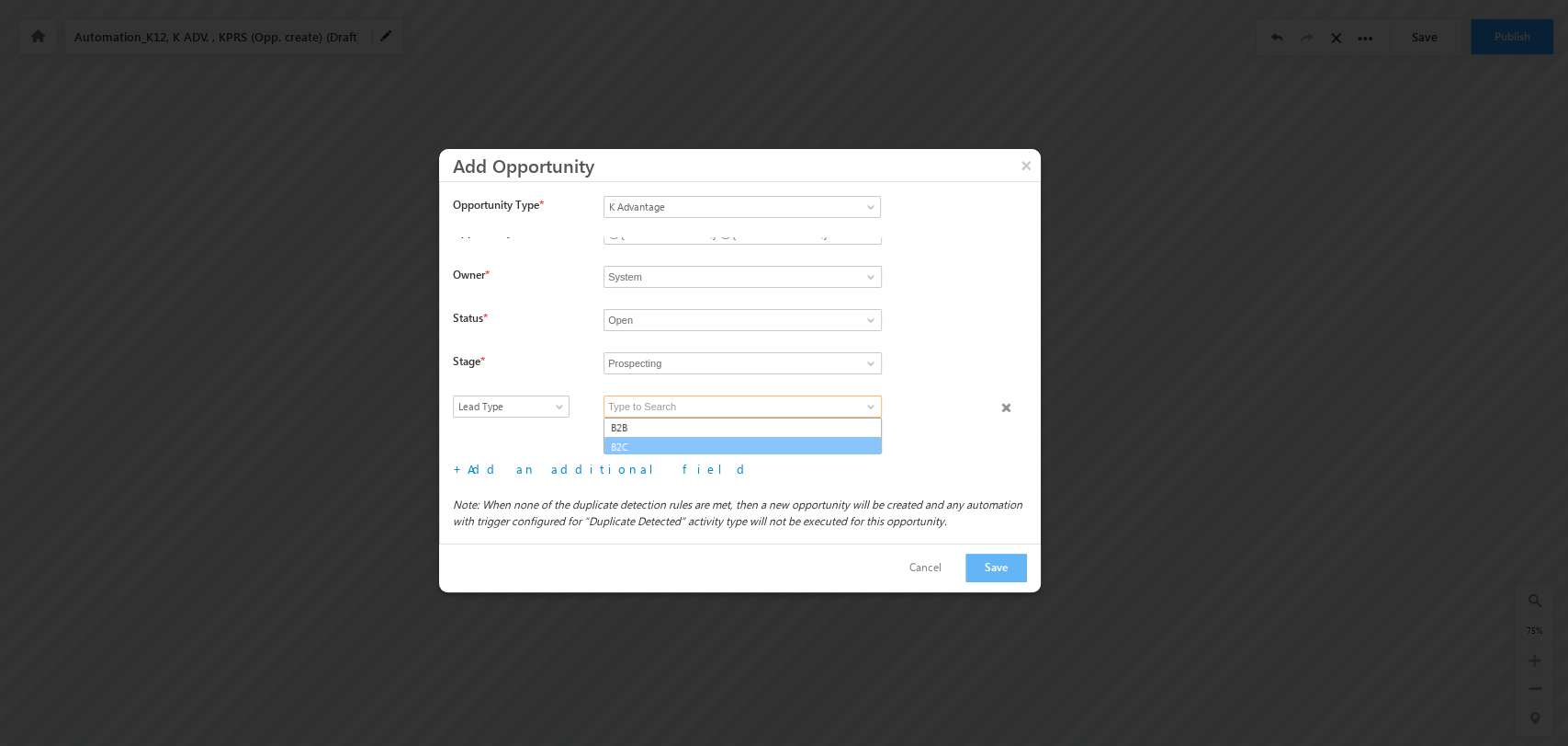
scroll to position [17, 0]
type input "B2C"
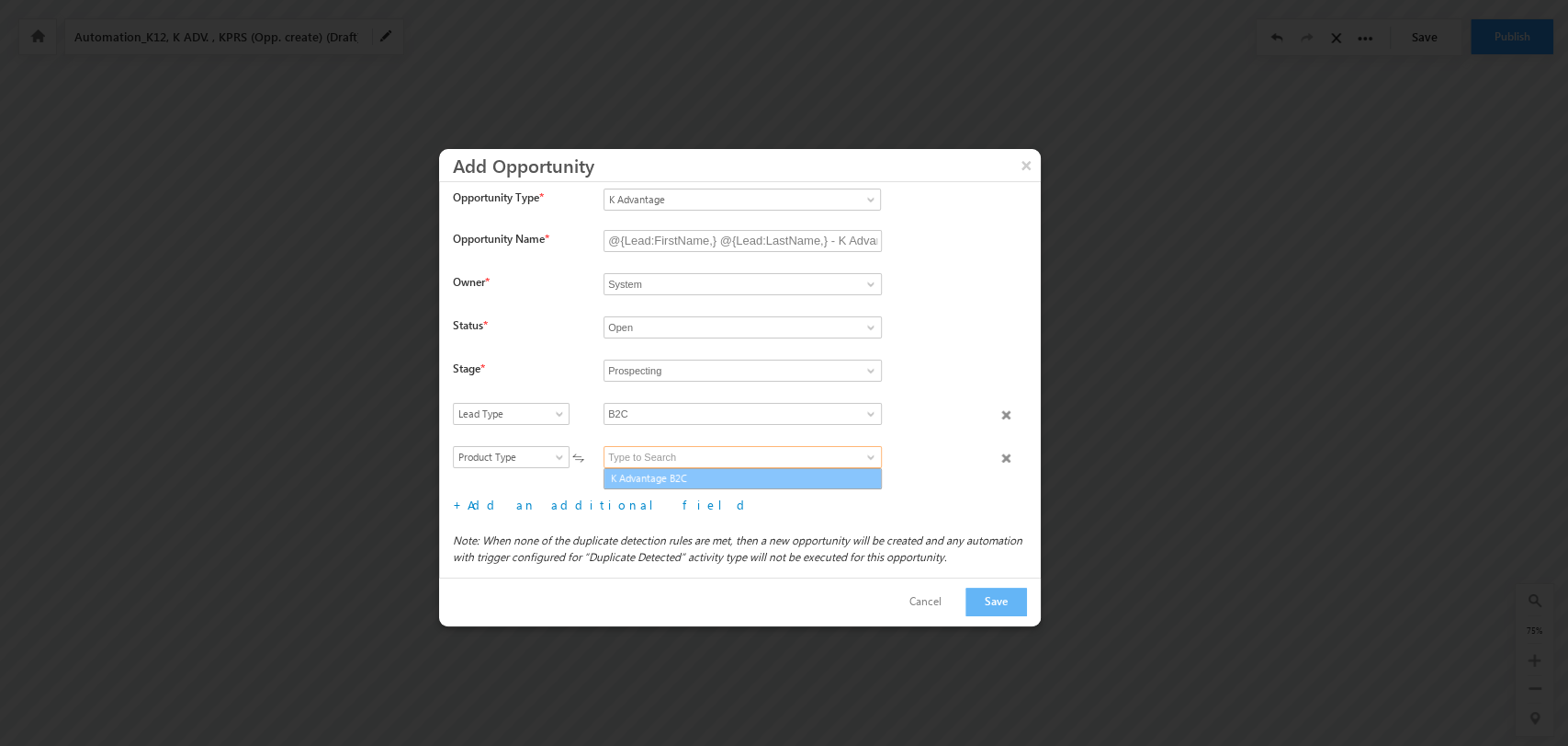
scroll to position [9, 0]
type input "K Advantage B2C"
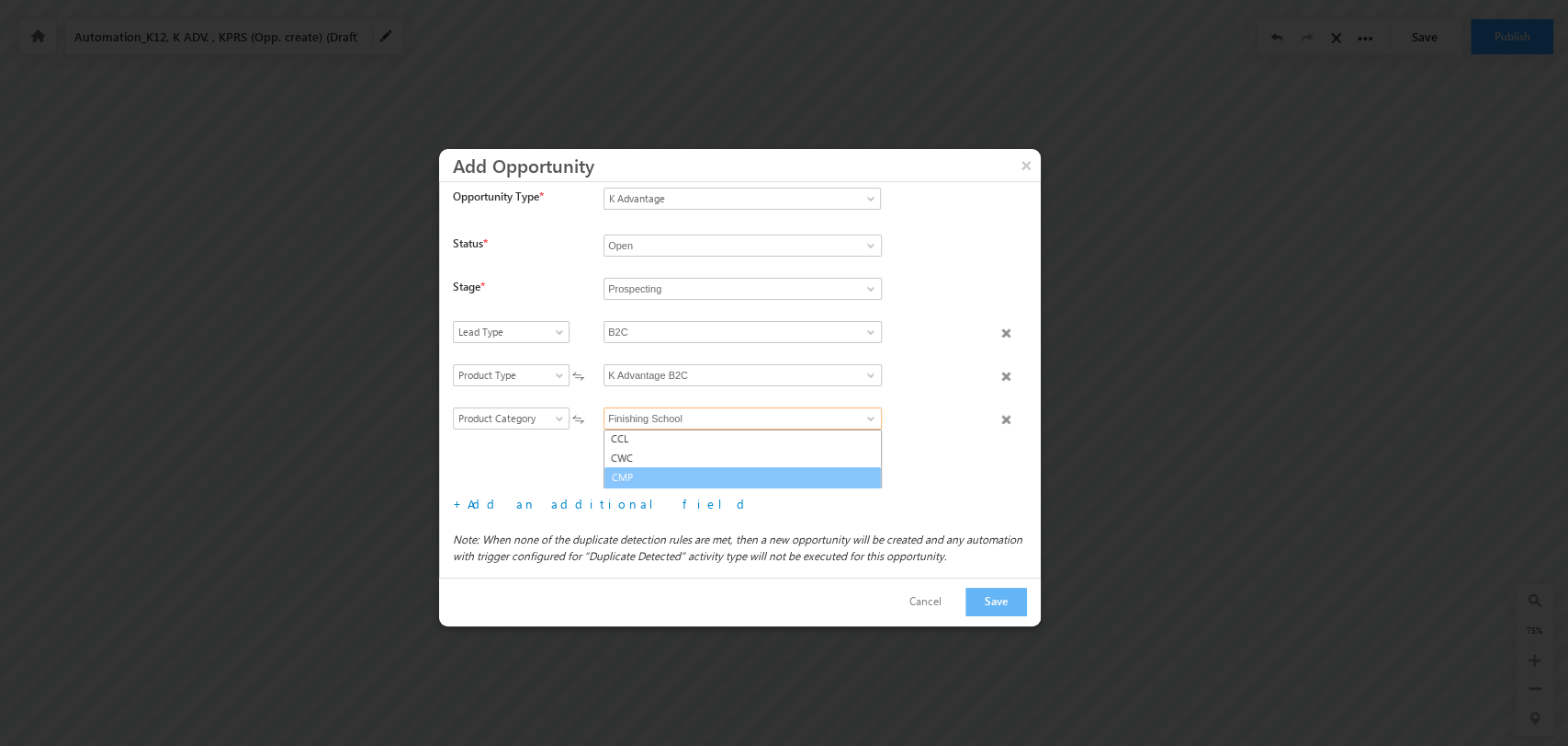
scroll to position [37, 0]
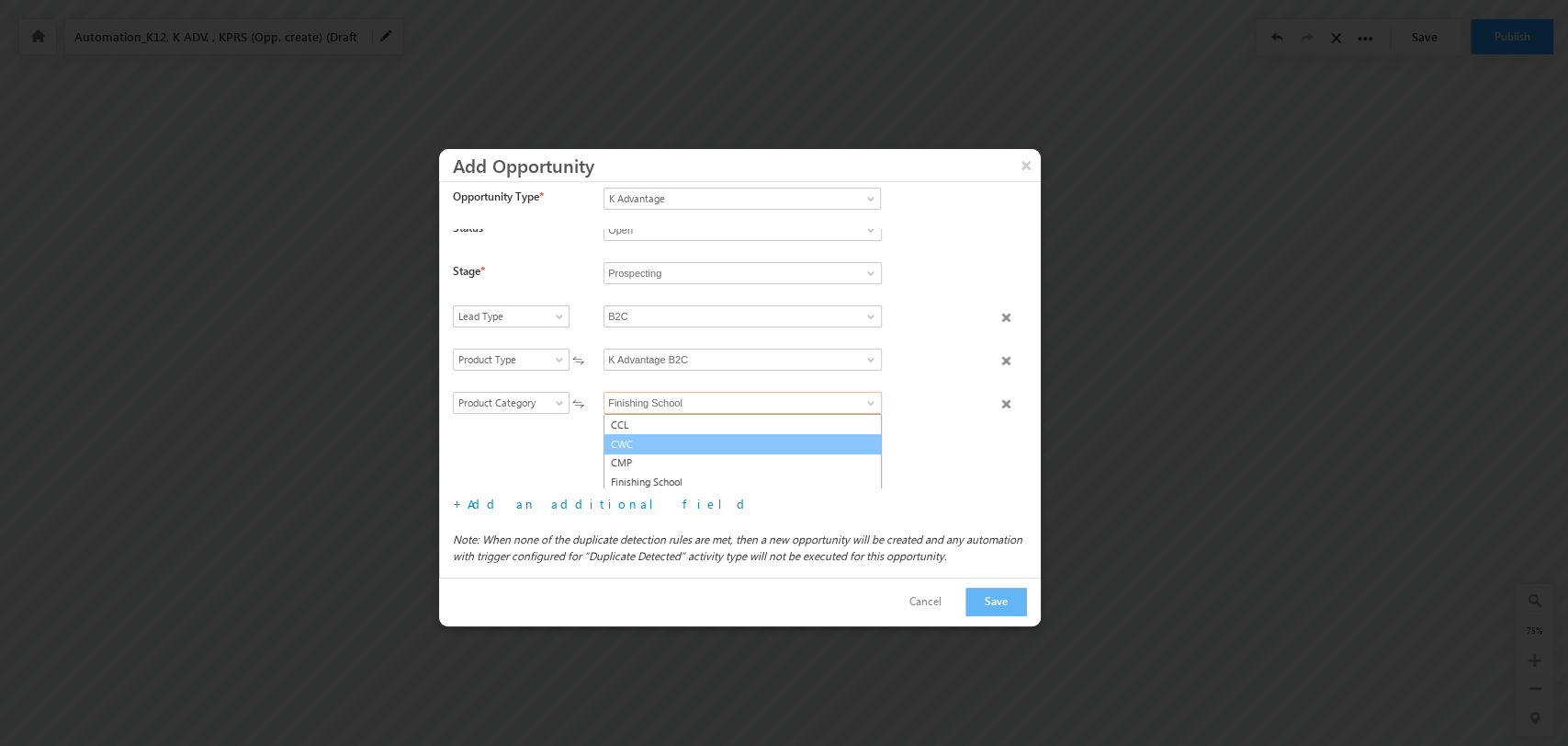
type input "CWC"
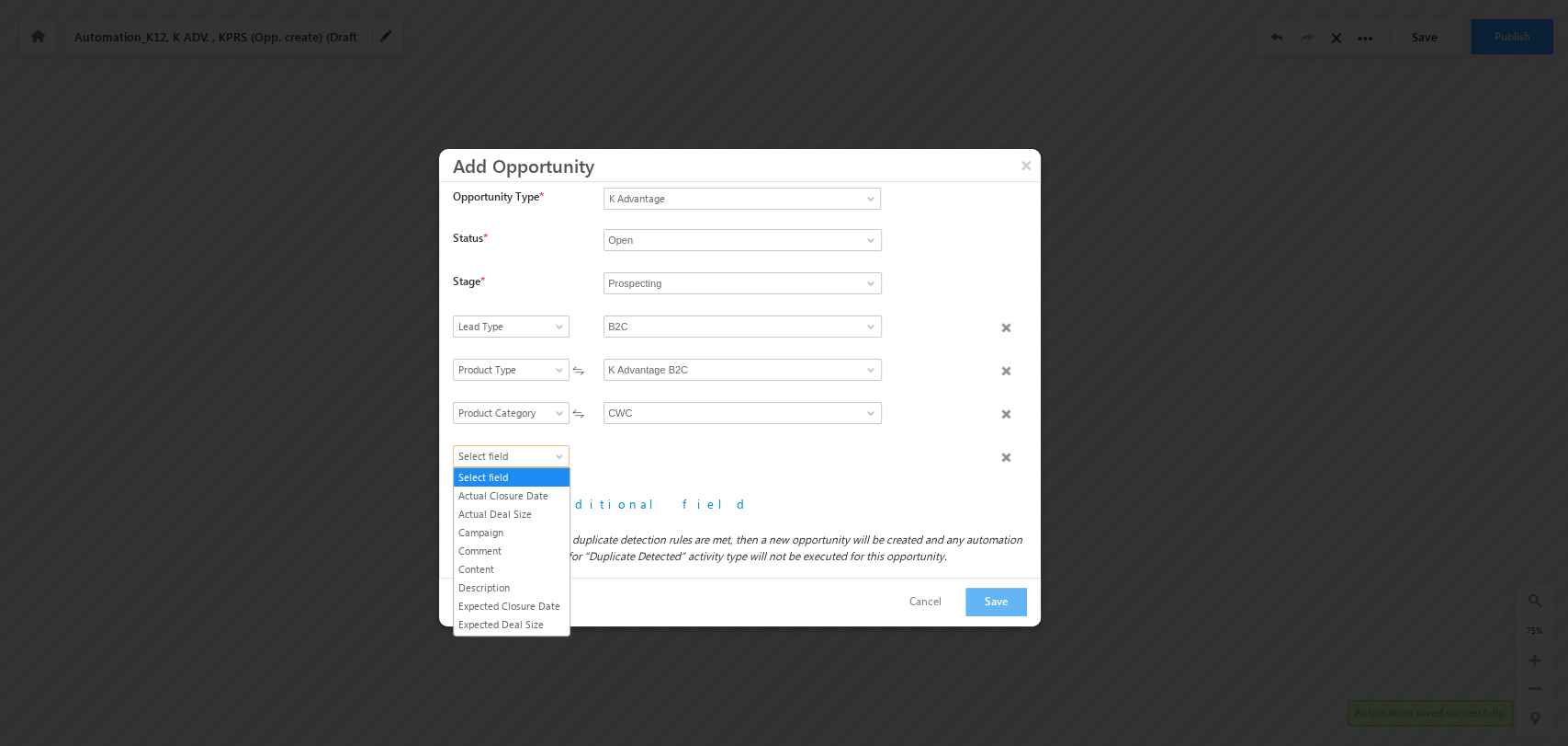
scroll to position [197, 0]
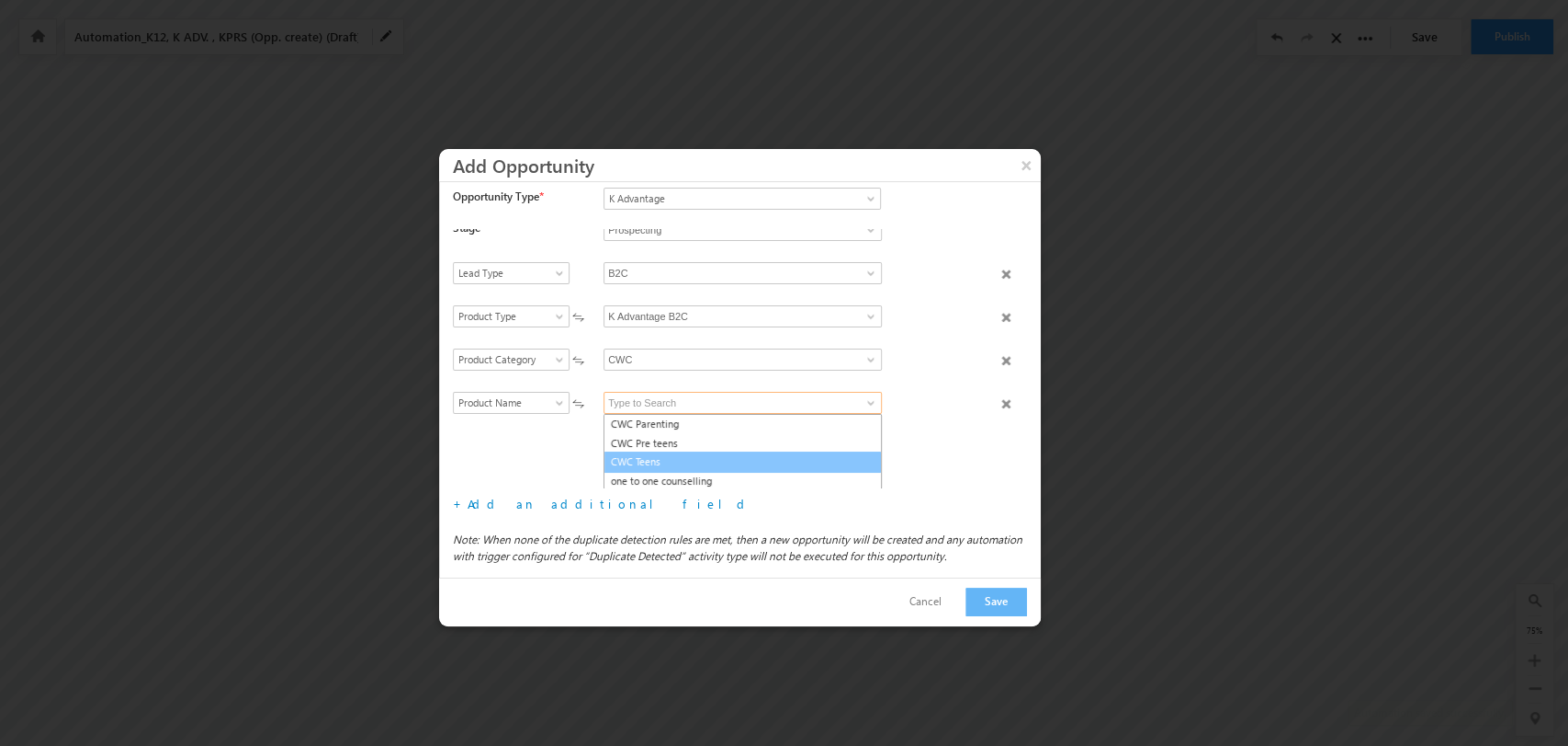
type input "CWC Teens"
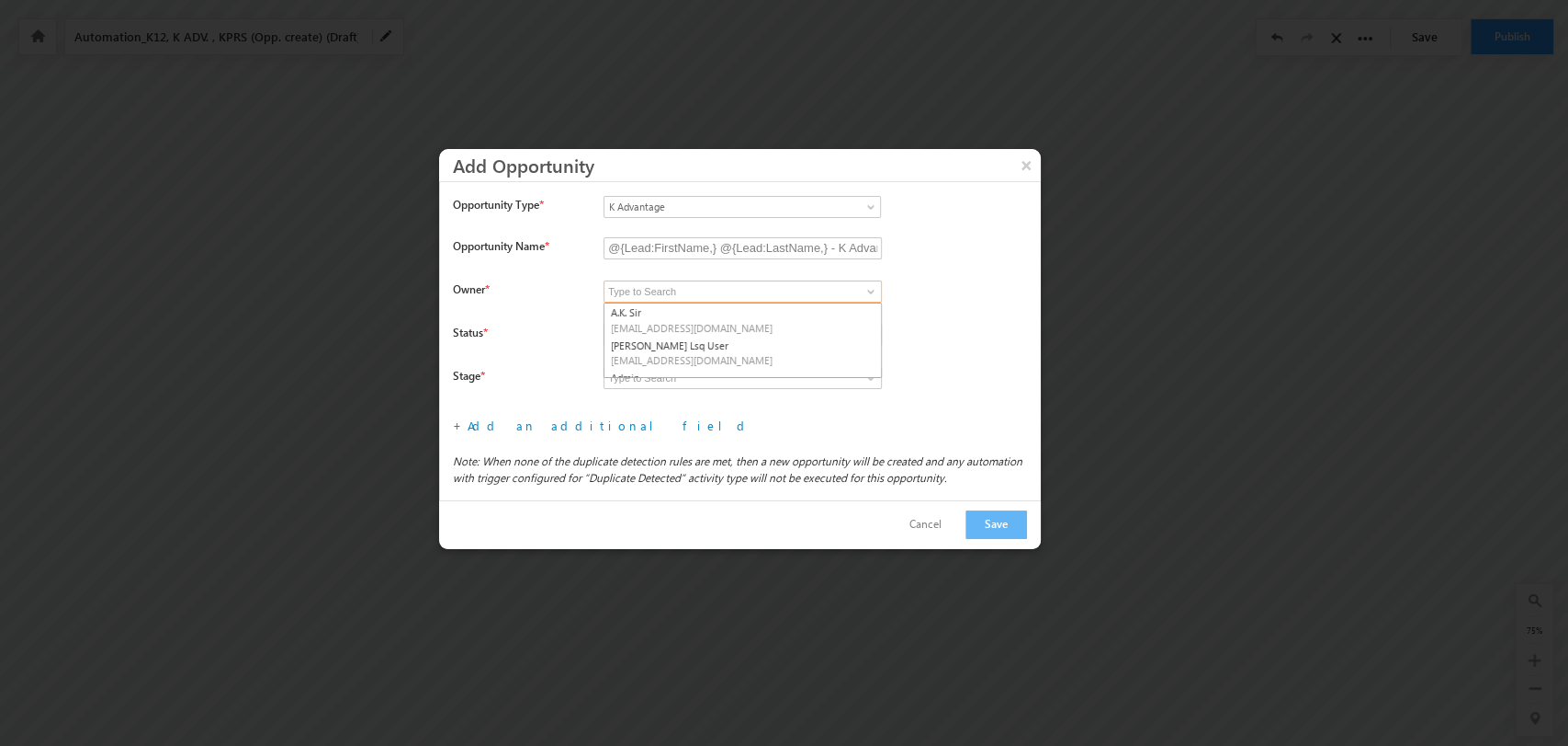
scroll to position [272, 0]
type input "System"
type input "Open"
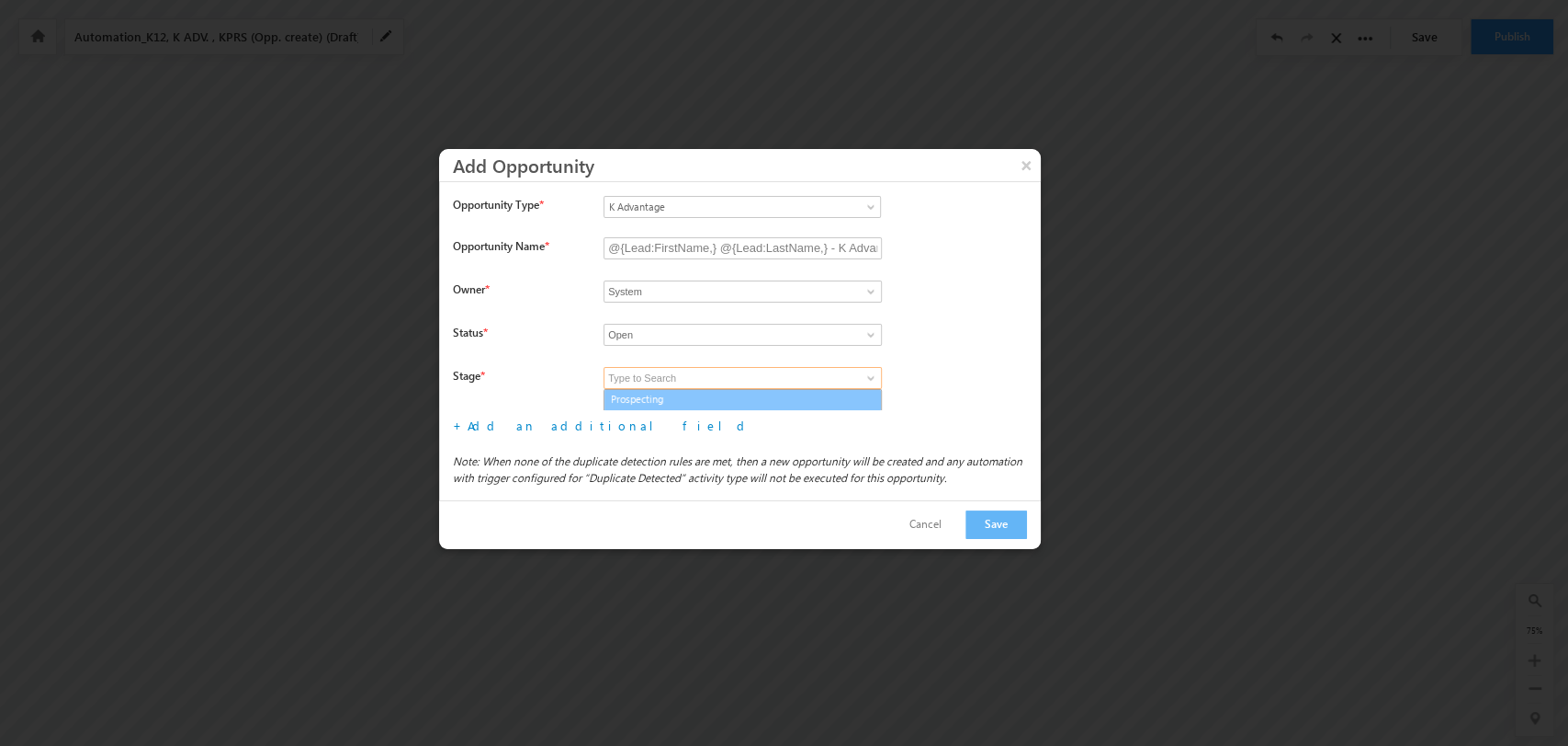
type input "Prospecting"
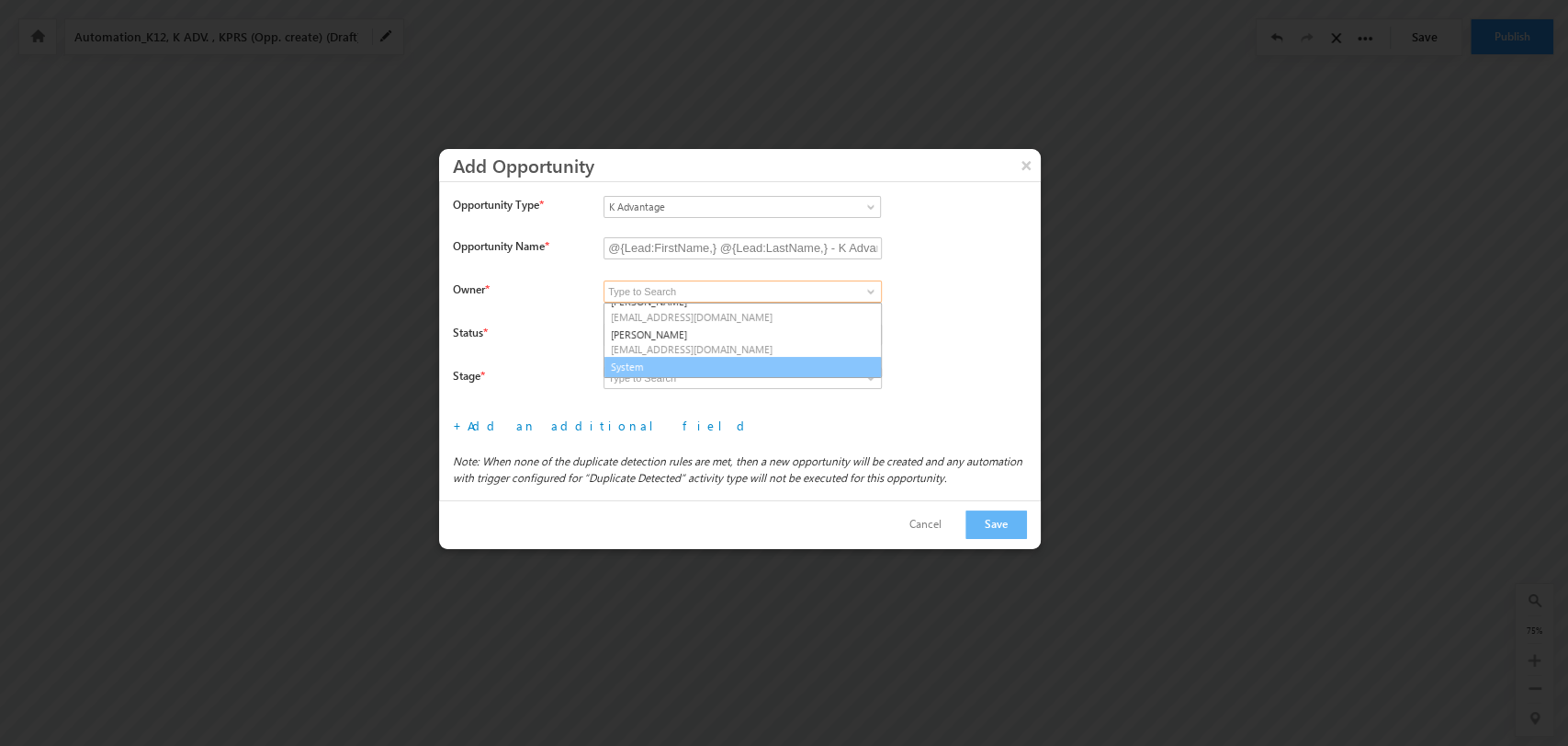
type input "System"
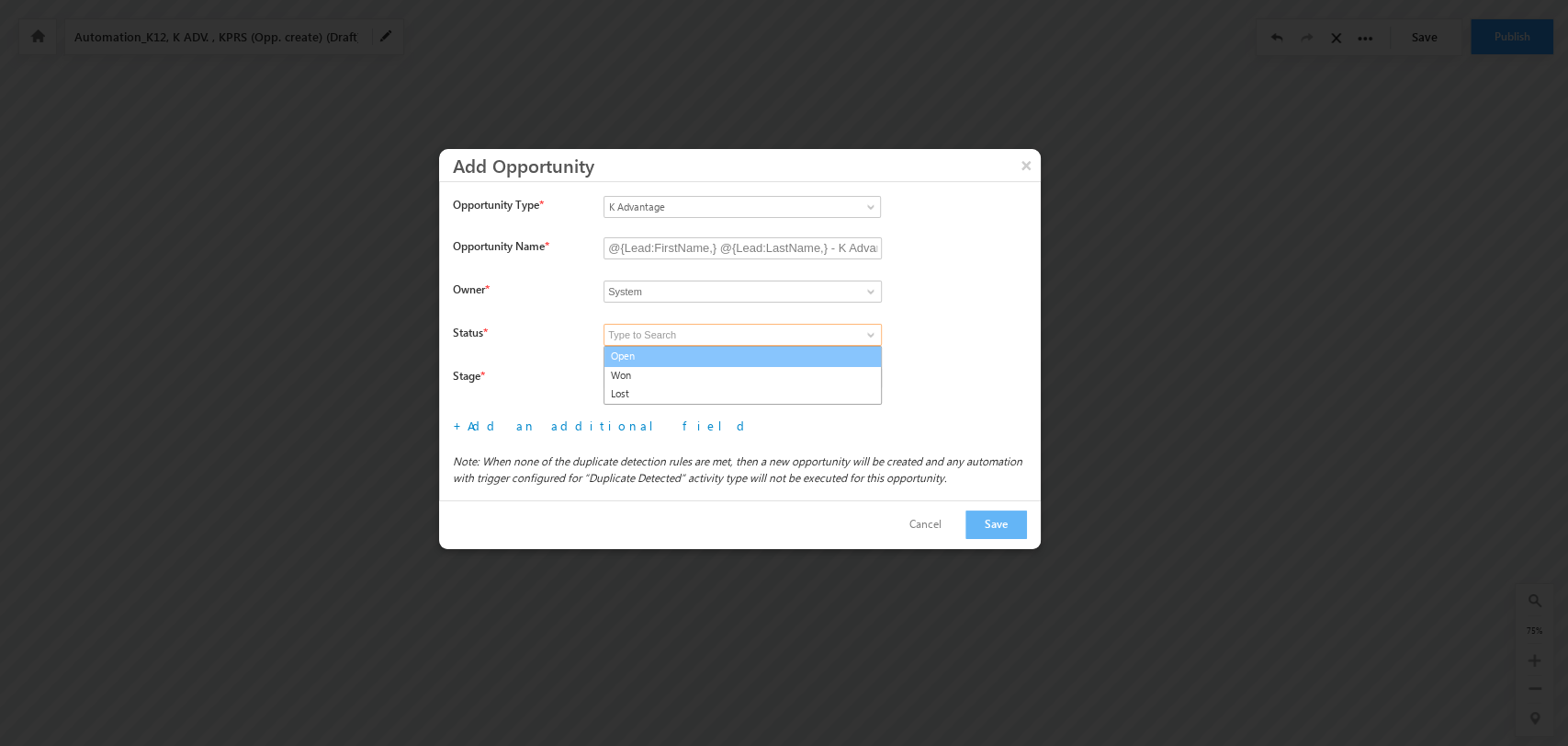
type input "Open"
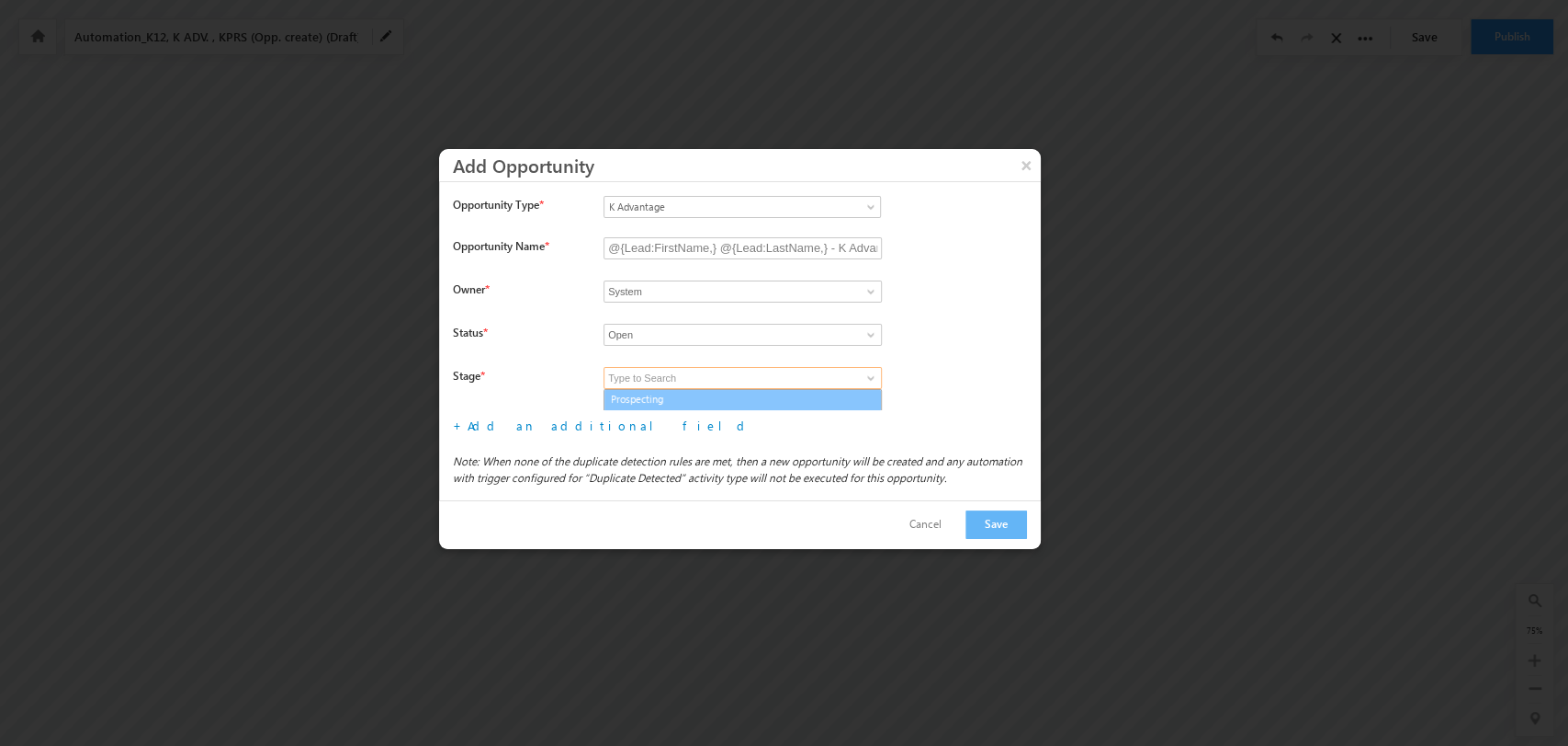
type input "Prospecting"
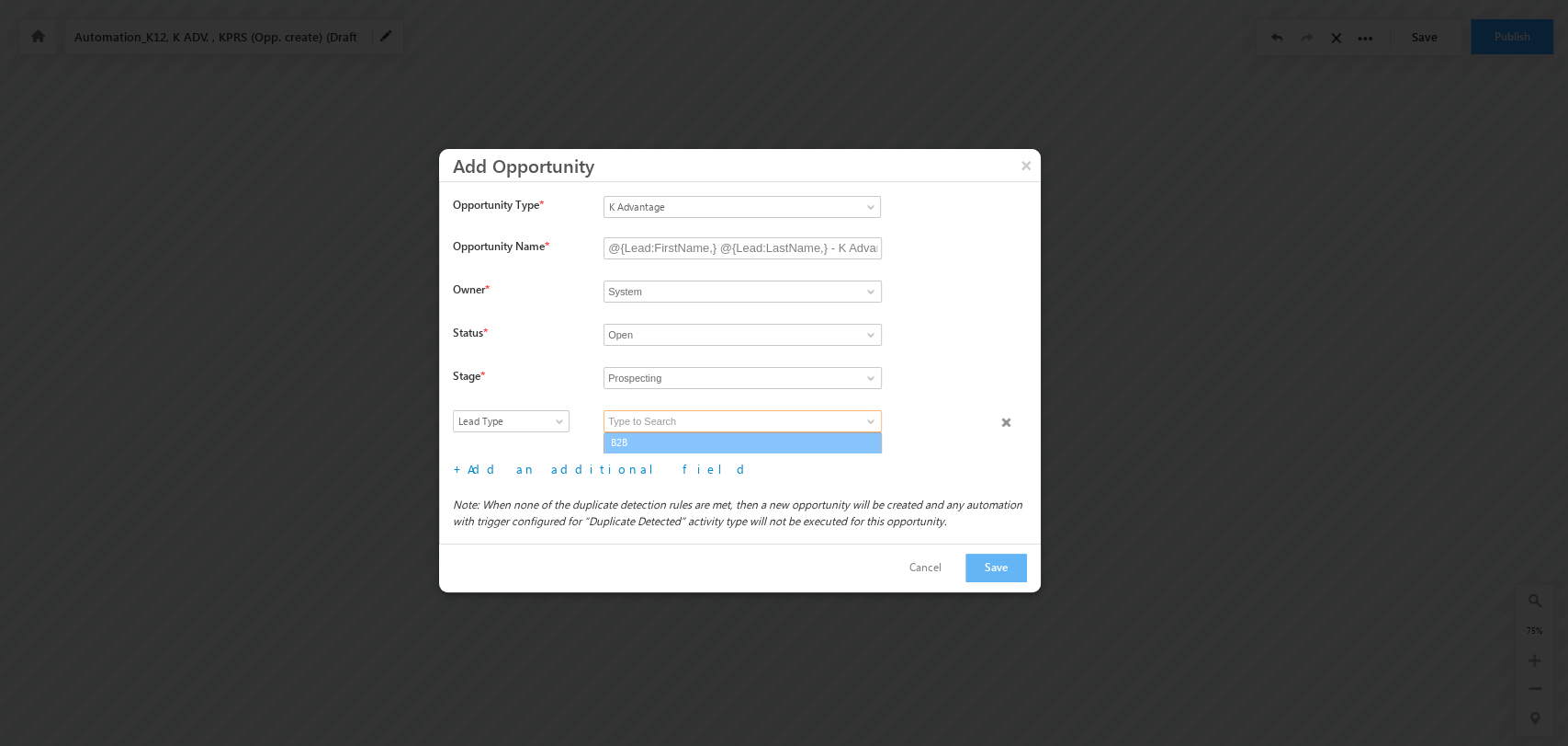
scroll to position [17, 0]
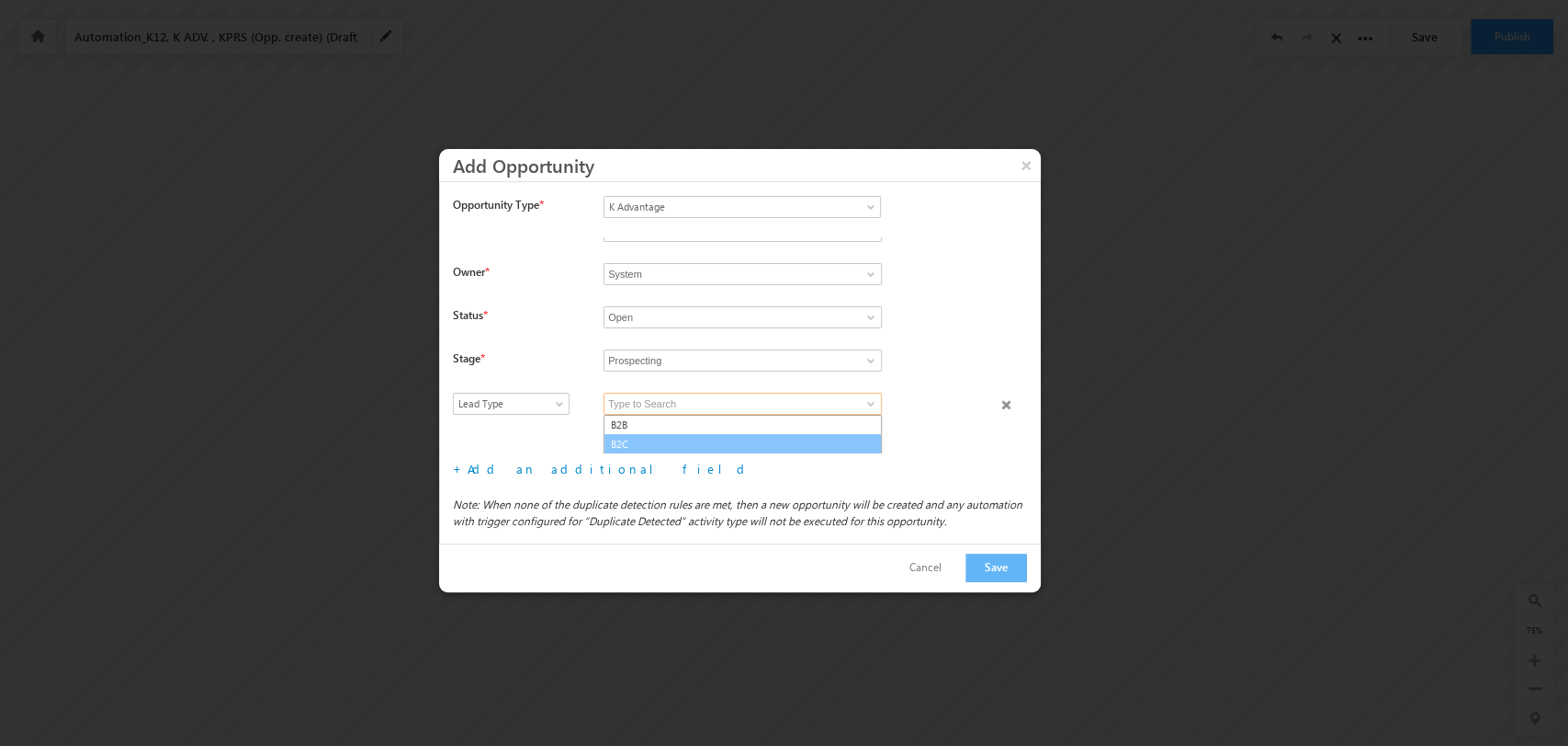
type input "B2C"
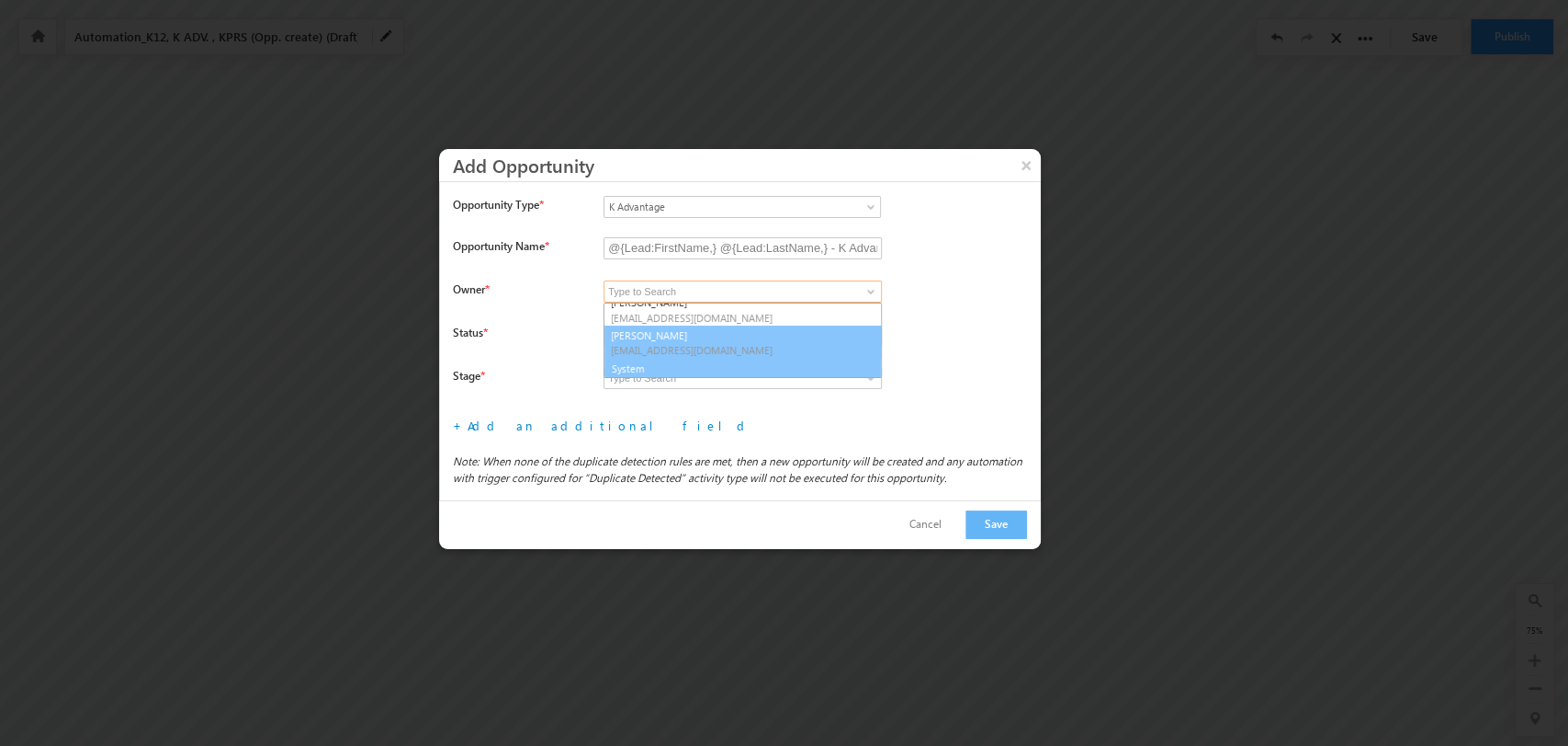
scroll to position [272, 0]
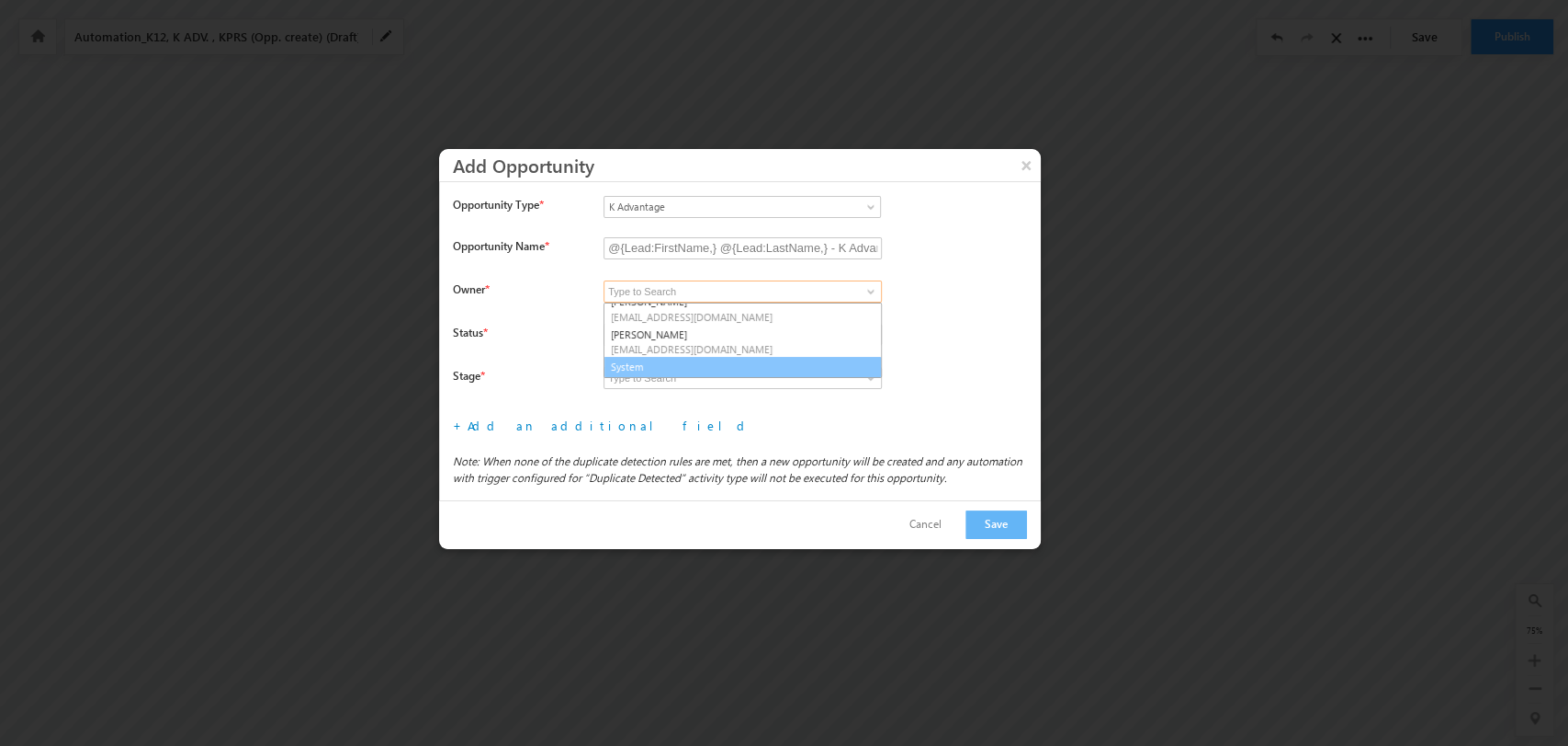
type input "System"
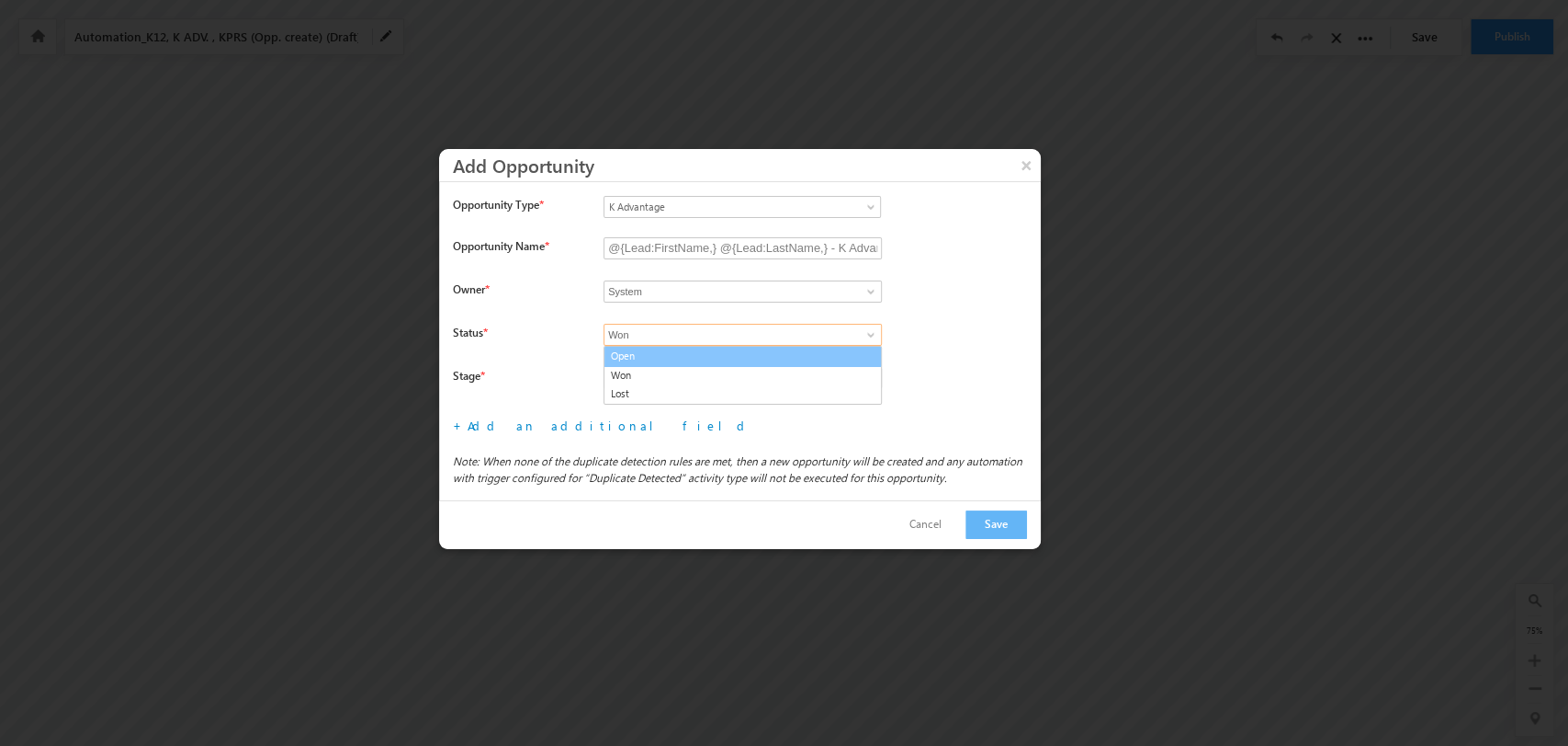
type input "Open"
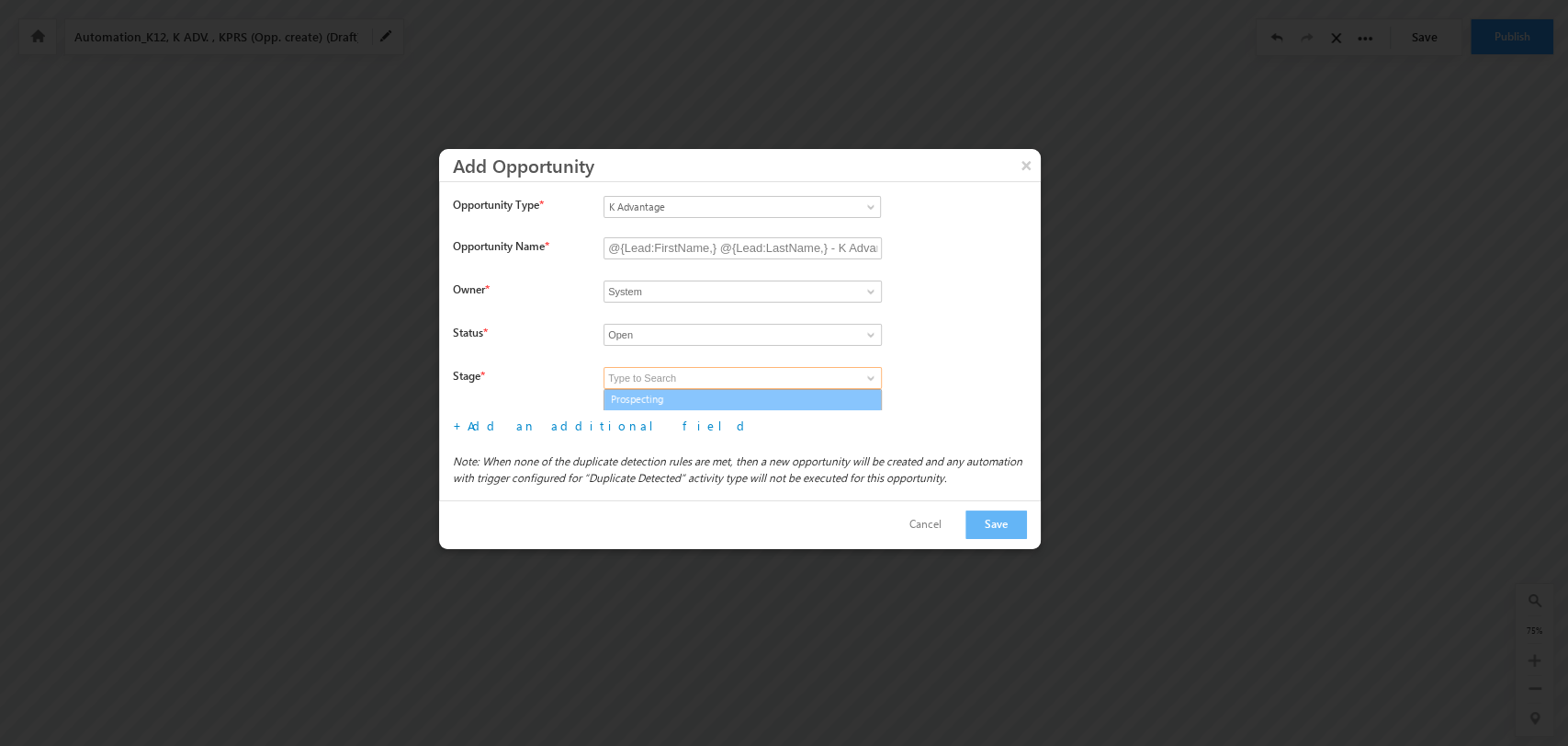
type input "Prospecting"
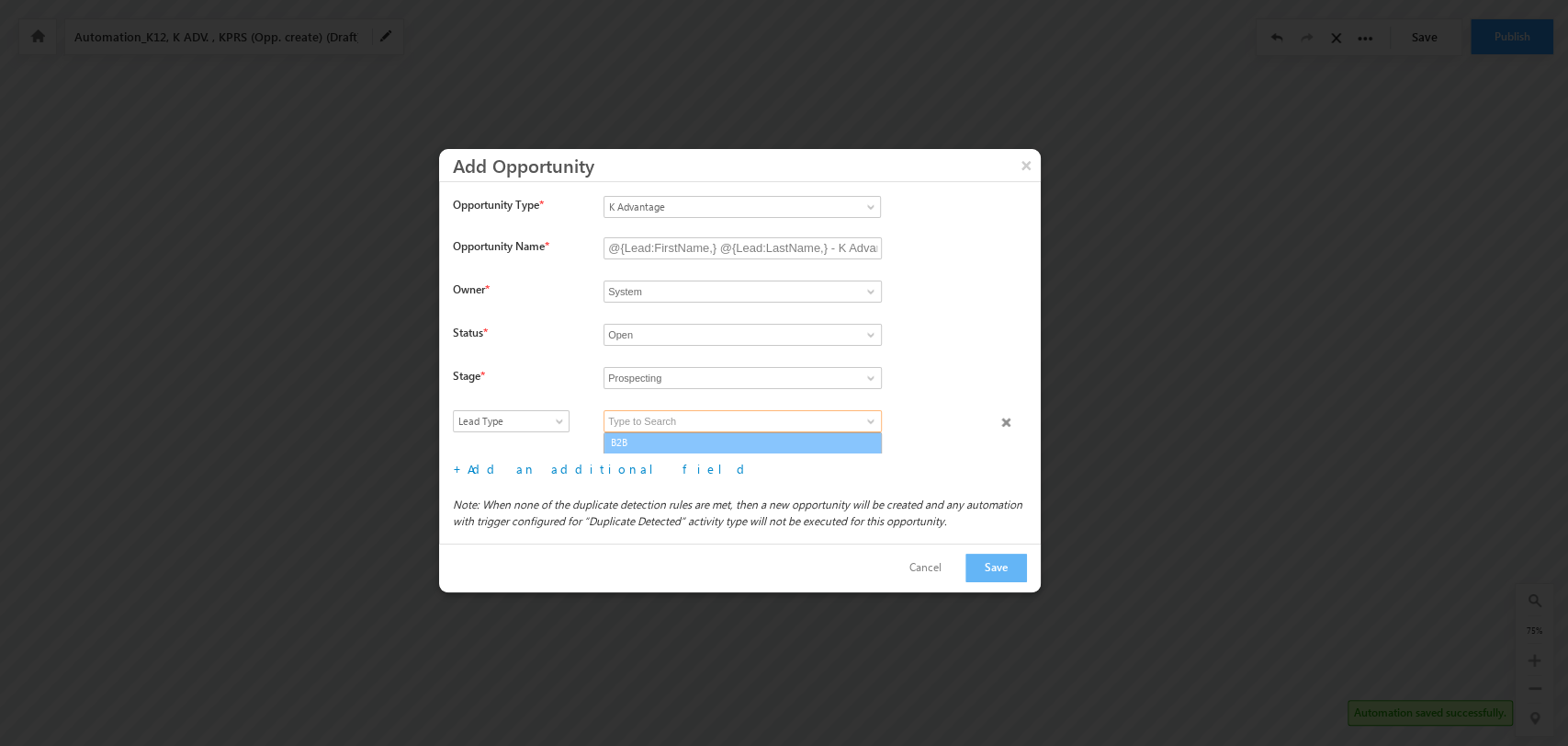
scroll to position [17, 0]
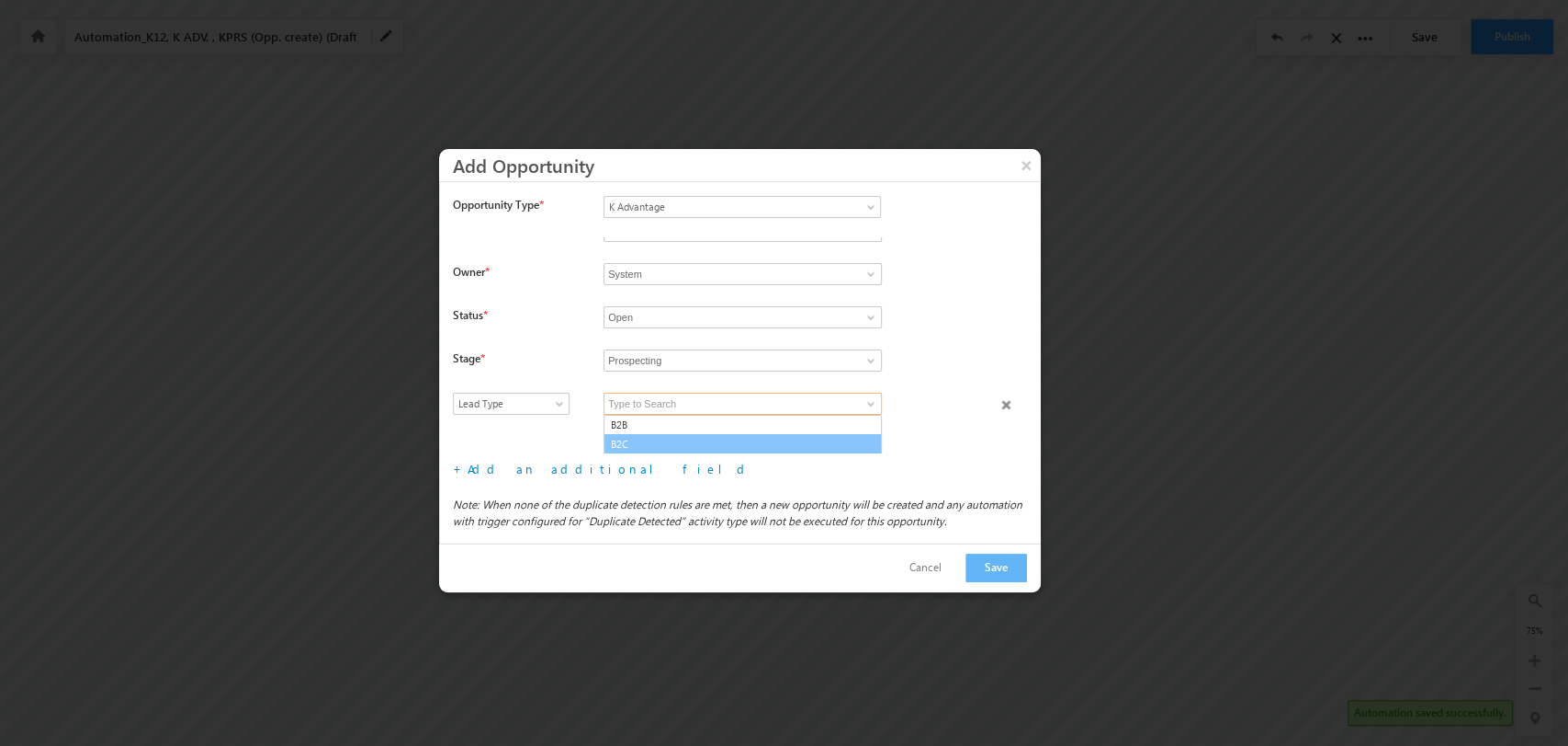
type input "B2C"
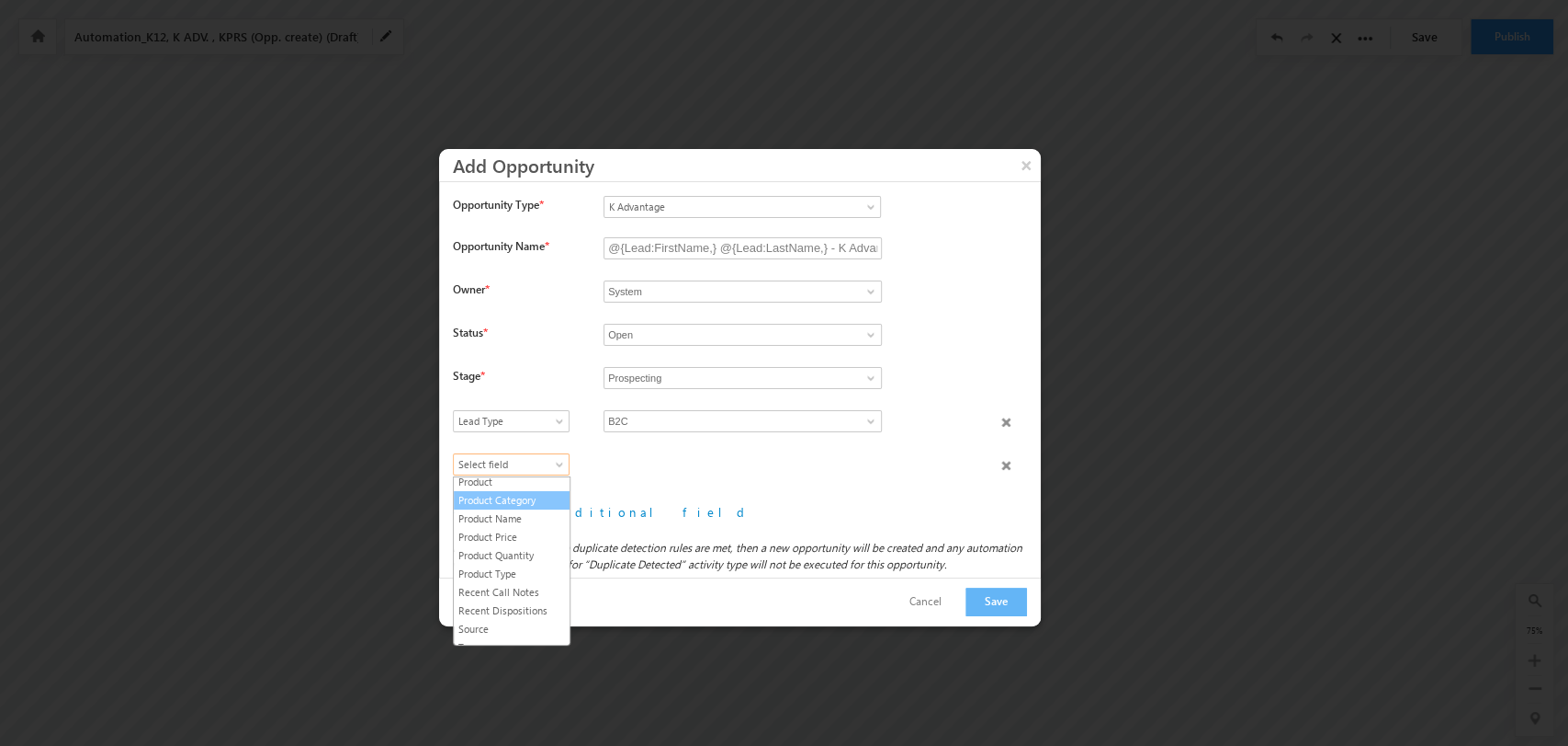
scroll to position [285, 0]
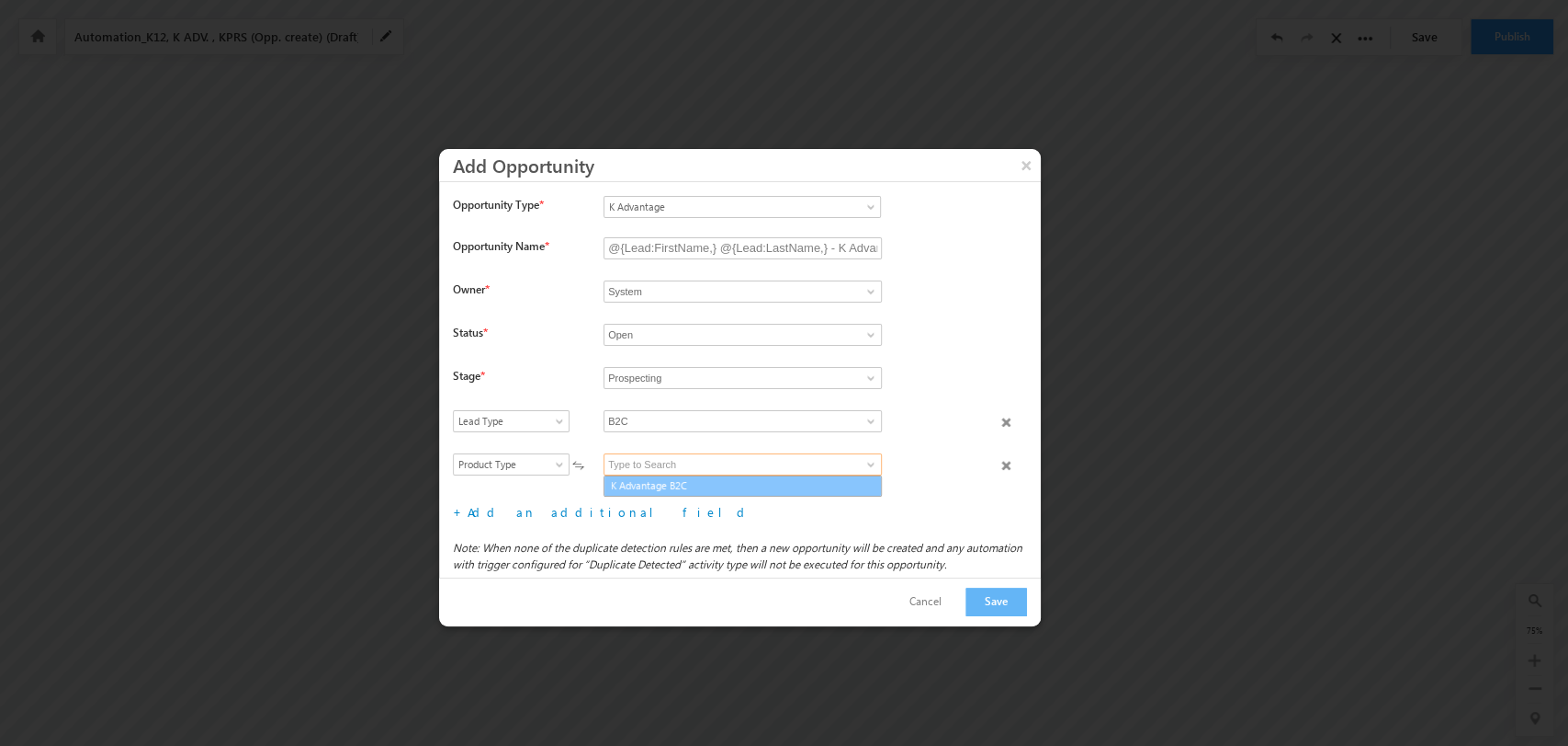
type input "K Advantage B2C"
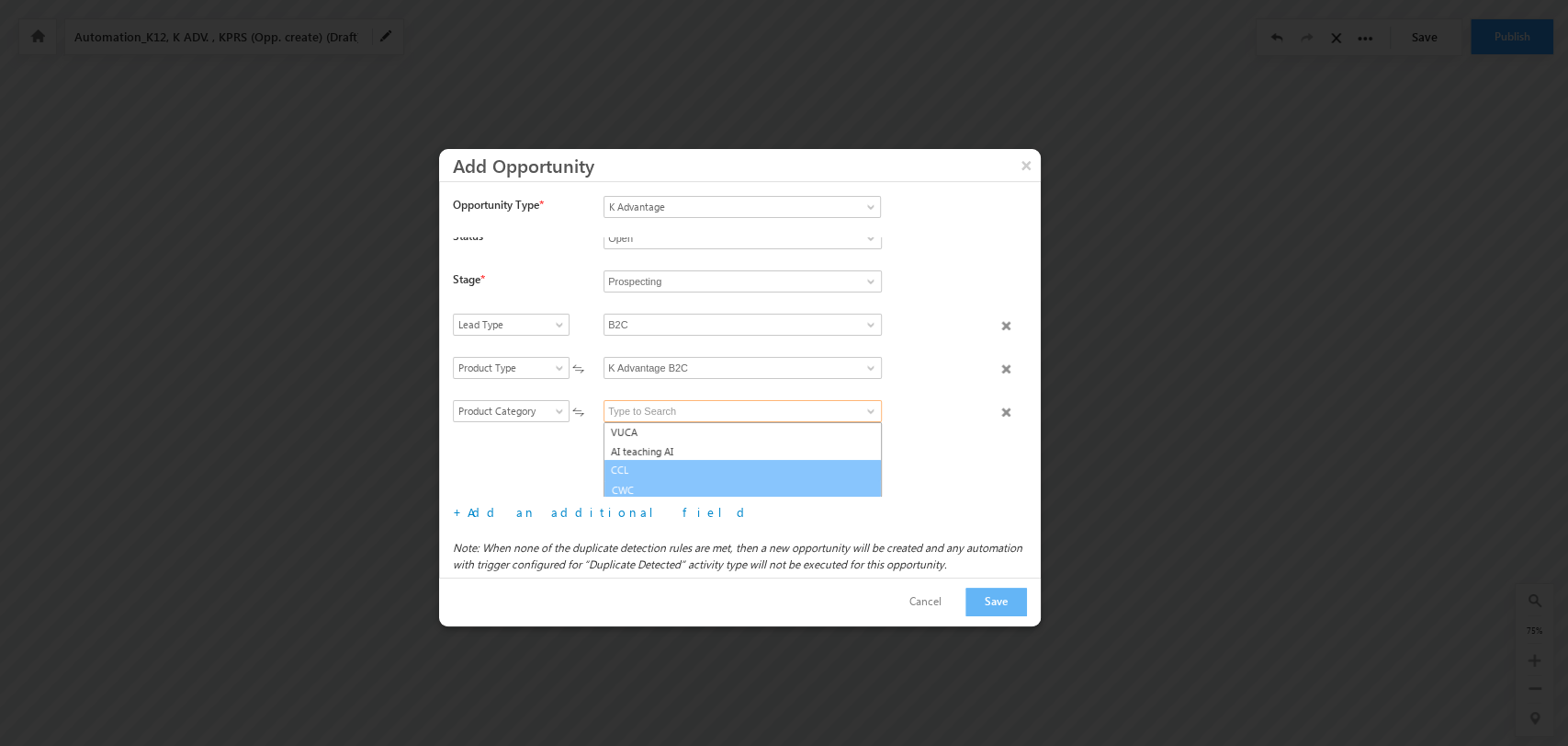
scroll to position [3, 0]
type input "CWC"
type input "one to one counselling"
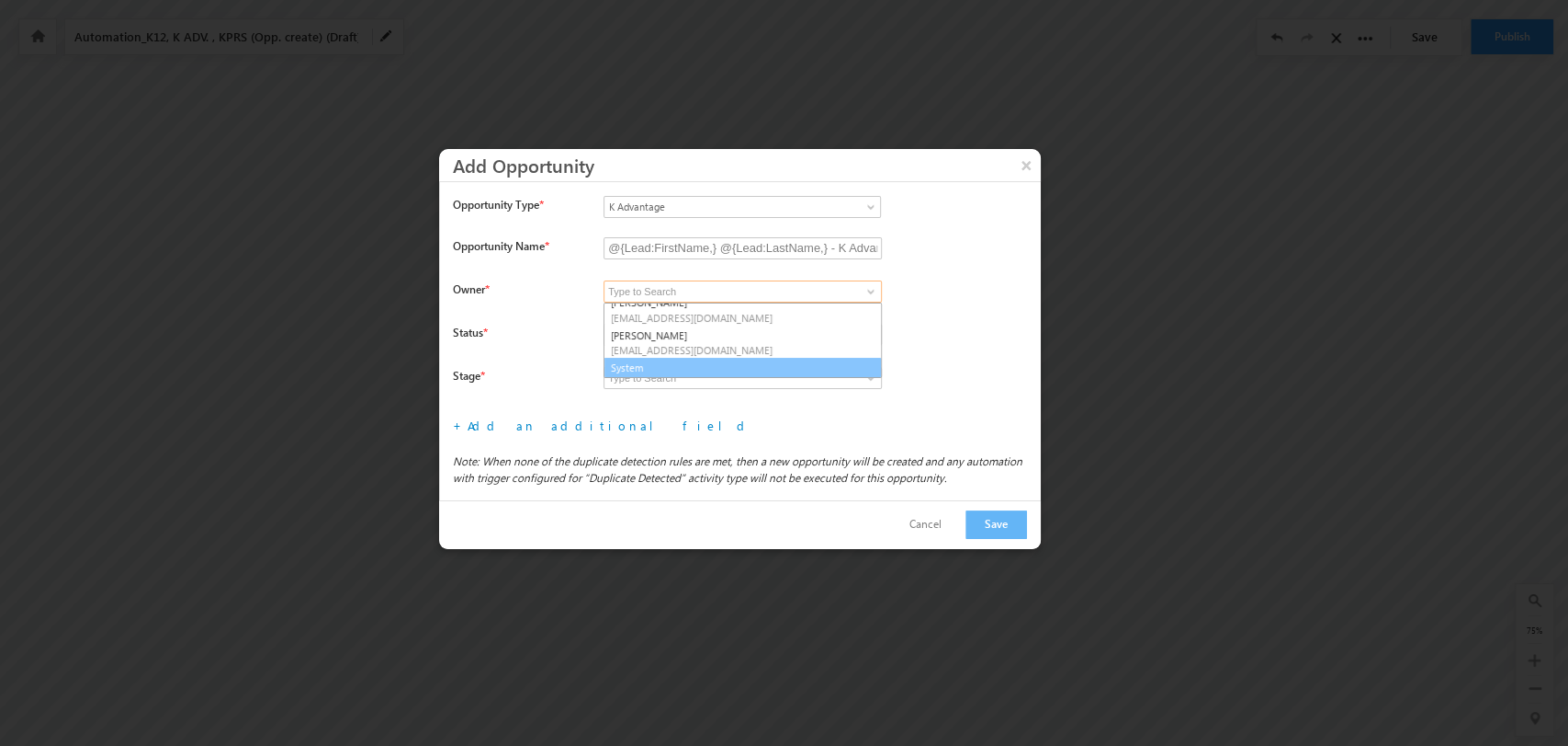
scroll to position [272, 0]
type input "System"
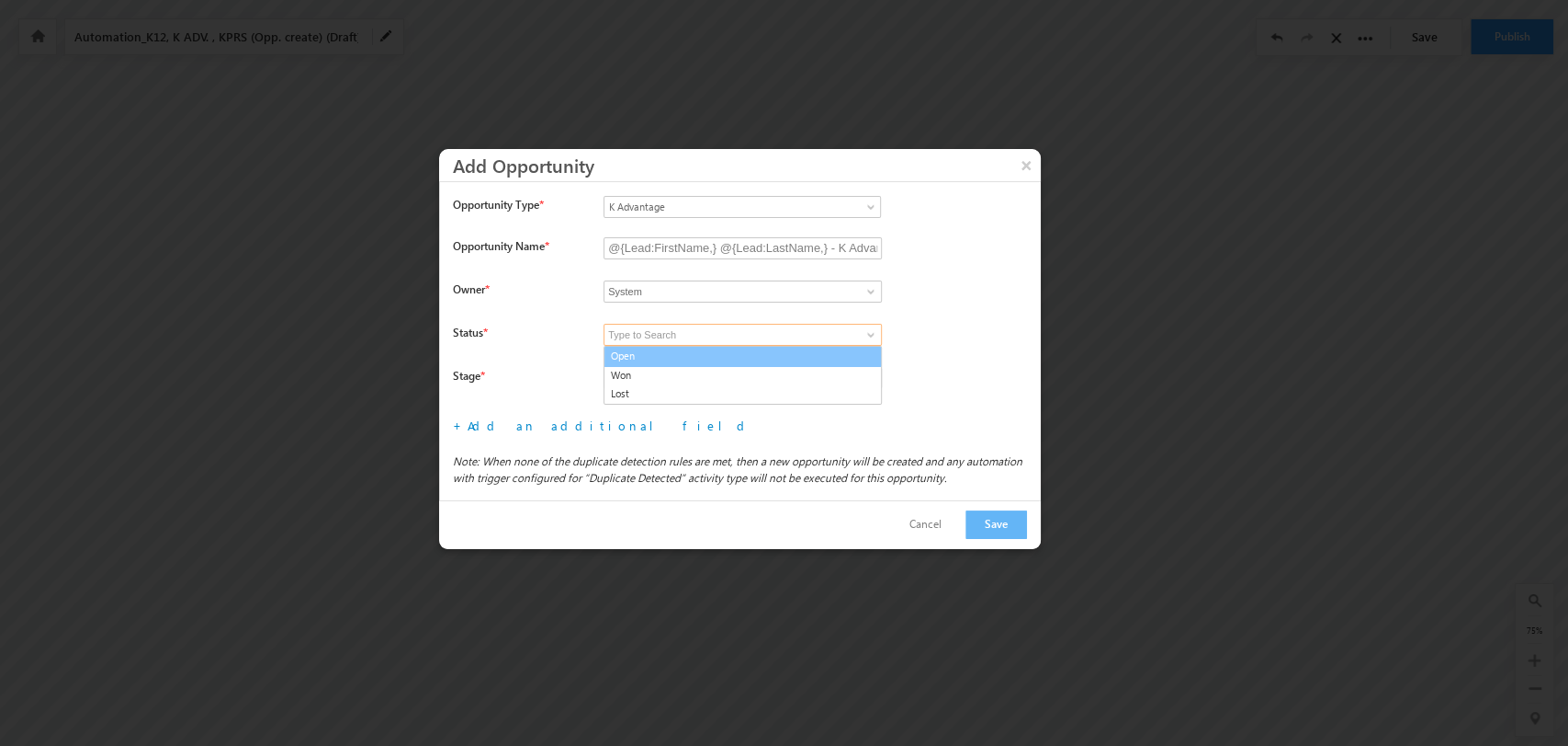
type input "Open"
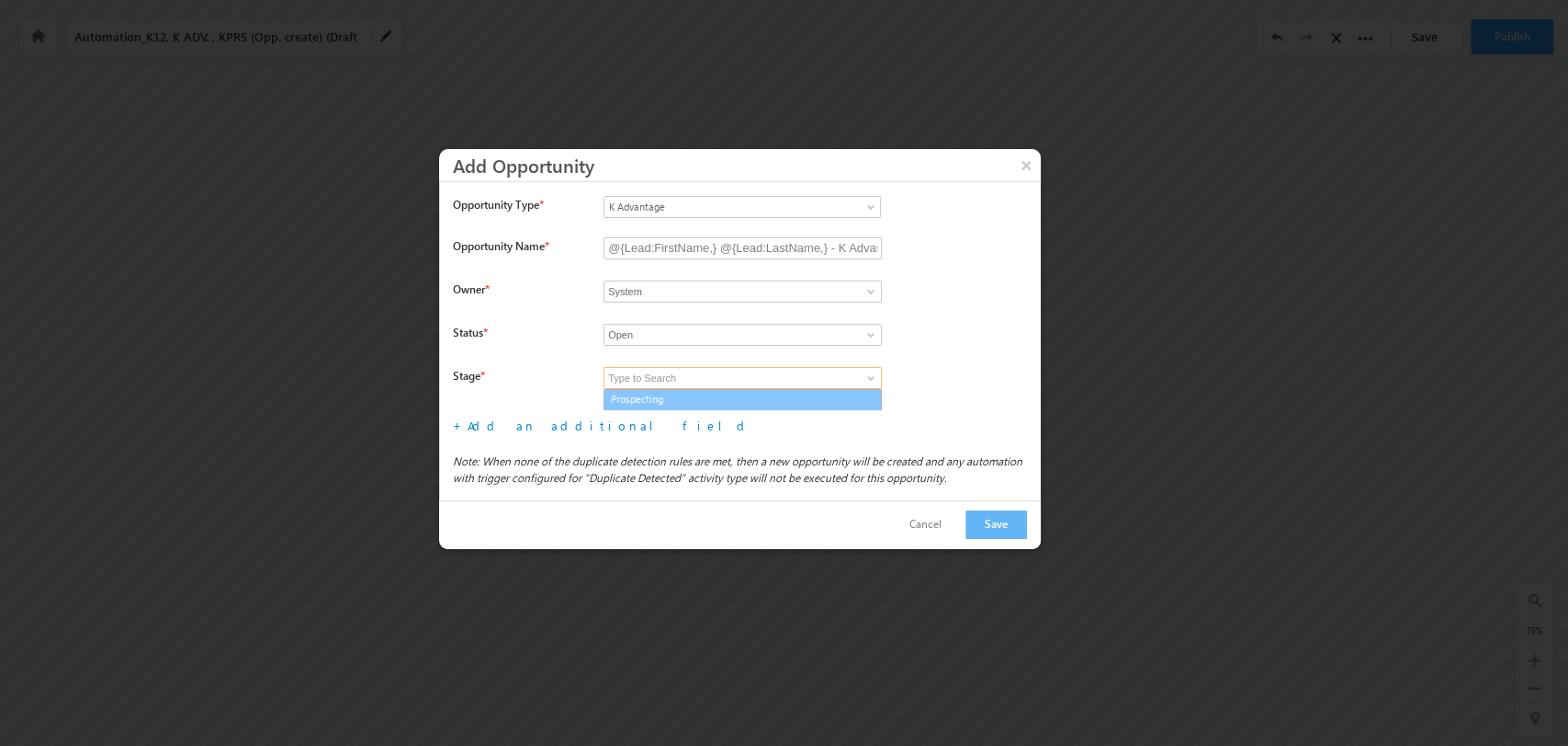
type input "Prospecting"
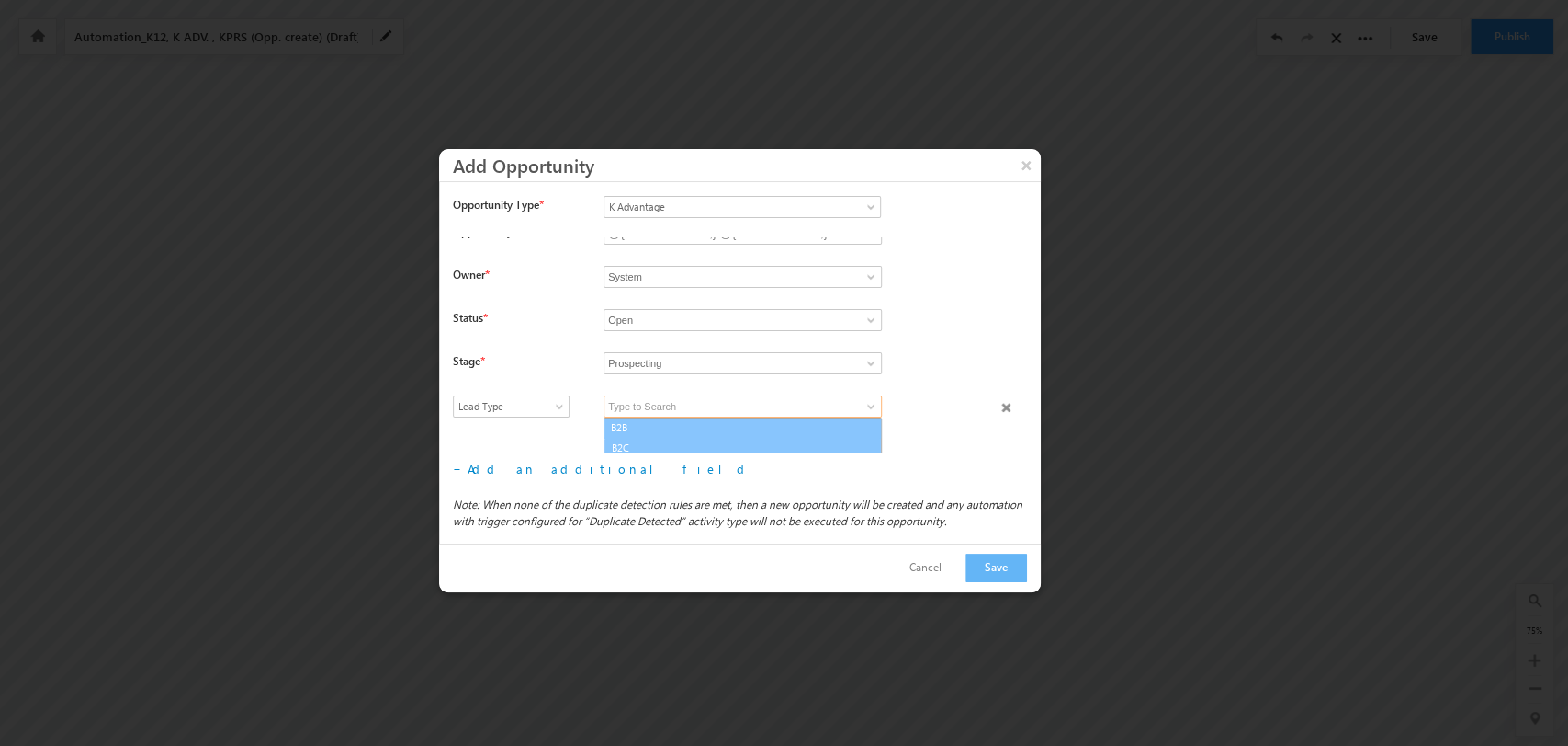
scroll to position [17, 0]
type input "B2C"
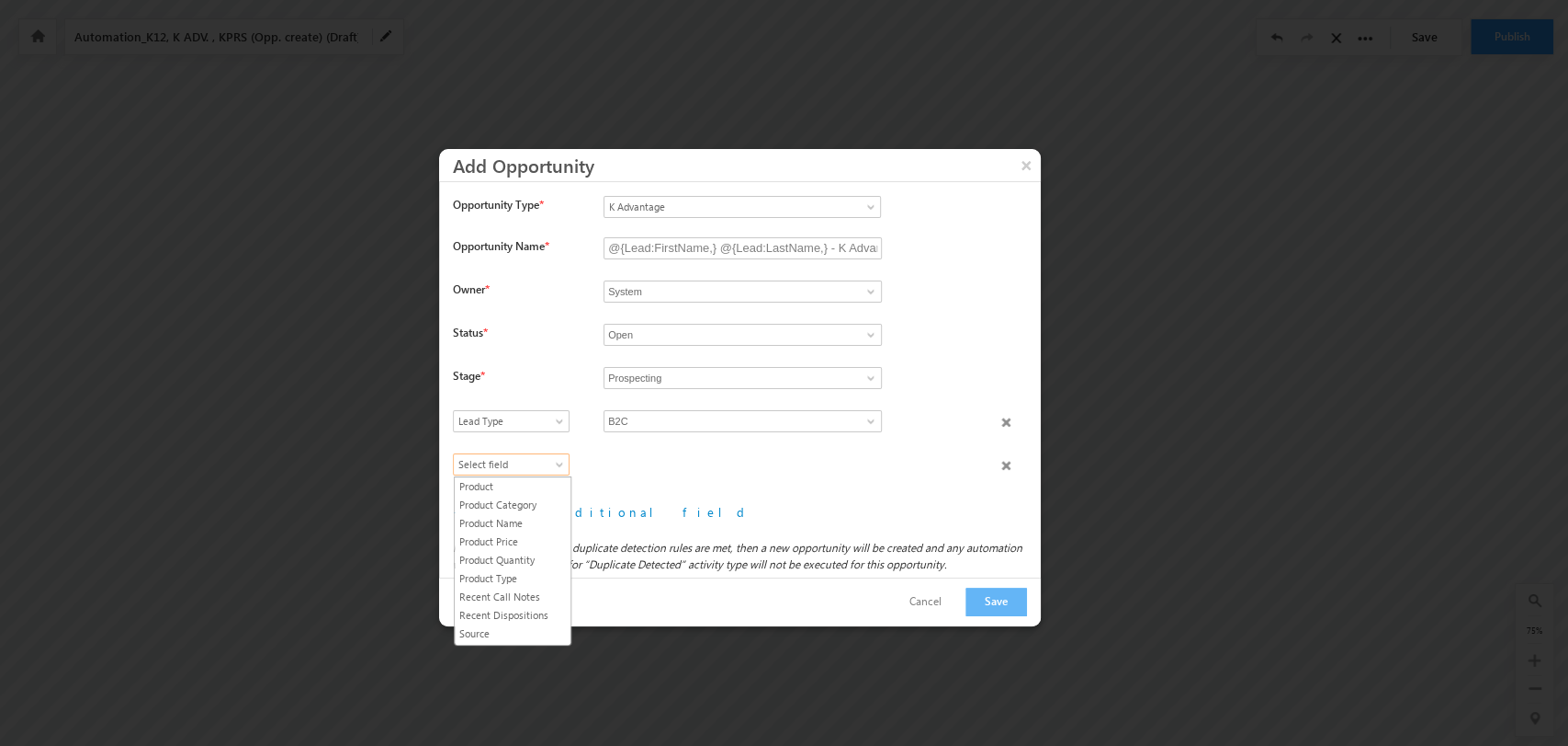
scroll to position [285, 0]
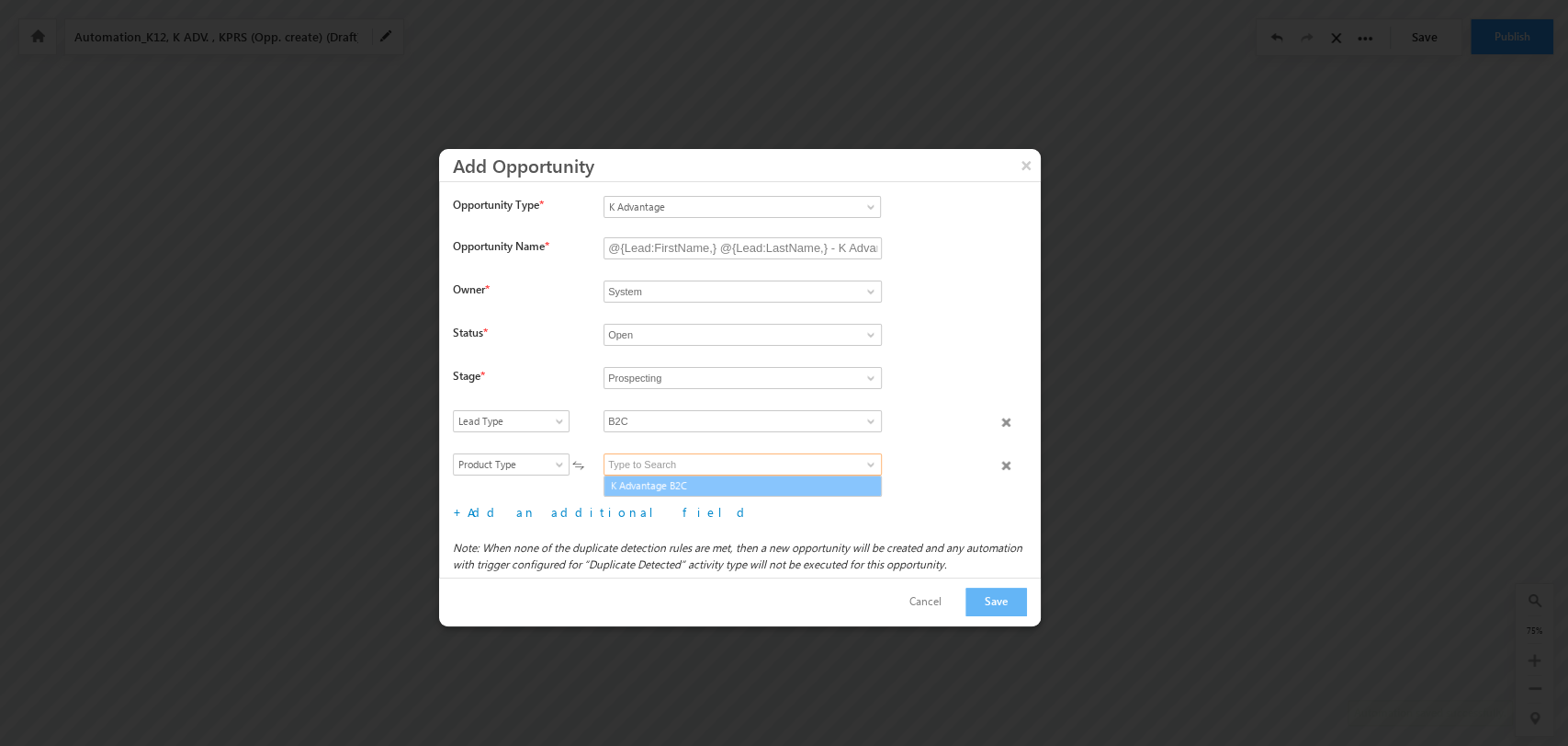
drag, startPoint x: 761, startPoint y: 488, endPoint x: 690, endPoint y: 488, distance: 71.0
type input "K Advantage B2C"
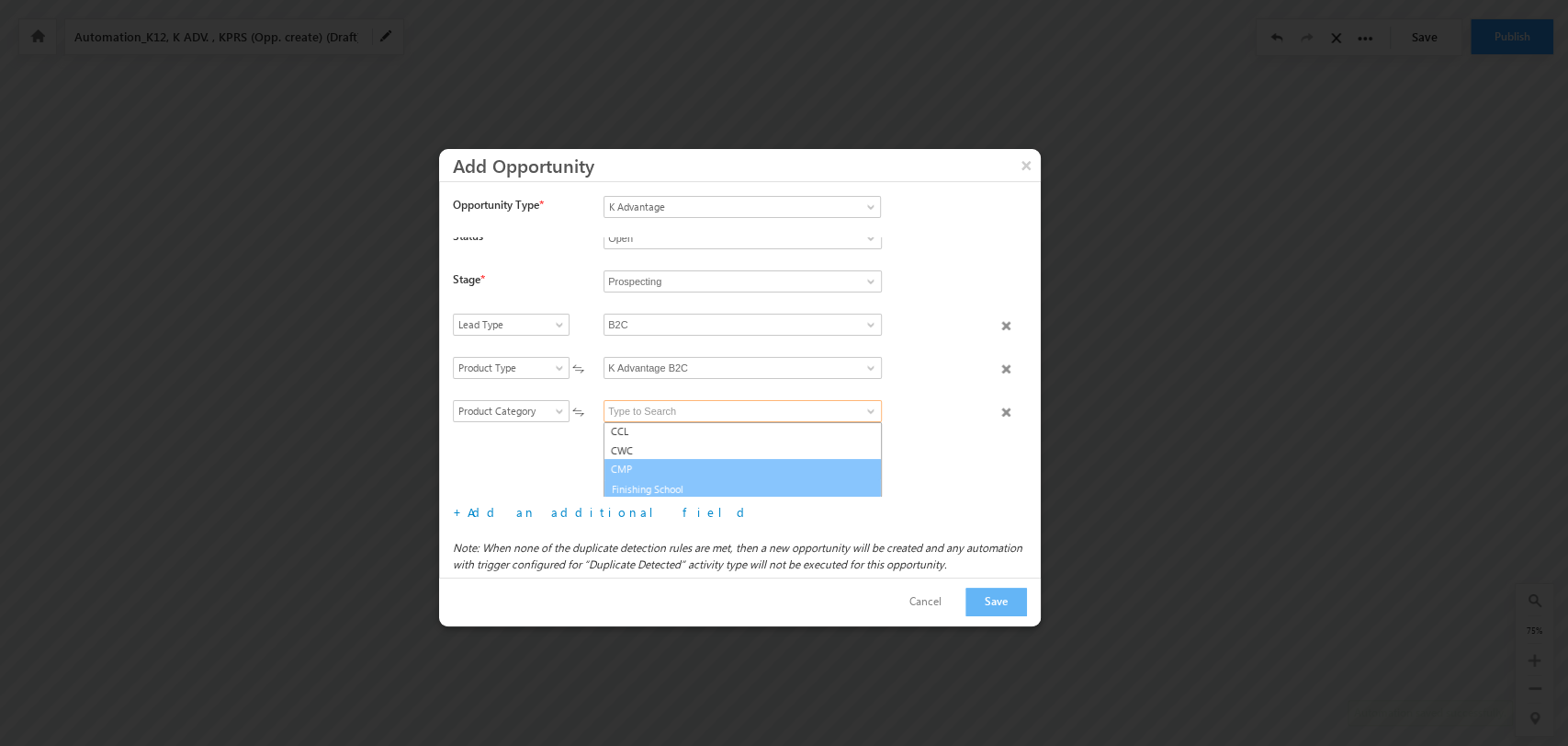
scroll to position [40, 0]
type input "Finishing School"
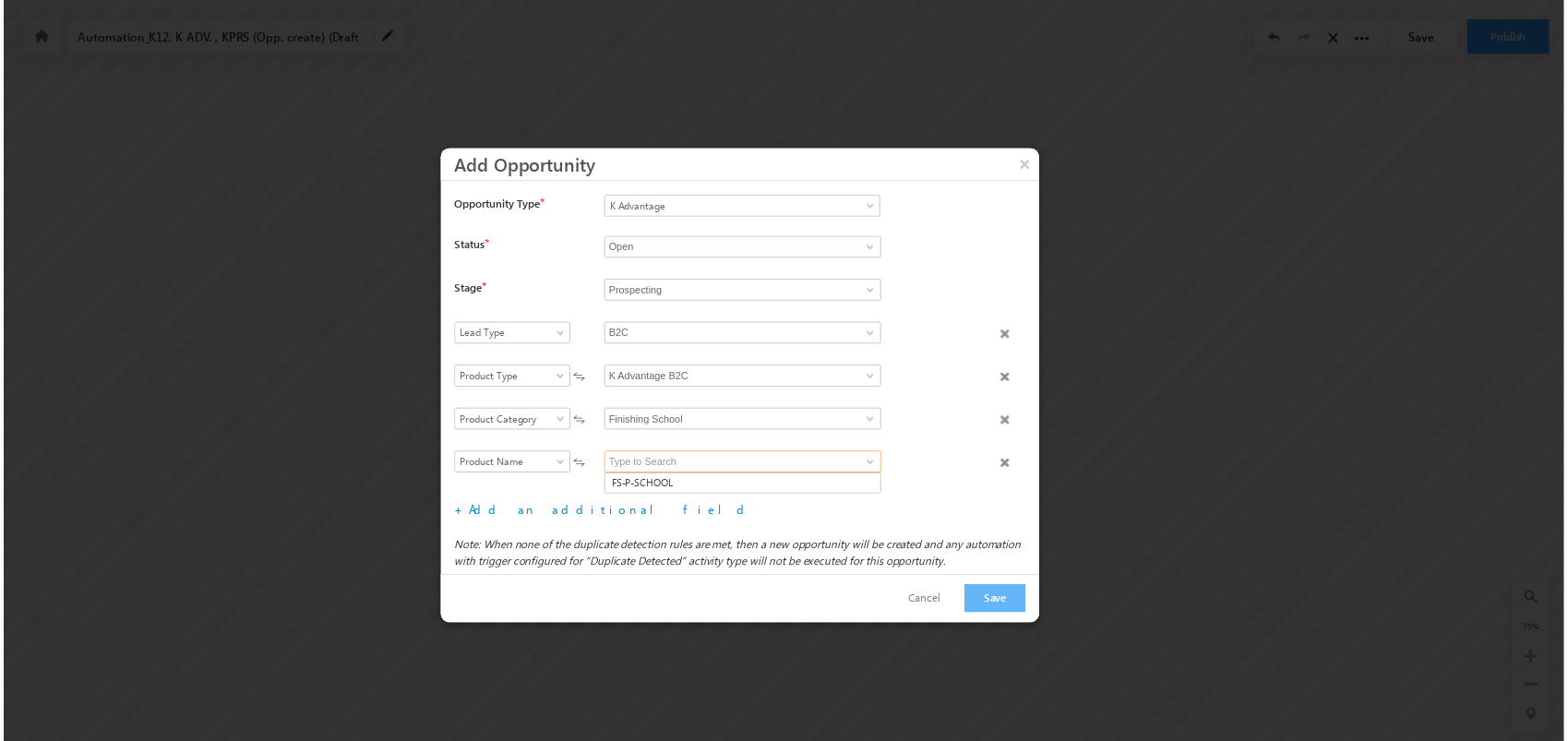
scroll to position [86, 0]
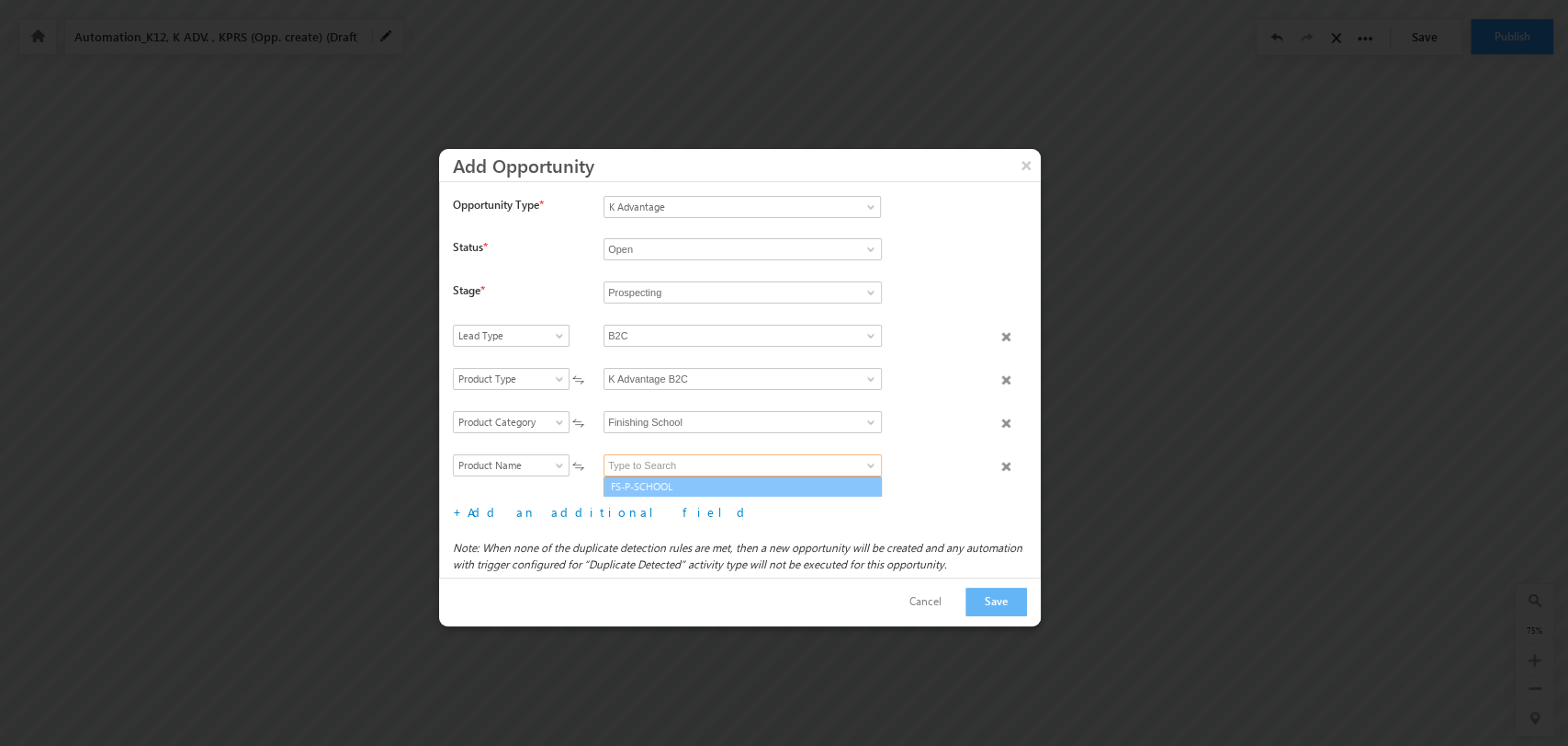
type input "FS-P-SCHOOL"
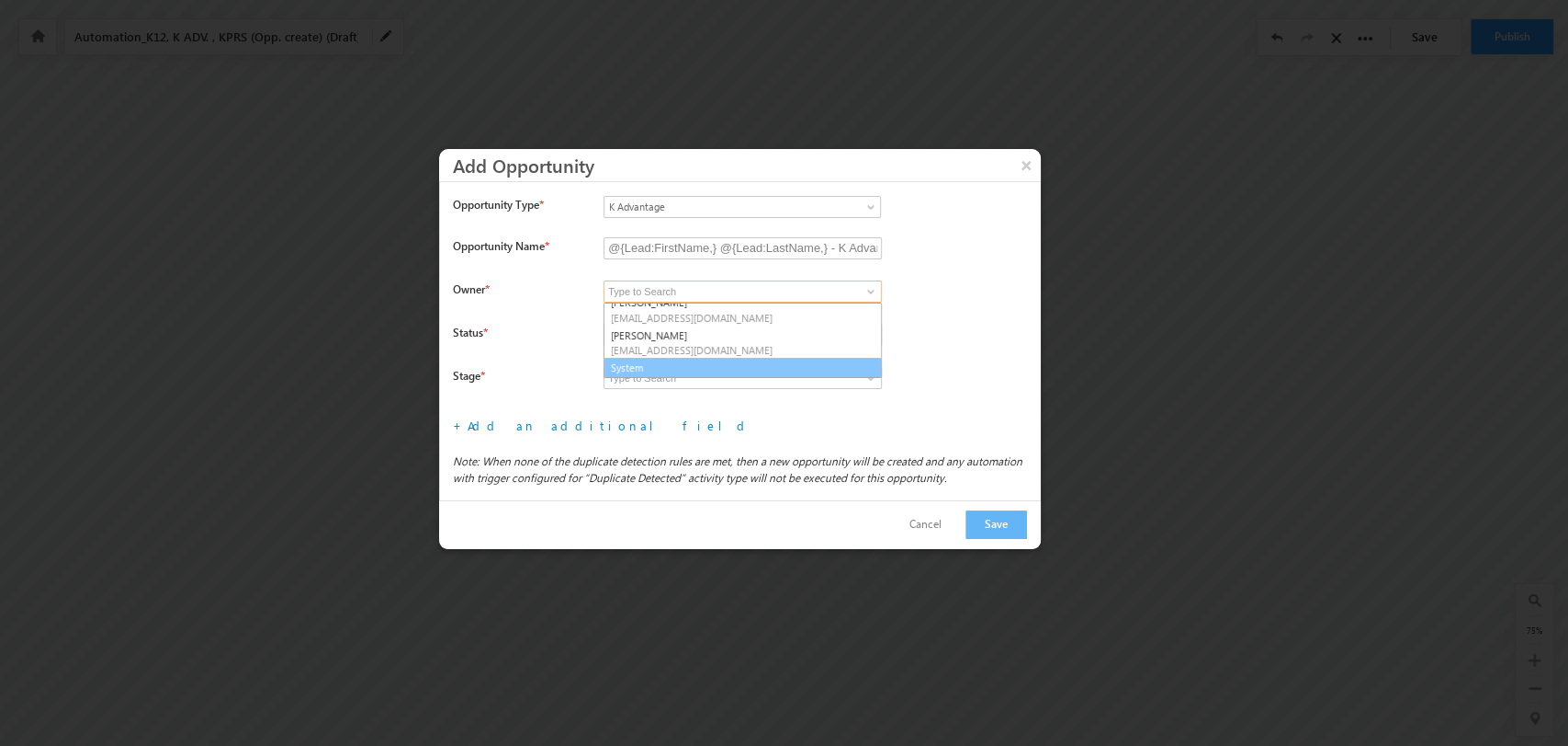
scroll to position [272, 0]
type input "System"
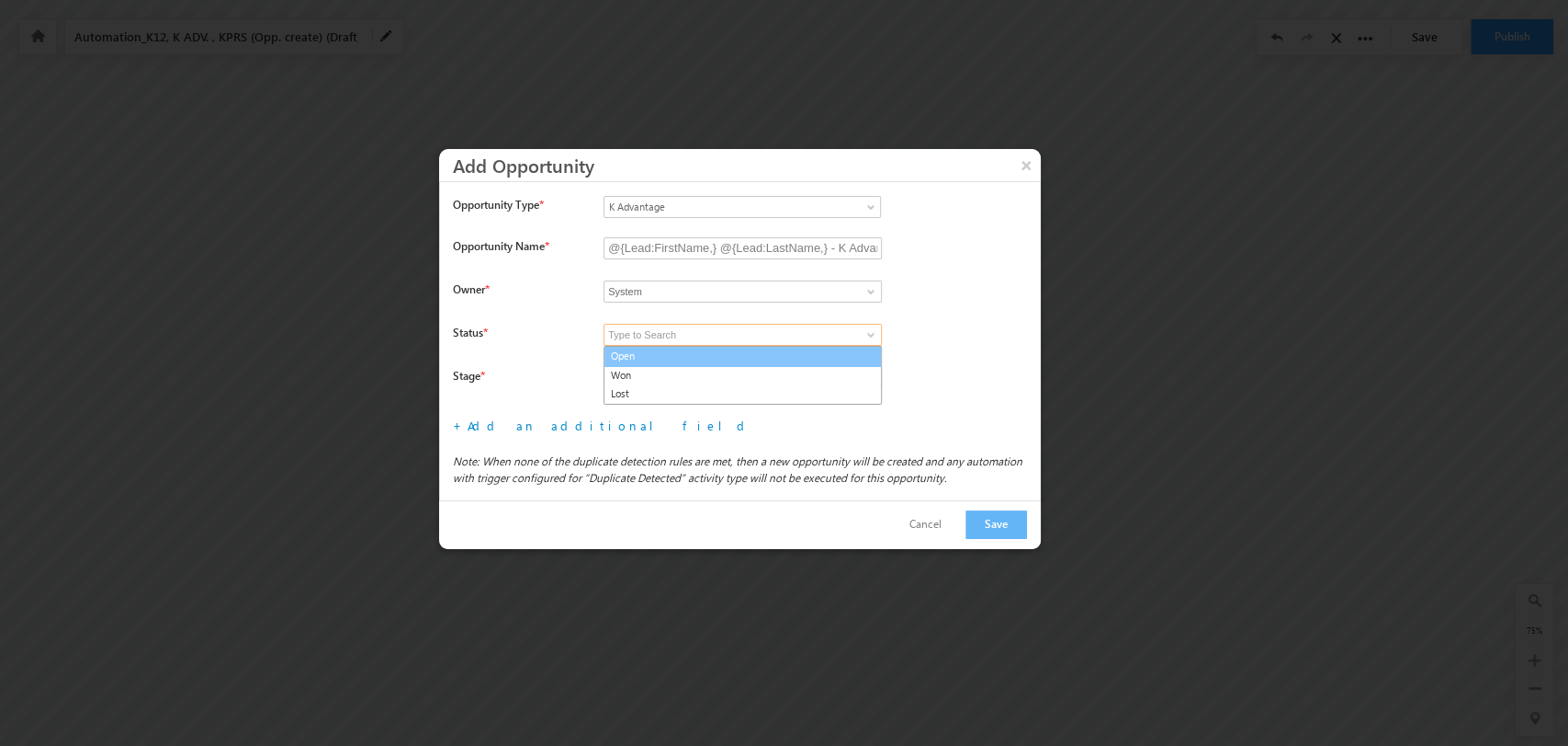
type input "Open"
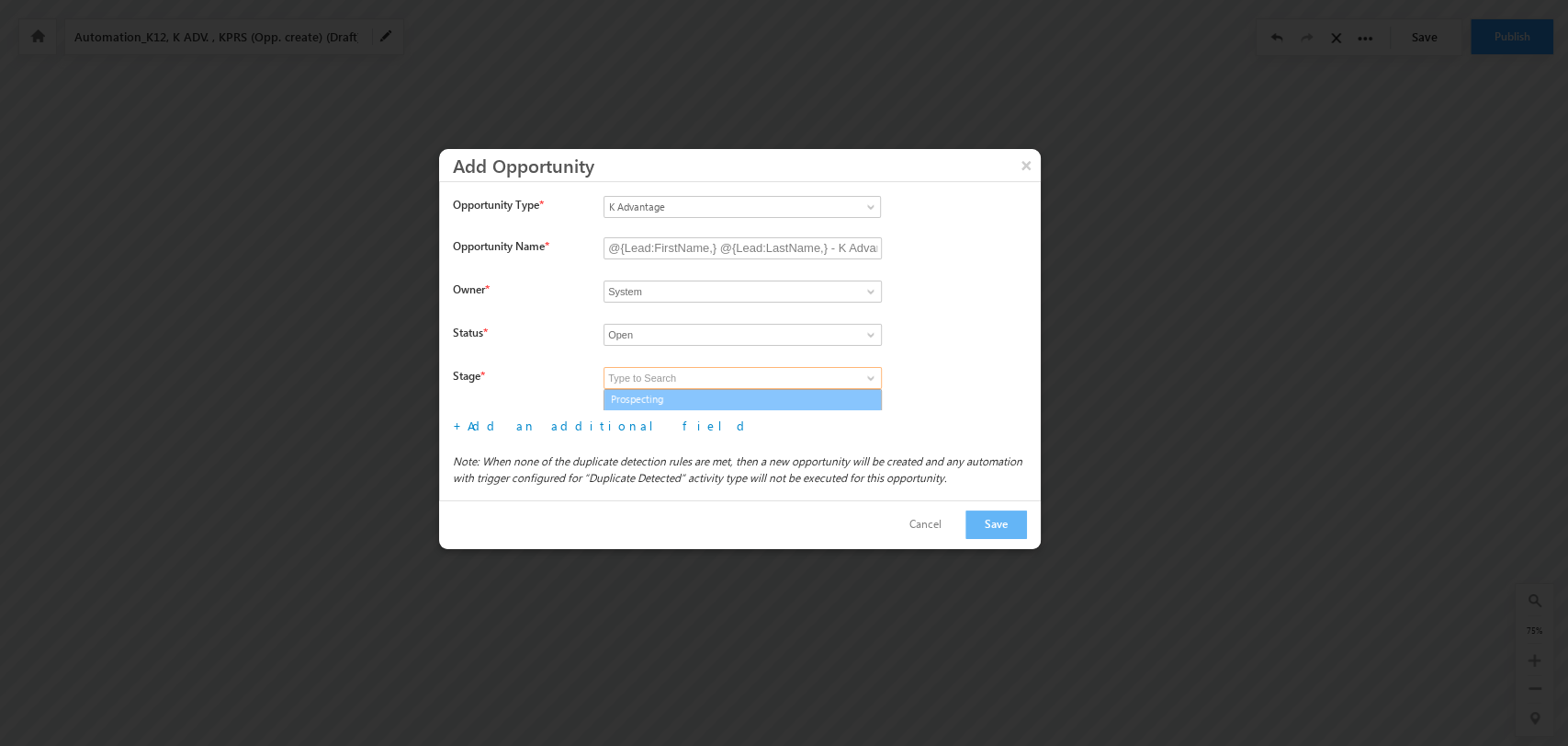
type input "Prospecting"
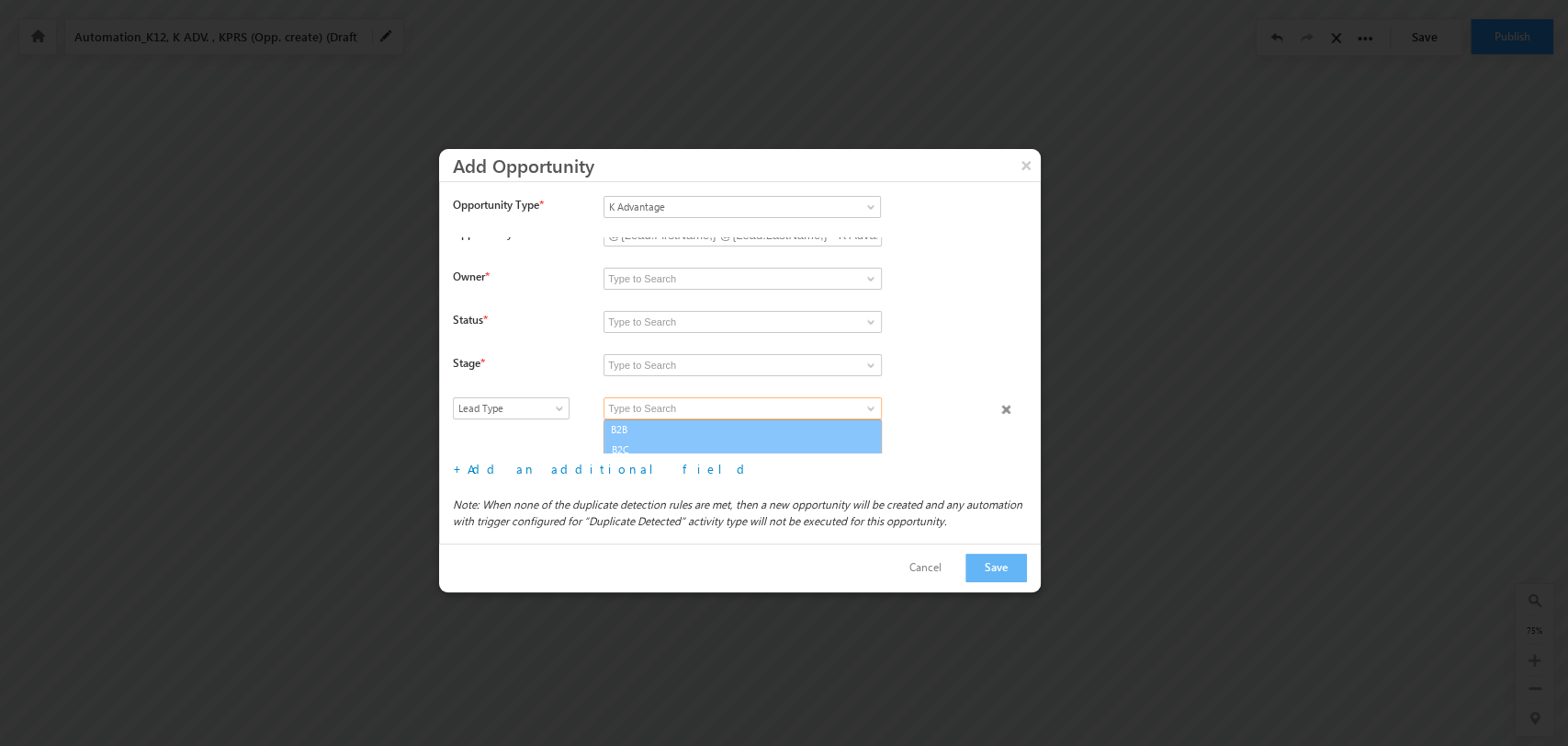
scroll to position [17, 0]
type input "B2C"
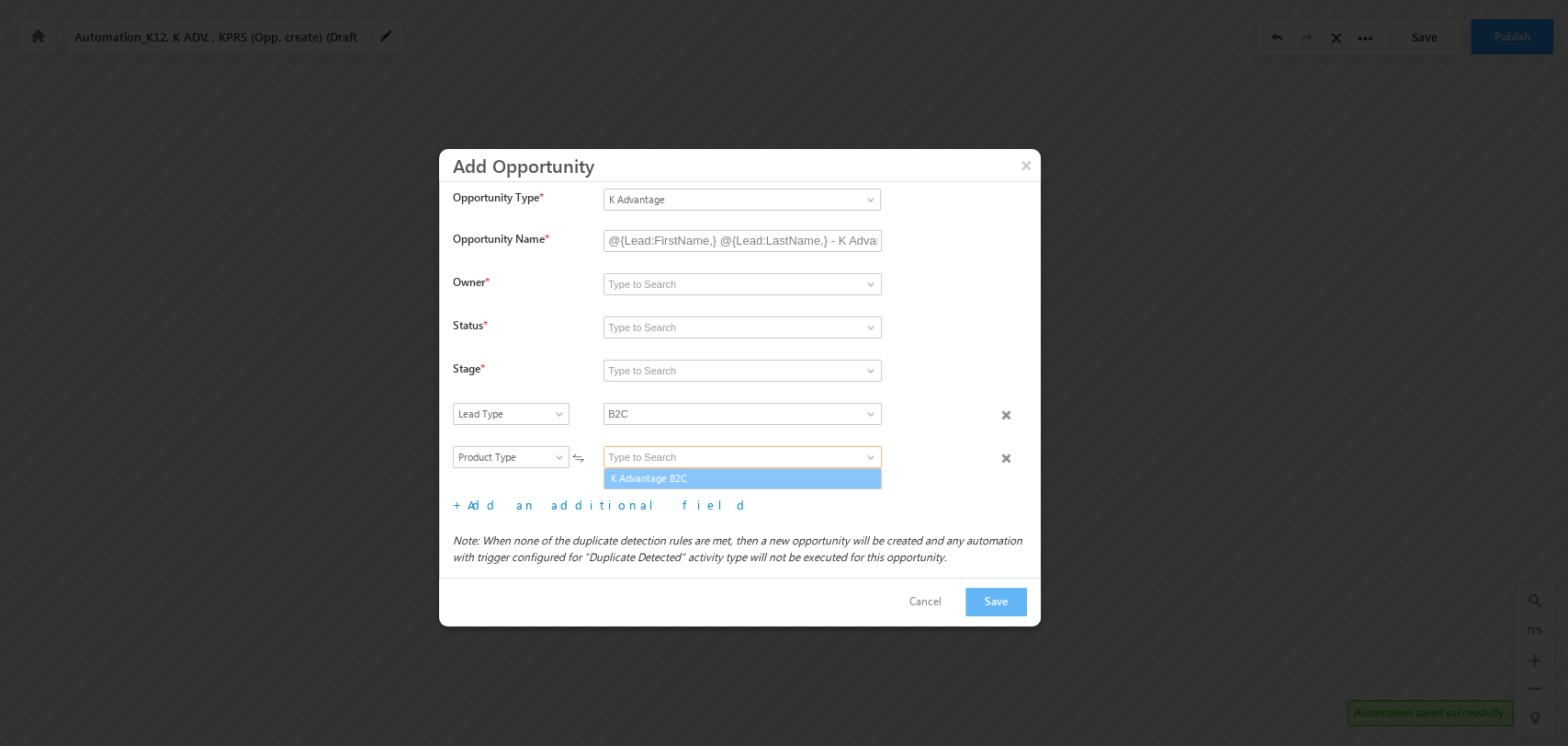
scroll to position [9, 0]
type input "K Advantage B2C"
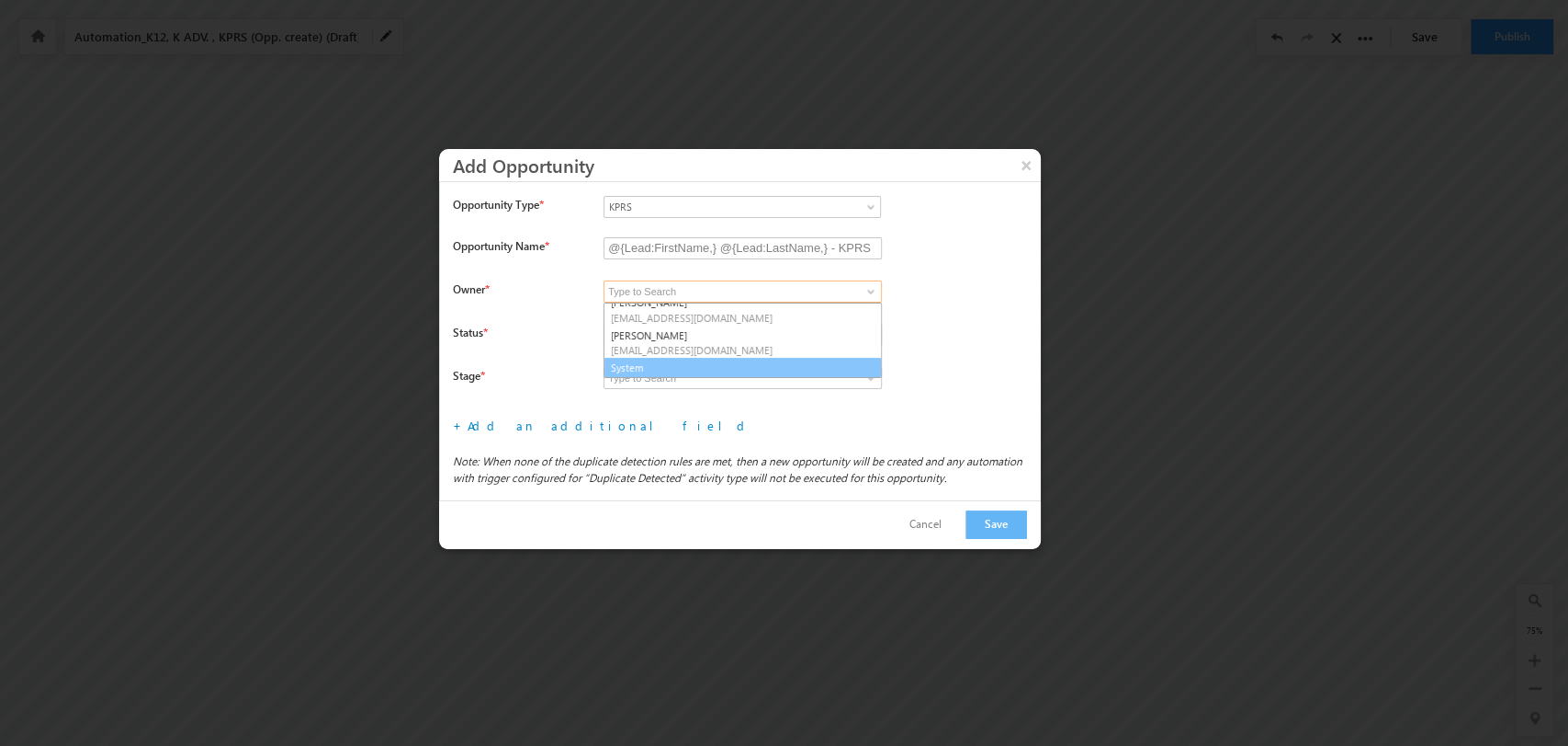
scroll to position [272, 0]
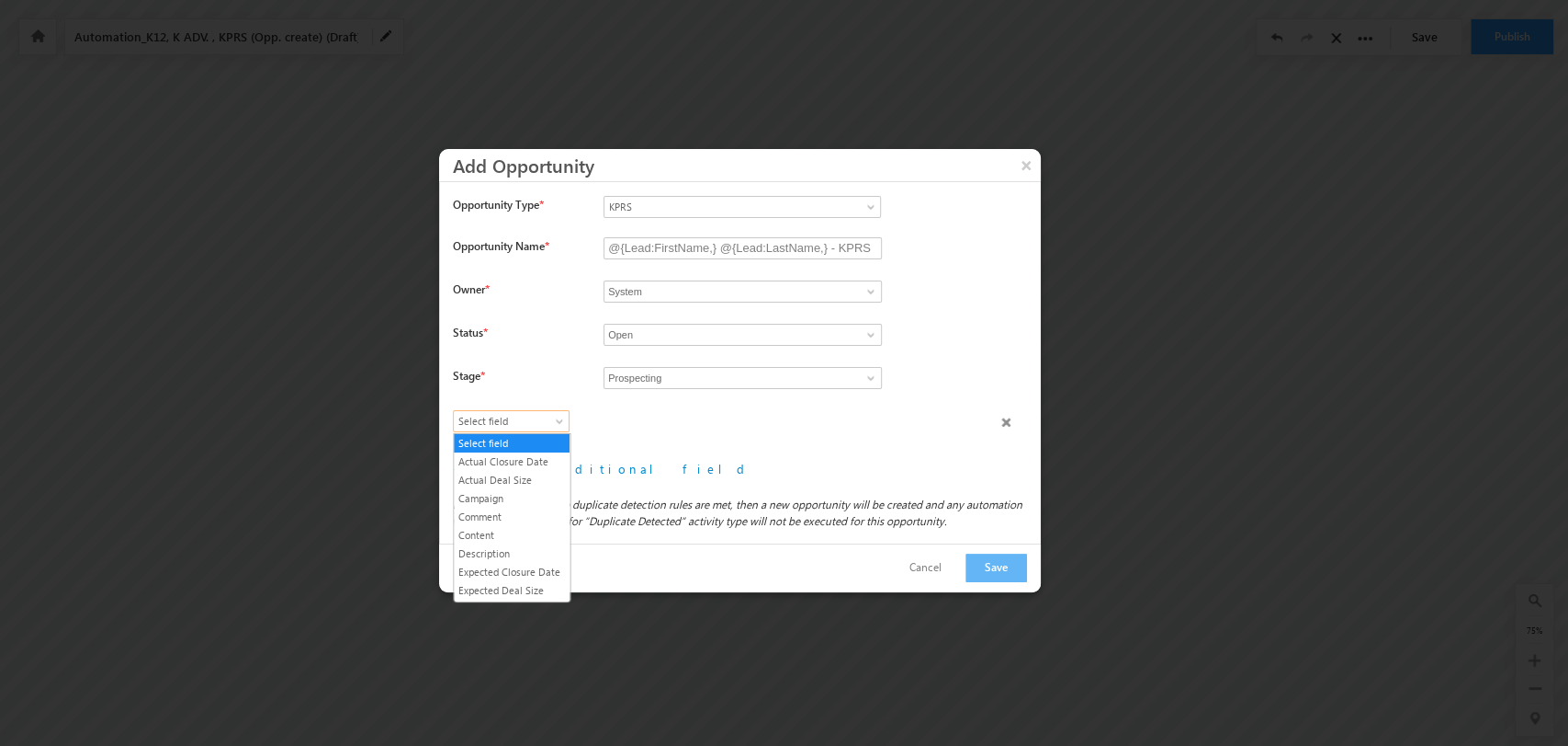
drag, startPoint x: 693, startPoint y: 443, endPoint x: 674, endPoint y: 445, distance: 19.1
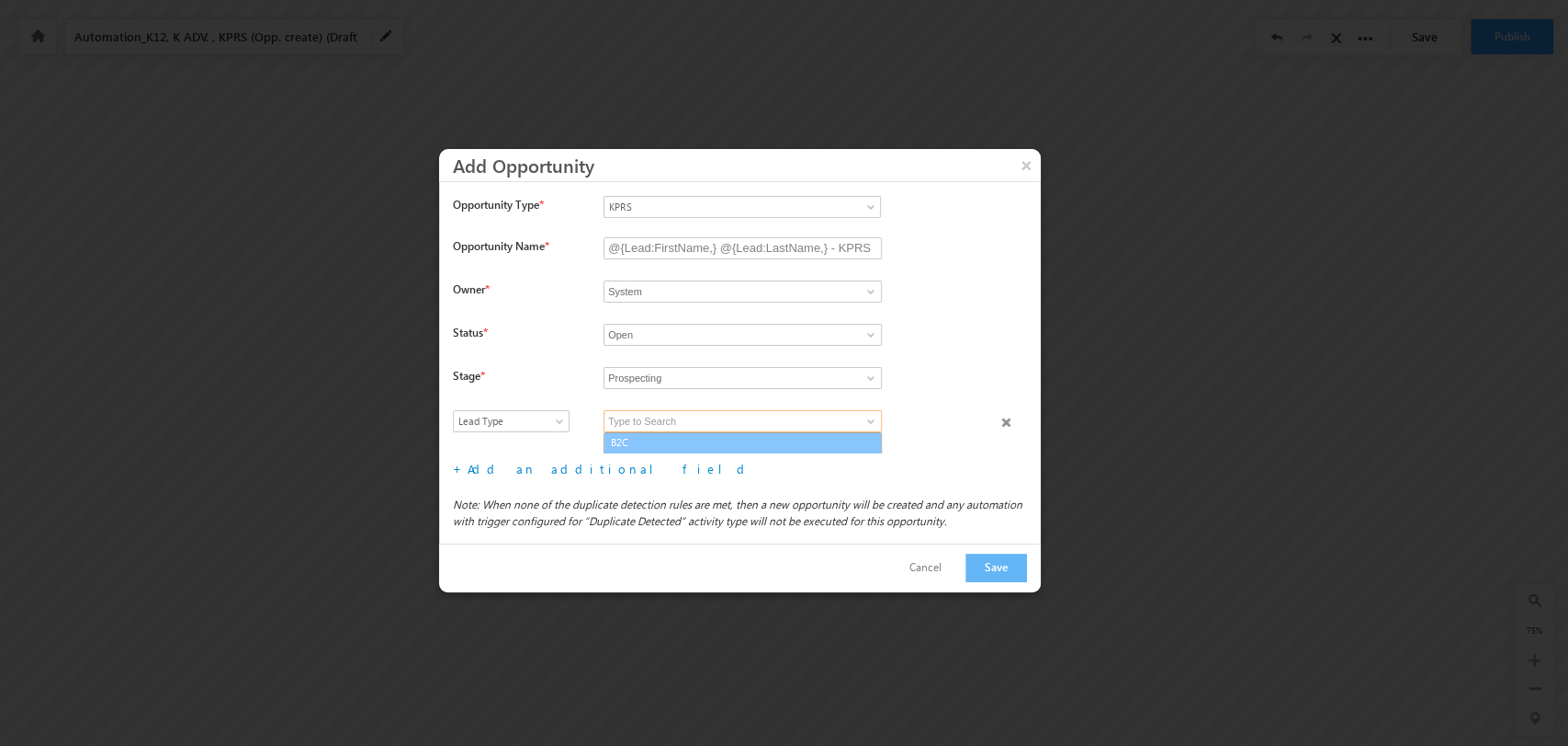
drag, startPoint x: 764, startPoint y: 437, endPoint x: 553, endPoint y: 488, distance: 217.1
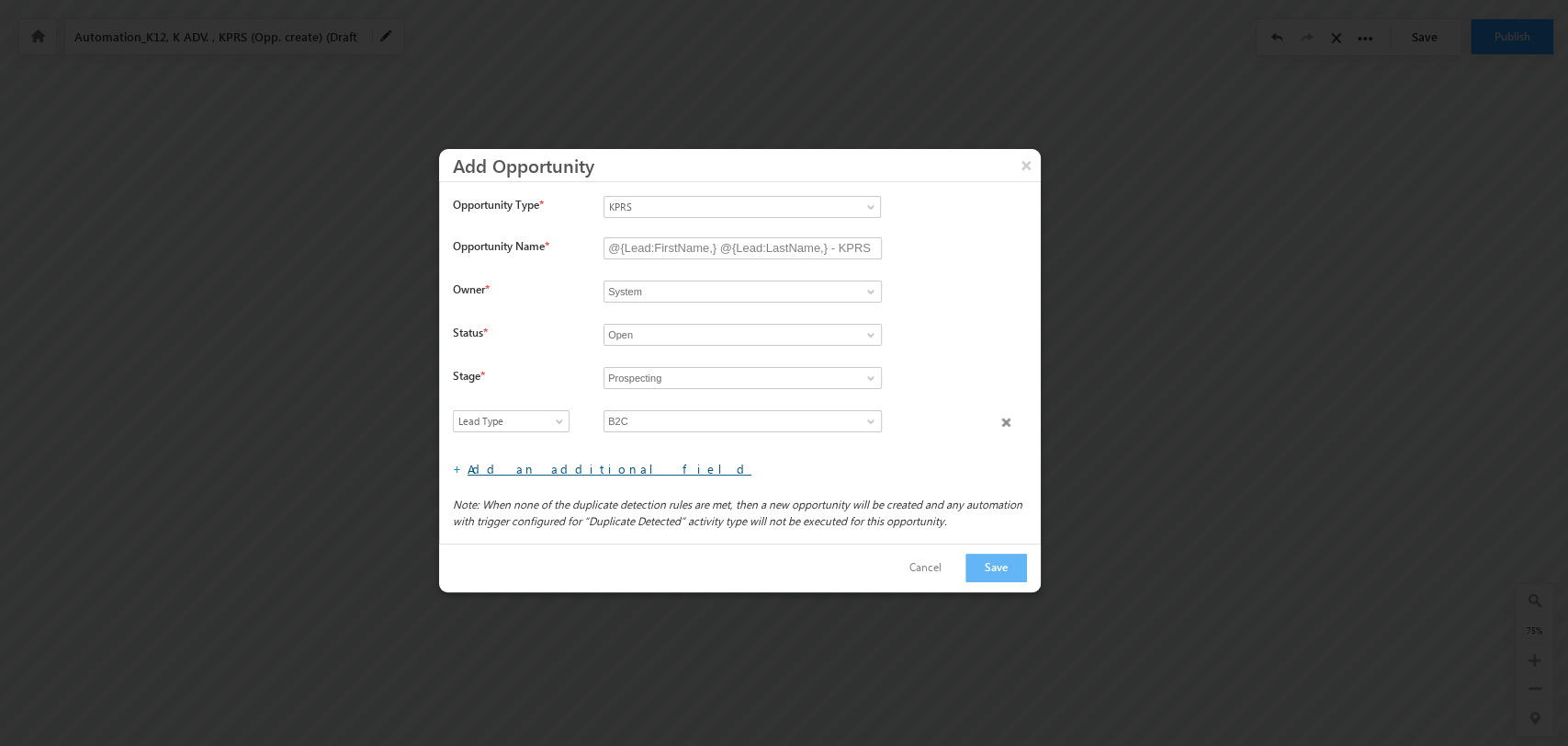
drag, startPoint x: 537, startPoint y: 466, endPoint x: 538, endPoint y: 447, distance: 19.0
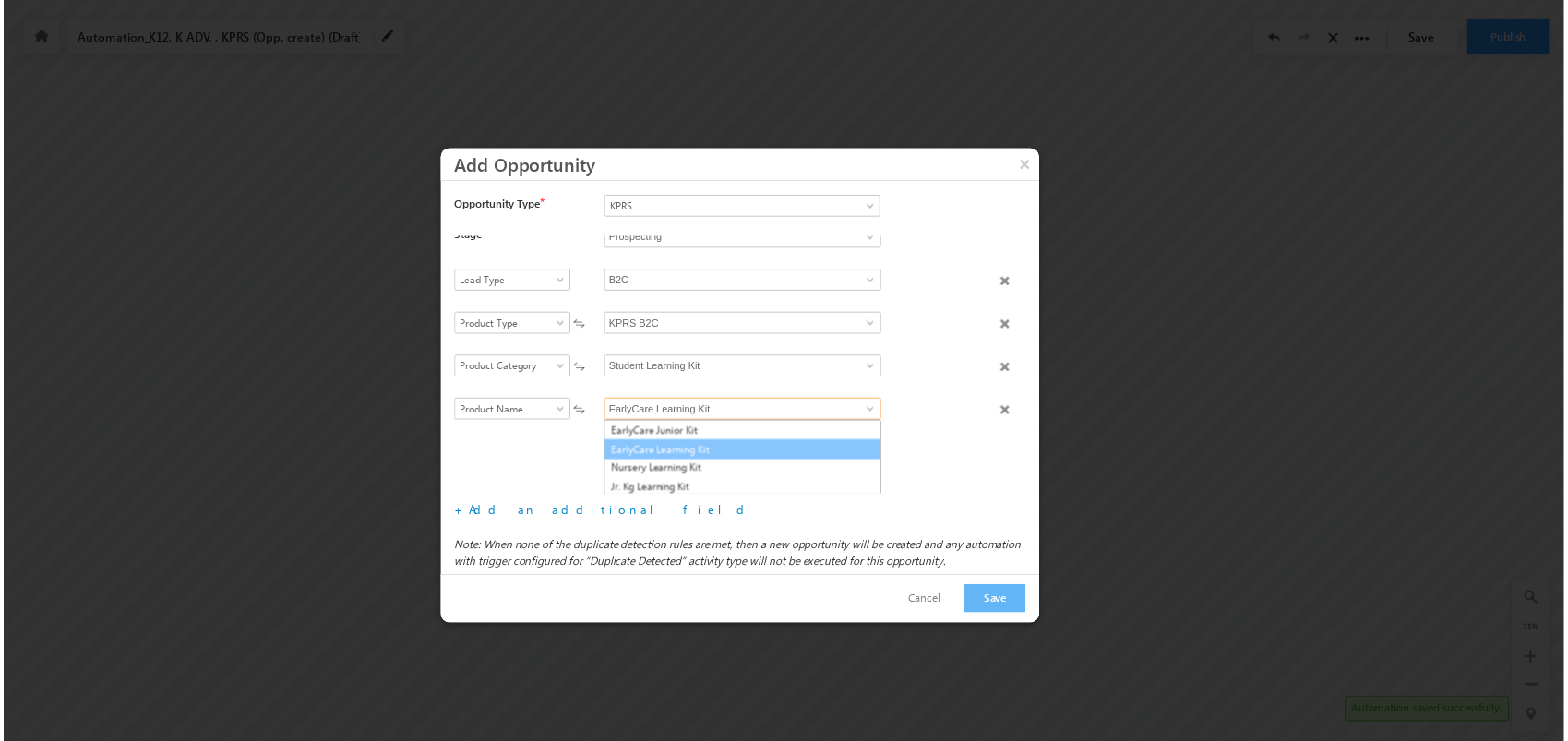
scroll to position [87, 0]
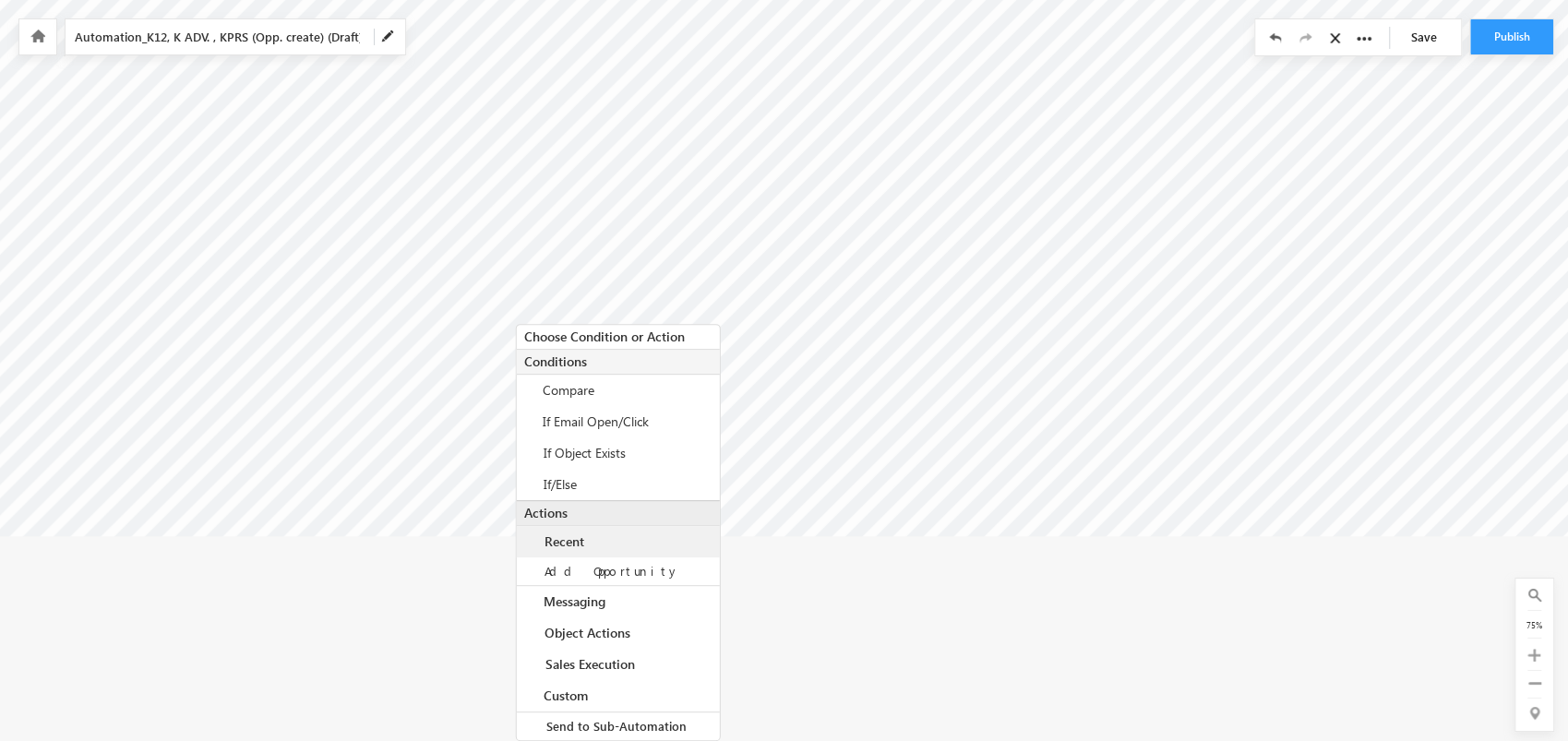
scroll to position [296, 7767]
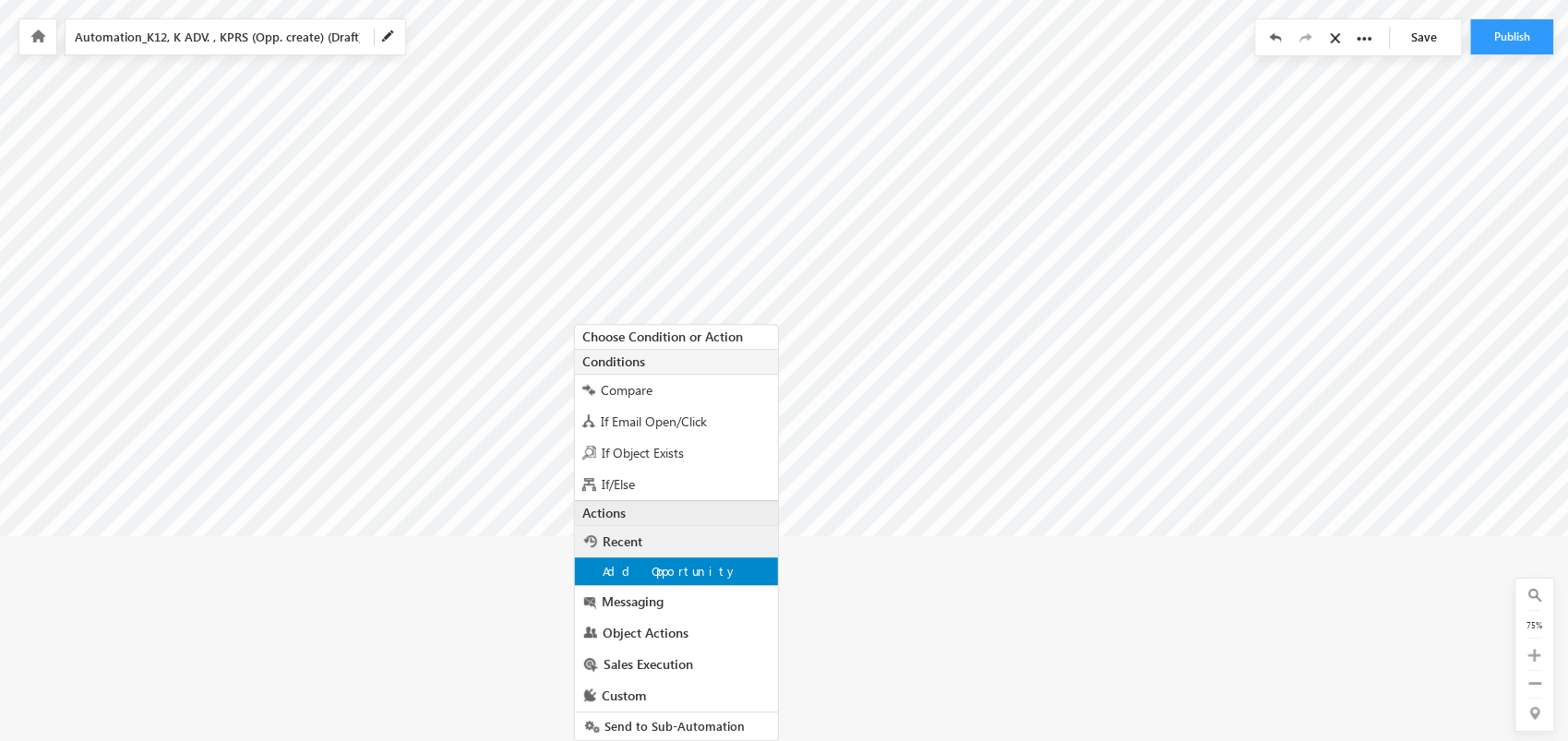
click at [672, 571] on span "Add Opportunity" at bounding box center [671, 570] width 135 height 15
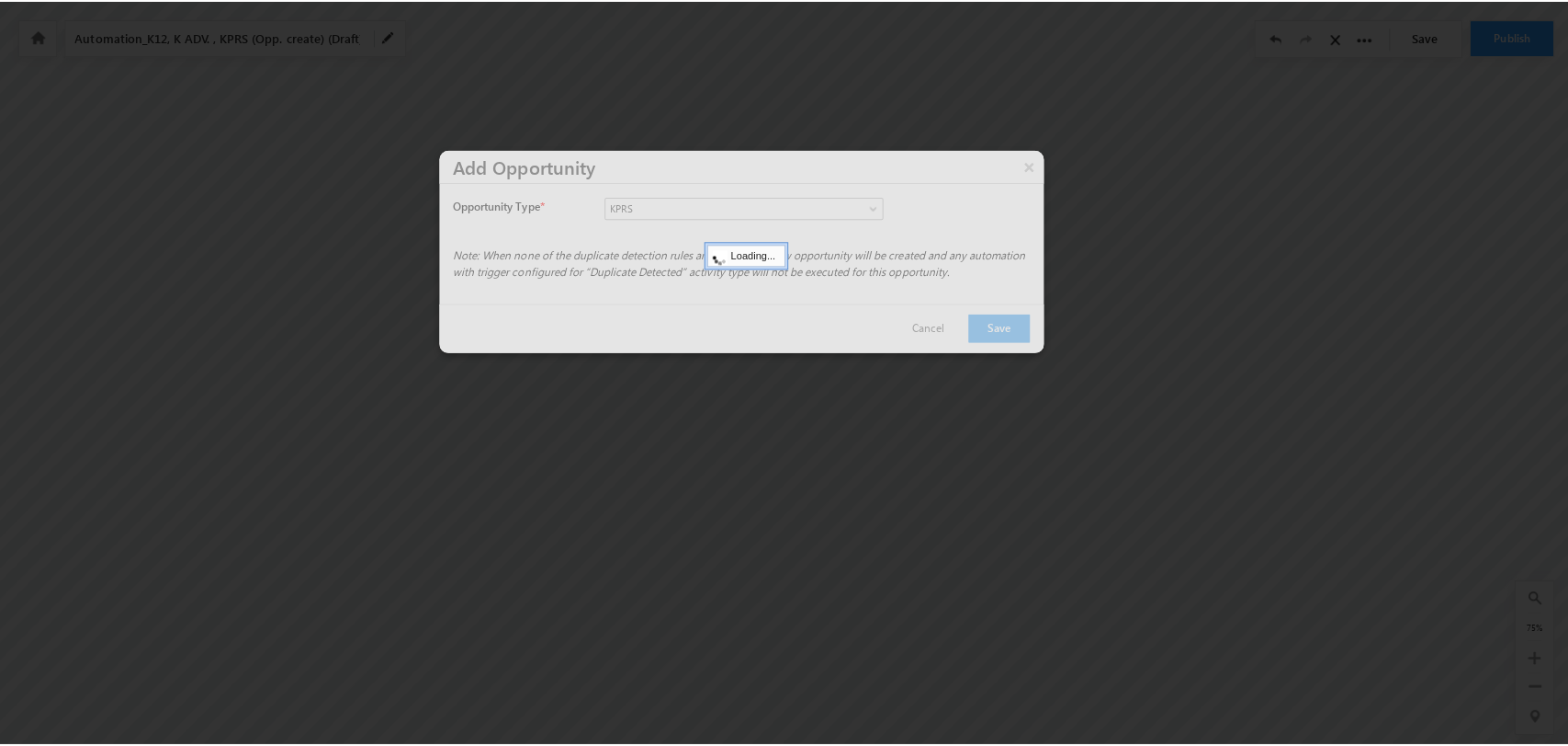
scroll to position [82, 7734]
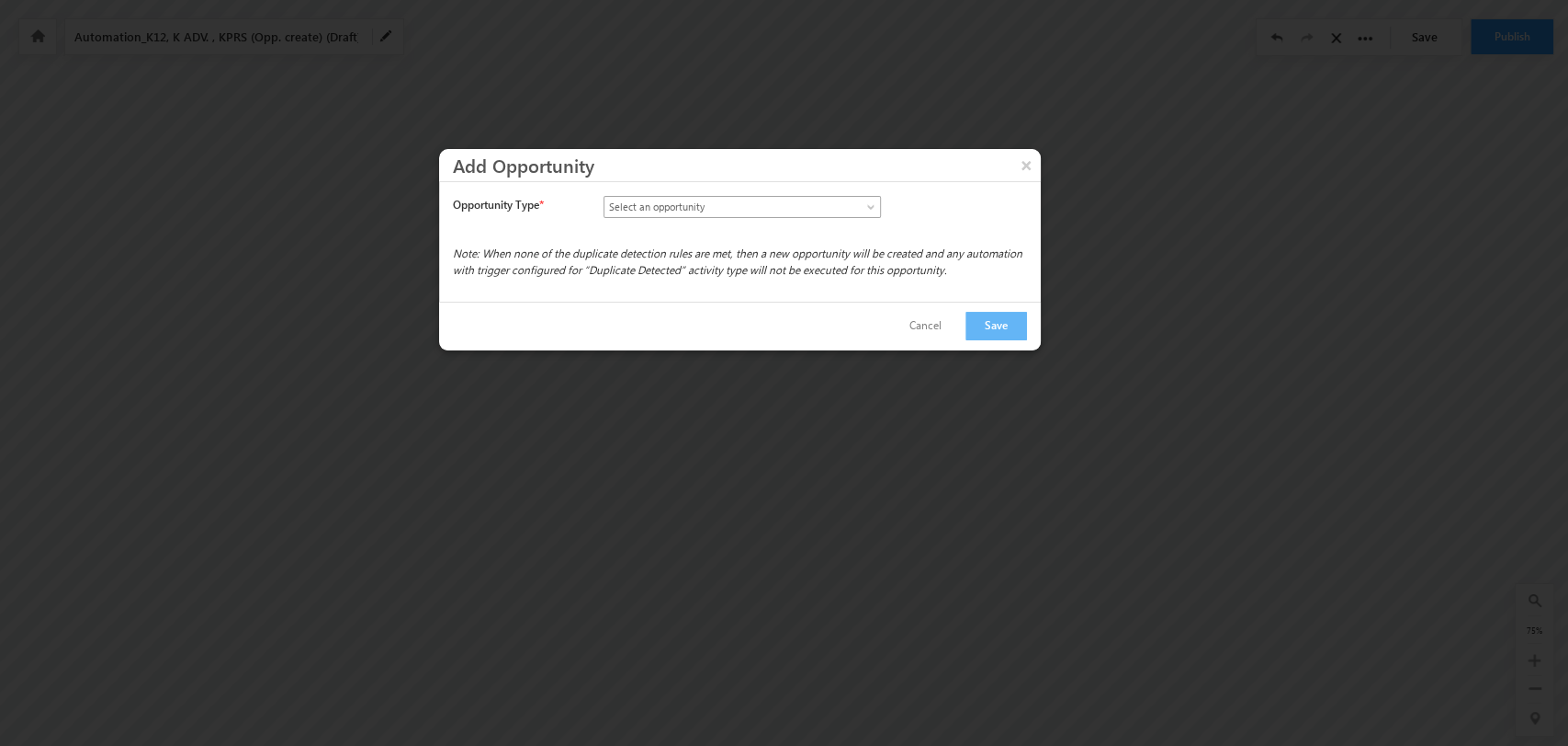
click at [865, 209] on span at bounding box center [872, 210] width 14 height 14
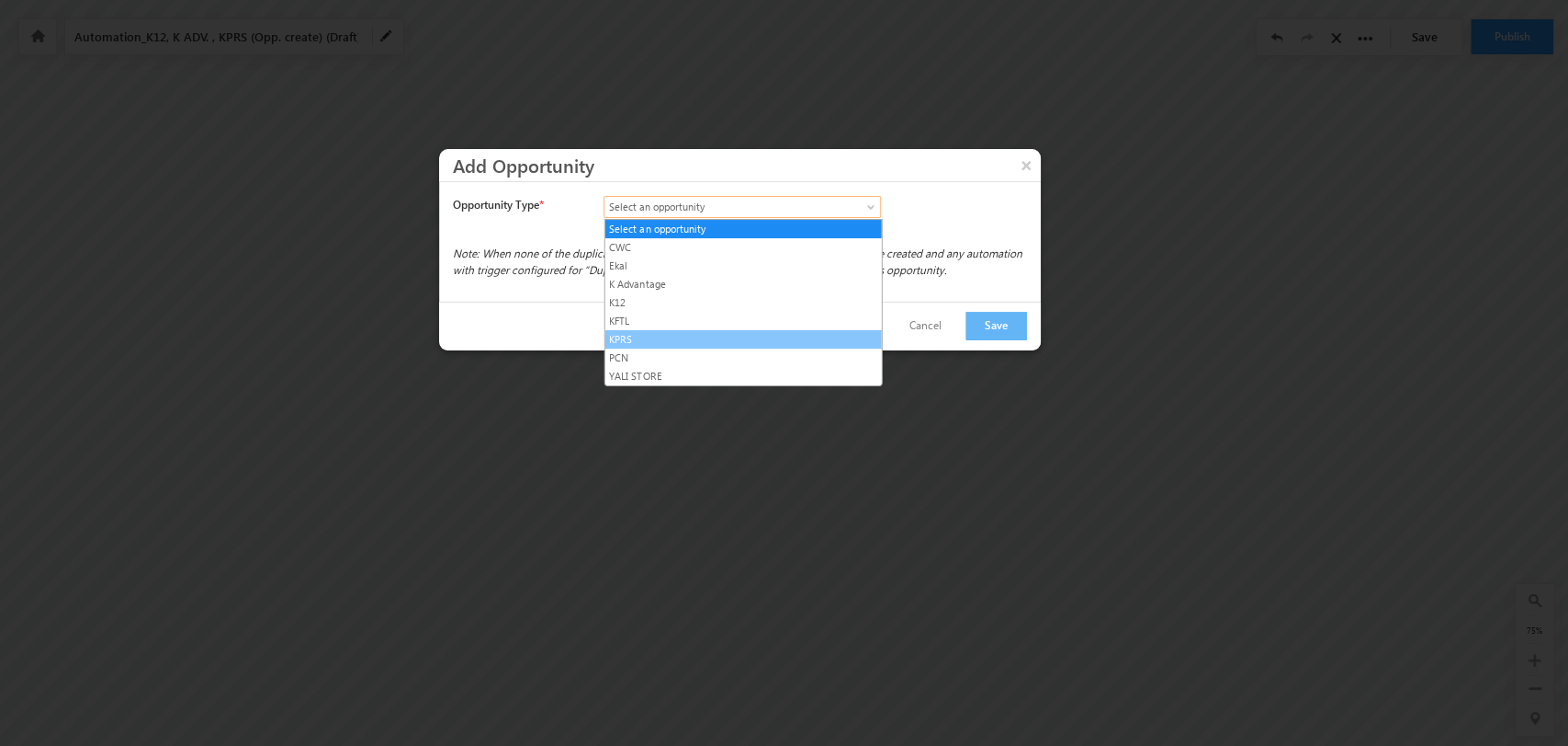
click at [764, 336] on link "KPRS" at bounding box center [744, 338] width 276 height 16
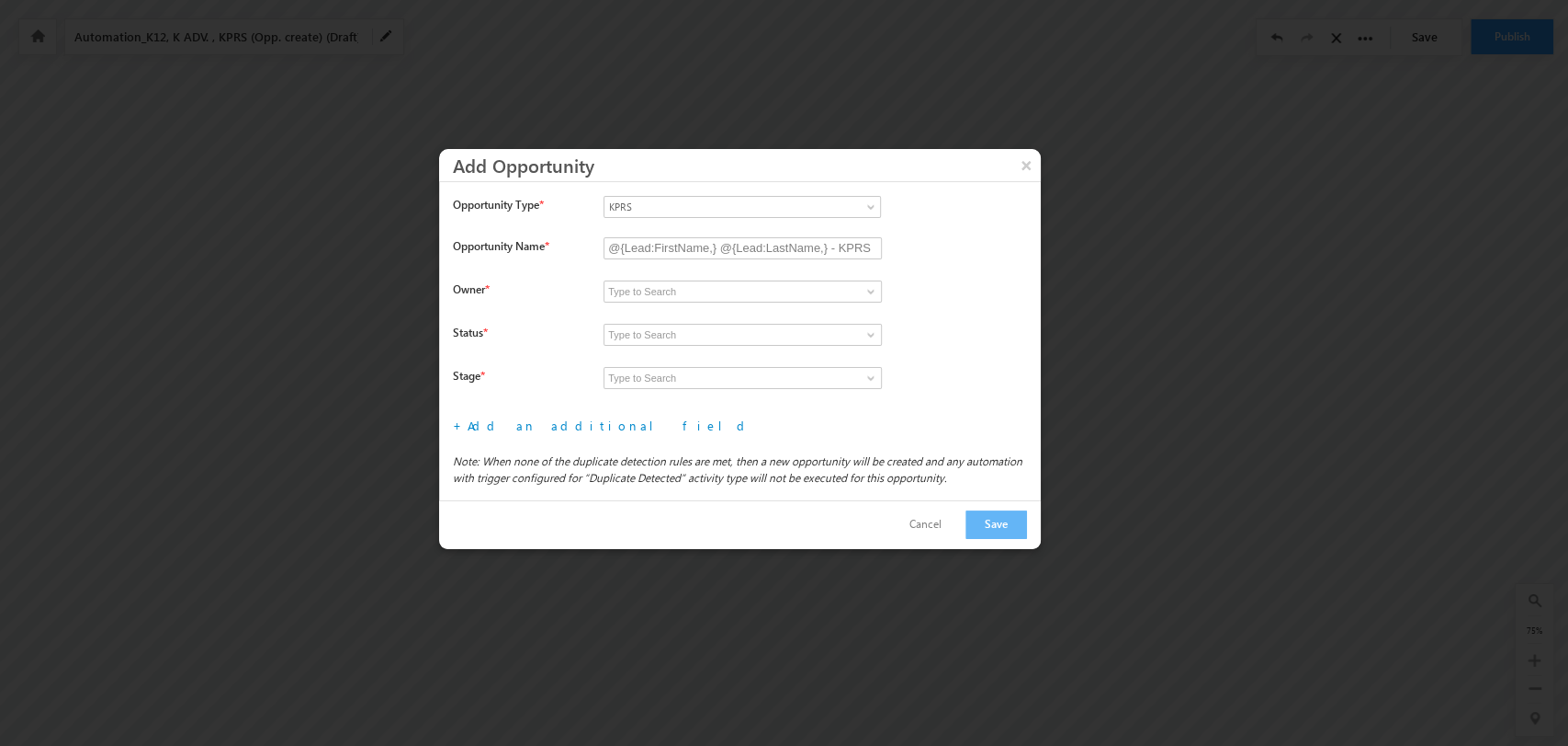
click at [863, 287] on span at bounding box center [870, 291] width 14 height 14
click at [869, 295] on span at bounding box center [870, 291] width 14 height 14
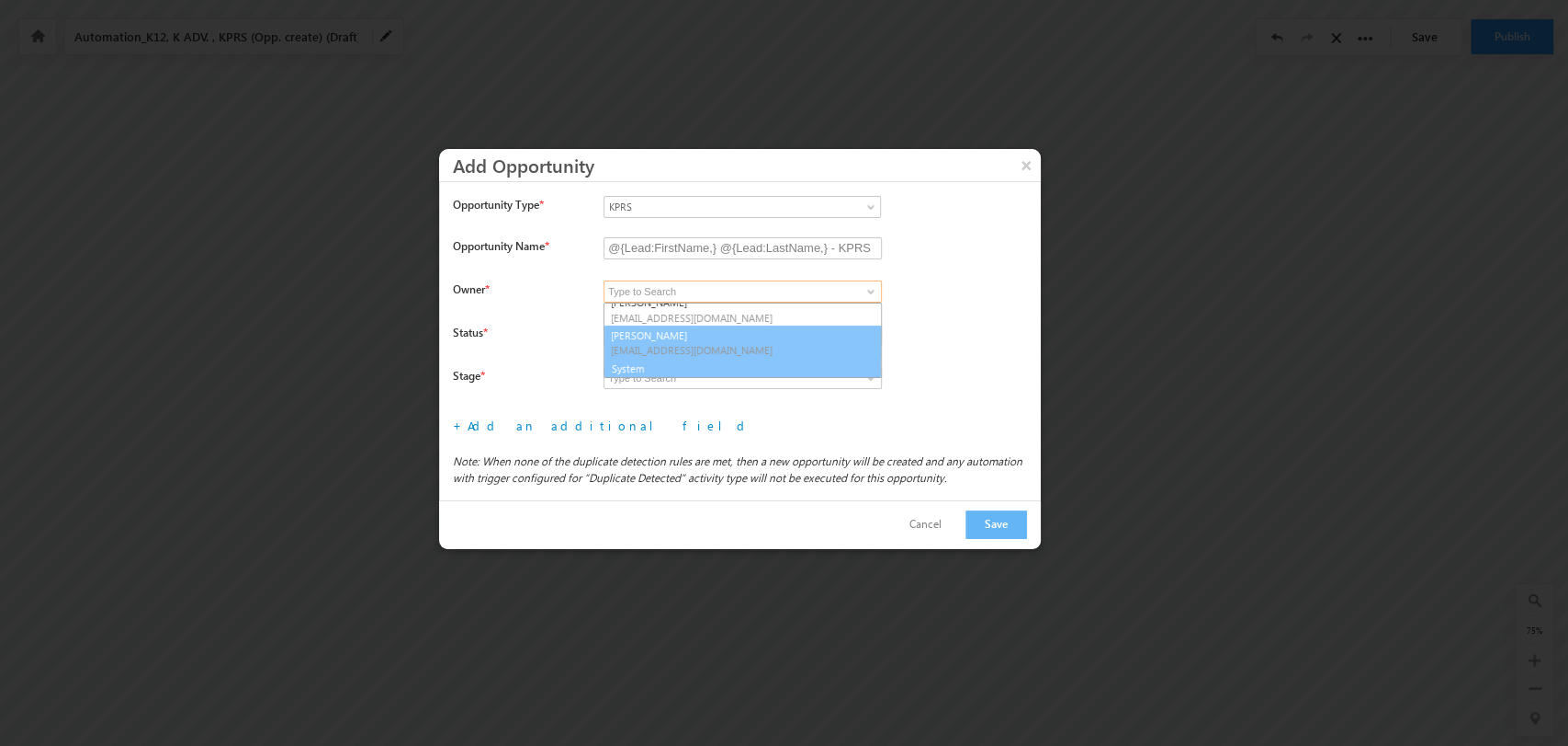
scroll to position [272, 0]
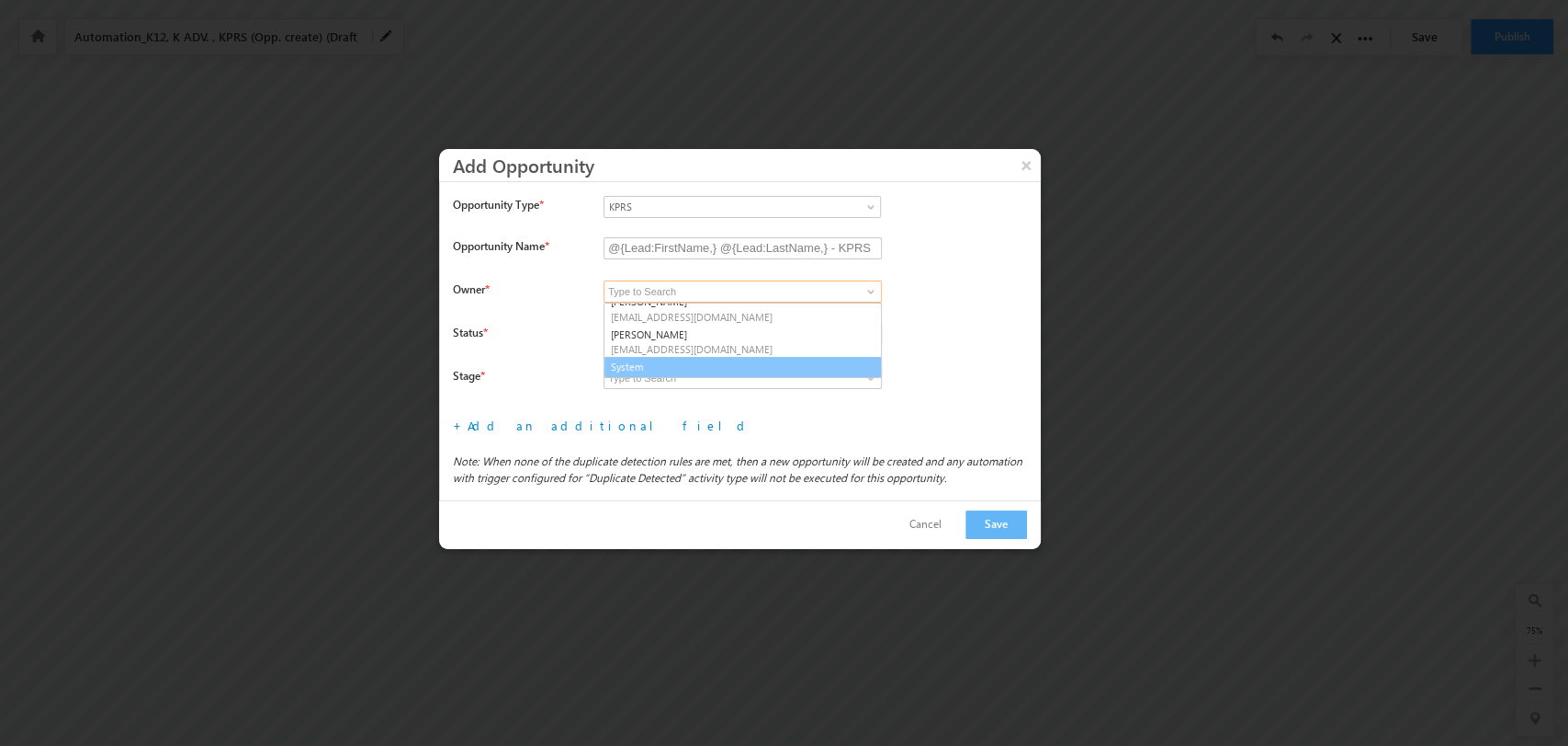
click at [794, 370] on link "System" at bounding box center [743, 367] width 278 height 21
type input "System"
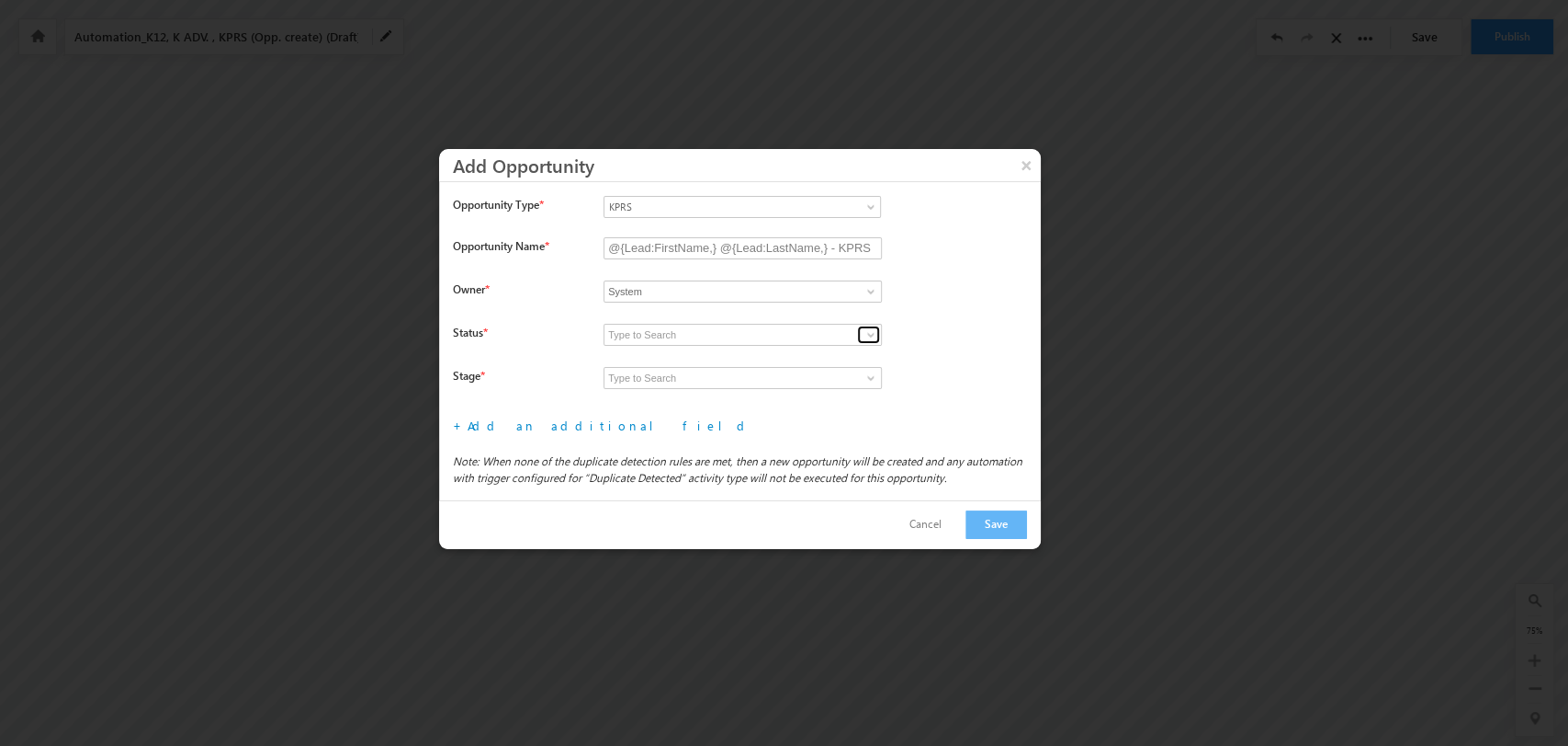
click at [865, 336] on span at bounding box center [870, 334] width 14 height 14
click at [809, 351] on link "Open" at bounding box center [743, 356] width 278 height 21
type input "Open"
click at [868, 373] on span at bounding box center [870, 377] width 14 height 14
click at [822, 392] on link "Prospecting" at bounding box center [743, 399] width 278 height 21
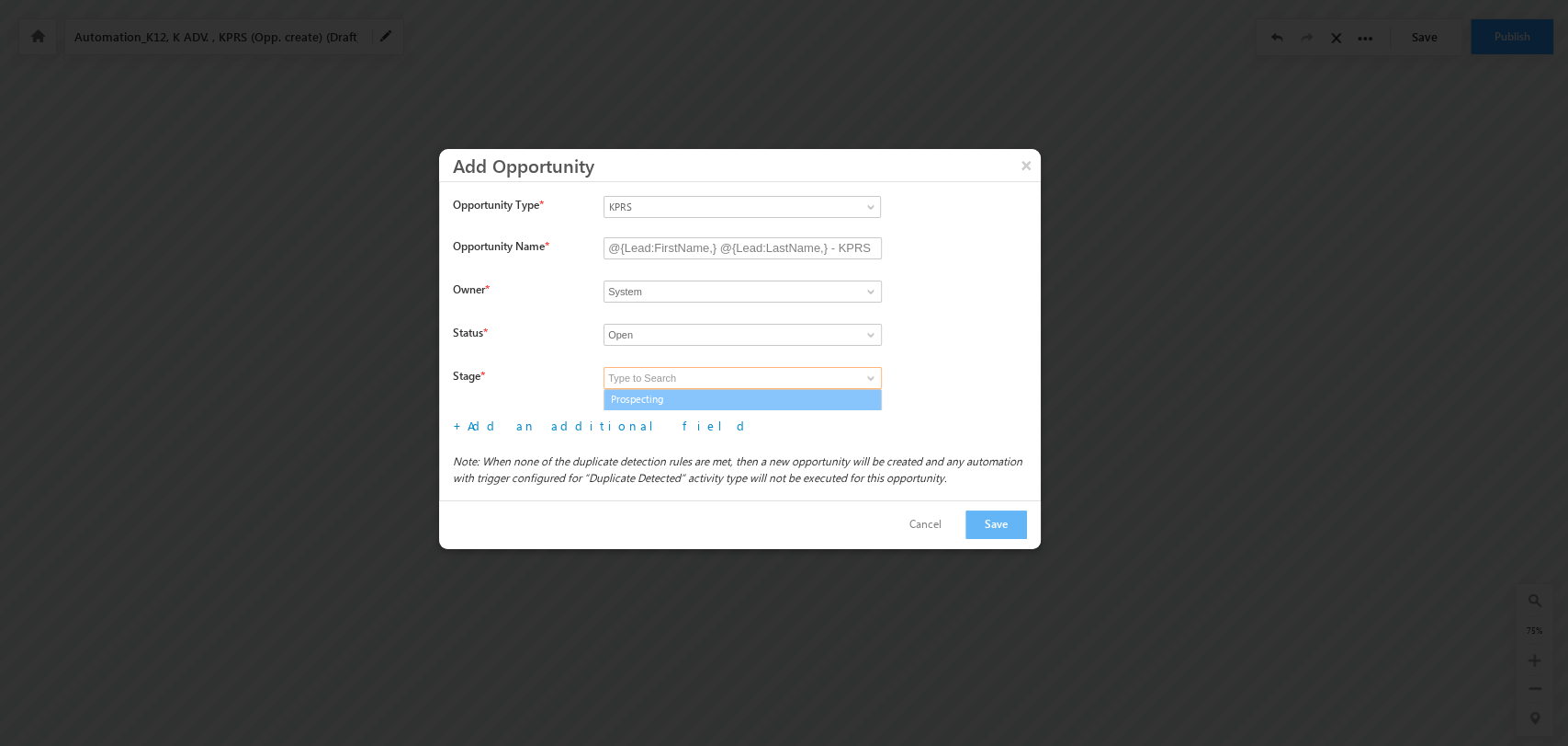
type input "Prospecting"
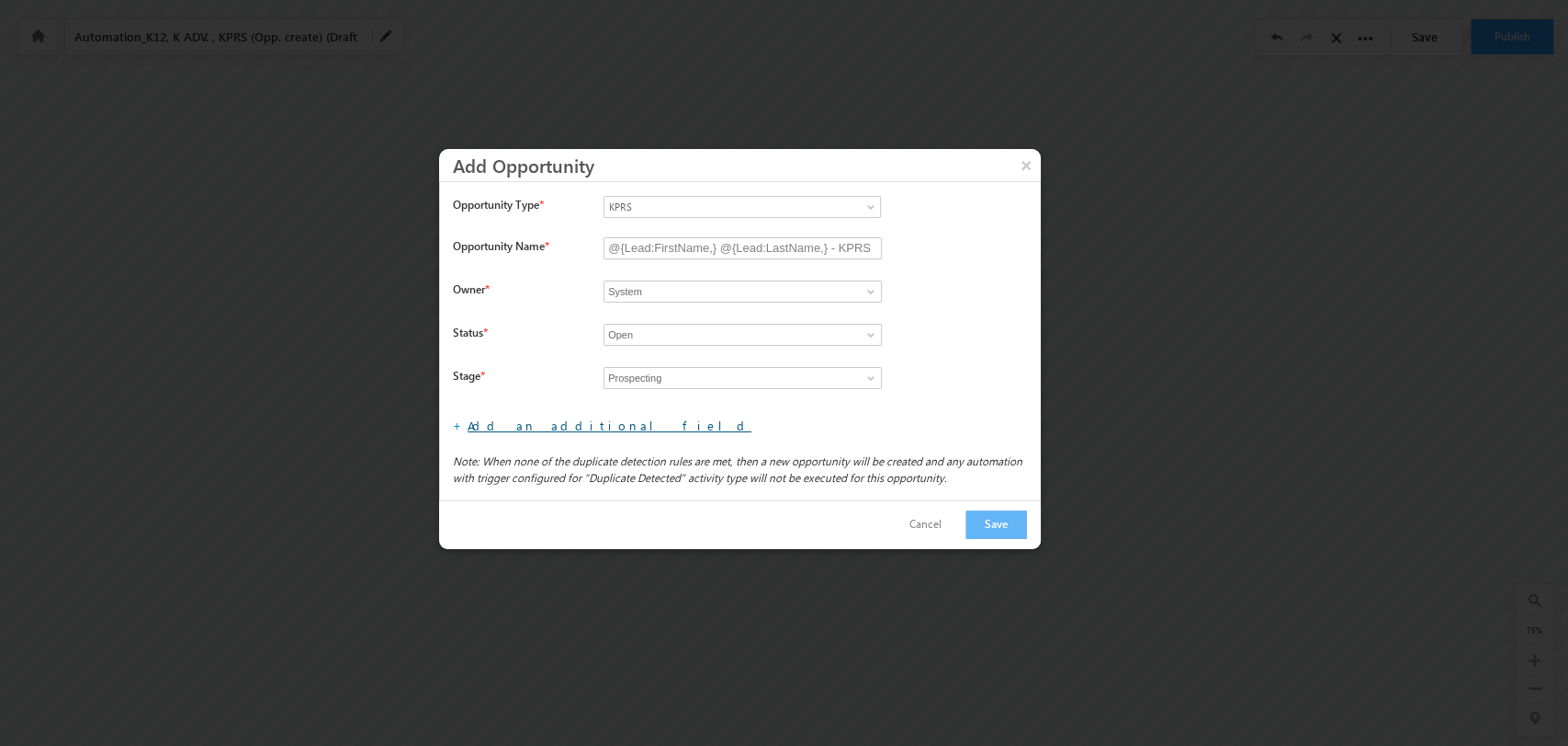
click at [529, 426] on link "Add an additional field" at bounding box center [609, 425] width 284 height 15
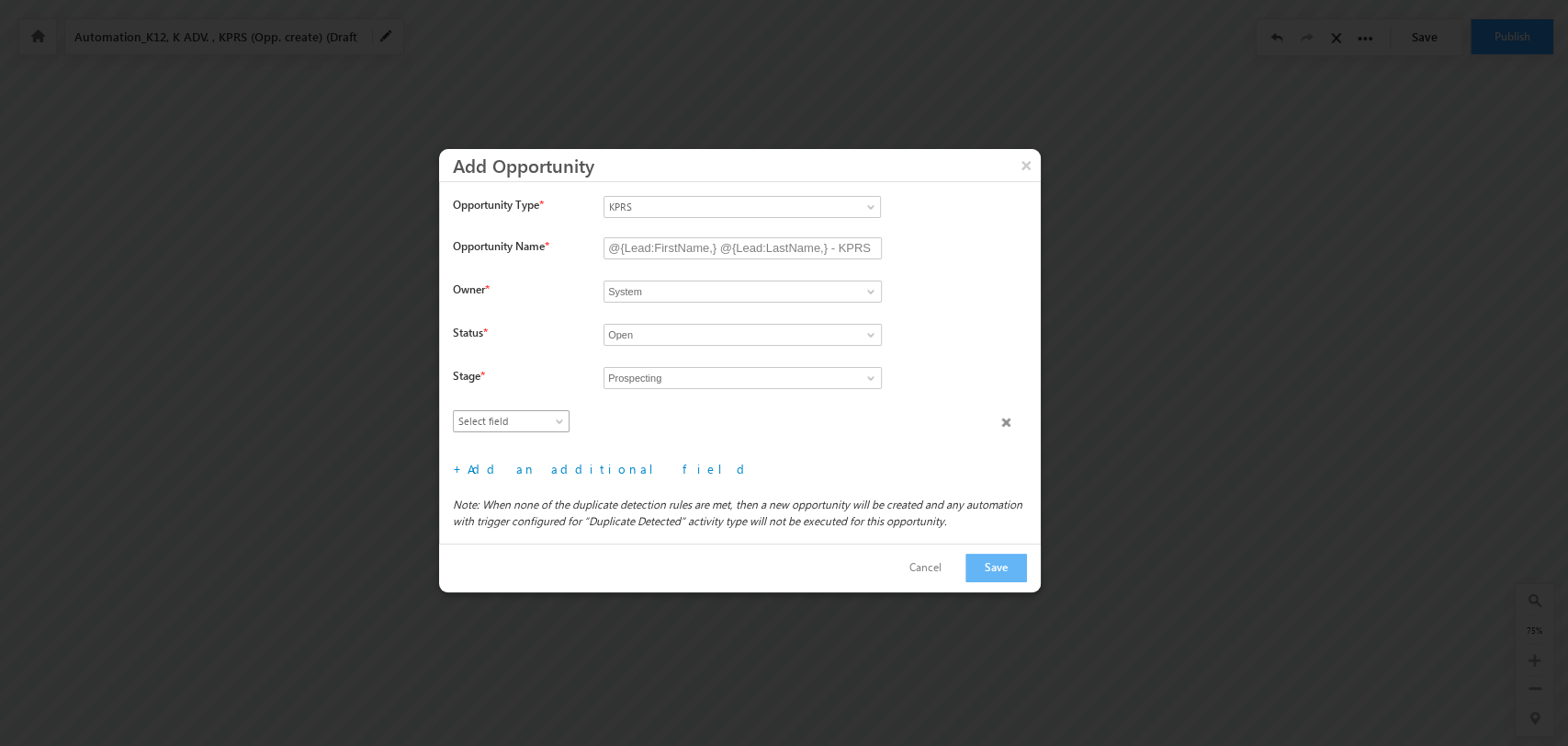
click at [519, 420] on span "Select field" at bounding box center [507, 420] width 106 height 16
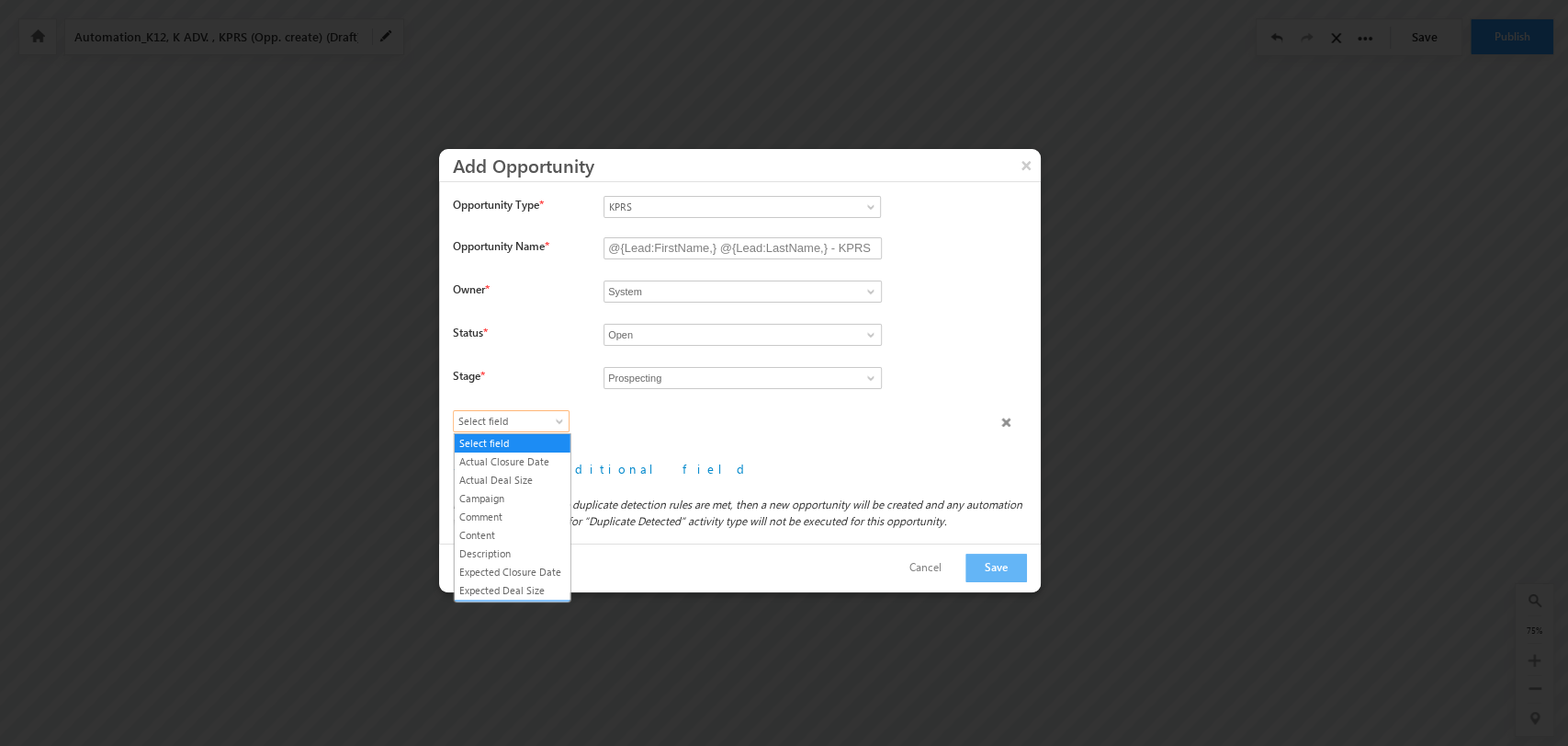
scroll to position [105, 0]
click at [529, 512] on link "Lead Type" at bounding box center [513, 503] width 116 height 16
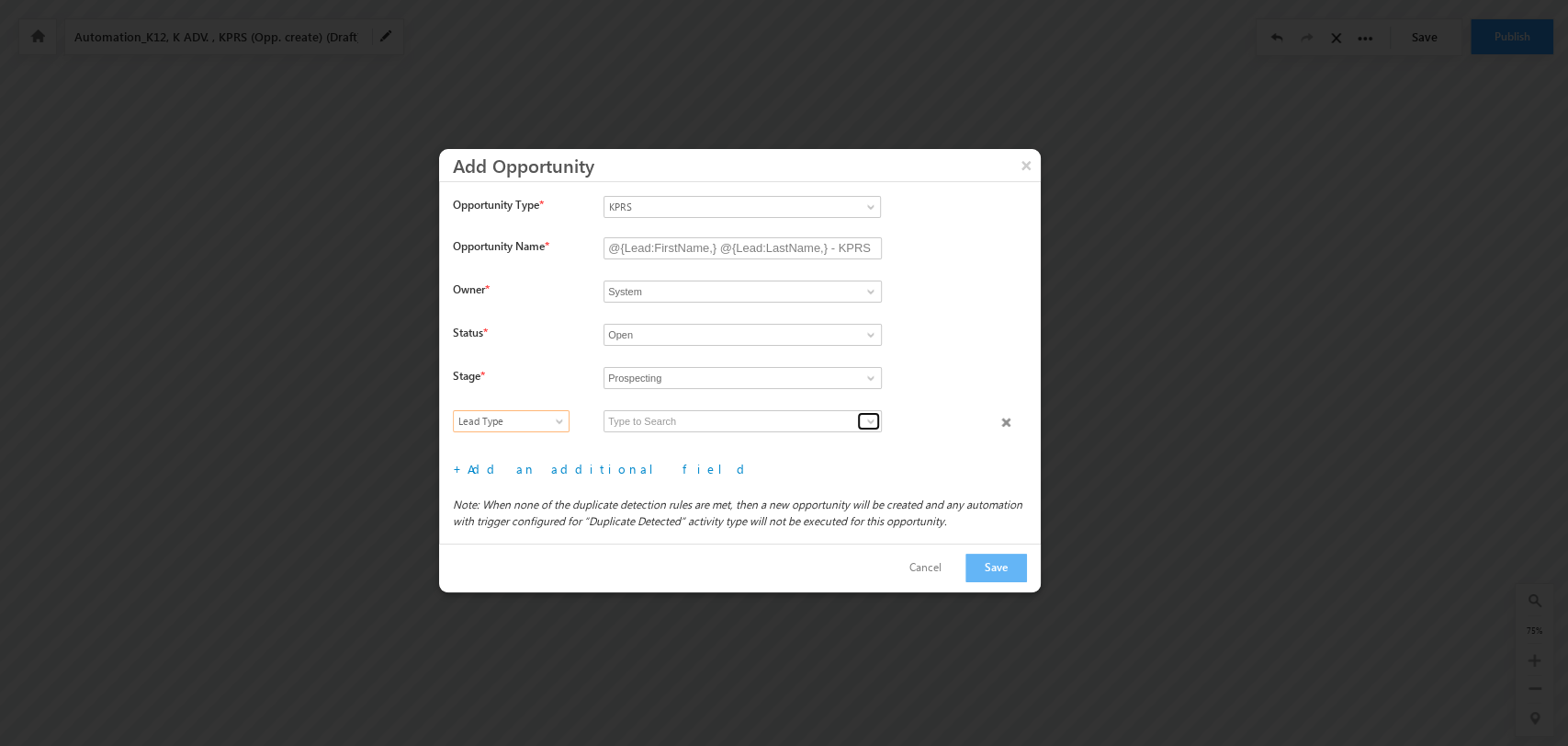
click at [869, 413] on span at bounding box center [870, 420] width 14 height 14
click at [775, 435] on link "B2C" at bounding box center [743, 443] width 278 height 21
type input "B2C"
click at [565, 462] on link "Add an additional field" at bounding box center [609, 469] width 284 height 15
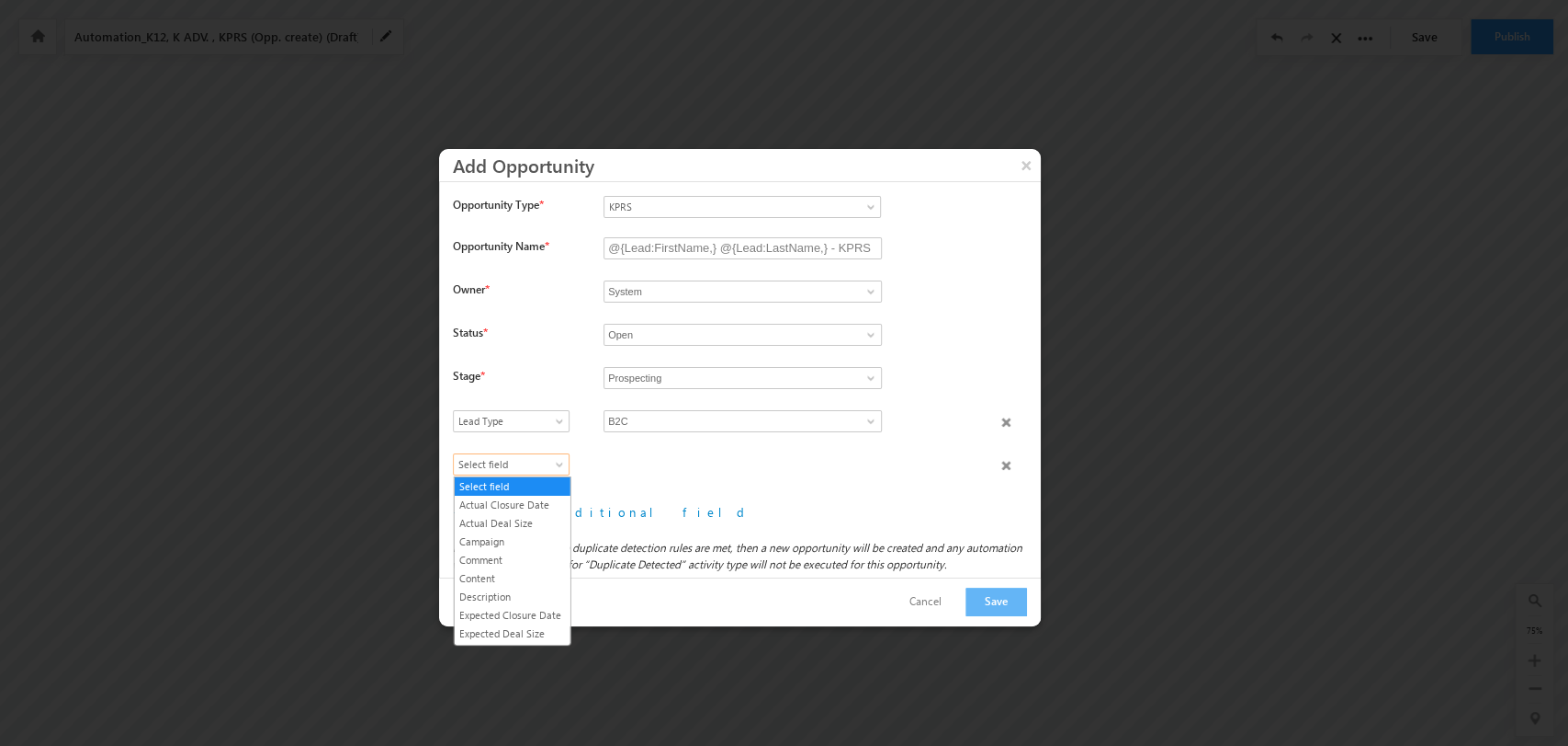
click at [538, 461] on span "Select field" at bounding box center [507, 464] width 106 height 16
click at [518, 565] on link "Product Type" at bounding box center [513, 561] width 116 height 16
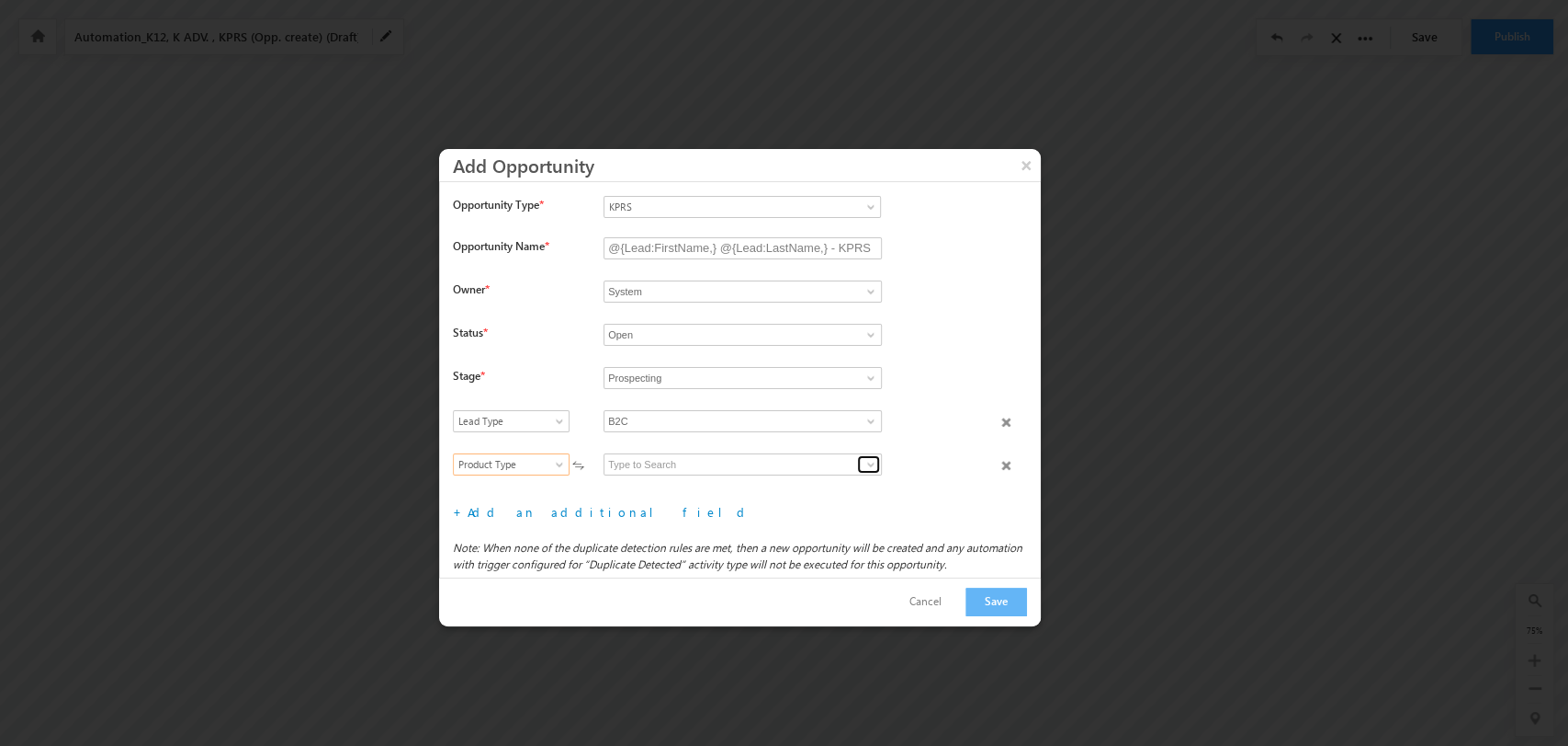
click at [875, 462] on span at bounding box center [870, 464] width 14 height 14
drag, startPoint x: 799, startPoint y: 483, endPoint x: 500, endPoint y: 521, distance: 301.4
click at [797, 483] on link "KPRS B2C" at bounding box center [743, 486] width 278 height 21
type input "KPRS B2C"
click at [489, 507] on link "Add an additional field" at bounding box center [609, 511] width 284 height 15
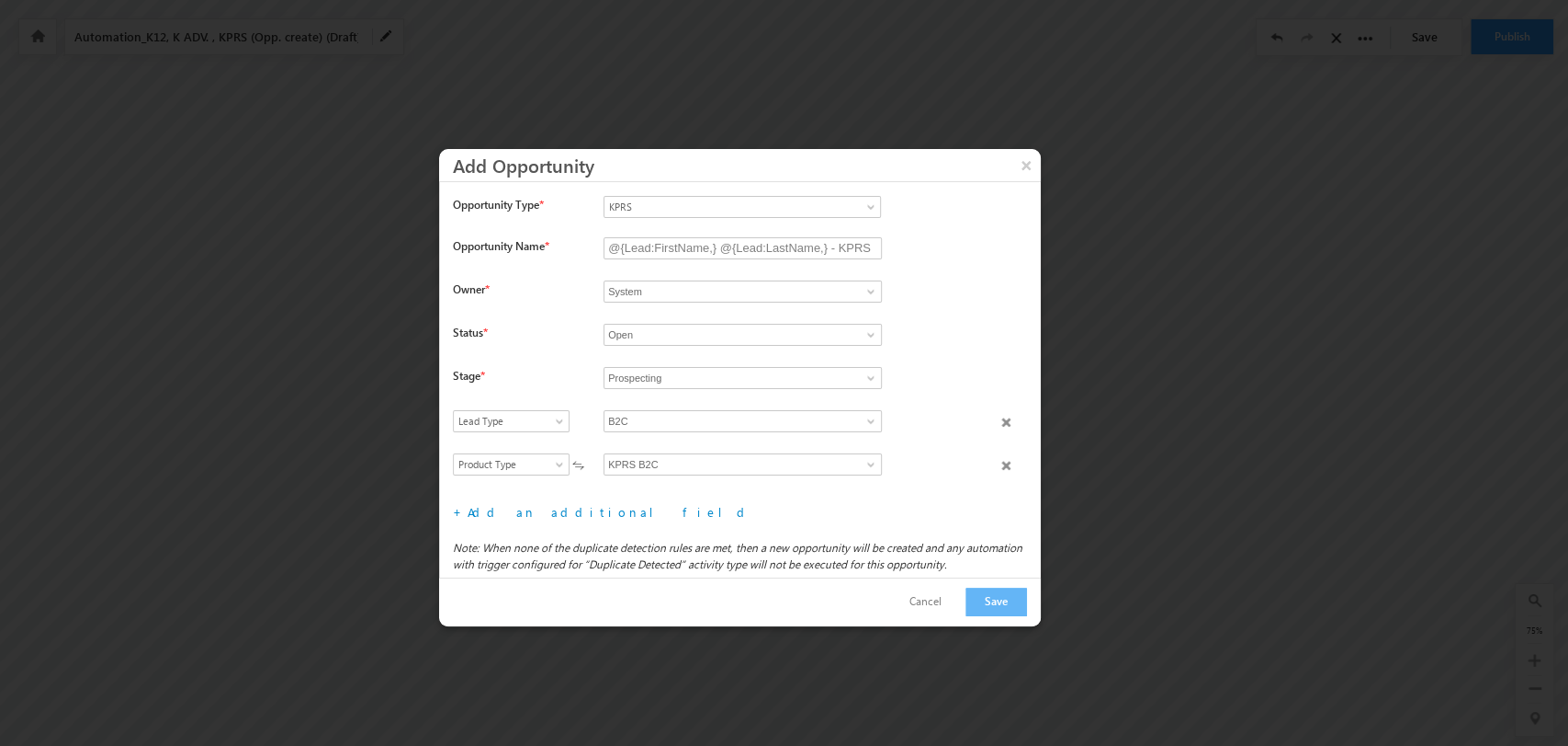
scroll to position [43, 0]
click at [522, 466] on span "Select field" at bounding box center [507, 464] width 106 height 16
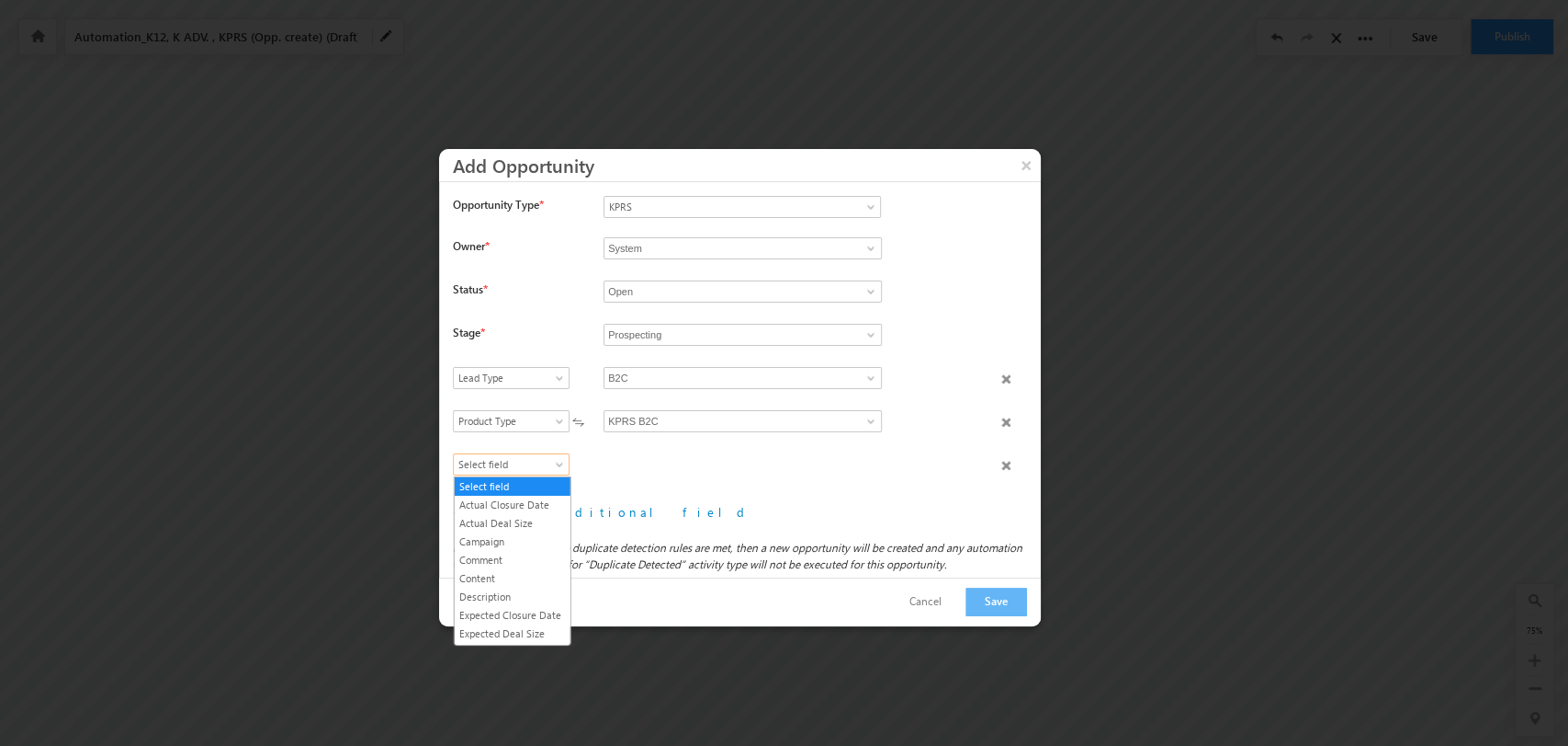
scroll to position [197, 0]
click at [516, 574] on link "Product Category" at bounding box center [513, 564] width 116 height 16
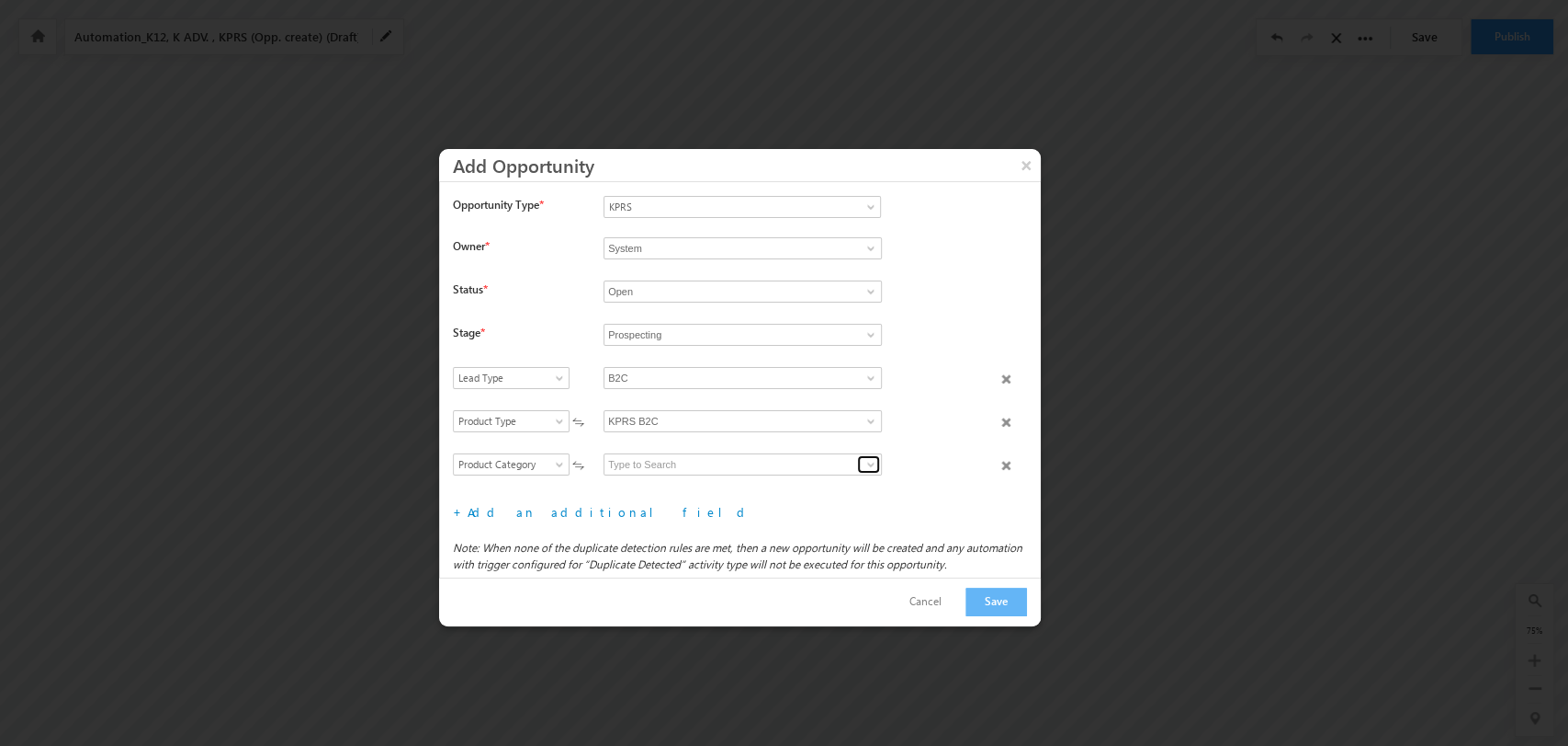
click at [863, 463] on span at bounding box center [870, 464] width 14 height 14
click at [772, 479] on link "DIY Kit" at bounding box center [743, 486] width 278 height 21
click at [863, 461] on span at bounding box center [870, 464] width 14 height 14
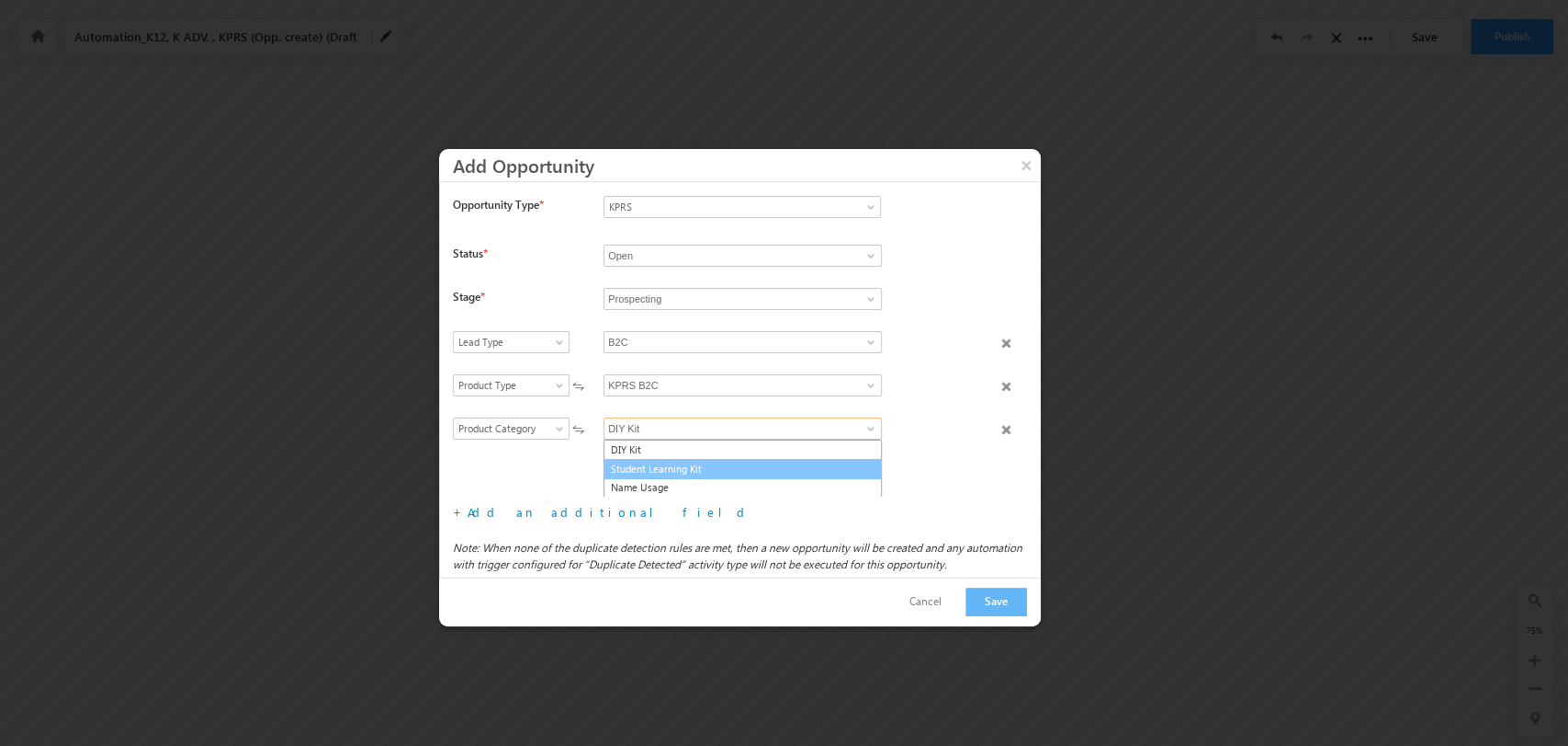
click at [769, 469] on link "Student Learning Kit" at bounding box center [743, 469] width 278 height 21
type input "Student Learning Kit"
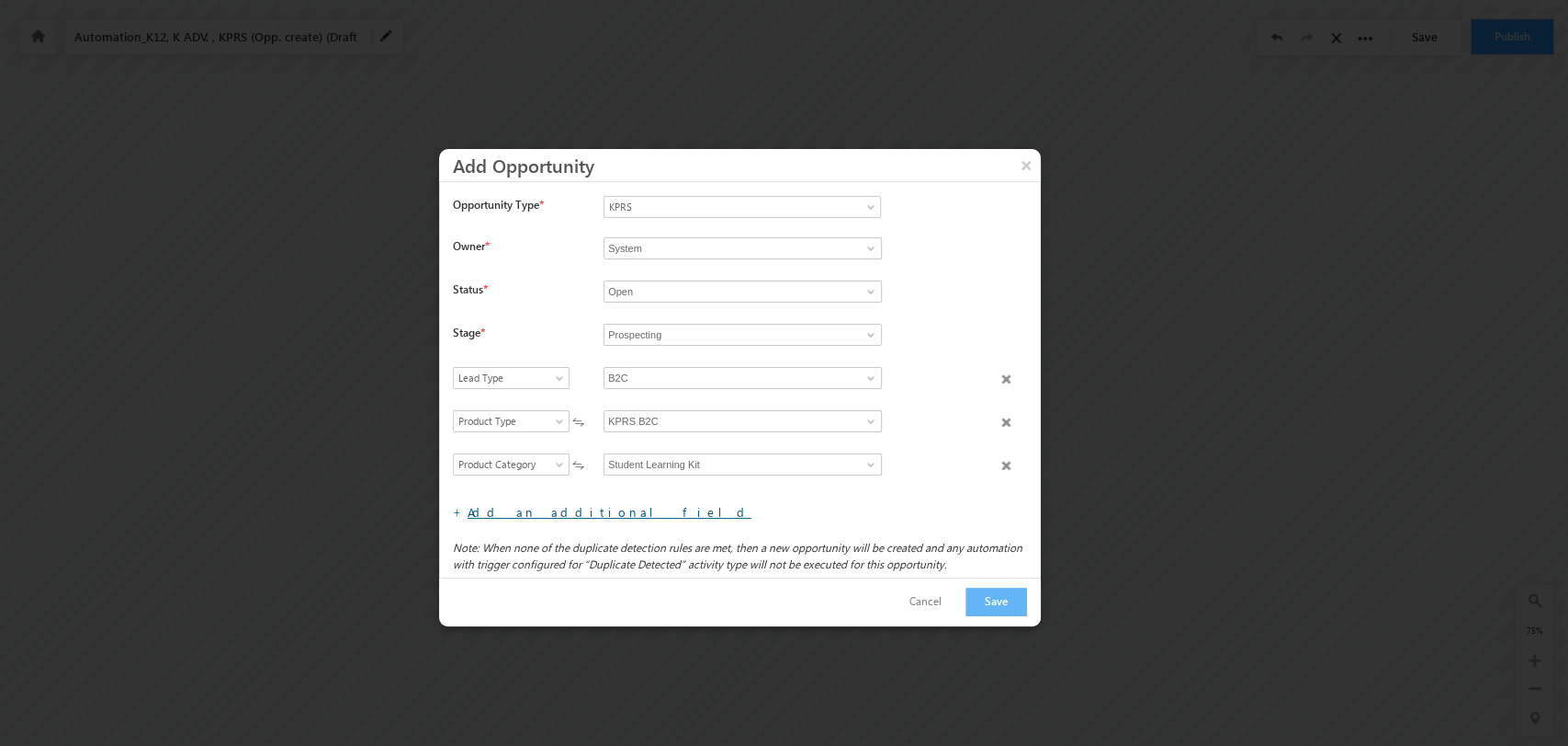
click at [560, 517] on link "Add an additional field" at bounding box center [609, 511] width 284 height 15
click at [529, 467] on span "Select field" at bounding box center [507, 464] width 106 height 16
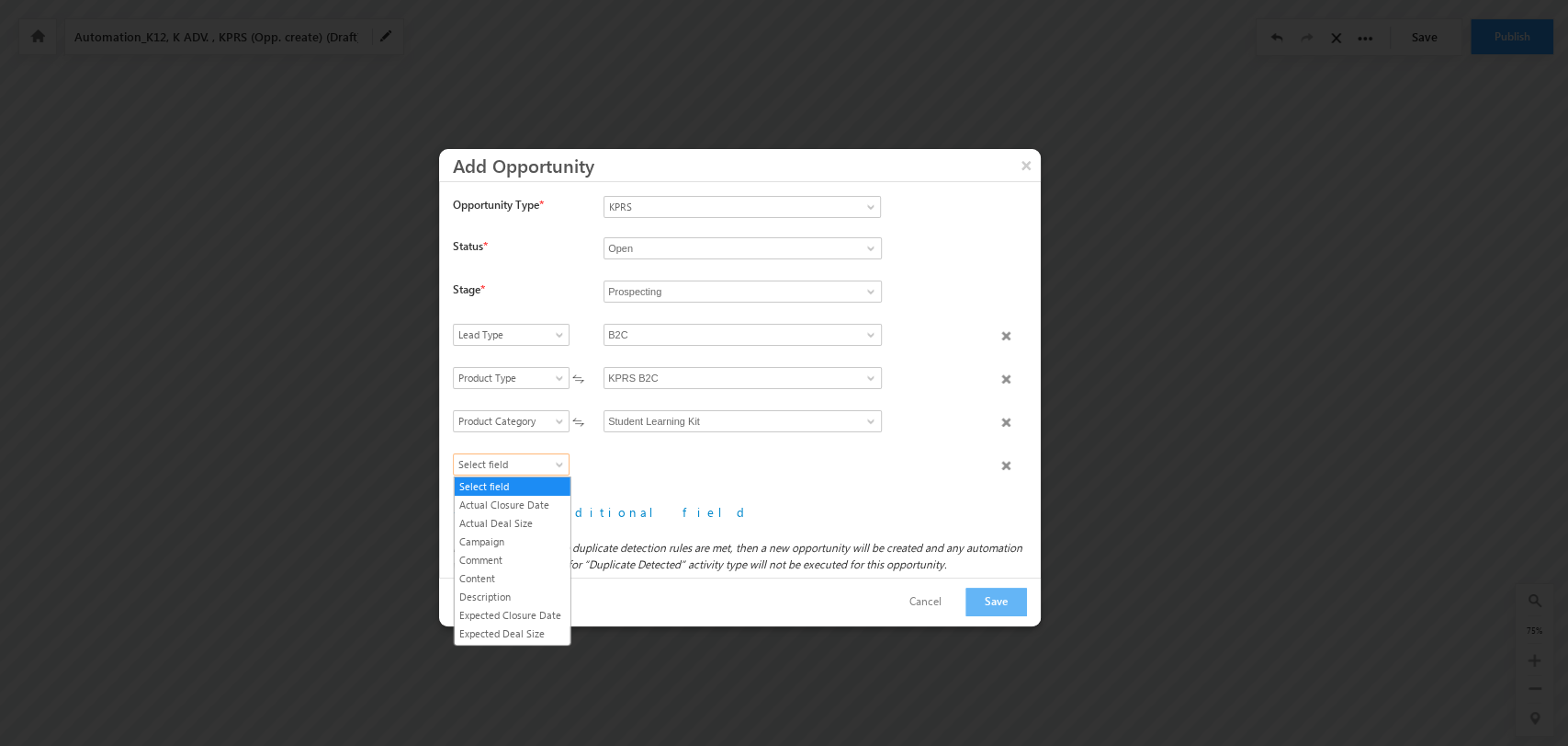
scroll to position [197, 0]
click at [530, 590] on link "Product Name" at bounding box center [513, 583] width 116 height 16
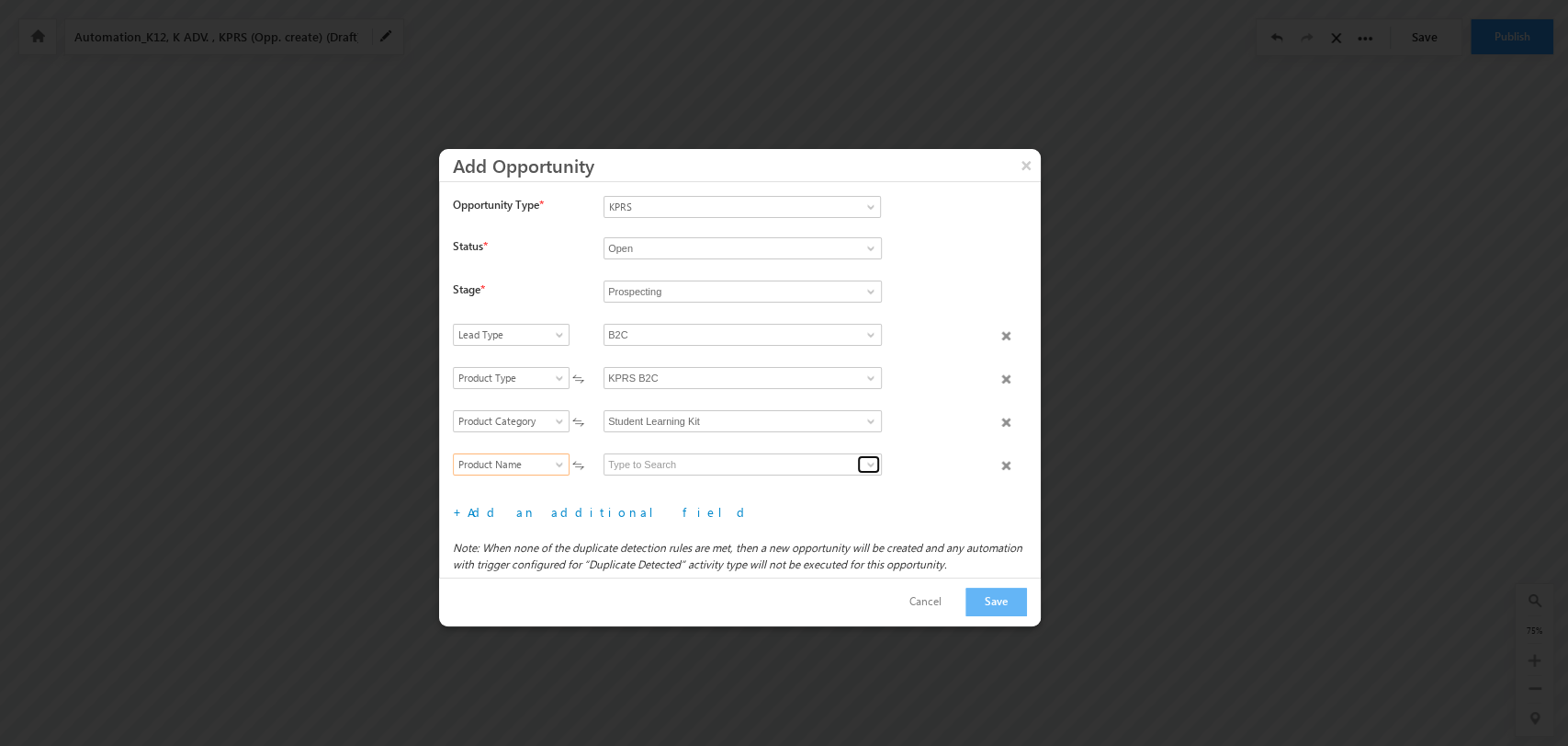
click at [869, 457] on link at bounding box center [869, 464] width 23 height 18
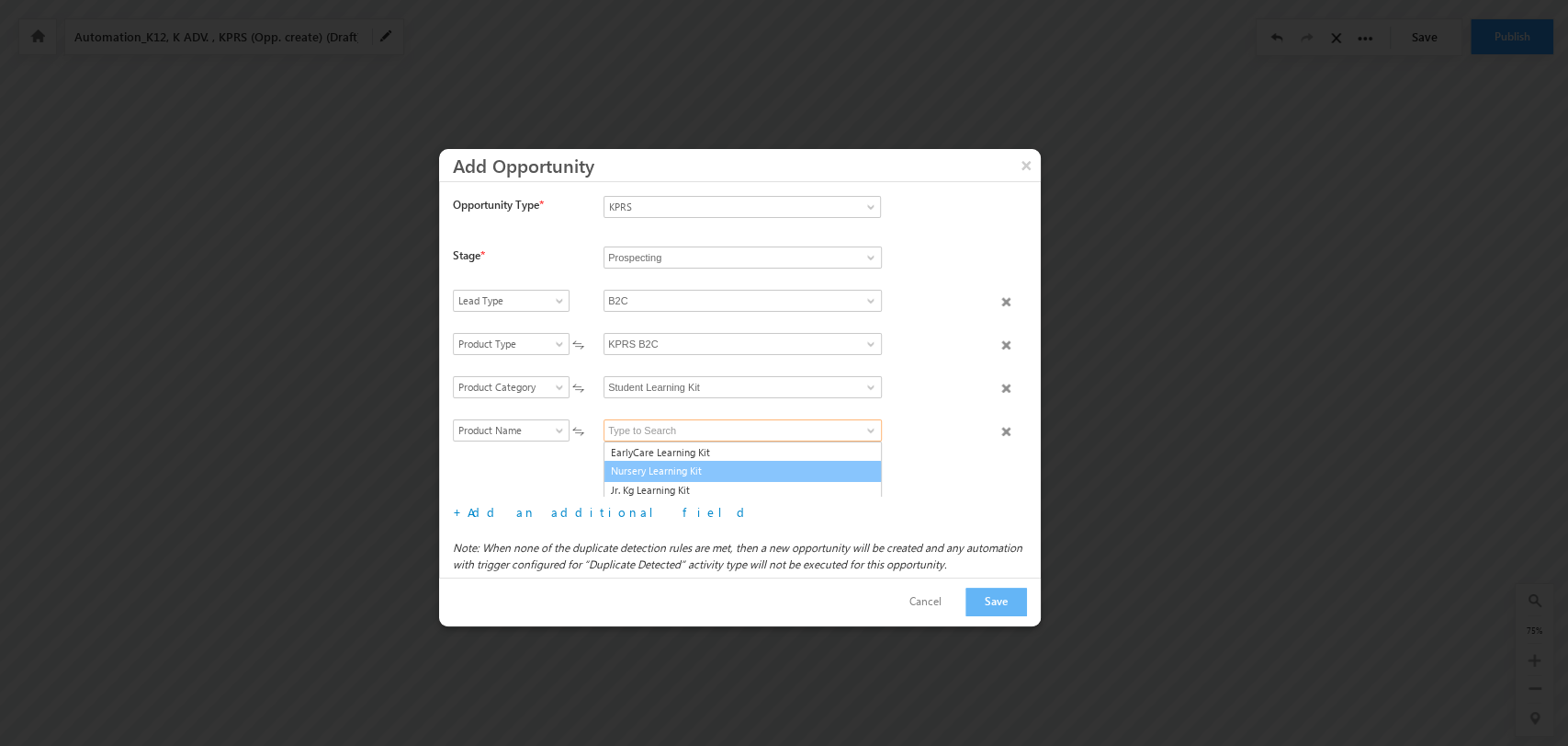
scroll to position [140, 0]
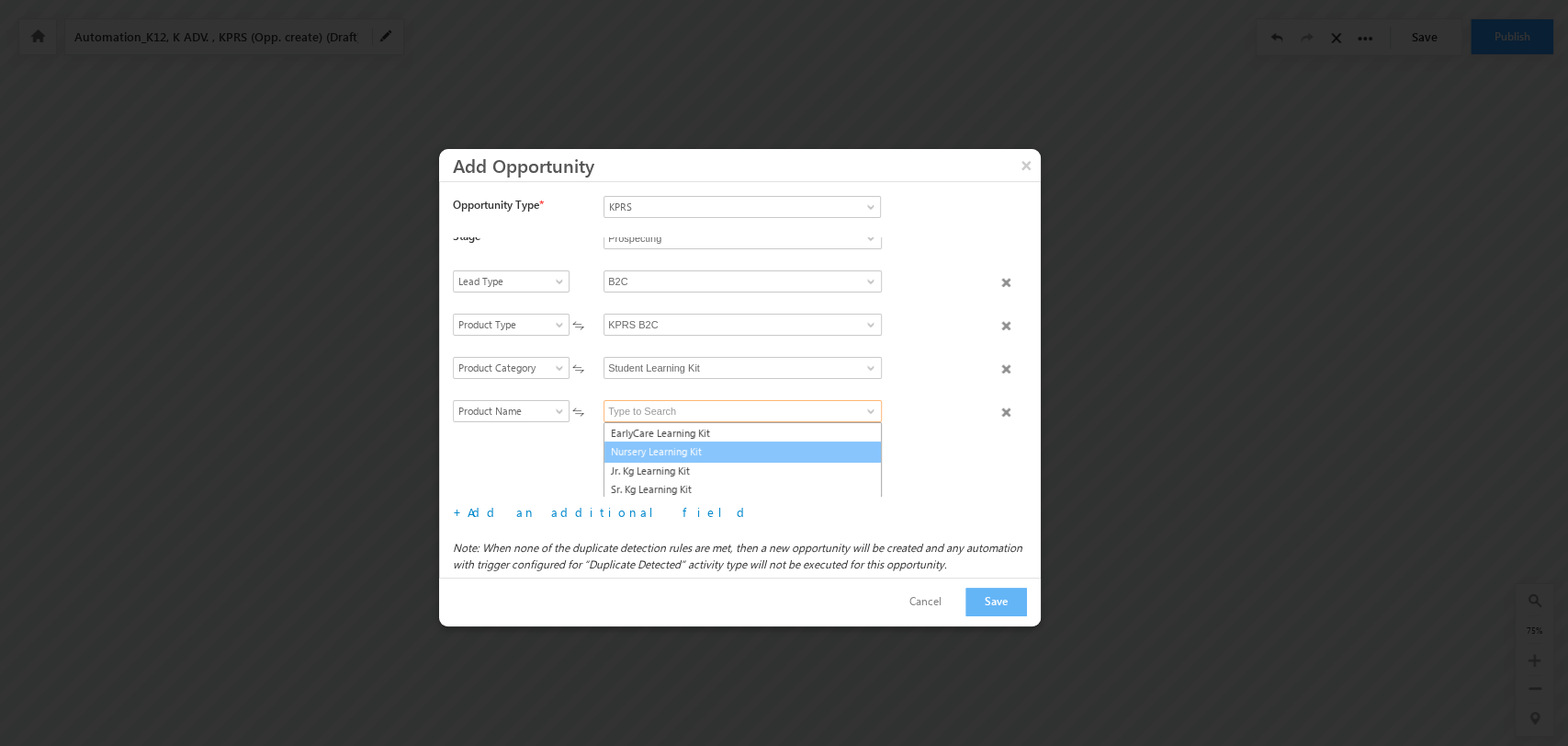
click at [786, 445] on link "Nursery Learning Kit" at bounding box center [743, 451] width 278 height 21
type input "Nursery Learning Kit"
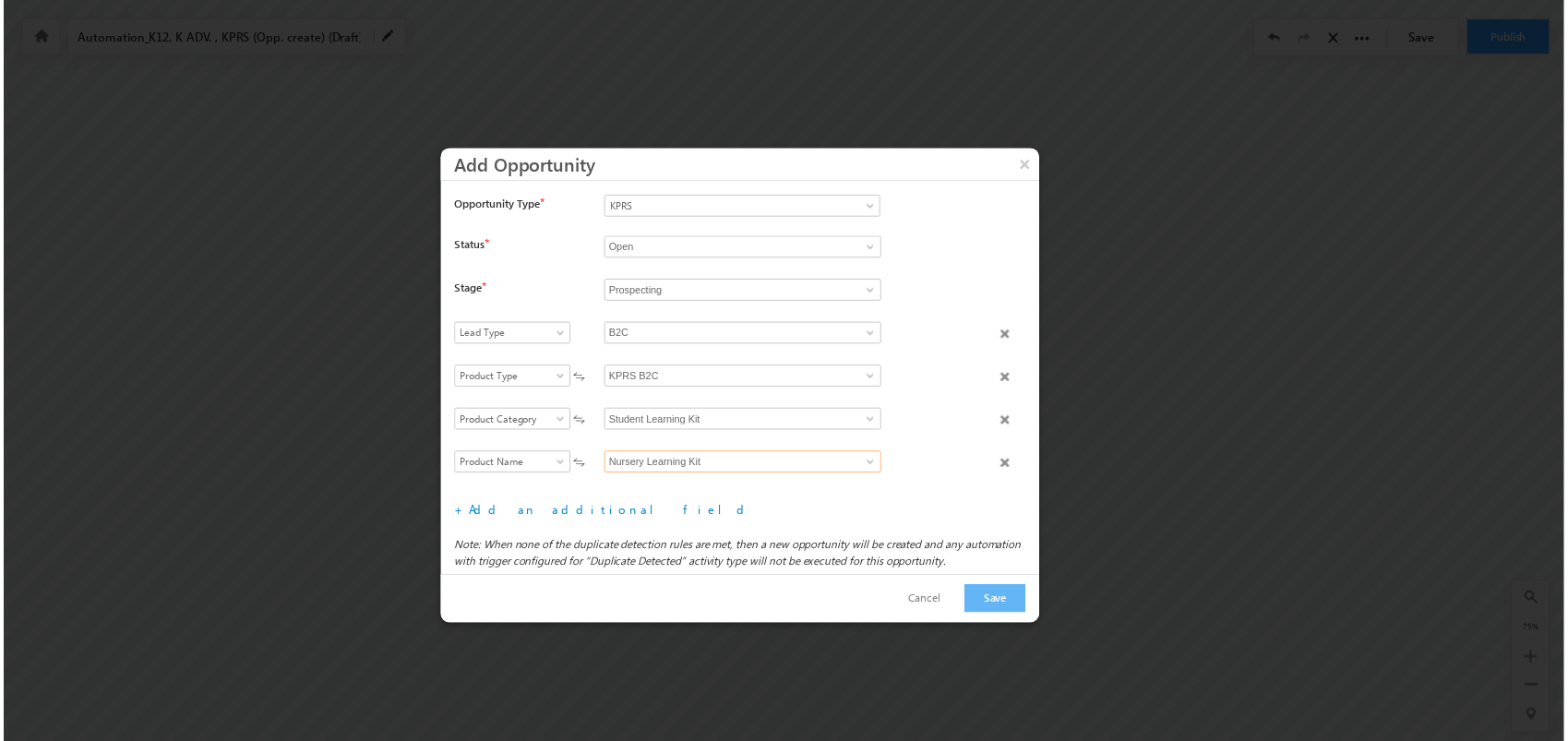
scroll to position [87, 0]
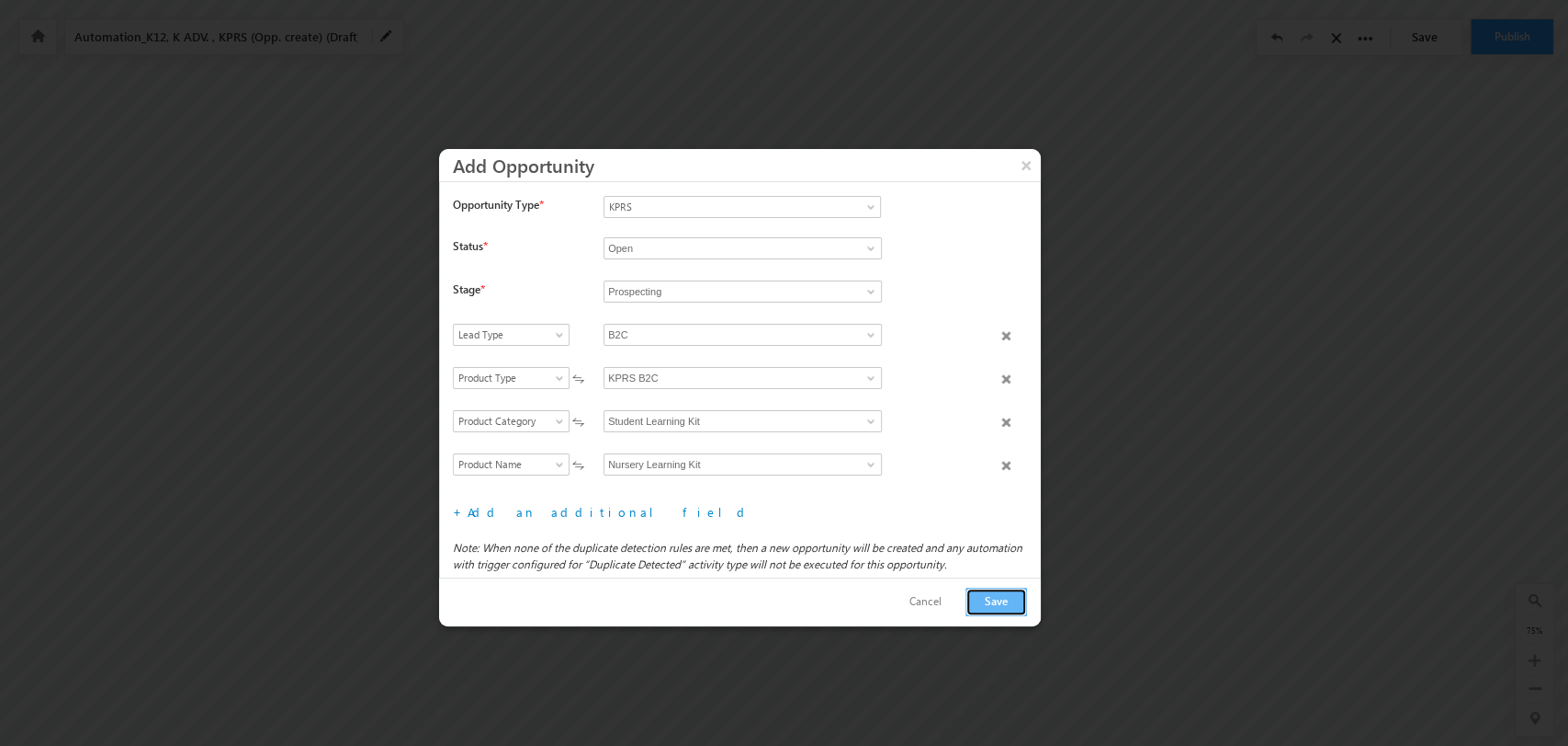
click at [985, 593] on button "Save" at bounding box center [996, 602] width 62 height 29
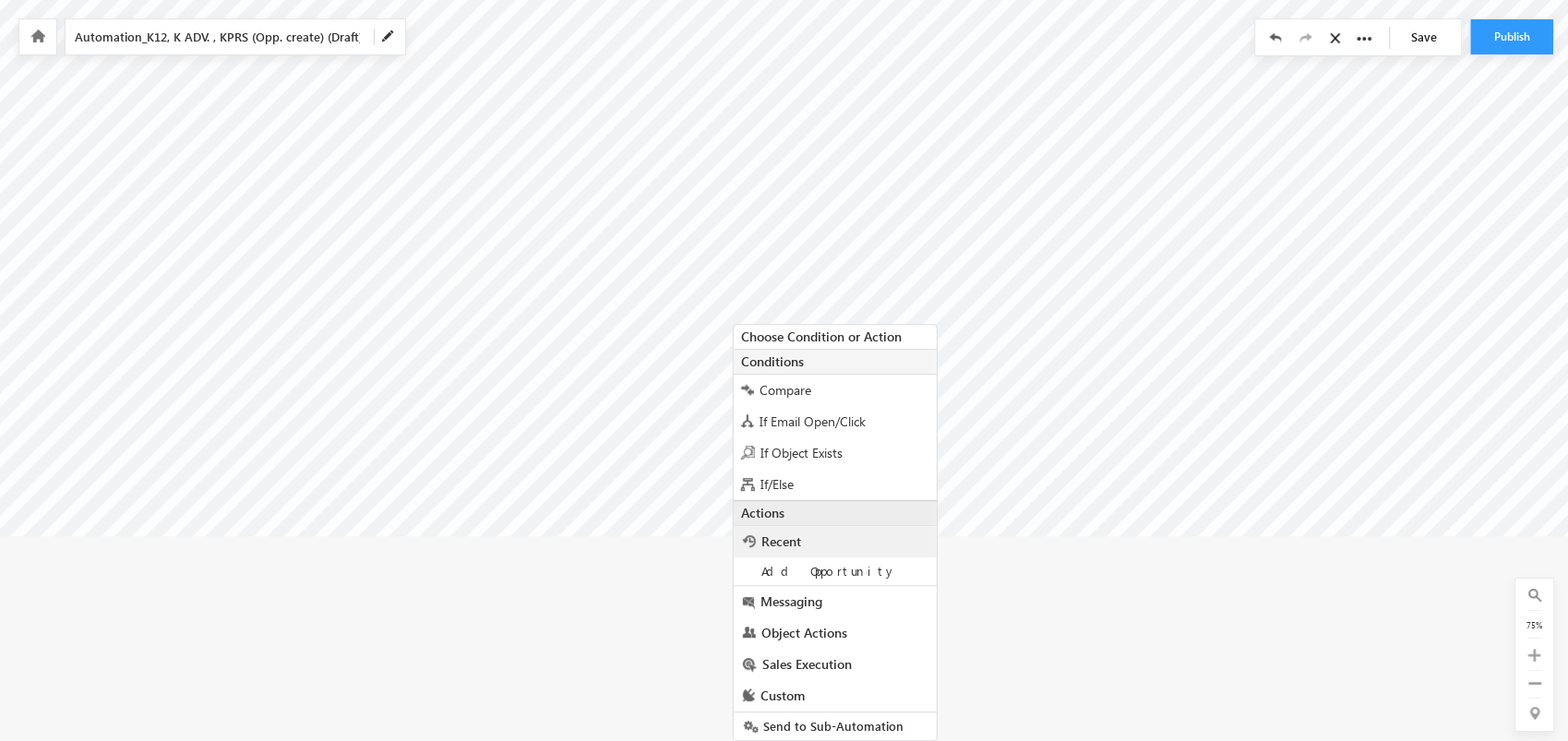
scroll to position [296, 8383]
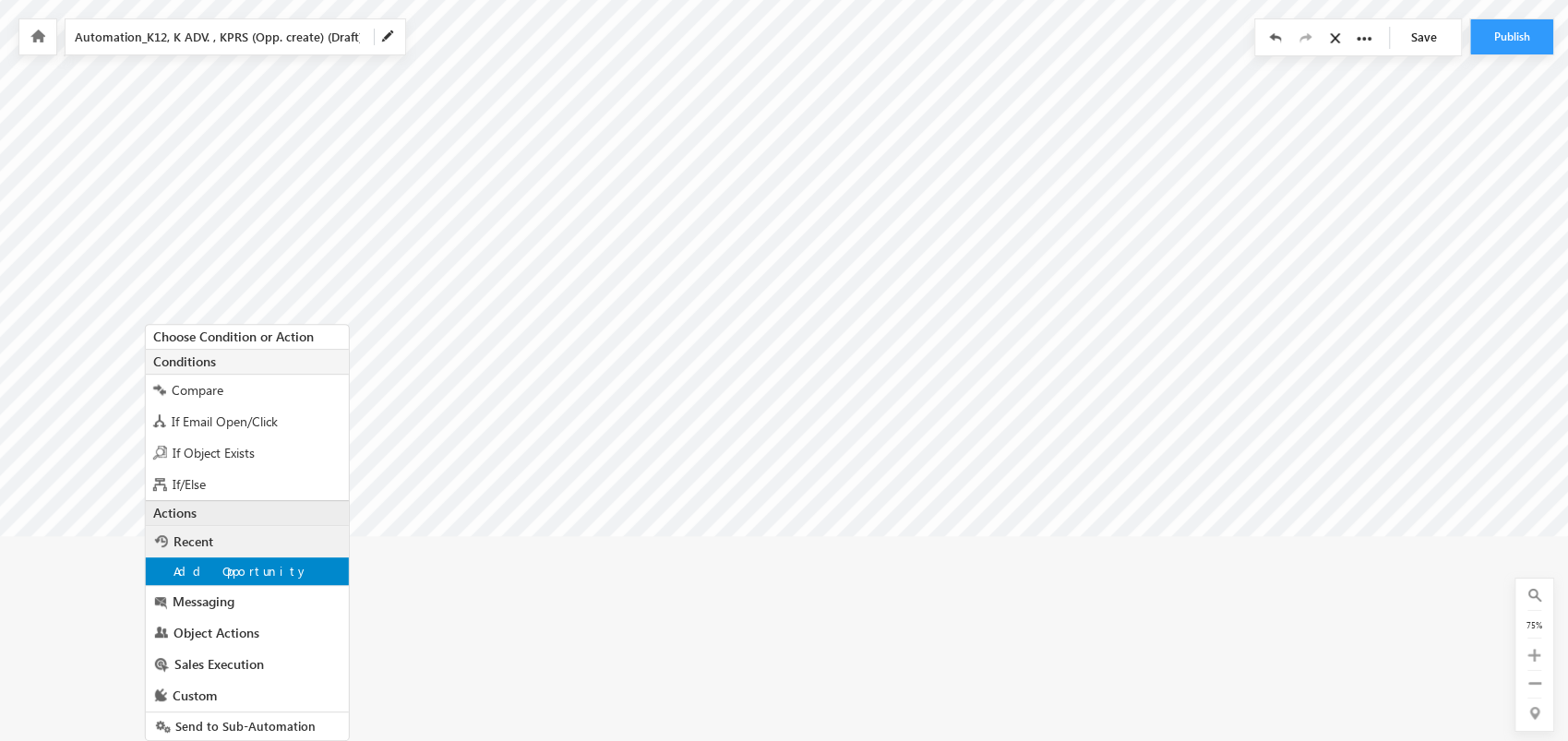
click at [274, 560] on div "Add Opportunity" at bounding box center [247, 570] width 203 height 28
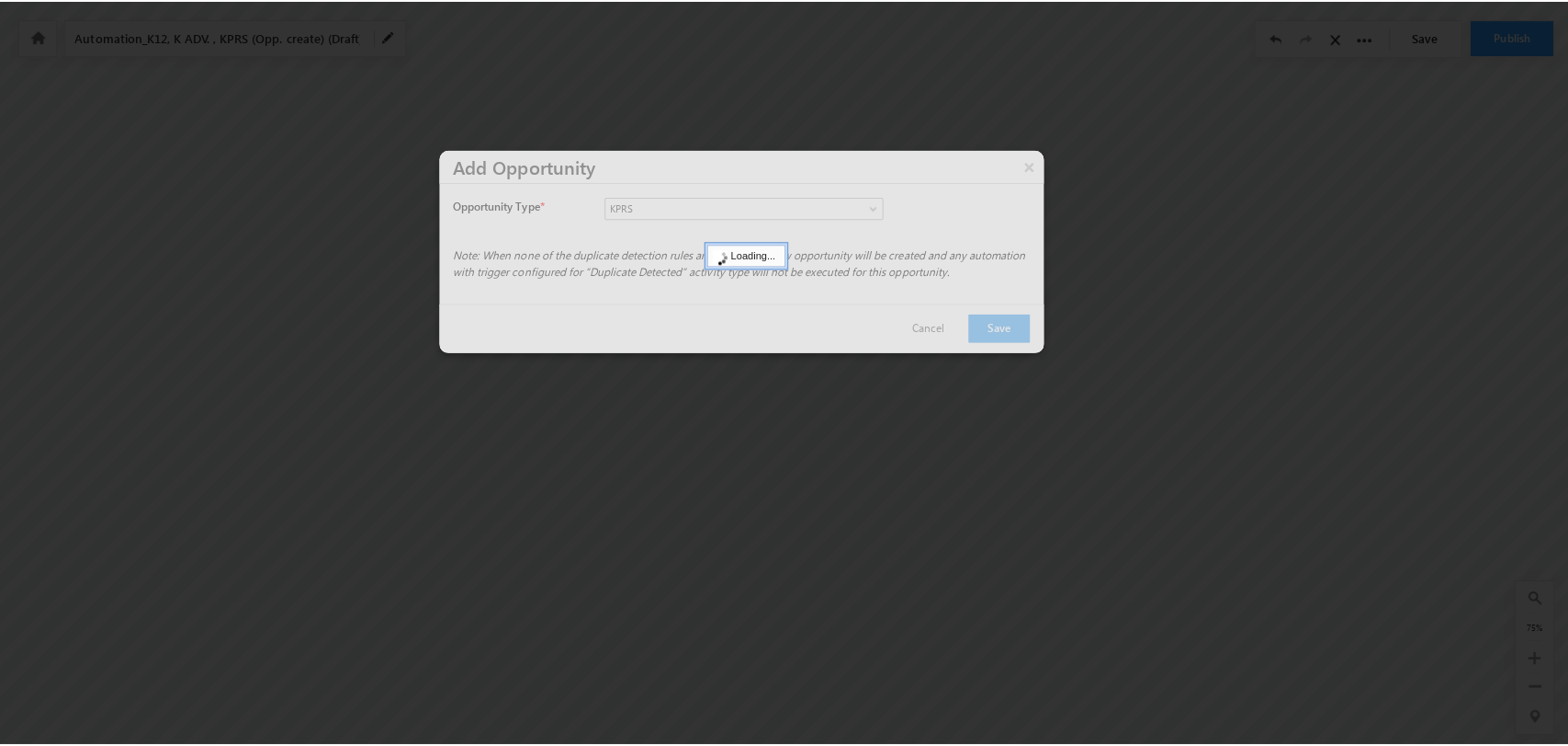
scroll to position [82, 8340]
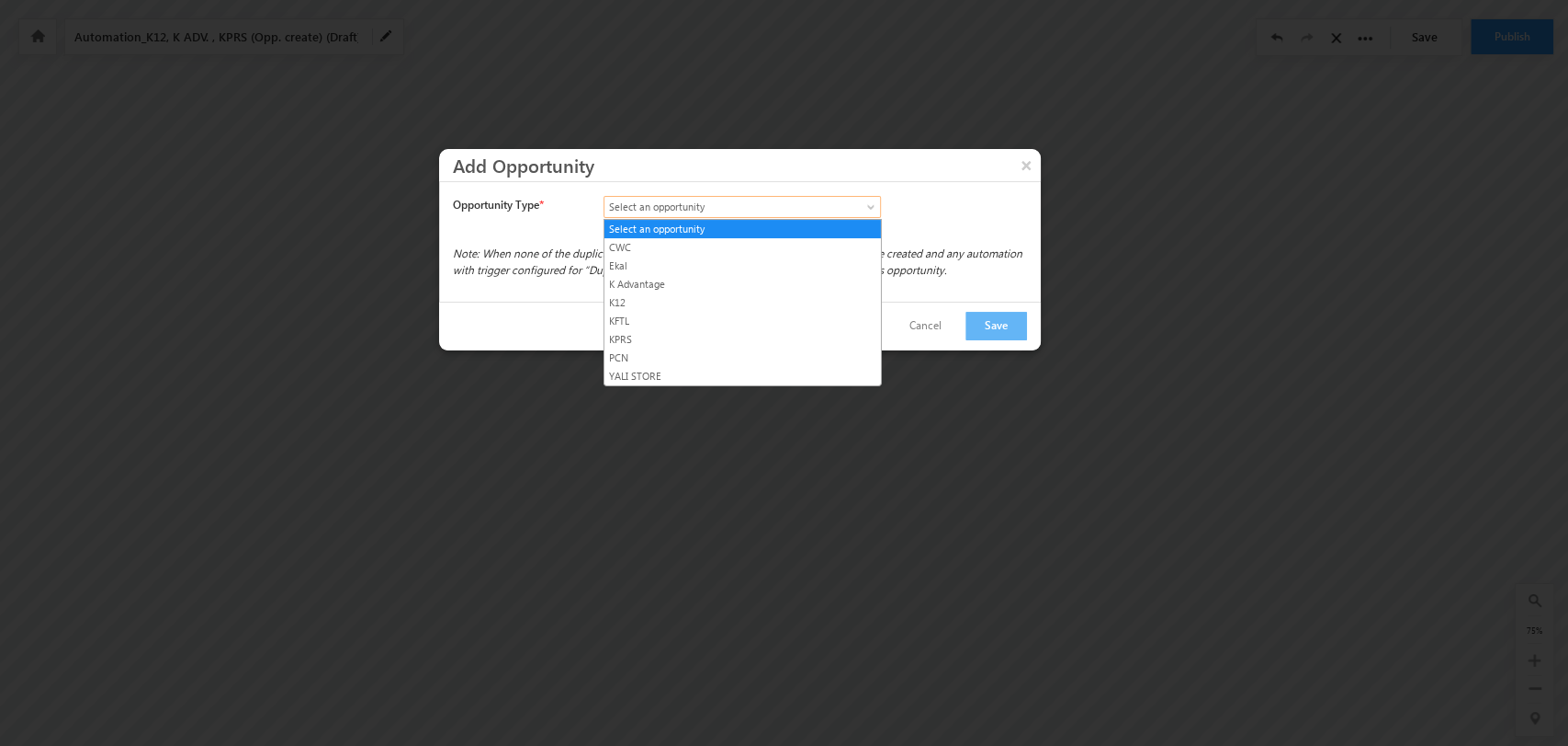
click at [871, 199] on link "Select an opportunity" at bounding box center [743, 206] width 277 height 22
click at [764, 338] on link "KPRS" at bounding box center [743, 338] width 276 height 16
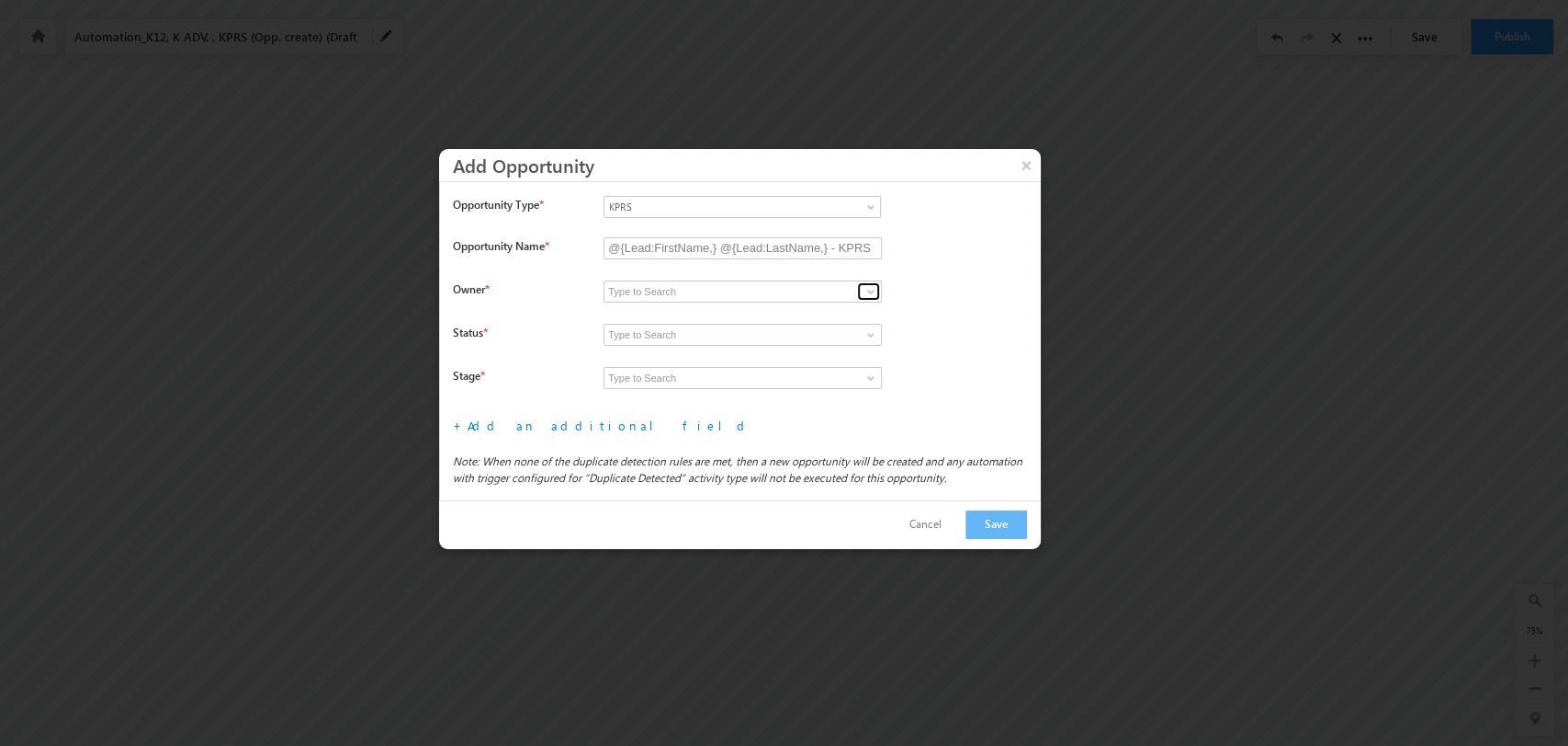
click at [863, 291] on span at bounding box center [870, 291] width 14 height 14
click at [864, 291] on span at bounding box center [870, 291] width 14 height 14
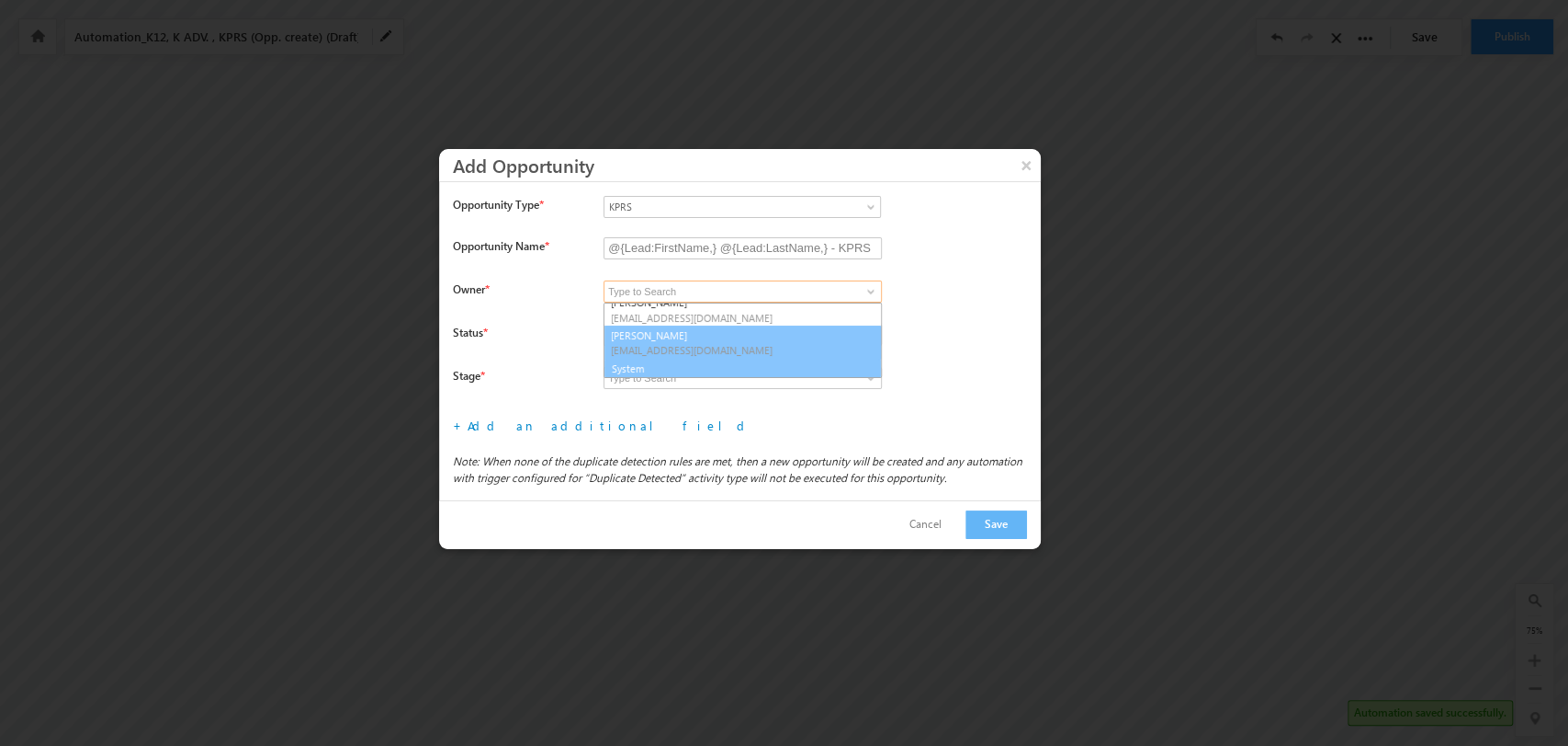
scroll to position [272, 0]
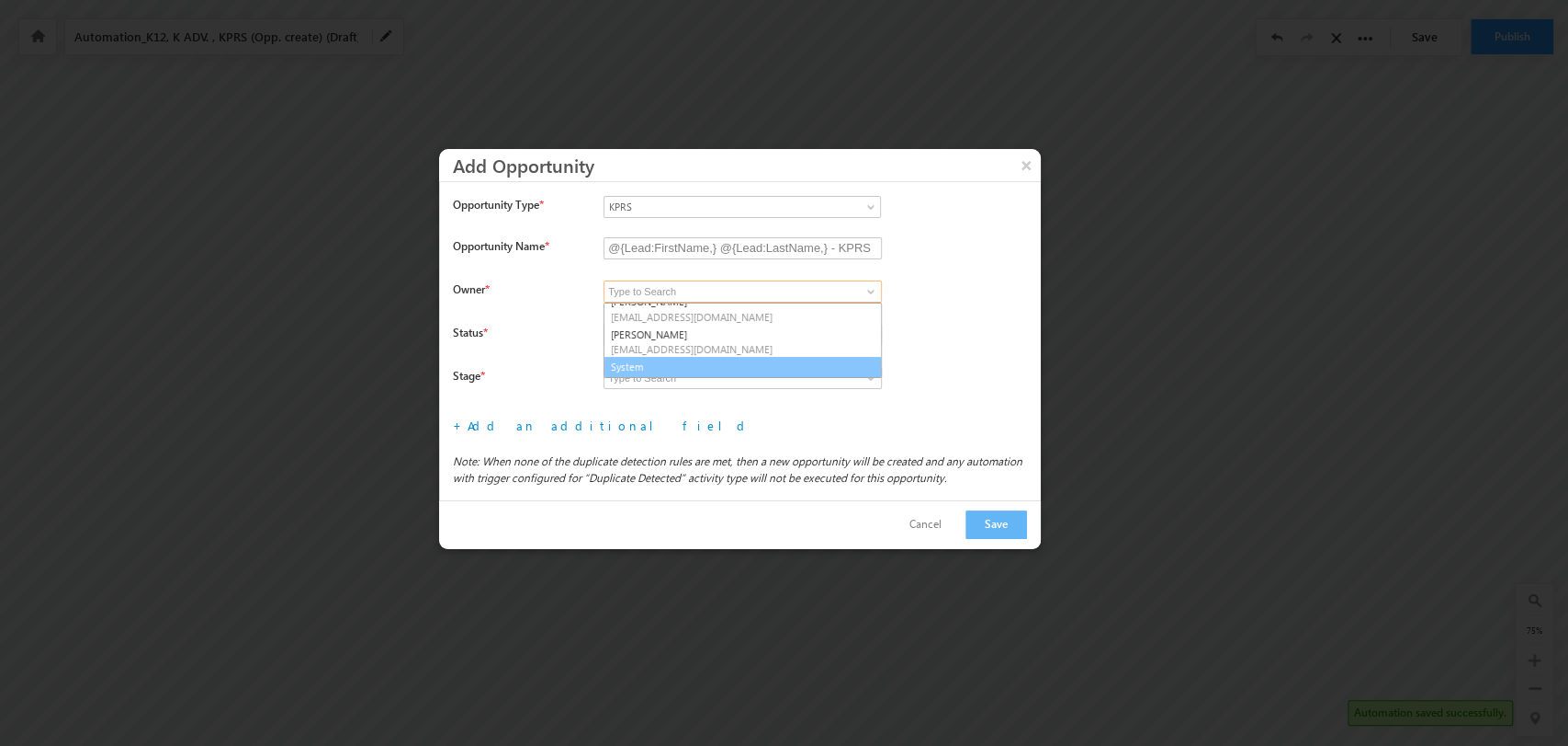
click at [763, 367] on link "System" at bounding box center [743, 367] width 278 height 21
type input "System"
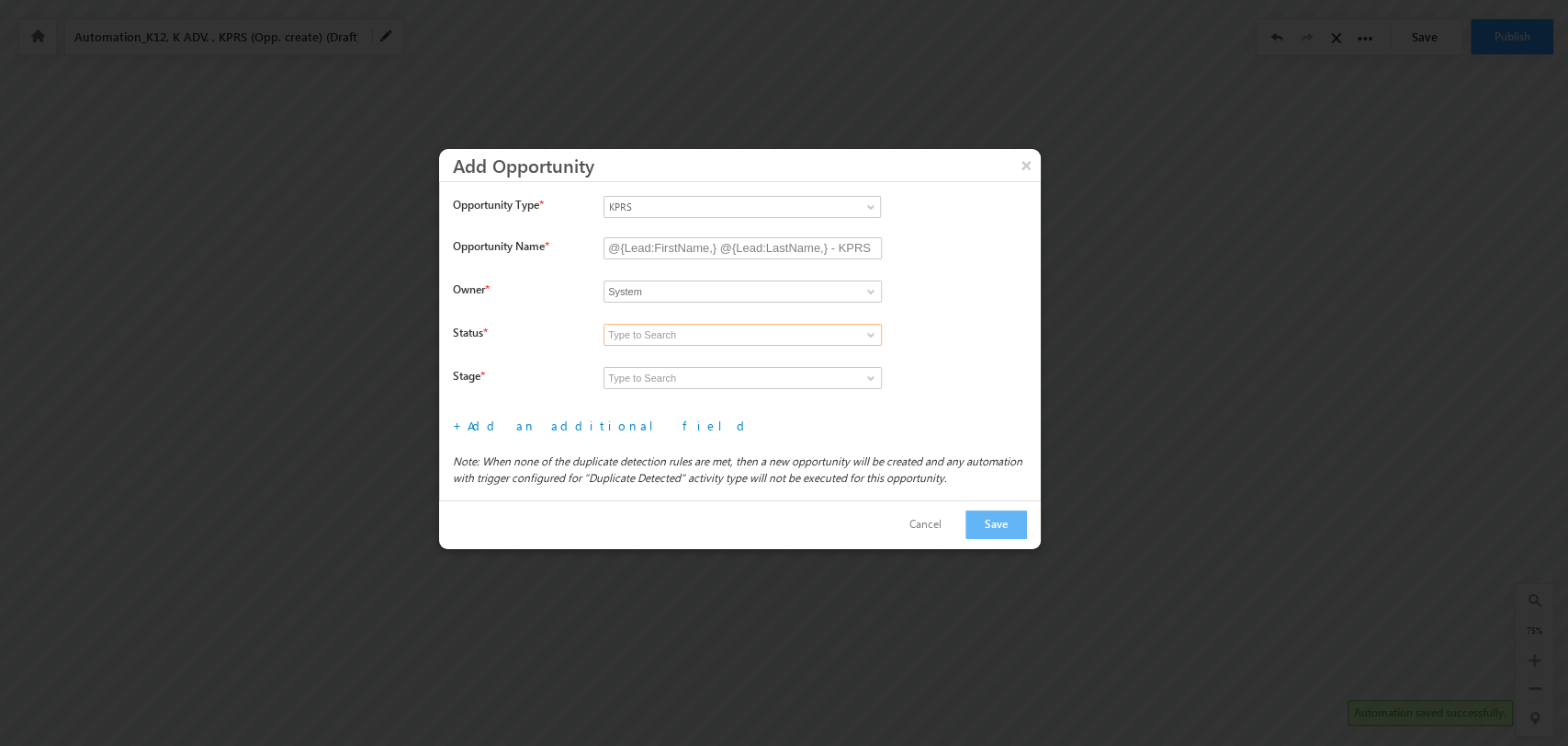
drag, startPoint x: 853, startPoint y: 335, endPoint x: 865, endPoint y: 333, distance: 12.2
click at [854, 335] on input at bounding box center [743, 335] width 278 height 22
click at [875, 332] on span at bounding box center [870, 334] width 14 height 14
click at [777, 354] on link "Open" at bounding box center [743, 356] width 278 height 21
type input "Open"
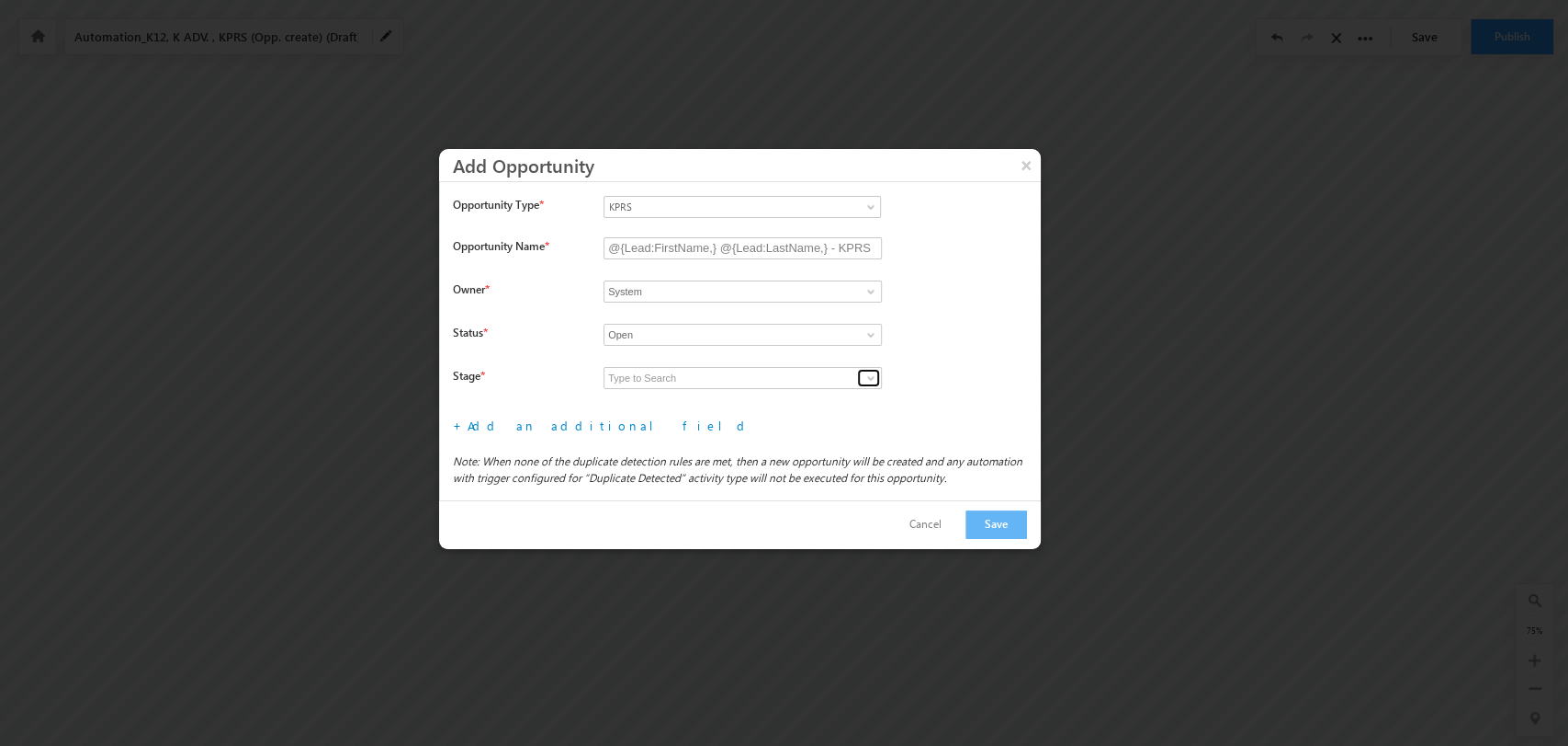
click at [871, 373] on span at bounding box center [870, 377] width 14 height 14
drag, startPoint x: 808, startPoint y: 394, endPoint x: 726, endPoint y: 397, distance: 82.1
click at [807, 396] on link "Prospecting" at bounding box center [743, 399] width 278 height 21
type input "Prospecting"
click at [518, 427] on link "Add an additional field" at bounding box center [609, 425] width 284 height 15
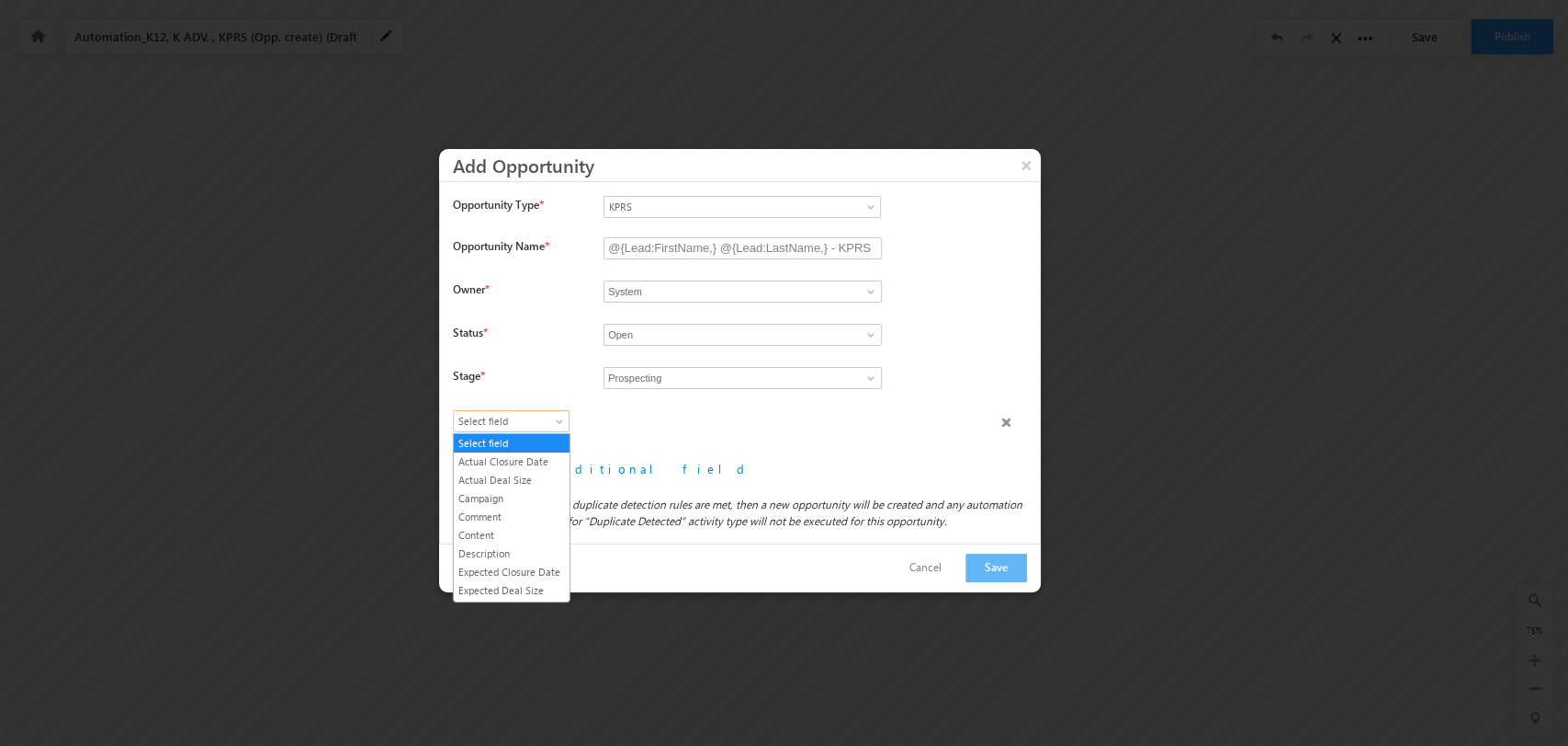
click at [526, 420] on span "Select field" at bounding box center [507, 420] width 106 height 16
click at [524, 512] on link "Lead Type" at bounding box center [512, 503] width 116 height 16
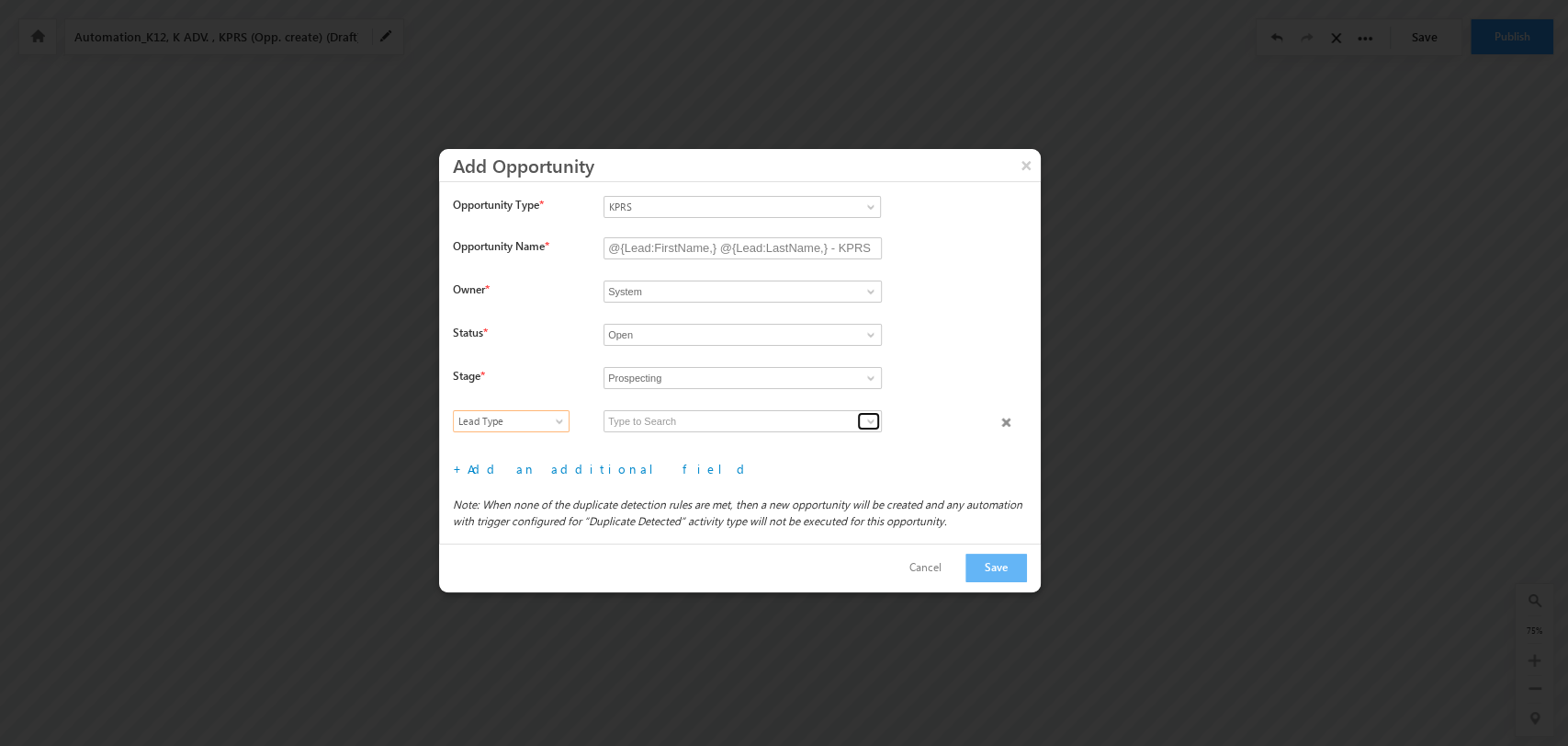
click at [877, 411] on link at bounding box center [869, 420] width 23 height 18
click at [780, 445] on link "B2C" at bounding box center [743, 443] width 278 height 21
type input "B2C"
click at [542, 467] on link "Add an additional field" at bounding box center [609, 469] width 284 height 15
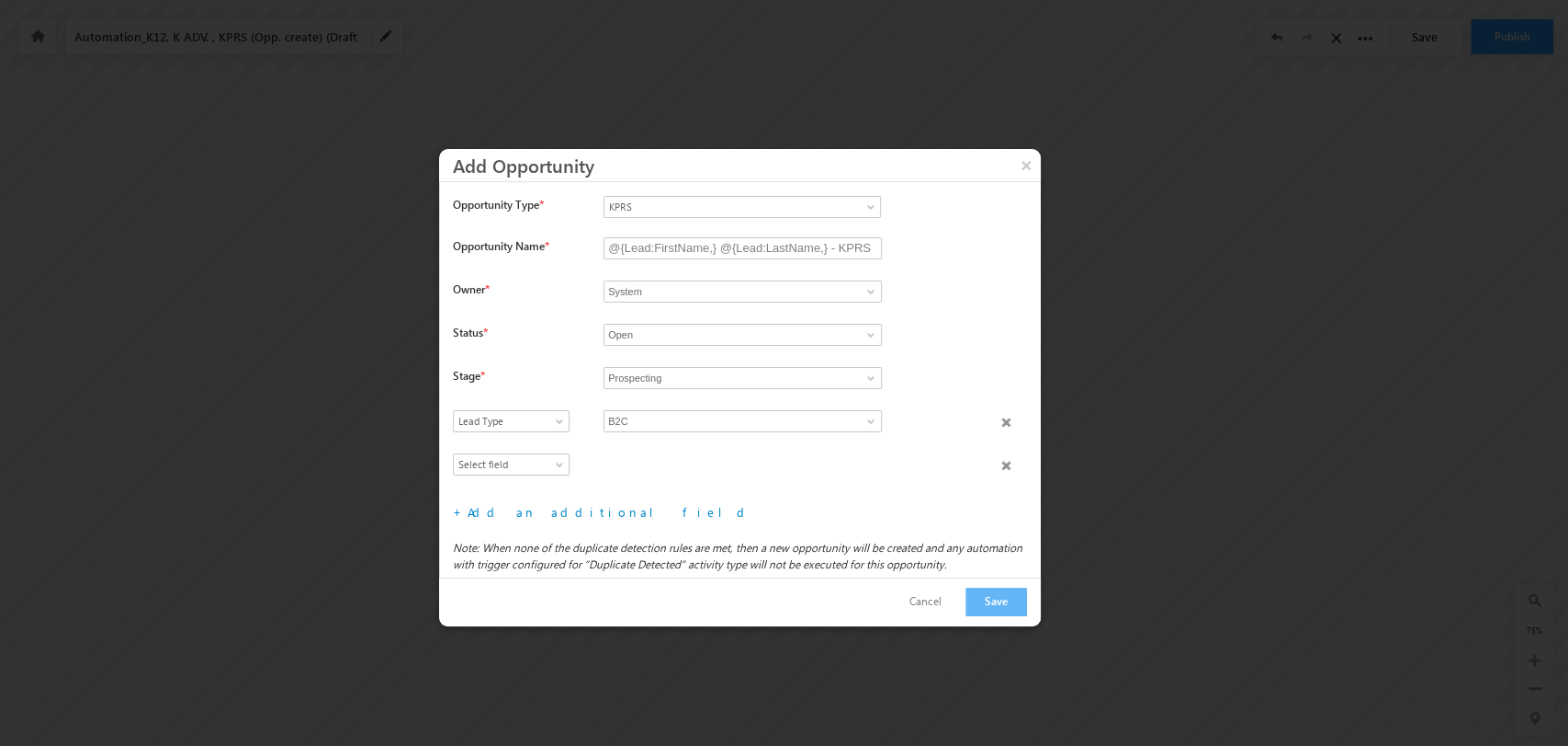
click at [527, 450] on div "Select field Actual Closure Date Actual Deal Size Campaign Comment Content Desc…" at bounding box center [746, 430] width 588 height 43
click at [518, 464] on span "Select field" at bounding box center [507, 464] width 106 height 16
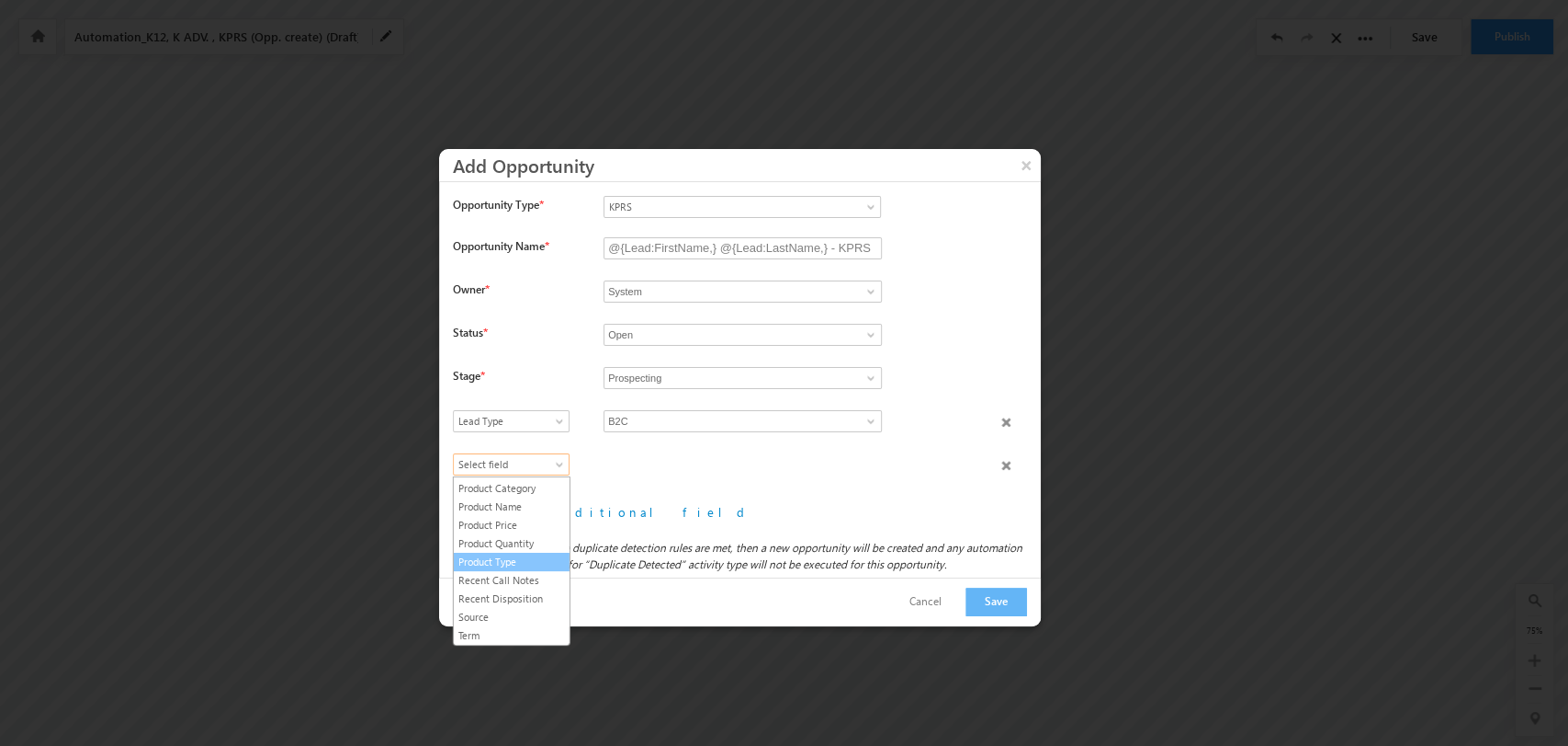
click at [527, 563] on link "Product Type" at bounding box center [512, 561] width 116 height 16
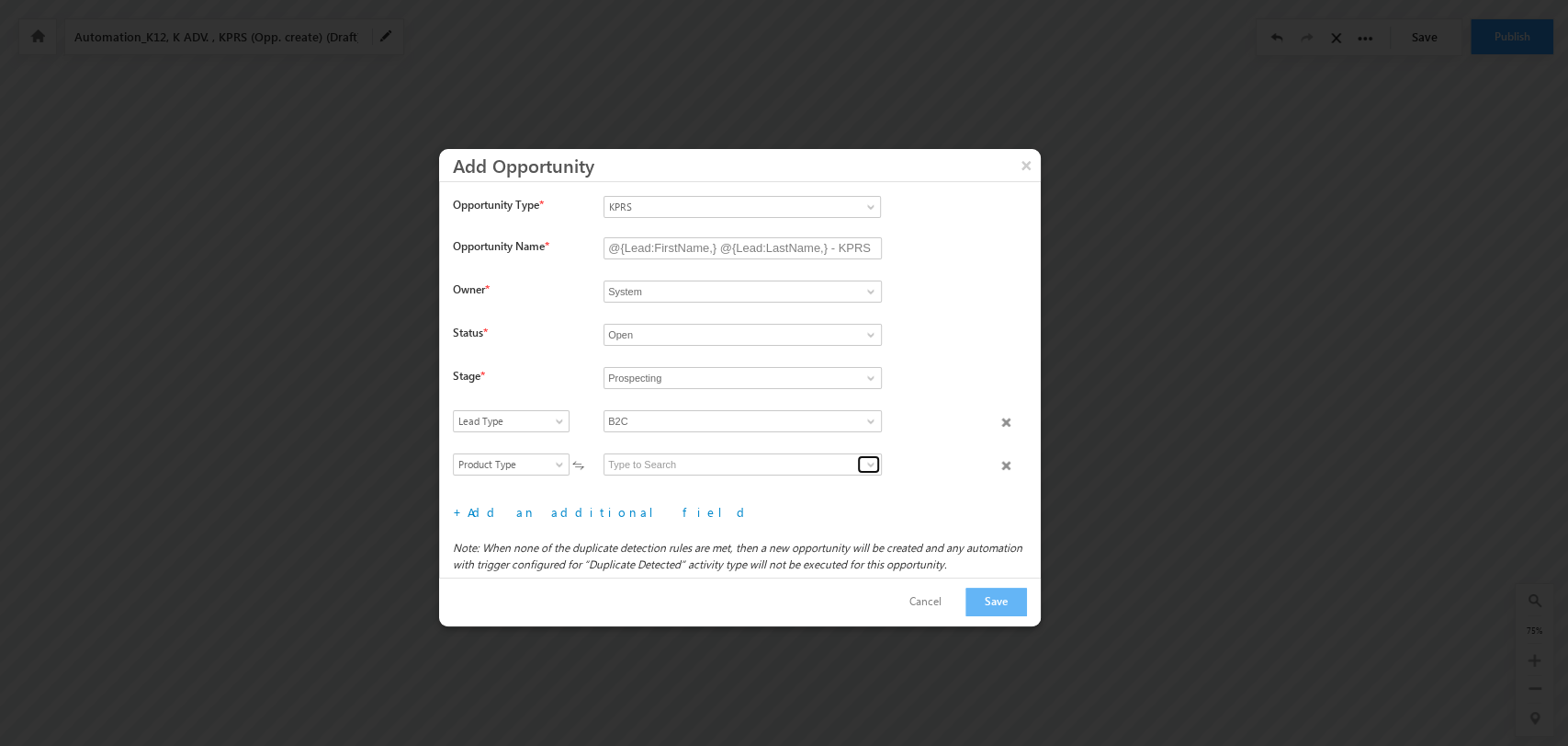
click at [863, 467] on span at bounding box center [870, 464] width 14 height 14
click at [743, 484] on link "KPRS B2C" at bounding box center [743, 486] width 278 height 21
type input "KPRS B2C"
click at [535, 517] on link "Add an additional field" at bounding box center [609, 511] width 284 height 15
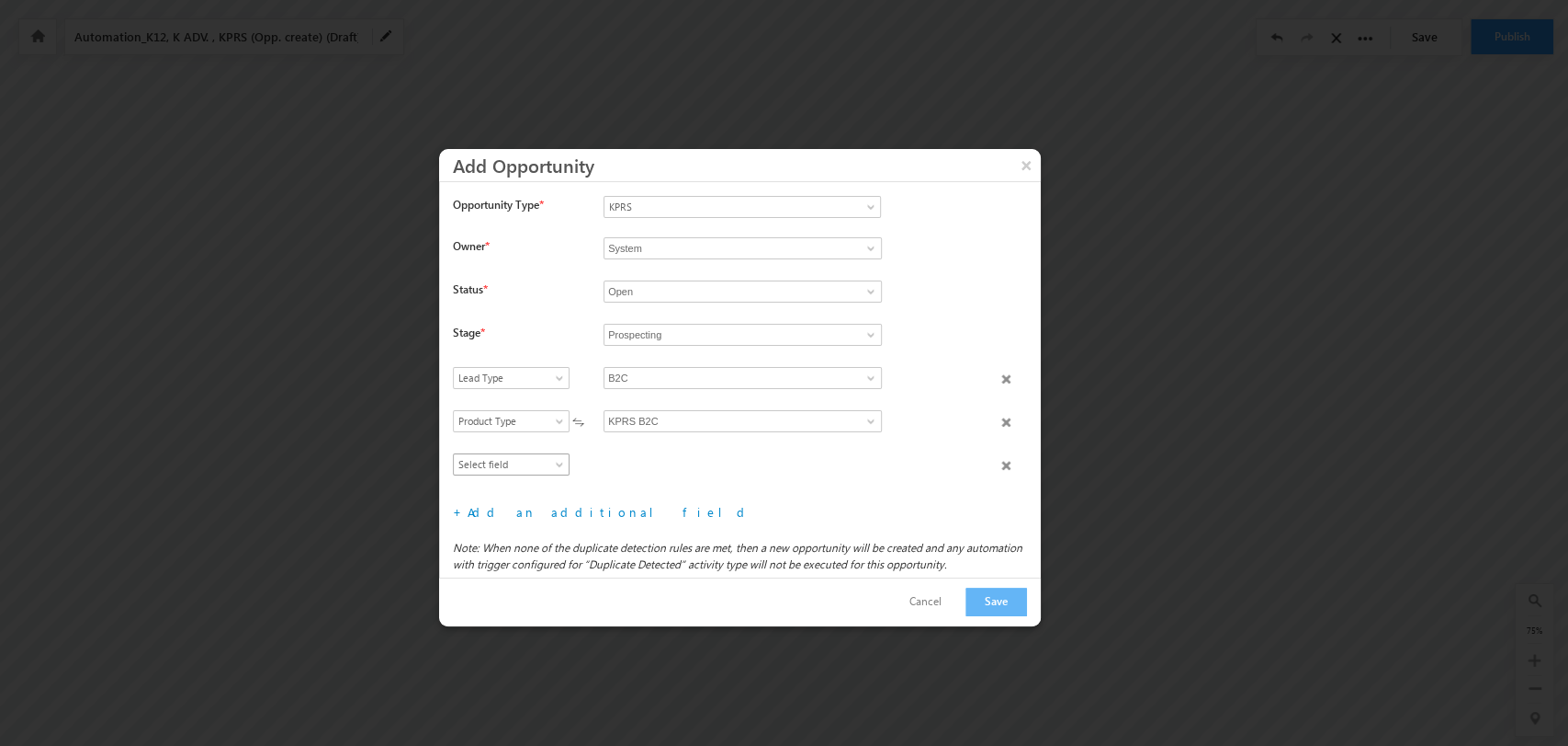
click at [543, 464] on span "Select field" at bounding box center [507, 464] width 106 height 16
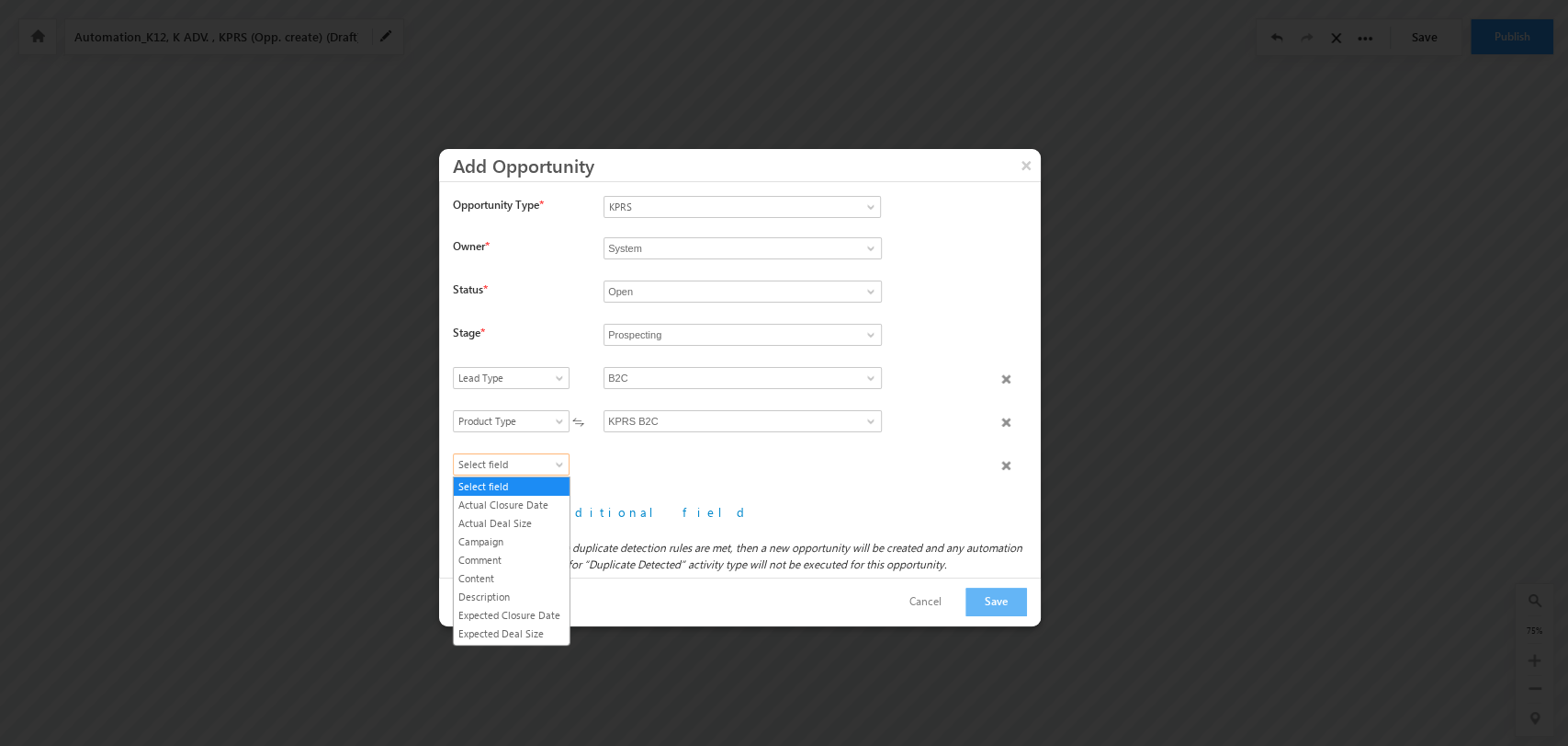
scroll to position [197, 0]
click at [537, 572] on link "Product Category" at bounding box center [512, 564] width 116 height 16
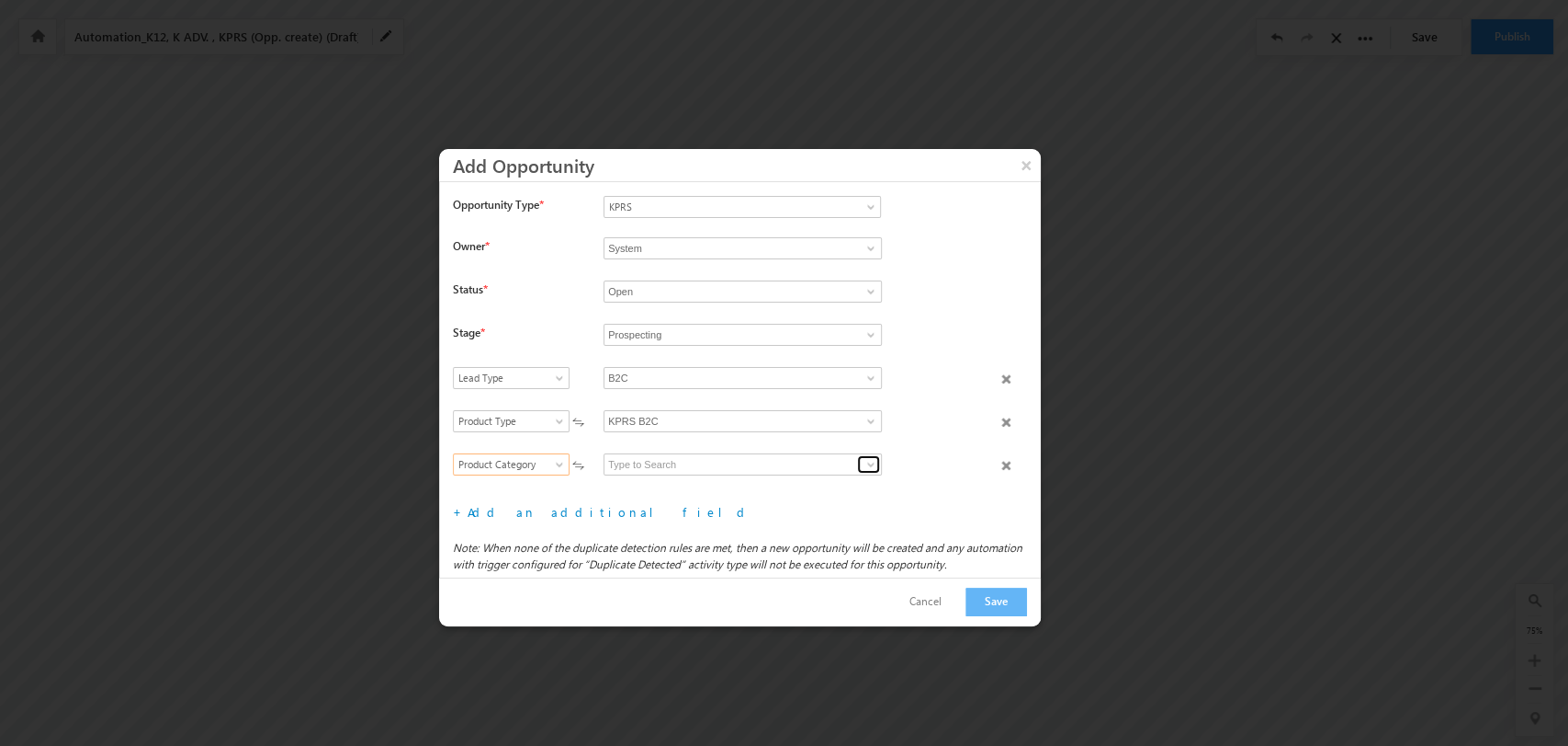
click at [871, 460] on span at bounding box center [870, 464] width 14 height 14
click at [765, 486] on link "DIY Kit" at bounding box center [743, 486] width 278 height 21
click at [867, 465] on span at bounding box center [870, 464] width 14 height 14
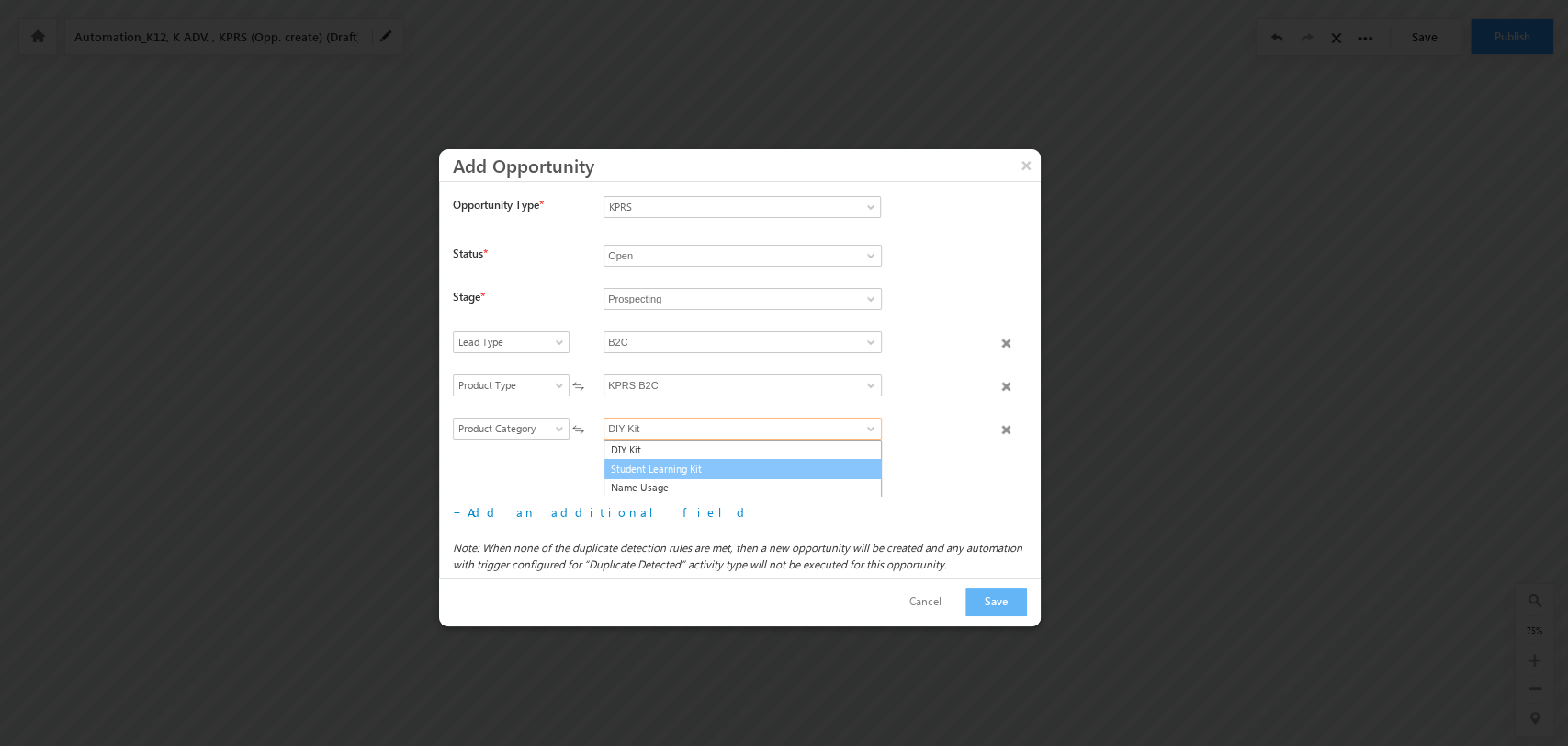
click at [786, 467] on link "Student Learning Kit" at bounding box center [743, 469] width 278 height 21
type input "Student Learning Kit"
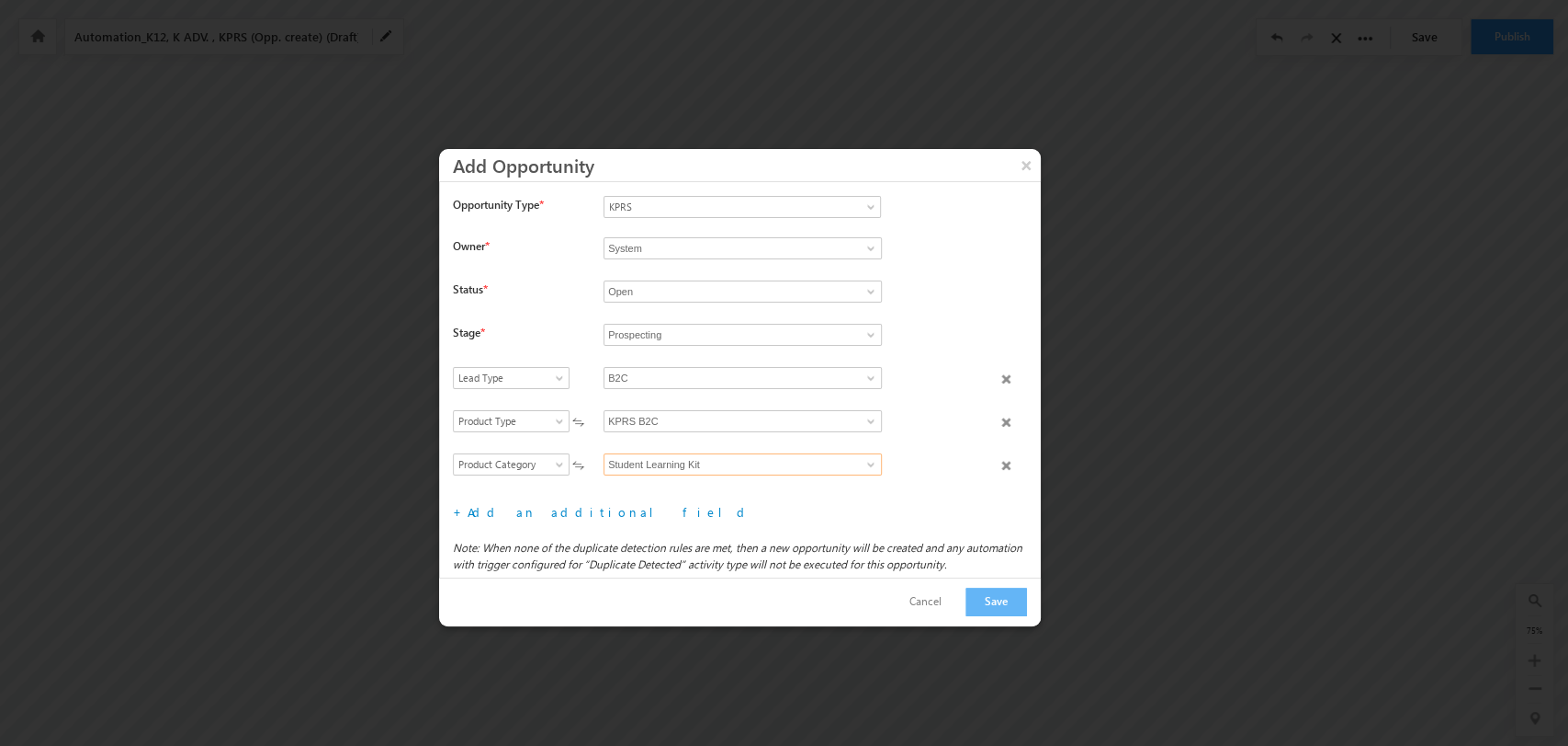
scroll to position [43, 0]
click at [527, 507] on link "Add an additional field" at bounding box center [609, 511] width 284 height 15
click at [534, 460] on span "Select field" at bounding box center [507, 464] width 106 height 16
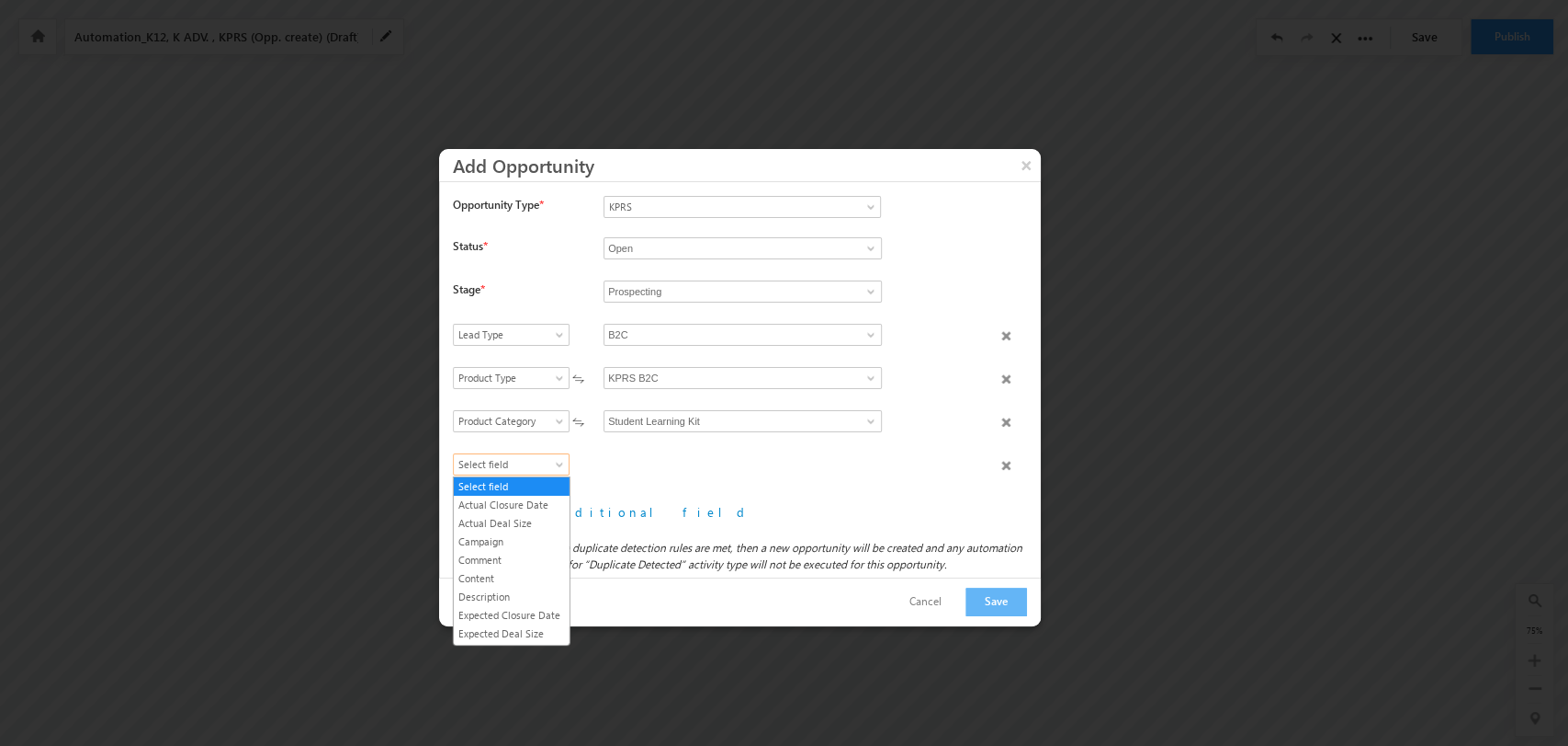
scroll to position [197, 0]
click at [544, 590] on link "Product Name" at bounding box center [512, 583] width 116 height 16
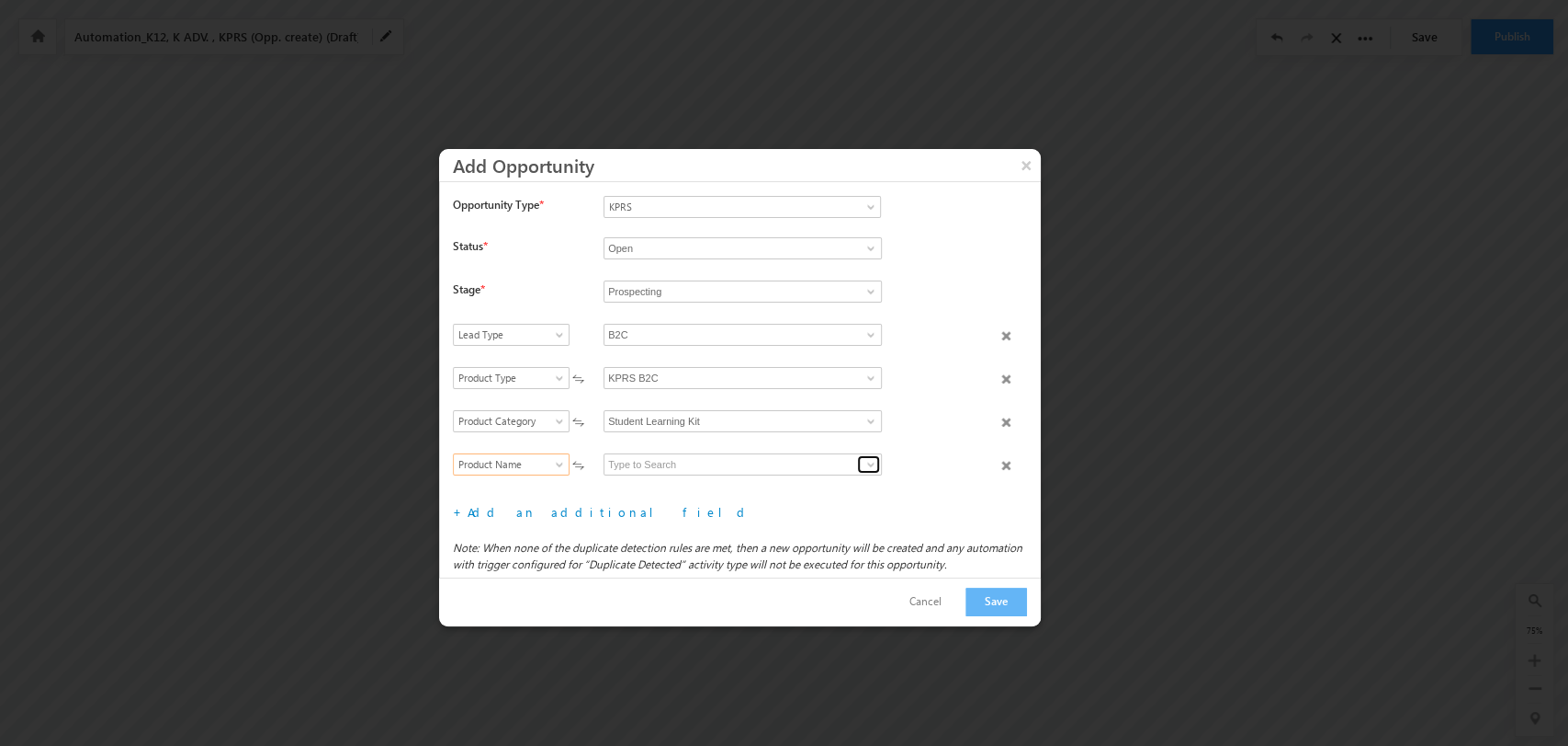
click at [869, 462] on span at bounding box center [870, 464] width 14 height 14
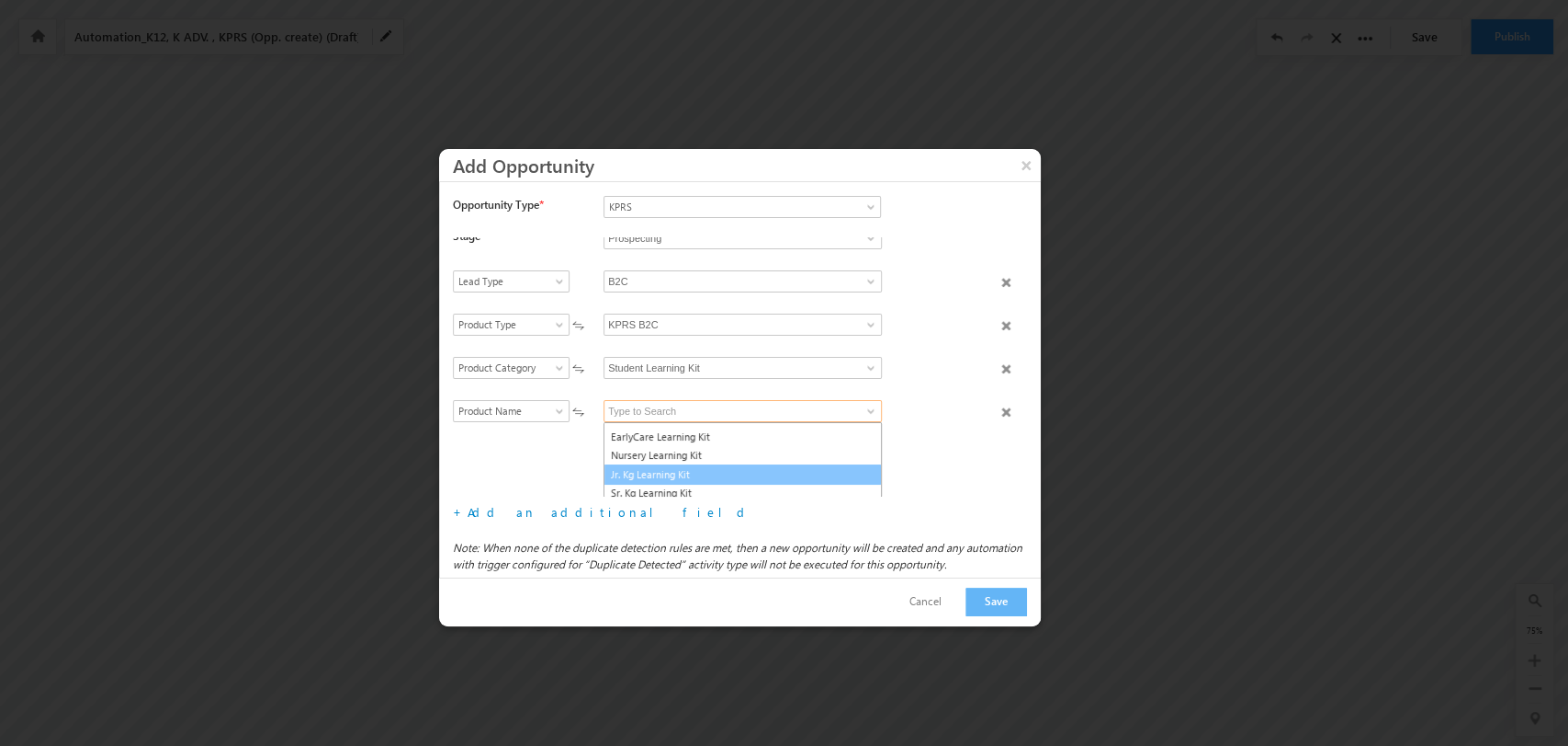
scroll to position [20, 0]
click at [755, 467] on link "Jr. Kg Learning Kit" at bounding box center [743, 469] width 278 height 21
type input "Jr. Kg Learning Kit"
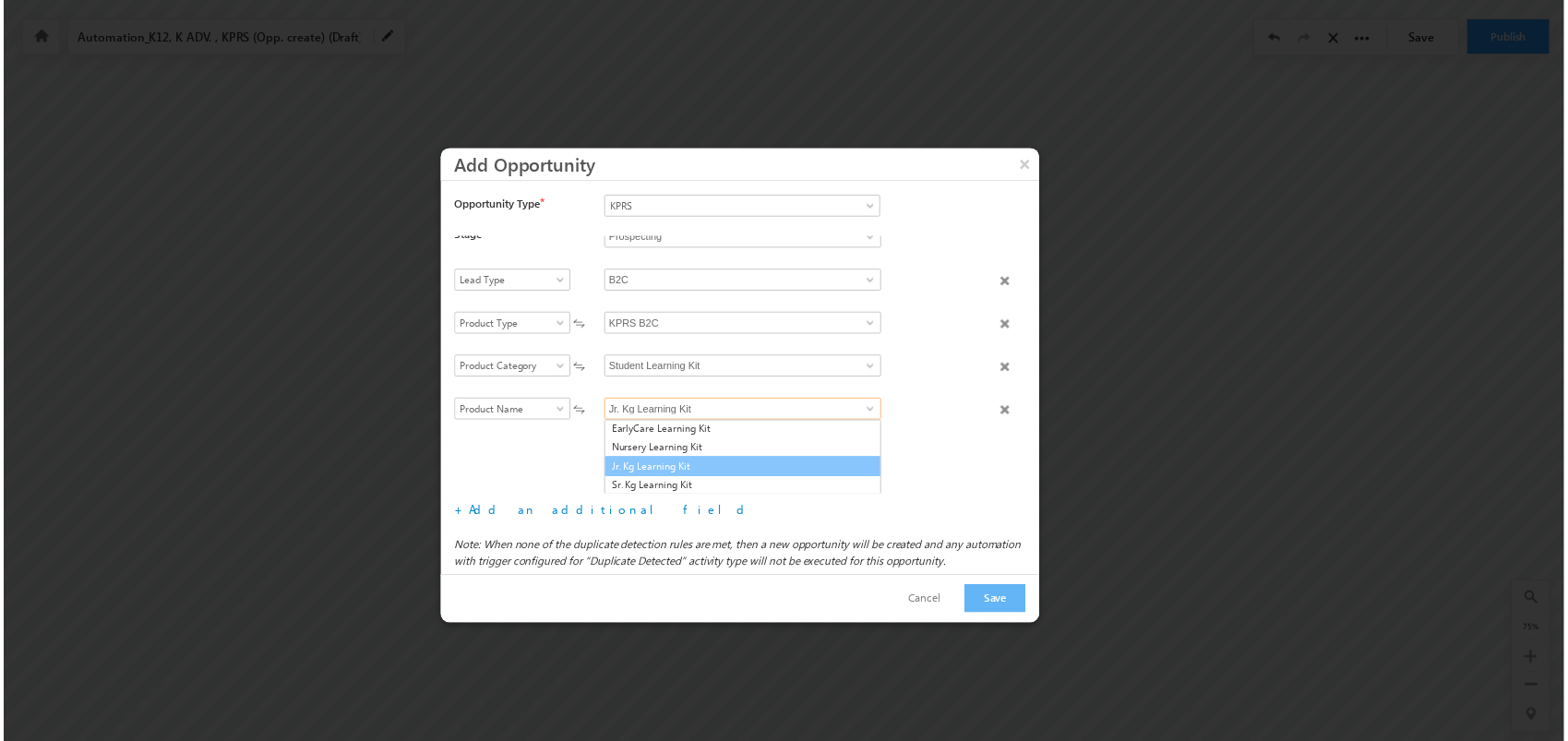
scroll to position [87, 0]
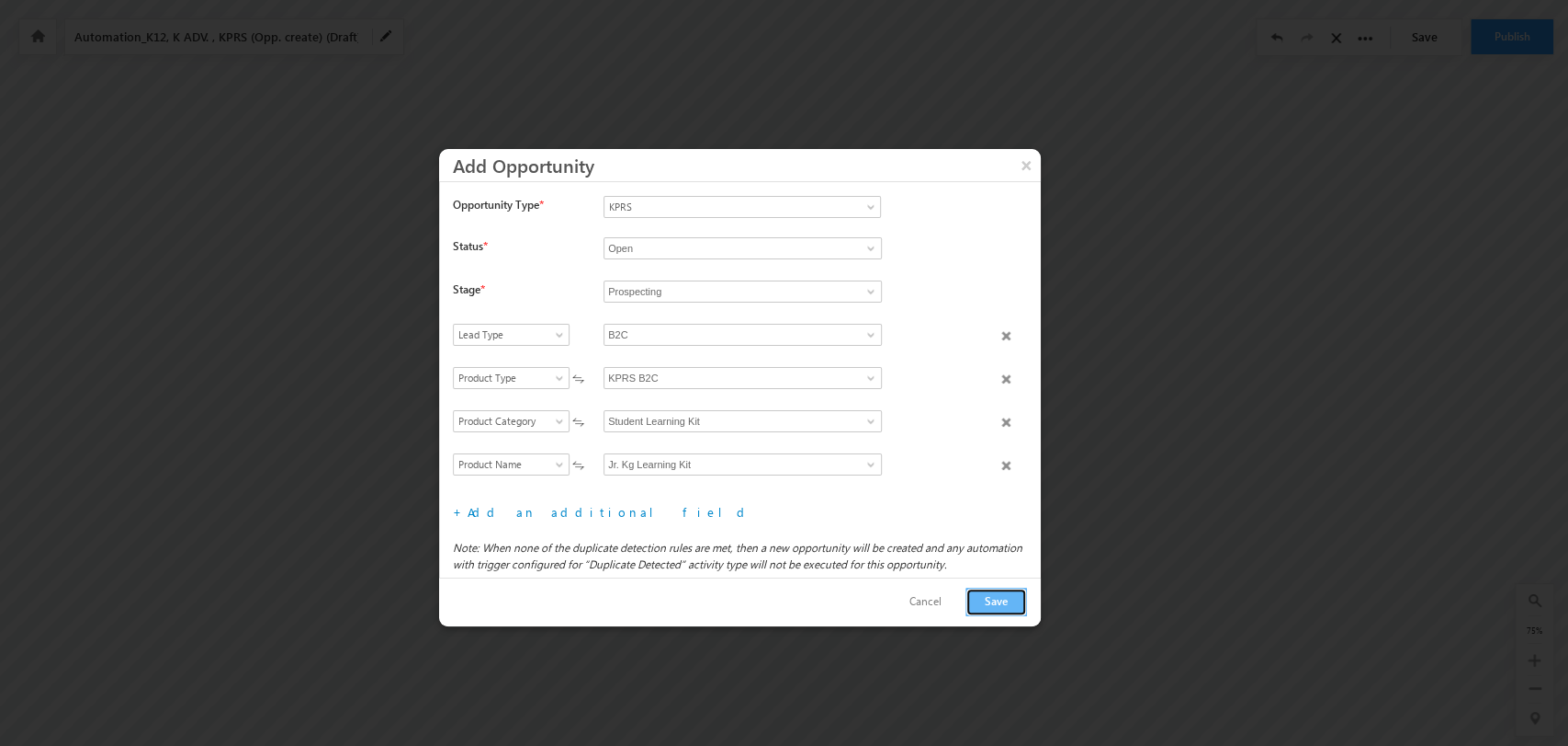
click at [991, 606] on button "Save" at bounding box center [996, 602] width 62 height 29
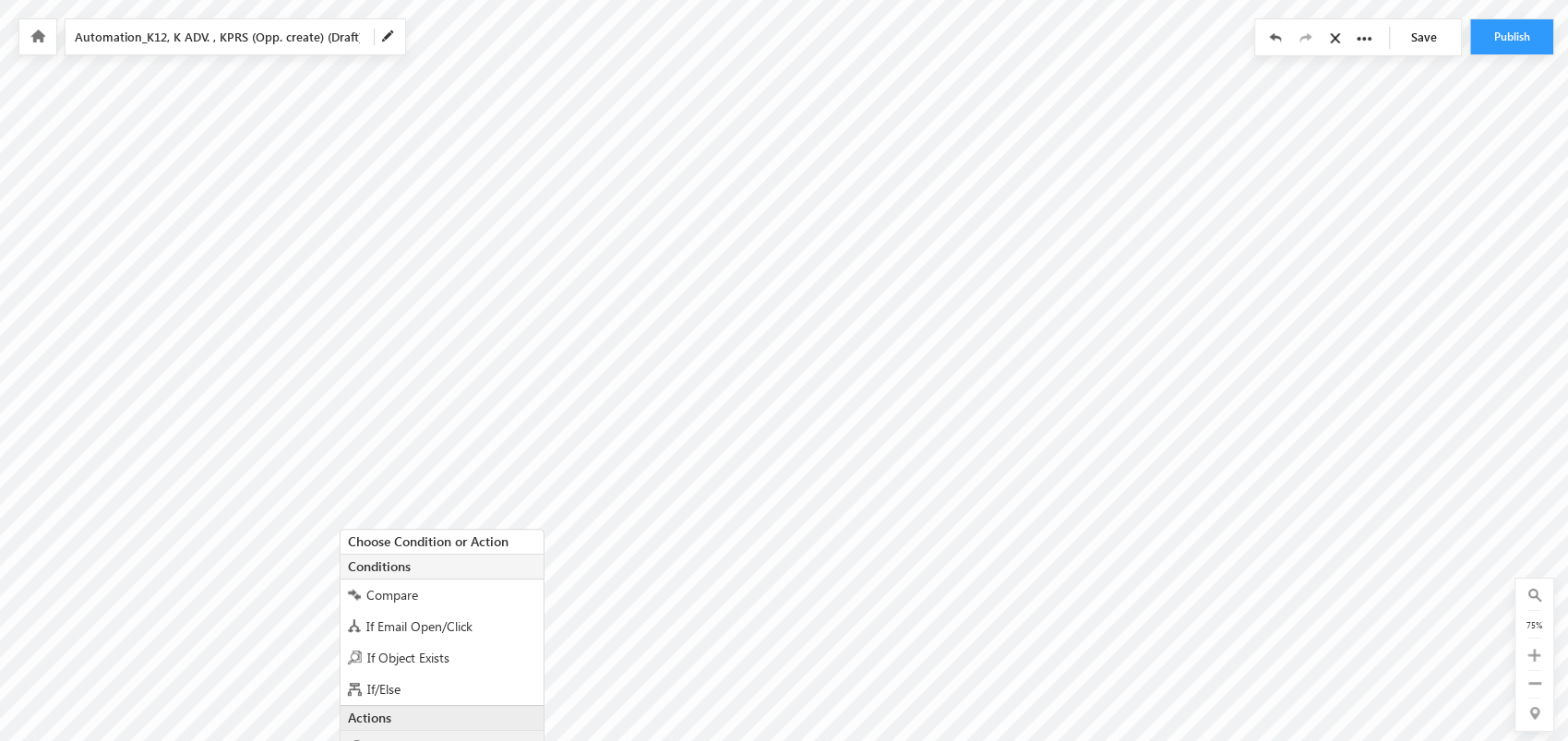
scroll to position [296, 8383]
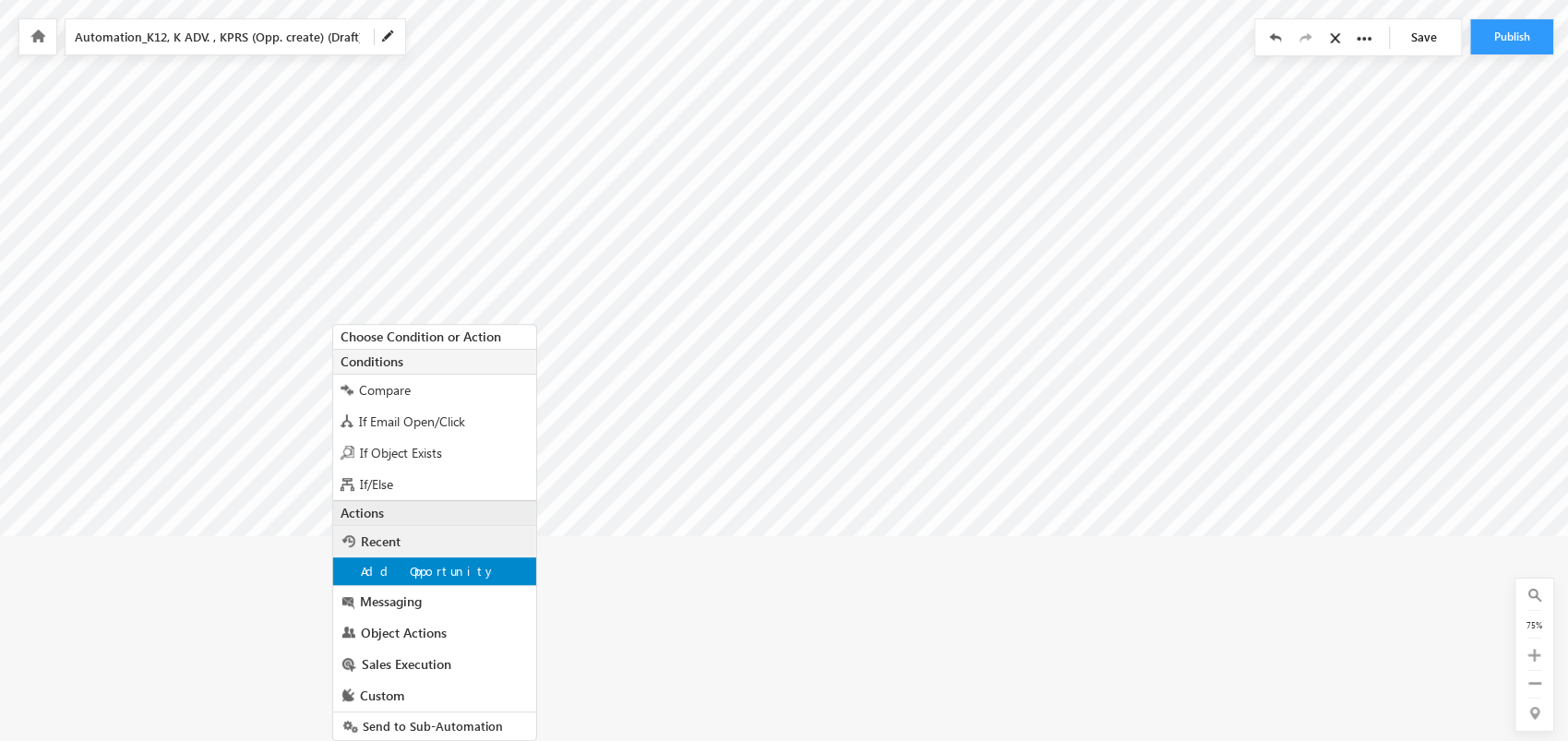
click at [449, 577] on span "Add Opportunity" at bounding box center [428, 570] width 135 height 15
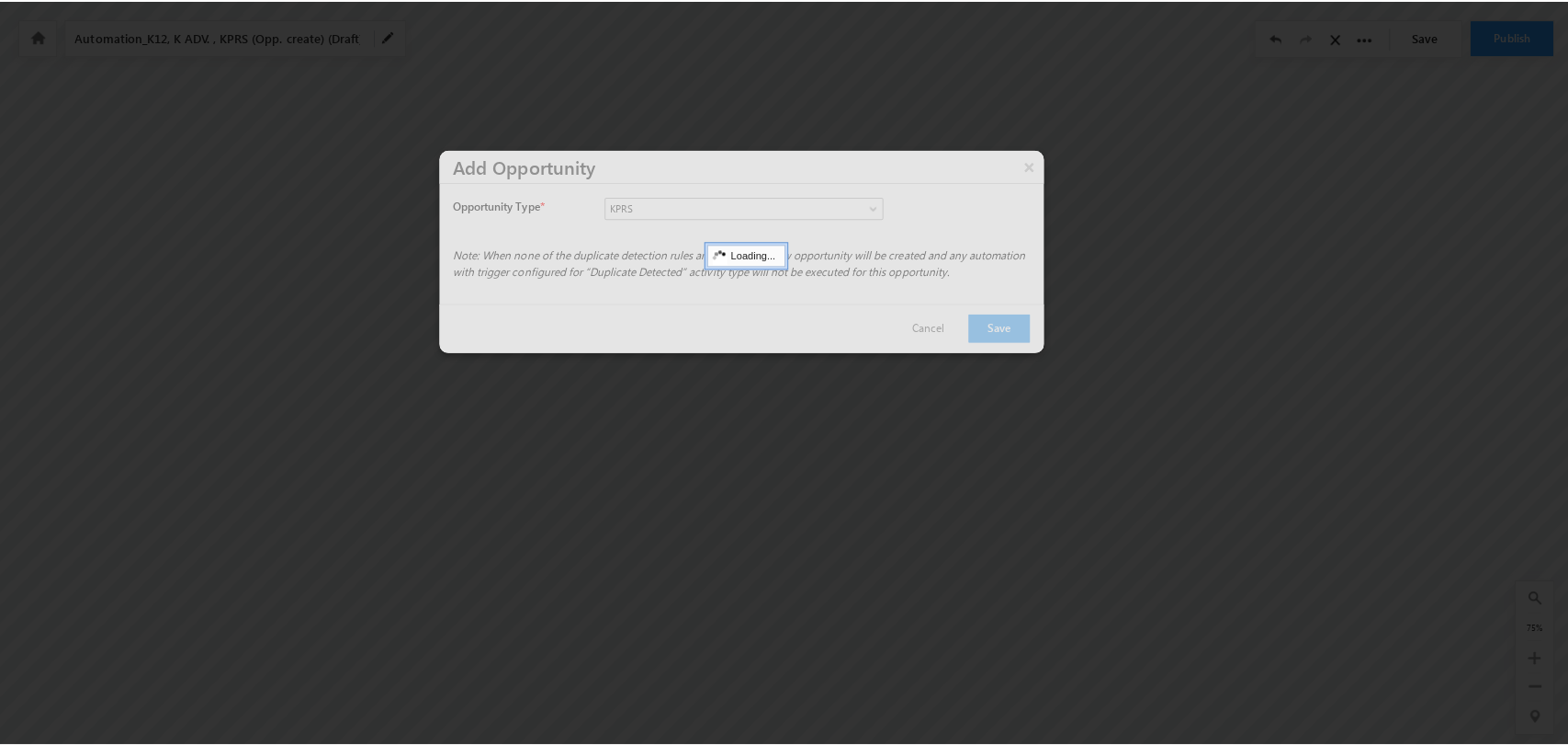
scroll to position [82, 8340]
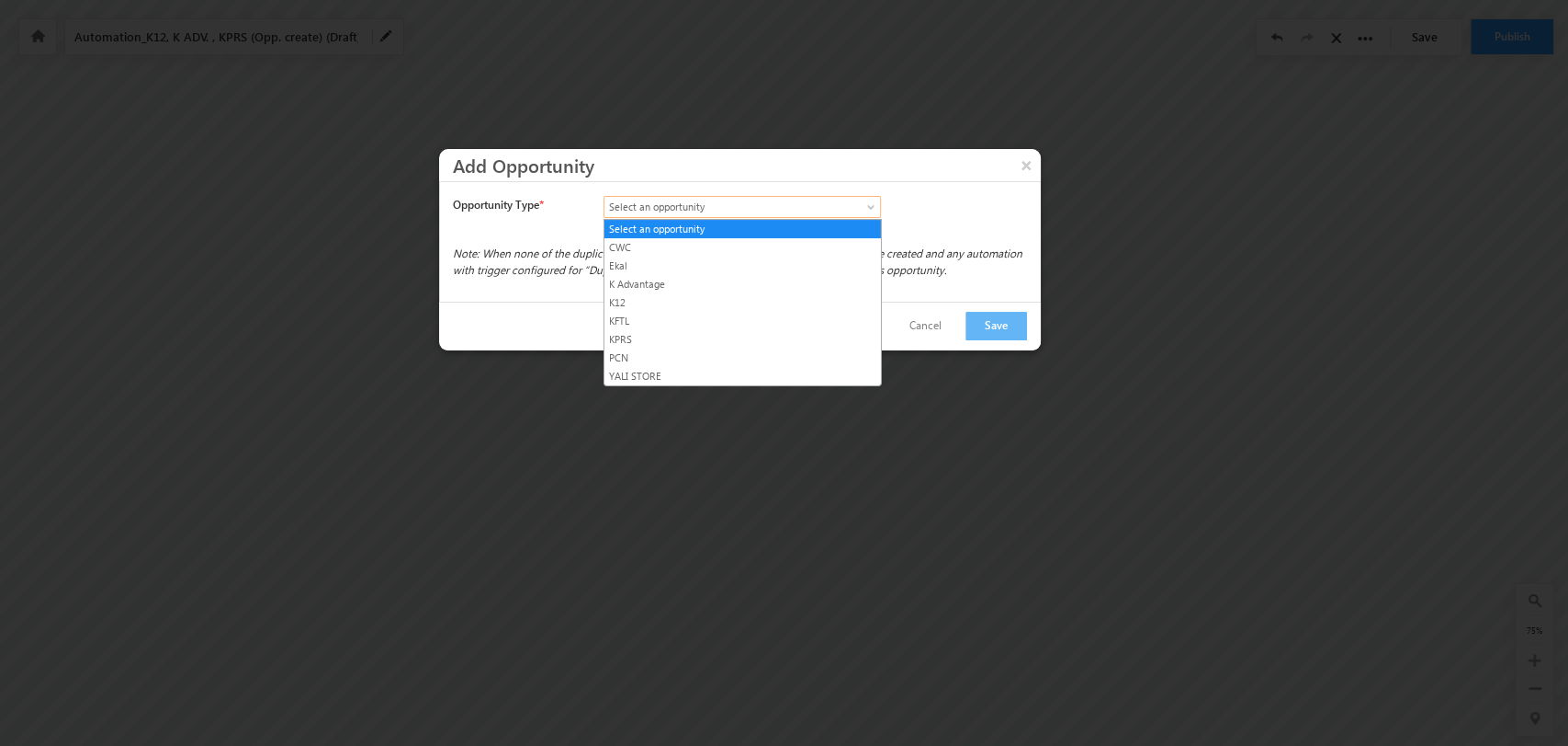
click at [852, 199] on link "Select an opportunity" at bounding box center [743, 206] width 277 height 22
click at [734, 337] on link "KPRS" at bounding box center [743, 338] width 276 height 16
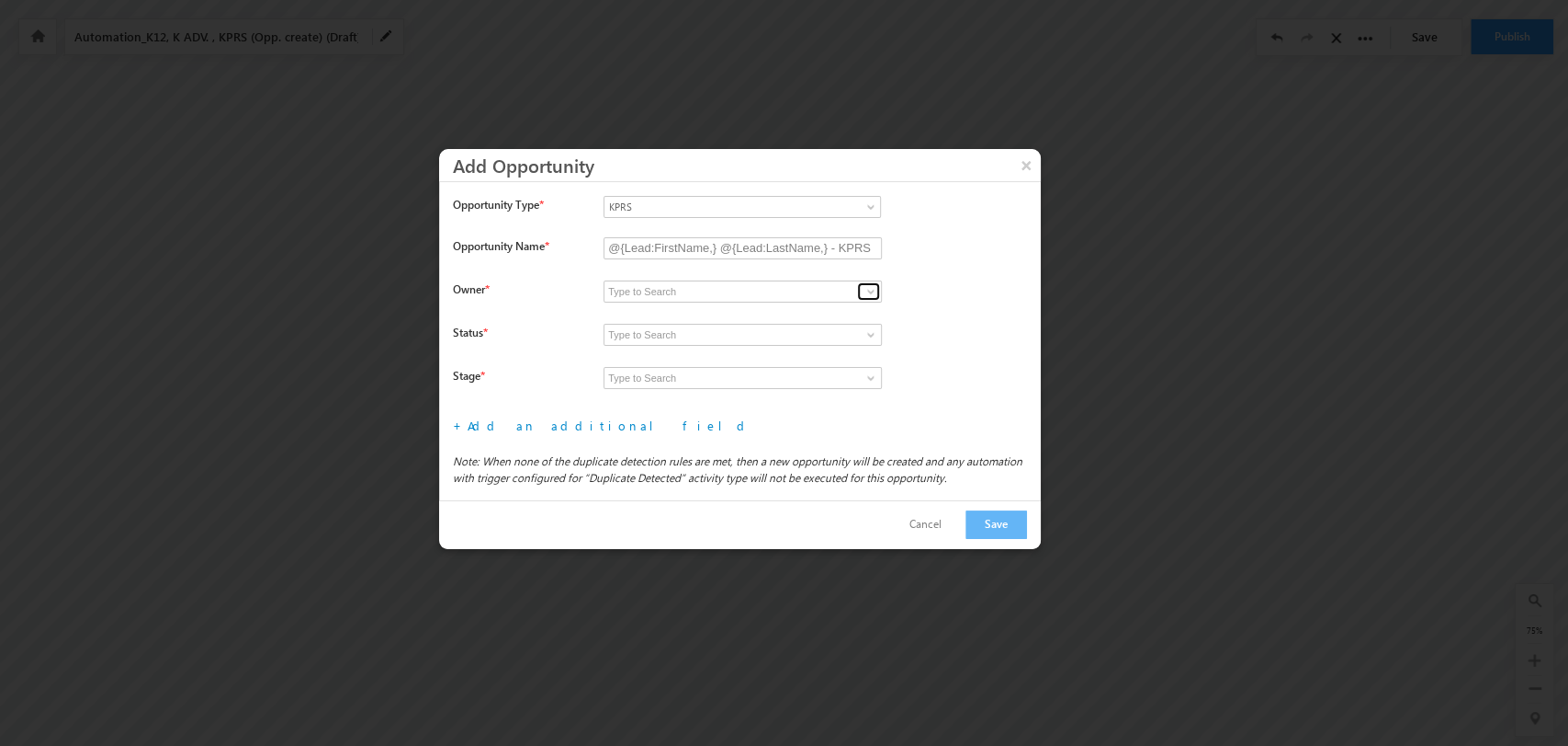
click at [874, 284] on span at bounding box center [870, 291] width 14 height 14
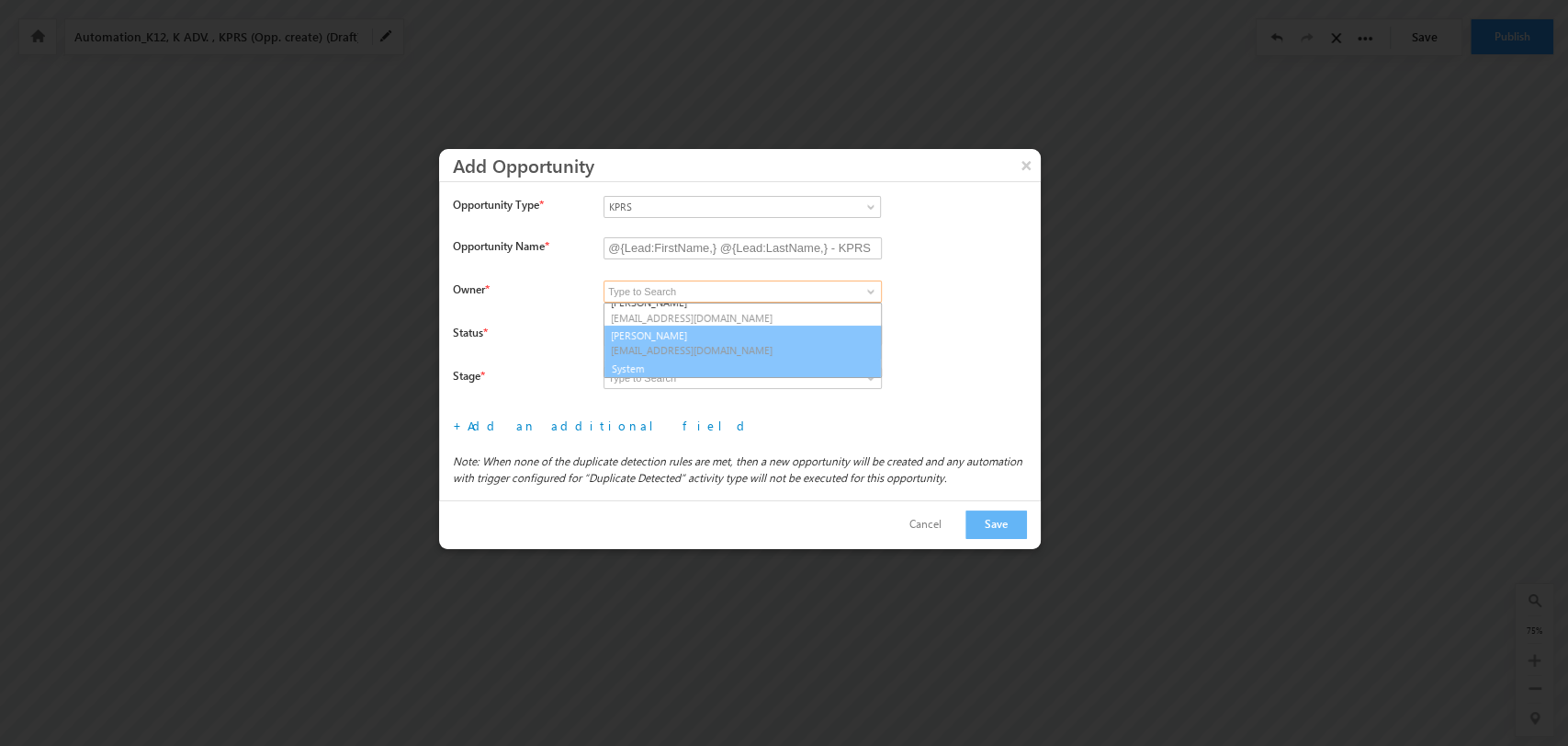
scroll to position [272, 0]
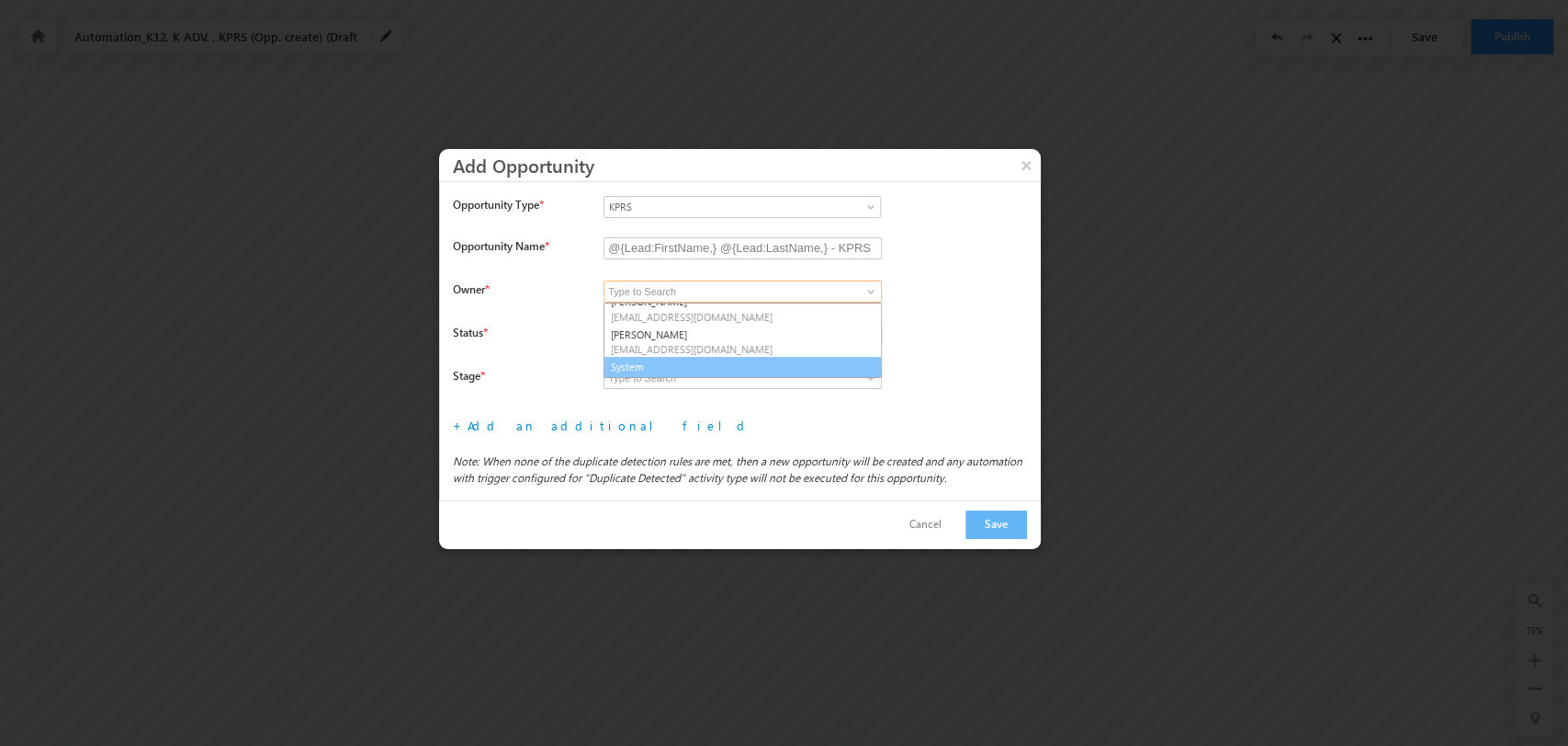
click at [721, 365] on link "System" at bounding box center [743, 367] width 278 height 21
type input "System"
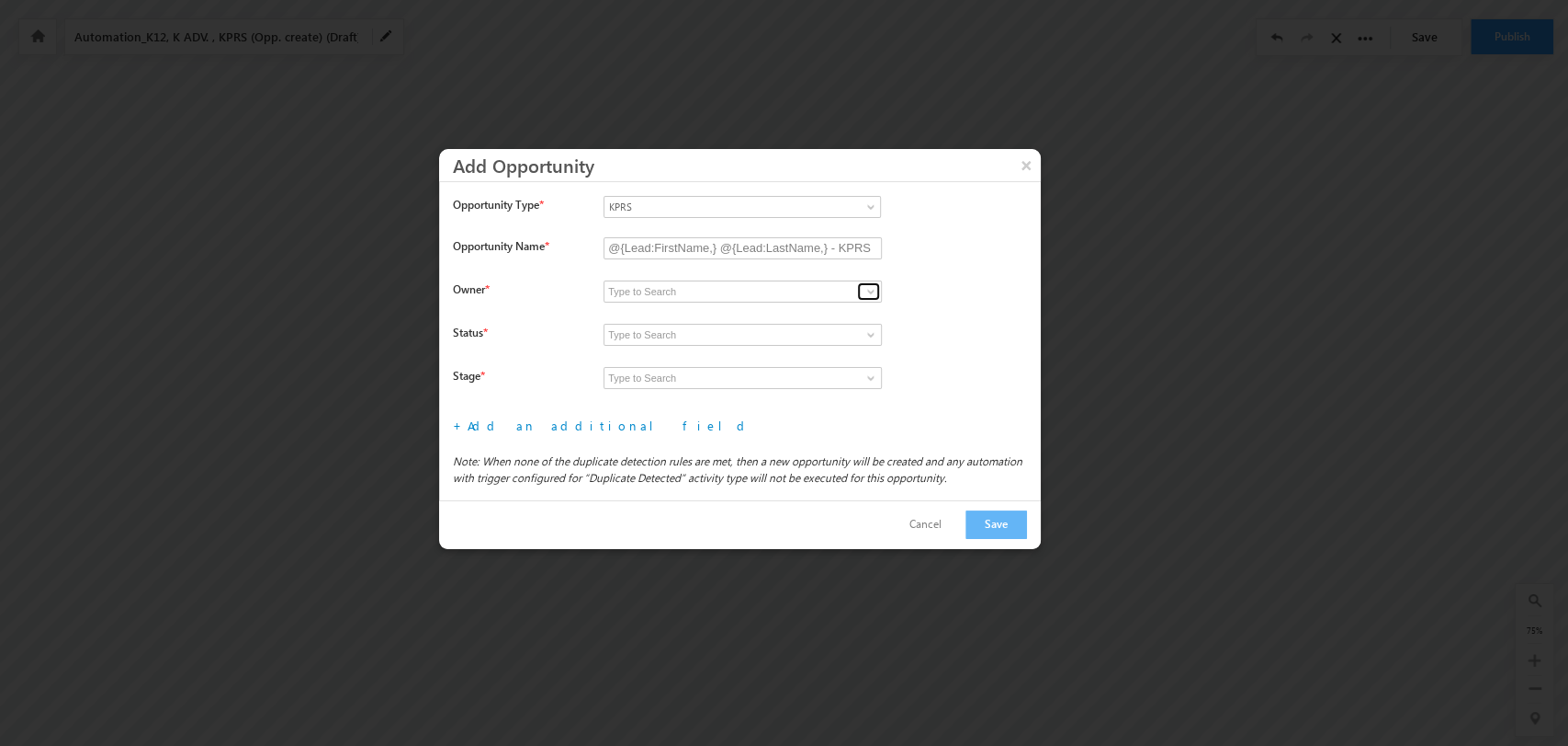
click at [872, 288] on span at bounding box center [870, 291] width 14 height 14
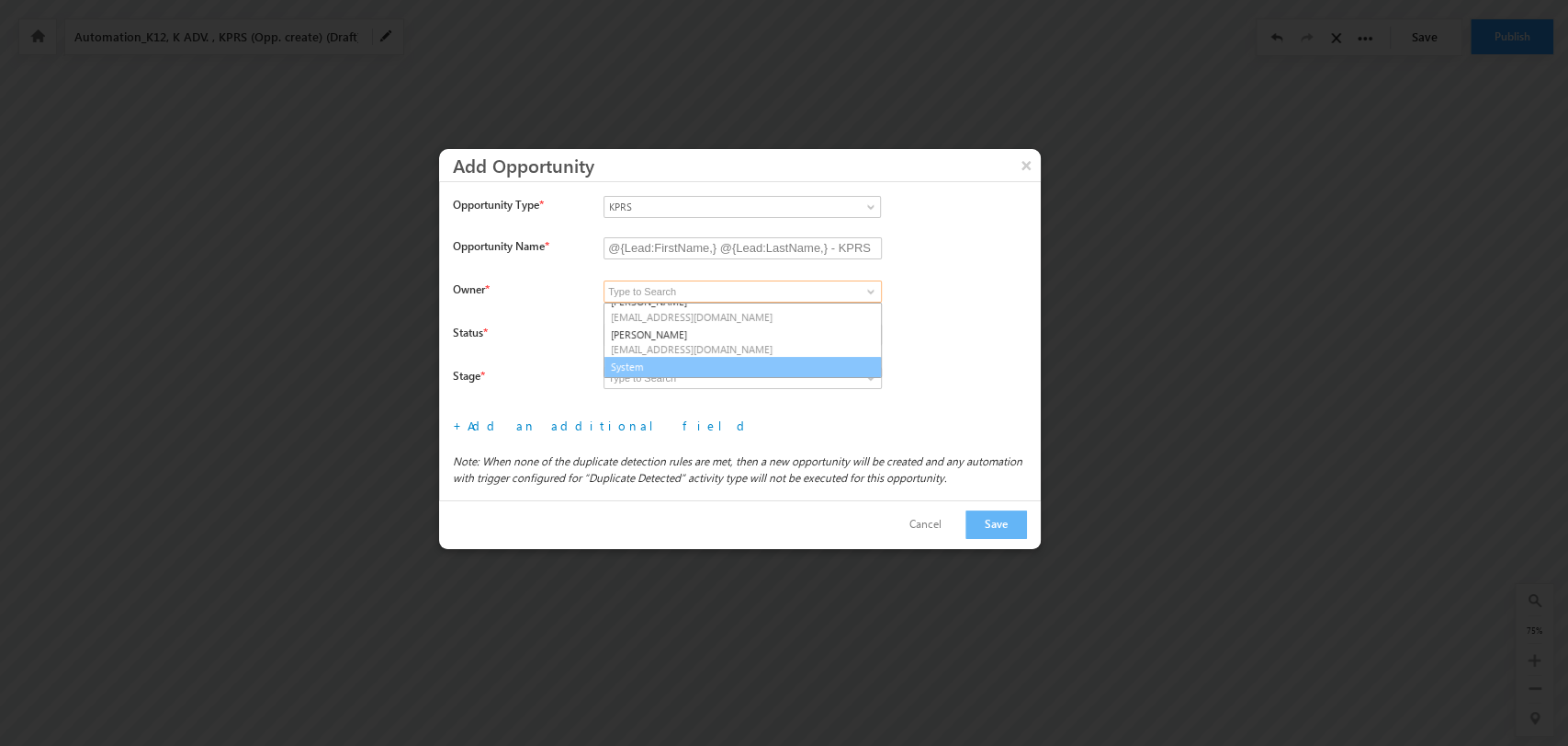
click at [731, 365] on link "System" at bounding box center [743, 367] width 278 height 21
type input "System"
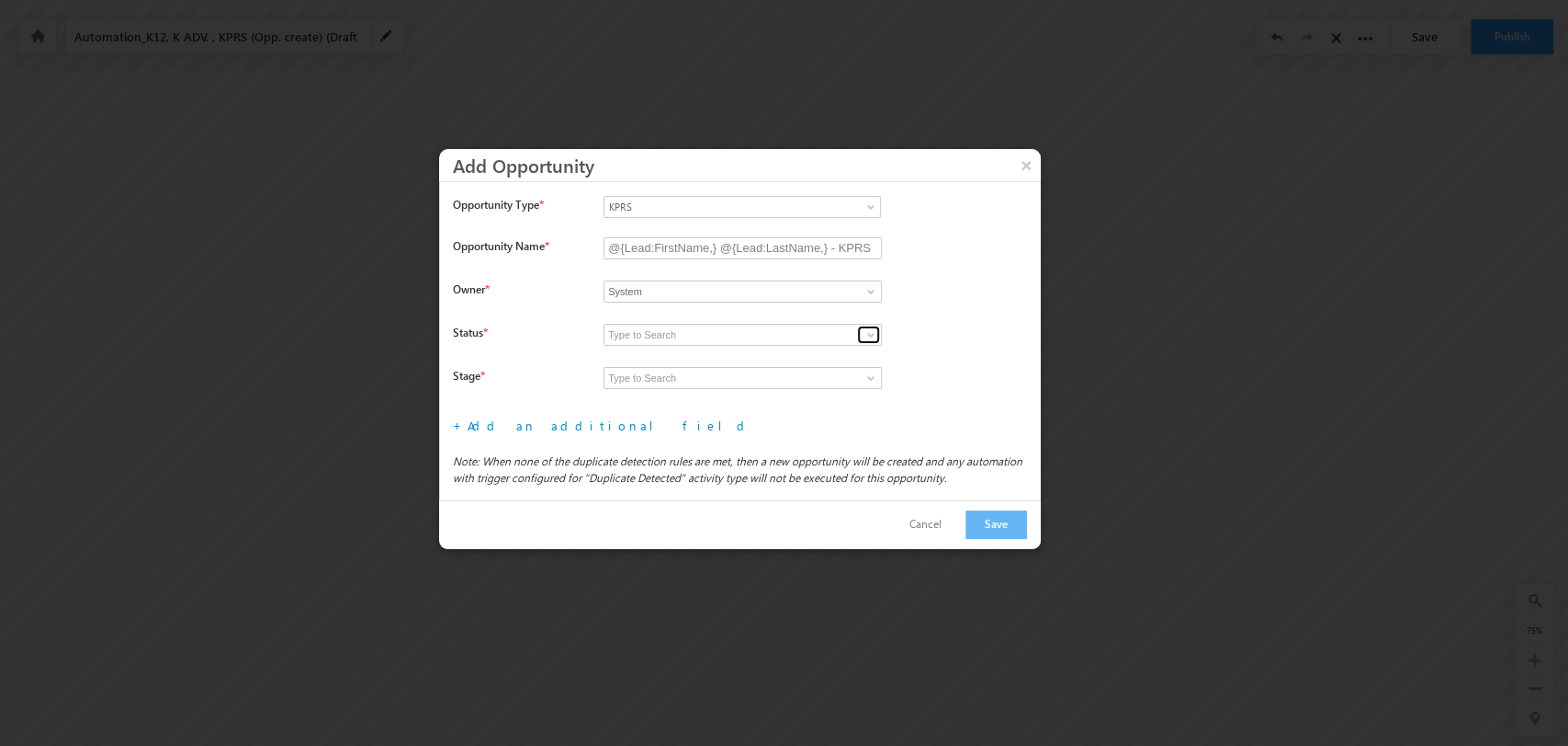
click at [875, 328] on span at bounding box center [870, 334] width 14 height 14
click at [792, 353] on link "Open" at bounding box center [743, 356] width 278 height 21
type input "Open"
click at [868, 375] on span at bounding box center [870, 377] width 14 height 14
click at [808, 392] on link "Prospecting" at bounding box center [743, 399] width 278 height 21
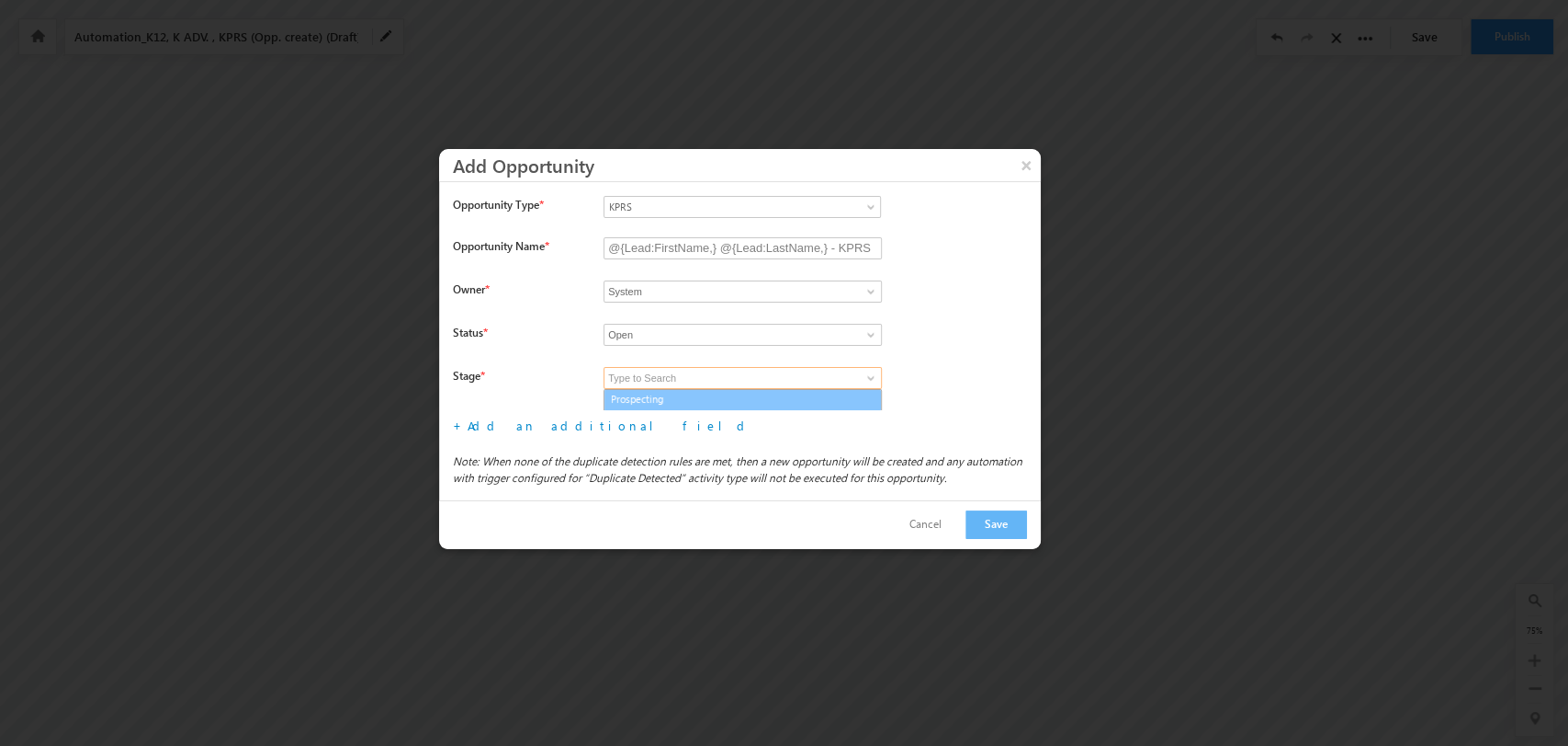
type input "Prospecting"
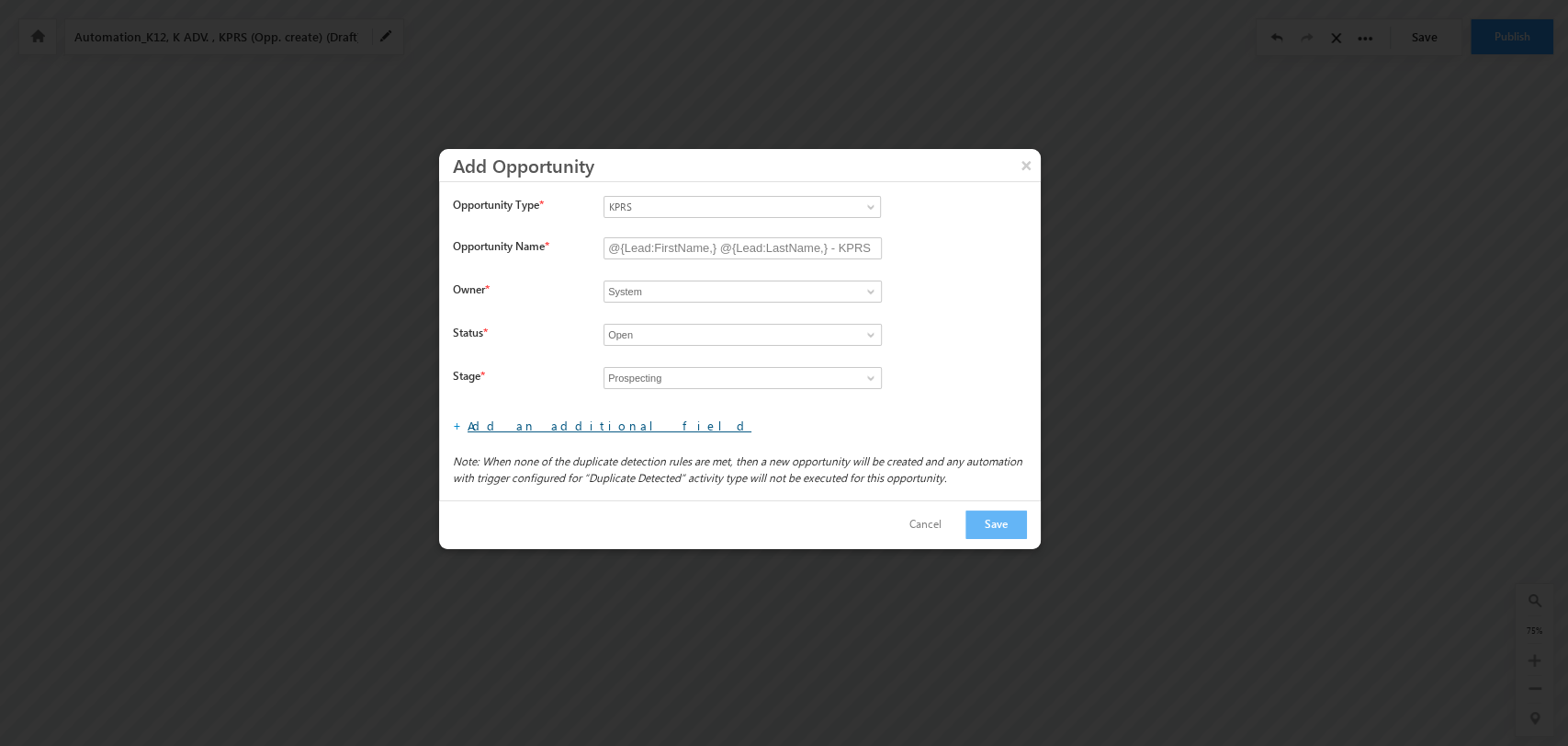
click at [569, 420] on link "Add an additional field" at bounding box center [609, 425] width 284 height 15
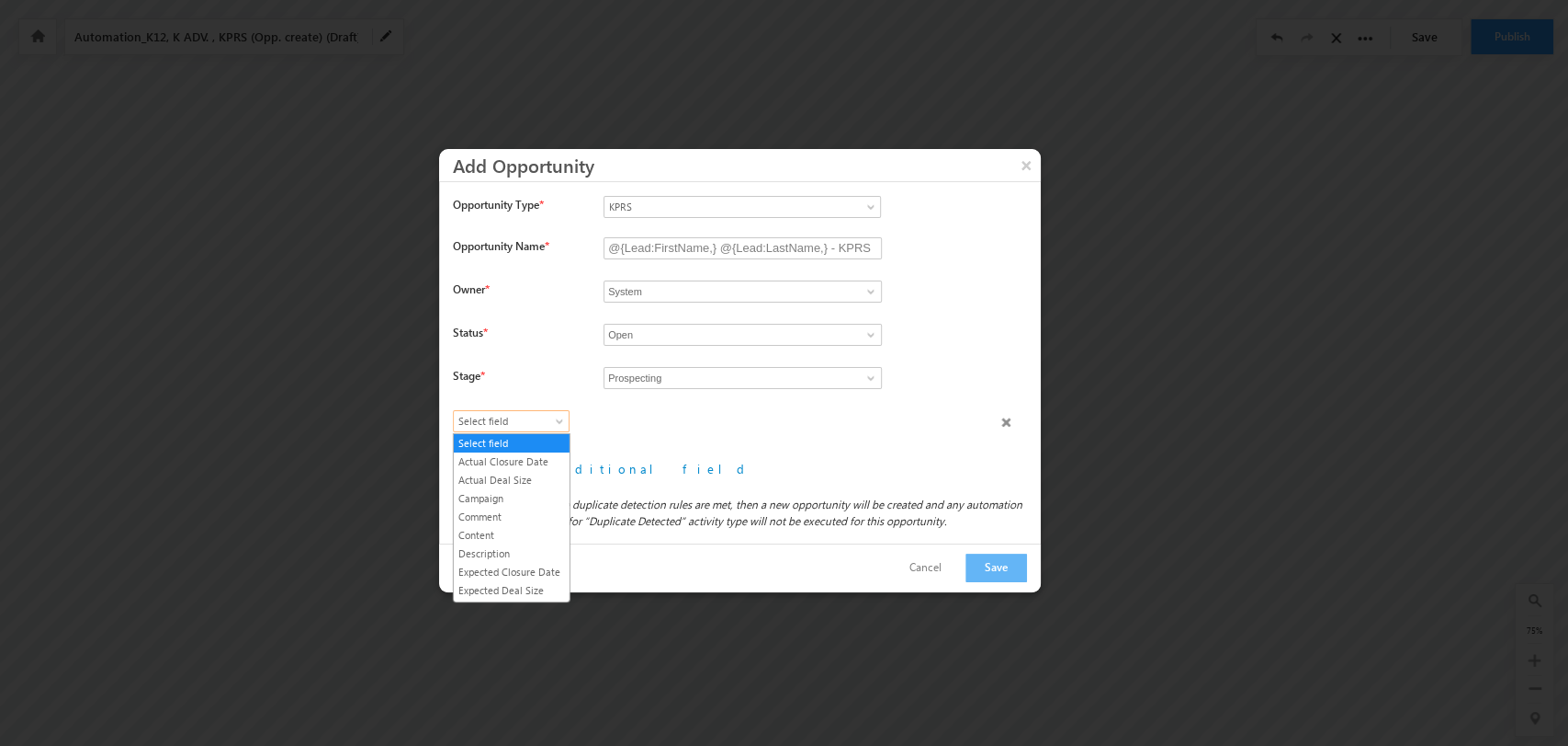
click at [542, 419] on span "Select field" at bounding box center [507, 420] width 106 height 16
click at [543, 494] on link "Expected Deal Size" at bounding box center [512, 485] width 116 height 16
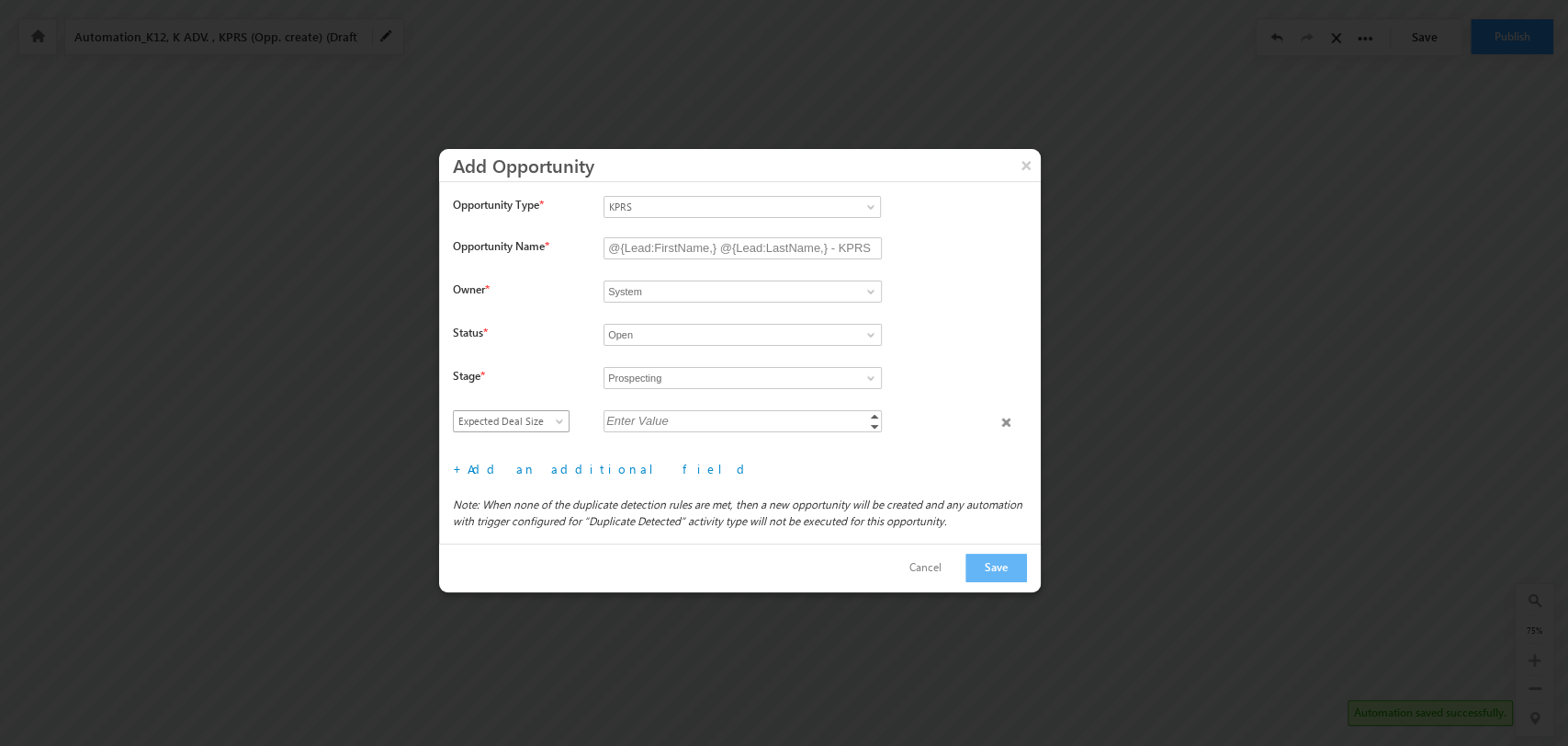
click at [560, 419] on span at bounding box center [560, 424] width 14 height 14
click at [516, 511] on link "Lead Type" at bounding box center [512, 503] width 116 height 16
click at [853, 413] on input at bounding box center [743, 420] width 278 height 22
click at [860, 420] on link at bounding box center [869, 420] width 23 height 18
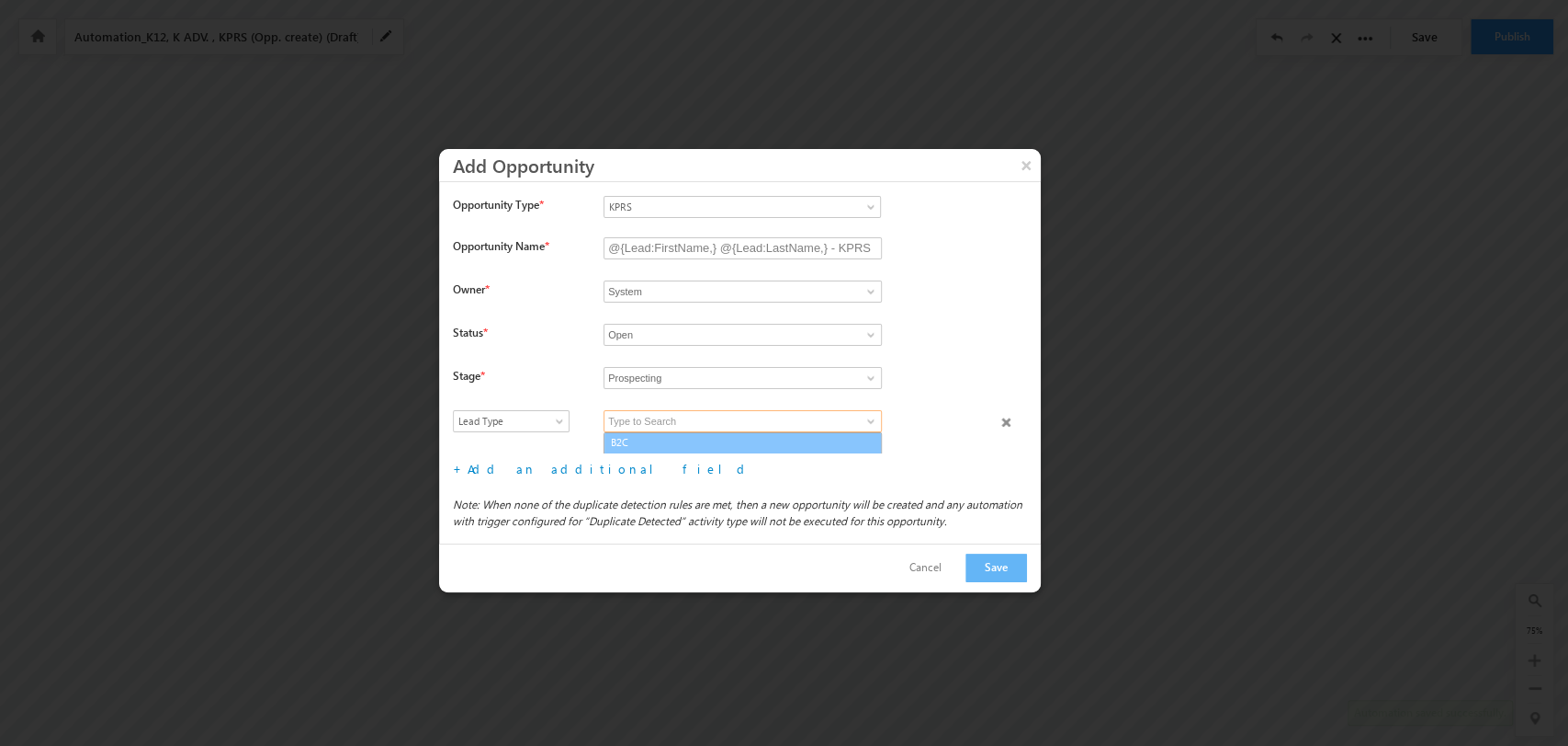
click at [759, 444] on link "B2C" at bounding box center [743, 443] width 278 height 21
type input "B2C"
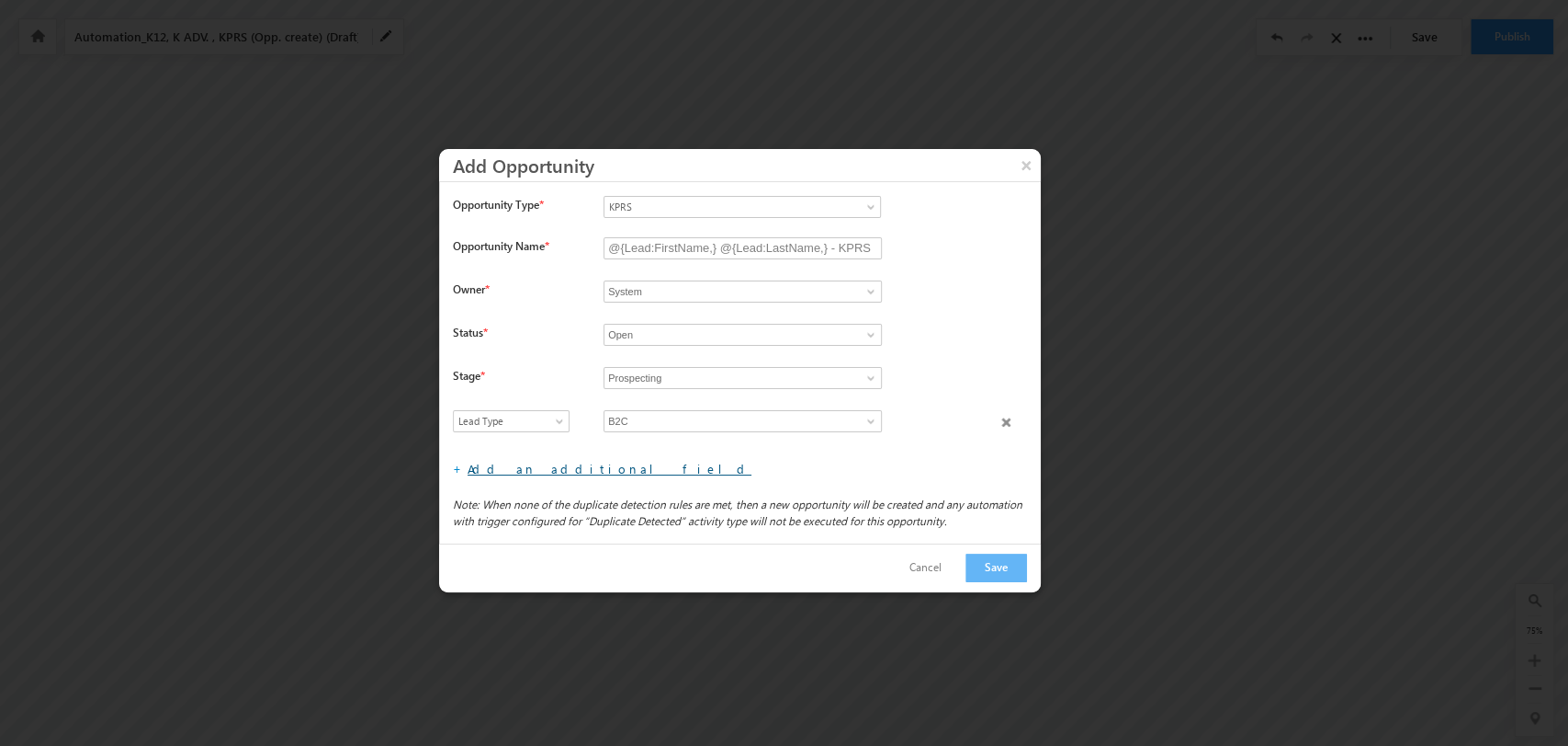
click at [550, 464] on link "Add an additional field" at bounding box center [609, 469] width 284 height 15
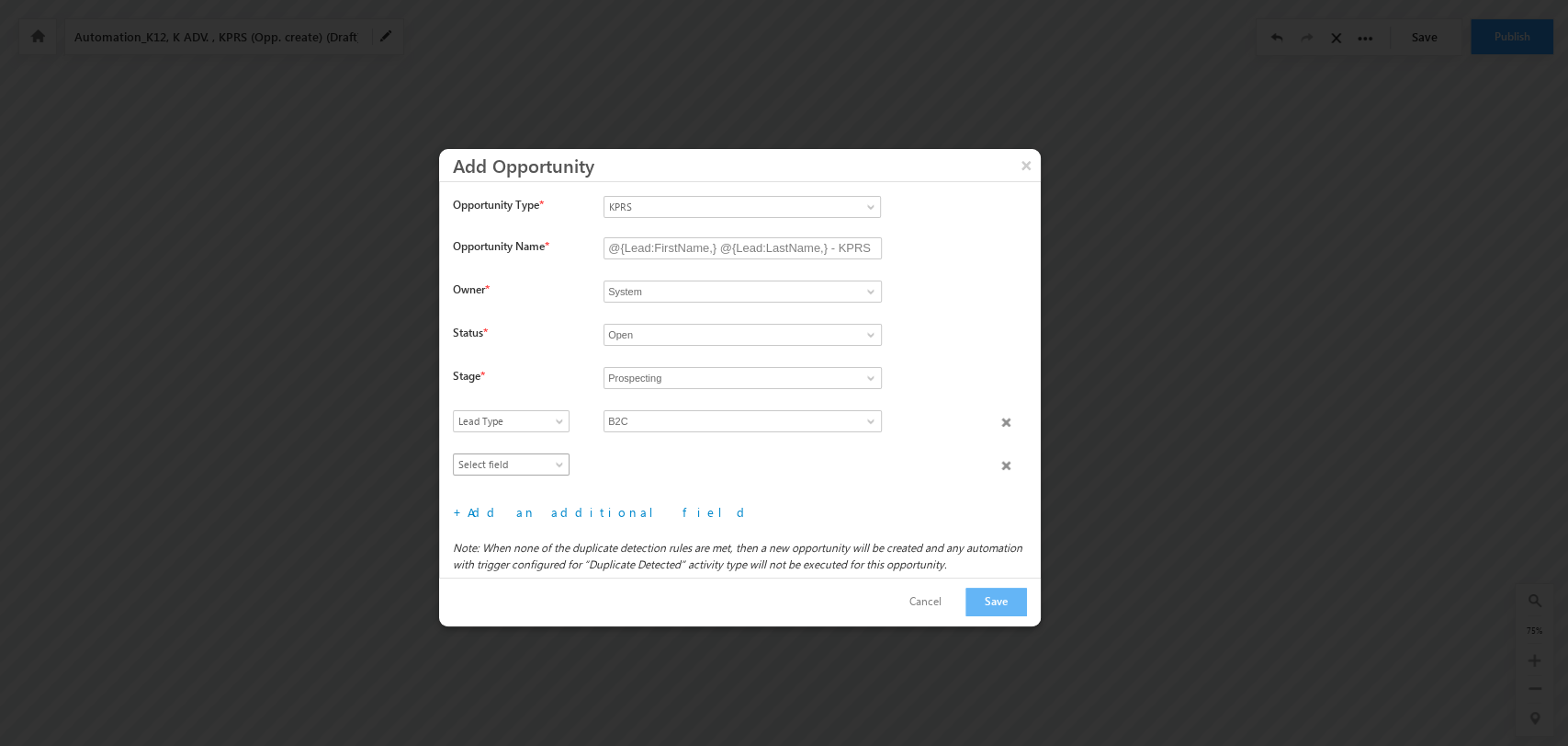
click at [527, 459] on span "Select field" at bounding box center [507, 464] width 106 height 16
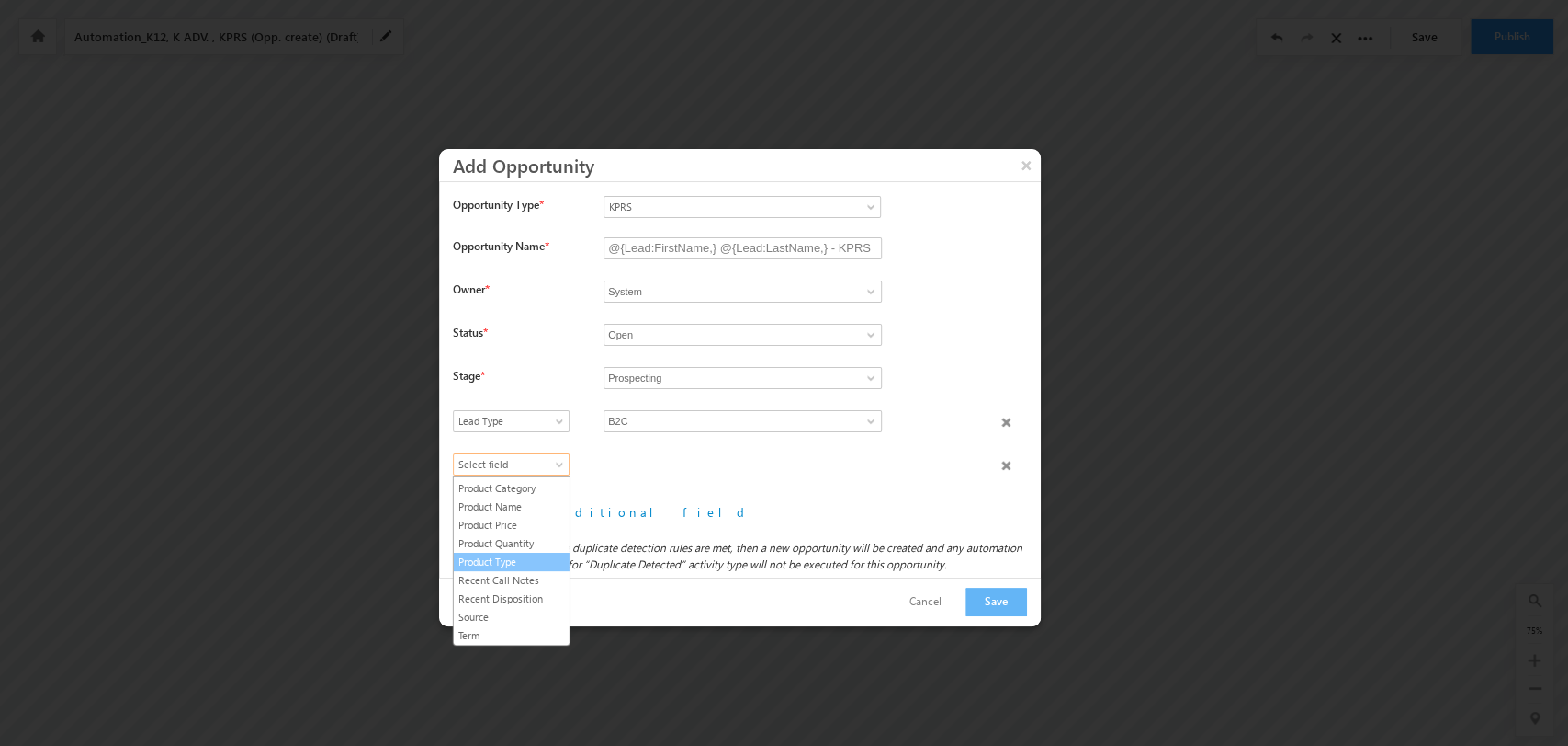
click at [508, 555] on link "Product Type" at bounding box center [512, 561] width 116 height 16
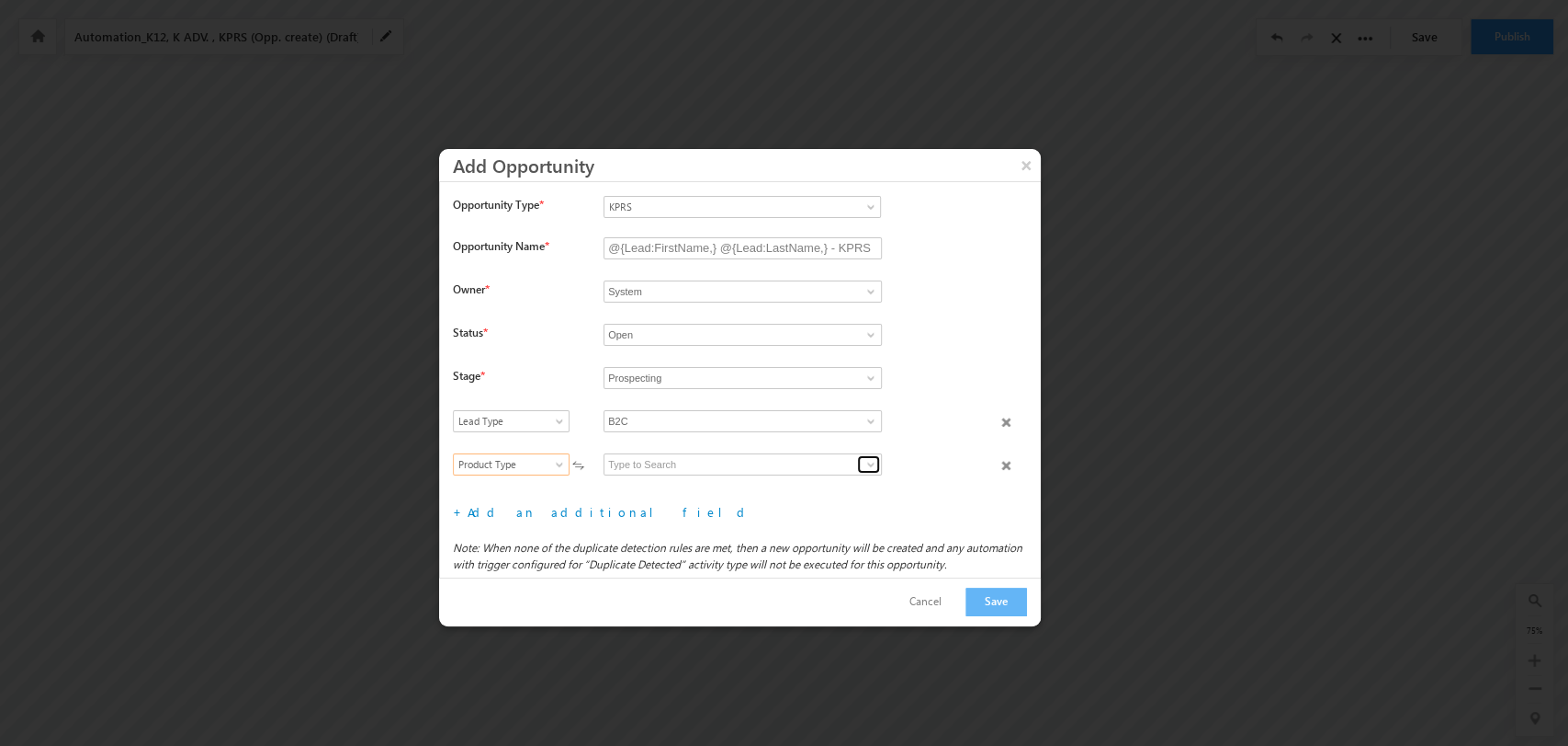
click at [867, 465] on span at bounding box center [870, 464] width 14 height 14
click at [781, 482] on link "KPRS B2C" at bounding box center [743, 486] width 278 height 21
type input "KPRS B2C"
click at [515, 523] on div "+ Add an additional field File type fields that belong to a Custom Field Set, c…" at bounding box center [746, 511] width 588 height 30
click at [515, 512] on link "Add an additional field" at bounding box center [609, 511] width 284 height 15
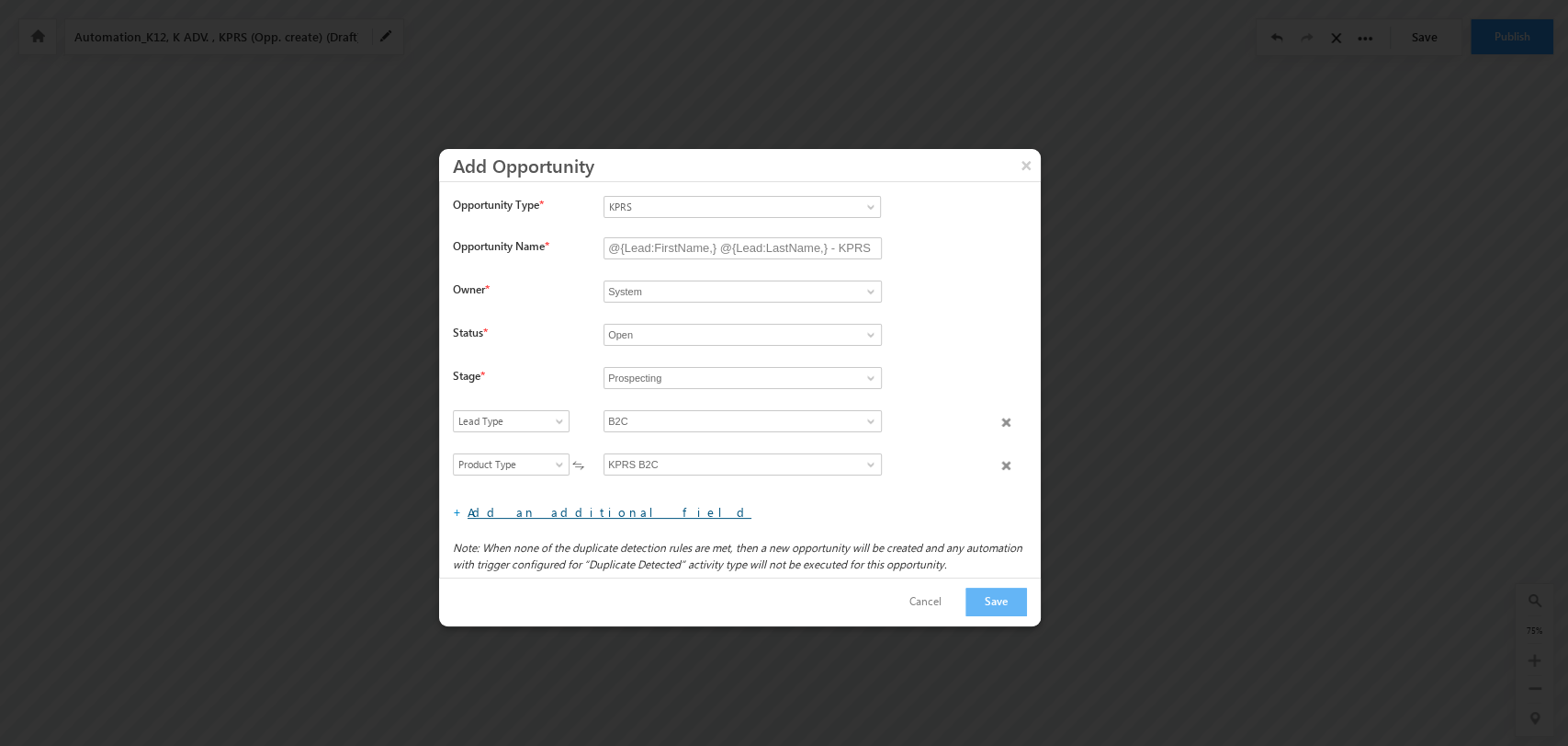
scroll to position [43, 0]
click at [536, 461] on span "Select field" at bounding box center [507, 464] width 106 height 16
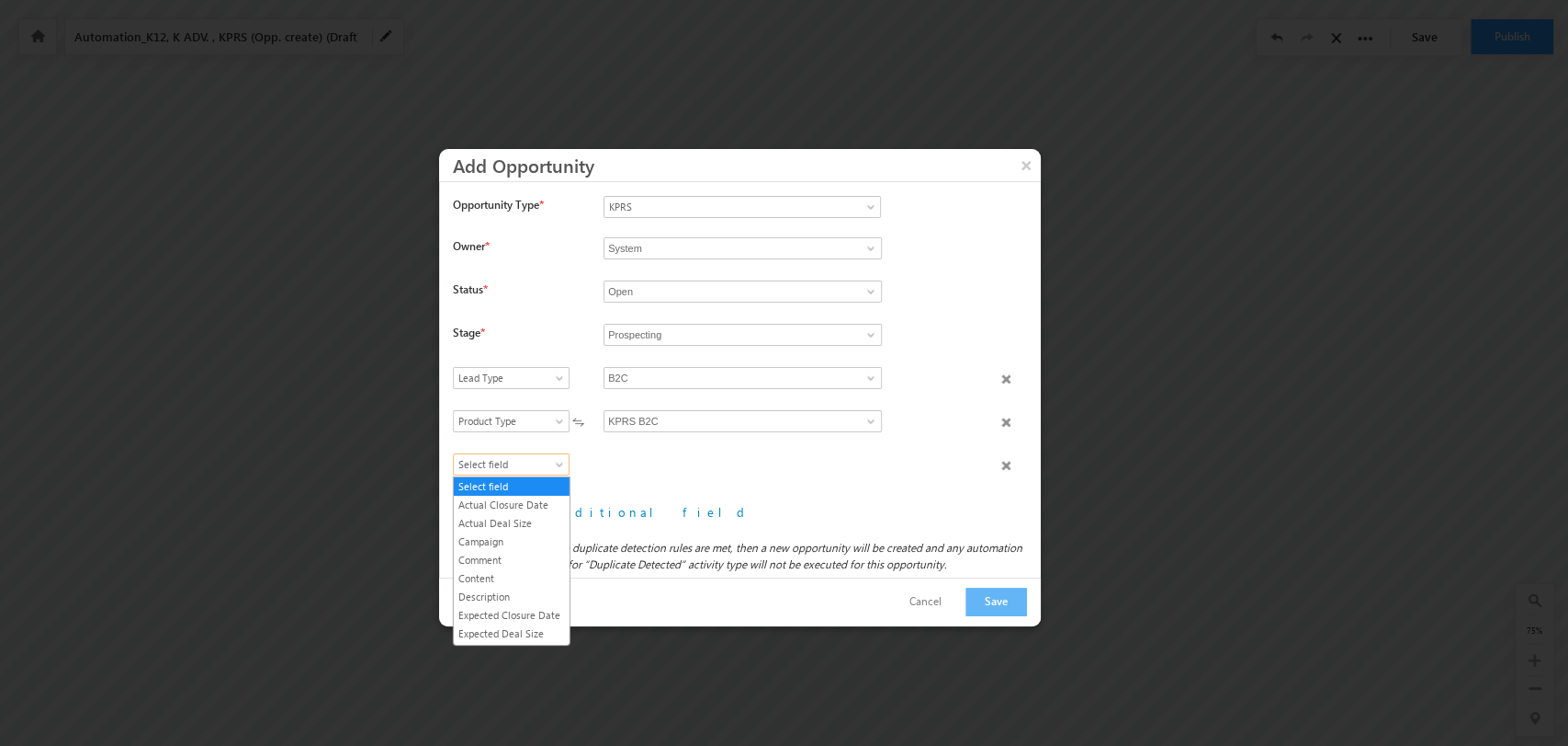
scroll to position [197, 0]
click at [501, 571] on link "Product Category" at bounding box center [512, 564] width 116 height 16
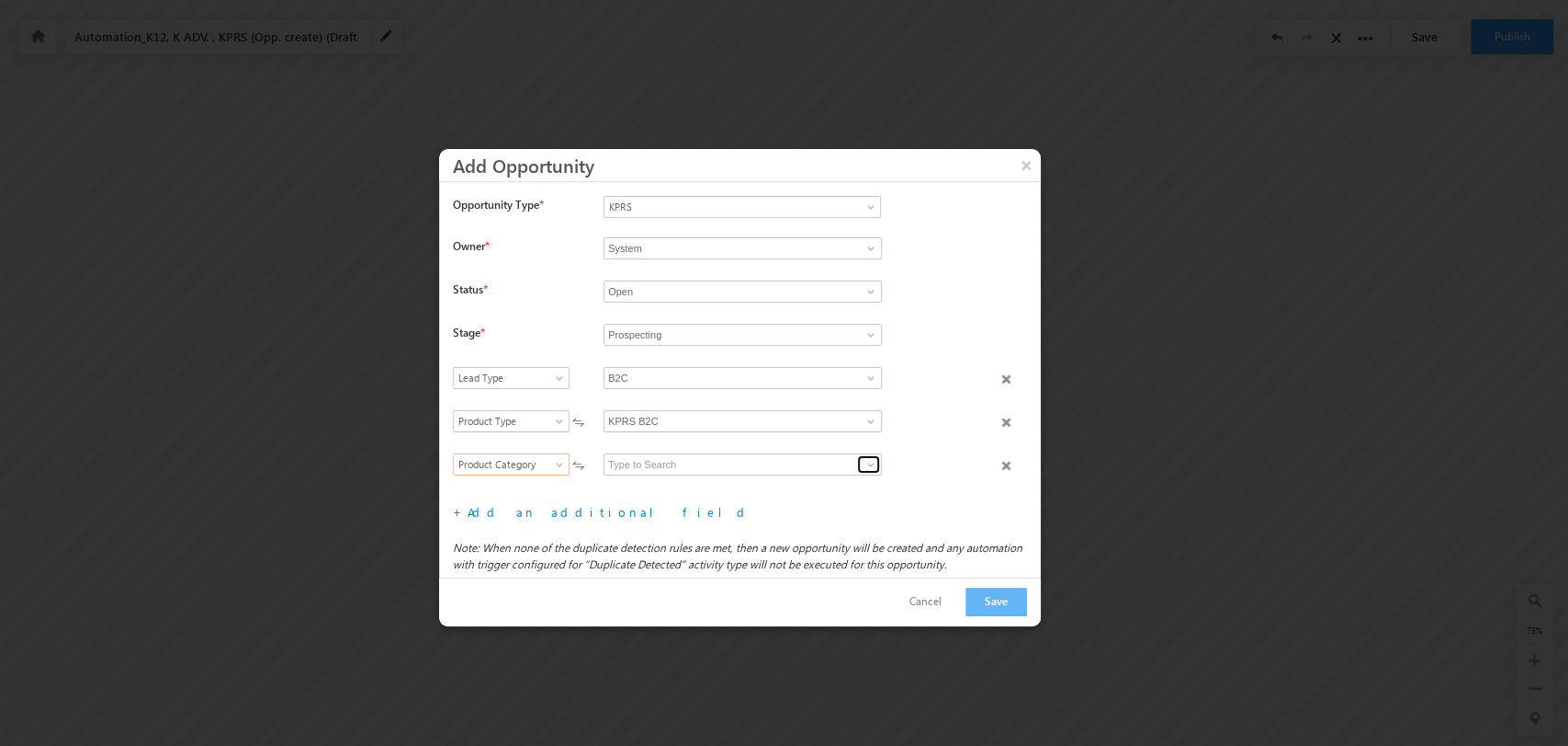
click at [868, 461] on span at bounding box center [870, 464] width 14 height 14
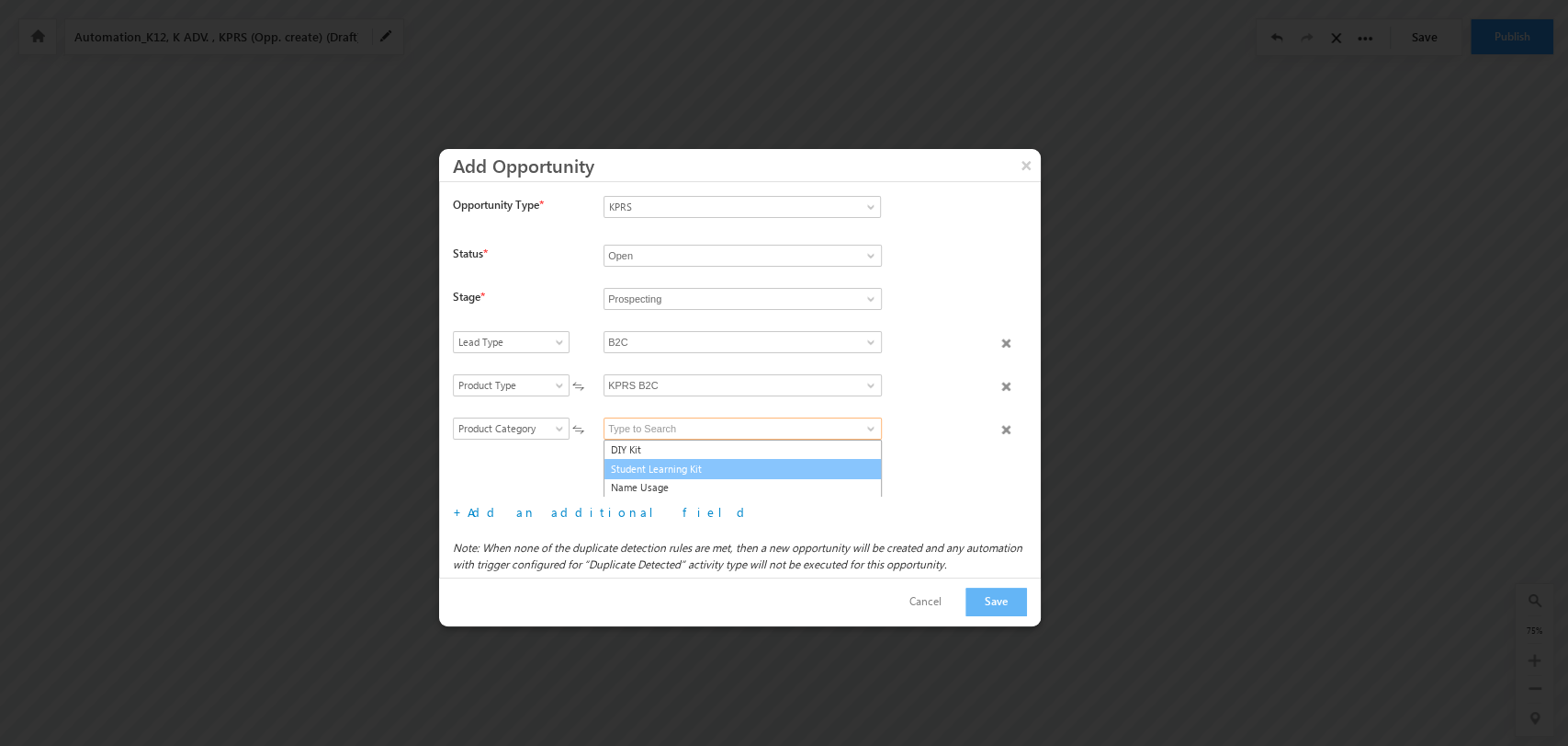
click at [748, 473] on link "Student Learning Kit" at bounding box center [743, 469] width 278 height 21
type input "Student Learning Kit"
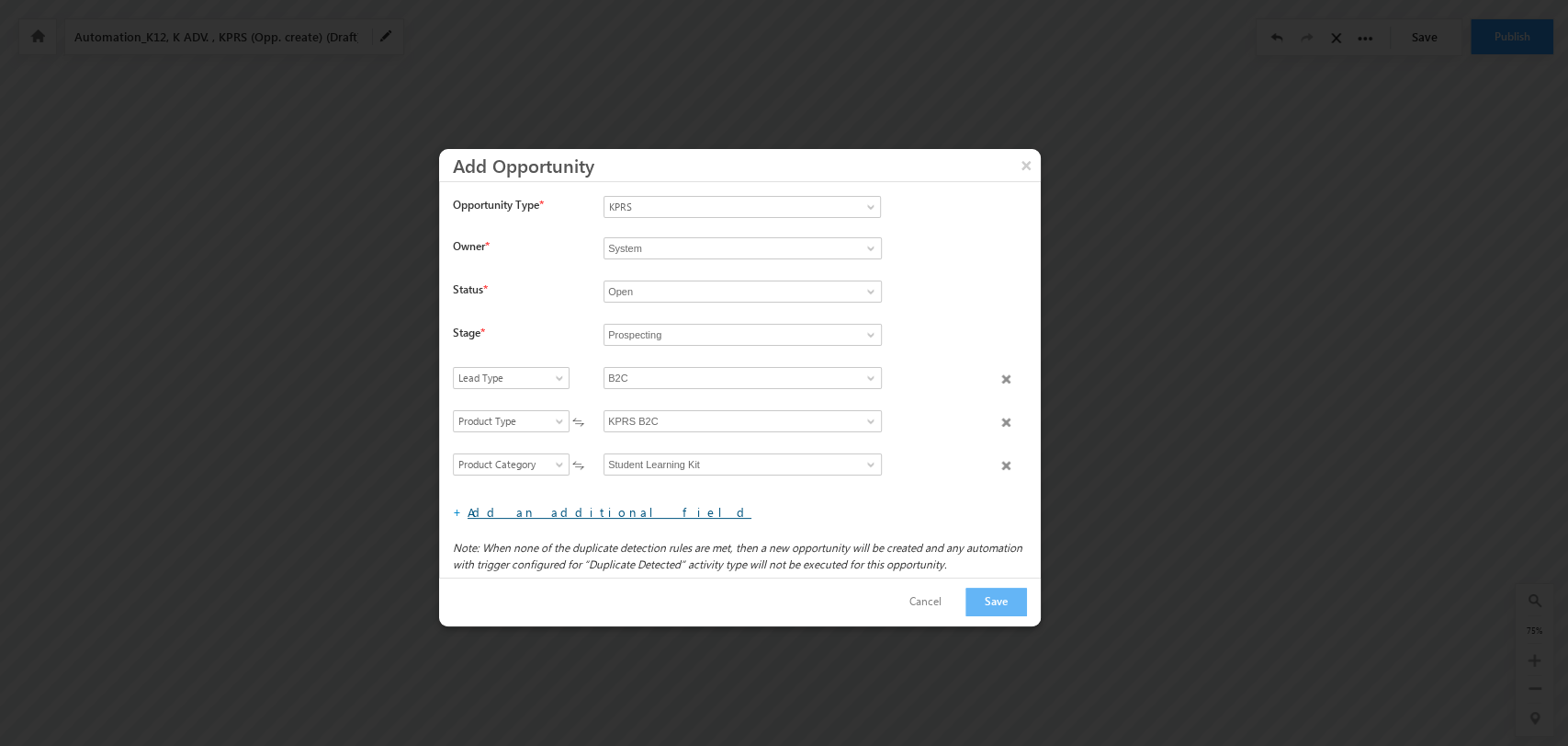
click at [557, 509] on link "Add an additional field" at bounding box center [609, 511] width 284 height 15
click at [551, 470] on span "Select field" at bounding box center [507, 464] width 106 height 16
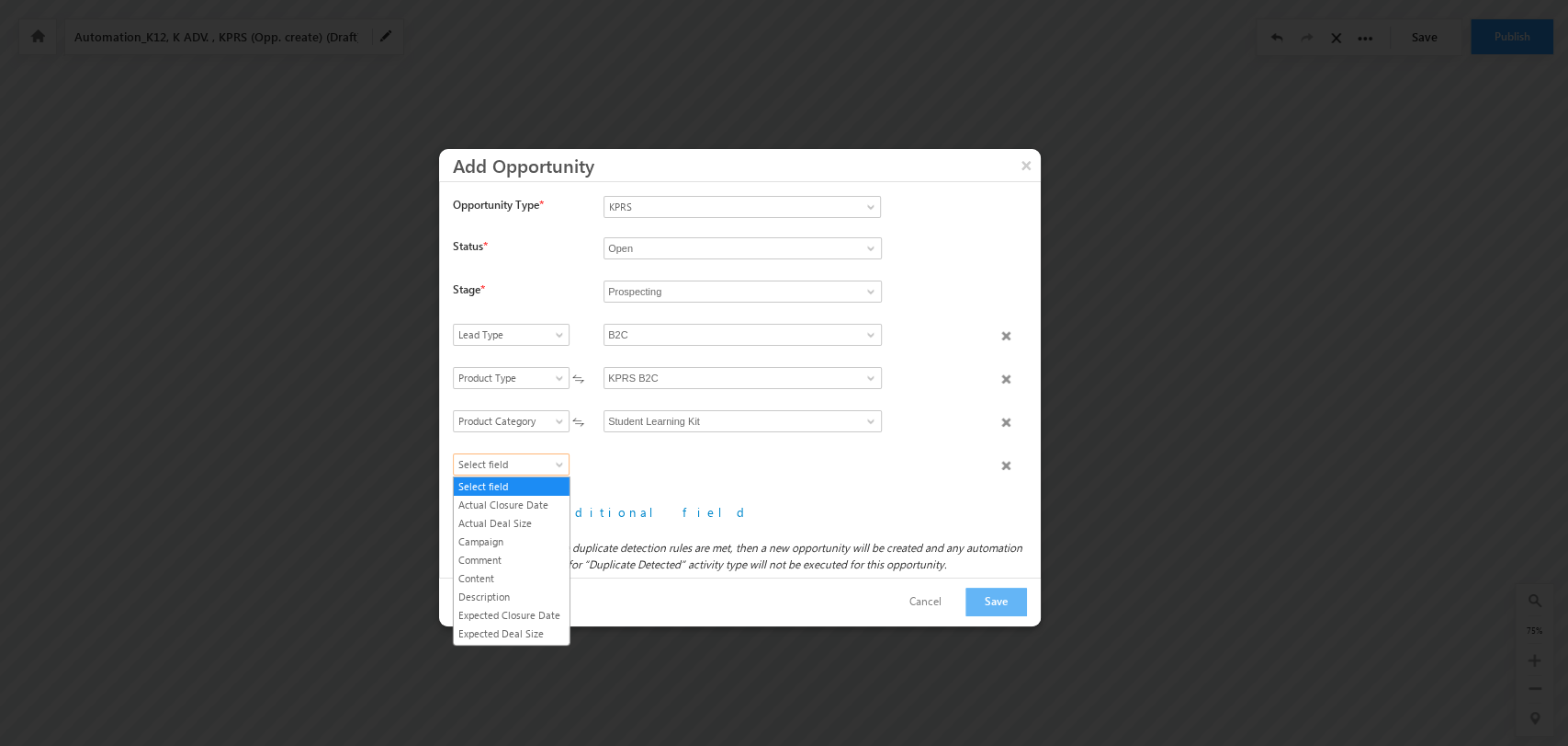
scroll to position [197, 0]
drag, startPoint x: 537, startPoint y: 591, endPoint x: 816, endPoint y: 444, distance: 315.4
click at [537, 591] on link "Product Name" at bounding box center [512, 583] width 116 height 16
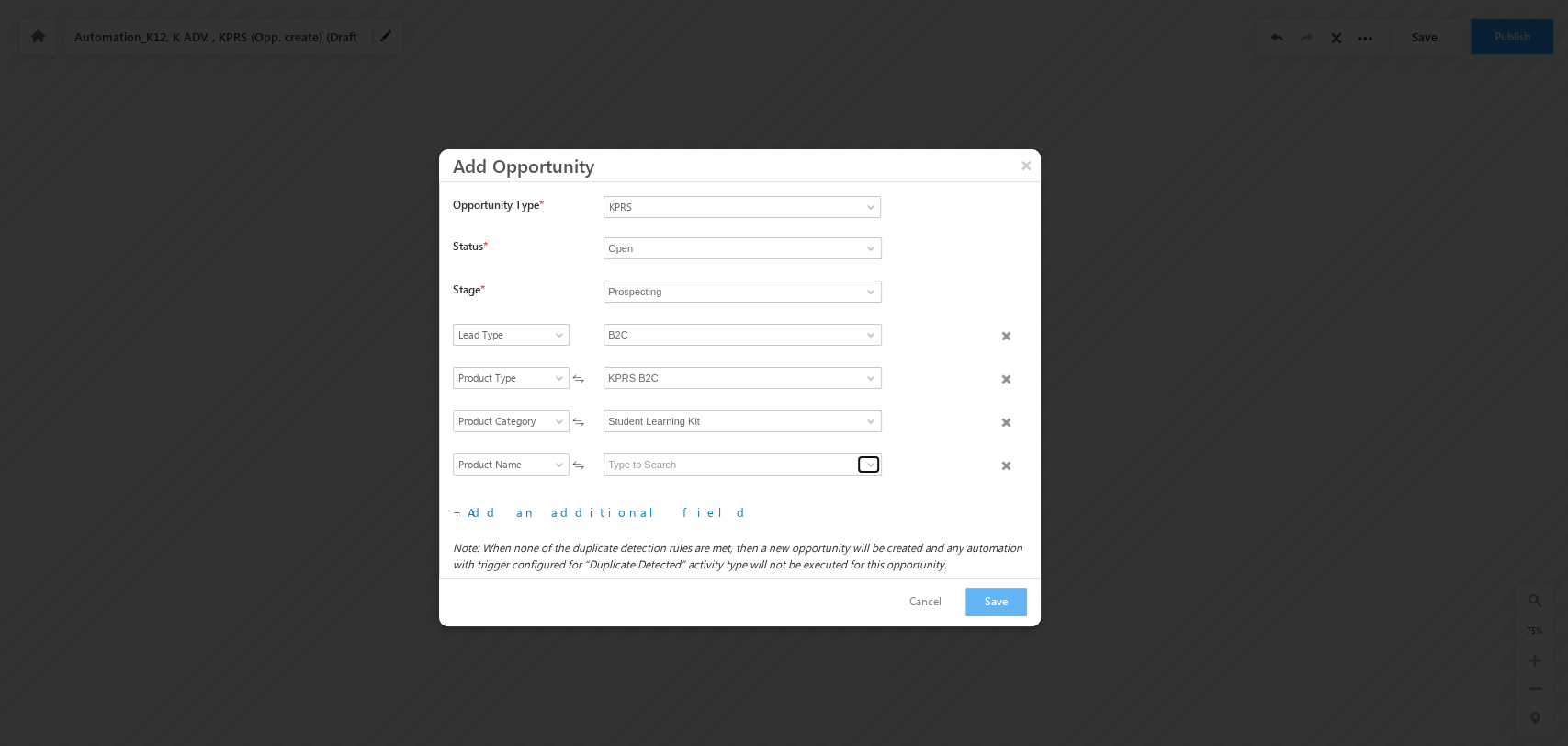
click at [859, 462] on link at bounding box center [869, 464] width 23 height 18
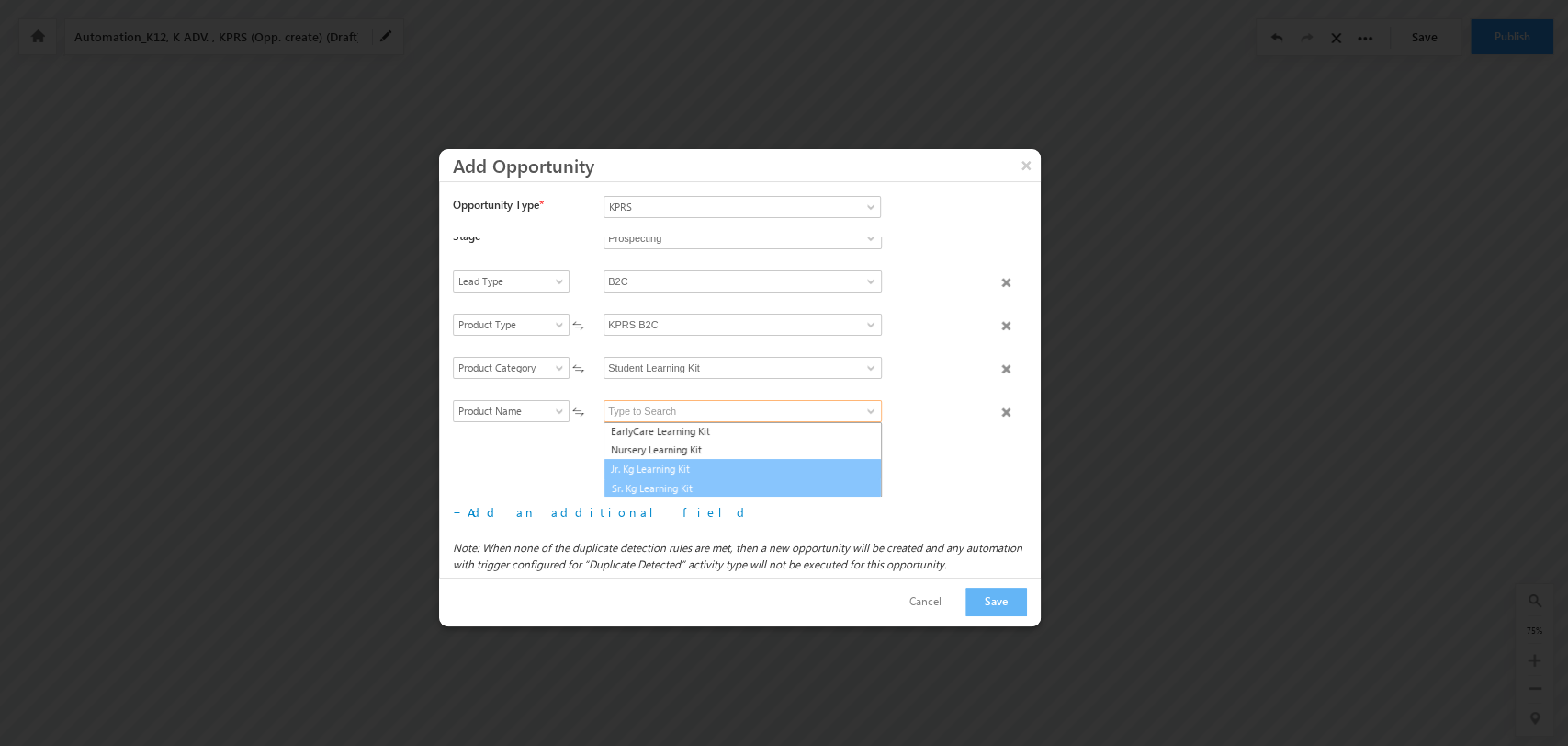
scroll to position [21, 0]
click at [778, 486] on link "Sr. Kg Learning Kit" at bounding box center [743, 487] width 278 height 21
type input "Sr. Kg Learning Kit"
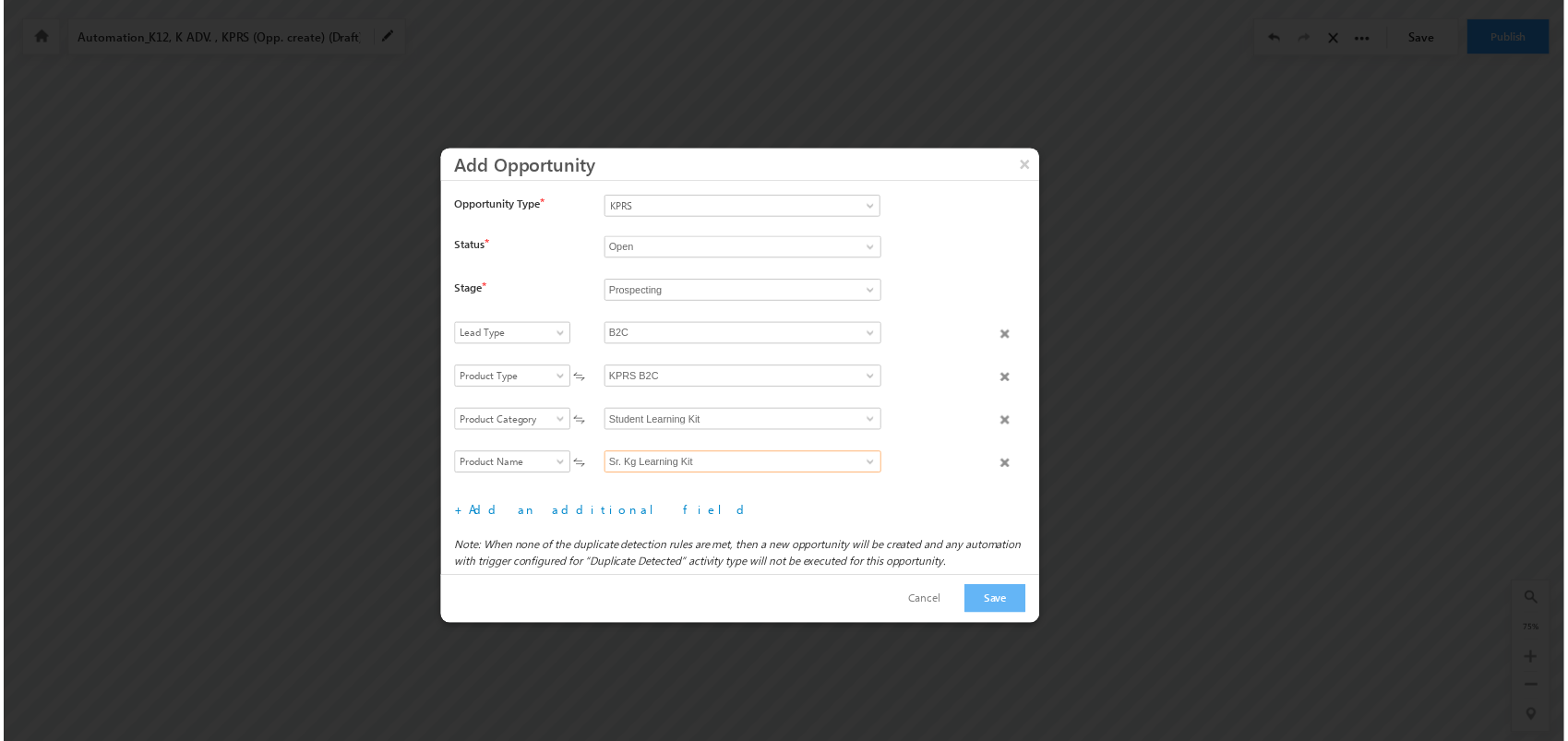
scroll to position [87, 0]
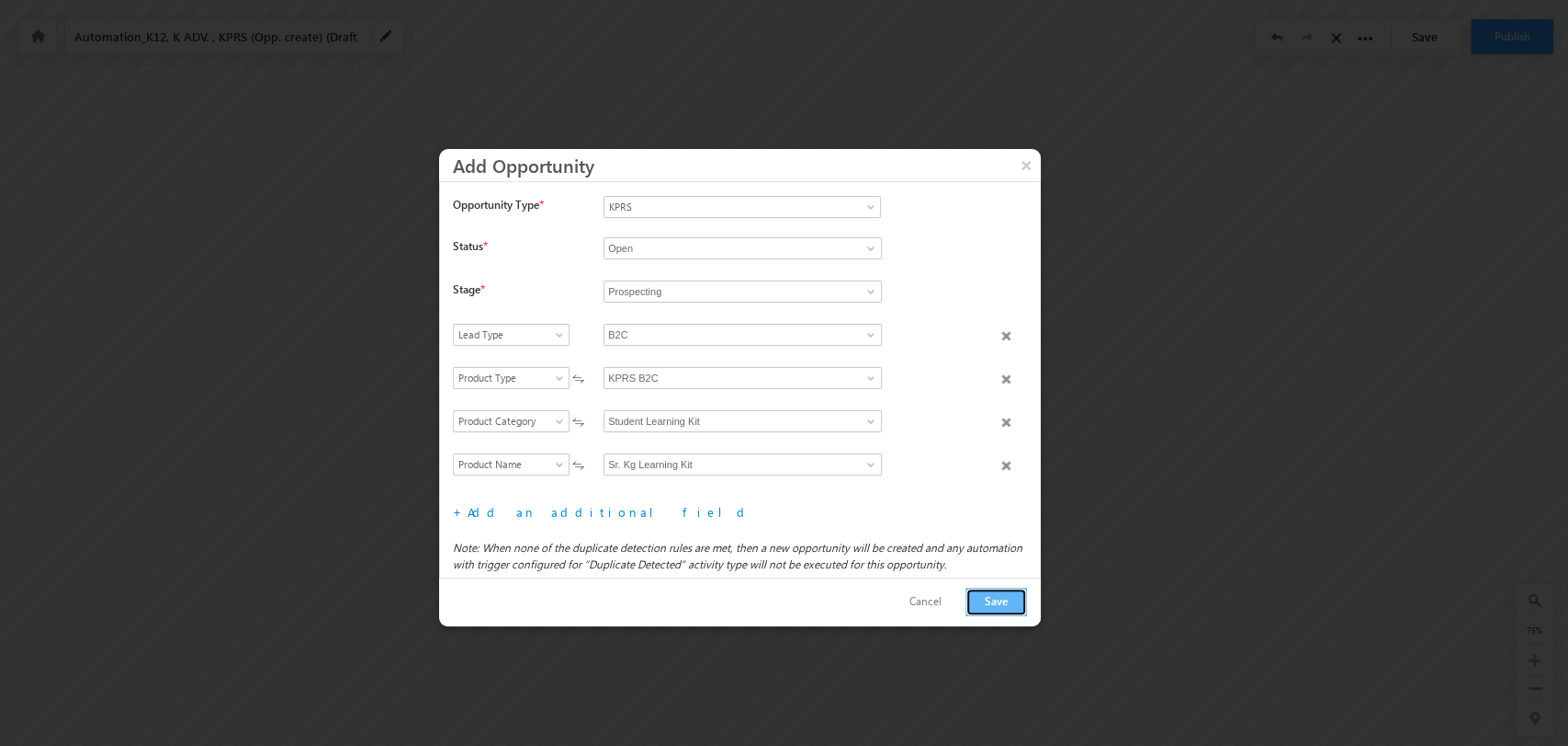
click at [992, 601] on button "Save" at bounding box center [996, 602] width 62 height 29
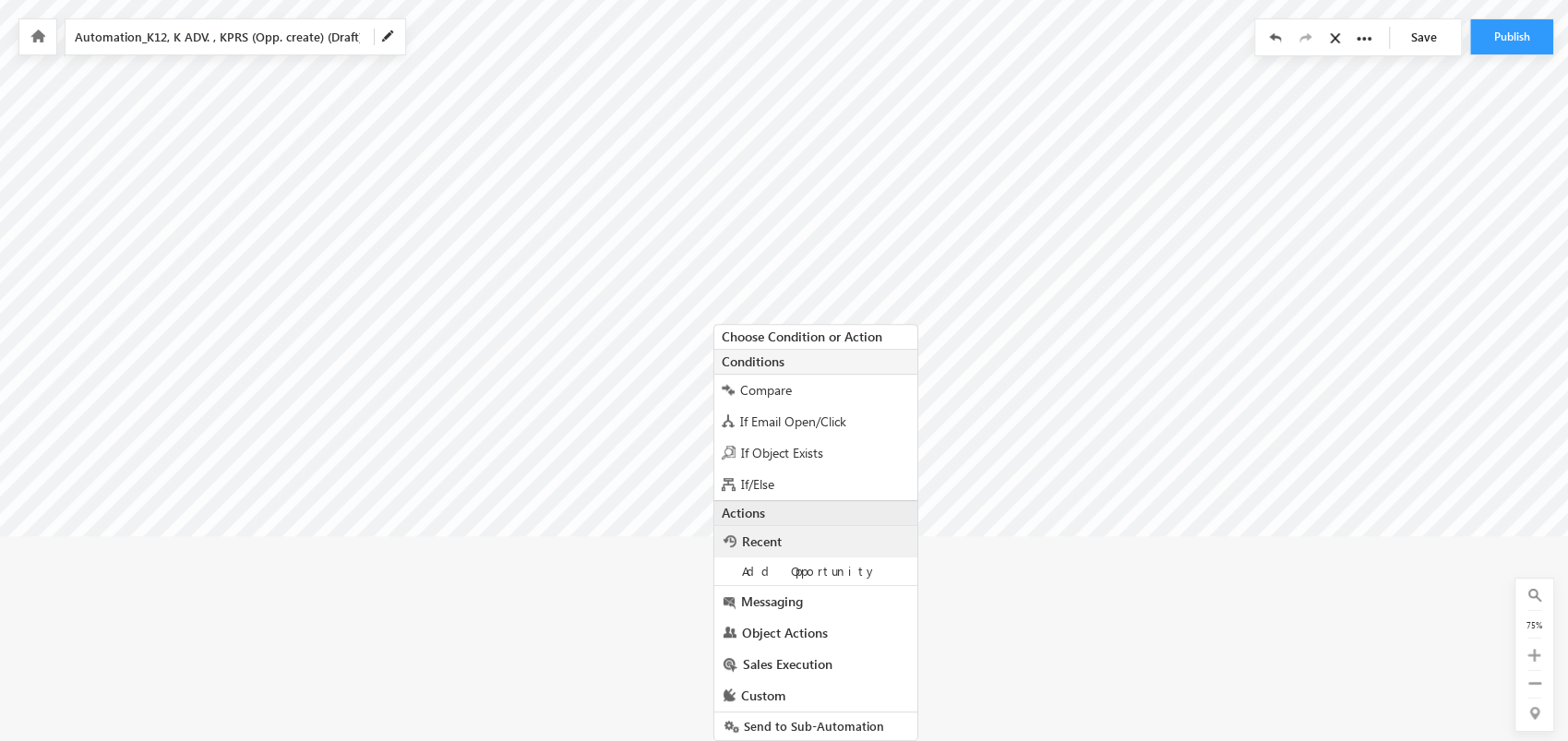
scroll to position [296, 8383]
click at [801, 563] on span "Add Opportunity" at bounding box center [802, 570] width 135 height 15
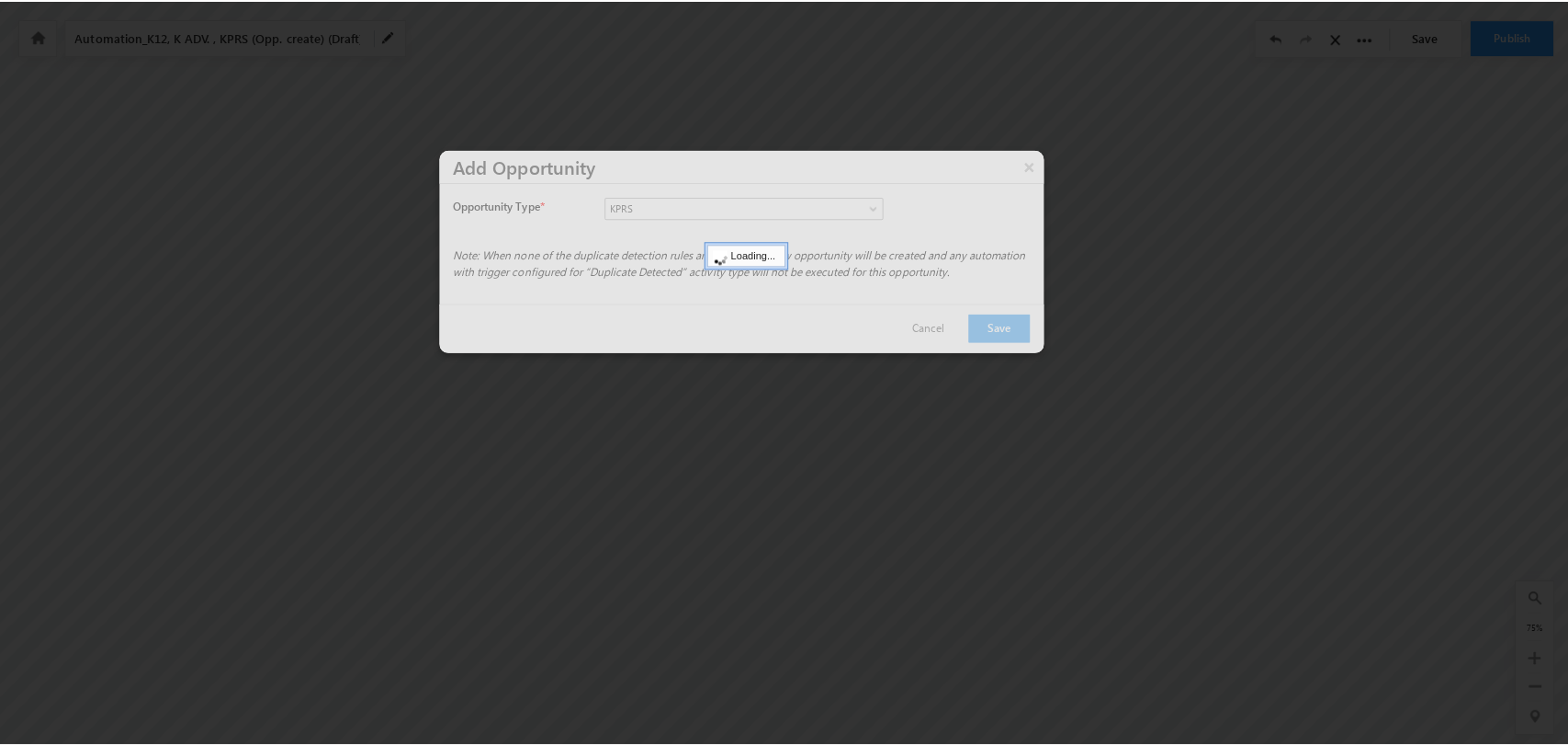
scroll to position [82, 8340]
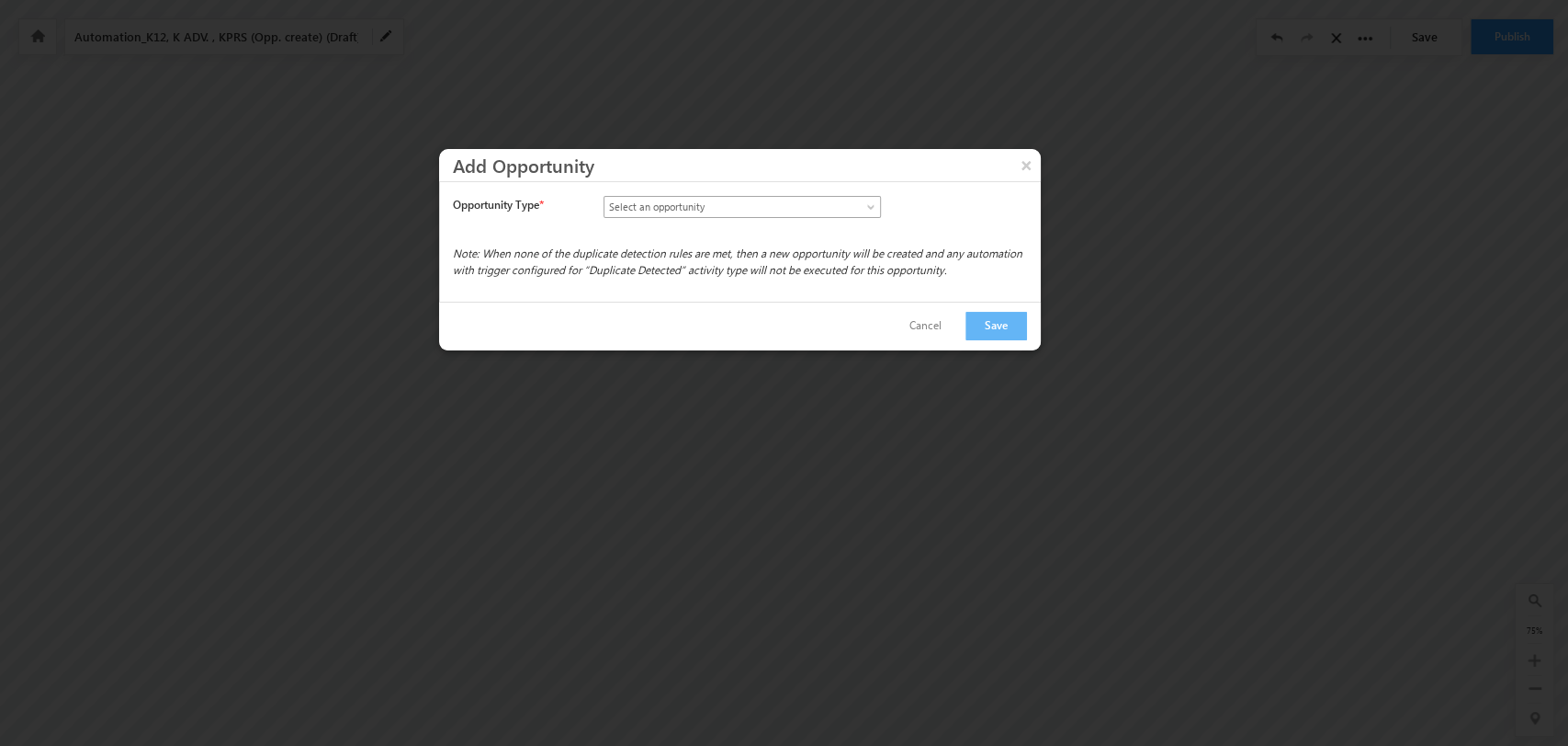
click at [872, 209] on span at bounding box center [872, 210] width 14 height 14
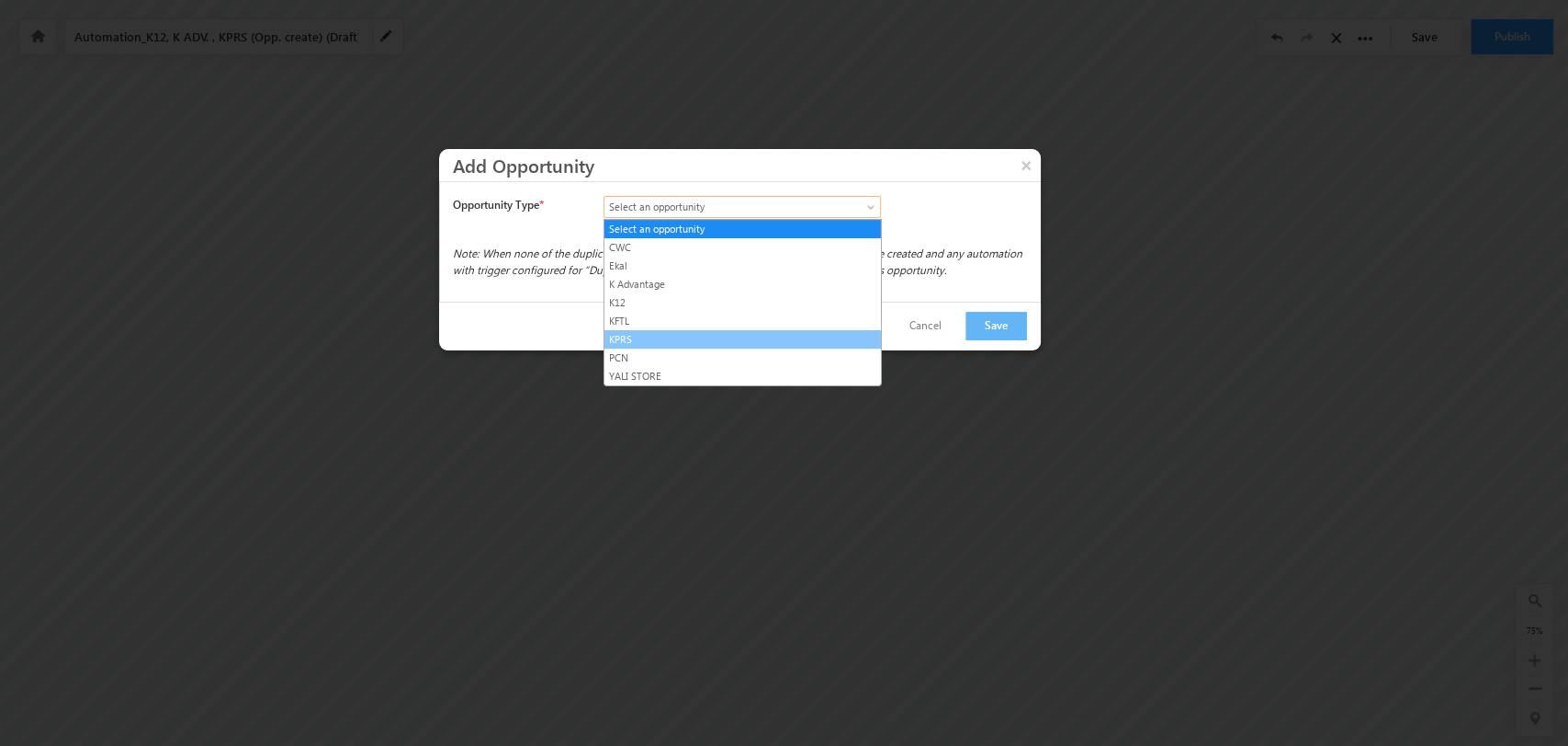
click at [735, 335] on link "KPRS" at bounding box center [743, 338] width 276 height 16
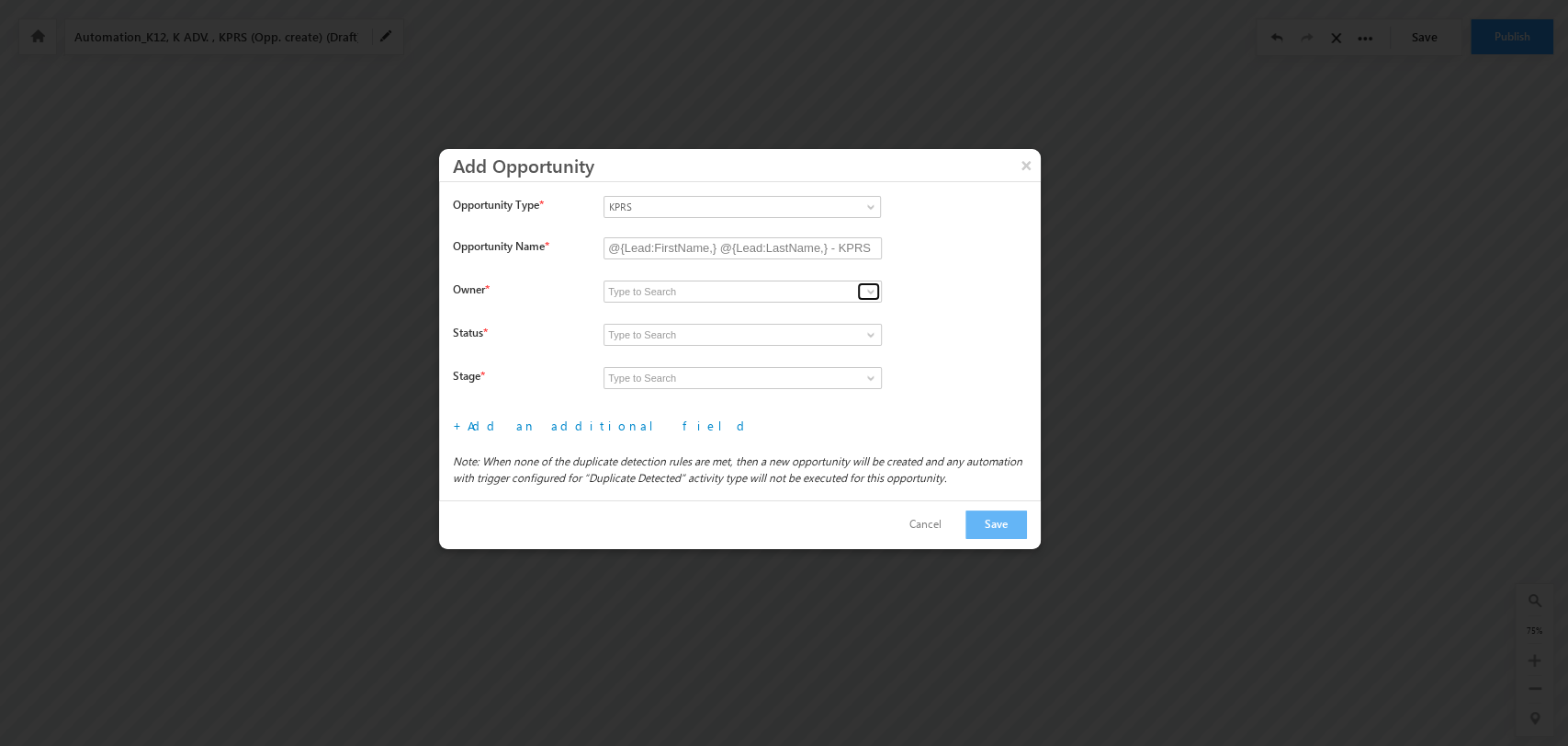
click at [864, 292] on span at bounding box center [870, 291] width 14 height 14
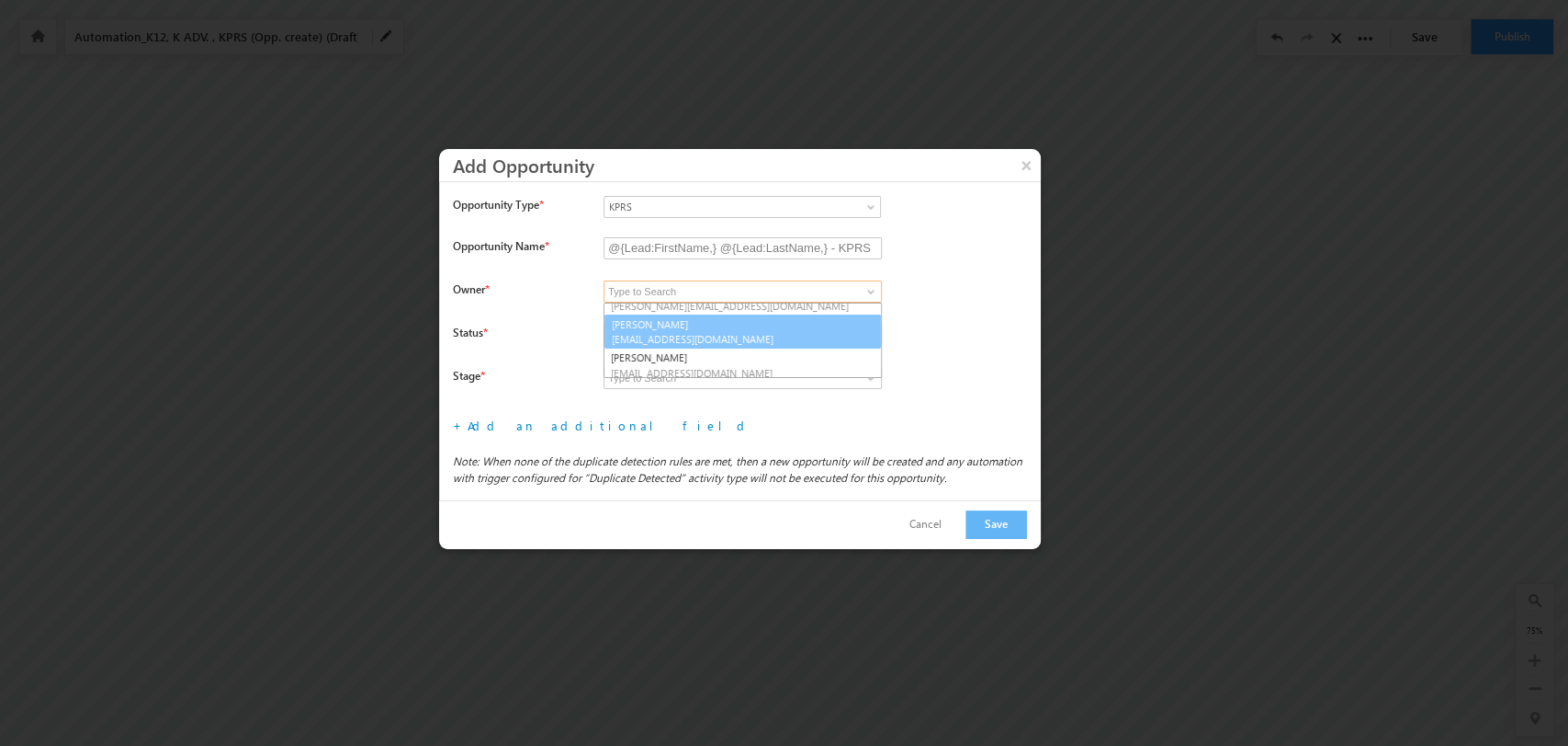
scroll to position [271, 0]
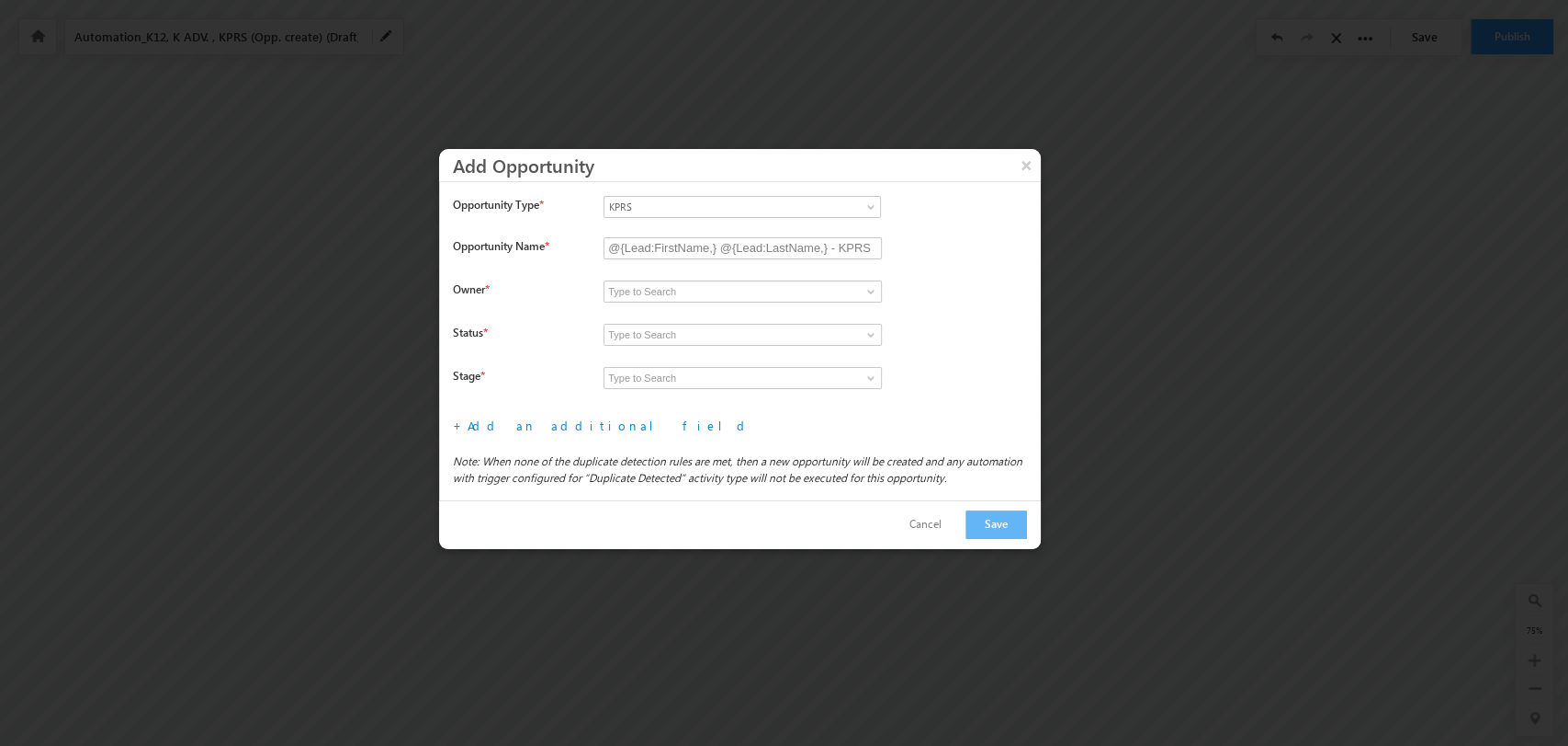
click at [782, 358] on label at bounding box center [822, 354] width 438 height 16
click at [865, 285] on span at bounding box center [870, 291] width 14 height 14
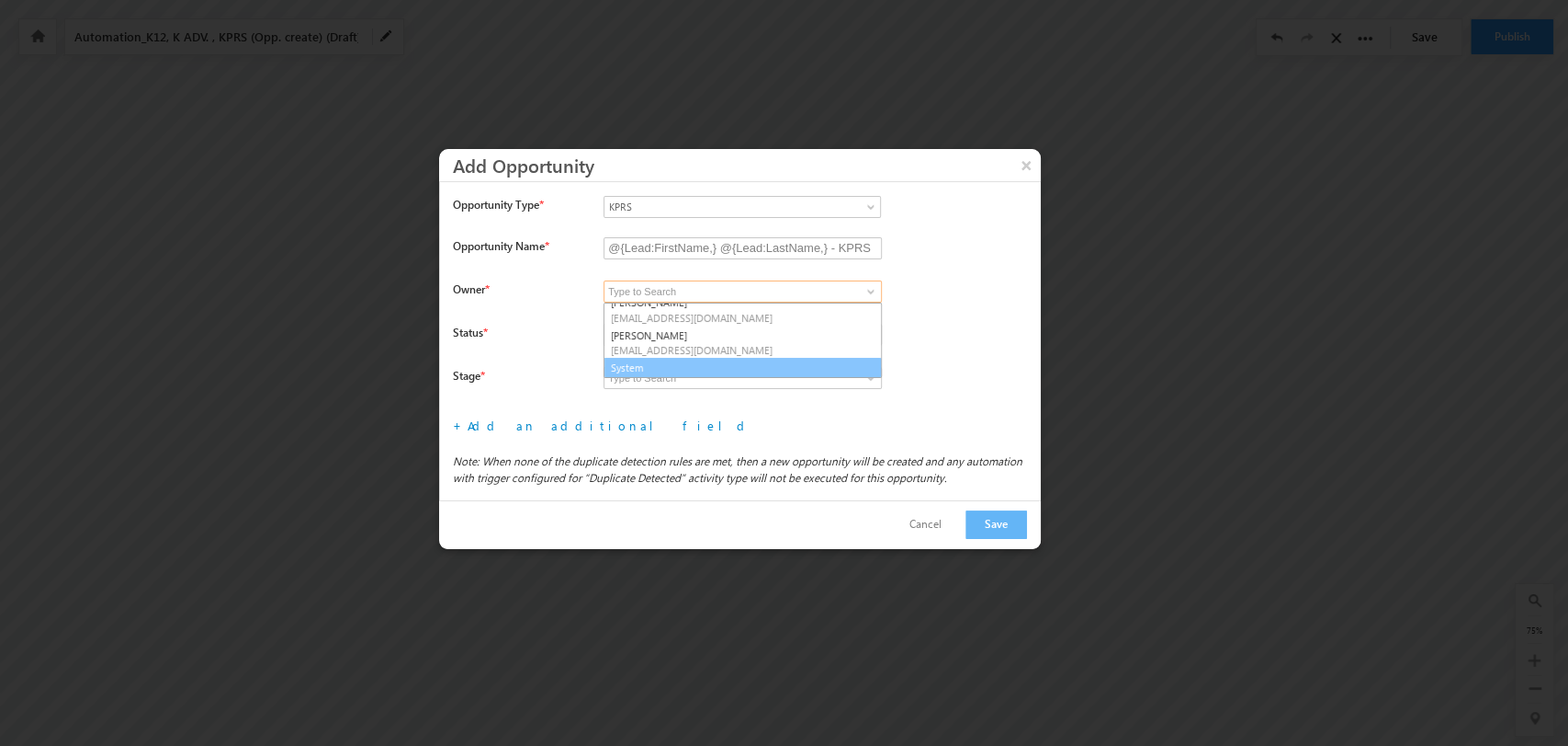
scroll to position [272, 0]
click at [739, 365] on link "System" at bounding box center [743, 367] width 278 height 21
type input "System"
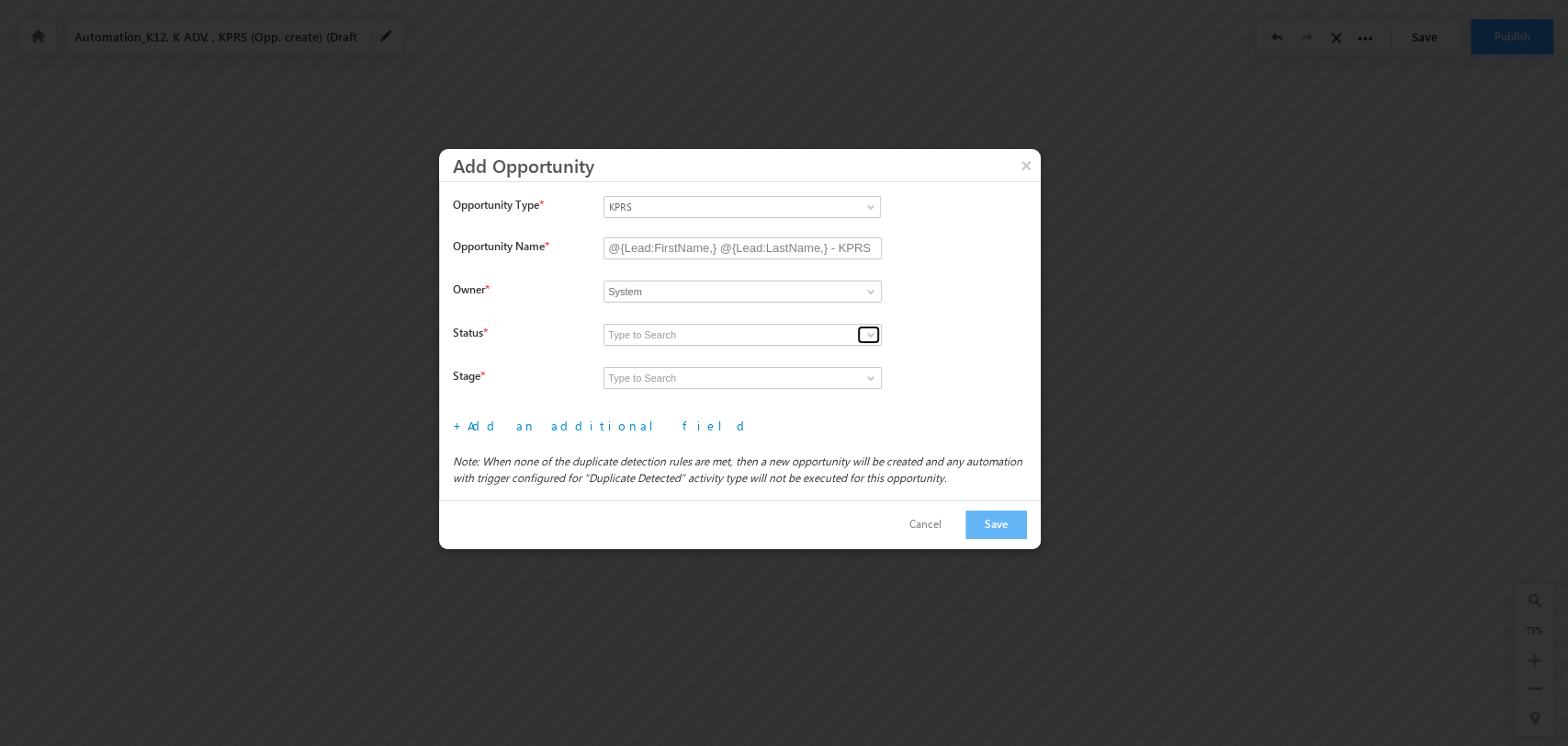
drag, startPoint x: 861, startPoint y: 333, endPoint x: 873, endPoint y: 331, distance: 12.2
click at [864, 333] on link at bounding box center [869, 334] width 23 height 18
drag, startPoint x: 770, startPoint y: 354, endPoint x: 794, endPoint y: 354, distance: 24.0
click at [774, 354] on link "Open" at bounding box center [743, 356] width 278 height 21
type input "Open"
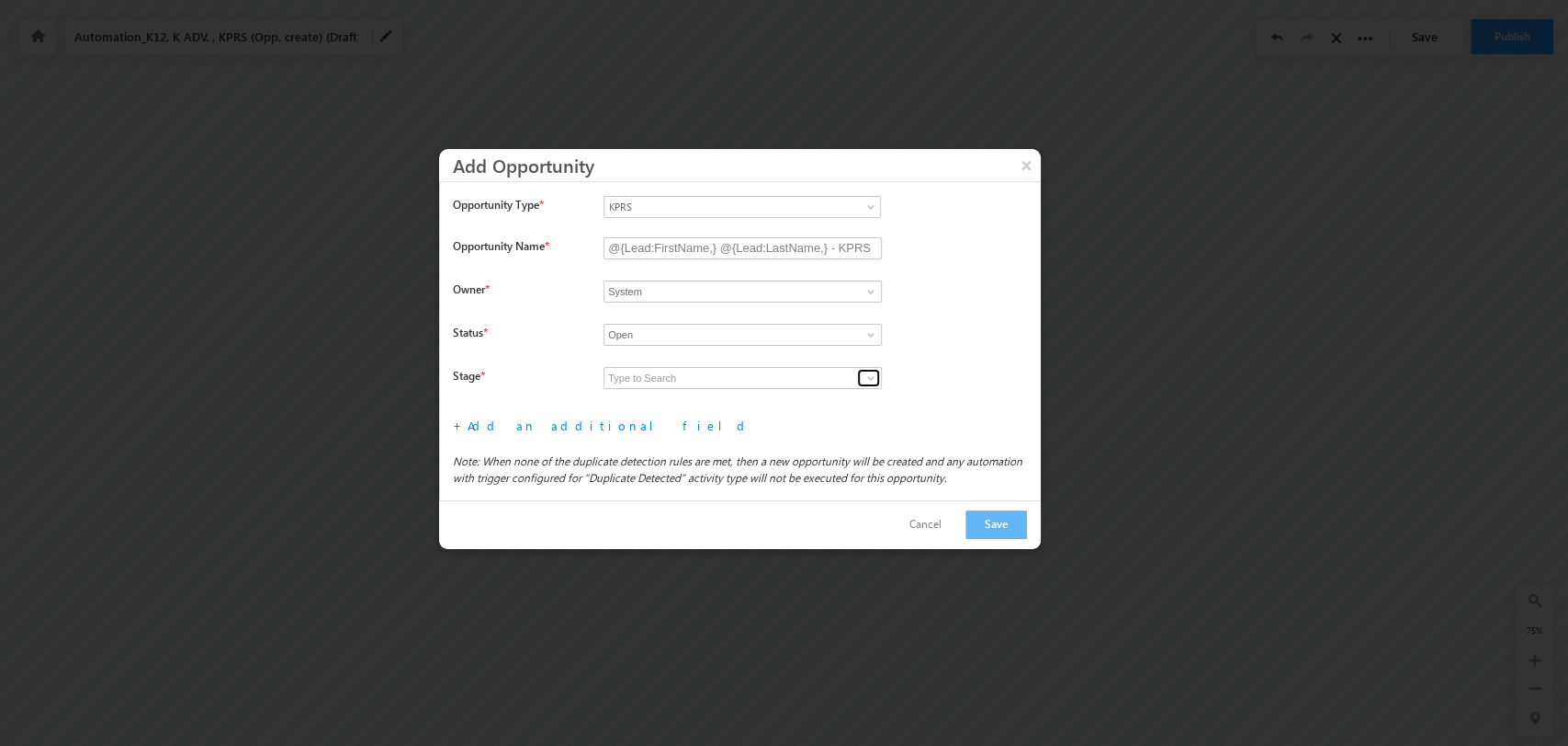
click at [864, 378] on span at bounding box center [870, 377] width 14 height 14
click at [786, 392] on link "Prospecting" at bounding box center [743, 399] width 278 height 21
type input "Prospecting"
click at [511, 421] on link "Add an additional field" at bounding box center [609, 425] width 284 height 15
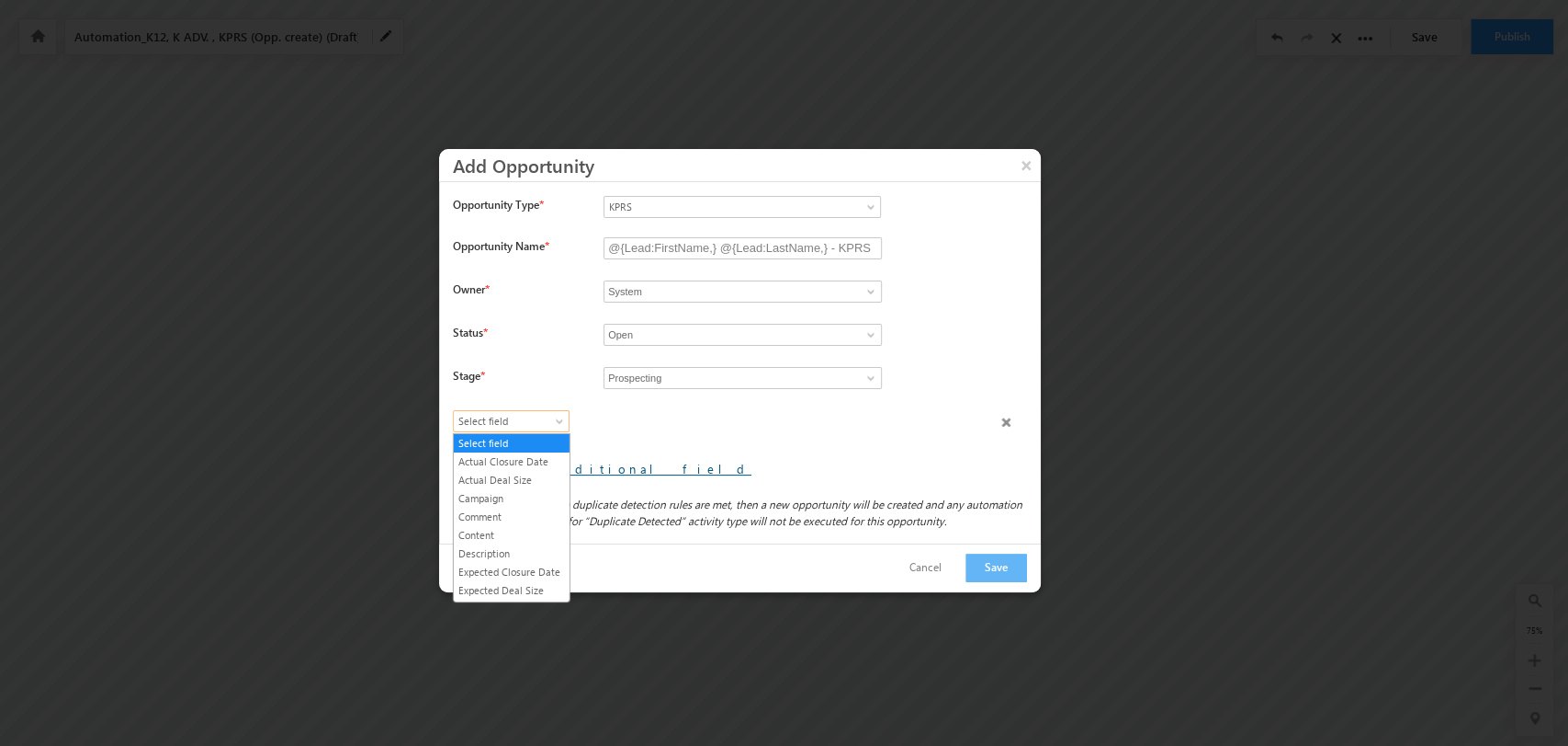
click at [511, 421] on span "Select field" at bounding box center [507, 420] width 106 height 16
click at [506, 512] on link "Lead Type" at bounding box center [512, 503] width 116 height 16
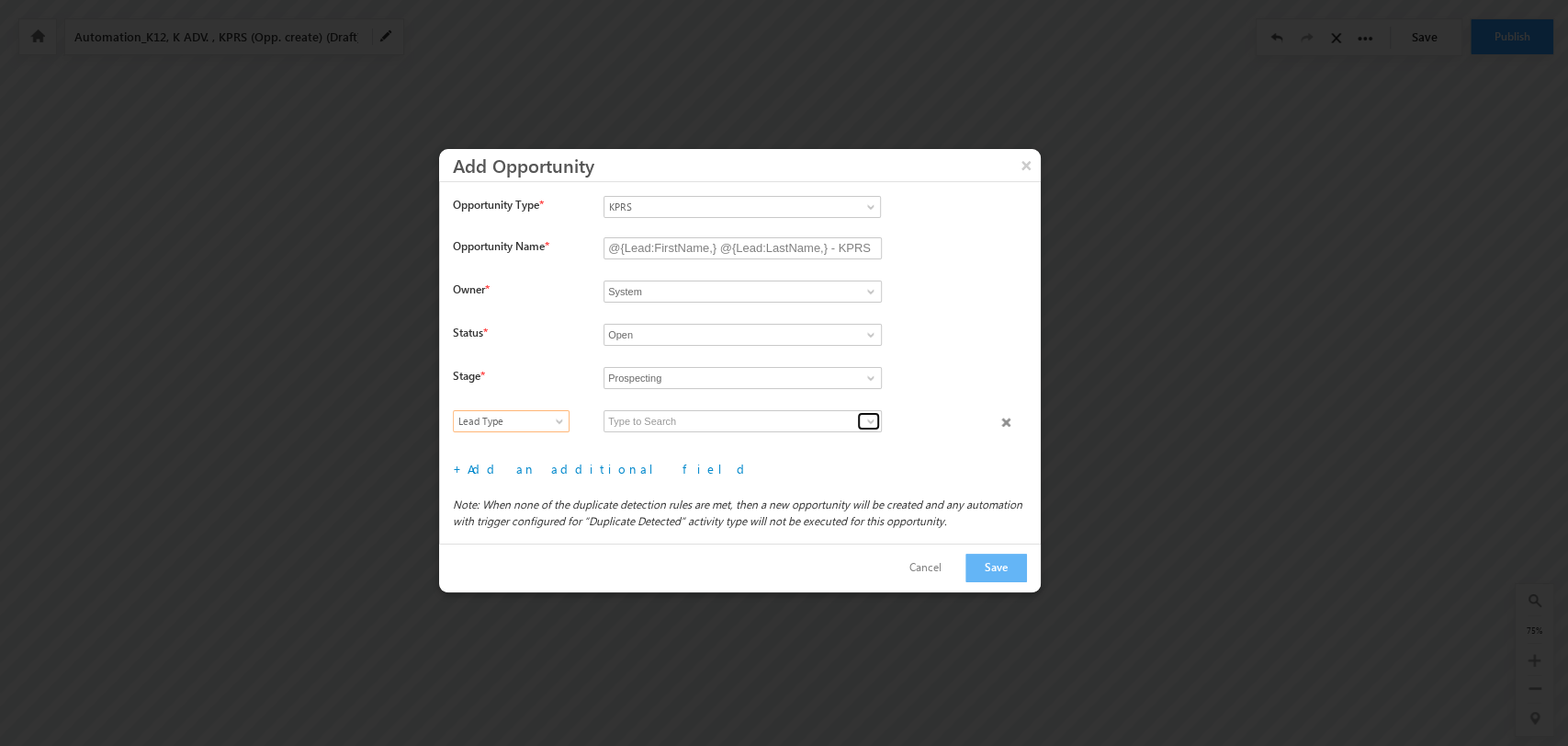
click at [867, 416] on span at bounding box center [870, 420] width 14 height 14
click at [776, 438] on link "B2C" at bounding box center [743, 443] width 278 height 21
type input "B2C"
click at [563, 466] on link "Add an additional field" at bounding box center [609, 469] width 284 height 15
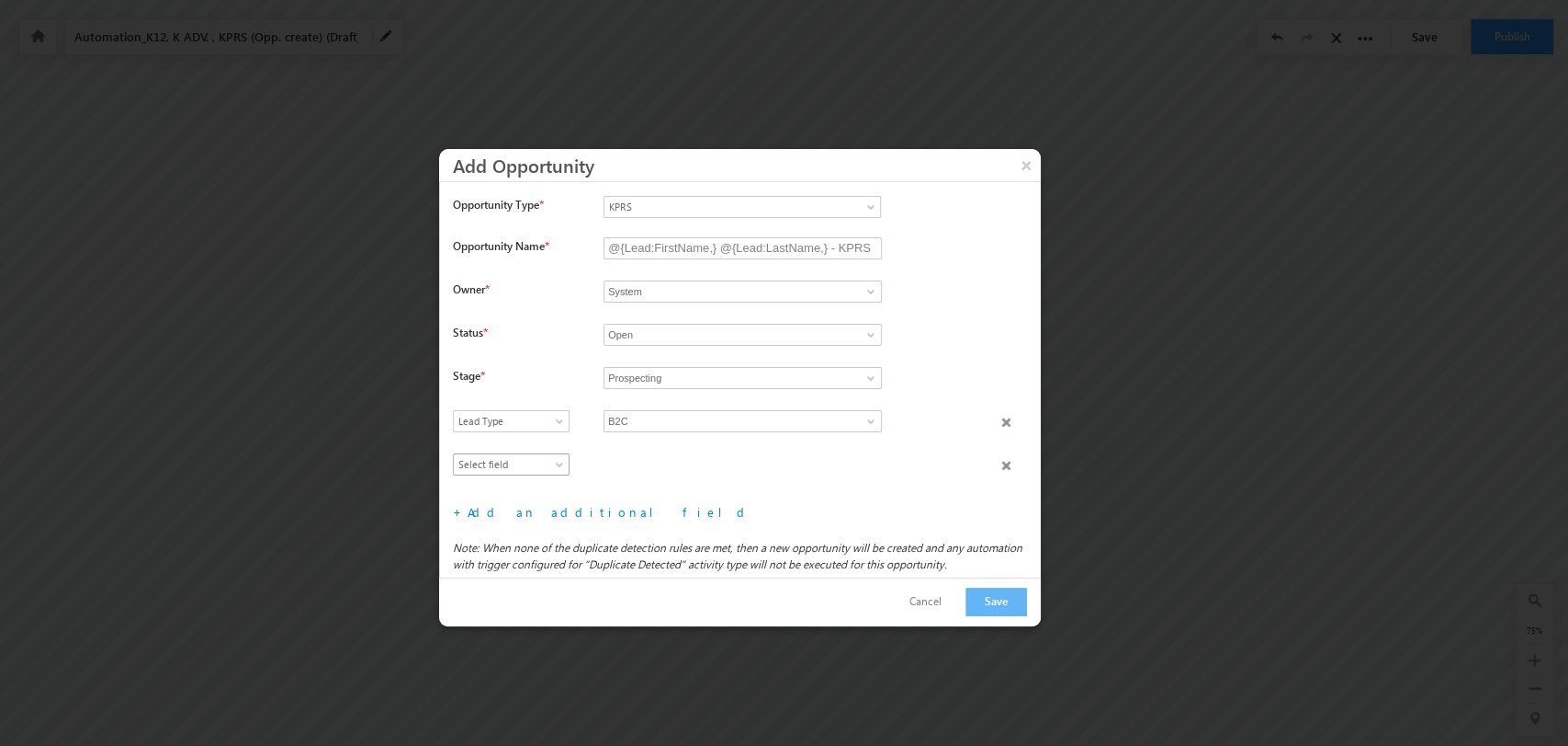
click at [538, 453] on link "Select field" at bounding box center [511, 464] width 117 height 22
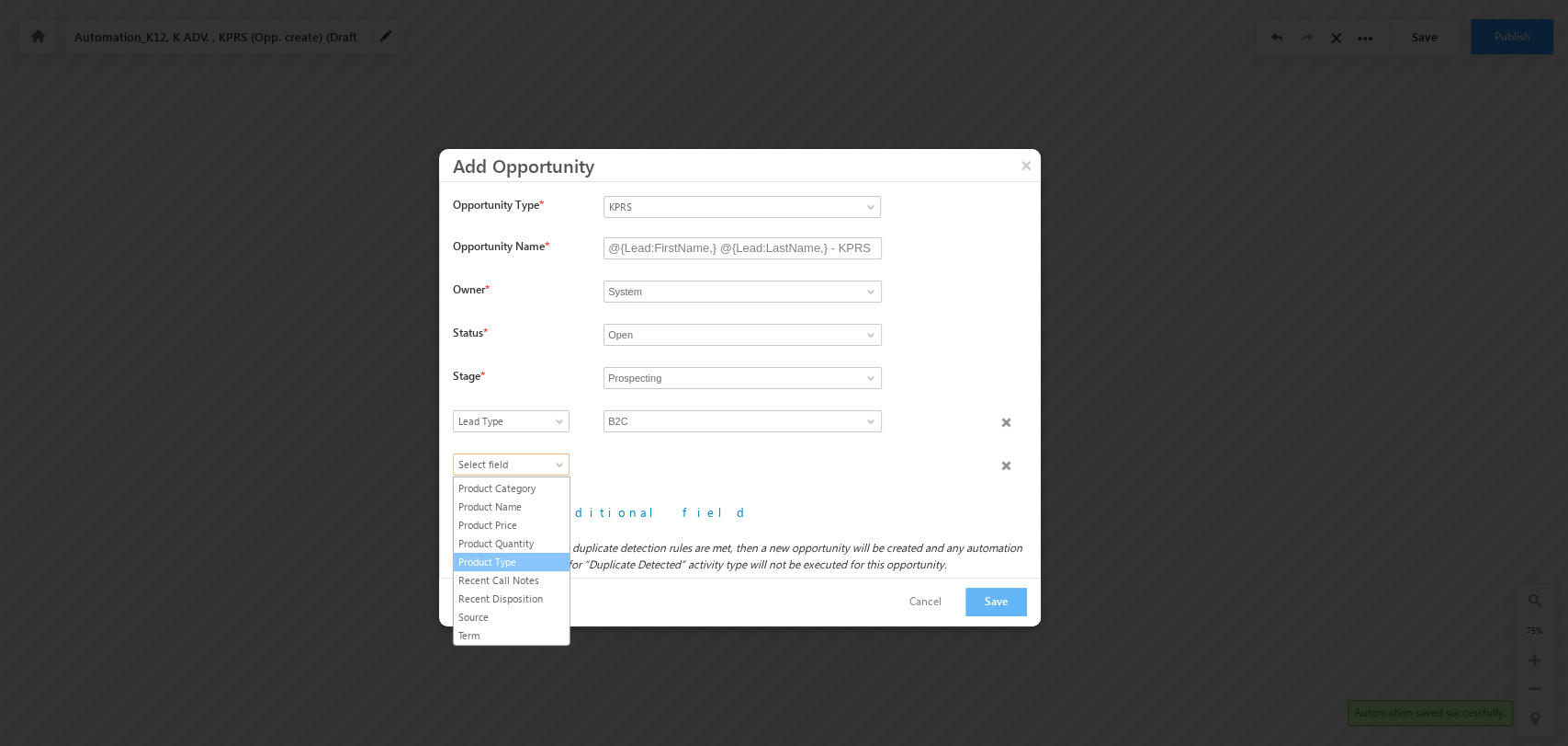
click at [531, 561] on link "Product Type" at bounding box center [512, 561] width 116 height 16
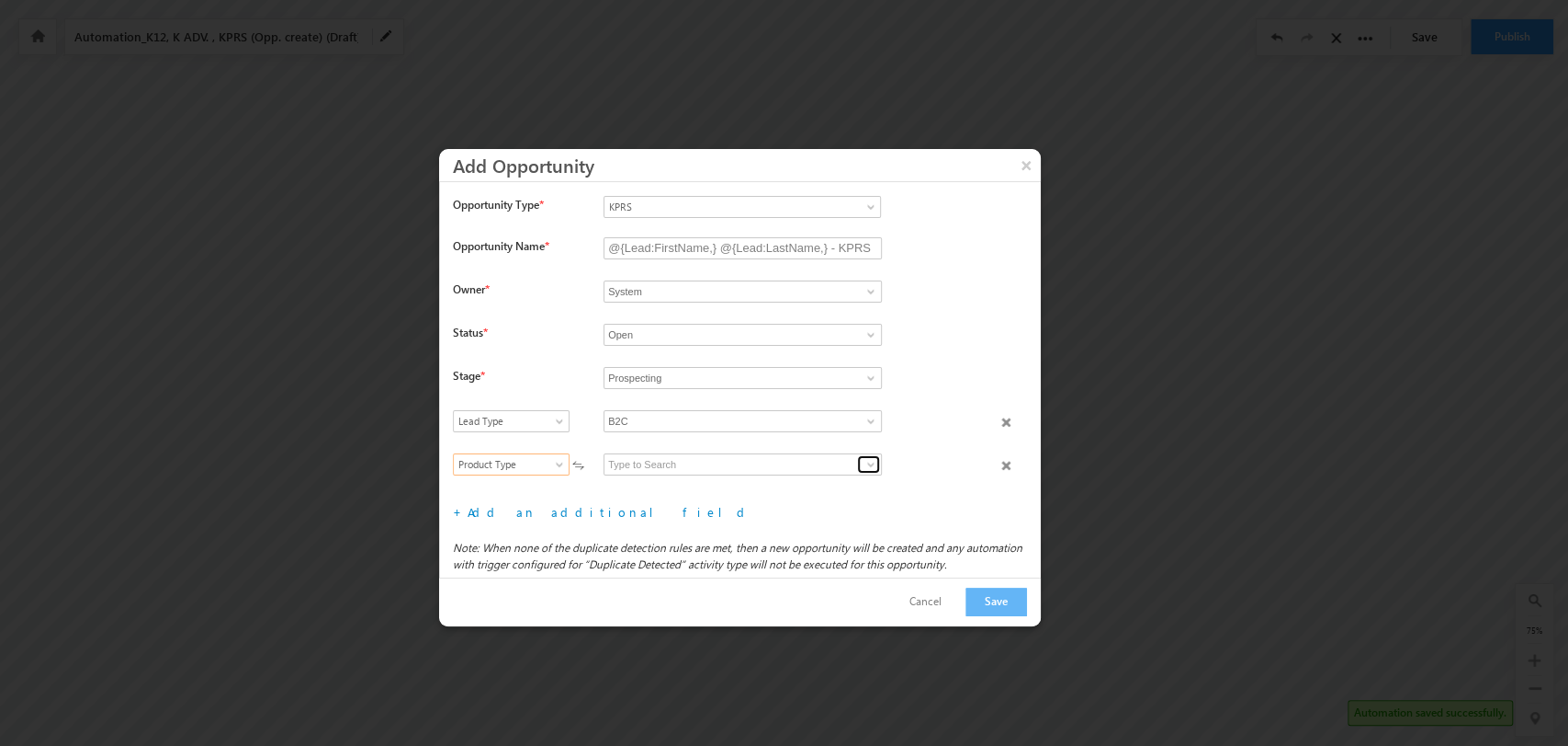
click at [860, 460] on link at bounding box center [869, 464] width 23 height 18
drag, startPoint x: 772, startPoint y: 481, endPoint x: 574, endPoint y: 516, distance: 201.1
click at [768, 483] on link "KPRS B2C" at bounding box center [743, 486] width 278 height 21
type input "KPRS B2C"
drag, startPoint x: 539, startPoint y: 510, endPoint x: 530, endPoint y: 509, distance: 9.1
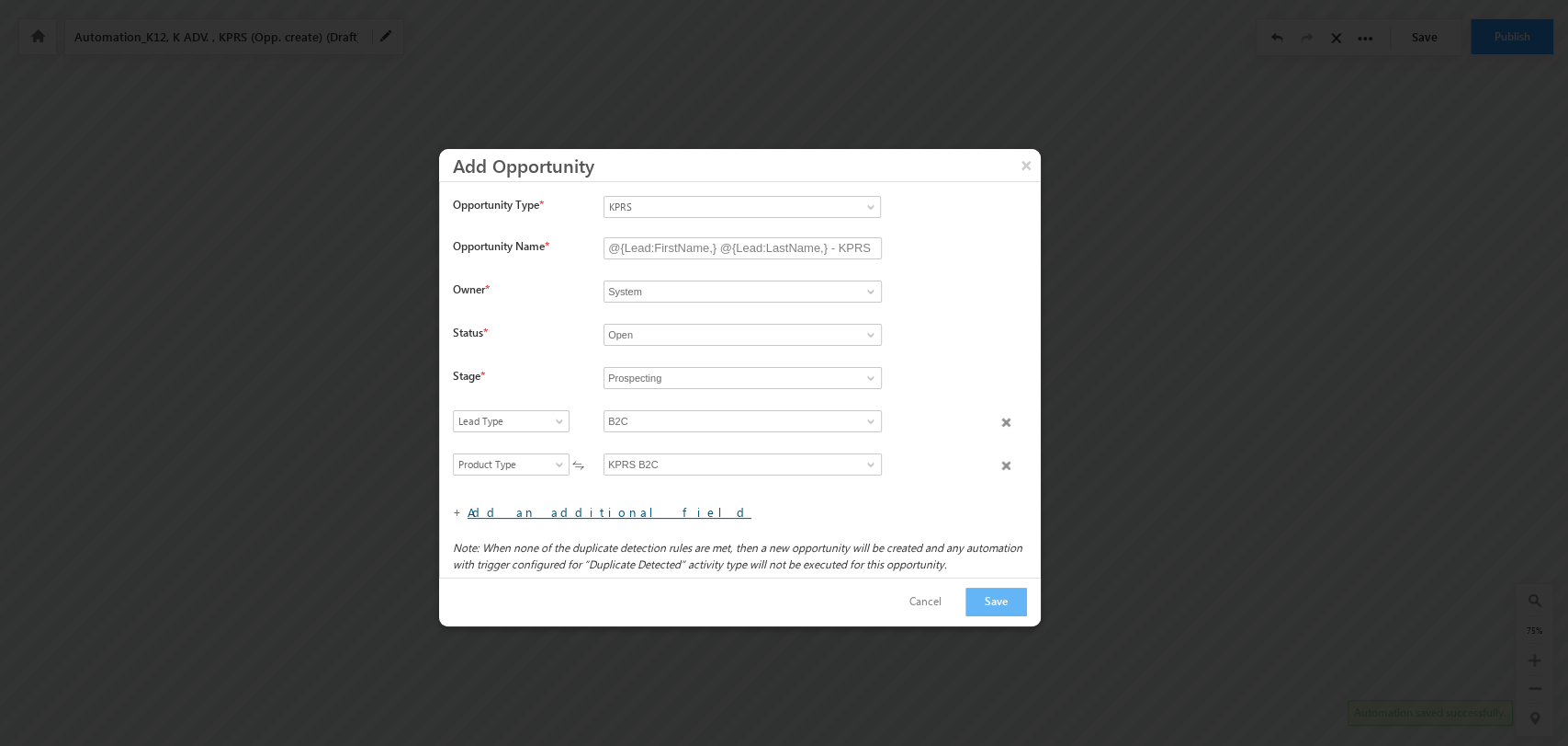
click at [537, 510] on link "Add an additional field" at bounding box center [609, 511] width 284 height 15
click at [520, 491] on div "Select field Actual Closure Date Actual Deal Size Campaign Comment Content Desc…" at bounding box center [746, 474] width 588 height 43
click at [542, 450] on div "Select field Actual Closure Date Actual Deal Size Campaign Comment Content Desc…" at bounding box center [746, 430] width 588 height 43
click at [542, 467] on span "Select field" at bounding box center [507, 464] width 106 height 16
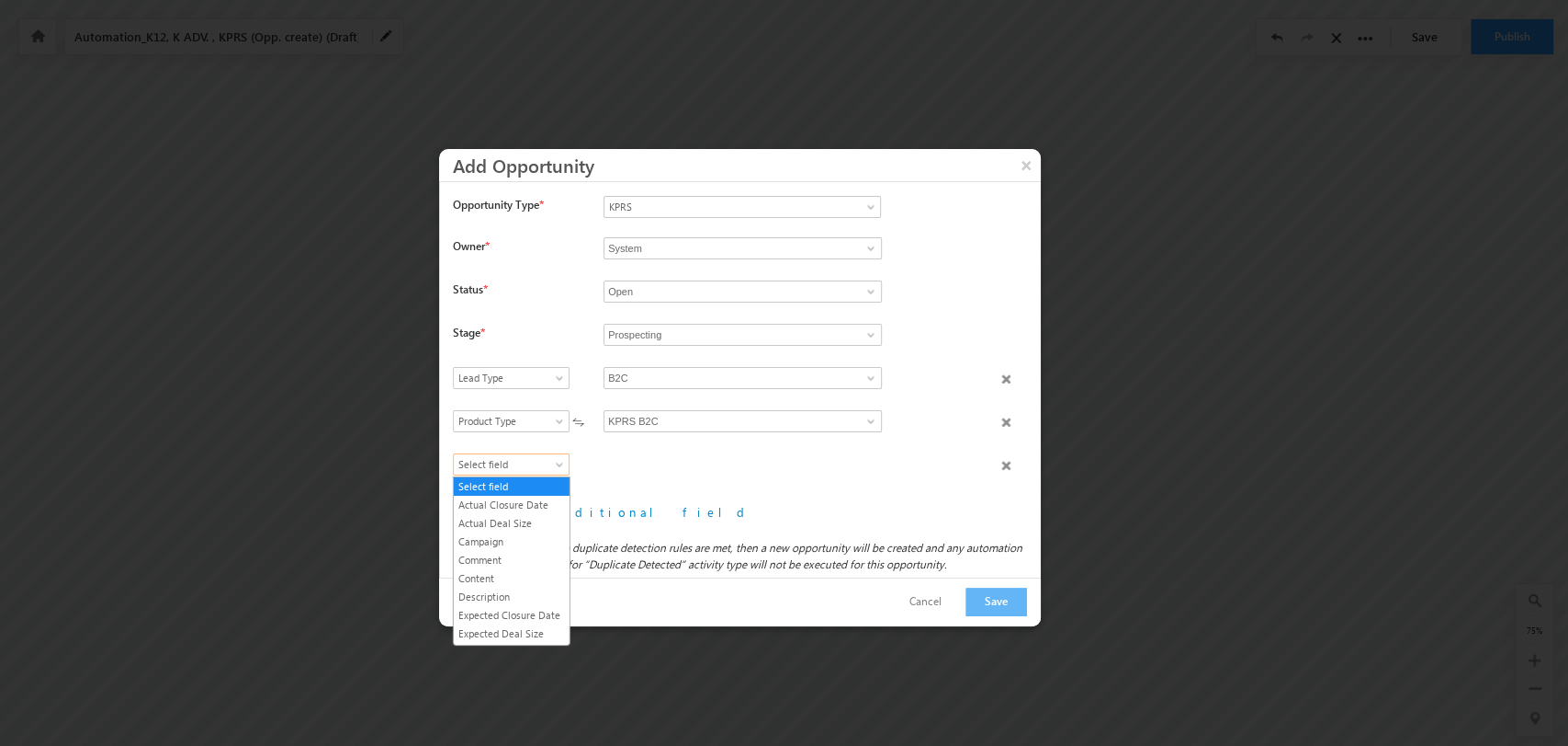
scroll to position [197, 0]
click at [522, 574] on link "Product Category" at bounding box center [512, 564] width 116 height 16
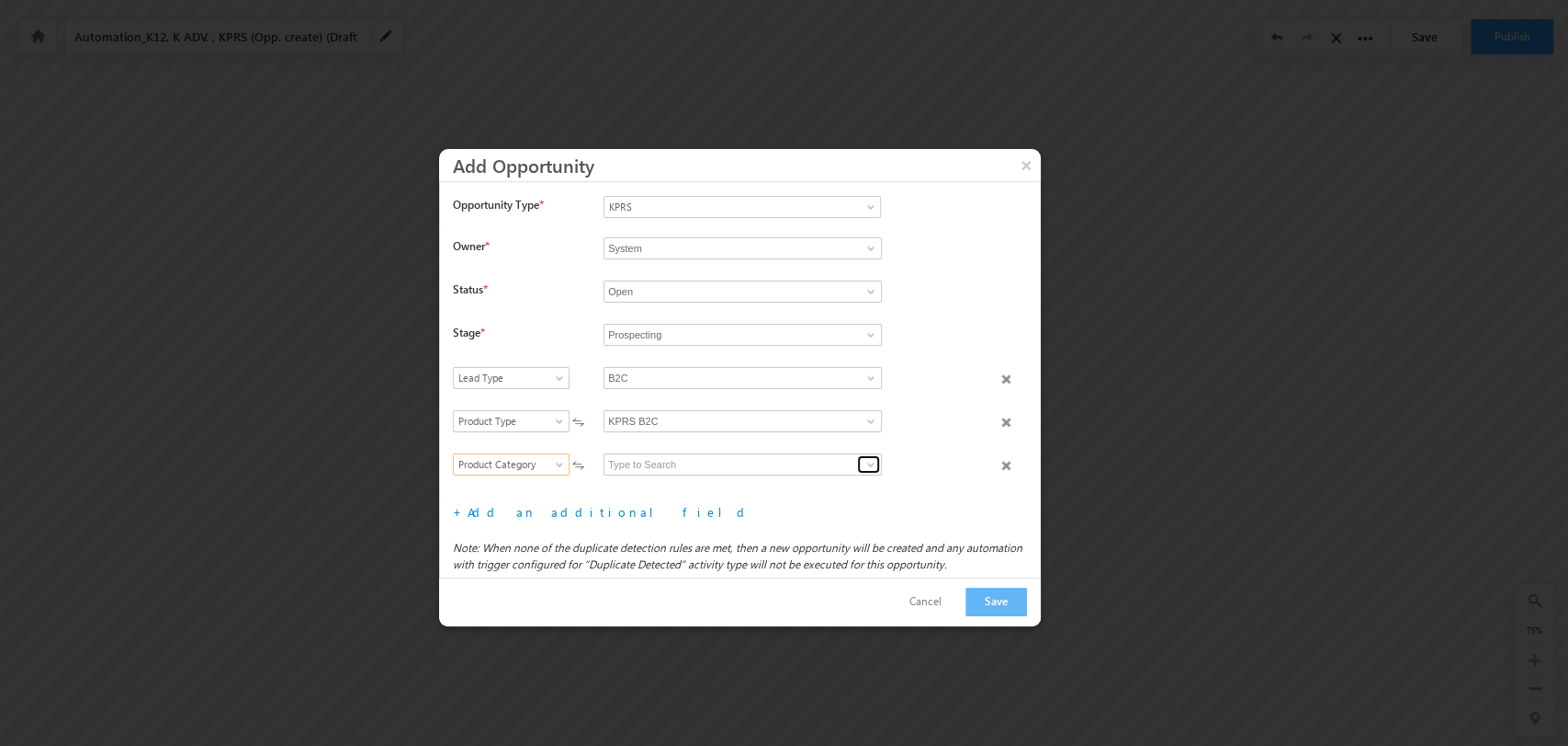
click at [871, 458] on span at bounding box center [870, 464] width 14 height 14
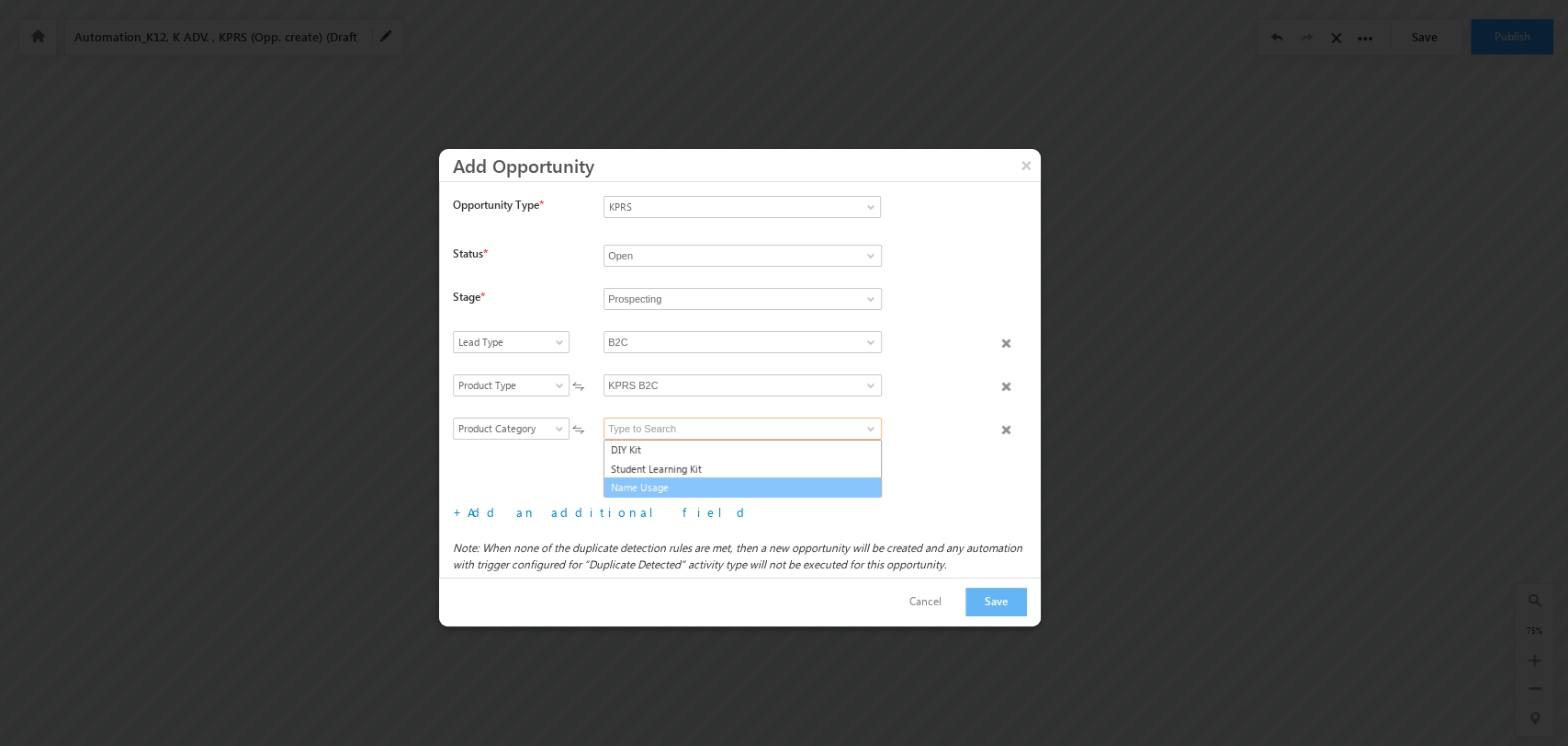
click at [757, 482] on link "Name Usage" at bounding box center [743, 488] width 278 height 21
type input "Name Usage"
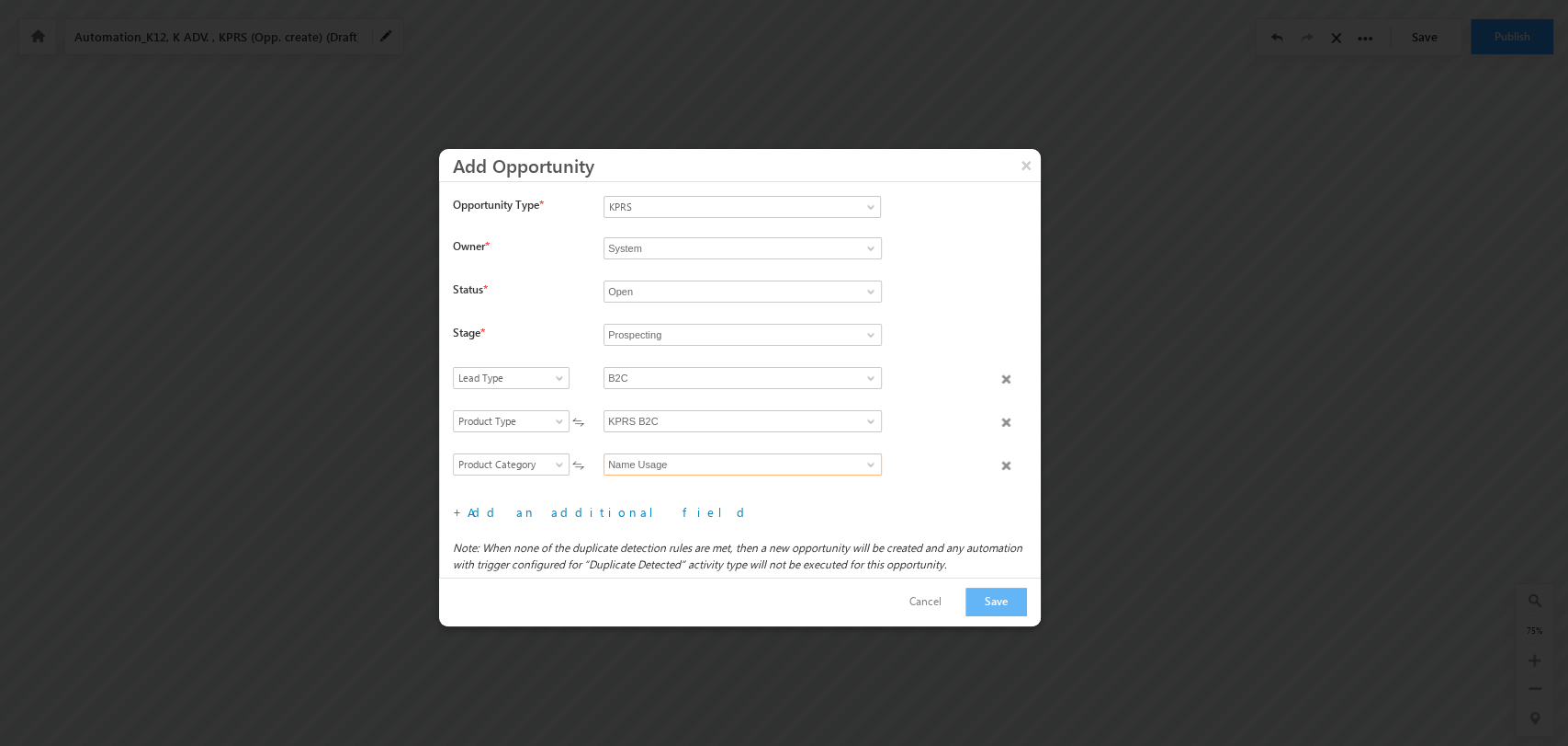
scroll to position [43, 0]
click at [507, 515] on link "Add an additional field" at bounding box center [609, 511] width 284 height 15
click at [554, 469] on span at bounding box center [560, 468] width 14 height 14
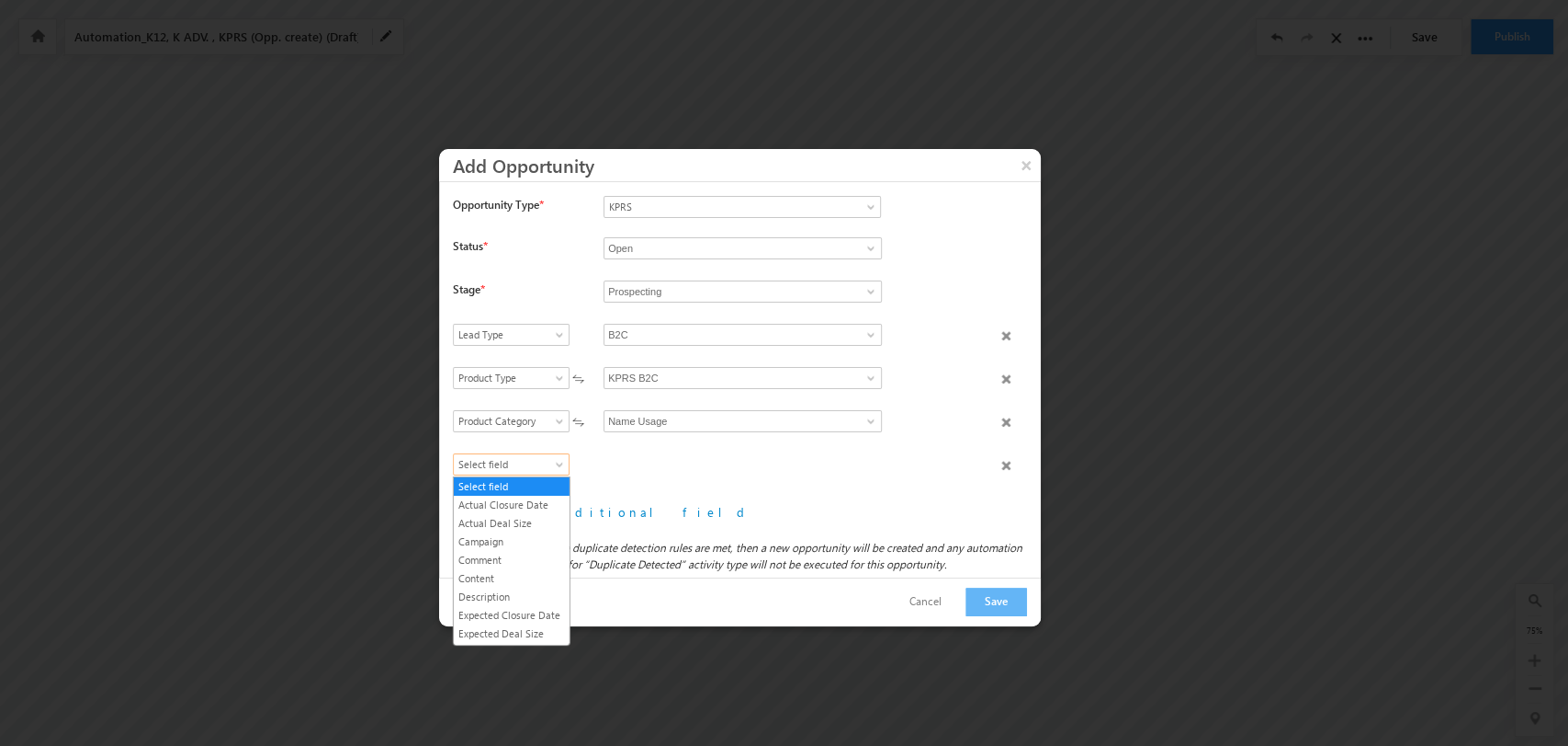
scroll to position [197, 0]
click at [522, 587] on link "Product Name" at bounding box center [512, 583] width 116 height 16
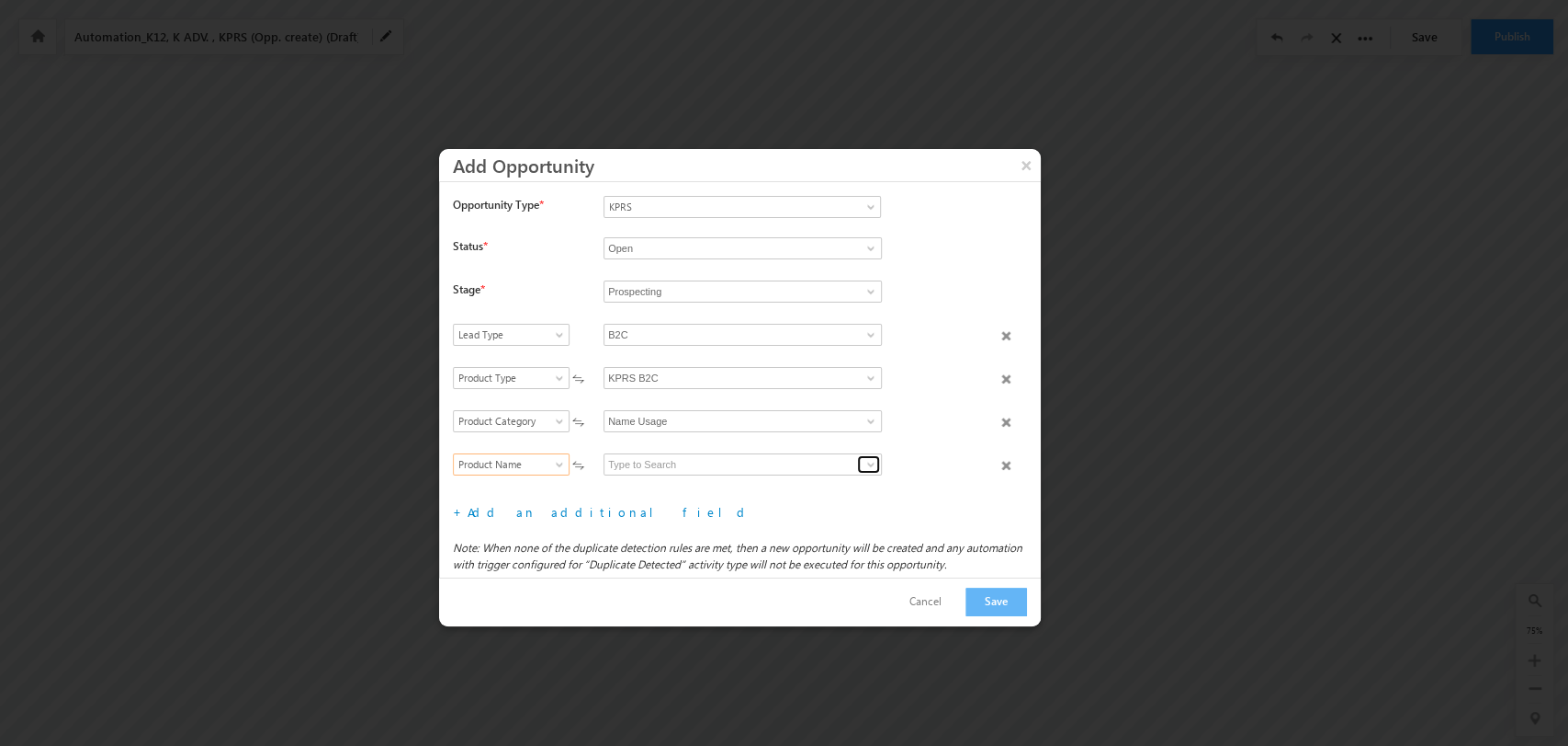
click at [858, 459] on link at bounding box center [869, 464] width 23 height 18
click at [803, 477] on link "Name Usage" at bounding box center [743, 486] width 278 height 21
type input "Name Usage"
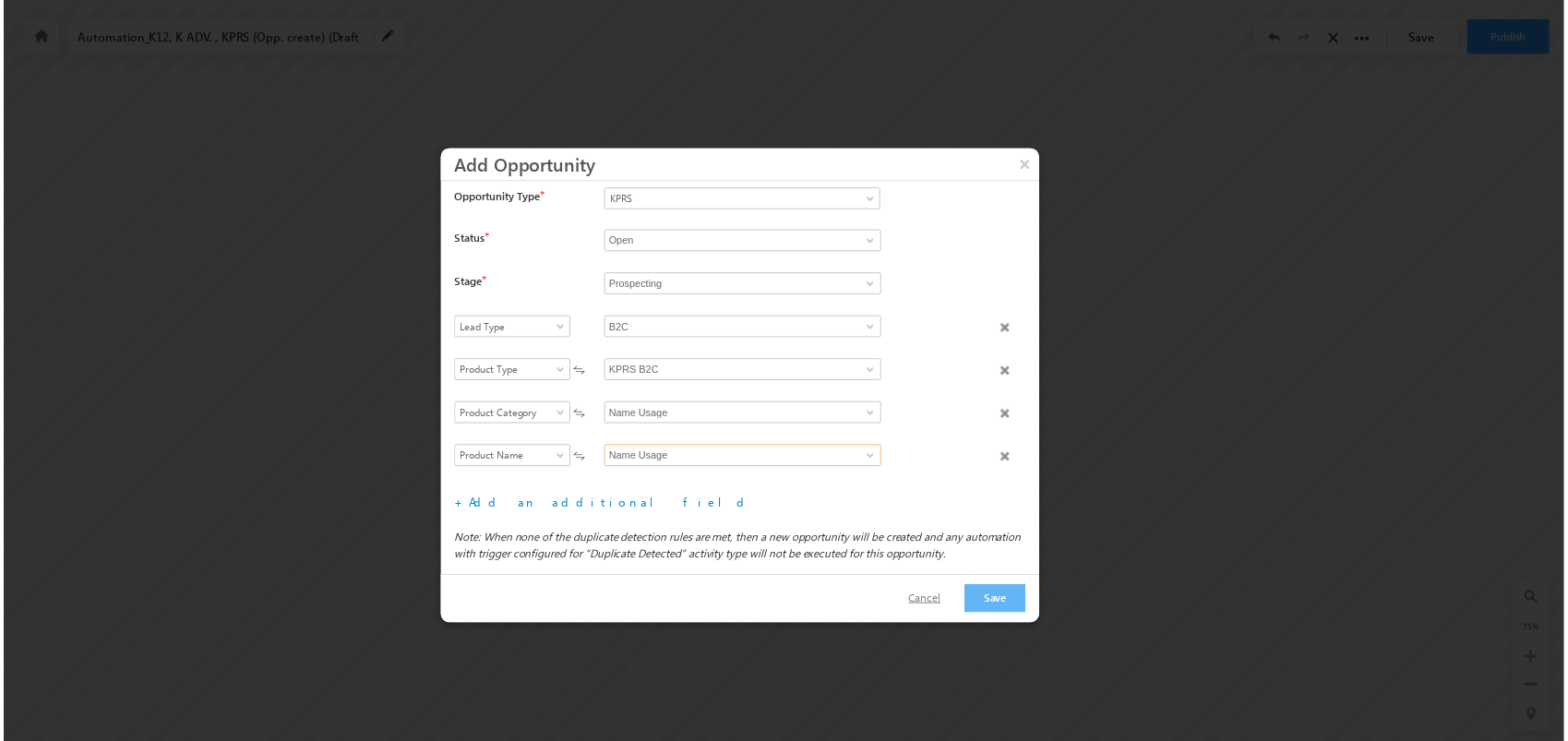
scroll to position [9, 0]
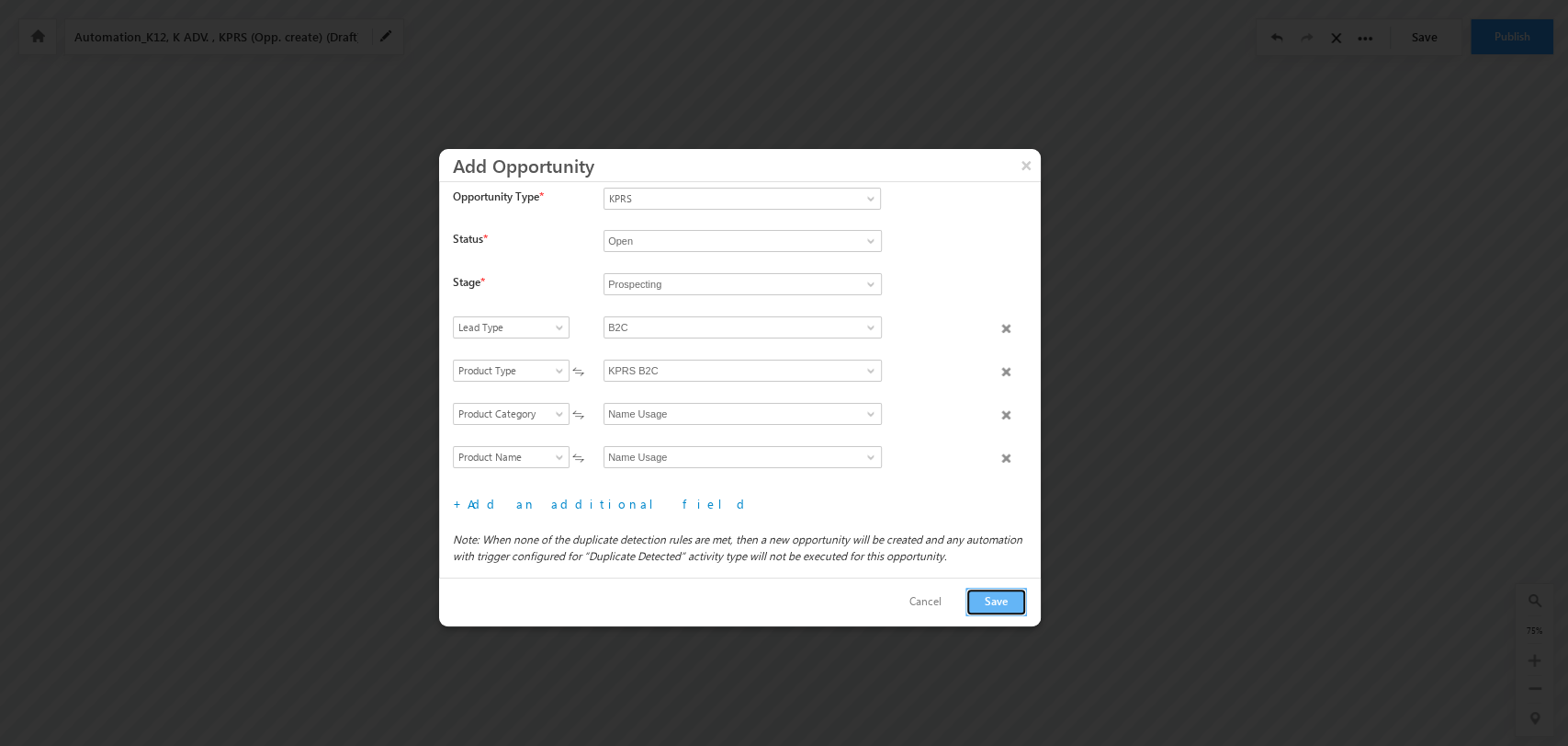
click at [992, 594] on button "Save" at bounding box center [996, 602] width 62 height 29
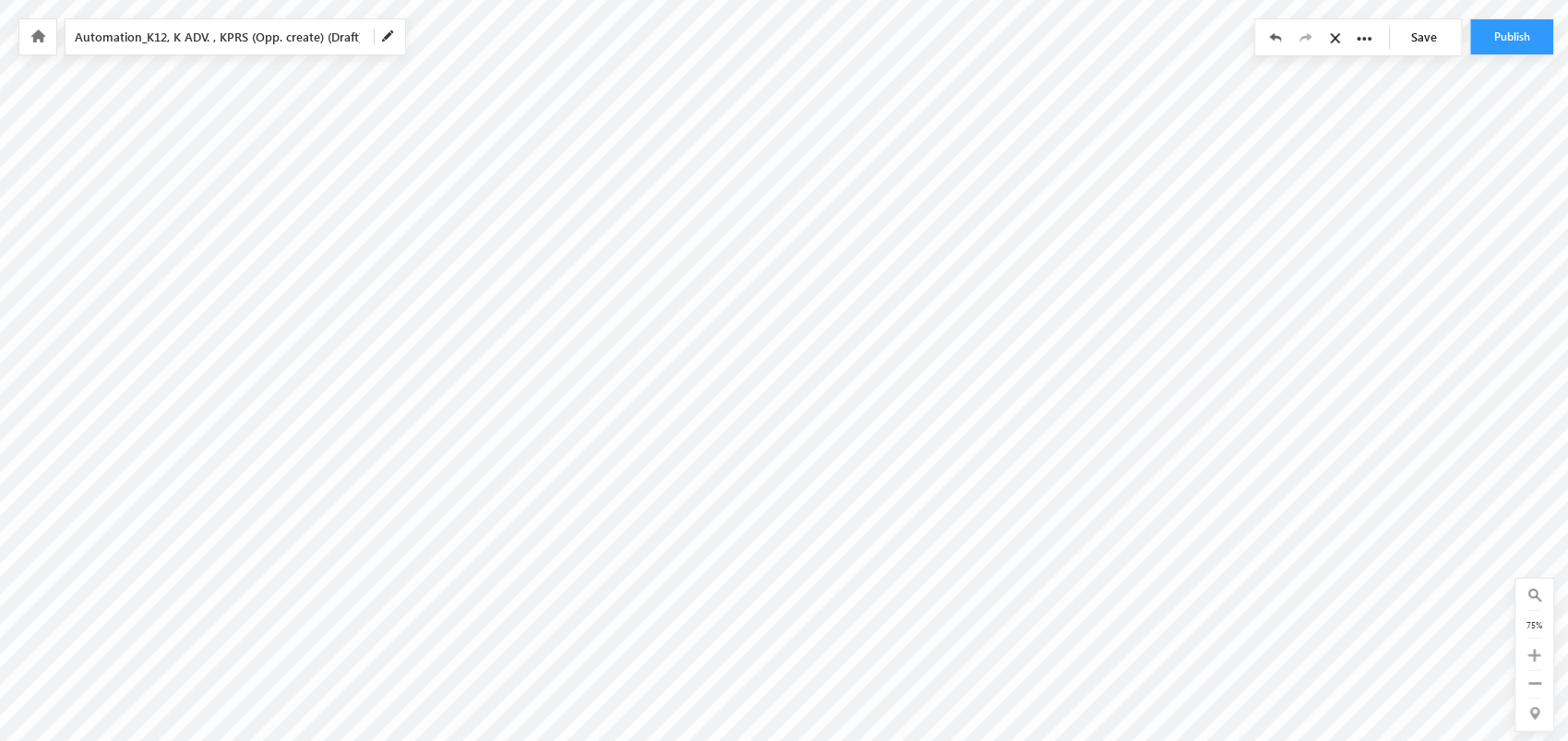
scroll to position [90, 8375]
click at [1426, 41] on link "Save" at bounding box center [1429, 36] width 65 height 35
click at [1409, 42] on link "Save" at bounding box center [1429, 36] width 65 height 35
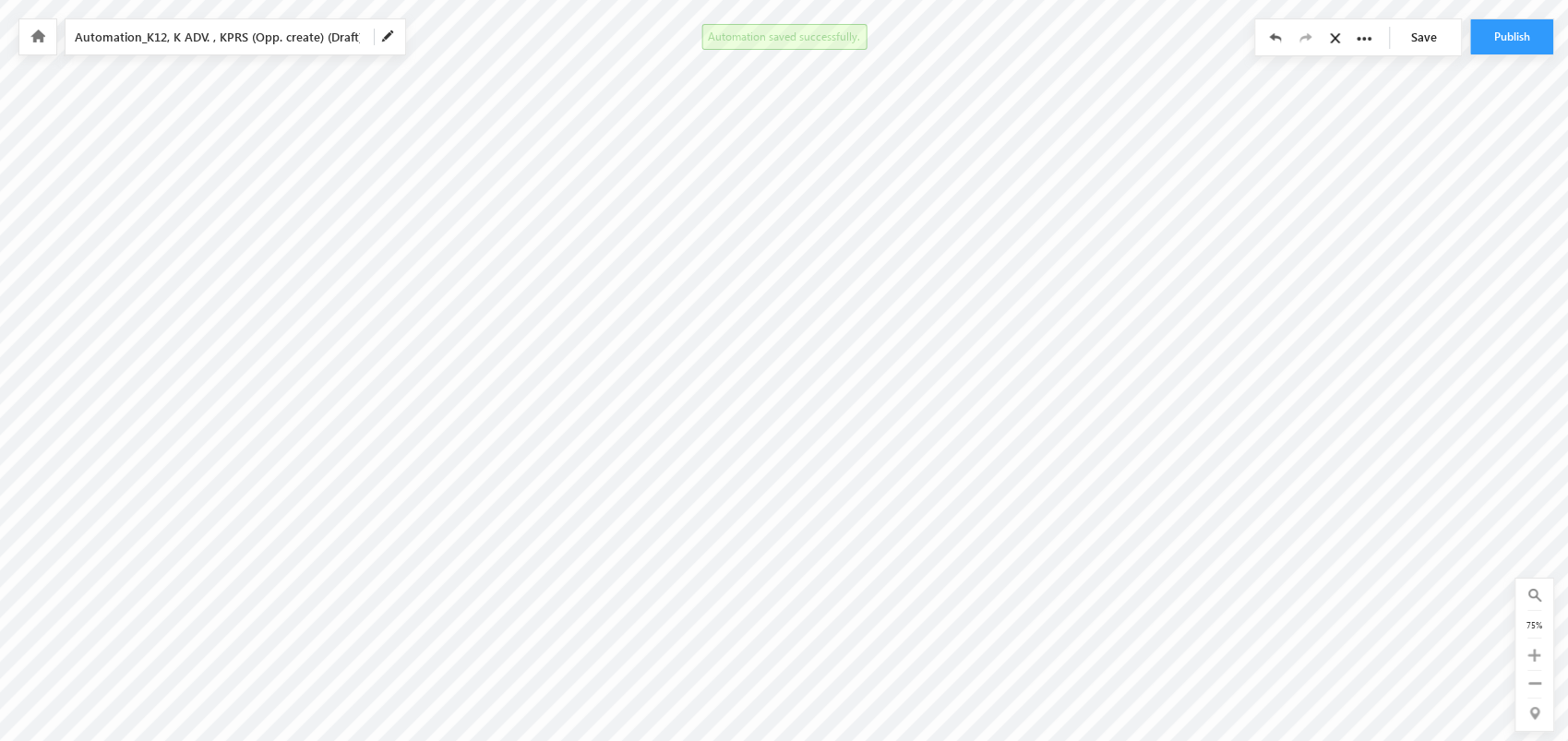
click at [1409, 42] on link "Save" at bounding box center [1429, 36] width 65 height 35
click at [1499, 39] on button "Publish" at bounding box center [1511, 36] width 83 height 35
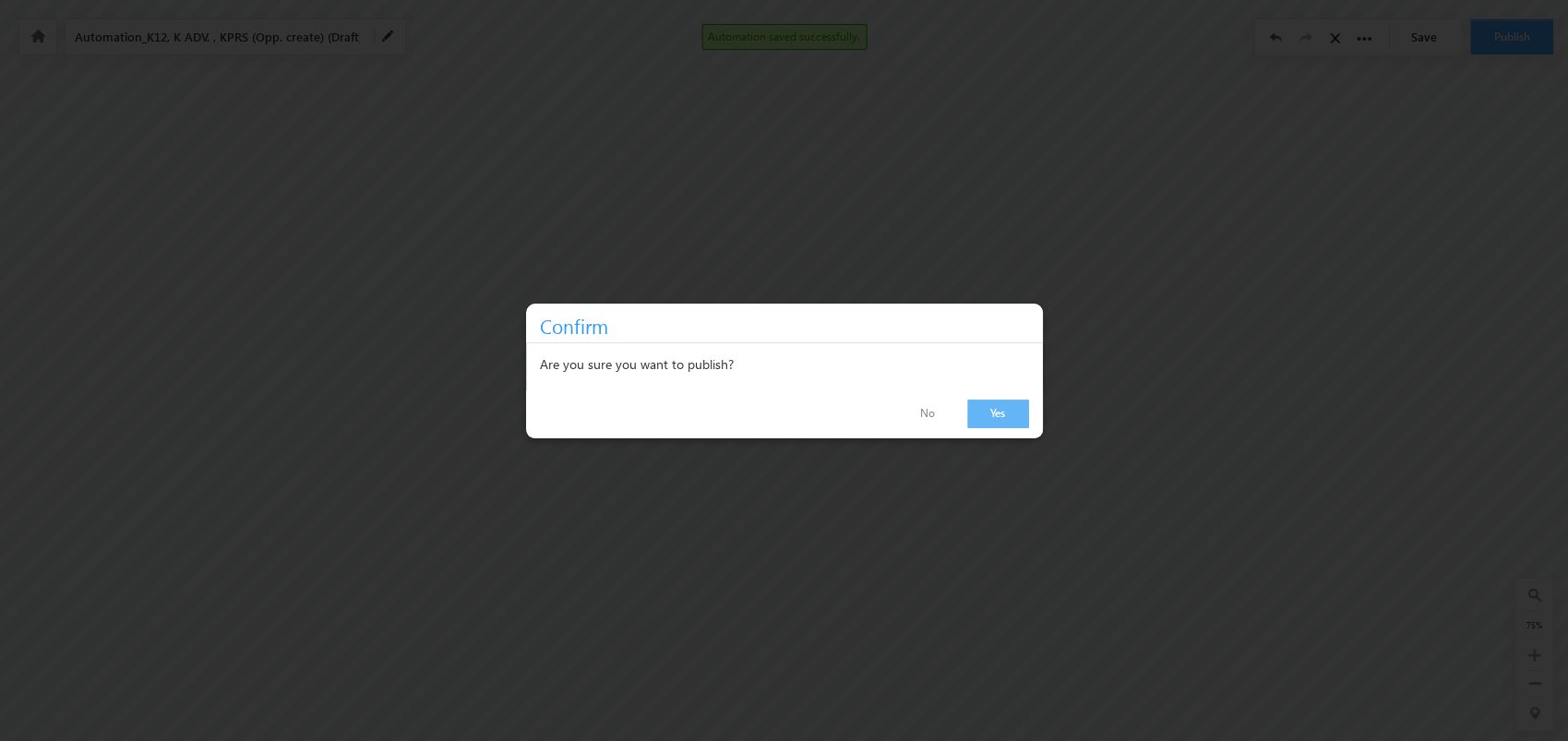
scroll to position [0, 8375]
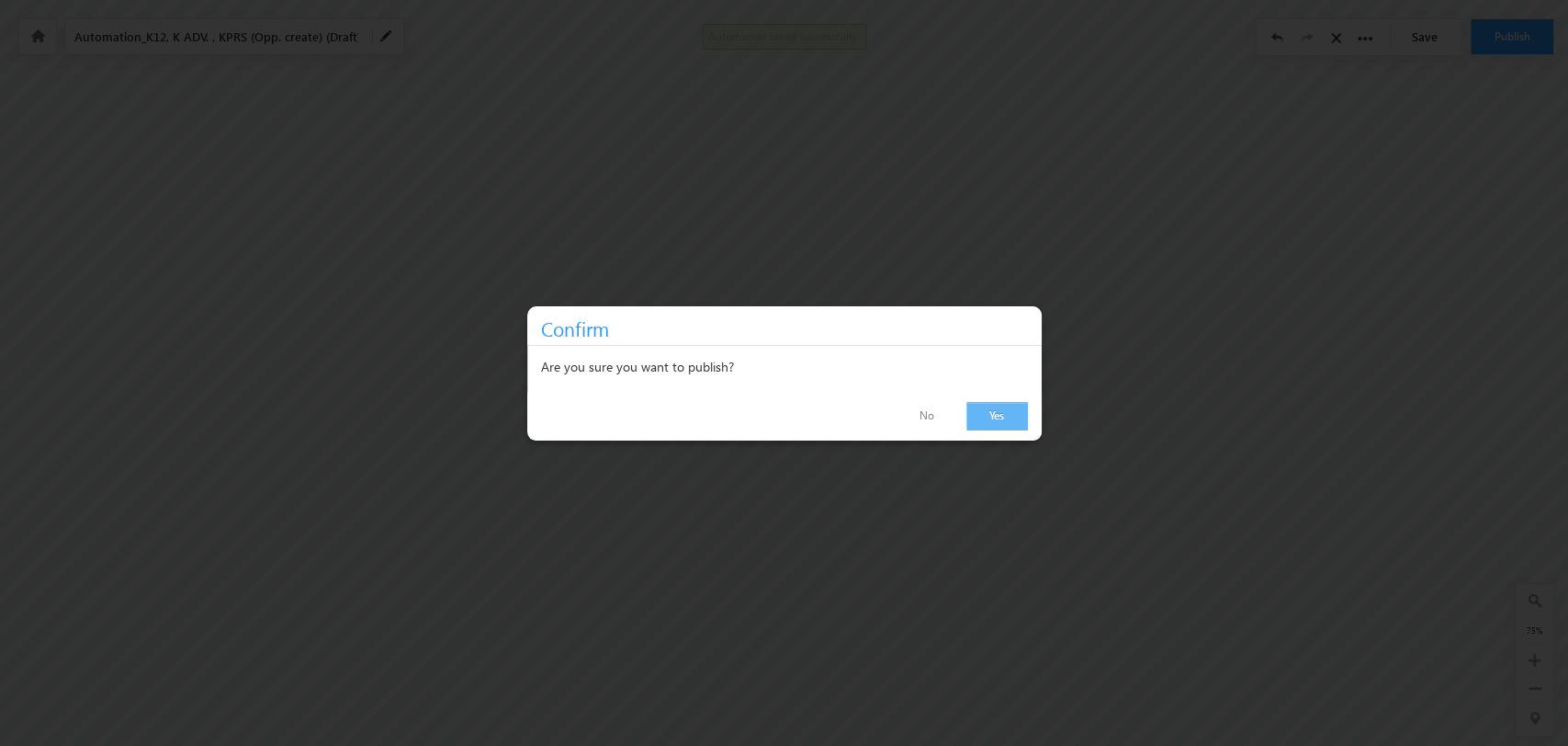
click at [1009, 413] on link "Yes" at bounding box center [997, 416] width 62 height 29
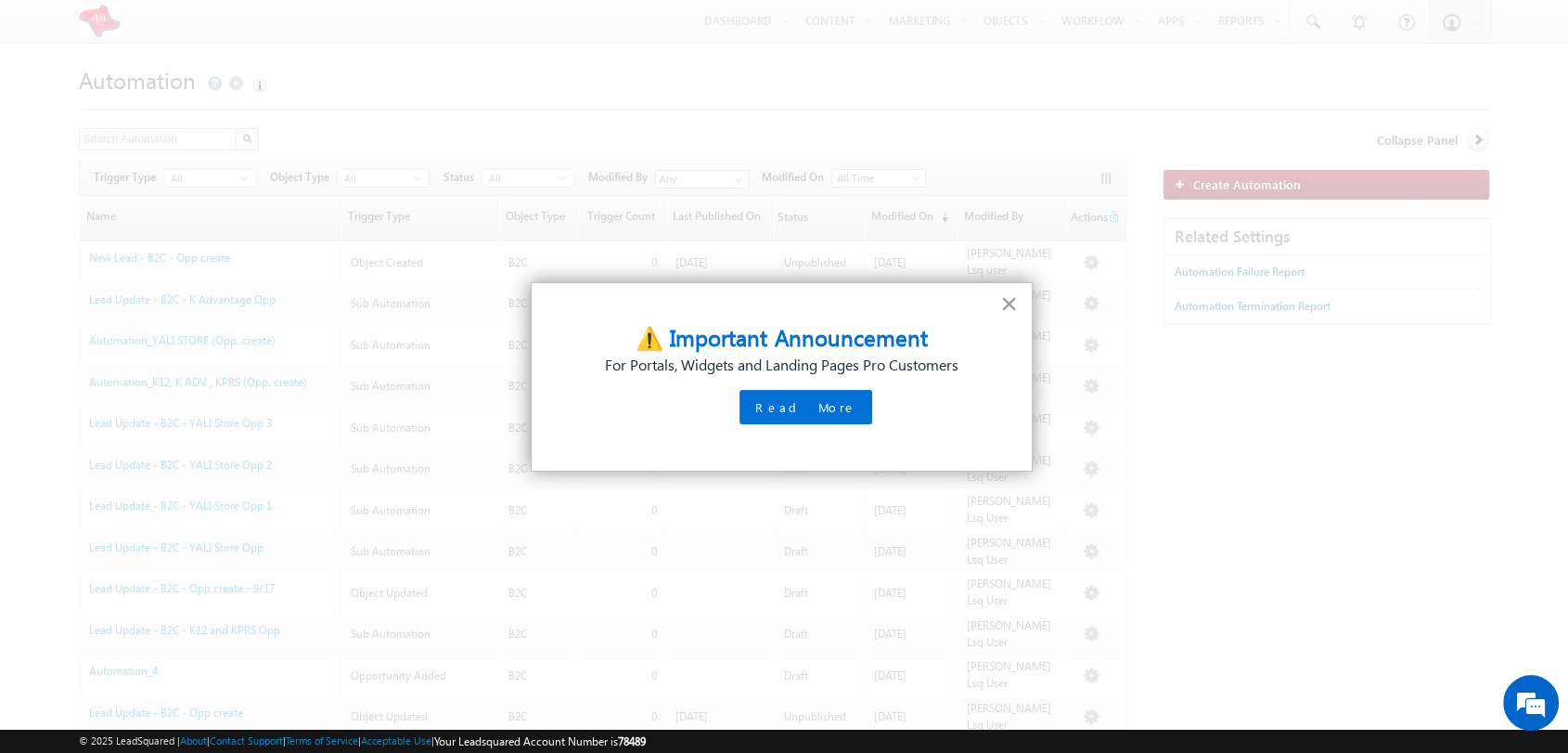
click at [1016, 299] on button "×" at bounding box center [1009, 303] width 17 height 30
